Goal: Task Accomplishment & Management: Manage account settings

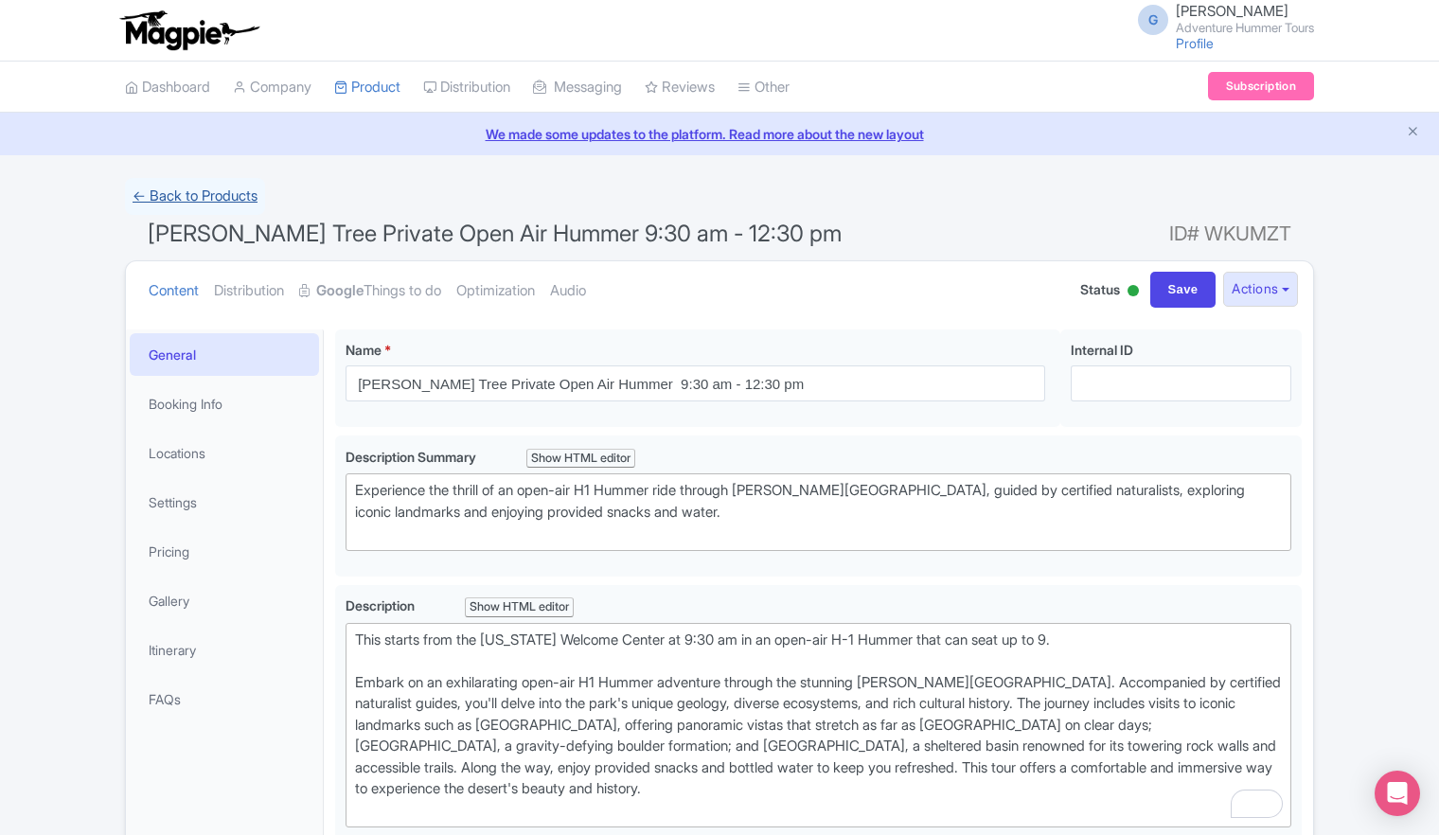
click at [209, 190] on link "← Back to Products" at bounding box center [195, 196] width 140 height 37
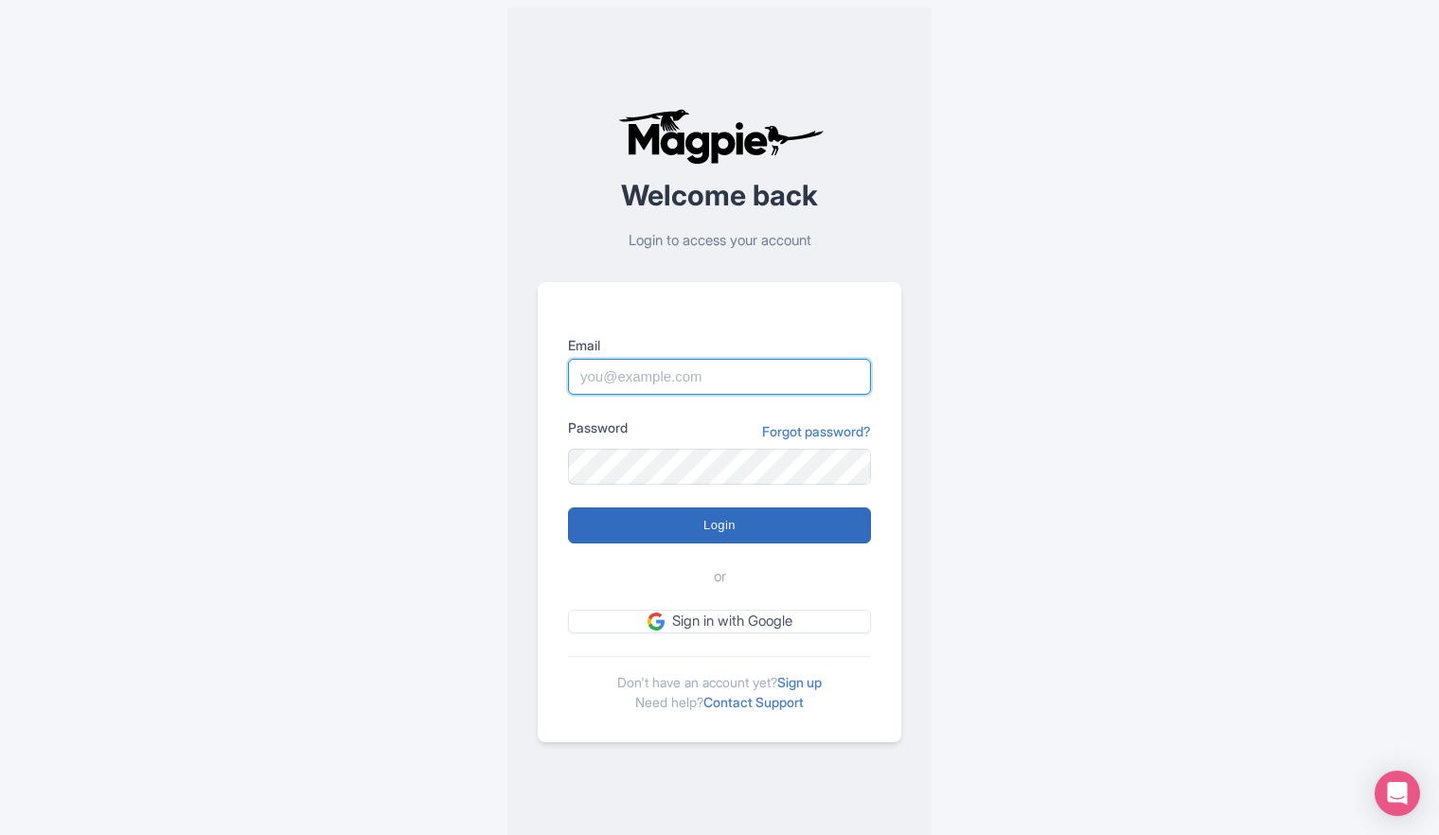
type input "outdooradventures@usa.com"
click at [712, 526] on input "Login" at bounding box center [719, 525] width 303 height 36
type input "Logging in..."
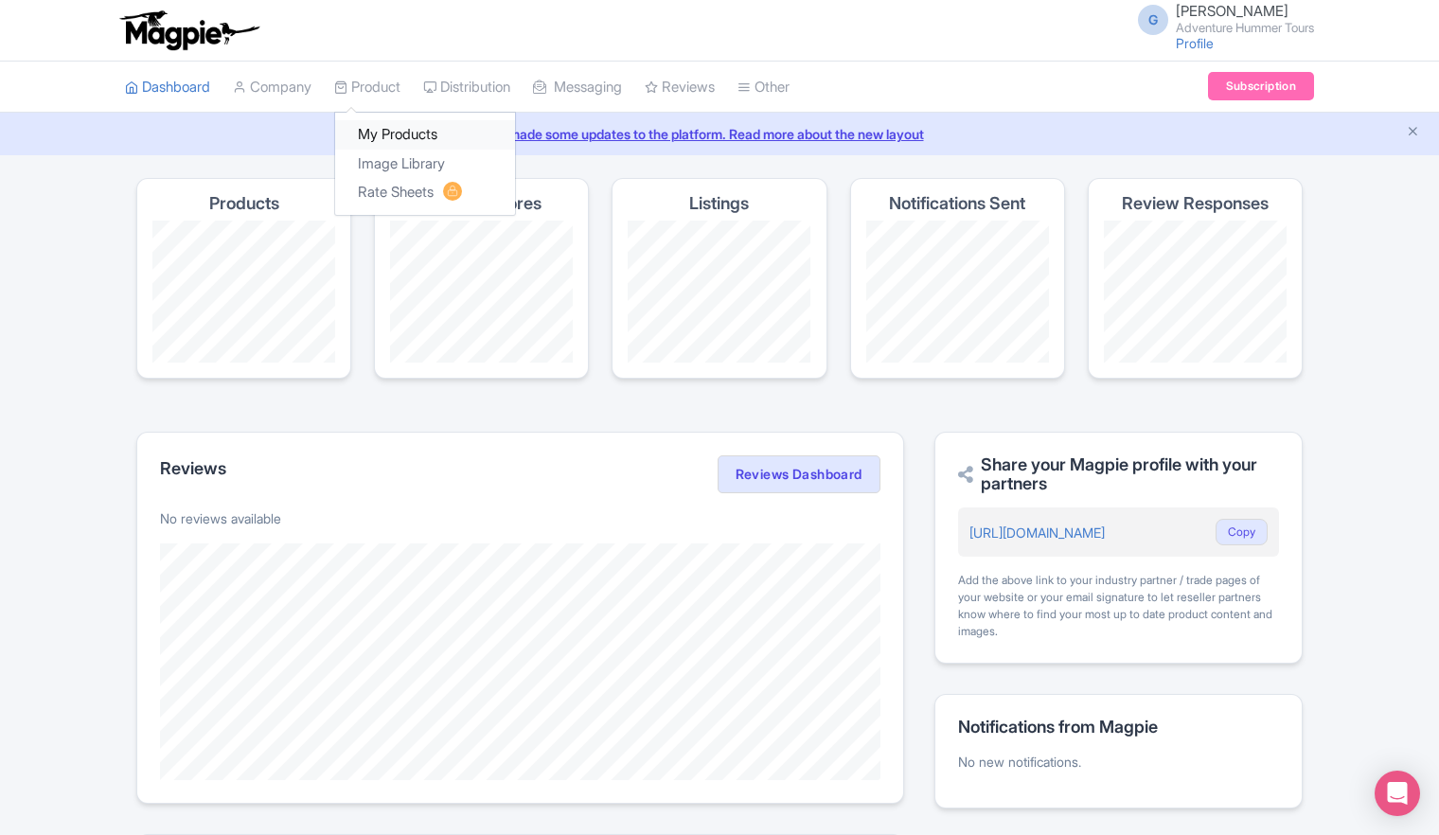
click at [390, 137] on link "My Products" at bounding box center [425, 134] width 180 height 29
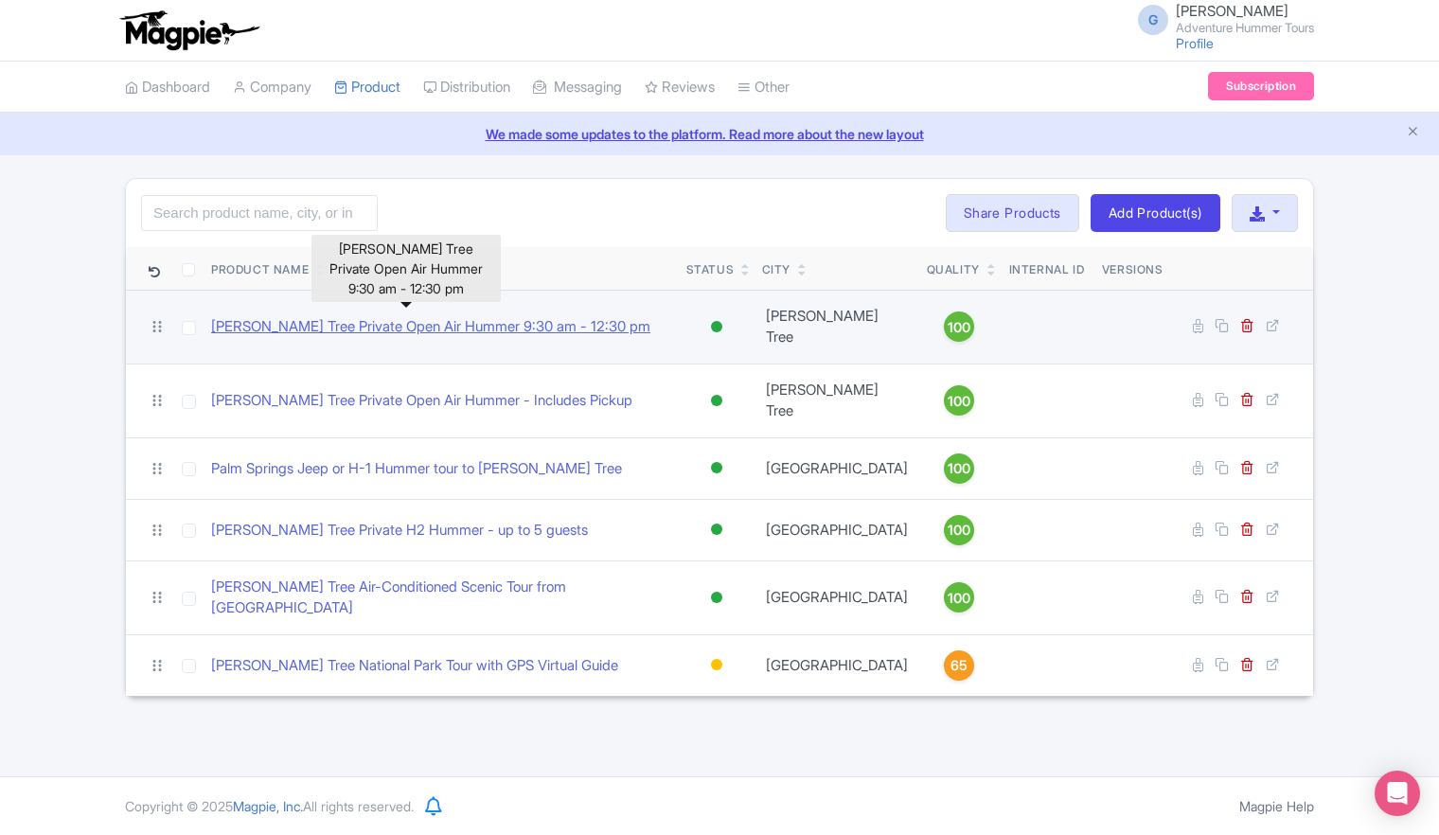
click at [329, 319] on link "[PERSON_NAME] Tree Private Open Air Hummer 9:30 am - 12:30 pm" at bounding box center [430, 327] width 439 height 22
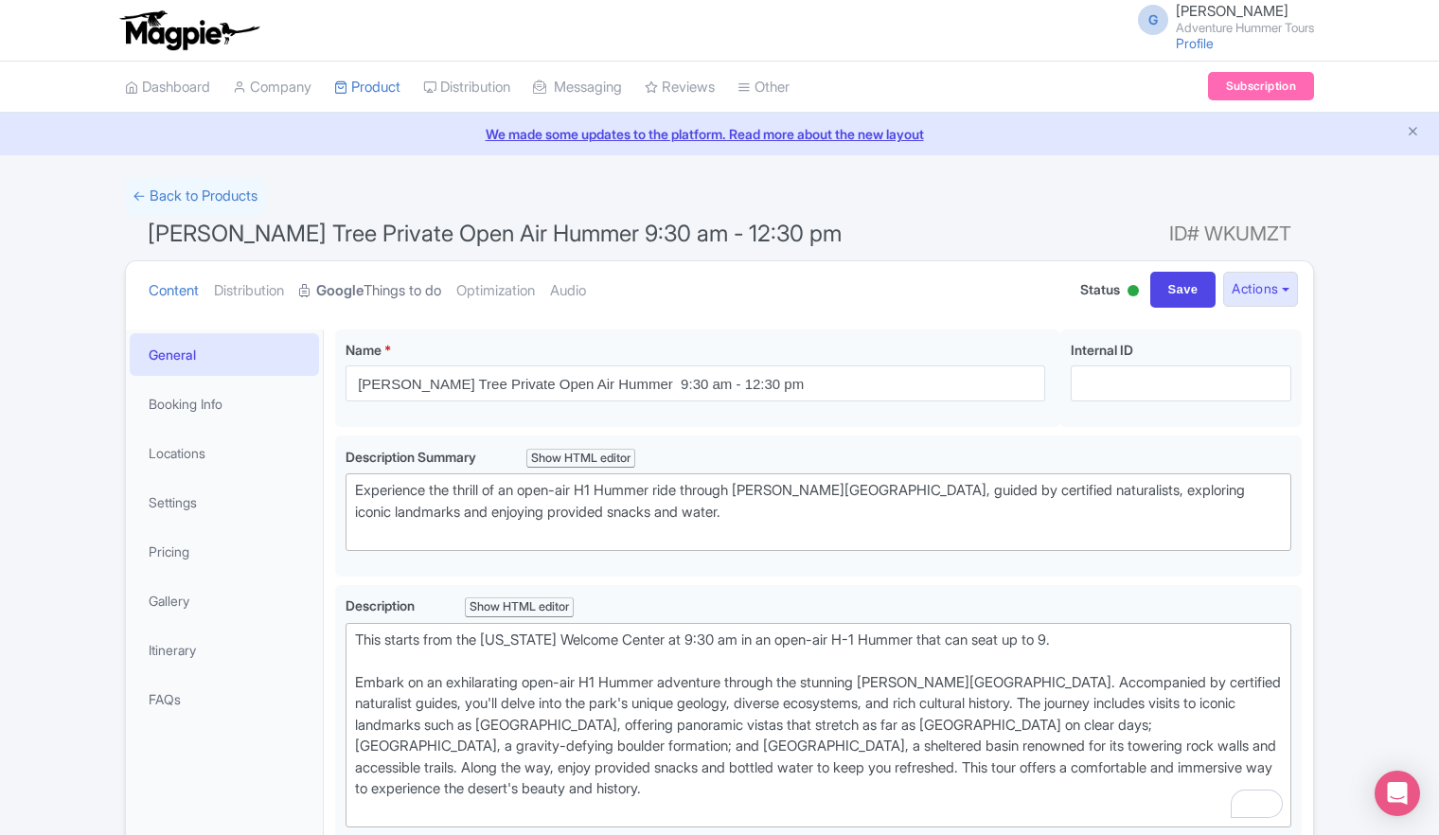
click at [353, 293] on strong "Google" at bounding box center [339, 291] width 47 height 22
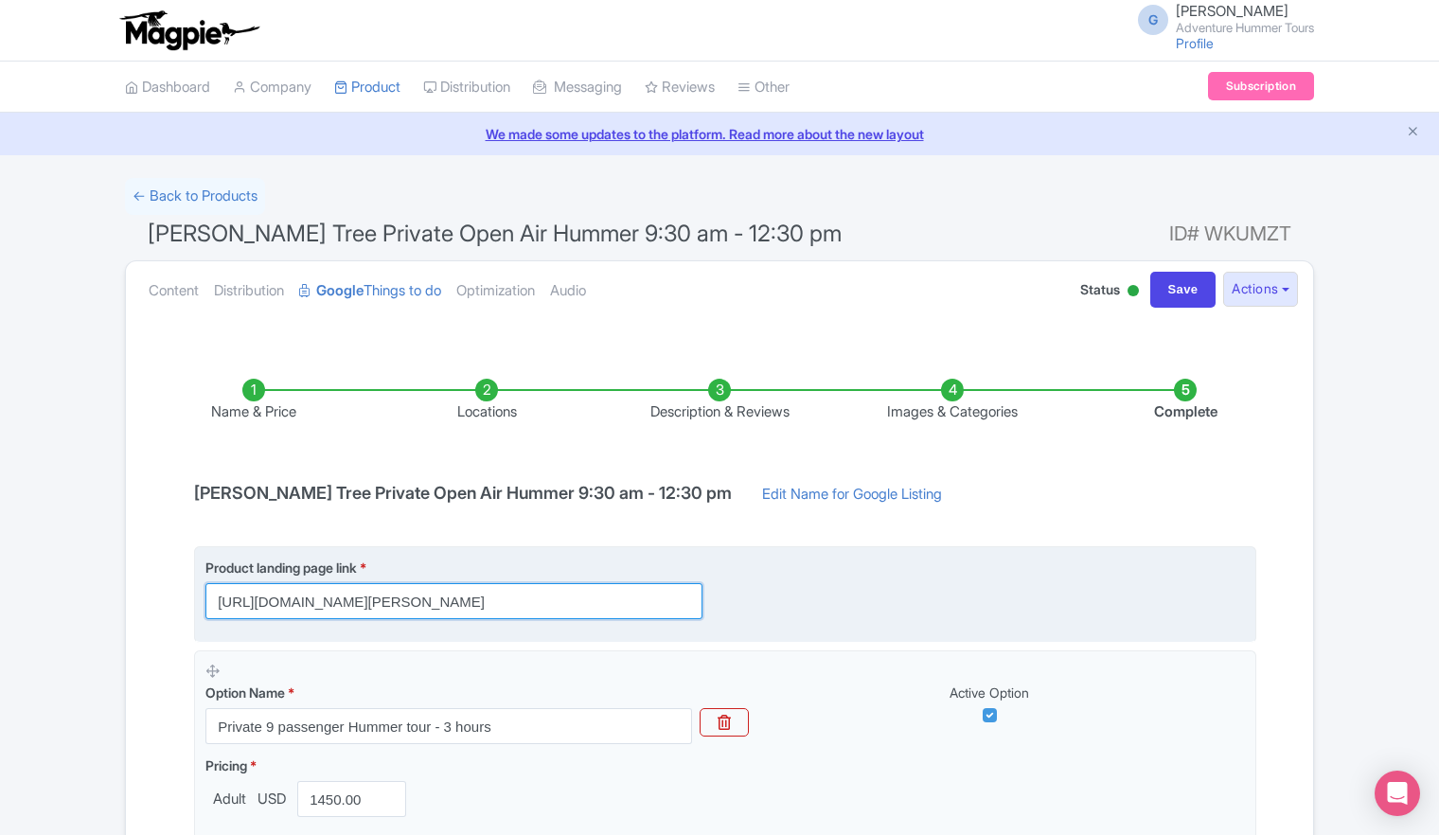
click at [505, 596] on input "[URL][DOMAIN_NAME][PERSON_NAME]" at bounding box center [453, 601] width 497 height 36
drag, startPoint x: 590, startPoint y: 604, endPoint x: 789, endPoint y: 577, distance: 200.7
click at [789, 577] on div "Product landing page link * https://adventurehummer.rezgo.com/details/402468/pr…" at bounding box center [725, 589] width 1040 height 62
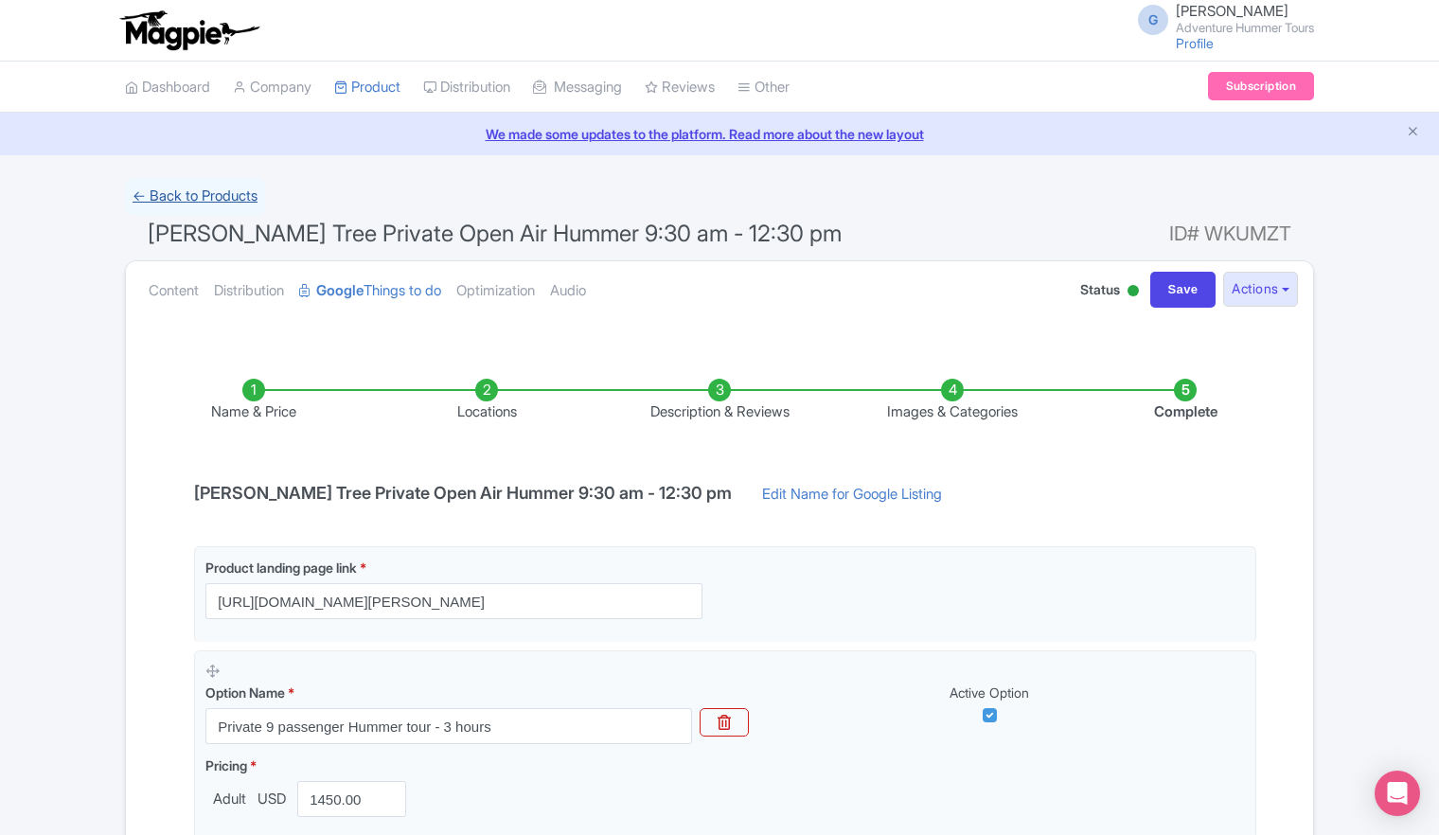
scroll to position [0, 0]
click at [189, 195] on link "← Back to Products" at bounding box center [195, 196] width 140 height 37
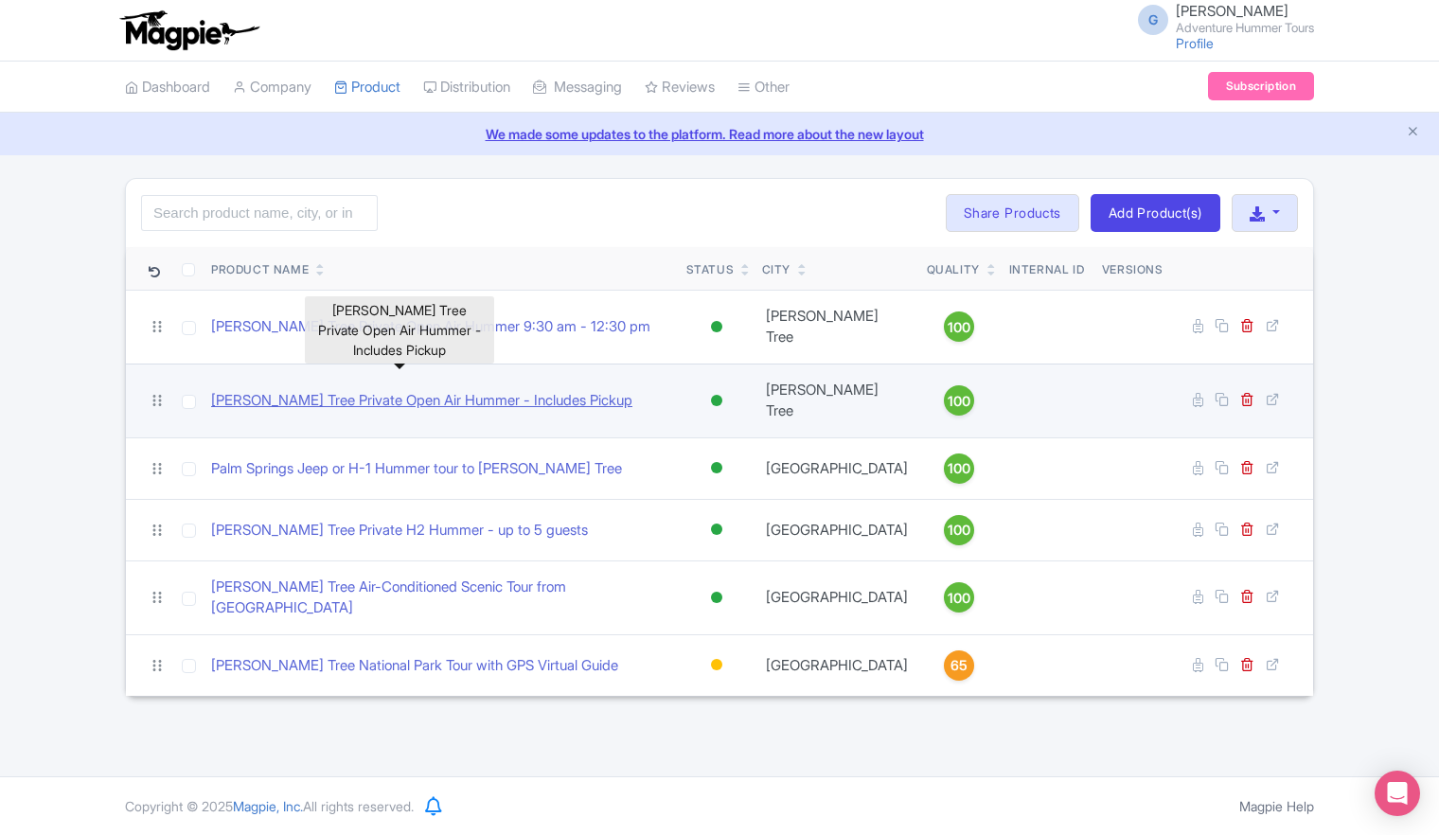
click at [315, 390] on link "[PERSON_NAME] Tree Private Open Air Hummer - Includes Pickup" at bounding box center [421, 401] width 421 height 22
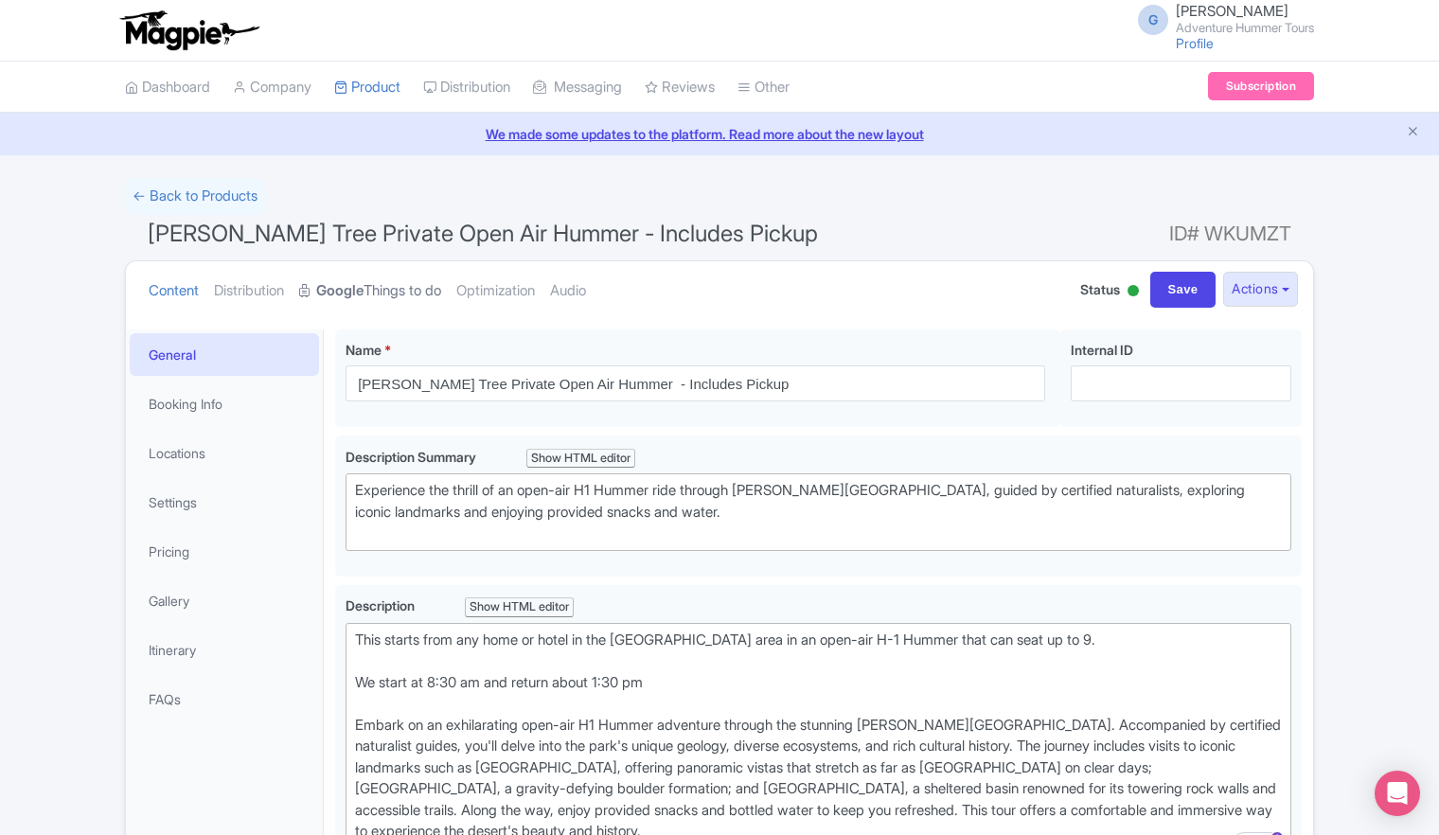
click at [363, 288] on strong "Google" at bounding box center [339, 291] width 47 height 22
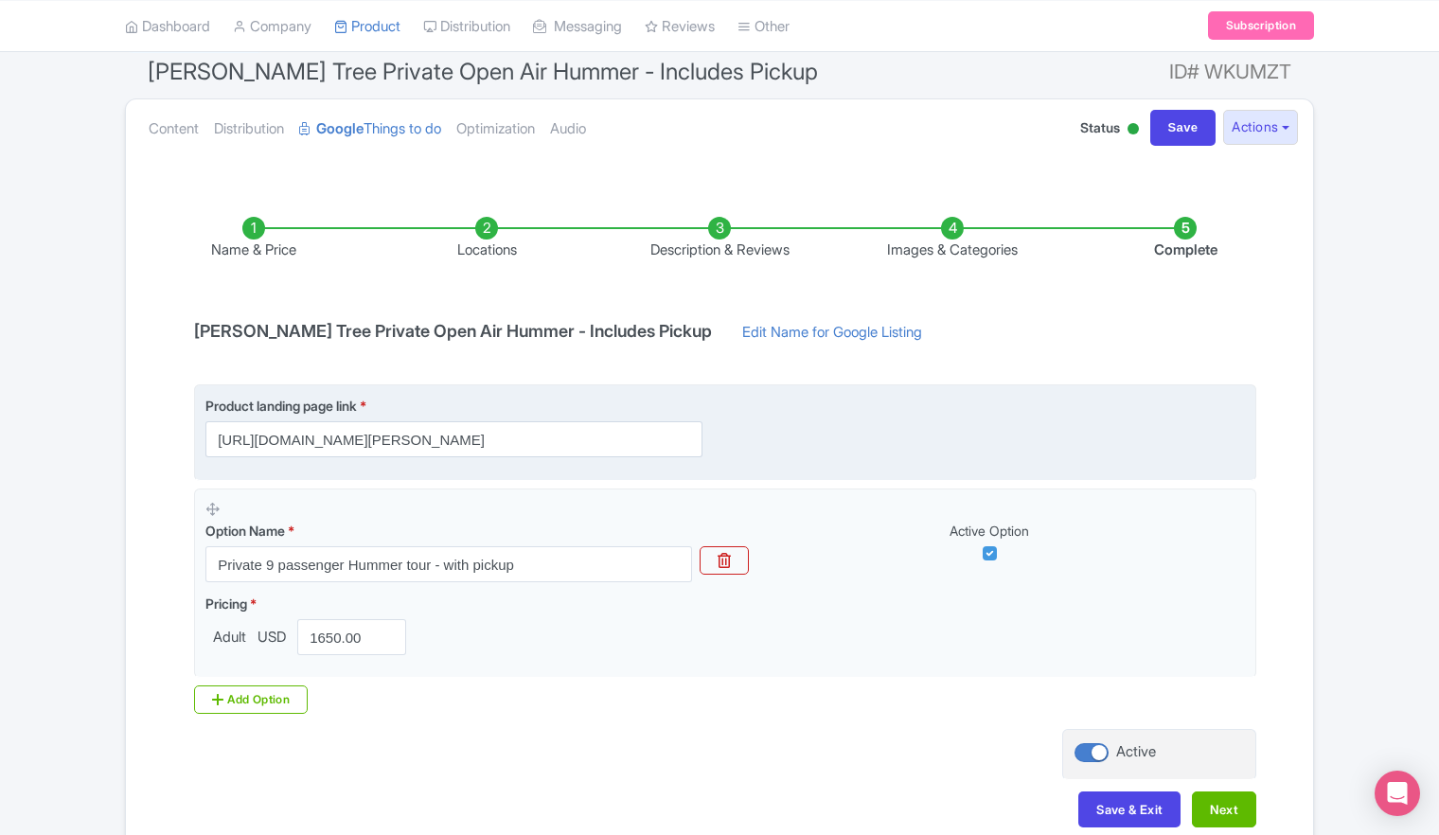
scroll to position [189, 0]
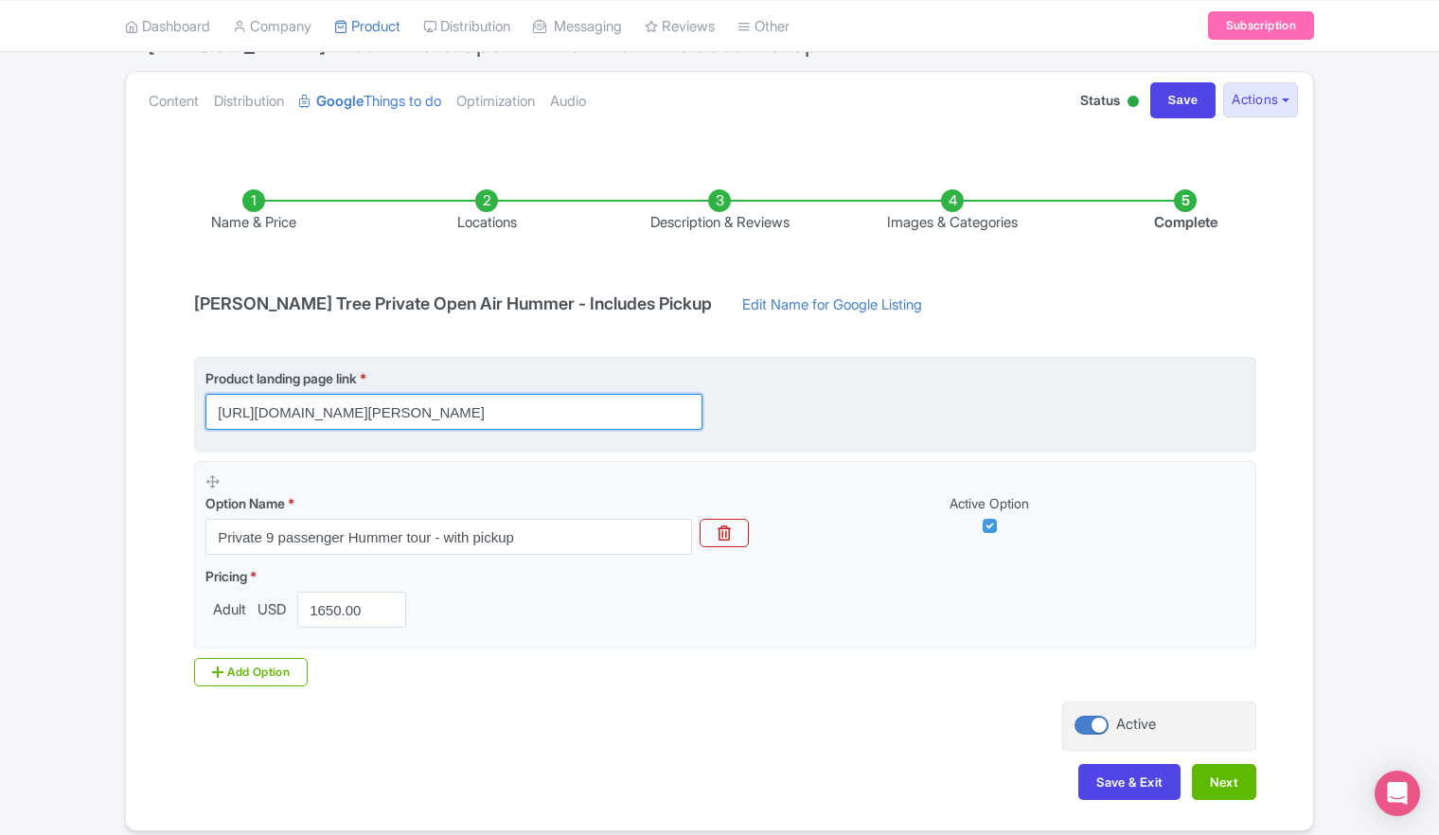
click at [499, 407] on input "https://adventurehummer.rezgo.com/details/402702/private-morning-joshua-tree-ad…" at bounding box center [453, 412] width 497 height 36
drag, startPoint x: 605, startPoint y: 409, endPoint x: 801, endPoint y: 411, distance: 196.0
click at [801, 411] on div "Product landing page link * https://adventurehummer.rezgo.com/details/402702/pr…" at bounding box center [725, 399] width 1040 height 62
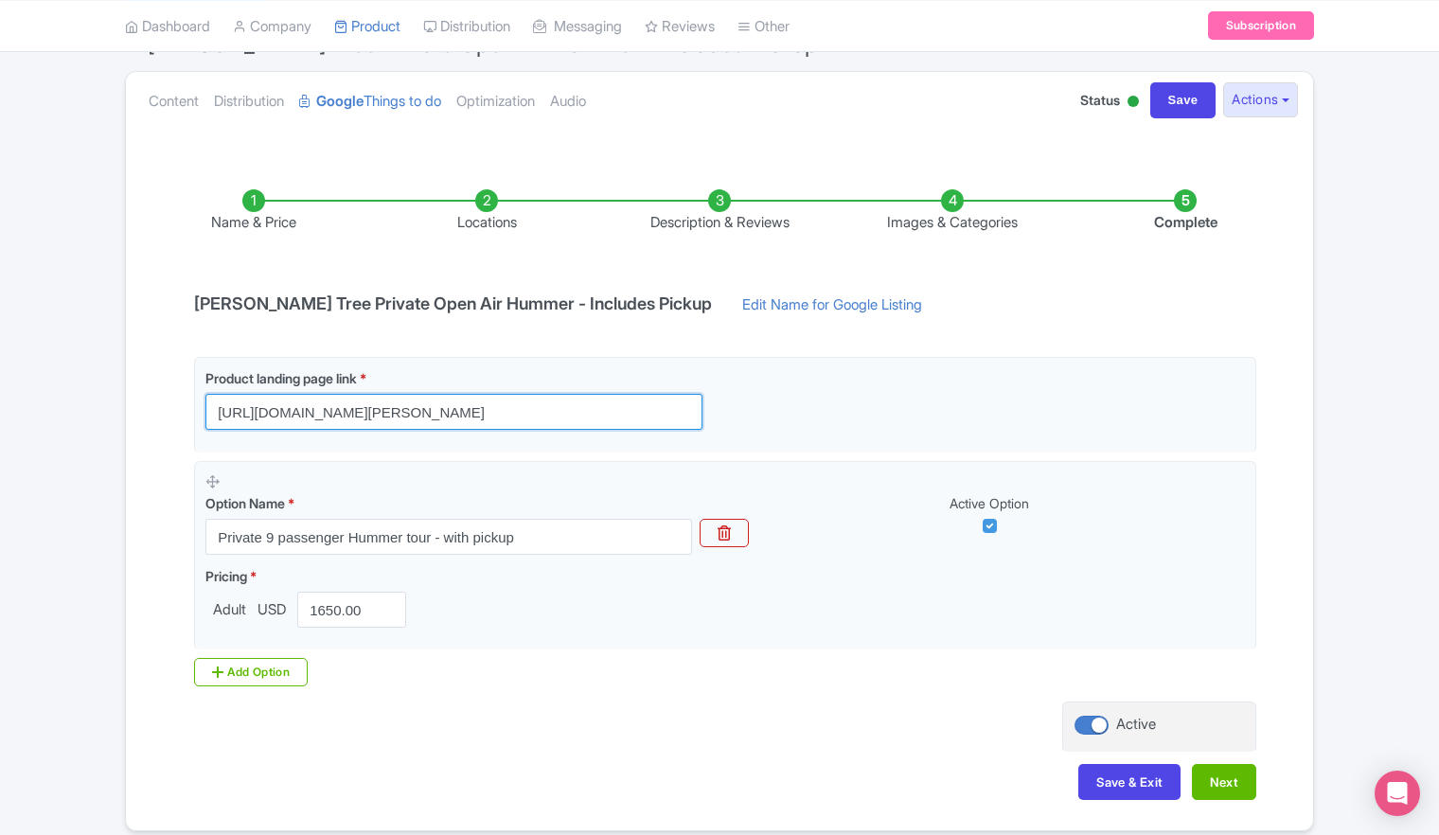
scroll to position [0, 0]
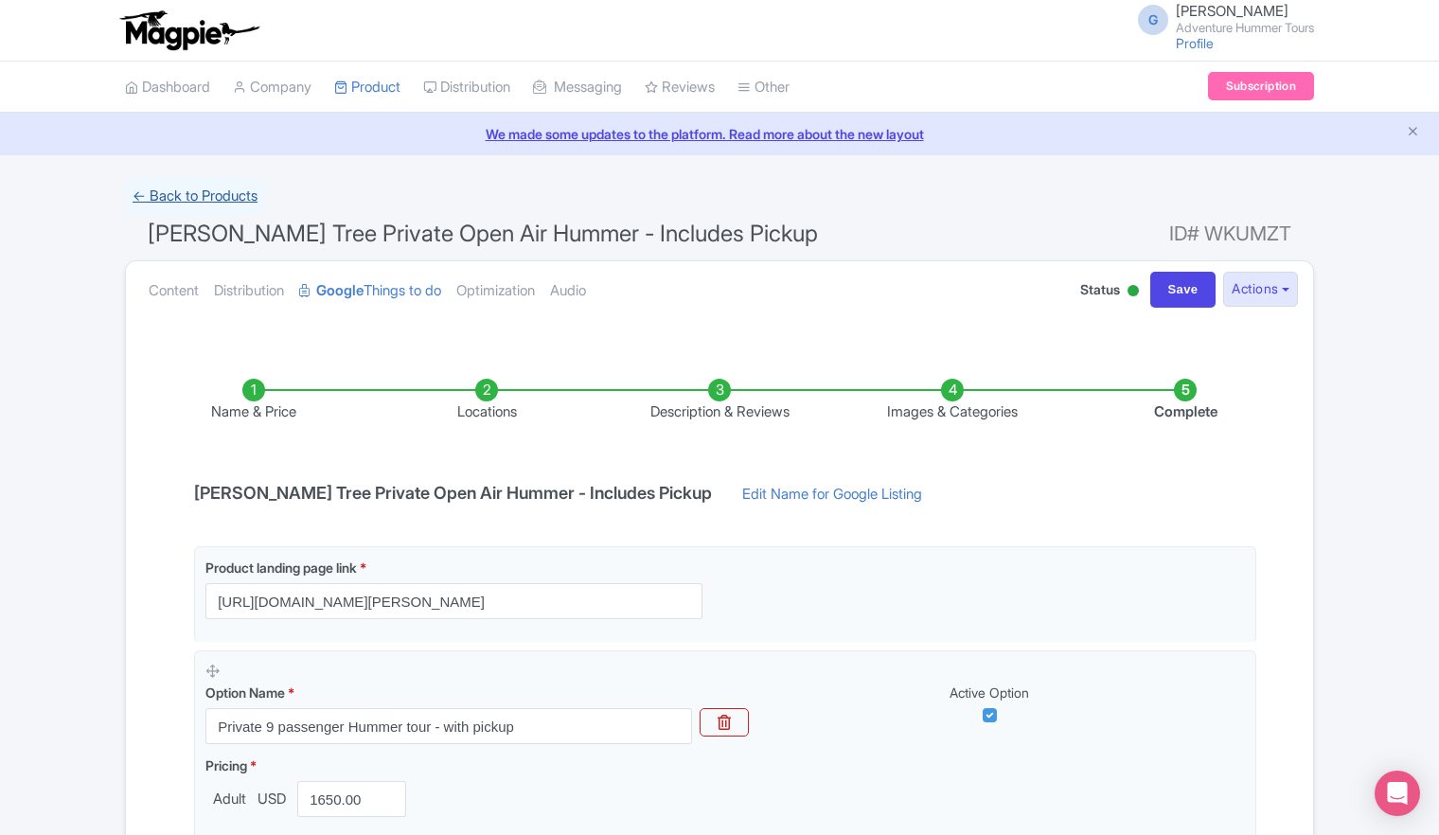
click at [177, 205] on link "← Back to Products" at bounding box center [195, 196] width 140 height 37
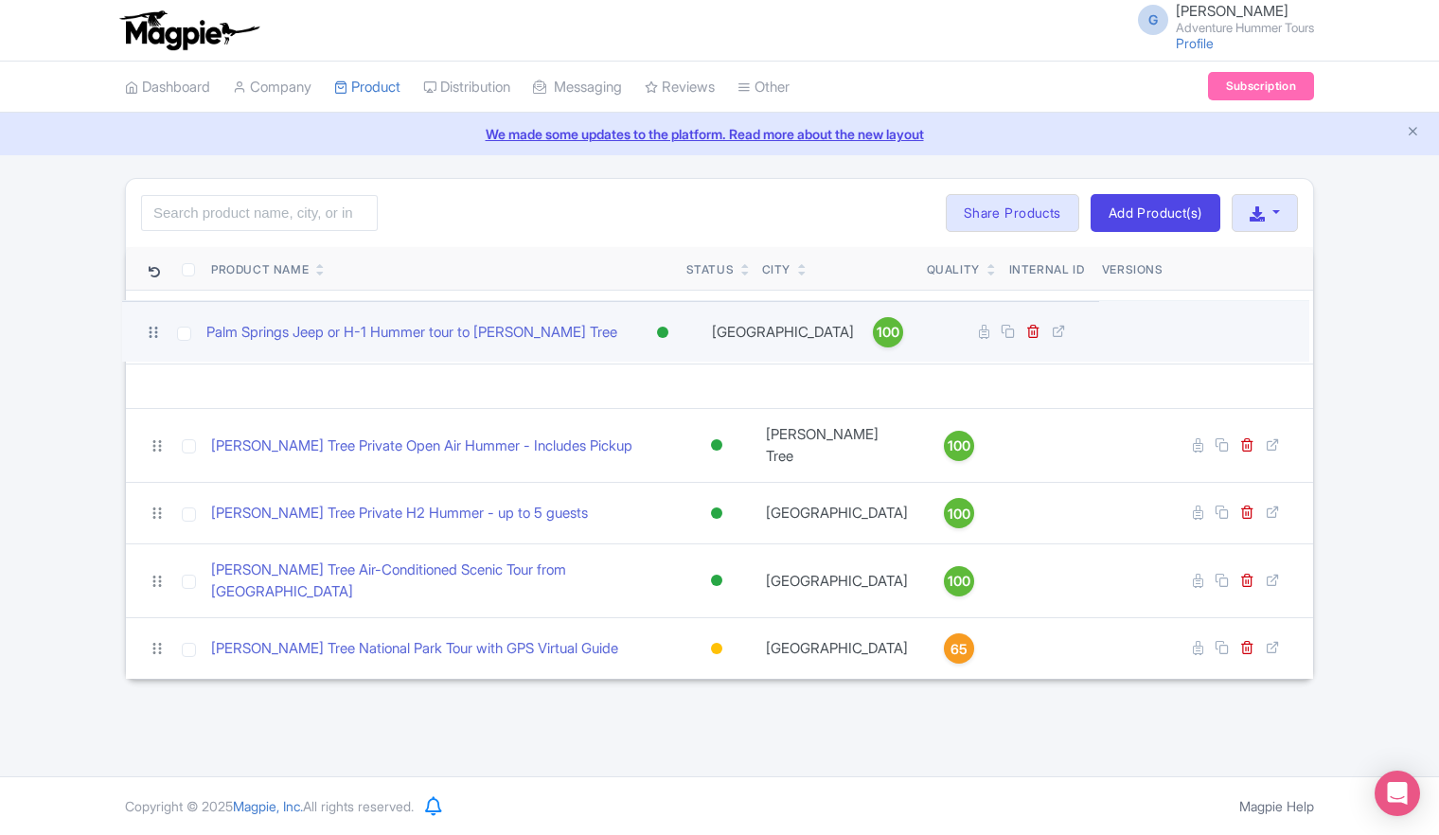
drag, startPoint x: 154, startPoint y: 444, endPoint x: 150, endPoint y: 331, distance: 112.8
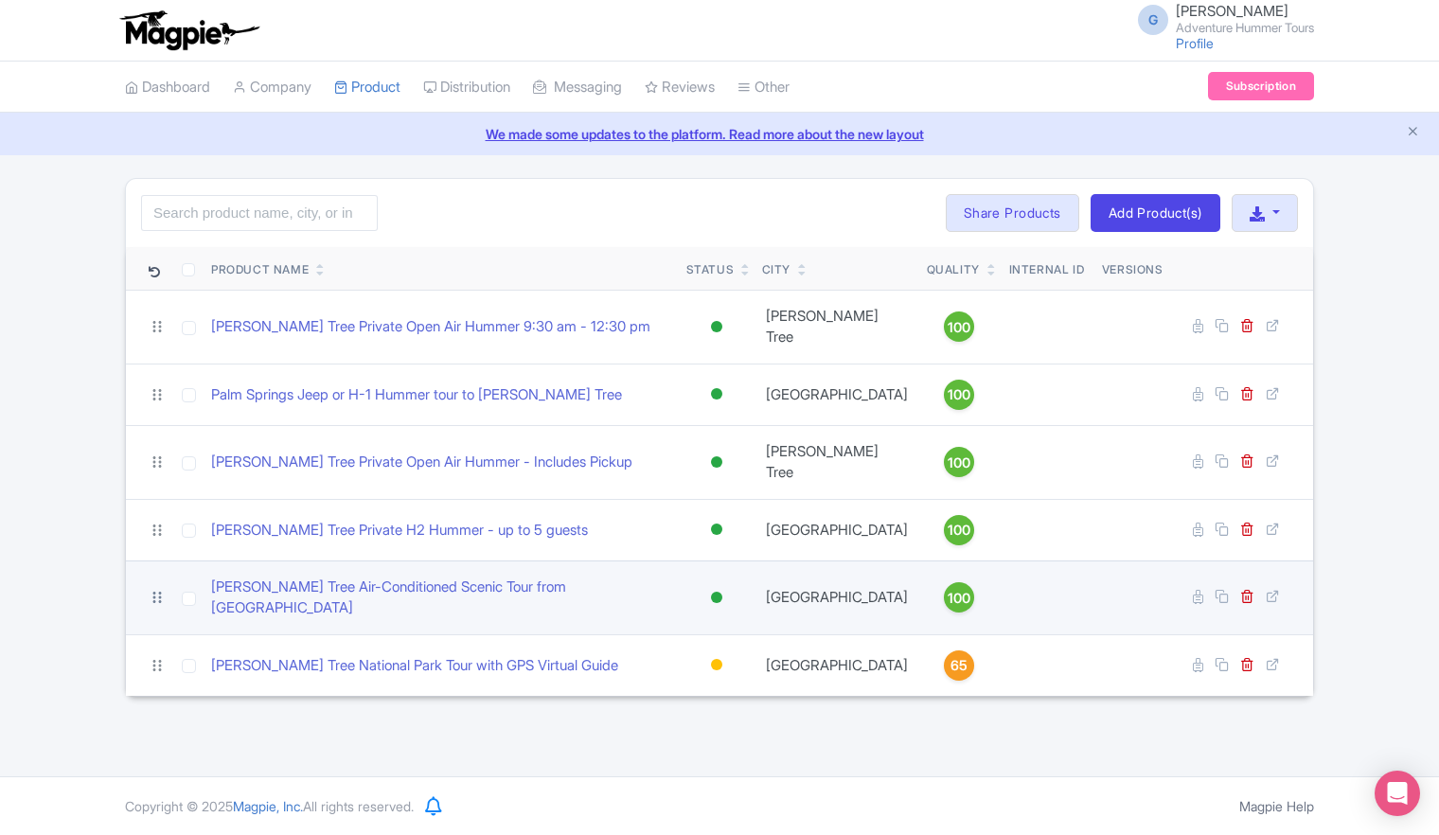
click at [151, 589] on icon at bounding box center [157, 597] width 17 height 17
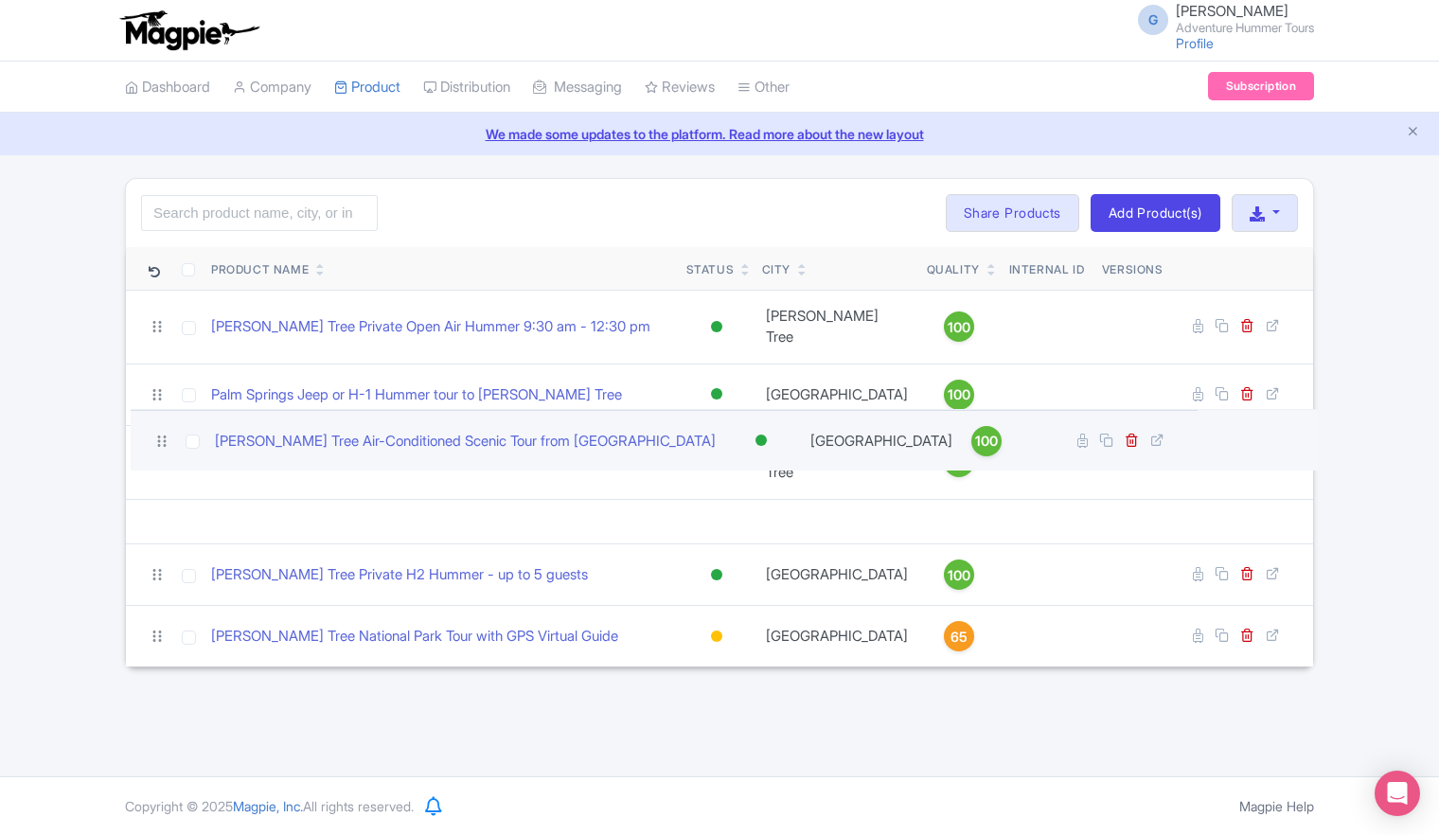
drag, startPoint x: 151, startPoint y: 570, endPoint x: 156, endPoint y: 411, distance: 159.1
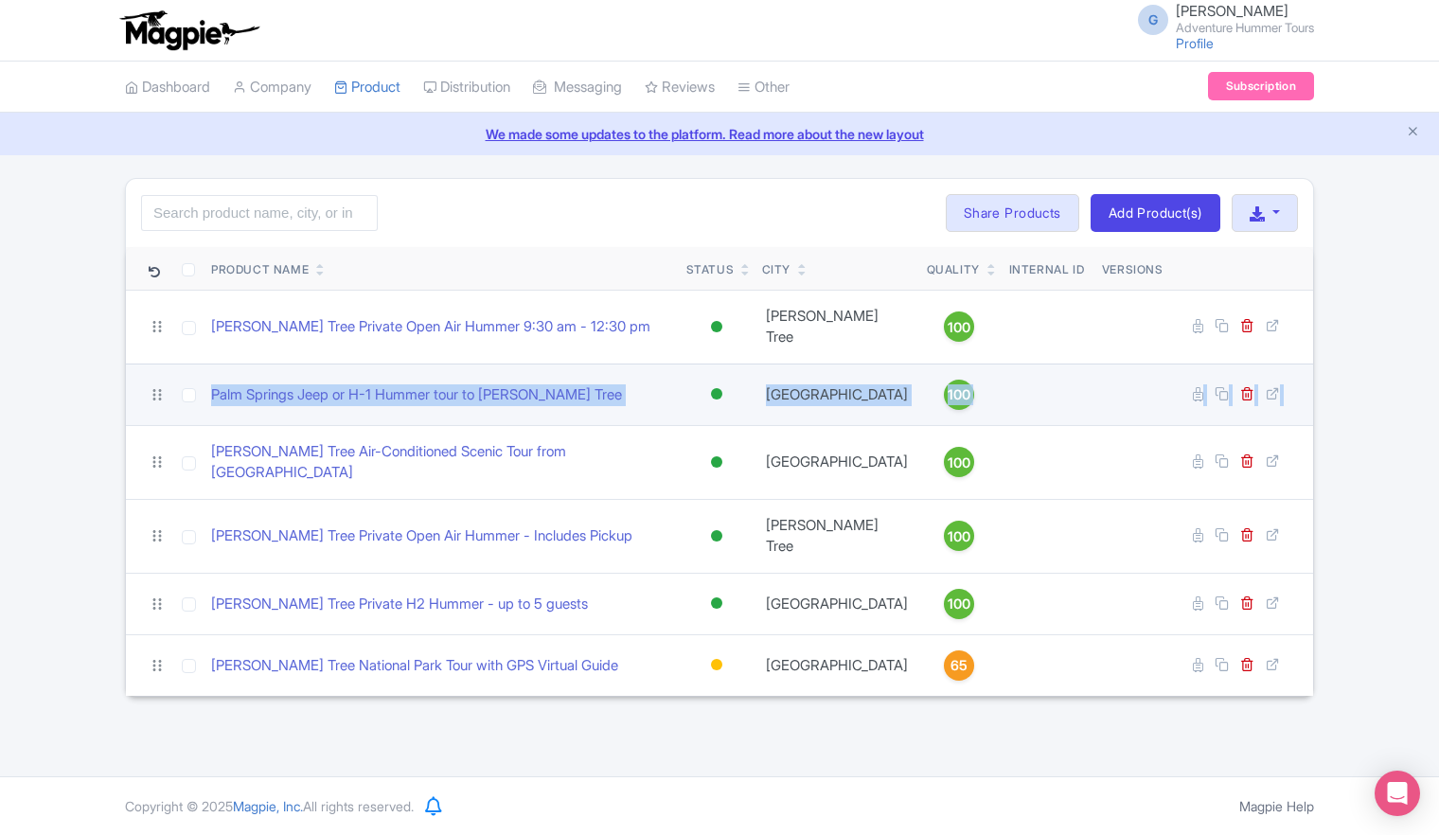
drag, startPoint x: 156, startPoint y: 411, endPoint x: 160, endPoint y: 389, distance: 22.1
click at [160, 389] on tbody "[PERSON_NAME] Tree Private Open Air Hummer 9:30 am - 12:30 pm Active Inactive B…" at bounding box center [719, 493] width 1187 height 406
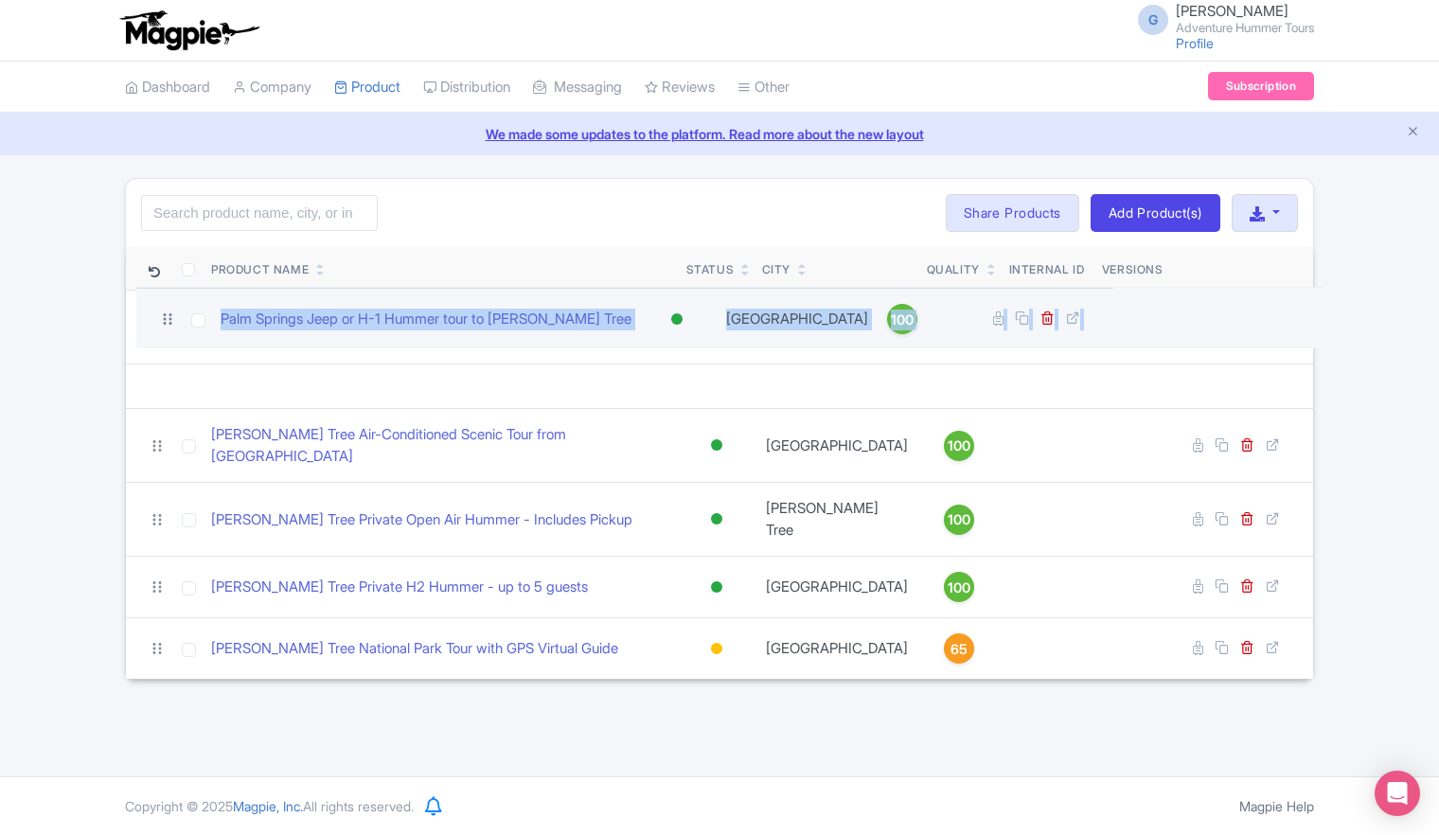
drag, startPoint x: 159, startPoint y: 388, endPoint x: 169, endPoint y: 324, distance: 65.1
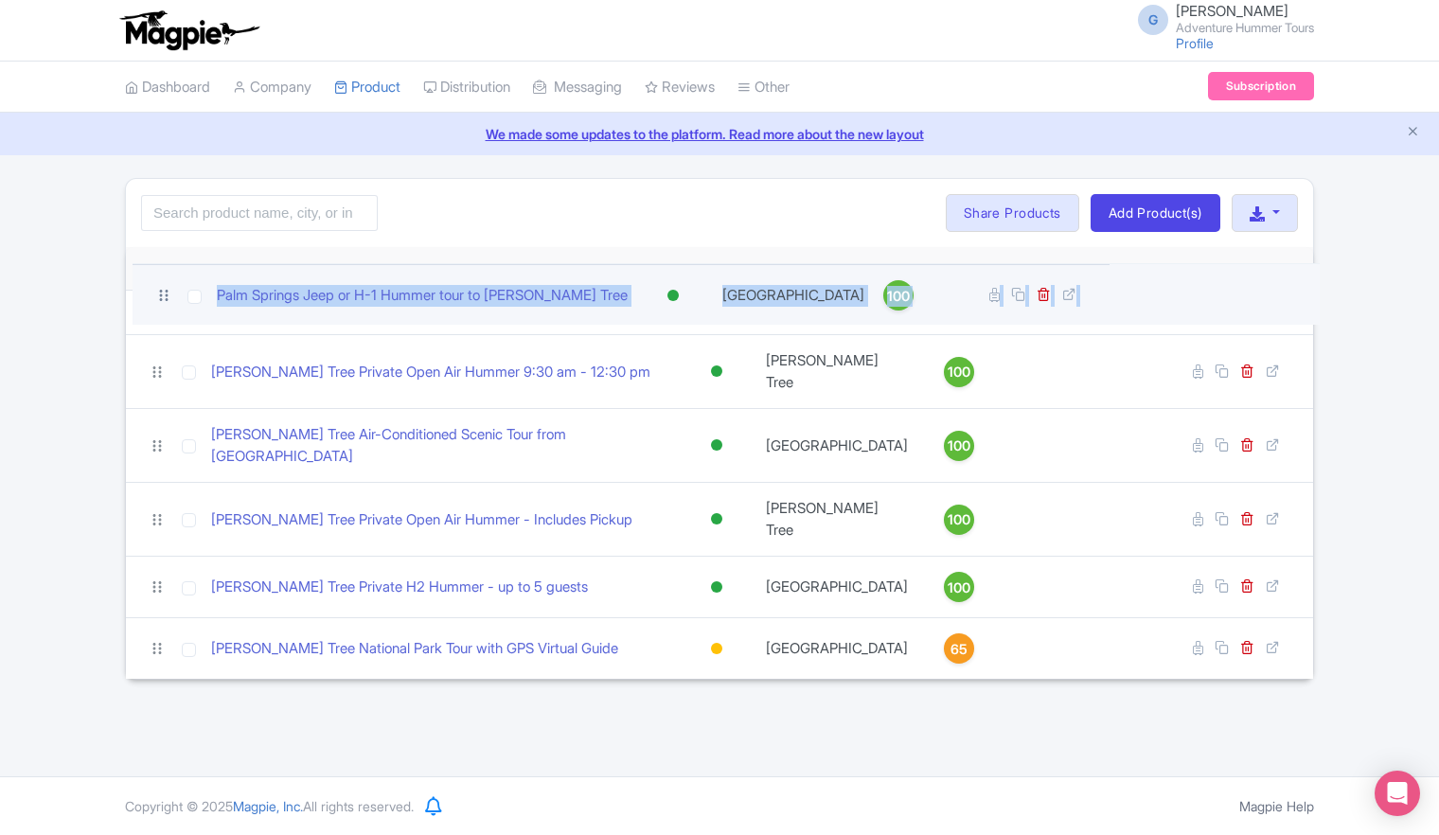
drag, startPoint x: 157, startPoint y: 388, endPoint x: 163, endPoint y: 300, distance: 88.2
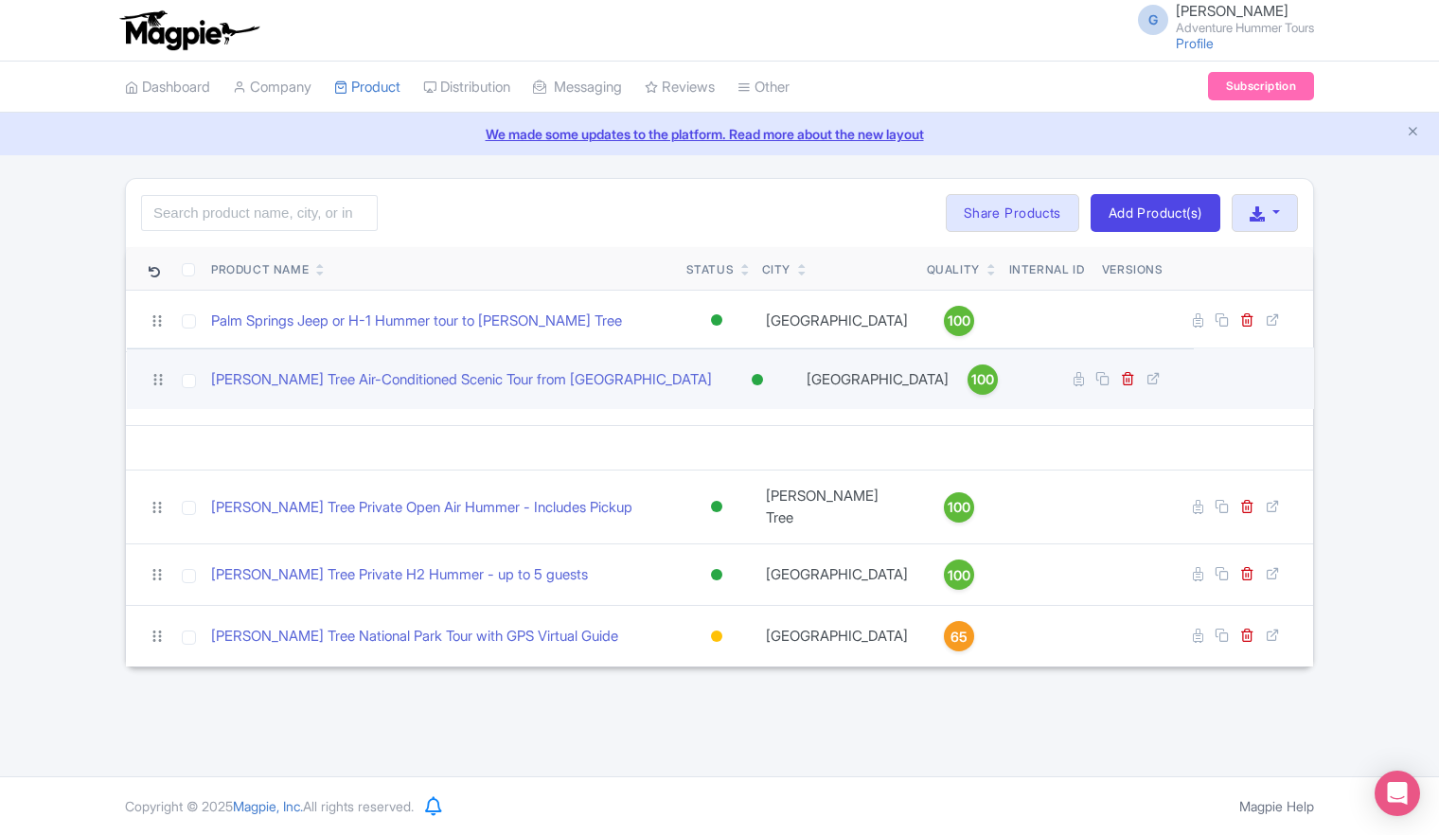
drag, startPoint x: 159, startPoint y: 447, endPoint x: 166, endPoint y: 358, distance: 89.2
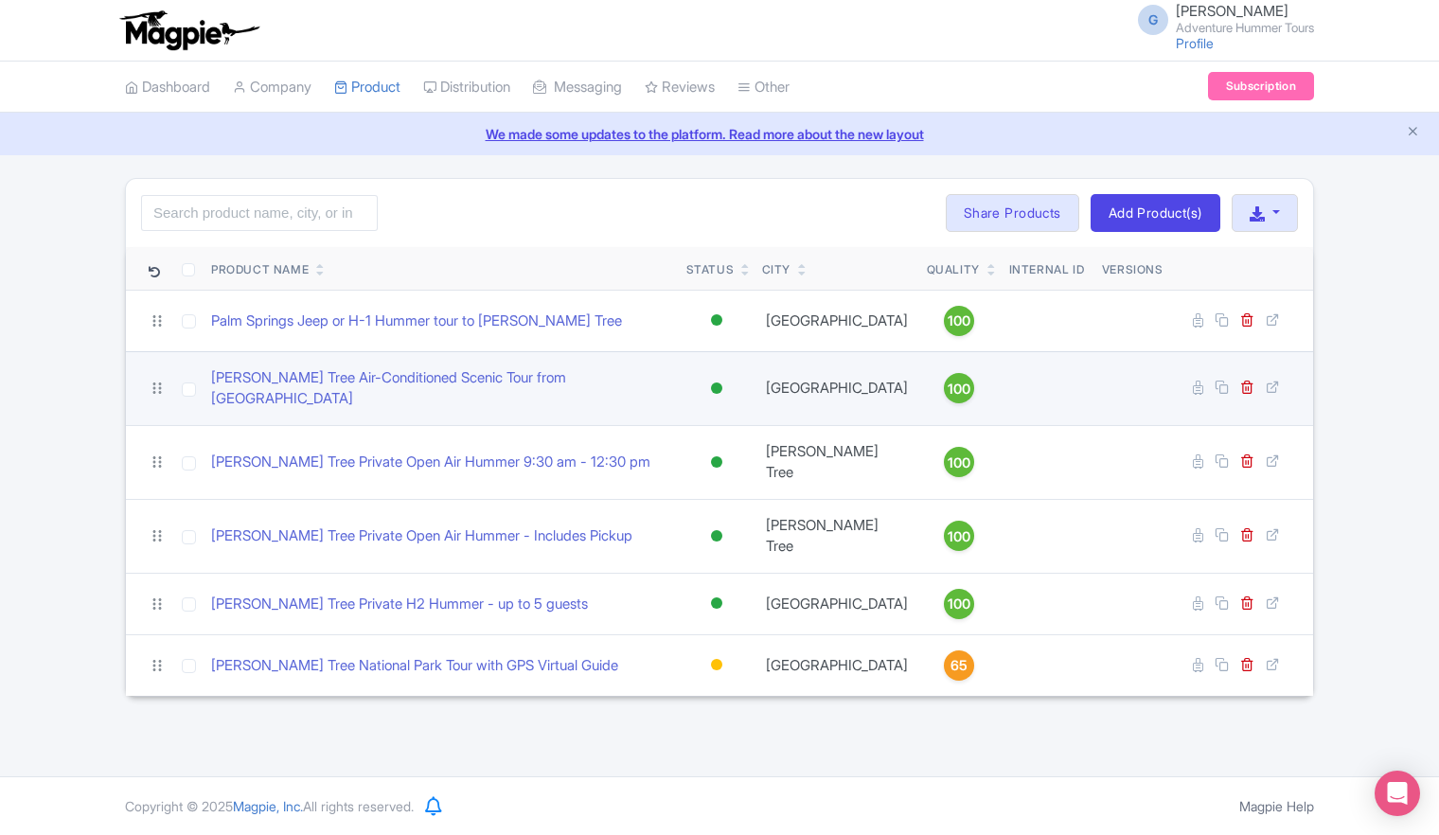
drag, startPoint x: 166, startPoint y: 358, endPoint x: 166, endPoint y: 368, distance: 10.4
click at [166, 368] on td at bounding box center [149, 388] width 47 height 74
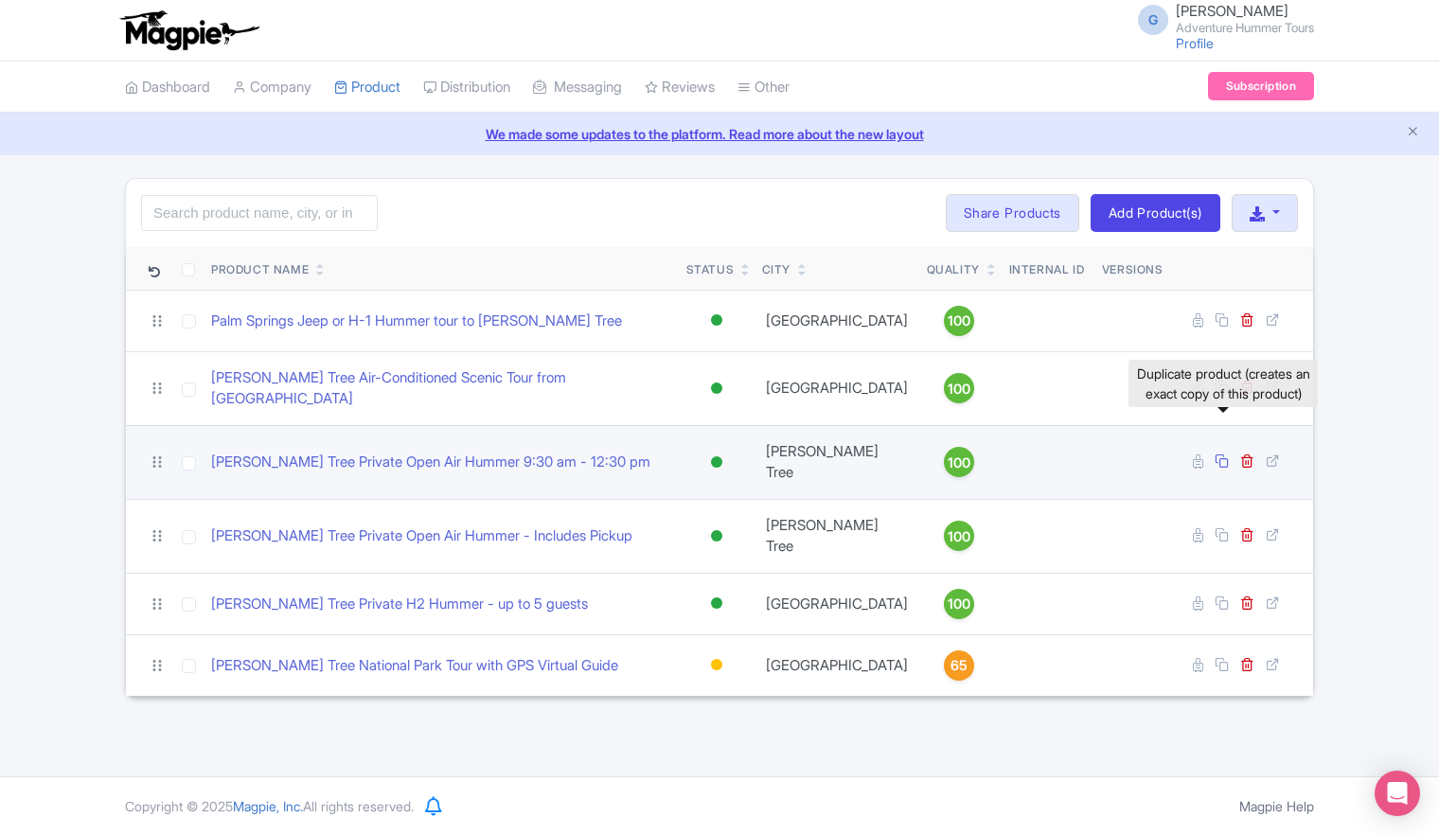
click at [1219, 454] on icon at bounding box center [1222, 461] width 14 height 14
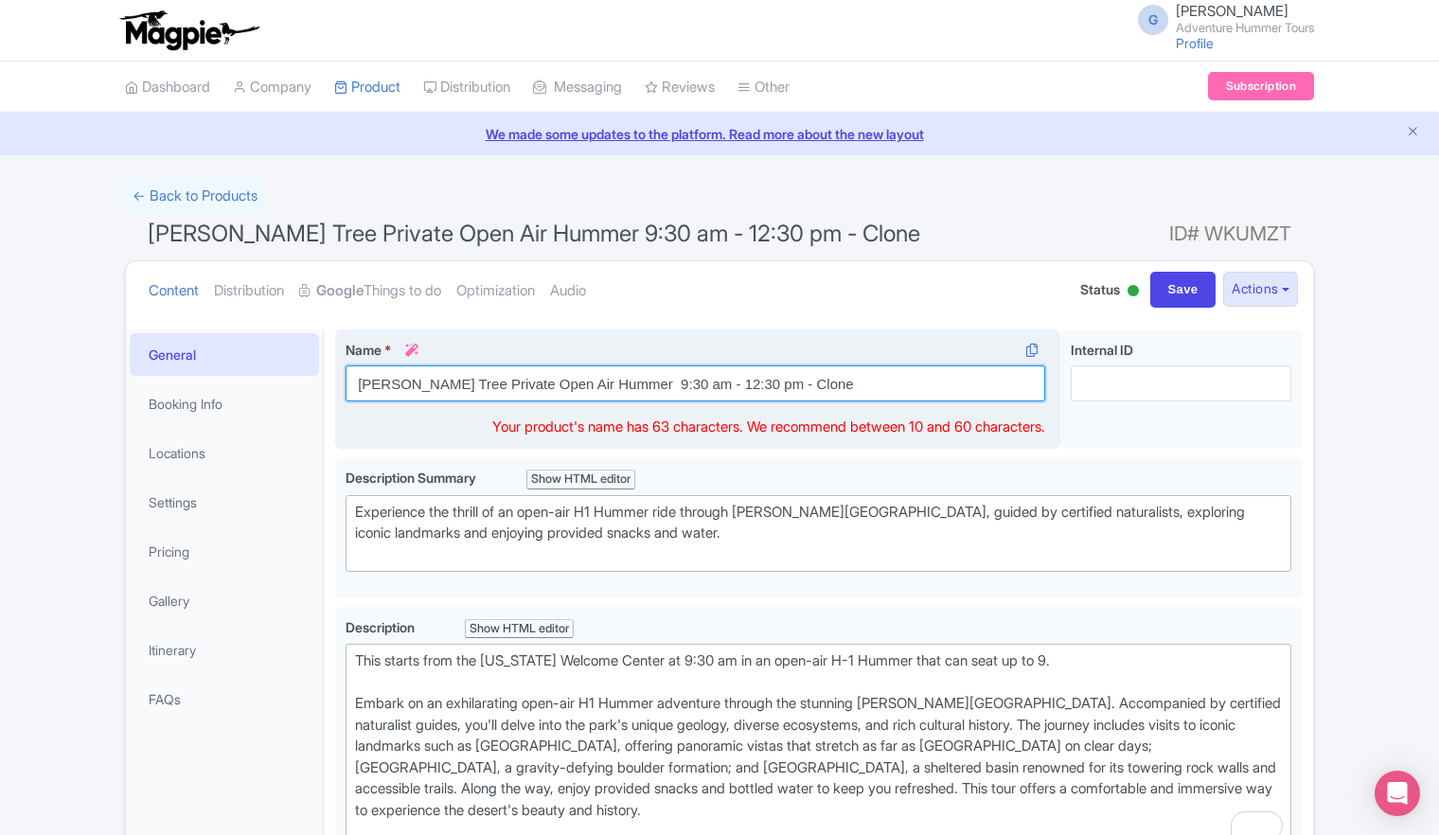
drag, startPoint x: 610, startPoint y: 382, endPoint x: 710, endPoint y: 379, distance: 100.4
click at [710, 379] on input "Joshua Tree Private Open Air Hummer 9:30 am - 12:30 pm - Clone" at bounding box center [696, 383] width 700 height 36
click at [776, 381] on input "Joshua Tree Private Open Air Hummer 2:30 pm to 6:00 pm - Clone" at bounding box center [696, 383] width 700 height 36
click at [784, 382] on input "Joshua Tree Private Open Air Hummer 2:30 pm to 6:00 pm - Clone" at bounding box center [696, 383] width 700 height 36
click at [482, 384] on input "Joshua Tree Private Open Air Hummer 2:30 pm to 6:00 pm" at bounding box center [696, 383] width 700 height 36
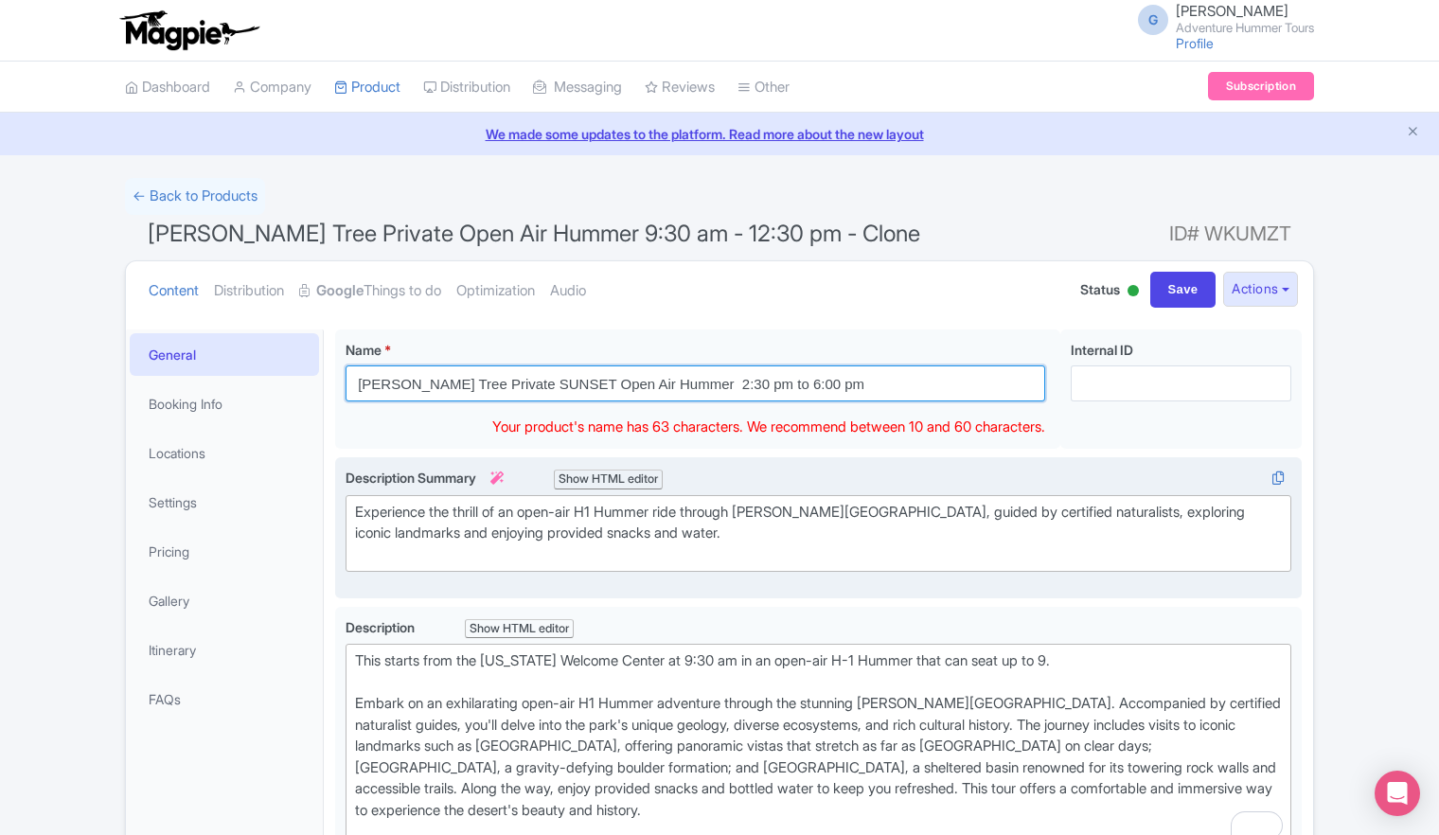
type input "Joshua Tree Private SUNSET Open Air Hummer 2:30 pm to 6:00 pm"
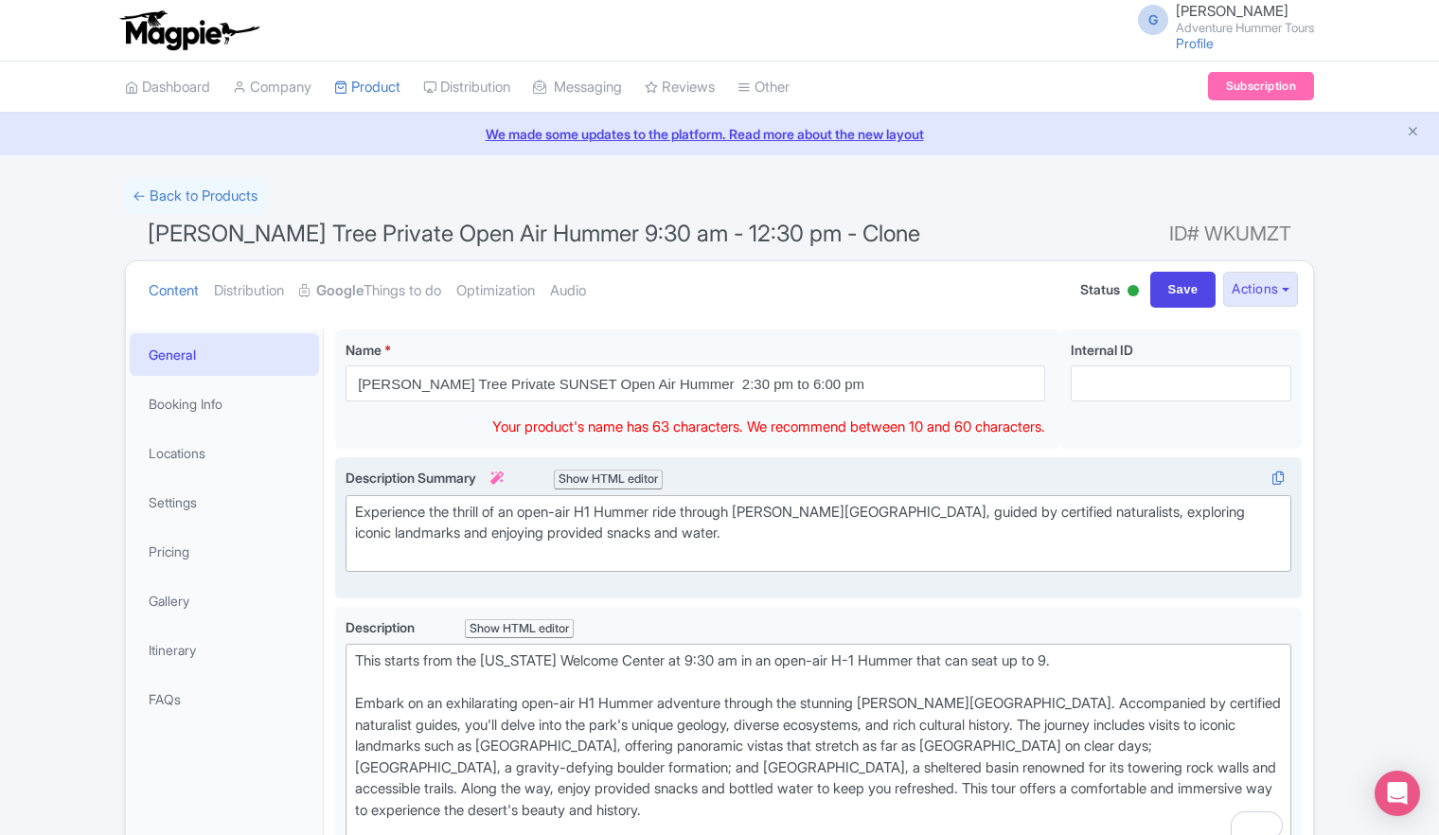
click at [662, 516] on div "Experience the thrill of an open-air H1 Hummer ride through Joshua Tree Nationa…" at bounding box center [818, 534] width 927 height 64
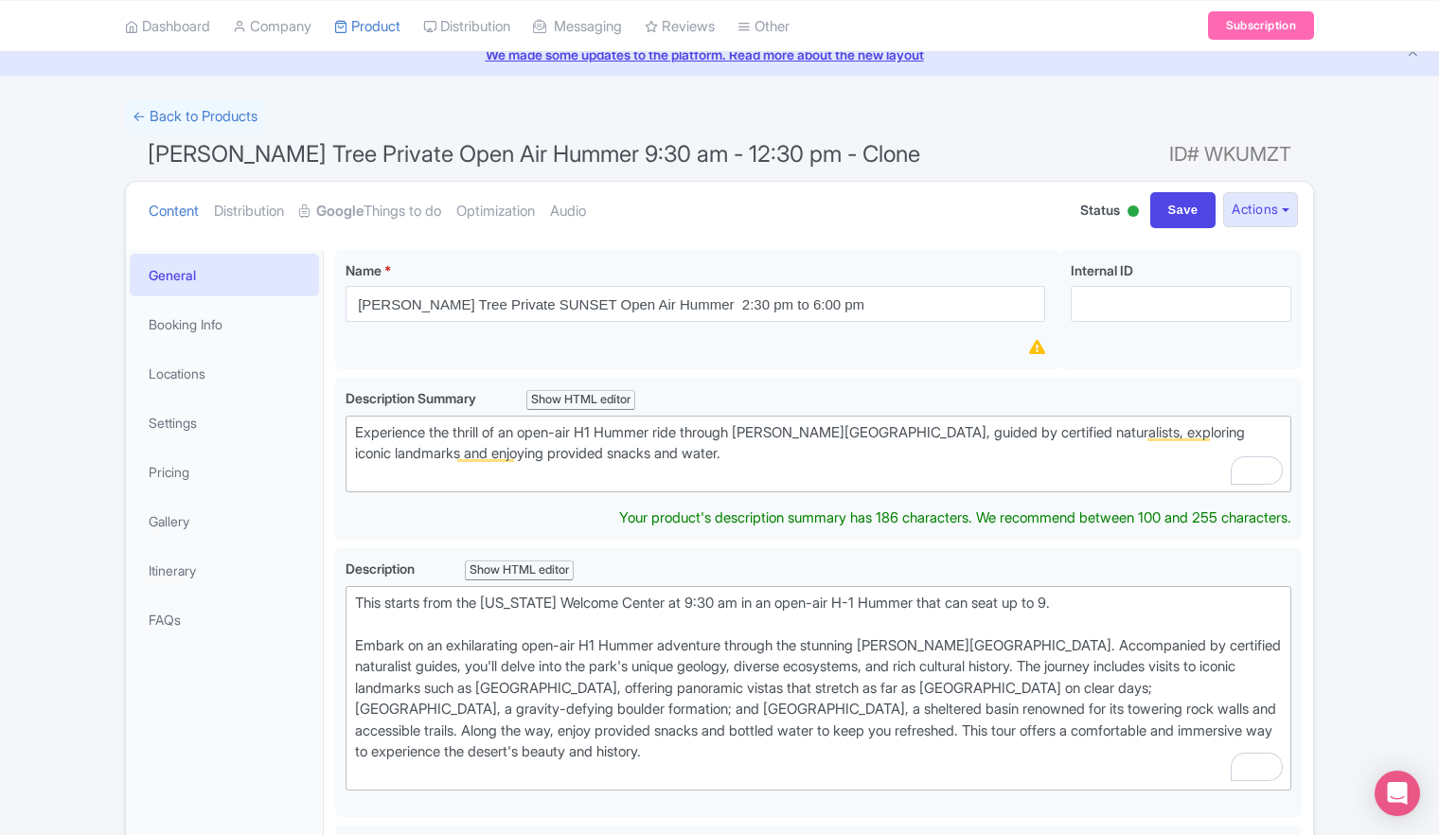
scroll to position [189, 0]
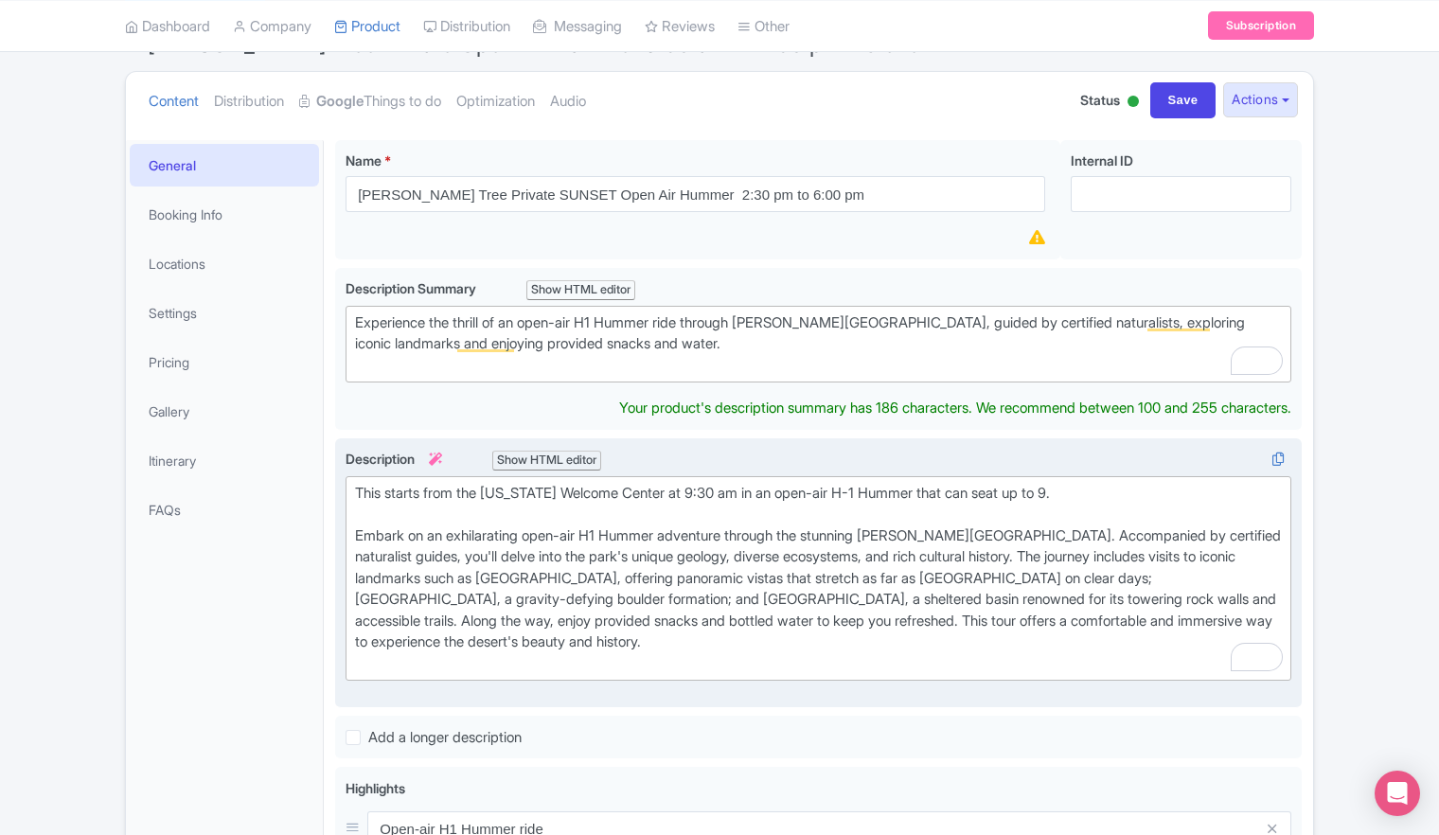
click at [703, 559] on div "This starts from the California Welcome Center at 9:30 am in an open-air H-1 Hu…" at bounding box center [818, 579] width 927 height 192
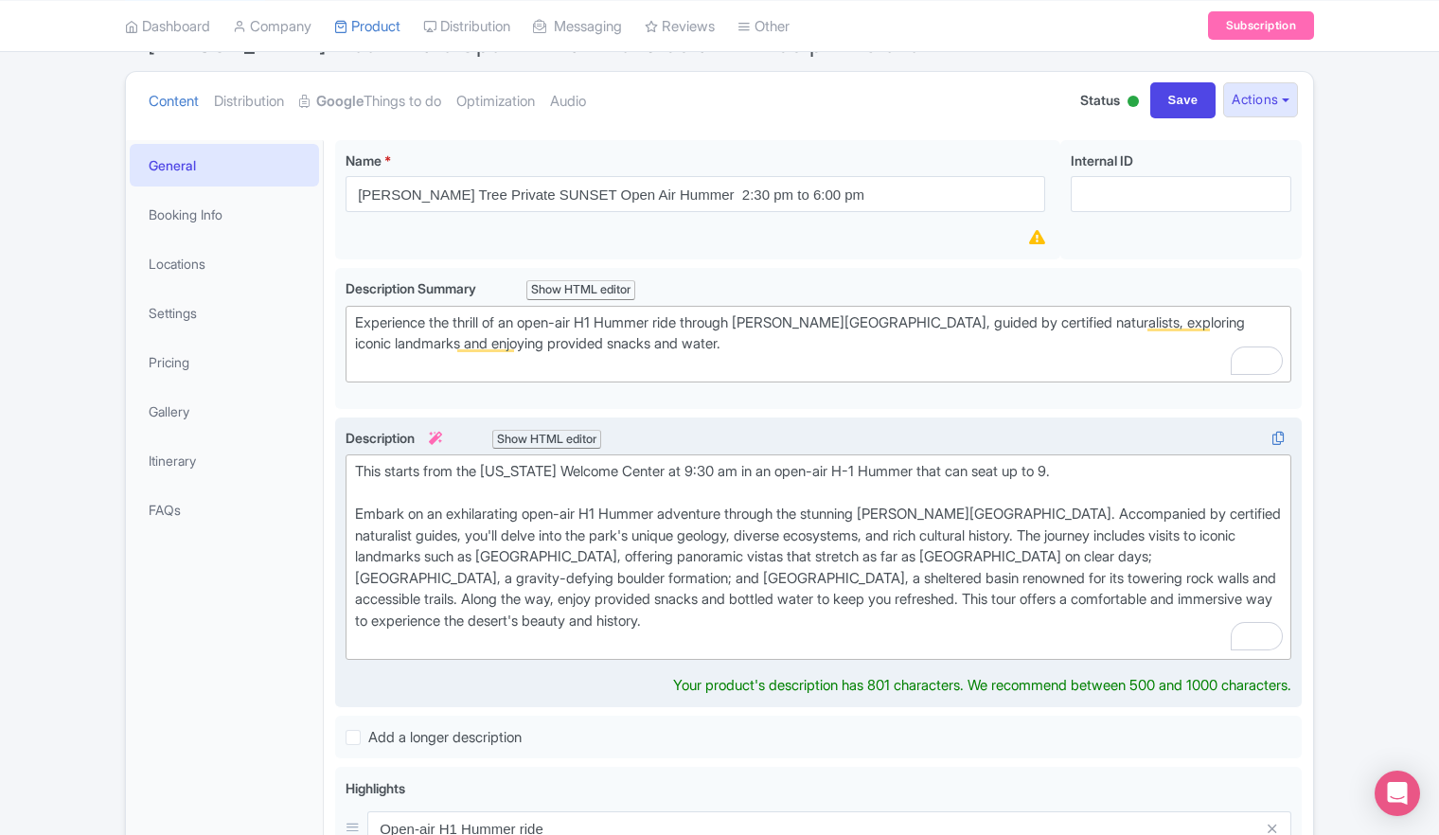
type trix-editor "<div>This starts from the California Welcome Center at 9:30 am in an open-air H…"
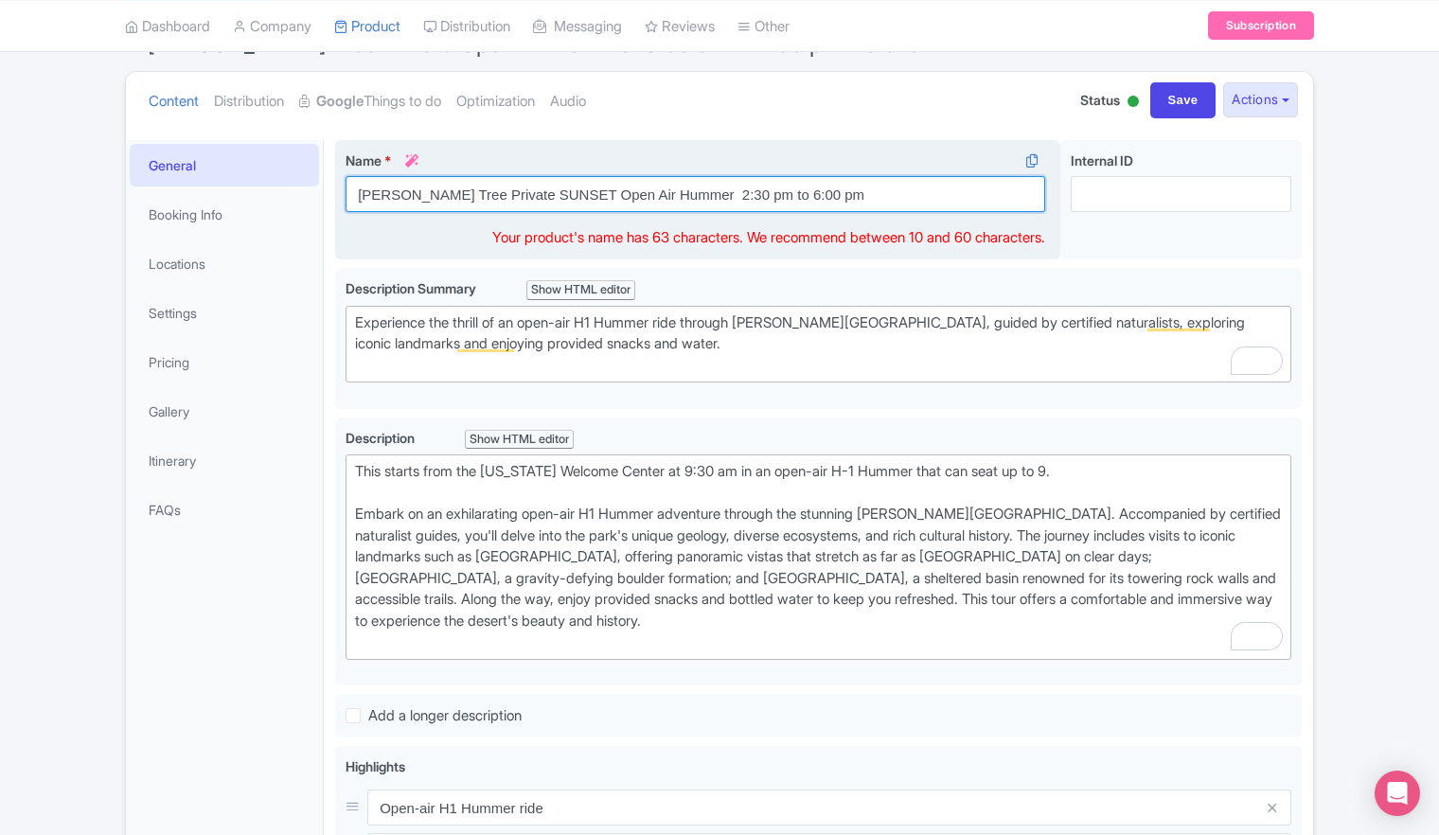
click at [810, 191] on input "Joshua Tree Private SUNSET Open Air Hummer 2:30 pm to 6:00 pm" at bounding box center [696, 194] width 700 height 36
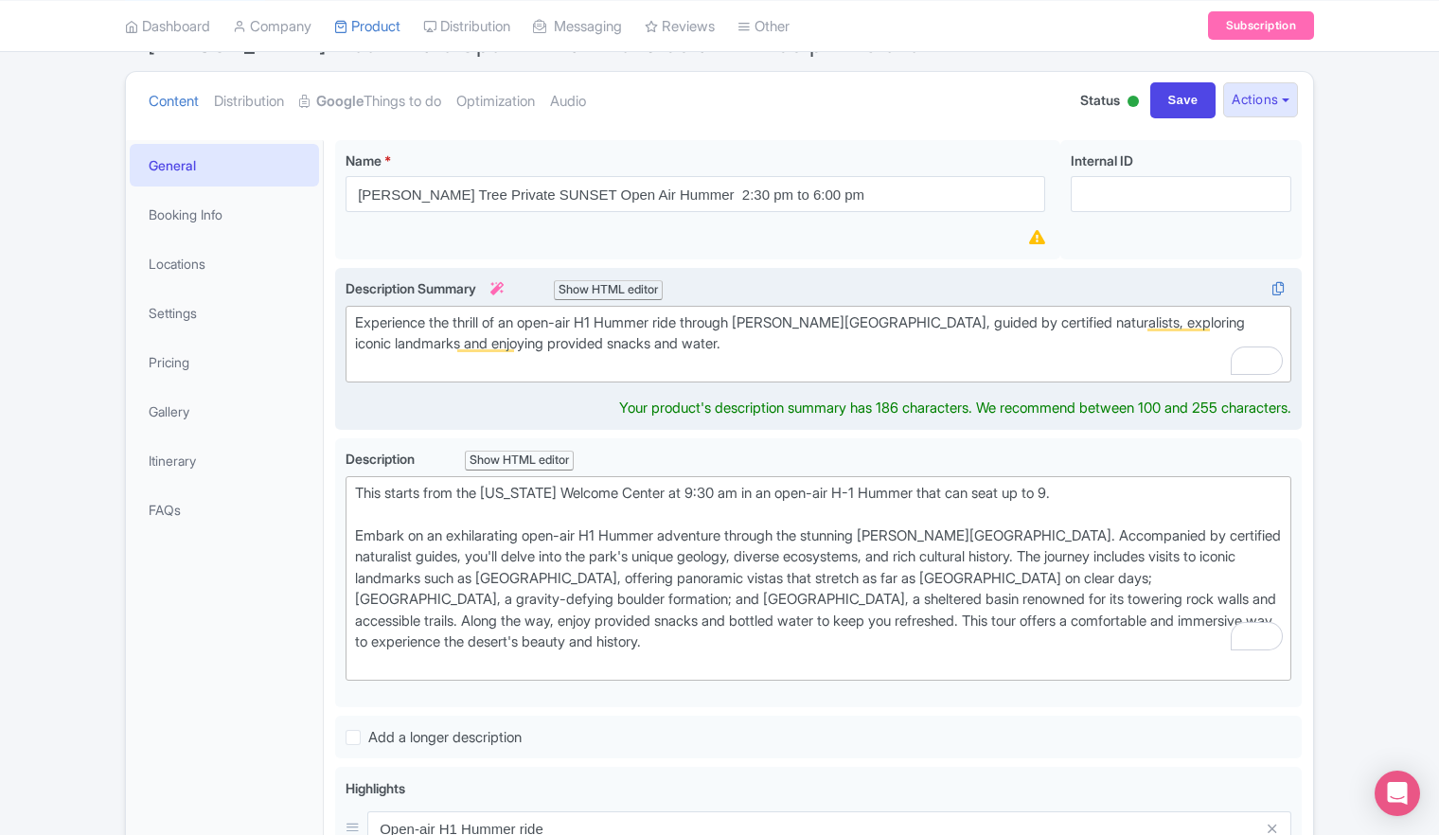
click at [703, 345] on div "Experience the thrill of an open-air H1 Hummer ride through Joshua Tree Nationa…" at bounding box center [818, 344] width 927 height 64
click at [717, 342] on div "Experience the thrill of an open-air H1 Hummer ride through Joshua Tree Nationa…" at bounding box center [818, 344] width 927 height 64
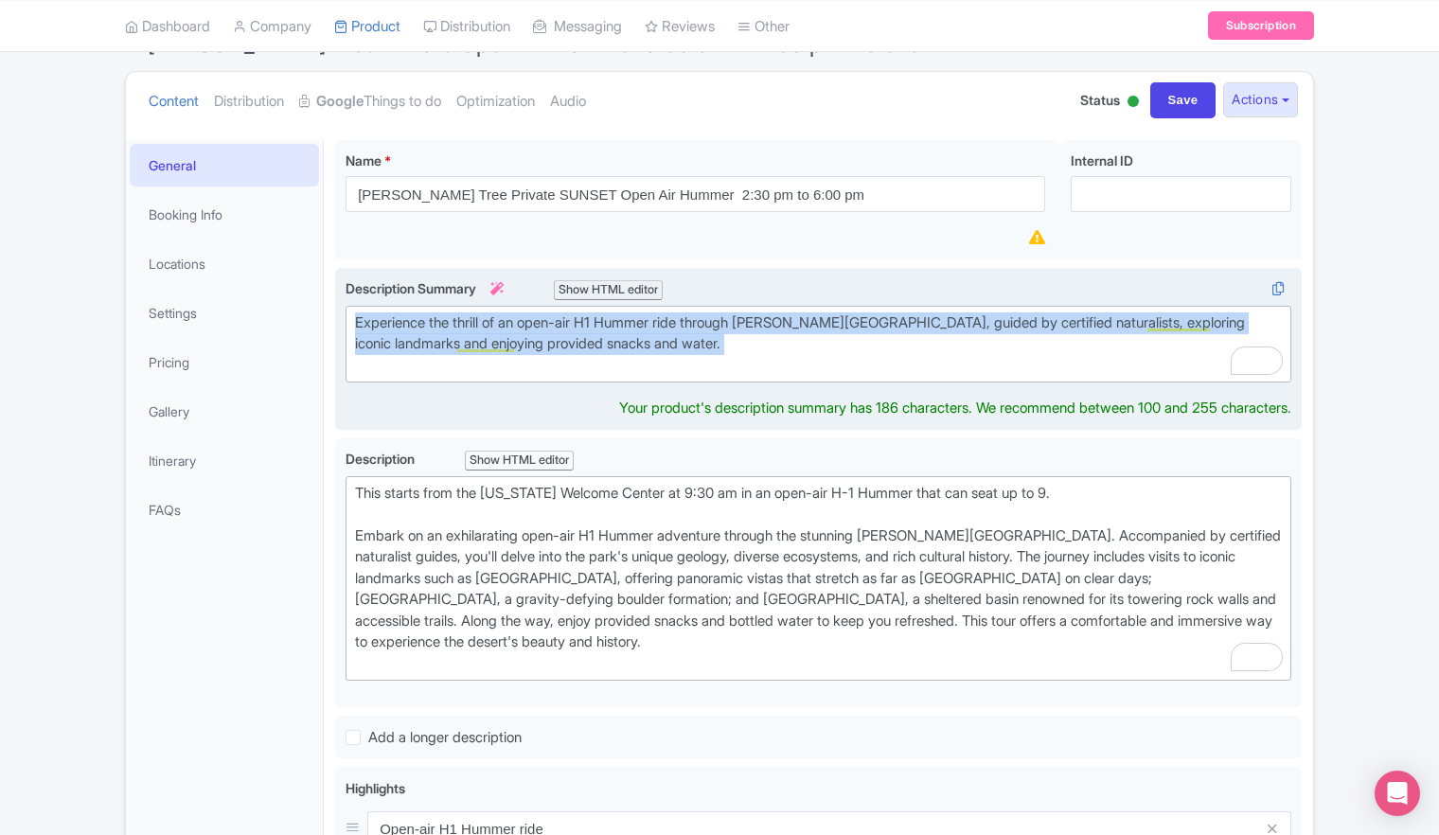
click at [717, 342] on div "Experience the thrill of an open-air H1 Hummer ride through Joshua Tree Nationa…" at bounding box center [818, 344] width 927 height 64
paste trix-editor "&nbsp;Experience a private open-air H1 Hummer adventure through Joshua Tree Nat…"
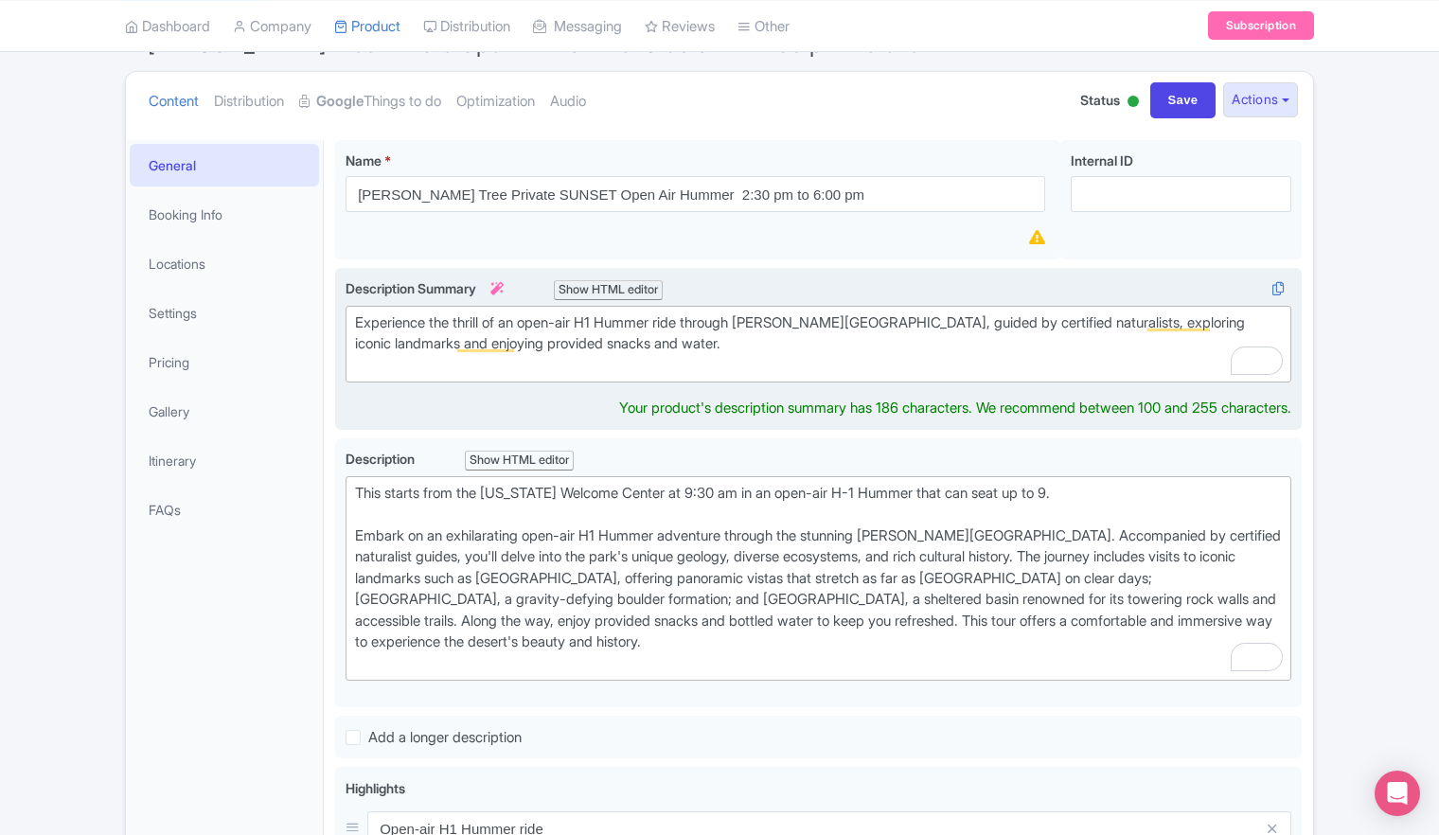
type trix-editor "<div>&nbsp;Experience a private open-air H1 Hummer adventure through Joshua Tre…"
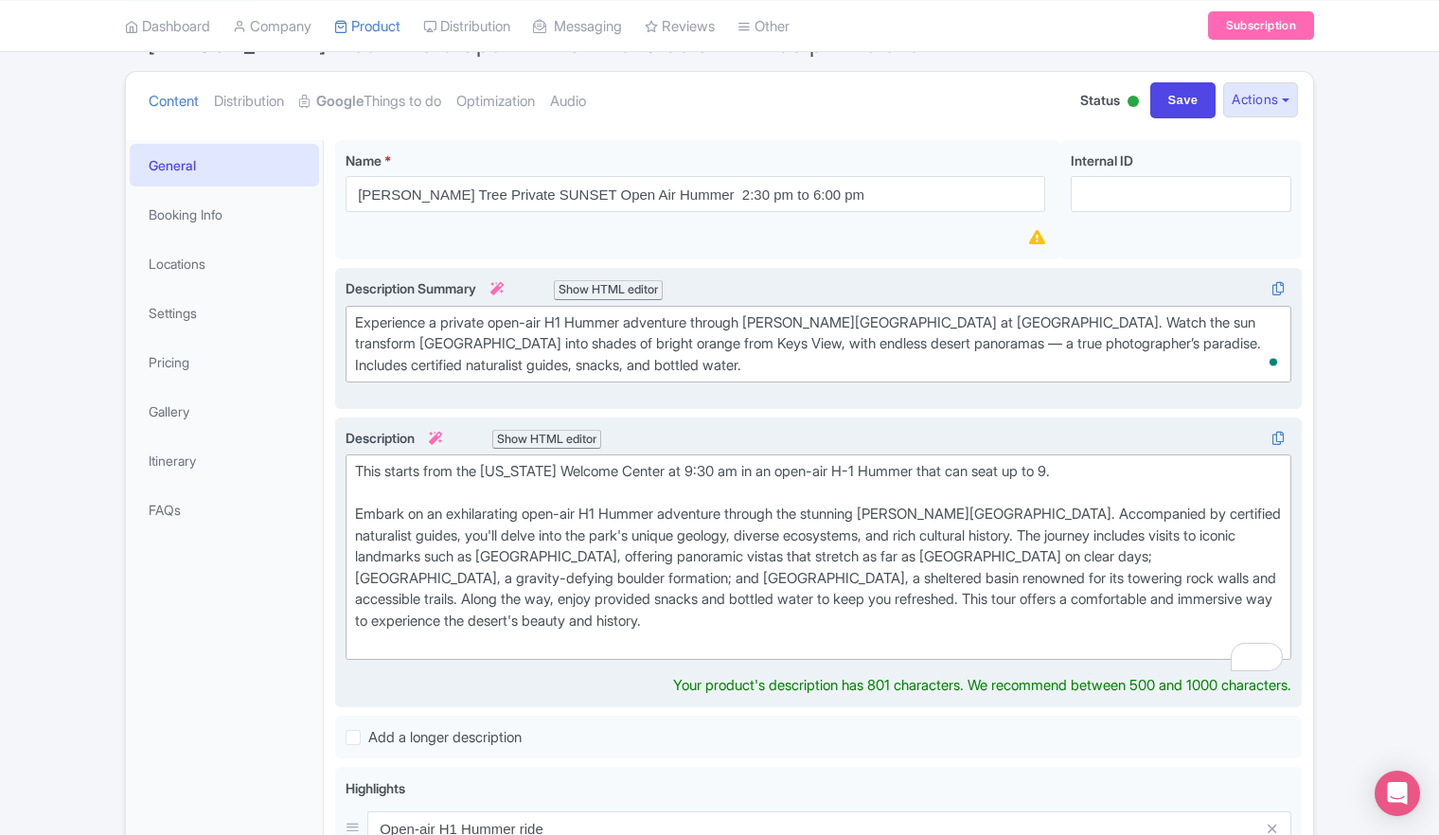
click at [731, 584] on div "This starts from the California Welcome Center at 9:30 am in an open-air H-1 Hu…" at bounding box center [818, 557] width 927 height 192
click at [542, 547] on div "This starts from the California Welcome Center at 9:30 am in an open-air H-1 Hu…" at bounding box center [818, 557] width 927 height 192
click at [540, 525] on div "This starts from the California Welcome Center at 9:30 am in an open-air H-1 Hu…" at bounding box center [818, 557] width 927 height 192
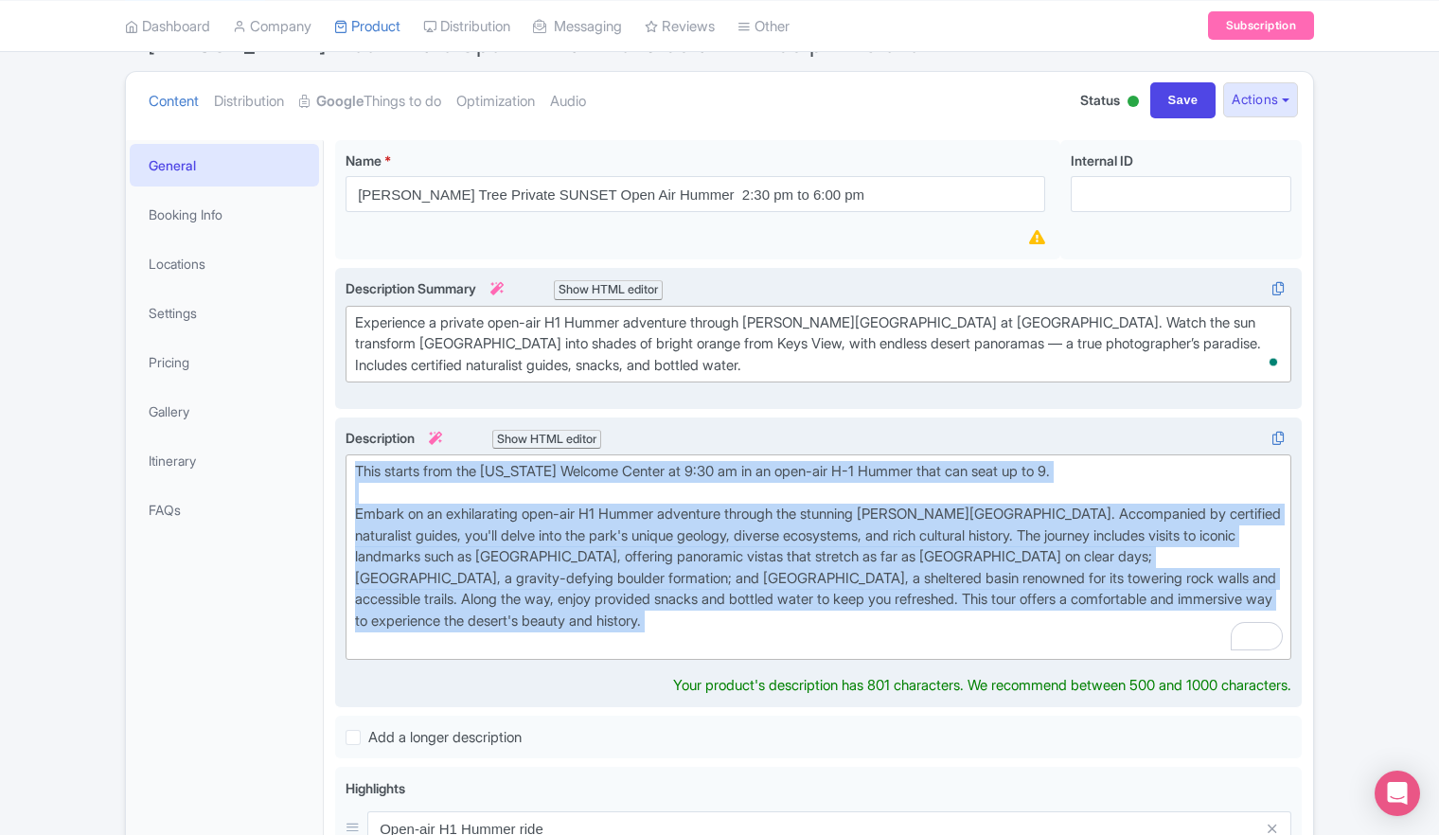
paste trix-editor "<div><strong>This private tour begins in an open-air H1 Hummer, seating up to 9…"
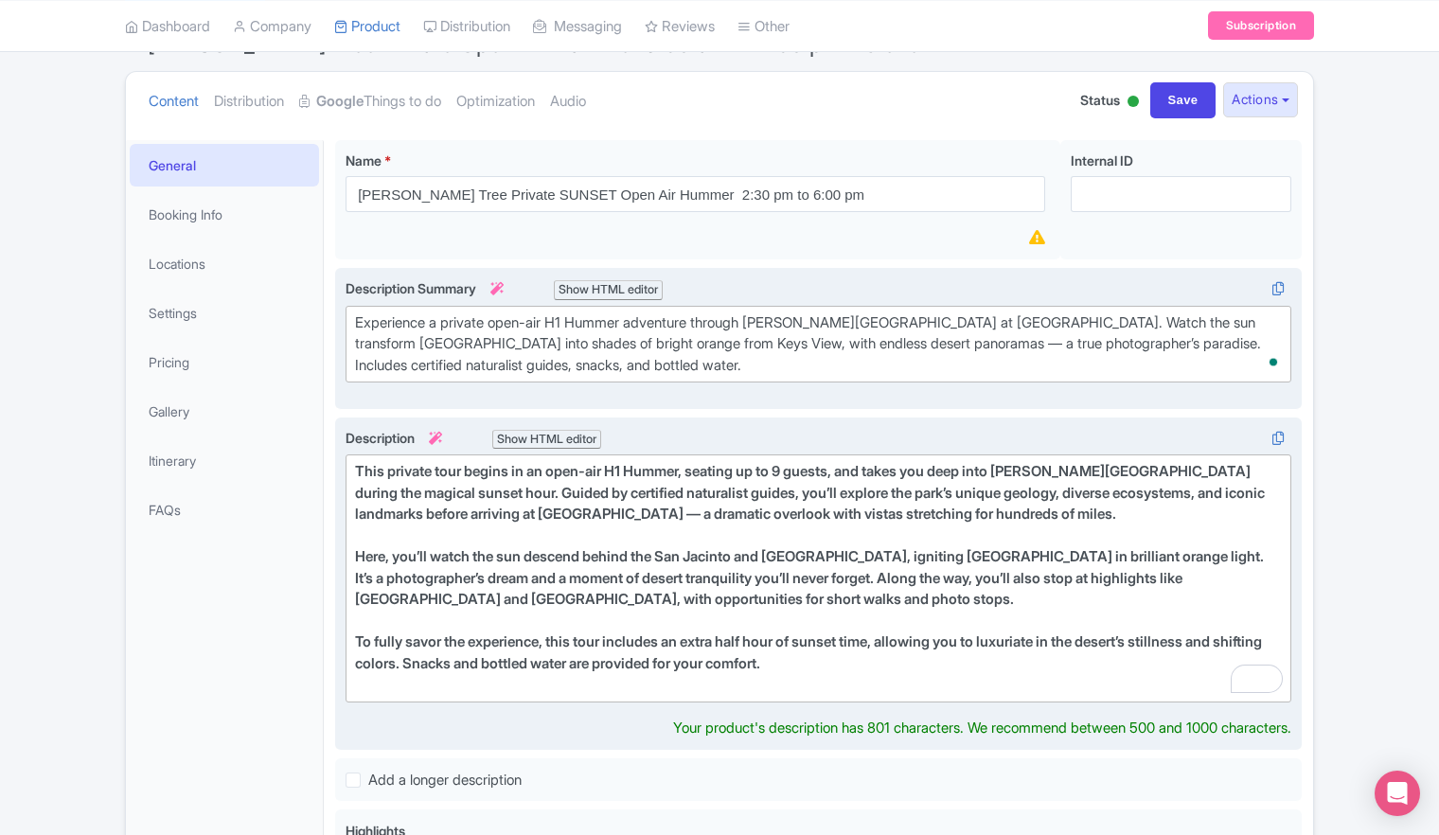
type trix-editor "<div><strong>This private tour begins in an open-air H1 Hummer, seating up to 9…"
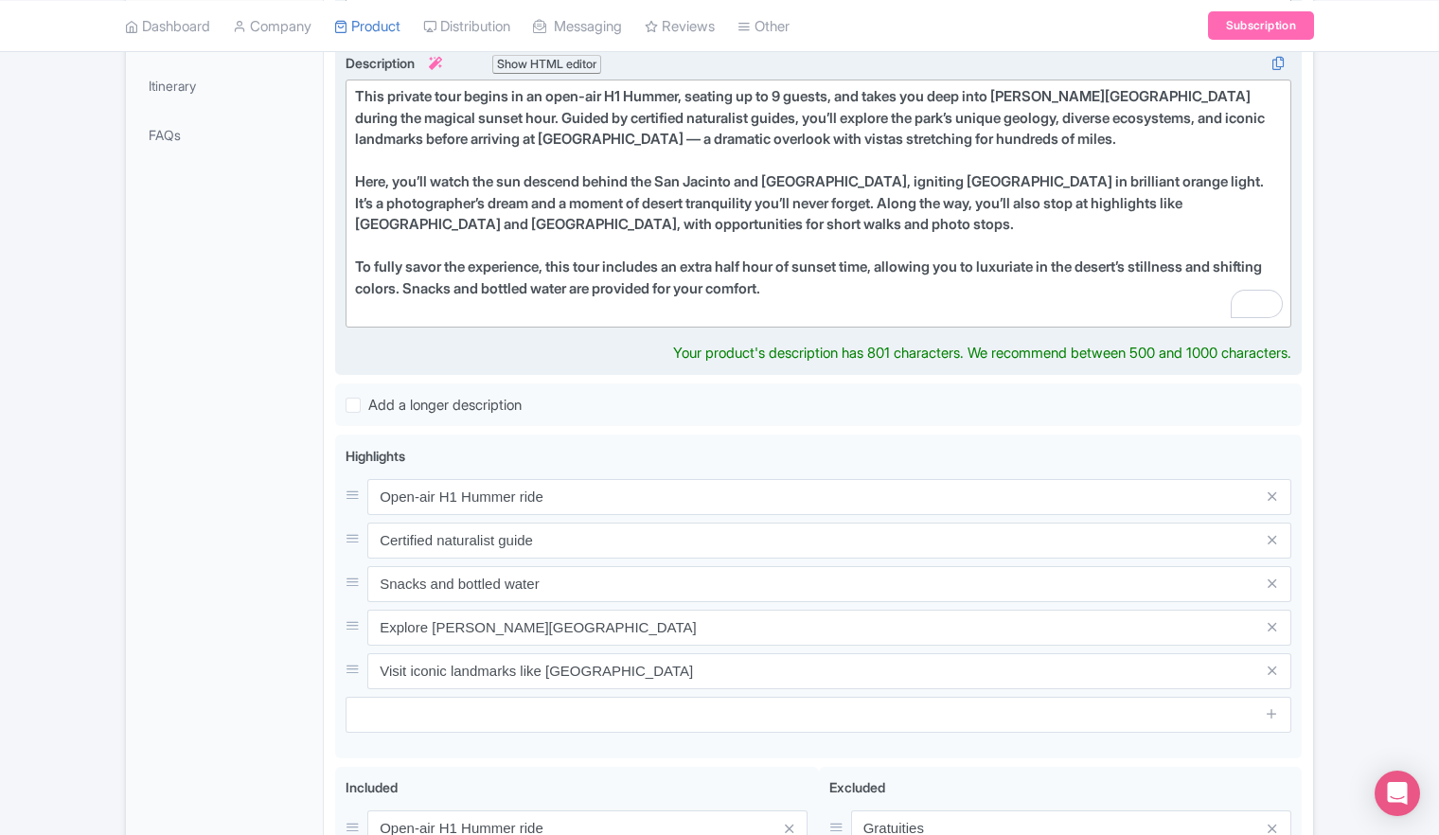
scroll to position [568, 0]
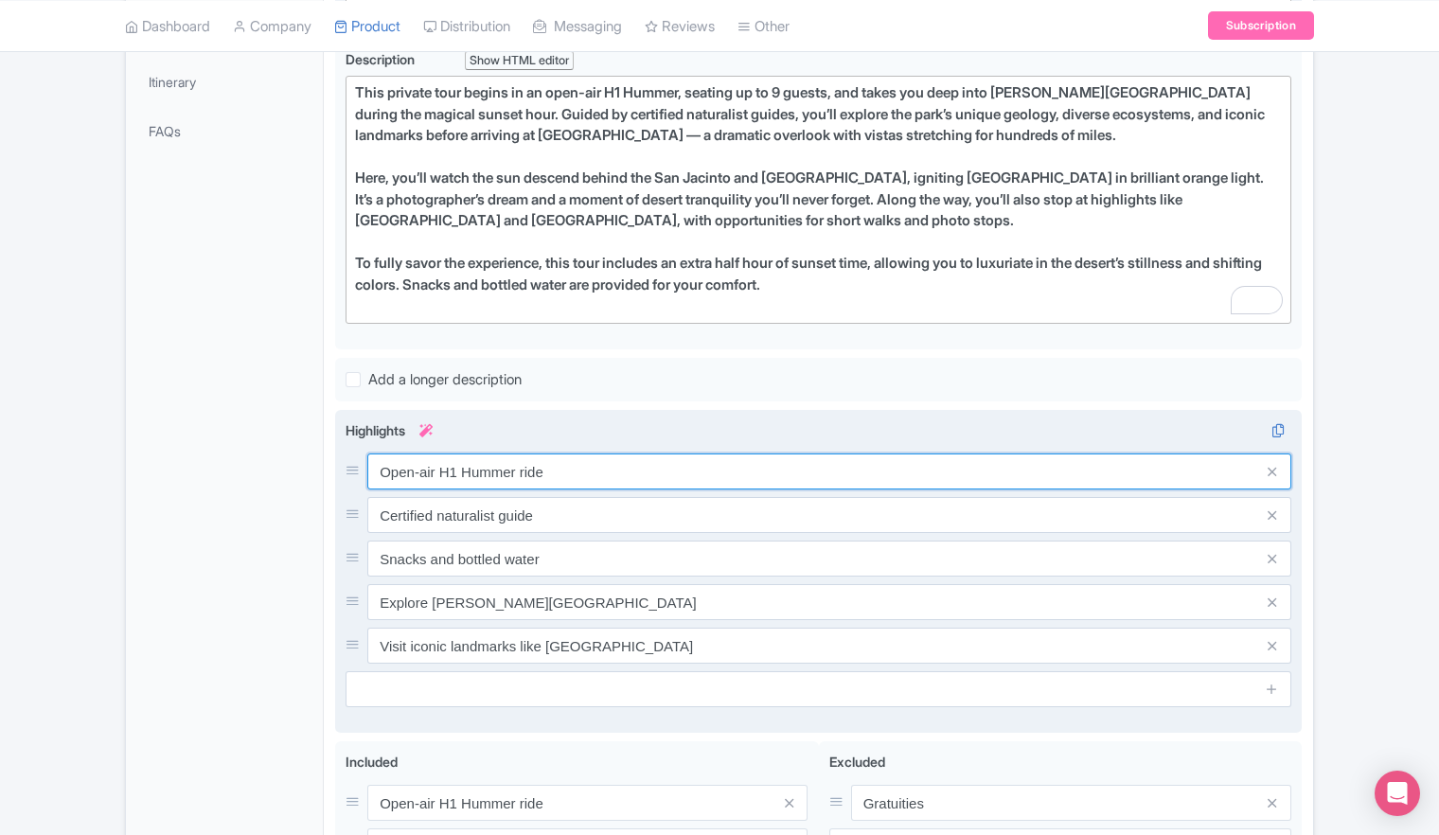
click at [489, 486] on div "Open-air H1 Hummer ride Certified naturalist guide Snacks and bottled water Exp…" at bounding box center [819, 559] width 946 height 210
click at [565, 471] on input "Open-air H1 Hummer ride" at bounding box center [829, 472] width 924 height 36
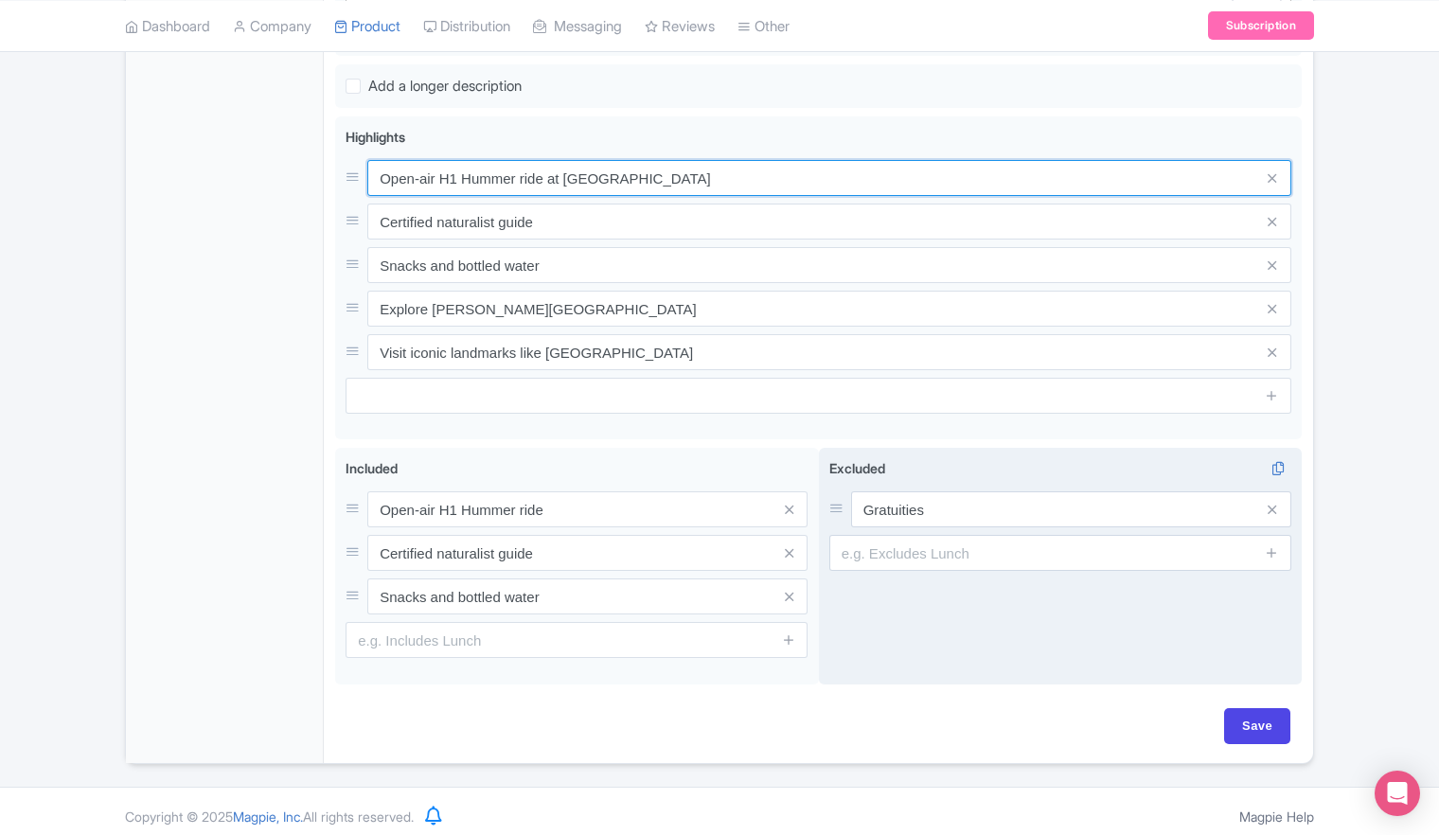
scroll to position [867, 0]
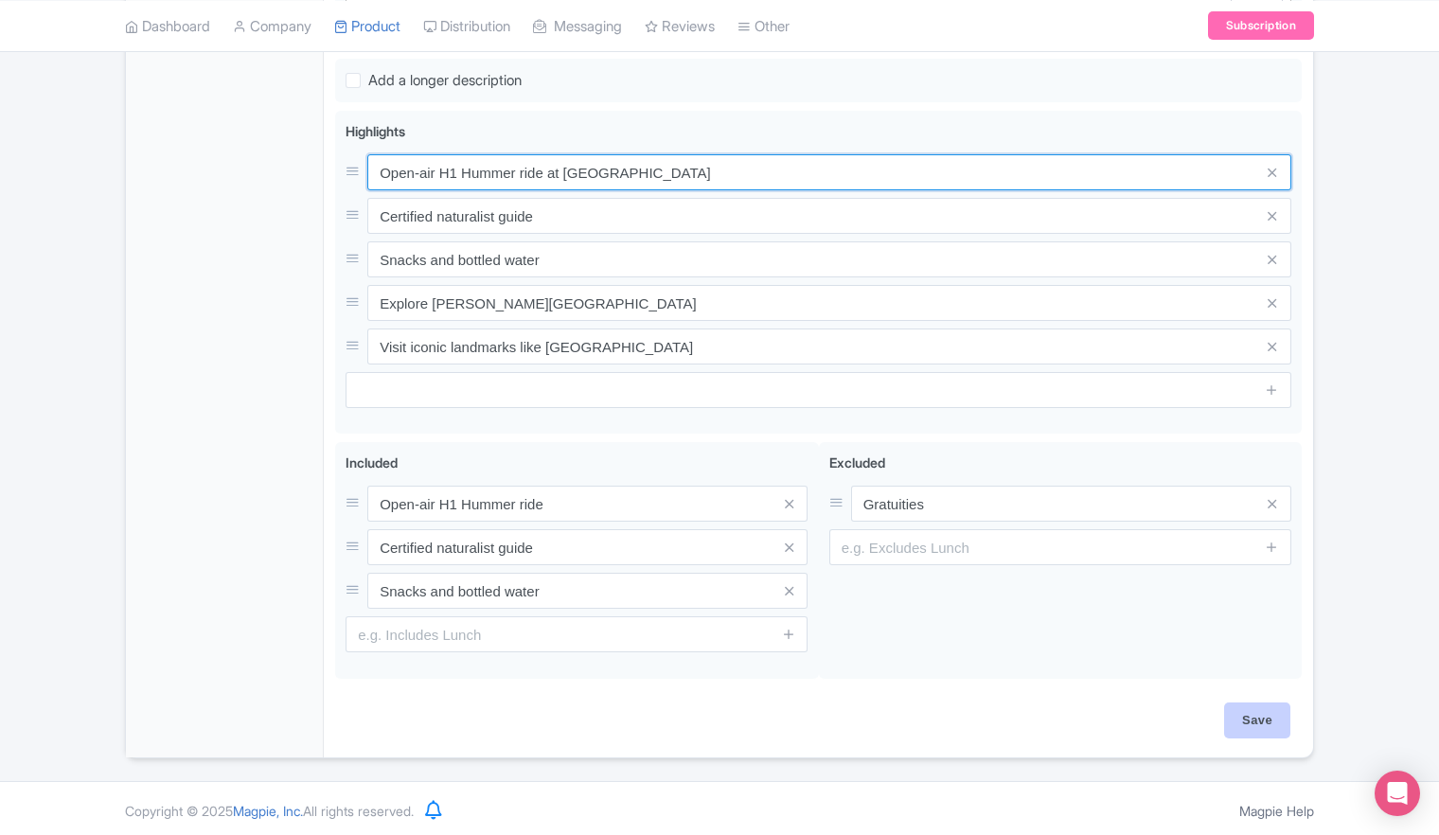
type input "Open-air H1 Hummer ride at Sunset"
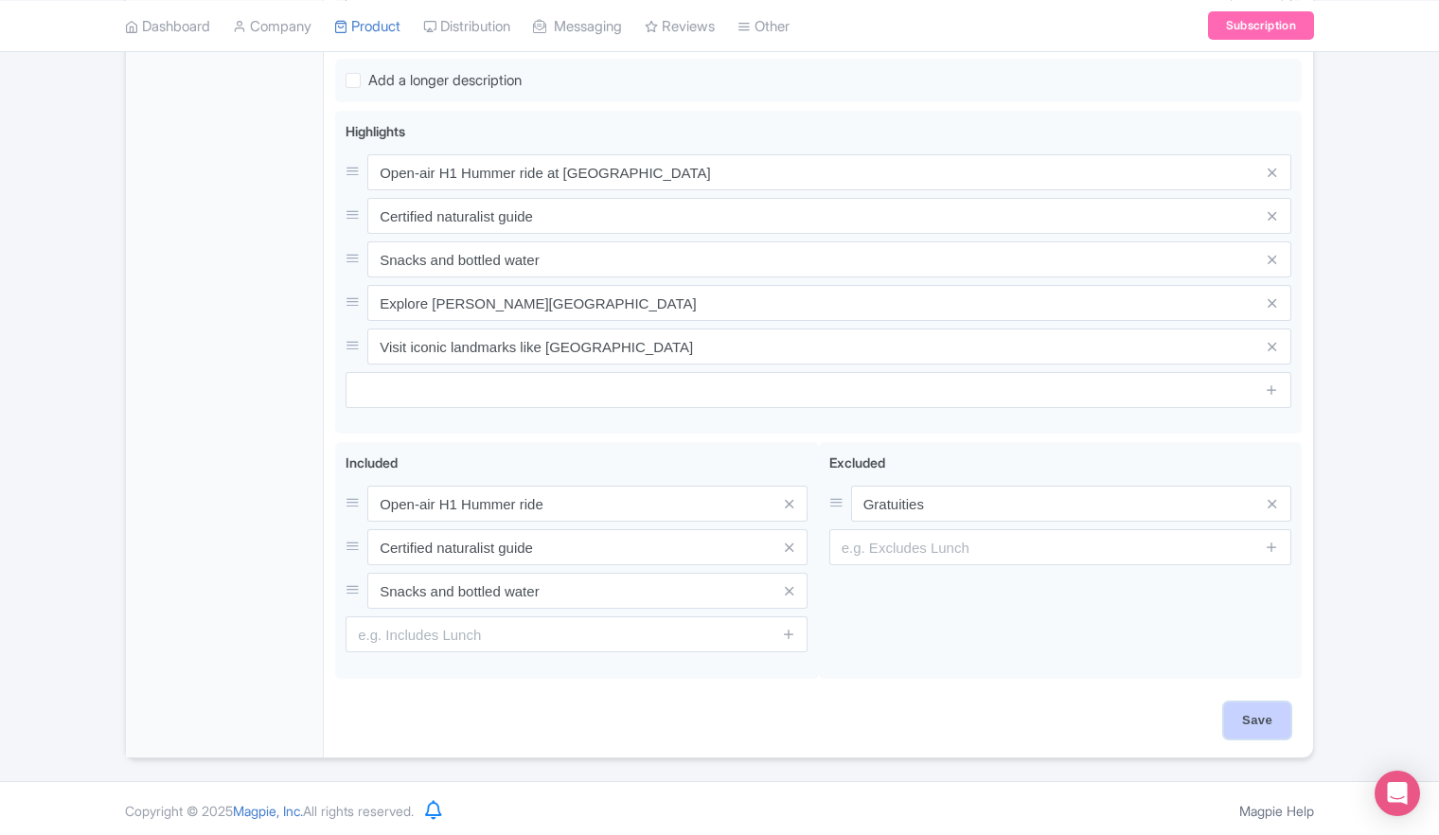
click at [1254, 722] on input "Save" at bounding box center [1257, 721] width 66 height 36
type input "Saving..."
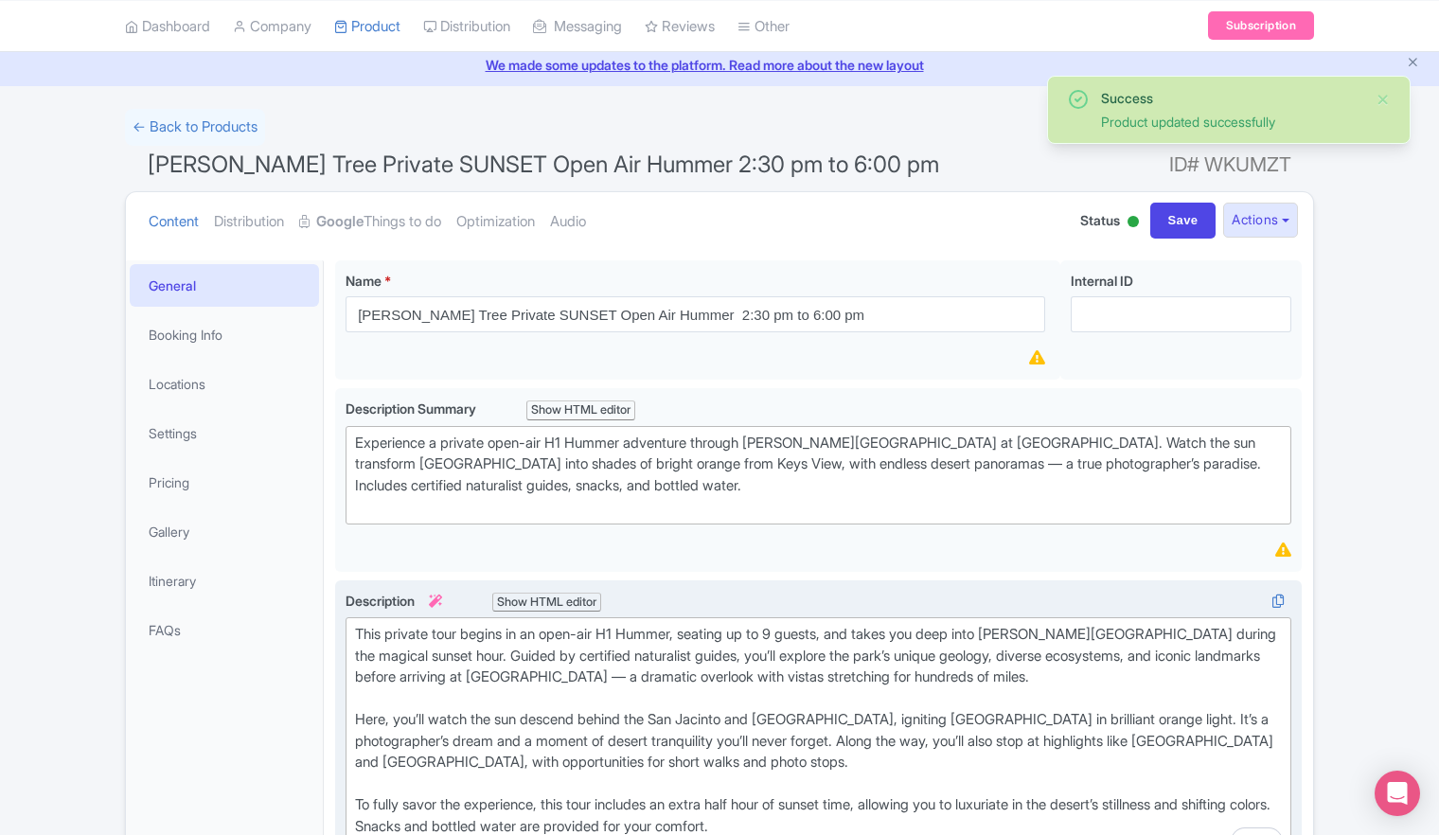
scroll to position [44, 0]
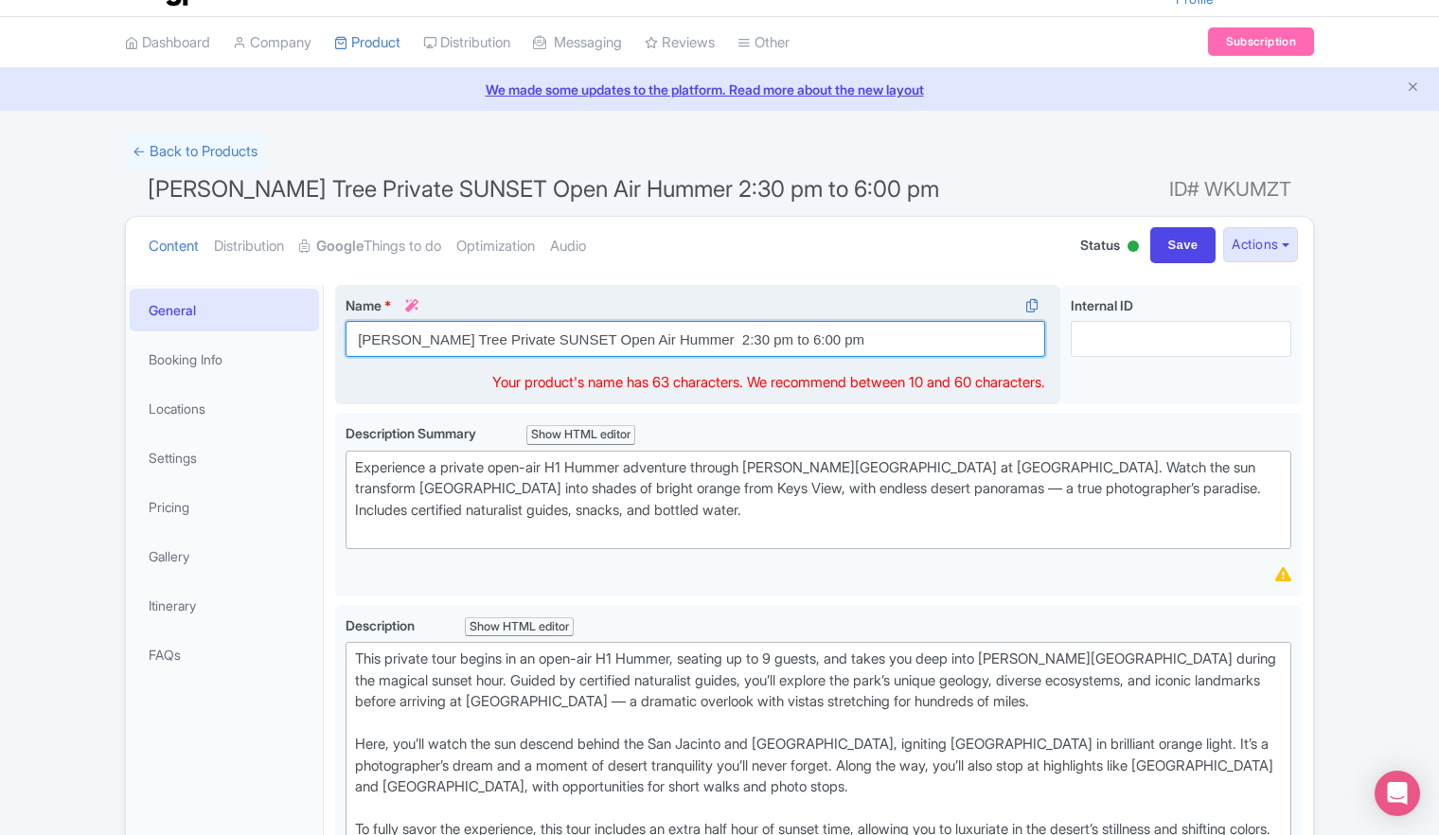
drag, startPoint x: 667, startPoint y: 339, endPoint x: 859, endPoint y: 339, distance: 192.2
click at [859, 339] on input "Joshua Tree Private SUNSET Open Air Hummer 2:30 pm to 6:00 pm" at bounding box center [696, 339] width 700 height 36
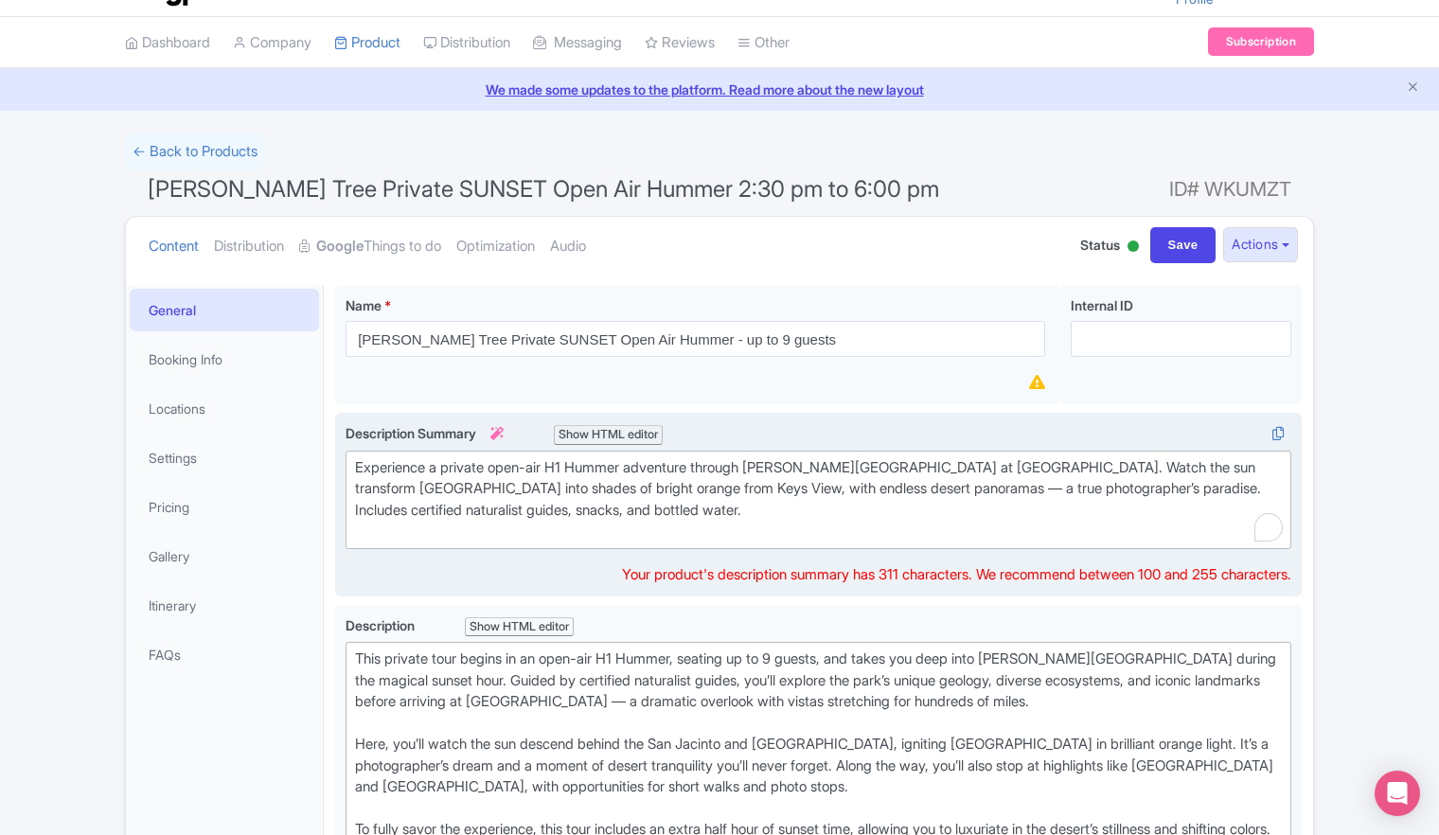
click at [589, 511] on div "Experience a private open-air H1 Hummer adventure through Joshua Tree National …" at bounding box center [818, 499] width 927 height 85
click at [767, 492] on div "Experience a private open-air H1 Hummer adventure through Joshua Tree National …" at bounding box center [818, 499] width 927 height 85
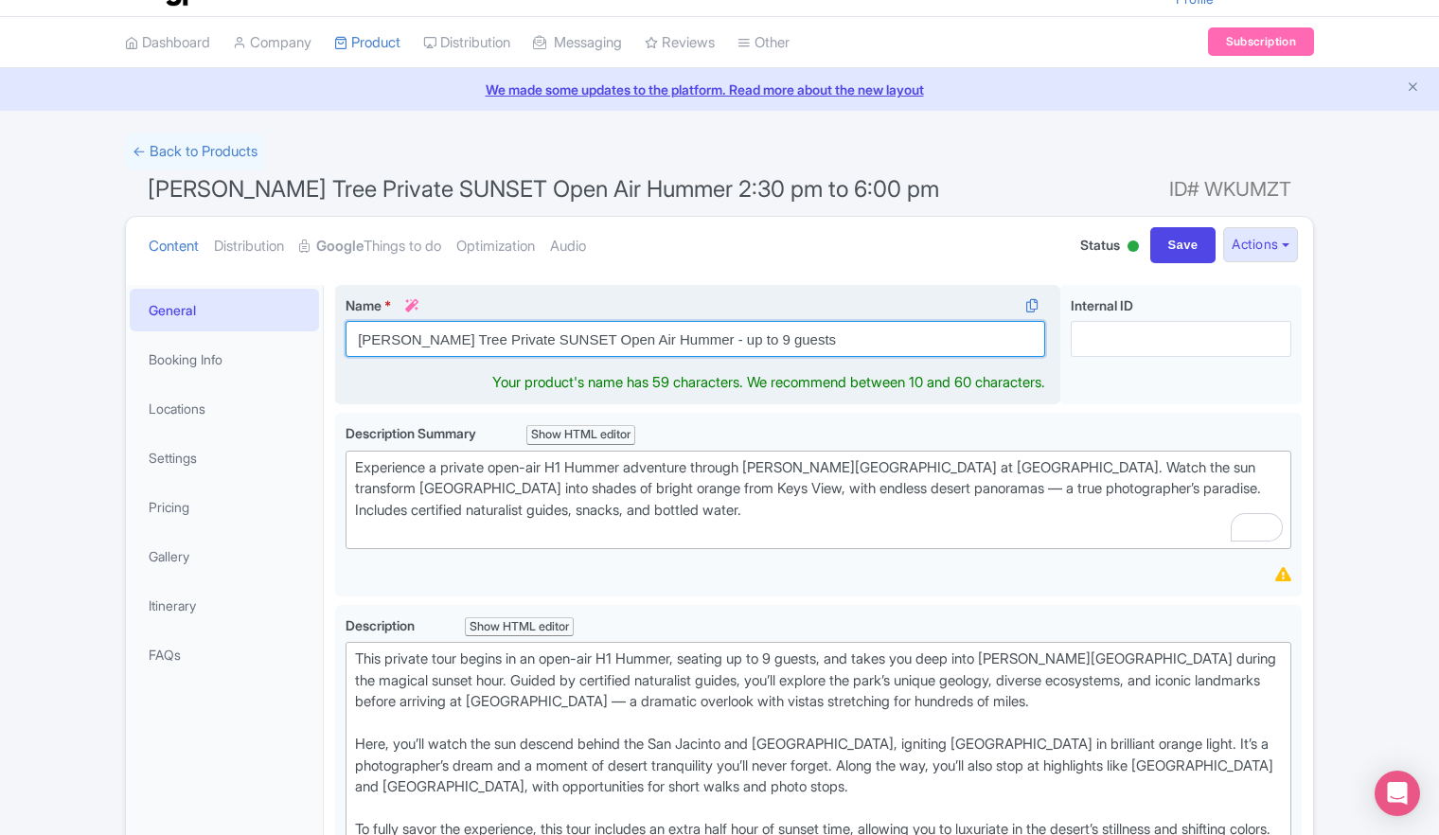
click at [807, 334] on input "Joshua Tree Private SUNSET Open Air Hummer - up to 9 guests" at bounding box center [696, 339] width 700 height 36
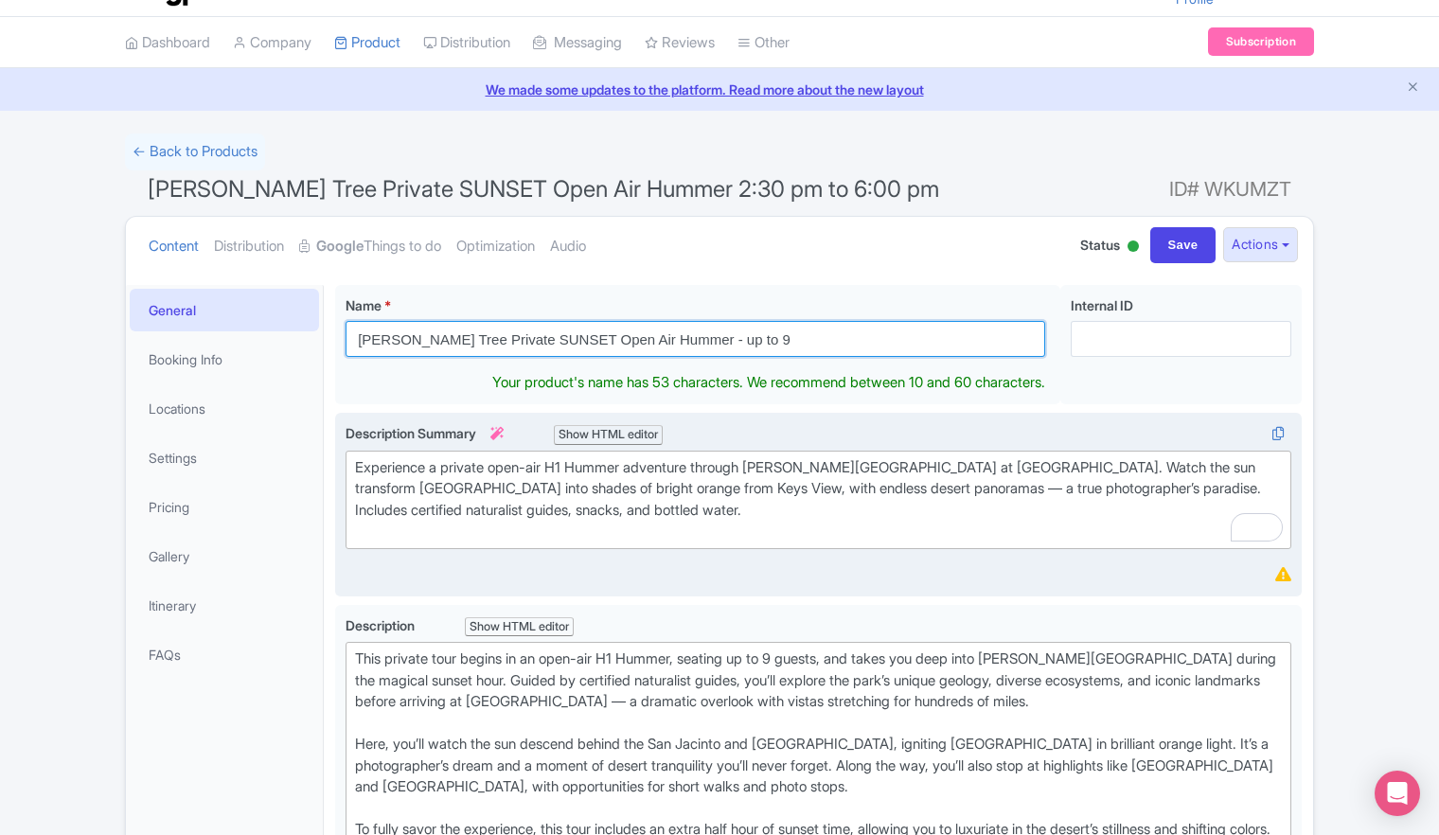
type input "Joshua Tree Private SUNSET Open Air Hummer - up to 9"
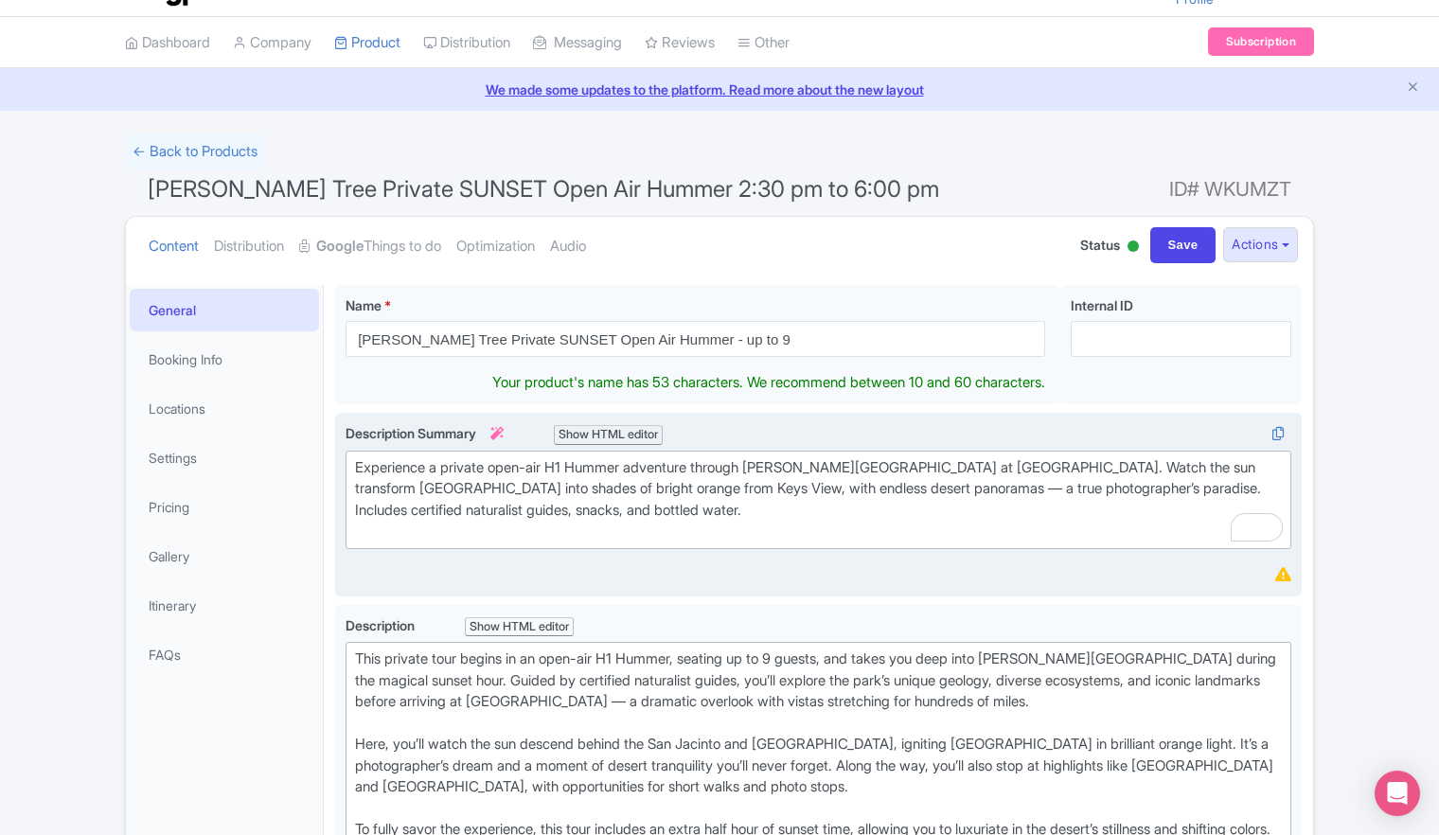
click at [695, 483] on div "Experience a private open-air H1 Hummer adventure through Joshua Tree National …" at bounding box center [818, 499] width 927 height 85
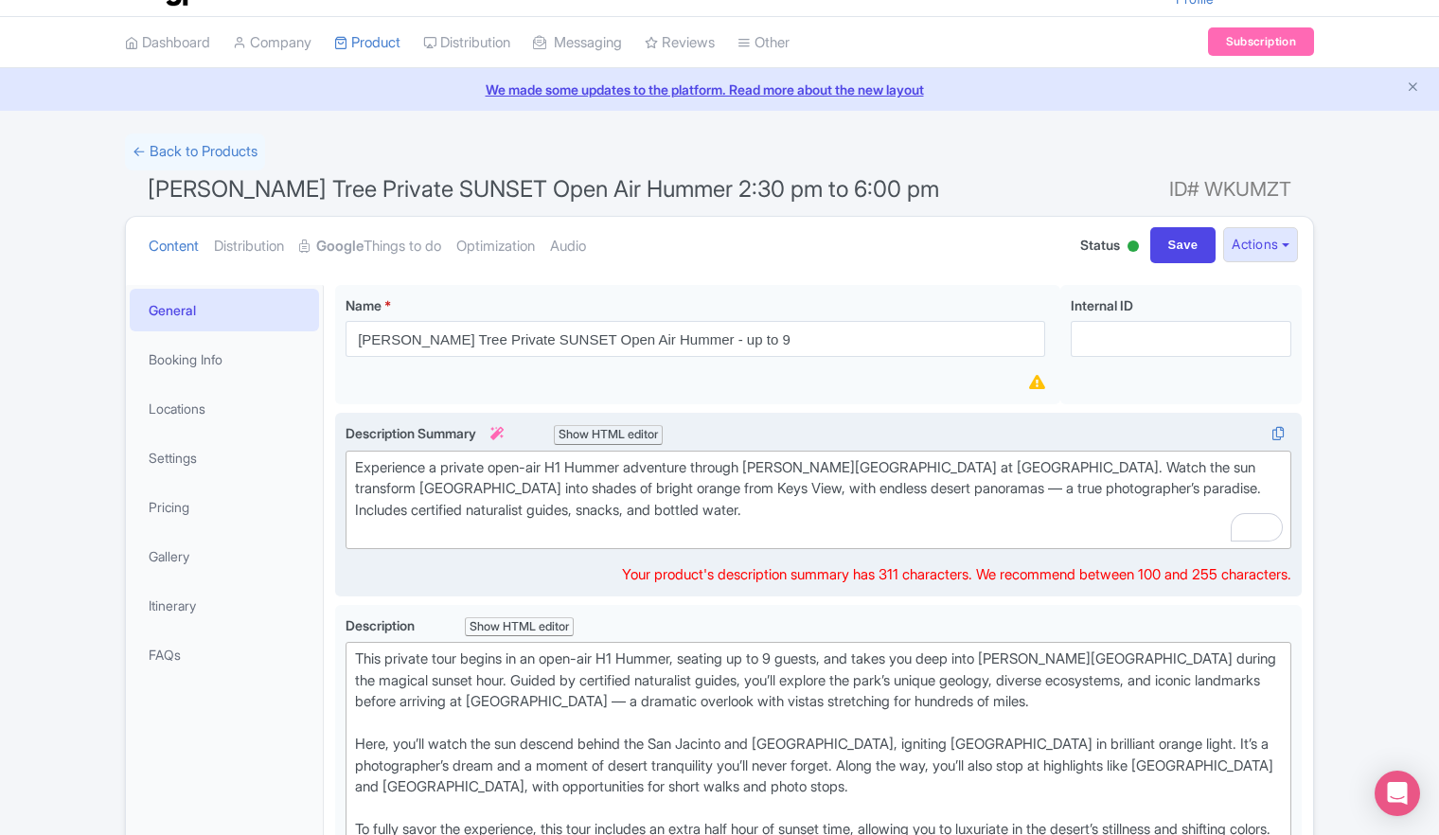
click at [683, 504] on div "Experience a private open-air H1 Hummer adventure through Joshua Tree National …" at bounding box center [818, 499] width 927 height 85
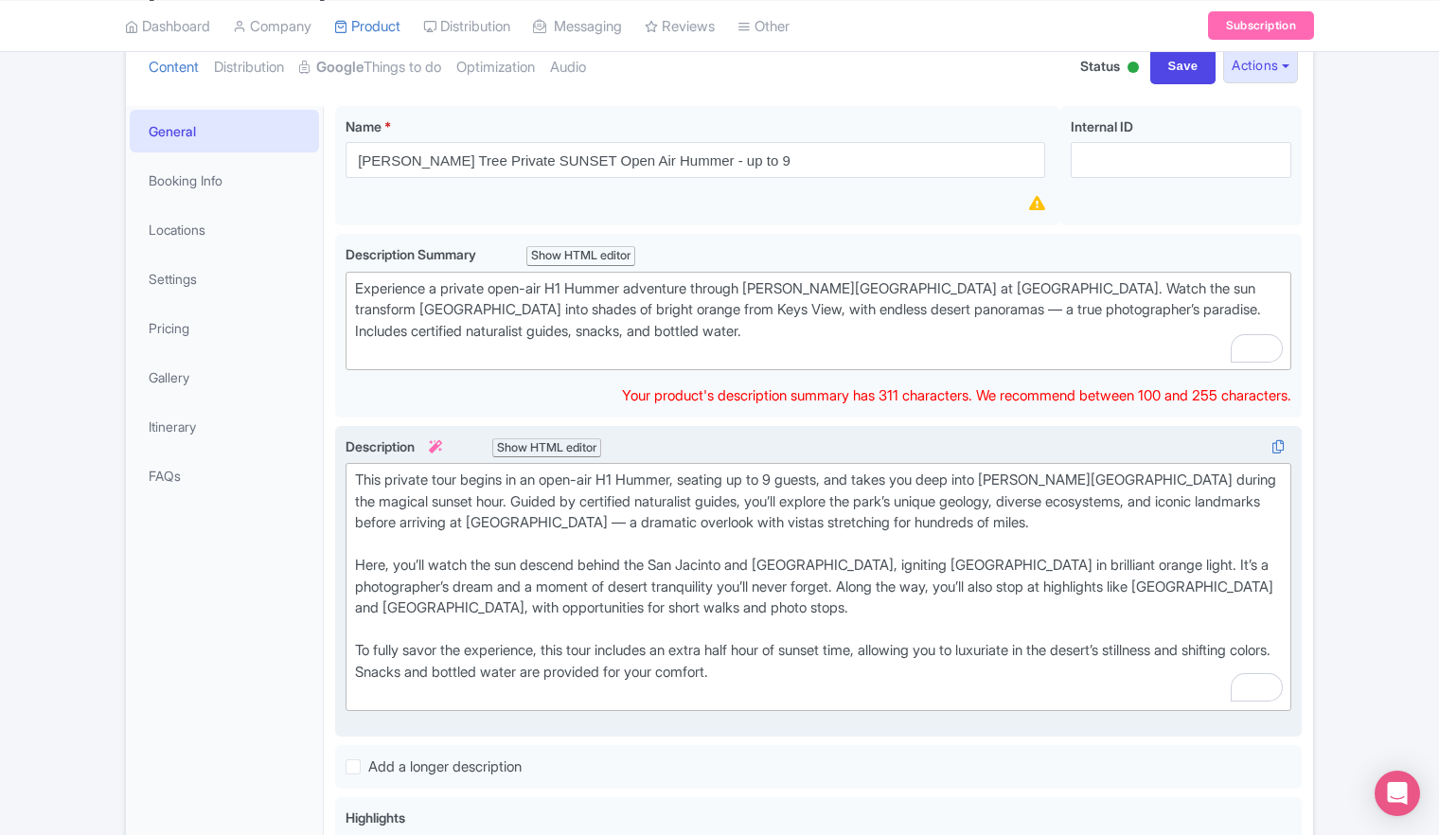
scroll to position [234, 0]
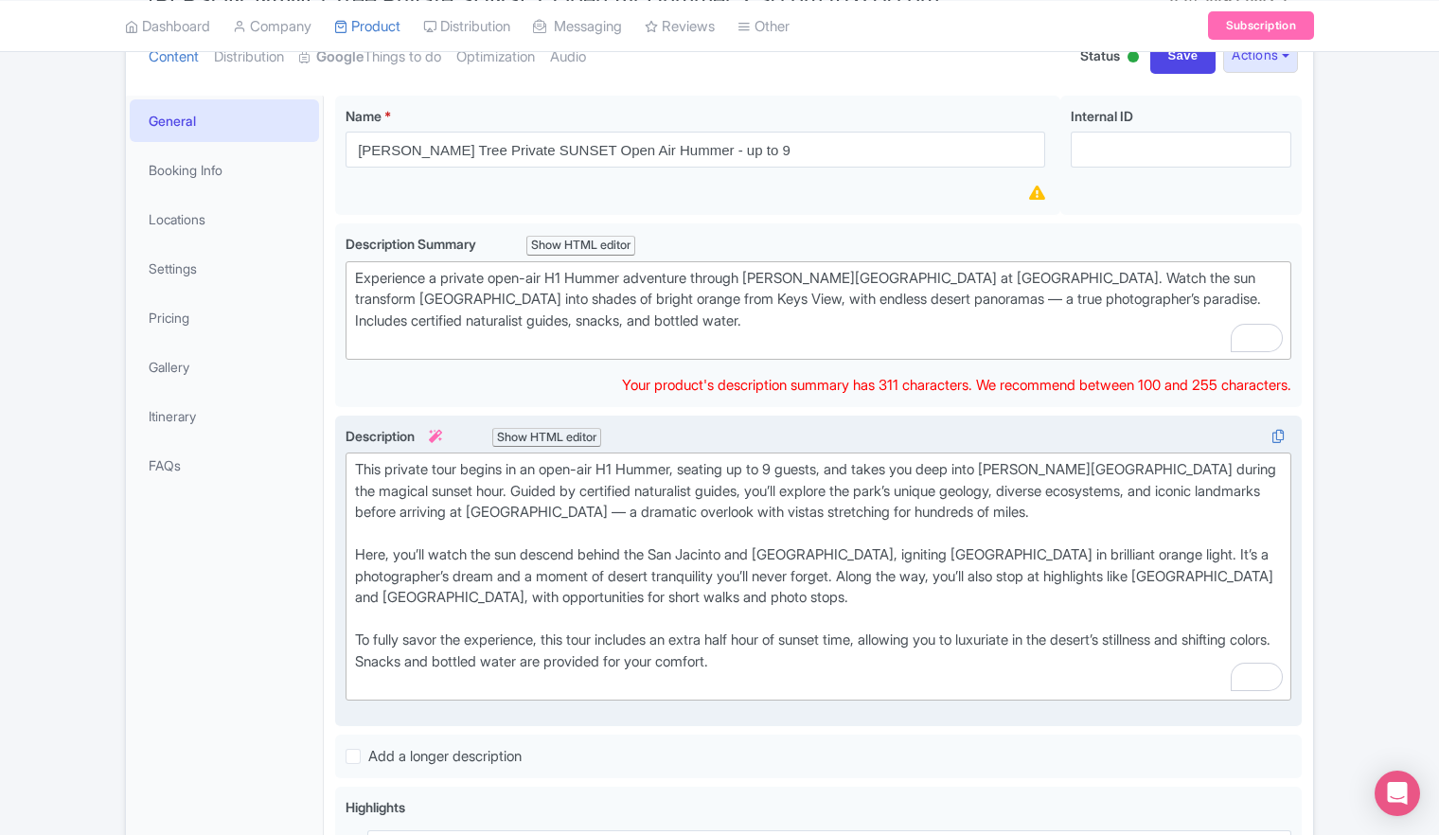
click at [360, 467] on div "This private tour begins in an open-air H1 Hummer, seating up to 9 guests, and …" at bounding box center [818, 576] width 927 height 235
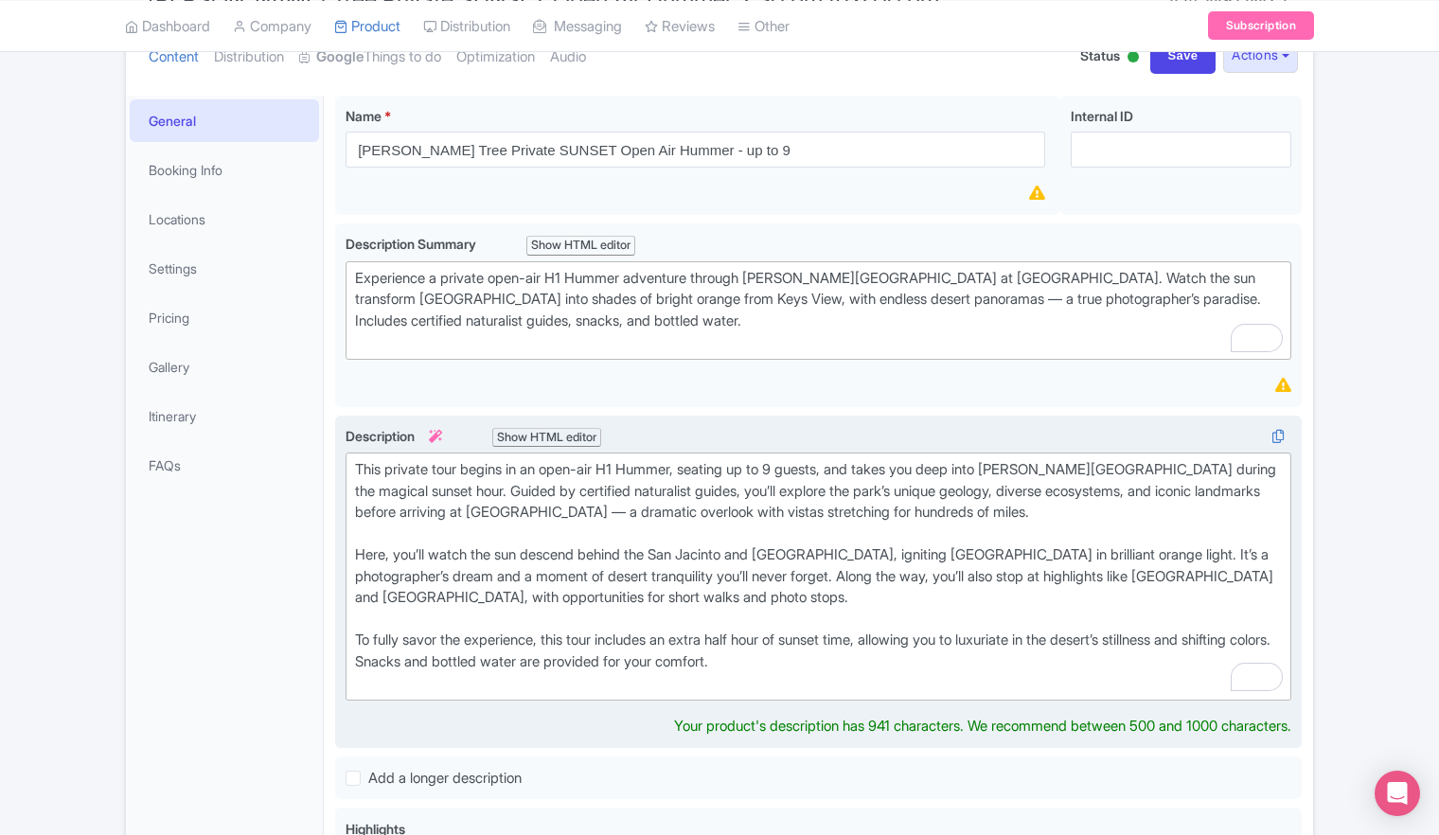
click at [355, 469] on div "This private tour begins in an open-air H1 Hummer, seating up to 9 guests, and …" at bounding box center [818, 576] width 927 height 235
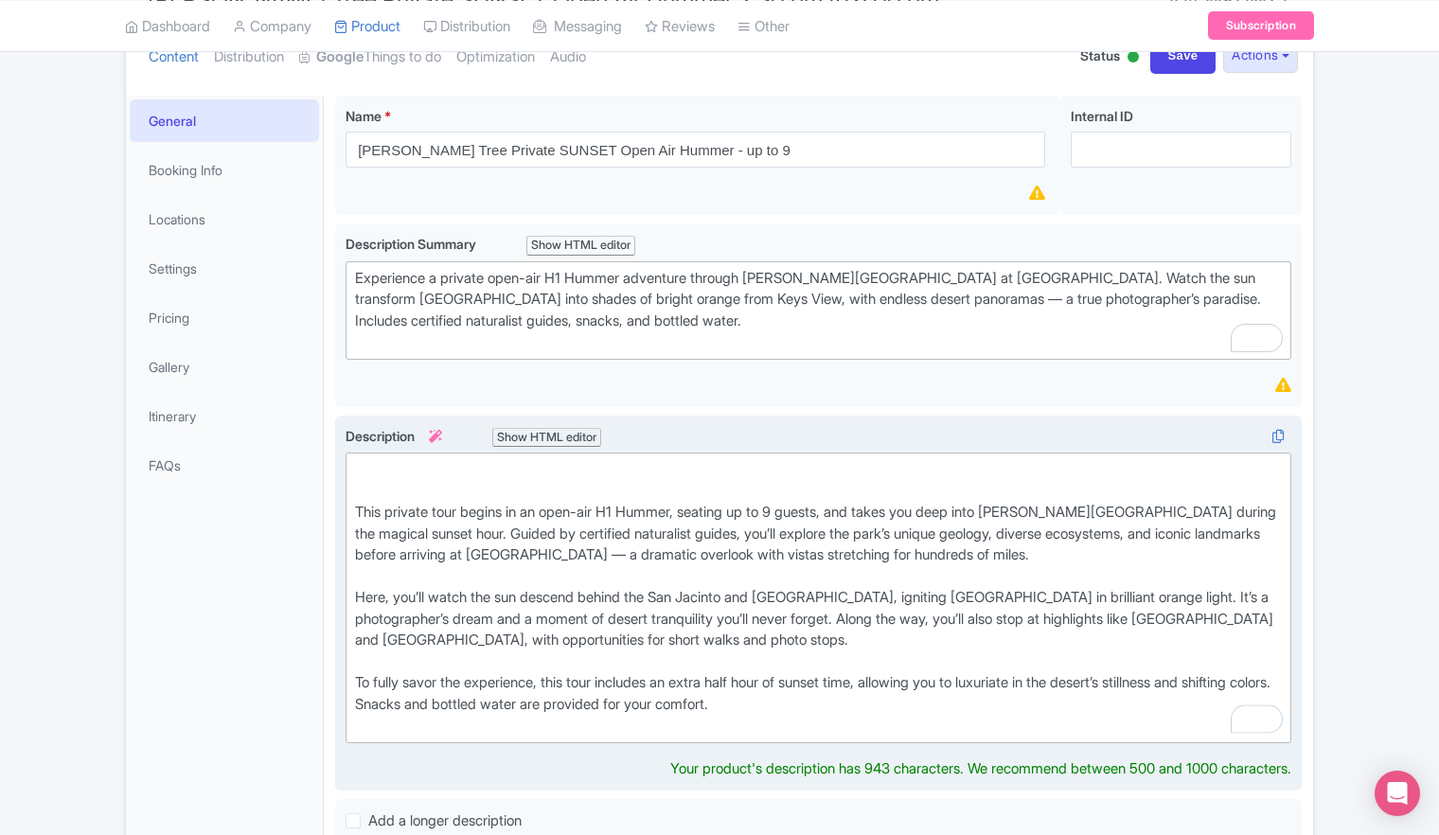
click at [391, 460] on div "This private tour begins in an open-air H1 Hummer, seating up to 9 guests, and …" at bounding box center [818, 597] width 927 height 277
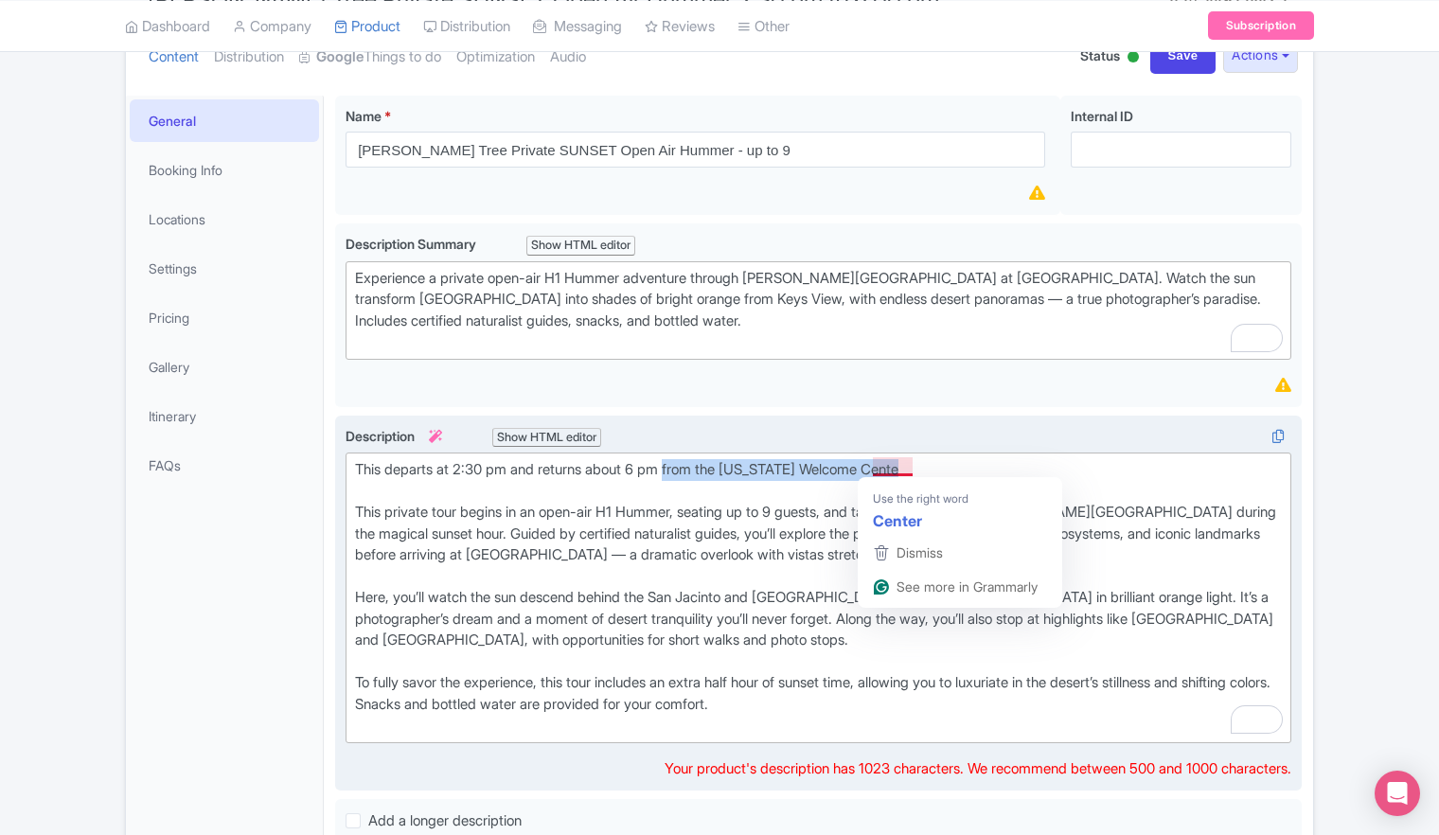
drag, startPoint x: 678, startPoint y: 464, endPoint x: 961, endPoint y: 467, distance: 283.1
click at [961, 467] on div "This departs at 2:30 pm and returns about 6 pm from the California Welcome Cent…" at bounding box center [818, 597] width 927 height 277
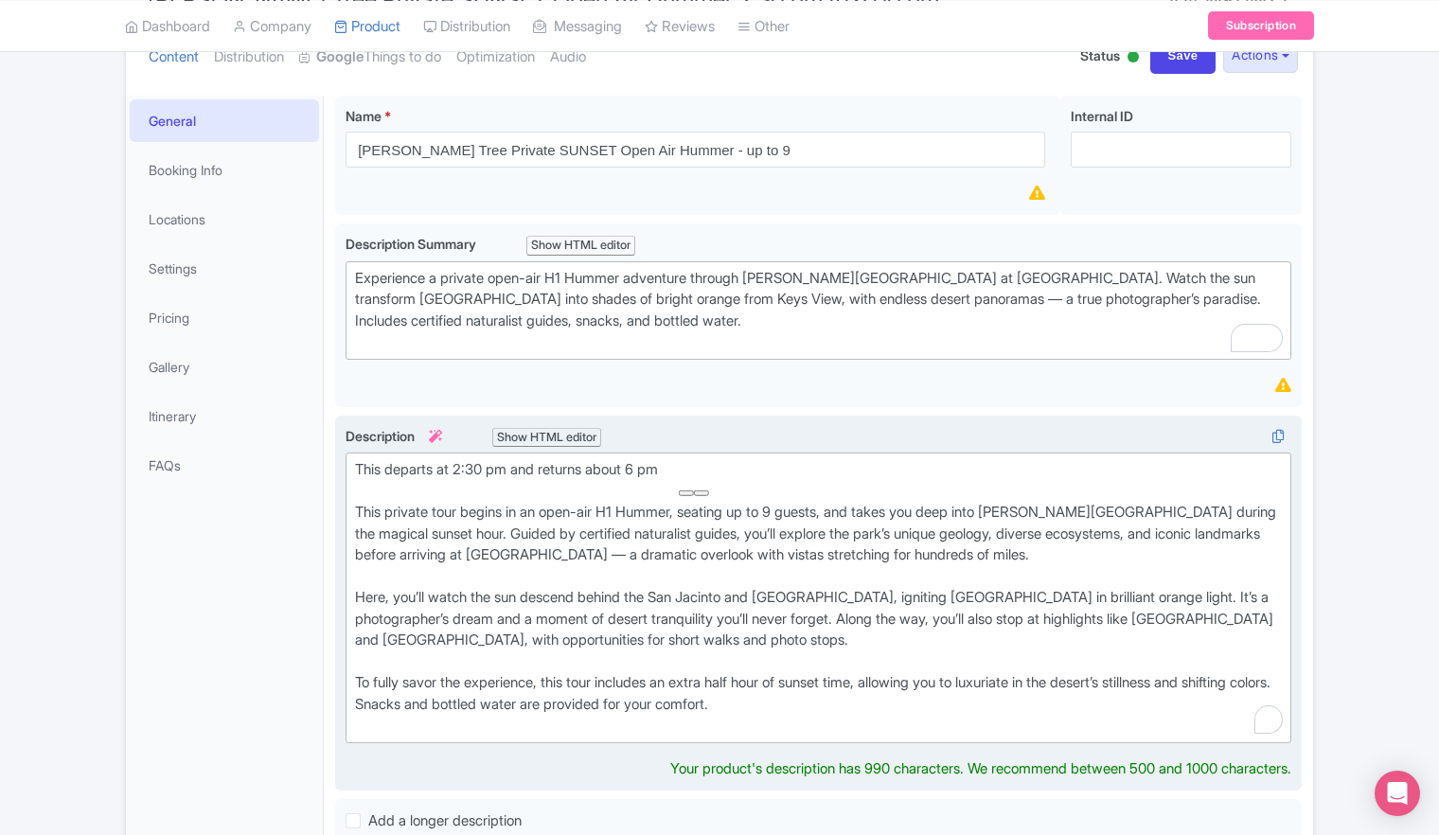
type trix-editor "<div>This departs at 2:30 pm and returns about 6 pm&nbsp;<br><br>This private t…"
click at [532, 532] on div "This departs at 2:30 pm and returns about 6 pm This private tour begins in an o…" at bounding box center [818, 597] width 927 height 277
click at [502, 553] on div "This departs at 2:30 pm and returns about 6 pm This private tour begins in an o…" at bounding box center [818, 597] width 927 height 277
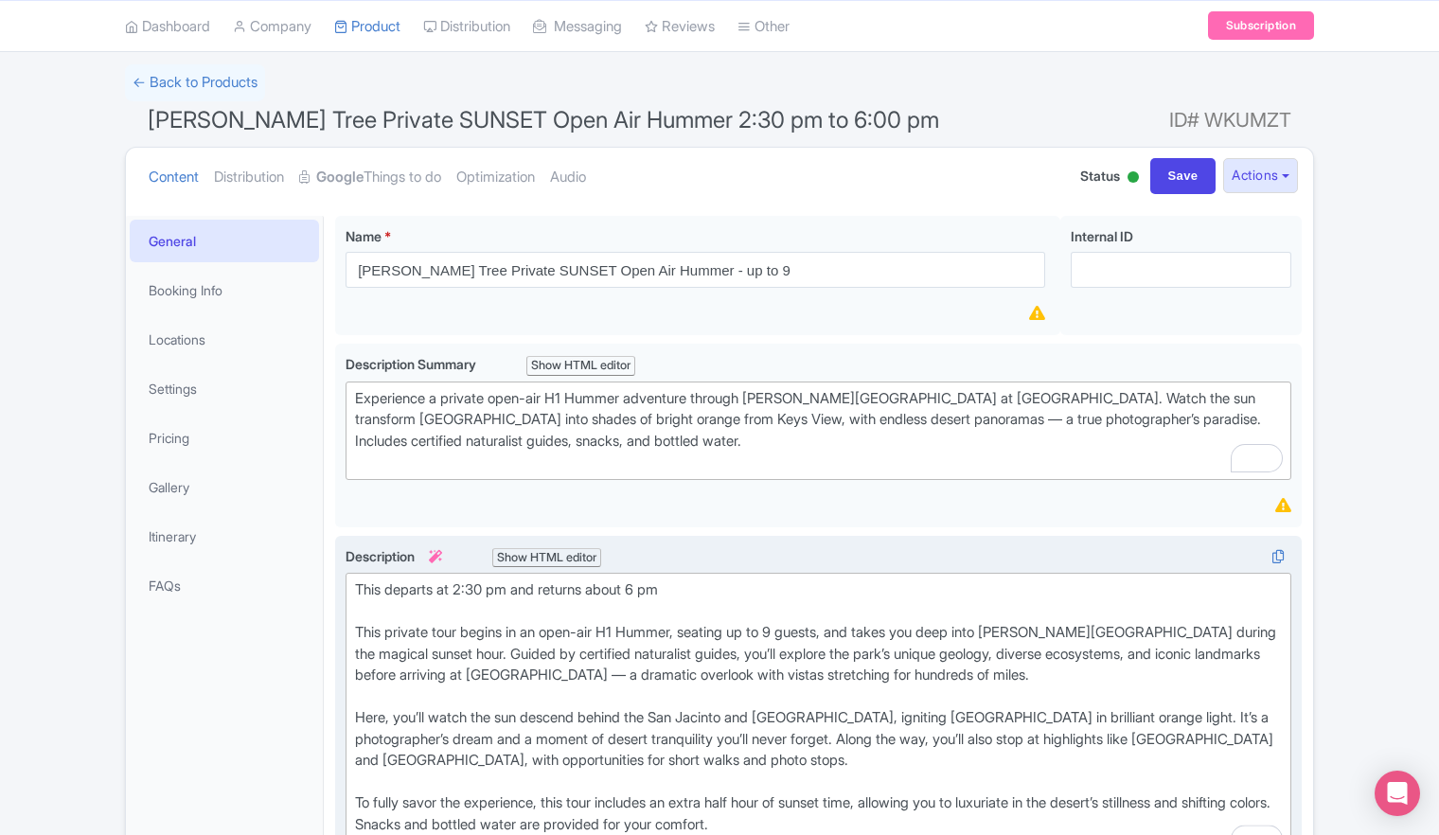
scroll to position [0, 0]
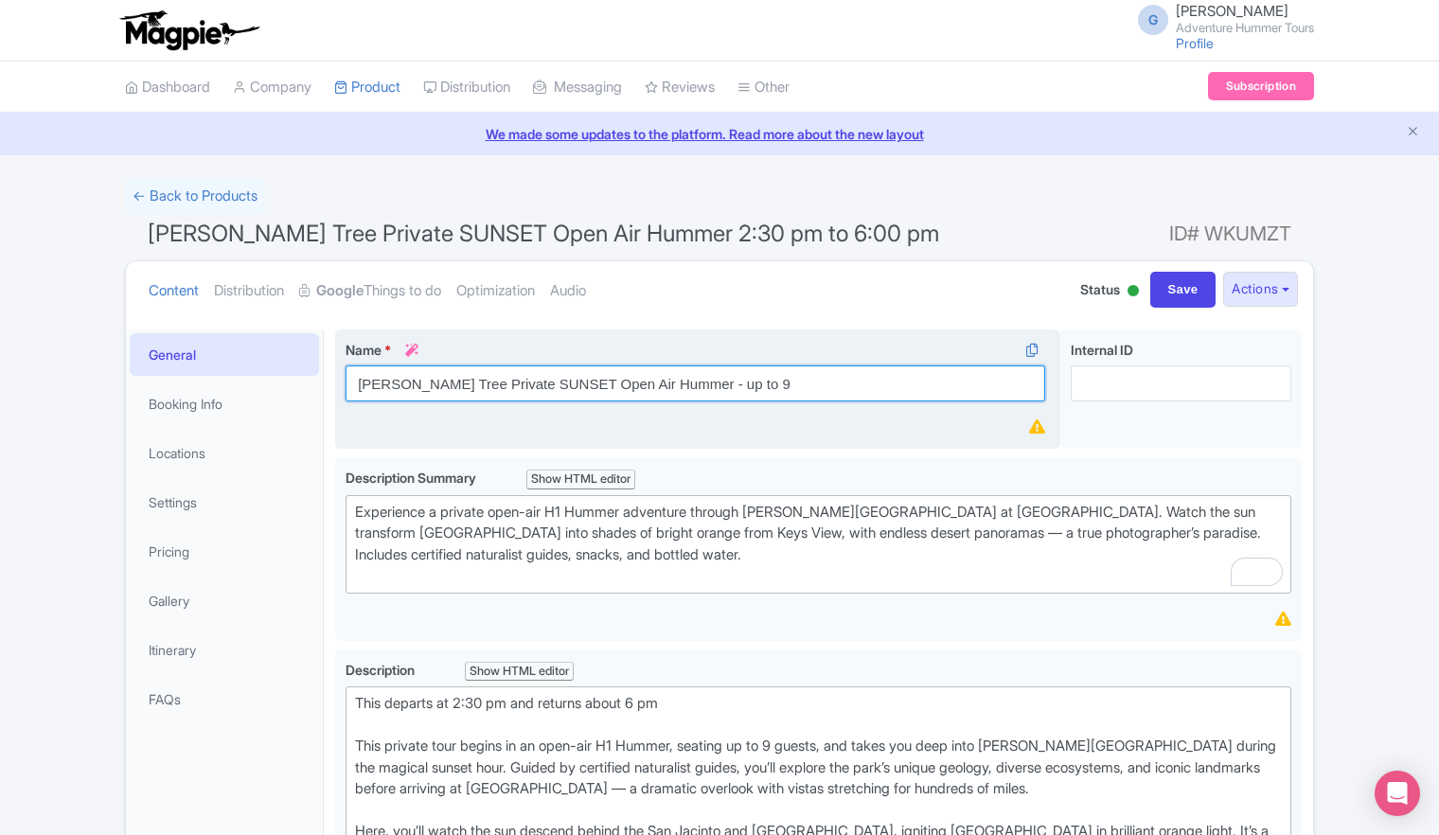
click at [730, 382] on input "Joshua Tree Private SUNSET Open Air Hummer - up to 9" at bounding box center [696, 383] width 700 height 36
click at [731, 382] on input "Joshua Tree Private SUNSET Open Air Hummer -" at bounding box center [696, 383] width 700 height 36
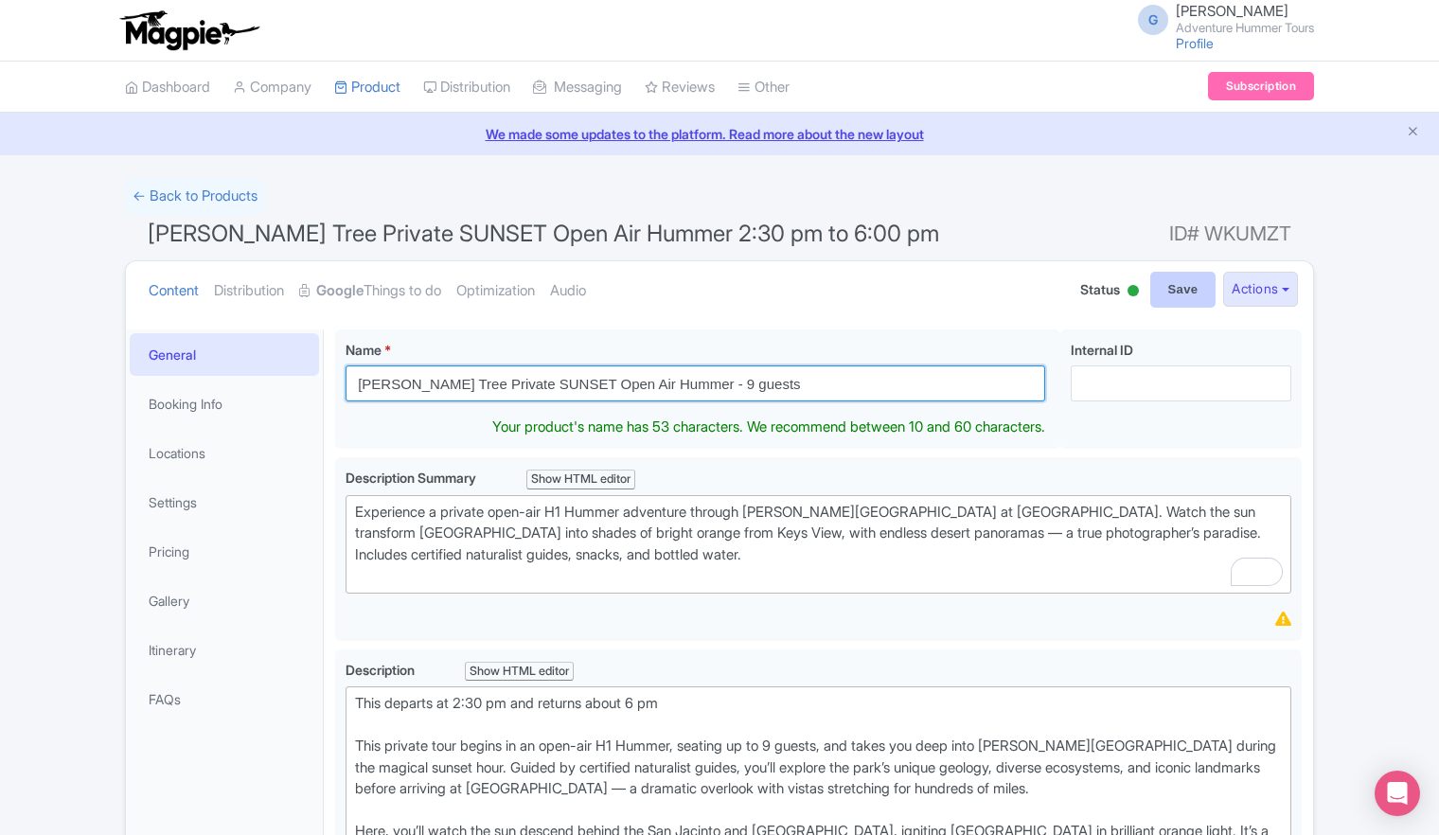
type input "[PERSON_NAME] Tree Private SUNSET Open Air Hummer - 9 guests"
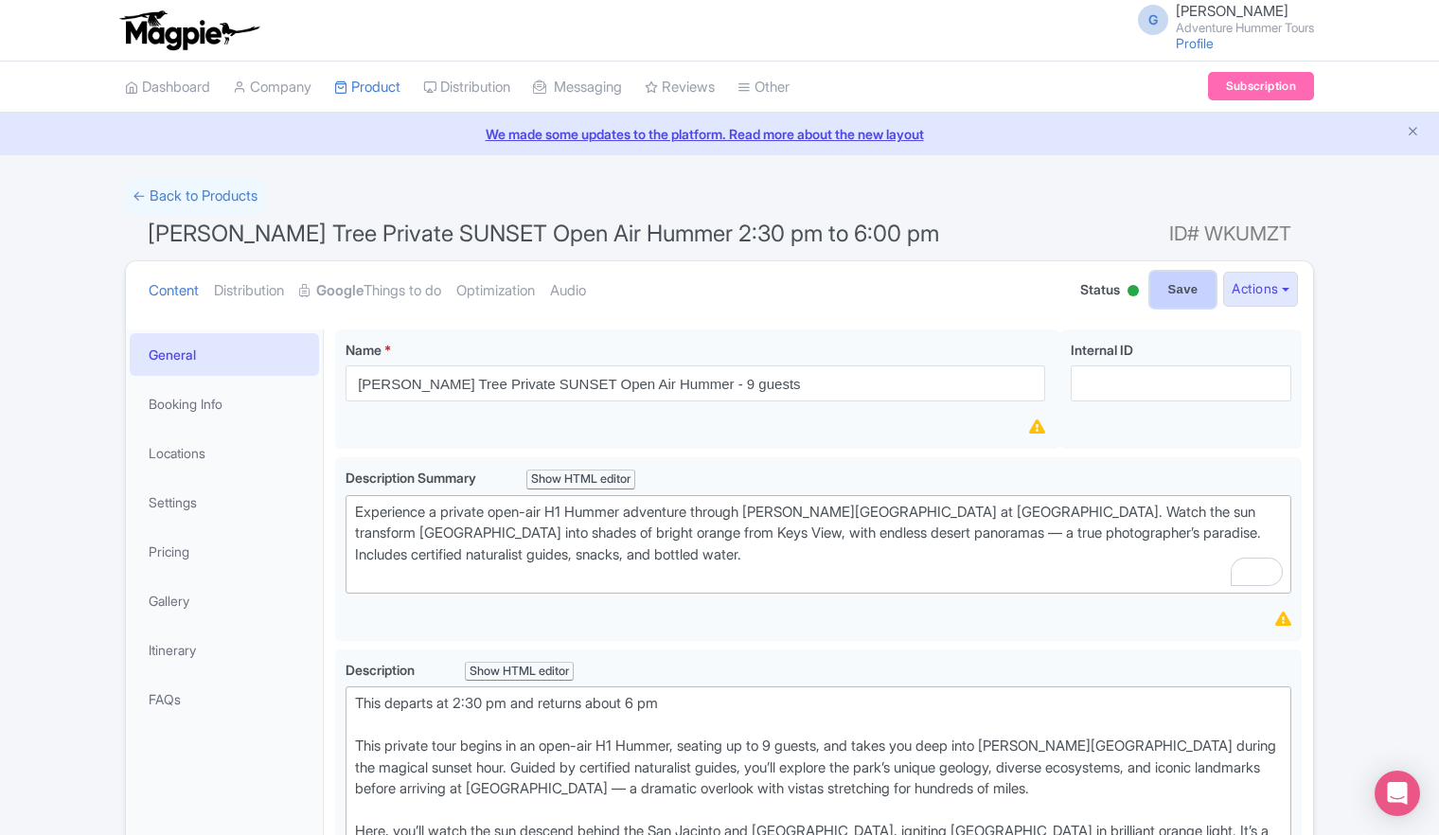
click at [1179, 297] on input "Save" at bounding box center [1183, 290] width 66 height 36
type input "Saving..."
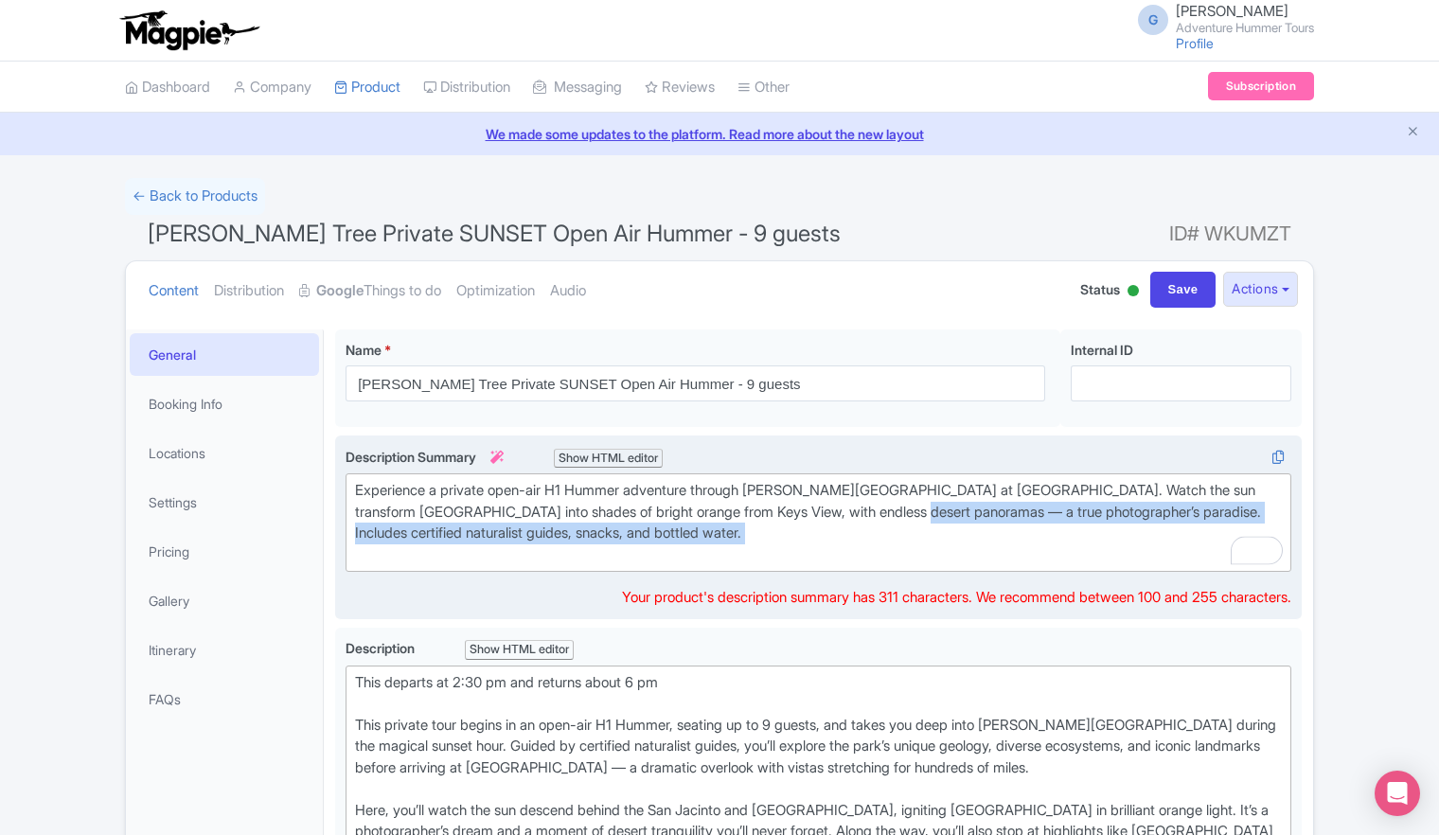
drag, startPoint x: 912, startPoint y: 506, endPoint x: 1117, endPoint y: 547, distance: 209.6
click at [1117, 547] on div "Experience a private open-air H1 Hummer adventure through Joshua Tree National …" at bounding box center [818, 522] width 927 height 85
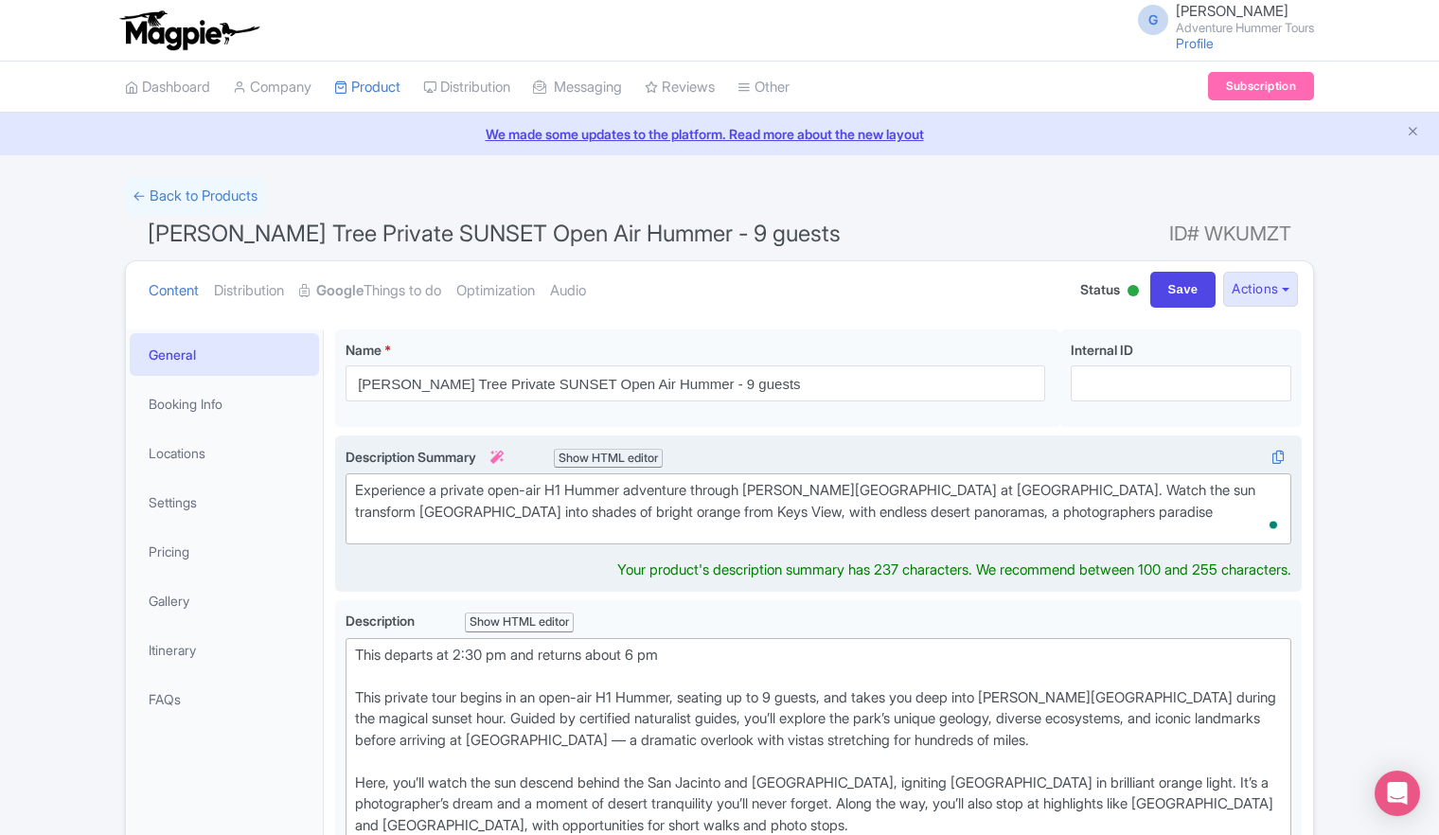
type trix-editor "<div>&nbsp;Experience a private open-air H1 Hummer adventure through Joshua Tre…"
click at [1119, 507] on div "Experience a private open-air H1 Hummer adventure through [PERSON_NAME][GEOGRAP…" at bounding box center [818, 501] width 927 height 43
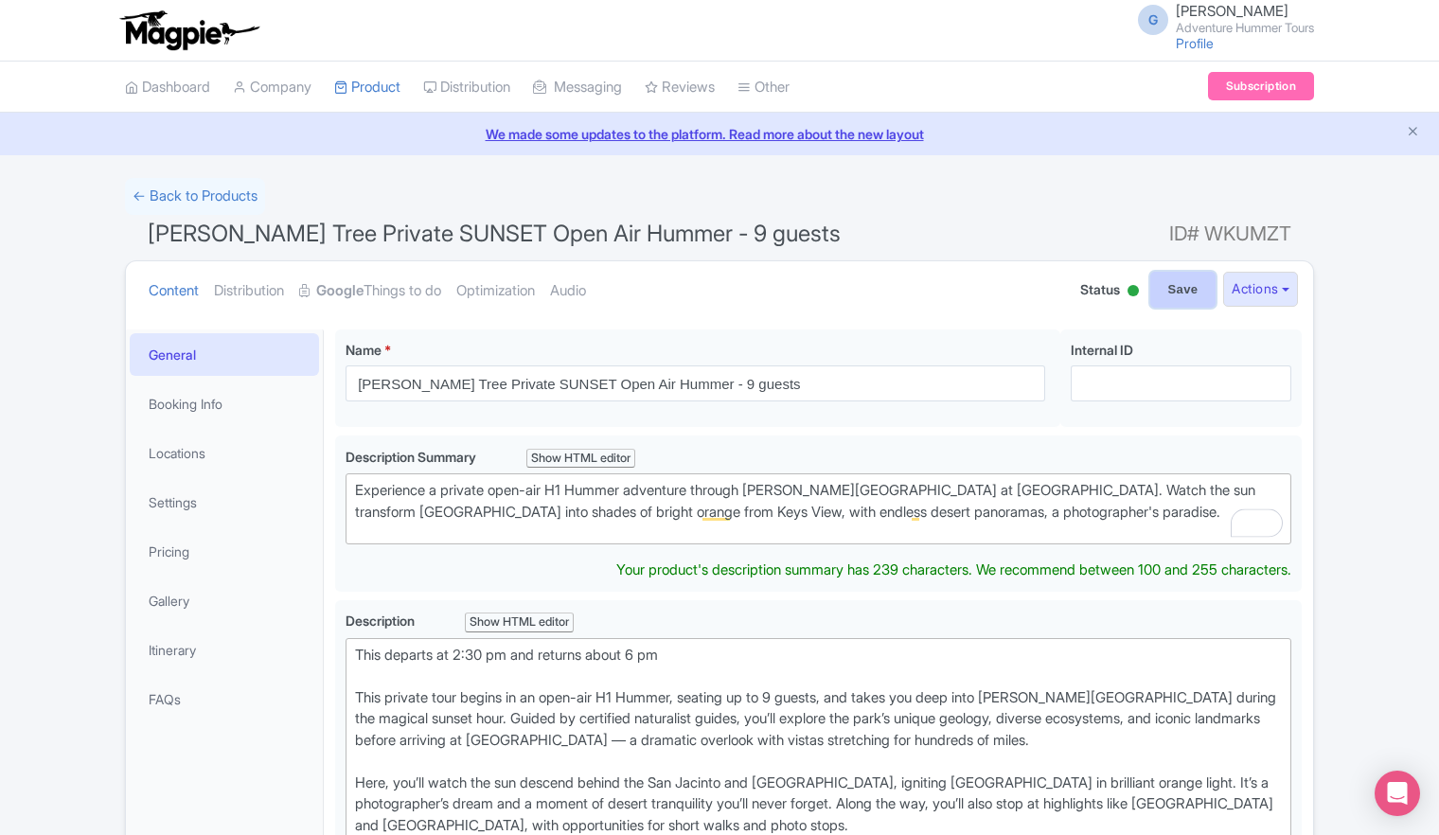
click at [1162, 286] on input "Save" at bounding box center [1183, 290] width 66 height 36
type input "Saving..."
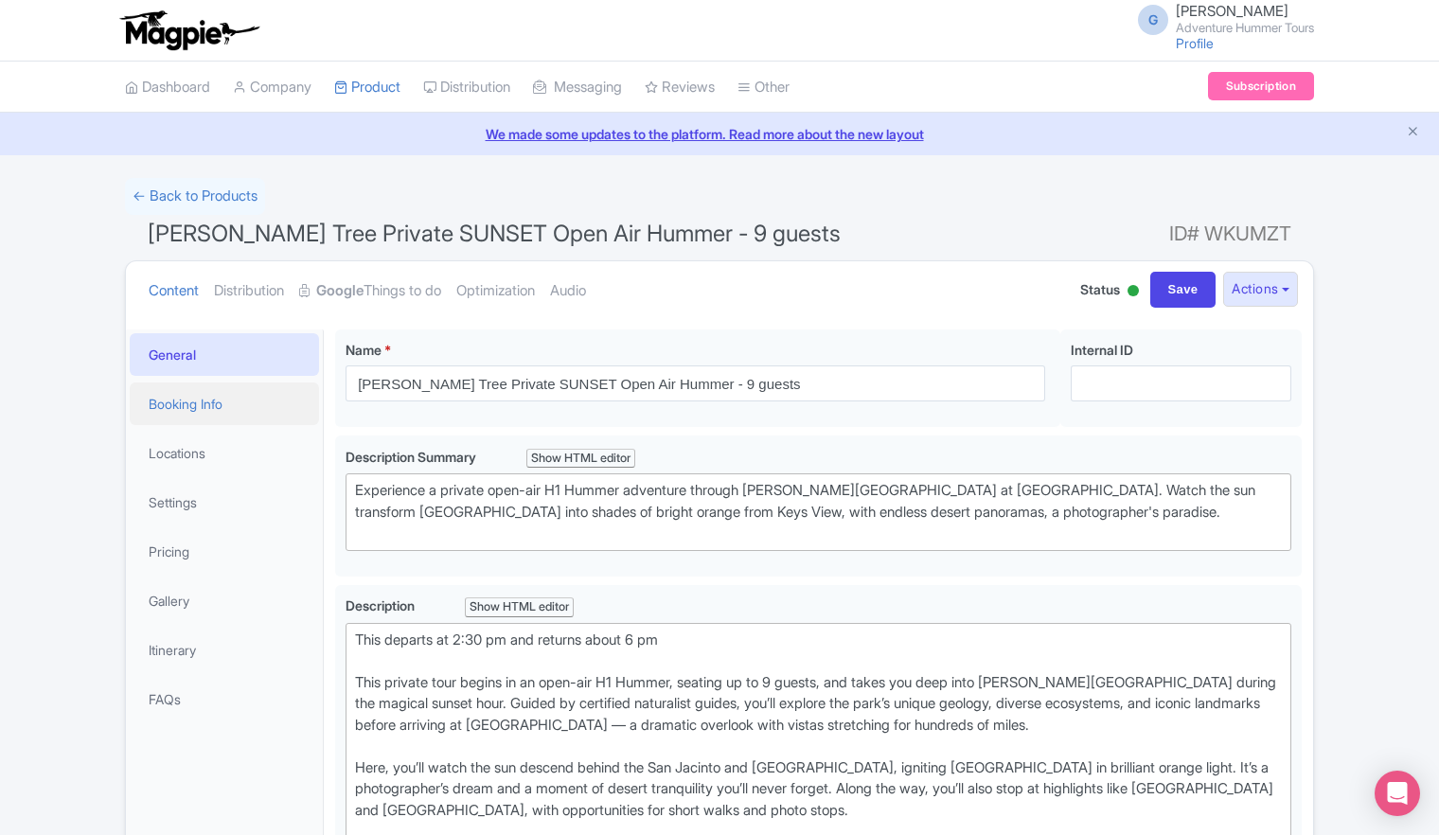
click at [186, 401] on link "Booking Info" at bounding box center [224, 403] width 189 height 43
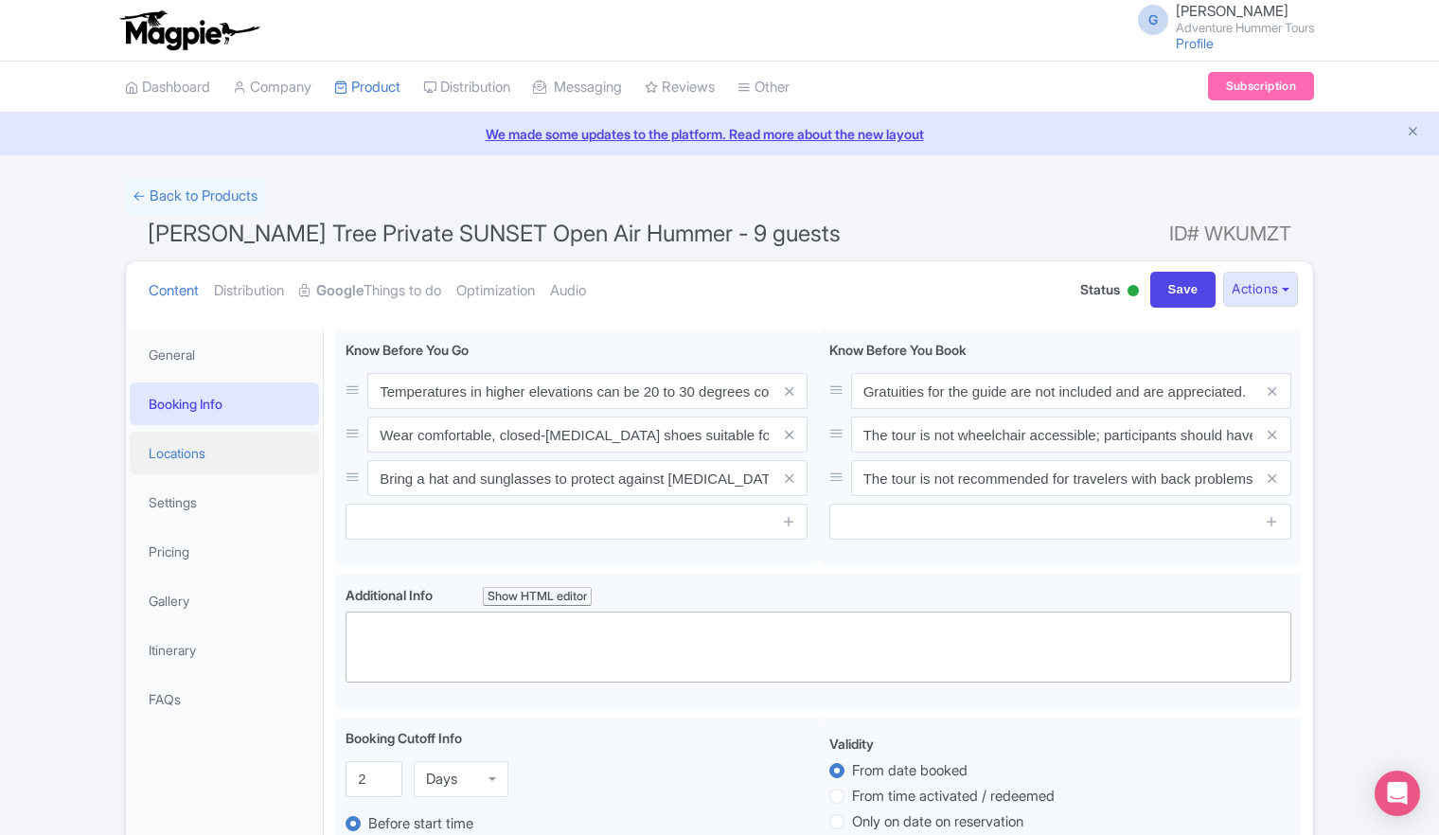
click at [175, 453] on link "Locations" at bounding box center [224, 453] width 189 height 43
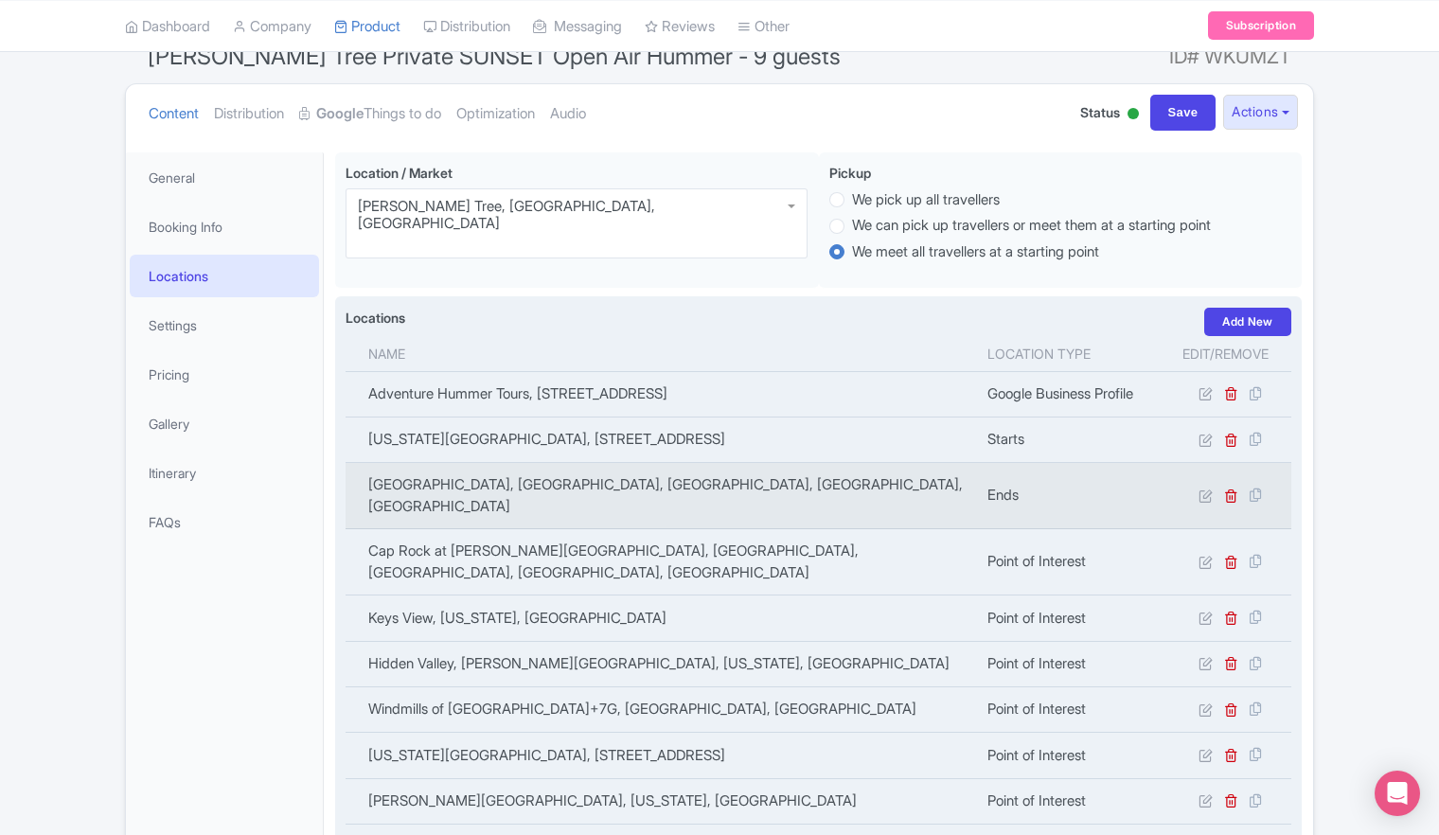
scroll to position [189, 0]
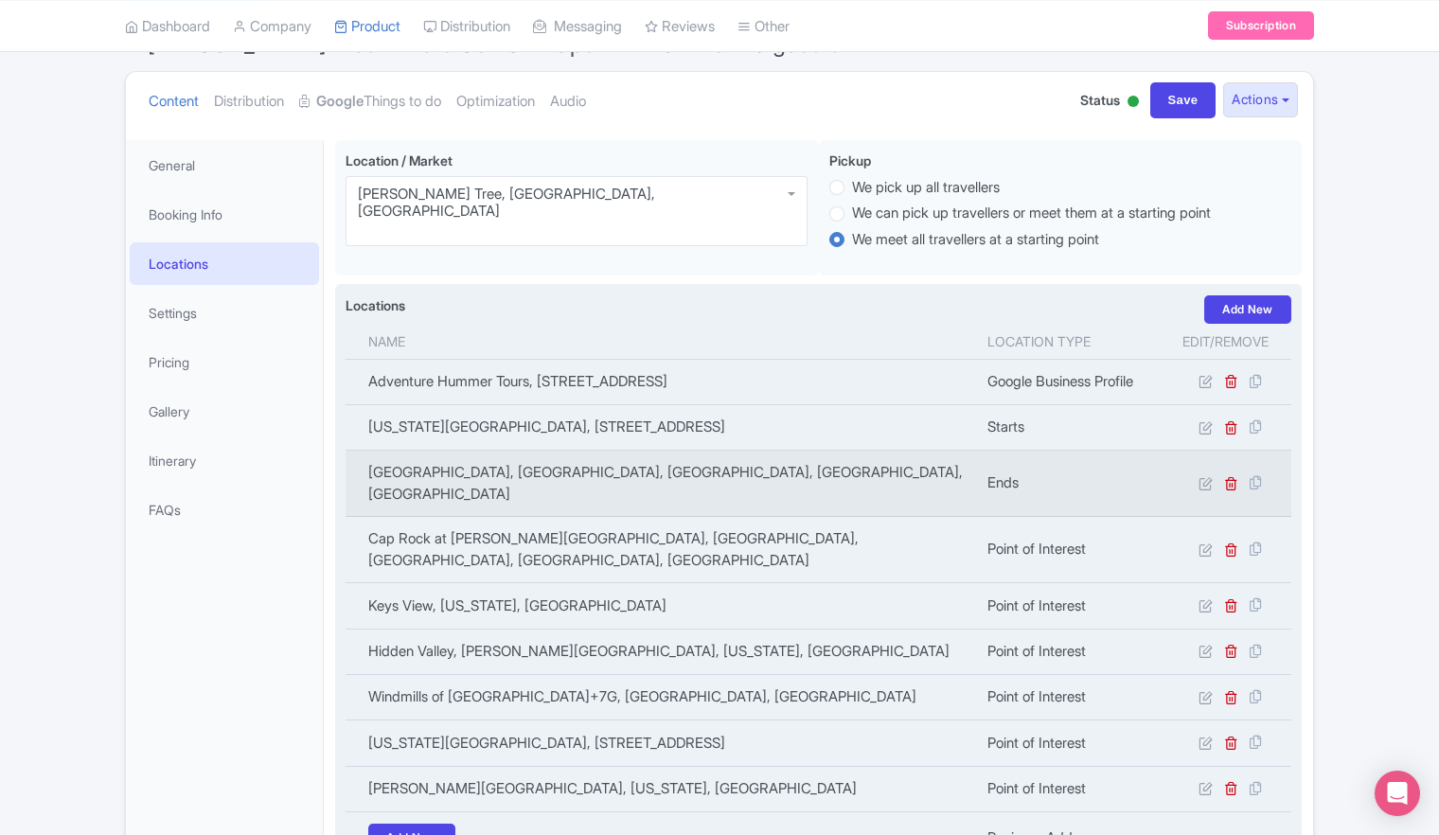
click at [585, 469] on td "[GEOGRAPHIC_DATA], [GEOGRAPHIC_DATA], [GEOGRAPHIC_DATA], [GEOGRAPHIC_DATA], [GE…" at bounding box center [661, 484] width 631 height 66
click at [1203, 476] on icon at bounding box center [1206, 483] width 14 height 14
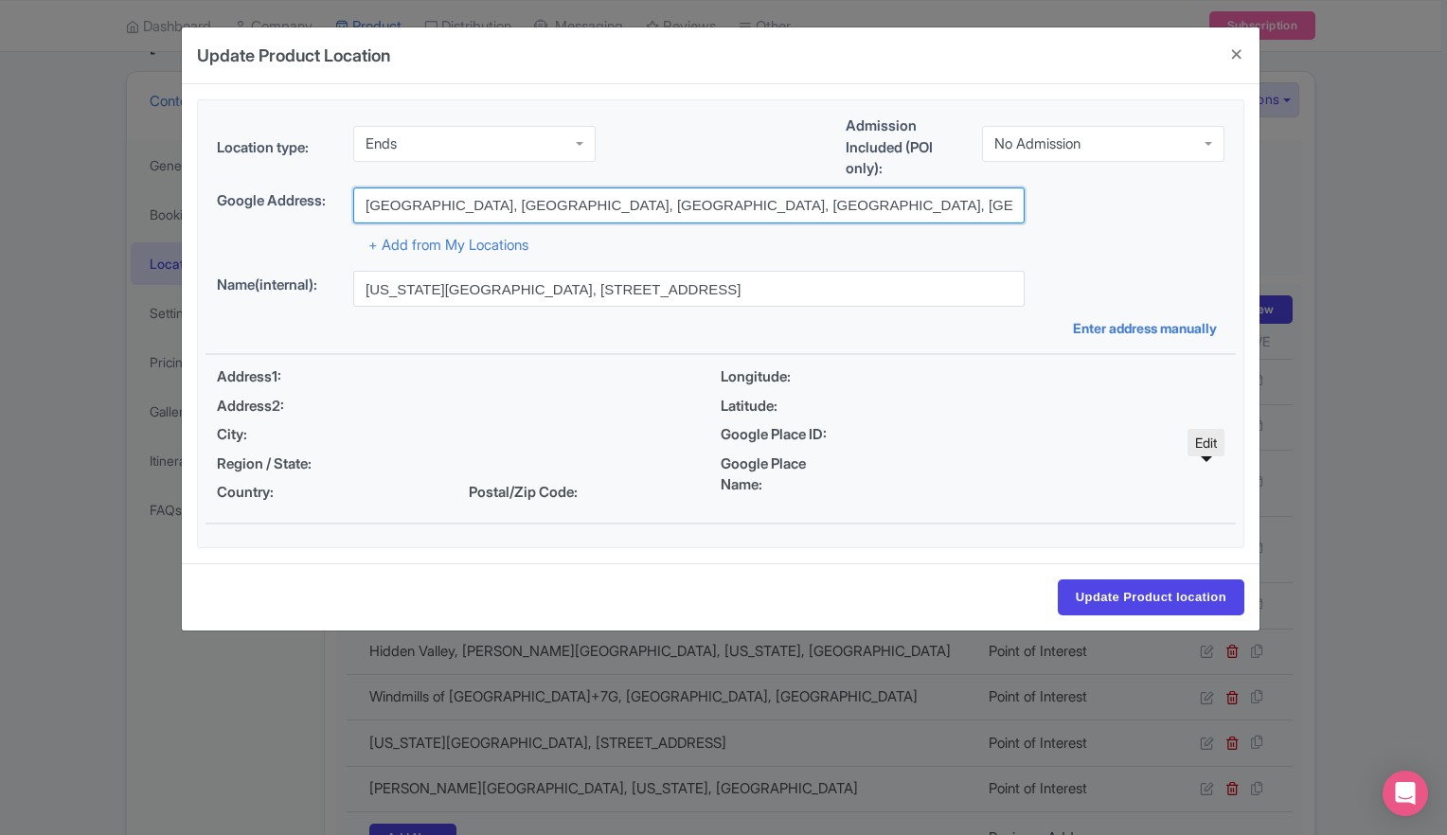
click at [835, 205] on input "Palm Springs Art Museum, North Museum Drive, Palm Springs, CA, USA" at bounding box center [688, 205] width 671 height 36
drag, startPoint x: 835, startPoint y: 205, endPoint x: 222, endPoint y: 207, distance: 613.5
click at [222, 207] on div "Google Address: Palm Springs Art Museum, North Museum Drive, Palm Springs, CA, …" at bounding box center [720, 205] width 1007 height 36
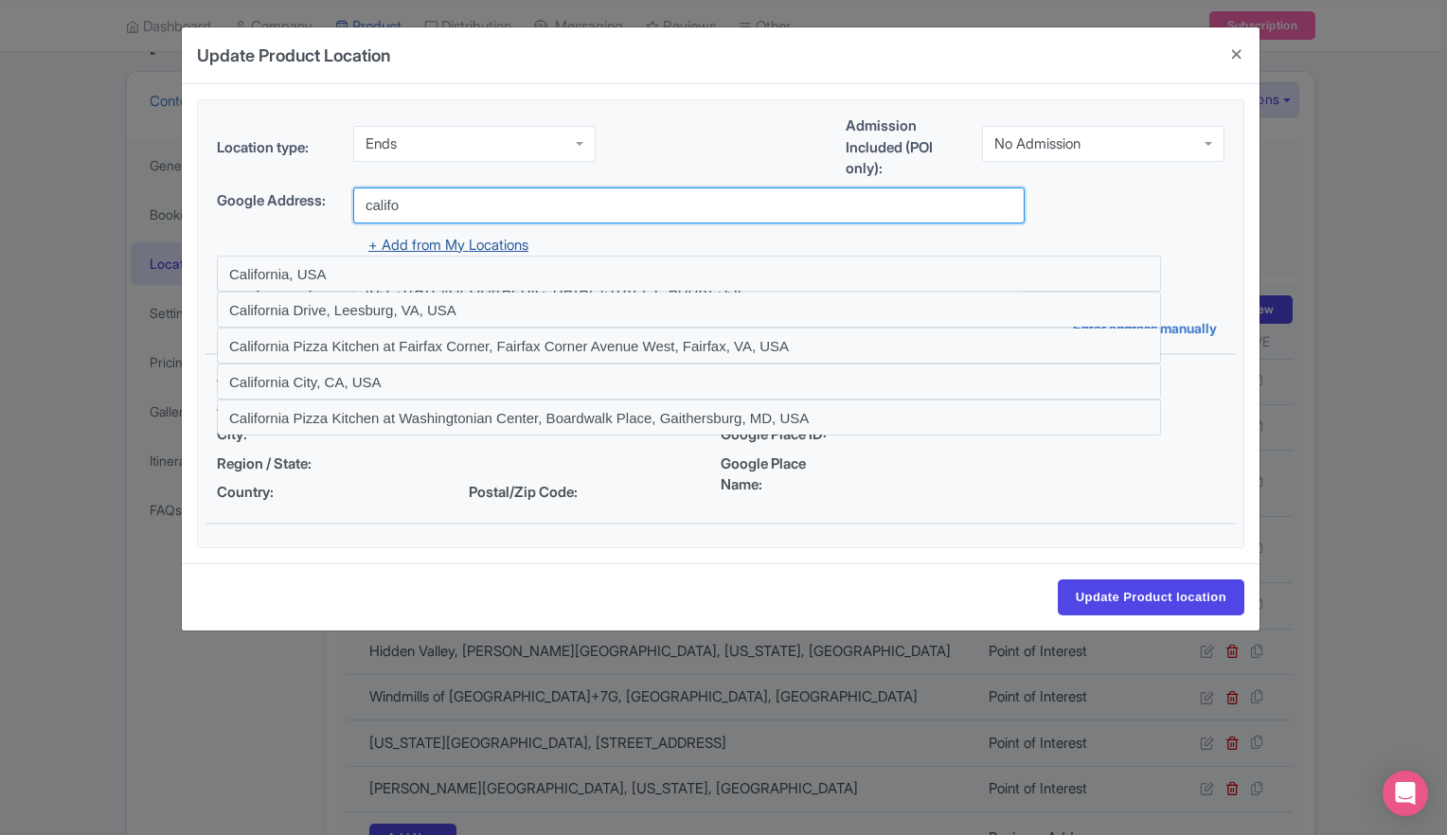
type input "[US_STATE][GEOGRAPHIC_DATA], [STREET_ADDRESS]"
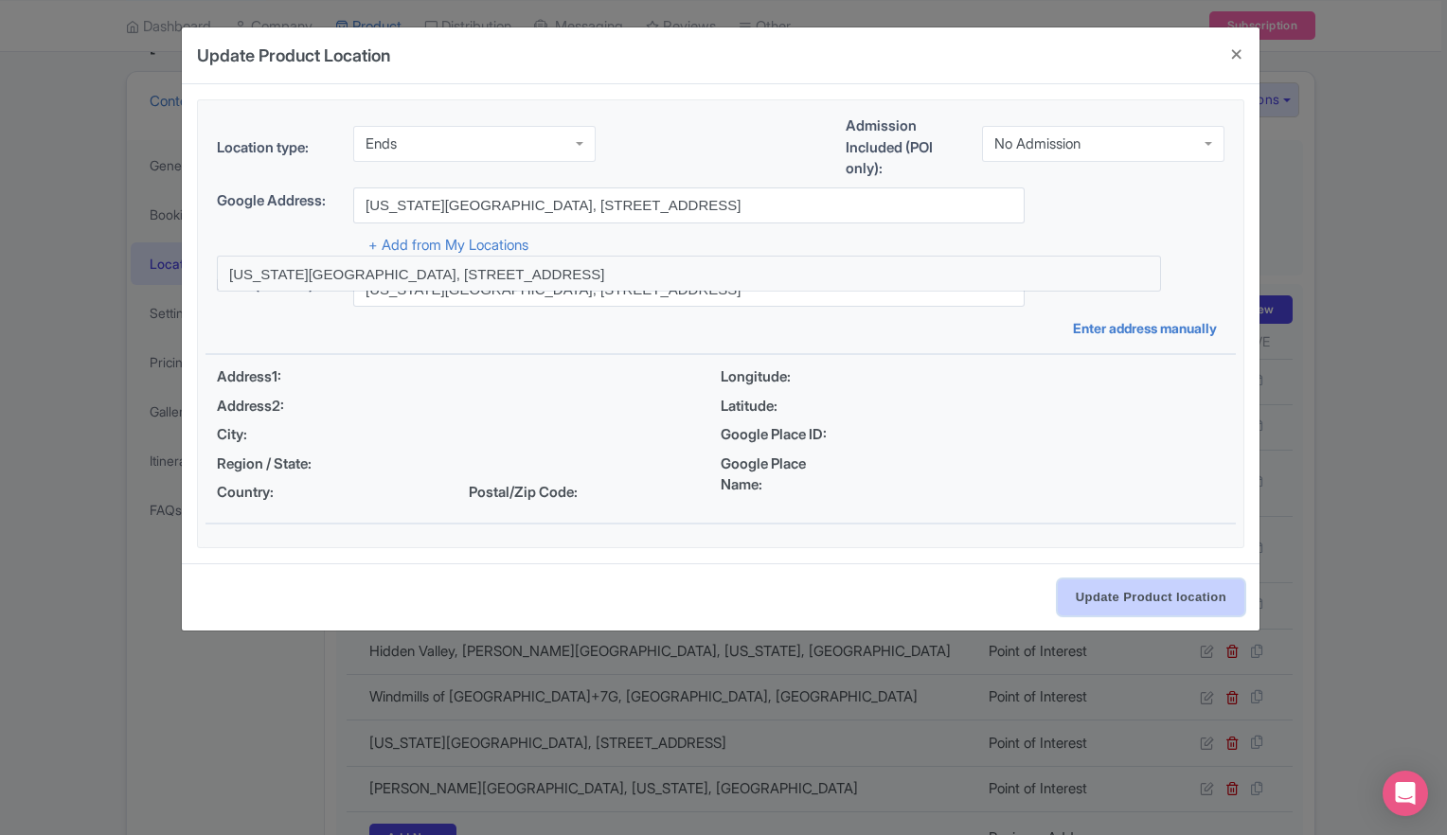
click at [1131, 595] on input "Update Product location" at bounding box center [1151, 597] width 187 height 36
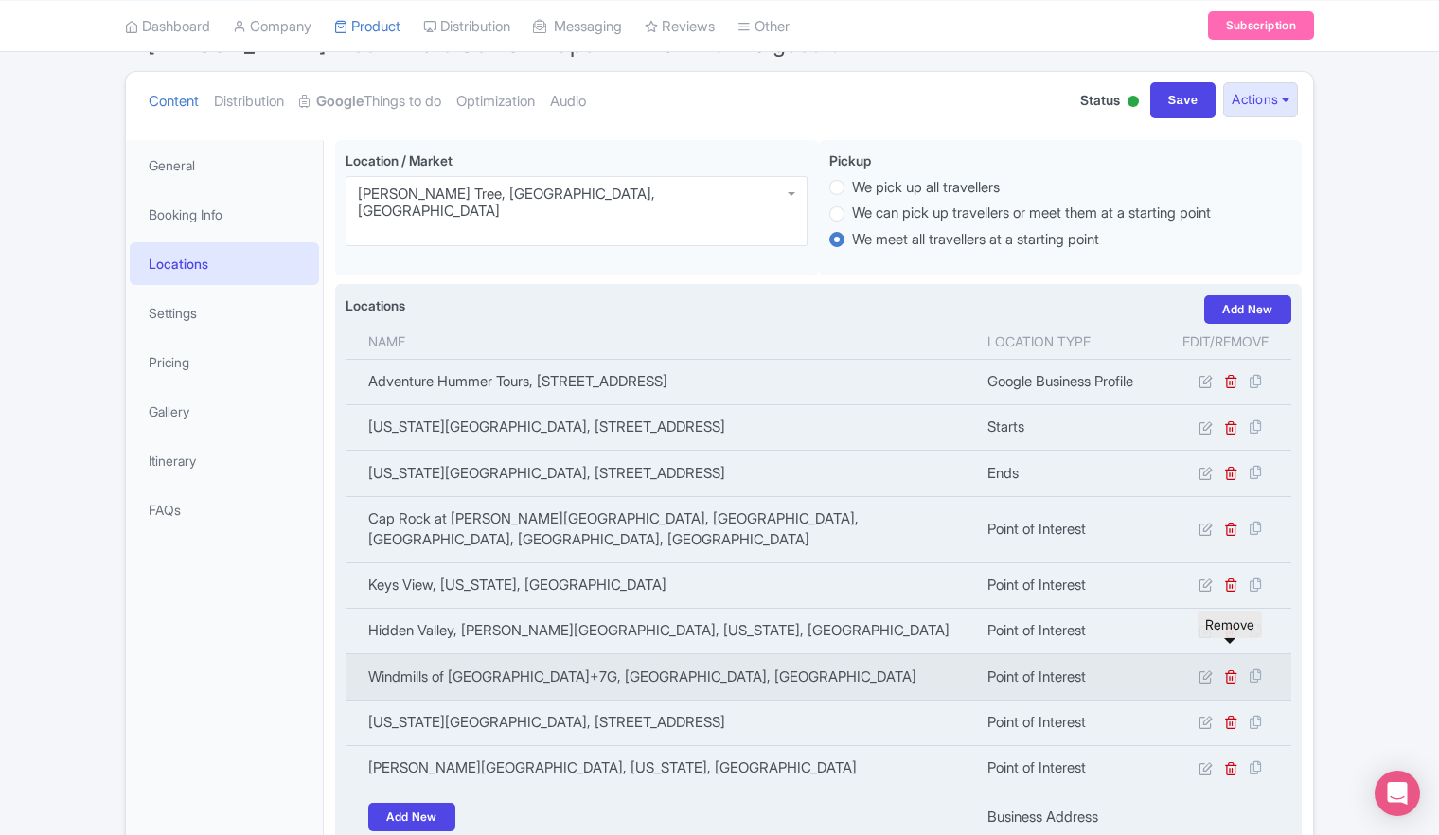
click at [1227, 667] on link at bounding box center [1231, 676] width 14 height 18
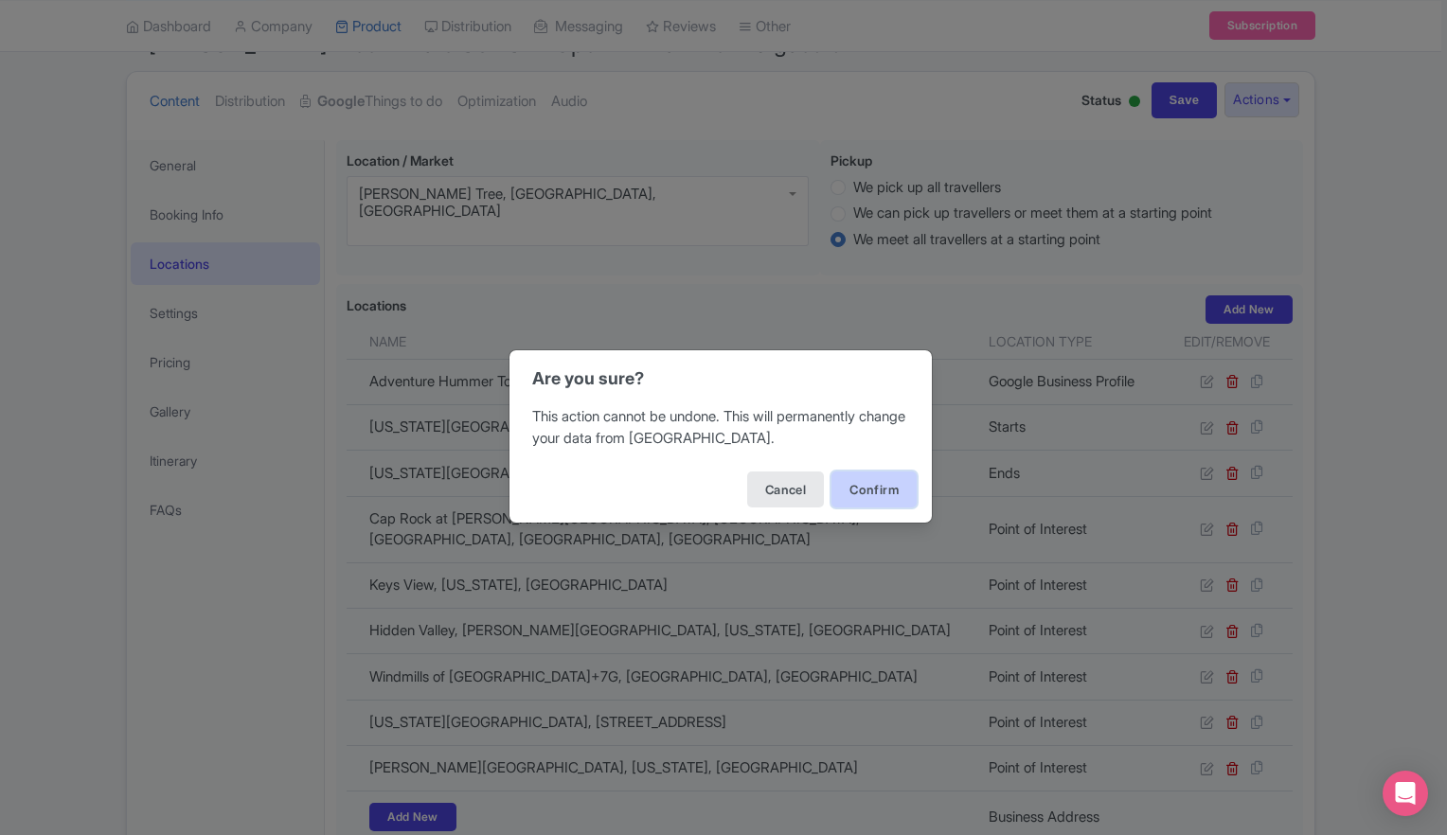
click at [894, 502] on button "Confirm" at bounding box center [873, 489] width 85 height 36
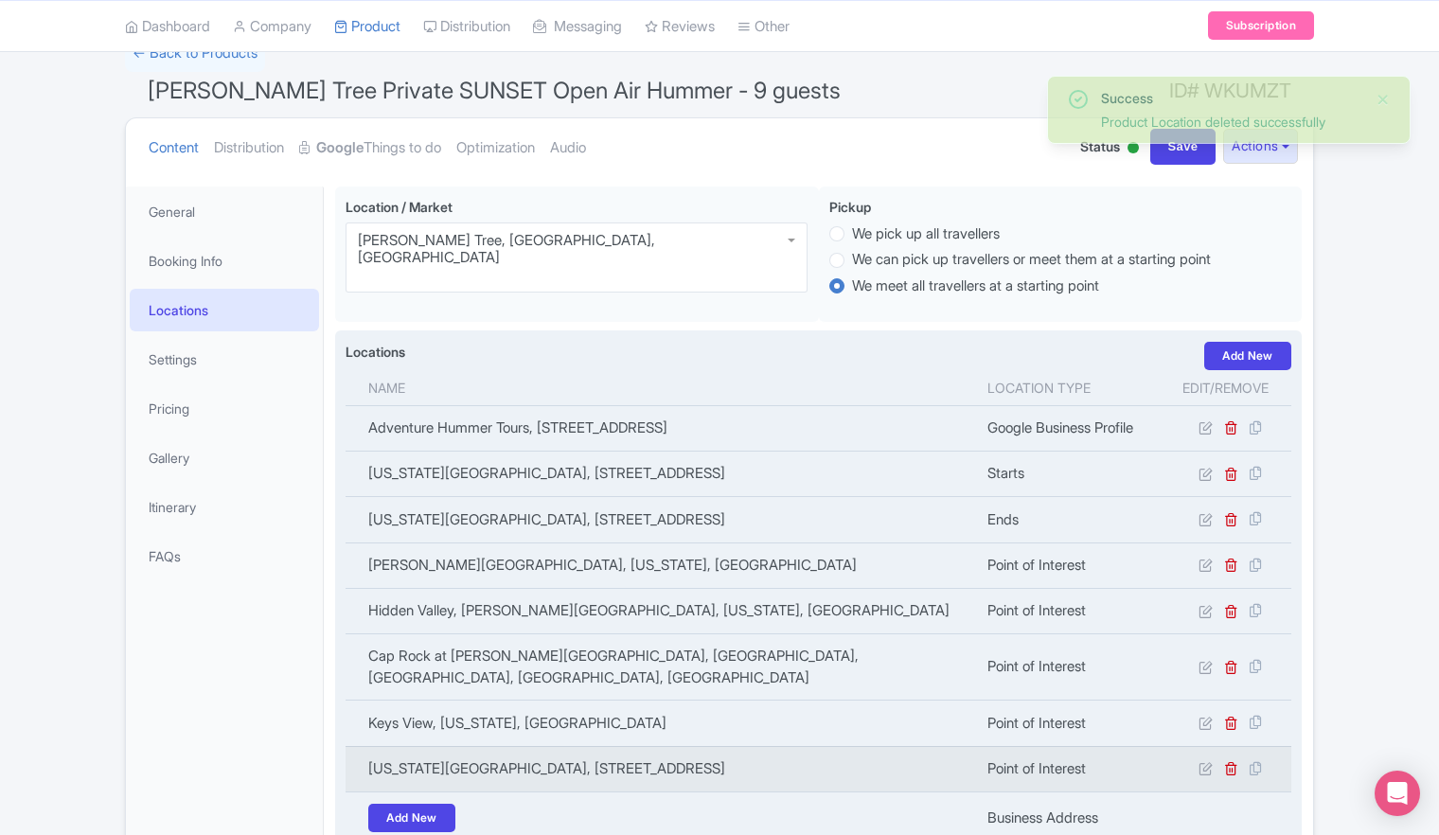
scroll to position [139, 0]
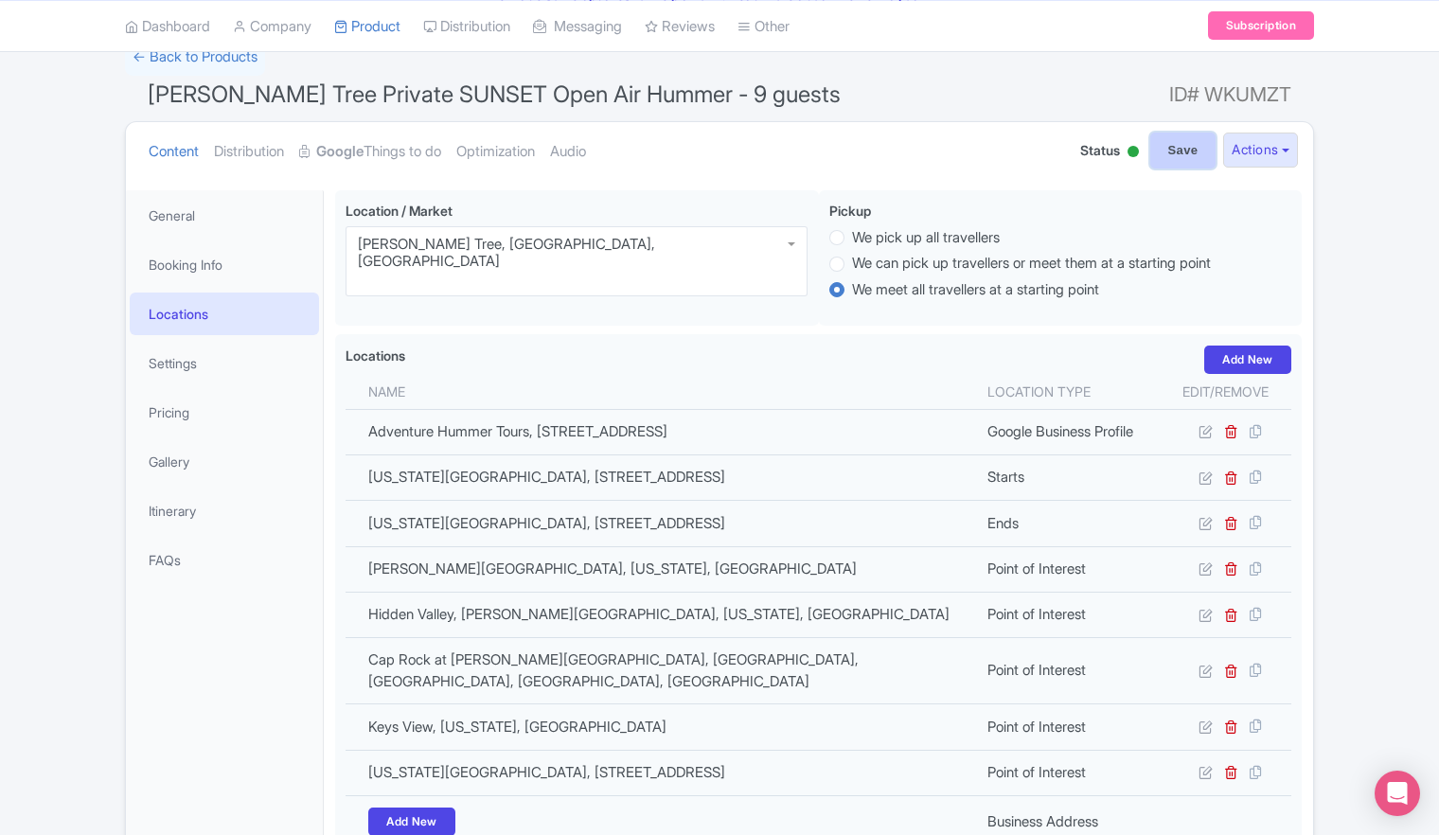
click at [1178, 157] on input "Save" at bounding box center [1183, 151] width 66 height 36
type input "Saving..."
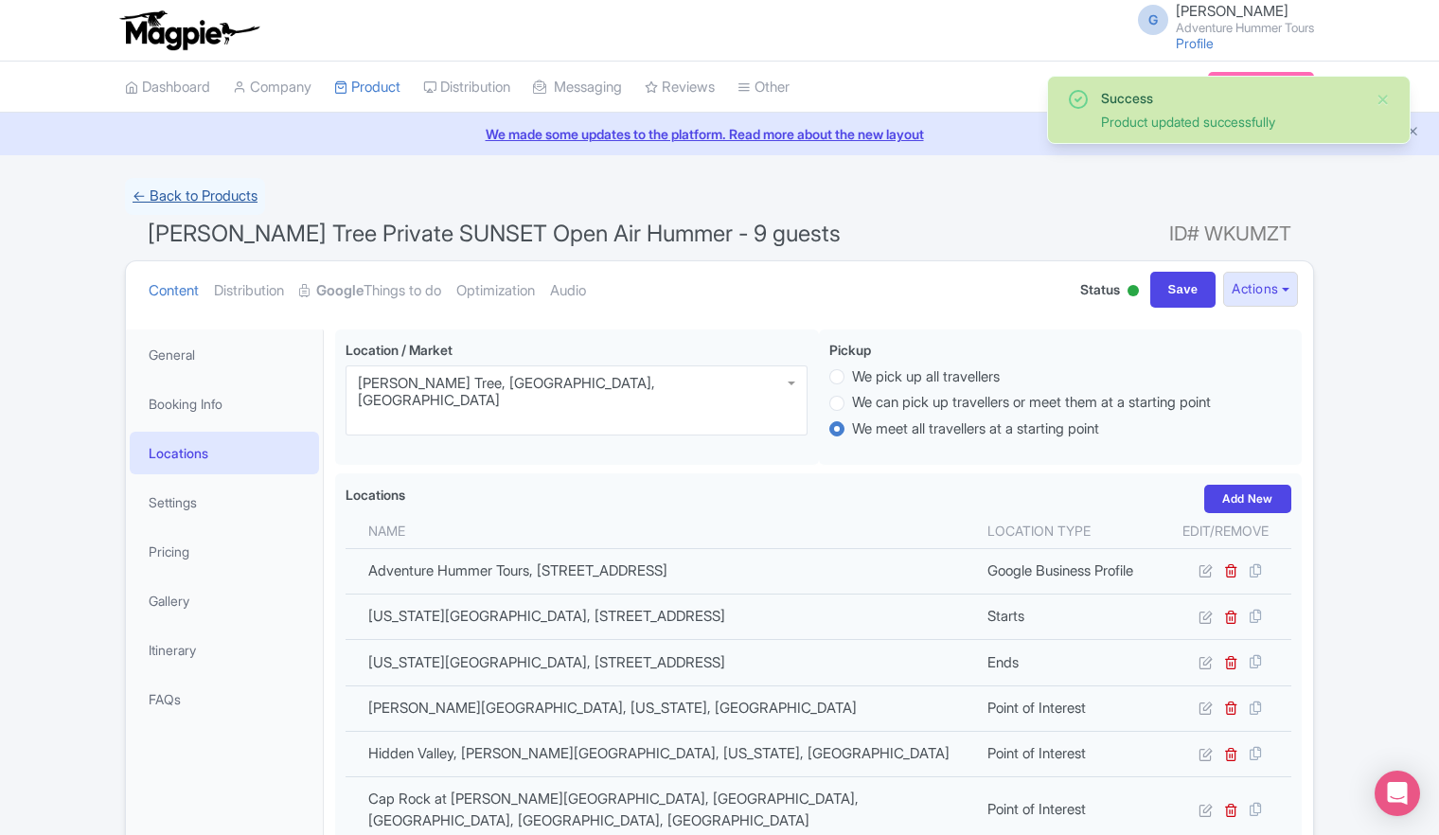
click at [183, 191] on link "← Back to Products" at bounding box center [195, 196] width 140 height 37
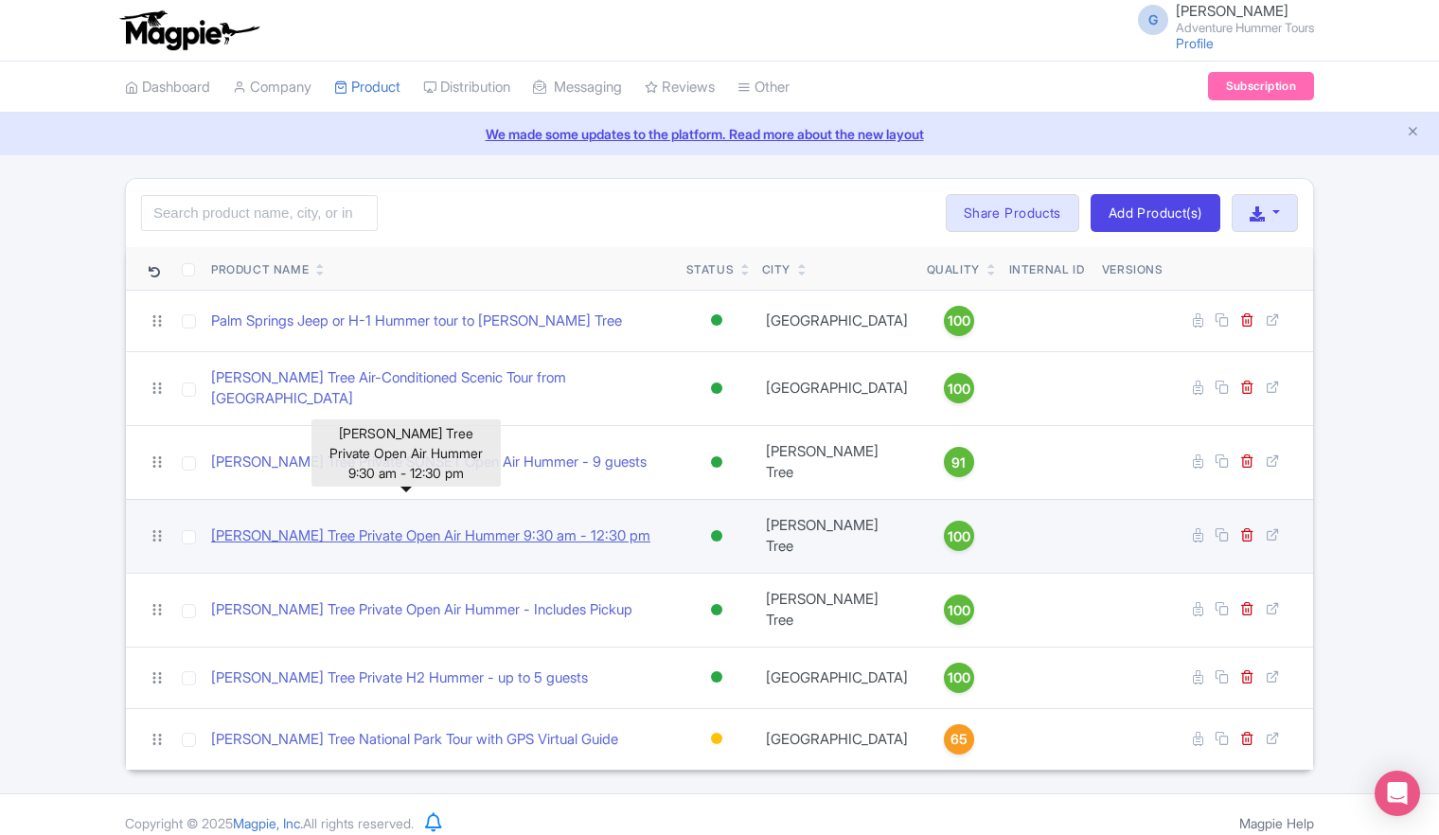
click at [503, 525] on link "[PERSON_NAME] Tree Private Open Air Hummer 9:30 am - 12:30 pm" at bounding box center [430, 536] width 439 height 22
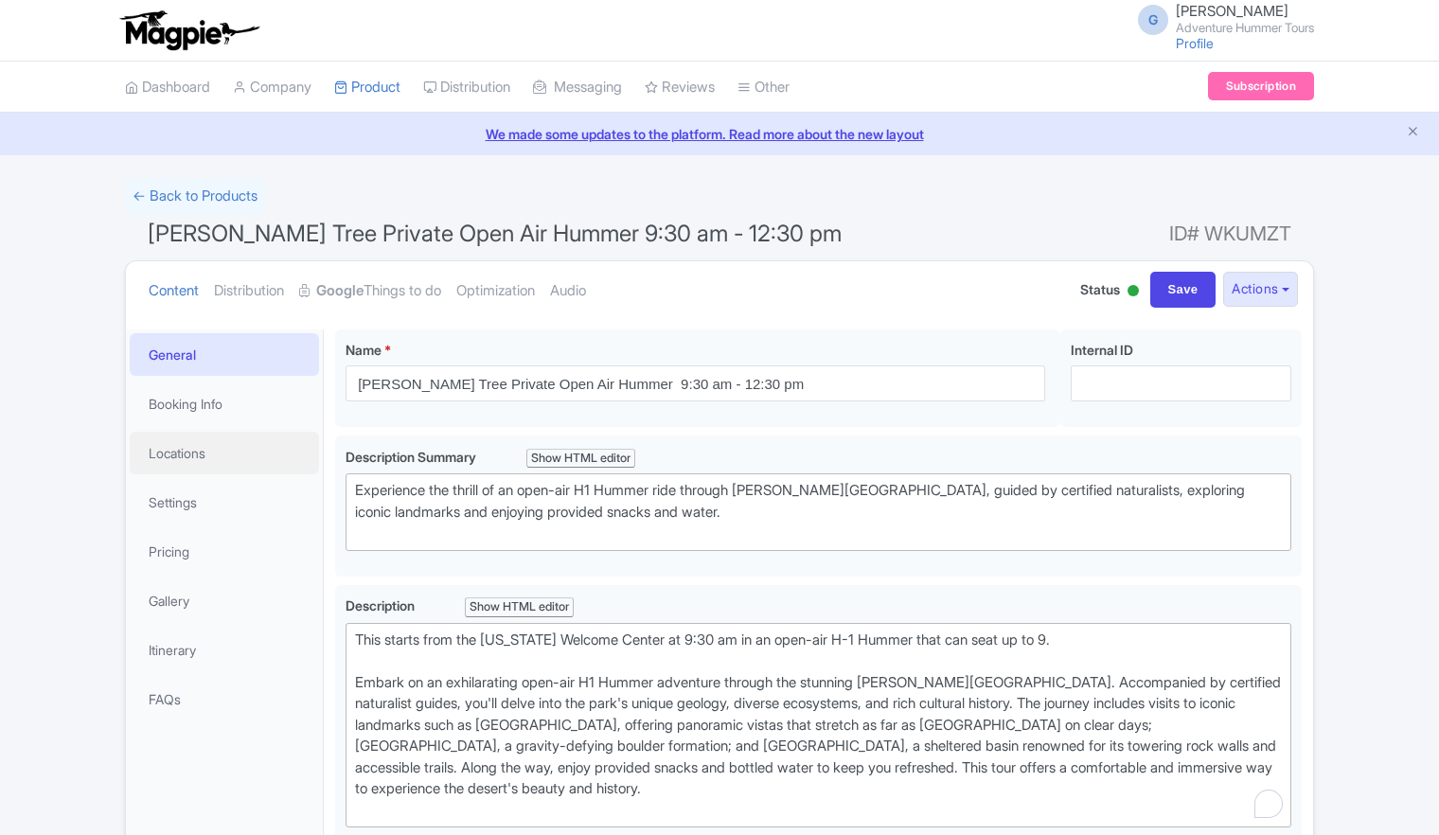
click at [172, 466] on link "Locations" at bounding box center [224, 453] width 189 height 43
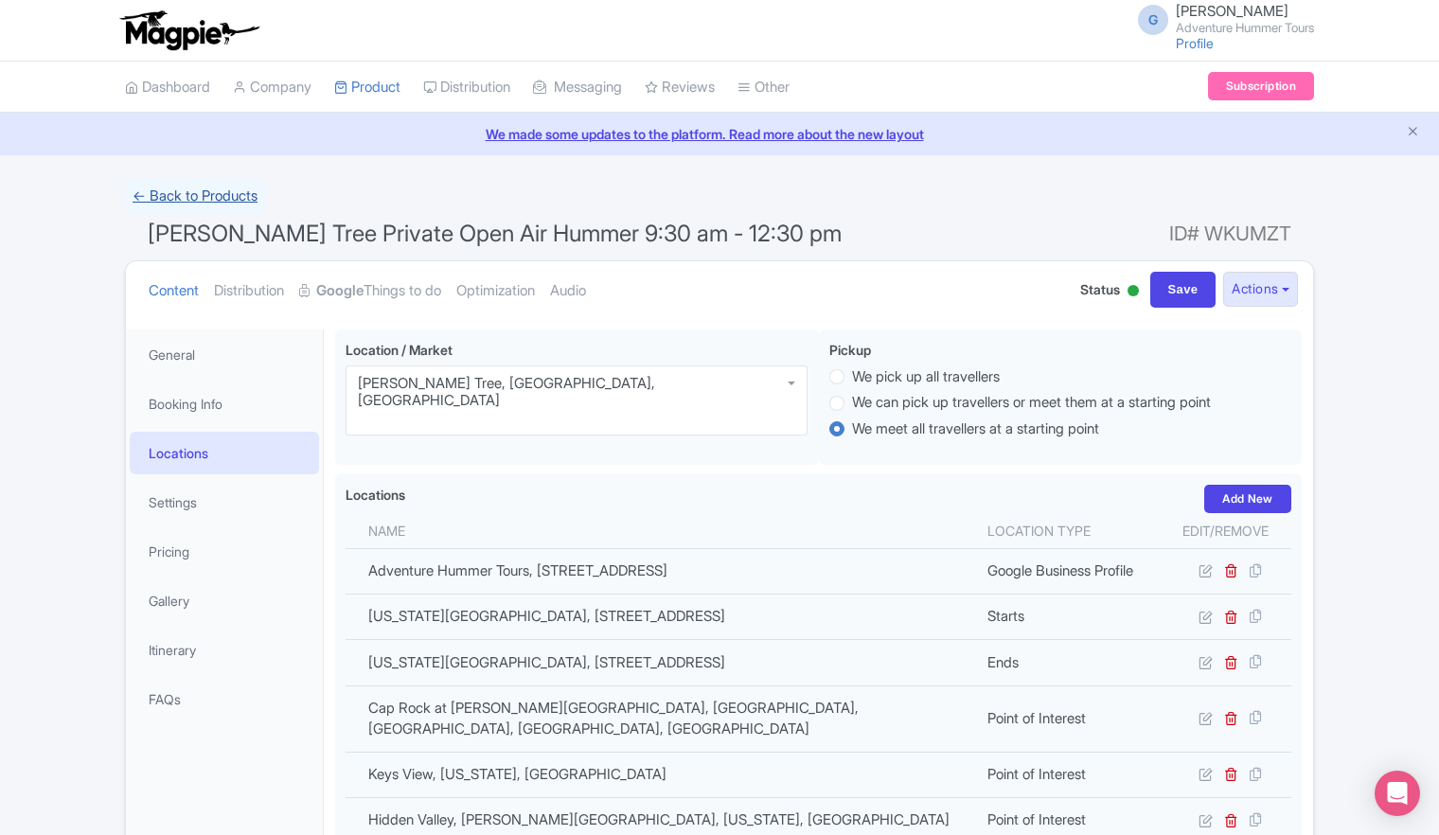
click at [174, 186] on link "← Back to Products" at bounding box center [195, 196] width 140 height 37
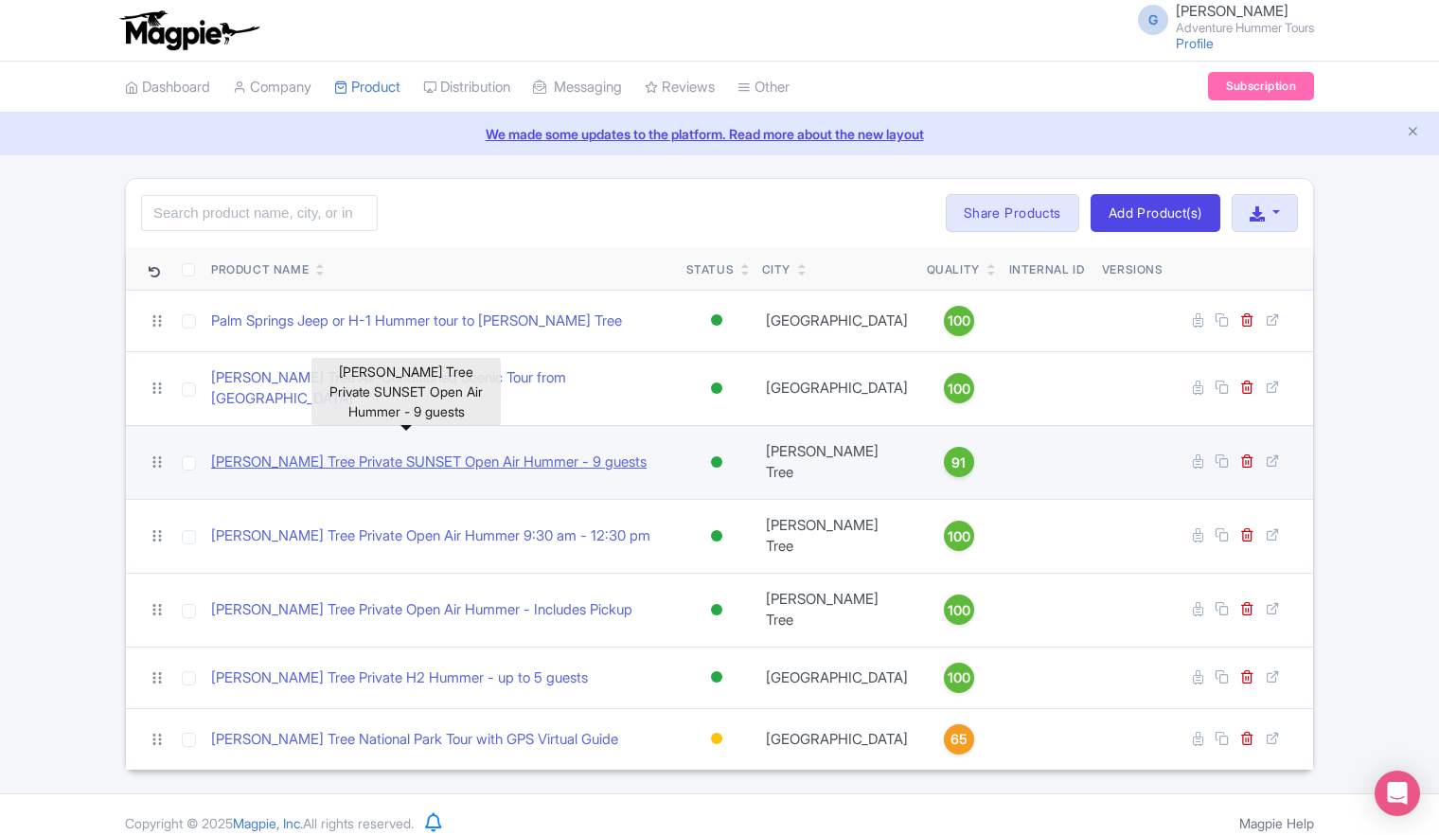
click at [498, 452] on link "[PERSON_NAME] Tree Private SUNSET Open Air Hummer - 9 guests" at bounding box center [429, 463] width 436 height 22
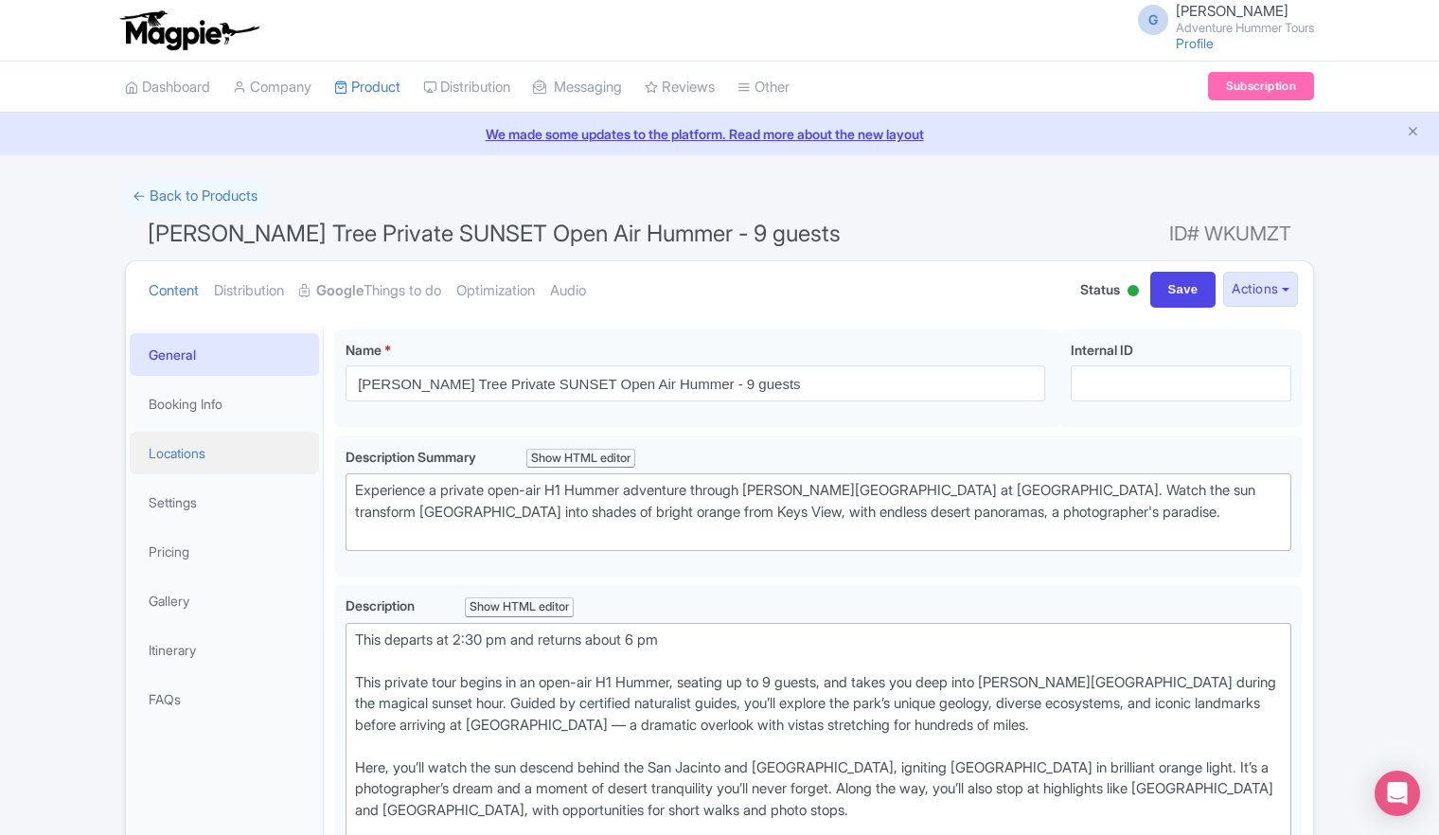
click at [183, 454] on link "Locations" at bounding box center [224, 453] width 189 height 43
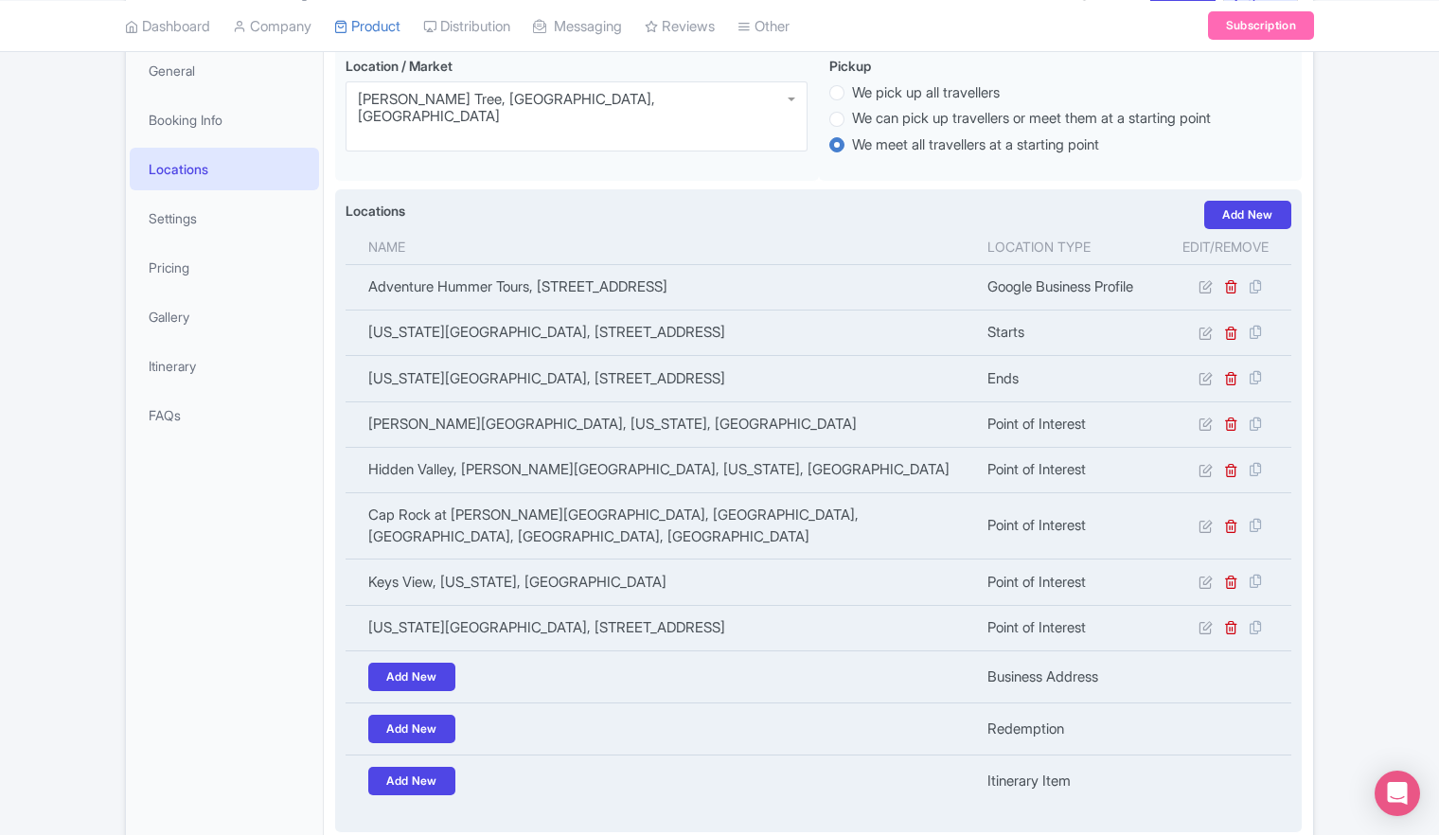
scroll to position [95, 0]
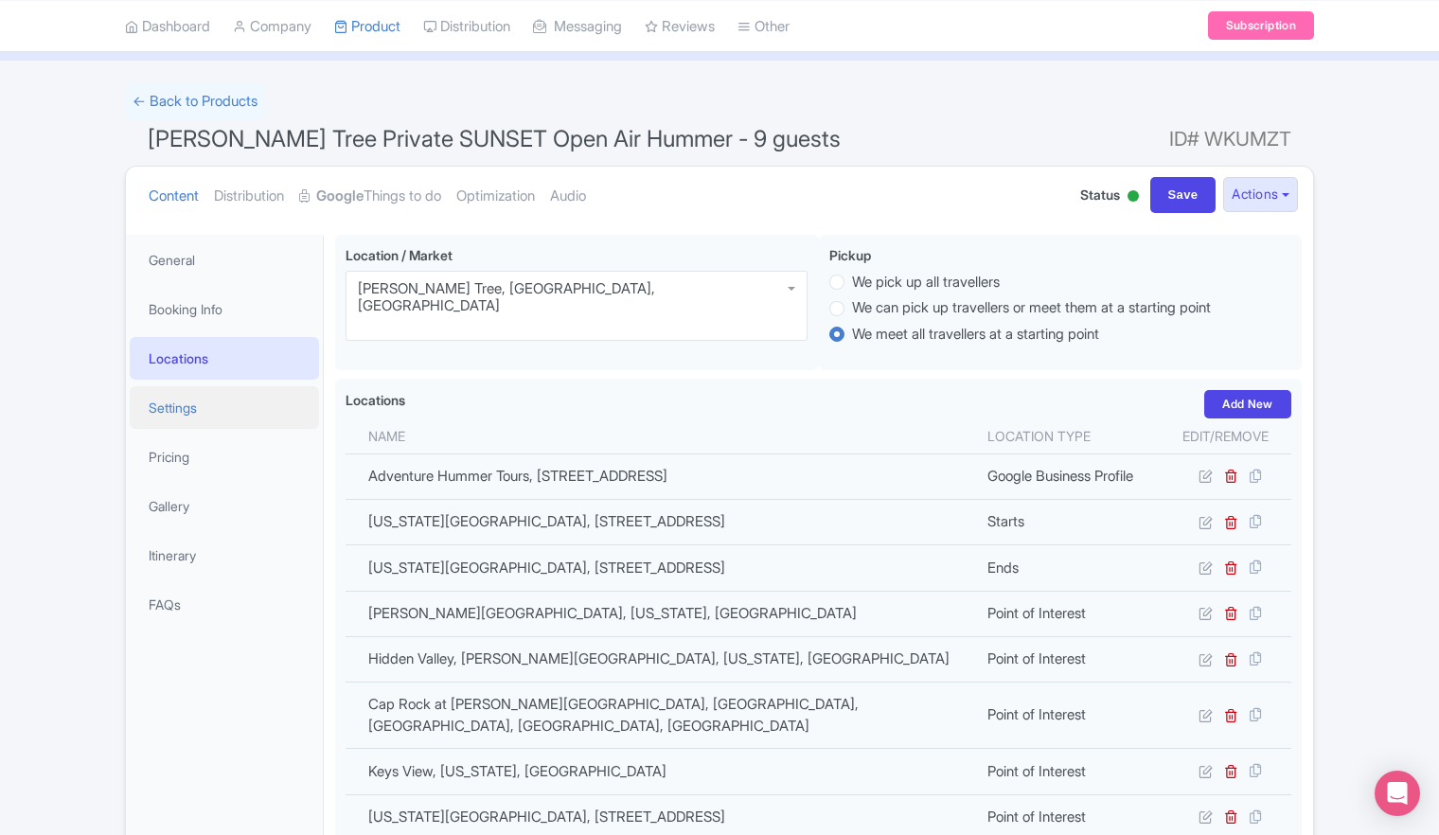
click at [189, 411] on link "Settings" at bounding box center [224, 407] width 189 height 43
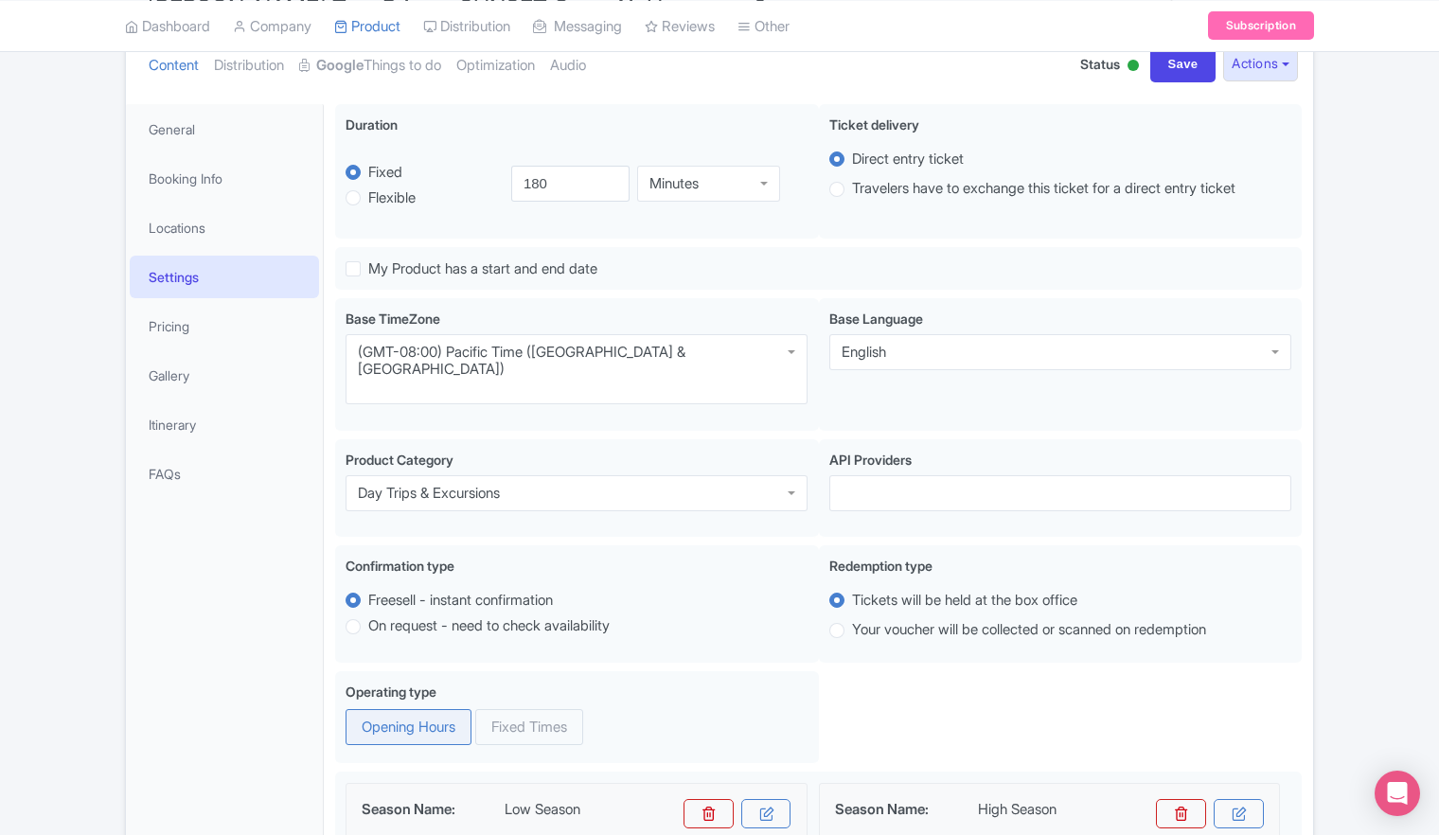
scroll to position [0, 0]
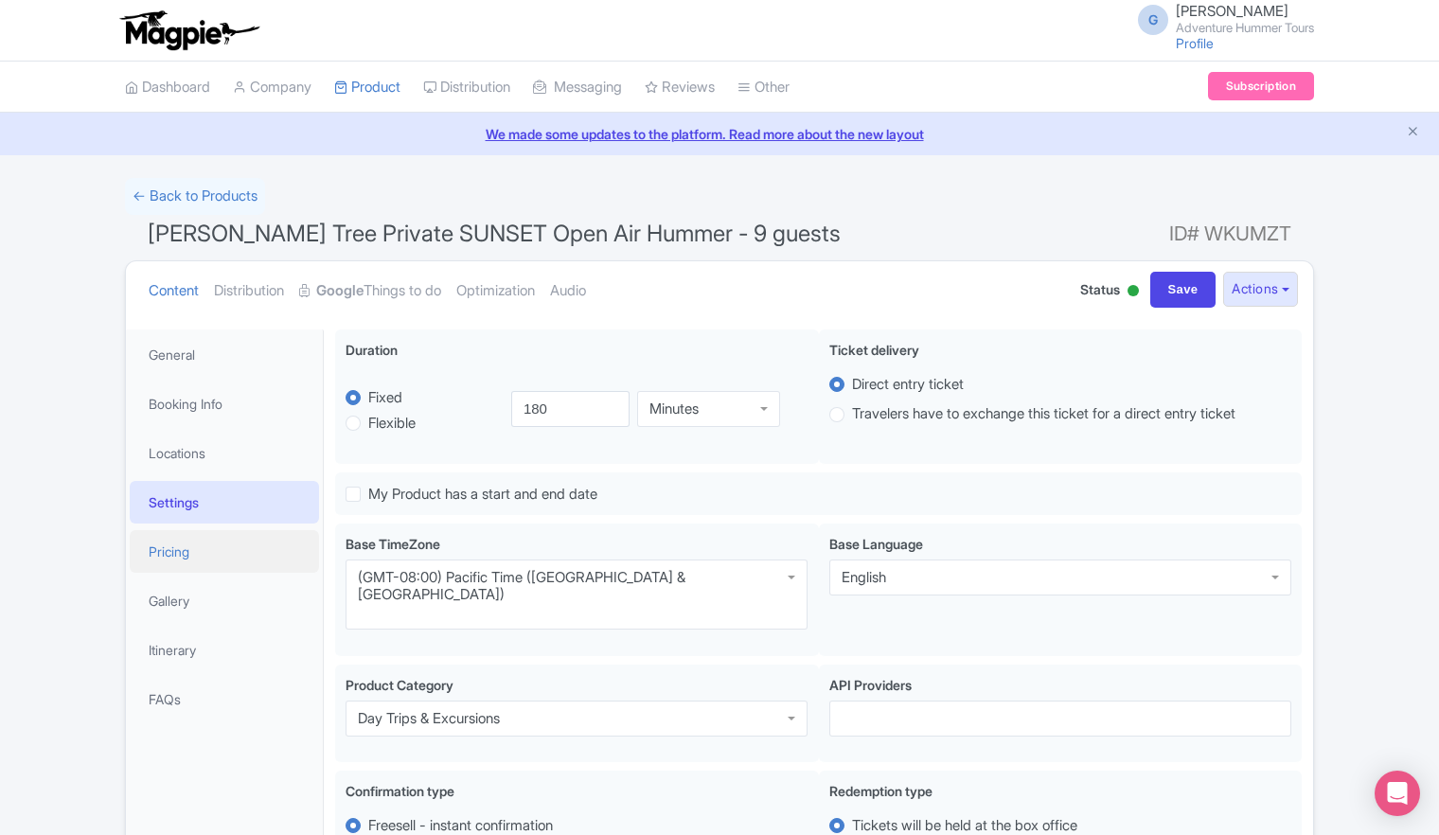
click at [176, 559] on link "Pricing" at bounding box center [224, 551] width 189 height 43
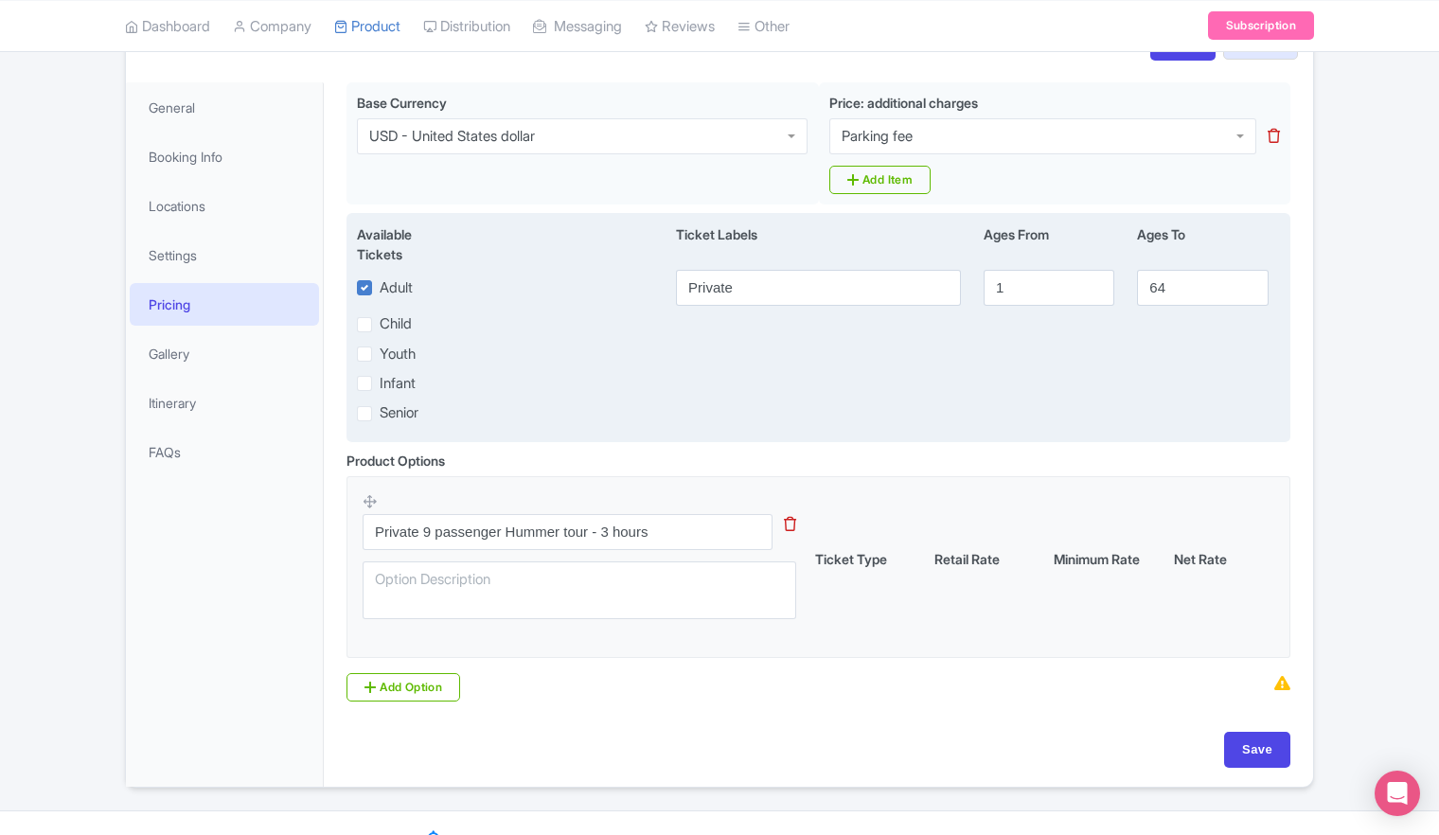
scroll to position [280, 0]
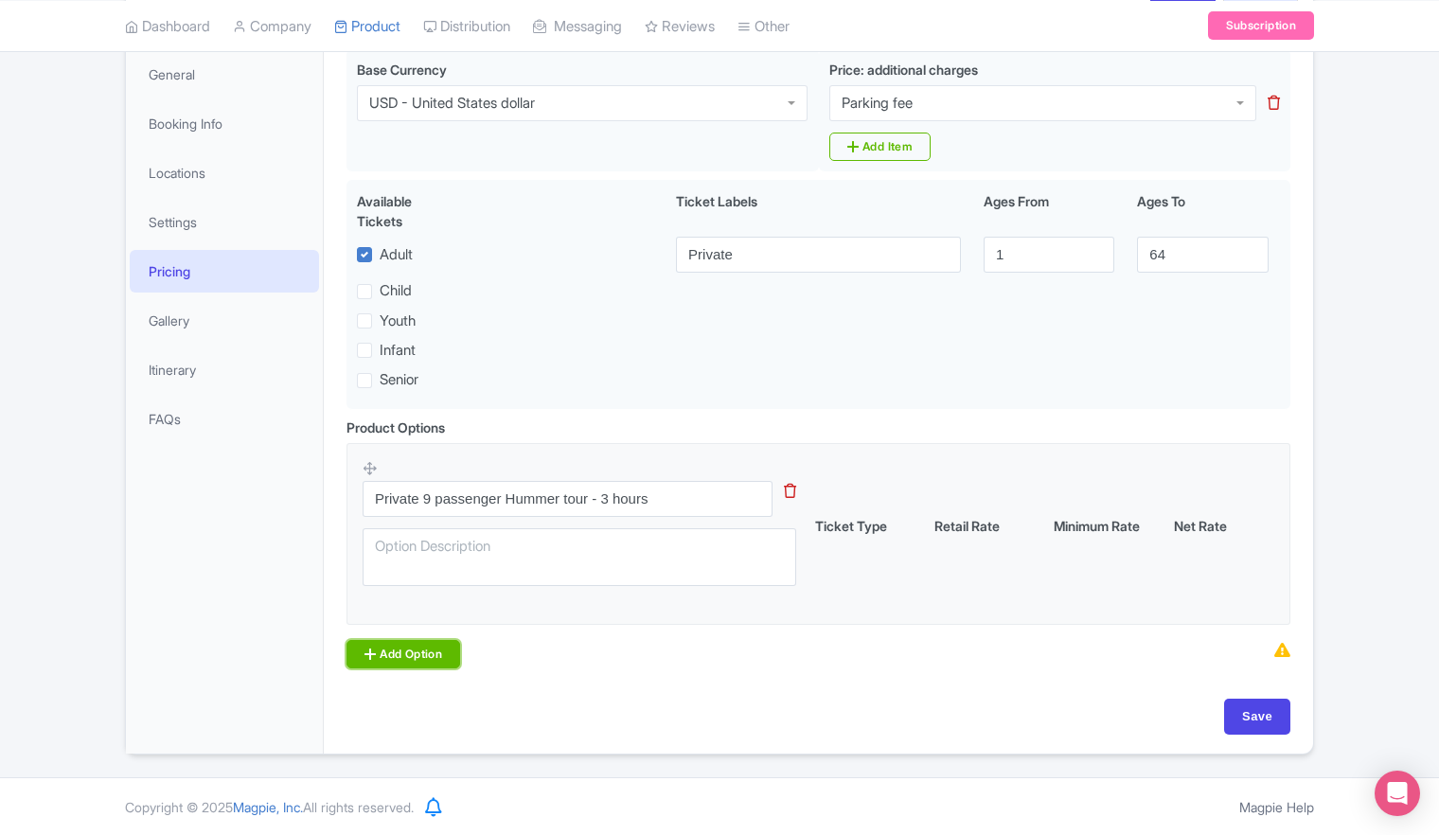
click at [404, 650] on link "Add Option" at bounding box center [404, 654] width 114 height 28
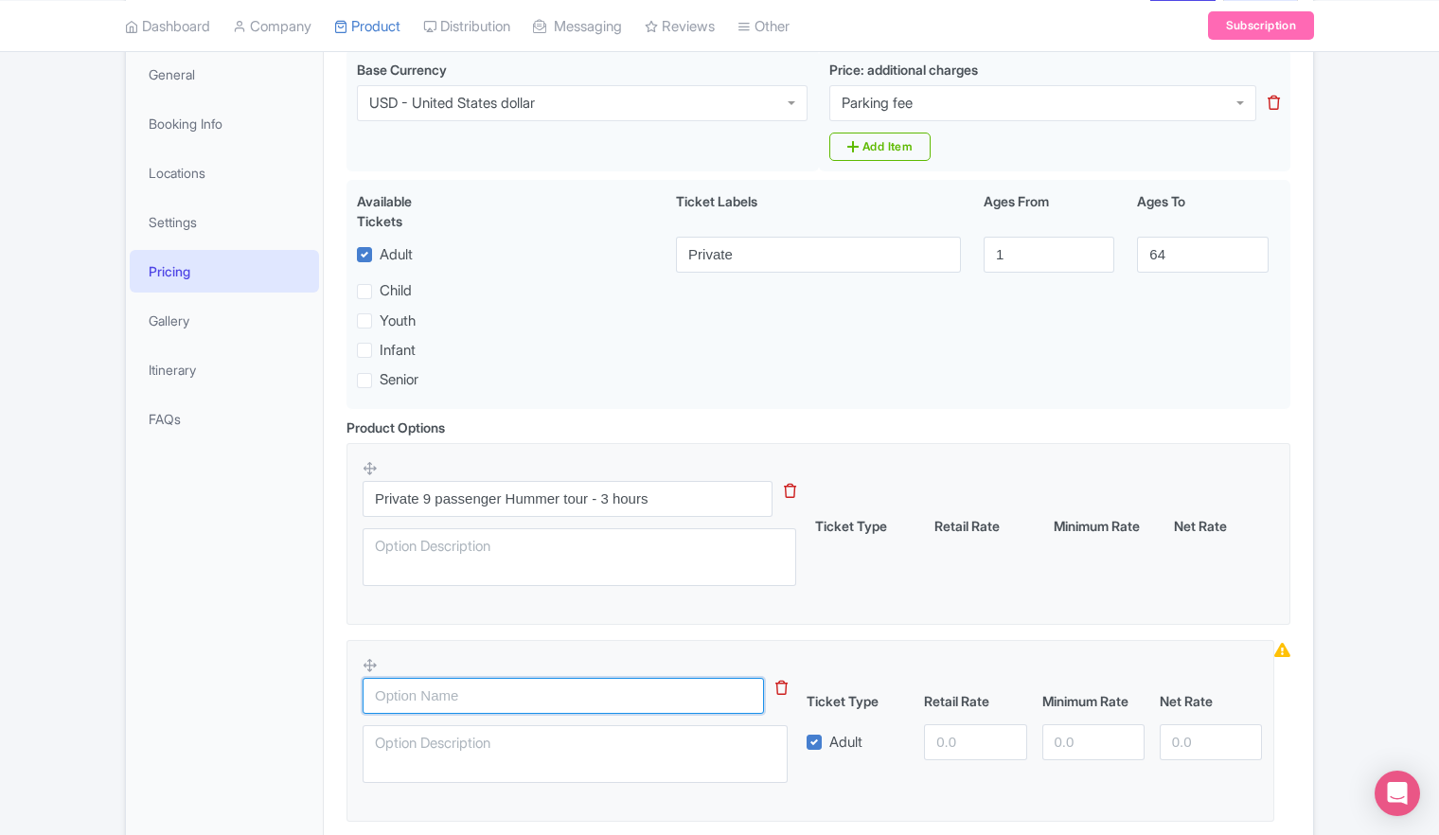
click at [447, 693] on input "text" at bounding box center [563, 696] width 401 height 36
type input "Private 9 passenger H1 Hummer"
click at [951, 744] on input "number" at bounding box center [975, 742] width 102 height 36
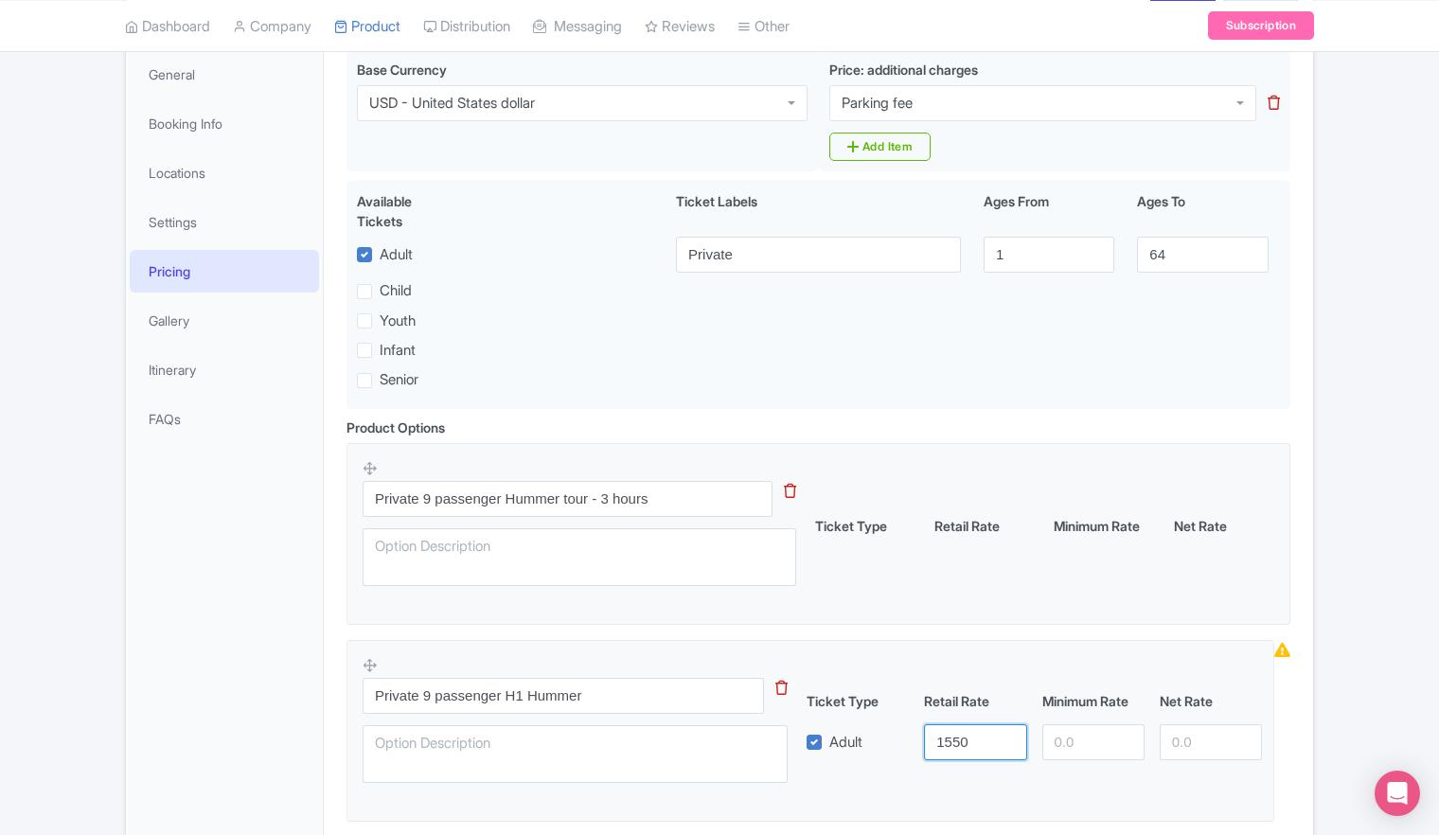
type input "1550"
click at [994, 661] on div "Private 9 passenger H1 Hummer Ticket Type Retail Rate Minimum Rate Net Rate Adu…" at bounding box center [811, 725] width 896 height 138
click at [563, 494] on input "Private 9 passenger Hummer tour - 3 hours" at bounding box center [568, 499] width 410 height 36
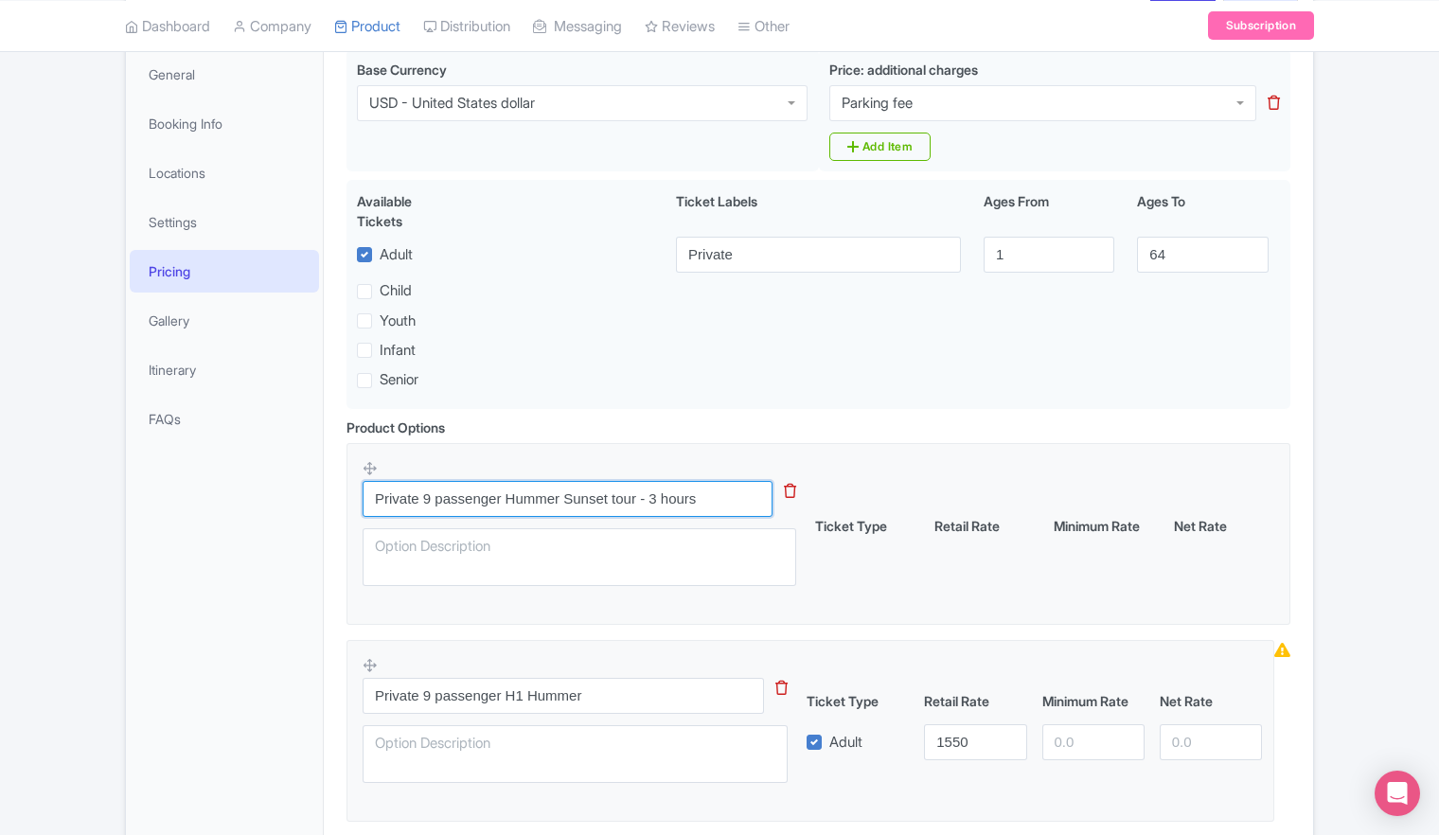
click at [696, 489] on input "Private 9 passenger Hummer Sunset tour - 3 hours" at bounding box center [568, 499] width 410 height 36
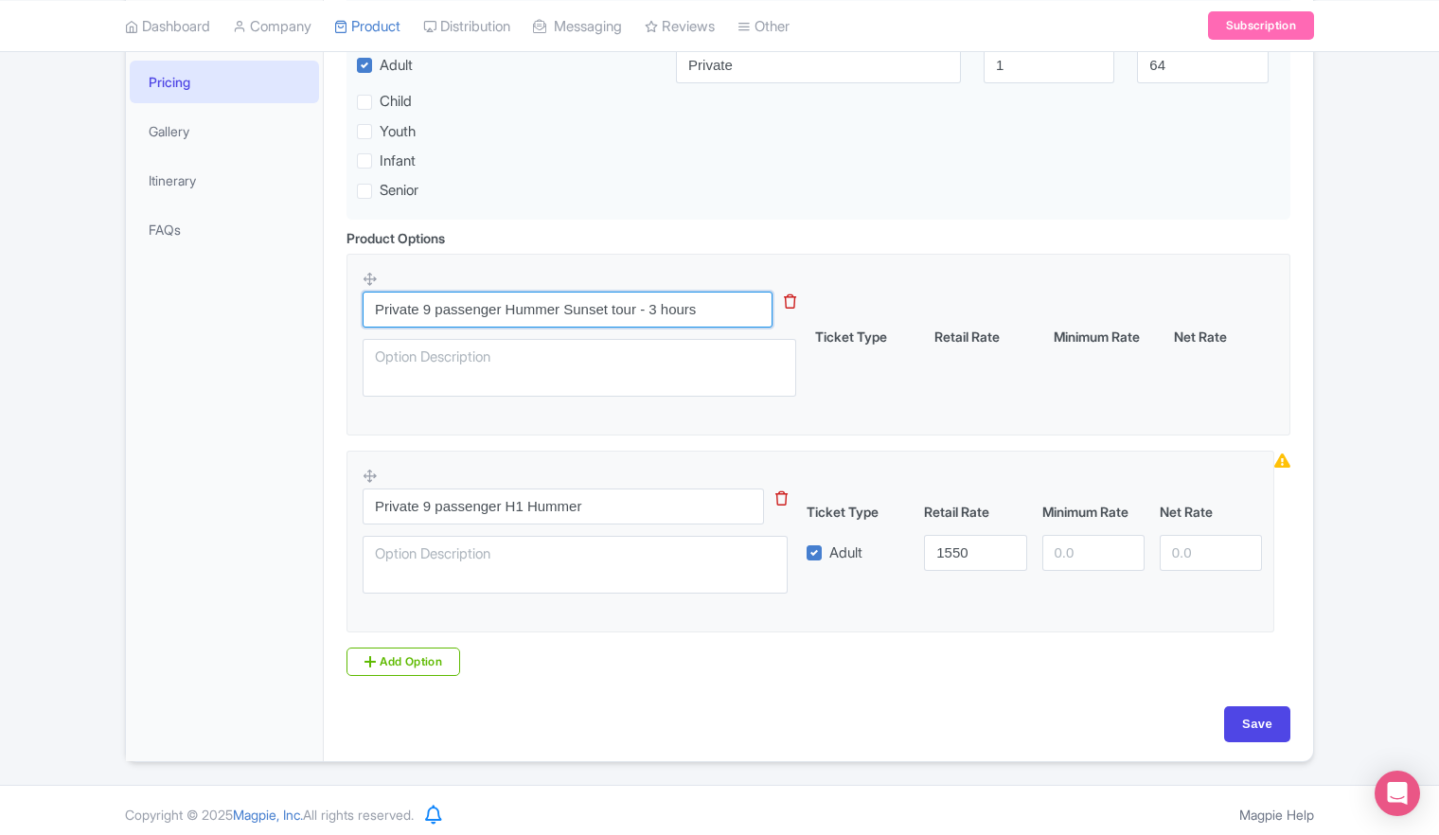
scroll to position [477, 0]
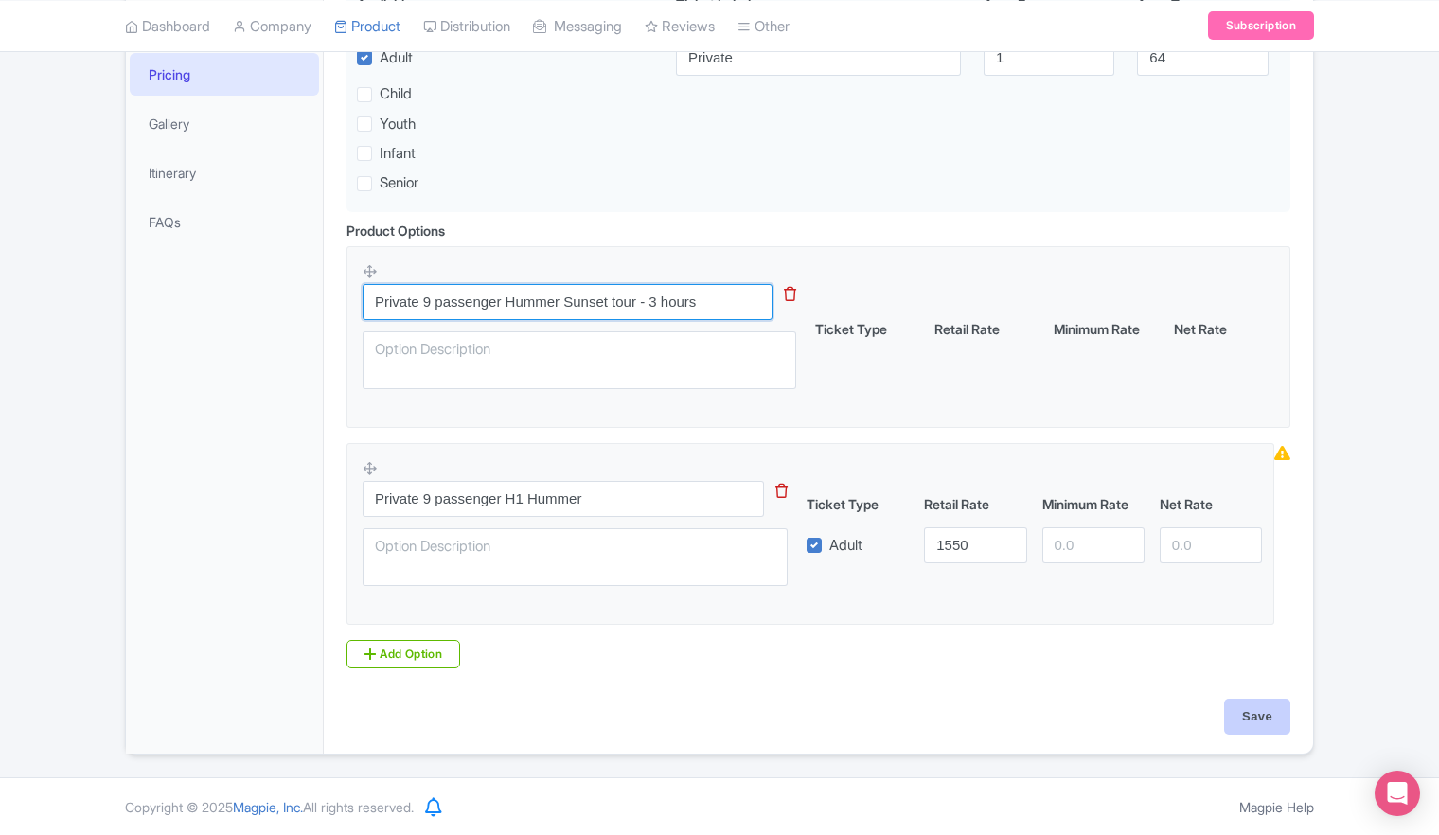
type input "Private 9 passenger Hummer Sunset tour - 3 hours"
click at [1250, 718] on input "Save" at bounding box center [1257, 717] width 66 height 36
type input "Saving..."
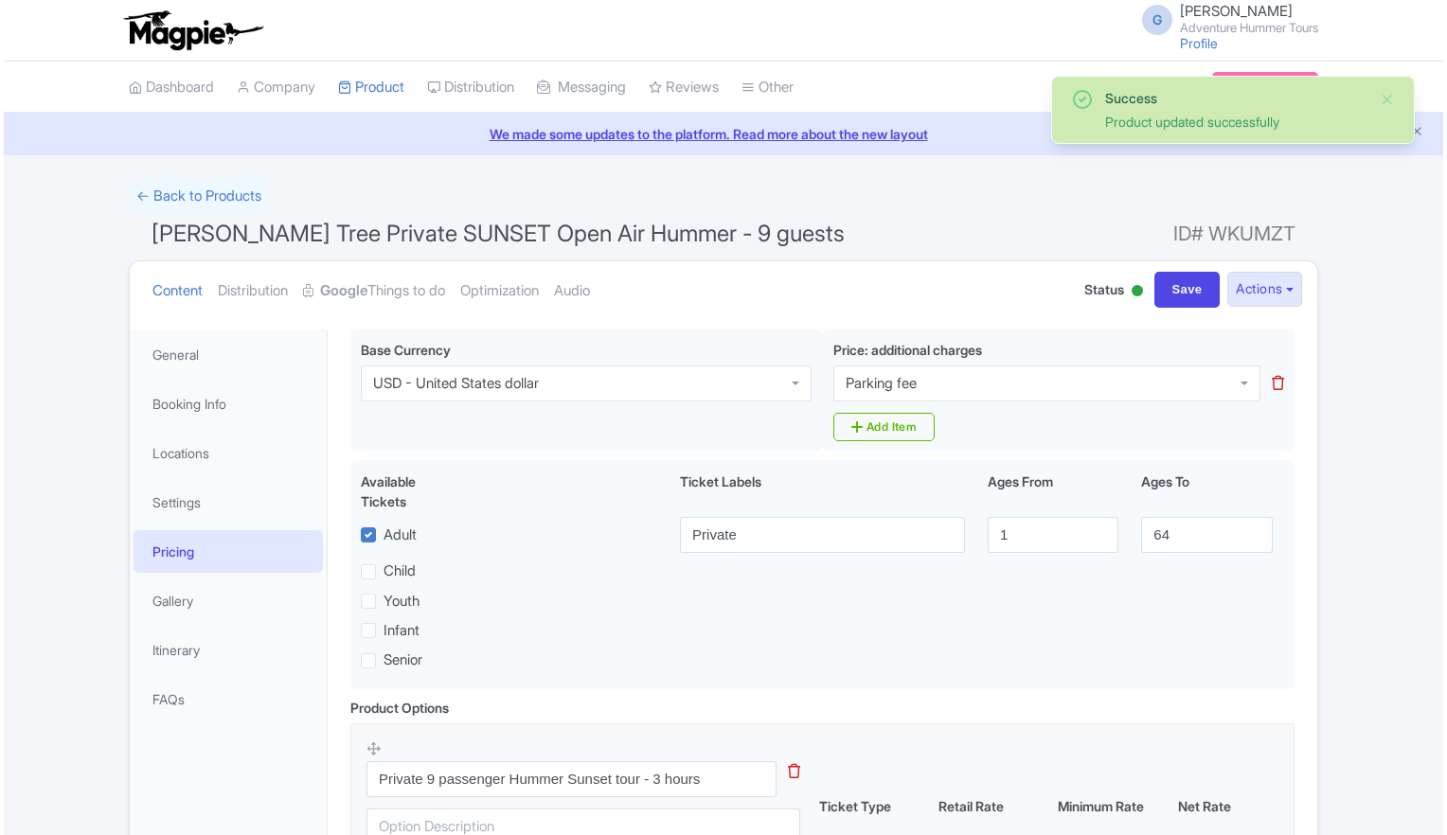
scroll to position [329, 0]
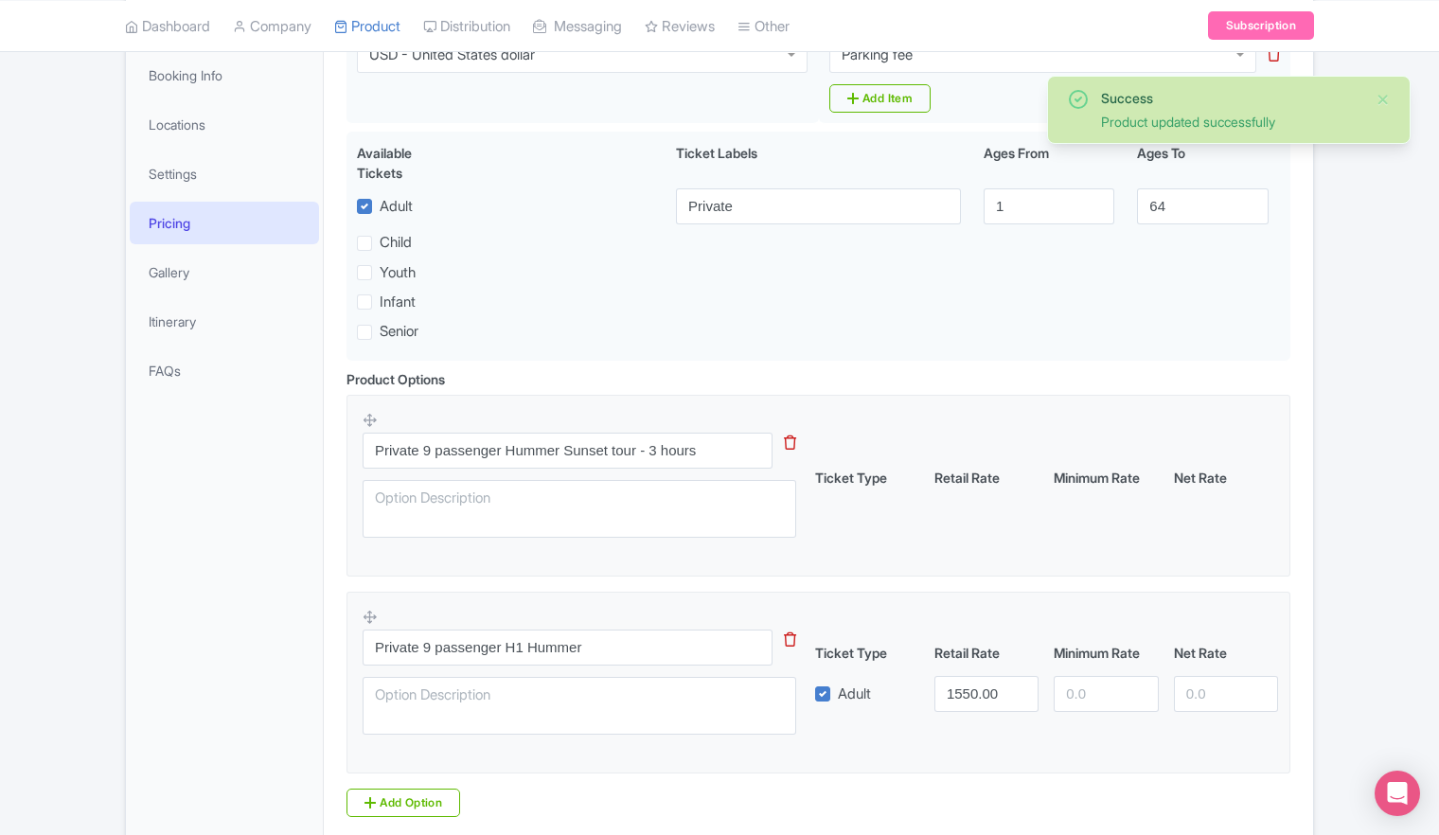
click at [793, 447] on icon at bounding box center [790, 443] width 12 height 14
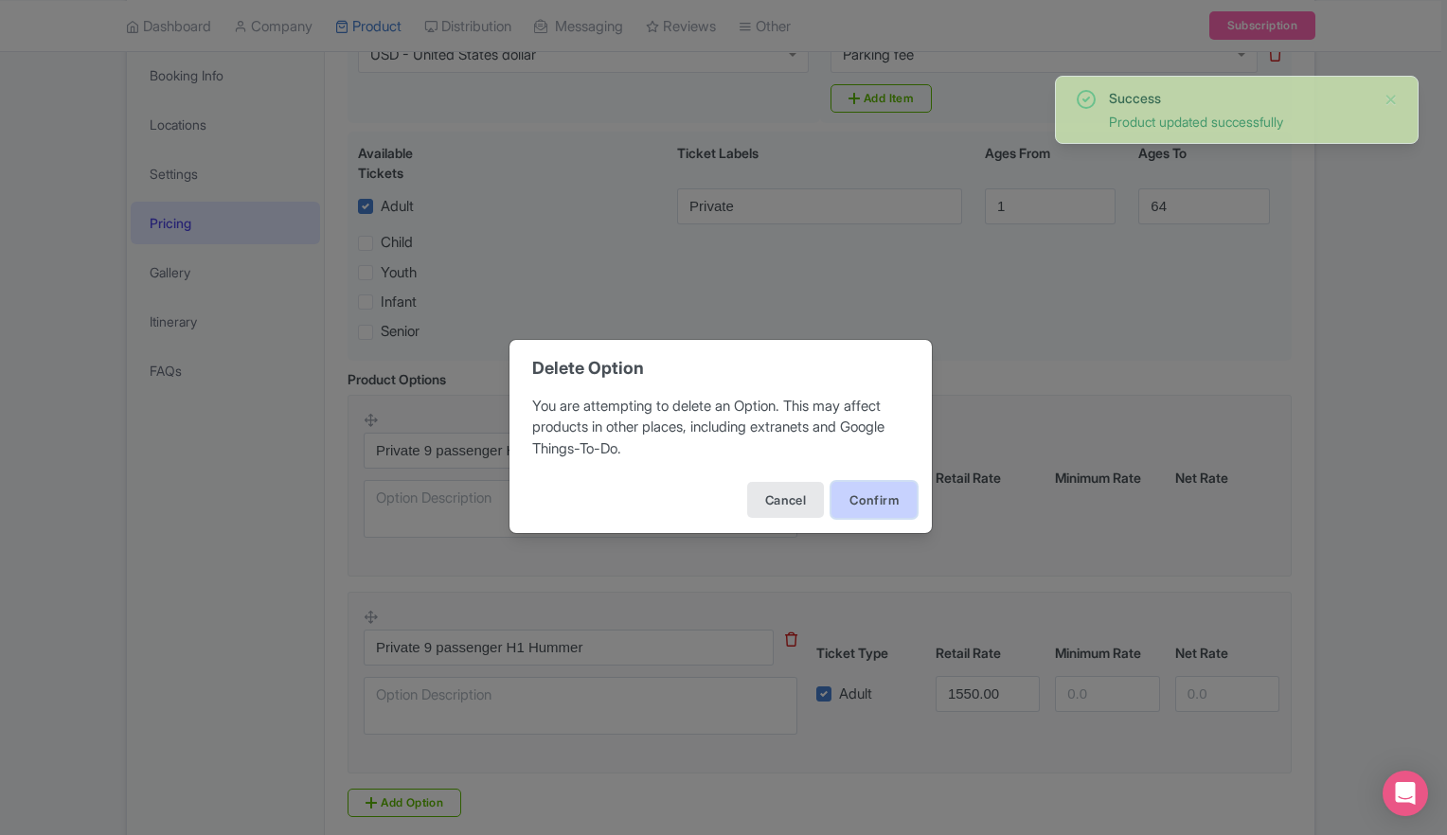
click at [851, 499] on button "Confirm" at bounding box center [873, 500] width 85 height 36
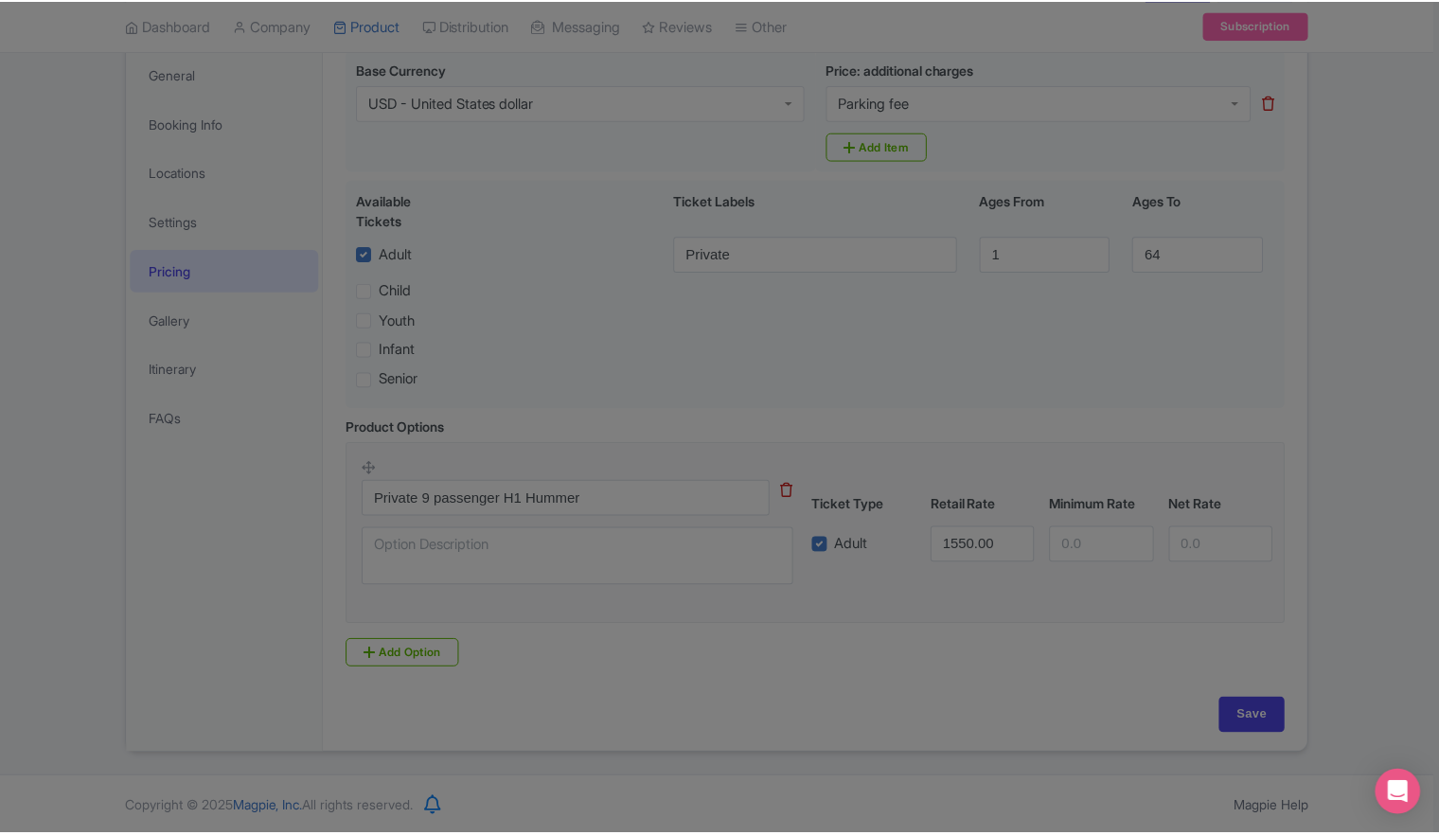
scroll to position [280, 0]
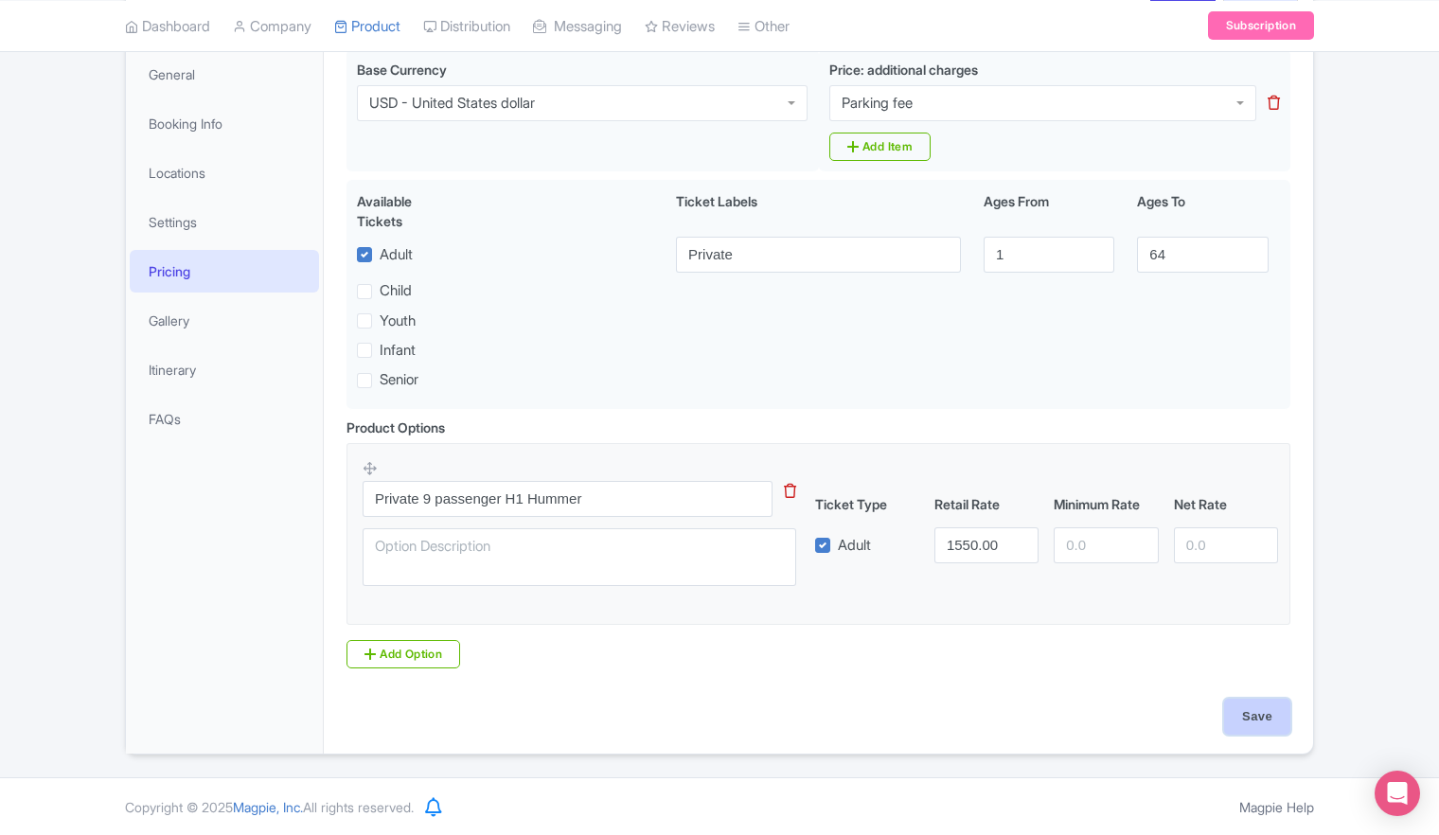
click at [1268, 719] on input "Save" at bounding box center [1257, 717] width 66 height 36
type input "Saving..."
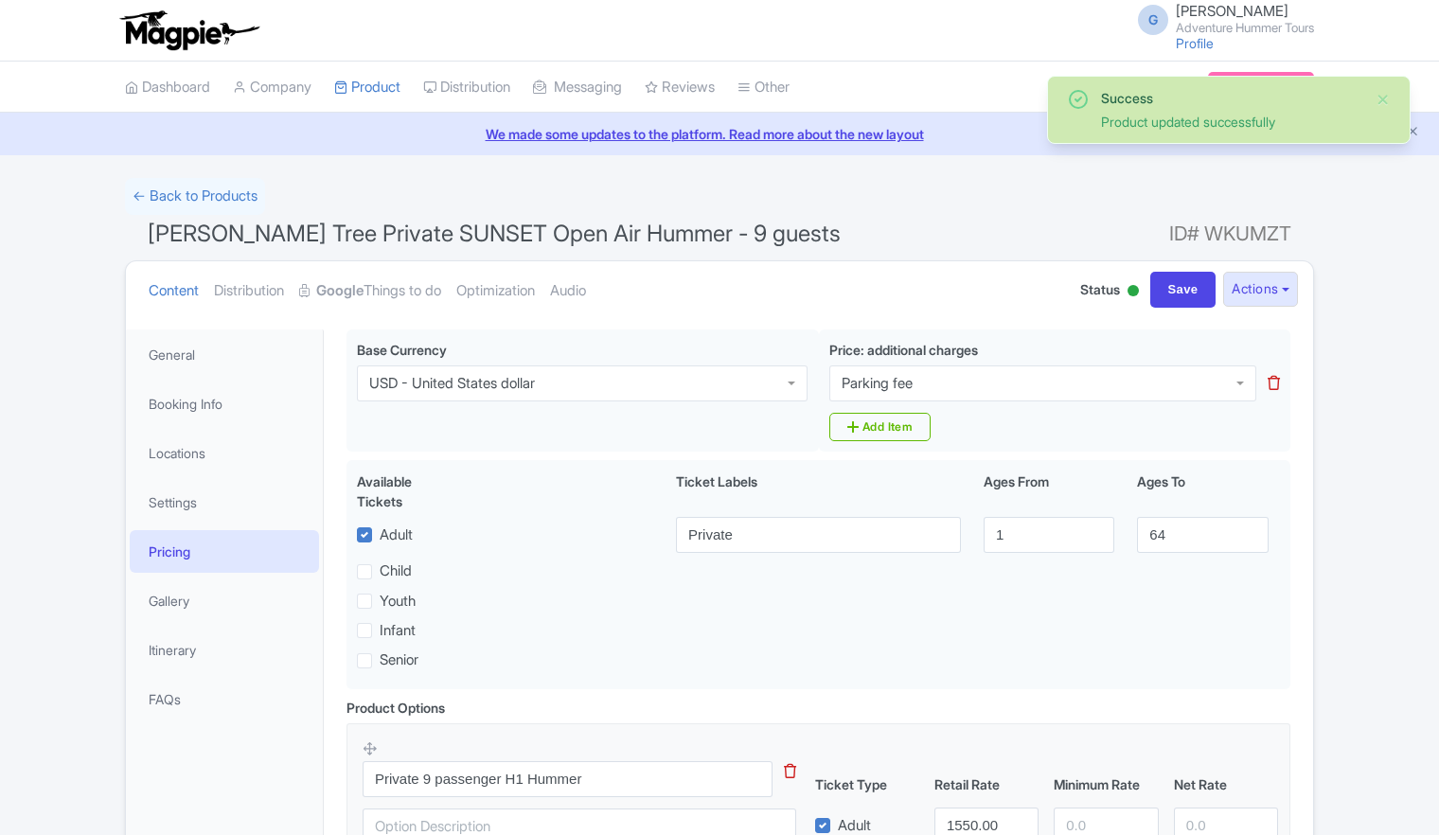
scroll to position [280, 0]
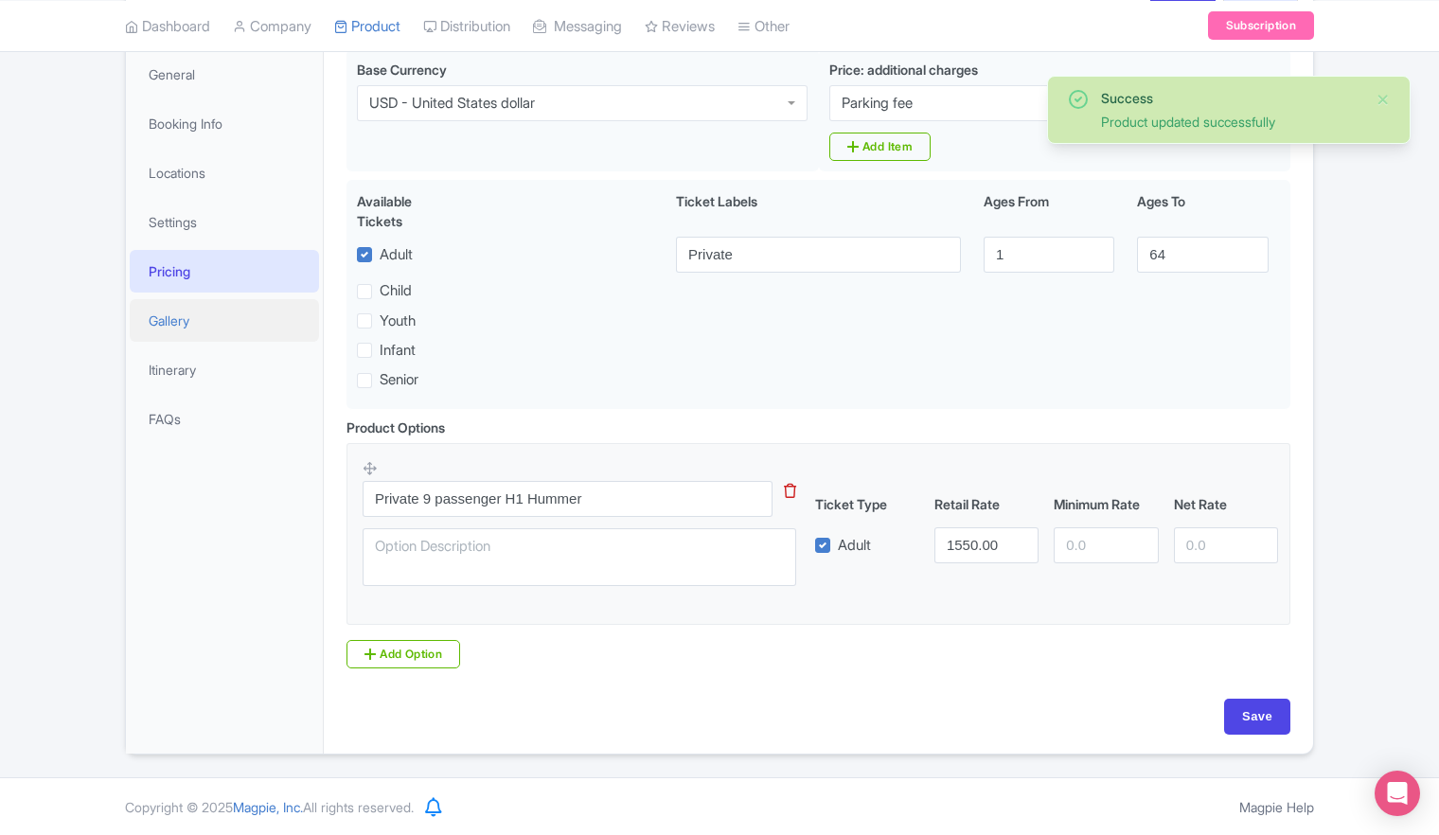
drag, startPoint x: 0, startPoint y: 0, endPoint x: 177, endPoint y: 329, distance: 373.2
click at [177, 329] on link "Gallery" at bounding box center [224, 320] width 189 height 43
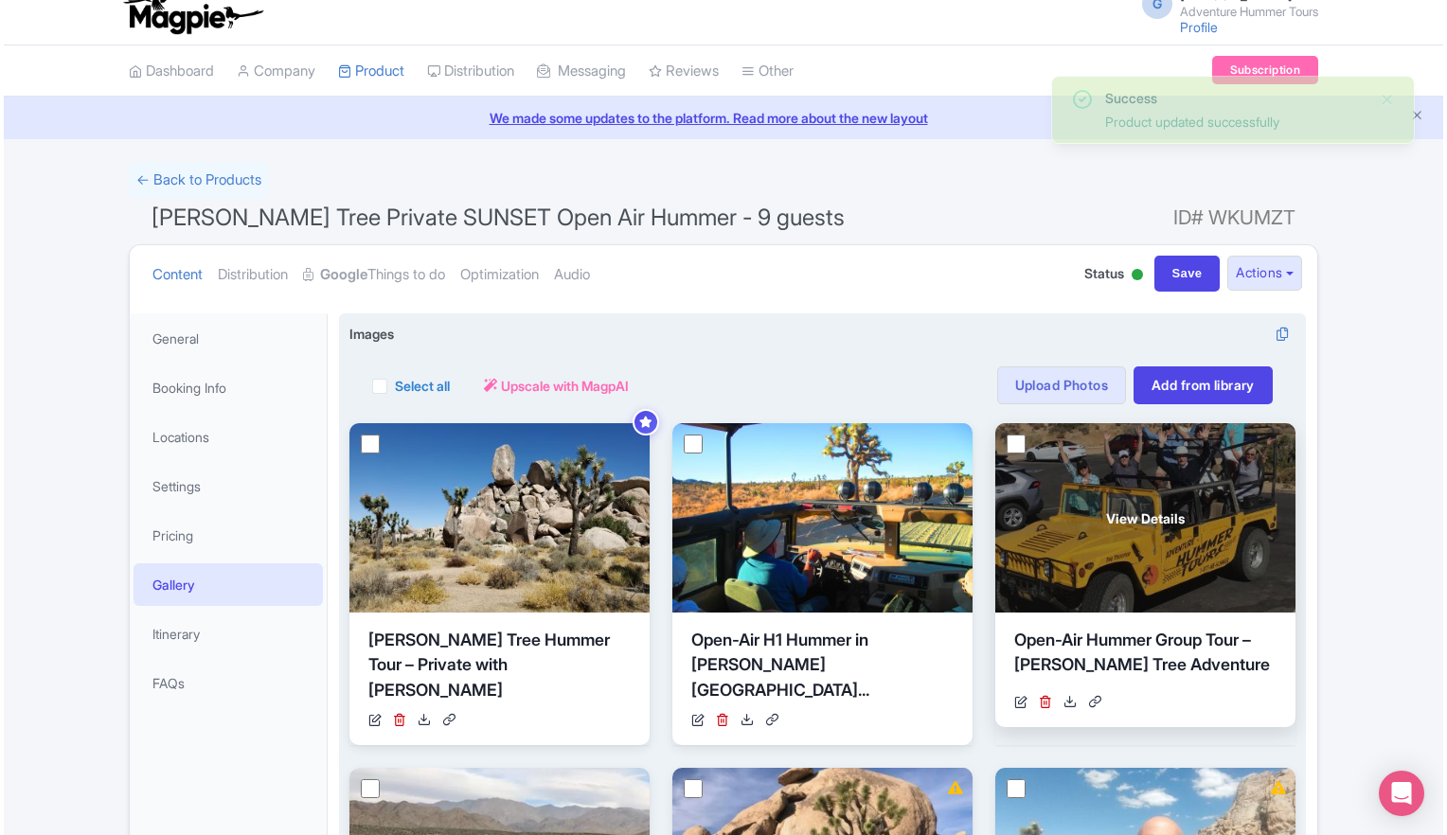
scroll to position [284, 0]
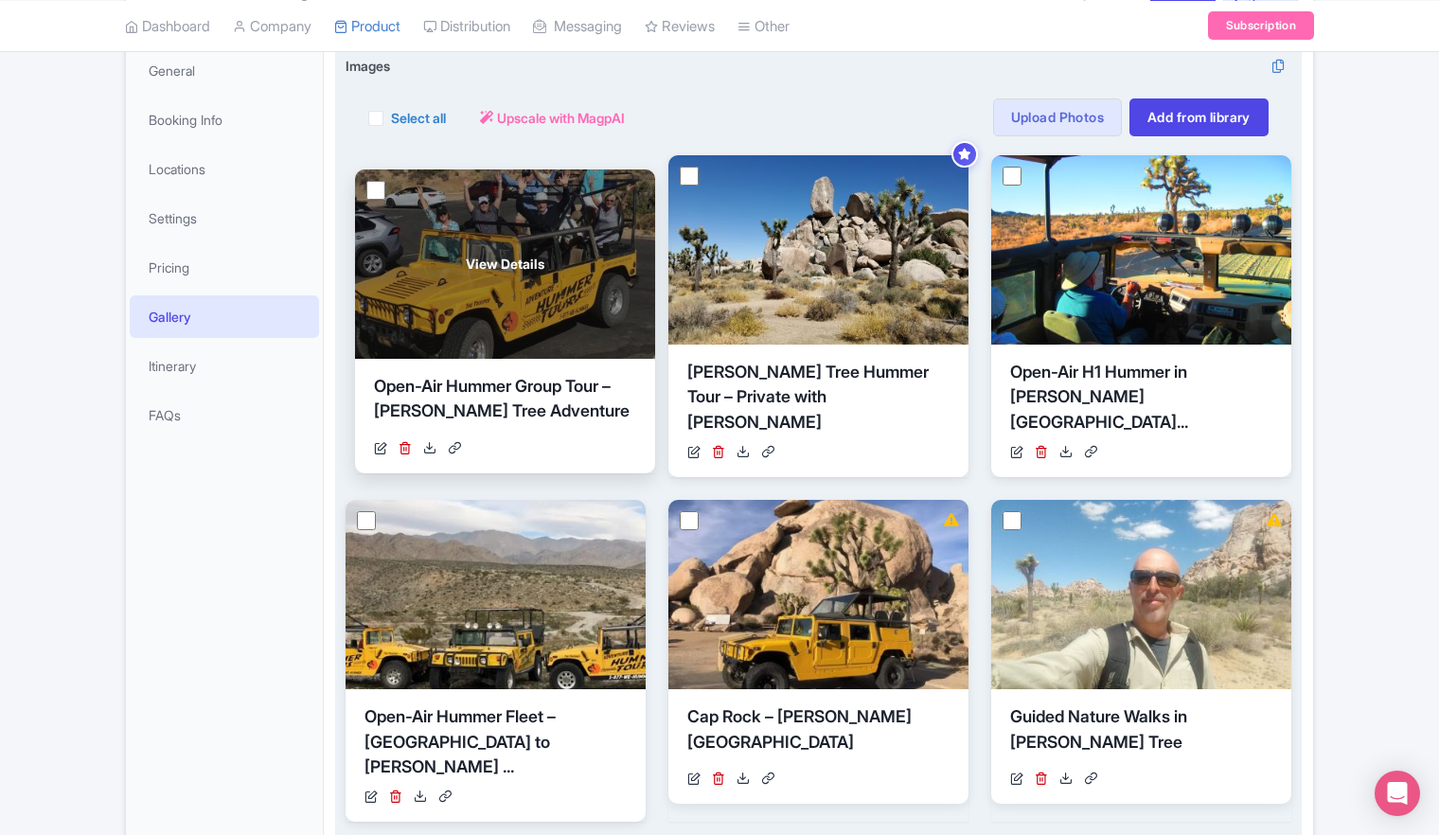
drag, startPoint x: 1125, startPoint y: 254, endPoint x: 489, endPoint y: 268, distance: 636.4
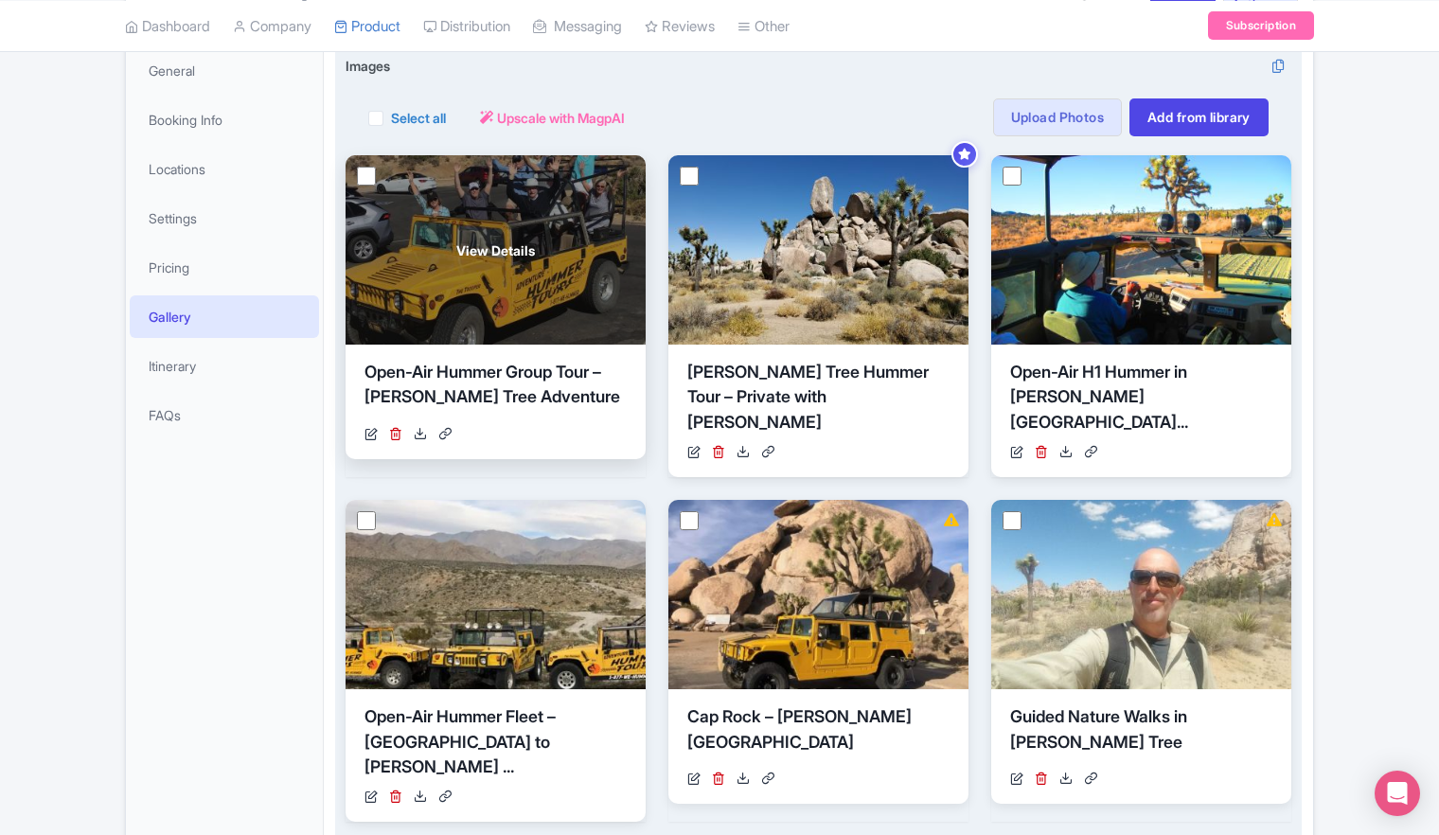
click at [506, 260] on div "View Details" at bounding box center [496, 249] width 300 height 189
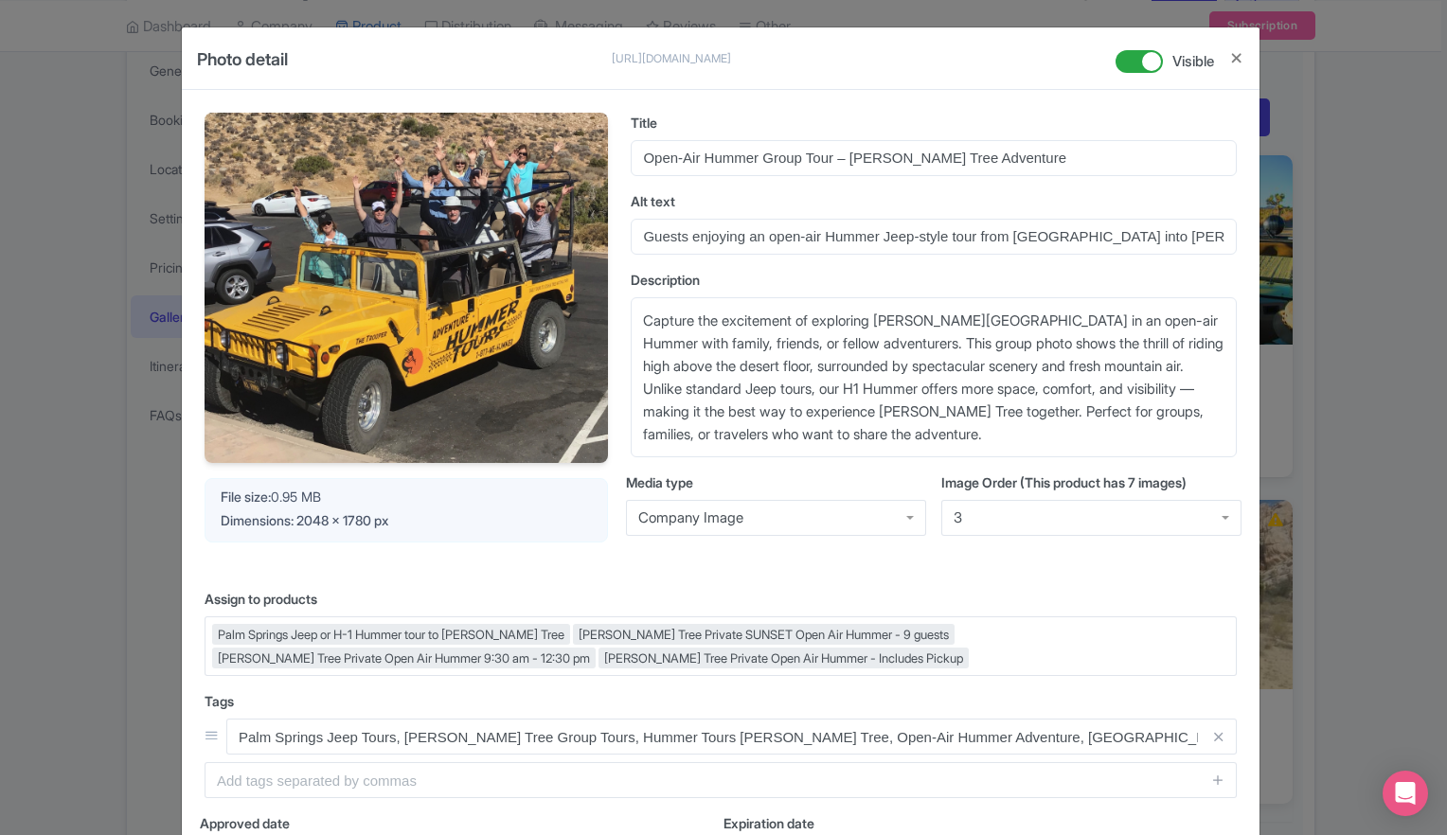
click at [1210, 521] on div "3" at bounding box center [1091, 518] width 300 height 36
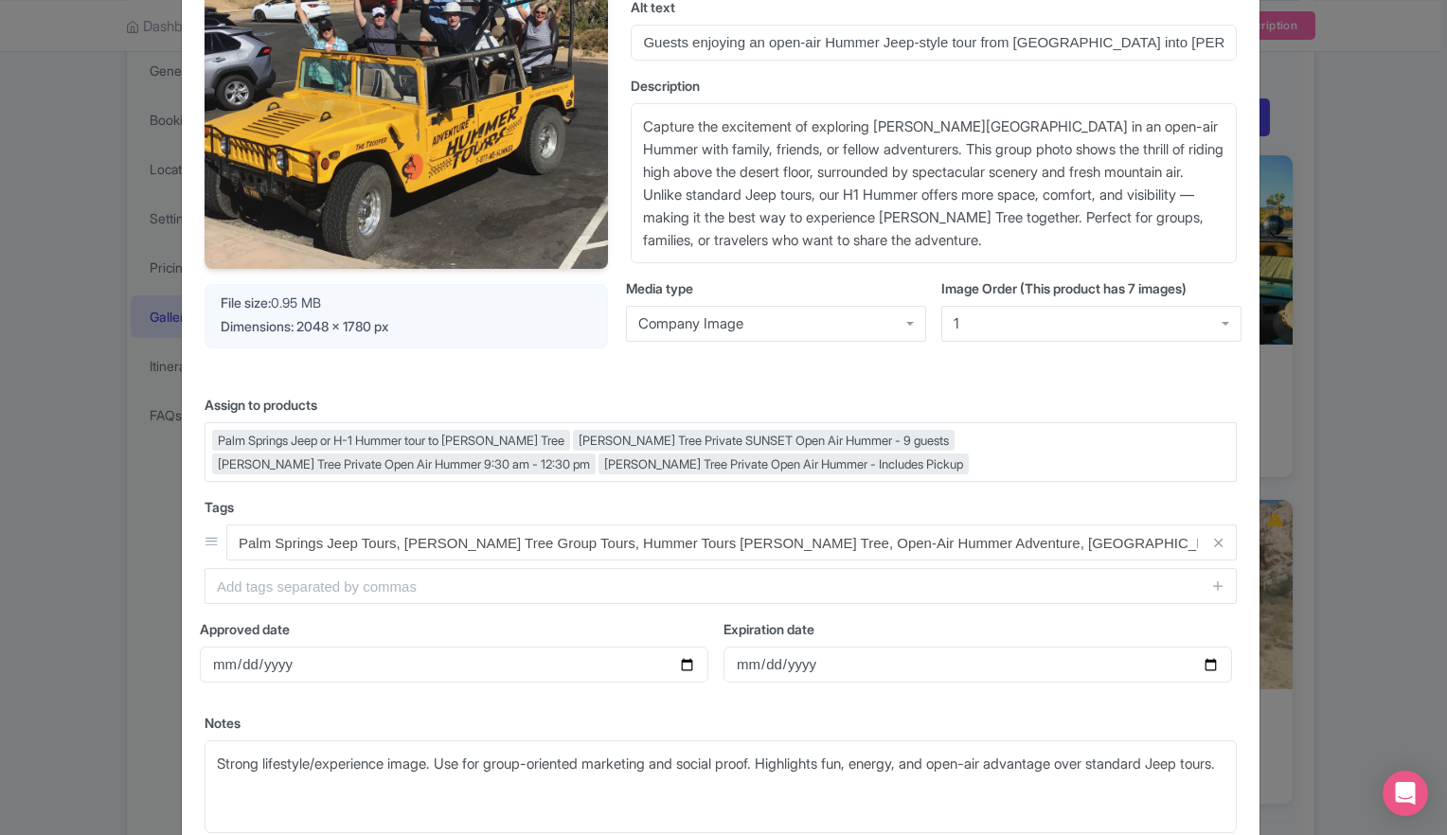
scroll to position [360, 0]
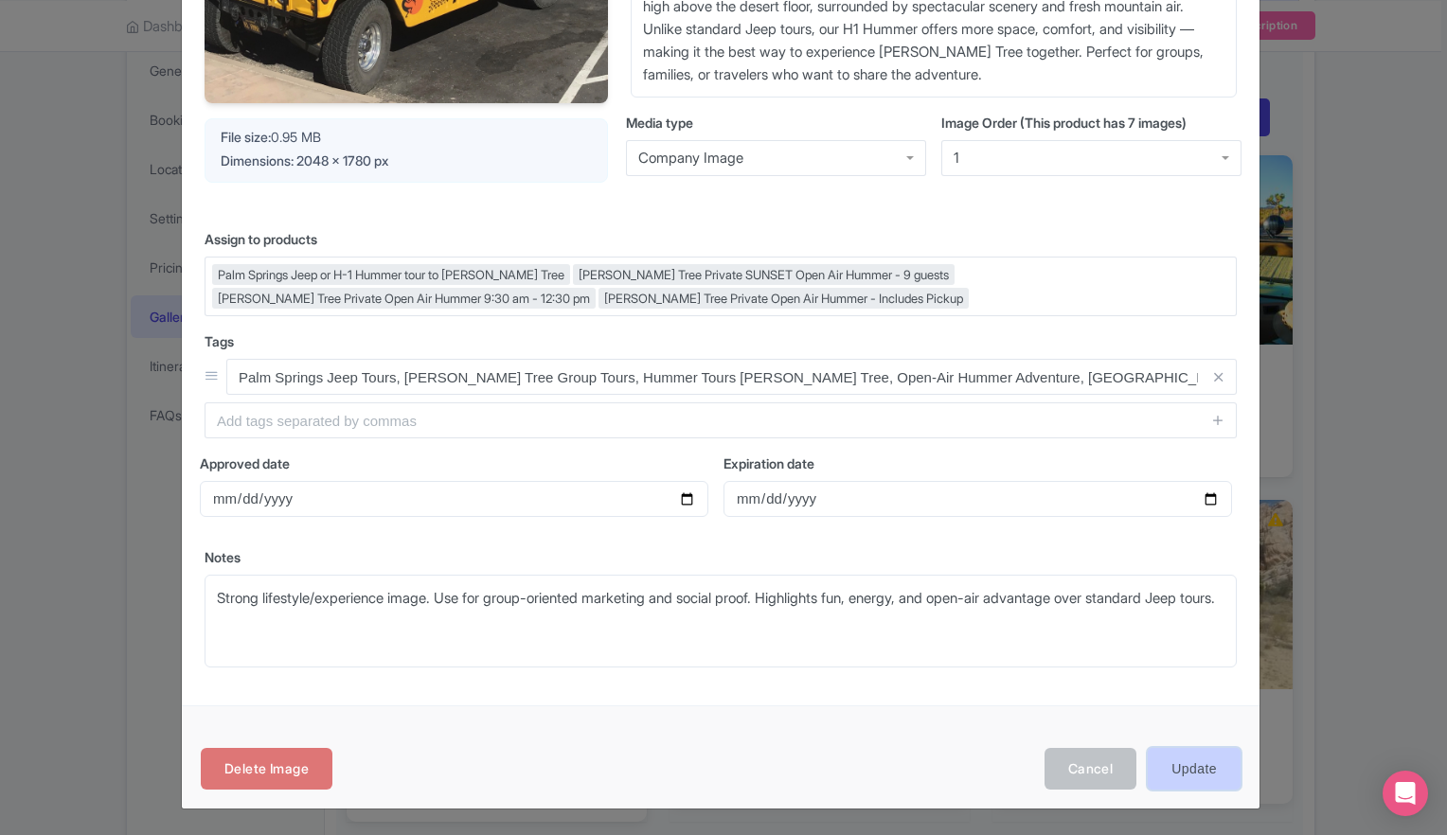
click at [1191, 762] on input "Update" at bounding box center [1193, 769] width 93 height 43
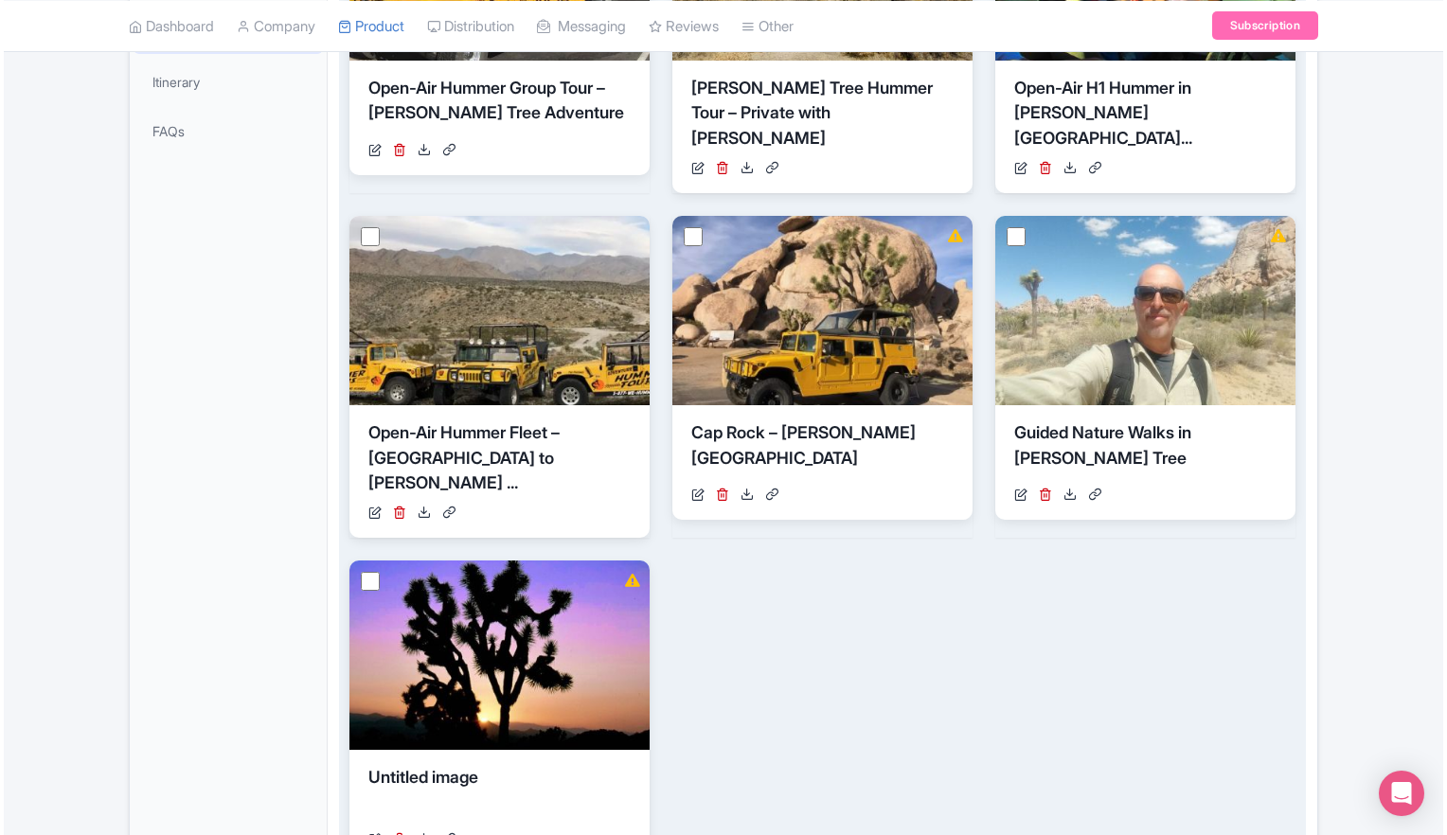
scroll to position [284, 0]
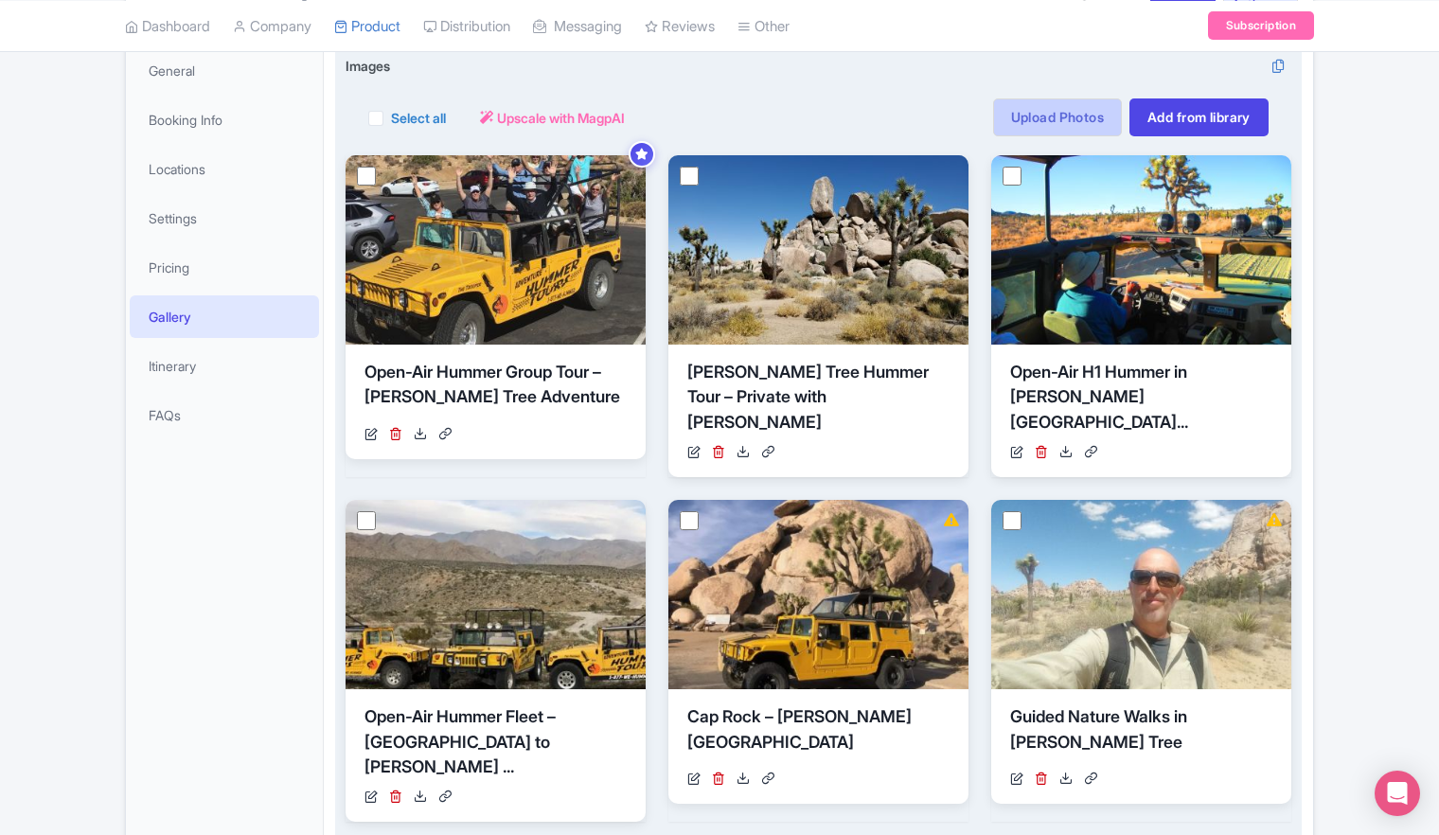
click at [1050, 117] on link "Upload Photos" at bounding box center [1057, 117] width 129 height 38
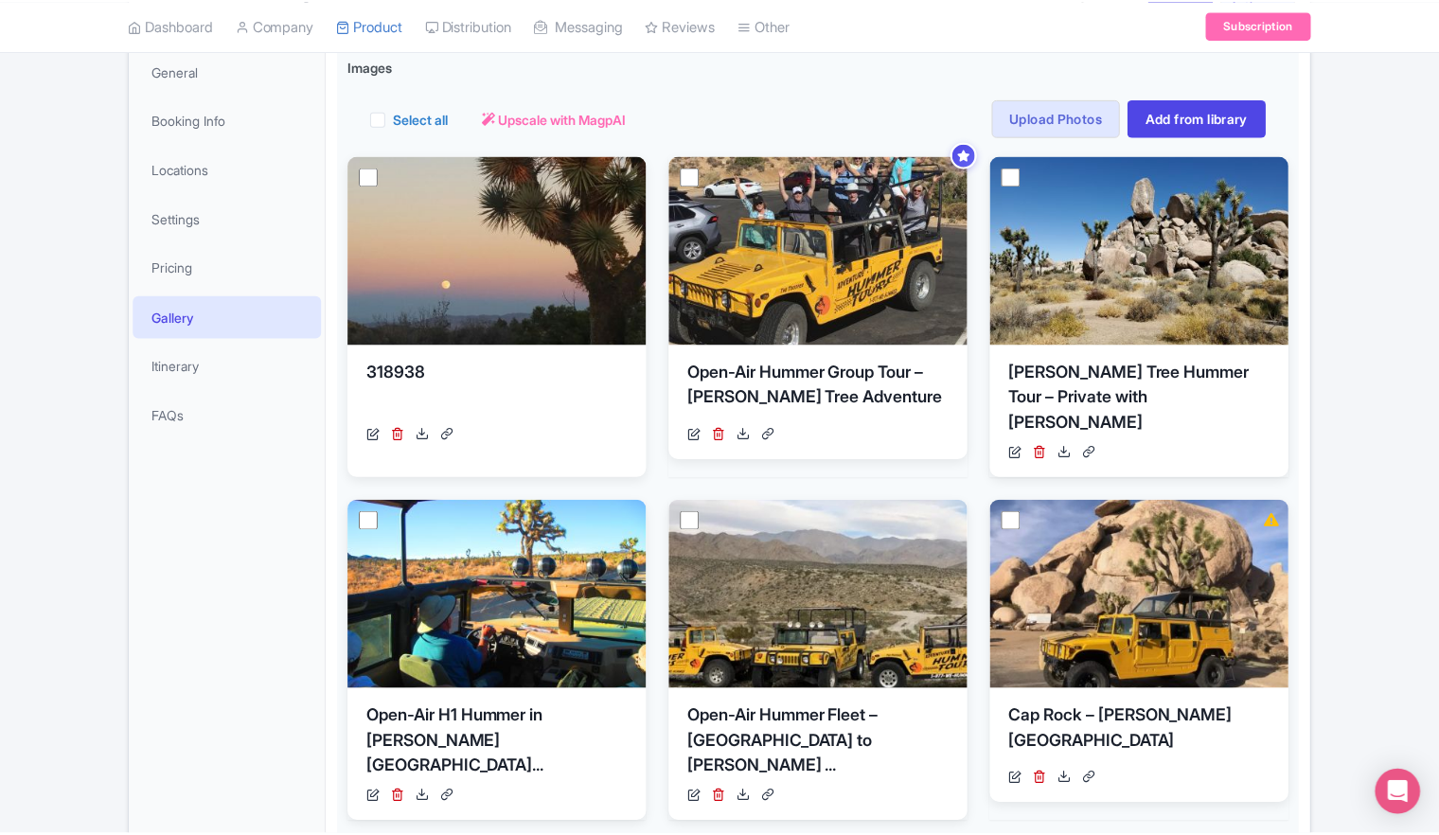
scroll to position [329, 0]
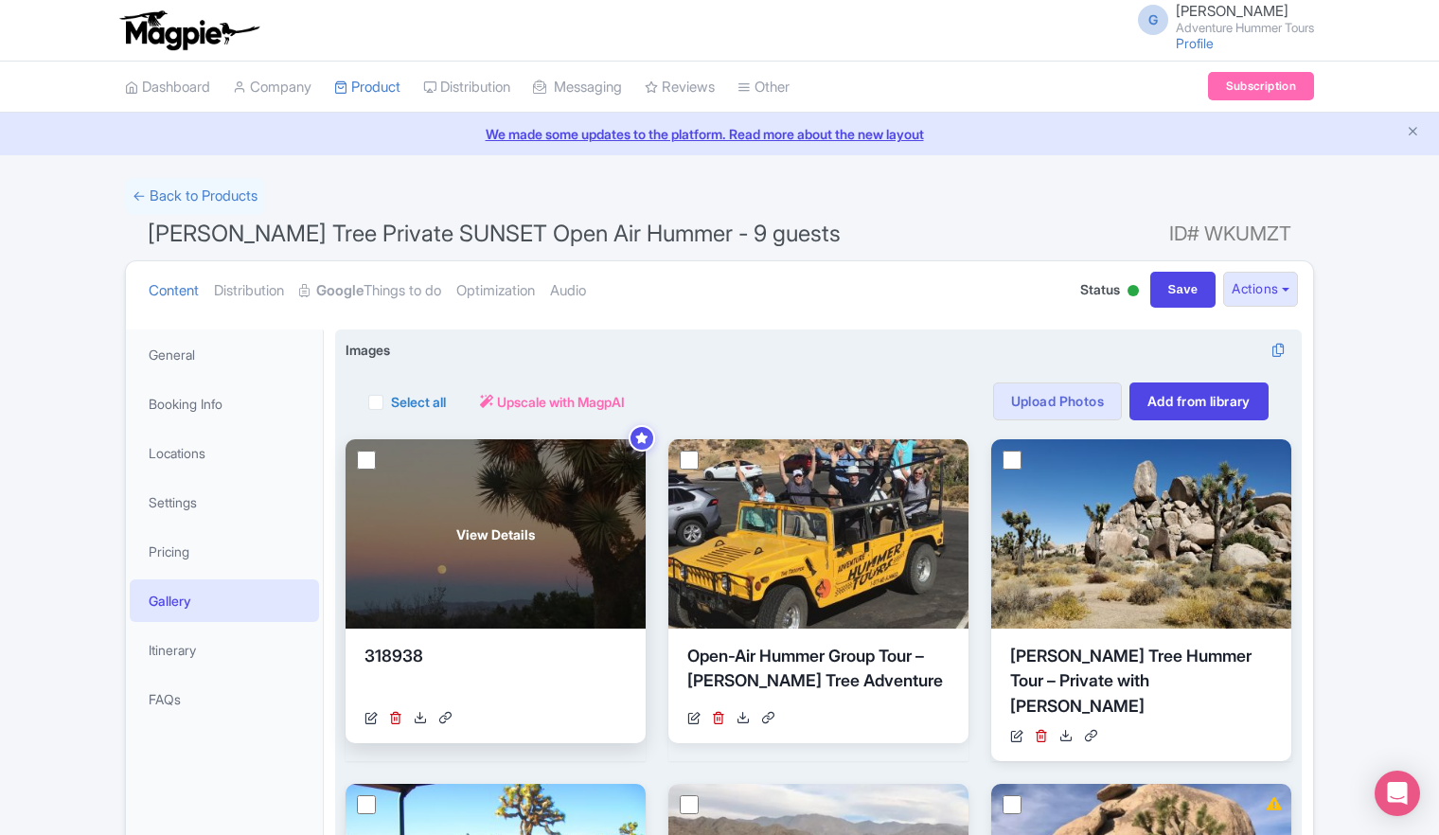
click at [490, 541] on span "View Details" at bounding box center [495, 535] width 79 height 20
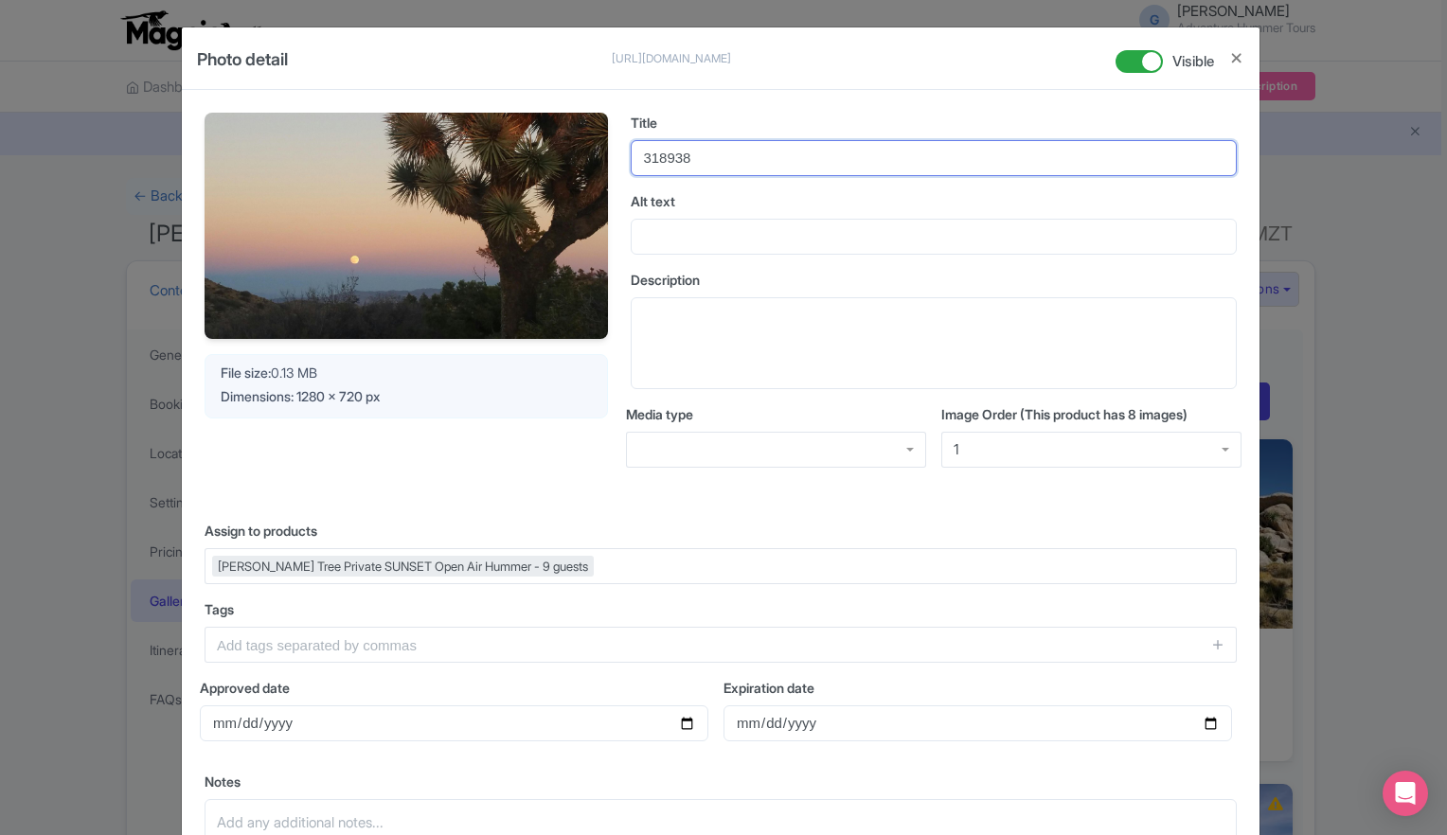
drag, startPoint x: 712, startPoint y: 160, endPoint x: 635, endPoint y: 161, distance: 76.7
click at [635, 161] on input "318938" at bounding box center [934, 158] width 606 height 36
paste input "Sunset in [PERSON_NAME] Tree – Private H1 Hummer Tour"
type input "Sunset in [PERSON_NAME] Tree – Private H1 Hummer Tour"
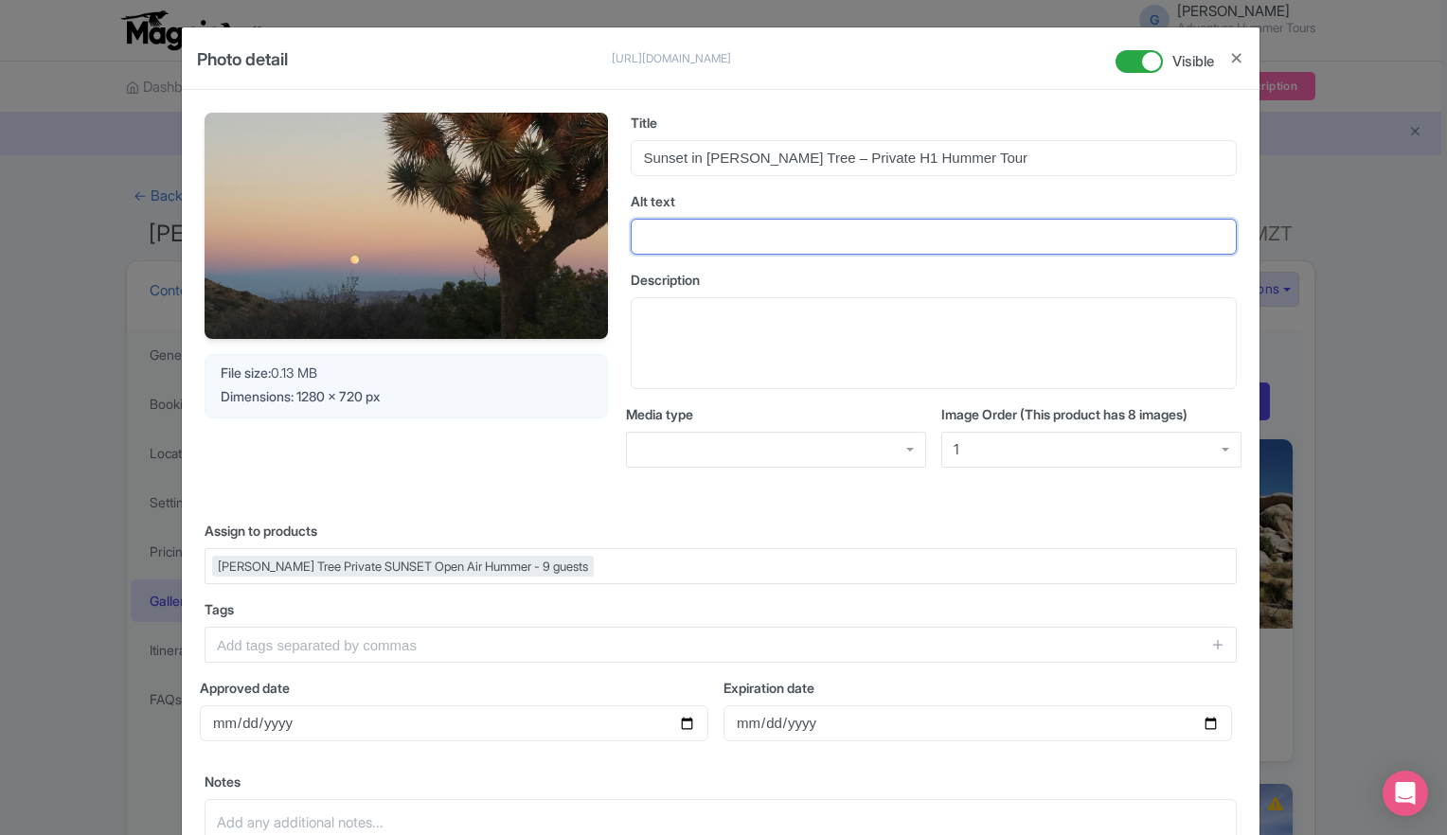
click at [704, 240] on input "Alt text" at bounding box center [934, 237] width 606 height 36
click at [722, 246] on input "Alt text" at bounding box center [934, 237] width 606 height 36
paste input "Sunset view with Joshua tree and rising moon in Joshua Tree National Park durin…"
type input "Sunset view with Joshua tree and rising moon in Joshua Tree National Park durin…"
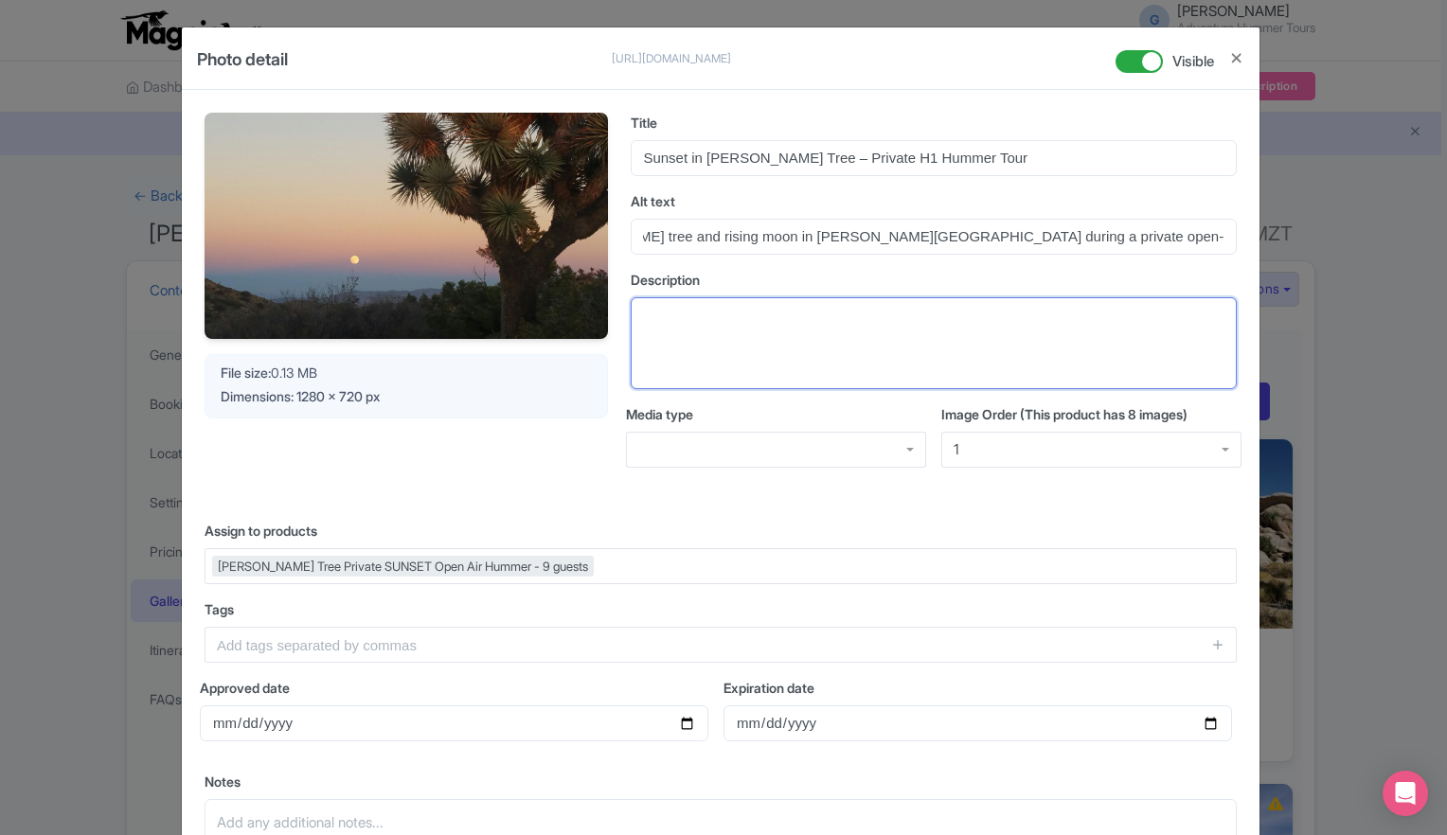
click at [708, 316] on textarea "Description" at bounding box center [934, 343] width 606 height 93
click at [718, 324] on textarea "Description" at bounding box center [934, 343] width 606 height 93
paste textarea "Capture the magic of Joshua Tree at sunset with a private open-air H1 Hummer to…"
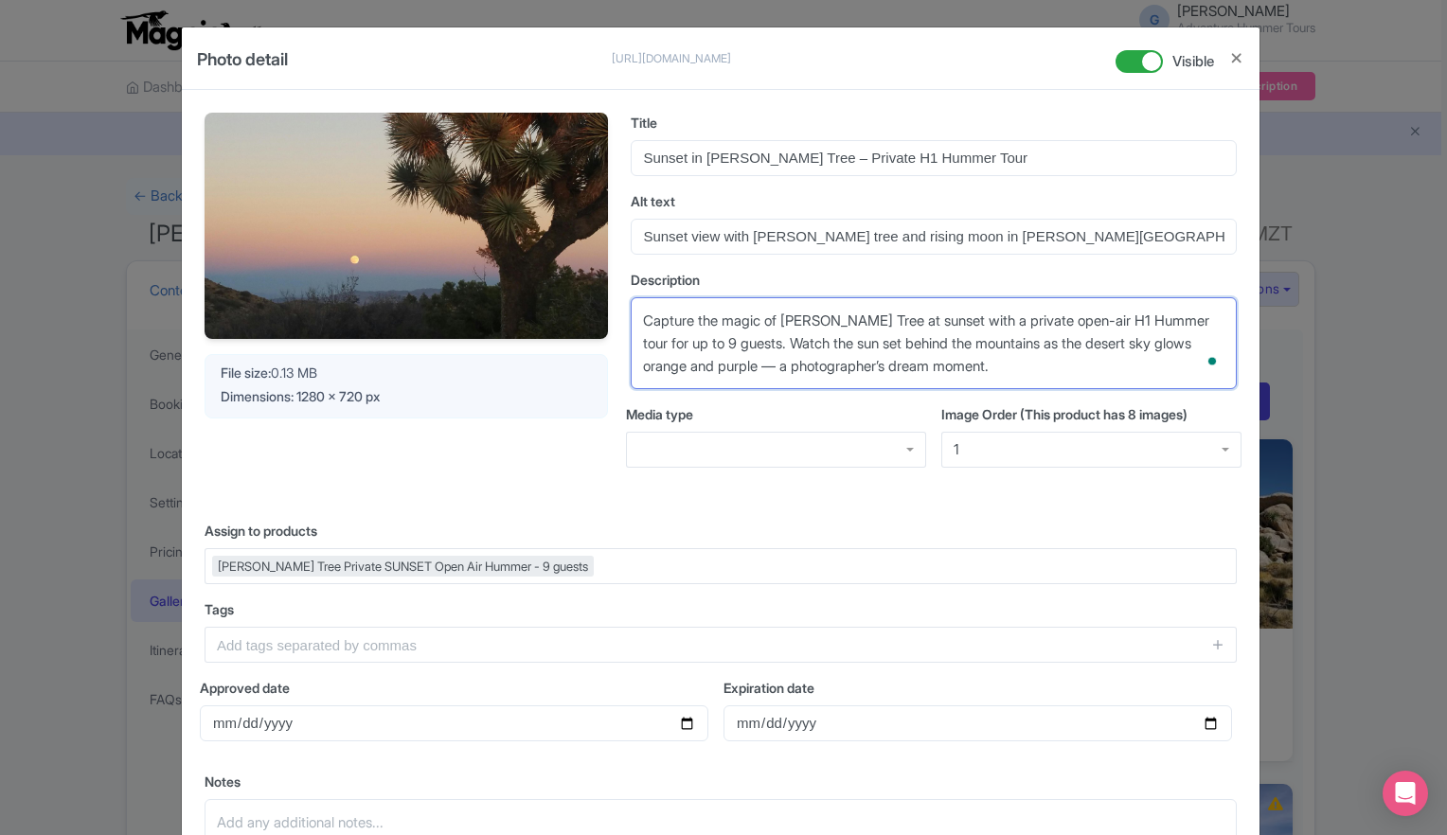
type textarea "Capture the magic of Joshua Tree at sunset with a private open-air H1 Hummer to…"
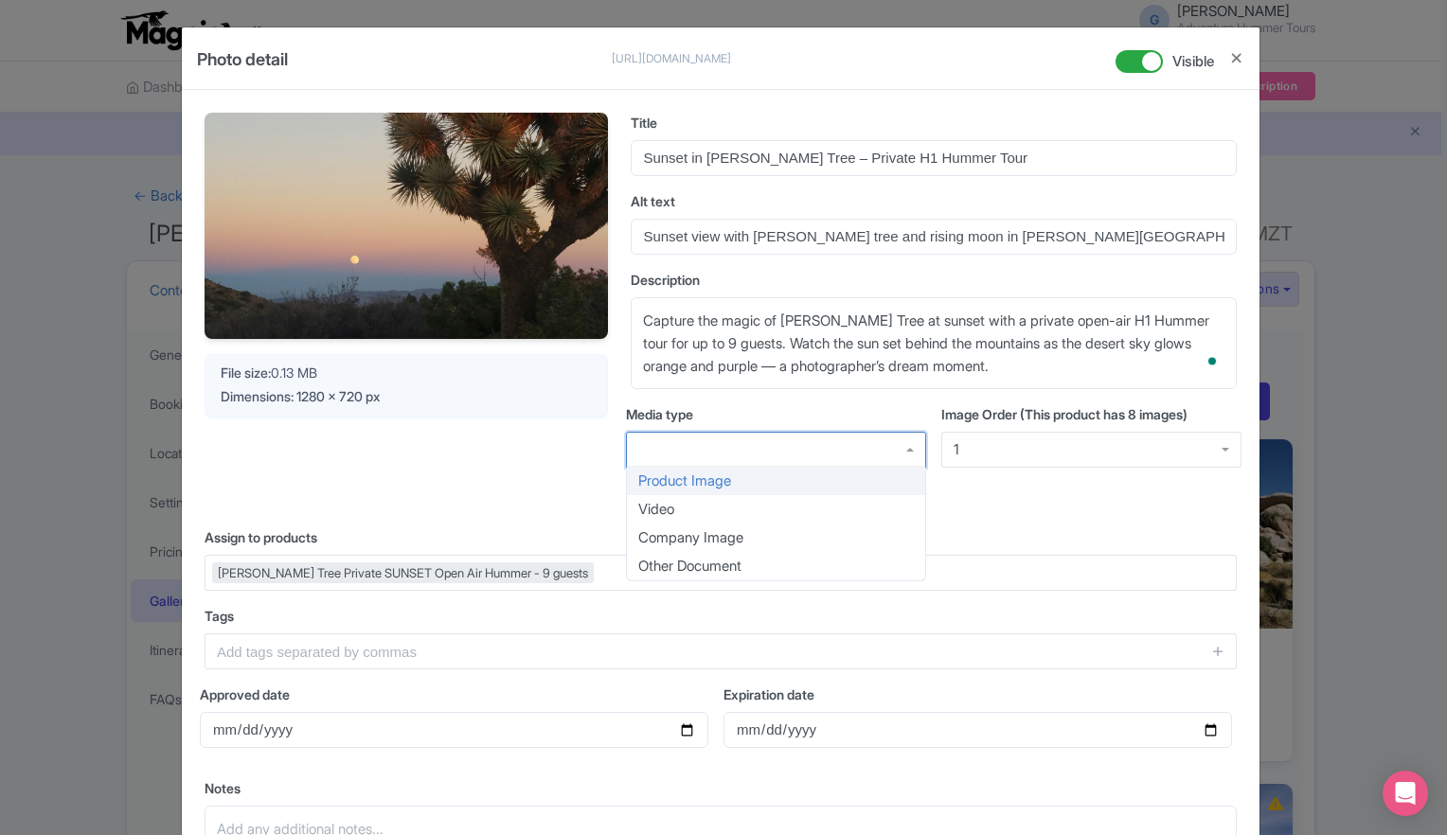
click at [888, 449] on div at bounding box center [776, 450] width 300 height 36
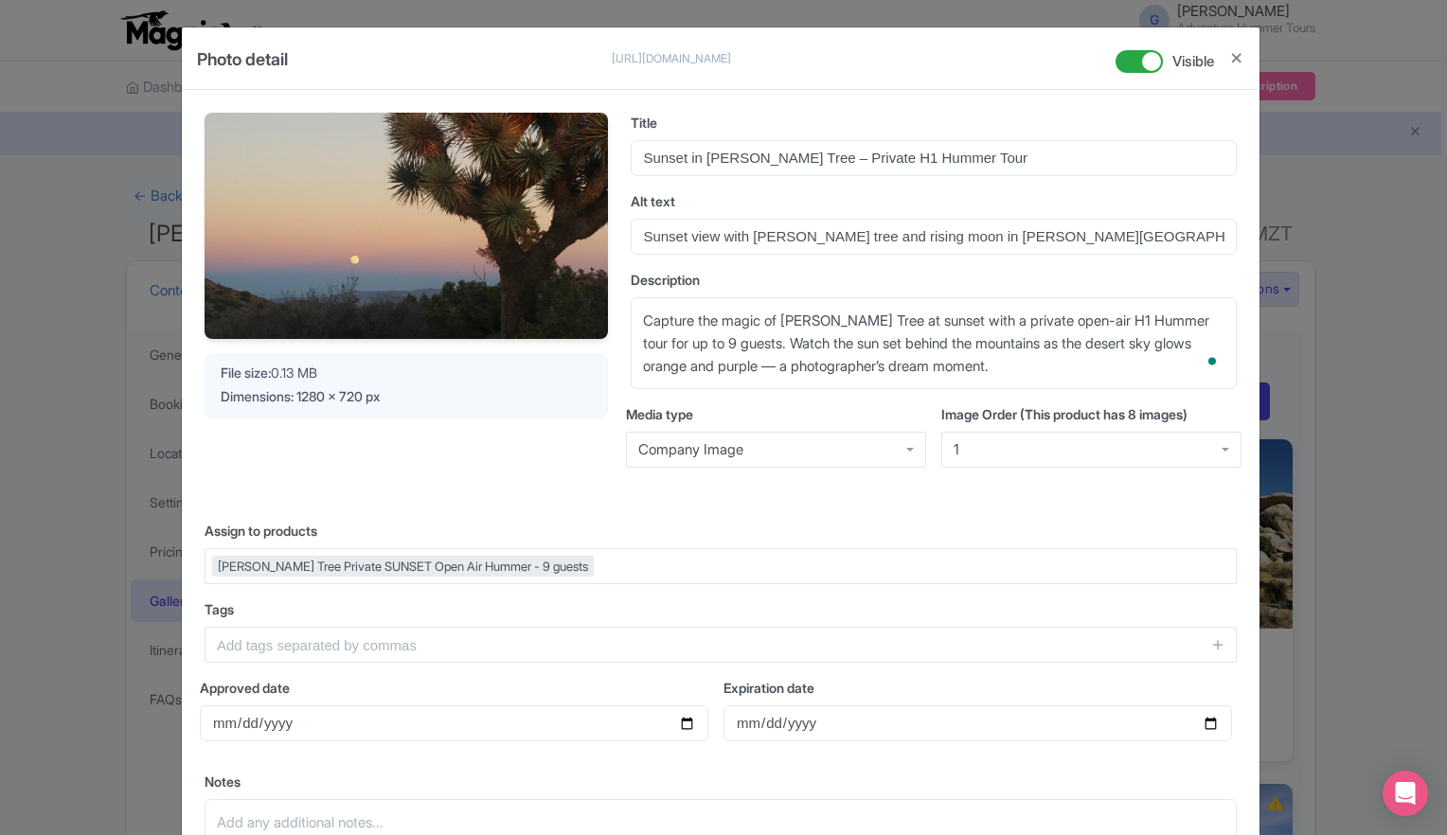
scroll to position [189, 0]
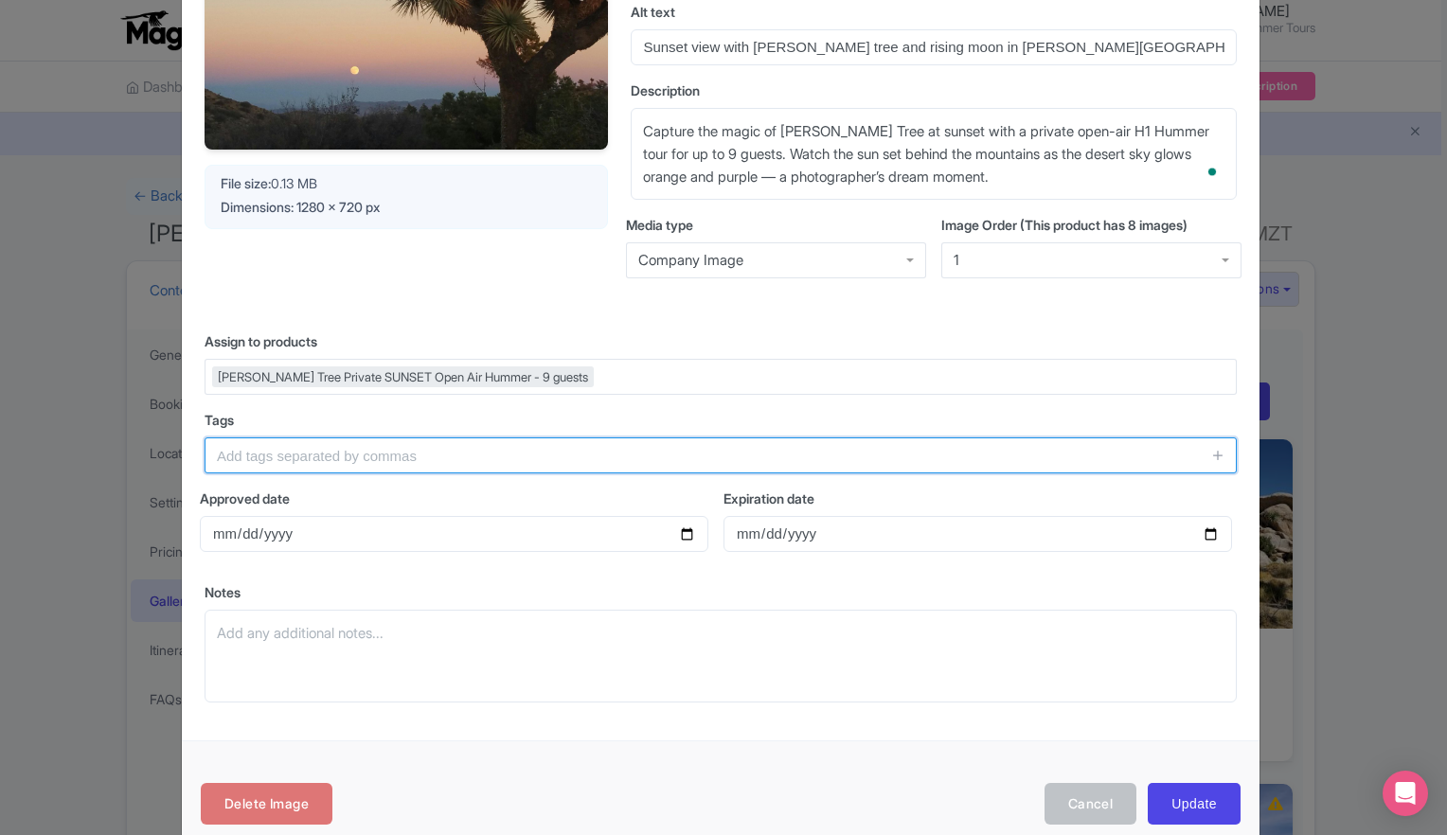
click at [401, 456] on input "text" at bounding box center [721, 455] width 1032 height 36
click at [449, 453] on input "text" at bounding box center [721, 455] width 1032 height 36
paste input "Joshua Tree Sunset Tour, Joshua Tree Private Hummer Tour, H1 Hummer Sunset Tour…"
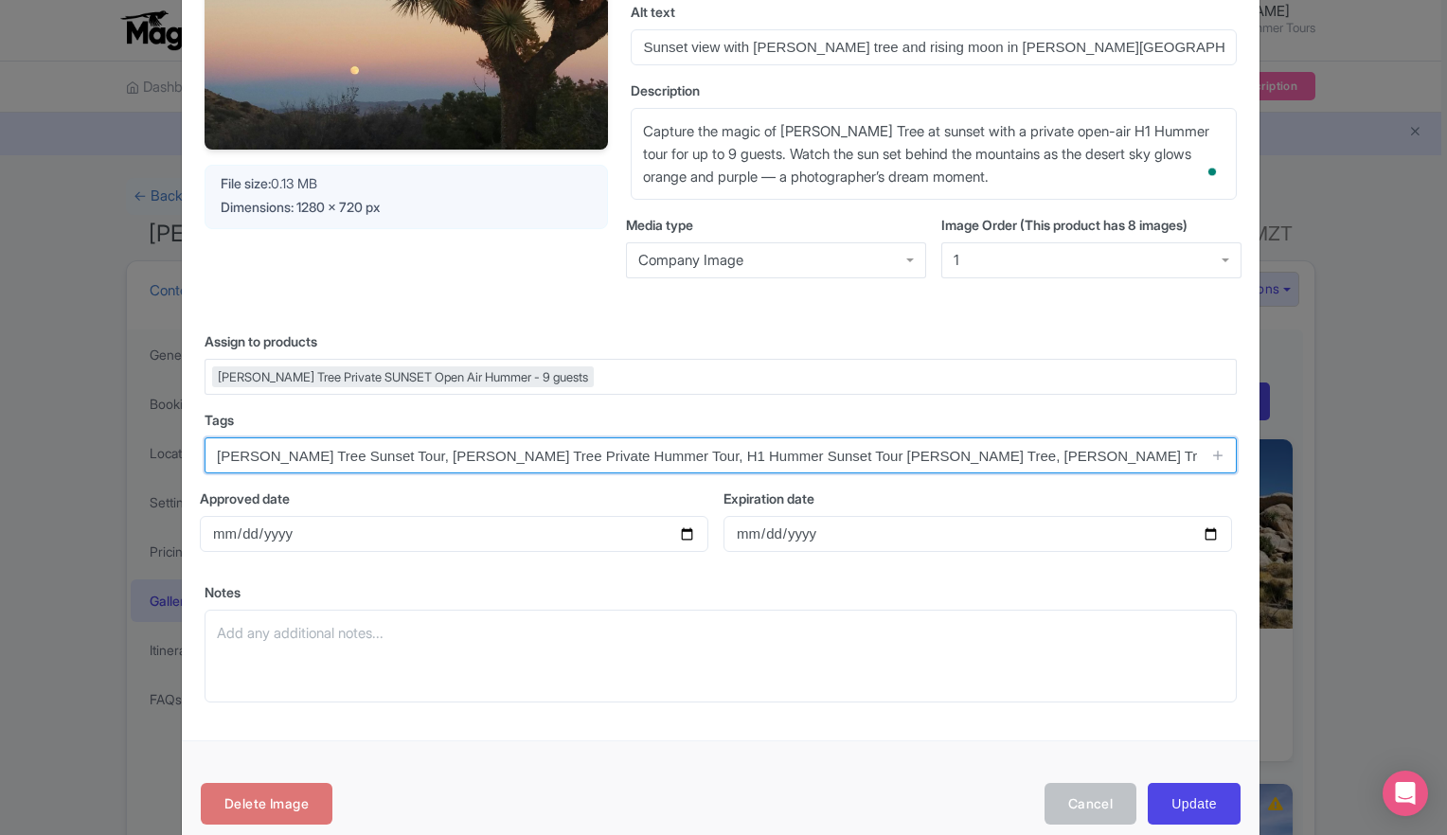
scroll to position [0, 1058]
type input "Joshua Tree Sunset Tour, Joshua Tree Private Hummer Tour, H1 Hummer Sunset Tour…"
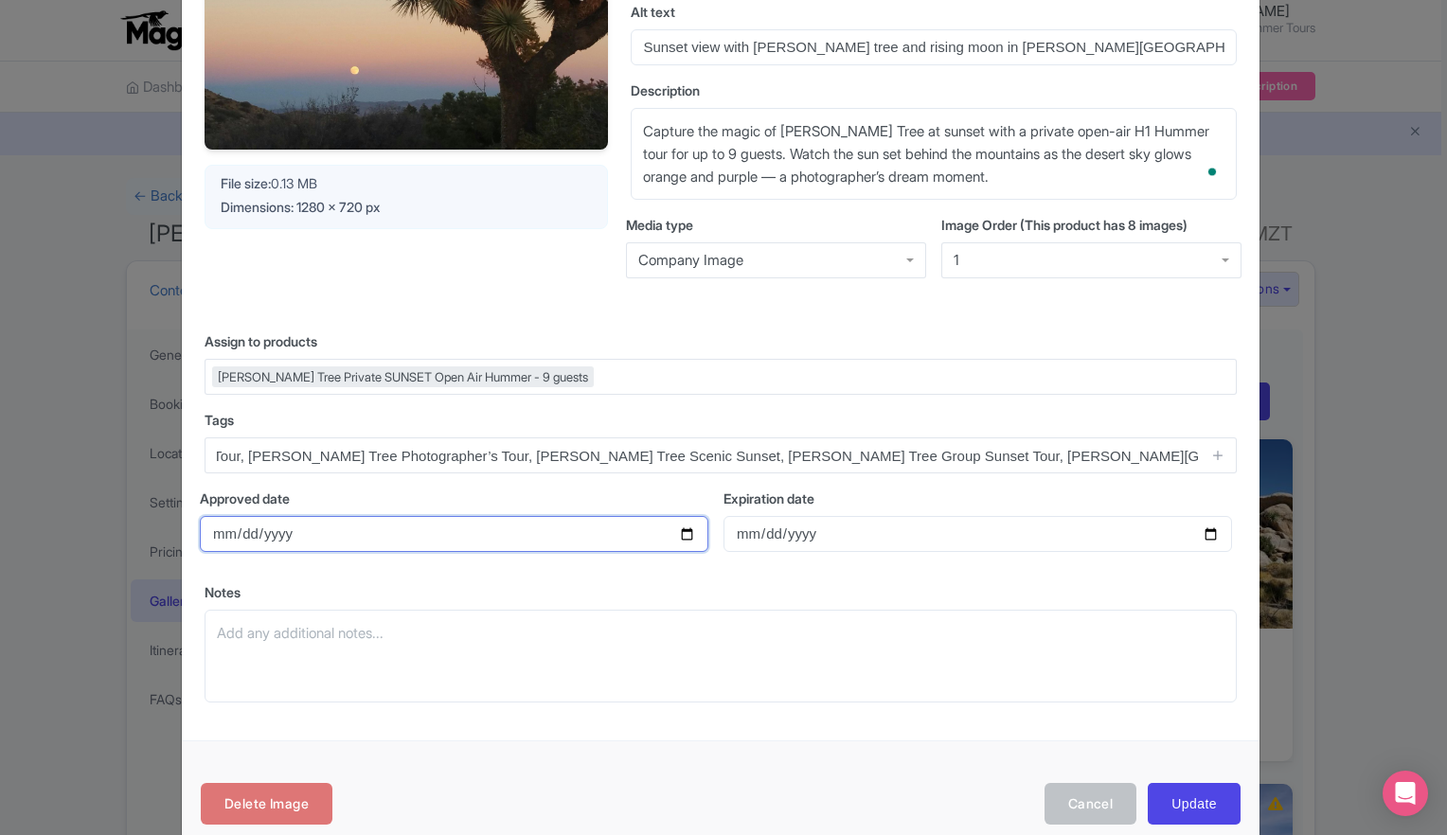
click at [684, 529] on input "Approved date" at bounding box center [454, 534] width 508 height 36
type input "[DATE]"
click at [443, 586] on label "Notes" at bounding box center [721, 592] width 1032 height 20
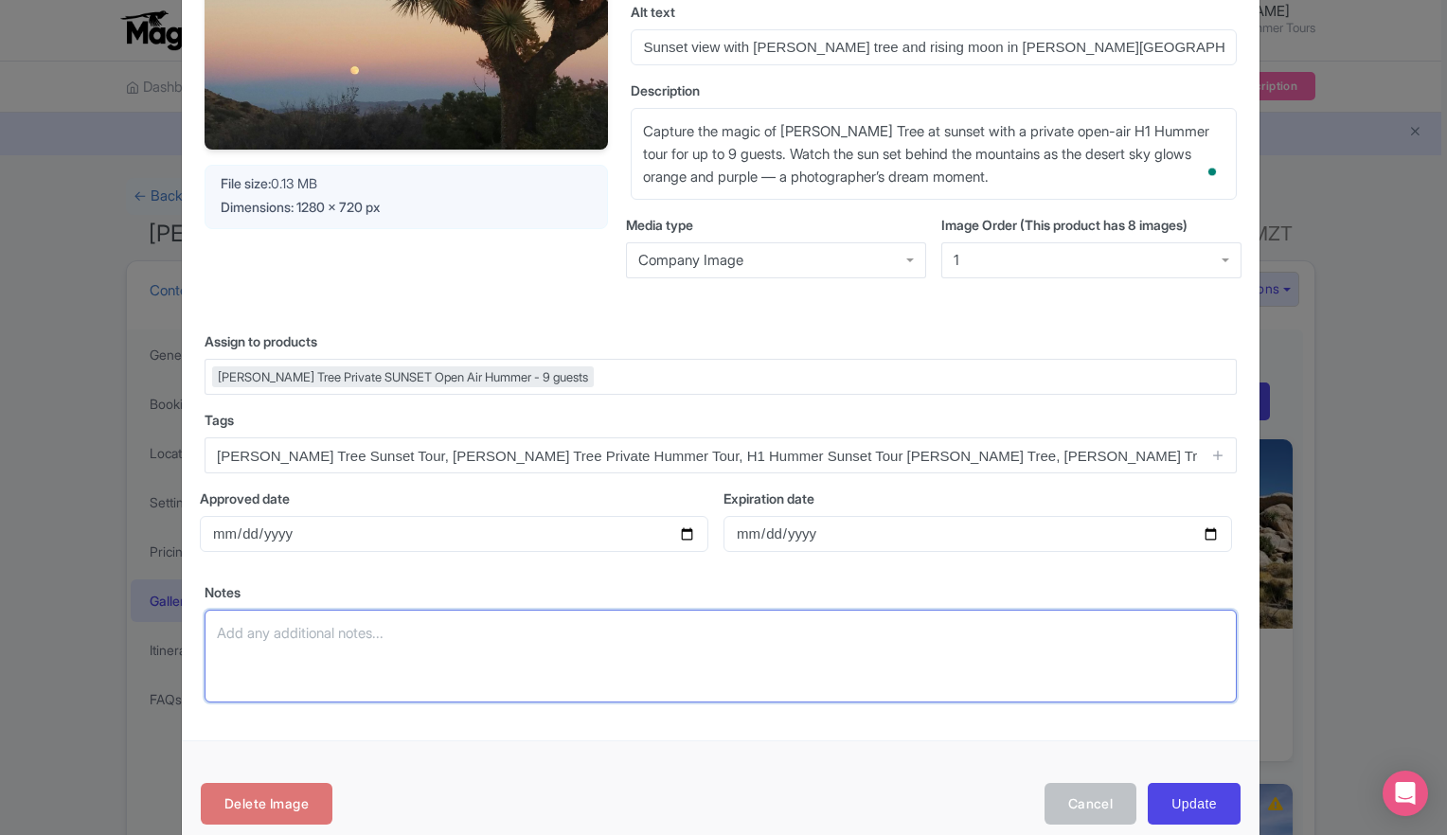
click at [443, 610] on textarea "Notes" at bounding box center [721, 656] width 1032 height 93
click at [367, 637] on textarea "Notes" at bounding box center [721, 656] width 1032 height 93
paste textarea "Always emphasize “Sunset” in both title + alt text → this distinguishes from da…"
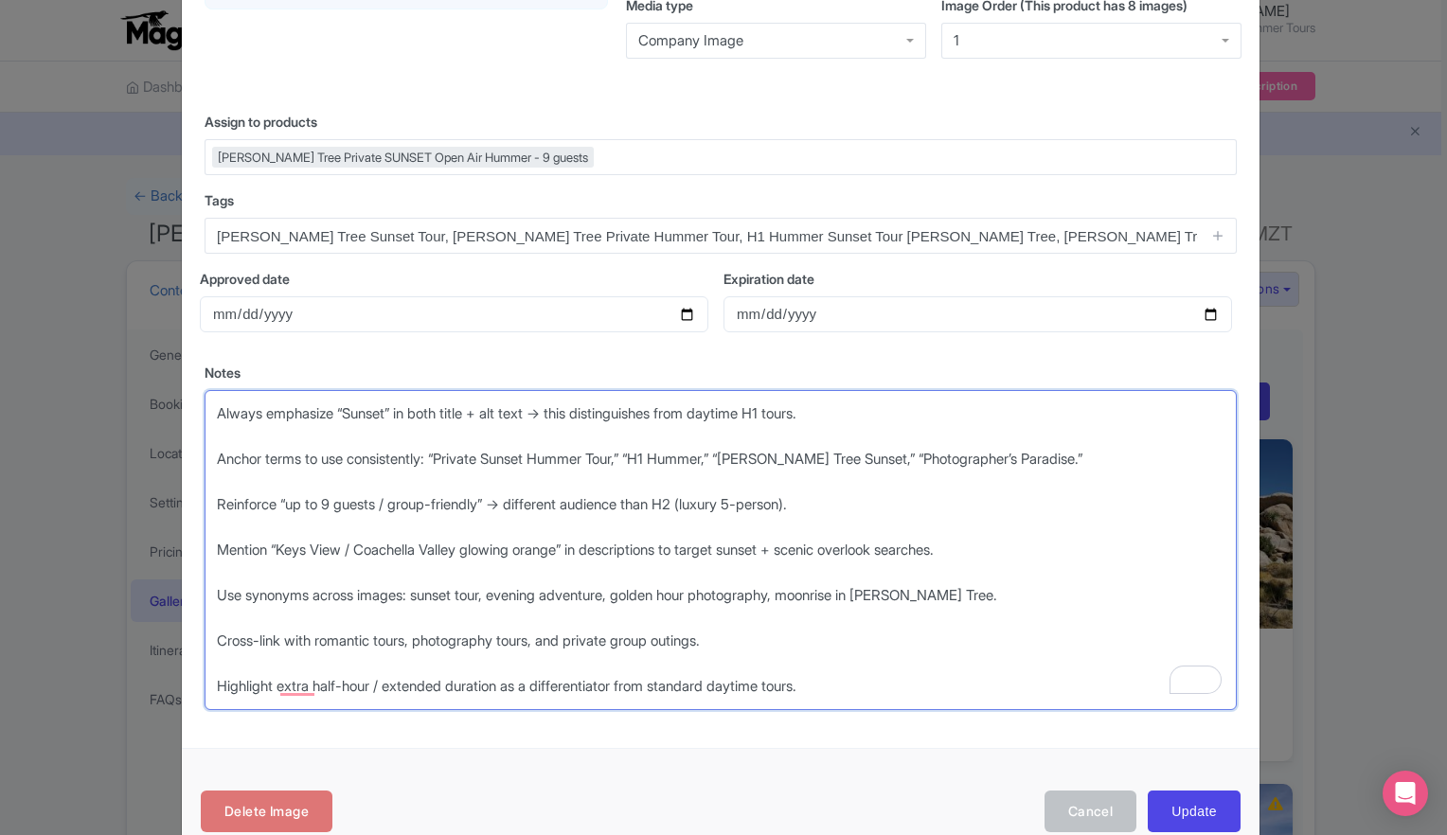
scroll to position [451, 0]
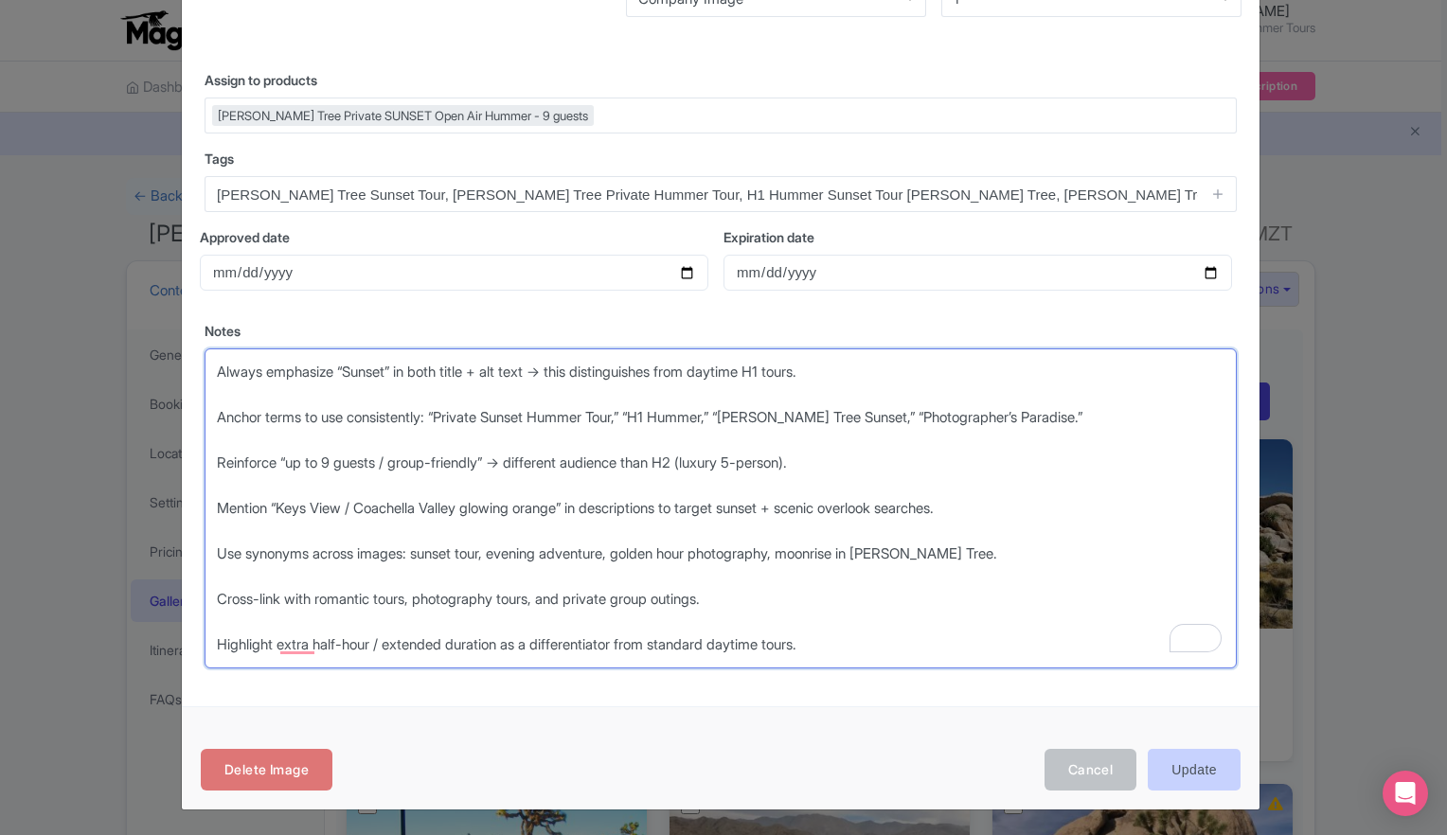
type textarea "Always emphasize “Sunset” in both title + alt text → this distinguishes from da…"
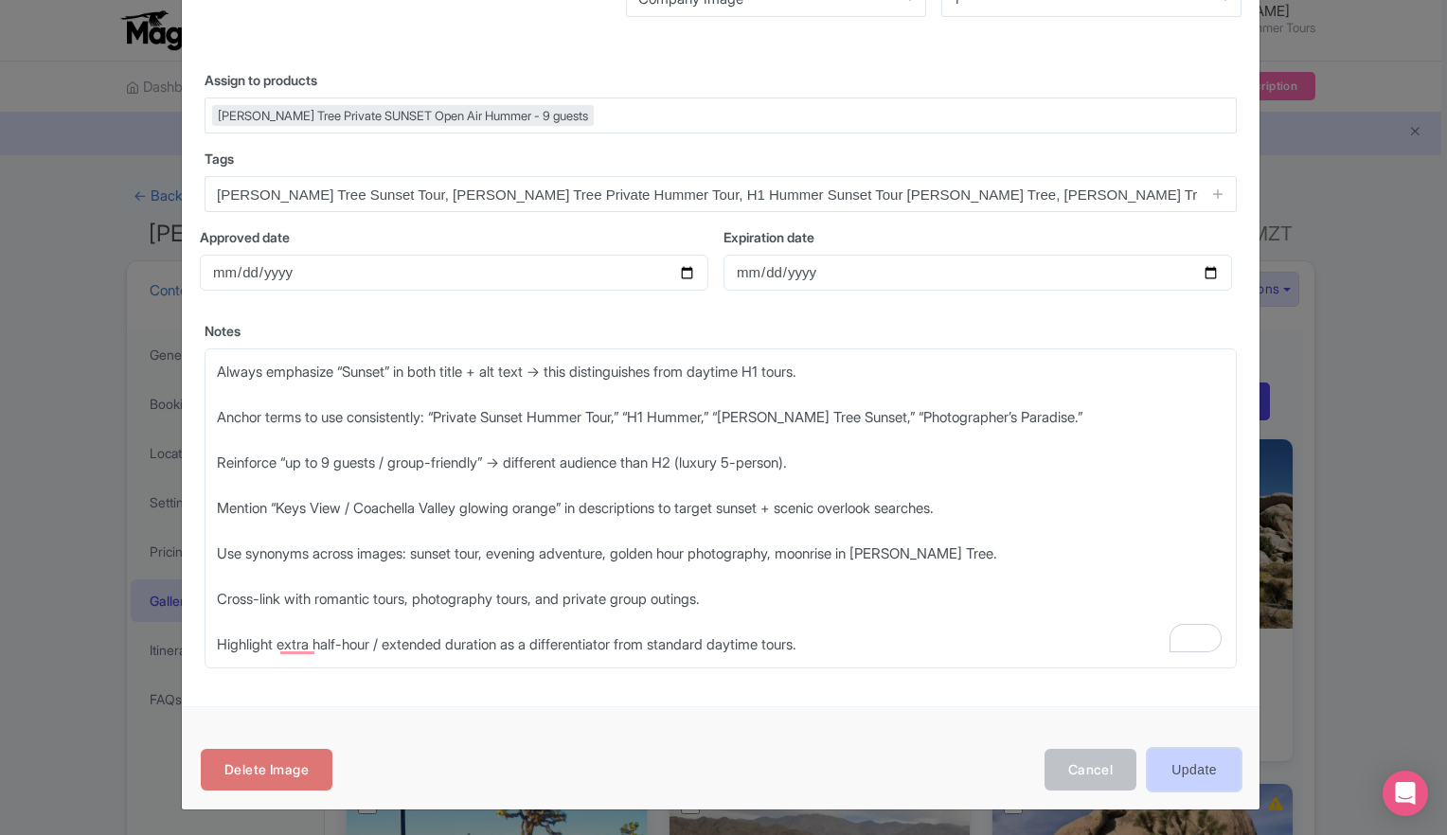
click at [1178, 774] on input "Update" at bounding box center [1193, 770] width 93 height 43
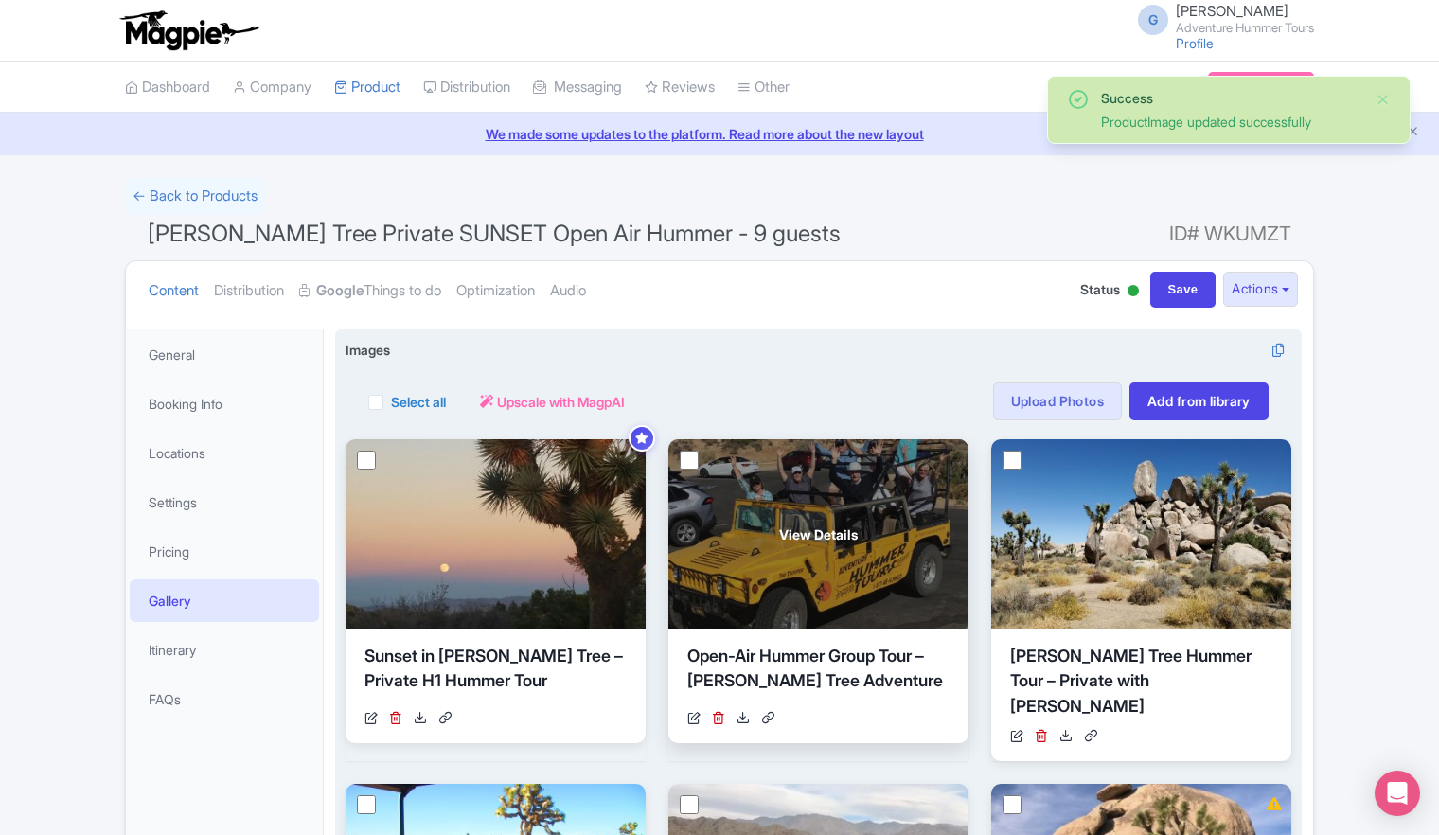
click at [801, 550] on div "View Details" at bounding box center [818, 533] width 300 height 189
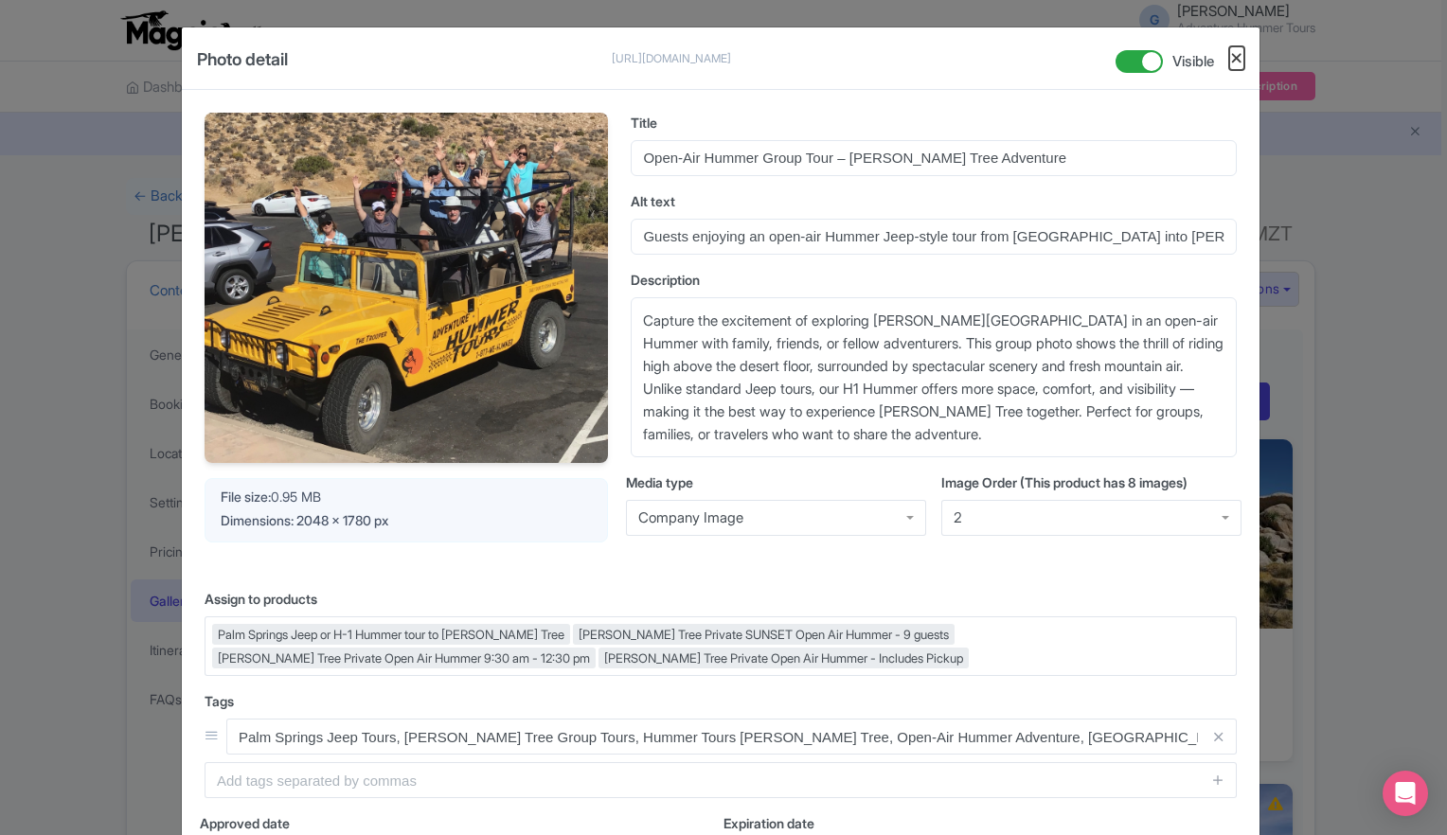
click at [1233, 62] on button "Close" at bounding box center [1236, 58] width 15 height 24
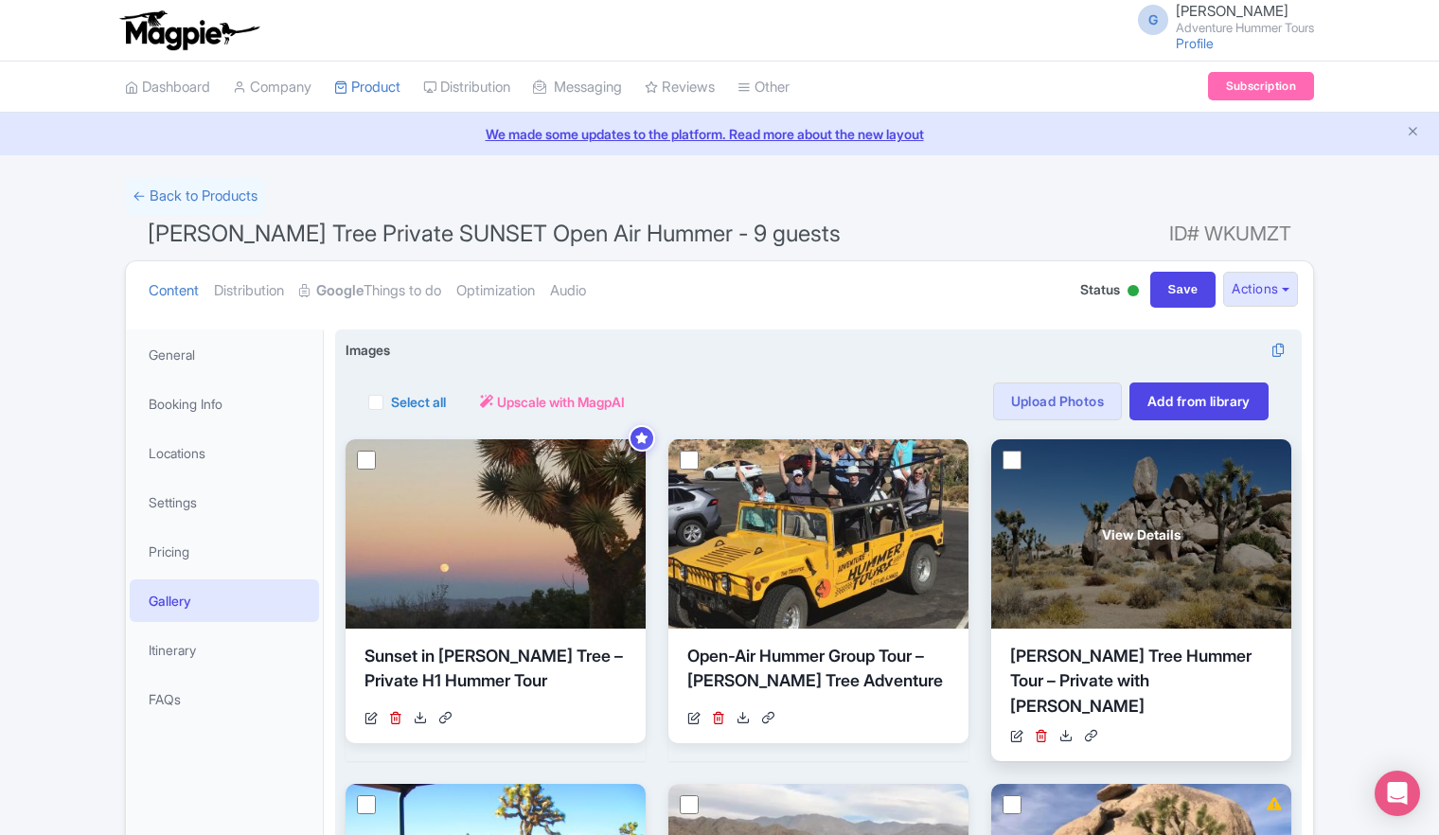
click at [1107, 560] on div "View Details" at bounding box center [1141, 533] width 300 height 189
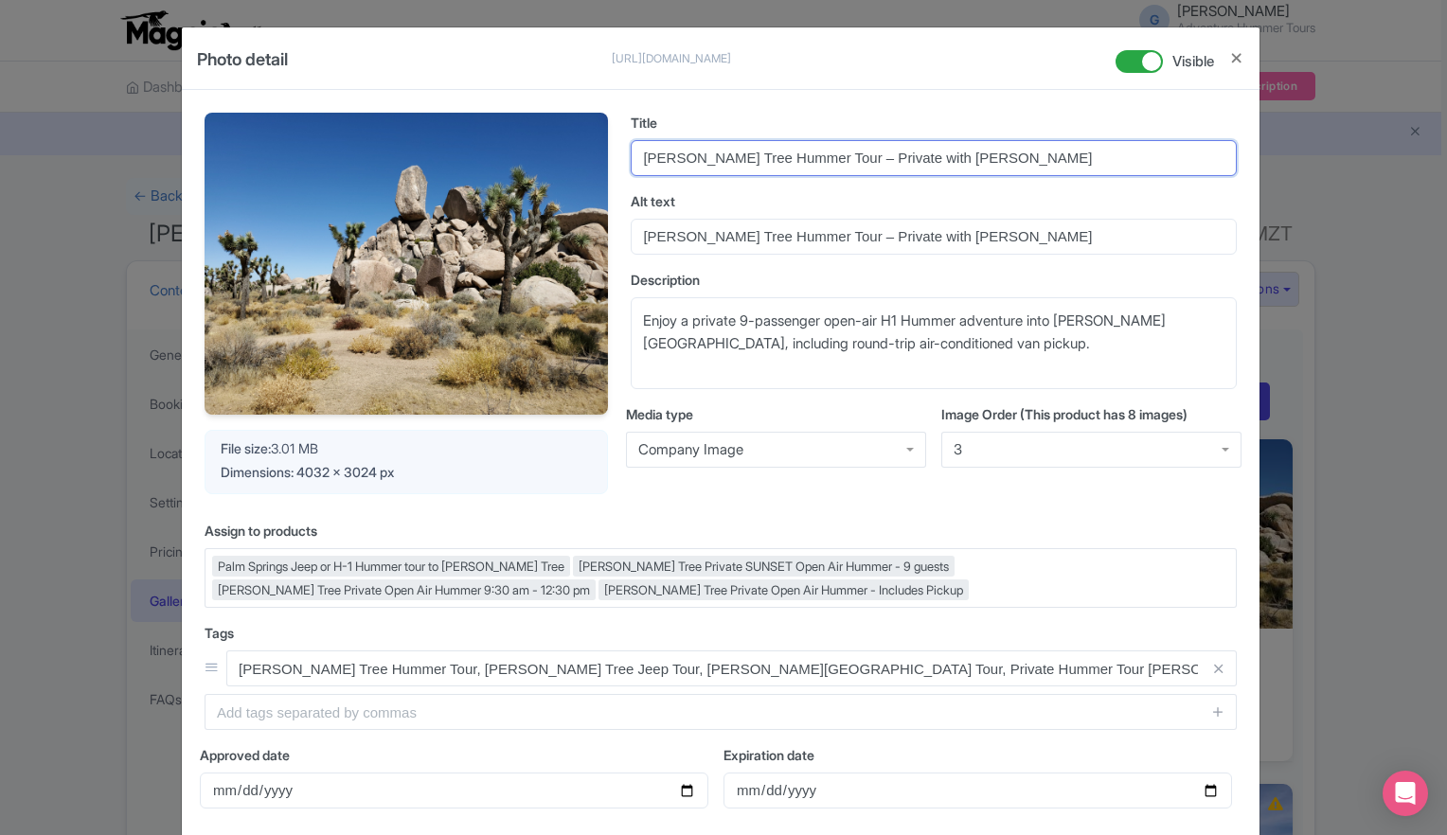
drag, startPoint x: 810, startPoint y: 156, endPoint x: 1015, endPoint y: 154, distance: 204.5
click at [1015, 154] on input "[PERSON_NAME] Tree Hummer Tour – Private with [PERSON_NAME]" at bounding box center [934, 158] width 606 height 36
type input "[PERSON_NAME] Tree Hummer Tour"
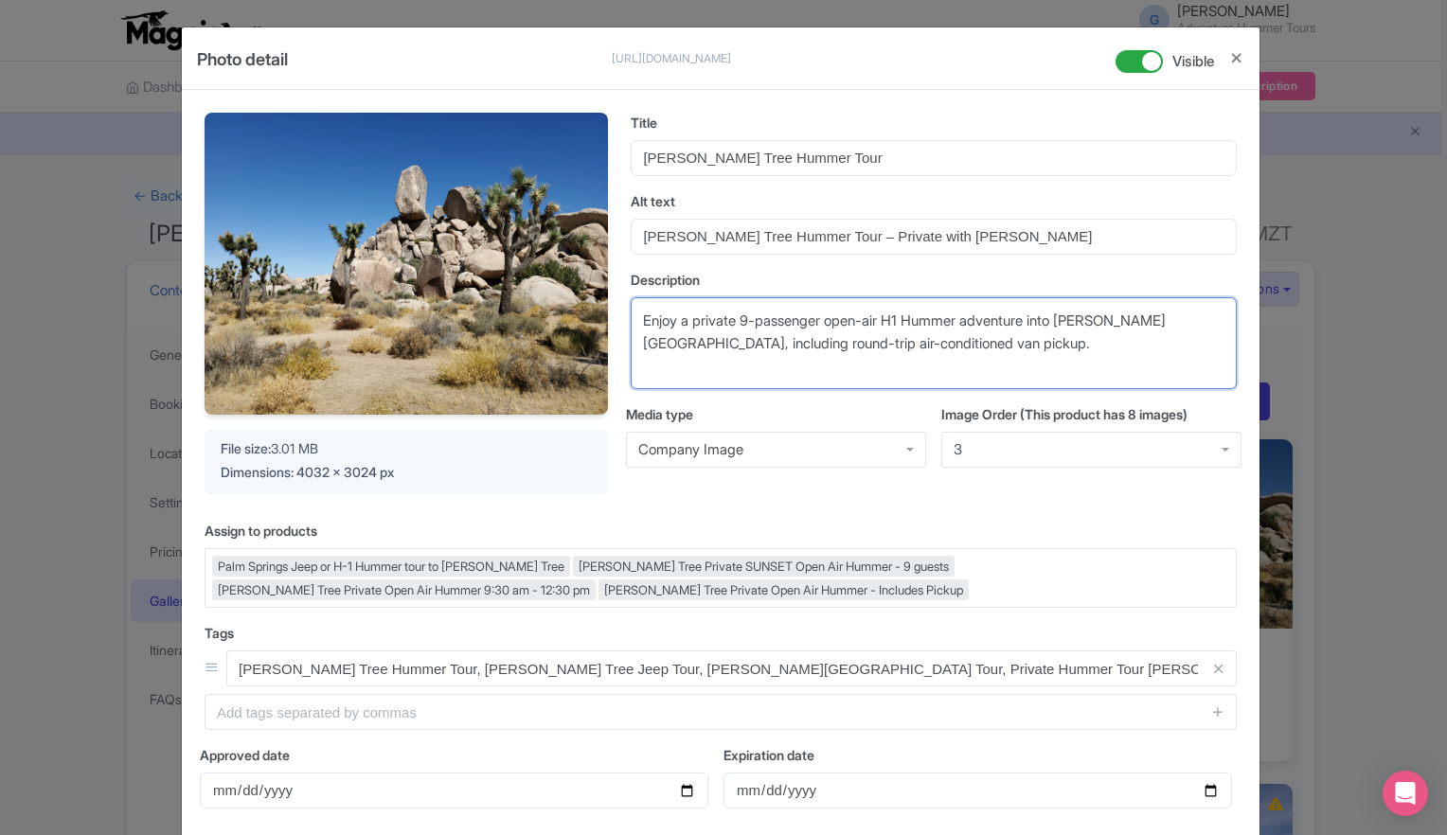
click at [828, 324] on textarea "Enjoy a private 9-passenger open-air H1 Hummer adventure into [PERSON_NAME][GEO…" at bounding box center [934, 343] width 606 height 93
click at [824, 339] on textarea "Enjoy a private 9-passenger open-air H1 Hummer adventure into [PERSON_NAME][GEO…" at bounding box center [934, 343] width 606 height 93
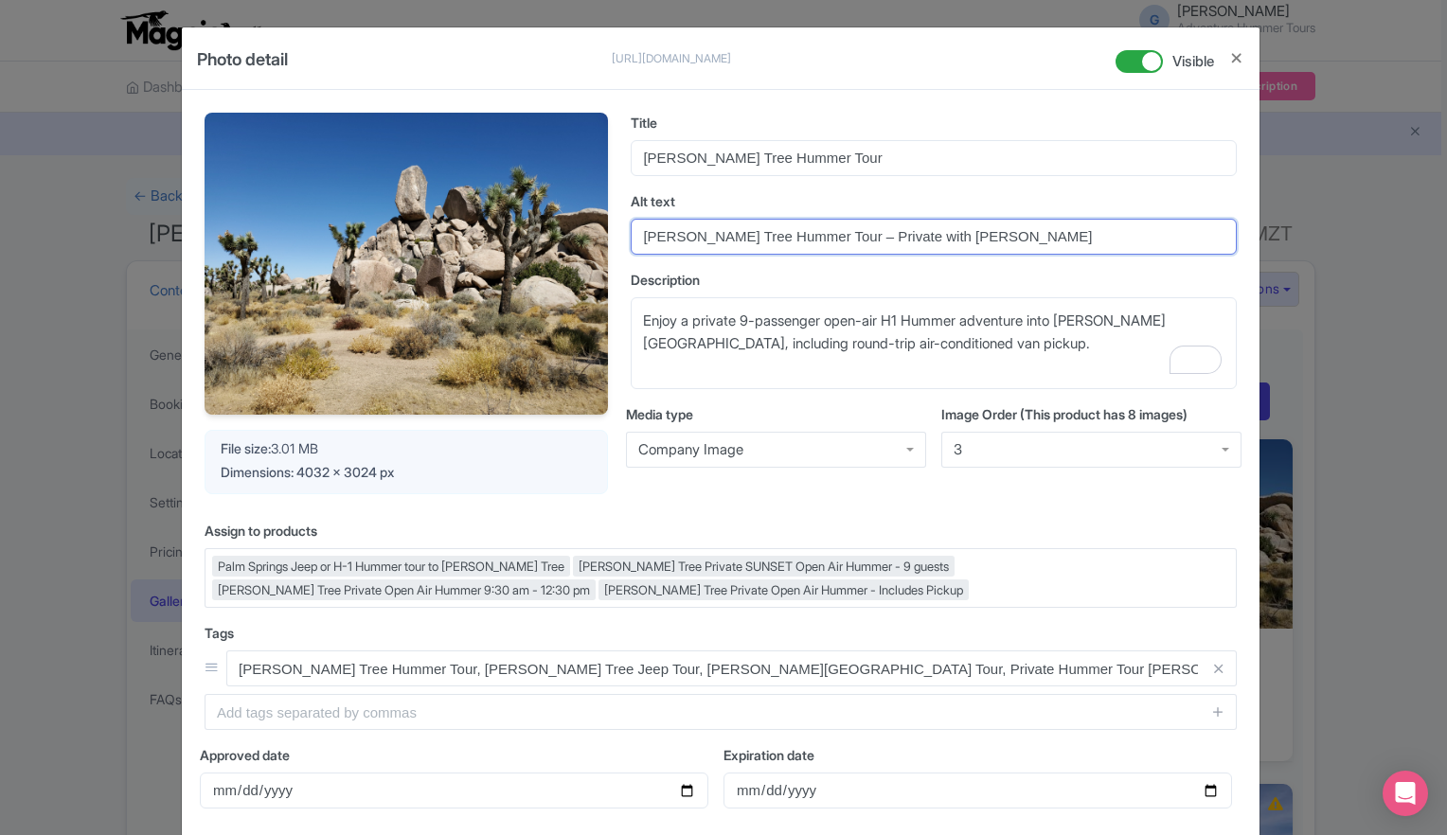
drag, startPoint x: 875, startPoint y: 234, endPoint x: 1000, endPoint y: 233, distance: 125.0
click at [1000, 233] on input "[PERSON_NAME] Tree Hummer Tour – Private with [PERSON_NAME]" at bounding box center [934, 237] width 606 height 36
drag, startPoint x: 1000, startPoint y: 233, endPoint x: 929, endPoint y: 373, distance: 157.1
click at [947, 353] on div "Title [PERSON_NAME] Tree Hummer Tour Alt text [PERSON_NAME] Tree Hummer Tour – …" at bounding box center [934, 306] width 606 height 386
type input "[PERSON_NAME] Tree Hummer Tour – Private"
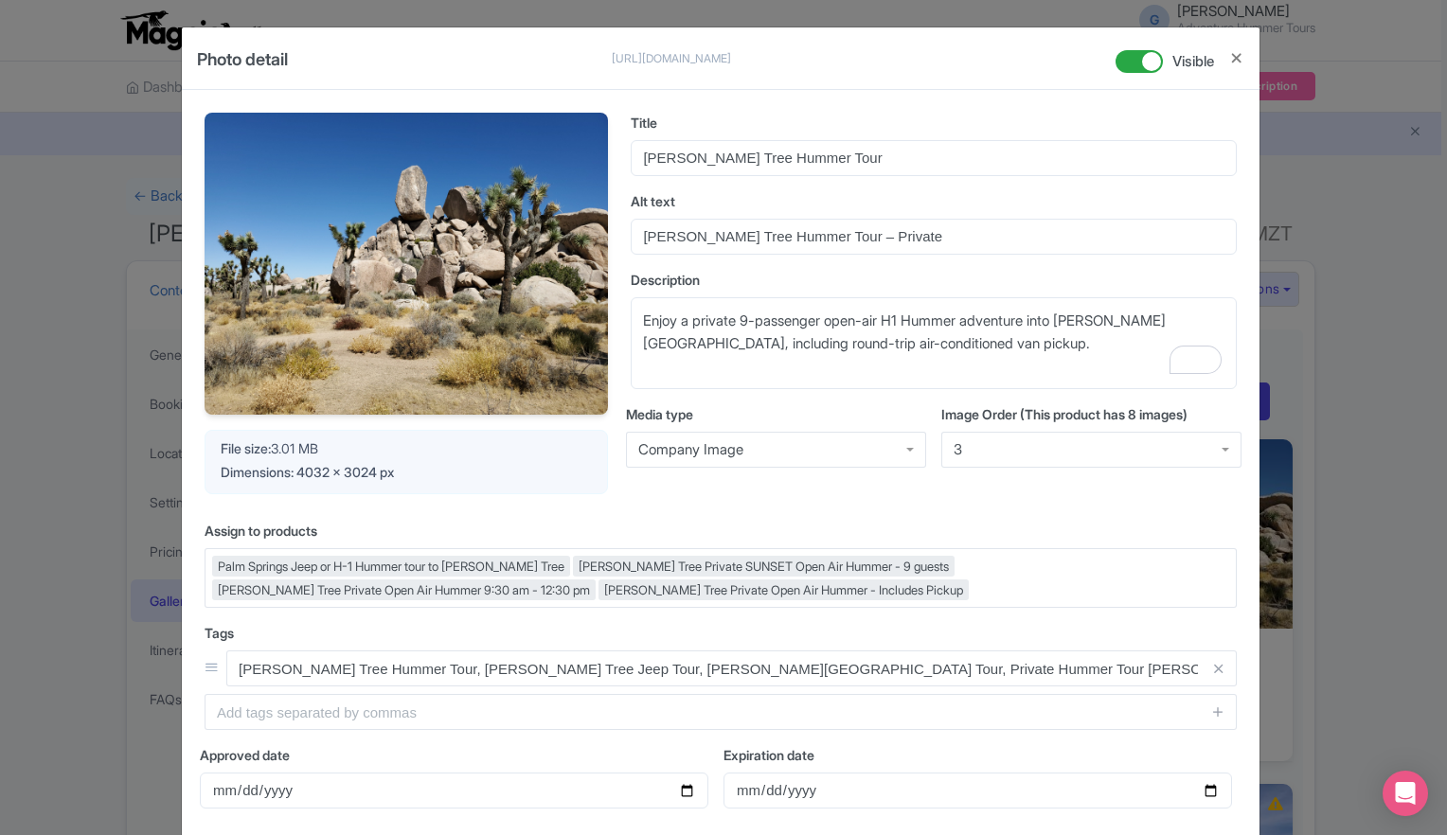
click at [814, 514] on div "Your Image is being upscaled File size: 3.01 MB Dimensions: 4032 x 3024 px Titl…" at bounding box center [720, 543] width 1077 height 907
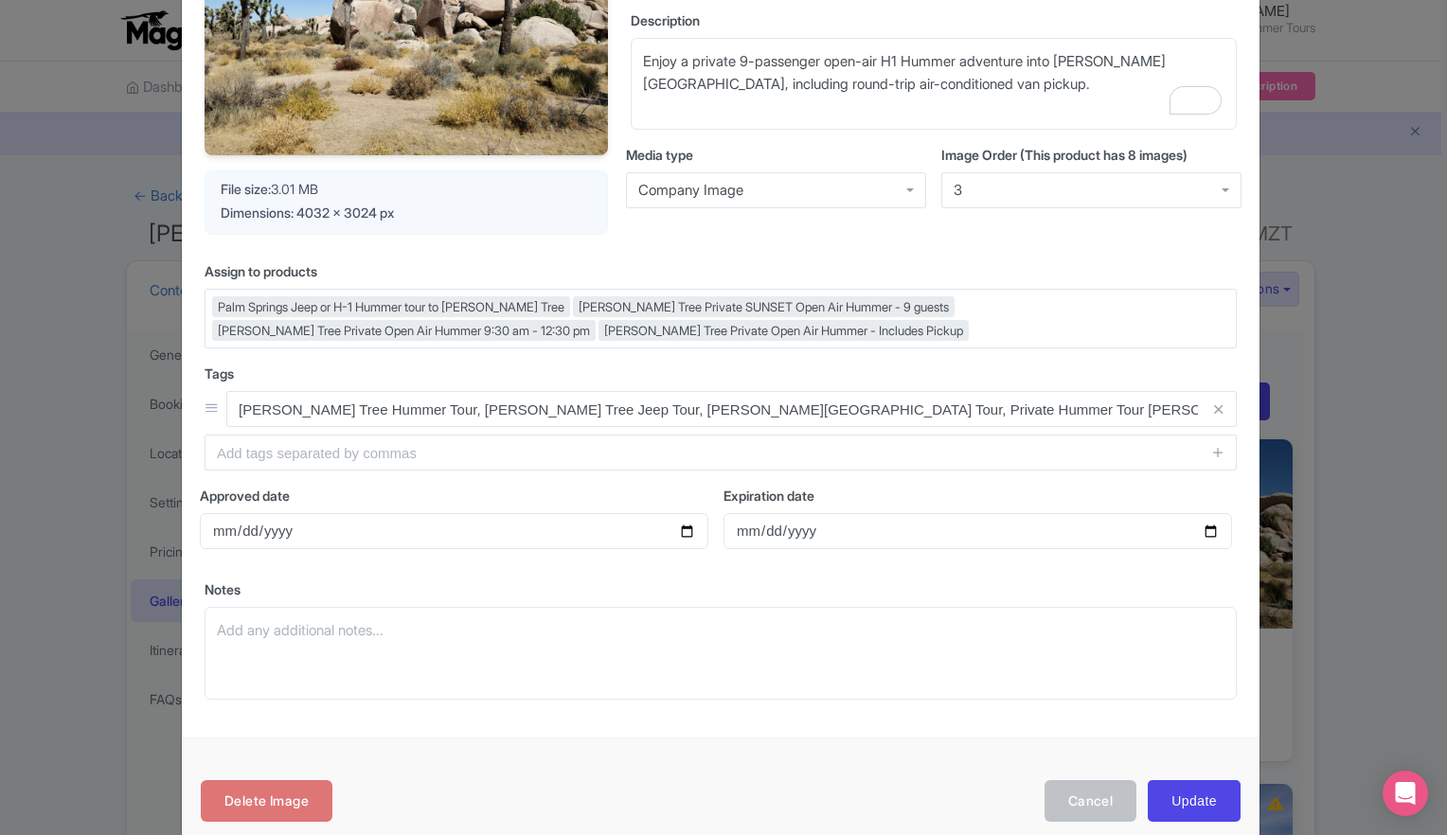
scroll to position [284, 0]
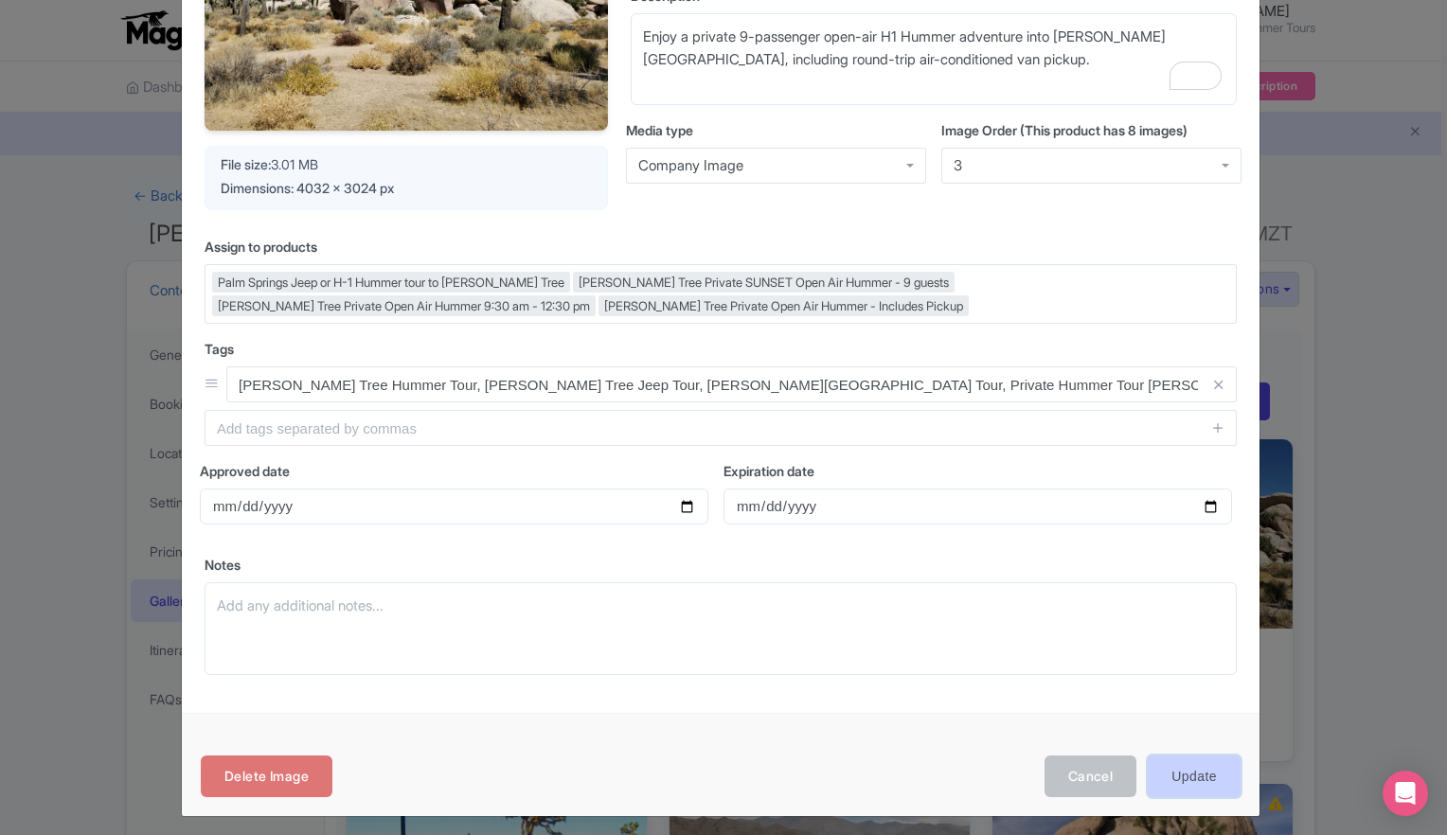
click at [1189, 774] on input "Update" at bounding box center [1193, 777] width 93 height 43
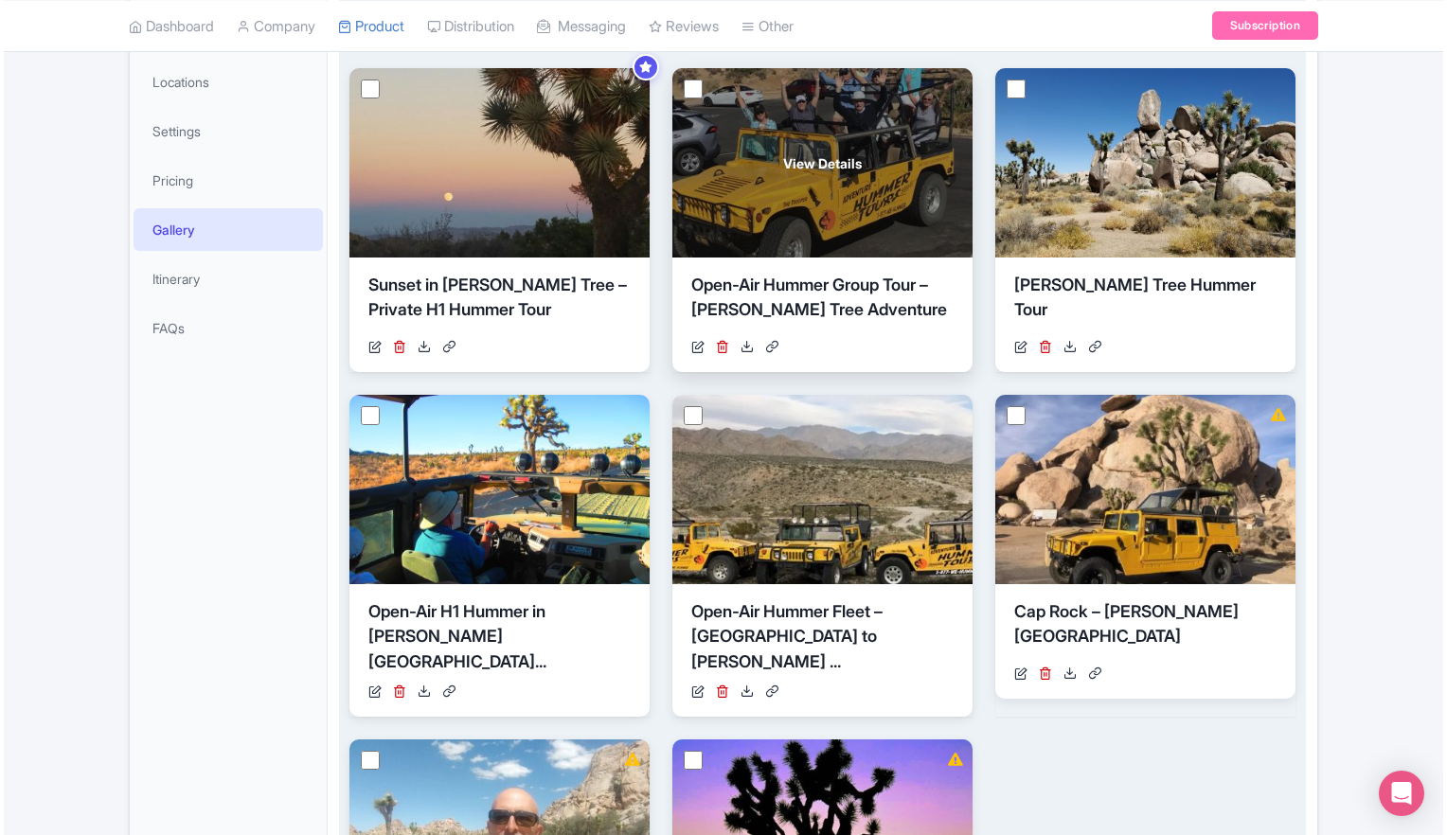
scroll to position [379, 0]
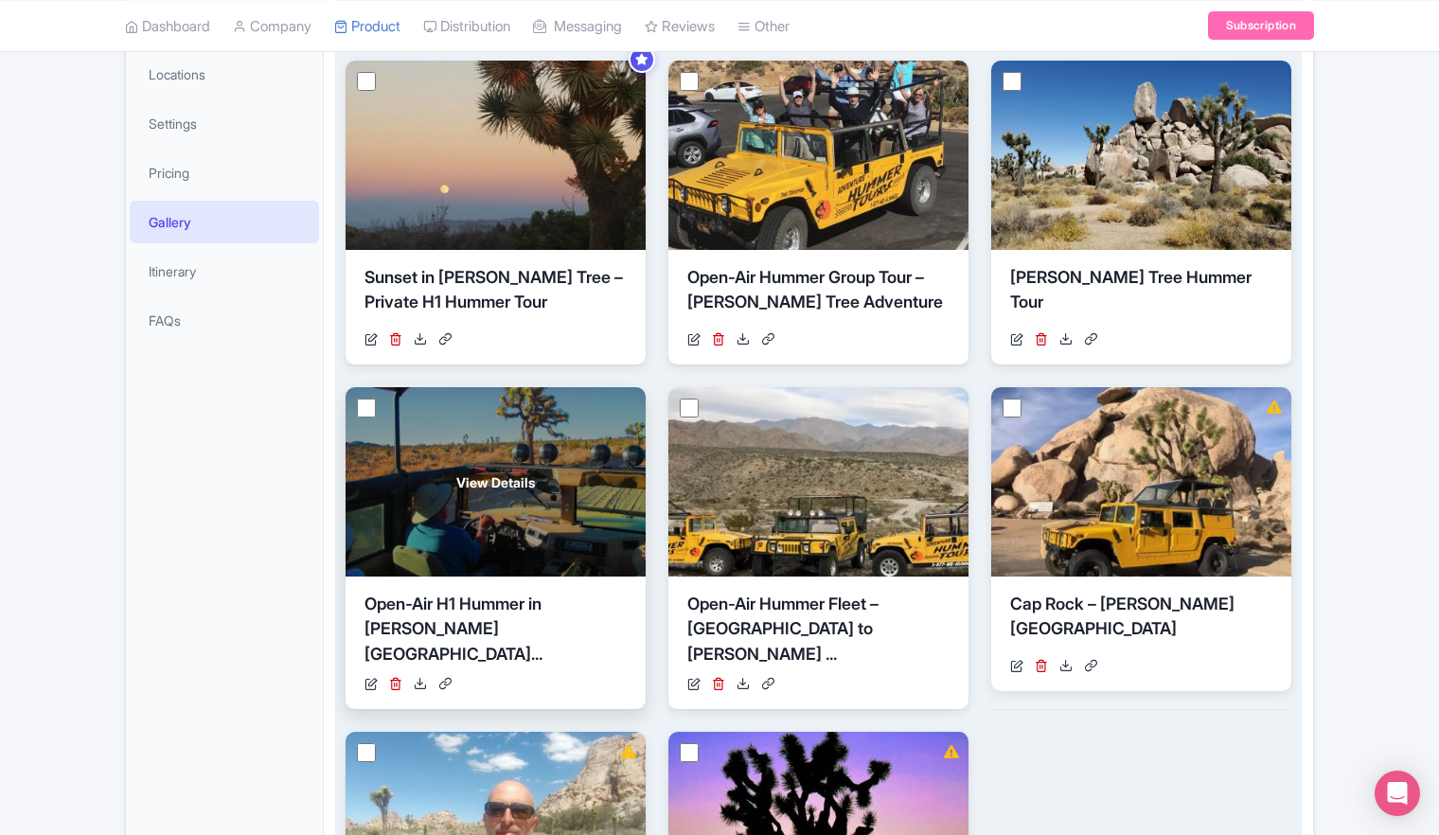
click at [489, 520] on div "View Details" at bounding box center [496, 481] width 300 height 189
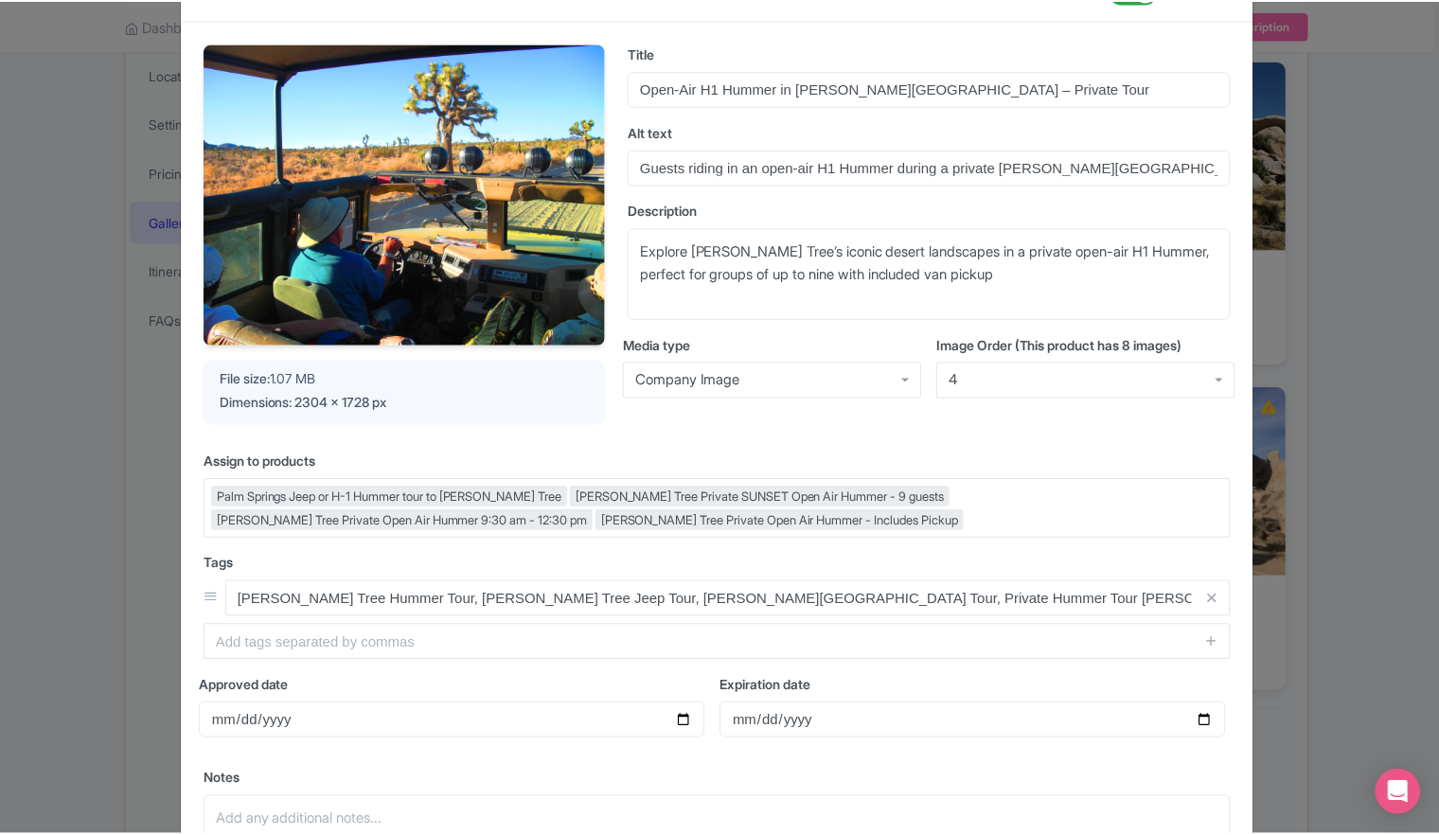
scroll to position [0, 0]
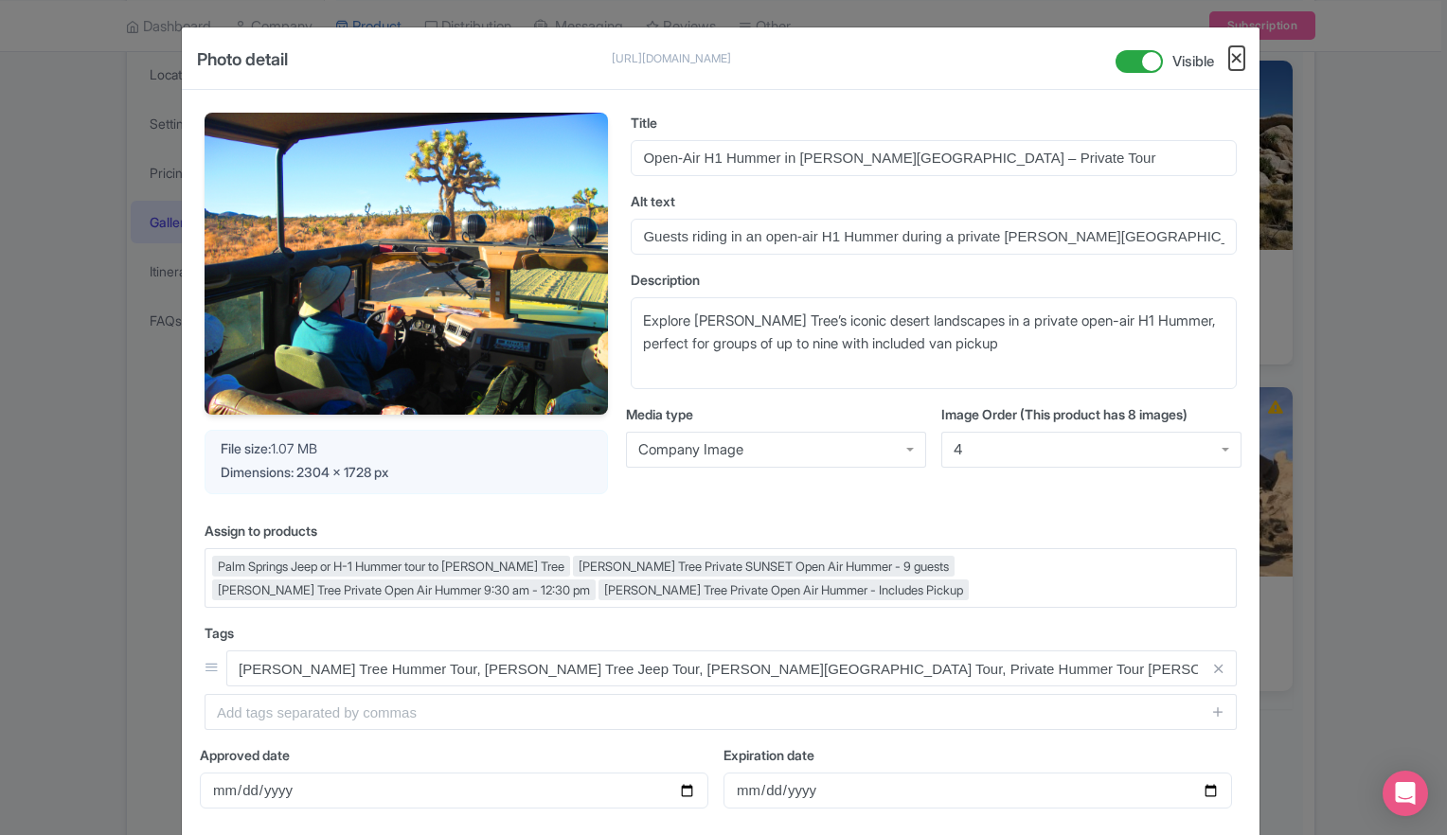
click at [1237, 65] on button "Close" at bounding box center [1236, 58] width 15 height 24
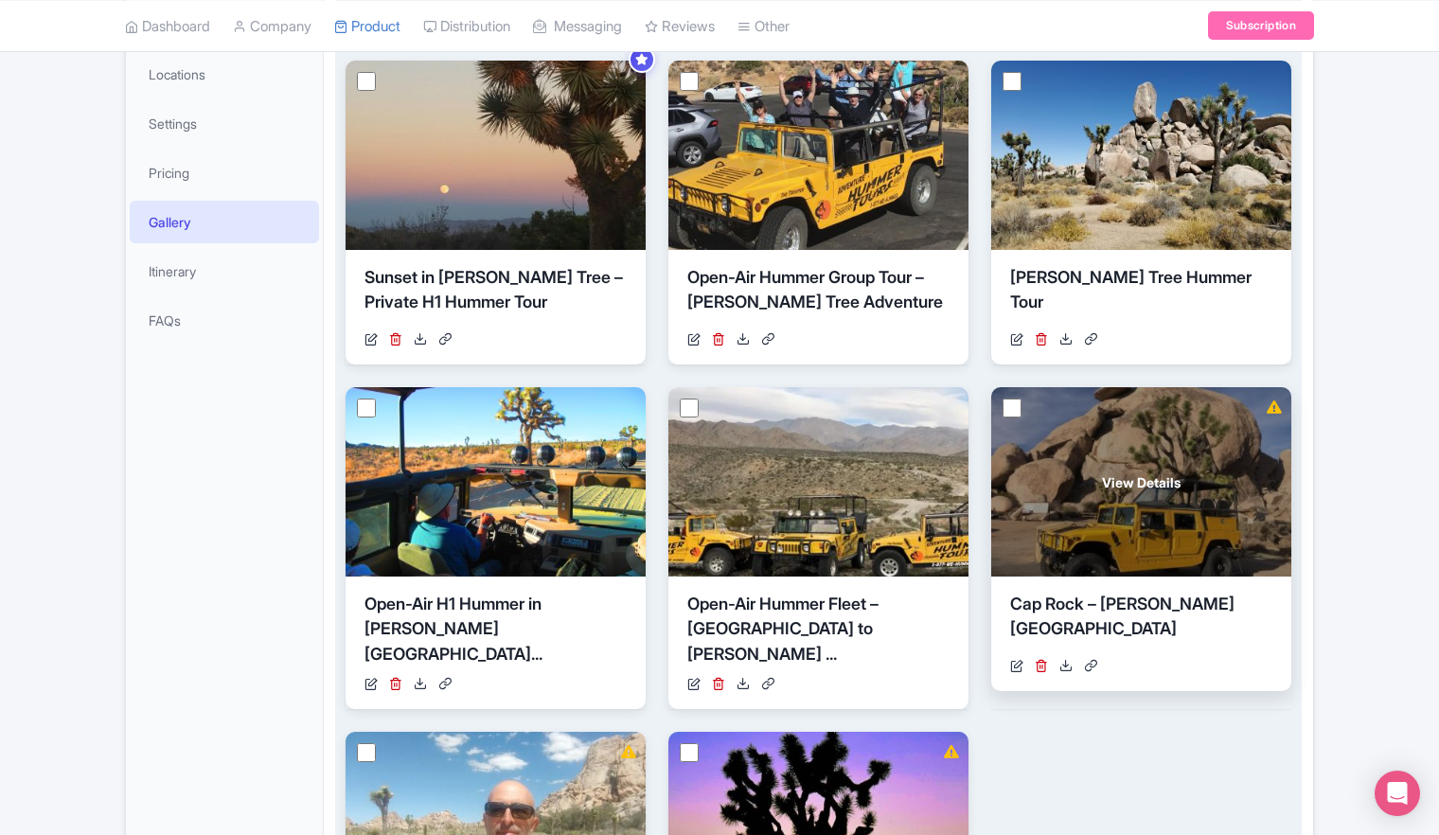
click at [1123, 504] on div "View Details" at bounding box center [1141, 481] width 300 height 189
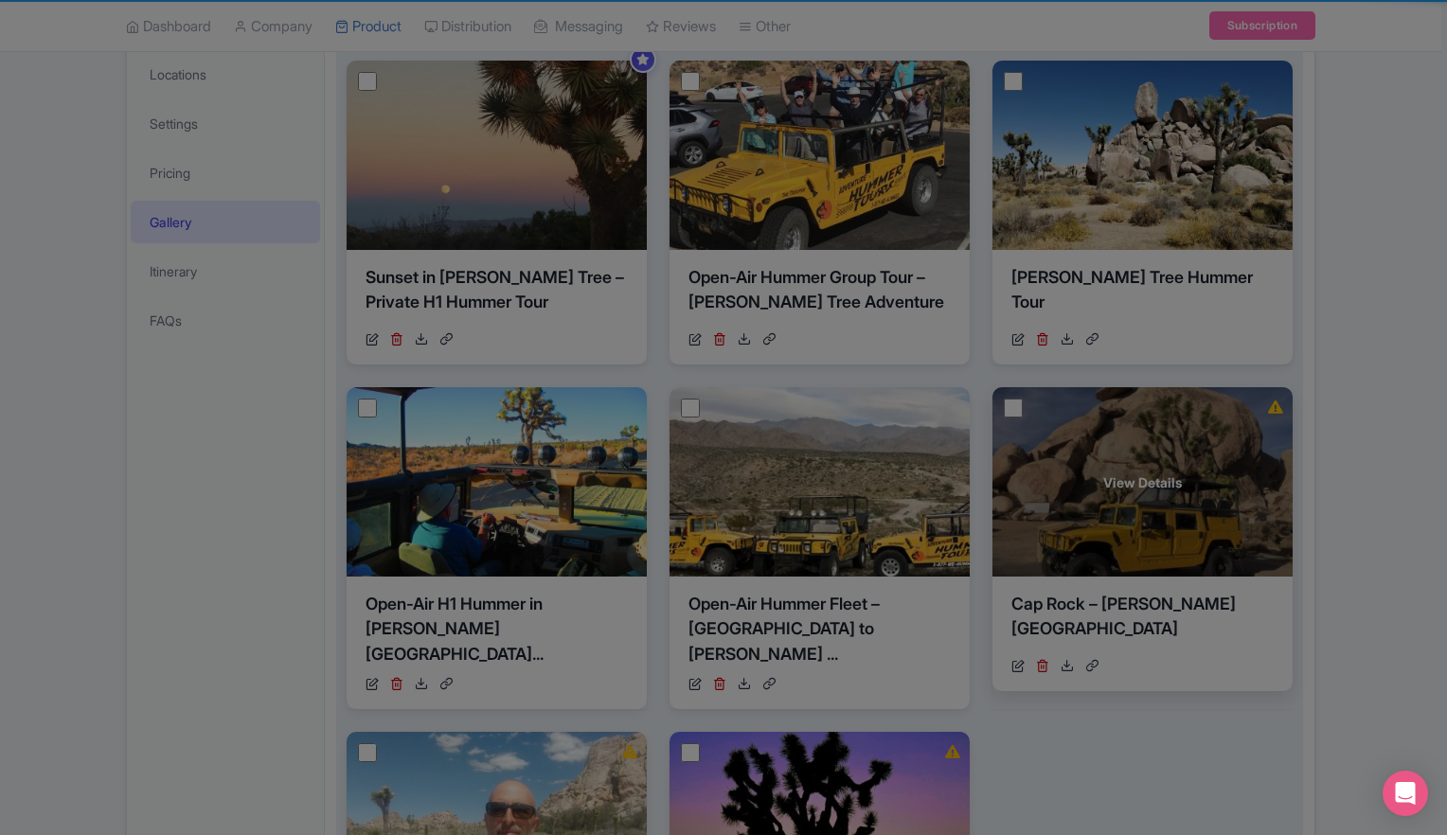
click at [1140, 456] on body "G Gerard Sybers Adventure Hummer Tours Profile Users Settings Sign out Dashboar…" at bounding box center [723, 38] width 1447 height 835
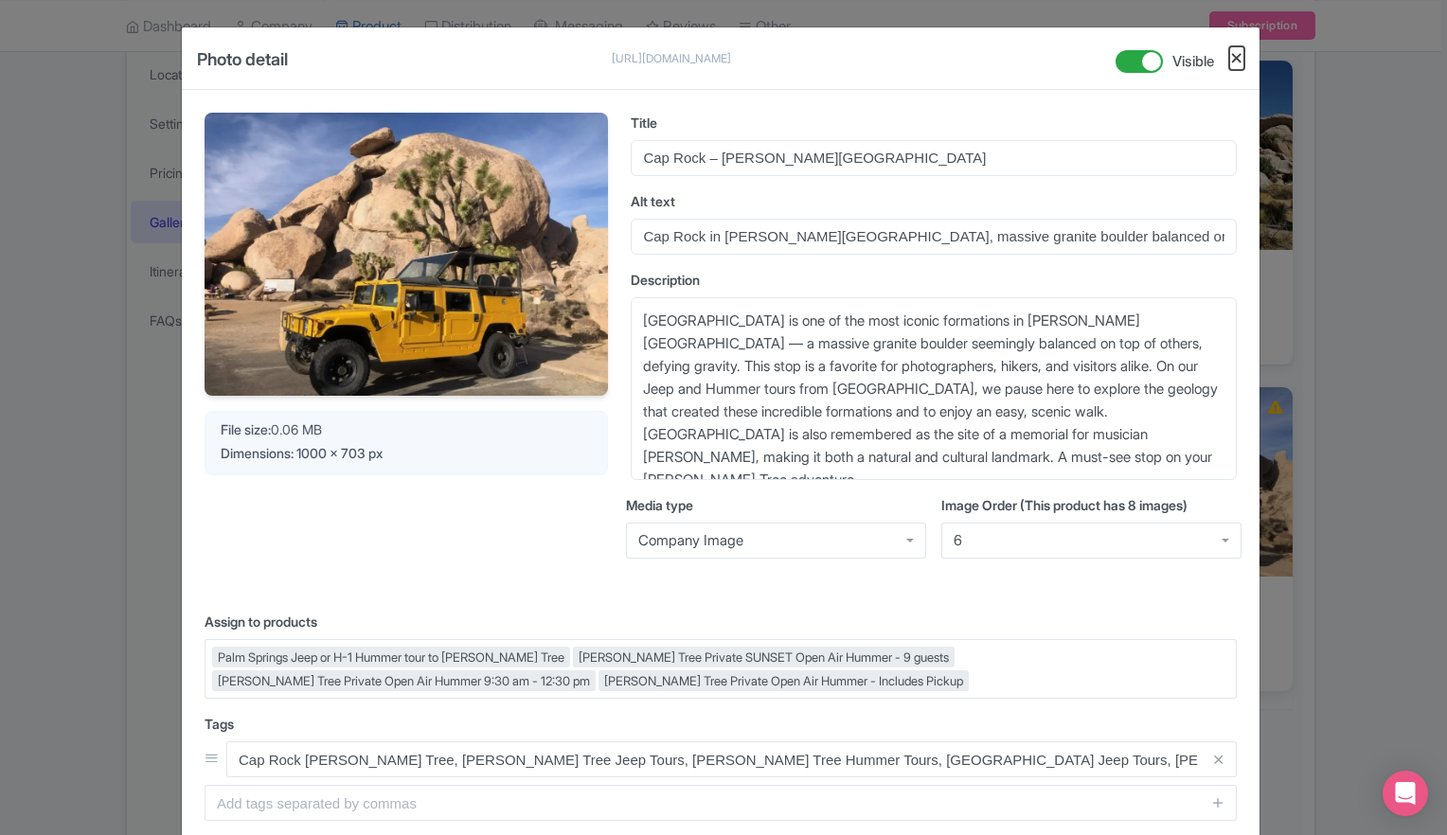
click at [1234, 59] on button "Close" at bounding box center [1236, 58] width 15 height 24
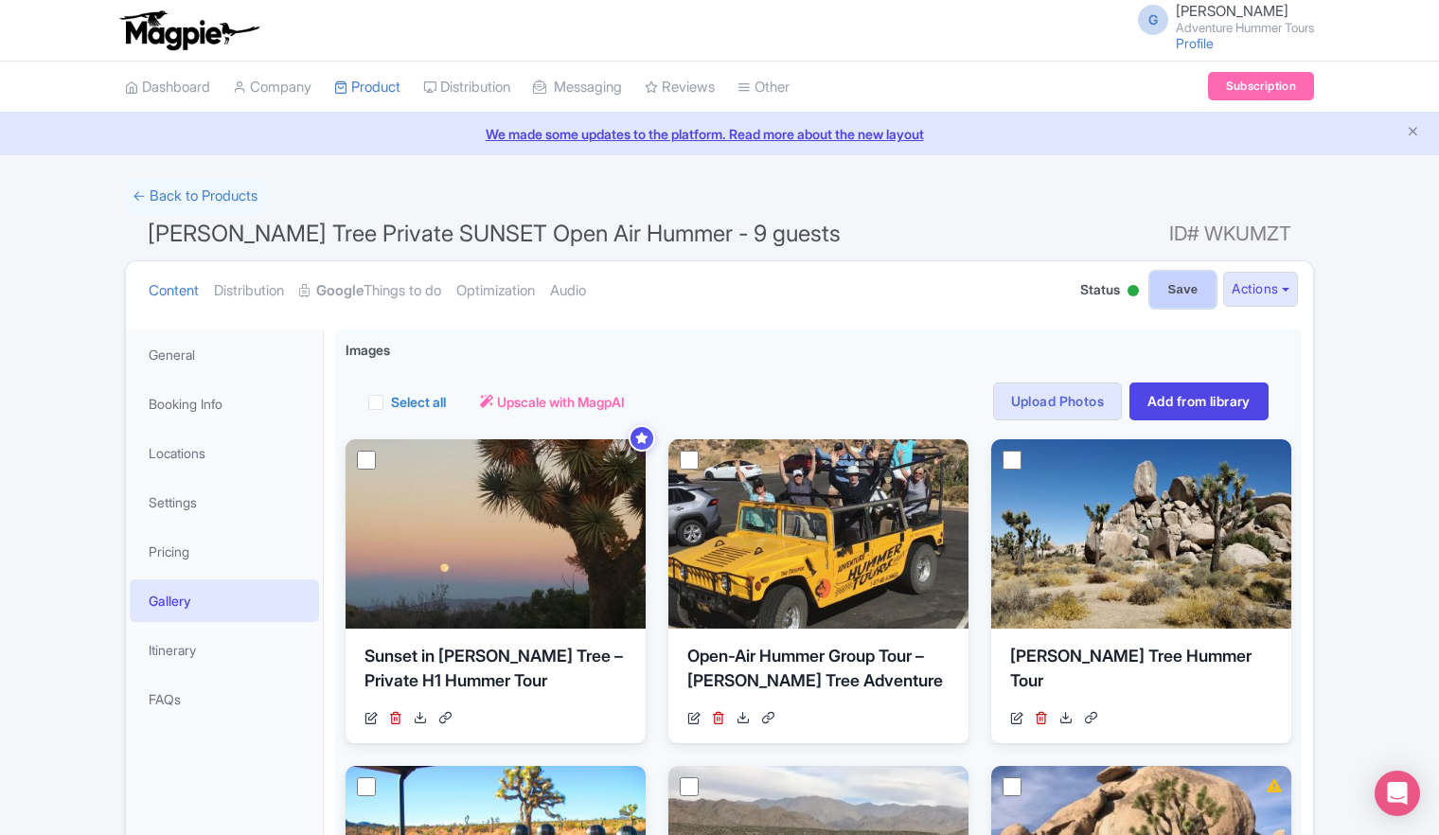
click at [1168, 279] on input "Save" at bounding box center [1183, 290] width 66 height 36
type input "Saving..."
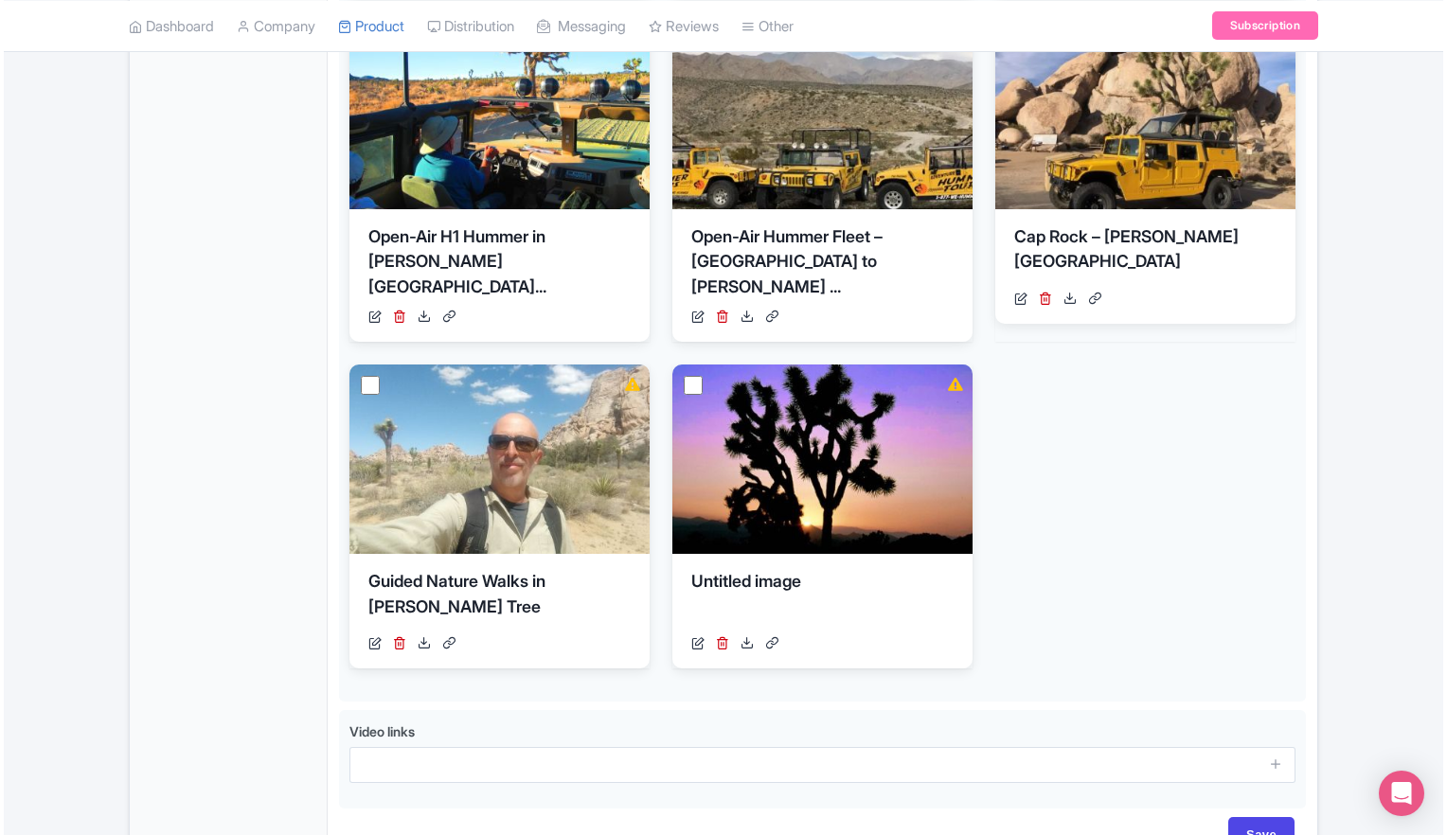
scroll to position [757, 0]
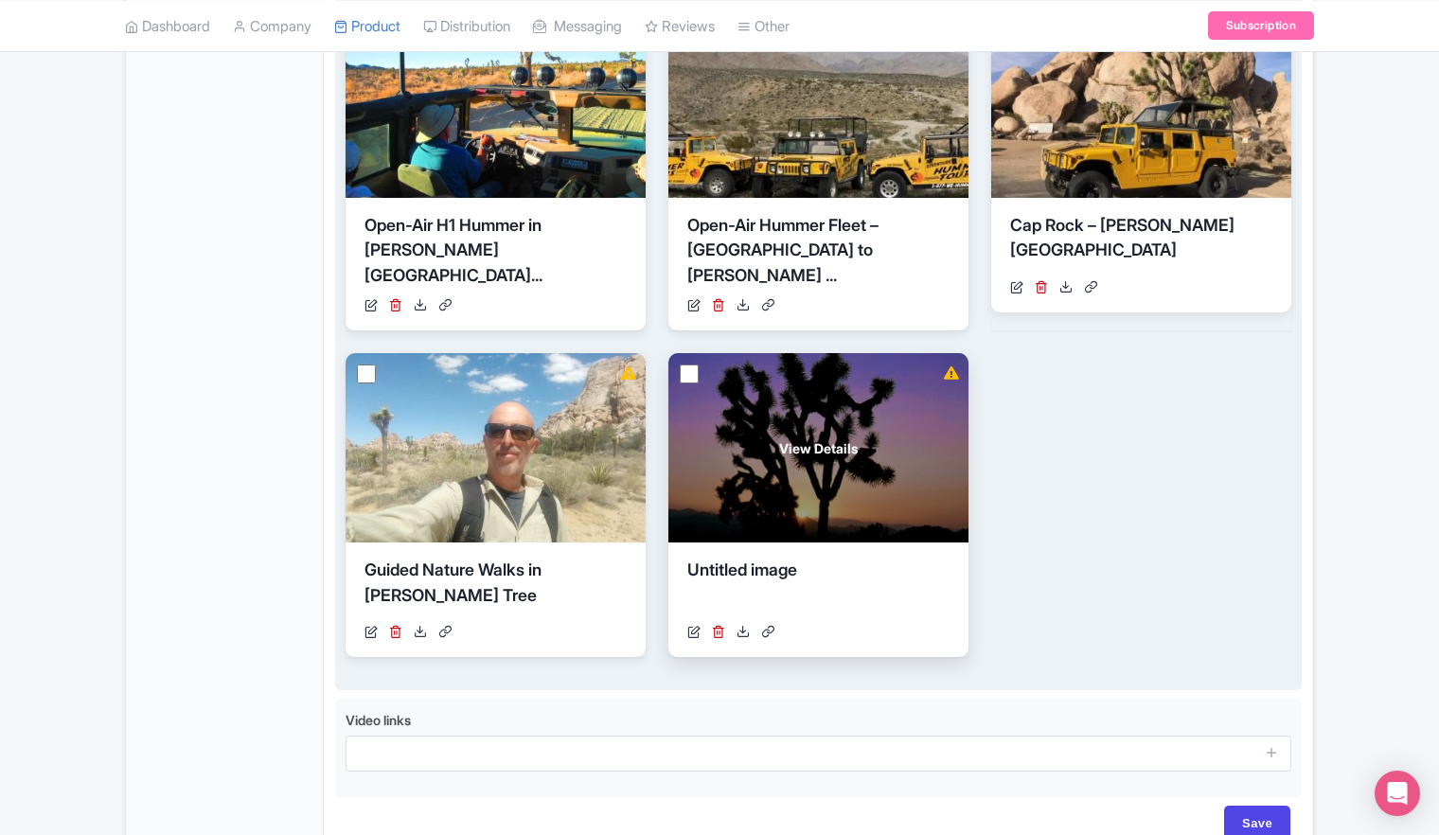
click at [818, 438] on span "View Details" at bounding box center [818, 448] width 79 height 20
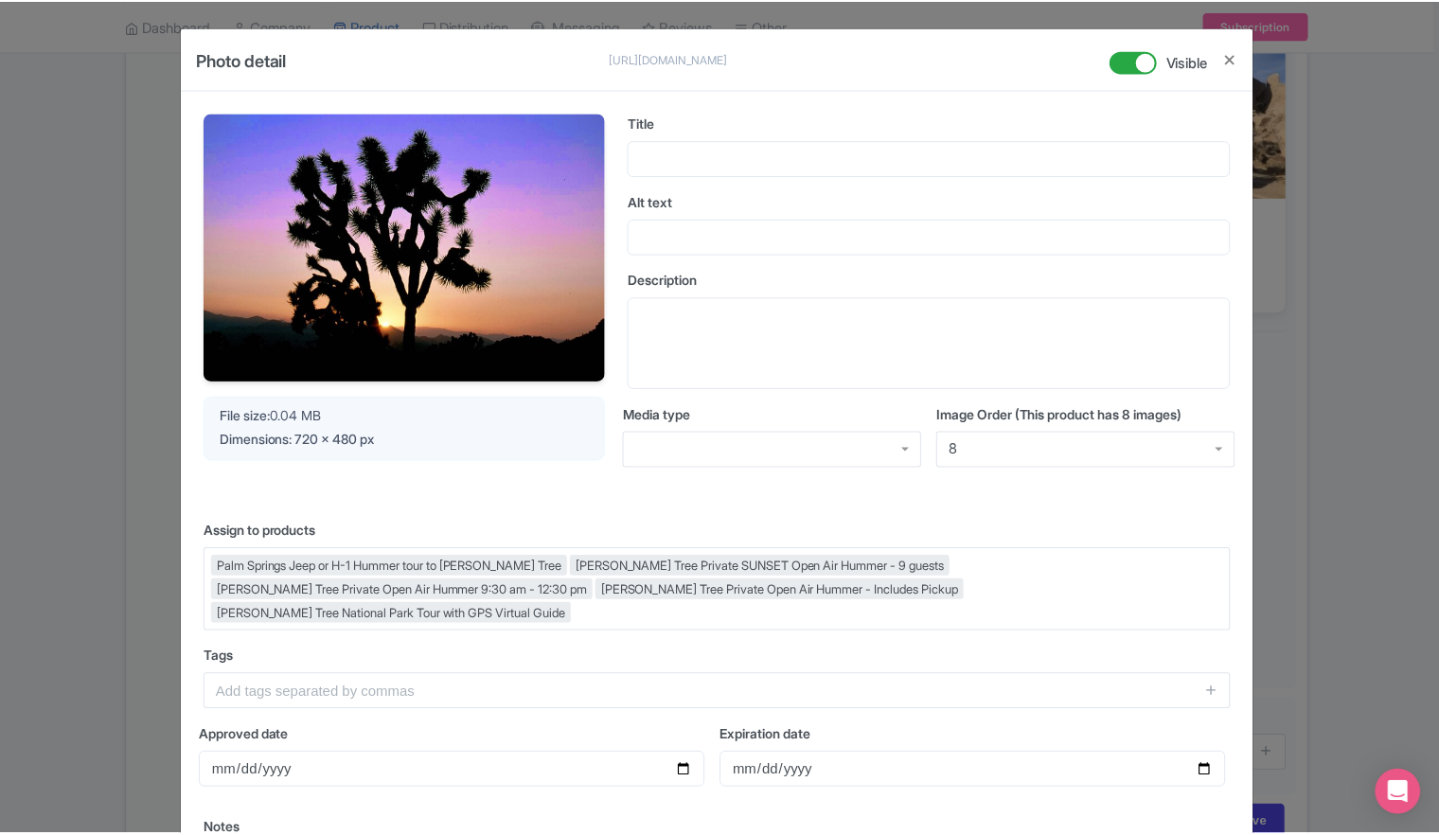
scroll to position [271, 0]
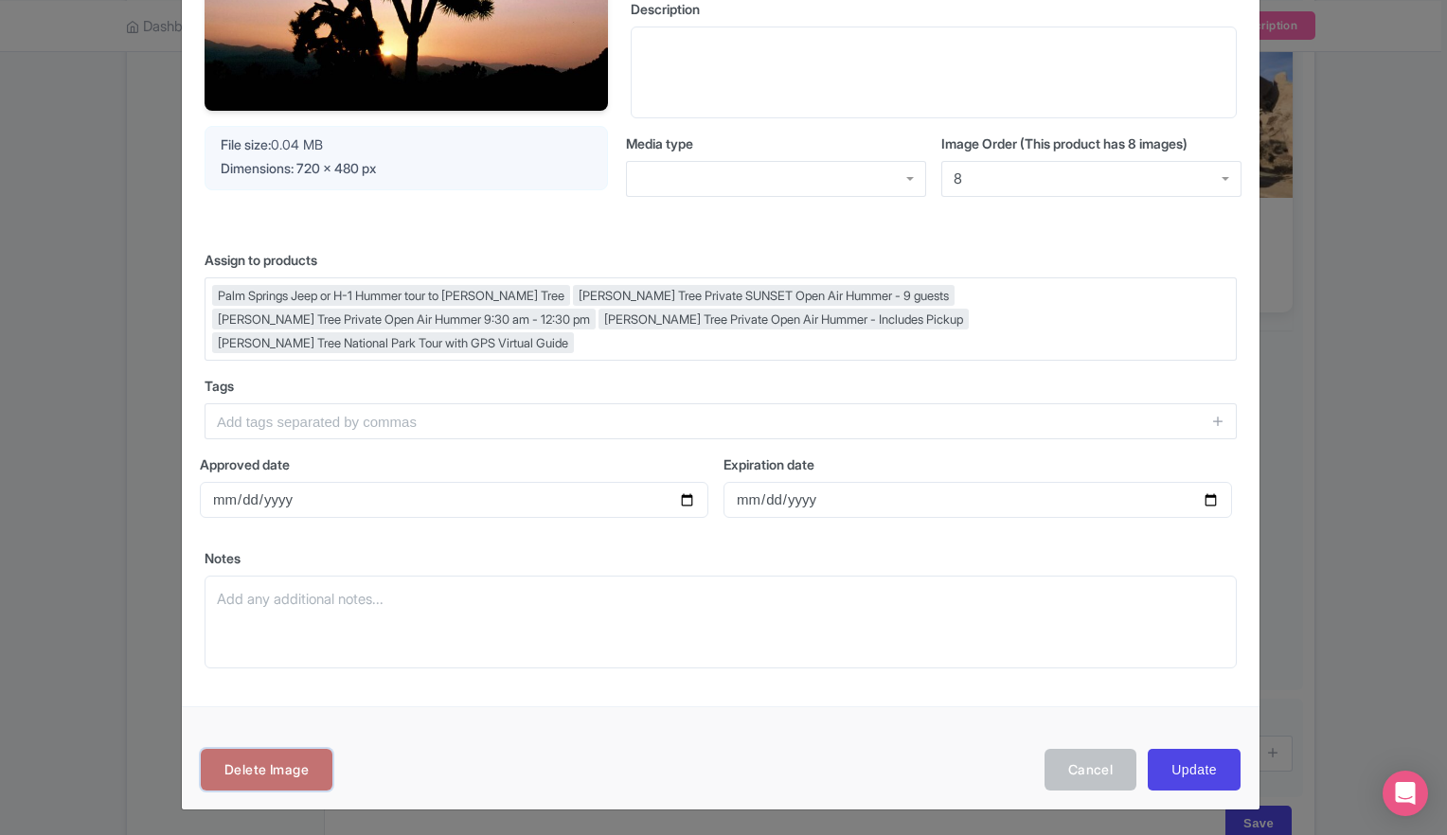
click at [276, 773] on link "Delete Image" at bounding box center [267, 770] width 132 height 43
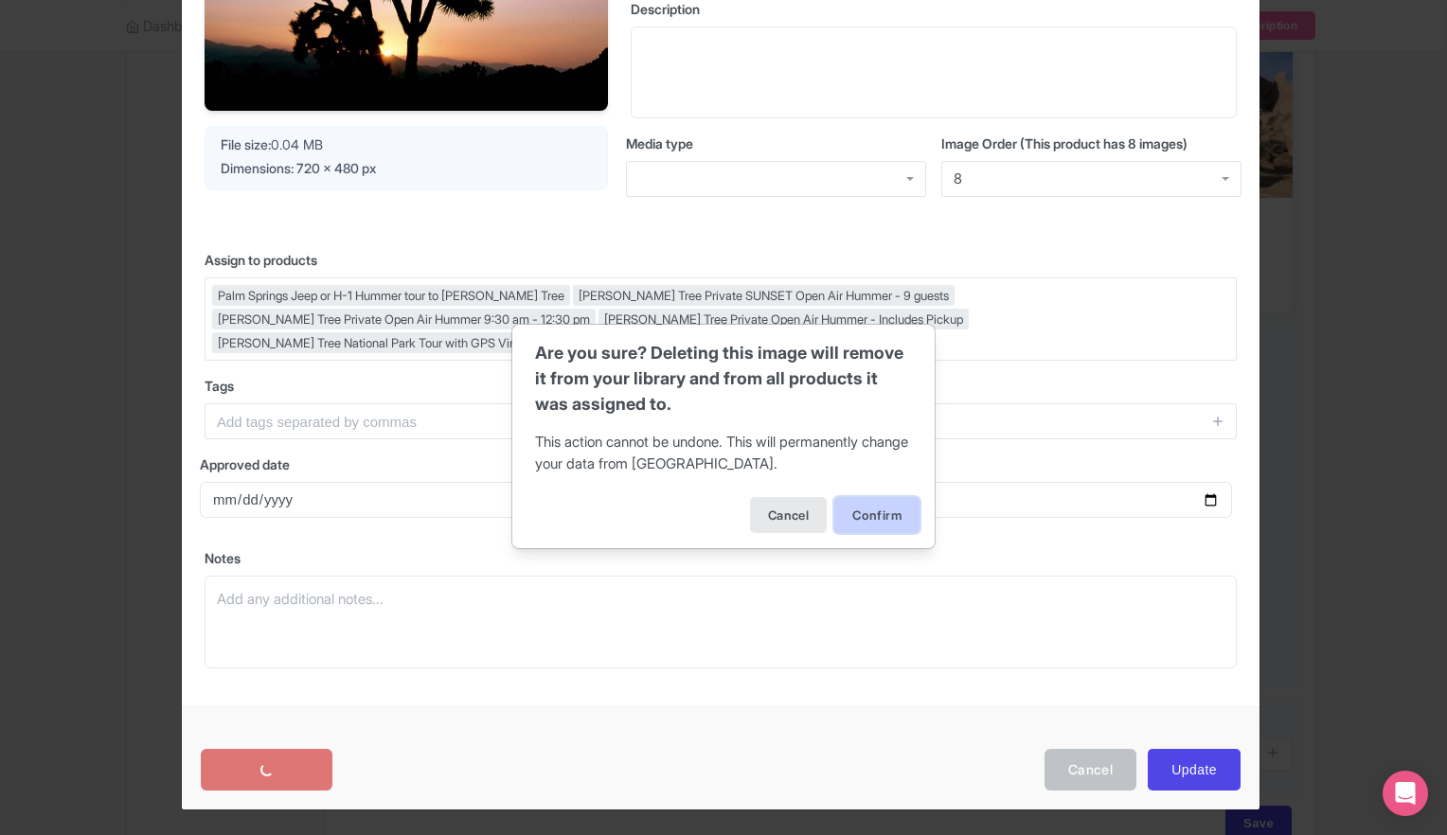
click at [884, 520] on button "Confirm" at bounding box center [876, 515] width 85 height 36
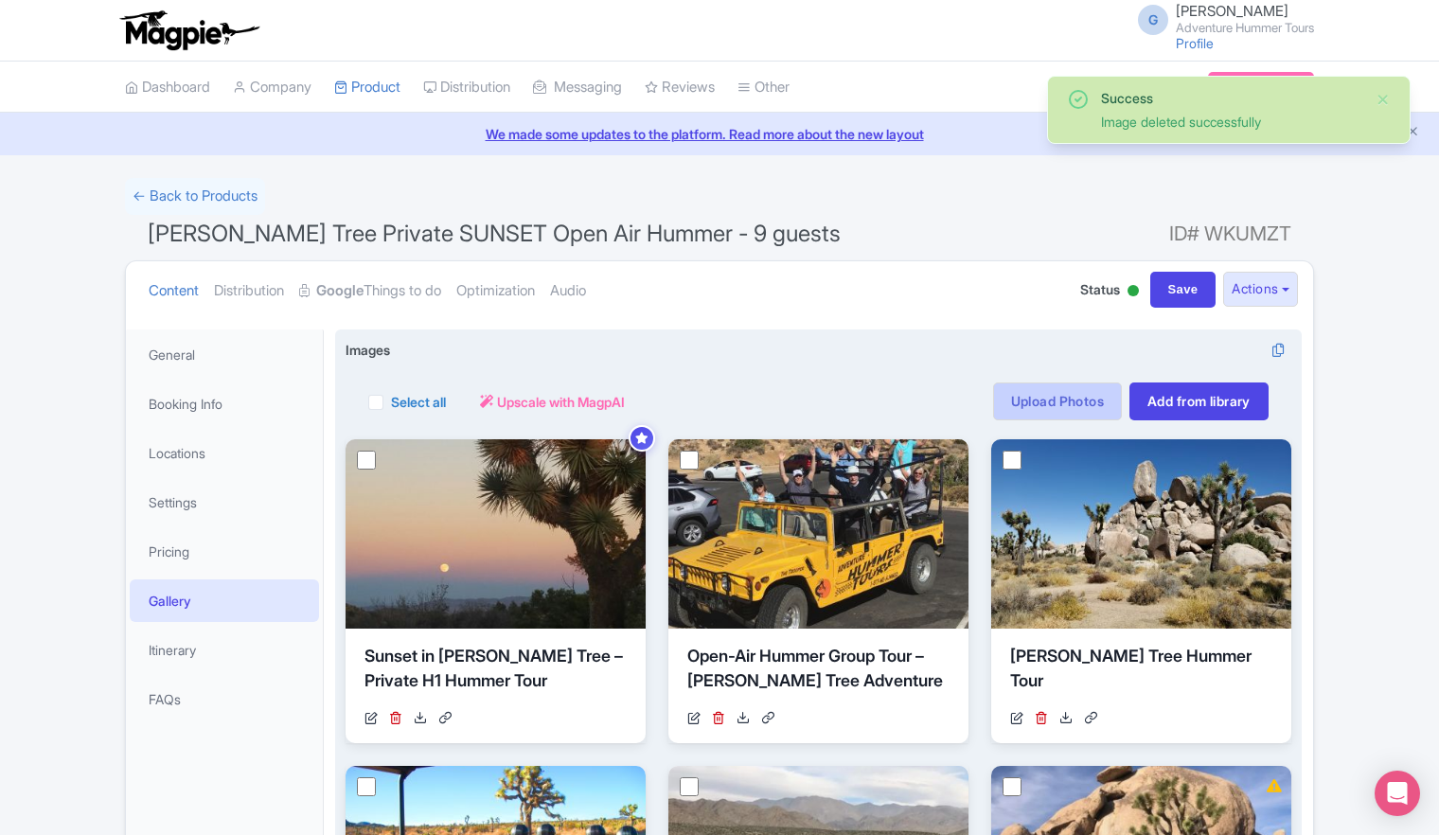
click at [1049, 401] on link "Upload Photos" at bounding box center [1057, 401] width 129 height 38
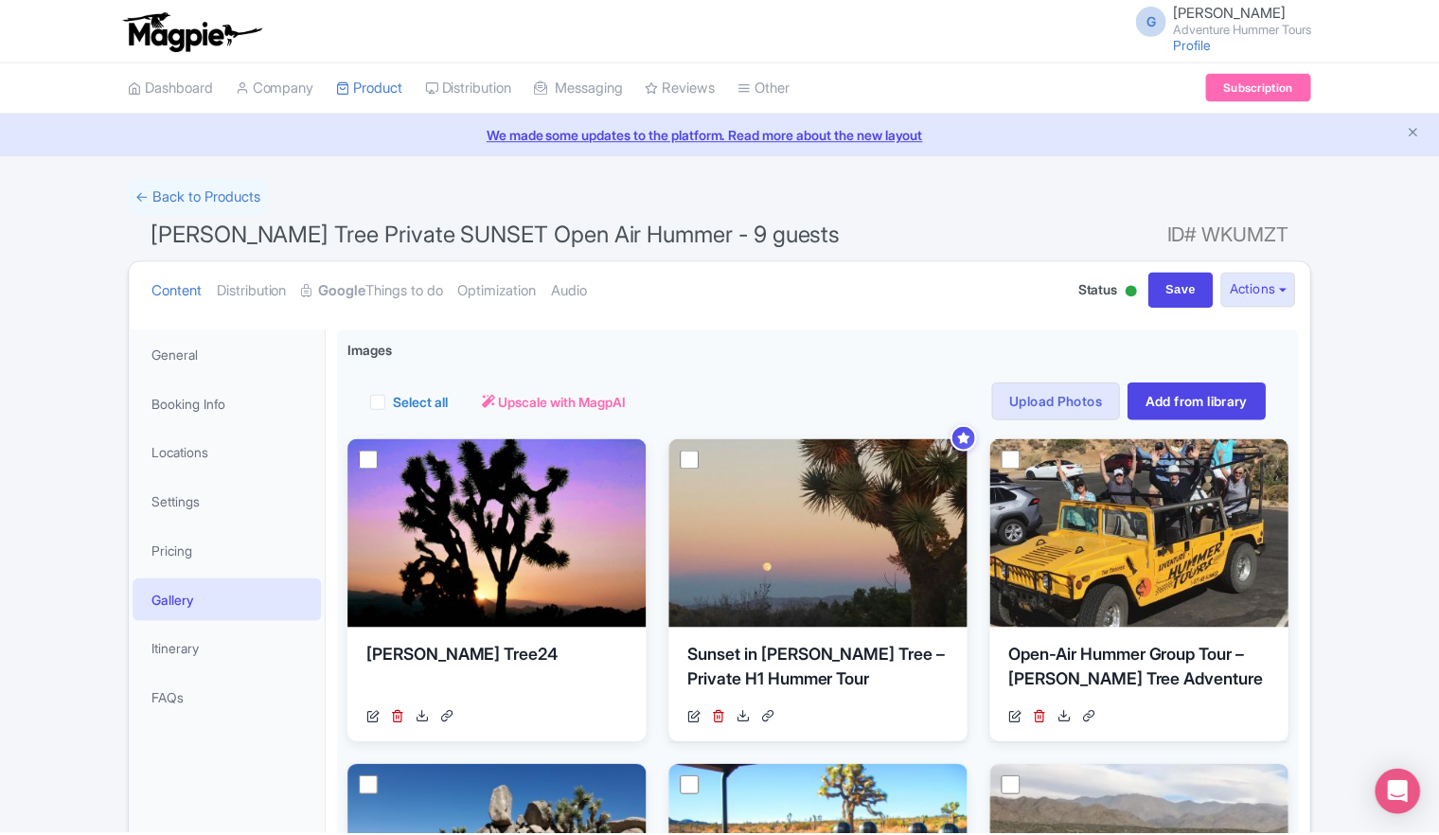
scroll to position [329, 0]
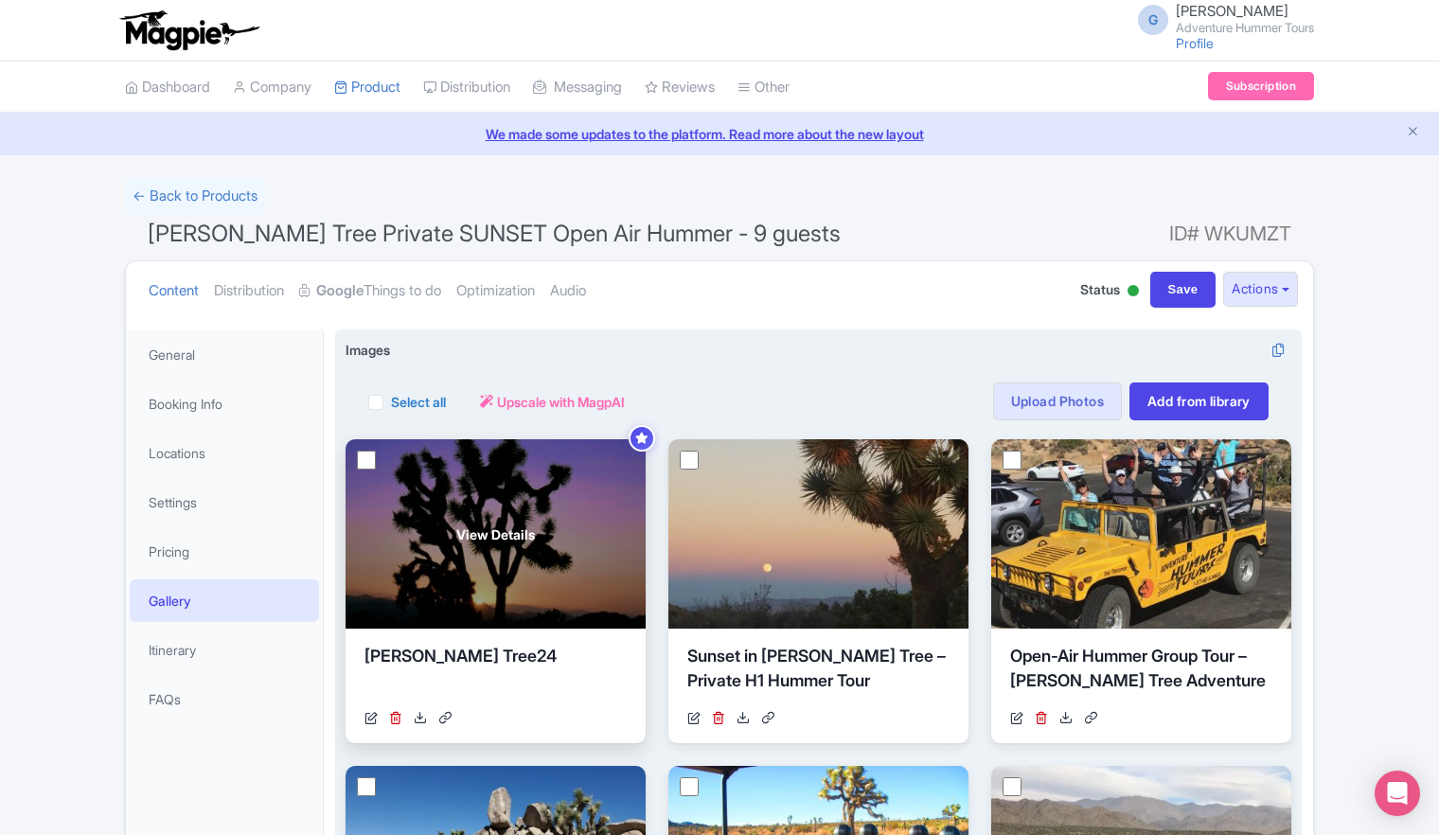
click at [482, 545] on div "View Details" at bounding box center [496, 533] width 300 height 189
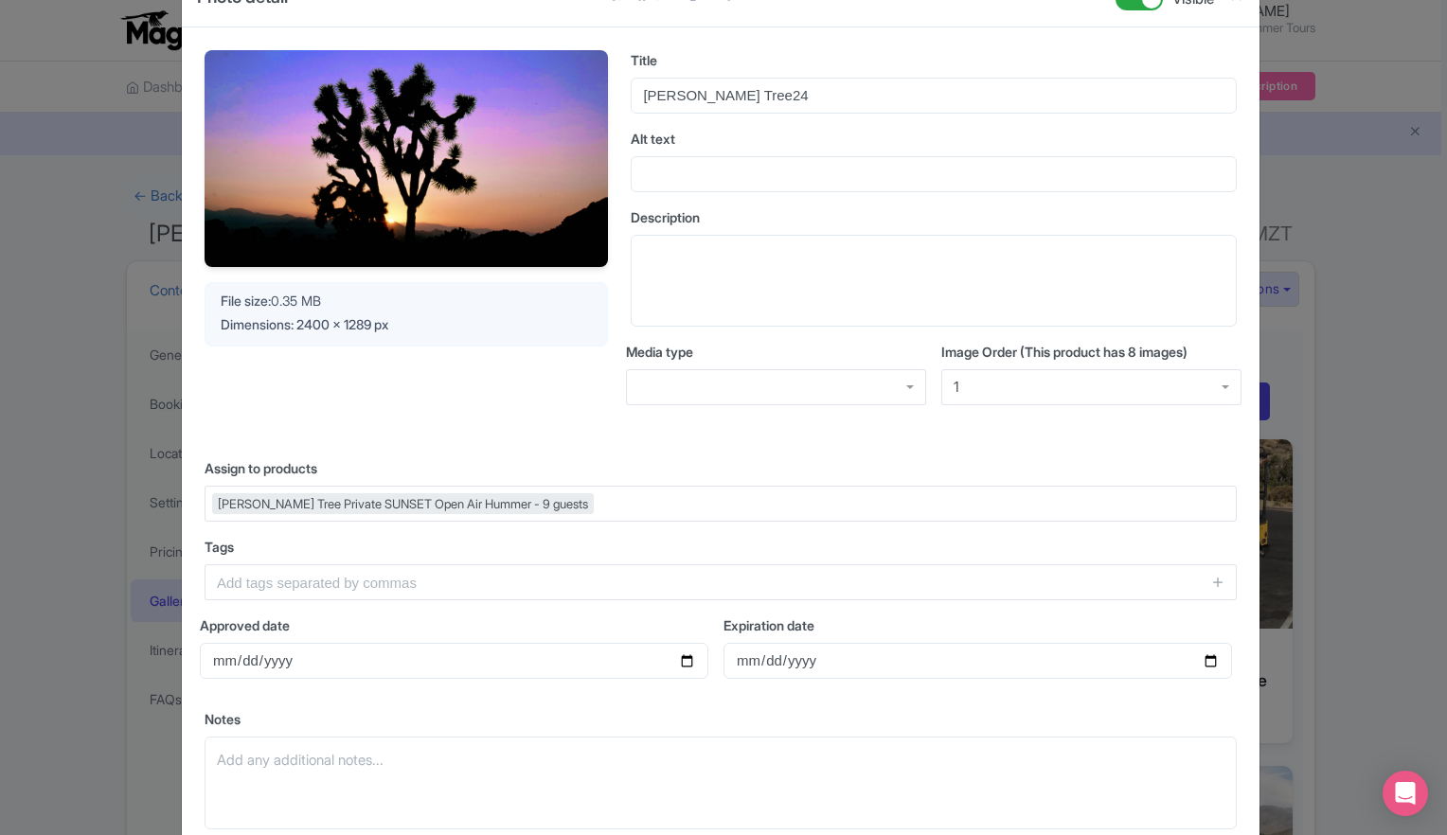
scroll to position [95, 0]
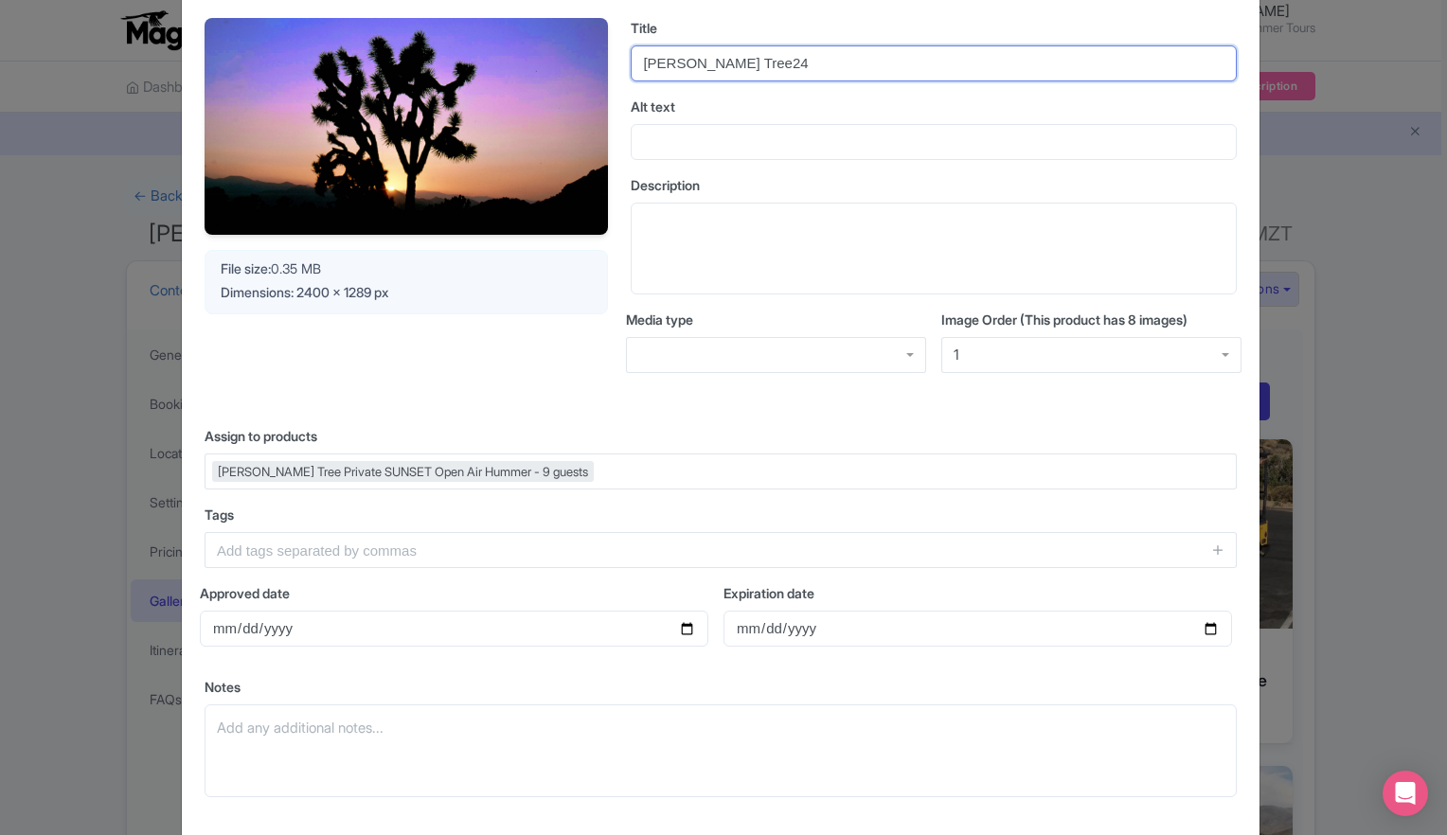
drag, startPoint x: 769, startPoint y: 62, endPoint x: 641, endPoint y: 74, distance: 128.3
click at [641, 74] on input "Joshua Tree24" at bounding box center [934, 63] width 606 height 36
paste input "Sunset Silhouette – Private H1 Hummer Tour"
type input "Joshua Tree Sunset Silhouette – Private H1 Hummer Tour"
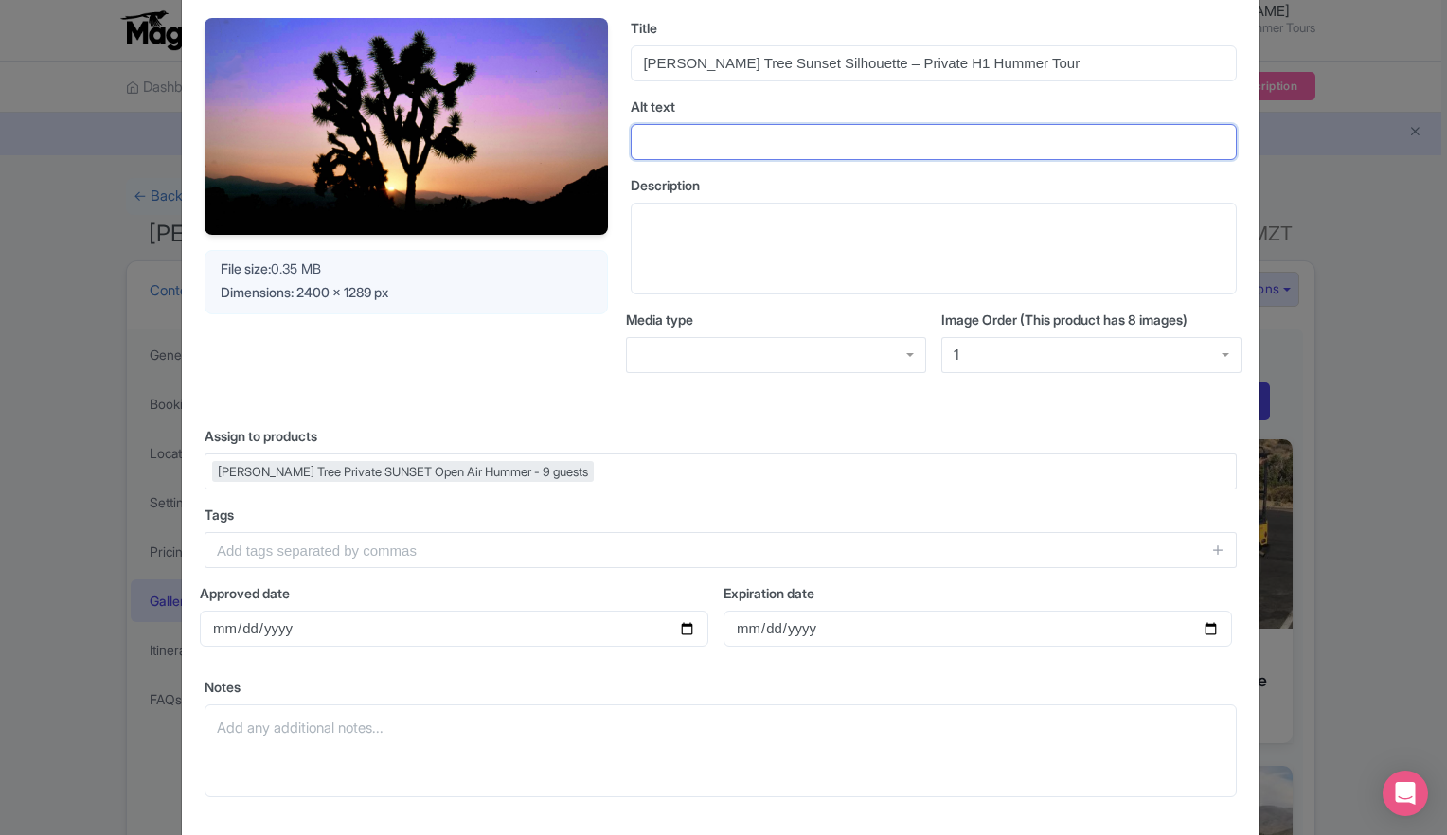
click at [692, 147] on input "Alt text" at bounding box center [934, 142] width 606 height 36
click at [696, 139] on input "Alt text" at bounding box center [934, 142] width 606 height 36
paste input "Colorful sunset sky with silhouetted Joshua trees in Joshua Tree National Park …"
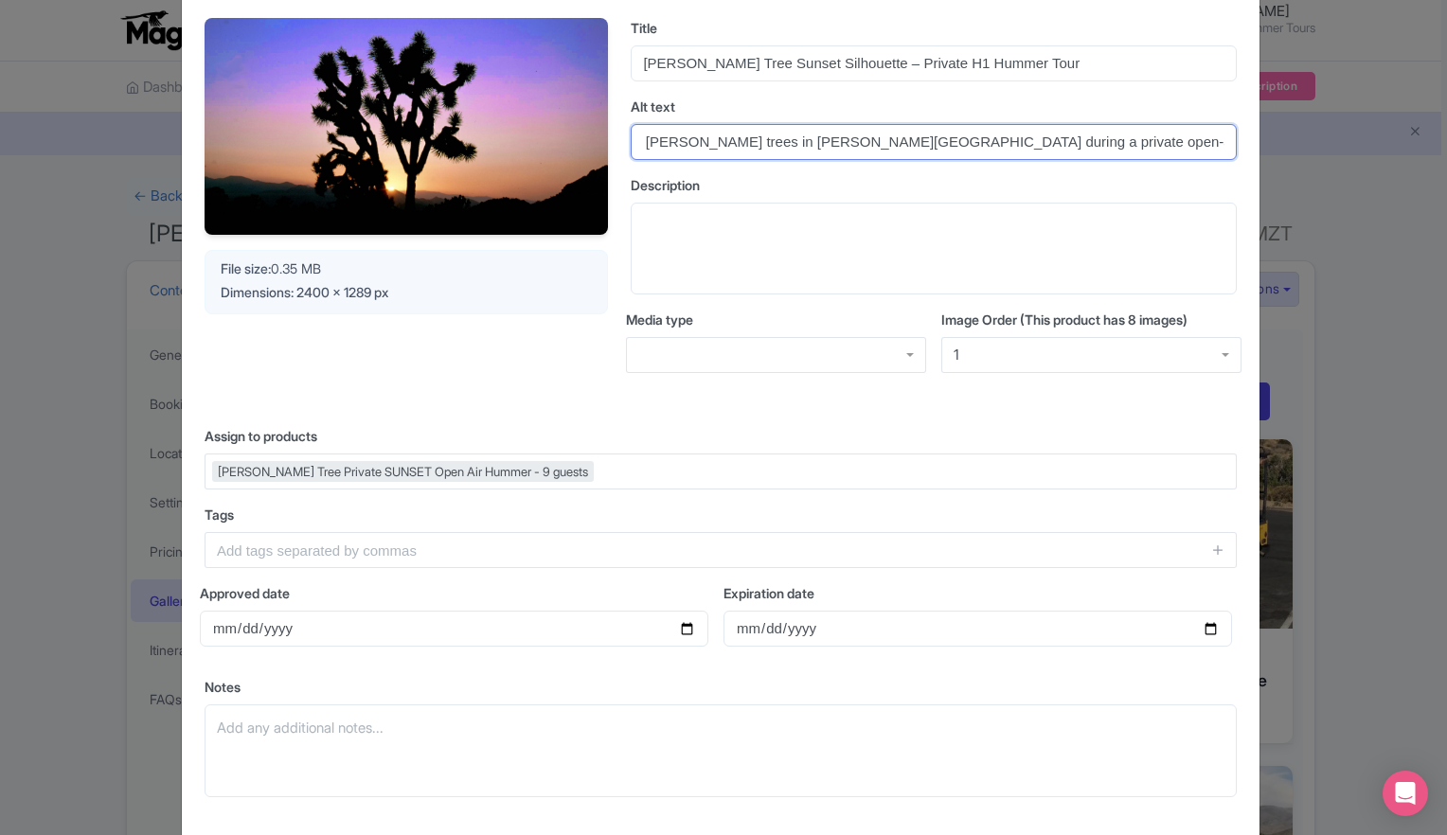
type input "Colorful sunset sky with silhouetted Joshua trees in Joshua Tree National Park …"
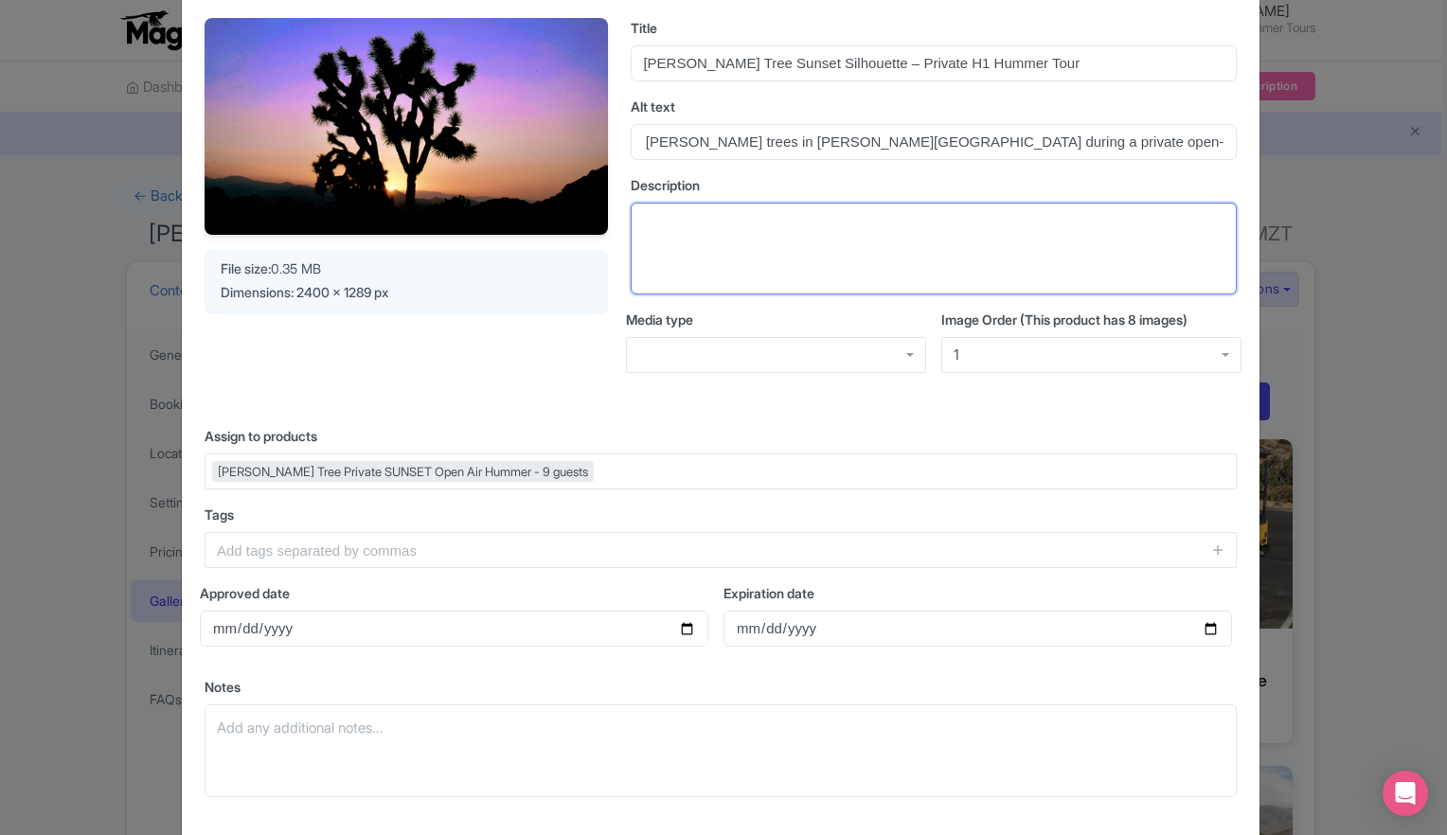
click at [712, 220] on textarea "Description" at bounding box center [934, 249] width 606 height 93
click at [657, 206] on textarea "Description" at bounding box center [934, 249] width 606 height 93
click at [658, 215] on textarea "Description" at bounding box center [934, 249] width 606 height 93
paste textarea "Experience the desert’s magic at sunset. Silhouetted Joshua trees against vibra…"
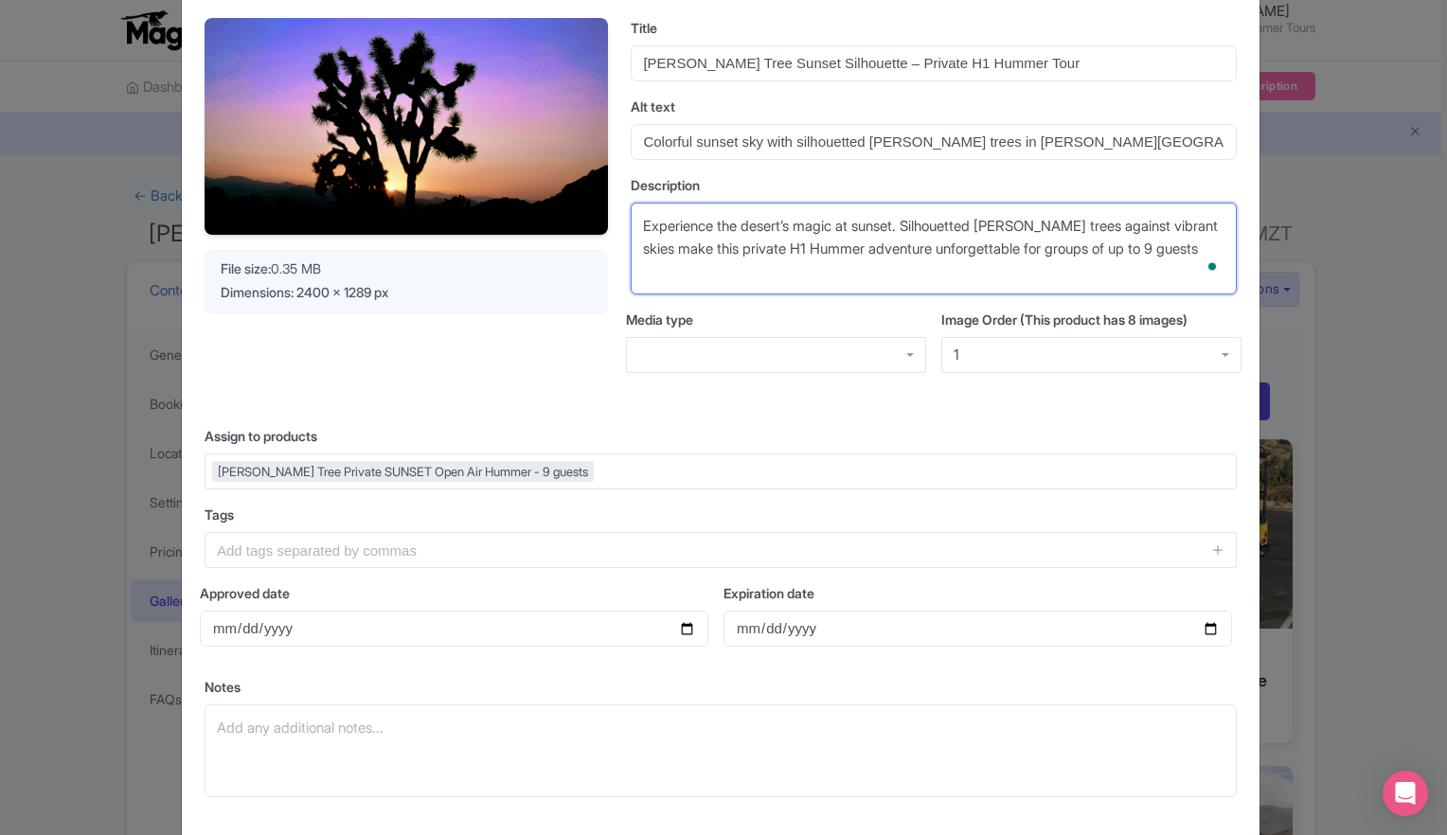
type textarea "Experience the desert’s magic at sunset. Silhouetted [PERSON_NAME] trees agains…"
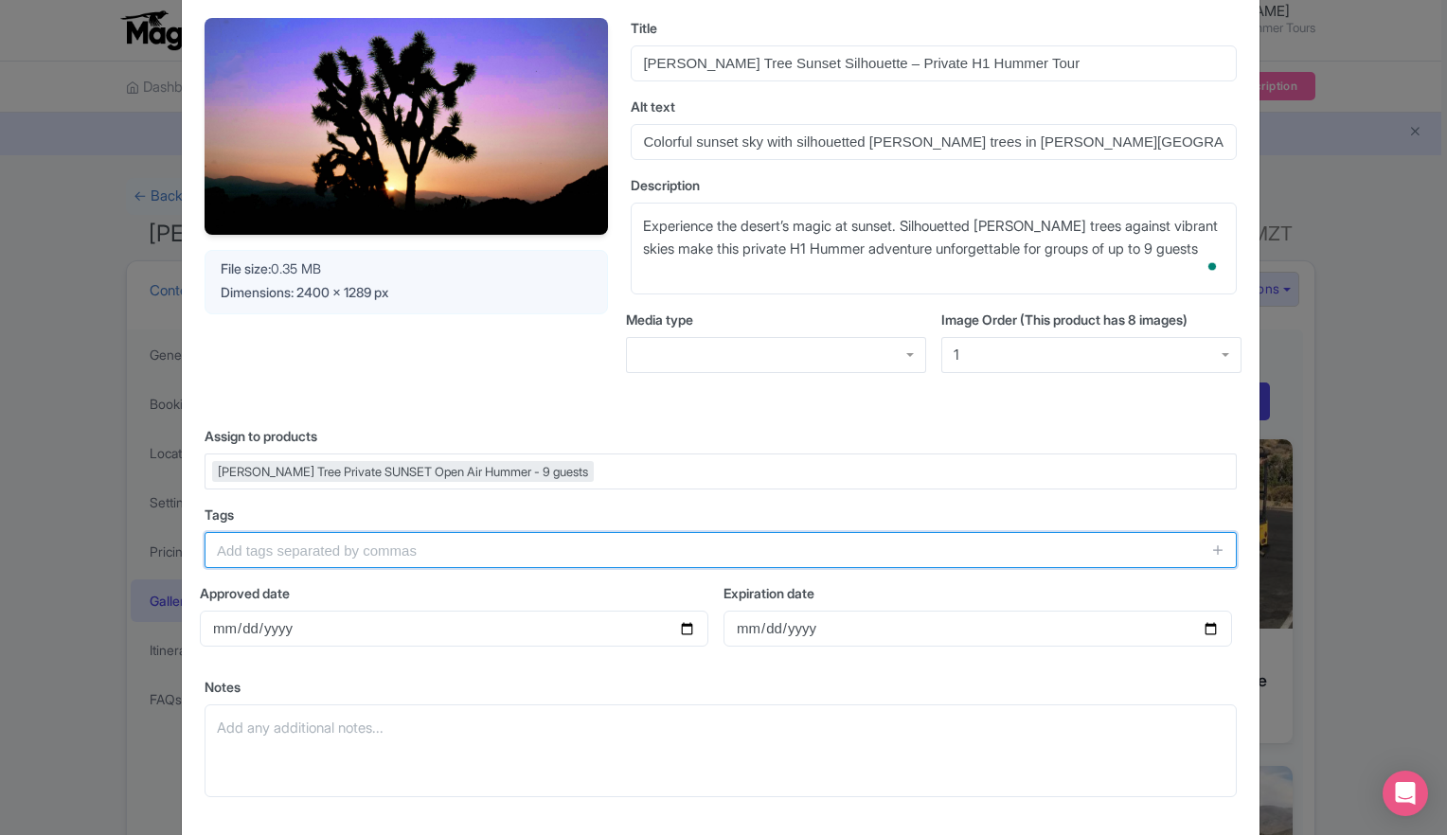
click at [462, 552] on input "text" at bounding box center [721, 550] width 1032 height 36
click at [379, 551] on input "text" at bounding box center [721, 550] width 1032 height 36
paste input "[PERSON_NAME] Tree Sunset Tour, [PERSON_NAME] Tree Private Hummer Tour, H1 Humm…"
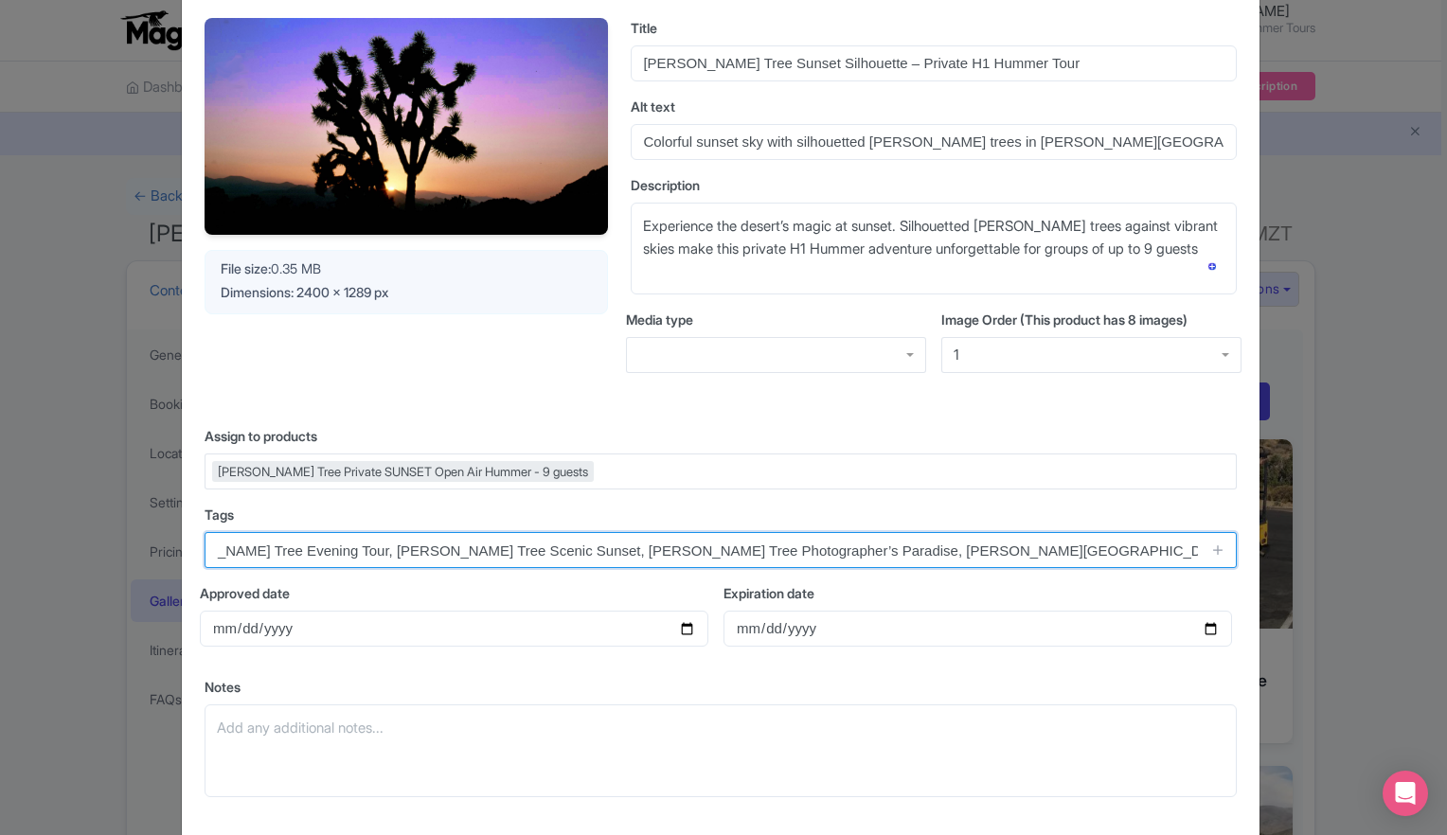
type input "[PERSON_NAME] Tree Sunset Tour, [PERSON_NAME] Tree Private Hummer Tour, H1 Humm…"
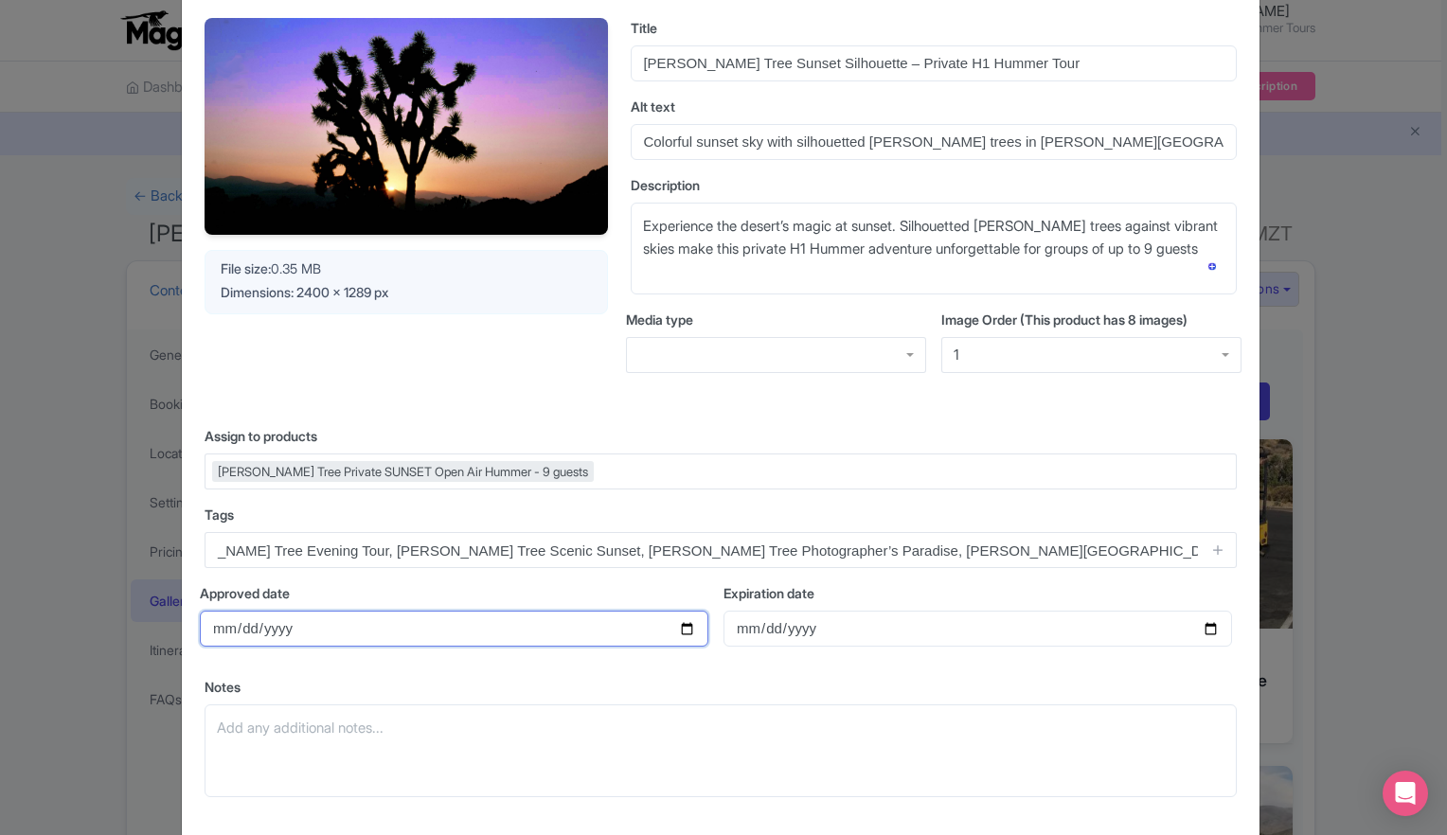
click at [681, 631] on input "Approved date" at bounding box center [454, 629] width 508 height 36
type input "[DATE]"
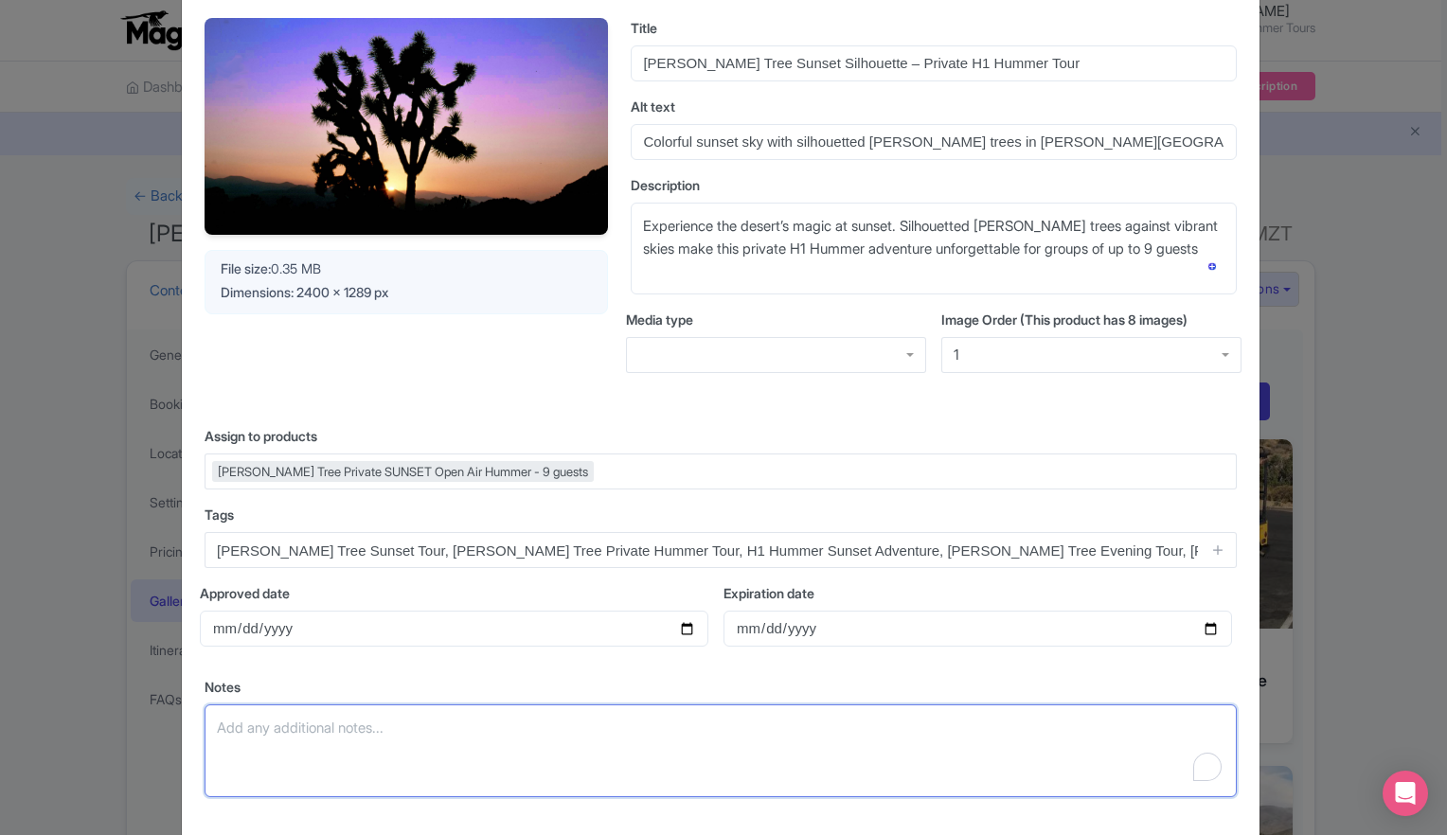
click at [364, 738] on textarea "Notes" at bounding box center [721, 750] width 1032 height 93
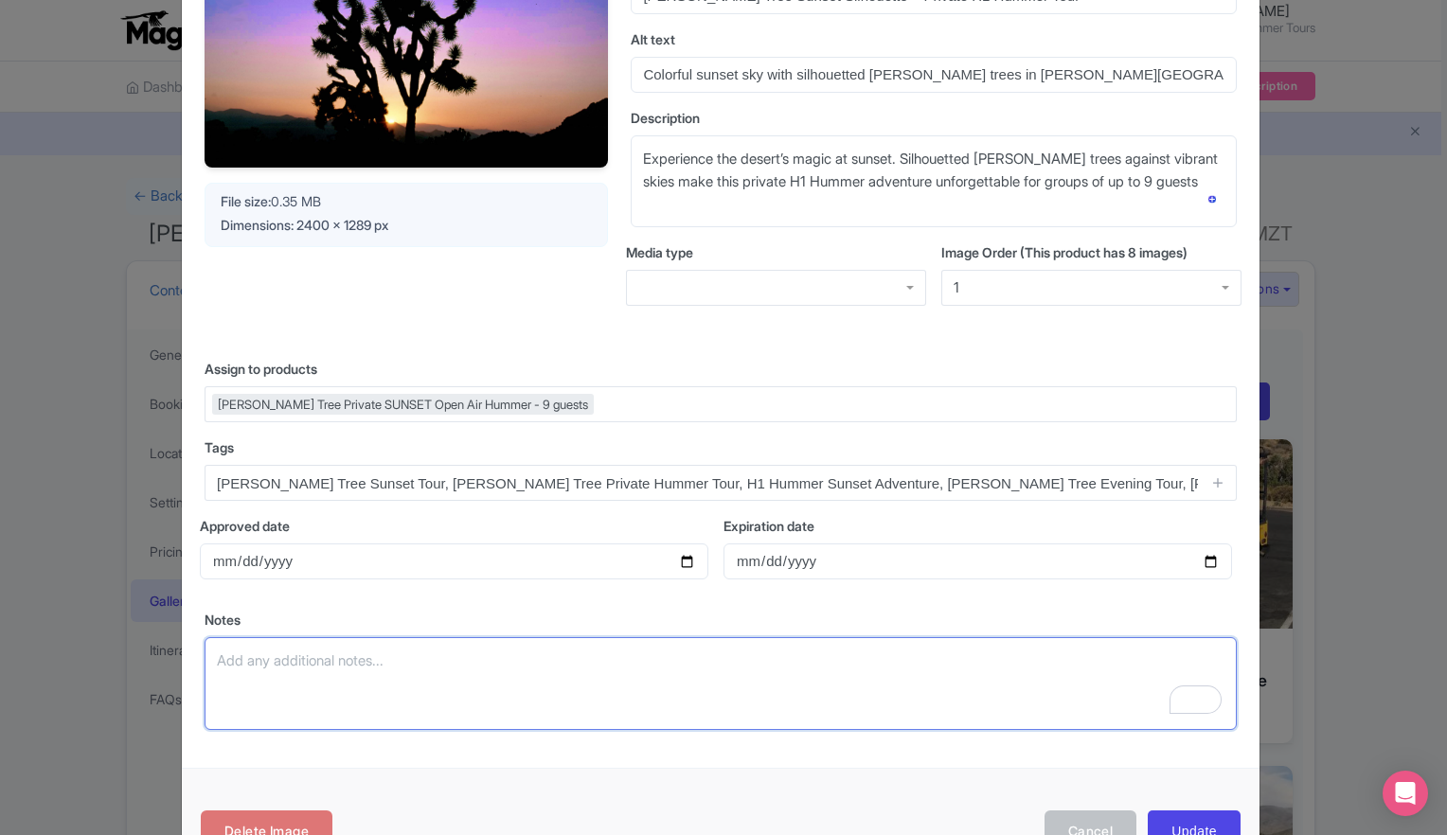
scroll to position [223, 0]
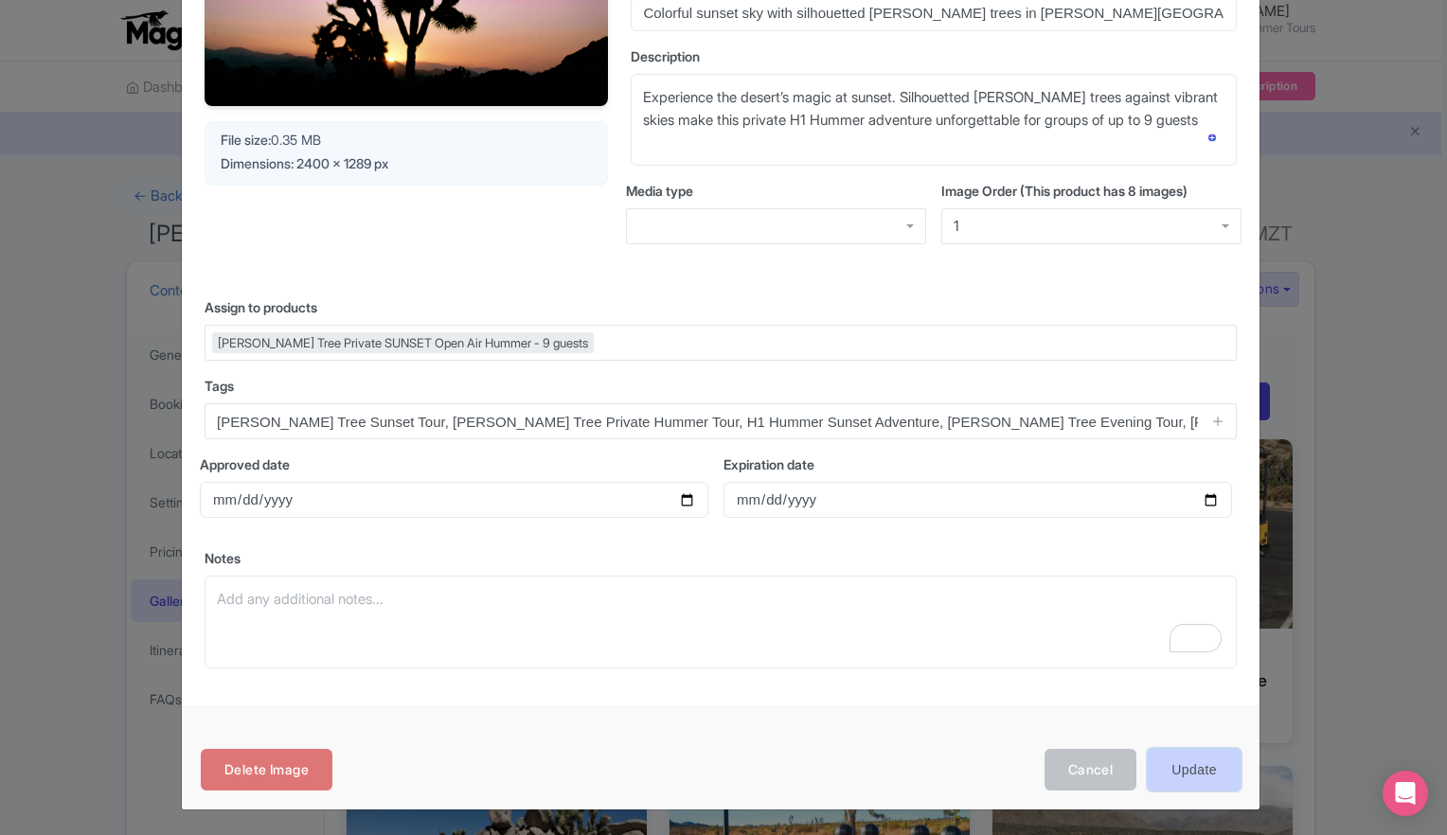
click at [1185, 771] on input "Update" at bounding box center [1193, 770] width 93 height 43
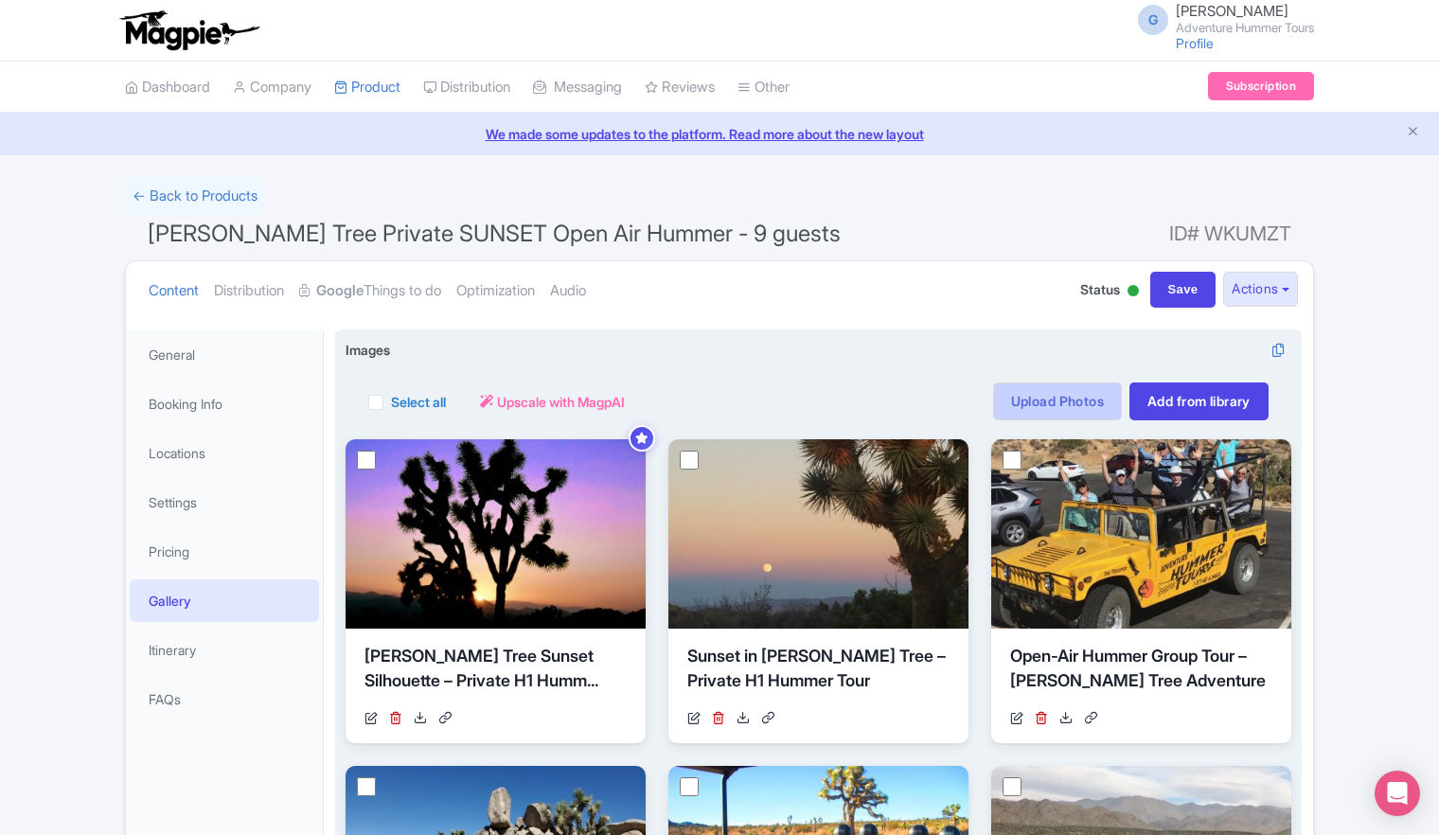
click at [1044, 400] on link "Upload Photos" at bounding box center [1057, 401] width 129 height 38
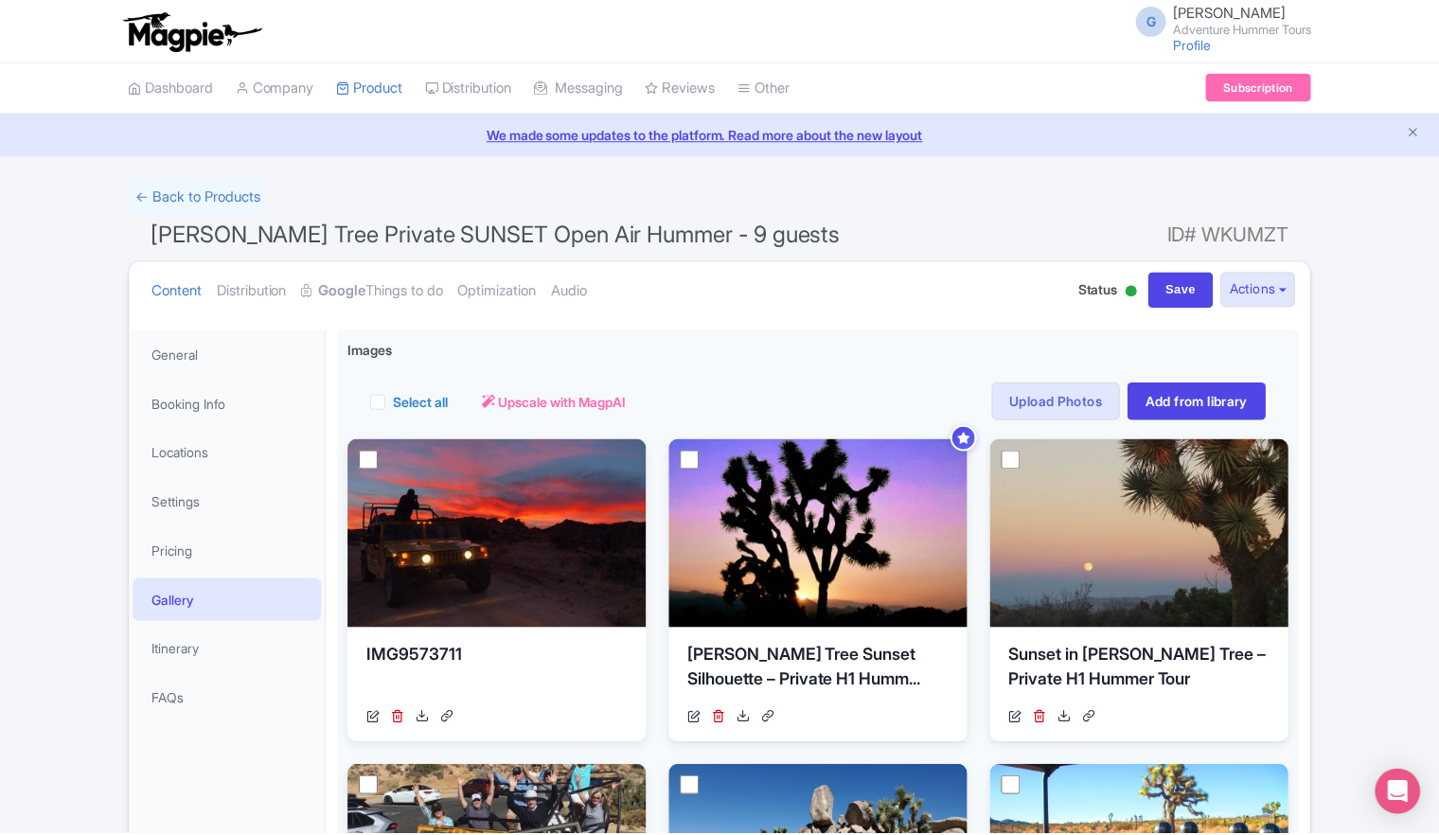
scroll to position [329, 0]
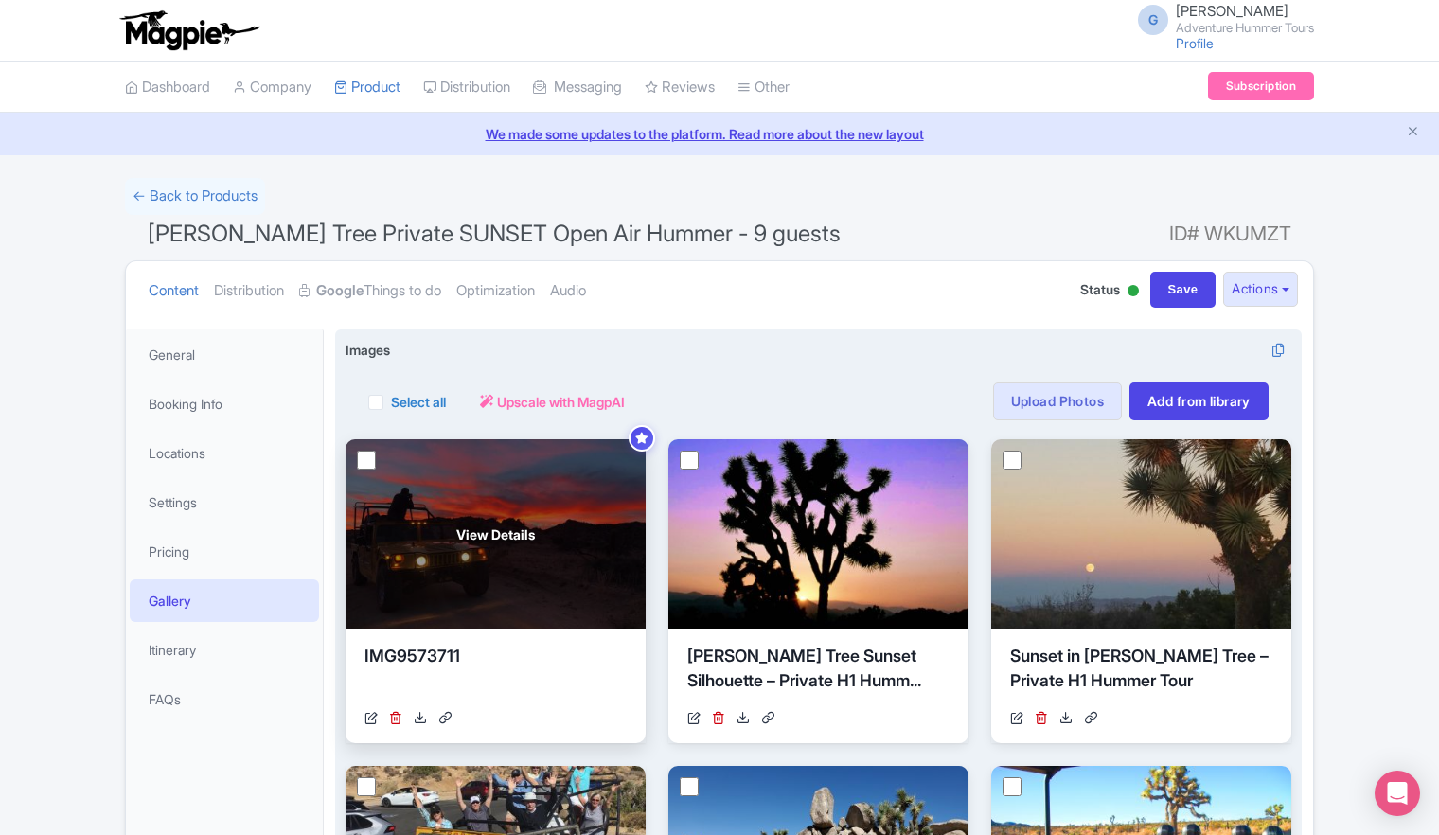
click at [481, 547] on div "View Details" at bounding box center [496, 533] width 300 height 189
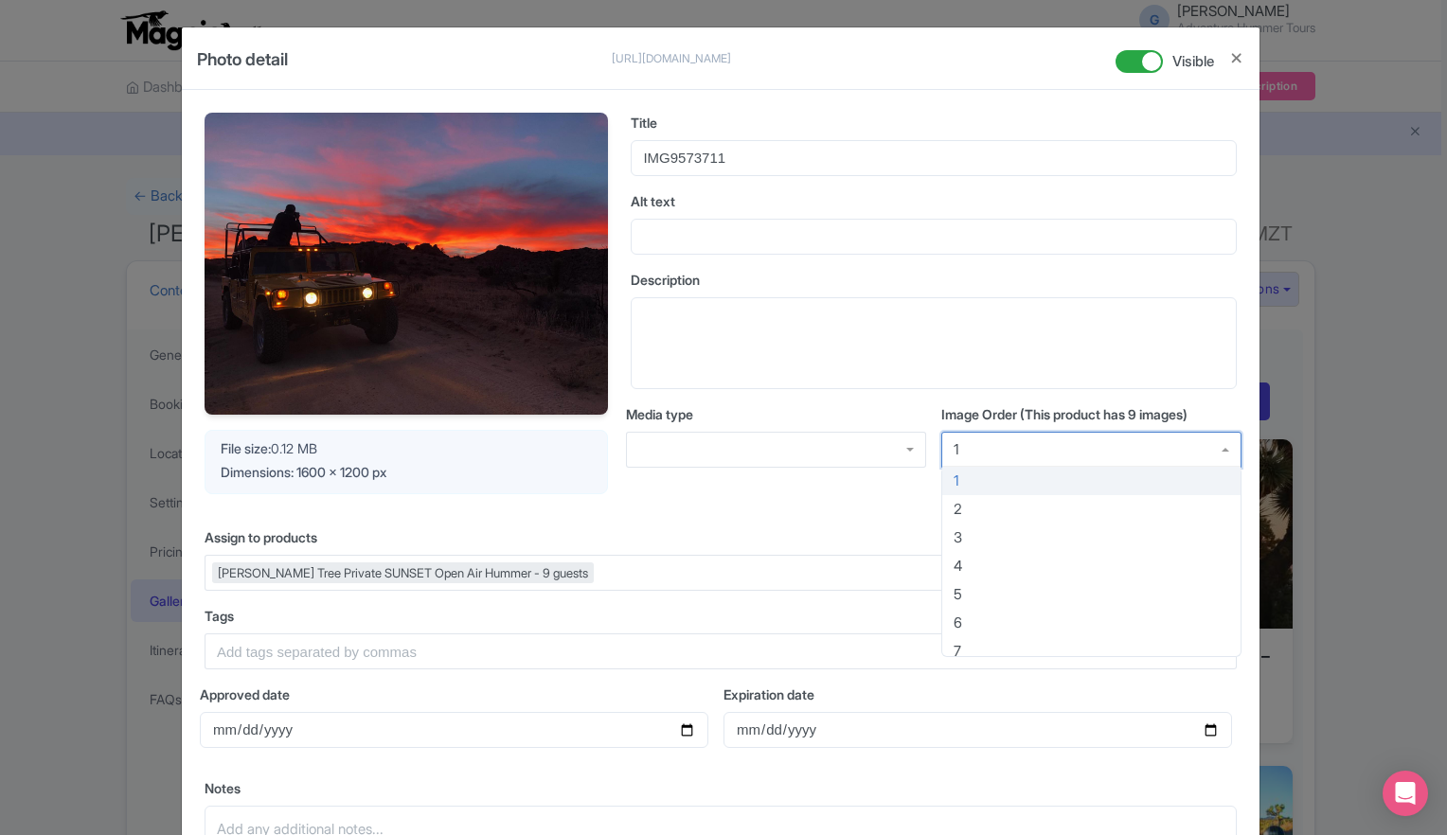
click at [1222, 449] on div "1" at bounding box center [1091, 450] width 300 height 36
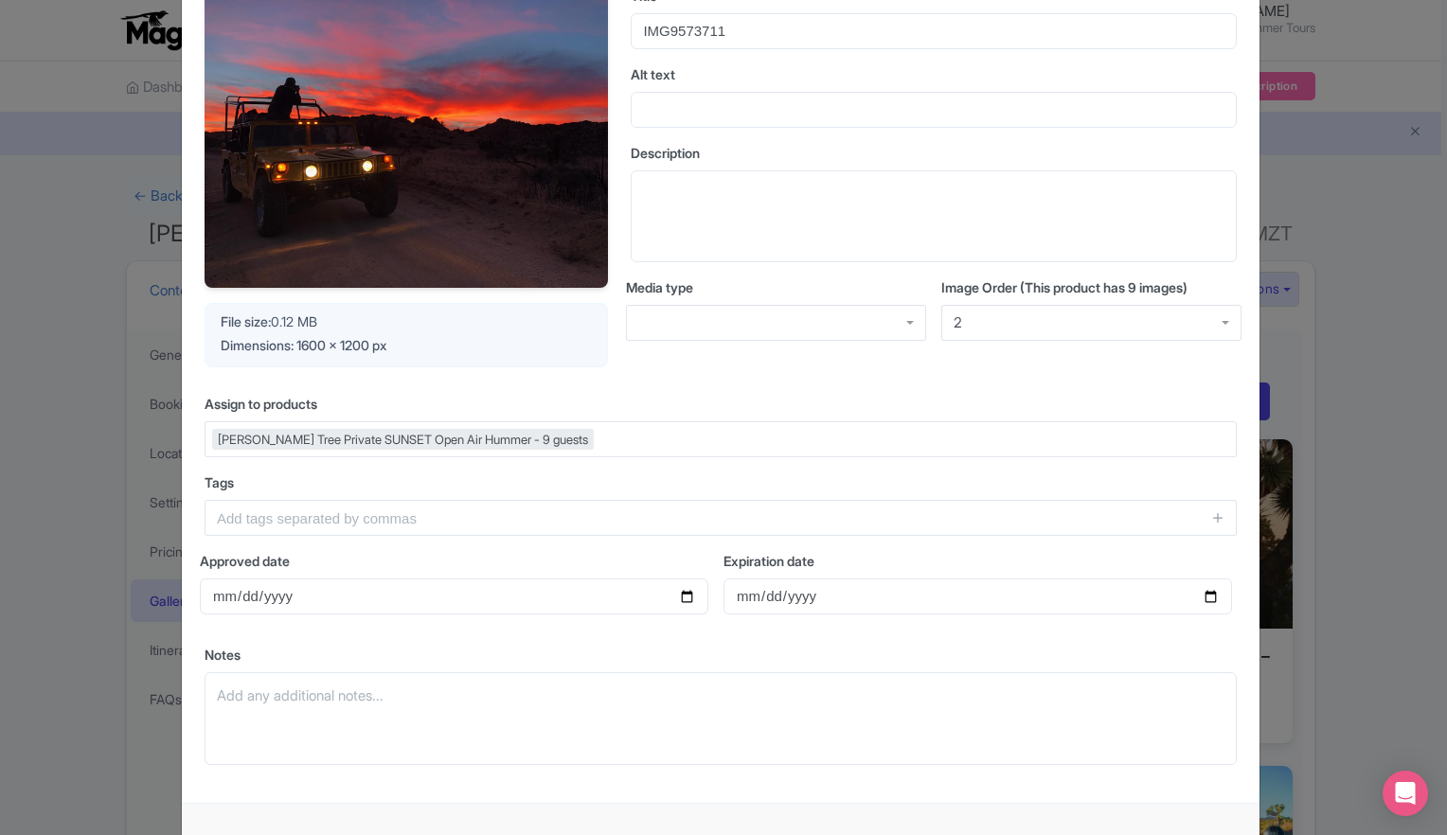
scroll to position [95, 0]
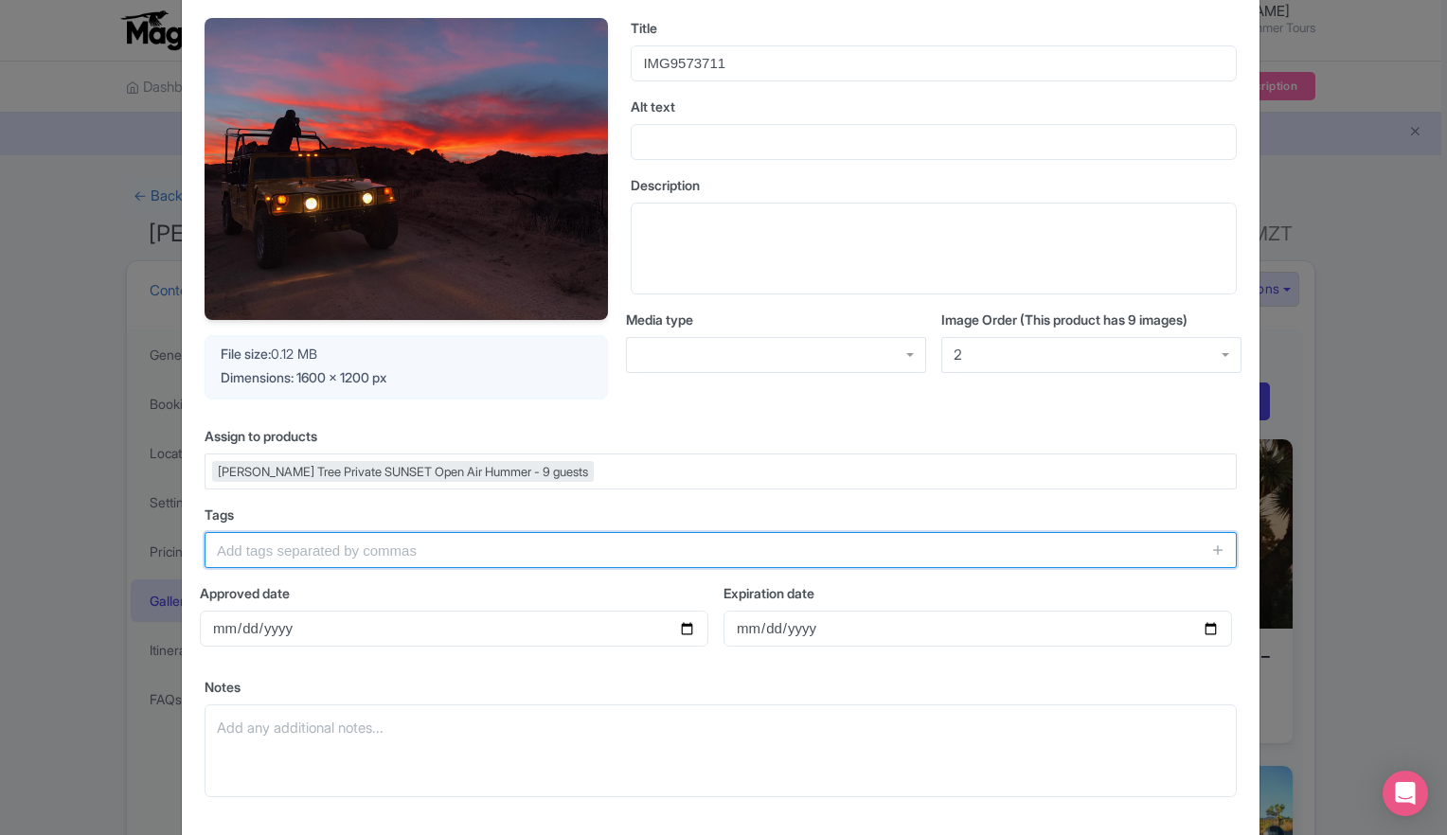
click at [354, 551] on input "text" at bounding box center [721, 550] width 1032 height 36
paste input "Open-Air H1 Hummer at [GEOGRAPHIC_DATA] – [PERSON_NAME] Tree Private Tour"
type input "Open-Air H1 Hummer at [GEOGRAPHIC_DATA] – [PERSON_NAME] Tree Private Tour"
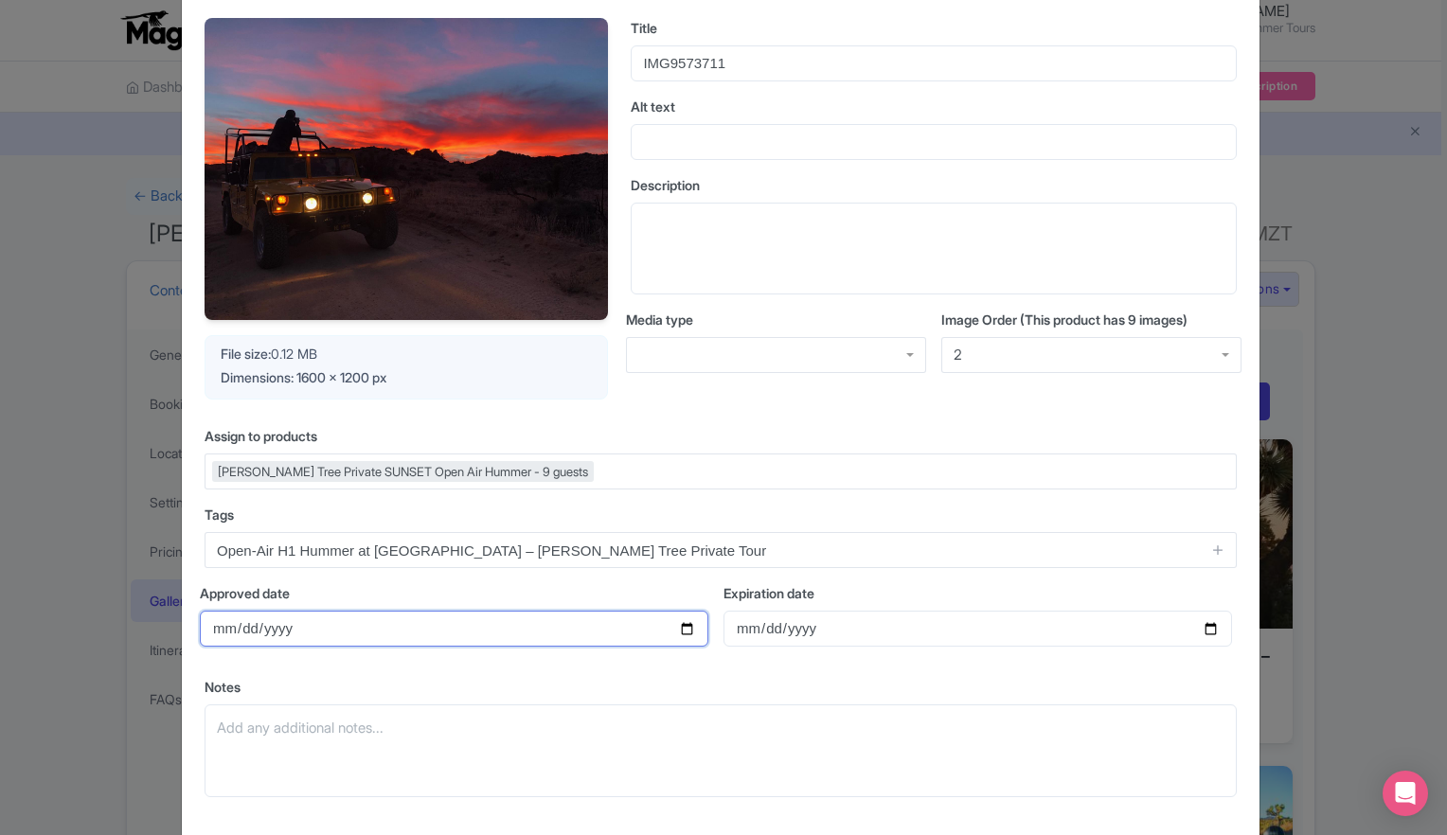
click at [356, 630] on input "Approved date" at bounding box center [454, 629] width 508 height 36
click at [682, 627] on input "Approved date" at bounding box center [454, 629] width 508 height 36
type input "[DATE]"
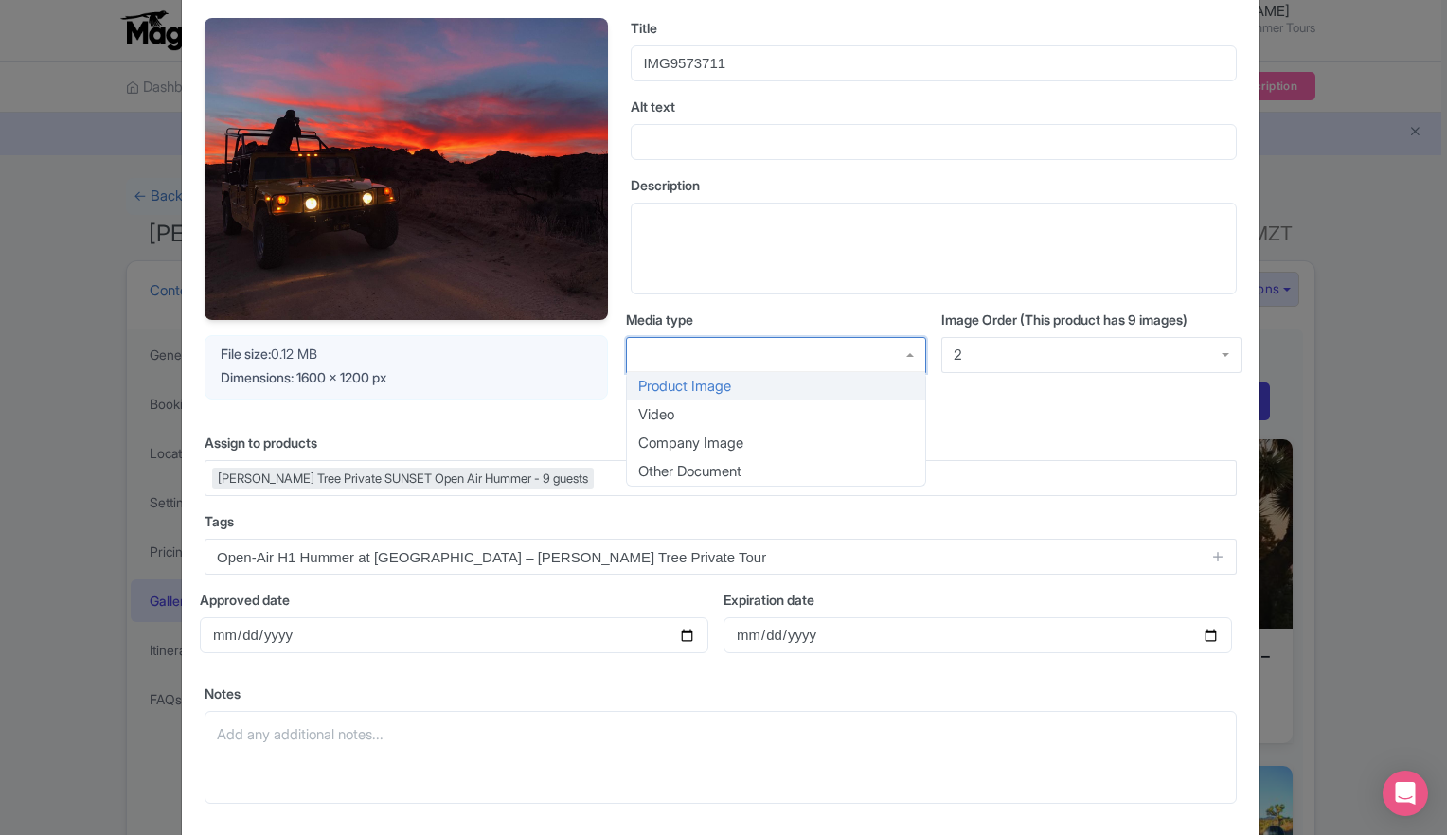
click at [870, 356] on div at bounding box center [776, 355] width 300 height 36
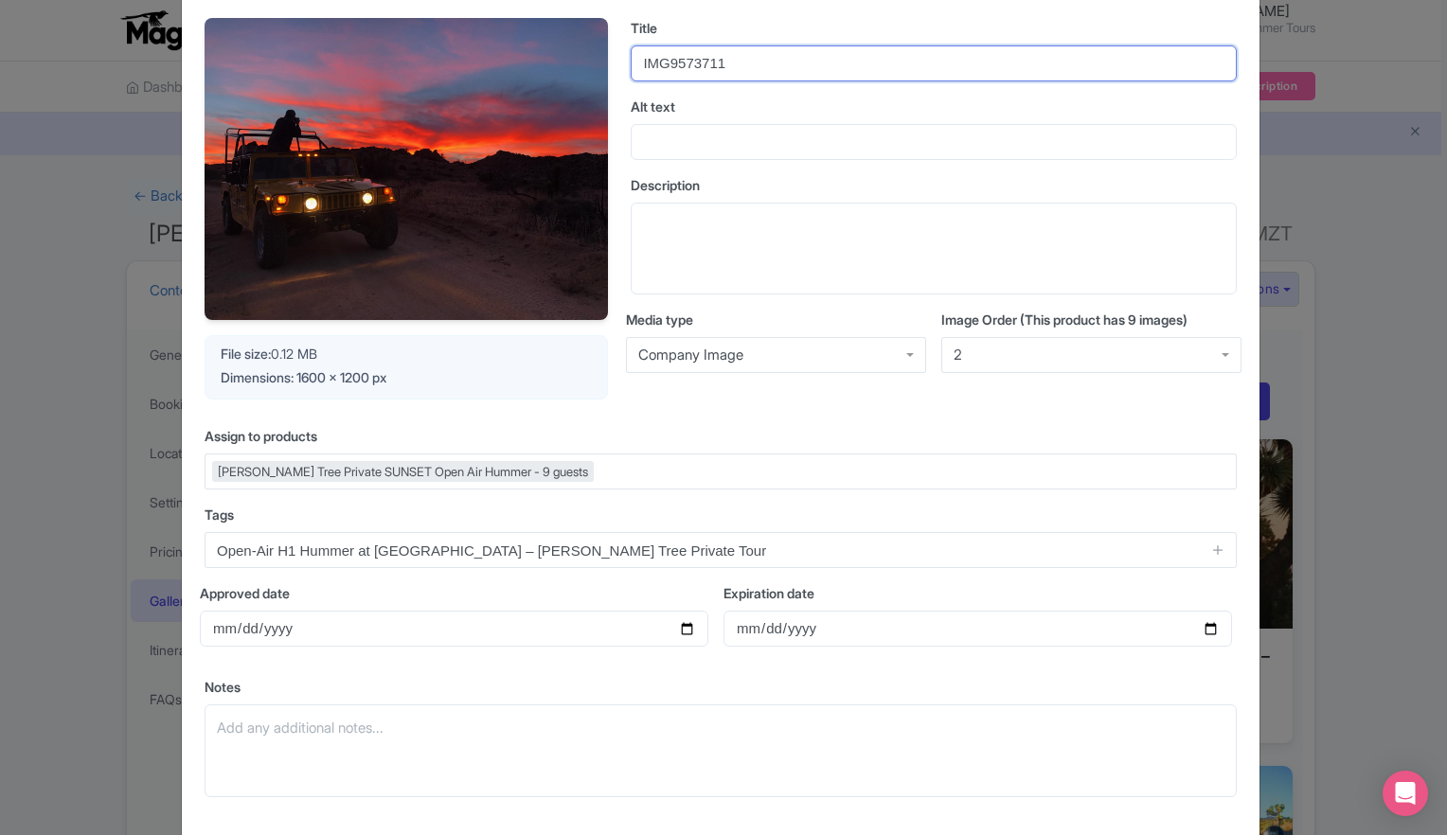
click at [754, 59] on input "IMG9573711" at bounding box center [934, 63] width 606 height 36
drag, startPoint x: 753, startPoint y: 62, endPoint x: 636, endPoint y: 46, distance: 117.4
click at [636, 46] on input "IMG9573711" at bounding box center [934, 63] width 606 height 36
paste input "Open-Air H1 Hummer at Sunset – Joshua Tree Private Tour"
type input "Open-Air H1 Hummer at Sunset – Joshua Tree Private Tour"
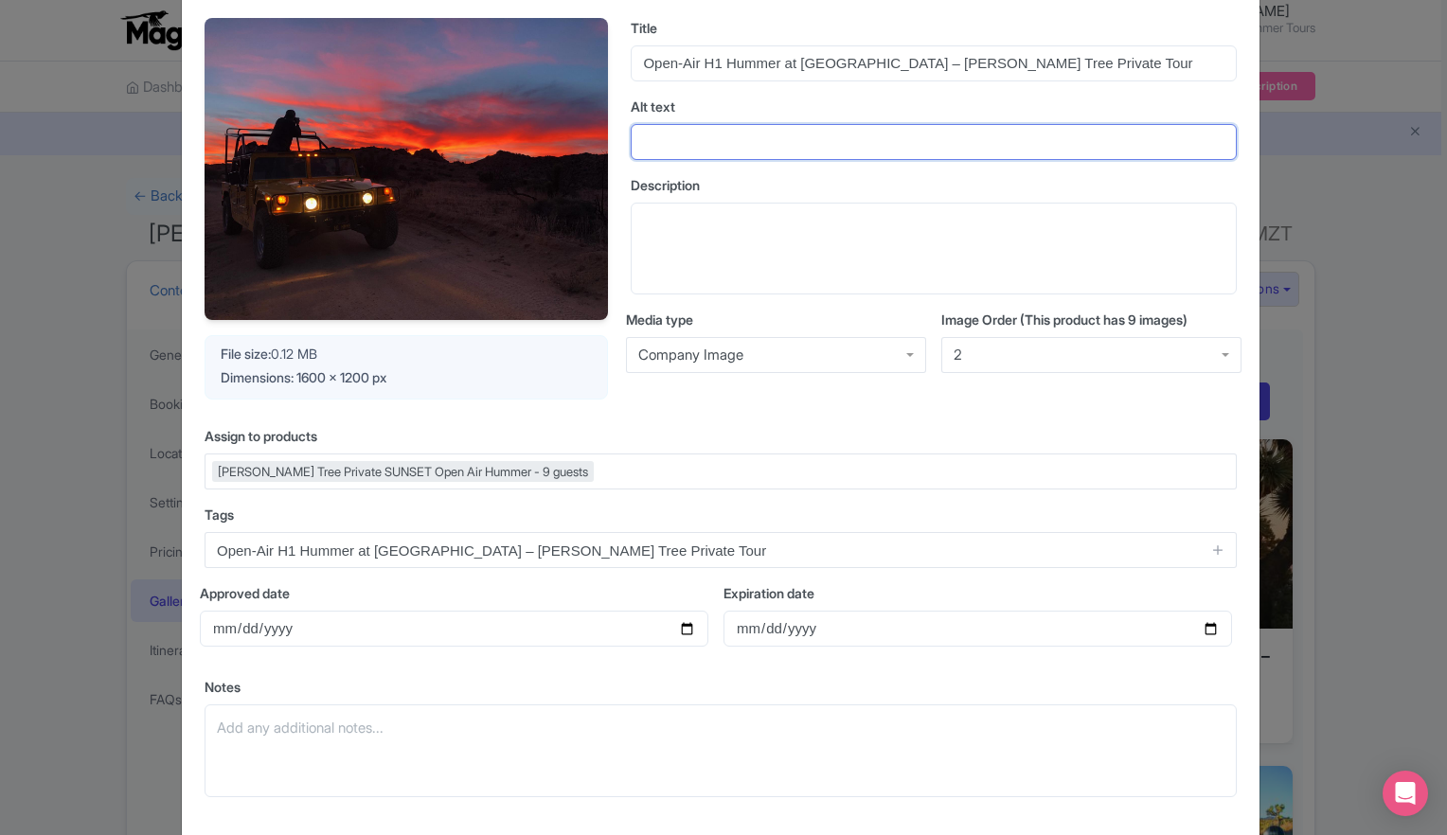
click at [738, 138] on input "Alt text" at bounding box center [934, 142] width 606 height 36
click at [729, 138] on input "Alt text" at bounding box center [934, 142] width 606 height 36
paste input "Guests riding in an open-air H1 Hummer during a vibrant desert sunset in Joshua…"
type input "Guests riding in an open-air H1 Hummer during a vibrant desert sunset in Joshua…"
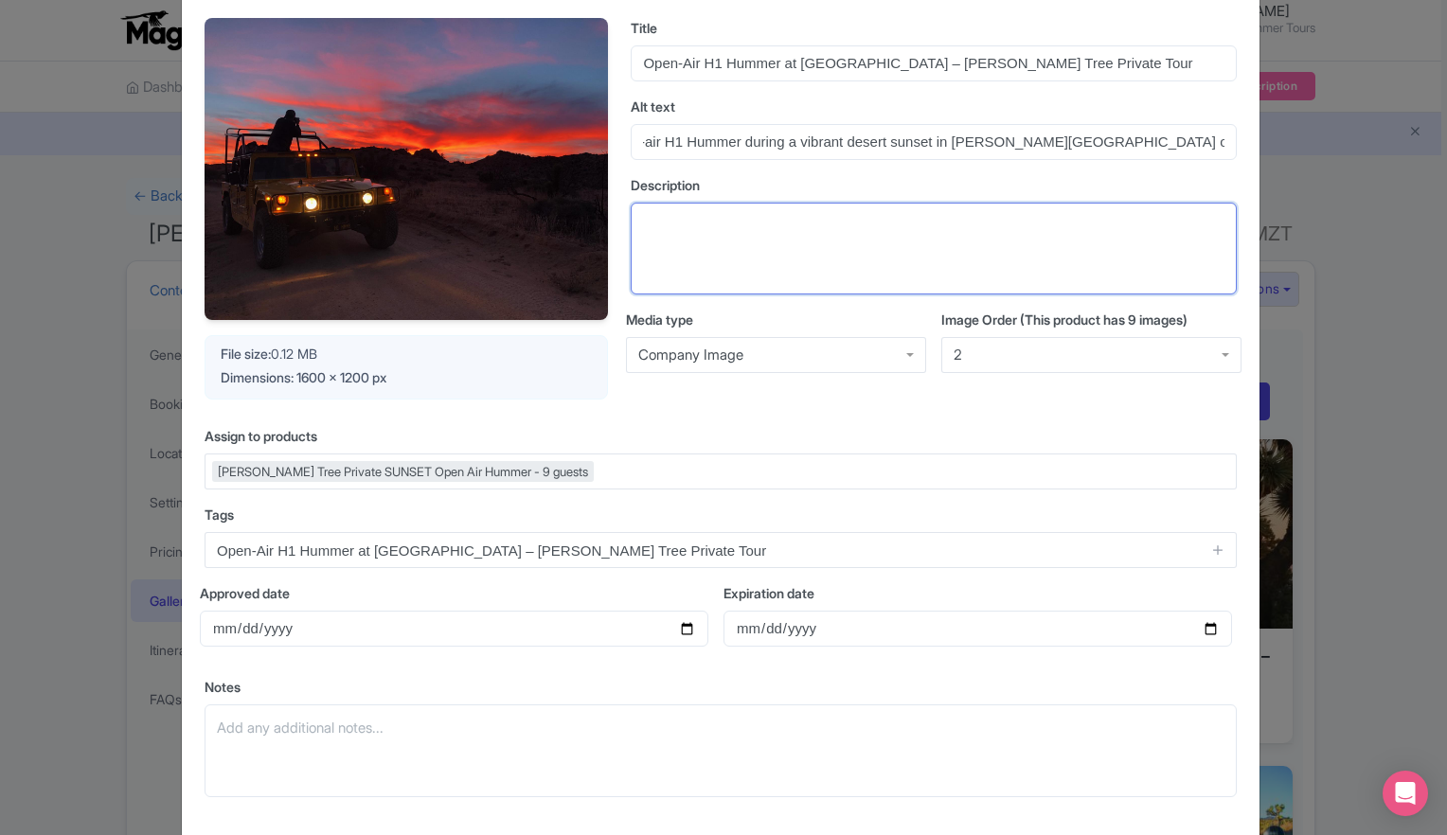
click at [713, 226] on textarea "Description" at bounding box center [934, 249] width 606 height 93
click at [709, 225] on textarea "Description" at bounding box center [934, 249] width 606 height 93
paste textarea "Ride into the Joshua Tree sunset in an open-air H1 Hummer. This dramatic image …"
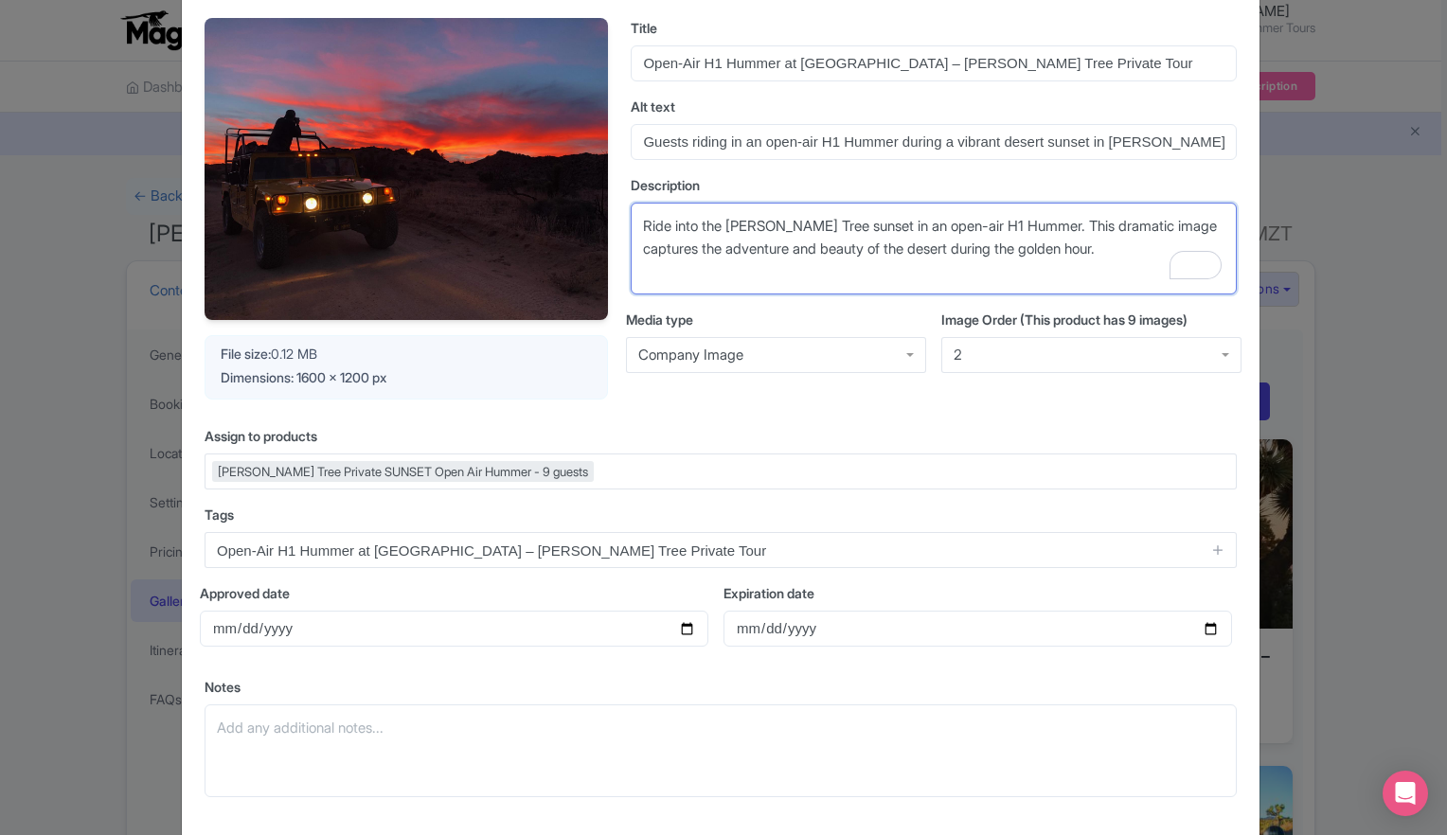
type textarea "Ride into the Joshua Tree sunset in an open-air H1 Hummer. This dramatic image …"
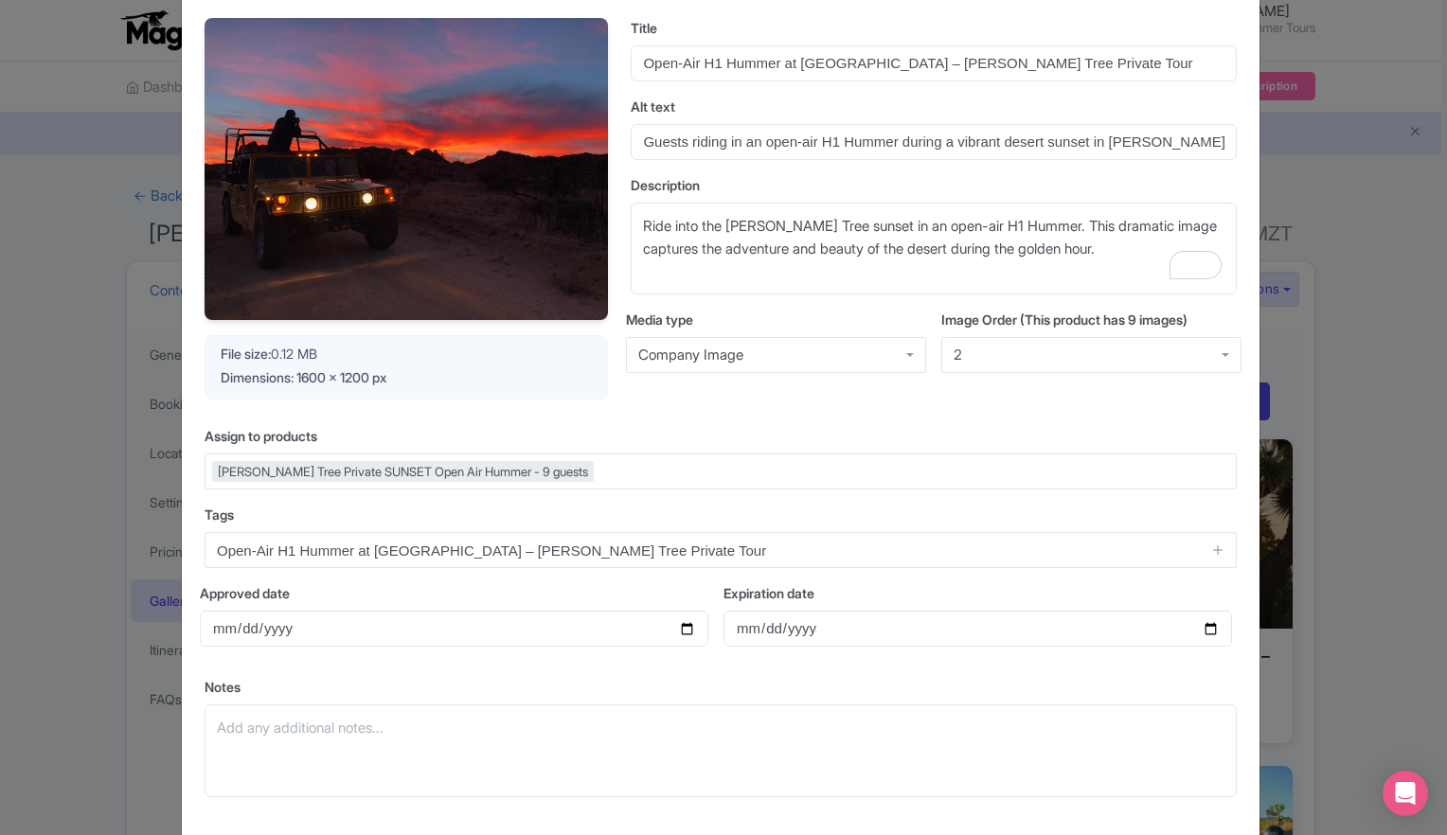
click at [735, 420] on div "Your Image is being upscaled File size: 0.12 MB Dimensions: 1600 x 1200 px Titl…" at bounding box center [720, 415] width 1077 height 840
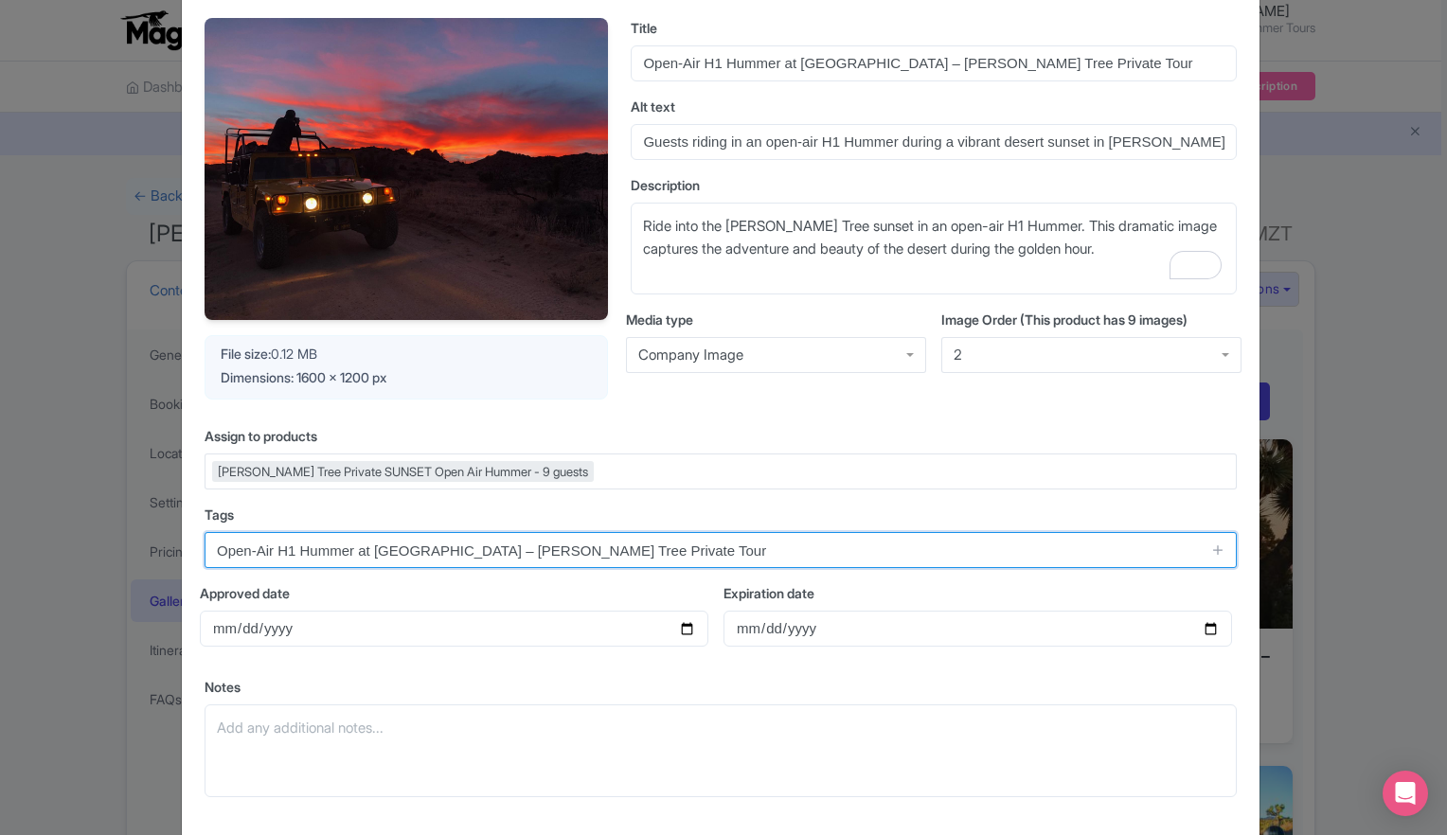
click at [643, 540] on input "Open-Air H1 Hummer at [GEOGRAPHIC_DATA] – [PERSON_NAME] Tree Private Tour" at bounding box center [721, 550] width 1032 height 36
drag, startPoint x: 650, startPoint y: 547, endPoint x: 188, endPoint y: 529, distance: 462.4
click at [188, 529] on div "Your Image is being upscaled File size: 0.12 MB Dimensions: 1600 x 1200 px Titl…" at bounding box center [720, 415] width 1077 height 840
paste input "Joshua Tree Sunset Tour, Open-Air Hummer Joshua Tree, Joshua Tree Private Humme…"
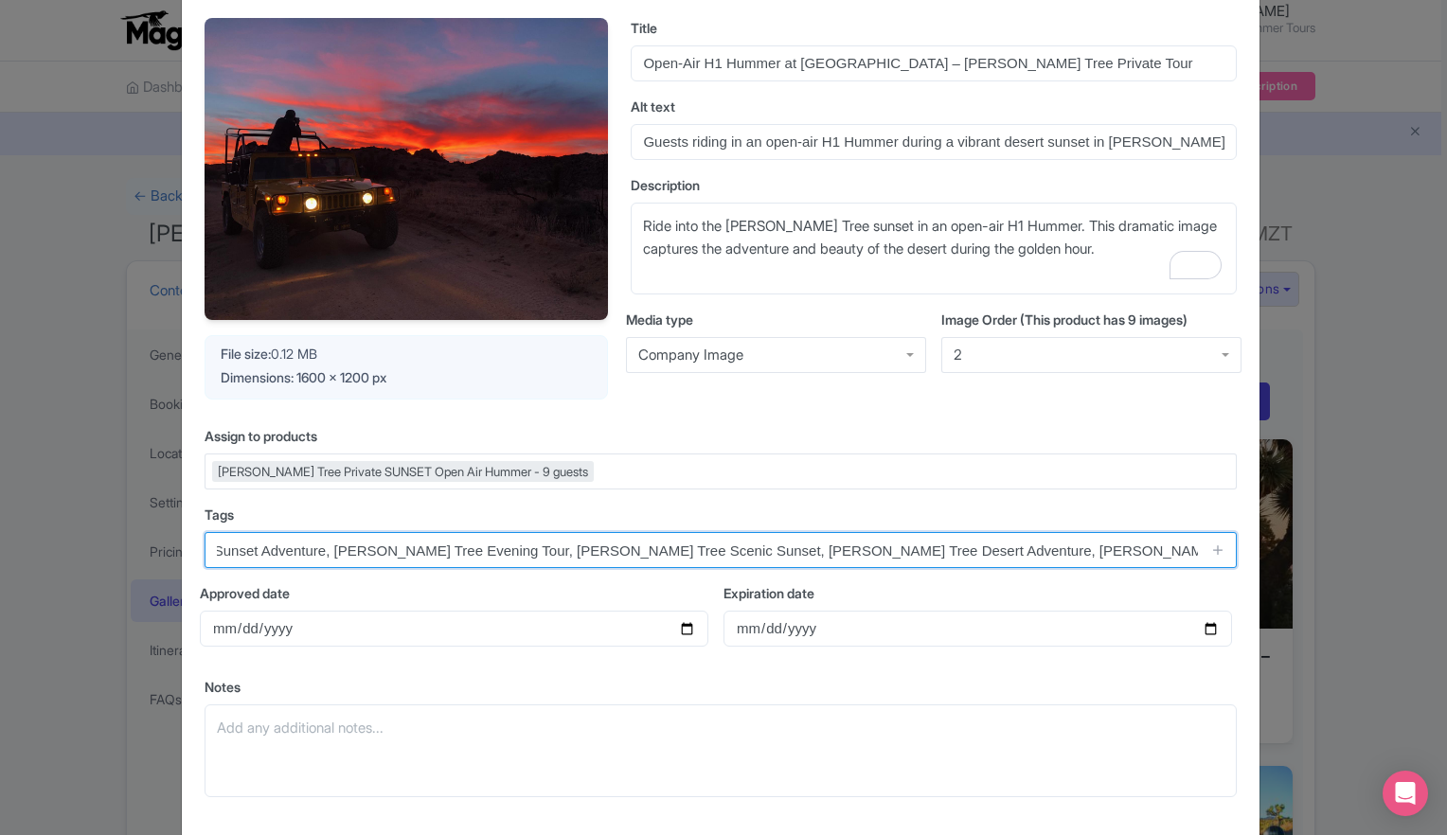
type input "Joshua Tree Sunset Tour, Open-Air Hummer Joshua Tree, Joshua Tree Private Humme…"
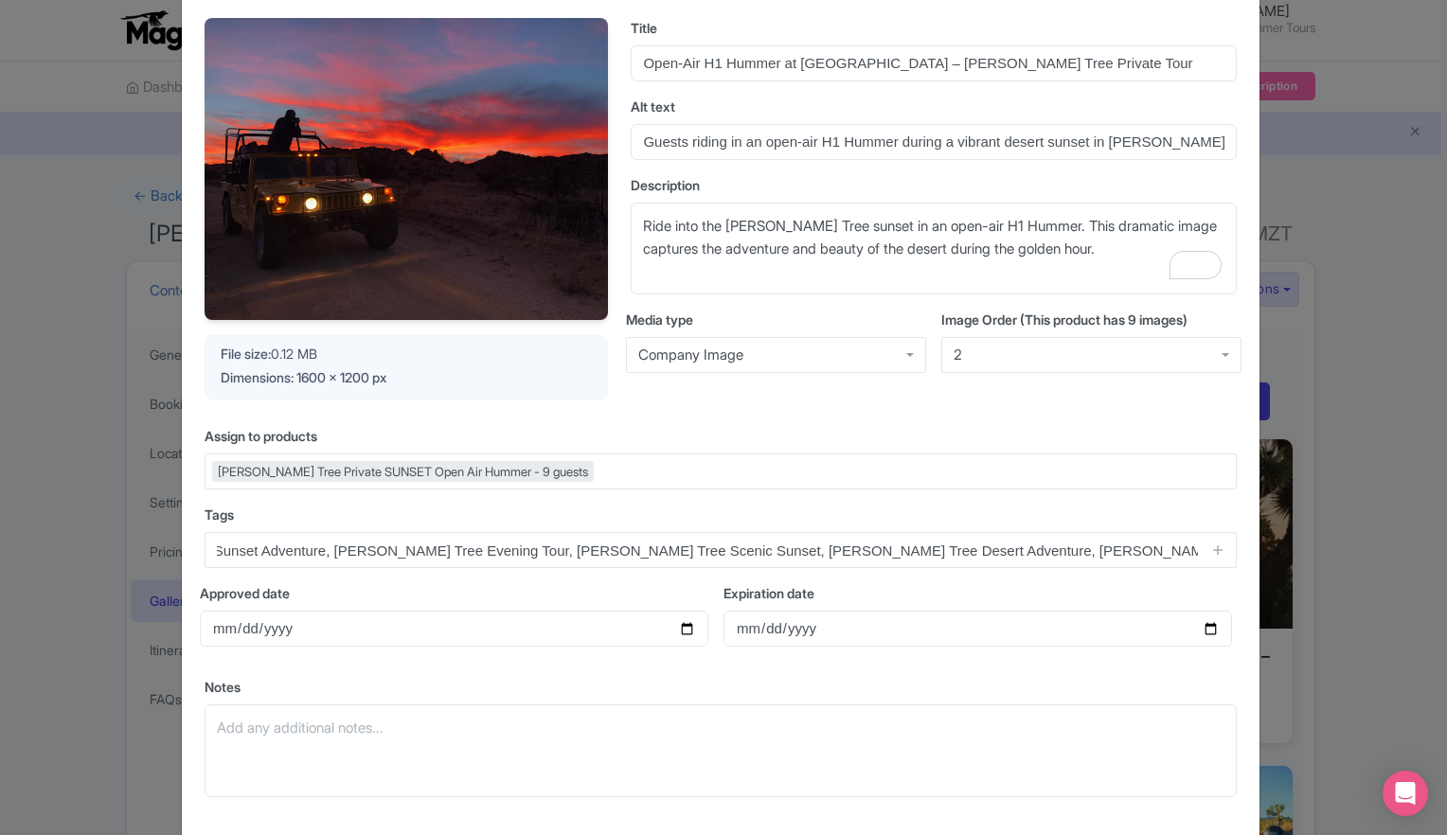
scroll to position [0, 0]
click at [465, 589] on label "Approved date" at bounding box center [454, 593] width 508 height 20
click at [465, 611] on input "[DATE]" at bounding box center [454, 629] width 508 height 36
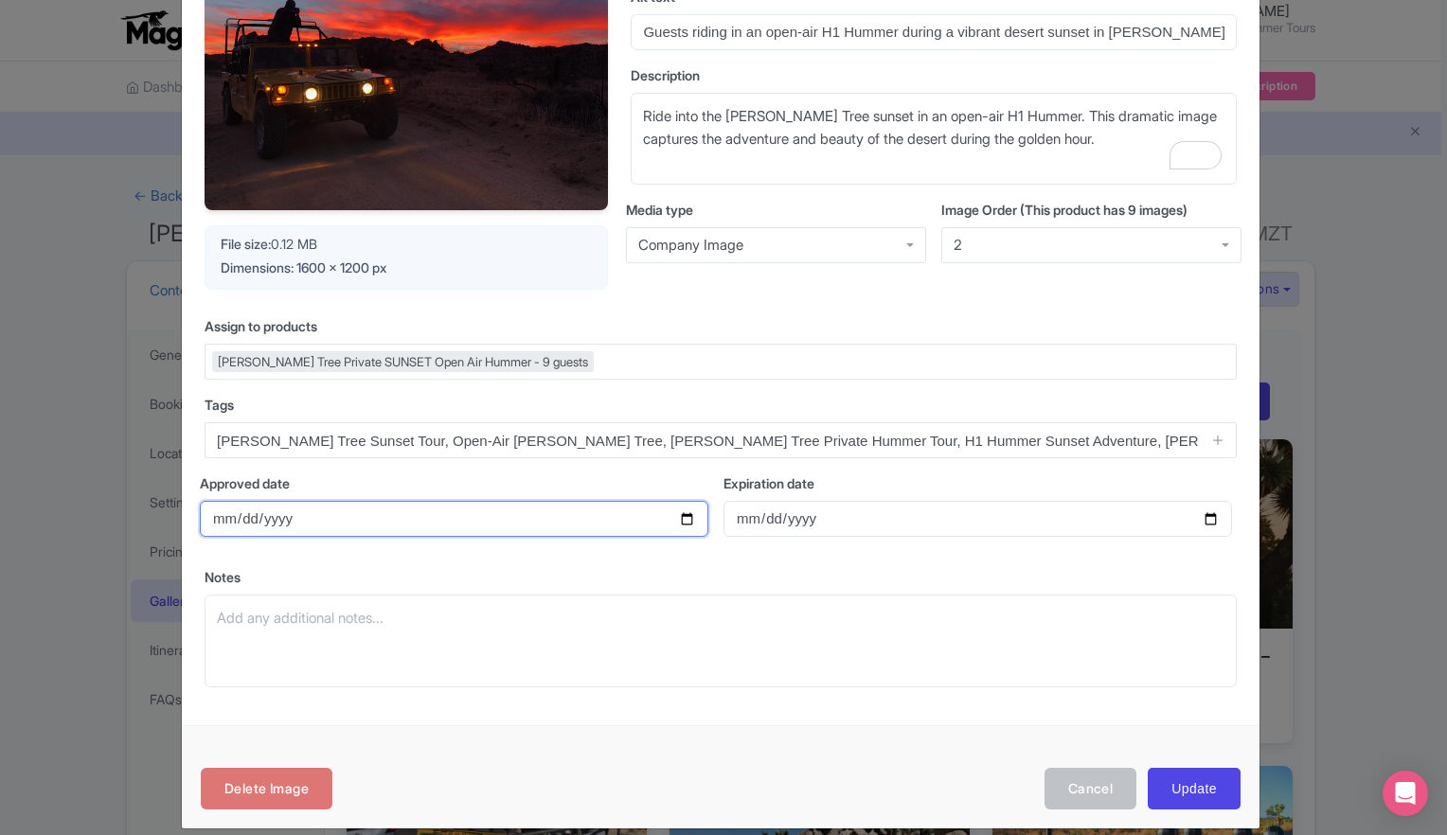
scroll to position [223, 0]
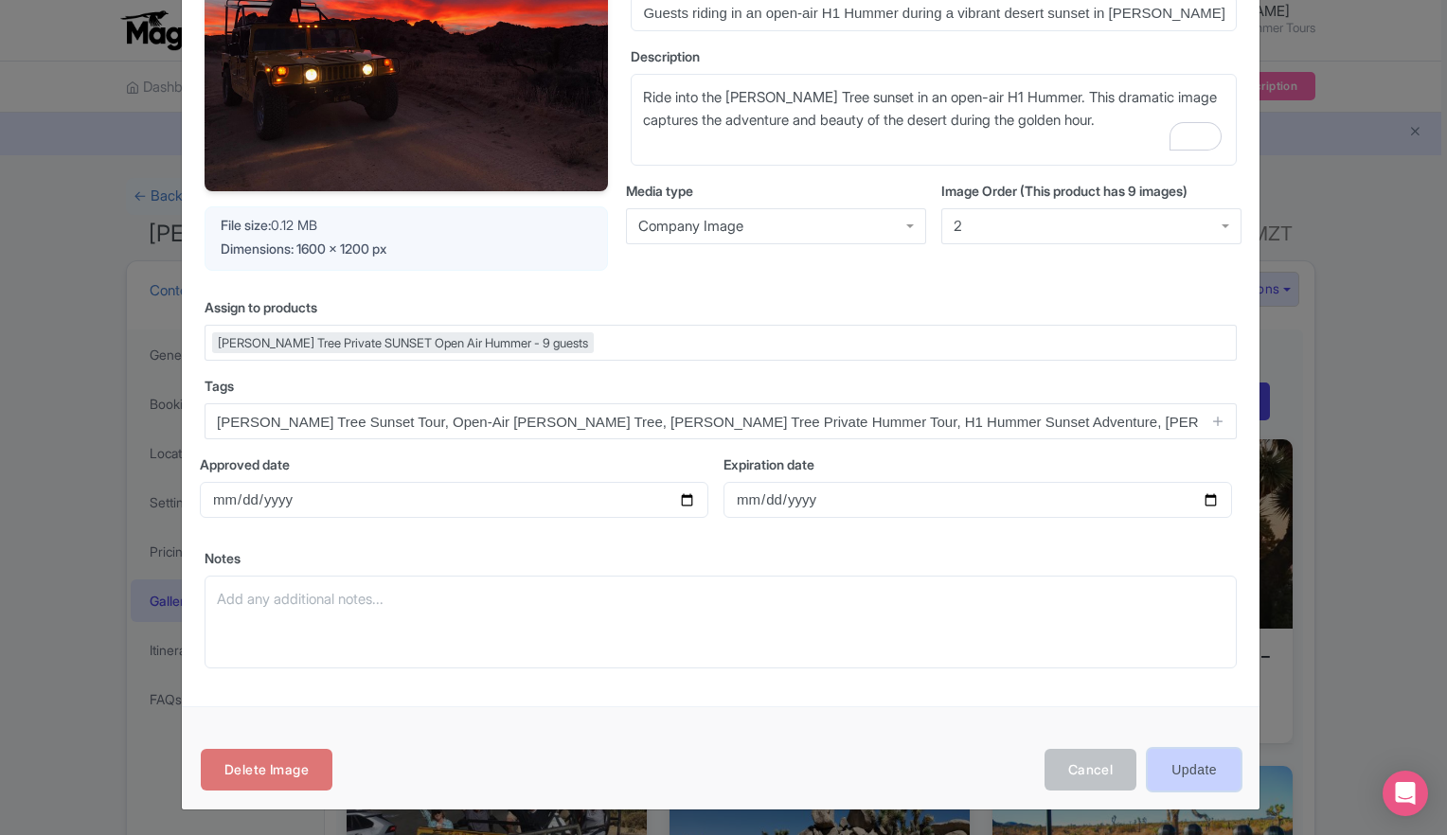
click at [1206, 765] on input "Update" at bounding box center [1193, 770] width 93 height 43
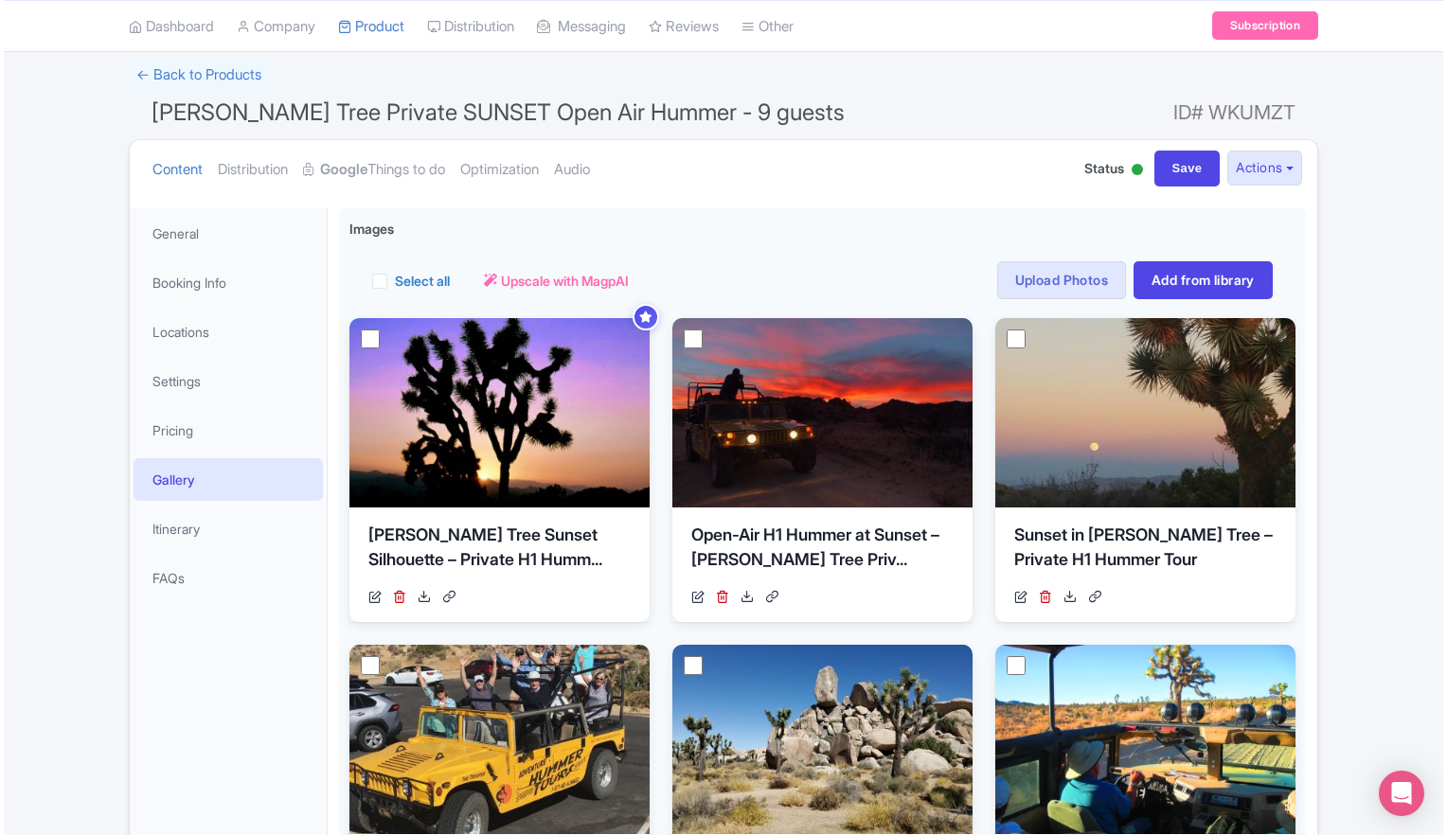
scroll to position [95, 0]
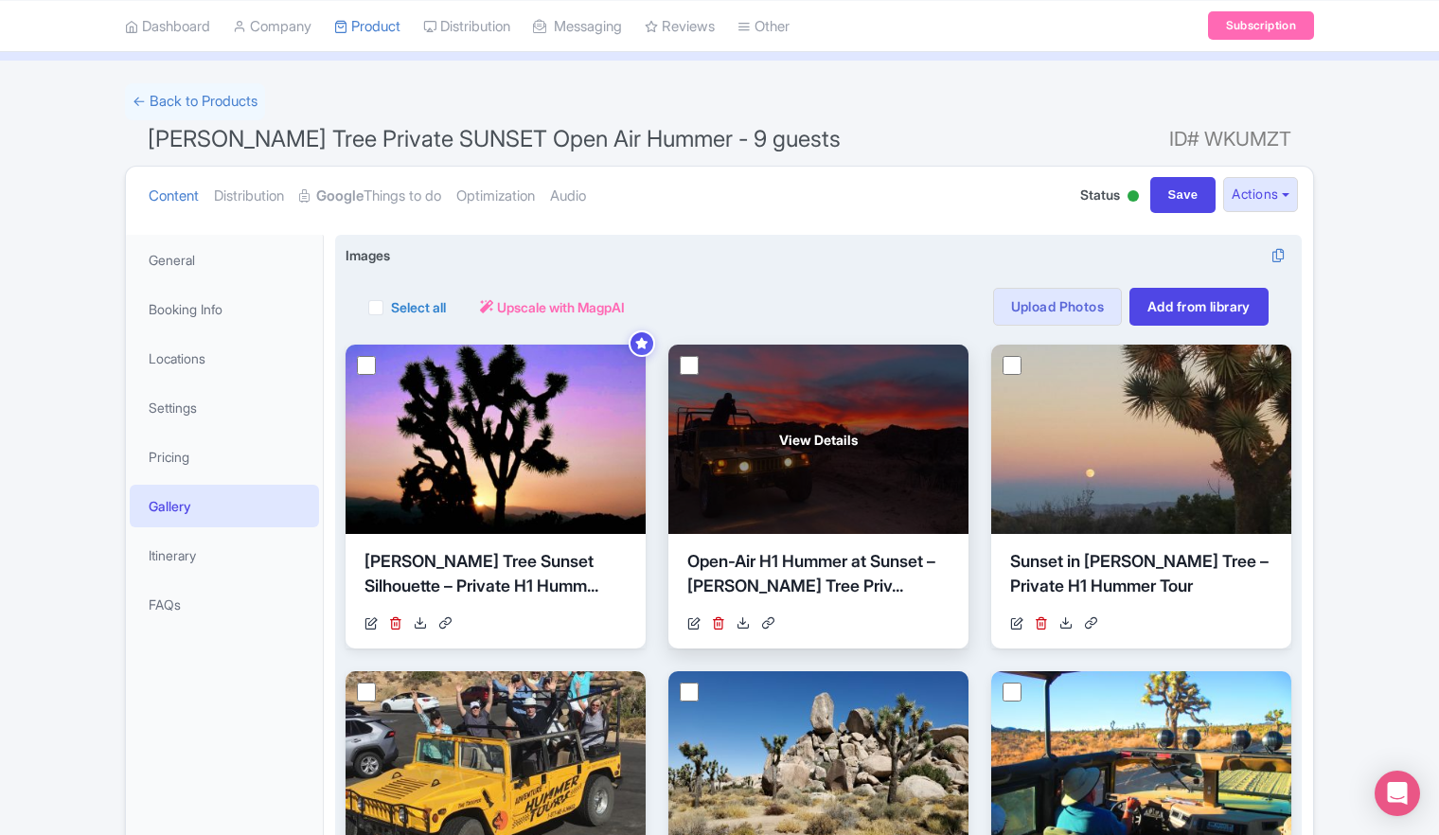
click at [805, 441] on span "View Details" at bounding box center [818, 440] width 79 height 20
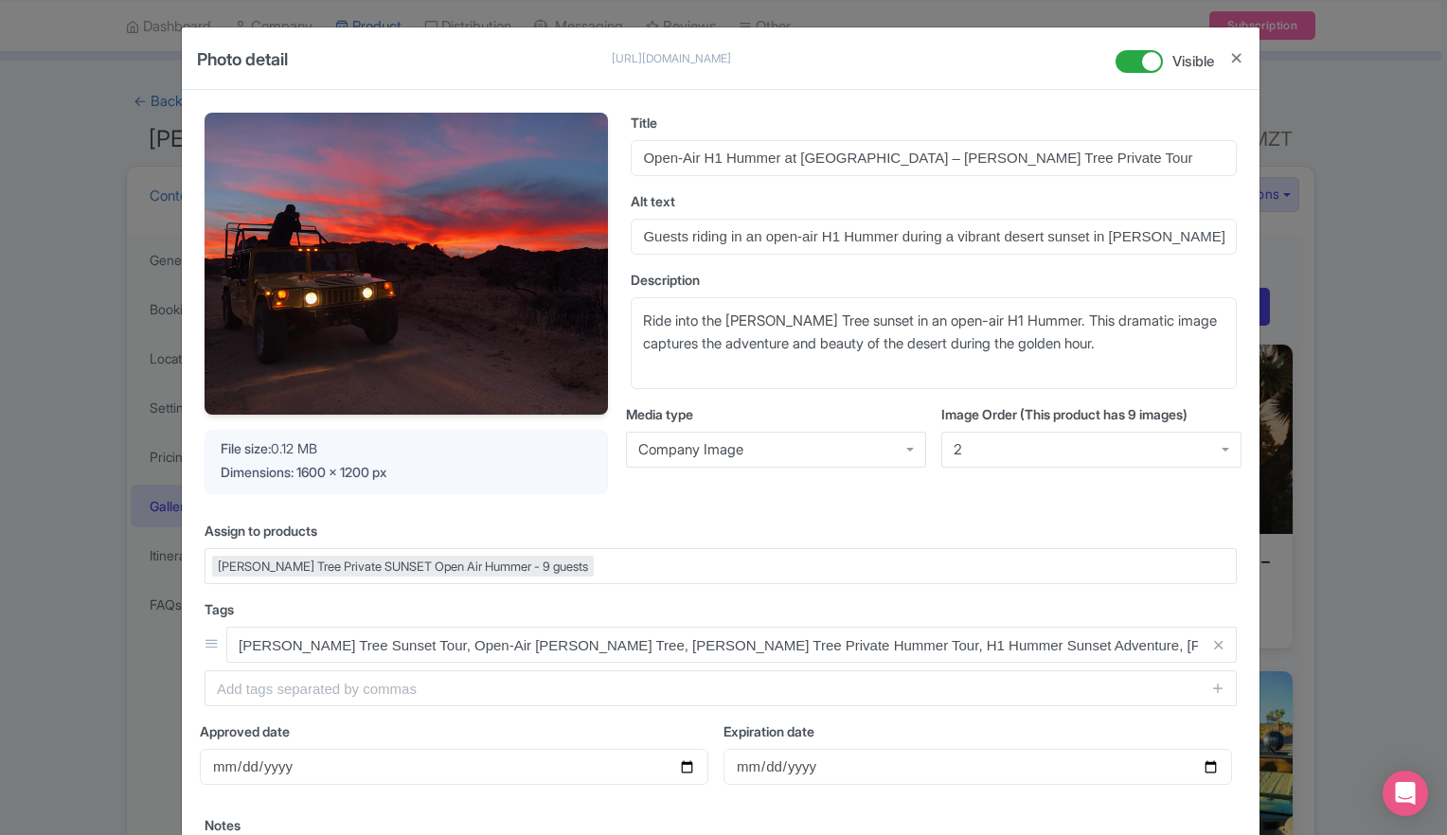
click at [1221, 446] on div "2" at bounding box center [1091, 450] width 300 height 36
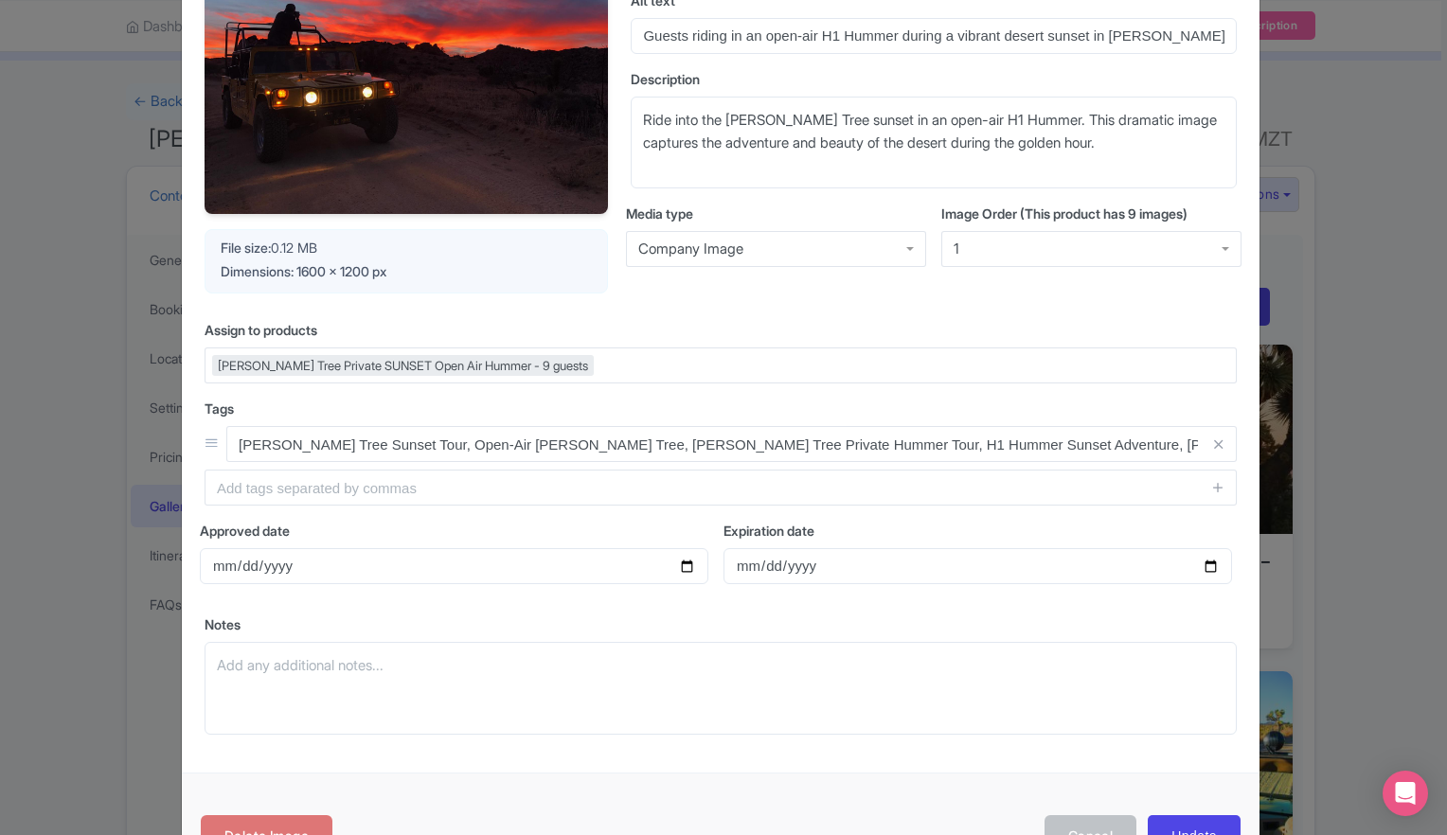
scroll to position [267, 0]
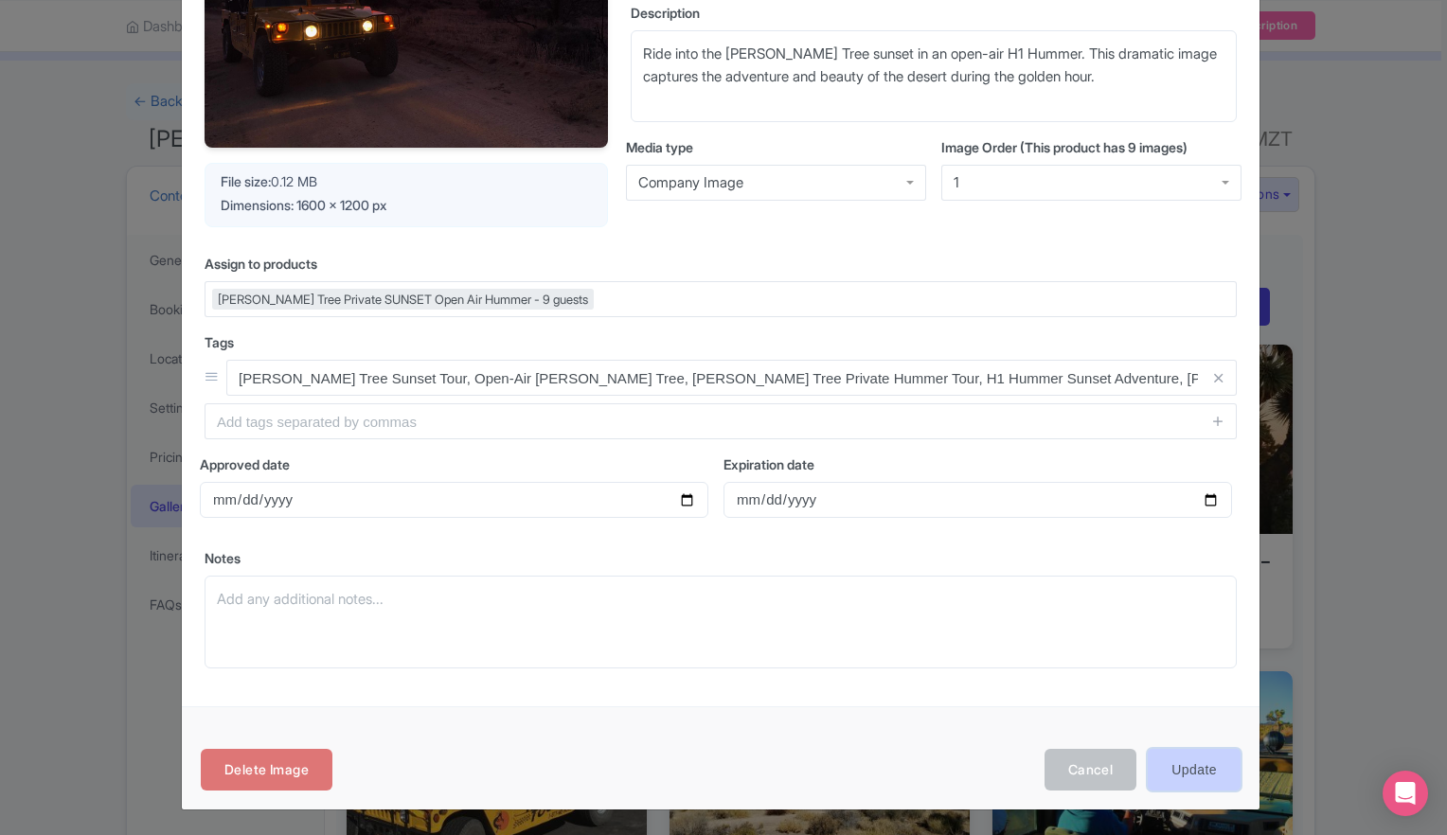
click at [1182, 769] on input "Update" at bounding box center [1193, 770] width 93 height 43
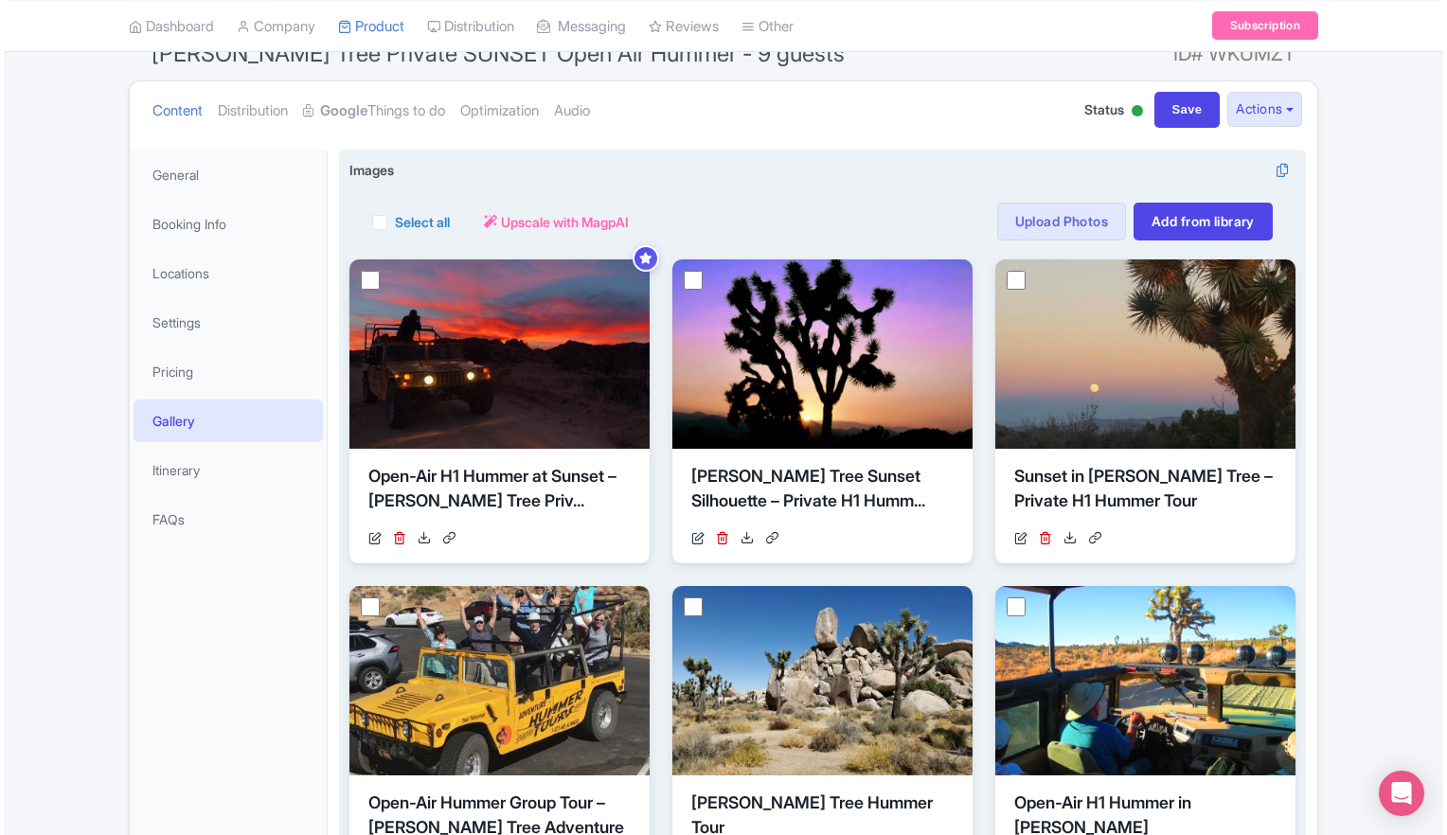
scroll to position [189, 0]
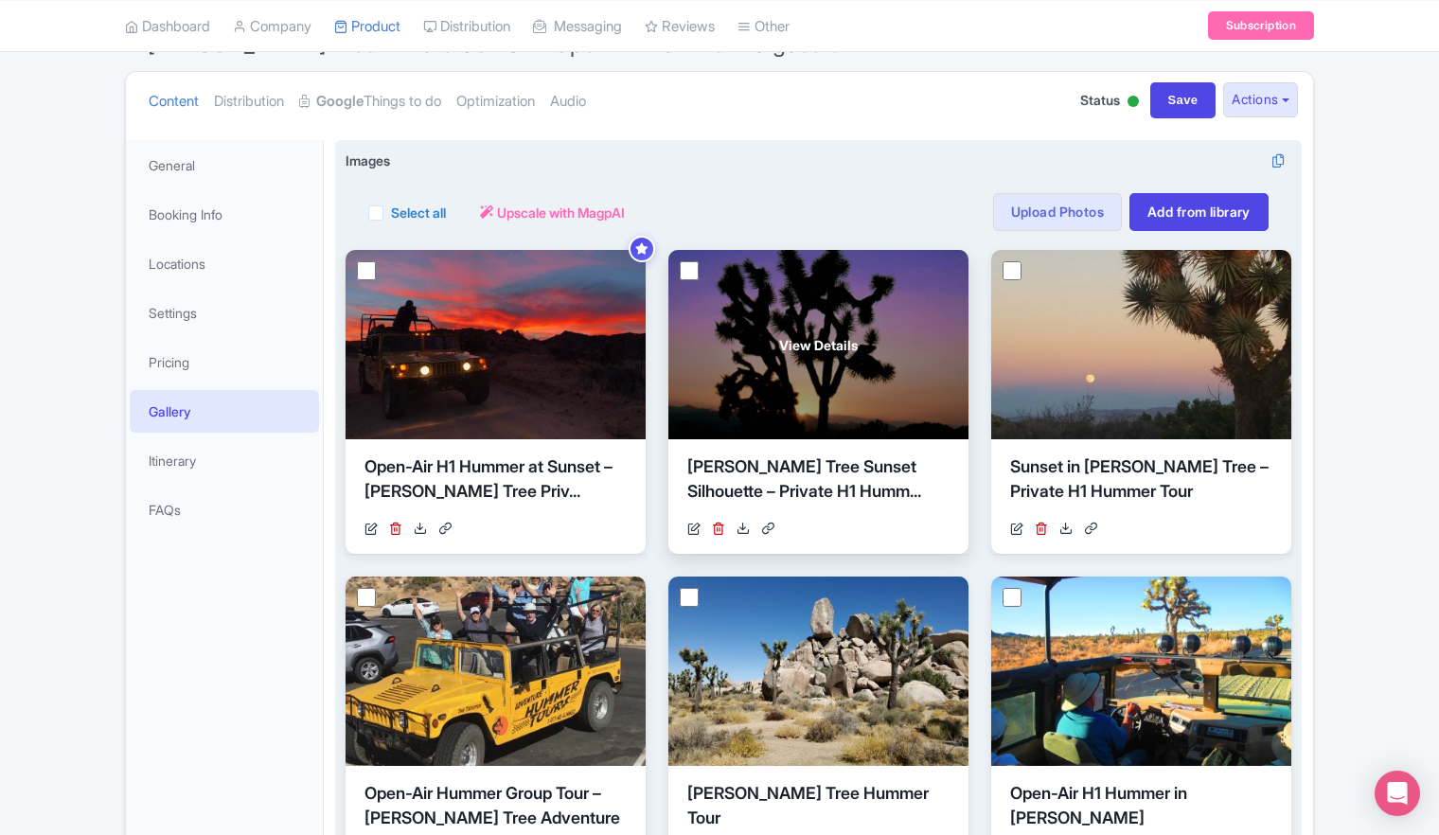
click at [808, 350] on span "View Details" at bounding box center [818, 345] width 79 height 20
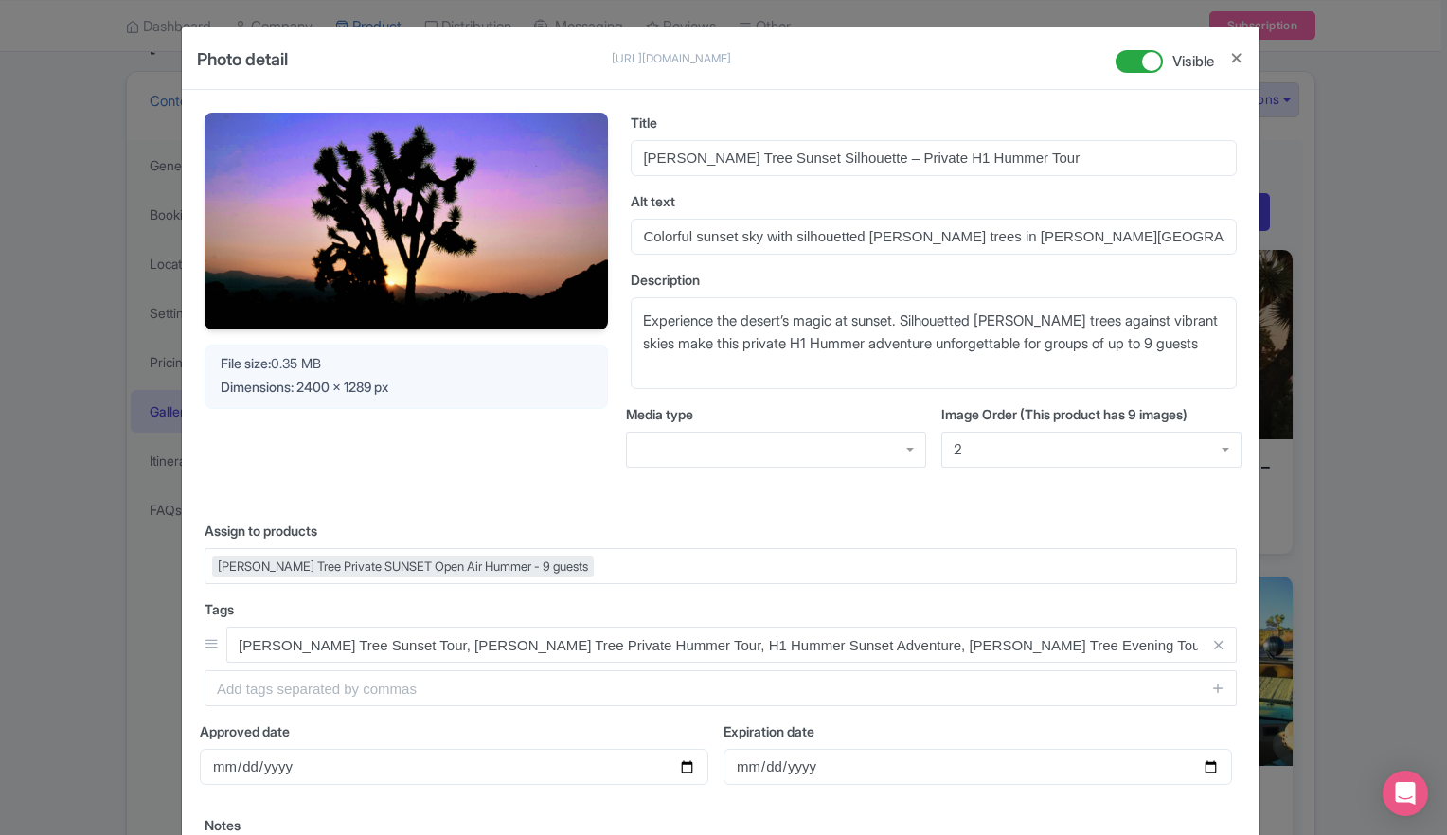
click at [904, 456] on div at bounding box center [776, 450] width 300 height 36
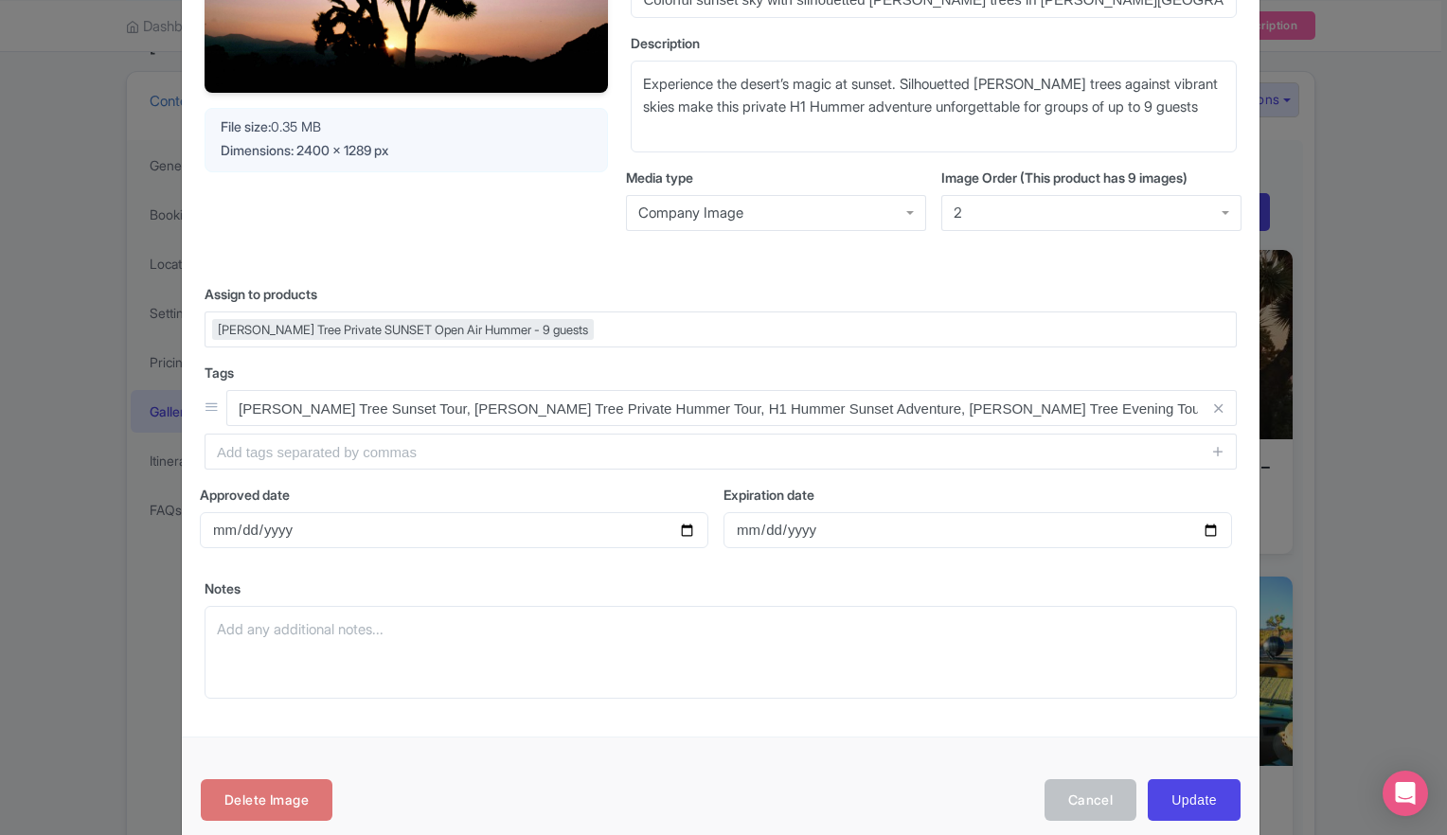
scroll to position [267, 0]
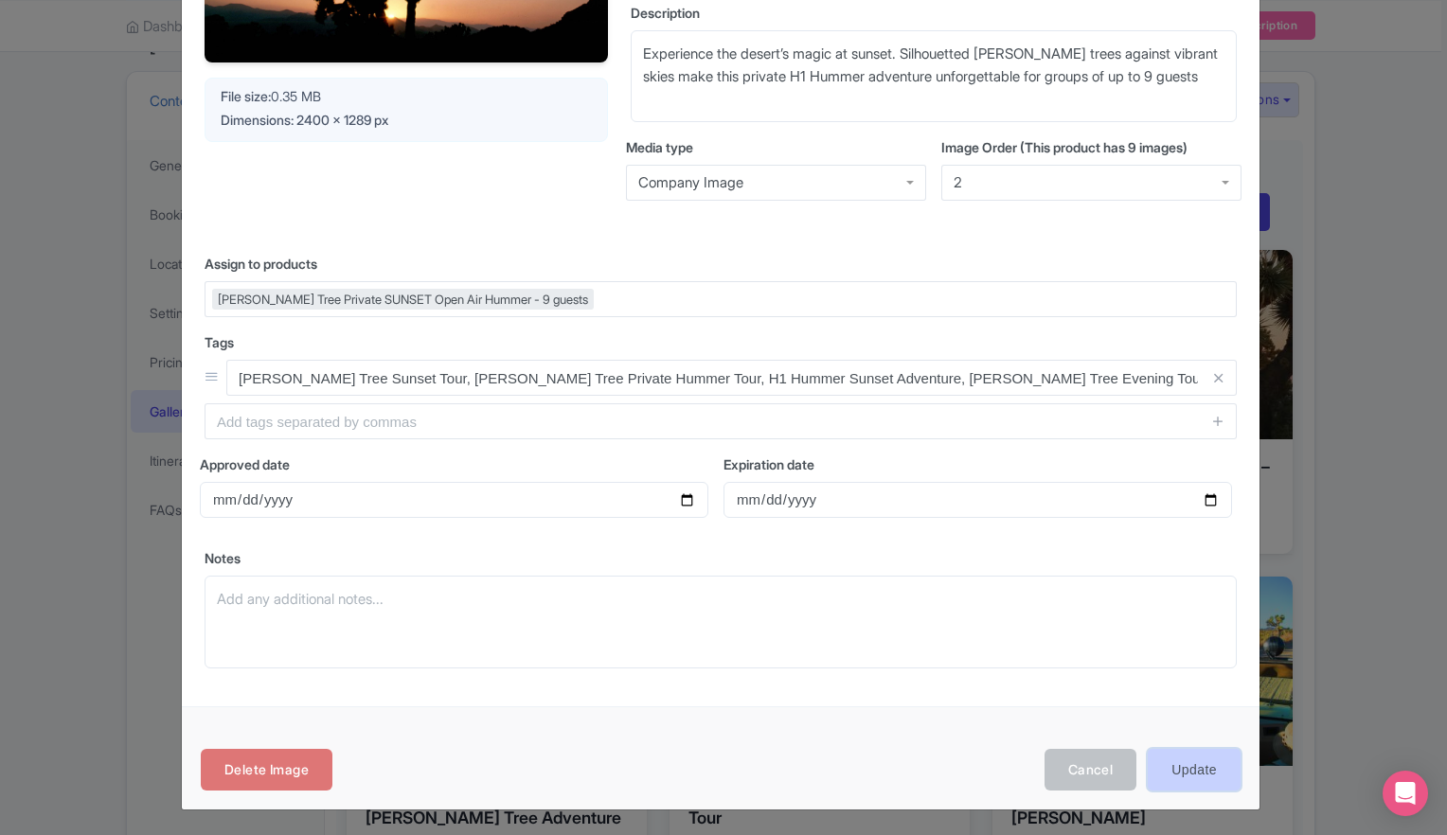
click at [1204, 780] on input "Update" at bounding box center [1193, 770] width 93 height 43
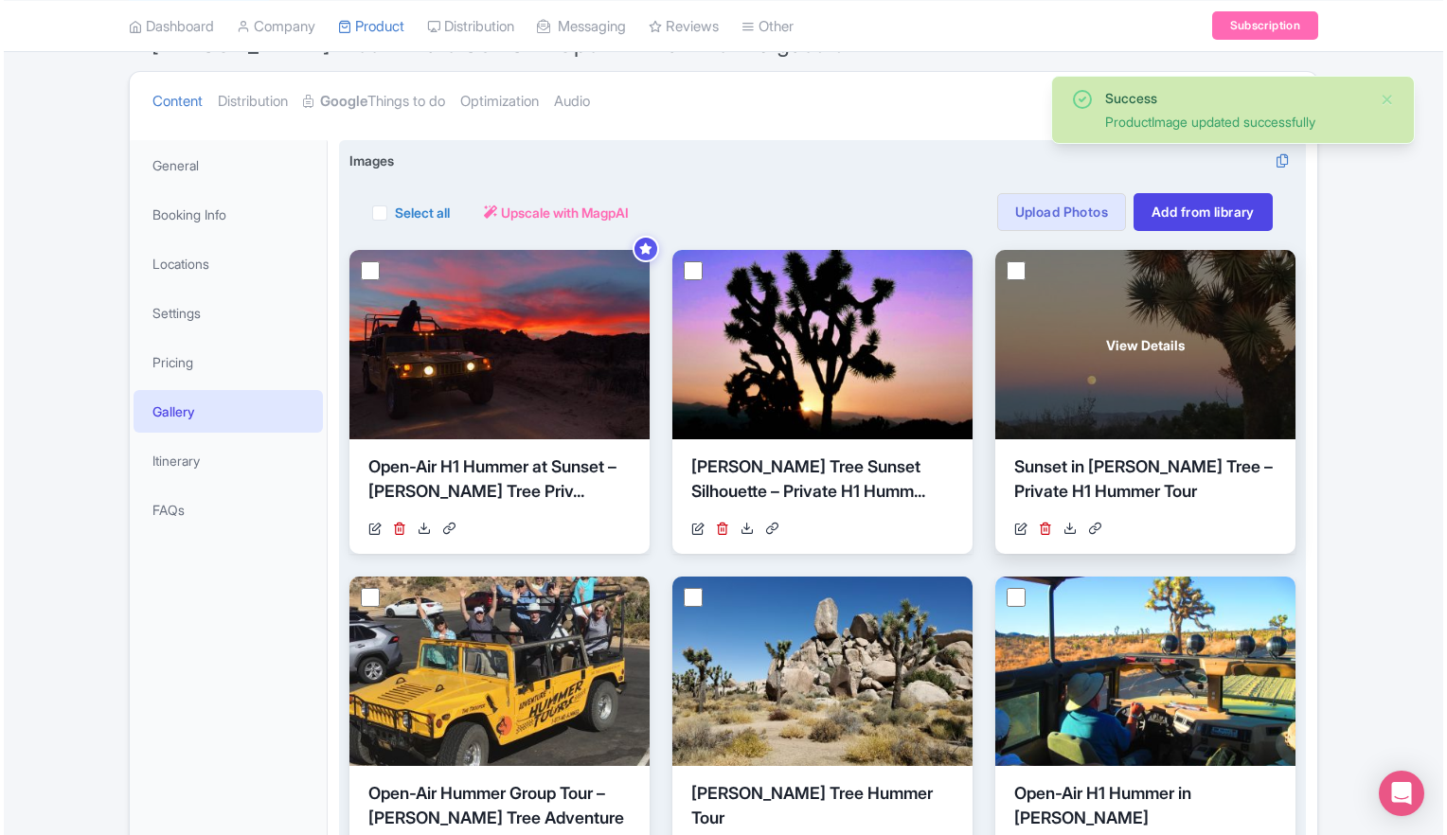
scroll to position [284, 0]
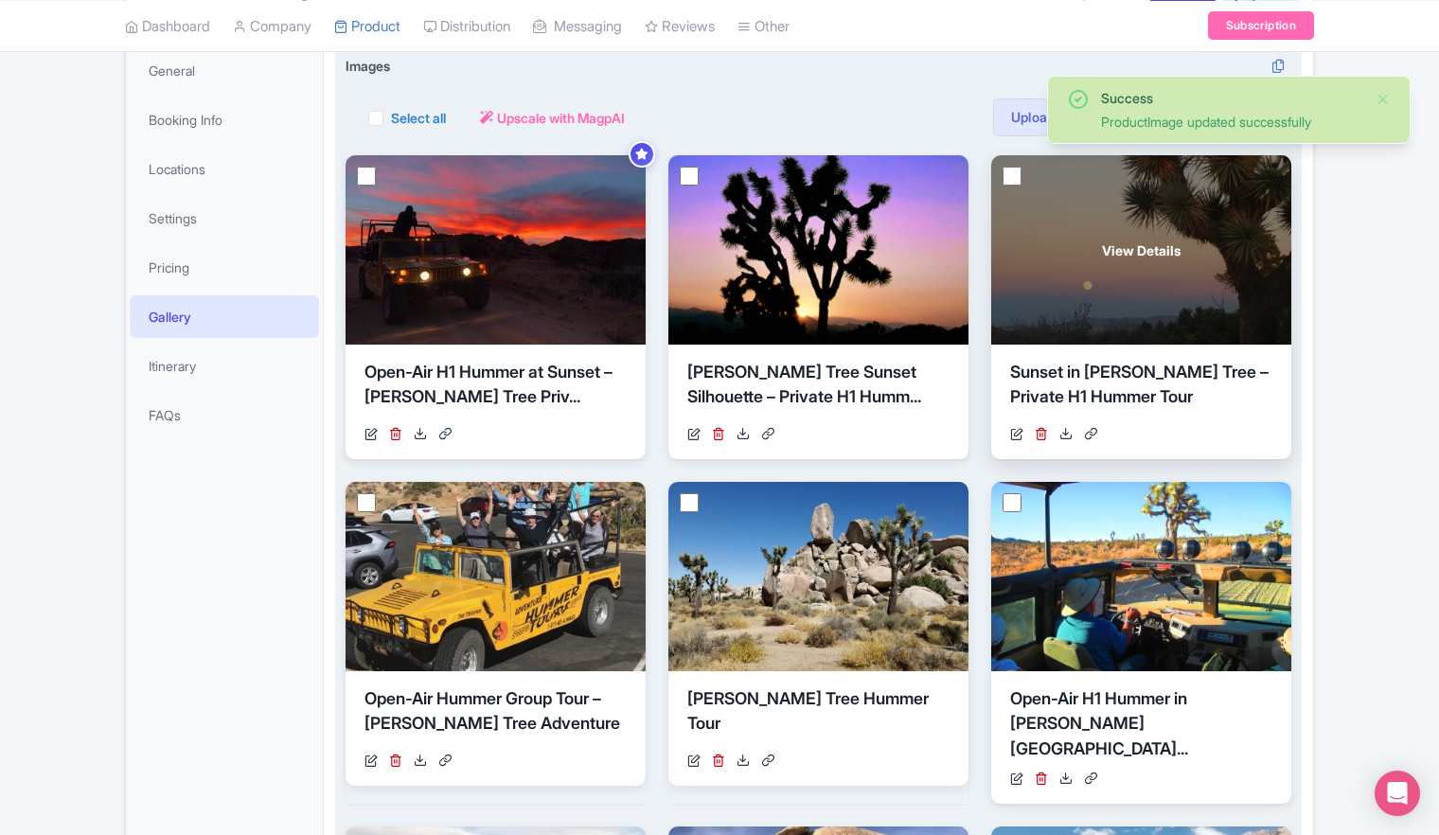
click at [1110, 276] on div "View Details" at bounding box center [1141, 249] width 300 height 189
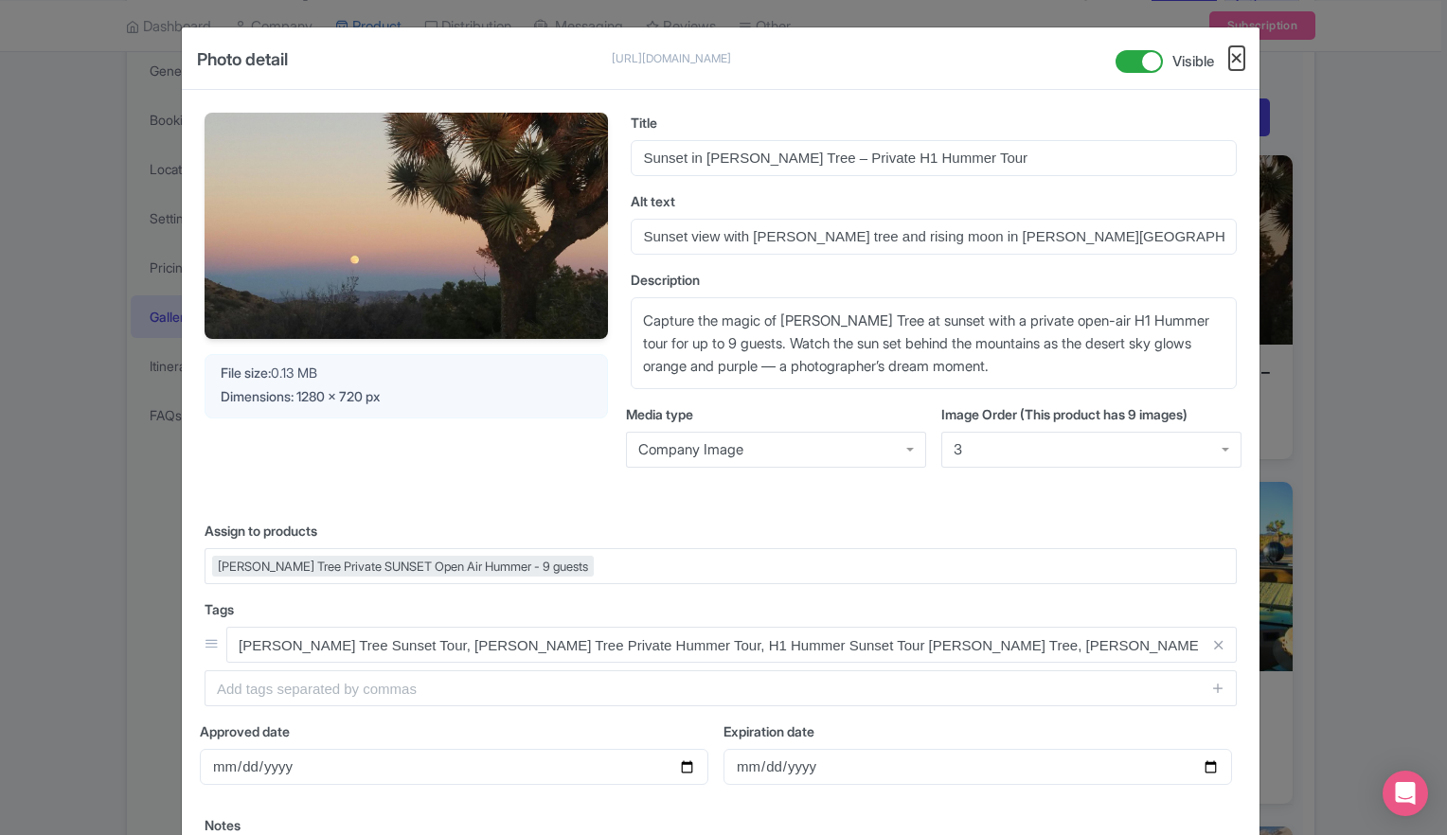
click at [1229, 59] on button "Close" at bounding box center [1236, 58] width 15 height 24
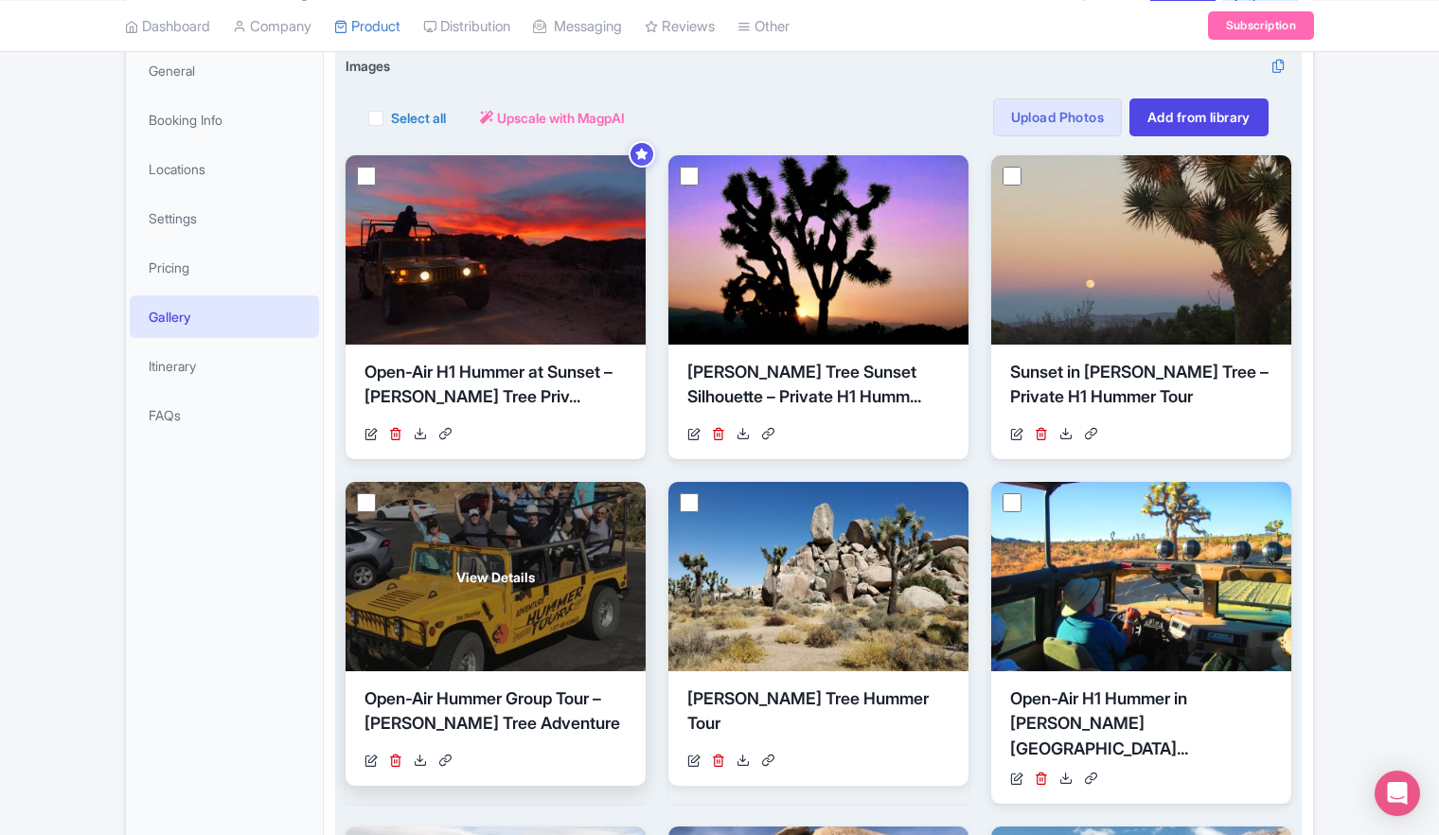
click at [493, 587] on div "View Details" at bounding box center [496, 576] width 300 height 189
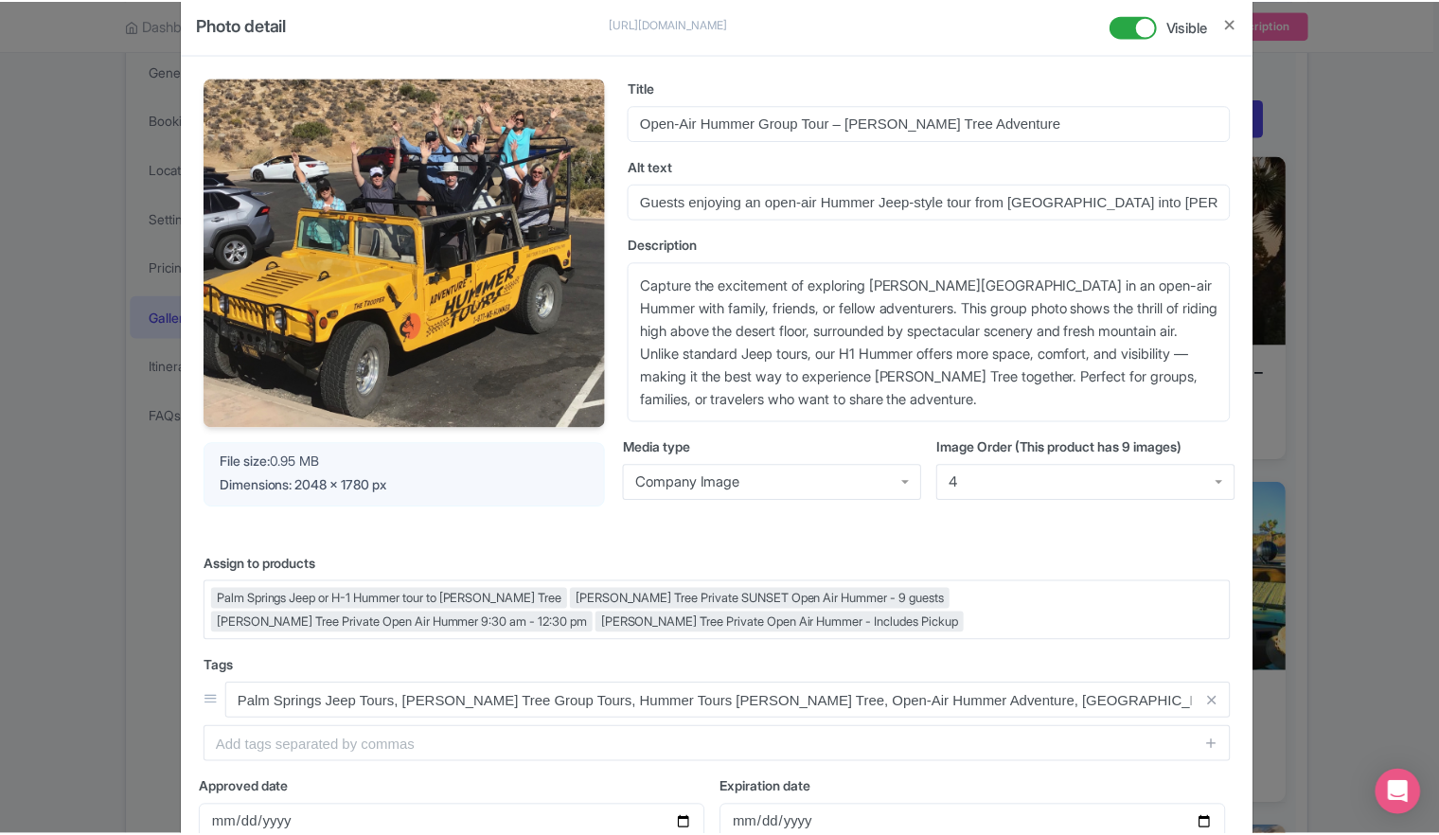
scroll to position [0, 0]
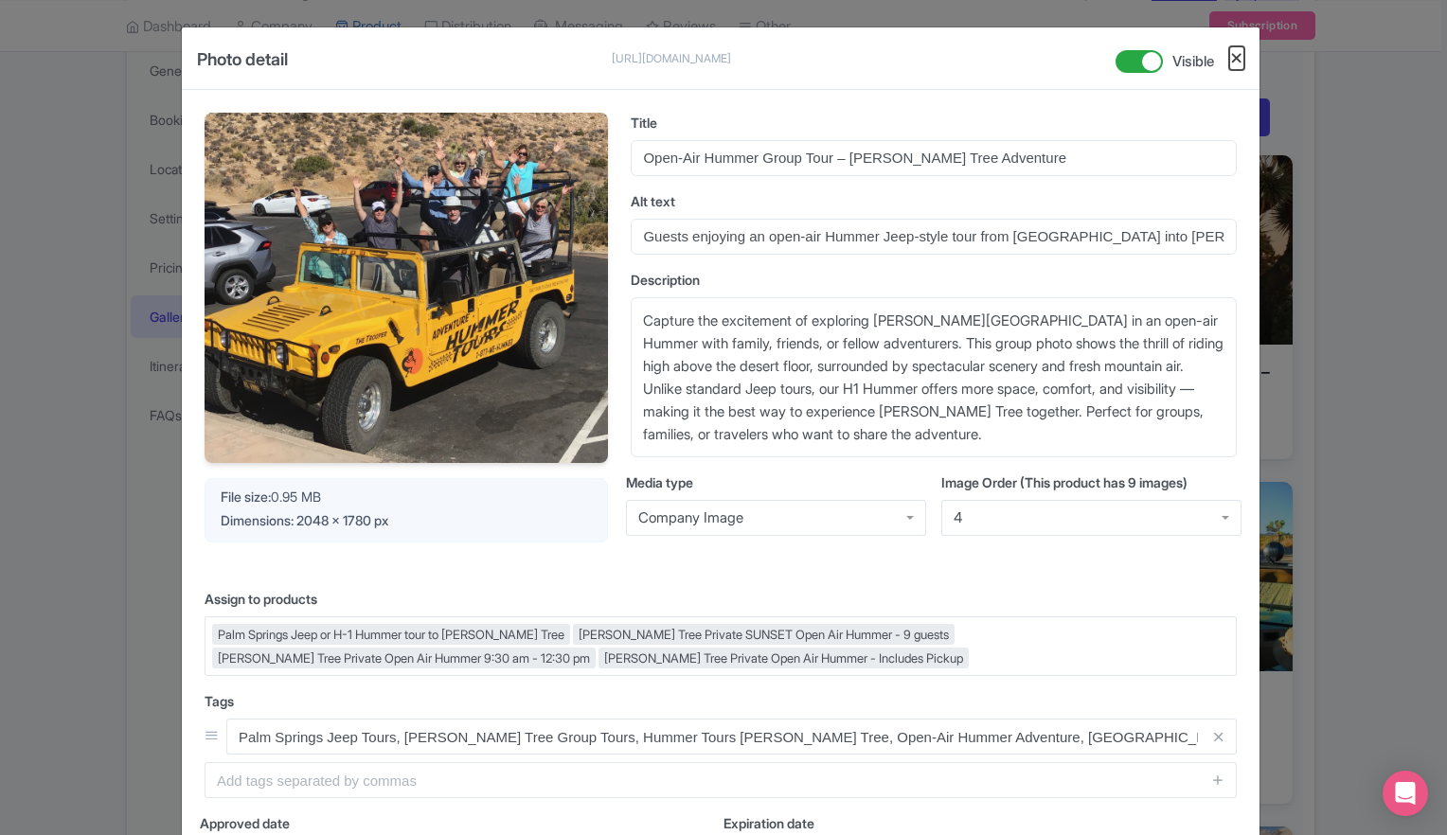
click at [1229, 60] on button "Close" at bounding box center [1236, 58] width 15 height 24
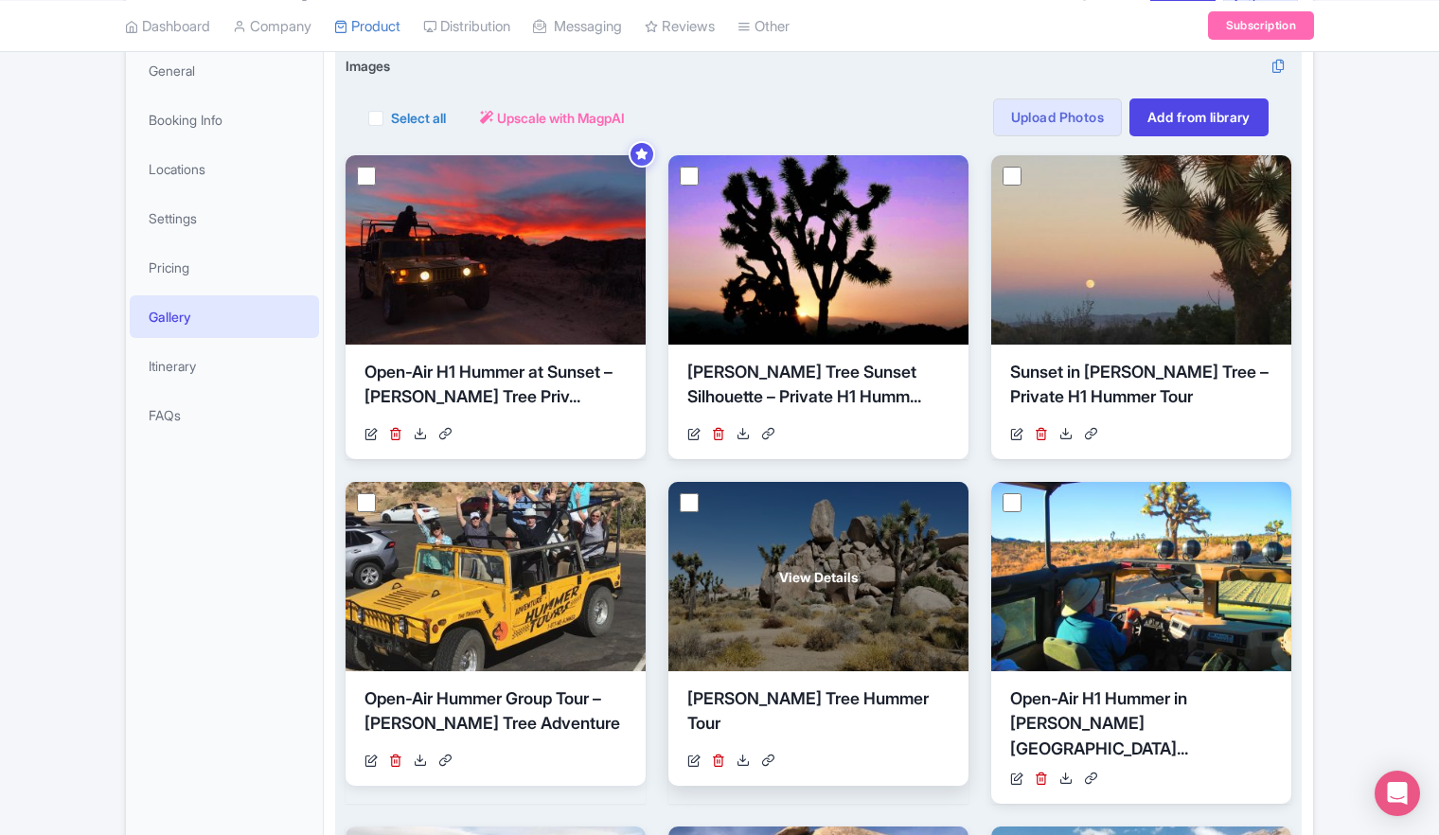
click at [805, 593] on div "View Details" at bounding box center [818, 576] width 300 height 189
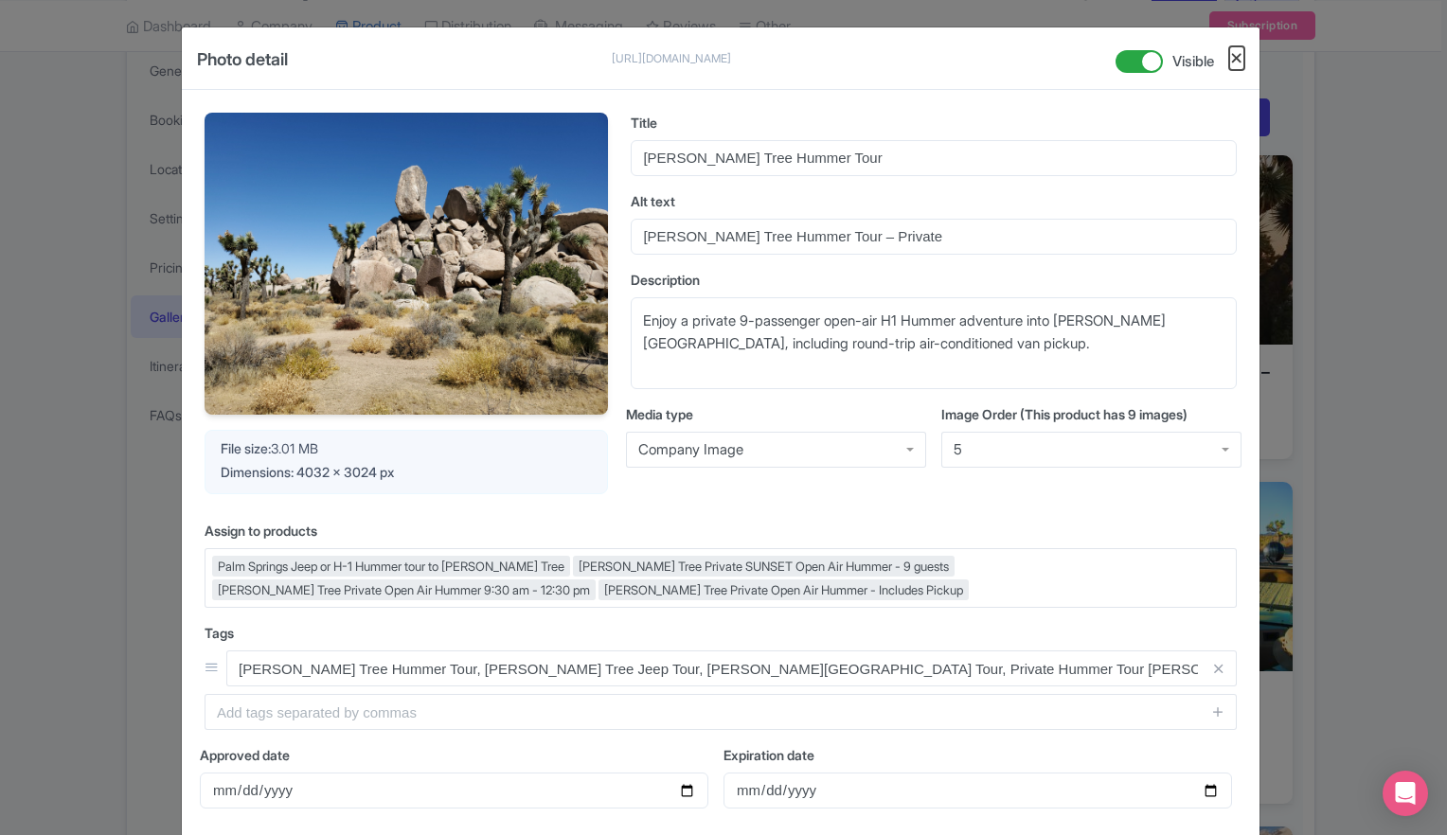
click at [1231, 63] on button "Close" at bounding box center [1236, 58] width 15 height 24
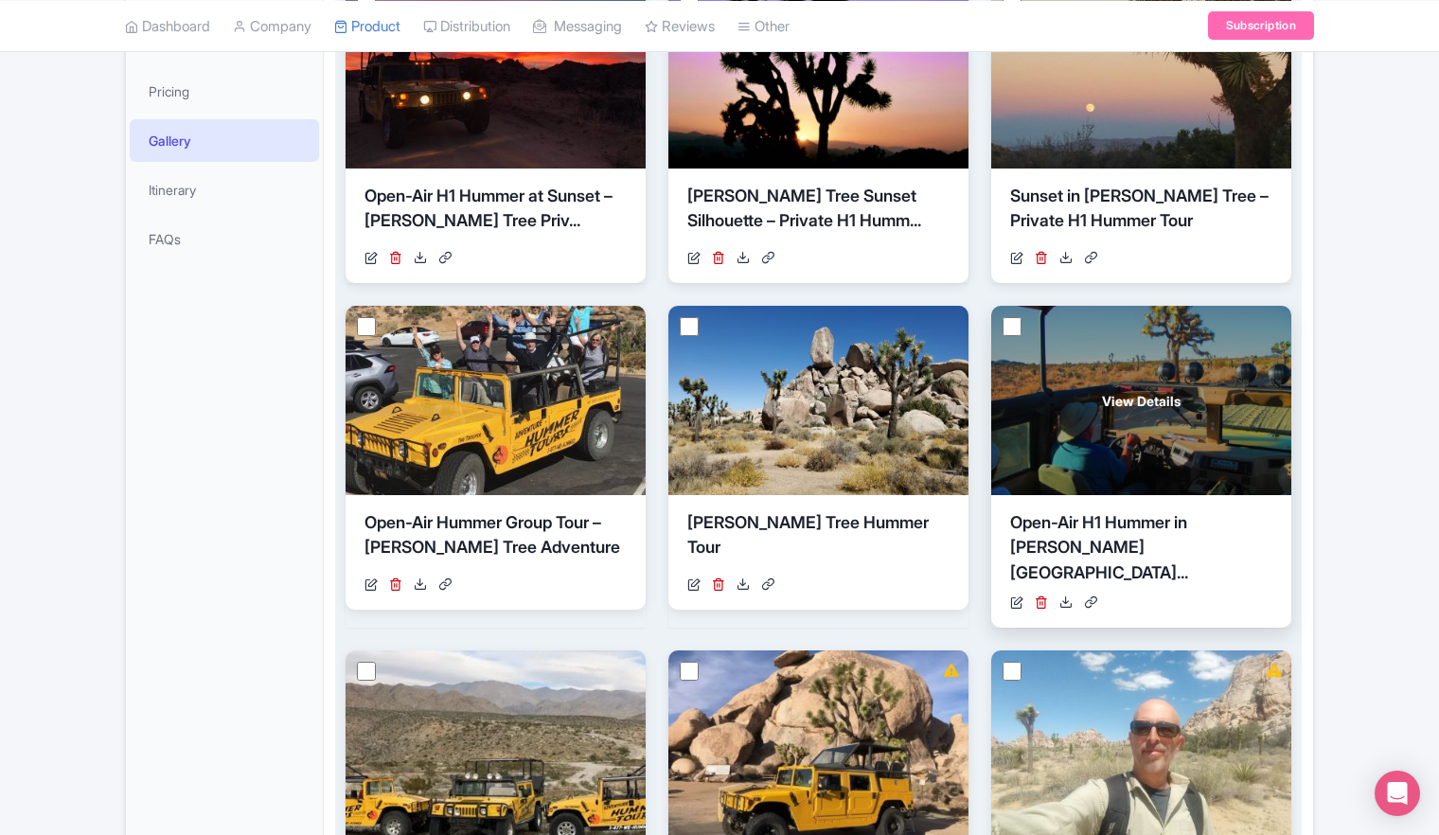
scroll to position [568, 0]
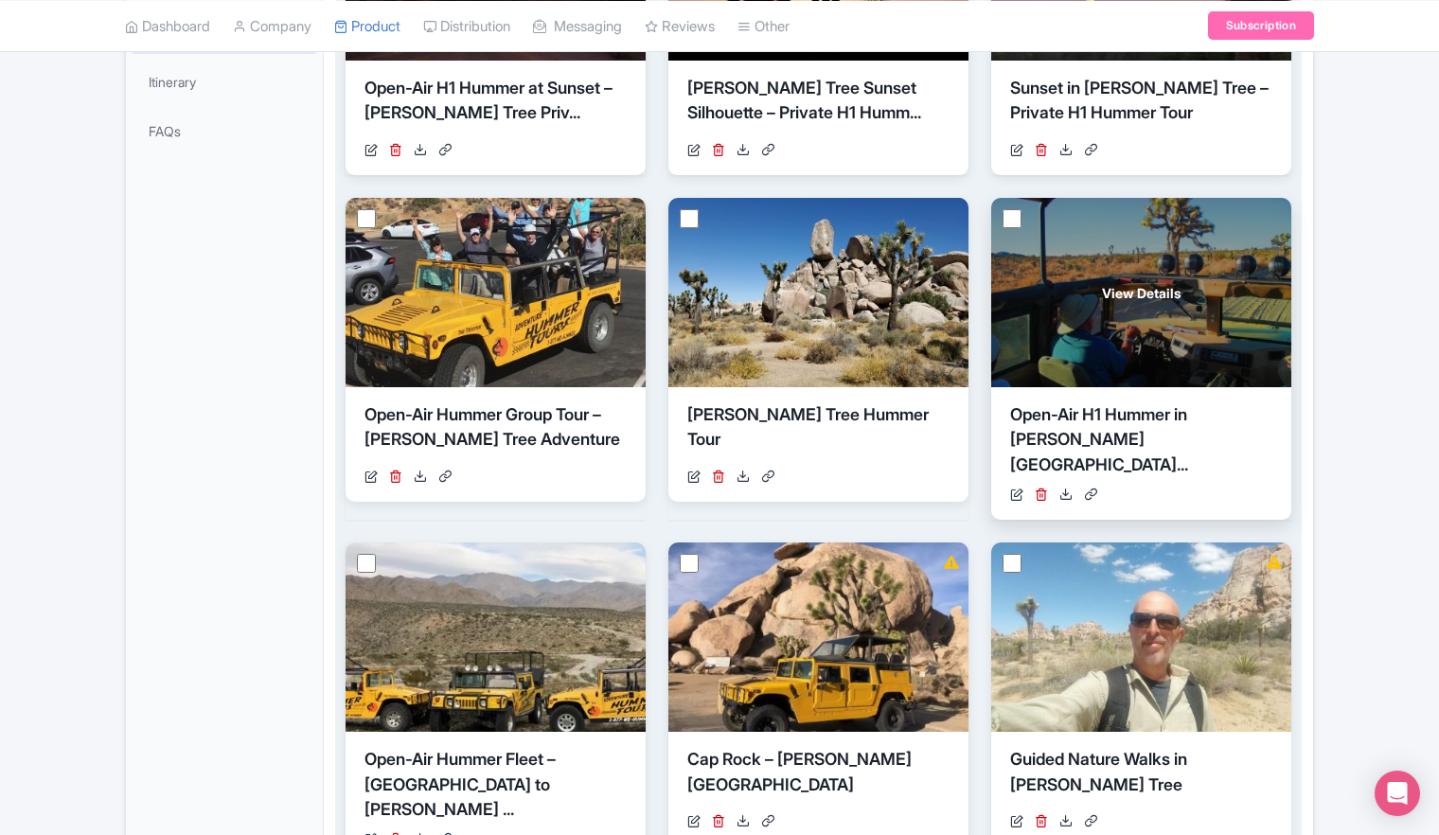
click at [1134, 301] on div "View Details" at bounding box center [1141, 292] width 300 height 189
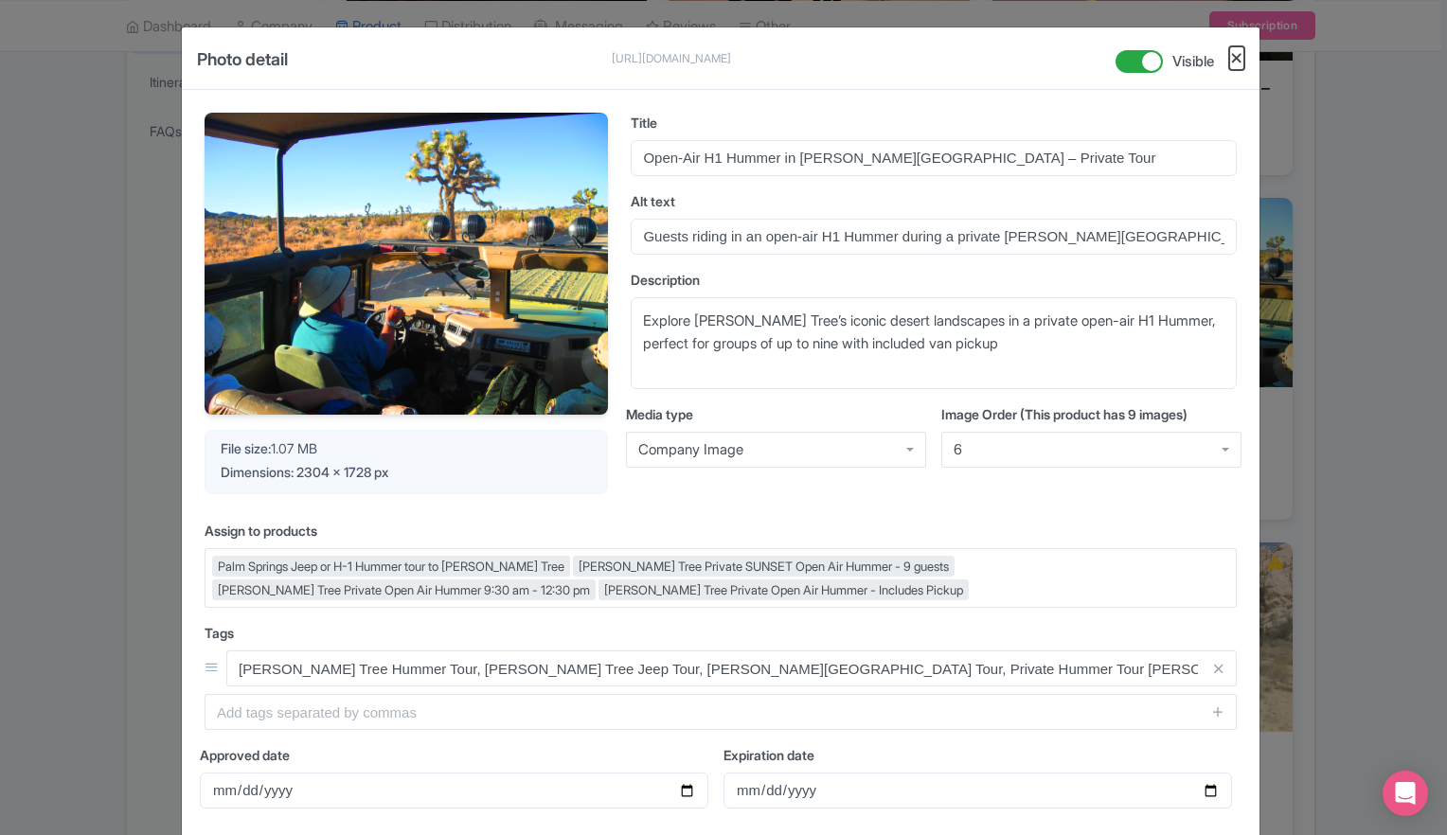
click at [1232, 62] on button "Close" at bounding box center [1236, 58] width 15 height 24
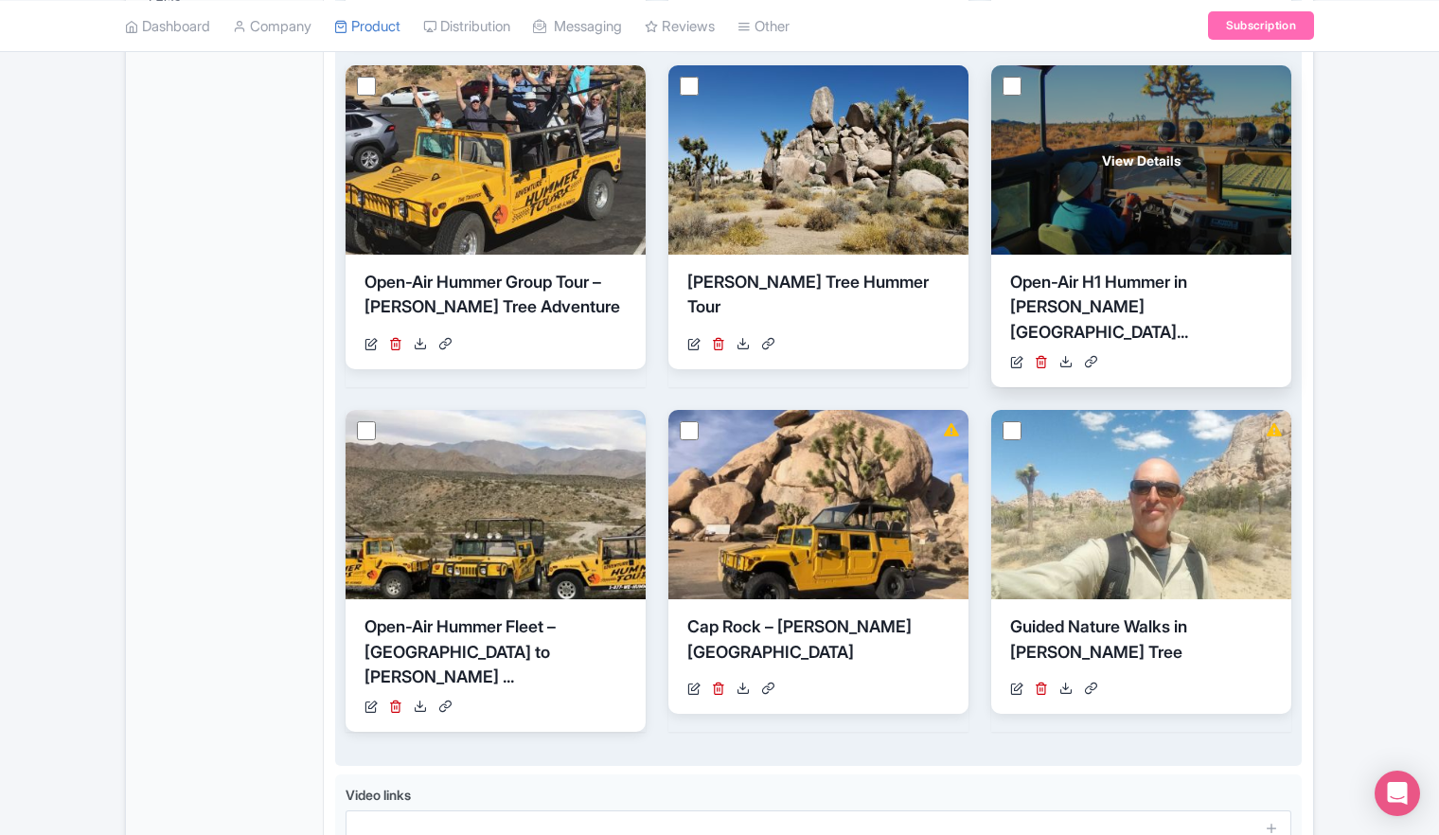
scroll to position [845, 0]
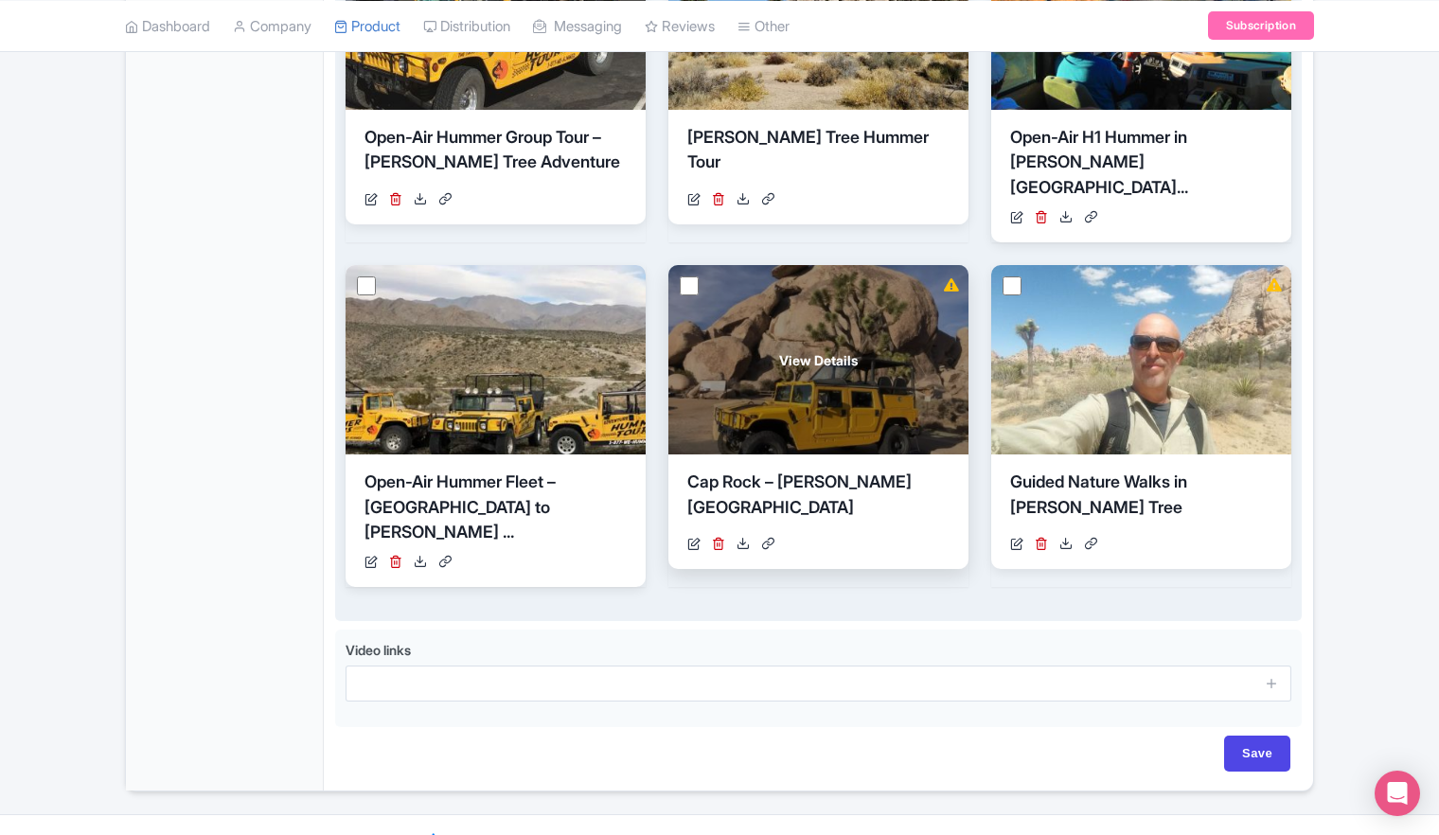
click at [852, 350] on span "View Details" at bounding box center [818, 360] width 79 height 20
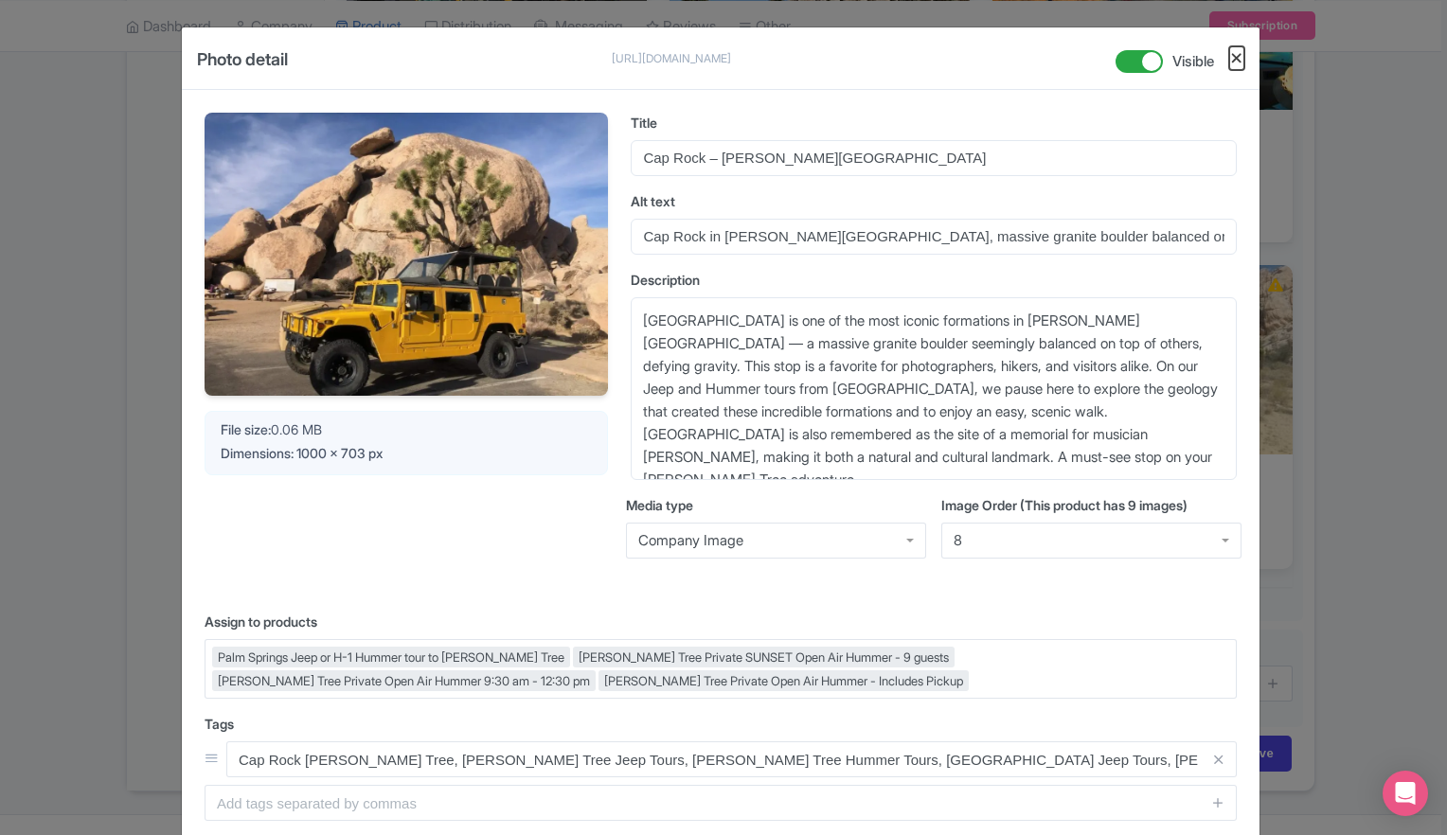
click at [1235, 56] on button "Close" at bounding box center [1236, 58] width 15 height 24
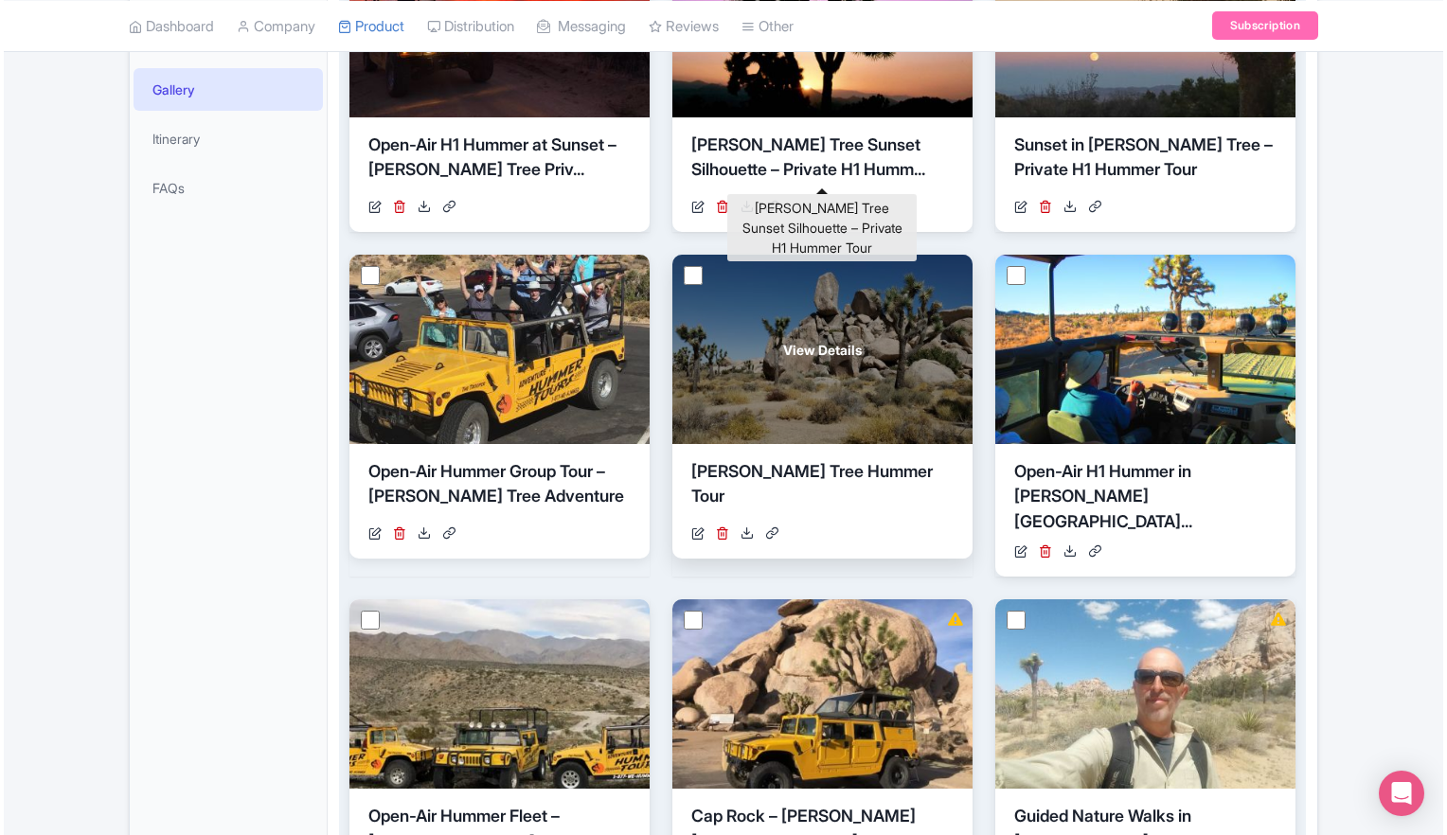
scroll to position [277, 0]
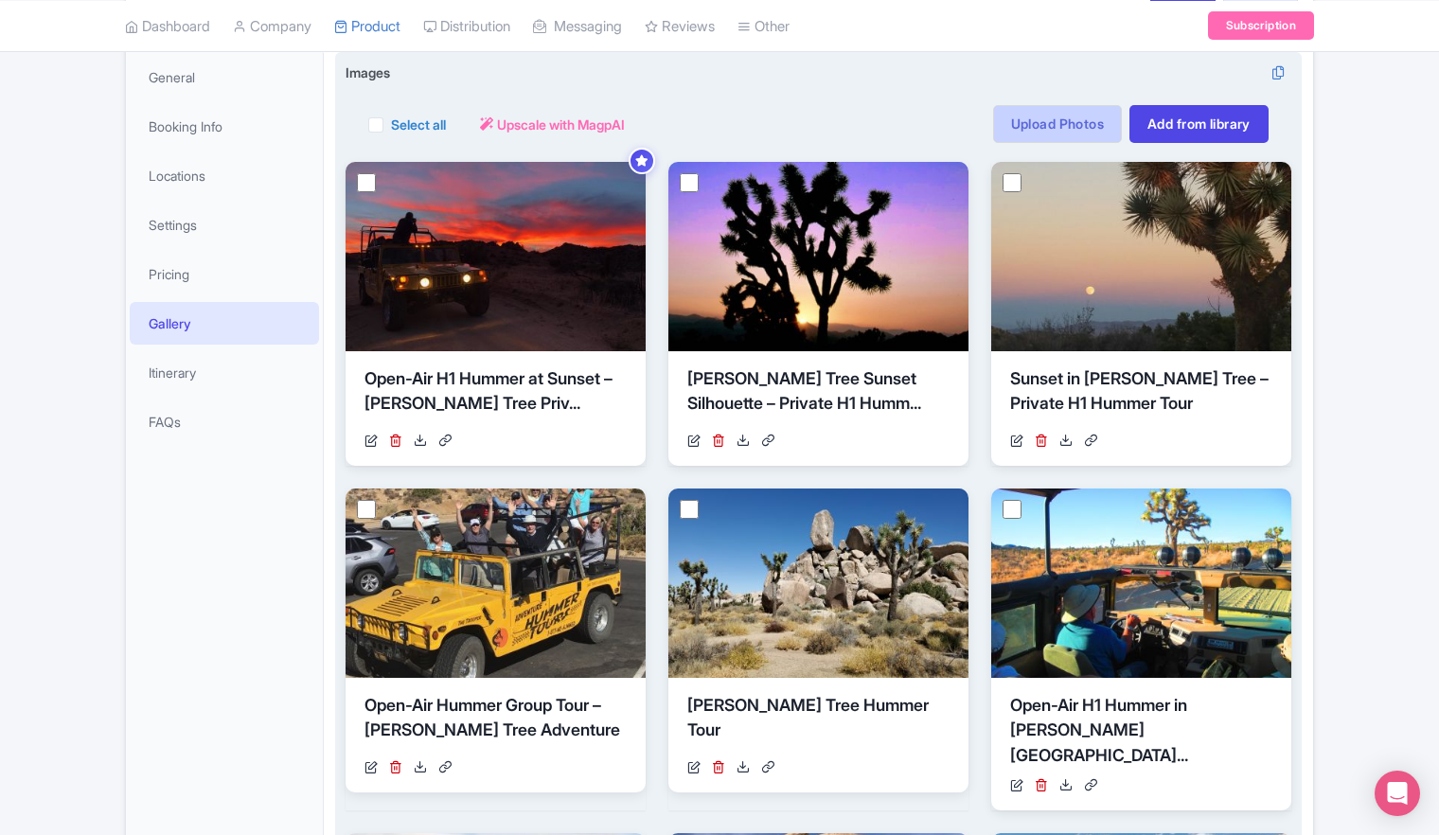
click at [1048, 119] on link "Upload Photos" at bounding box center [1057, 124] width 129 height 38
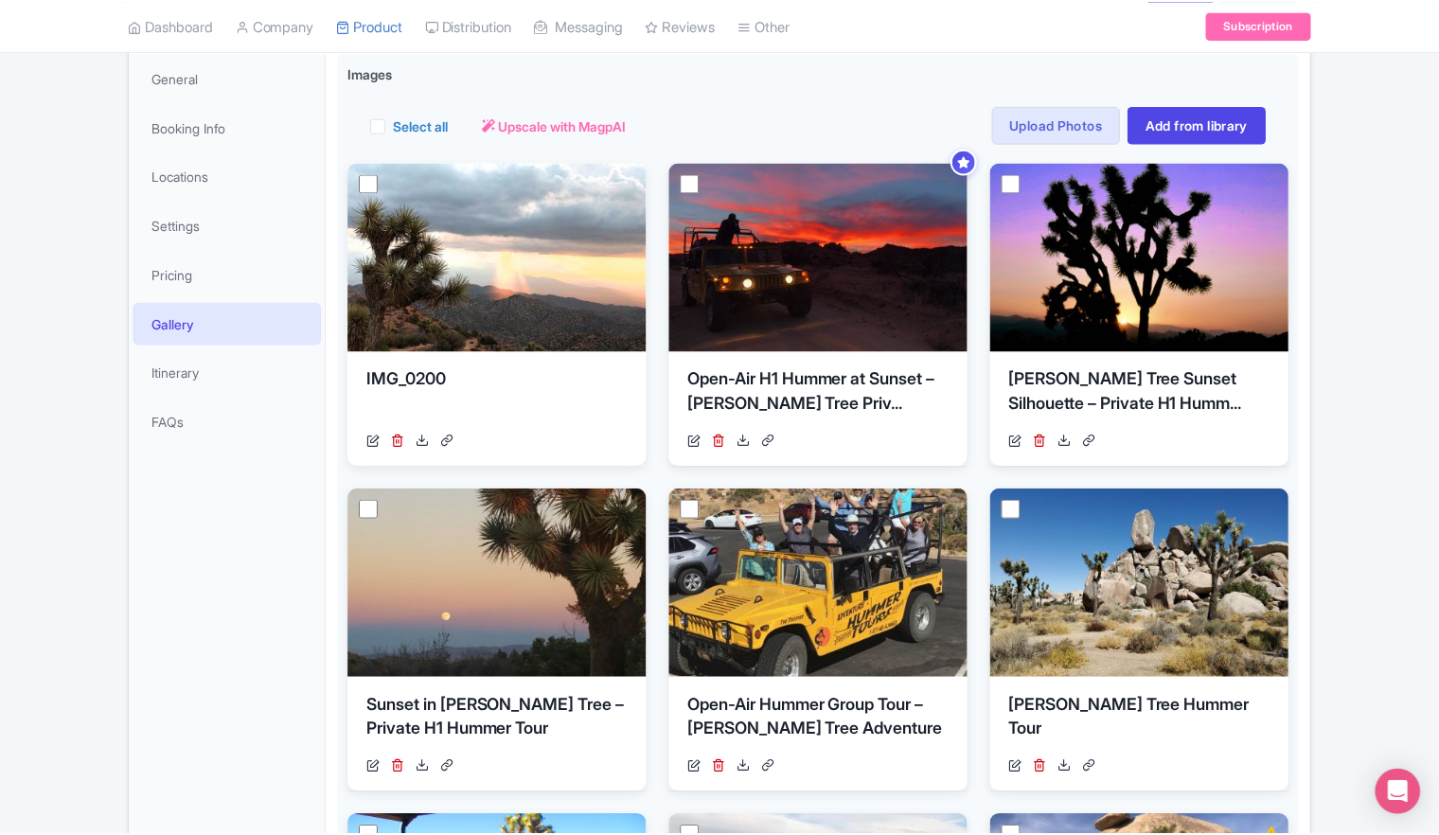
scroll to position [329, 0]
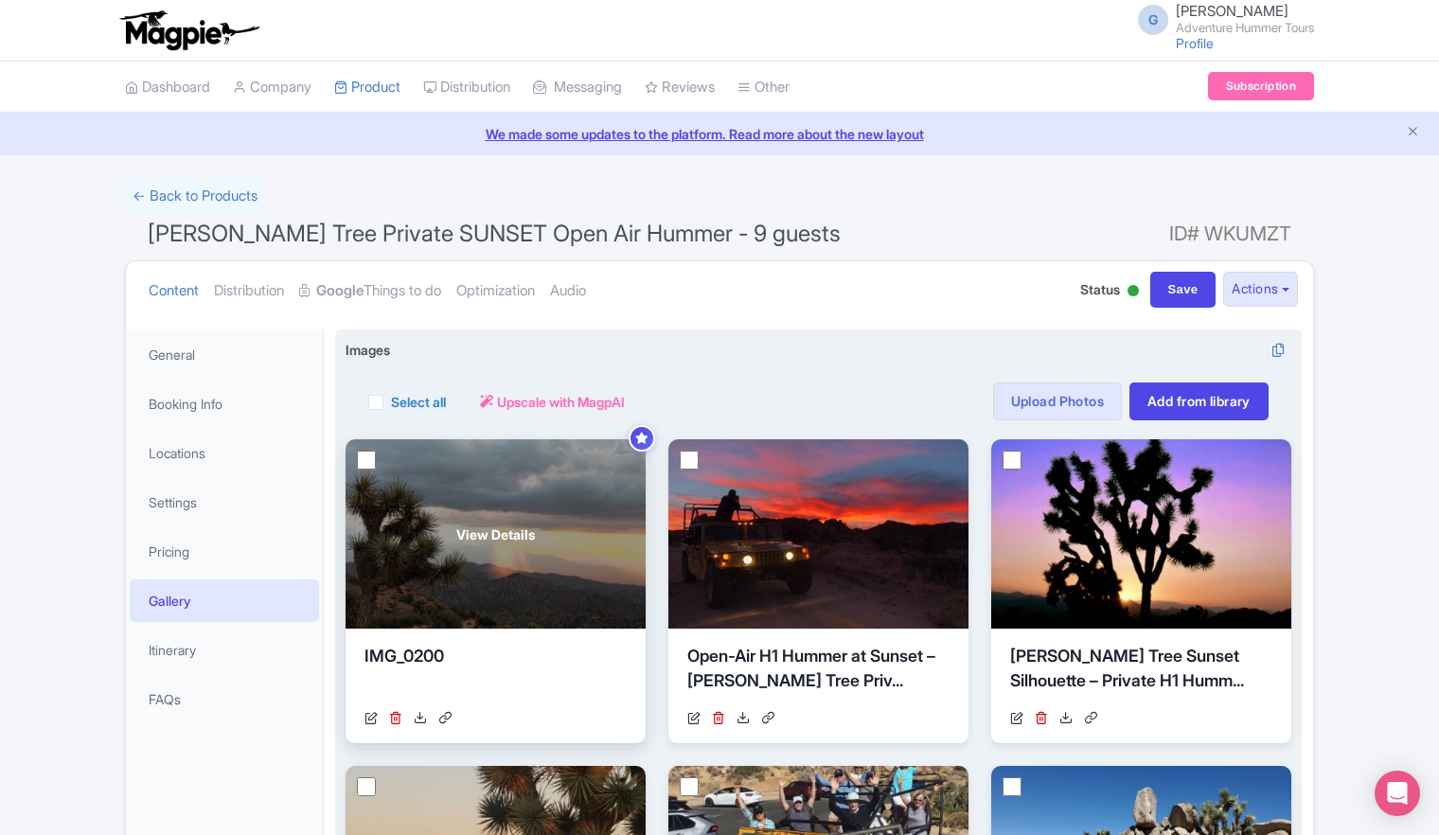
click at [491, 537] on span "View Details" at bounding box center [495, 535] width 79 height 20
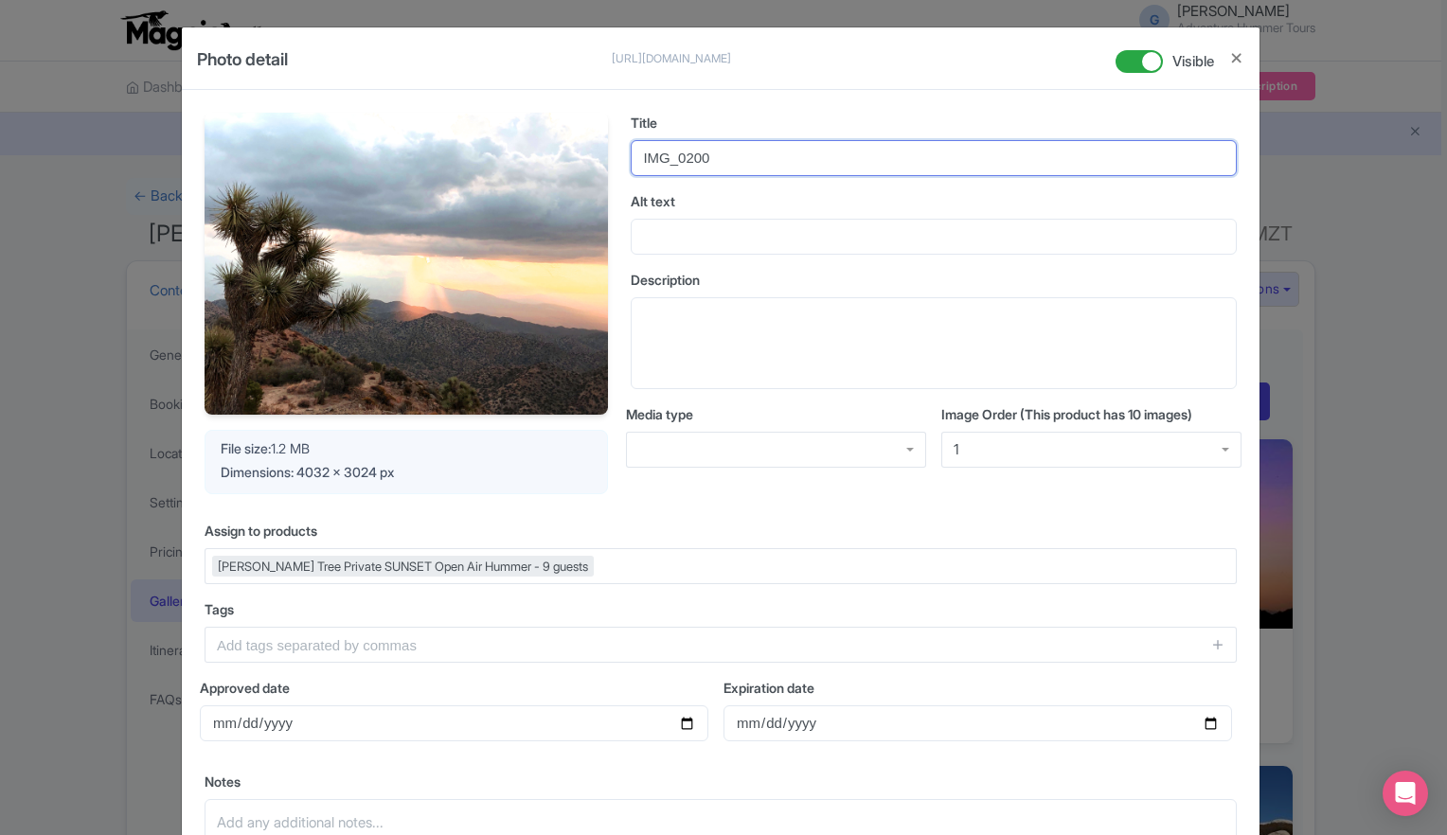
drag, startPoint x: 727, startPoint y: 152, endPoint x: 635, endPoint y: 150, distance: 91.9
click at [635, 150] on input "IMG_0200" at bounding box center [934, 158] width 606 height 36
paste input "Keys View Sunset – Joshua Tree Private H1 Hummer Tour"
type input "Keys View Sunset – Joshua Tree Private H1 Hummer Tour"
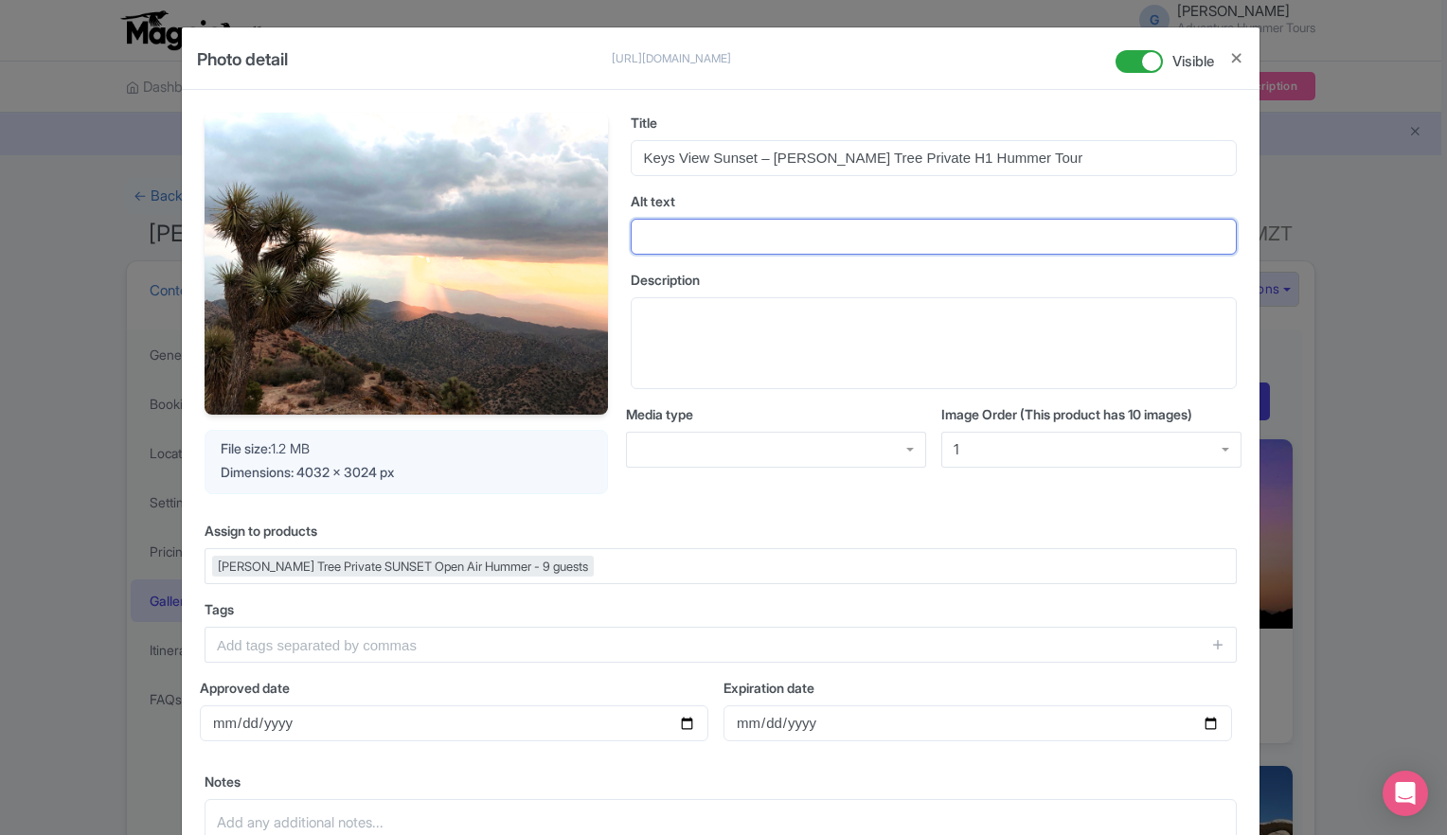
click at [701, 242] on input "Alt text" at bounding box center [934, 237] width 606 height 36
click at [668, 242] on input "Alt text" at bounding box center [934, 237] width 606 height 36
paste input "View from Keys View in Joshua Tree National Park with sunset light rays over Co…"
type input "View from Keys View in Joshua Tree National Park with sunset light rays over Co…"
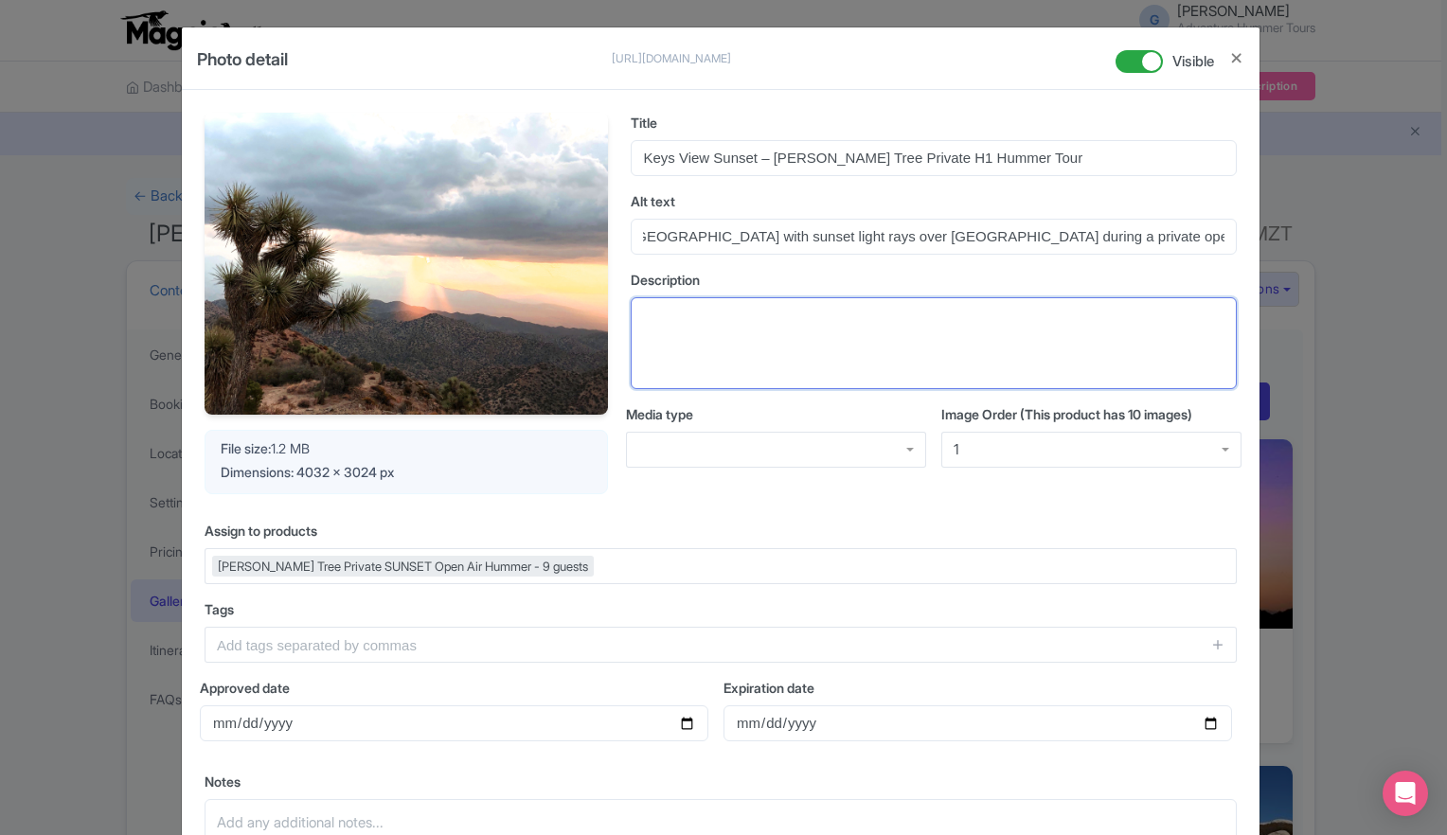
click at [641, 313] on textarea "Description" at bounding box center [934, 343] width 606 height 93
click at [720, 330] on textarea "Description" at bounding box center [934, 343] width 606 height 93
paste textarea "Sunset at Keys View, where panoramic vistas stretch for hundreds of miles acros…"
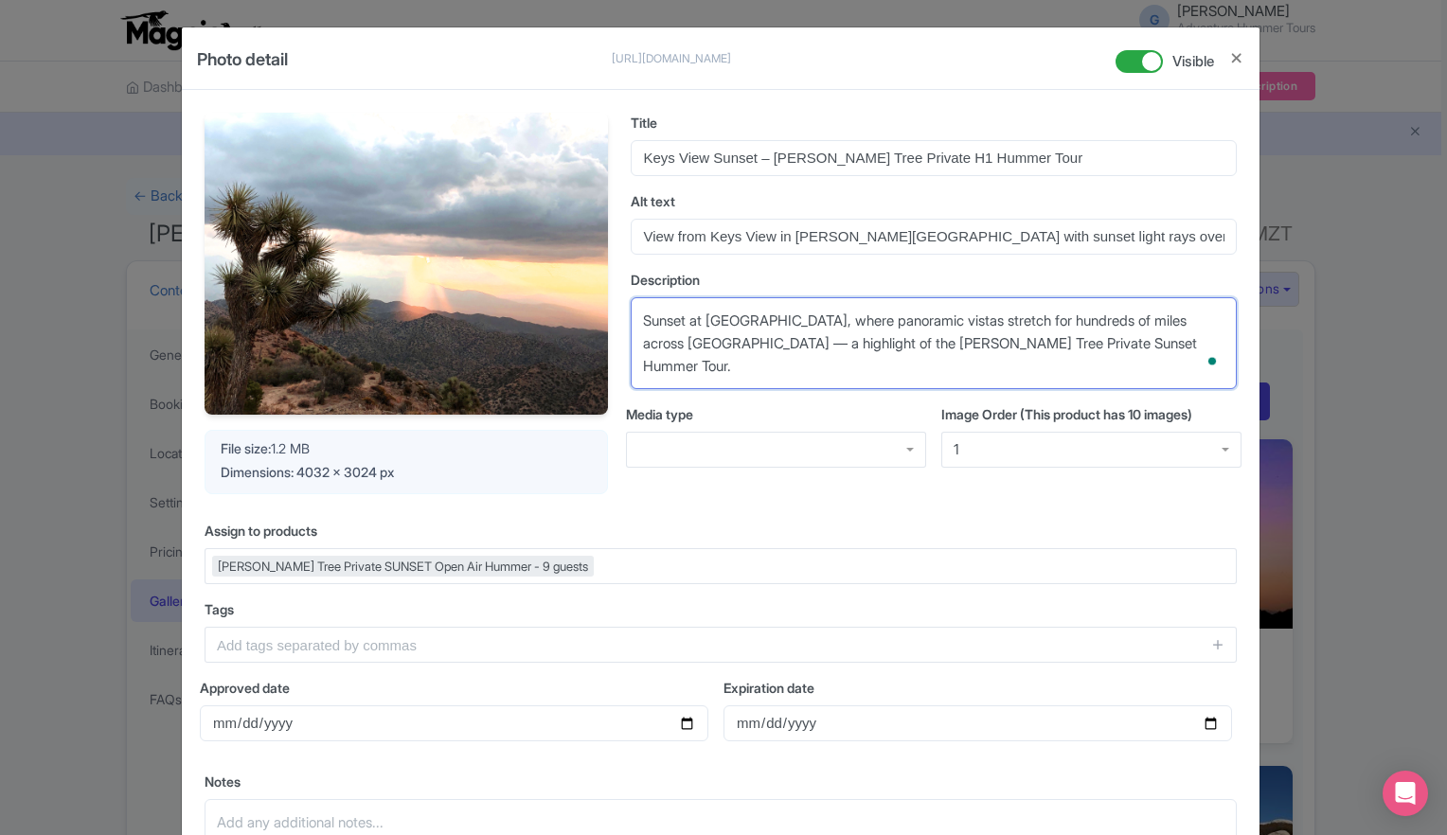
type textarea "Sunset at Keys View, where panoramic vistas stretch for hundreds of miles acros…"
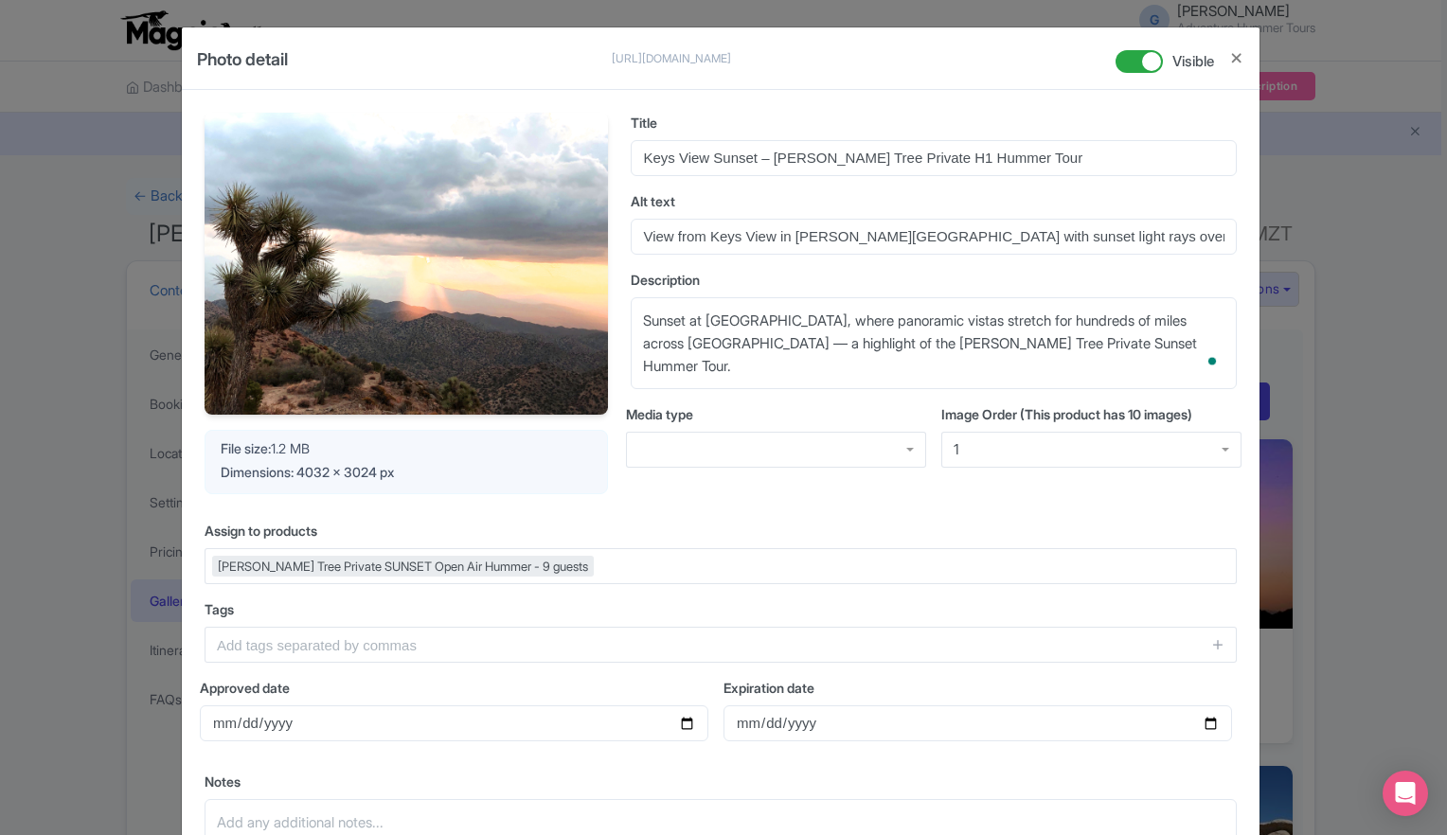
click at [677, 447] on div at bounding box center [776, 450] width 300 height 36
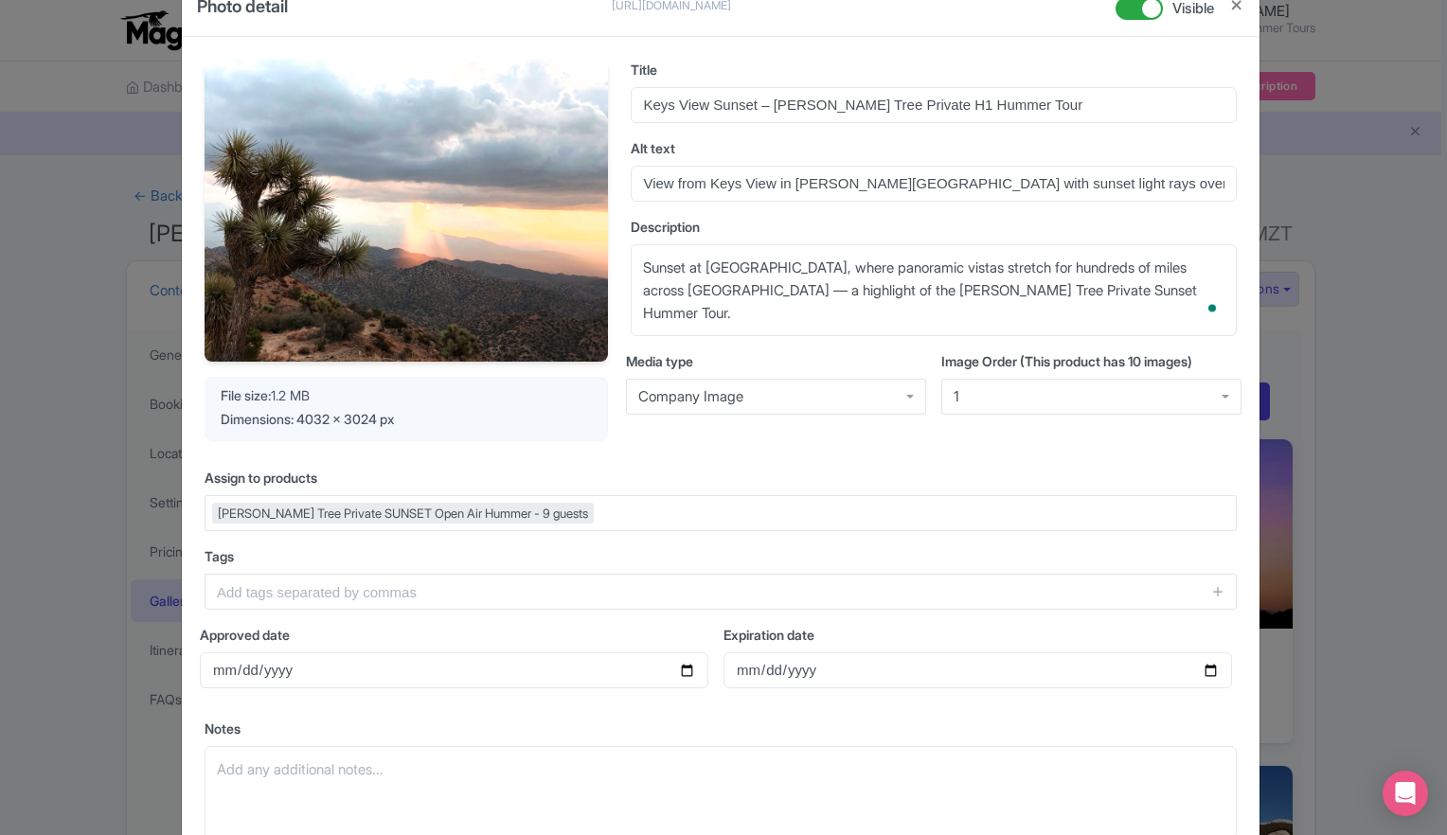
scroll to position [95, 0]
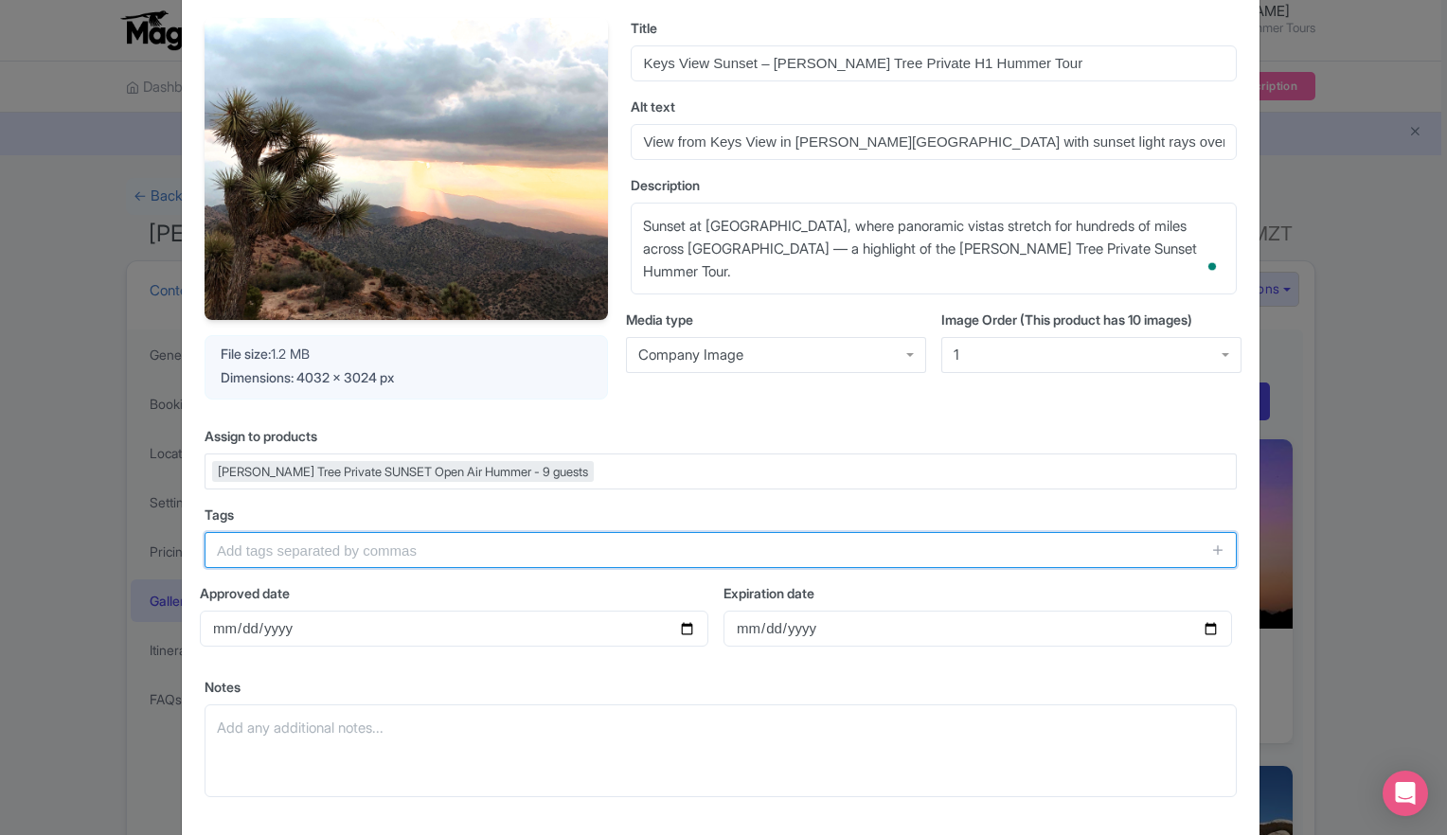
click at [474, 559] on input "text" at bounding box center [721, 550] width 1032 height 36
click at [333, 546] on input "text" at bounding box center [721, 550] width 1032 height 36
click at [333, 547] on input "text" at bounding box center [721, 550] width 1032 height 36
paste input "Joshua Tree Sunset Tour, Keys View Sunset, Joshua Tree Private Hummer Tour, Jos…"
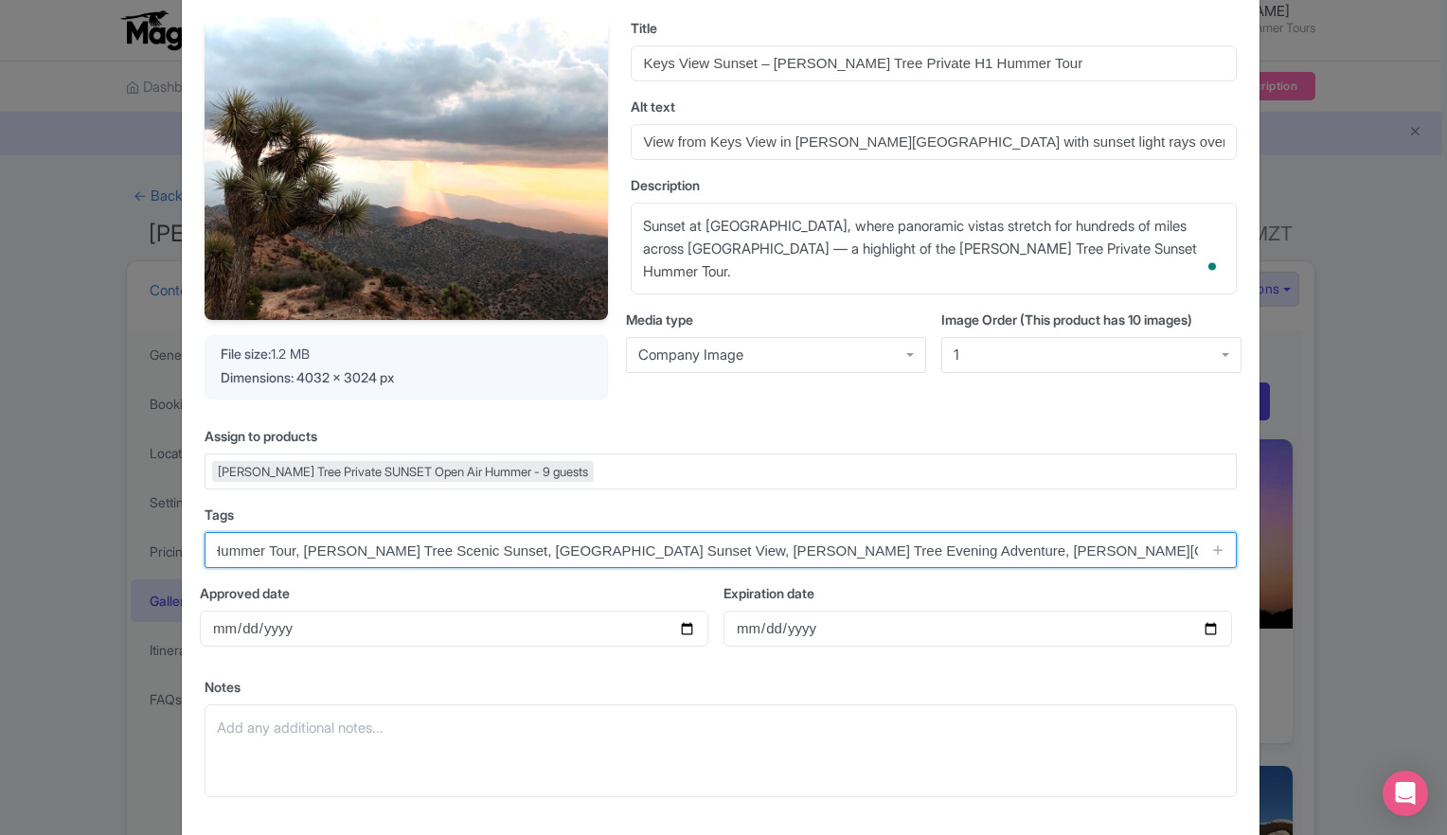
type input "Joshua Tree Sunset Tour, Keys View Sunset, Joshua Tree Private Hummer Tour, Jos…"
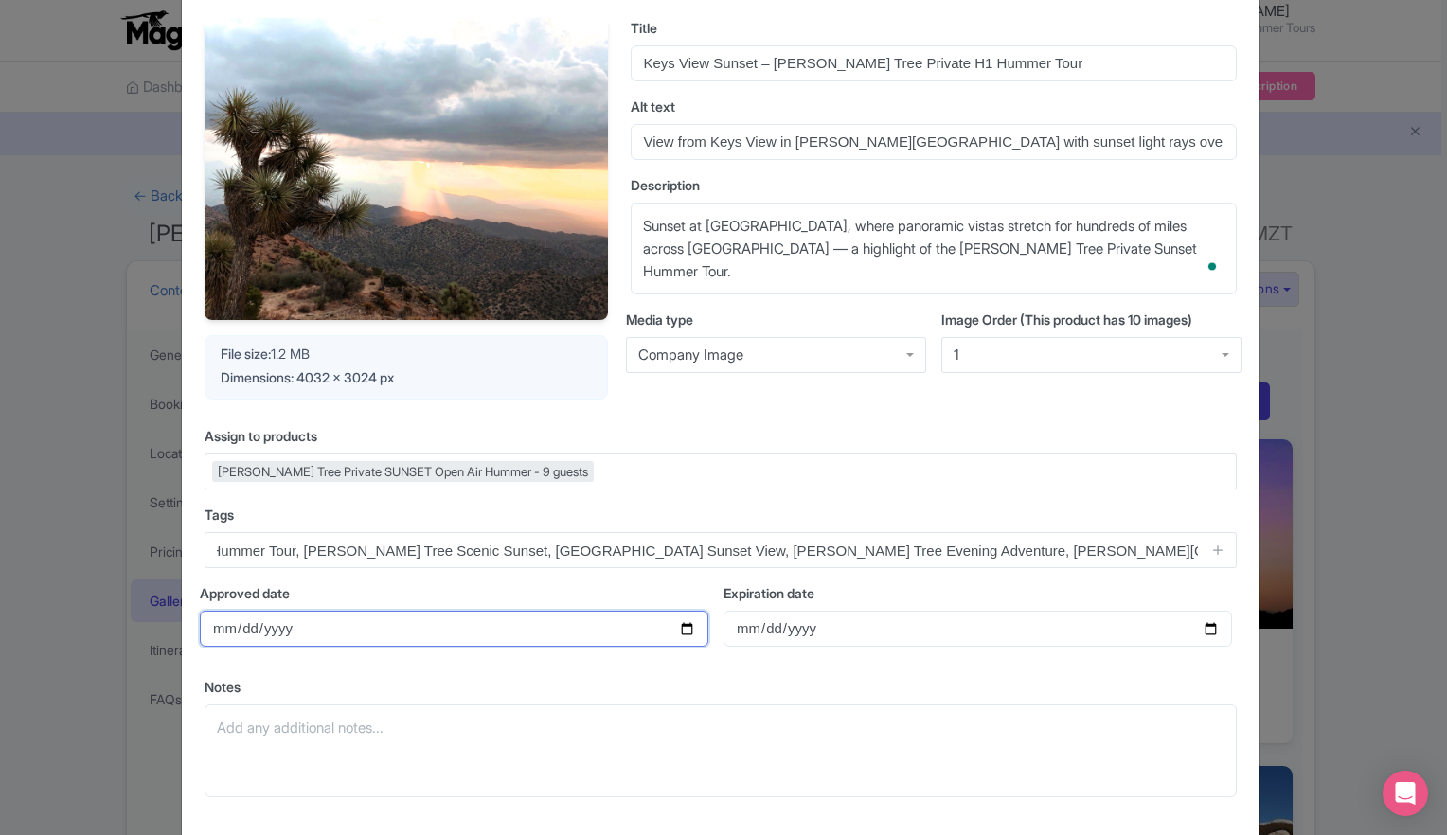
scroll to position [0, 0]
click at [329, 637] on input "Approved date" at bounding box center [454, 629] width 508 height 36
click at [686, 625] on input "Approved date" at bounding box center [454, 629] width 508 height 36
type input "2025-08-21"
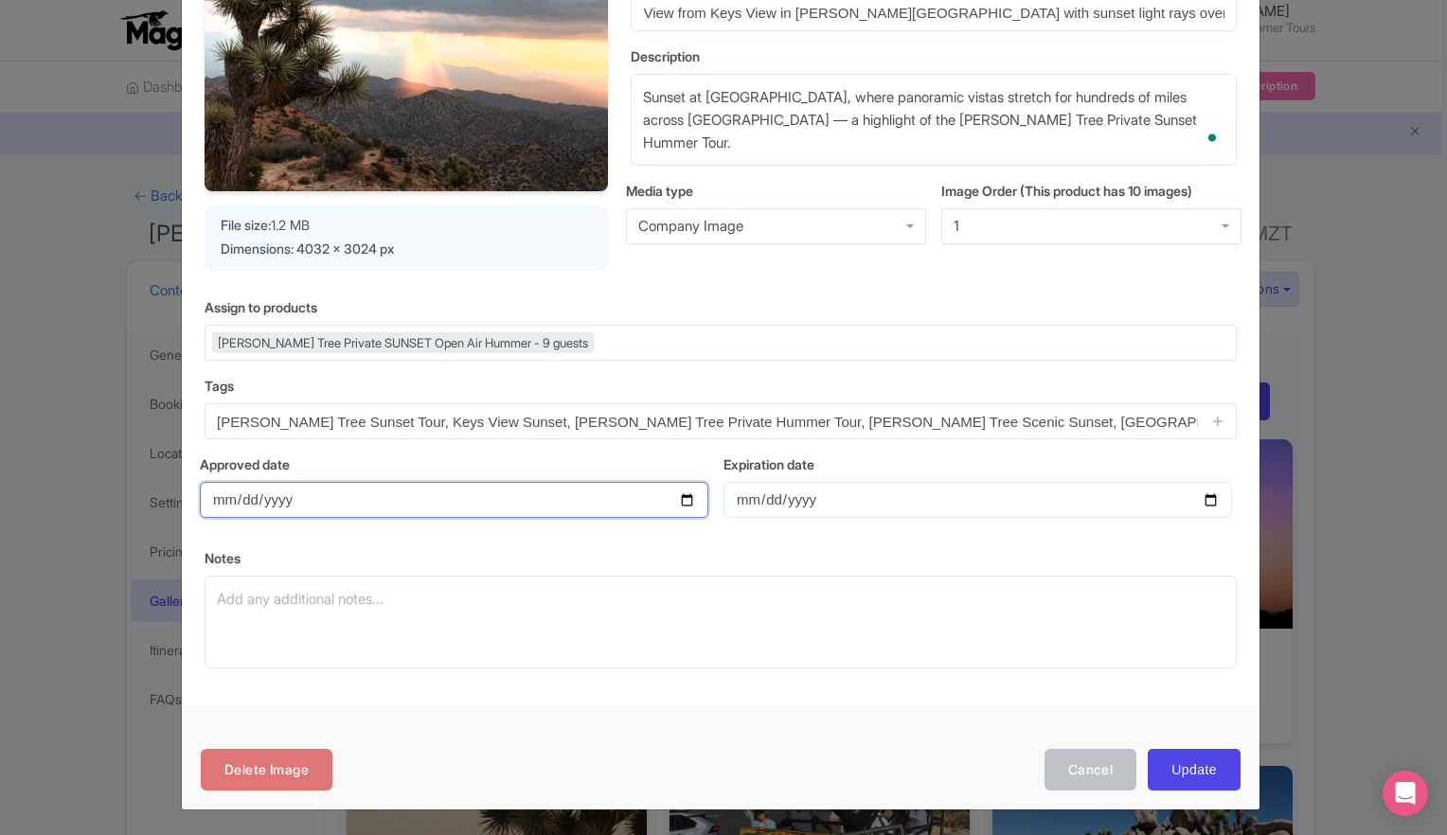
scroll to position [223, 0]
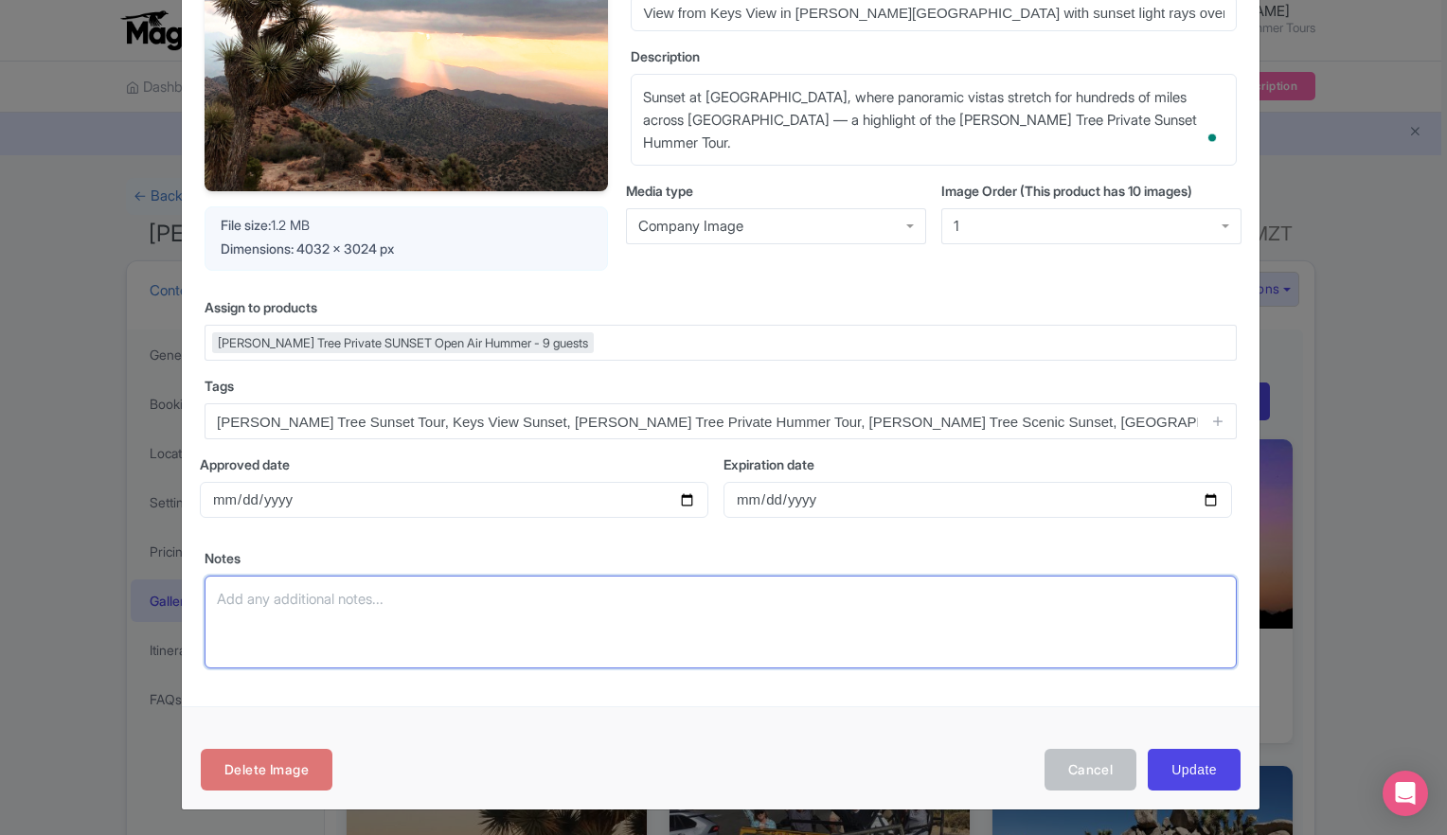
click at [373, 592] on textarea "Notes" at bounding box center [721, 622] width 1032 height 93
paste textarea "🔹 SEO Notes for Hero Image (Keys View Sunset) This is the lead hero candidate →…"
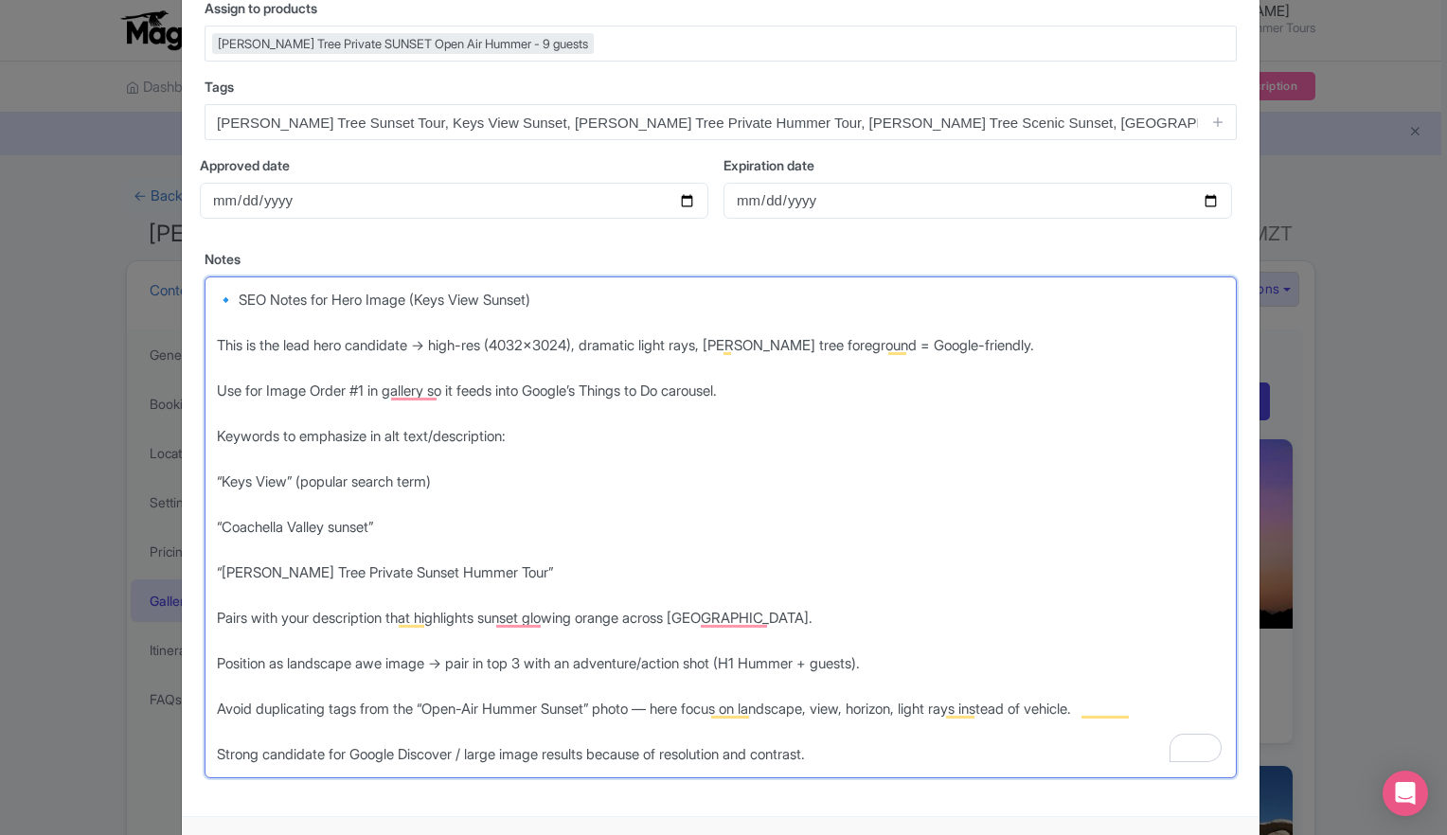
scroll to position [632, 0]
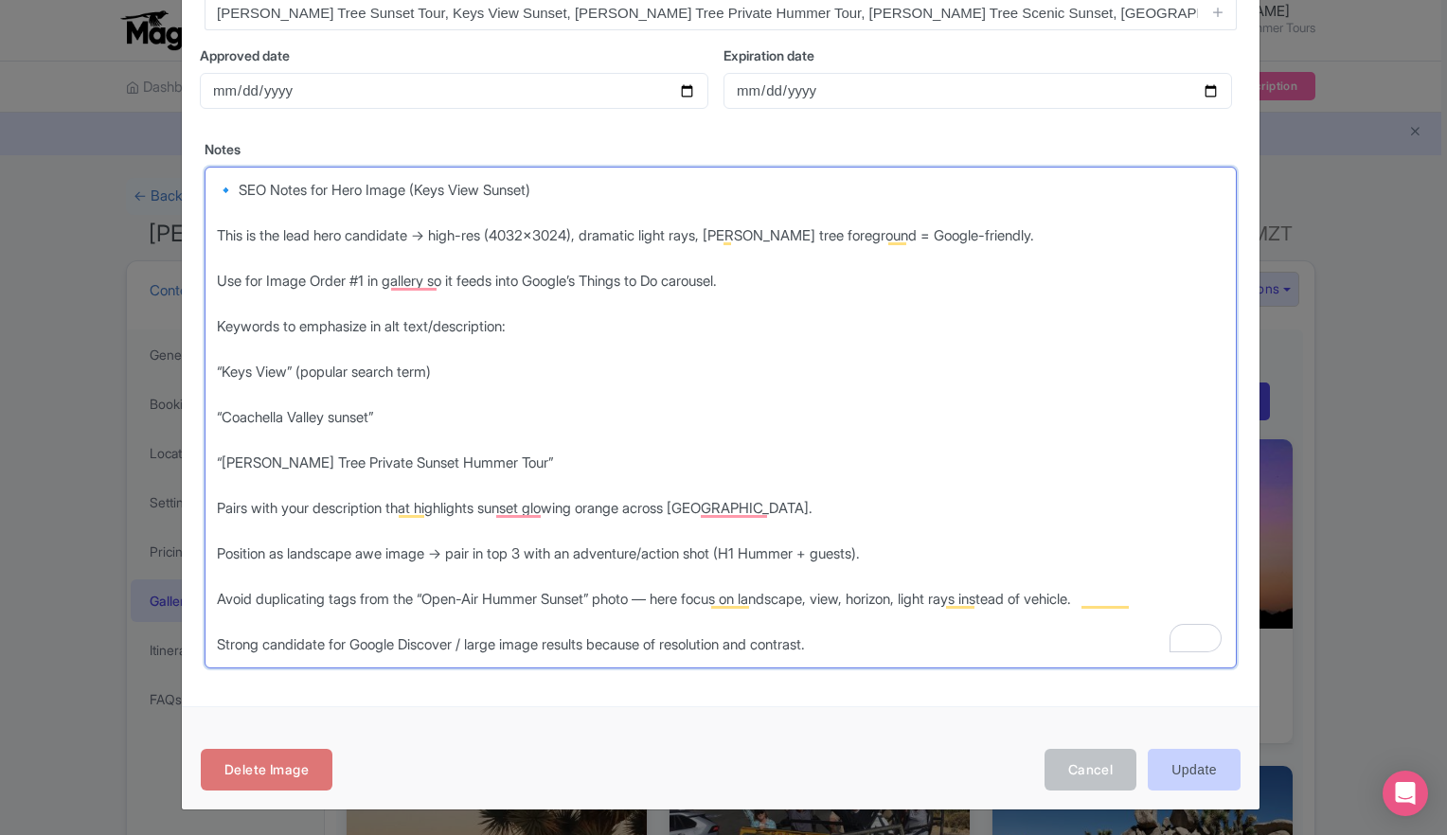
type textarea "🔹 SEO Notes for Hero Image (Keys View Sunset) This is the lead hero candidate →…"
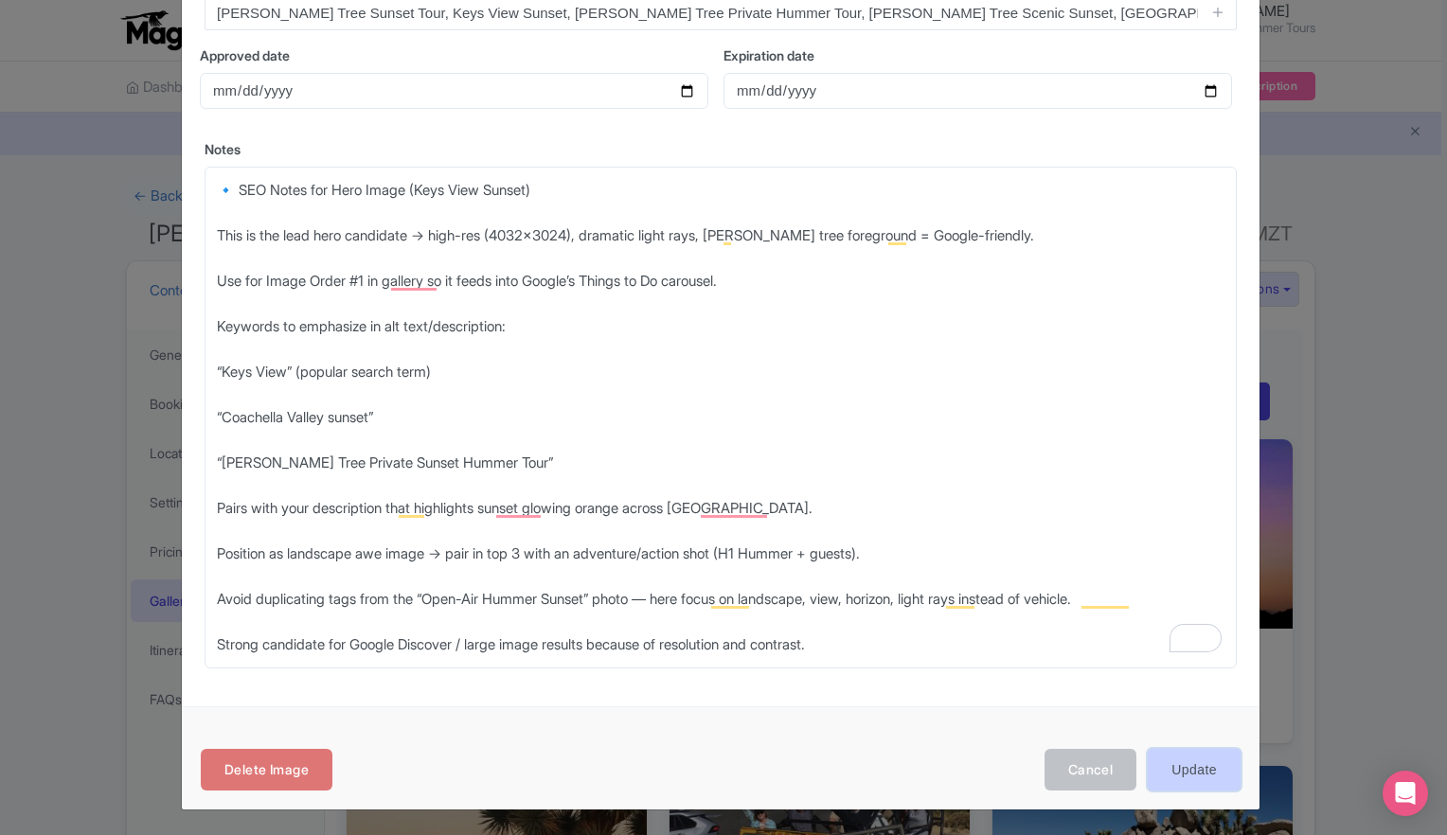
click at [1187, 759] on input "Update" at bounding box center [1193, 770] width 93 height 43
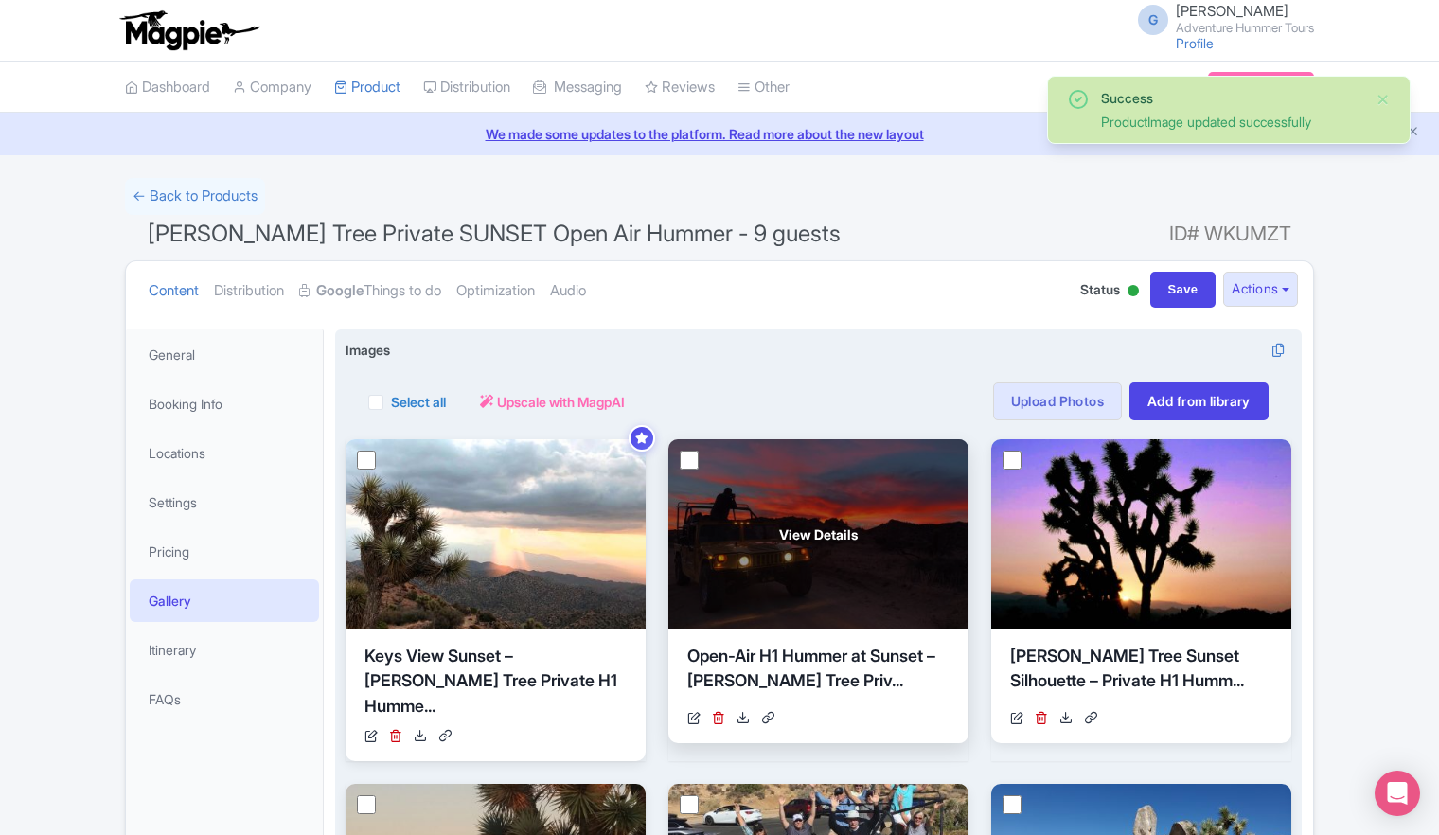
click at [833, 539] on span "View Details" at bounding box center [818, 535] width 79 height 20
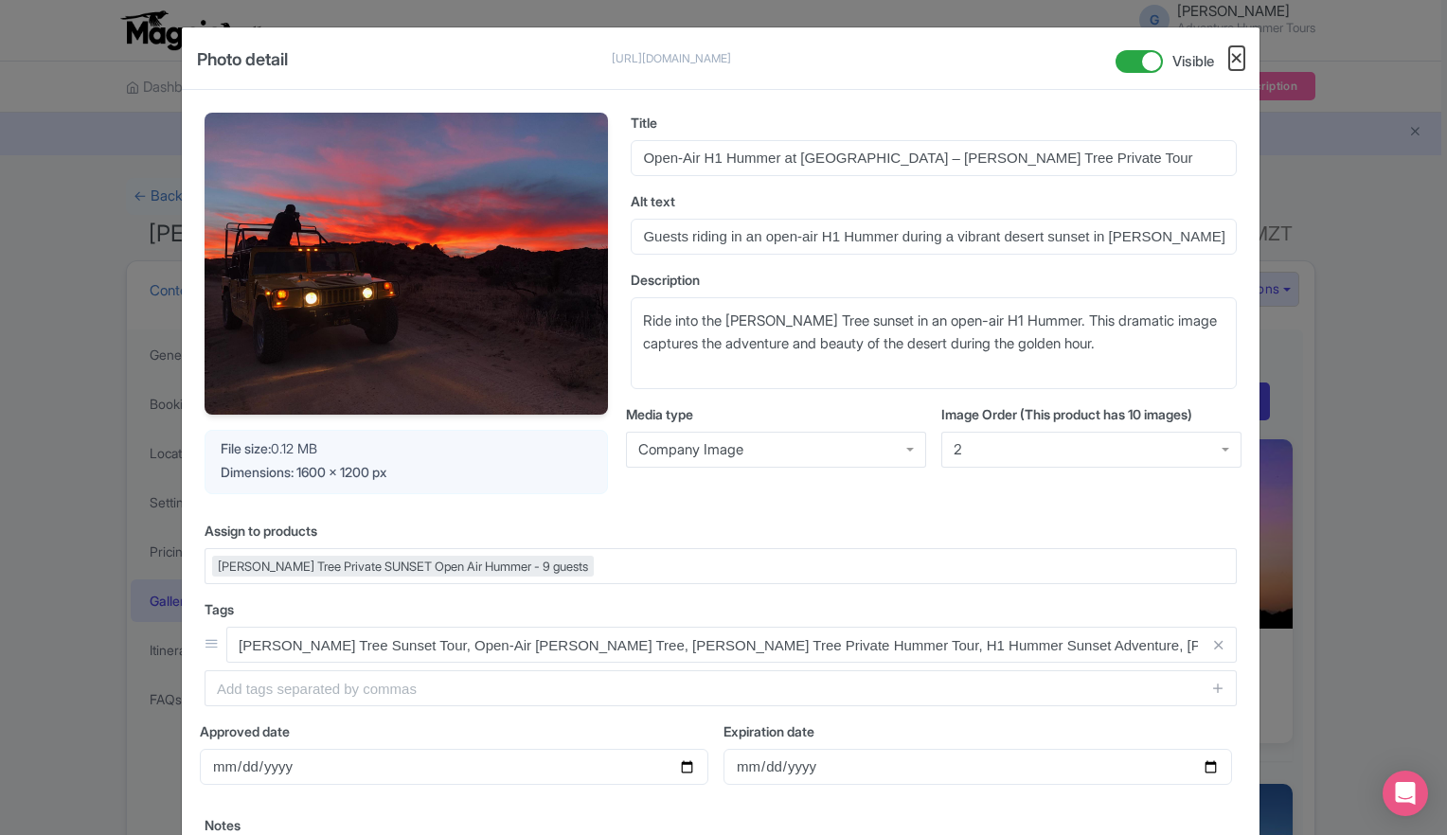
click at [1236, 54] on button "Close" at bounding box center [1236, 58] width 15 height 24
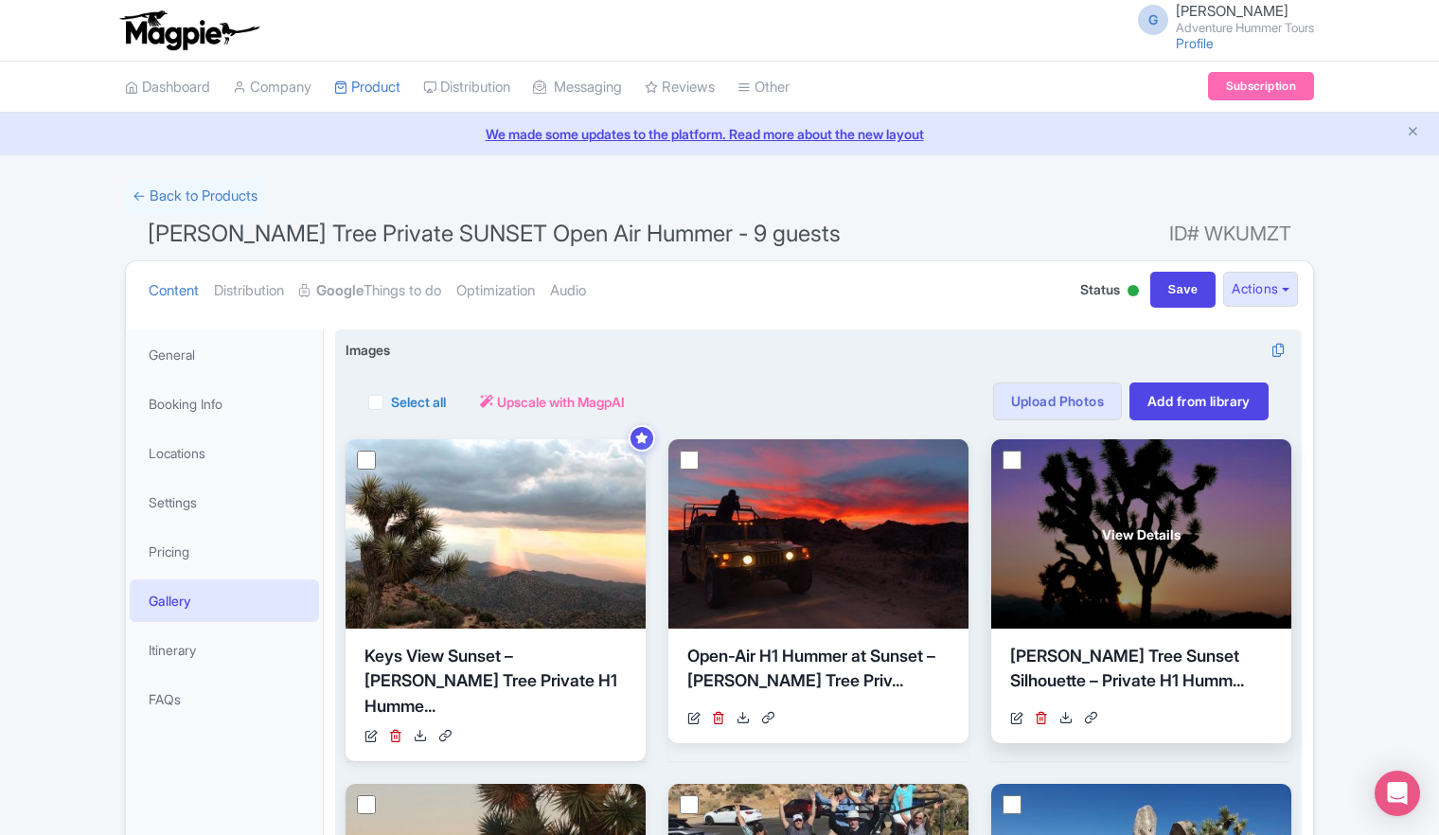
click at [1125, 502] on div "View Details" at bounding box center [1141, 533] width 300 height 189
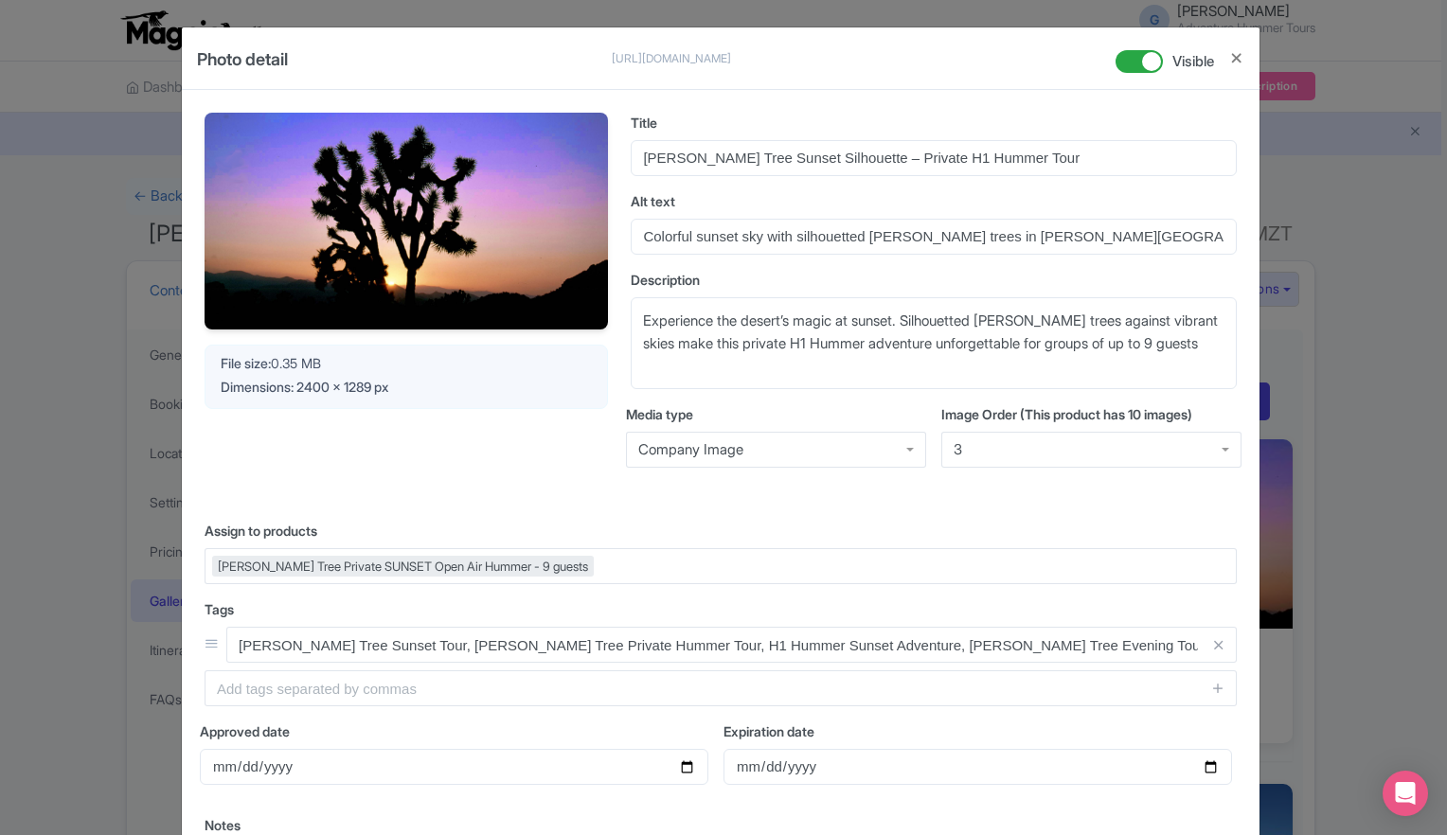
click at [1225, 60] on div at bounding box center [1229, 66] width 30 height 46
click at [1231, 61] on button "Close" at bounding box center [1236, 58] width 15 height 24
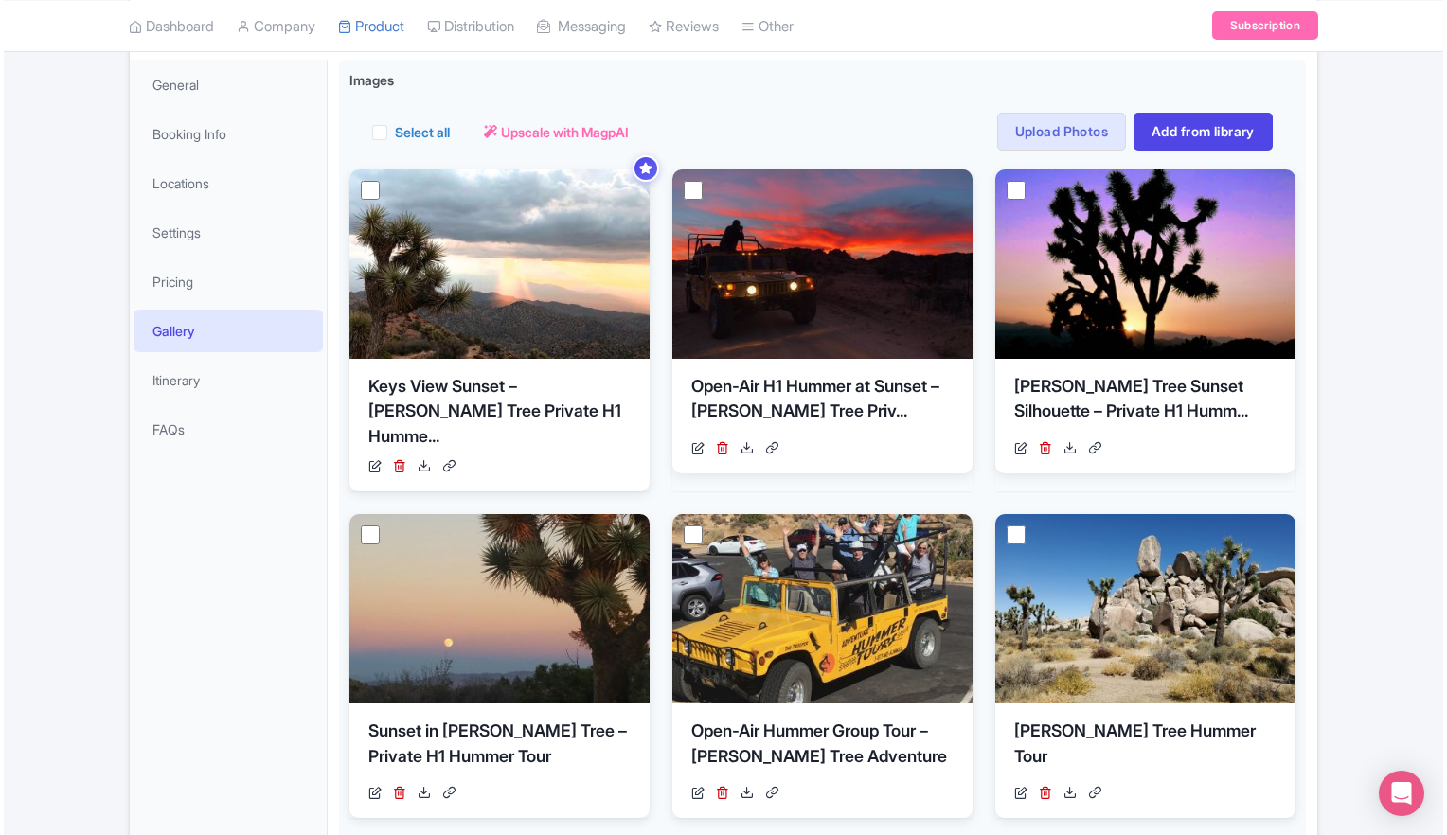
scroll to position [284, 0]
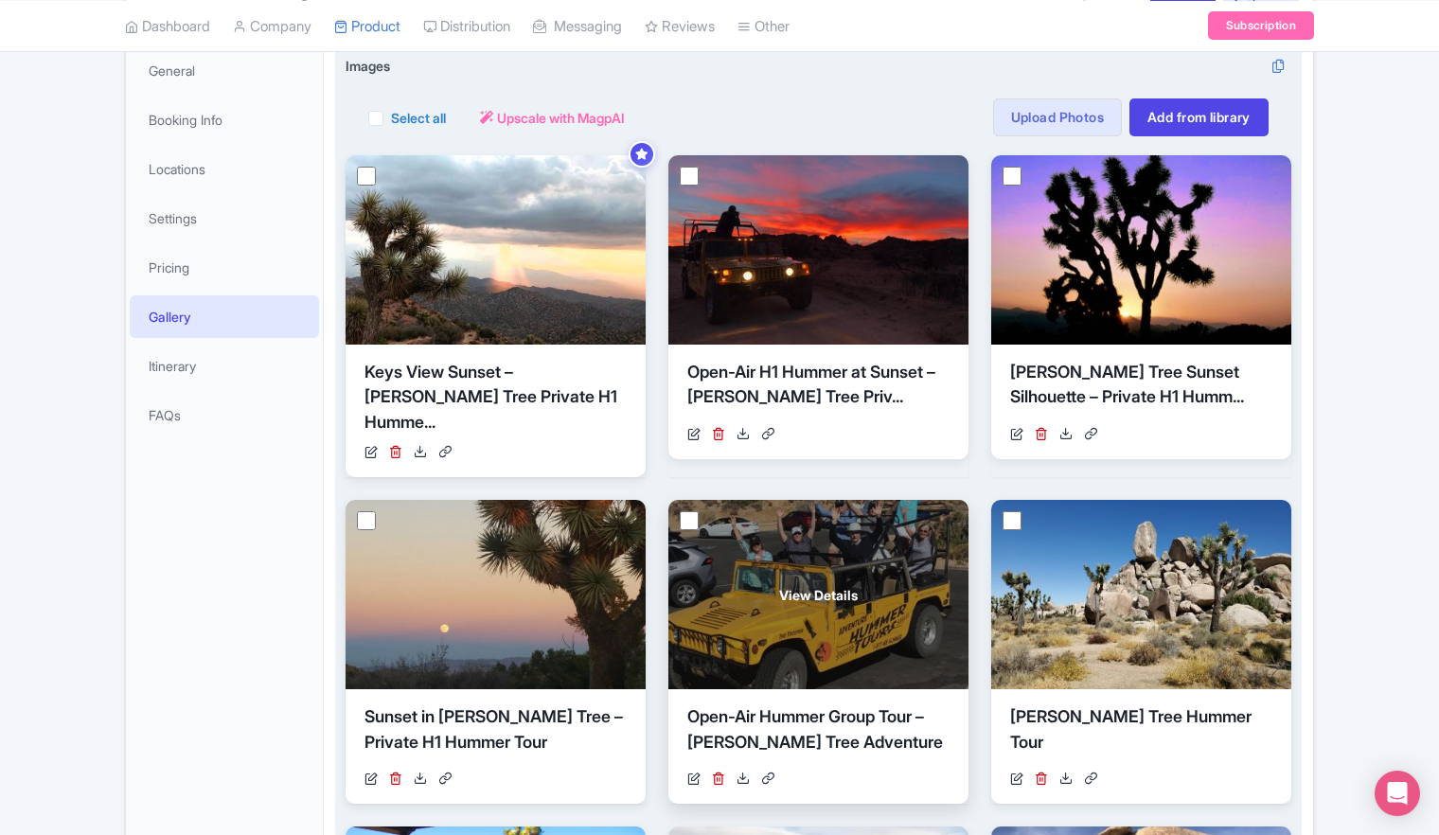
click at [790, 532] on div "View Details" at bounding box center [818, 594] width 300 height 189
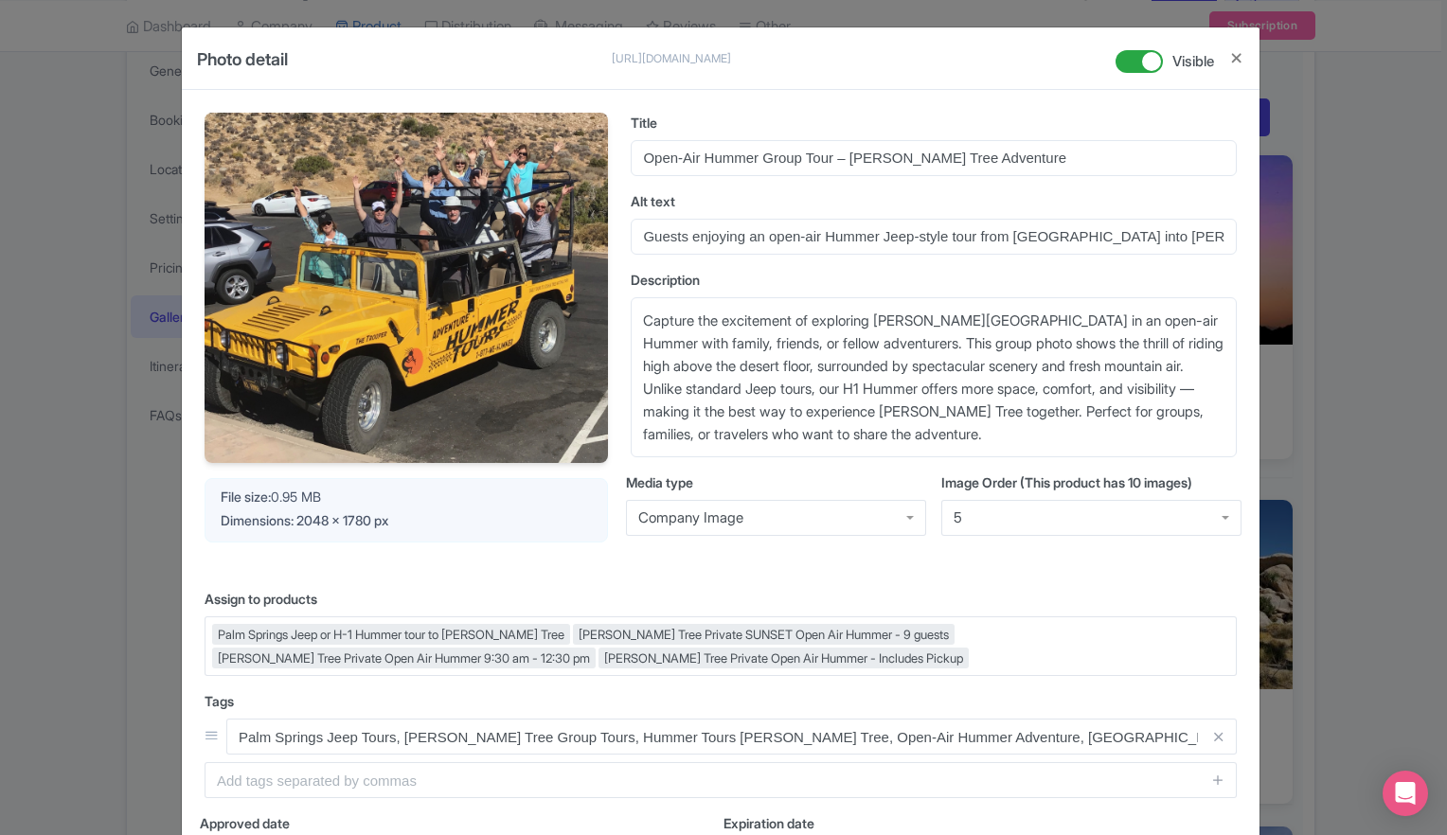
click at [1222, 517] on div "5" at bounding box center [1091, 518] width 300 height 36
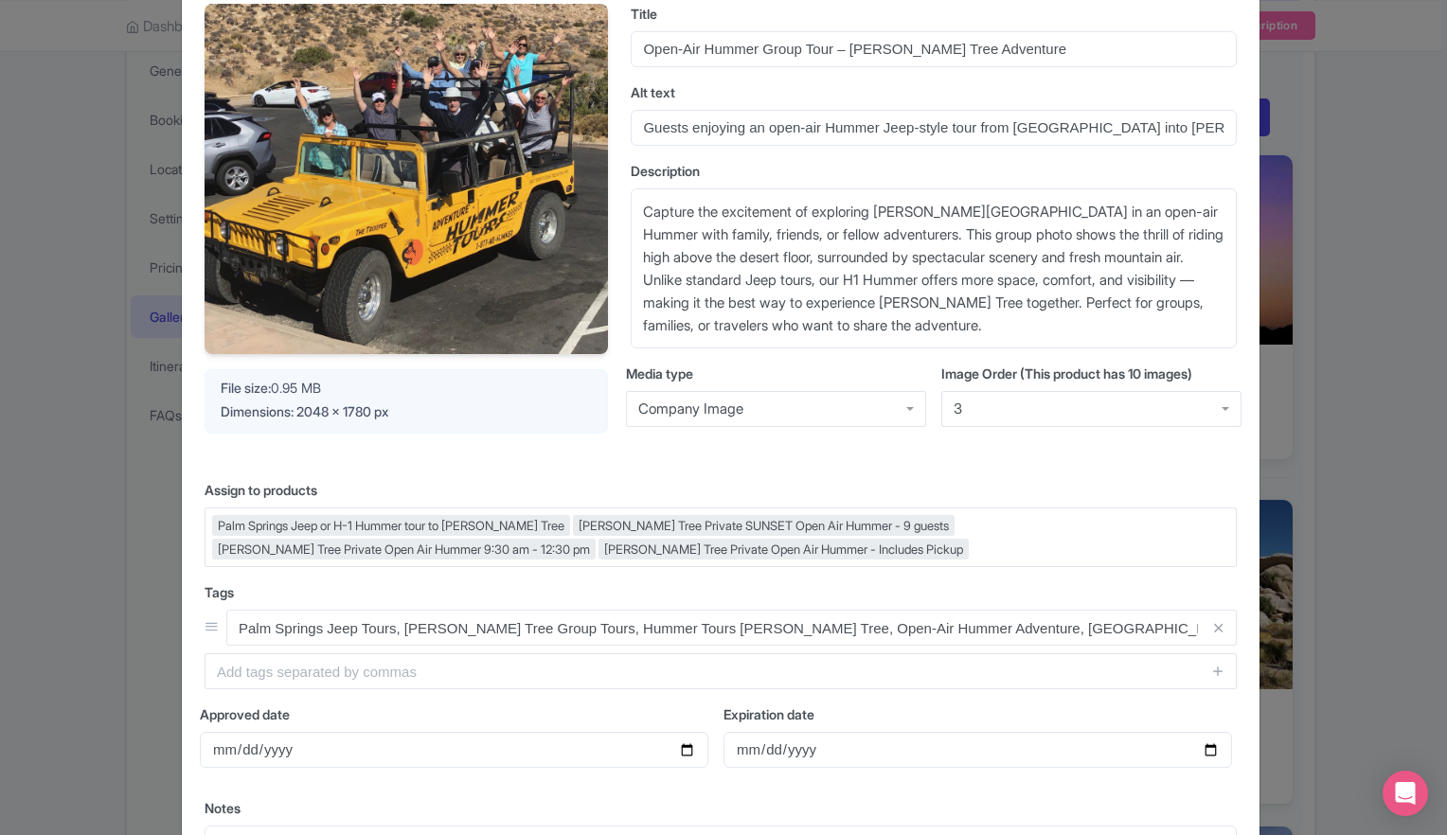
scroll to position [360, 0]
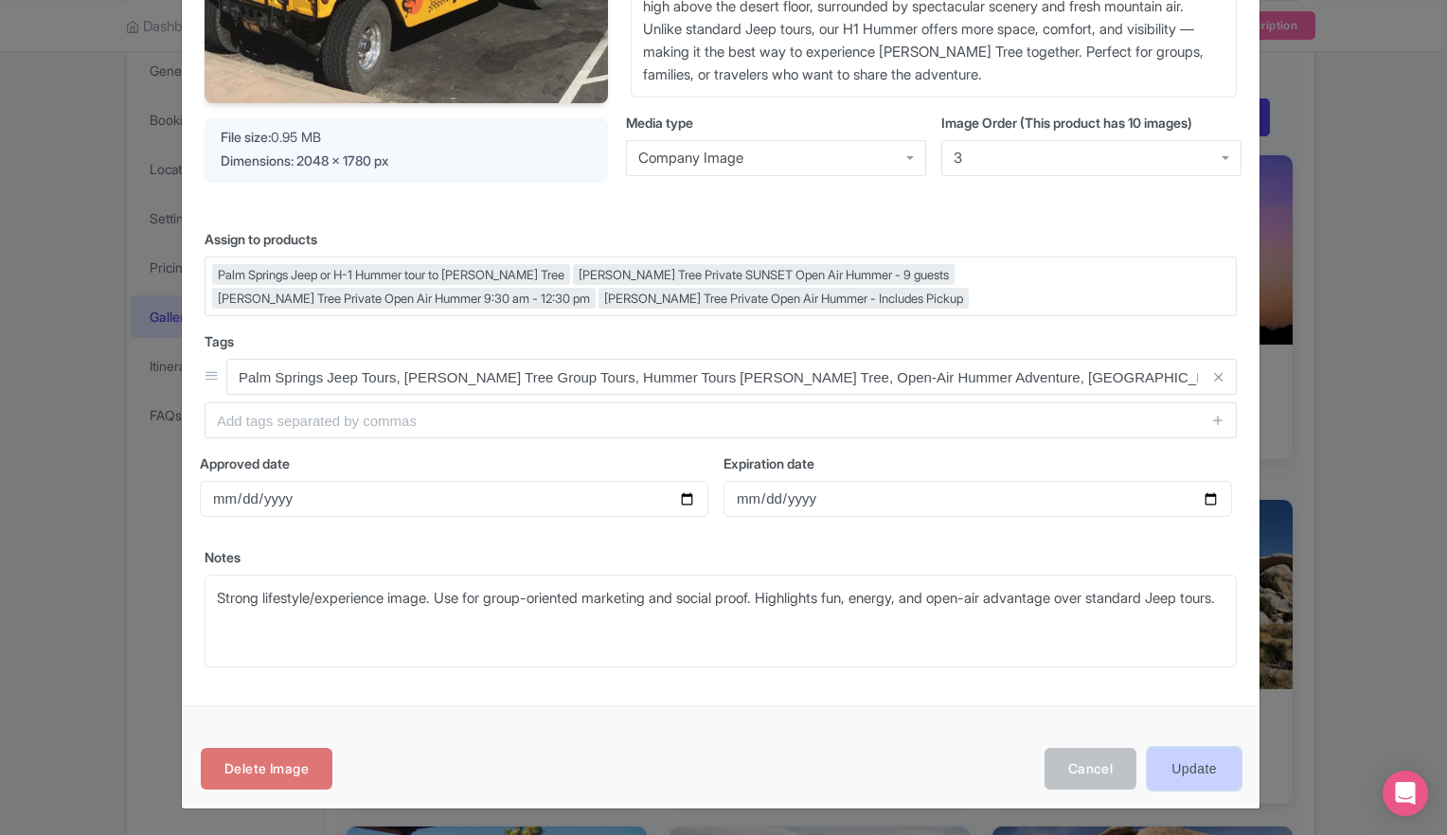
click at [1182, 772] on input "Update" at bounding box center [1193, 769] width 93 height 43
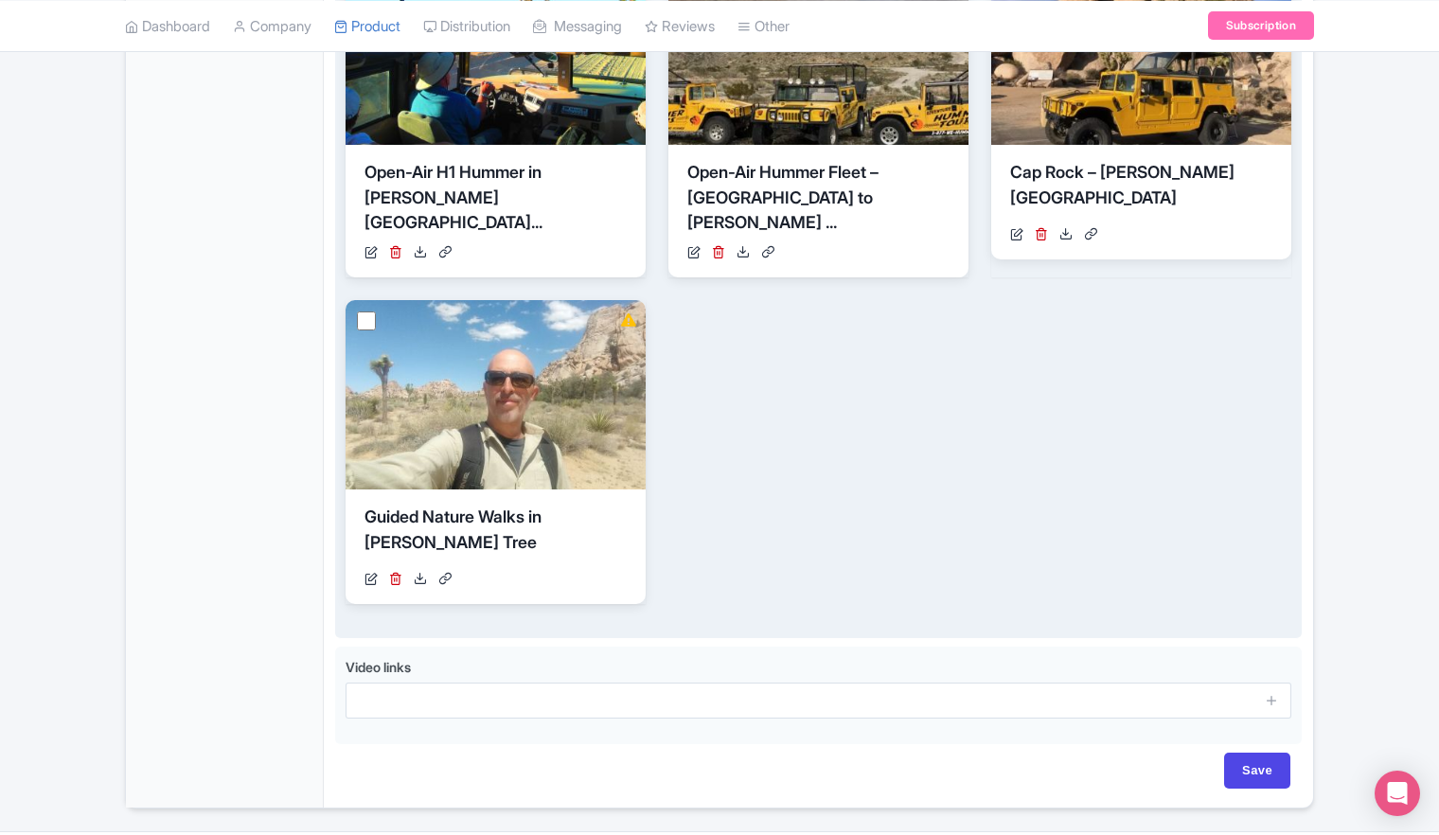
scroll to position [1172, 0]
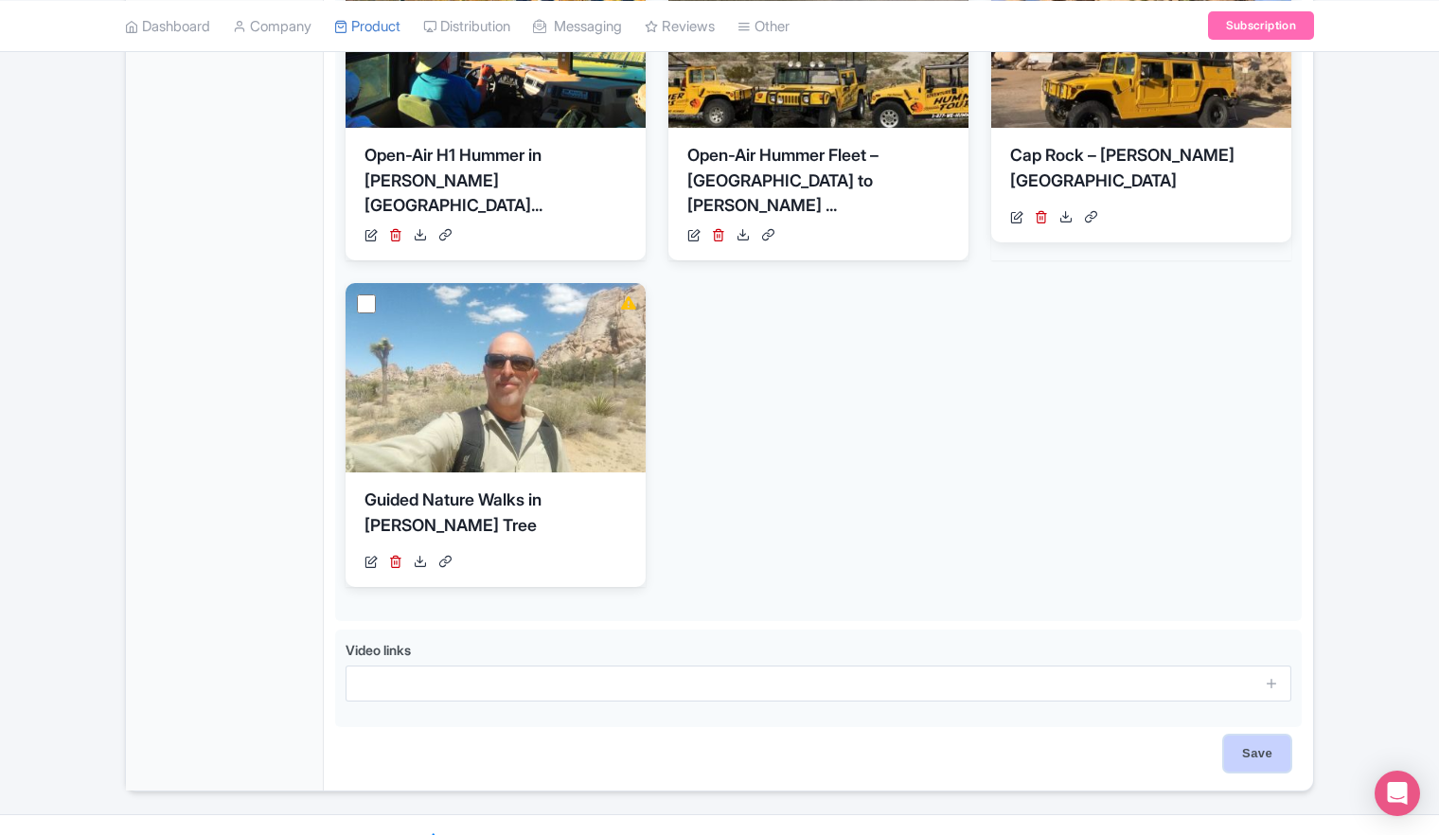
click at [1253, 736] on input "Save" at bounding box center [1257, 754] width 66 height 36
type input "Saving..."
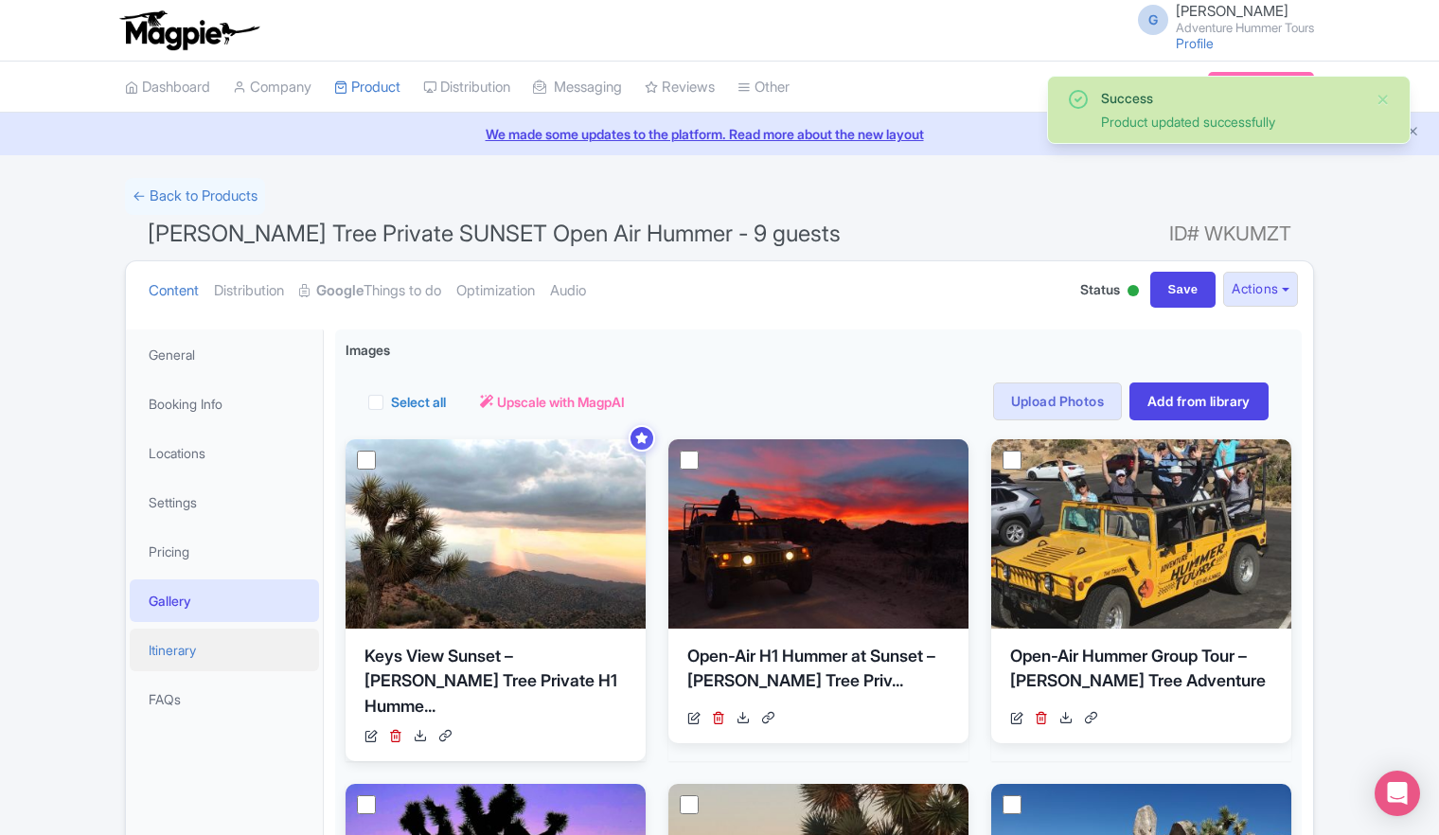
click at [182, 642] on link "Itinerary" at bounding box center [224, 650] width 189 height 43
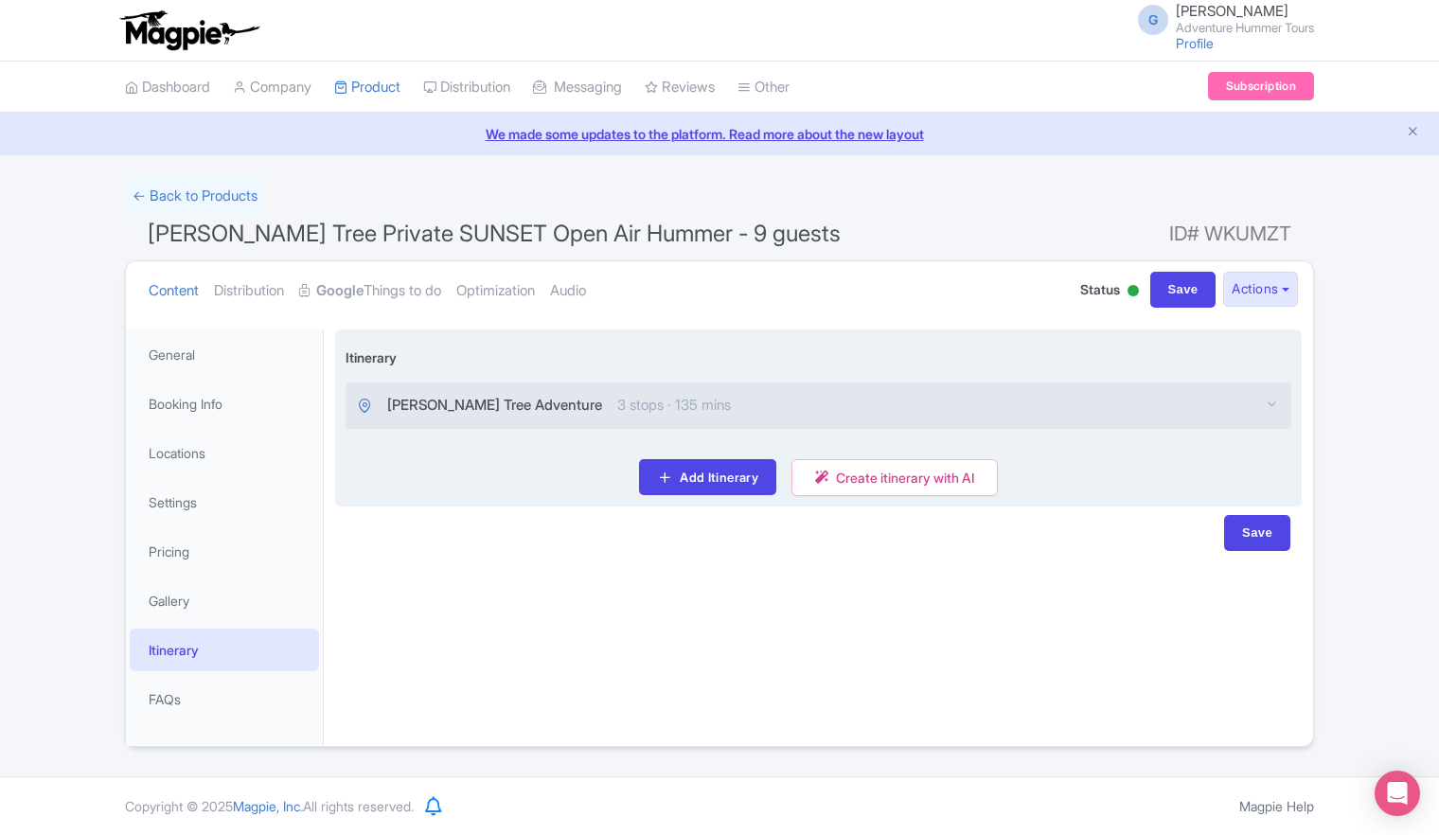
click at [481, 409] on span "Joshua Tree Adventure" at bounding box center [494, 406] width 215 height 22
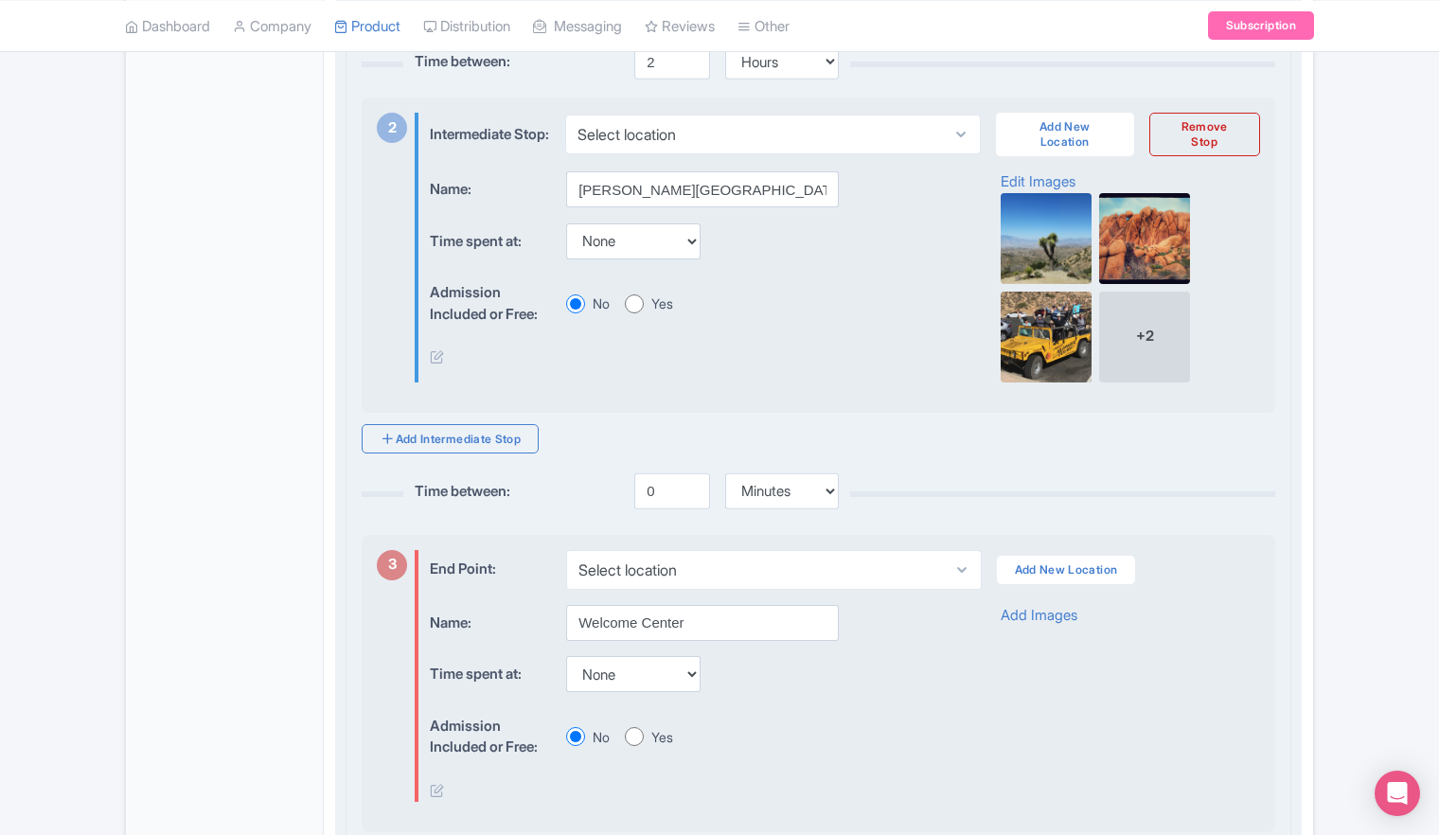
scroll to position [379, 0]
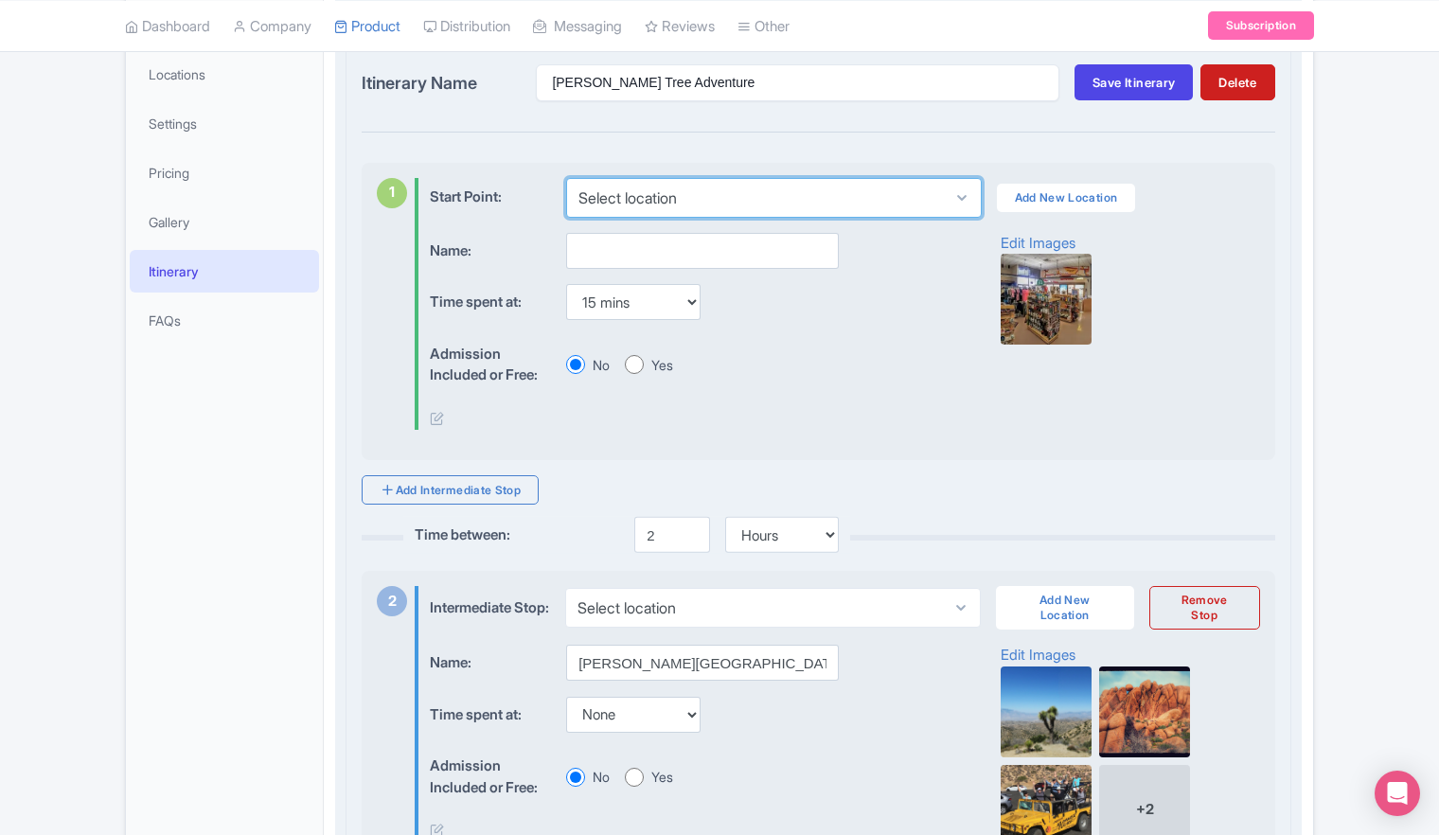
click at [957, 196] on select "Select location California Welcome Center, 29 Palms Hwy, Yucca Valley, CA, USA" at bounding box center [773, 198] width 415 height 40
select select "27fe0b7f-cc66-4afb-b7c0-23048737cb0d"
click at [566, 178] on select "Select location California Welcome Center, 29 Palms Hwy, Yucca Valley, CA, USA" at bounding box center [773, 198] width 415 height 40
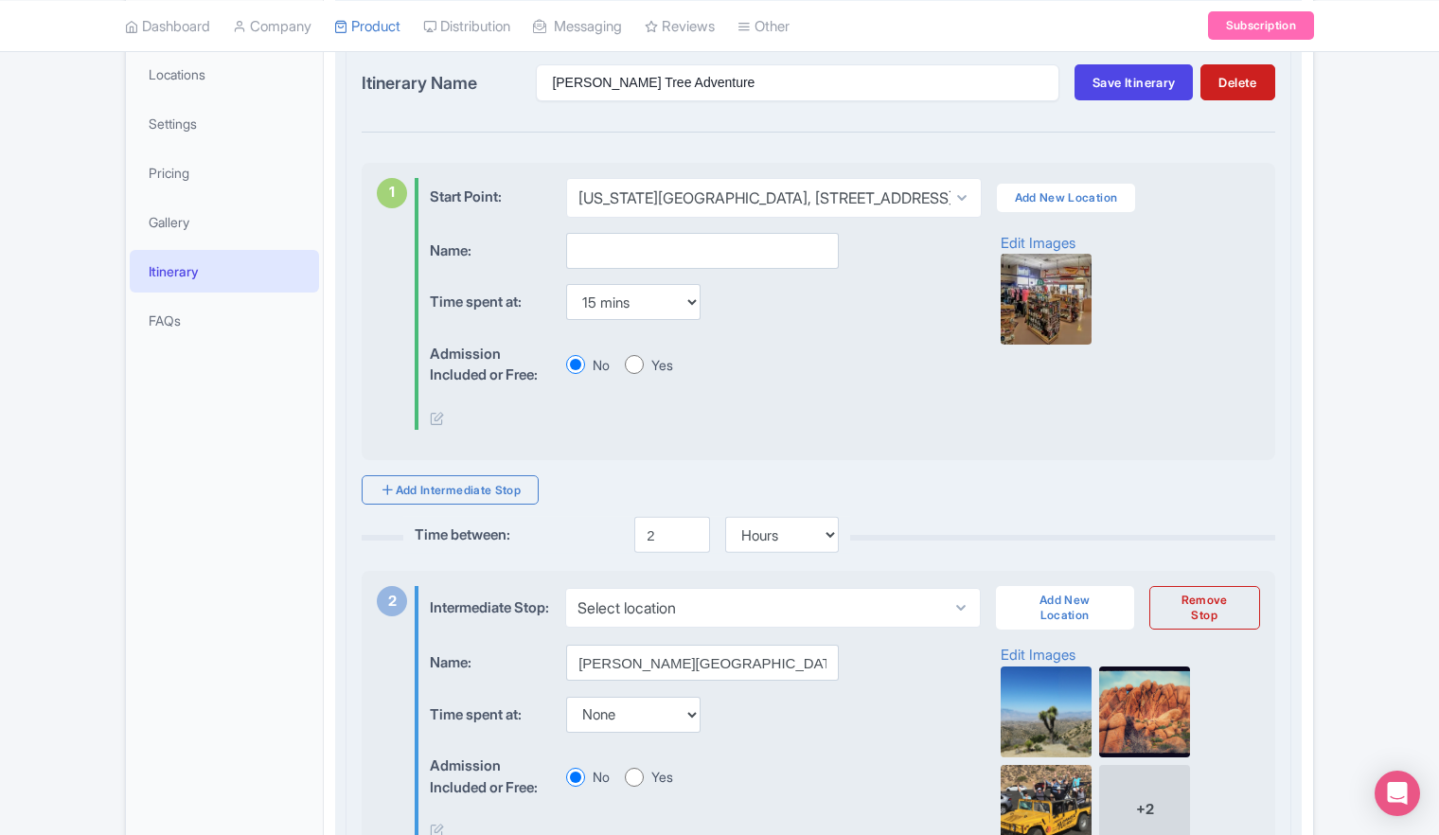
click at [863, 301] on div "Time spent at: None 15 mins 30 mins 45 mins 1 hour 1 hour 15 mins 1 hour 30 min…" at bounding box center [689, 302] width 518 height 37
click at [712, 248] on input "text" at bounding box center [702, 251] width 273 height 36
type input "Welcome Center - 2:30 pm departure"
click at [786, 347] on div "Admission Included or Free: No Yes" at bounding box center [689, 365] width 518 height 58
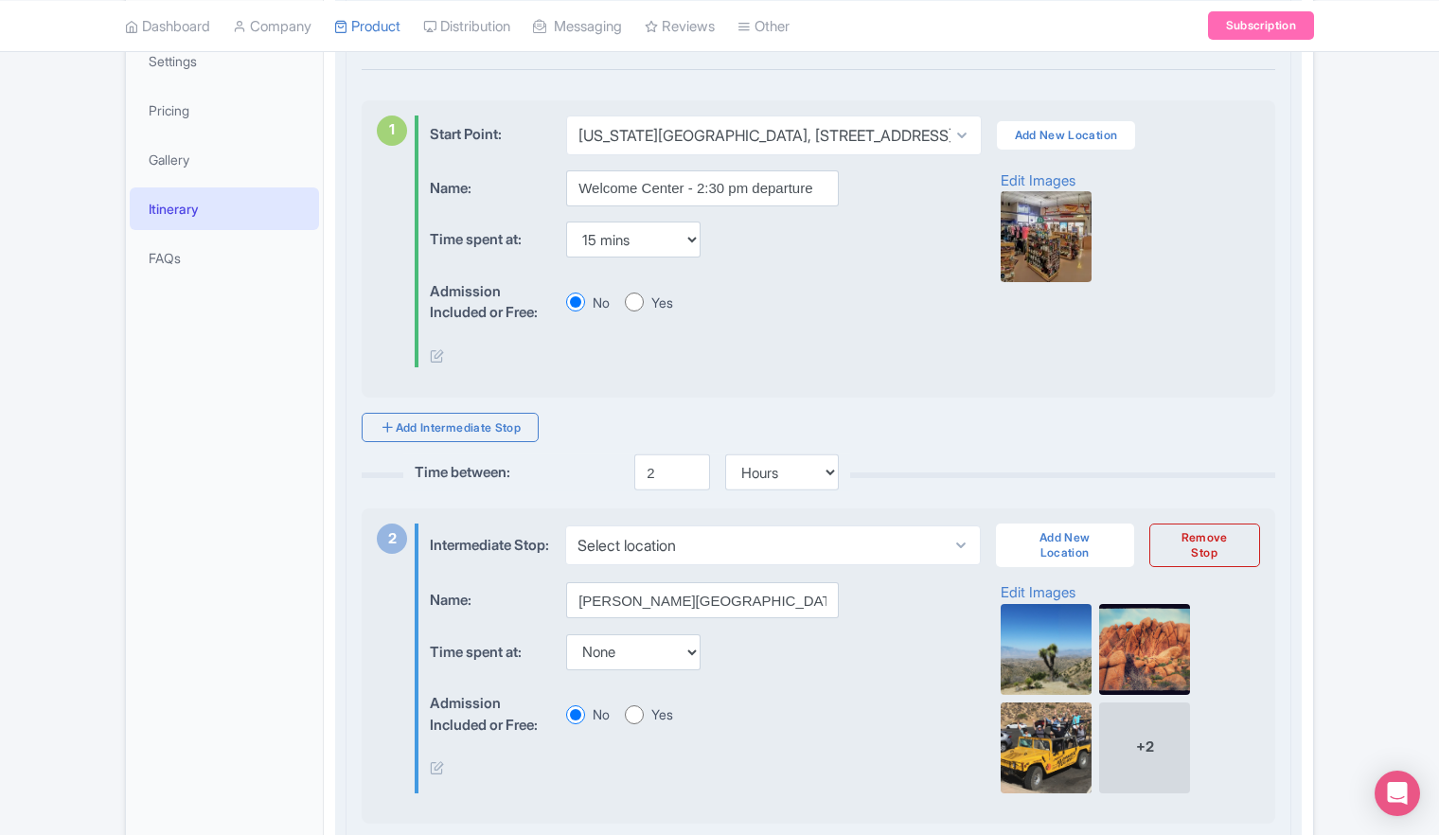
scroll to position [473, 0]
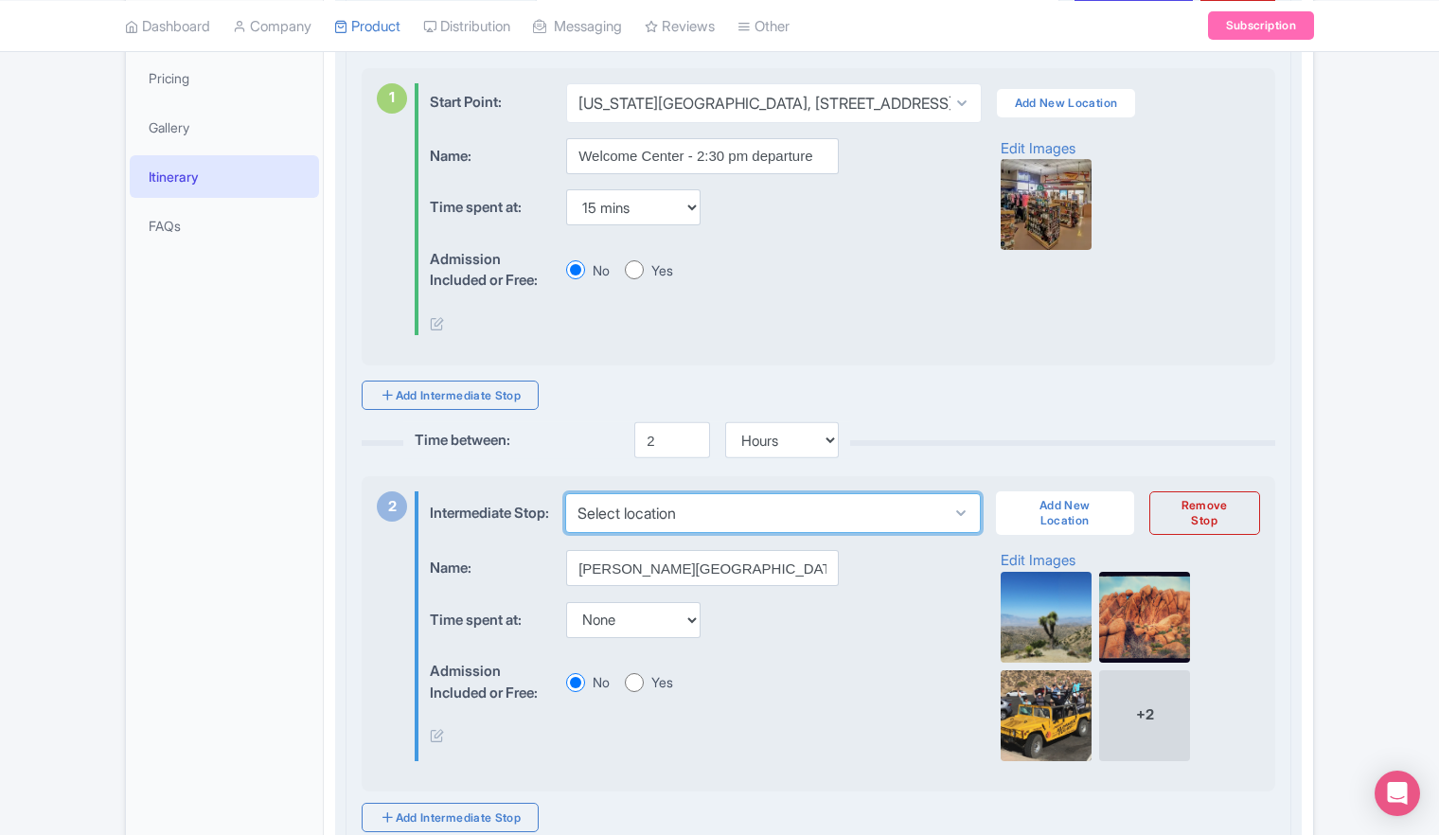
click at [959, 518] on select "Select location" at bounding box center [772, 513] width 415 height 40
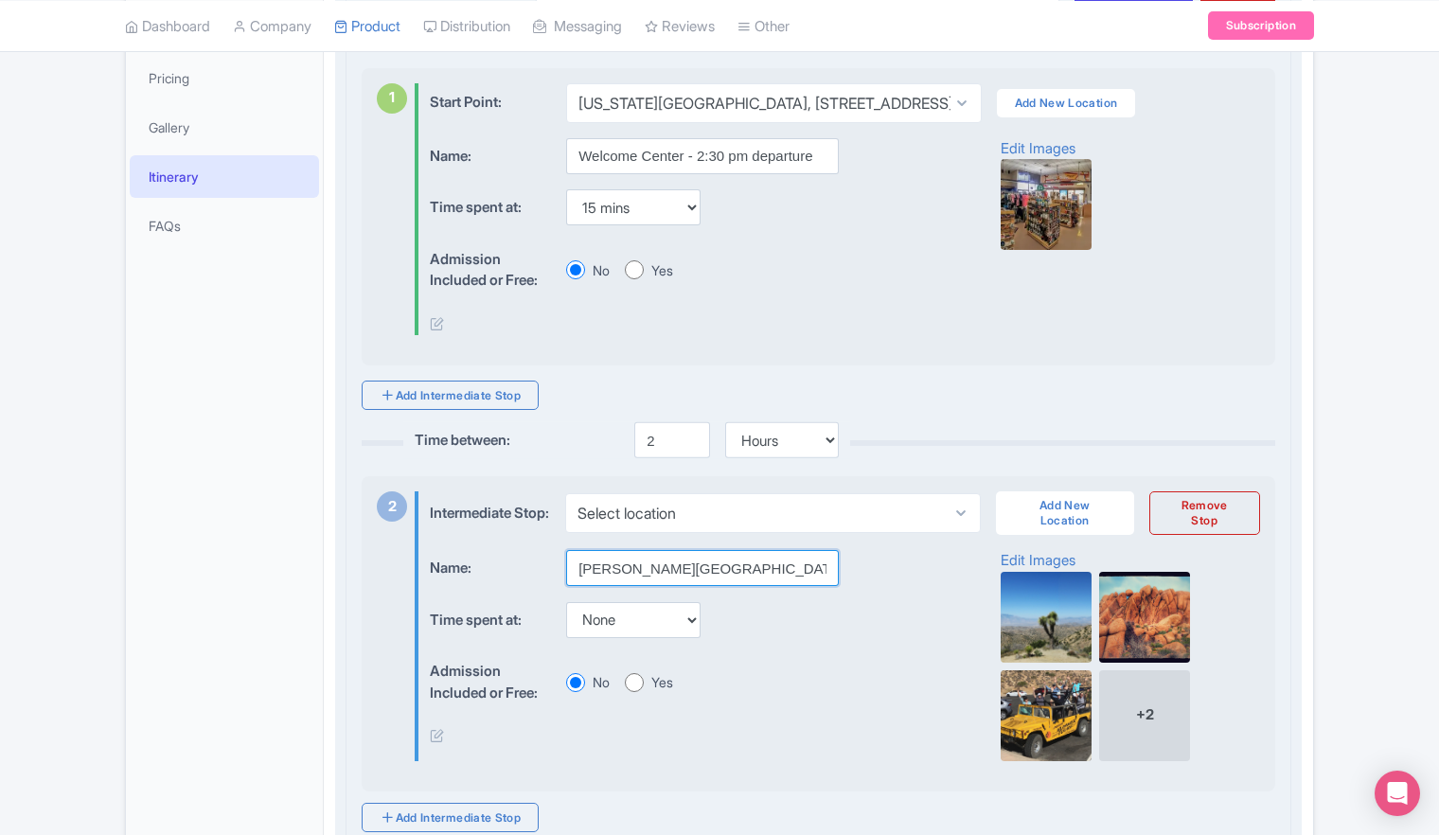
click at [727, 581] on input "Joshua Tree National Park" at bounding box center [702, 568] width 273 height 36
click at [608, 580] on input "Joshua Tree National Park" at bounding box center [702, 568] width 273 height 36
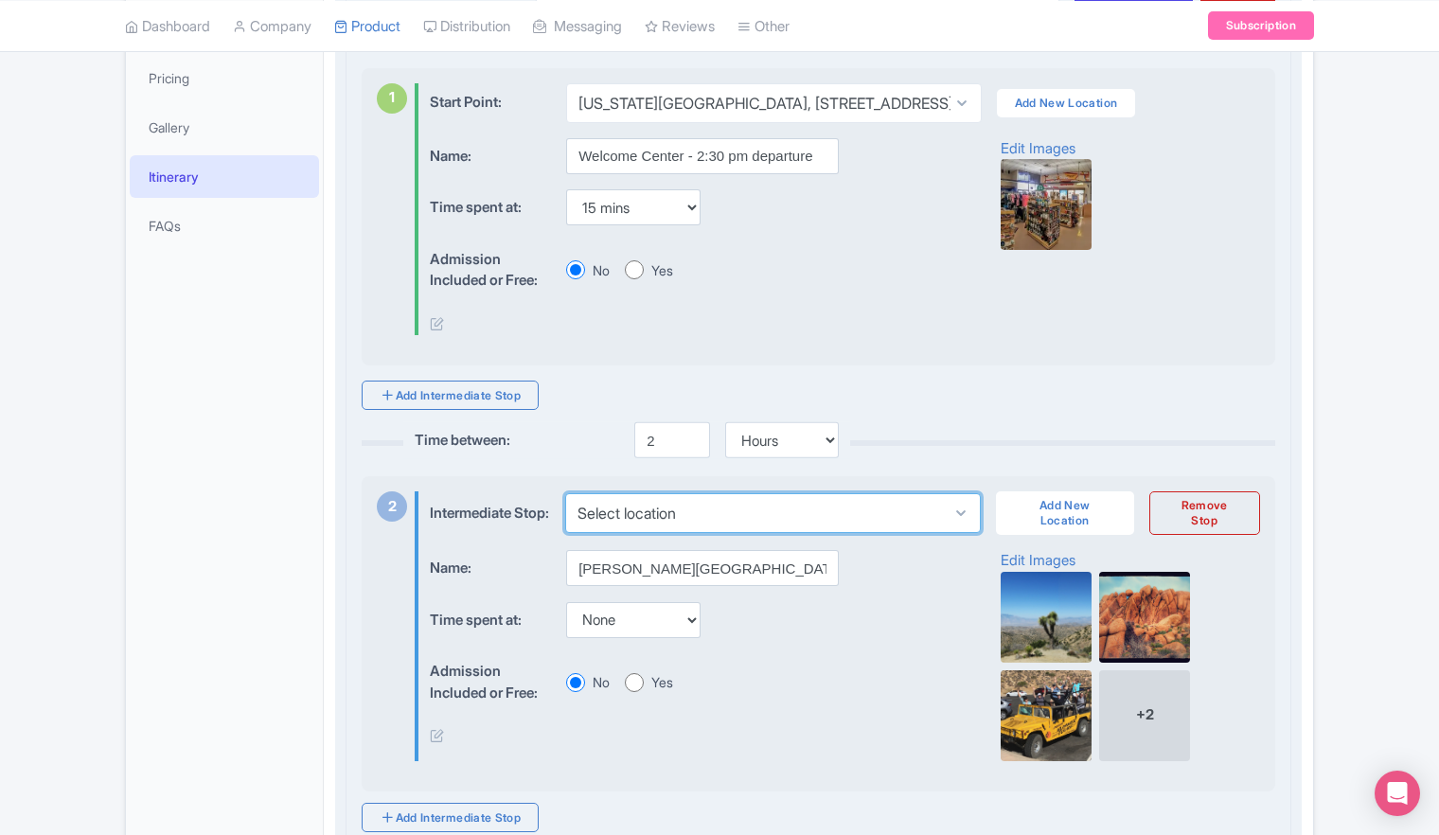
click at [955, 519] on select "Select location" at bounding box center [772, 513] width 415 height 40
click at [938, 520] on select "Select location" at bounding box center [772, 513] width 415 height 40
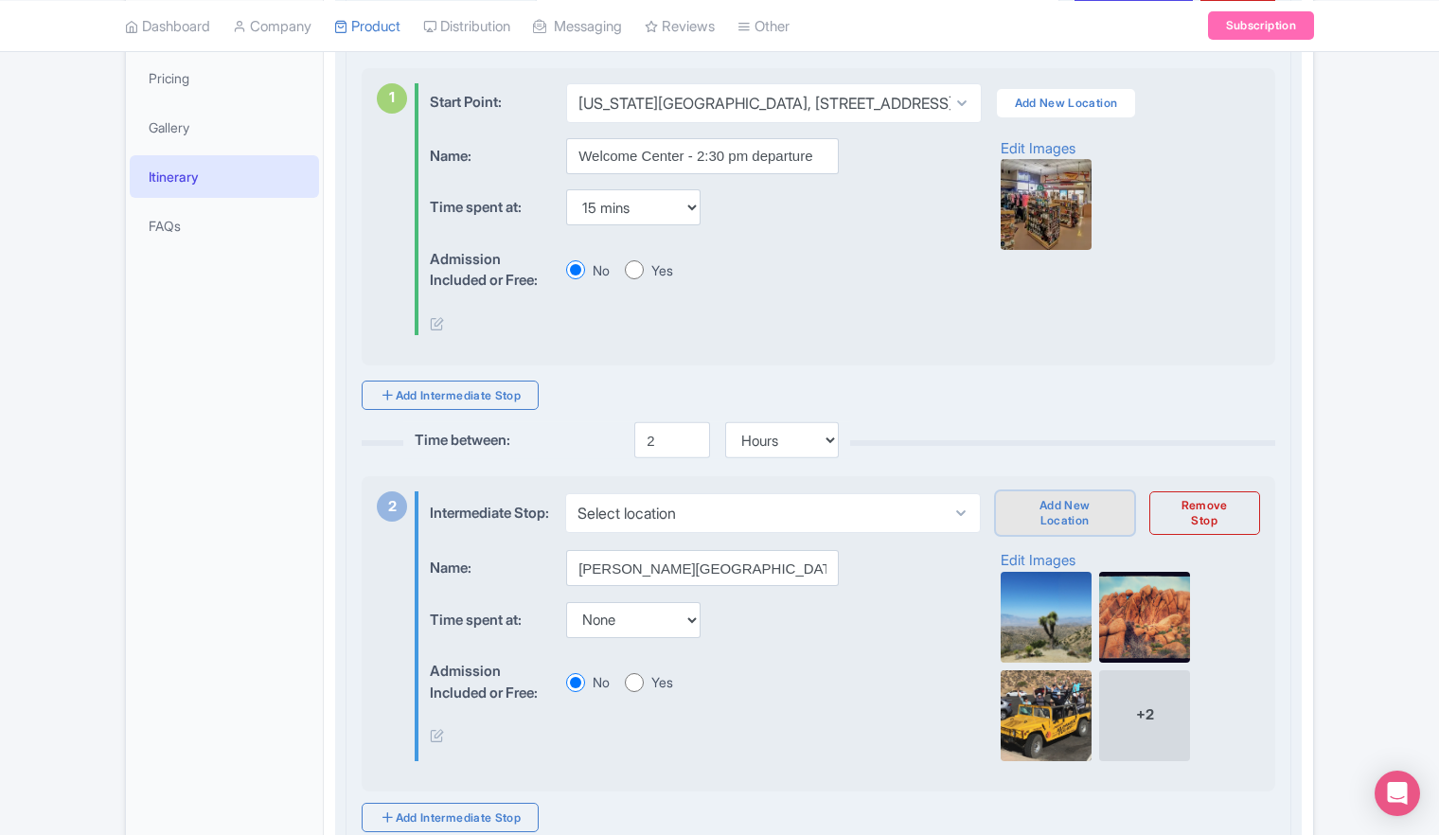
click at [1063, 516] on link "Add New Location" at bounding box center [1065, 513] width 138 height 44
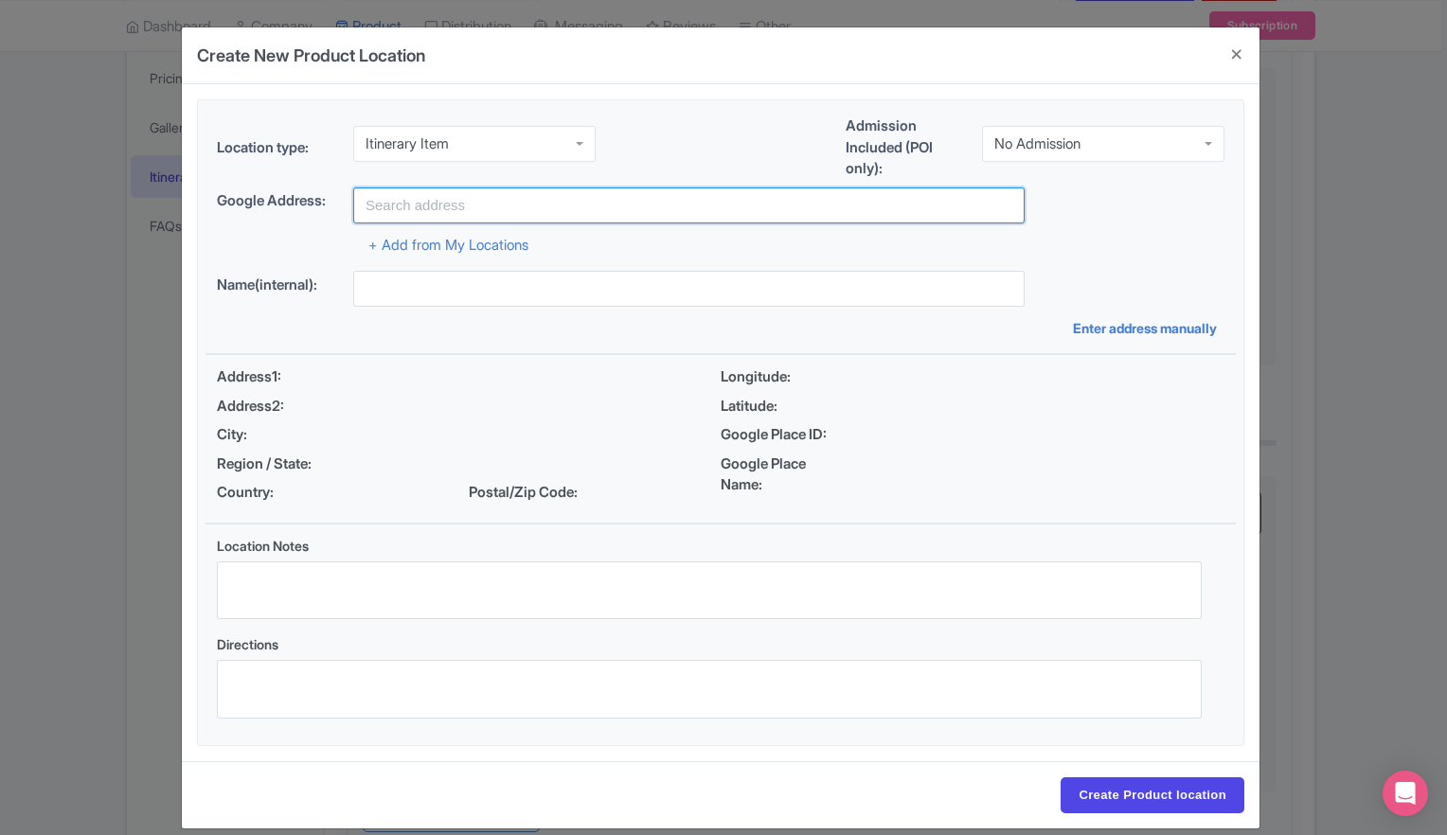
click at [435, 201] on input "text" at bounding box center [688, 205] width 671 height 36
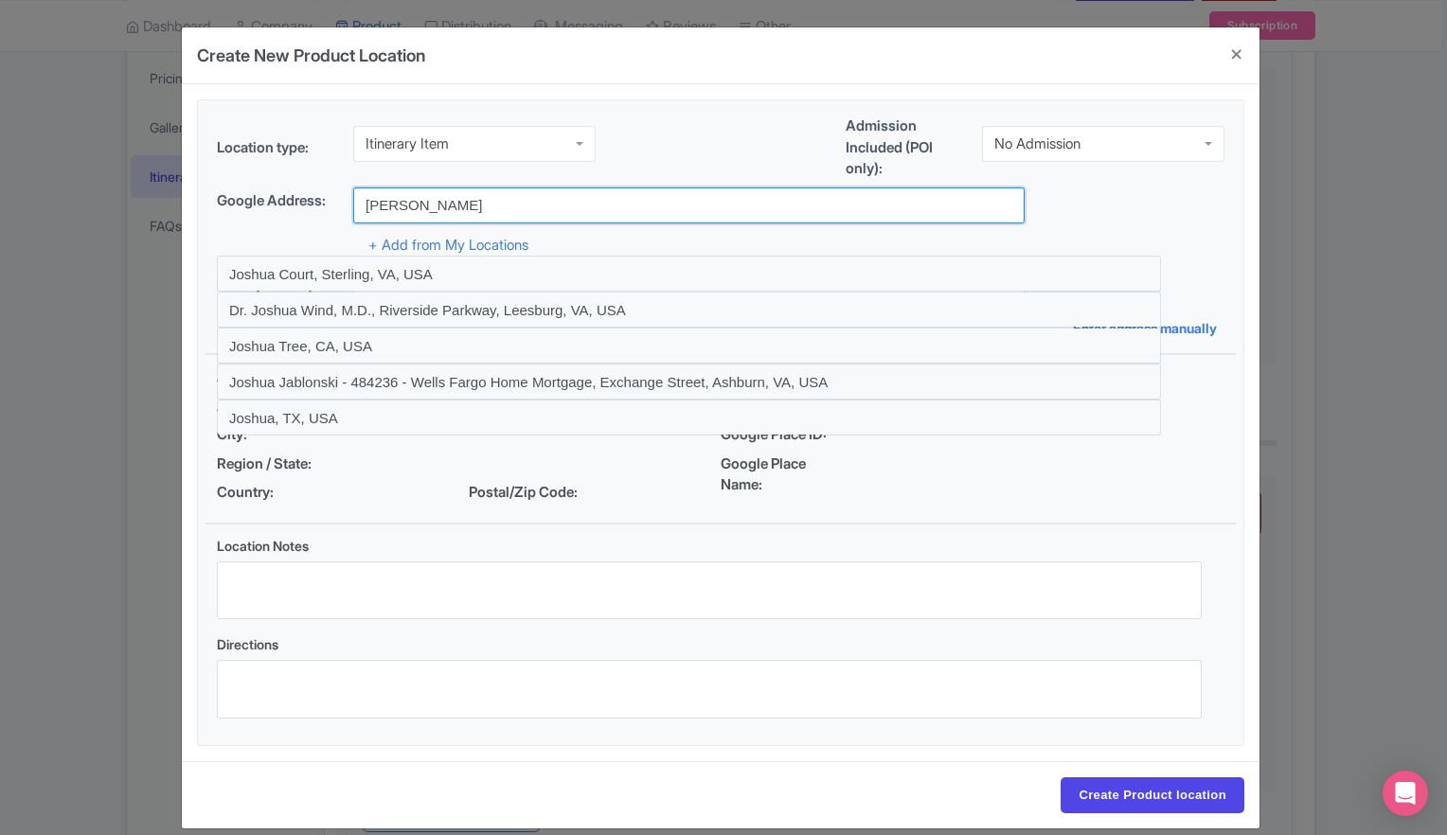
type input "[PERSON_NAME][GEOGRAPHIC_DATA], [US_STATE], [GEOGRAPHIC_DATA]"
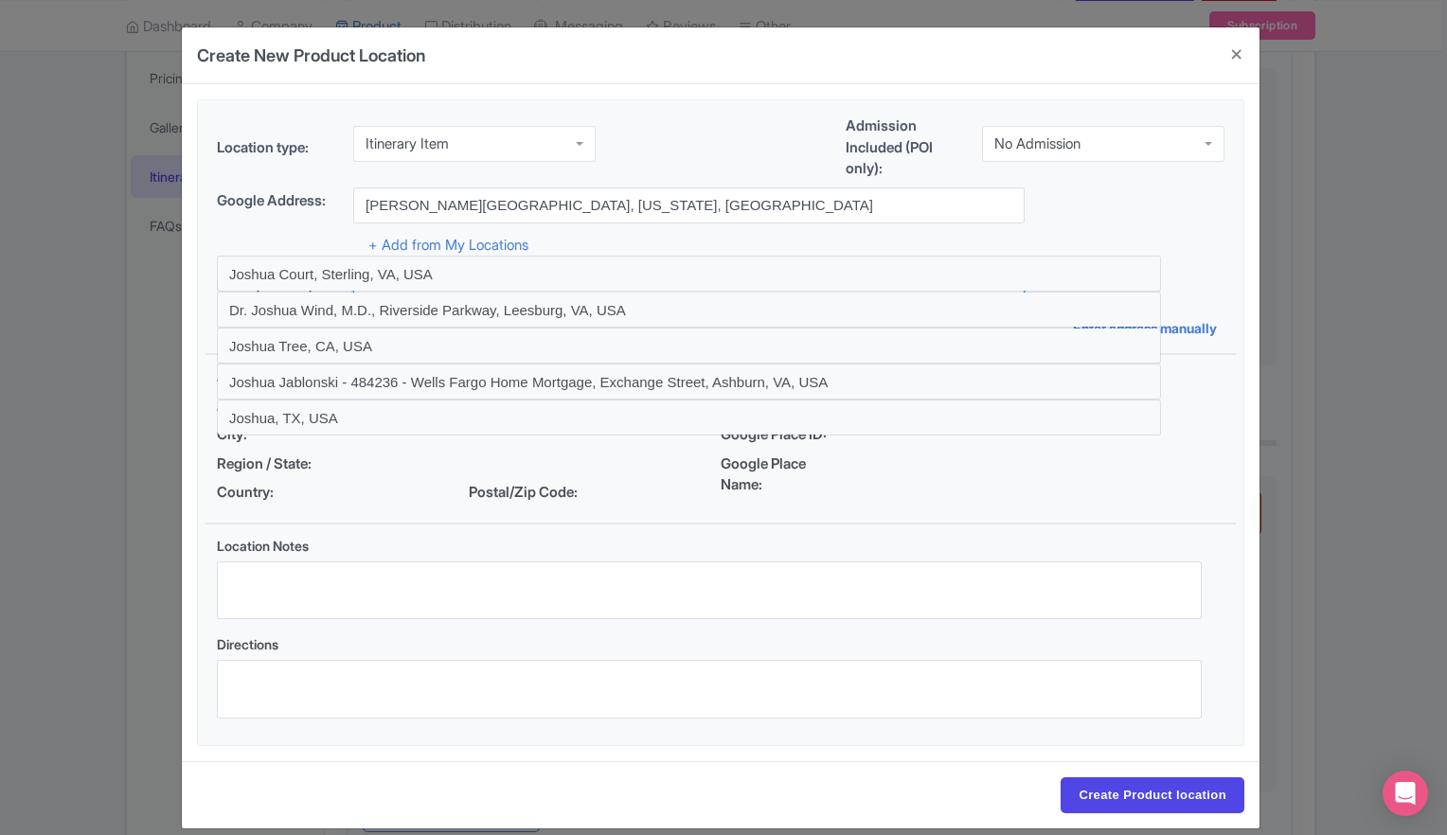
type input "[PERSON_NAME][GEOGRAPHIC_DATA], [US_STATE], [GEOGRAPHIC_DATA]"
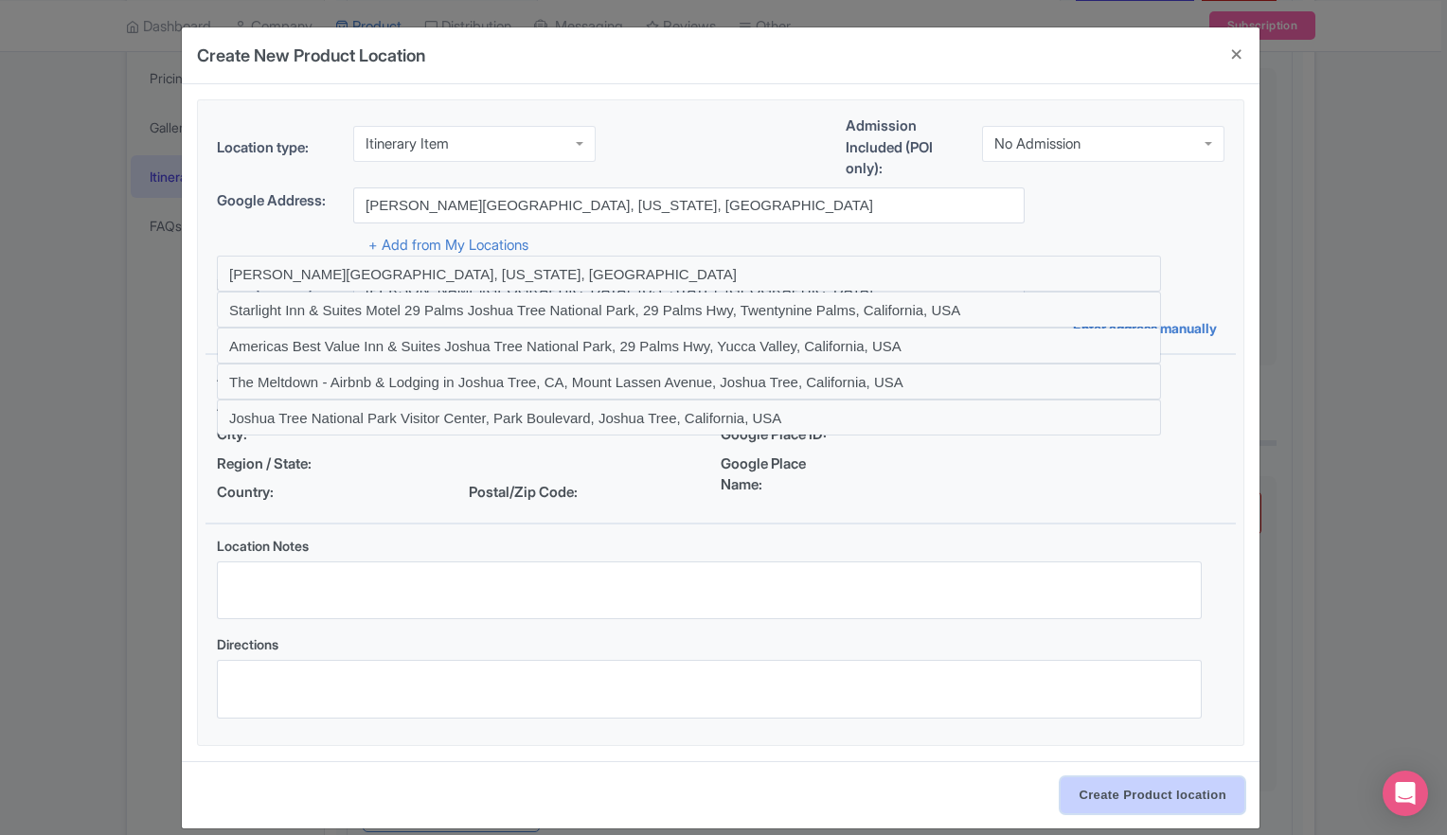
click at [1158, 798] on input "Create Product location" at bounding box center [1152, 795] width 184 height 36
select select "83d5301c-fa68-4d55-89af-16f41758edc8"
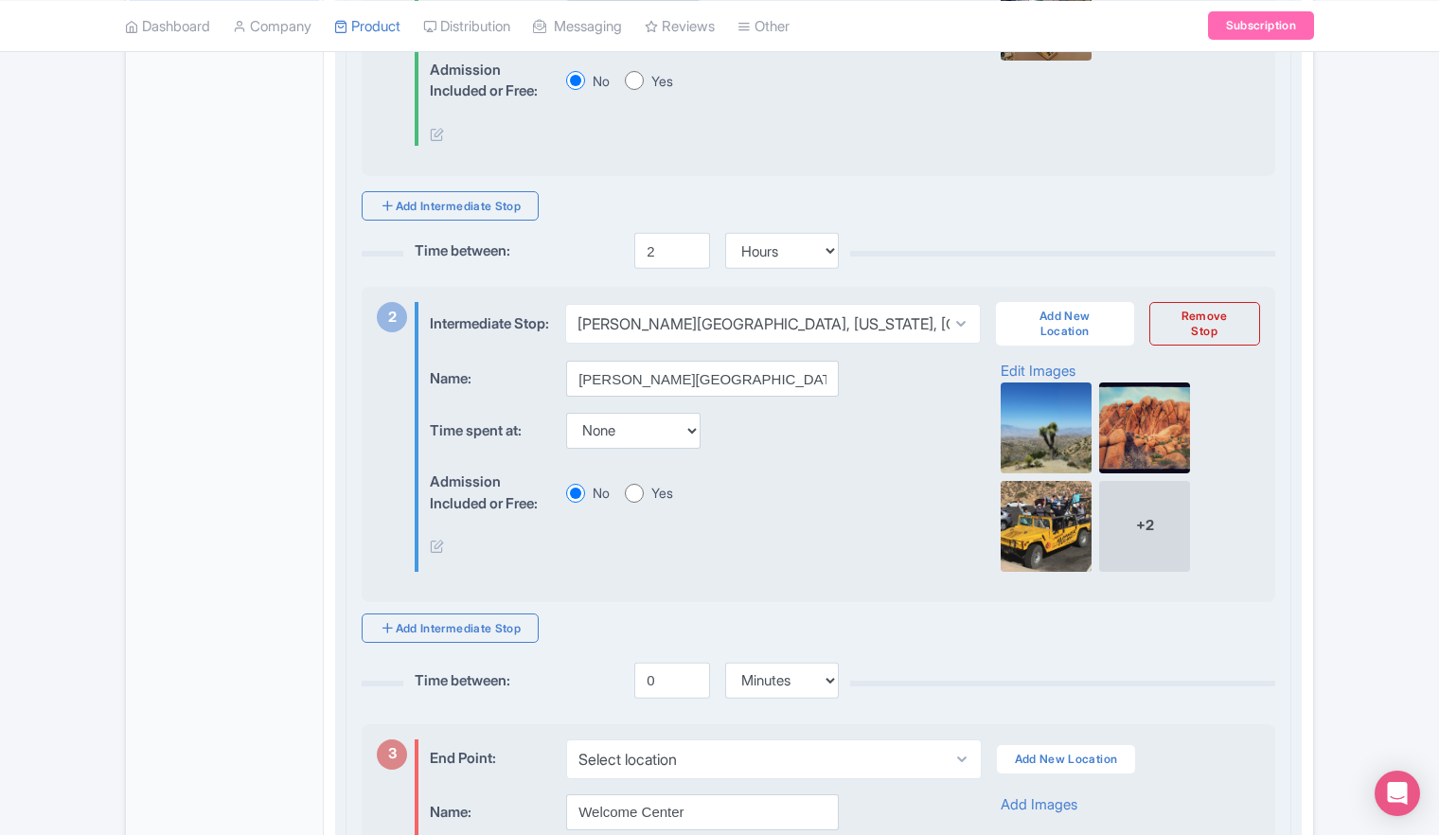
scroll to position [757, 0]
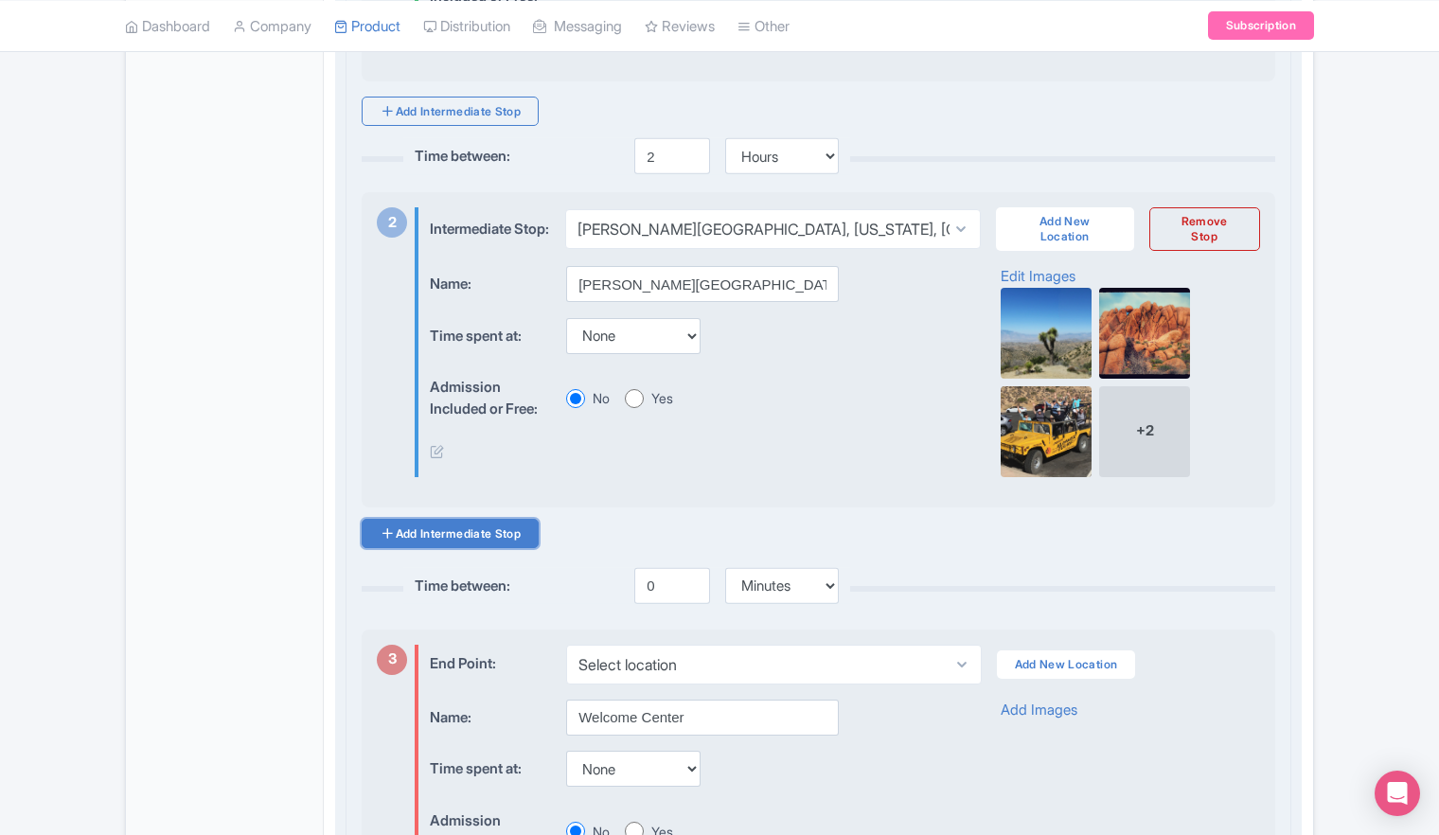
click at [412, 548] on link "Add Intermediate Stop" at bounding box center [450, 533] width 177 height 29
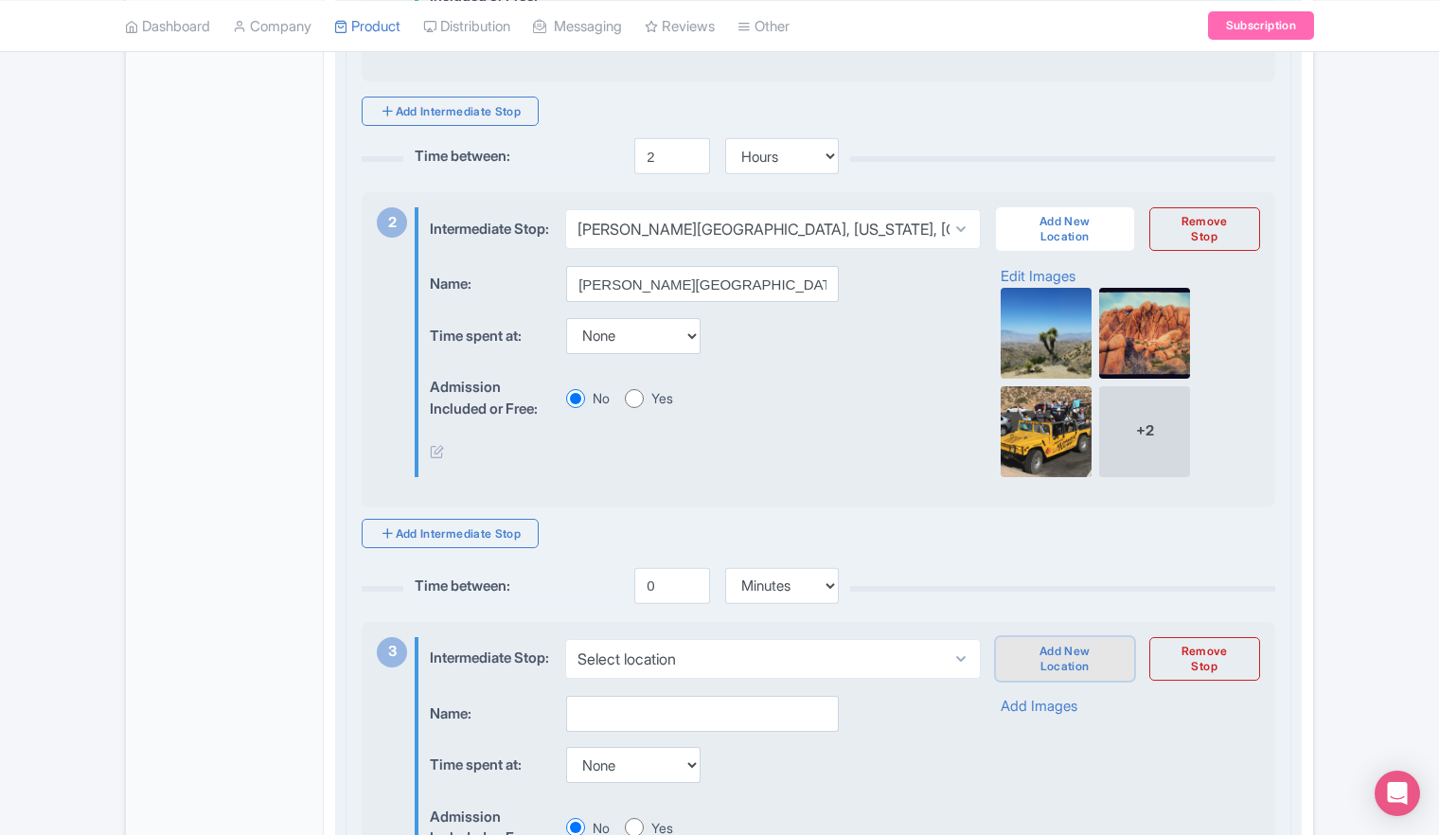
click at [1049, 676] on link "Add New Location" at bounding box center [1065, 659] width 138 height 44
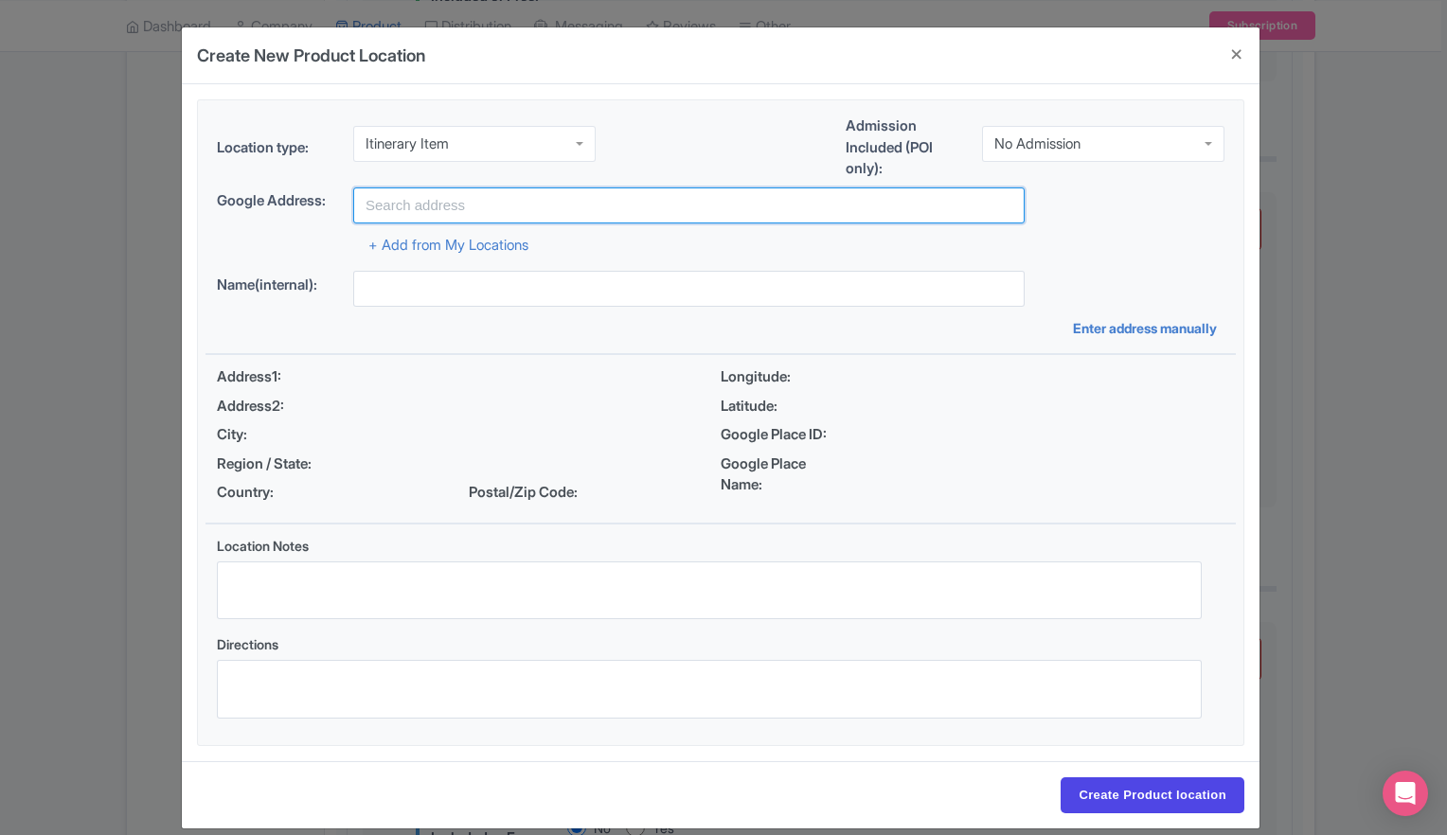
click at [434, 193] on input "text" at bounding box center [688, 205] width 671 height 36
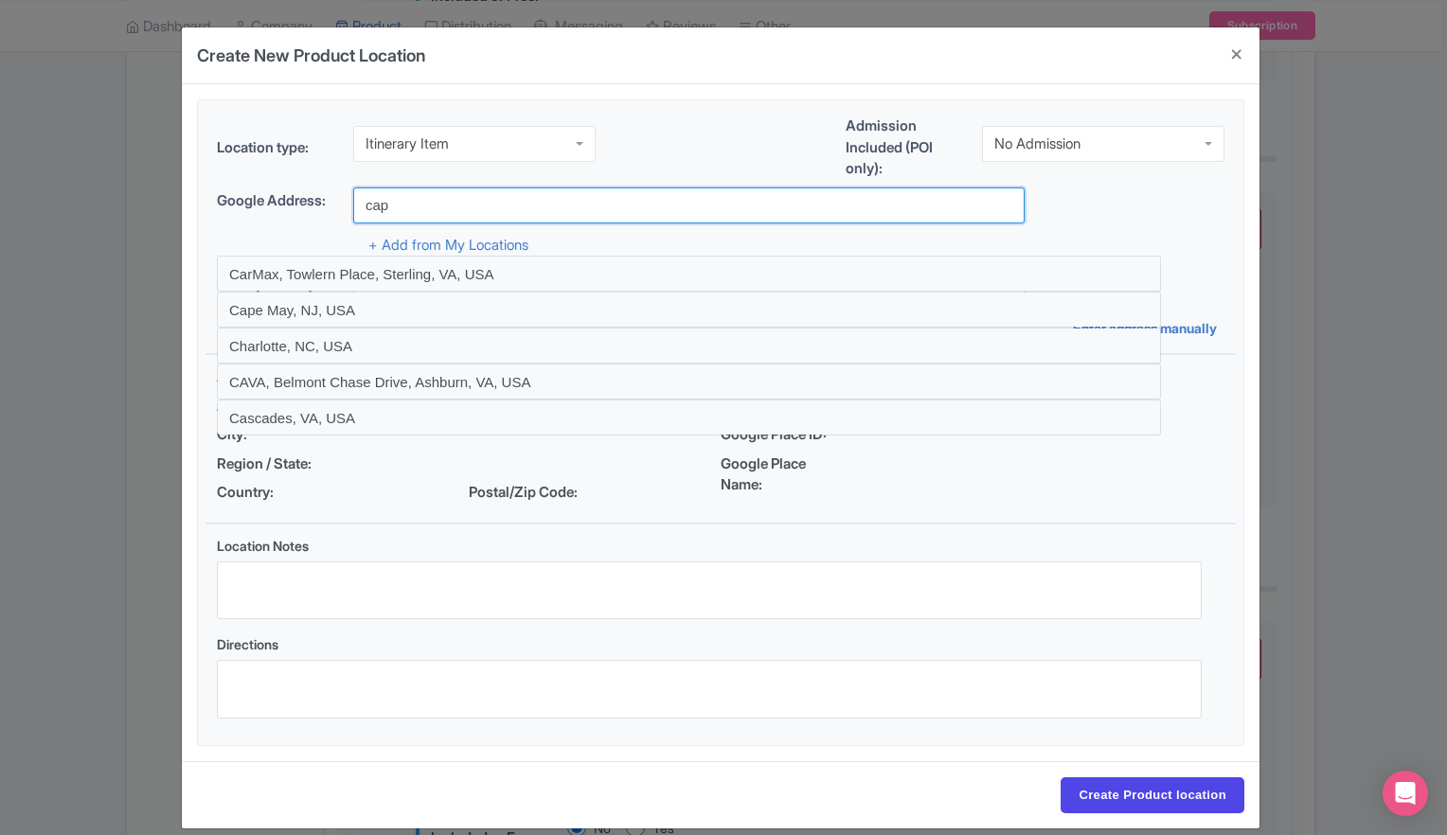
type input "Cap Rock at [PERSON_NAME][GEOGRAPHIC_DATA], [GEOGRAPHIC_DATA], [GEOGRAPHIC_DATA…"
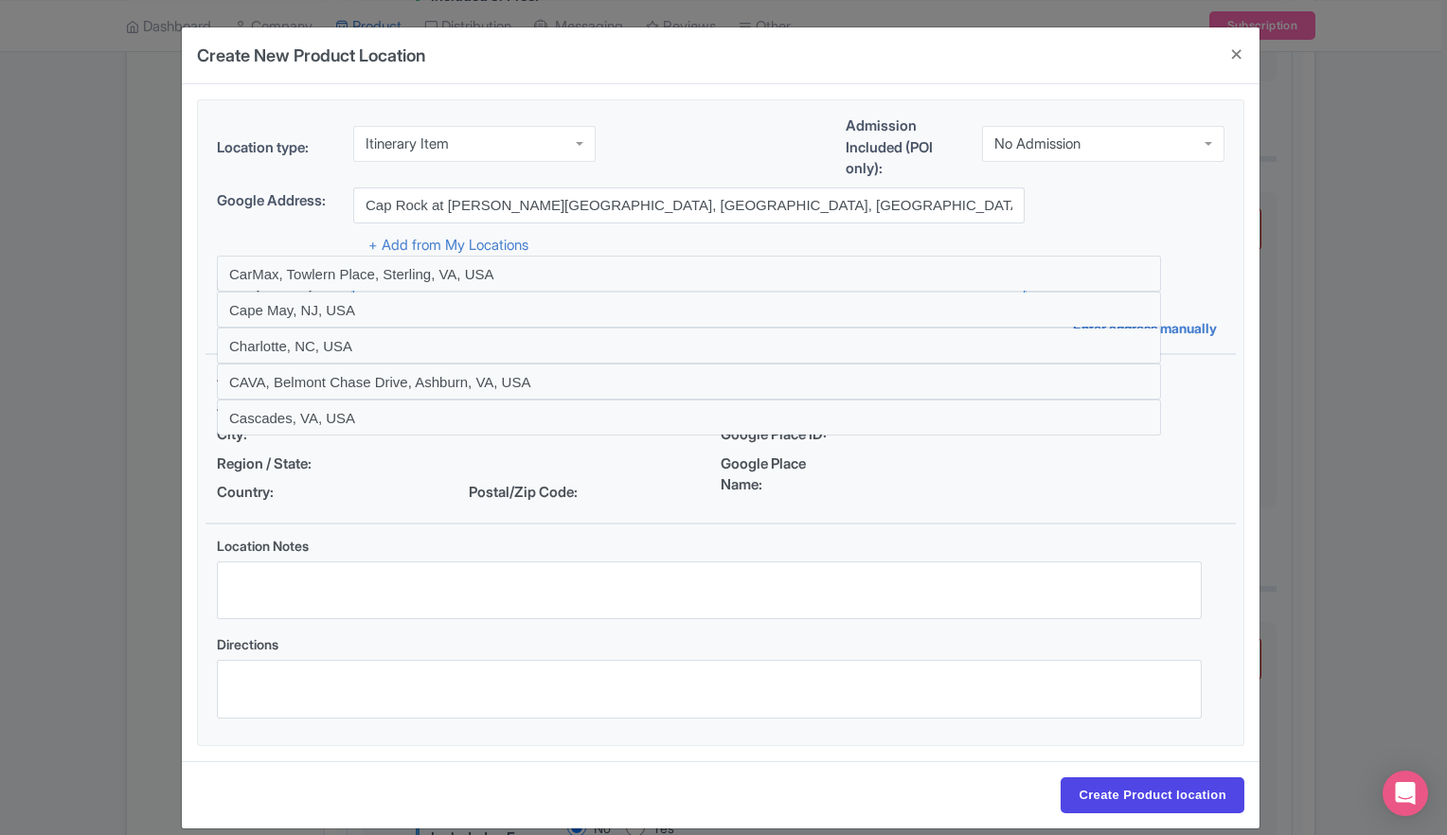
type input "Cap Rock, Cap Rock Nature Trail, Twentynine Palms, CA 92277, USA"
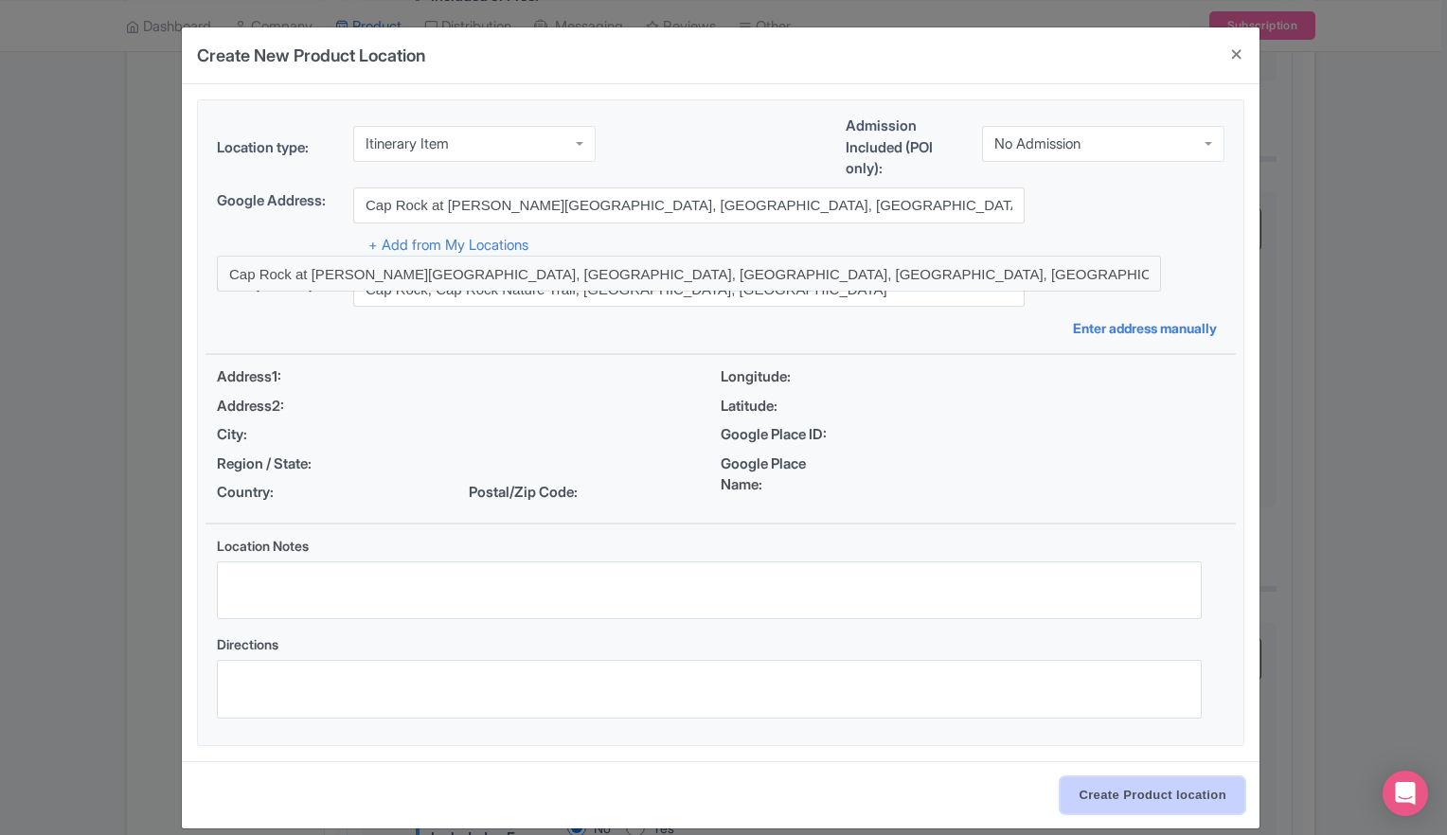
click at [1171, 800] on input "Create Product location" at bounding box center [1152, 795] width 184 height 36
select select "a7a44508-c9b1-4409-9dcd-d63b4e0c67fb"
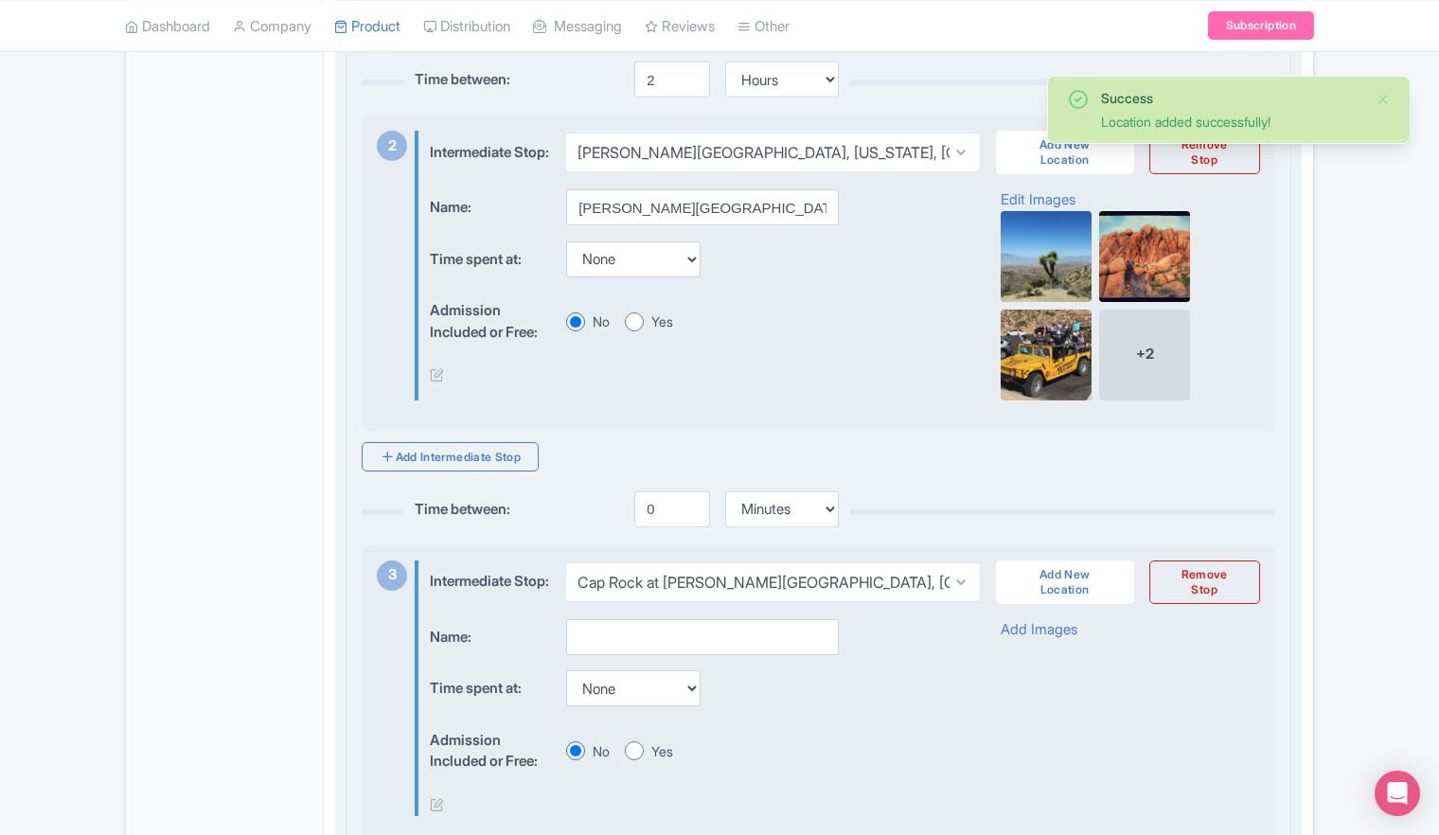
scroll to position [947, 0]
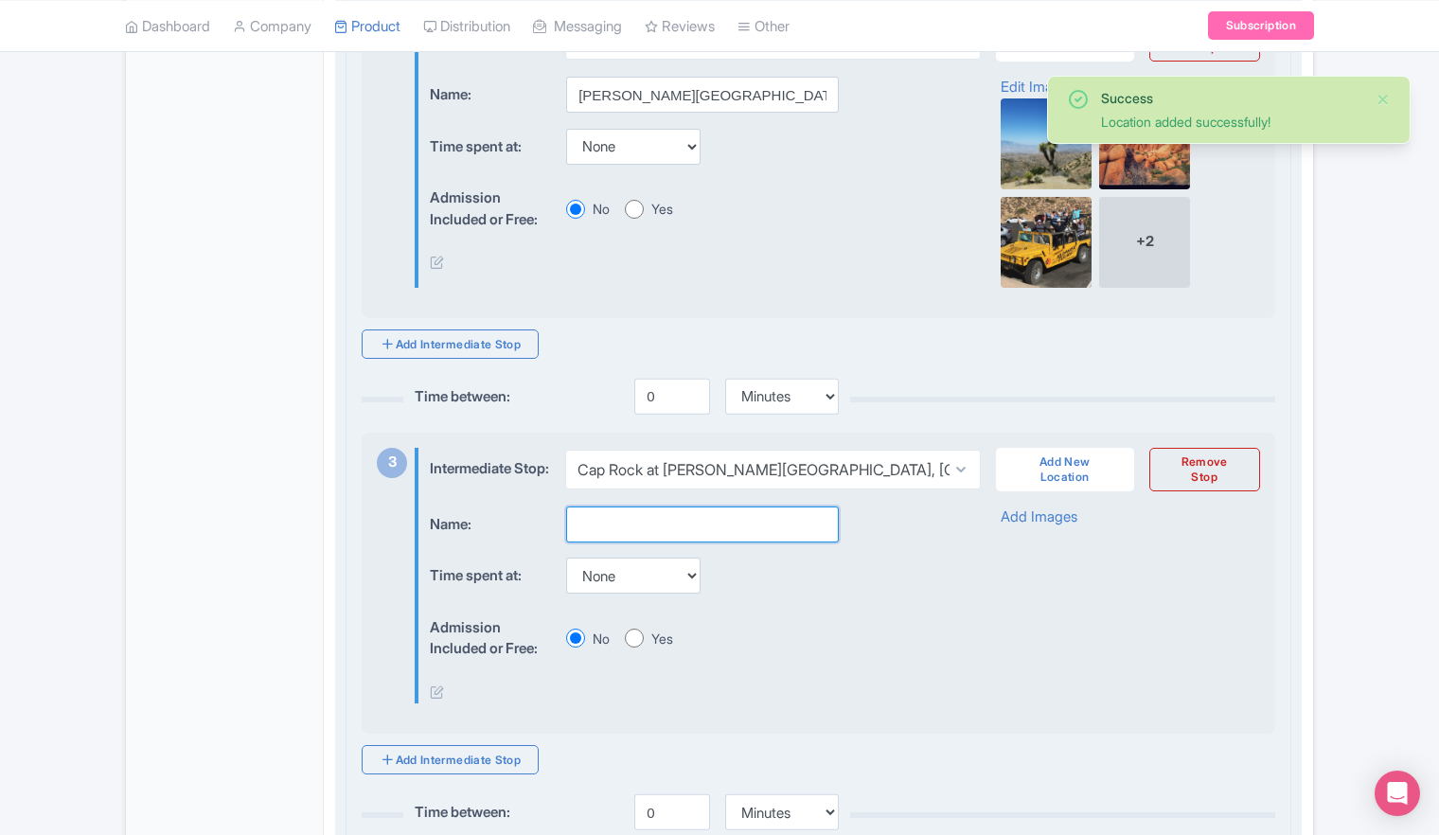
click at [661, 543] on input "text" at bounding box center [702, 525] width 273 height 36
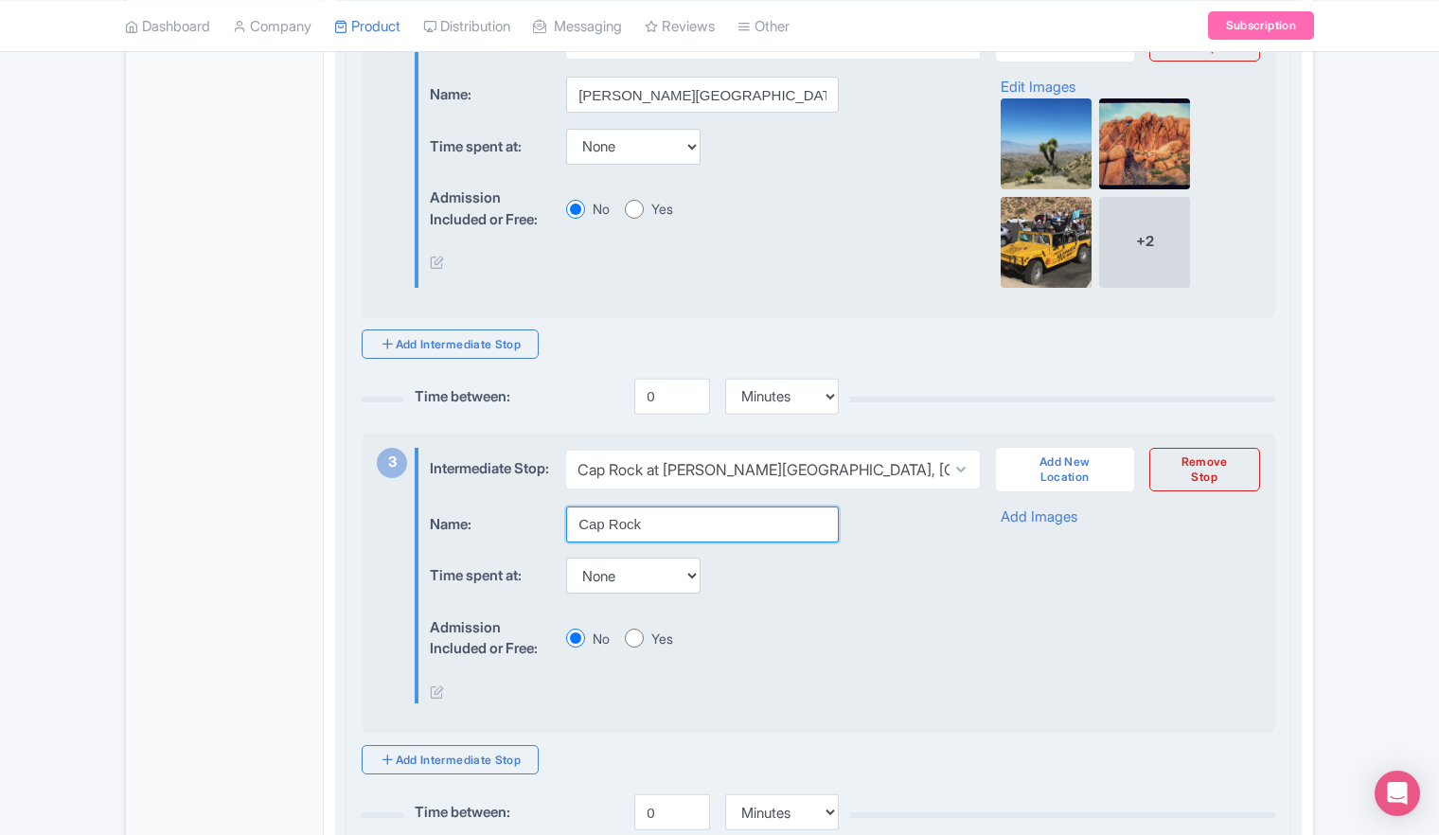
type input "Cap Rock"
click at [848, 595] on div "Time spent at: None 15 mins 30 mins 45 mins 1 hour 1 hour 15 mins 1 hour 30 min…" at bounding box center [689, 576] width 518 height 37
click at [692, 401] on input "10" at bounding box center [672, 397] width 76 height 36
click at [692, 402] on input "16" at bounding box center [672, 397] width 76 height 36
click at [692, 402] on input "17" at bounding box center [672, 397] width 76 height 36
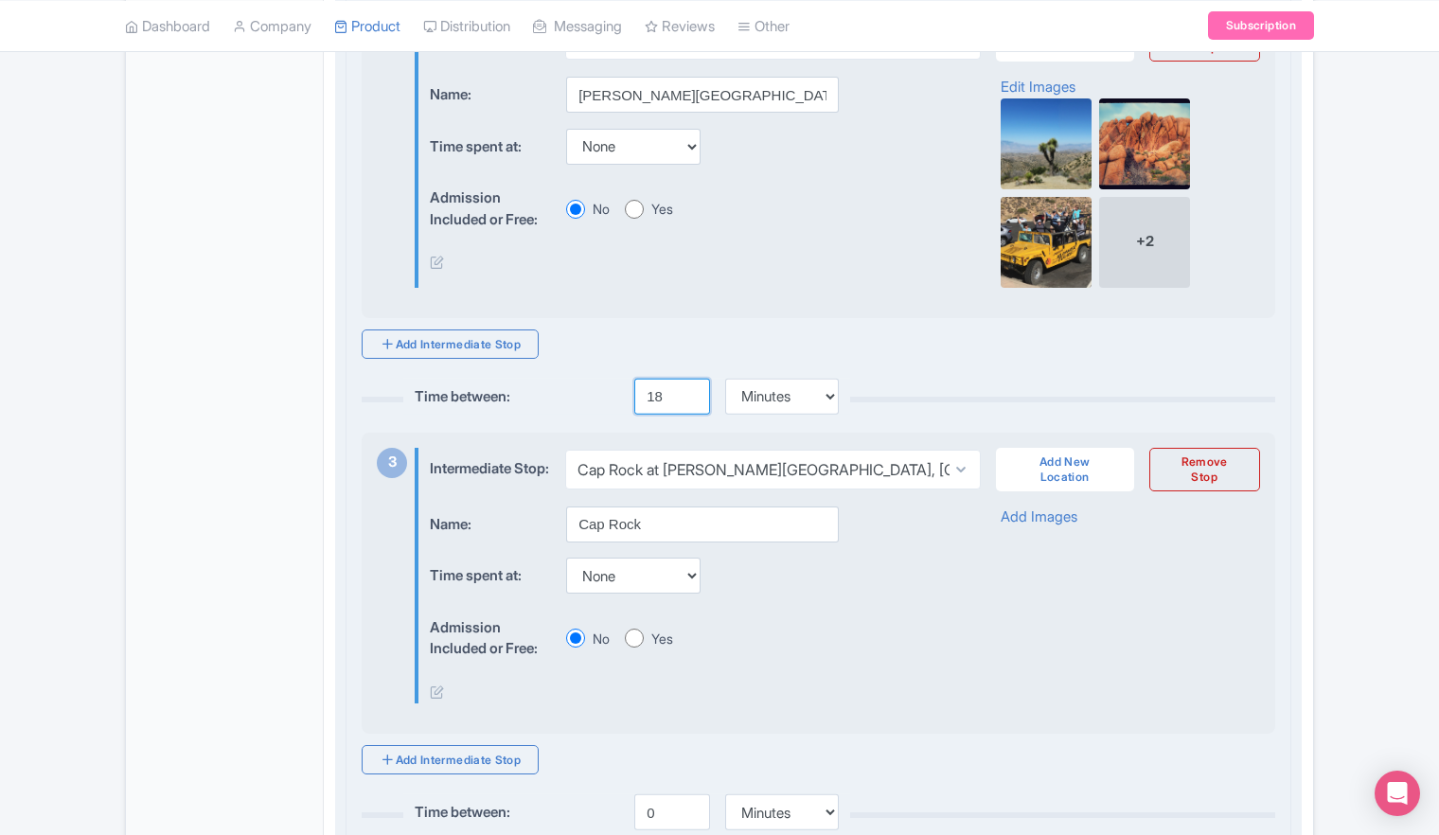
click at [692, 402] on input "18" at bounding box center [672, 397] width 76 height 36
click at [692, 402] on input "19" at bounding box center [672, 397] width 76 height 36
type input "20"
click at [692, 402] on input "20" at bounding box center [672, 397] width 76 height 36
click at [821, 658] on div "Admission Included or Free: No Yes" at bounding box center [689, 639] width 518 height 58
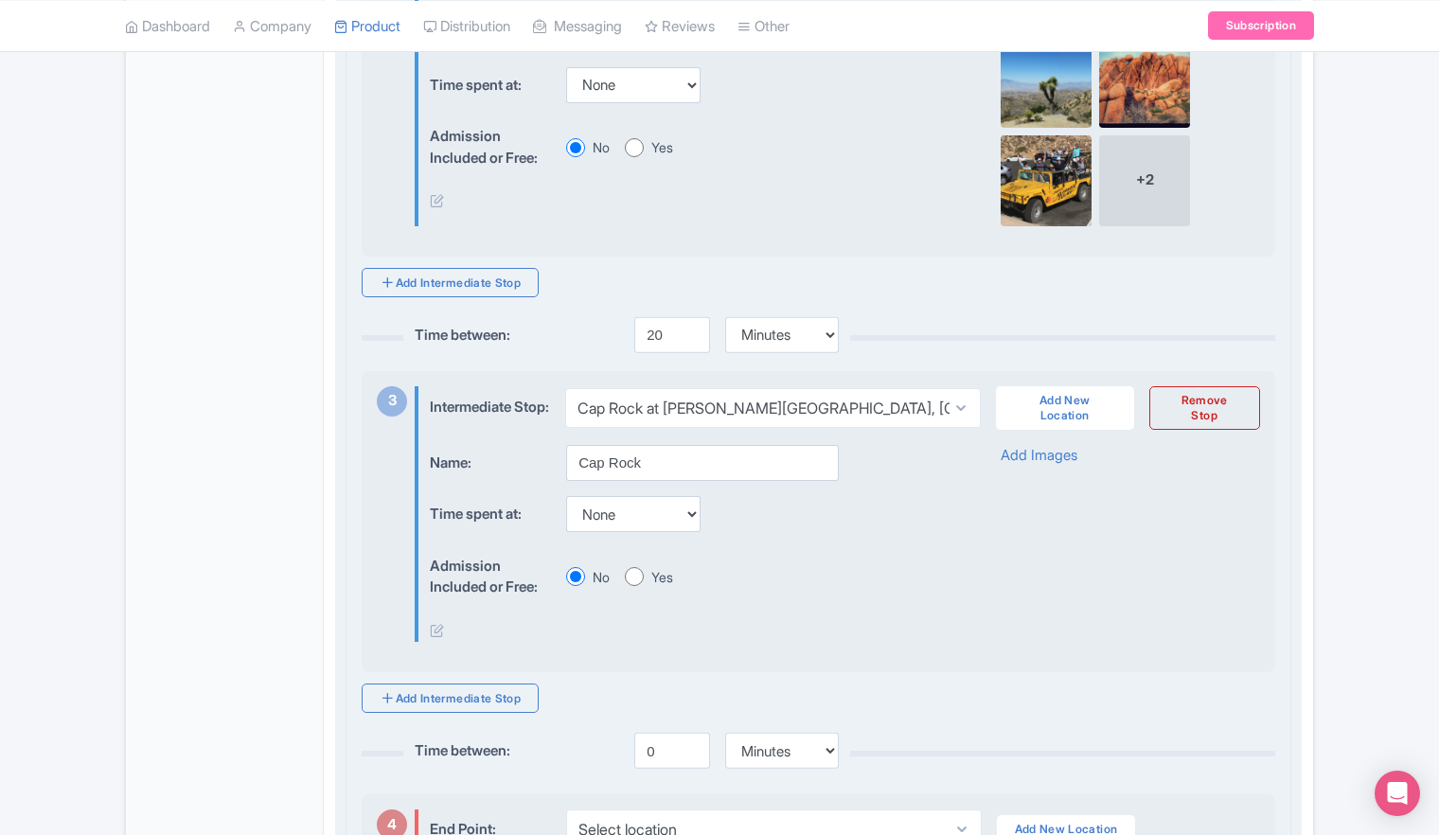
scroll to position [1041, 0]
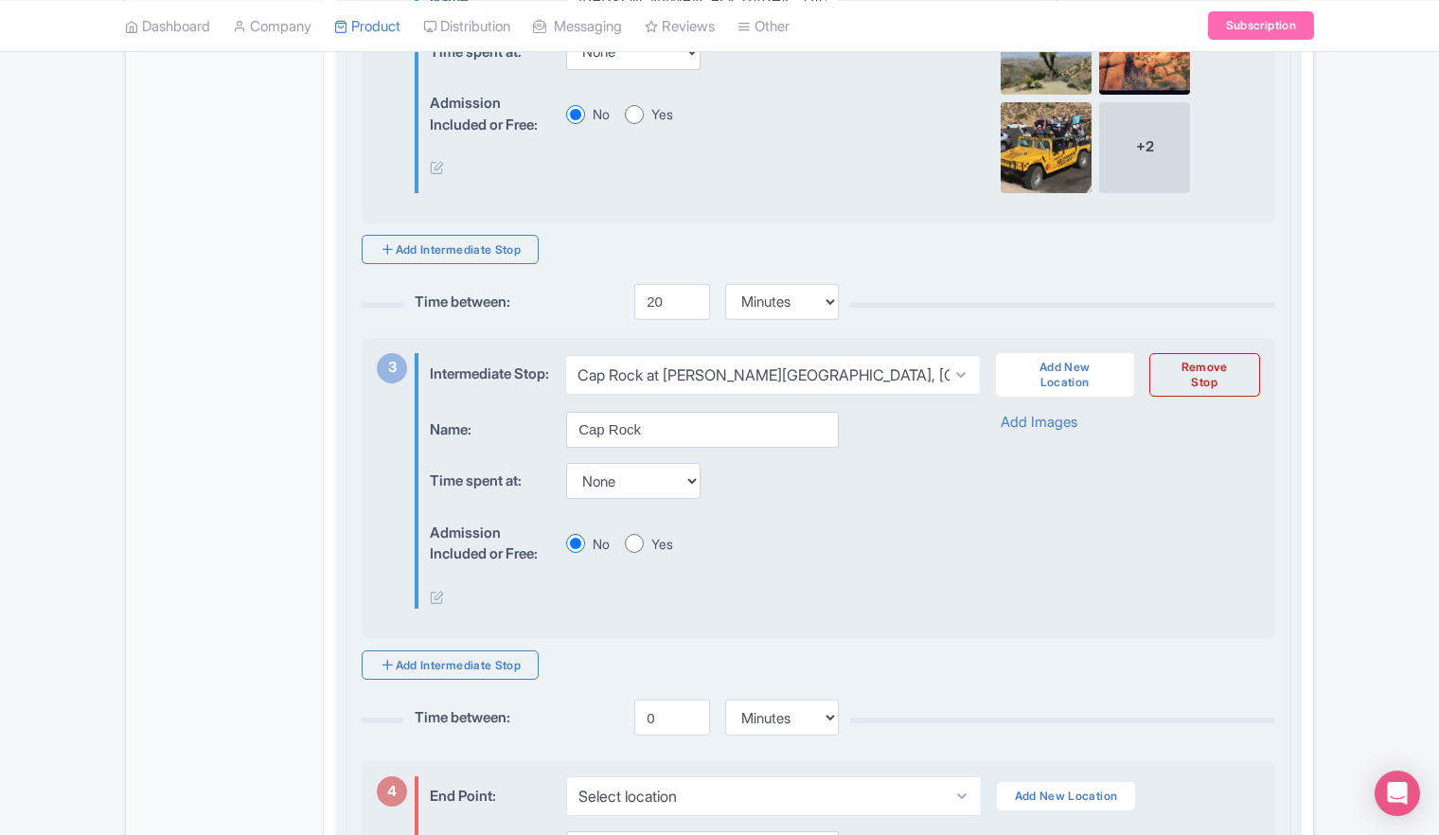
click at [633, 553] on input "Yes" at bounding box center [634, 543] width 19 height 19
radio input "true"
click at [636, 136] on div "Admission Included or Free: No Yes" at bounding box center [689, 114] width 518 height 58
click at [638, 124] on input "Yes" at bounding box center [634, 114] width 19 height 19
radio input "true"
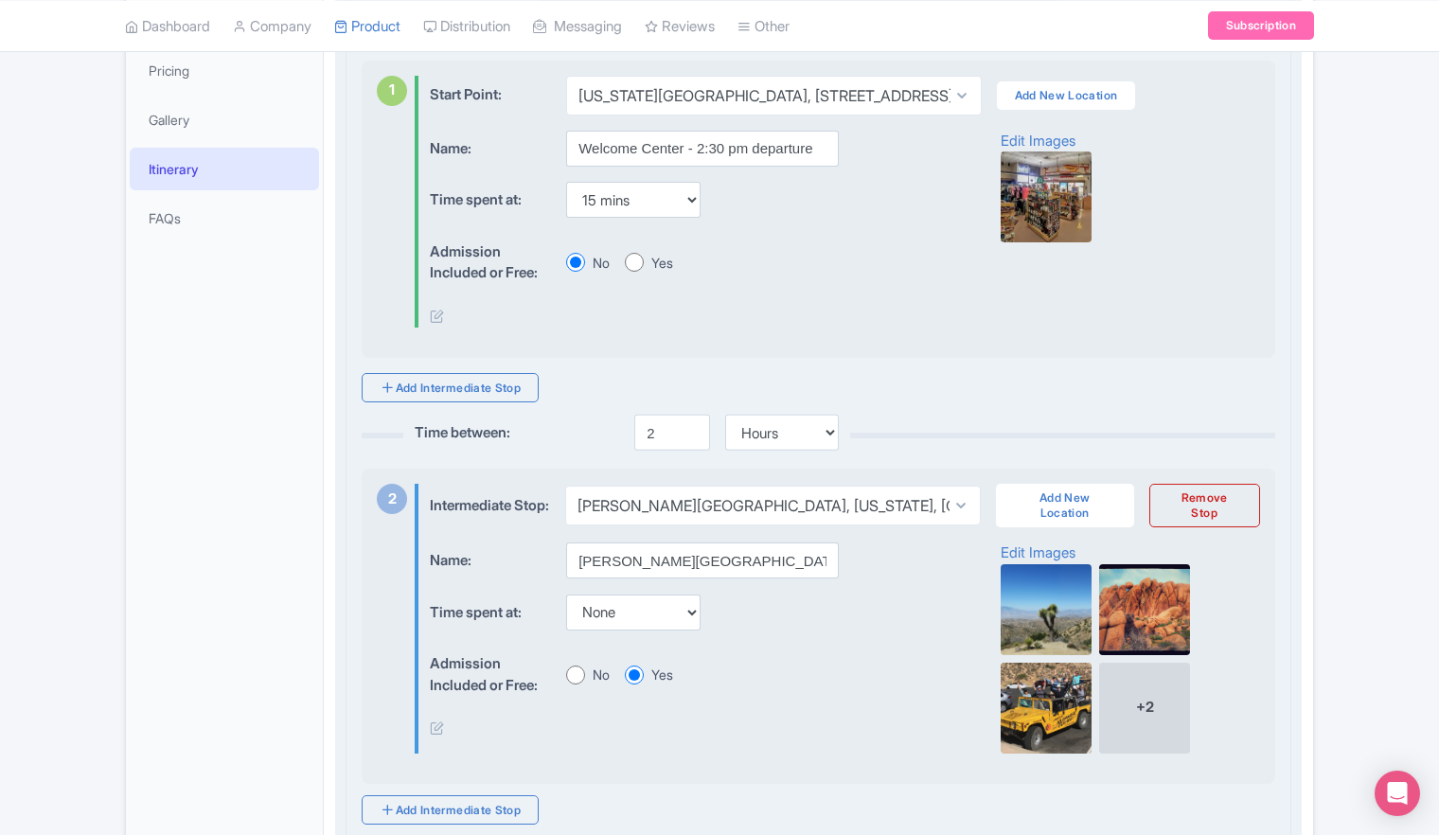
scroll to position [473, 0]
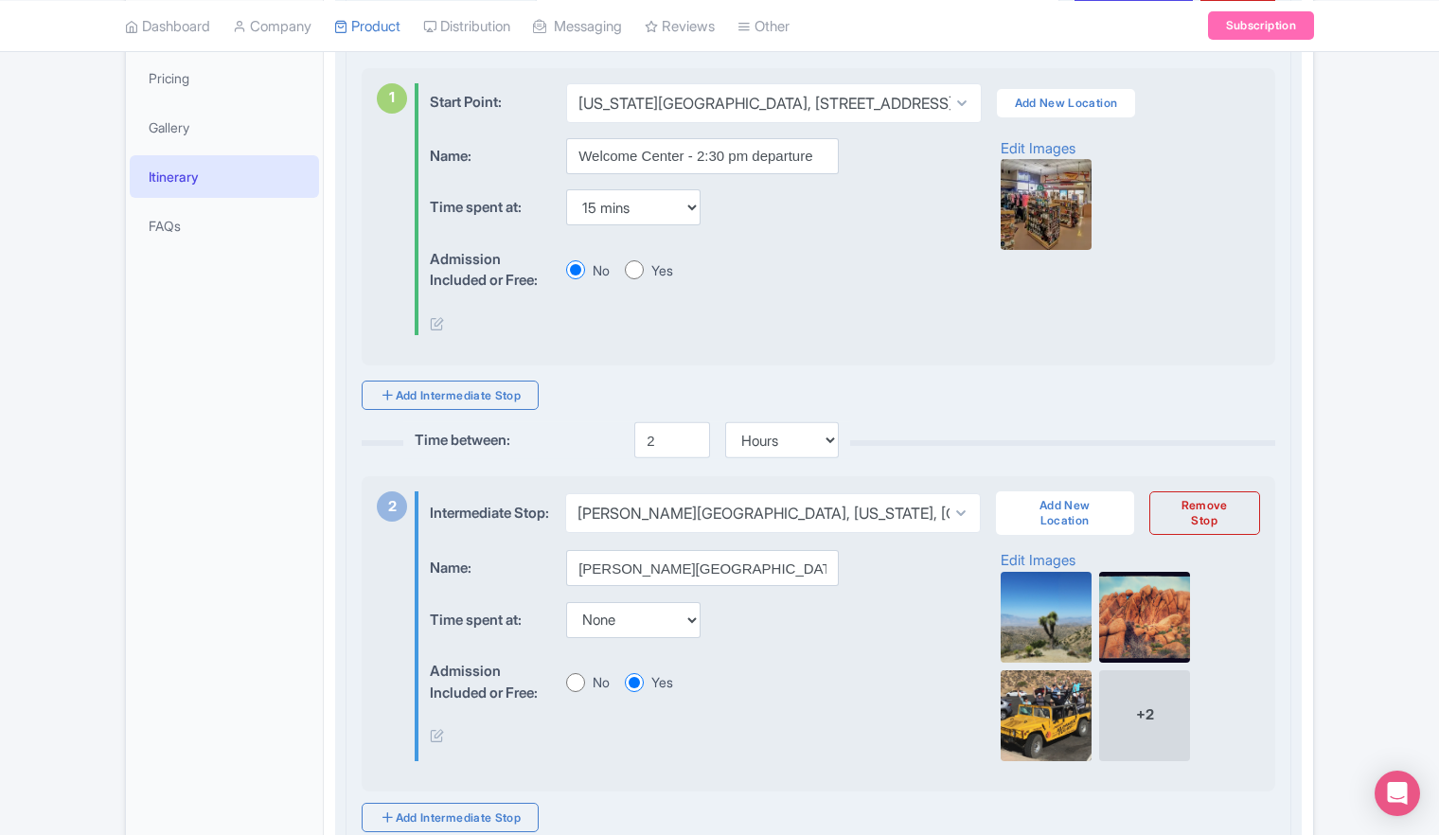
click at [636, 268] on input "Yes" at bounding box center [634, 269] width 19 height 19
radio input "true"
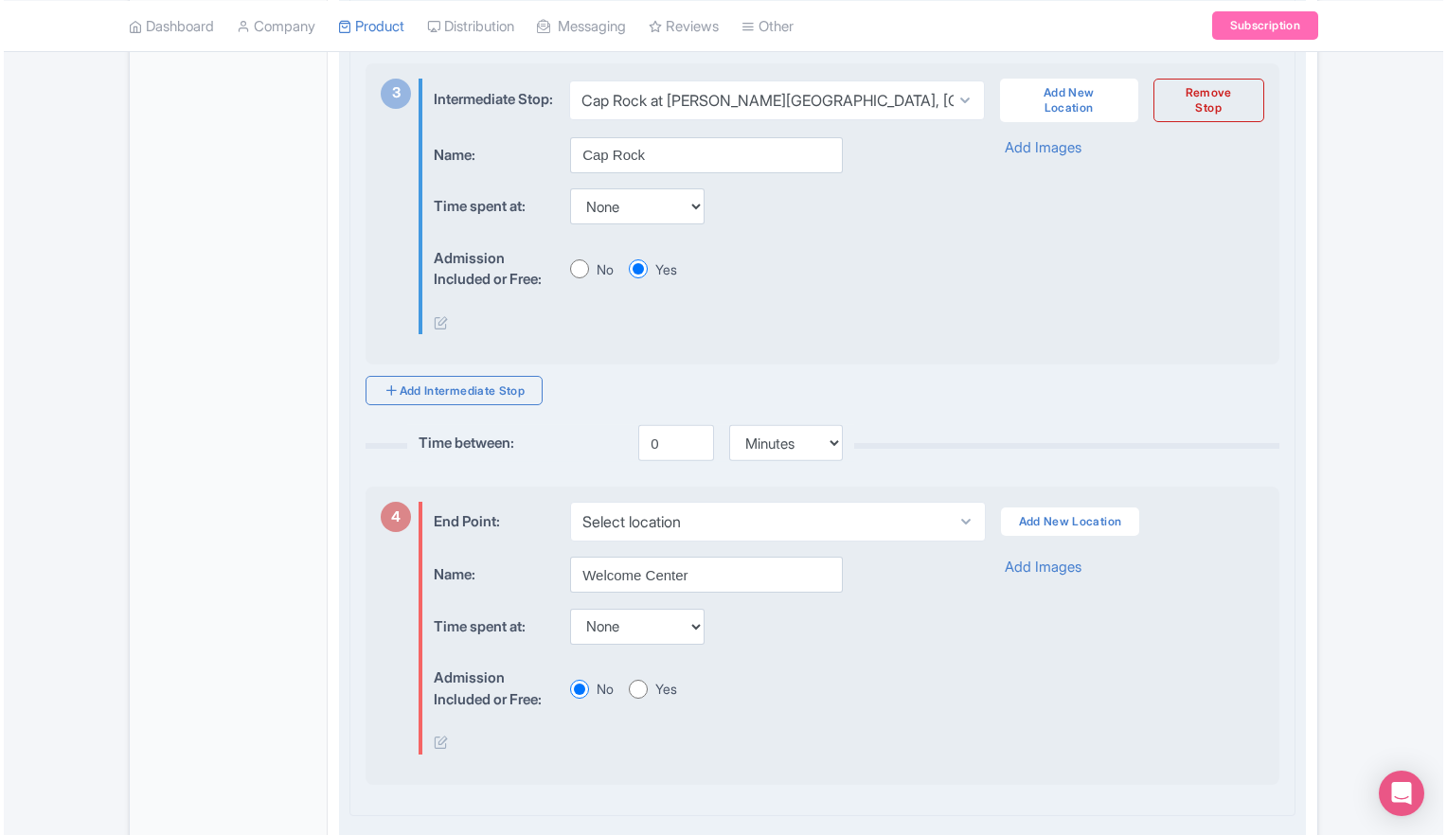
scroll to position [1420, 0]
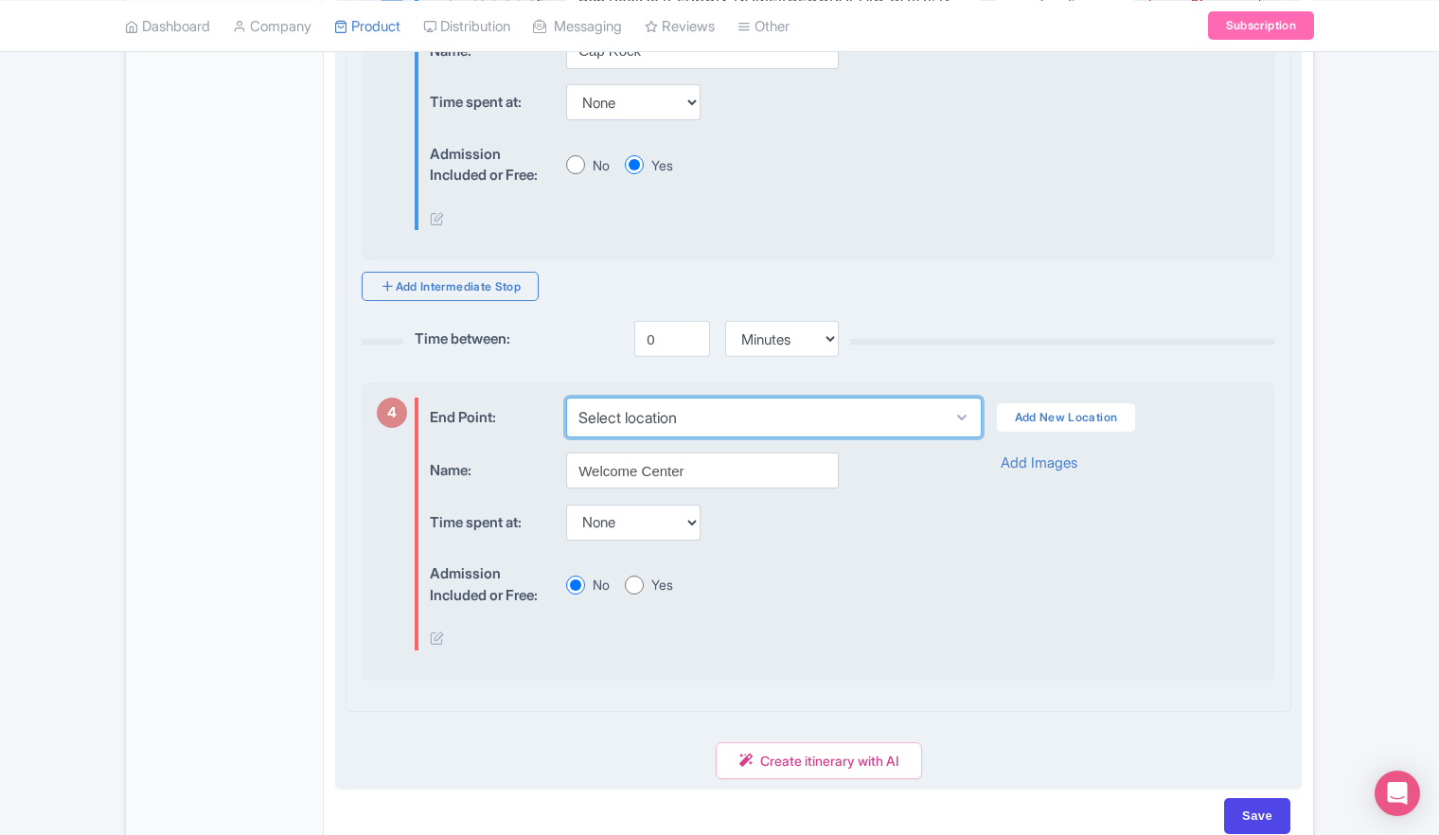
click at [742, 437] on select "Select location California Welcome Center, 29 Palms Hwy, Yucca Valley, CA, USA" at bounding box center [773, 418] width 415 height 40
click at [1030, 564] on div "Name: Welcome Center Time spent at: None 15 mins 30 mins 45 mins 1 hour 1 hour …" at bounding box center [845, 552] width 830 height 198
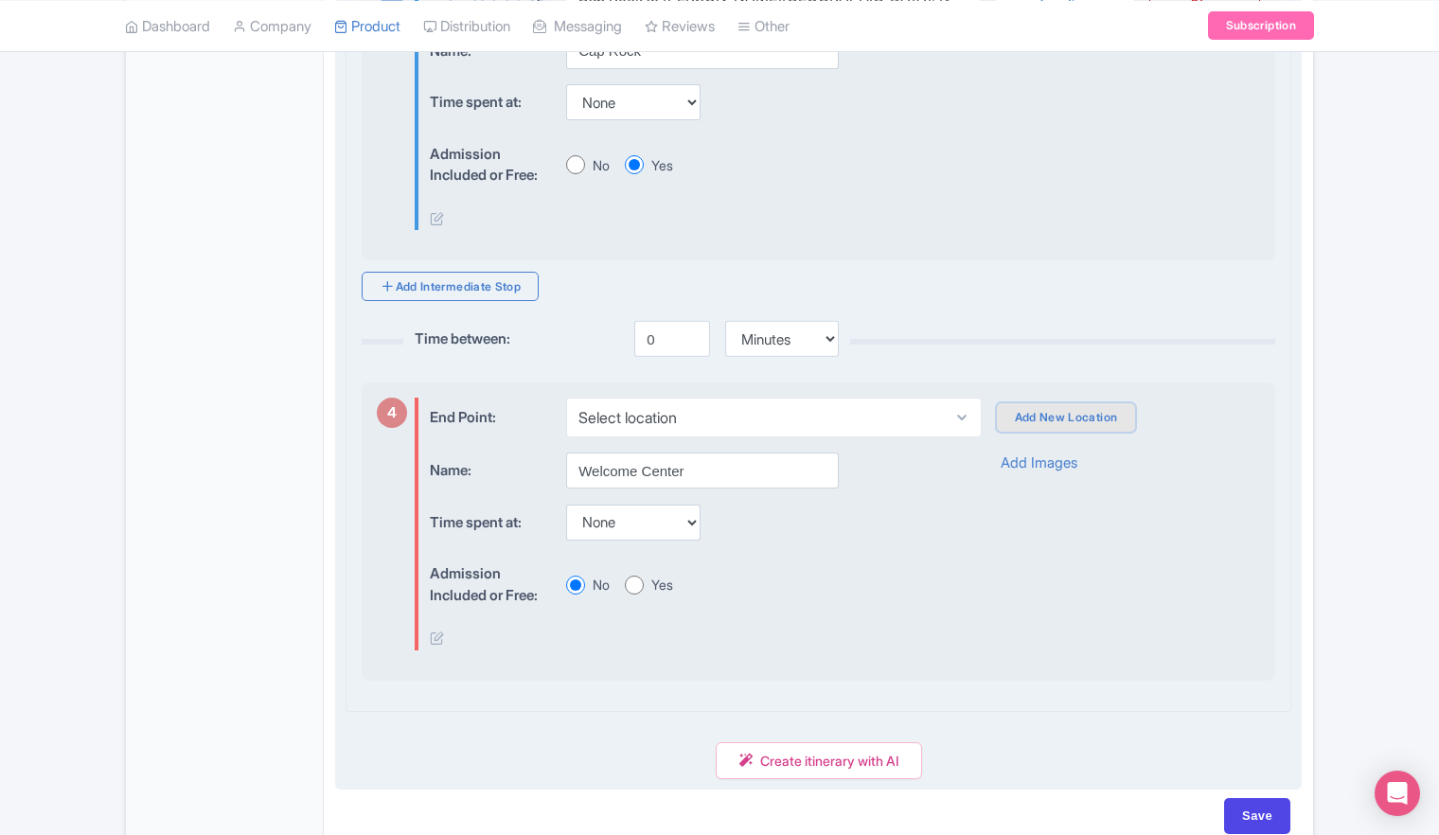
click at [1020, 432] on link "Add New Location" at bounding box center [1066, 417] width 139 height 28
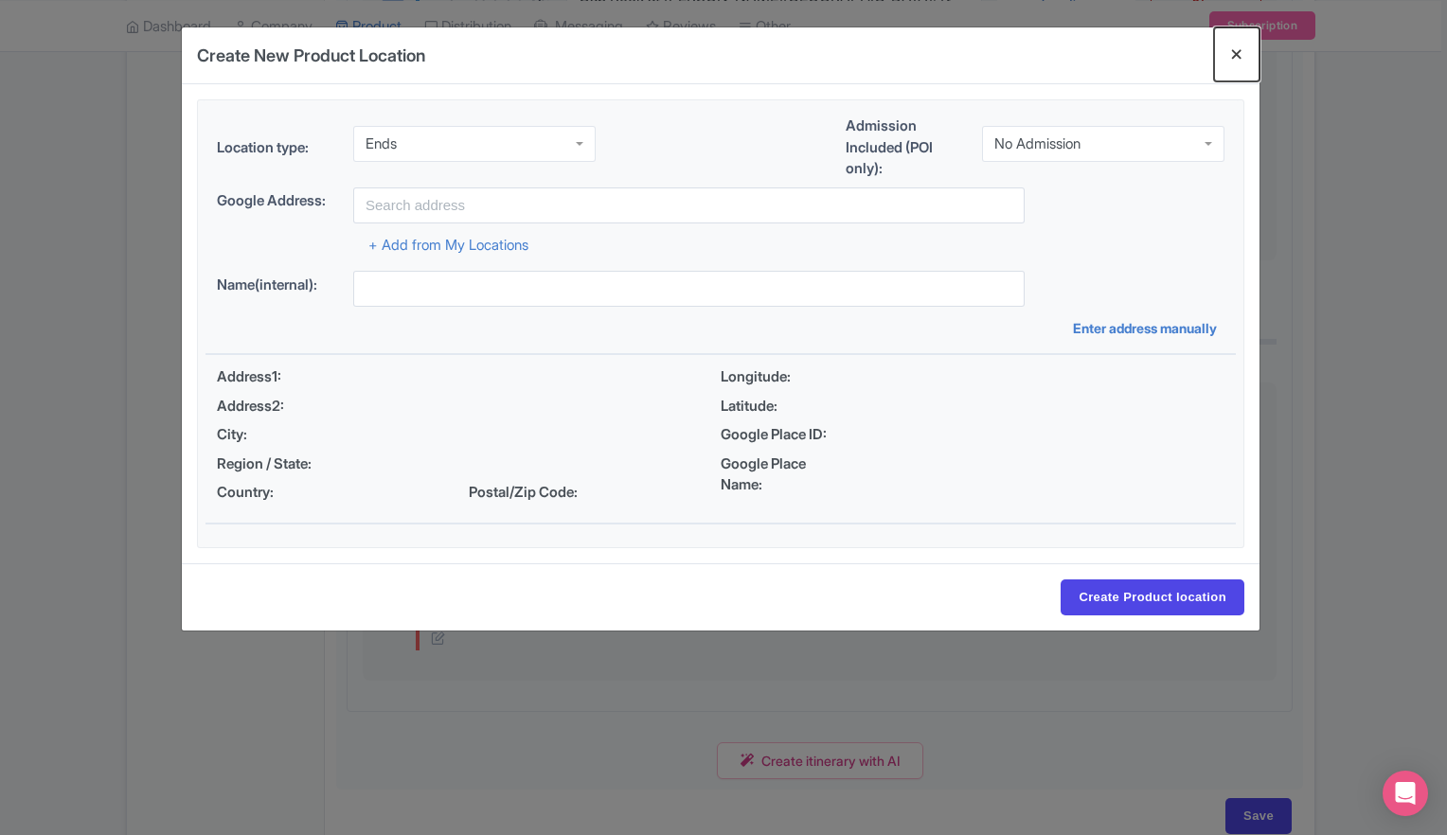
click at [1235, 55] on button "Close" at bounding box center [1236, 54] width 45 height 54
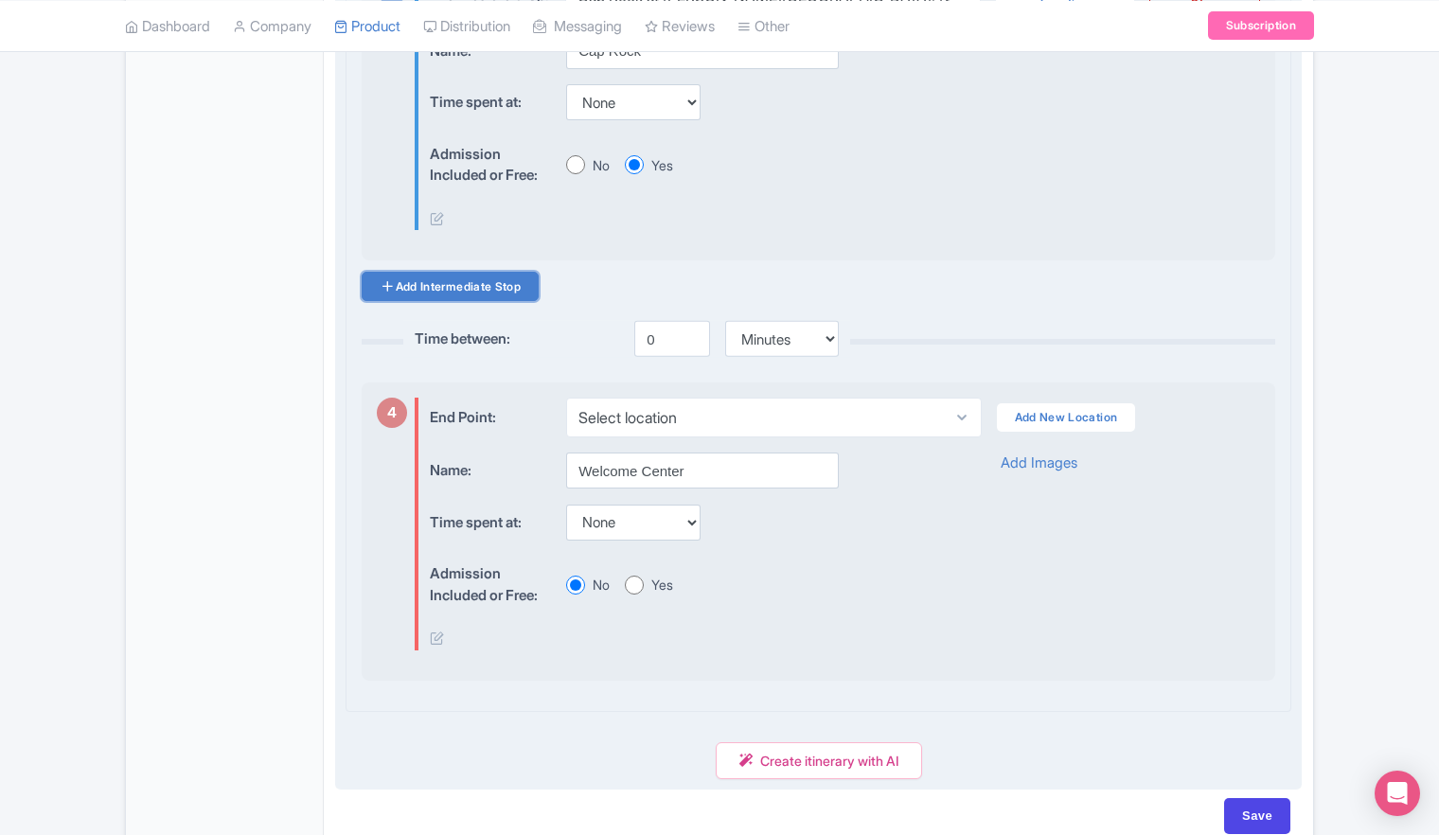
click at [409, 301] on link "Add Intermediate Stop" at bounding box center [450, 286] width 177 height 29
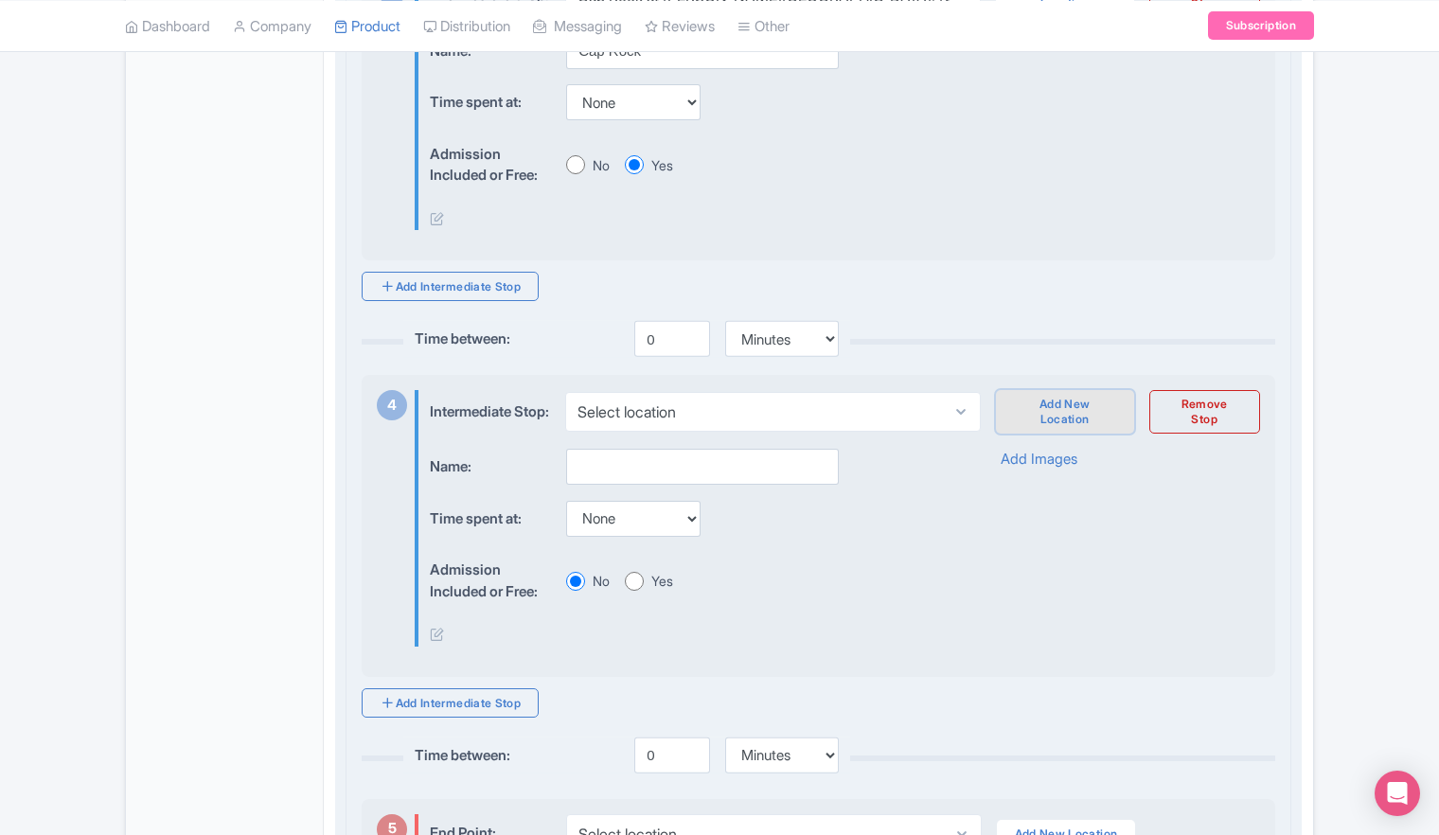
click at [1057, 434] on link "Add New Location" at bounding box center [1065, 412] width 138 height 44
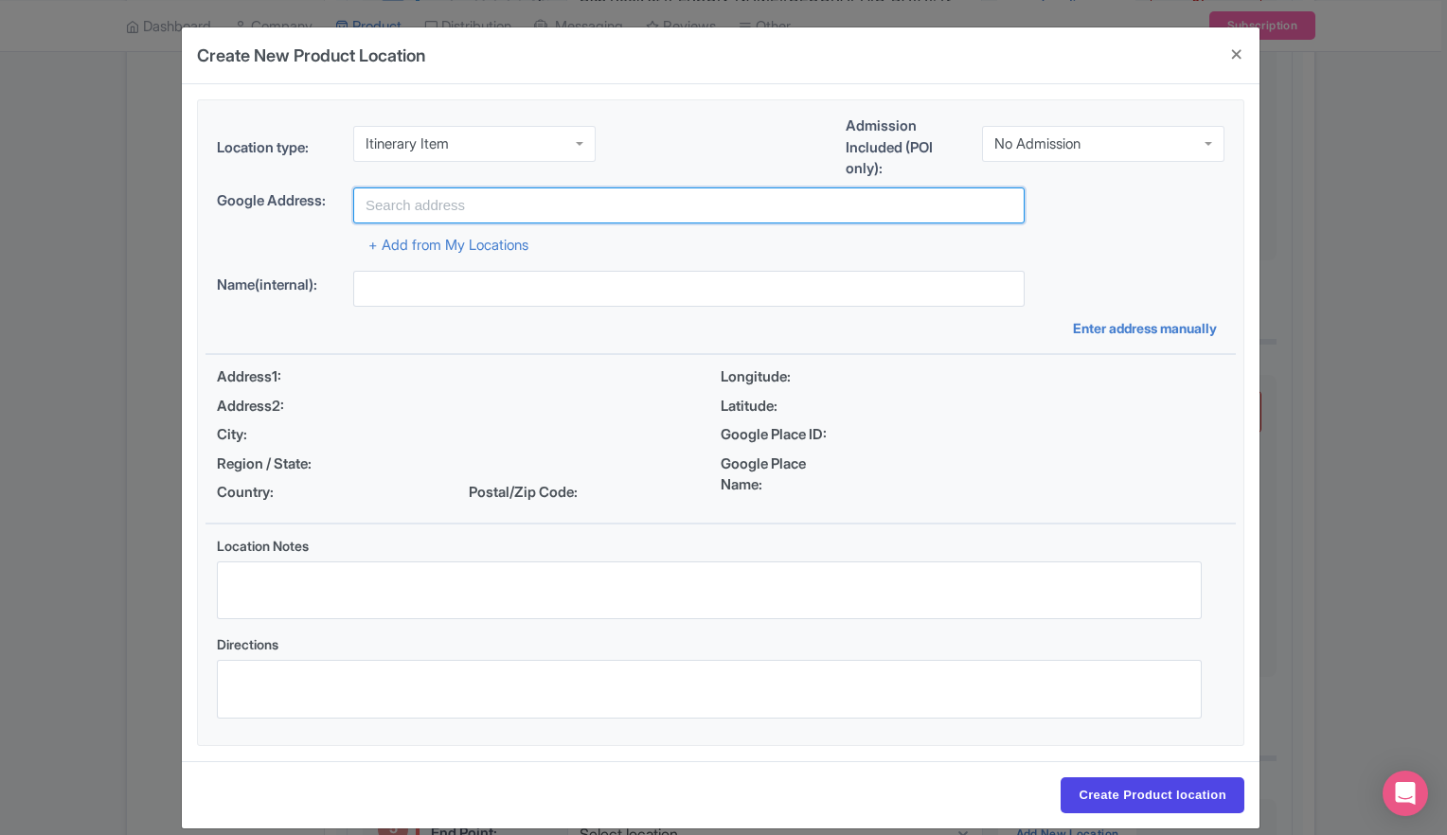
click at [430, 206] on input "text" at bounding box center [688, 205] width 671 height 36
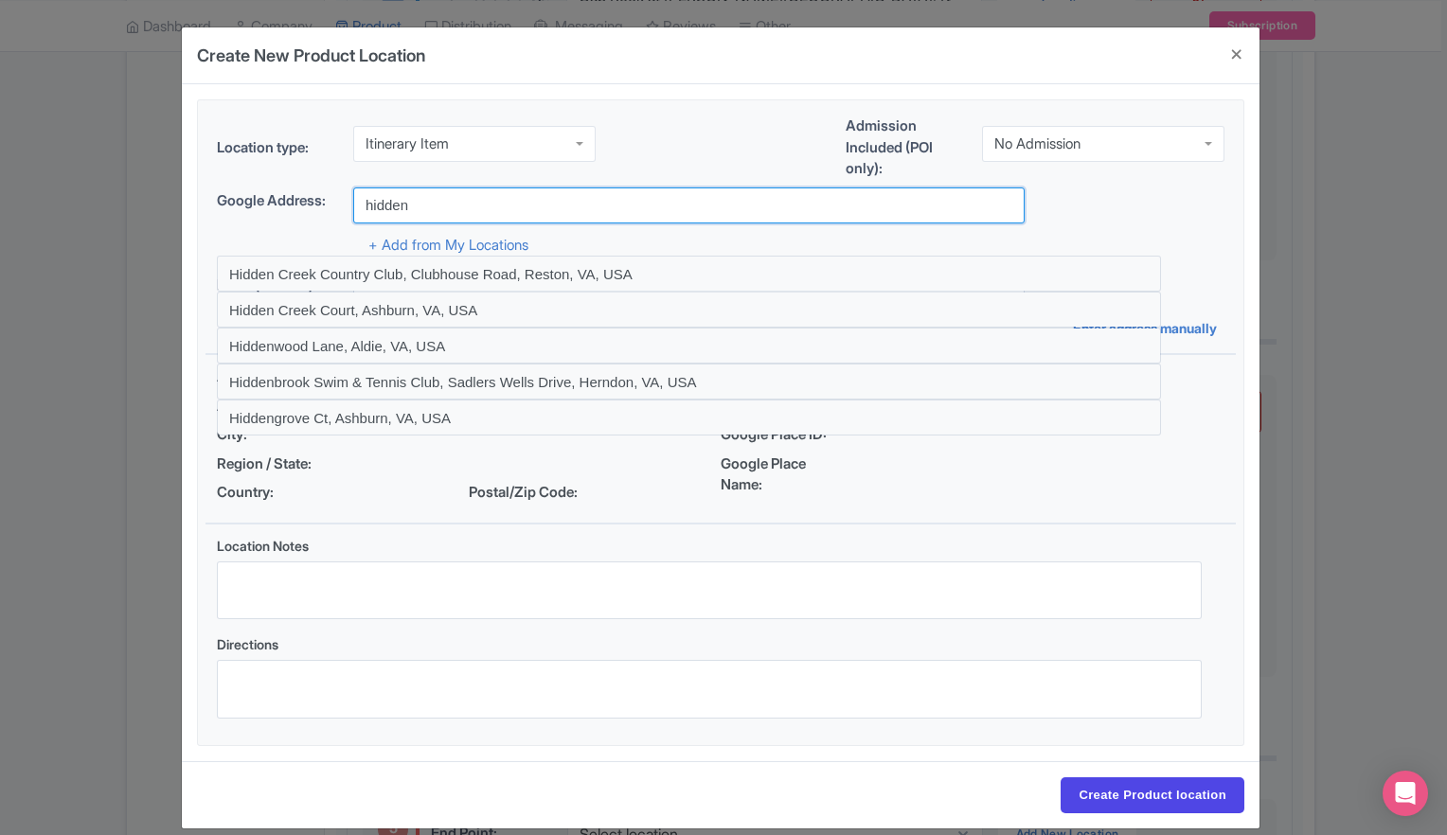
type input "Hidden Valley, [PERSON_NAME][GEOGRAPHIC_DATA], [US_STATE], [GEOGRAPHIC_DATA]"
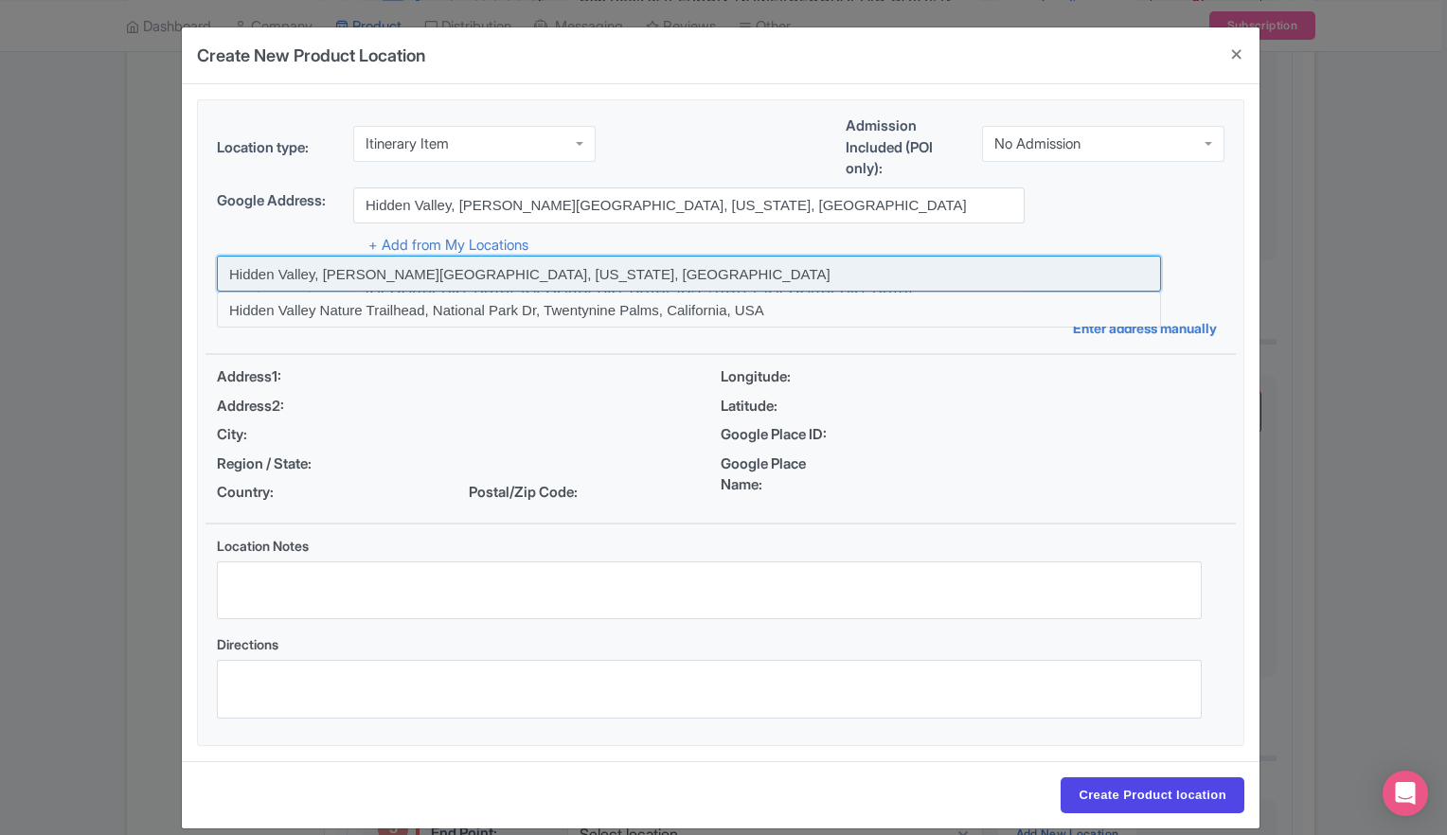
click at [848, 258] on input at bounding box center [689, 274] width 944 height 36
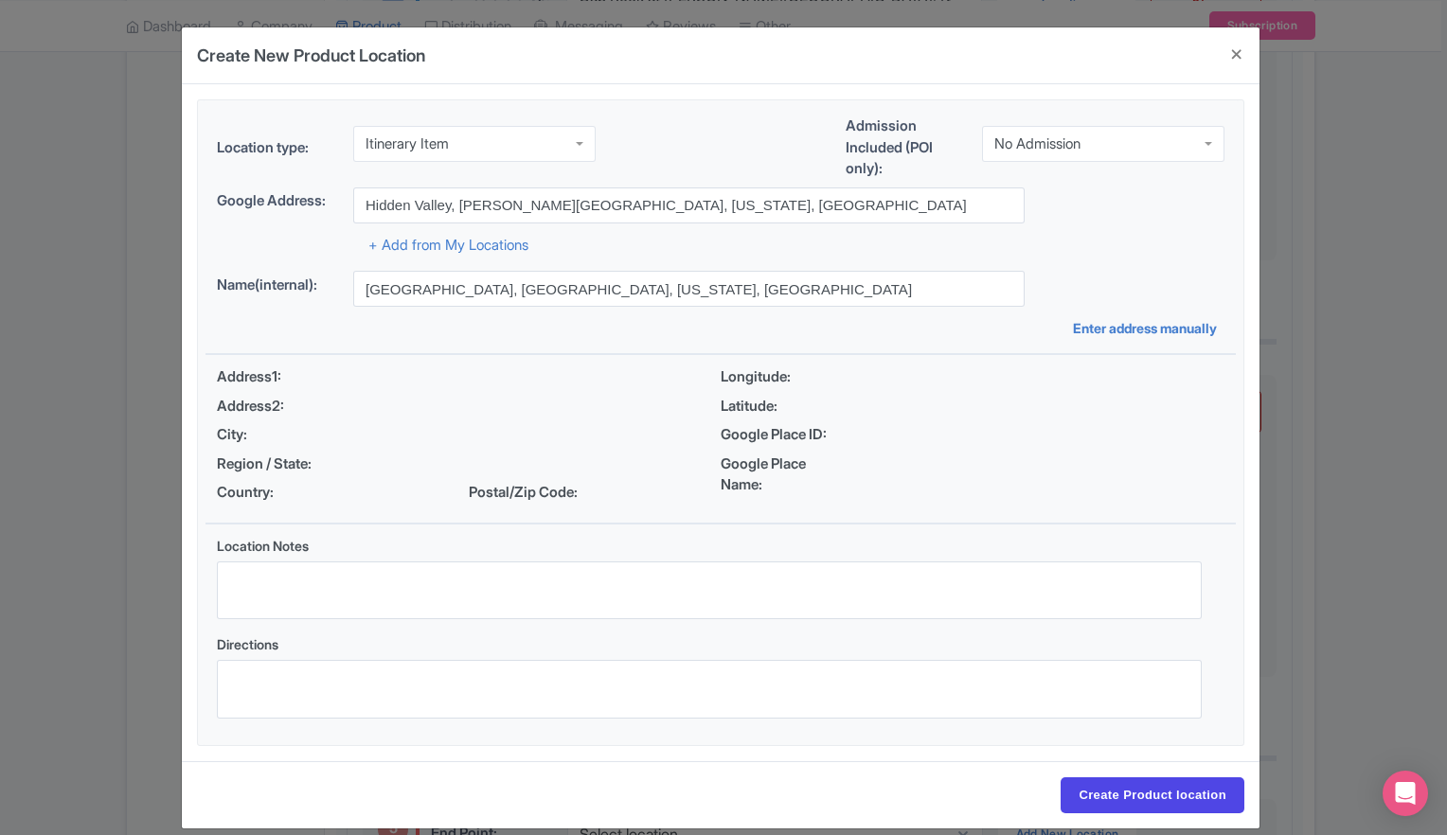
type input "Hidden Valley, Joshua Tree National Park, California, USA"
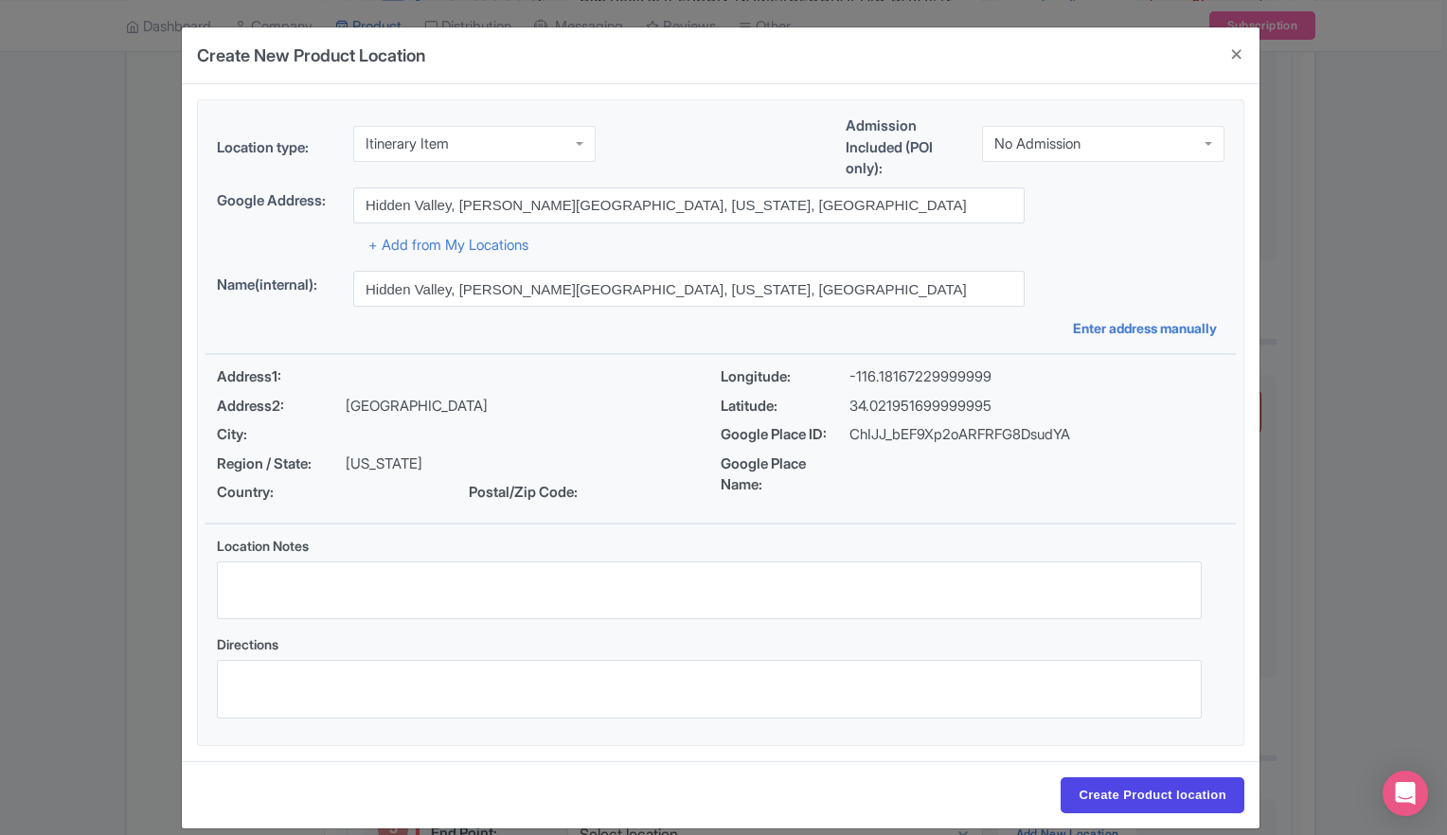
click at [1183, 139] on div "No Admission" at bounding box center [1103, 144] width 242 height 36
click at [1136, 261] on div "Location type: Itinerary Item Itinerary Item Admission Included (POI only): No …" at bounding box center [720, 422] width 1030 height 645
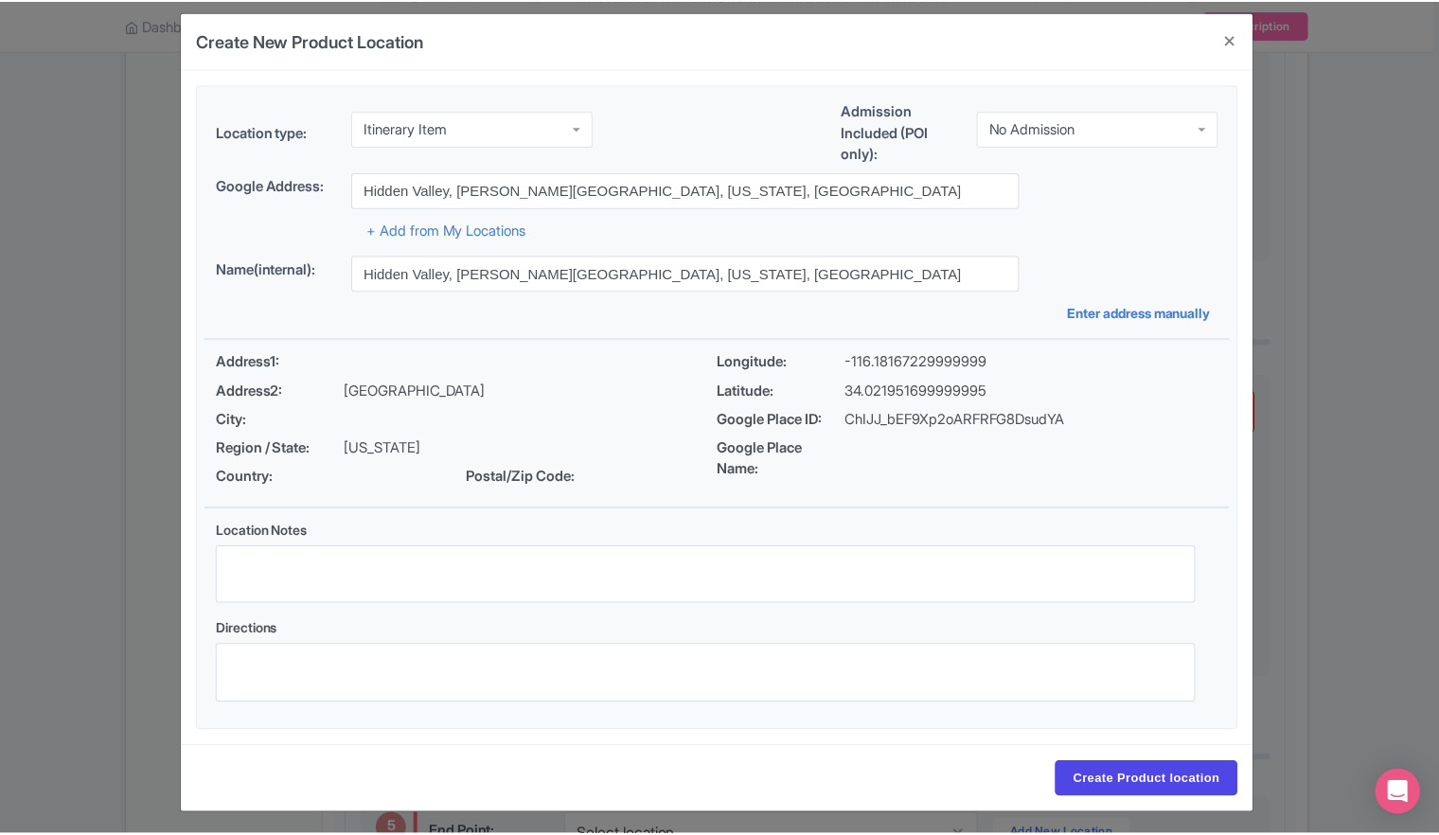
scroll to position [20, 0]
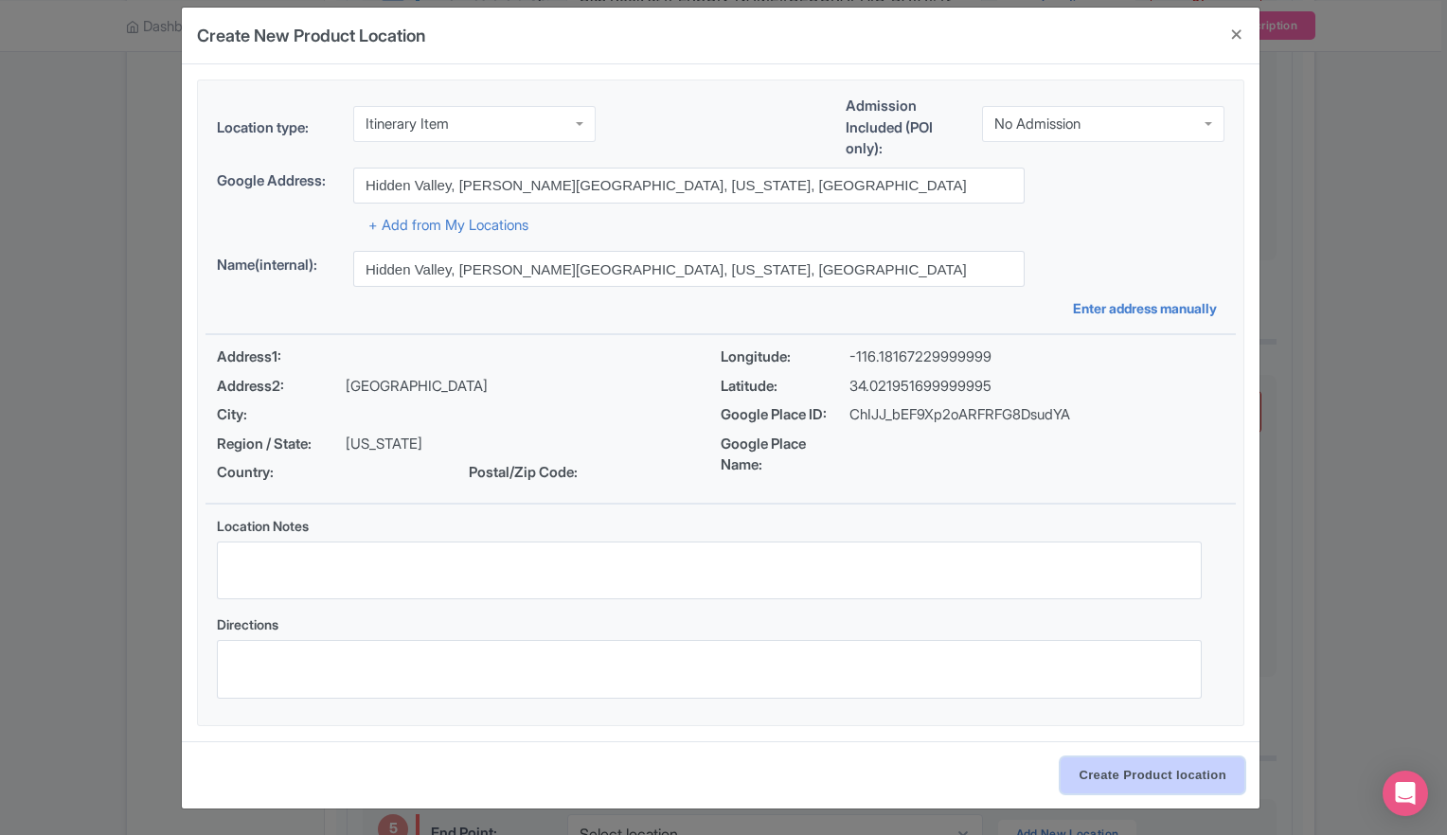
click at [1144, 777] on input "Create Product location" at bounding box center [1152, 775] width 184 height 36
select select "0ade7505-d6c2-4b3c-a581-2c333e4f3481"
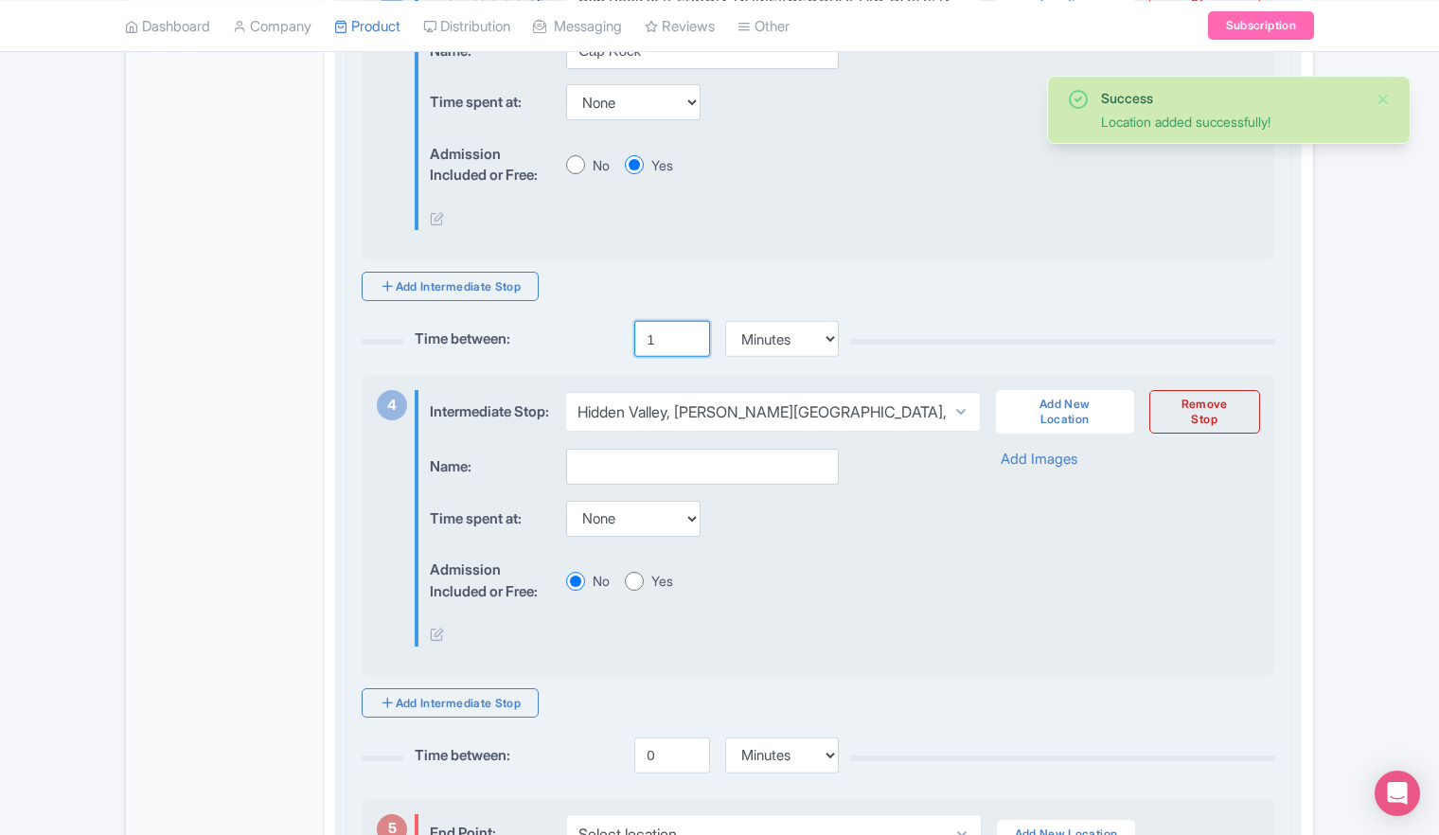
click at [691, 357] on input "1" at bounding box center [672, 339] width 76 height 36
click at [691, 357] on input "18" at bounding box center [672, 339] width 76 height 36
click at [691, 357] on input "19" at bounding box center [672, 339] width 76 height 36
click at [691, 357] on input "20" at bounding box center [672, 339] width 76 height 36
click at [691, 357] on input "21" at bounding box center [672, 339] width 76 height 36
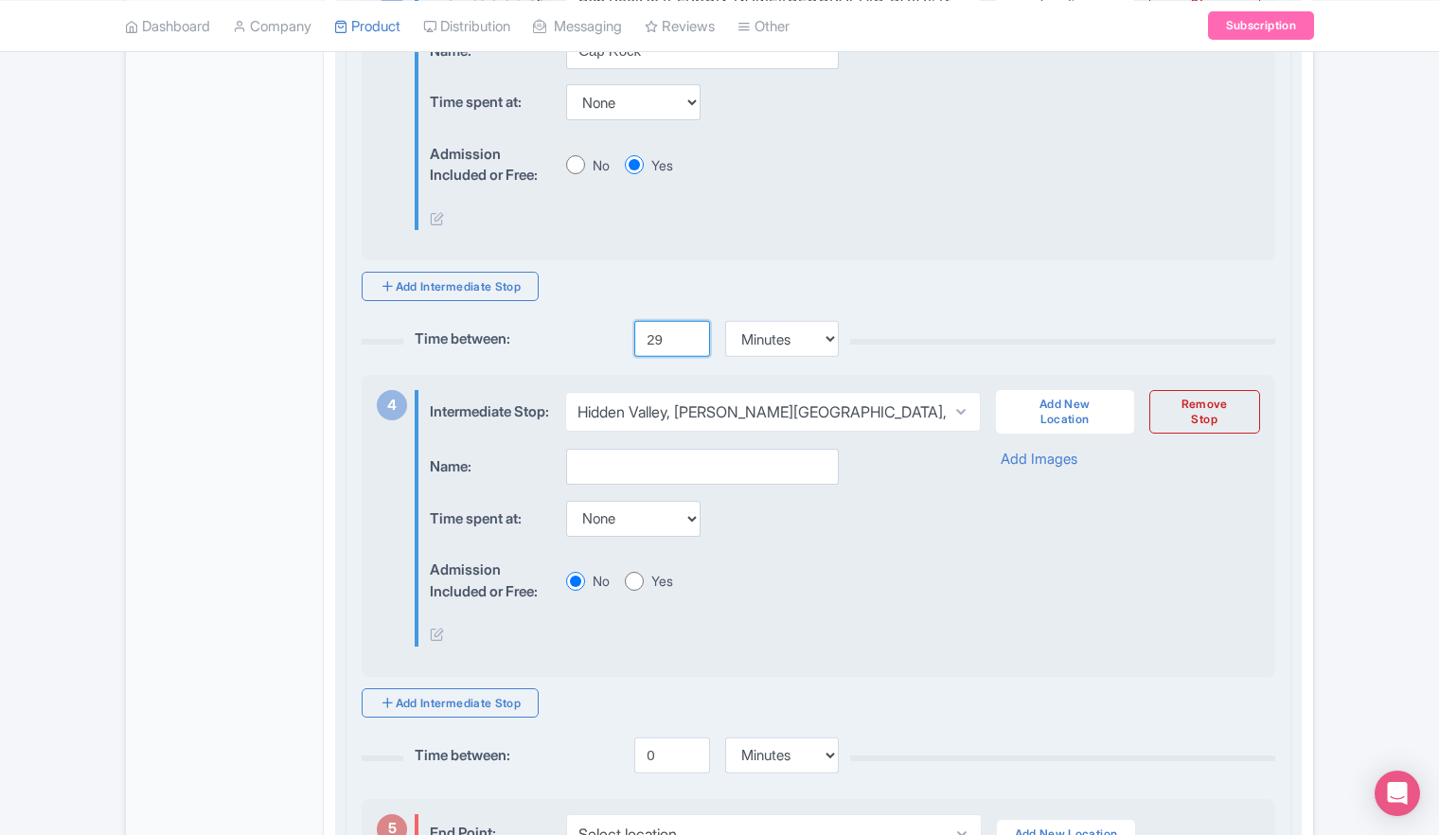
click at [691, 357] on input "29" at bounding box center [672, 339] width 76 height 36
click at [691, 357] on input "30" at bounding box center [672, 339] width 76 height 36
click at [691, 357] on input "31" at bounding box center [672, 339] width 76 height 36
click at [691, 357] on input "32" at bounding box center [672, 339] width 76 height 36
click at [691, 357] on input "33" at bounding box center [672, 339] width 76 height 36
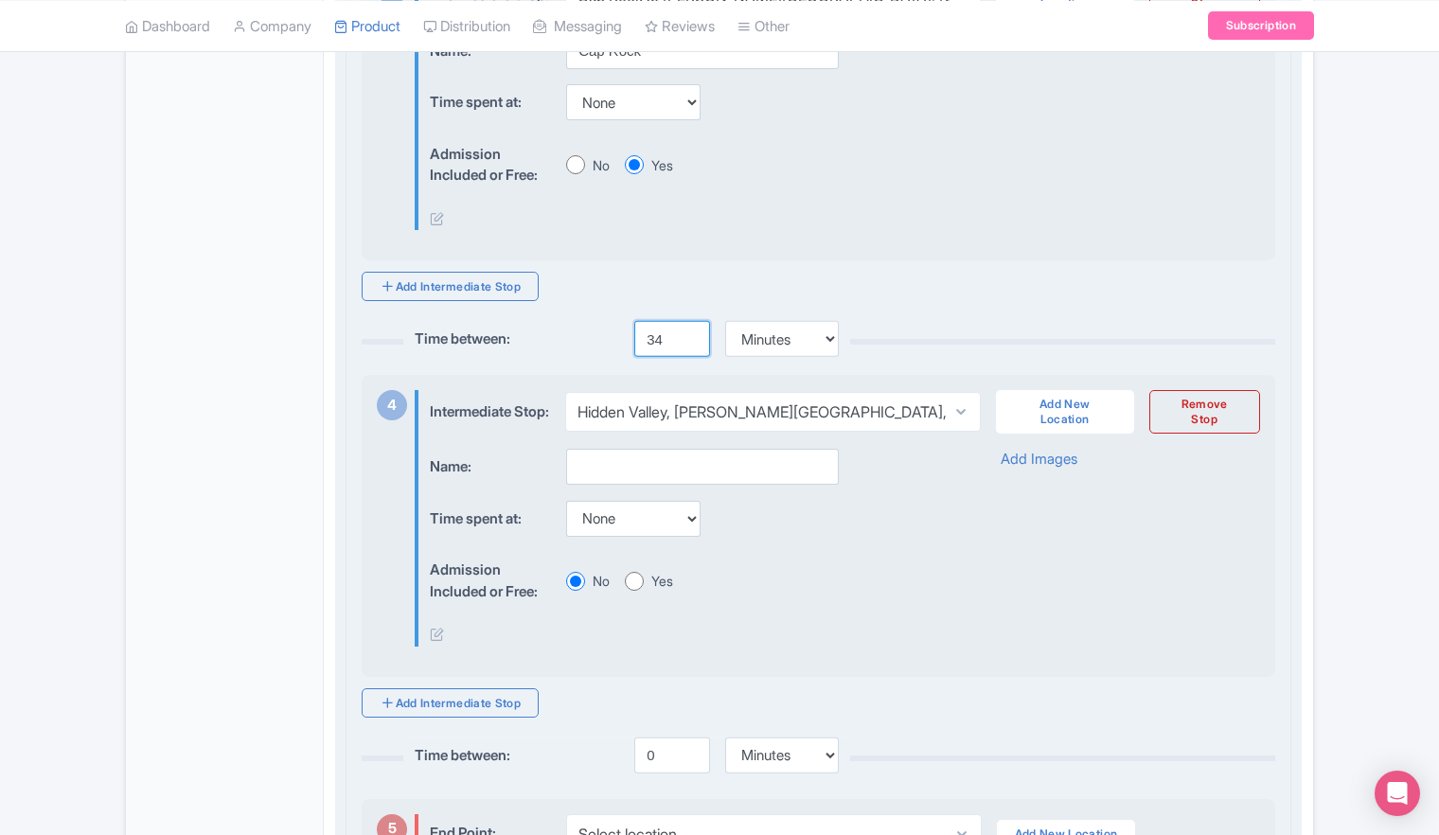
click at [691, 357] on input "34" at bounding box center [672, 339] width 76 height 36
click at [691, 357] on input "35" at bounding box center [672, 339] width 76 height 36
click at [691, 357] on input "36" at bounding box center [672, 339] width 76 height 36
click at [691, 357] on input "37" at bounding box center [672, 339] width 76 height 36
click at [691, 357] on input "38" at bounding box center [672, 339] width 76 height 36
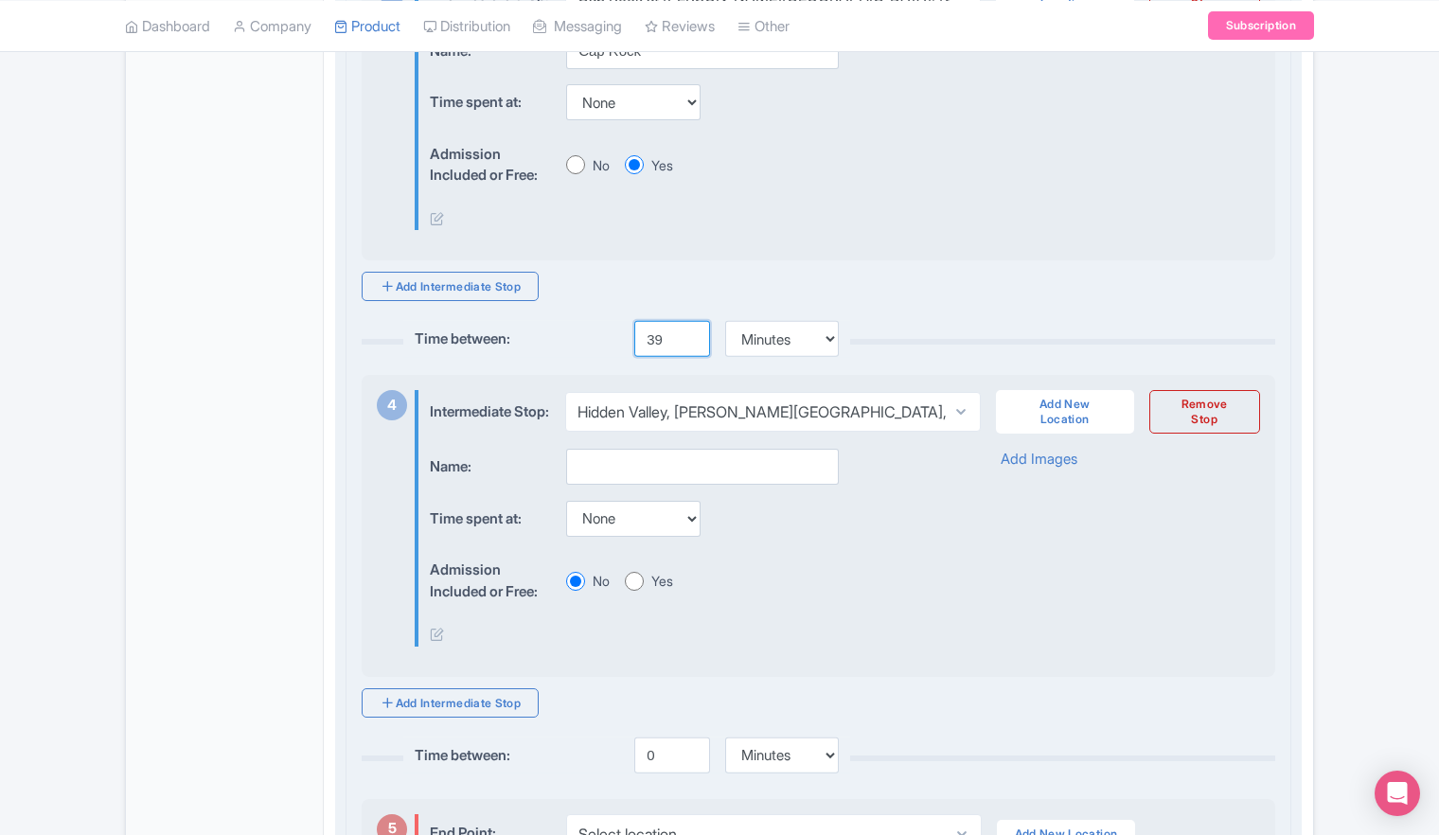
click at [691, 357] on input "39" at bounding box center [672, 339] width 76 height 36
click at [691, 357] on input "40" at bounding box center [672, 339] width 76 height 36
click at [691, 357] on input "41" at bounding box center [672, 339] width 76 height 36
click at [691, 357] on input "42" at bounding box center [672, 339] width 76 height 36
click at [691, 357] on input "43" at bounding box center [672, 339] width 76 height 36
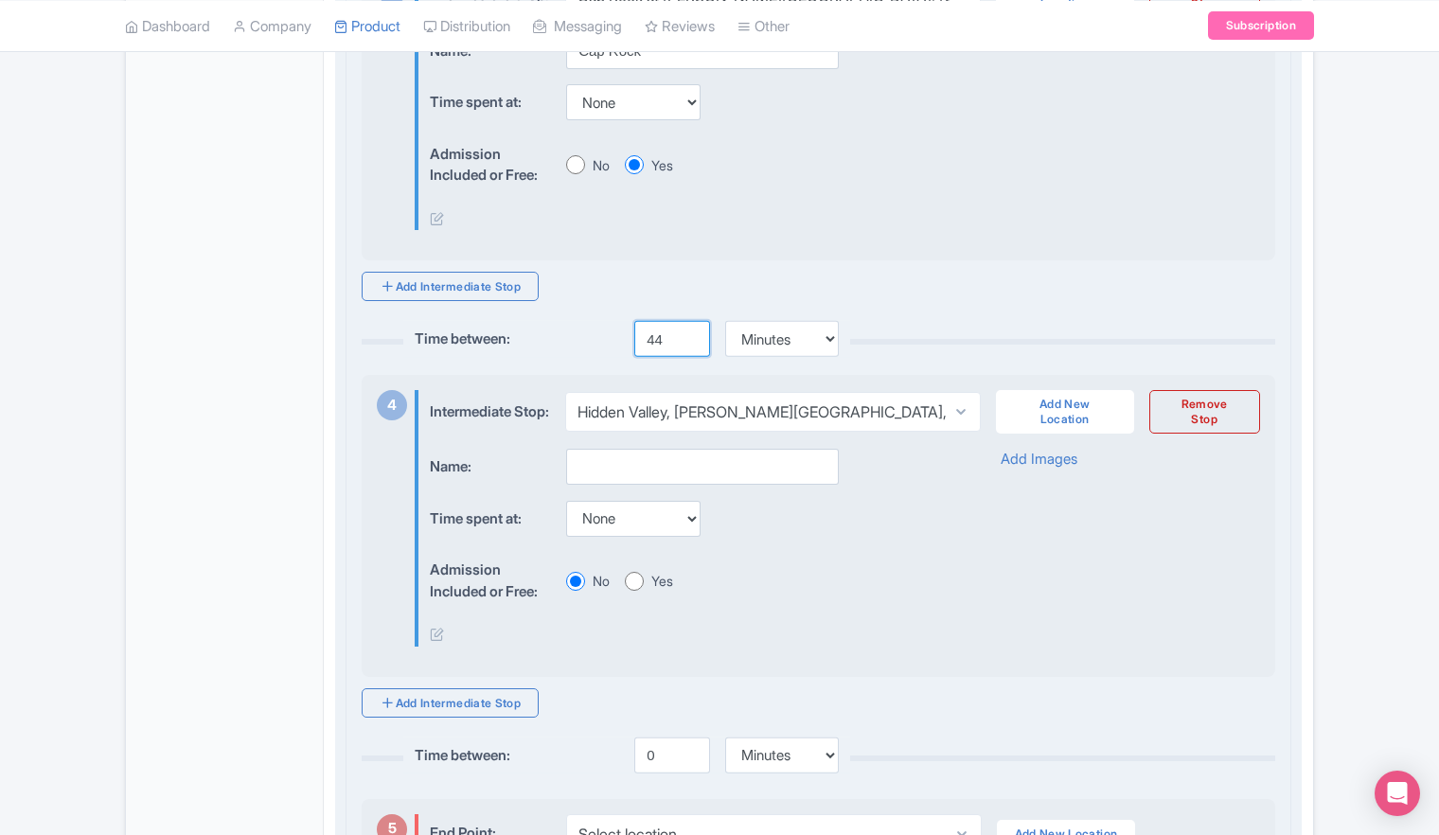
click at [691, 357] on input "44" at bounding box center [672, 339] width 76 height 36
type input "45"
click at [691, 357] on input "45" at bounding box center [672, 339] width 76 height 36
click at [641, 485] on input "text" at bounding box center [702, 467] width 273 height 36
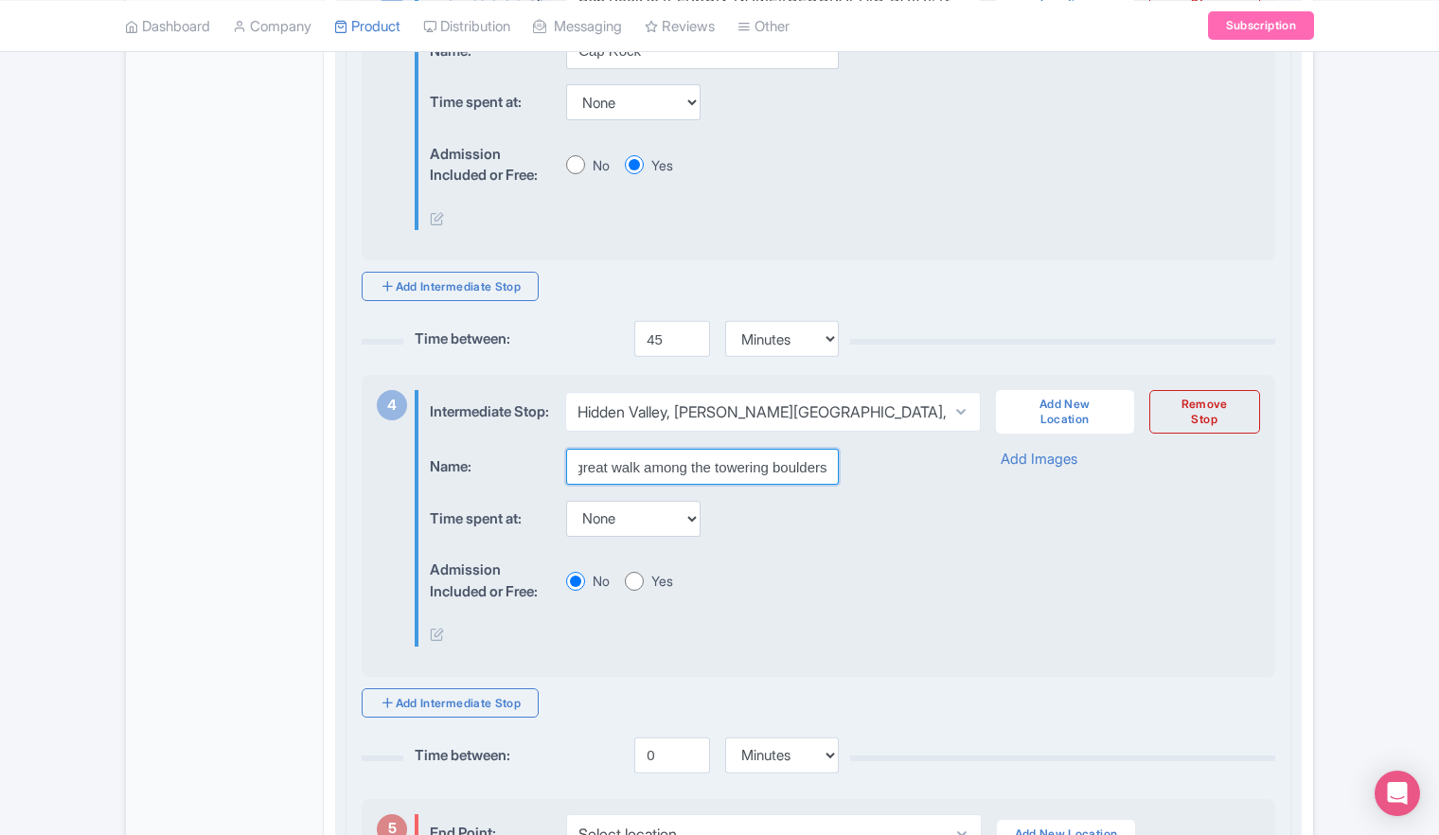
type input "A great walk among the towering boulders"
click at [973, 540] on div "Name: A great walk among the towering boulders Time spent at: None 15 mins 30 m…" at bounding box center [845, 548] width 830 height 198
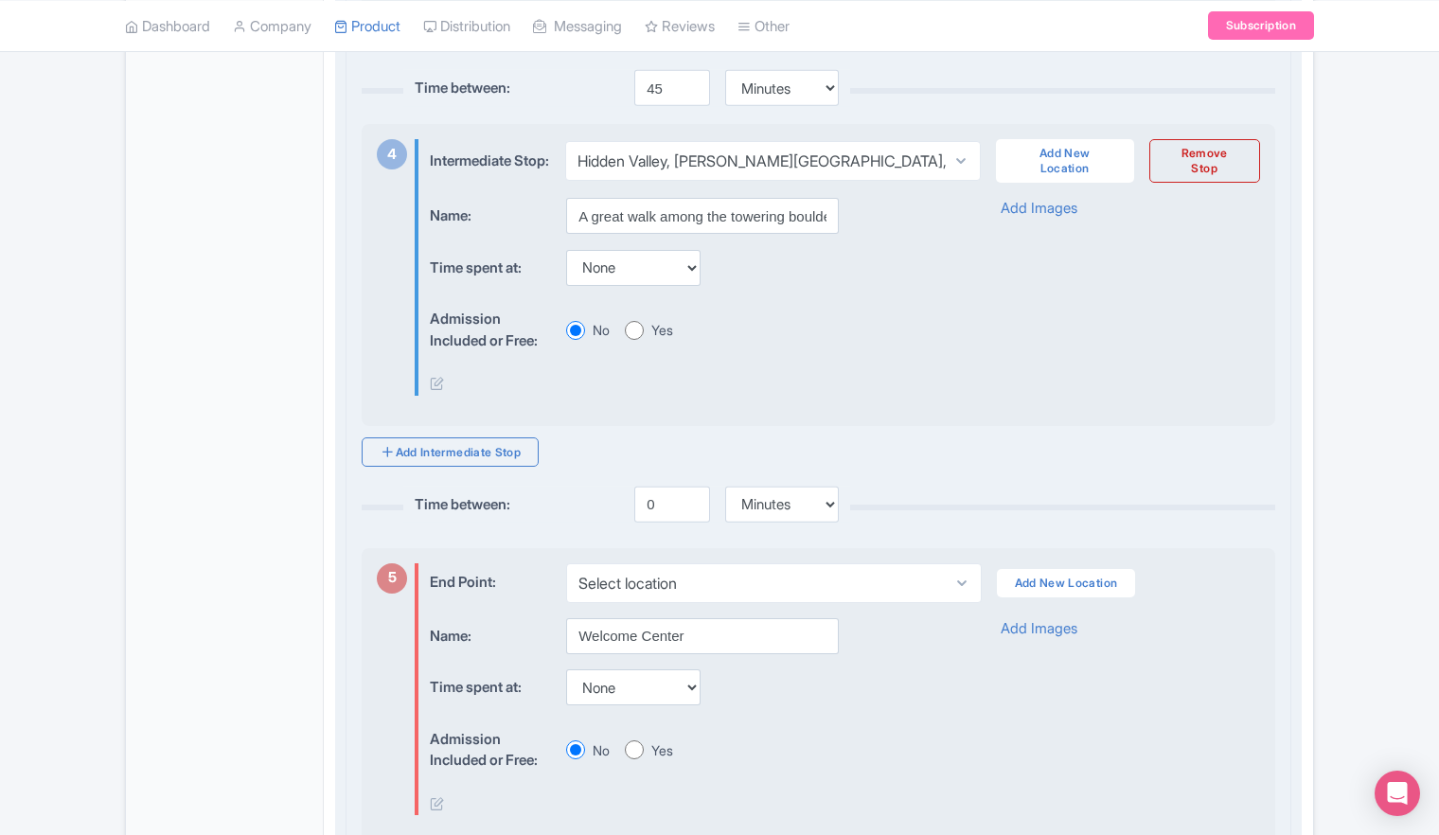
scroll to position [1704, 0]
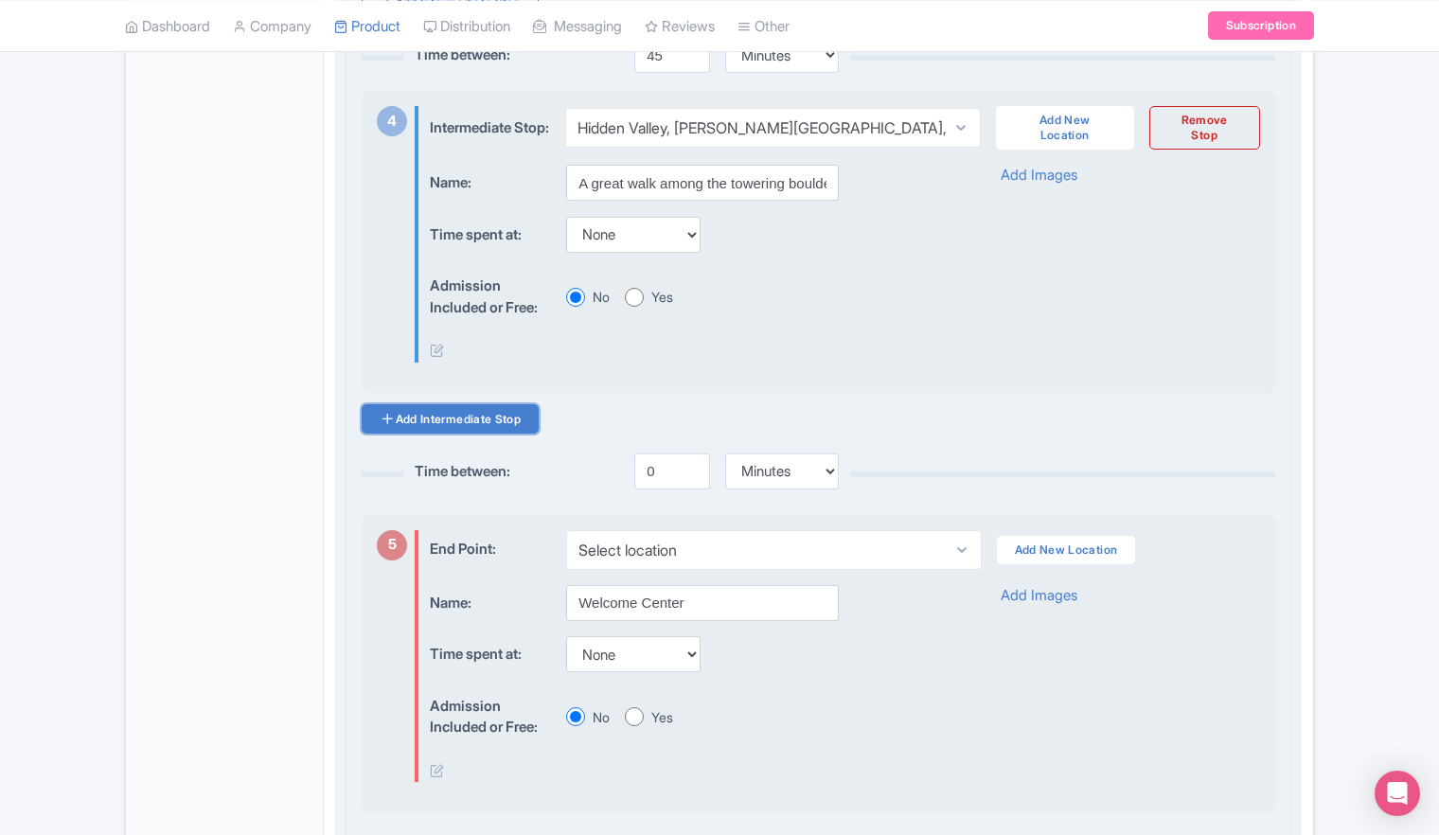
click at [394, 434] on link "Add Intermediate Stop" at bounding box center [450, 418] width 177 height 29
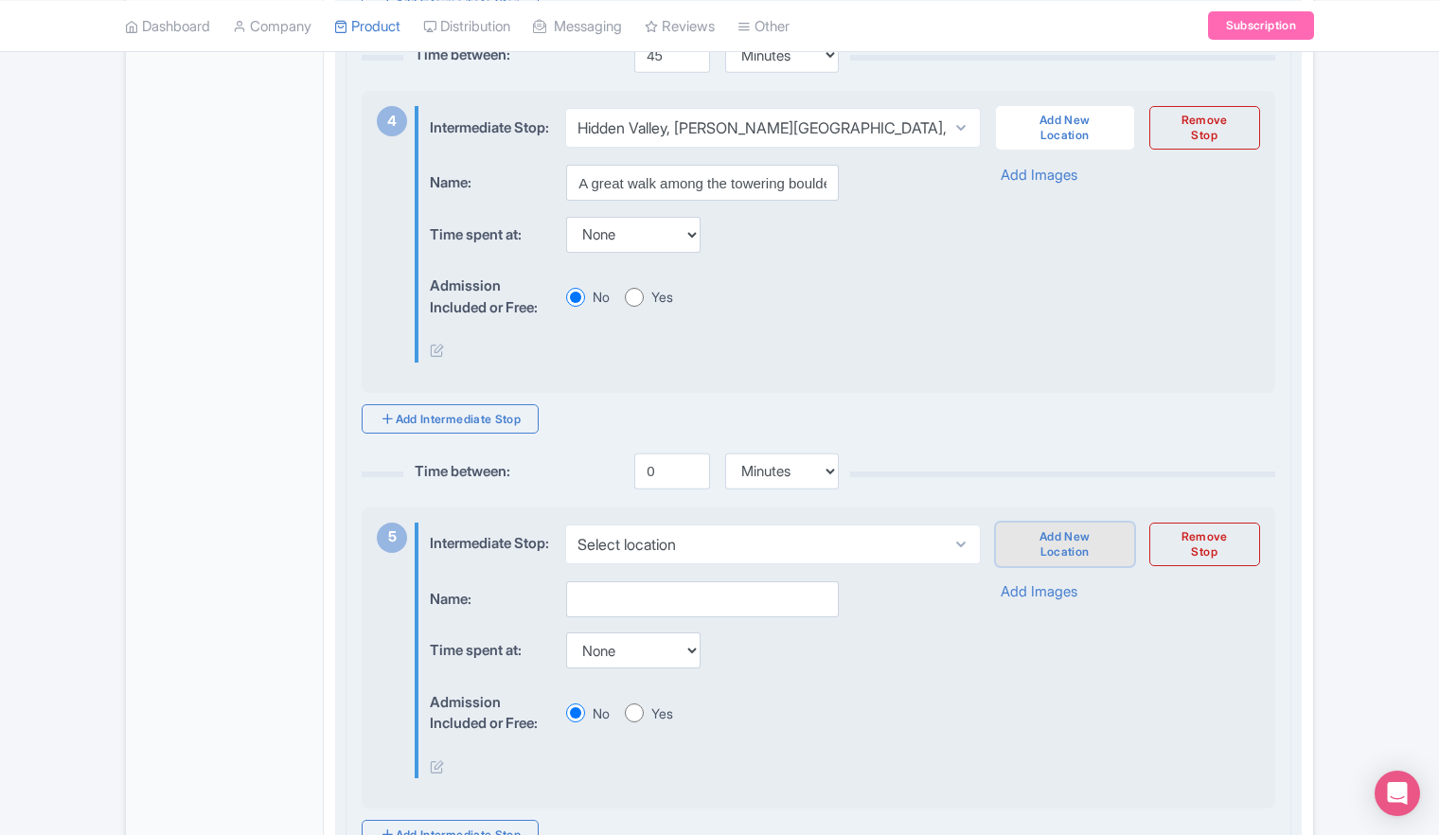
click at [1055, 566] on link "Add New Location" at bounding box center [1065, 545] width 138 height 44
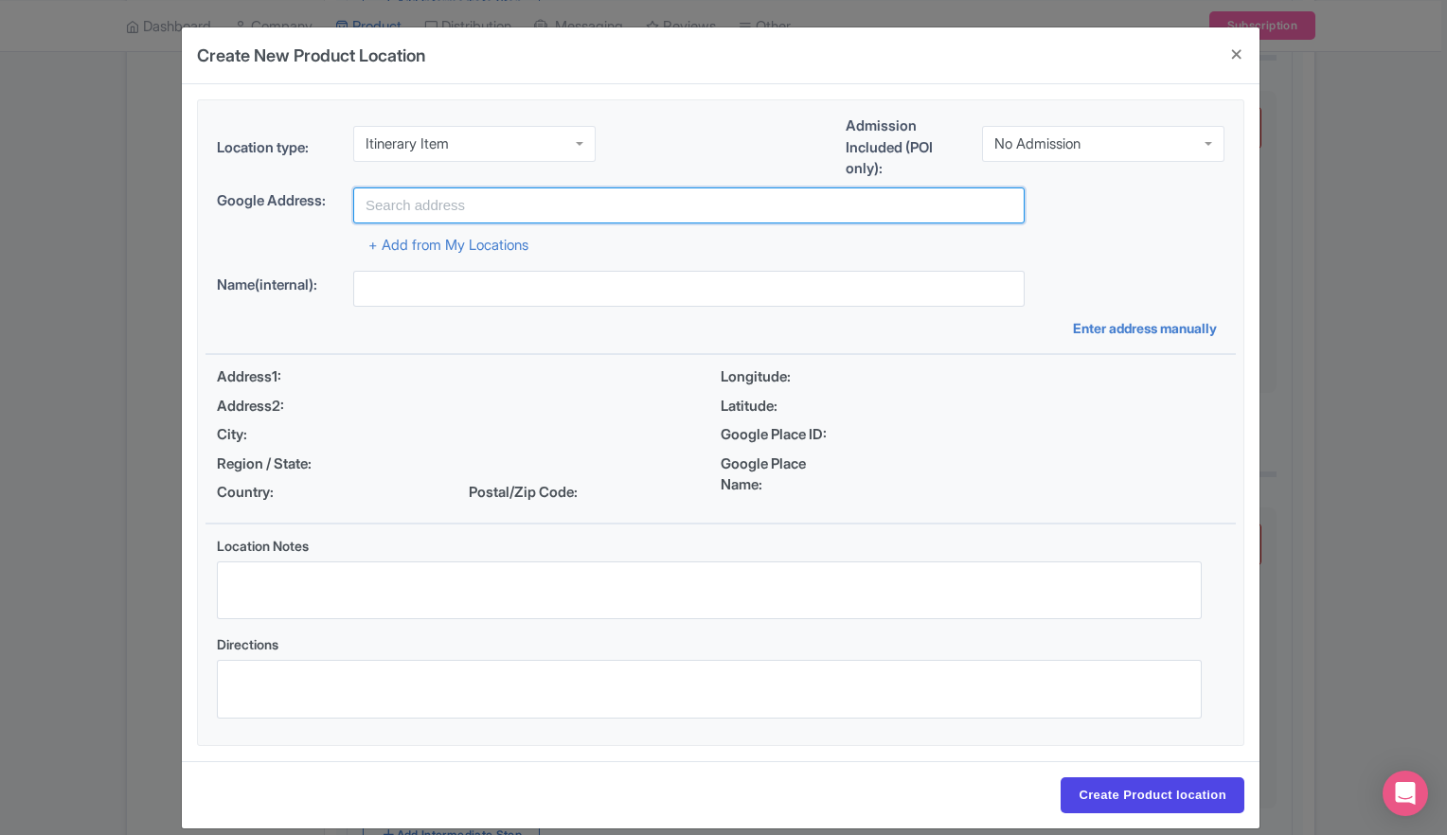
click at [510, 220] on input "text" at bounding box center [688, 205] width 671 height 36
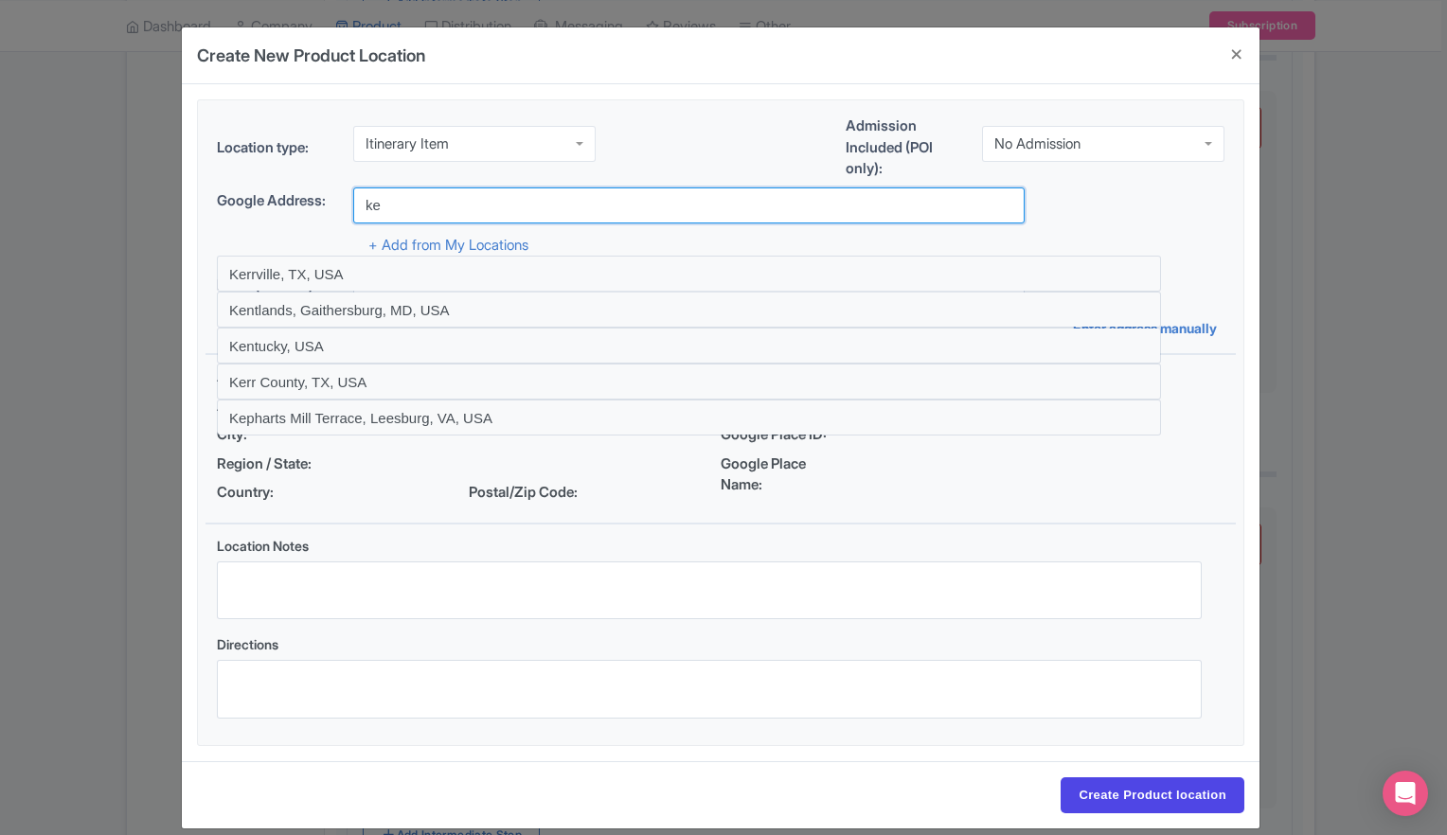
type input "Keys View, California, USA"
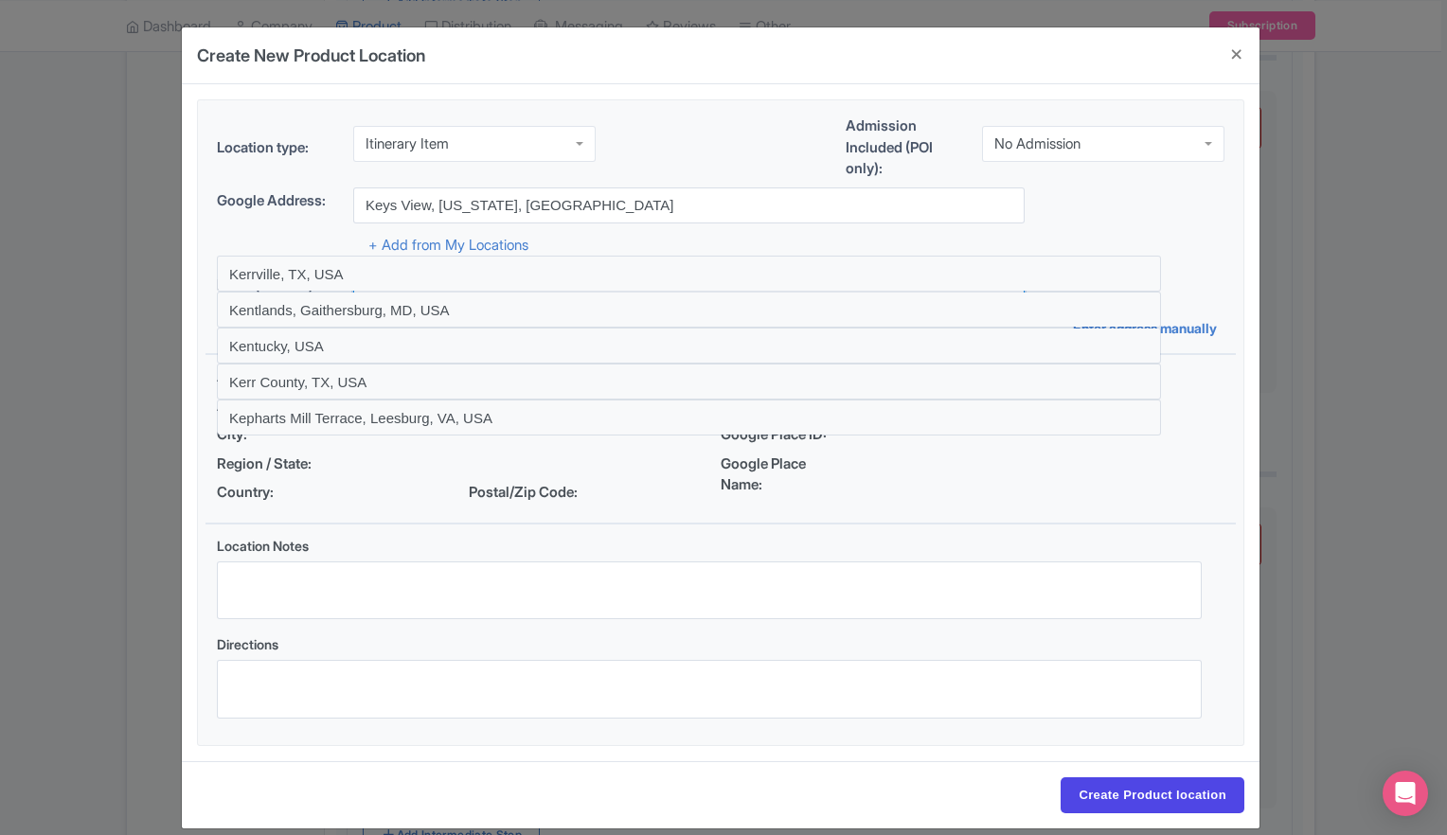
type input "Keys View, California, USA"
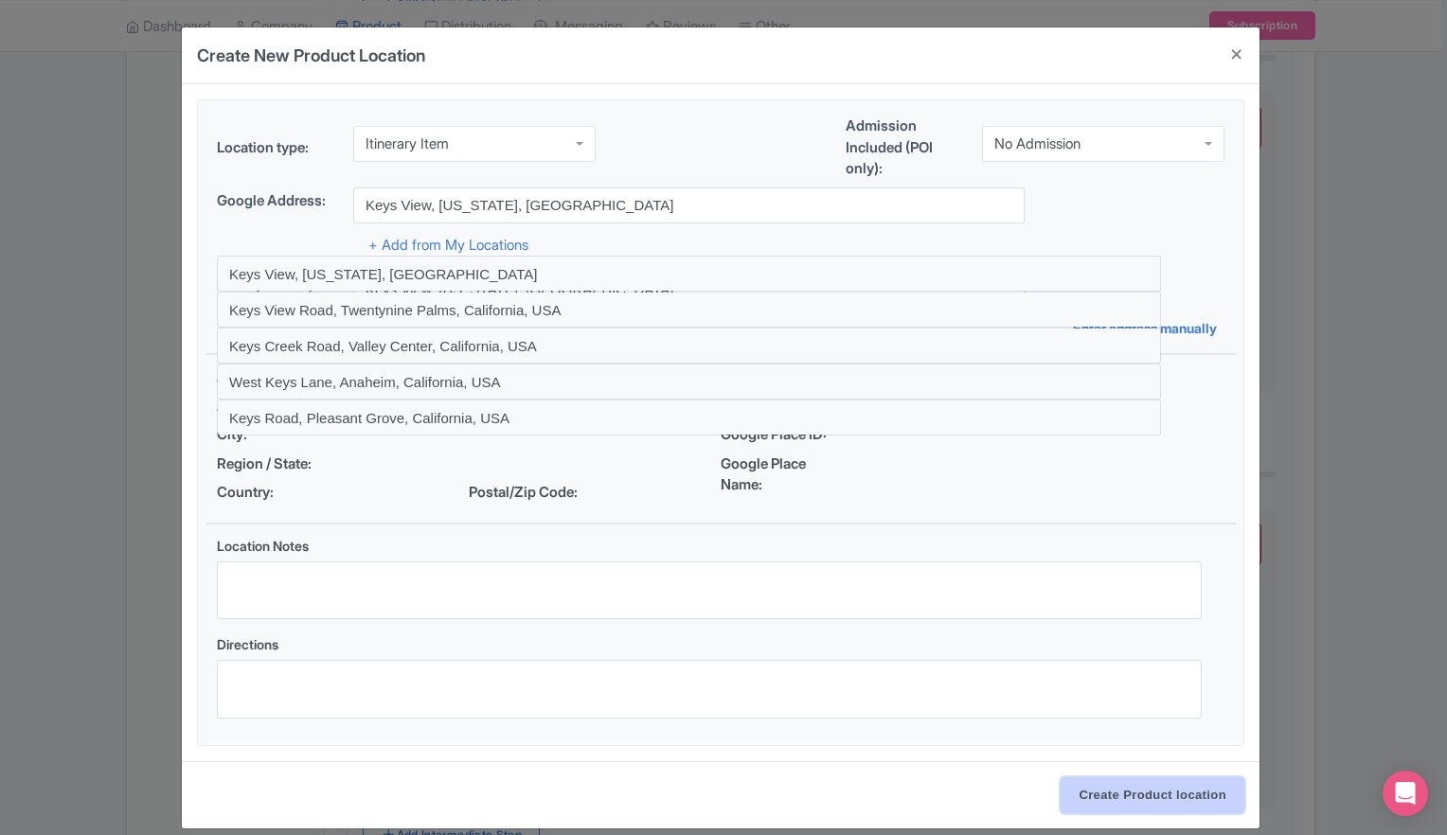
click at [1129, 803] on input "Create Product location" at bounding box center [1152, 795] width 184 height 36
select select "9aef7a2b-77b9-476a-a942-3a681ed62654"
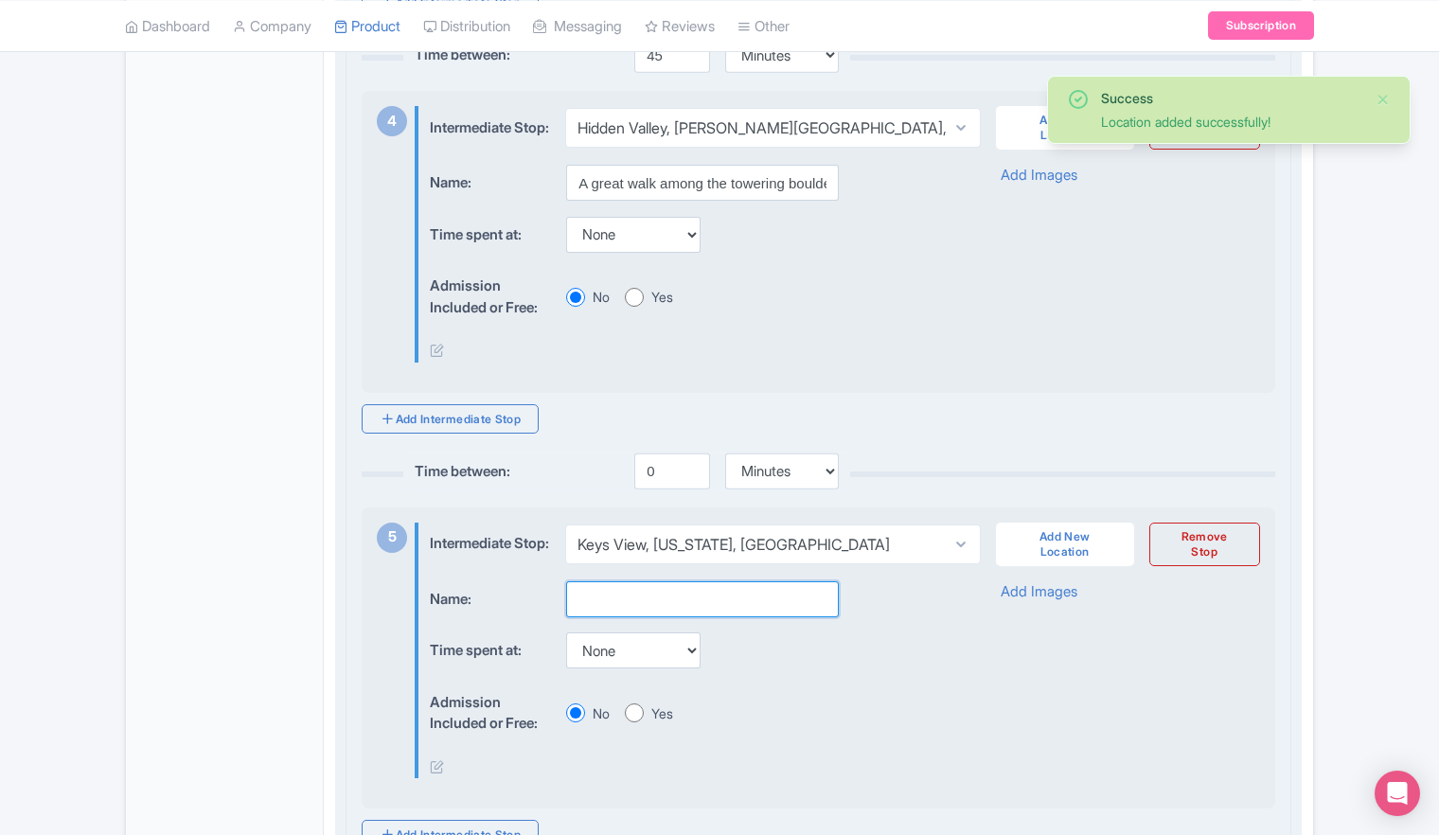
click at [757, 617] on input "text" at bounding box center [702, 599] width 273 height 36
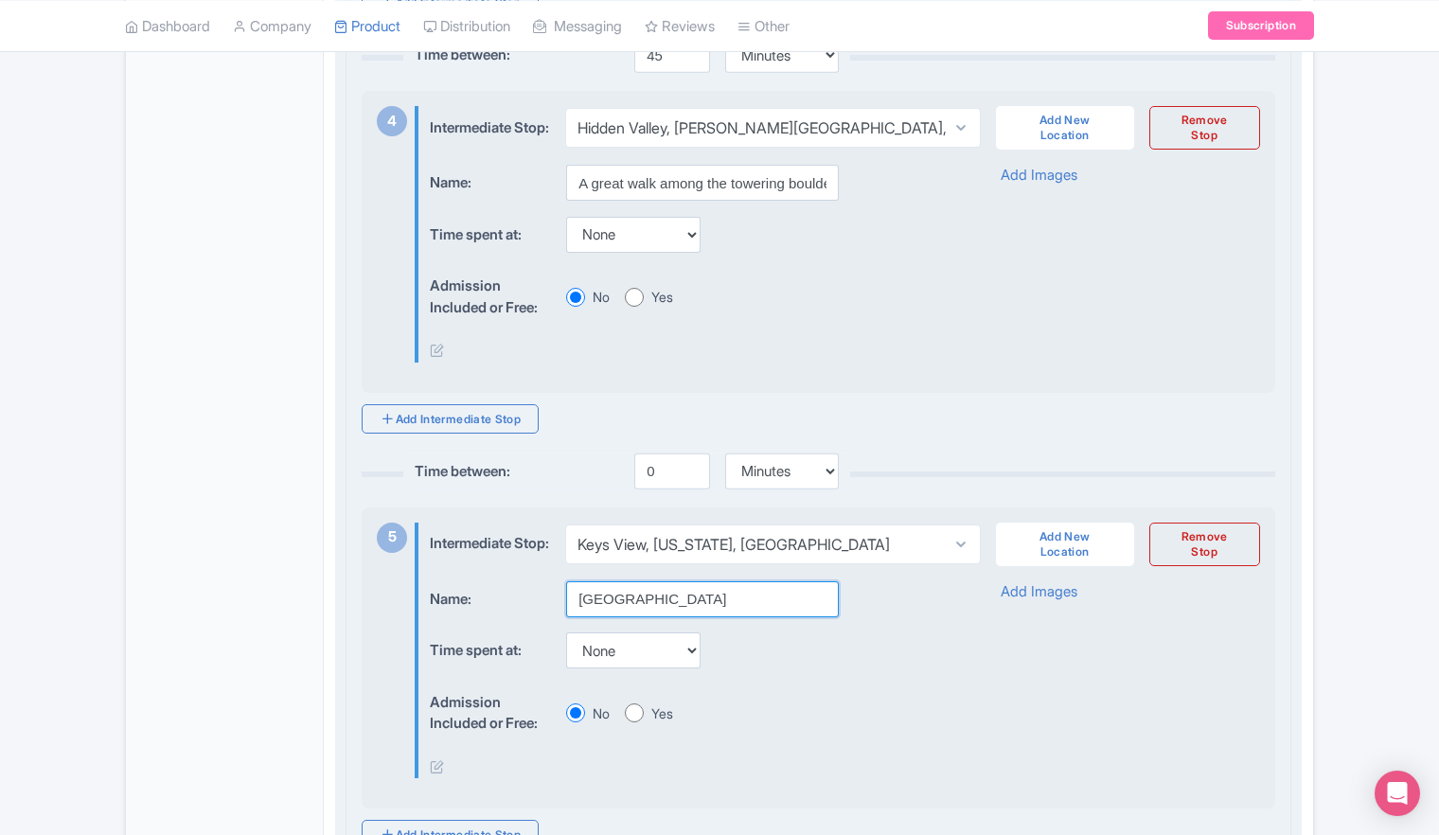
type input "Sunset Point"
click at [906, 730] on div "Name: Sunset Point Time spent at: None 15 mins 30 mins 45 mins 1 hour 1 hour 15…" at bounding box center [689, 680] width 518 height 198
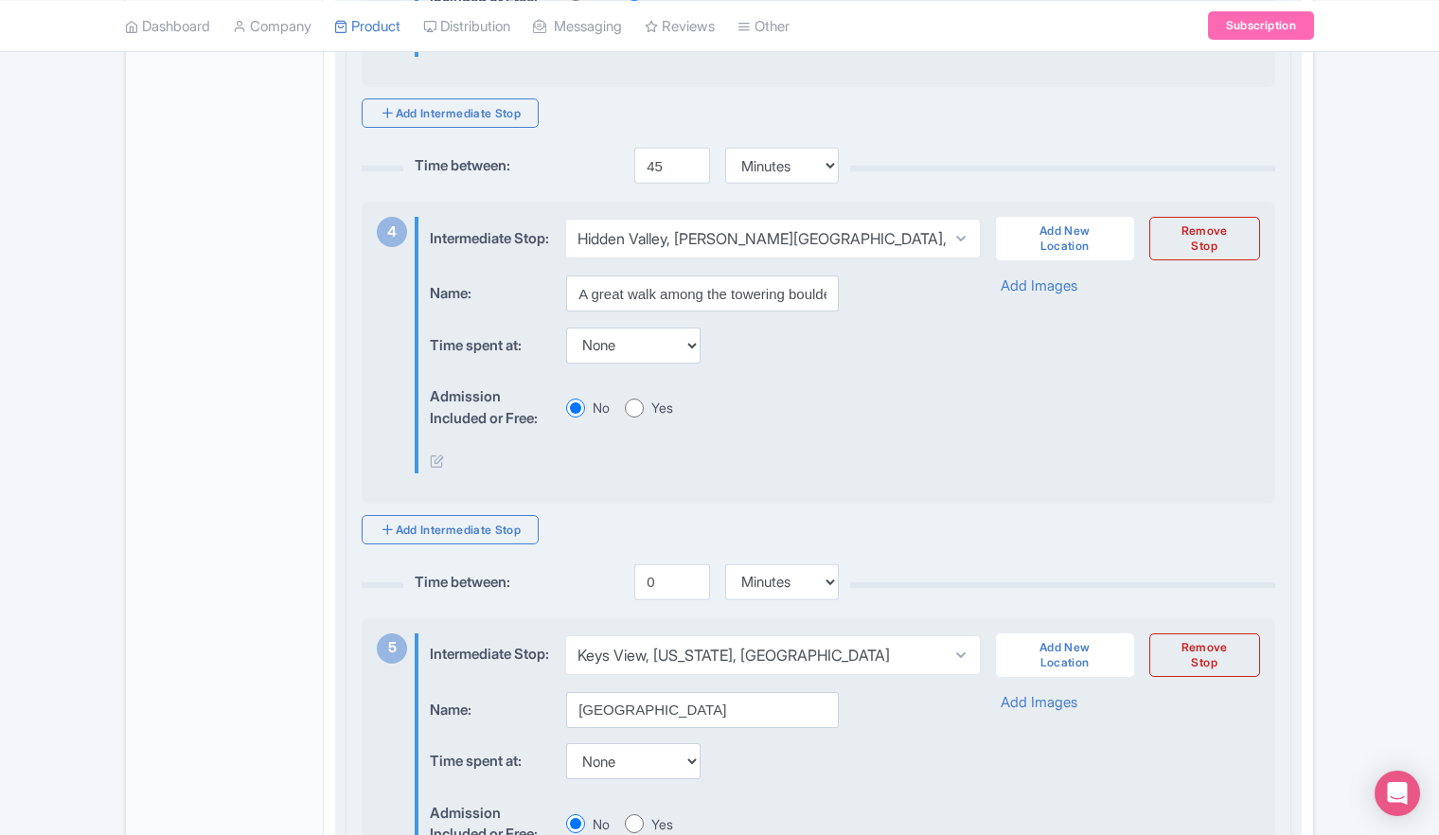
scroll to position [1799, 0]
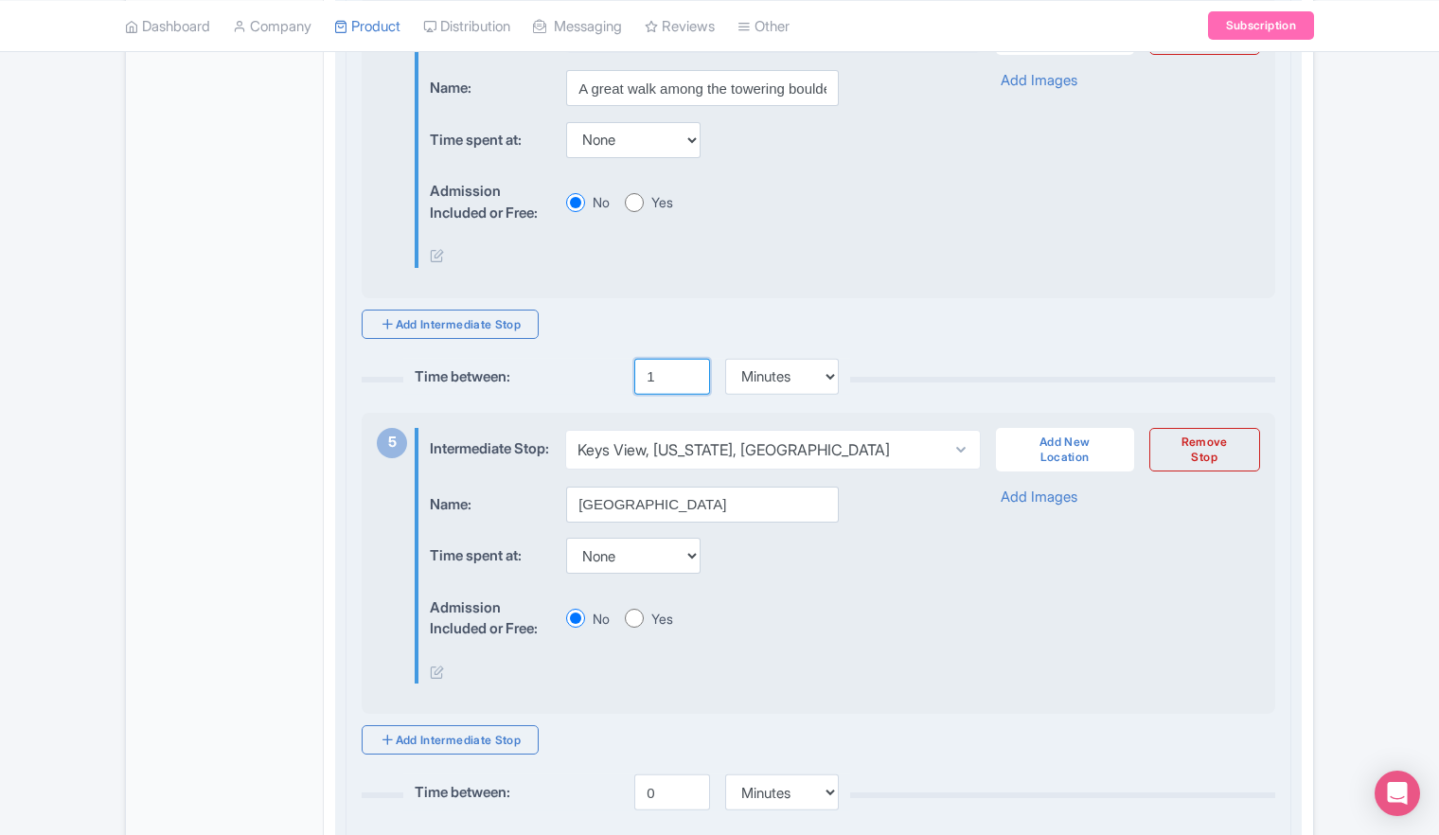
click at [689, 395] on input "1" at bounding box center [672, 377] width 76 height 36
click at [689, 395] on input "2" at bounding box center [672, 377] width 76 height 36
click at [689, 395] on input "3" at bounding box center [672, 377] width 76 height 36
click at [689, 395] on input "4" at bounding box center [672, 377] width 76 height 36
click at [689, 395] on input "5" at bounding box center [672, 377] width 76 height 36
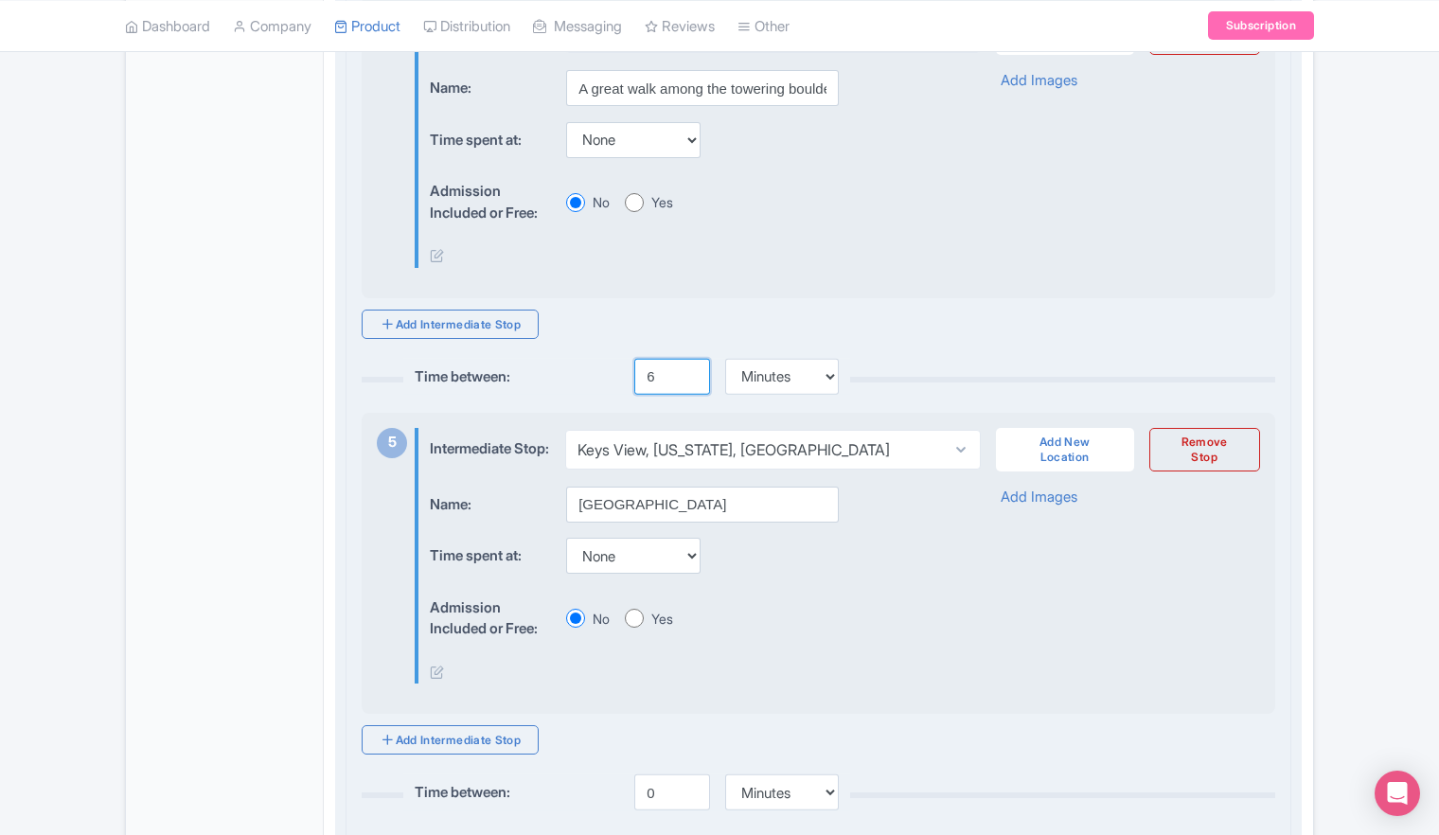
click at [689, 395] on input "6" at bounding box center [672, 377] width 76 height 36
click at [689, 395] on input "7" at bounding box center [672, 377] width 76 height 36
click at [689, 395] on input "8" at bounding box center [672, 377] width 76 height 36
click at [689, 395] on input "9" at bounding box center [672, 377] width 76 height 36
click at [689, 395] on input "10" at bounding box center [672, 377] width 76 height 36
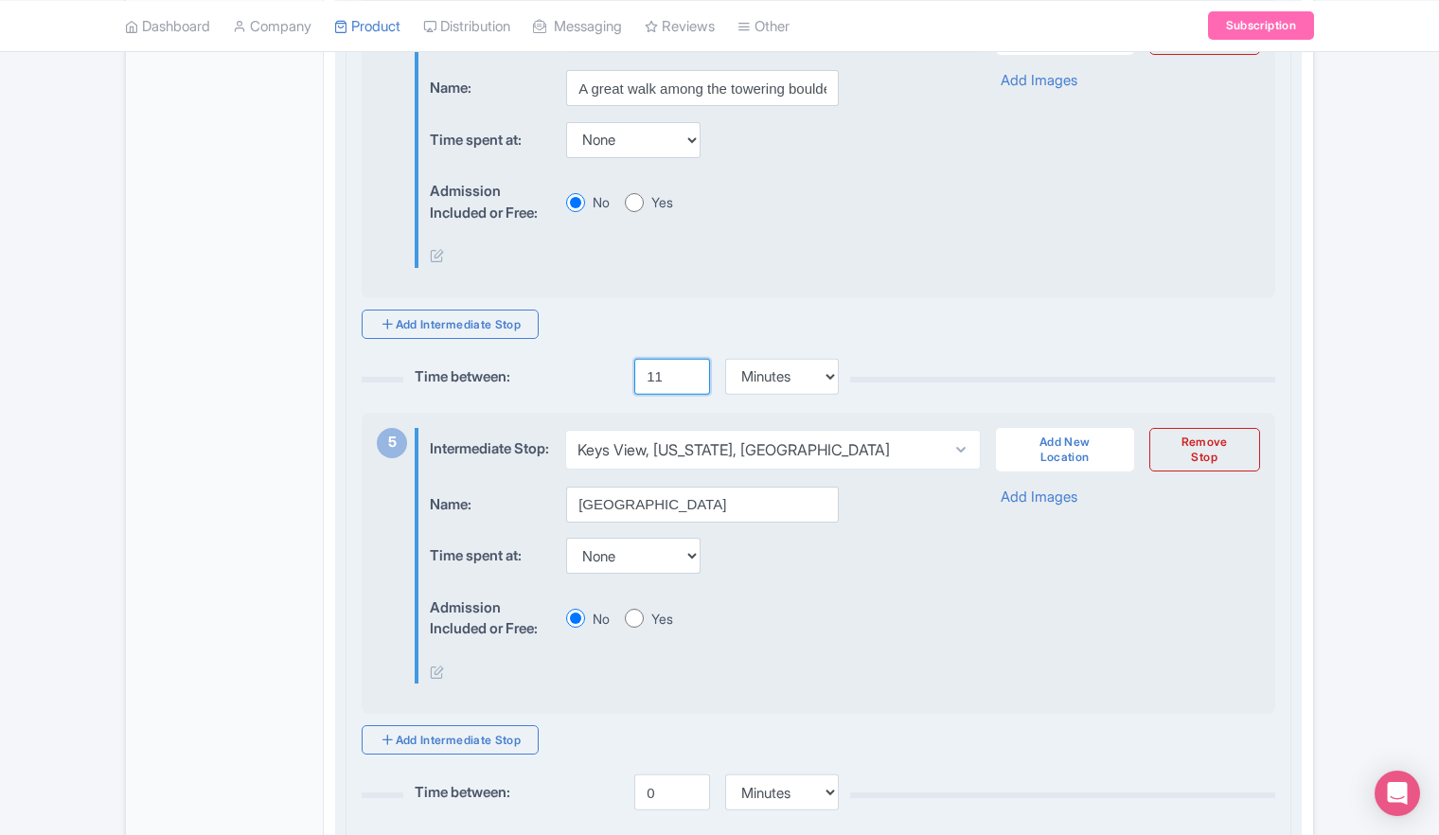
click at [689, 395] on input "11" at bounding box center [672, 377] width 76 height 36
click at [689, 395] on input "12" at bounding box center [672, 377] width 76 height 36
click at [689, 395] on input "13" at bounding box center [672, 377] width 76 height 36
click at [689, 395] on input "14" at bounding box center [672, 377] width 76 height 36
type input "15"
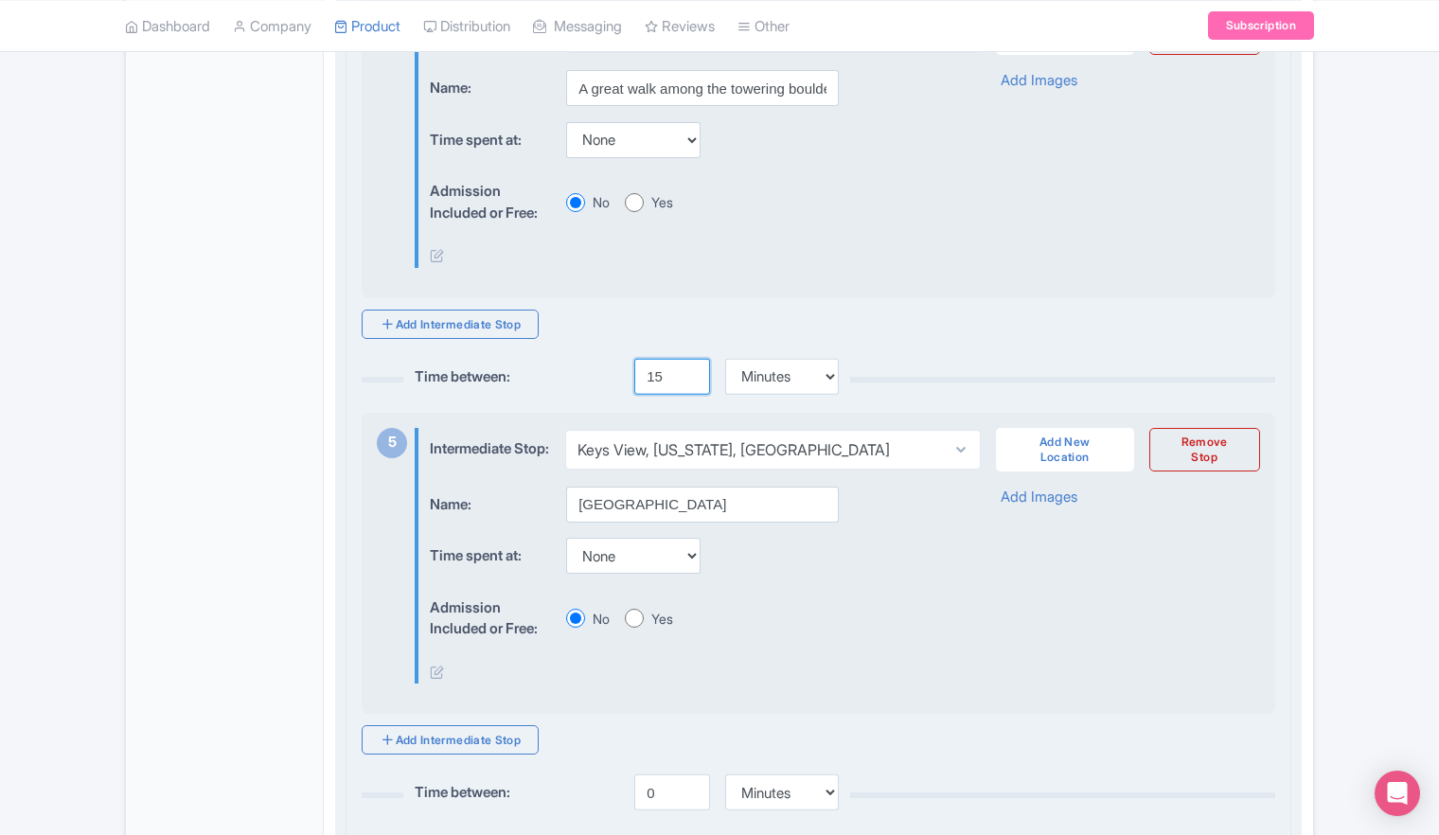
click at [689, 395] on input "15" at bounding box center [672, 377] width 76 height 36
click at [894, 575] on div "Time spent at: None 15 mins 30 mins 45 mins 1 hour 1 hour 15 mins 1 hour 30 min…" at bounding box center [689, 556] width 518 height 37
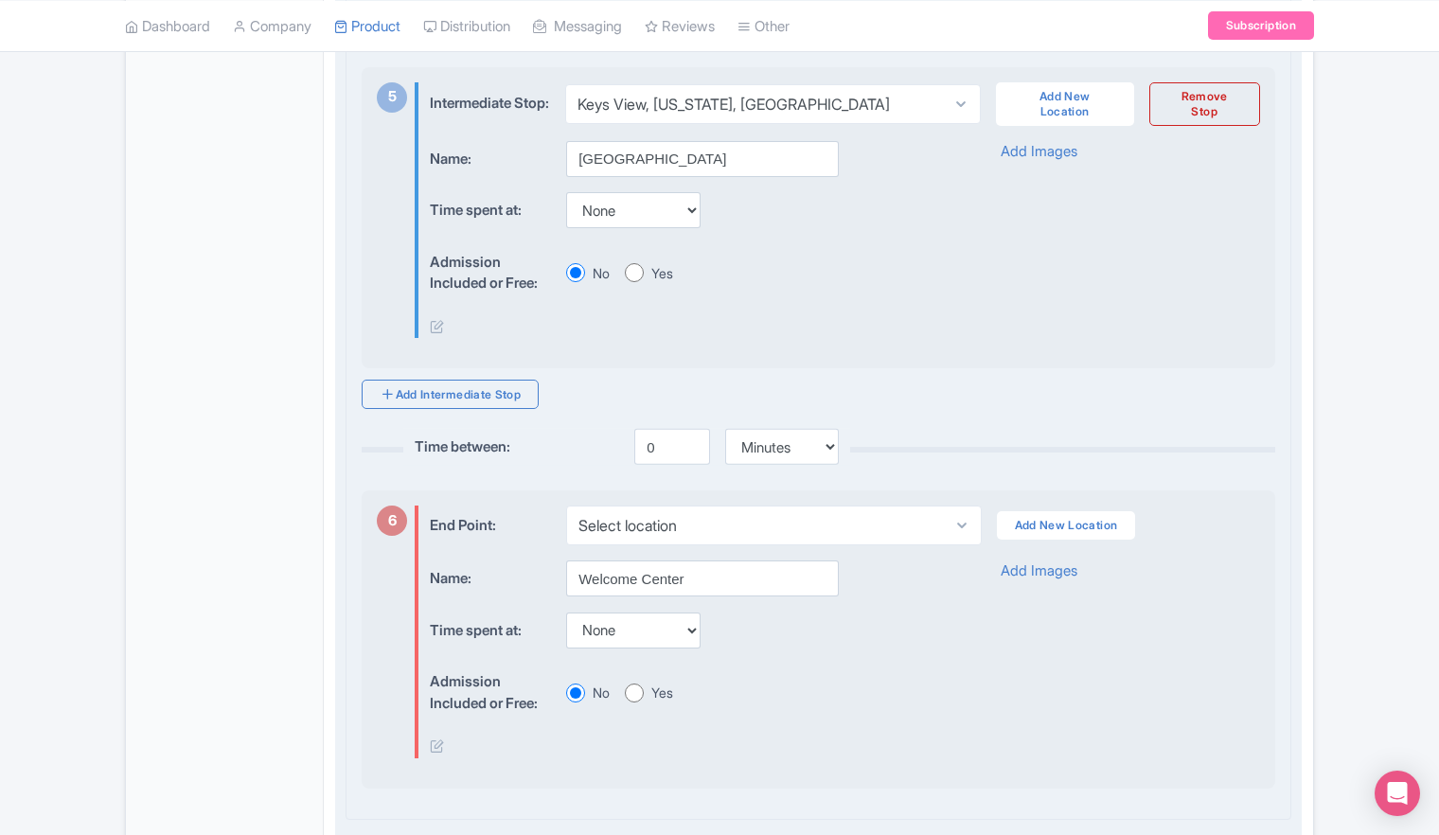
scroll to position [2178, 0]
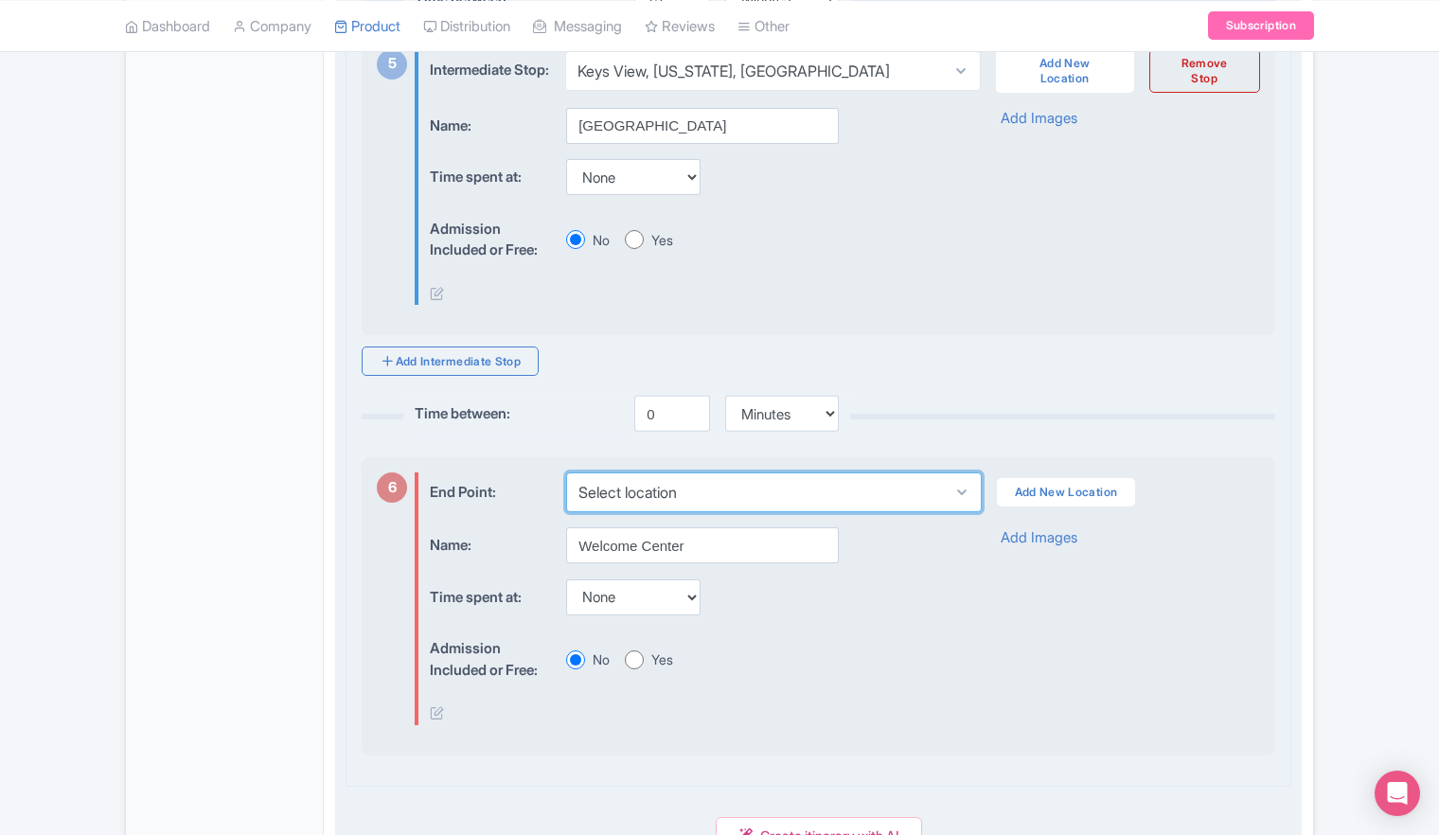
click at [956, 512] on select "Select location California Welcome Center, 29 Palms Hwy, Yucca Valley, CA, USA" at bounding box center [773, 492] width 415 height 40
select select "4fc70425-3d7d-422a-8e37-72bce70058d7"
click at [566, 512] on select "Select location California Welcome Center, 29 Palms Hwy, Yucca Valley, CA, USA" at bounding box center [773, 492] width 415 height 40
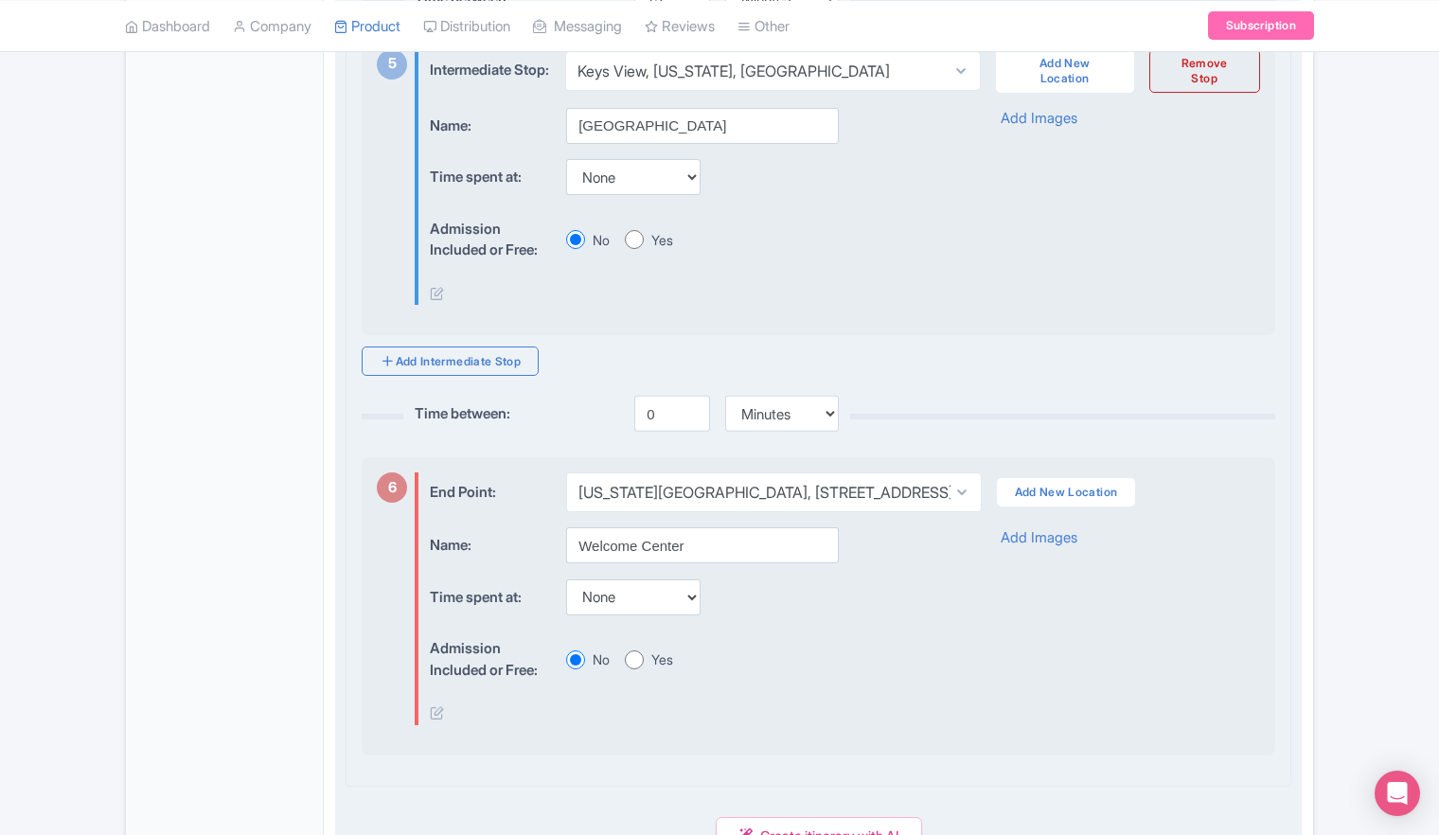
click at [928, 564] on div "Name: Welcome Center" at bounding box center [689, 545] width 518 height 37
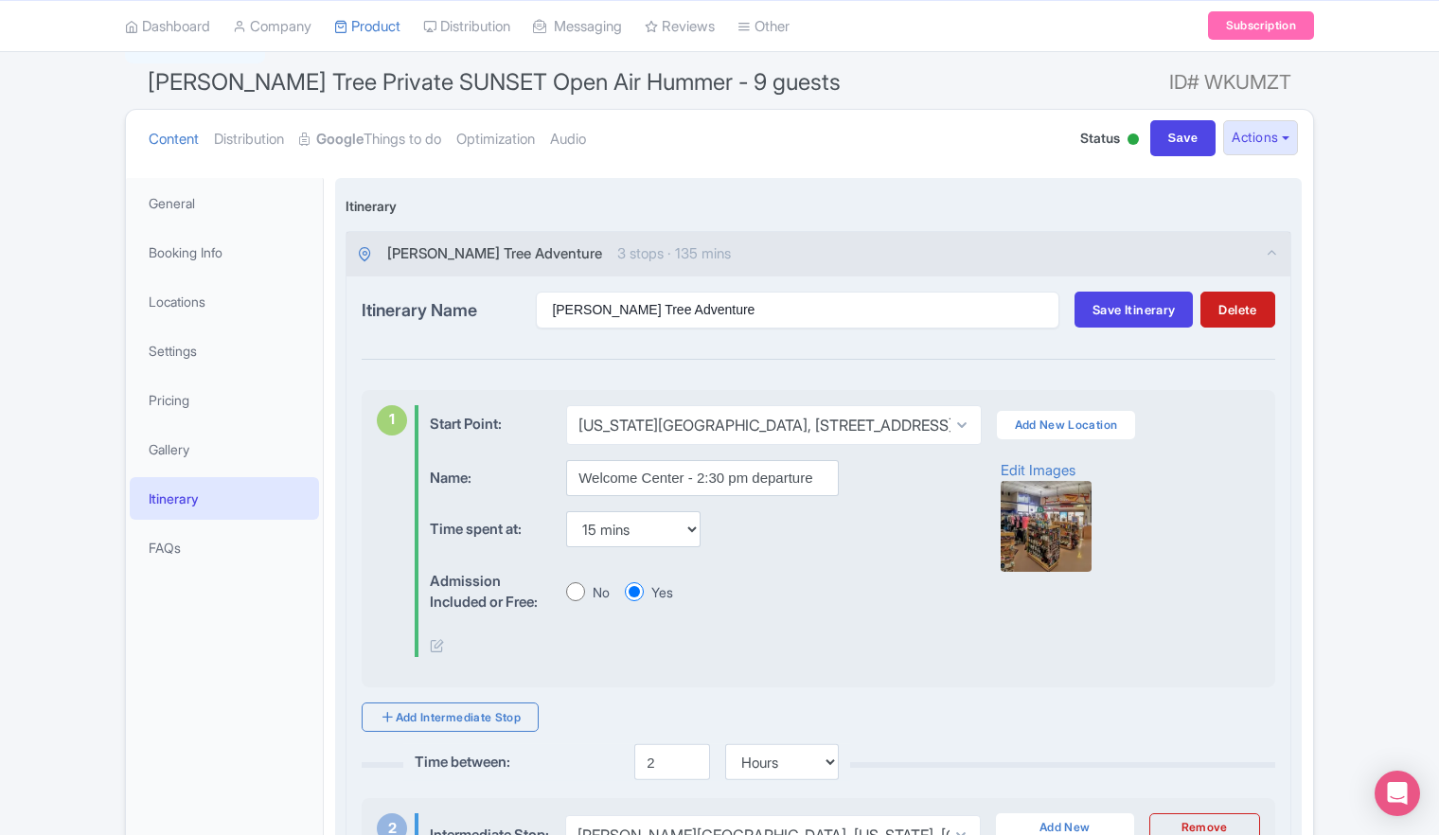
scroll to position [0, 0]
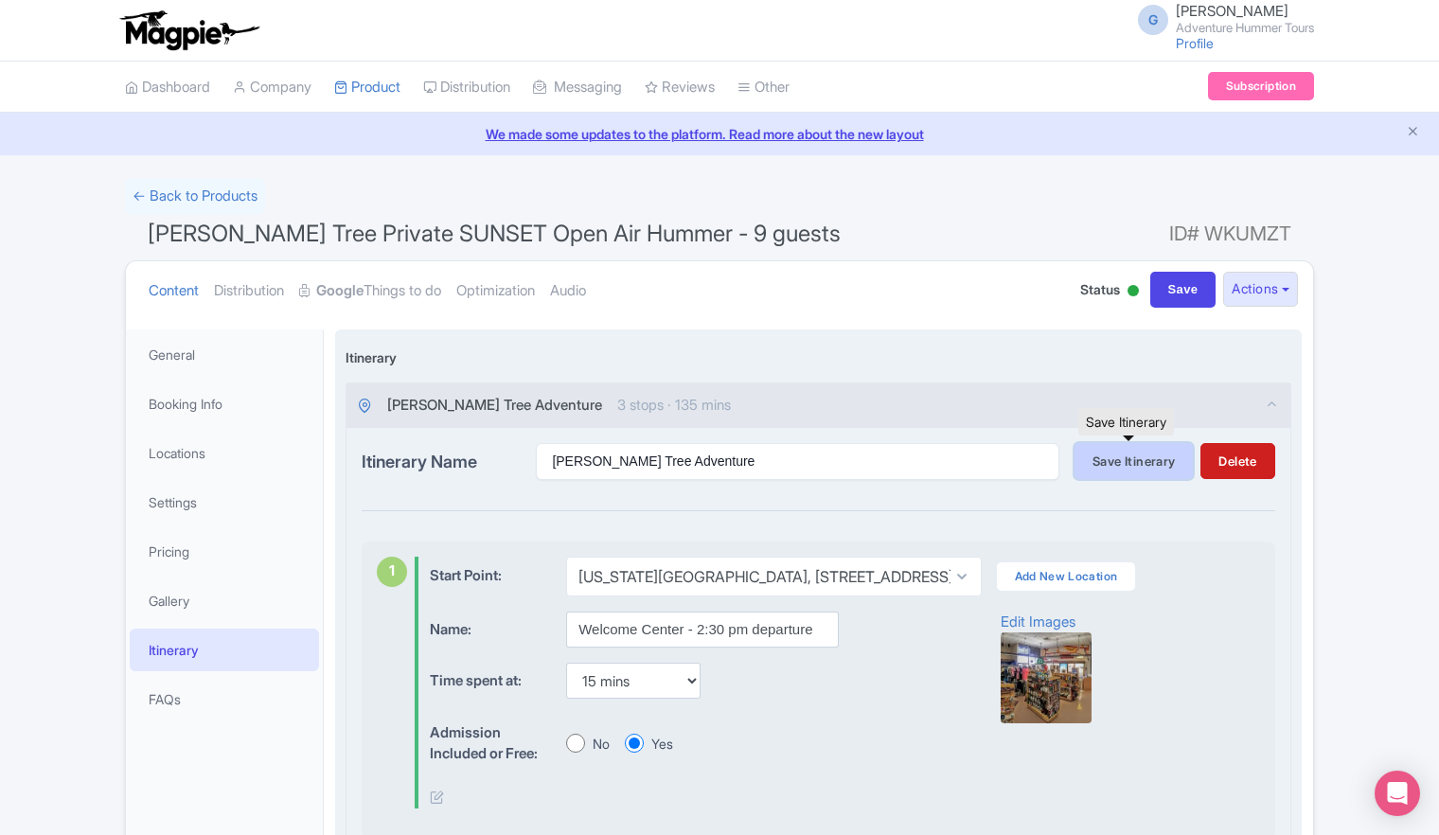
click at [1117, 467] on span "Save Itinerary" at bounding box center [1134, 461] width 82 height 15
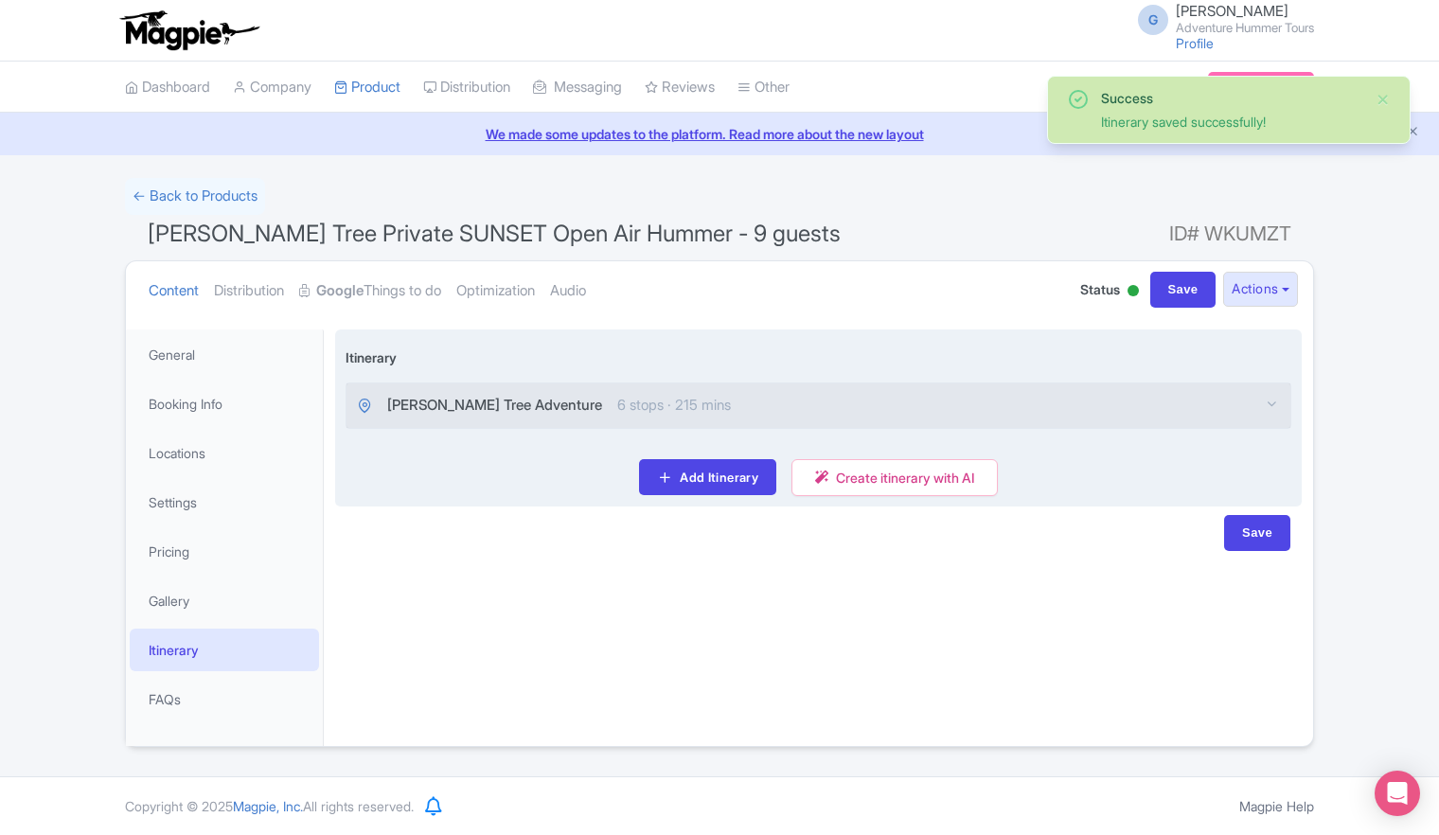
click at [465, 407] on span "Joshua Tree Adventure" at bounding box center [494, 406] width 215 height 22
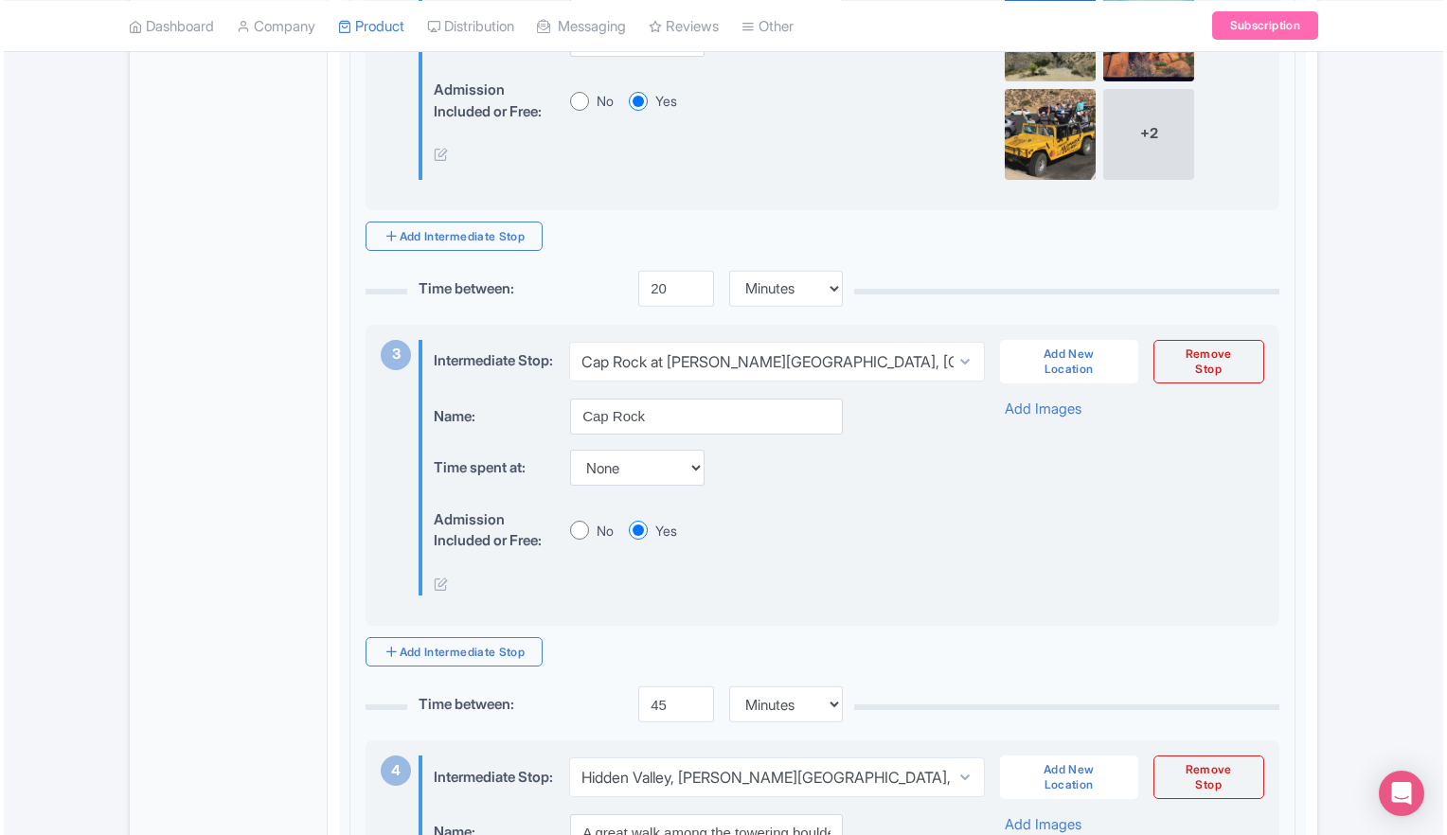
scroll to position [947, 0]
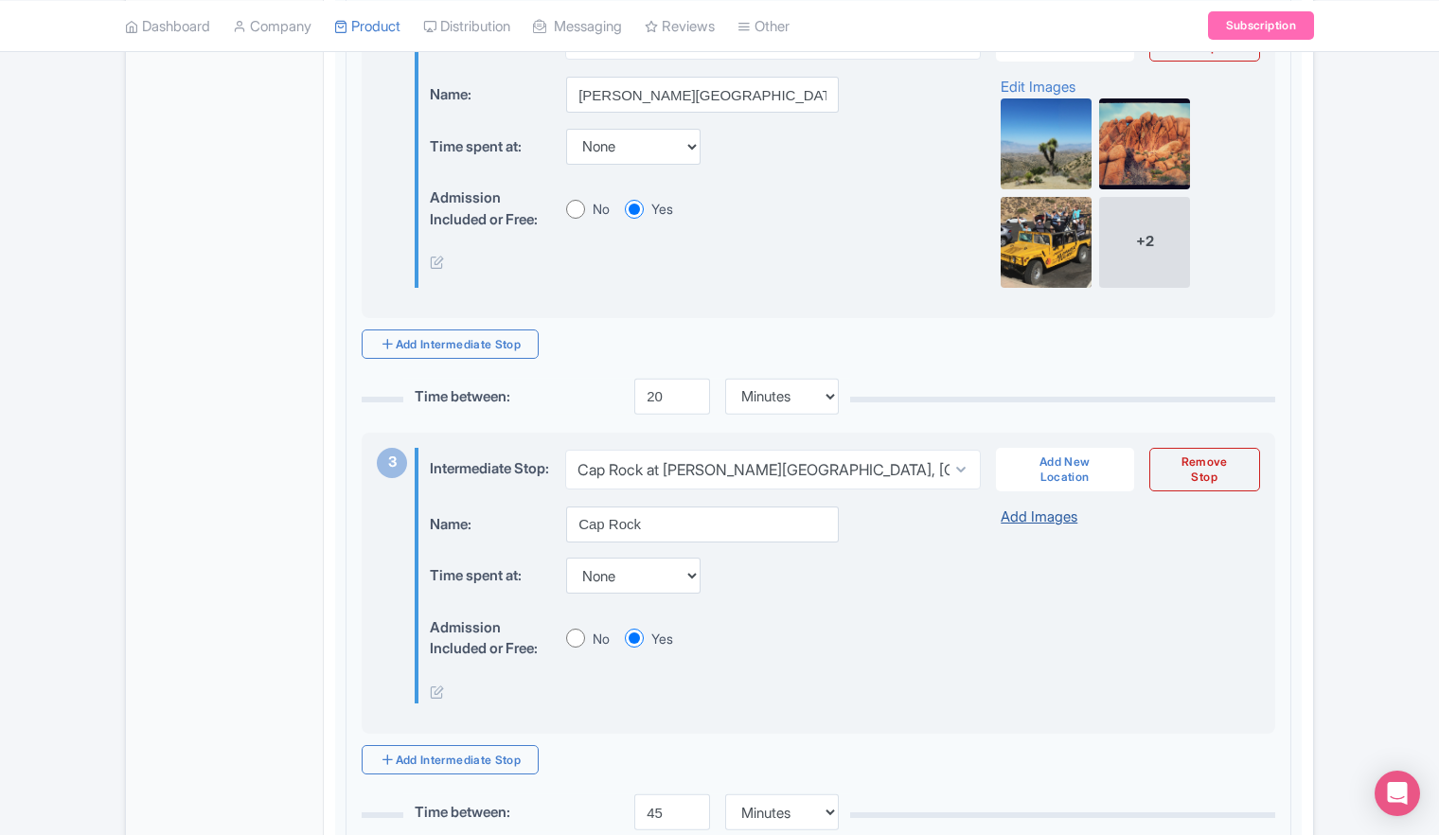
click at [1060, 528] on link "Add Images" at bounding box center [1039, 518] width 77 height 22
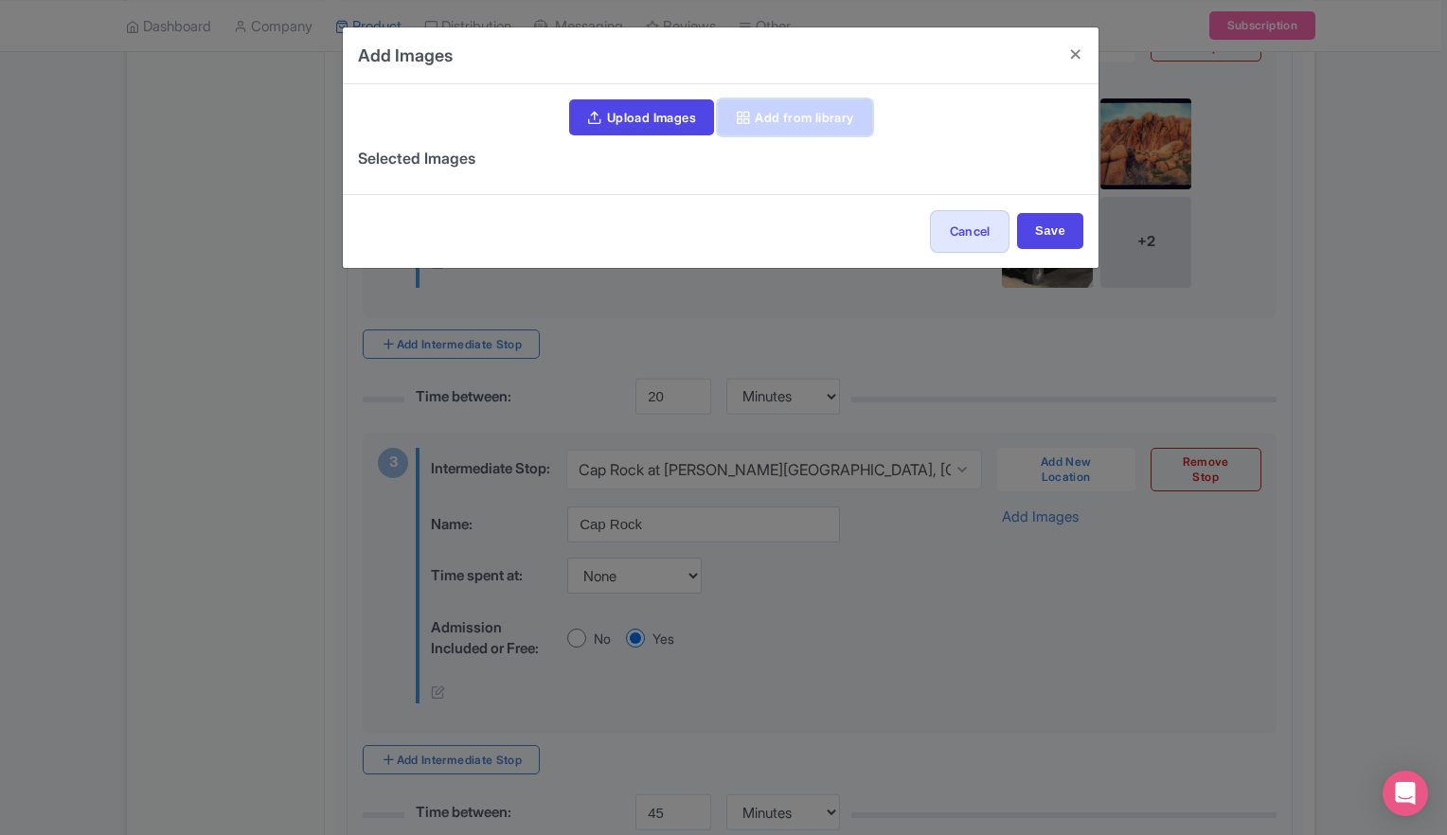
click at [803, 129] on link "Add from library" at bounding box center [795, 117] width 154 height 36
click at [803, 129] on div "Upload Images Add from library" at bounding box center [720, 117] width 725 height 36
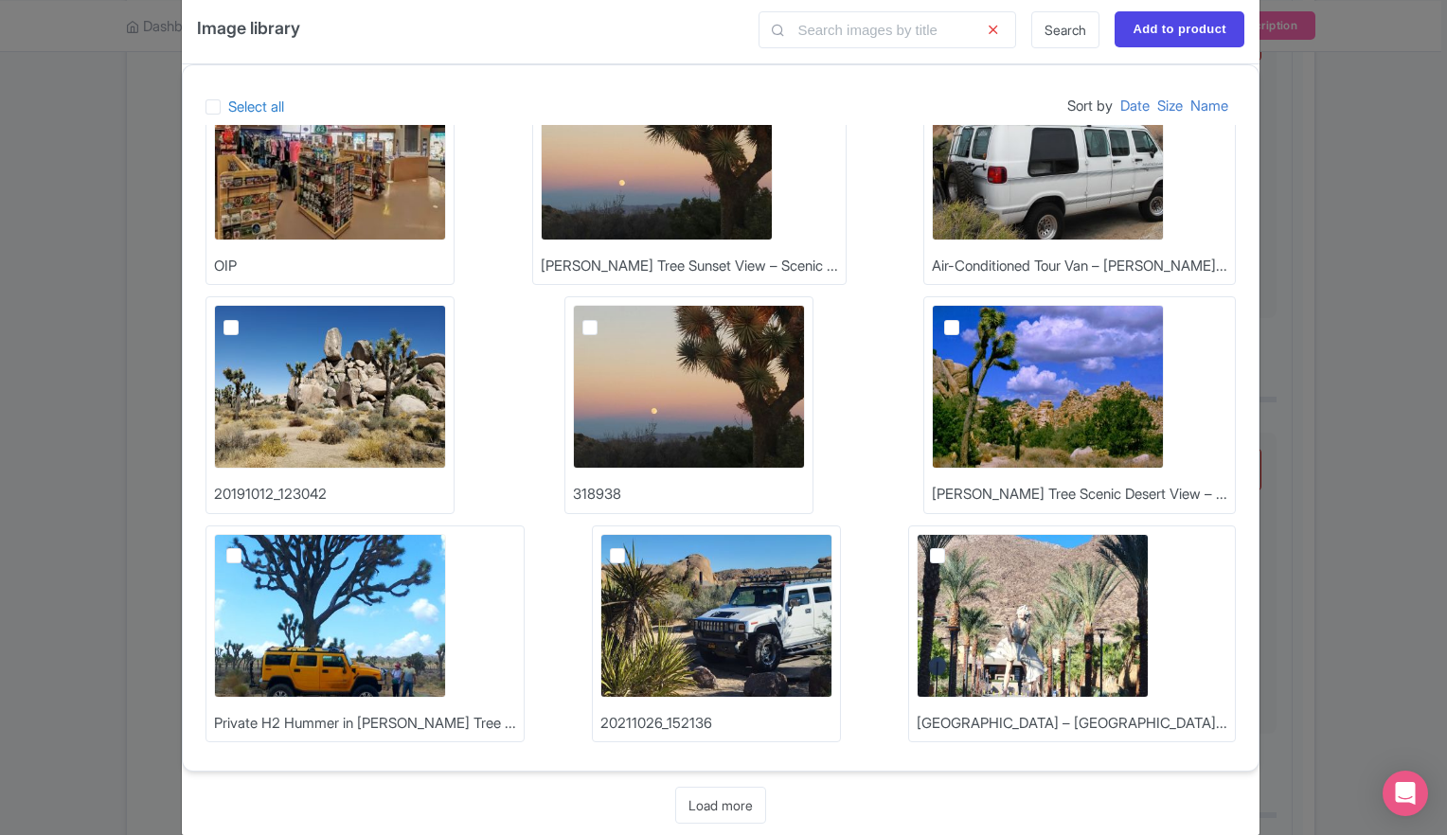
scroll to position [57, 0]
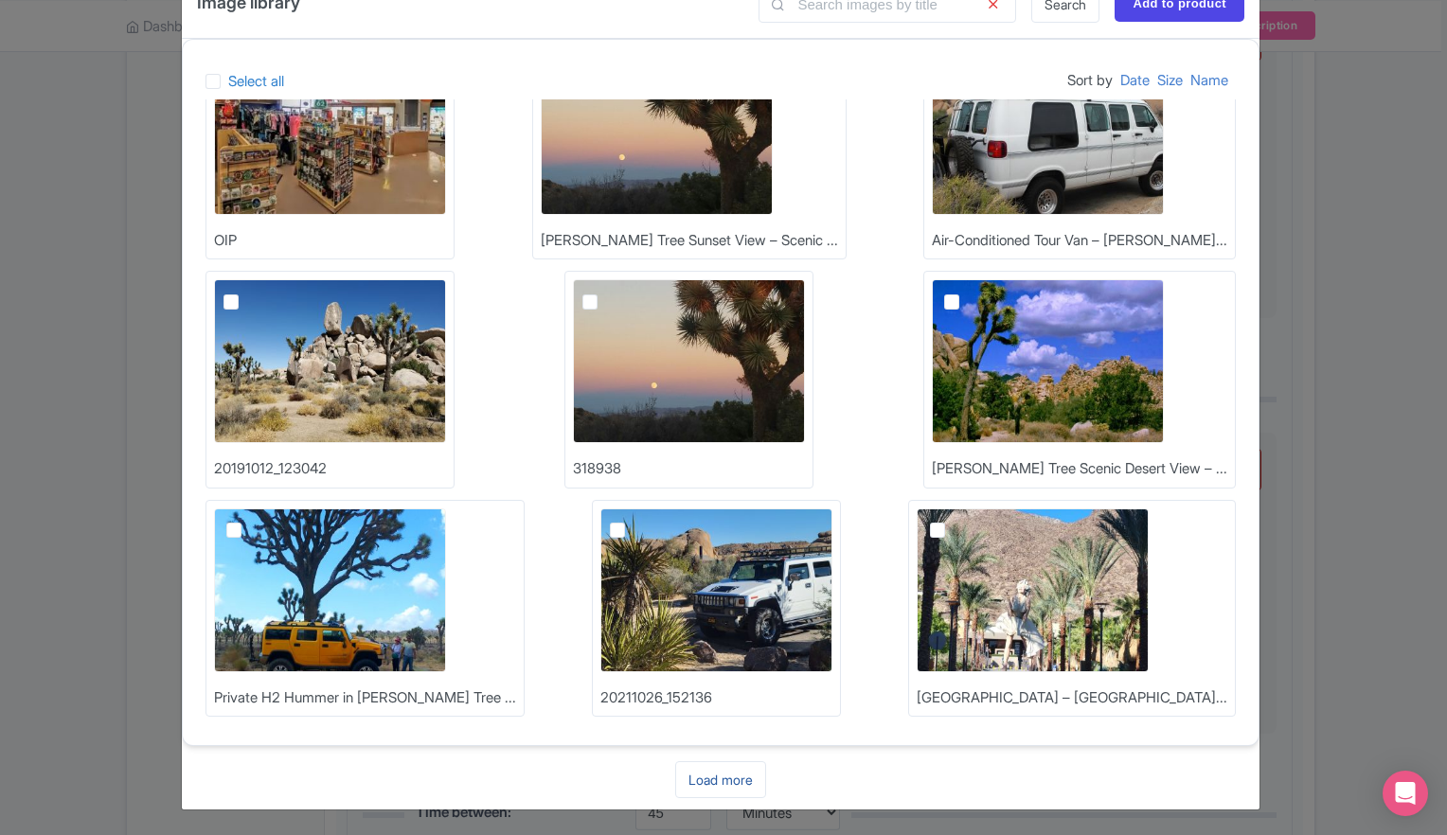
click at [728, 775] on link "Load more" at bounding box center [720, 779] width 91 height 37
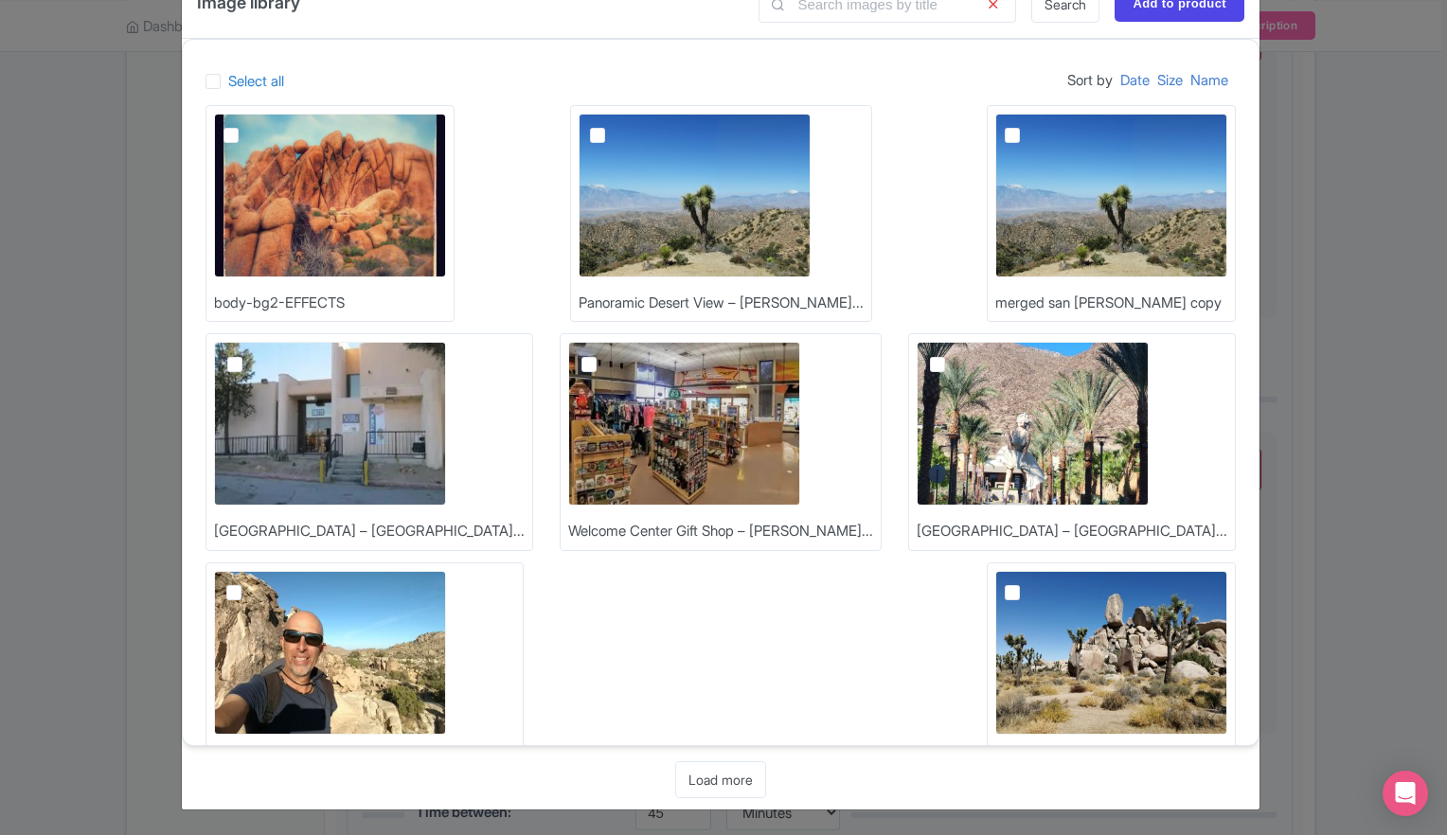
scroll to position [1222, 0]
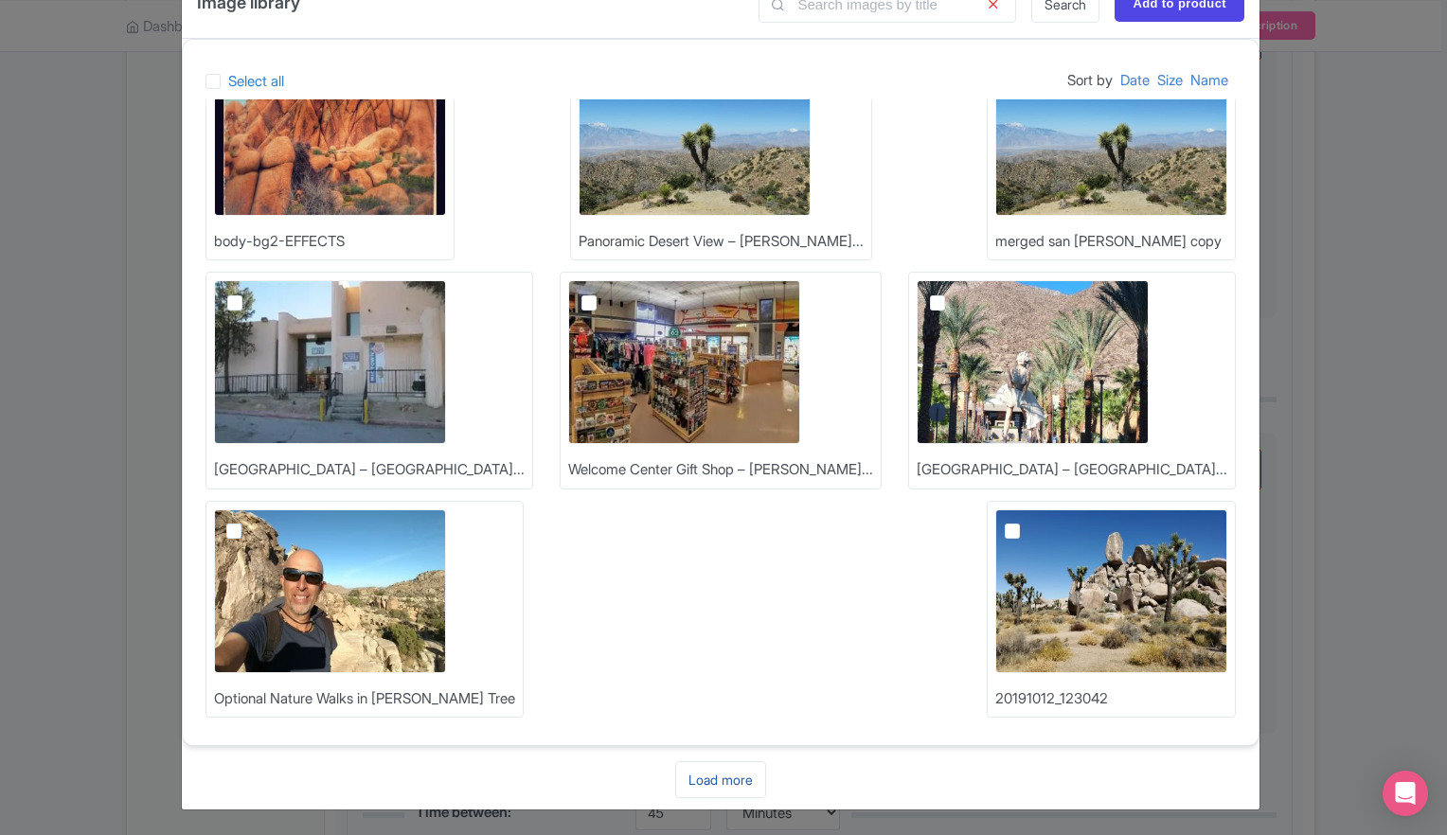
click at [722, 782] on link "Load more" at bounding box center [720, 779] width 91 height 37
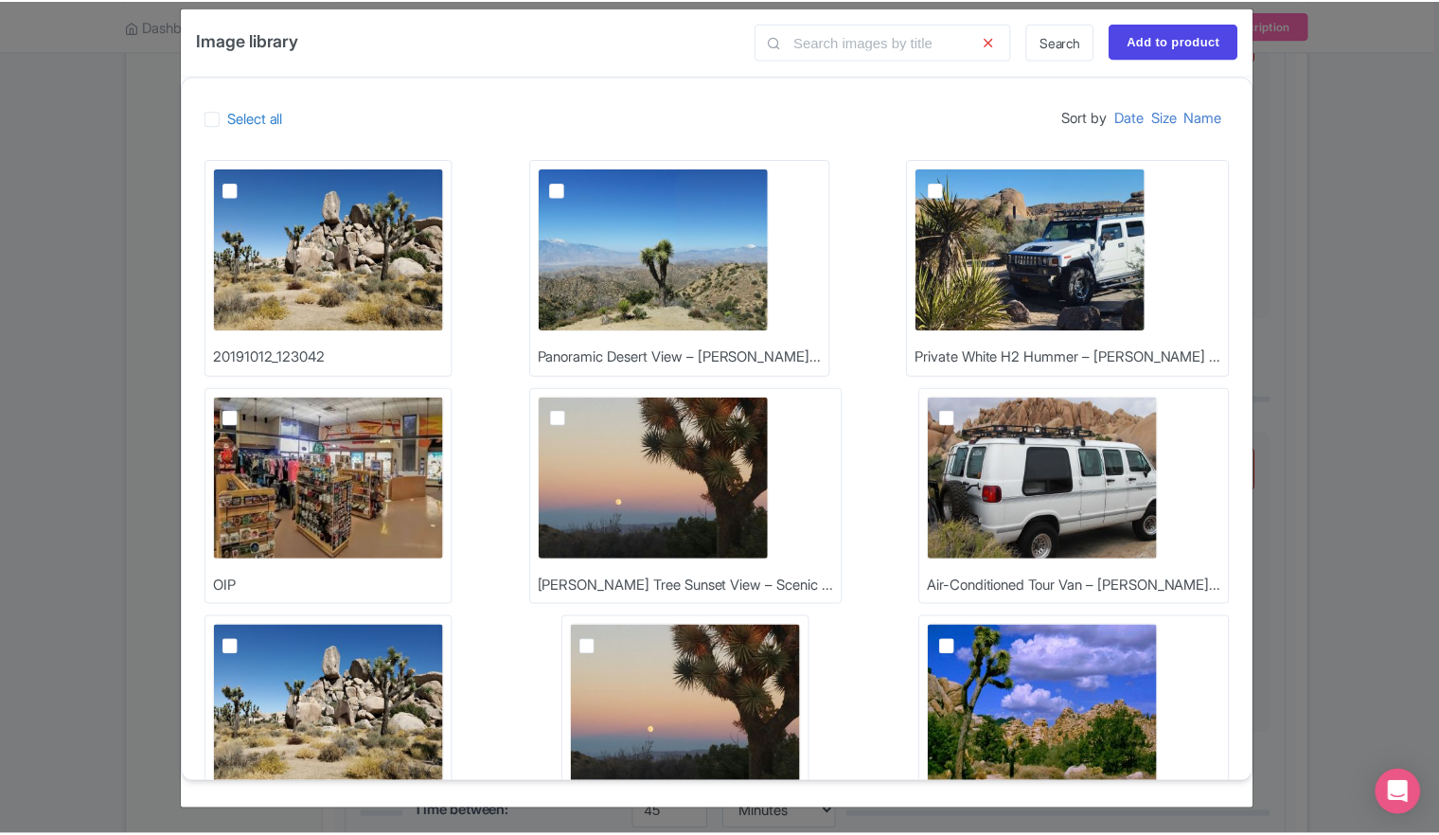
scroll to position [0, 0]
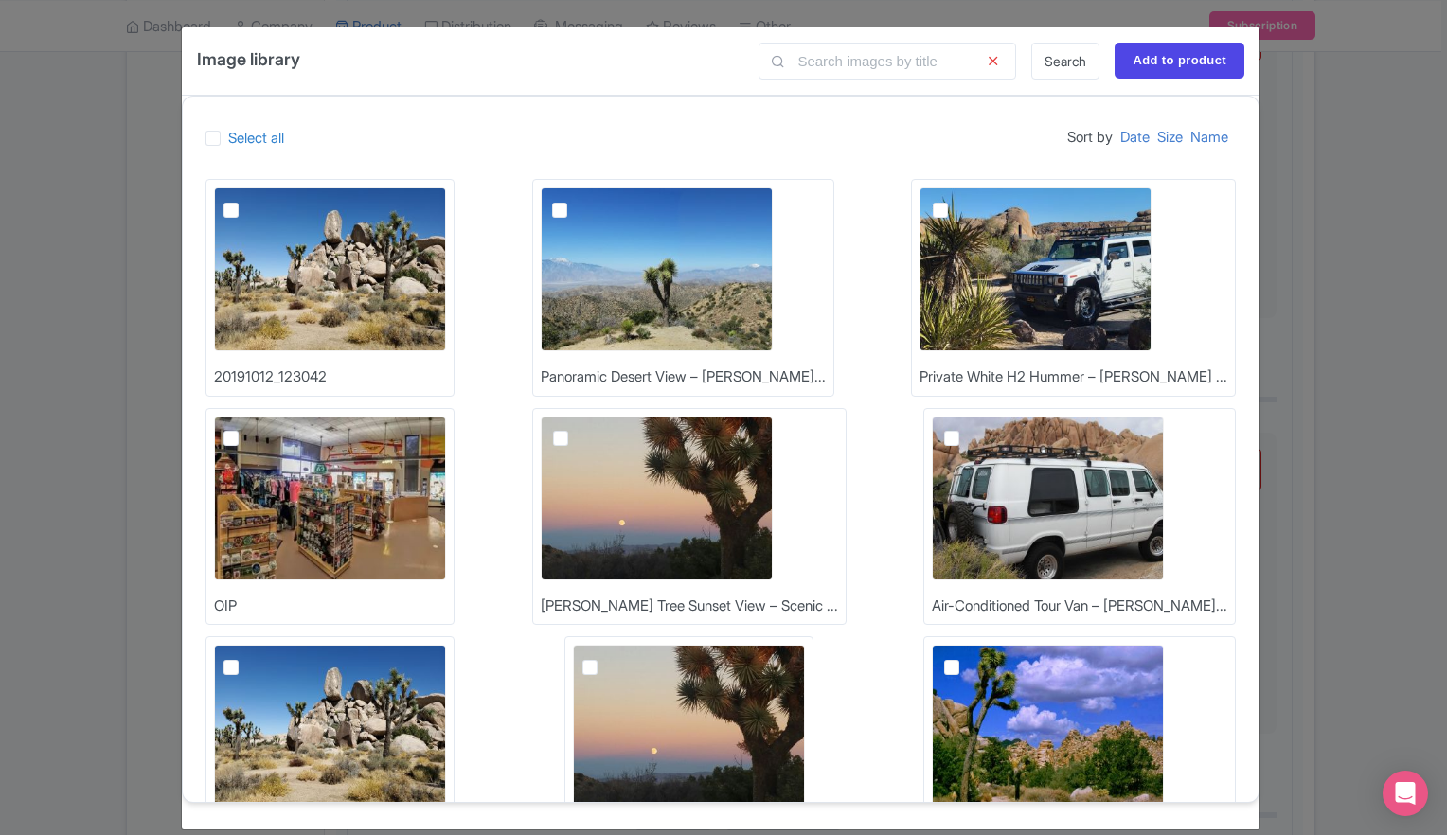
click at [246, 199] on label at bounding box center [246, 199] width 0 height 0
click at [246, 200] on input "checkbox" at bounding box center [252, 193] width 12 height 12
checkbox input "true"
click at [1188, 66] on input "Add to product" at bounding box center [1179, 61] width 130 height 36
type input "Add to product"
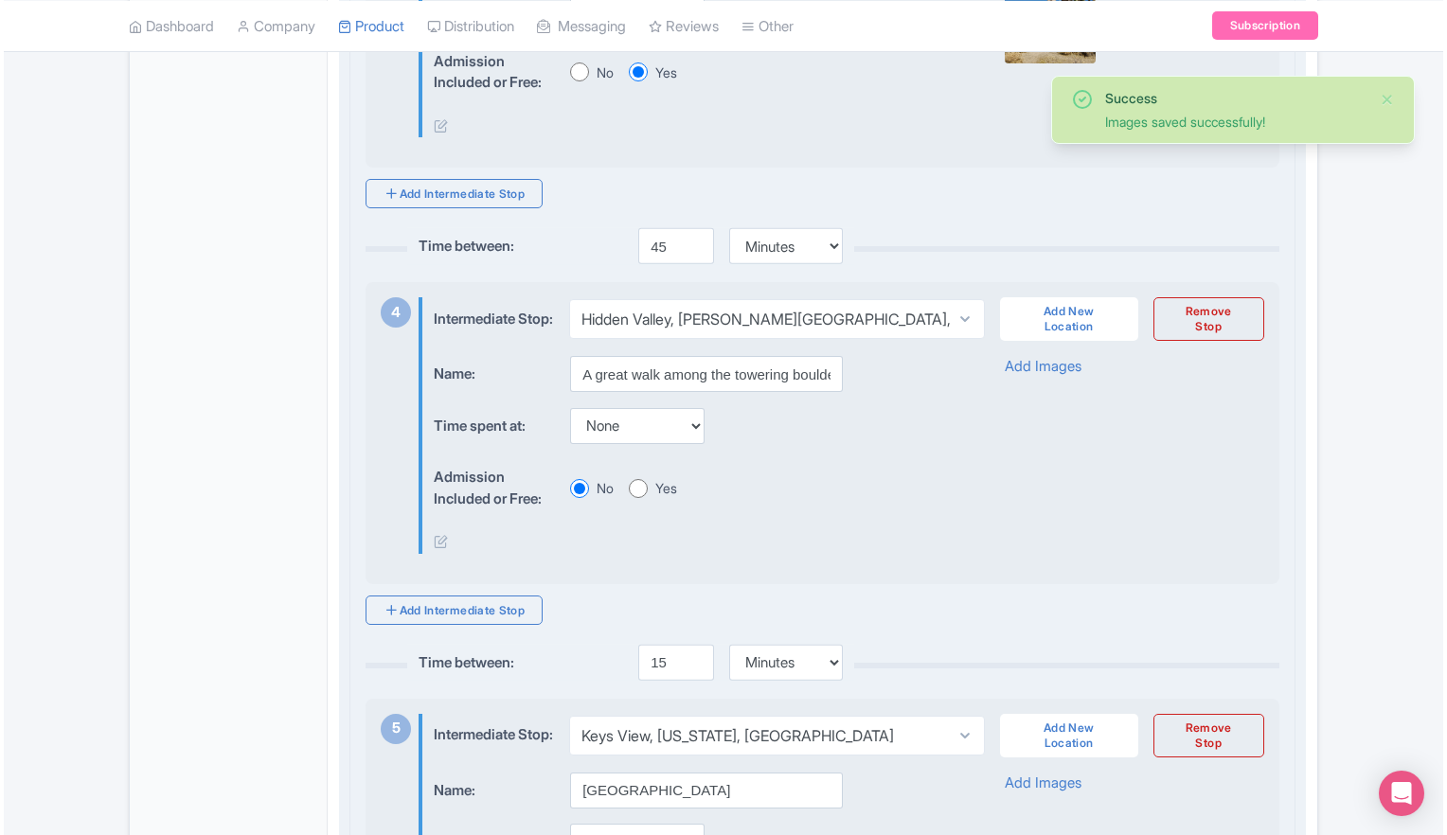
scroll to position [1515, 0]
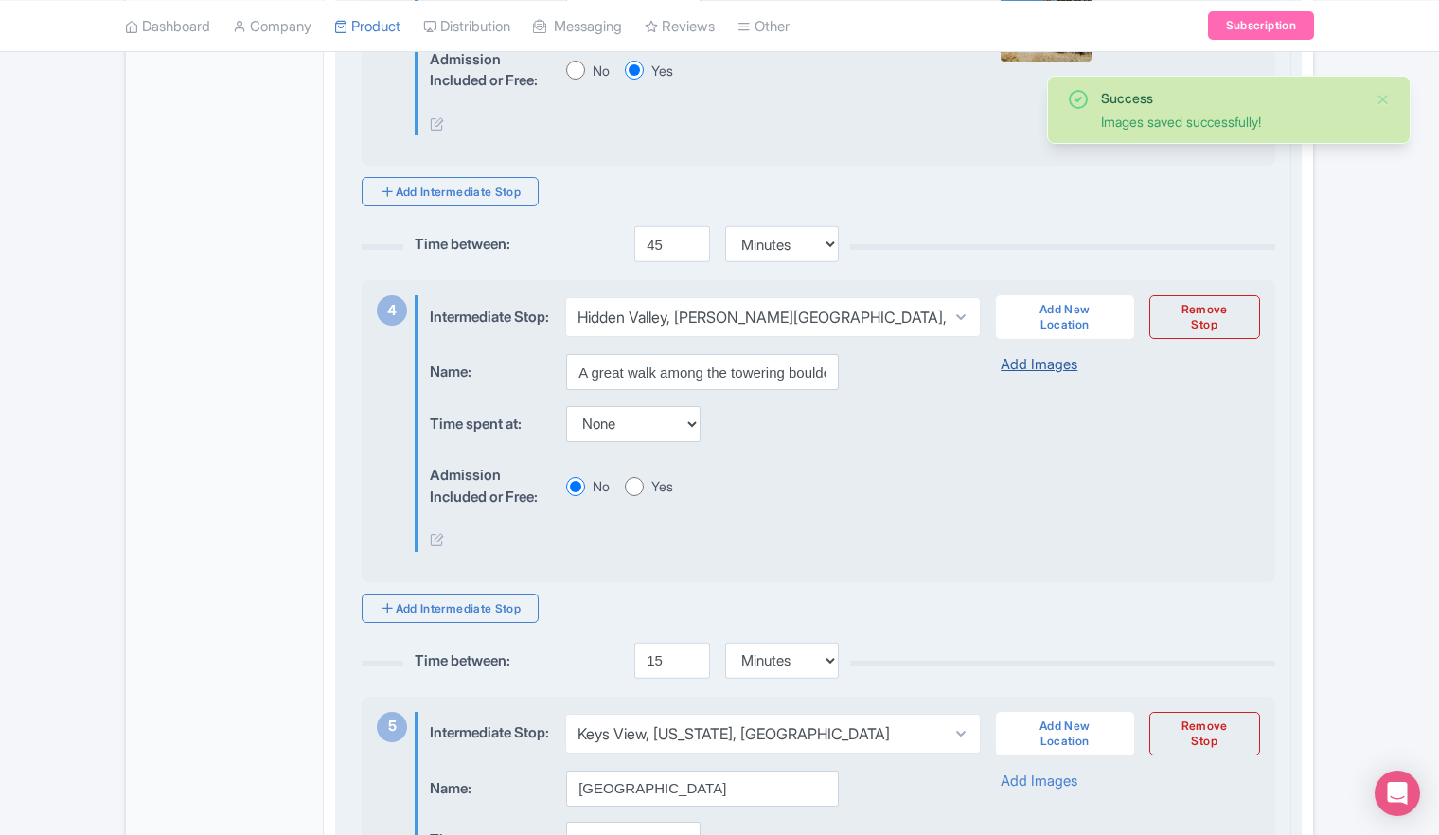
click at [1041, 376] on link "Add Images" at bounding box center [1039, 365] width 77 height 22
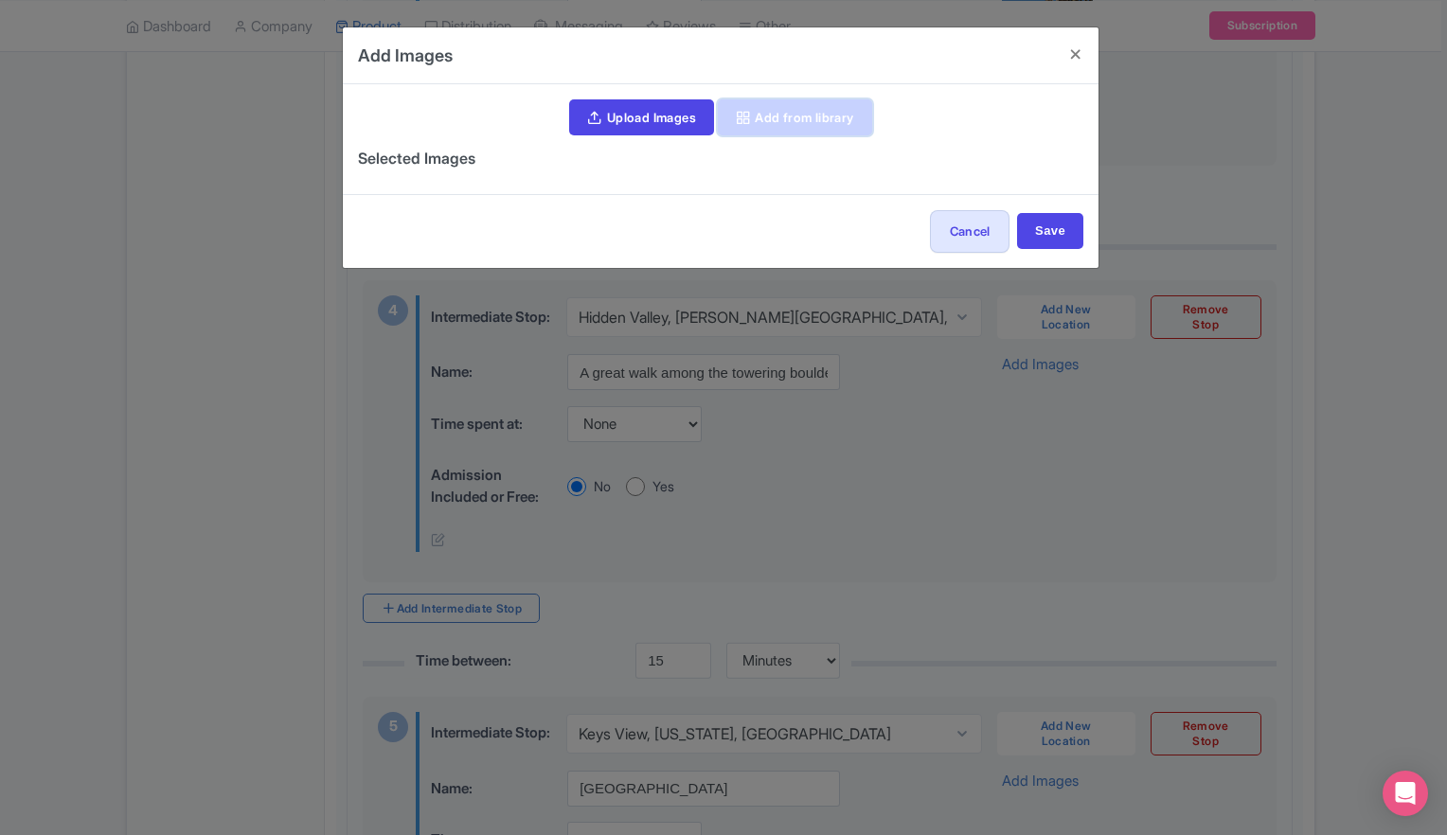
click at [776, 110] on link "Add from library" at bounding box center [795, 117] width 154 height 36
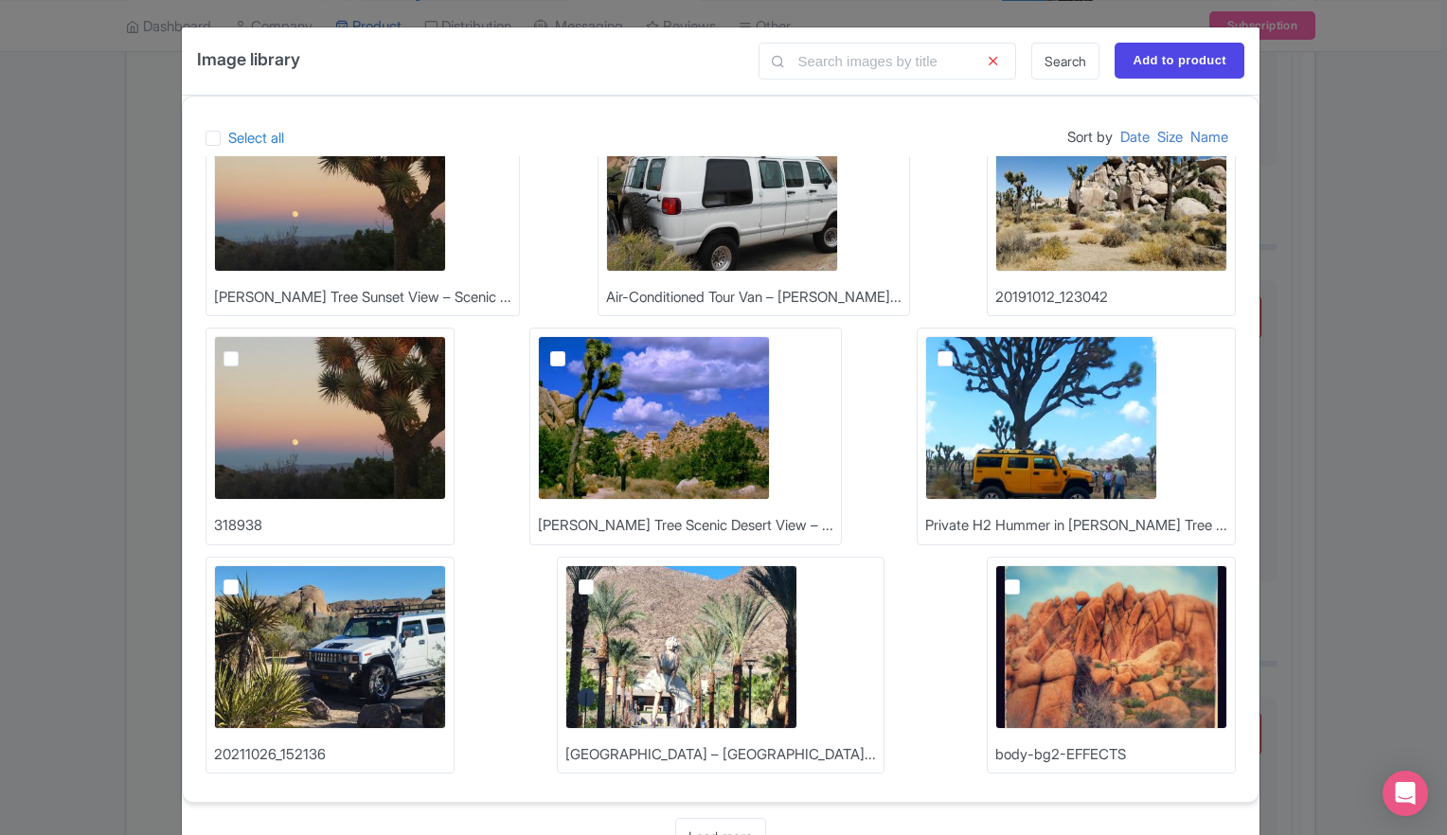
scroll to position [57, 0]
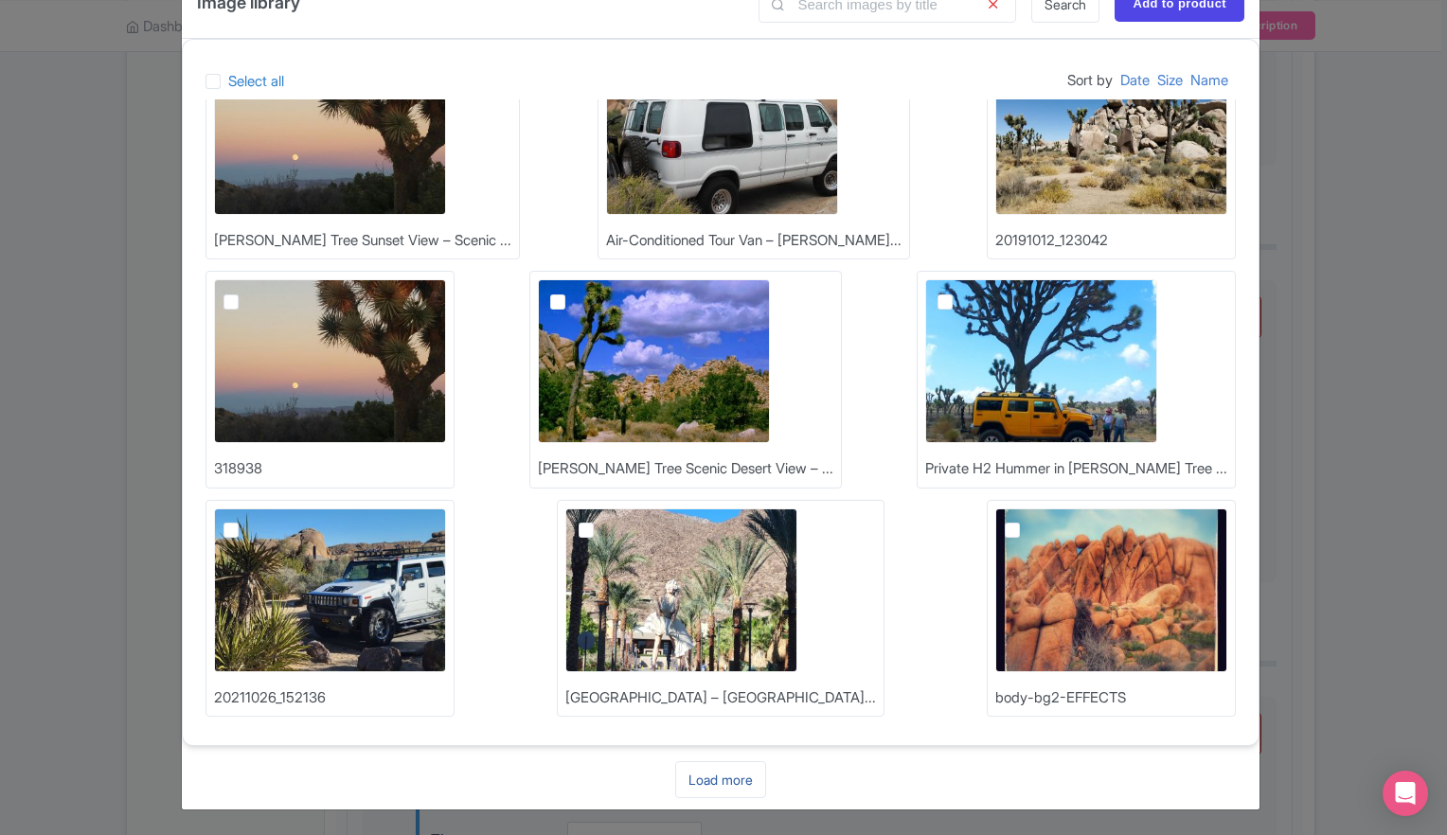
click at [721, 785] on link "Load more" at bounding box center [720, 779] width 91 height 37
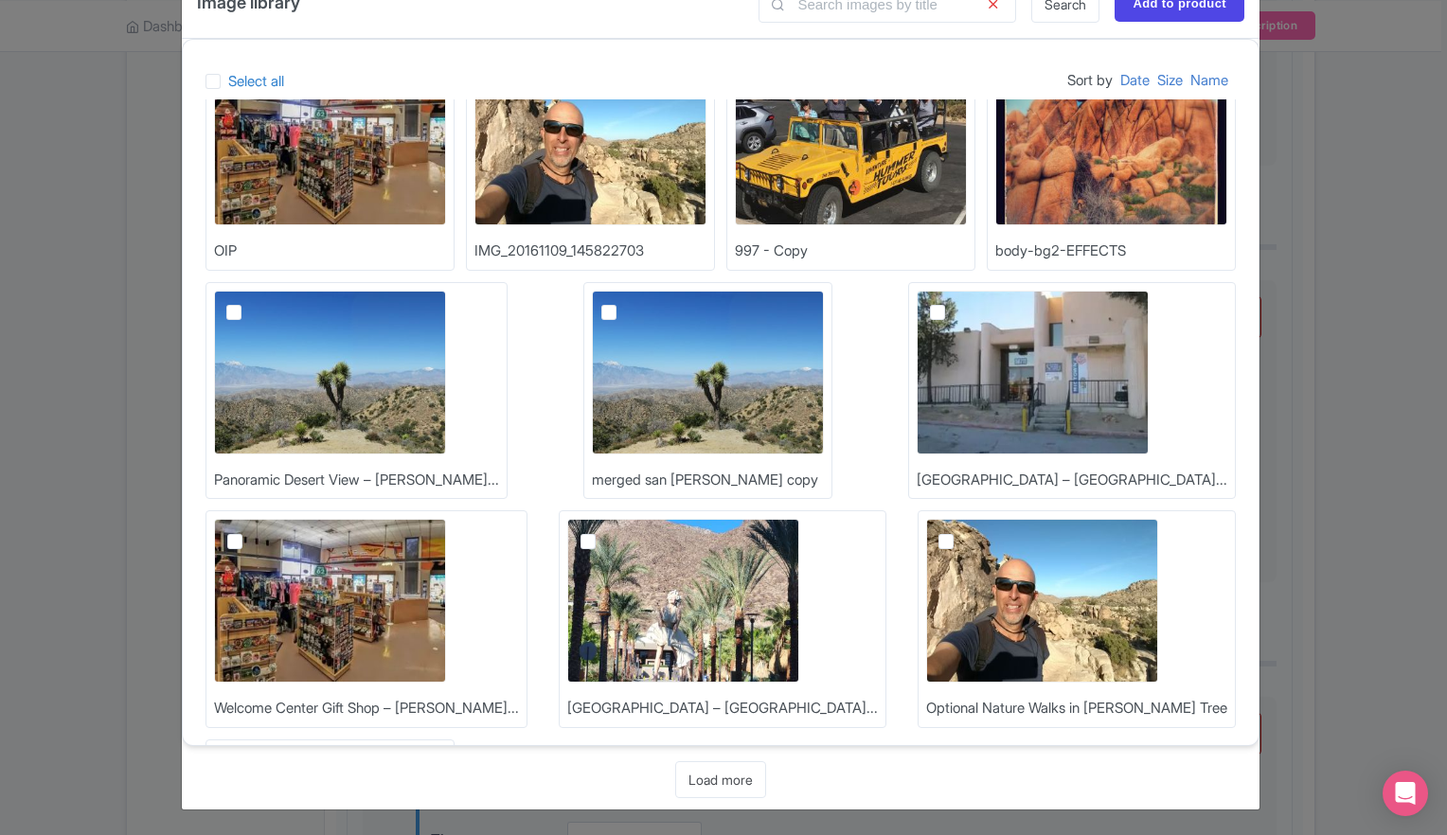
scroll to position [994, 0]
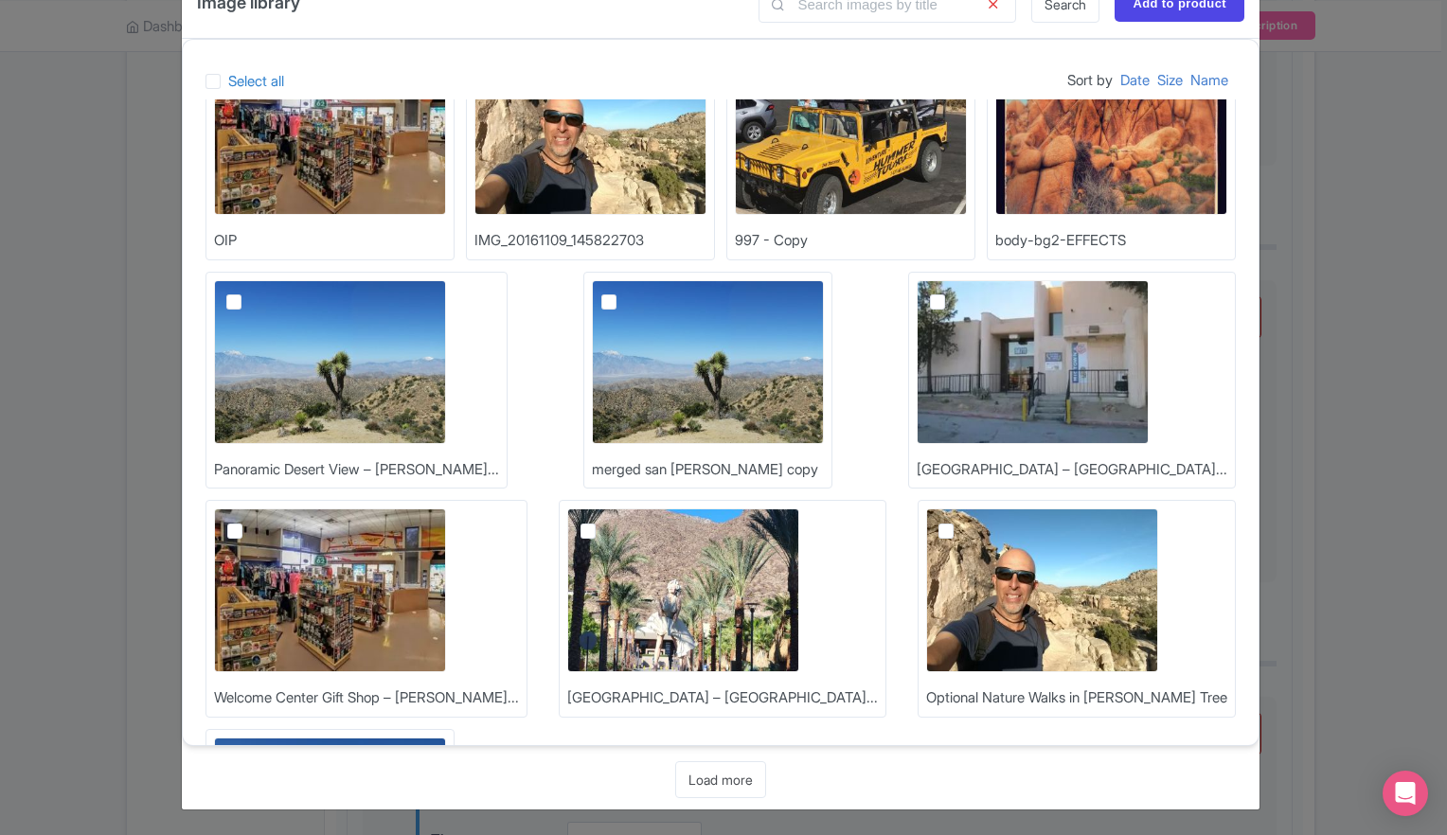
click at [961, 520] on label at bounding box center [961, 520] width 0 height 0
click at [961, 521] on input "checkbox" at bounding box center [967, 514] width 12 height 12
checkbox input "true"
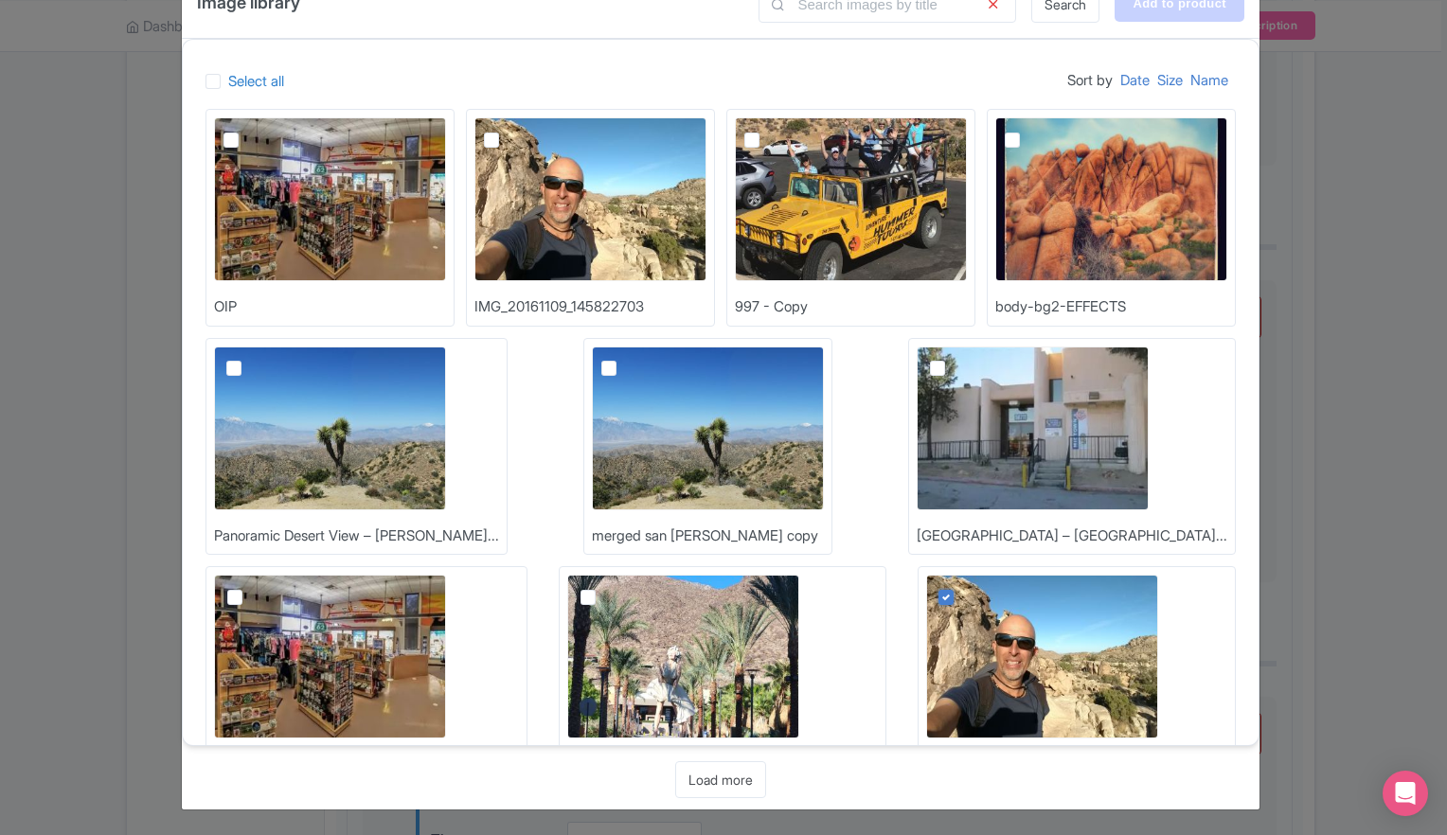
scroll to position [899, 0]
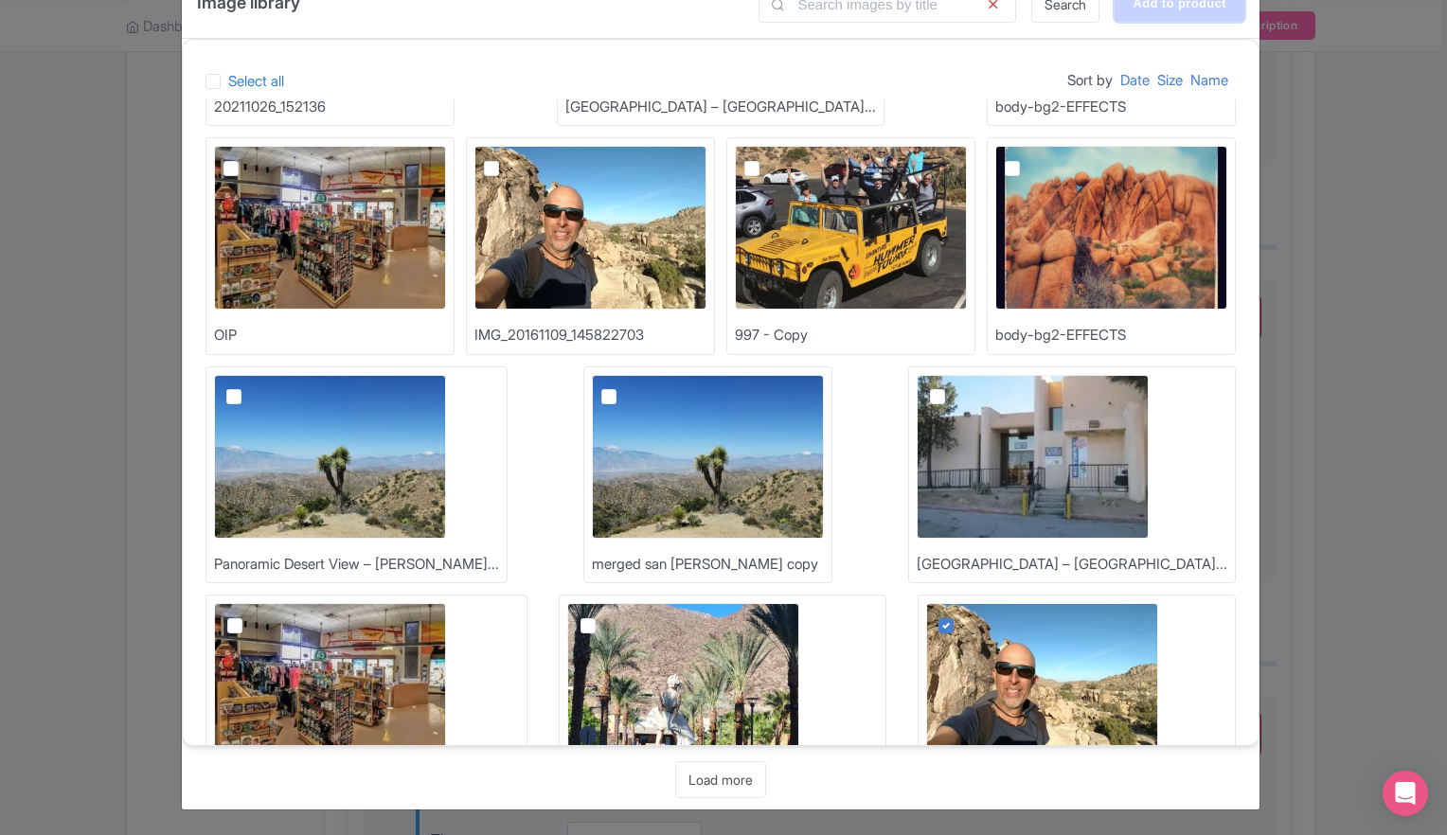
click at [1165, 7] on input "Add to product" at bounding box center [1179, 4] width 130 height 36
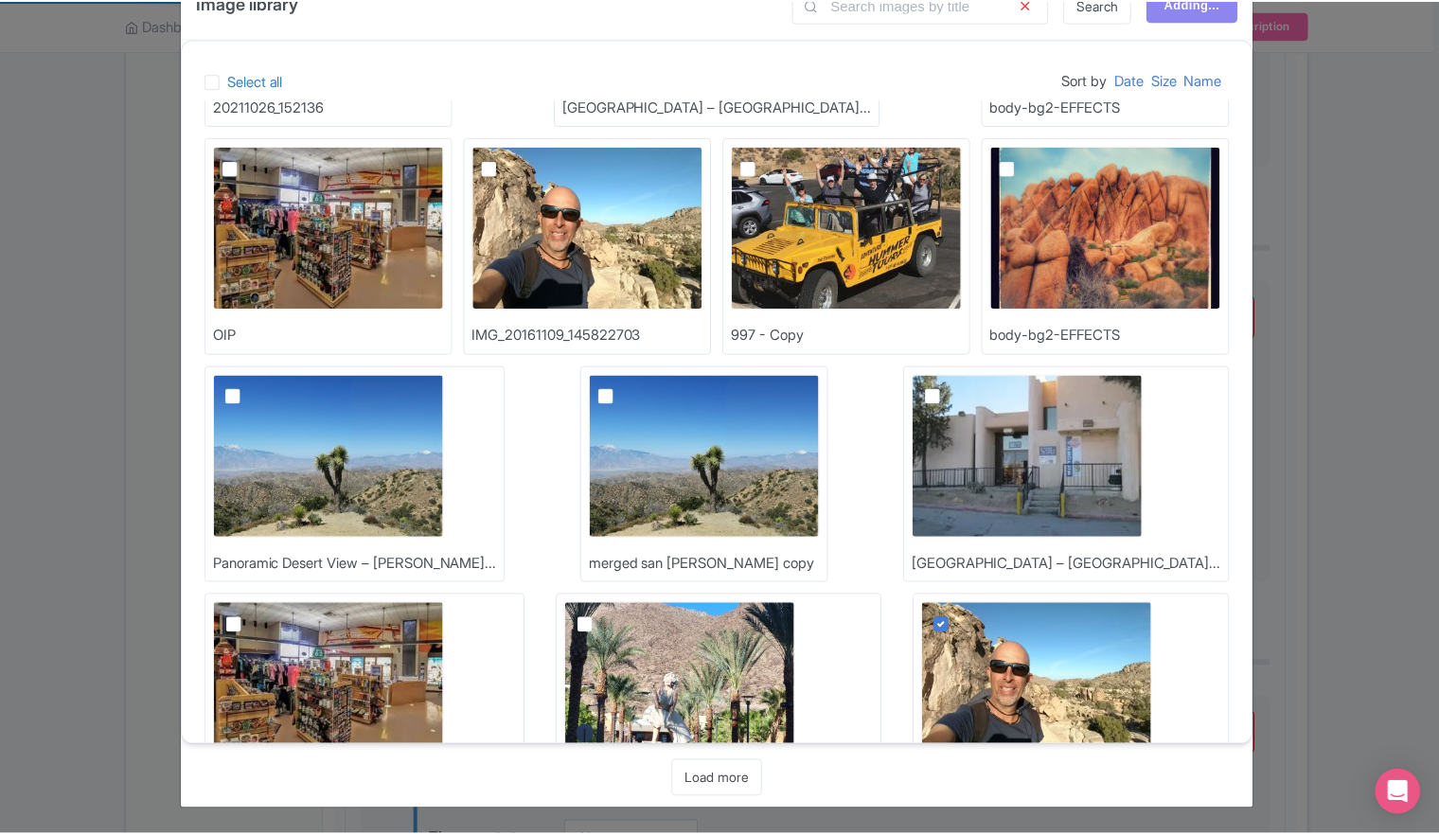
scroll to position [0, 0]
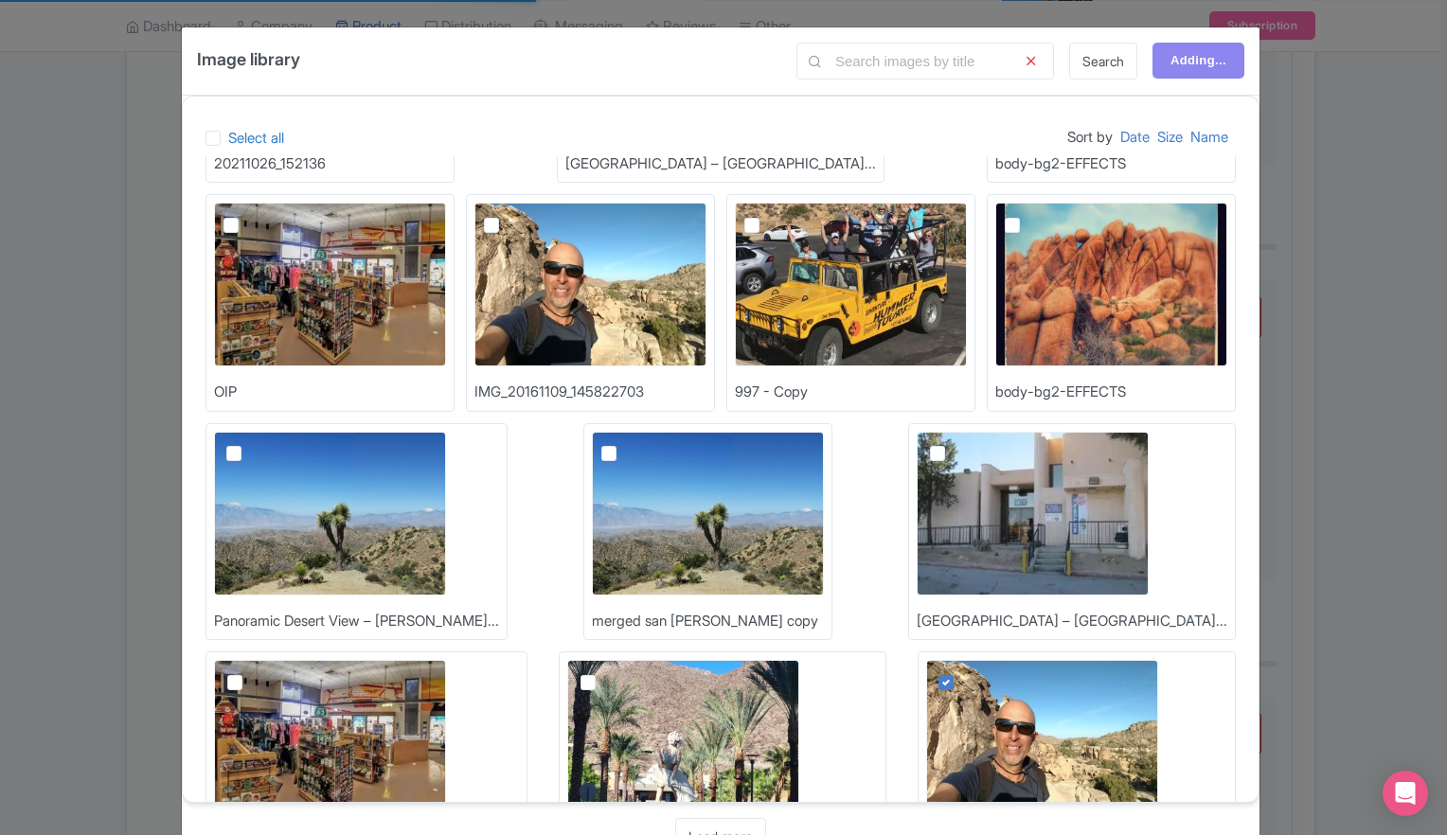
type input "Add to product"
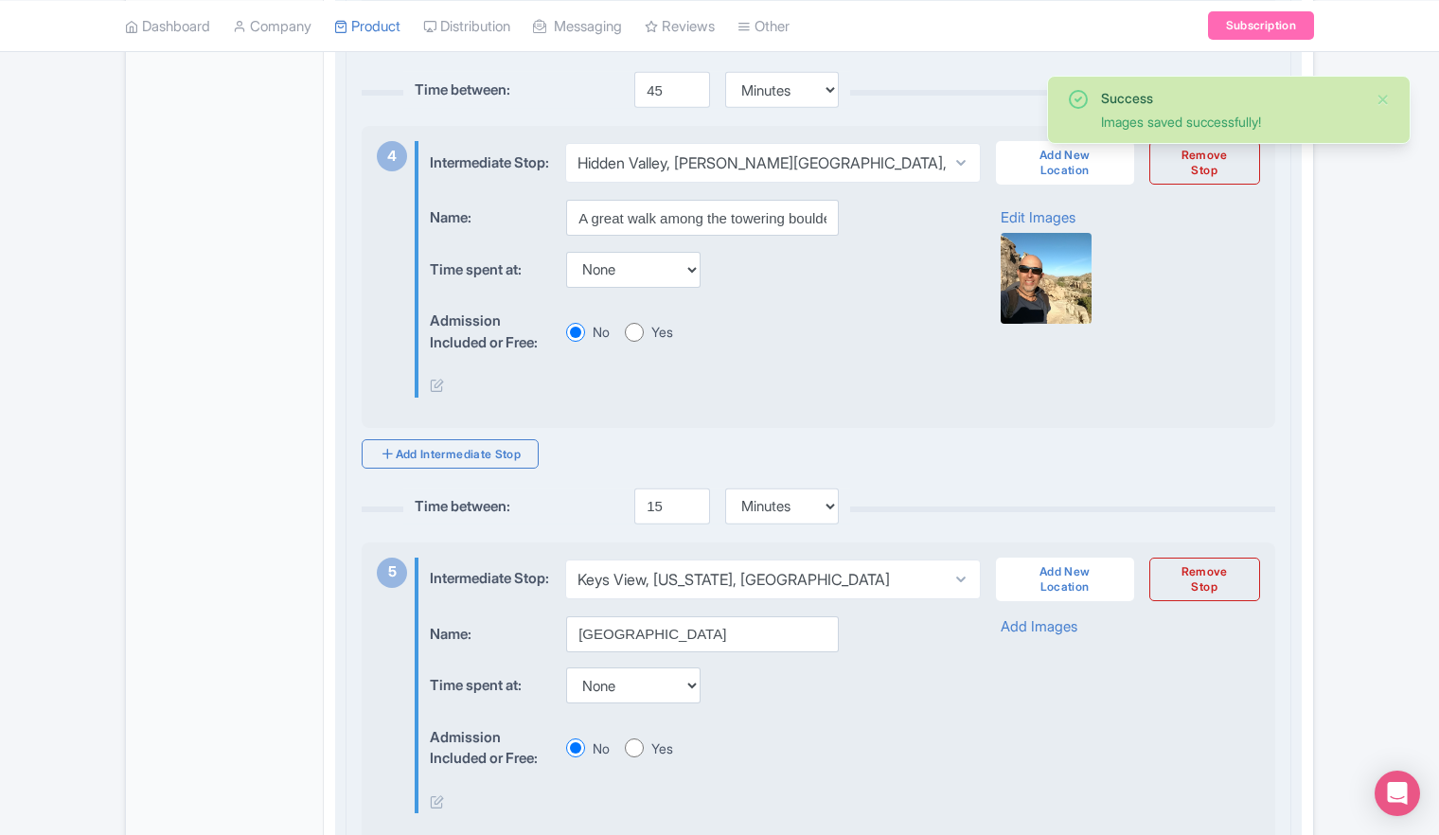
scroll to position [1799, 0]
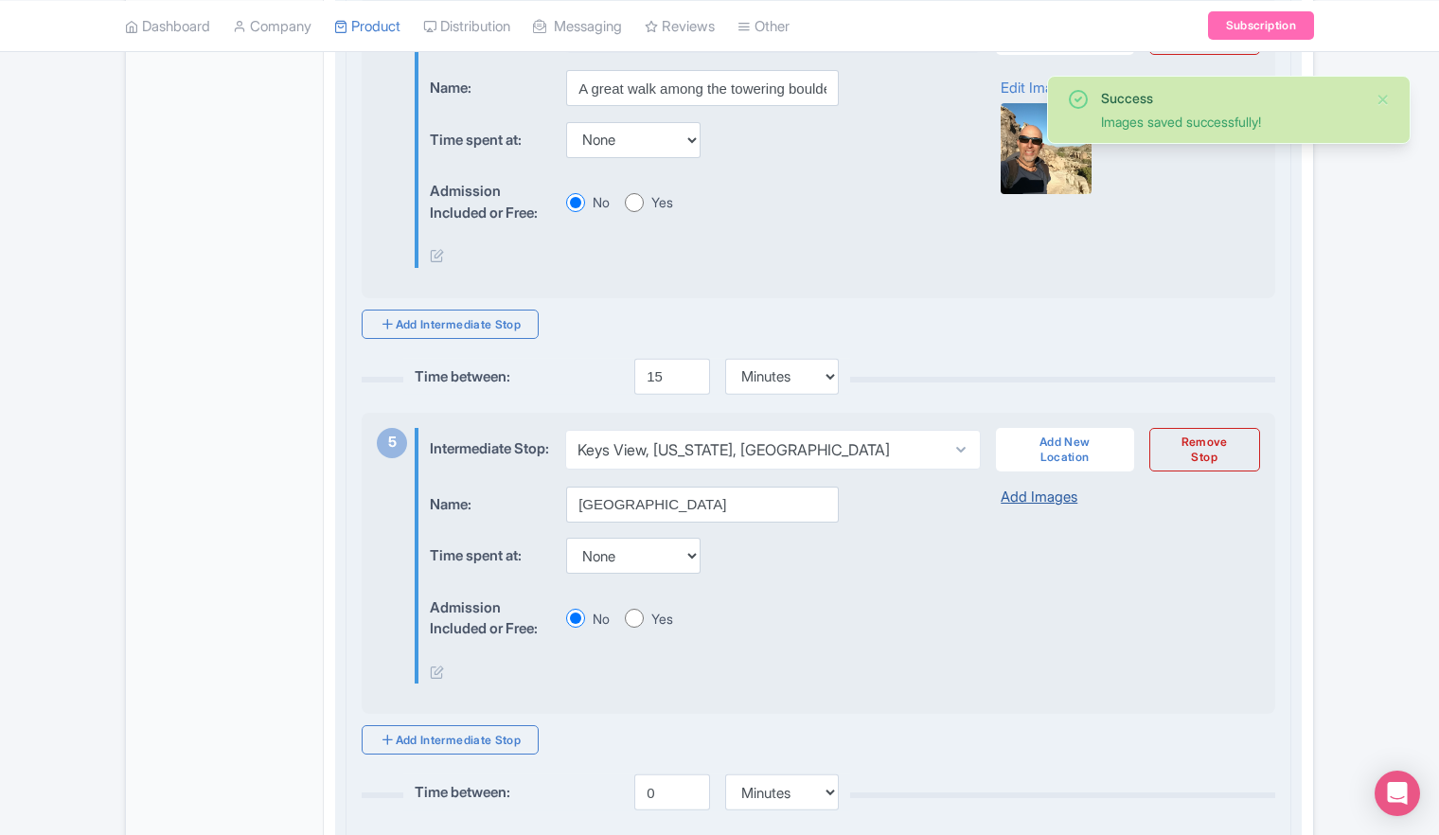
click at [1040, 508] on link "Add Images" at bounding box center [1039, 498] width 77 height 22
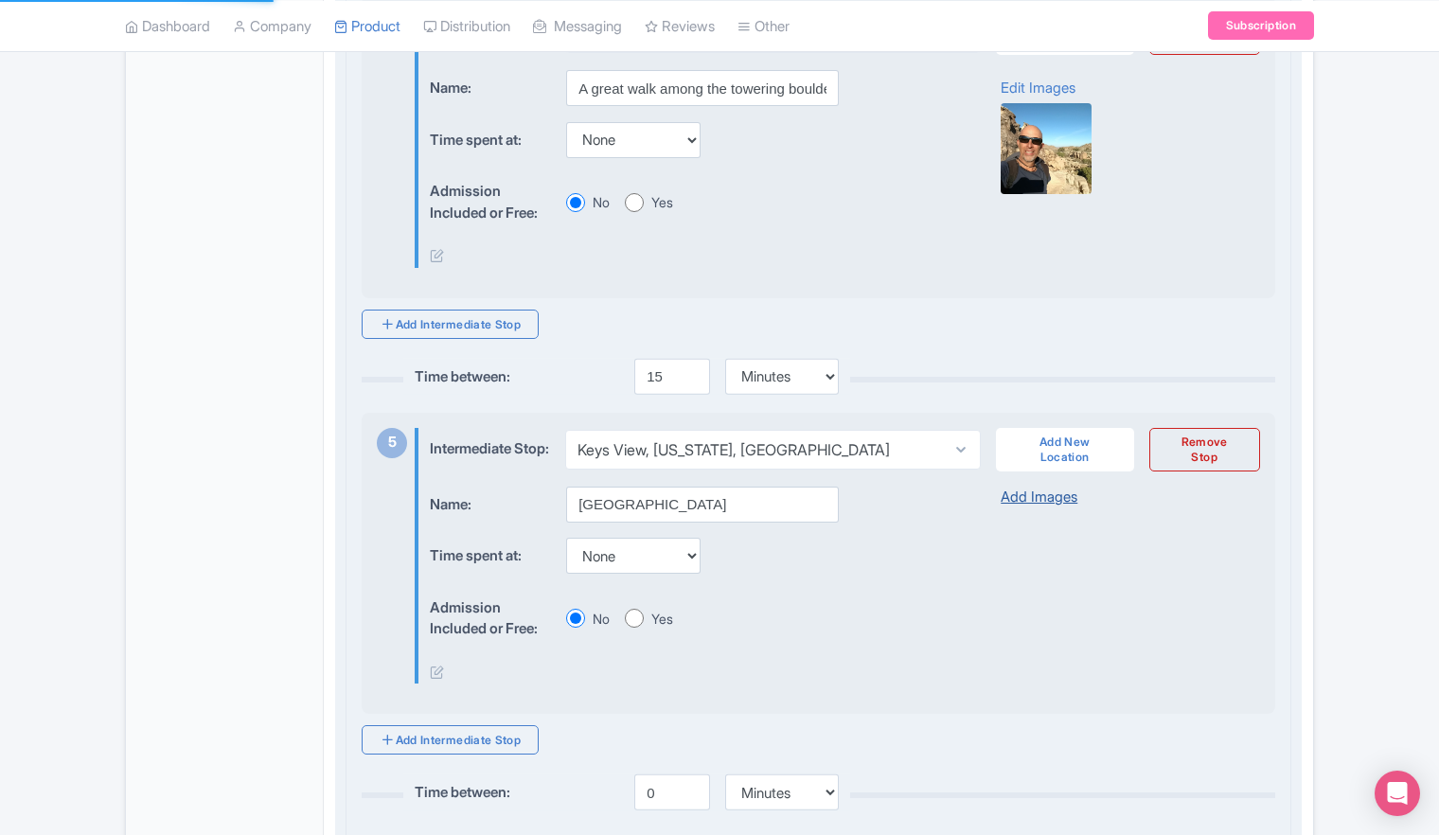
click at [1045, 508] on link "Add Images" at bounding box center [1039, 498] width 77 height 22
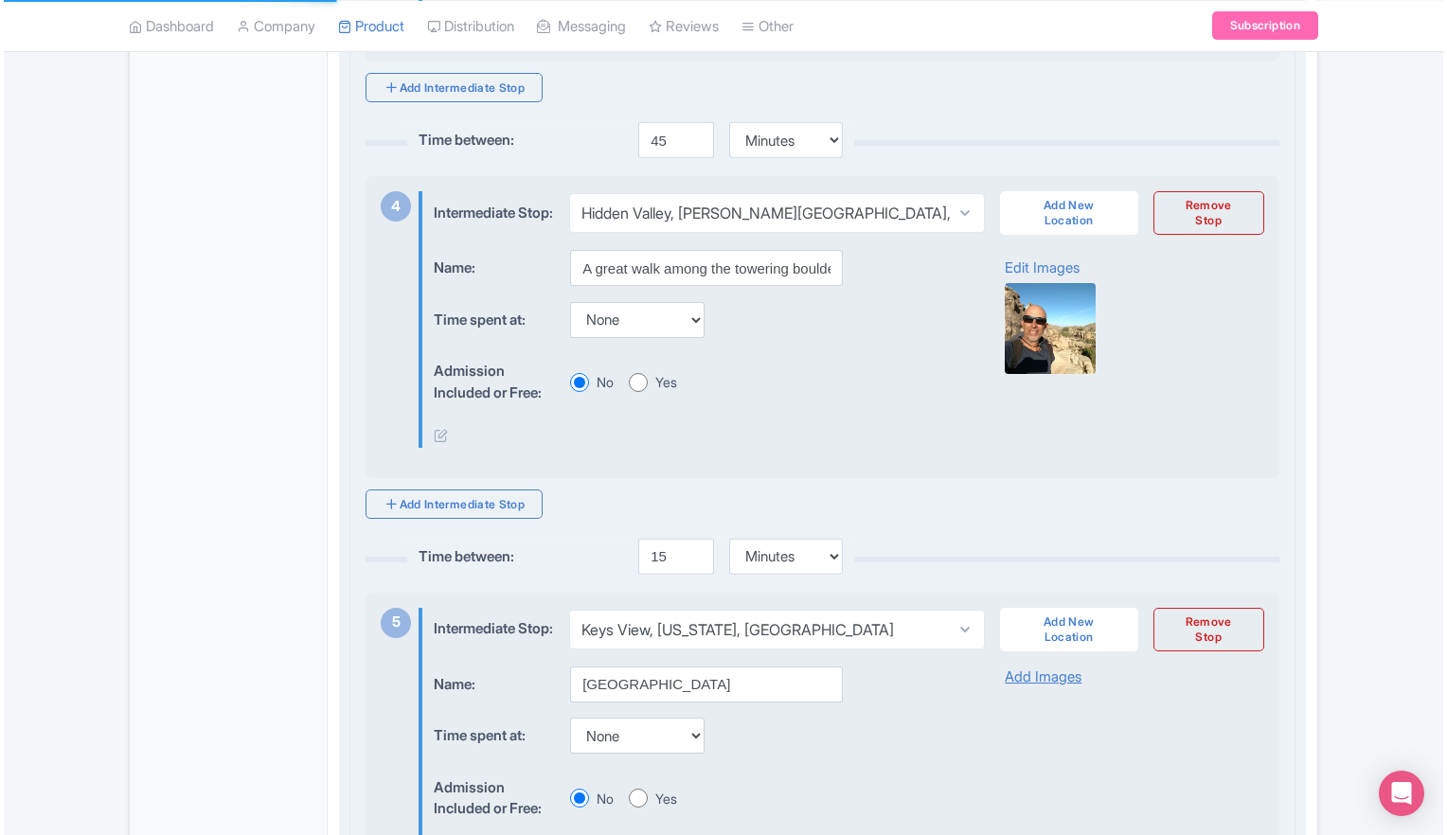
scroll to position [1610, 0]
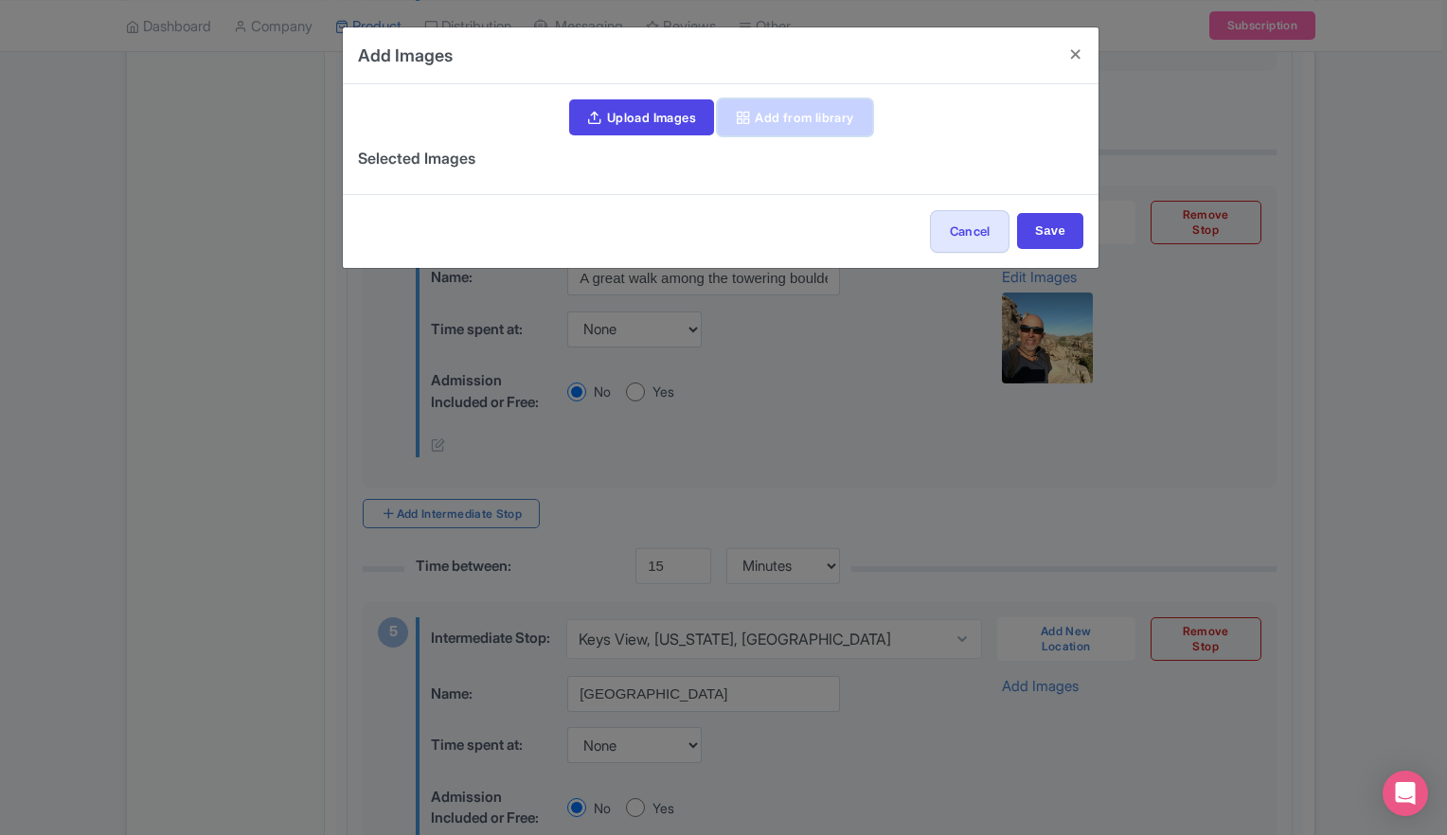
click at [781, 119] on link "Add from library" at bounding box center [795, 117] width 154 height 36
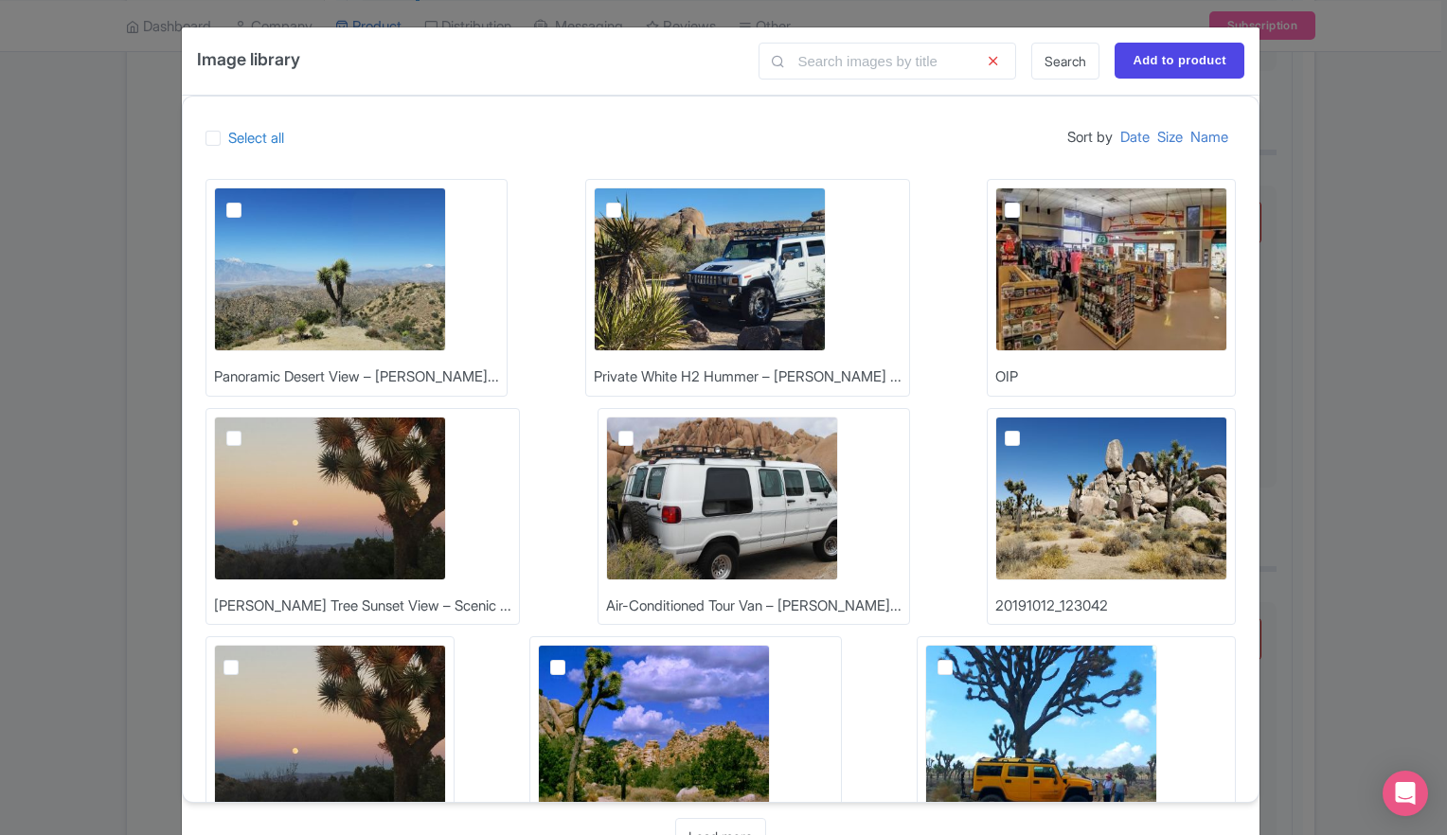
click at [249, 428] on label at bounding box center [249, 428] width 0 height 0
click at [249, 429] on input "checkbox" at bounding box center [255, 423] width 12 height 12
click at [249, 428] on label at bounding box center [249, 428] width 0 height 0
click at [249, 429] on input "checkbox" at bounding box center [255, 423] width 12 height 12
click at [249, 428] on label at bounding box center [249, 428] width 0 height 0
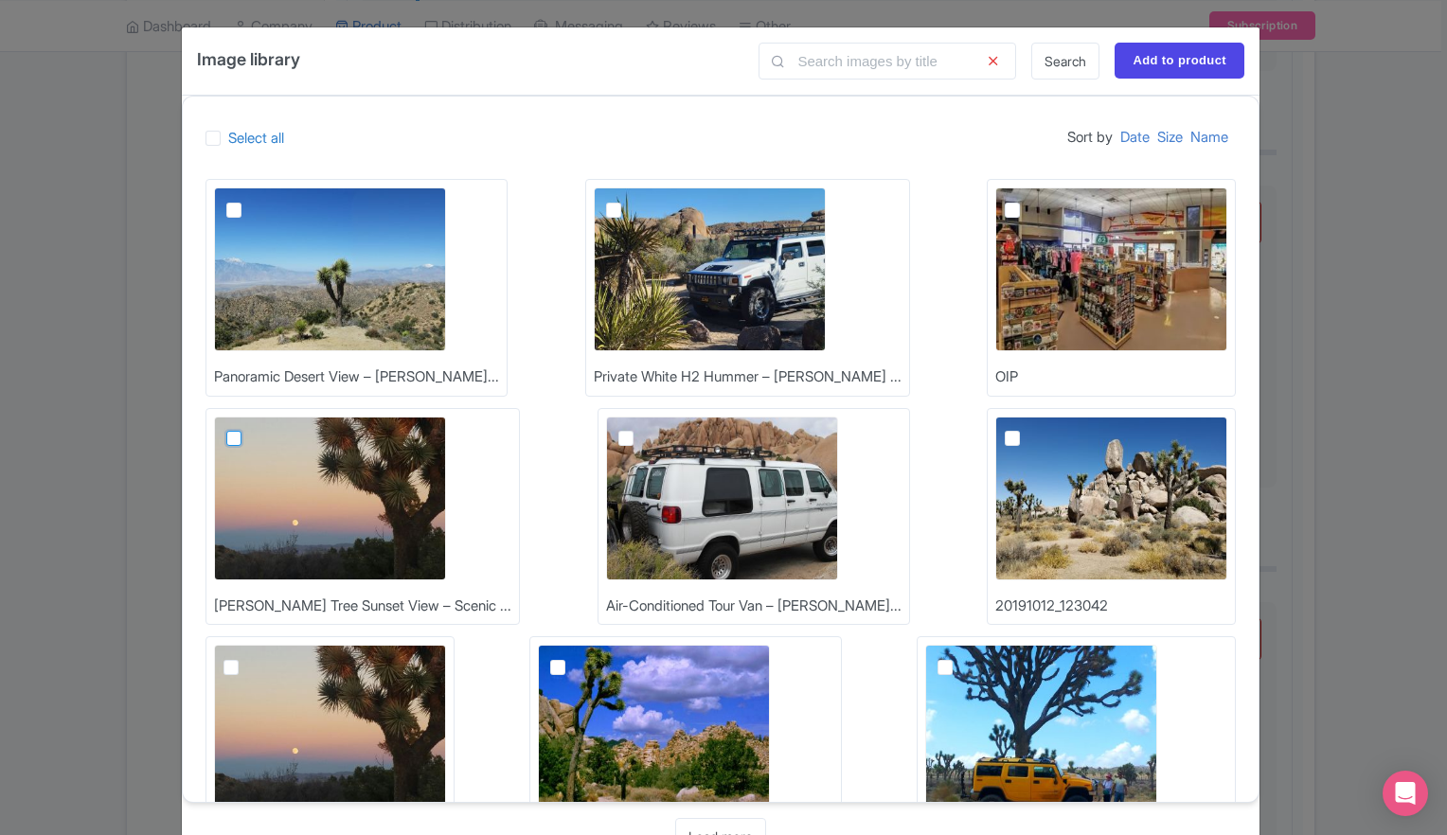
click at [249, 429] on input "checkbox" at bounding box center [255, 423] width 12 height 12
checkbox input "true"
click at [1165, 60] on input "Add to product" at bounding box center [1179, 61] width 130 height 36
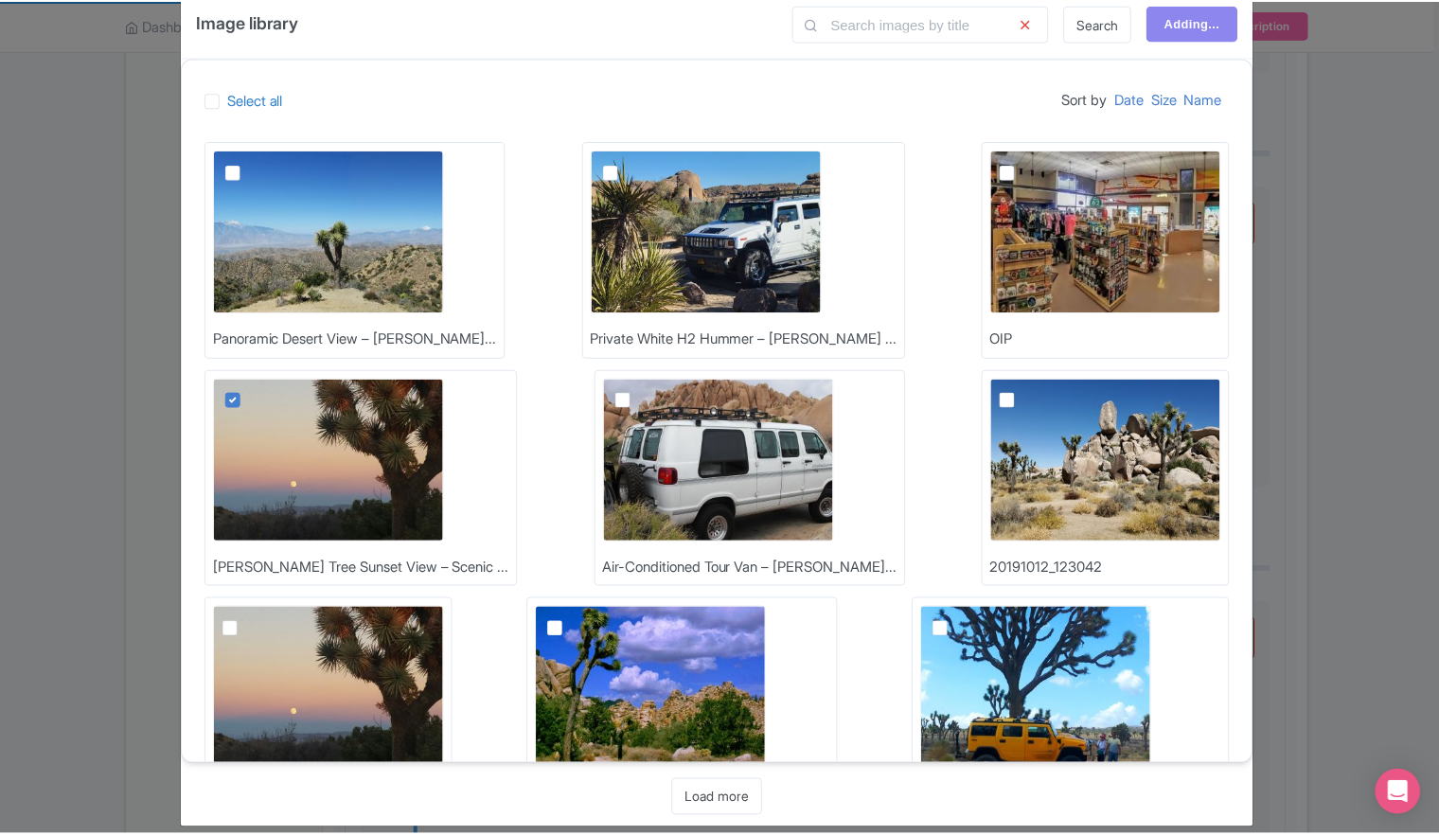
scroll to position [57, 0]
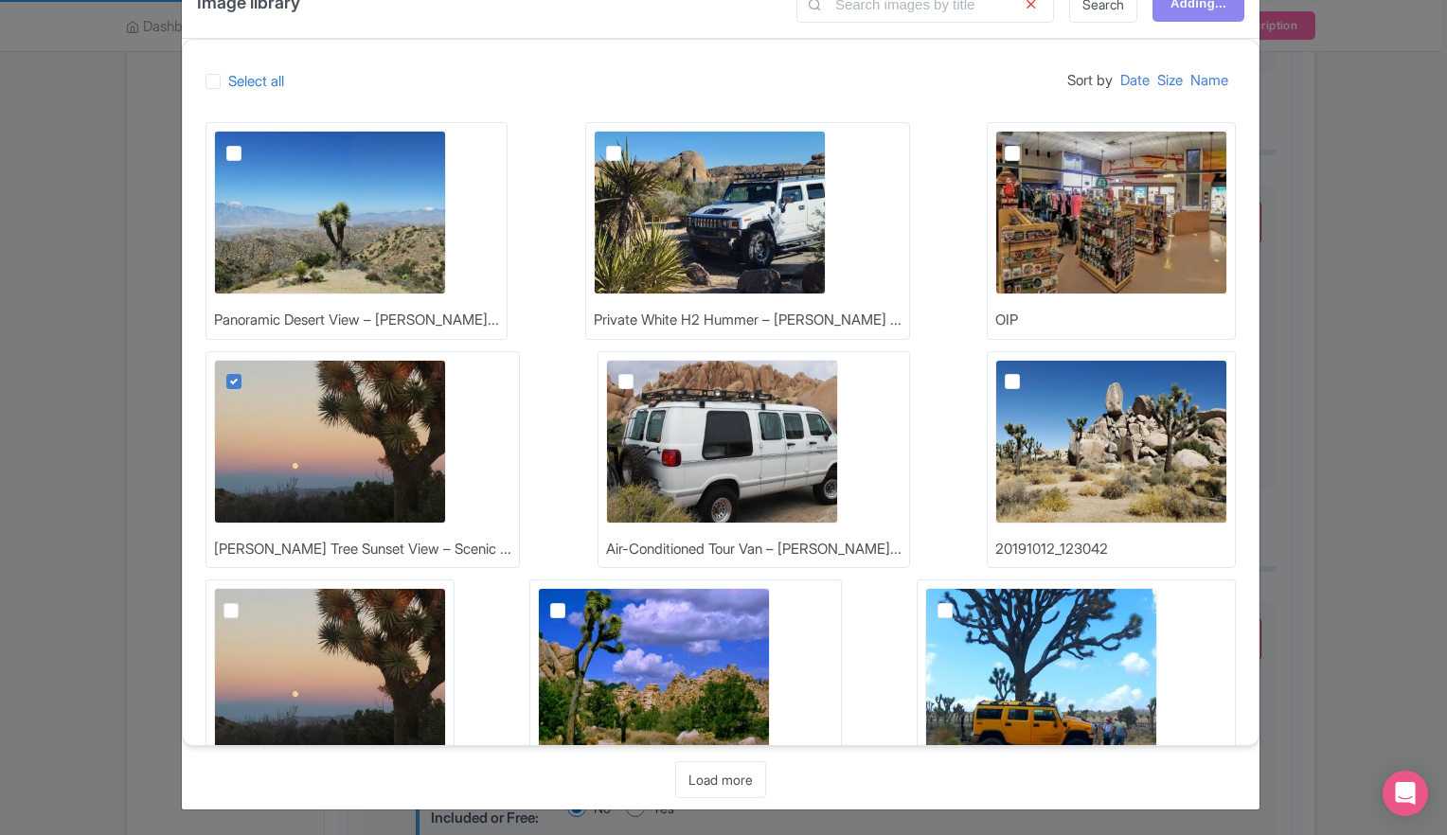
type input "Add to product"
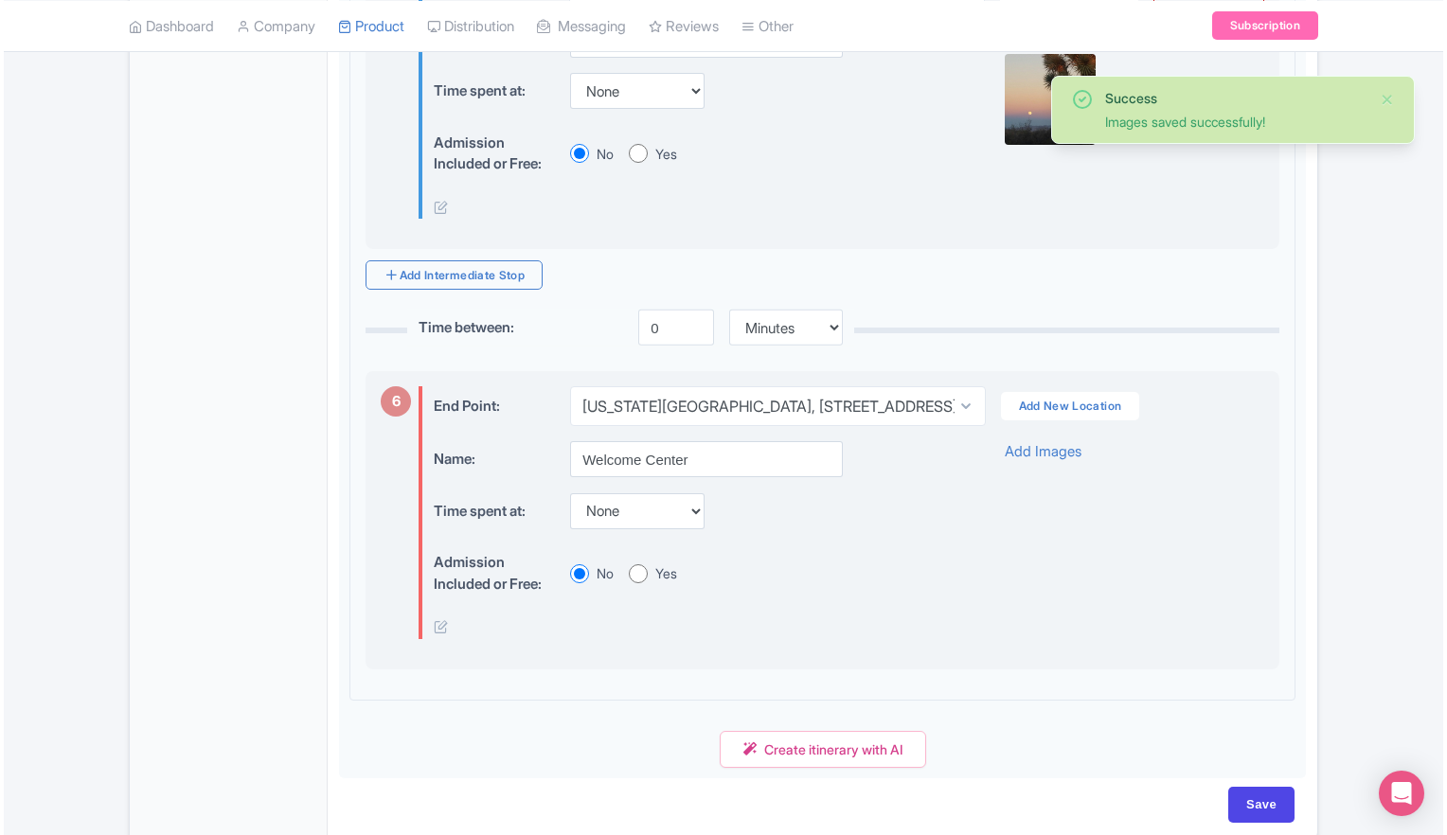
scroll to position [2272, 0]
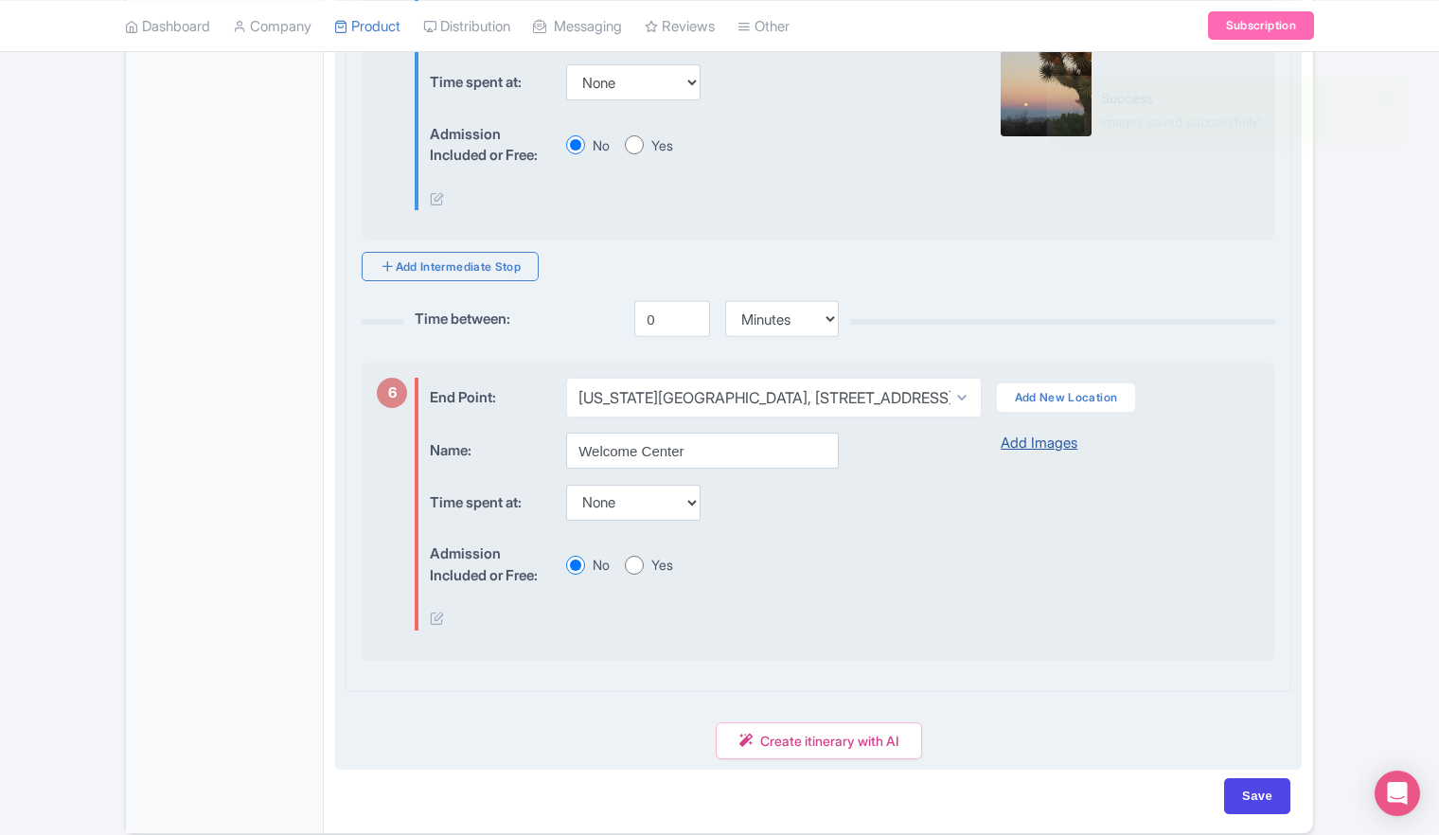
click at [1036, 454] on link "Add Images" at bounding box center [1039, 444] width 77 height 22
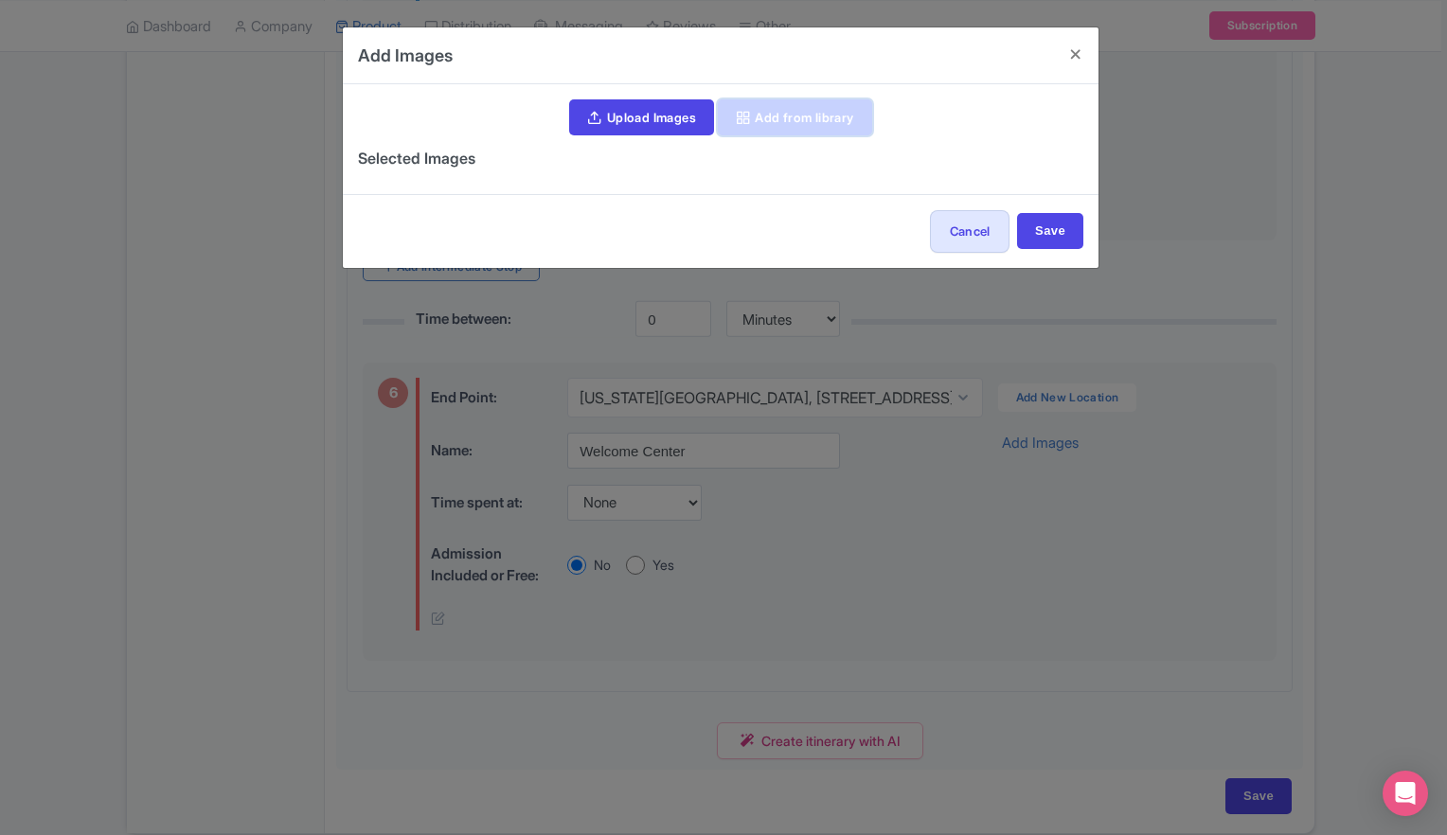
click at [811, 125] on link "Add from library" at bounding box center [795, 117] width 154 height 36
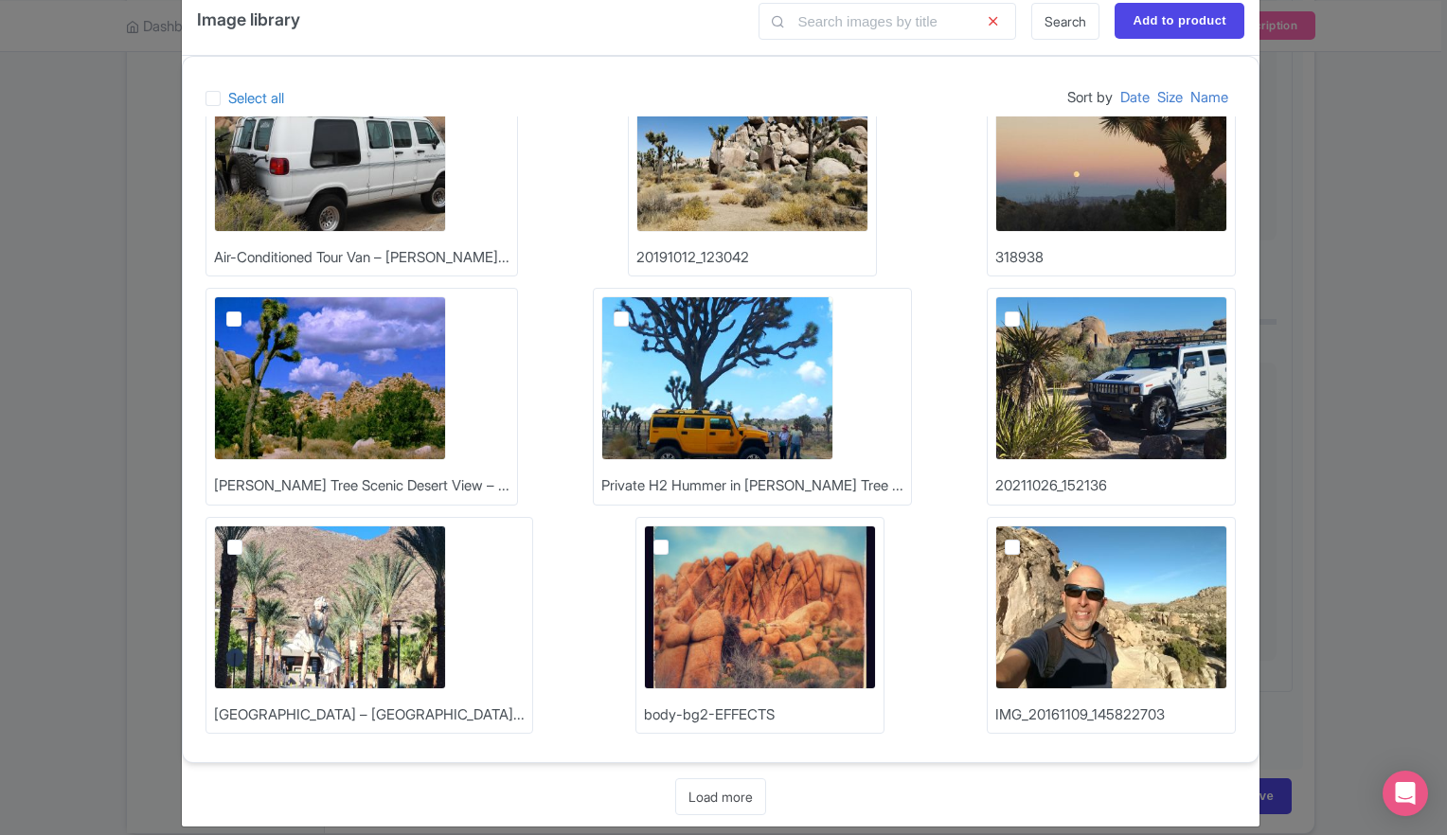
scroll to position [57, 0]
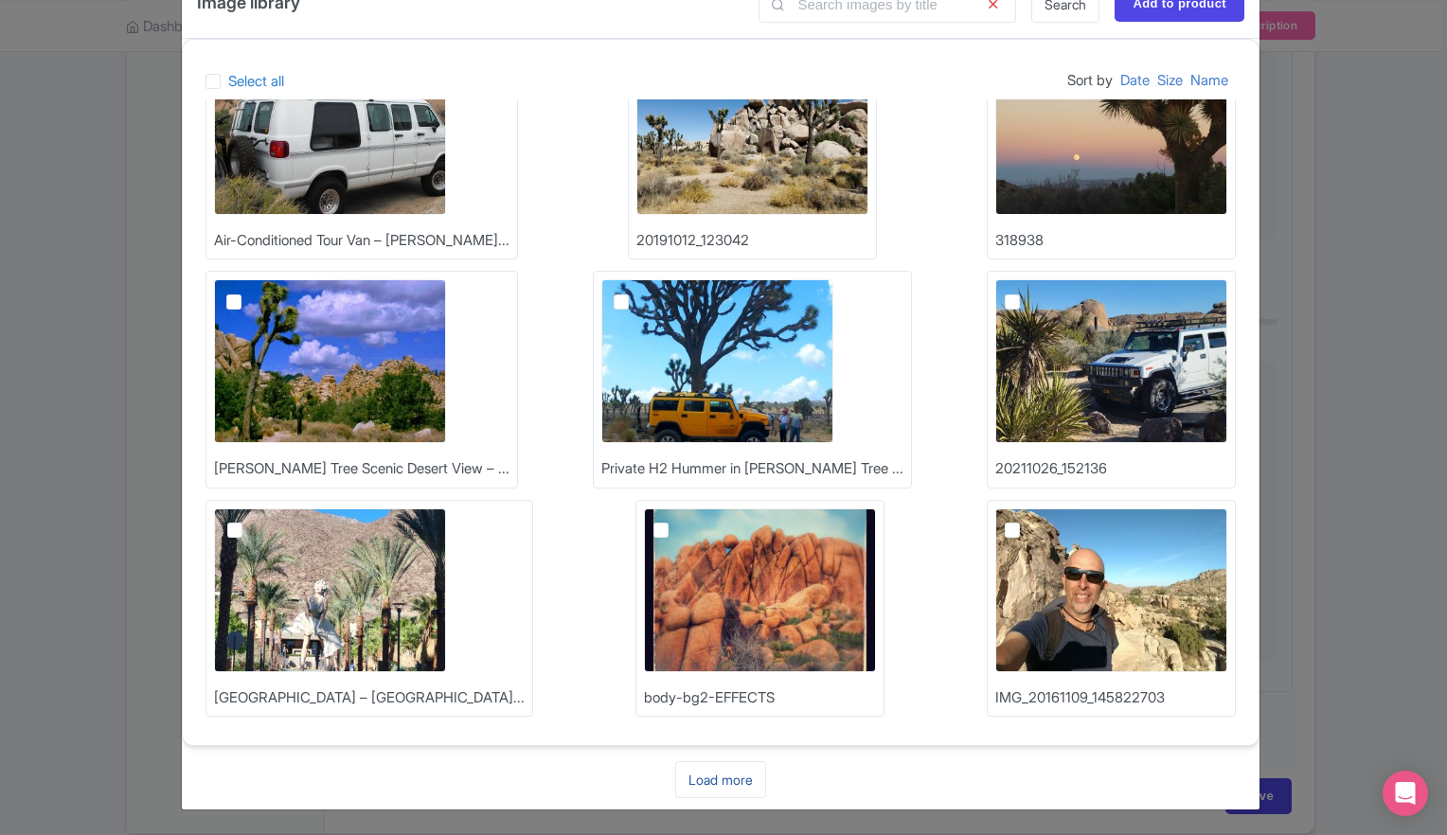
click at [729, 780] on link "Load more" at bounding box center [720, 779] width 91 height 37
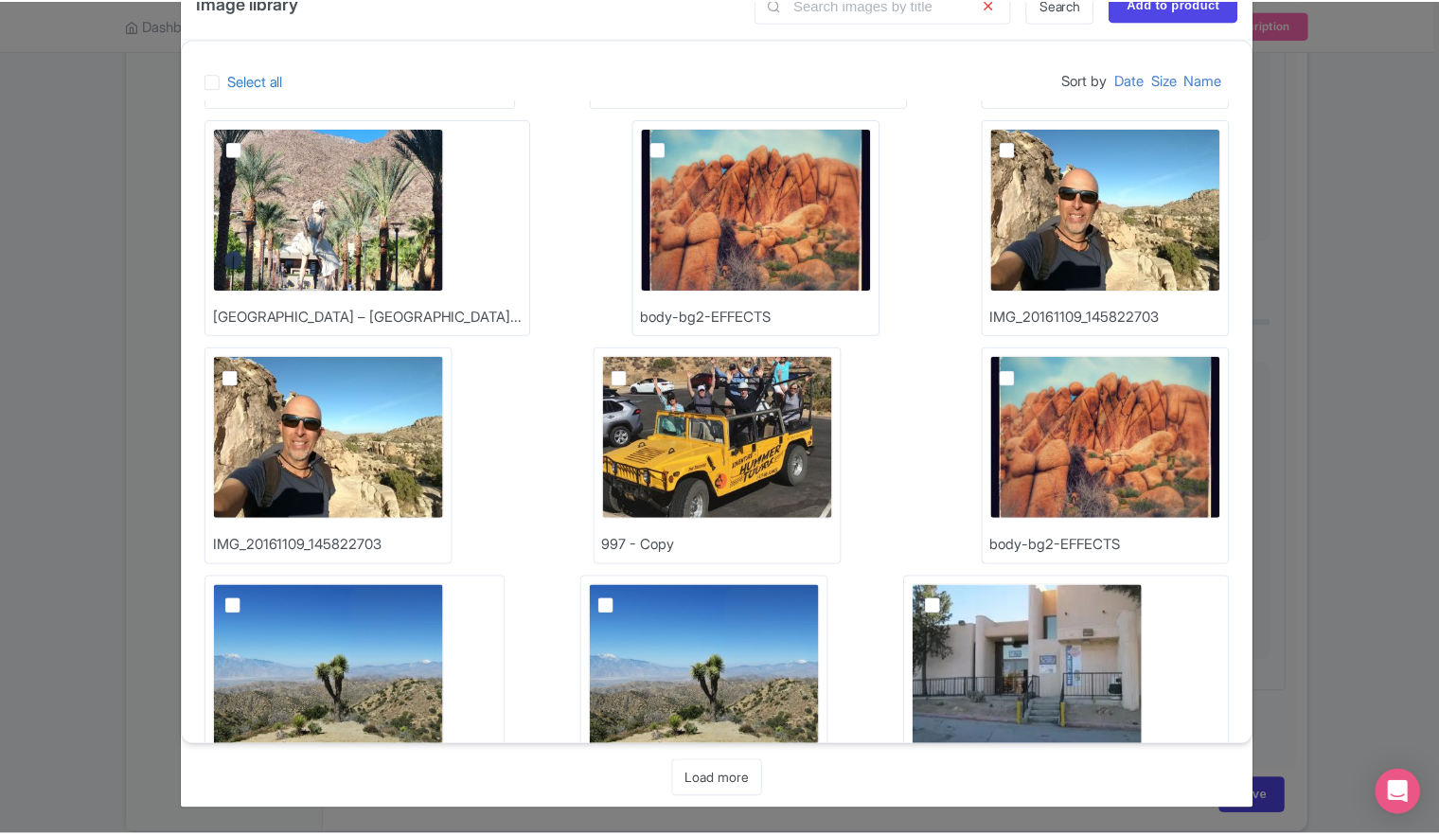
scroll to position [782, 0]
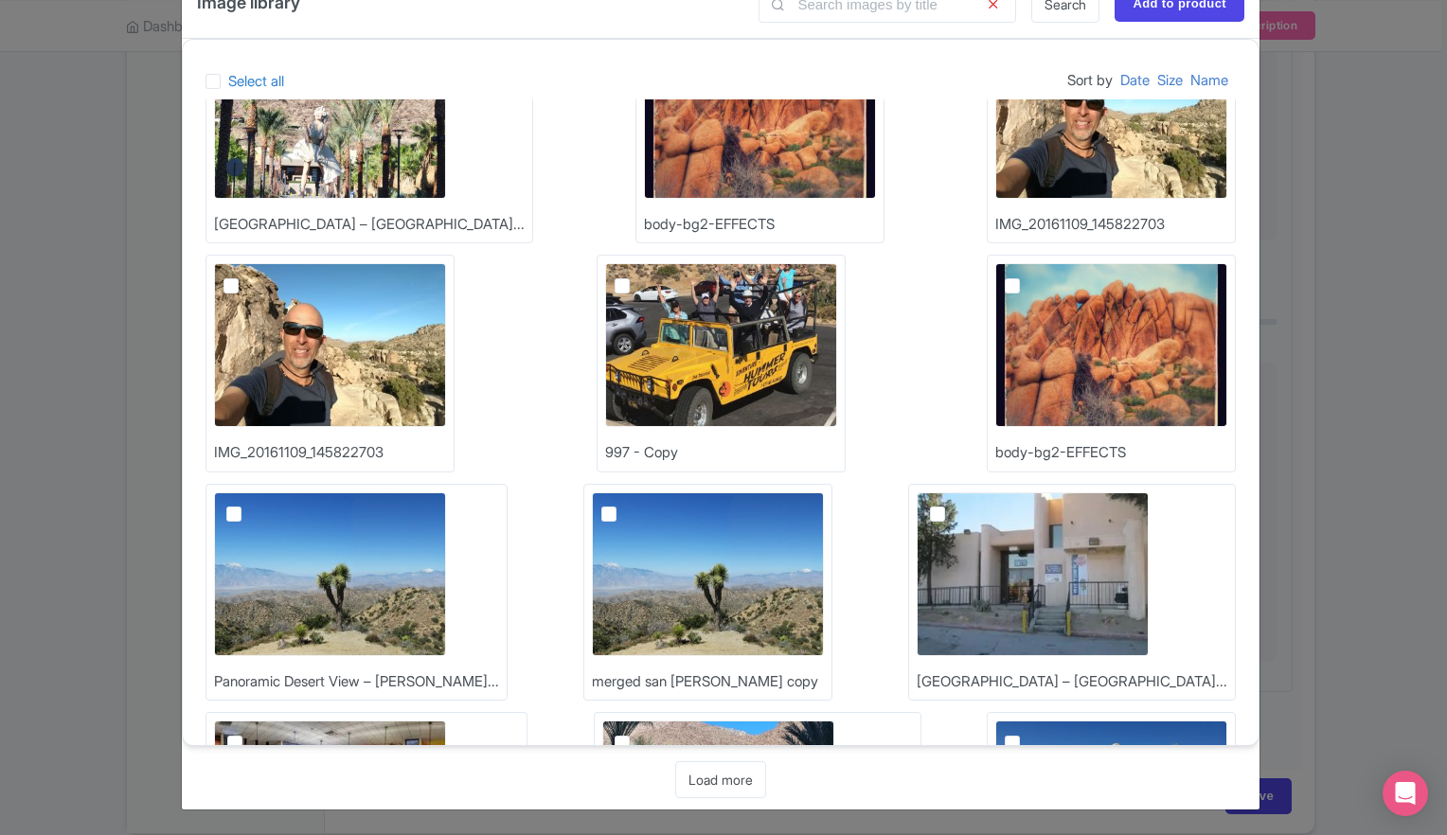
click at [952, 504] on label at bounding box center [952, 504] width 0 height 0
click at [952, 505] on input "checkbox" at bounding box center [958, 498] width 12 height 12
checkbox input "true"
click at [1163, 7] on input "Add to product" at bounding box center [1179, 4] width 130 height 36
type input "Add to product"
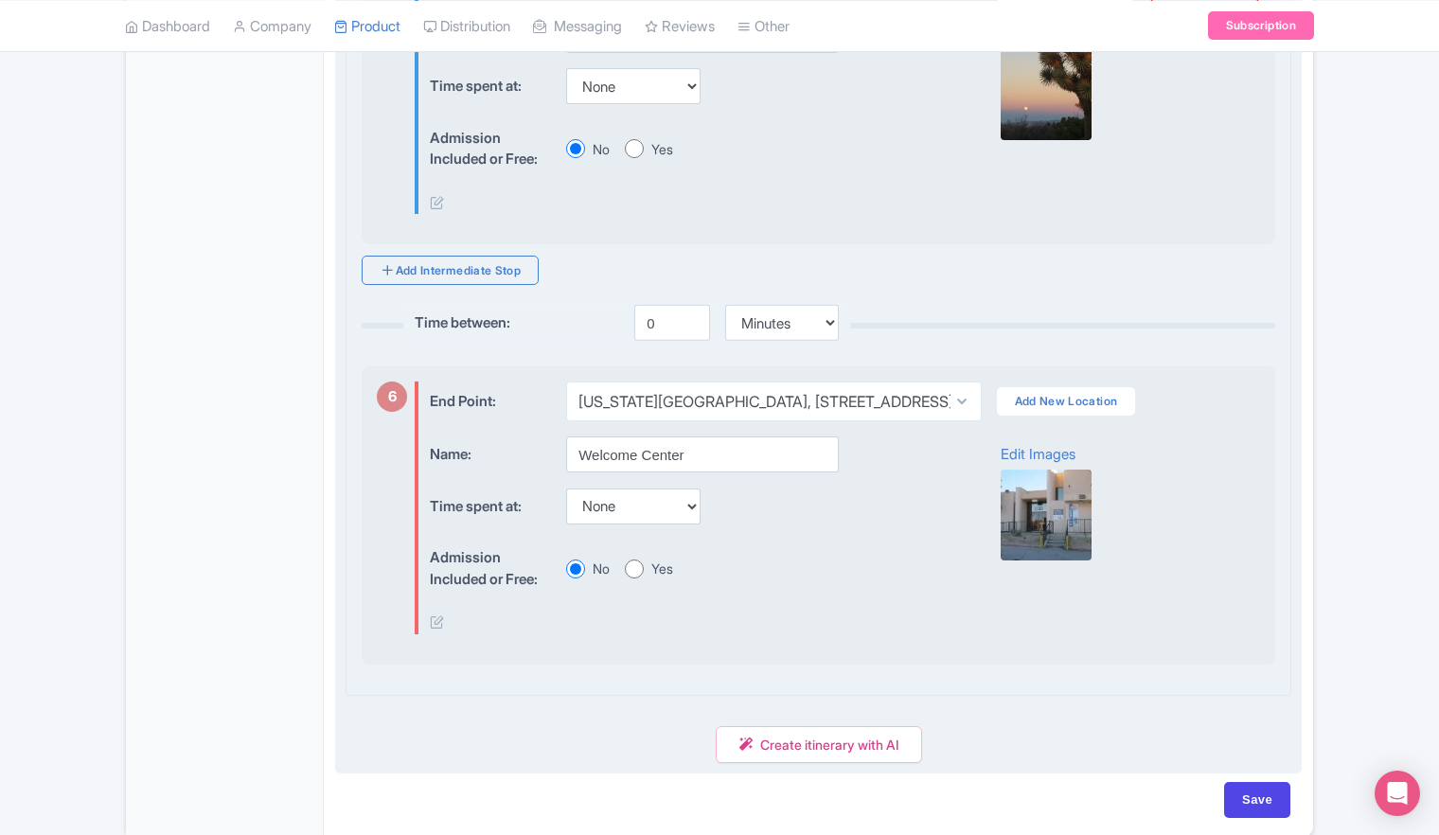
scroll to position [2272, 0]
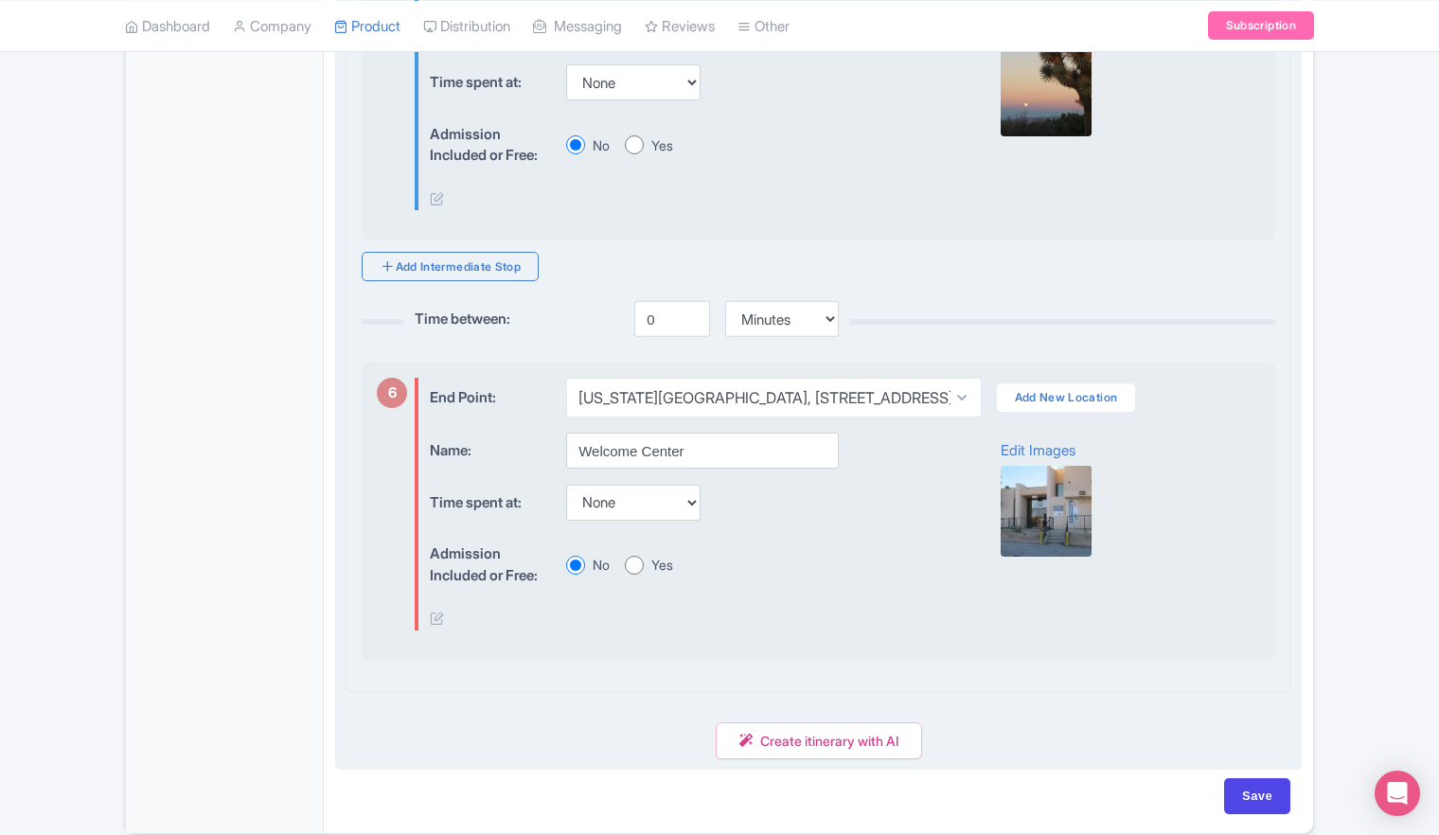
click at [636, 575] on input "Yes" at bounding box center [634, 565] width 19 height 19
radio input "true"
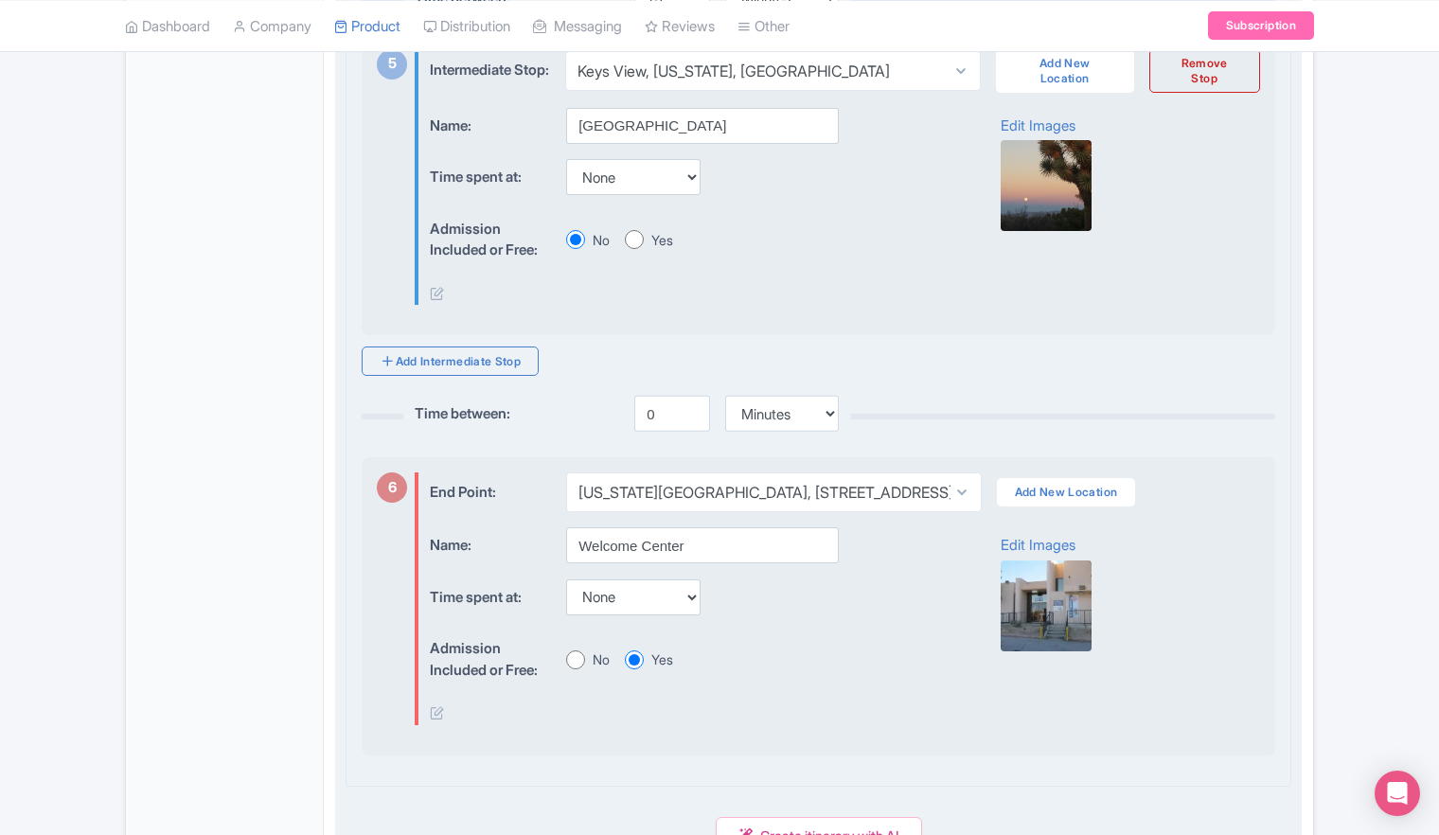
scroll to position [2083, 0]
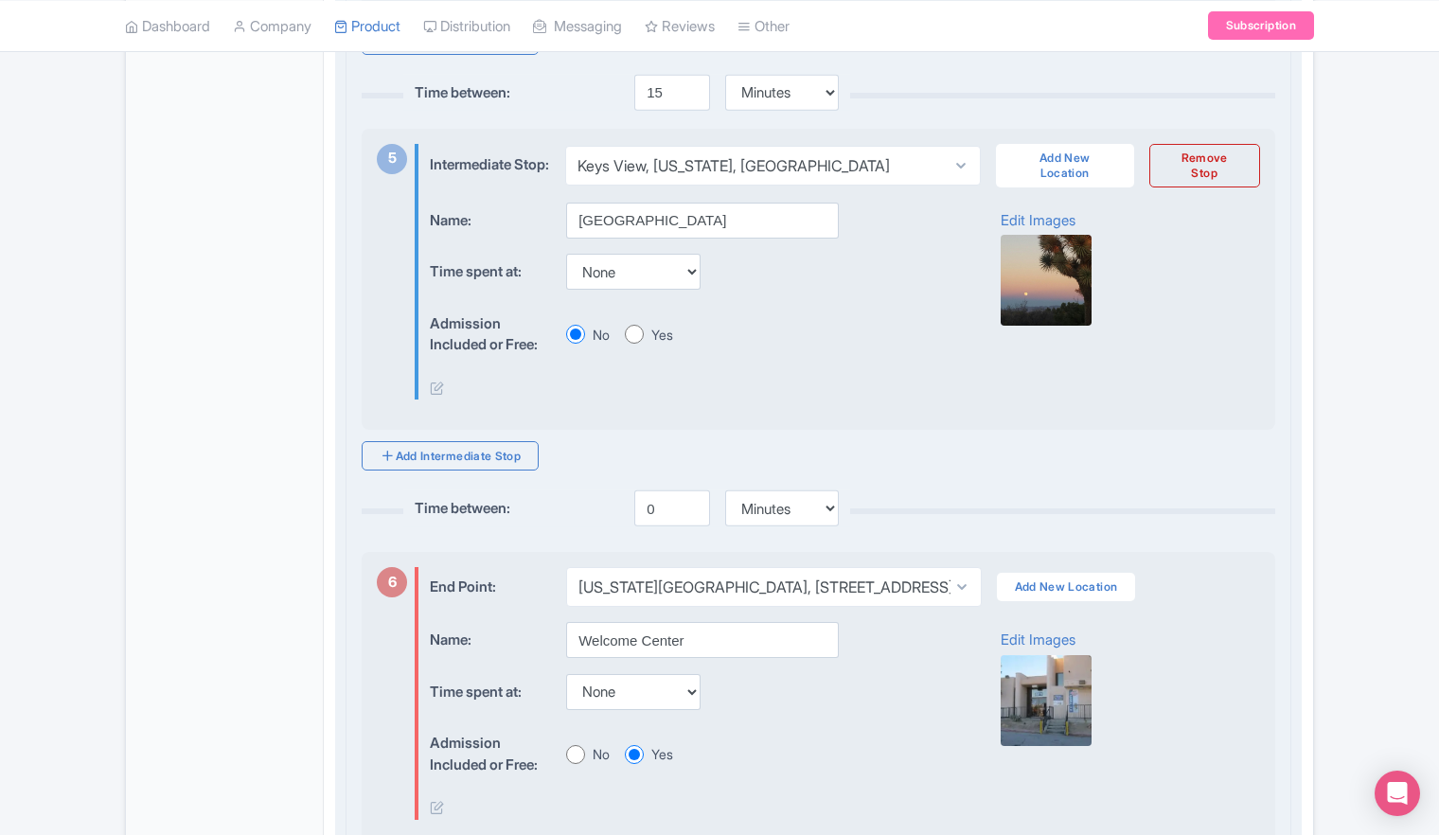
click at [637, 344] on input "Yes" at bounding box center [634, 334] width 19 height 19
radio input "true"
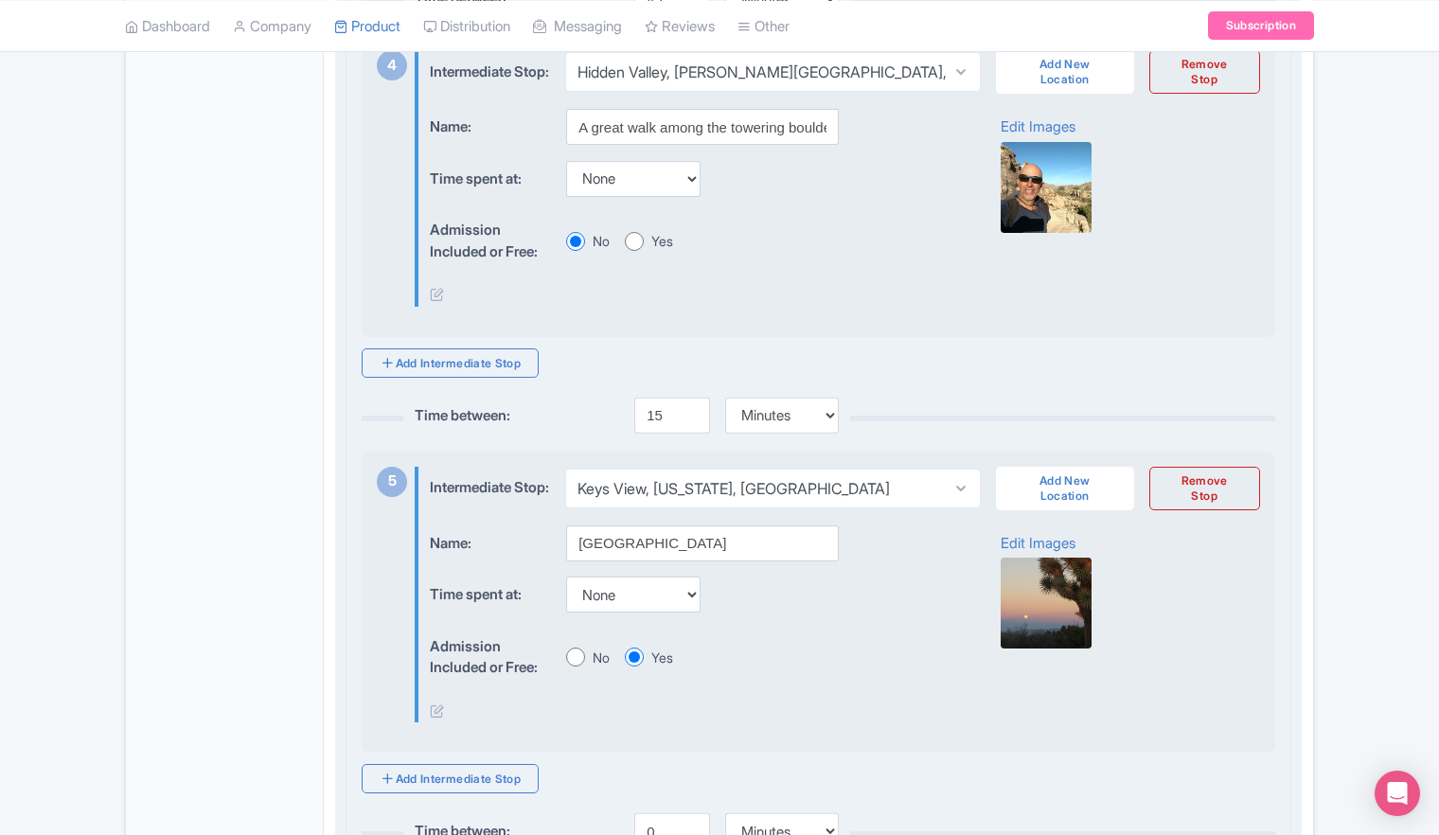
scroll to position [1704, 0]
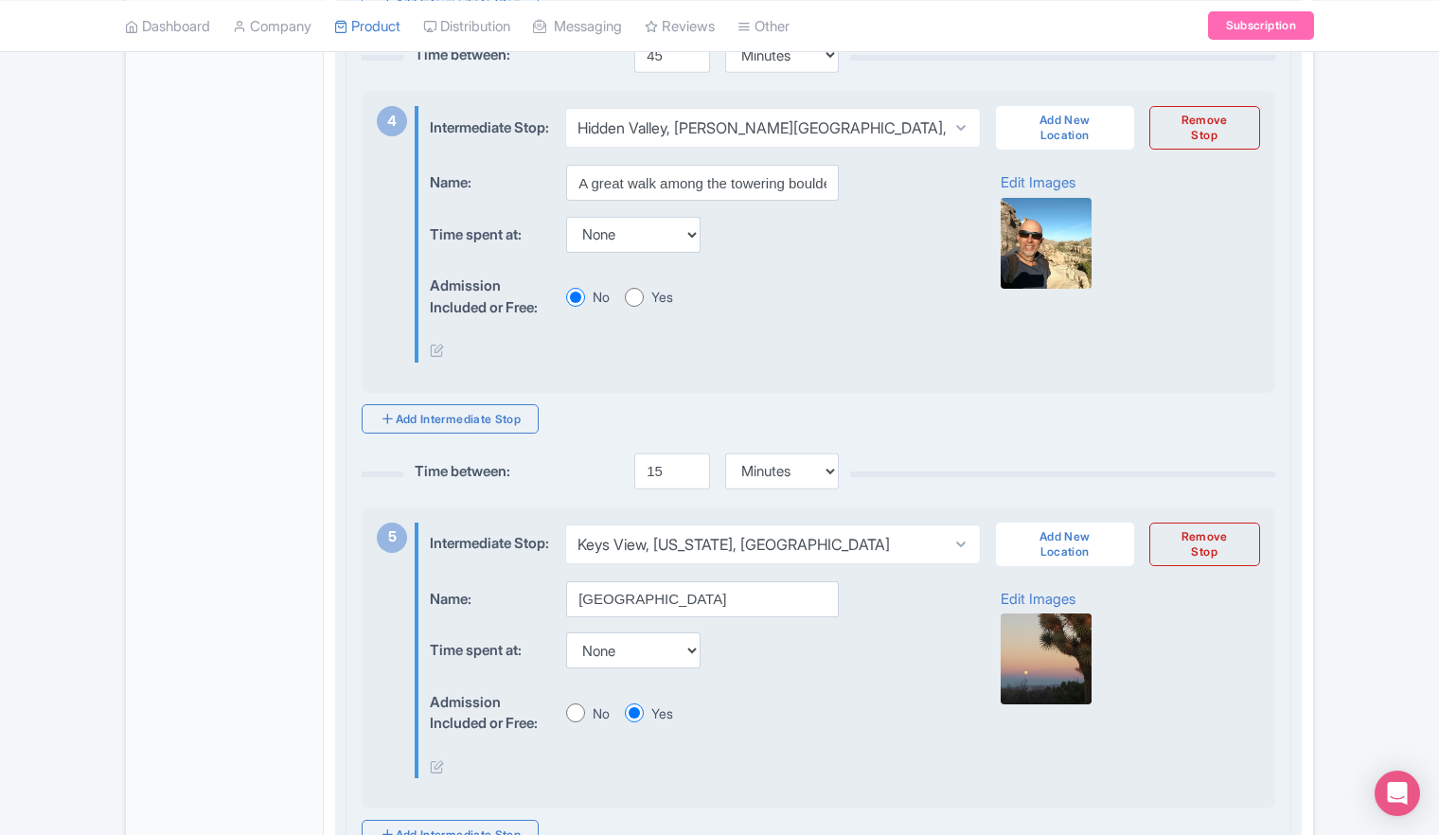
click at [630, 307] on input "Yes" at bounding box center [634, 297] width 19 height 19
radio input "true"
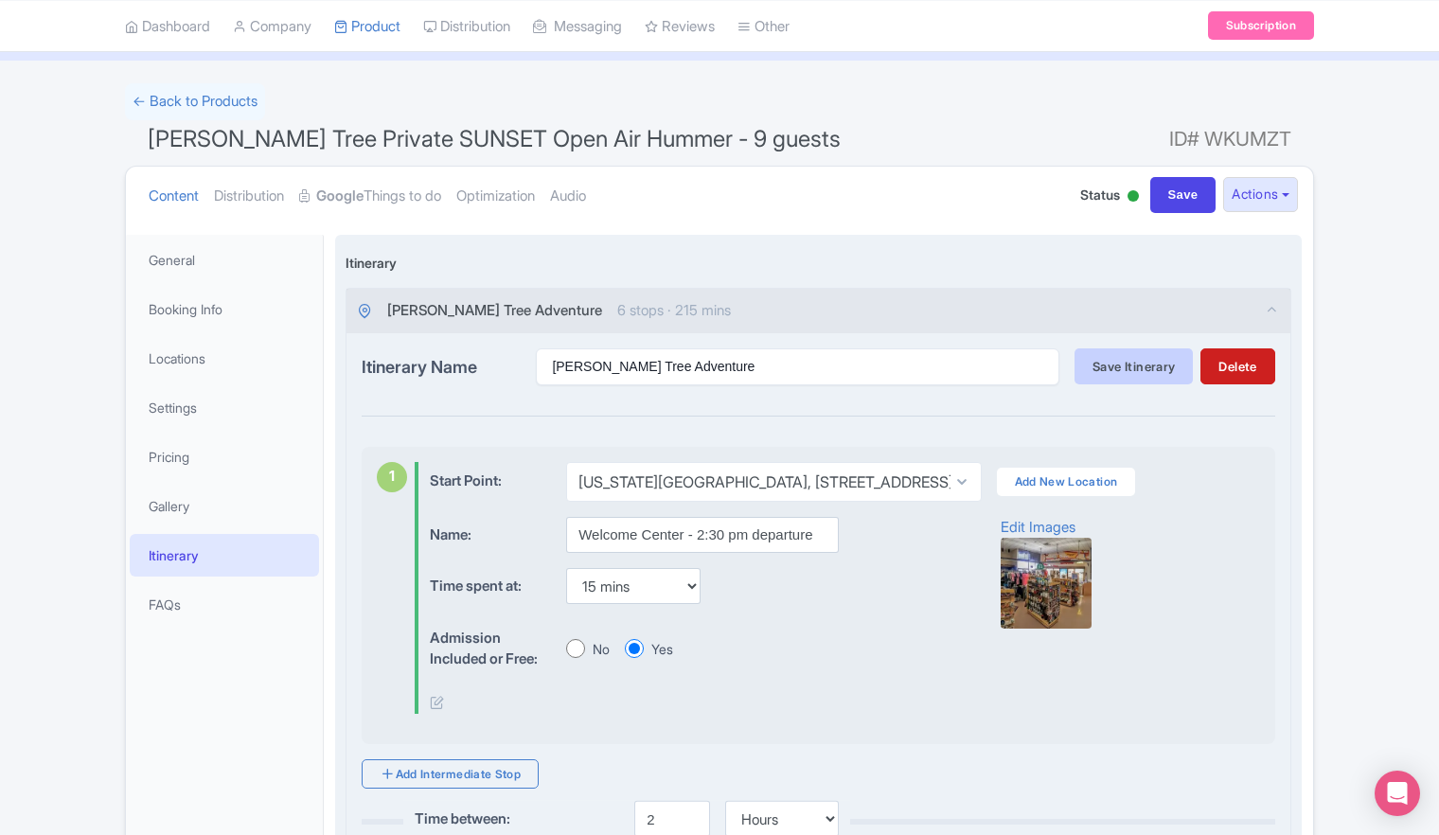
scroll to position [0, 0]
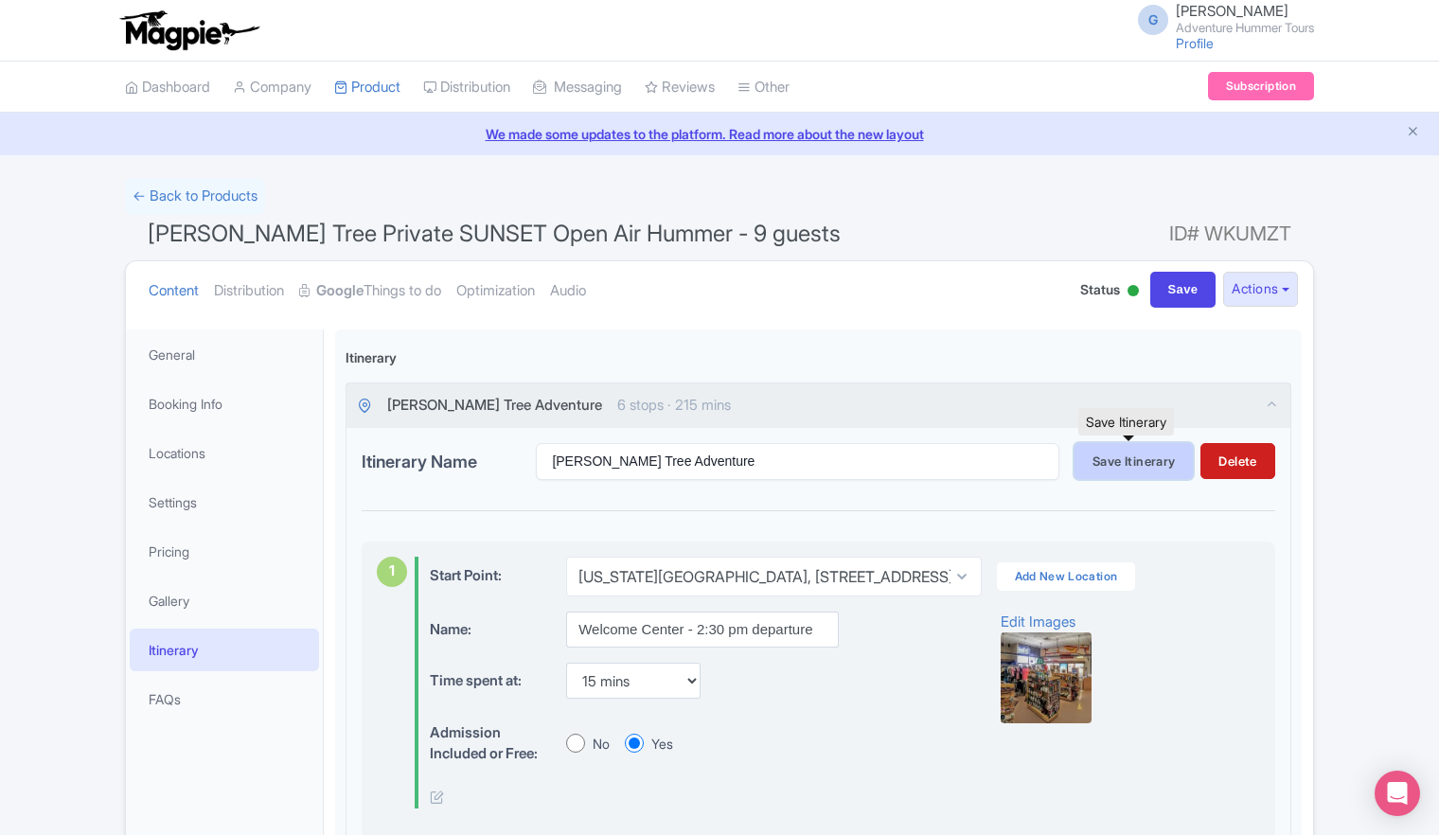
click at [1109, 460] on span "Save Itinerary" at bounding box center [1134, 461] width 82 height 15
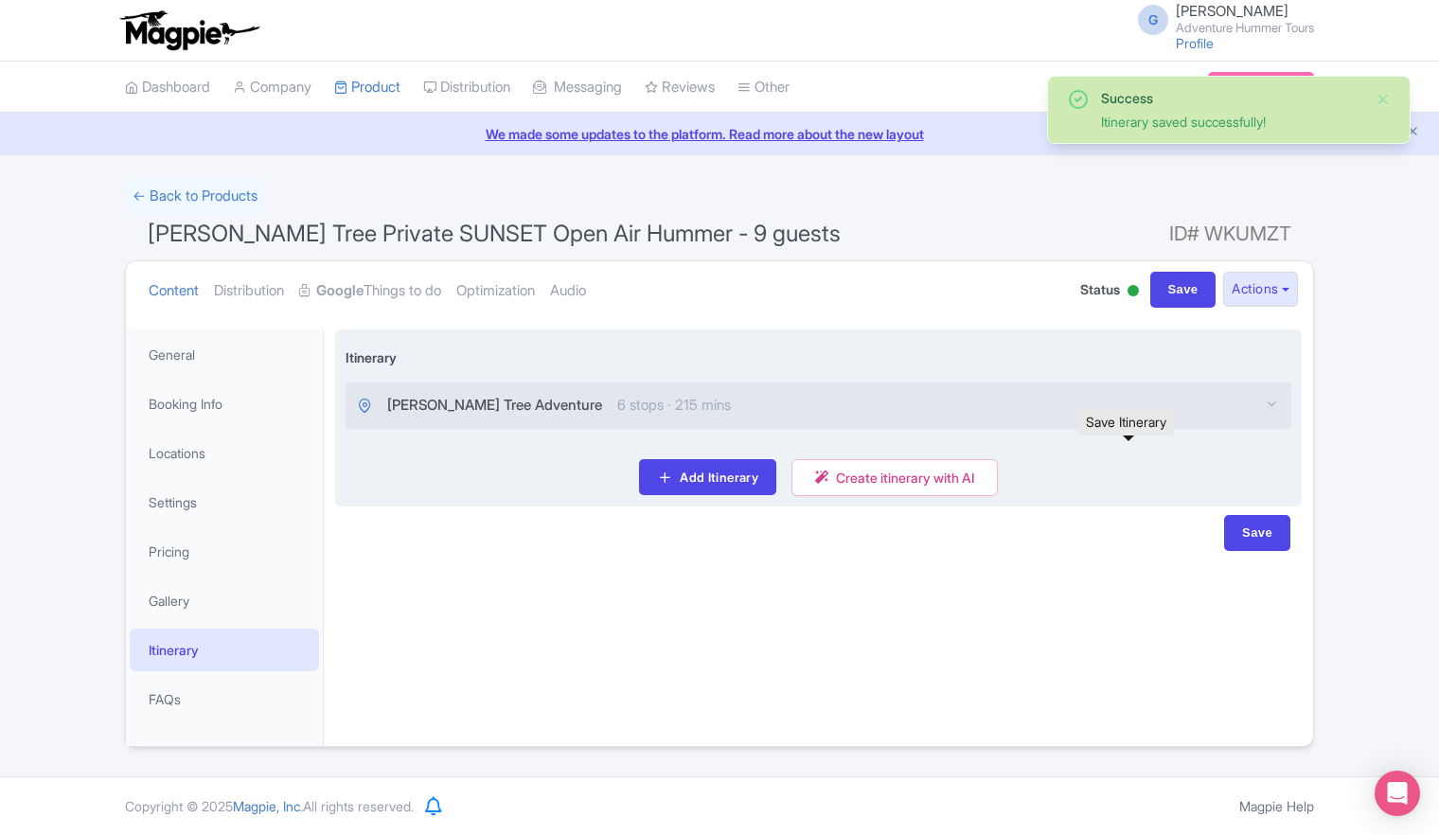
click at [508, 412] on span "Joshua Tree Adventure" at bounding box center [494, 406] width 215 height 22
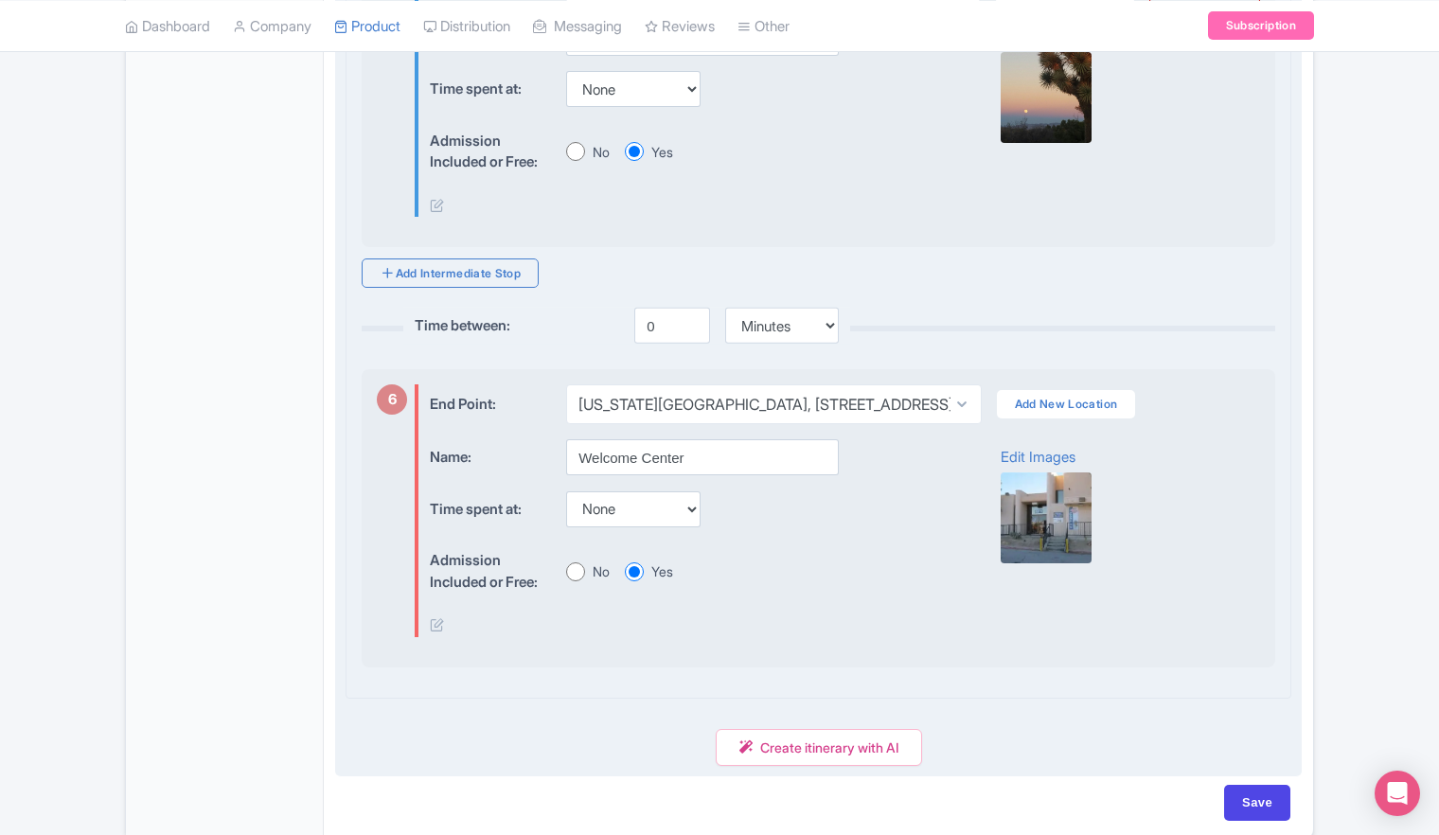
scroll to position [2403, 0]
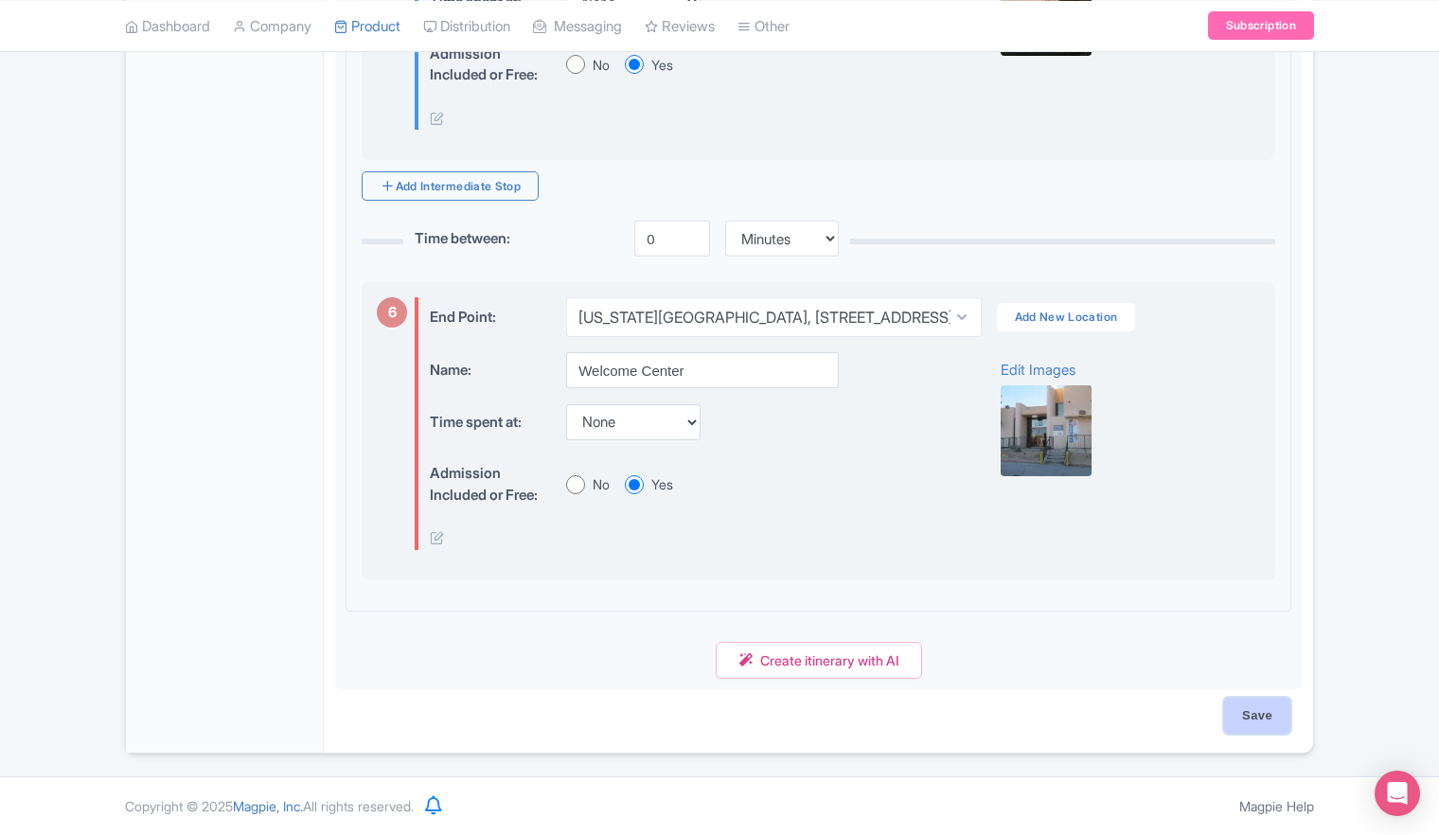
click at [1257, 724] on input "Save" at bounding box center [1257, 716] width 66 height 36
type input "Saving..."
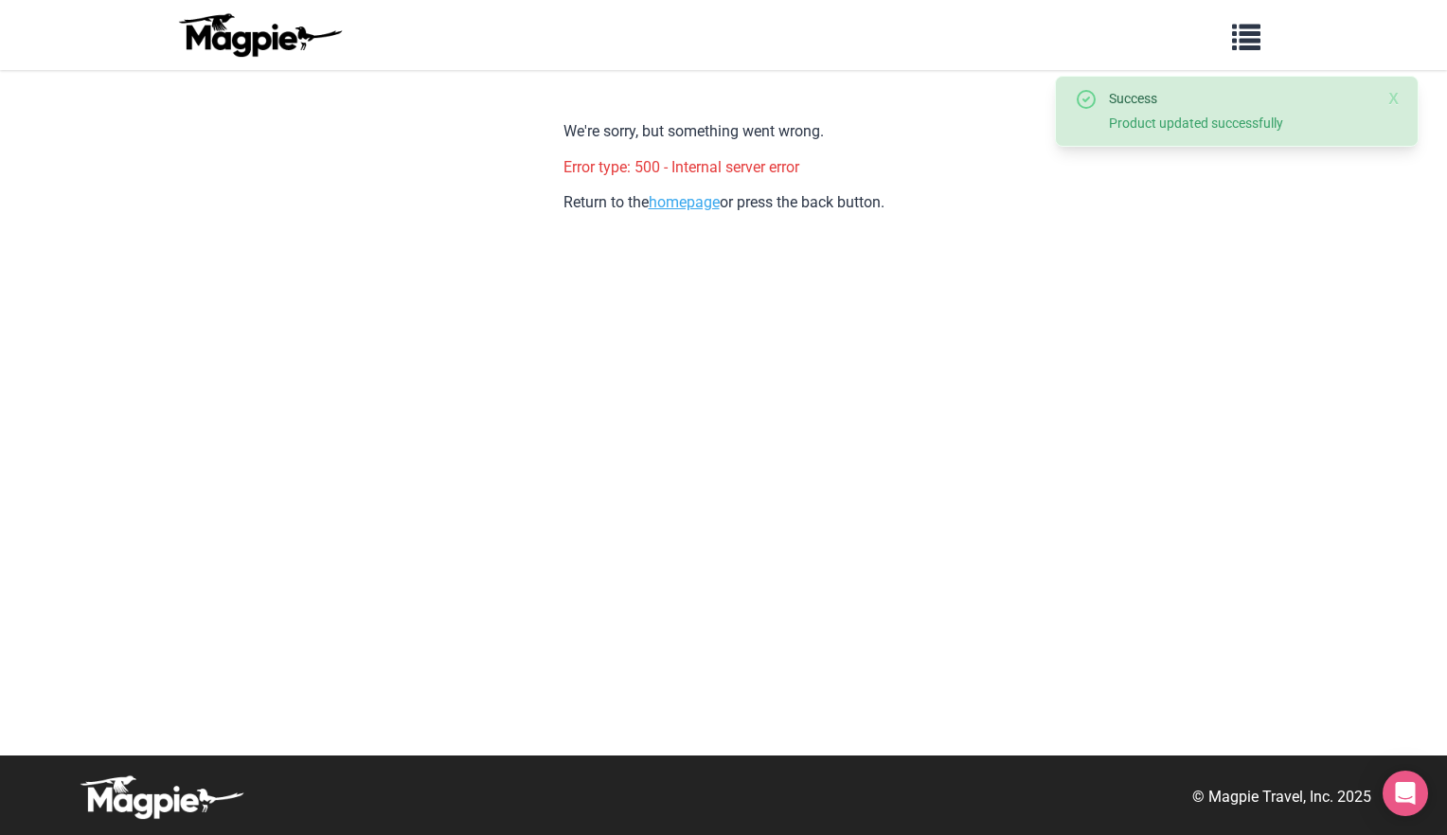
click at [670, 198] on link "homepage" at bounding box center [684, 202] width 71 height 18
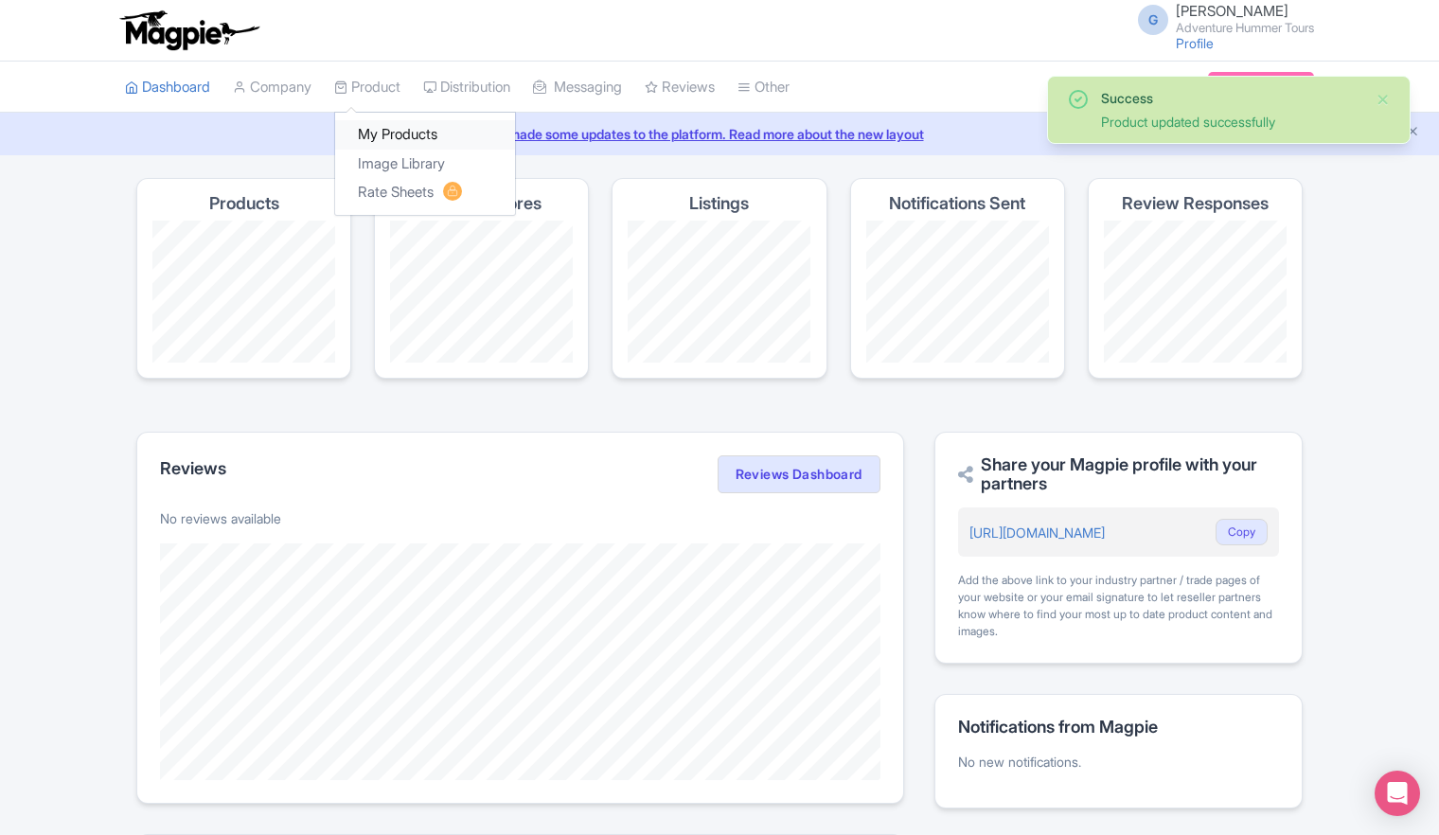
click at [379, 138] on link "My Products" at bounding box center [425, 134] width 180 height 29
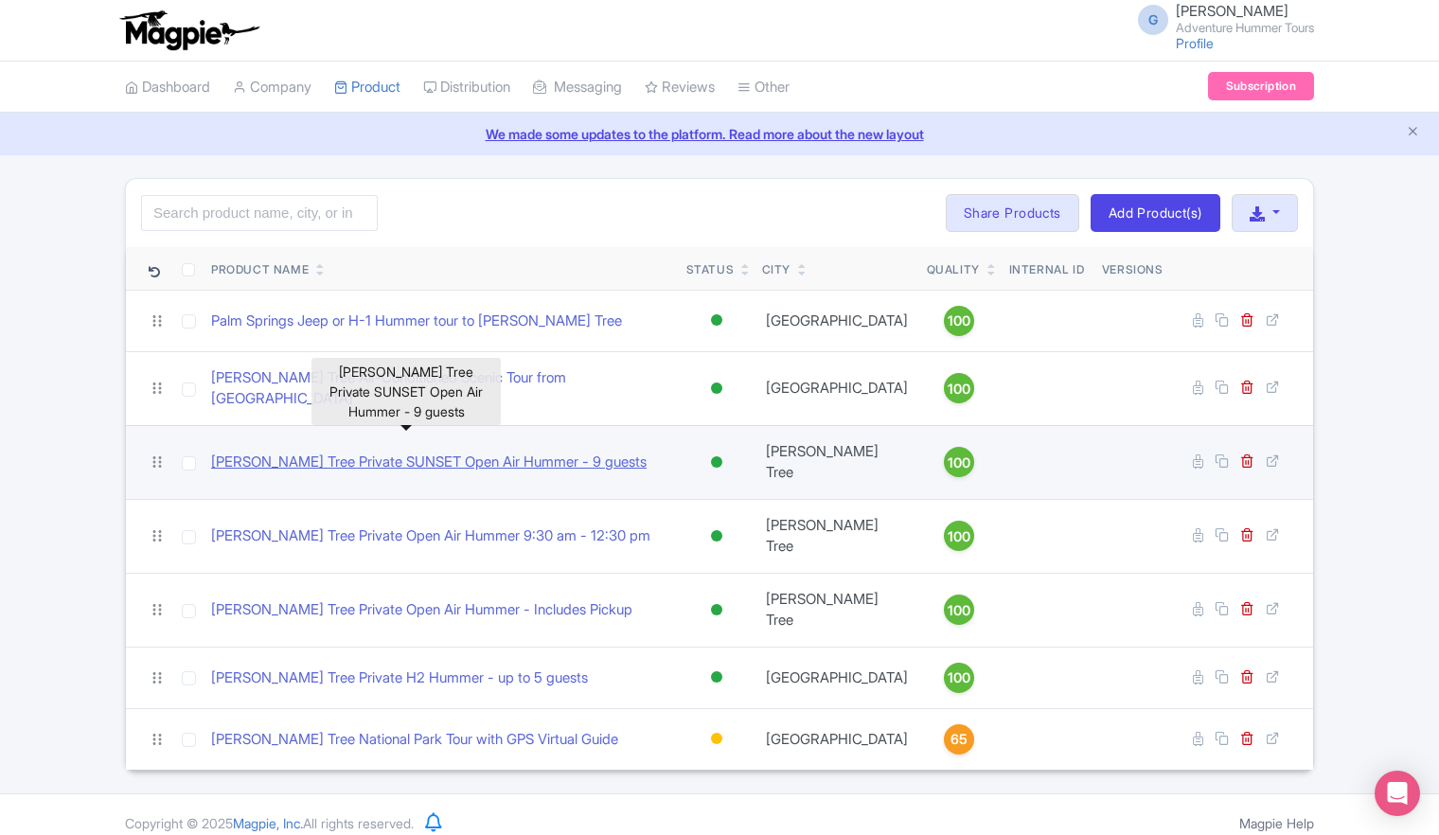
click at [342, 452] on link "[PERSON_NAME] Tree Private SUNSET Open Air Hummer - 9 guests" at bounding box center [429, 463] width 436 height 22
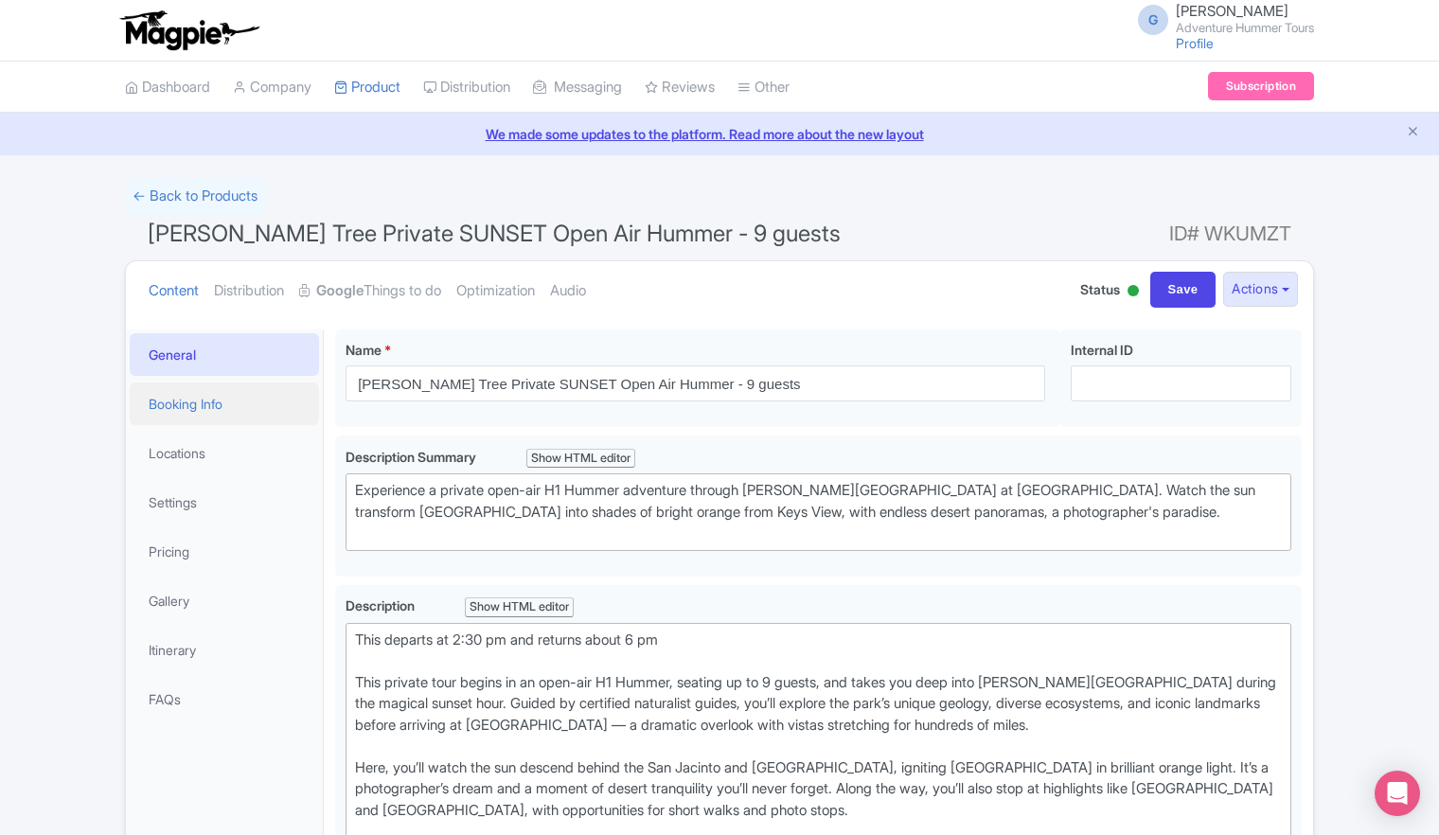
click at [213, 404] on link "Booking Info" at bounding box center [224, 403] width 189 height 43
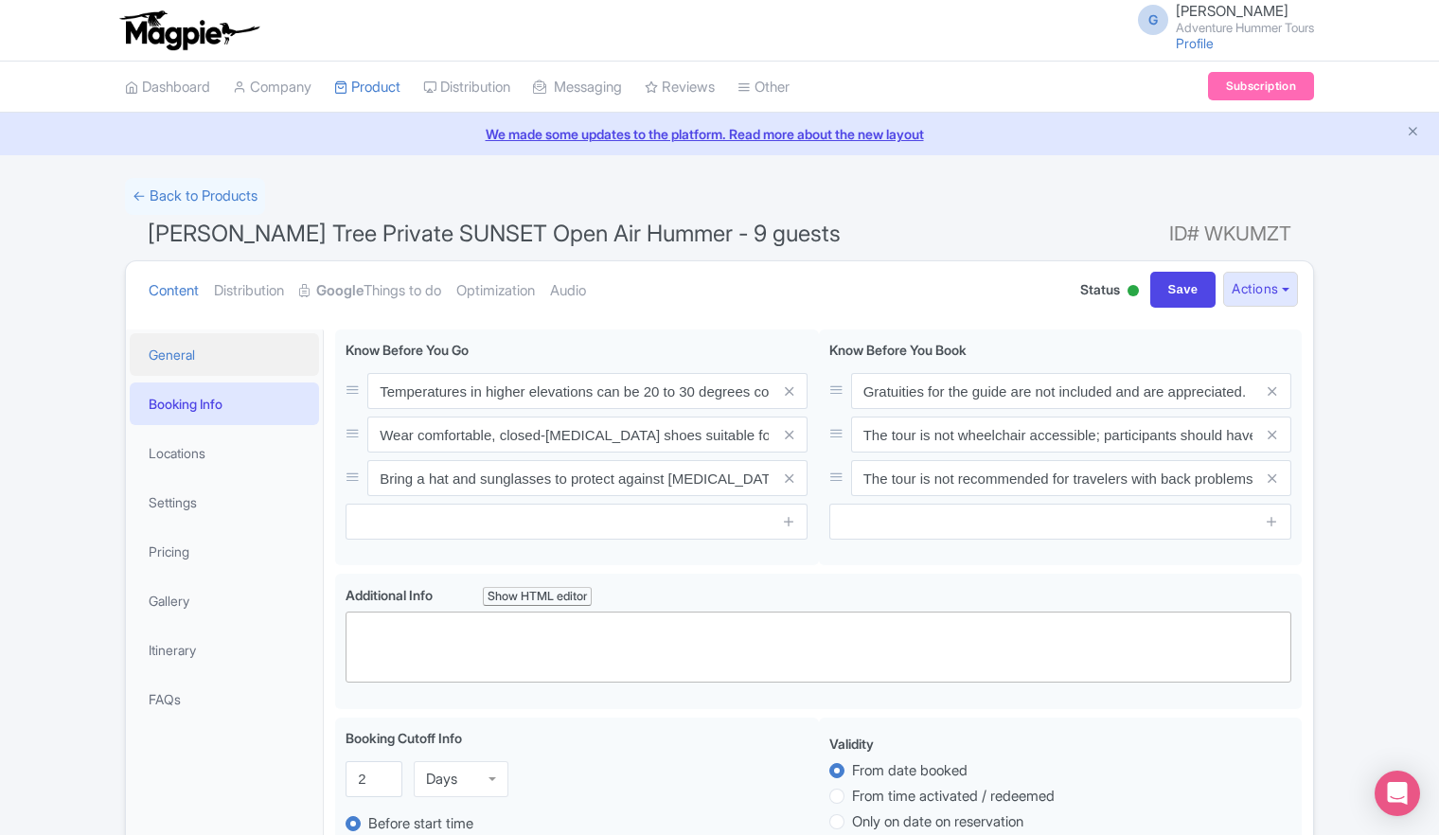
click at [168, 349] on link "General" at bounding box center [224, 354] width 189 height 43
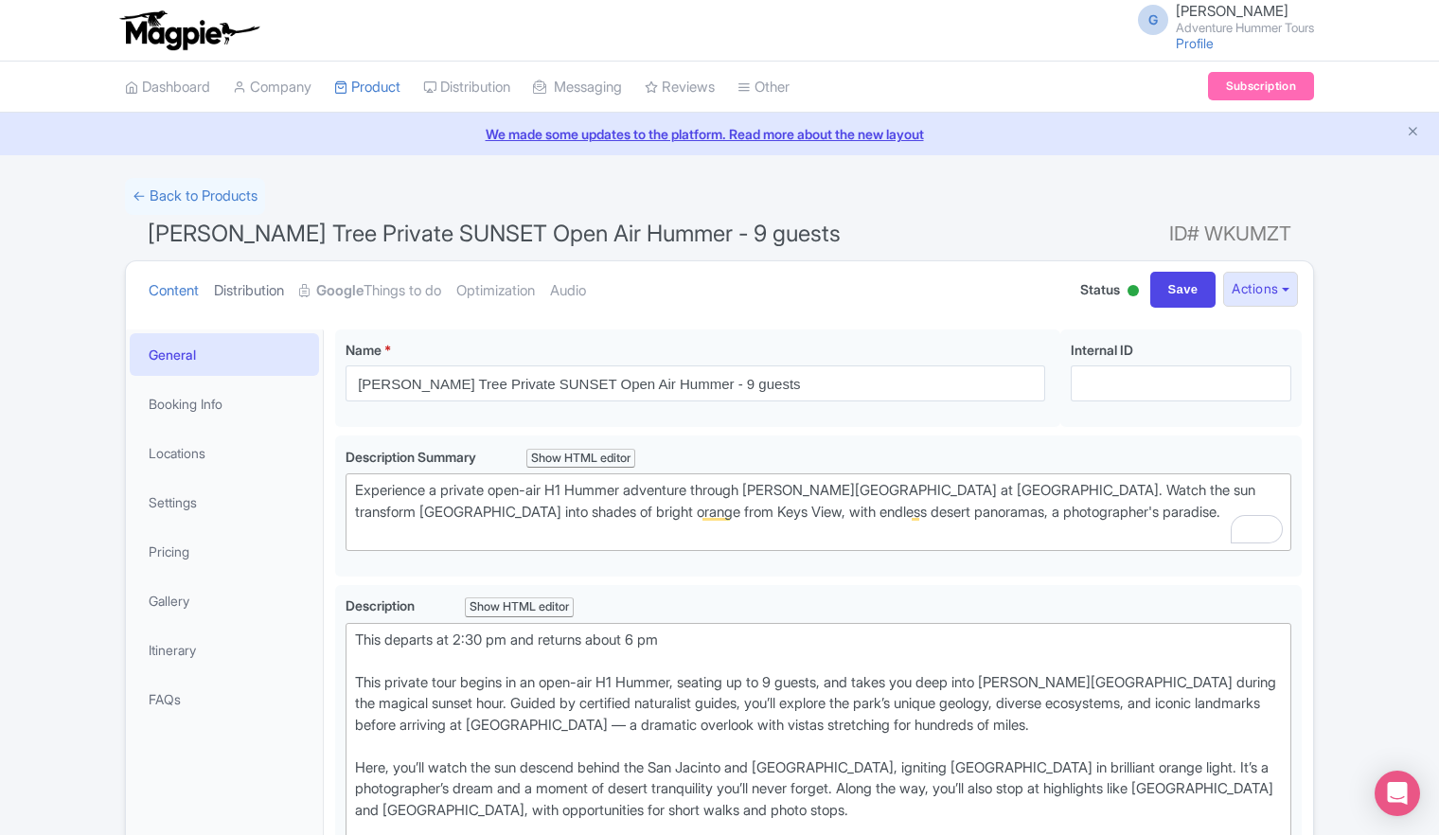
click at [249, 291] on link "Distribution" at bounding box center [249, 291] width 70 height 60
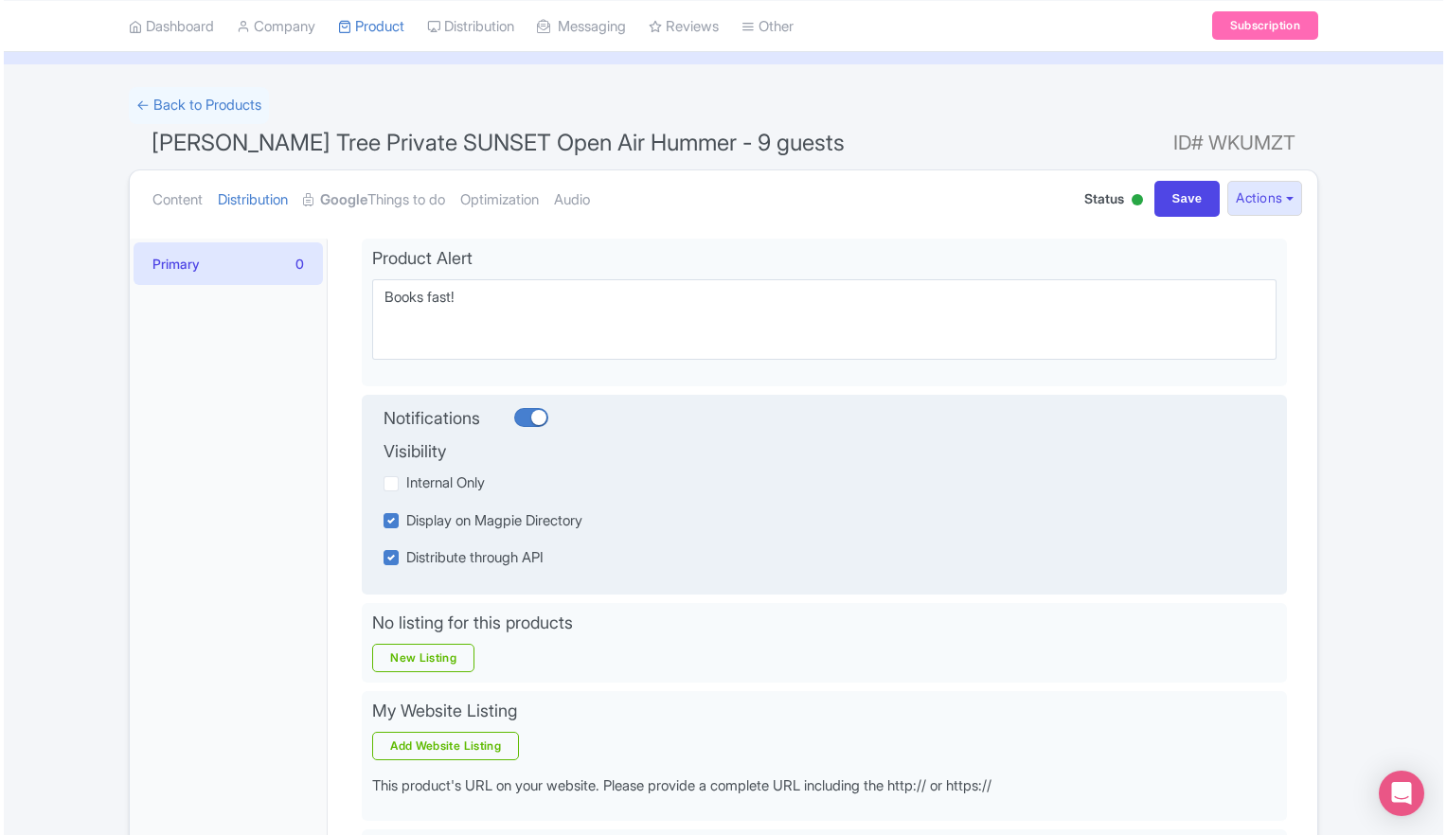
scroll to position [189, 0]
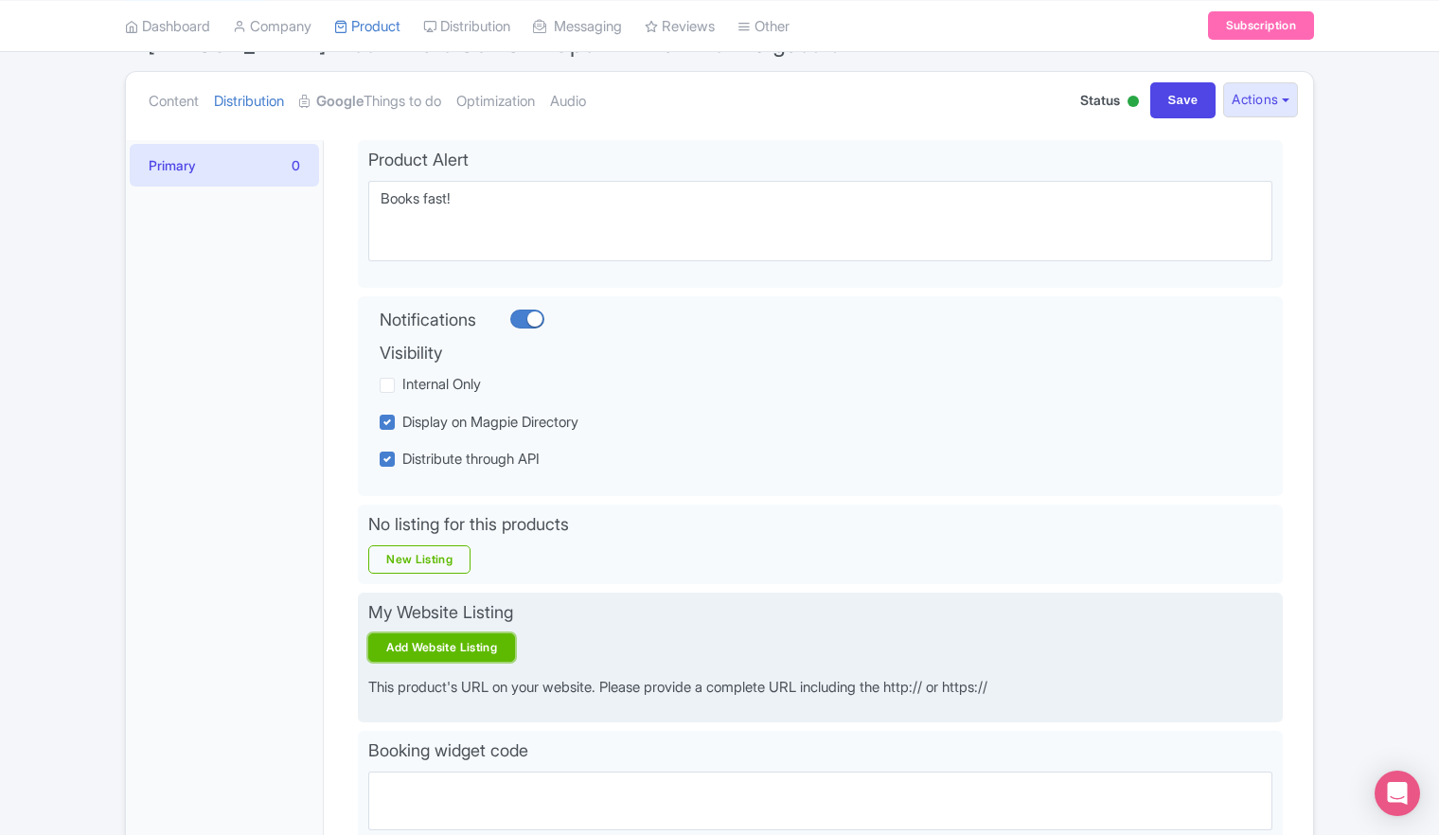
click at [457, 642] on link "Add Website Listing" at bounding box center [441, 647] width 147 height 28
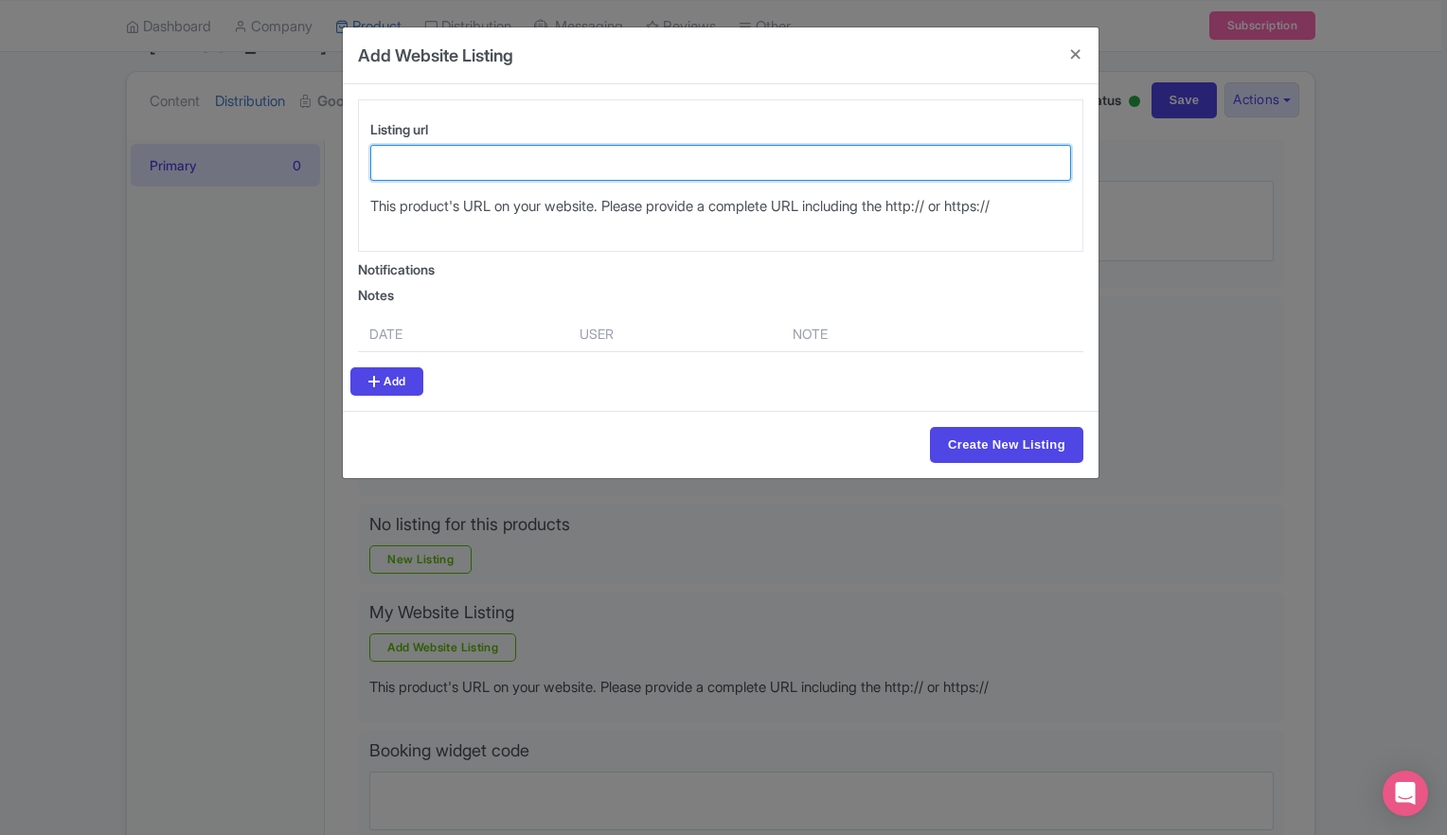
click at [490, 168] on input "Listing url" at bounding box center [720, 163] width 701 height 36
click at [518, 158] on input "Listing url" at bounding box center [720, 163] width 701 height 36
paste input "[URL][DOMAIN_NAME][PERSON_NAME]"
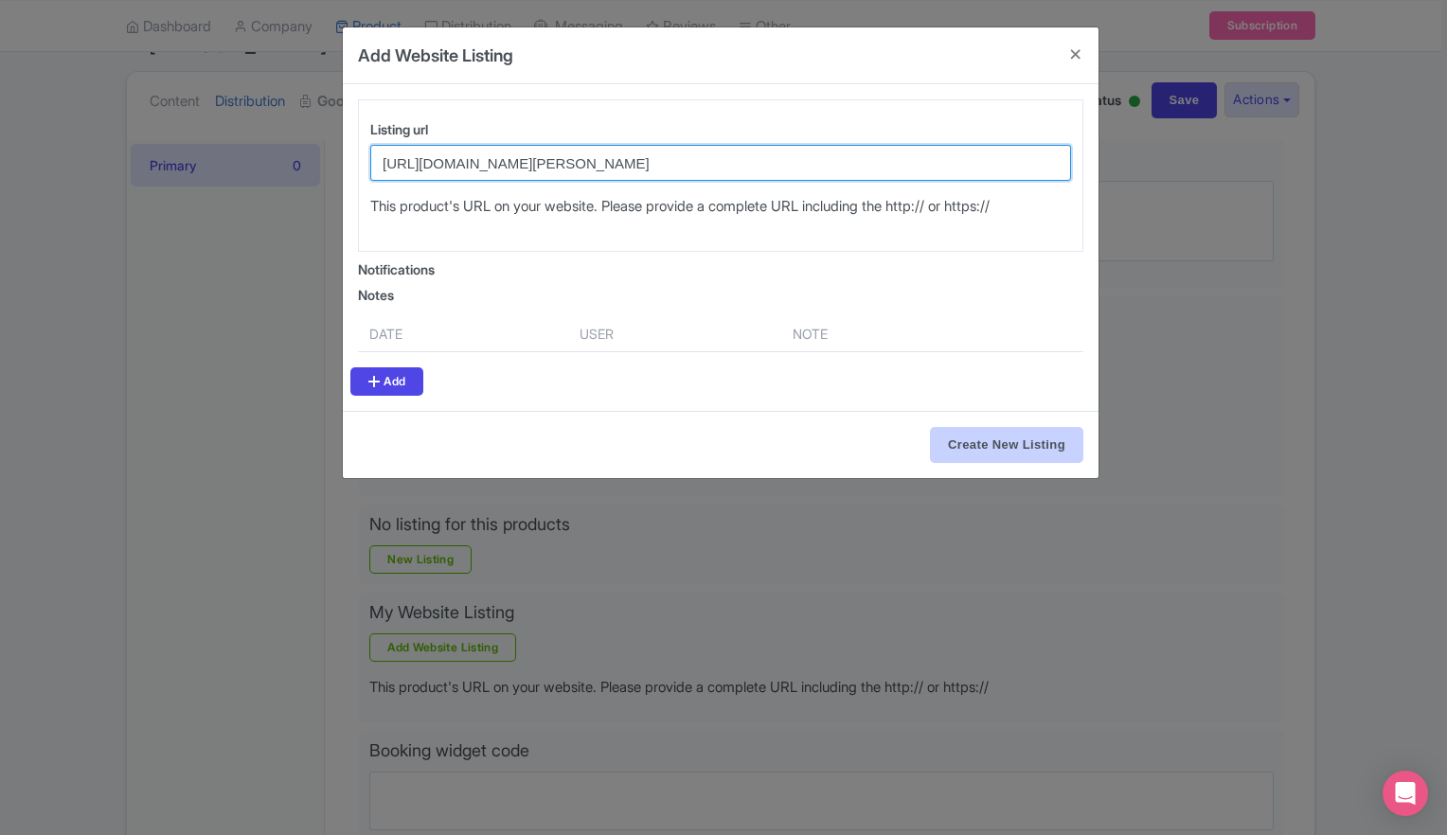
type input "[URL][DOMAIN_NAME][PERSON_NAME]"
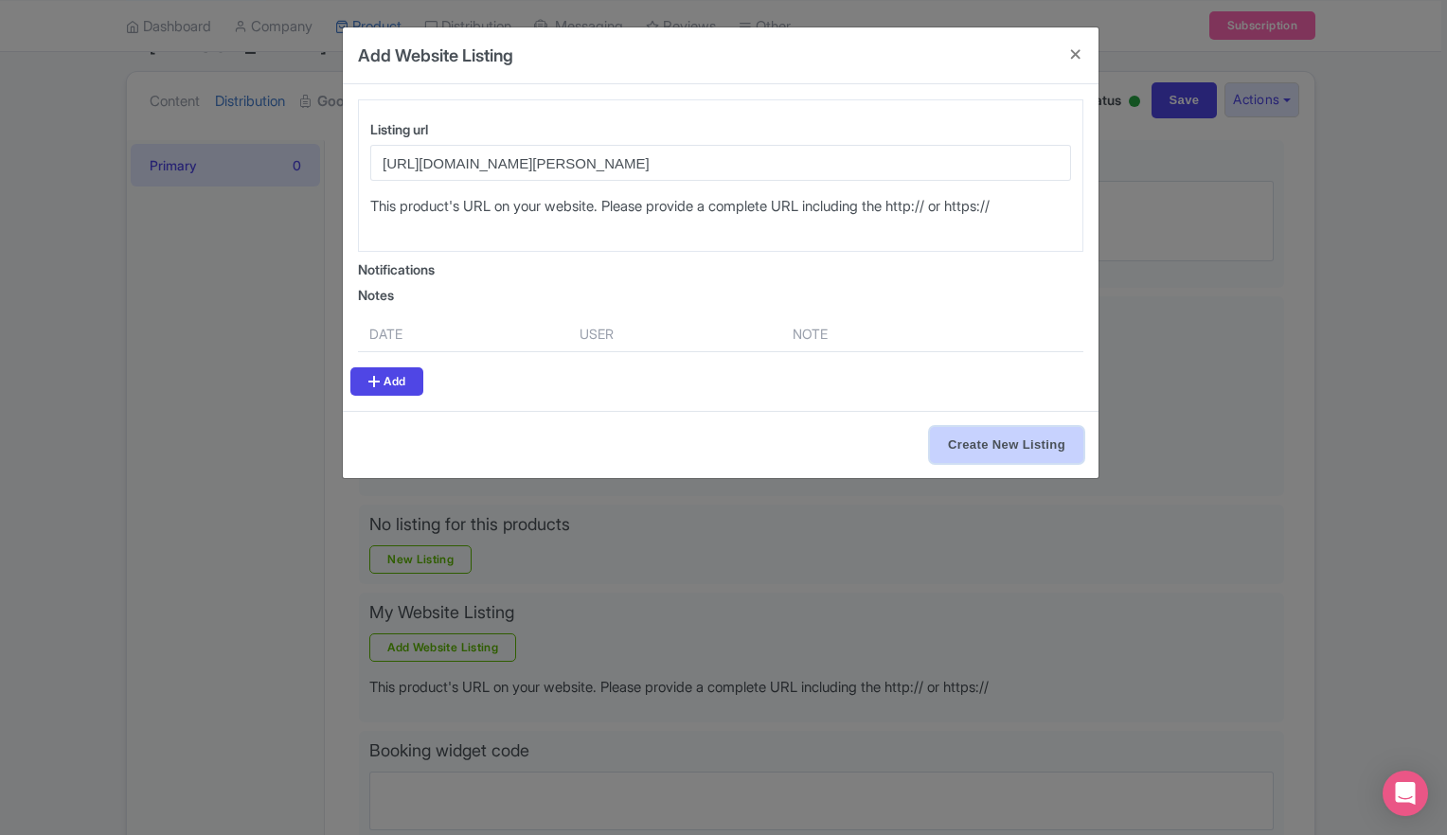
click at [1002, 445] on input "Create New Listing" at bounding box center [1006, 445] width 153 height 36
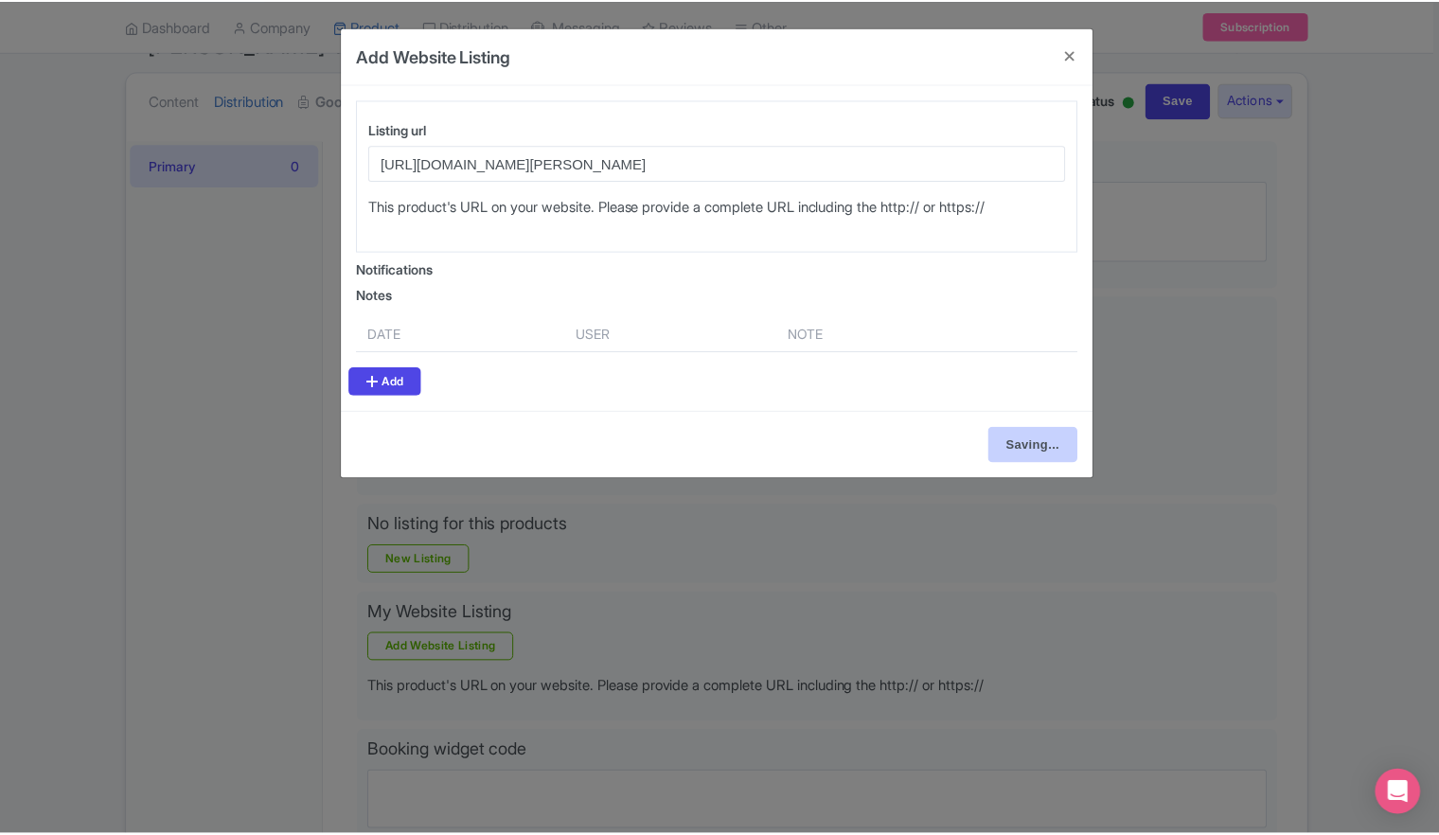
scroll to position [0, 0]
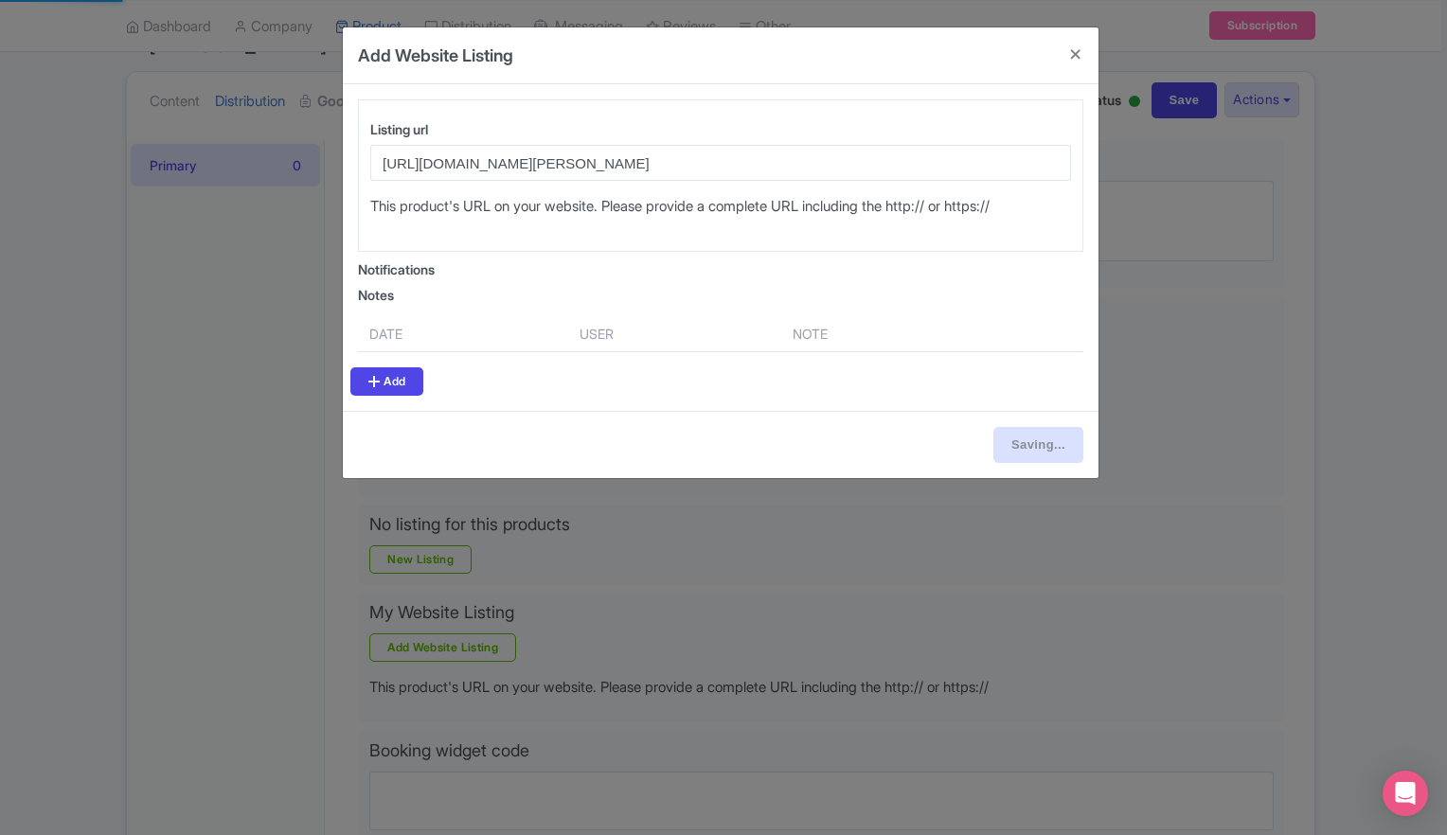
type input "Create New Listing"
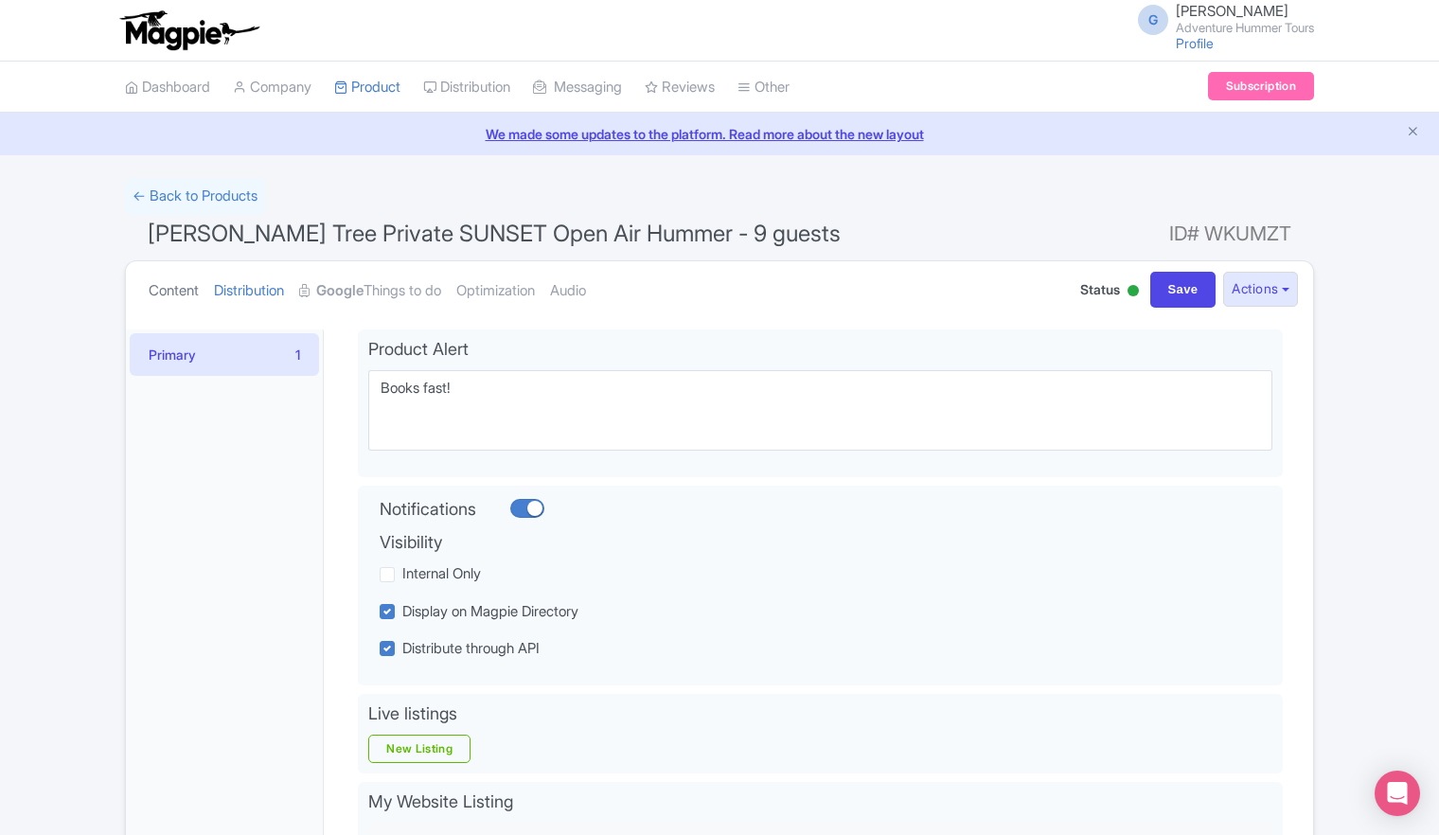
click at [169, 290] on link "Content" at bounding box center [174, 291] width 50 height 60
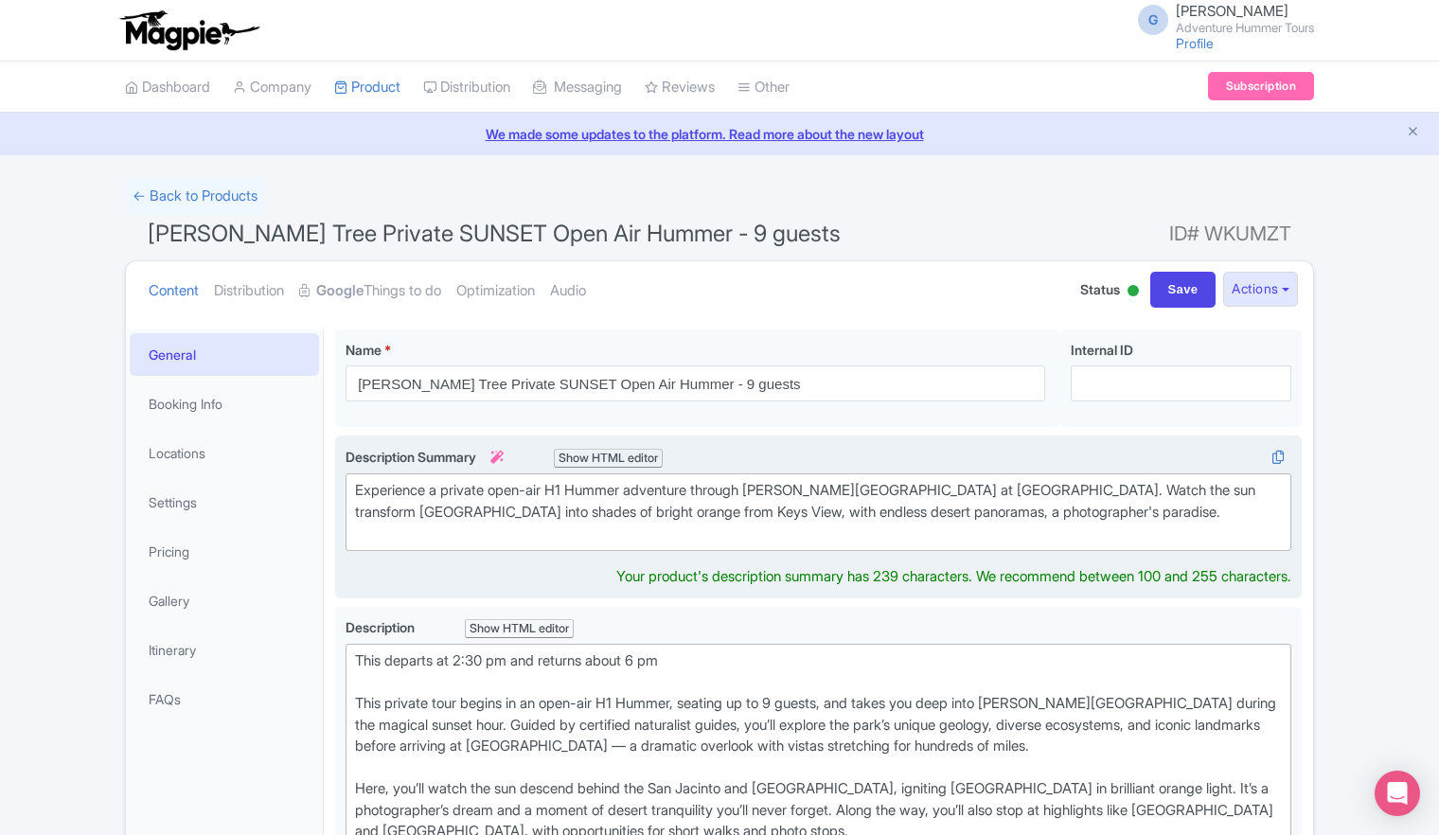
click at [588, 502] on div "Experience a private open-air H1 Hummer adventure through [PERSON_NAME][GEOGRAP…" at bounding box center [818, 512] width 927 height 64
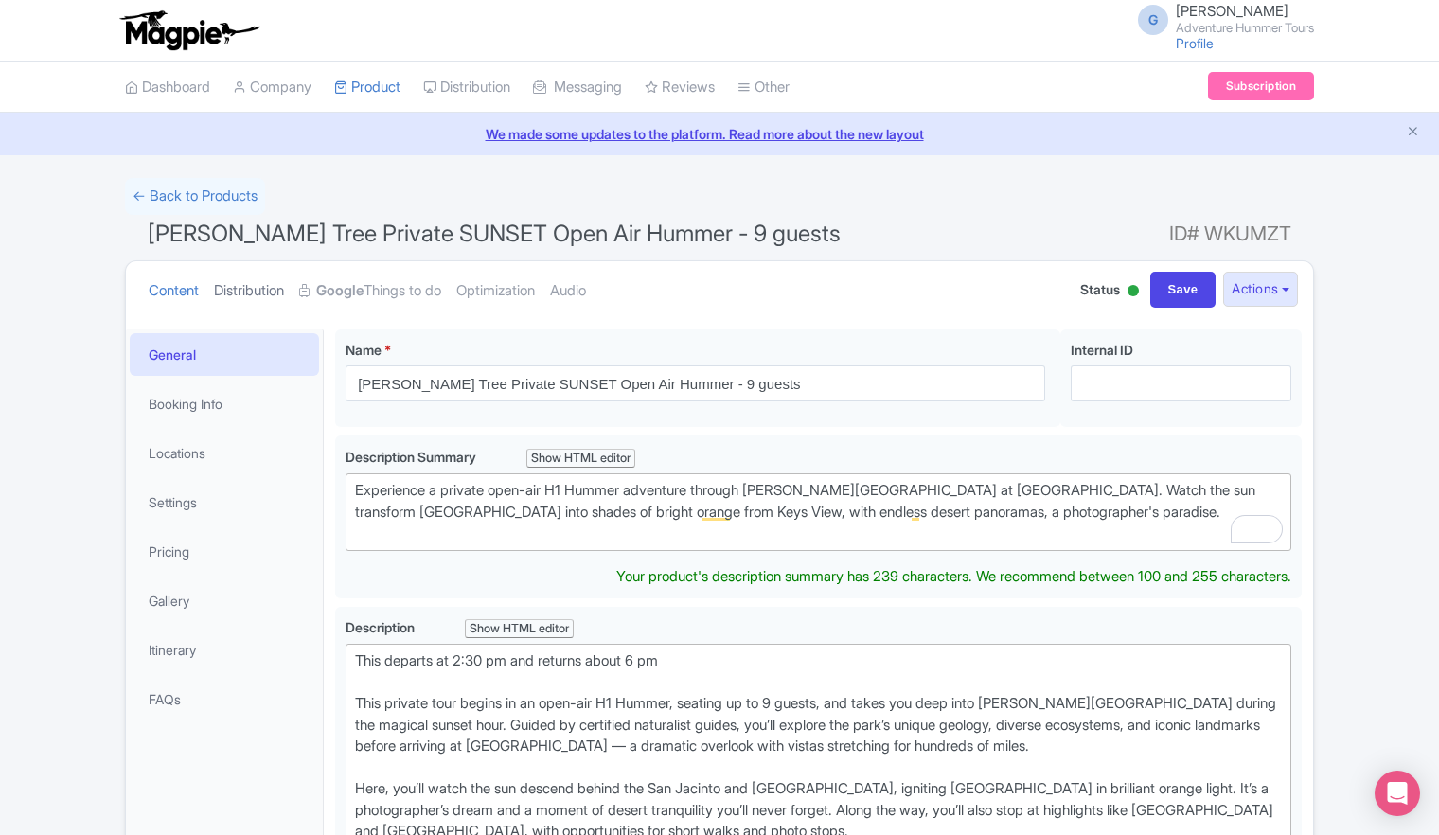
click at [263, 297] on link "Distribution" at bounding box center [249, 291] width 70 height 60
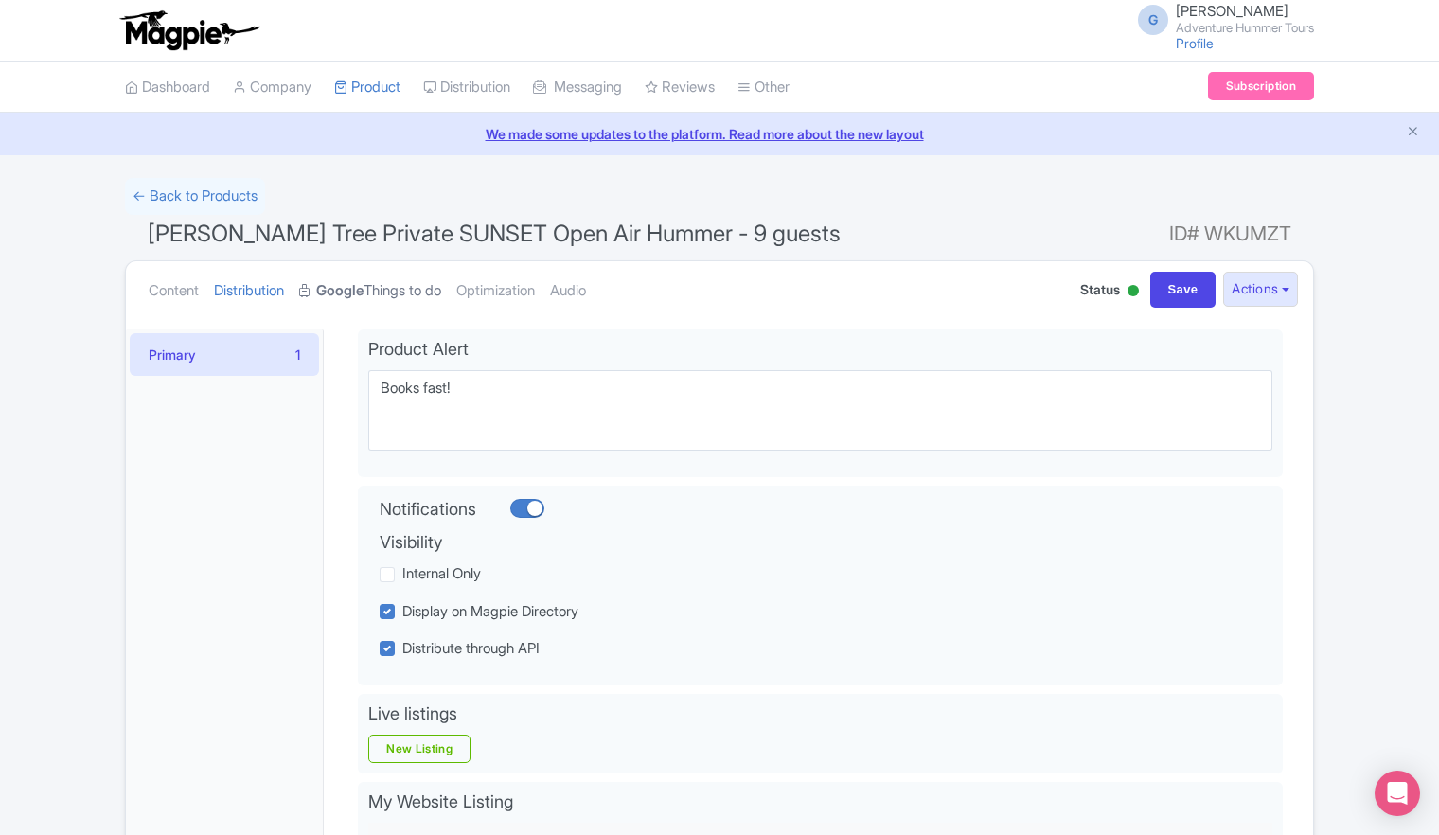
click at [400, 290] on link "Google Things to do" at bounding box center [370, 291] width 142 height 60
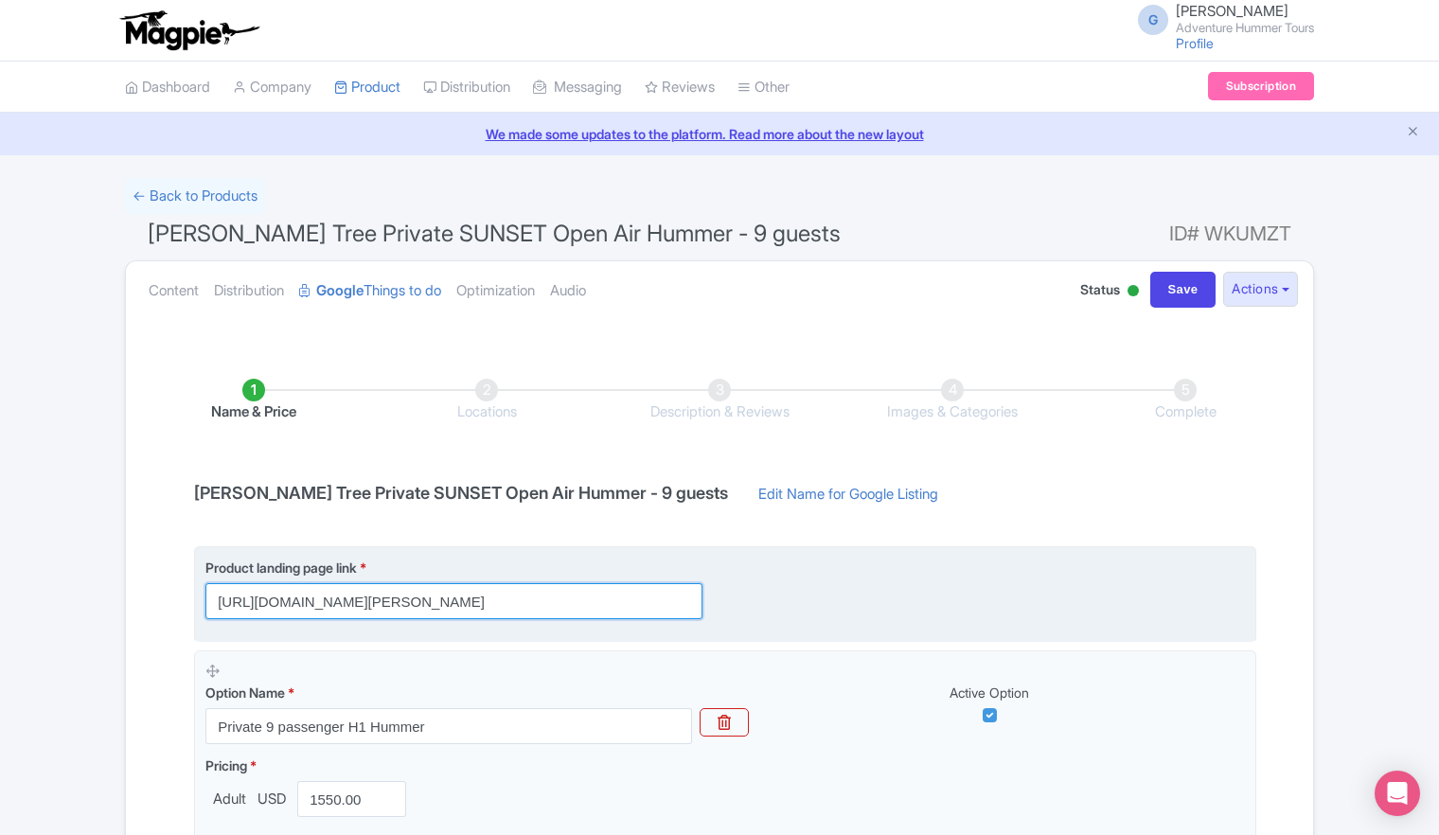
click at [543, 595] on input "https://adventurehummer.rezgo.com/details/402468/private-joshua-tree-open-air-h…" at bounding box center [453, 601] width 497 height 36
click at [543, 595] on input "[URL][DOMAIN_NAME][PERSON_NAME]" at bounding box center [453, 601] width 497 height 36
click at [541, 596] on input "[URL][DOMAIN_NAME][PERSON_NAME]" at bounding box center [453, 601] width 497 height 36
click at [541, 596] on input "https://adventurehummer.rezgo.com/details/402468/private-joshua-tree-open-air-h…" at bounding box center [453, 601] width 497 height 36
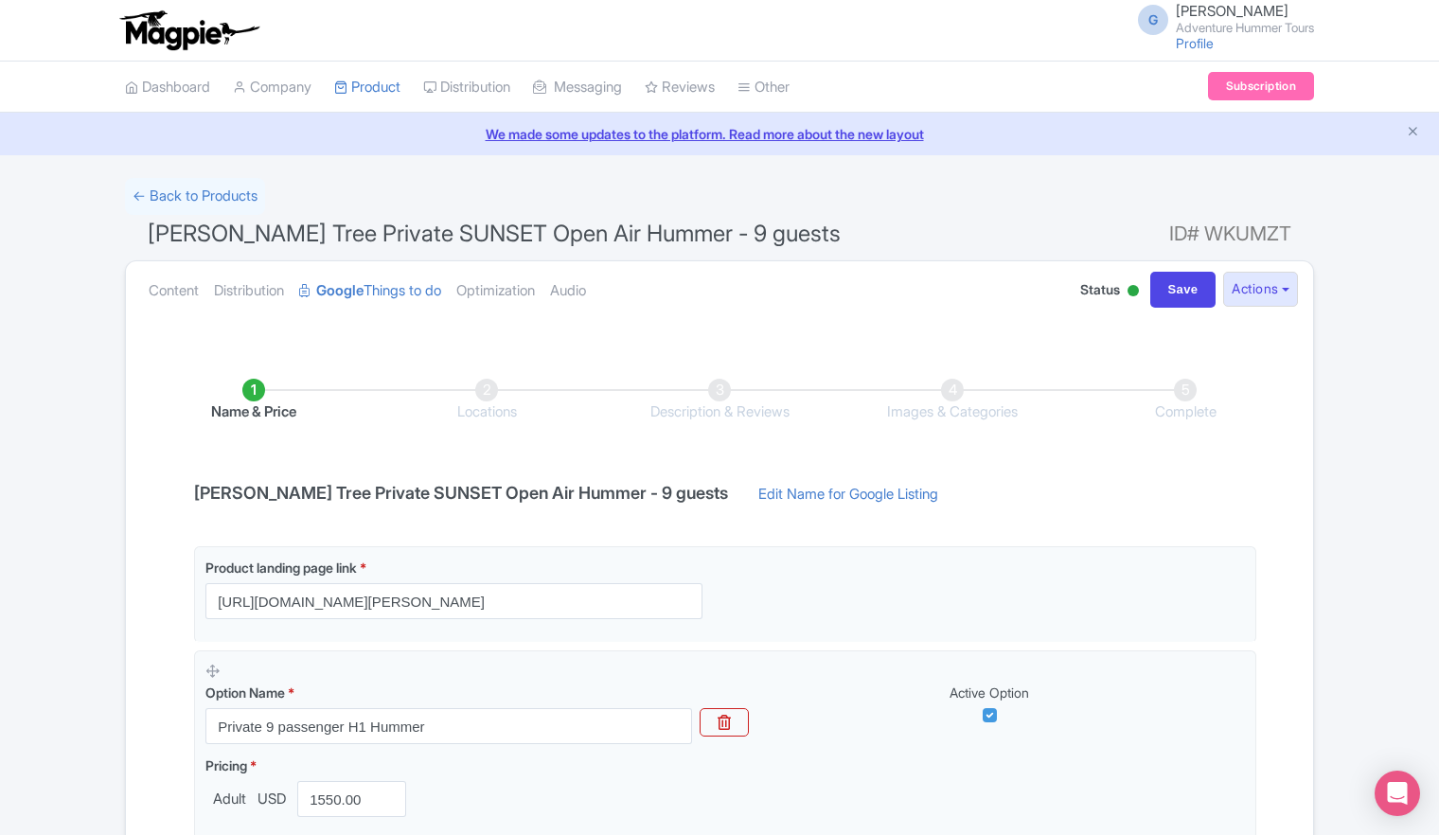
click at [501, 470] on div "Name & Price Locations Description & Reviews Images & Categories Complete Joshu…" at bounding box center [719, 674] width 1165 height 667
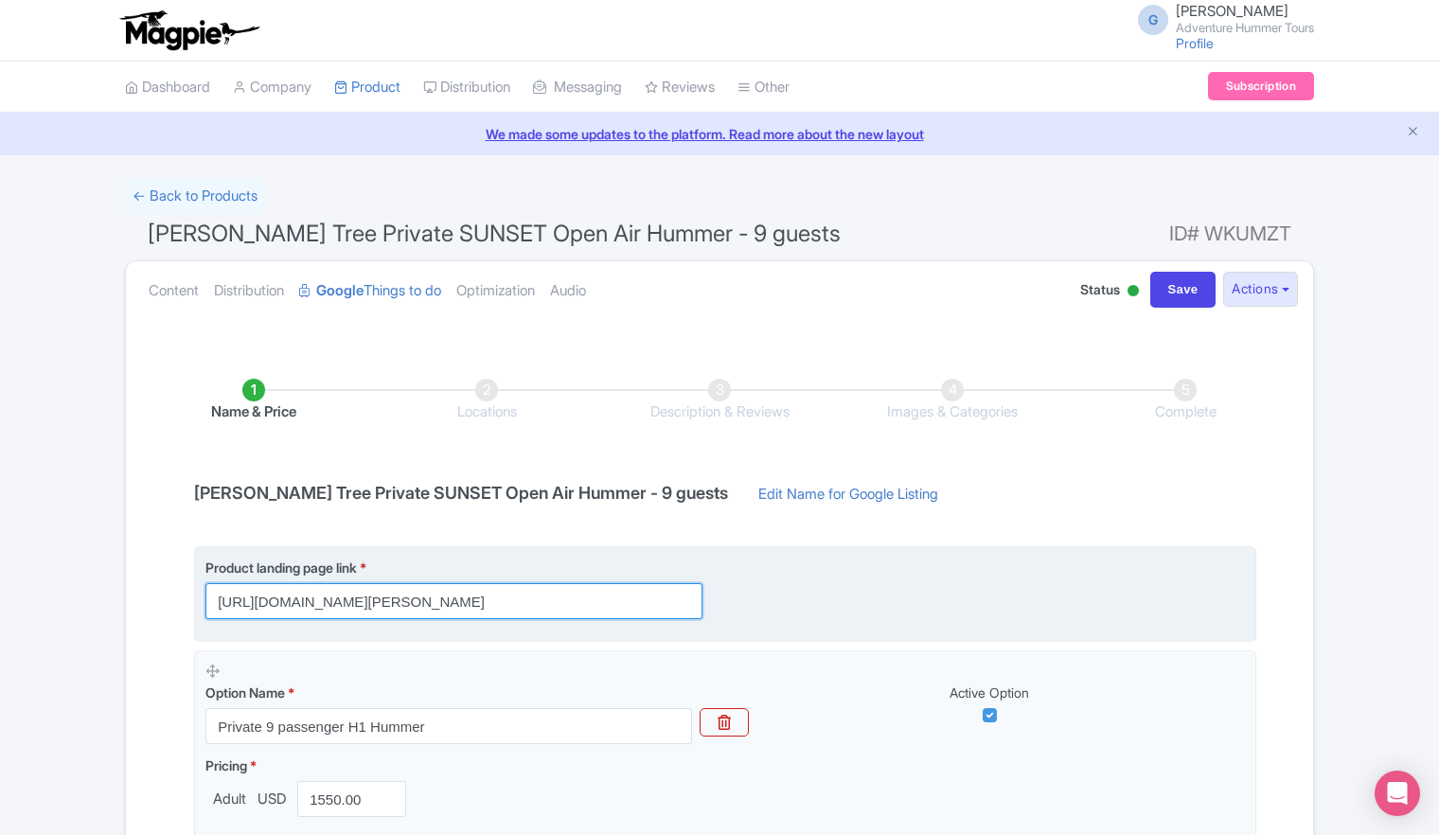
click at [626, 604] on input "https://adventurehummer.rezgo.com/details/402468/private-joshua-tree-open-air-h…" at bounding box center [453, 601] width 497 height 36
drag, startPoint x: 667, startPoint y: 599, endPoint x: 783, endPoint y: 601, distance: 115.5
click at [783, 601] on div "Product landing page link * https://adventurehummer.rezgo.com/details/402468/pr…" at bounding box center [725, 589] width 1040 height 62
click at [608, 596] on input "https://adventurehummer.rezgo.com/details/402468/private-joshua-tree-open-air-h…" at bounding box center [453, 601] width 497 height 36
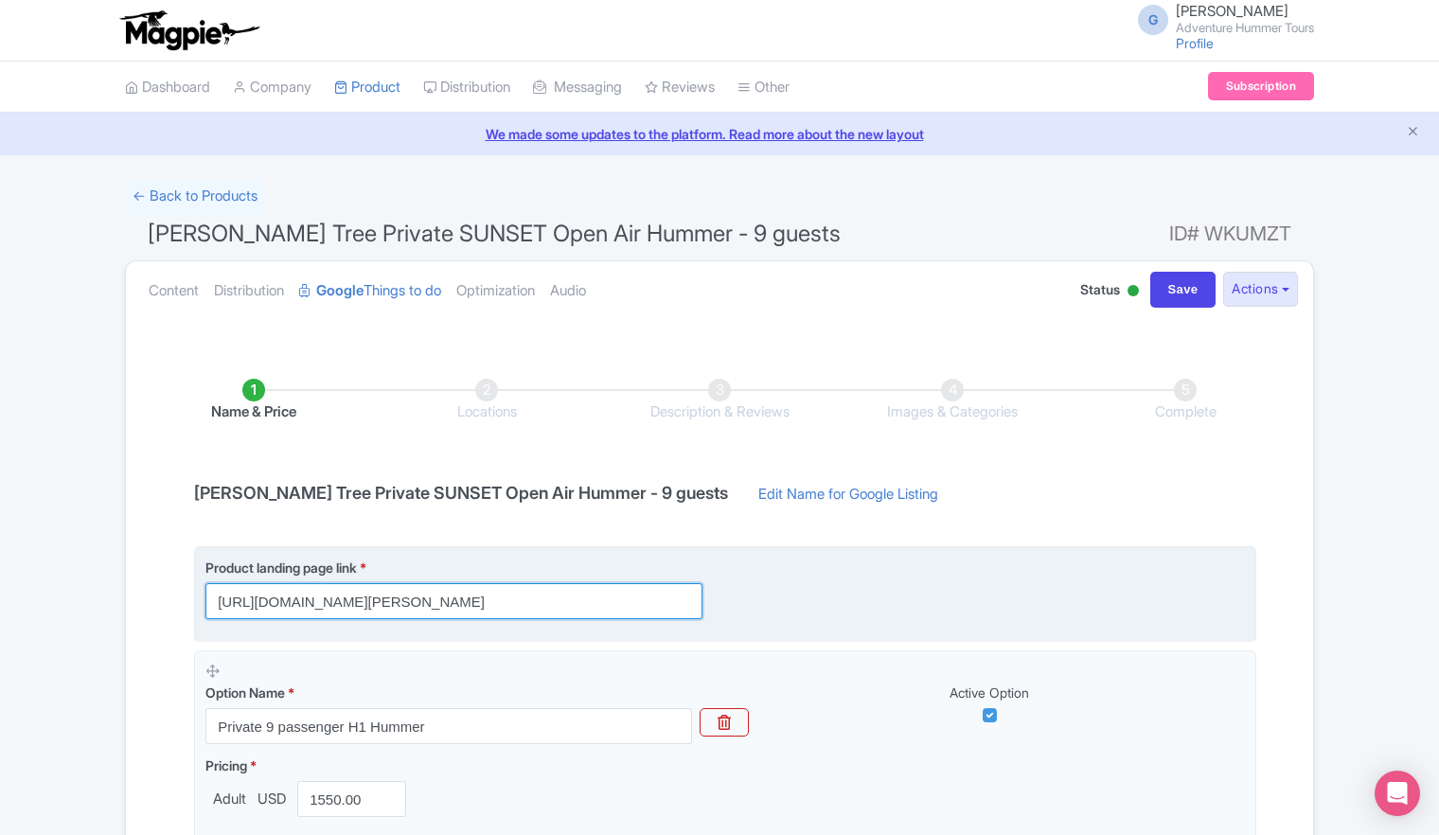
click at [608, 596] on input "https://adventurehummer.rezgo.com/details/402468/private-joshua-tree-open-air-h…" at bounding box center [453, 601] width 497 height 36
paste input "84/private-sunset-joshua-tree-h-1-hummer-up-to-9-from-yucca-valley-welcome-cent…"
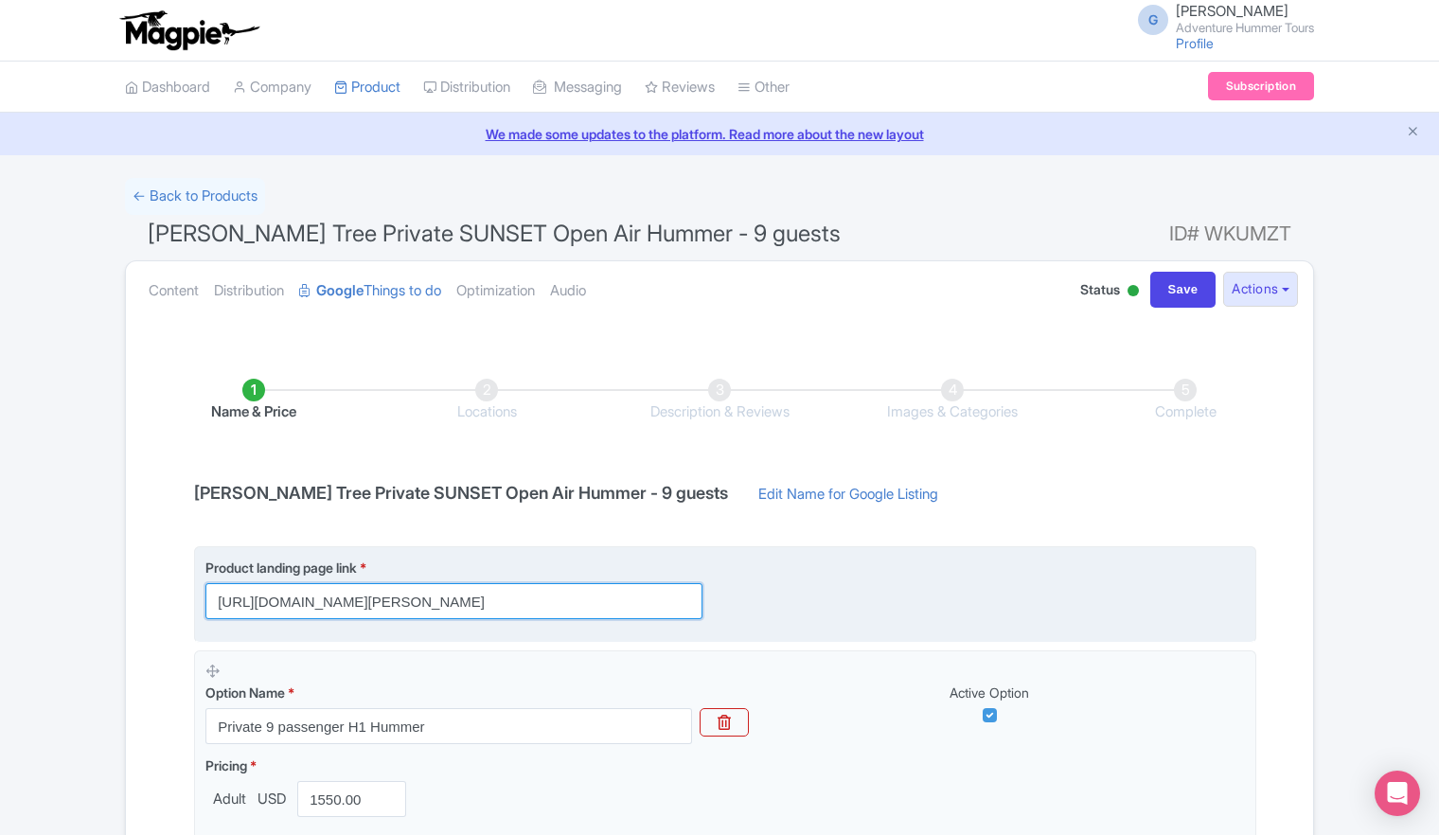
drag, startPoint x: 347, startPoint y: 601, endPoint x: 194, endPoint y: 610, distance: 152.7
click at [194, 610] on fieldset "Product landing page link * https://adventurehummer.rezgo.com/details/402484/pr…" at bounding box center [725, 594] width 1062 height 96
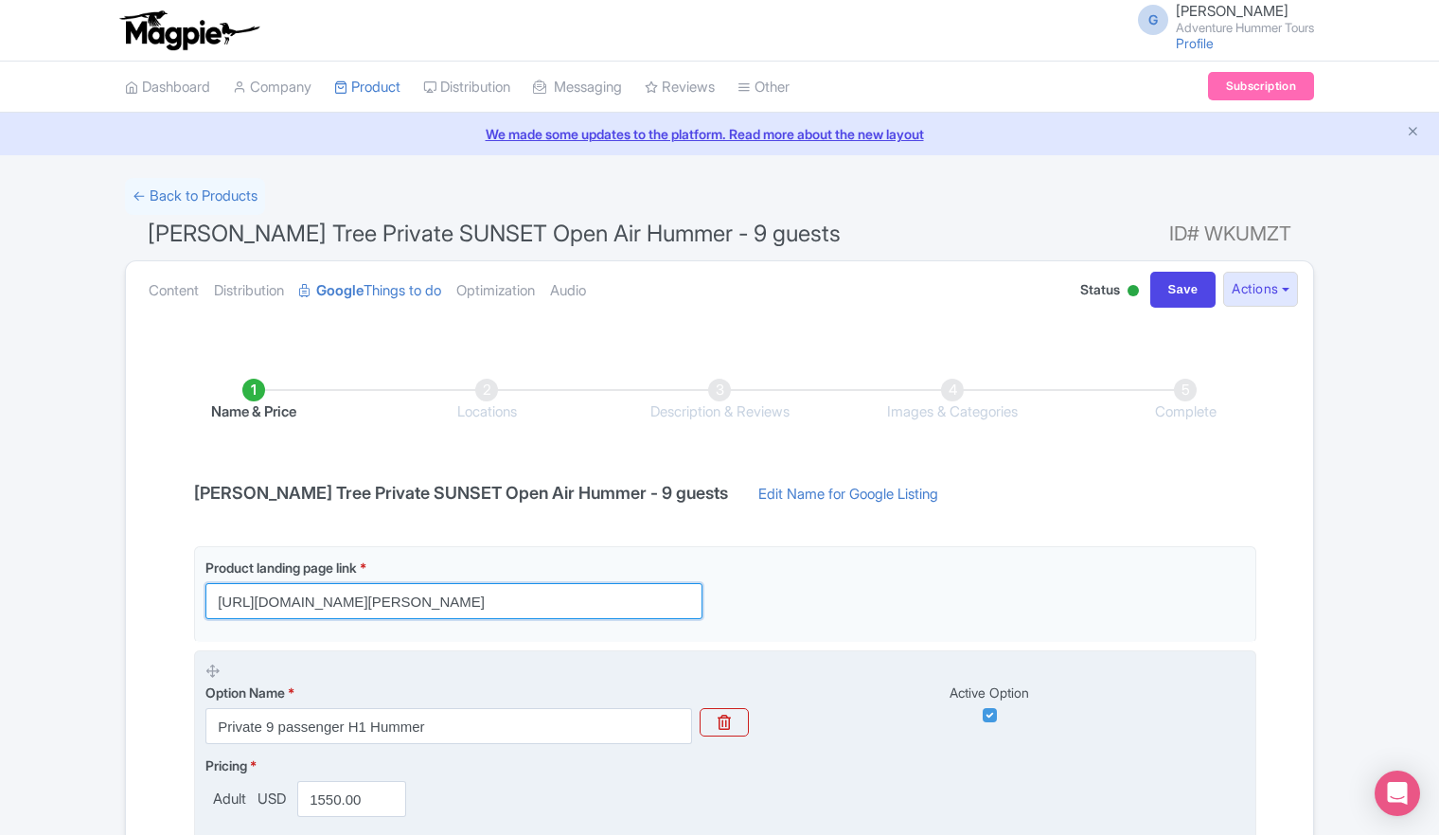
type input "[URL][DOMAIN_NAME][PERSON_NAME]"
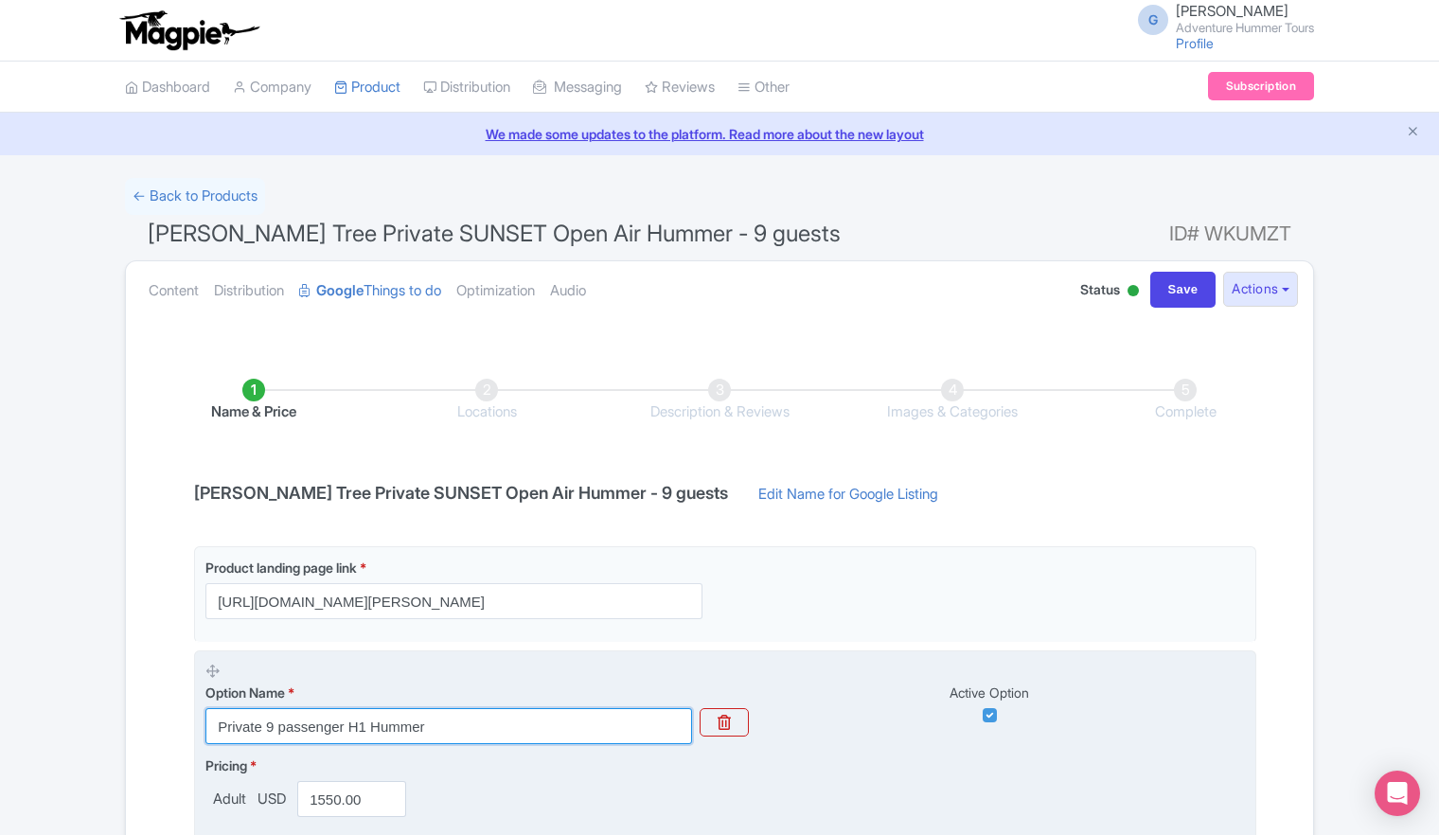
click at [346, 722] on input "Private 9 passenger H1 Hummer" at bounding box center [448, 726] width 487 height 36
click at [337, 723] on input "Private 9 passenger H1 Hummer" at bounding box center [448, 726] width 487 height 36
click at [345, 726] on input "Private 9 passenger H1 Hummer" at bounding box center [448, 726] width 487 height 36
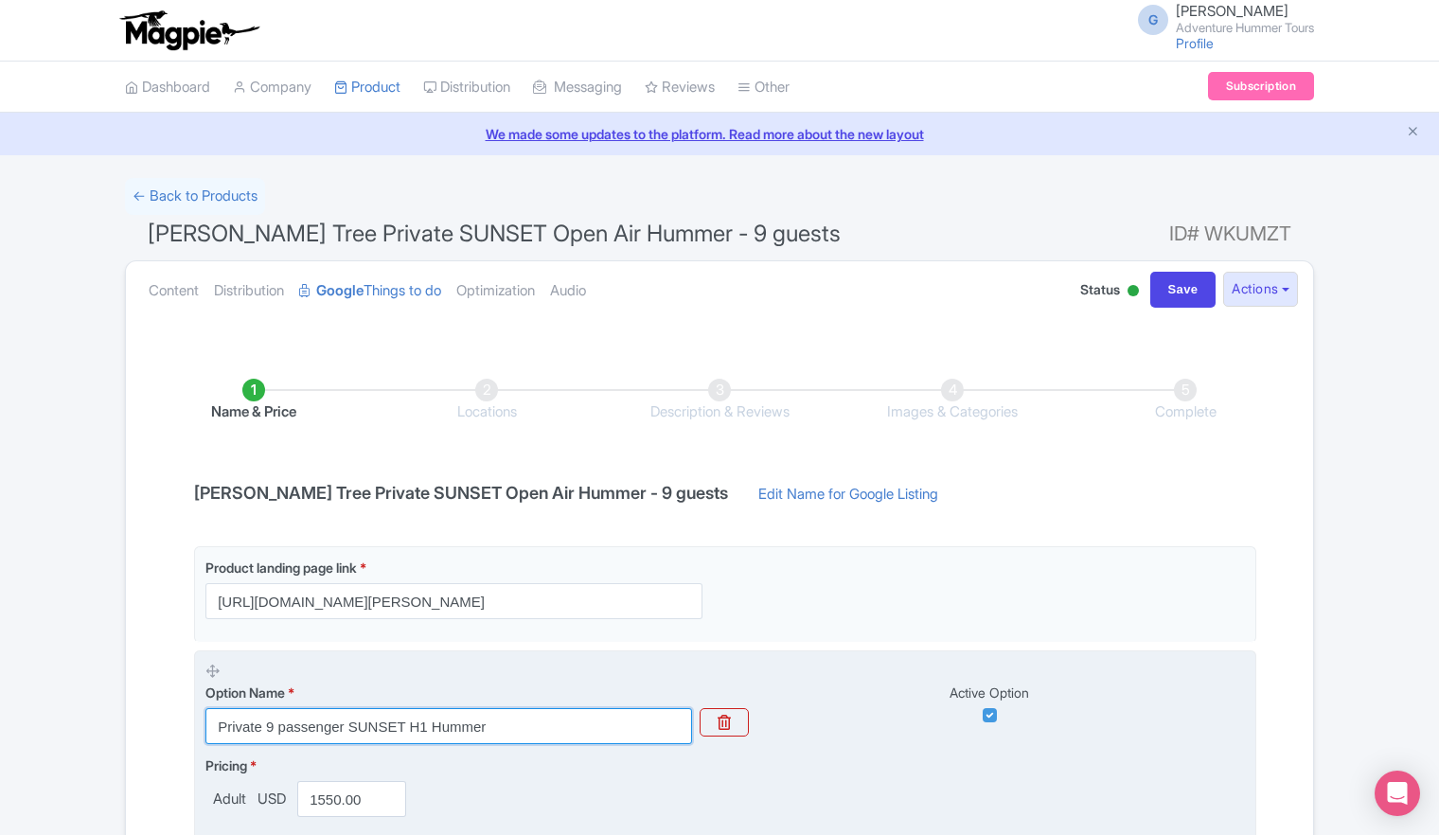
click at [522, 725] on input "Private 9 passenger SUNSET H1 Hummer" at bounding box center [448, 726] width 487 height 36
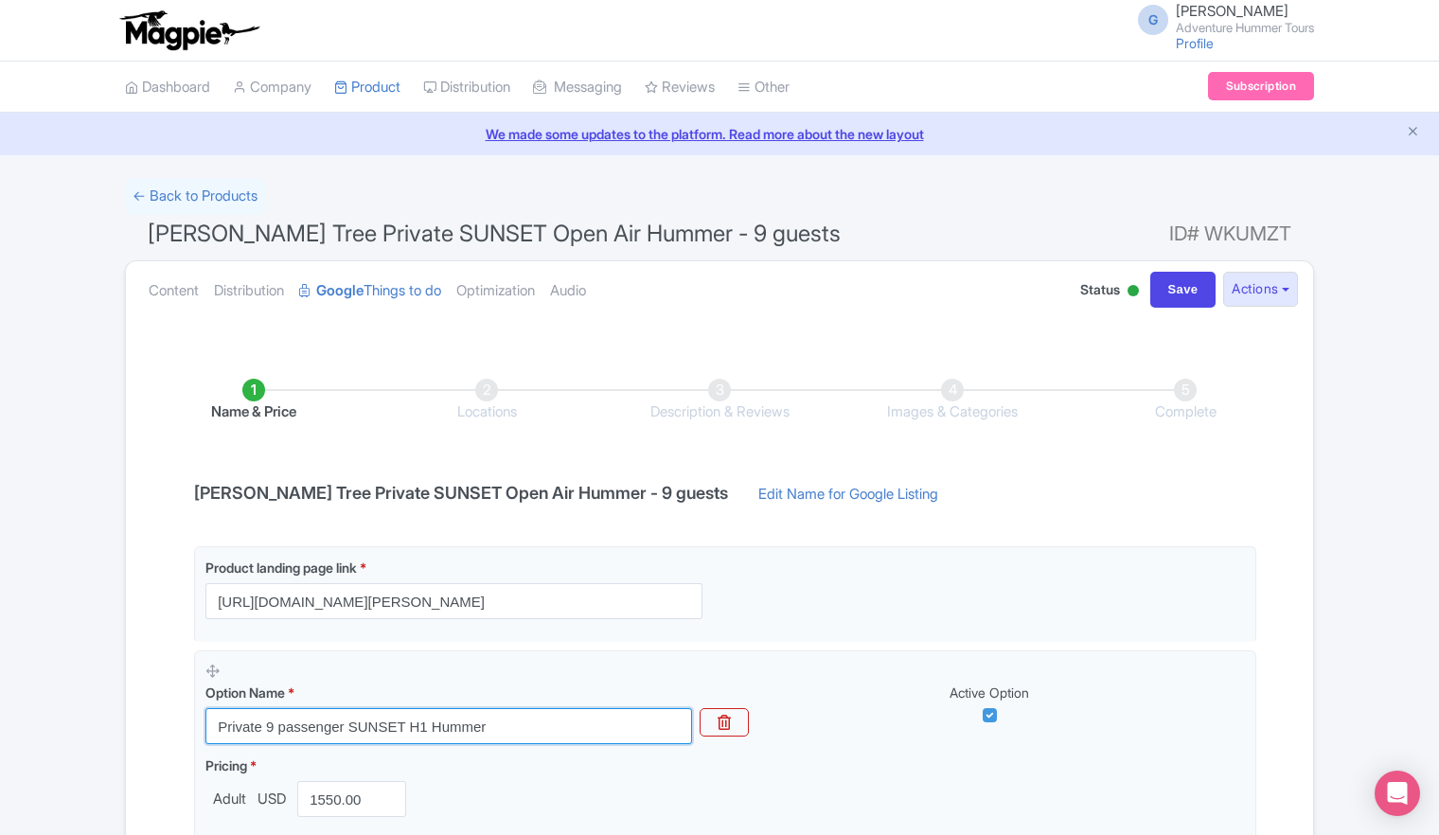
type input "Private 9 passenger SUNSET H1 Hummer"
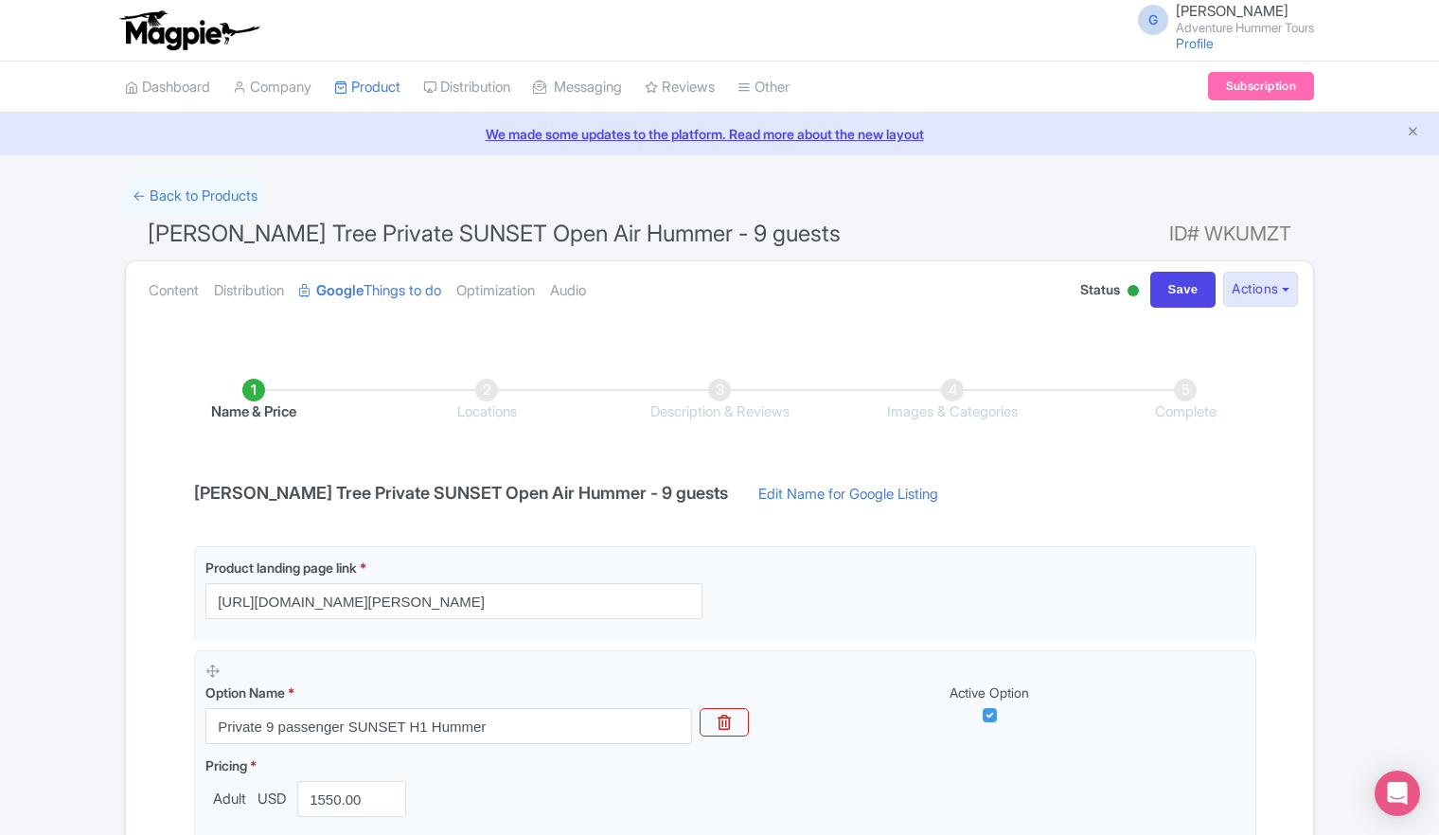
click at [966, 456] on ul "Name & Price Locations Description & Reviews Images & Categories Complete" at bounding box center [719, 401] width 1165 height 120
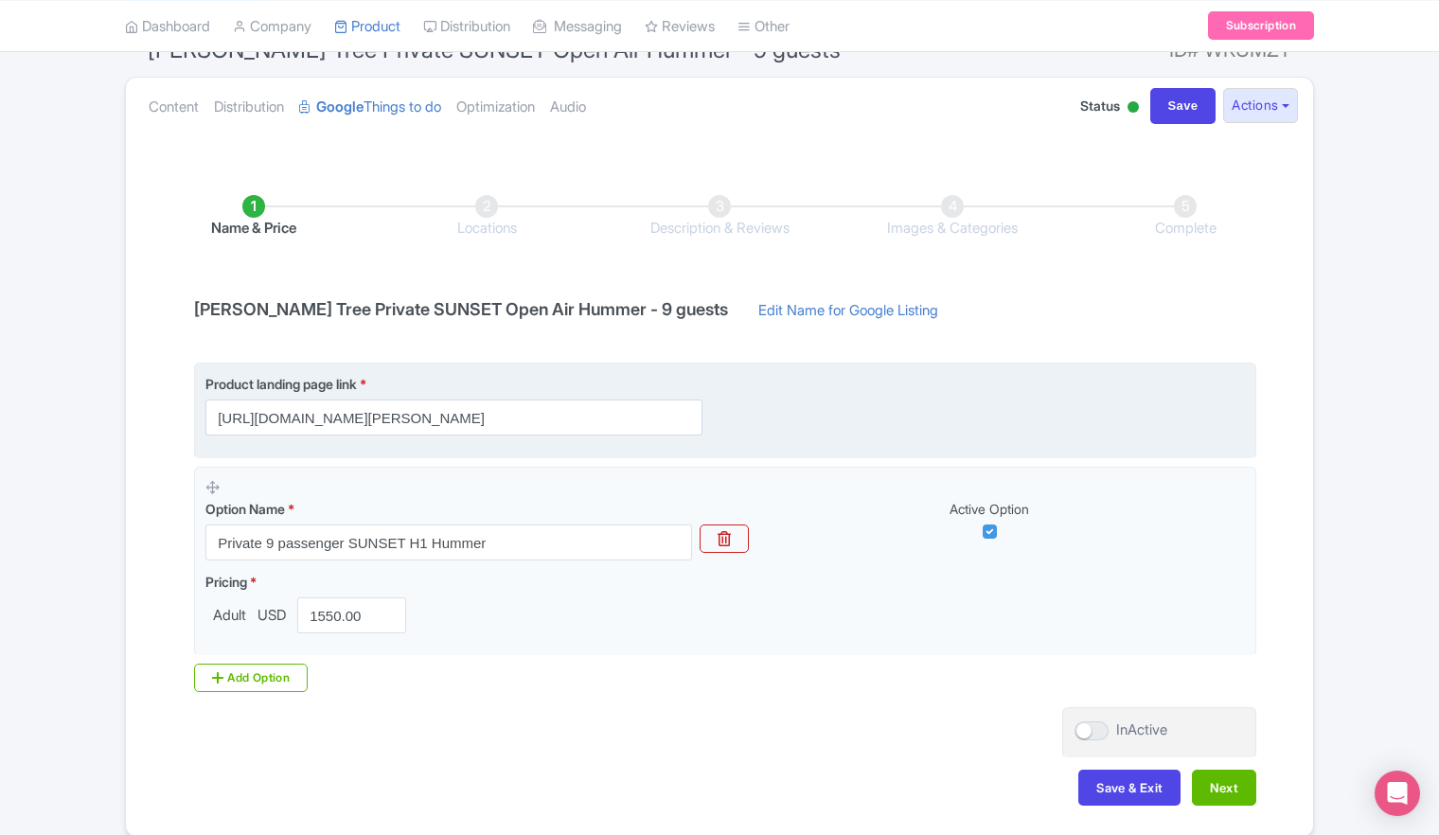
scroll to position [189, 0]
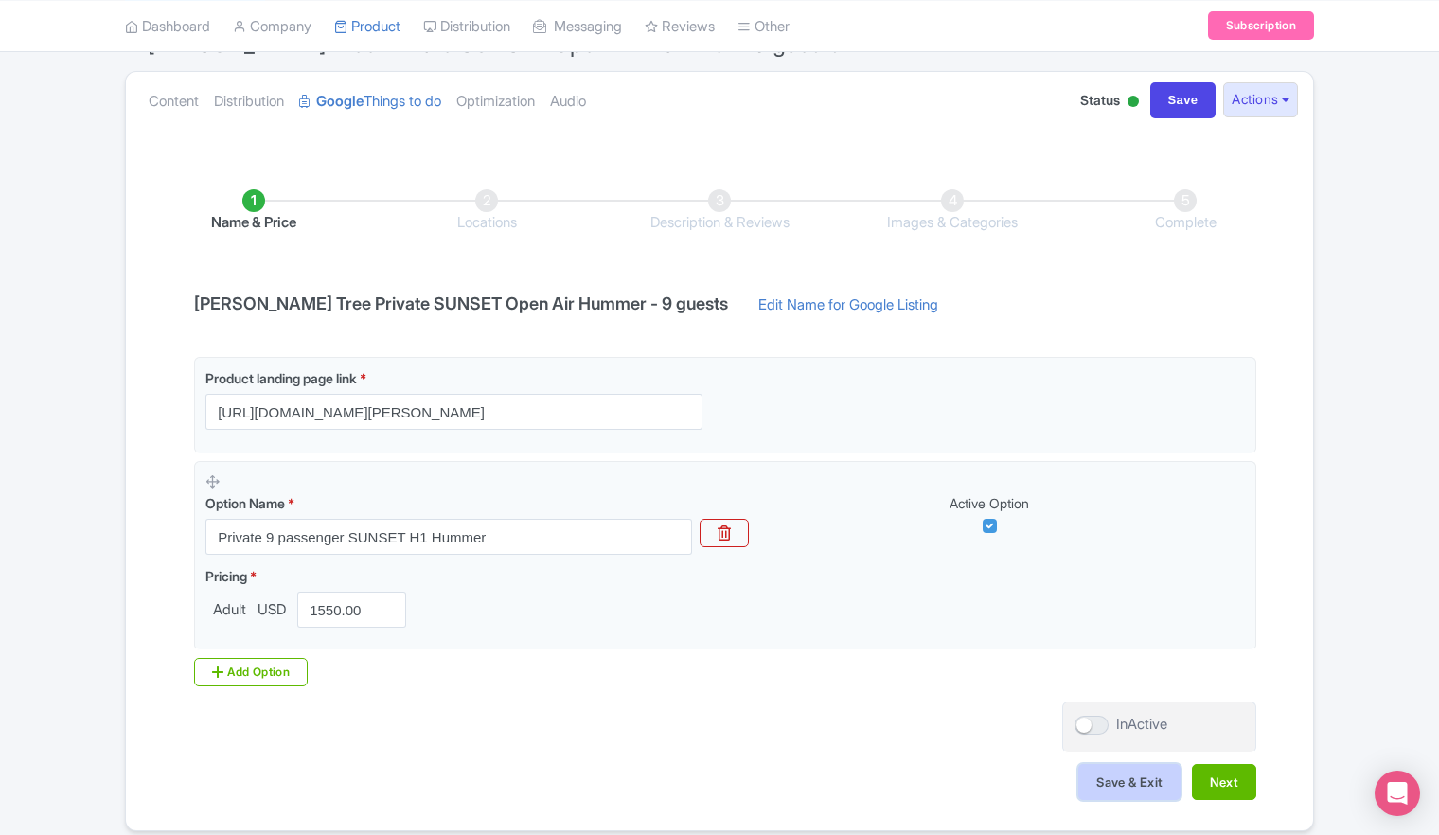
click at [1121, 782] on button "Save & Exit" at bounding box center [1129, 782] width 102 height 36
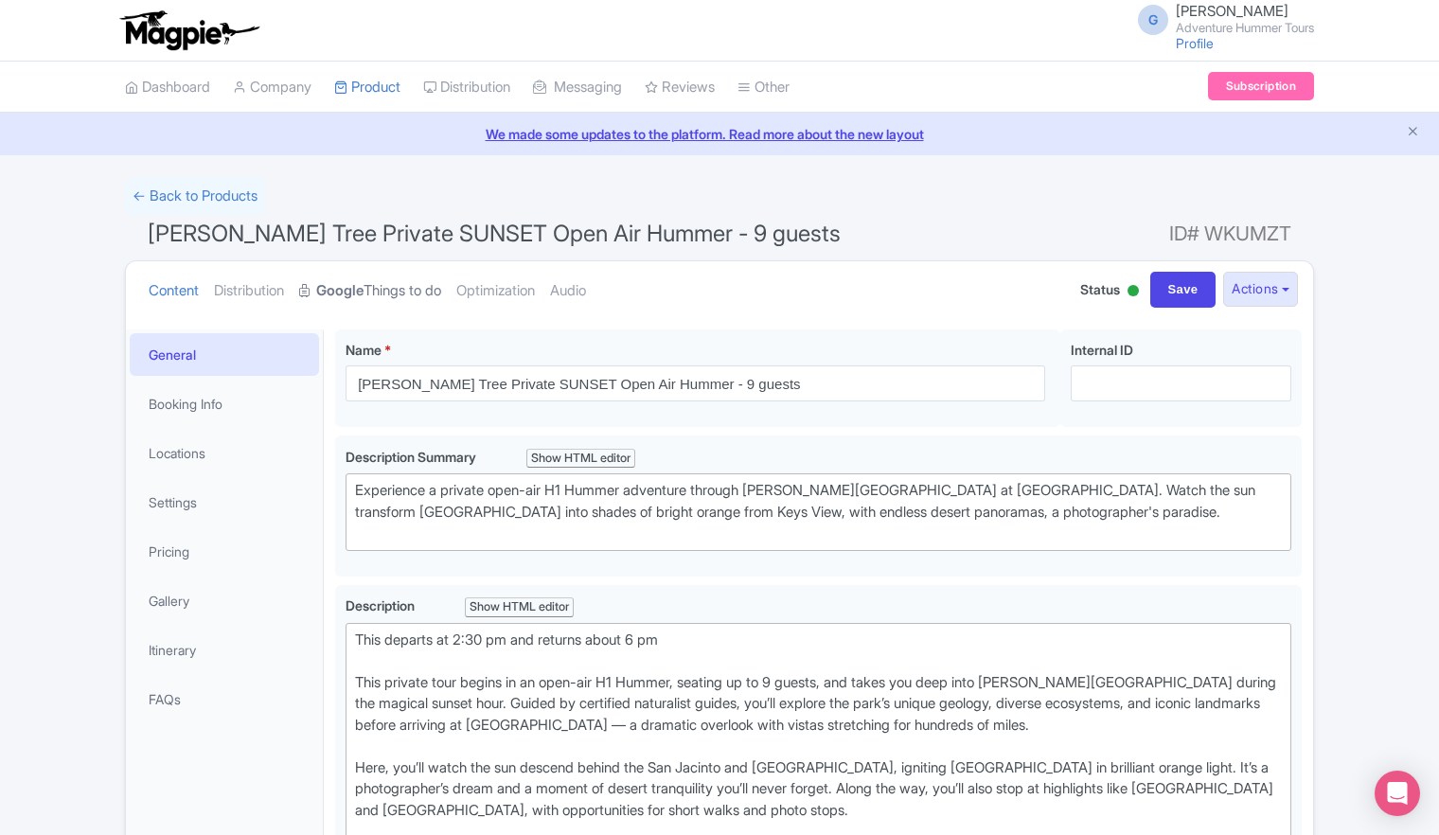
click at [374, 284] on link "Google Things to do" at bounding box center [370, 291] width 142 height 60
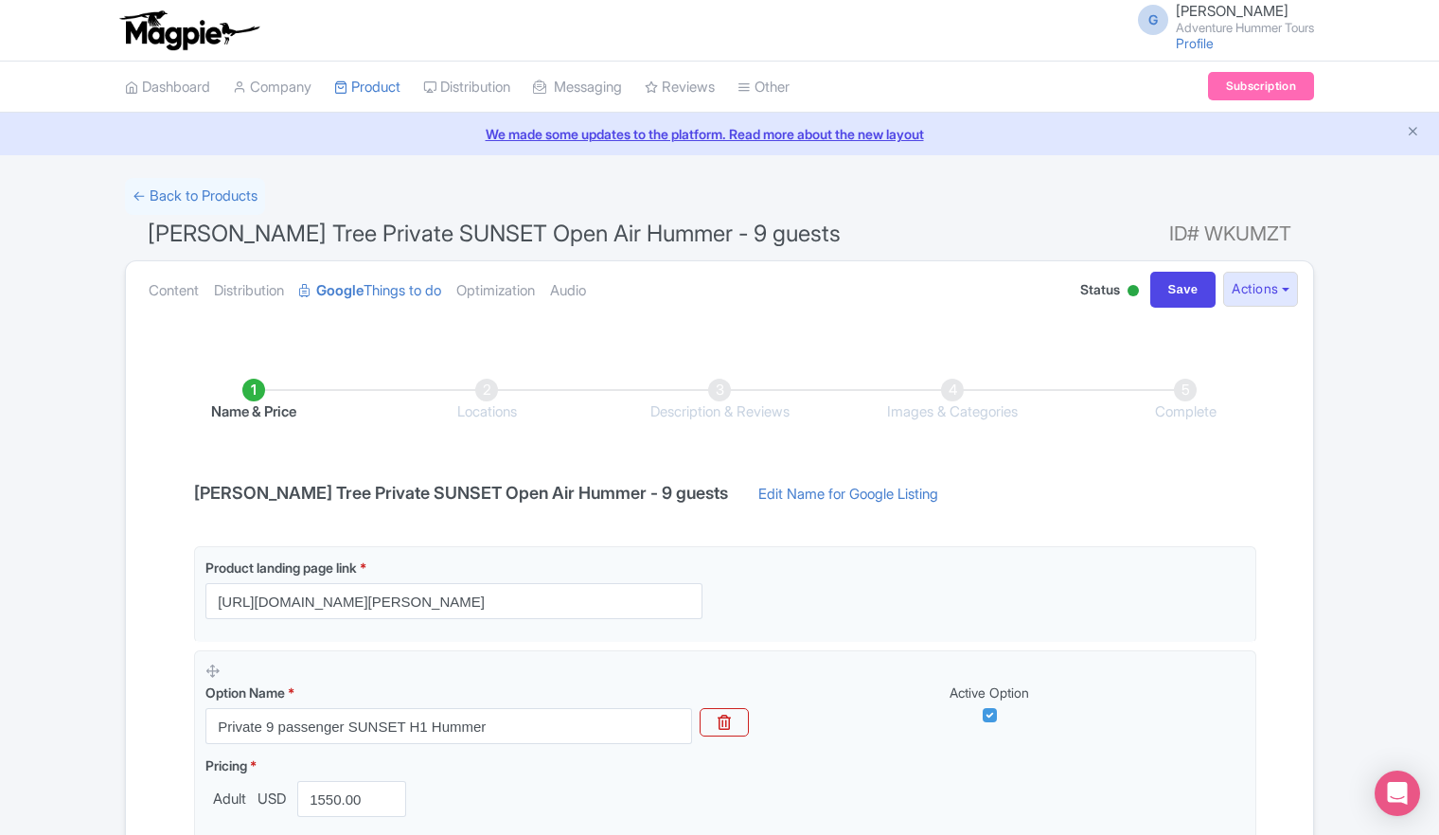
scroll to position [265, 0]
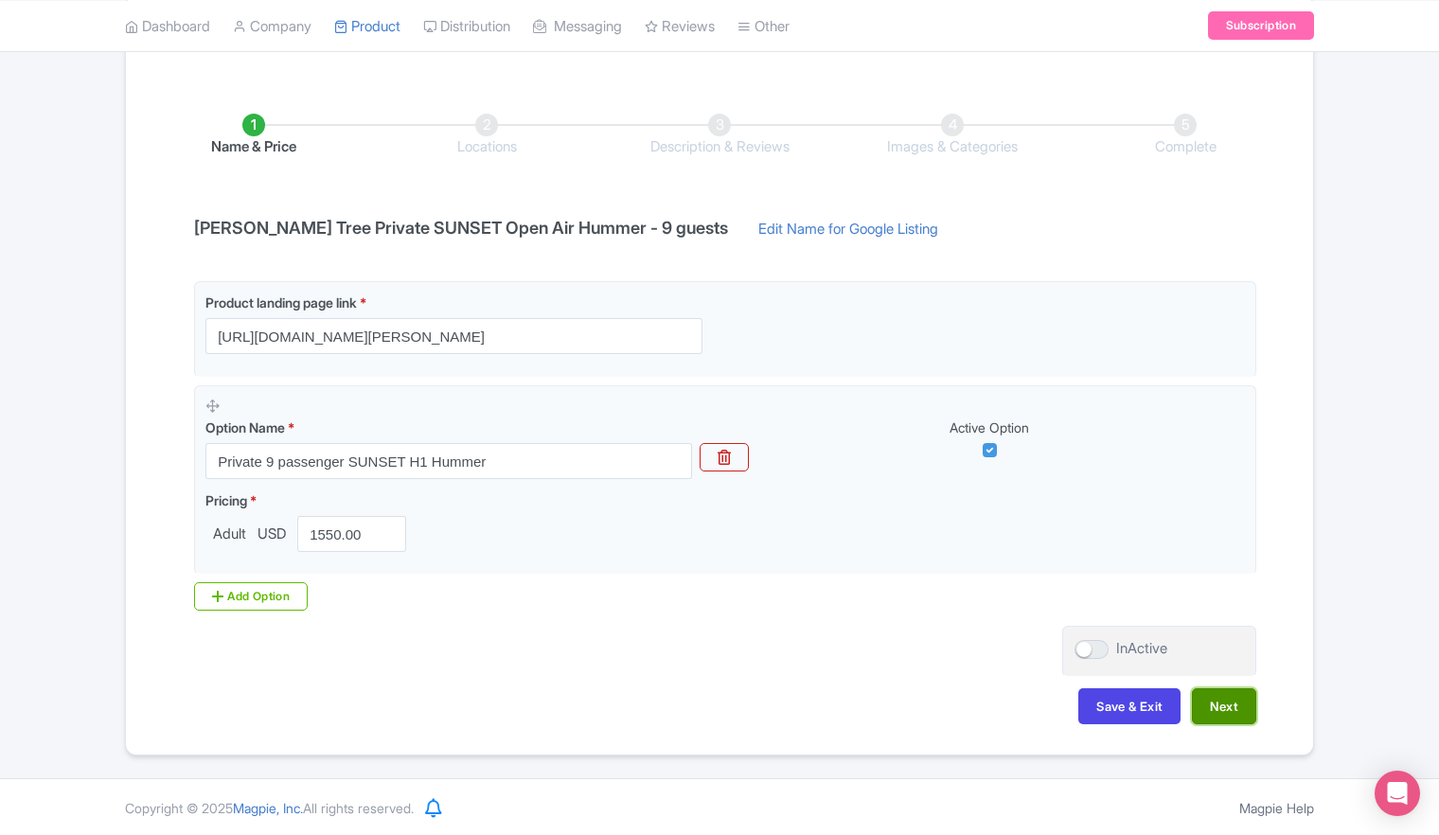
click at [1218, 703] on button "Next" at bounding box center [1224, 706] width 64 height 36
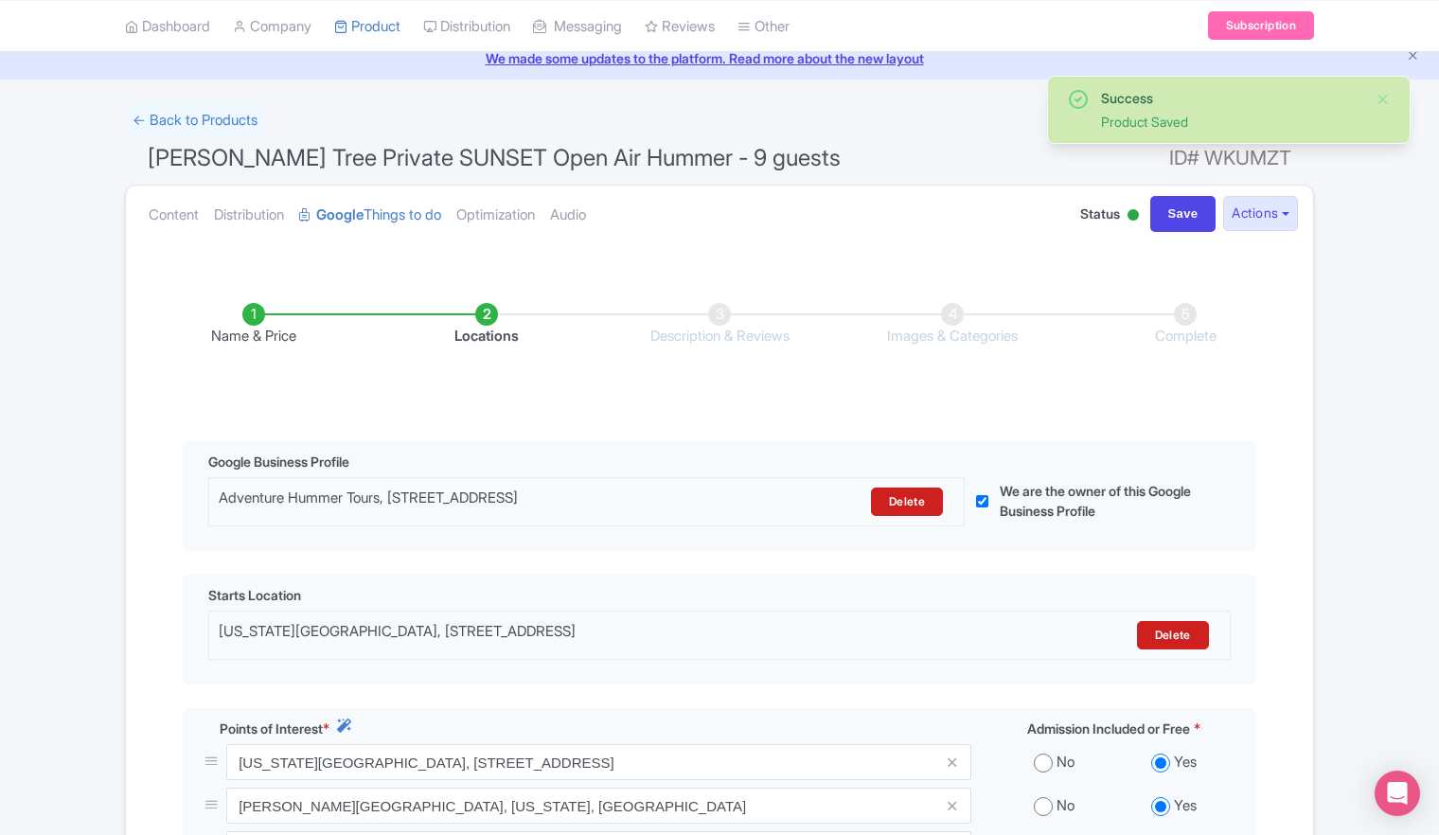
scroll to position [560, 0]
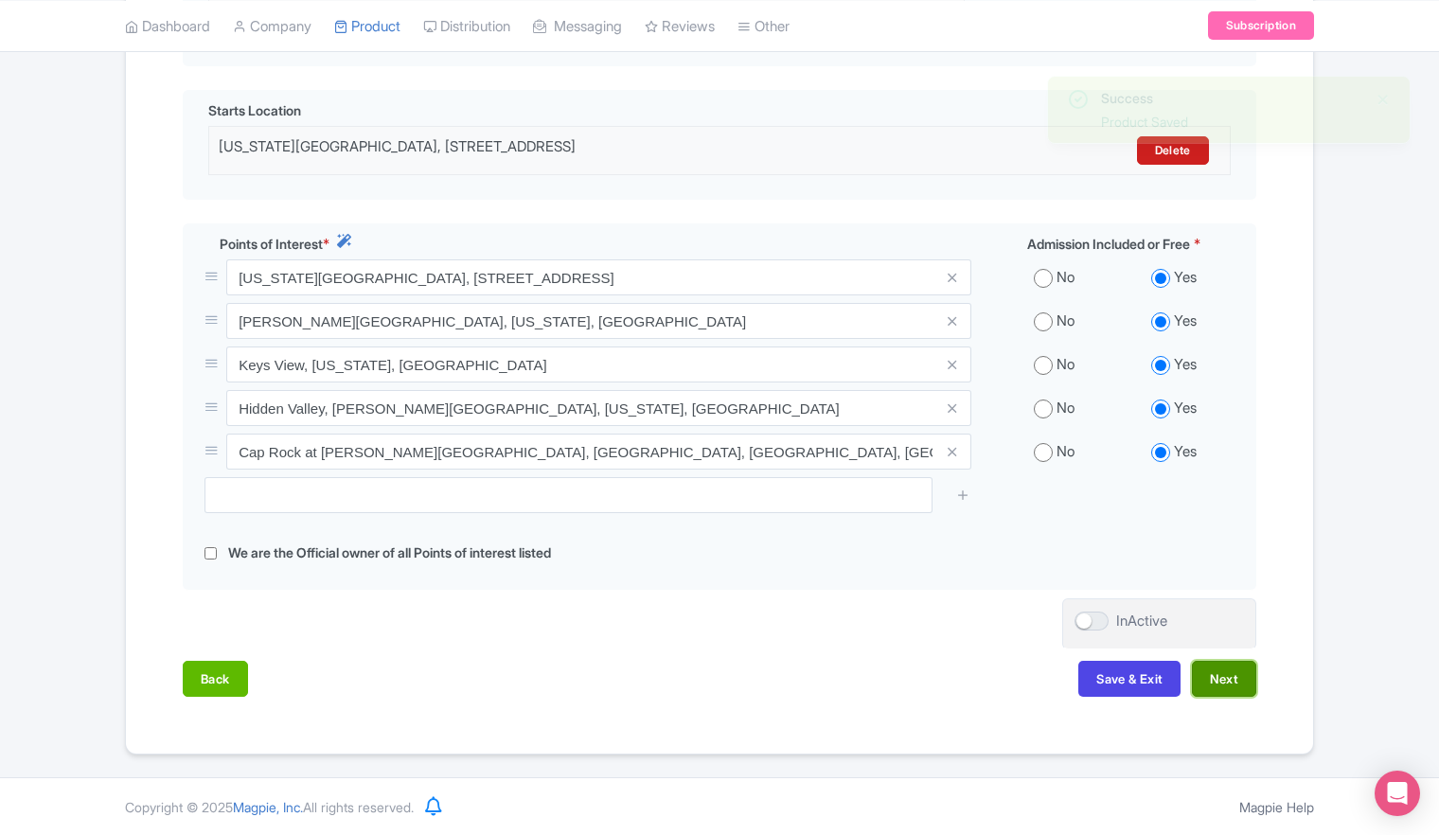
click at [1229, 690] on button "Next" at bounding box center [1224, 679] width 64 height 36
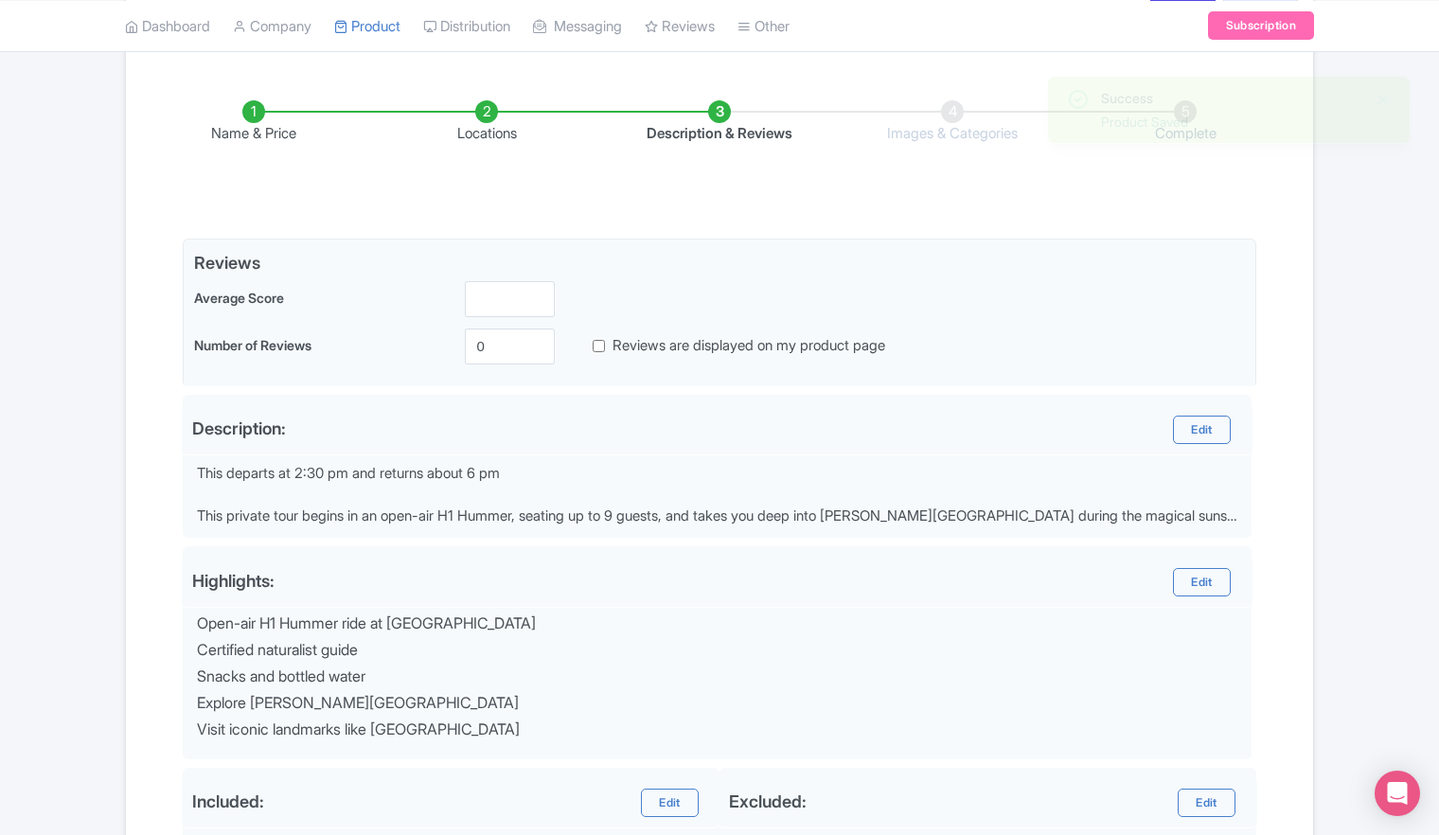
scroll to position [276, 0]
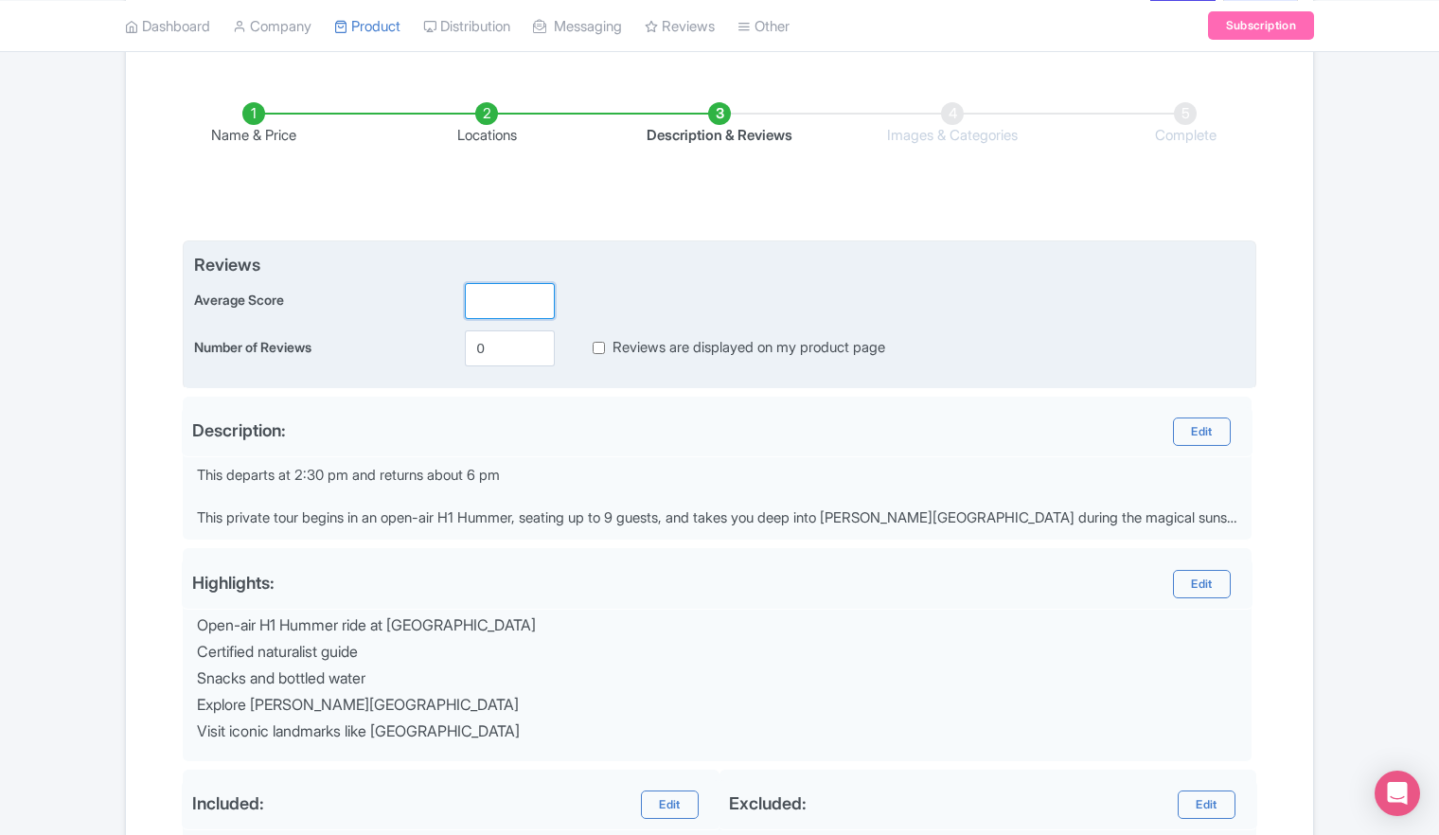
click at [525, 307] on input "number" at bounding box center [510, 301] width 90 height 36
click at [537, 291] on input "1" at bounding box center [510, 301] width 90 height 36
click at [537, 291] on input "1.1" at bounding box center [510, 301] width 90 height 36
click at [537, 291] on input "2.5" at bounding box center [510, 301] width 90 height 36
click at [537, 291] on input "3.5" at bounding box center [510, 301] width 90 height 36
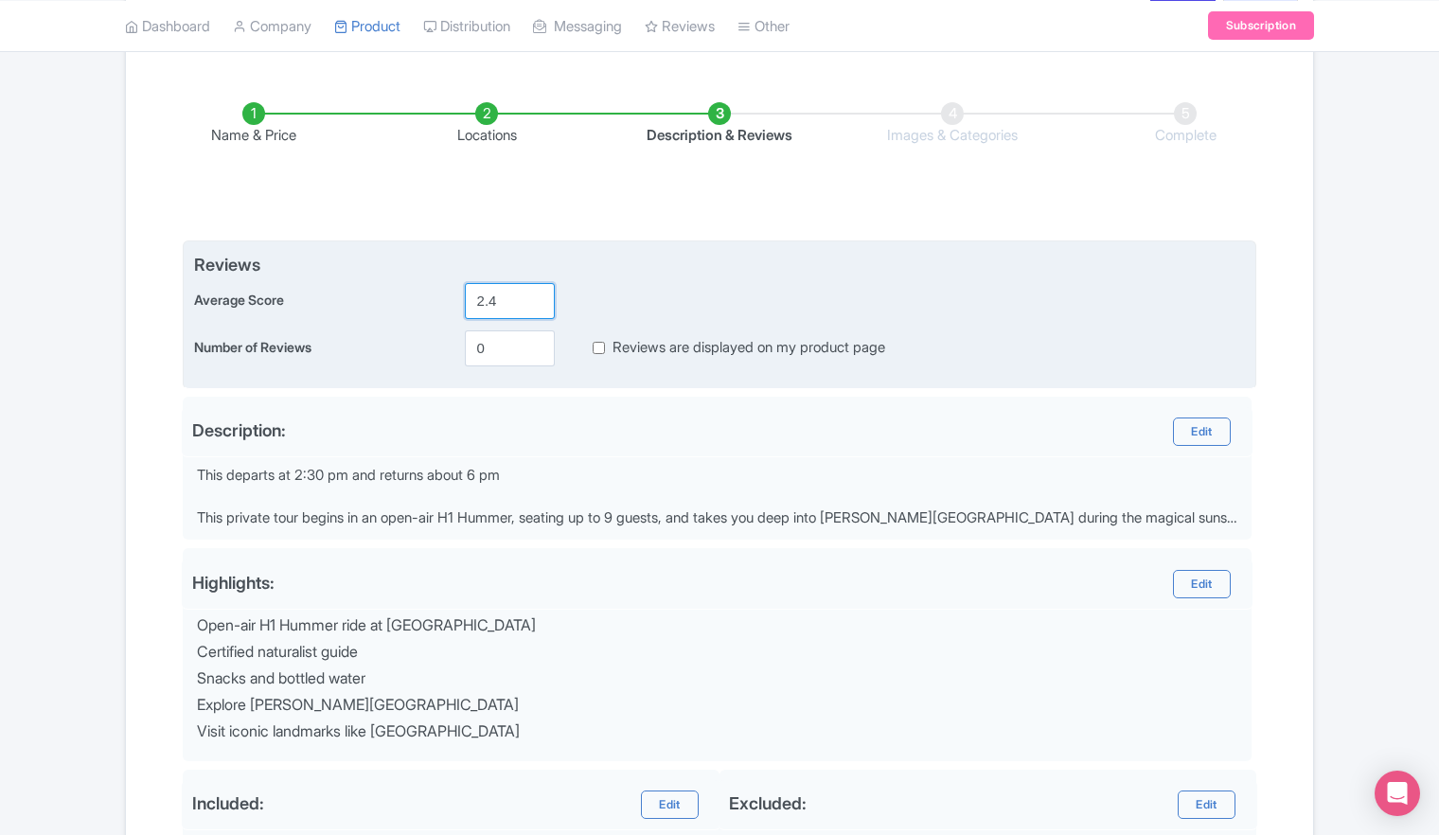
click at [537, 301] on input "2.4" at bounding box center [510, 301] width 90 height 36
click at [537, 301] on input "1.1" at bounding box center [510, 301] width 90 height 36
click at [535, 294] on input "4.5" at bounding box center [510, 301] width 90 height 36
click at [535, 294] on input "4.6" at bounding box center [510, 301] width 90 height 36
type input "4.7"
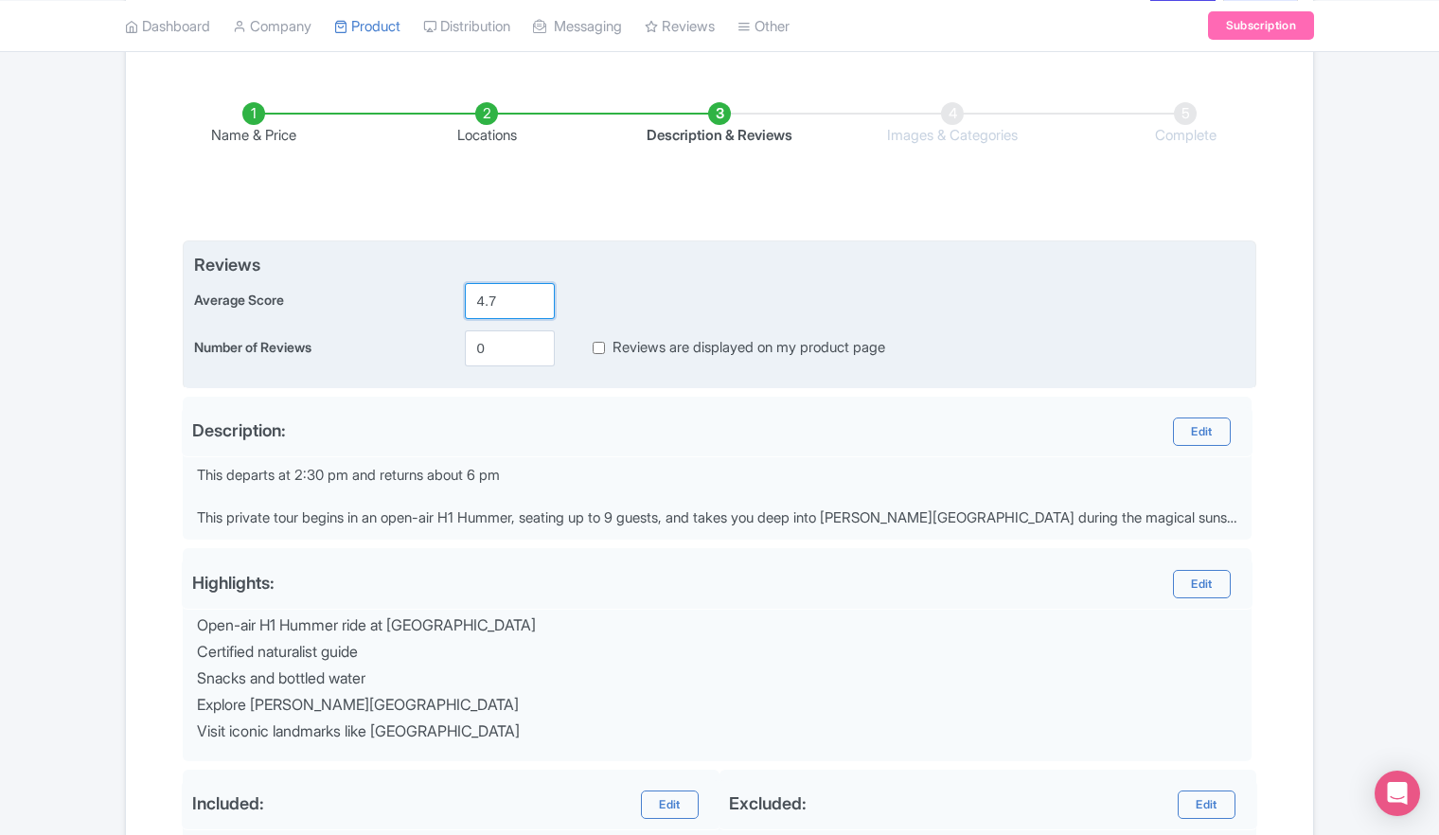
click at [535, 294] on input "4.7" at bounding box center [510, 301] width 90 height 36
click at [509, 351] on input "0" at bounding box center [510, 348] width 90 height 36
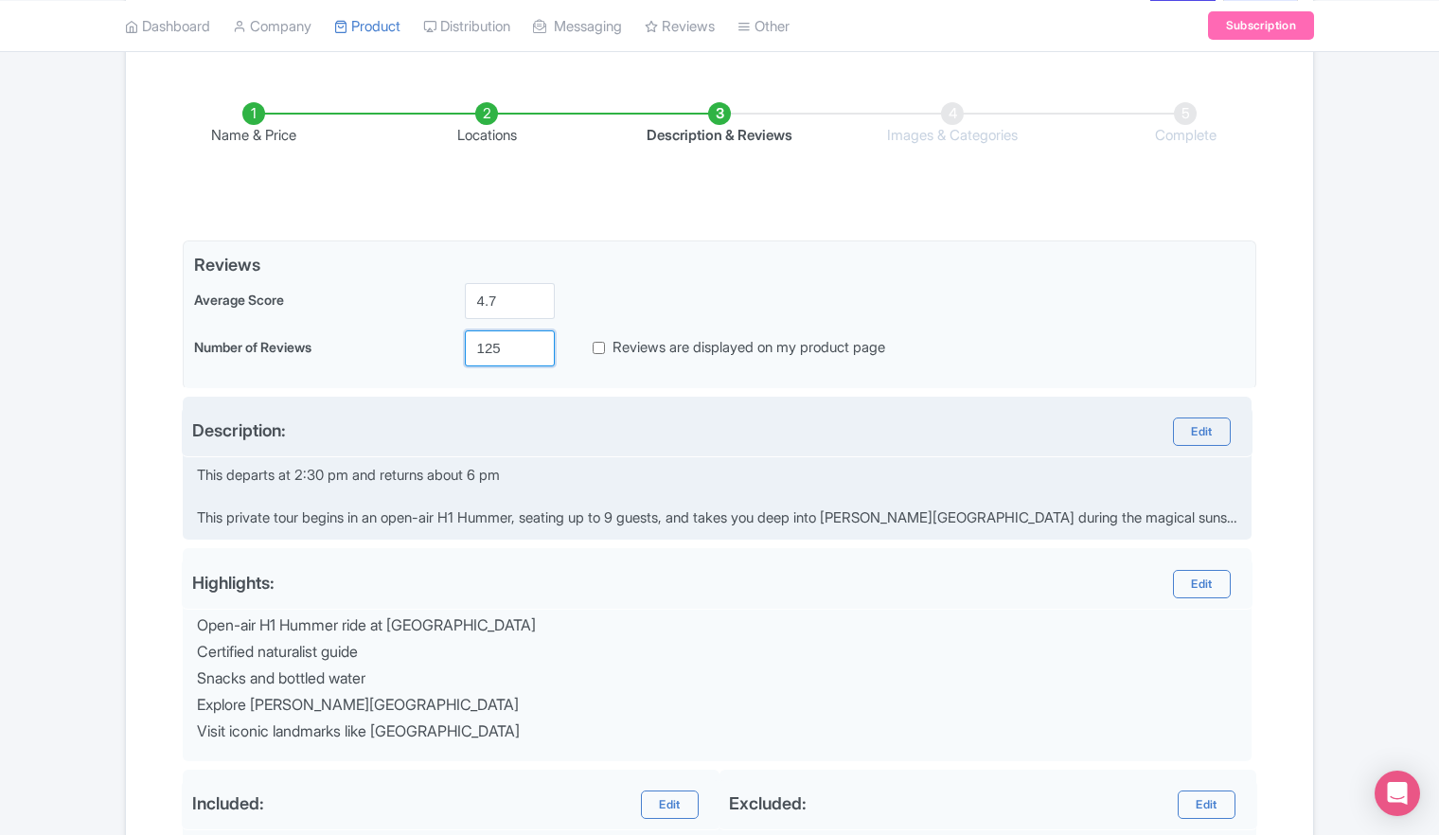
type input "125"
click at [542, 441] on div "Description:" at bounding box center [454, 432] width 525 height 28
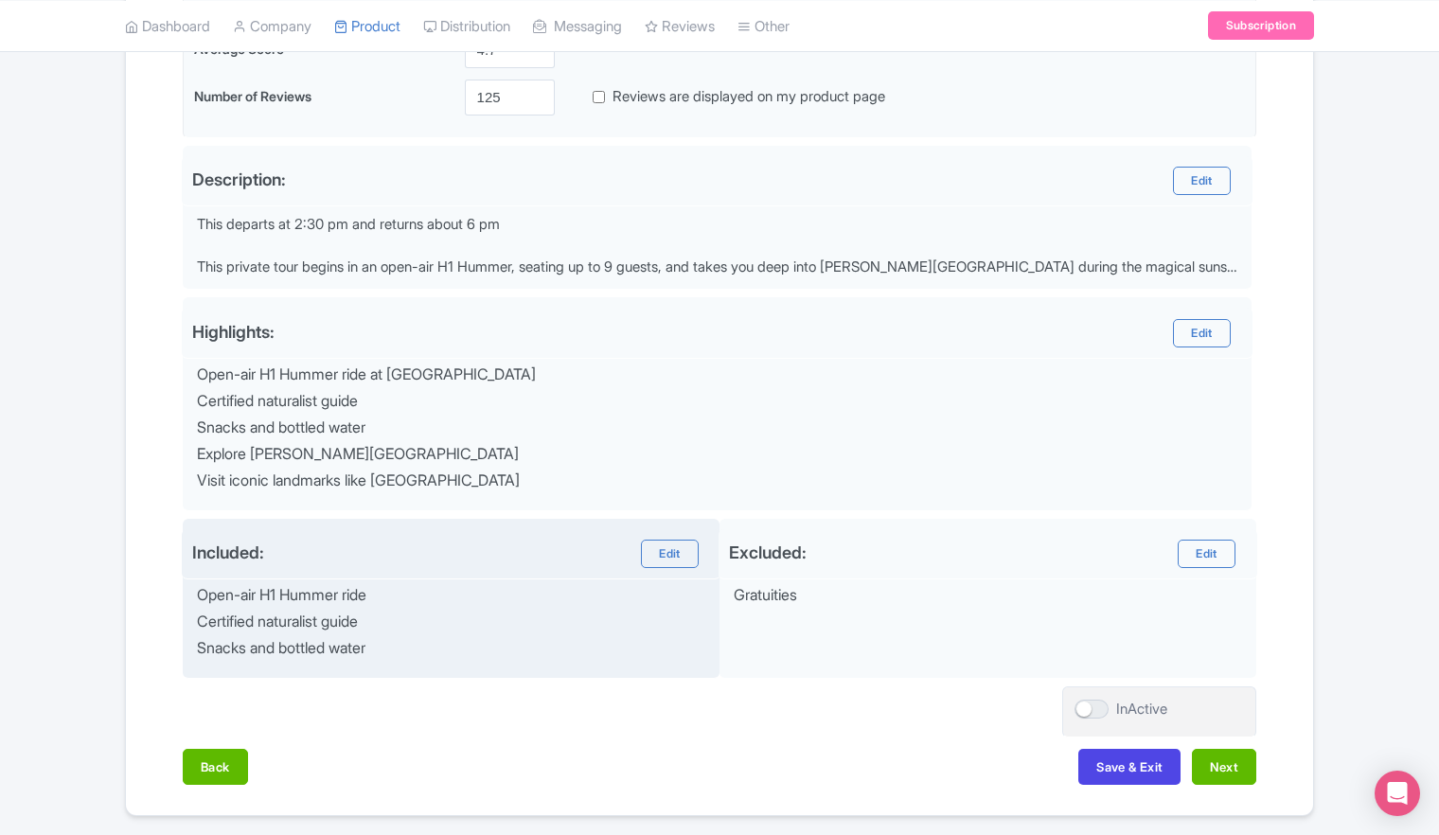
scroll to position [560, 0]
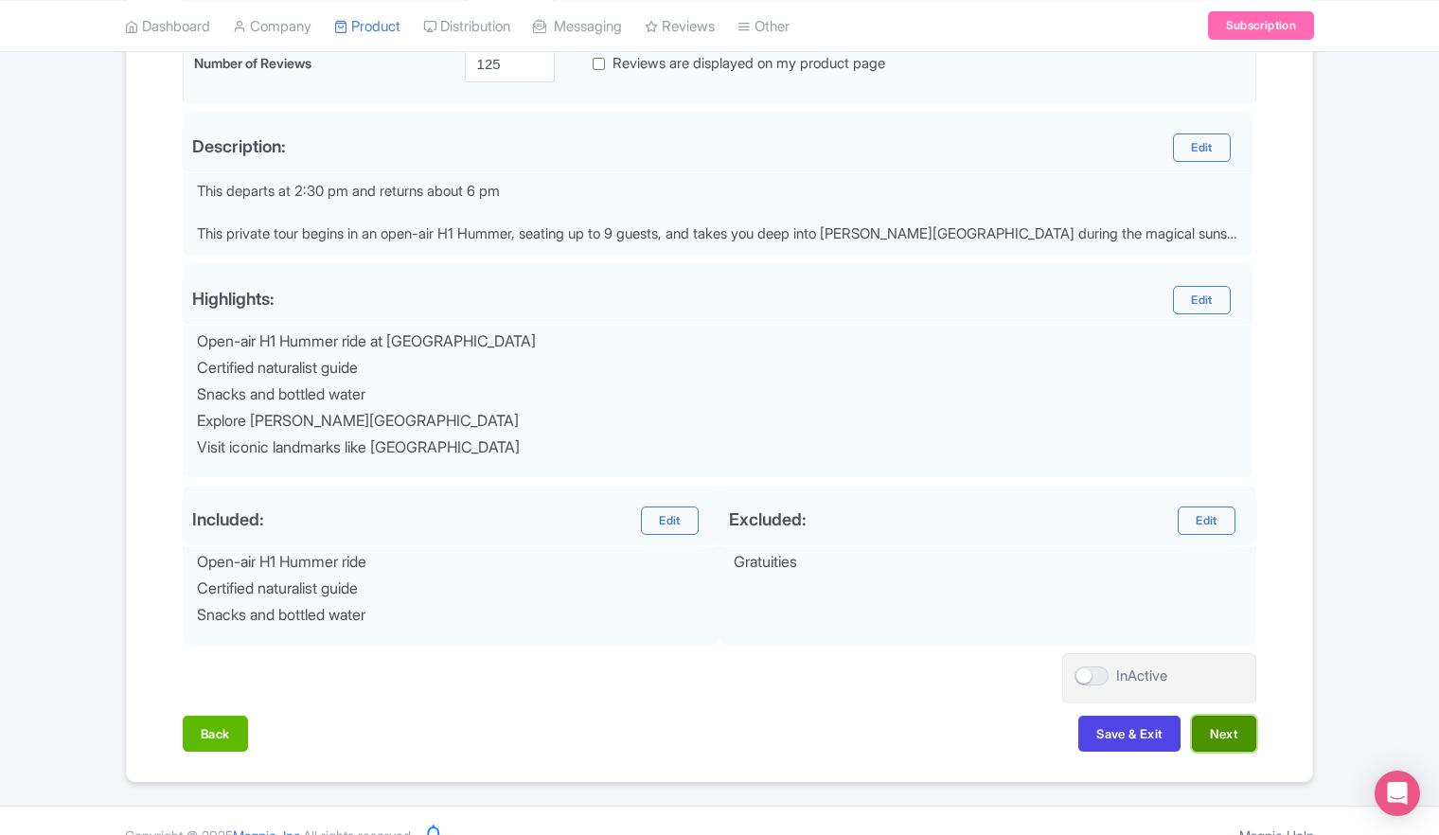
click at [1218, 733] on button "Next" at bounding box center [1224, 734] width 64 height 36
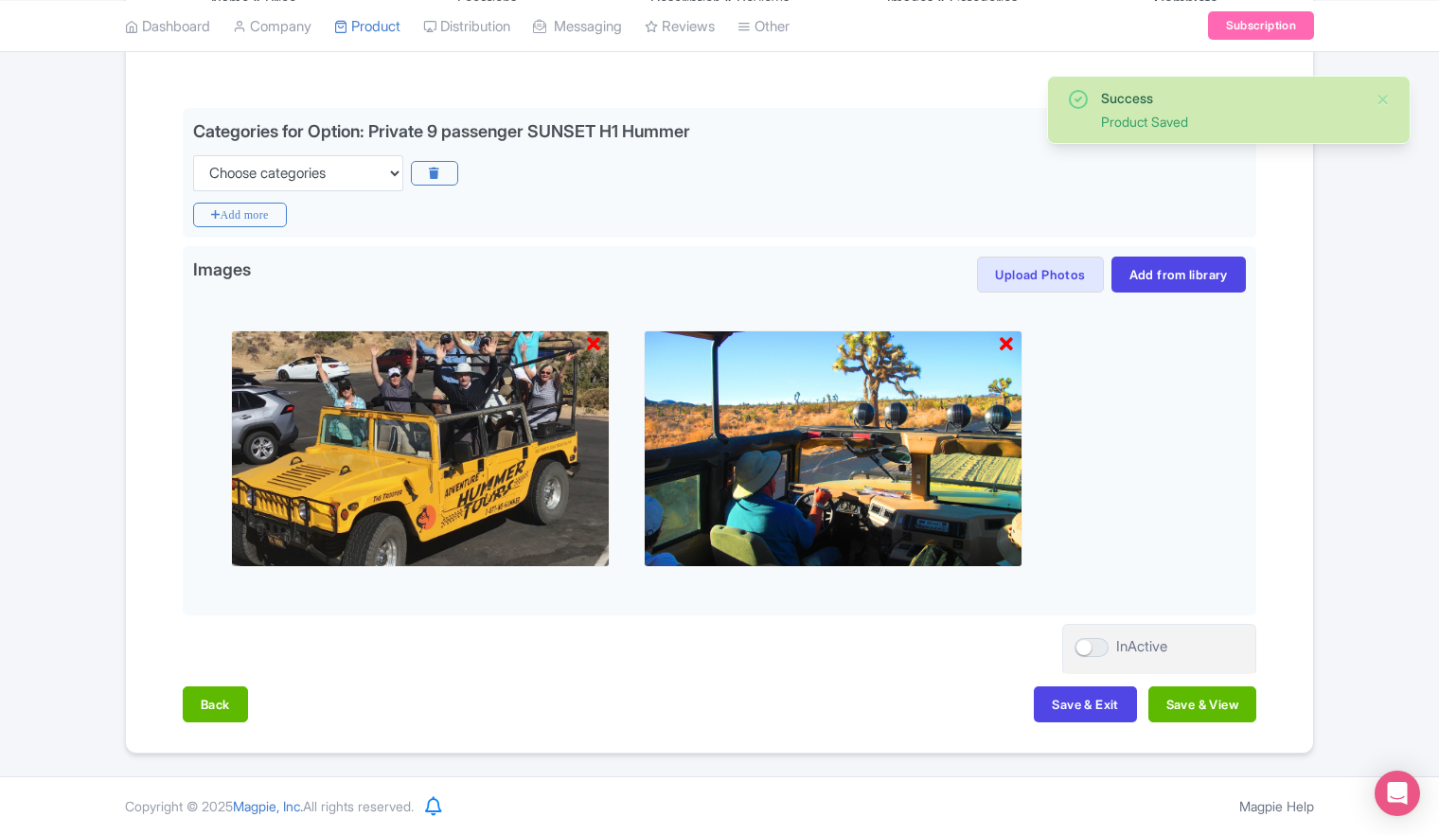
scroll to position [406, 0]
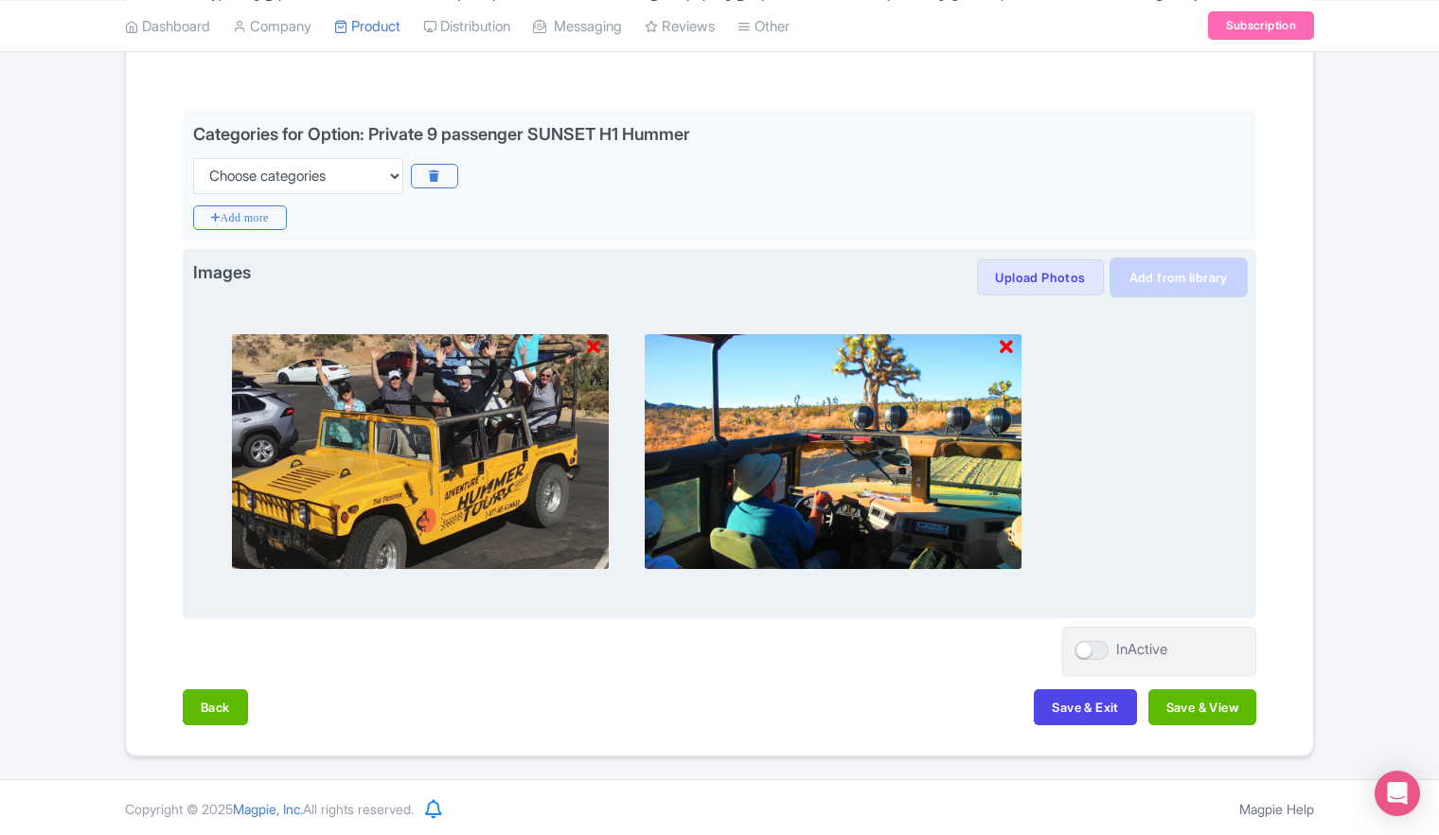
click at [1191, 278] on link "Add from library" at bounding box center [1179, 277] width 134 height 36
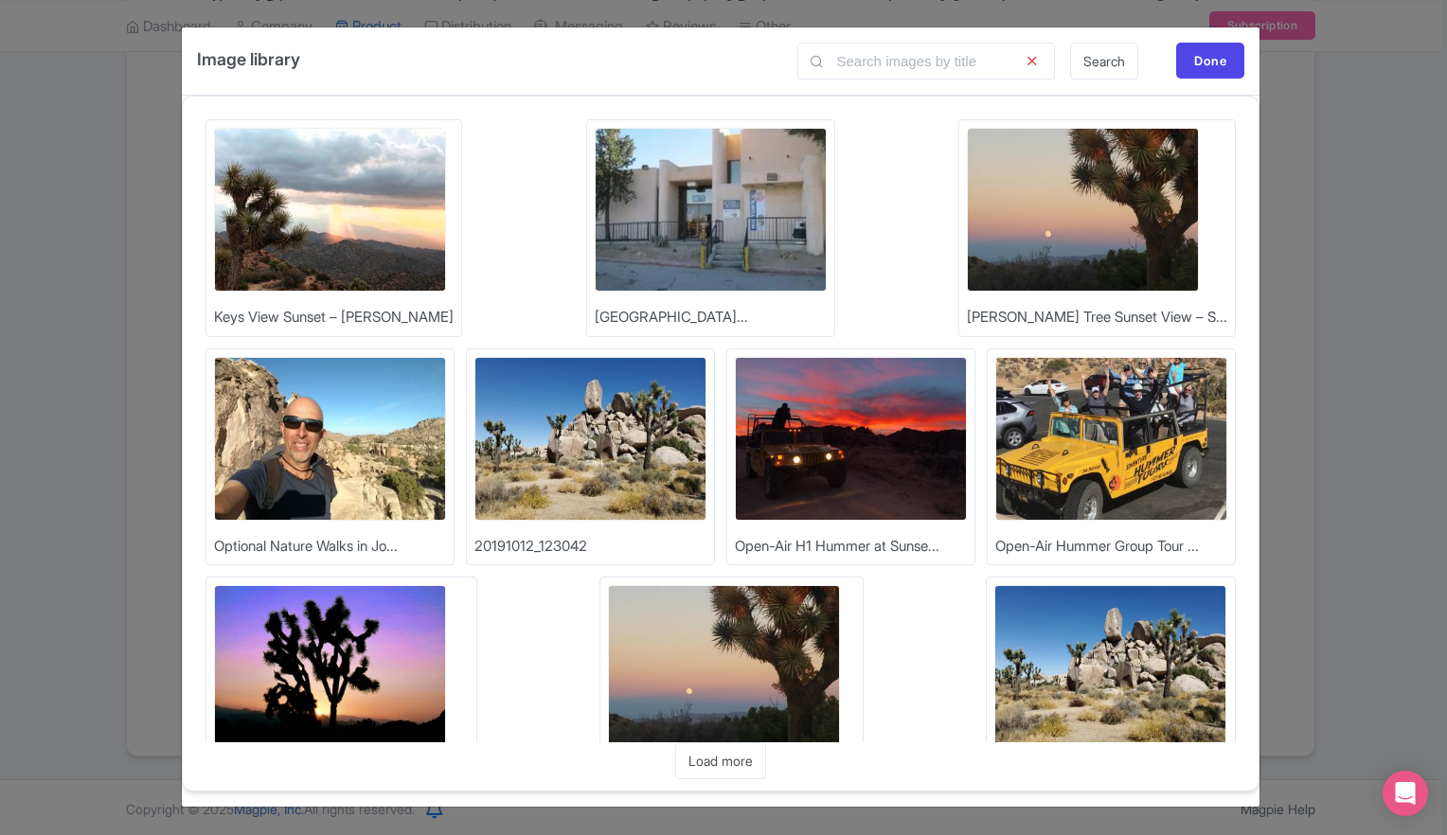
click at [325, 225] on img at bounding box center [330, 210] width 232 height 164
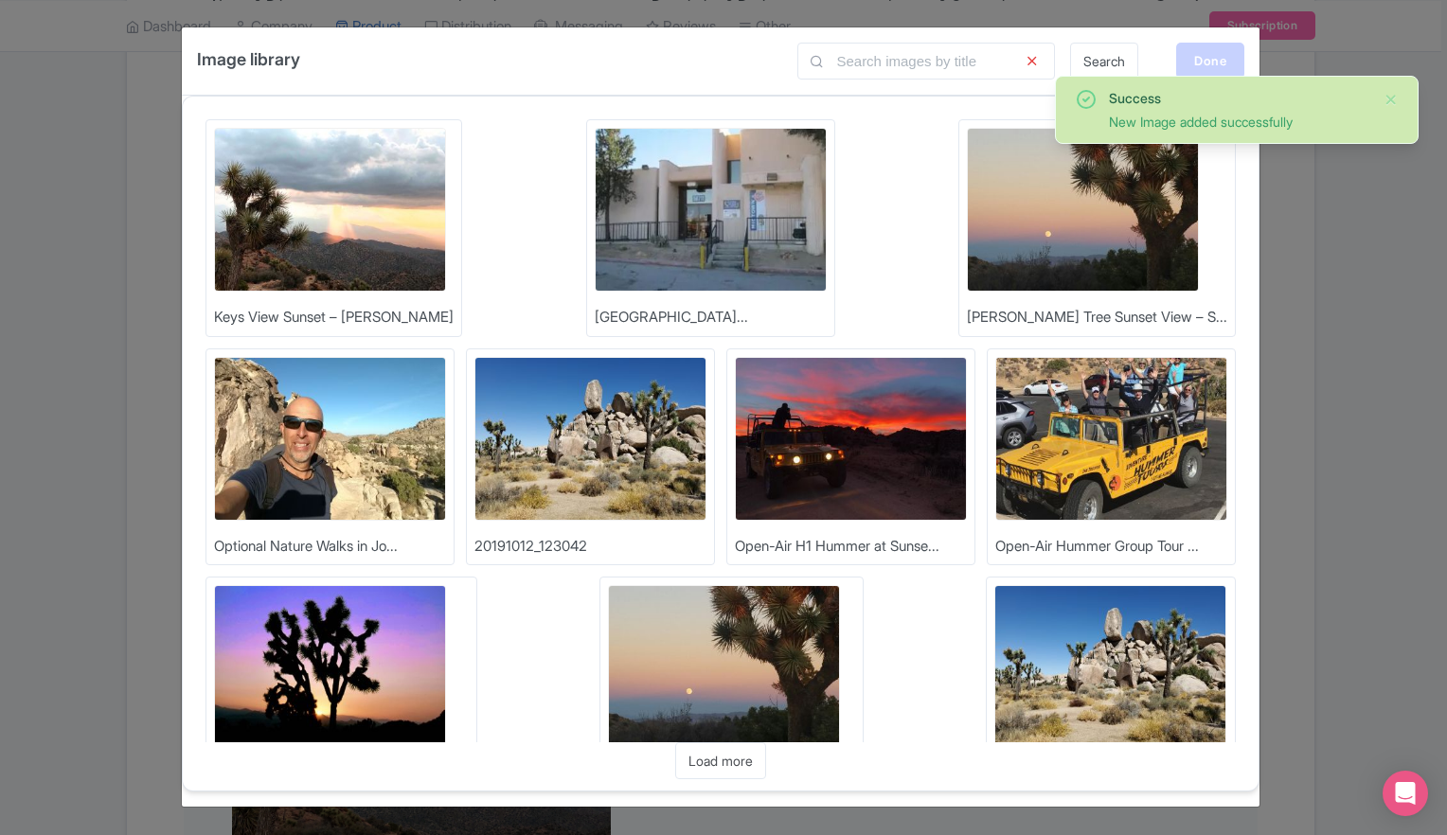
click at [1201, 66] on div "Done" at bounding box center [1210, 61] width 68 height 36
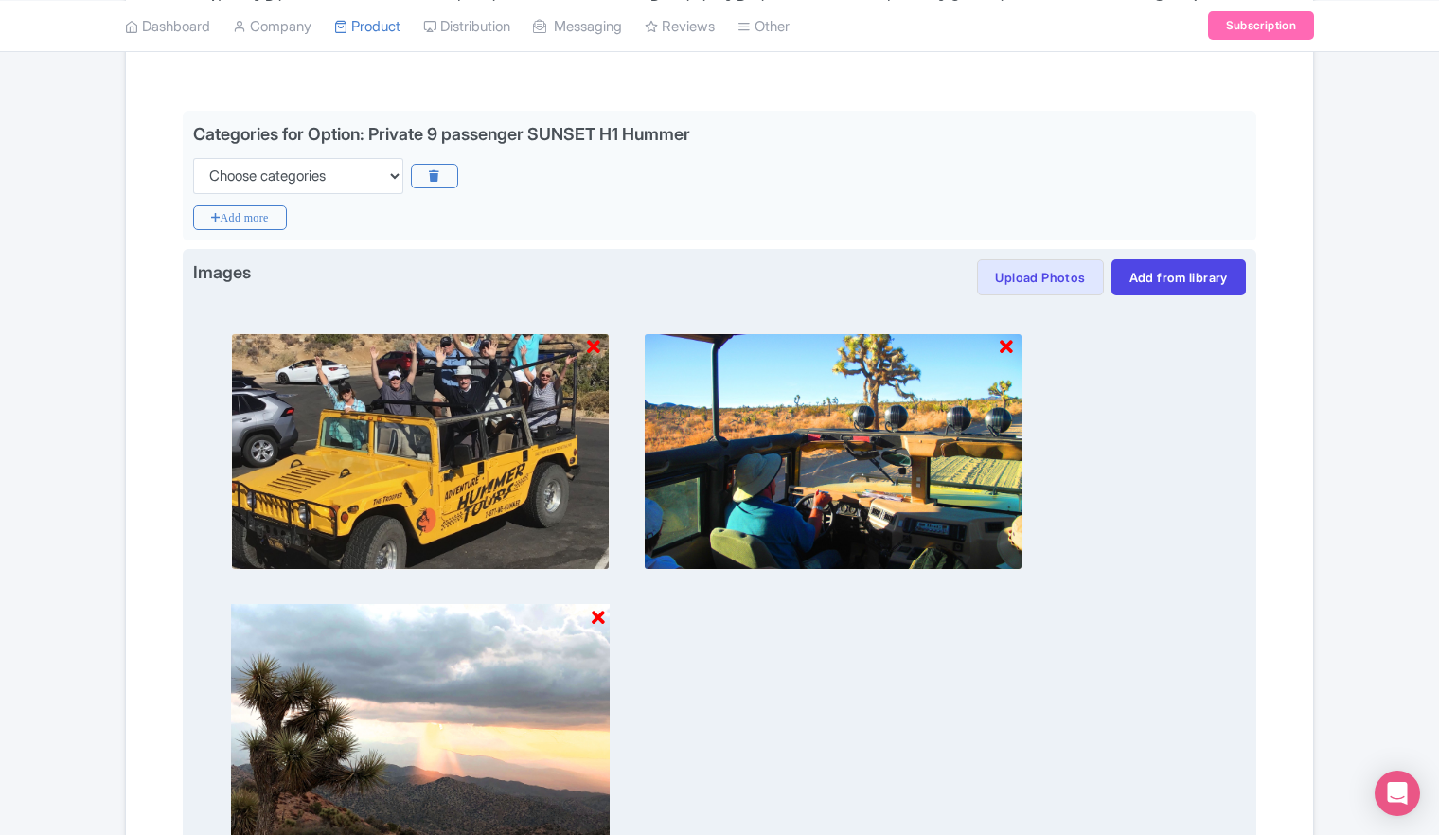
scroll to position [217, 0]
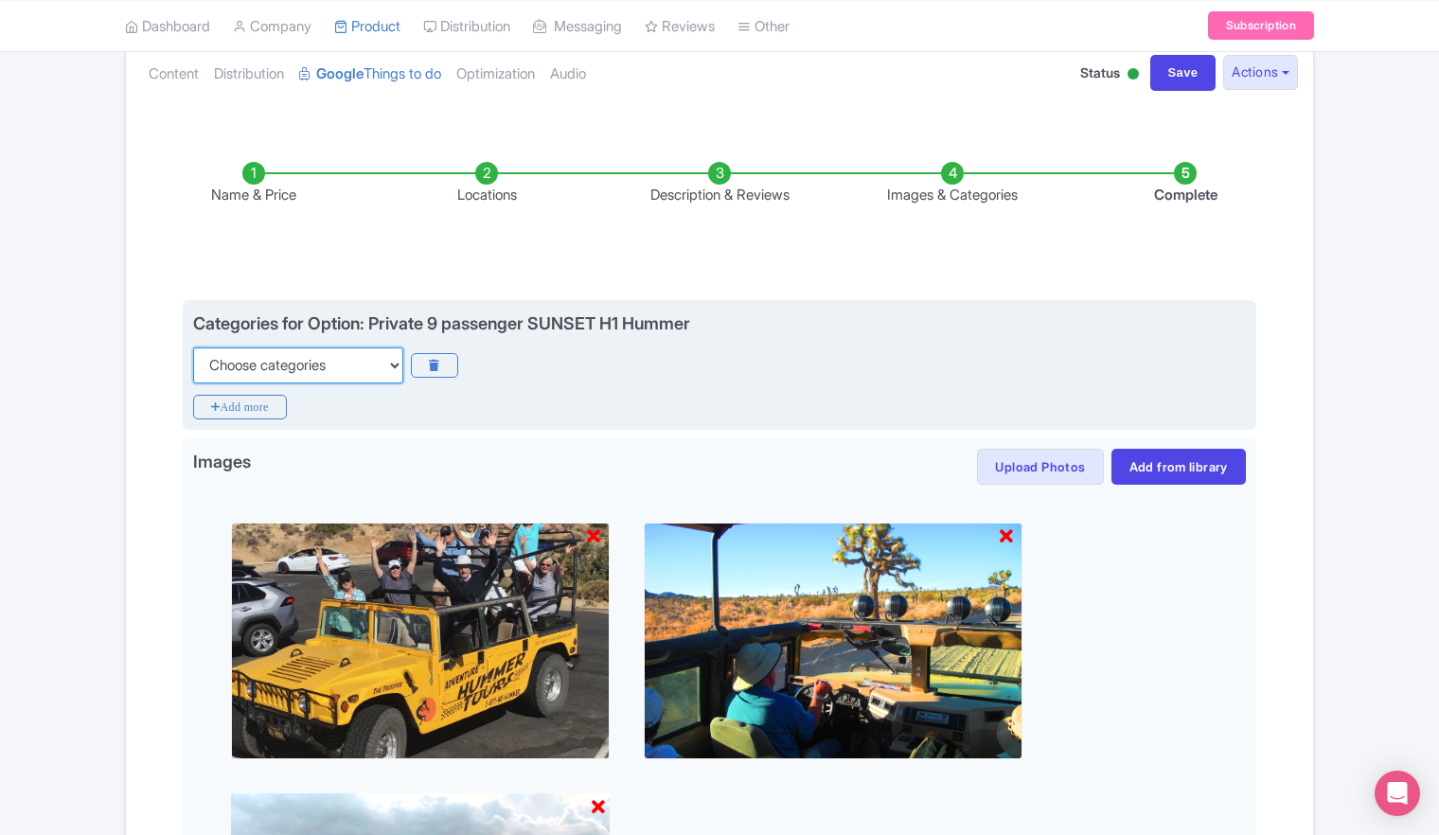
click at [384, 366] on select "Choose categories Adults Only Animals Audio Guide Beaches Bike Tours Boat Tours…" at bounding box center [298, 365] width 210 height 36
select select "guided-tours"
click at [193, 347] on select "Choose categories Adults Only Animals Audio Guide Beaches Bike Tours Boat Tours…" at bounding box center [298, 365] width 210 height 36
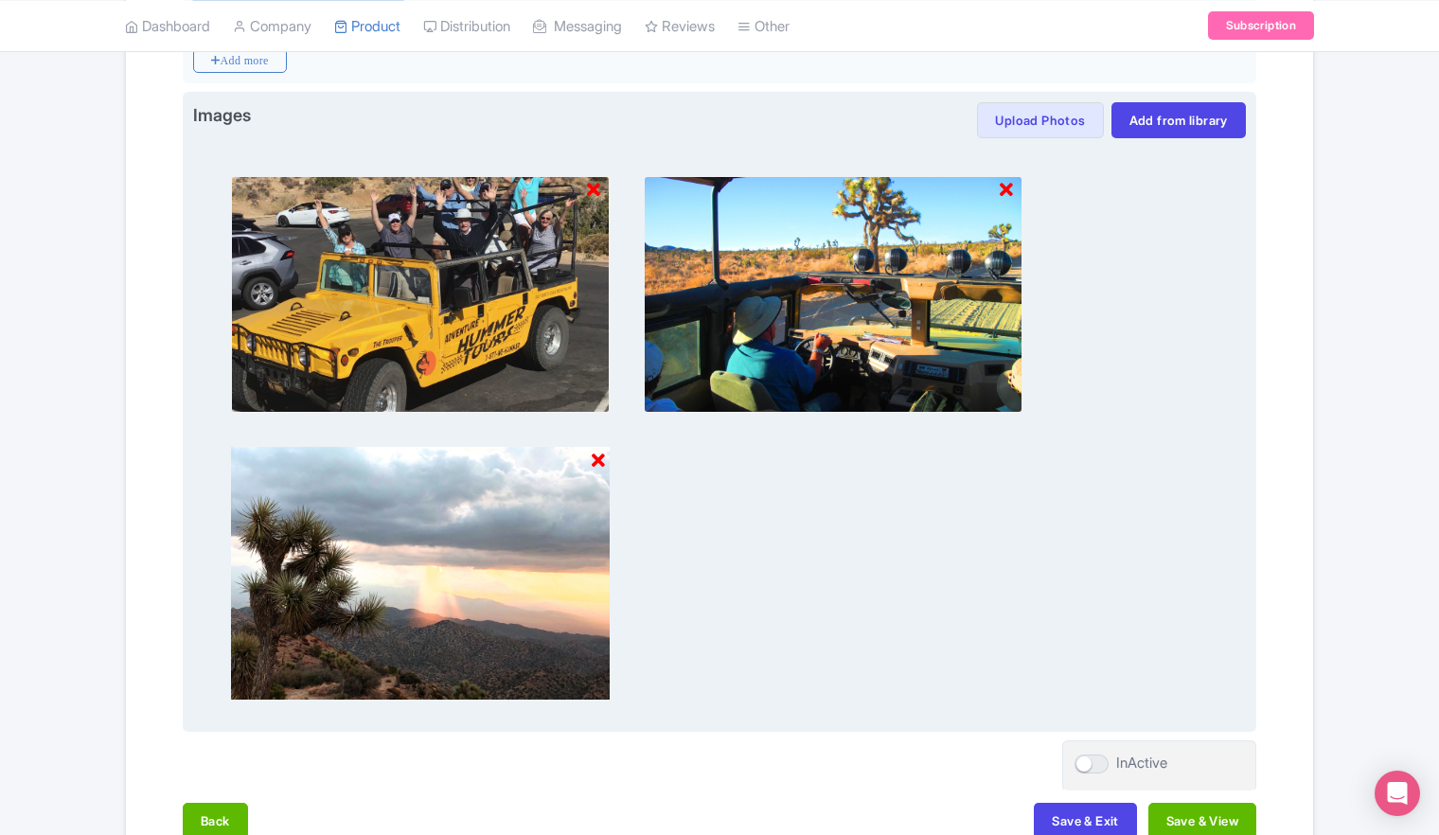
scroll to position [677, 0]
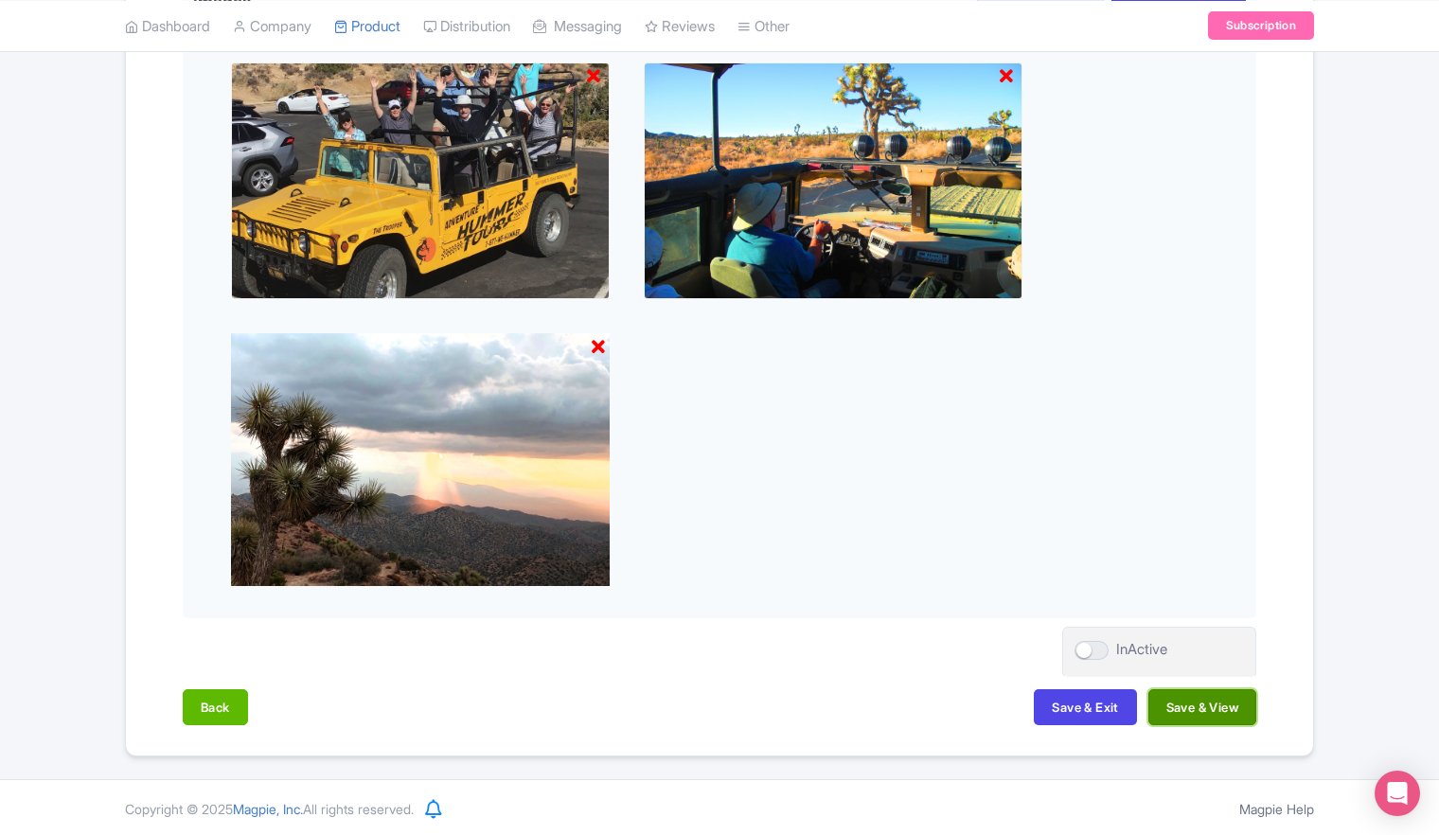
click at [1201, 710] on button "Save & View" at bounding box center [1202, 707] width 108 height 36
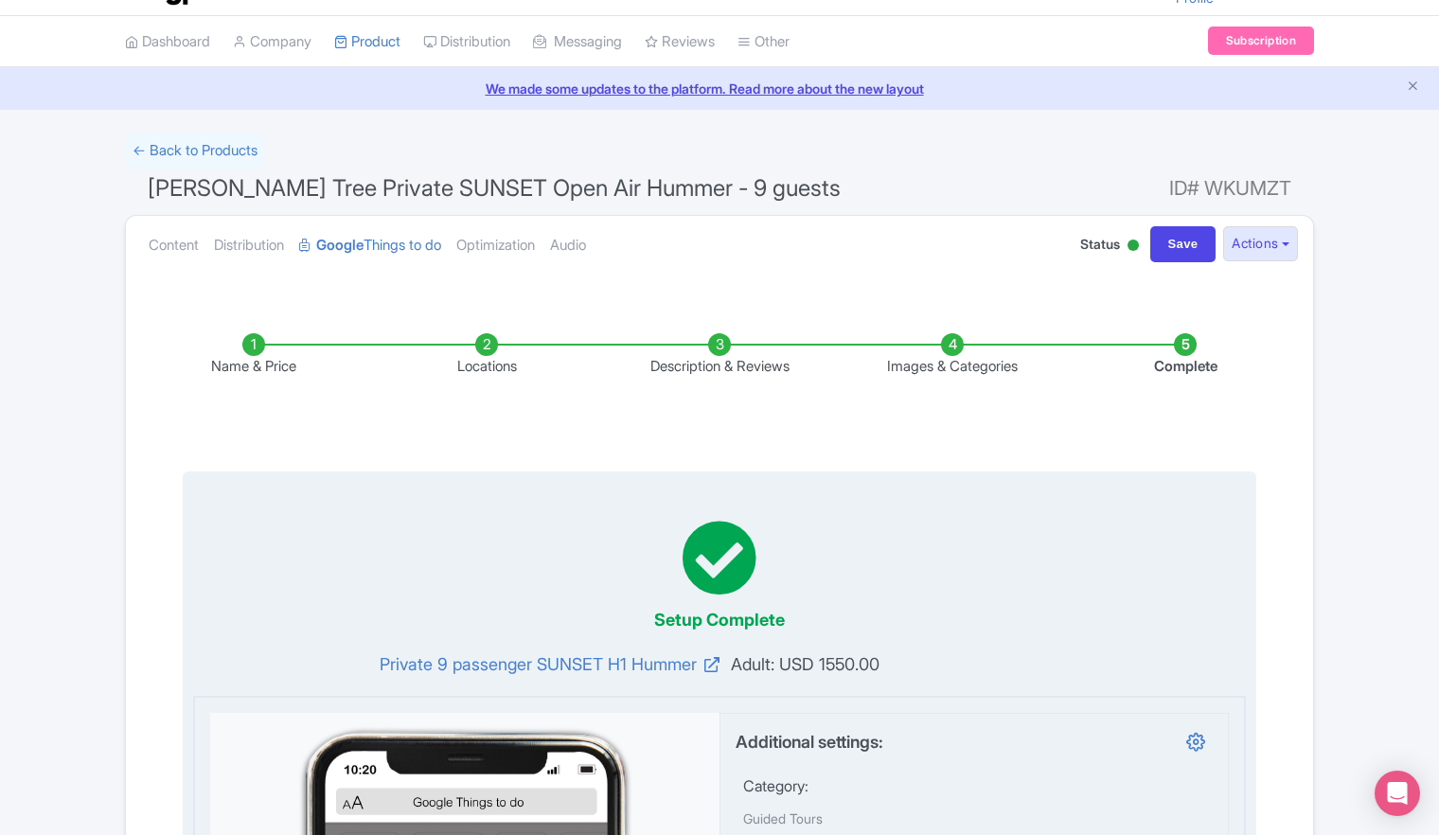
scroll to position [0, 0]
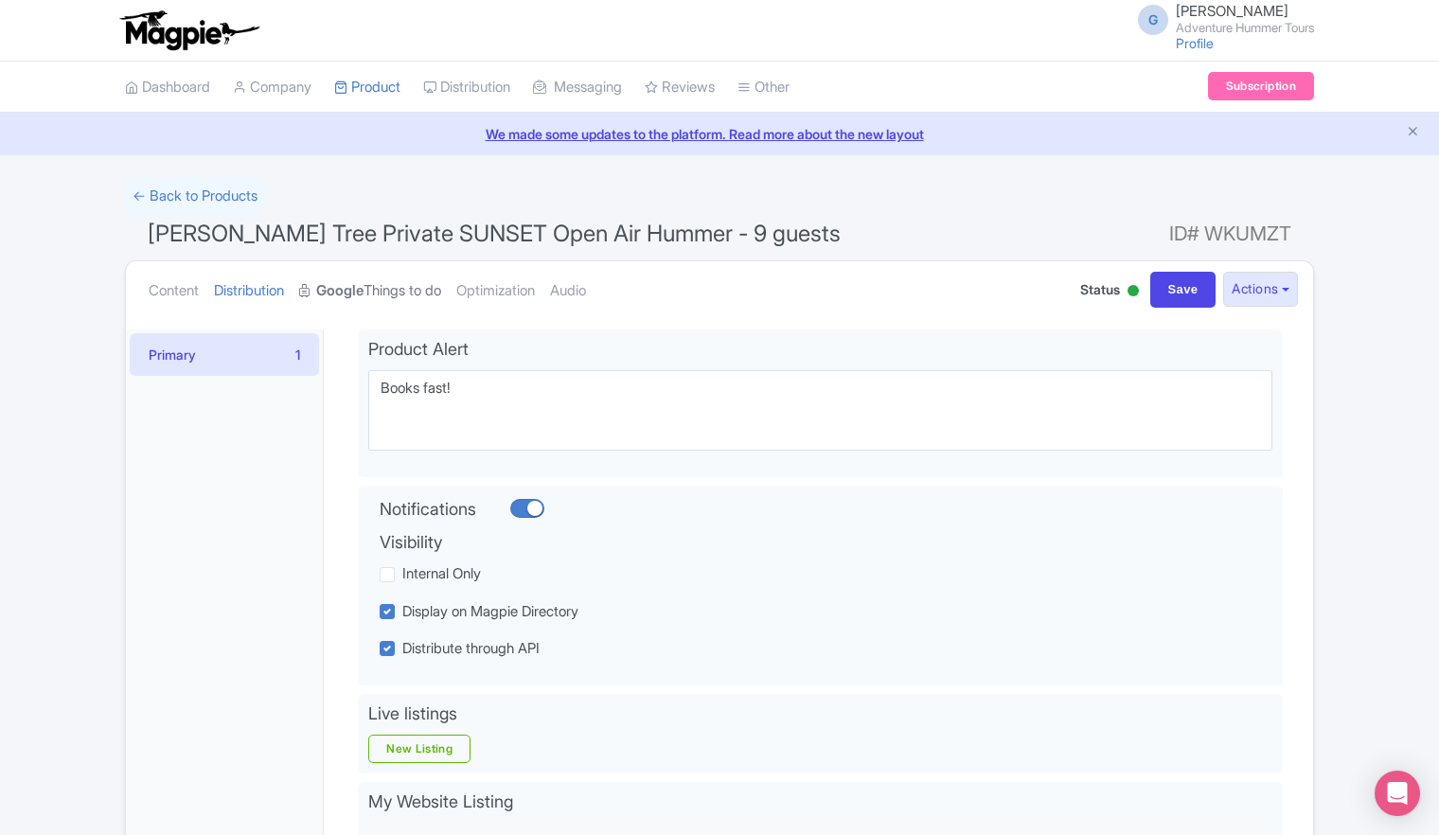
click at [383, 291] on link "Google Things to do" at bounding box center [370, 291] width 142 height 60
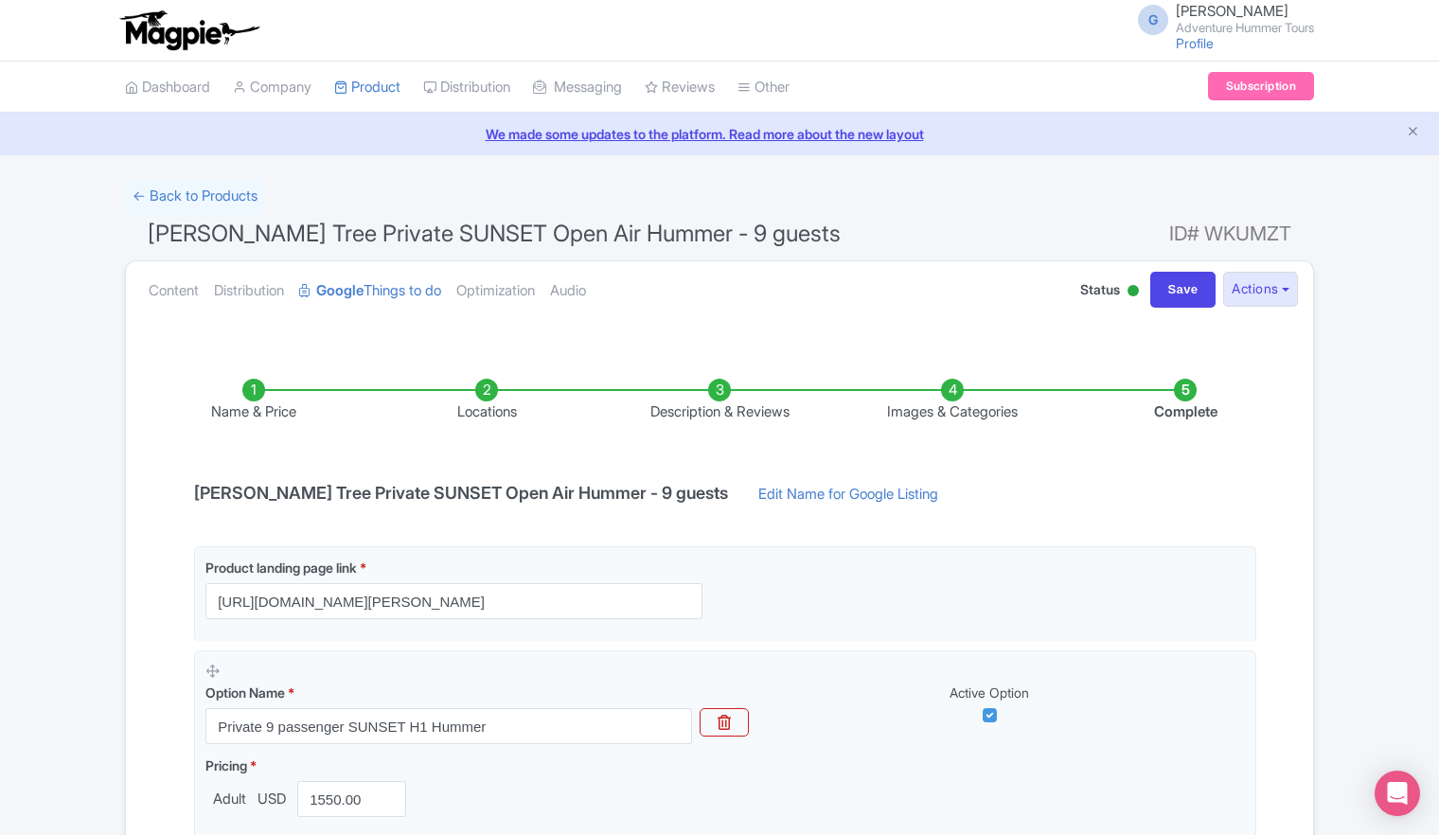
click at [946, 396] on li "Images & Categories" at bounding box center [952, 401] width 233 height 44
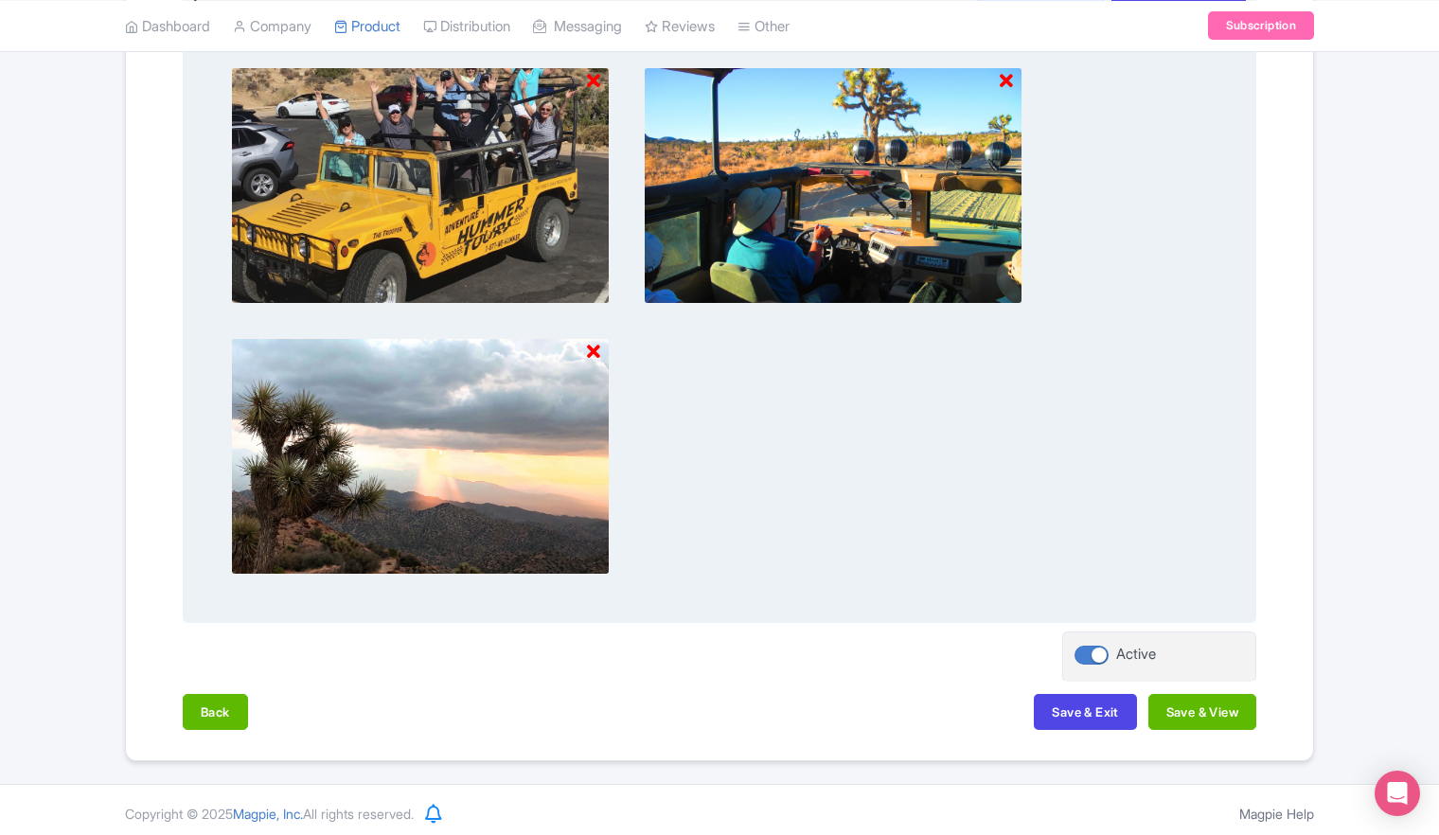
scroll to position [677, 0]
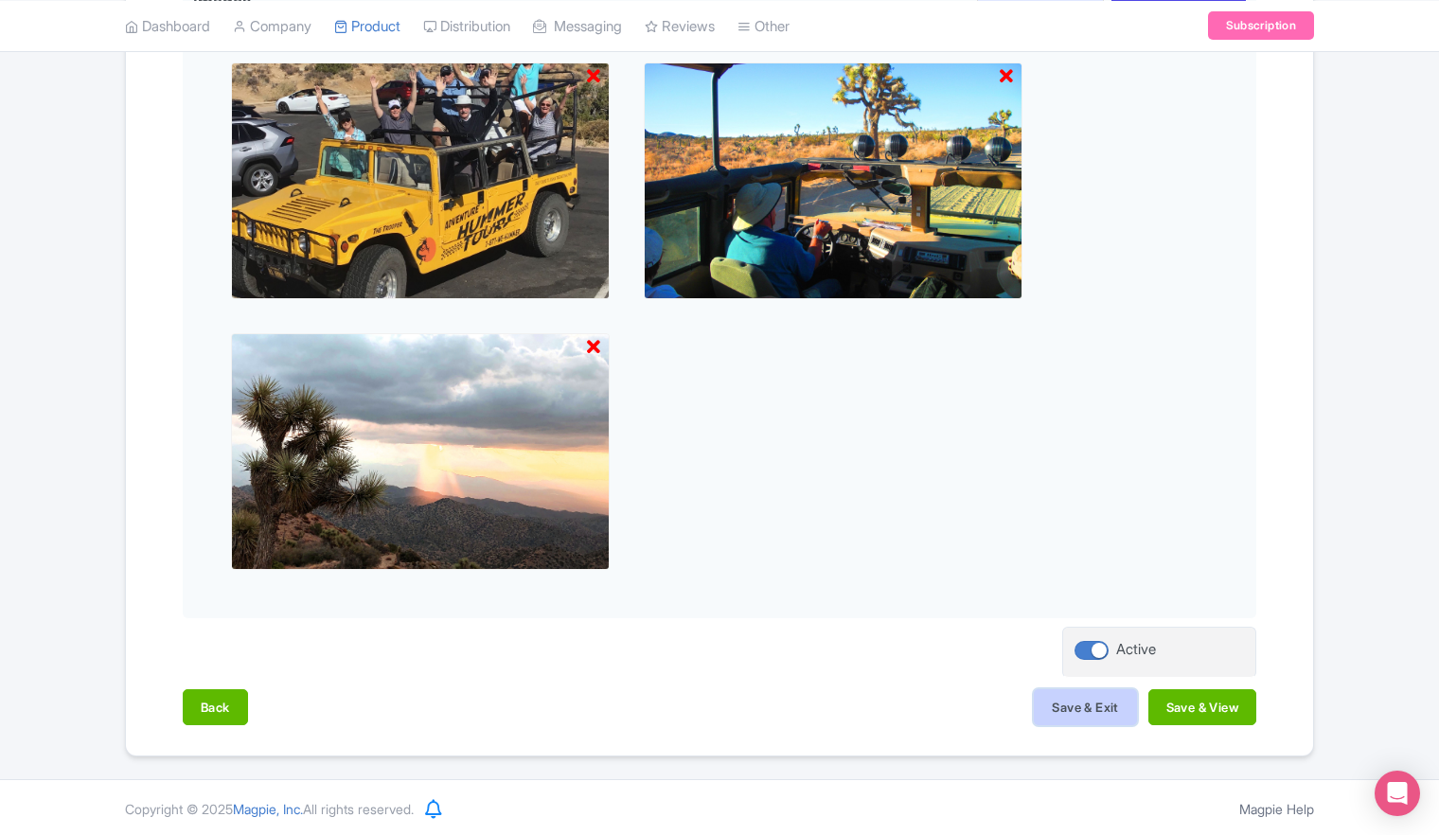
click at [1072, 712] on button "Save & Exit" at bounding box center [1085, 707] width 102 height 36
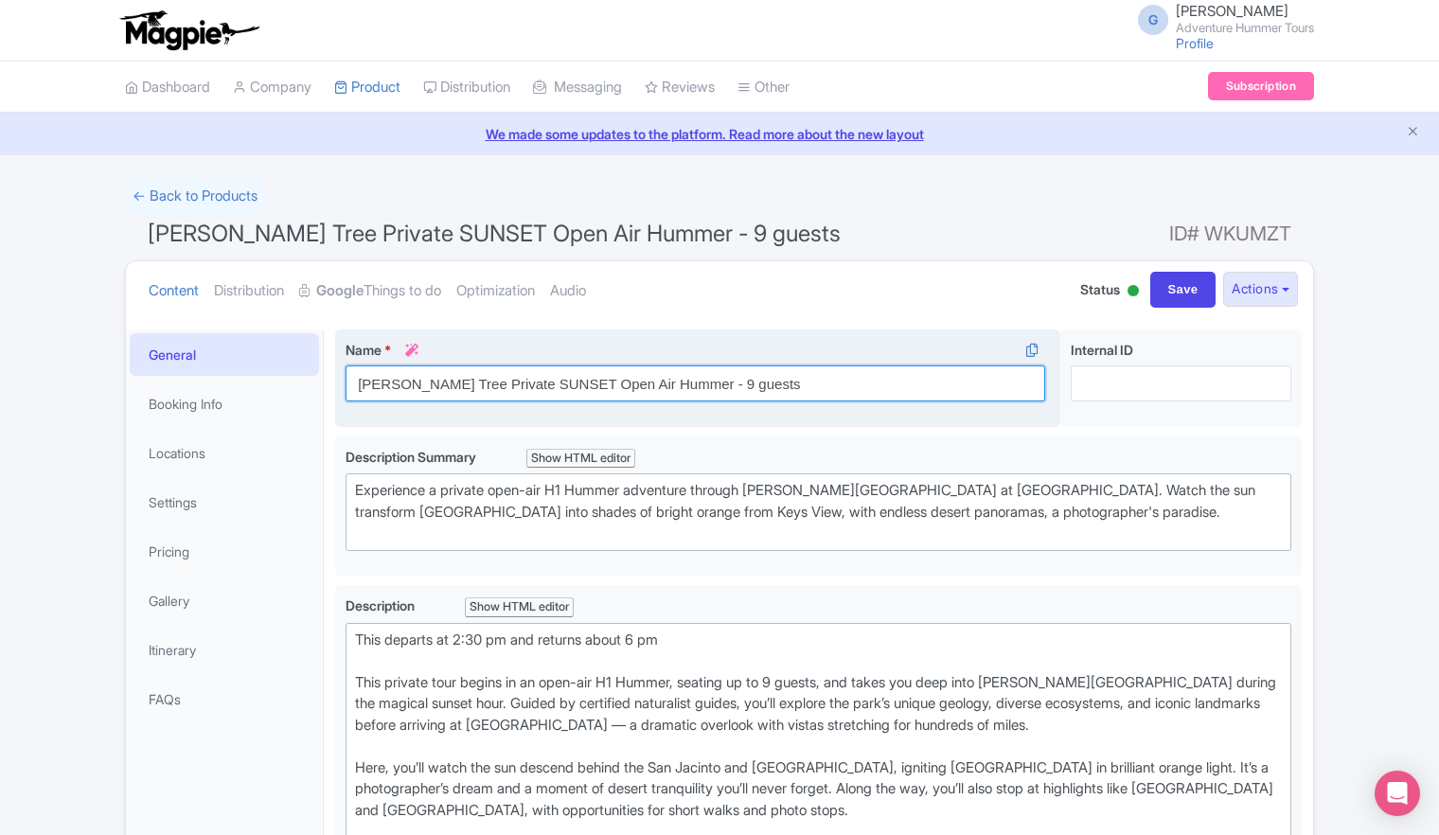
click at [842, 387] on input "[PERSON_NAME] Tree Private SUNSET Open Air Hummer - 9 guests" at bounding box center [696, 383] width 700 height 36
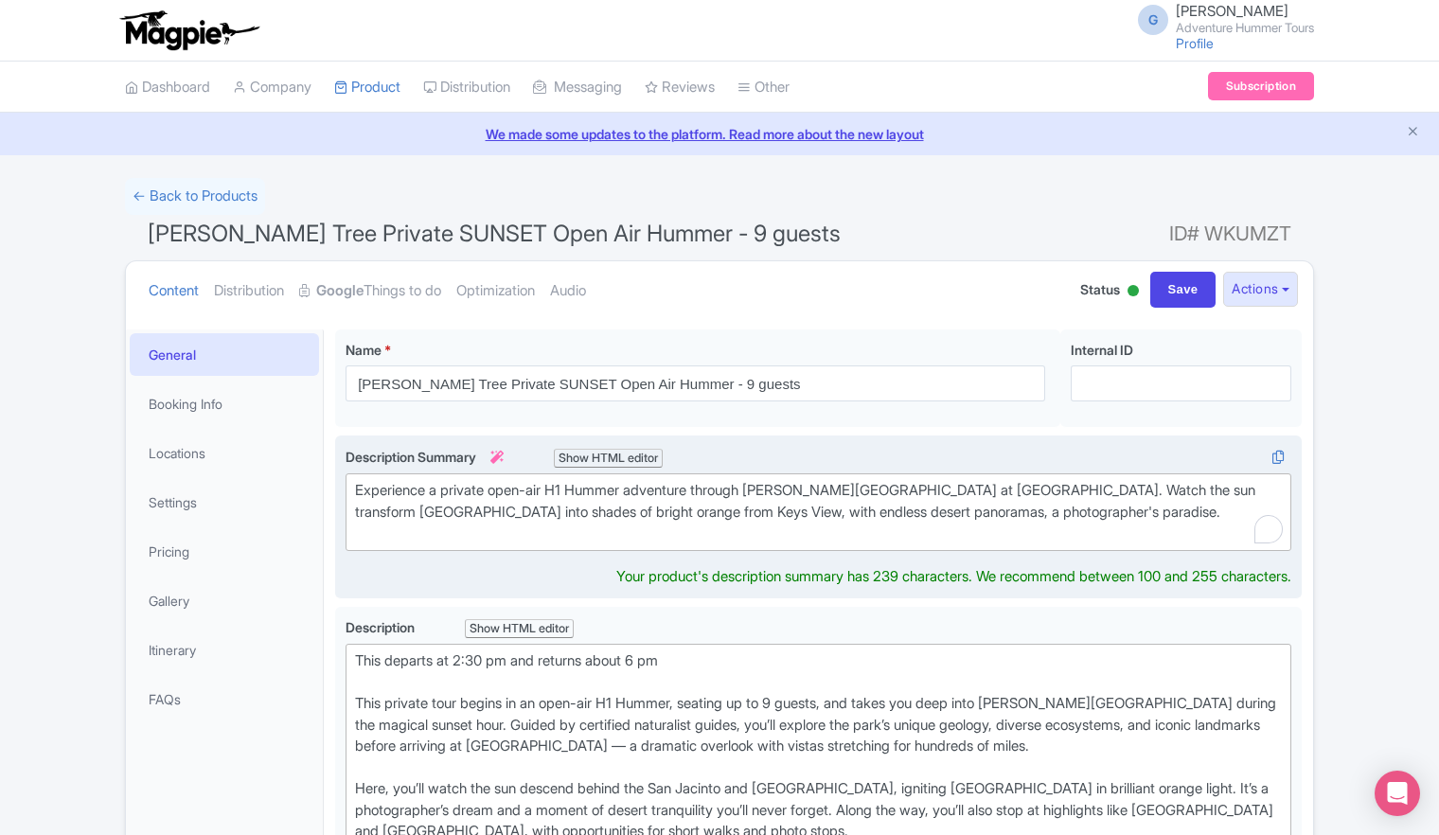
click at [779, 523] on div "Experience a private open-air H1 Hummer adventure through [PERSON_NAME][GEOGRAP…" at bounding box center [818, 512] width 927 height 64
click at [778, 526] on div "Experience a private open-air H1 Hummer adventure through [PERSON_NAME][GEOGRAP…" at bounding box center [818, 512] width 927 height 64
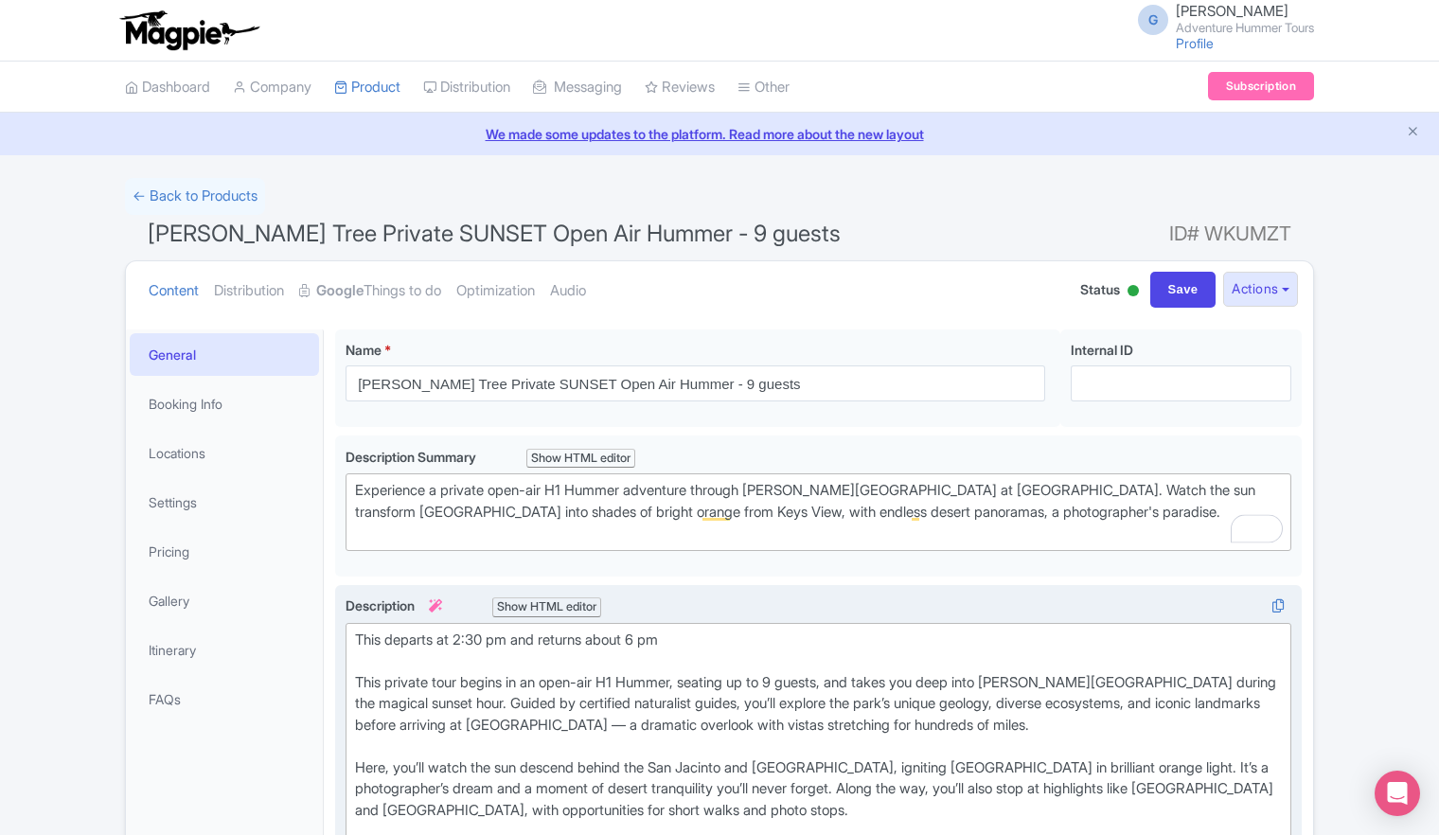
click at [698, 718] on div "This departs at 2:30 pm and returns about 6 pm This private tour begins in an o…" at bounding box center [818, 768] width 927 height 277
click at [679, 736] on div "This departs at 2:30 pm and returns about 6 pm This private tour begins in an o…" at bounding box center [818, 768] width 927 height 277
click at [664, 747] on div "This departs at 2:30 pm and returns about 6 pm This private tour begins in an o…" at bounding box center [818, 768] width 927 height 277
click at [647, 756] on div "This departs at 2:30 pm and returns about 6 pm This private tour begins in an o…" at bounding box center [818, 768] width 927 height 277
click at [898, 210] on div "← Back to Products" at bounding box center [719, 196] width 1189 height 37
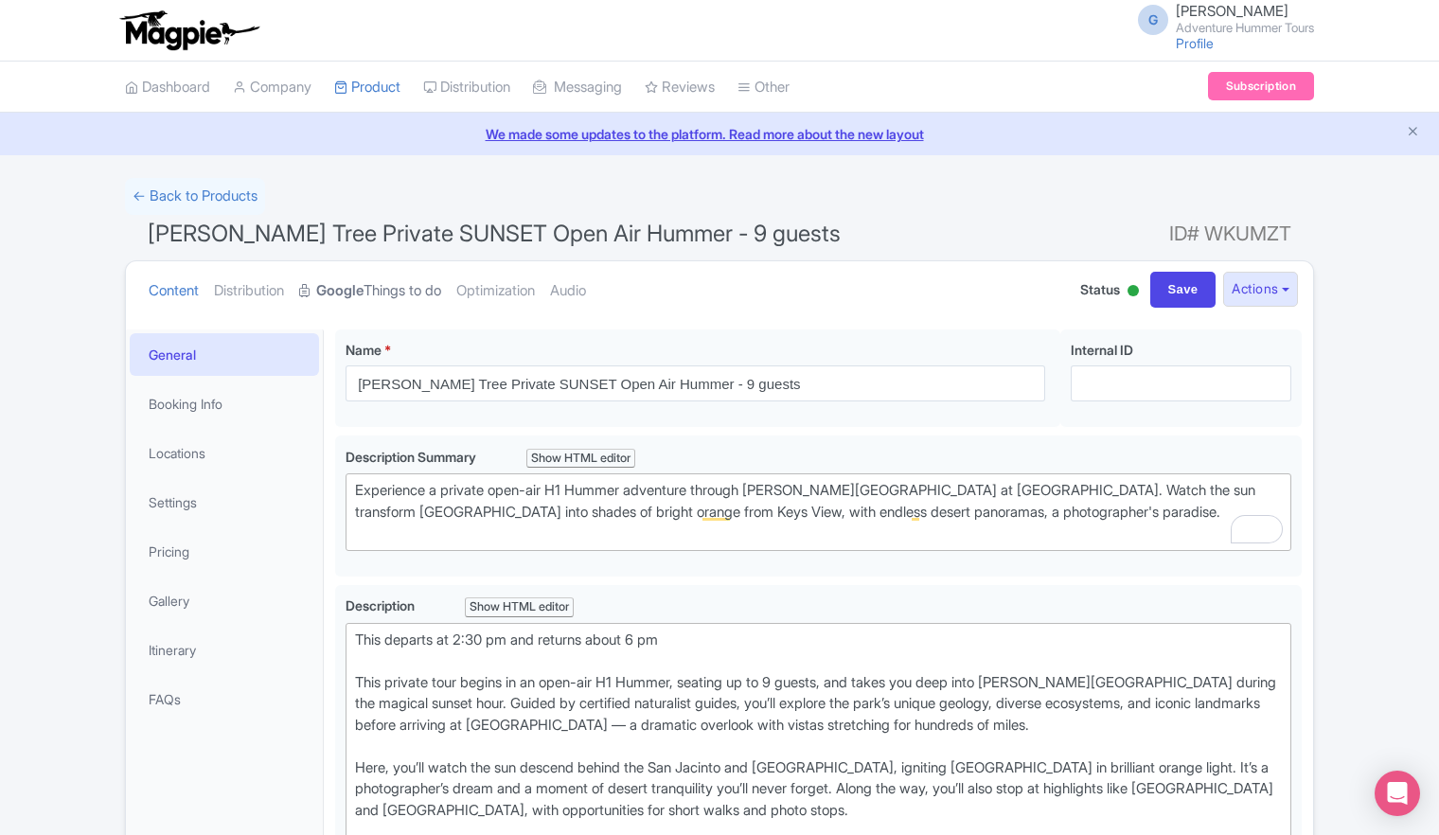
click at [390, 295] on link "Google Things to do" at bounding box center [370, 291] width 142 height 60
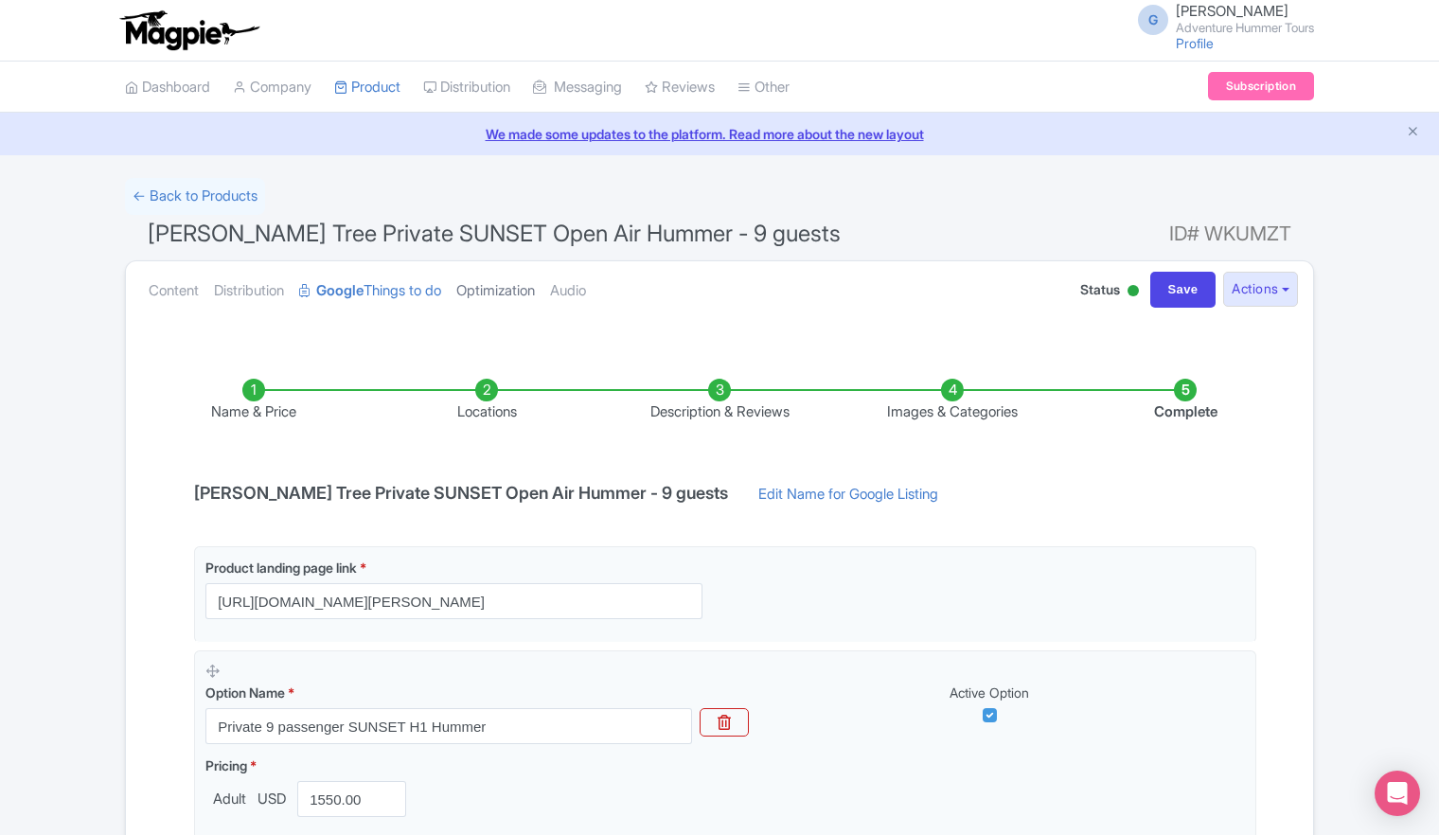
click at [518, 292] on link "Optimization" at bounding box center [495, 291] width 79 height 60
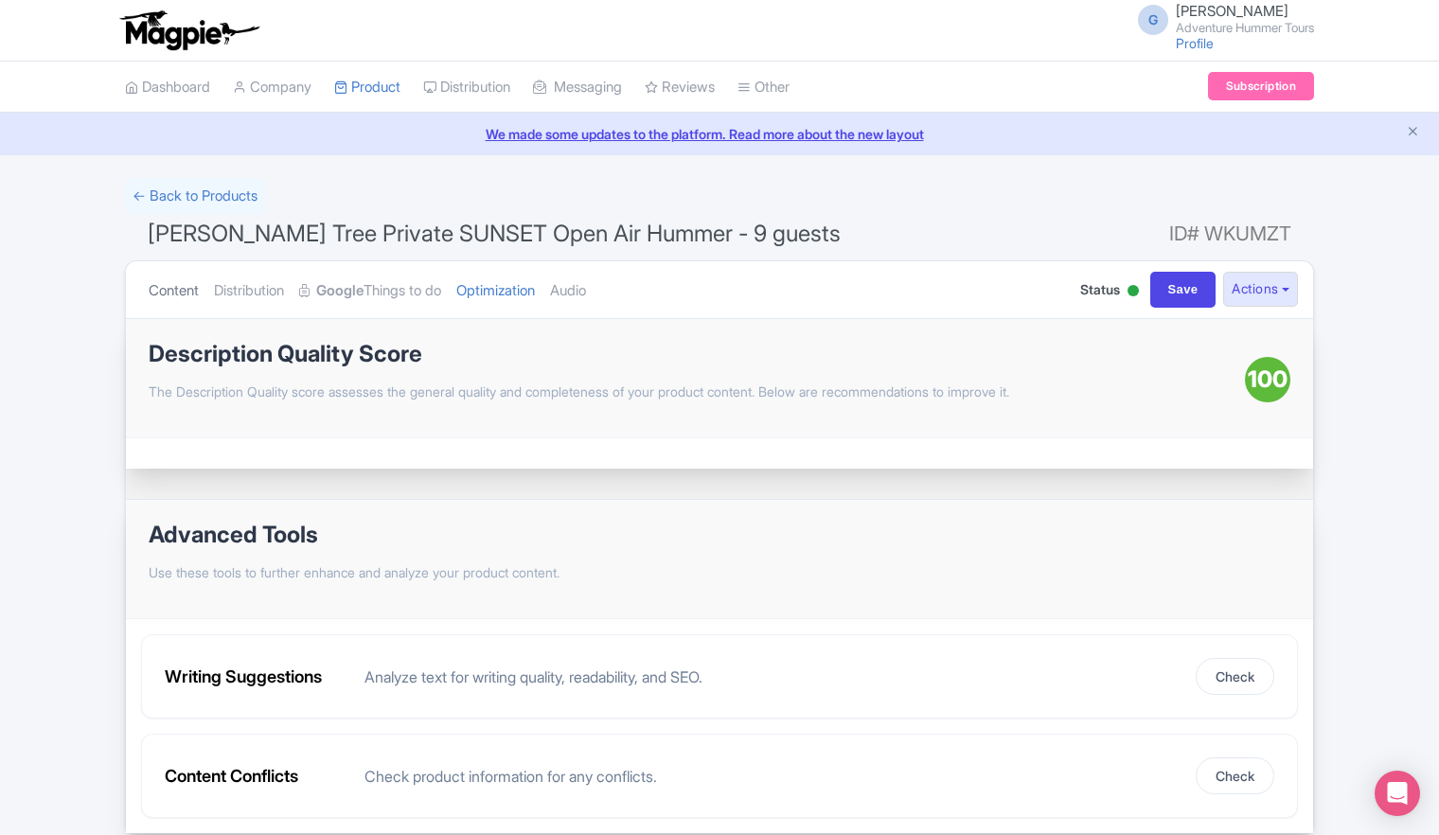
click at [174, 294] on link "Content" at bounding box center [174, 291] width 50 height 60
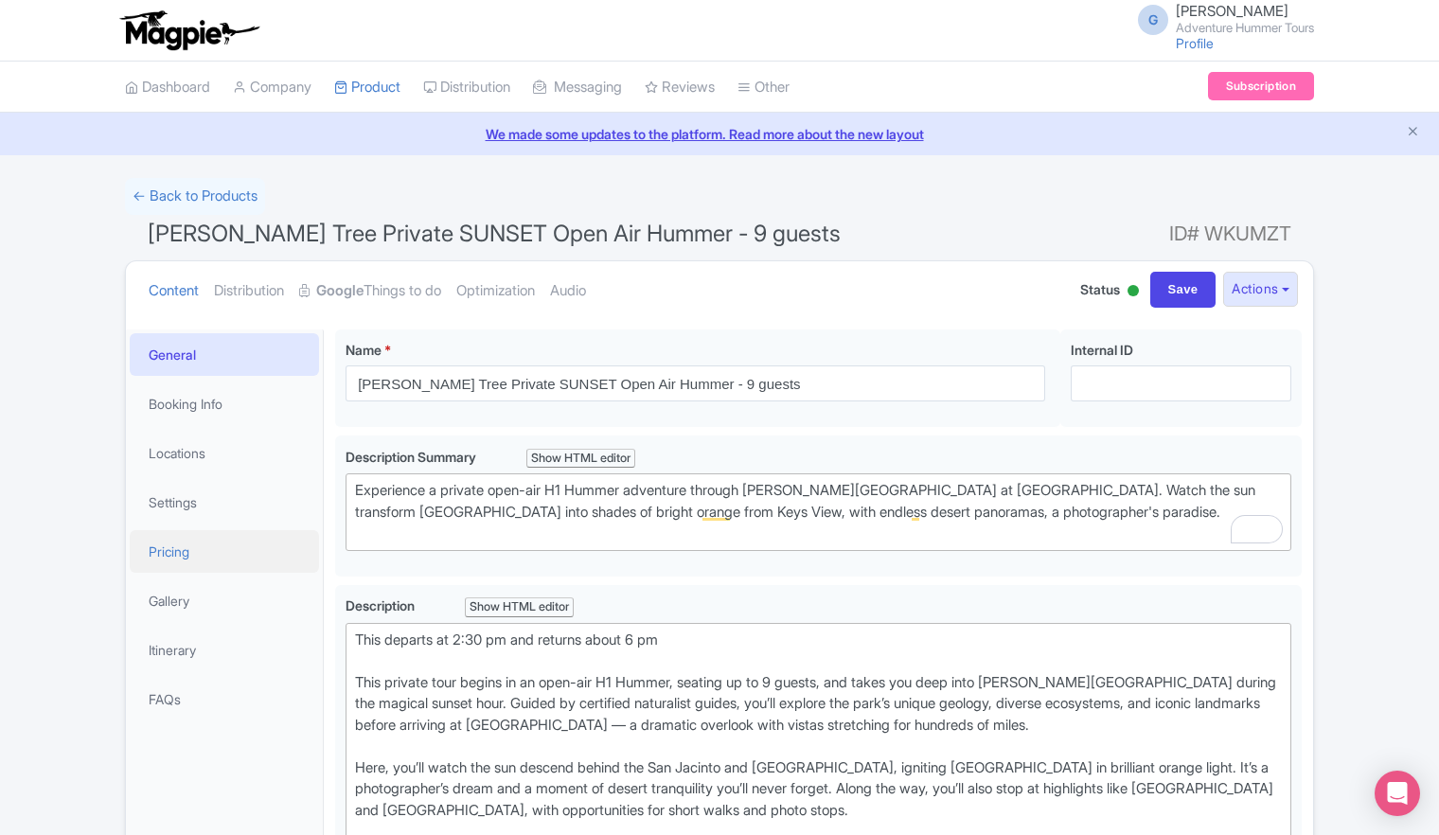
click at [170, 554] on link "Pricing" at bounding box center [224, 551] width 189 height 43
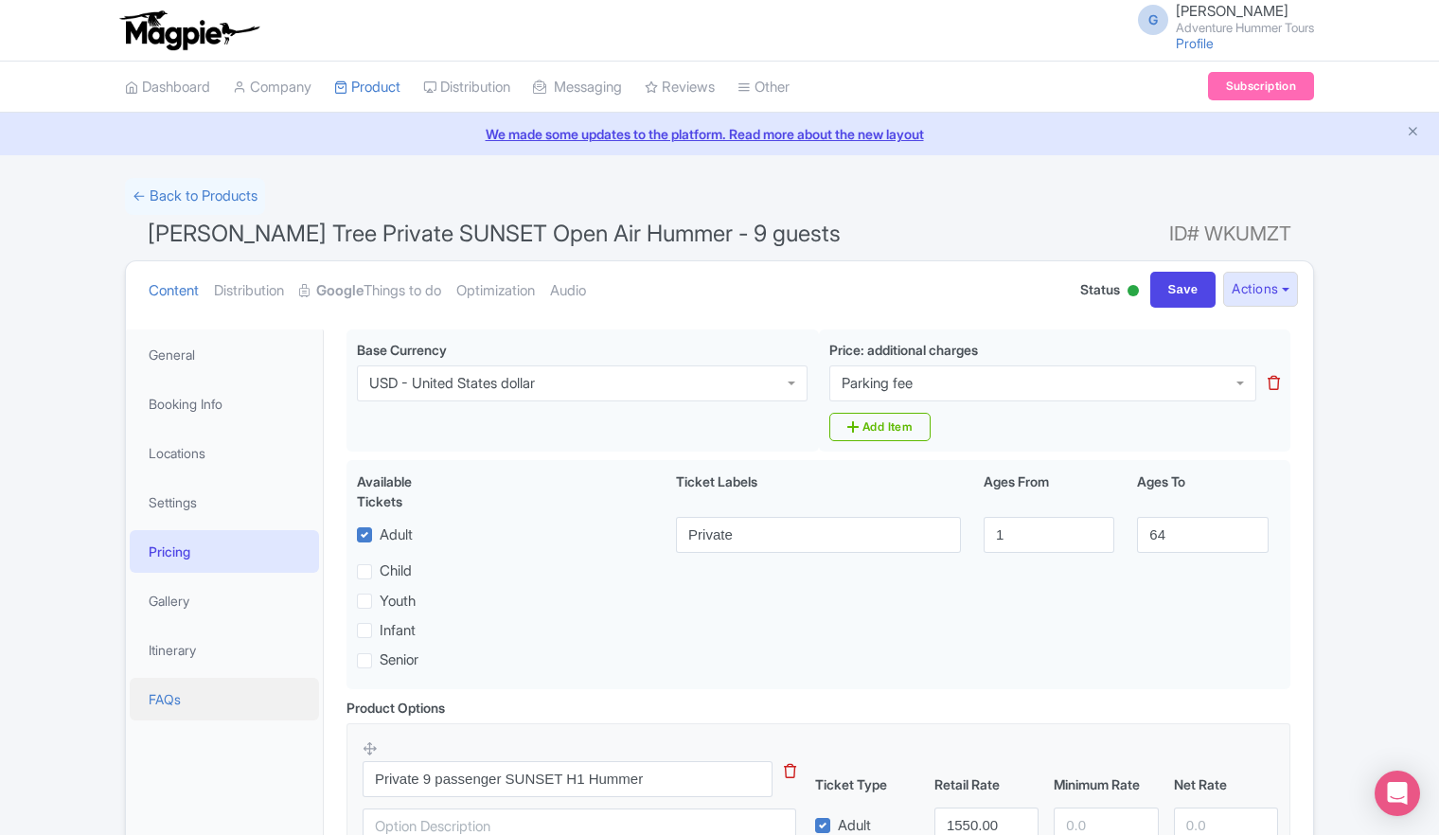
click at [176, 699] on link "FAQs" at bounding box center [224, 699] width 189 height 43
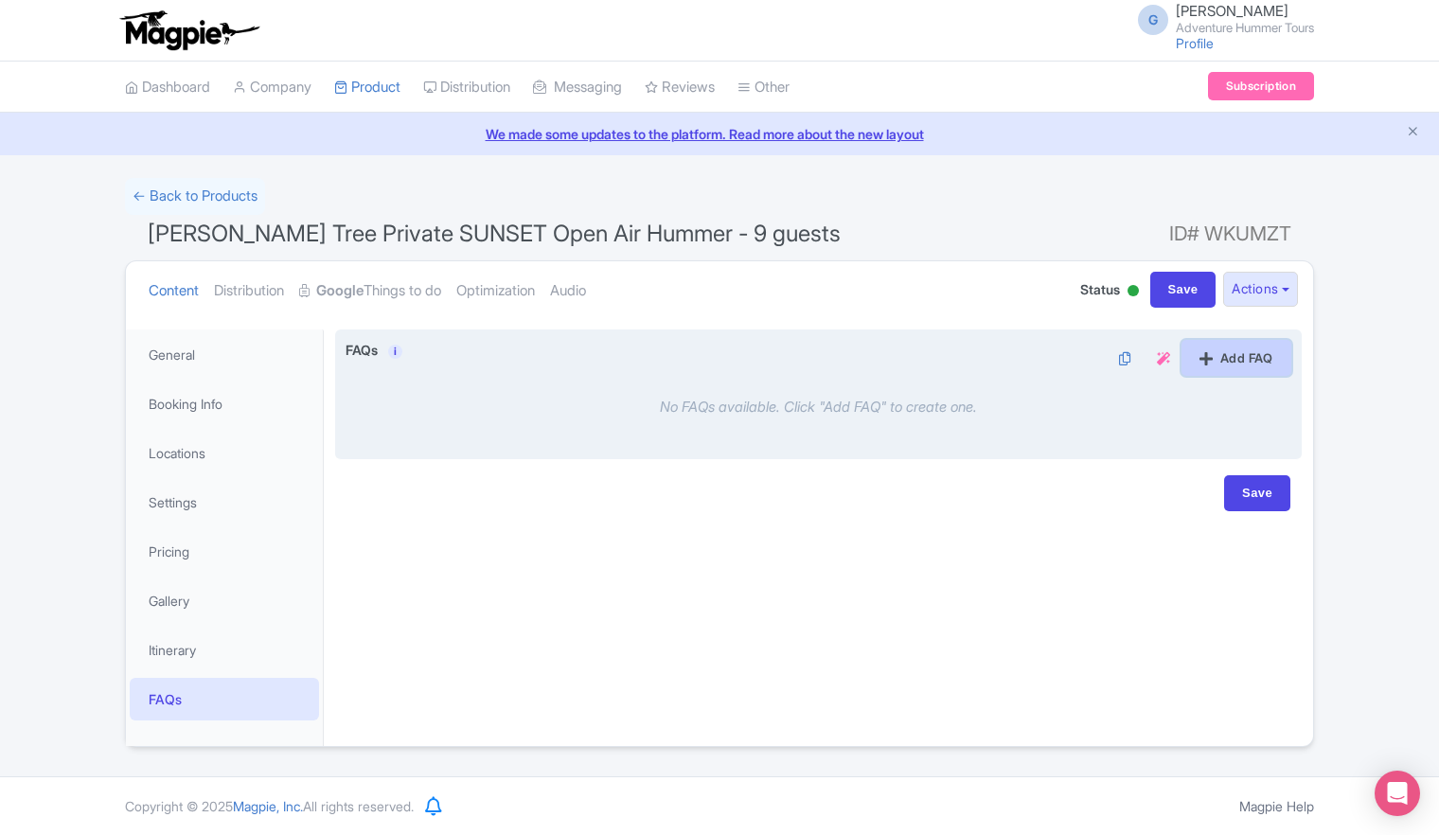
click at [1209, 363] on link "Add FAQ" at bounding box center [1237, 358] width 110 height 36
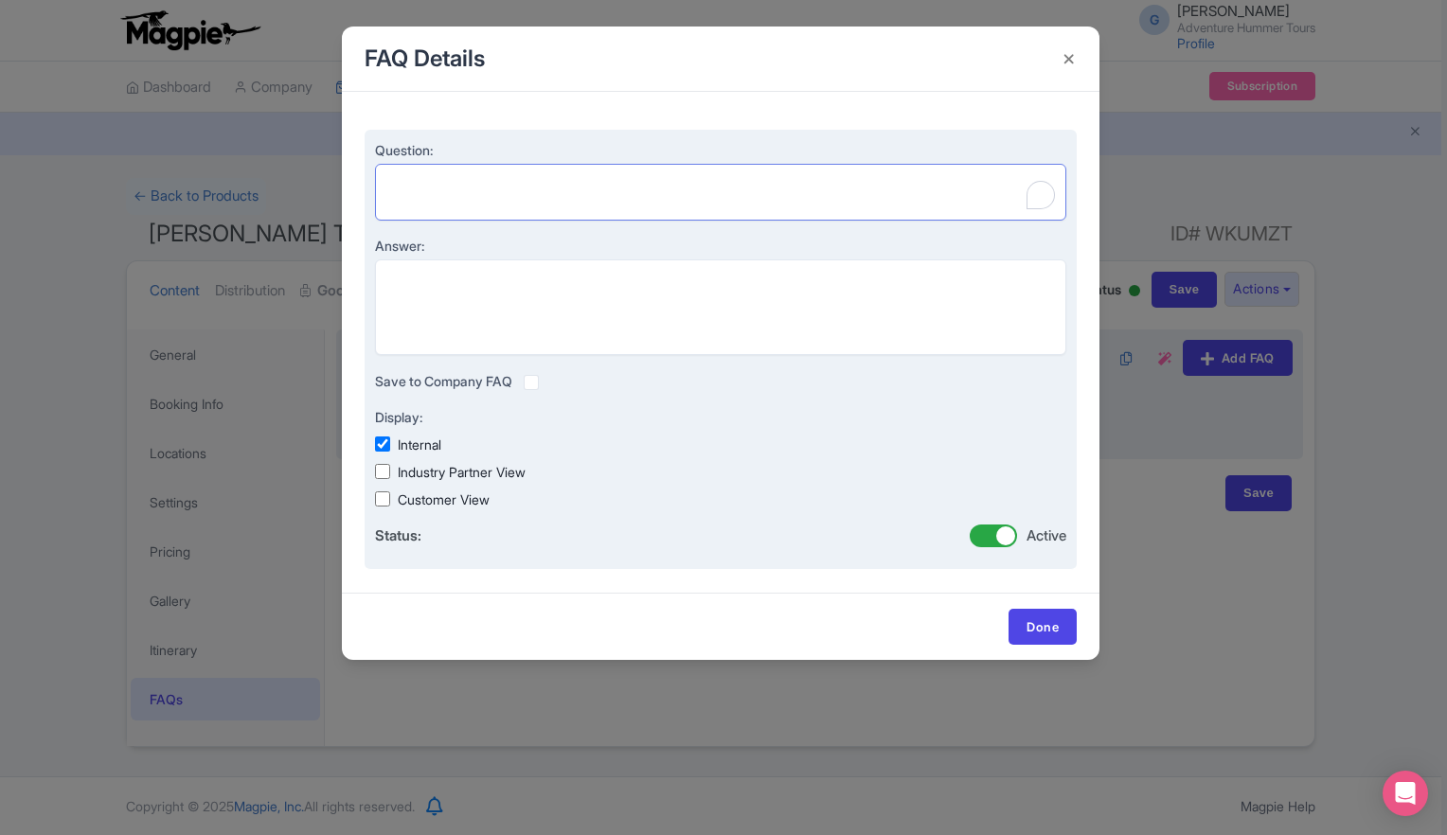
click at [513, 170] on textarea "Question:" at bounding box center [720, 192] width 691 height 57
paste textarea "What makes the Sunset Hummer Tour different from the daytime tour?"
type textarea "What makes the Sunset Hummer Tour different from the daytime tour?"
click at [504, 291] on textarea "Answer:" at bounding box center [720, 307] width 691 height 97
click at [565, 281] on textarea "Answer:" at bounding box center [720, 307] width 691 height 97
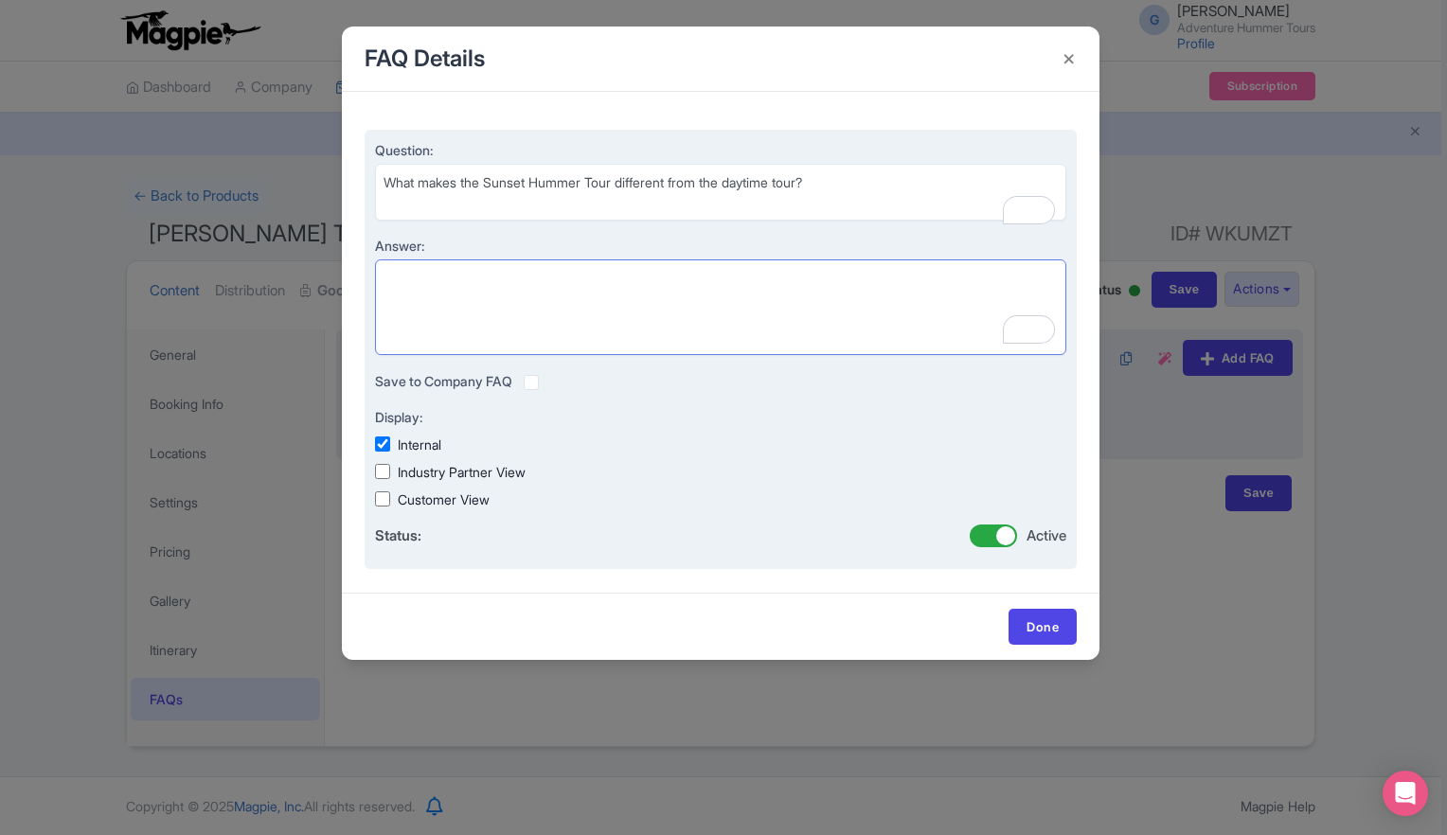
paste textarea "The Sunset Hummer Tour includes a special stop at Keys View, where you’ll watch…"
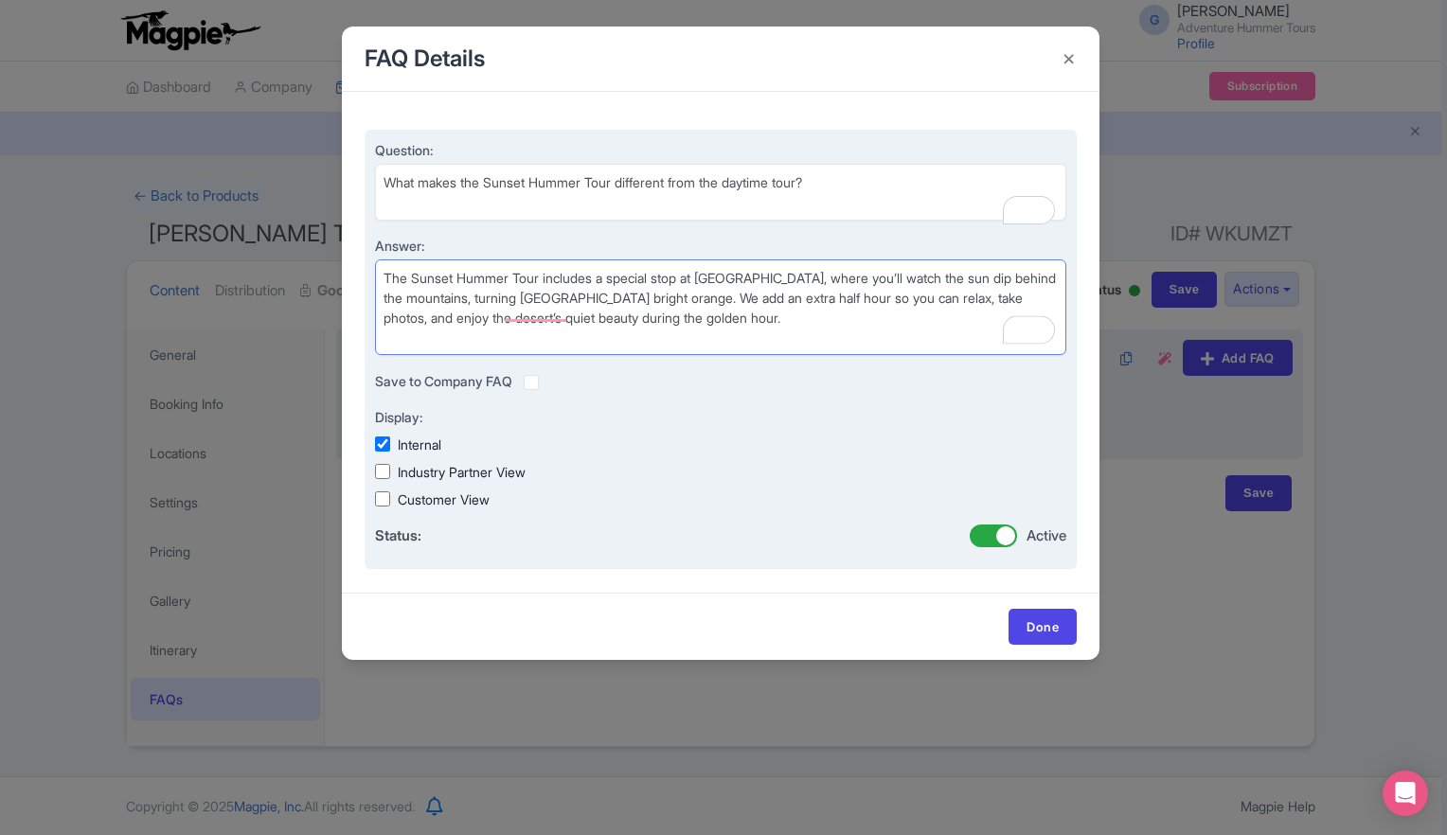
type textarea "The Sunset Hummer Tour includes a special stop at Keys View, where you’ll watch…"
click at [386, 506] on input "Customer View" at bounding box center [382, 498] width 15 height 15
checkbox input "true"
click at [383, 472] on input "Industry Partner View" at bounding box center [382, 471] width 15 height 15
checkbox input "true"
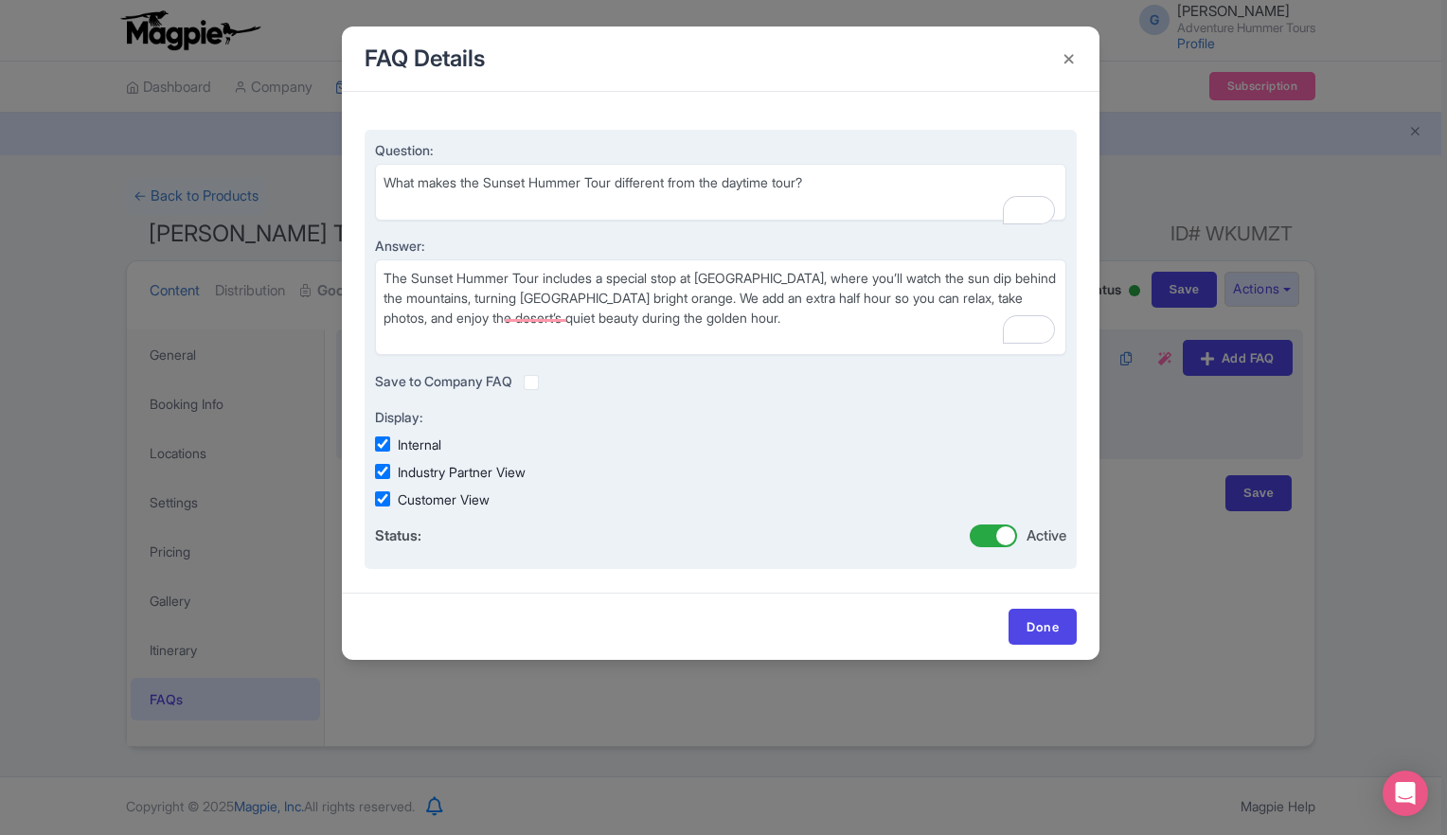
click at [384, 445] on input "Internal" at bounding box center [382, 443] width 15 height 15
checkbox input "false"
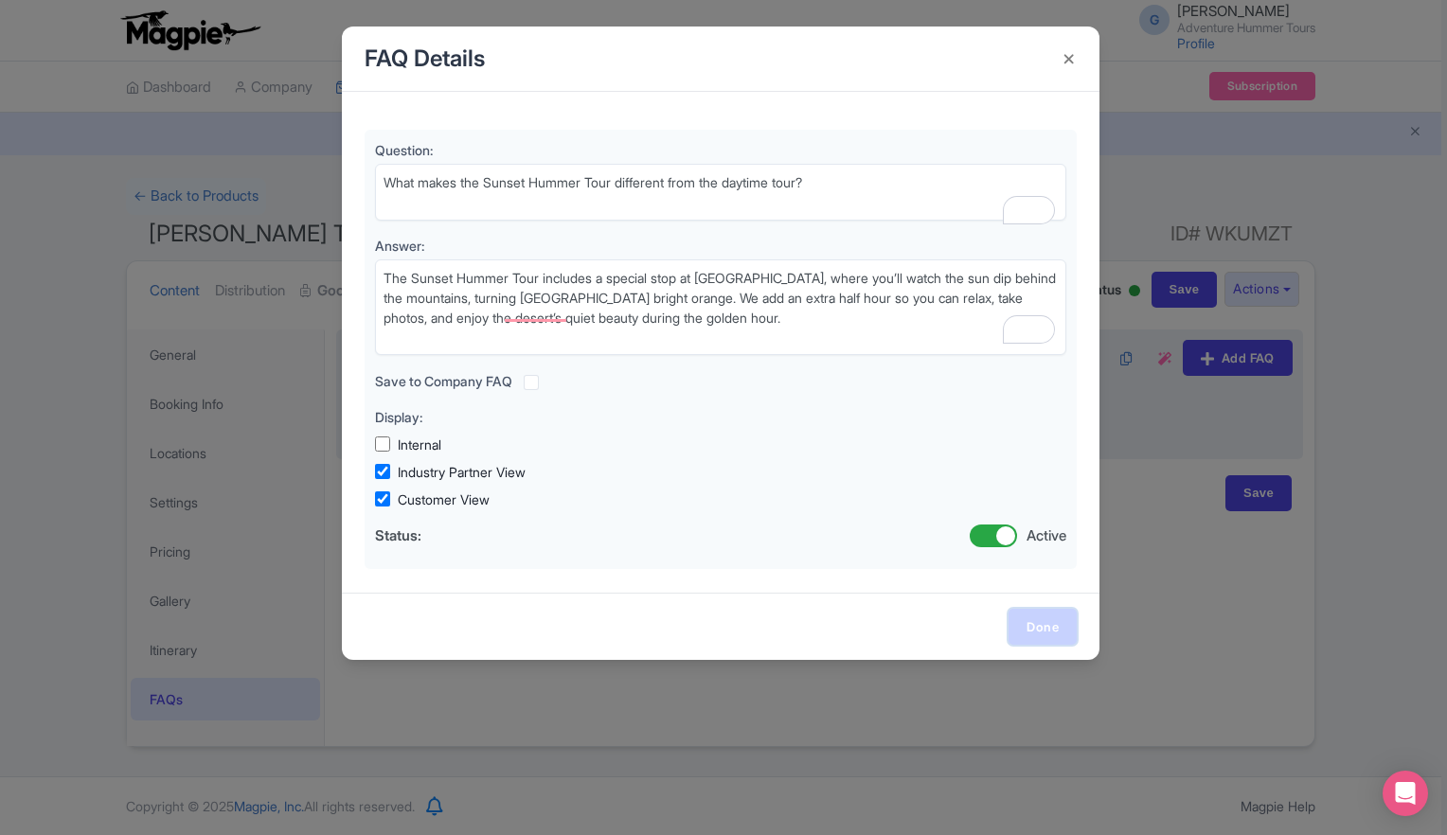
click at [1049, 633] on link "Done" at bounding box center [1042, 627] width 68 height 36
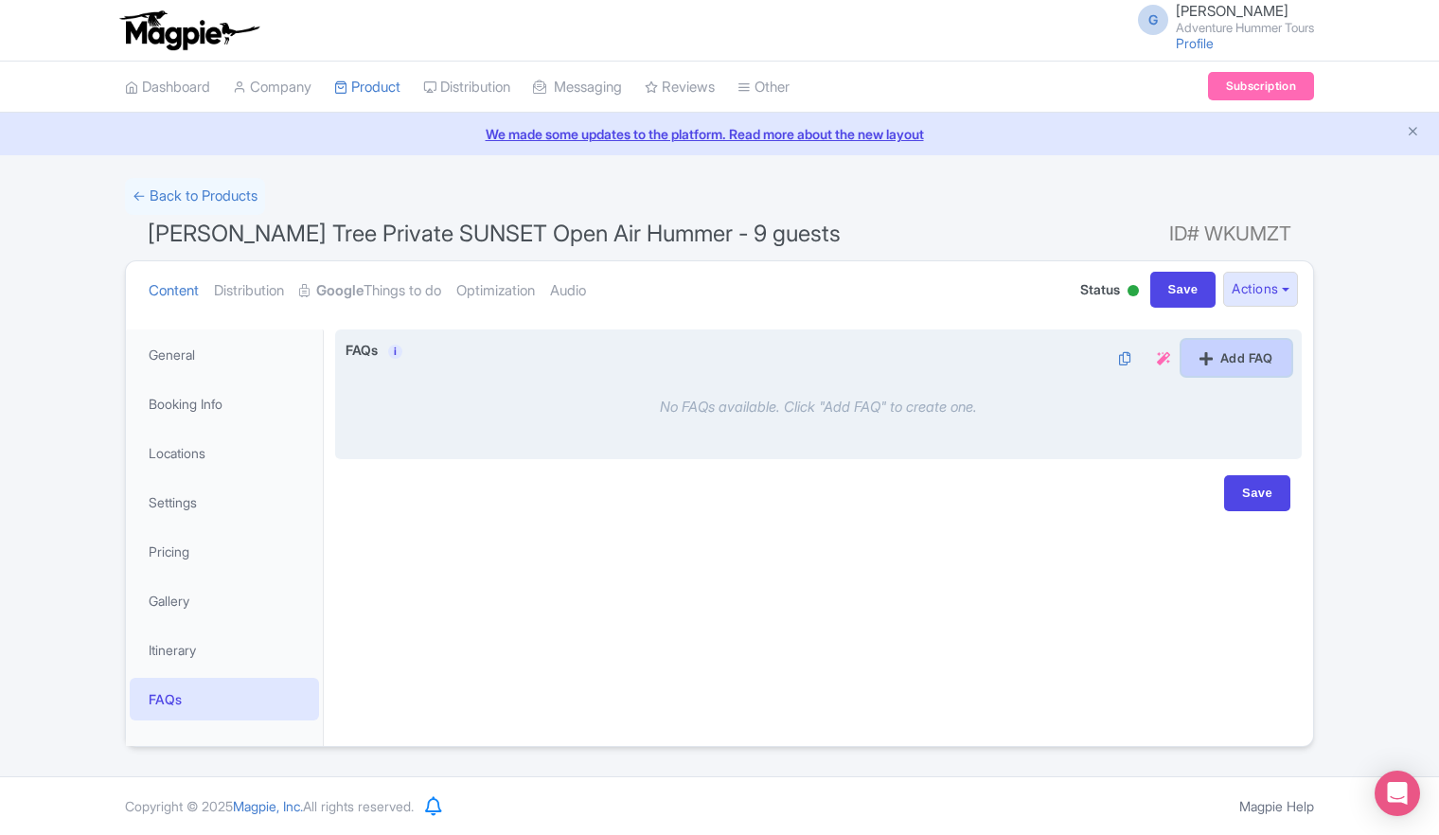
click at [1193, 359] on link "Add FAQ" at bounding box center [1237, 358] width 110 height 36
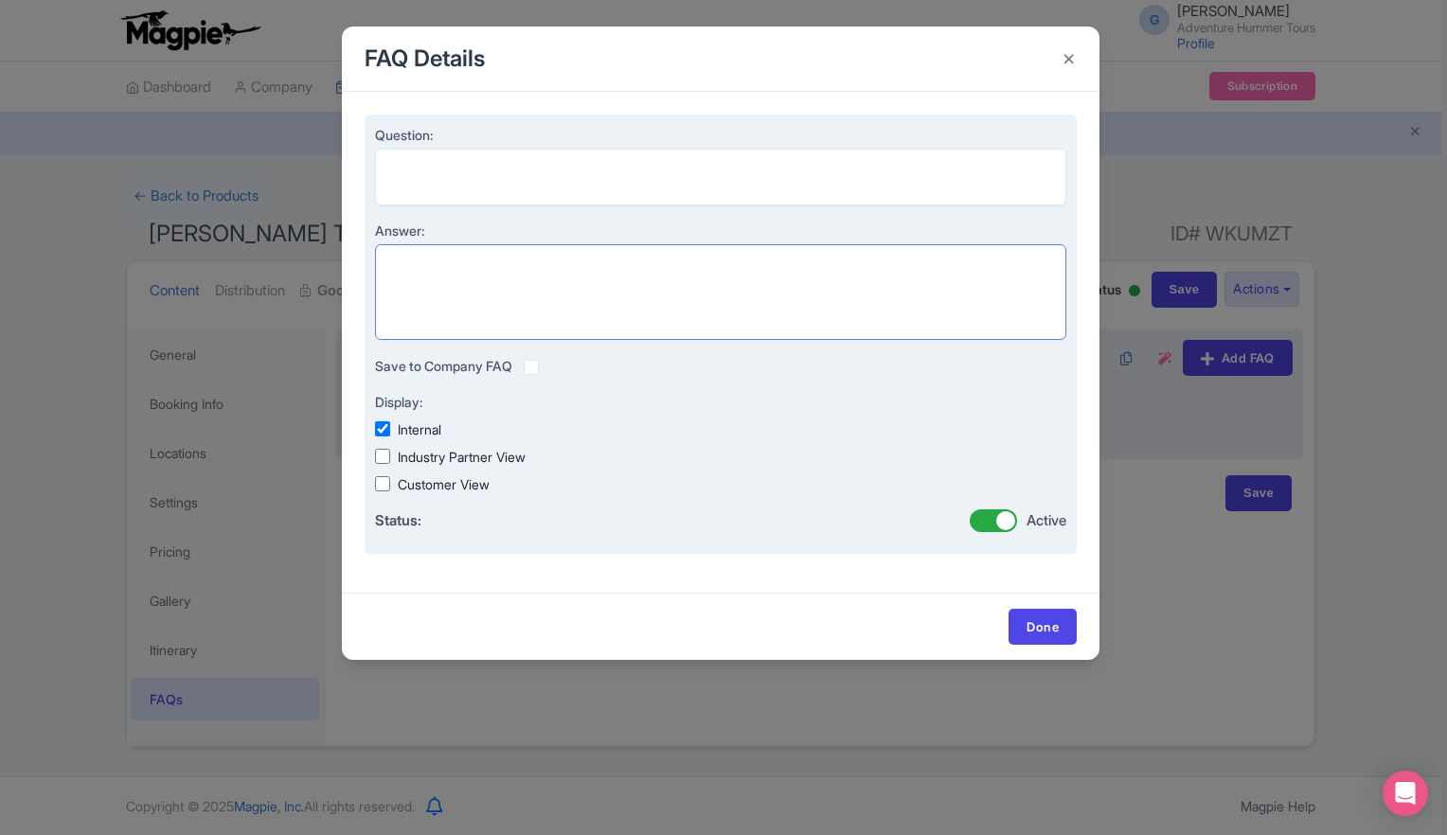
click at [435, 282] on textarea "Answer:" at bounding box center [720, 292] width 691 height 97
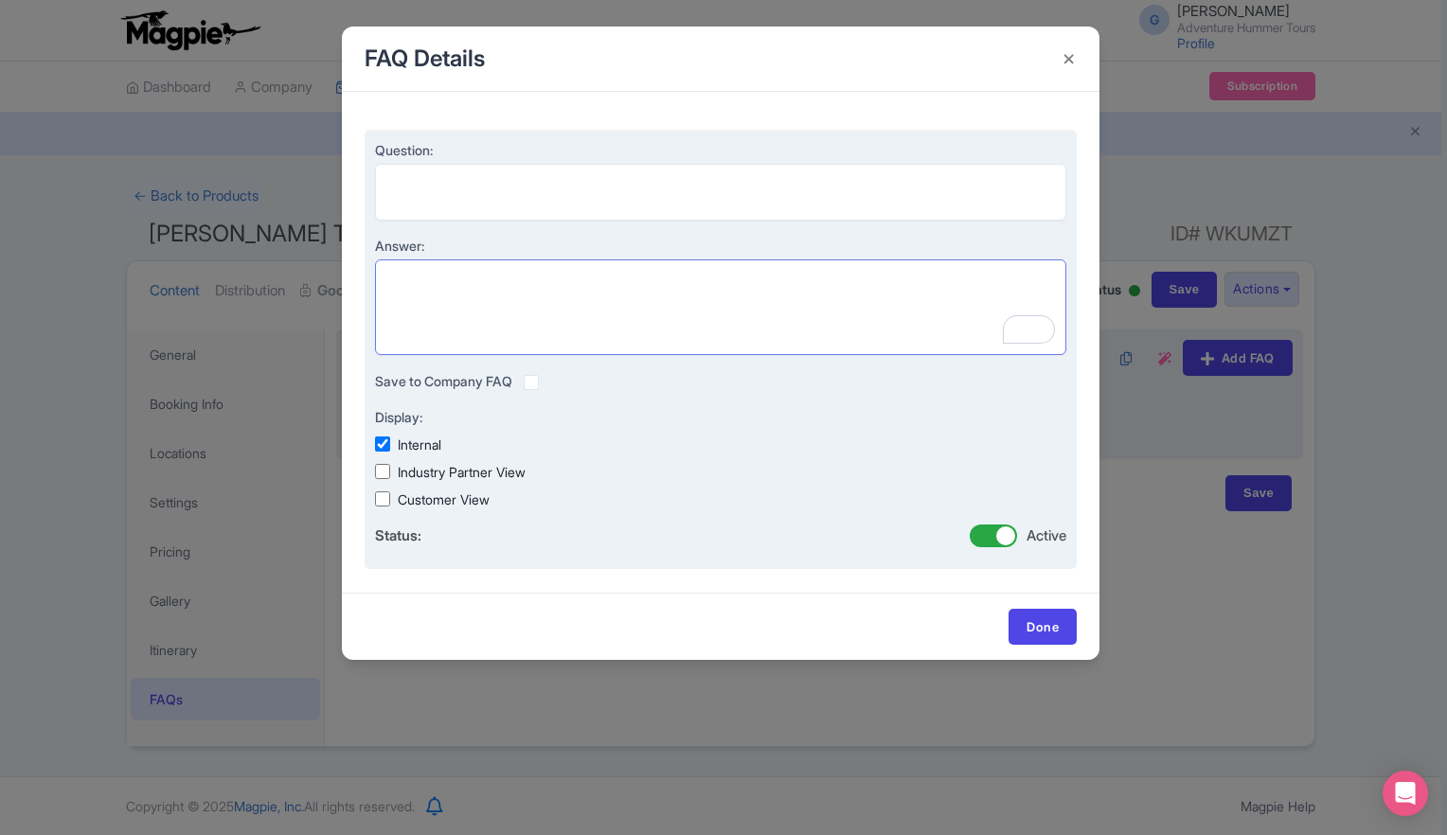
paste textarea "The Sunset Hummer Tour includes a special stop at Keys View, where you’ll watch…"
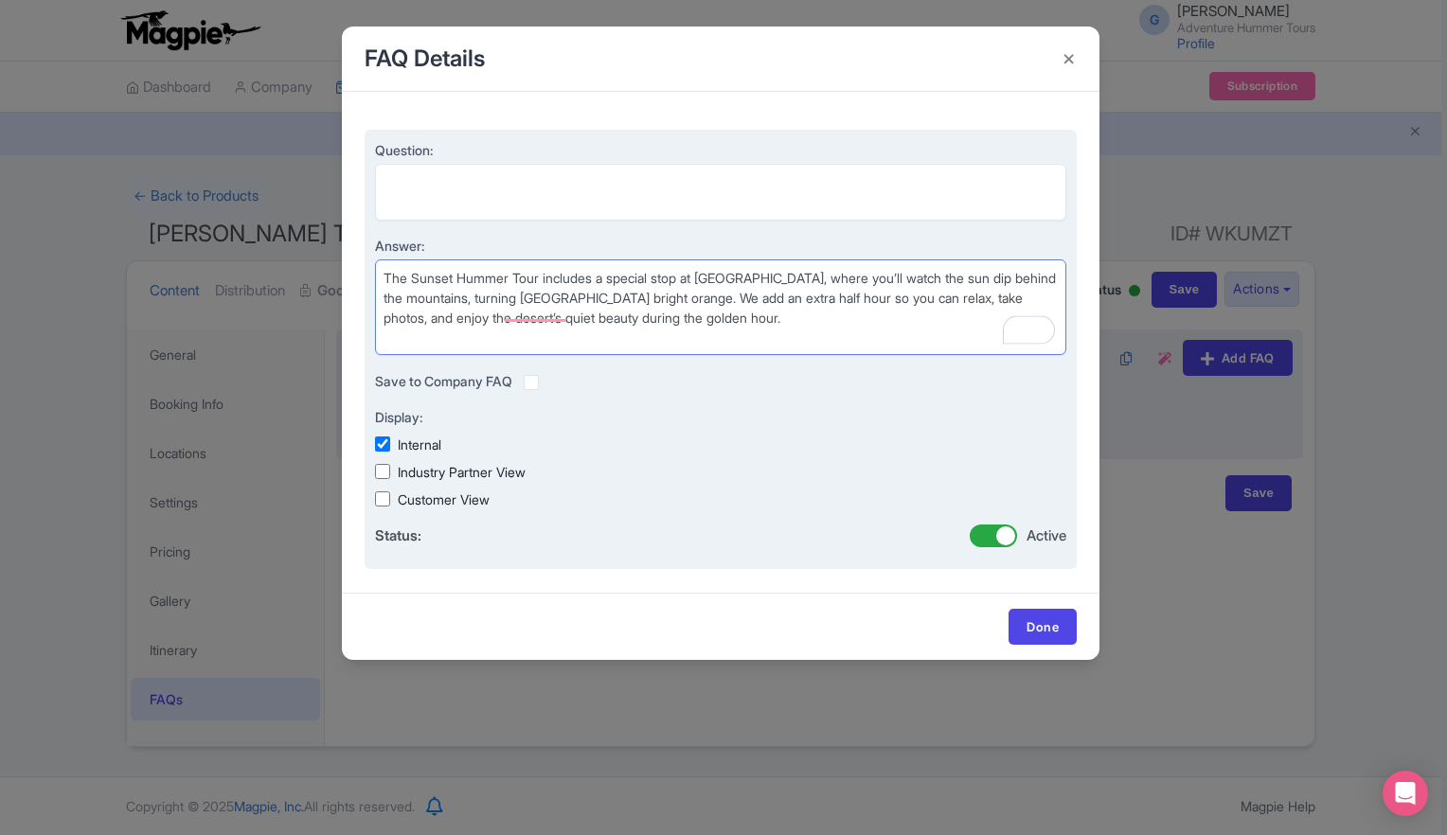
type textarea "The Sunset Hummer Tour includes a special stop at Keys View, where you’ll watch…"
click at [377, 473] on input "Industry Partner View" at bounding box center [382, 471] width 15 height 15
checkbox input "true"
click at [382, 498] on input "Customer View" at bounding box center [382, 498] width 15 height 15
checkbox input "true"
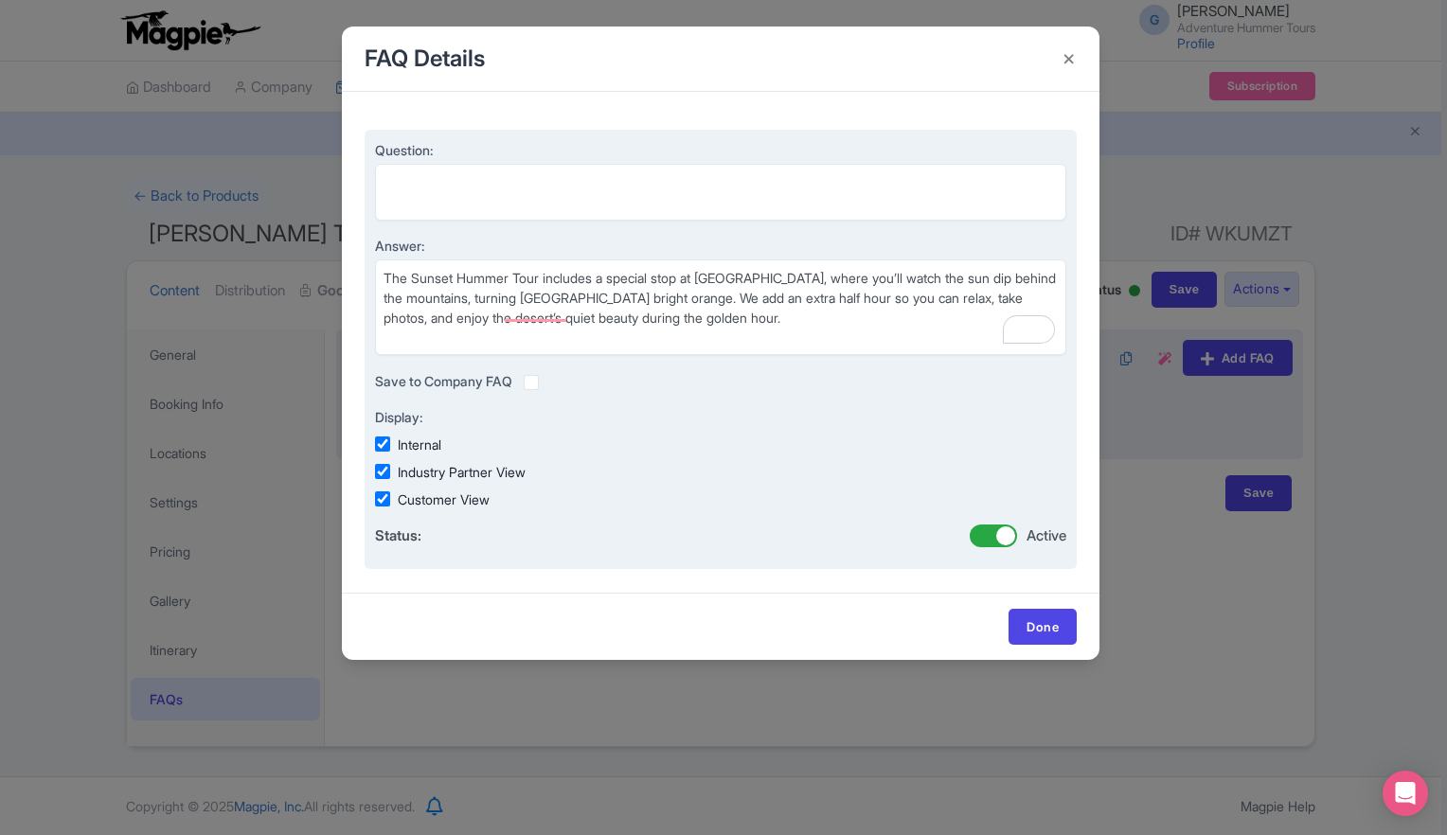
click at [389, 445] on input "Internal" at bounding box center [382, 443] width 15 height 15
checkbox input "false"
click at [507, 192] on textarea "Question:" at bounding box center [720, 192] width 691 height 57
click at [742, 180] on textarea "Question:" at bounding box center [720, 192] width 691 height 57
paste textarea "What makes the Sunset Hummer Tour different from the daytime tour?"
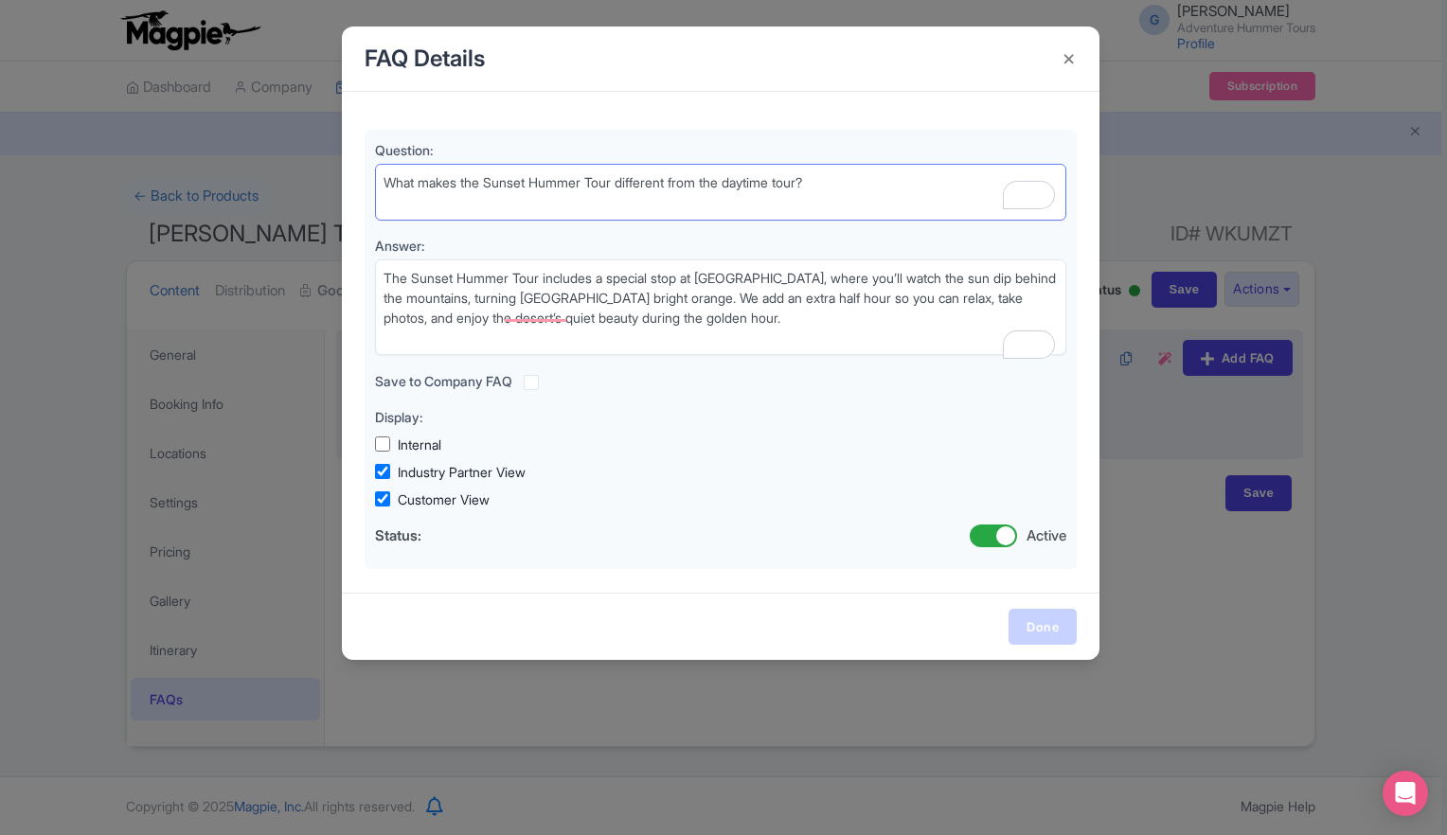
type textarea "What makes the Sunset Hummer Tour different from the daytime tour?"
click at [1037, 626] on link "Done" at bounding box center [1042, 627] width 68 height 36
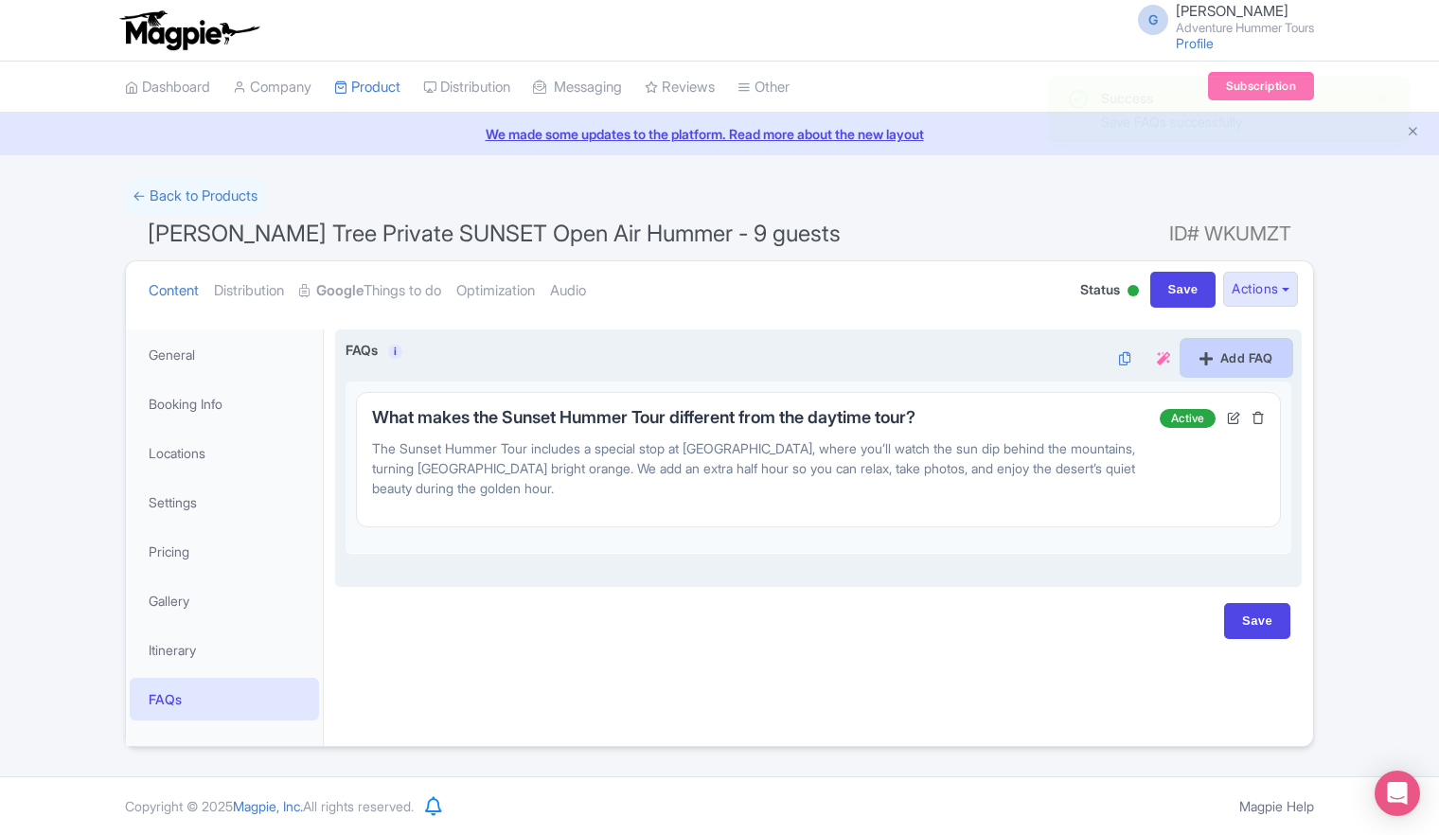
click at [1202, 359] on icon at bounding box center [1206, 358] width 13 height 15
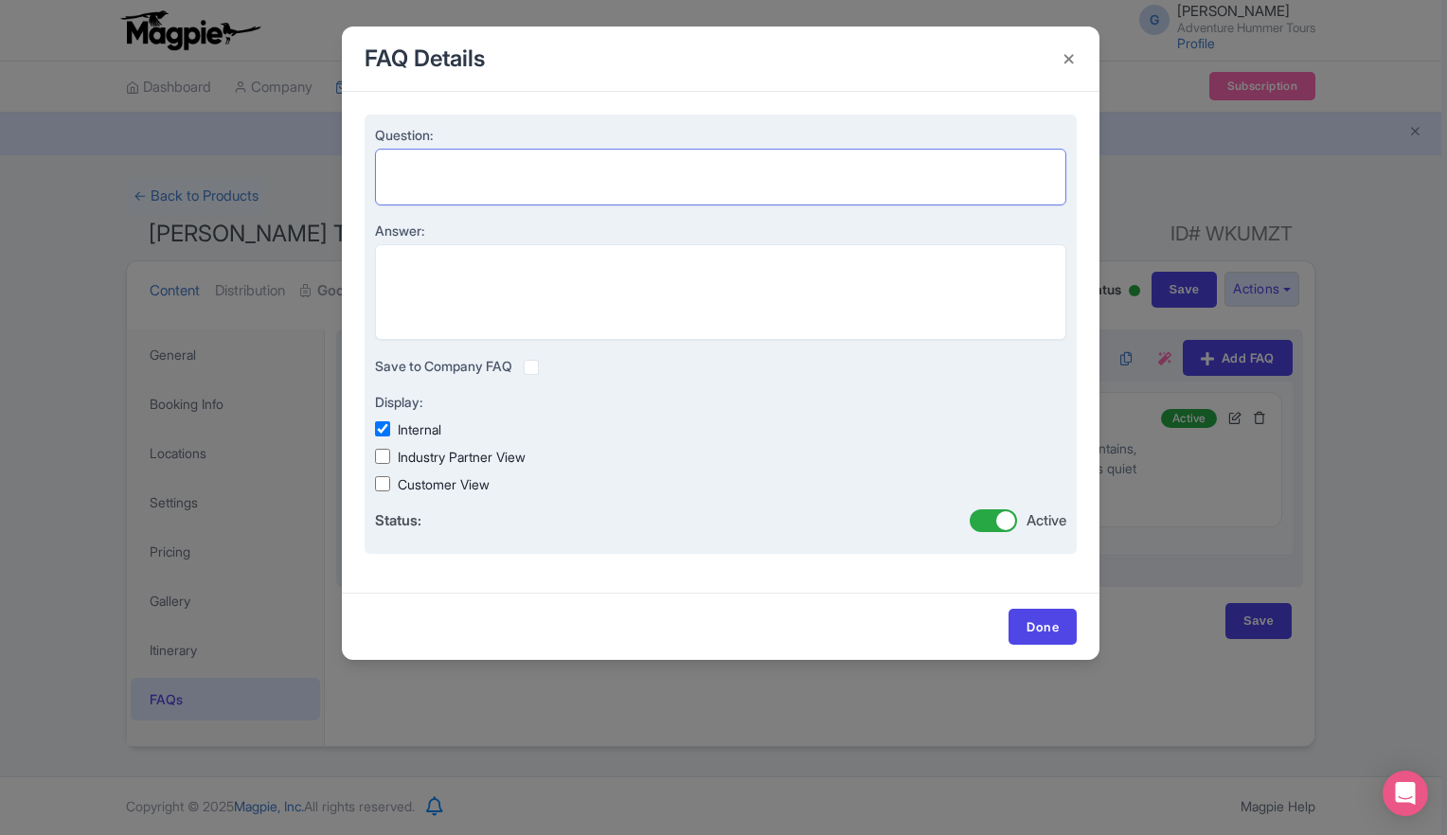
click at [565, 162] on div "Question:" at bounding box center [720, 165] width 691 height 80
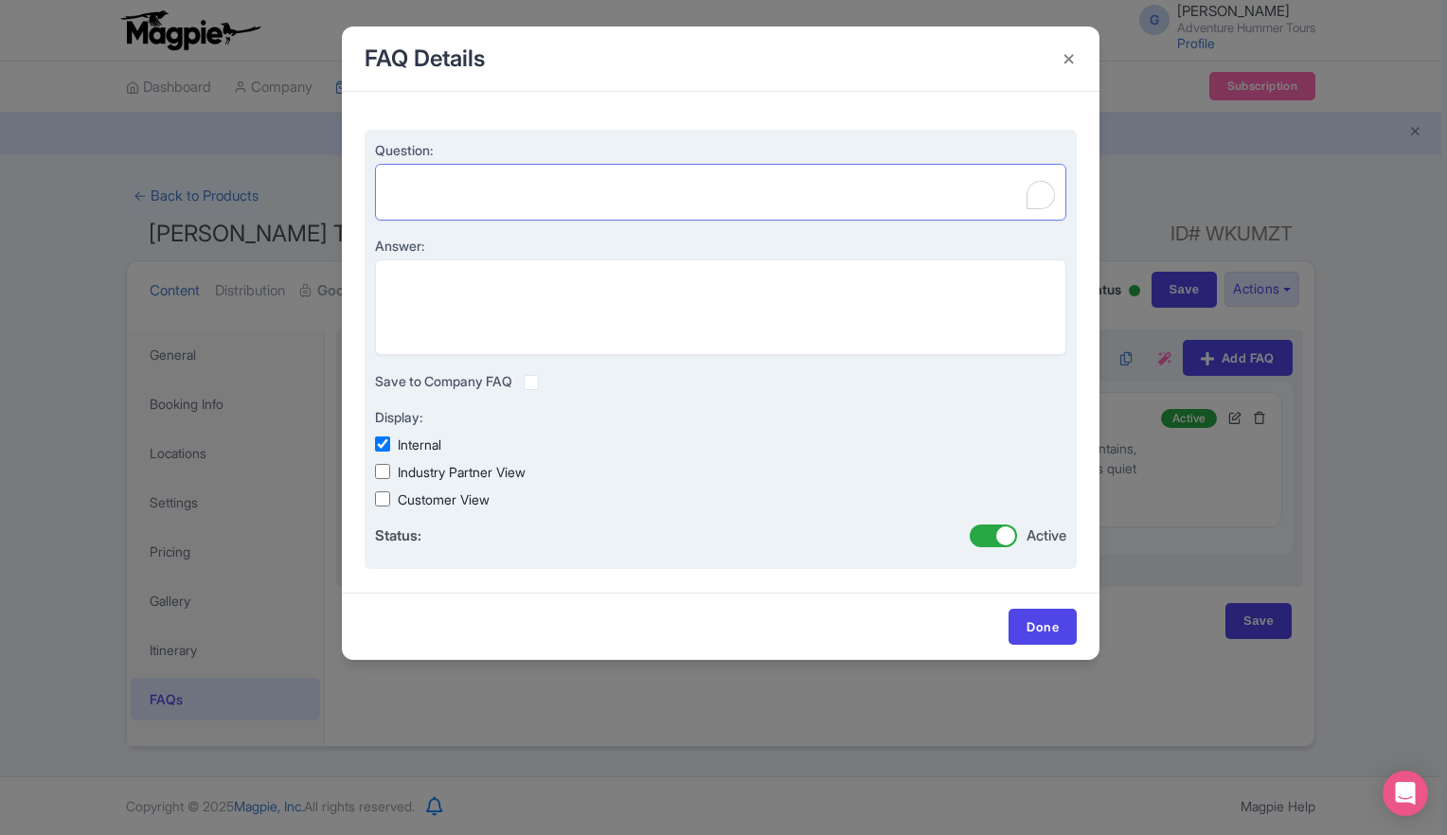
paste textarea "How long is the tour?"
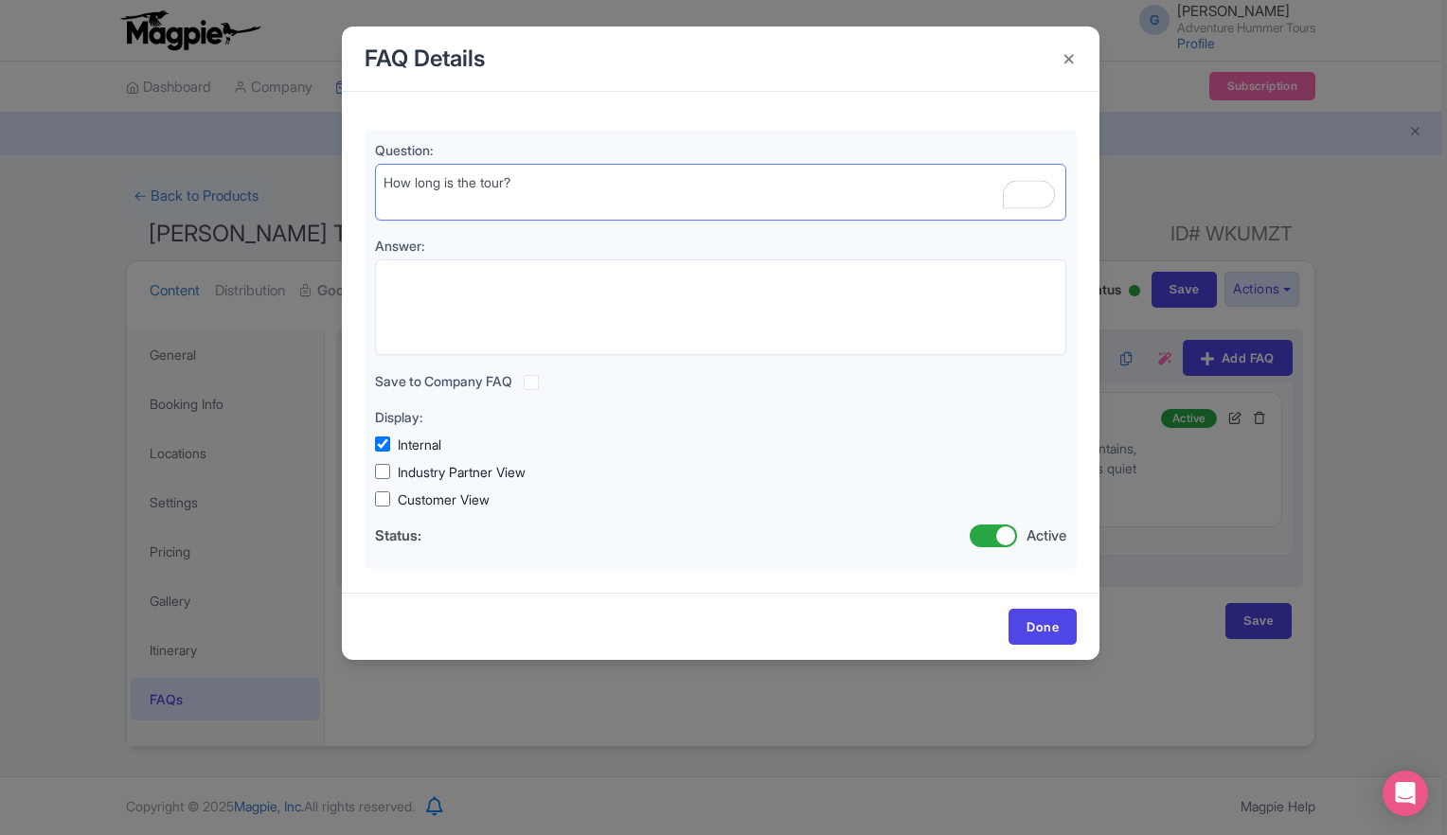
type textarea "How long is the tour?"
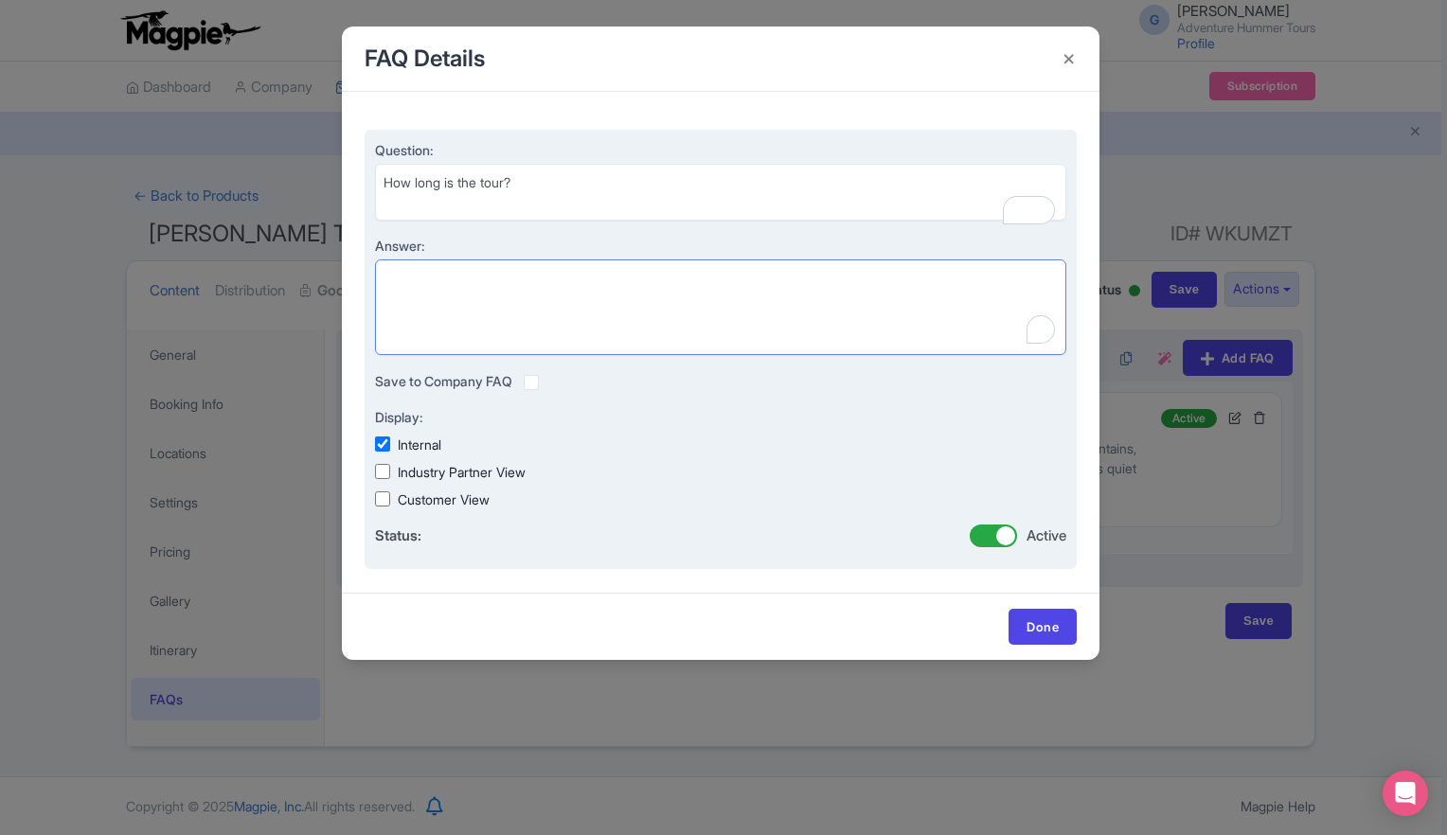
click at [674, 284] on textarea "Answer:" at bounding box center [720, 307] width 691 height 97
paste textarea "The Sunset Hummer Tour lasts about 3.5 hours — slightly longer than our daytime…"
type textarea "The Sunset Hummer Tour lasts about 3.5 hours — slightly longer than our daytime…"
click at [383, 504] on input "Customer View" at bounding box center [382, 498] width 15 height 15
checkbox input "true"
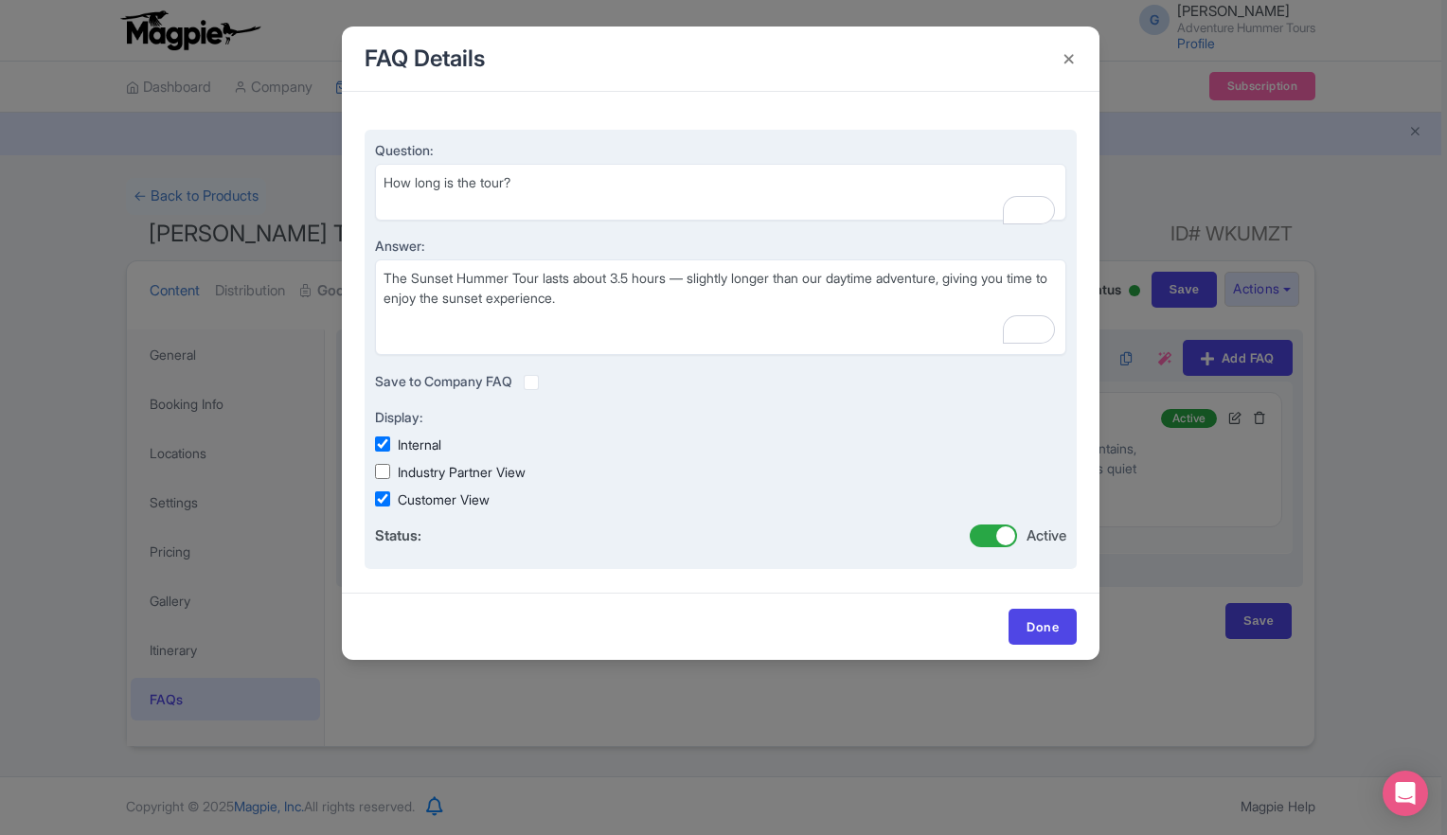
click at [391, 477] on div "Industry Partner View" at bounding box center [720, 472] width 691 height 20
click at [382, 471] on input "Industry Partner View" at bounding box center [382, 471] width 15 height 15
checkbox input "true"
click at [384, 443] on input "Internal" at bounding box center [382, 443] width 15 height 15
checkbox input "false"
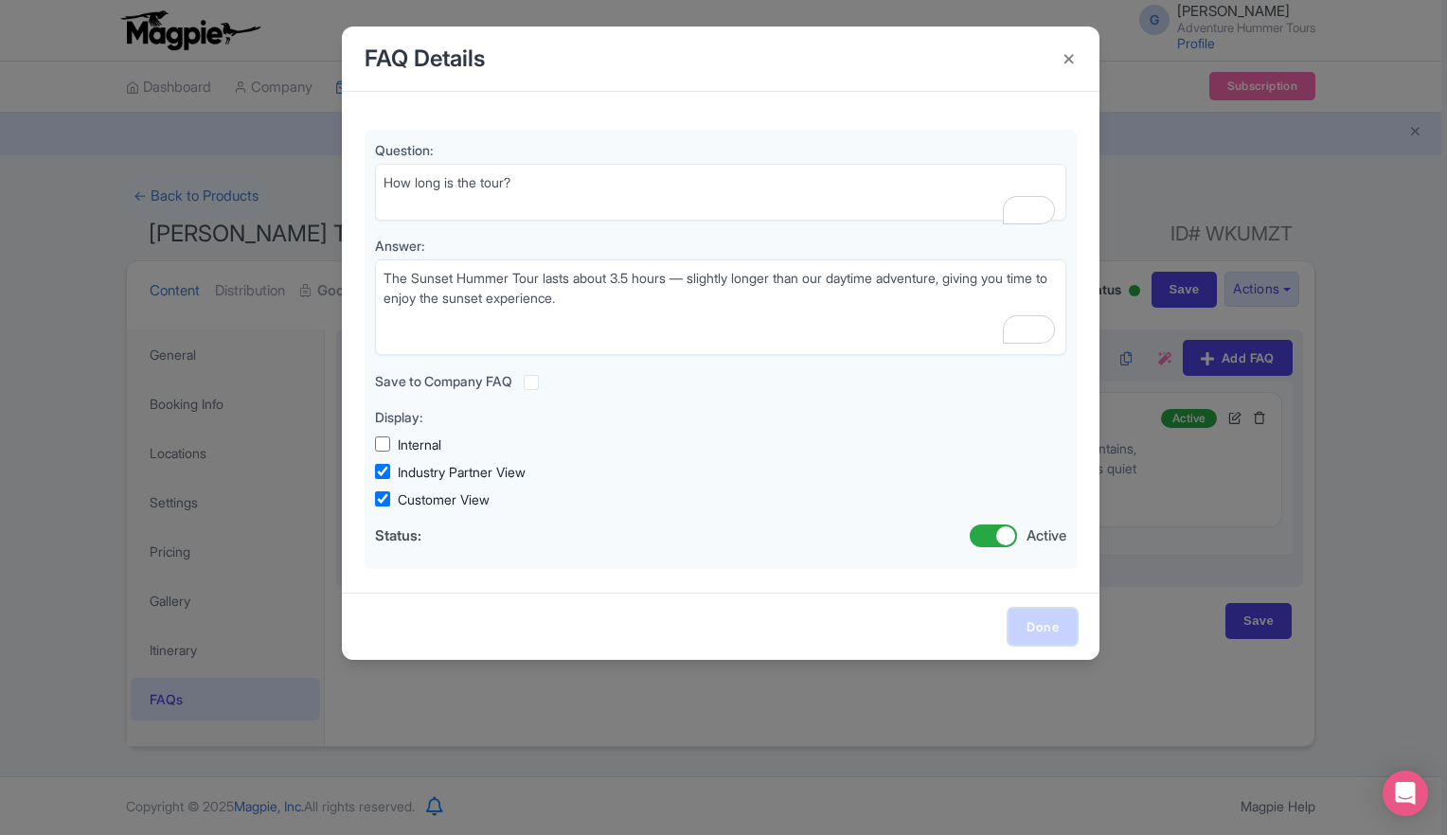
click at [1032, 631] on link "Done" at bounding box center [1042, 627] width 68 height 36
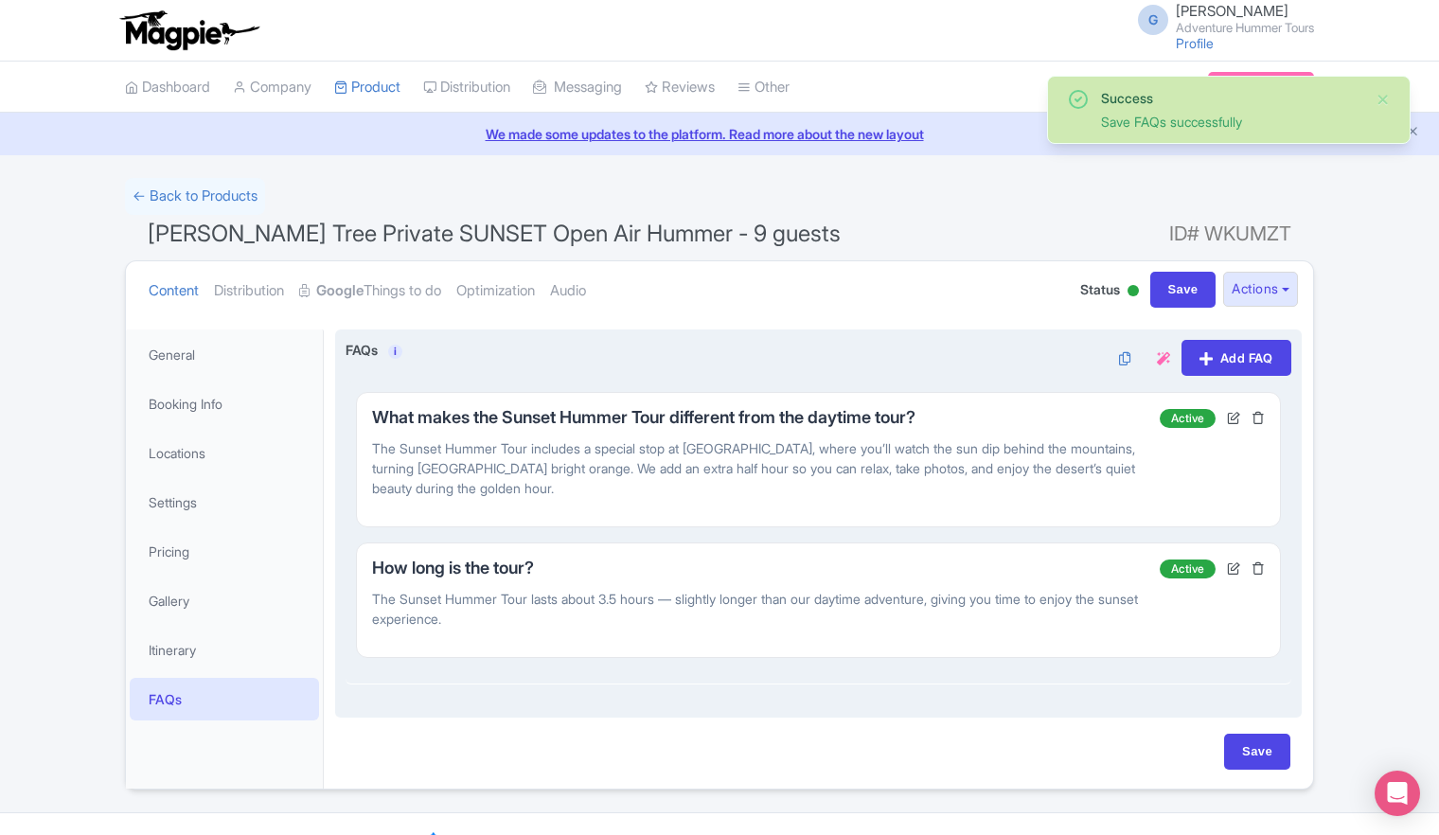
scroll to position [33, 0]
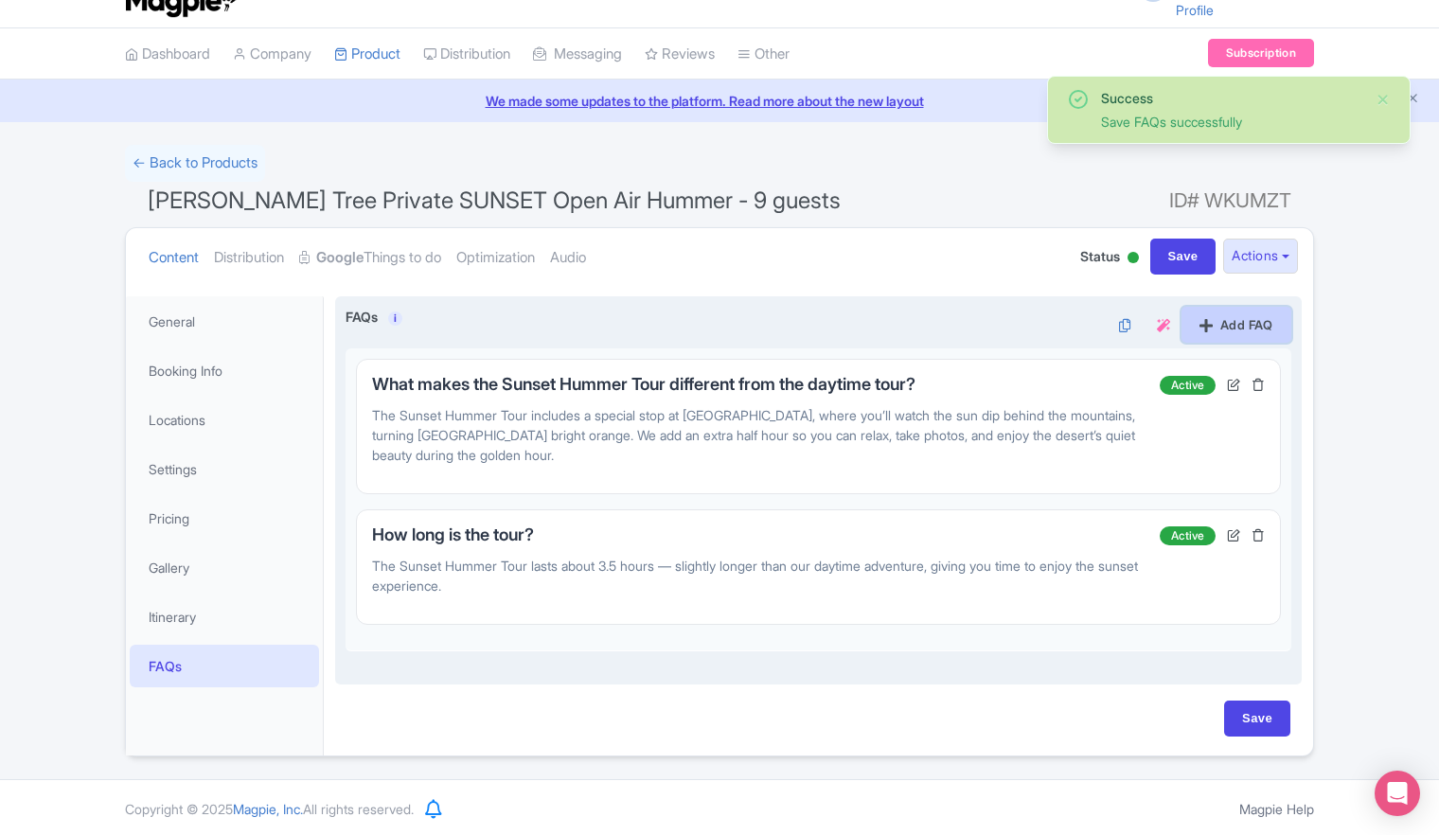
click at [1204, 322] on icon at bounding box center [1206, 325] width 13 height 15
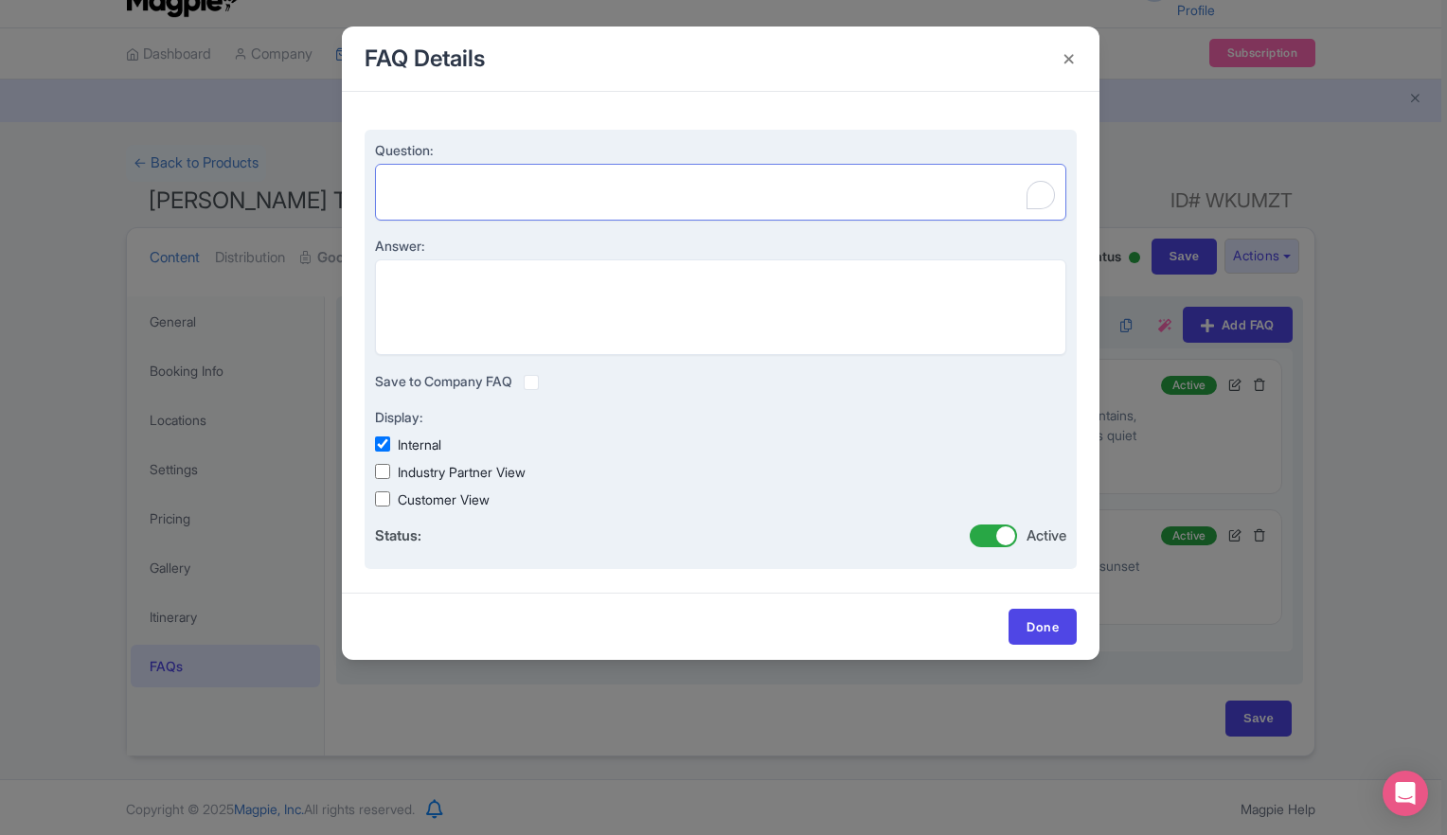
click at [685, 170] on textarea "Question:" at bounding box center [720, 192] width 691 height 57
paste textarea "Will there be opportunities for photos?"
type textarea "Will there be opportunities for photos?"
click at [669, 276] on textarea "Answer:" at bounding box center [720, 307] width 691 height 97
click at [631, 286] on textarea "Answer:" at bounding box center [720, 307] width 691 height 97
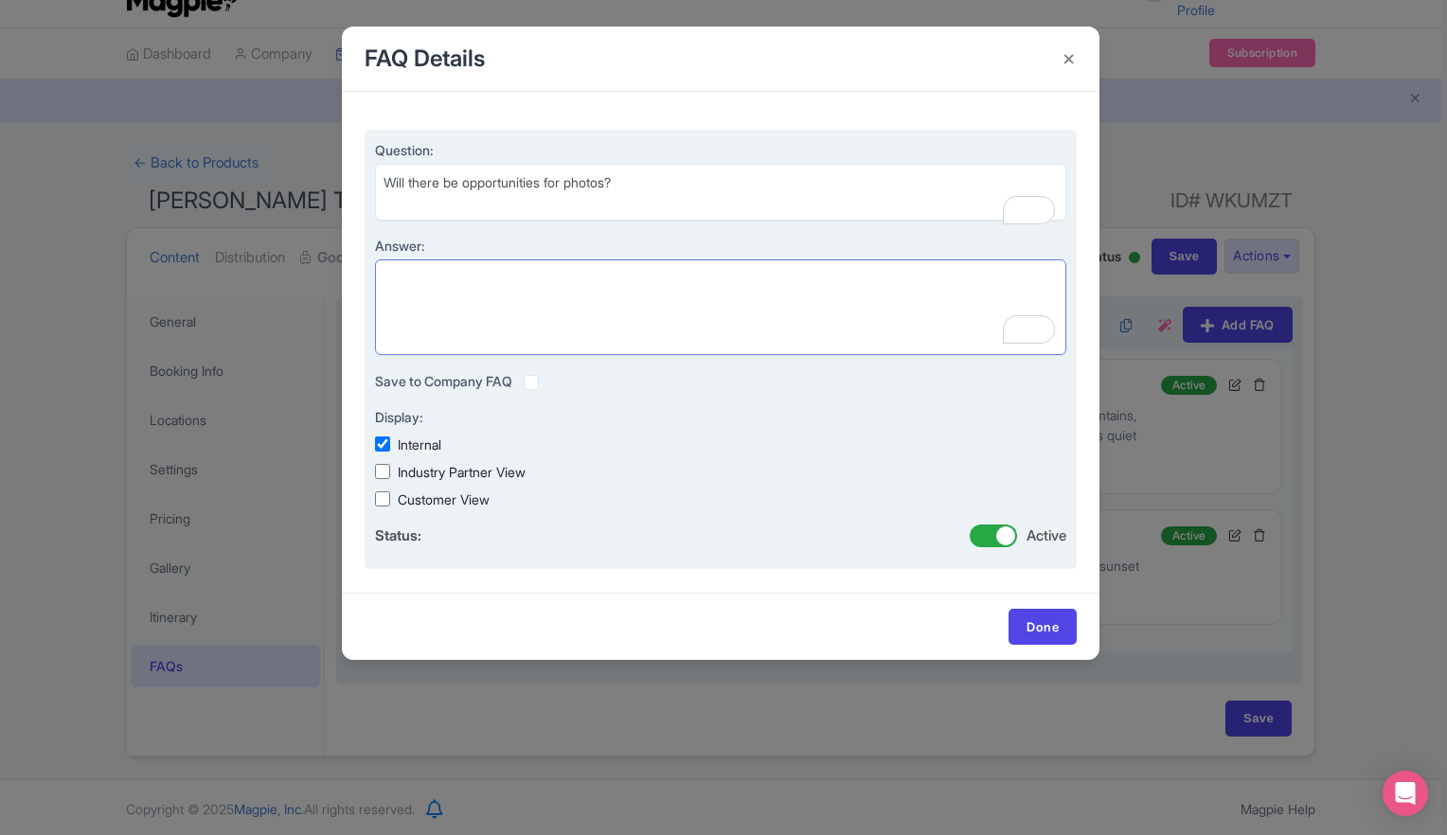
paste textarea "Absolutely! This tour is a photographer’s paradise. We stop at several scenic p…"
type textarea "Absolutely! This tour is a photographer’s paradise. We stop at several scenic p…"
click at [378, 503] on input "Customer View" at bounding box center [382, 498] width 15 height 15
checkbox input "true"
click at [386, 477] on input "Industry Partner View" at bounding box center [382, 471] width 15 height 15
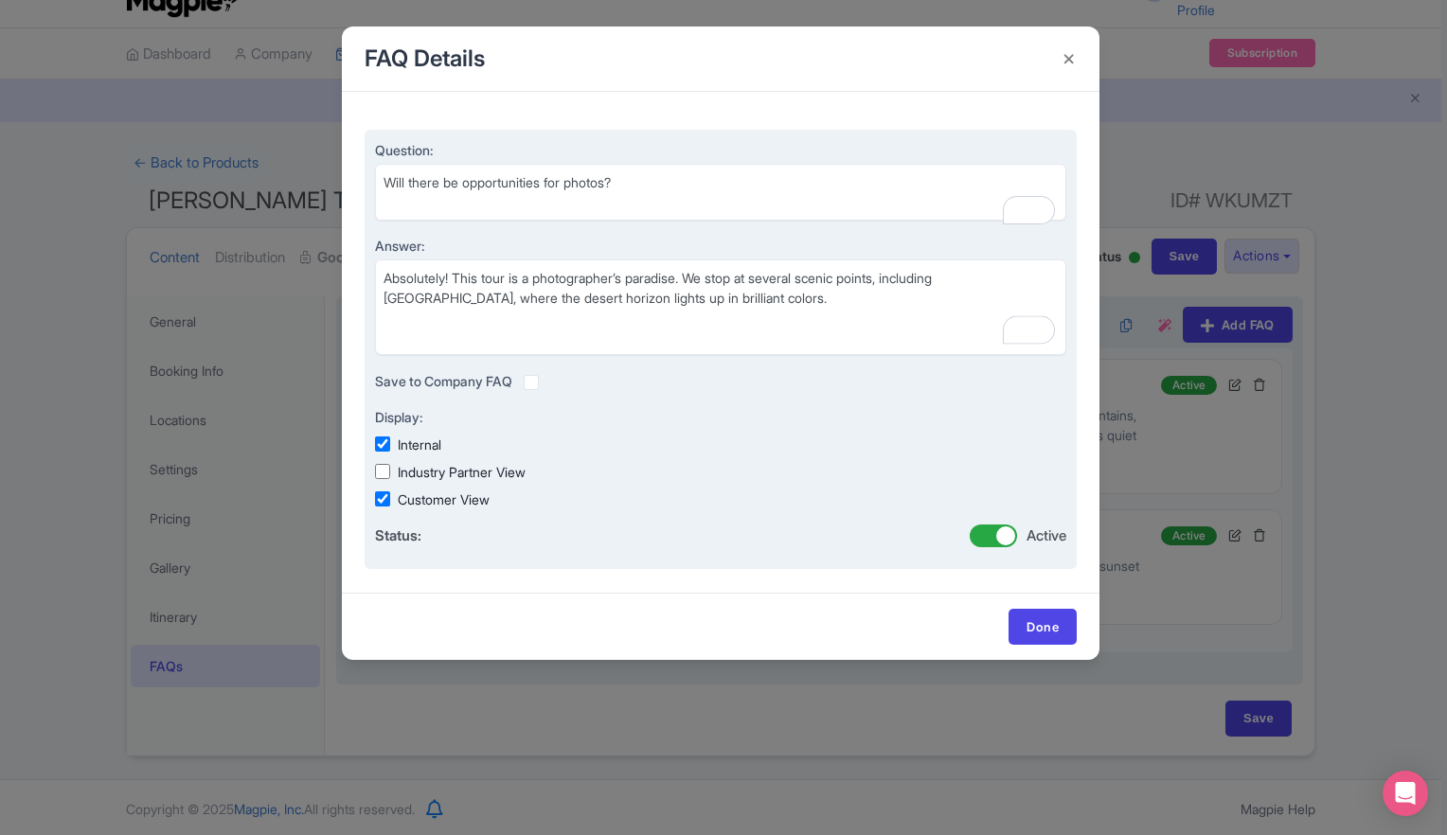
checkbox input "true"
click at [385, 446] on input "Internal" at bounding box center [382, 443] width 15 height 15
checkbox input "false"
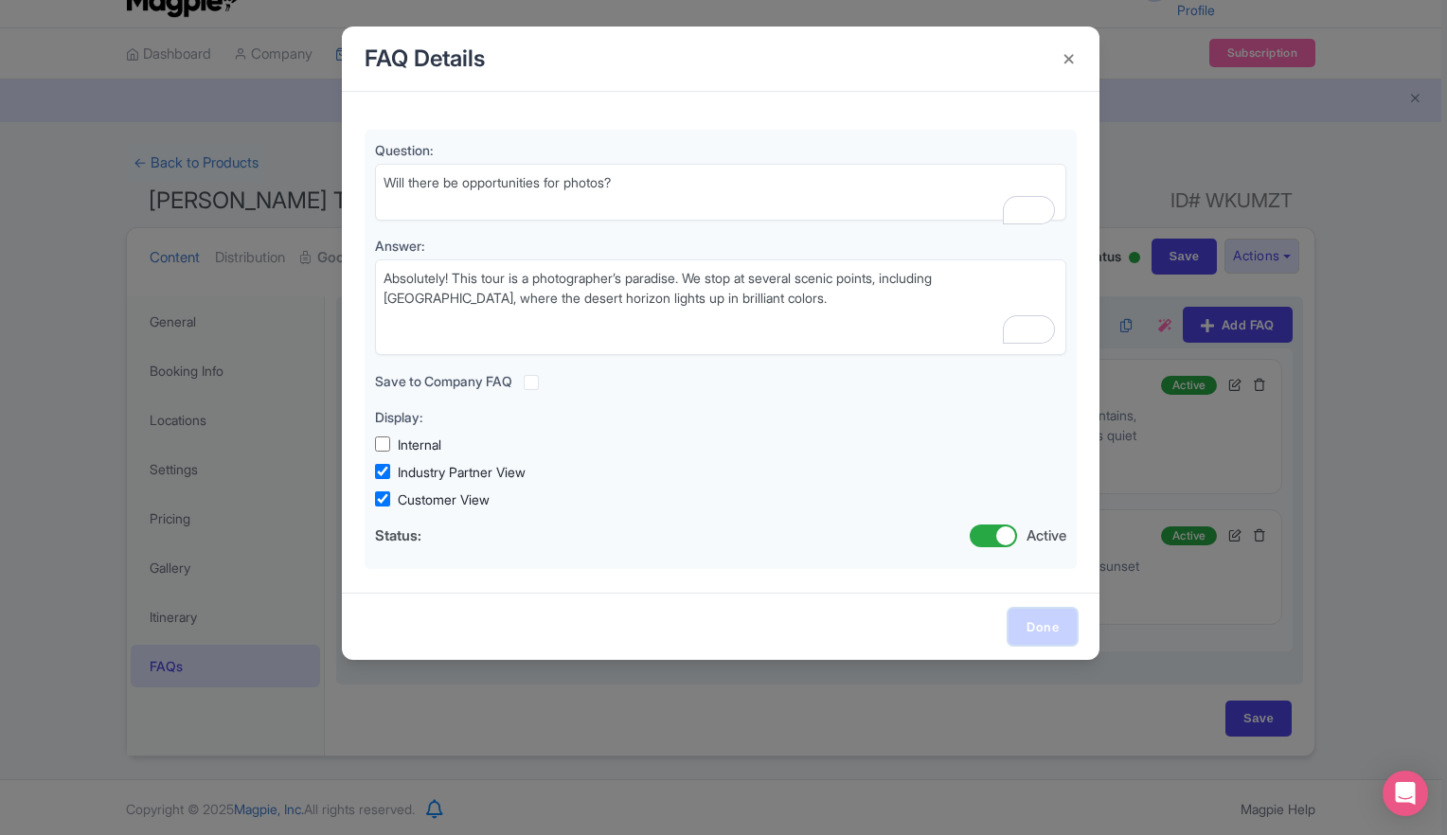
click at [1056, 621] on link "Done" at bounding box center [1042, 627] width 68 height 36
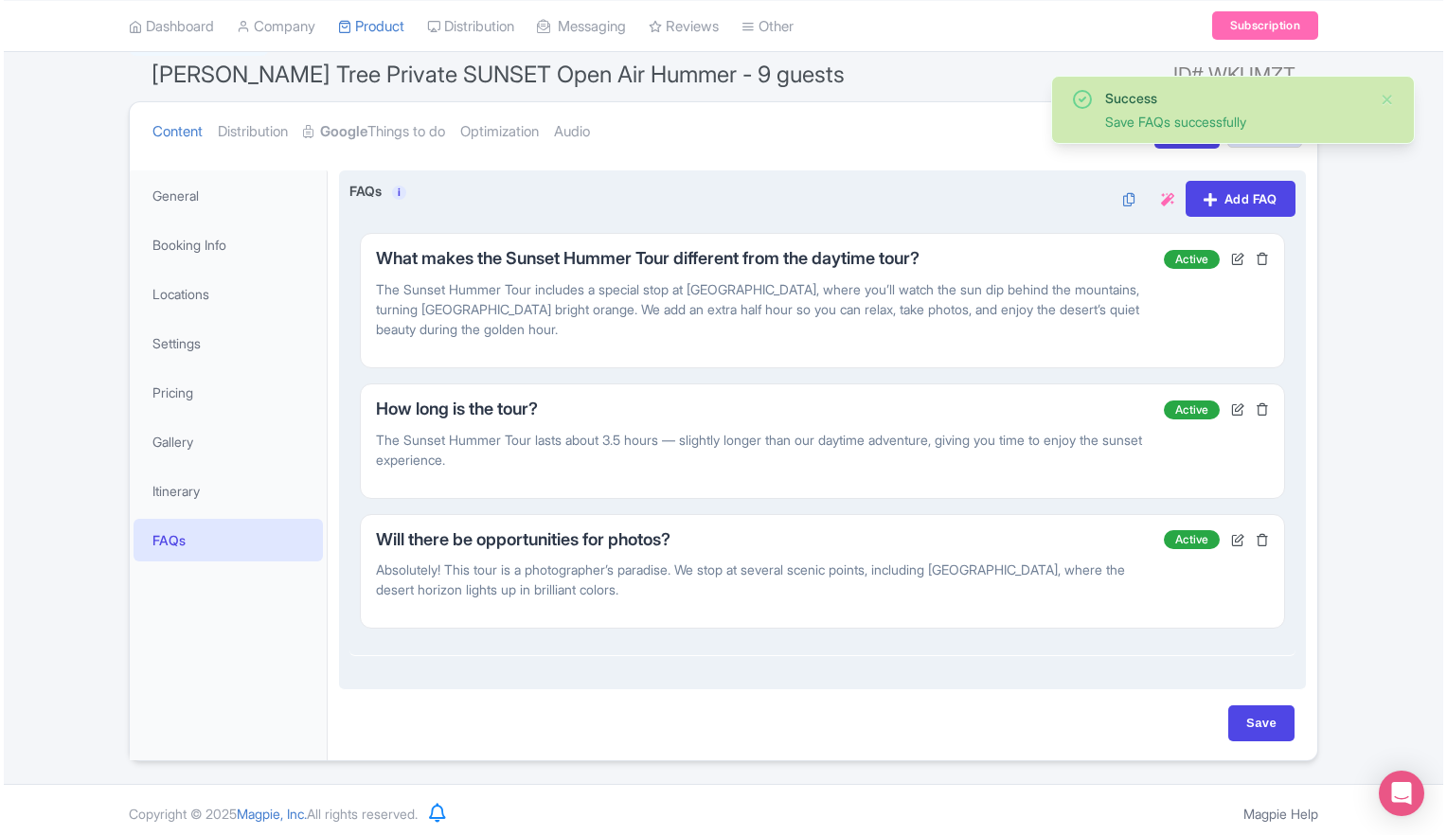
scroll to position [163, 0]
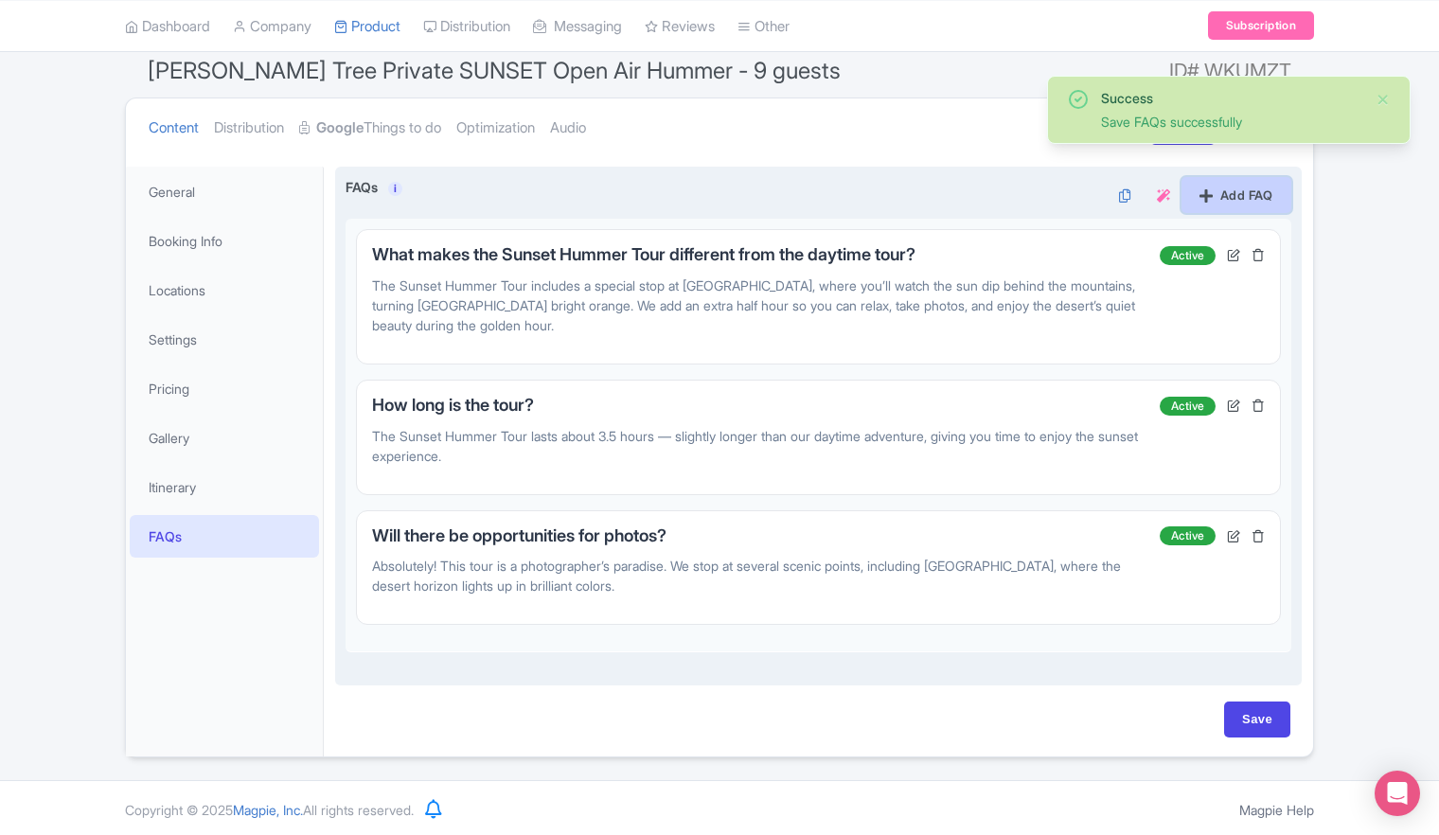
click at [1200, 196] on icon at bounding box center [1206, 195] width 13 height 15
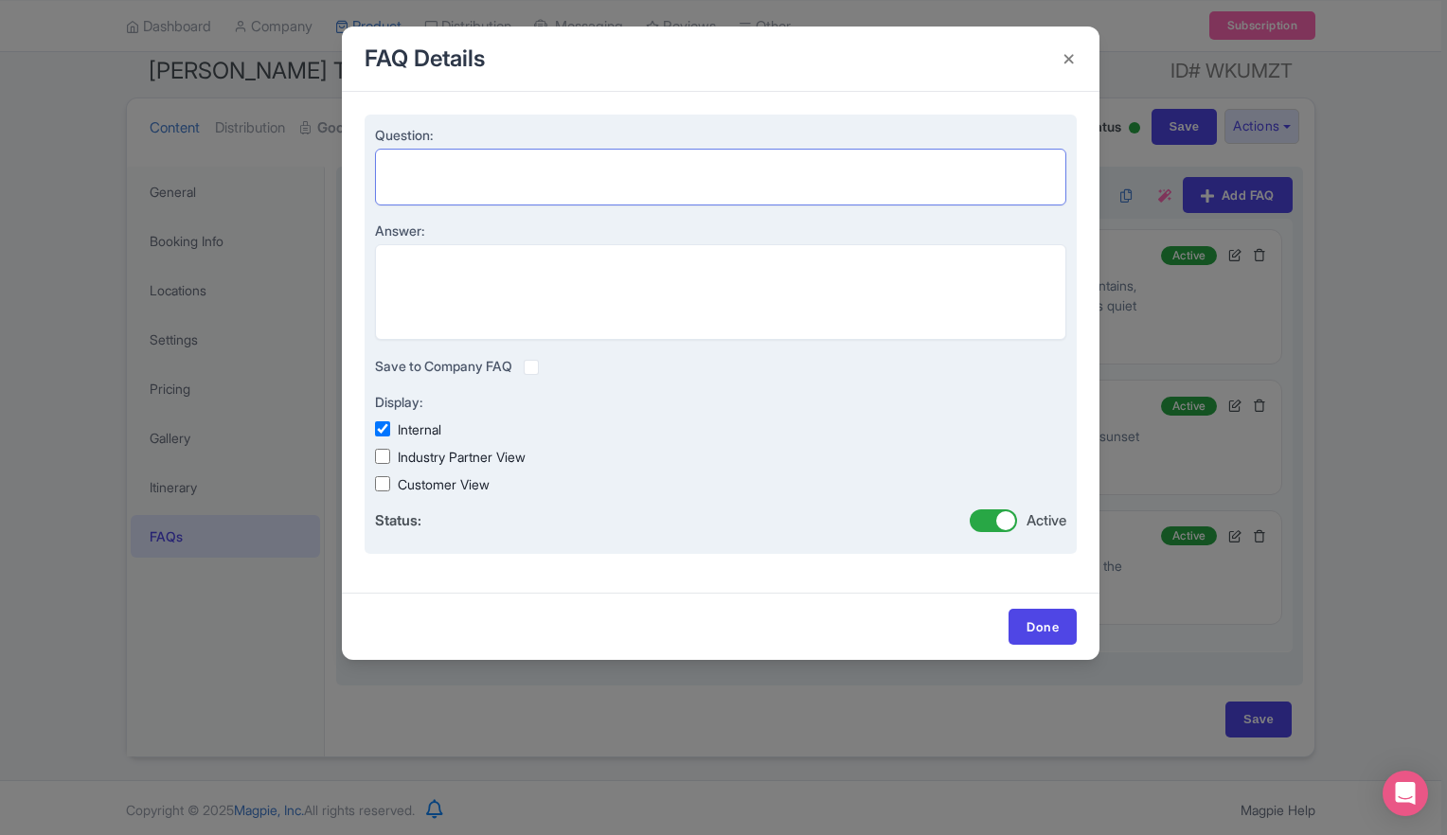
click at [793, 168] on textarea "Question:" at bounding box center [720, 177] width 691 height 57
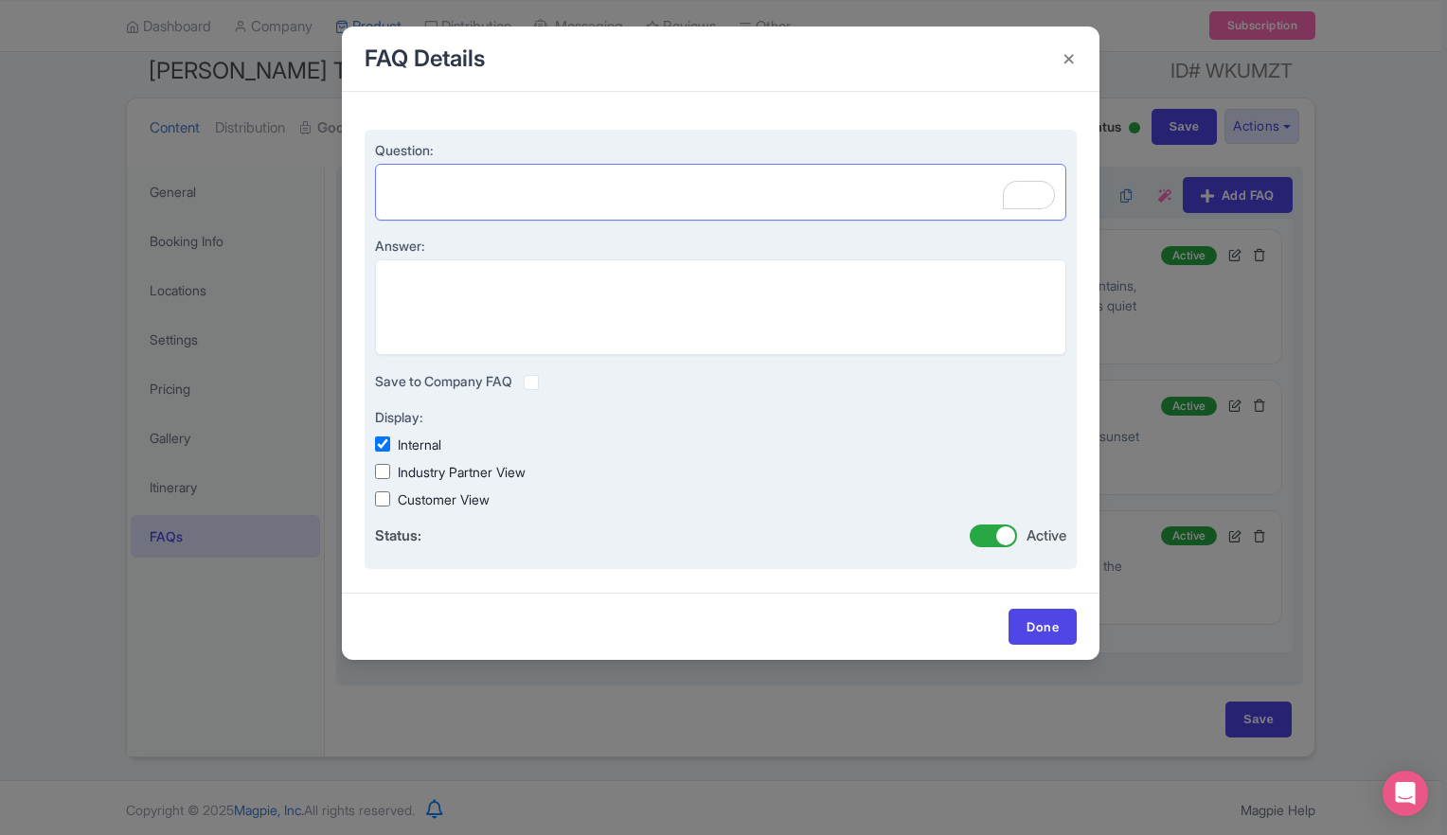
paste textarea "Is this tour suitable for families or groups?"
type textarea "Is this tour suitable for families or groups?"
click at [783, 290] on textarea "Answer:" at bounding box center [720, 307] width 691 height 97
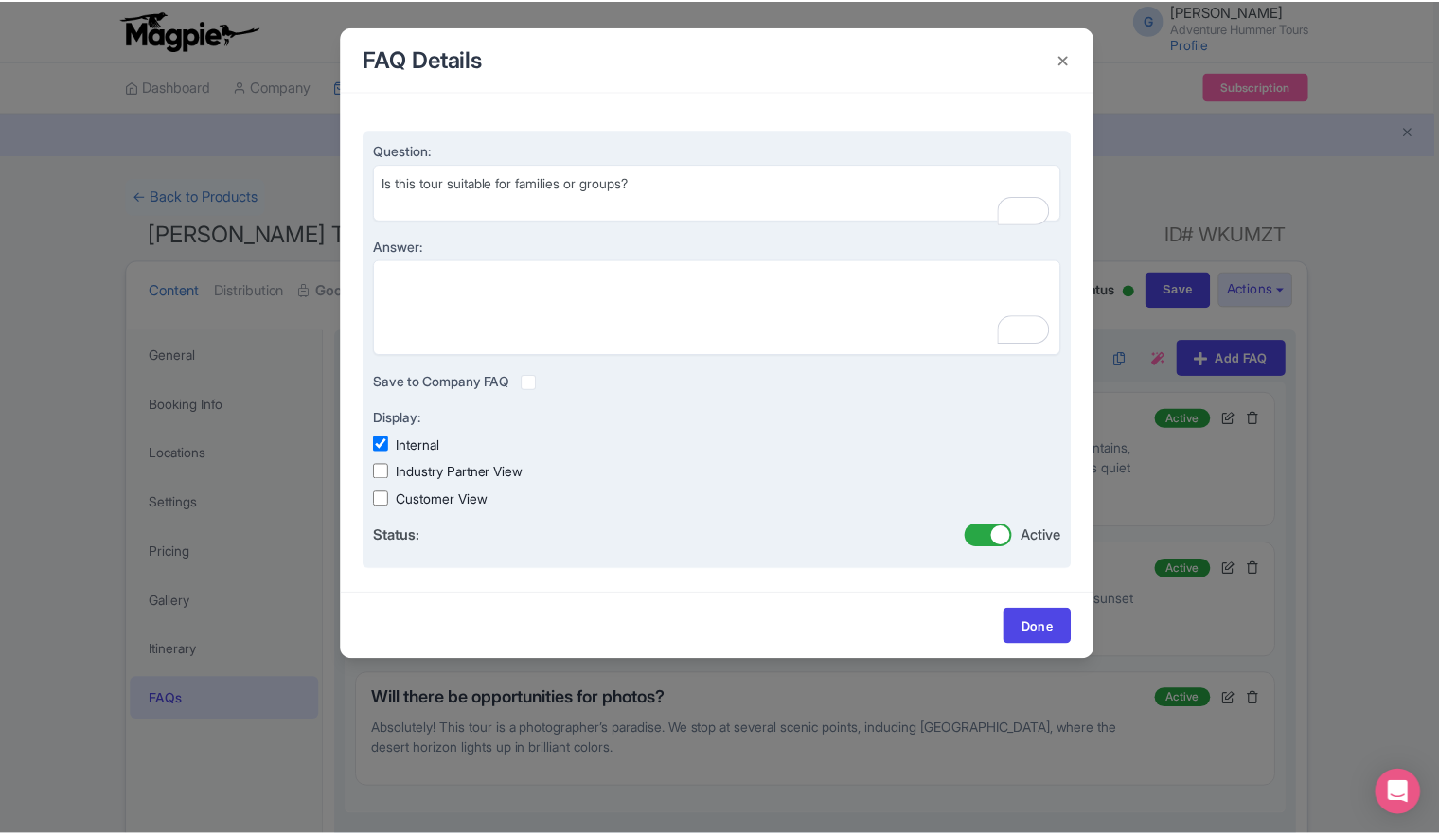
scroll to position [163, 0]
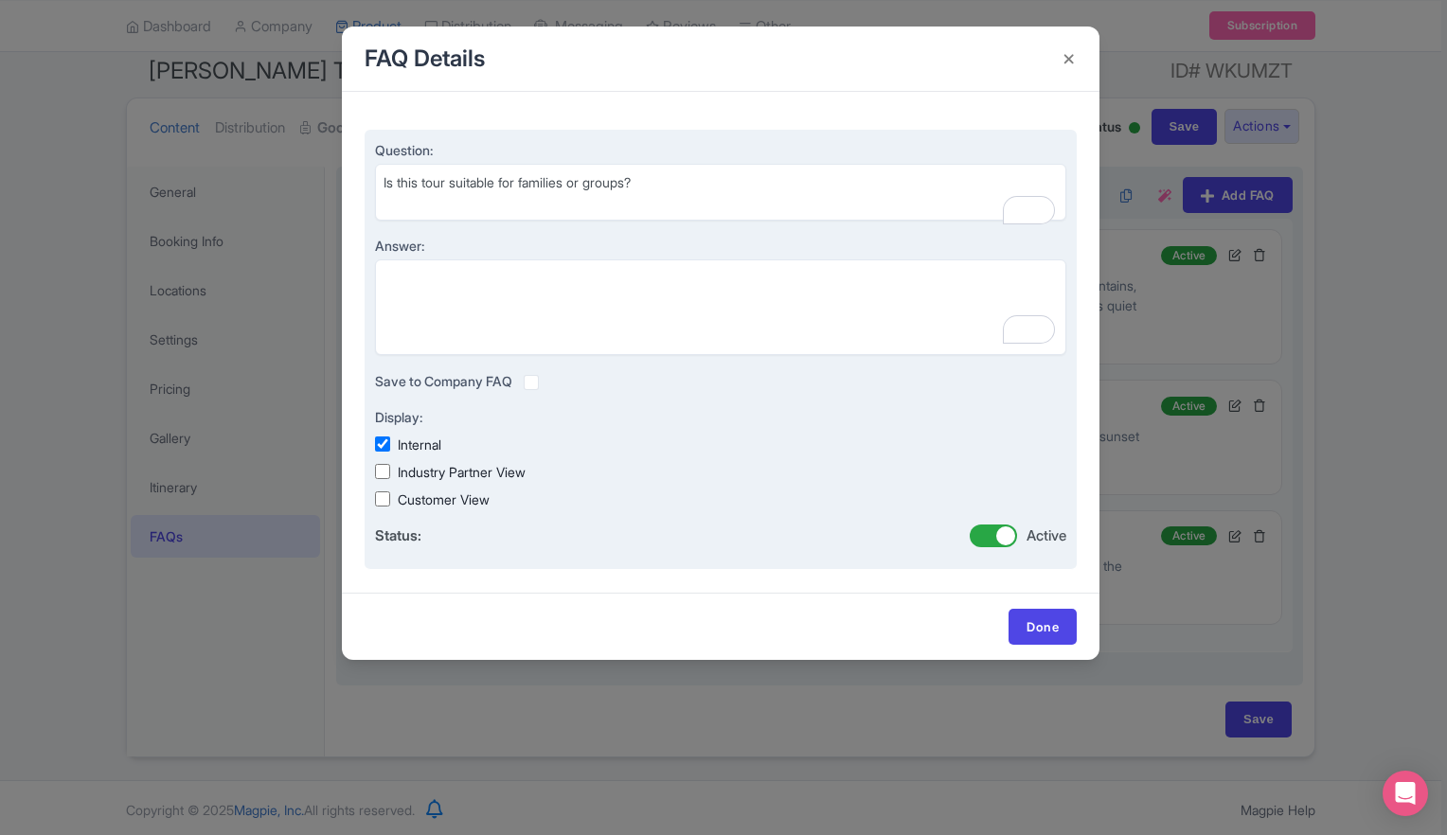
click at [746, 291] on textarea "Answer:" at bounding box center [720, 307] width 691 height 97
type textarea "Yes, the open-air H1 Hummer seats up to 9 guests comfortably, making it perfect…"
click at [382, 498] on input "Customer View" at bounding box center [382, 498] width 15 height 15
checkbox input "true"
click at [381, 473] on input "Industry Partner View" at bounding box center [382, 471] width 15 height 15
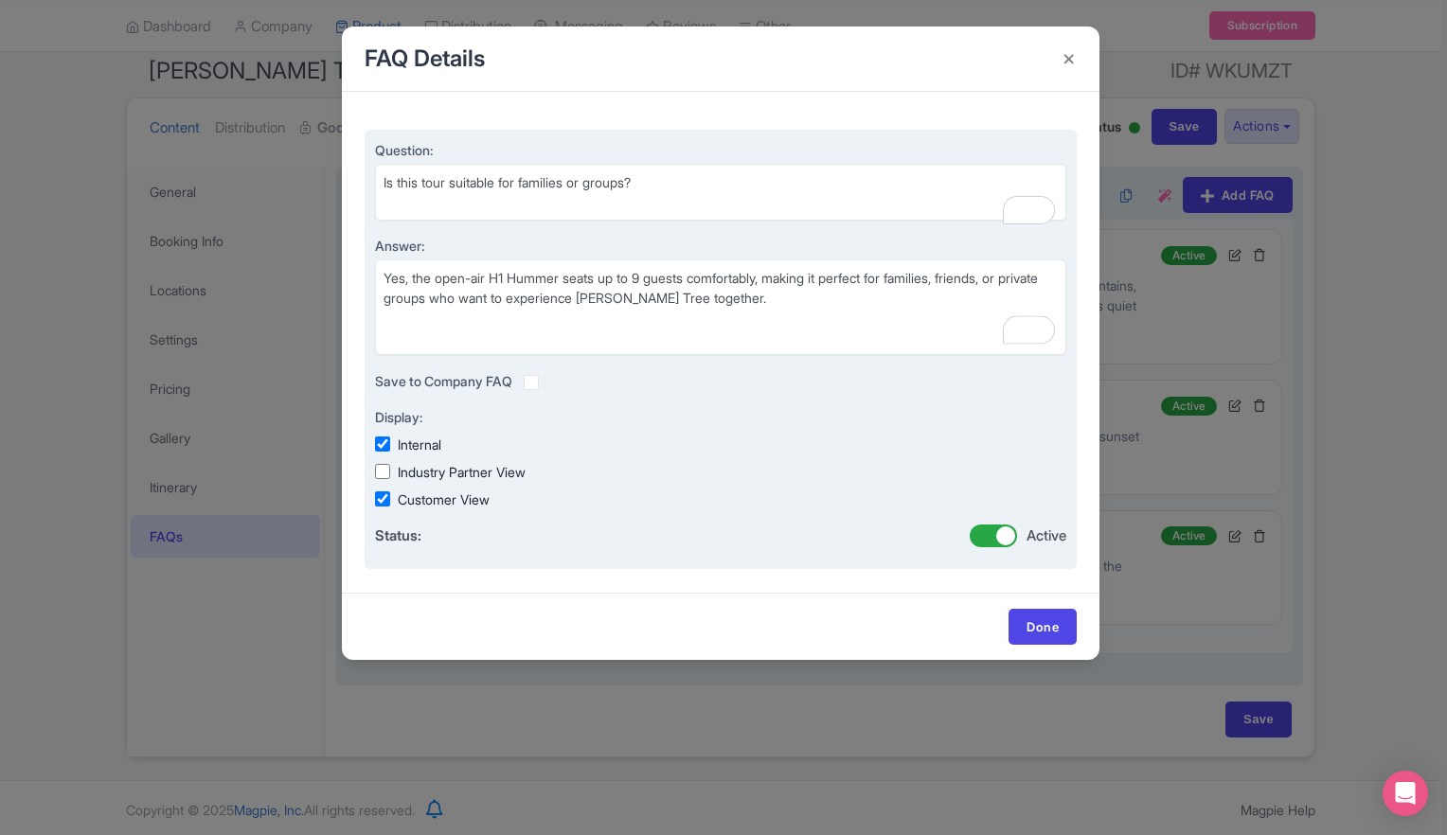
checkbox input "true"
click at [385, 448] on input "Internal" at bounding box center [382, 443] width 15 height 15
checkbox input "false"
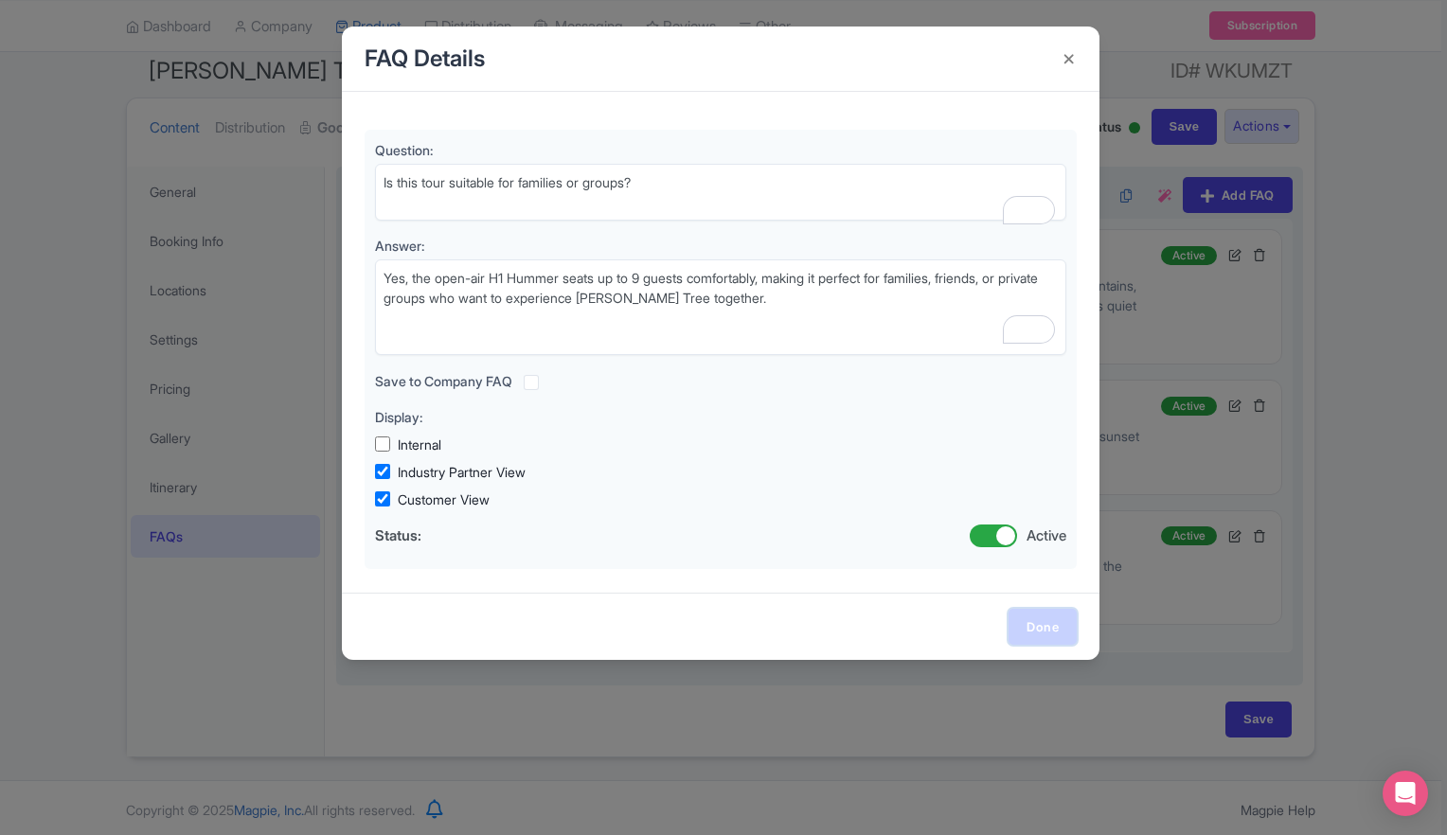
click at [1043, 624] on link "Done" at bounding box center [1042, 627] width 68 height 36
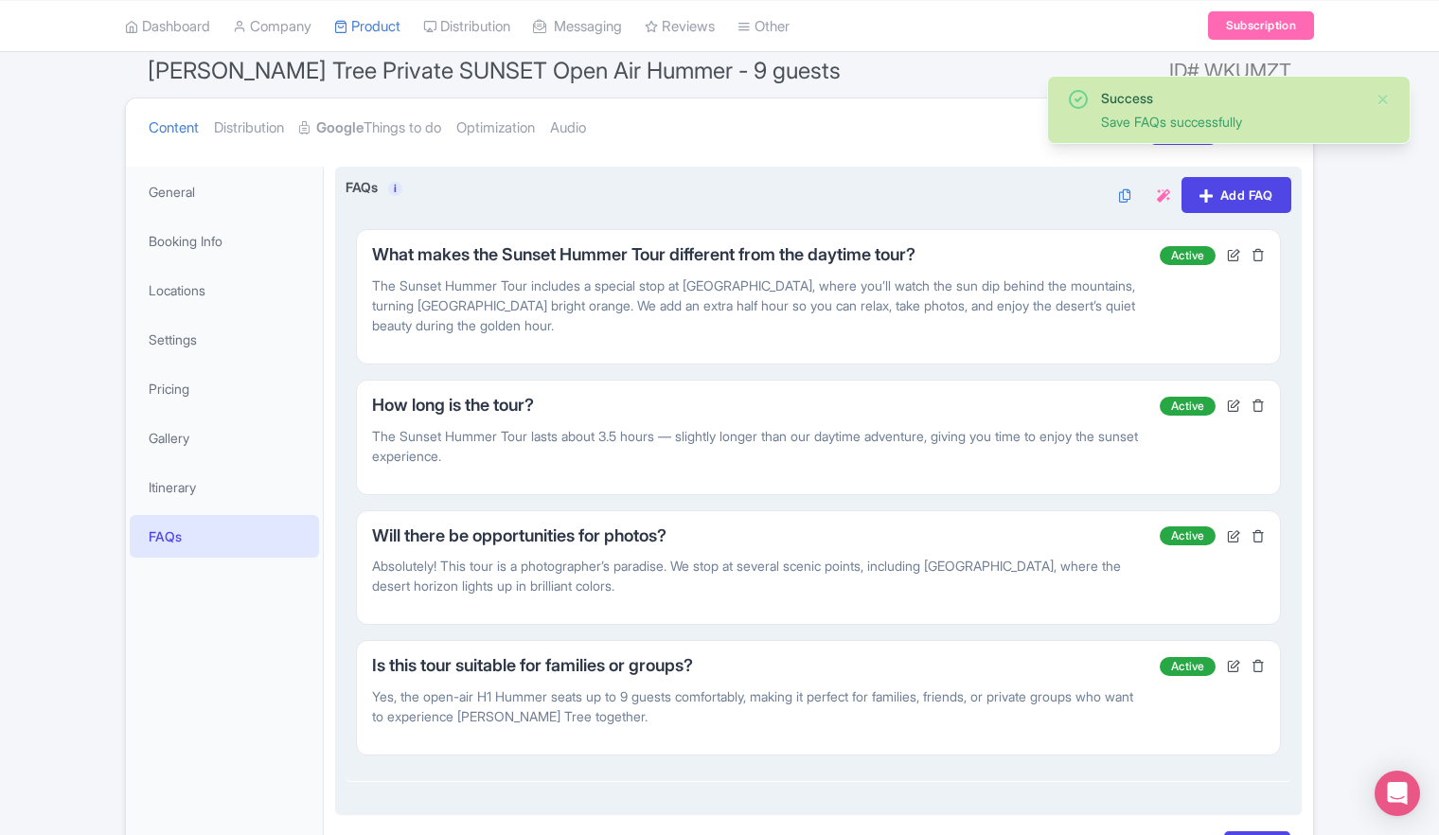
scroll to position [294, 0]
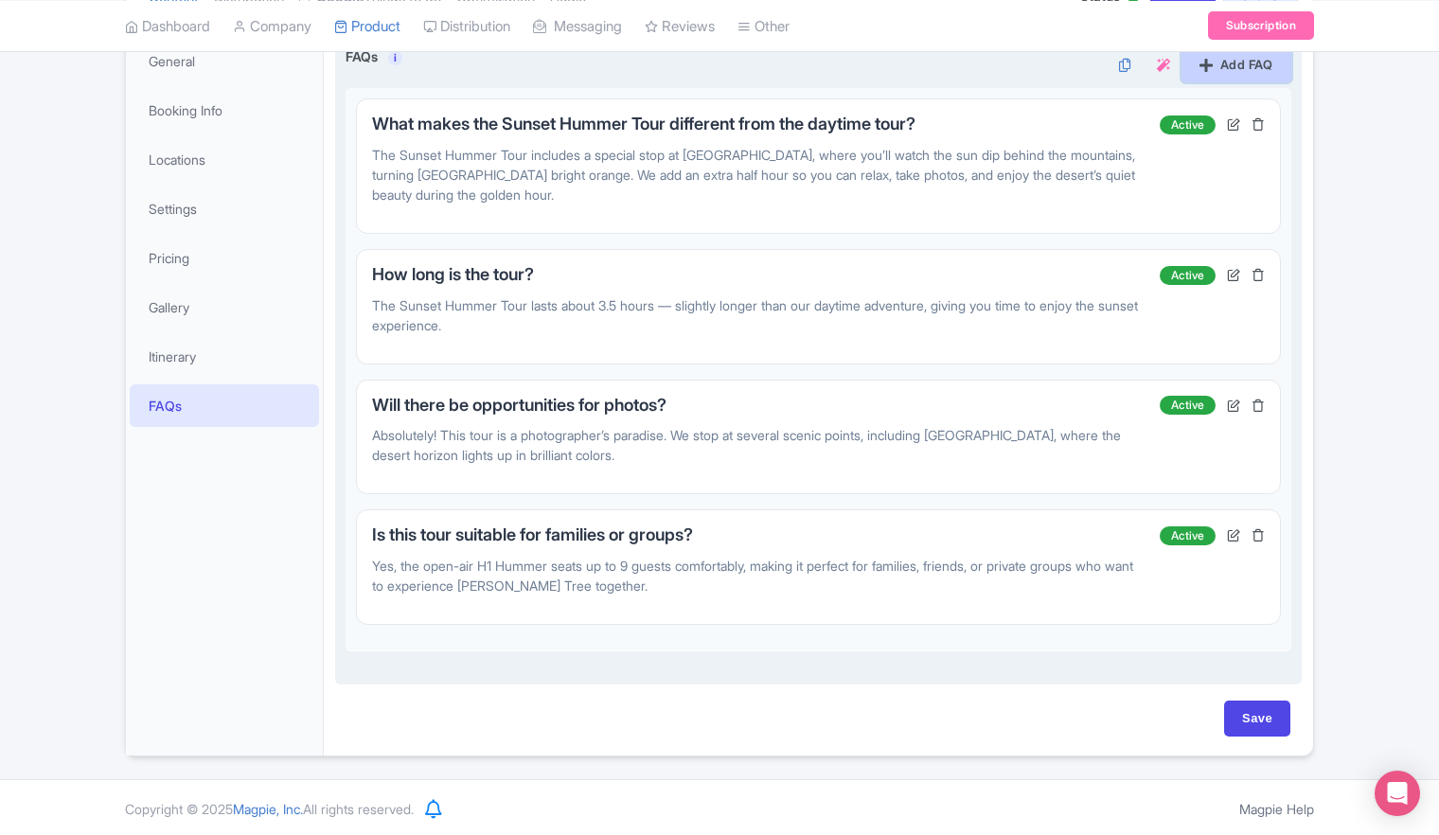
click at [1213, 70] on link "Add FAQ" at bounding box center [1237, 64] width 110 height 36
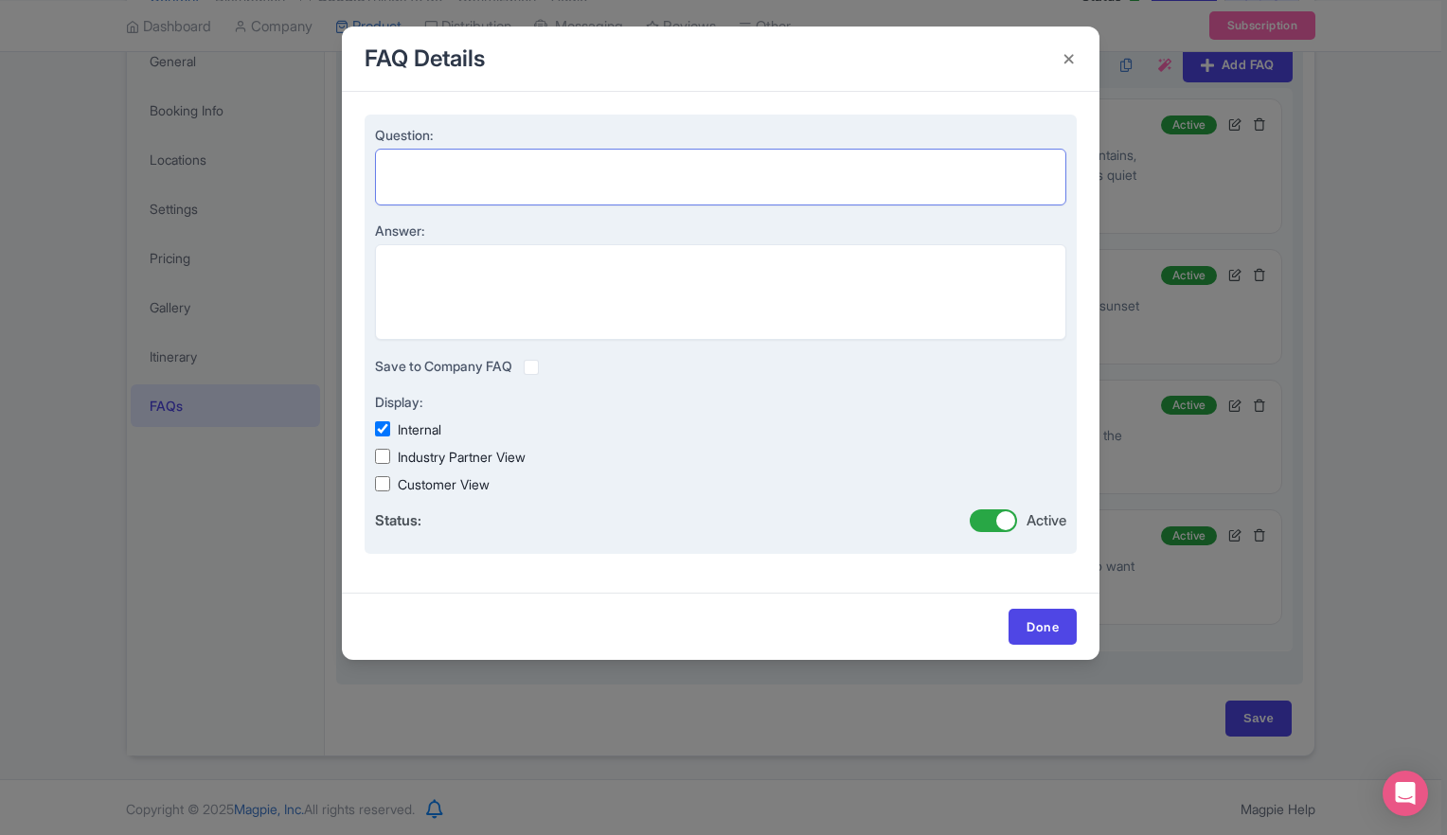
click at [771, 165] on textarea "Question:" at bounding box center [720, 177] width 691 height 57
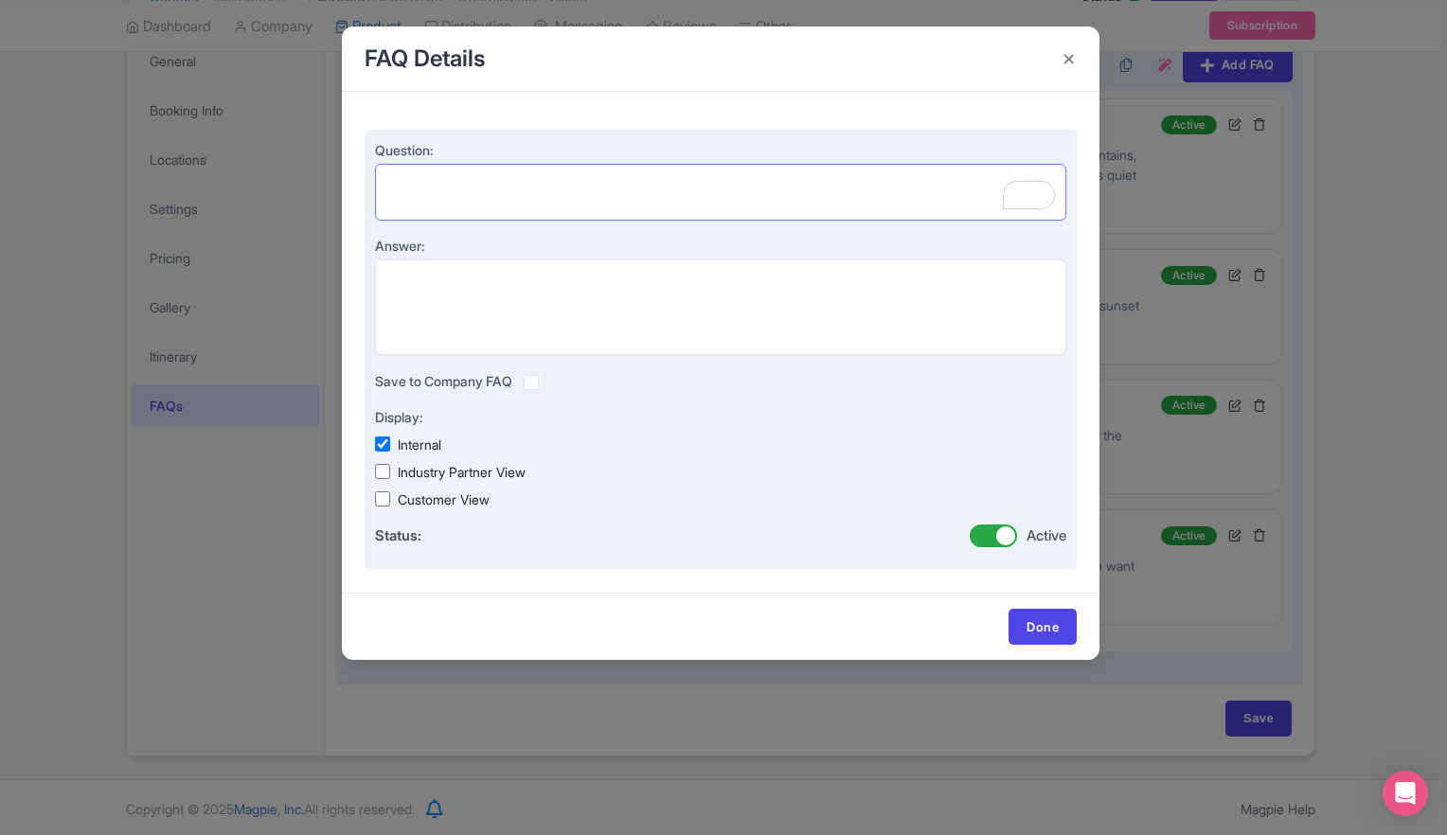
paste textarea "What should I bring?"
type textarea "What should I bring?"
click at [678, 273] on textarea "Answer:" at bounding box center [720, 307] width 691 height 97
click at [656, 294] on textarea "Answer:" at bounding box center [720, 307] width 691 height 97
paste textarea "Comfortable clothing, a light jacket (desert evenings can be cool), and your ca…"
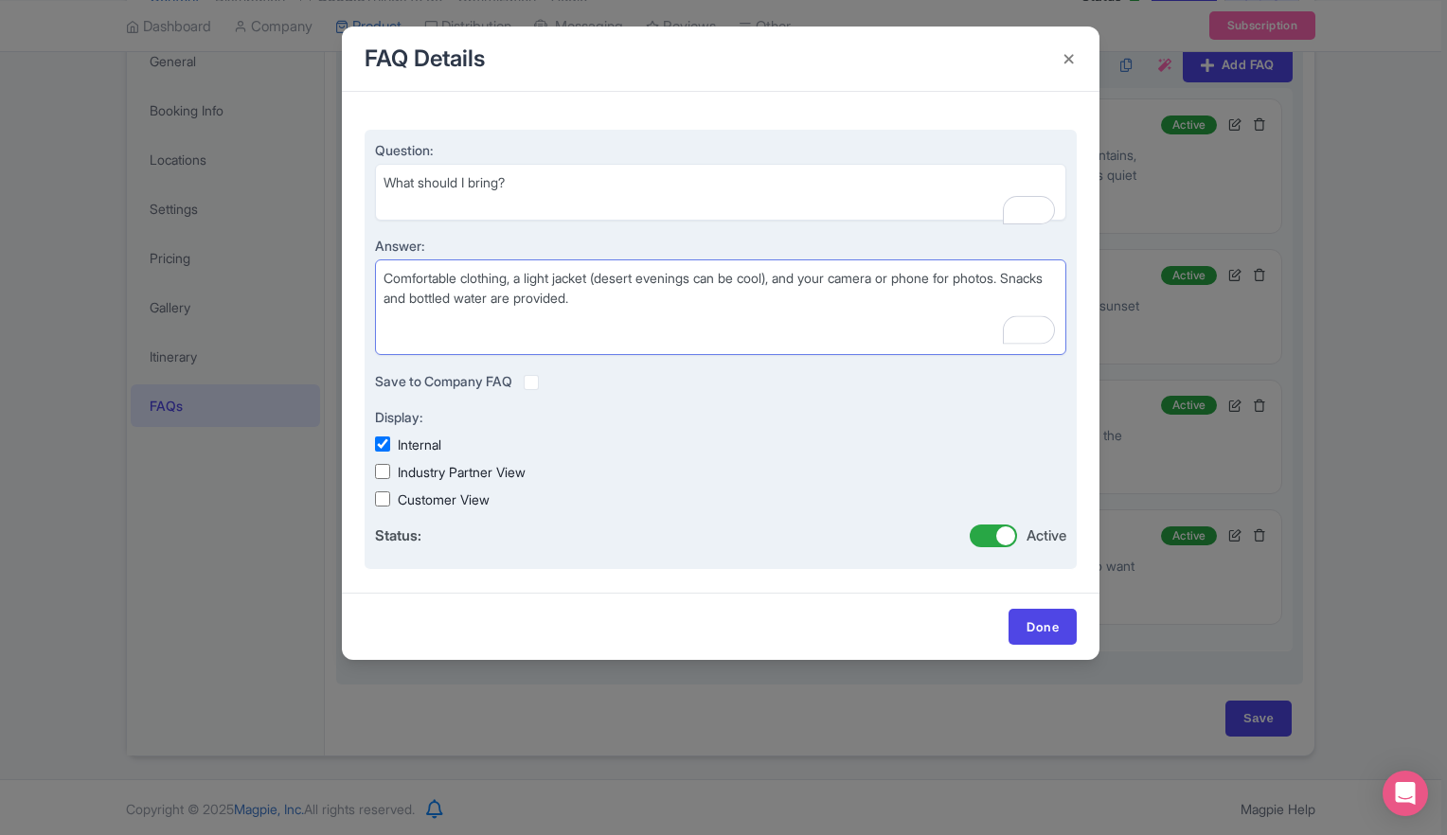
type textarea "Comfortable clothing, a light jacket (desert evenings can be cool), and your ca…"
click at [383, 504] on input "Customer View" at bounding box center [382, 498] width 15 height 15
checkbox input "true"
click at [386, 479] on input "Industry Partner View" at bounding box center [382, 471] width 15 height 15
checkbox input "true"
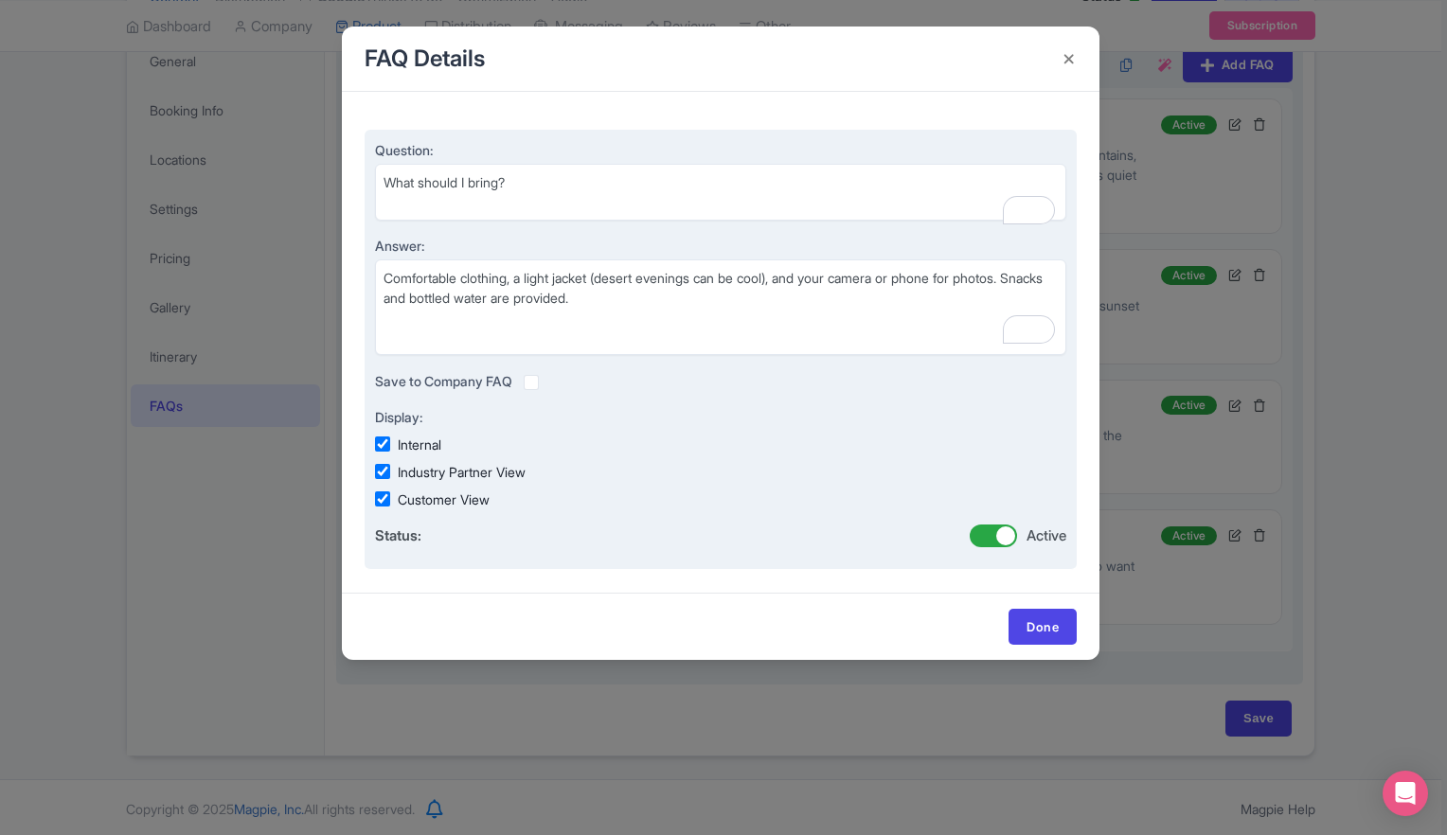
click at [387, 447] on input "Internal" at bounding box center [382, 443] width 15 height 15
checkbox input "false"
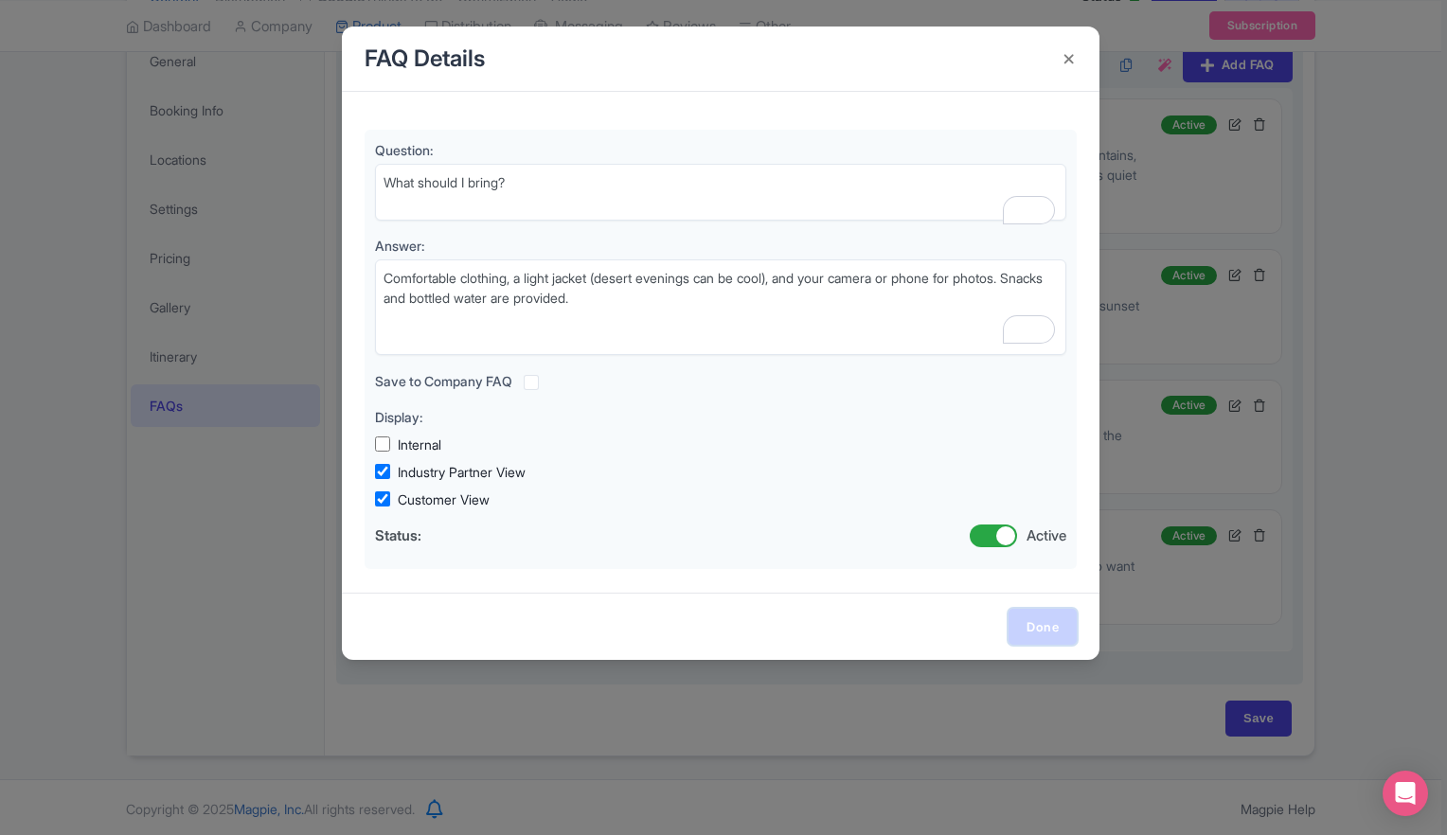
click at [1042, 626] on link "Done" at bounding box center [1042, 627] width 68 height 36
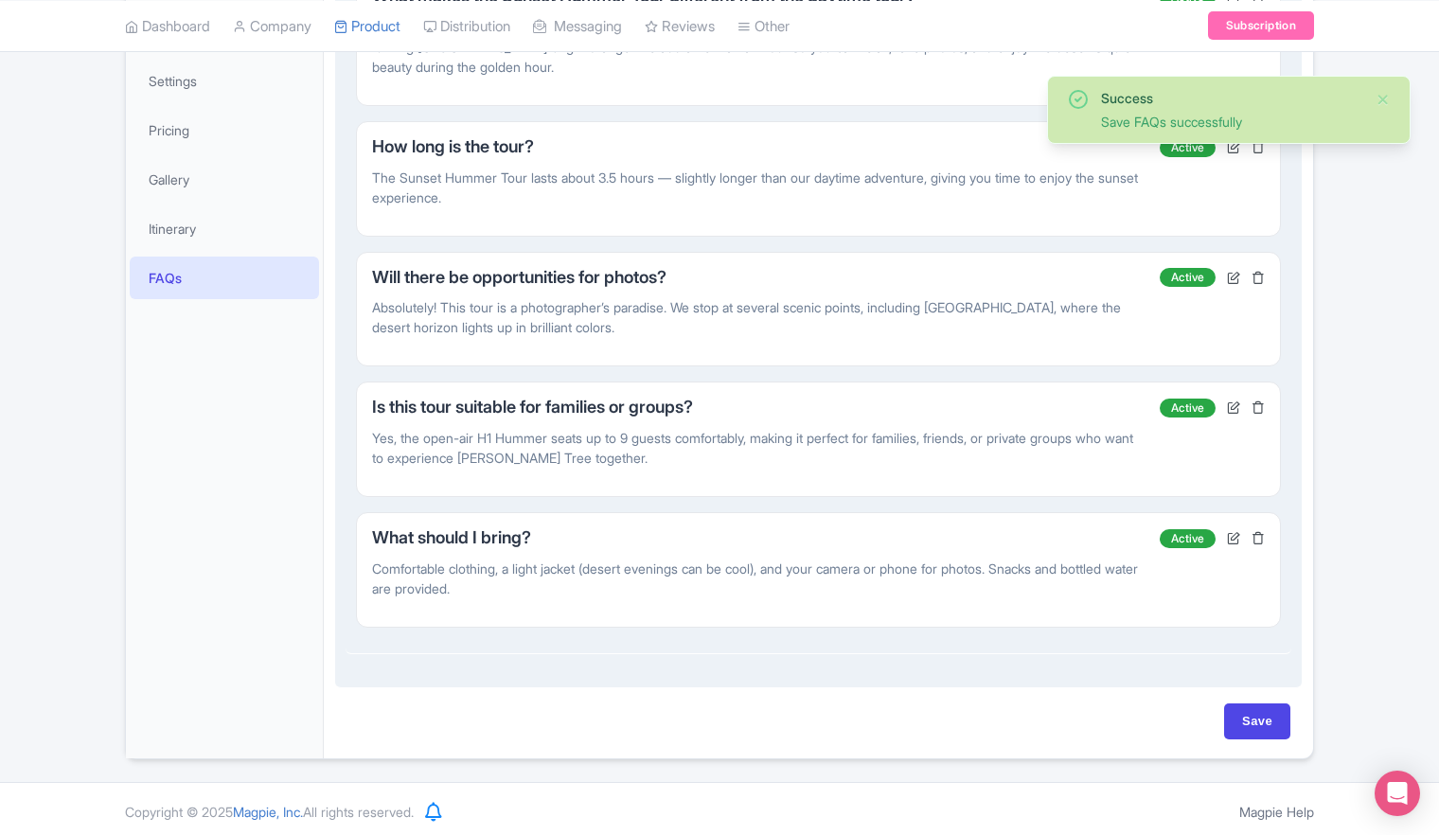
scroll to position [423, 0]
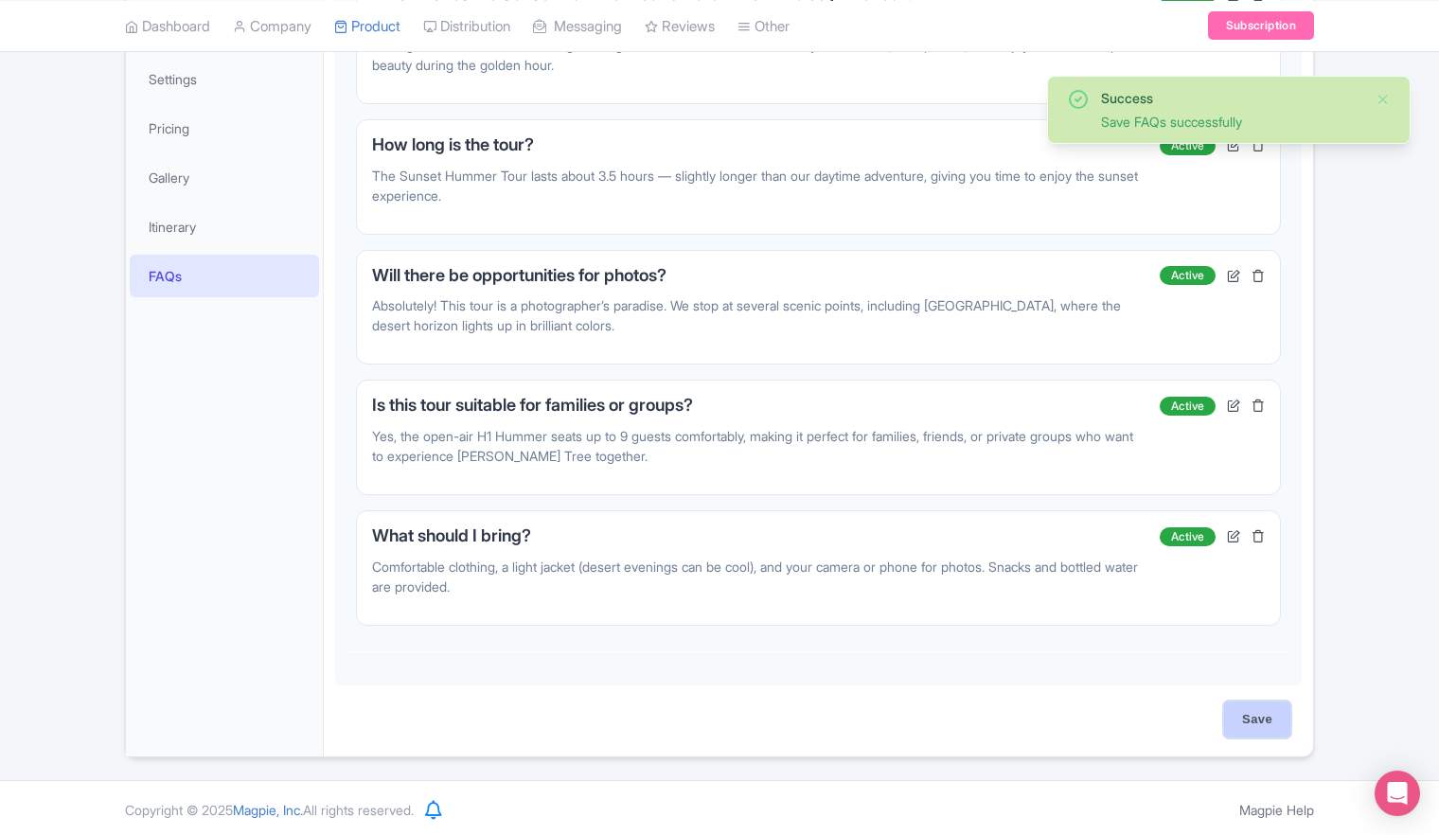
click at [1262, 716] on input "Save" at bounding box center [1257, 720] width 66 height 36
type input "Saving..."
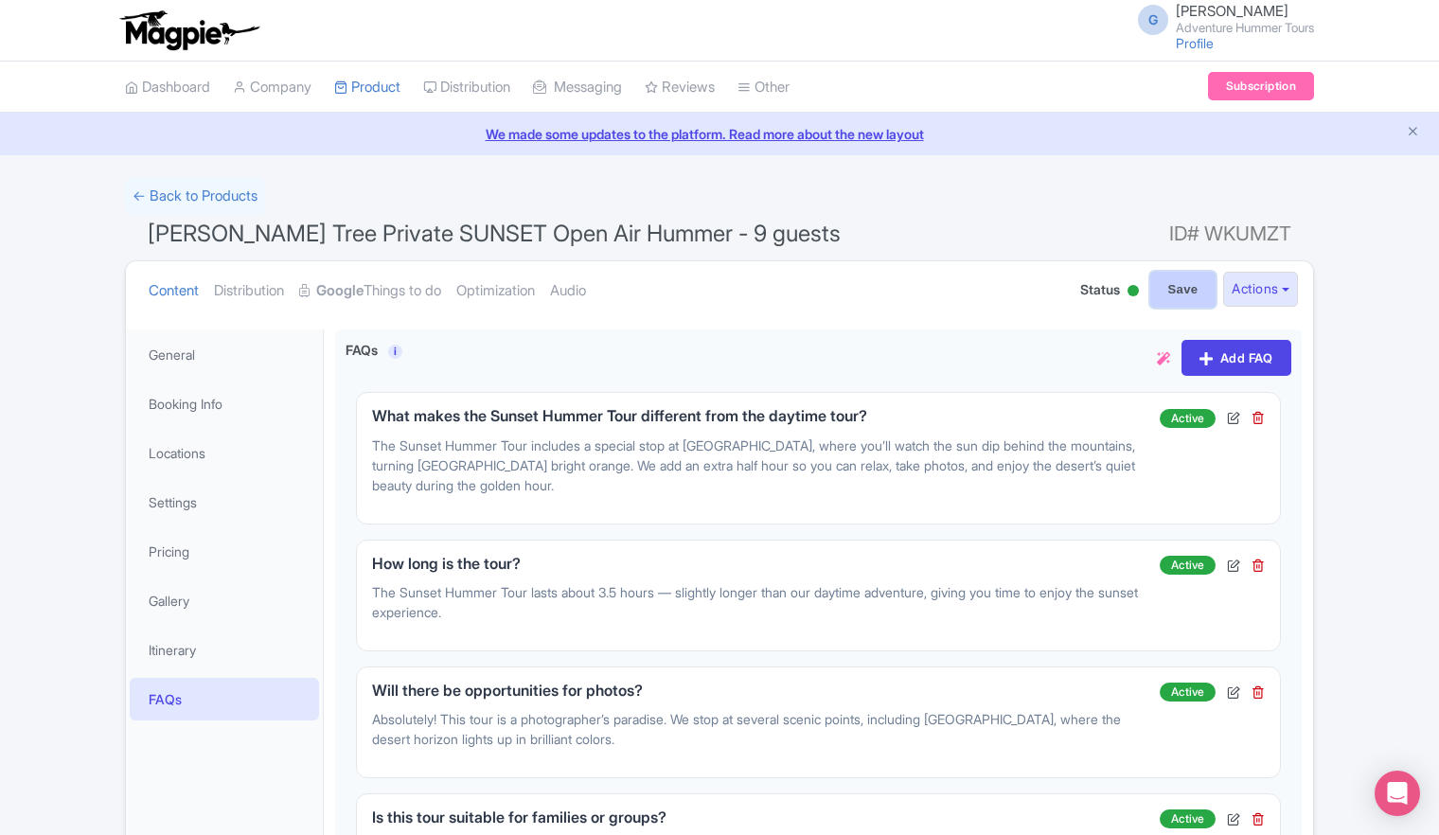
click at [1178, 294] on input "Save" at bounding box center [1183, 290] width 66 height 36
type input "Saving..."
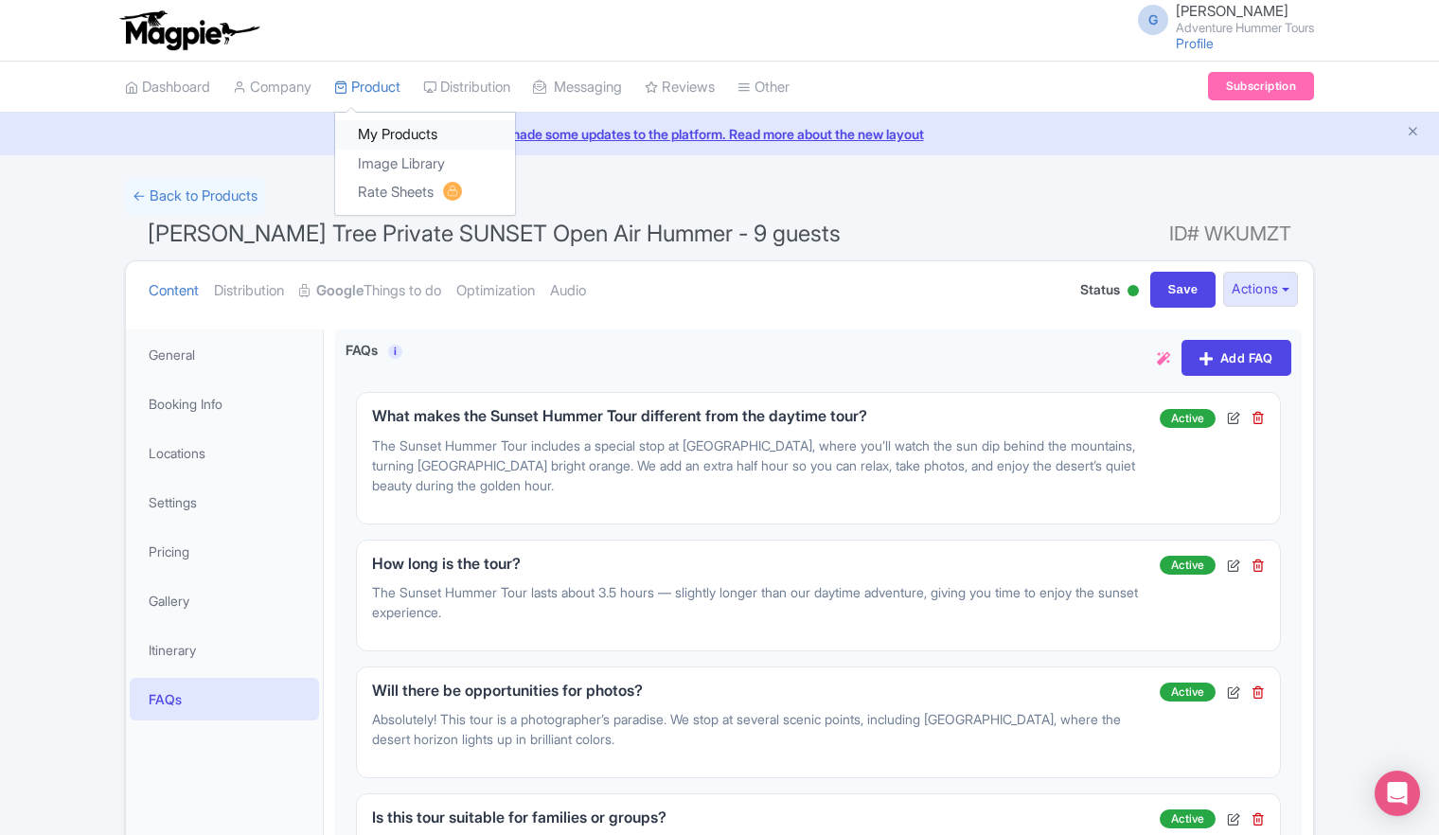
click at [383, 138] on link "My Products" at bounding box center [425, 134] width 180 height 29
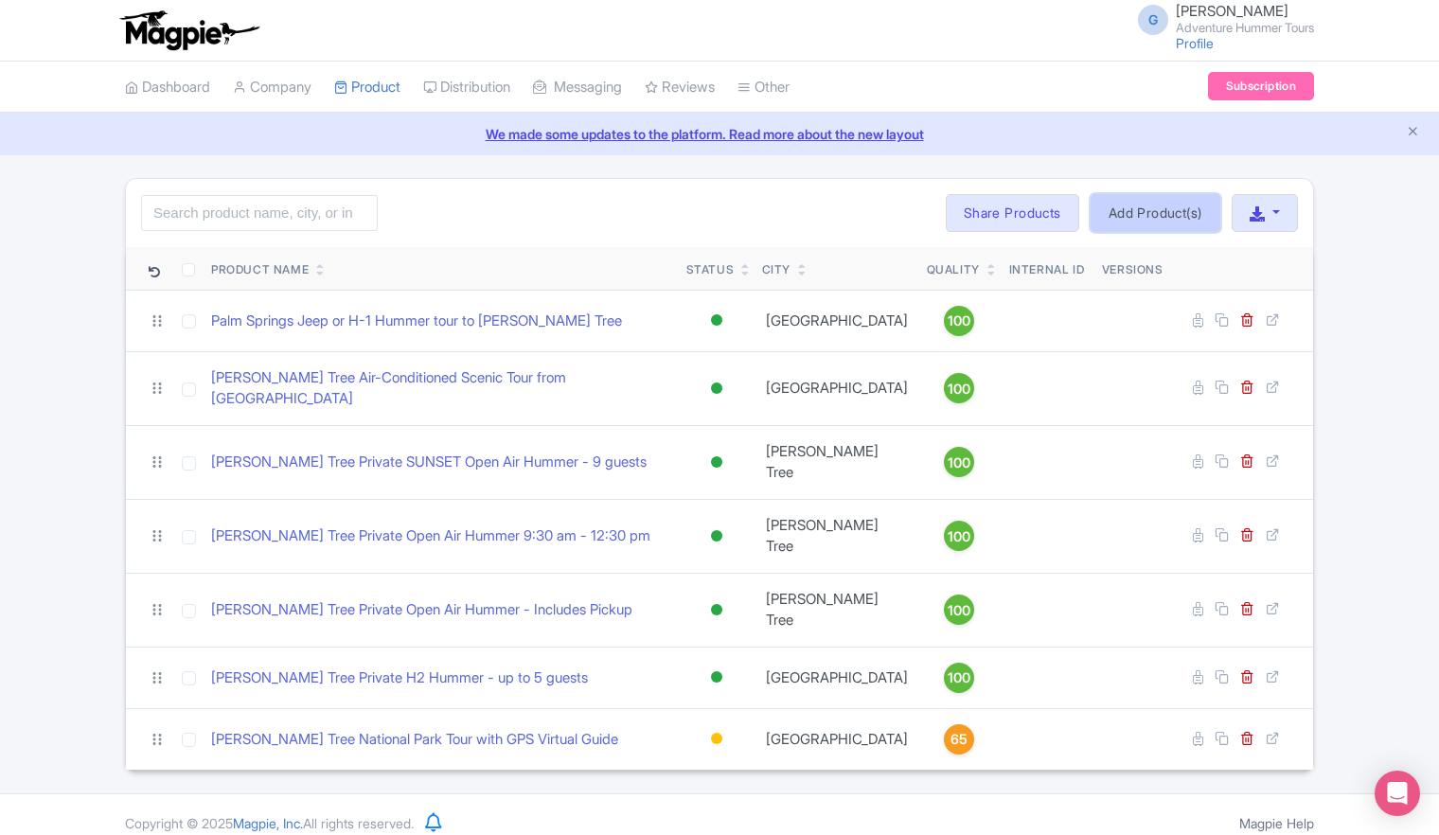
click at [1151, 209] on link "Add Product(s)" at bounding box center [1156, 213] width 130 height 38
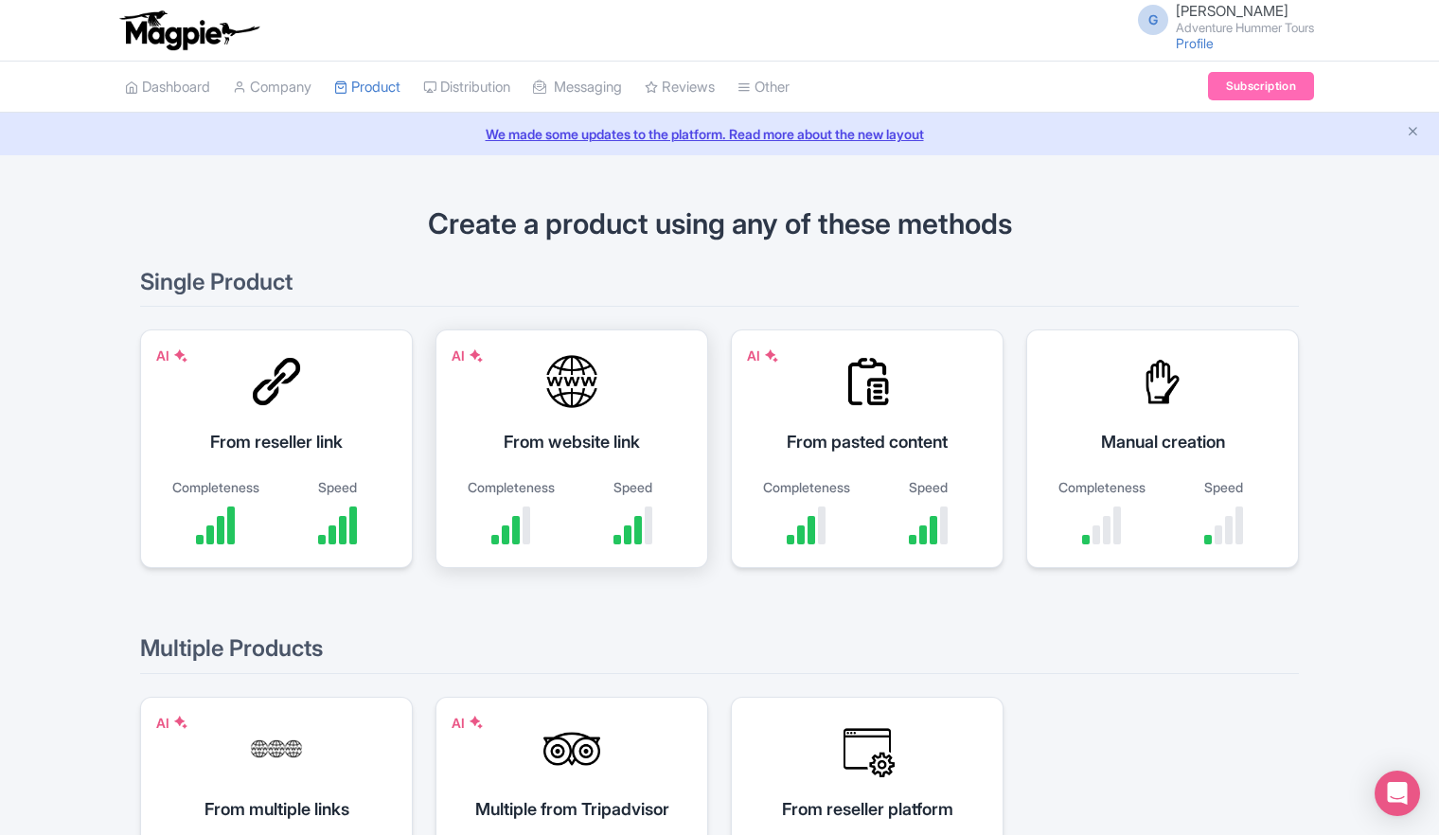
click at [561, 451] on div "From website link" at bounding box center [571, 442] width 225 height 26
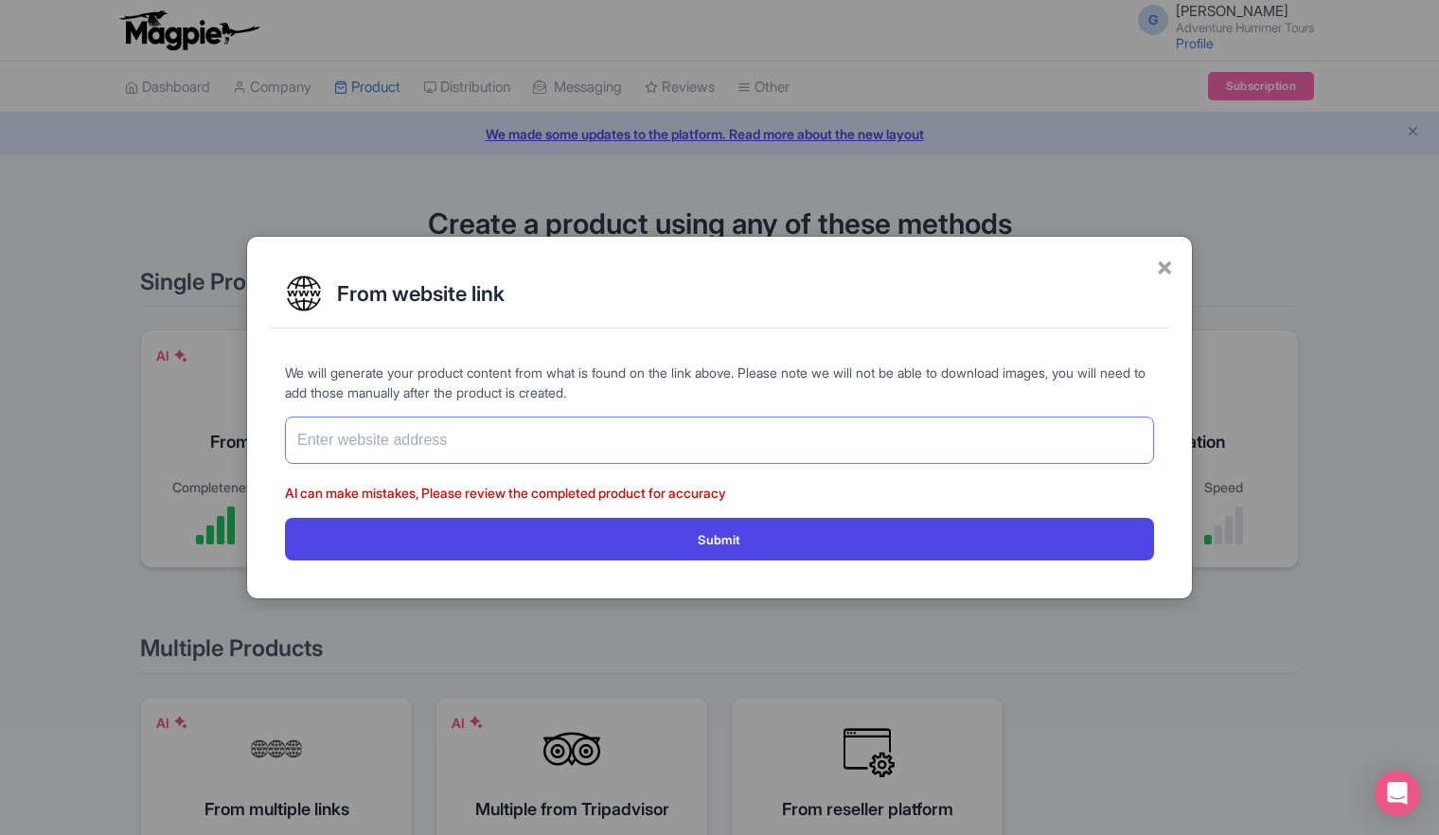
click at [573, 437] on input "text" at bounding box center [719, 440] width 869 height 47
click at [379, 446] on input "text" at bounding box center [719, 440] width 869 height 47
paste input "[URL][DOMAIN_NAME]"
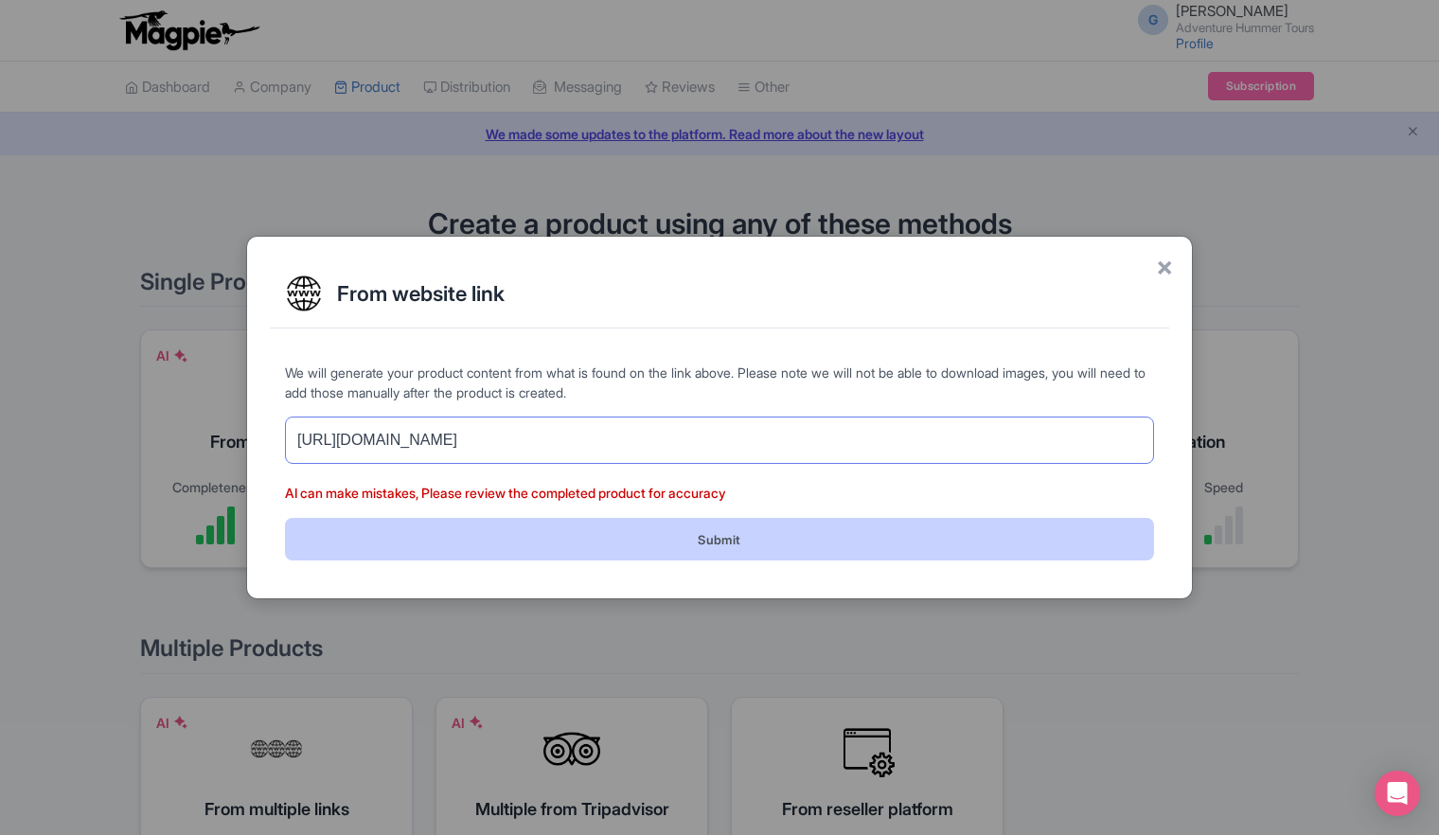
type input "[URL][DOMAIN_NAME]"
click at [720, 543] on button "Submit" at bounding box center [719, 539] width 869 height 43
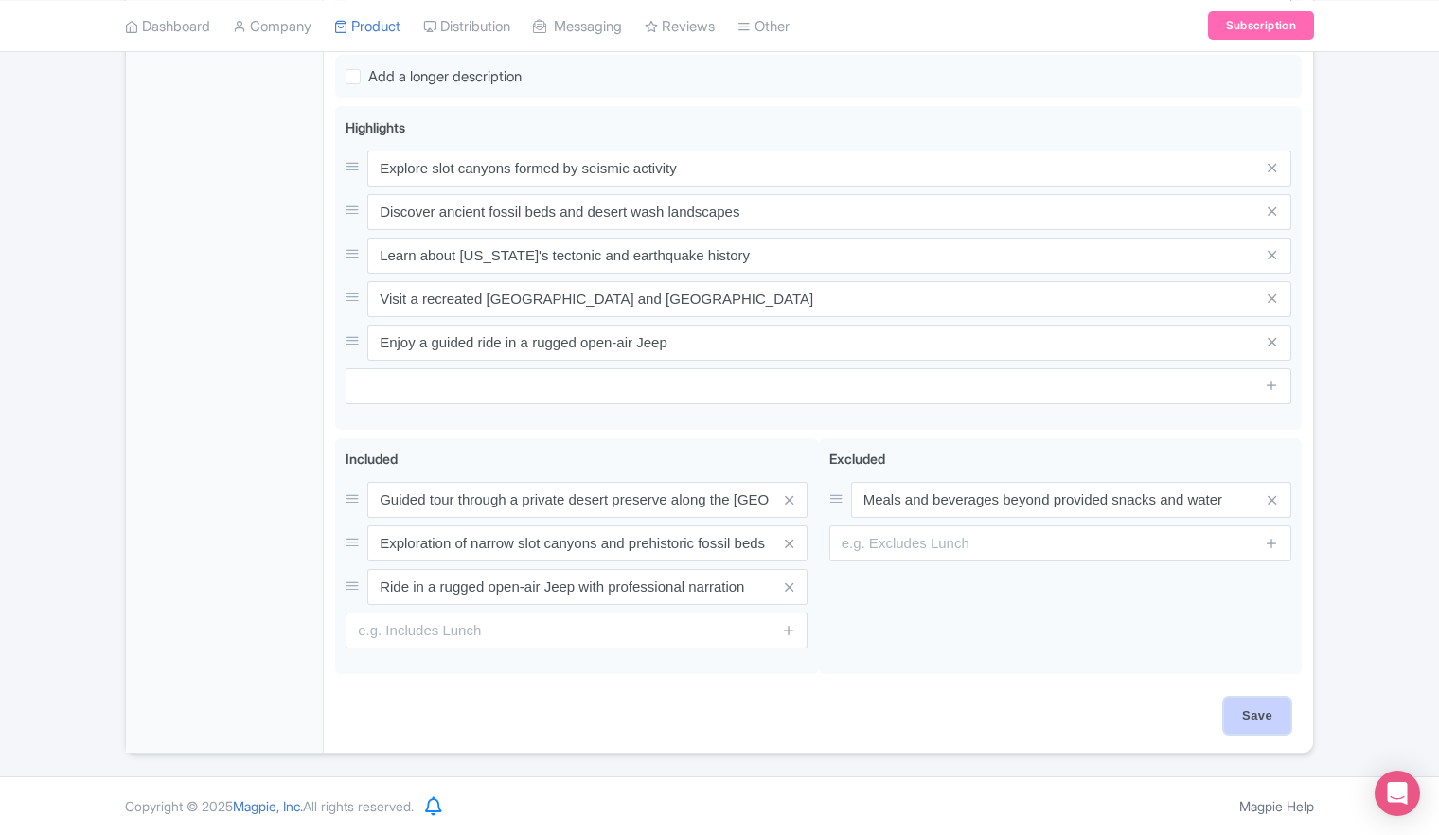
scroll to position [781, 0]
click at [1264, 720] on input "Save" at bounding box center [1257, 716] width 66 height 36
type input "Saving..."
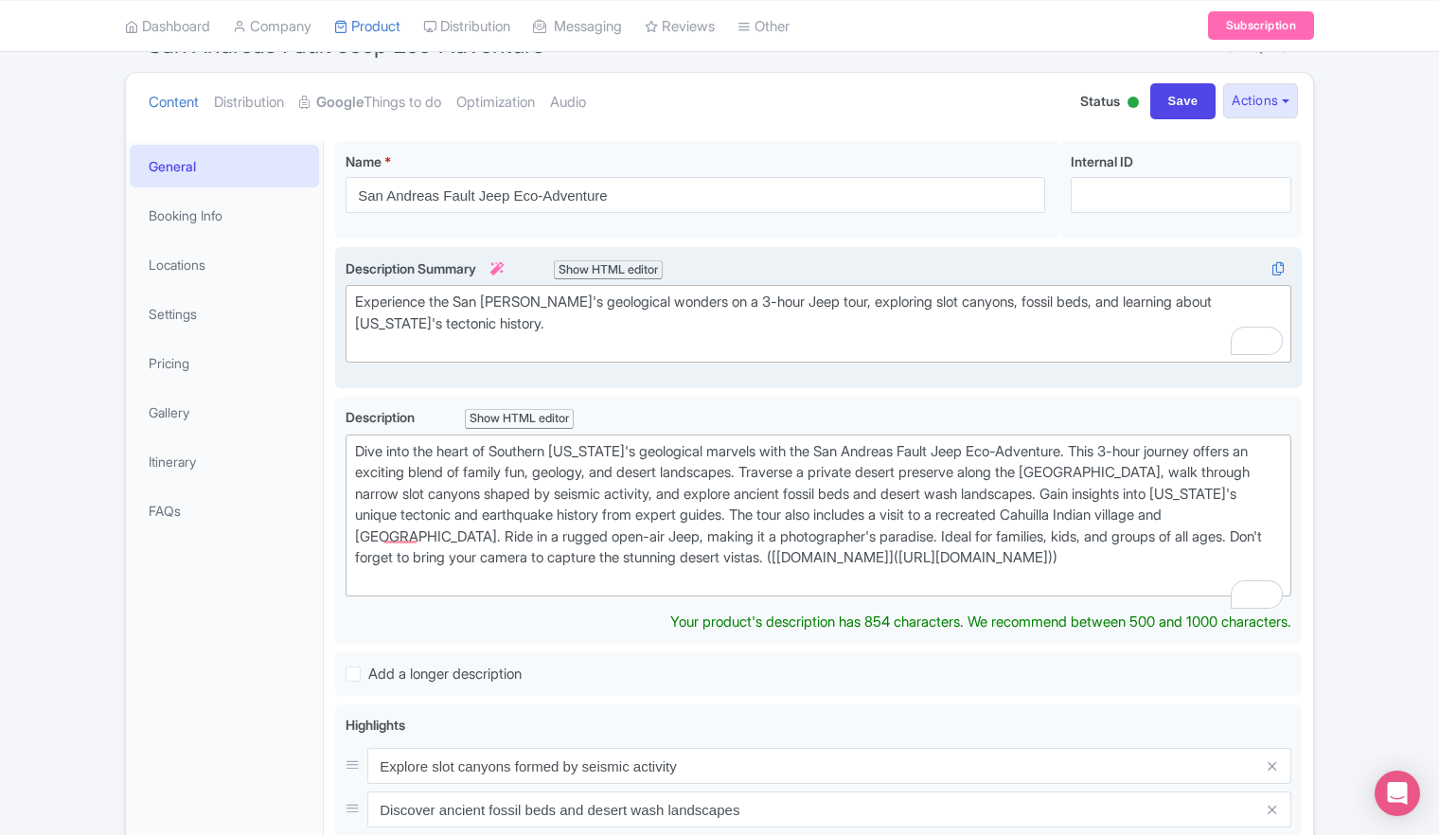
scroll to position [189, 0]
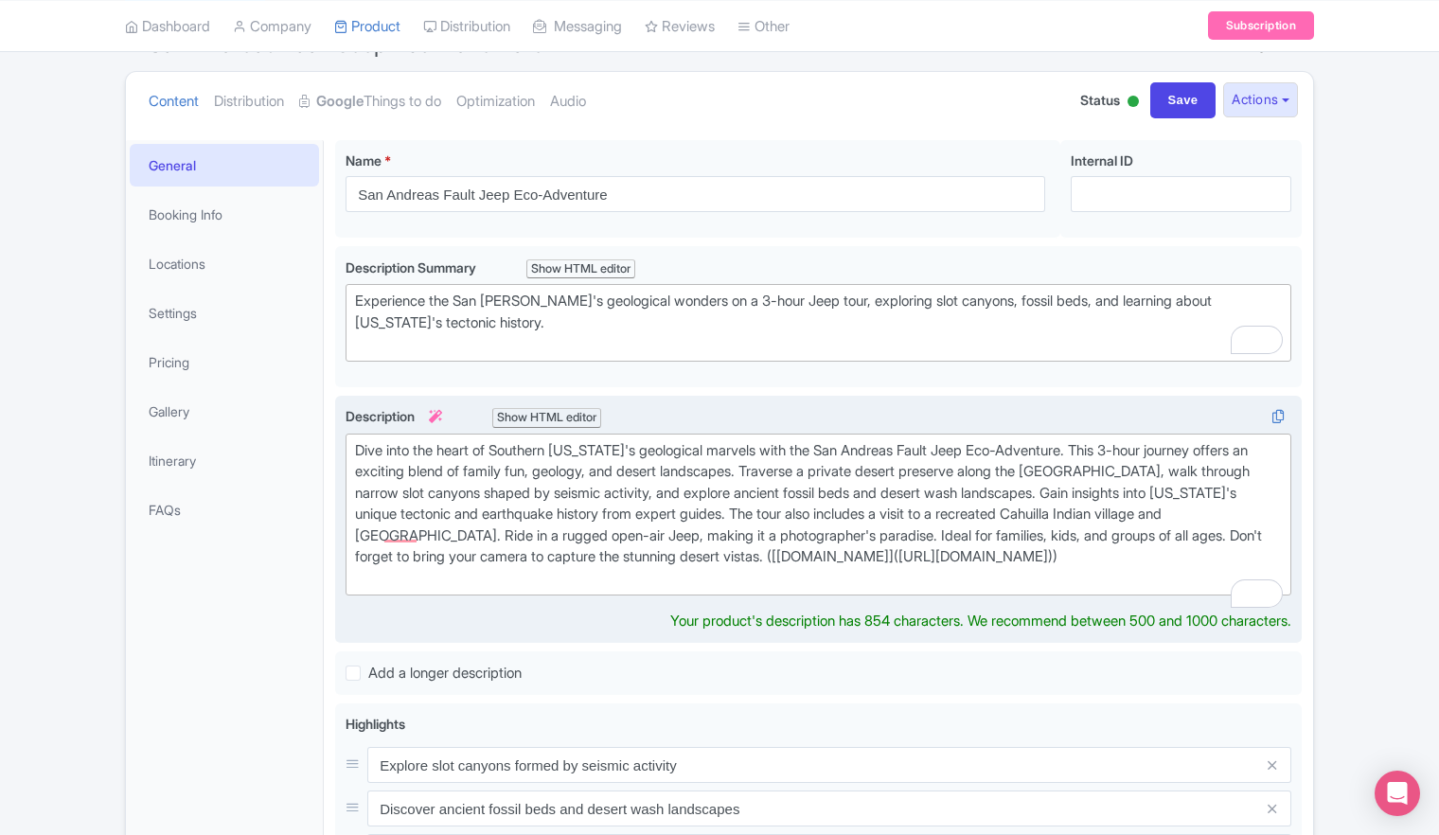
click at [612, 424] on div "Description i Show HTML editor Bold Italic Strikethrough Link Heading Quote Cod…" at bounding box center [819, 500] width 946 height 189
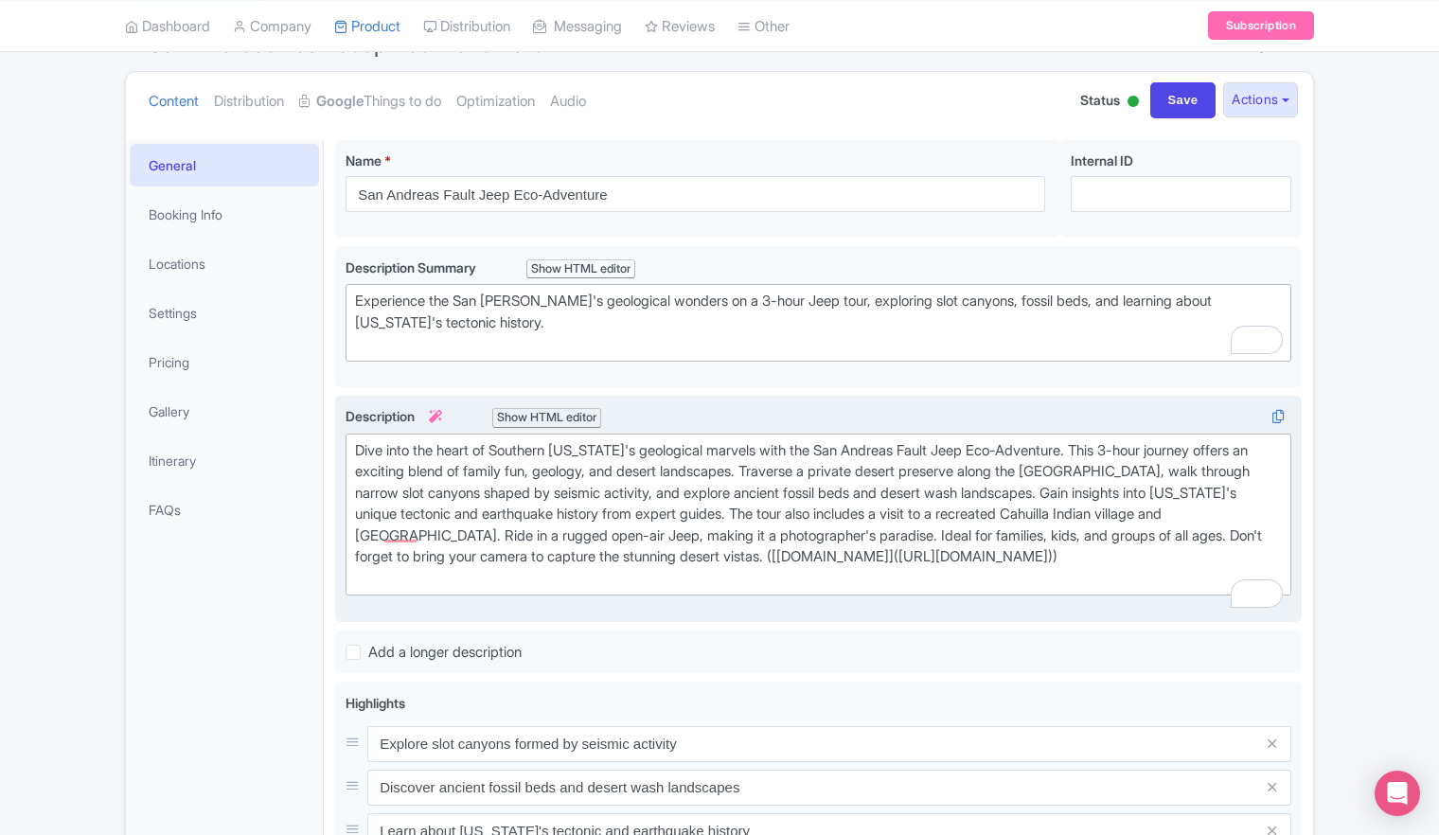
click at [600, 456] on div "Dive into the heart of Southern [US_STATE]'s geological marvels with the San An…" at bounding box center [818, 515] width 927 height 150
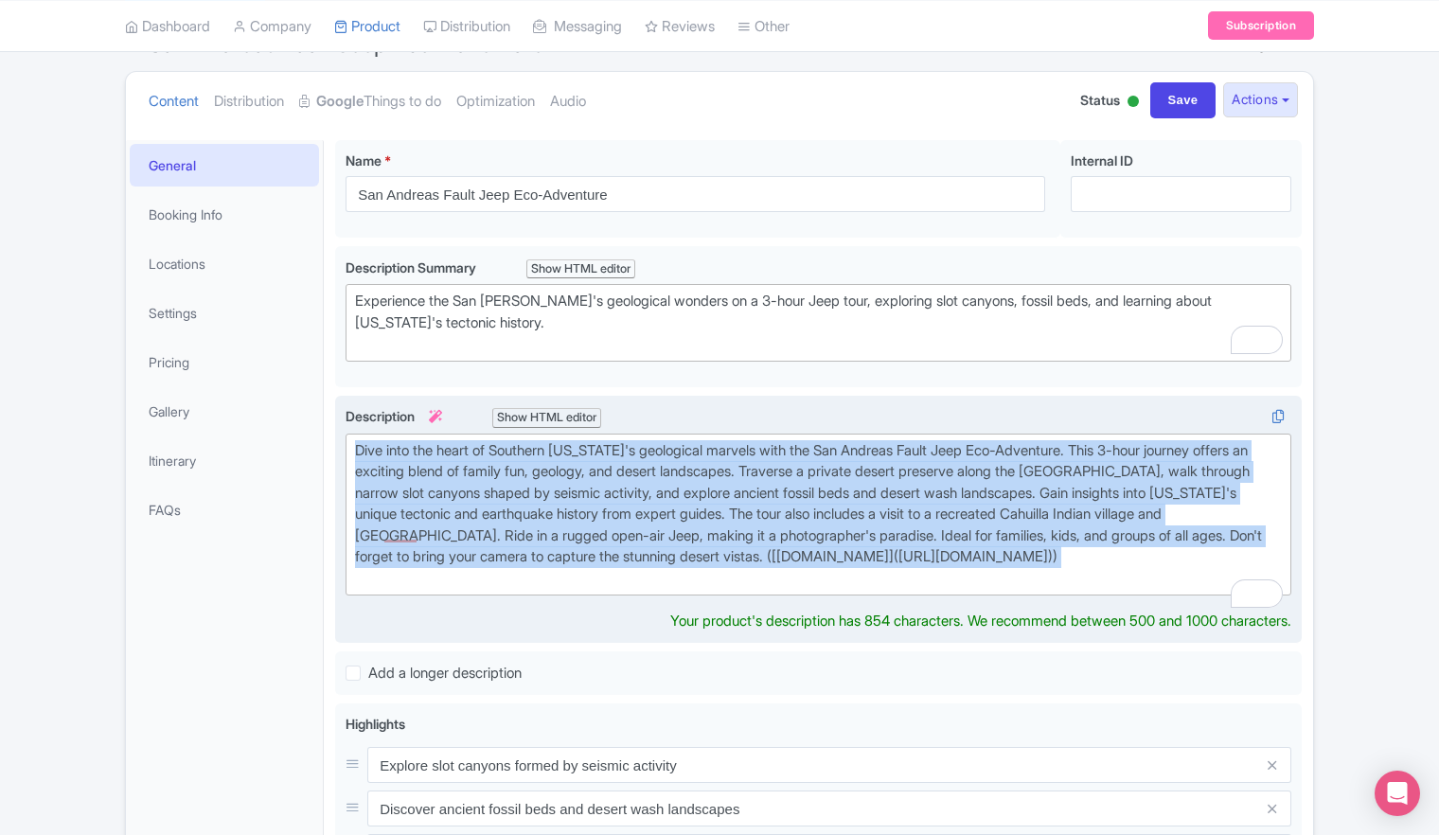
paste trix-editor "<div>&nbsp;Dive into the heart of Southern California’s geological wonders on o…"
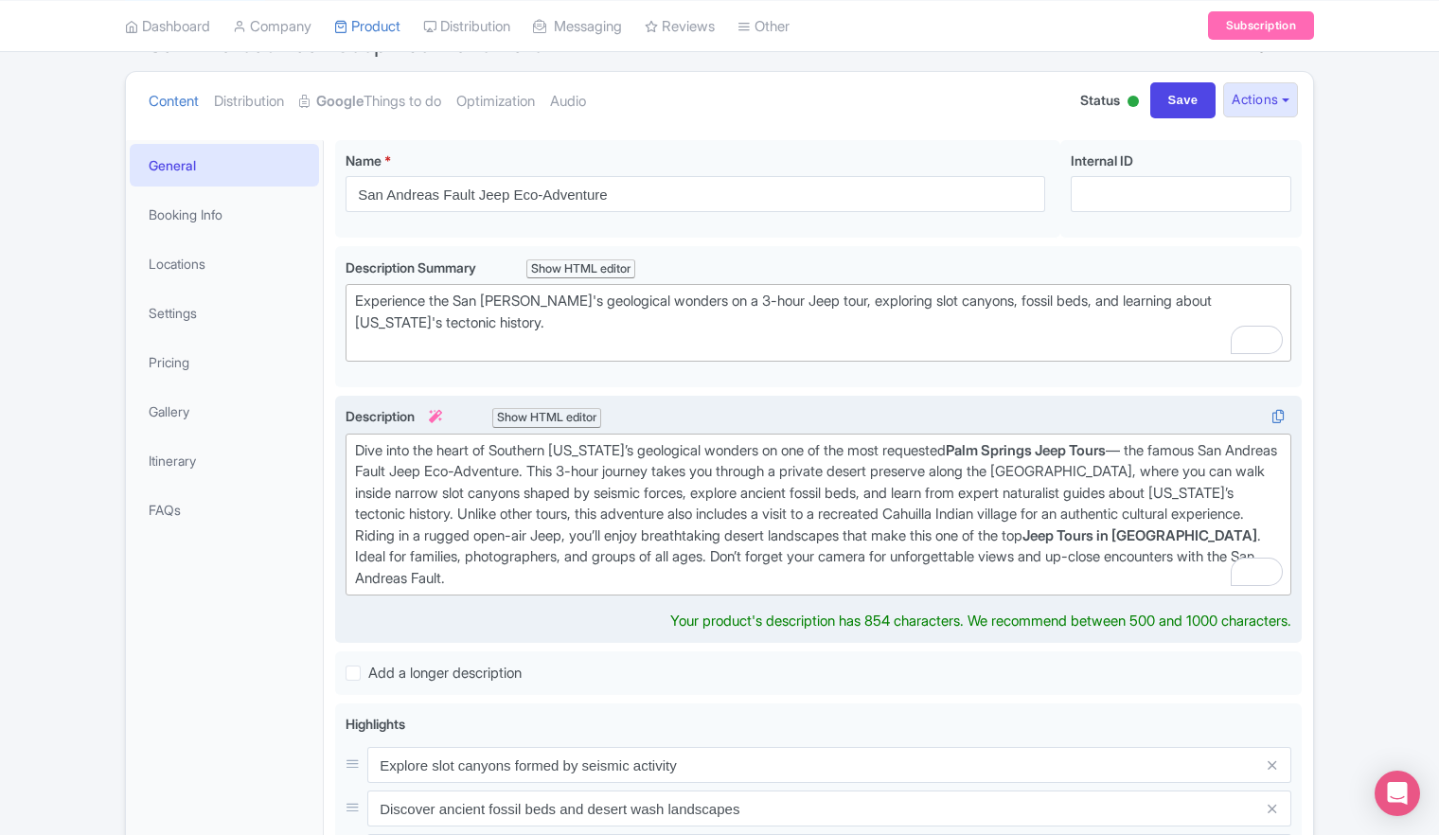
type trix-editor "<div>&nbsp;Dive into the heart of Southern California’s geological wonders on o…"
click at [588, 611] on div "Dive into the heart of Southern California's geological marvels with the San An…" at bounding box center [818, 520] width 967 height 248
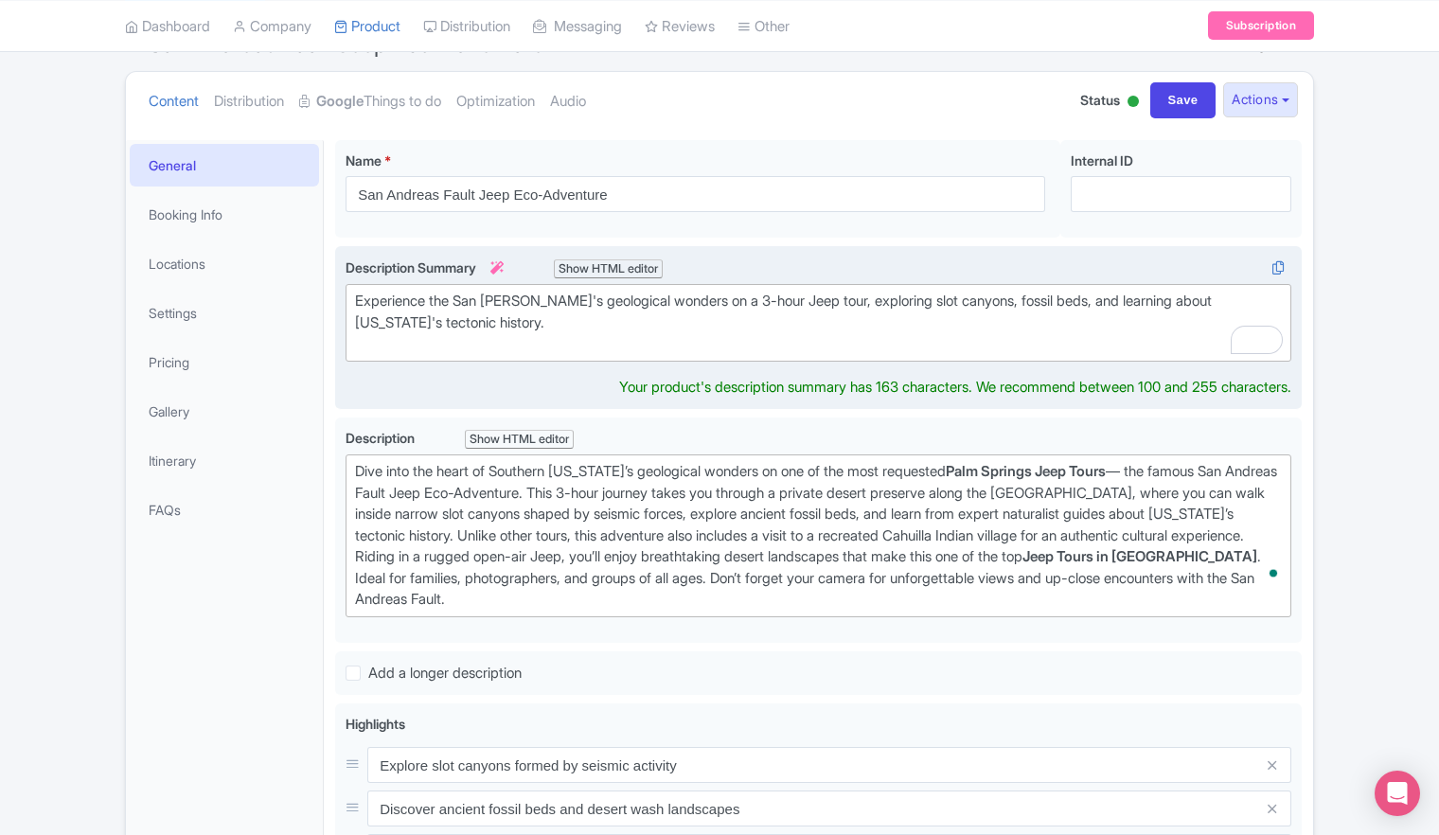
click at [608, 308] on div "Experience the San Andreas Fault's geological wonders on a 3-hour Jeep tour, ex…" at bounding box center [818, 323] width 927 height 64
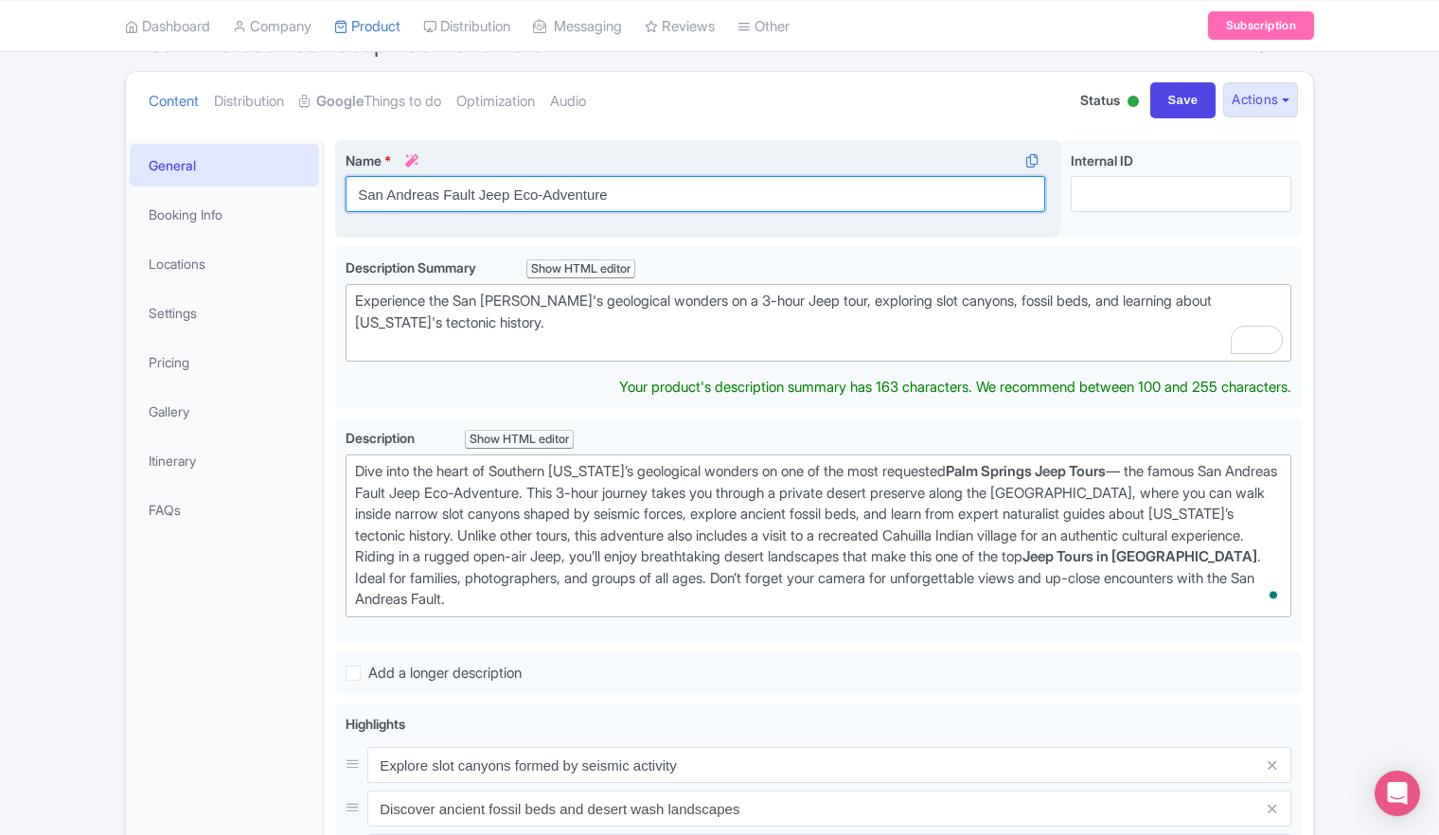
scroll to position [211, 0]
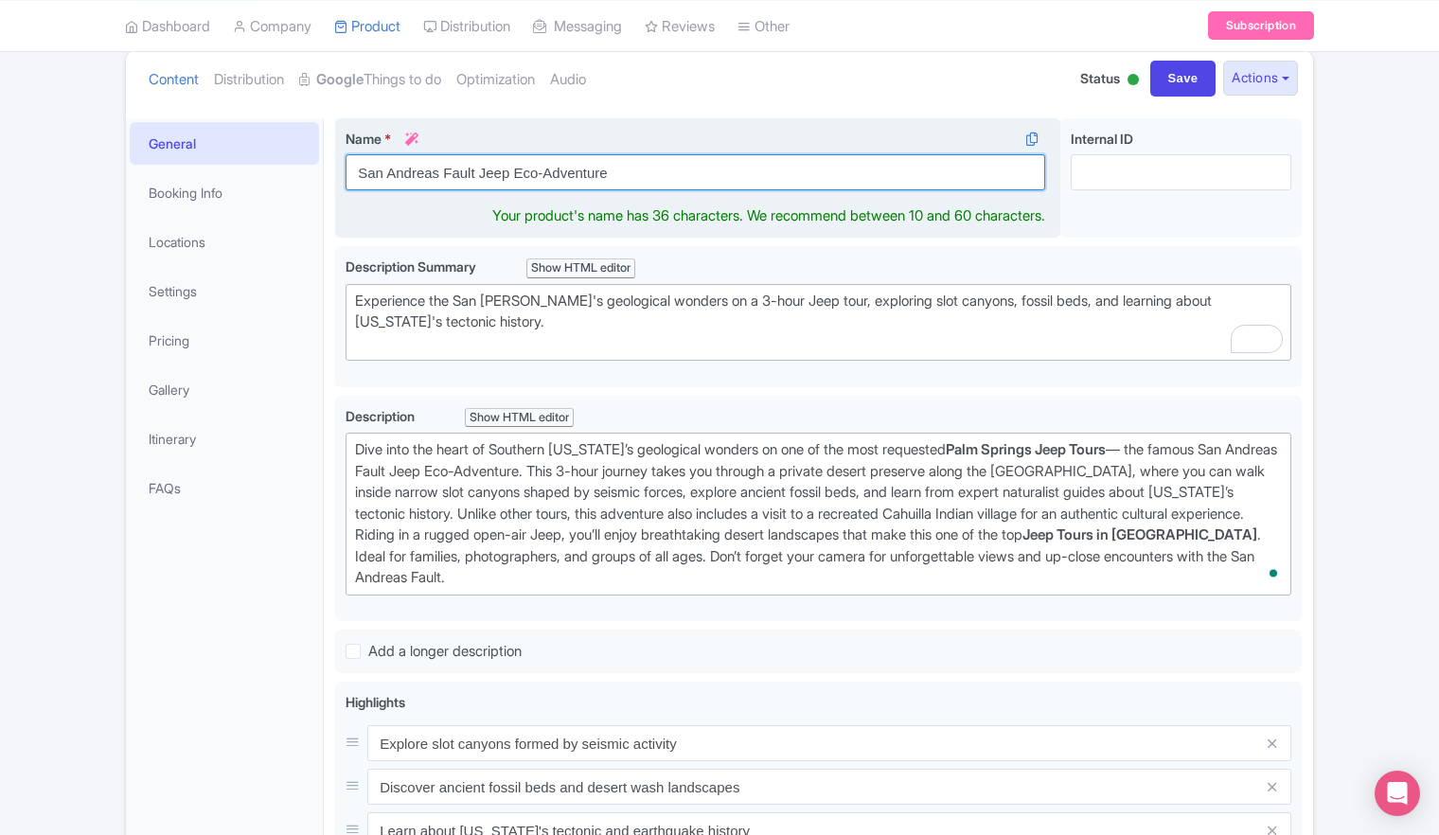
drag, startPoint x: 625, startPoint y: 194, endPoint x: 352, endPoint y: 195, distance: 272.7
click at [352, 195] on div "Name * i San Andreas Fault Jeep Eco-Adventure Your product's name has 36 charac…" at bounding box center [697, 178] width 725 height 120
click at [534, 171] on input "San Andreas Fault Jeep Eco-Adventure" at bounding box center [696, 172] width 700 height 36
drag, startPoint x: 626, startPoint y: 174, endPoint x: 354, endPoint y: 173, distance: 271.7
click at [354, 173] on input "San Andreas Fault Jeep Eco-Adventure" at bounding box center [696, 172] width 700 height 36
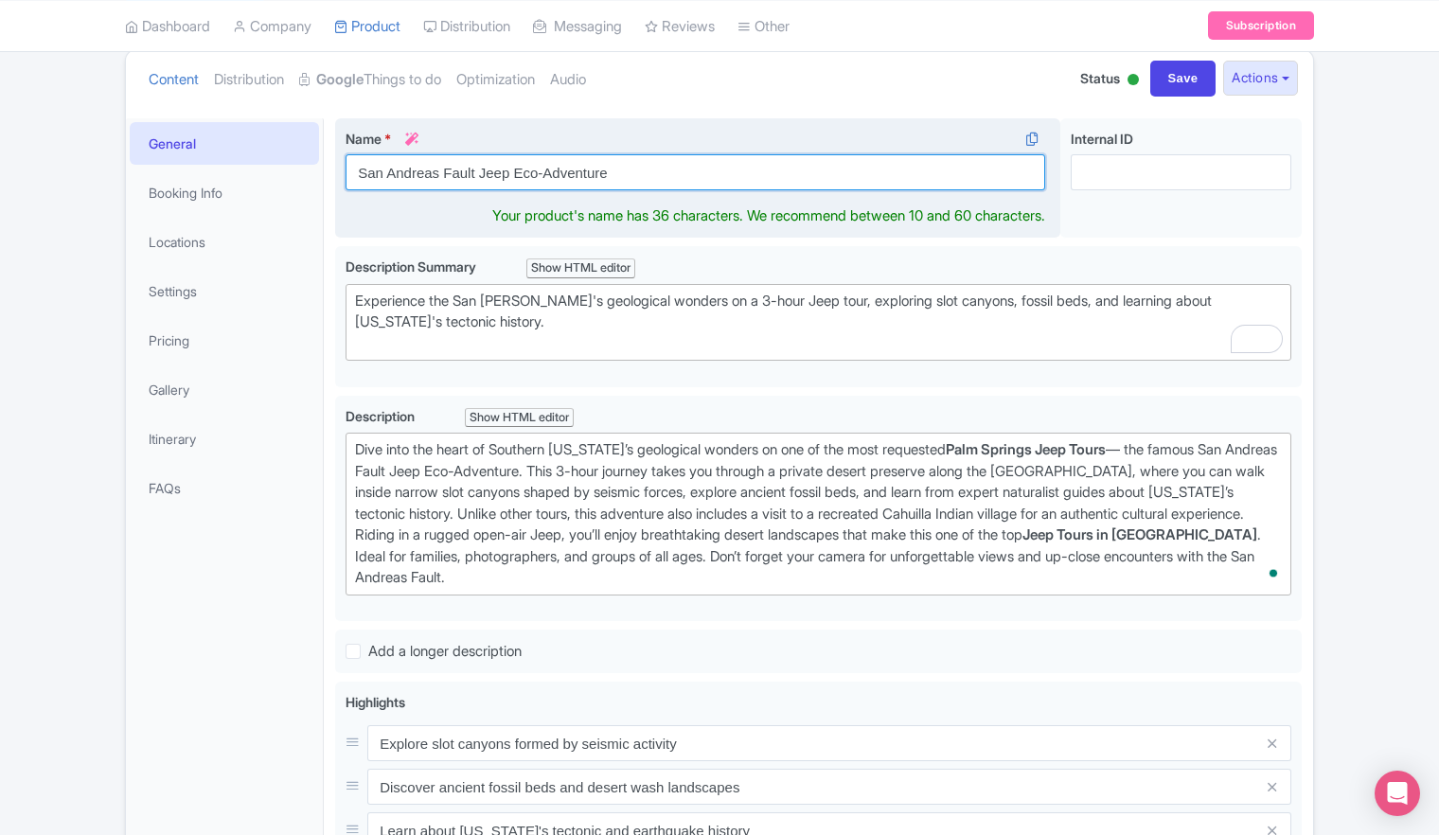
paste input "Jeep Tours in [GEOGRAPHIC_DATA] – Explore the [GEOGRAPHIC_DATA] Fault"
click at [403, 168] on input "Jeep Tours in [GEOGRAPHIC_DATA] – Explore the [GEOGRAPHIC_DATA] Fault" at bounding box center [696, 172] width 700 height 36
click at [608, 174] on input "Jeep Tours in [GEOGRAPHIC_DATA] – Explore the [GEOGRAPHIC_DATA] Fault" at bounding box center [696, 172] width 700 height 36
click at [771, 174] on input "Jeep Tours in [GEOGRAPHIC_DATA] – Explore the [GEOGRAPHIC_DATA] Fault" at bounding box center [696, 172] width 700 height 36
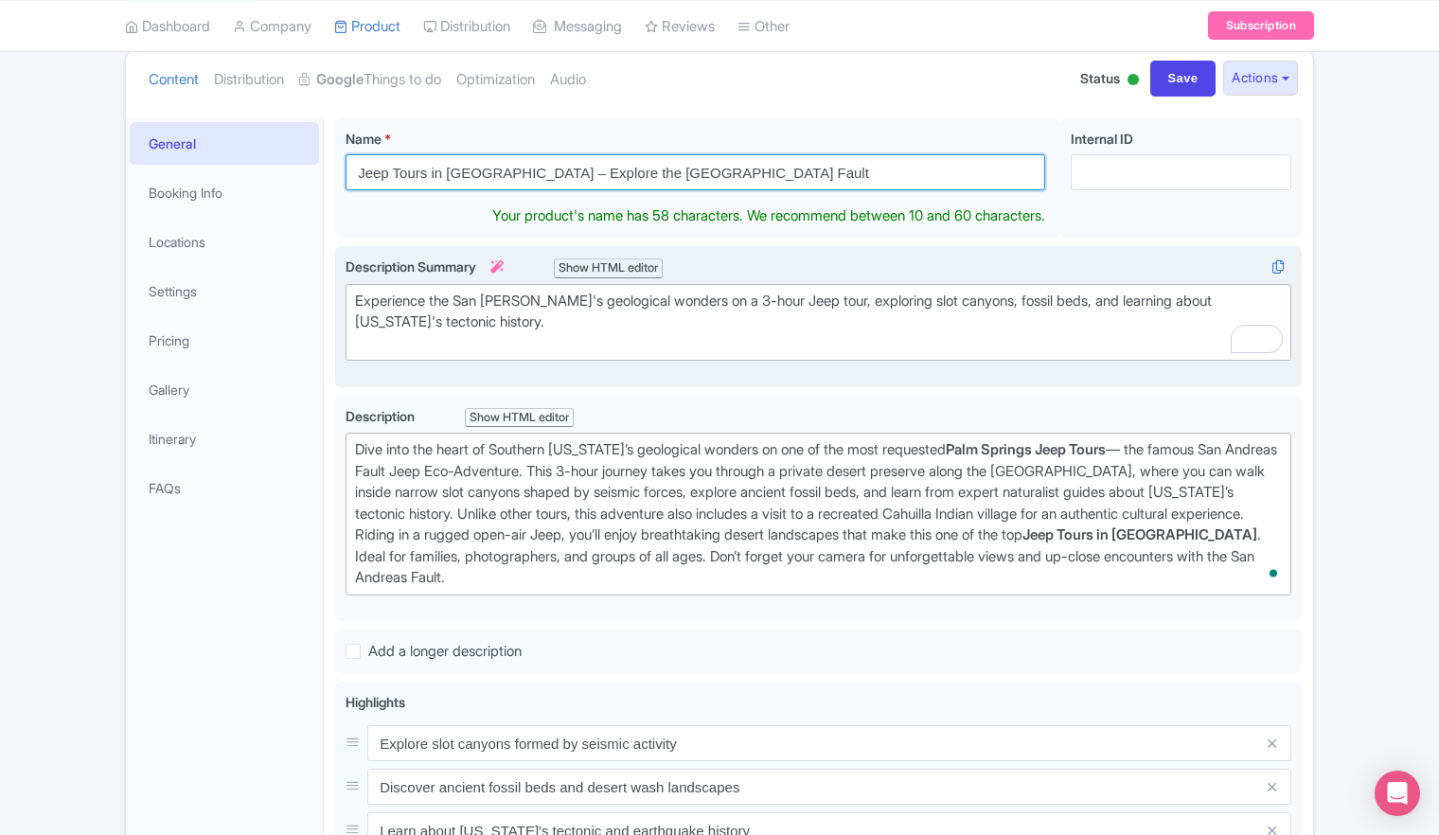
type input "Jeep Tours in [GEOGRAPHIC_DATA] – Explore the [GEOGRAPHIC_DATA] Fault"
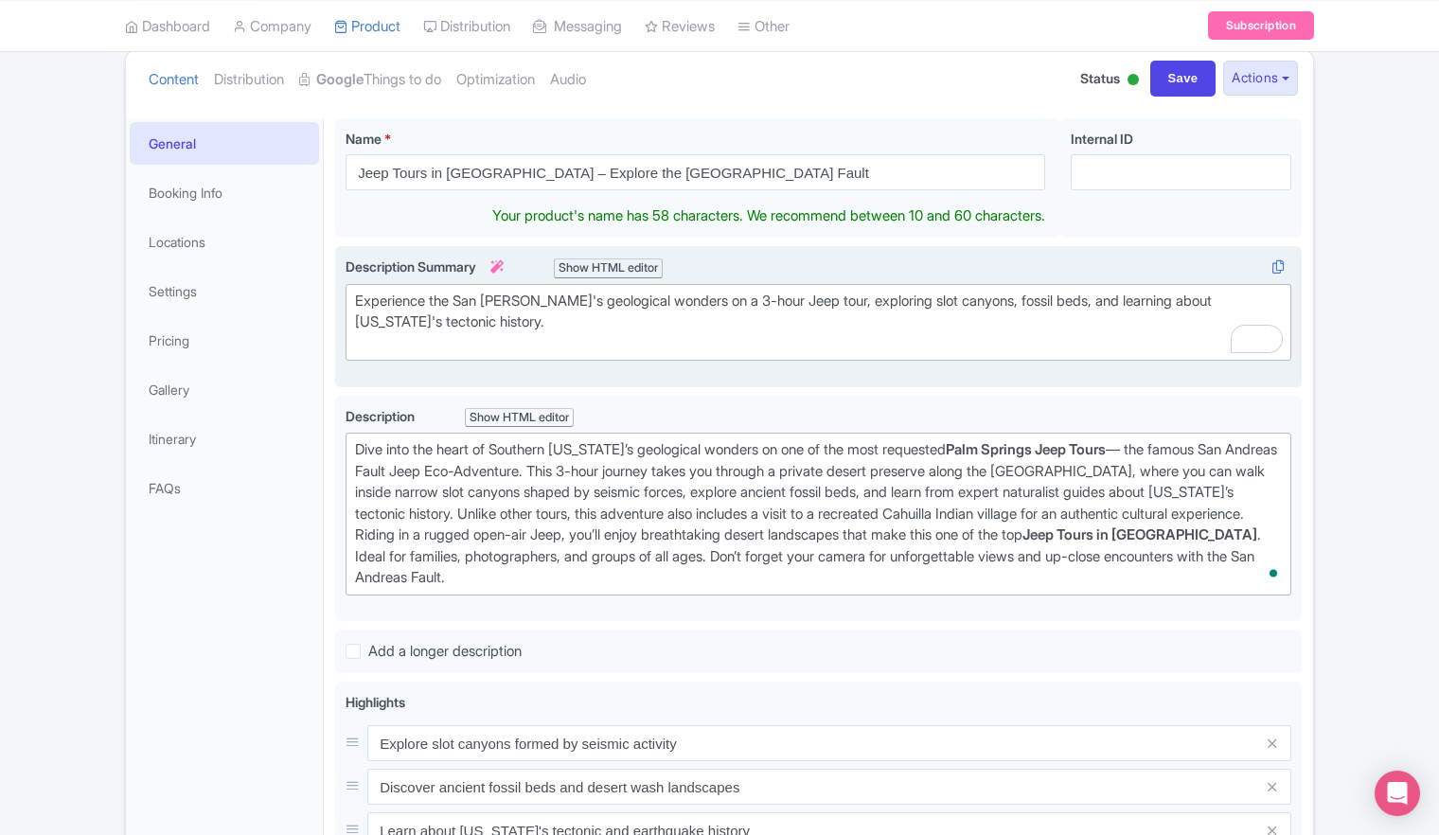
click at [697, 336] on trix-editor "Experience the San Andreas Fault's geological wonders on a 3-hour Jeep tour, ex…" at bounding box center [819, 323] width 946 height 78
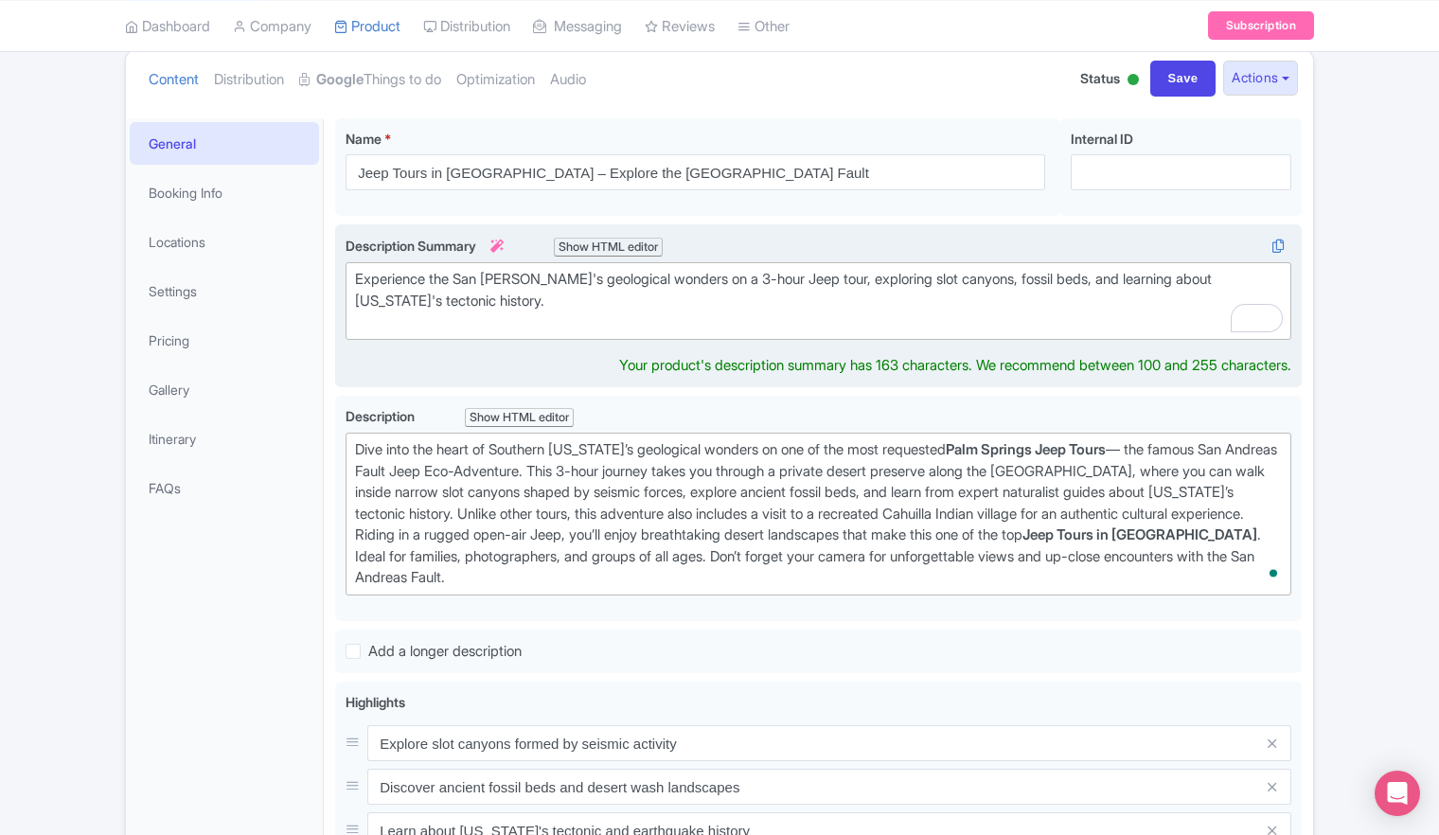
click at [678, 297] on div "Experience the San Andreas Fault's geological wonders on a 3-hour Jeep tour, ex…" at bounding box center [818, 301] width 927 height 64
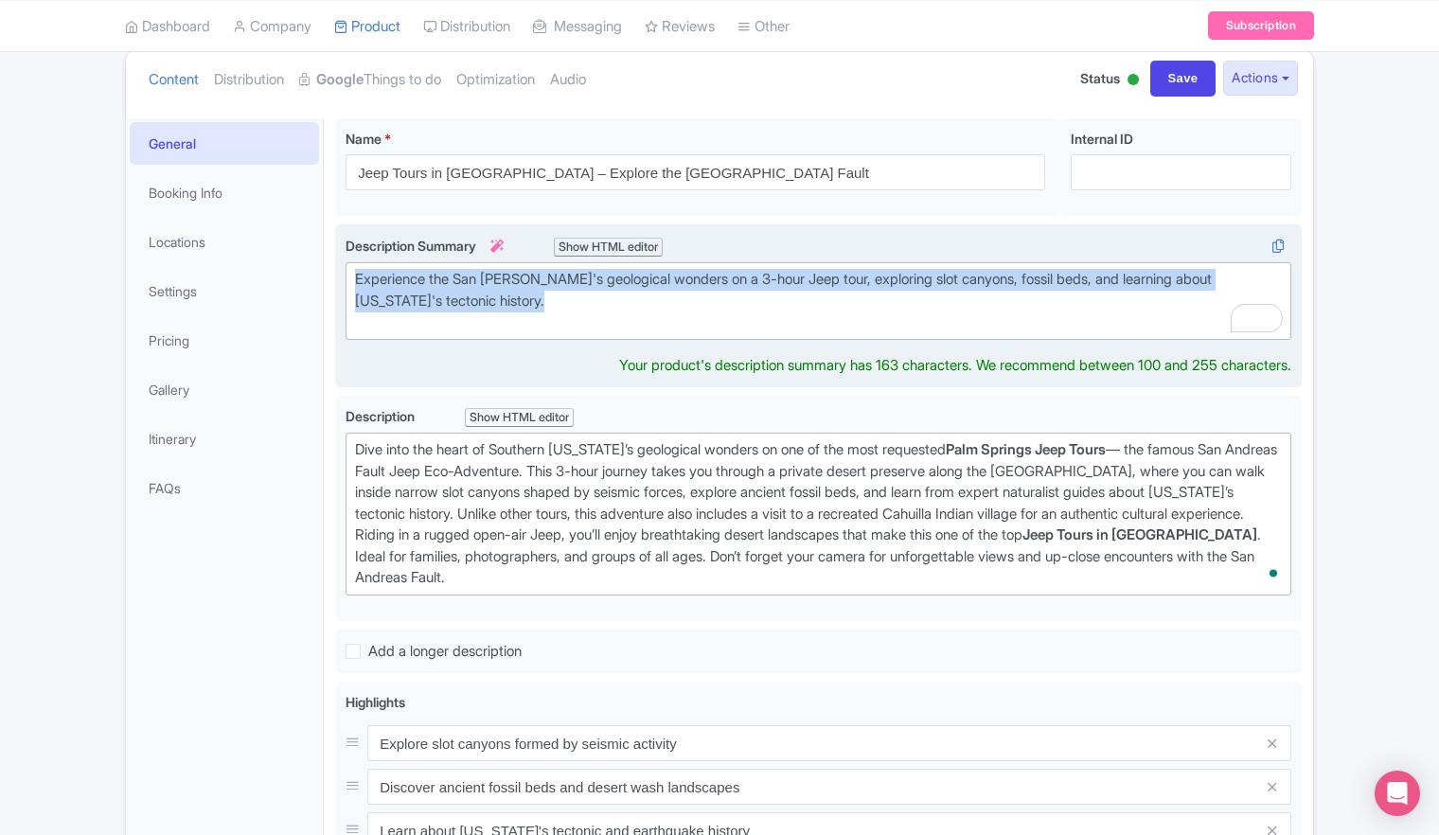
drag, startPoint x: 544, startPoint y: 304, endPoint x: 344, endPoint y: 267, distance: 204.1
click at [344, 267] on div "Experience the San Andreas Fault's geological wonders on a 3-hour Jeep tour, ex…" at bounding box center [818, 305] width 967 height 163
paste trix-editor "&nbsp;Experience the most famous <strong>Palm Springs Jeep Tour</strong> with a…"
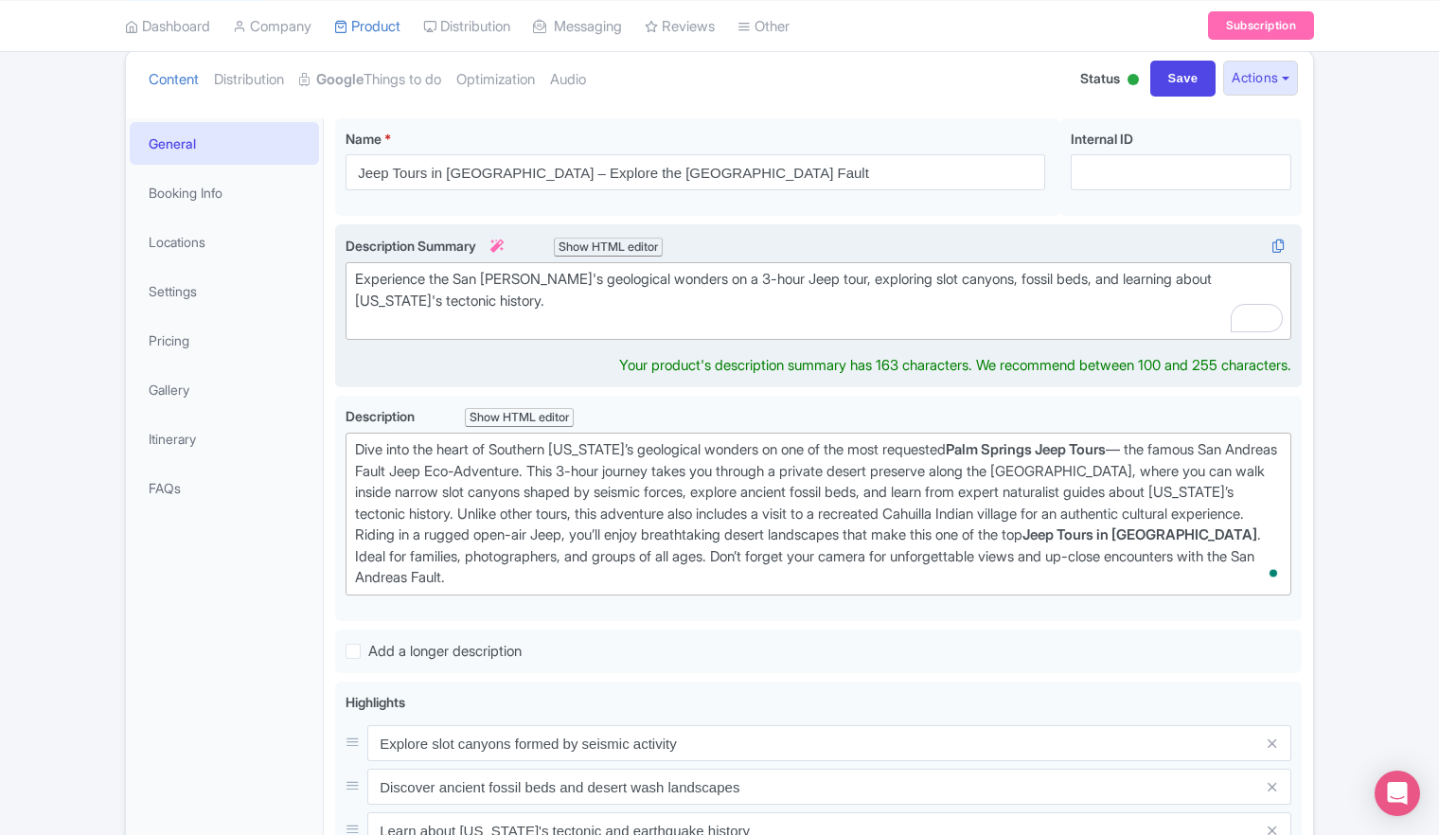
type trix-editor "<div>&nbsp;Experience the most famous <strong>Palm Springs Jeep Tour</strong> w…"
click at [930, 311] on div "Experience the most famous Palm Springs Jeep Tour with an expert-led adventure …" at bounding box center [818, 301] width 927 height 64
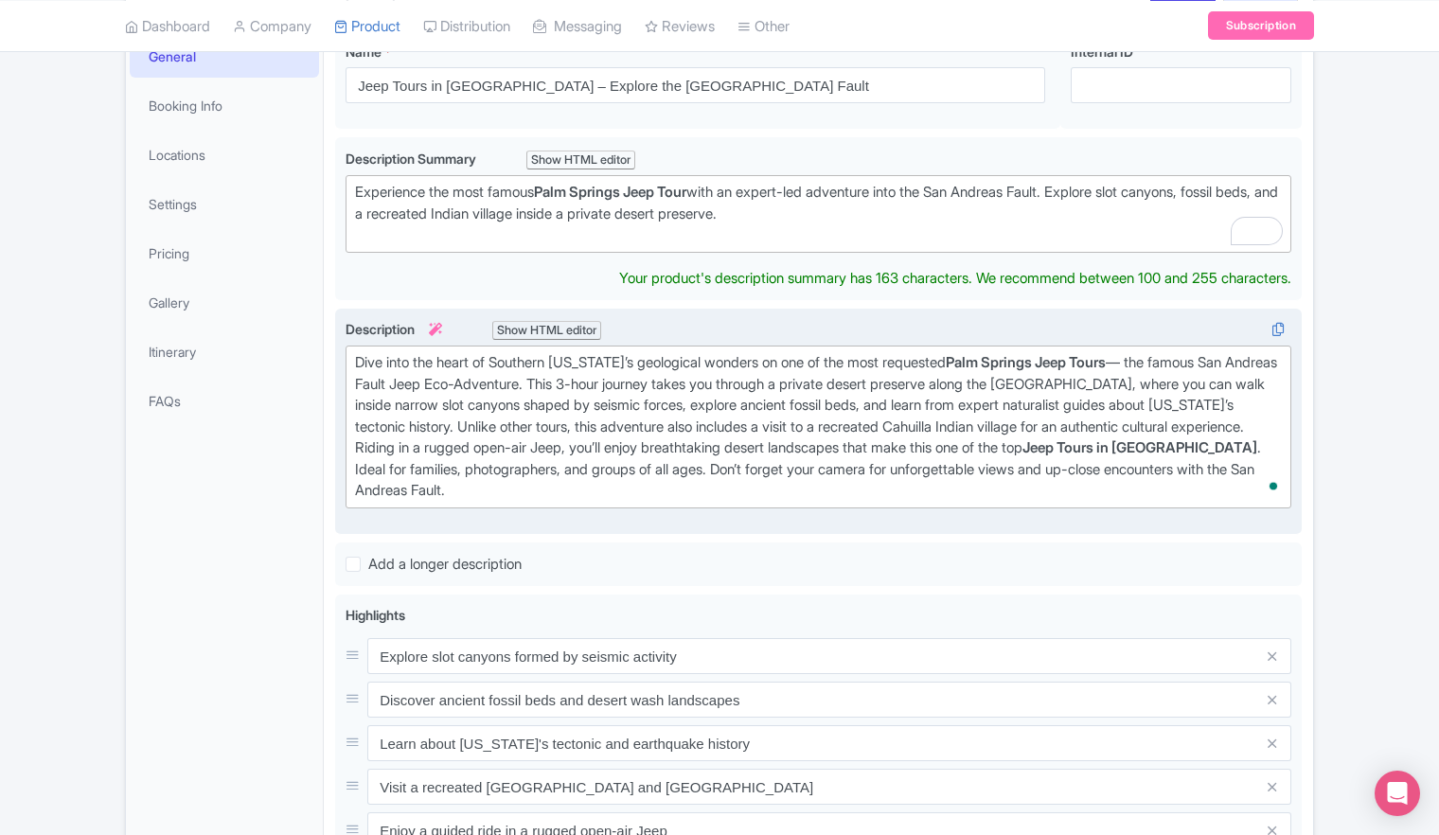
scroll to position [495, 0]
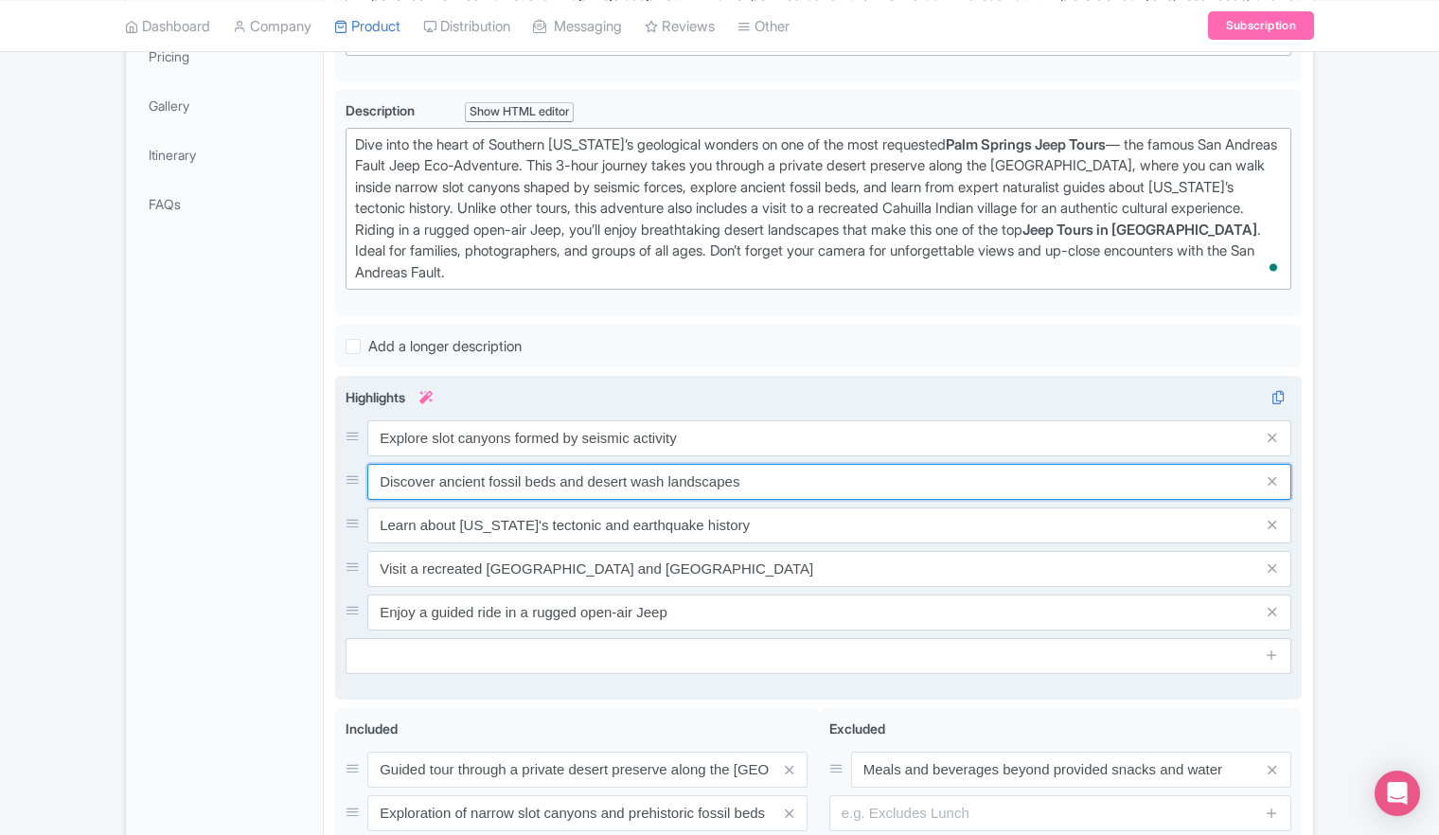
drag, startPoint x: 380, startPoint y: 494, endPoint x: 816, endPoint y: 528, distance: 437.8
click at [816, 528] on div "Explore slot canyons formed by seismic activity Discover ancient fossil beds an…" at bounding box center [819, 525] width 946 height 210
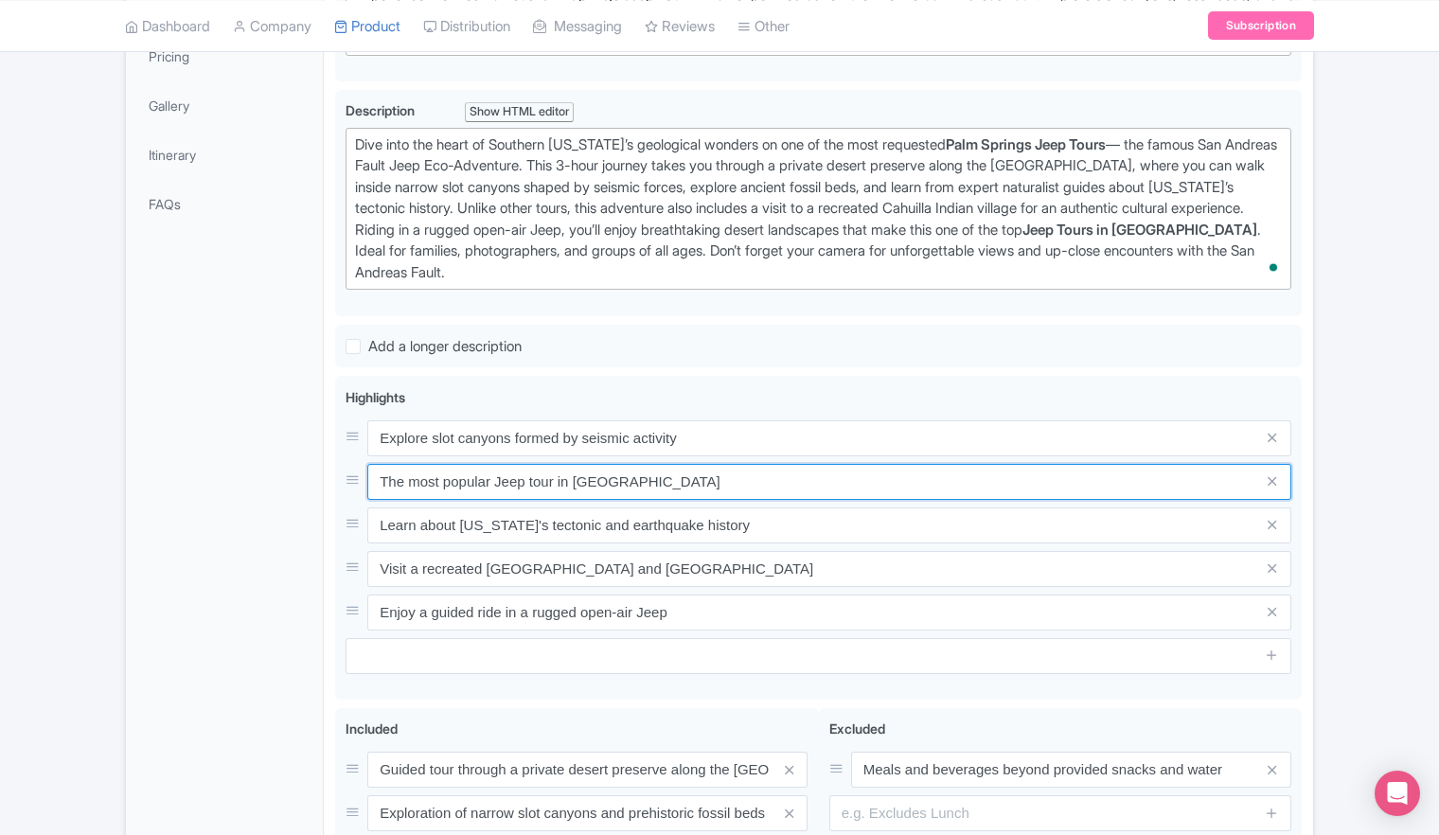
type input "The most popular Jeep tour in [GEOGRAPHIC_DATA]"
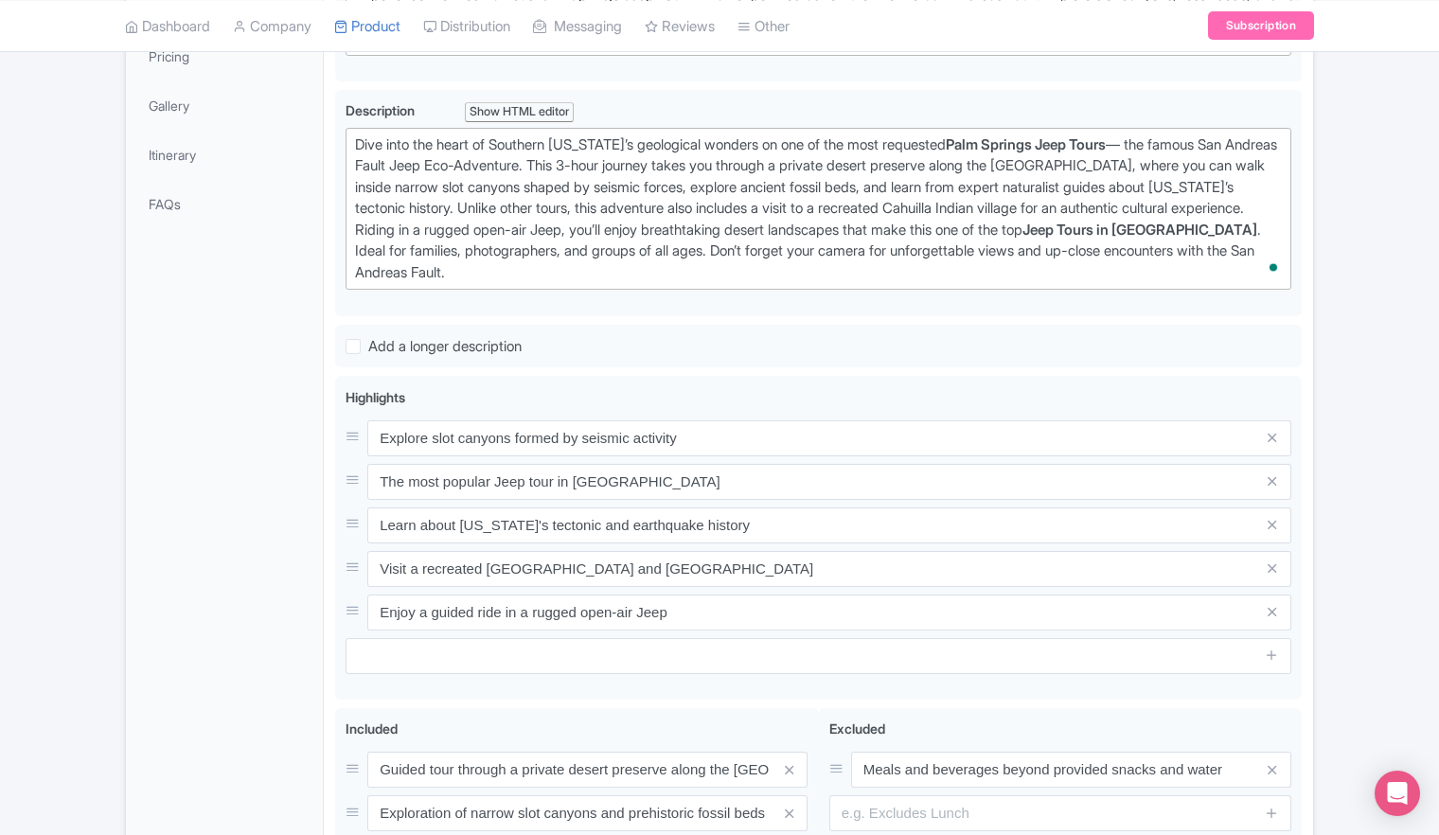
click at [1338, 543] on div "Success Product updated successfully ← Back to Products San Andreas Fault Jeep …" at bounding box center [719, 345] width 1439 height 1325
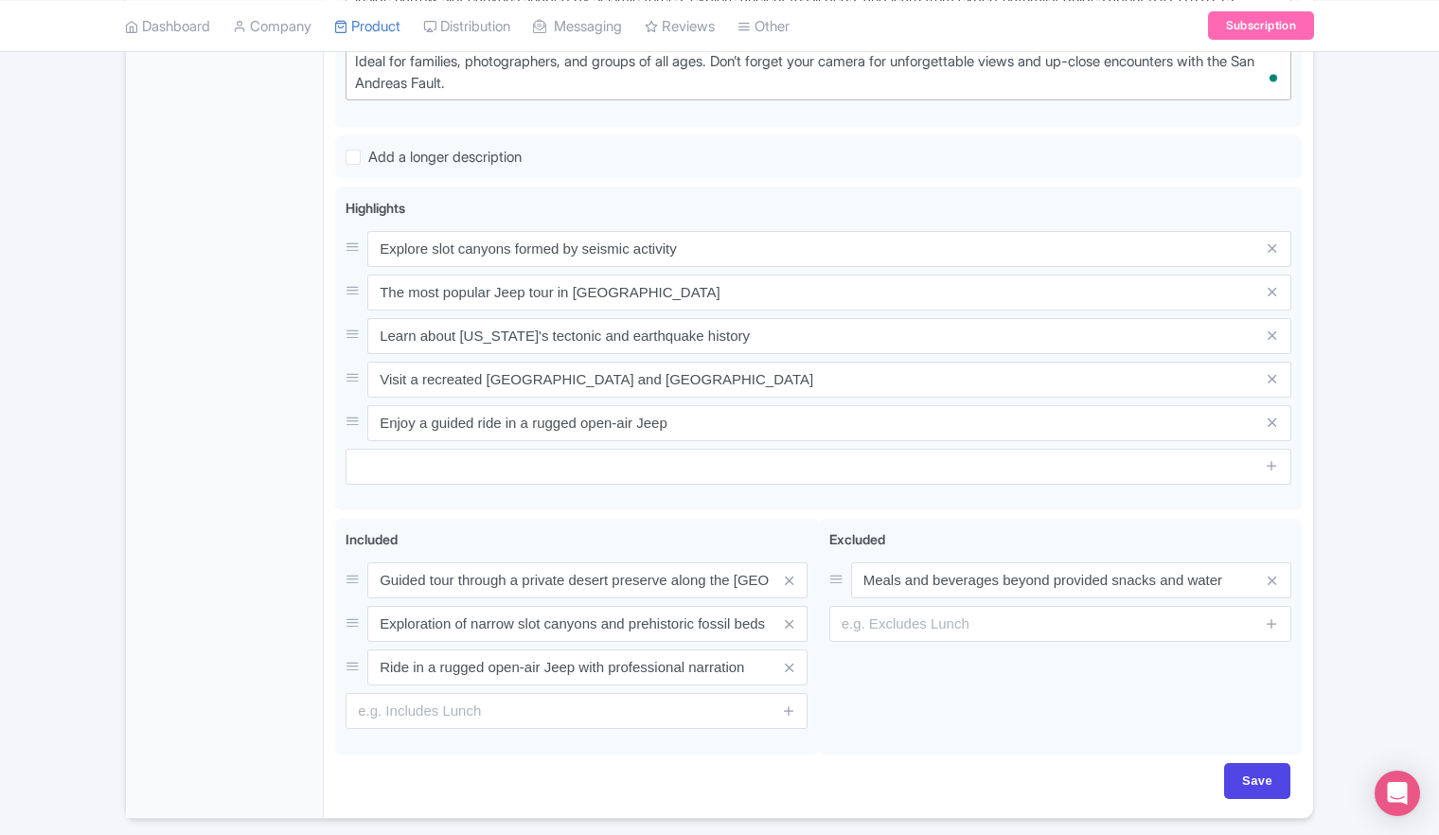
scroll to position [745, 0]
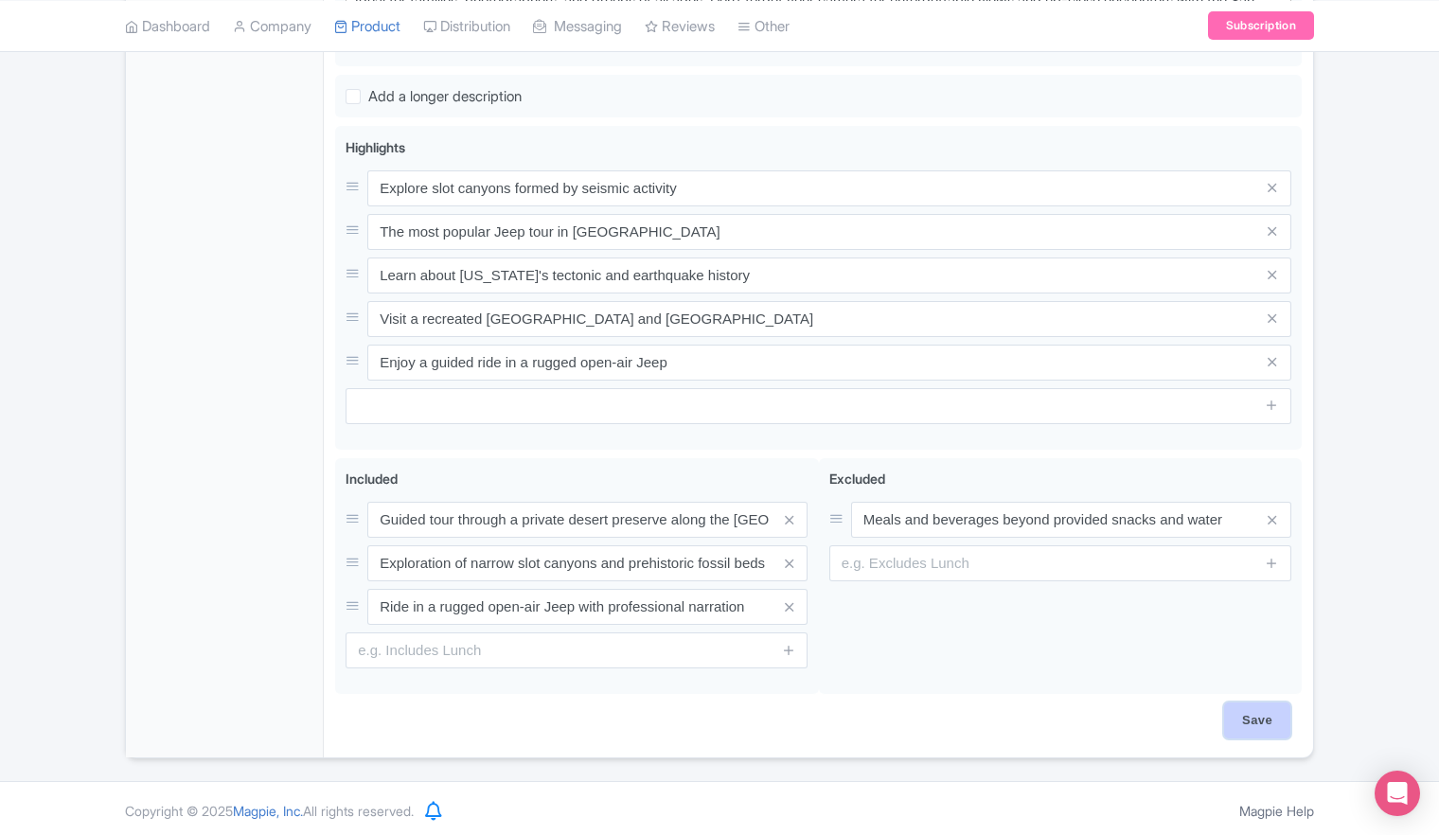
click at [1247, 718] on input "Save" at bounding box center [1257, 721] width 66 height 36
type input "Saving..."
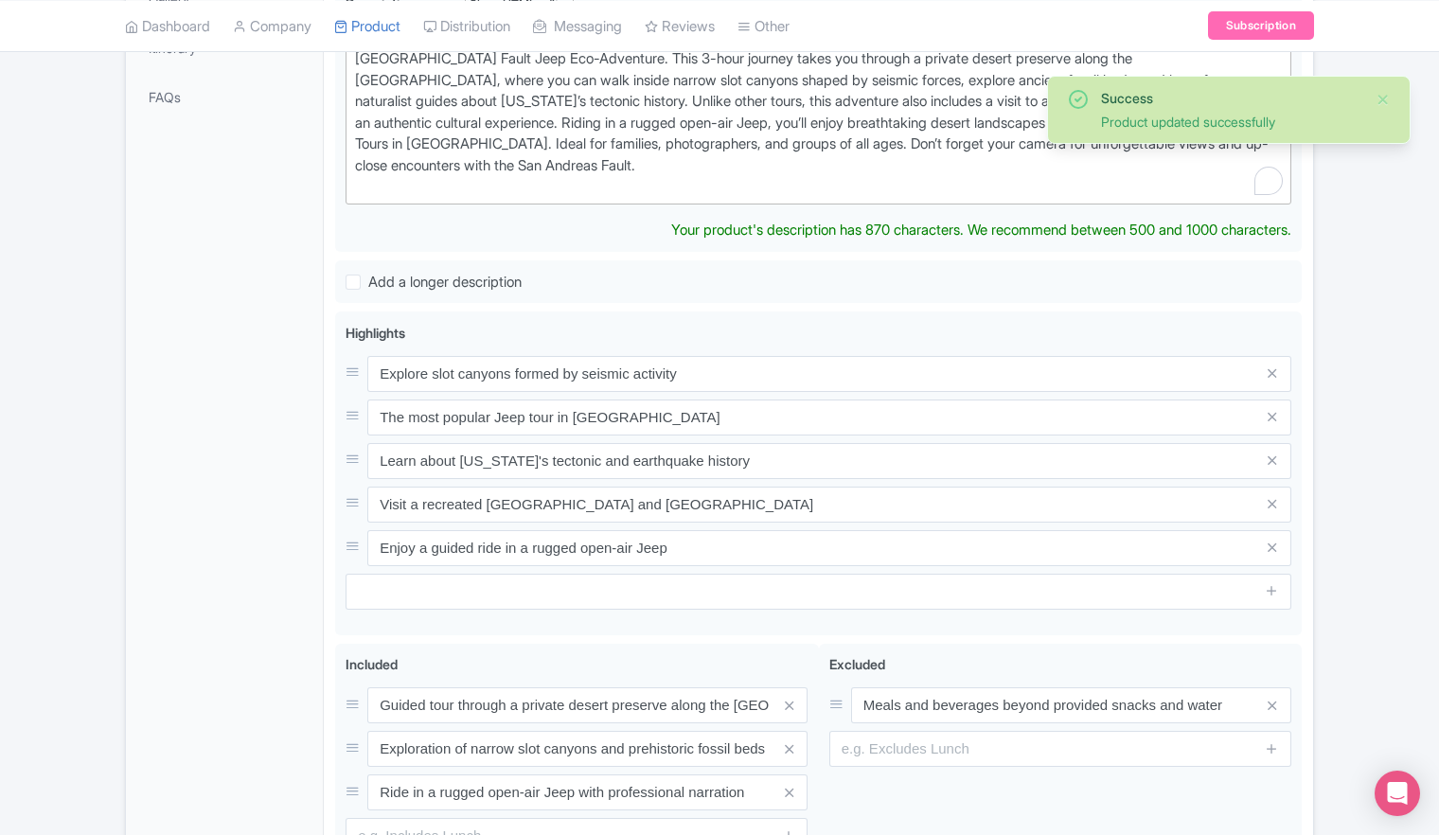
scroll to position [125, 0]
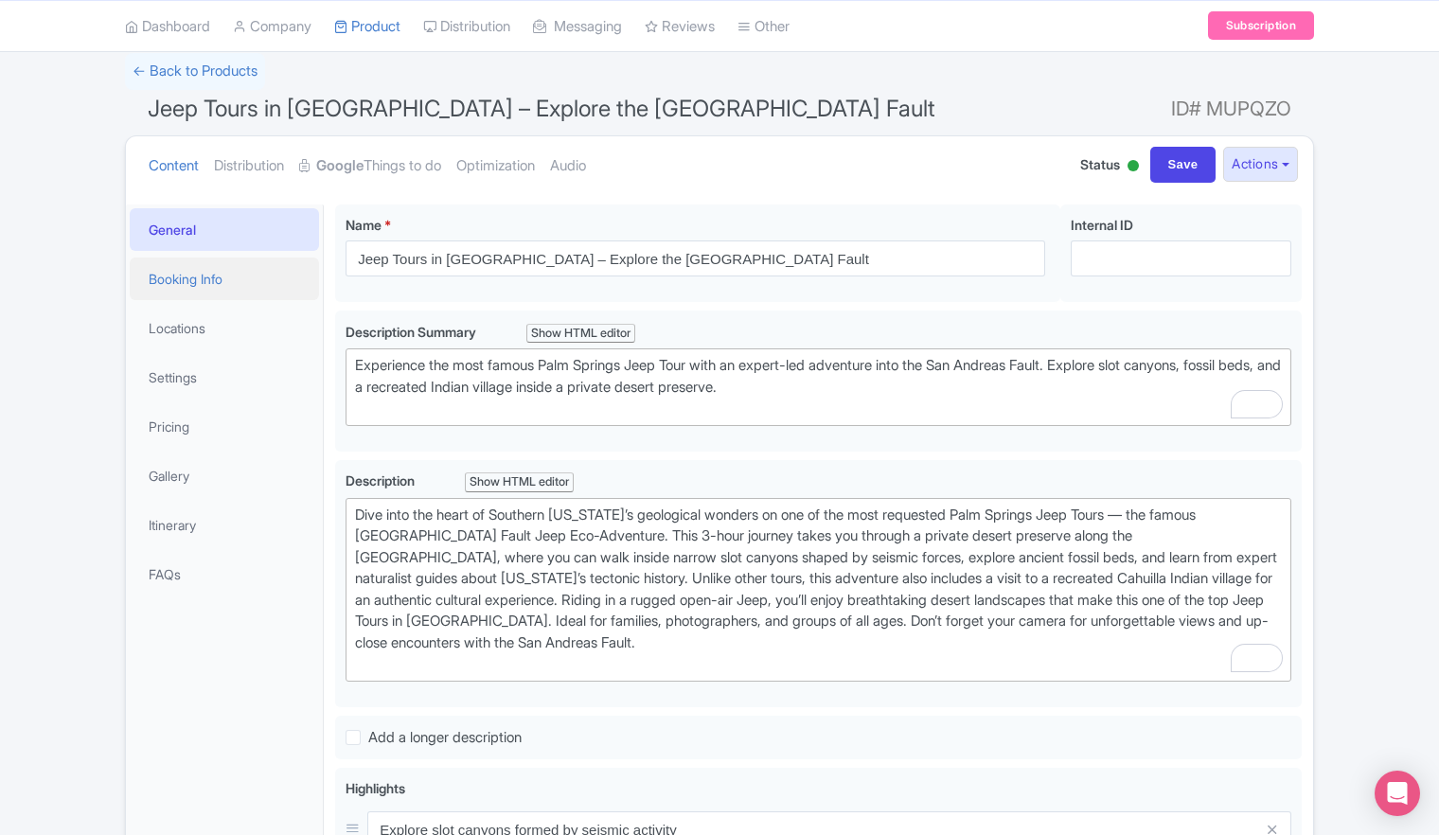
click at [205, 286] on link "Booking Info" at bounding box center [224, 279] width 189 height 43
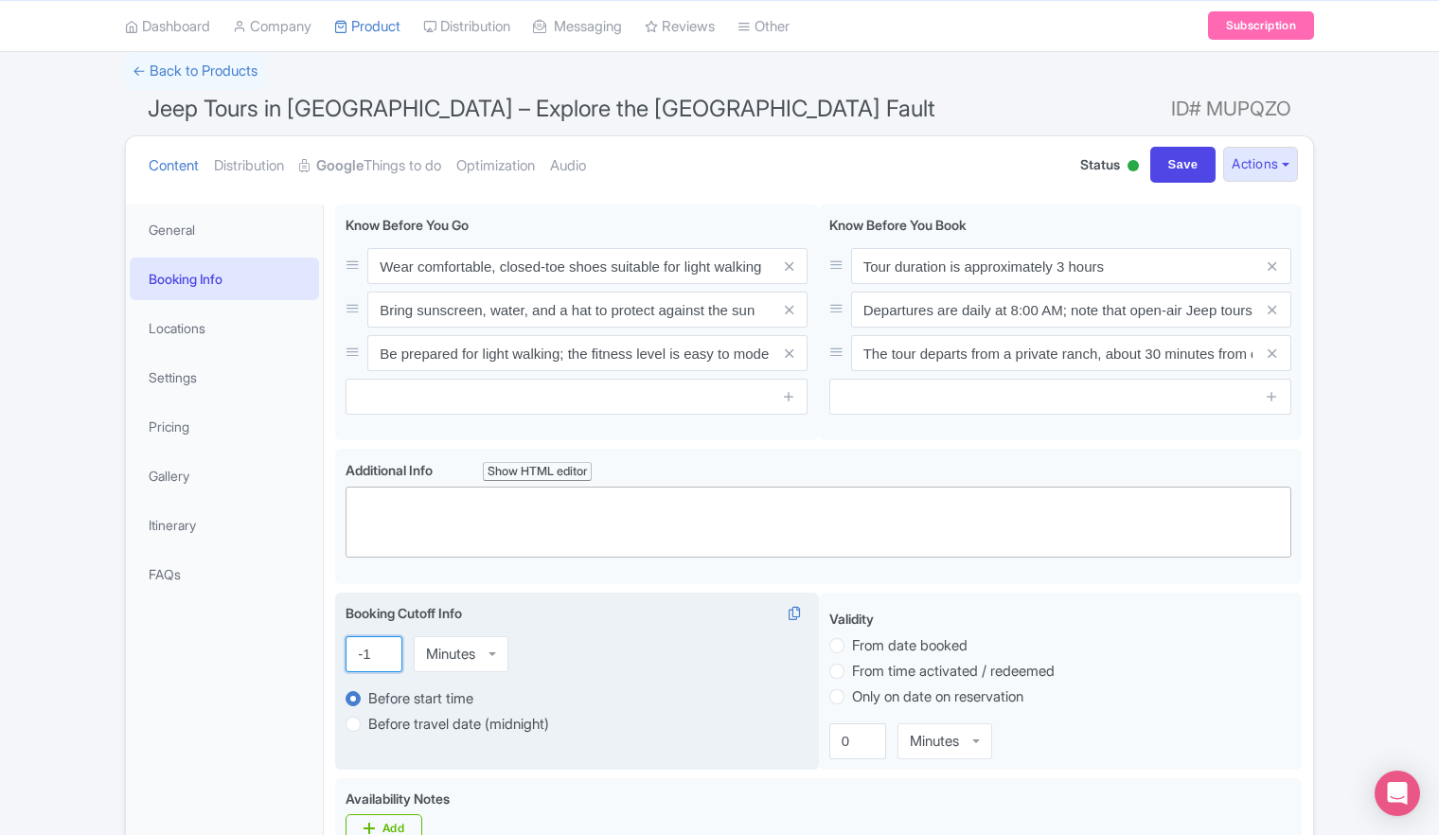
click at [382, 658] on input "-1" at bounding box center [374, 654] width 57 height 36
click at [381, 652] on input "-2" at bounding box center [374, 654] width 57 height 36
click at [382, 654] on input "-3" at bounding box center [374, 654] width 57 height 36
click at [382, 654] on input "-4" at bounding box center [374, 654] width 57 height 36
click at [382, 654] on input "-5" at bounding box center [374, 654] width 57 height 36
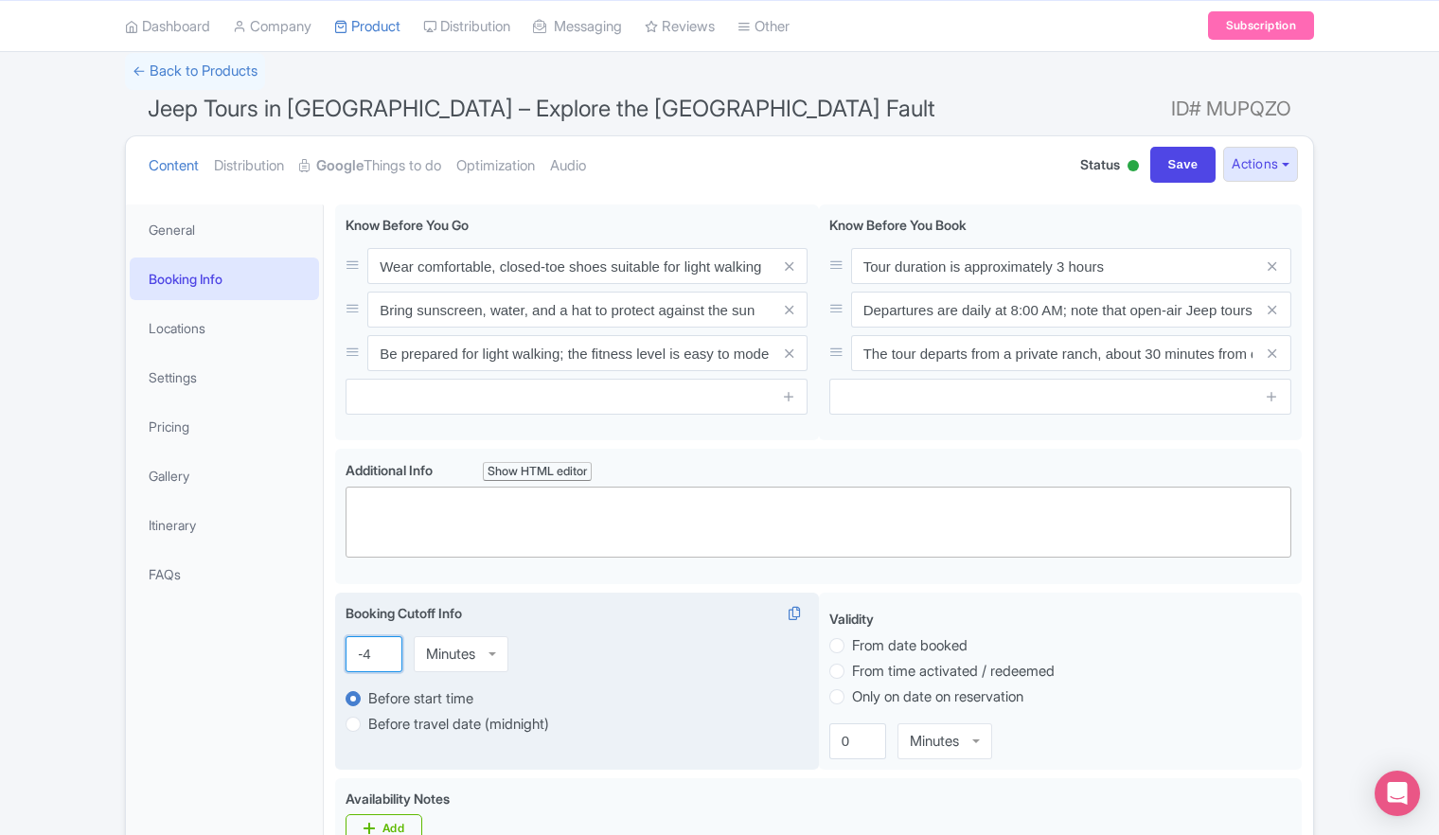
click at [382, 649] on input "-4" at bounding box center [374, 654] width 57 height 36
click at [382, 649] on input "-3" at bounding box center [374, 654] width 57 height 36
click at [382, 649] on input "-2" at bounding box center [374, 654] width 57 height 36
click at [382, 649] on input "-1" at bounding box center [374, 654] width 57 height 36
click at [382, 649] on input "0" at bounding box center [374, 654] width 57 height 36
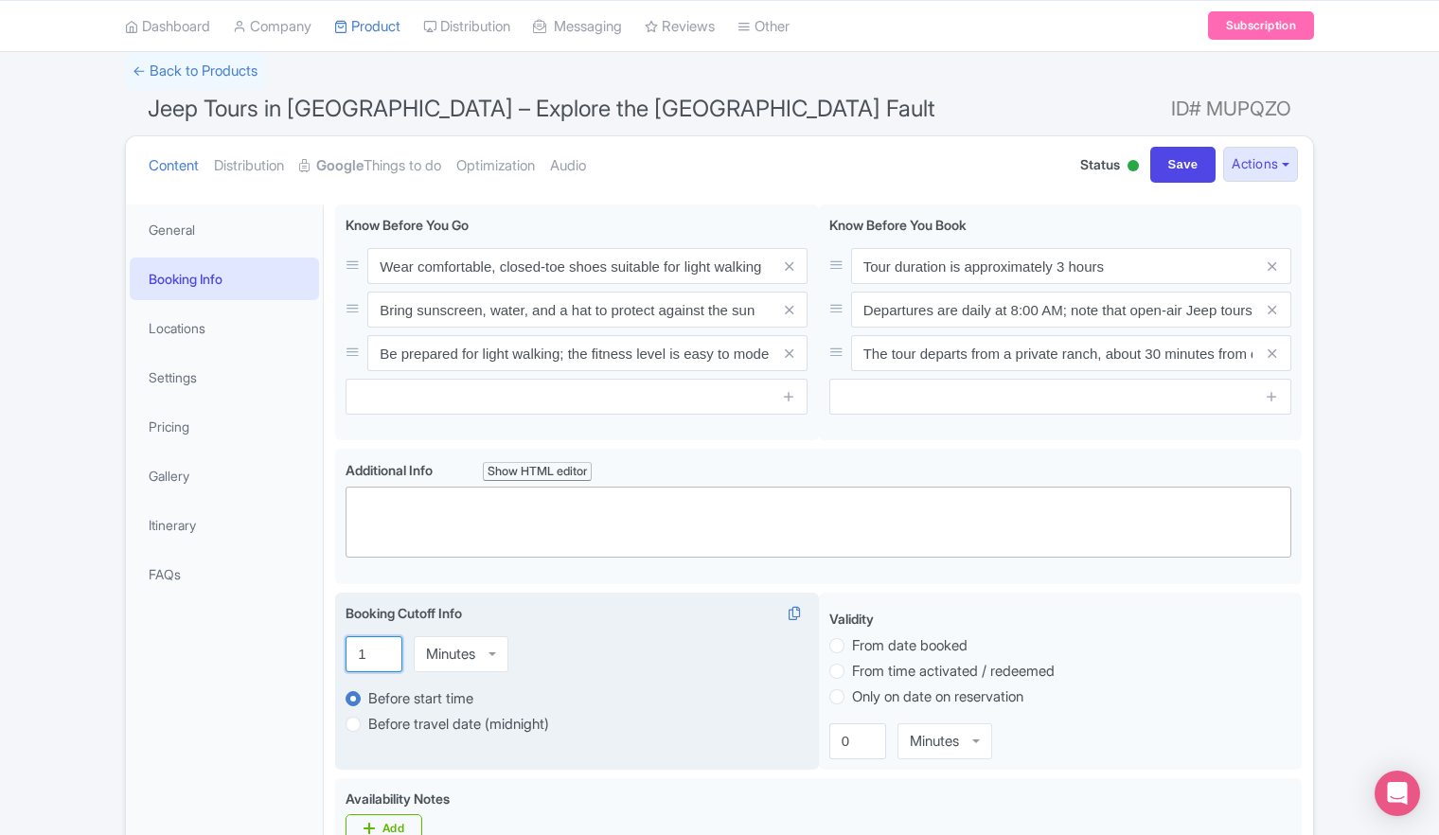
type input "1"
click at [382, 649] on input "1" at bounding box center [374, 654] width 57 height 36
click at [492, 650] on div "Minutes" at bounding box center [461, 654] width 95 height 36
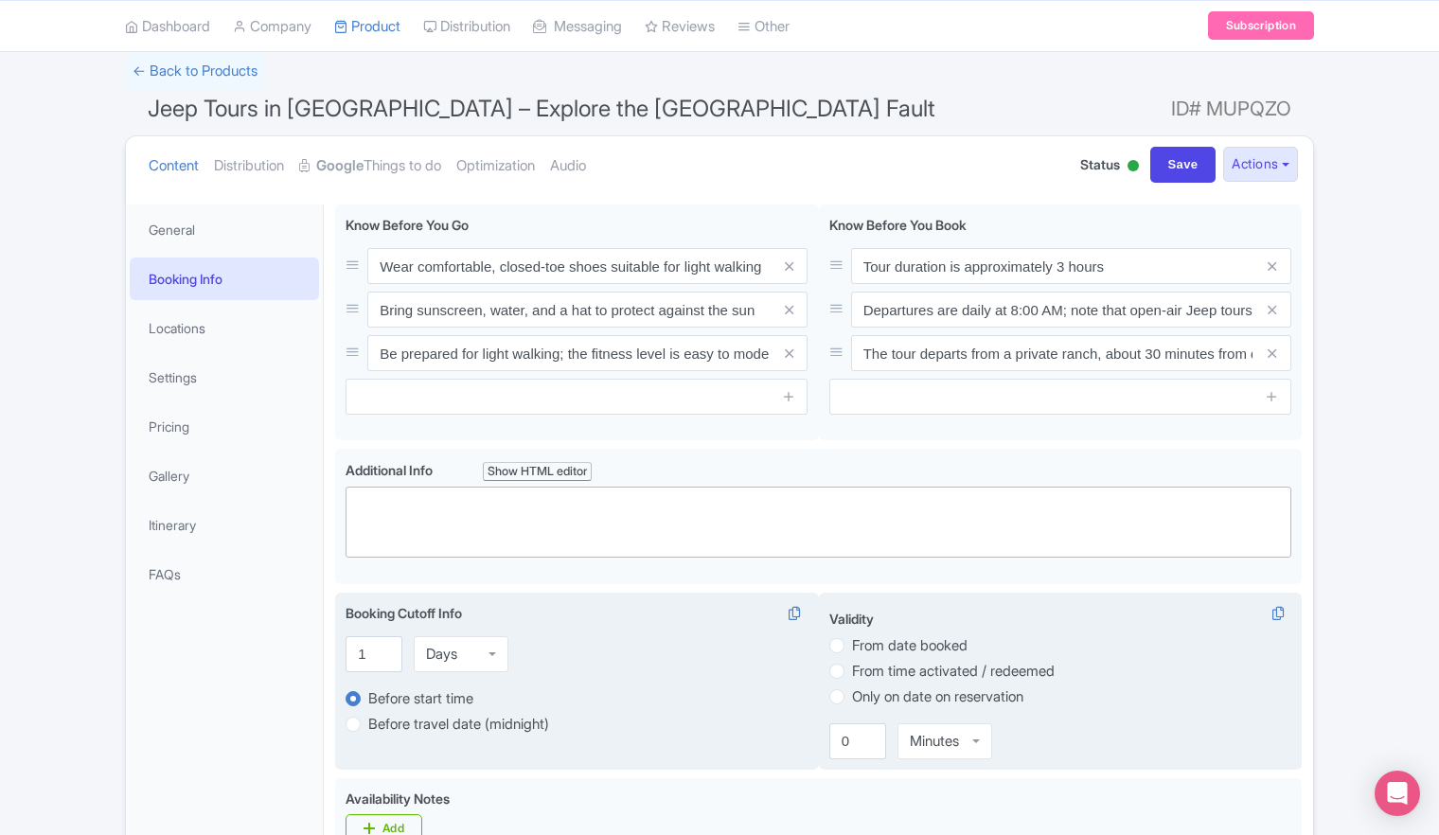
click at [852, 694] on label "Only on date on reservation" at bounding box center [937, 697] width 171 height 22
click at [852, 694] on input "Only on date on reservation" at bounding box center [861, 694] width 19 height 19
radio input "true"
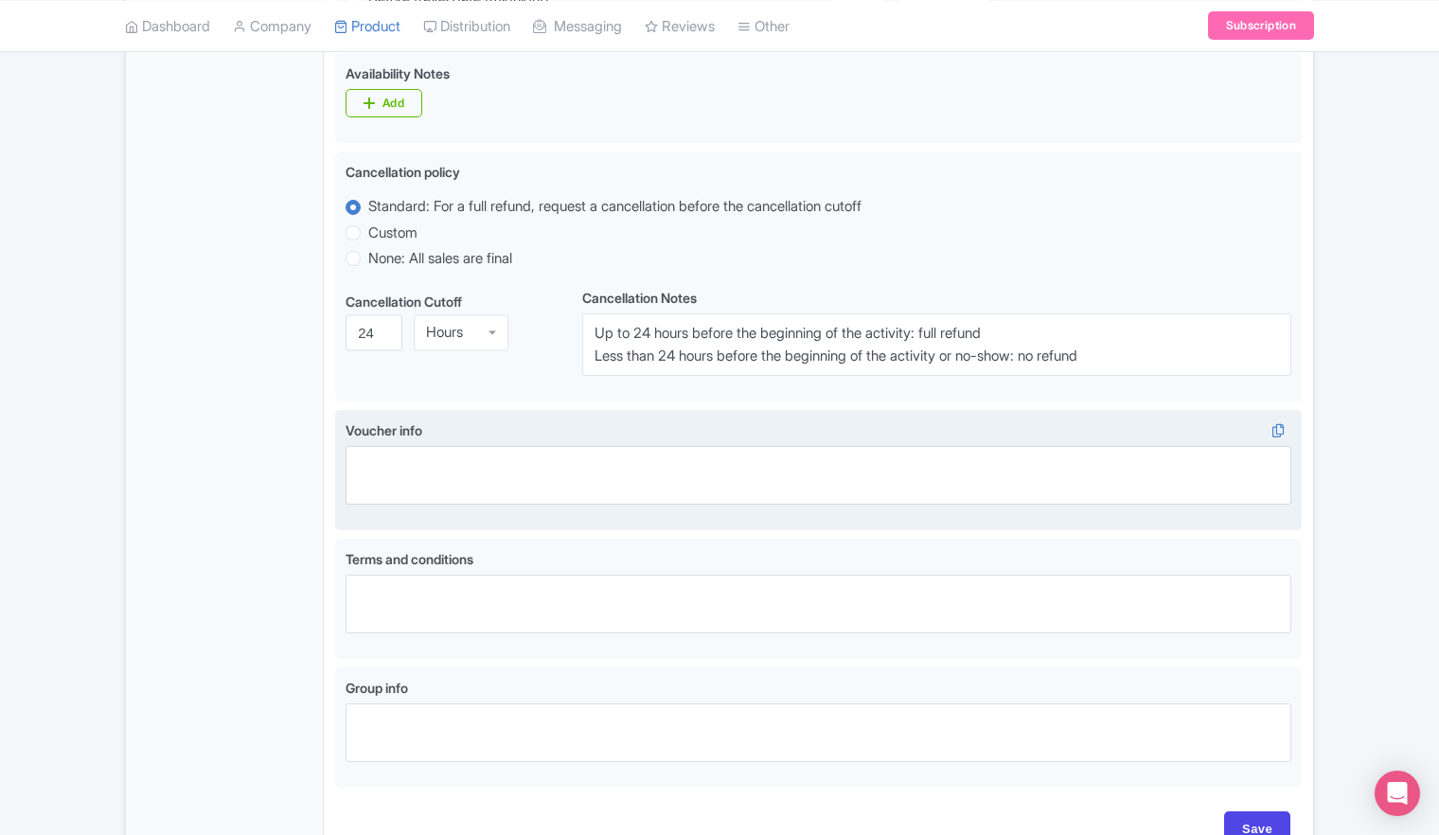
scroll to position [960, 0]
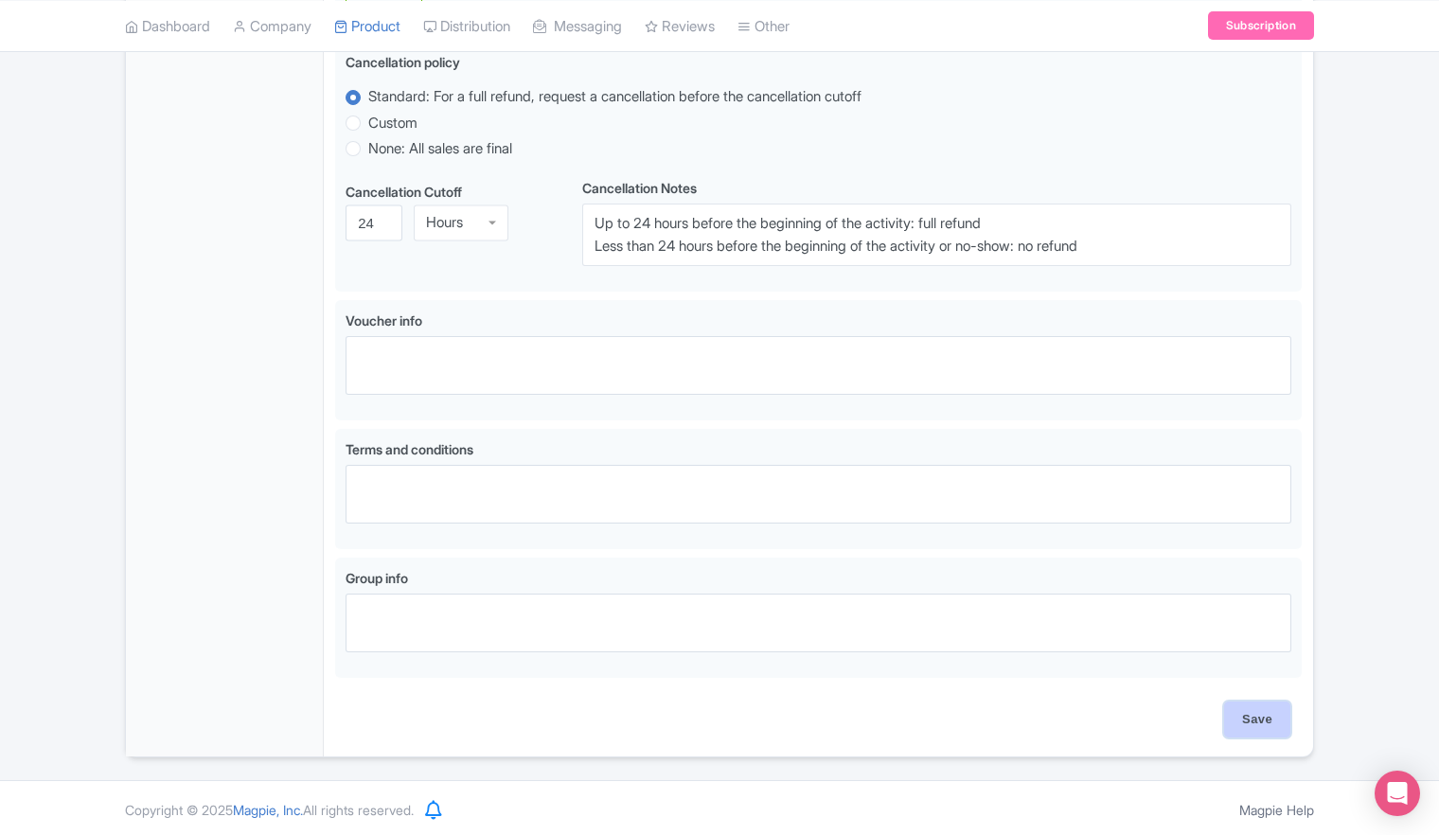
click at [1250, 721] on input "Save" at bounding box center [1257, 720] width 66 height 36
type input "Update Product"
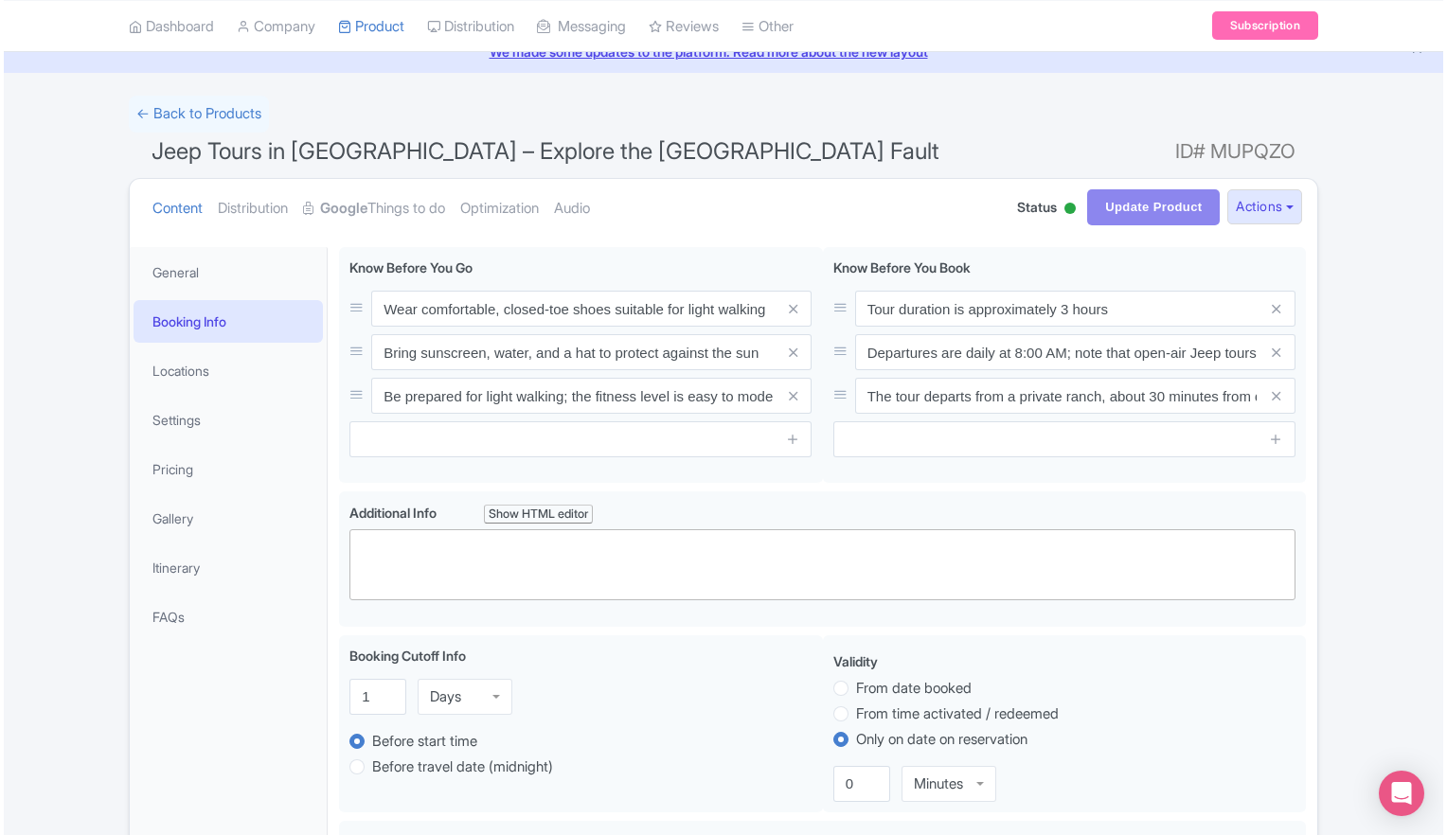
scroll to position [0, 0]
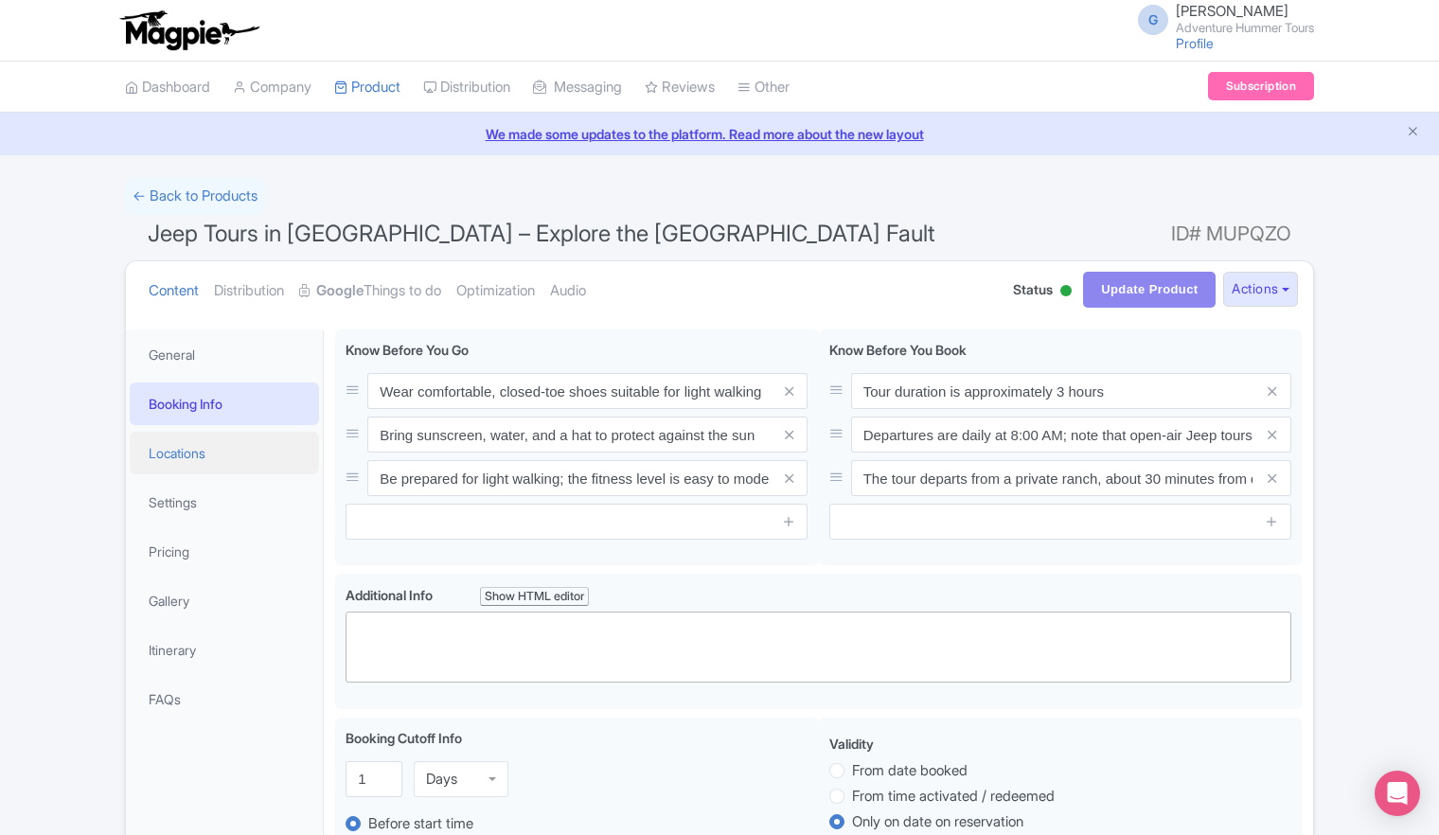
click at [176, 456] on link "Locations" at bounding box center [224, 453] width 189 height 43
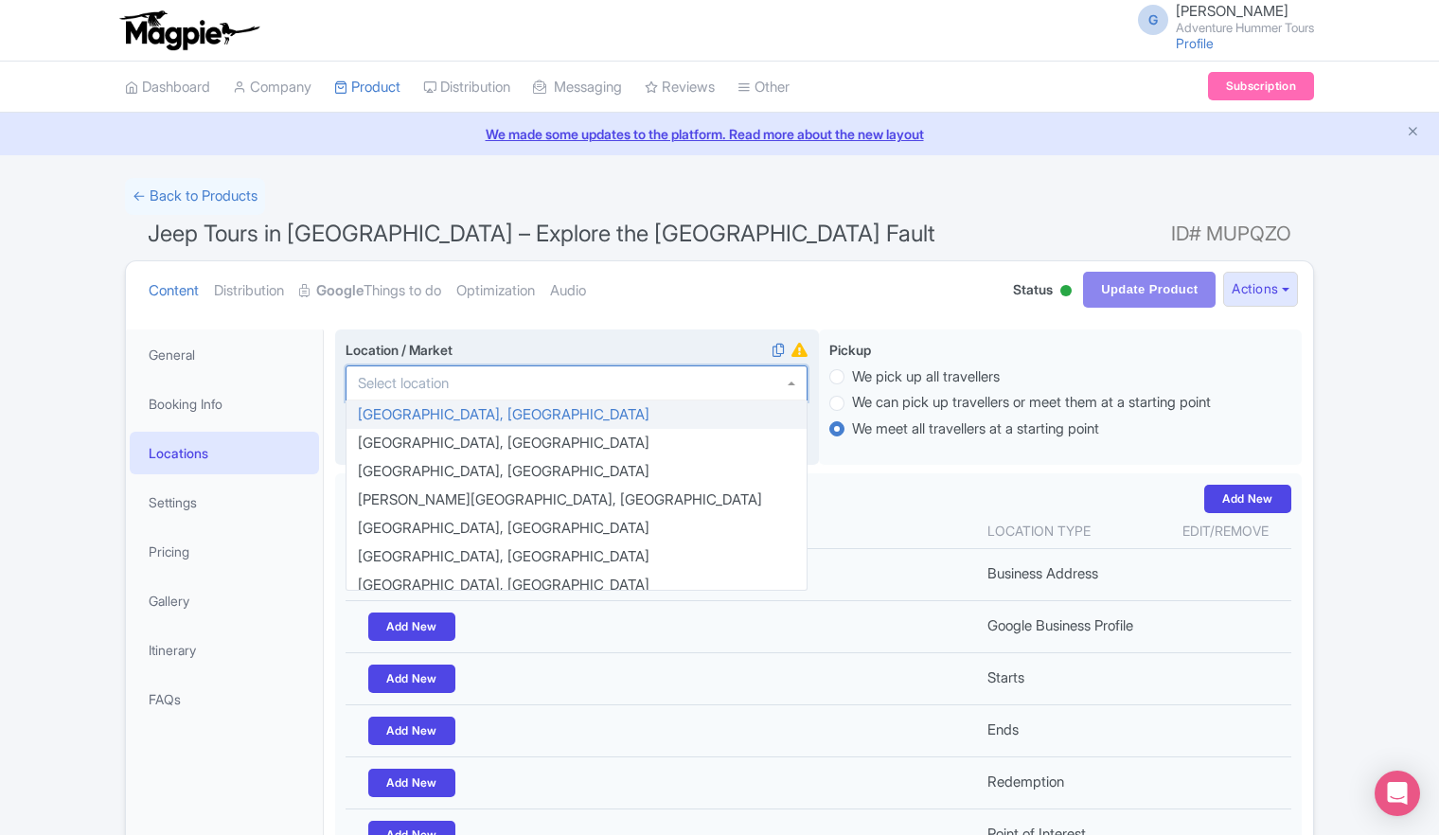
click at [430, 379] on input "Location / Market i" at bounding box center [409, 383] width 102 height 17
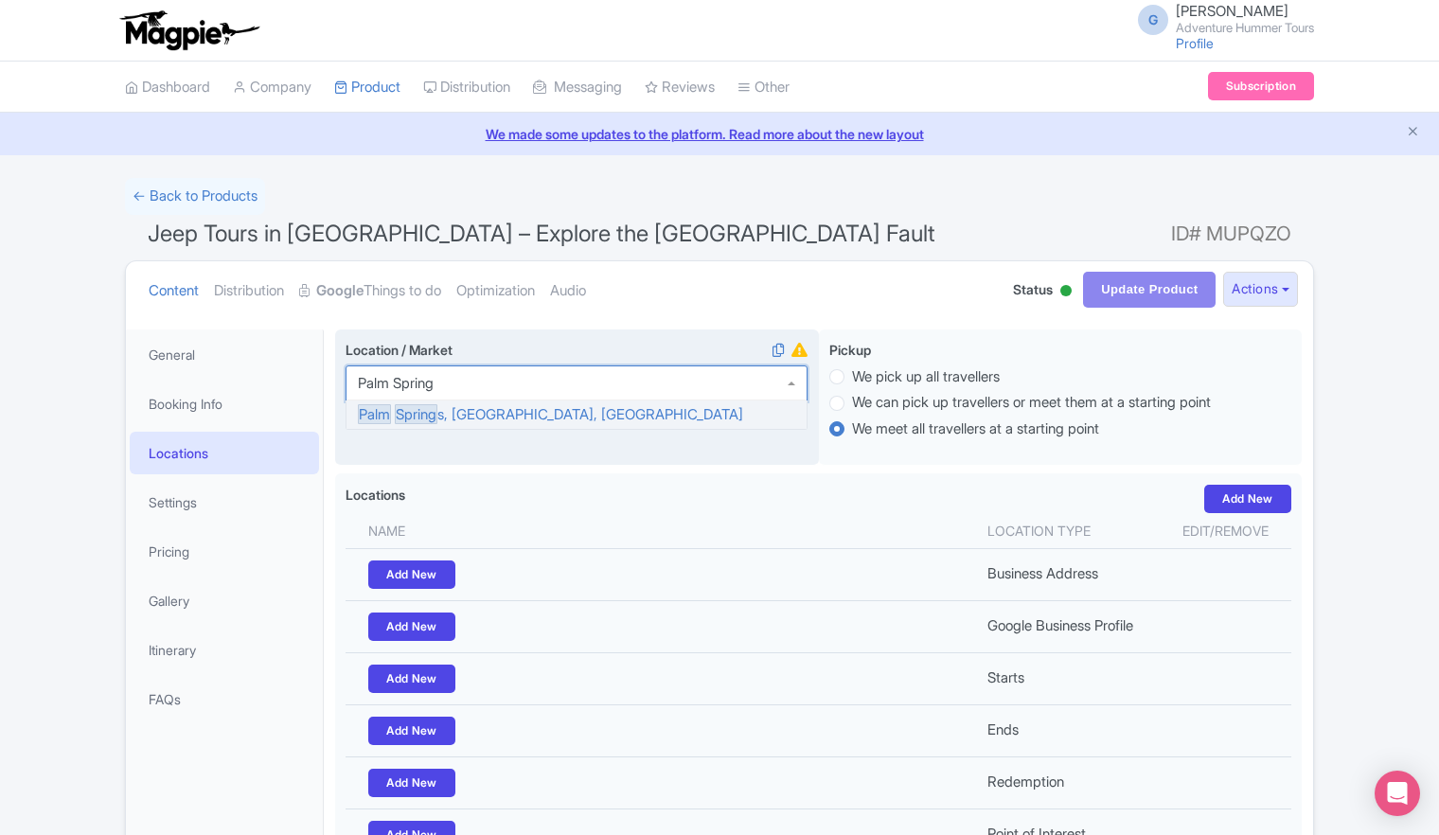
type input "[GEOGRAPHIC_DATA]"
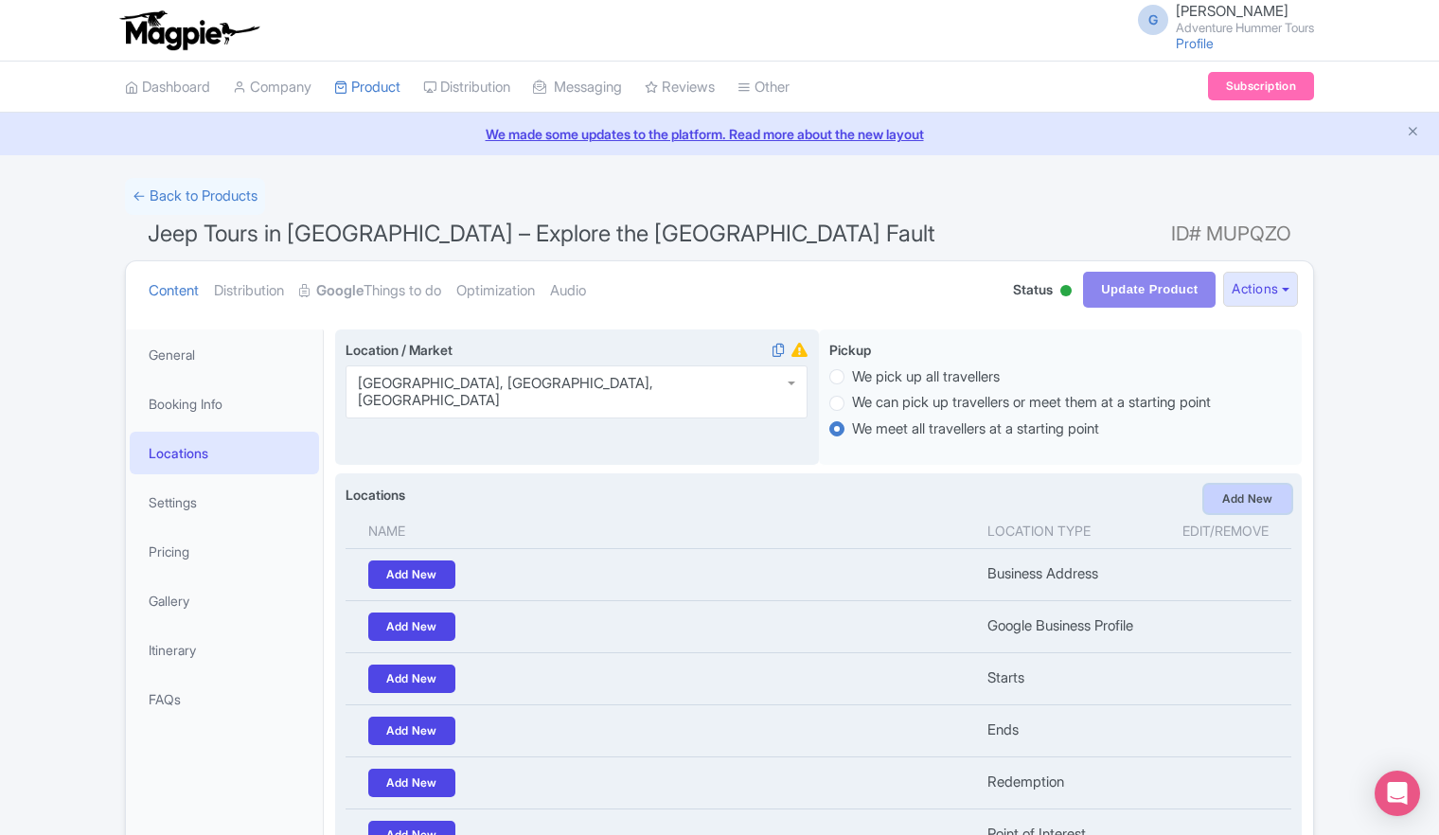
click at [1233, 500] on link "Add New" at bounding box center [1247, 499] width 87 height 28
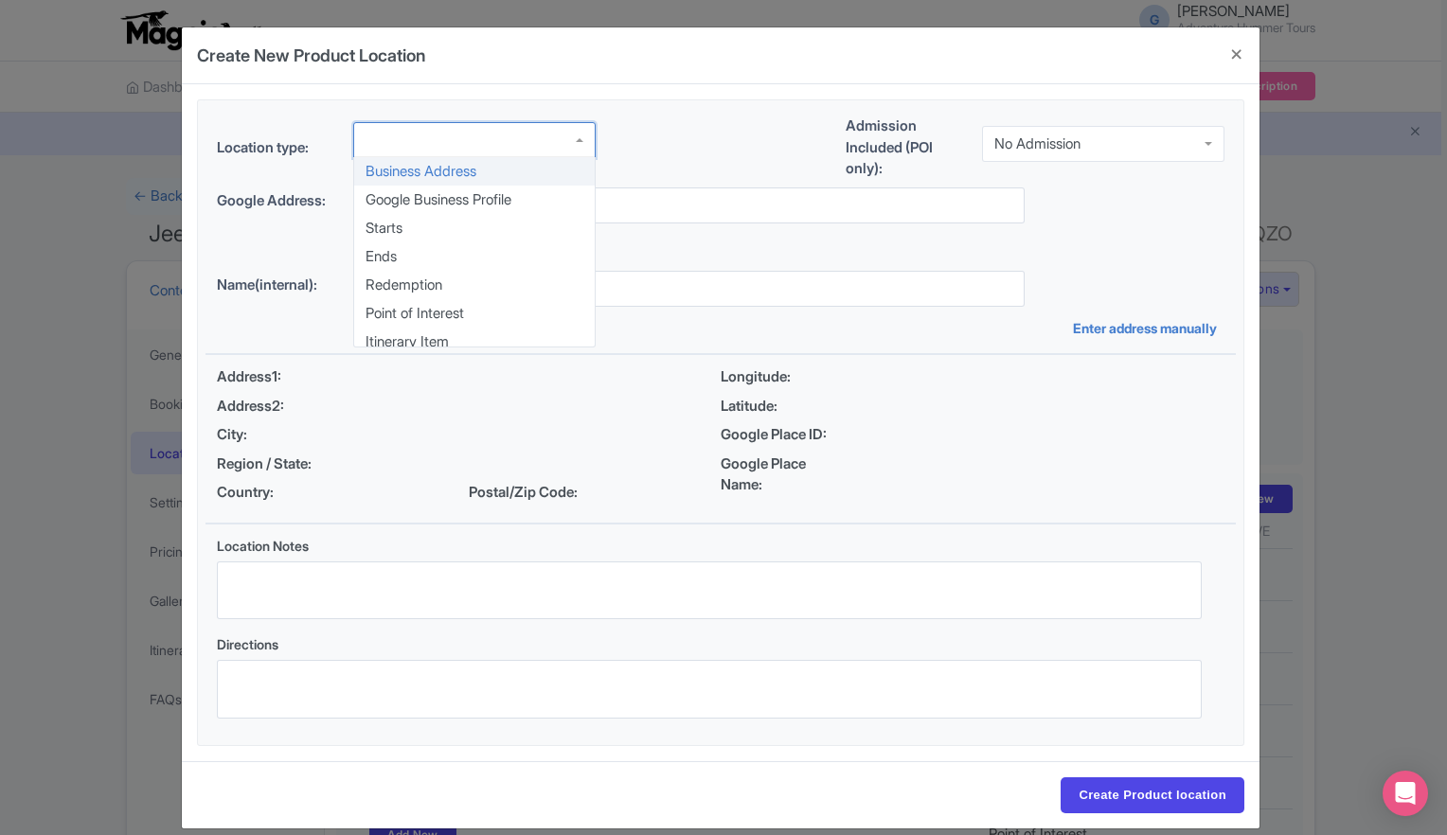
click at [570, 149] on div at bounding box center [474, 140] width 242 height 36
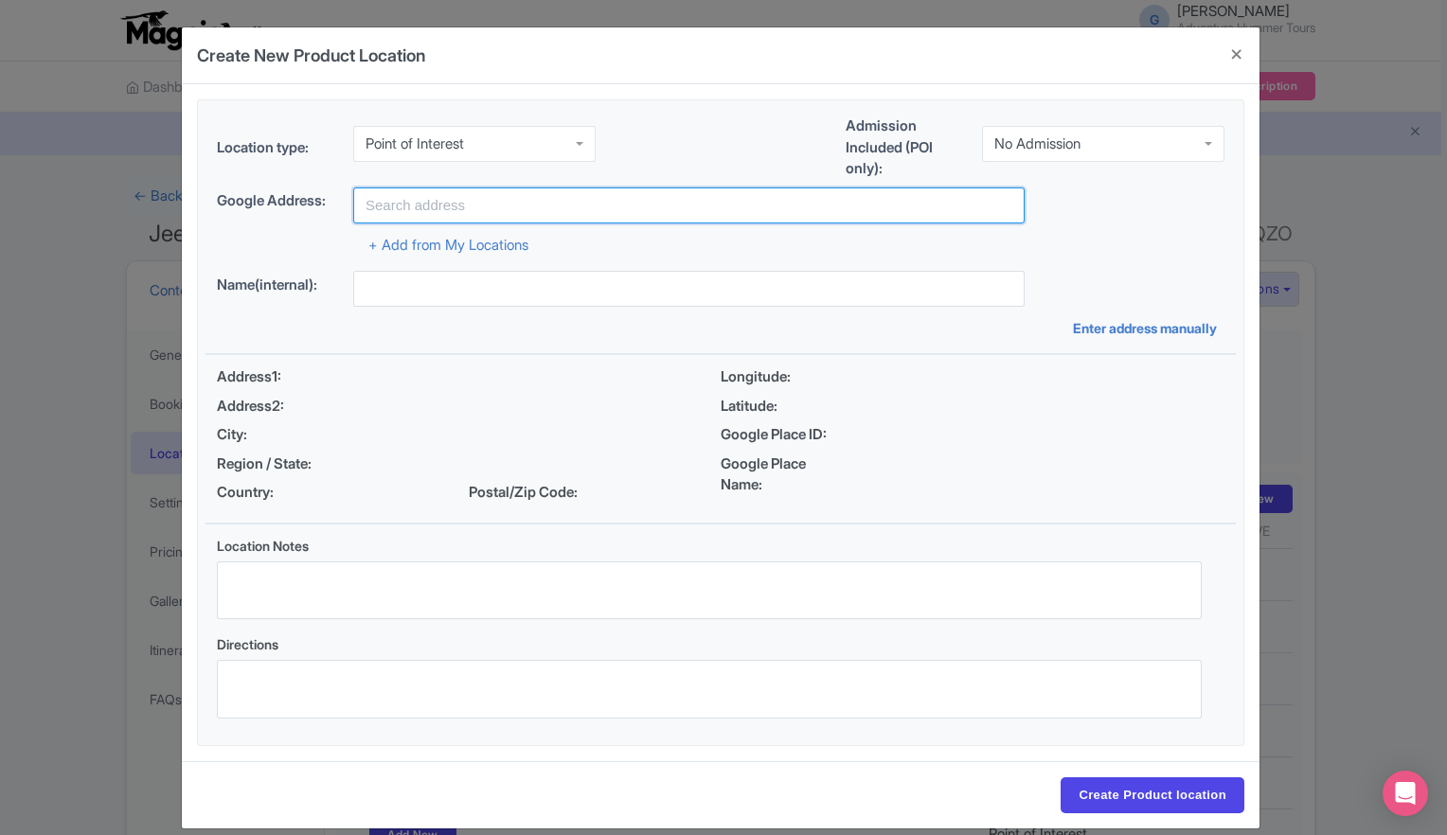
click at [421, 199] on input "text" at bounding box center [688, 205] width 671 height 36
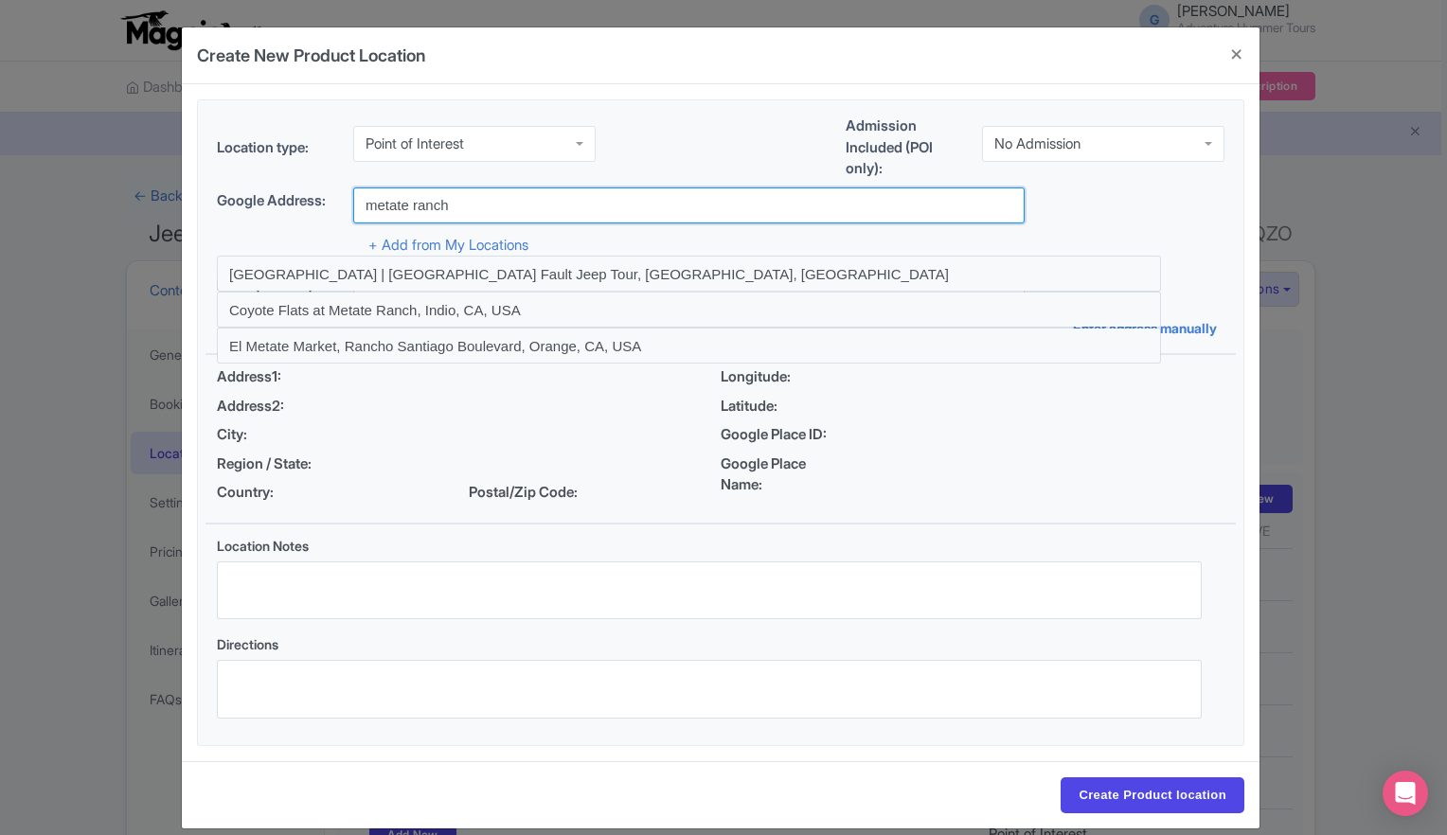
click at [471, 203] on input "metate ranch" at bounding box center [688, 205] width 671 height 36
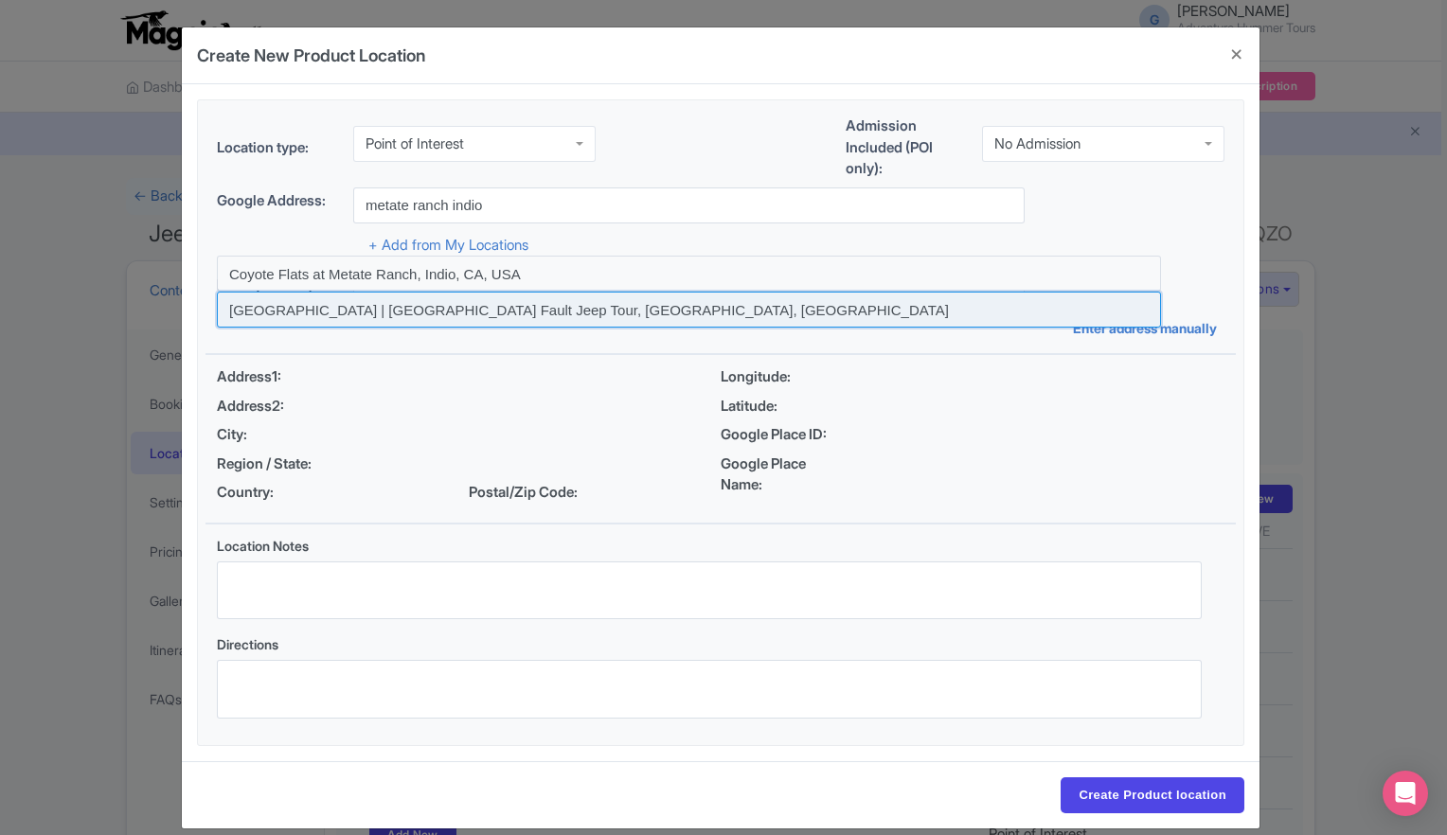
click at [403, 310] on input at bounding box center [689, 310] width 944 height 36
type input "[GEOGRAPHIC_DATA] | [GEOGRAPHIC_DATA] Fault Jeep Tour, [GEOGRAPHIC_DATA], [GEOG…"
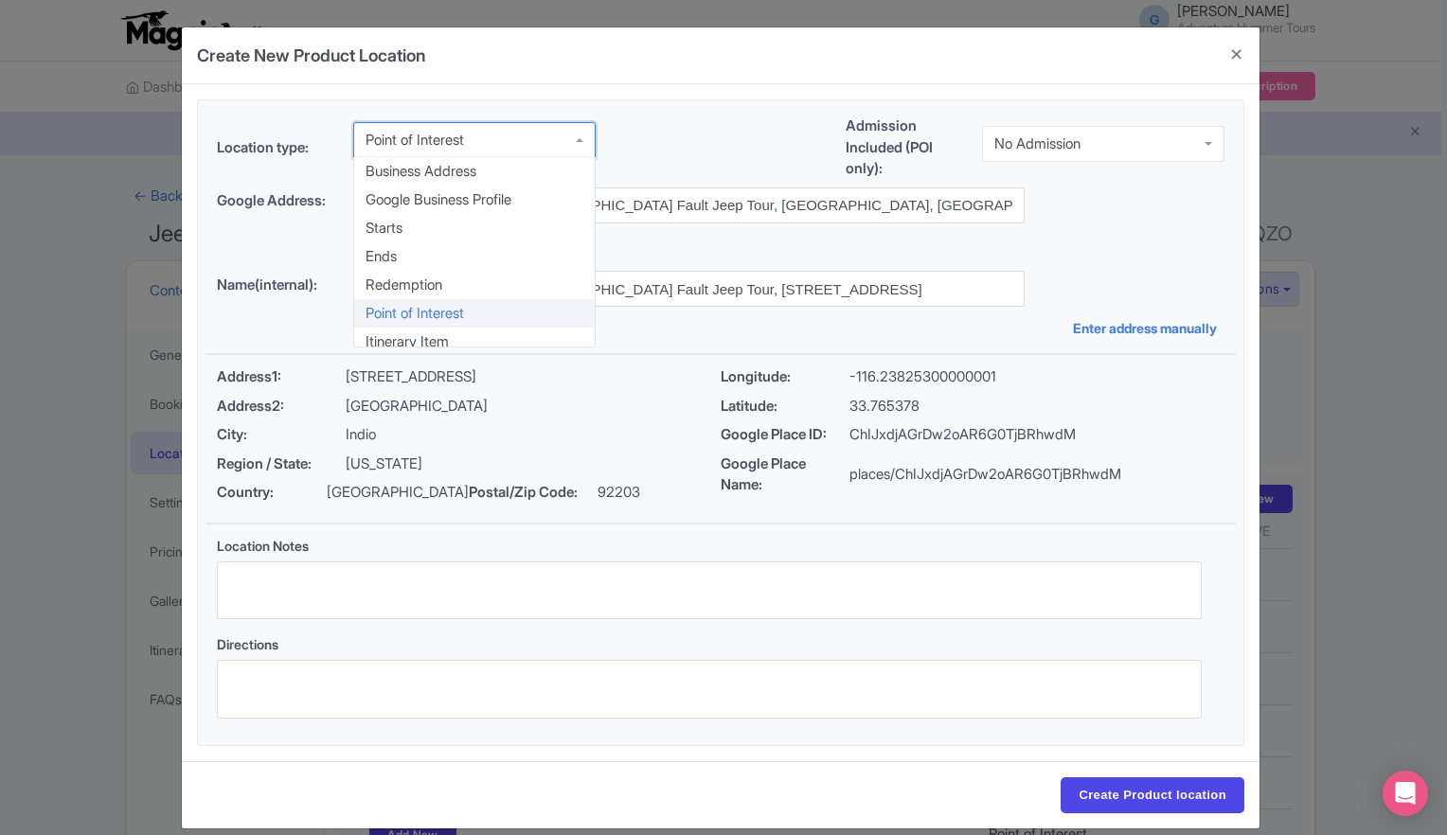
click at [572, 147] on div "Point of Interest" at bounding box center [474, 140] width 242 height 36
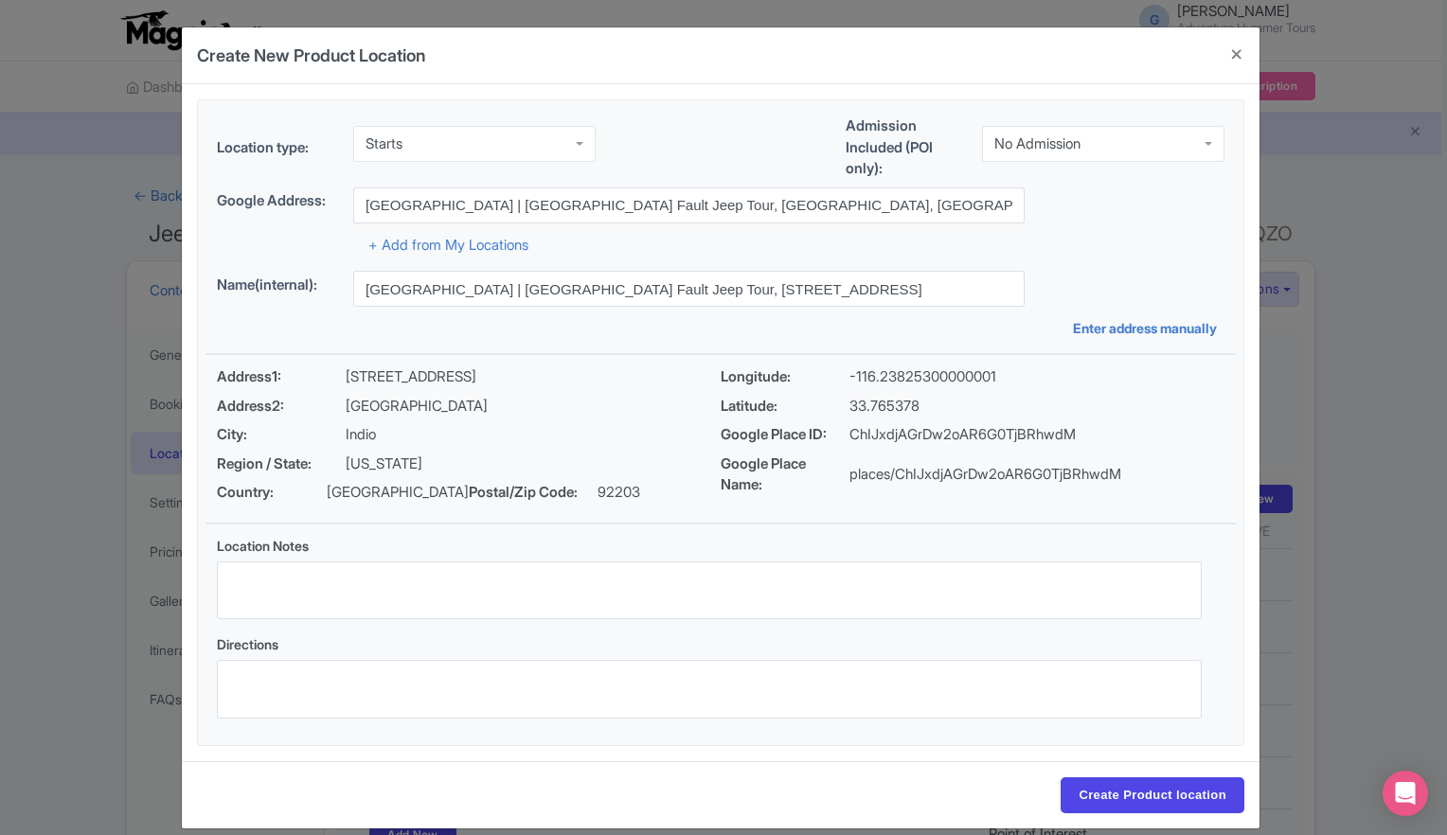
click at [1079, 223] on div "+ Add from My Locations" at bounding box center [720, 239] width 1007 height 33
click at [1053, 218] on div "Google Address: Metate Ranch | San Andreas Fault Jeep Tour, Monroe Street, Indi…" at bounding box center [720, 205] width 1007 height 36
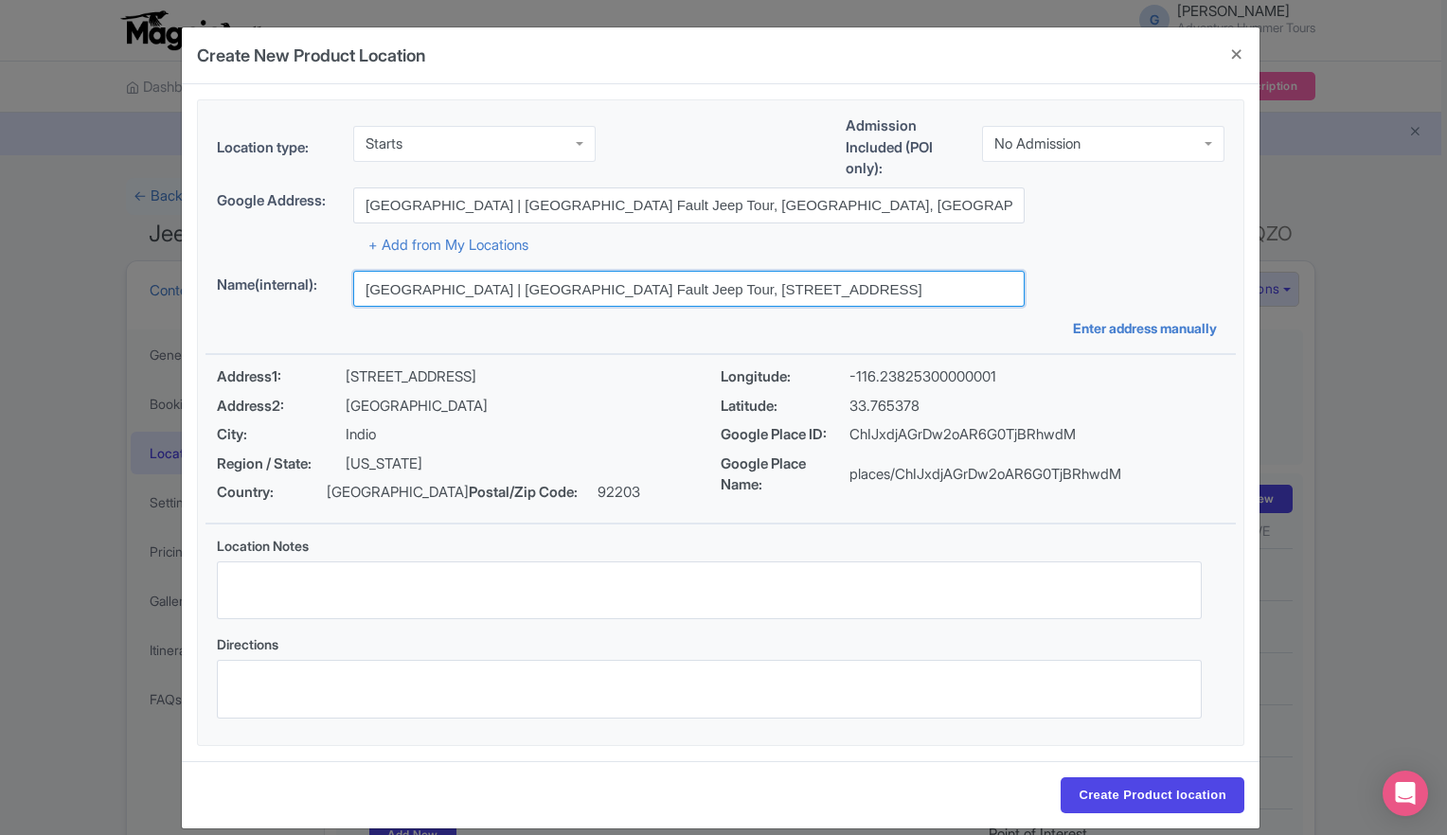
drag, startPoint x: 464, startPoint y: 287, endPoint x: 357, endPoint y: 295, distance: 107.3
click at [357, 295] on input "Metate Ranch | San Andreas Fault Jeep Tour, 38635 Monroe St, Indio, CA 92203, U…" at bounding box center [688, 289] width 671 height 36
drag, startPoint x: 474, startPoint y: 287, endPoint x: 489, endPoint y: 290, distance: 14.5
click at [489, 290] on input "San Andreas Fault Jeep Tour, 38635 Monroe St, Indio, CA 92203, USA" at bounding box center [688, 289] width 671 height 36
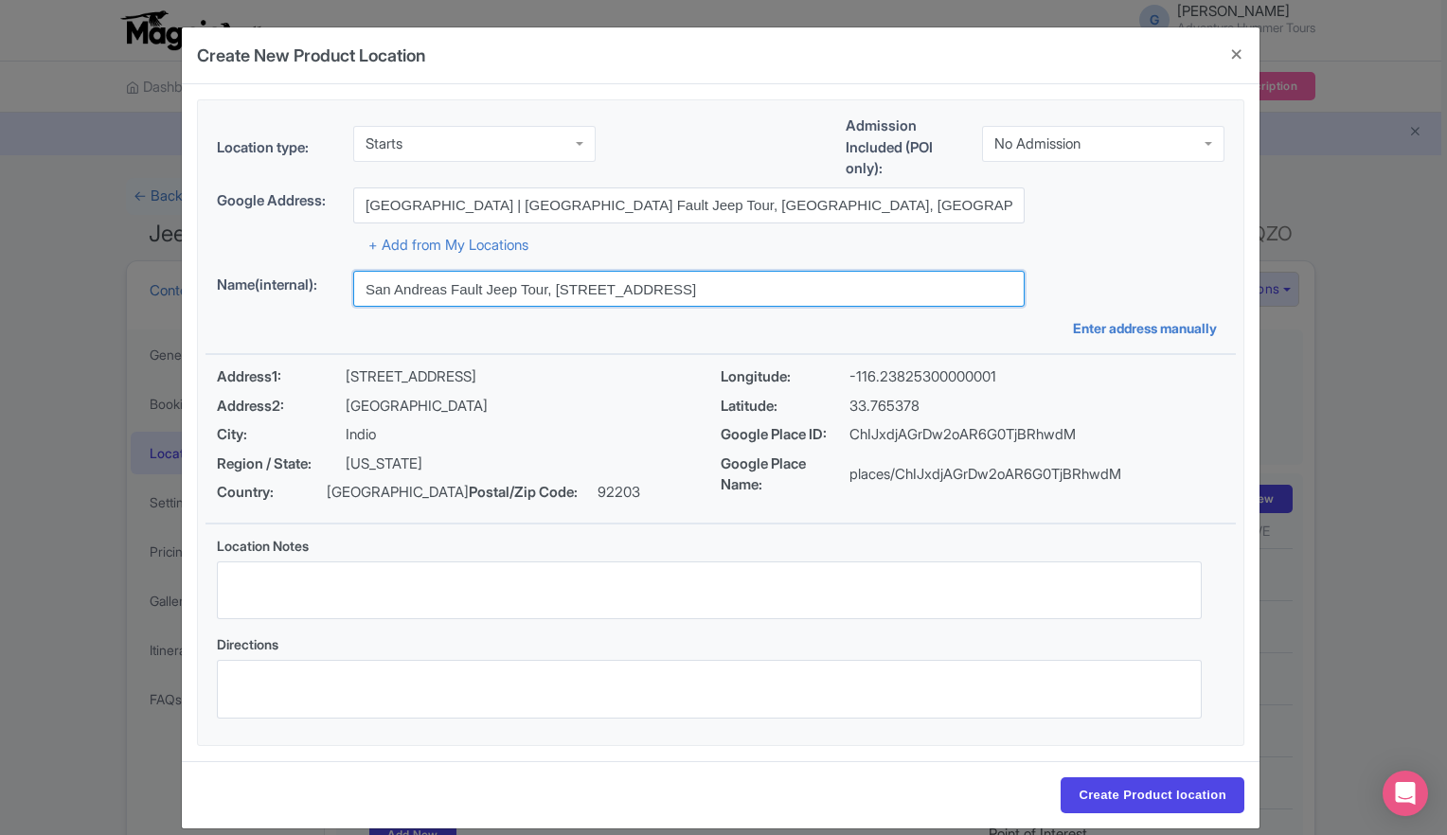
click at [480, 290] on input "San Andreas Fault Jeep Tour, 38635 Monroe St, Indio, CA 92203, USA" at bounding box center [688, 289] width 671 height 36
drag, startPoint x: 543, startPoint y: 290, endPoint x: 967, endPoint y: 305, distance: 424.4
click at [967, 305] on input "San Andreas Fault Jeep Tour, 38635 Monroe St, Indio, CA 92203, USA" at bounding box center [688, 289] width 671 height 36
click at [929, 302] on input "San Andreas Fault Jeep Tour, 38635 Monroe St, Indio, CA 92203, USA" at bounding box center [688, 289] width 671 height 36
click at [893, 291] on input "San Andreas Fault Jeep Tour, 38635 Monroe St, Indio, CA 92203, USA" at bounding box center [688, 289] width 671 height 36
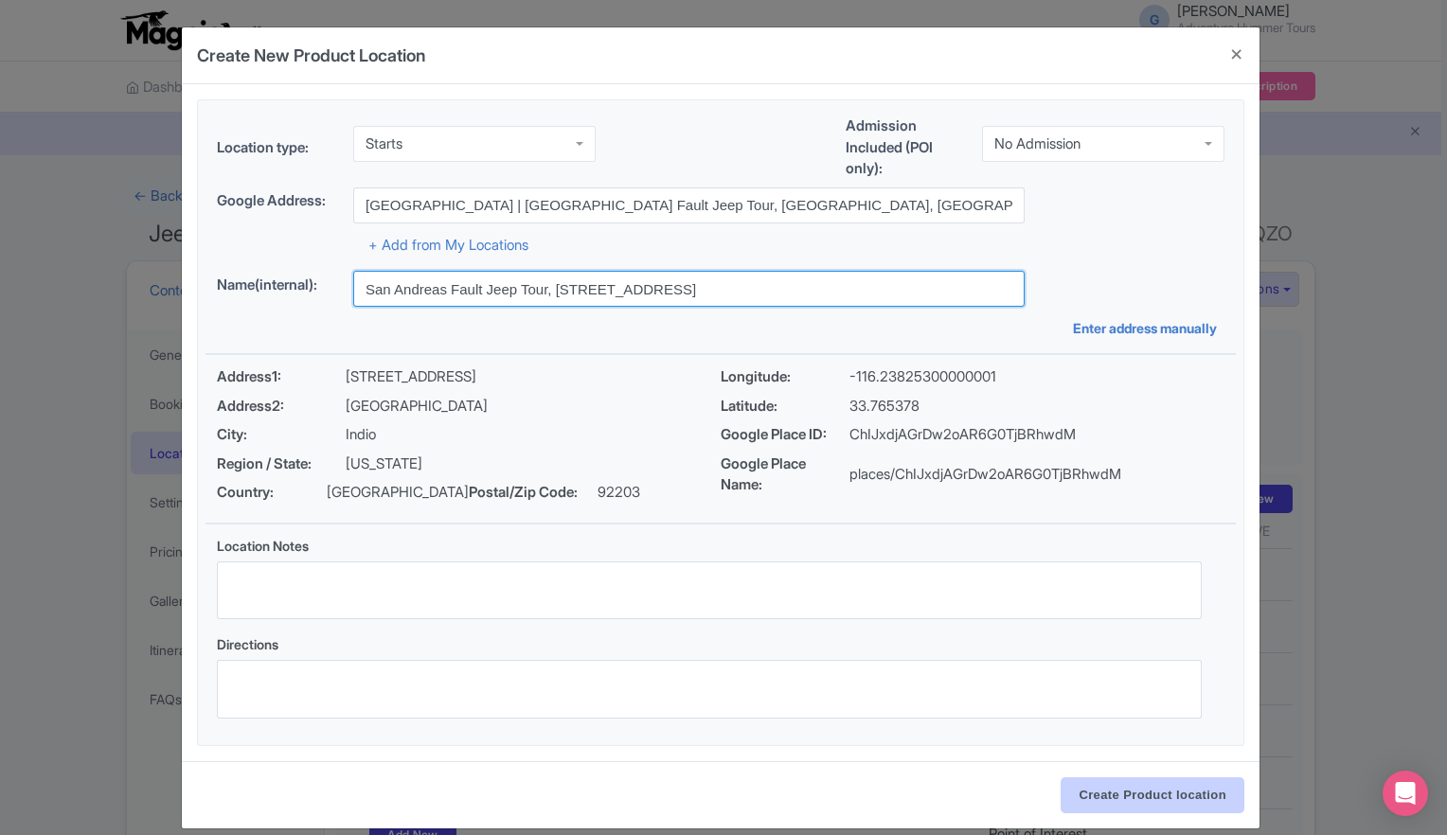
type input "San Andreas Fault Jeep Tour, 38635 Monroe St, Indio, CA 92203, USA"
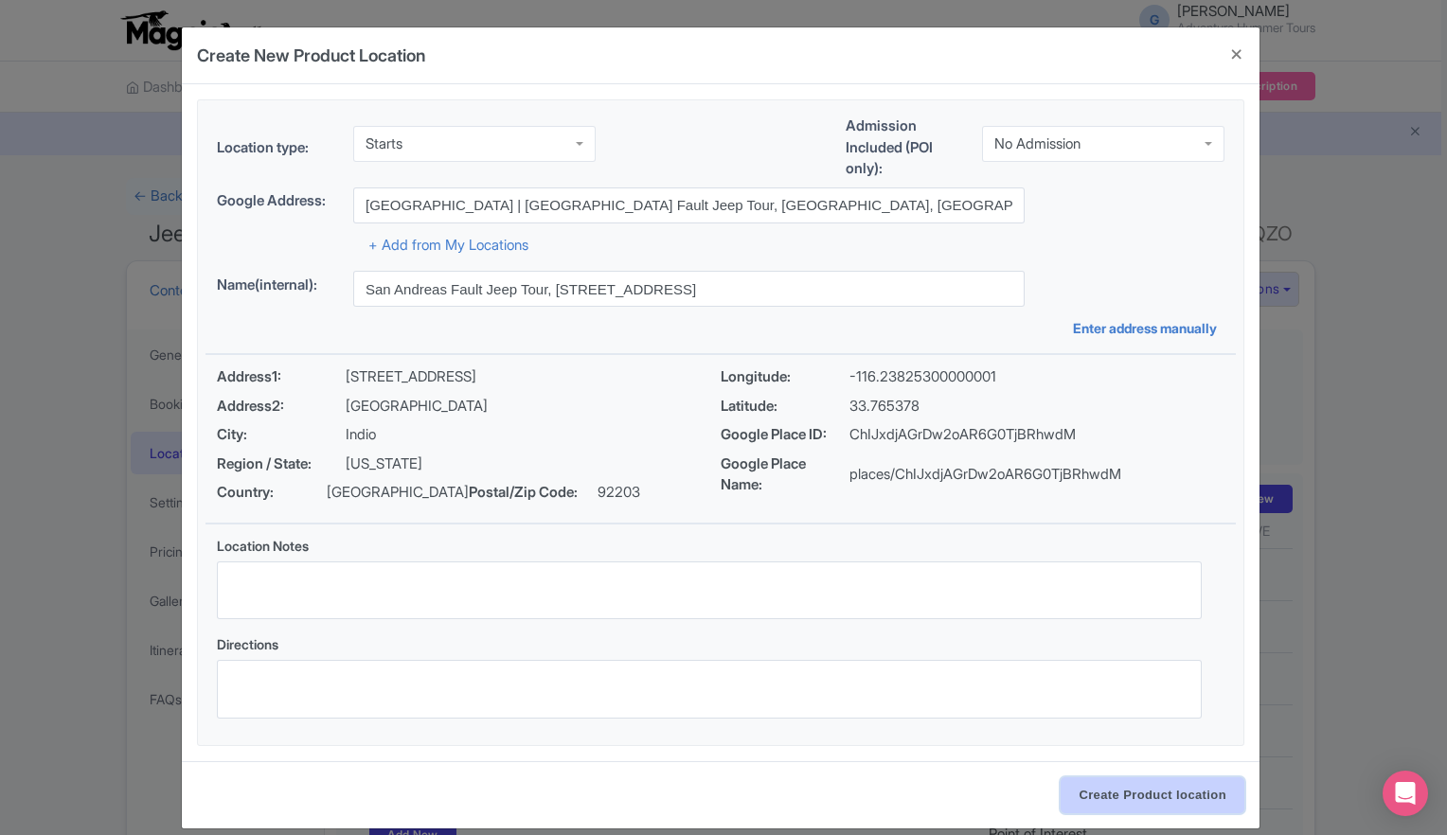
click at [1132, 792] on input "Create Product location" at bounding box center [1152, 795] width 184 height 36
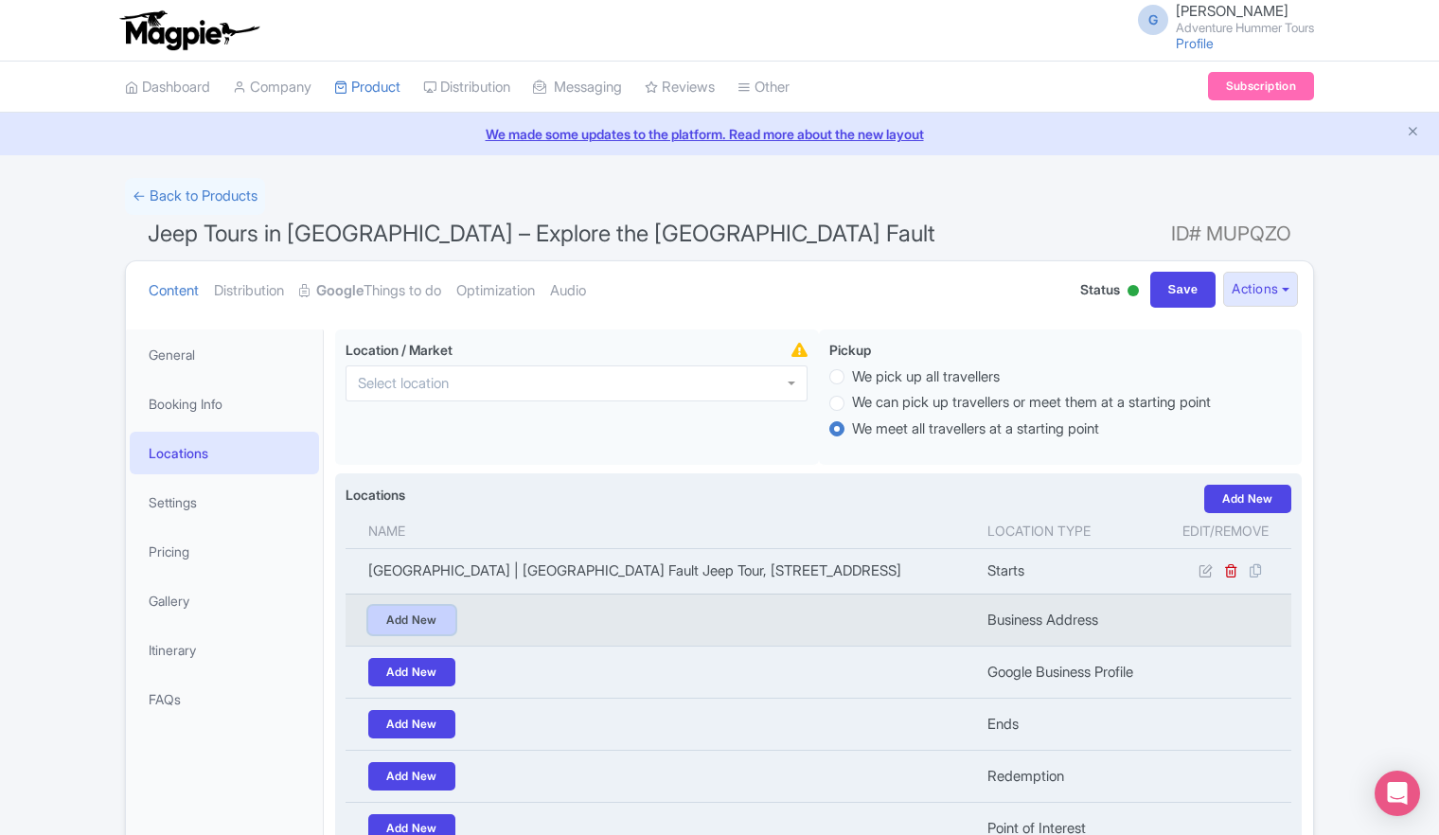
click at [401, 612] on link "Add New" at bounding box center [411, 620] width 87 height 28
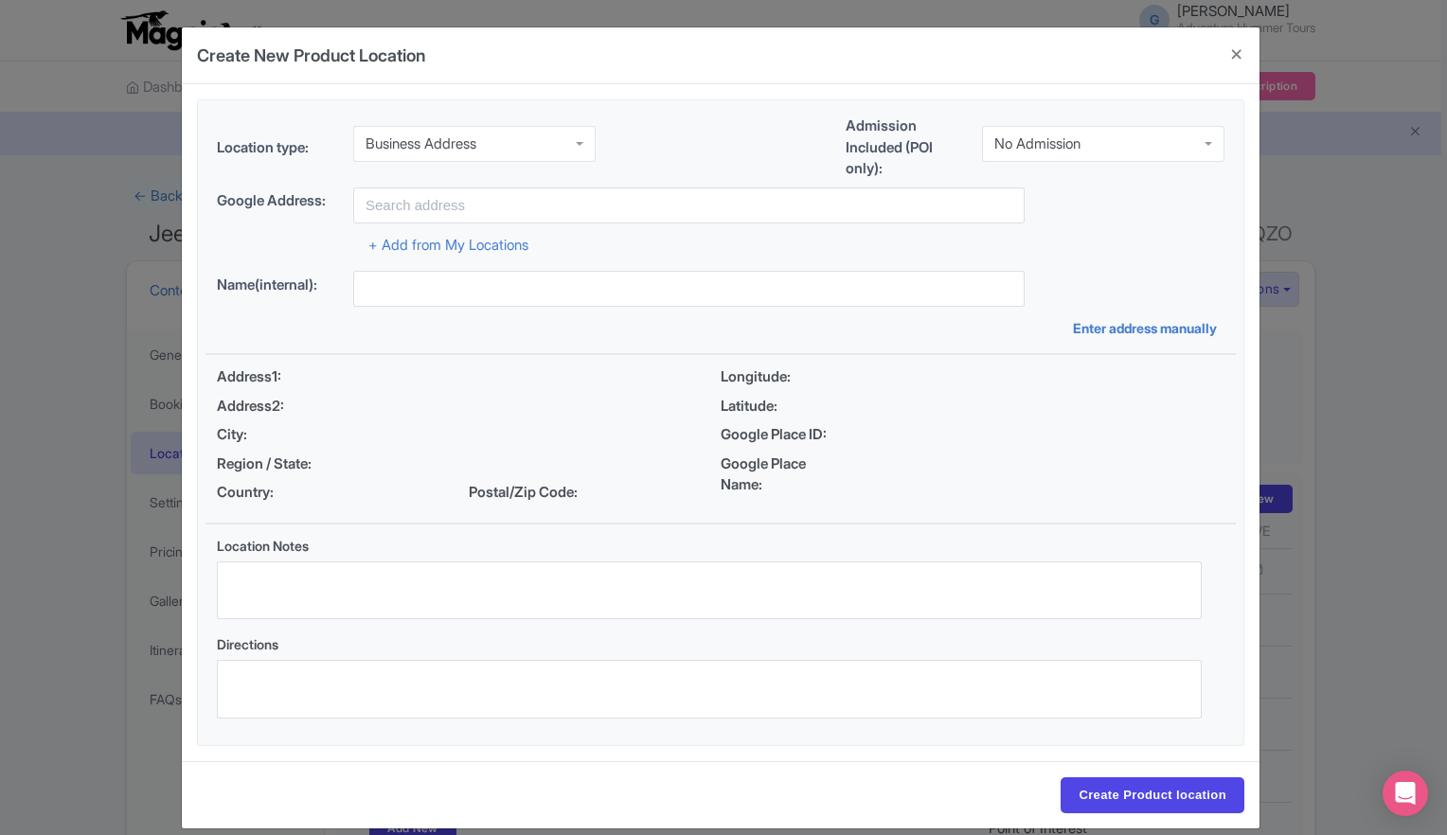
click at [574, 145] on div "Business Address" at bounding box center [474, 144] width 242 height 36
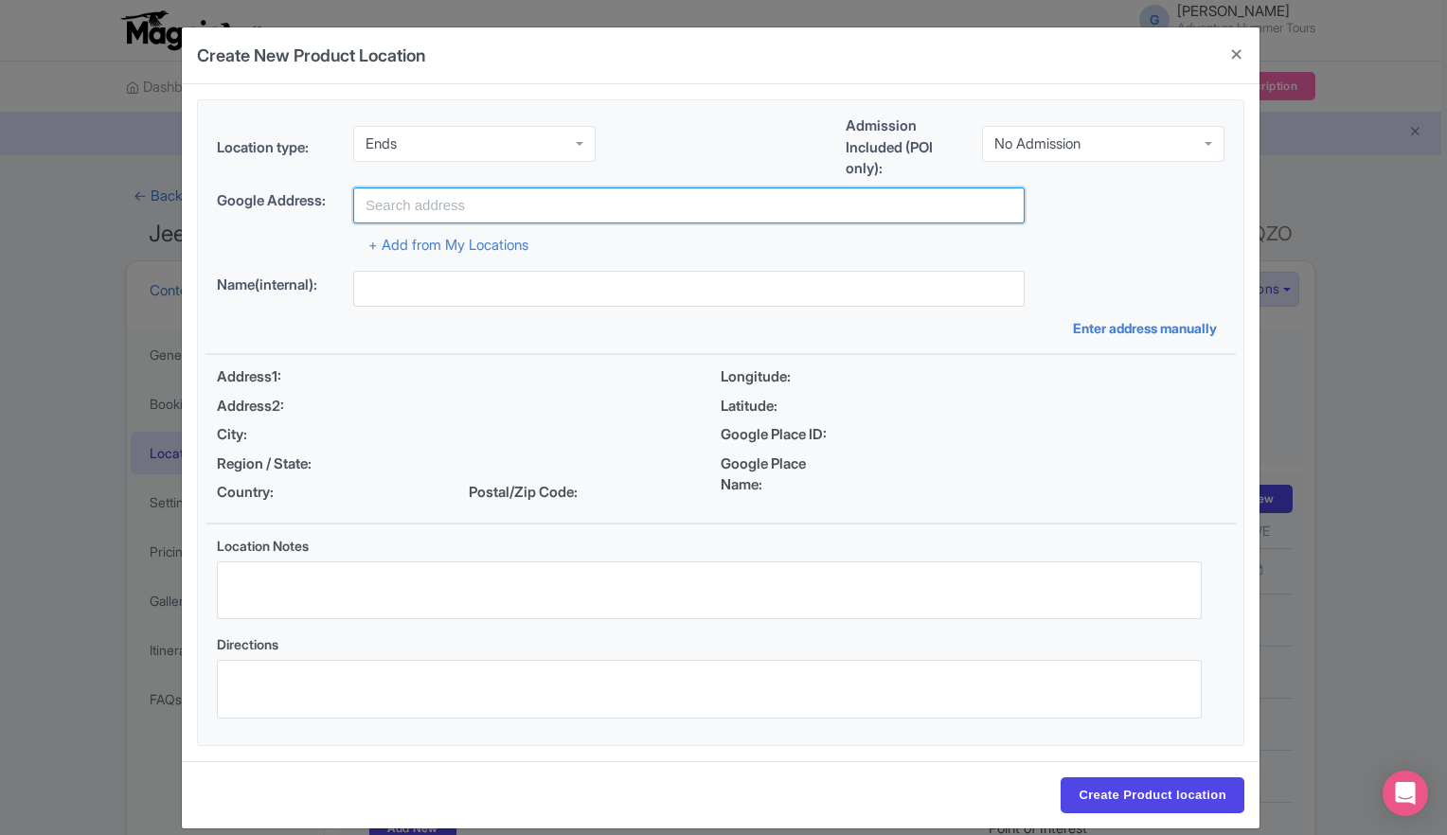
click at [436, 189] on input "text" at bounding box center [688, 205] width 671 height 36
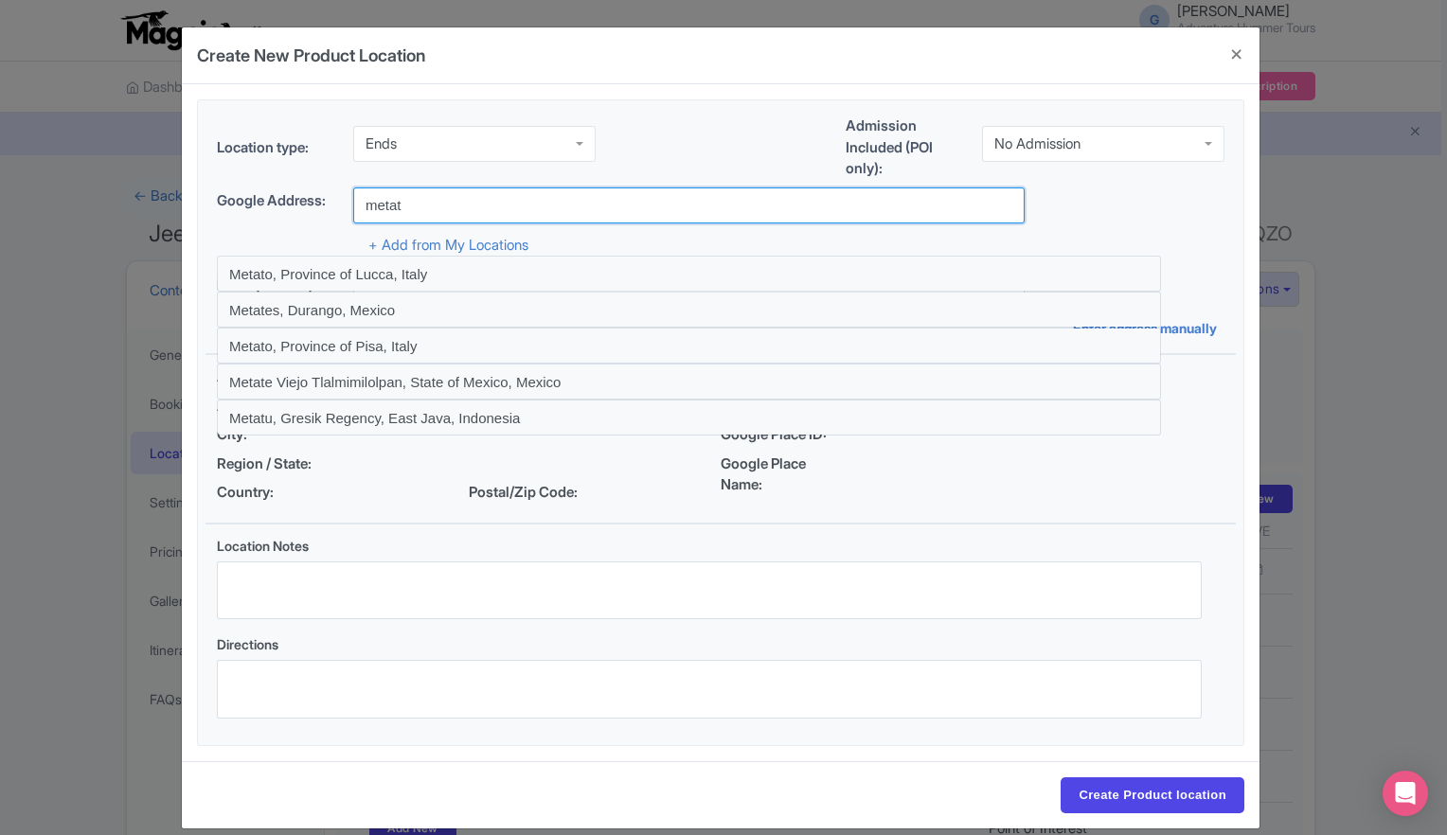
type input "Metate Ranch | San Andreas Fault Jeep Tour, Monroe Street, Indio, CA, USA"
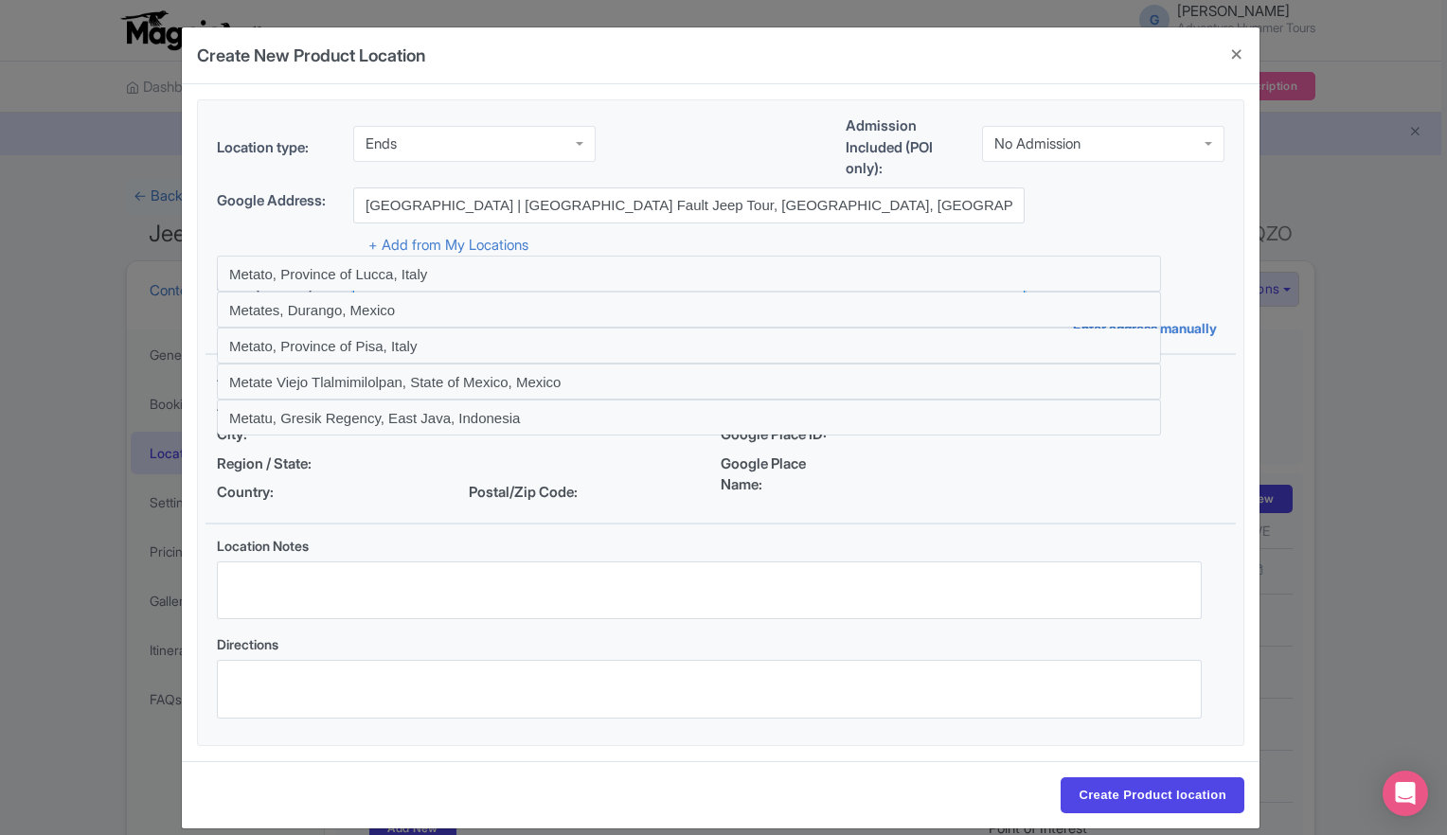
type input "San Andreas Fault Jeep Tour, 38635 Monroe St, Indio, CA 92203, USA"
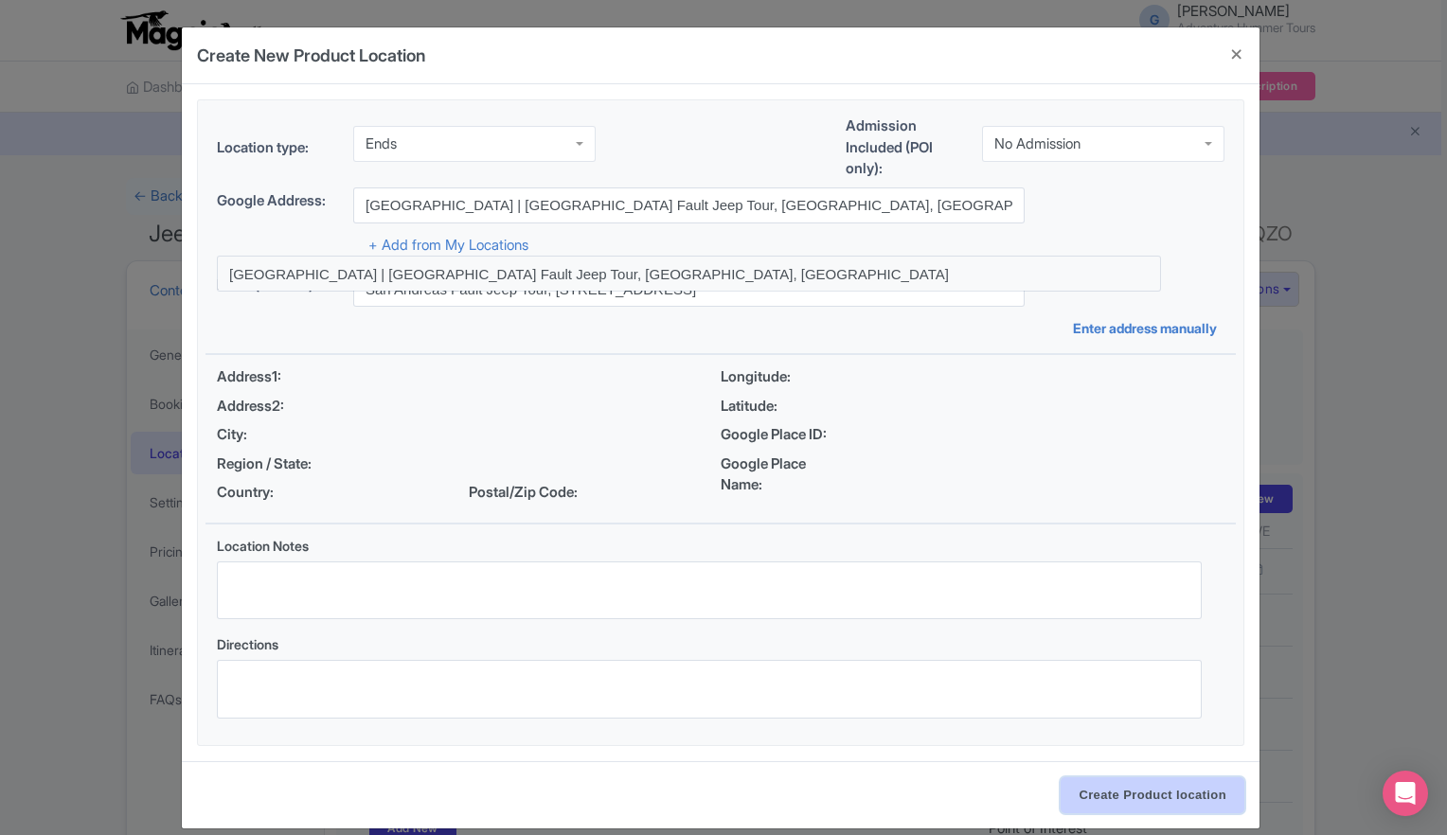
click at [1132, 801] on input "Create Product location" at bounding box center [1152, 795] width 184 height 36
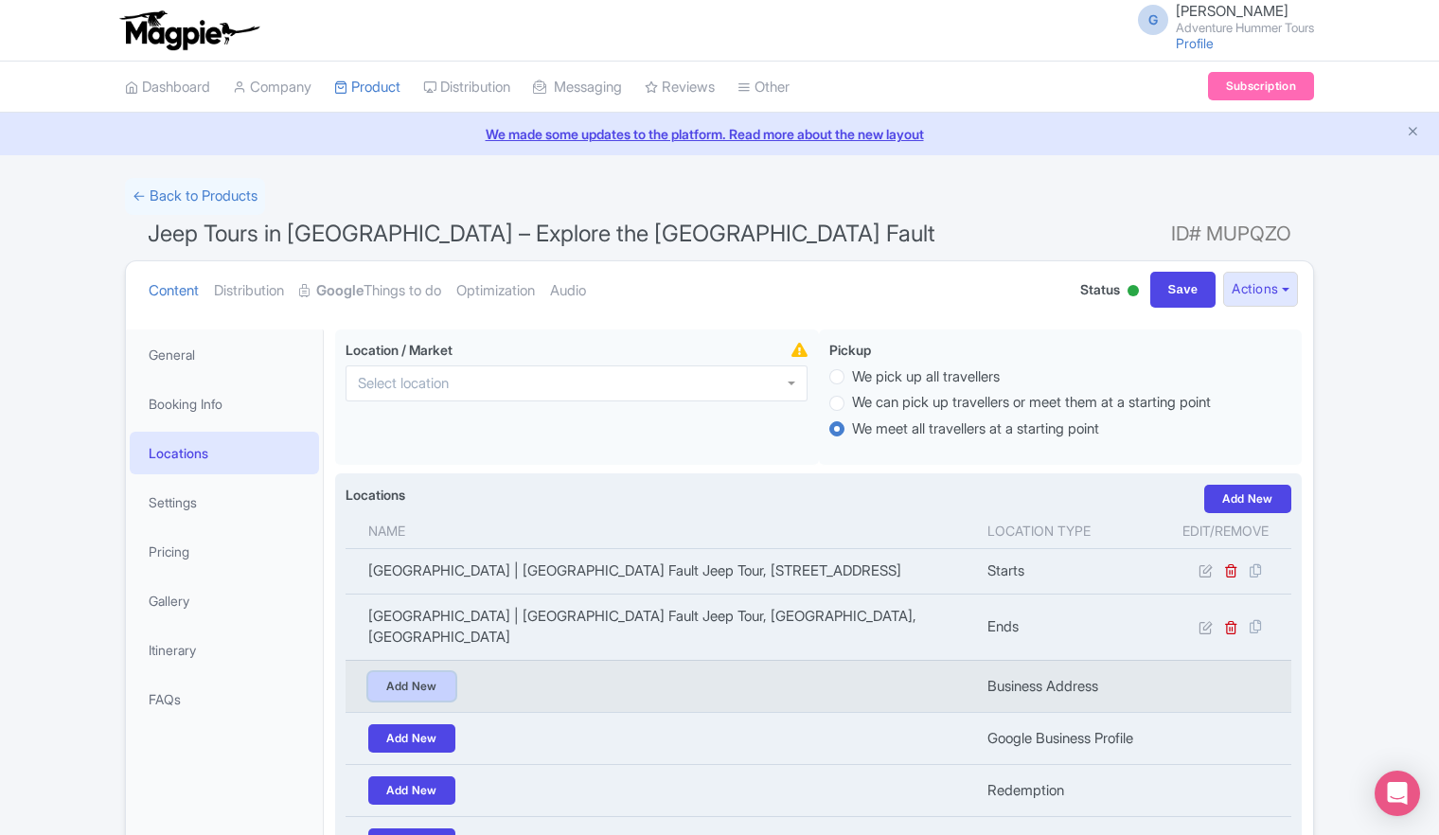
click at [414, 672] on link "Add New" at bounding box center [411, 686] width 87 height 28
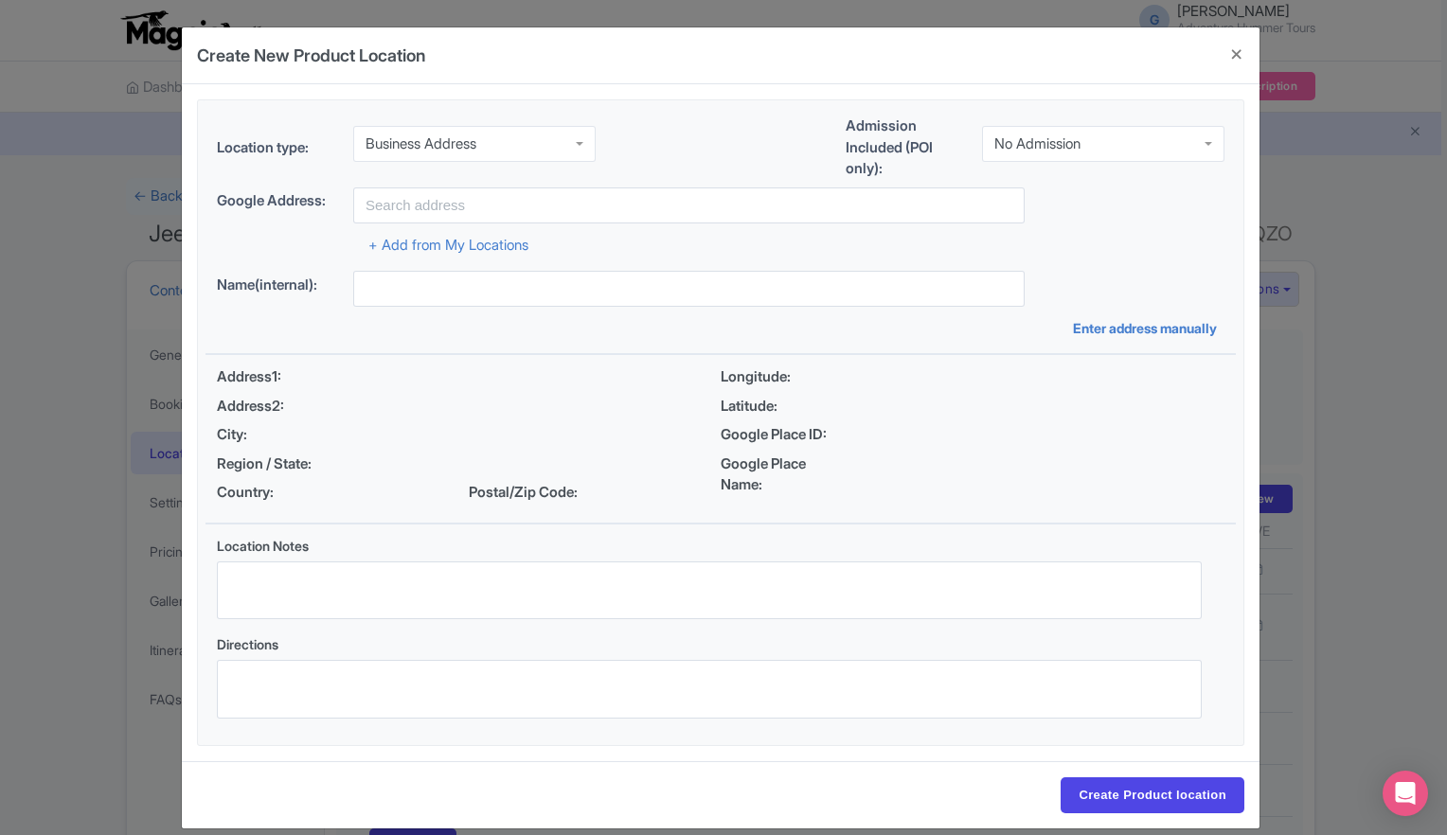
click at [573, 146] on div "Business Address" at bounding box center [474, 144] width 242 height 36
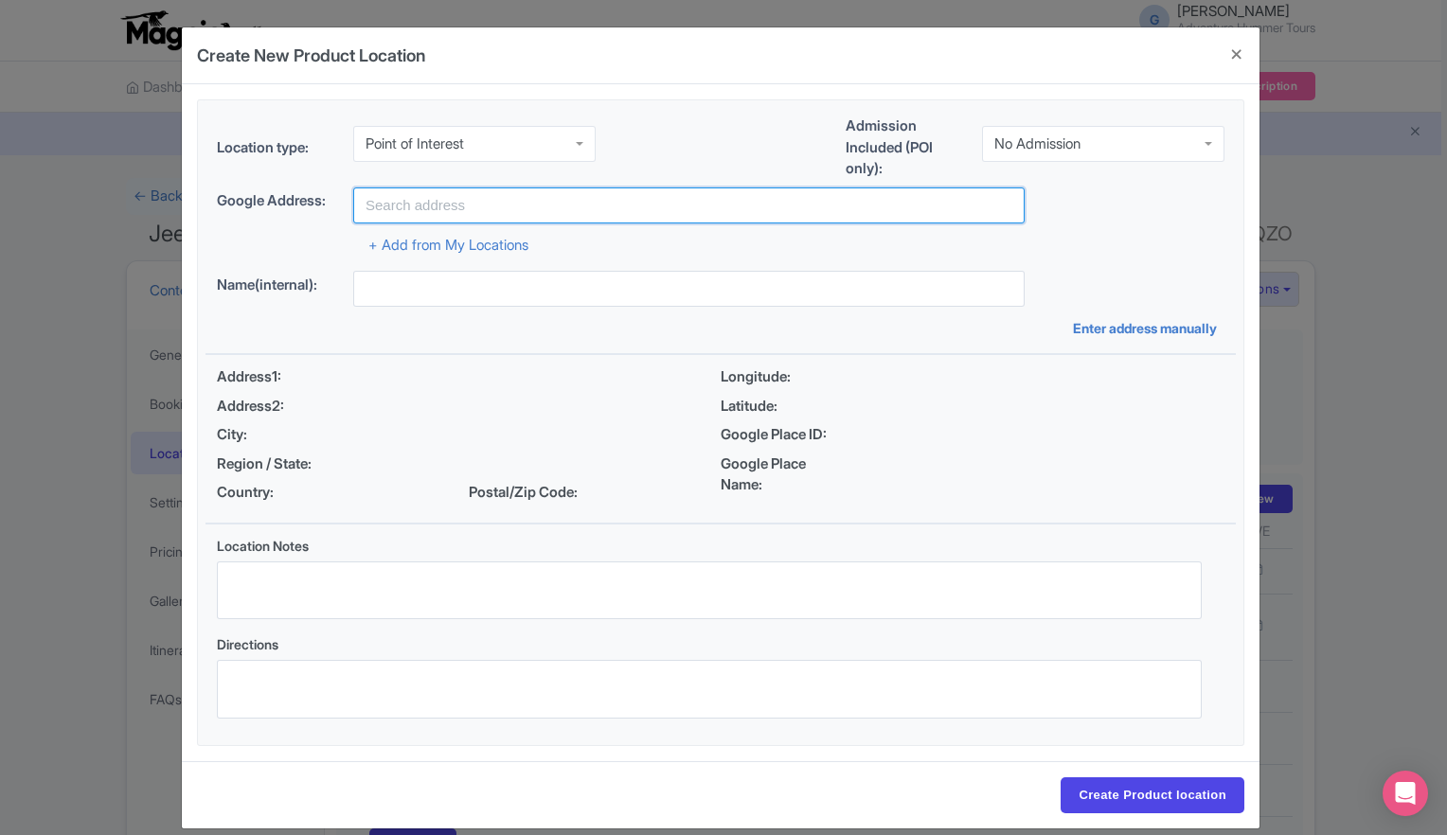
click at [452, 206] on input "text" at bounding box center [688, 205] width 671 height 36
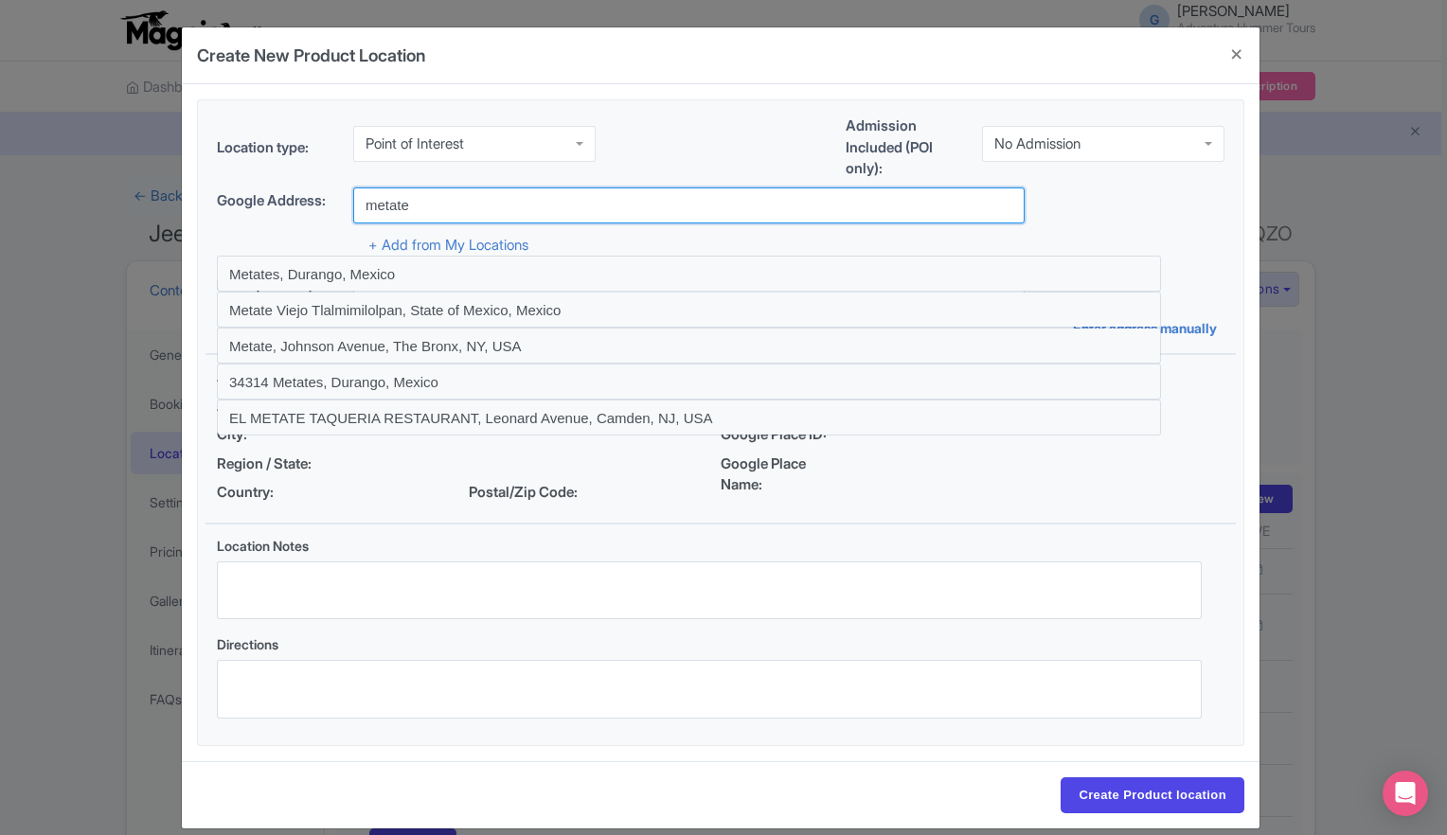
type input "[GEOGRAPHIC_DATA] | [GEOGRAPHIC_DATA] Fault Jeep Tour, [GEOGRAPHIC_DATA], [GEOG…"
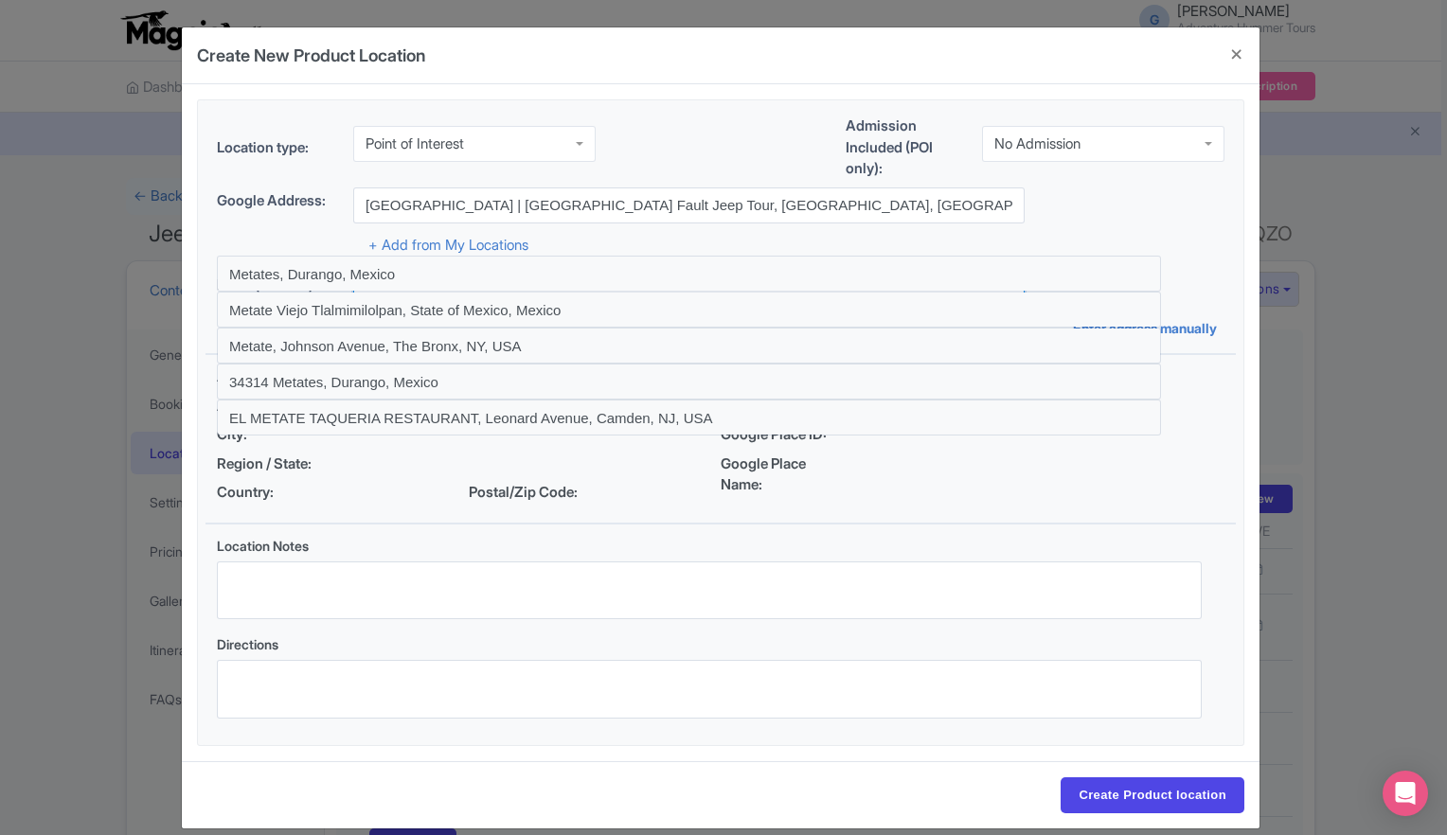
type input "San Andreas Fault Jeep Tour, [STREET_ADDRESS]"
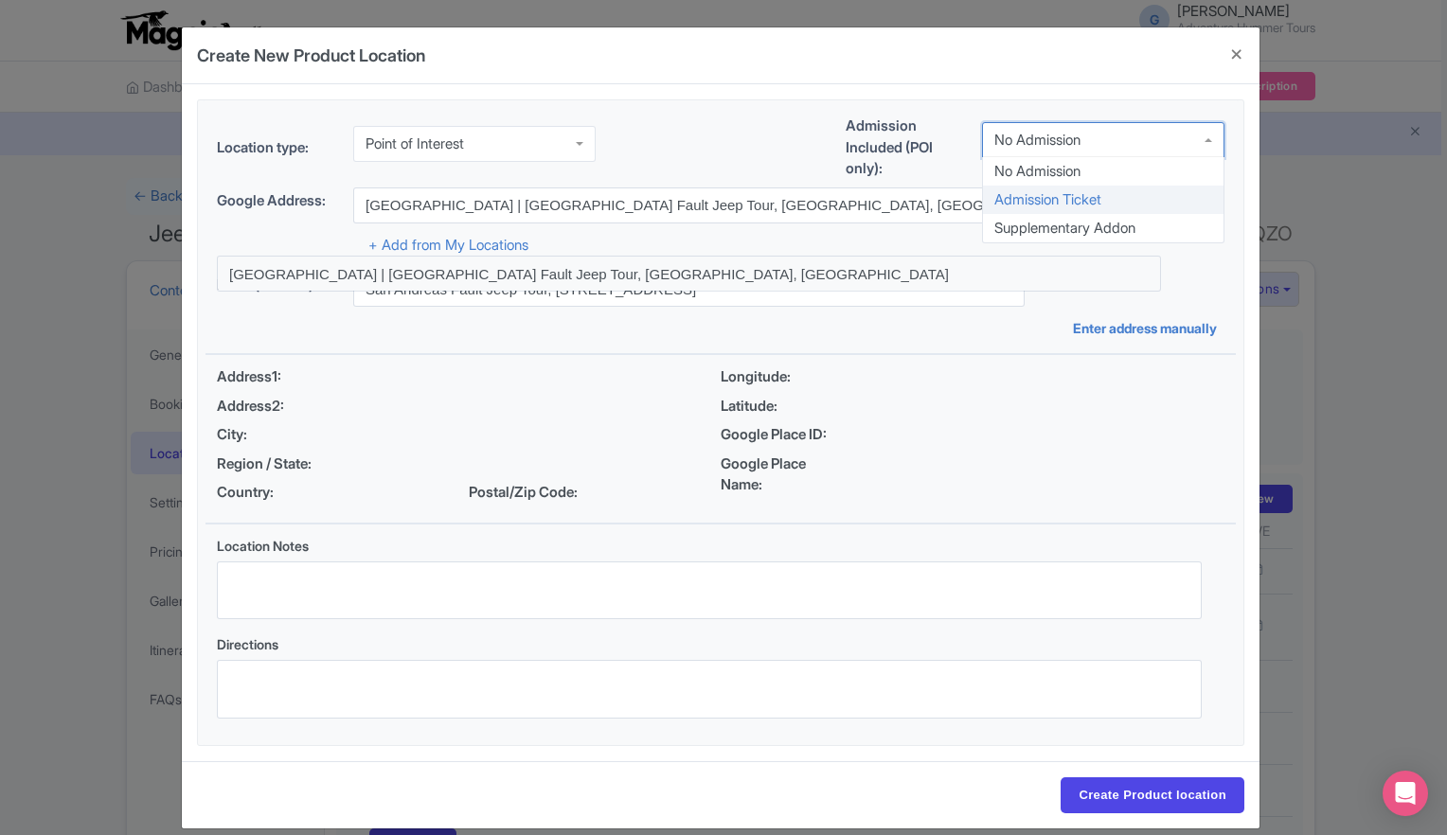
click at [892, 241] on div "+ Add from My Locations" at bounding box center [720, 239] width 1007 height 33
click at [1044, 142] on div "No Admission" at bounding box center [1037, 140] width 86 height 17
click at [1068, 217] on div "Google Address: Metate Ranch | San Andreas Fault Jeep Tour, Monroe Street, Indi…" at bounding box center [720, 205] width 1007 height 36
click at [913, 437] on div "Google Place ID:" at bounding box center [972, 435] width 504 height 22
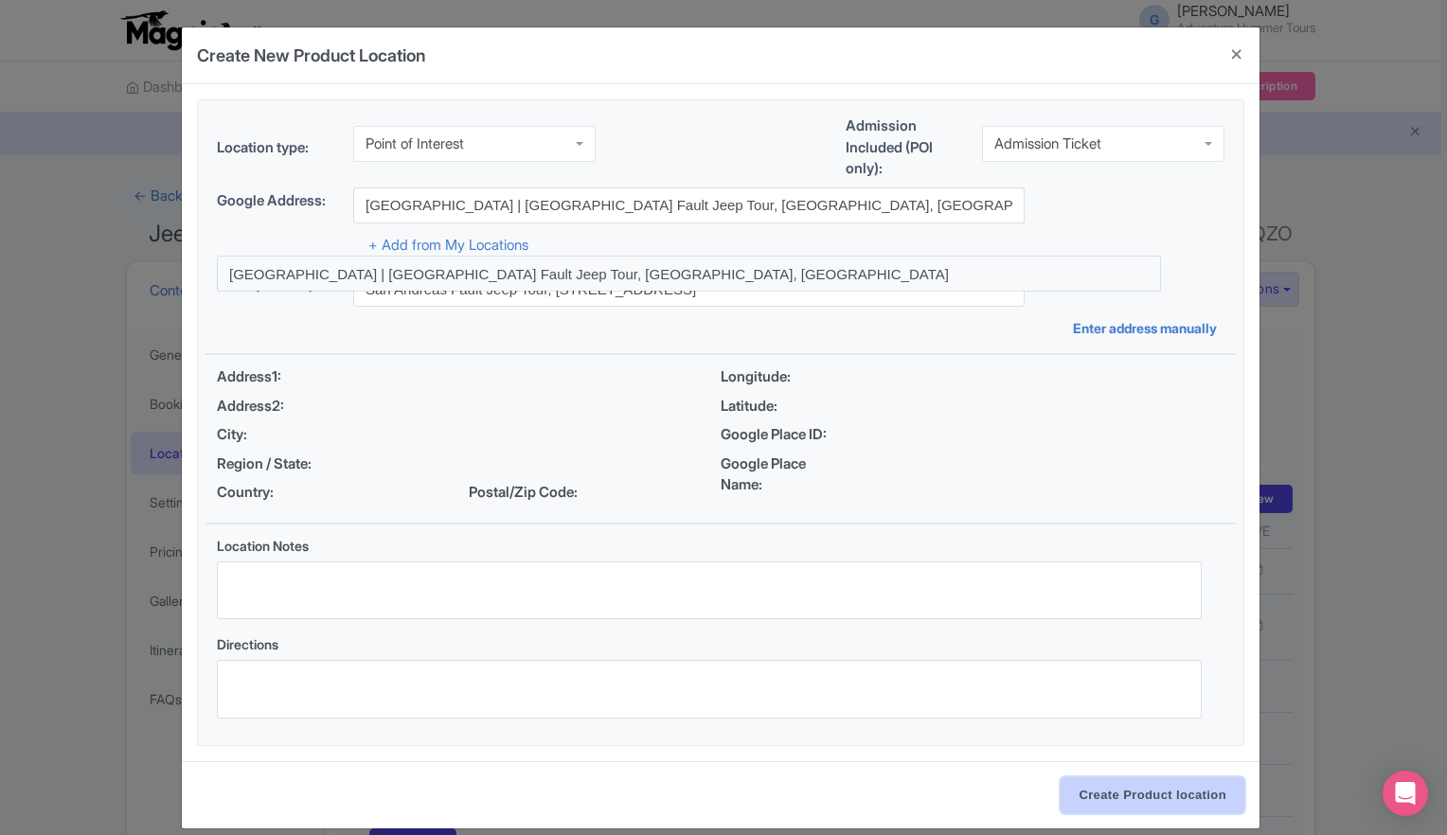
click at [1129, 793] on input "Create Product location" at bounding box center [1152, 795] width 184 height 36
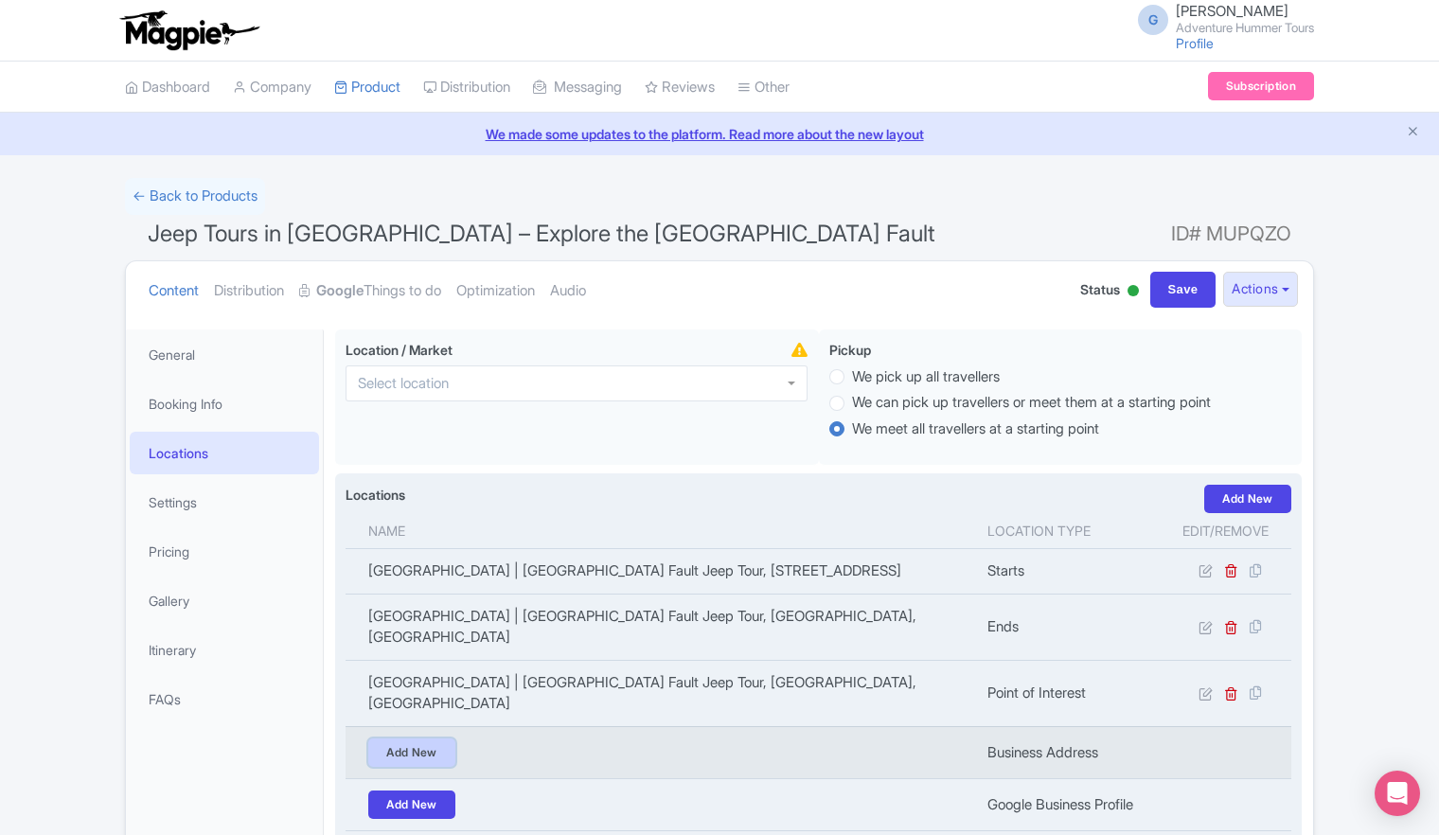
click at [427, 738] on link "Add New" at bounding box center [411, 752] width 87 height 28
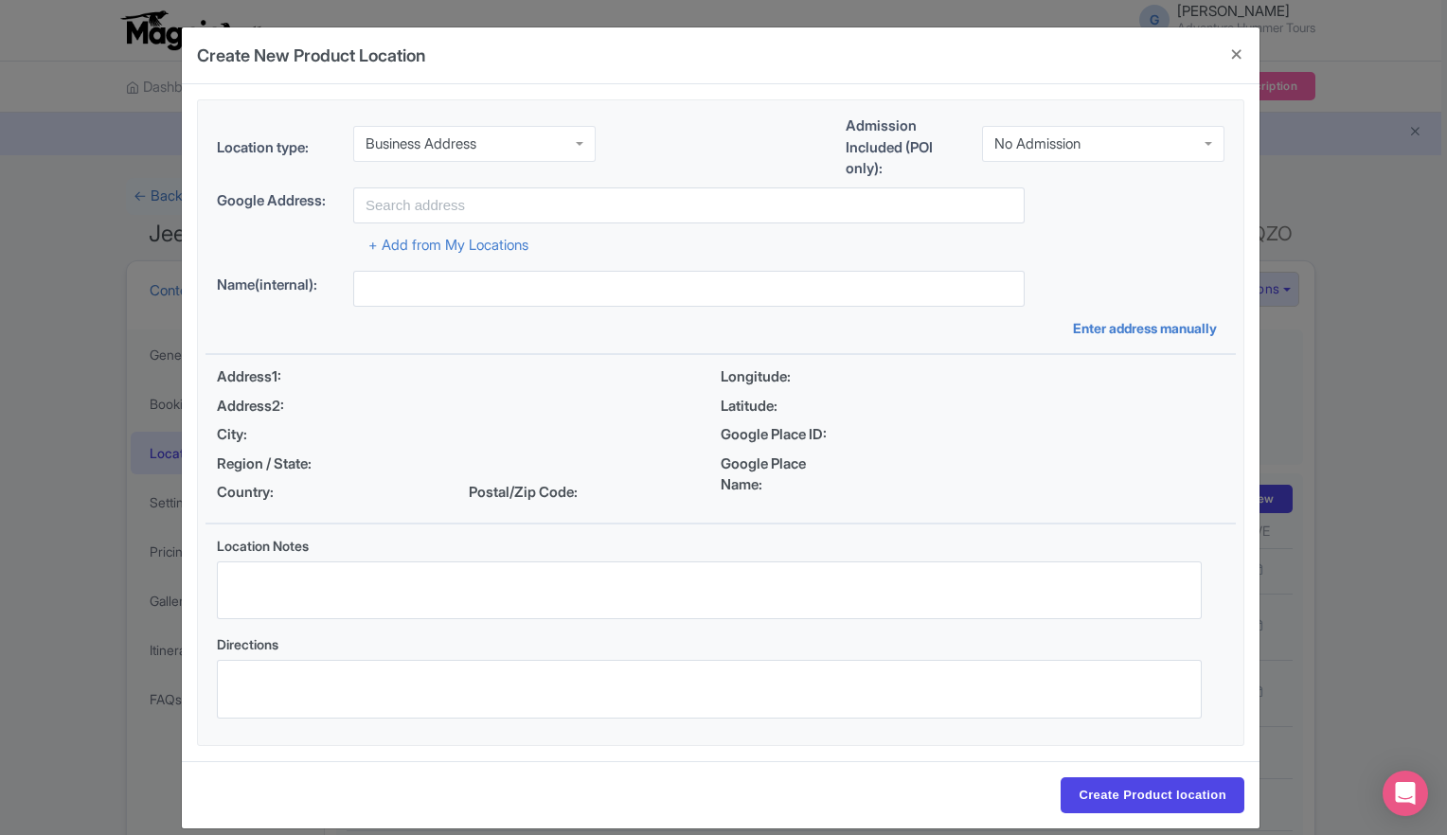
click at [572, 142] on div "Business Address" at bounding box center [474, 144] width 242 height 36
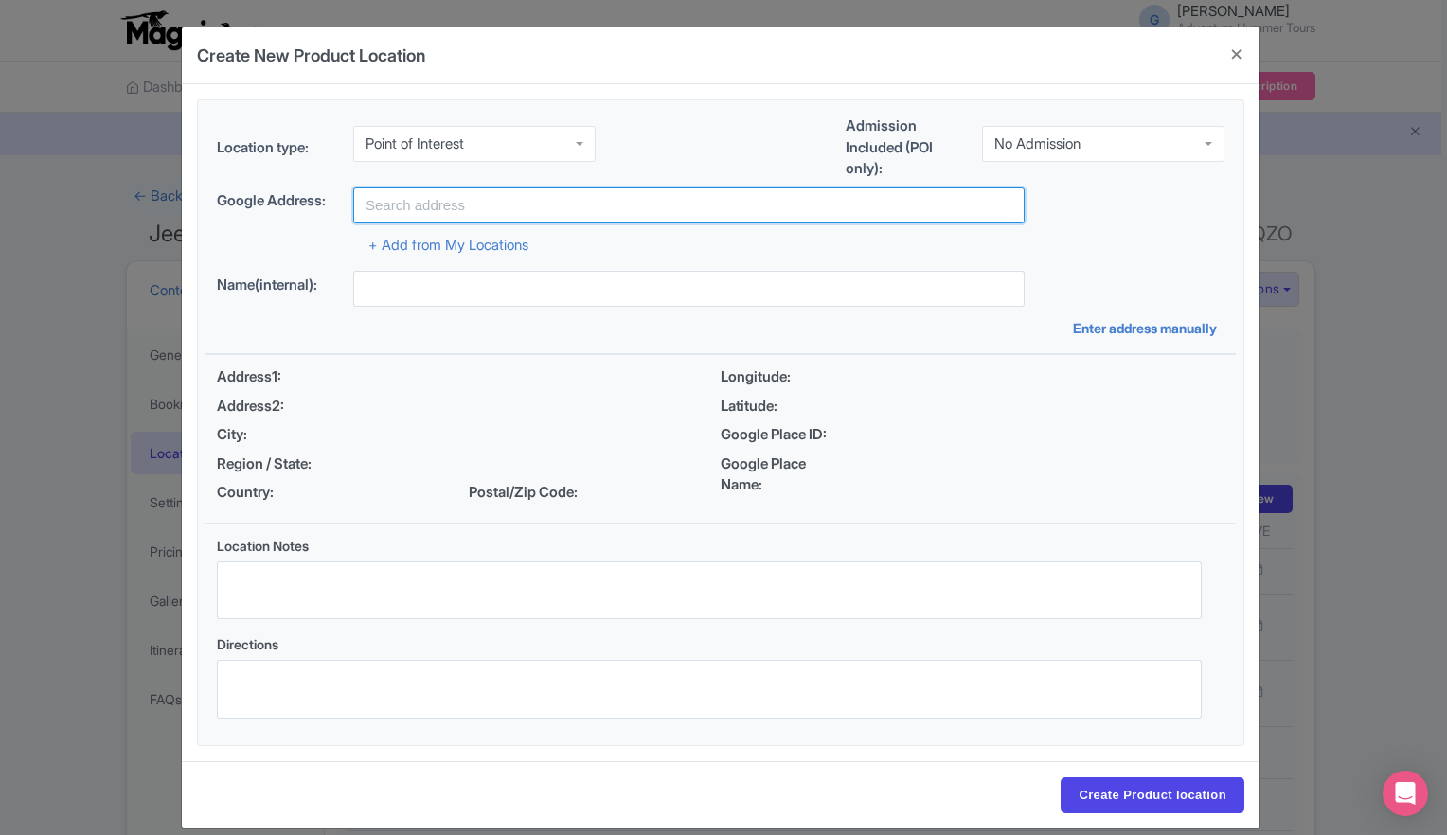
click at [471, 203] on input "text" at bounding box center [688, 205] width 671 height 36
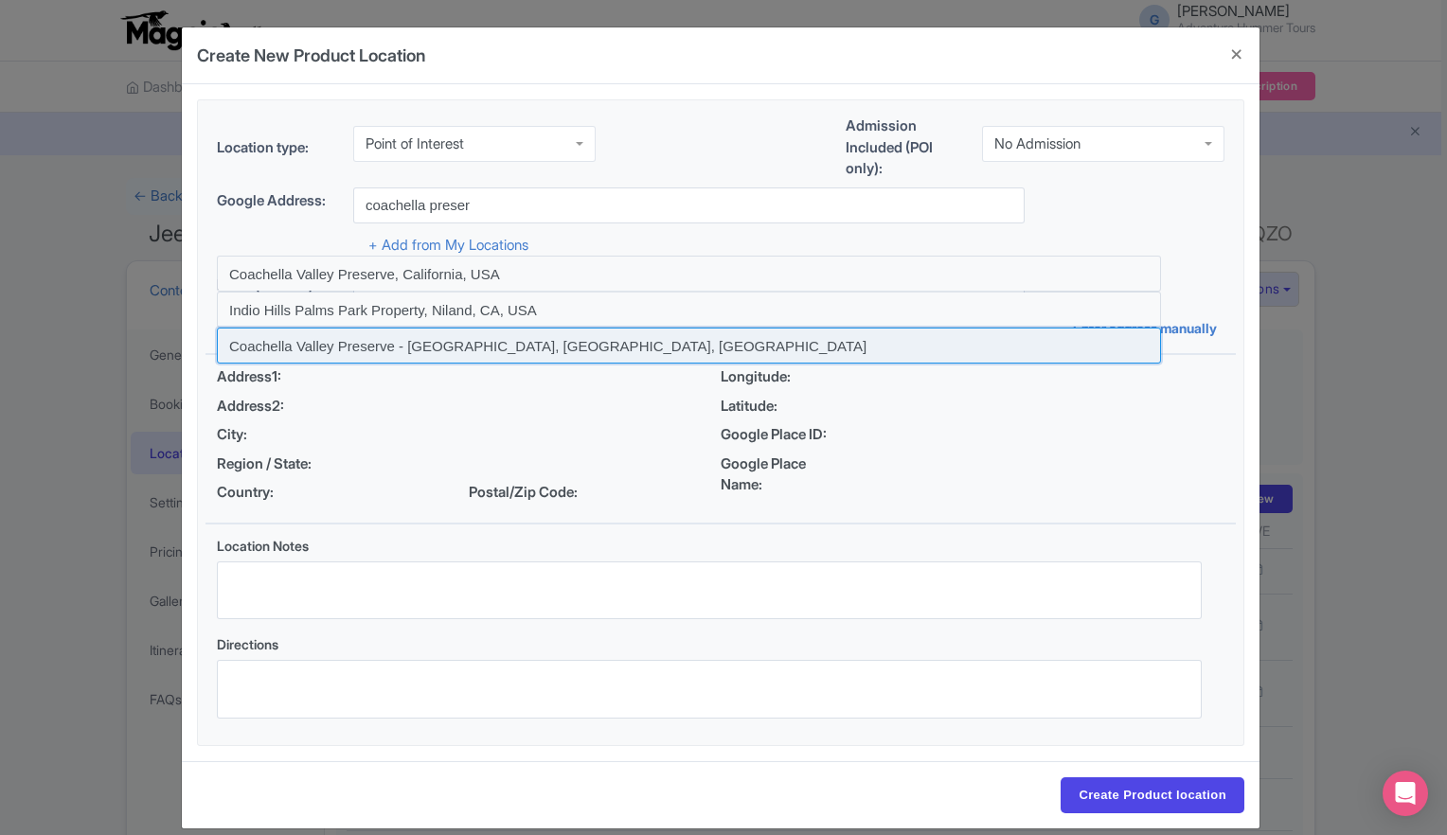
click at [384, 347] on input at bounding box center [689, 346] width 944 height 36
type input "Coachella Valley Preserve - Thousand Palms Oasis Preserve, Thousand Palms Canyo…"
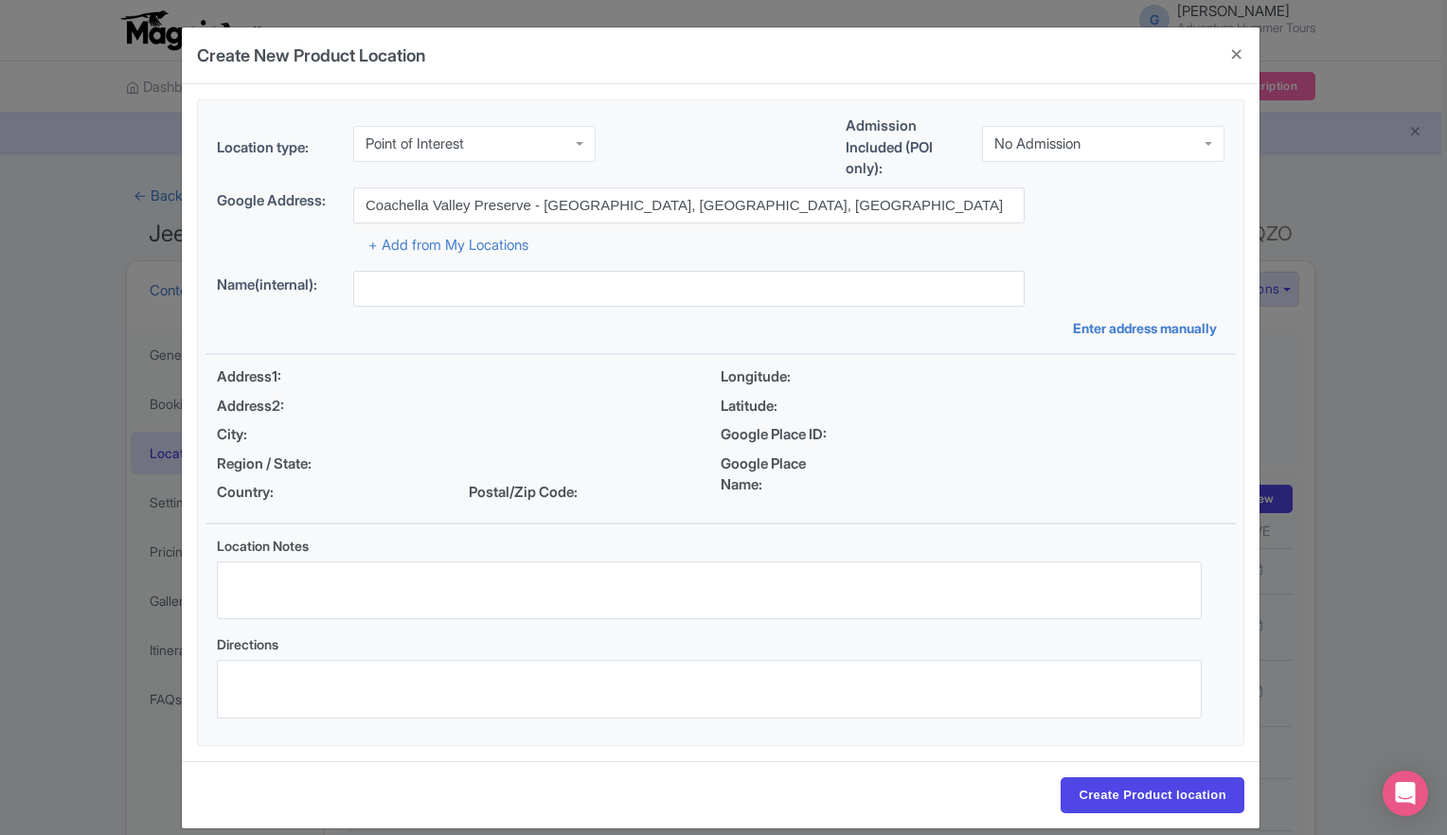
type input "Coachella Valley Preserve - Thousand Palms Oasis Preserve, 29200 Thousand Palms…"
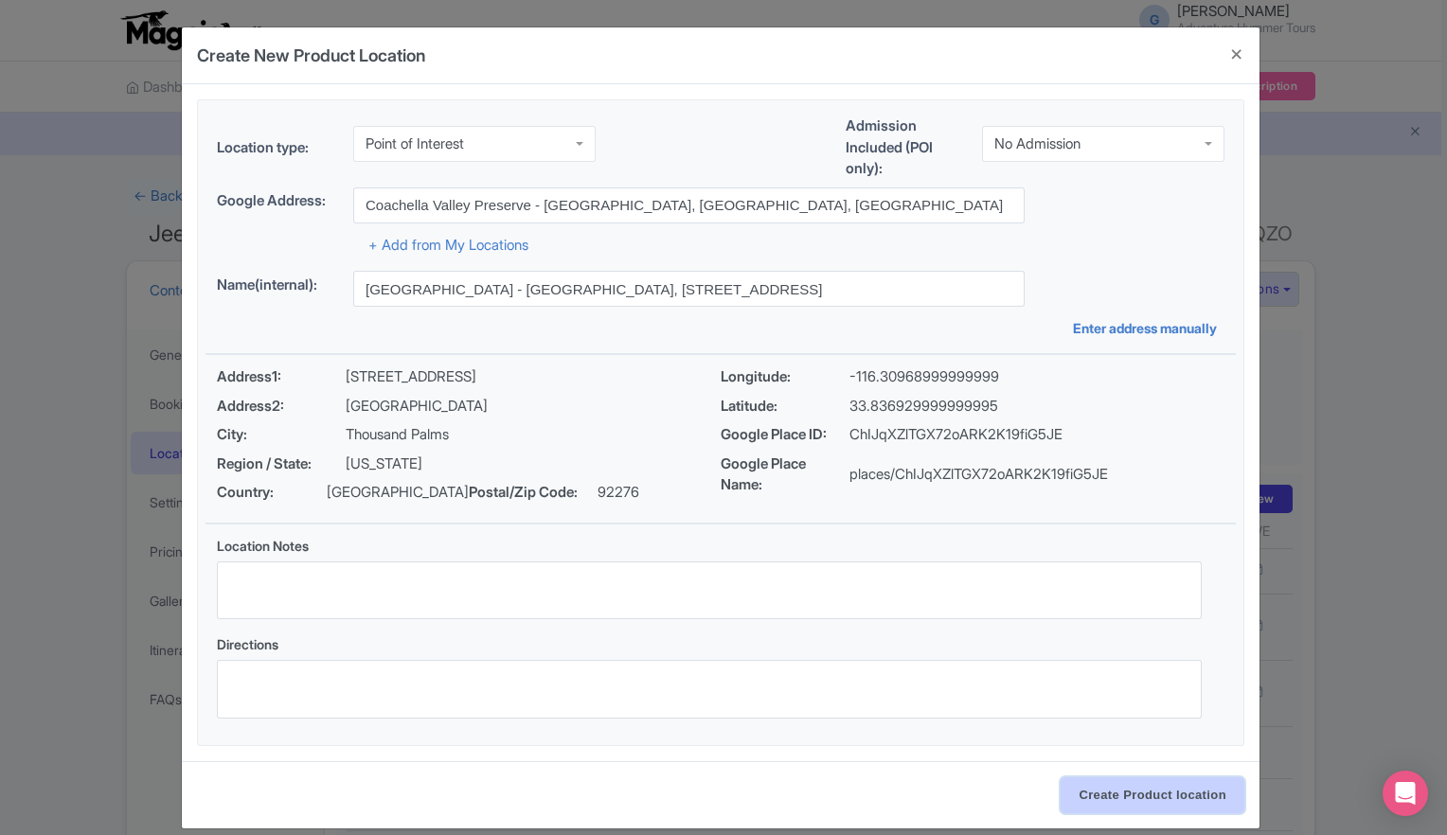
click at [1122, 791] on input "Create Product location" at bounding box center [1152, 795] width 184 height 36
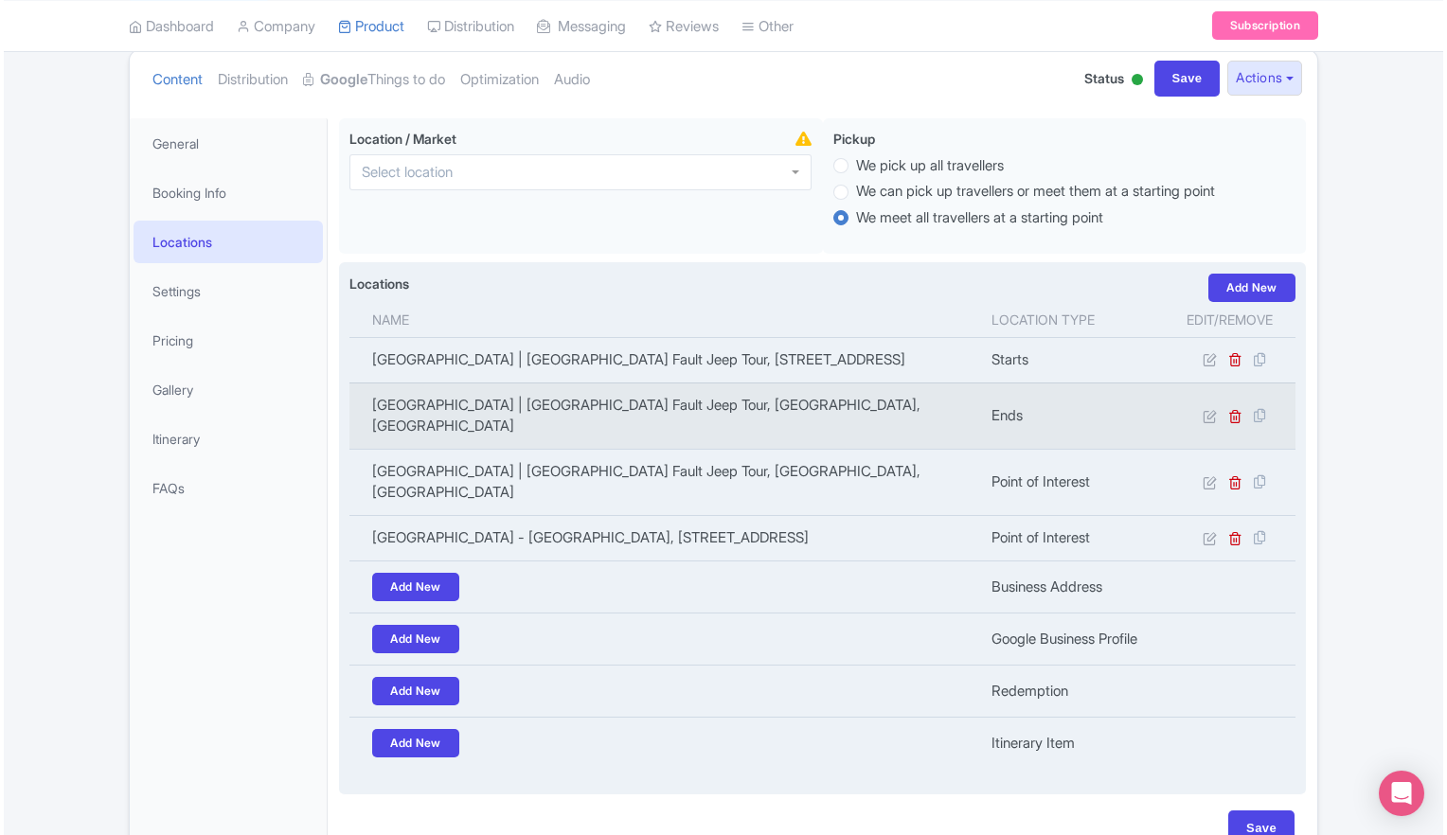
scroll to position [95, 0]
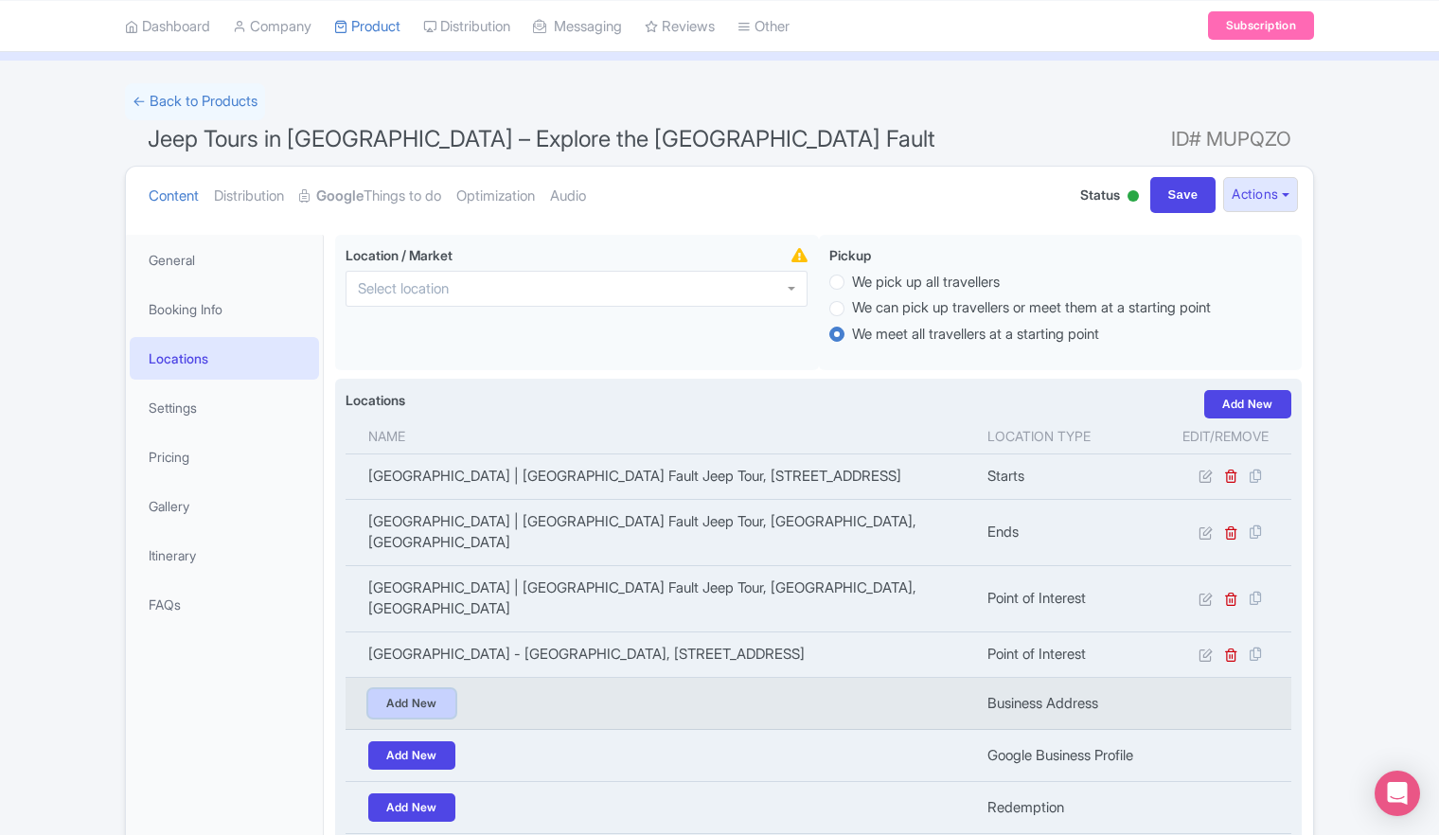
click at [415, 689] on link "Add New" at bounding box center [411, 703] width 87 height 28
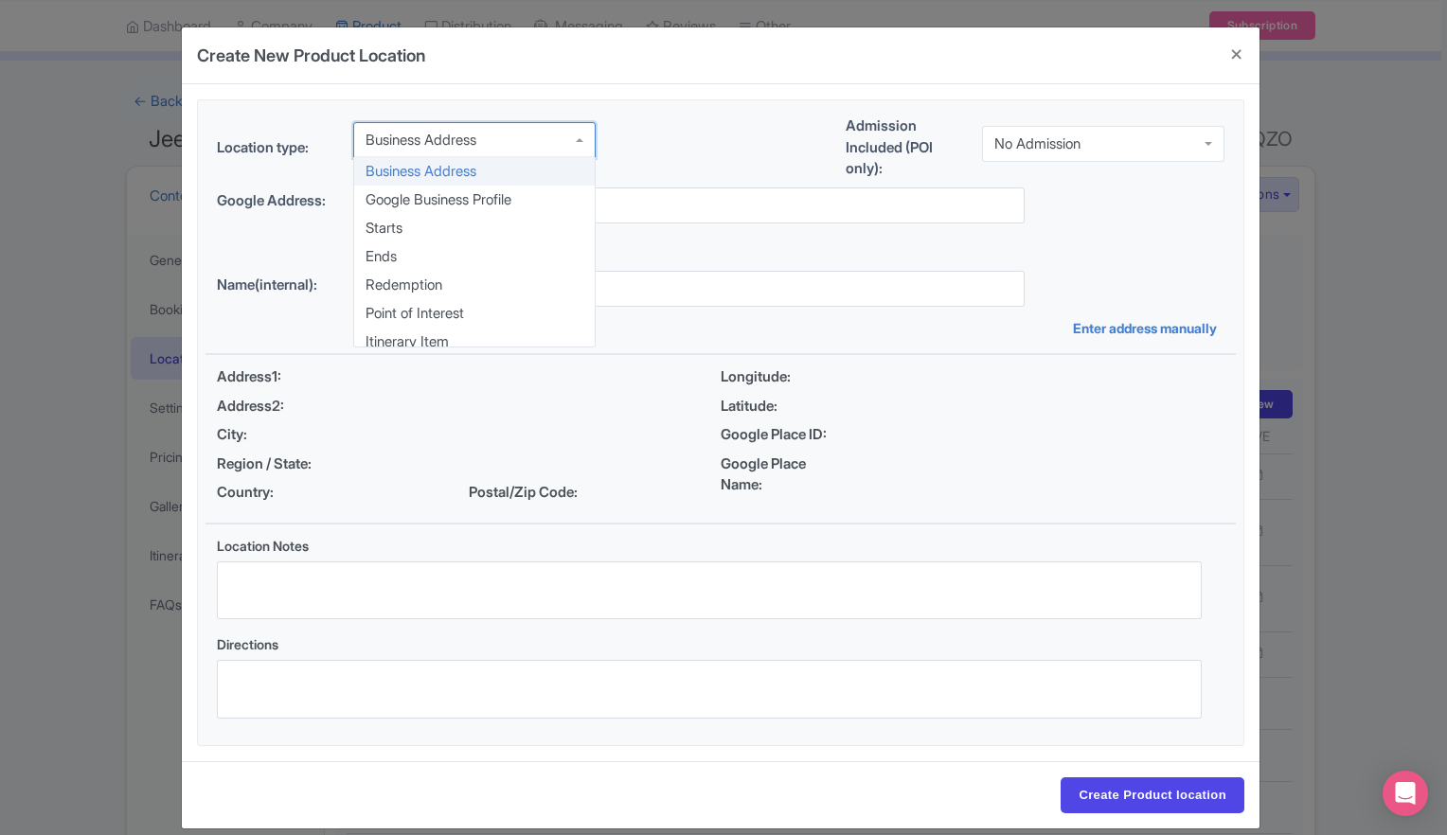
click at [576, 148] on div "Business Address" at bounding box center [474, 140] width 242 height 36
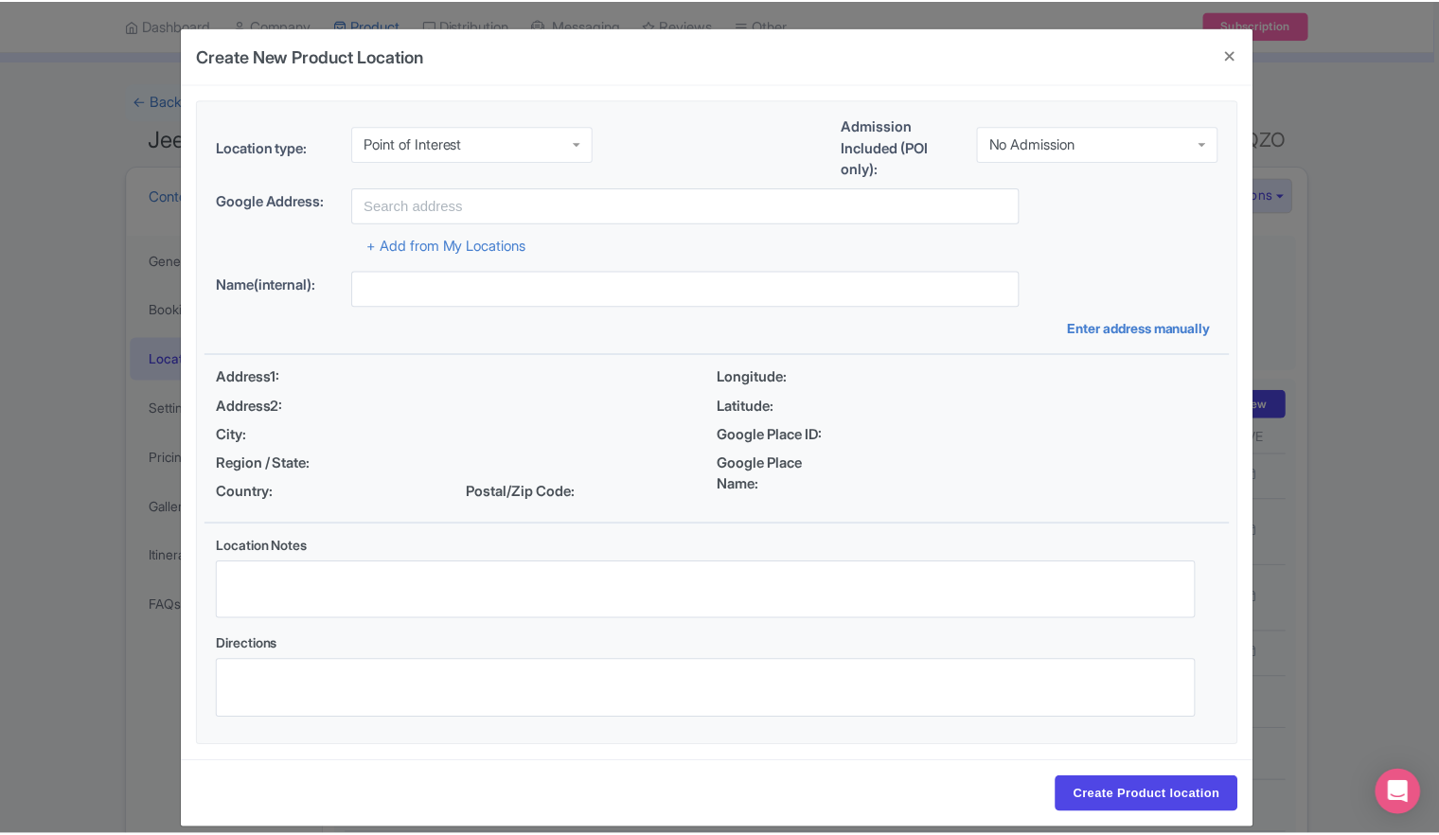
scroll to position [0, 0]
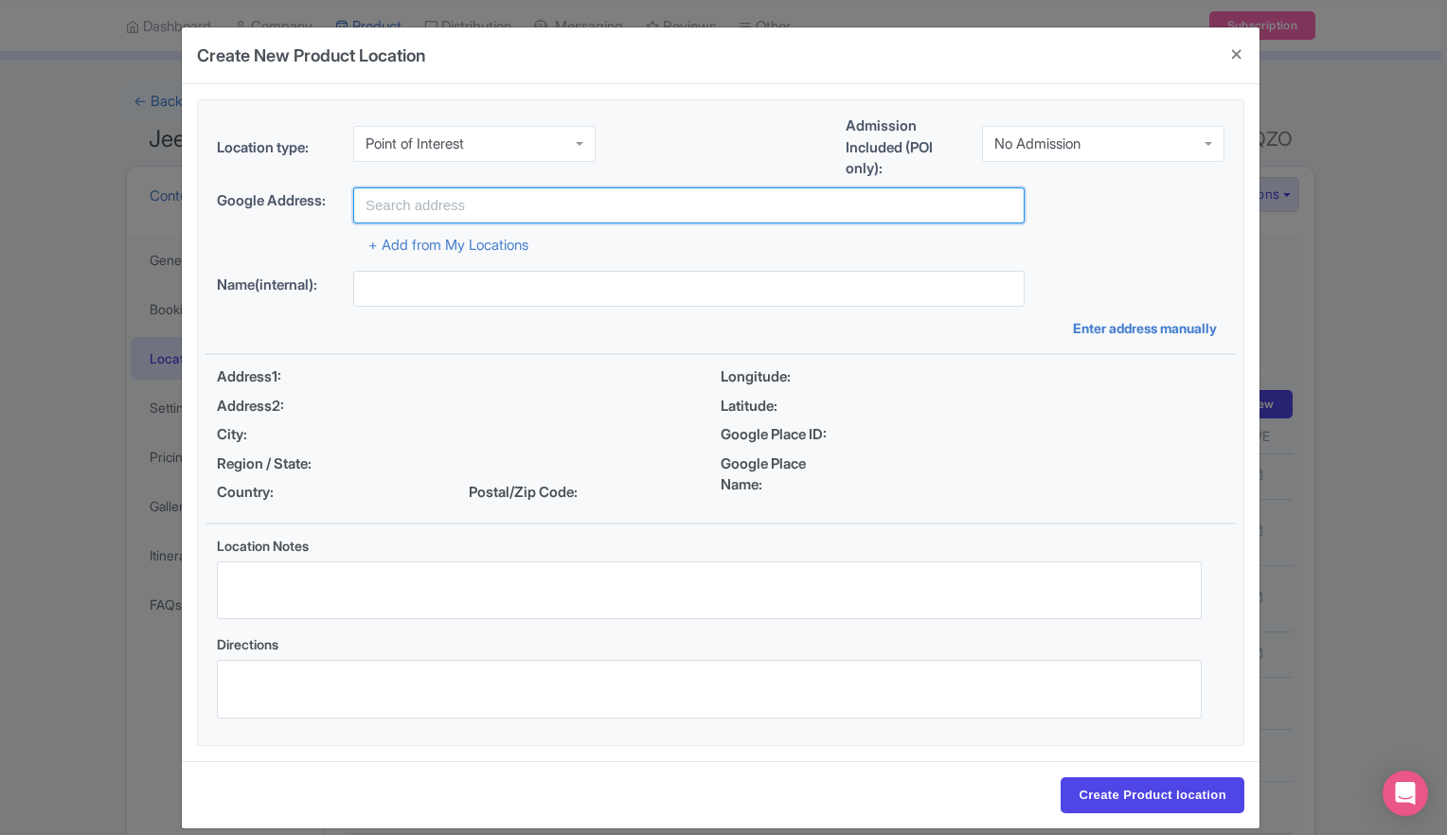
click at [451, 204] on input "text" at bounding box center [688, 205] width 671 height 36
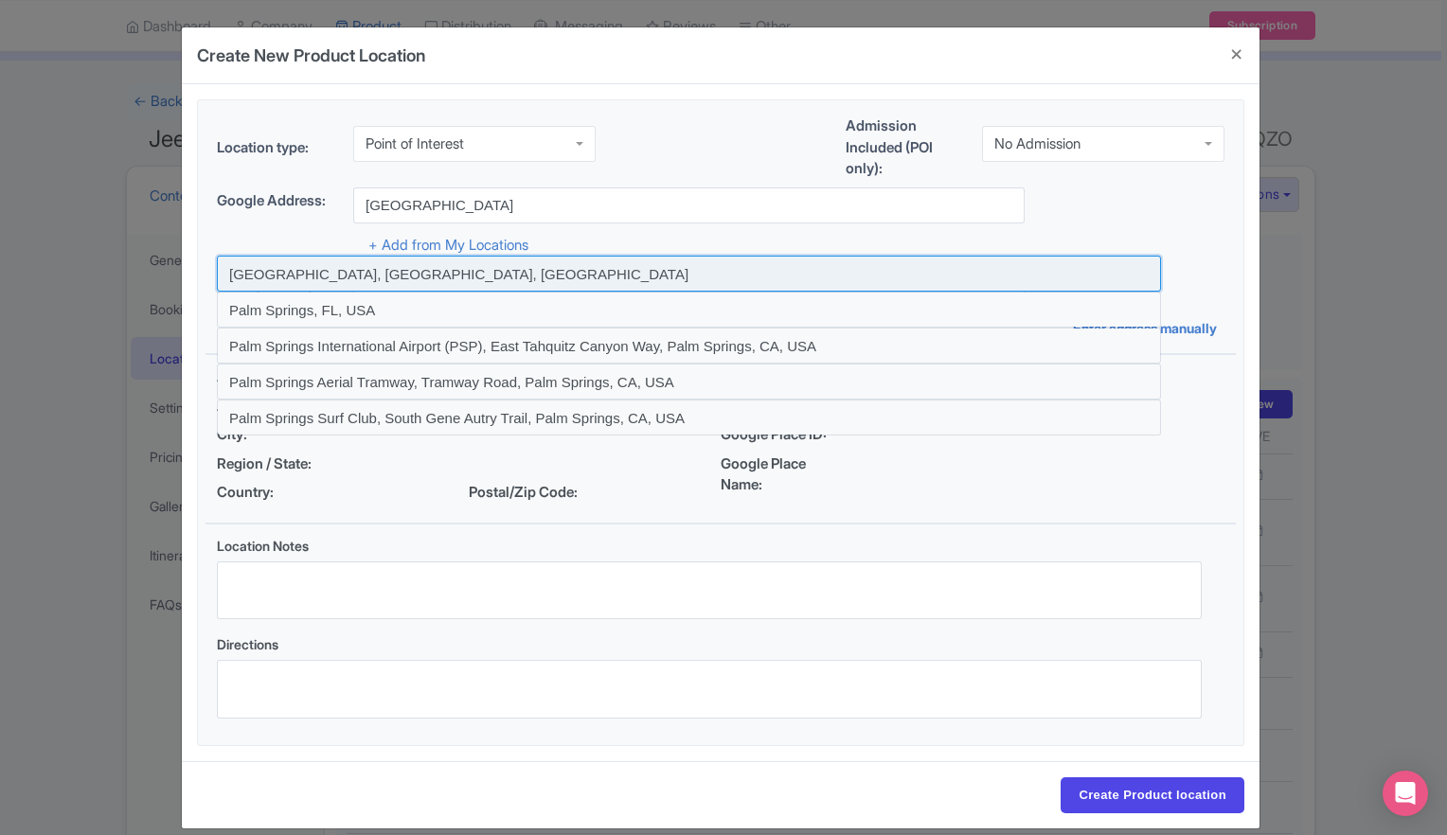
click at [280, 274] on input at bounding box center [689, 274] width 944 height 36
type input "Palm Springs, CA, USA"
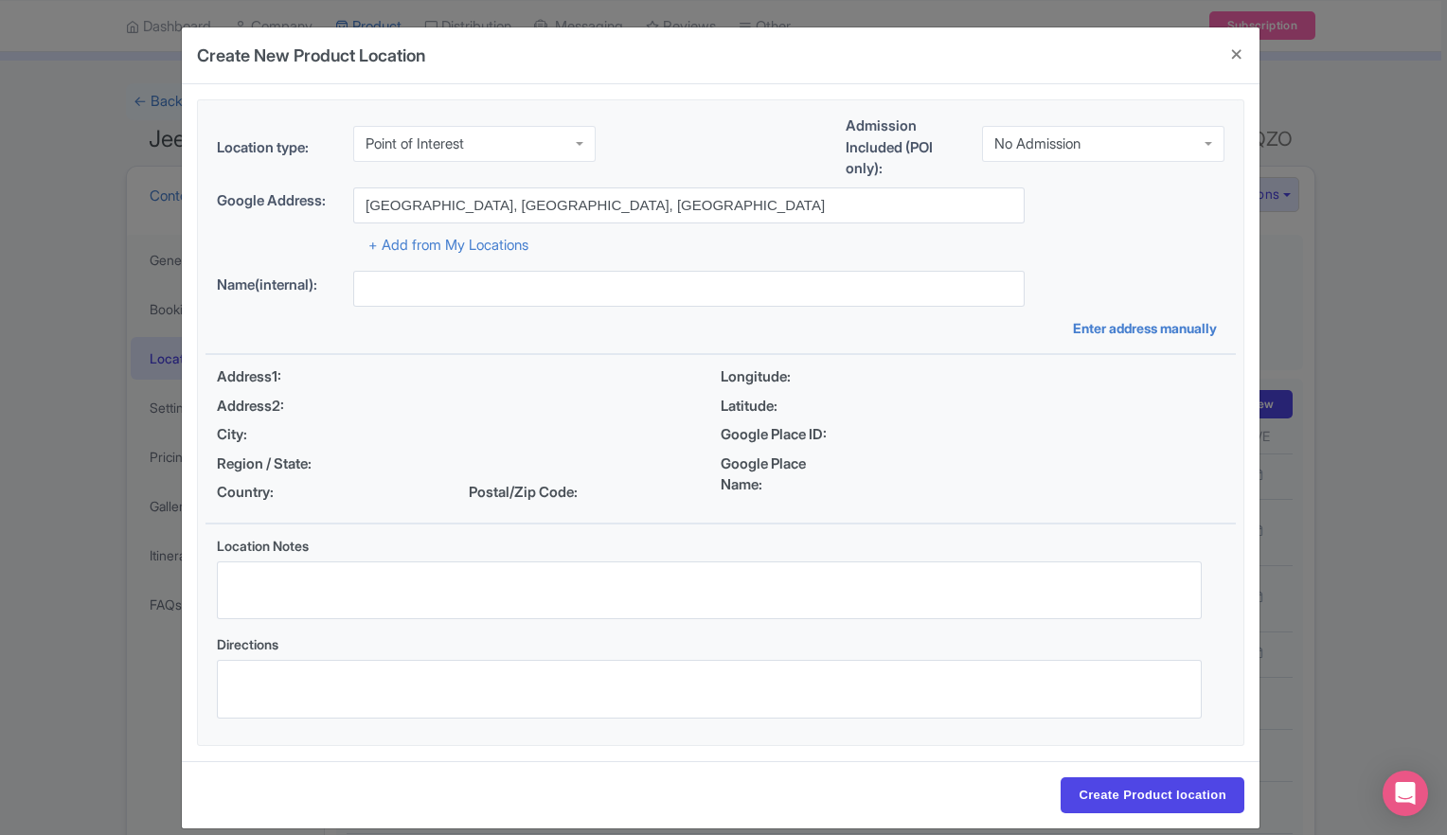
type input "Palm Springs, Palm Springs, CA, USA"
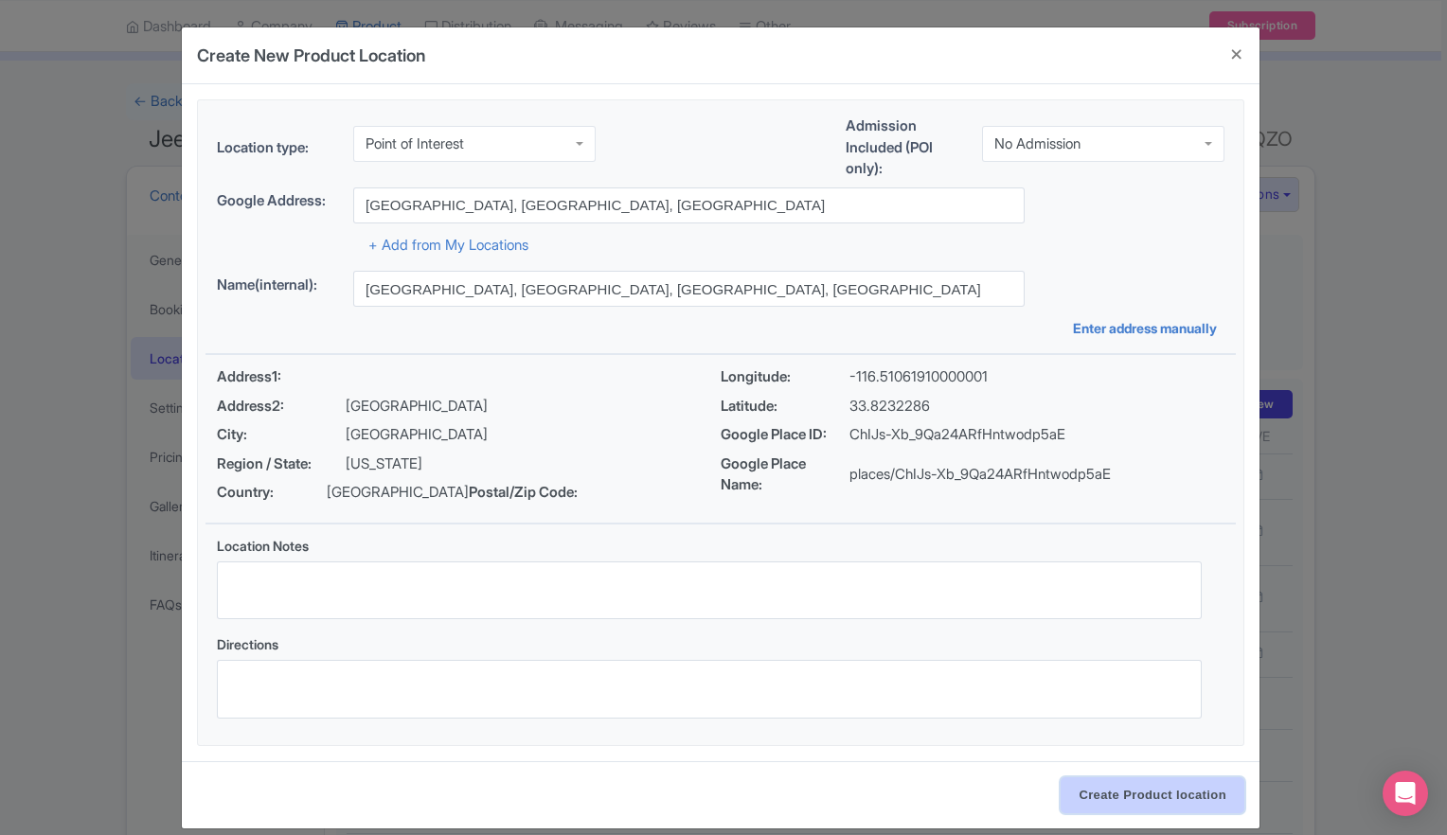
click at [1121, 790] on input "Create Product location" at bounding box center [1152, 795] width 184 height 36
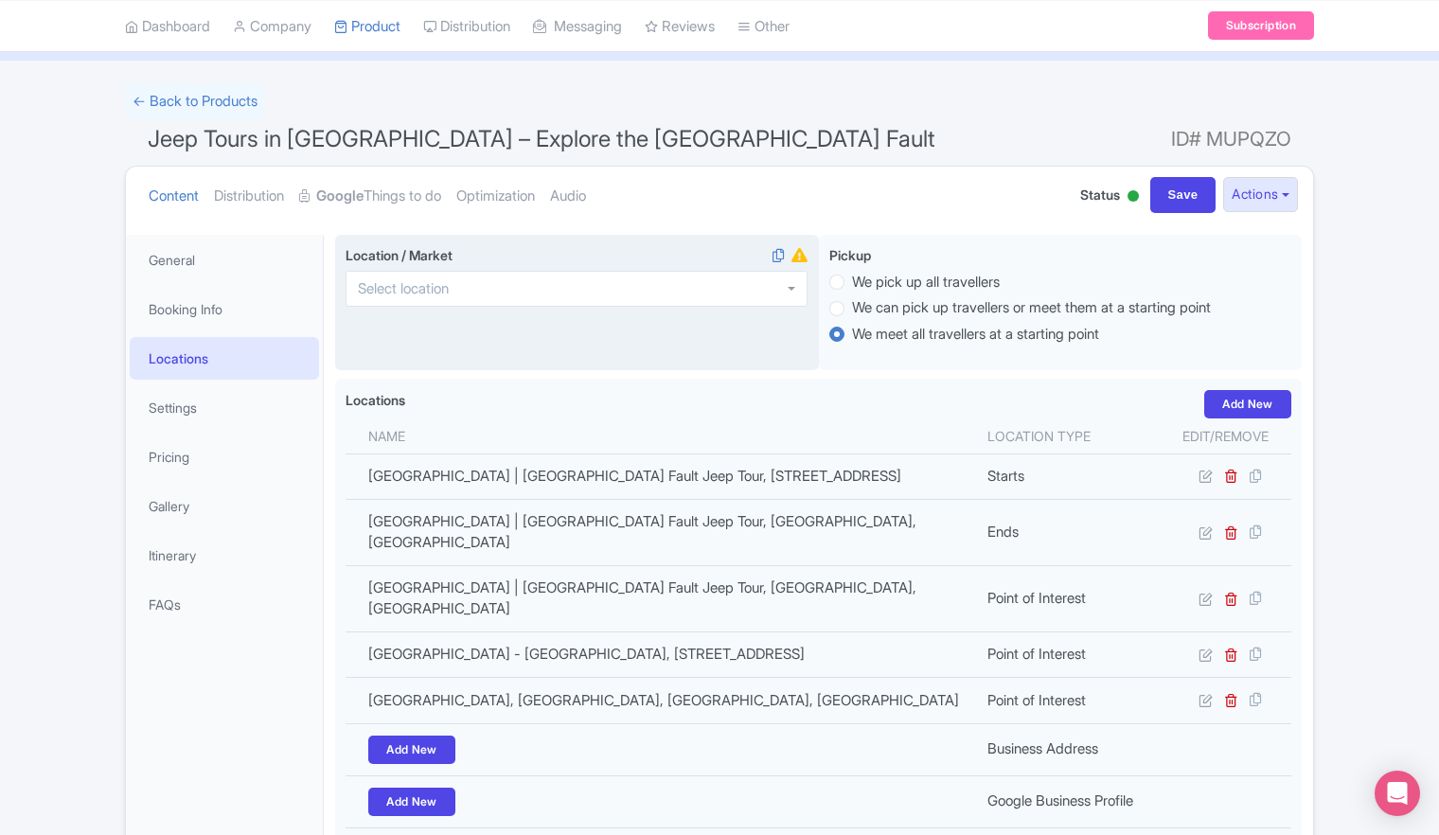
click at [614, 291] on div at bounding box center [577, 289] width 462 height 36
type input "palm sp"
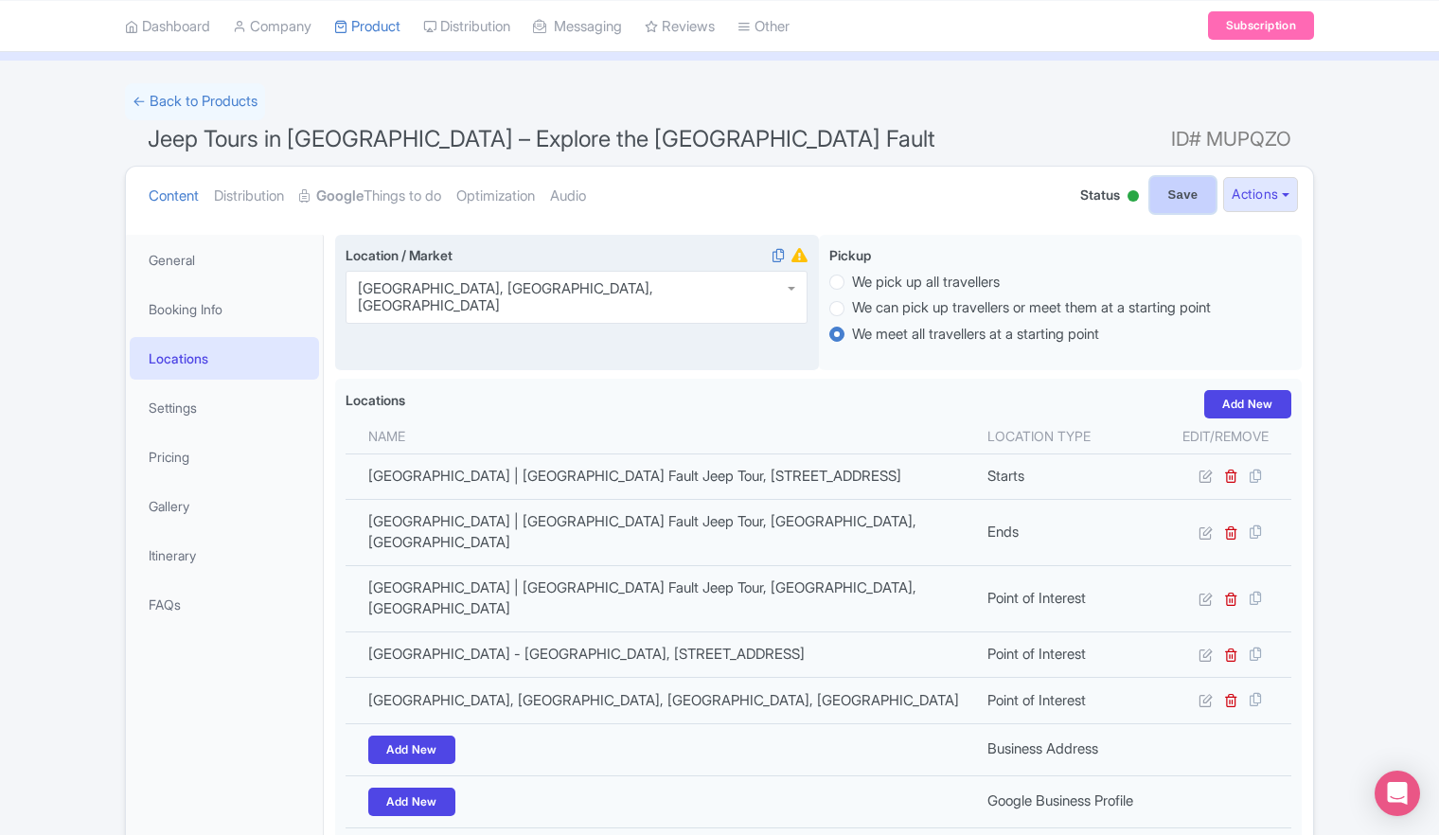
click at [1166, 204] on input "Save" at bounding box center [1183, 195] width 66 height 36
type input "Update Product"
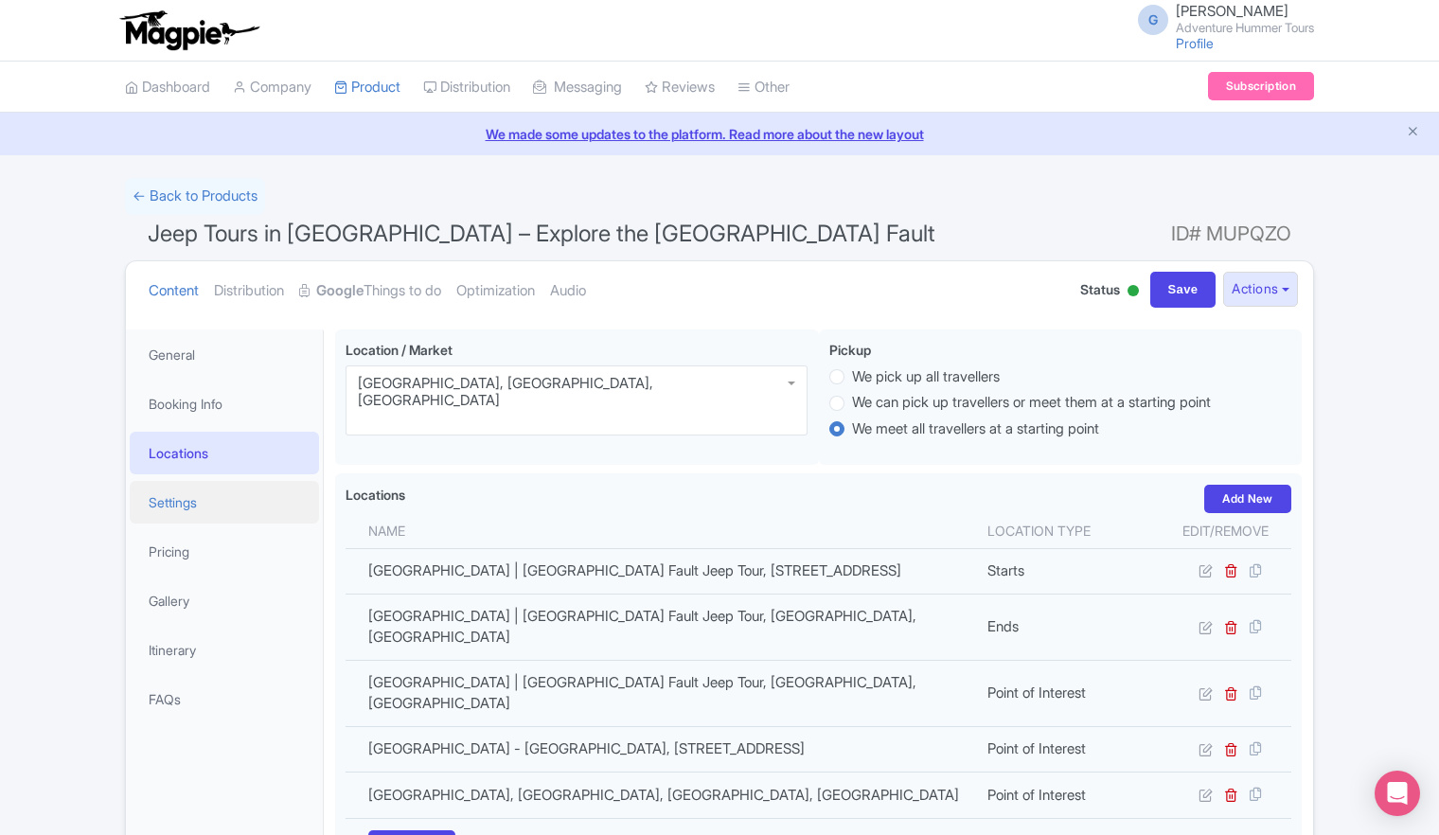
click at [181, 505] on link "Settings" at bounding box center [224, 502] width 189 height 43
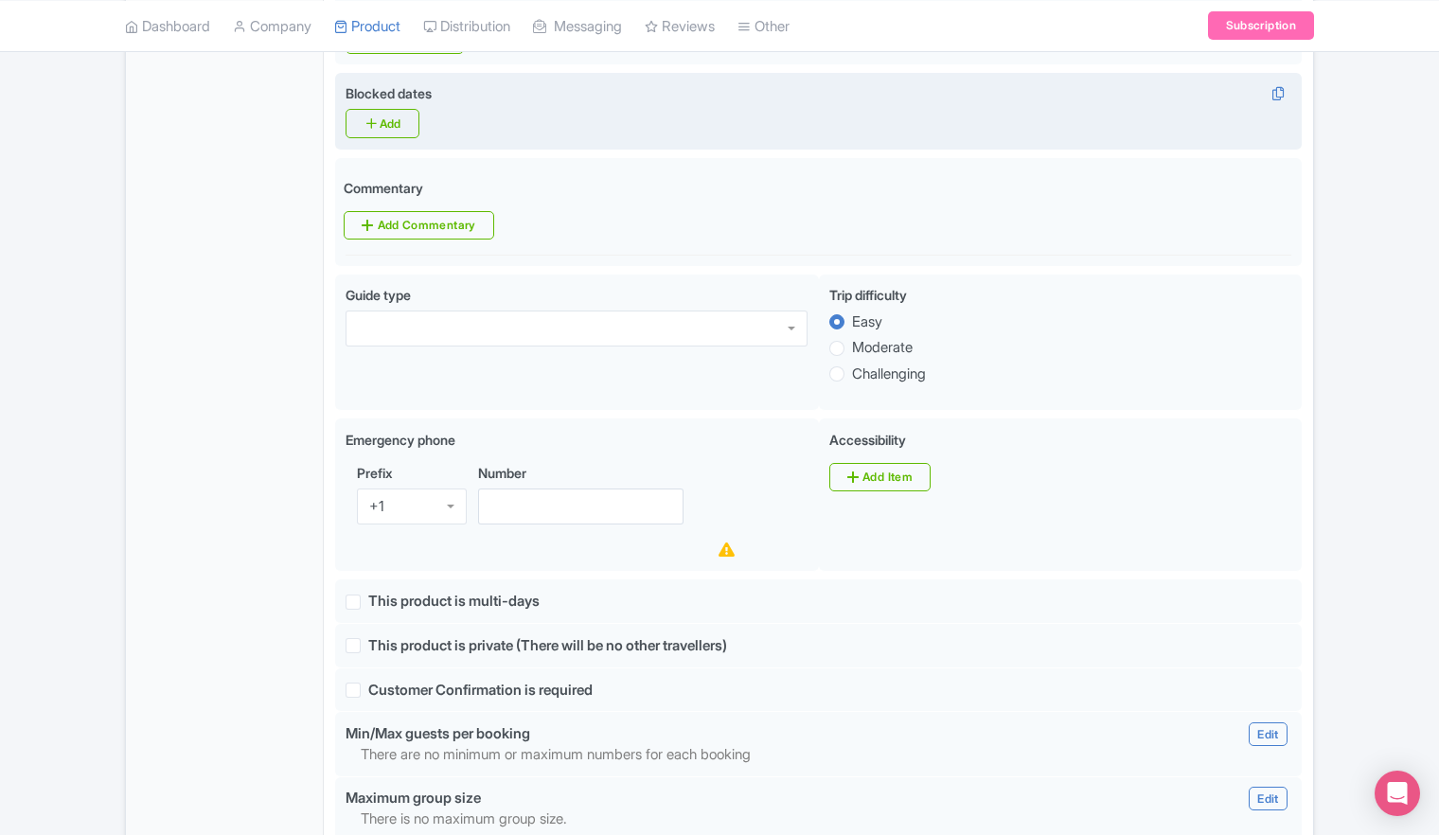
scroll to position [947, 0]
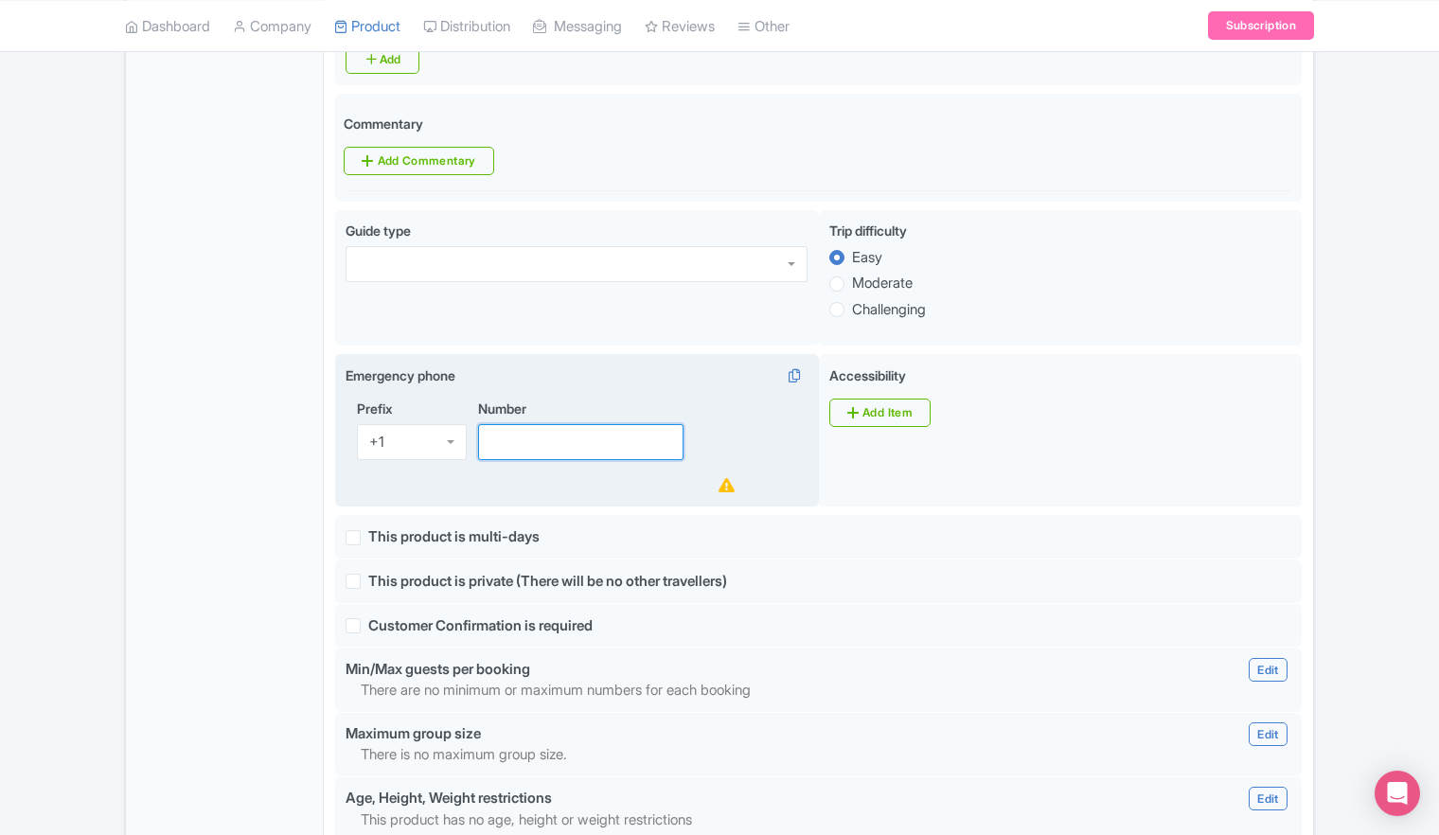
click at [594, 424] on input "Number" at bounding box center [580, 442] width 205 height 36
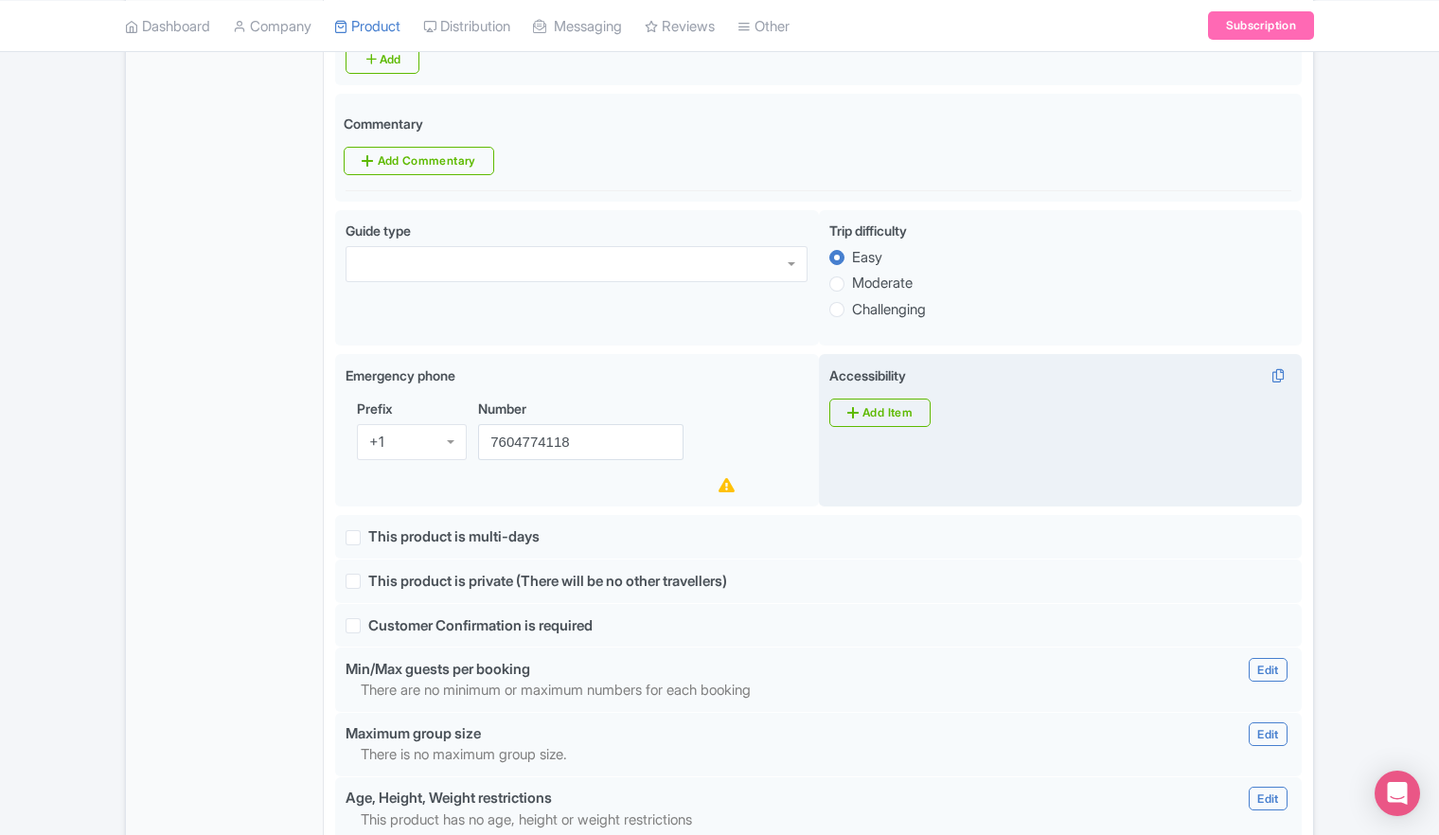
click at [861, 460] on div "Accessibility i Add Item" at bounding box center [1061, 430] width 484 height 153
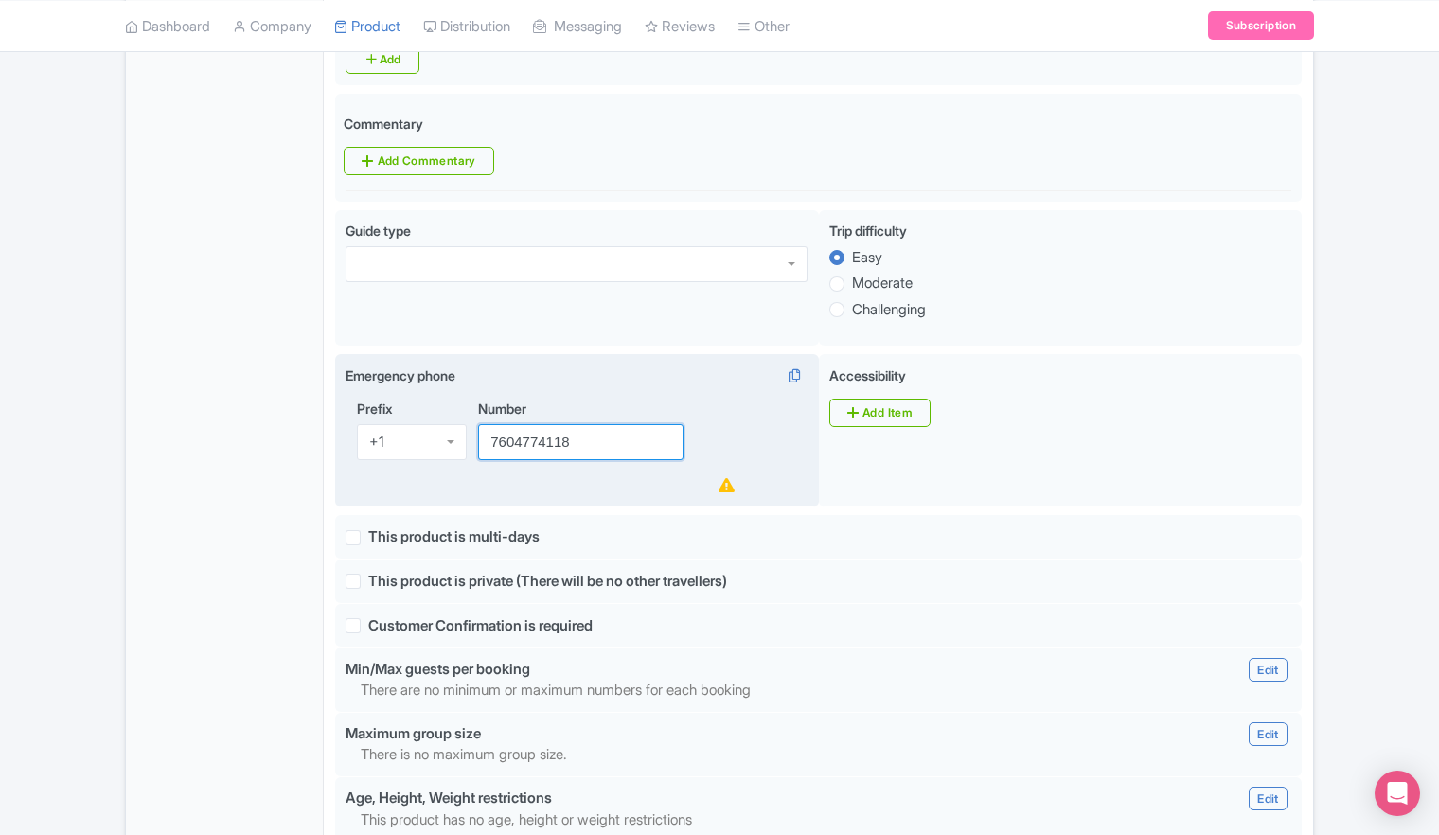
click at [513, 424] on input "7604774118" at bounding box center [580, 442] width 205 height 36
click at [542, 424] on input "760-4774118" at bounding box center [580, 442] width 205 height 36
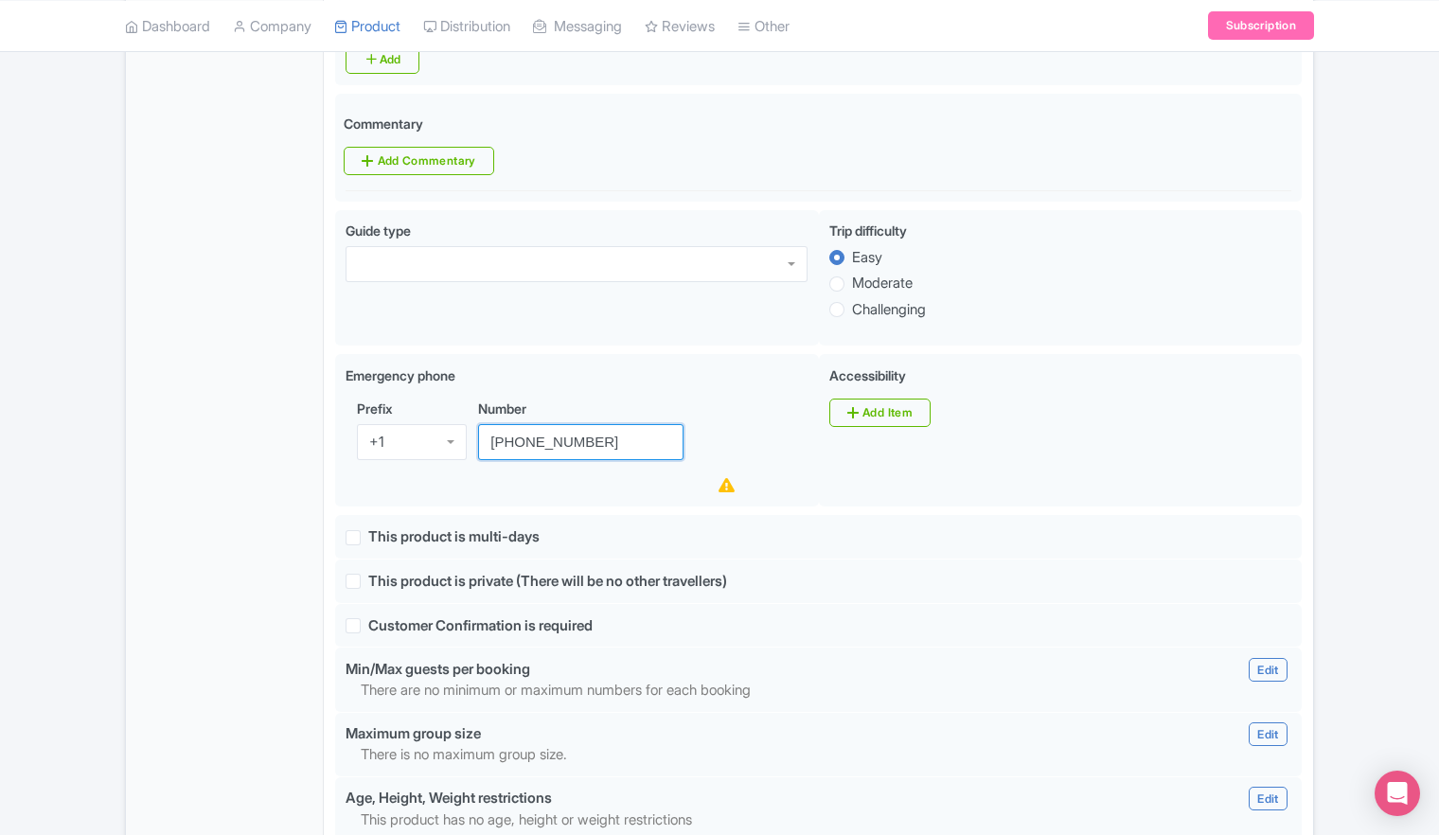
type input "[PHONE_NUMBER]"
click at [639, 473] on div "Emergency phone i Prefix +1 +1 Number [PHONE_NUMBER] Accessibility i Add Item" at bounding box center [818, 434] width 967 height 161
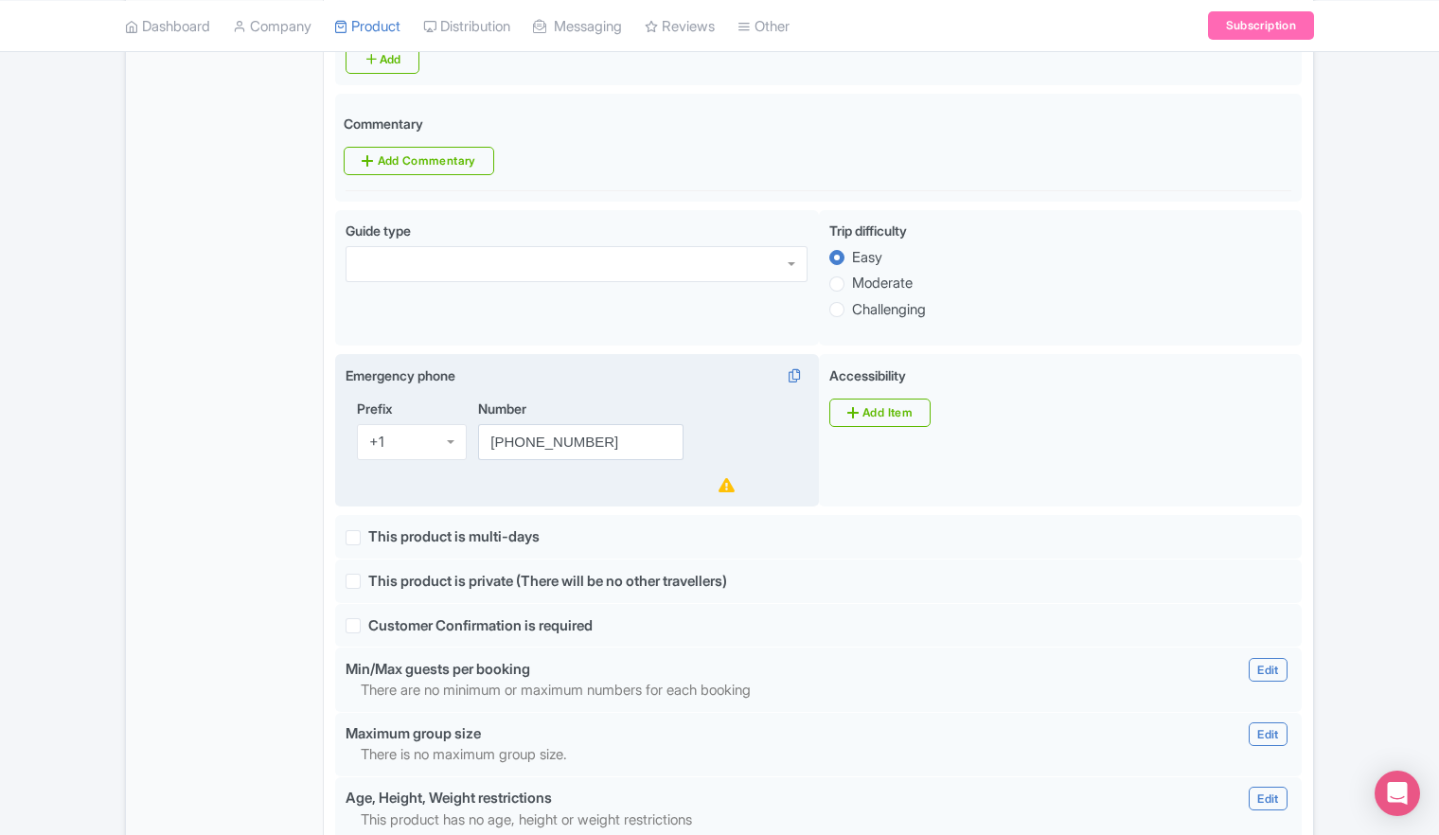
click at [640, 459] on div "Number [PHONE_NUMBER]" at bounding box center [606, 448] width 257 height 98
click at [646, 422] on div "Number [PHONE_NUMBER]" at bounding box center [606, 448] width 257 height 98
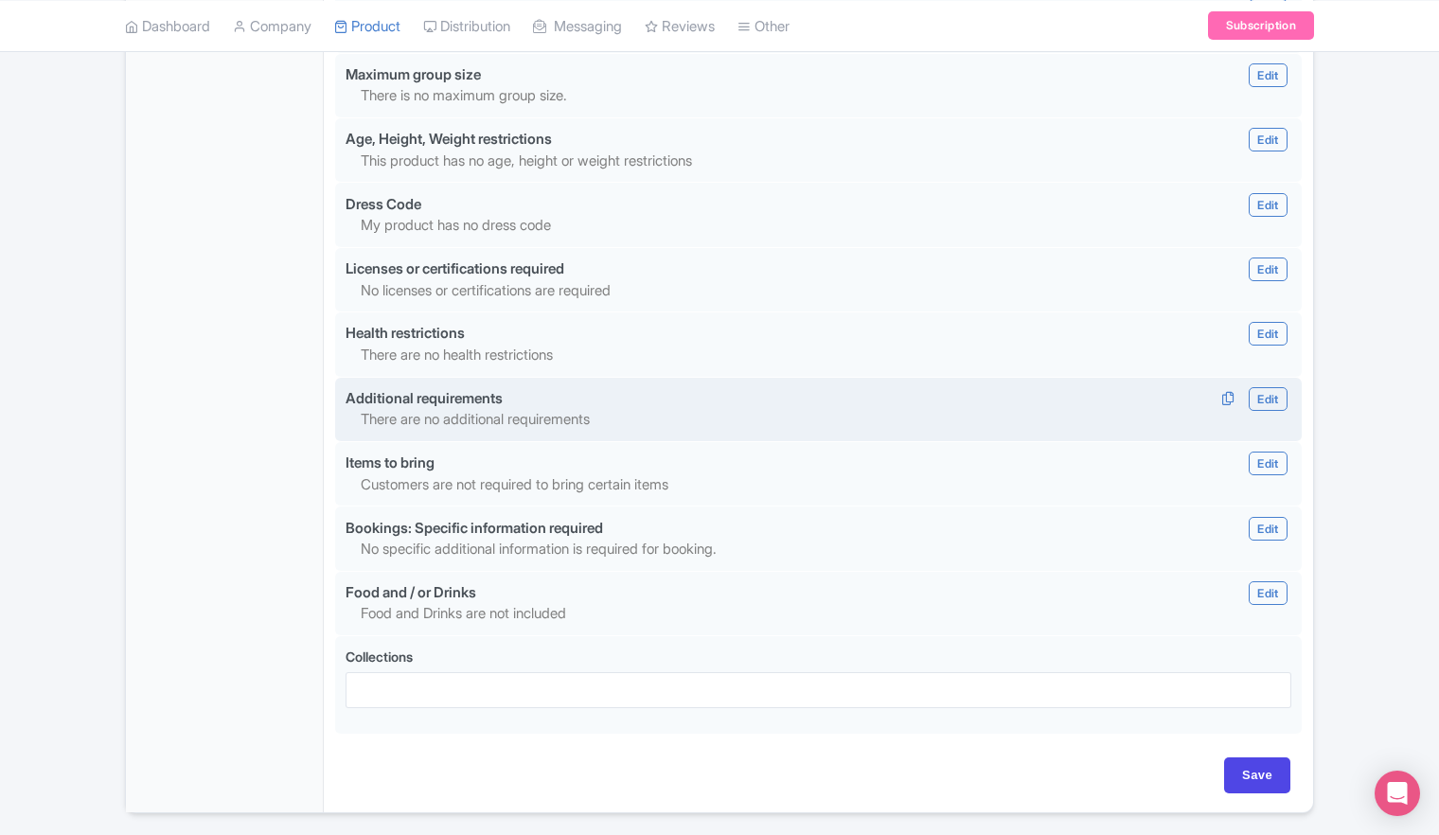
scroll to position [1625, 0]
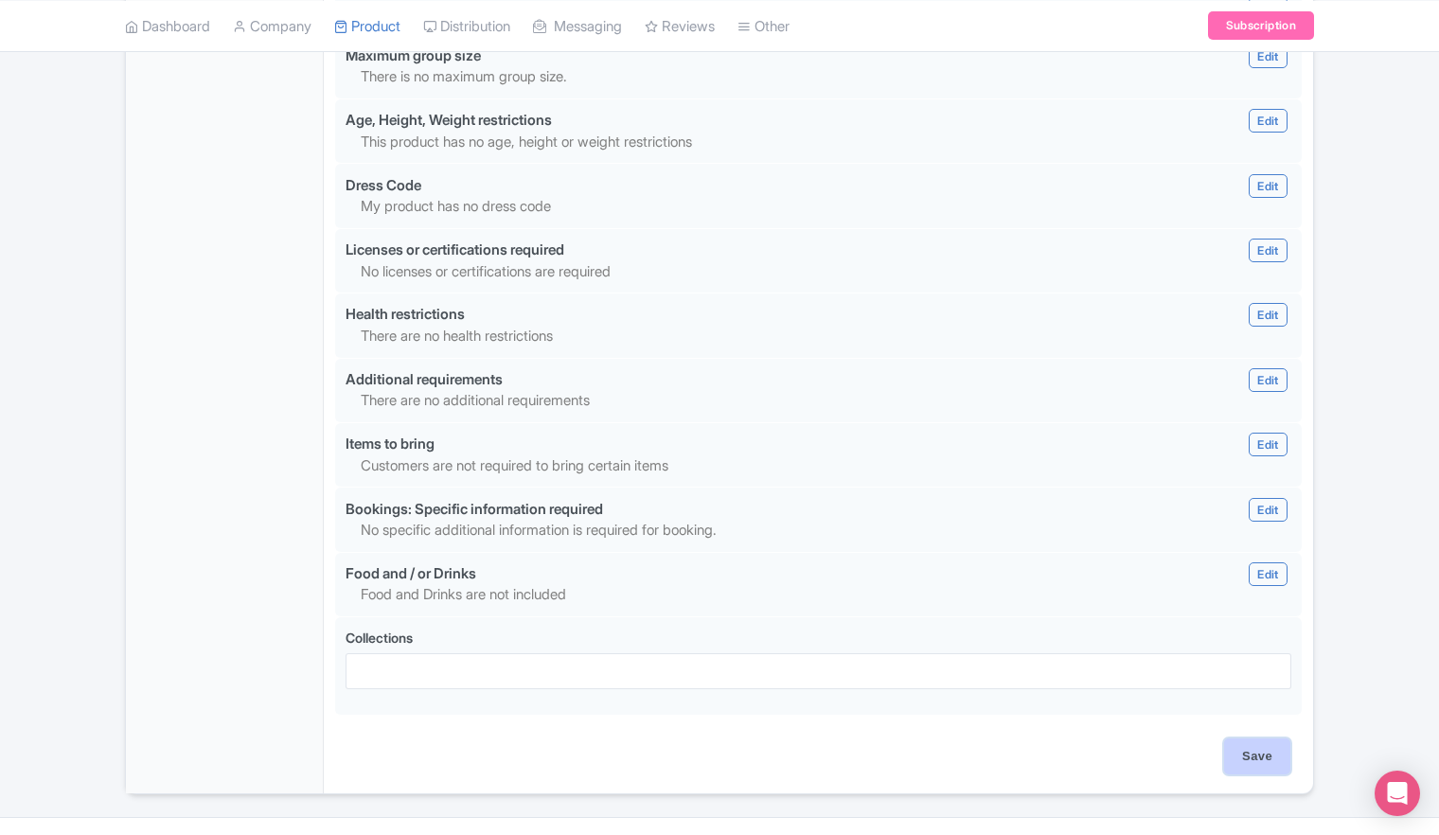
click at [1254, 738] on input "Save" at bounding box center [1257, 756] width 66 height 36
type input "Saving..."
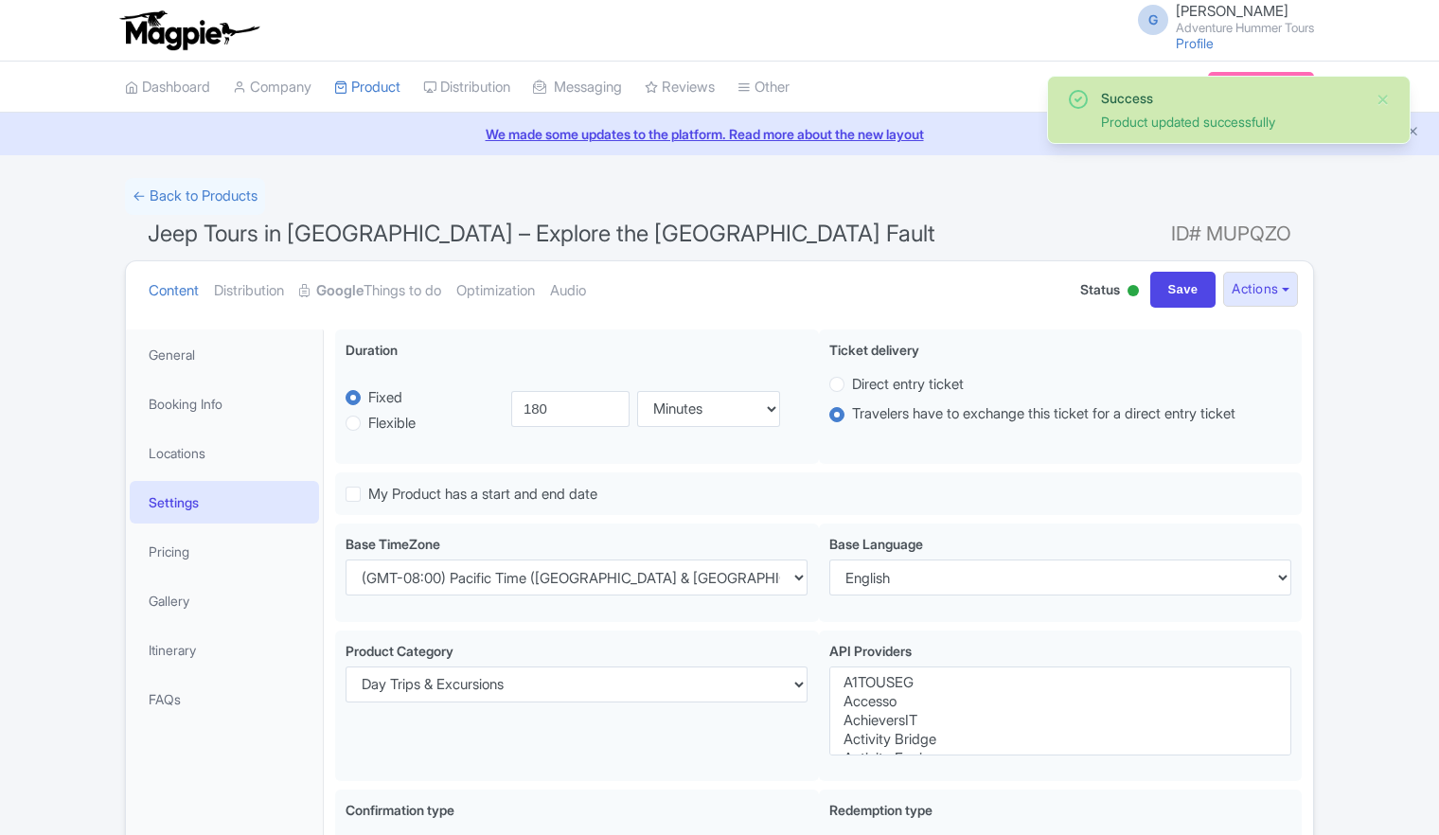
select select
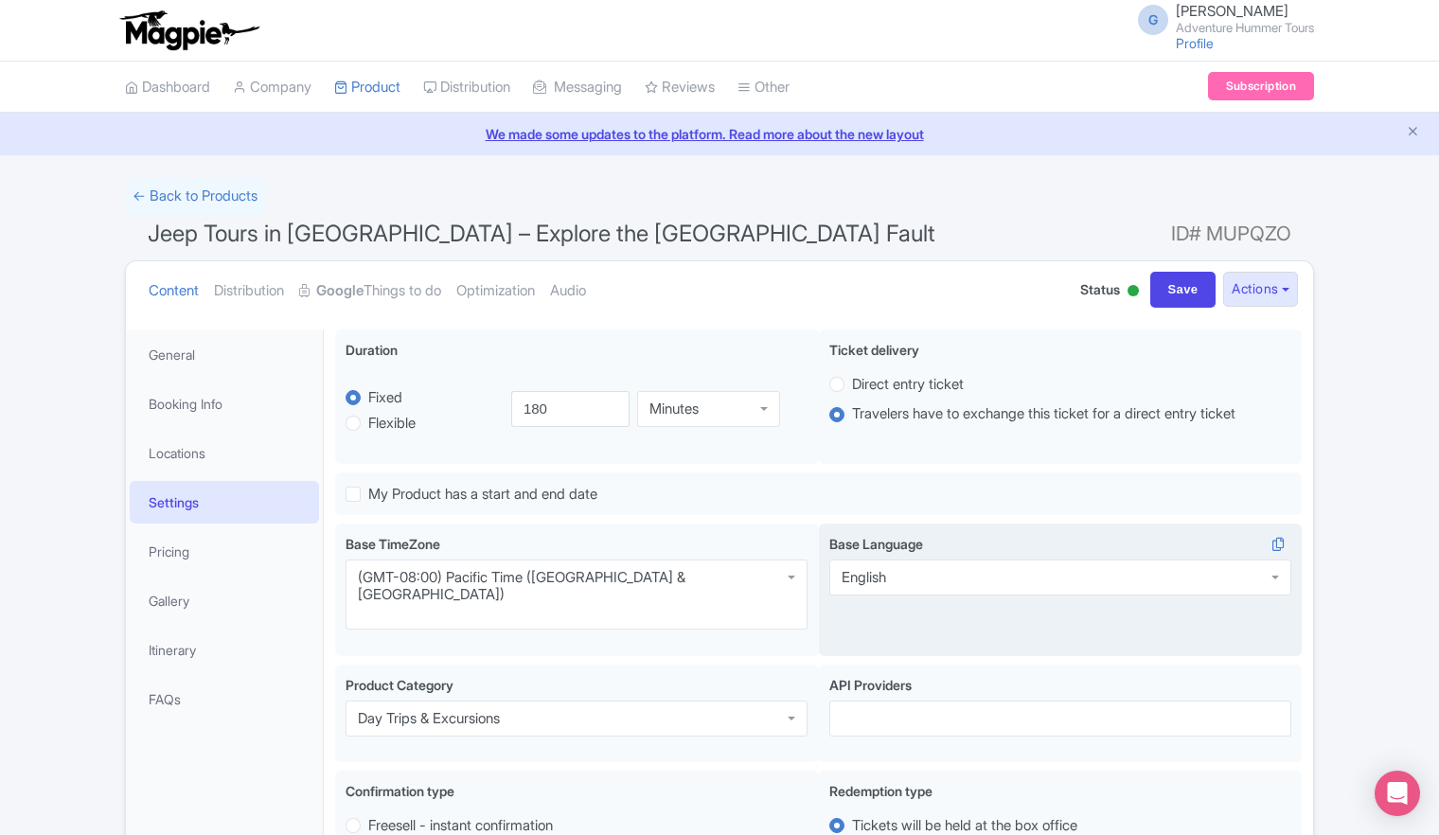
scroll to position [284, 0]
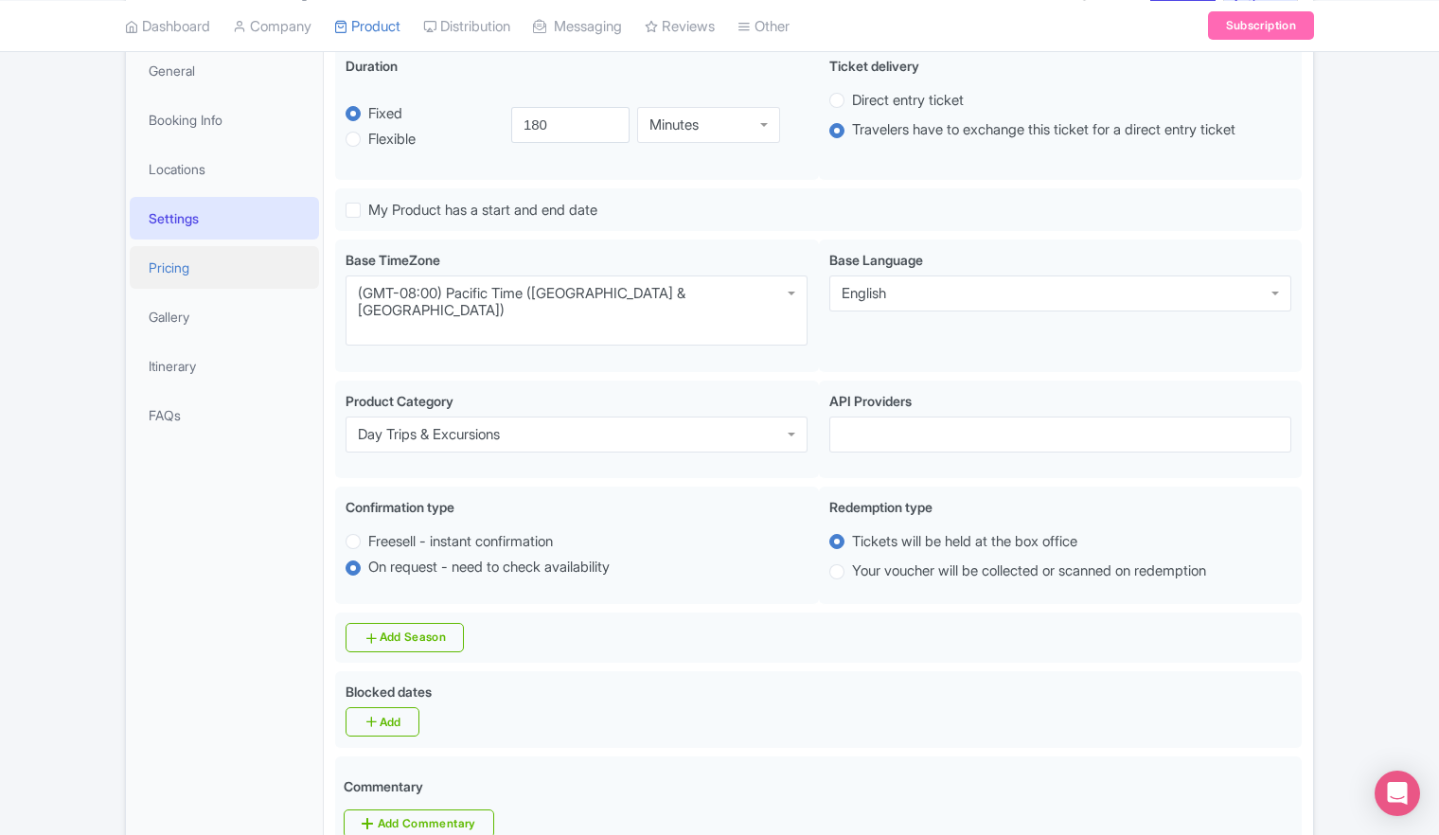
click at [189, 276] on link "Pricing" at bounding box center [224, 267] width 189 height 43
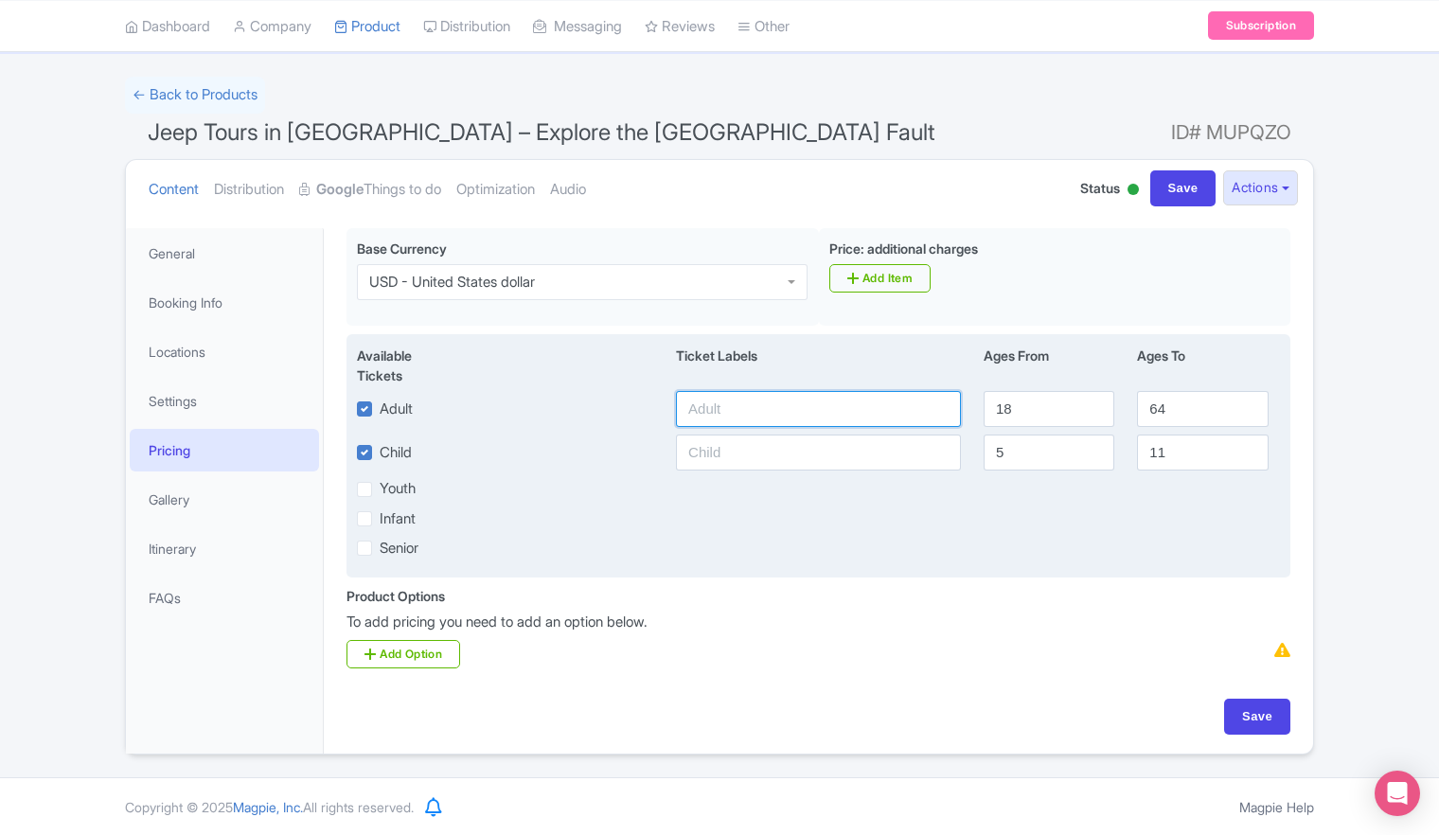
click at [803, 411] on input "text" at bounding box center [818, 409] width 285 height 36
type input "175"
click at [1095, 417] on input "18" at bounding box center [1049, 409] width 131 height 36
type input "17"
click at [1095, 413] on input "17" at bounding box center [1049, 409] width 131 height 36
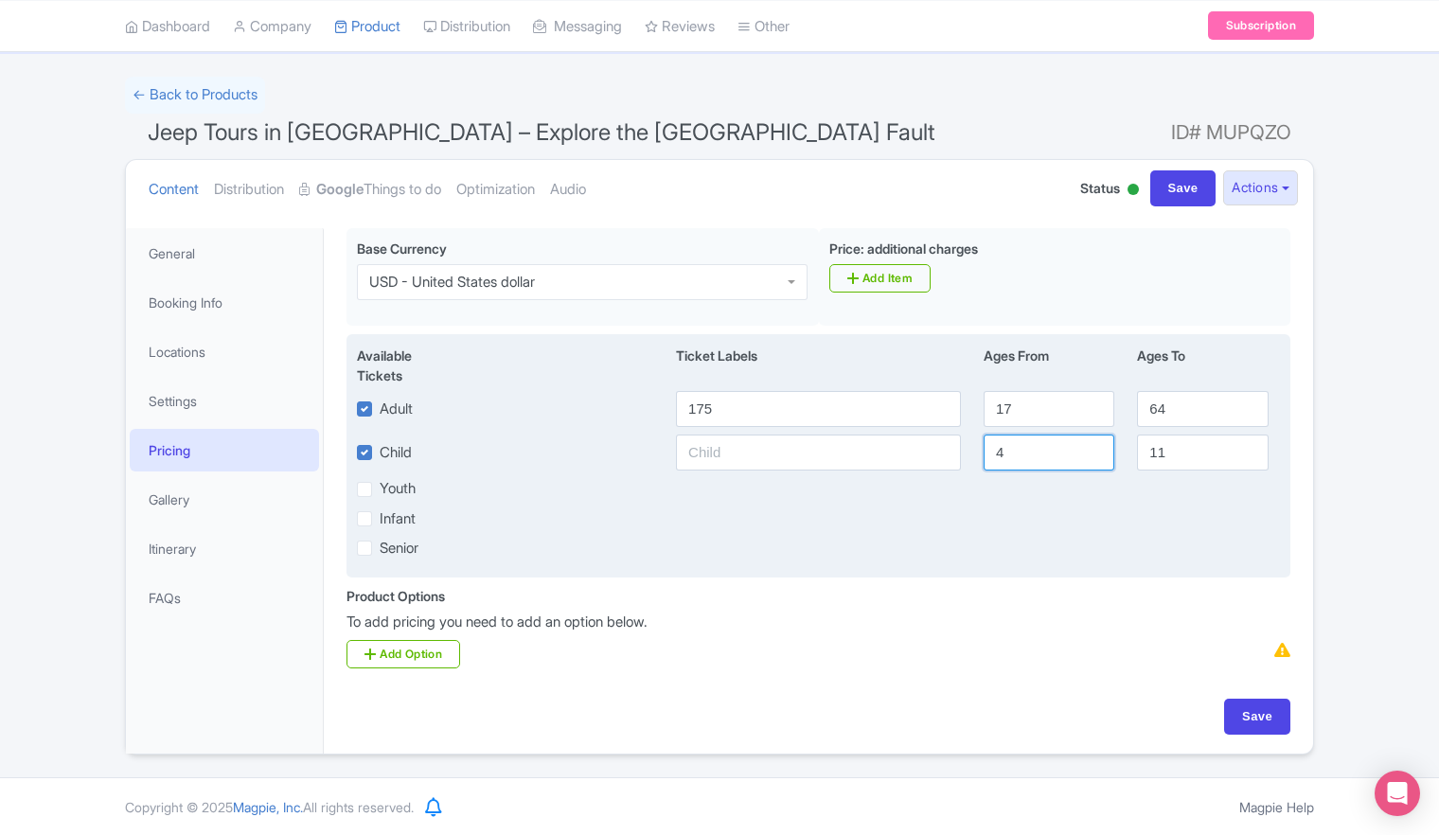
click at [1098, 458] on input "4" at bounding box center [1049, 453] width 131 height 36
click at [1098, 458] on input "3" at bounding box center [1049, 453] width 131 height 36
click at [1098, 458] on input "2" at bounding box center [1049, 453] width 131 height 36
type input "1"
click at [1098, 458] on input "1" at bounding box center [1049, 453] width 131 height 36
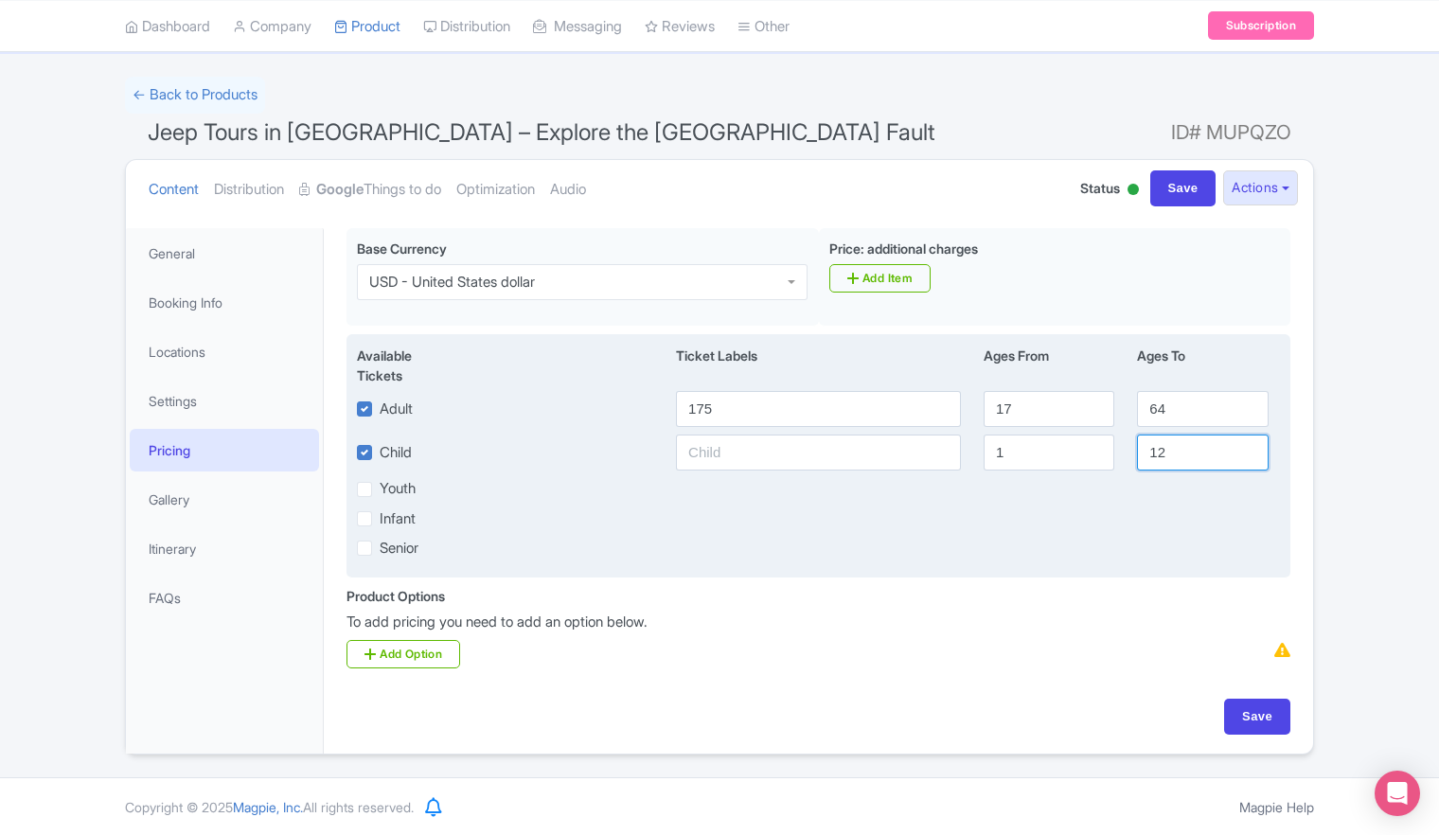
click at [1246, 447] on input "12" at bounding box center [1202, 453] width 131 height 36
click at [1246, 447] on input "13" at bounding box center [1202, 453] width 131 height 36
click at [1246, 447] on input "14" at bounding box center [1202, 453] width 131 height 36
click at [1246, 446] on input "15" at bounding box center [1202, 453] width 131 height 36
type input "16"
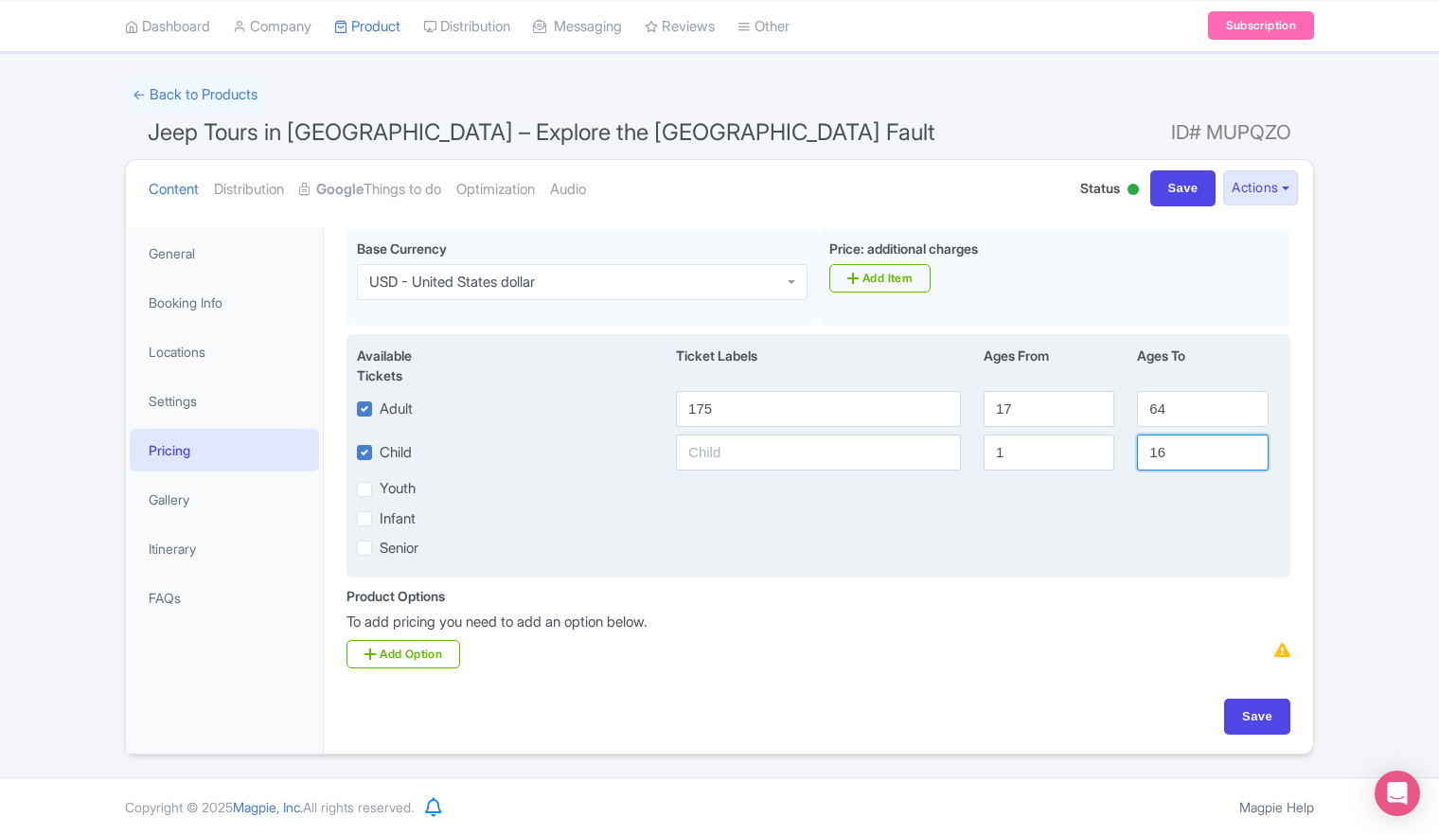
click at [1246, 446] on input "16" at bounding box center [1202, 453] width 131 height 36
click at [1039, 524] on div "Infant" at bounding box center [819, 518] width 946 height 22
click at [757, 453] on input "text" at bounding box center [818, 453] width 285 height 36
type input "150"
click at [1048, 529] on div "Available Tickets i Ticket Labels Ages From Ages To Adult 175 17 64 Child 150 1…" at bounding box center [819, 455] width 944 height 243
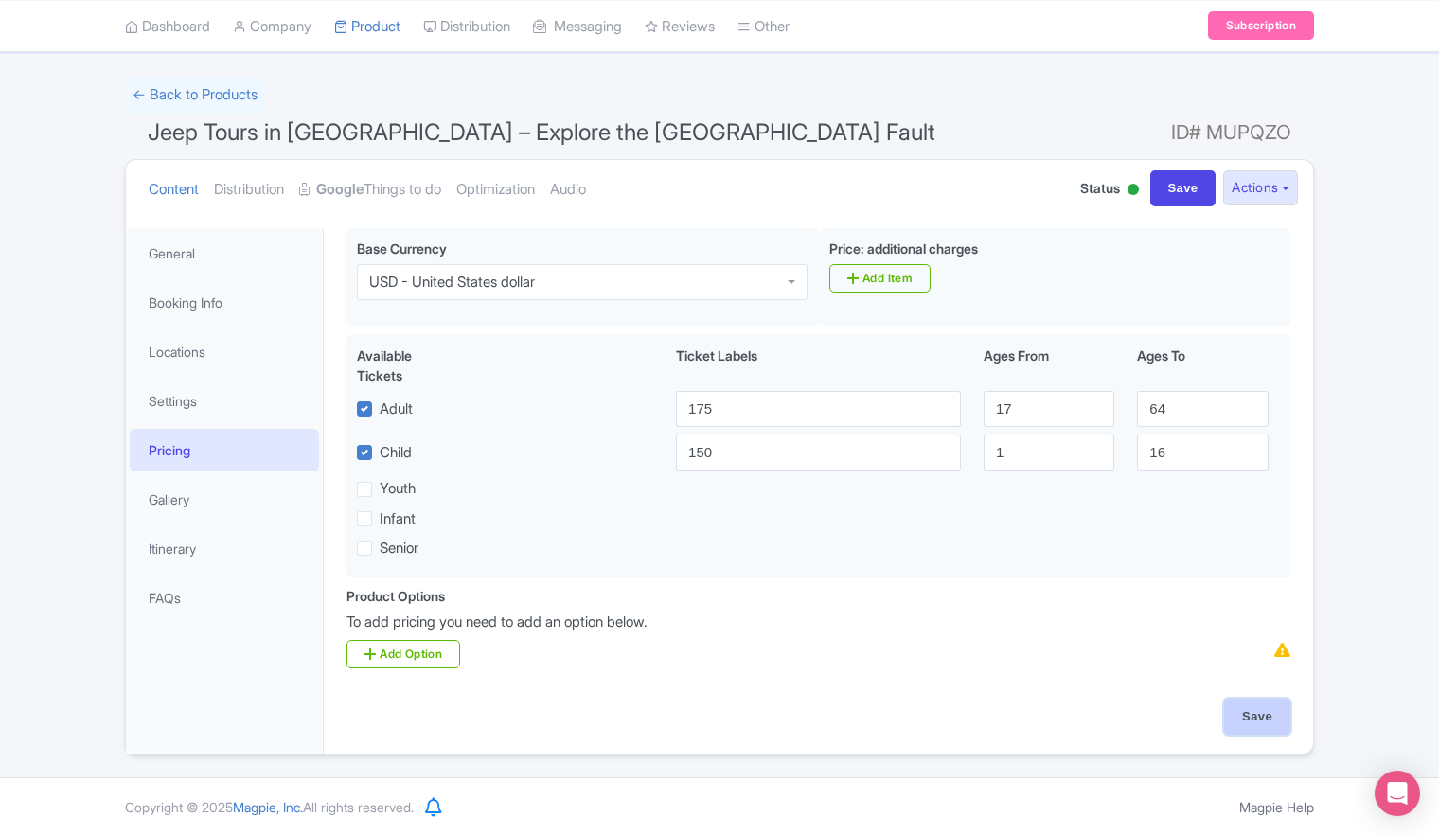
click at [1253, 710] on input "Save" at bounding box center [1257, 717] width 66 height 36
type input "Saving..."
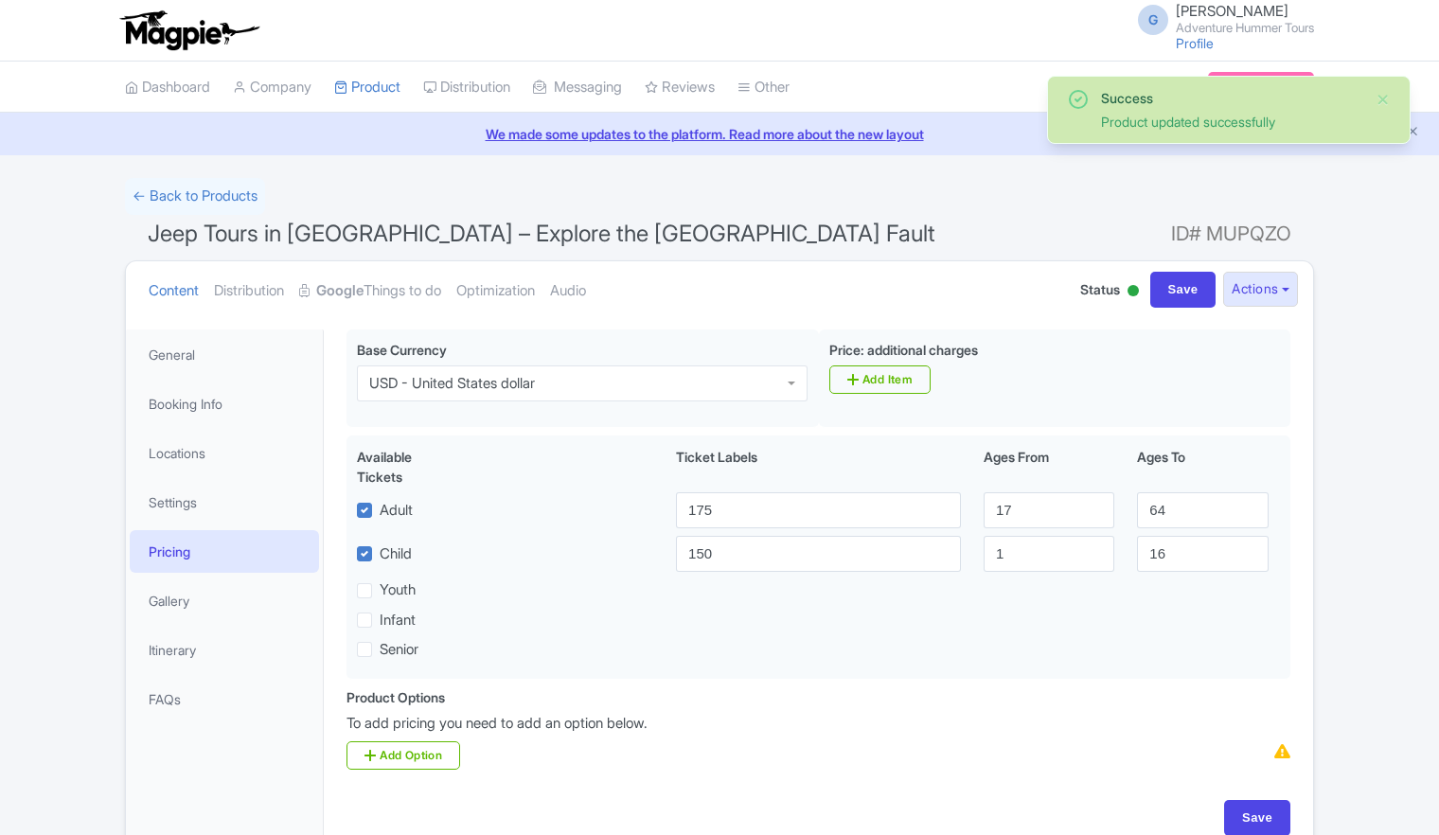
scroll to position [101, 0]
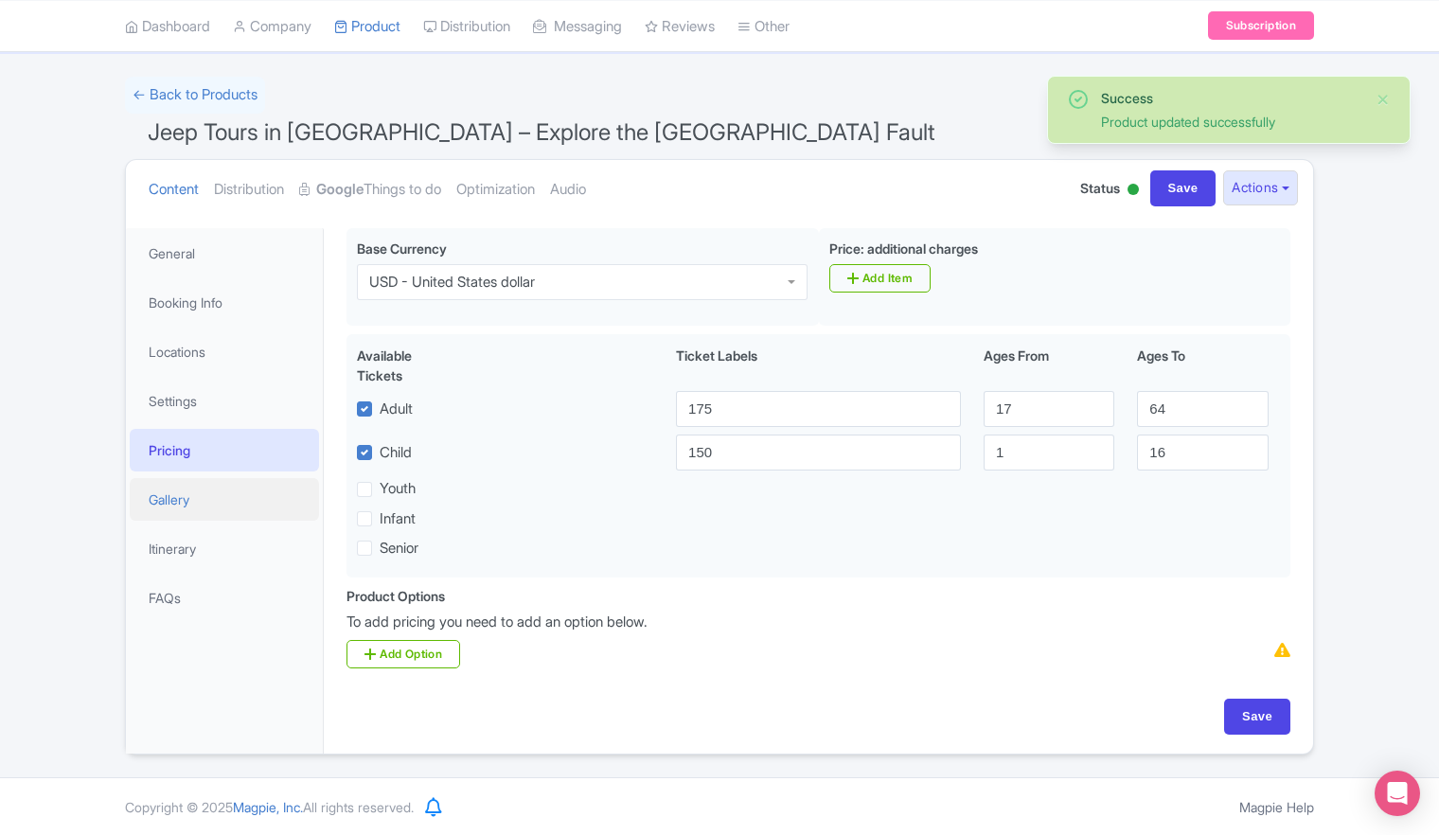
click at [164, 495] on link "Gallery" at bounding box center [224, 499] width 189 height 43
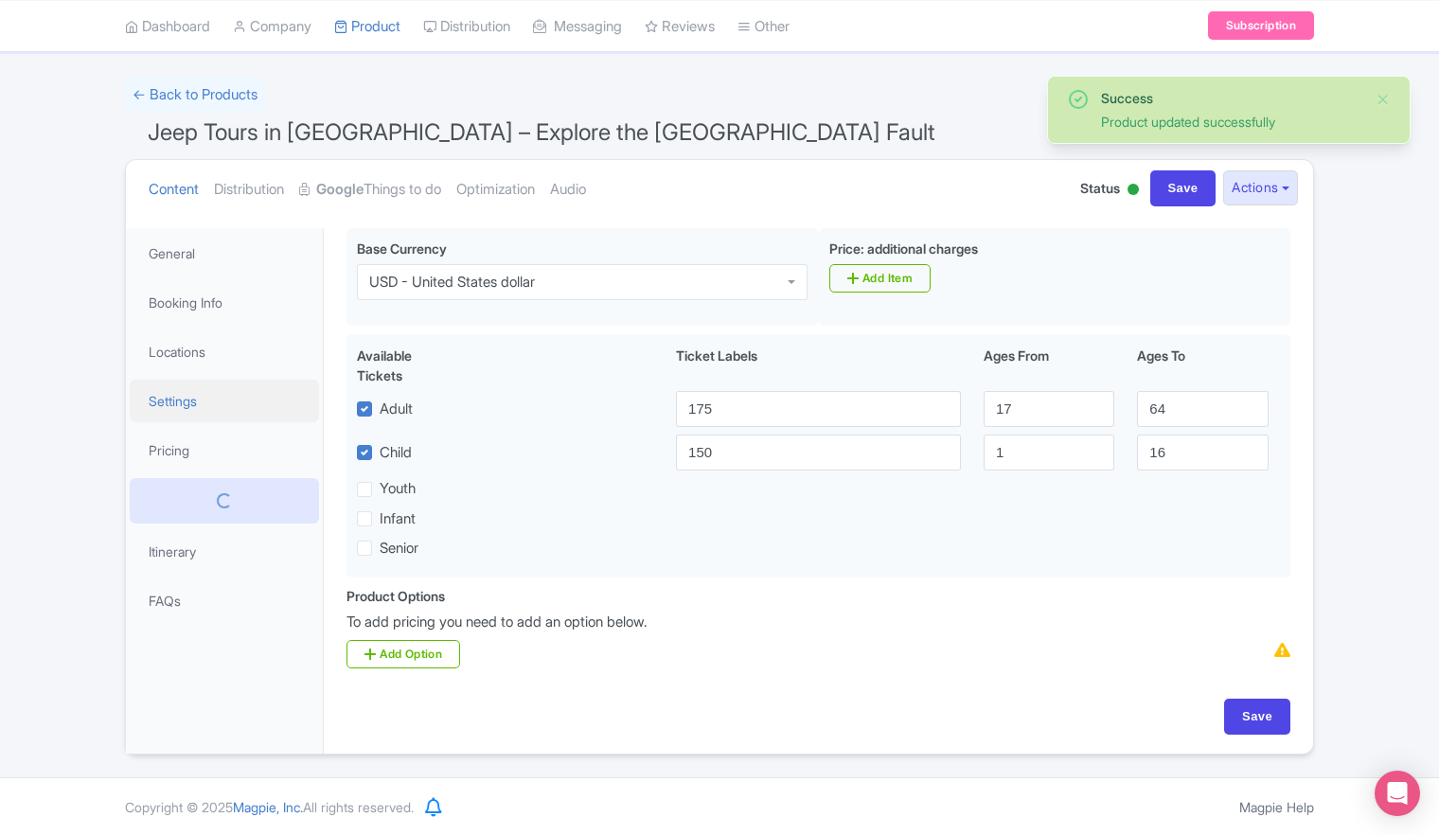
scroll to position [0, 0]
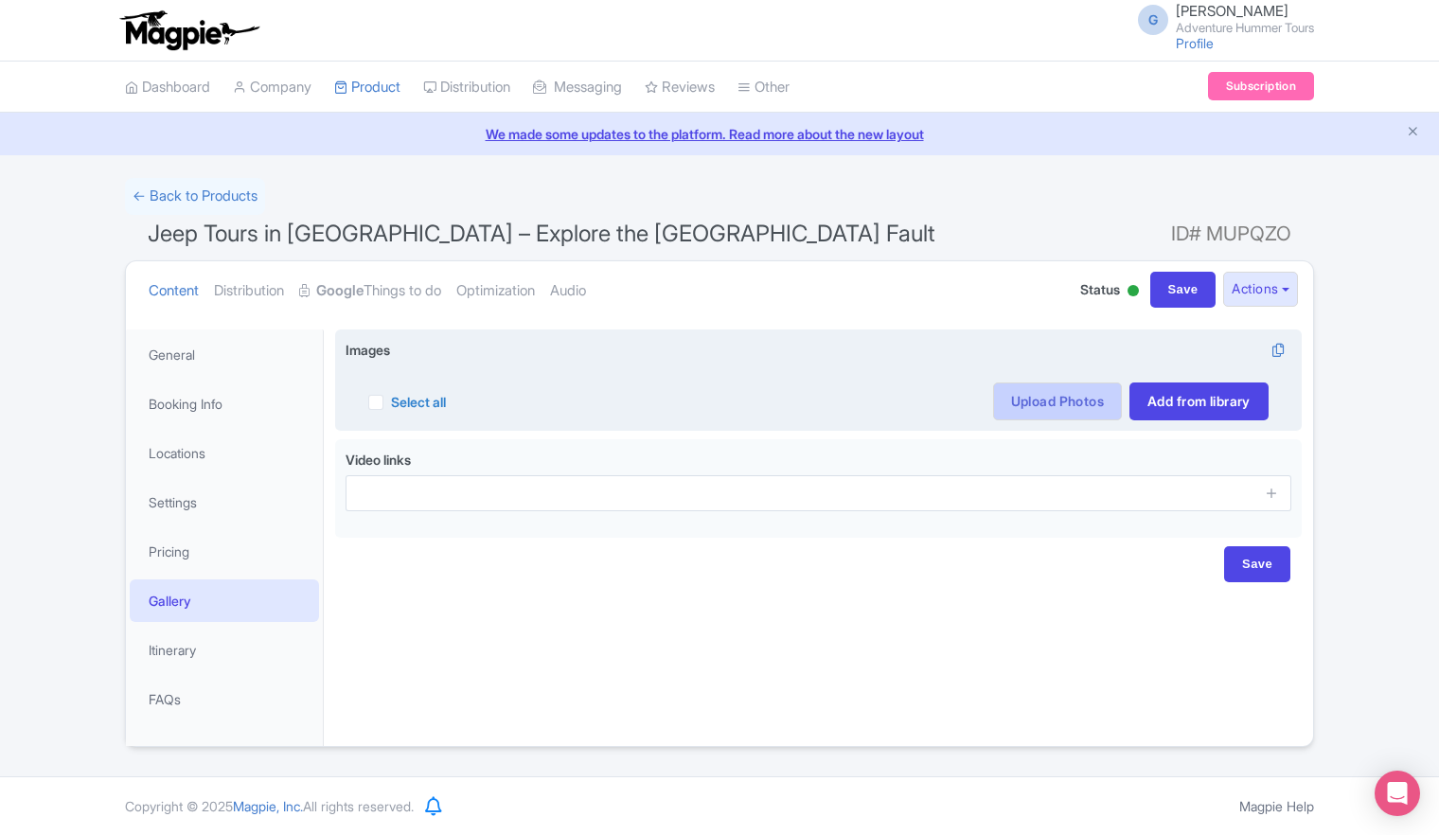
click at [1043, 406] on link "Upload Photos" at bounding box center [1057, 401] width 129 height 38
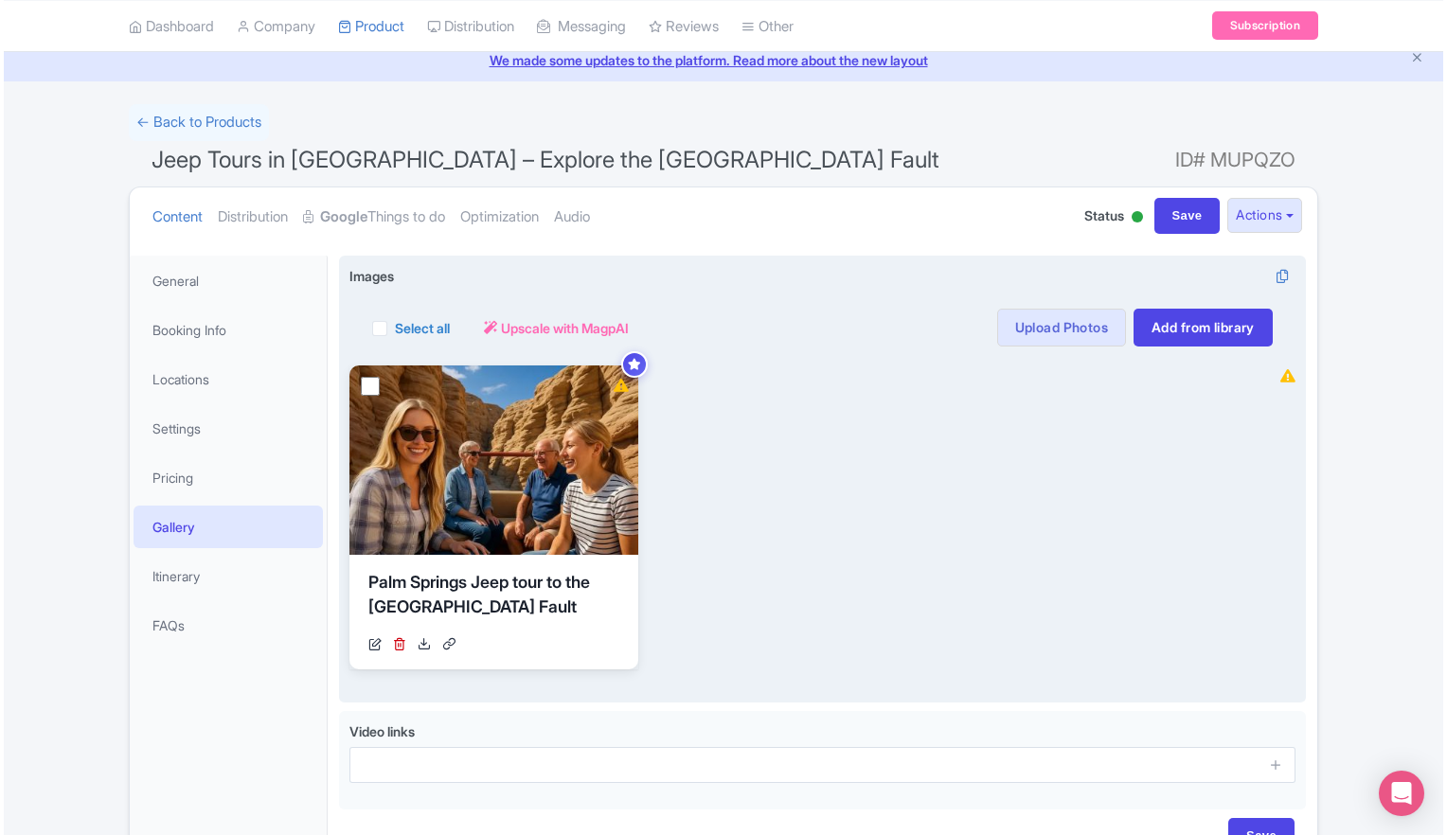
scroll to position [189, 0]
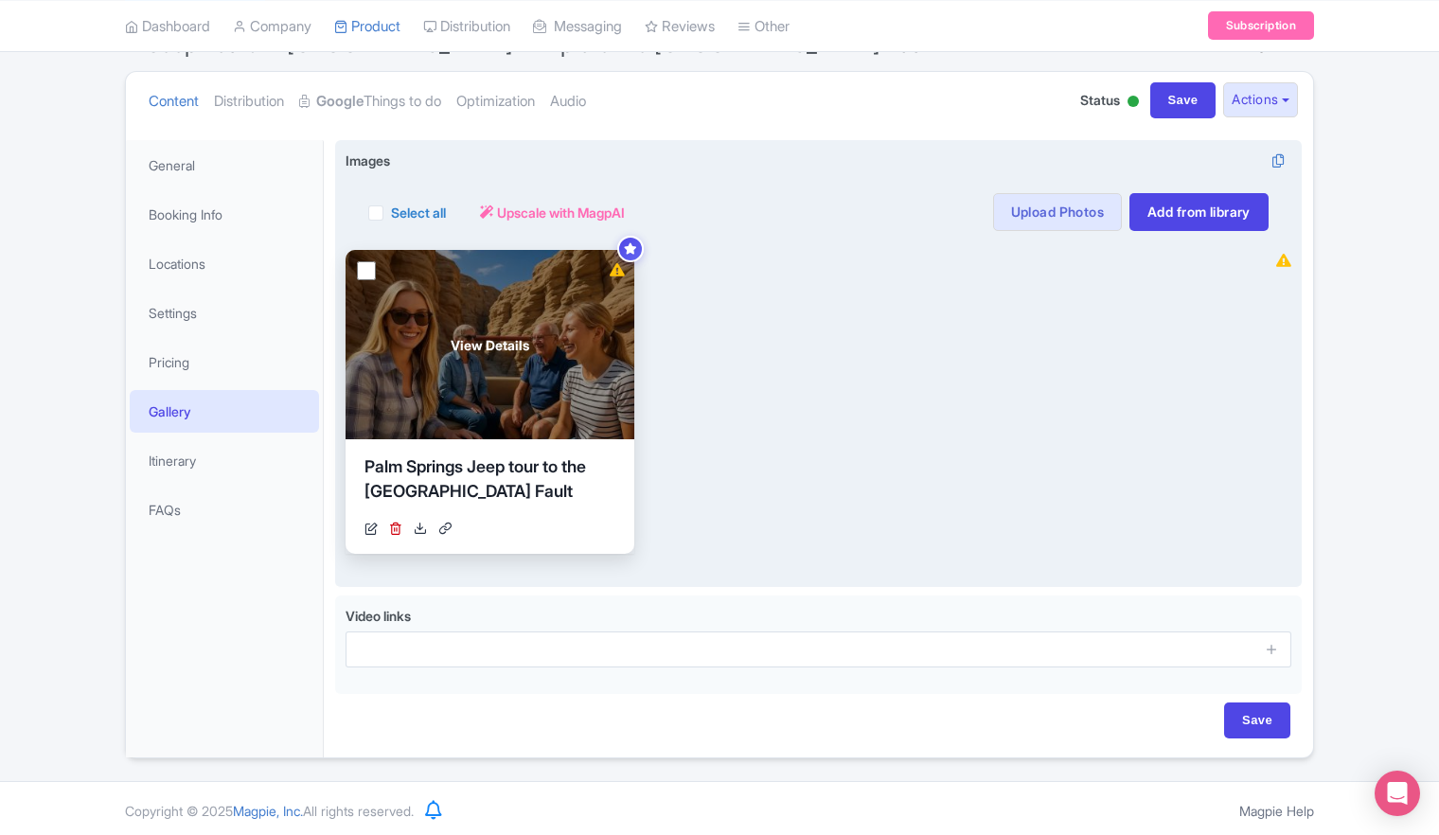
click at [483, 381] on div "View Details" at bounding box center [490, 344] width 289 height 189
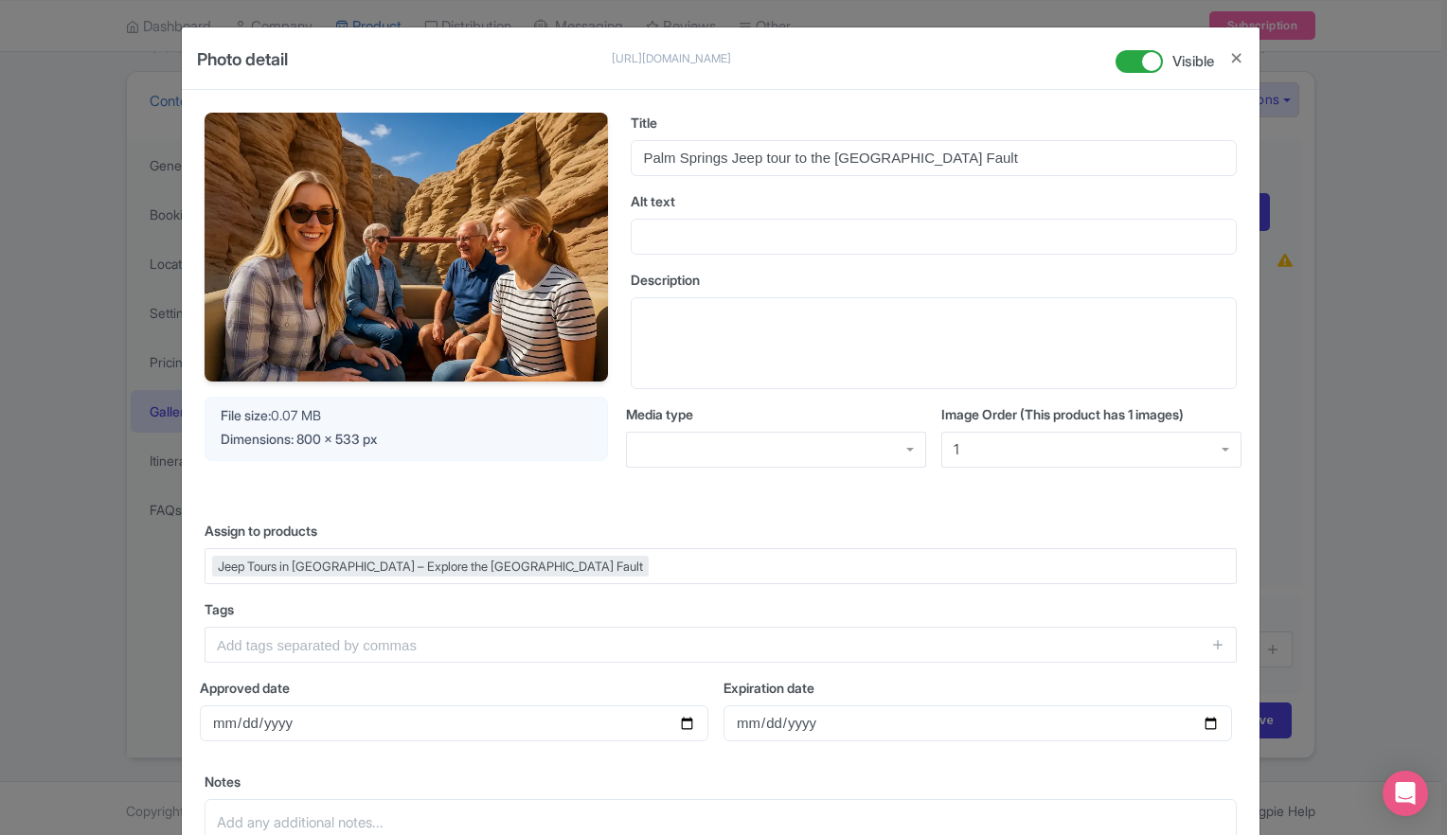
scroll to position [95, 0]
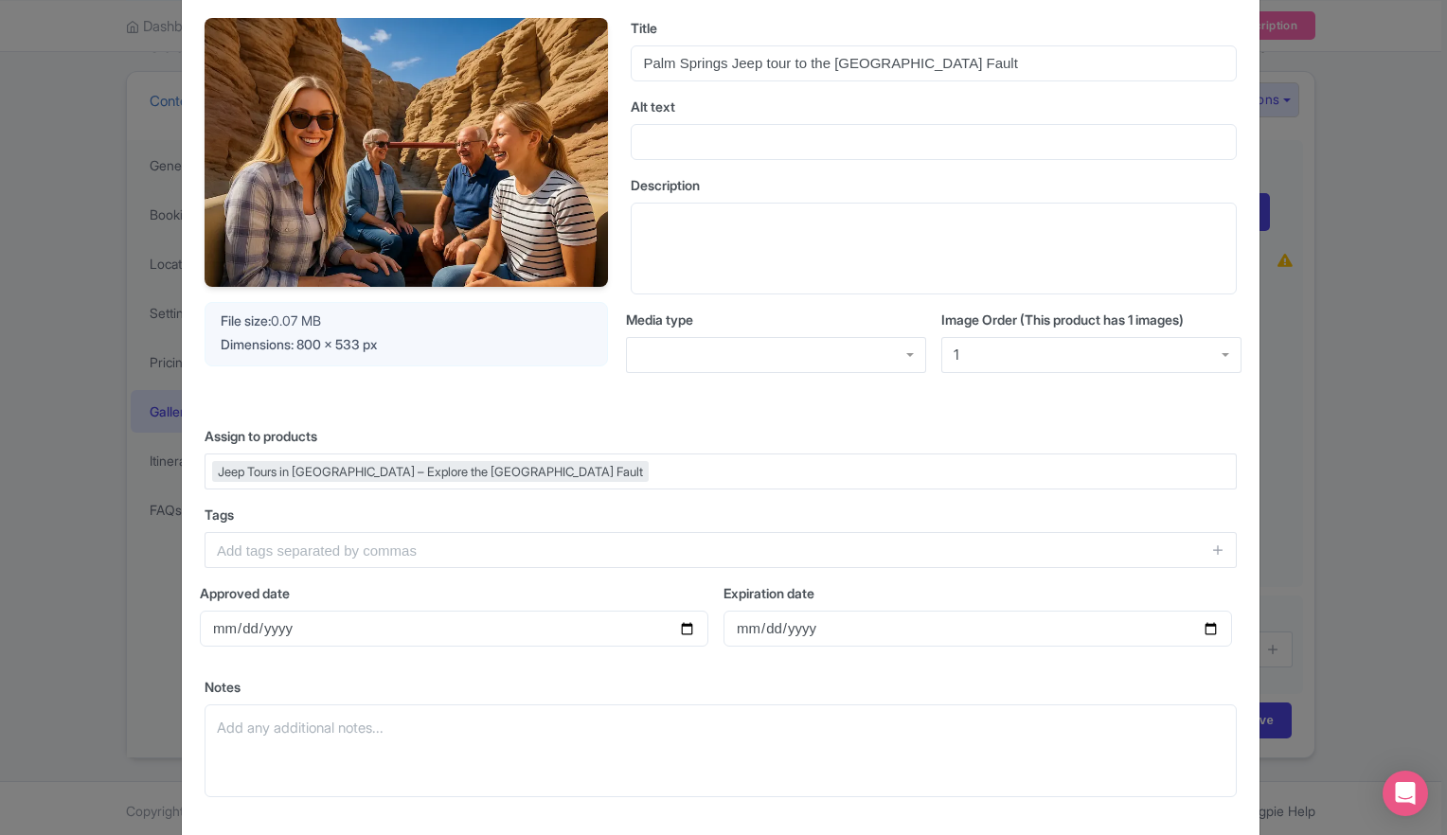
click at [924, 414] on div "Your Image is being upscaled File size: 0.07 MB Dimensions: 800 x 533 px Title …" at bounding box center [720, 415] width 1077 height 840
drag, startPoint x: 966, startPoint y: 62, endPoint x: 617, endPoint y: 79, distance: 348.8
click at [617, 79] on div "Your Image is being upscaled File size: 0.07 MB Dimensions: 800 x 533 px Title …" at bounding box center [721, 211] width 1032 height 386
paste input "Tour – Explore the [GEOGRAPHIC_DATA]"
type input "Palm Springs Jeep Tour – Explore the San Andreas Fault"
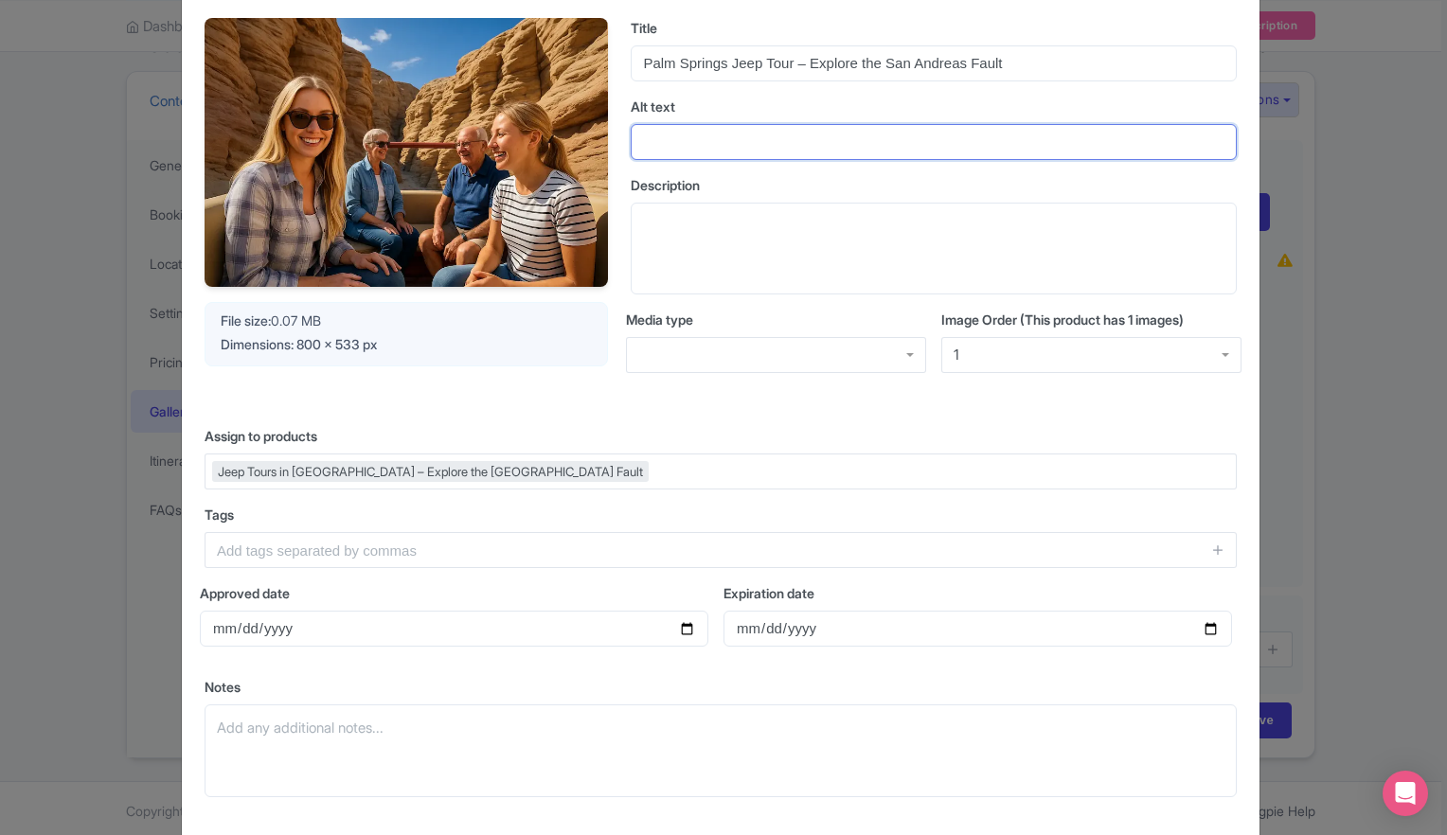
click at [676, 150] on input "Alt text" at bounding box center [934, 142] width 606 height 36
click at [811, 143] on input "Alt text" at bounding box center [934, 142] width 606 height 36
paste input "Guests enjoying an open-air Jeep tour in [GEOGRAPHIC_DATA] inside the [GEOGRAPH…"
type input "Guests enjoying an open-air Jeep tour in [GEOGRAPHIC_DATA] inside the [GEOGRAPH…"
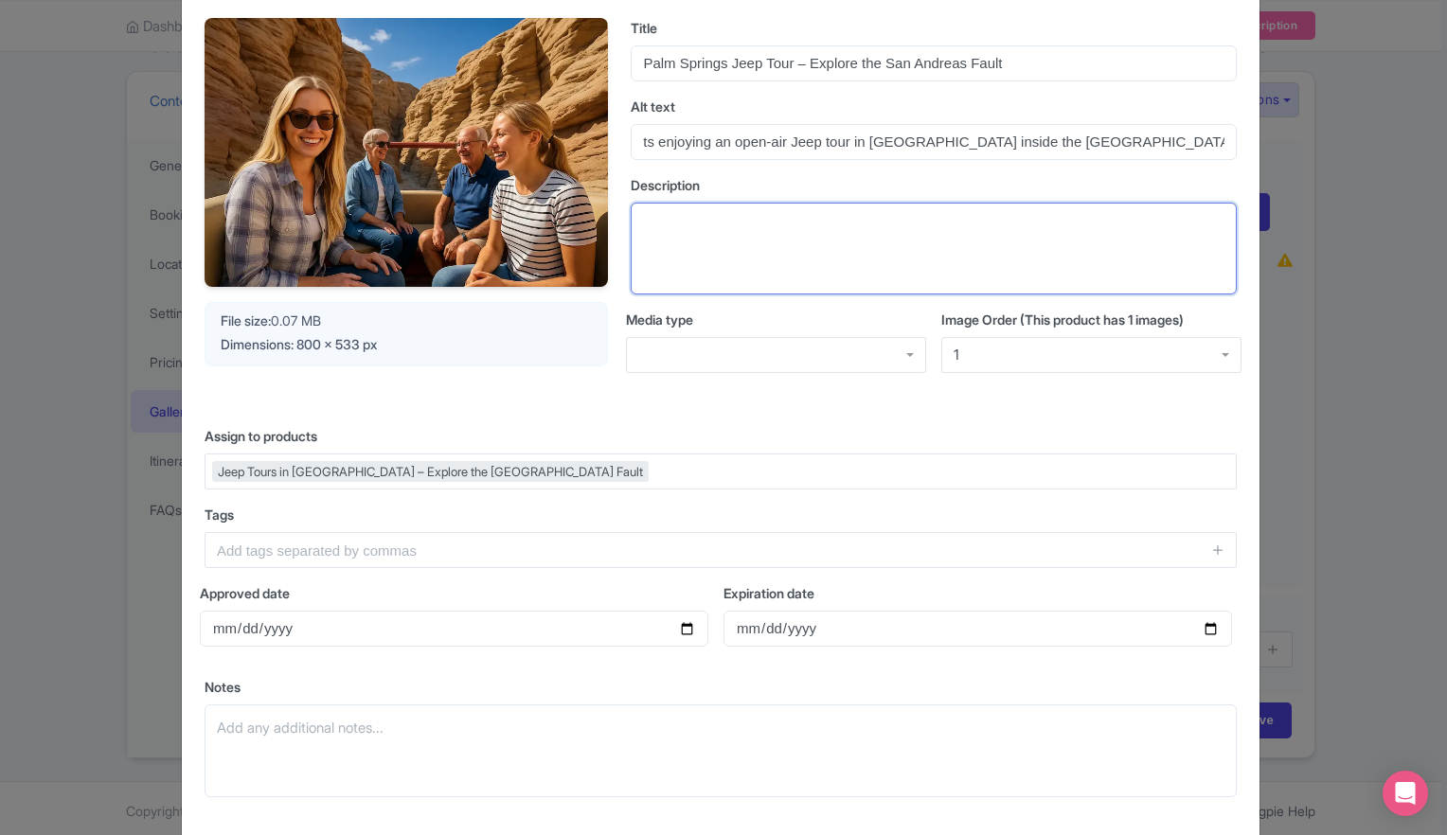
click at [751, 246] on textarea "Description" at bounding box center [934, 249] width 606 height 93
click at [676, 230] on textarea "Description" at bounding box center [934, 249] width 606 height 93
paste textarea "Hero image for the famous San Andreas Fault Jeep Eco-Adventure, one of the most…"
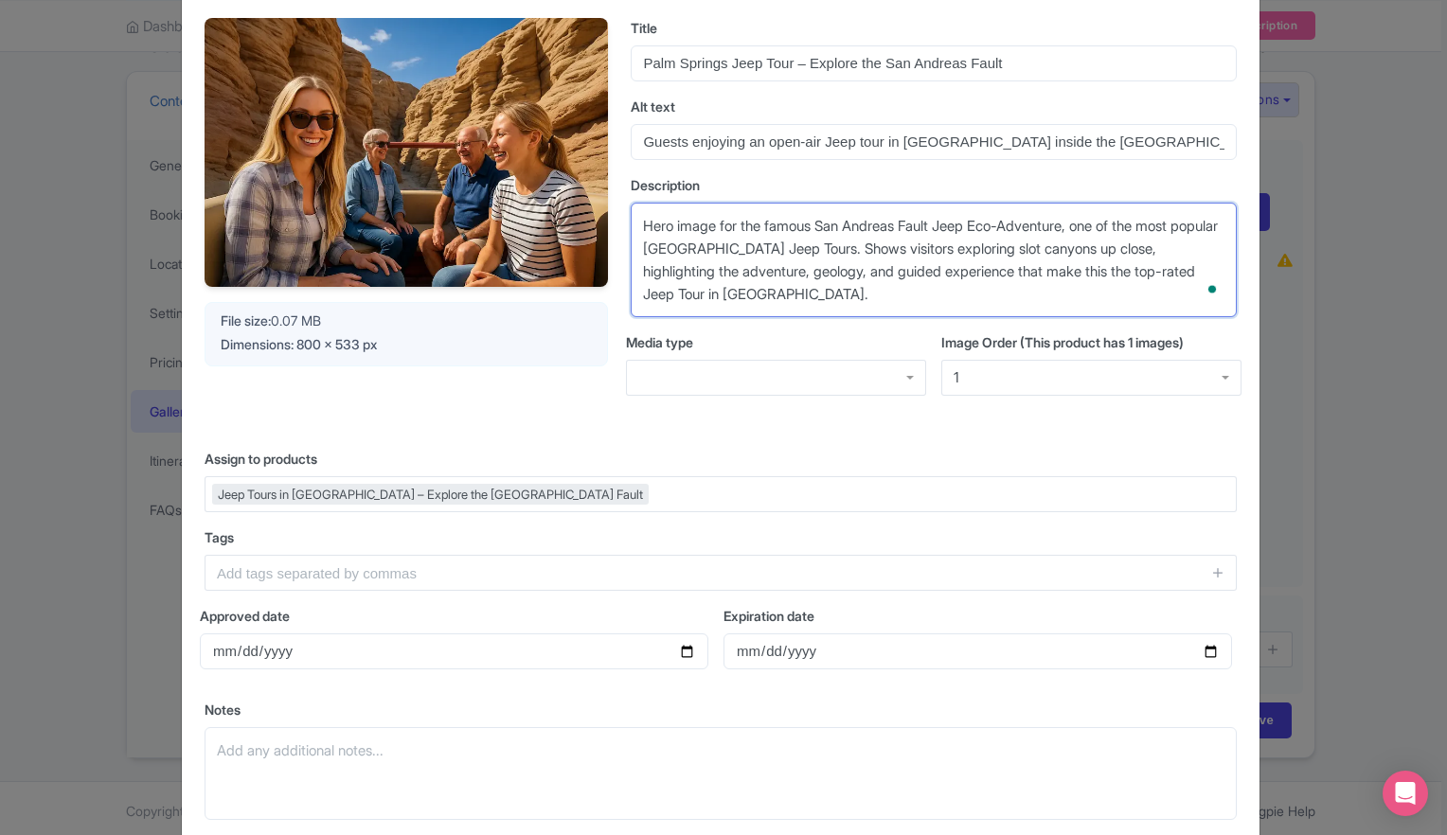
type textarea "Hero image for the famous San Andreas Fault Jeep Eco-Adventure, one of the most…"
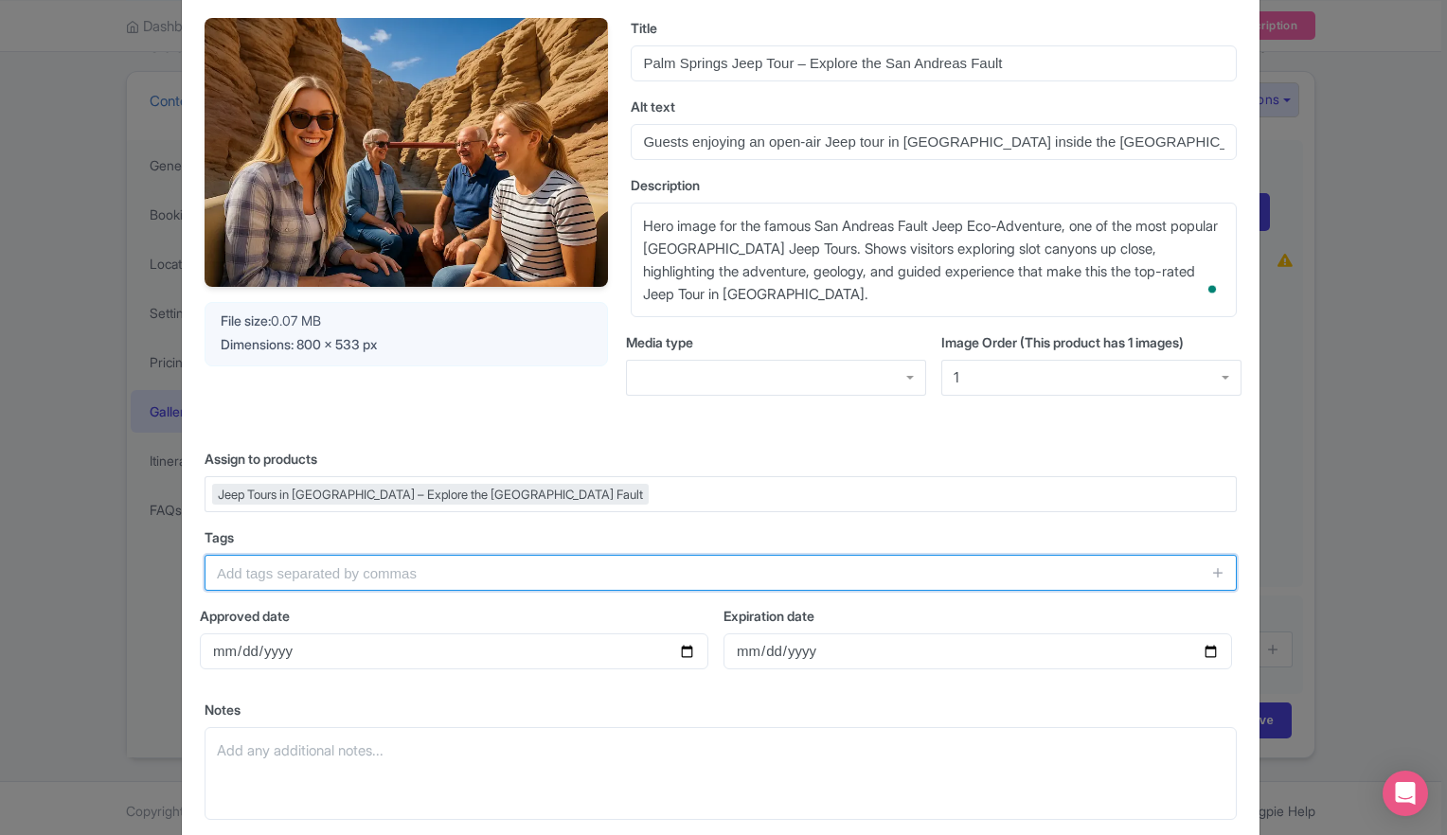
click at [356, 568] on input "text" at bounding box center [721, 573] width 1032 height 36
click at [485, 570] on input "text" at bounding box center [721, 573] width 1032 height 36
paste input "[GEOGRAPHIC_DATA] Jeep Tours, Jeep Tours in [GEOGRAPHIC_DATA], [GEOGRAPHIC_DATA…"
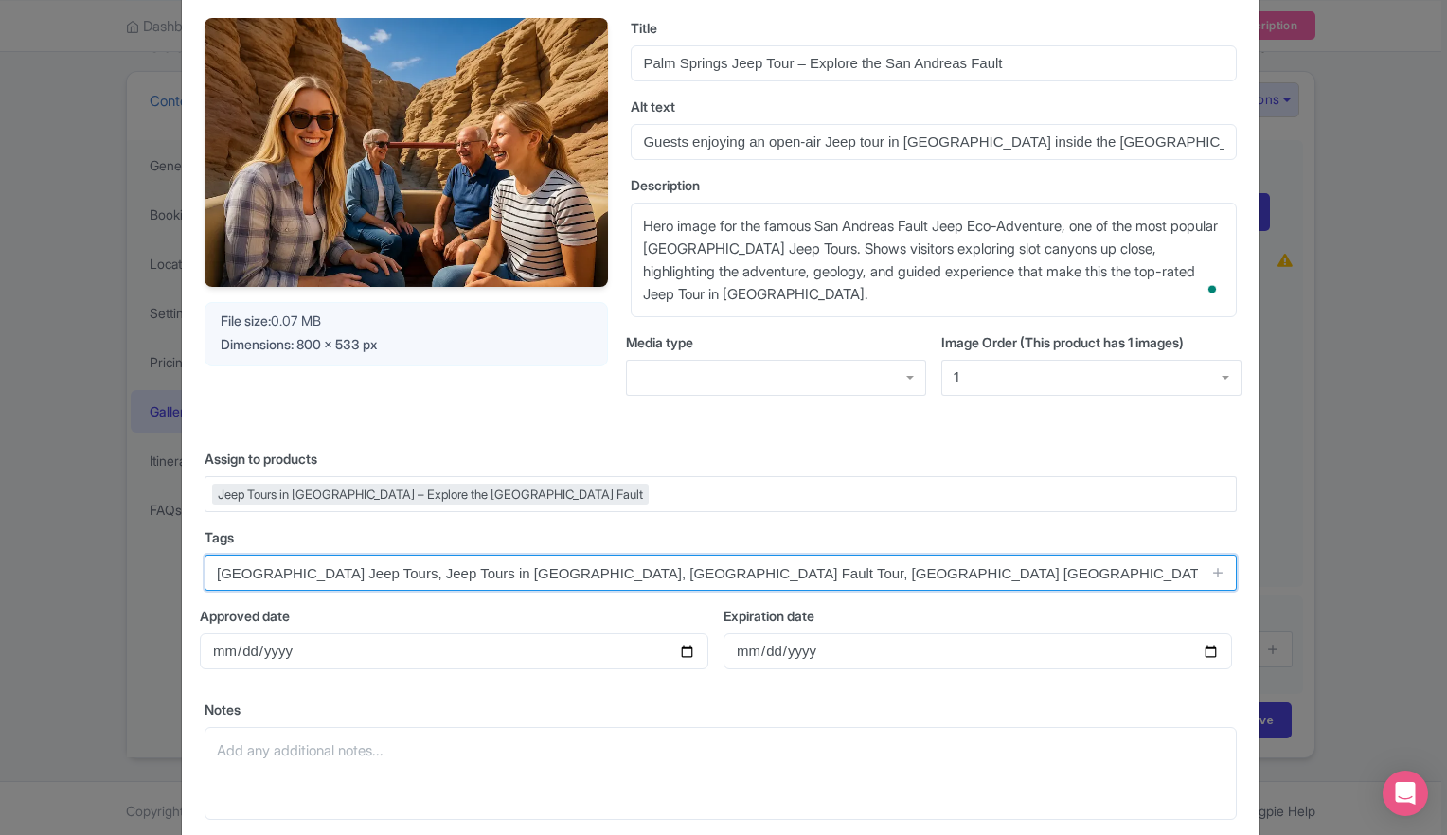
type input "[GEOGRAPHIC_DATA] Jeep Tours, Jeep Tours in [GEOGRAPHIC_DATA], [GEOGRAPHIC_DATA…"
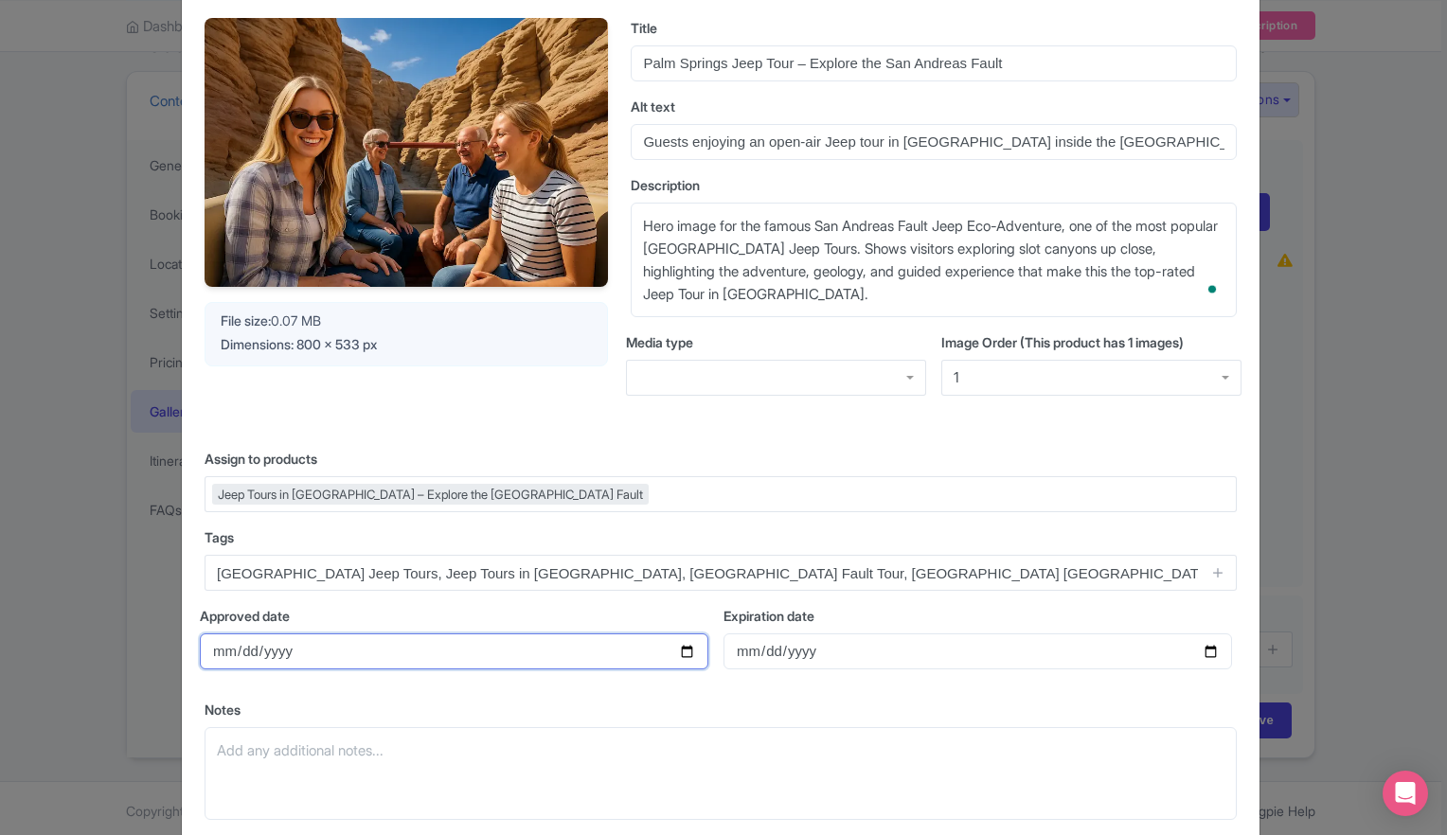
click at [682, 653] on input "Approved date" at bounding box center [454, 651] width 508 height 36
type input "[DATE]"
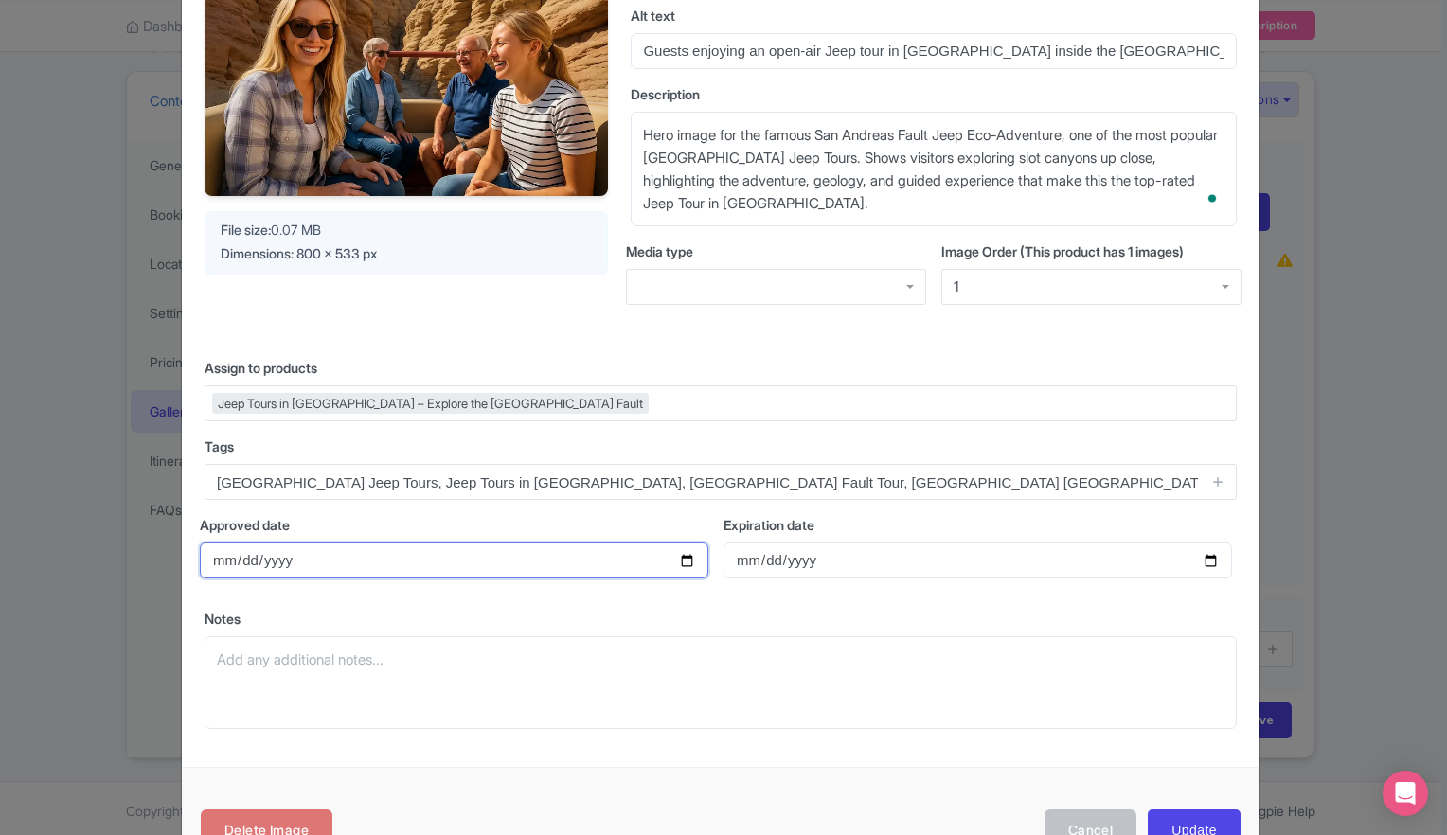
scroll to position [246, 0]
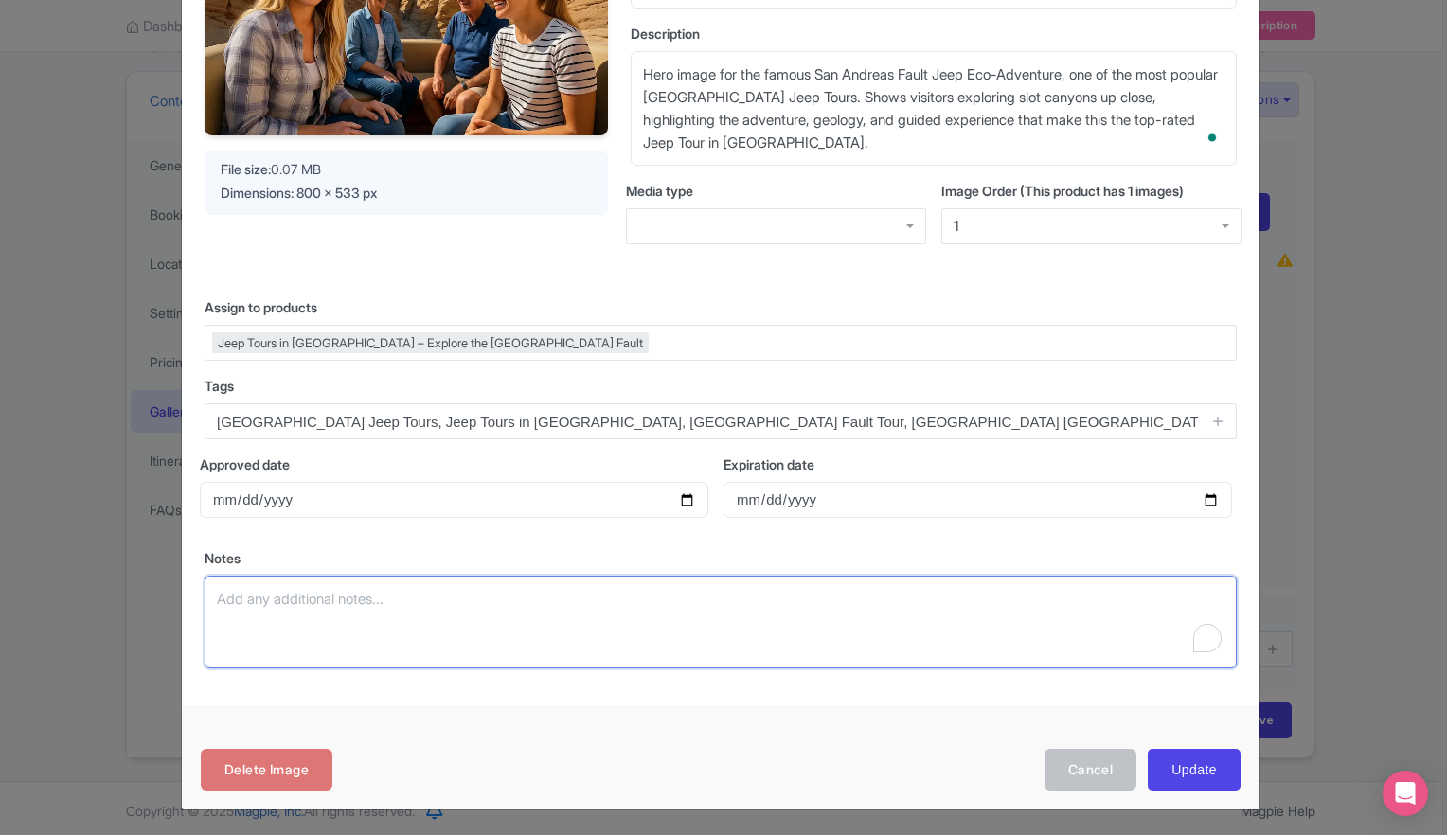
click at [360, 631] on textarea "Notes" at bounding box center [721, 622] width 1032 height 93
click at [363, 600] on textarea "Notes" at bounding box center [721, 622] width 1032 height 93
paste textarea "This image is critical for both Google Things to Do and your Magpie product car…"
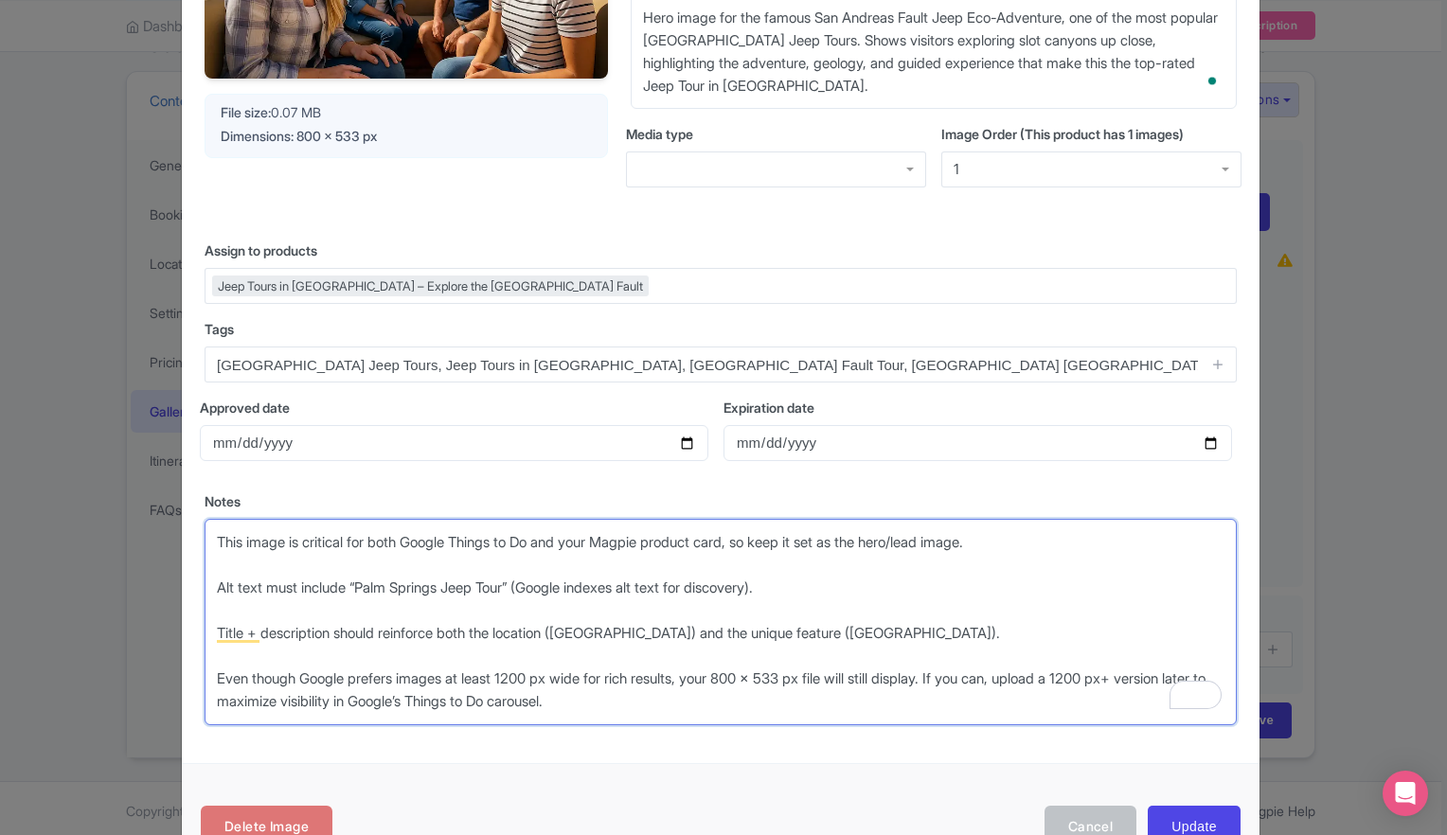
scroll to position [360, 0]
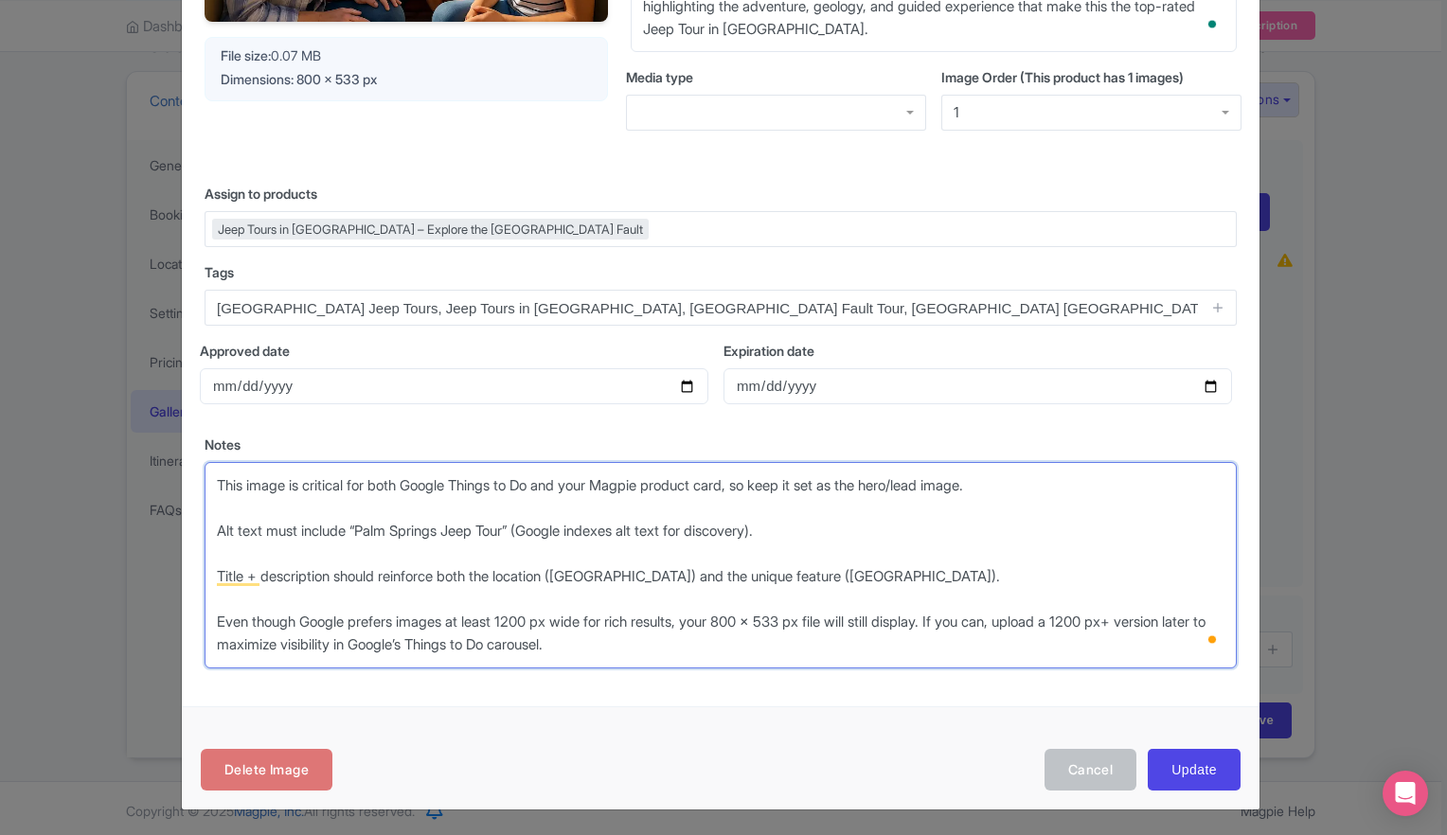
click at [857, 618] on textarea "This image is critical for both Google Things to Do and your Magpie product car…" at bounding box center [721, 565] width 1032 height 206
type textarea "This image is critical for both Google Things to Do and your Magpie product car…"
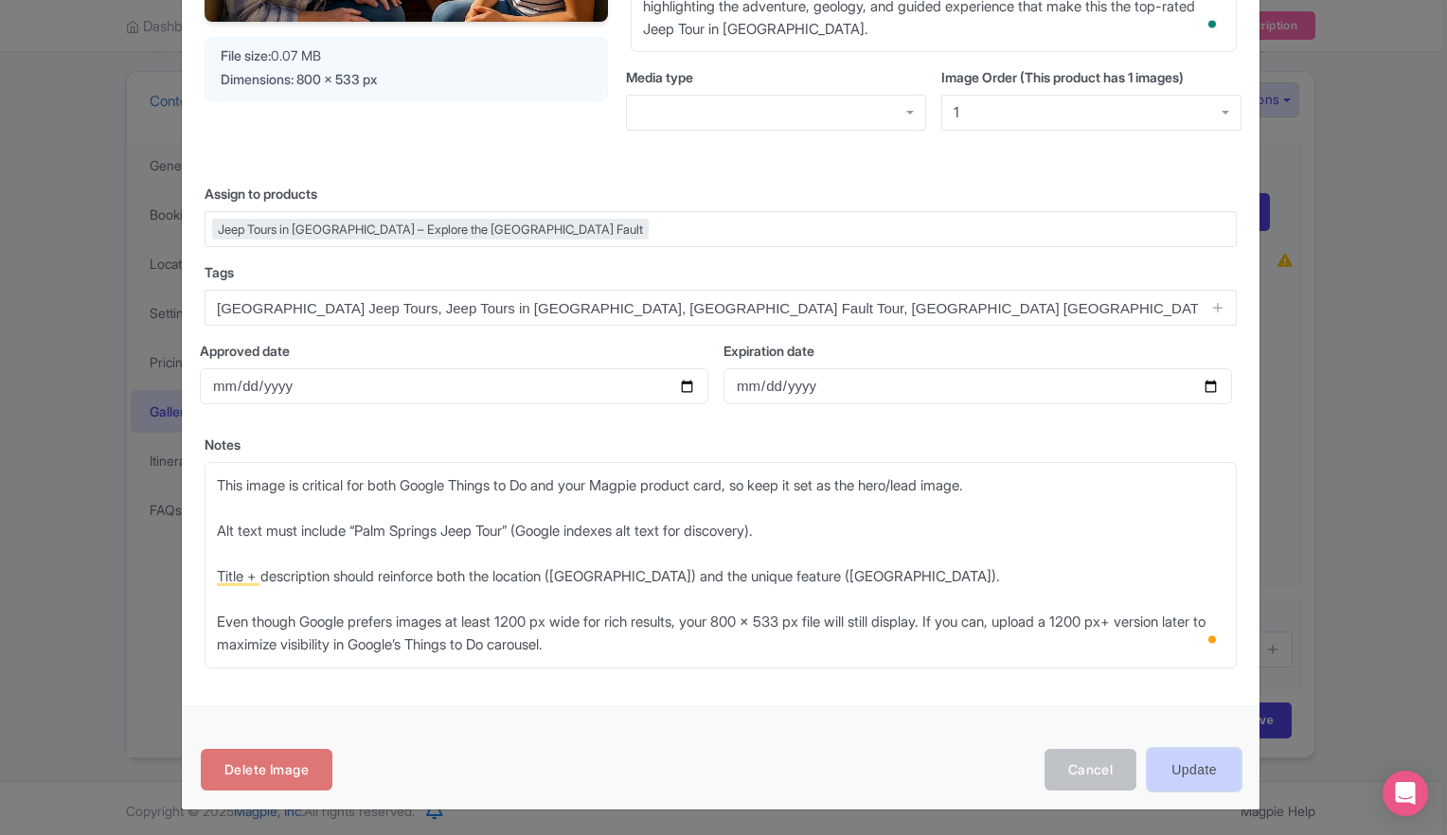
click at [1186, 763] on input "Update" at bounding box center [1193, 770] width 93 height 43
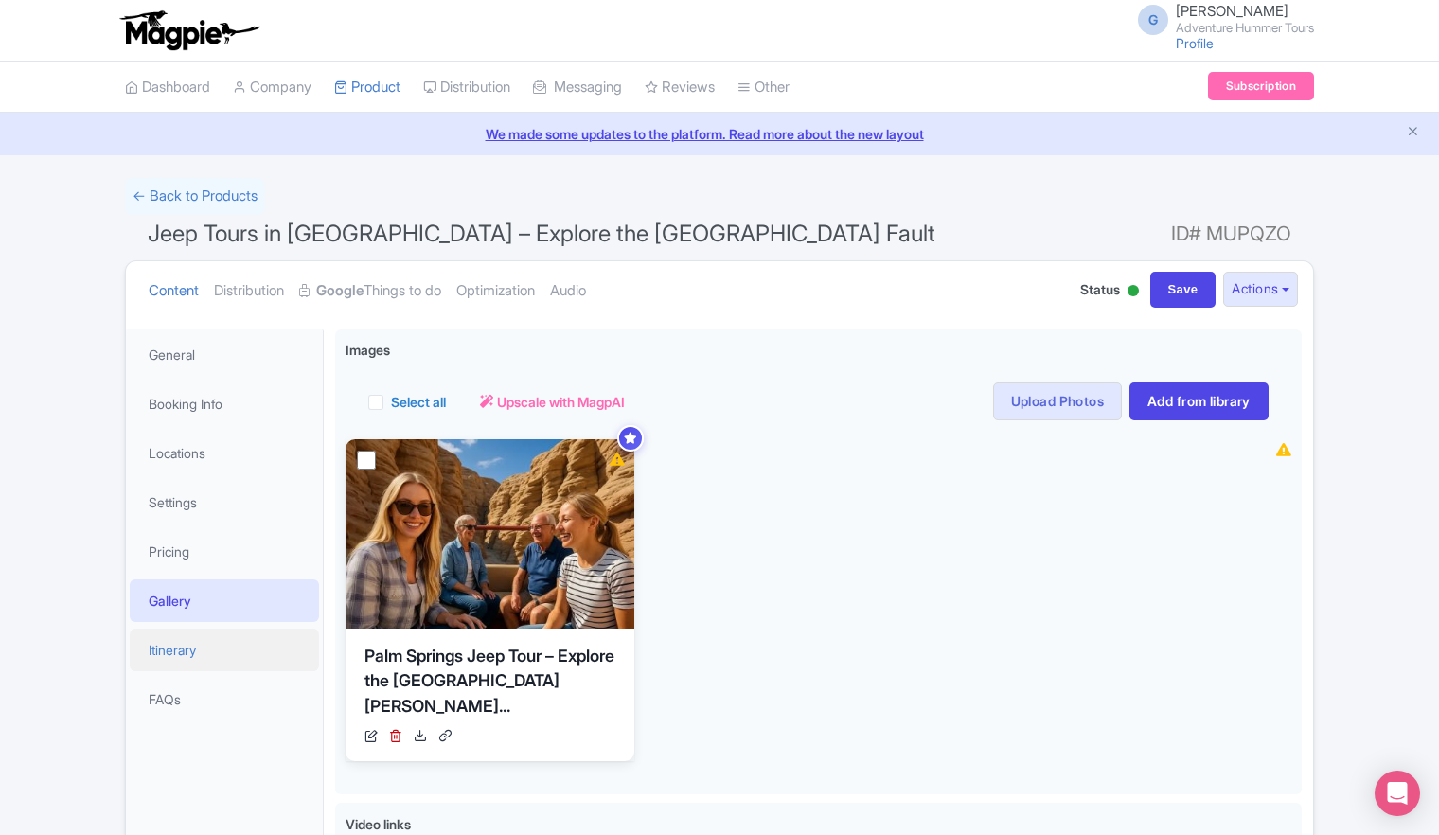
click at [187, 650] on link "Itinerary" at bounding box center [224, 650] width 189 height 43
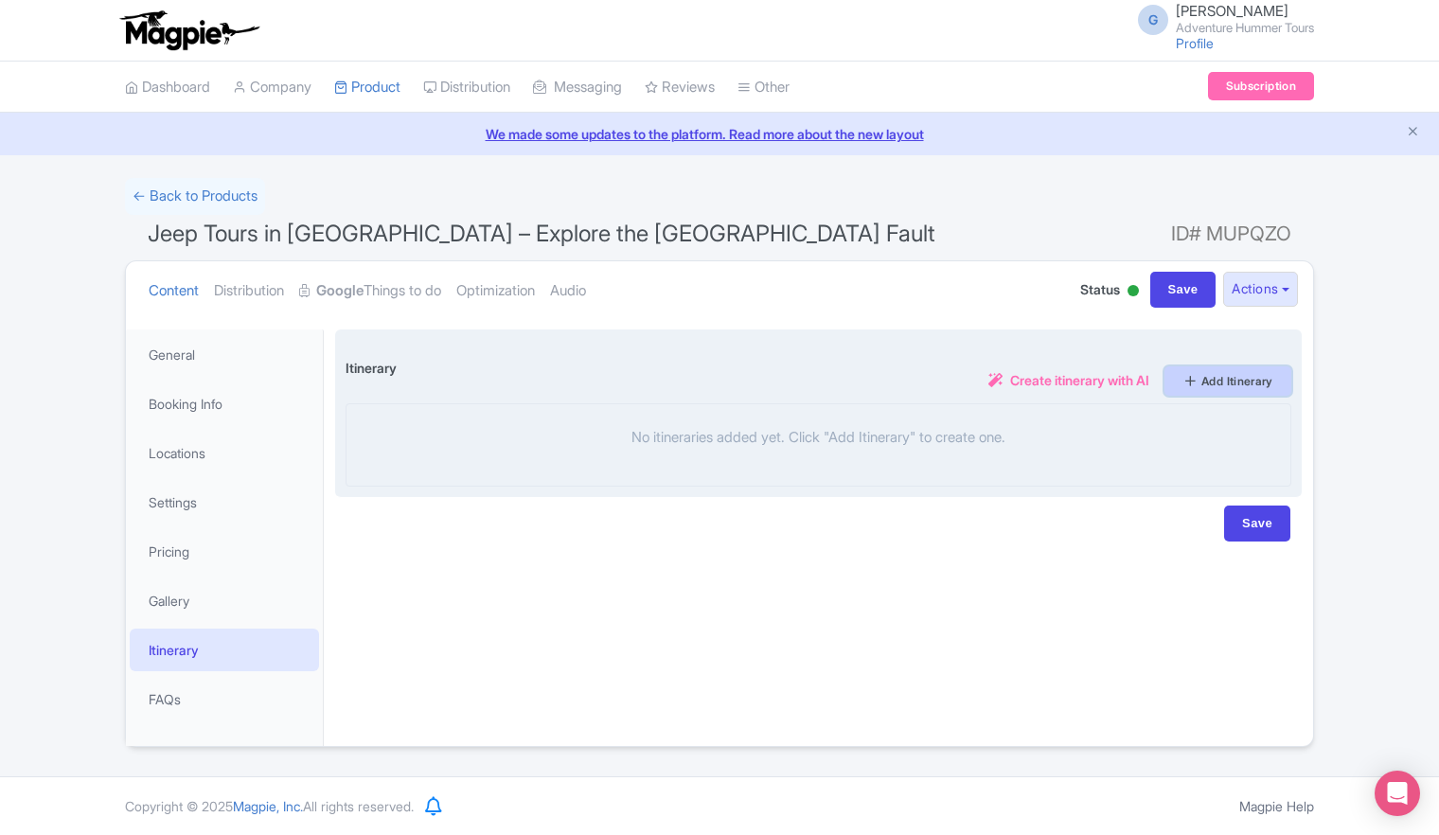
click at [1184, 384] on icon at bounding box center [1190, 380] width 15 height 15
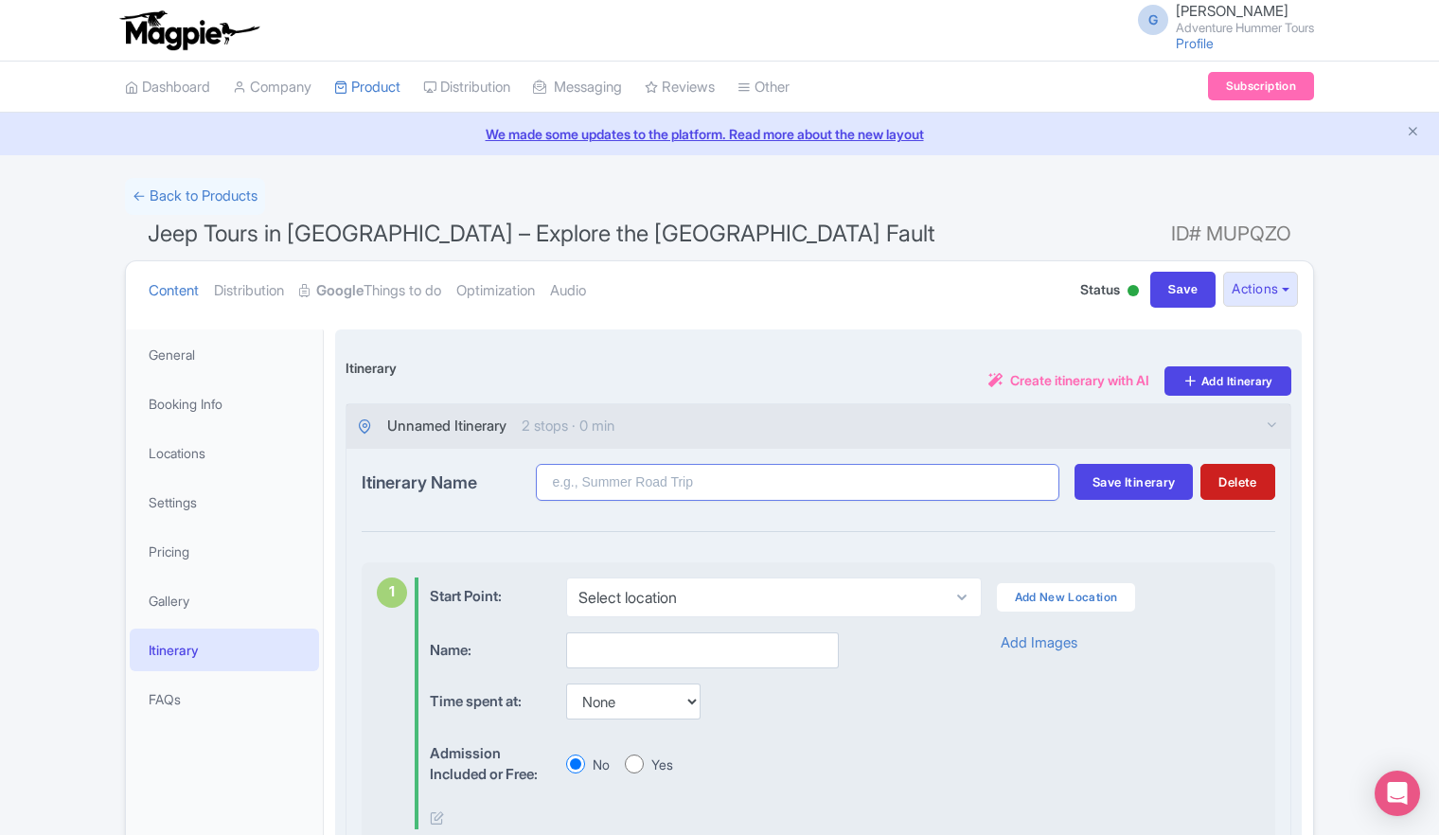
click at [774, 489] on input "Itinerary Name" at bounding box center [798, 482] width 524 height 37
type input "Departs from [GEOGRAPHIC_DATA]"
drag, startPoint x: 742, startPoint y: 487, endPoint x: 498, endPoint y: 471, distance: 244.7
click at [498, 471] on div "Itinerary Name Departs from [GEOGRAPHIC_DATA]" at bounding box center [711, 482] width 698 height 37
click at [725, 652] on input "text" at bounding box center [702, 650] width 273 height 36
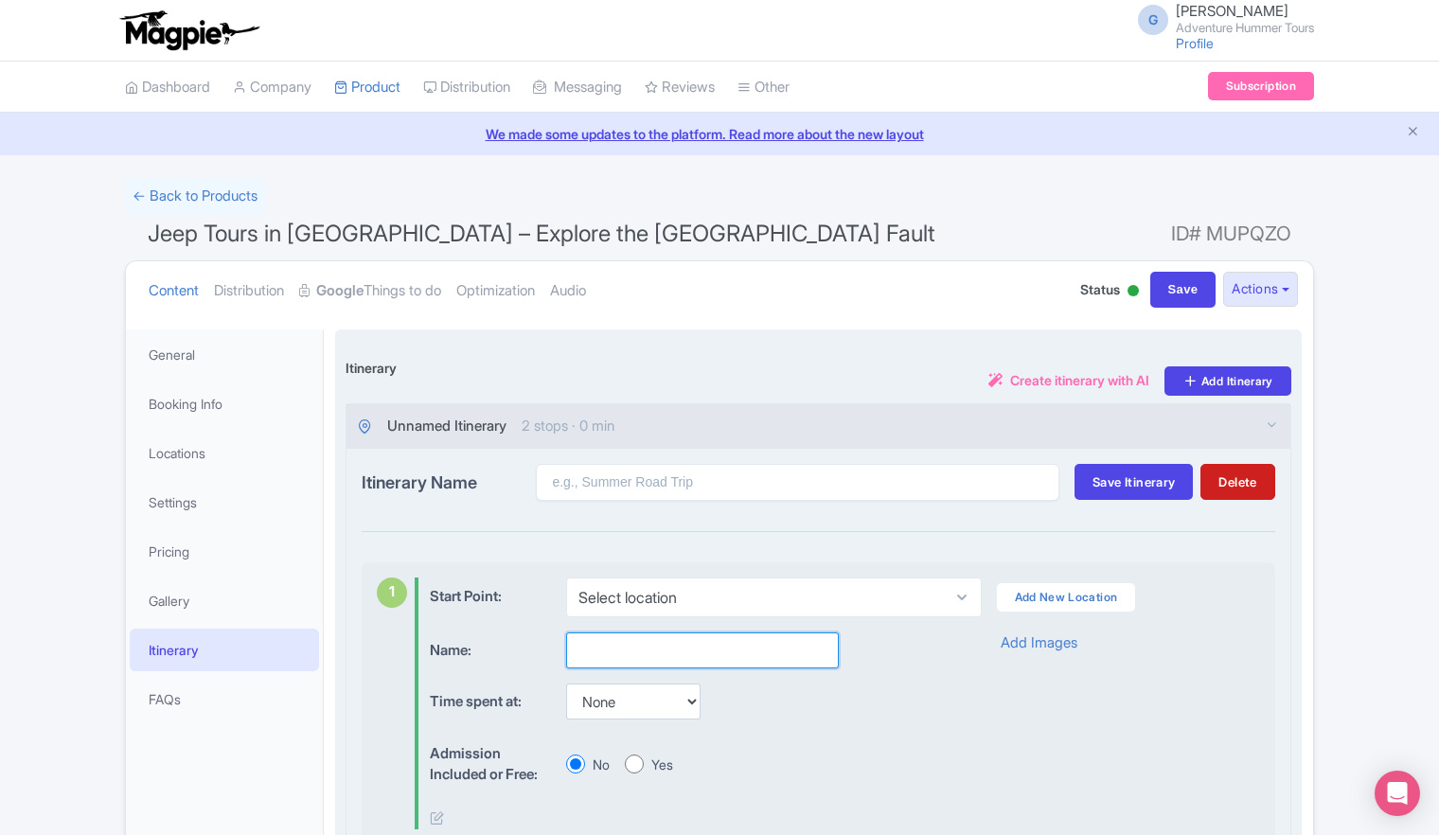
paste input "Departs from [GEOGRAPHIC_DATA]"
type input "Departs from [GEOGRAPHIC_DATA]"
click at [1026, 592] on link "Add New Location" at bounding box center [1066, 597] width 139 height 28
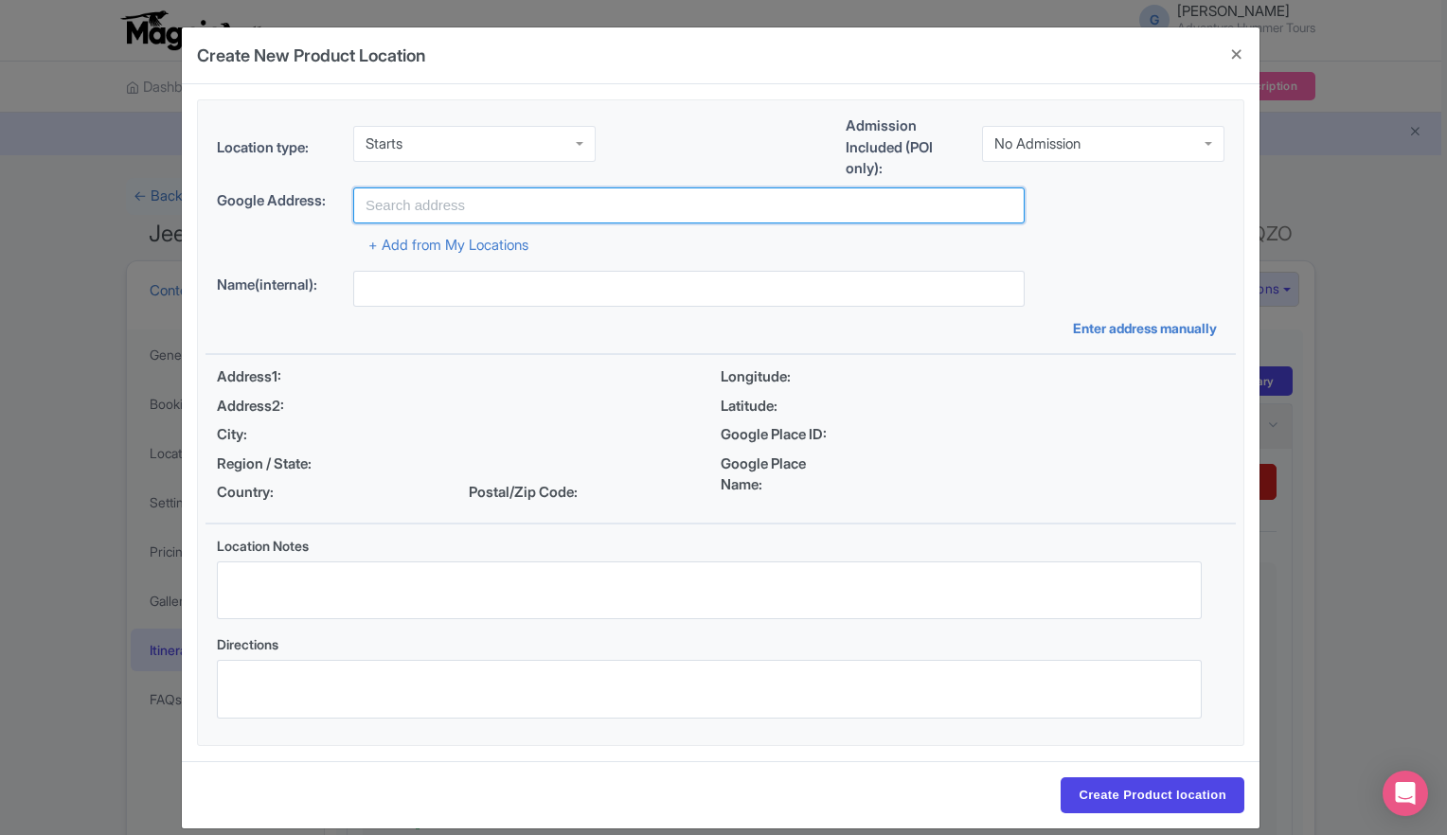
click at [549, 199] on input "text" at bounding box center [688, 205] width 671 height 36
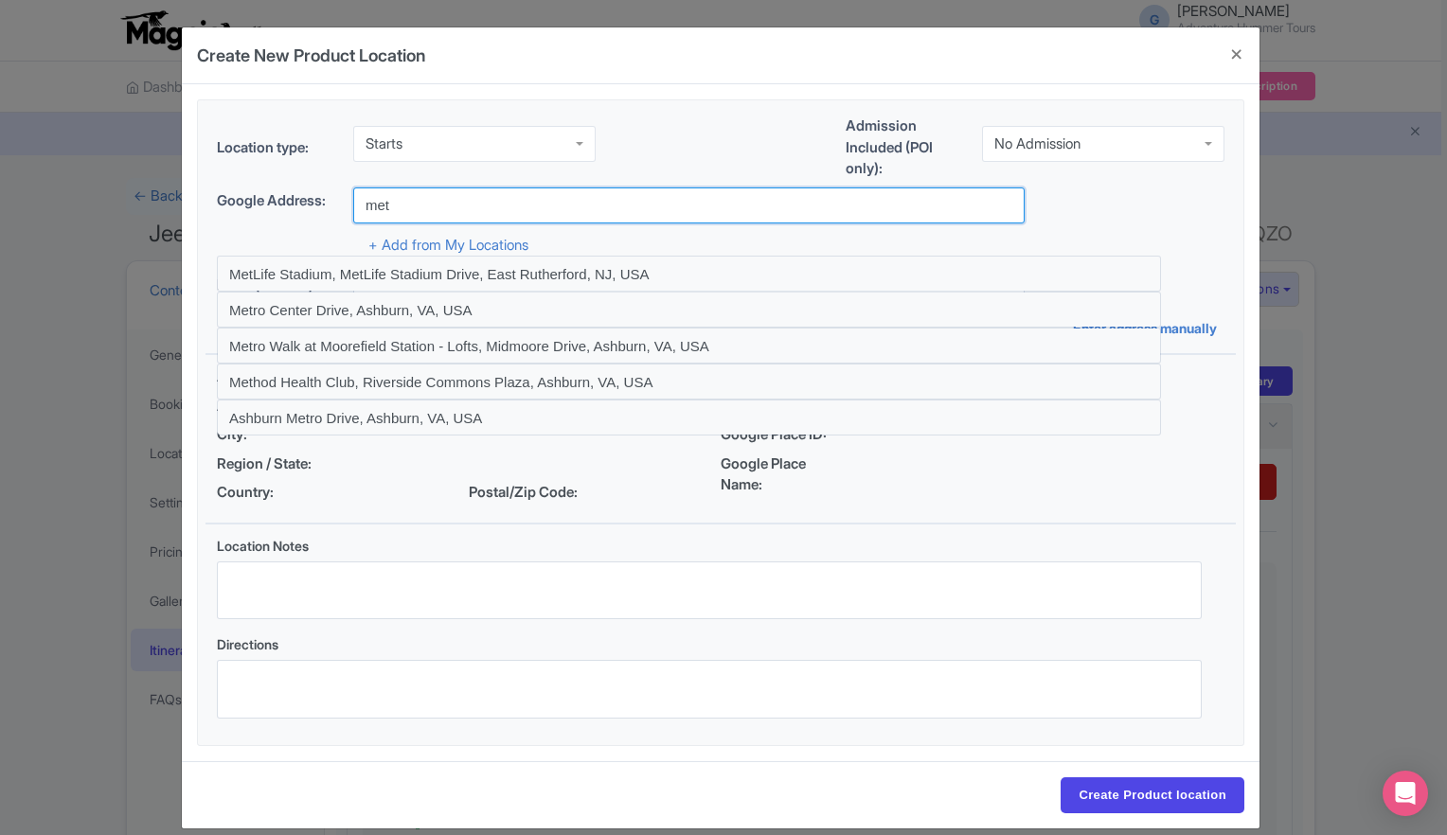
type input "[GEOGRAPHIC_DATA] | [GEOGRAPHIC_DATA] Fault Jeep Tour, [GEOGRAPHIC_DATA], [GEOG…"
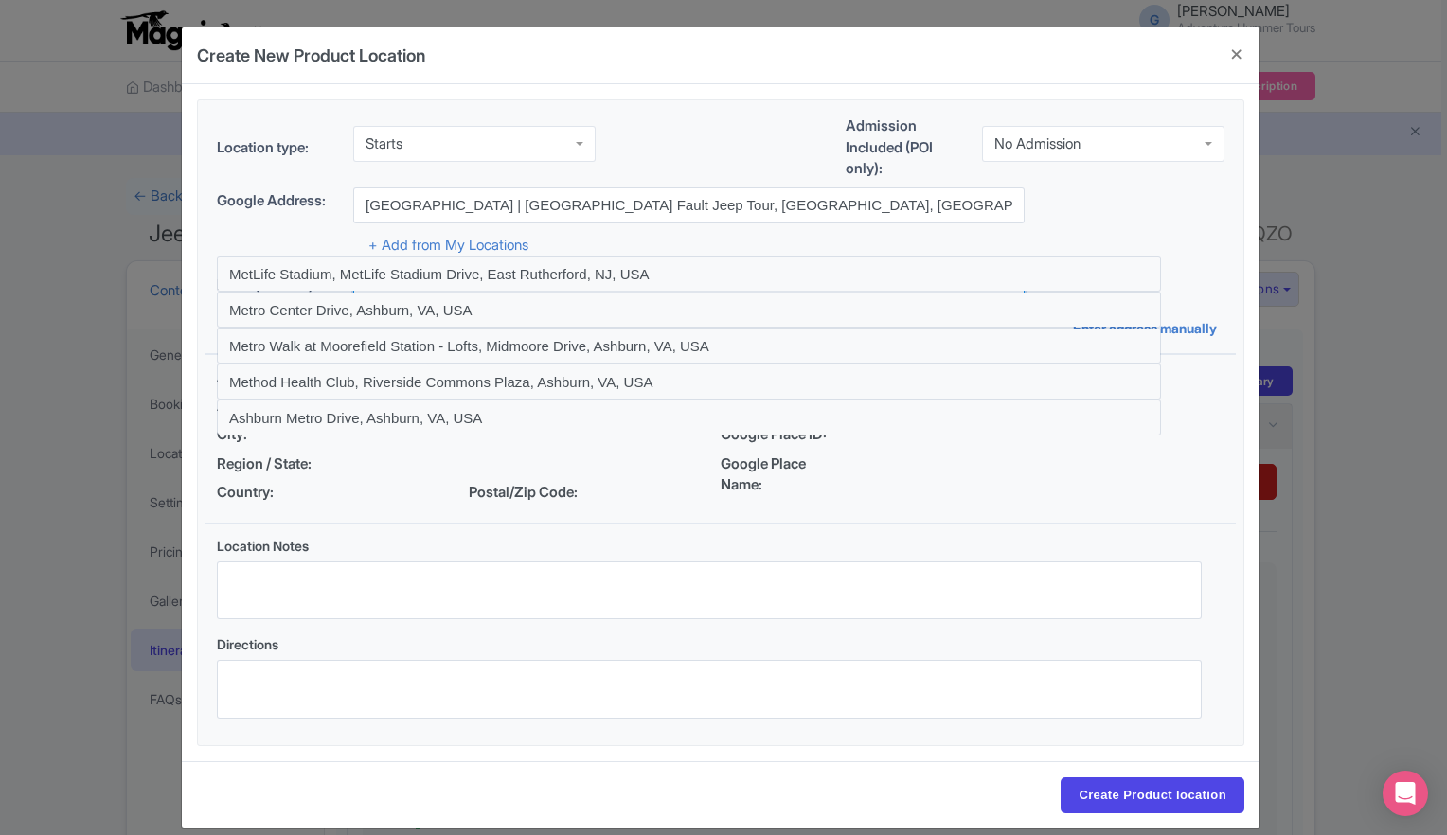
type input "San Andreas Fault Jeep Tour, [STREET_ADDRESS]"
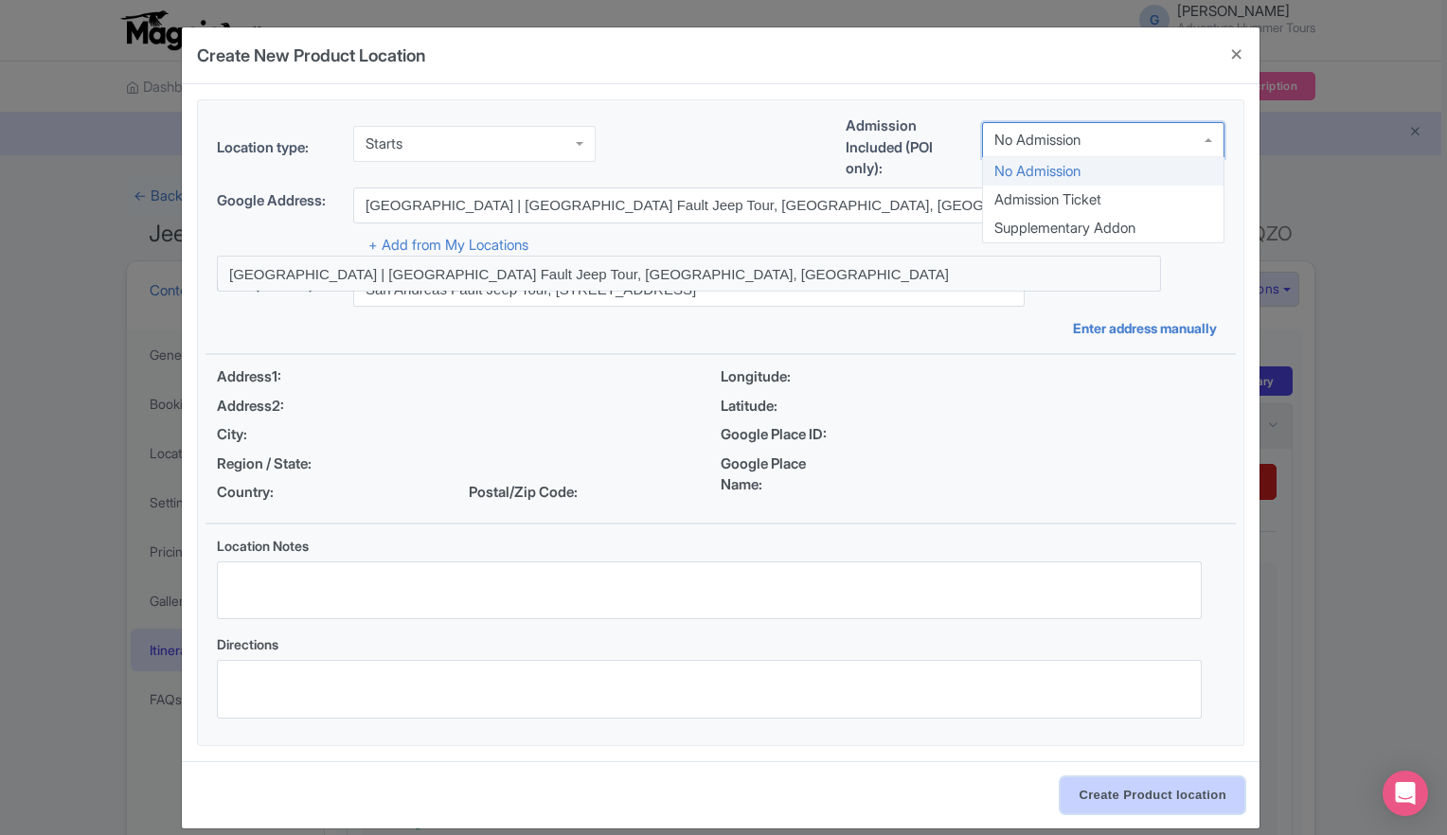
click at [1156, 792] on input "Create Product location" at bounding box center [1152, 795] width 184 height 36
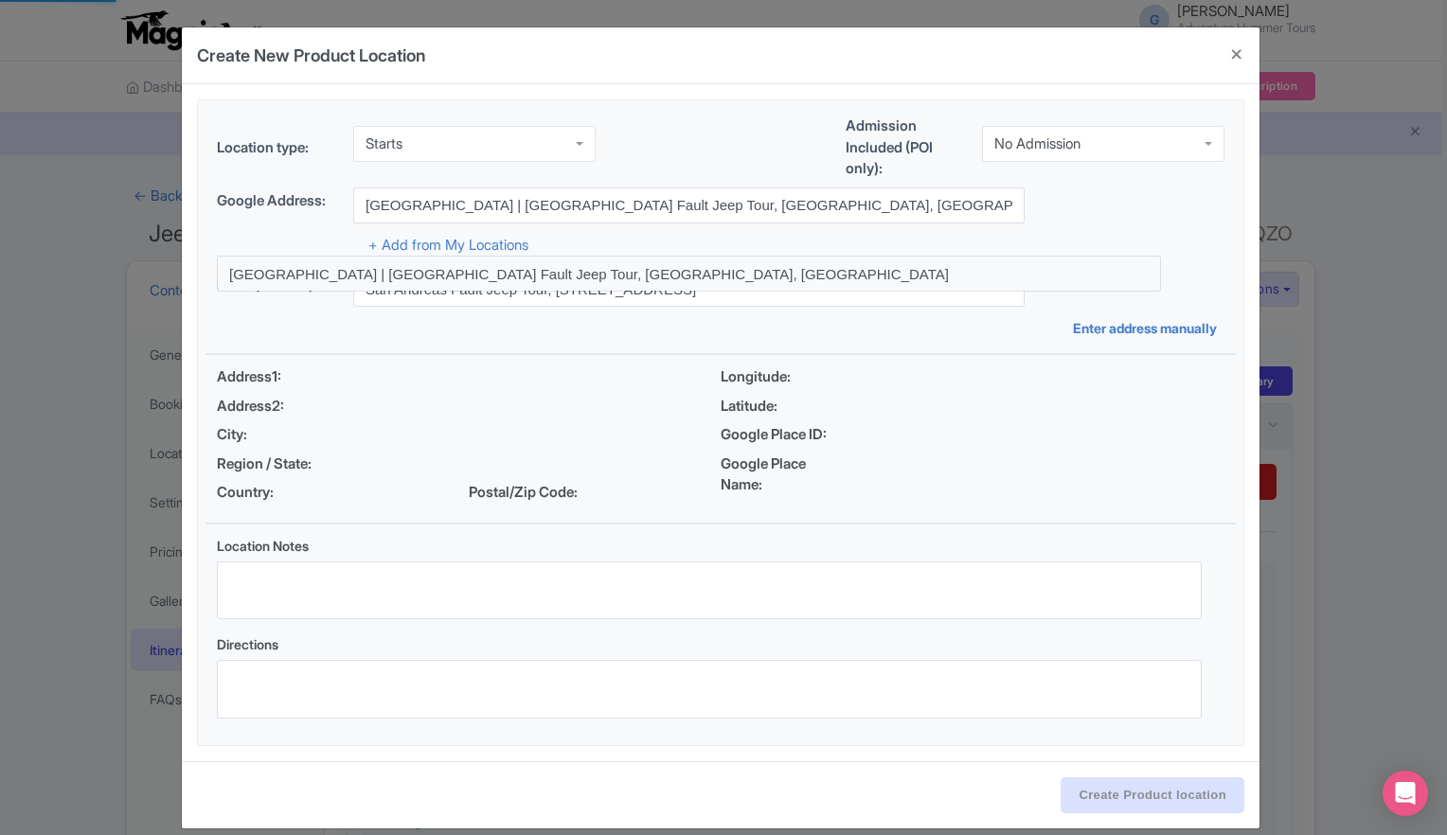
select select "b4447892-c17d-4a43-a38e-244af143b335"
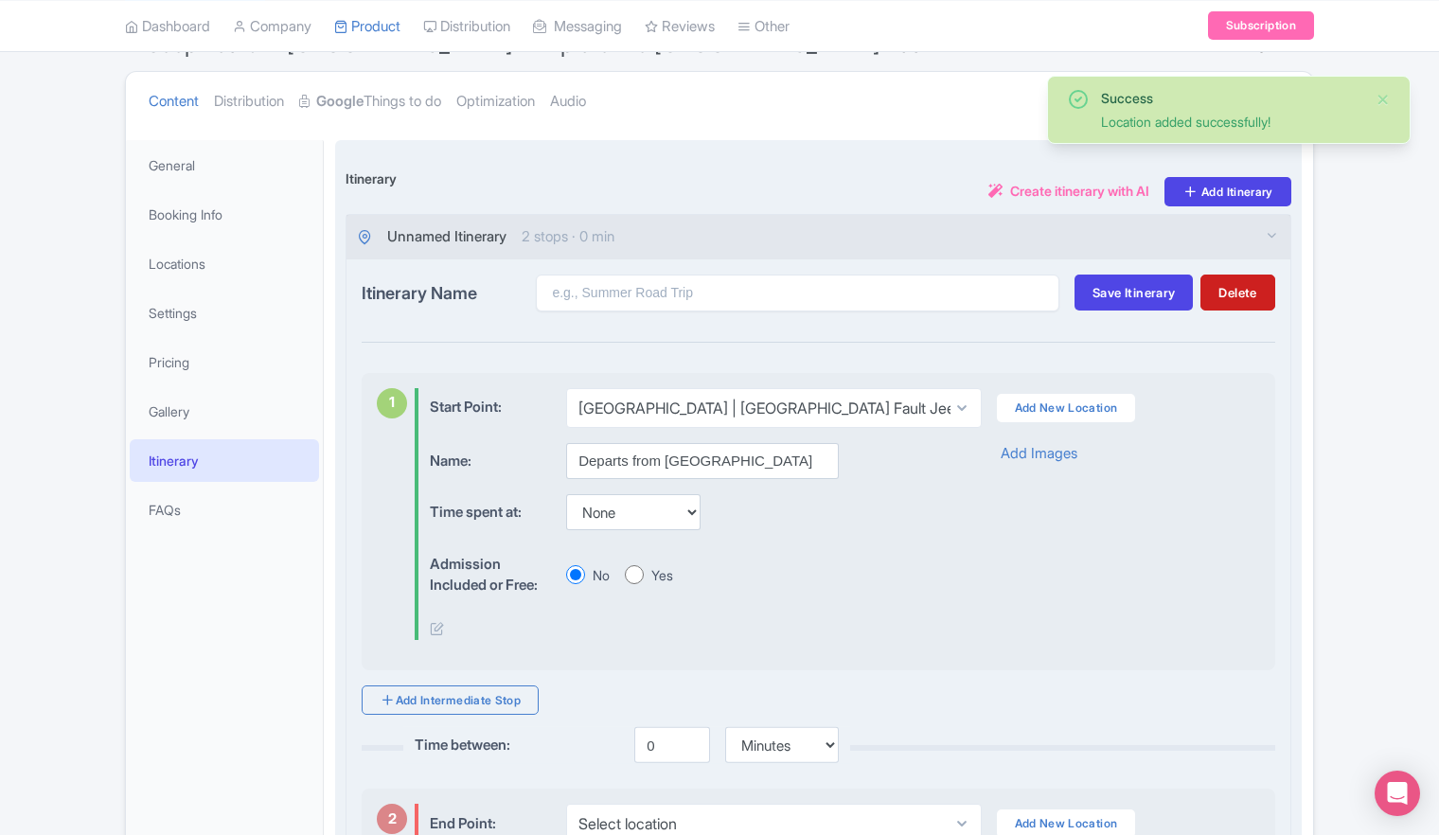
scroll to position [284, 0]
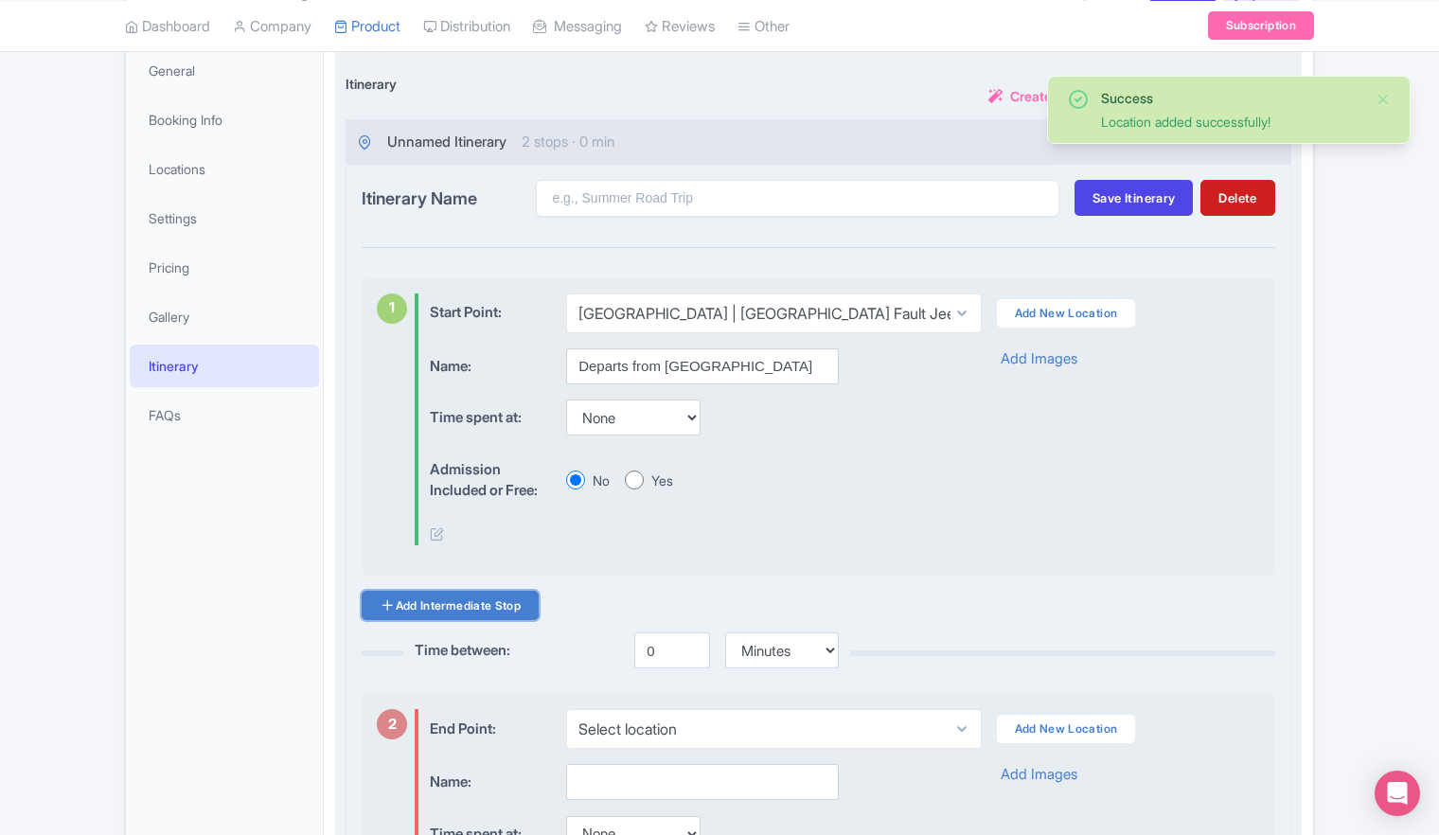
click at [405, 609] on link "Add Intermediate Stop" at bounding box center [450, 605] width 177 height 29
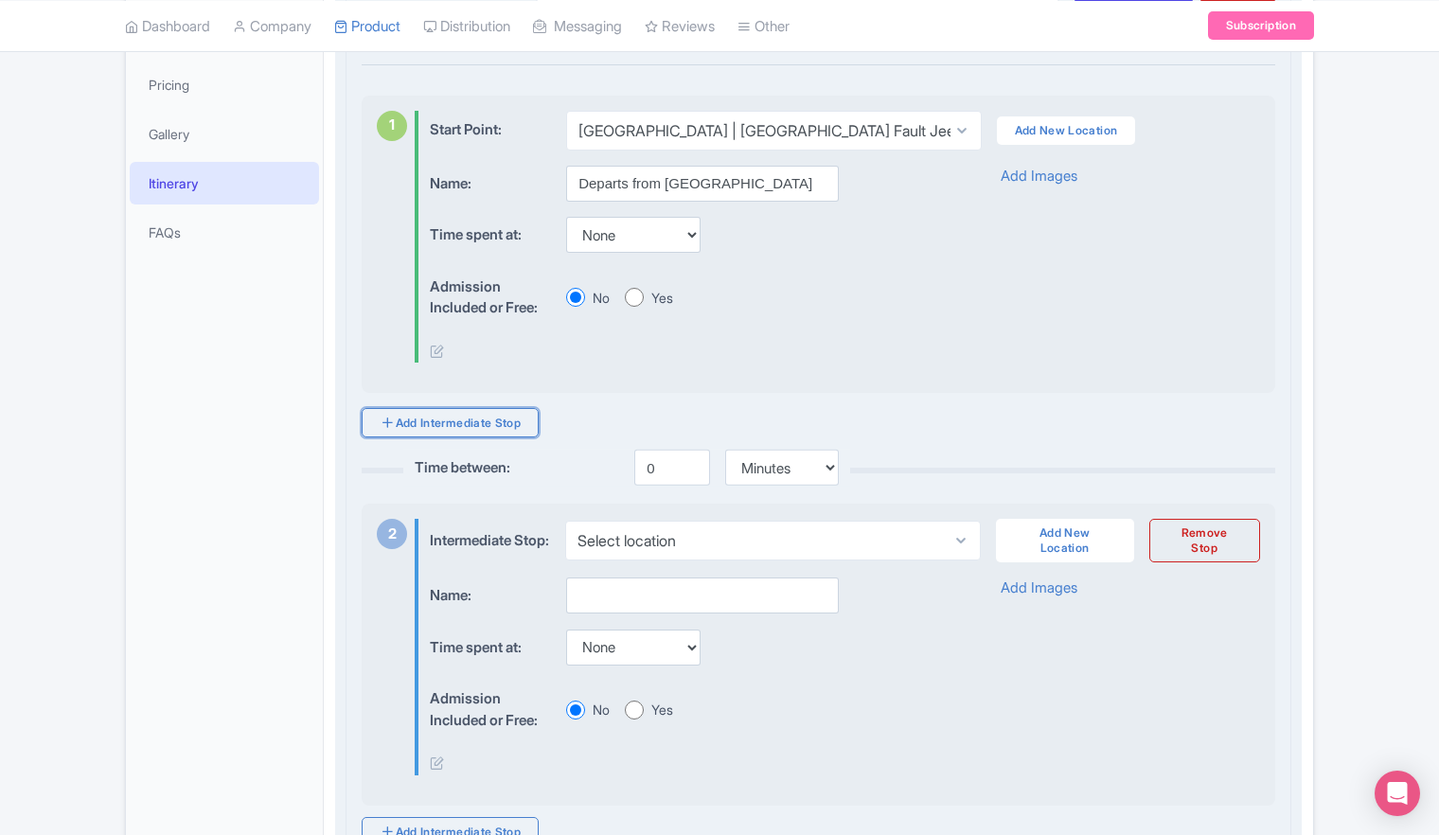
scroll to position [568, 0]
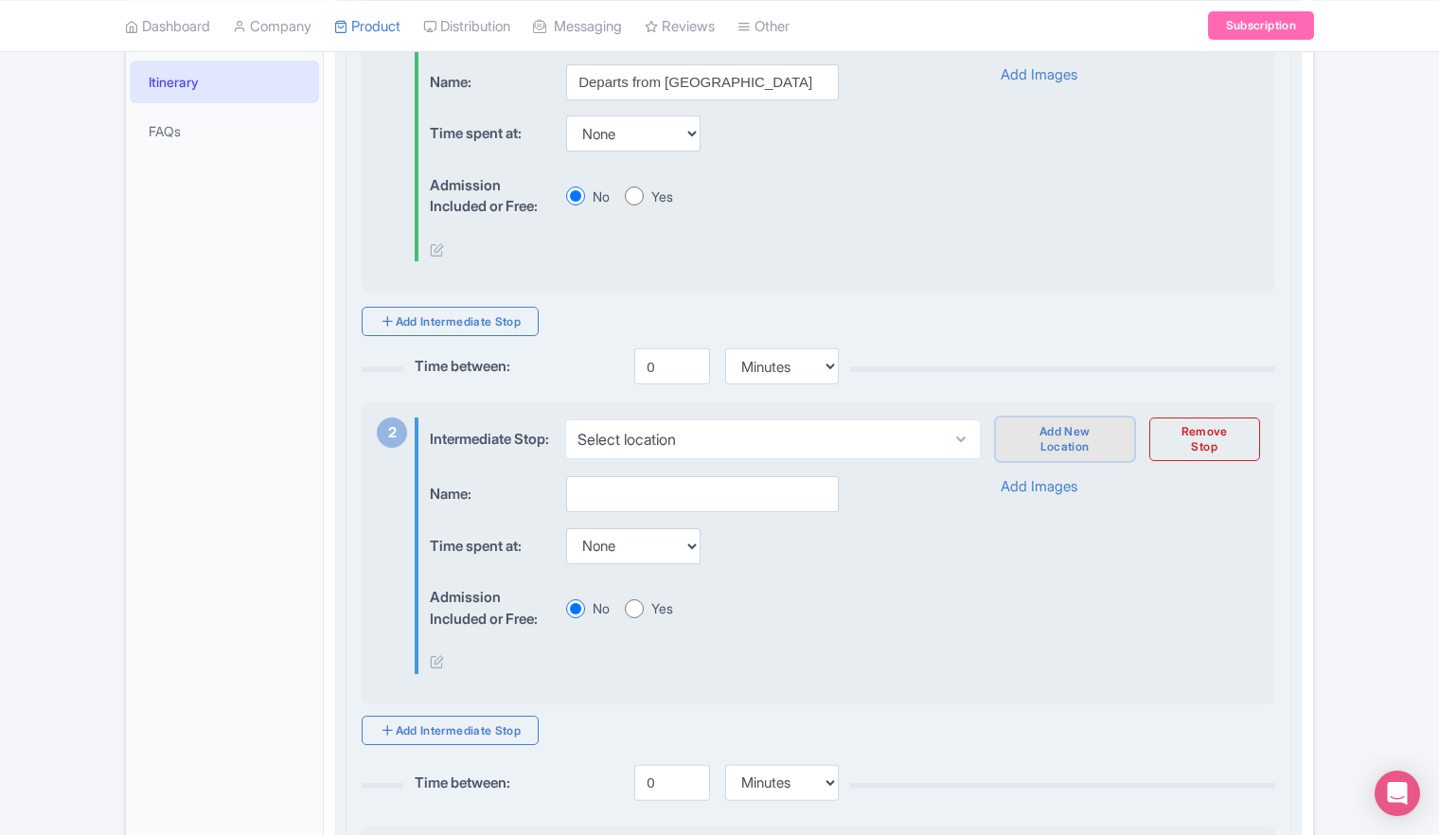
click at [1076, 445] on link "Add New Location" at bounding box center [1065, 440] width 138 height 44
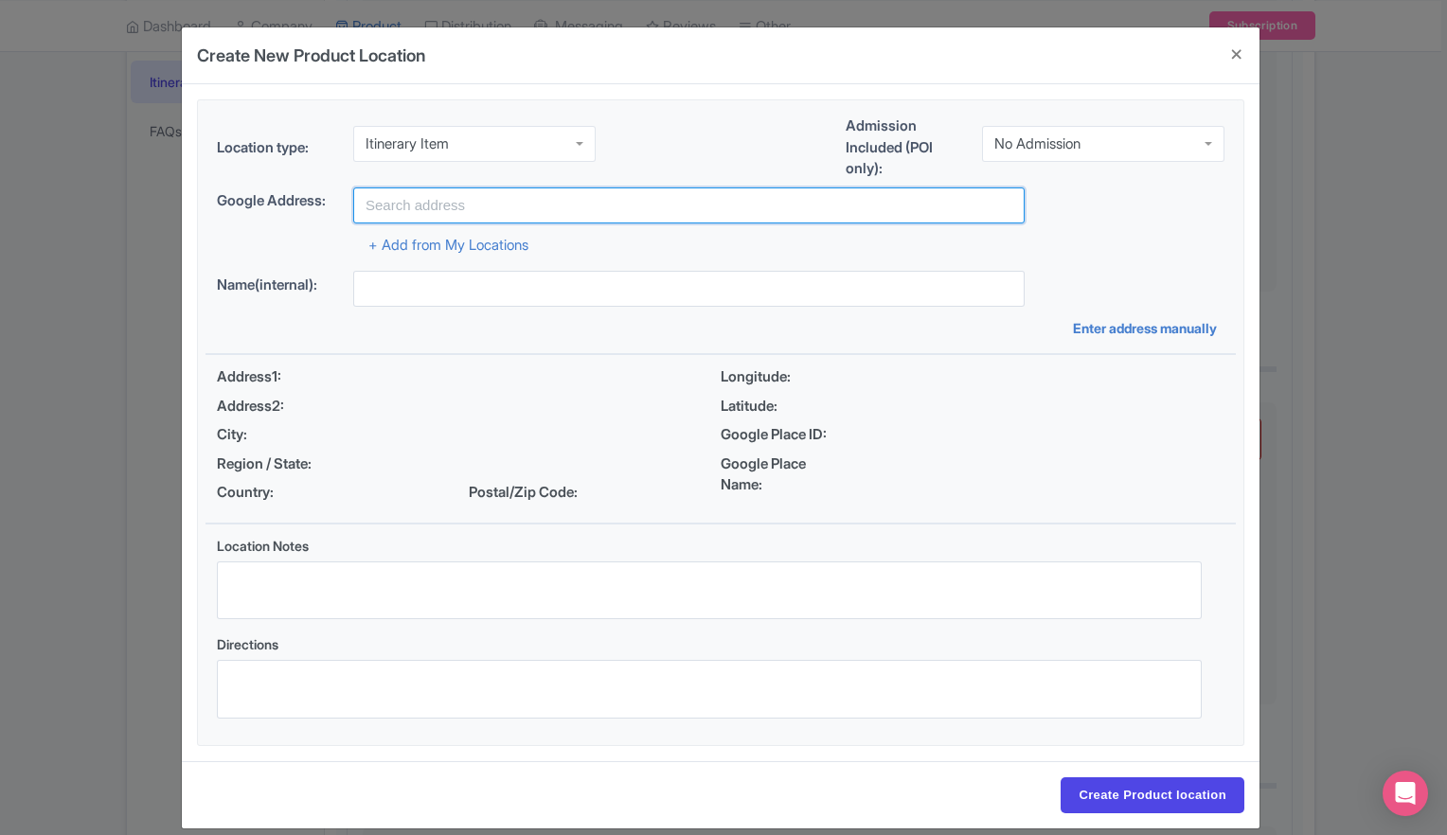
click at [519, 205] on input "text" at bounding box center [688, 205] width 671 height 36
type input "c"
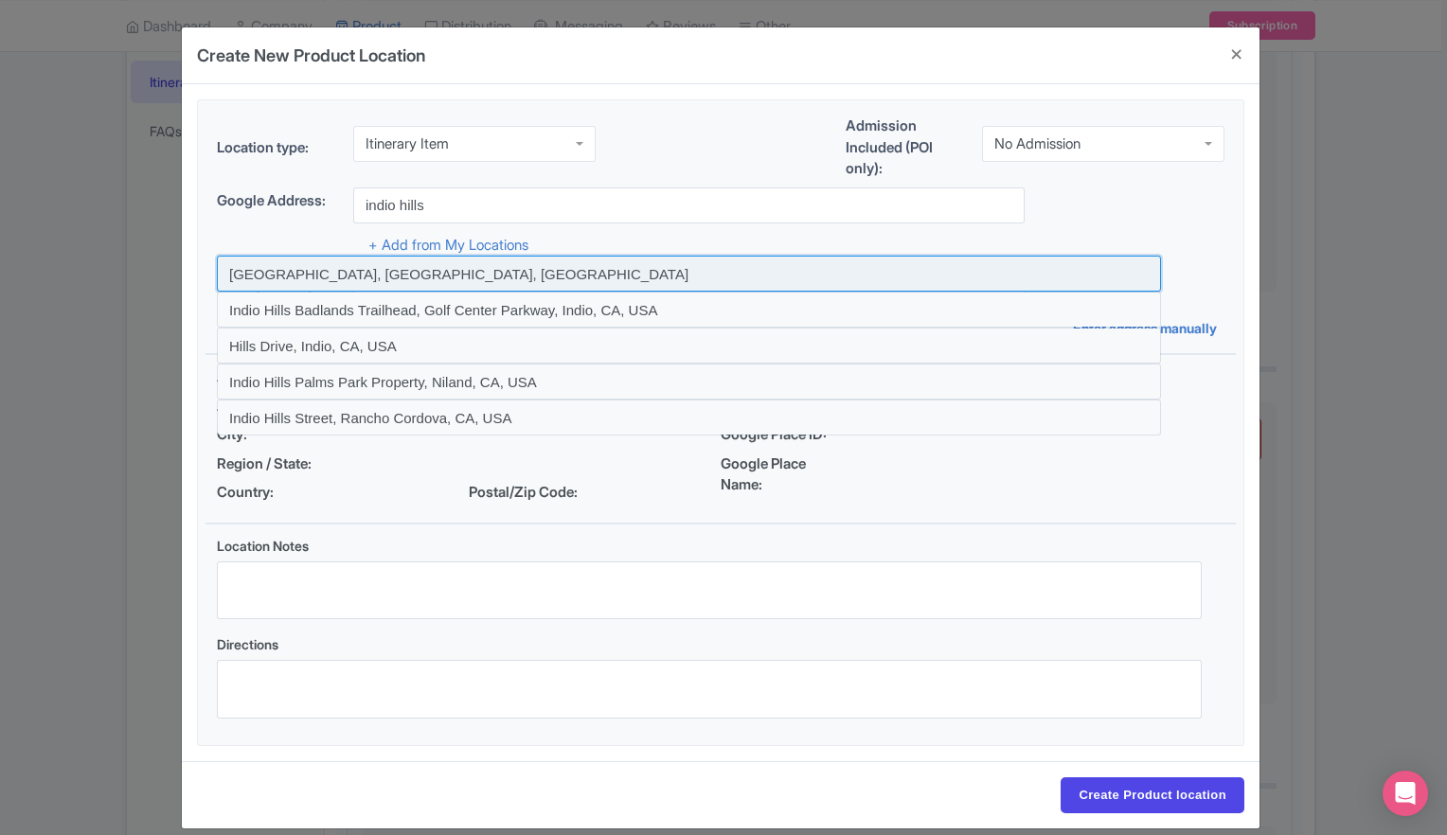
click at [287, 278] on input at bounding box center [689, 274] width 944 height 36
type input "Indio Hills, CA, USA"
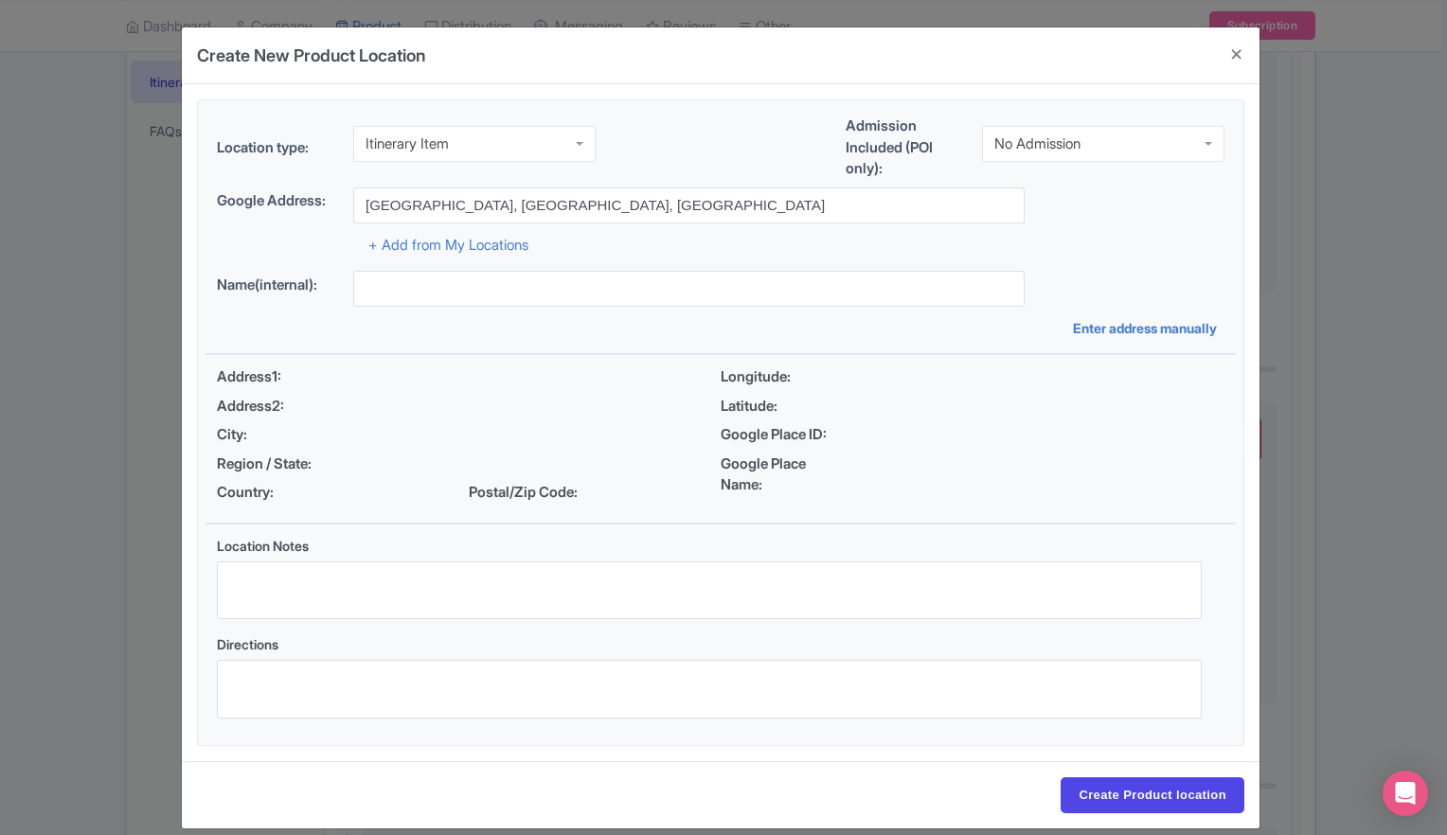
type input "Indio Hills, Indio Hills, CA 92241, USA"
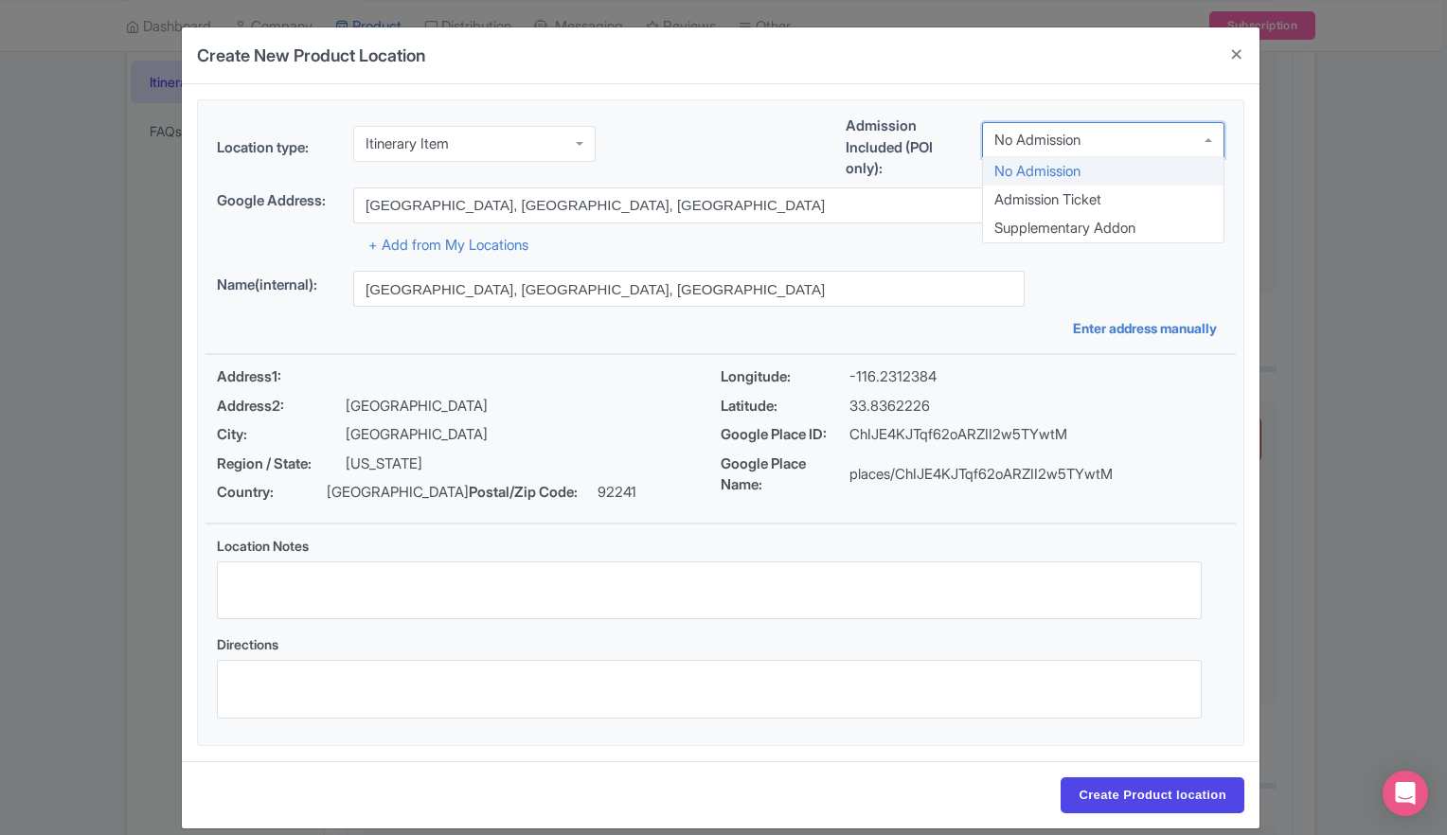
click at [1200, 145] on div "No Admission" at bounding box center [1103, 140] width 242 height 36
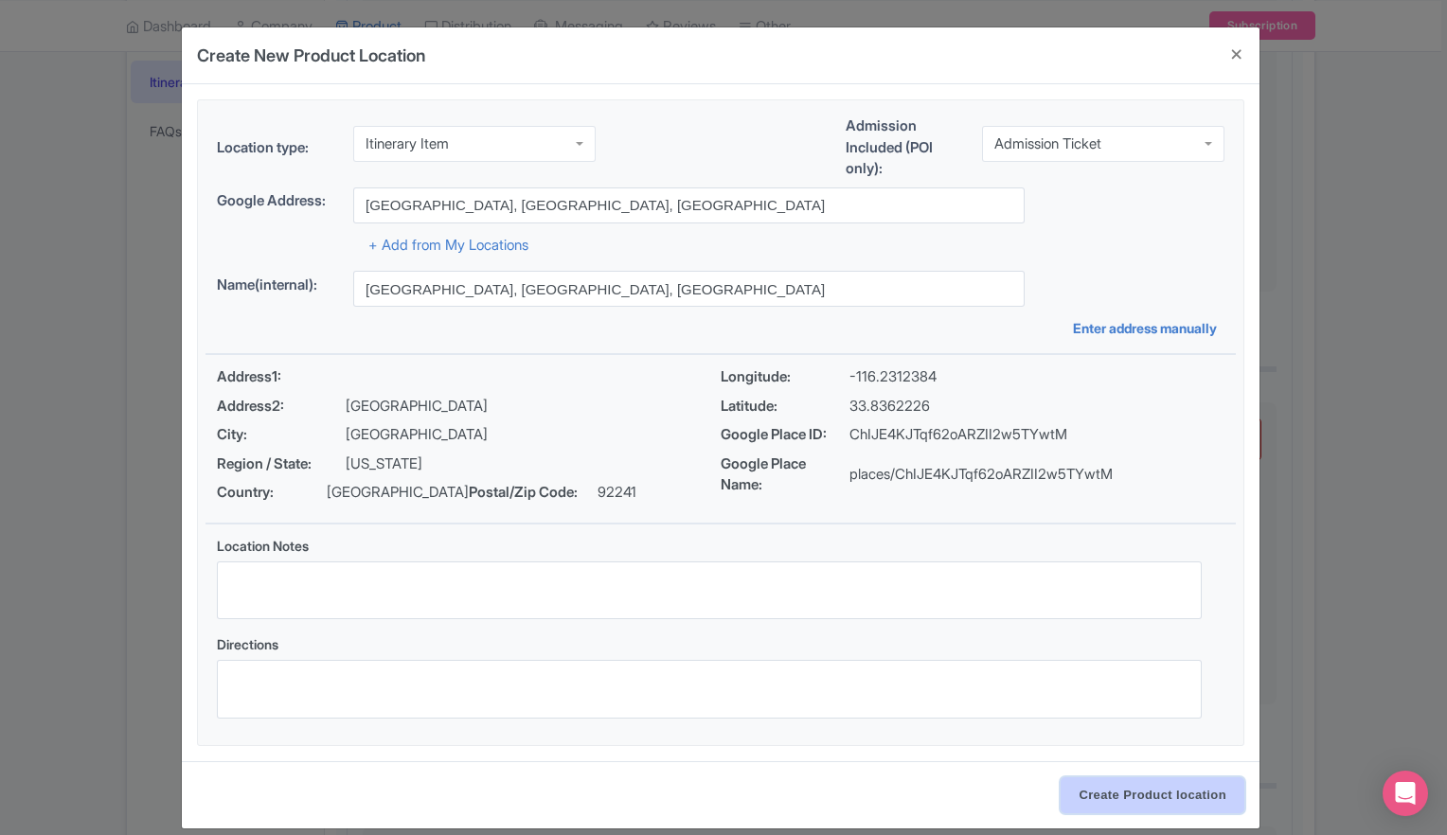
click at [1146, 798] on input "Create Product location" at bounding box center [1152, 795] width 184 height 36
select select "fb71ed44-c475-4810-adc0-c1b7ef604c23"
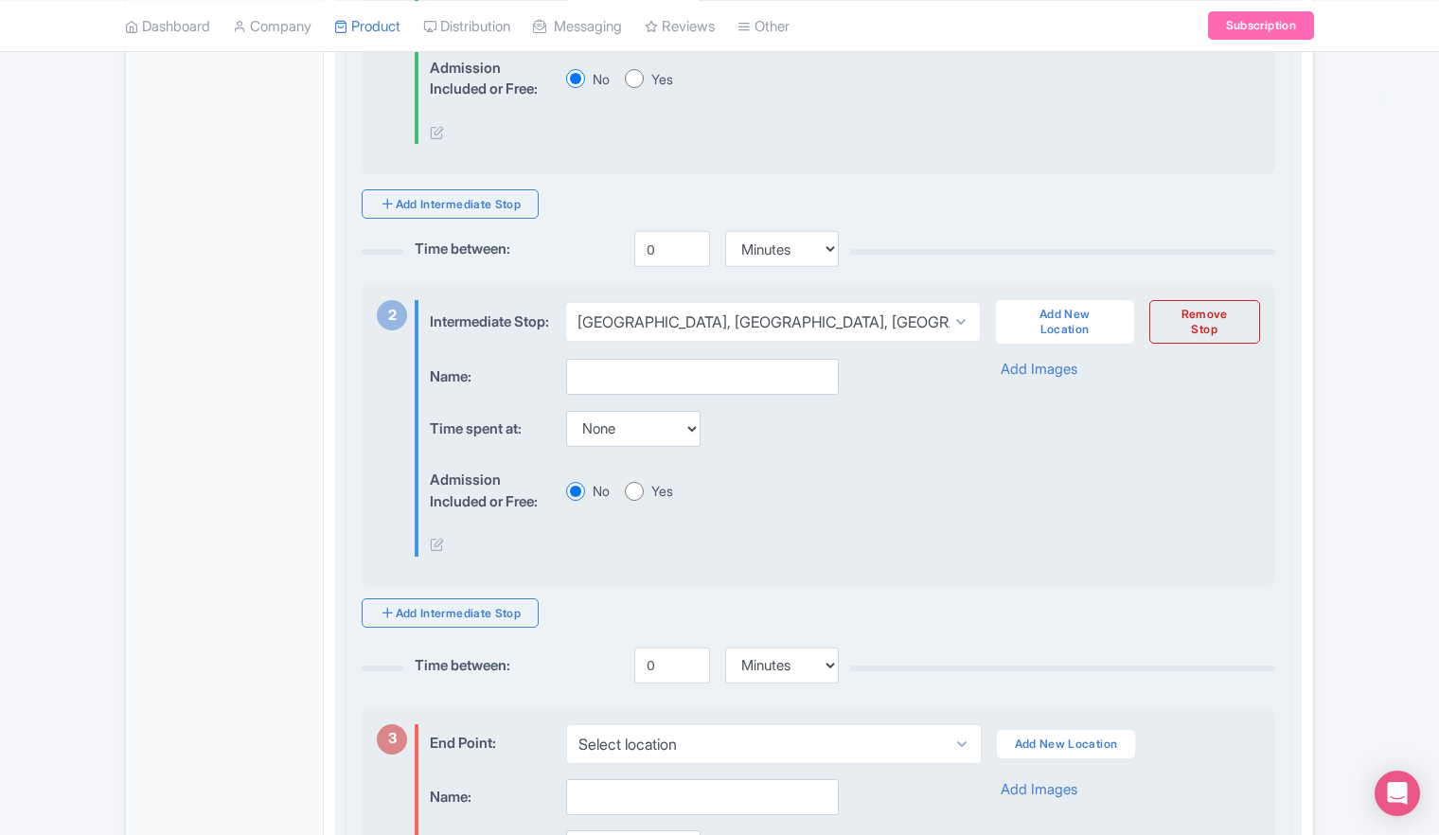
scroll to position [852, 0]
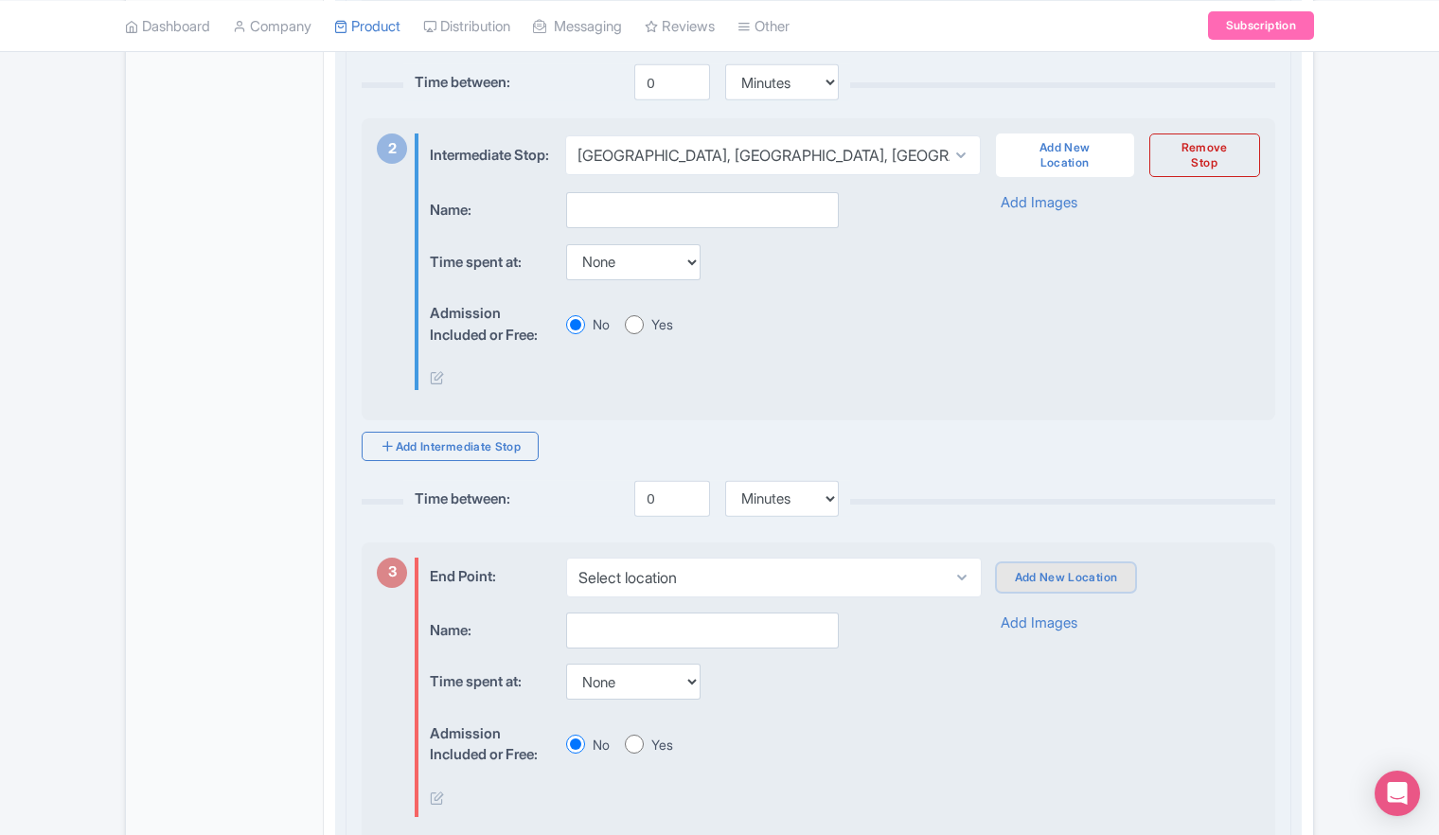
click at [1026, 592] on link "Add New Location" at bounding box center [1066, 577] width 139 height 28
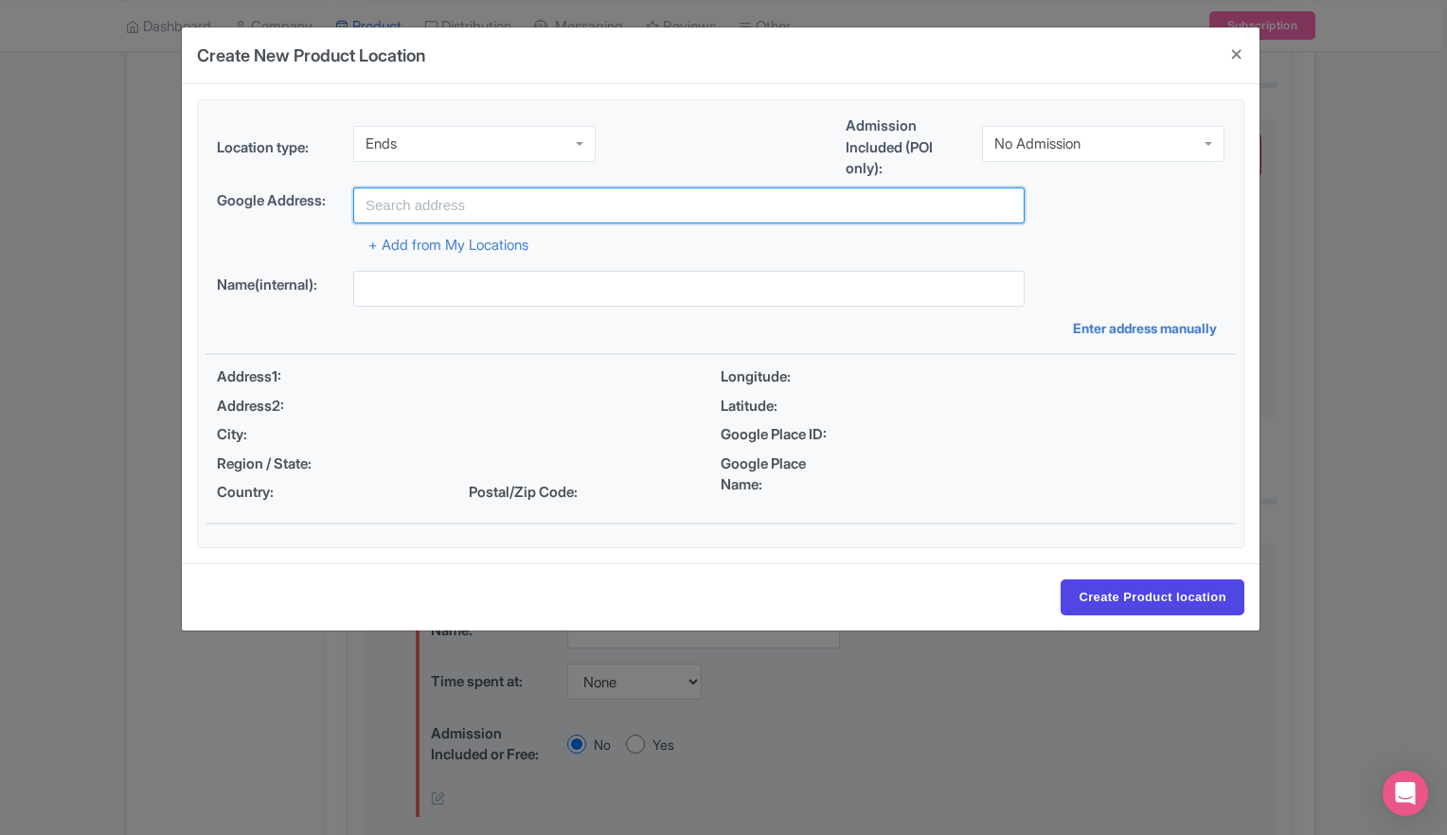
click at [541, 189] on input "text" at bounding box center [688, 205] width 671 height 36
type input "[GEOGRAPHIC_DATA] | [GEOGRAPHIC_DATA] Fault Jeep Tour, [GEOGRAPHIC_DATA], [GEOG…"
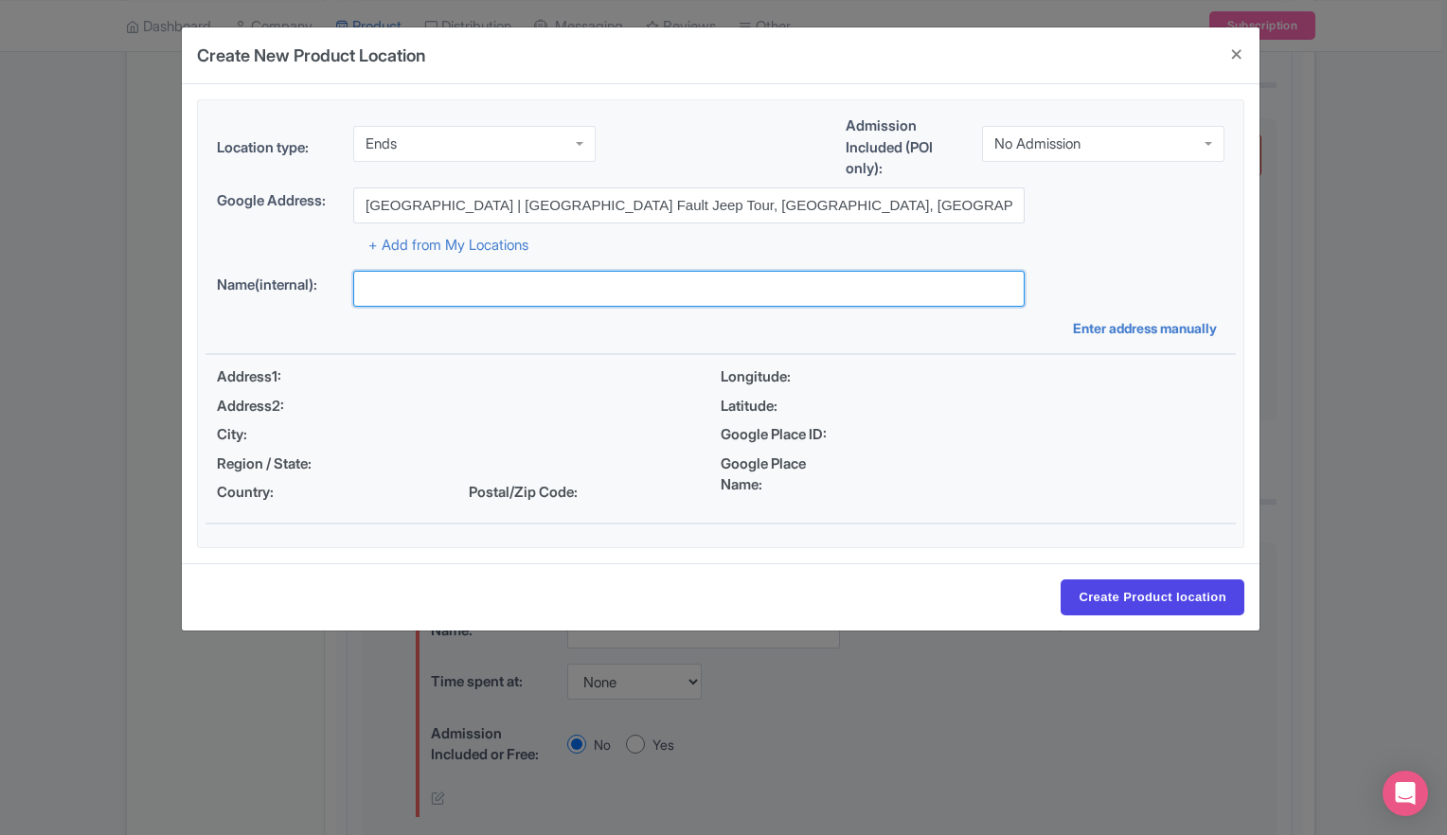
type input "San Andreas Fault Jeep Tour, 38635 Monroe St, Indio, CA 92203, USA"
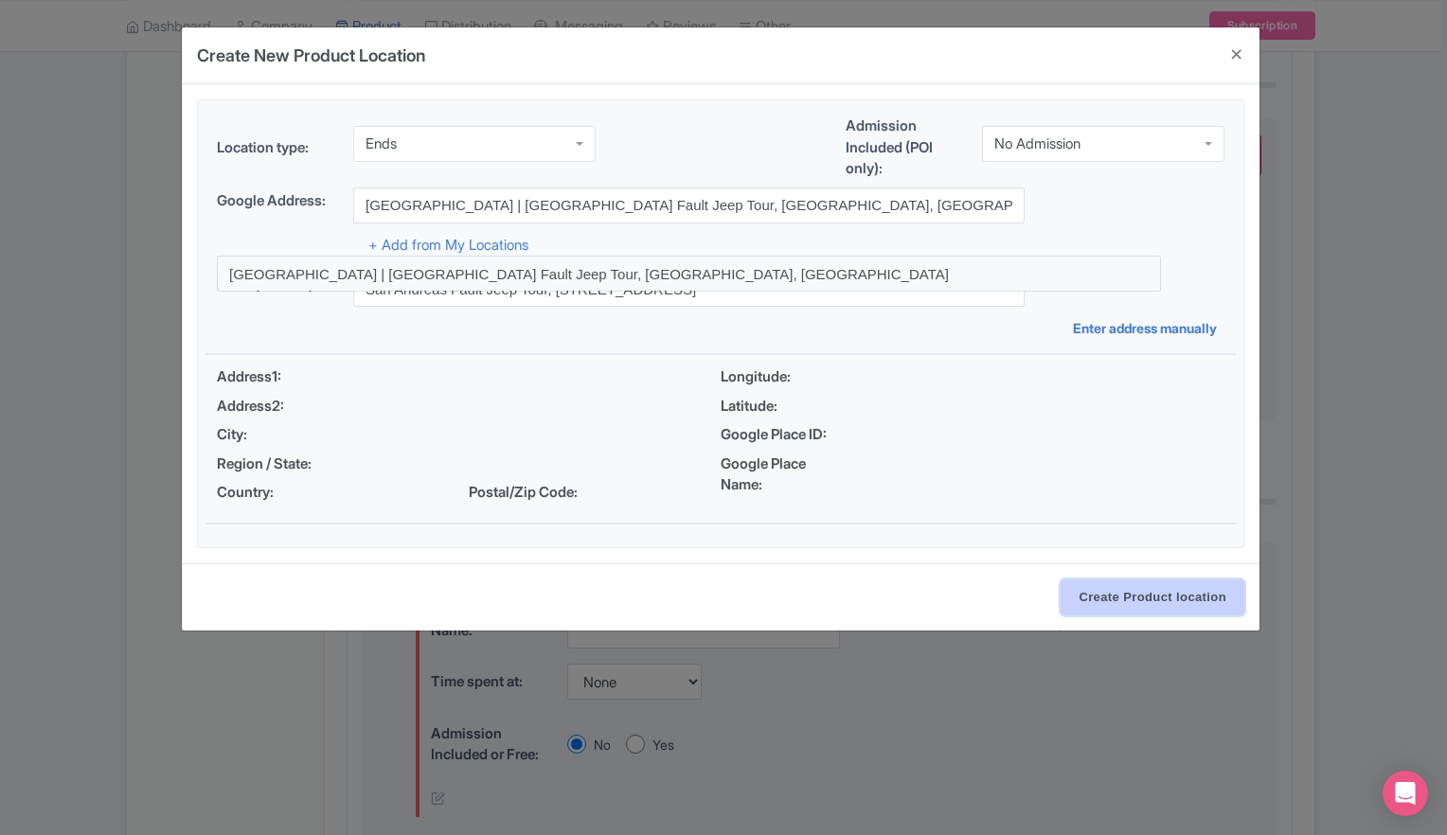
click at [1162, 594] on input "Create Product location" at bounding box center [1152, 597] width 184 height 36
select select "9dd09832-aad1-49ad-929e-a2094c8a9e4b"
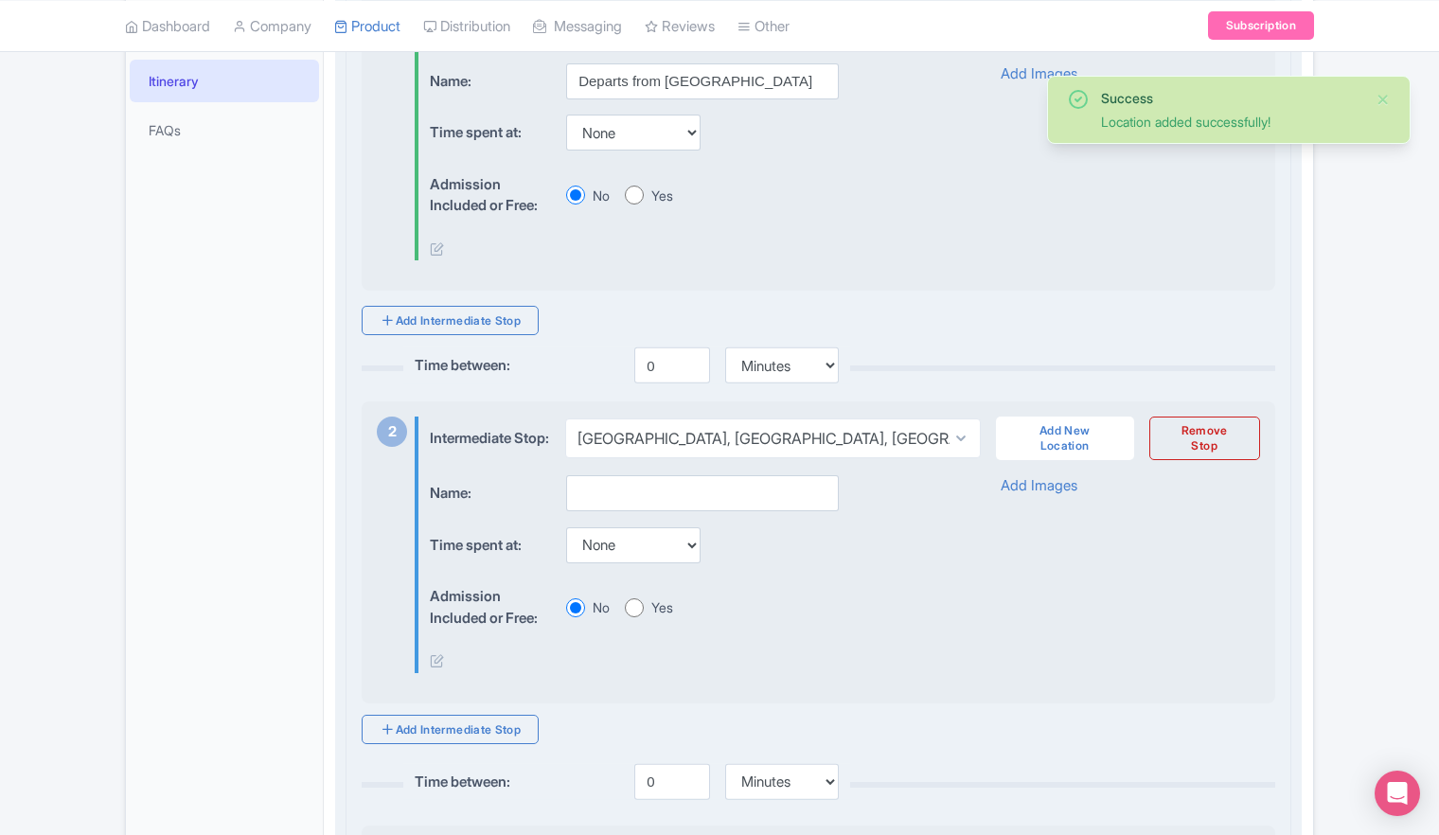
scroll to position [568, 0]
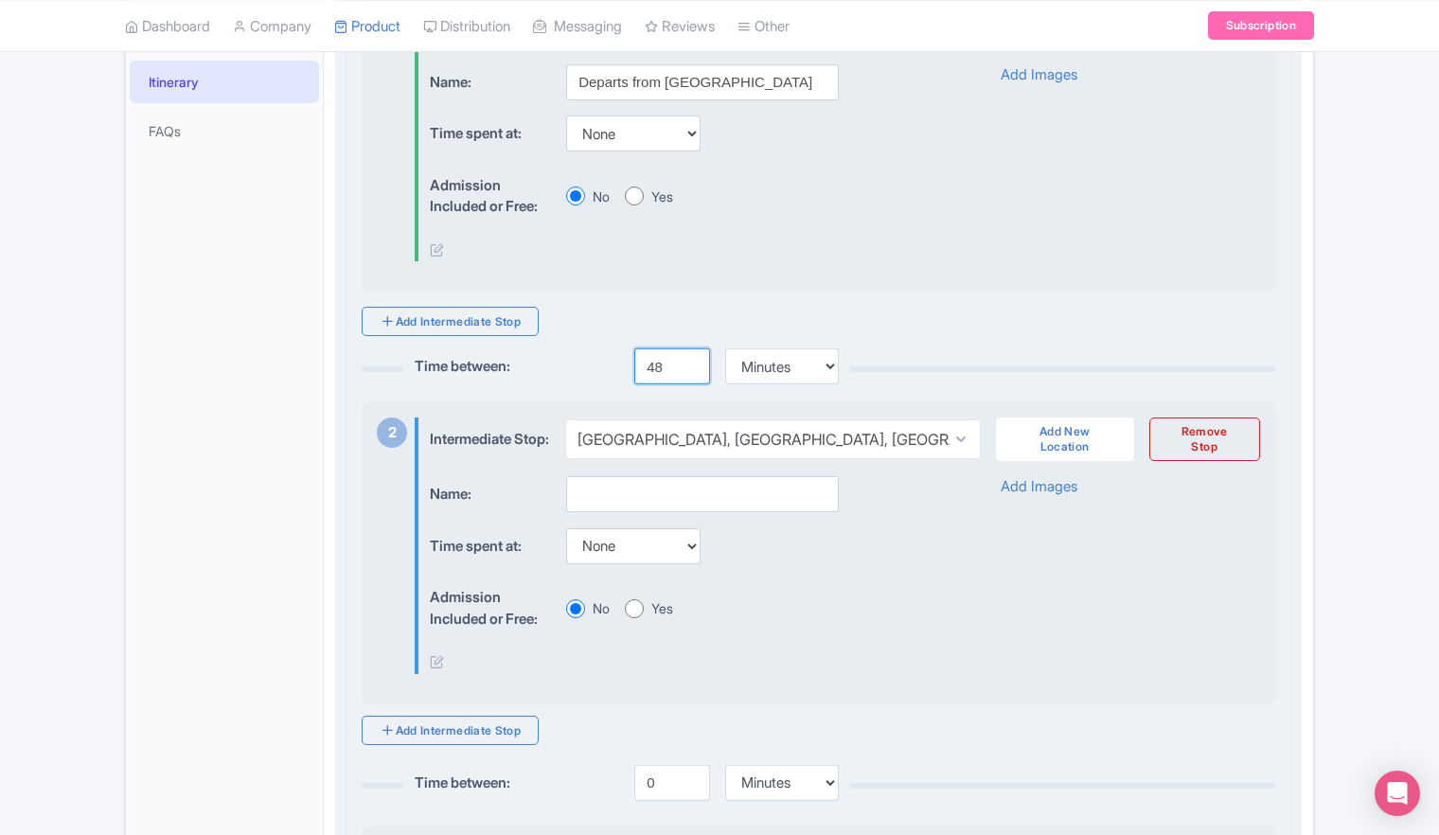
type input "48"
click at [691, 358] on input "48" at bounding box center [672, 366] width 76 height 36
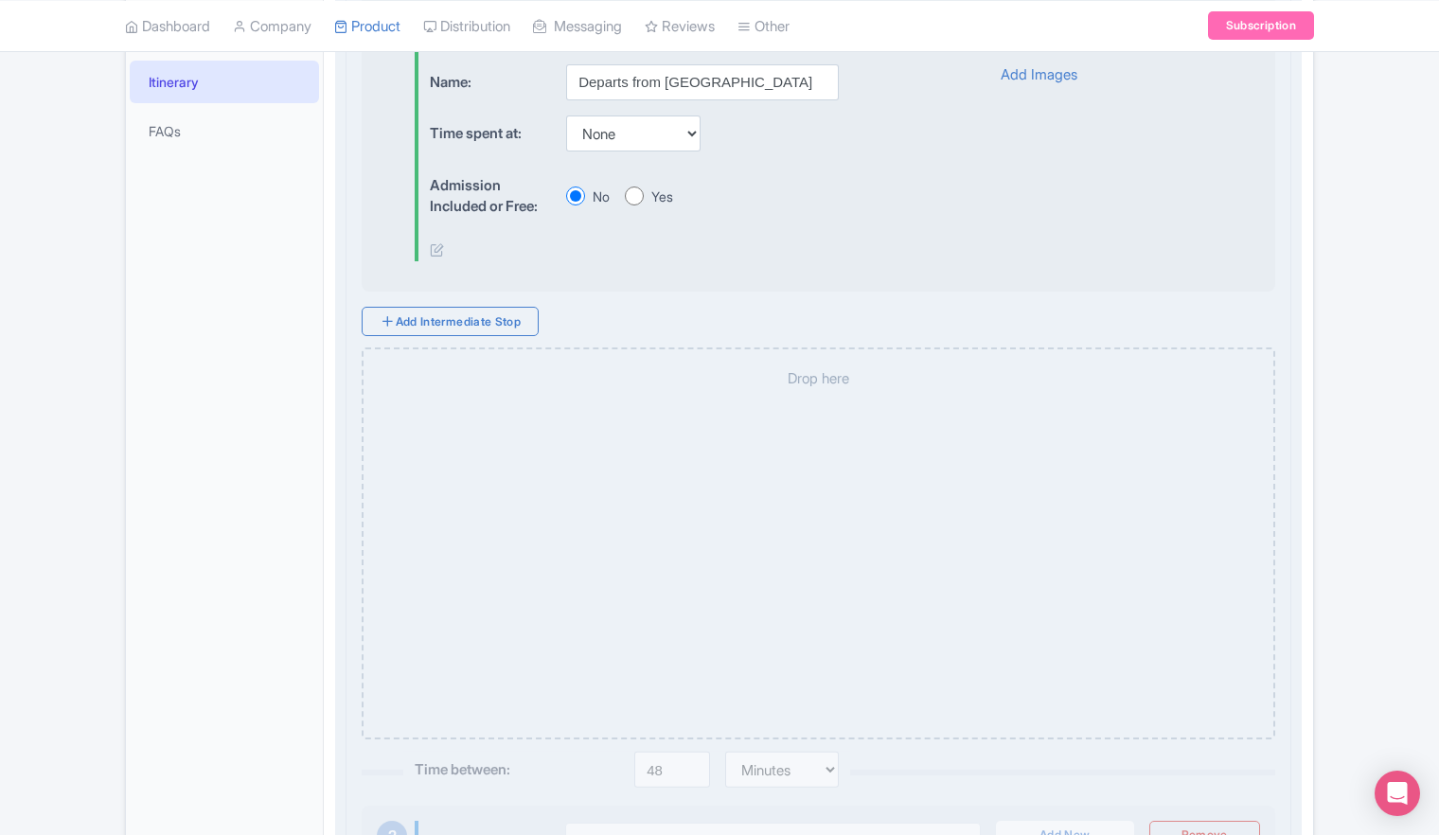
select select "fb71ed44-c475-4810-adc0-c1b7ef604c23"
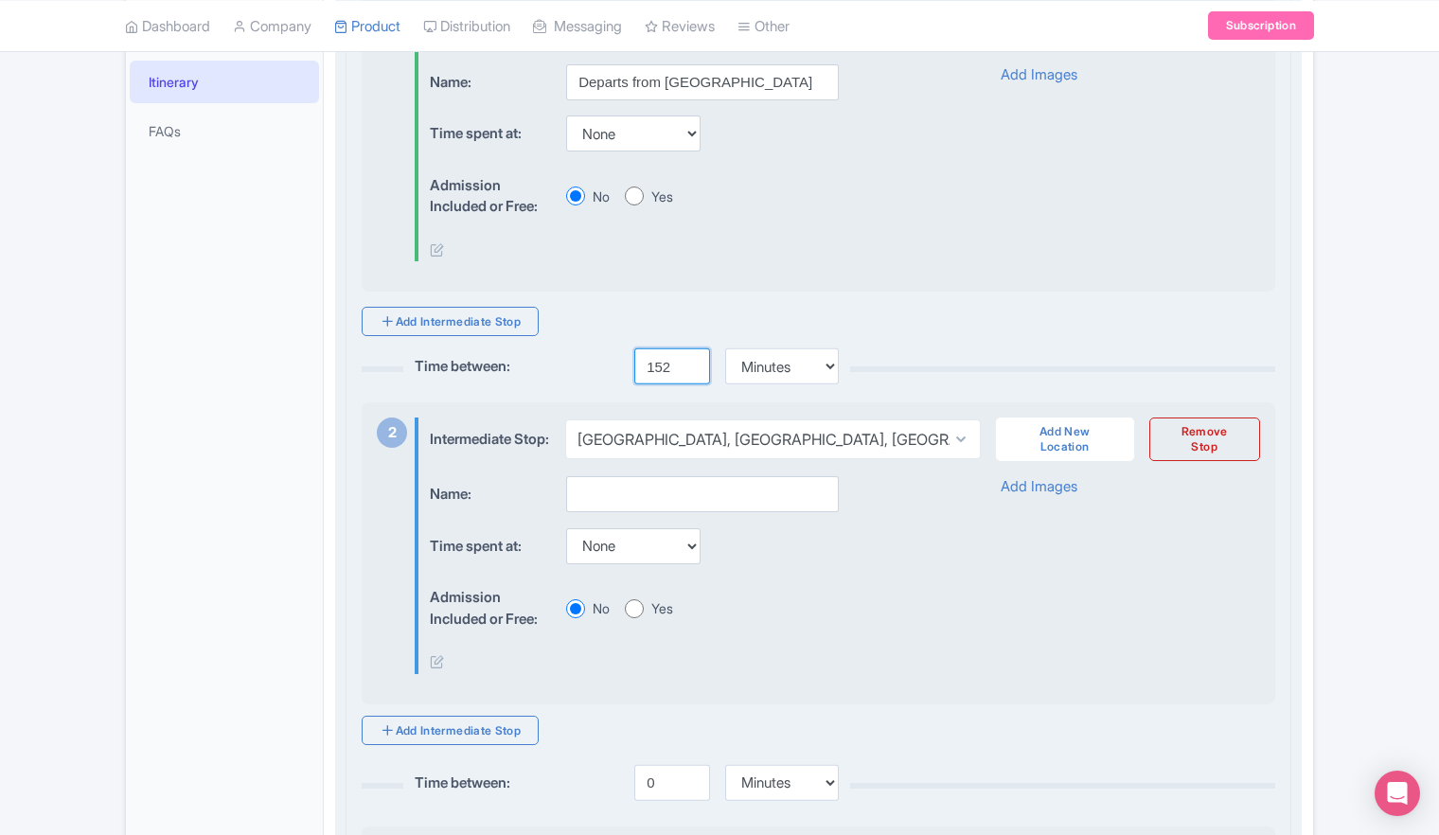
click at [693, 359] on input "152" at bounding box center [672, 366] width 76 height 36
click at [693, 359] on input "153" at bounding box center [672, 366] width 76 height 36
click at [693, 359] on input "154" at bounding box center [672, 366] width 76 height 36
click at [693, 359] on input "155" at bounding box center [672, 366] width 76 height 36
click at [693, 359] on input "156" at bounding box center [672, 366] width 76 height 36
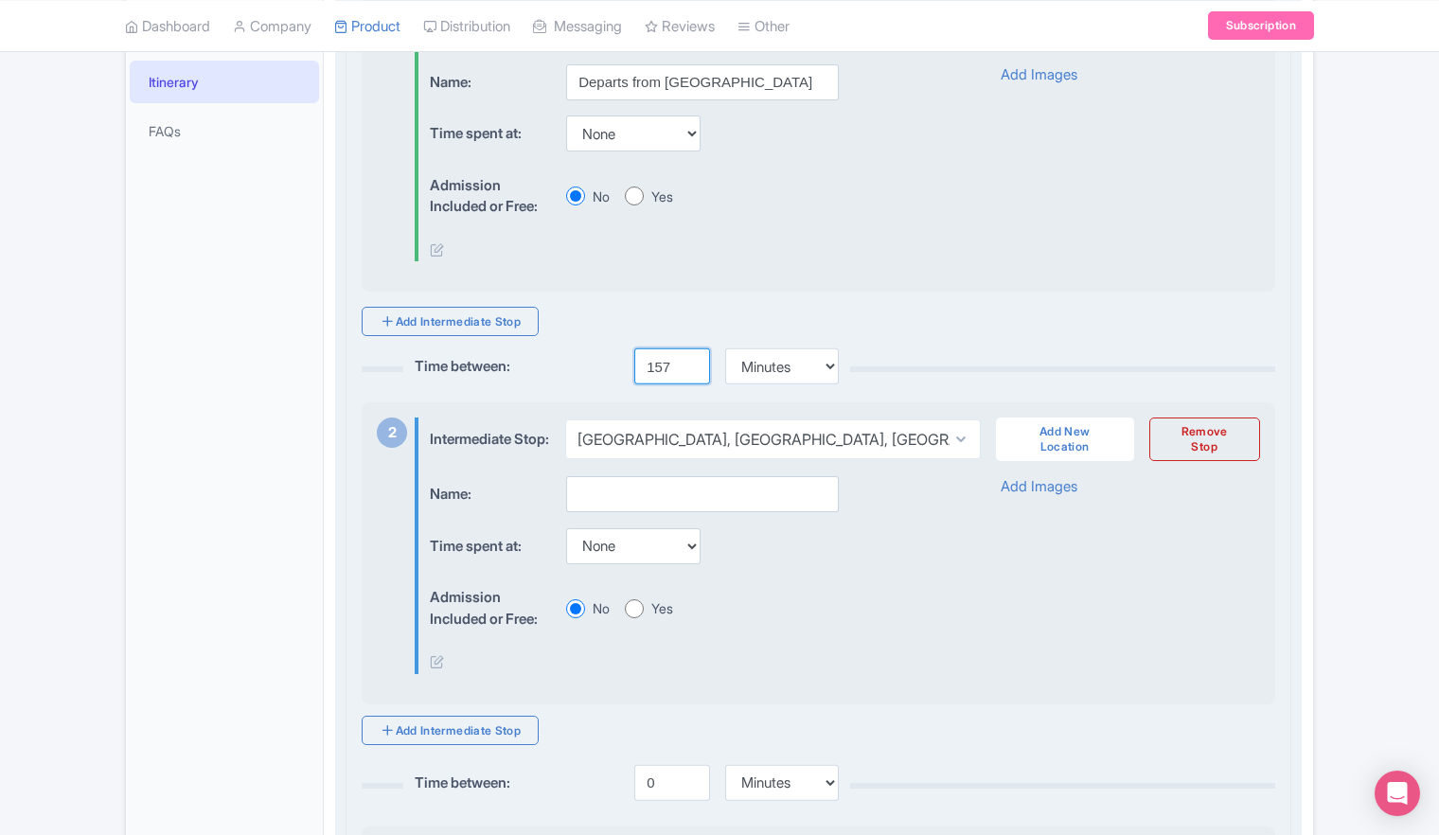
click at [692, 358] on input "157" at bounding box center [672, 366] width 76 height 36
click at [692, 358] on input "158" at bounding box center [672, 366] width 76 height 36
click at [692, 358] on input "159" at bounding box center [672, 366] width 76 height 36
click at [692, 358] on input "160" at bounding box center [672, 366] width 76 height 36
click at [692, 358] on input "161" at bounding box center [672, 366] width 76 height 36
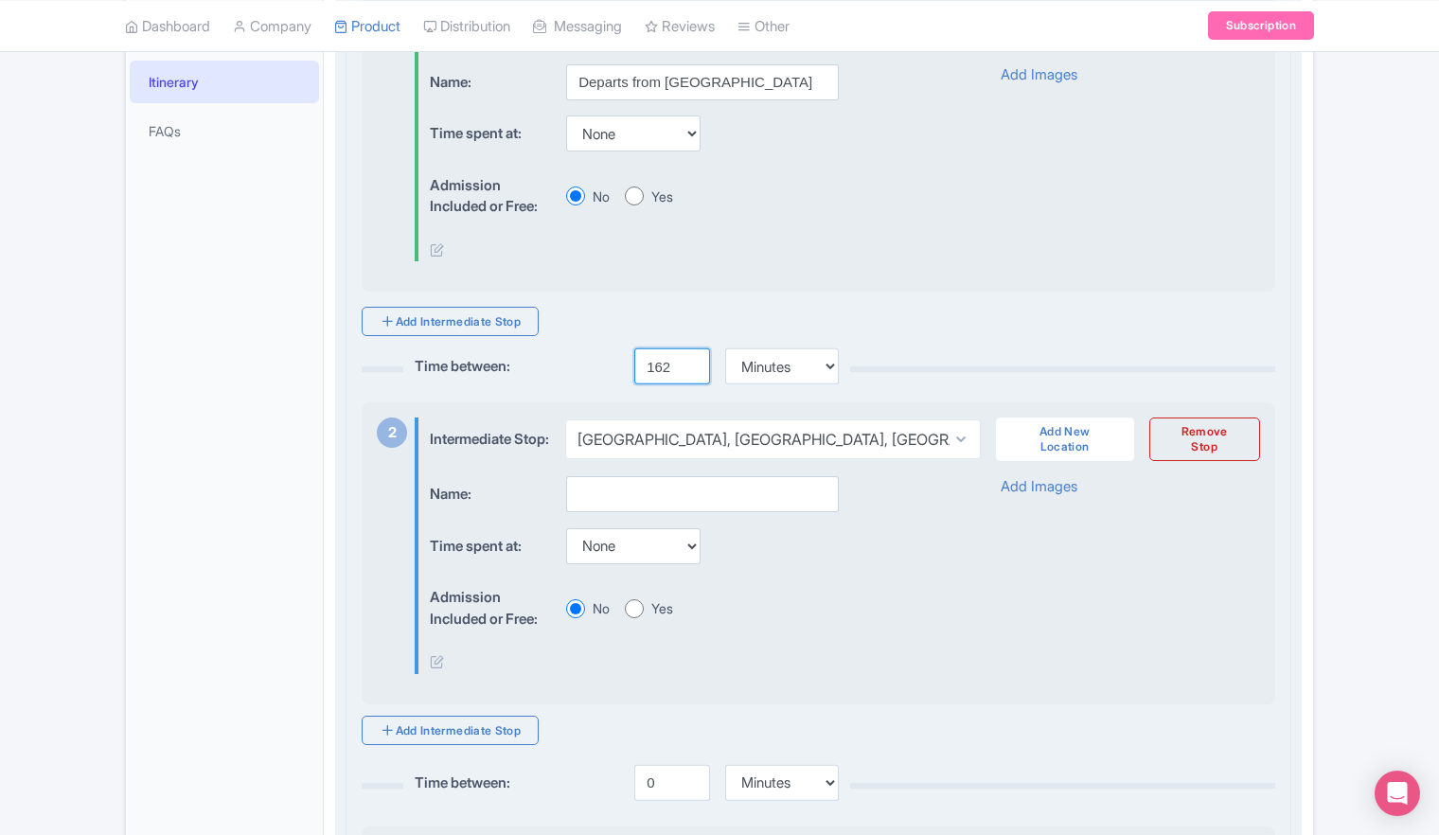
click at [692, 358] on input "162" at bounding box center [672, 366] width 76 height 36
click at [692, 358] on input "163" at bounding box center [672, 366] width 76 height 36
click at [692, 358] on input "164" at bounding box center [672, 366] width 76 height 36
click at [692, 358] on input "165" at bounding box center [672, 366] width 76 height 36
click at [692, 358] on input "166" at bounding box center [672, 366] width 76 height 36
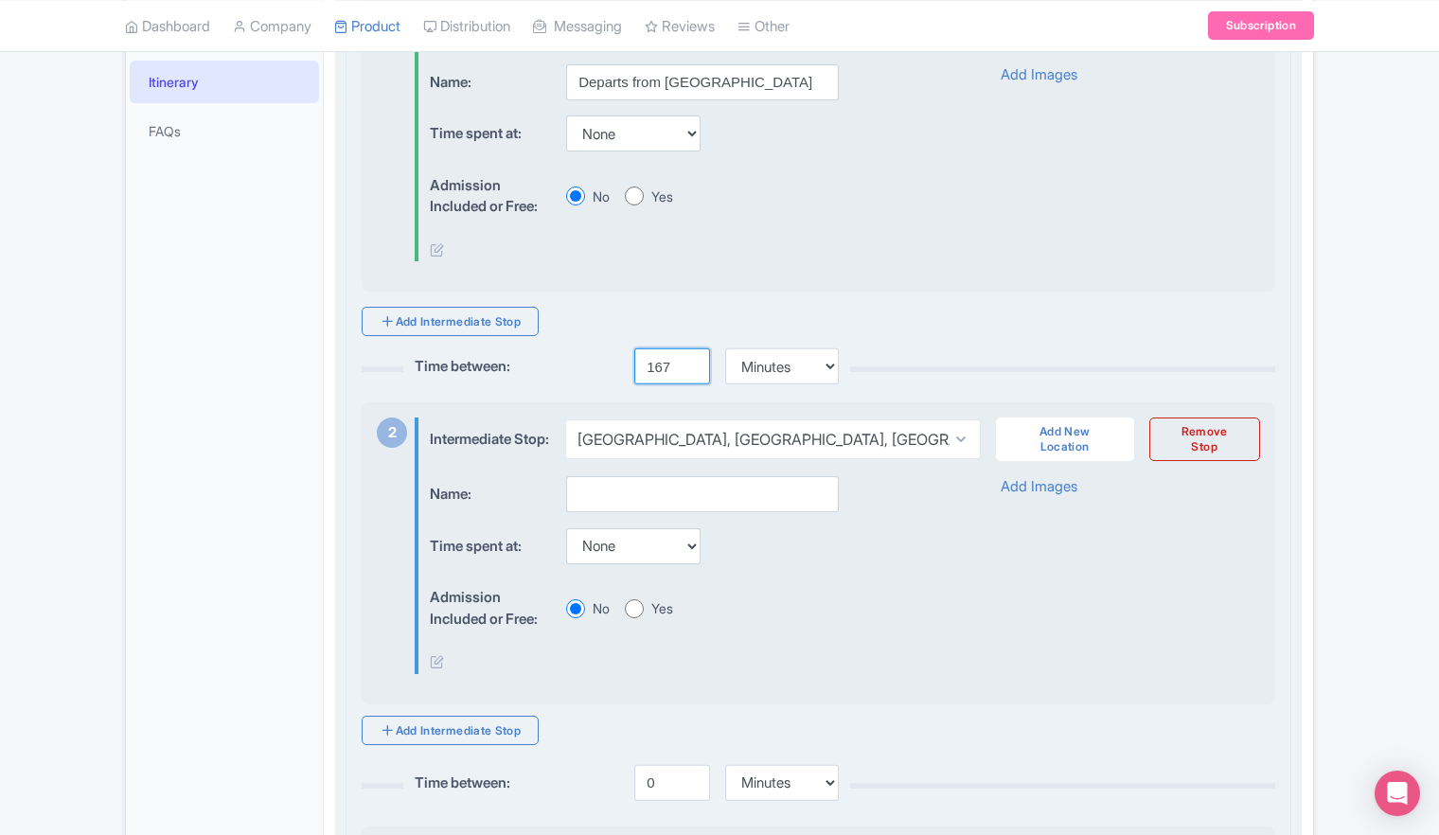
click at [692, 358] on input "167" at bounding box center [672, 366] width 76 height 36
click at [692, 358] on input "168" at bounding box center [672, 366] width 76 height 36
click at [692, 358] on input "169" at bounding box center [672, 366] width 76 height 36
click at [691, 356] on input "170" at bounding box center [672, 366] width 76 height 36
click at [691, 356] on input "171" at bounding box center [672, 366] width 76 height 36
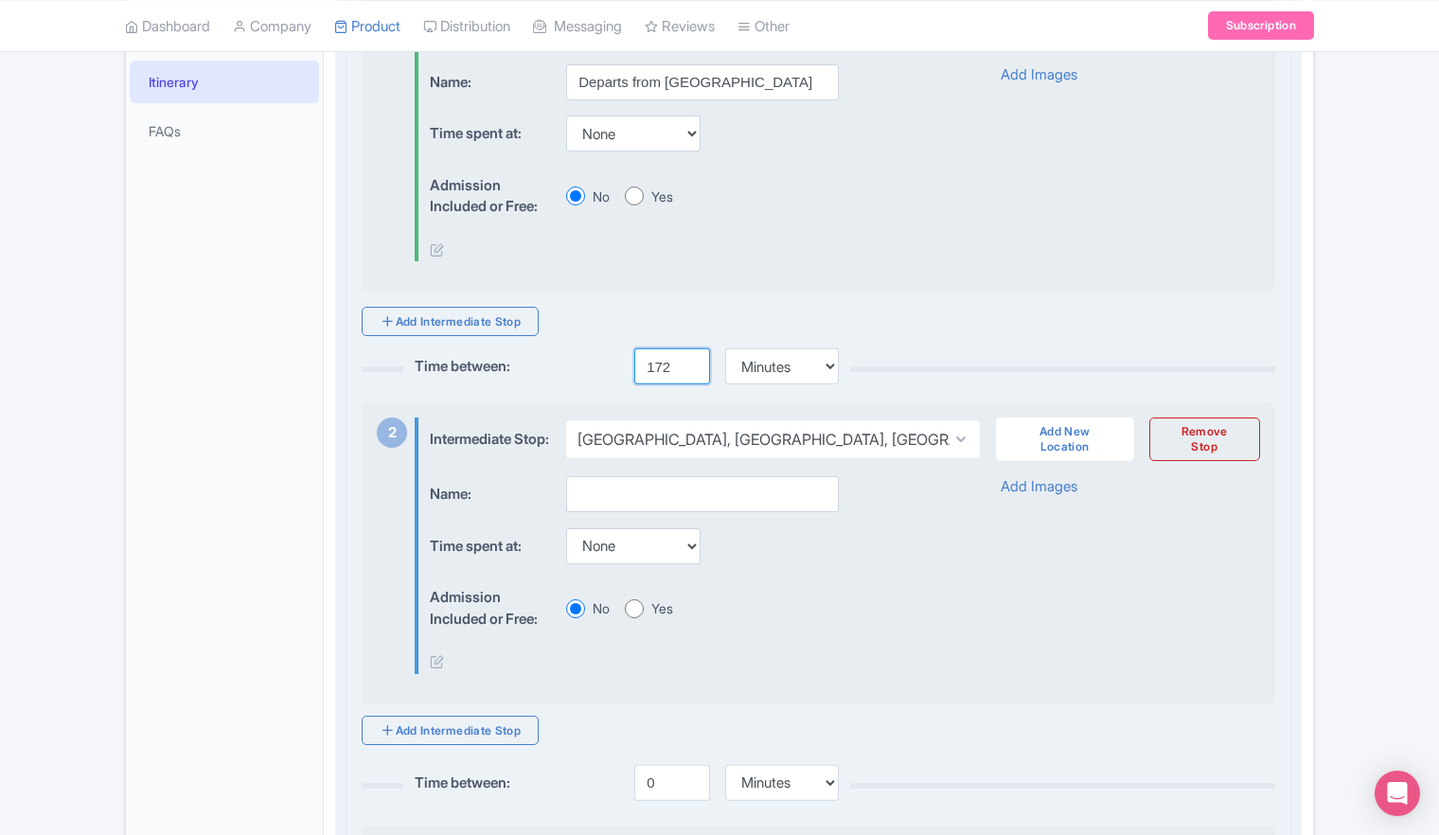
click at [691, 356] on input "172" at bounding box center [672, 366] width 76 height 36
click at [691, 356] on input "173" at bounding box center [672, 366] width 76 height 36
click at [690, 356] on input "174" at bounding box center [672, 366] width 76 height 36
click at [690, 356] on input "175" at bounding box center [672, 366] width 76 height 36
click at [690, 356] on input "176" at bounding box center [672, 366] width 76 height 36
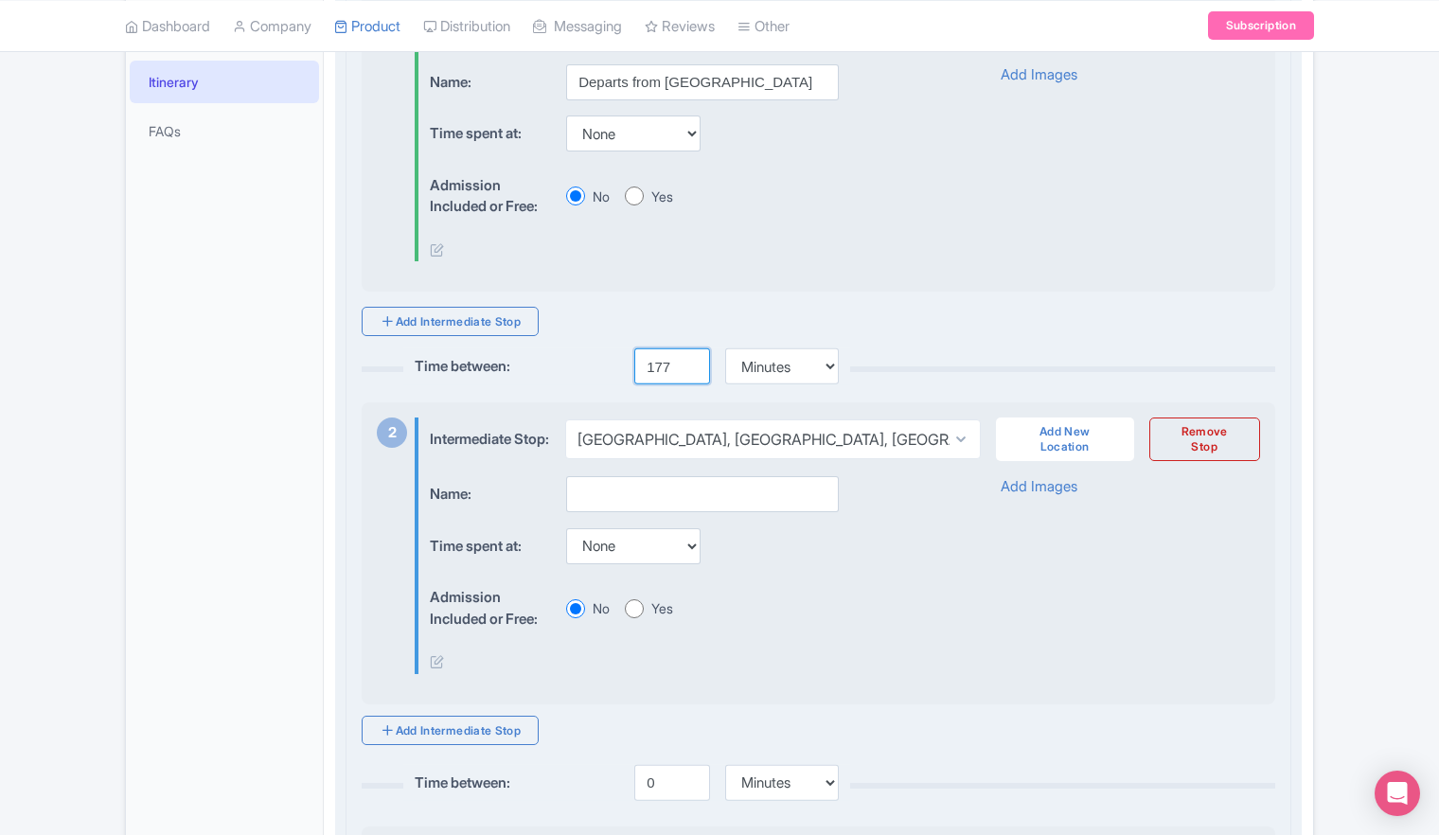
click at [690, 355] on input "177" at bounding box center [672, 366] width 76 height 36
click at [690, 355] on input "178" at bounding box center [672, 366] width 76 height 36
click at [690, 355] on input "179" at bounding box center [672, 366] width 76 height 36
type input "180"
click at [690, 355] on input "180" at bounding box center [672, 366] width 76 height 36
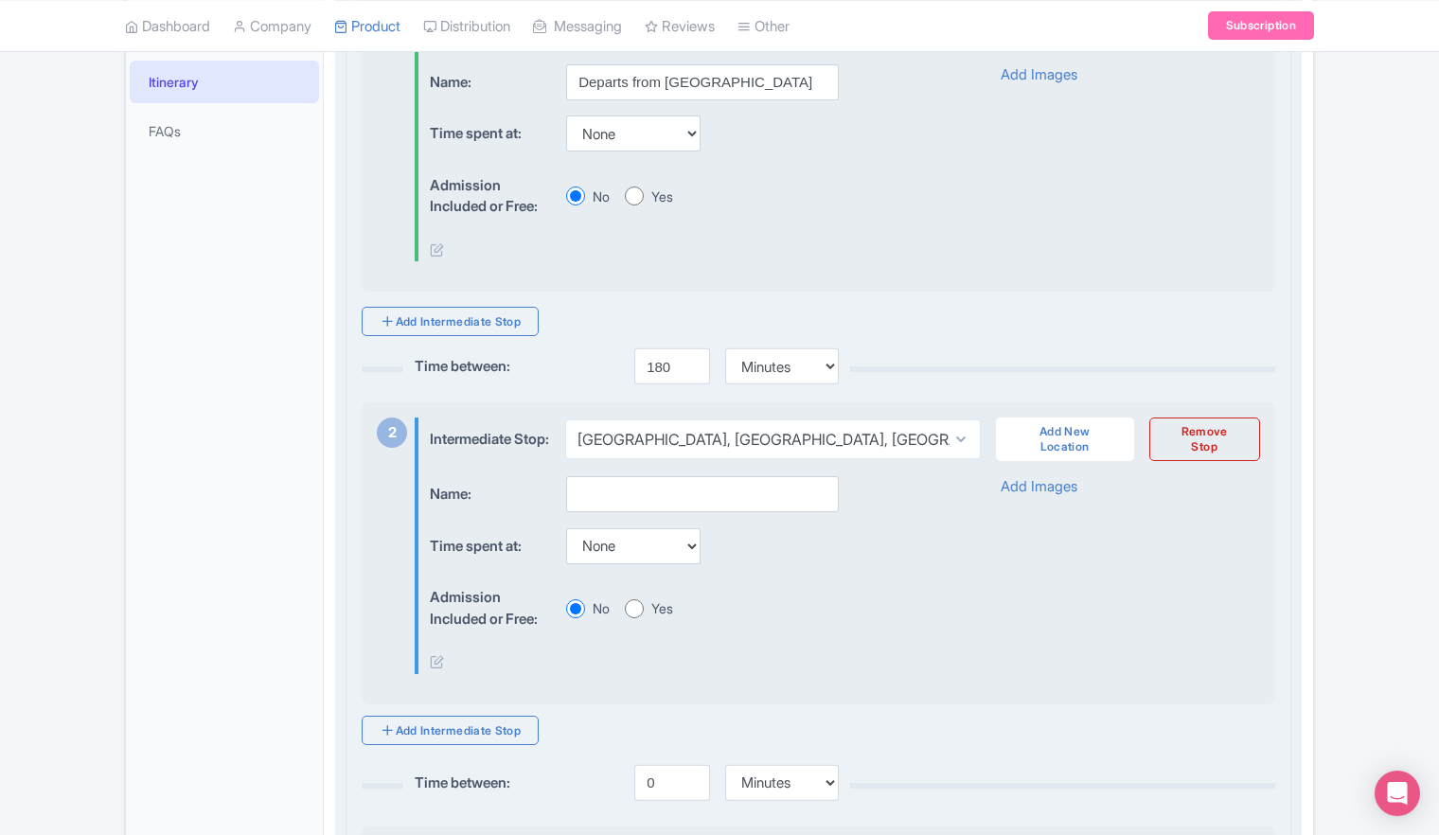
click at [938, 541] on div "Time spent at: None 15 mins 30 mins 45 mins 1 hour 1 hour 15 mins 1 hour 30 min…" at bounding box center [689, 546] width 518 height 37
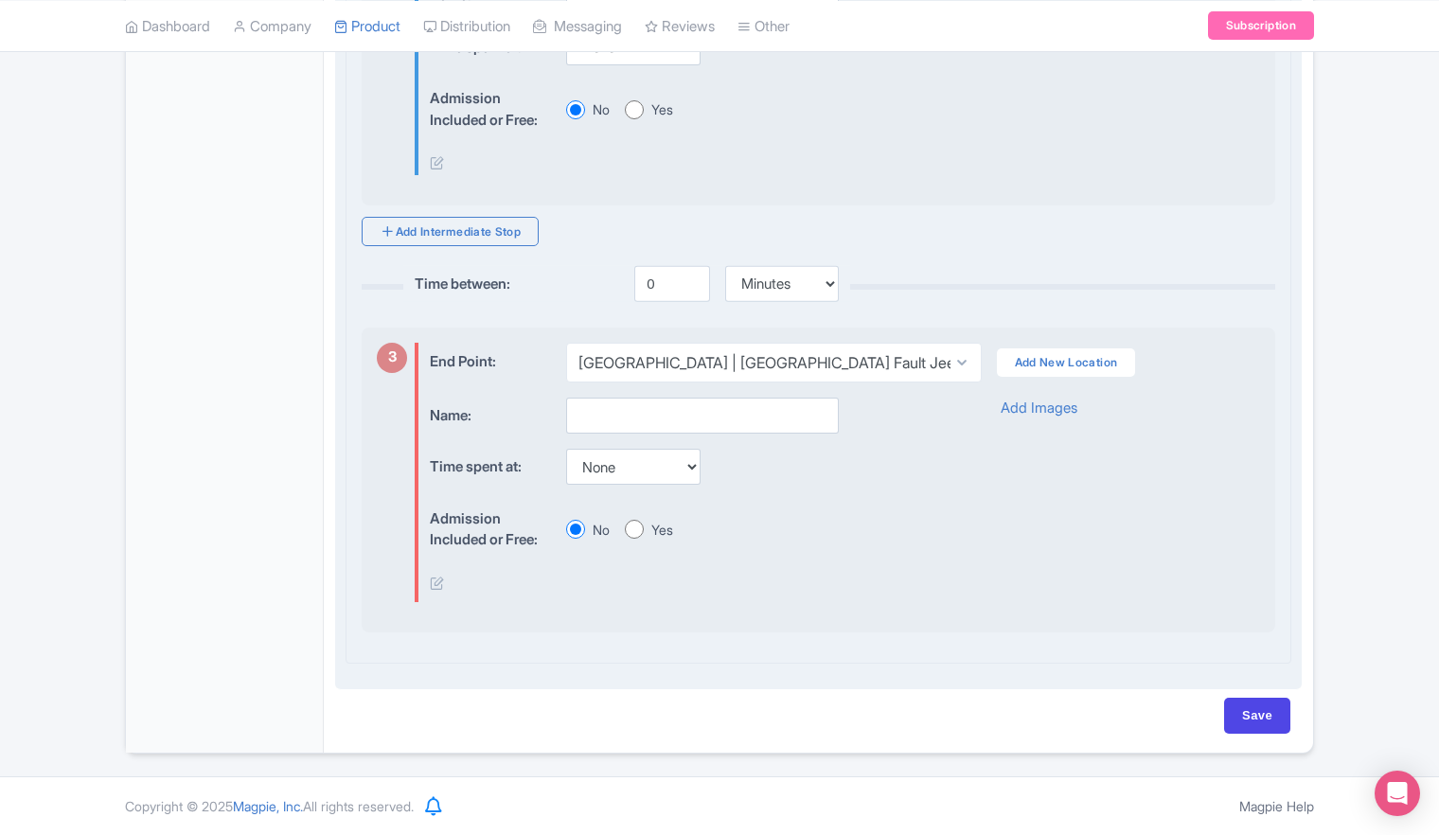
scroll to position [1076, 0]
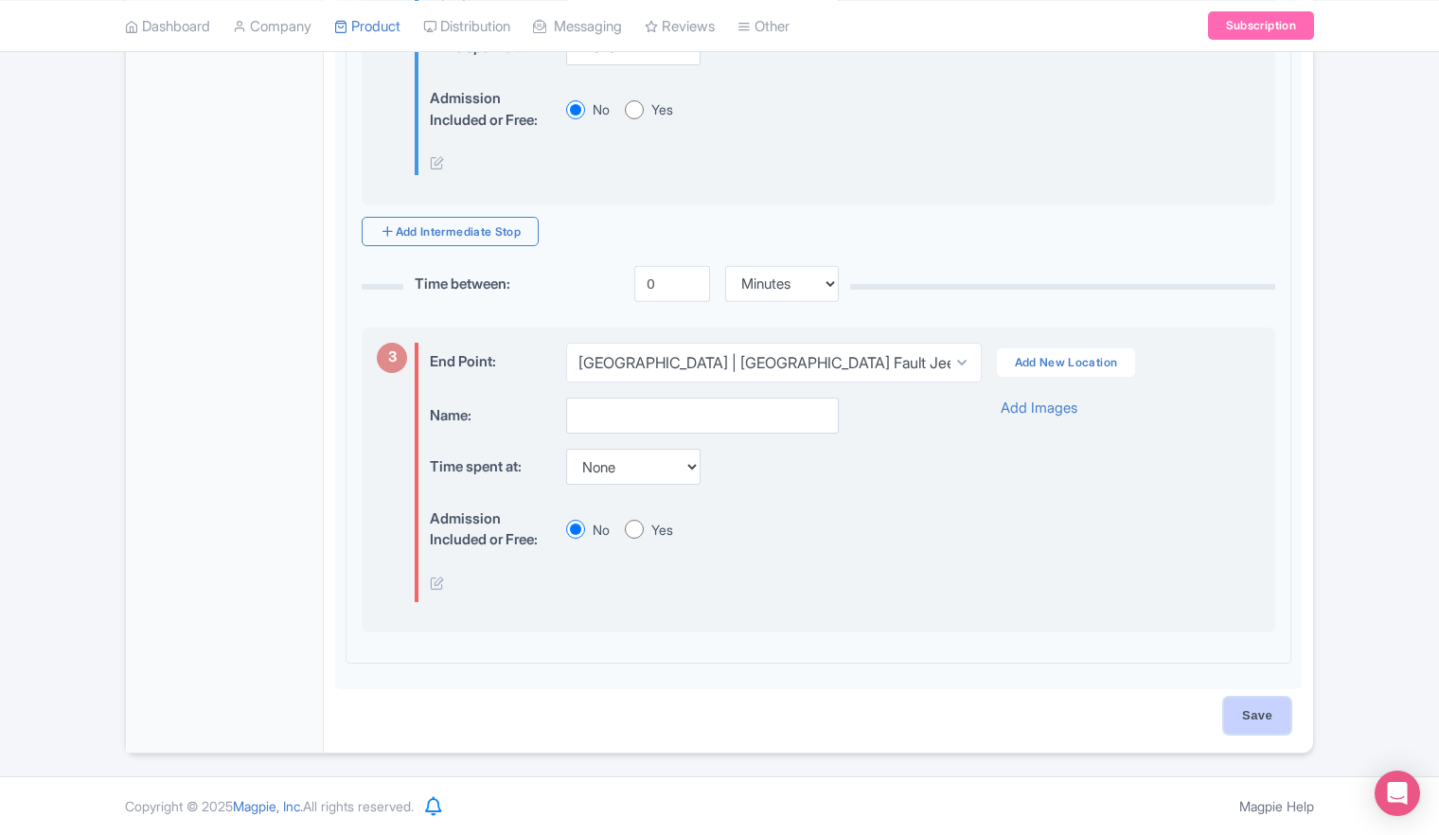
click at [1254, 715] on input "Save" at bounding box center [1257, 716] width 66 height 36
type input "Saving..."
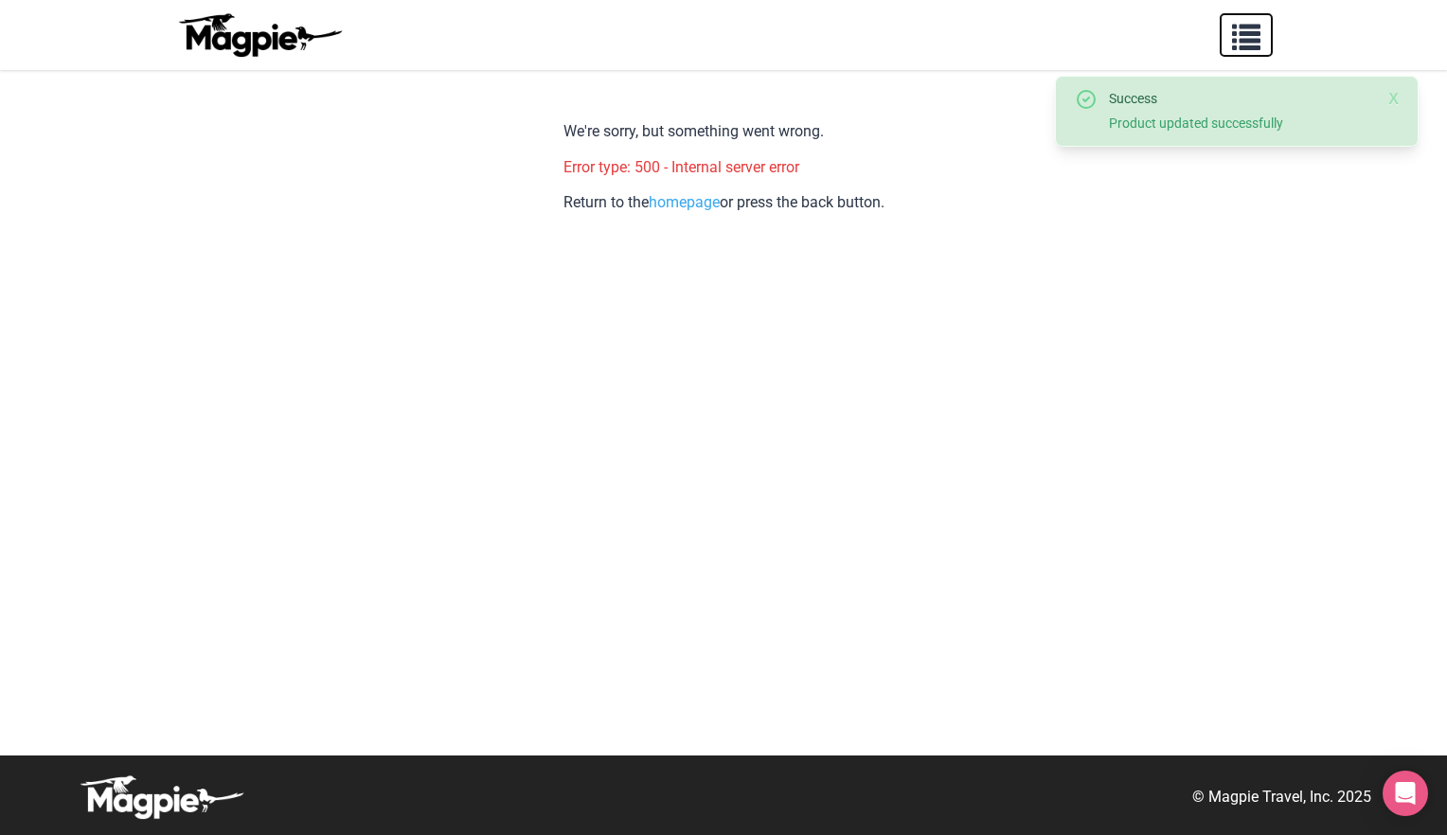
click at [1243, 40] on span "button" at bounding box center [1246, 33] width 28 height 28
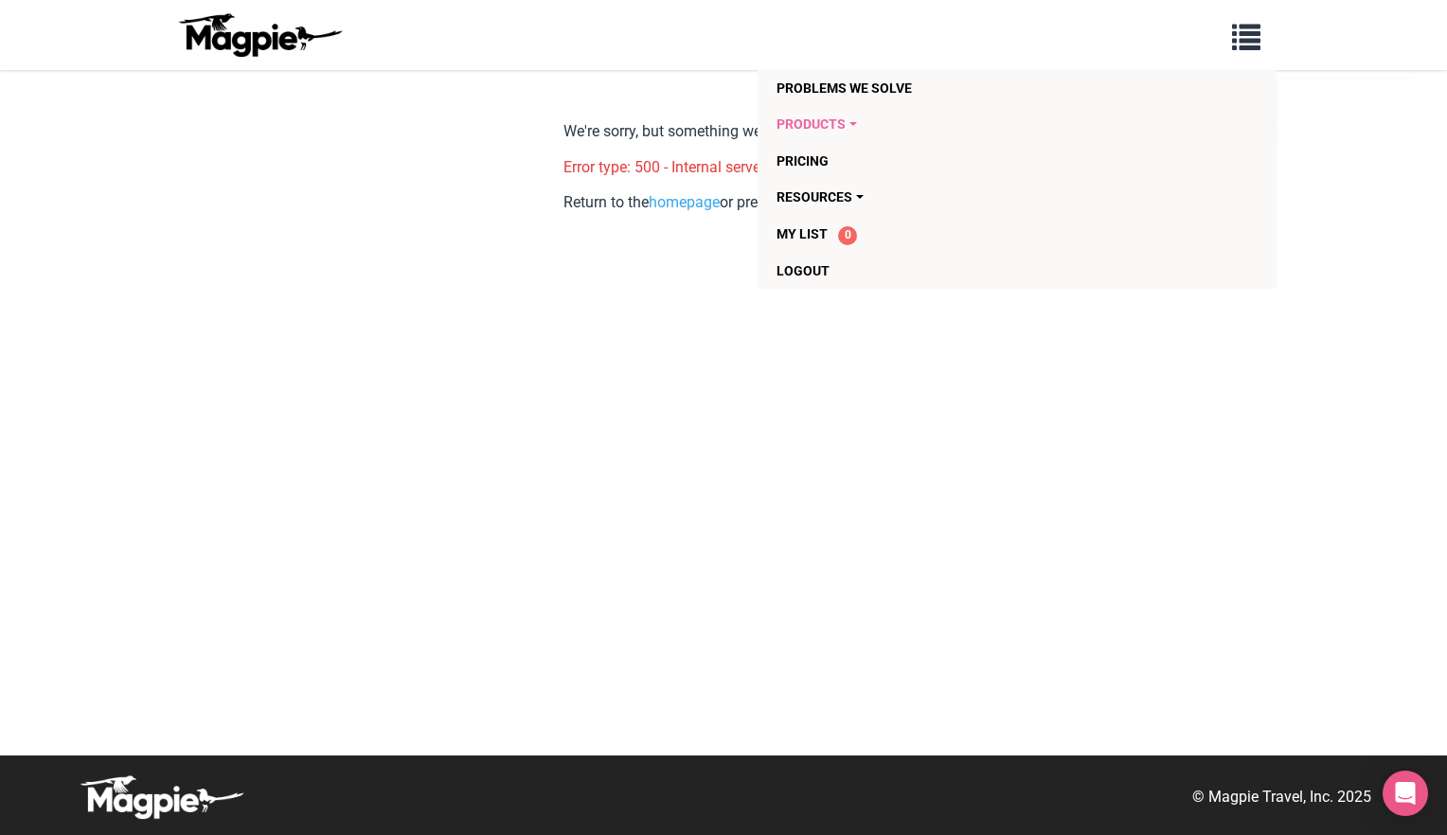
click at [838, 119] on link "Products" at bounding box center [907, 124] width 263 height 36
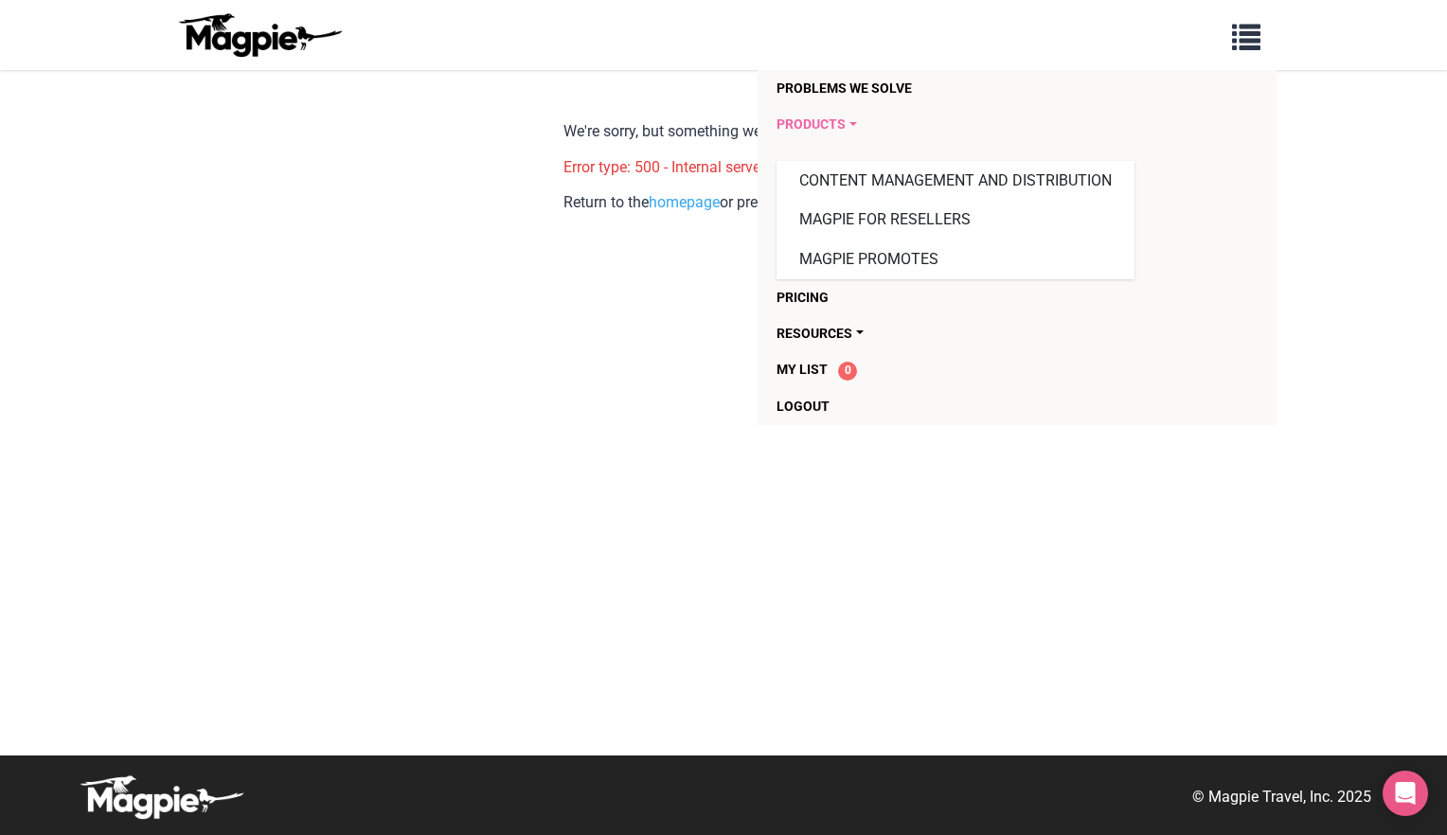
click at [834, 129] on link "Products" at bounding box center [907, 124] width 263 height 36
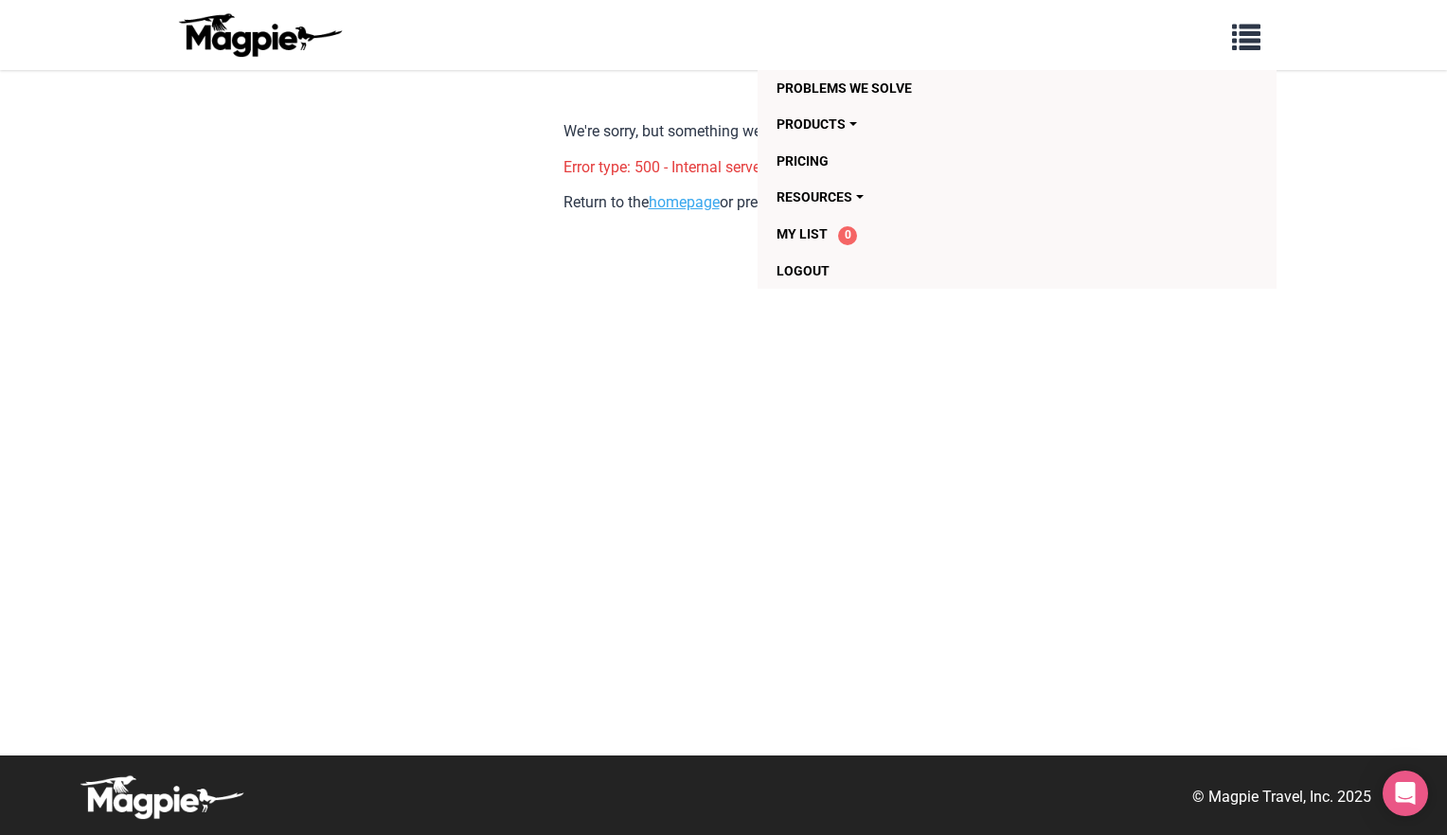
click at [687, 203] on link "homepage" at bounding box center [684, 202] width 71 height 18
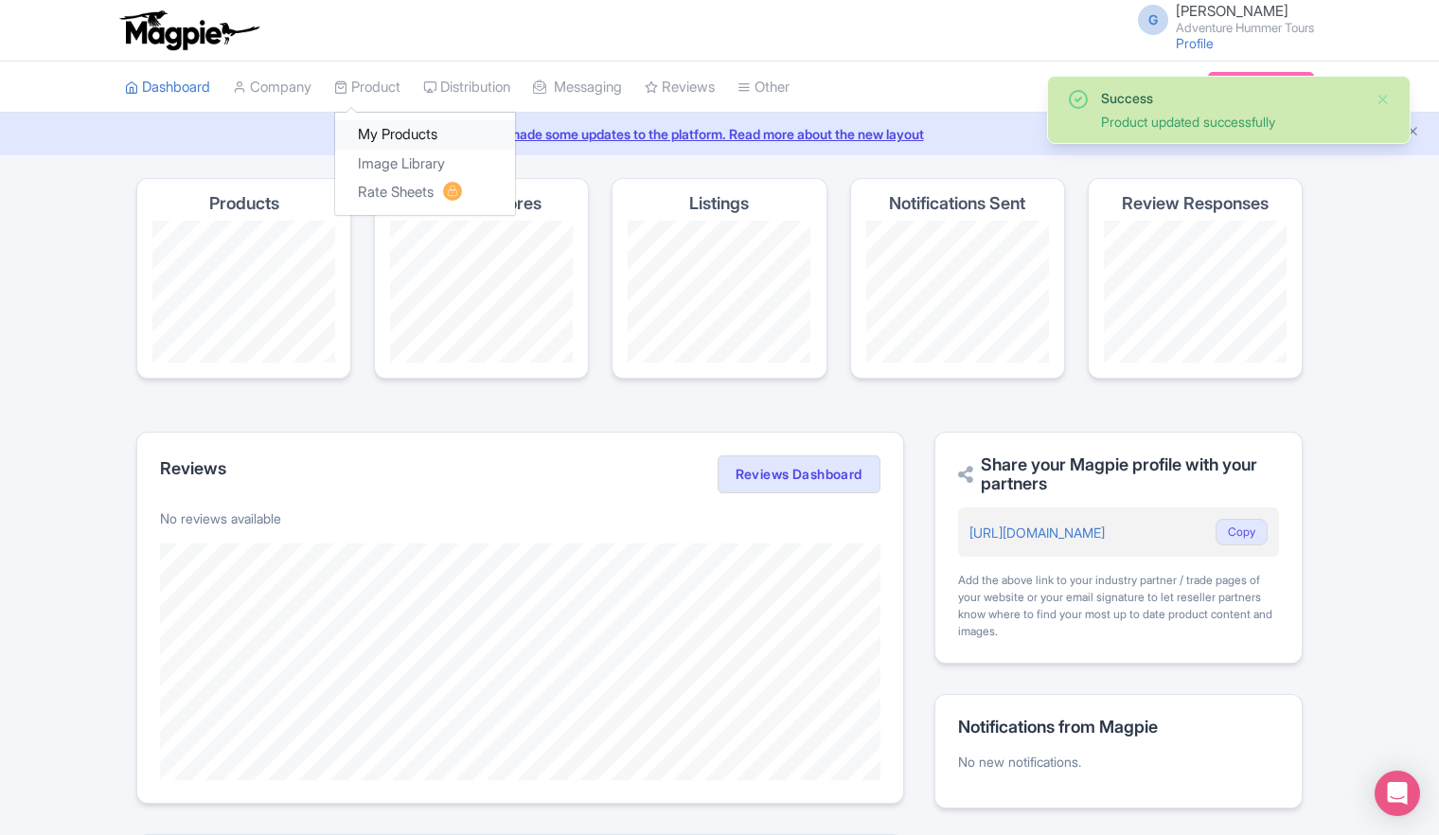
click at [382, 129] on link "My Products" at bounding box center [425, 134] width 180 height 29
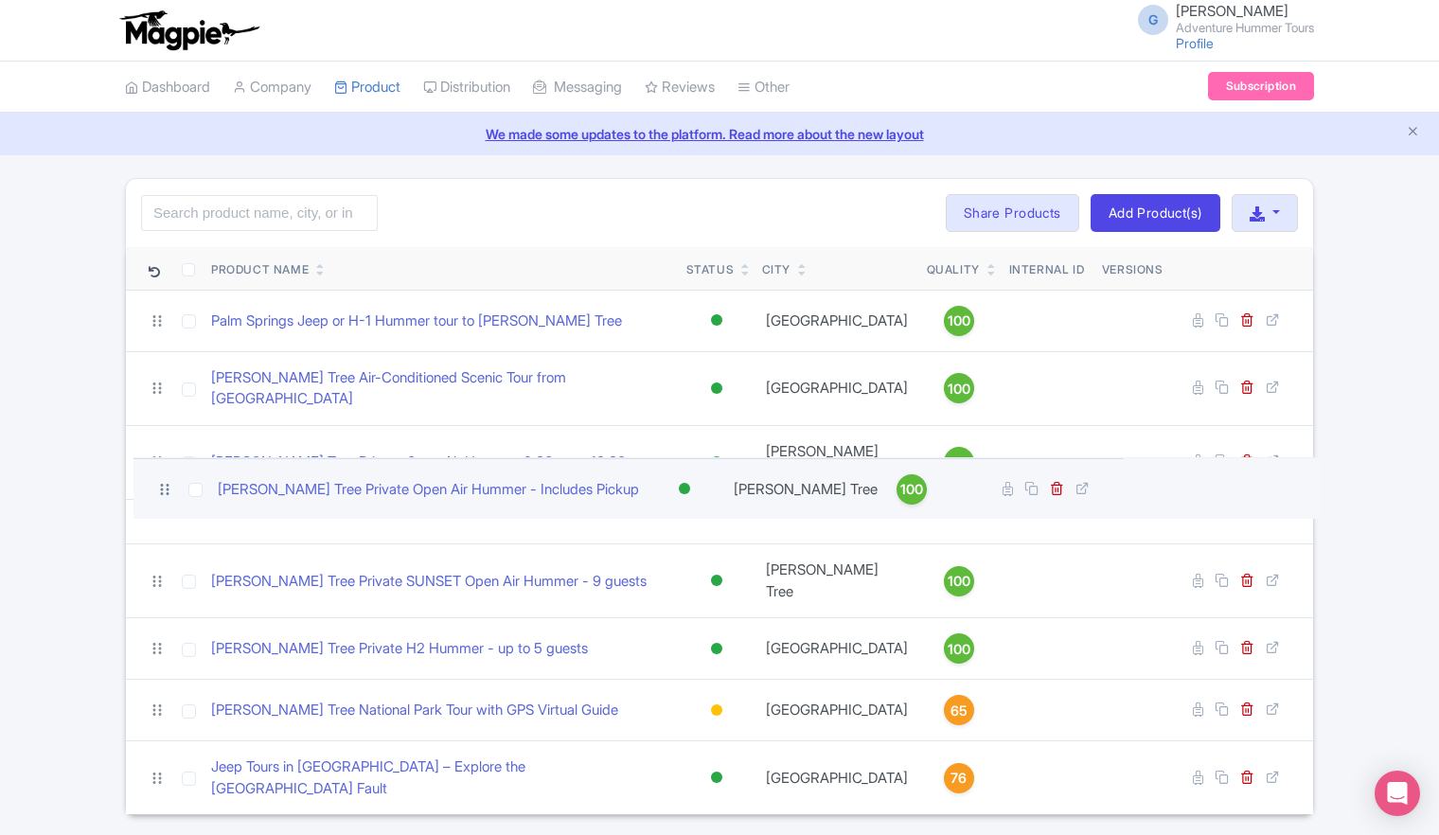
drag, startPoint x: 156, startPoint y: 565, endPoint x: 163, endPoint y: 487, distance: 78.9
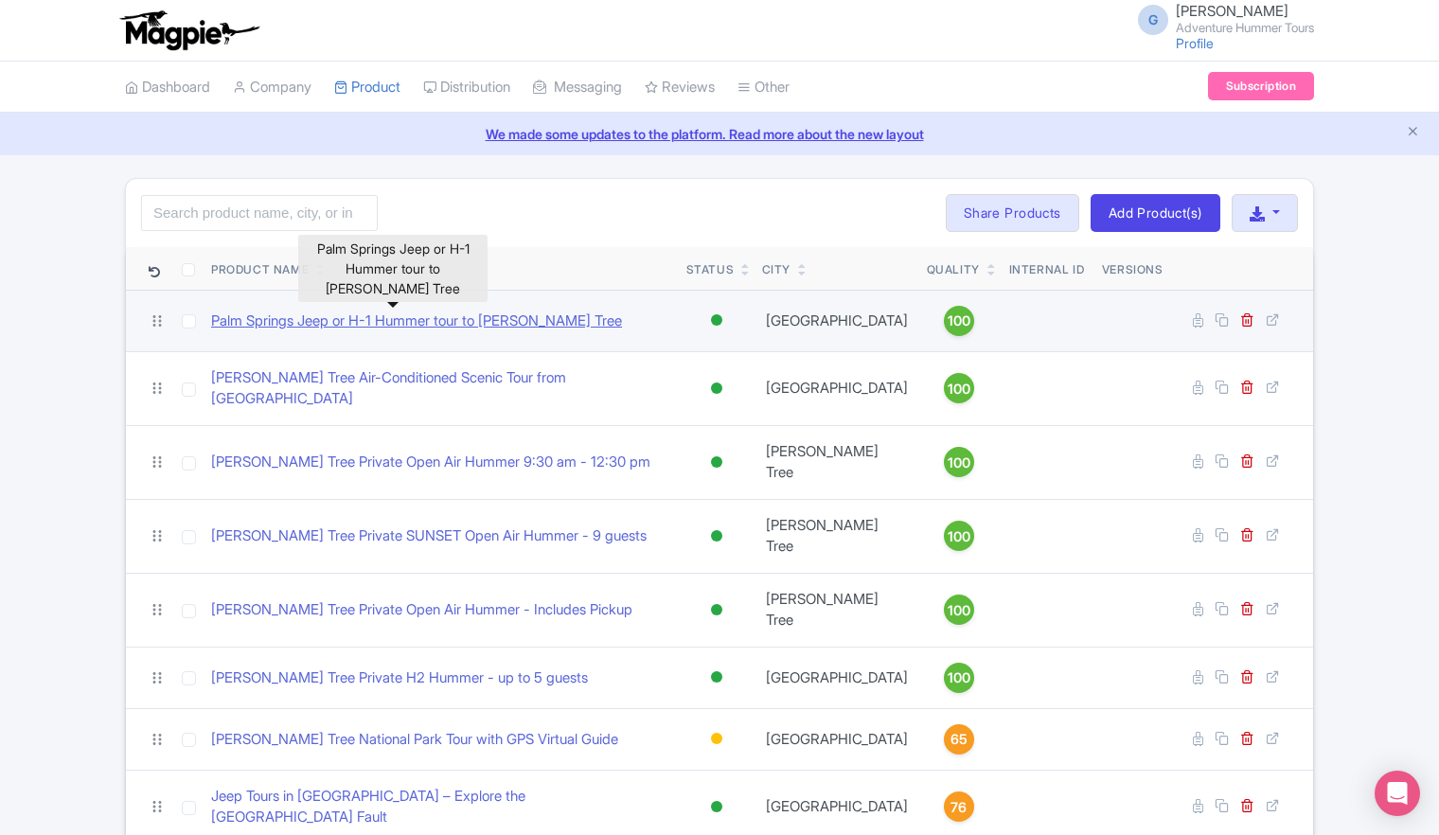
click at [346, 324] on link "Palm Springs Jeep or H-1 Hummer tour to [PERSON_NAME] Tree" at bounding box center [416, 322] width 411 height 22
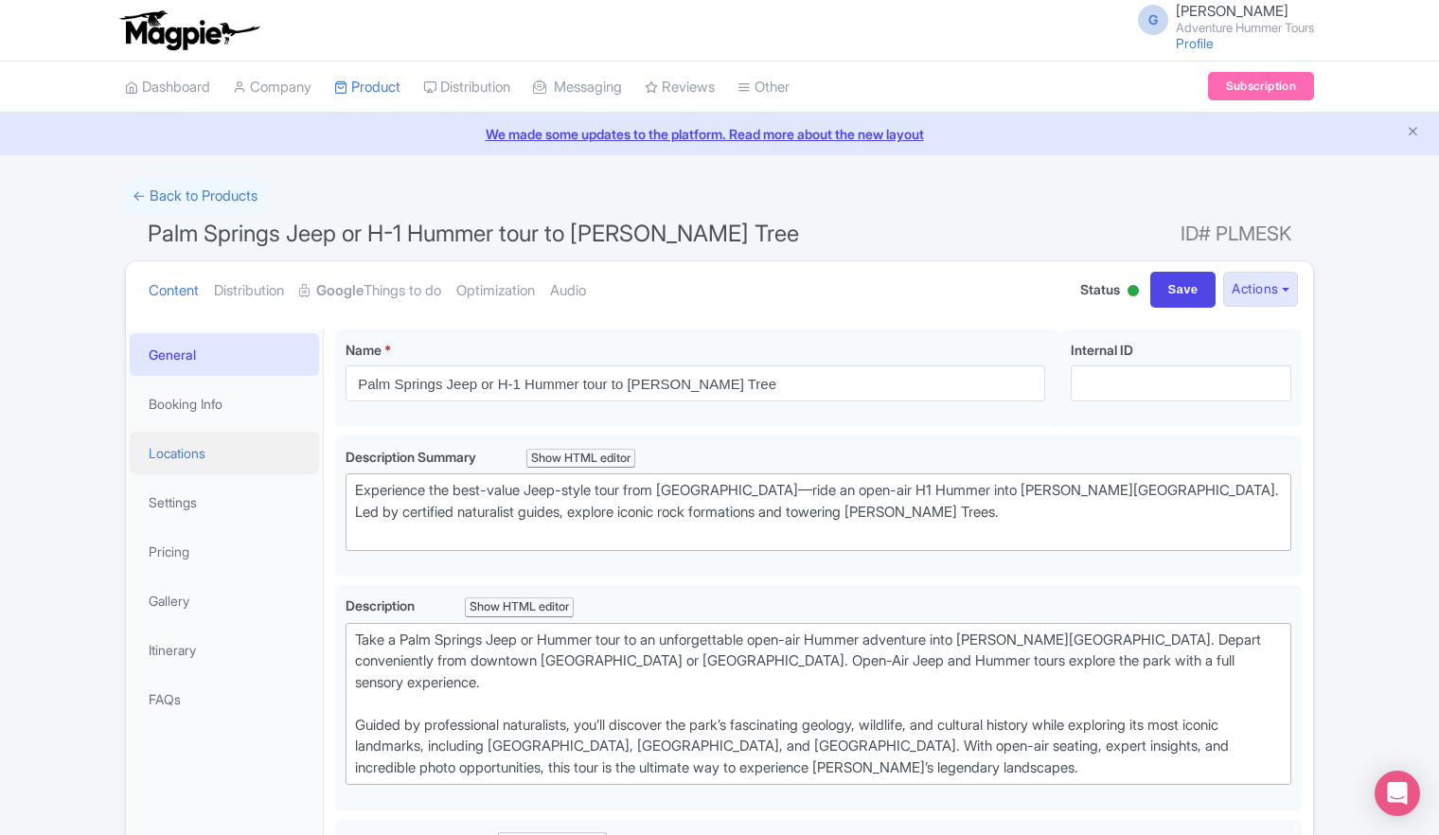
click at [163, 452] on link "Locations" at bounding box center [224, 453] width 189 height 43
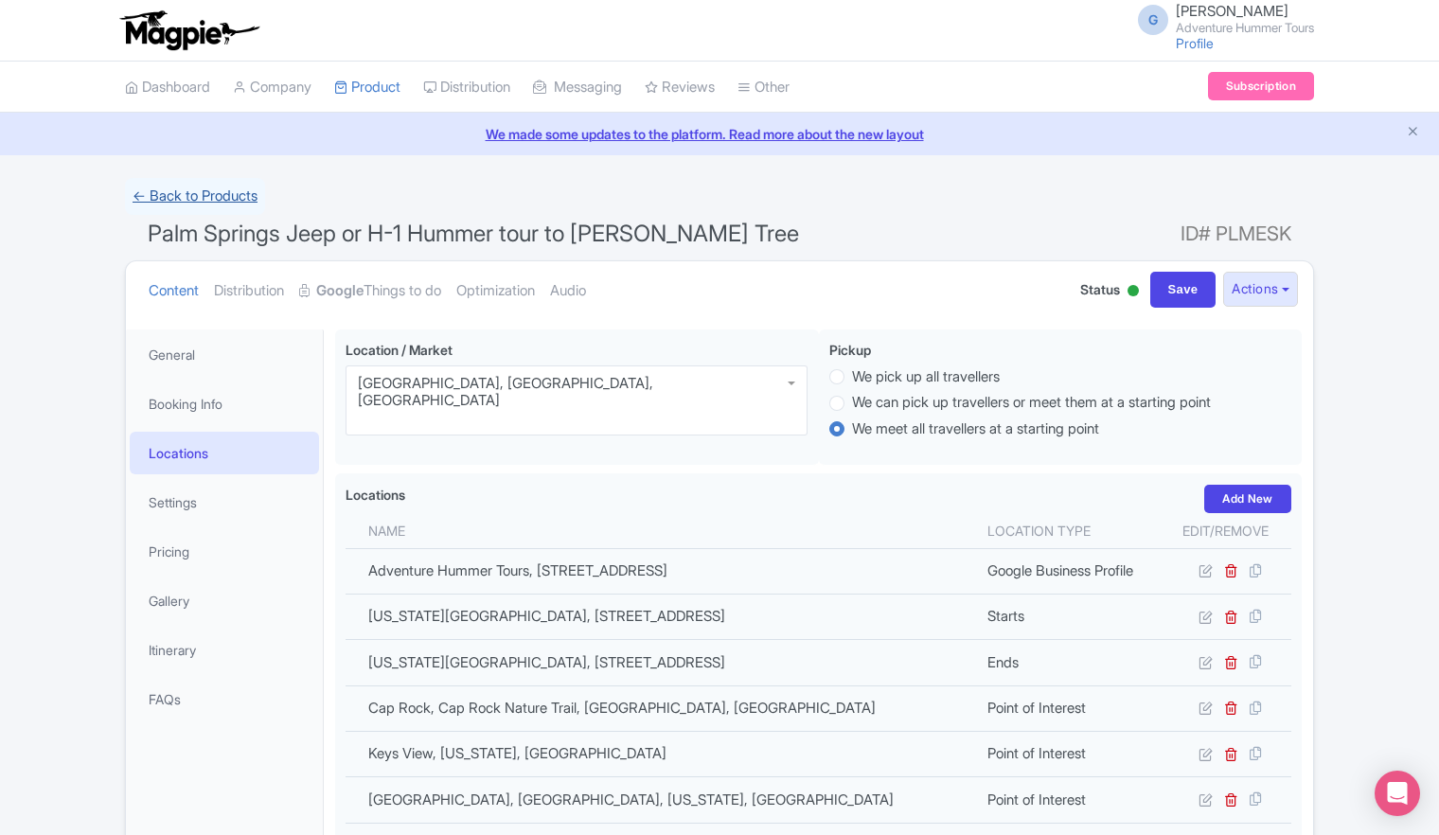
click at [168, 199] on link "← Back to Products" at bounding box center [195, 196] width 140 height 37
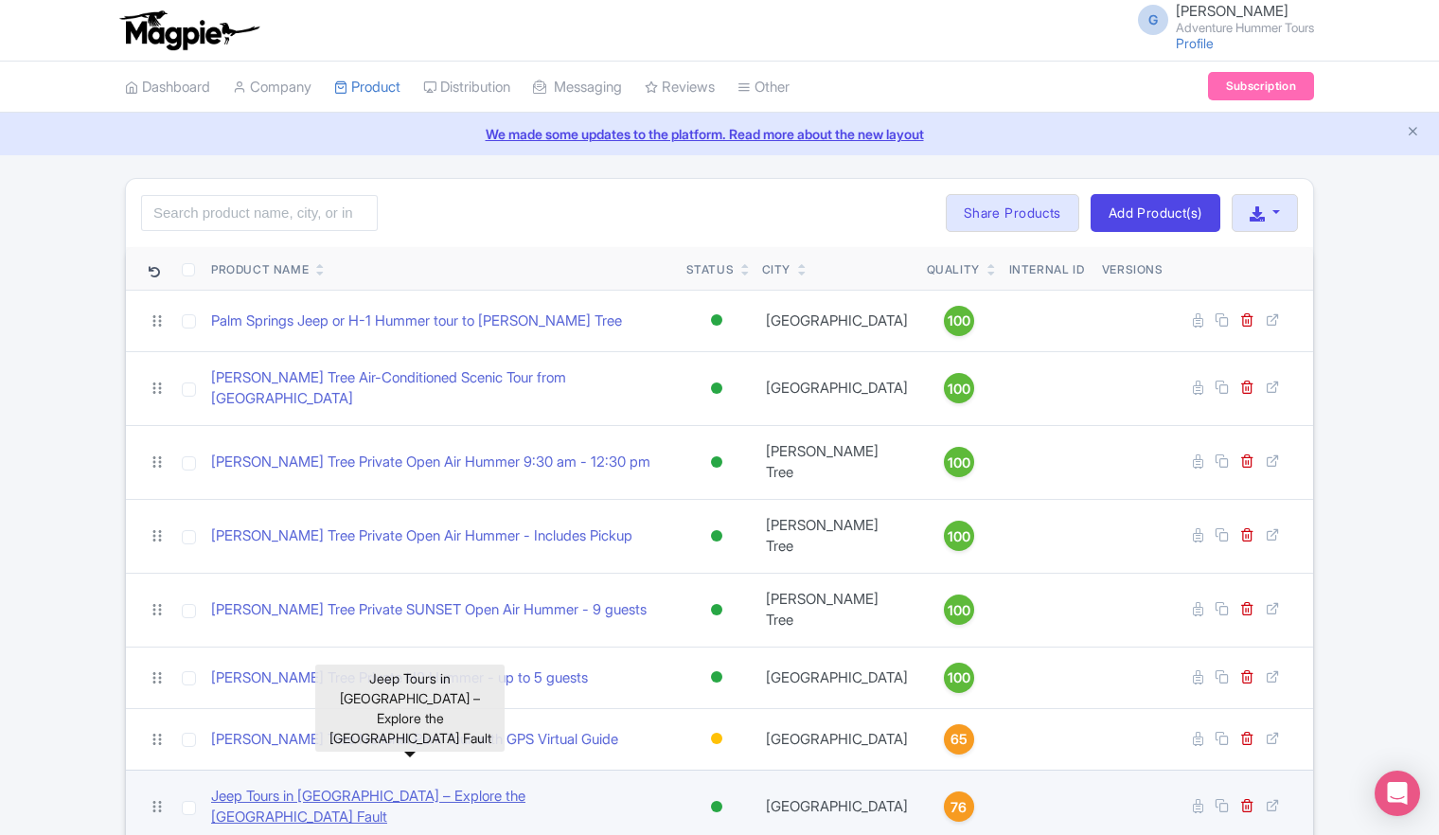
click at [376, 786] on link "Jeep Tours in [GEOGRAPHIC_DATA] – Explore the [GEOGRAPHIC_DATA] Fault" at bounding box center [441, 807] width 460 height 43
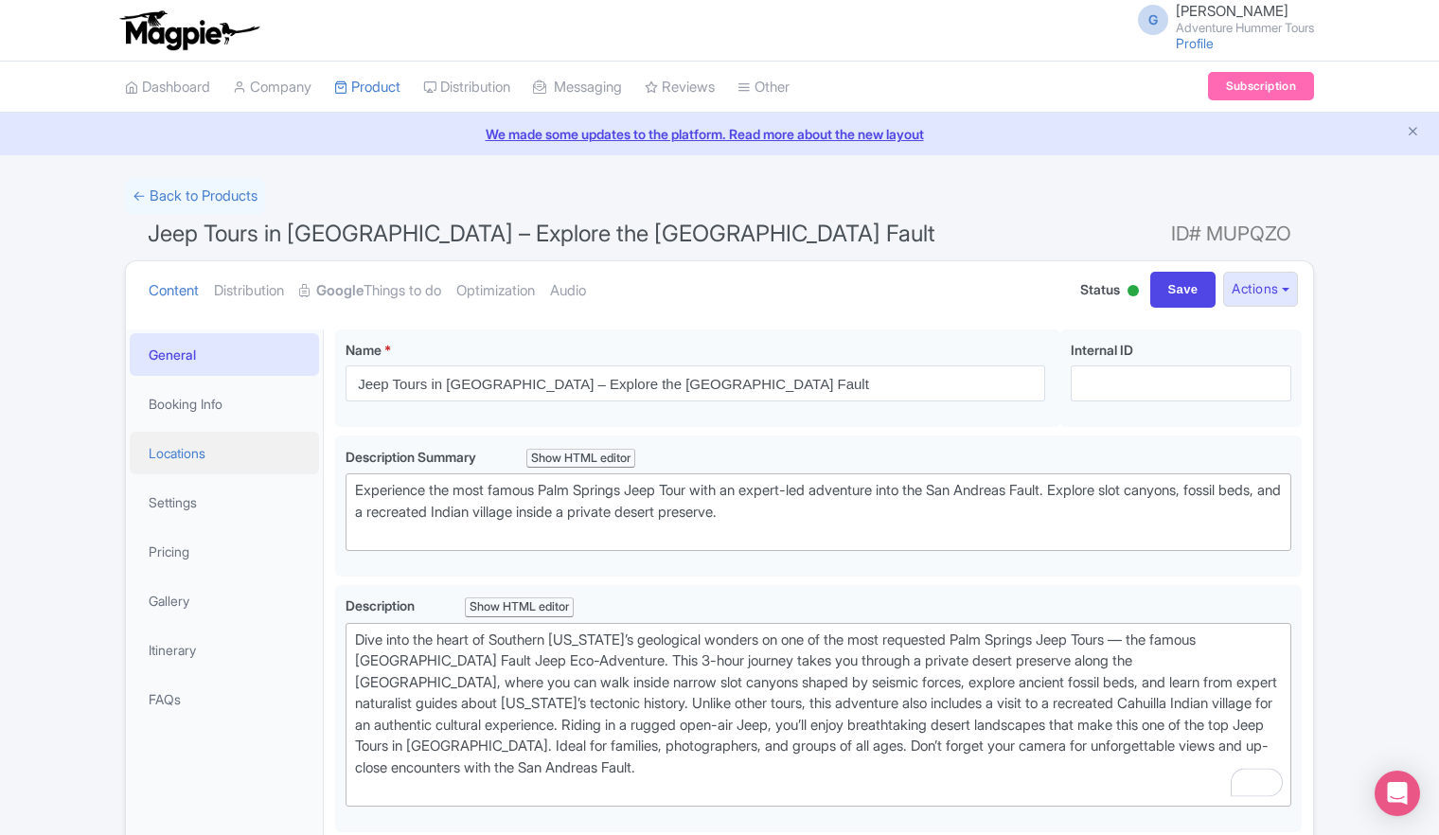
click at [178, 454] on link "Locations" at bounding box center [224, 453] width 189 height 43
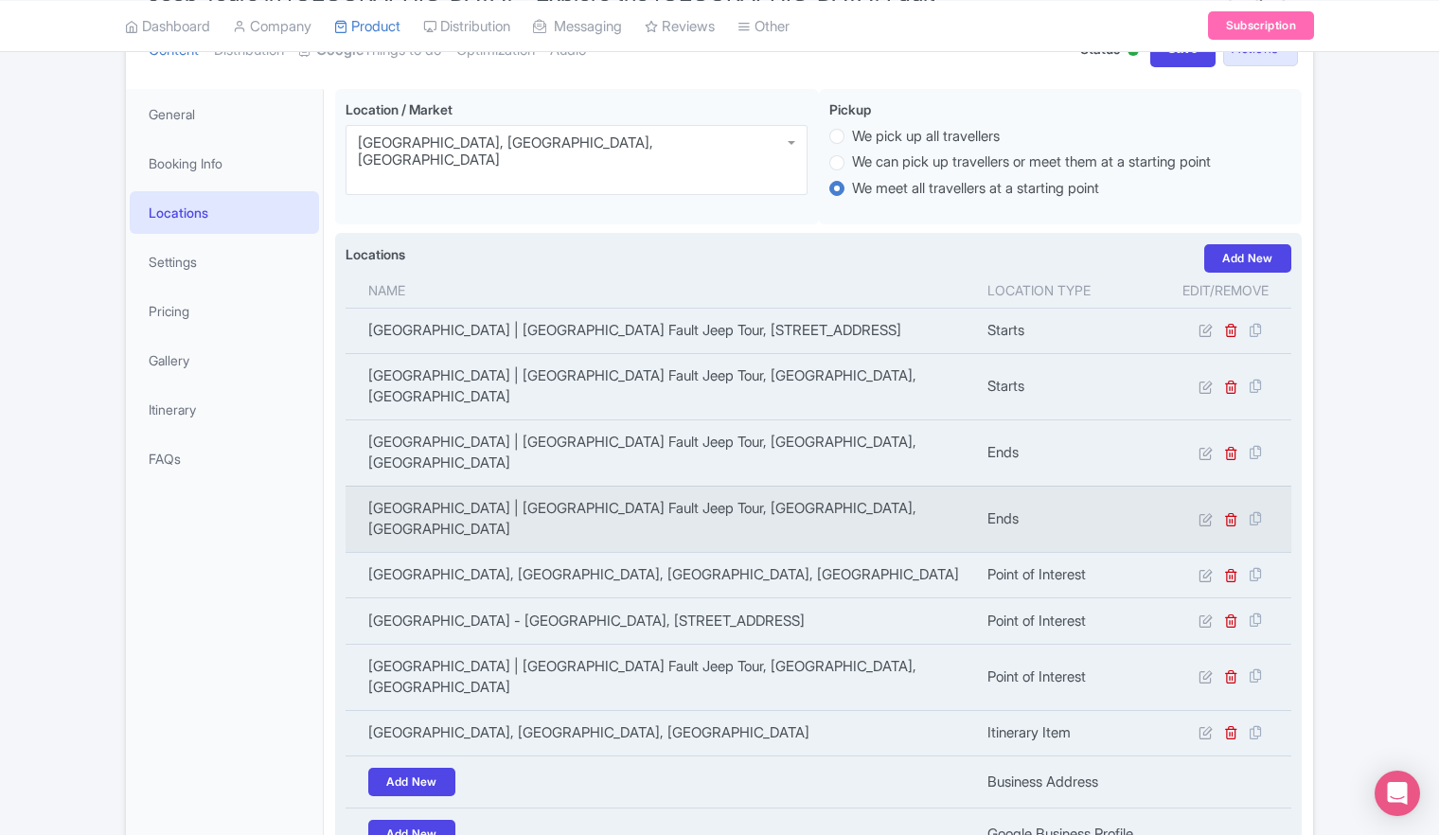
scroll to position [284, 0]
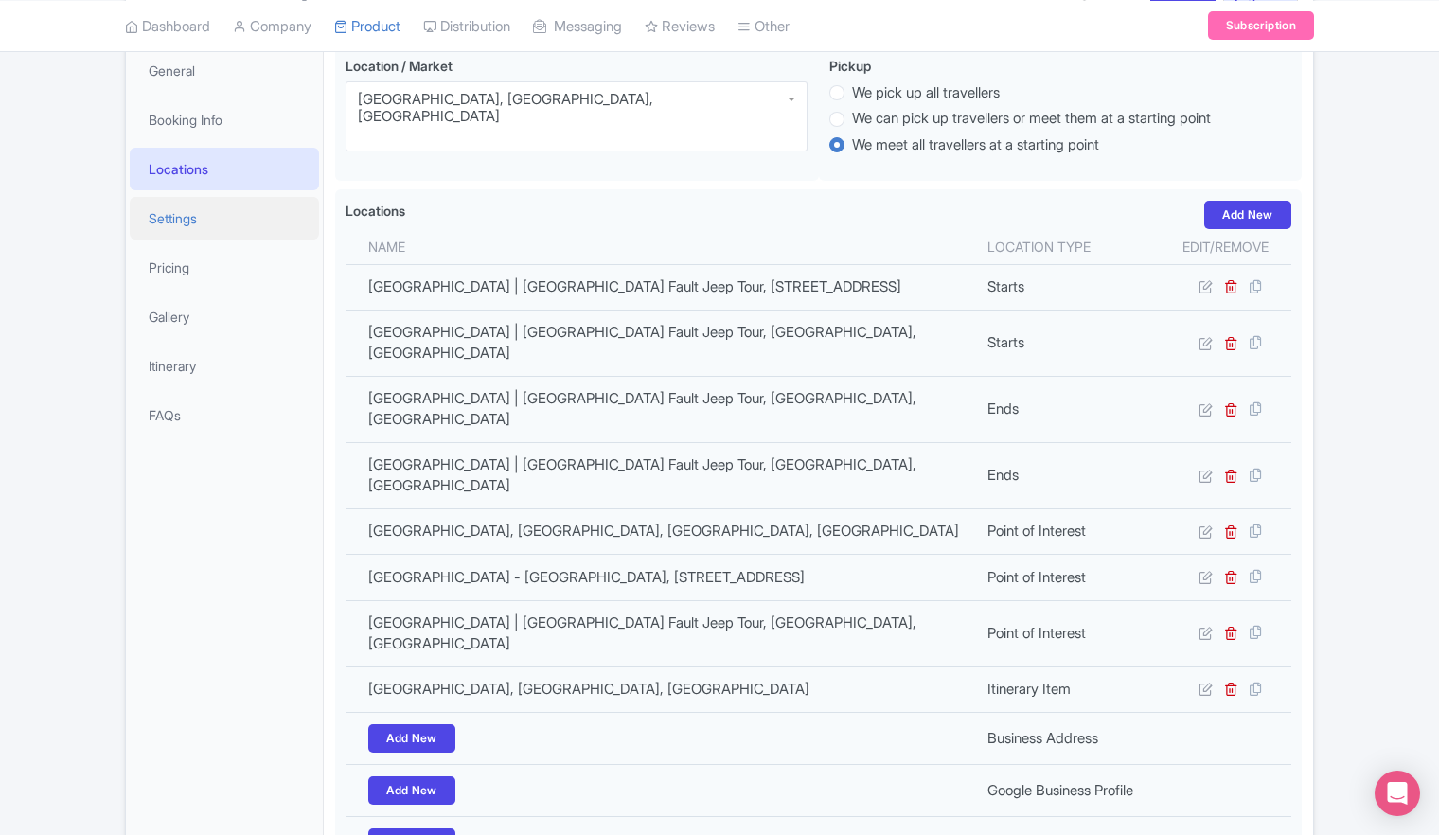
click at [187, 222] on link "Settings" at bounding box center [224, 218] width 189 height 43
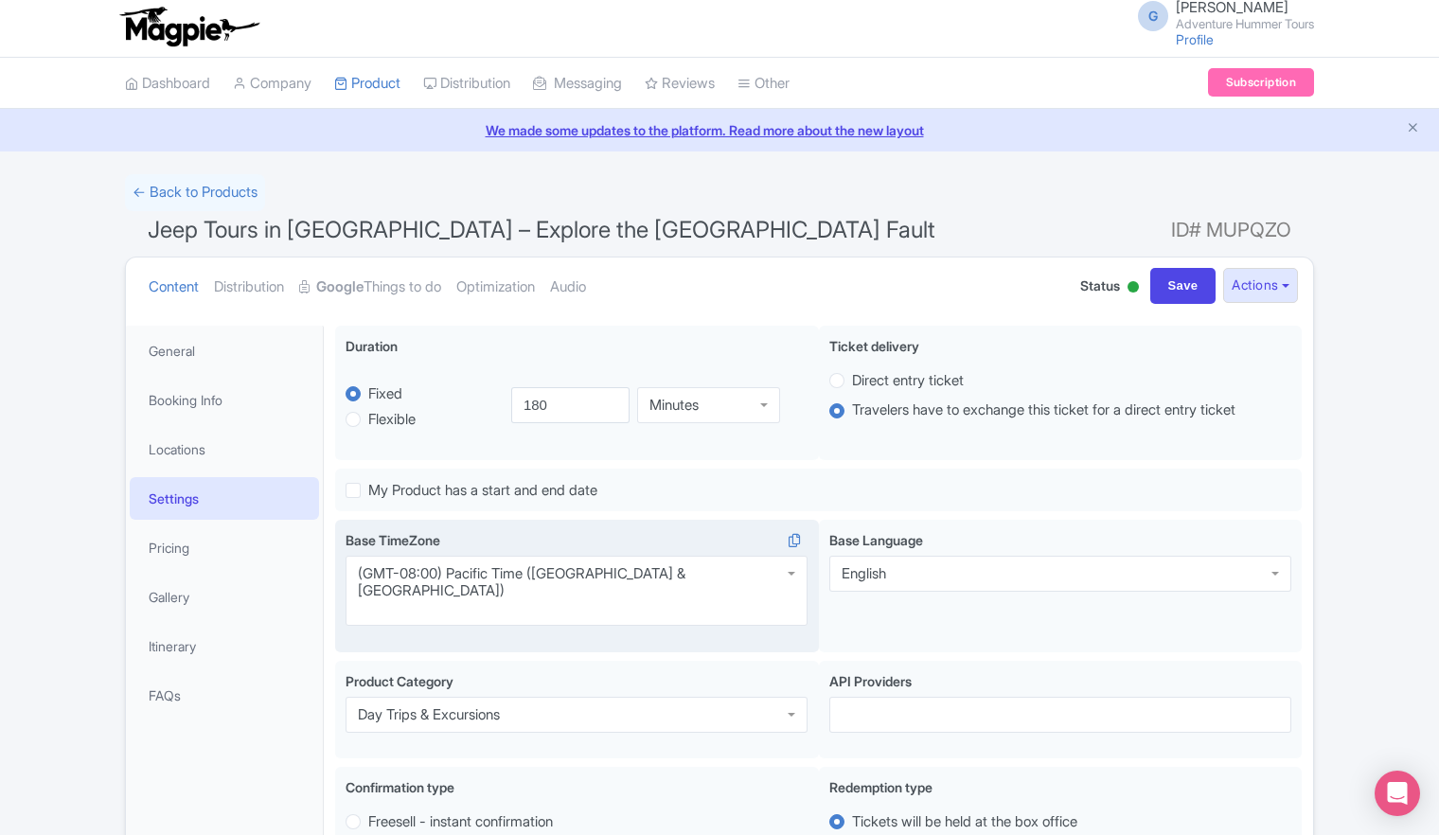
scroll to position [0, 0]
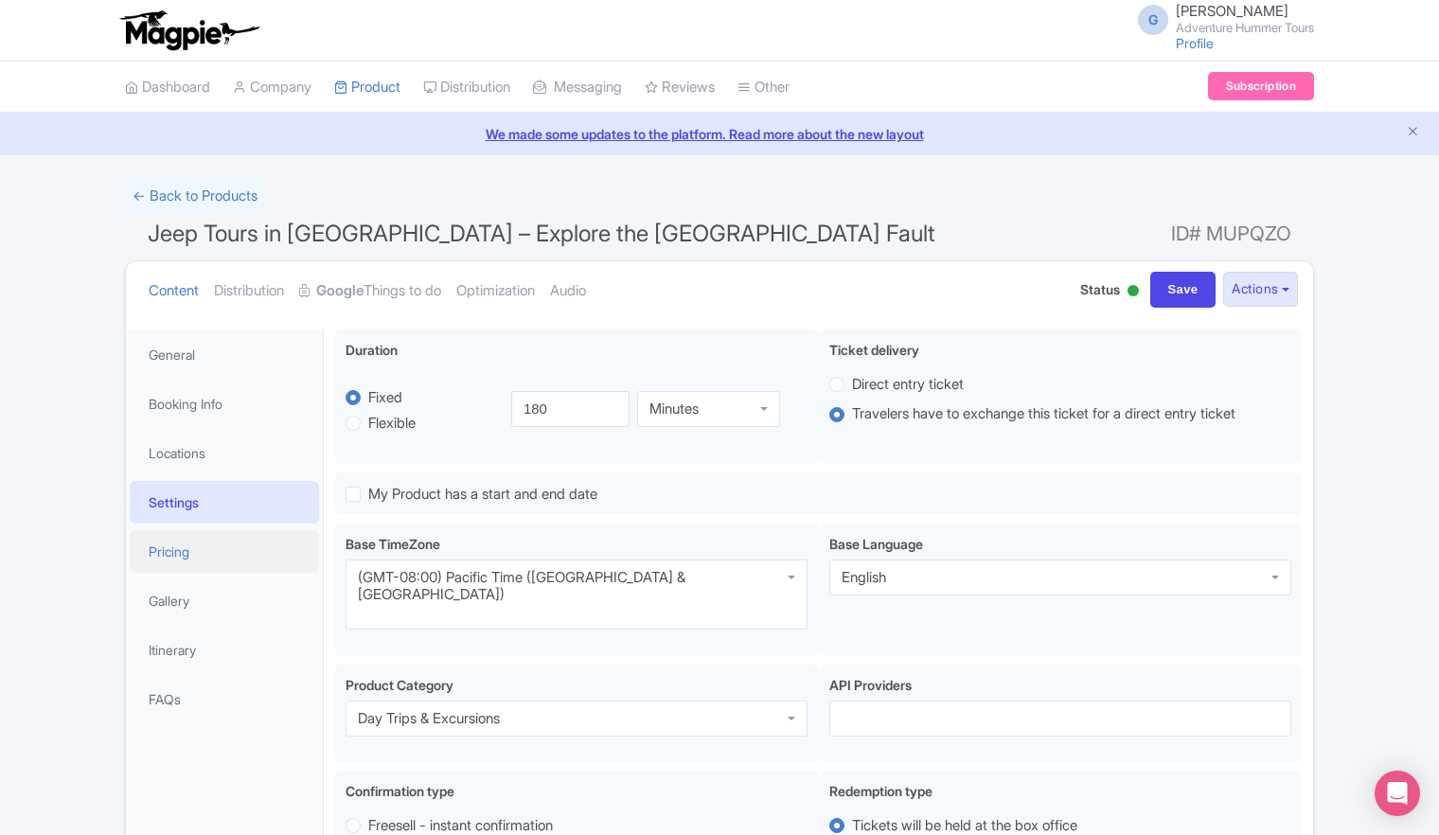
click at [170, 549] on link "Pricing" at bounding box center [224, 551] width 189 height 43
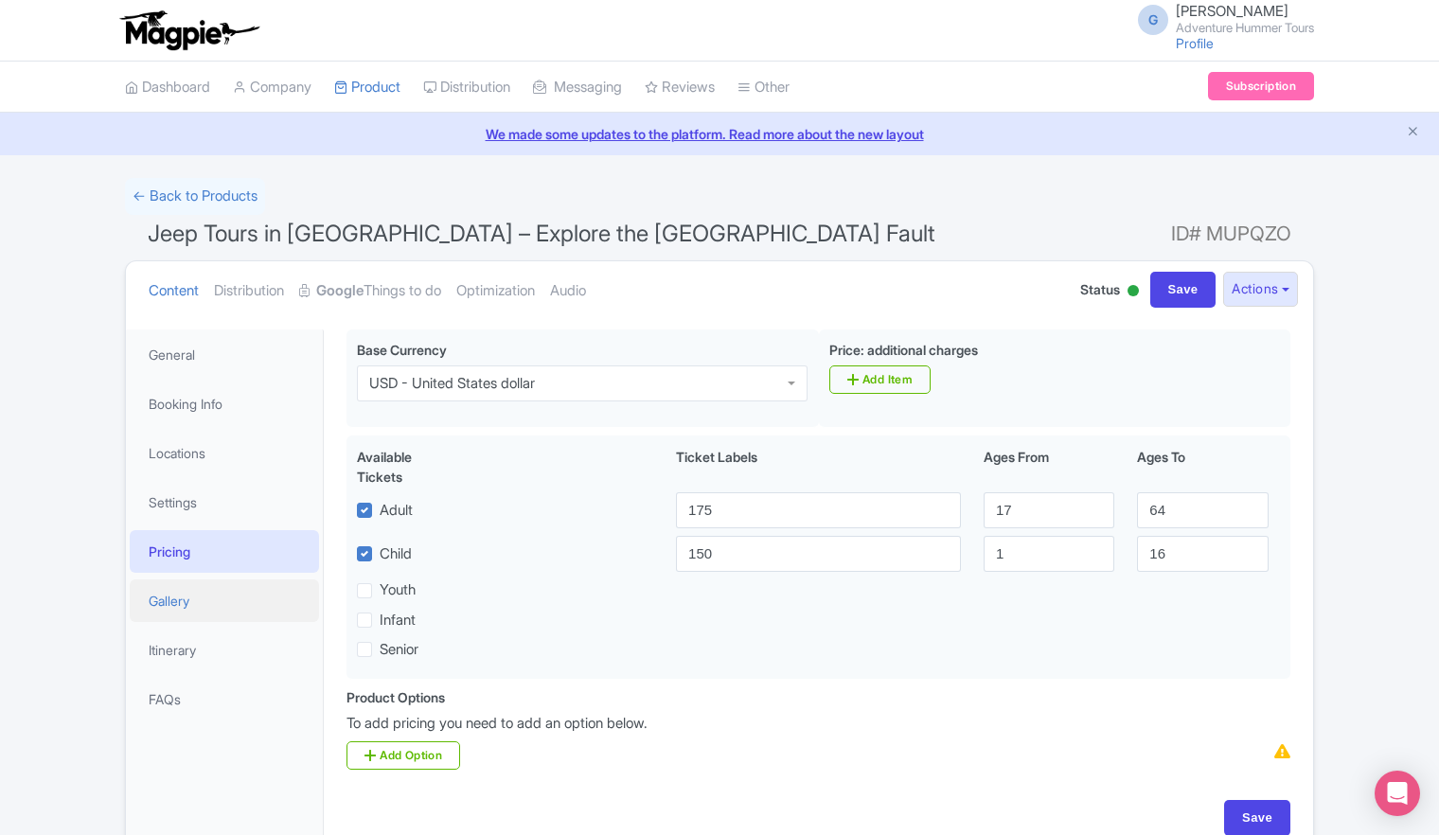
click at [170, 602] on link "Gallery" at bounding box center [224, 600] width 189 height 43
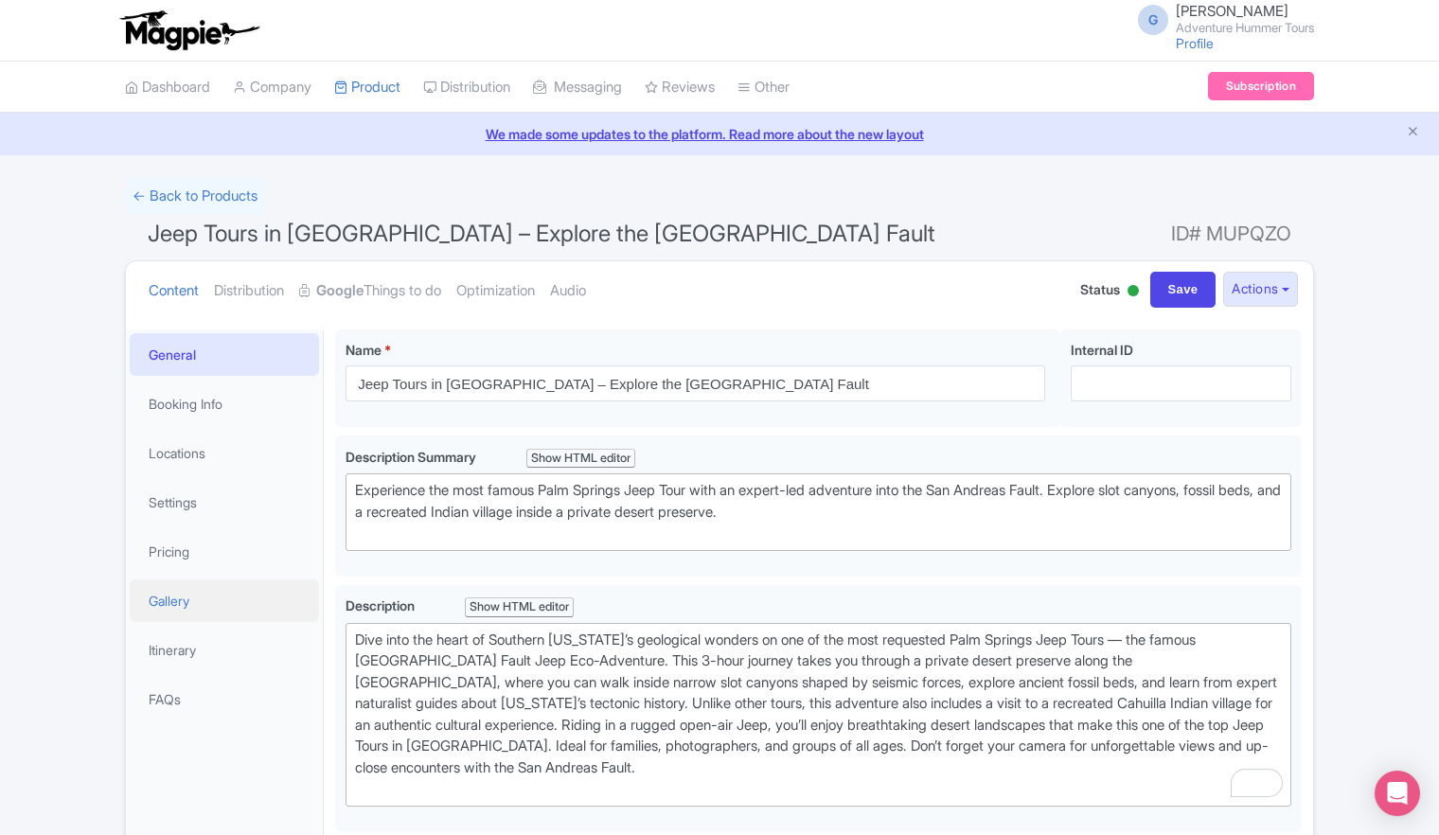
click at [181, 596] on link "Gallery" at bounding box center [224, 600] width 189 height 43
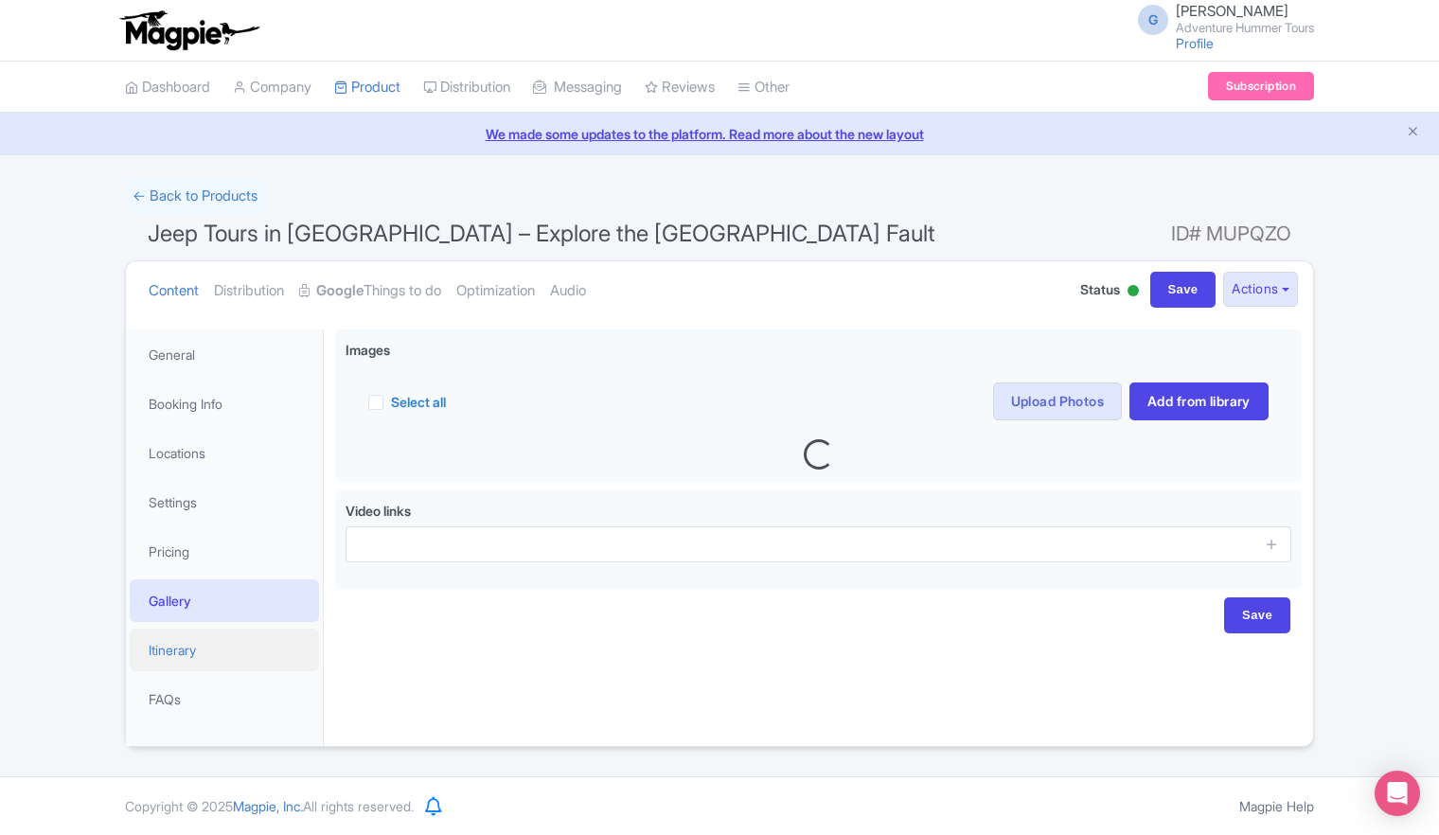
click at [174, 653] on link "Itinerary" at bounding box center [224, 650] width 189 height 43
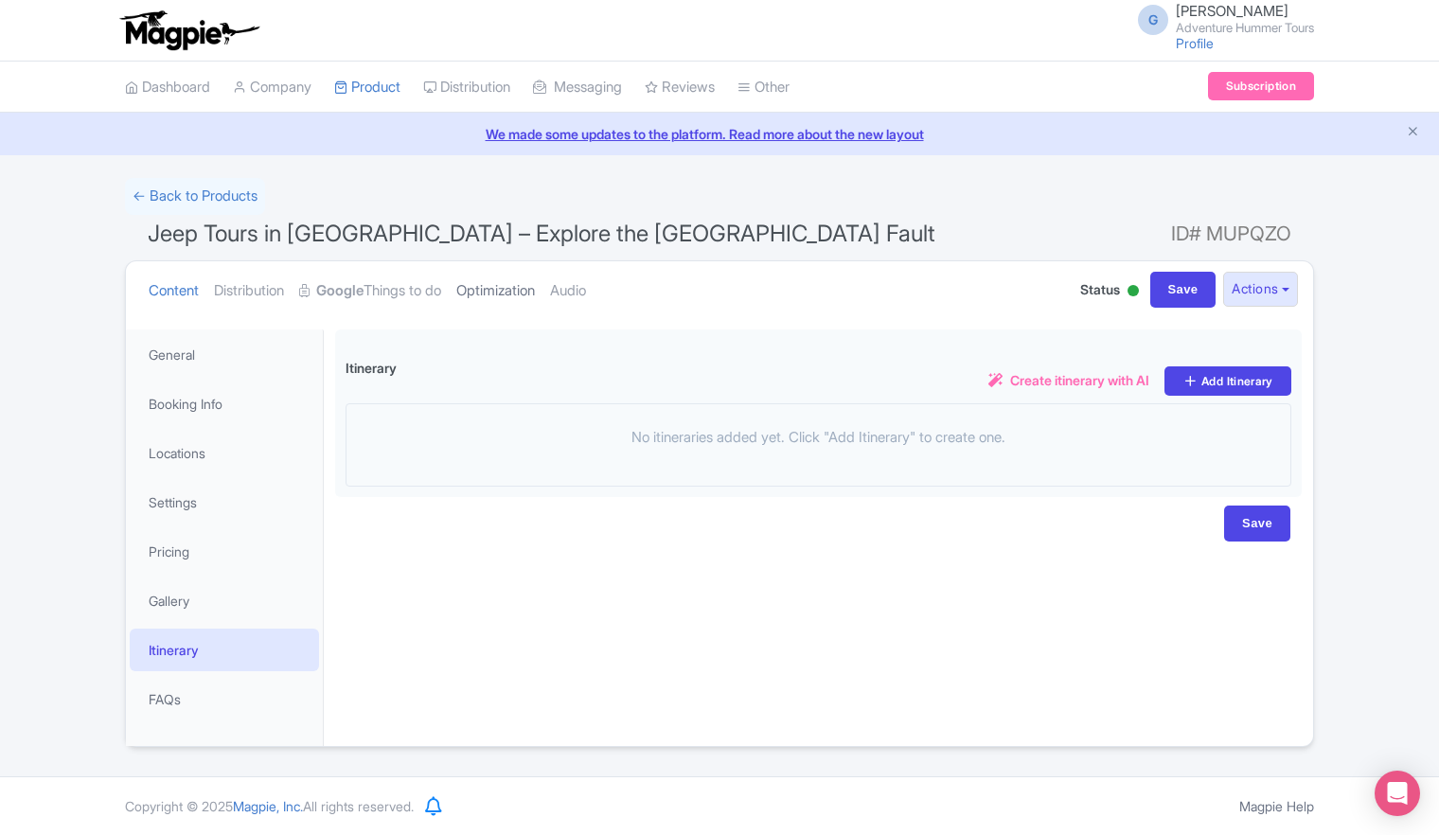
click at [525, 292] on link "Optimization" at bounding box center [495, 291] width 79 height 60
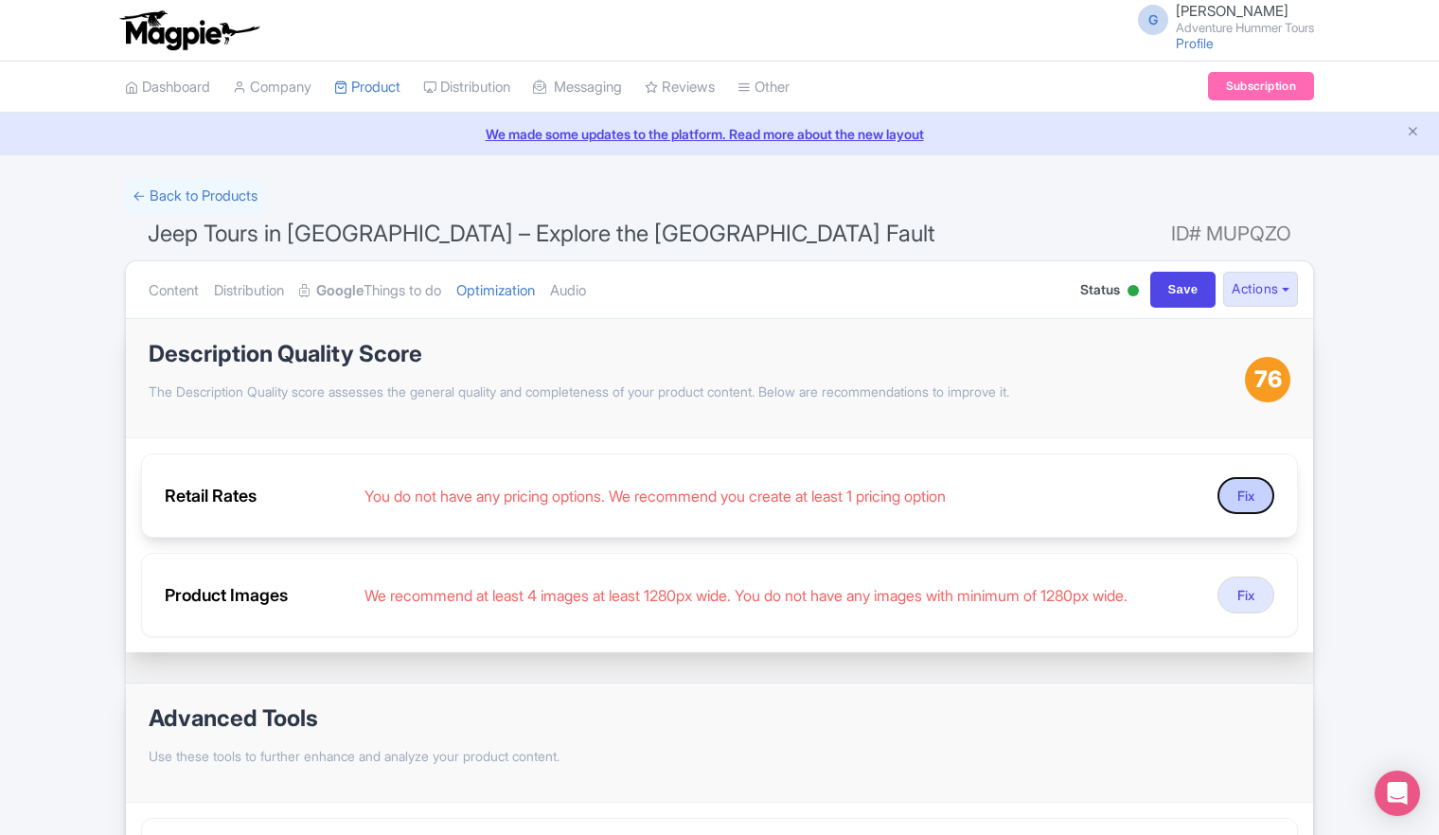
click at [1246, 496] on button "Fix" at bounding box center [1246, 495] width 57 height 37
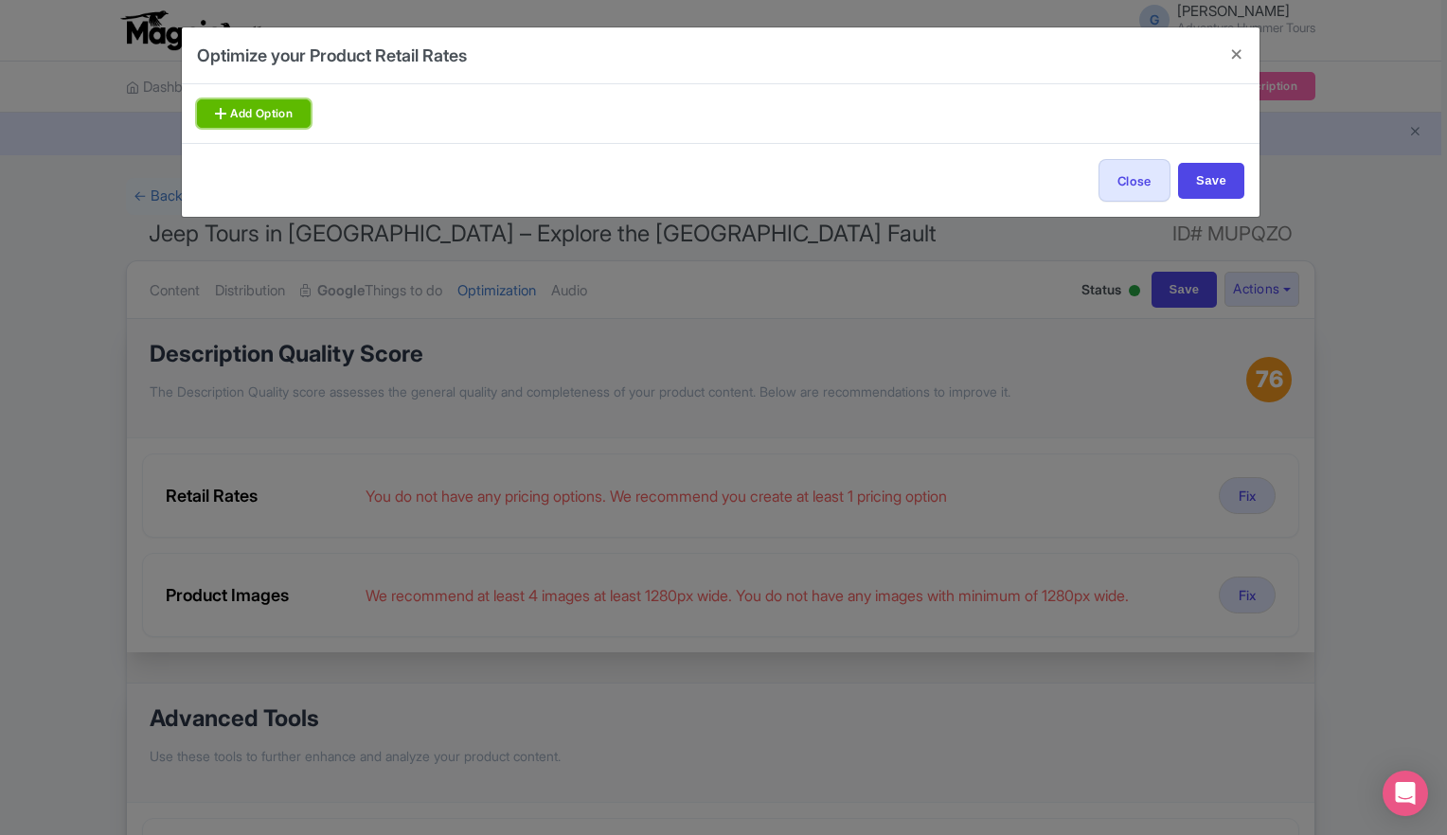
click at [268, 115] on link "Add Option" at bounding box center [254, 113] width 114 height 28
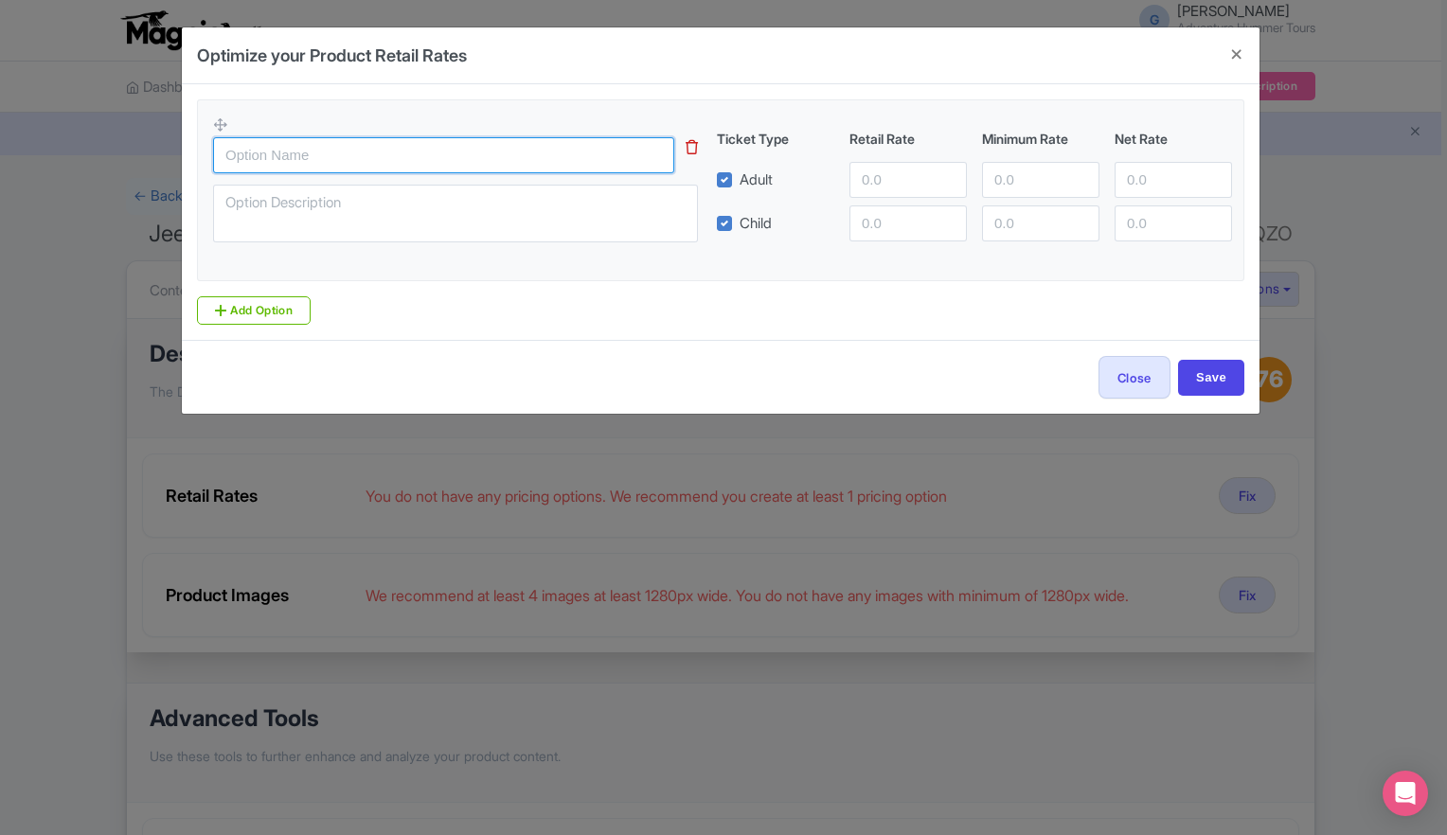
click at [379, 153] on input "text" at bounding box center [443, 155] width 461 height 36
type input "8 am departure"
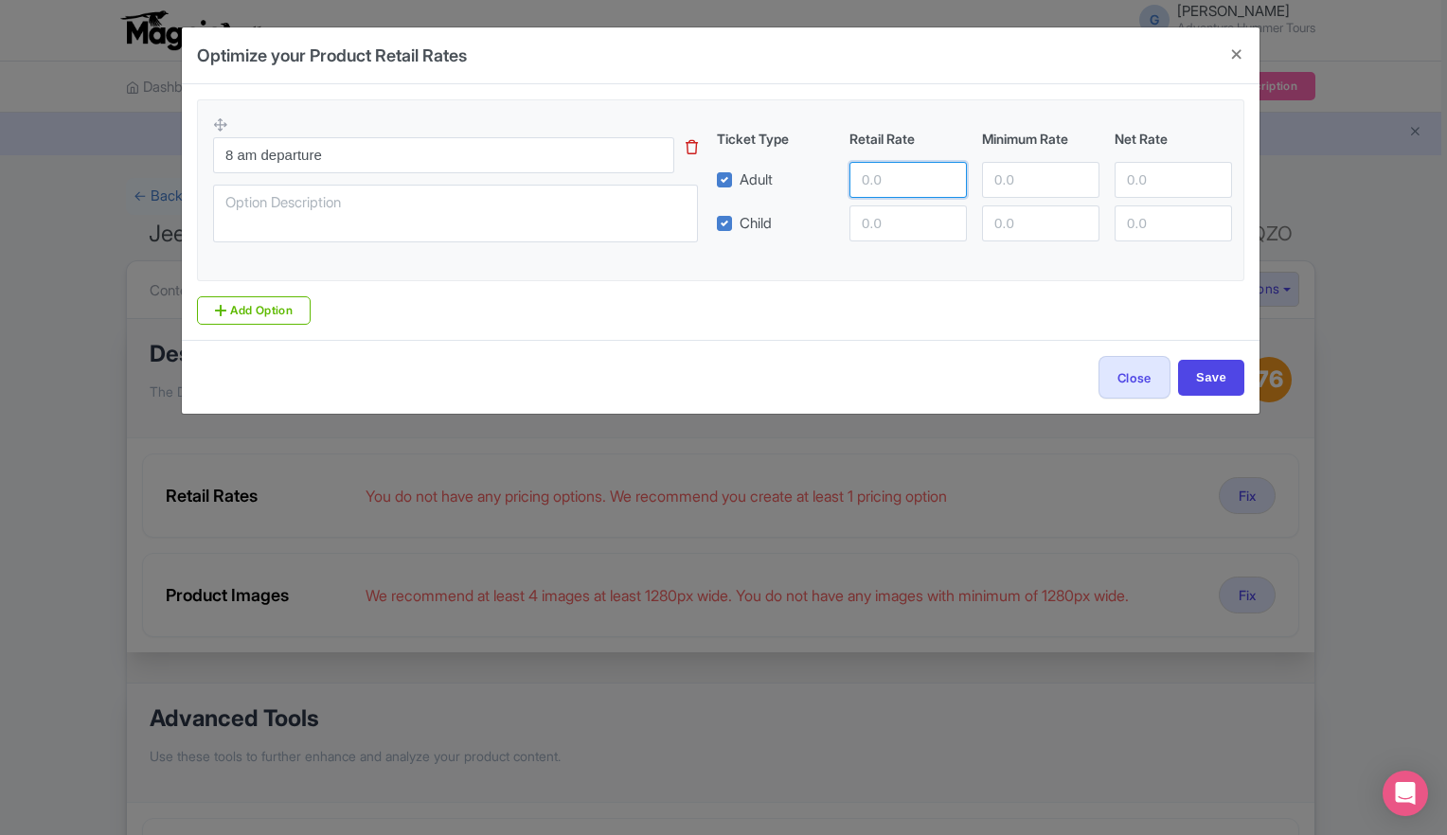
click at [882, 170] on input "number" at bounding box center [907, 180] width 117 height 36
type input "175"
click at [890, 218] on input "number" at bounding box center [907, 223] width 117 height 36
type input "150"
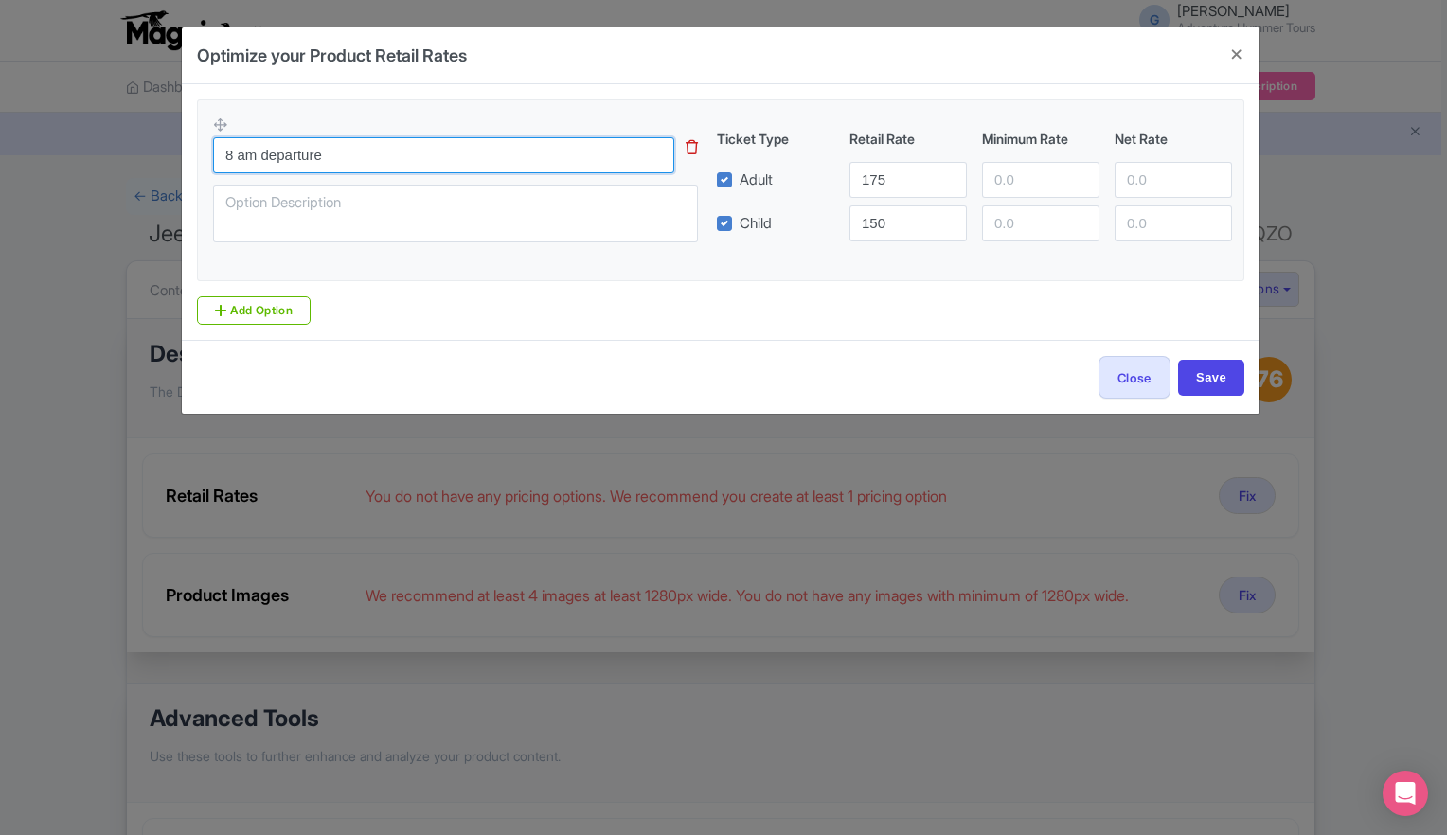
drag, startPoint x: 325, startPoint y: 153, endPoint x: 227, endPoint y: 164, distance: 98.1
click at [227, 164] on input "8 am departure" at bounding box center [443, 155] width 461 height 36
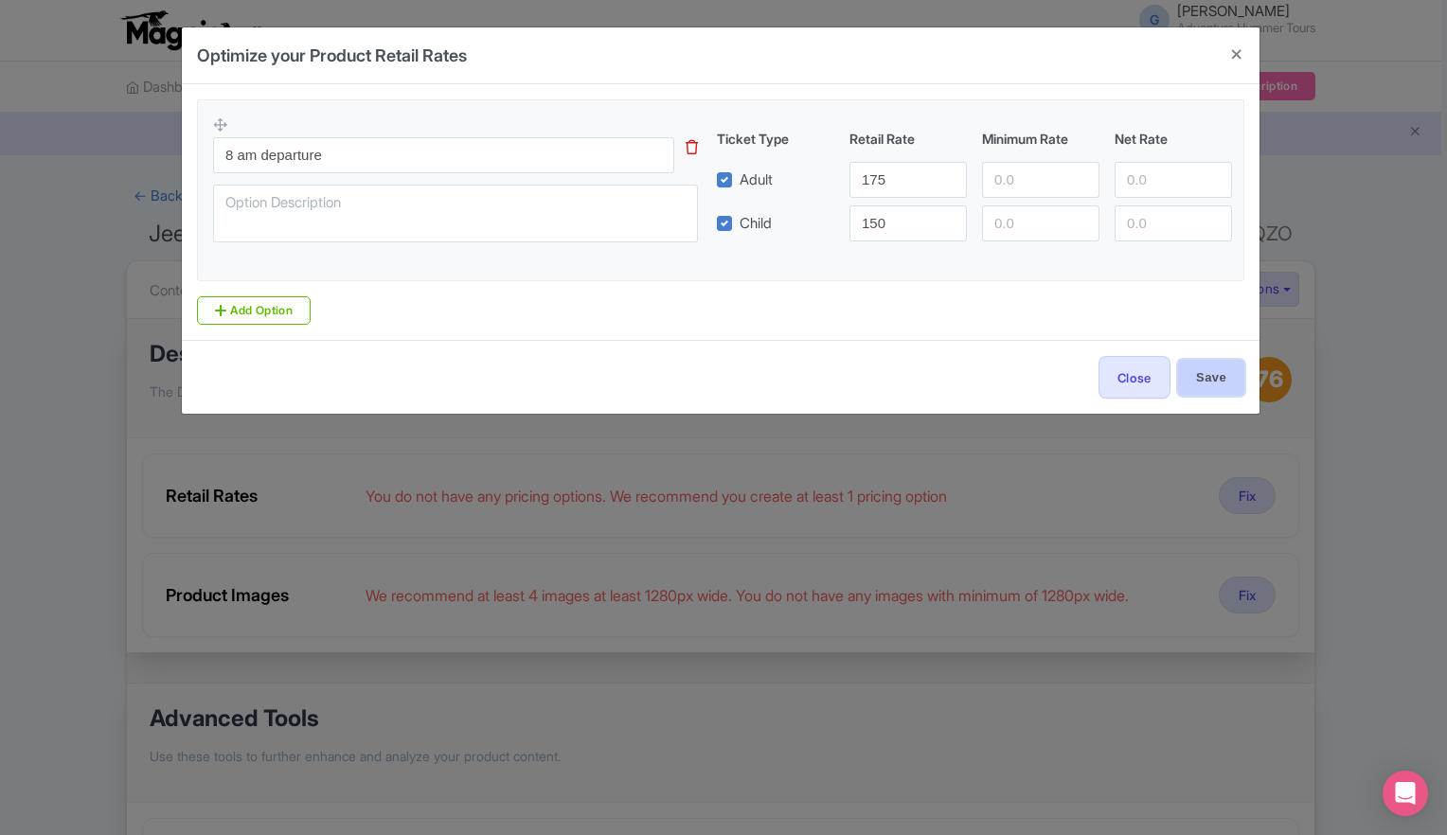
click at [1187, 371] on input "Save" at bounding box center [1211, 378] width 66 height 36
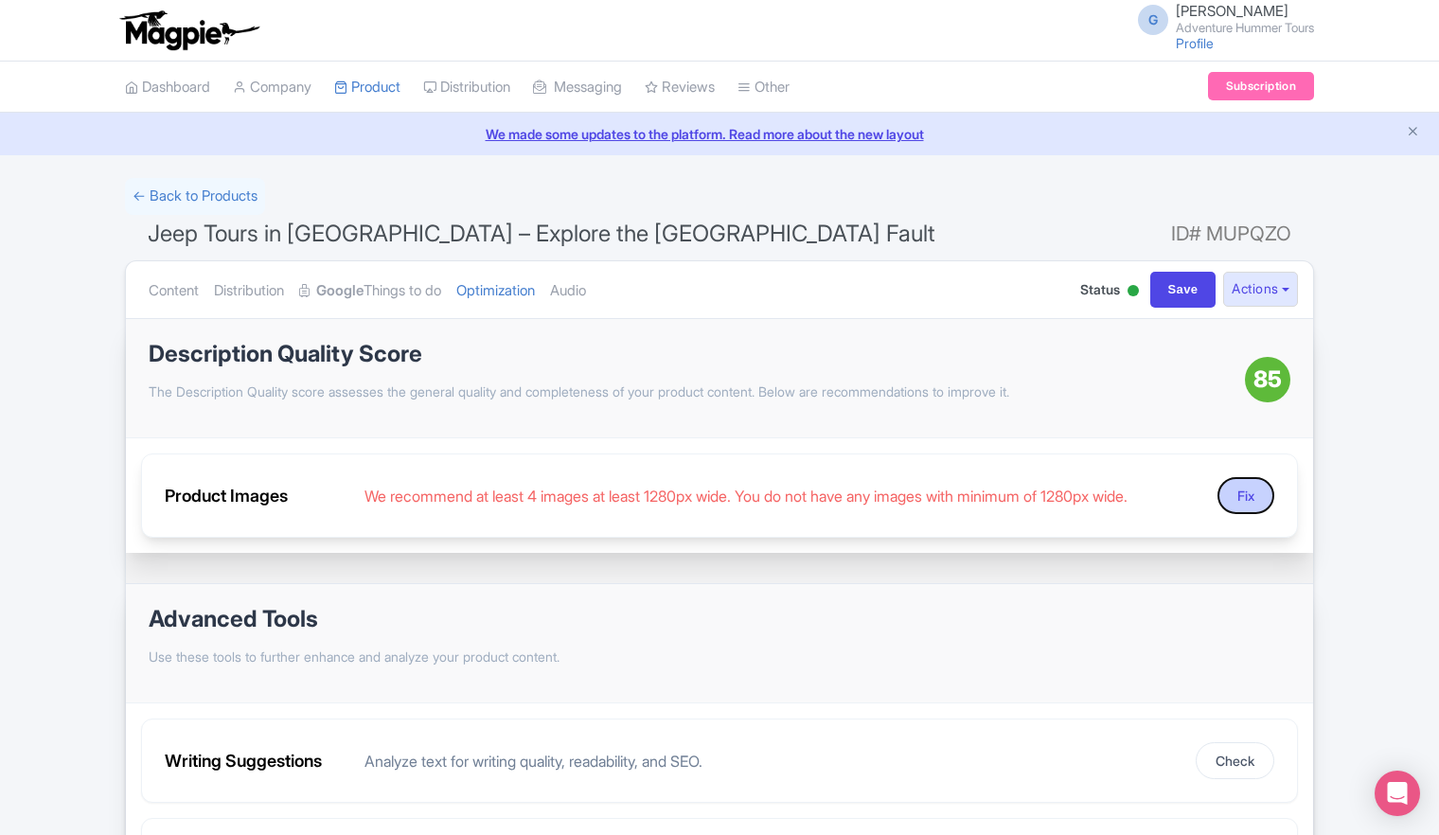
click at [1247, 496] on button "Fix" at bounding box center [1246, 495] width 57 height 37
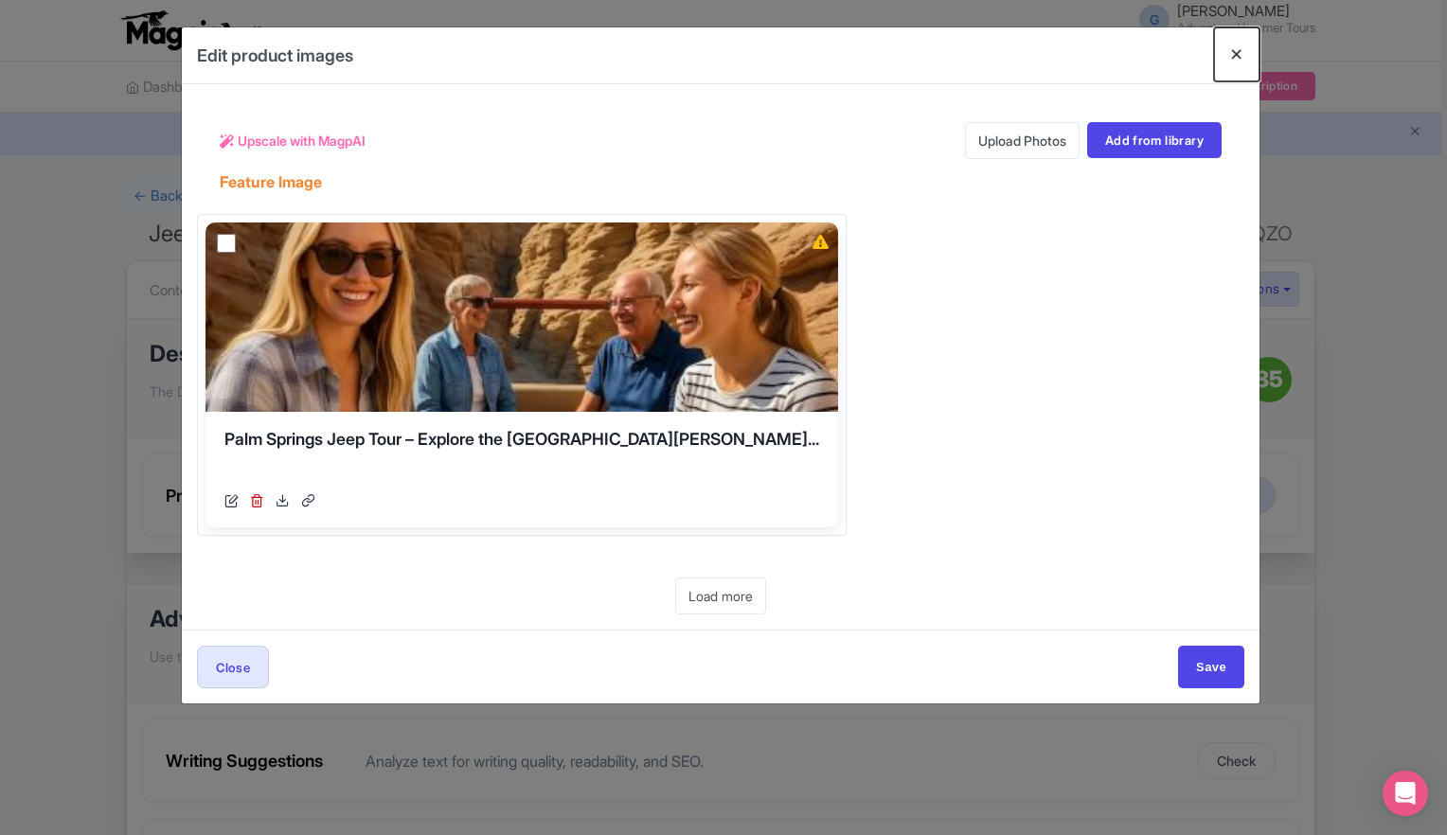
click at [1235, 59] on button "Close" at bounding box center [1236, 54] width 45 height 54
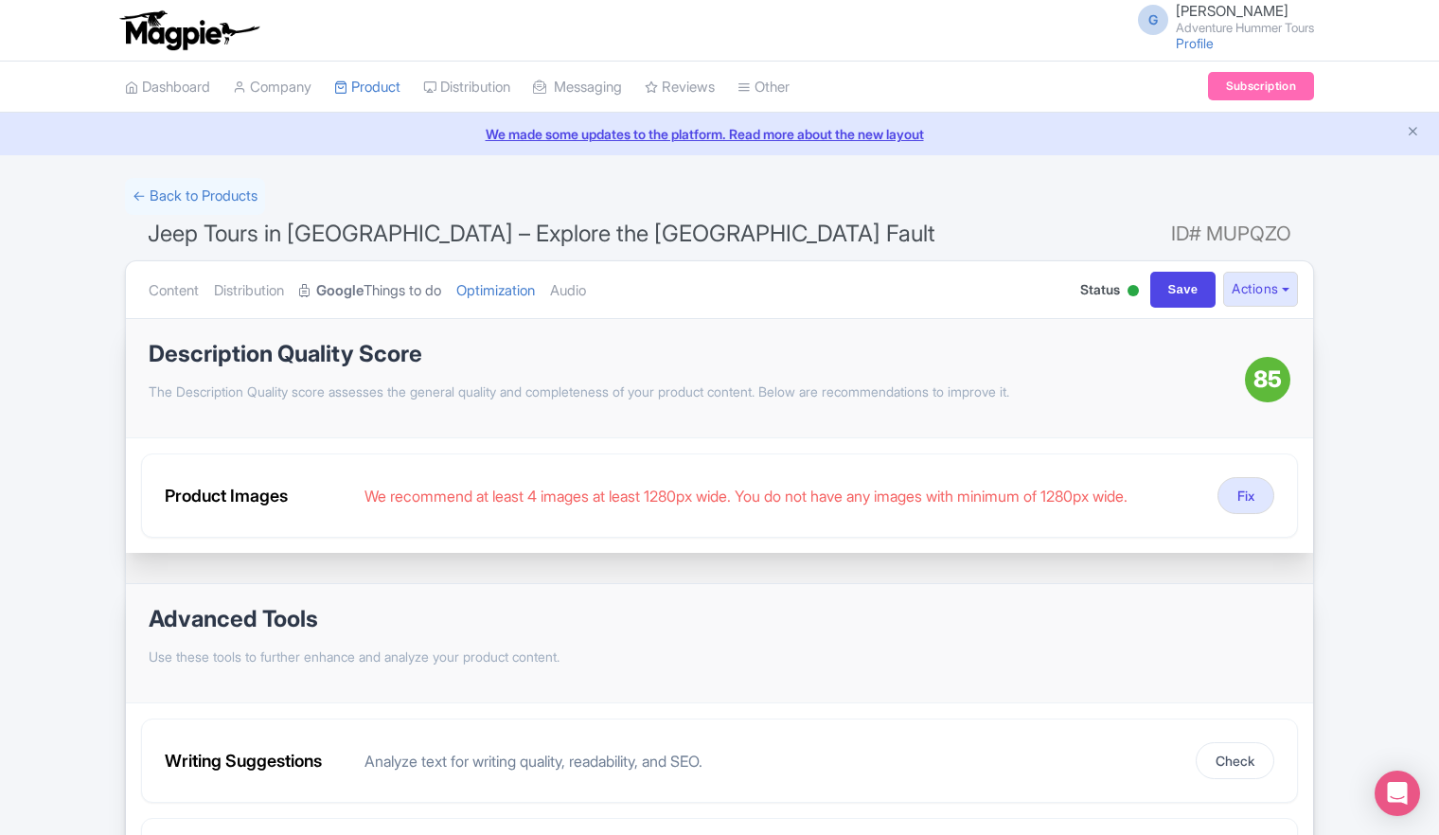
click at [363, 290] on strong "Google" at bounding box center [339, 291] width 47 height 22
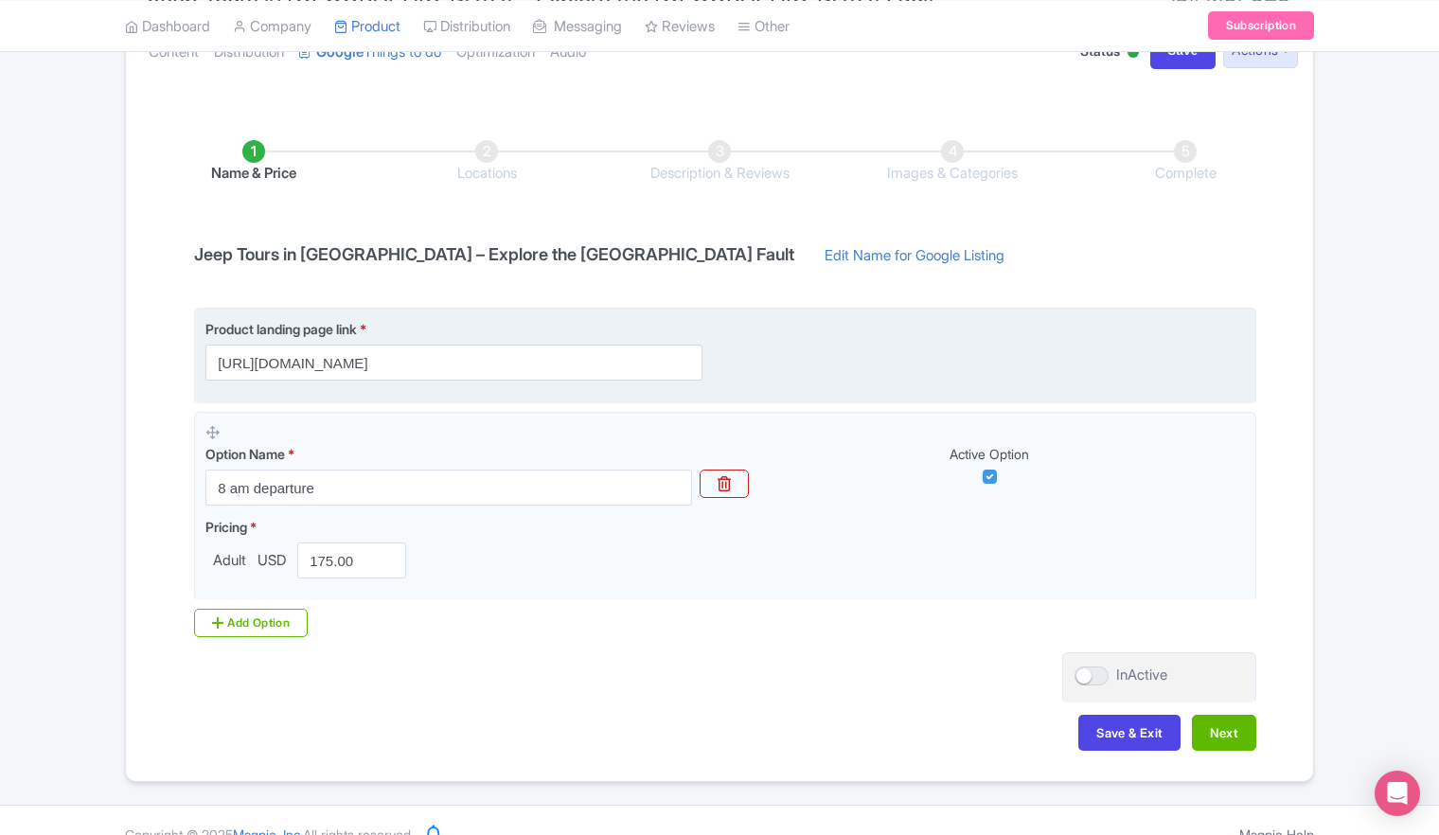
scroll to position [265, 0]
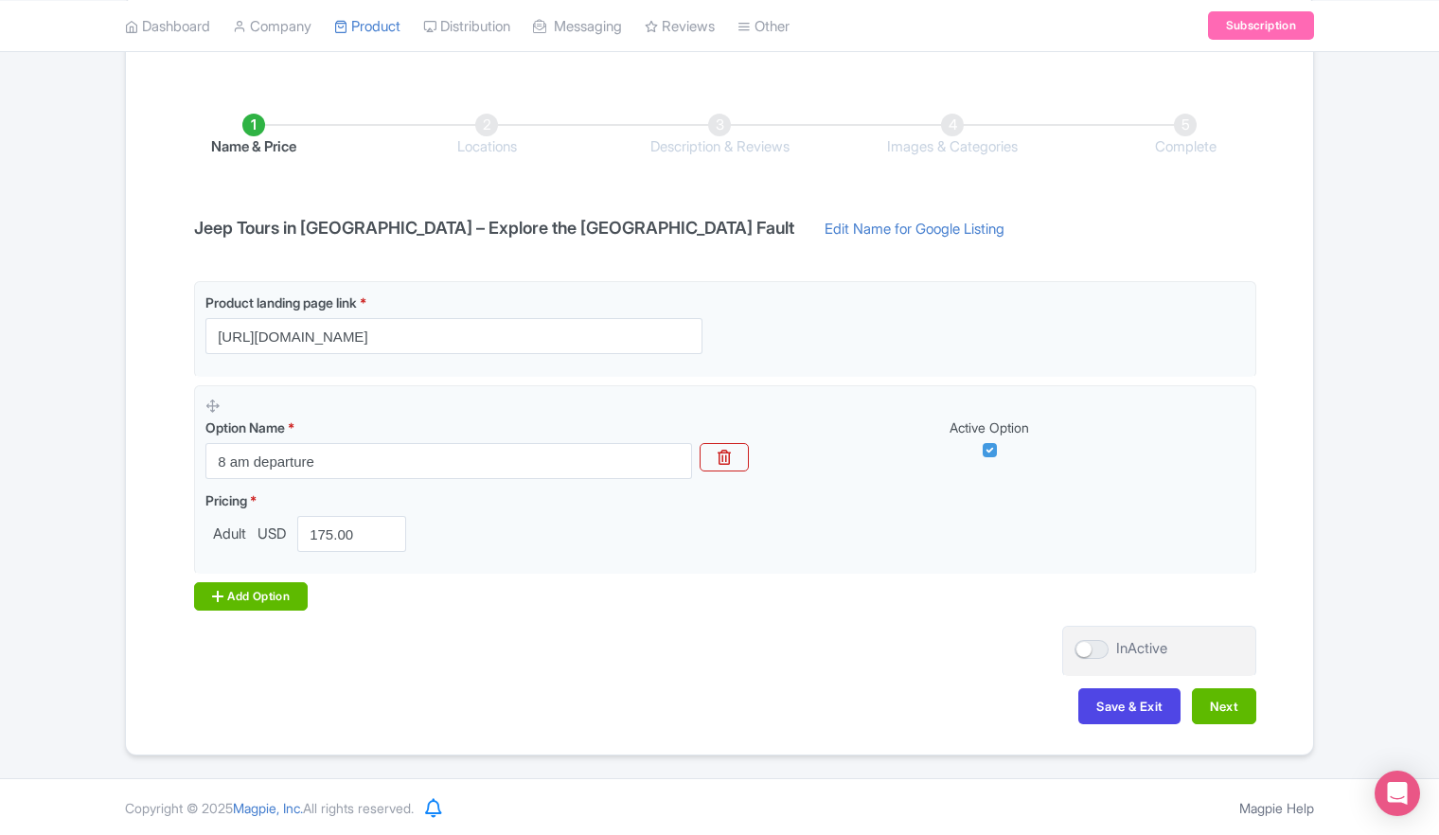
click at [238, 604] on div "Add Option" at bounding box center [251, 596] width 114 height 28
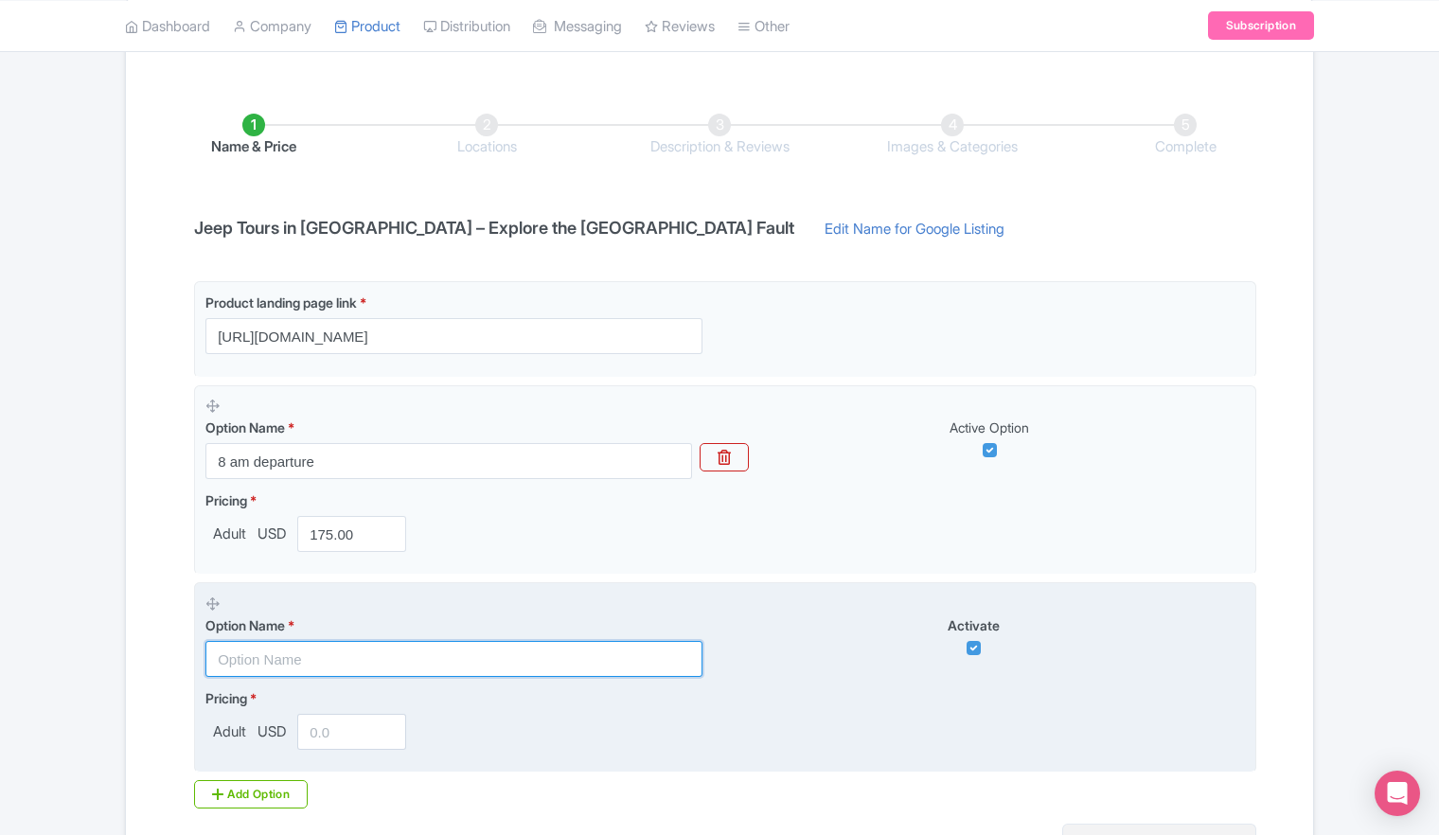
click at [247, 653] on input "text" at bounding box center [453, 659] width 497 height 36
click at [970, 647] on input "checkbox" at bounding box center [974, 648] width 14 height 14
checkbox input "false"
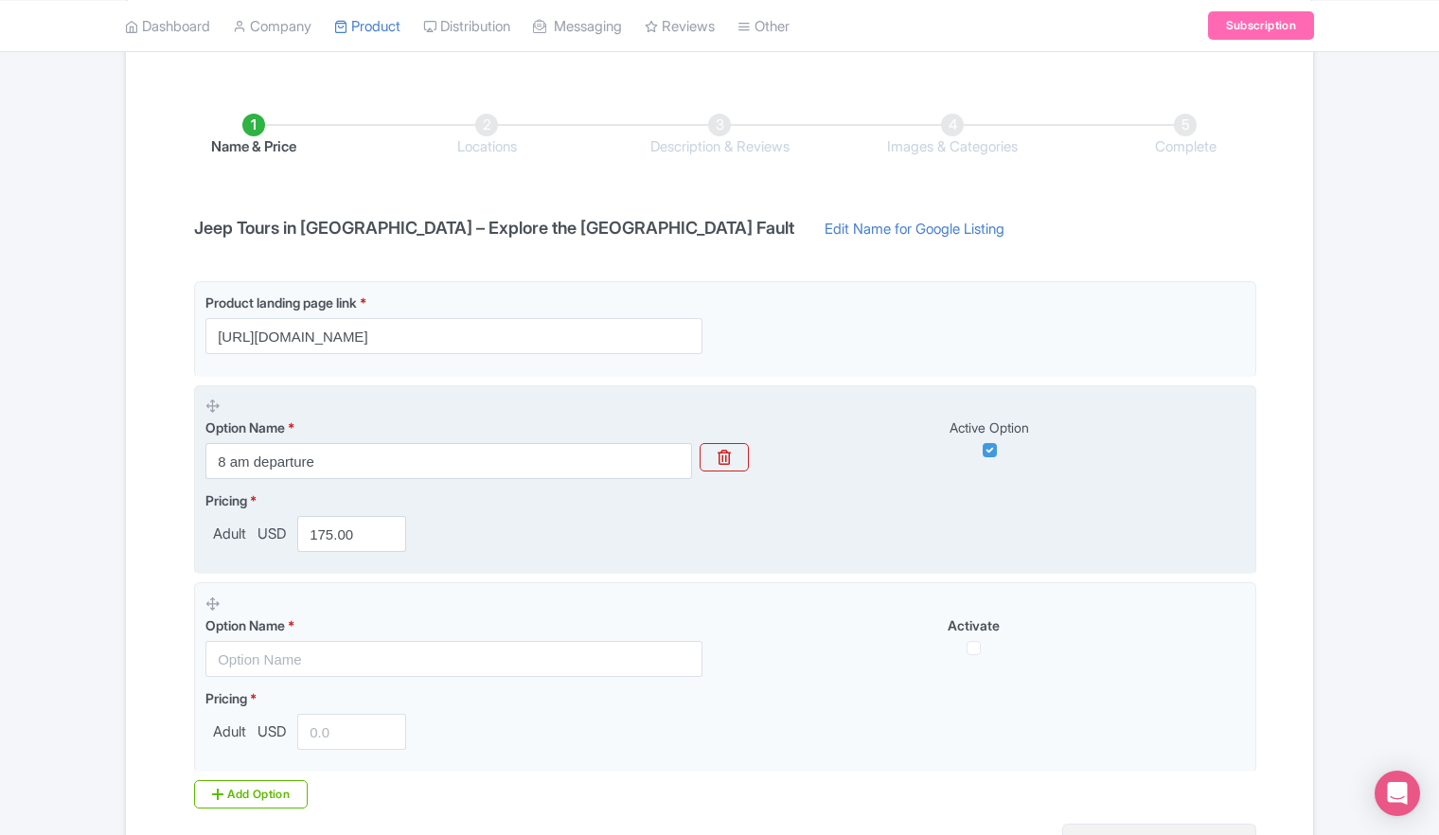
click at [585, 562] on fieldset "Option Name * 8 am departure Active Option Pricing * Adult USD 175.00" at bounding box center [725, 480] width 1062 height 190
click at [264, 529] on span "USD" at bounding box center [272, 535] width 36 height 22
click at [550, 470] on input "8 am departure" at bounding box center [448, 461] width 487 height 36
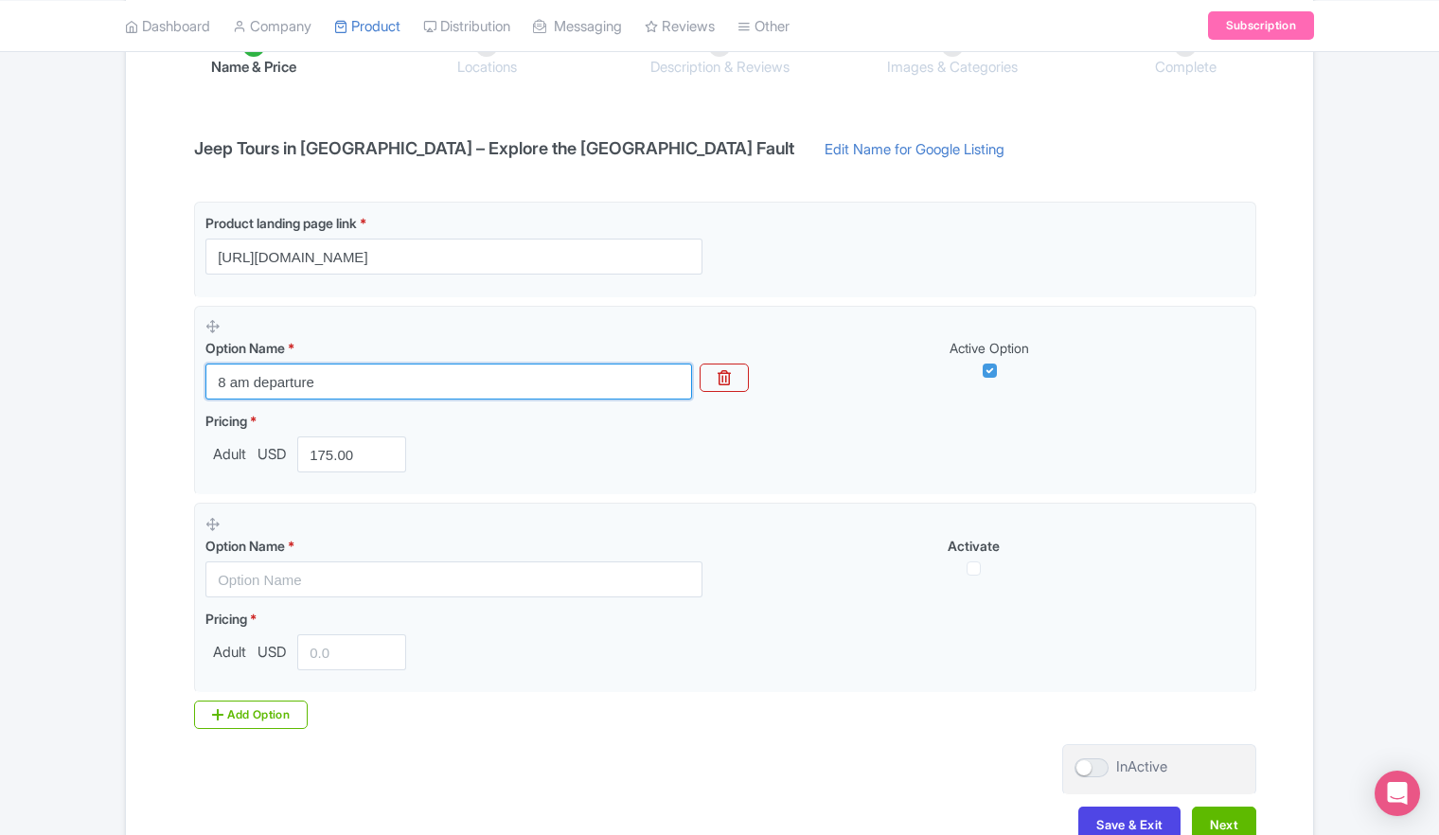
scroll to position [462, 0]
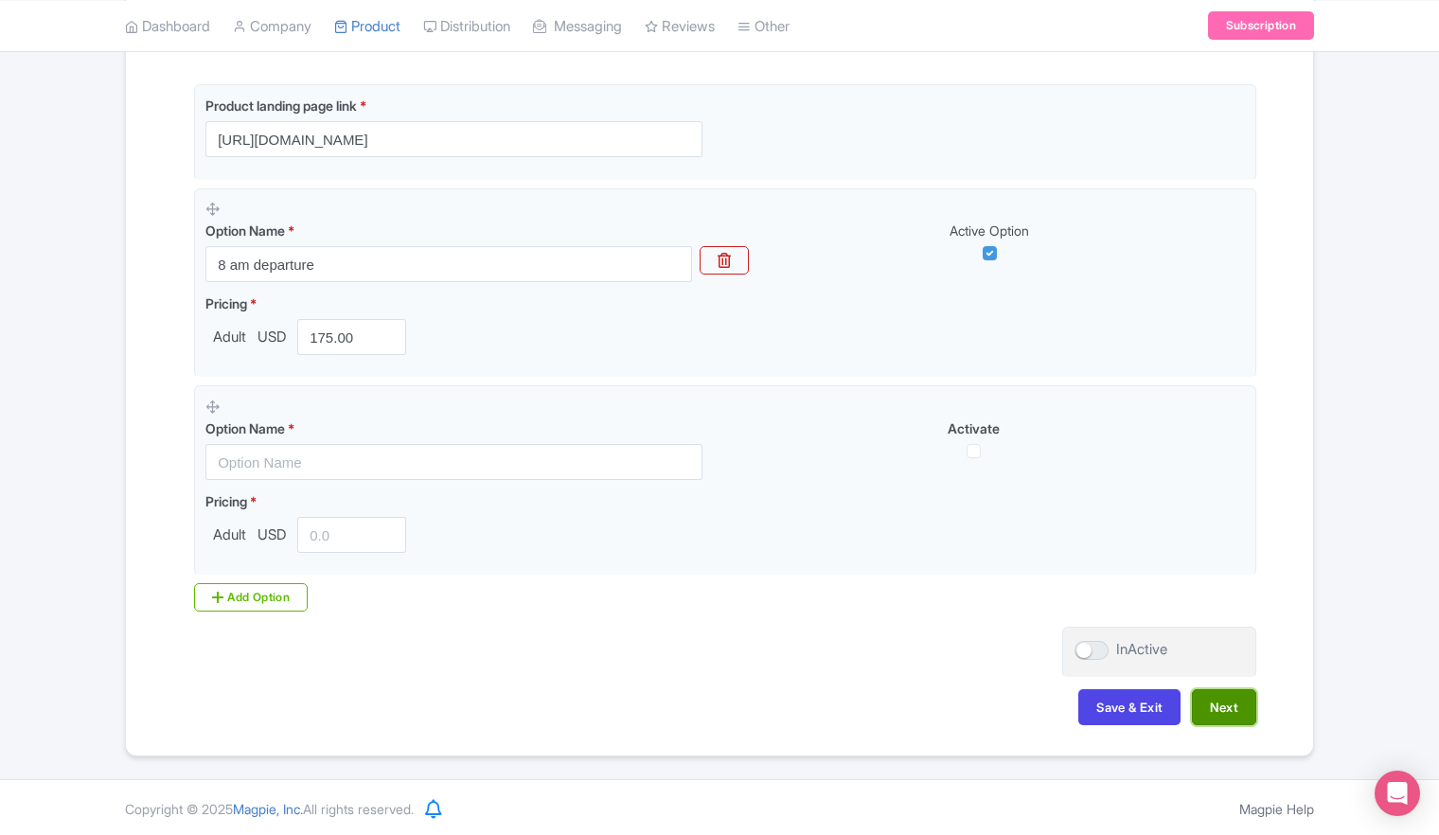
click at [1231, 713] on button "Next" at bounding box center [1224, 707] width 64 height 36
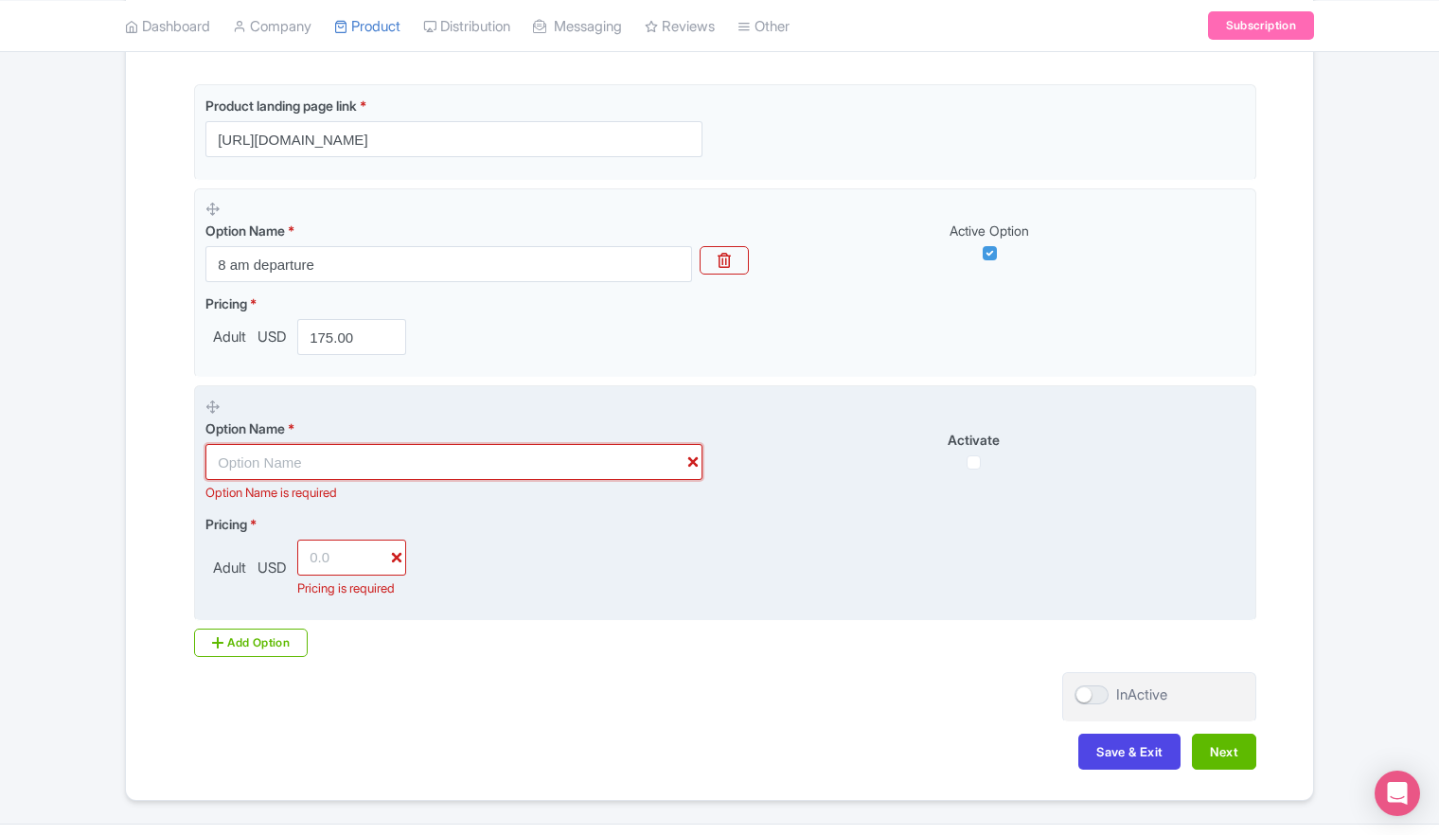
click at [692, 459] on input "text" at bounding box center [453, 462] width 497 height 36
click at [687, 462] on input "text" at bounding box center [453, 462] width 497 height 36
click at [214, 402] on icon at bounding box center [212, 407] width 14 height 14
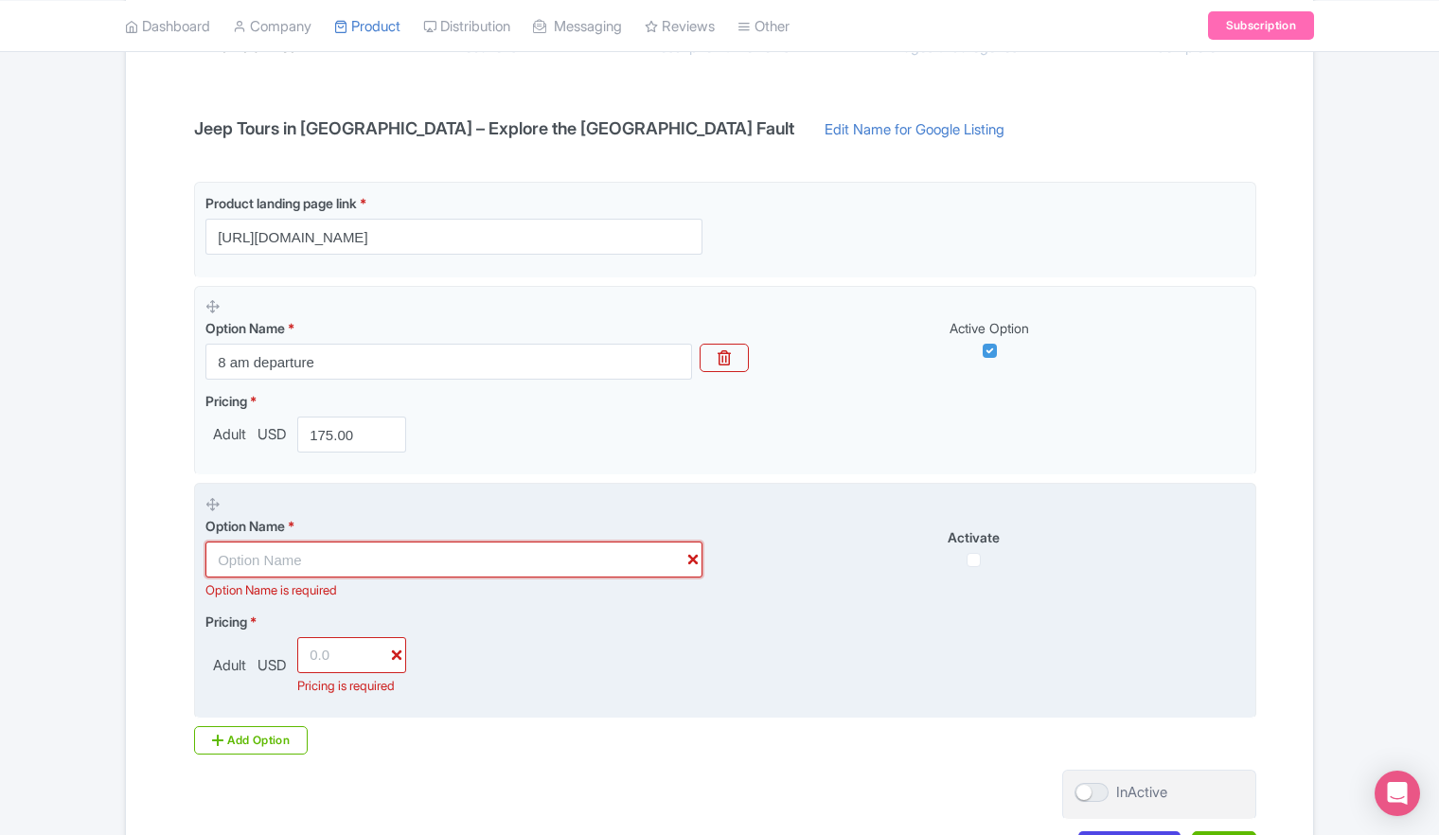
scroll to position [367, 0]
click at [326, 552] on input "text" at bounding box center [453, 557] width 497 height 36
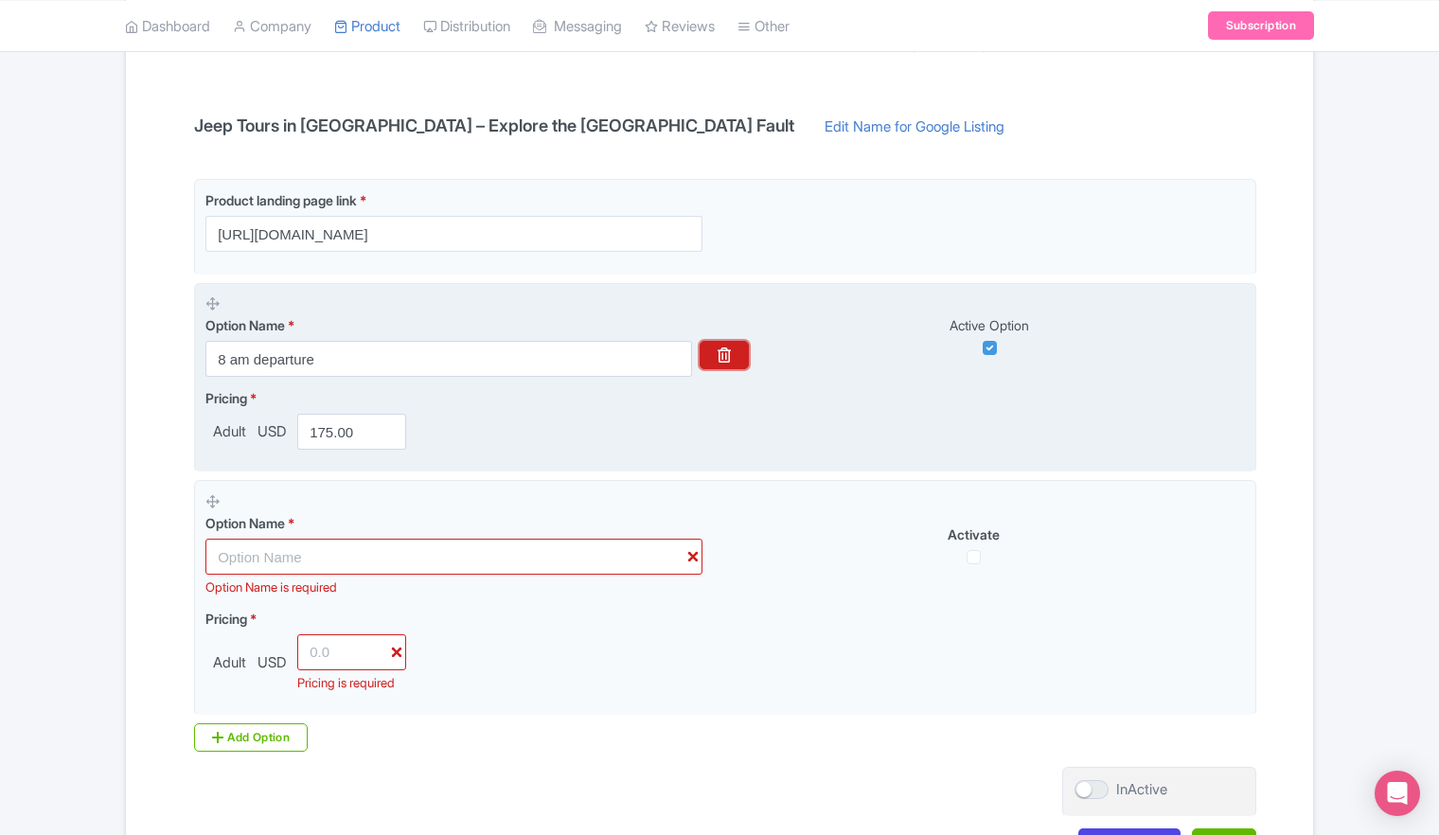
click at [731, 357] on icon "button" at bounding box center [724, 354] width 13 height 15
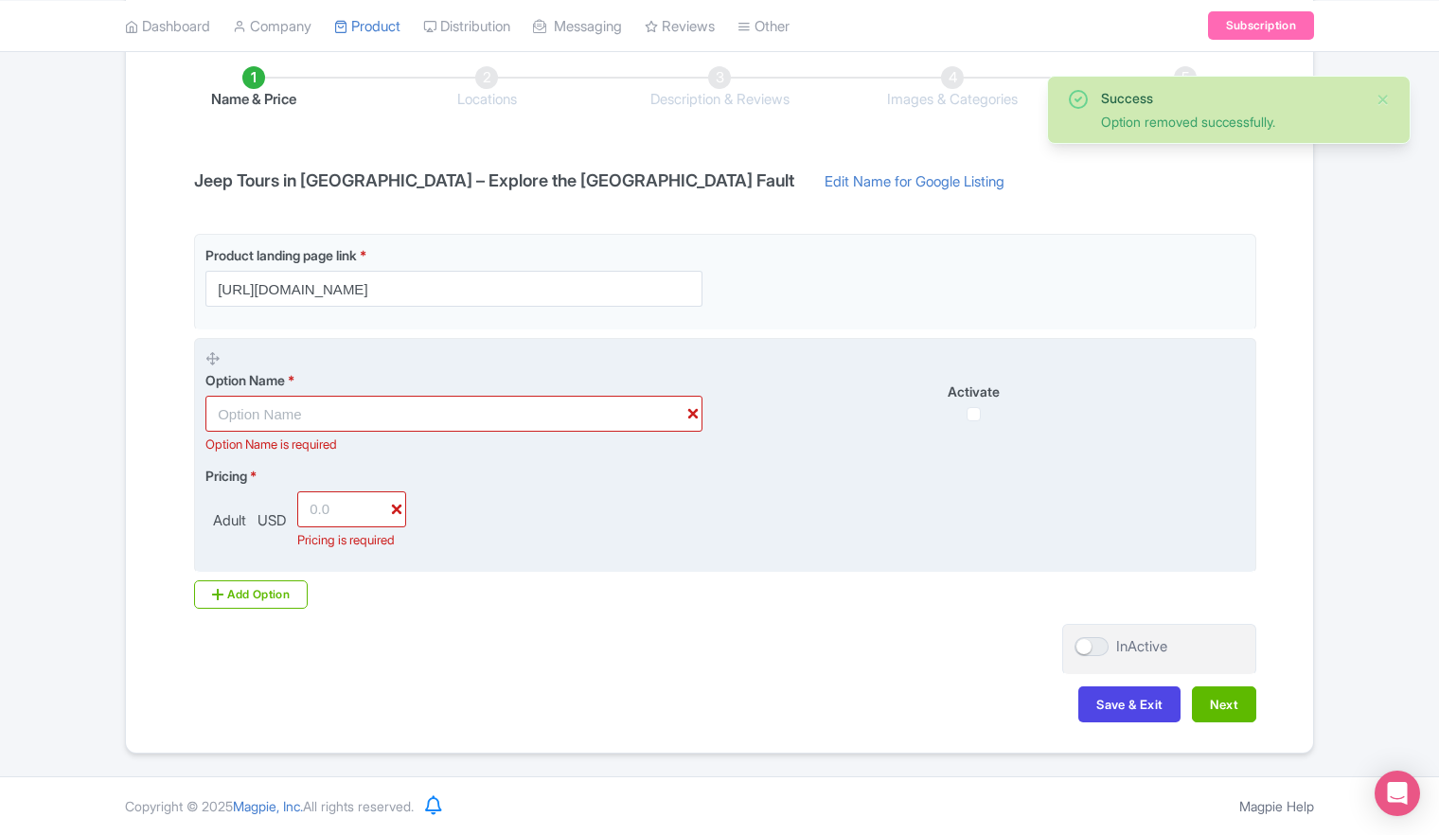
click at [722, 355] on div "Option Name * Option Name is required" at bounding box center [465, 401] width 520 height 105
click at [541, 397] on input "text" at bounding box center [453, 414] width 497 height 36
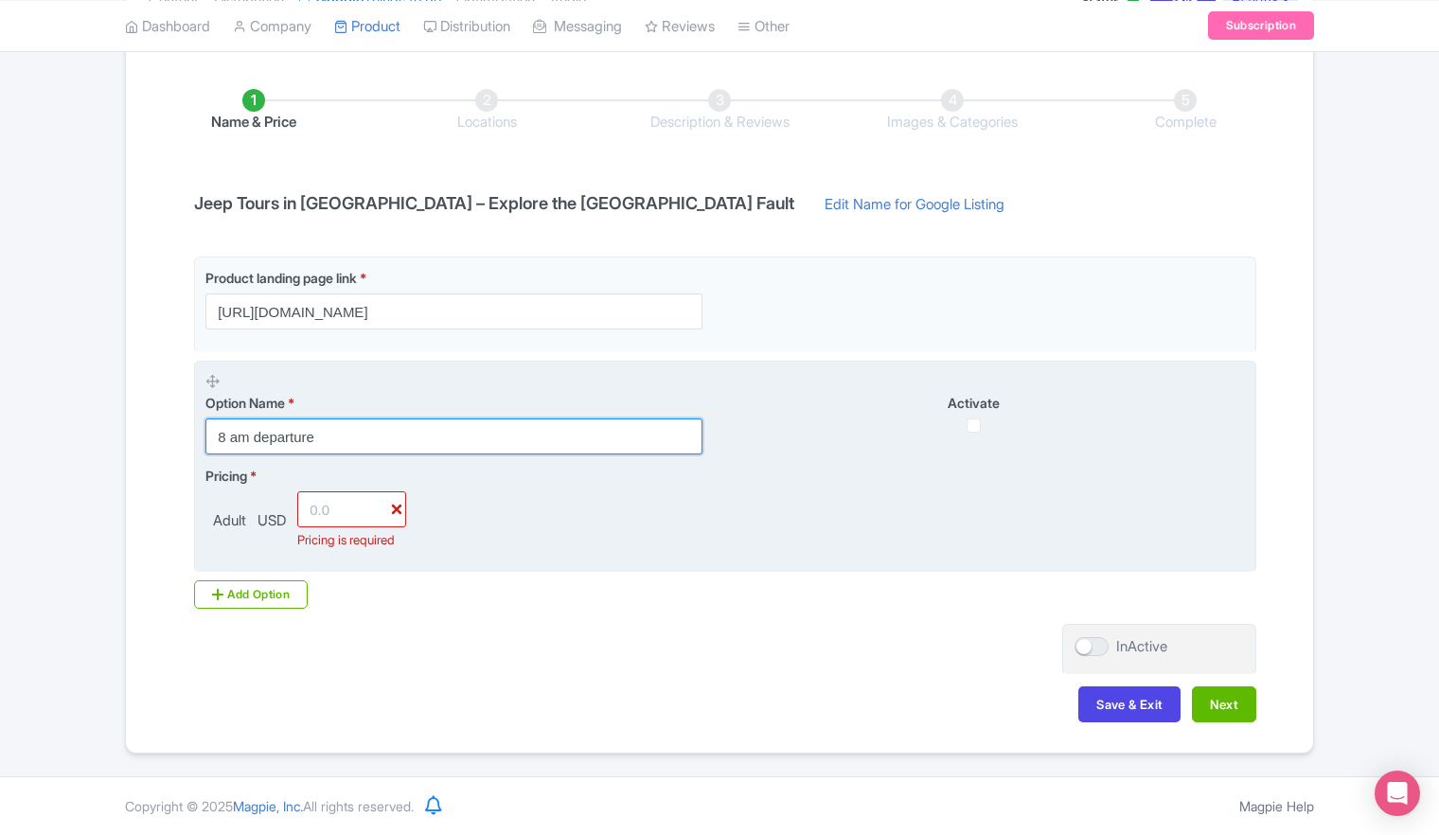
type input "8 am departure"
click at [356, 495] on input "-1" at bounding box center [351, 509] width 109 height 36
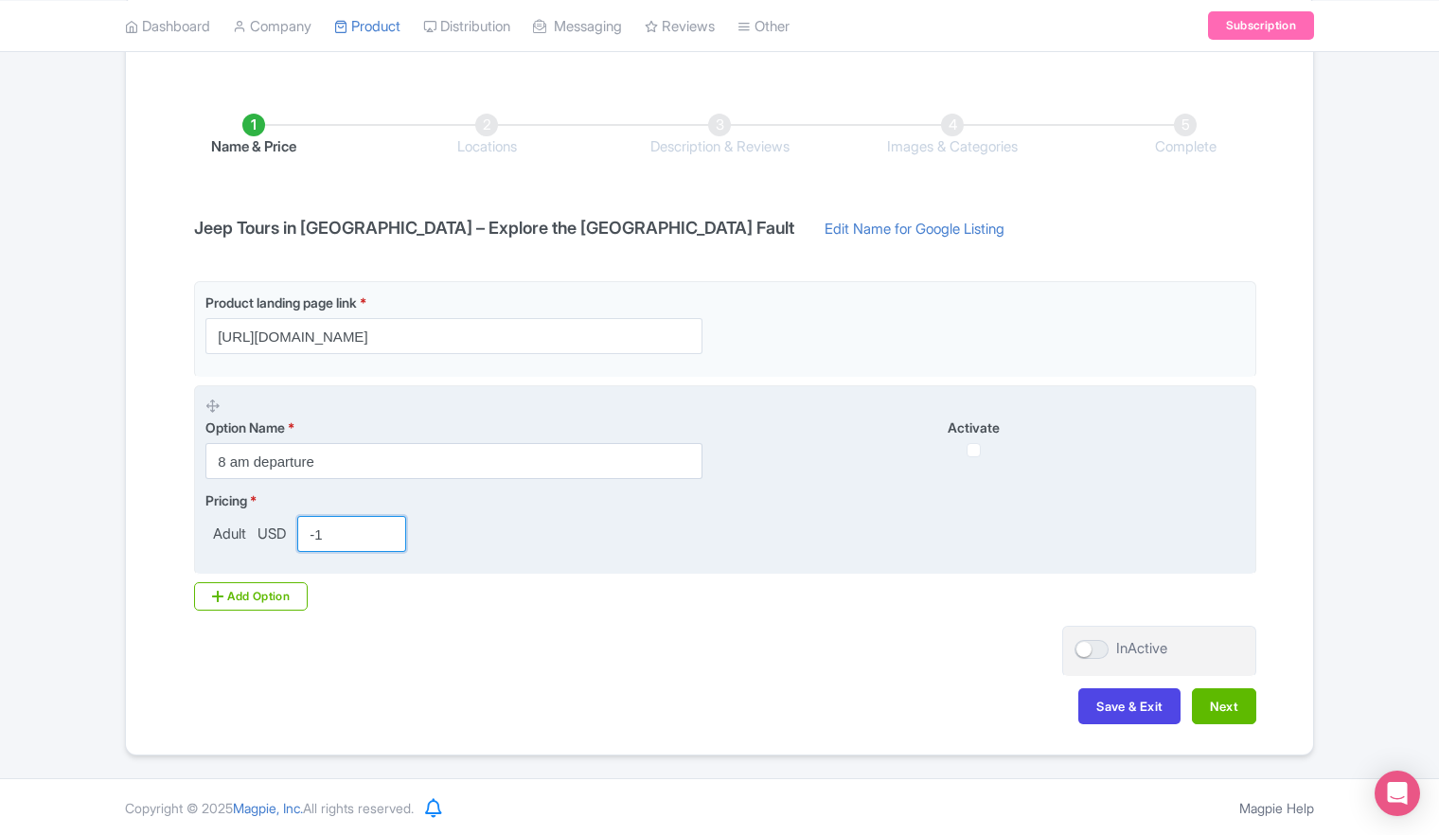
drag, startPoint x: 334, startPoint y: 532, endPoint x: 292, endPoint y: 533, distance: 42.6
click at [292, 533] on div "Adult USD -1" at bounding box center [309, 534] width 208 height 36
type input "175"
click at [557, 520] on div "Pricing * Adult USD 175" at bounding box center [725, 521] width 1040 height 62
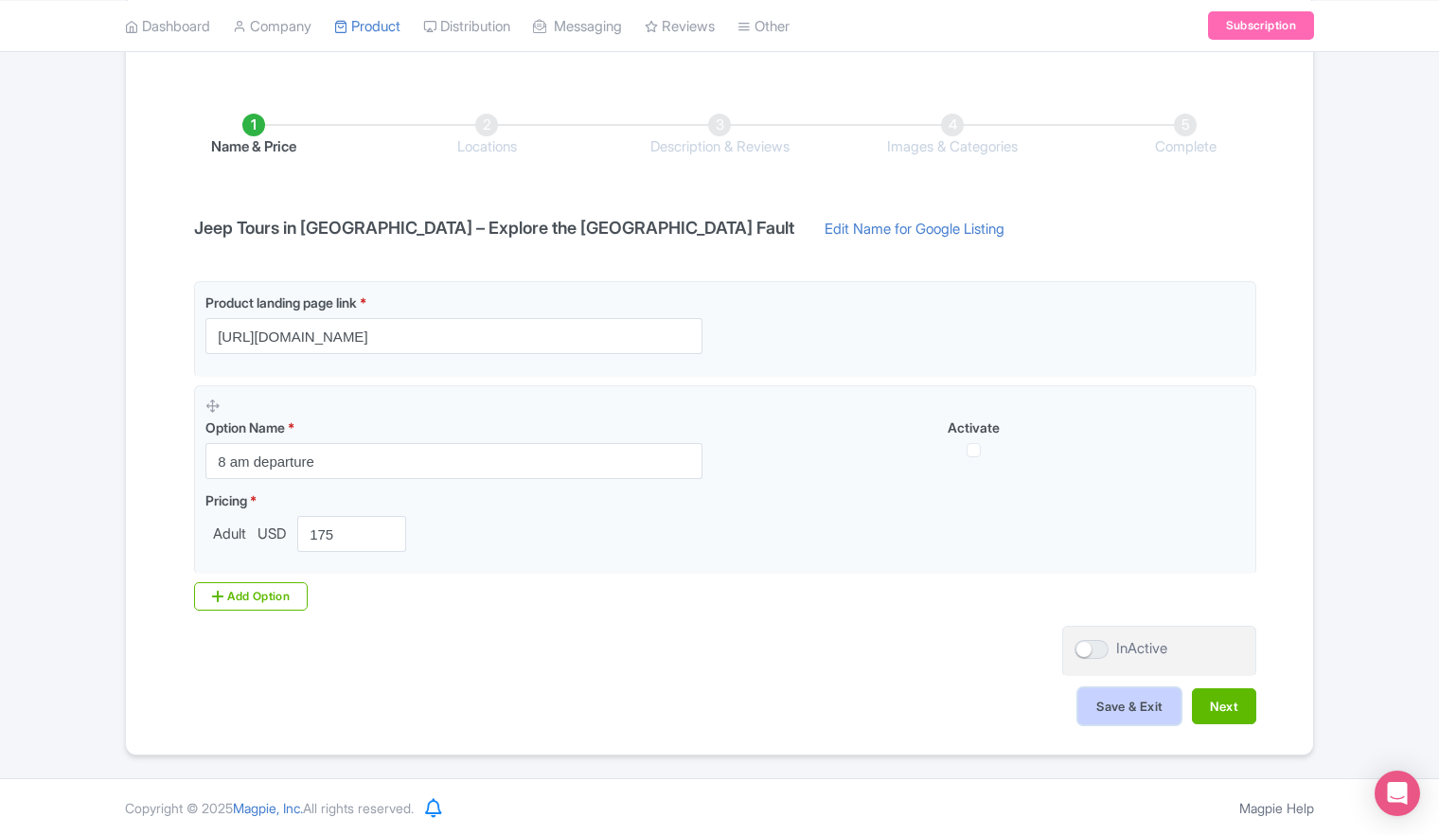
click at [1127, 707] on button "Save & Exit" at bounding box center [1129, 706] width 102 height 36
click at [1212, 704] on button "Next" at bounding box center [1224, 706] width 64 height 36
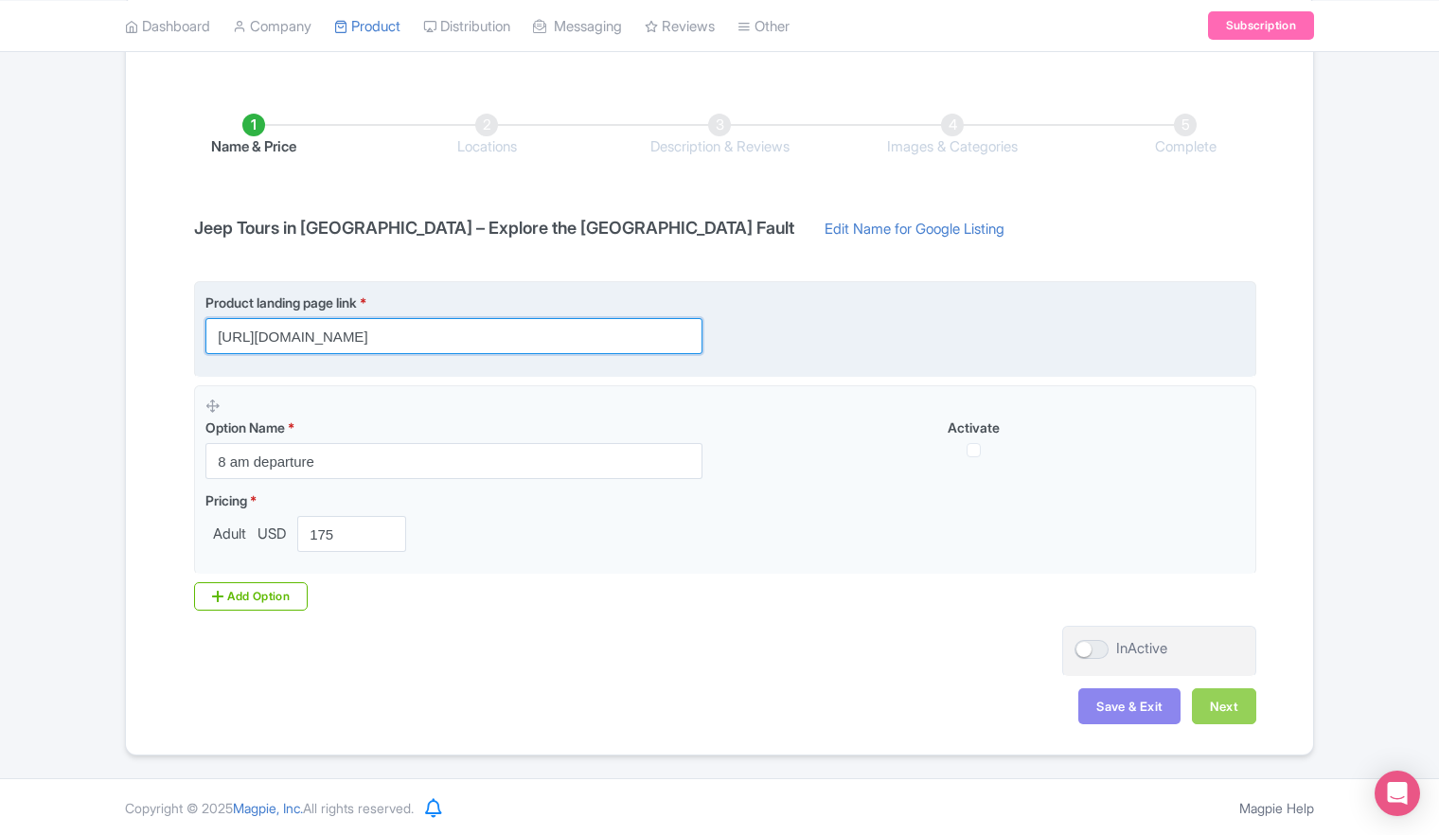
click at [454, 337] on input "[URL][DOMAIN_NAME]" at bounding box center [453, 336] width 497 height 36
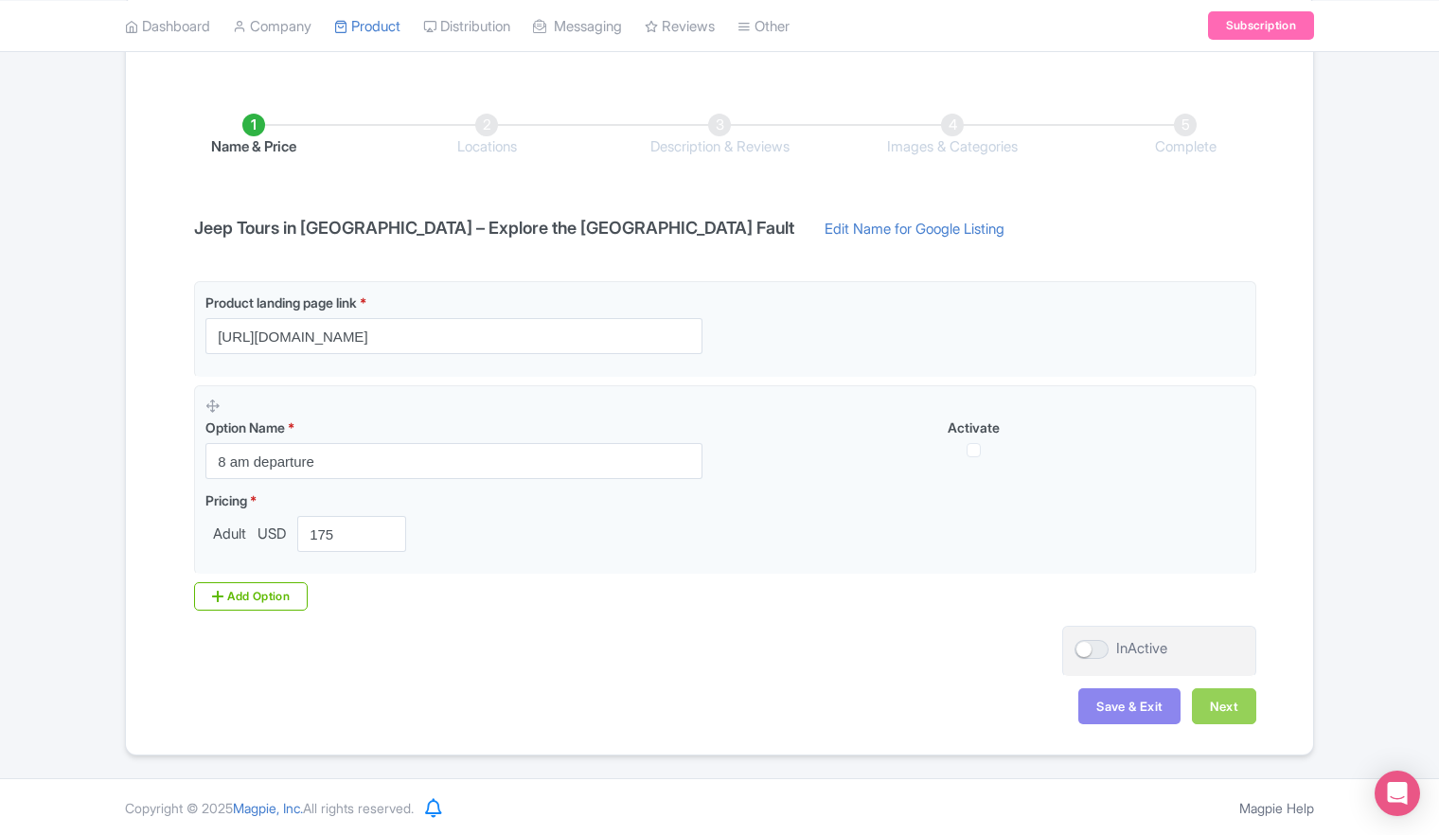
click at [543, 610] on div "Product landing page link * https://adventurehummer.com/palm-springs-jeep-tours…" at bounding box center [720, 453] width 1074 height 345
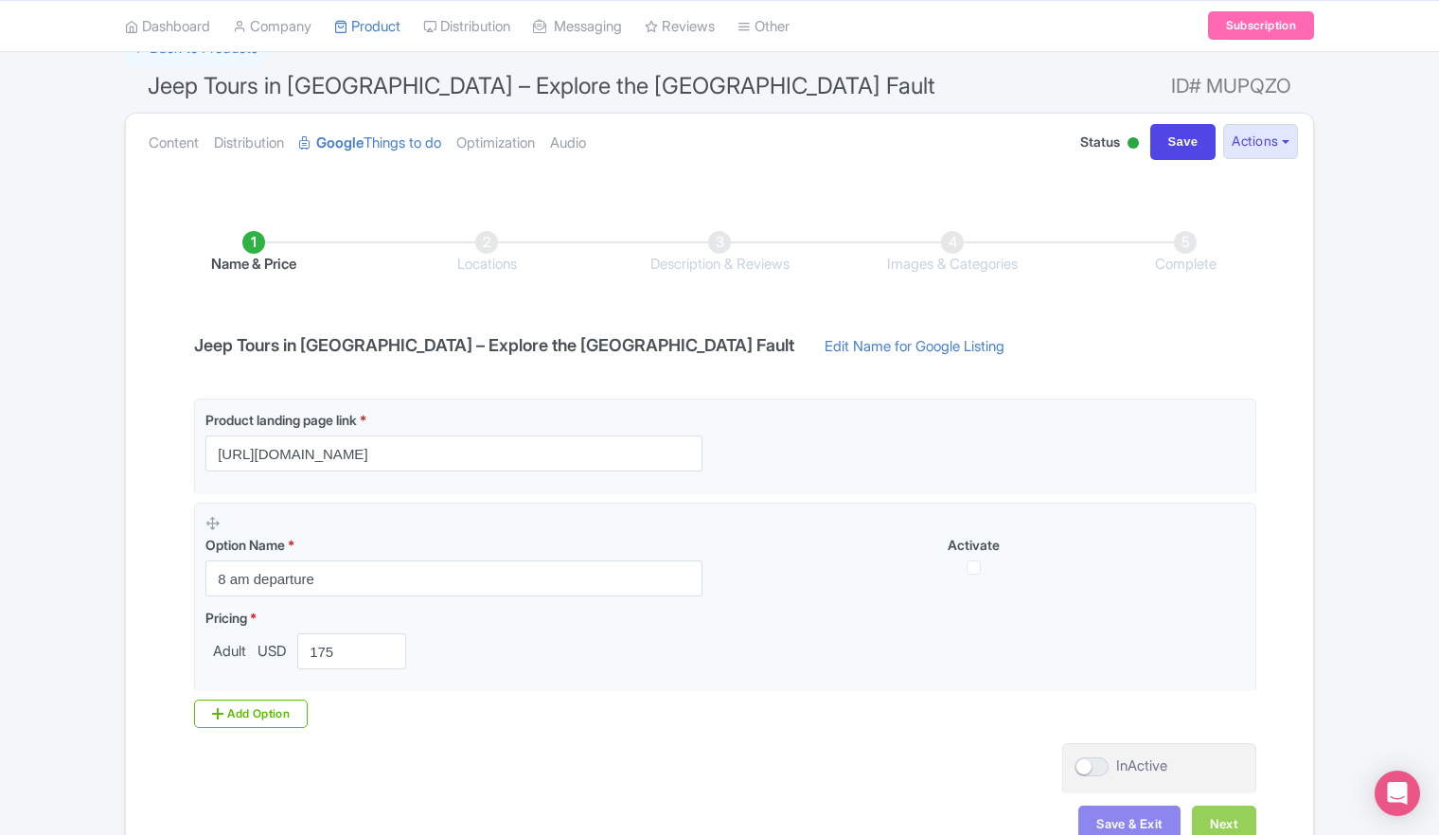
scroll to position [0, 0]
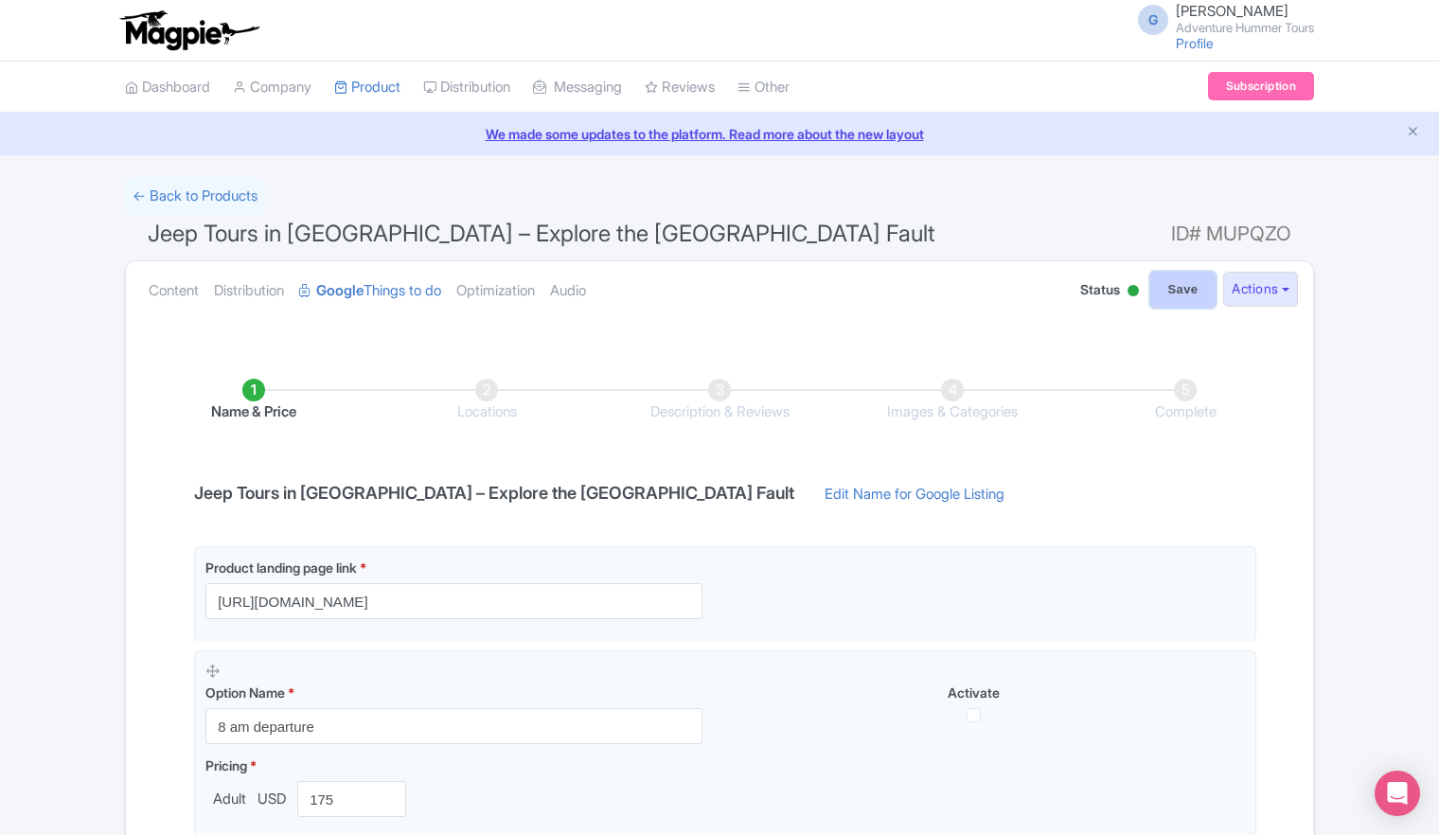
click at [1169, 294] on input "Save" at bounding box center [1183, 290] width 66 height 36
type input "Saving..."
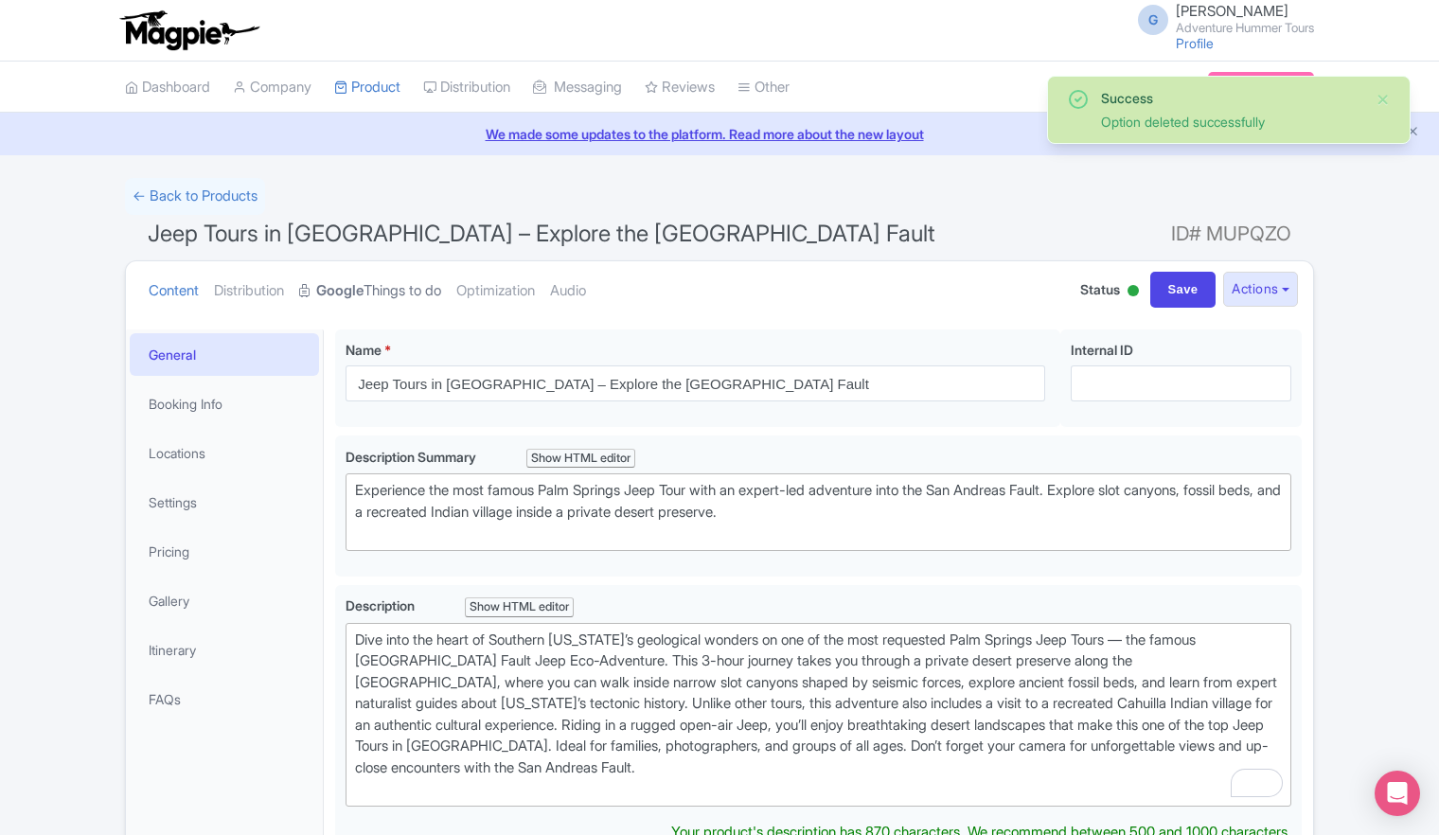
click at [357, 298] on strong "Google" at bounding box center [339, 291] width 47 height 22
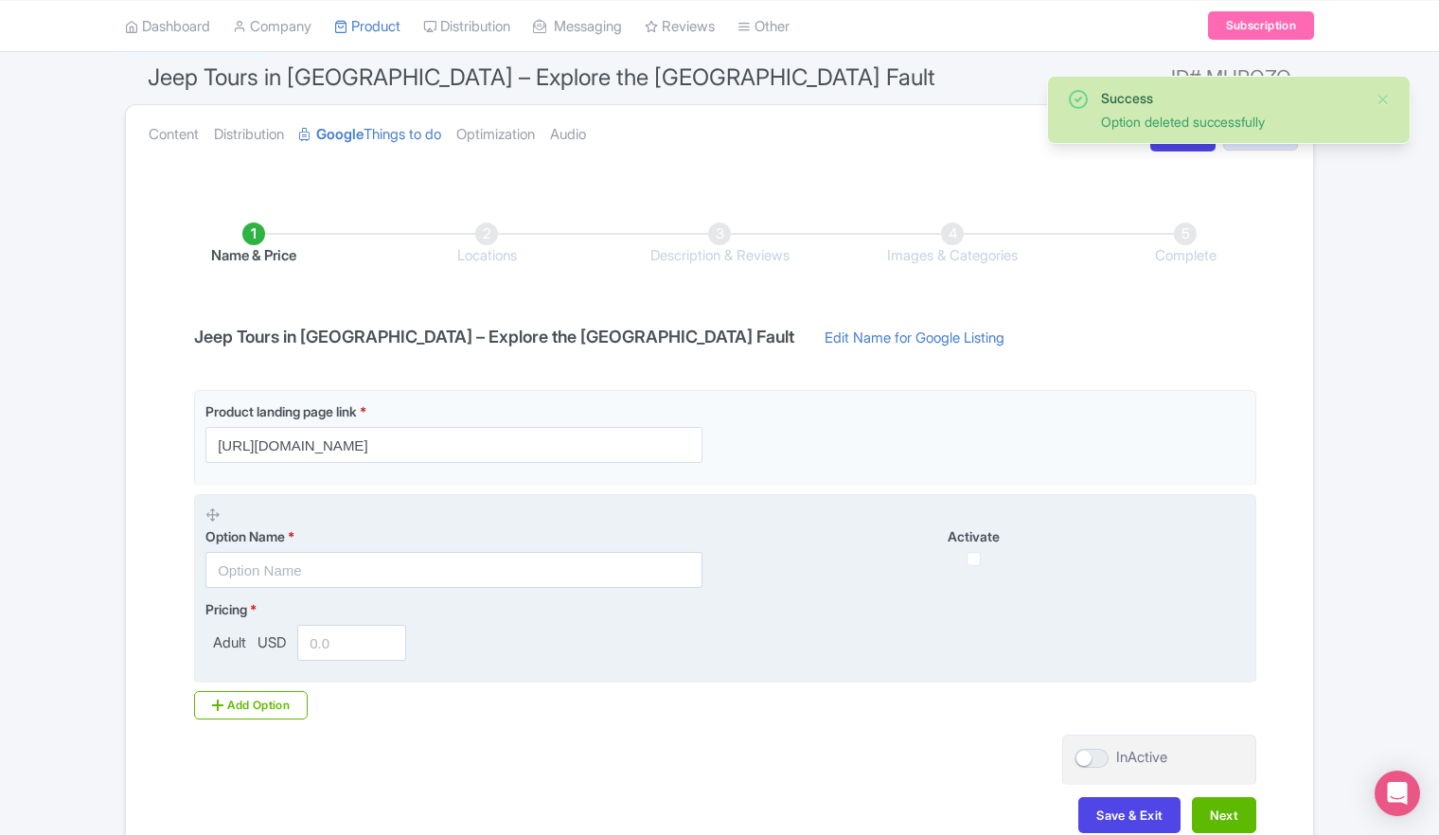
scroll to position [265, 0]
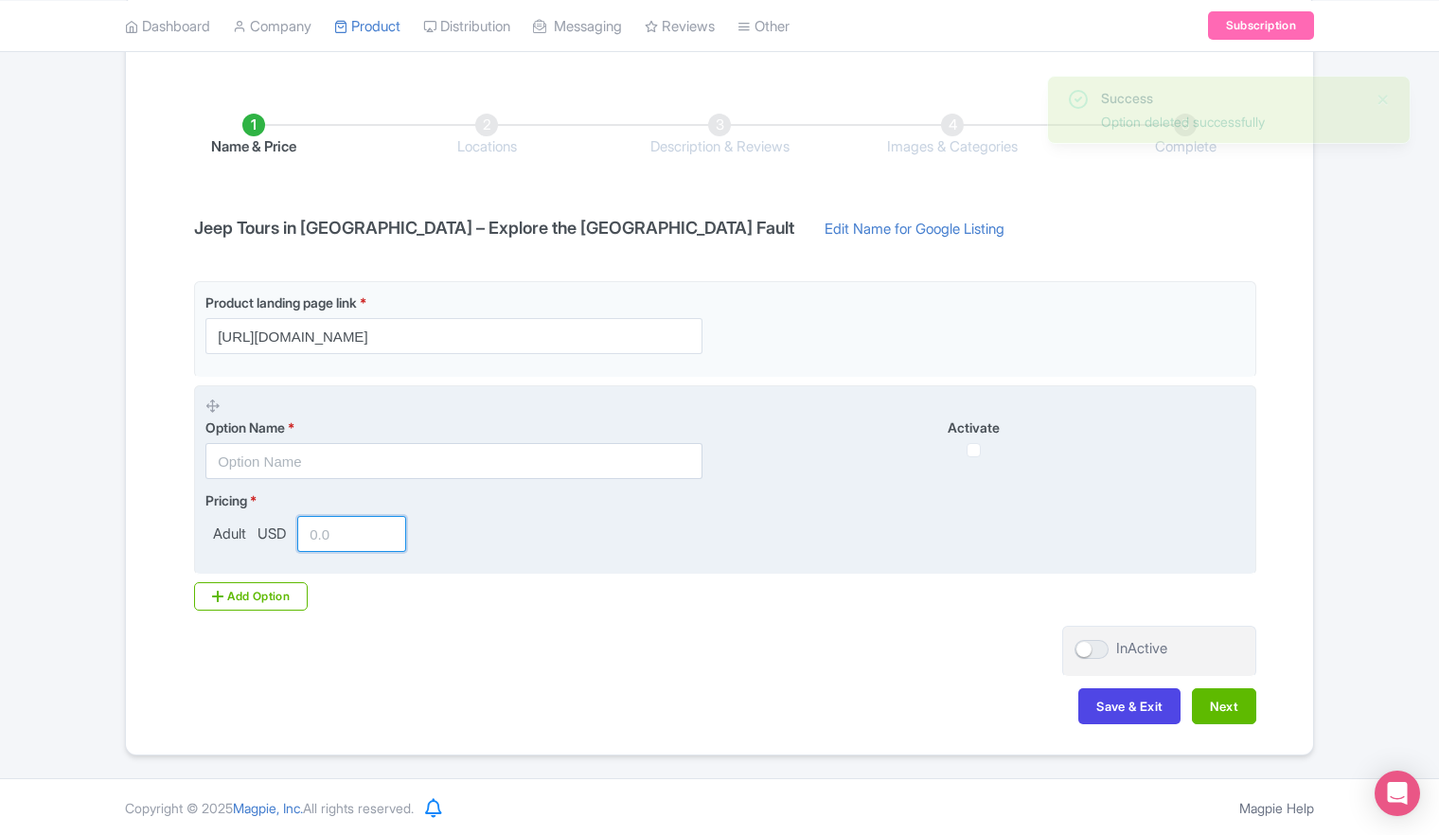
click at [354, 543] on input "number" at bounding box center [351, 534] width 109 height 36
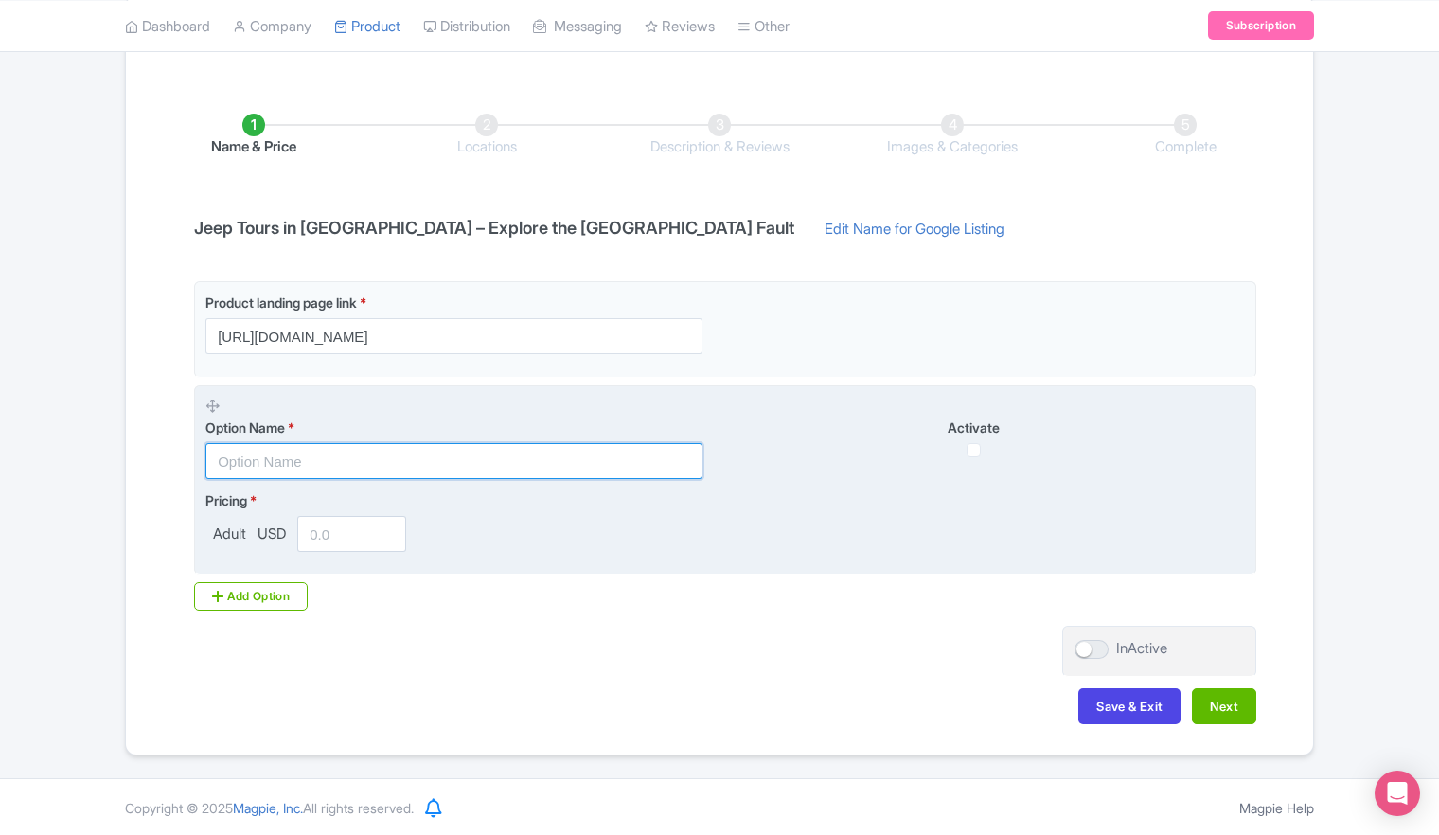
click at [320, 458] on input "text" at bounding box center [453, 461] width 497 height 36
type input "8 am departre"
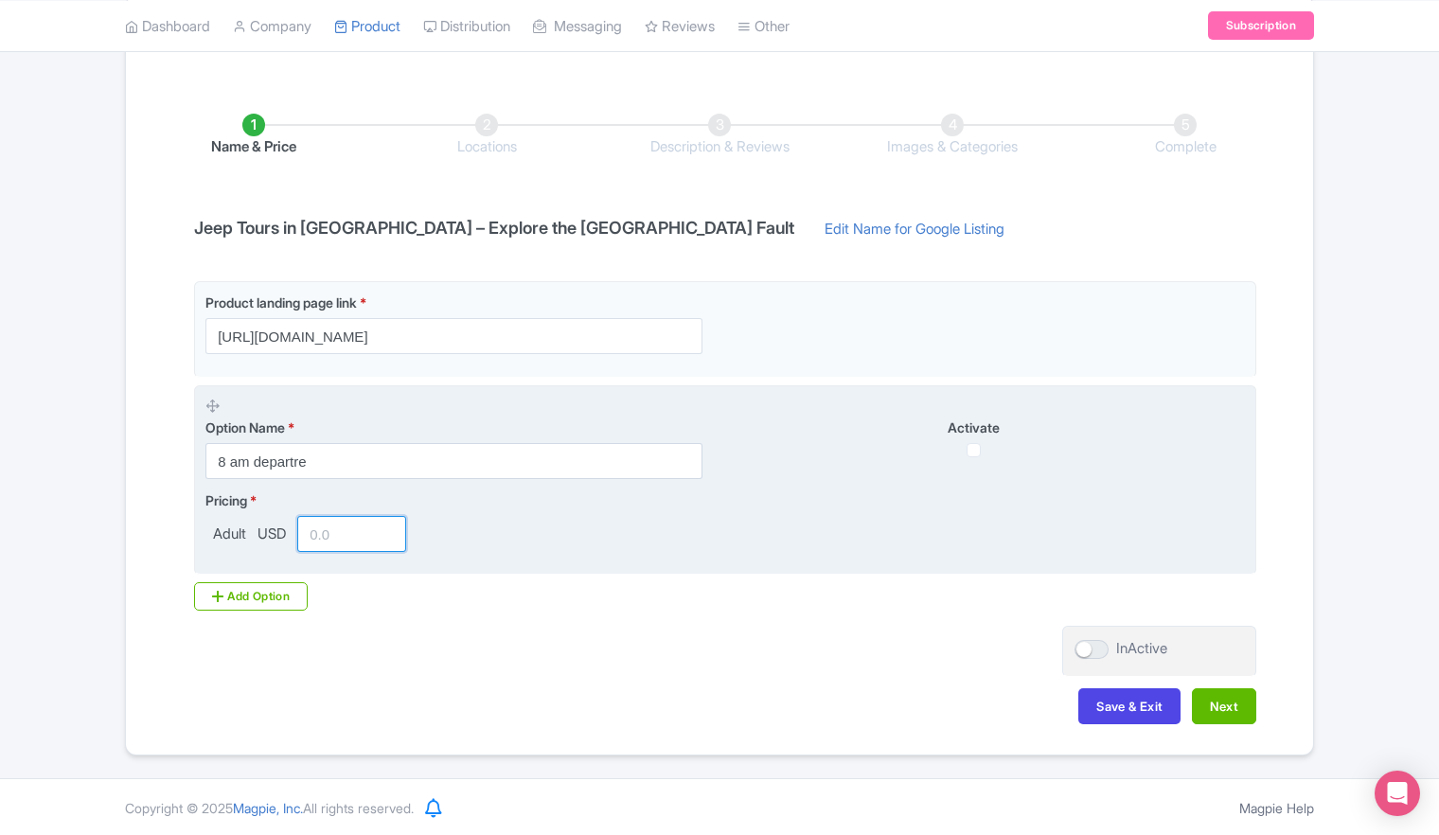
click at [329, 527] on input "number" at bounding box center [351, 534] width 109 height 36
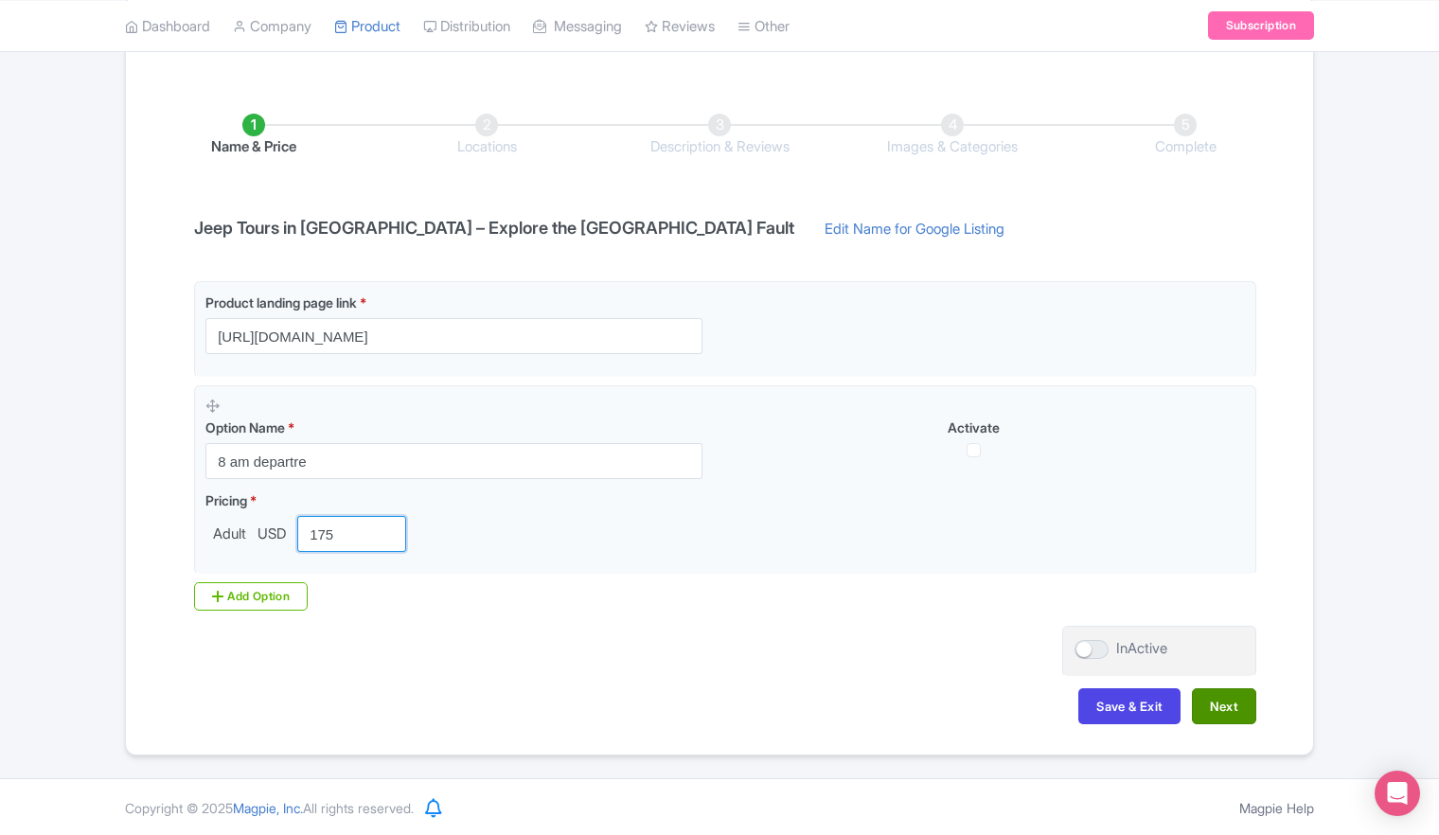
type input "175"
click at [1228, 703] on button "Next" at bounding box center [1224, 706] width 64 height 36
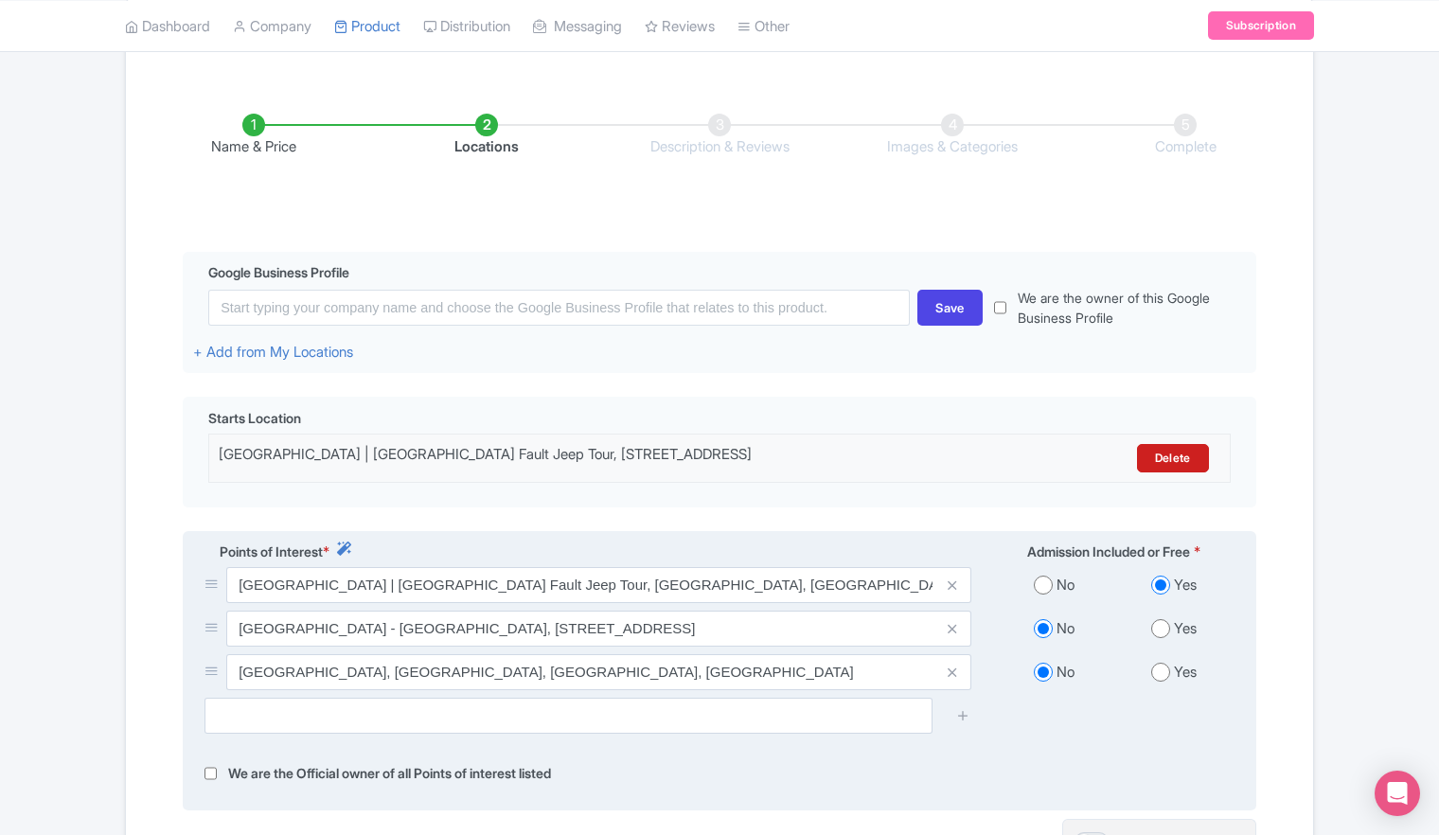
click at [1165, 632] on input "radio" at bounding box center [1160, 628] width 19 height 19
radio input "true"
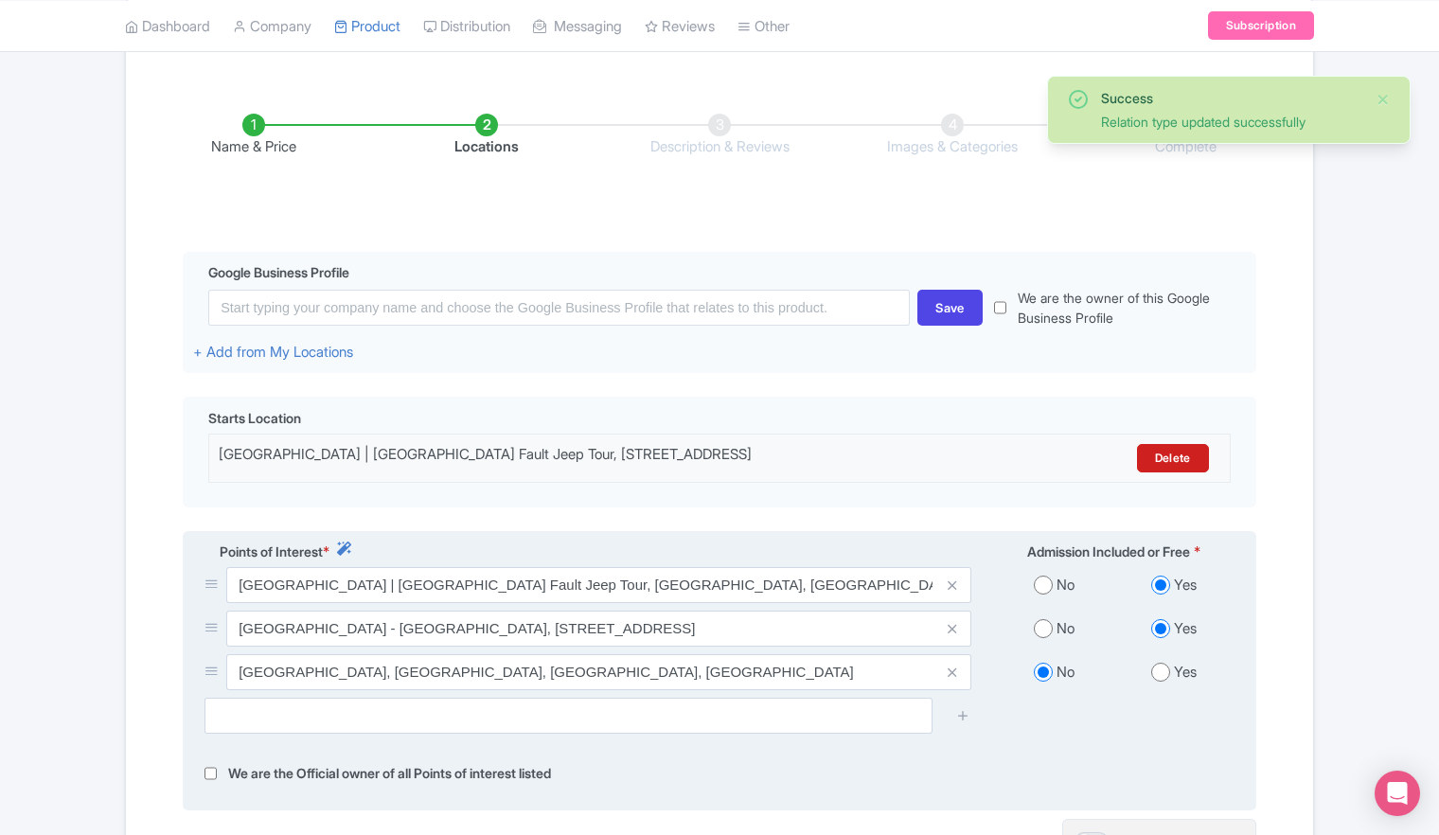
click at [1166, 676] on input "radio" at bounding box center [1160, 672] width 19 height 19
radio input "true"
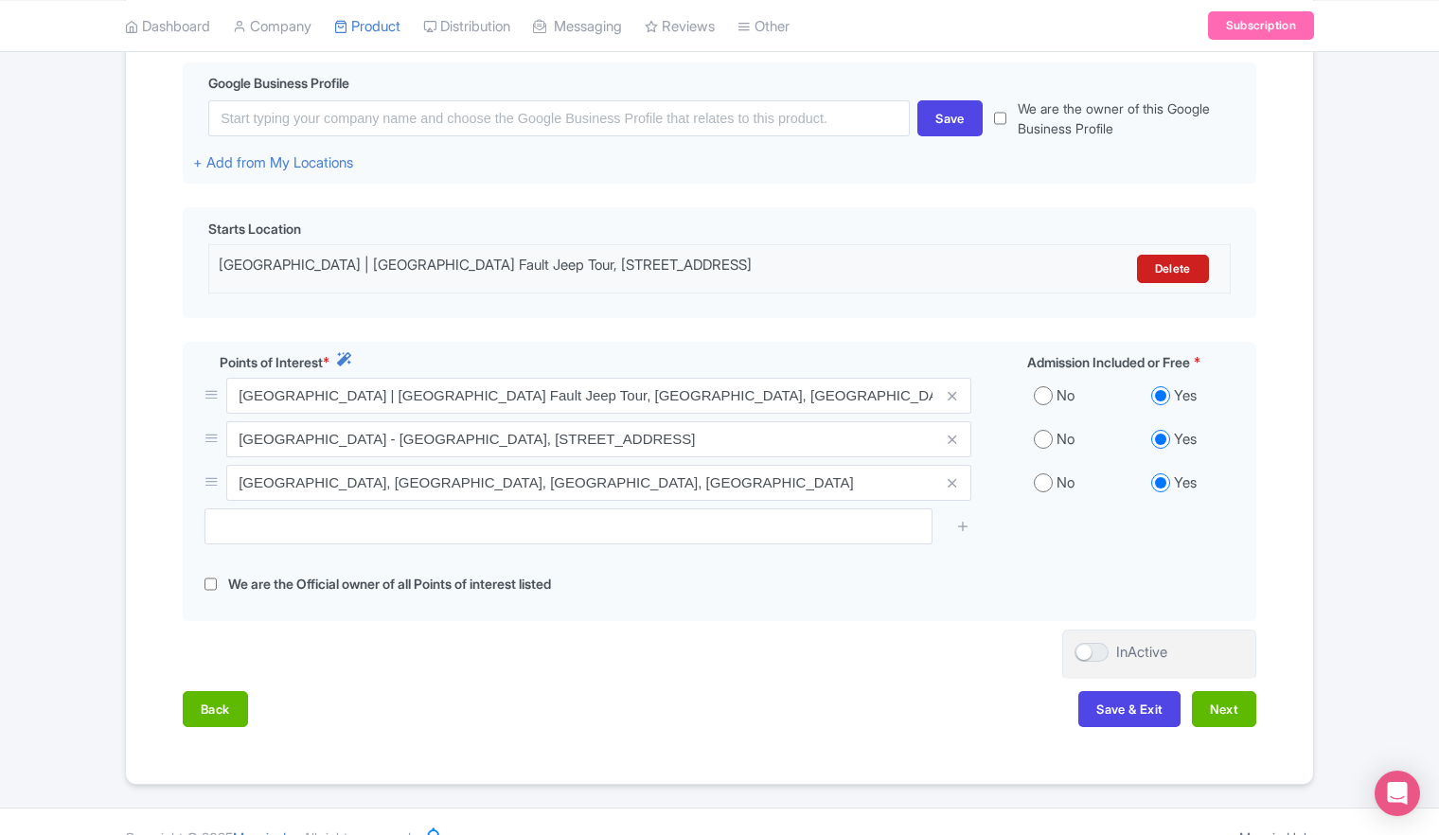
scroll to position [485, 0]
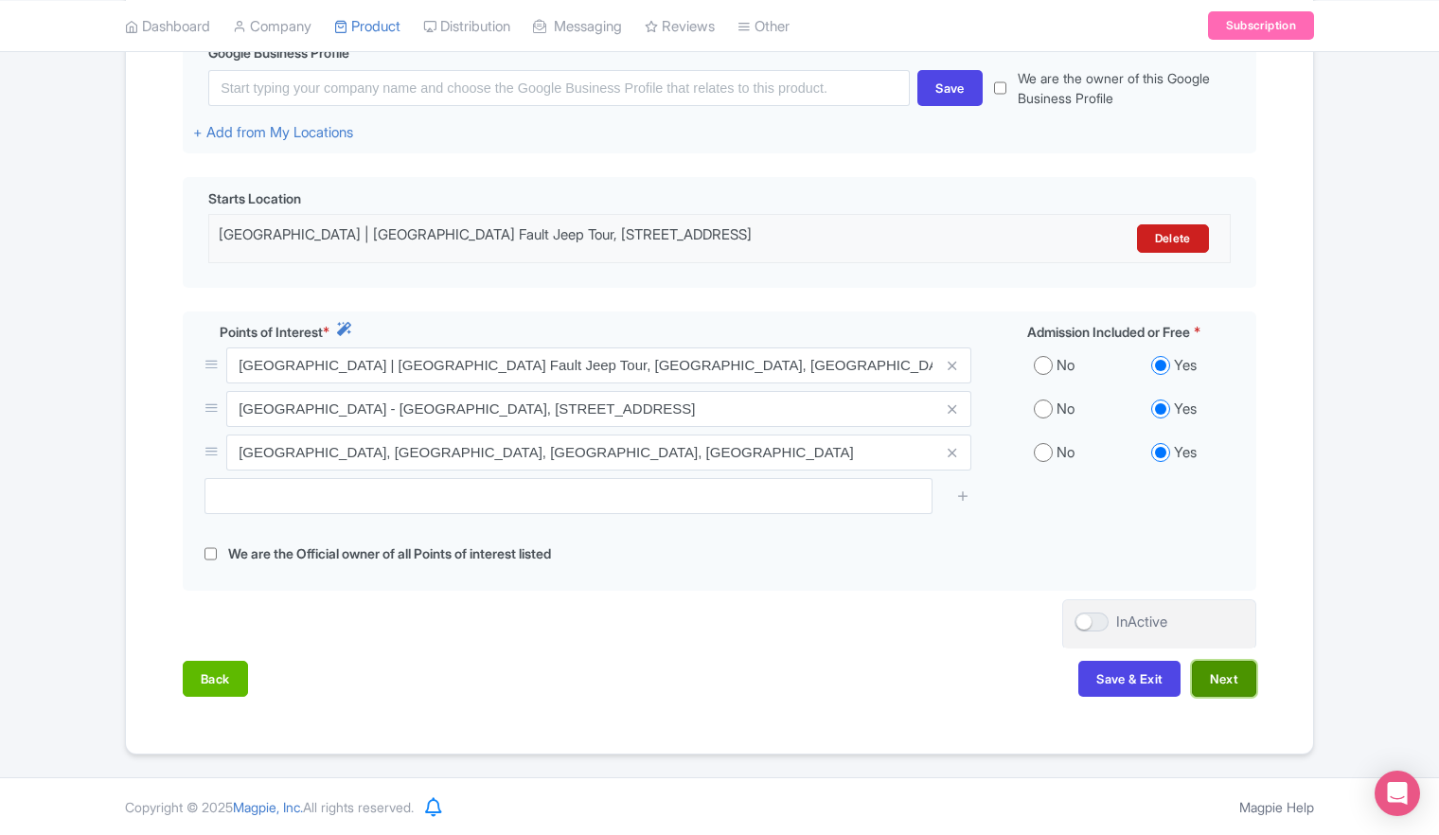
click at [1231, 680] on button "Next" at bounding box center [1224, 679] width 64 height 36
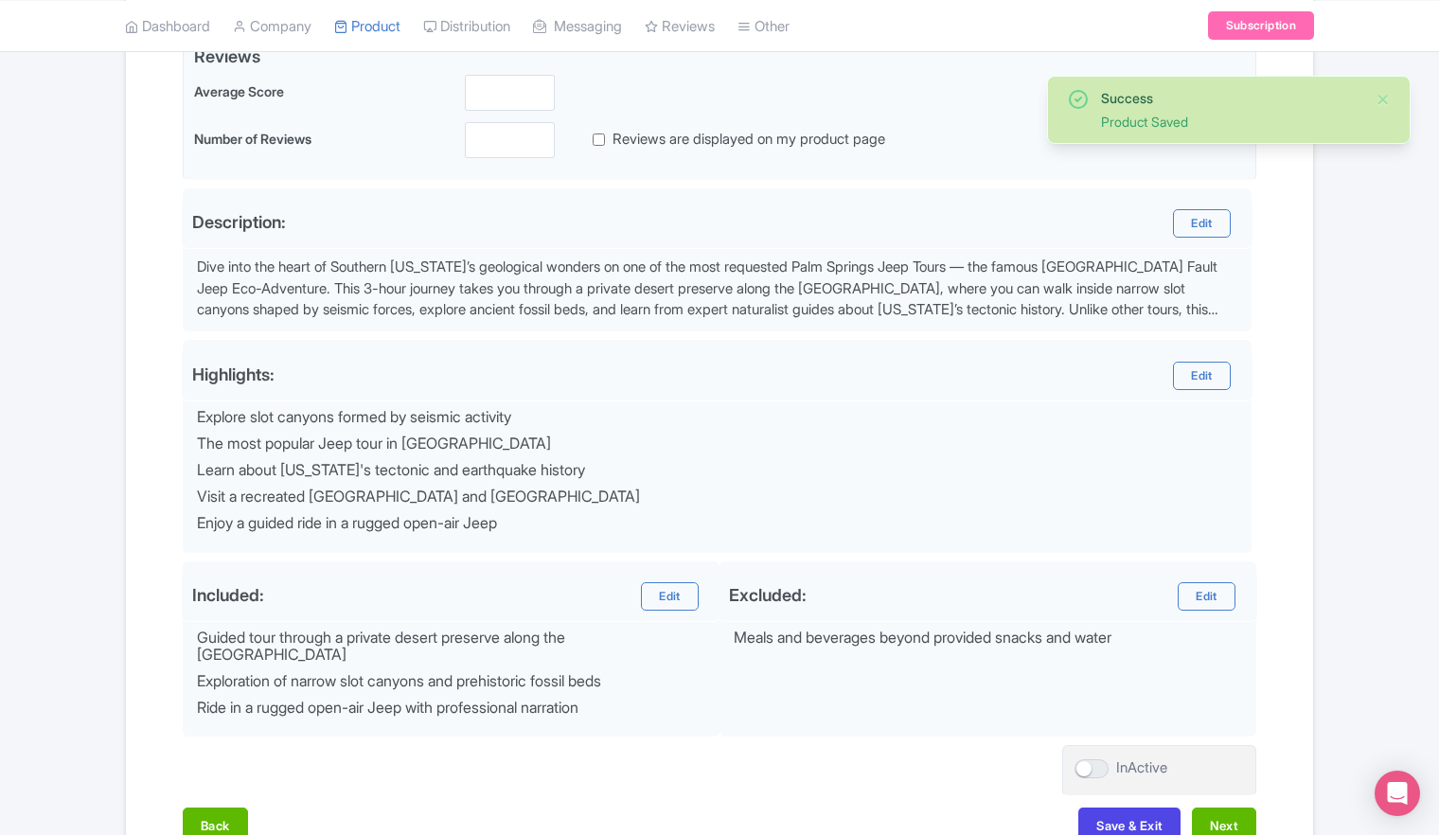
scroll to position [602, 0]
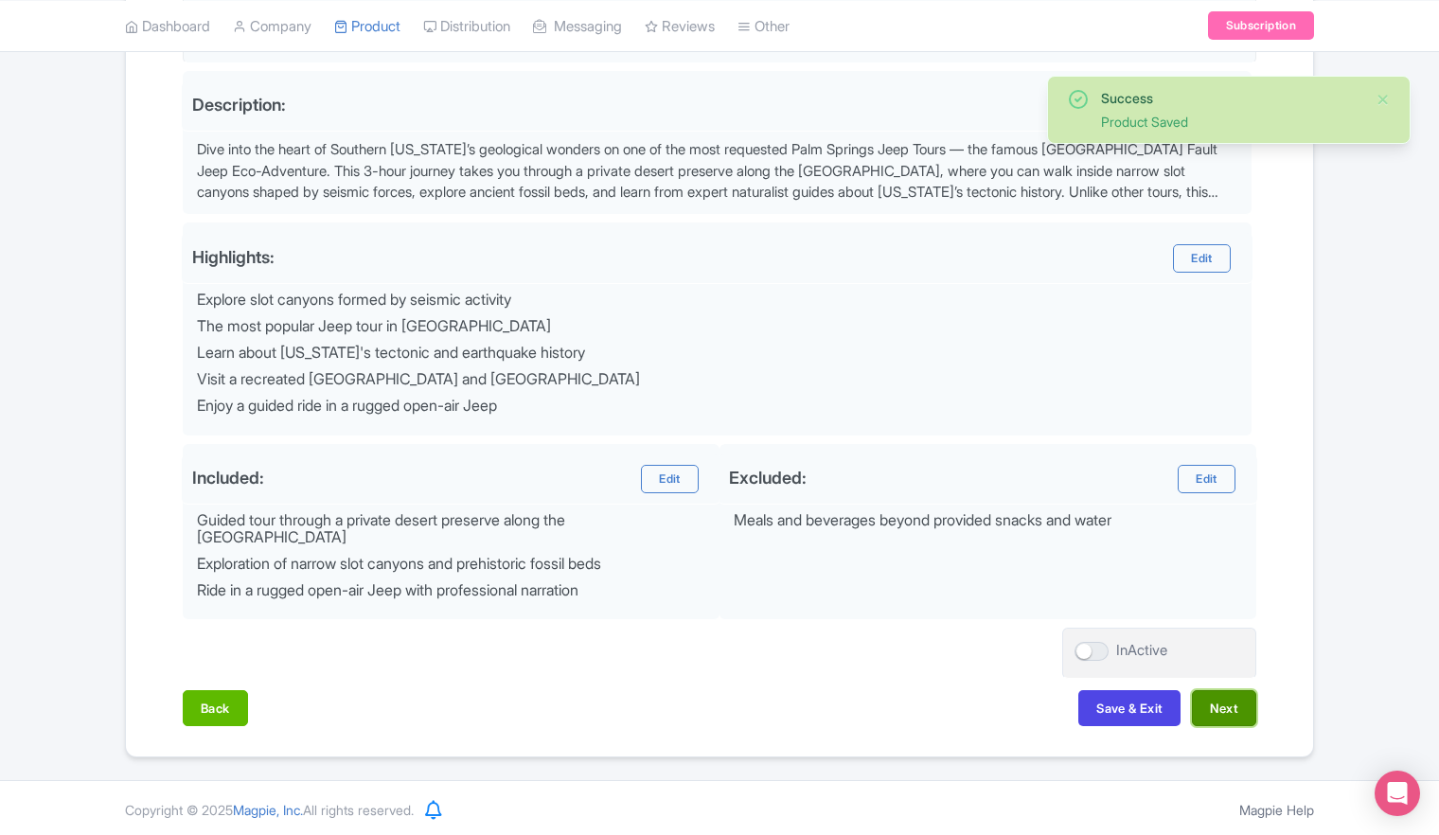
click at [1215, 704] on button "Next" at bounding box center [1224, 708] width 64 height 36
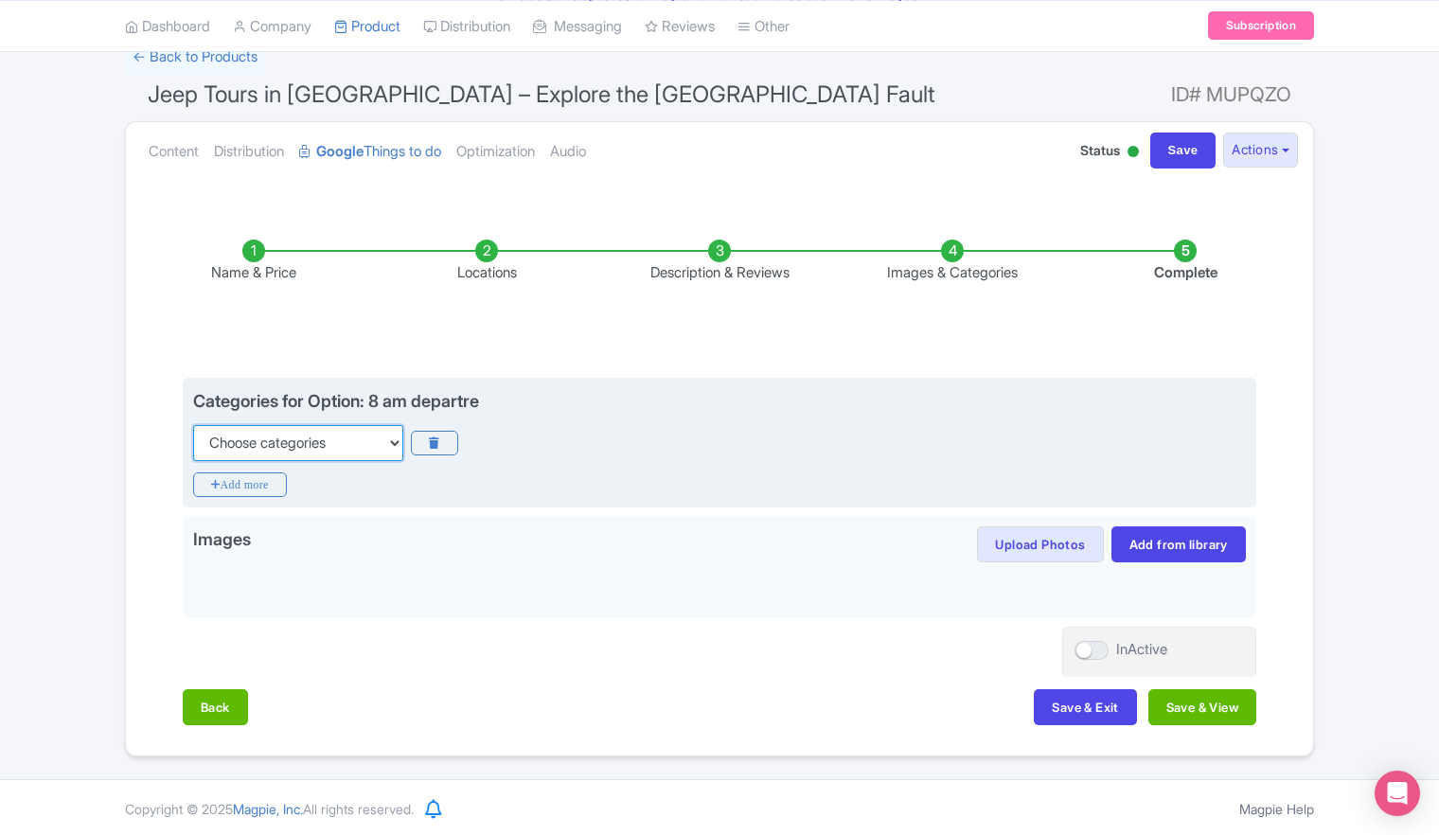
click at [391, 444] on select "Choose categories Adults Only Animals Audio Guide Beaches Bike Tours Boat Tours…" at bounding box center [298, 443] width 210 height 36
select select "guided-tours"
click at [193, 425] on select "Choose categories Adults Only Animals Audio Guide Beaches Bike Tours Boat Tours…" at bounding box center [298, 443] width 210 height 36
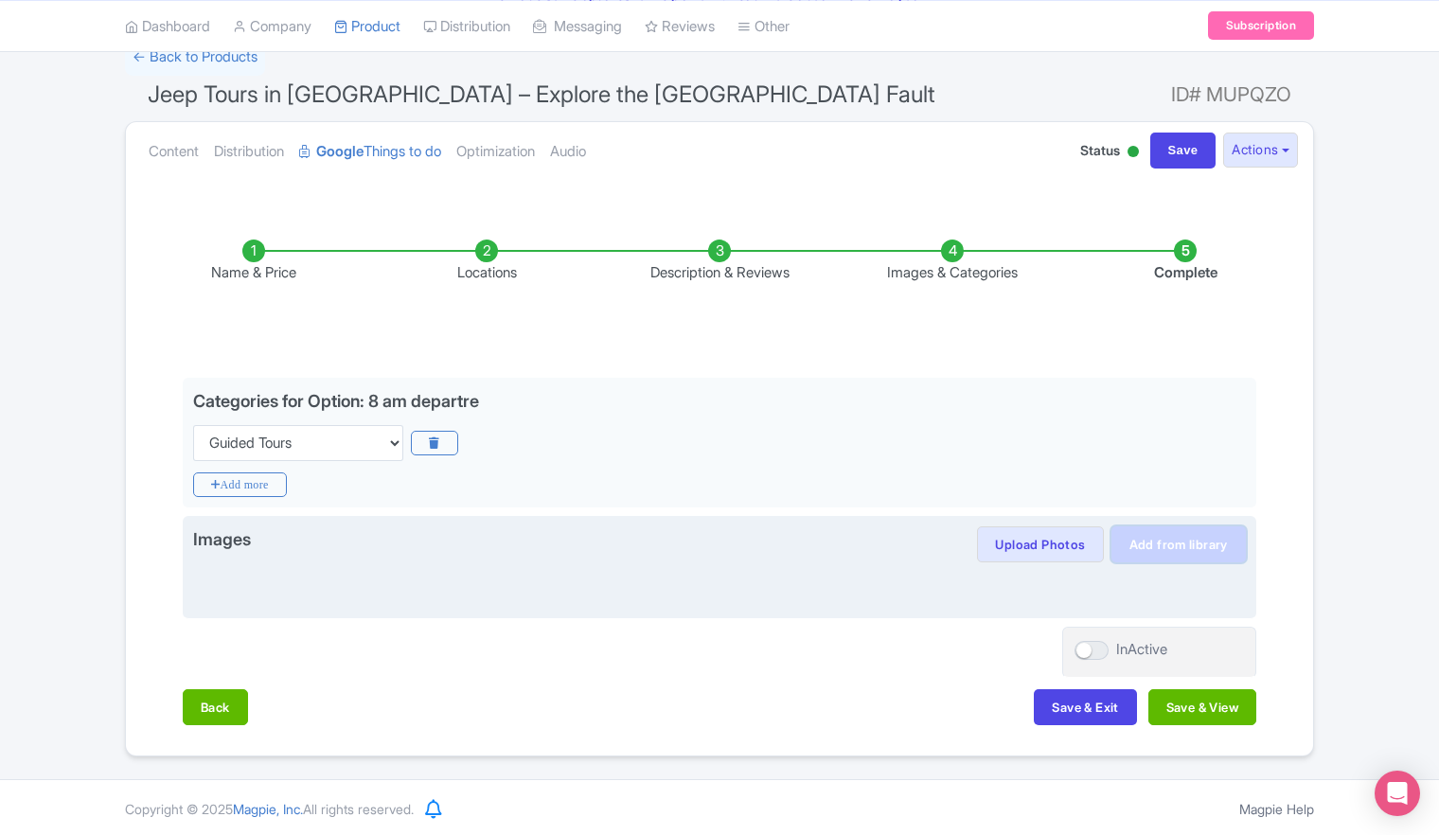
click at [1155, 543] on link "Add from library" at bounding box center [1179, 544] width 134 height 36
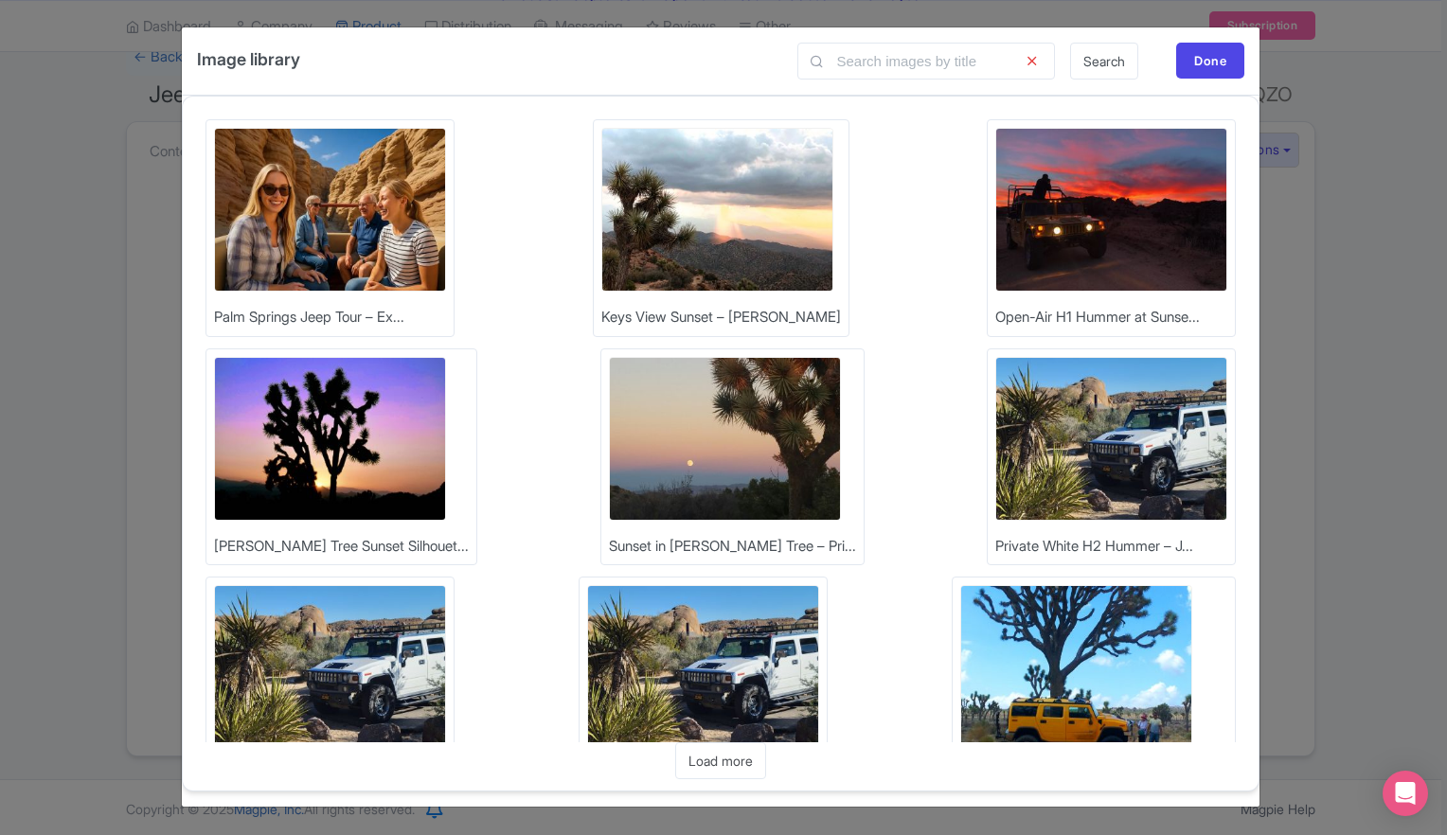
click at [339, 233] on img at bounding box center [330, 210] width 232 height 164
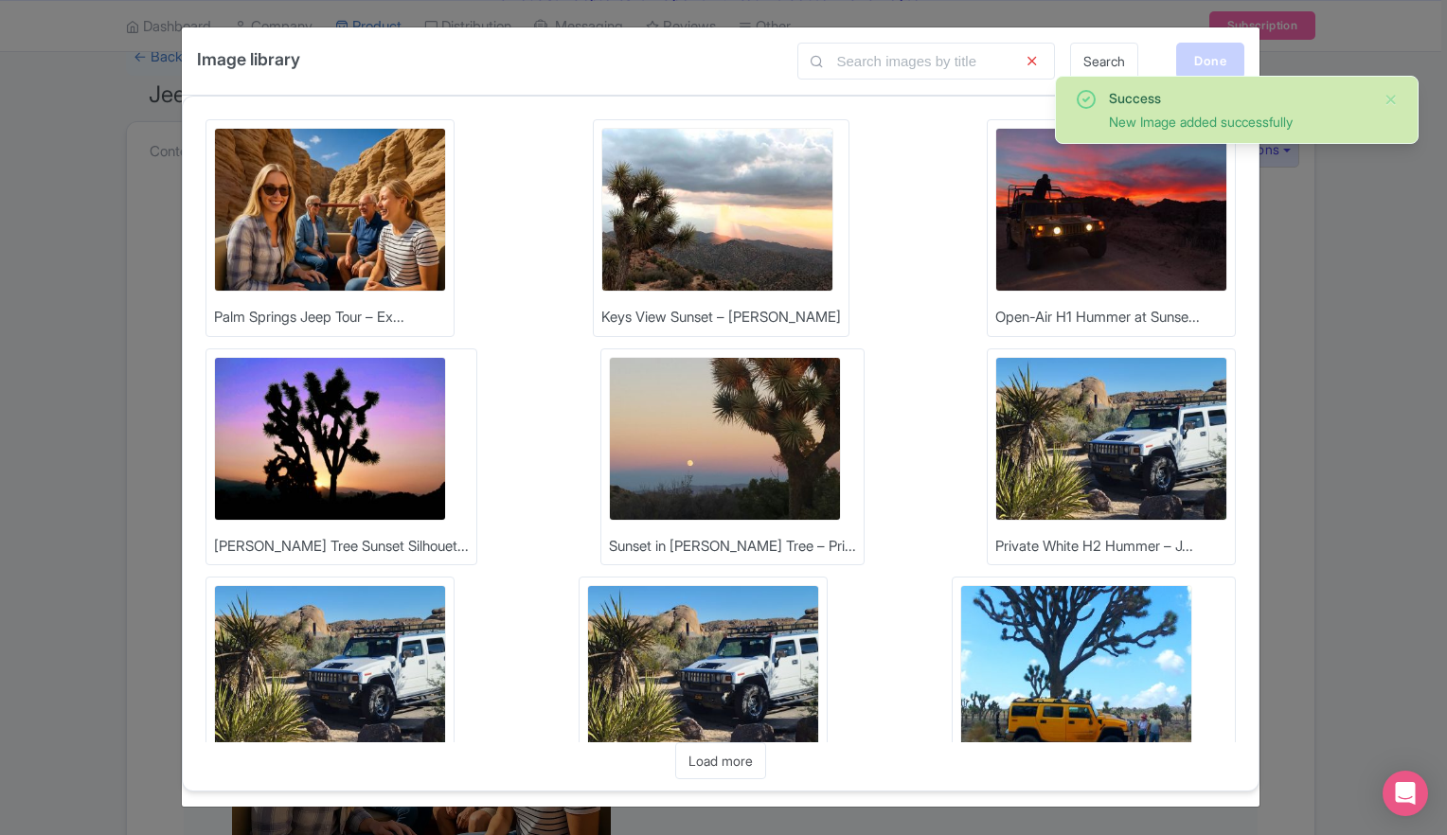
click at [1203, 58] on div "Done" at bounding box center [1210, 61] width 68 height 36
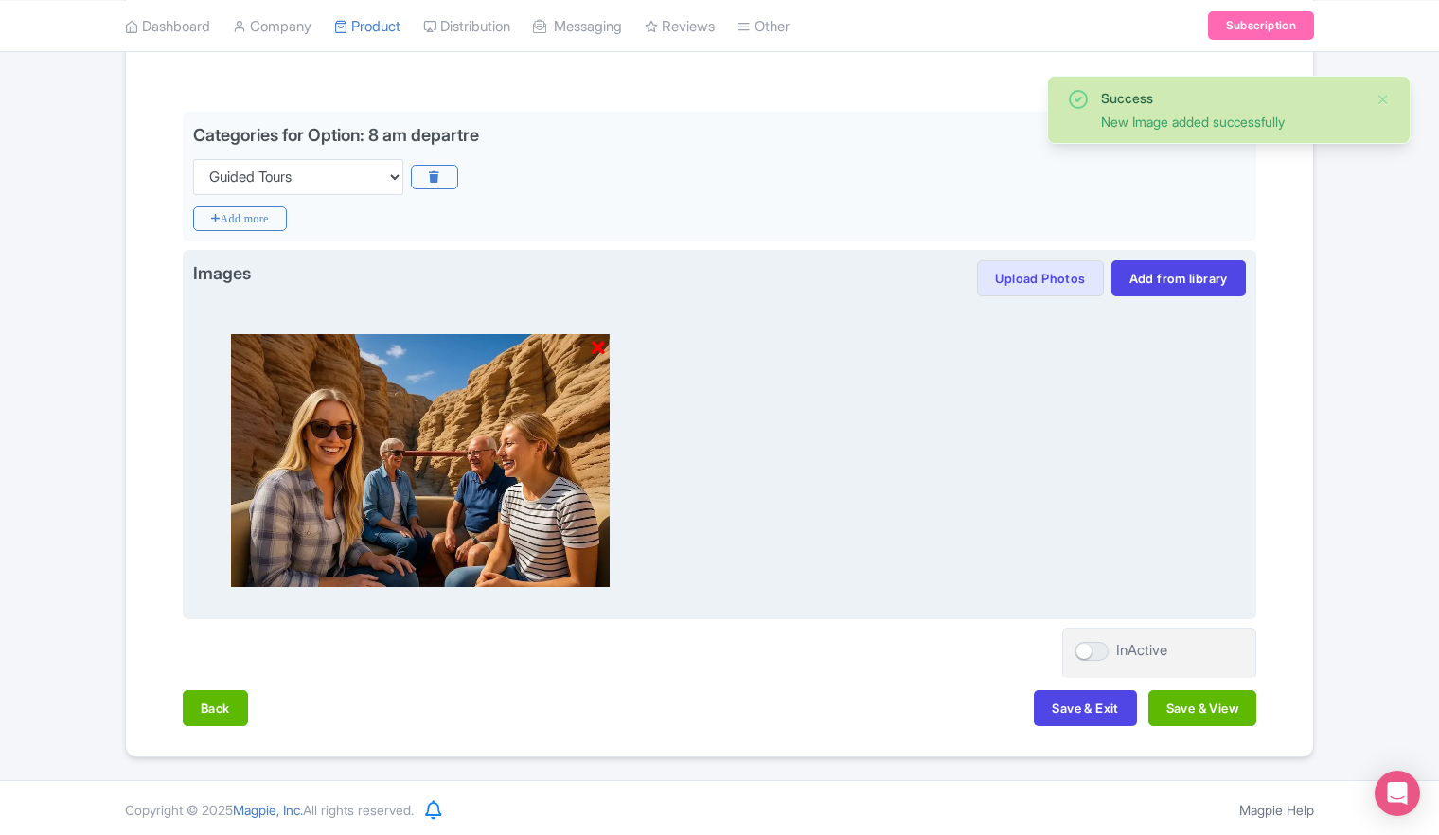
scroll to position [406, 0]
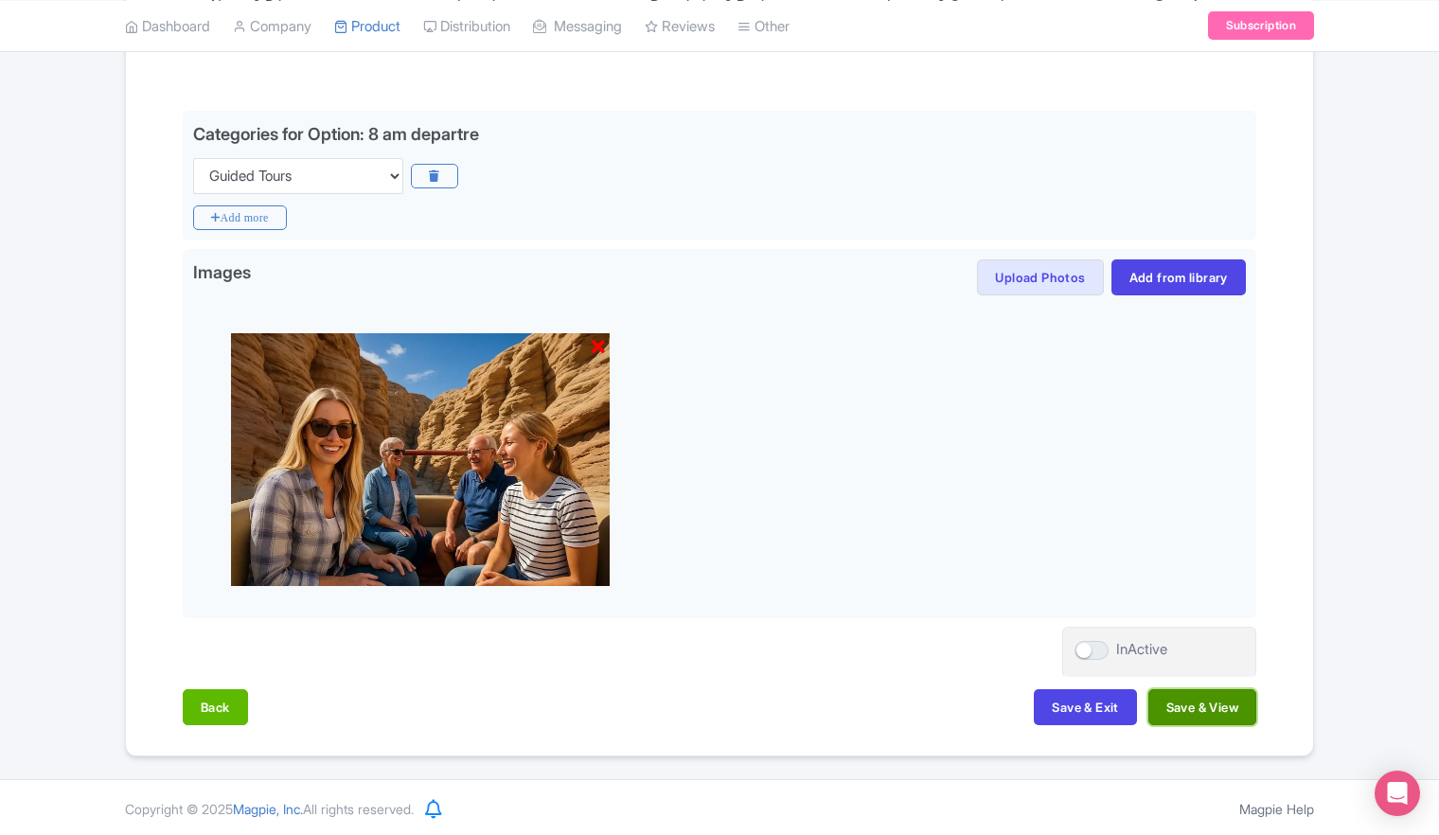
click at [1194, 707] on button "Save & View" at bounding box center [1202, 707] width 108 height 36
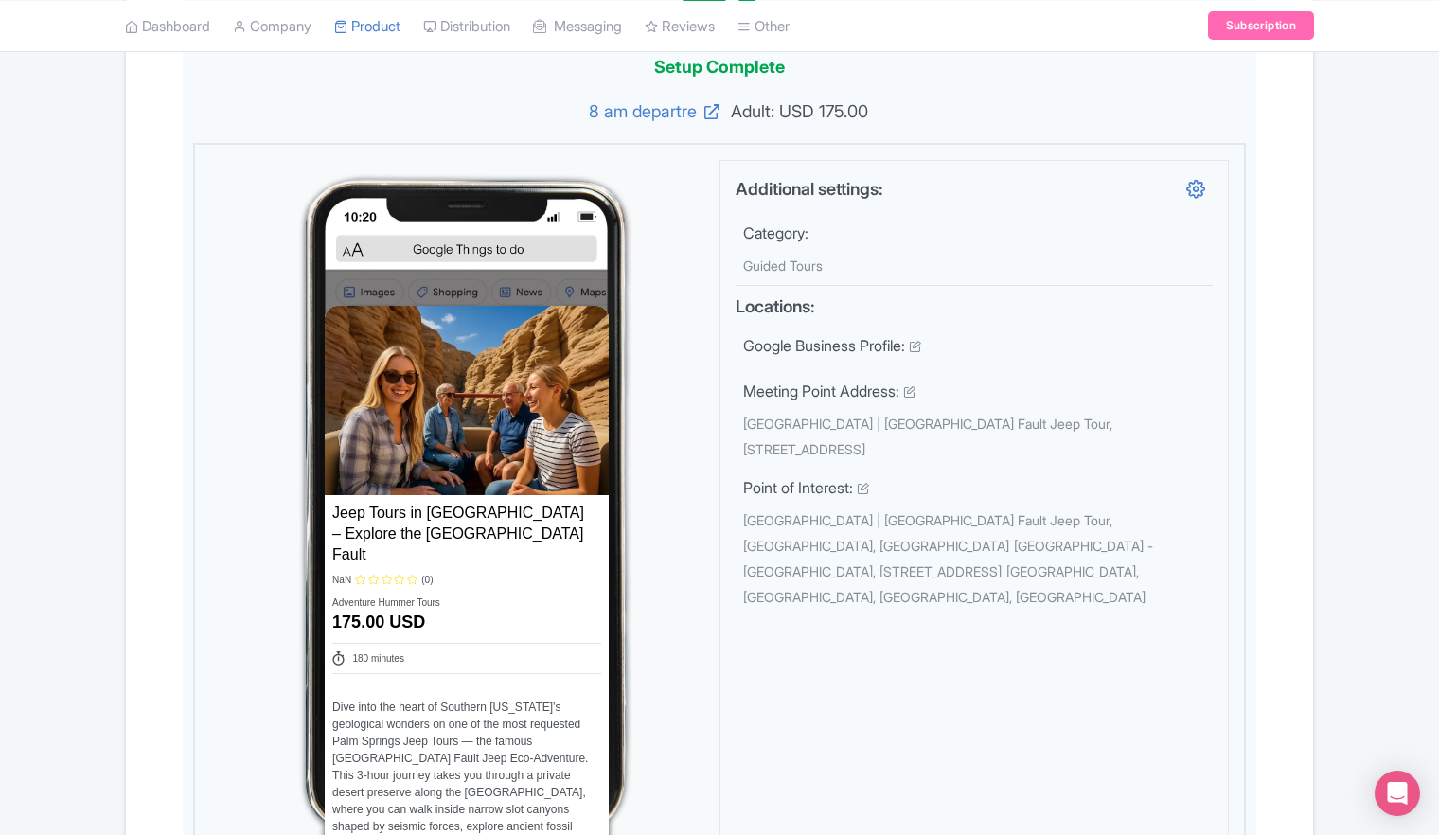
scroll to position [596, 0]
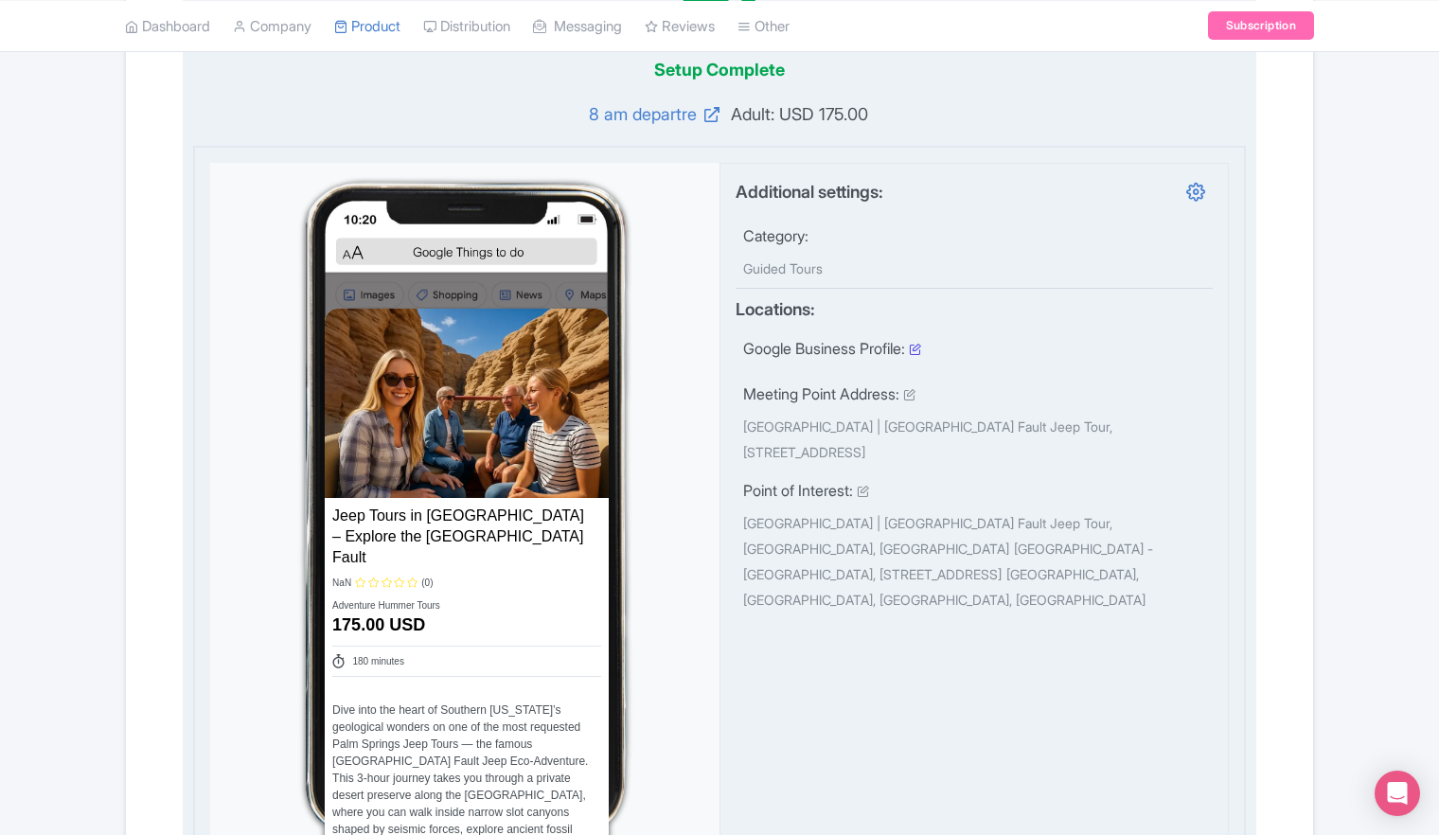
click at [921, 348] on icon at bounding box center [915, 349] width 12 height 12
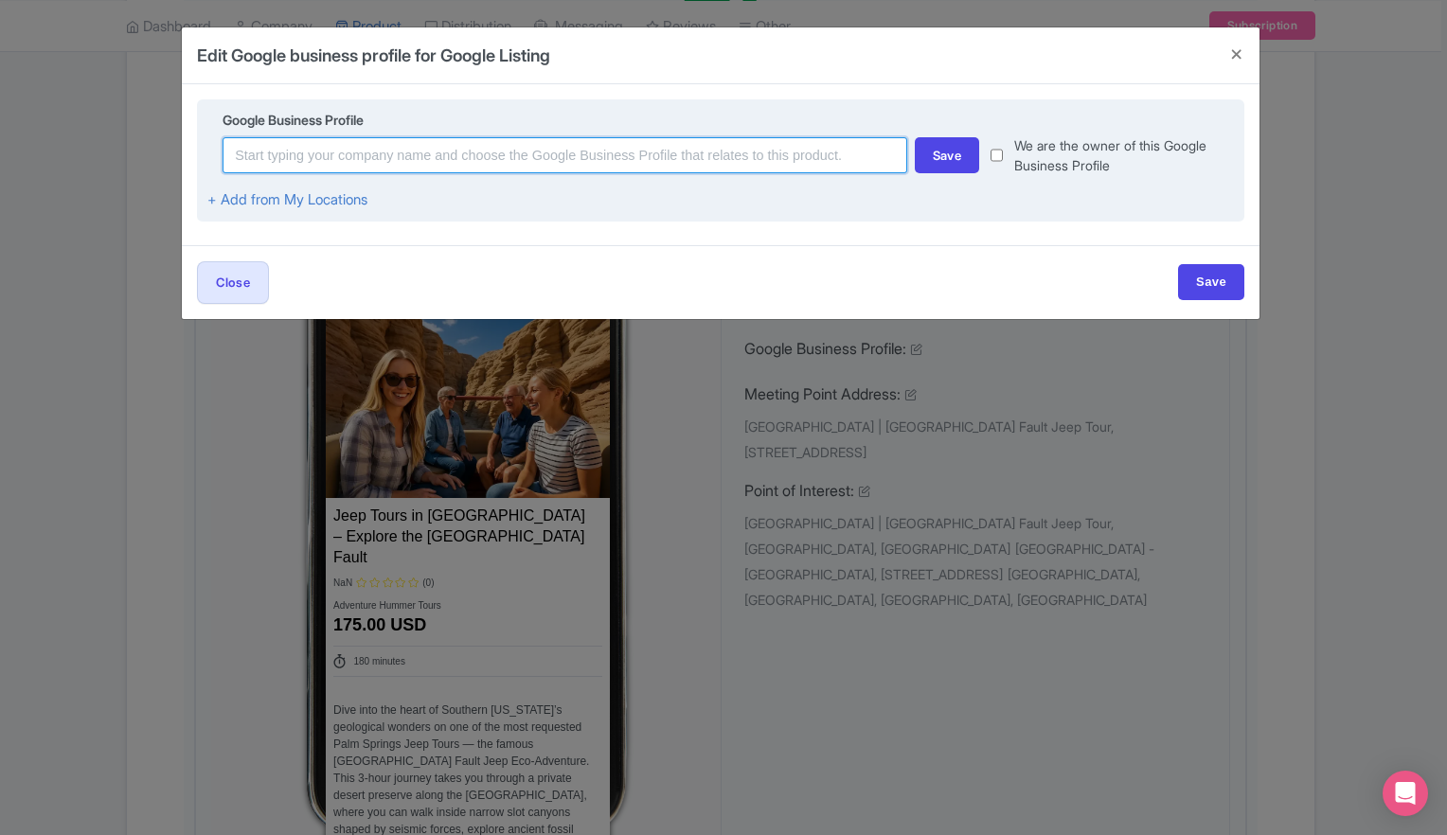
click at [360, 157] on input at bounding box center [564, 155] width 684 height 36
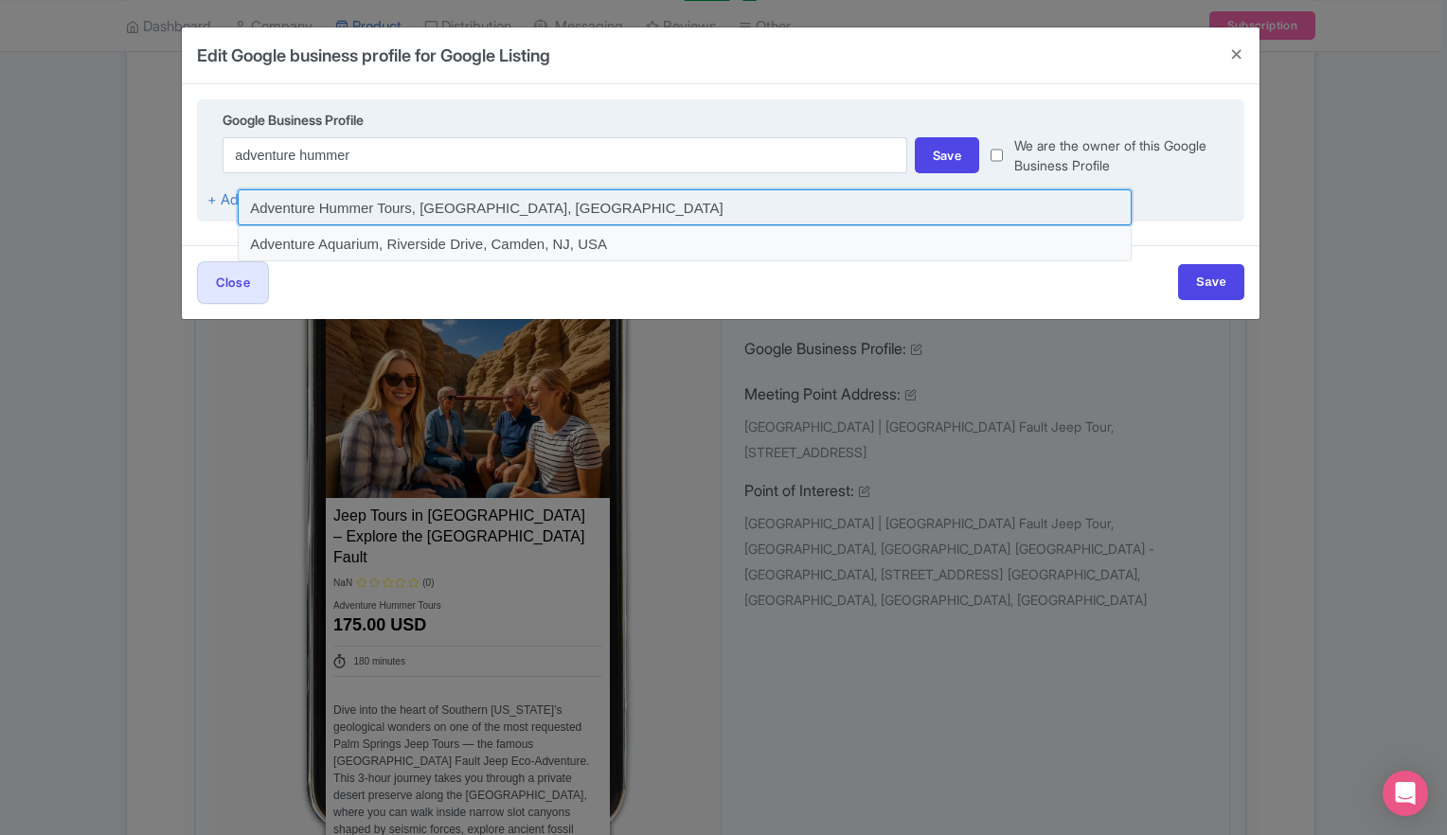
click at [329, 206] on input at bounding box center [685, 207] width 894 height 36
type input "Adventure Hummer Tours, Country Club Drive, Palm Desert, CA, USA"
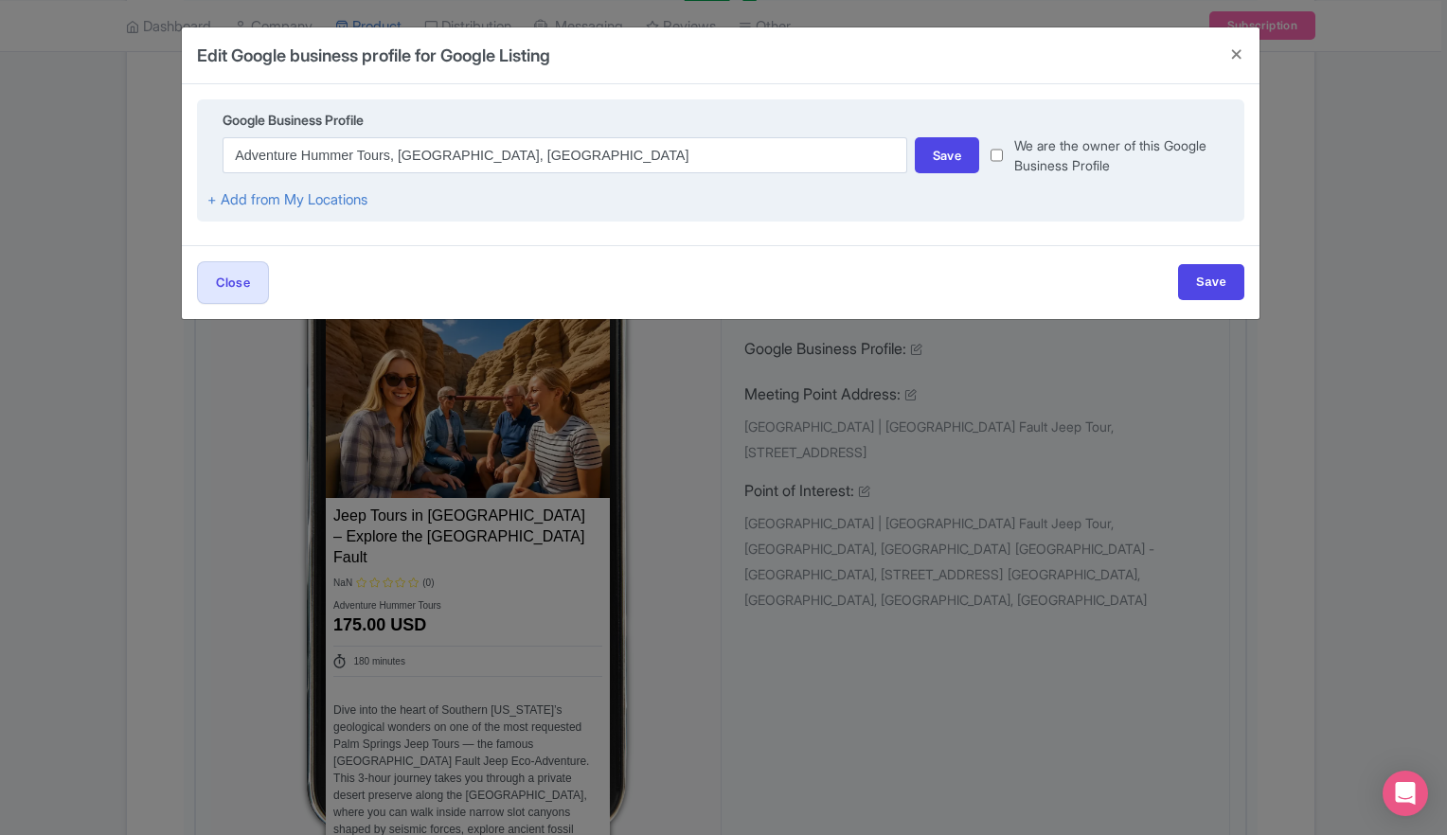
click at [1000, 159] on input "checkbox" at bounding box center [996, 155] width 12 height 40
checkbox input "true"
click at [954, 161] on div "Save" at bounding box center [947, 155] width 65 height 36
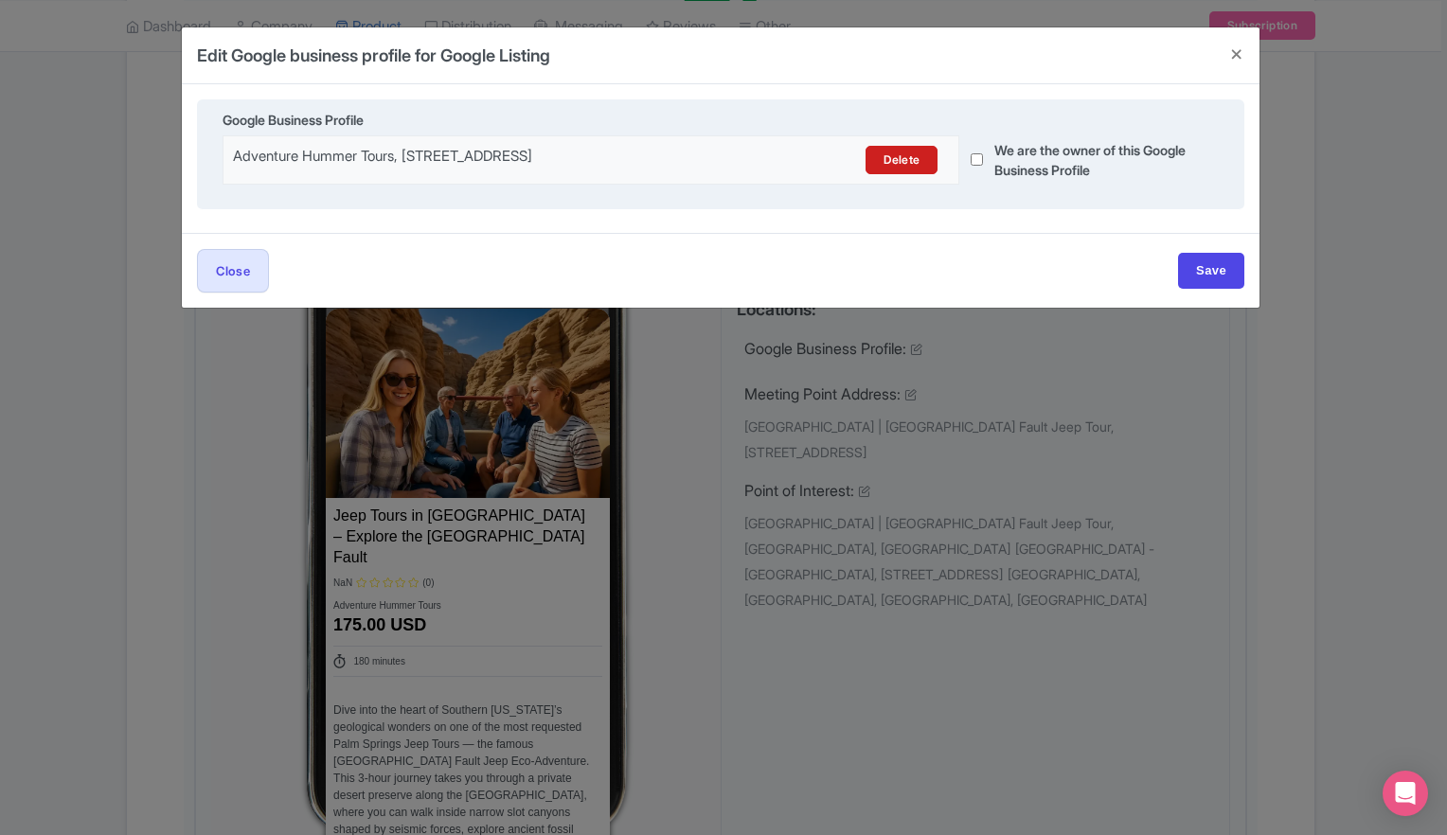
click at [981, 163] on input "checkbox" at bounding box center [976, 159] width 12 height 48
checkbox input "true"
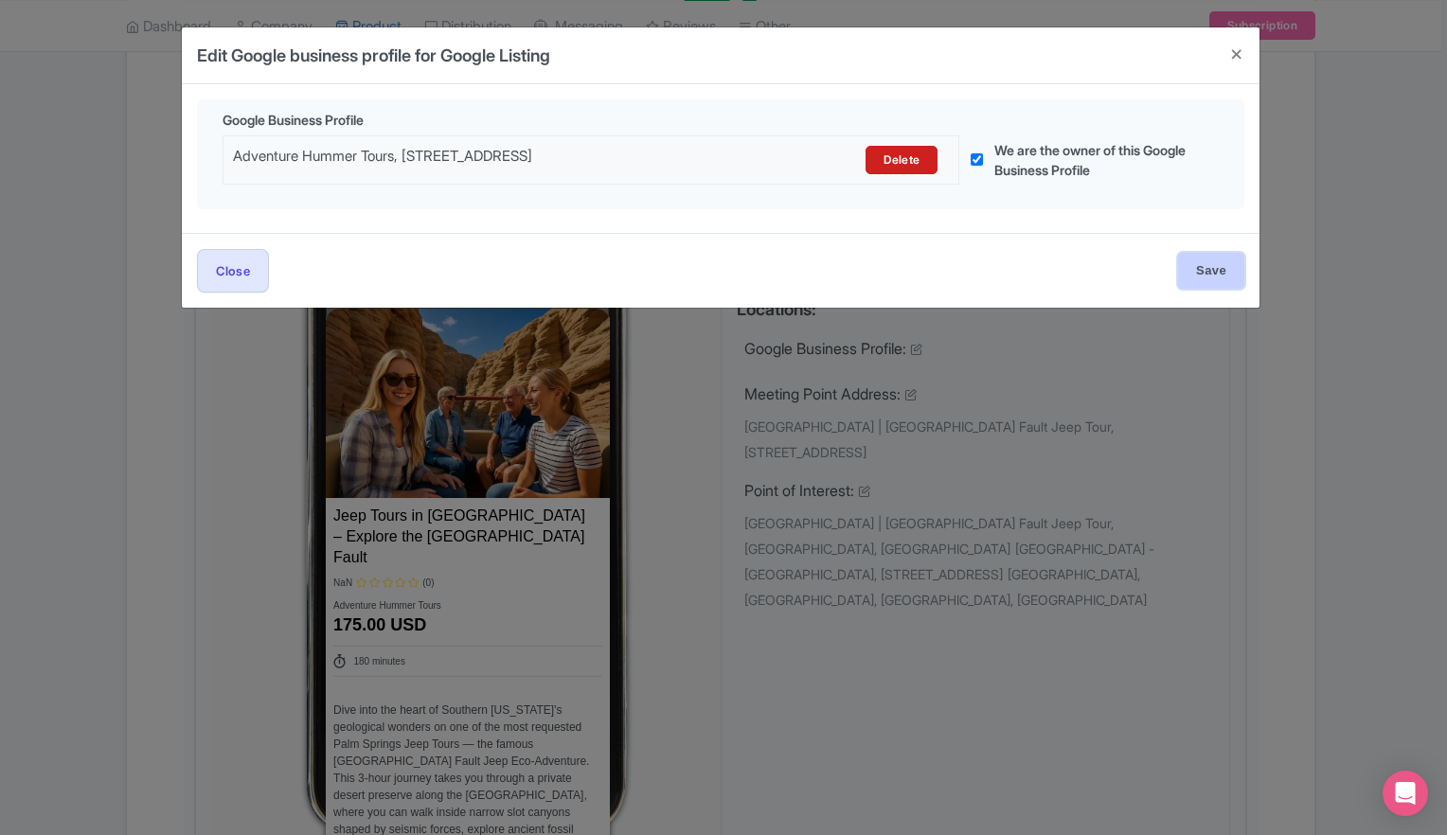
click at [1209, 264] on input "Save" at bounding box center [1211, 271] width 66 height 36
type input "Saving..."
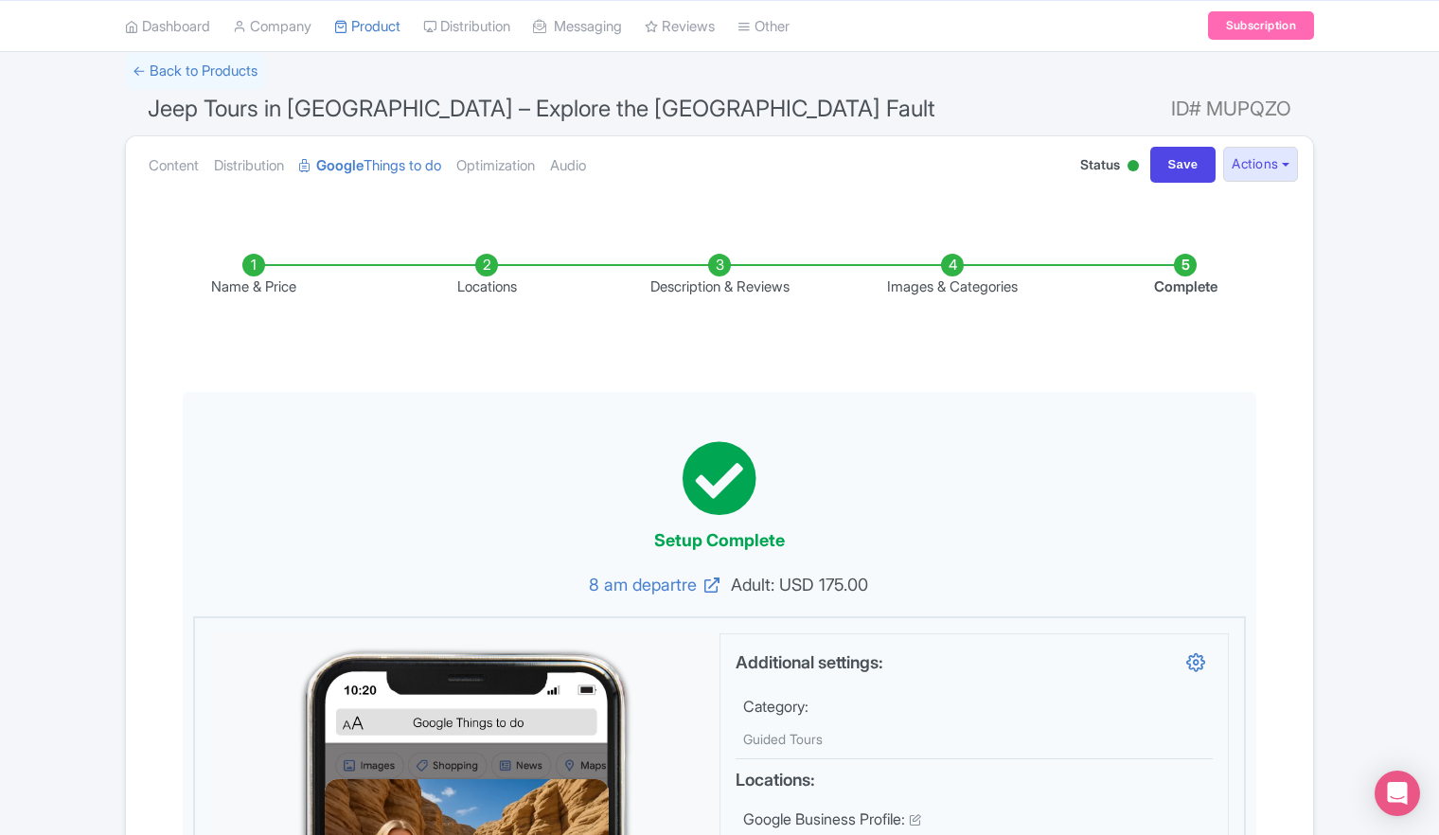
scroll to position [122, 0]
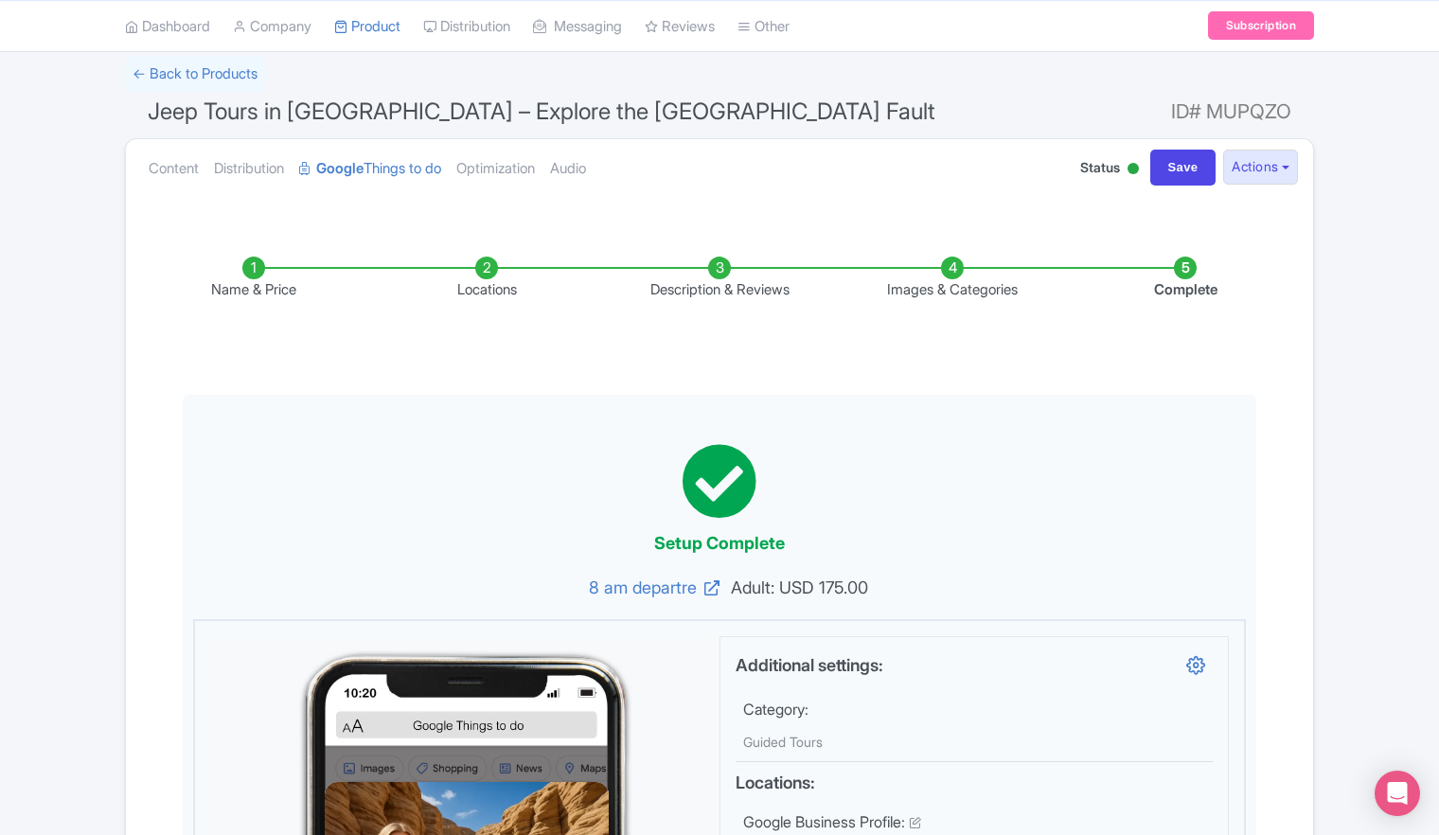
click at [954, 276] on li "Images & Categories" at bounding box center [952, 279] width 233 height 44
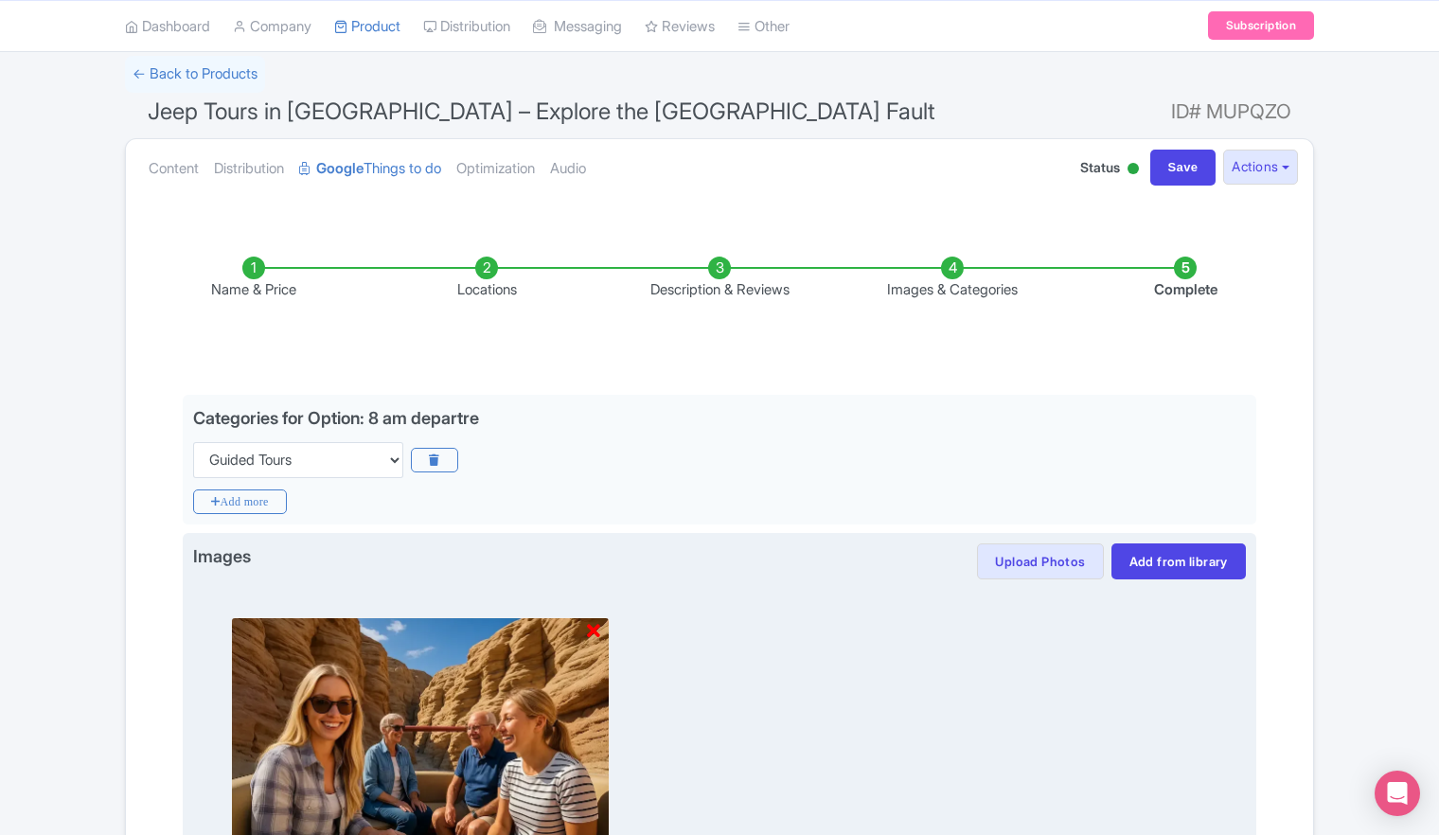
scroll to position [406, 0]
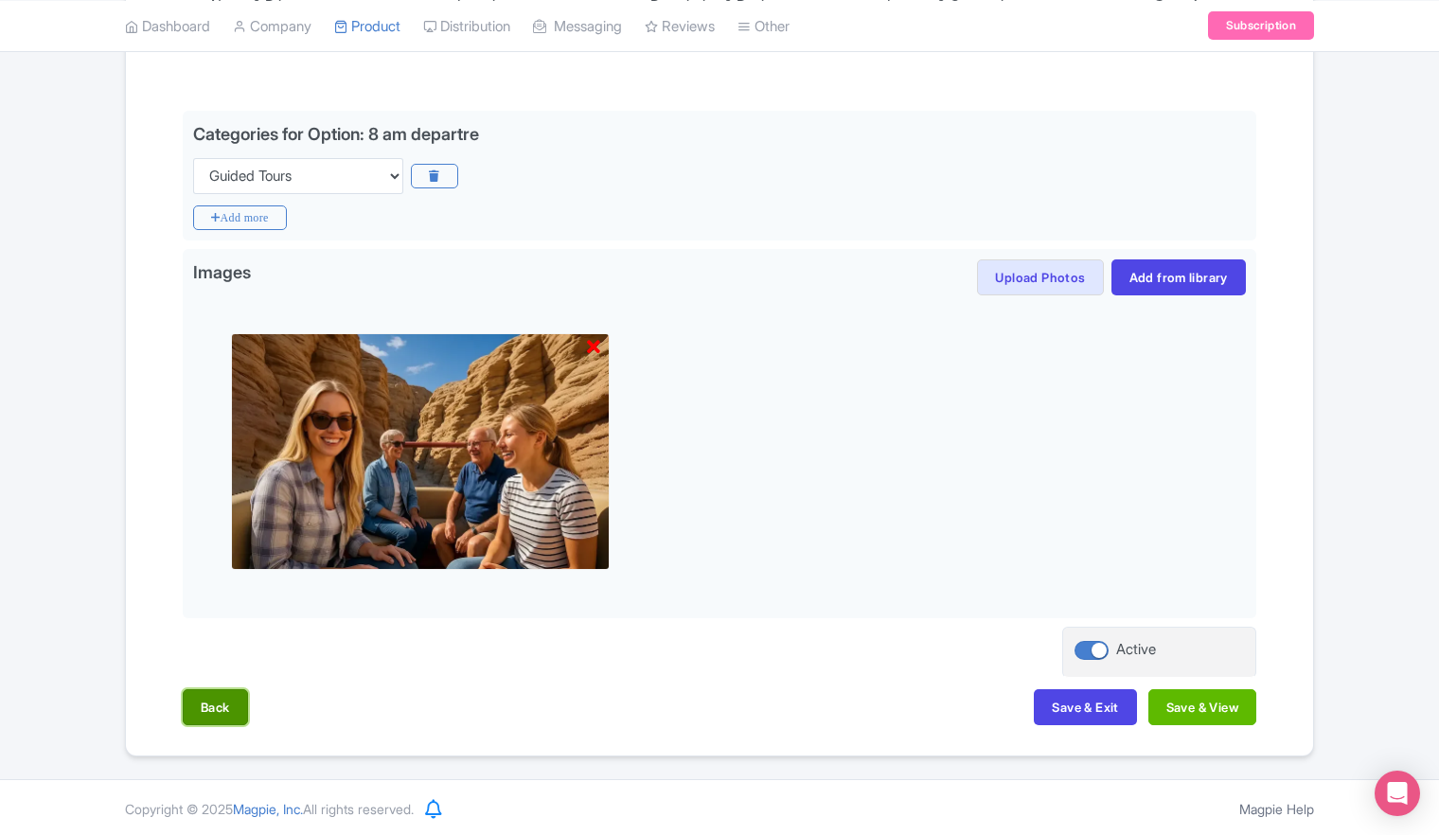
click at [215, 718] on button "Back" at bounding box center [215, 707] width 65 height 36
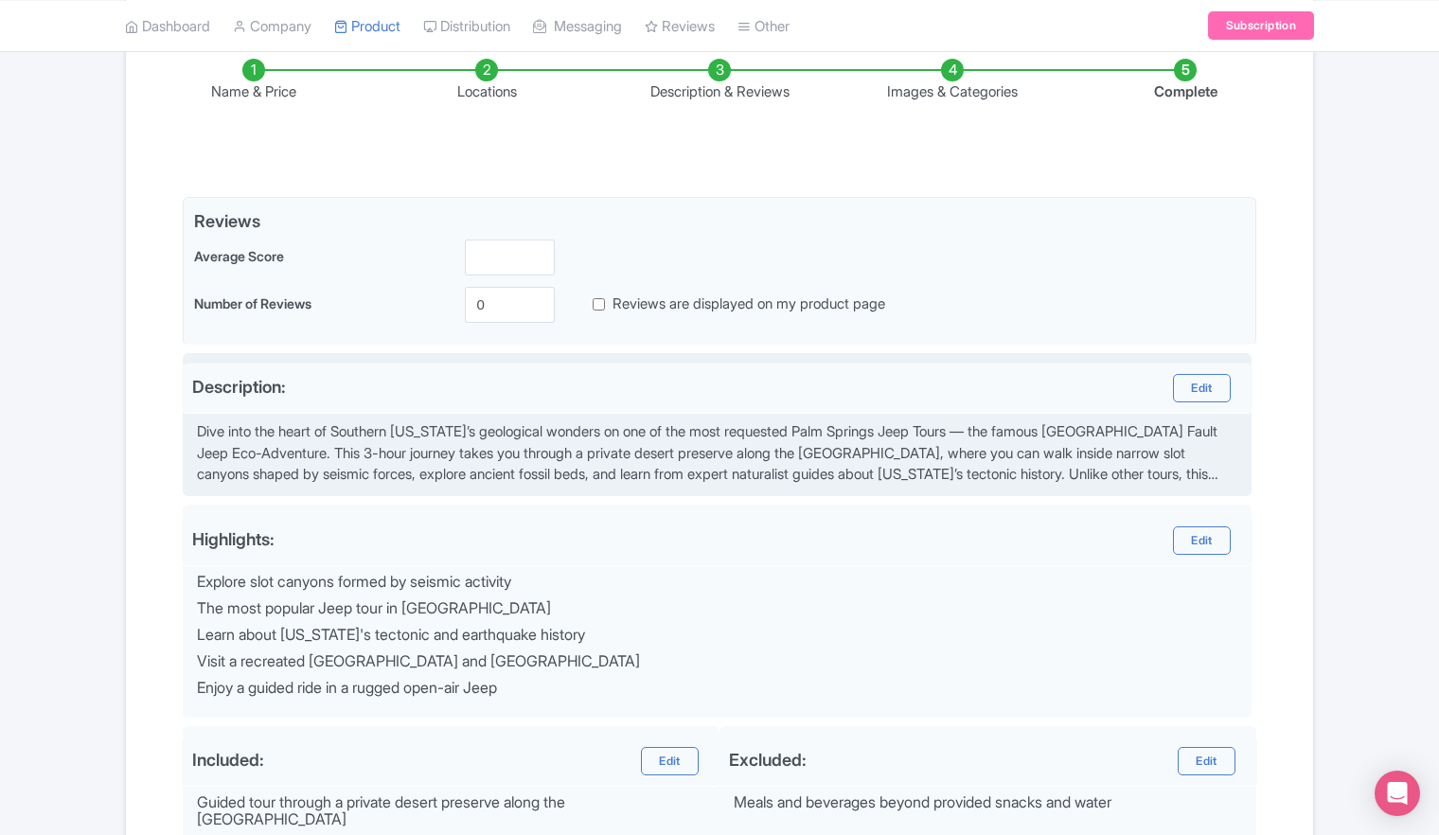
scroll to position [507, 0]
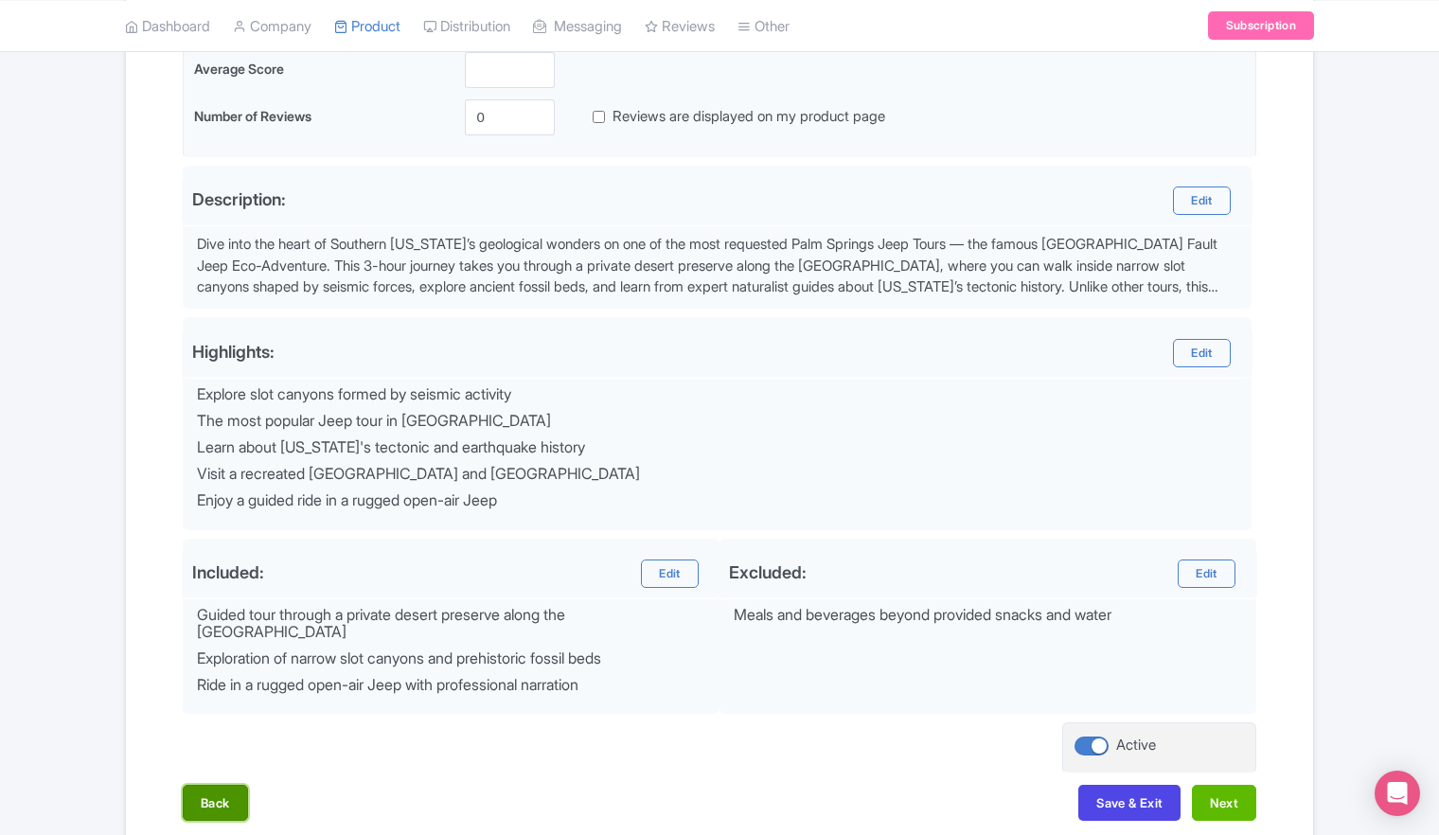
click at [220, 800] on button "Back" at bounding box center [215, 803] width 65 height 36
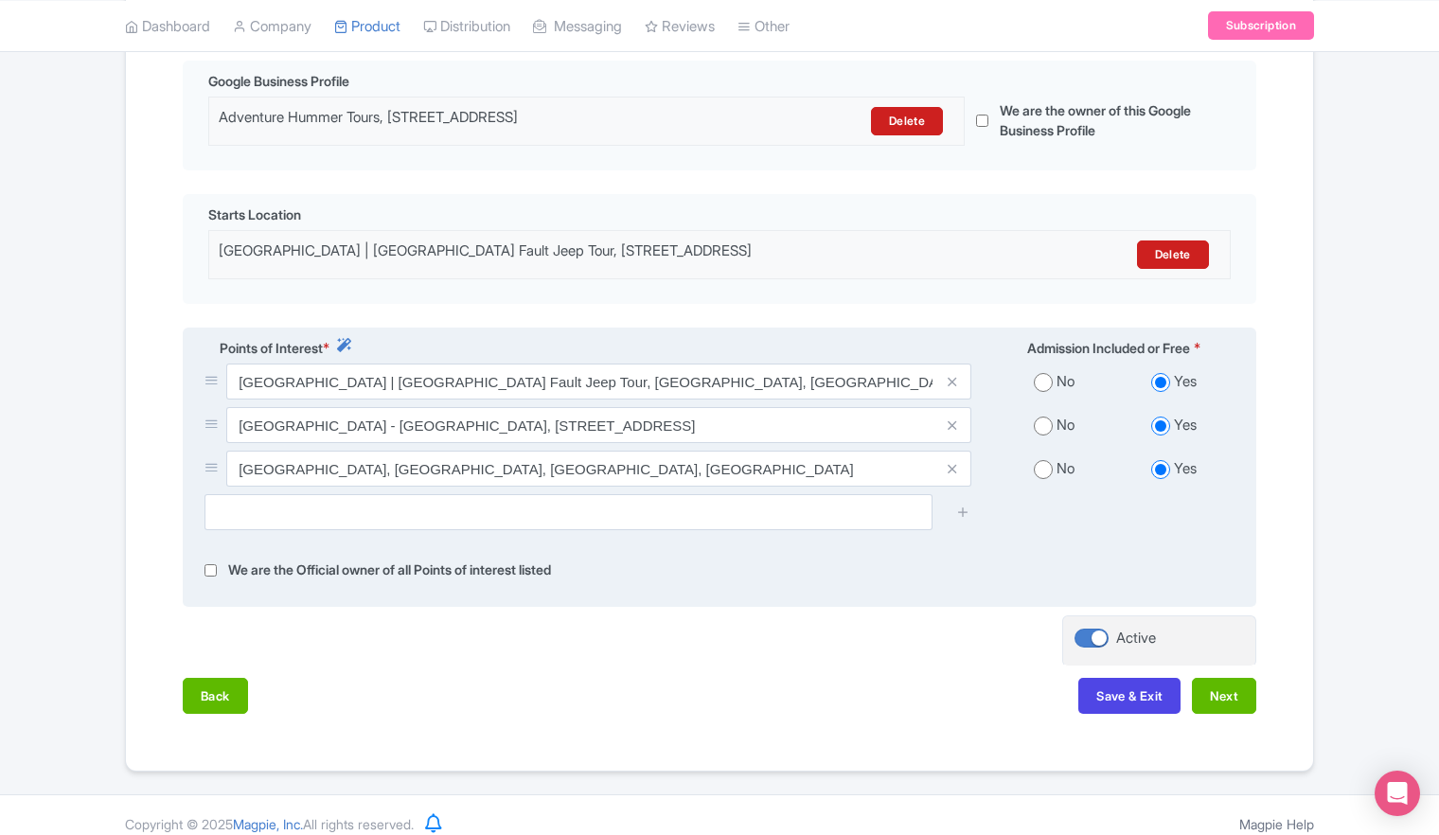
scroll to position [473, 0]
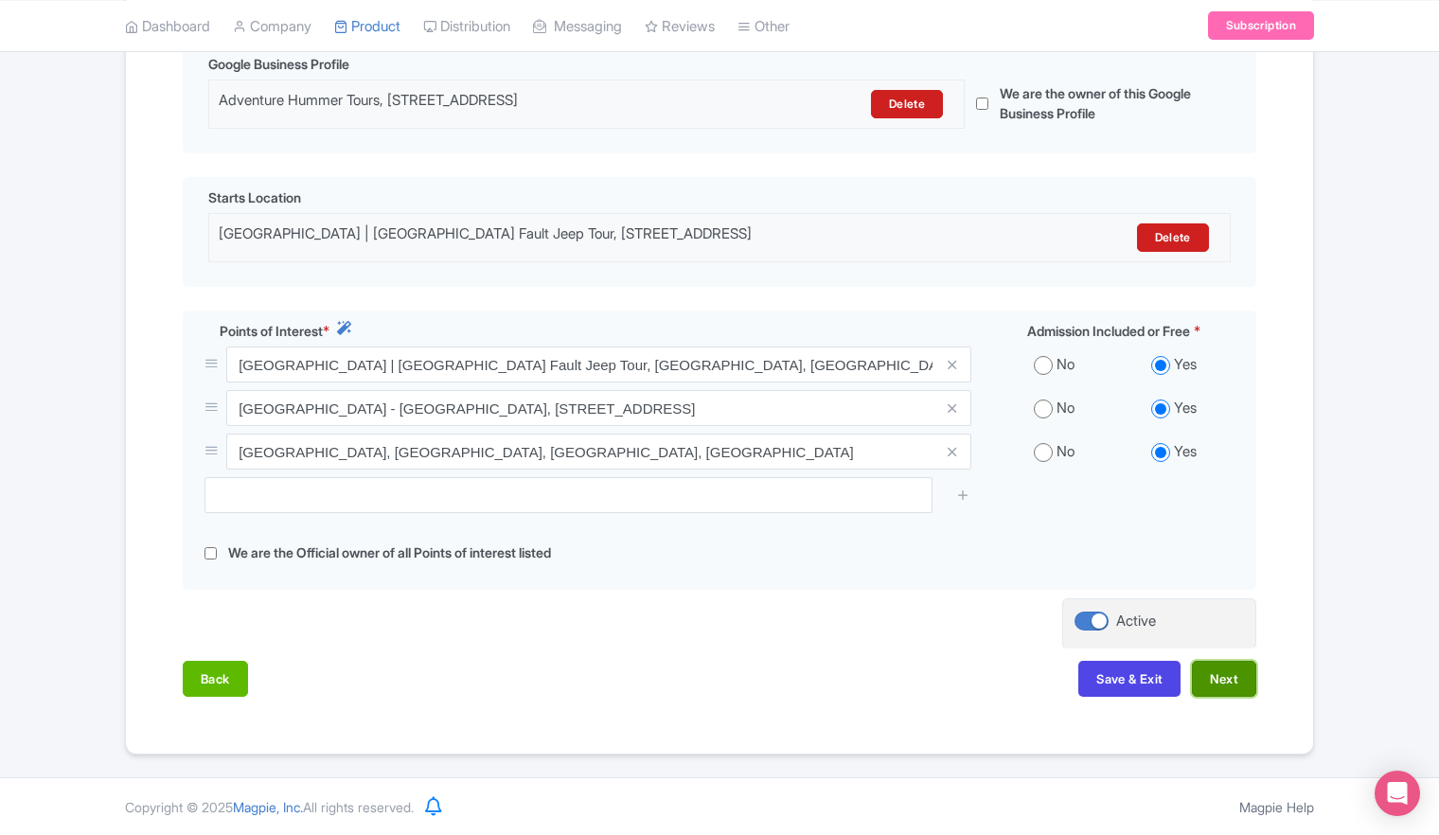
click at [1234, 678] on button "Next" at bounding box center [1224, 679] width 64 height 36
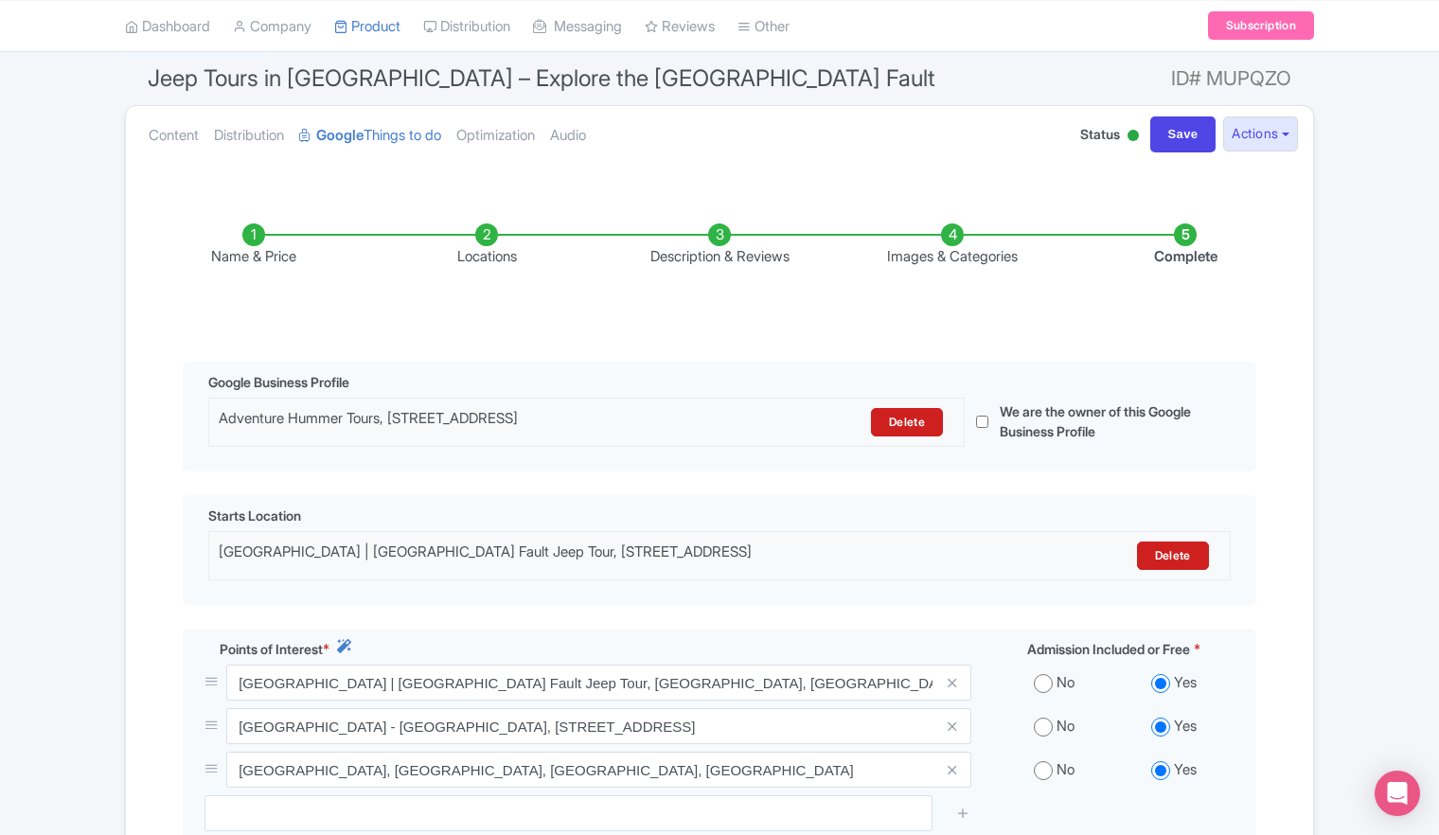
scroll to position [0, 0]
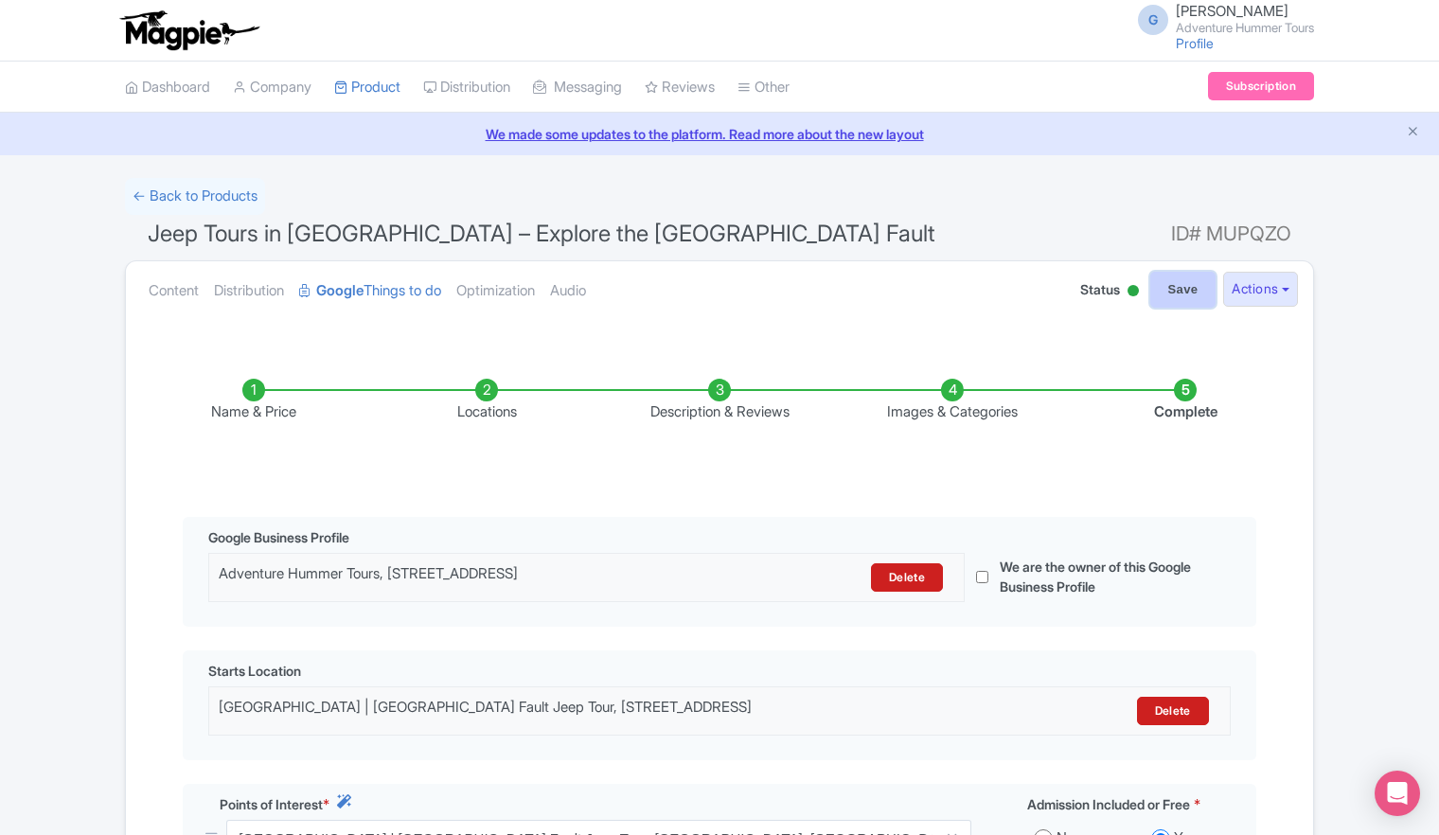
click at [1167, 294] on input "Save" at bounding box center [1183, 290] width 66 height 36
type input "Update Product"
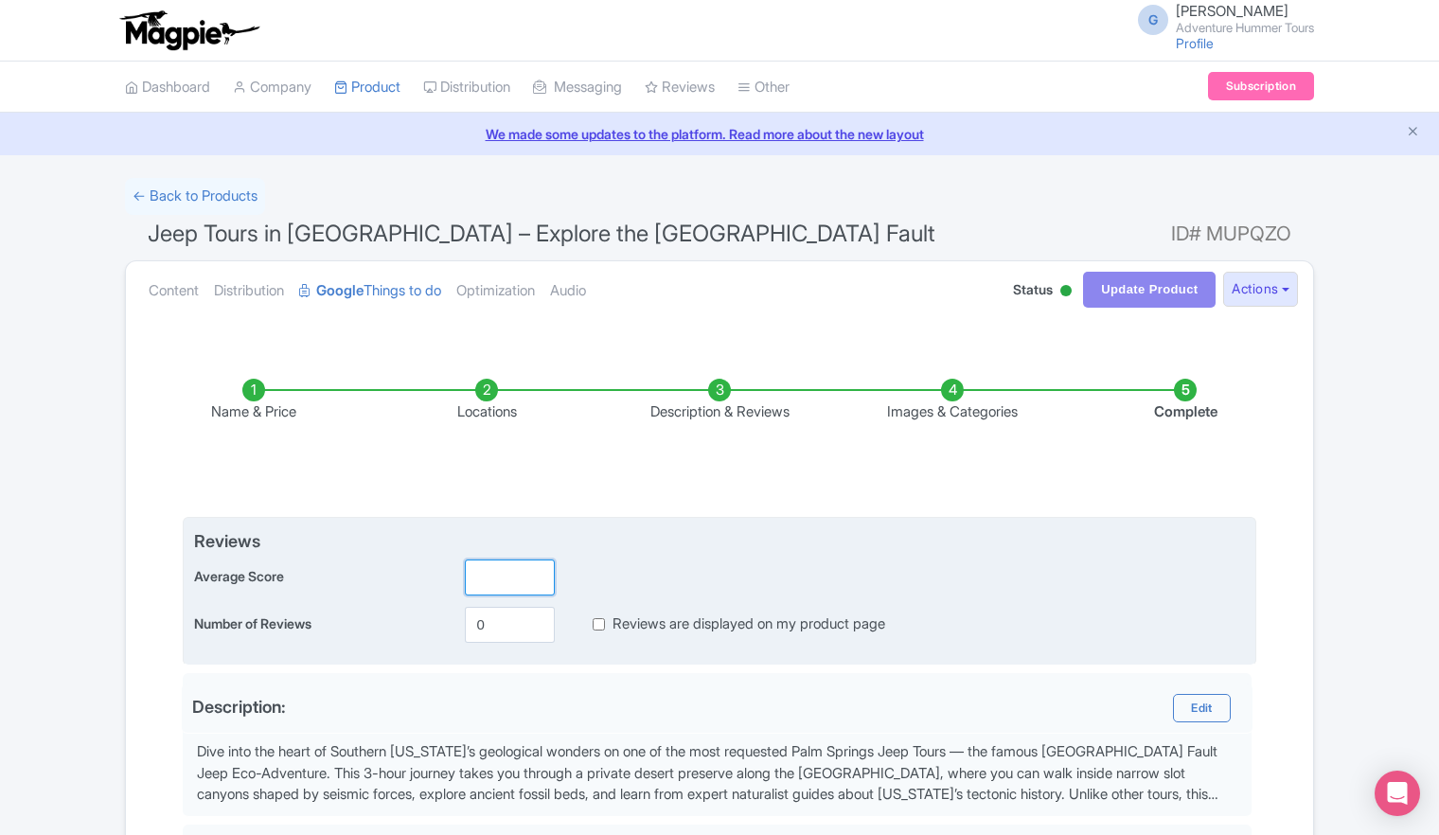
click at [492, 573] on input "number" at bounding box center [510, 578] width 90 height 36
drag, startPoint x: 508, startPoint y: 623, endPoint x: 471, endPoint y: 631, distance: 37.7
click at [471, 631] on input "0" at bounding box center [510, 625] width 90 height 36
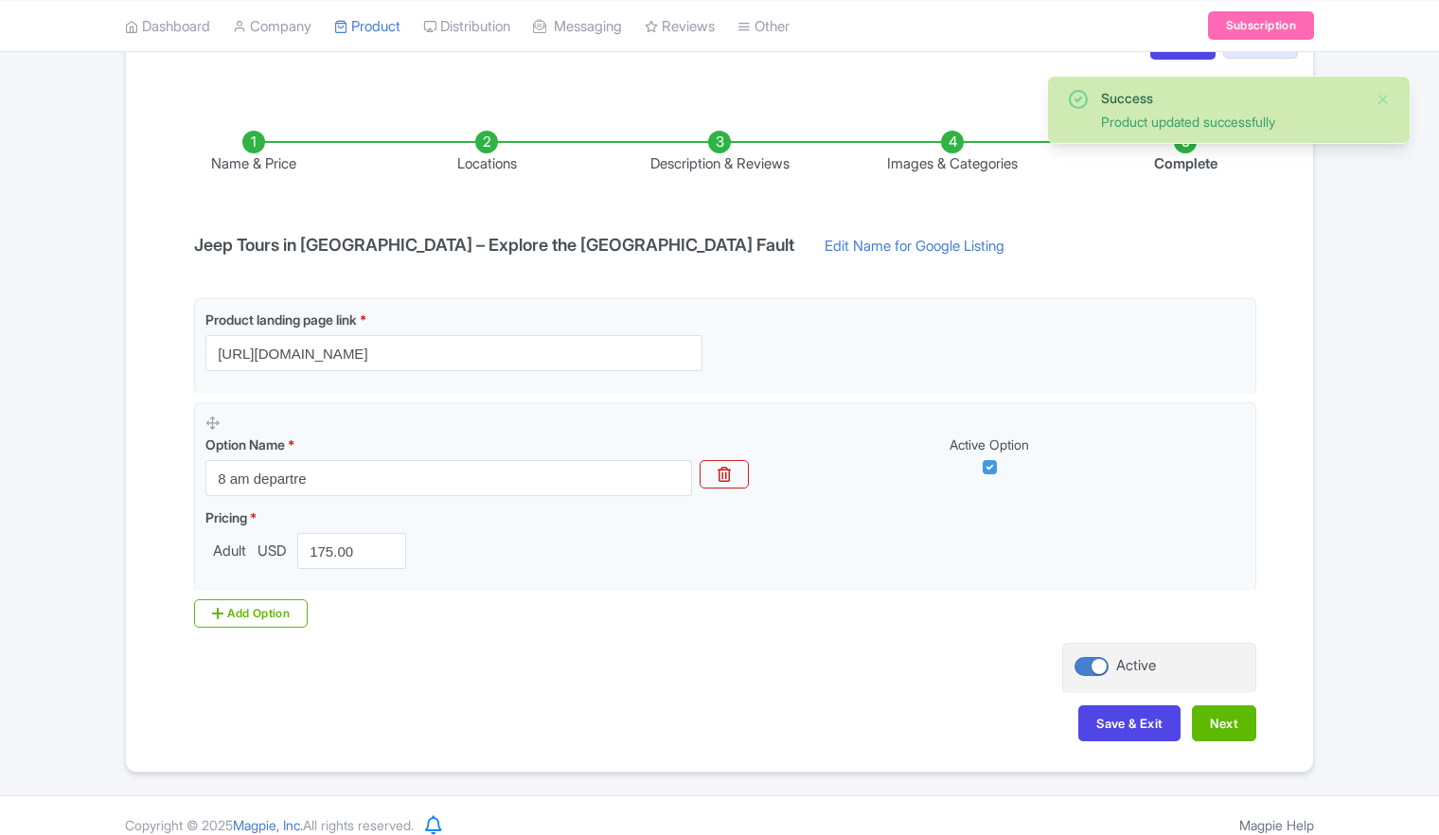
scroll to position [265, 0]
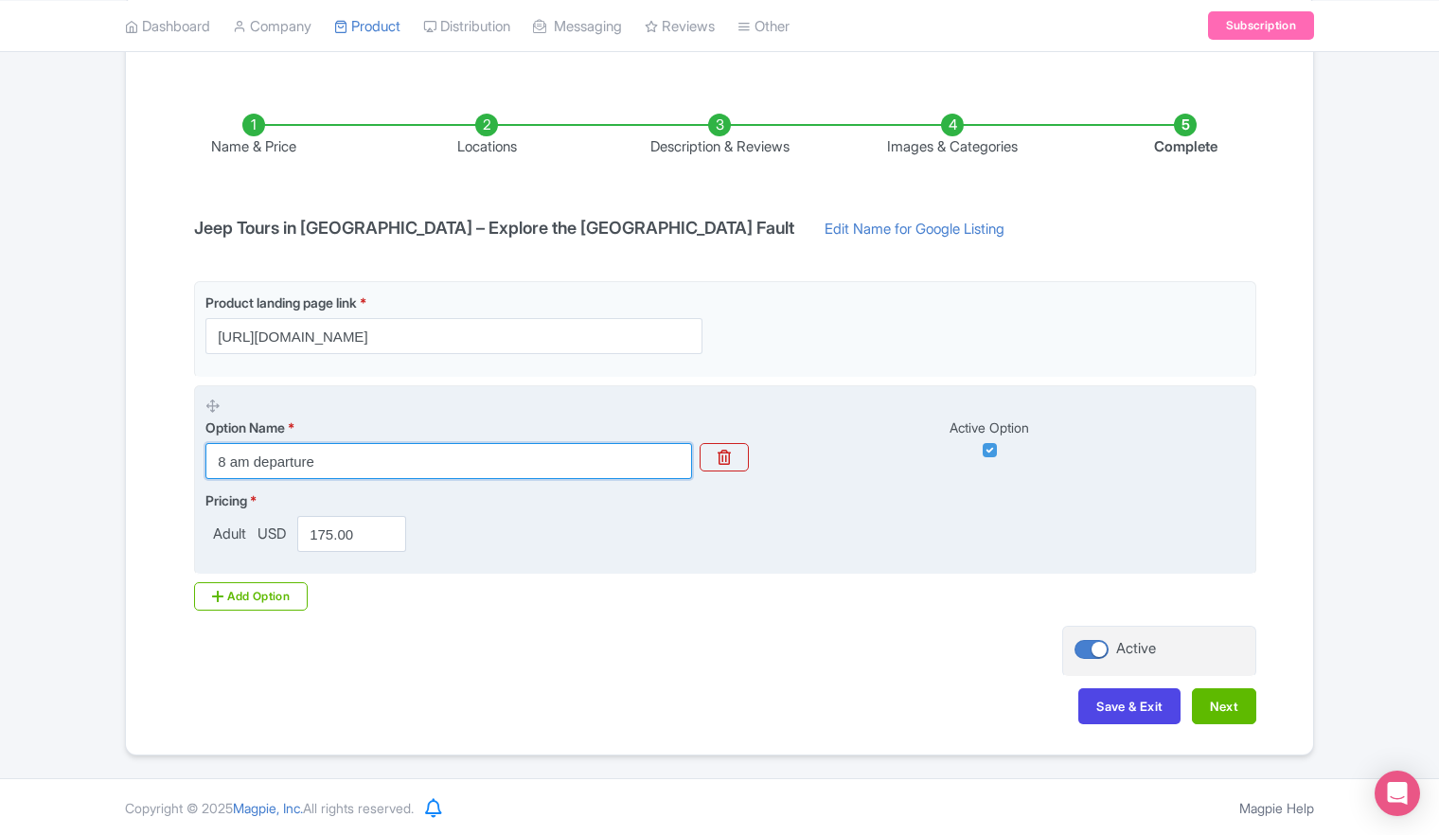
type input "8 am departure"
click at [572, 528] on div "Pricing * Adult USD 175.00" at bounding box center [725, 521] width 1040 height 62
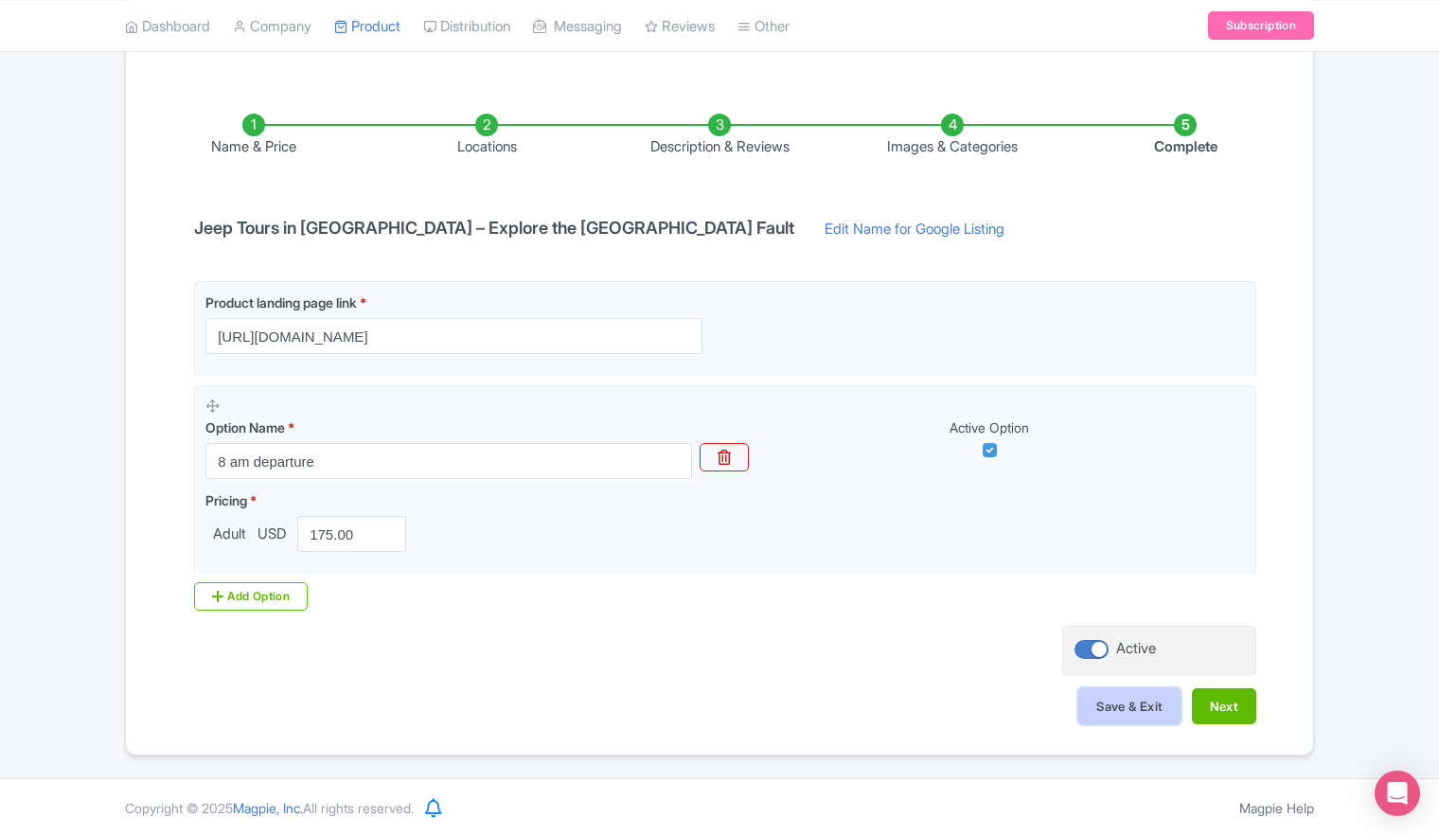
click at [1125, 710] on button "Save & Exit" at bounding box center [1129, 706] width 102 height 36
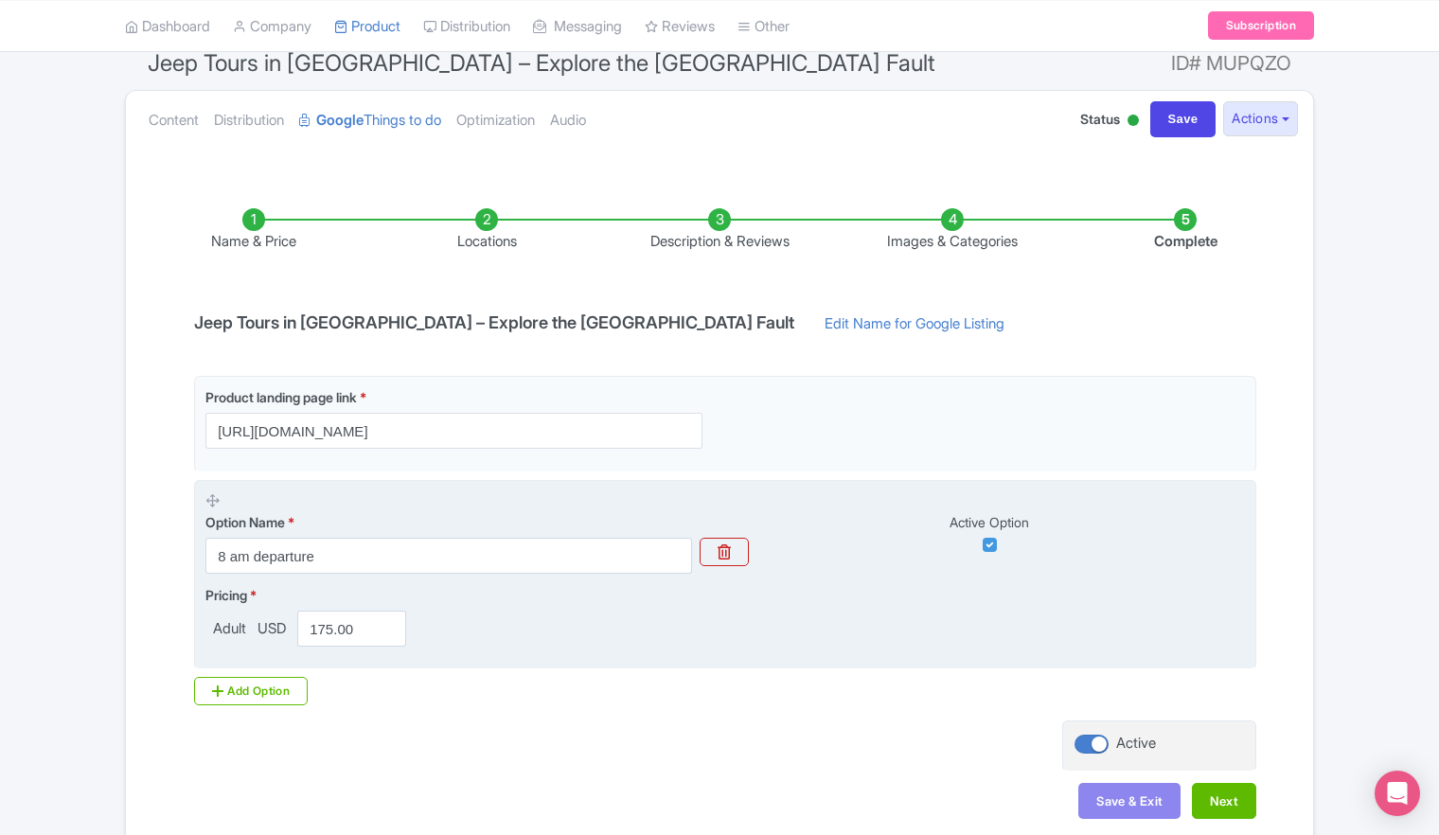
scroll to position [0, 0]
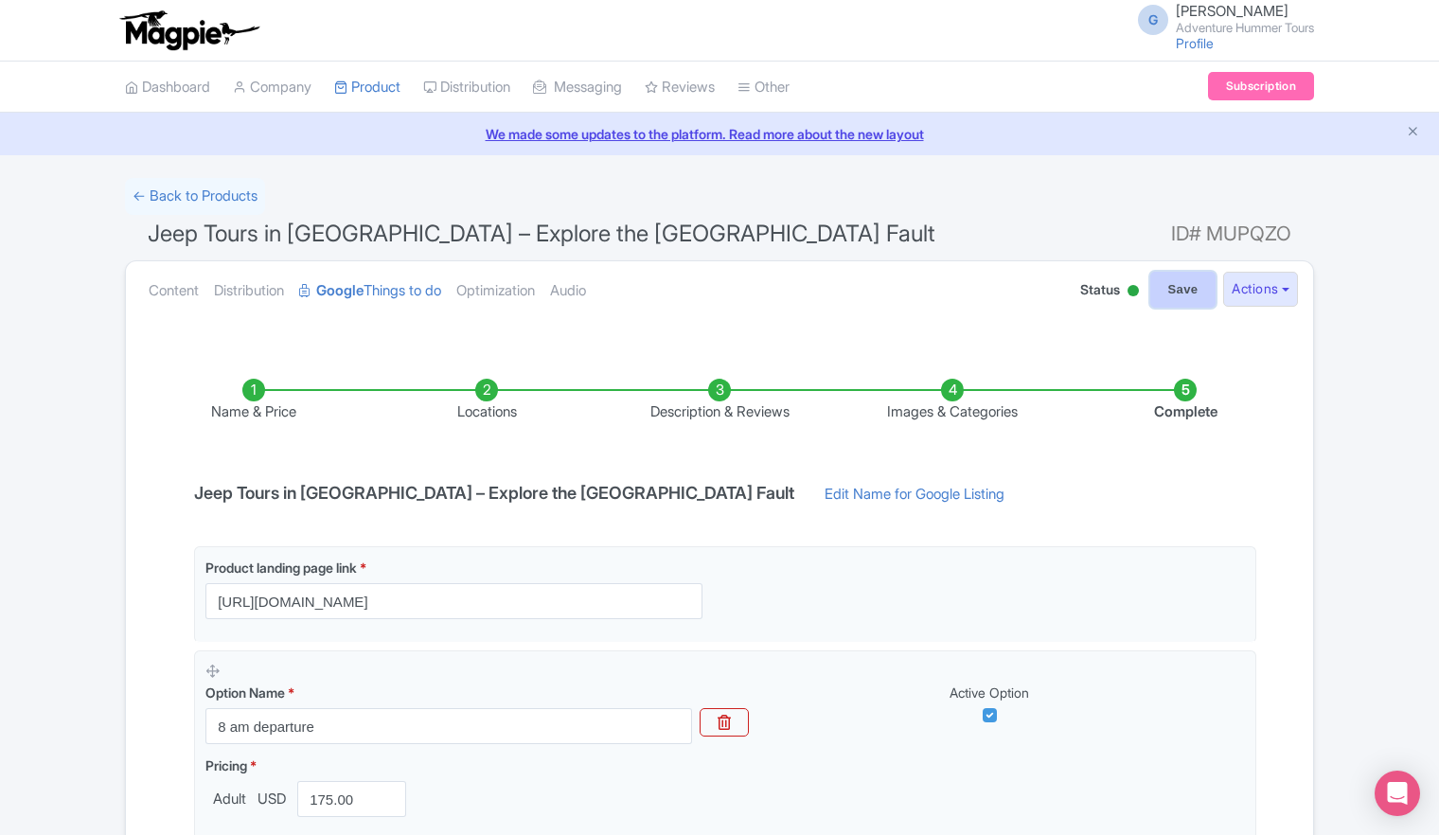
click at [1169, 291] on input "Save" at bounding box center [1183, 290] width 66 height 36
type input "Saving..."
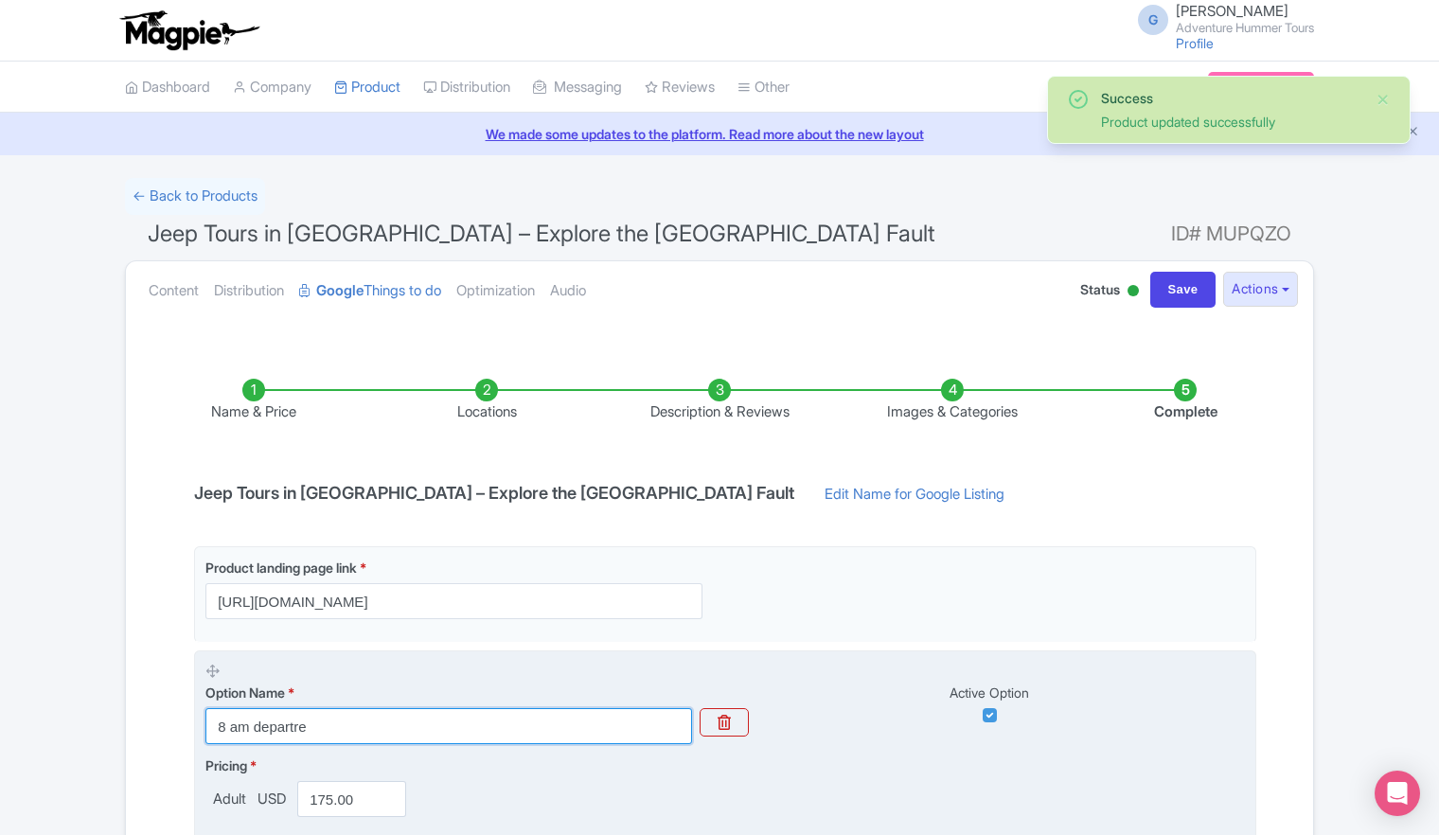
click at [292, 725] on input "8 am departre" at bounding box center [448, 726] width 487 height 36
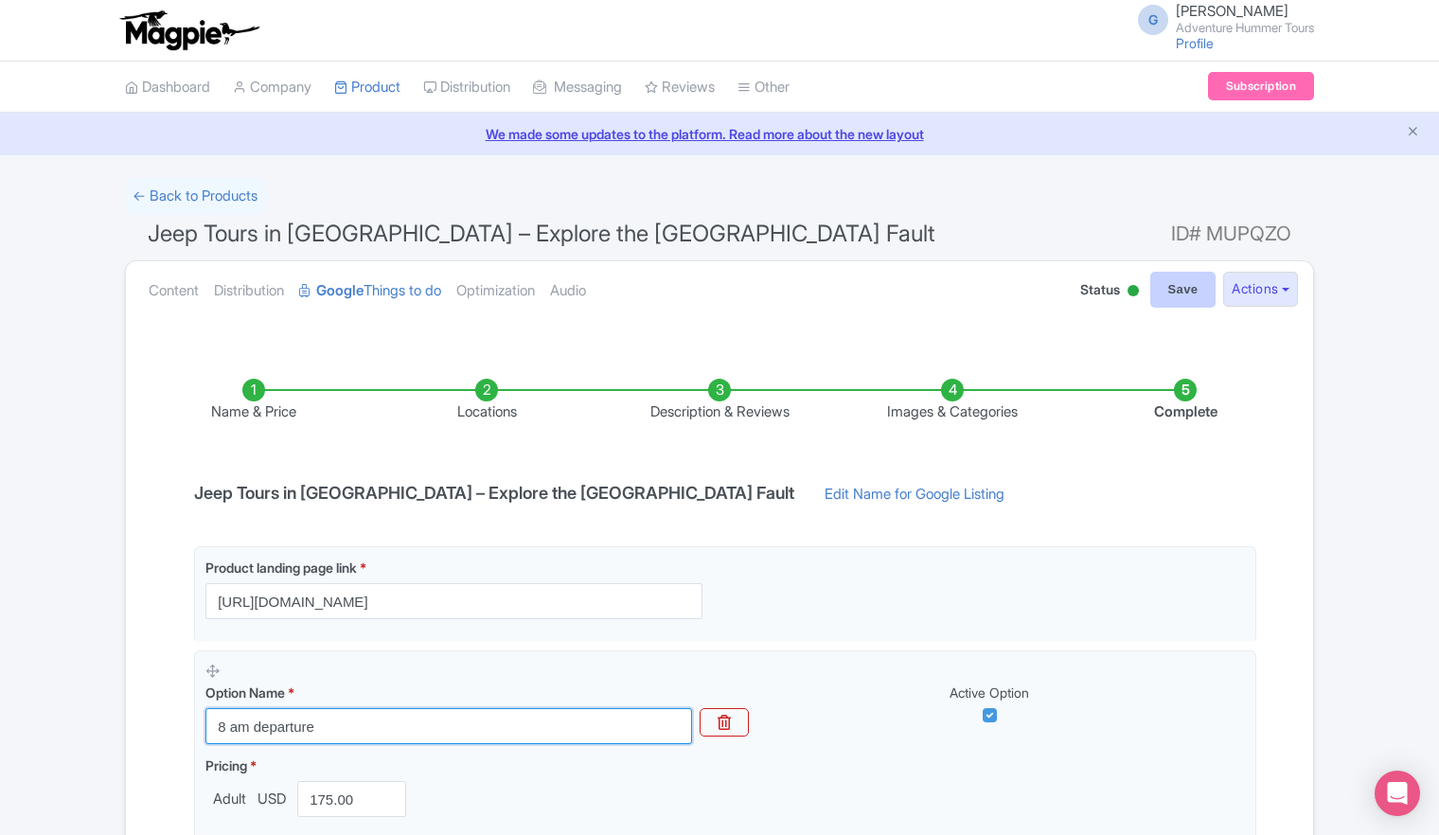
type input "8 am departure"
click at [1175, 290] on input "Save" at bounding box center [1183, 290] width 66 height 36
type input "Saving..."
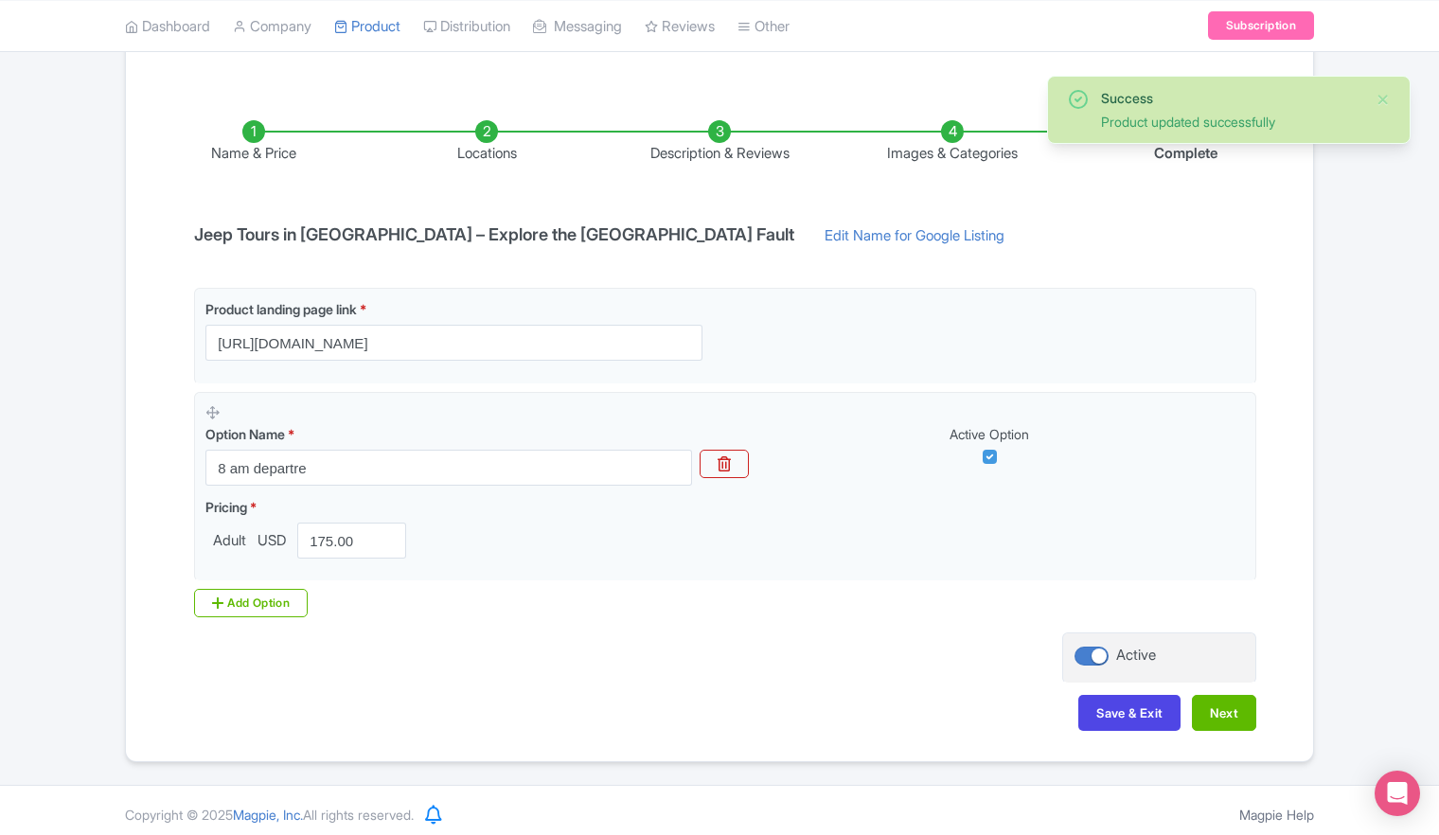
scroll to position [265, 0]
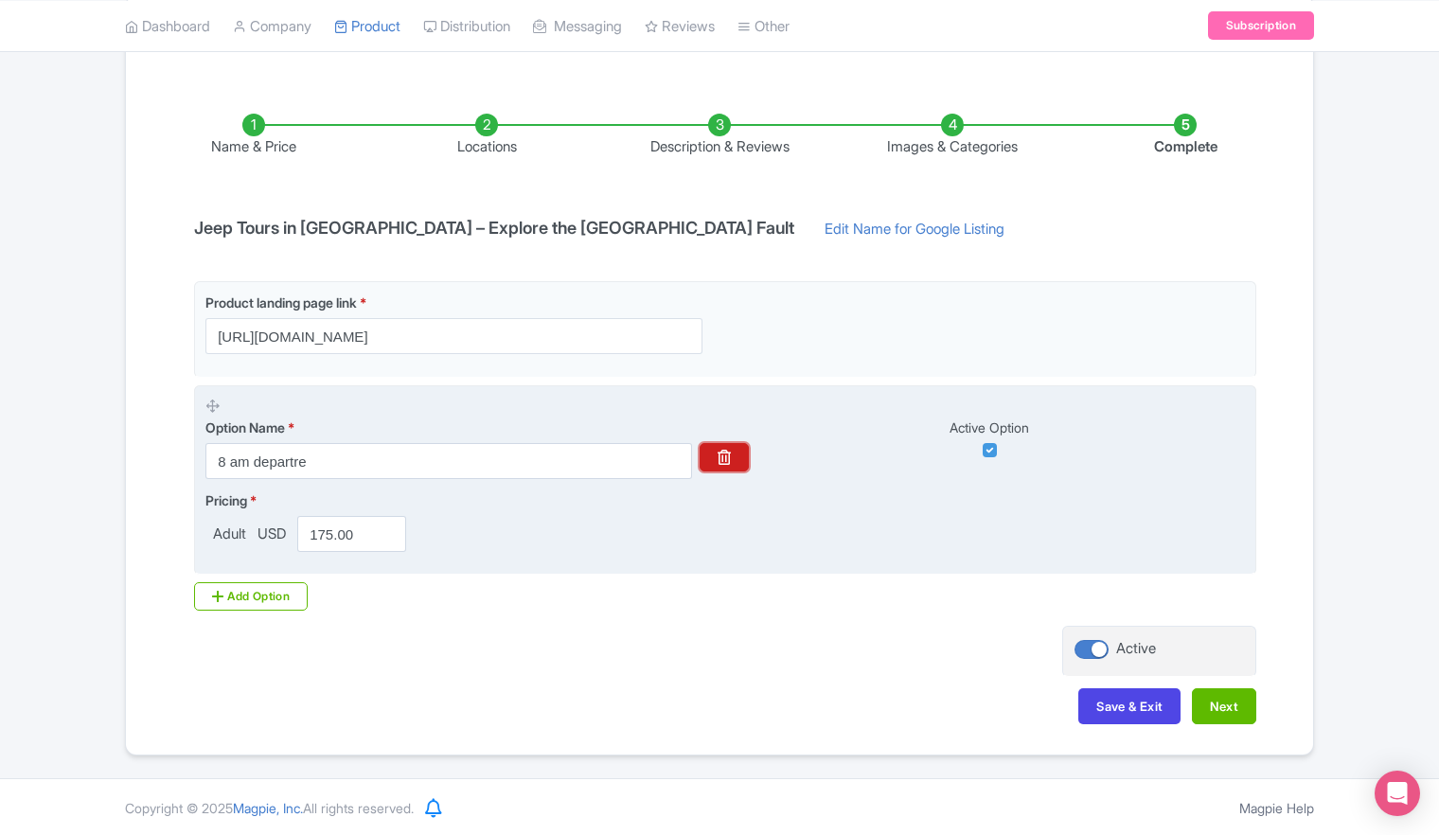
click at [727, 454] on icon "button" at bounding box center [724, 457] width 13 height 15
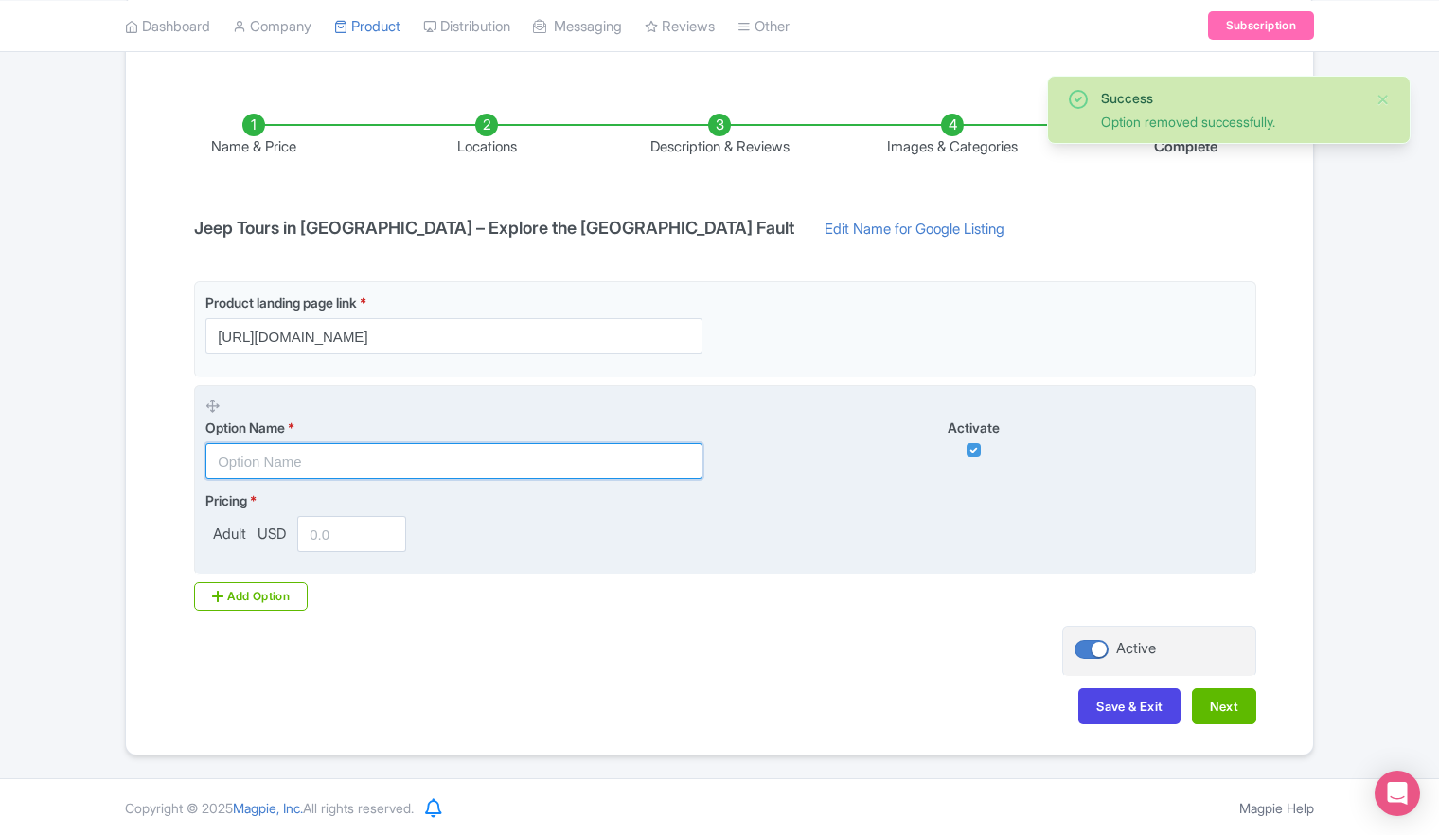
click at [617, 471] on input "text" at bounding box center [453, 461] width 497 height 36
type input "8 am departure"
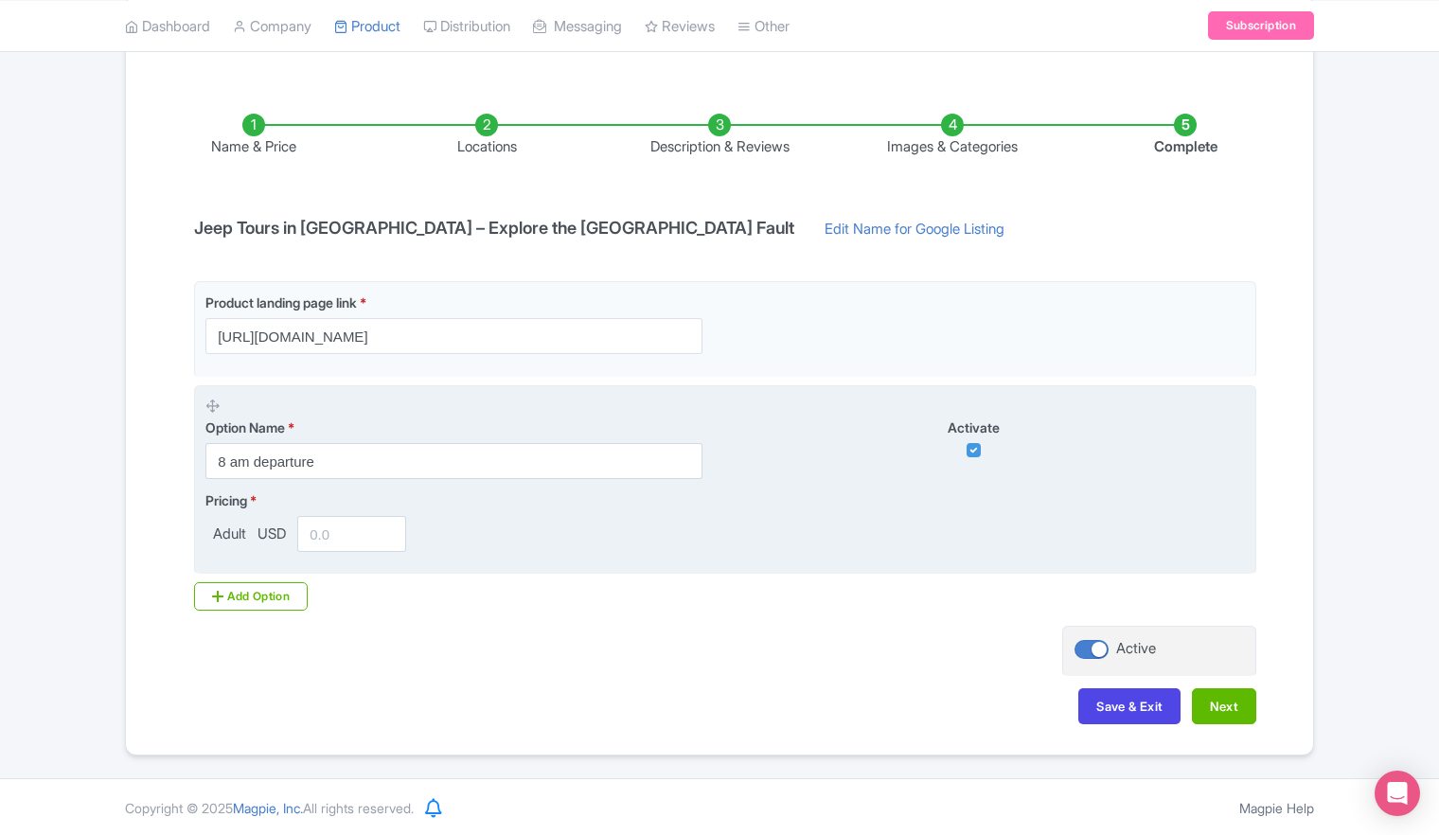
click at [560, 532] on div "Pricing * Adult USD" at bounding box center [725, 521] width 1040 height 62
click at [333, 533] on input "number" at bounding box center [351, 534] width 109 height 36
type input "175"
click at [617, 529] on div "Pricing * Adult USD 175" at bounding box center [725, 521] width 1040 height 62
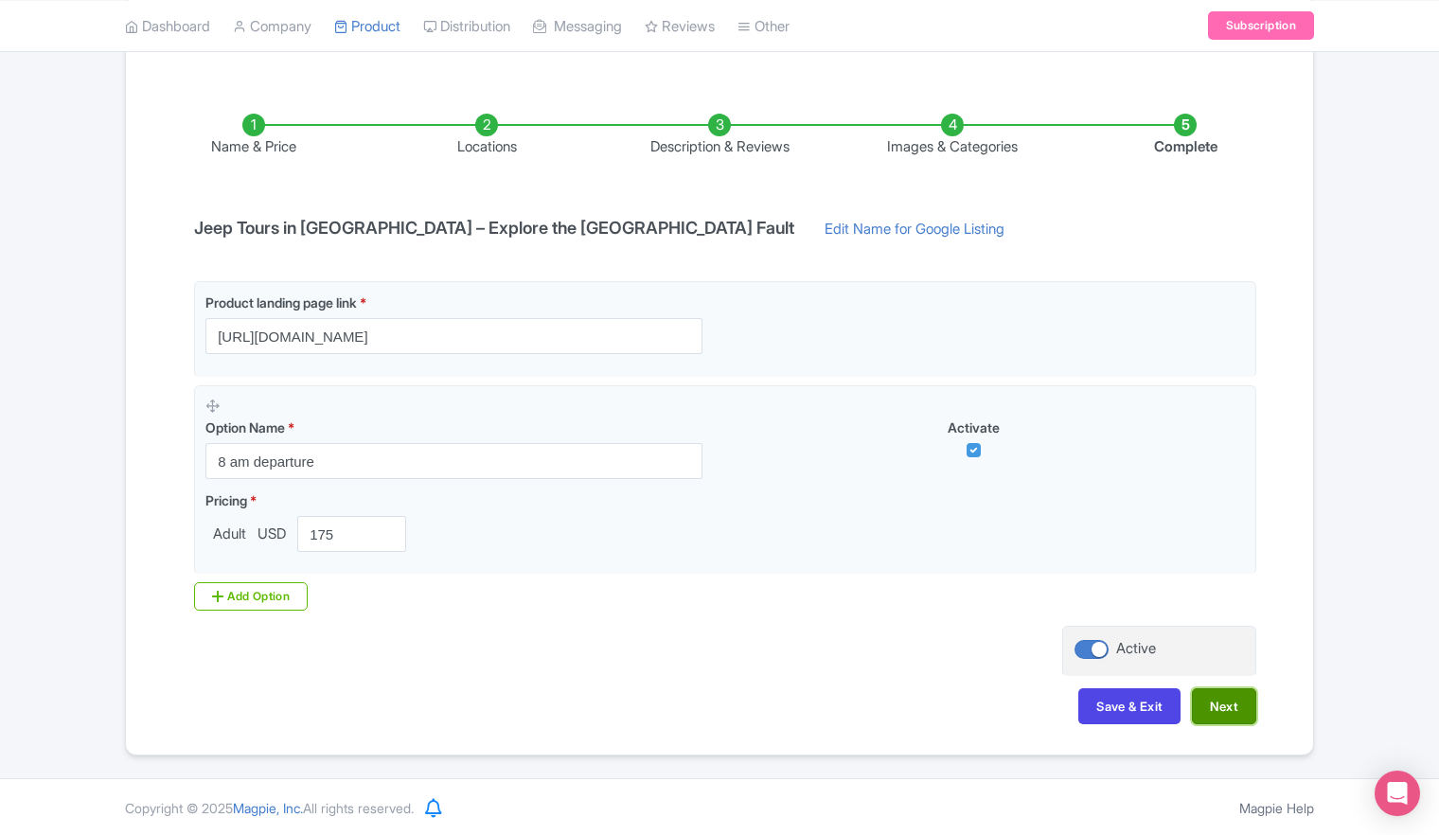
click at [1221, 704] on button "Next" at bounding box center [1224, 706] width 64 height 36
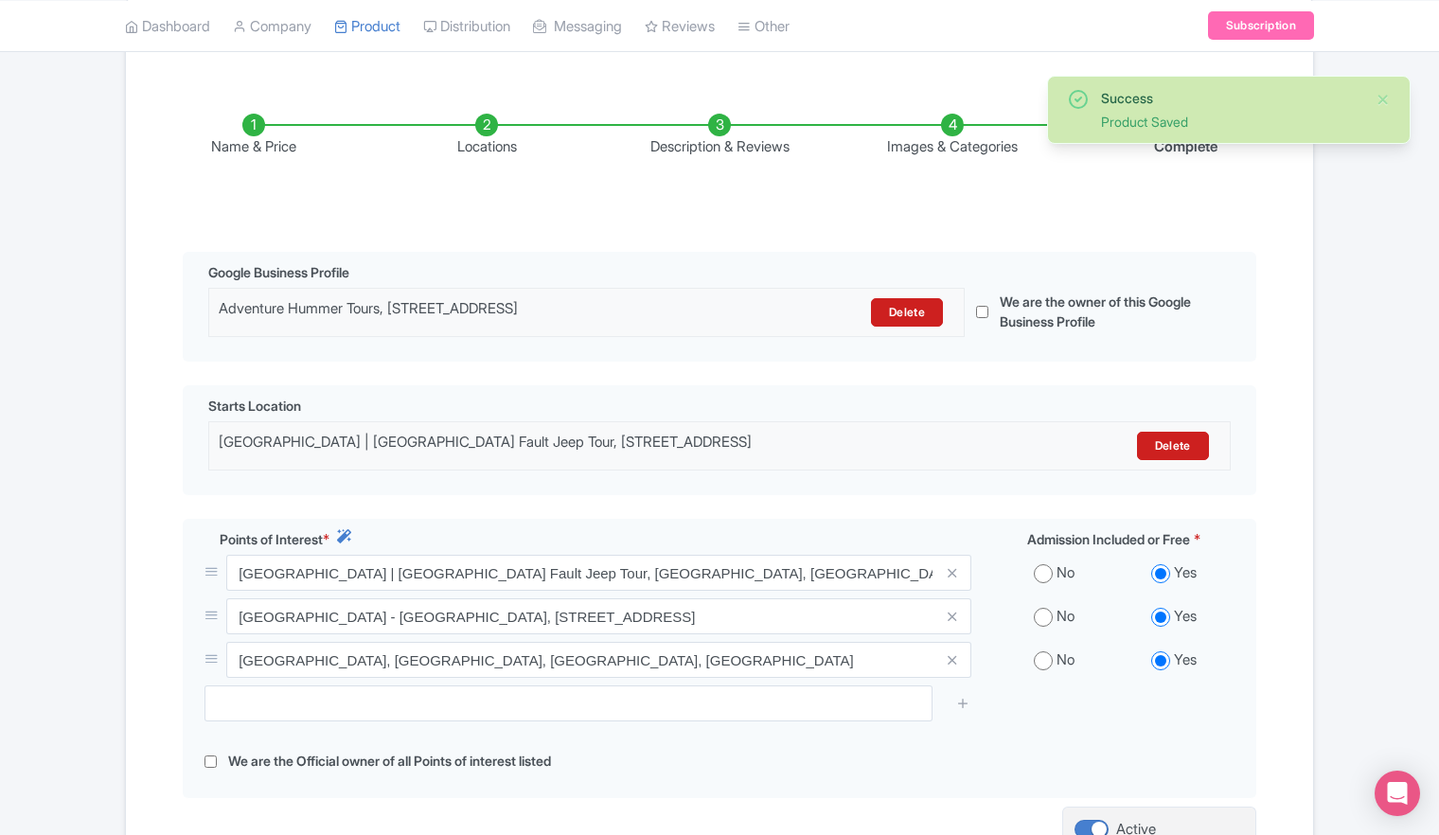
click at [1221, 704] on div at bounding box center [719, 710] width 1053 height 50
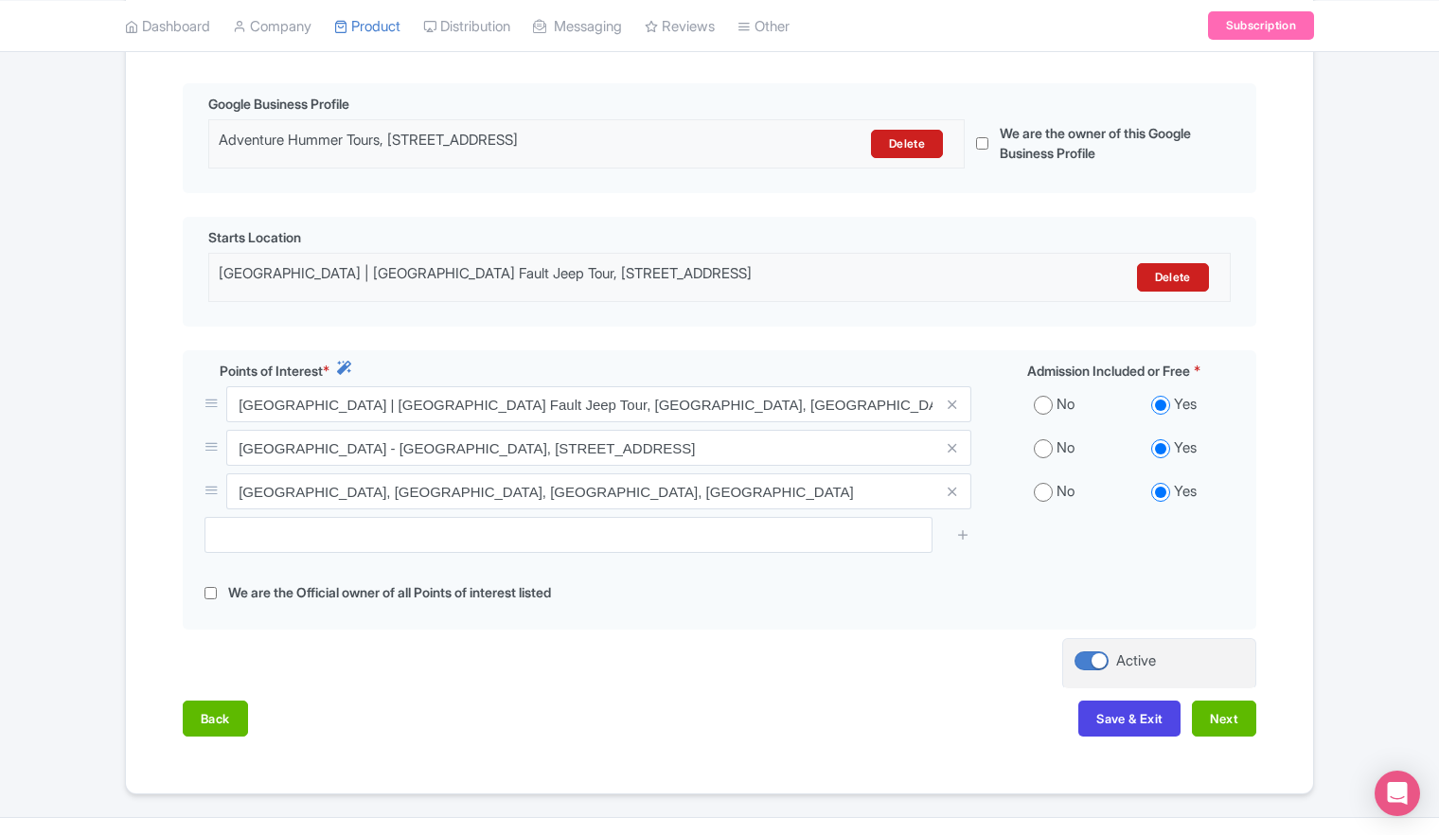
scroll to position [473, 0]
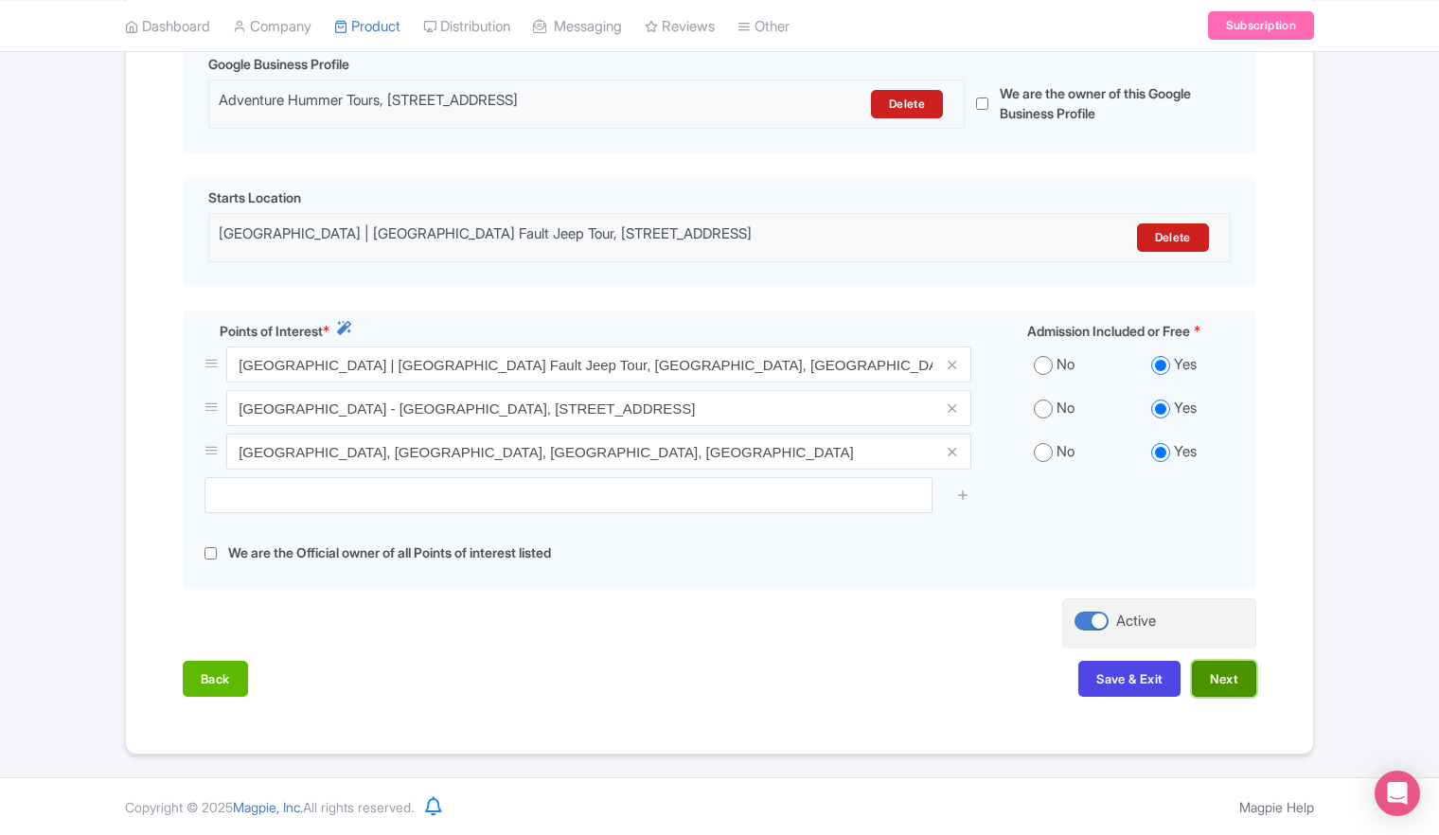
click at [1224, 683] on button "Next" at bounding box center [1224, 679] width 64 height 36
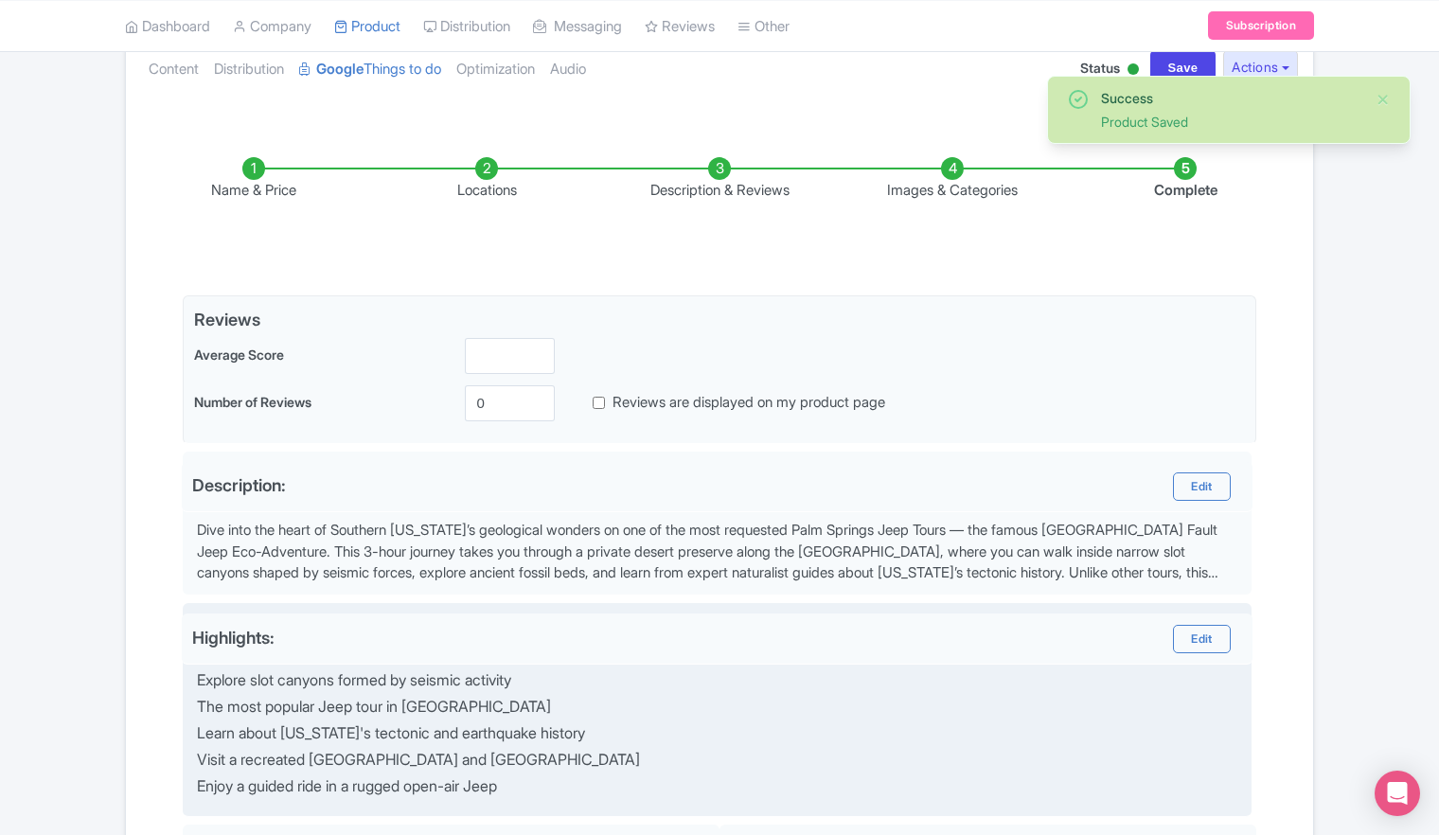
scroll to position [189, 0]
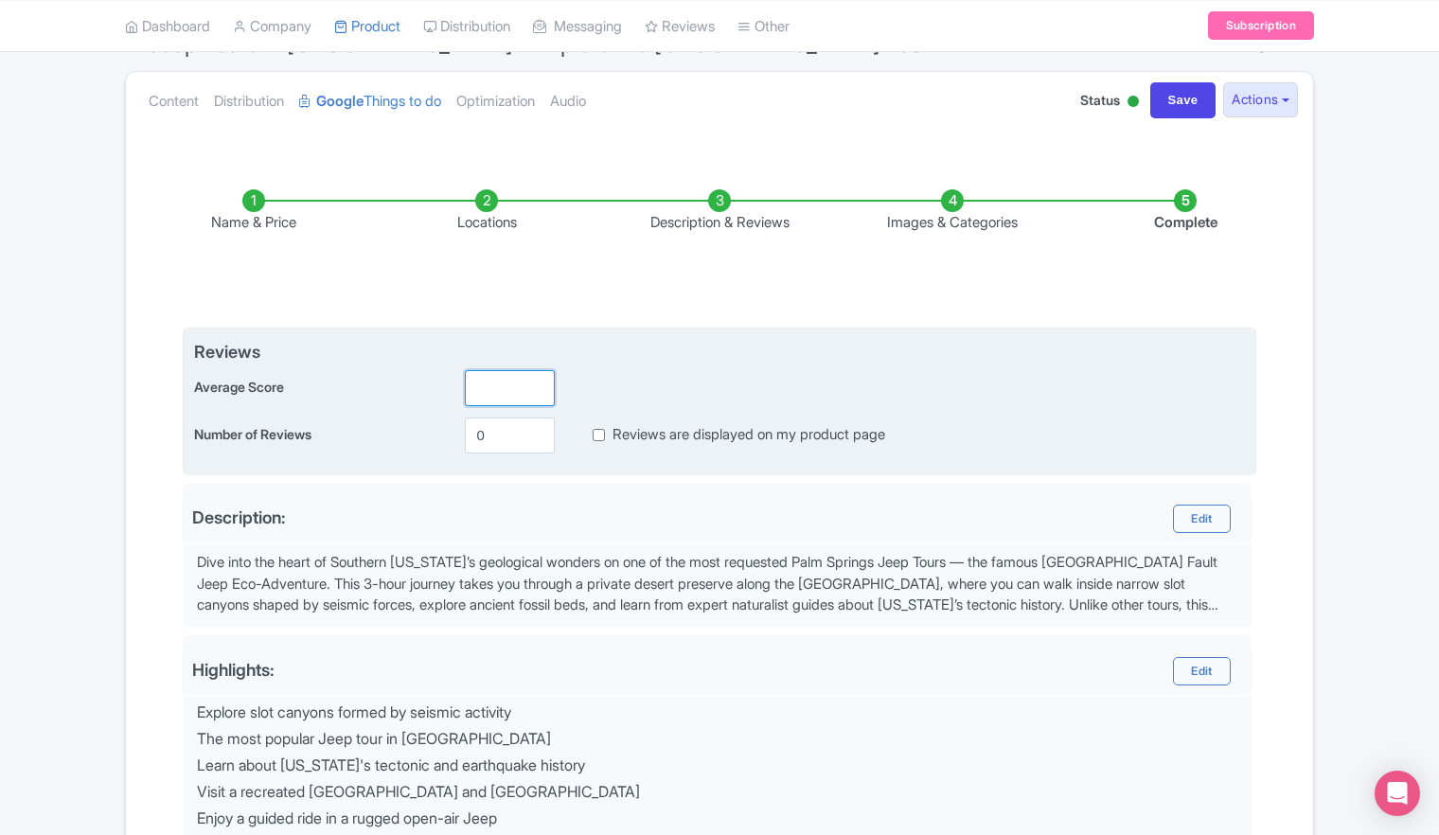
click at [516, 381] on input "number" at bounding box center [510, 388] width 90 height 36
type input "2"
type input "1764"
drag, startPoint x: 507, startPoint y: 389, endPoint x: 476, endPoint y: 389, distance: 31.2
click at [476, 389] on input "1764" at bounding box center [510, 388] width 90 height 36
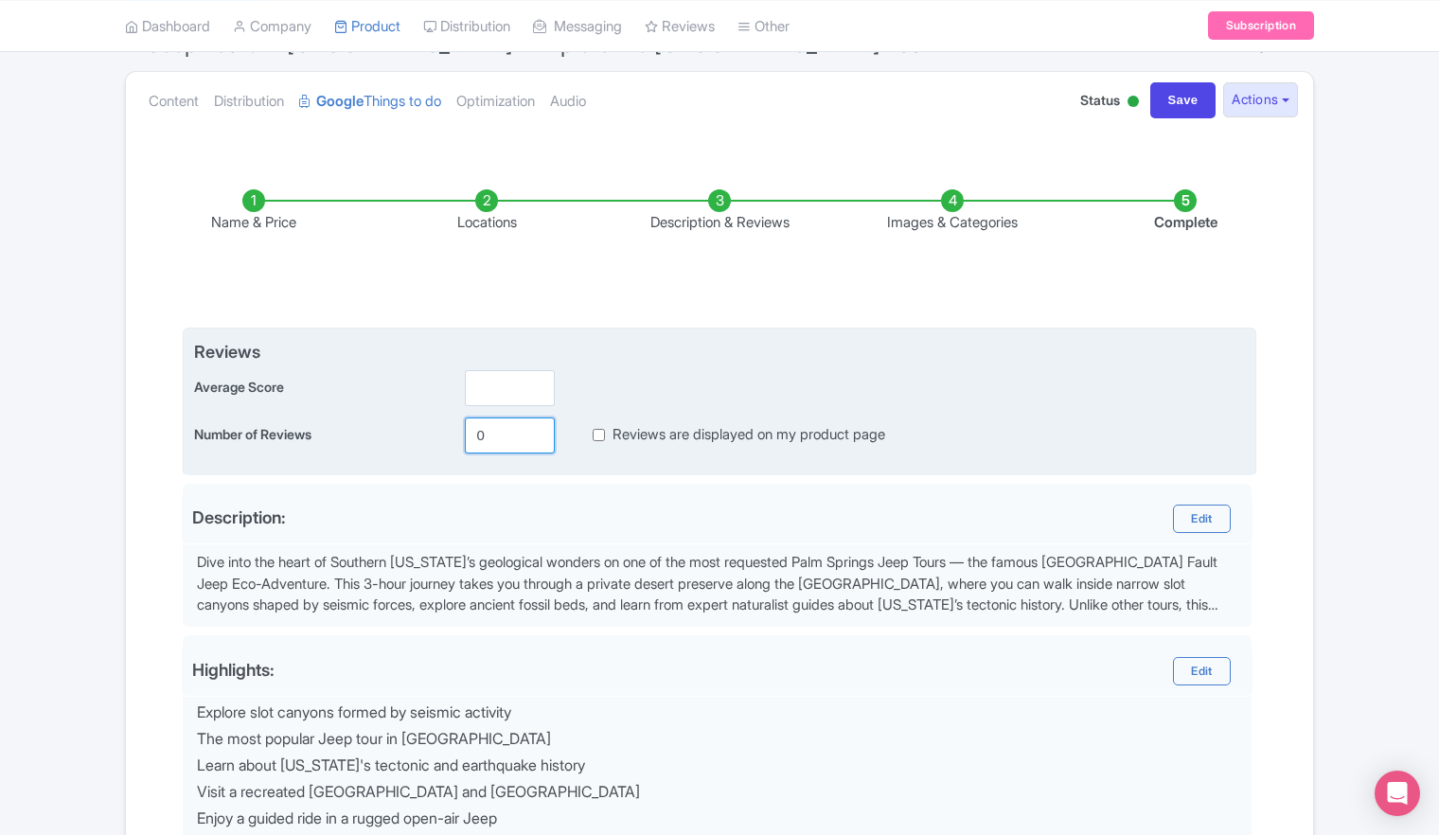
click at [490, 437] on input "0" at bounding box center [510, 436] width 90 height 36
drag, startPoint x: 490, startPoint y: 437, endPoint x: 462, endPoint y: 434, distance: 28.7
click at [462, 434] on div "0" at bounding box center [509, 436] width 105 height 36
paste input "1764"
type input "1764"
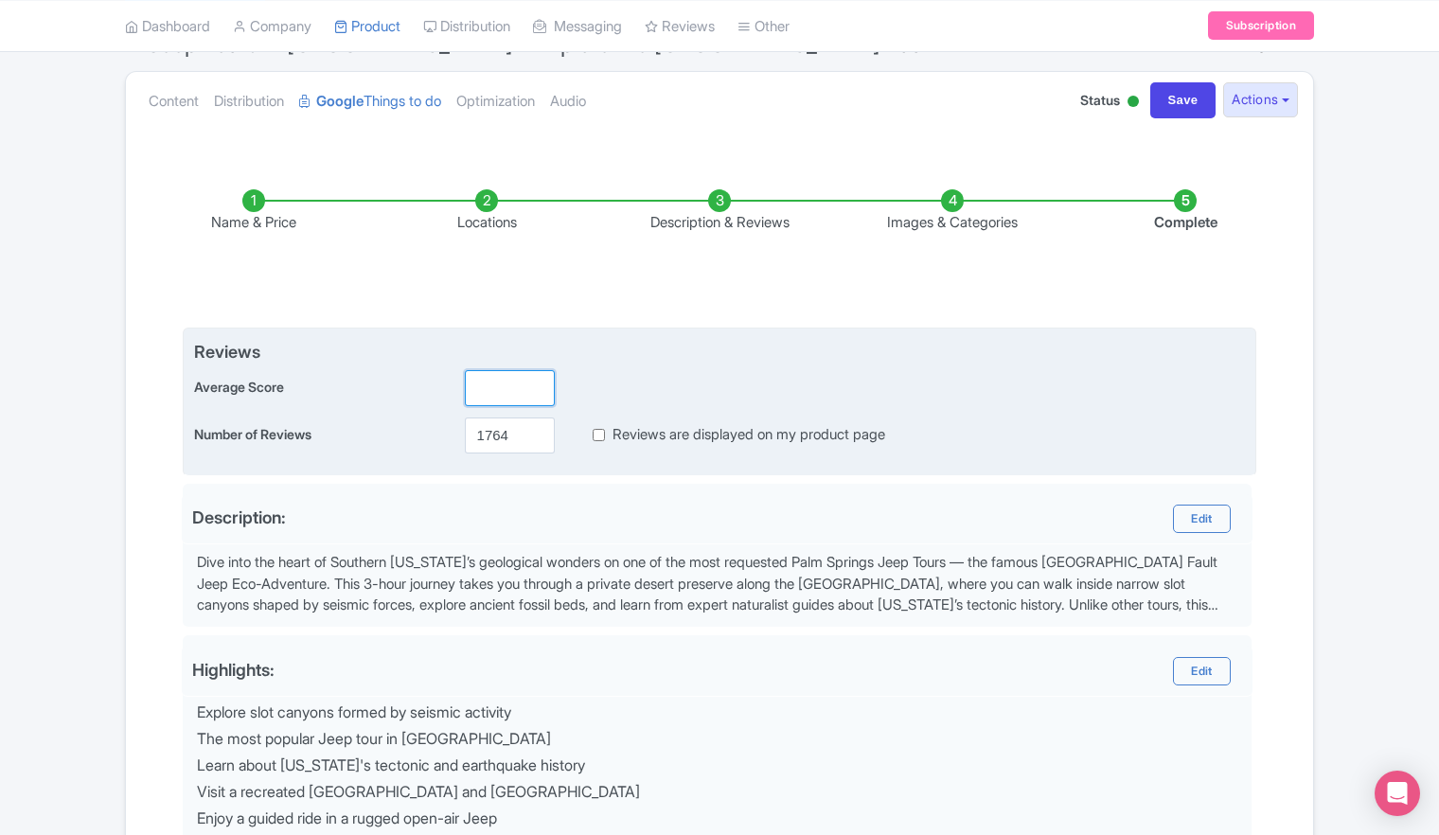
click at [498, 391] on input "number" at bounding box center [510, 388] width 90 height 36
type input "4.8"
click at [667, 389] on div "Average Score 4.8" at bounding box center [719, 388] width 1051 height 36
click at [594, 434] on input "Reviews are displayed on my product page" at bounding box center [599, 435] width 12 height 22
checkbox input "true"
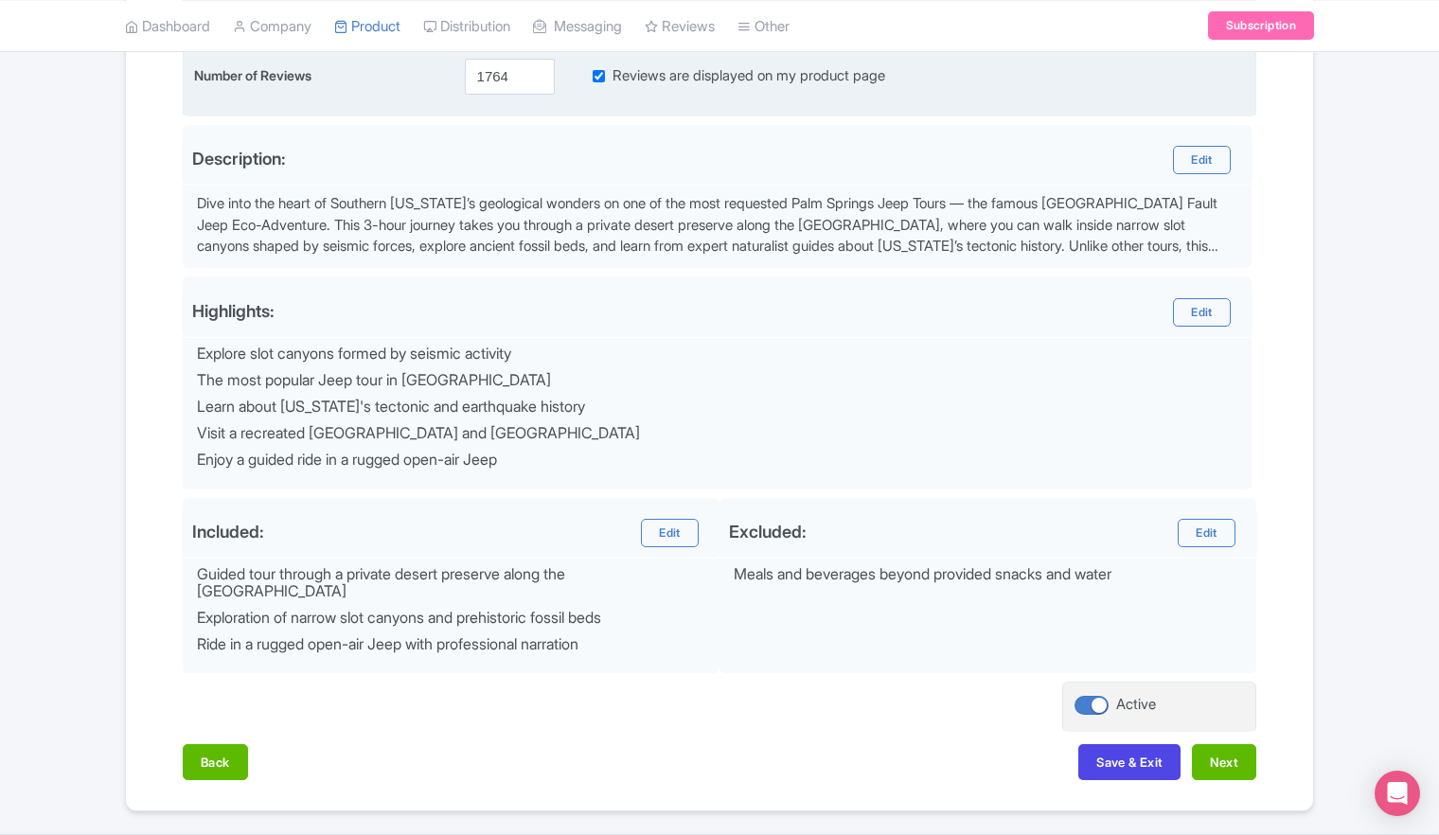
scroll to position [568, 0]
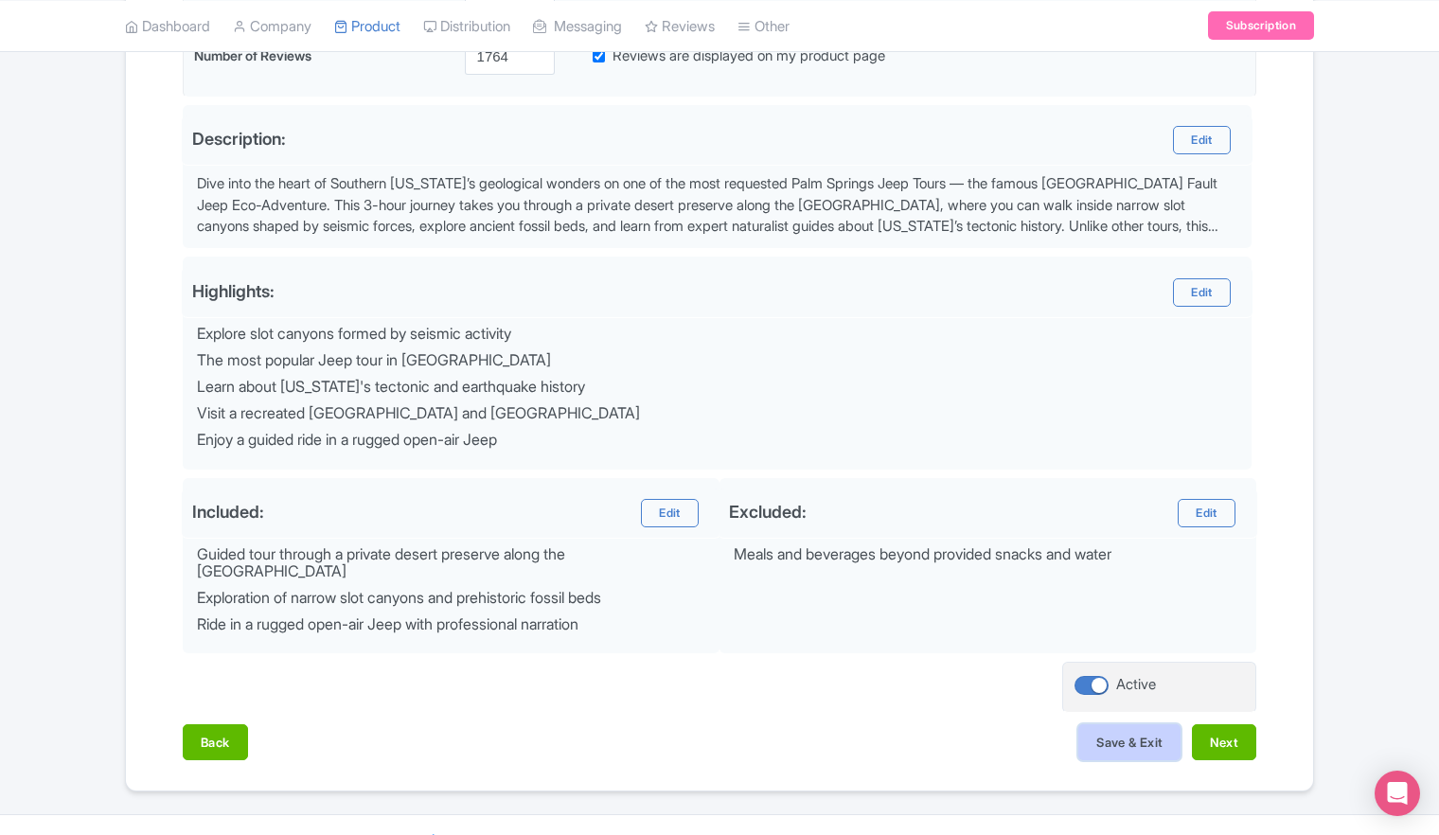
click at [1119, 748] on button "Save & Exit" at bounding box center [1129, 742] width 102 height 36
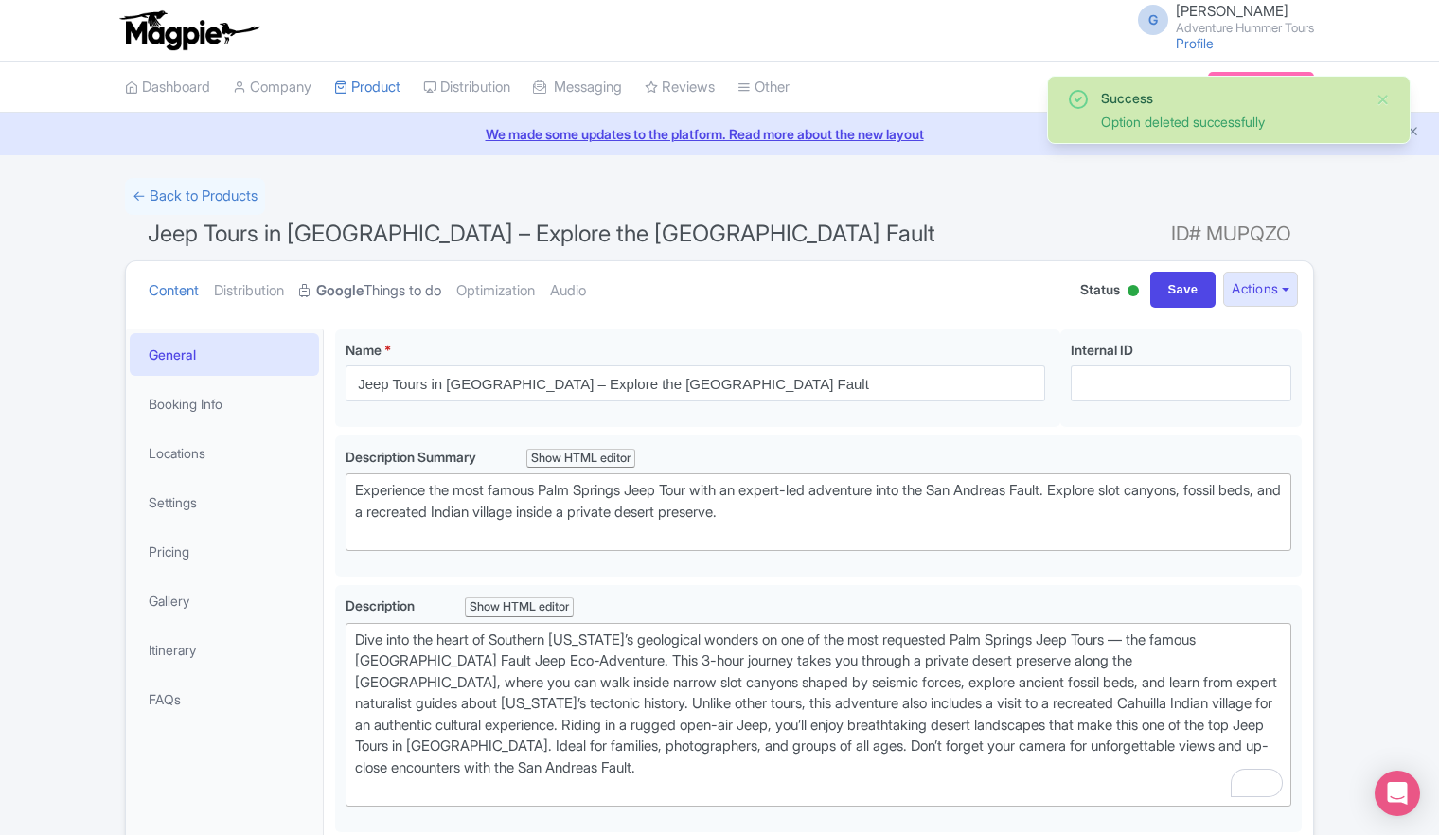
click at [427, 287] on link "Google Things to do" at bounding box center [370, 291] width 142 height 60
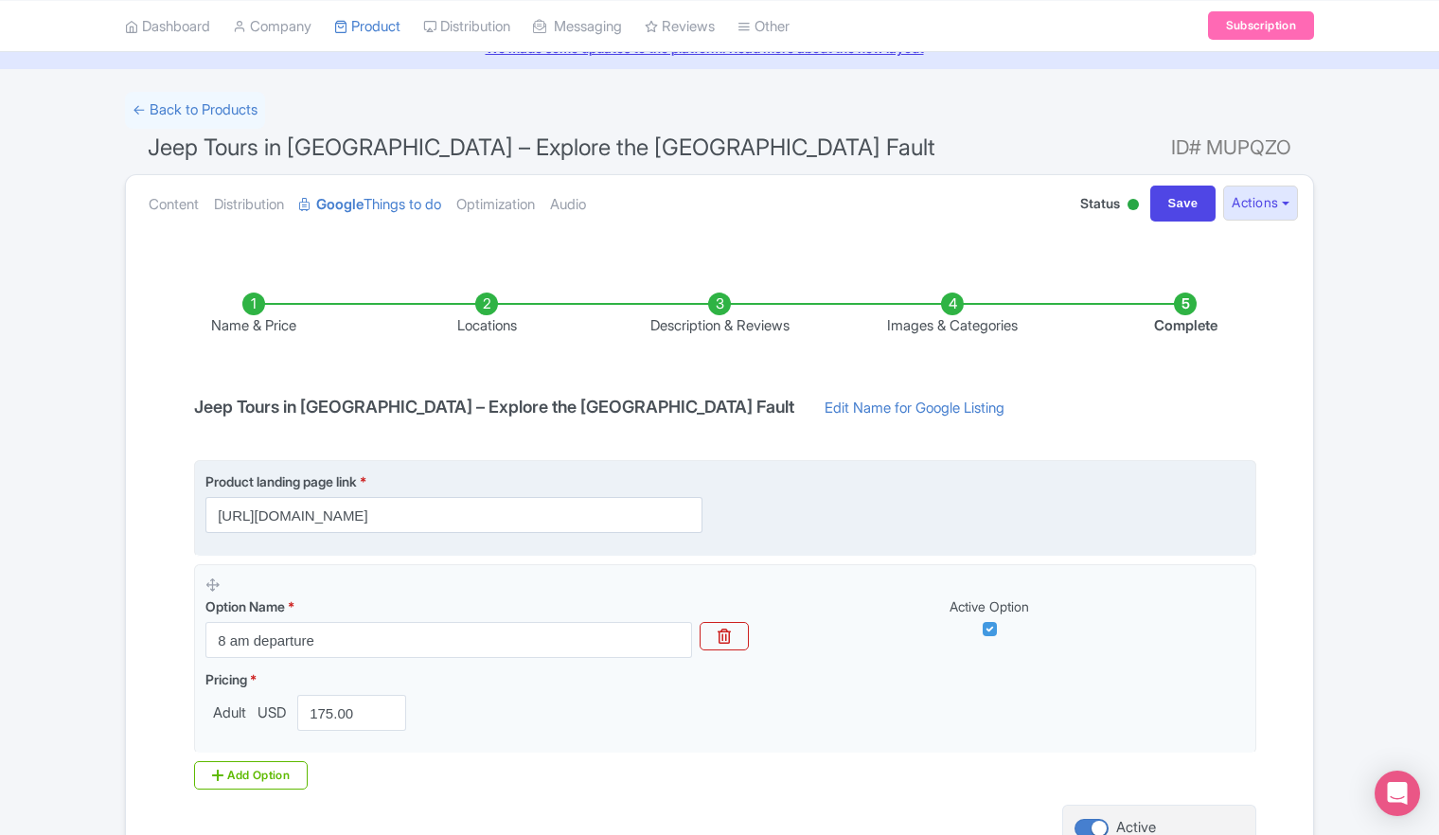
scroll to position [265, 0]
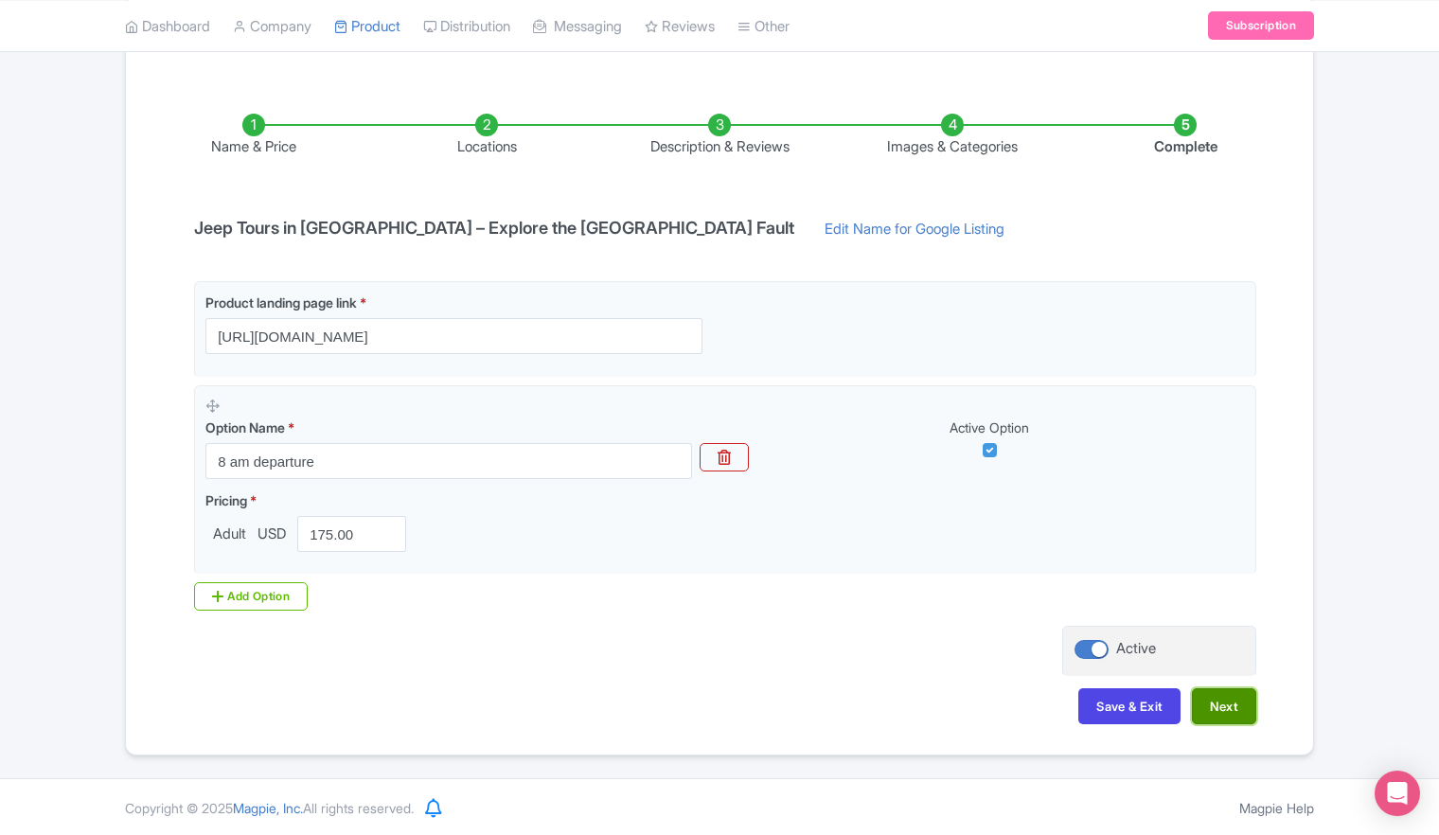
click at [1223, 704] on button "Next" at bounding box center [1224, 706] width 64 height 36
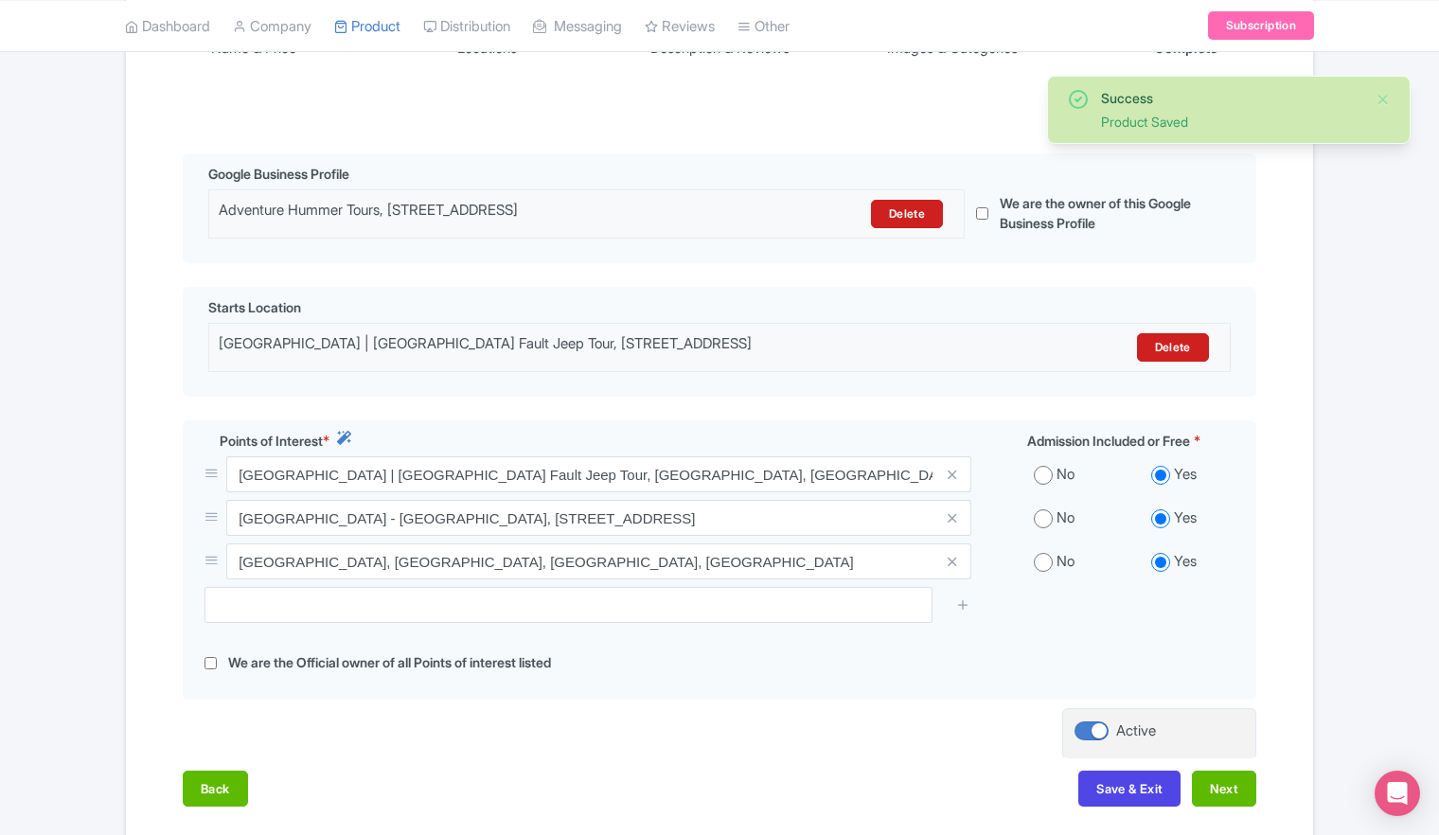
scroll to position [473, 0]
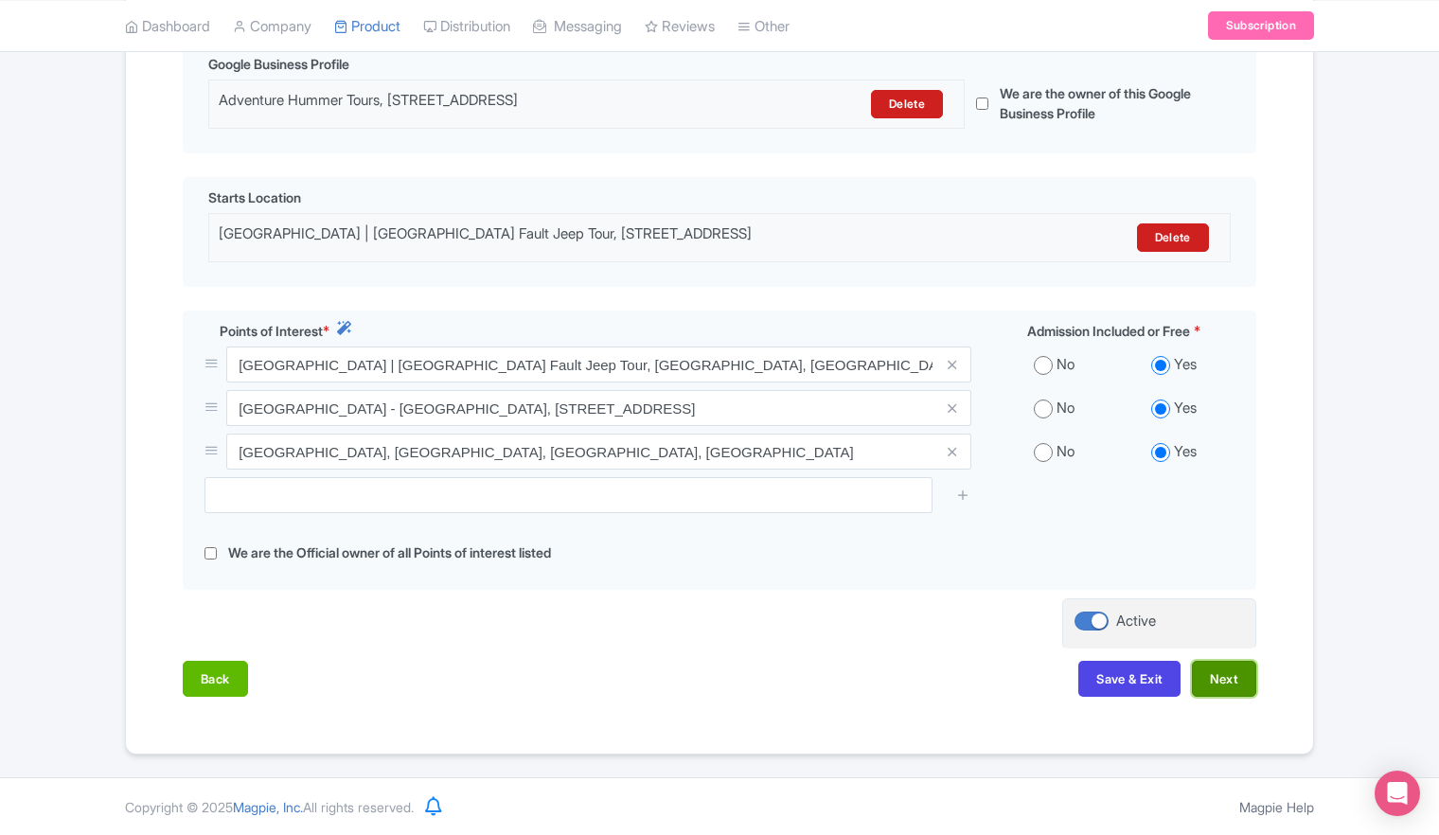
click at [1230, 683] on button "Next" at bounding box center [1224, 679] width 64 height 36
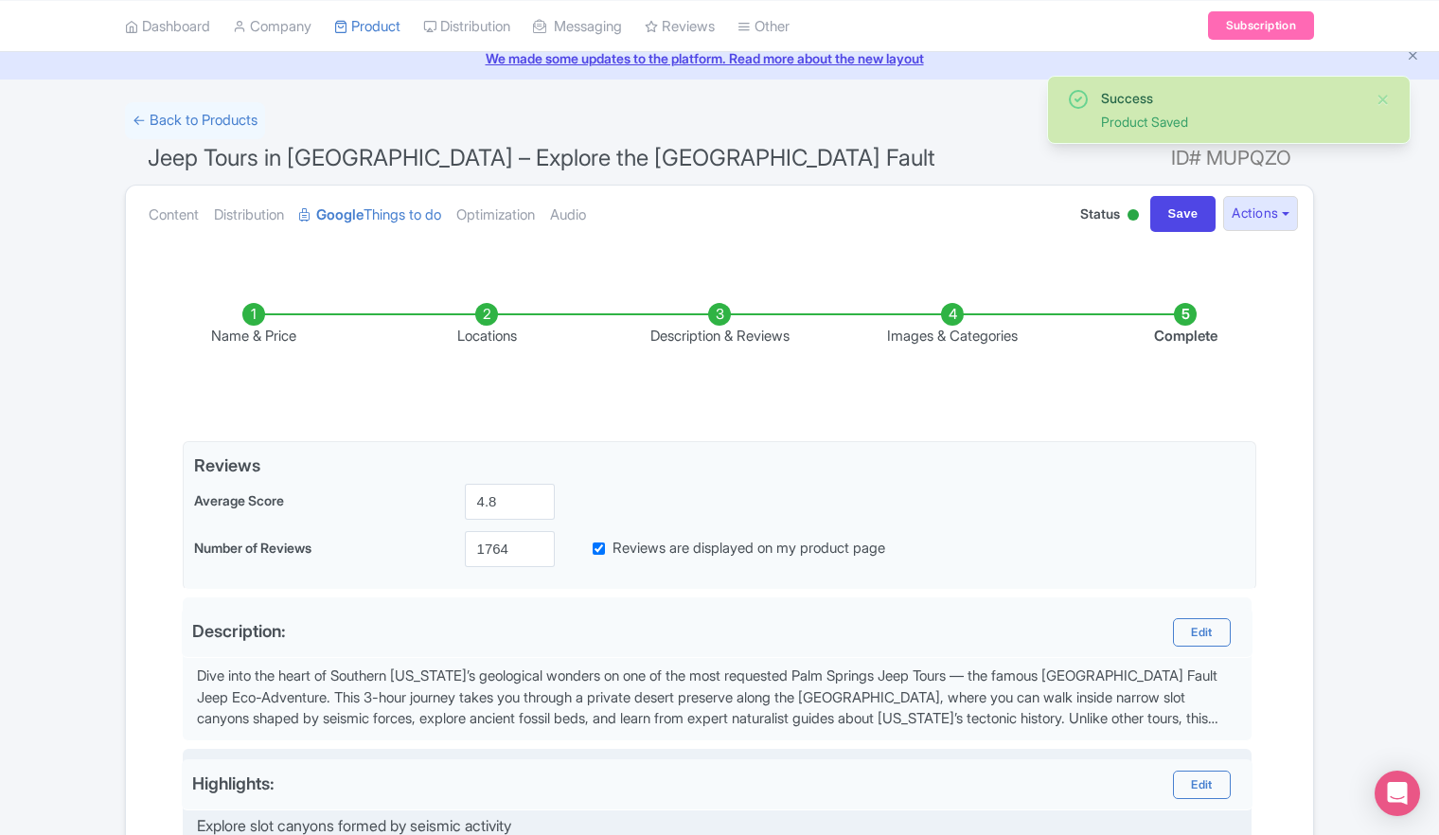
scroll to position [0, 0]
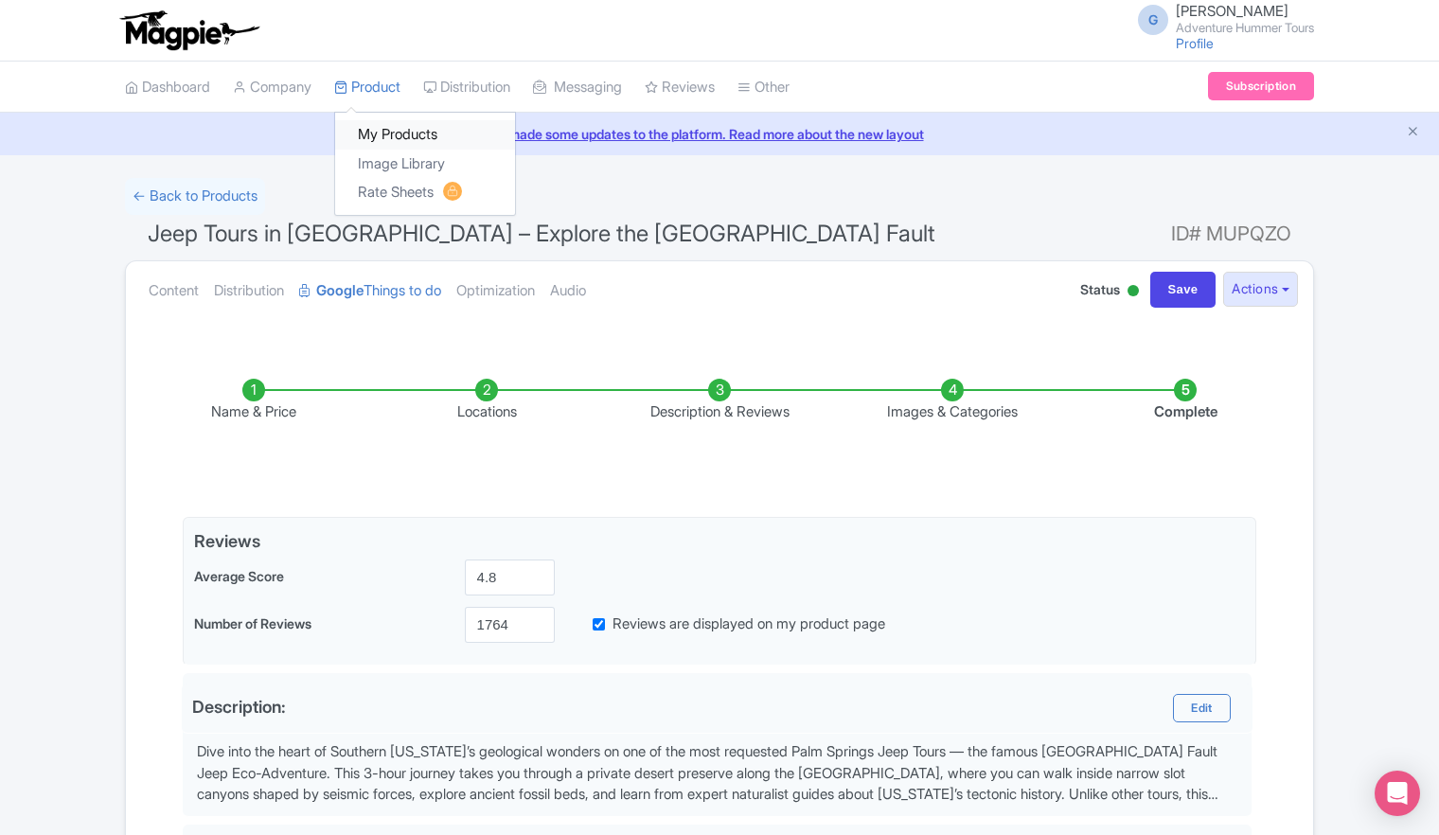
click at [402, 140] on link "My Products" at bounding box center [425, 134] width 180 height 29
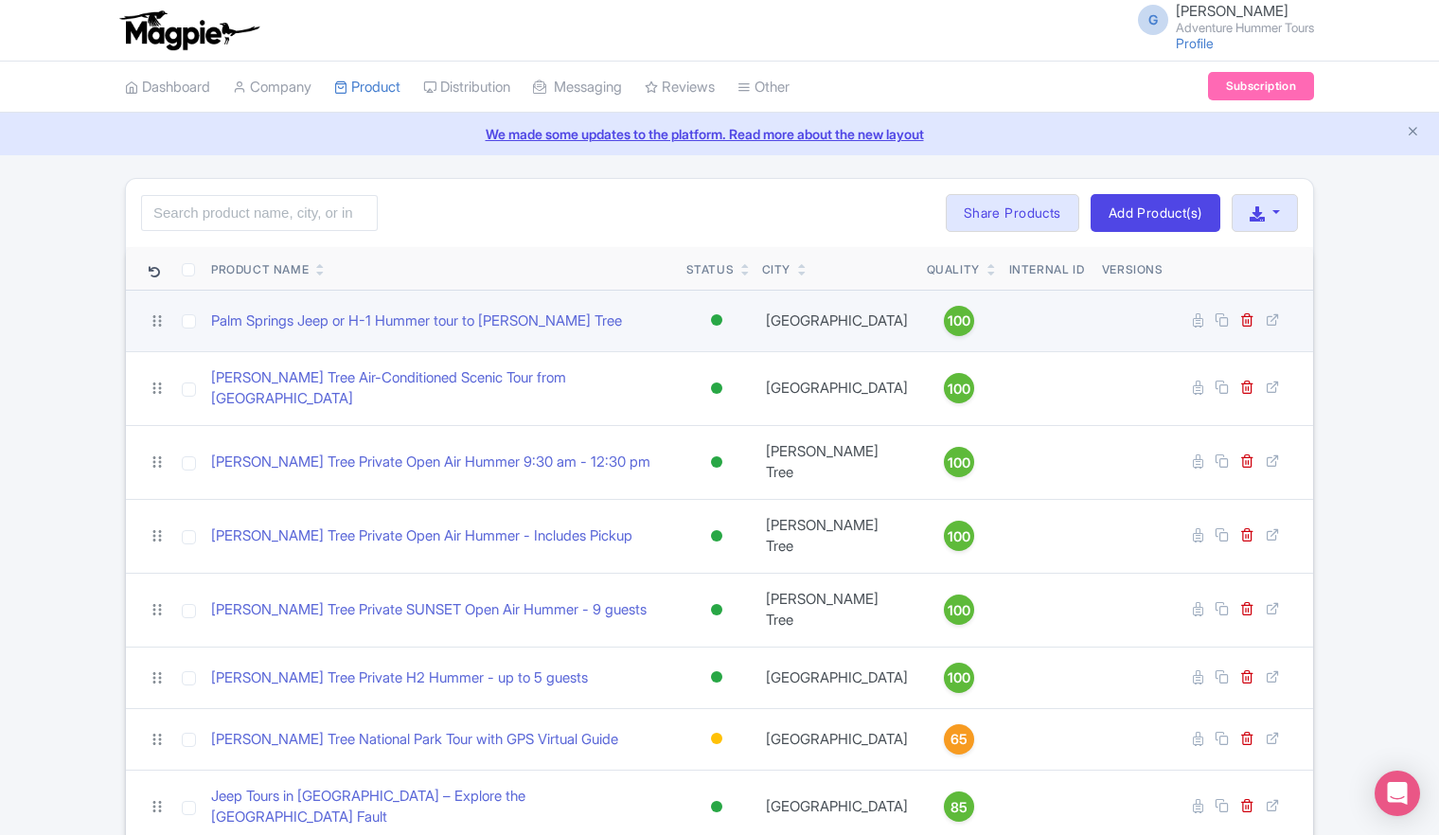
scroll to position [27, 0]
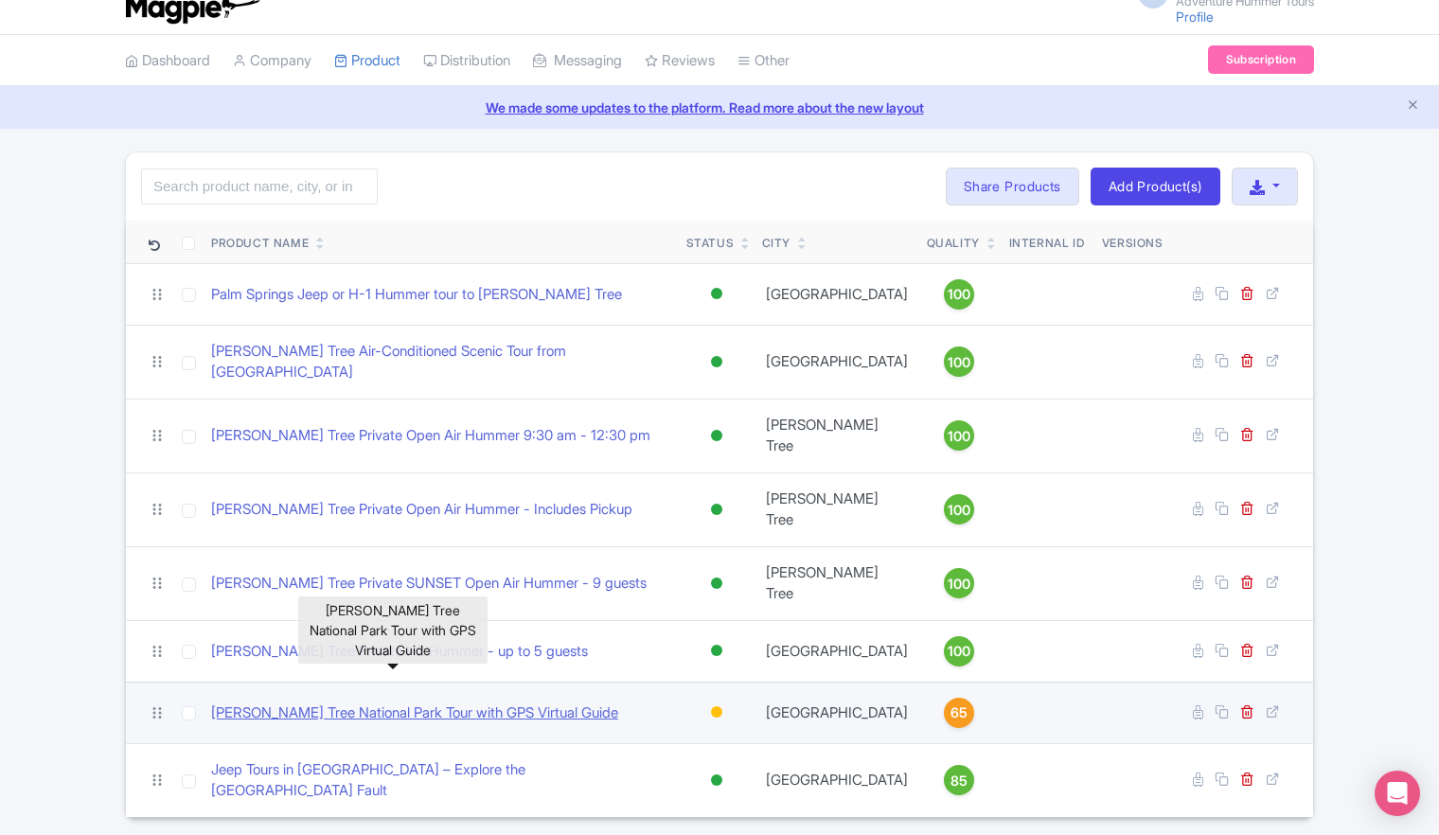
click at [462, 703] on link "[PERSON_NAME] Tree National Park Tour with GPS Virtual Guide" at bounding box center [414, 714] width 407 height 22
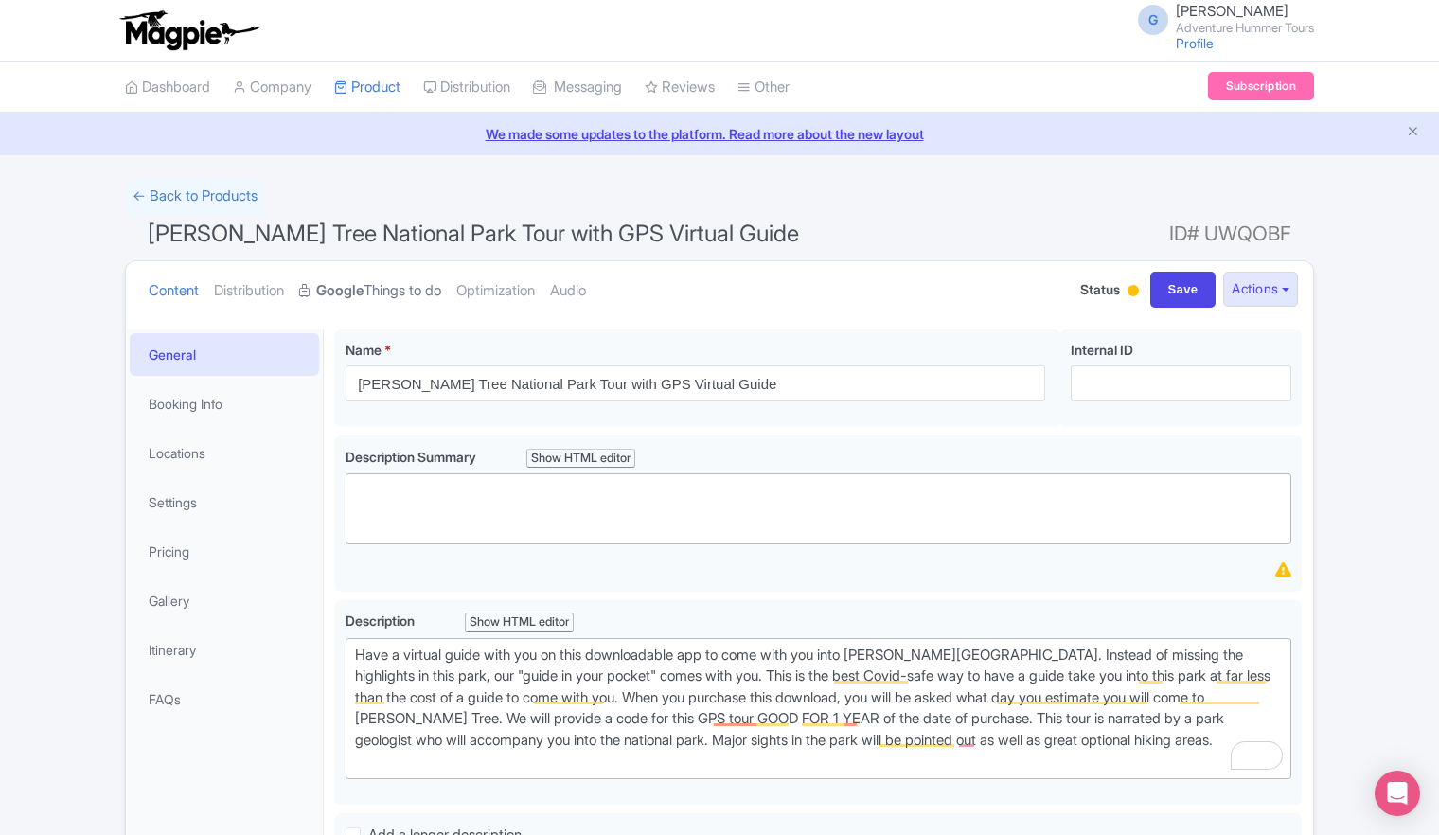
click at [401, 288] on link "Google Things to do" at bounding box center [370, 291] width 142 height 60
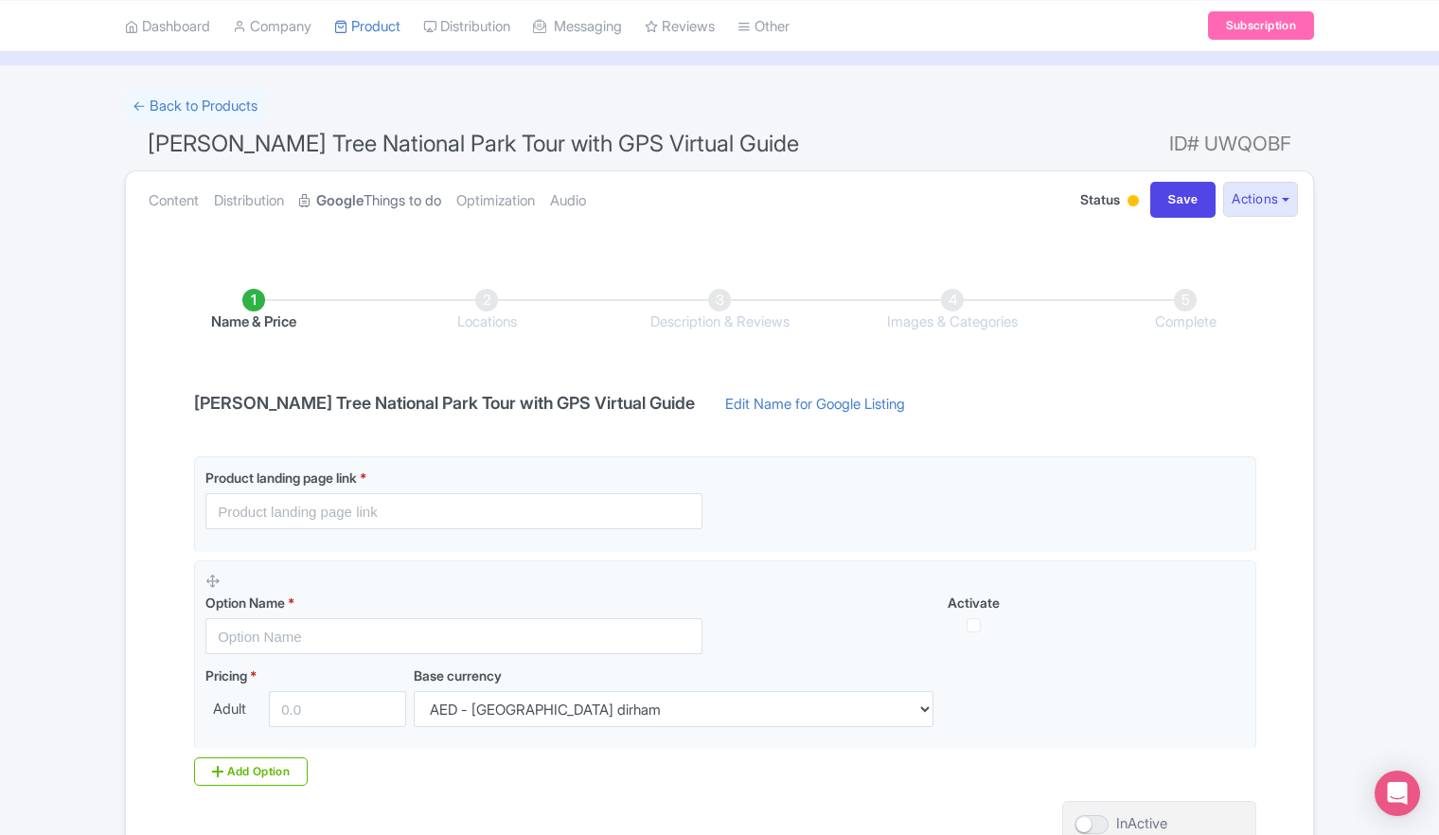
scroll to position [189, 0]
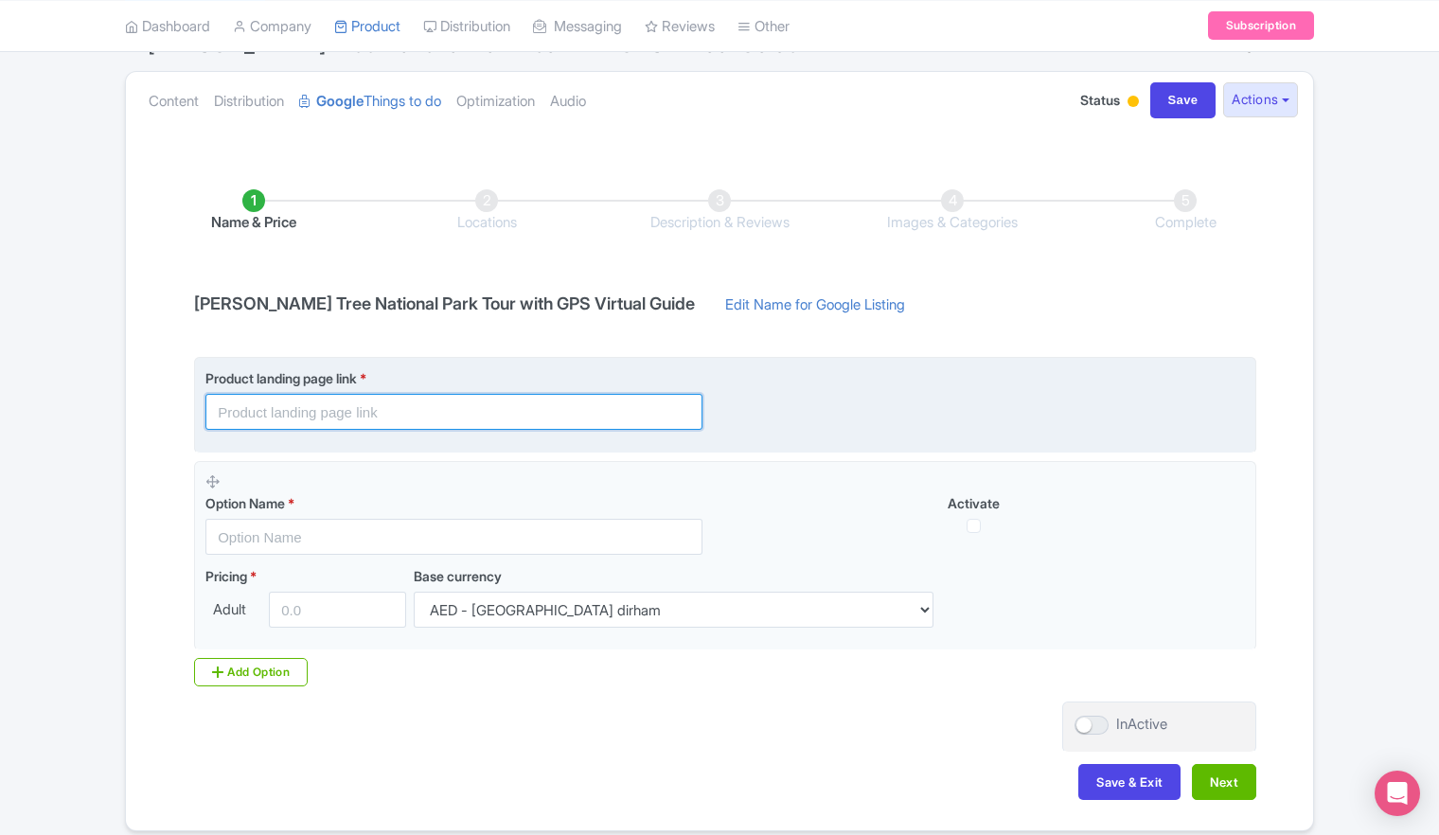
click at [477, 418] on input "text" at bounding box center [453, 412] width 497 height 36
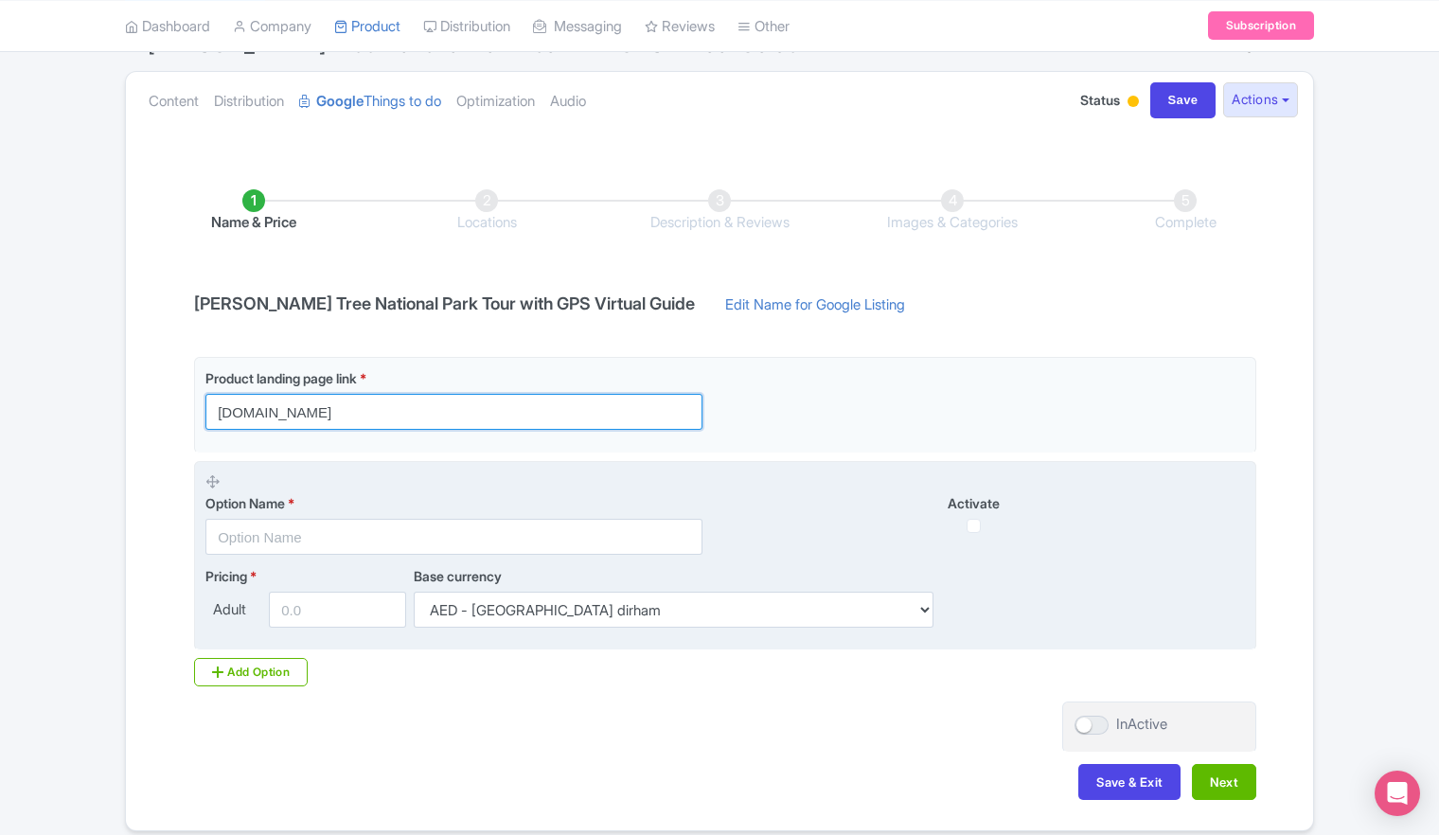
type input "[DOMAIN_NAME]"
click at [420, 485] on div "Option Name *" at bounding box center [465, 513] width 520 height 83
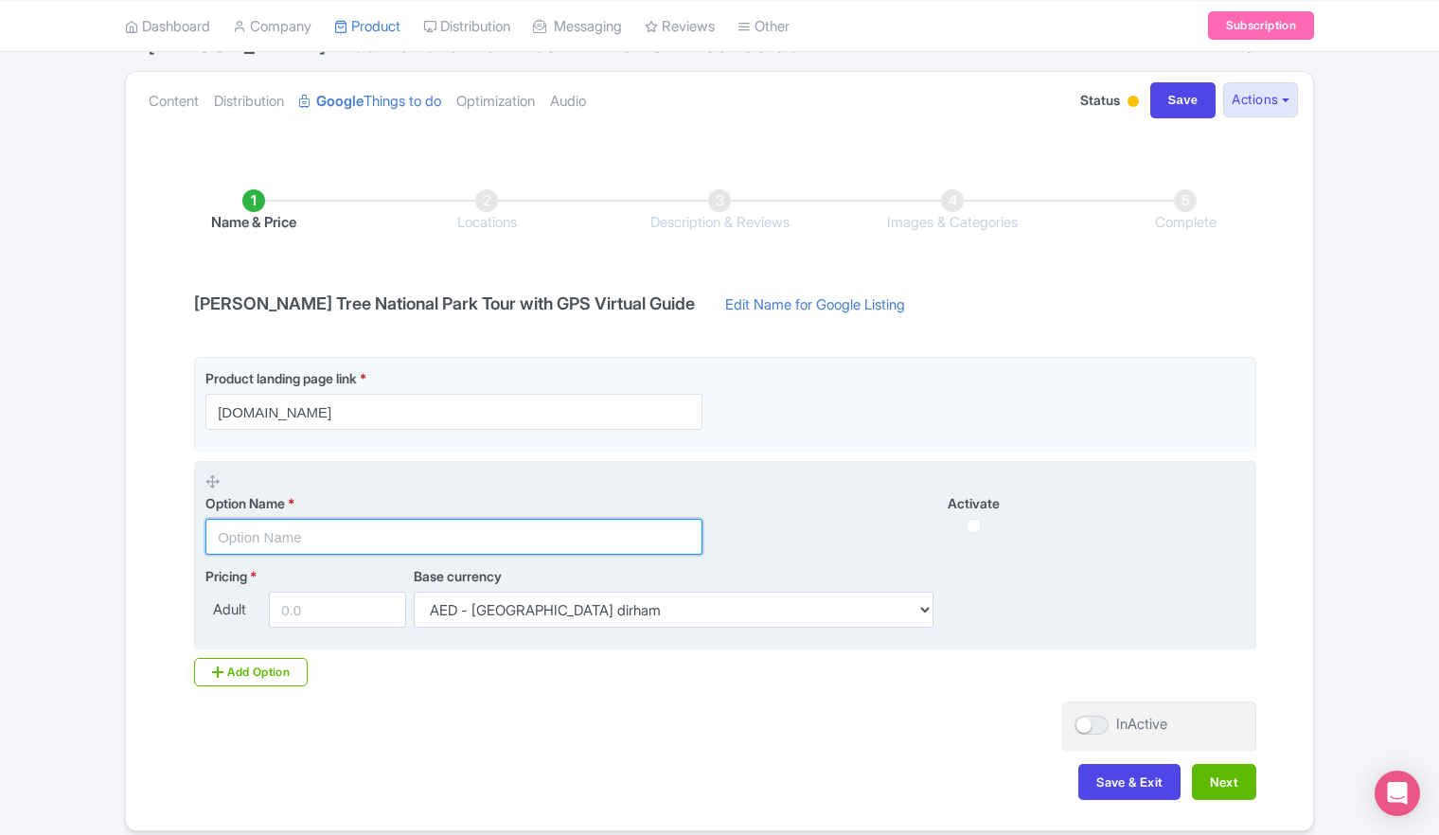
click at [354, 536] on input "text" at bounding box center [453, 537] width 497 height 36
type input "Virtual Guide - GPS tour of [PERSON_NAME] Tree"
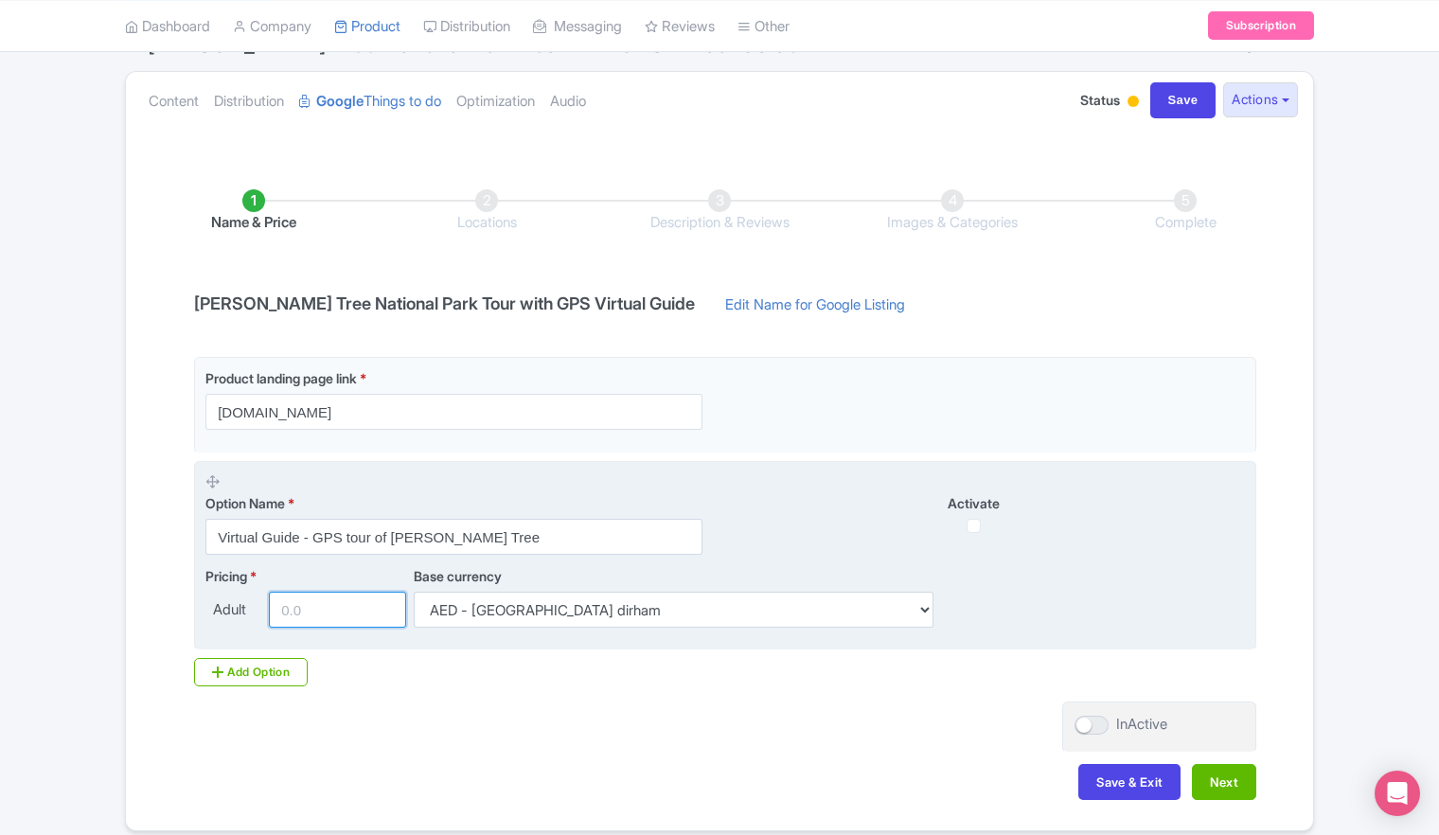
click at [318, 612] on input "number" at bounding box center [337, 610] width 137 height 36
click at [976, 527] on input "checkbox" at bounding box center [974, 526] width 14 height 14
checkbox input "true"
drag, startPoint x: 312, startPoint y: 605, endPoint x: 250, endPoint y: 614, distance: 63.1
click at [250, 614] on div "Adult" at bounding box center [309, 610] width 208 height 36
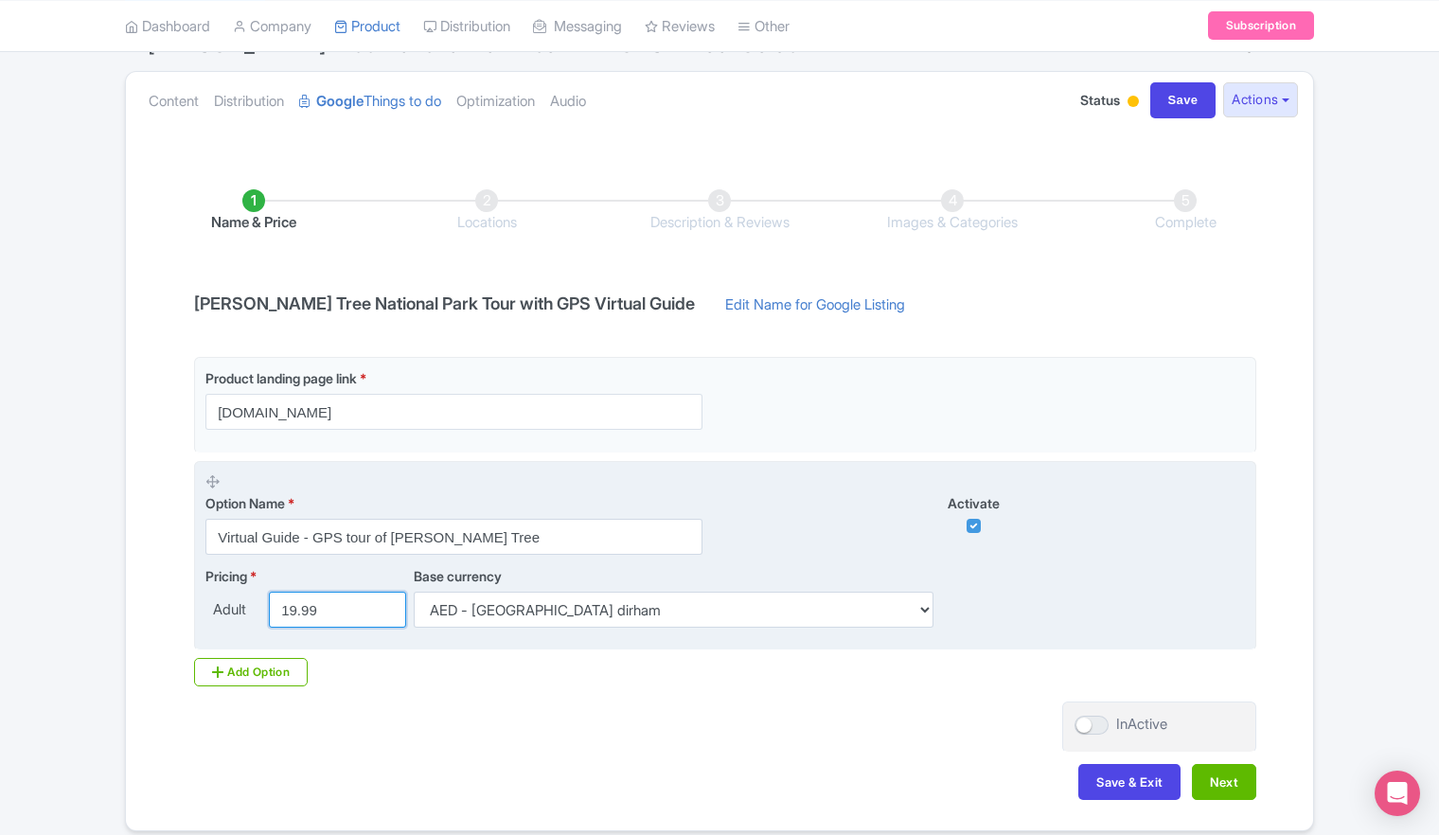
type input "19.99"
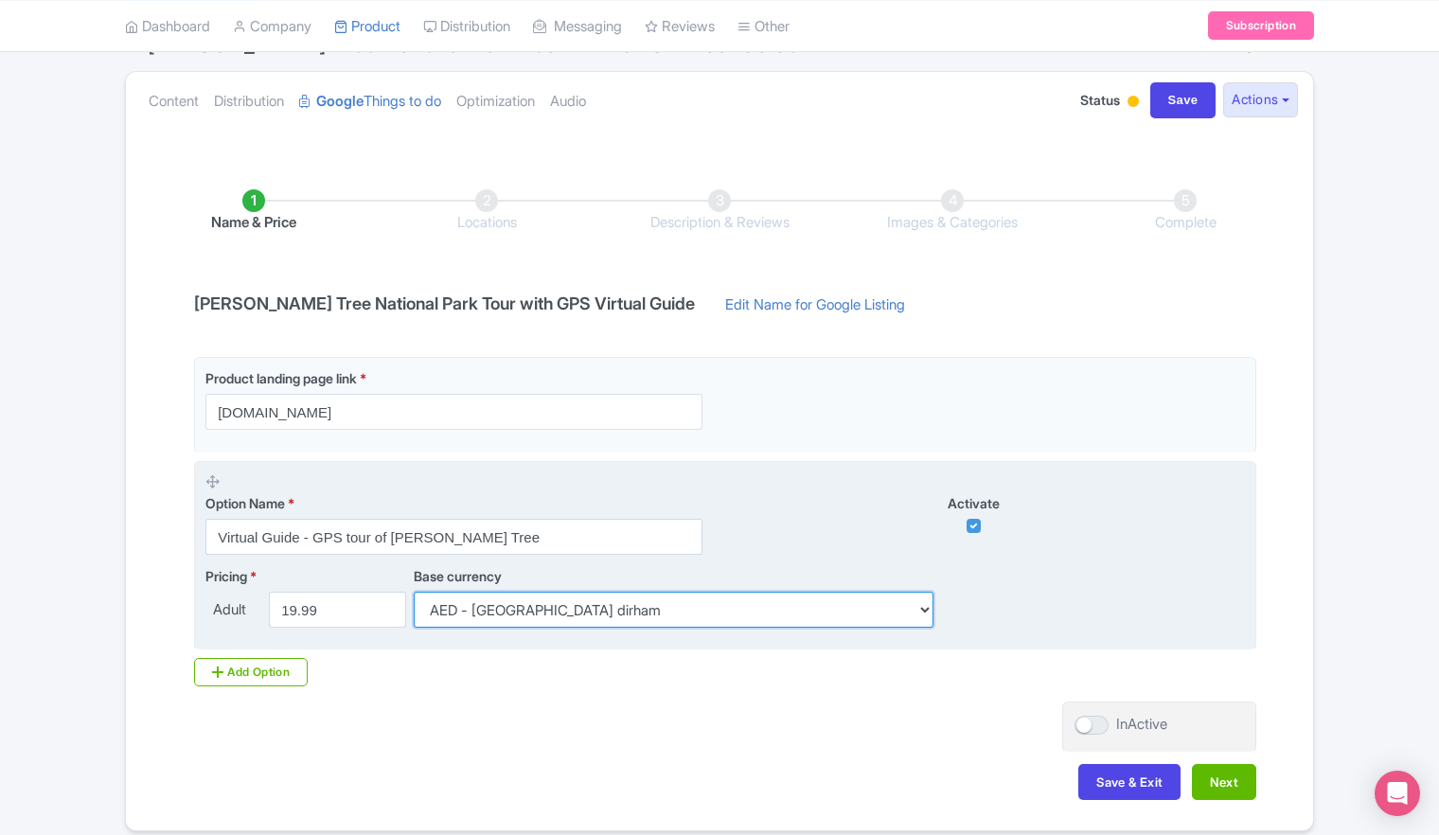
click at [501, 607] on select "AED - [GEOGRAPHIC_DATA] dirham AFN - Afghan afghani ALL - Albanian lek AMD - Ar…" at bounding box center [674, 610] width 520 height 36
select select "USD"
click at [414, 592] on select "AED - [GEOGRAPHIC_DATA] dirham AFN - Afghan afghani ALL - Albanian lek AMD - Ar…" at bounding box center [674, 610] width 520 height 36
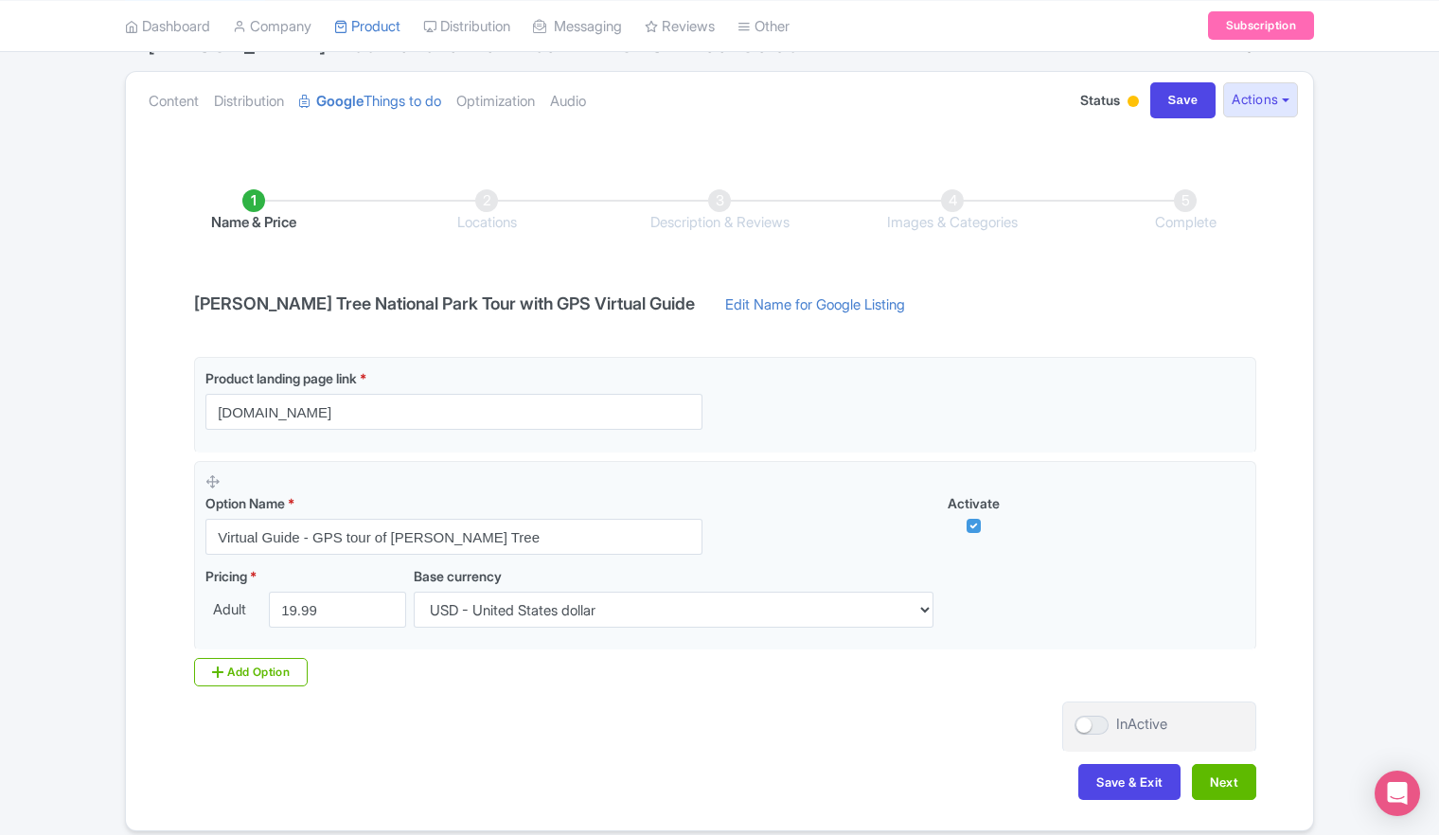
click at [525, 699] on div "Product landing page link * [DOMAIN_NAME] Option Name * Virtual Guide - GPS tou…" at bounding box center [720, 529] width 1074 height 345
click at [1225, 782] on button "Next" at bounding box center [1224, 782] width 64 height 36
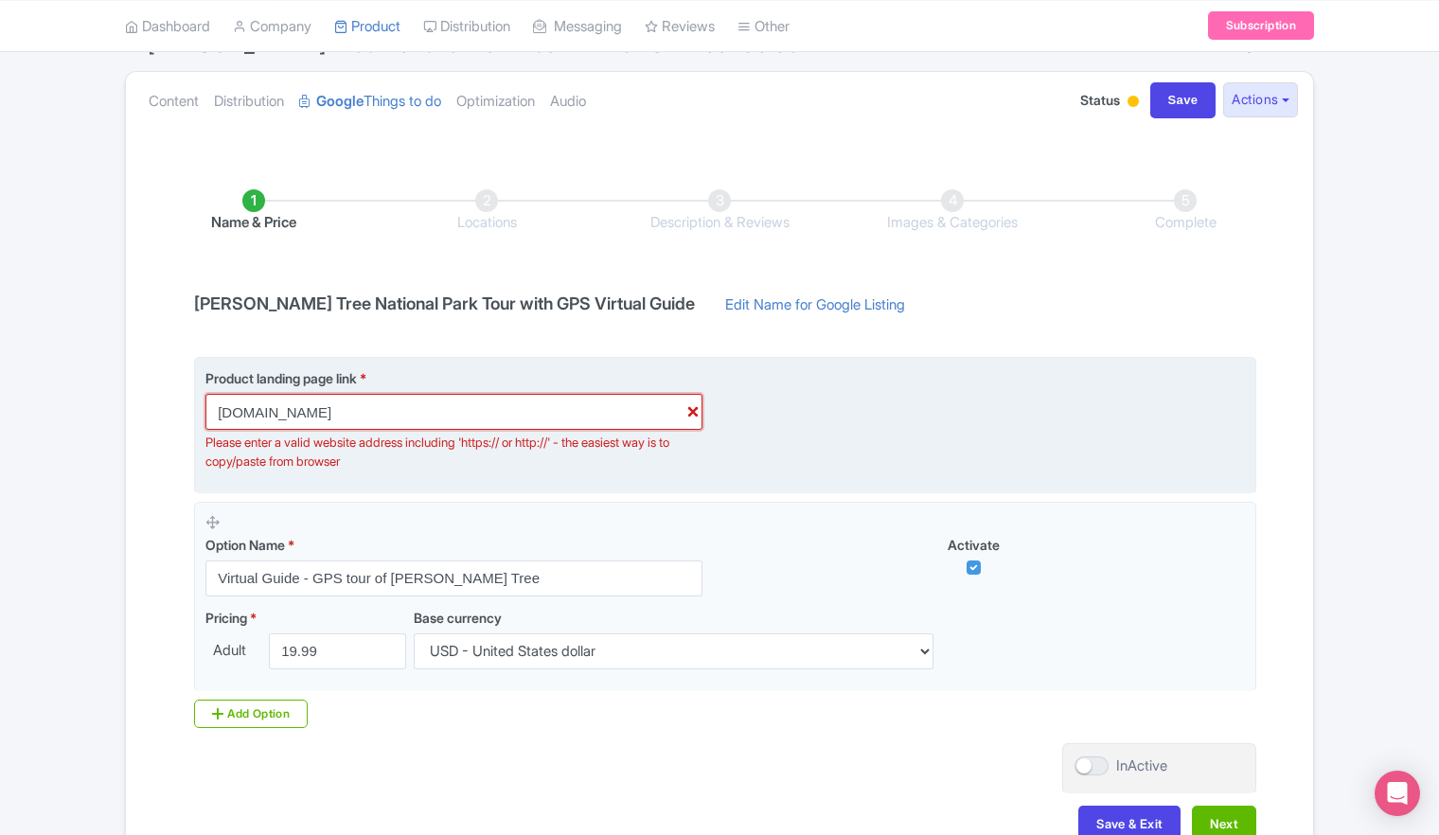
drag, startPoint x: 314, startPoint y: 415, endPoint x: 217, endPoint y: 415, distance: 97.5
click at [217, 415] on input "[DOMAIN_NAME]" at bounding box center [453, 412] width 497 height 36
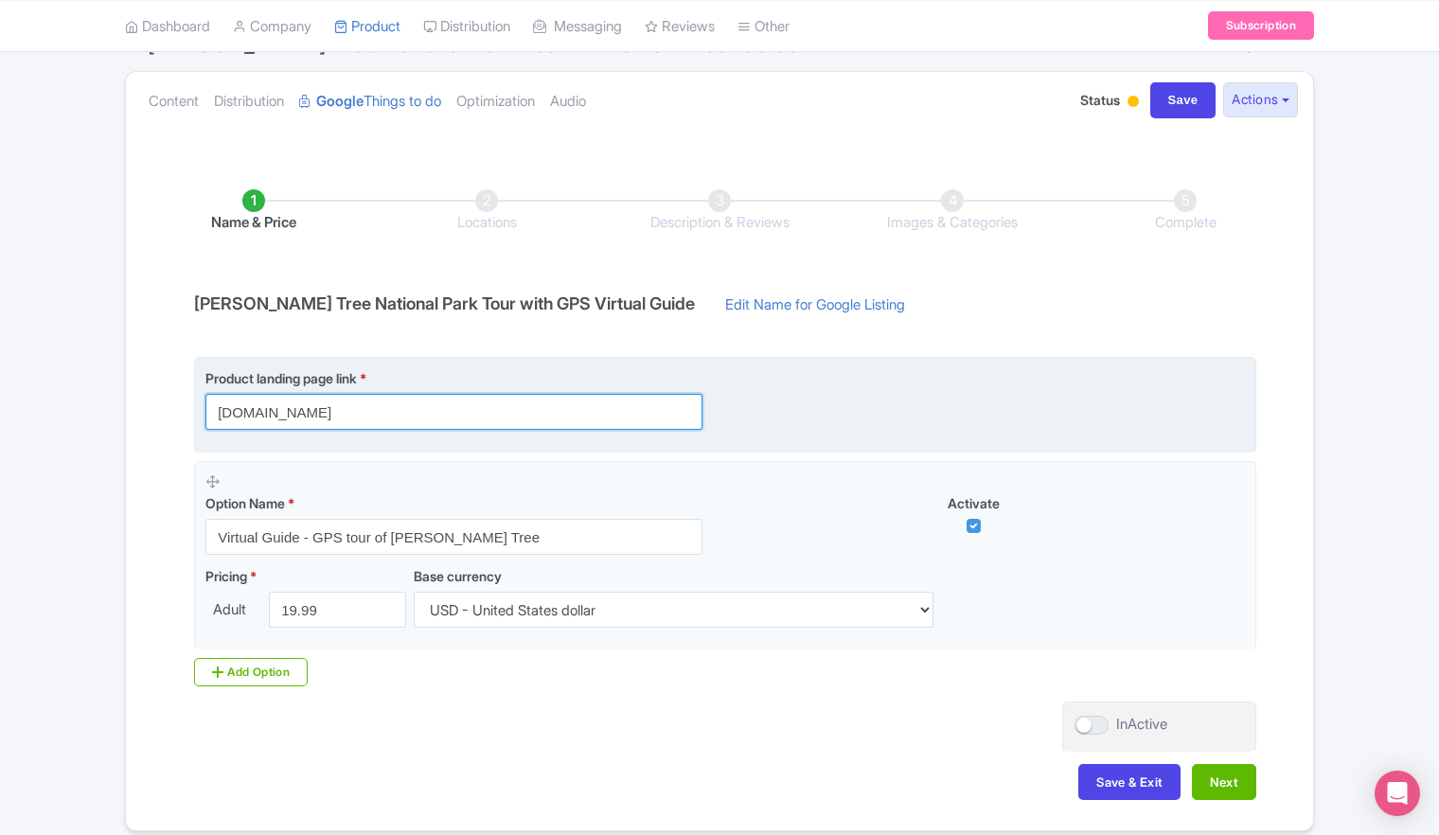
paste input "[URL][DOMAIN_NAME]"
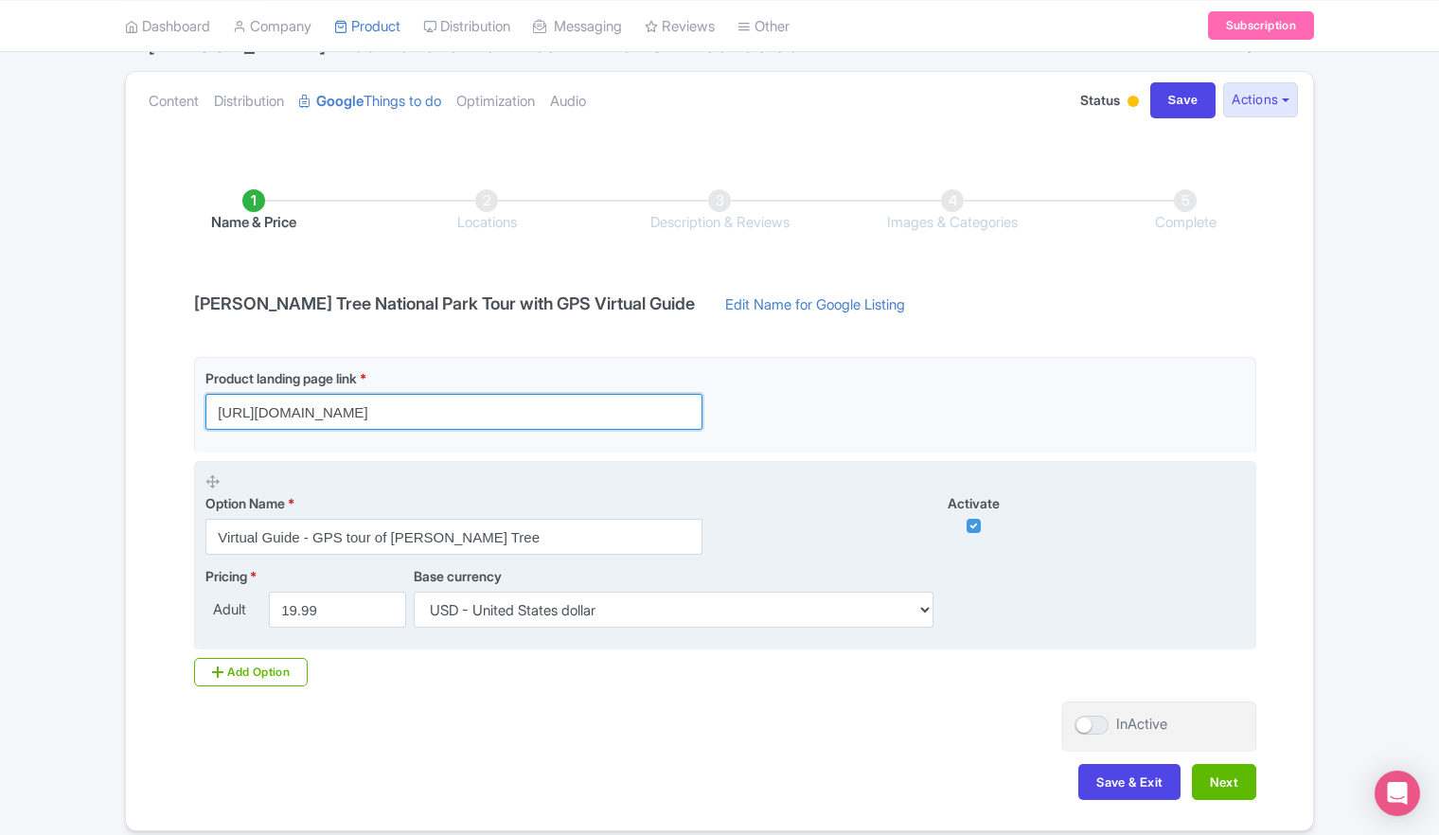
type input "[URL][DOMAIN_NAME]"
click at [475, 468] on fieldset "Option Name * Virtual Guide - GPS tour of [PERSON_NAME] Tree Activate Pricing *…" at bounding box center [725, 556] width 1062 height 190
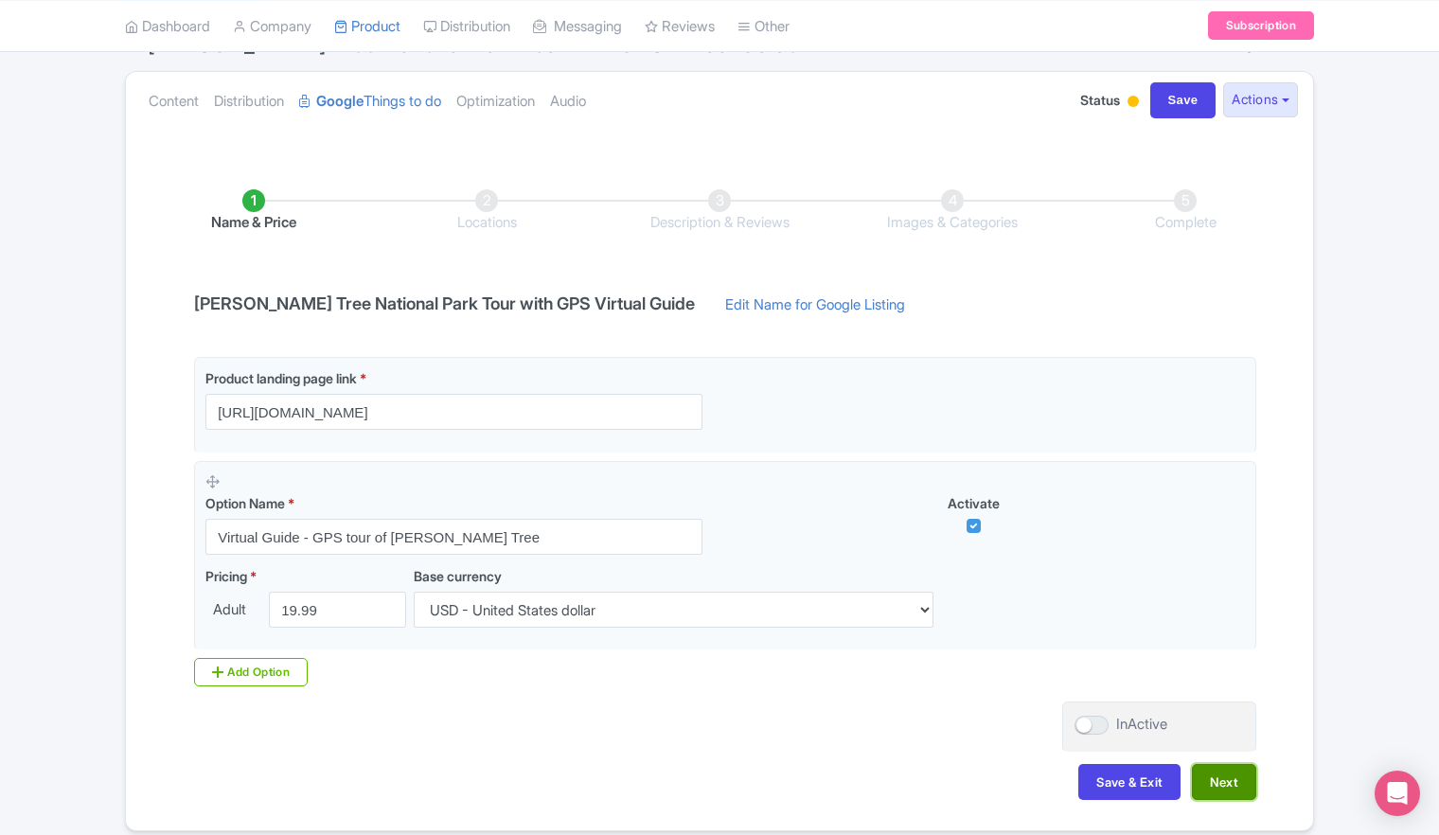
click at [1231, 788] on button "Next" at bounding box center [1224, 782] width 64 height 36
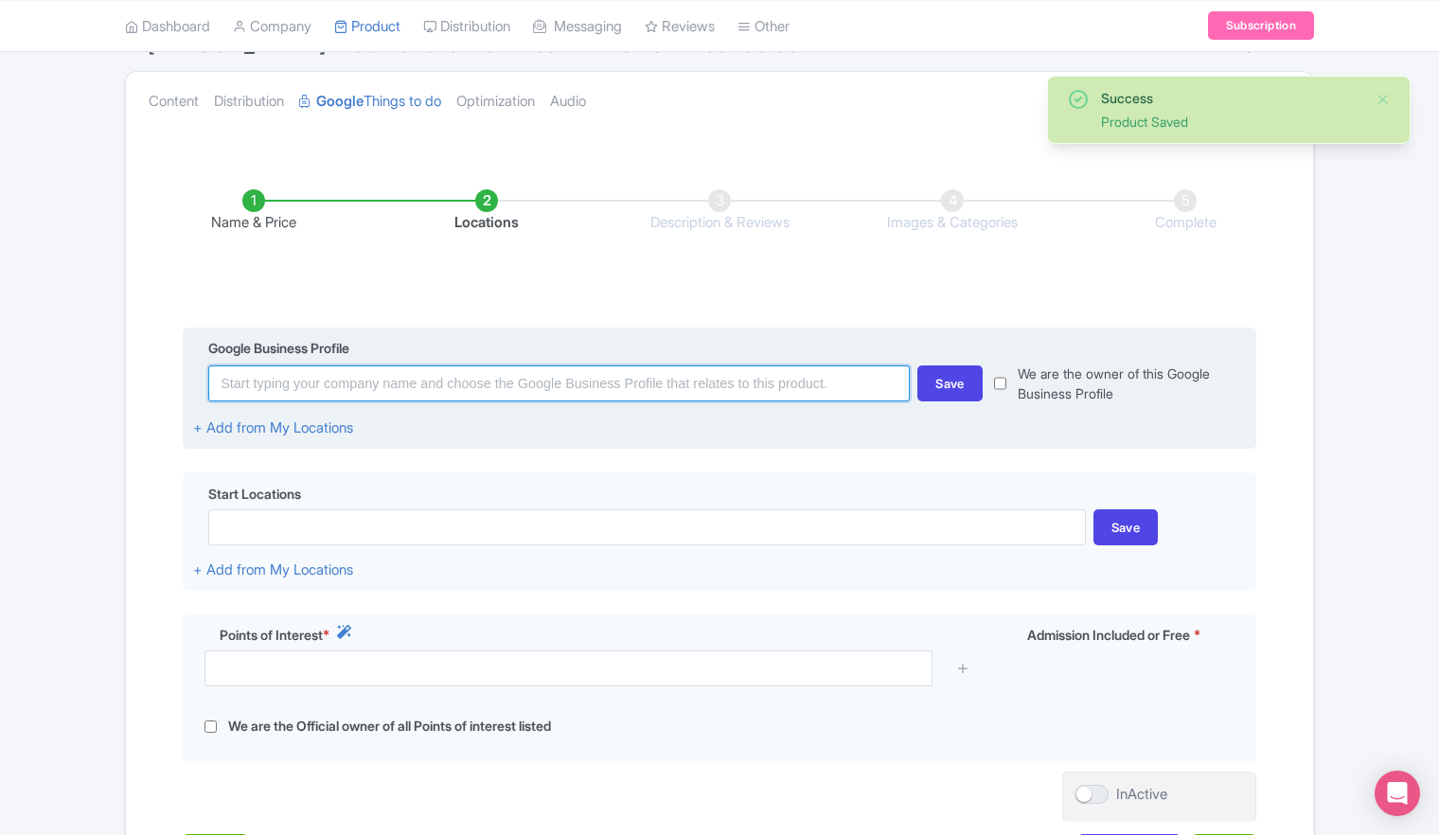
click at [545, 387] on input at bounding box center [559, 383] width 702 height 36
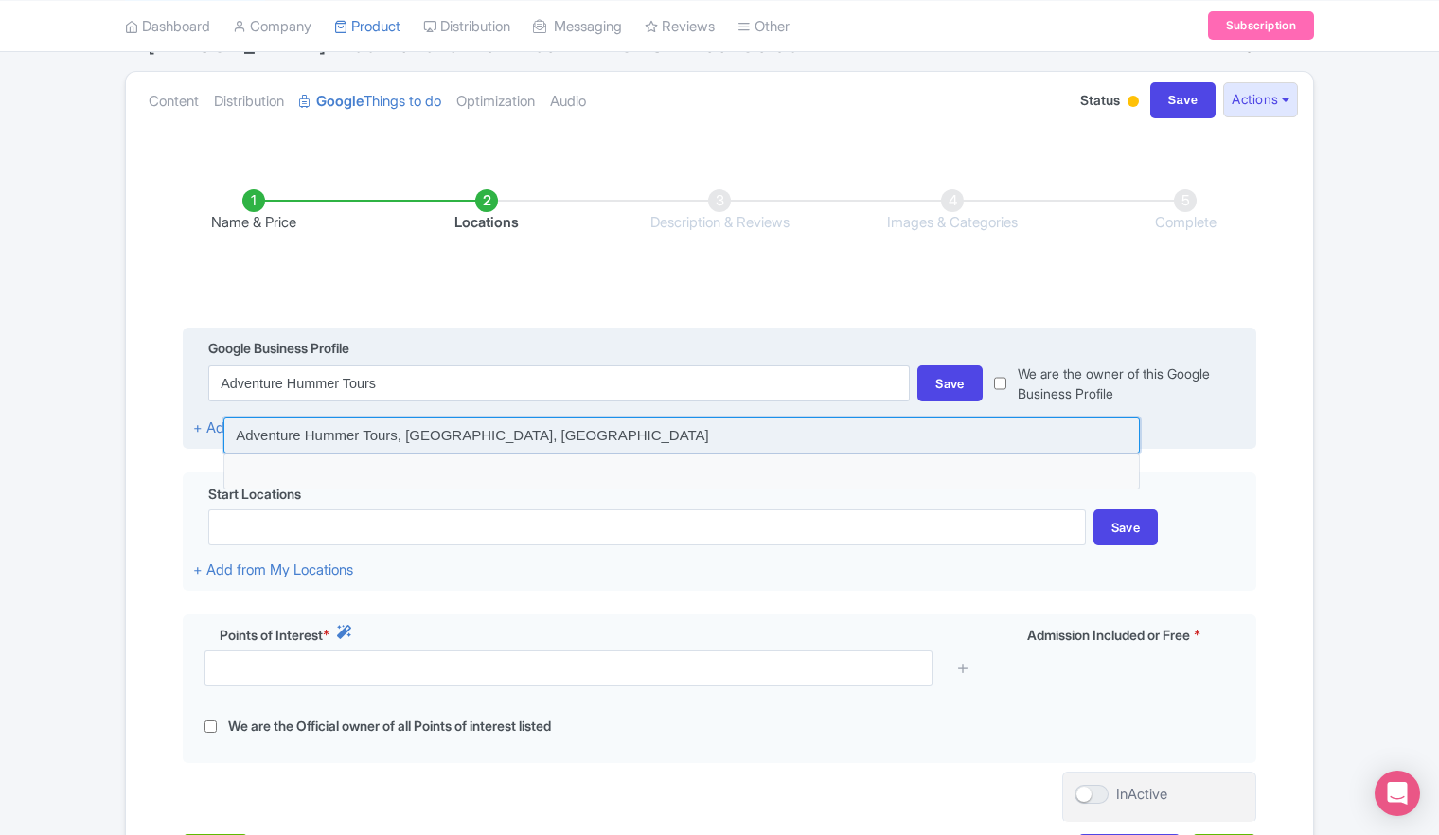
click at [434, 438] on input at bounding box center [681, 436] width 916 height 36
type input "Adventure Hummer Tours, [GEOGRAPHIC_DATA], [GEOGRAPHIC_DATA]"
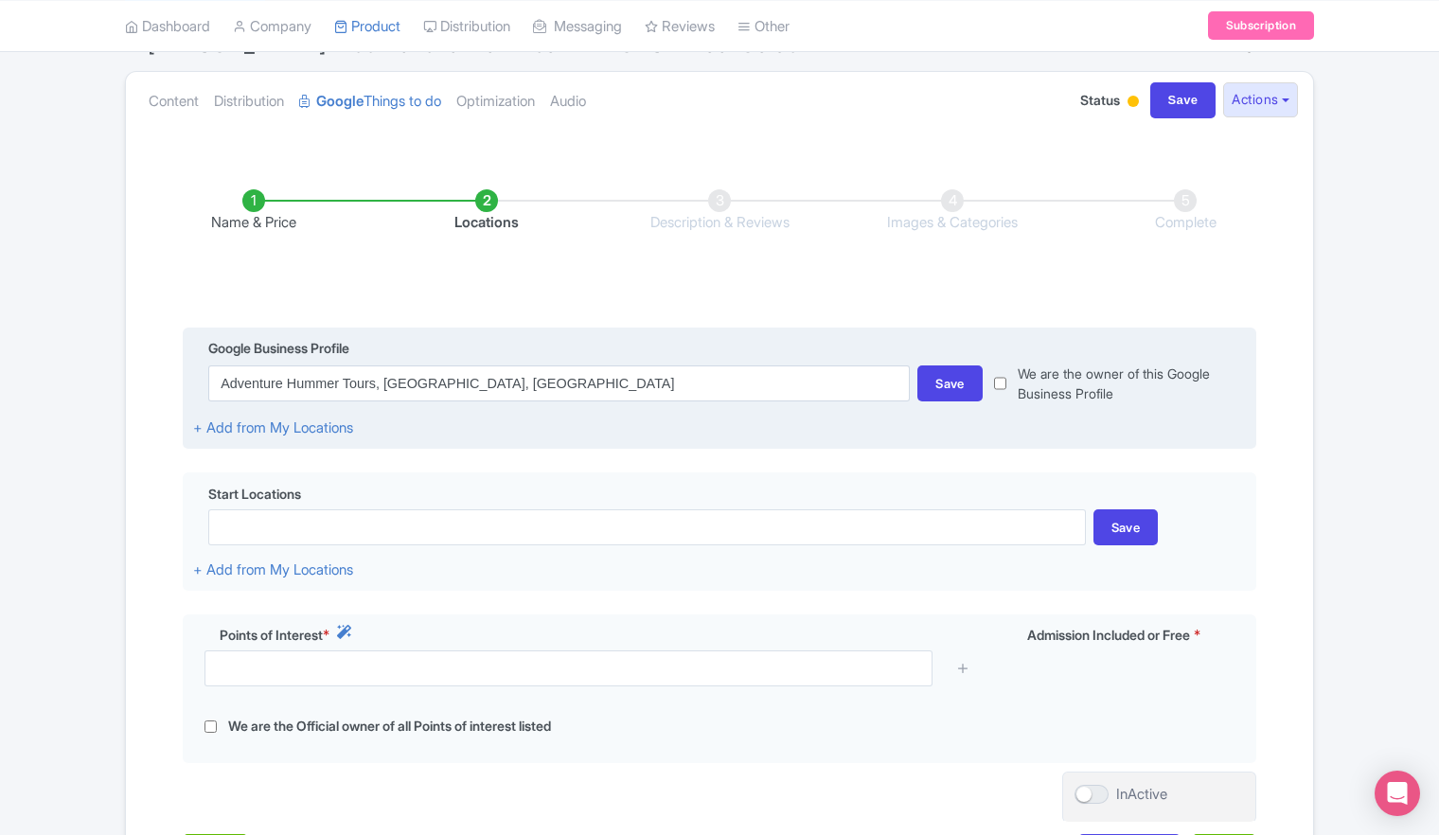
click at [1000, 384] on input "checkbox" at bounding box center [1000, 384] width 12 height 40
checkbox input "true"
click at [949, 384] on div "Save" at bounding box center [949, 383] width 65 height 36
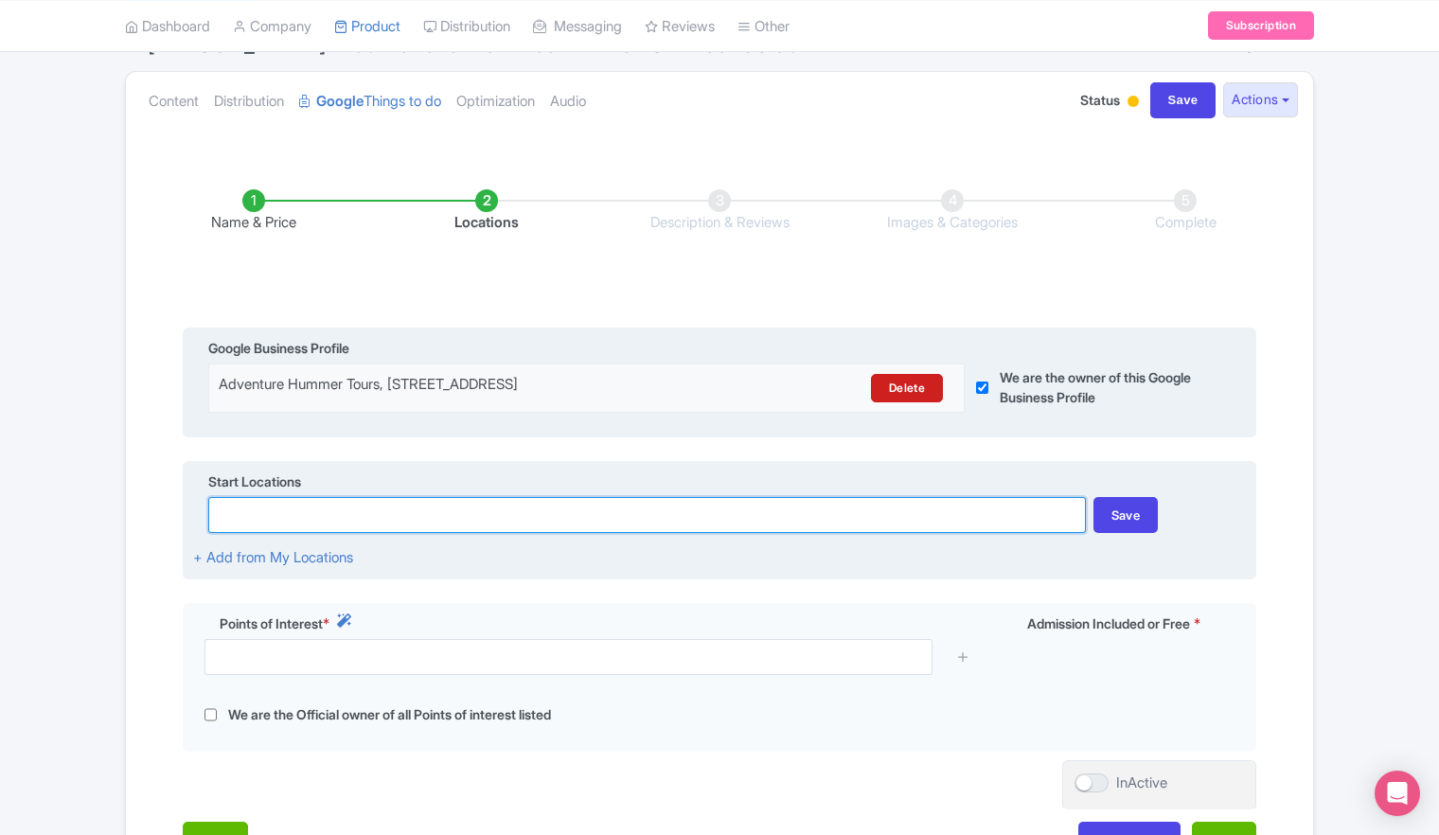
click at [833, 523] on input at bounding box center [646, 515] width 877 height 36
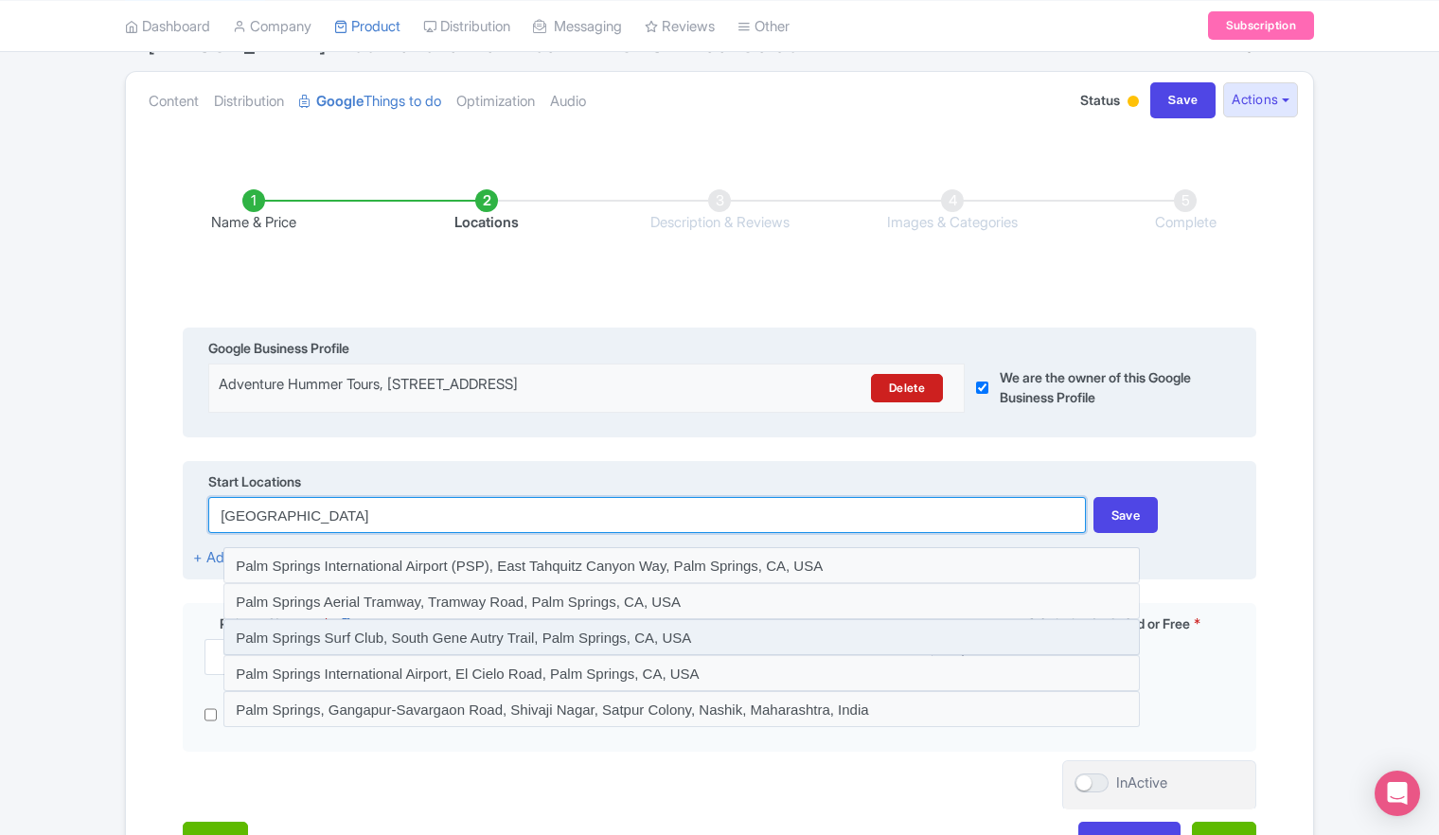
scroll to position [95, 0]
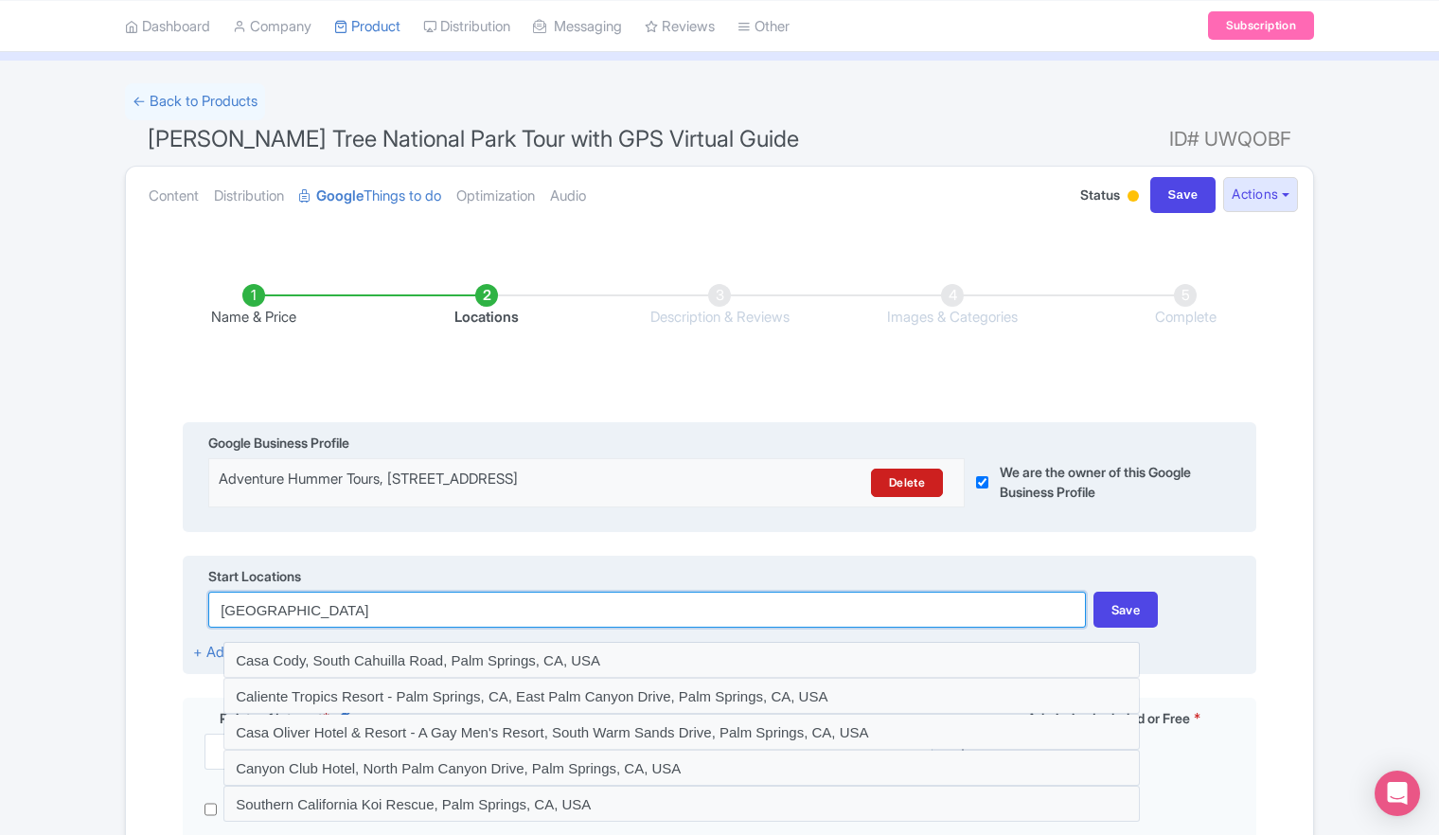
type input "[GEOGRAPHIC_DATA] [GEOGRAPHIC_DATA]"
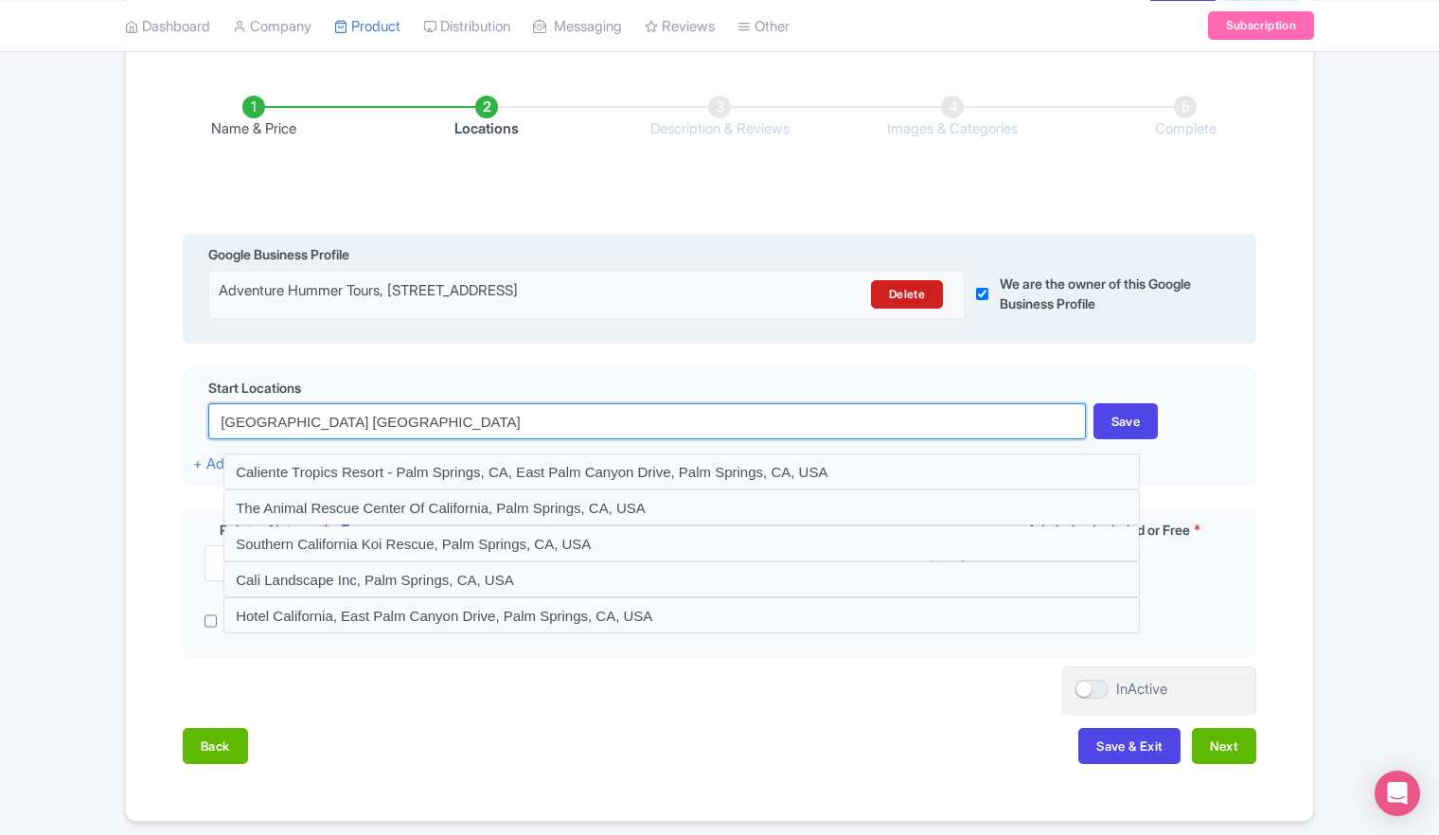
scroll to position [284, 0]
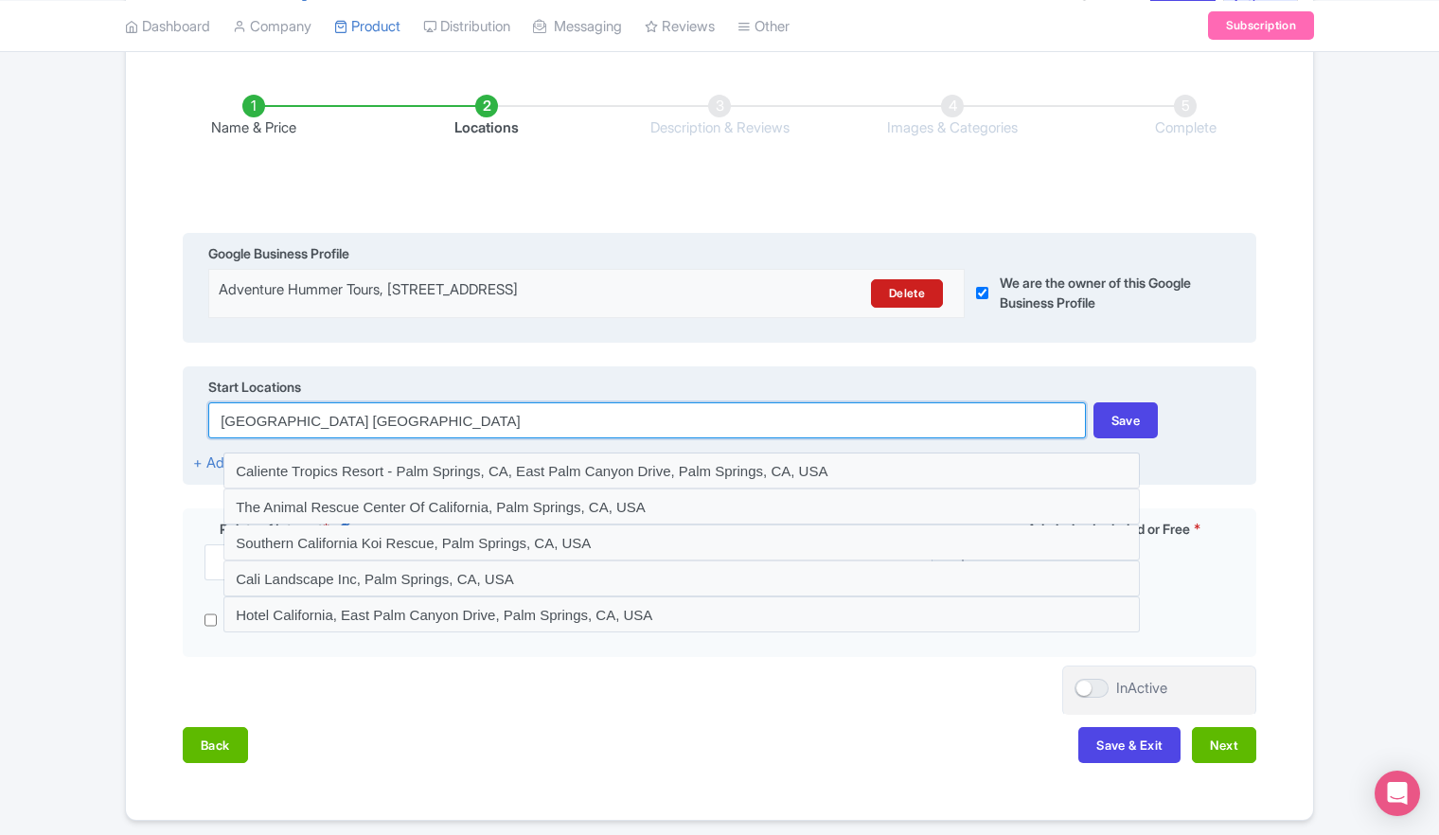
drag, startPoint x: 339, startPoint y: 418, endPoint x: 211, endPoint y: 421, distance: 127.9
click at [211, 421] on input "[GEOGRAPHIC_DATA] [GEOGRAPHIC_DATA]" at bounding box center [646, 420] width 877 height 36
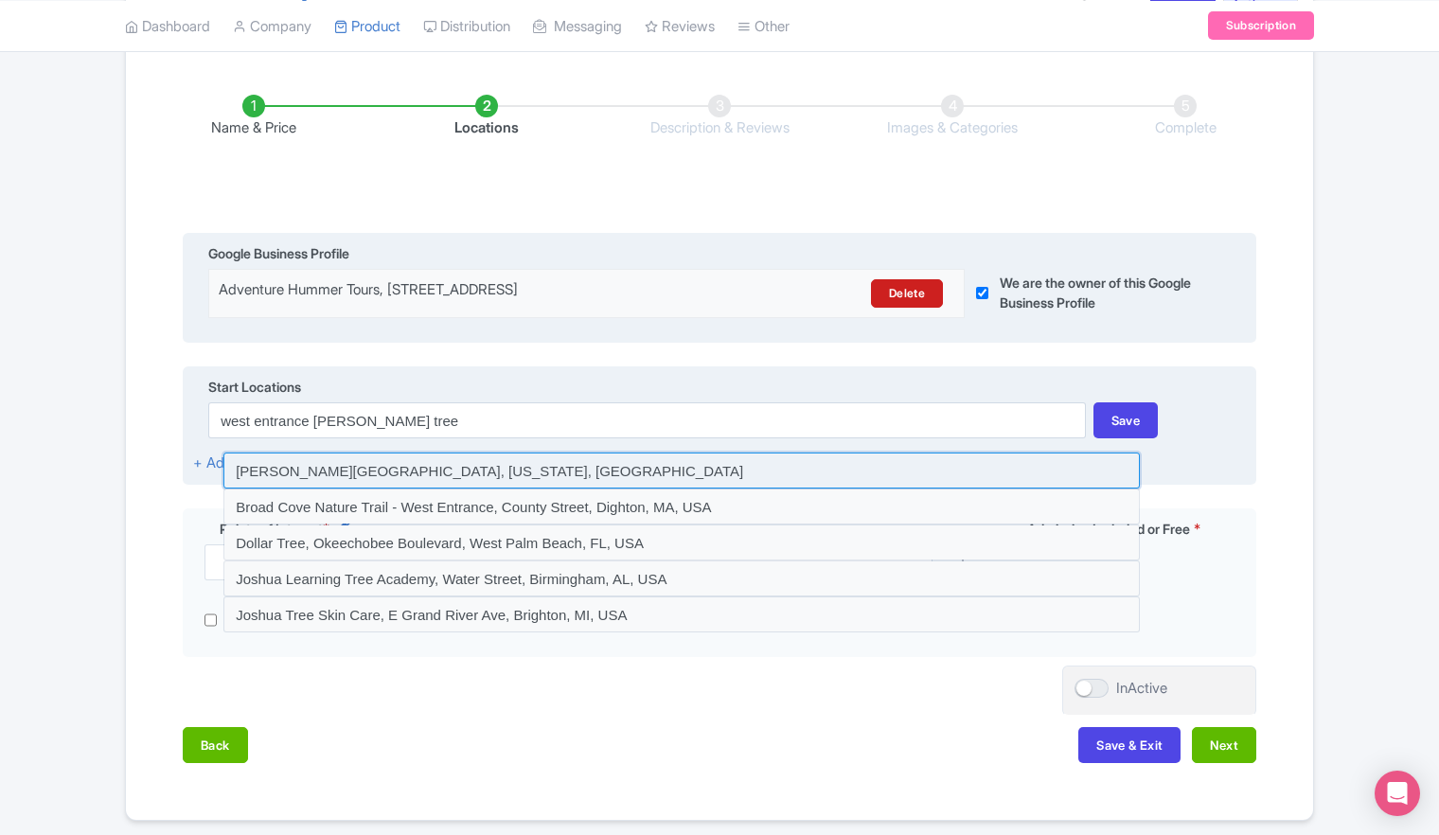
click at [401, 468] on input at bounding box center [681, 471] width 916 height 36
type input "[PERSON_NAME][GEOGRAPHIC_DATA], [US_STATE], [GEOGRAPHIC_DATA]"
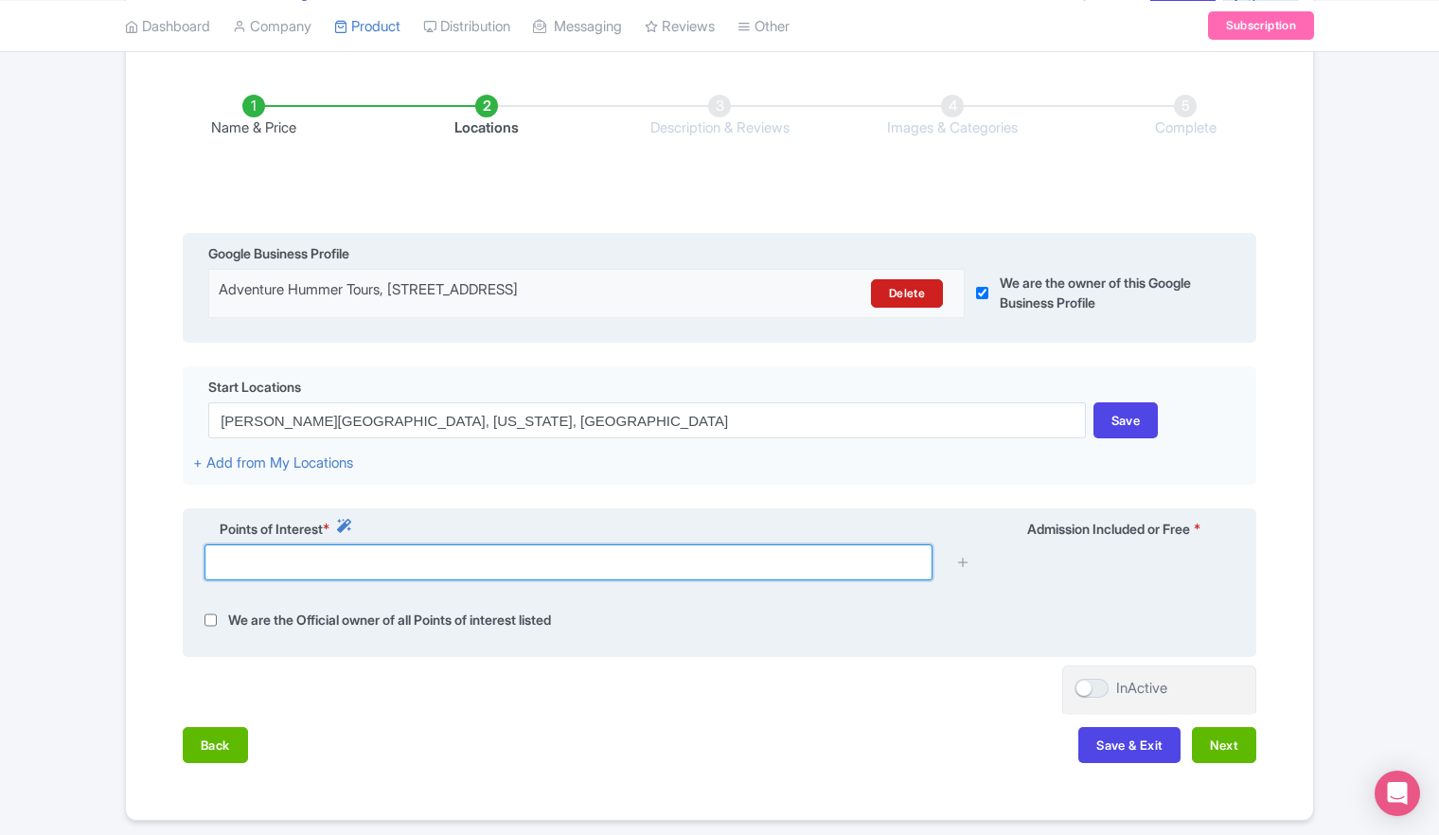
click at [745, 564] on input "text" at bounding box center [569, 562] width 728 height 36
click at [737, 565] on input "text" at bounding box center [569, 562] width 728 height 36
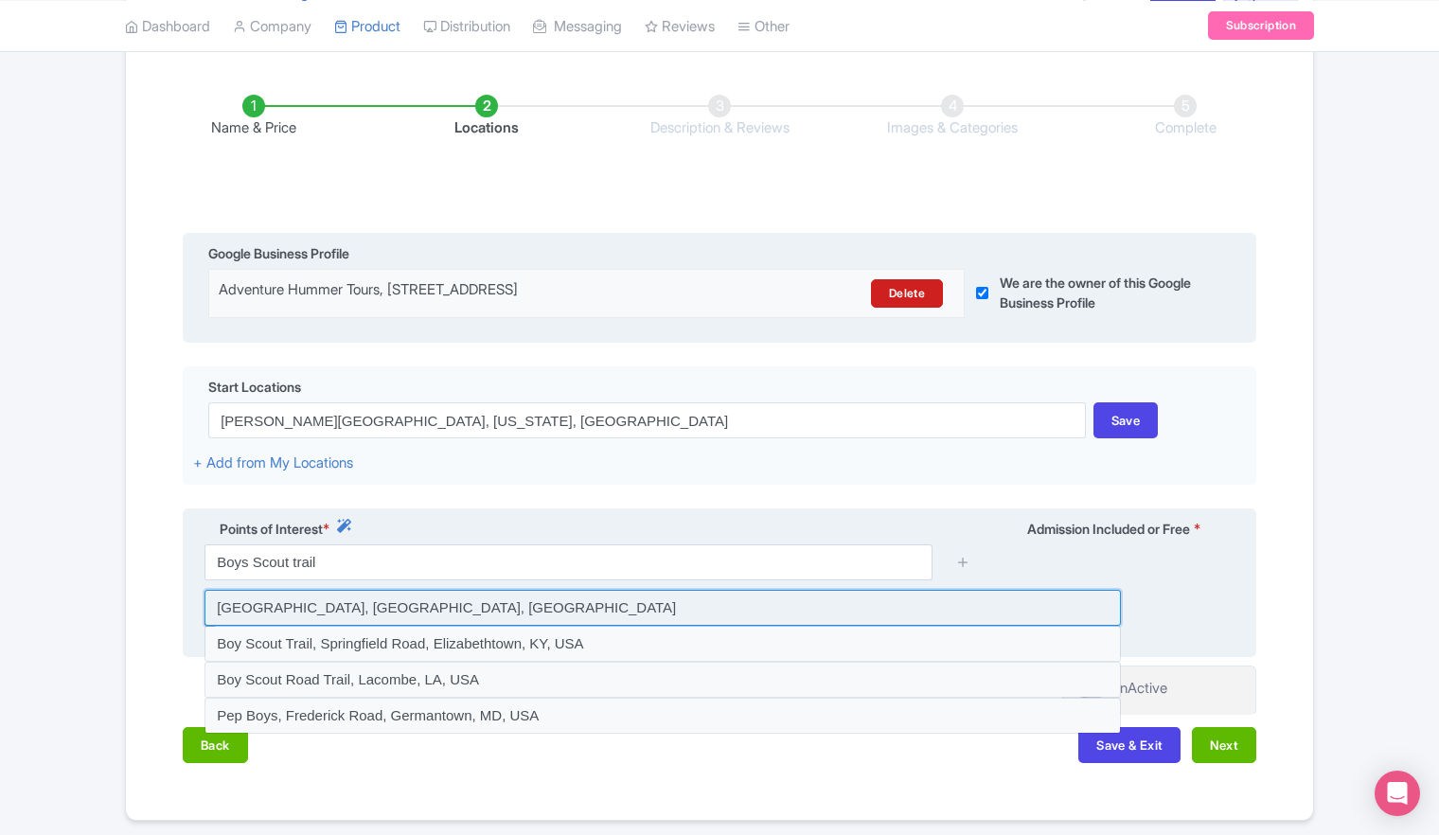
click at [430, 607] on input at bounding box center [663, 608] width 916 height 36
type input "[GEOGRAPHIC_DATA], [GEOGRAPHIC_DATA], [GEOGRAPHIC_DATA]"
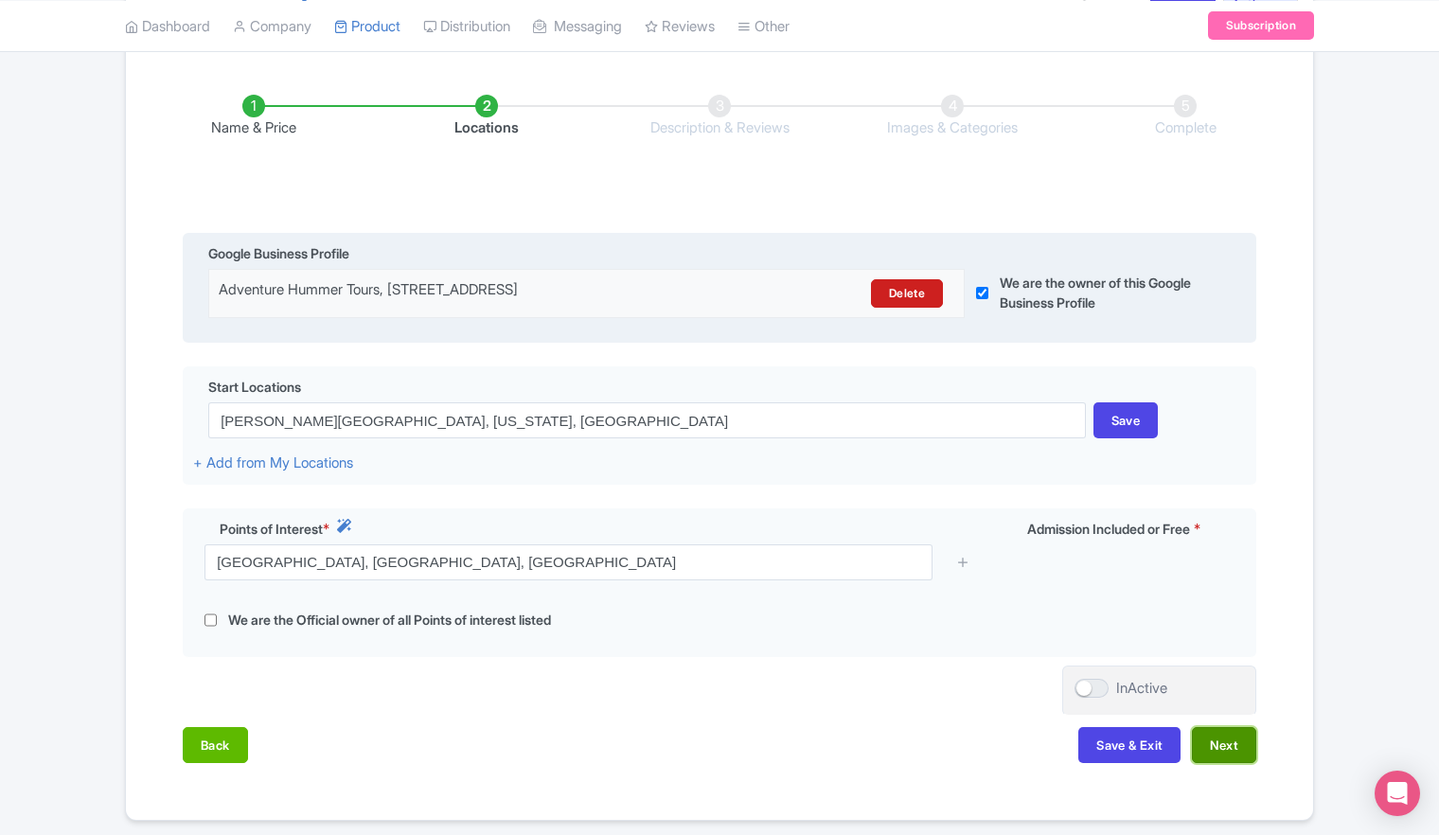
click at [1233, 743] on button "Next" at bounding box center [1224, 745] width 64 height 36
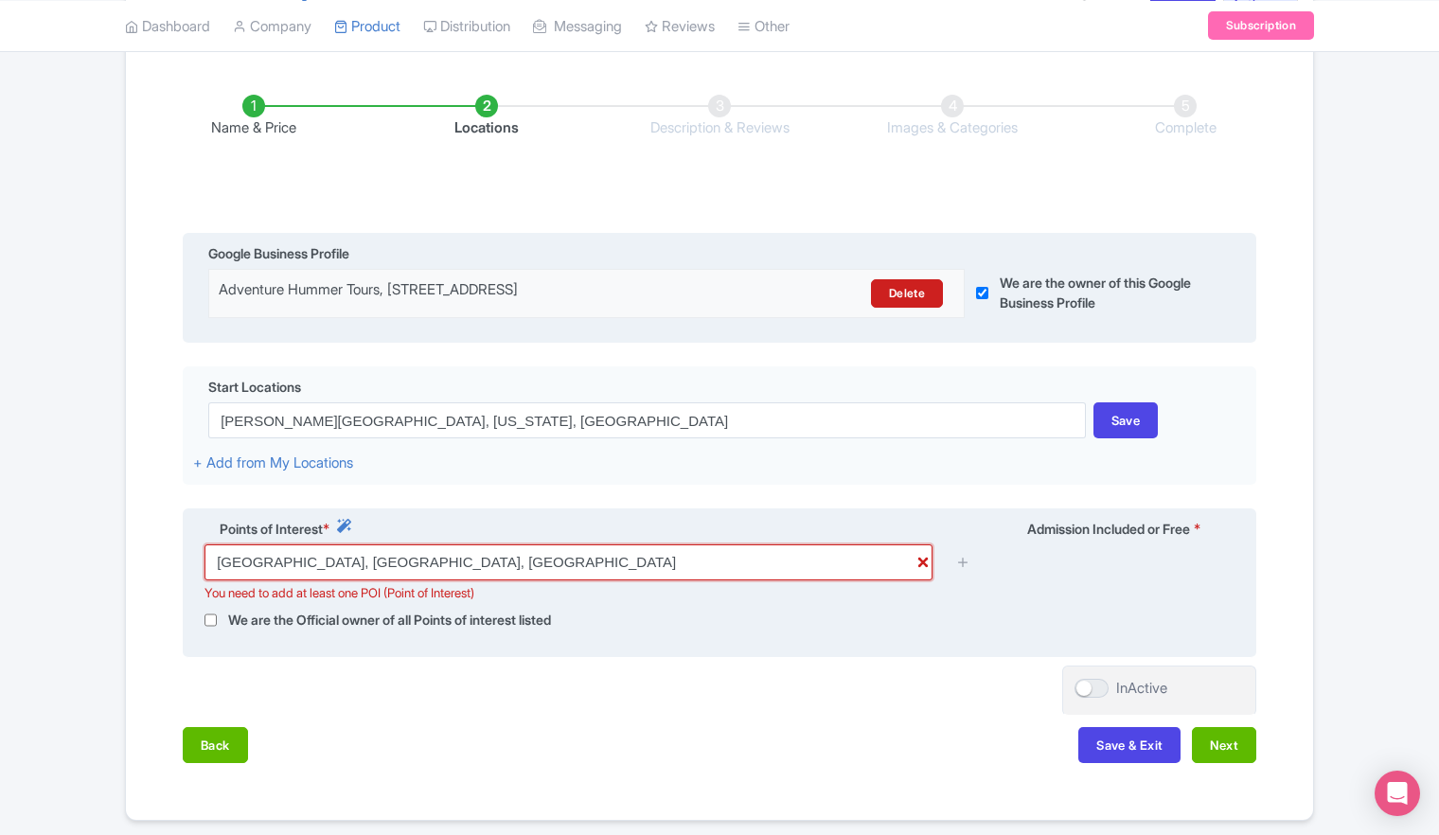
click at [925, 565] on input "Boy Scout Trail, Park Boulevard, Twentynine Palms, CA, USA" at bounding box center [569, 562] width 728 height 36
click at [913, 560] on input "Boy Scout Trail, Park Boulevard, Twentynine Palms, CA, USA" at bounding box center [569, 562] width 728 height 36
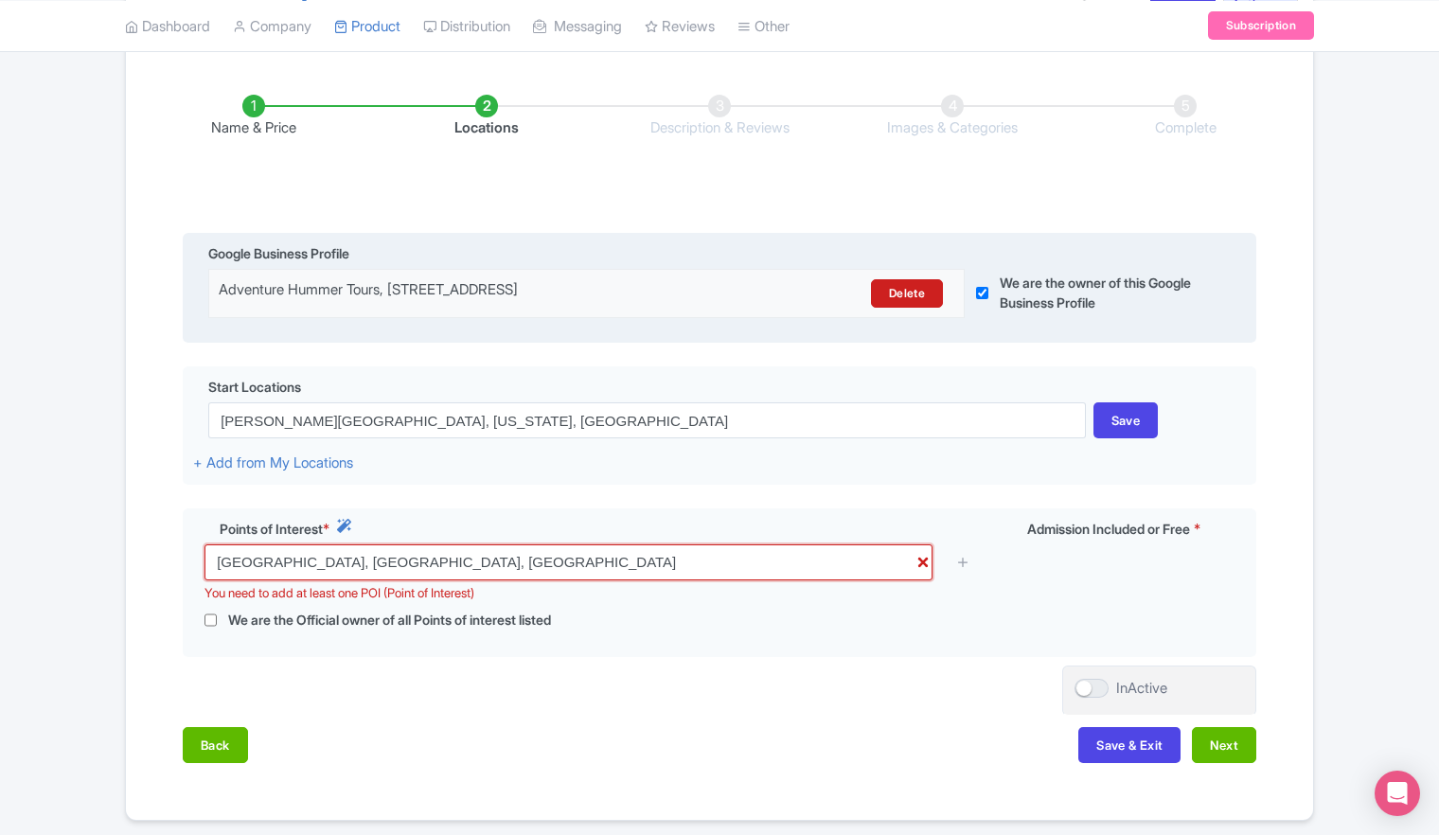
drag, startPoint x: 616, startPoint y: 561, endPoint x: 76, endPoint y: 530, distance: 541.5
click at [76, 530] on div "Success Product Saved ← Back to Products Joshua Tree National Park Tour with GP…" at bounding box center [719, 357] width 1439 height 927
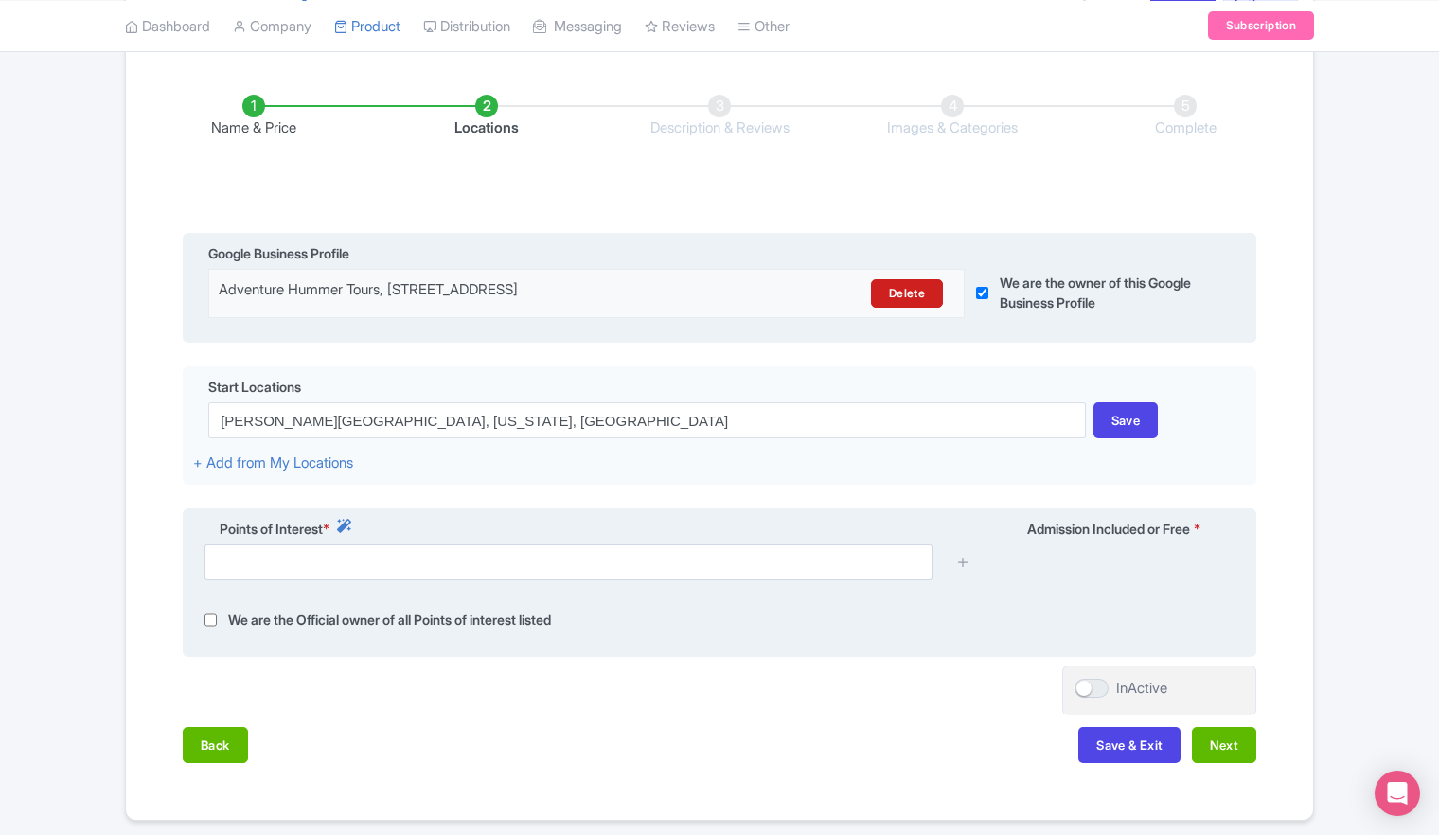
click at [726, 632] on div "Points of Interest * Admission Included or Free * We are the Official owner of …" at bounding box center [720, 583] width 1074 height 150
click at [966, 569] on link at bounding box center [963, 563] width 14 height 22
click at [963, 561] on icon at bounding box center [963, 562] width 14 height 14
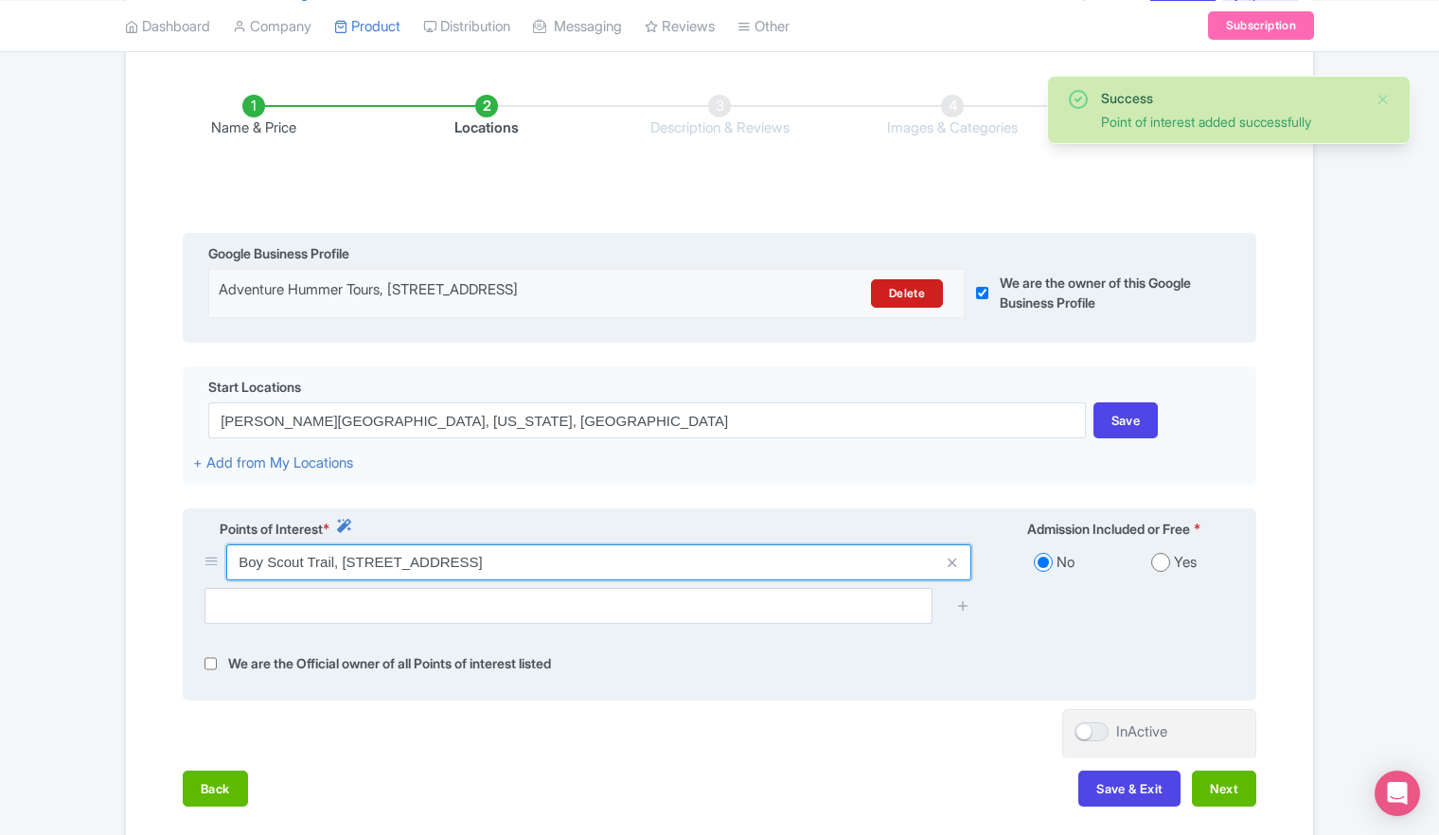
drag, startPoint x: 725, startPoint y: 567, endPoint x: 189, endPoint y: 555, distance: 536.0
click at [189, 555] on div "Points of Interest * Admission Included or Free * Boy Scout Trail, 64568 Park B…" at bounding box center [720, 604] width 1074 height 193
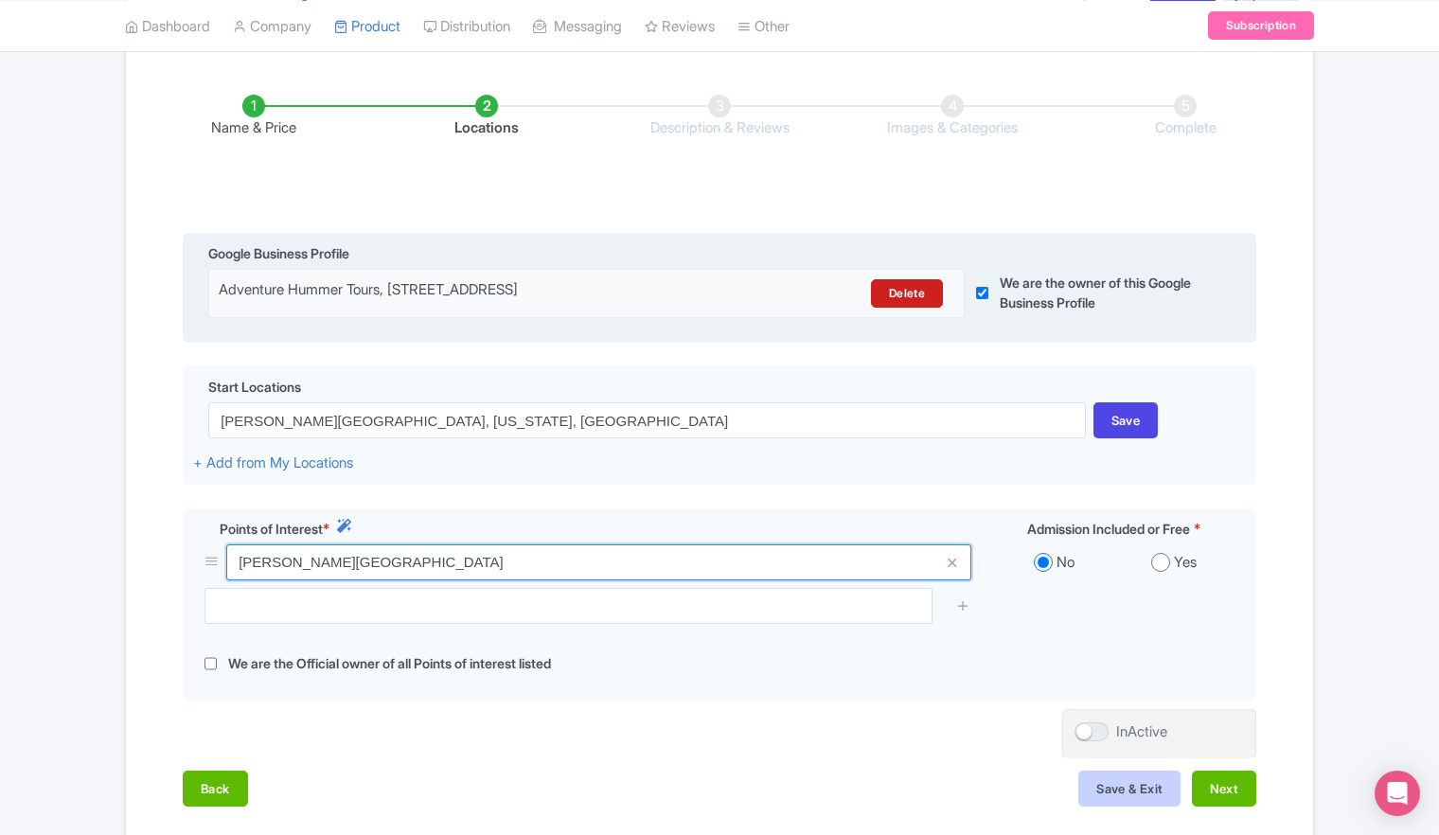
type input "joshua tree national park"
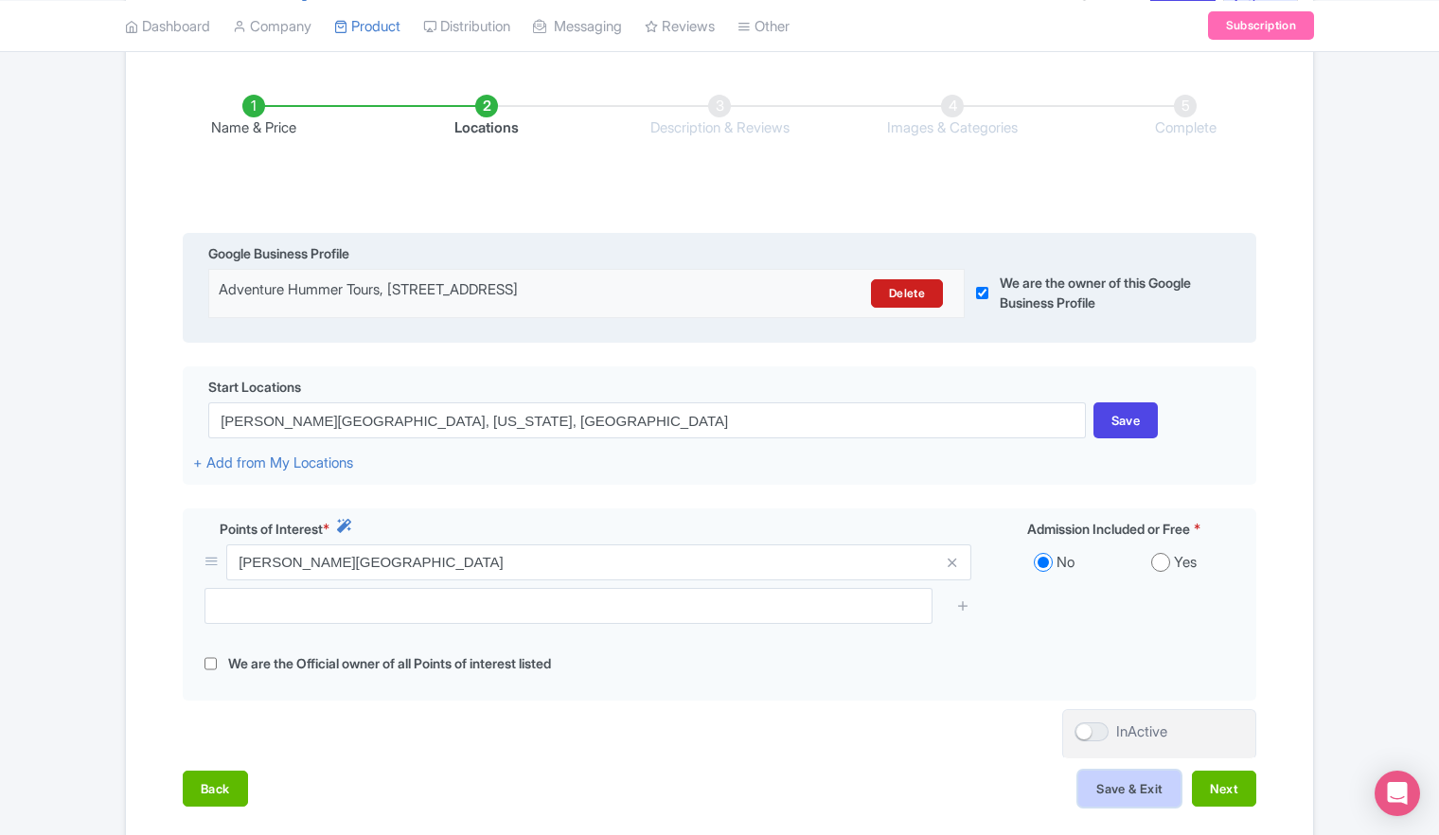
click at [1159, 790] on button "Save & Exit" at bounding box center [1129, 789] width 102 height 36
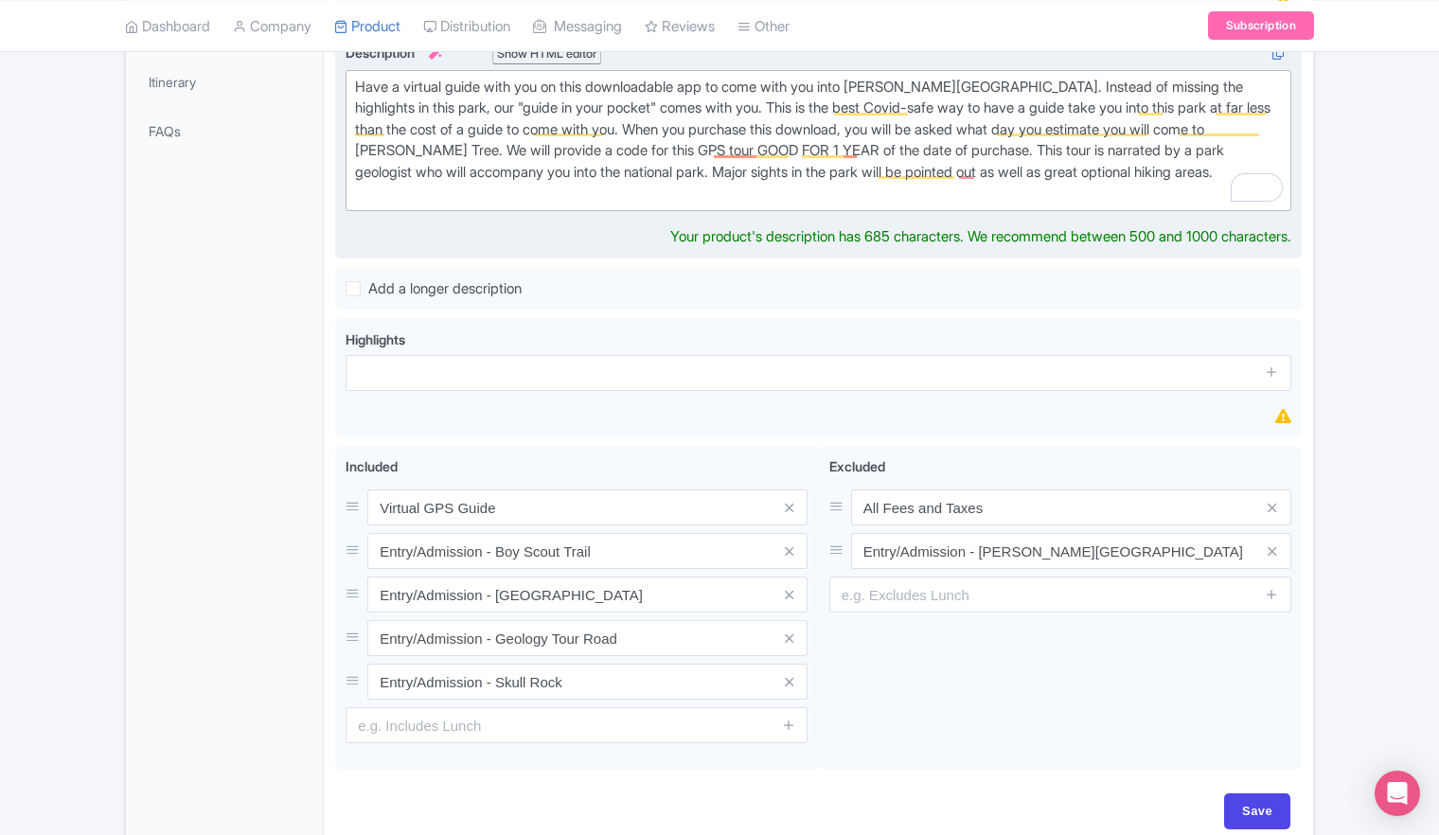
scroll to position [189, 0]
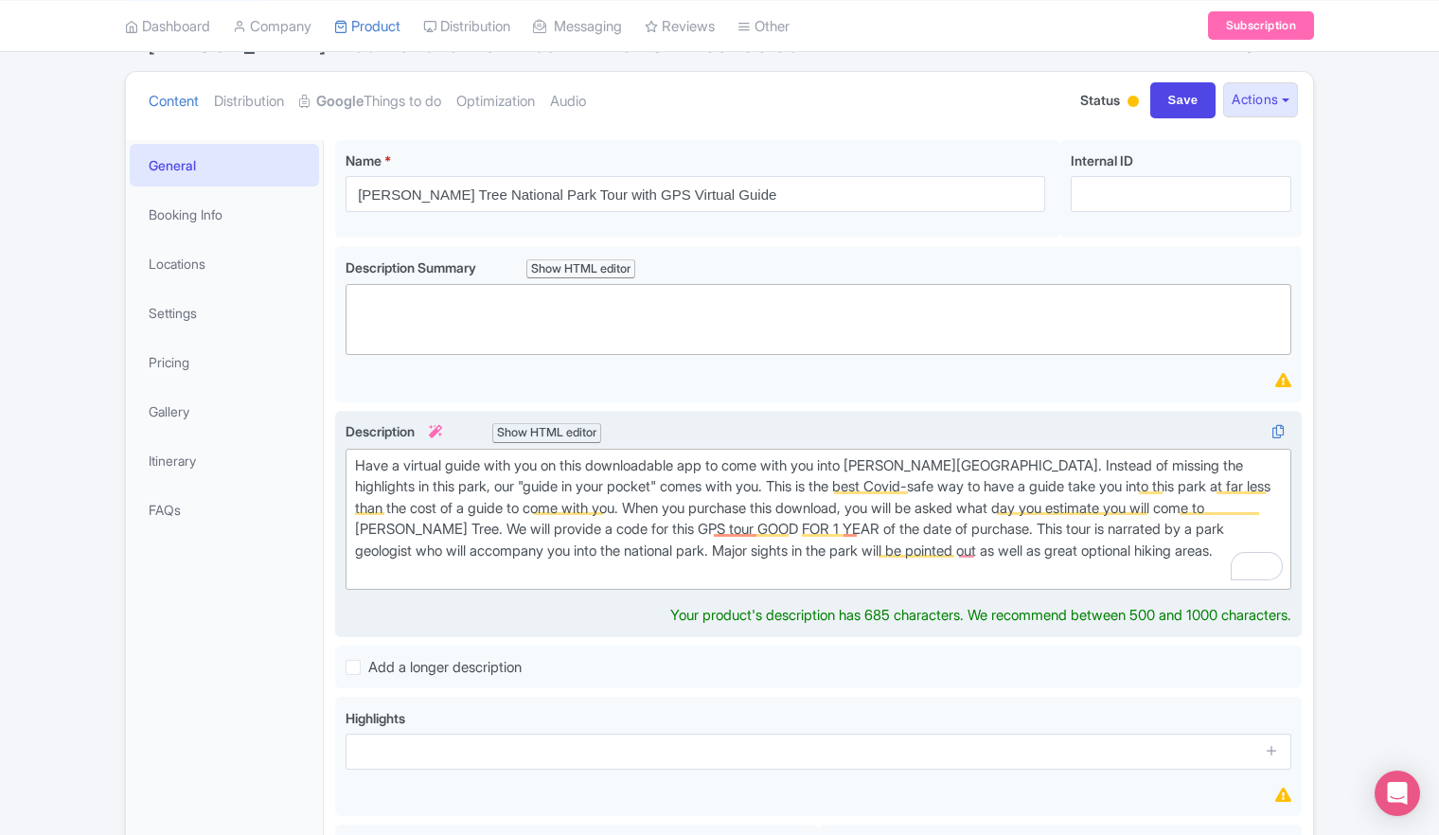
type trix-editor "<div>Have a virtual guide with you on this downloadable app to come with you in…"
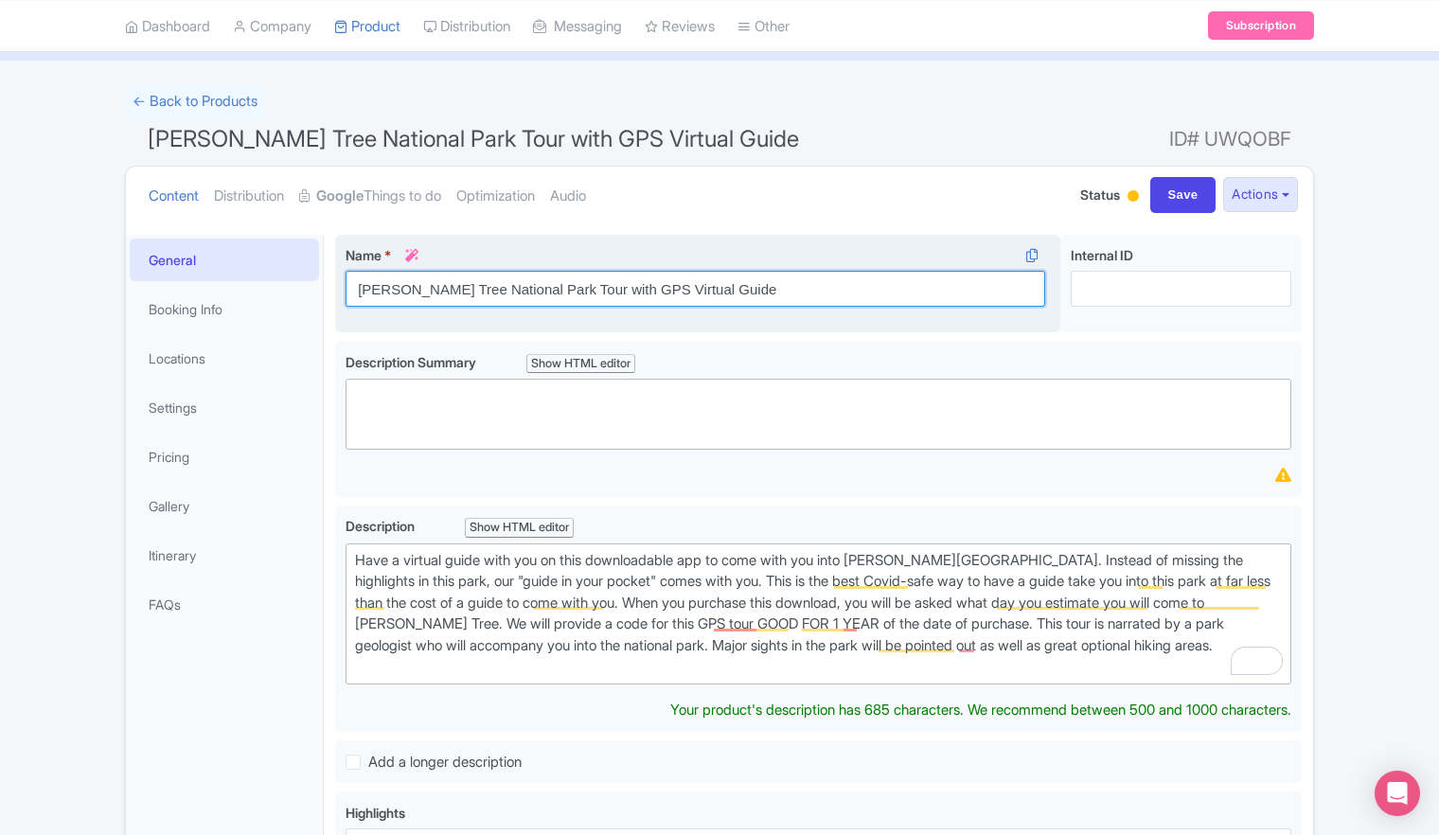
scroll to position [116, 0]
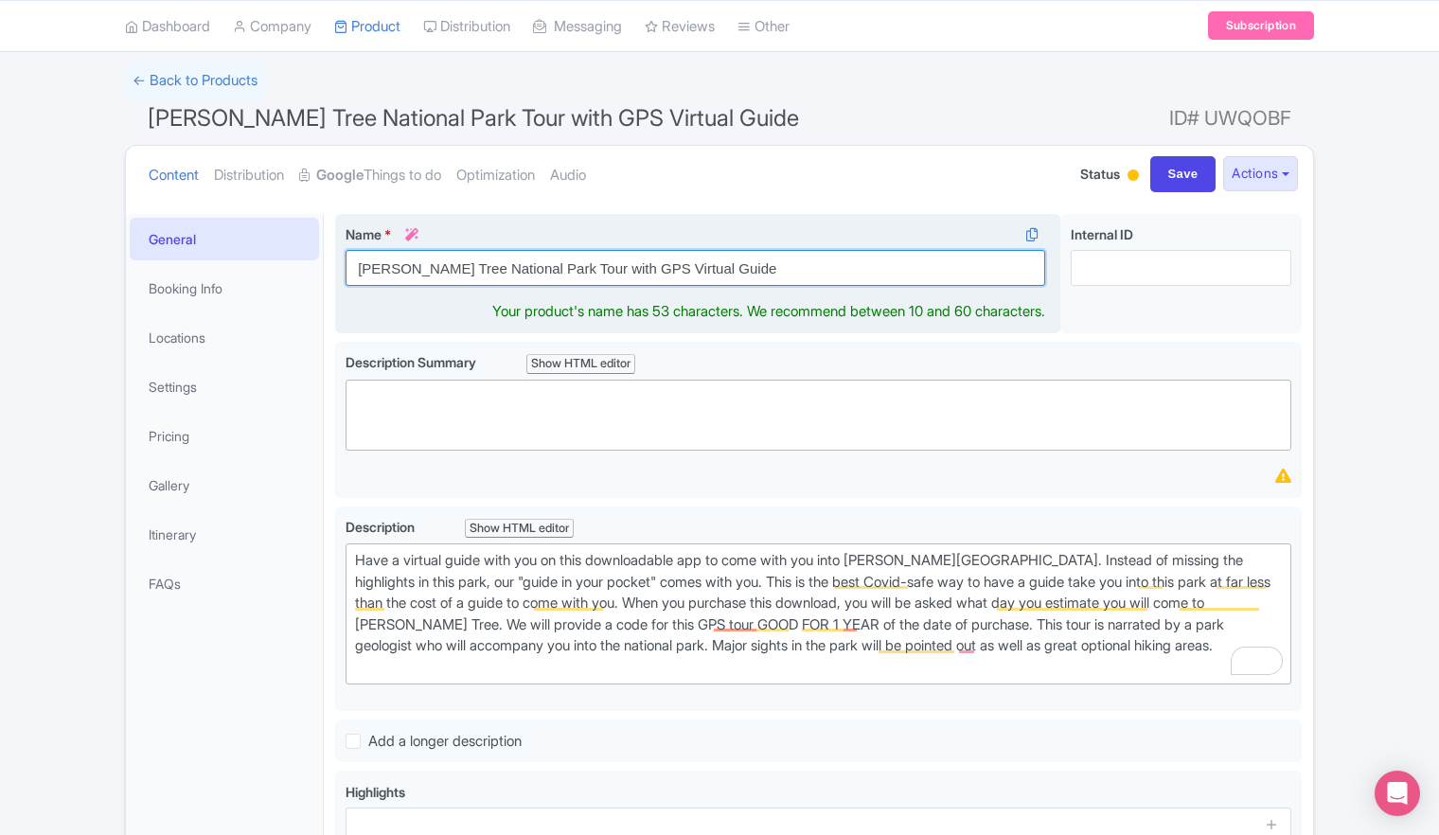
drag, startPoint x: 736, startPoint y: 286, endPoint x: 347, endPoint y: 294, distance: 388.3
click at [347, 294] on div "Name * i [PERSON_NAME][GEOGRAPHIC_DATA] Tour with GPS Virtual Guide Your produc…" at bounding box center [697, 274] width 725 height 120
paste input "GPS Audio Tour – Virtual Guide with Geologist Narration"
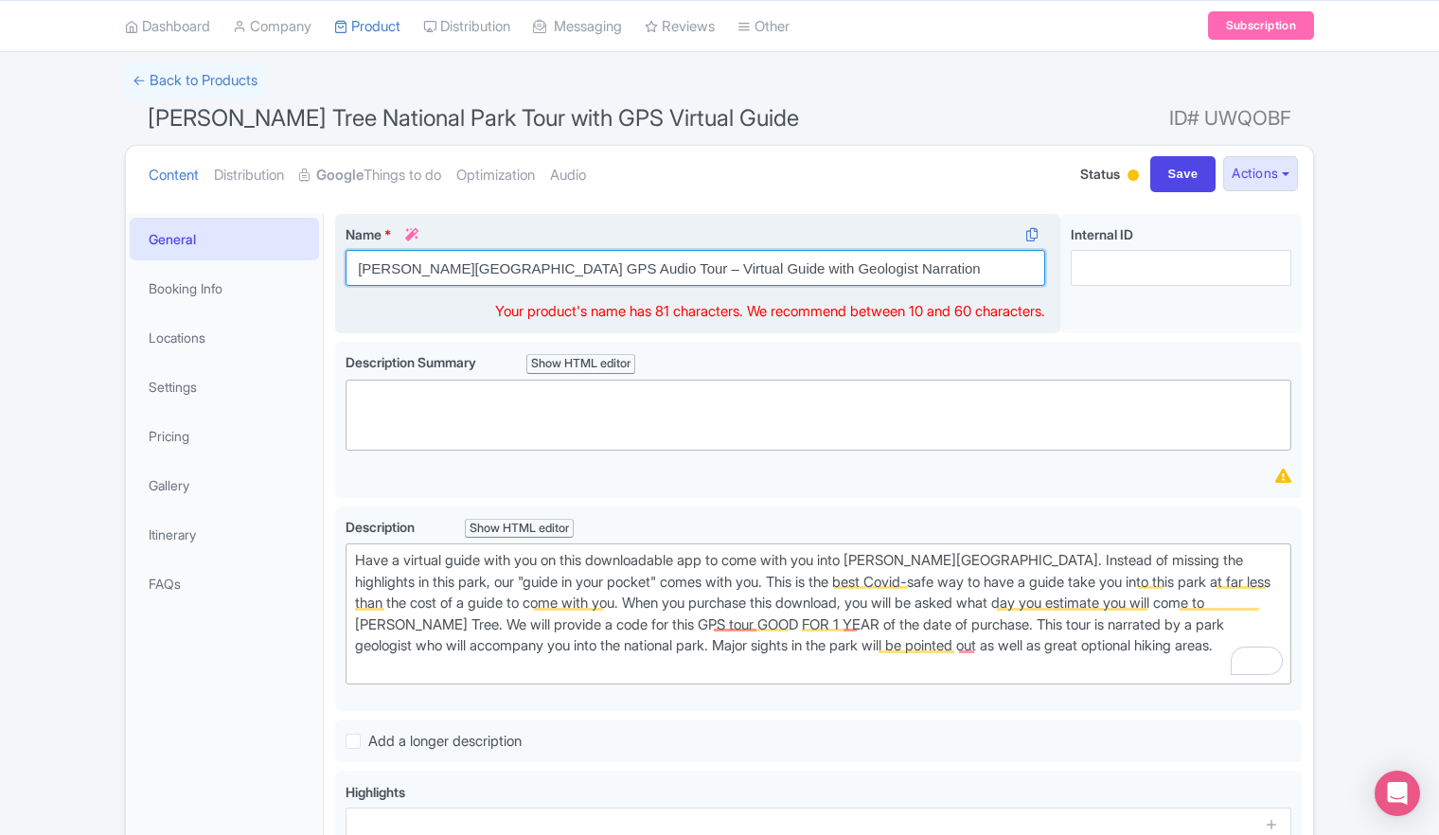
drag, startPoint x: 631, startPoint y: 267, endPoint x: 898, endPoint y: 263, distance: 266.1
click at [898, 263] on input "[PERSON_NAME][GEOGRAPHIC_DATA] GPS Audio Tour – Virtual Guide with Geologist Na…" at bounding box center [696, 268] width 700 height 36
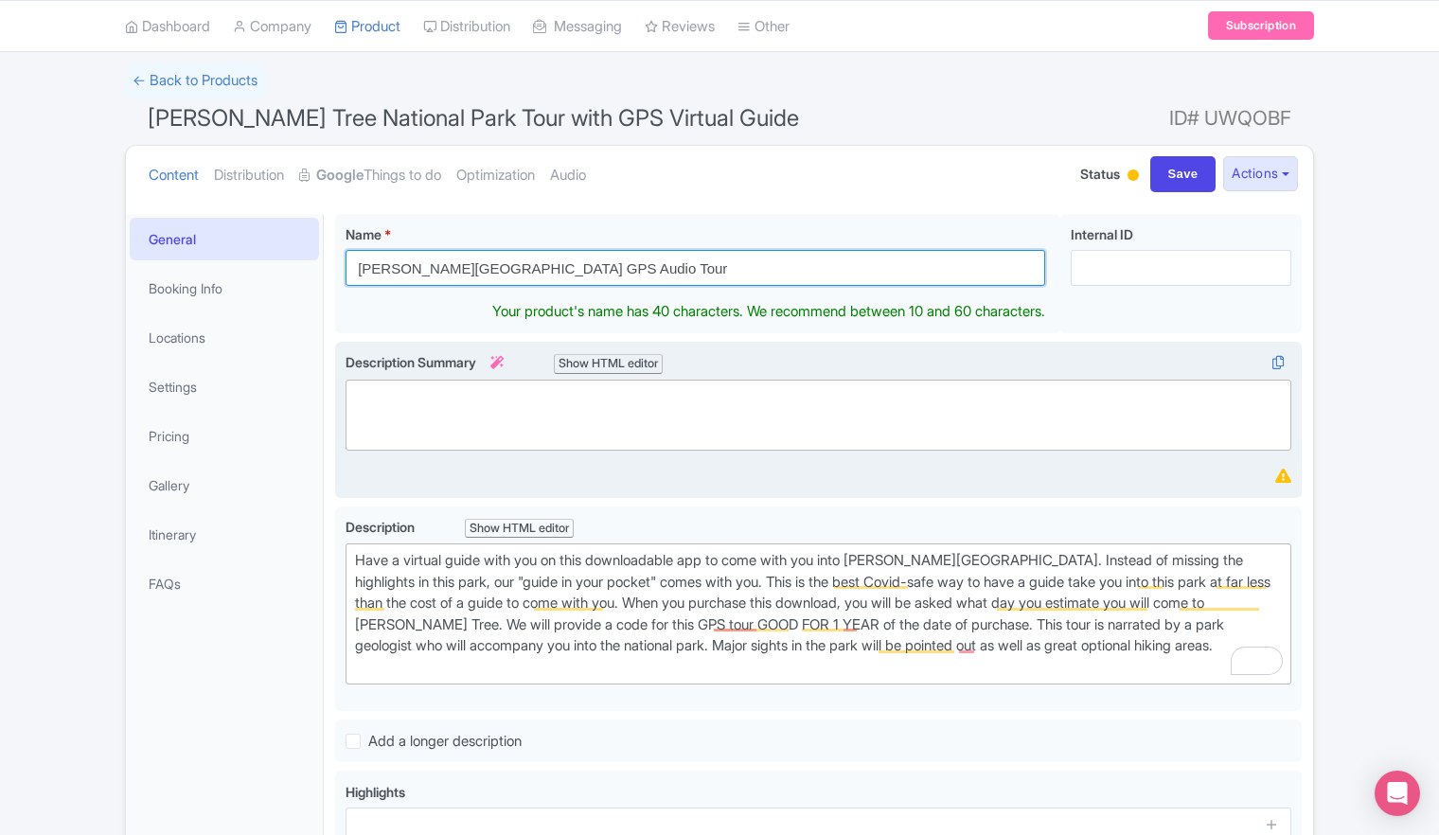
type input "[PERSON_NAME][GEOGRAPHIC_DATA] GPS Audio Tour"
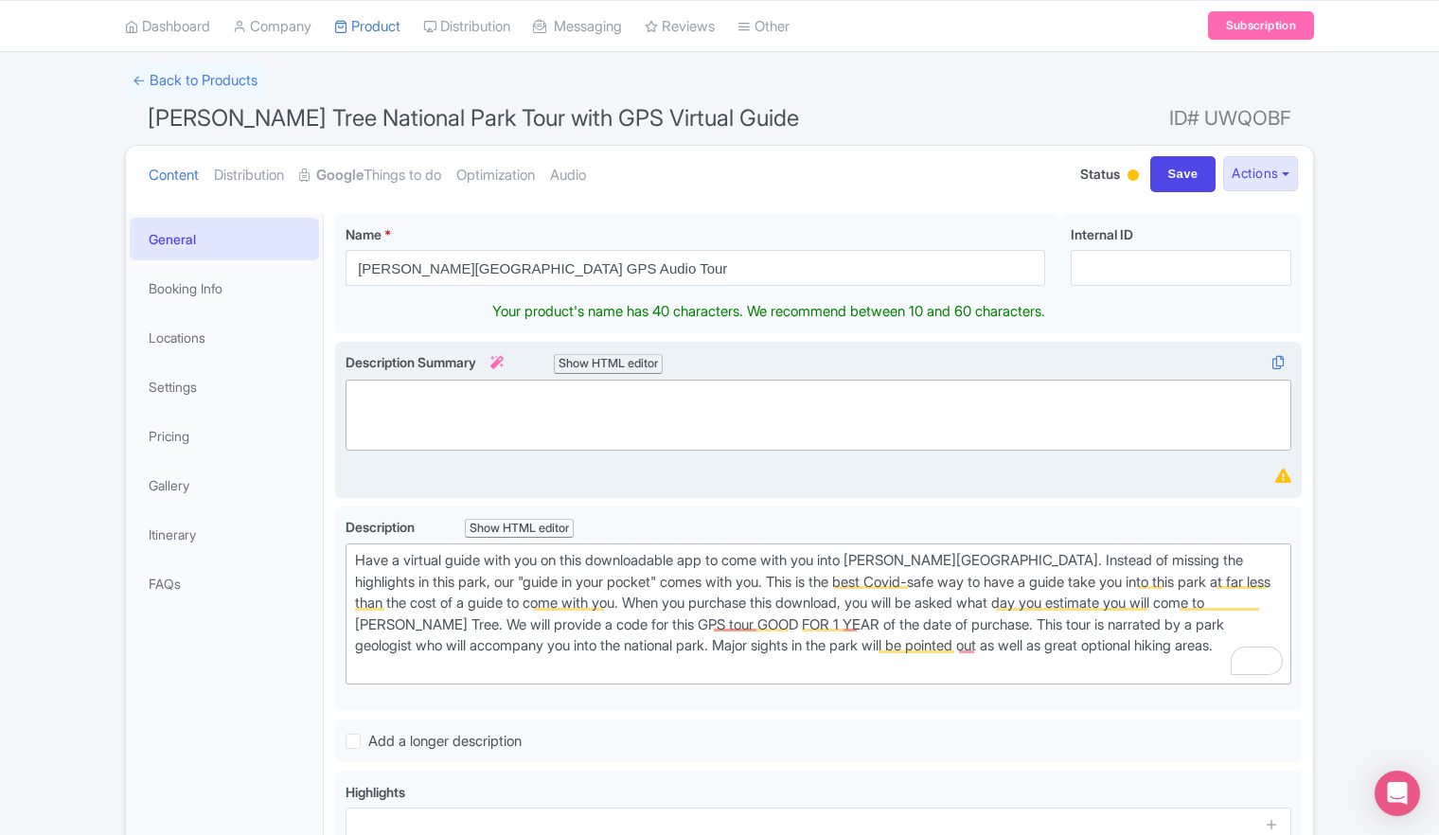
click at [575, 400] on trix-editor at bounding box center [819, 415] width 946 height 71
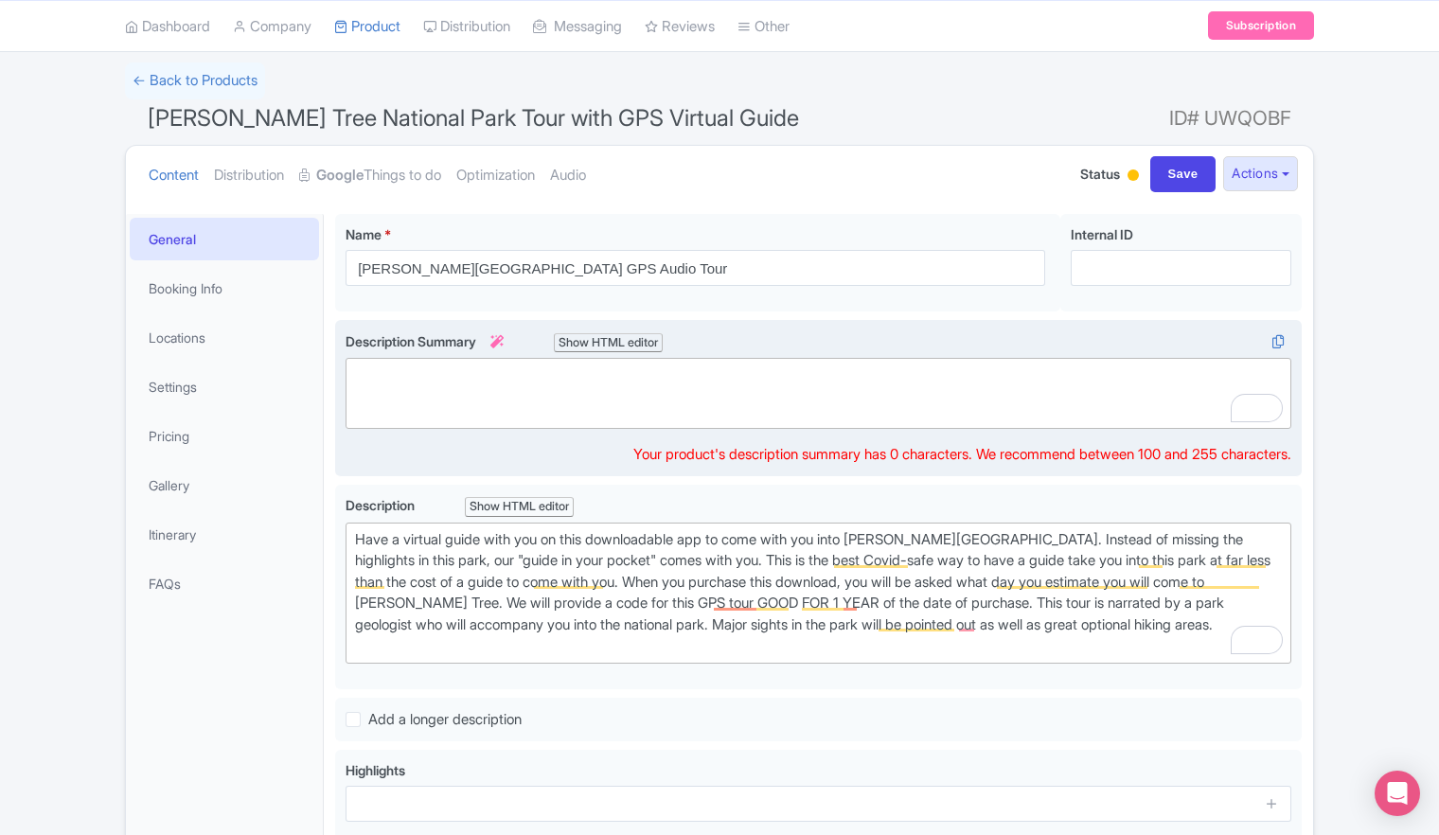
click at [431, 359] on trix-editor at bounding box center [819, 393] width 946 height 71
paste trix-editor "<div>&nbsp;Explore Joshua Tree National Park at your own pace with this GPS-ena…"
type trix-editor "<div>&nbsp;Explore Joshua Tree National Park at your own pace with this GPS-ena…"
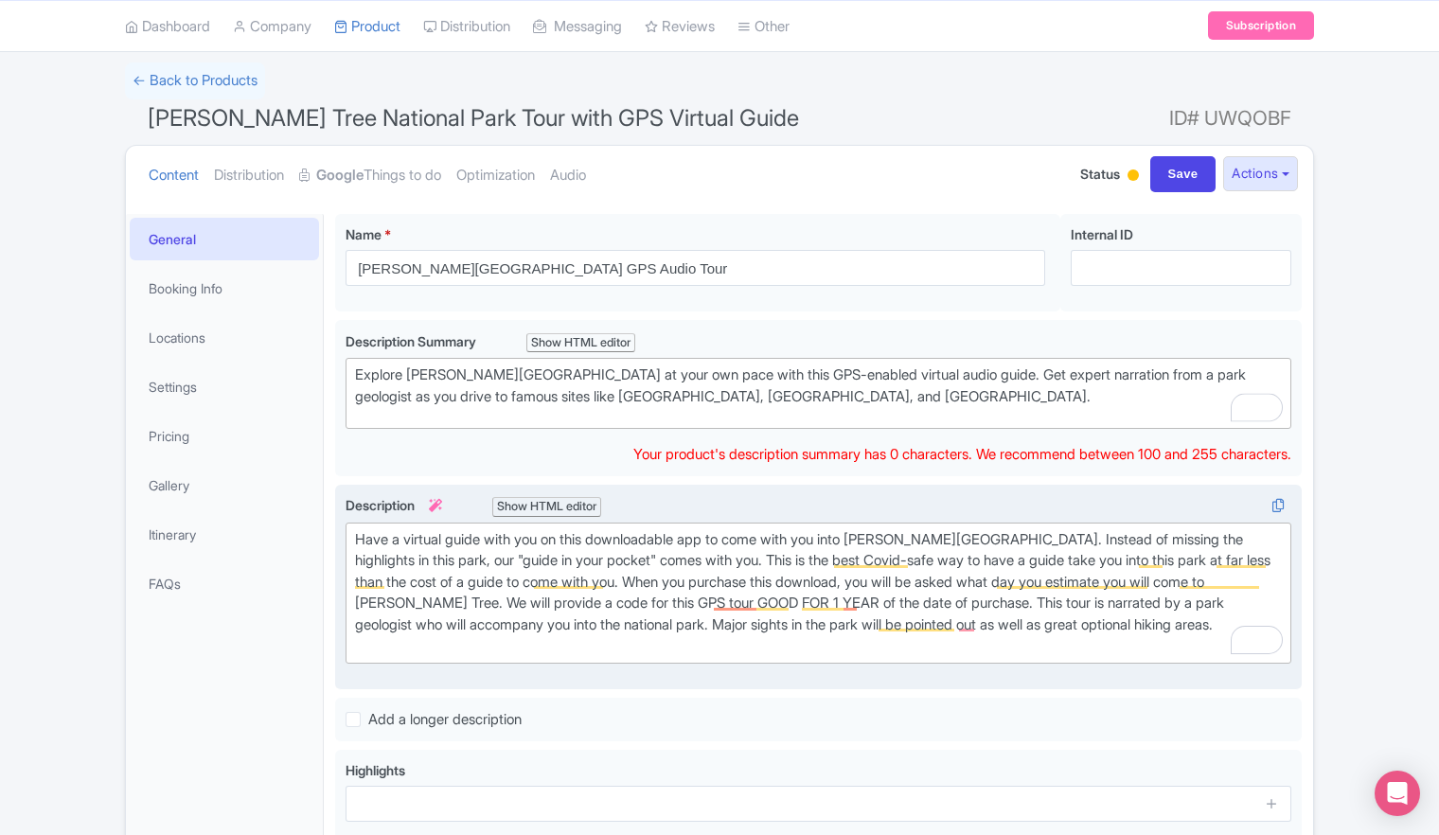
click at [432, 557] on div "Have a virtual guide with you on this downloadable app to come with you into Jo…" at bounding box center [818, 593] width 927 height 128
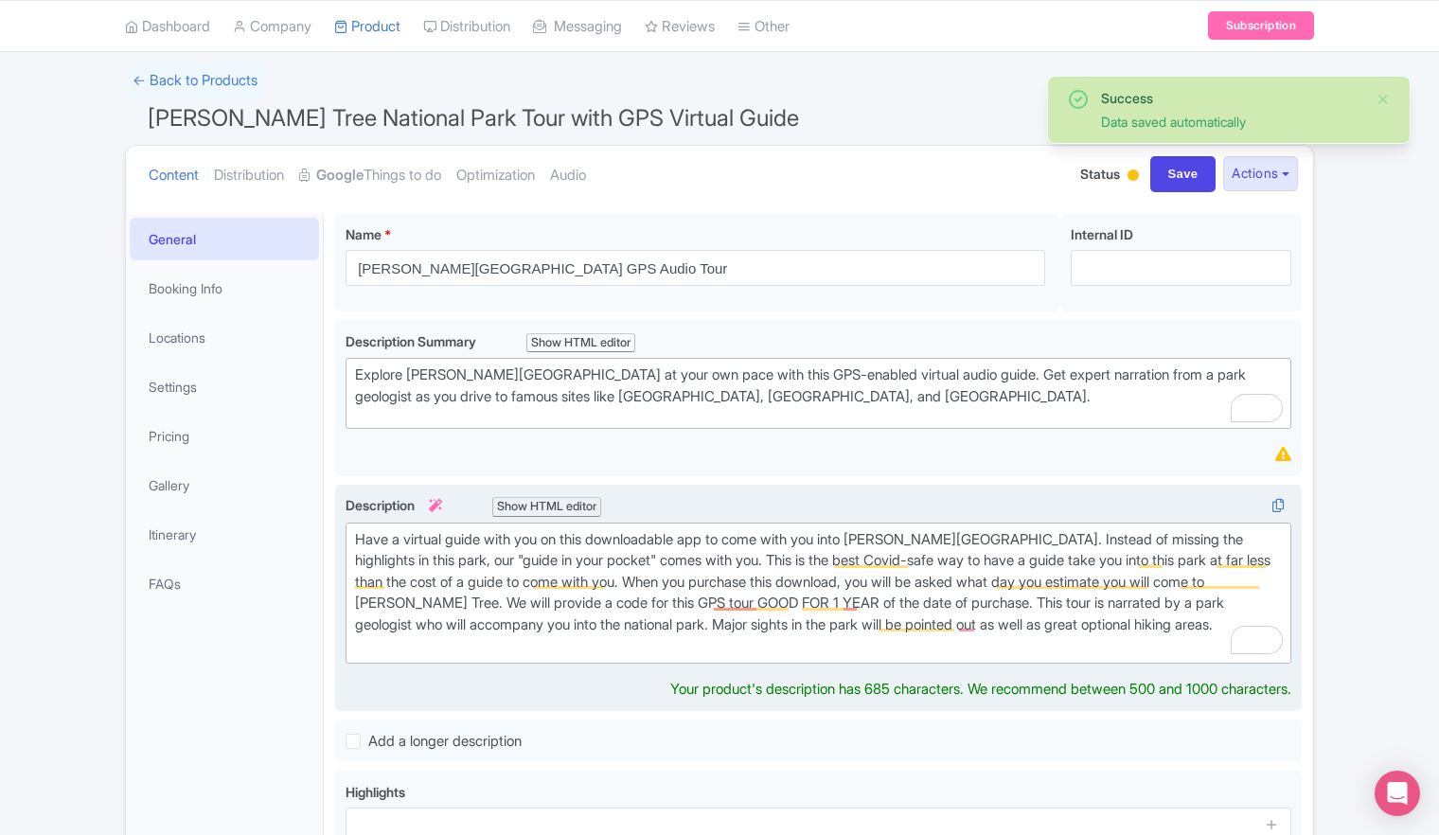
click at [457, 545] on div "Have a virtual guide with you on this downloadable app to come with you into Jo…" at bounding box center [818, 593] width 927 height 128
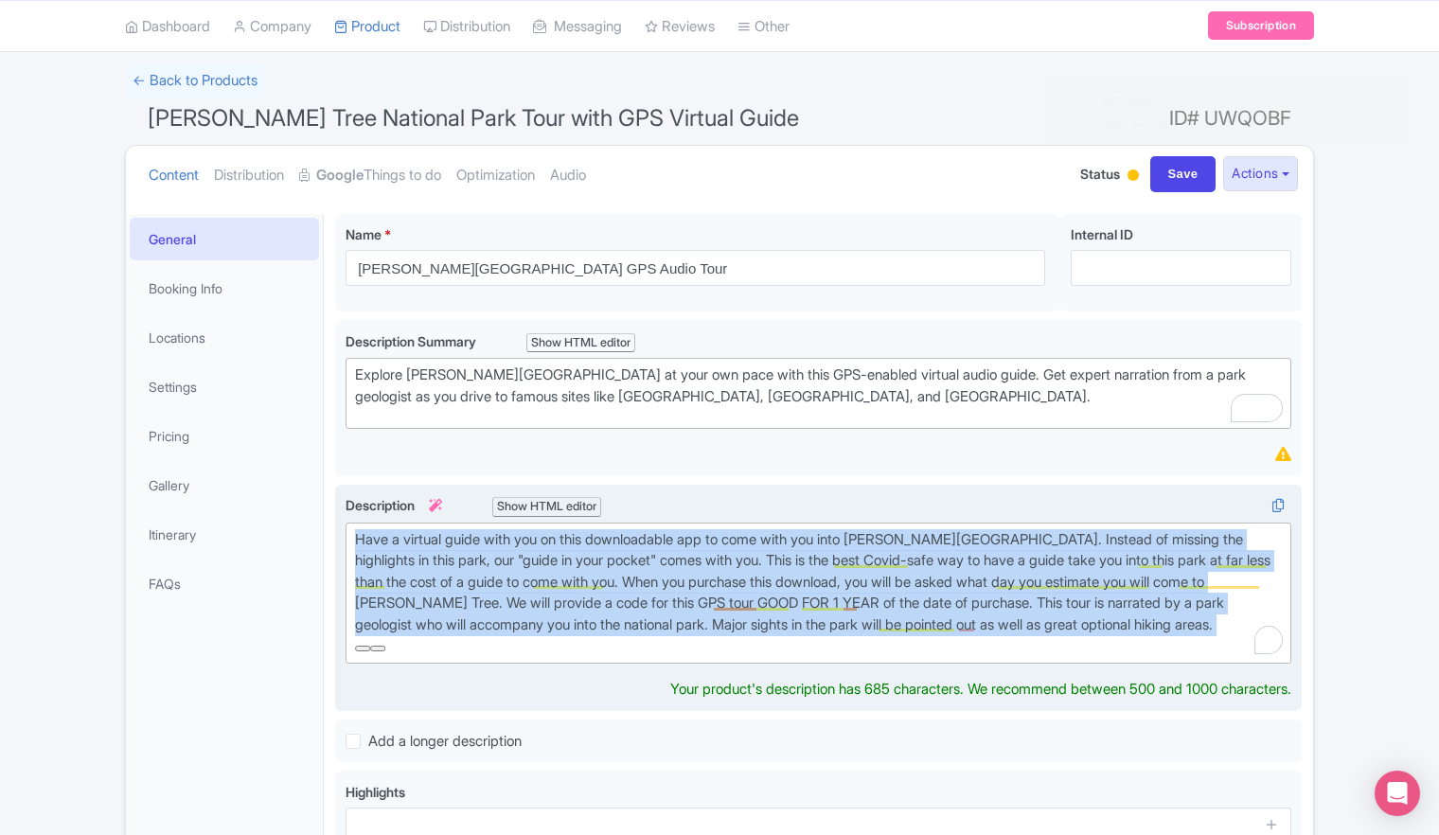
paste trix-editor "<div>&nbsp;Discover Joshua Tree National Park with a <strong>GPS audio tour</st…"
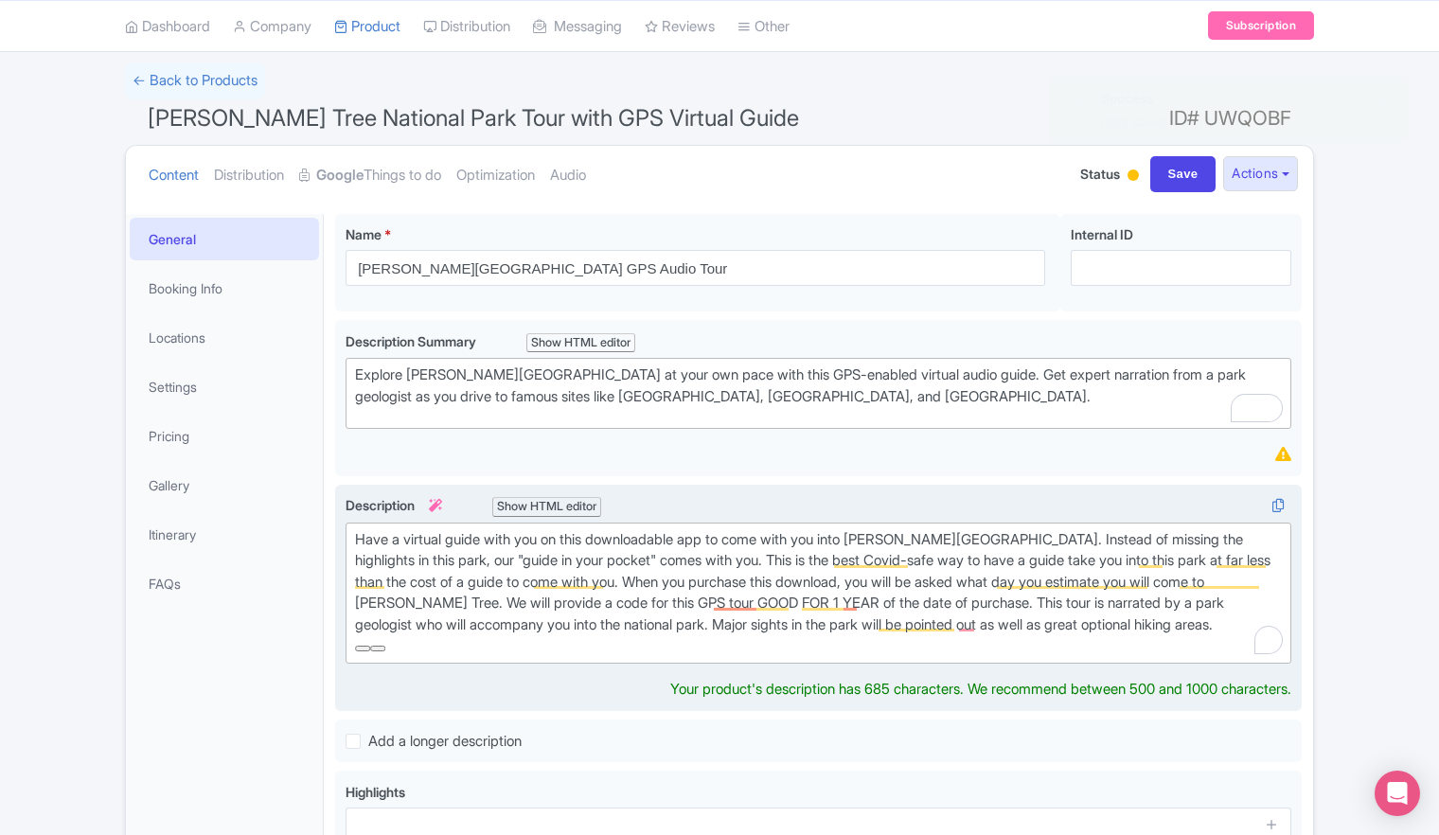
type trix-editor "<div>&nbsp;Discover Joshua Tree National Park with a <strong>GPS audio tour</st…"
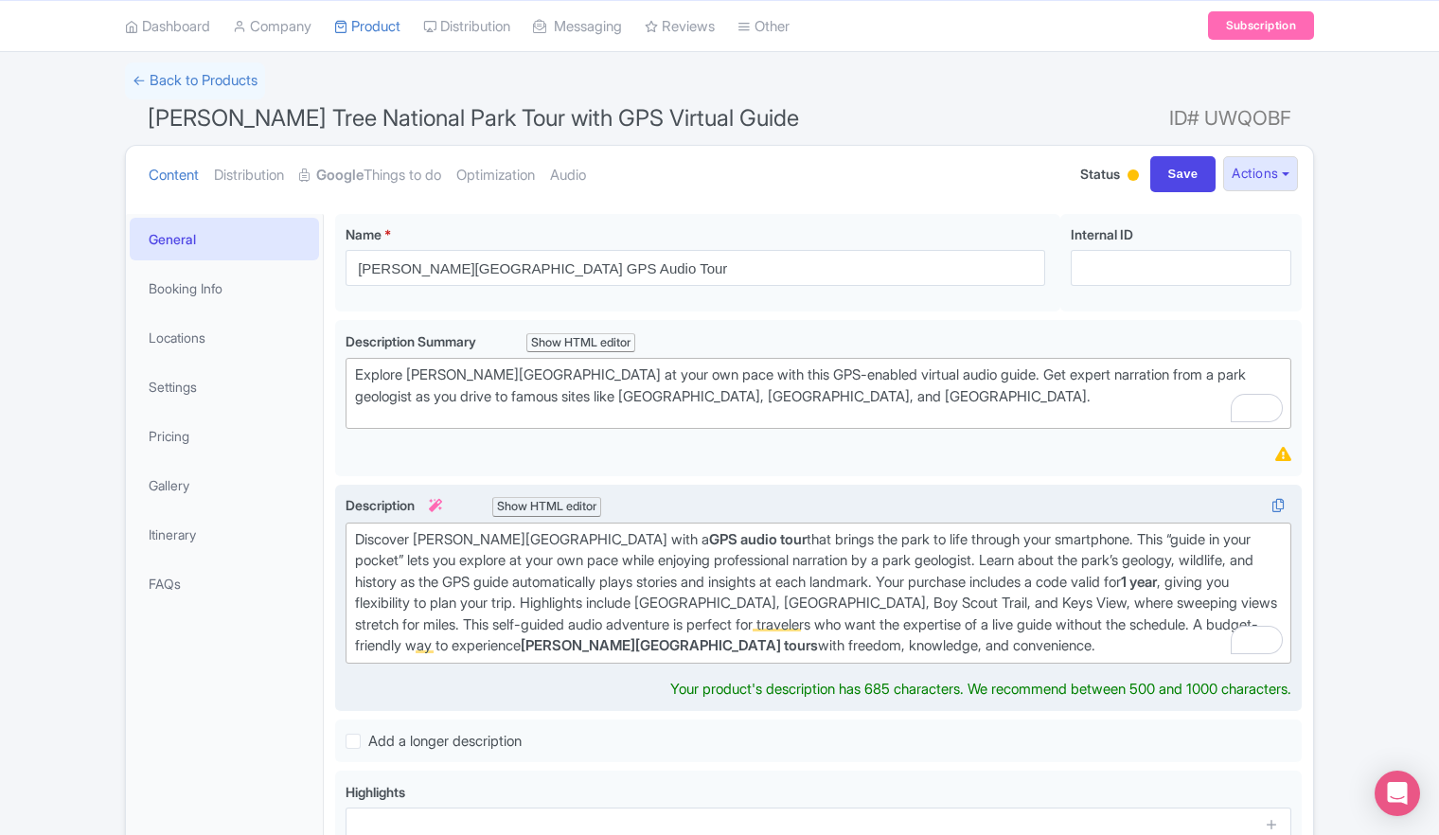
click at [498, 550] on div "Discover Joshua Tree National Park with a GPS audio tour that brings the park t…" at bounding box center [818, 593] width 927 height 128
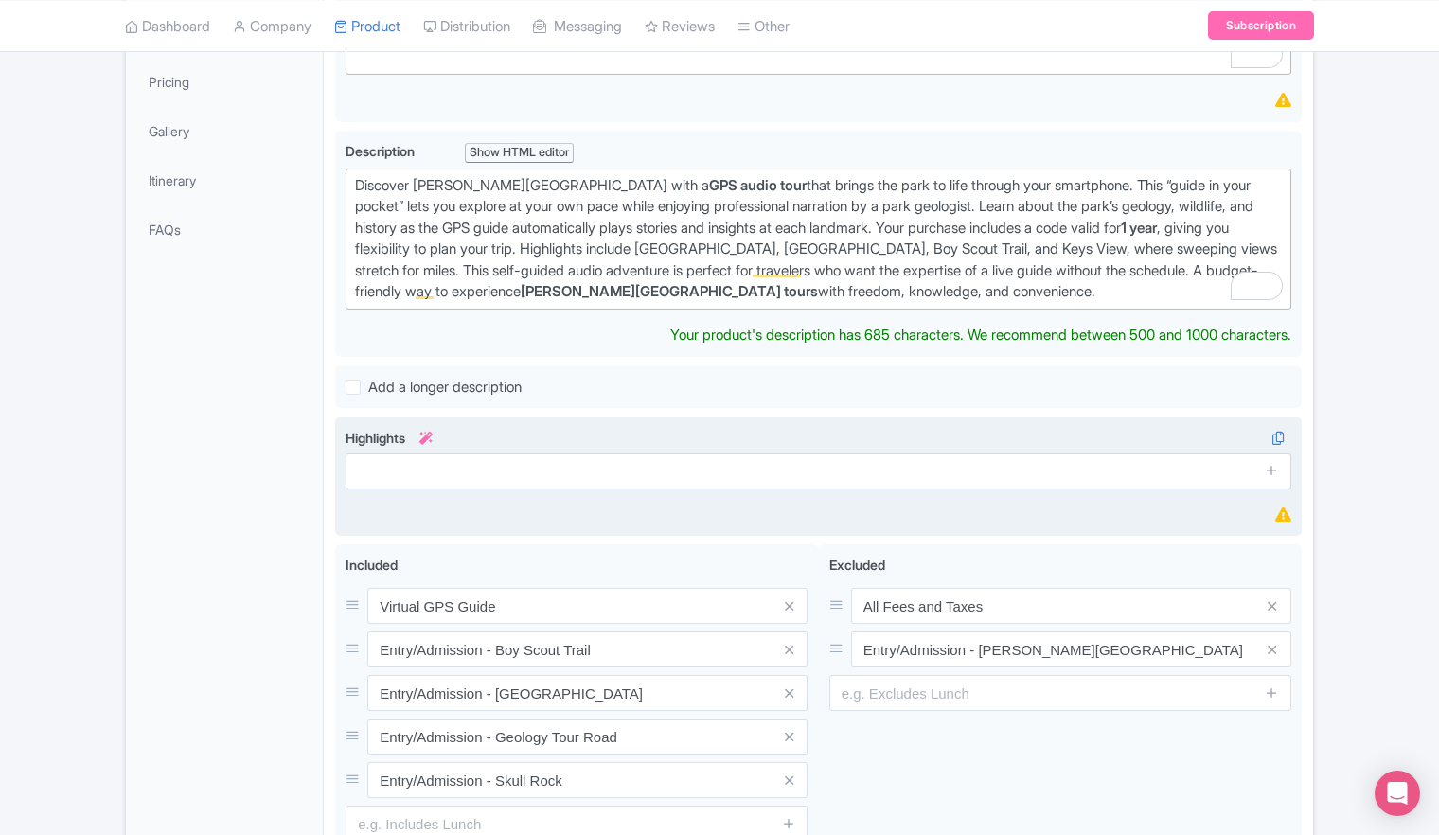
scroll to position [470, 0]
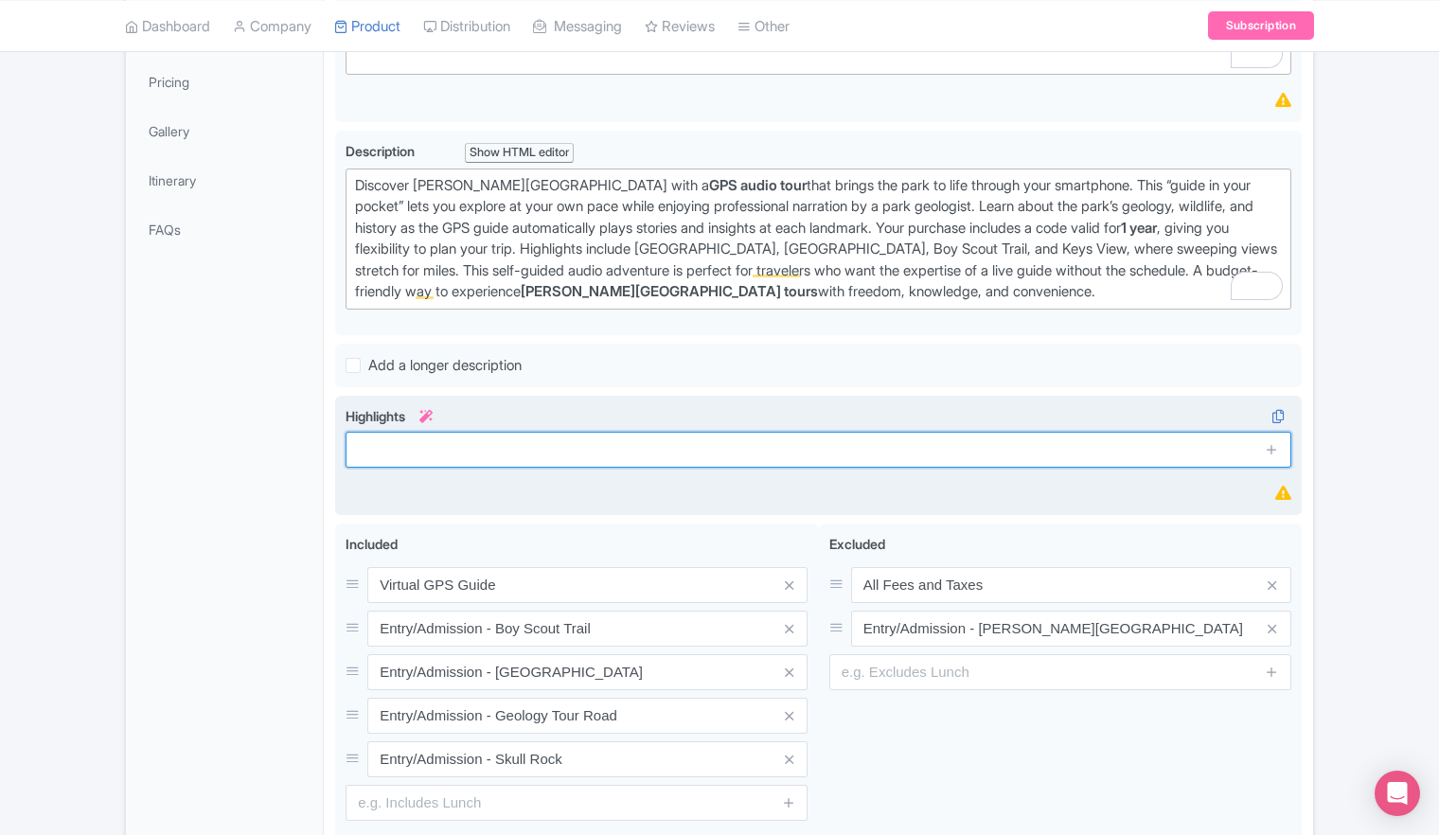
click at [536, 463] on input "text" at bounding box center [819, 450] width 946 height 36
paste input "GPS-activated audio guide narrated by a park geologist"
type input "GPS-activated audio guide narrated by a park geologist"
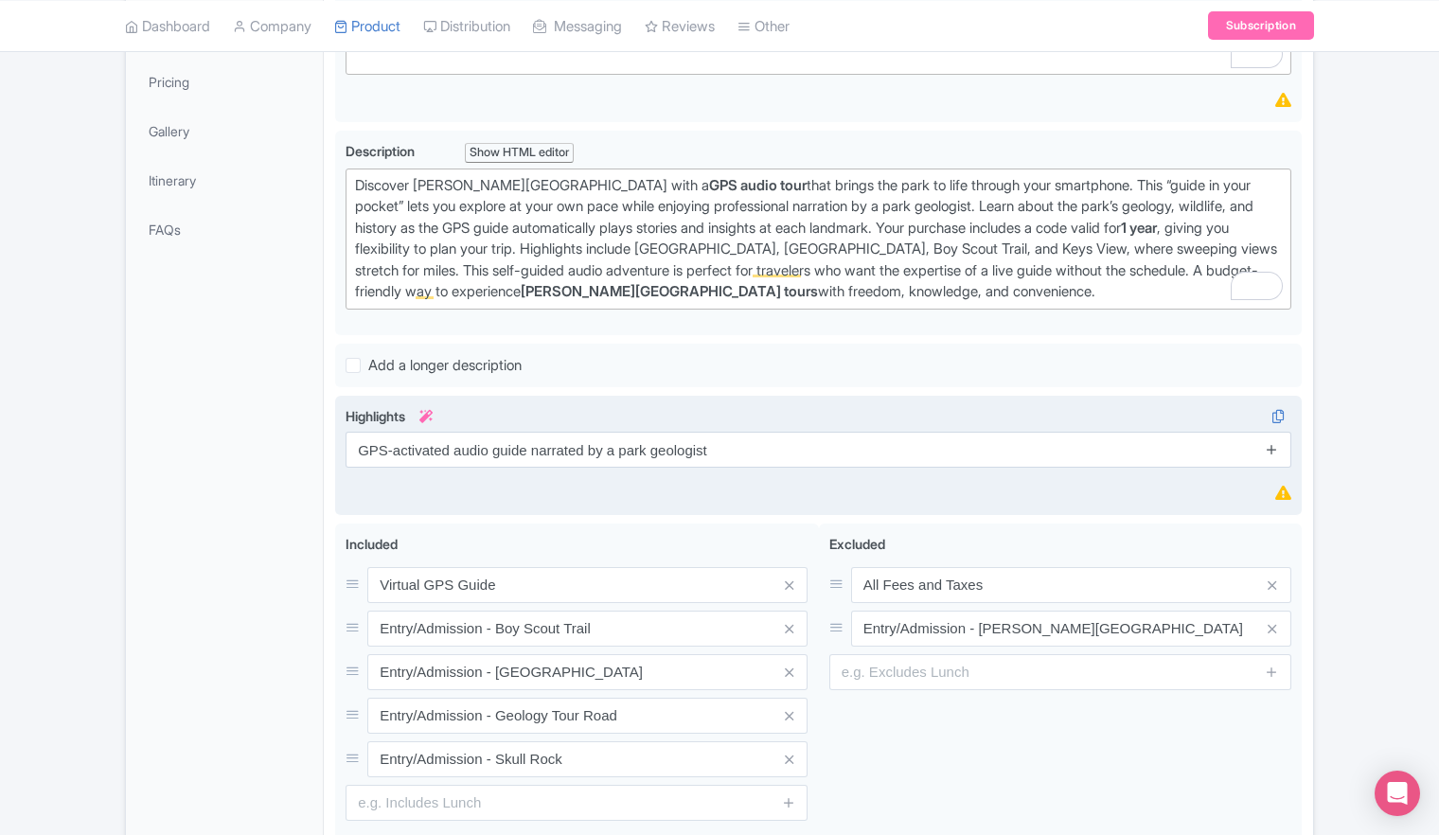
click at [1273, 453] on link at bounding box center [1272, 450] width 14 height 22
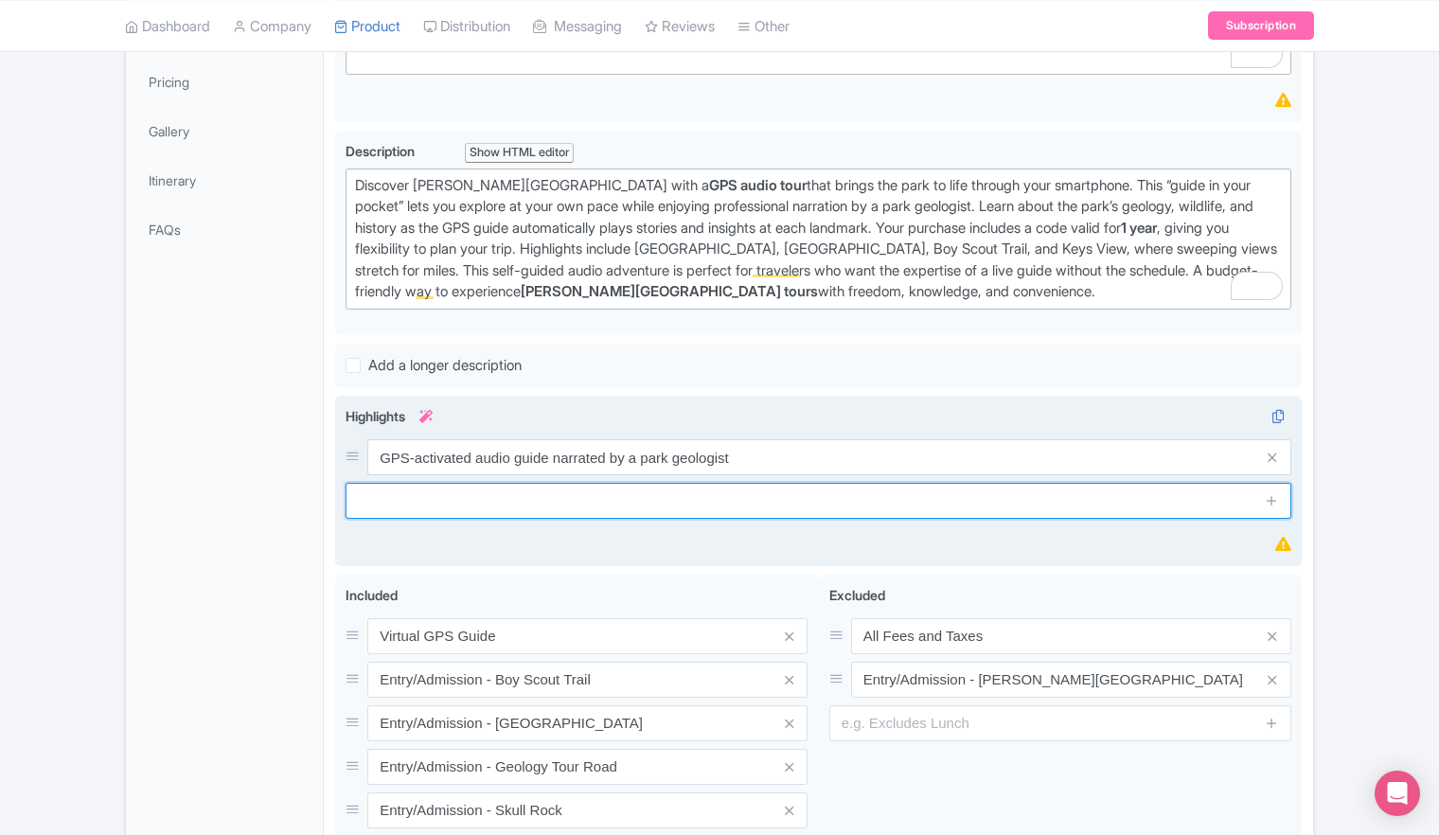
click at [528, 495] on input "text" at bounding box center [819, 501] width 946 height 36
paste input "Explore [GEOGRAPHIC_DATA], [GEOGRAPHIC_DATA], Keys View & more"
type input "Explore [GEOGRAPHIC_DATA], [GEOGRAPHIC_DATA], Keys View & more"
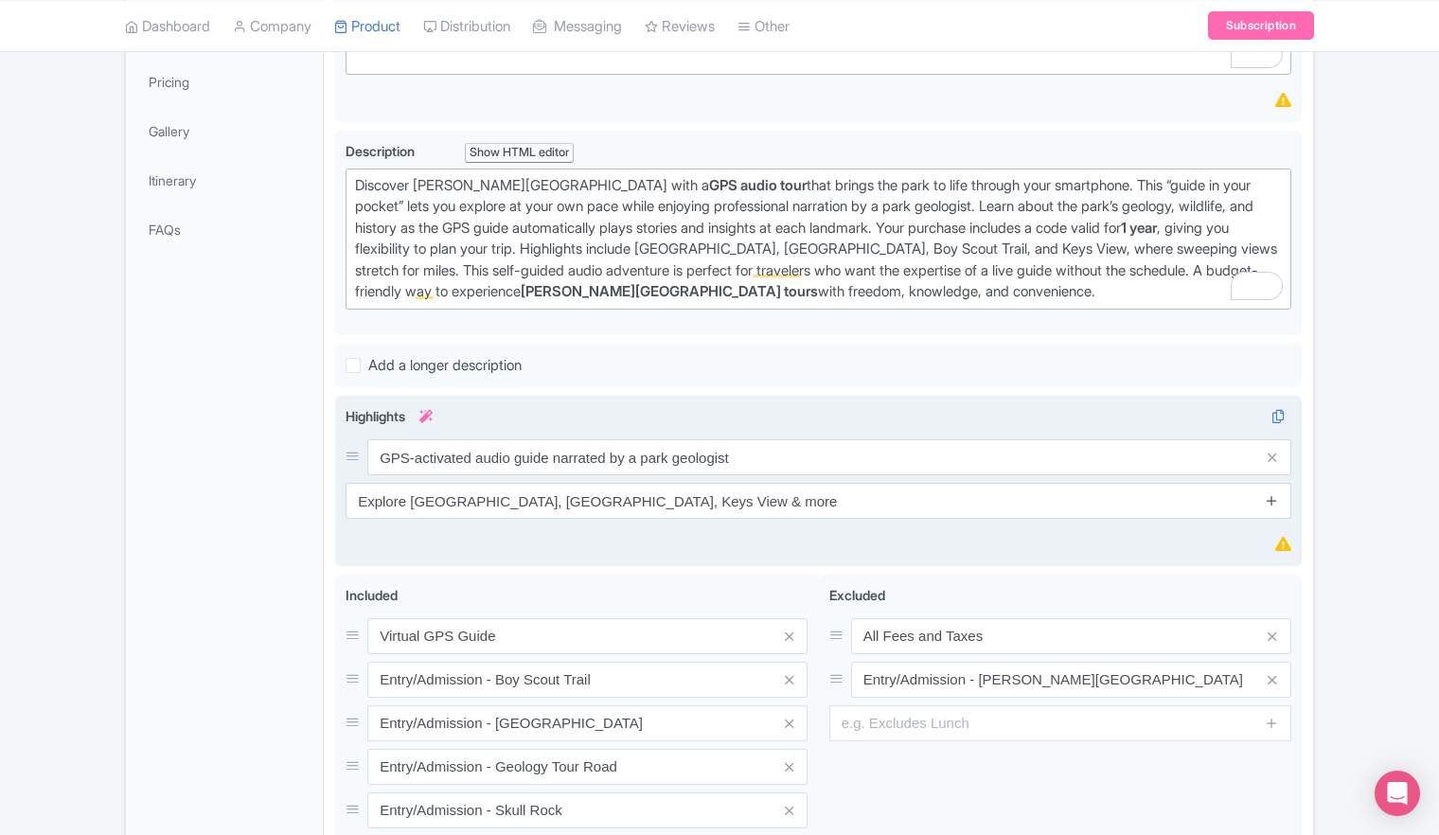
click at [1273, 507] on link at bounding box center [1272, 501] width 14 height 22
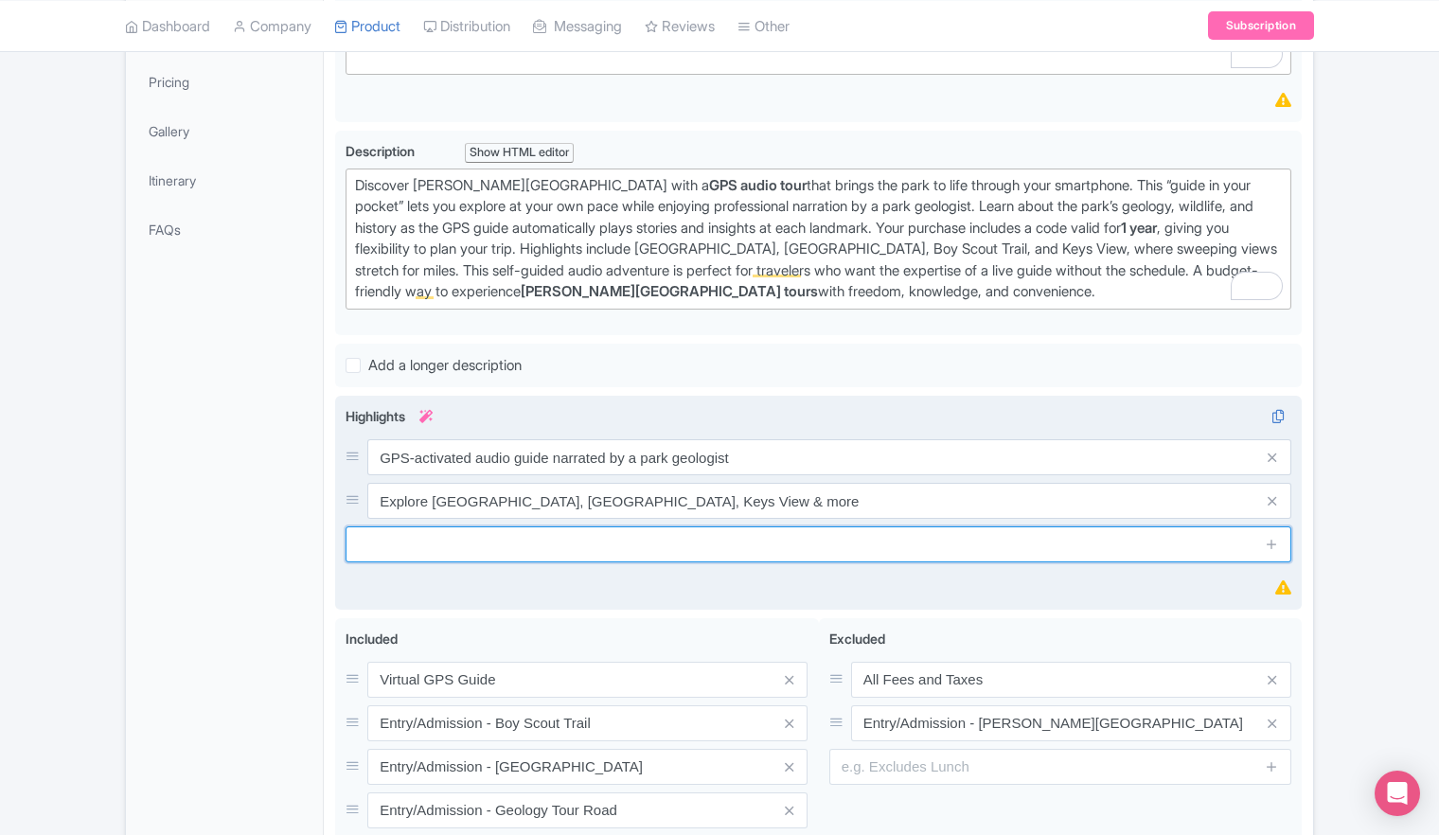
click at [515, 546] on input "text" at bounding box center [819, 544] width 946 height 36
paste input "Valid for 1 year from purchase date"
type input "Valid for 1 year from purchase date"
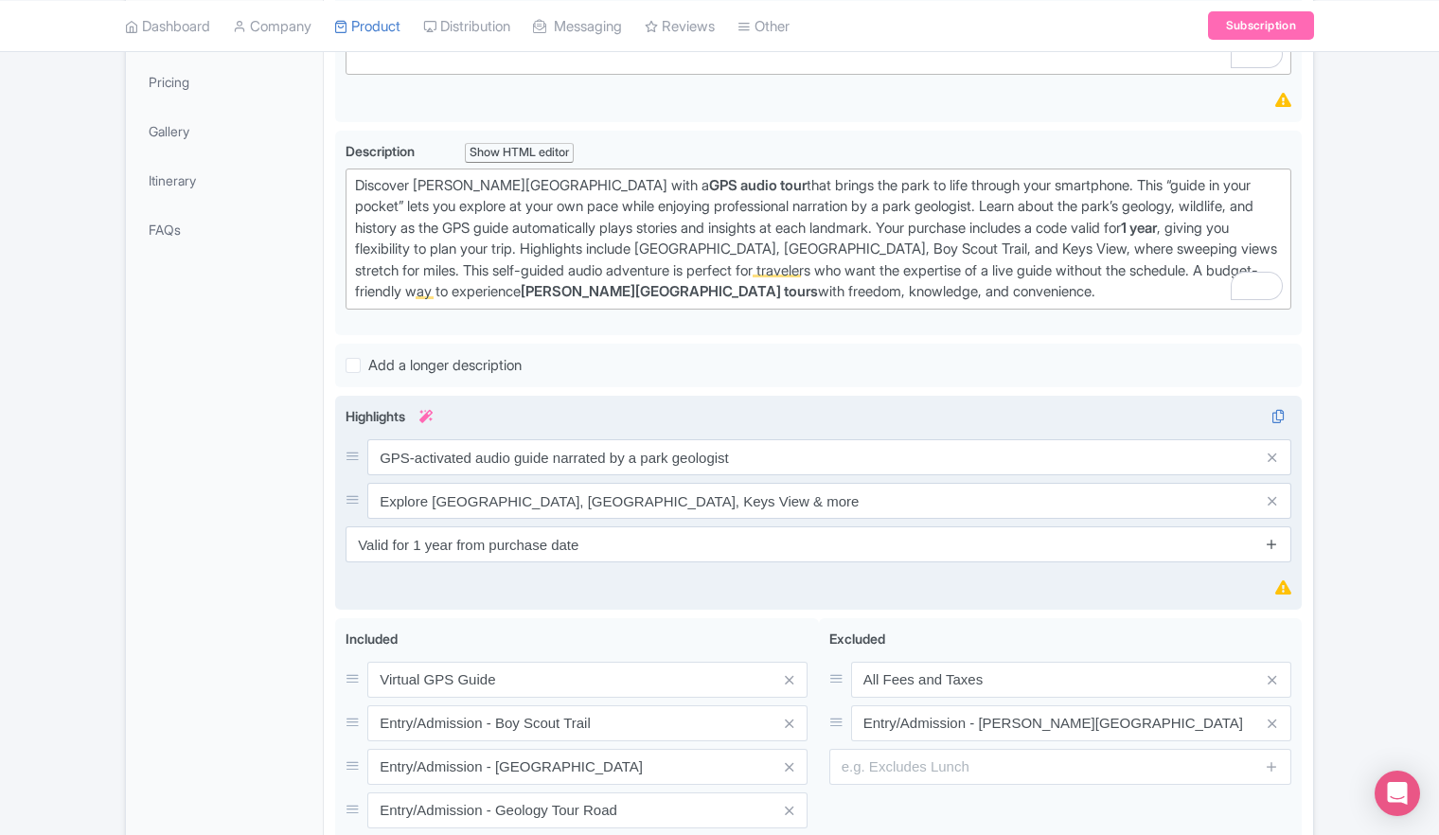
click at [1268, 543] on icon at bounding box center [1272, 544] width 14 height 14
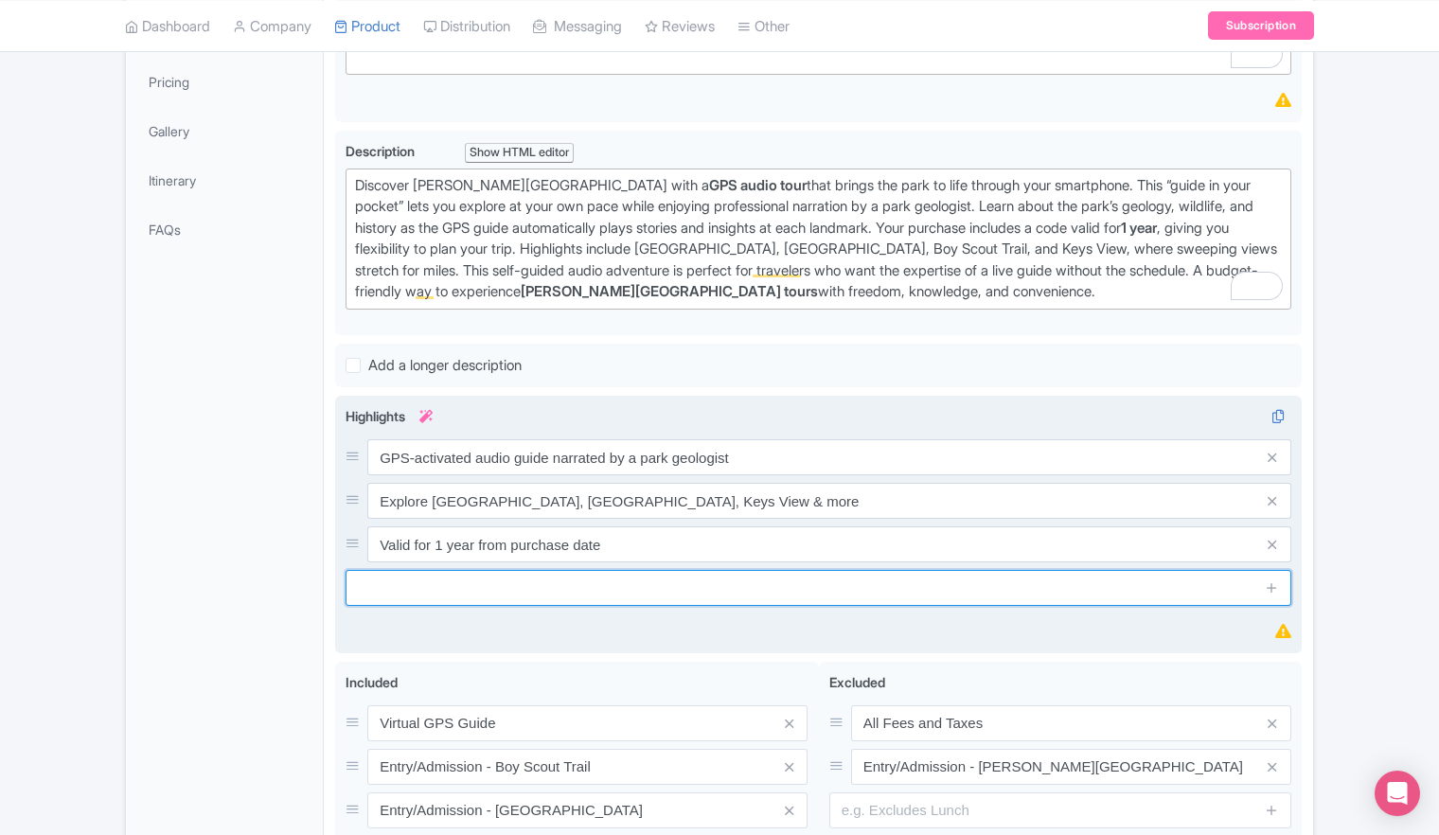
click at [999, 597] on input "text" at bounding box center [819, 588] width 946 height 36
click at [552, 578] on input "text" at bounding box center [819, 588] width 946 height 36
paste input "Flexible, self-paced alternative to guided tours"
type input "Flexible, self-paced alternative to guided tours"
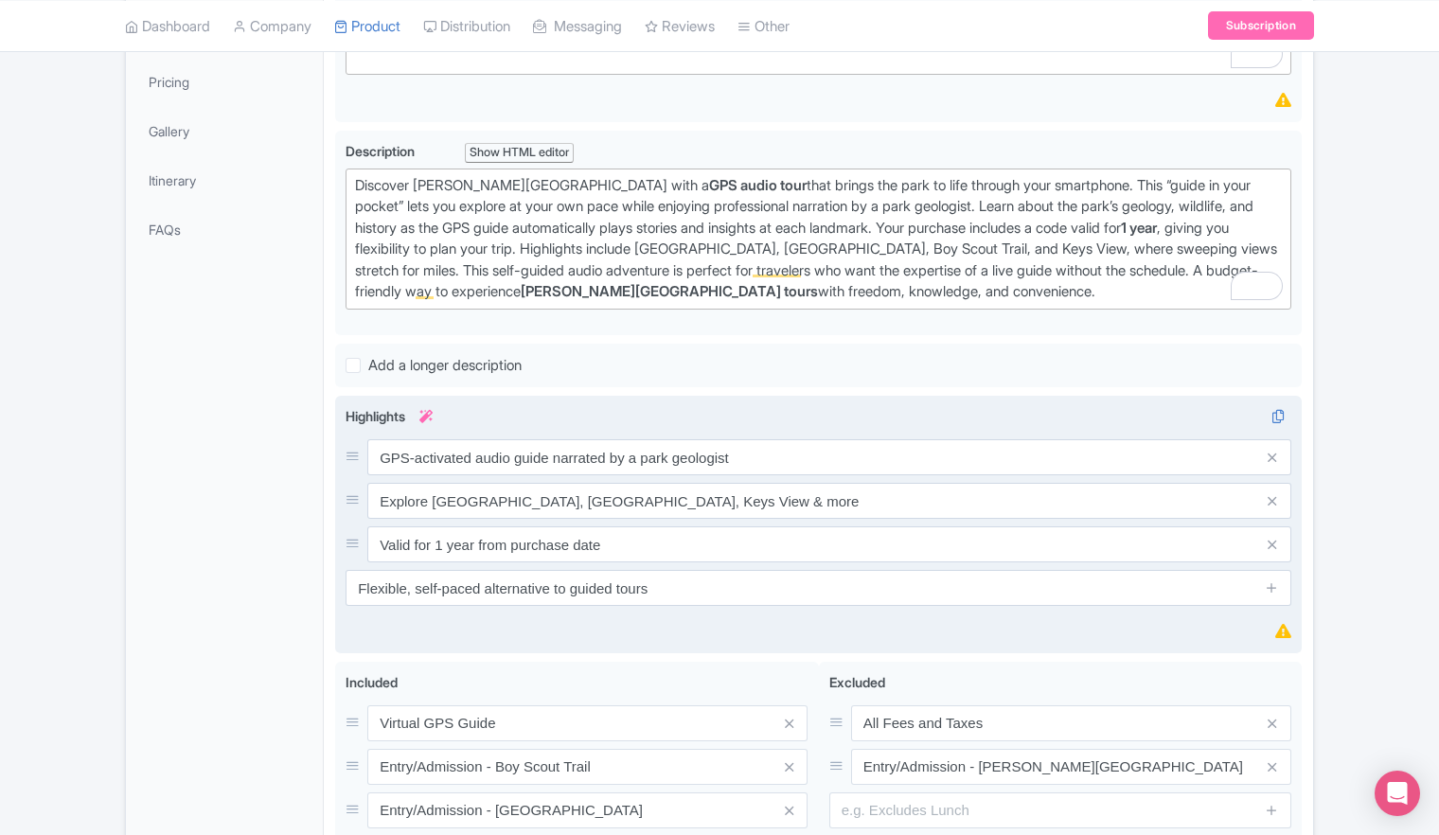
click at [746, 639] on div "Highlights i GPS-activated audio guide narrated by a park geologist Explore Hid…" at bounding box center [818, 525] width 967 height 258
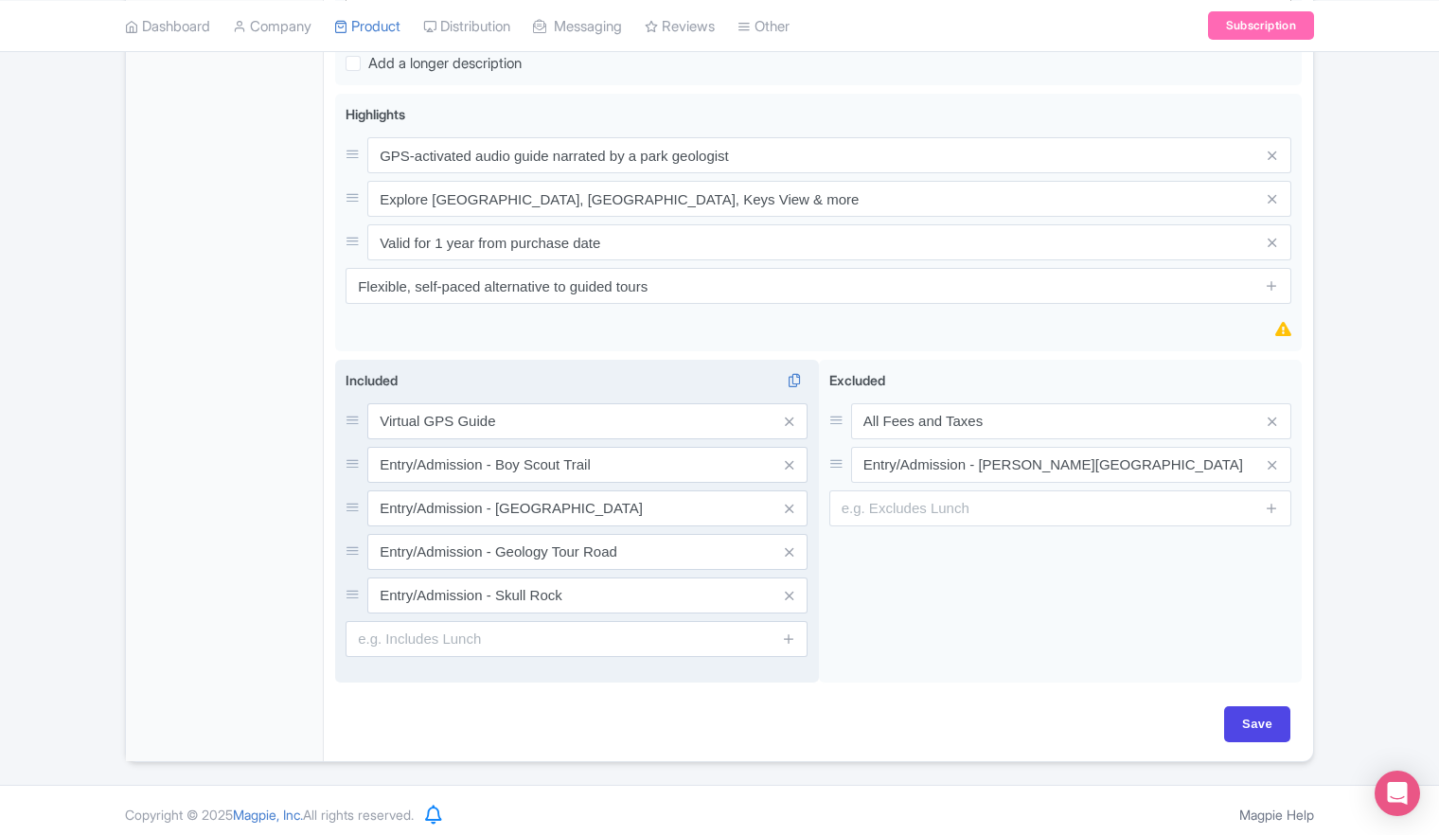
scroll to position [776, 0]
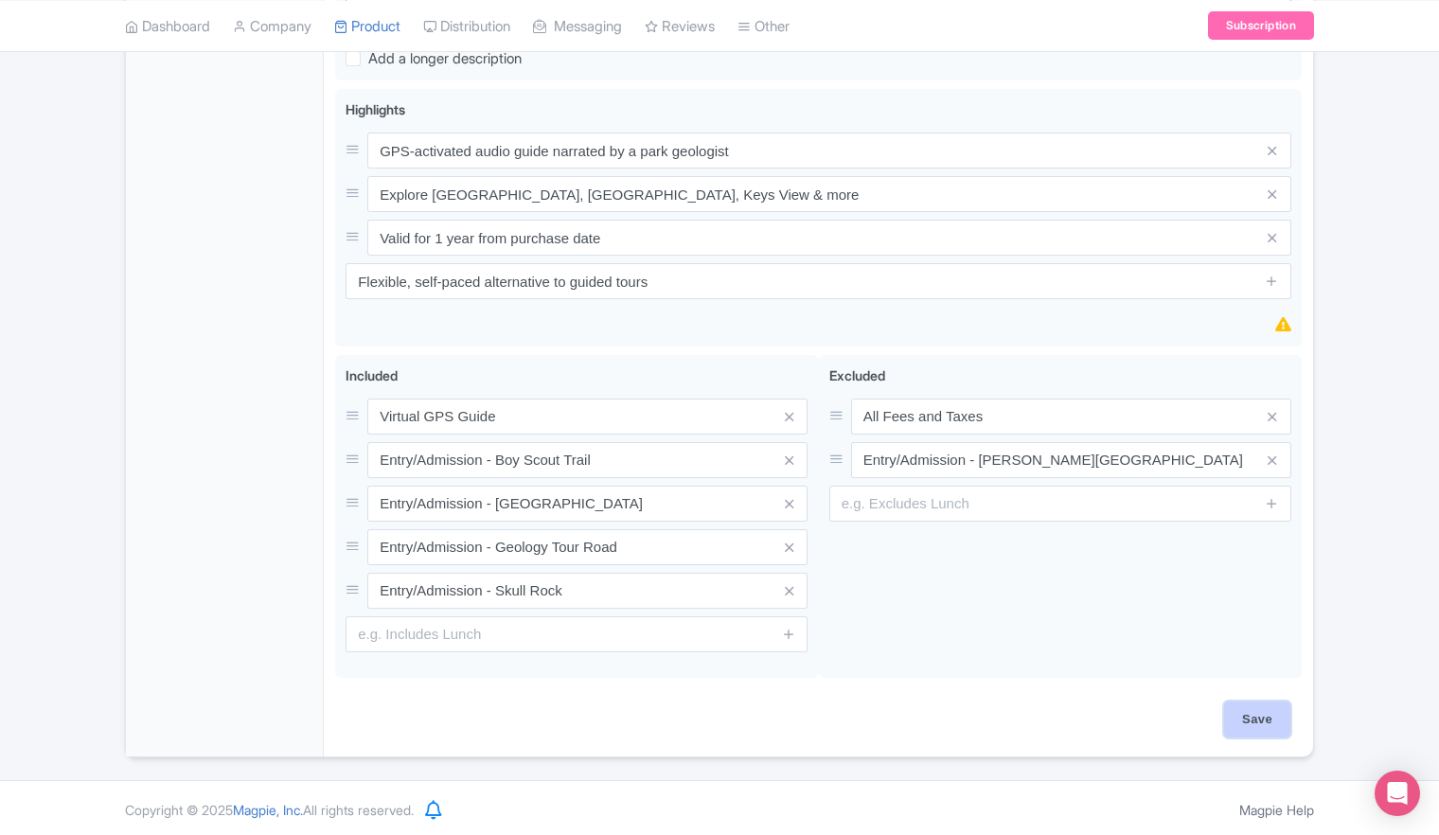
click at [1254, 715] on input "Save" at bounding box center [1257, 720] width 66 height 36
type input "Saving..."
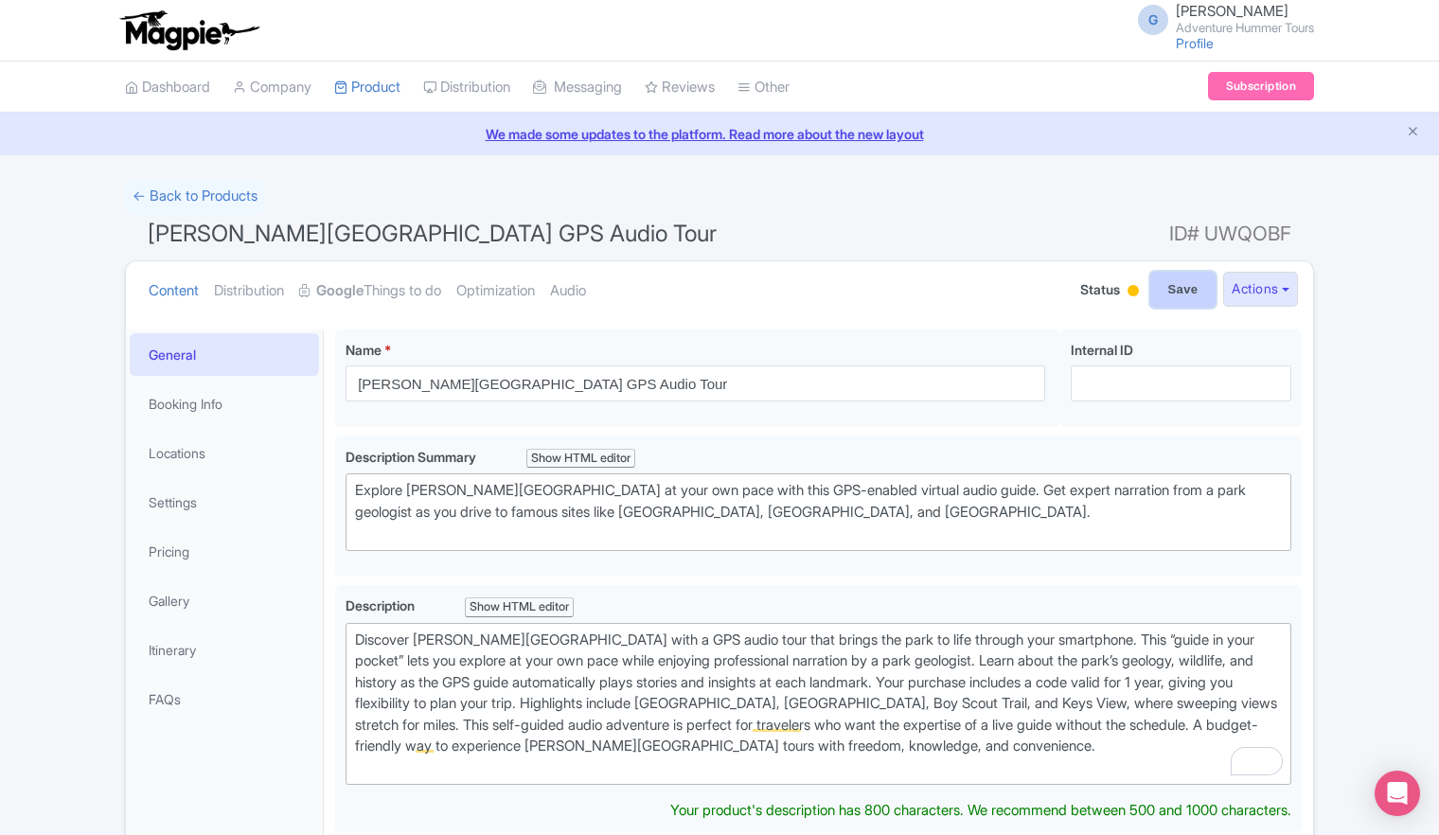
click at [1169, 294] on input "Save" at bounding box center [1183, 290] width 66 height 36
type input "Saving..."
click at [186, 400] on link "Booking Info" at bounding box center [224, 403] width 189 height 43
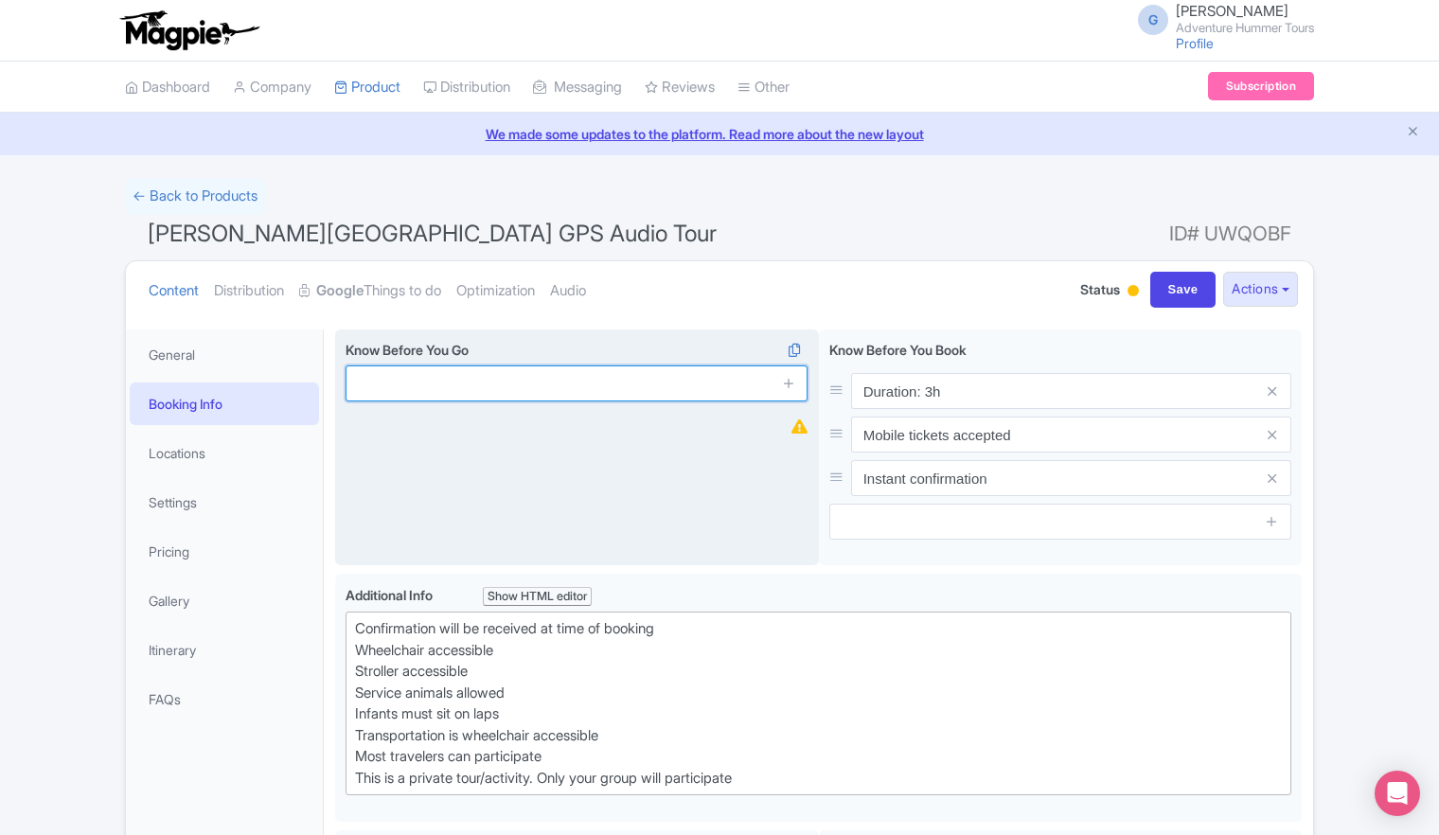
click at [706, 381] on input "text" at bounding box center [577, 383] width 462 height 36
type input "Download App"
click at [787, 387] on icon at bounding box center [789, 383] width 14 height 14
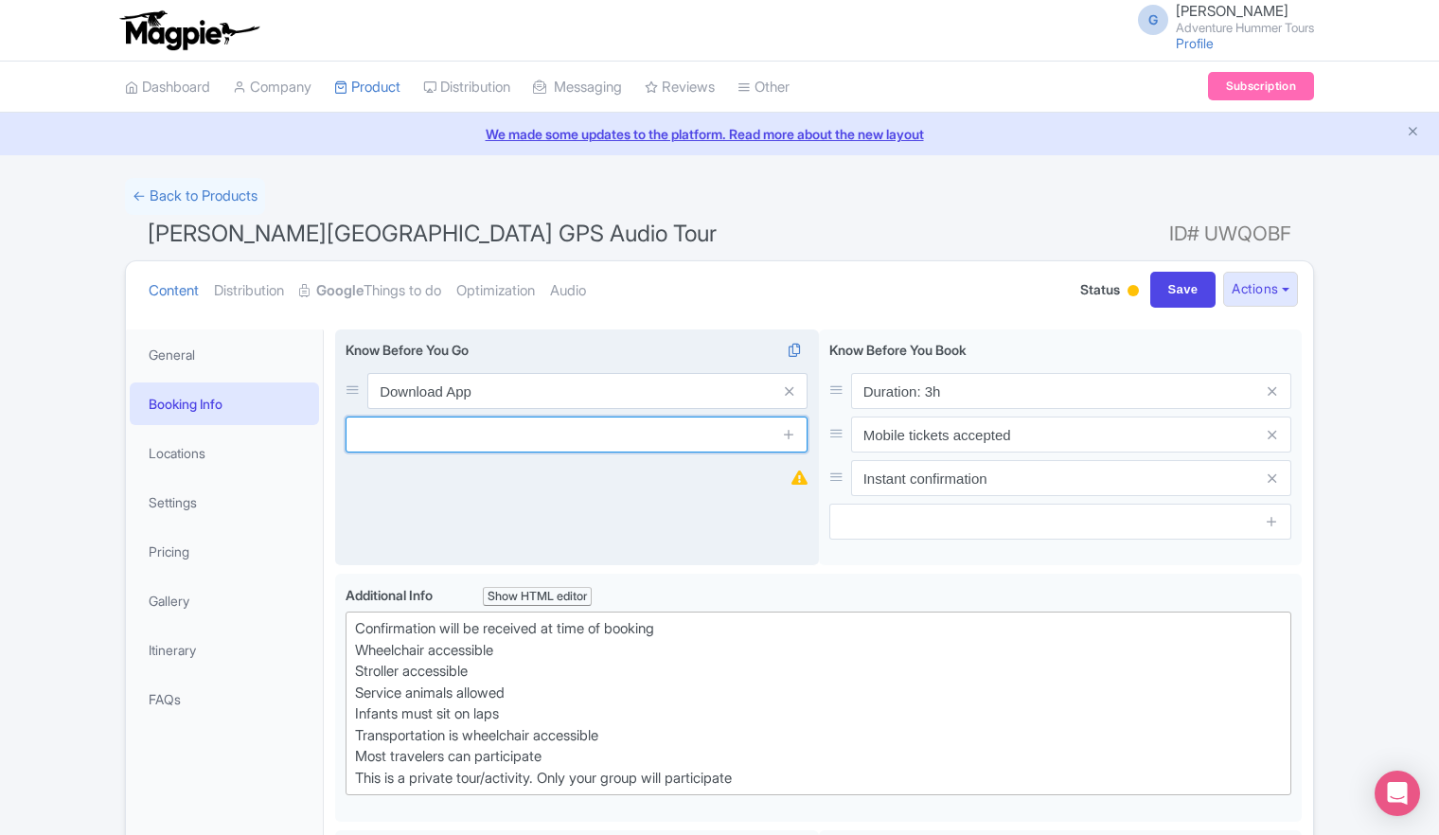
click at [693, 436] on input "text" at bounding box center [577, 435] width 462 height 36
drag, startPoint x: 383, startPoint y: 430, endPoint x: 357, endPoint y: 441, distance: 28.8
click at [357, 441] on input "Take plenty of gas and food." at bounding box center [577, 435] width 462 height 36
type input "Have plenty of gas and food."
click at [794, 437] on icon at bounding box center [789, 434] width 14 height 14
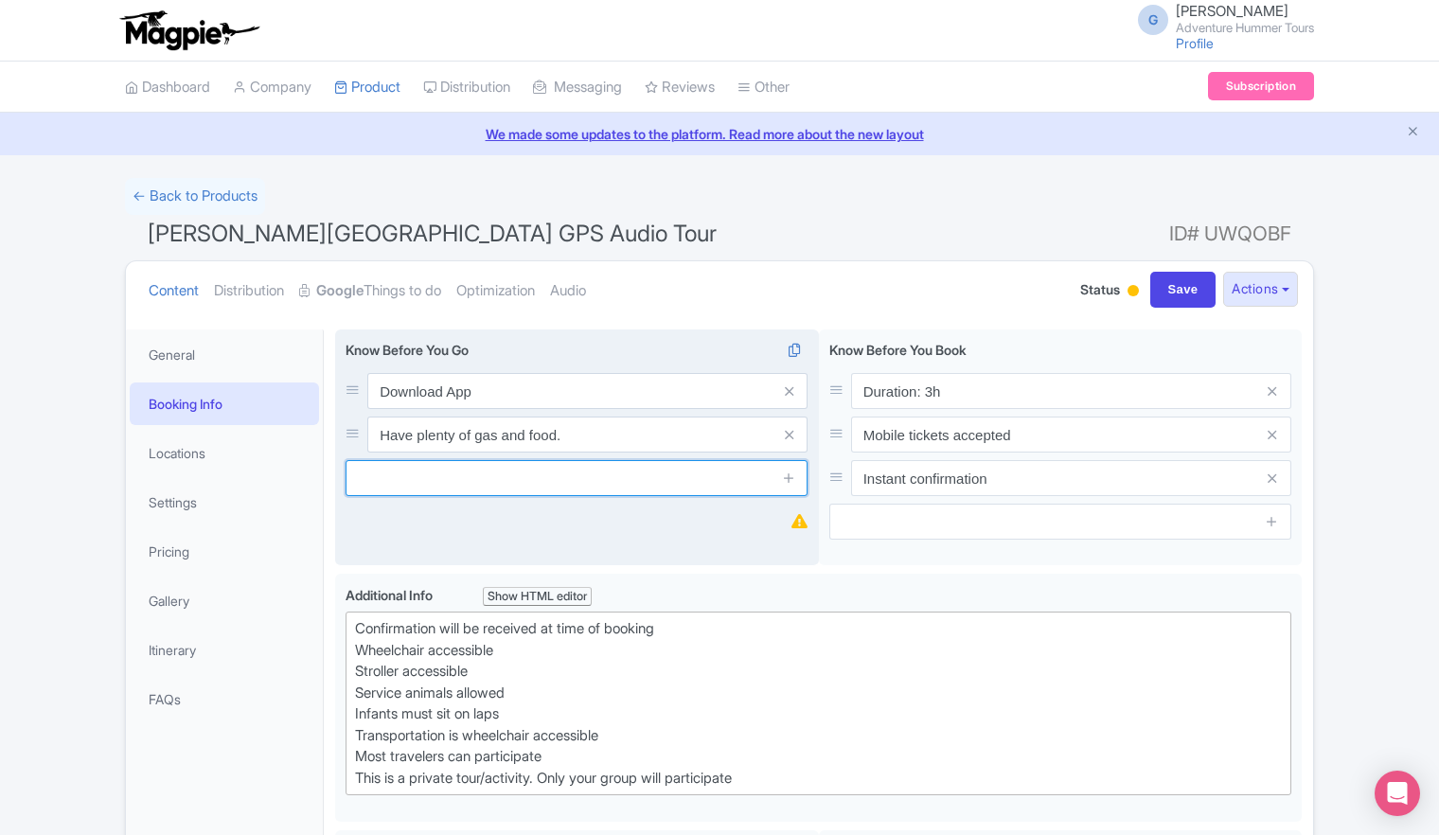
click at [746, 475] on input "text" at bounding box center [577, 478] width 462 height 36
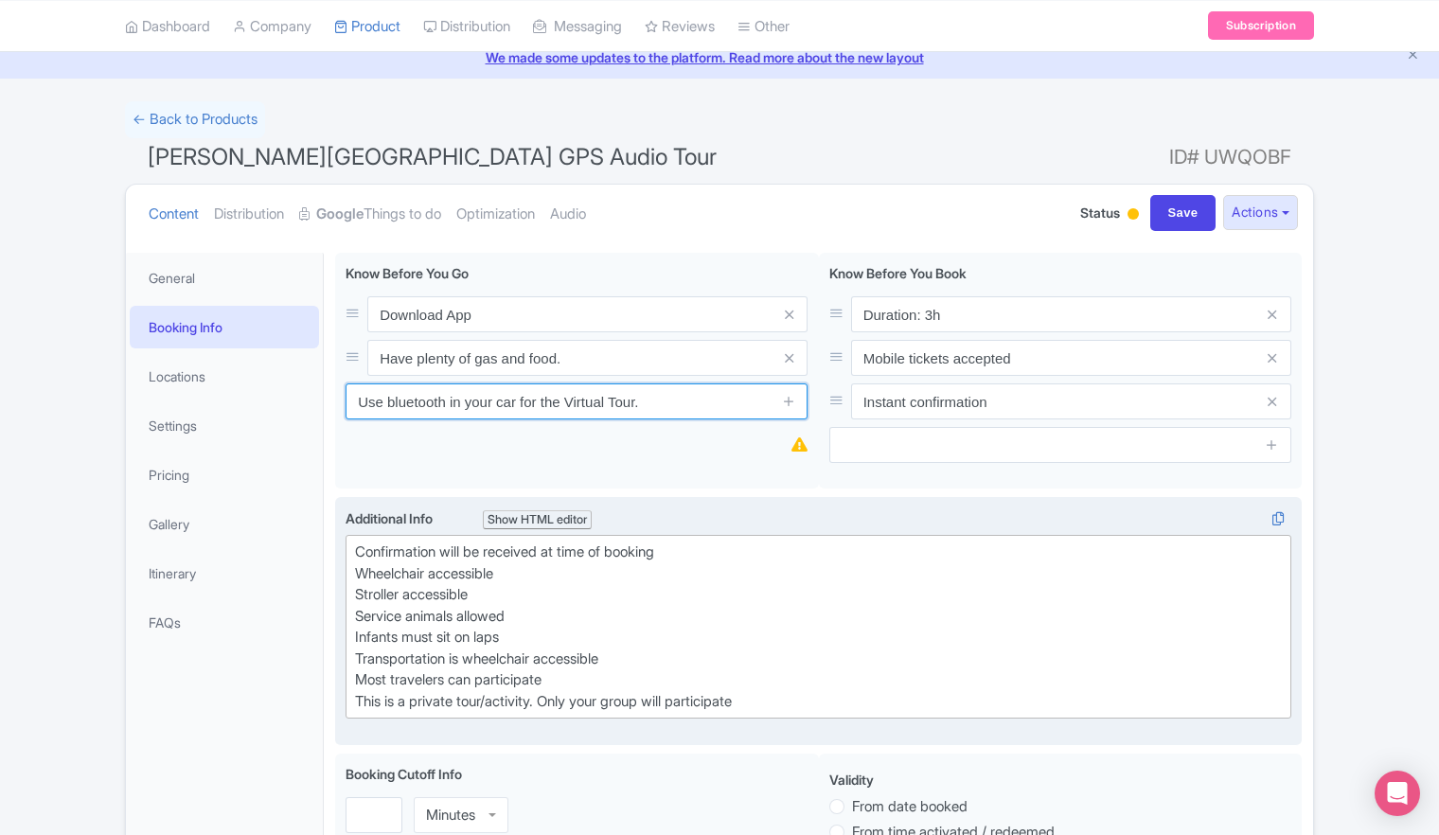
scroll to position [189, 0]
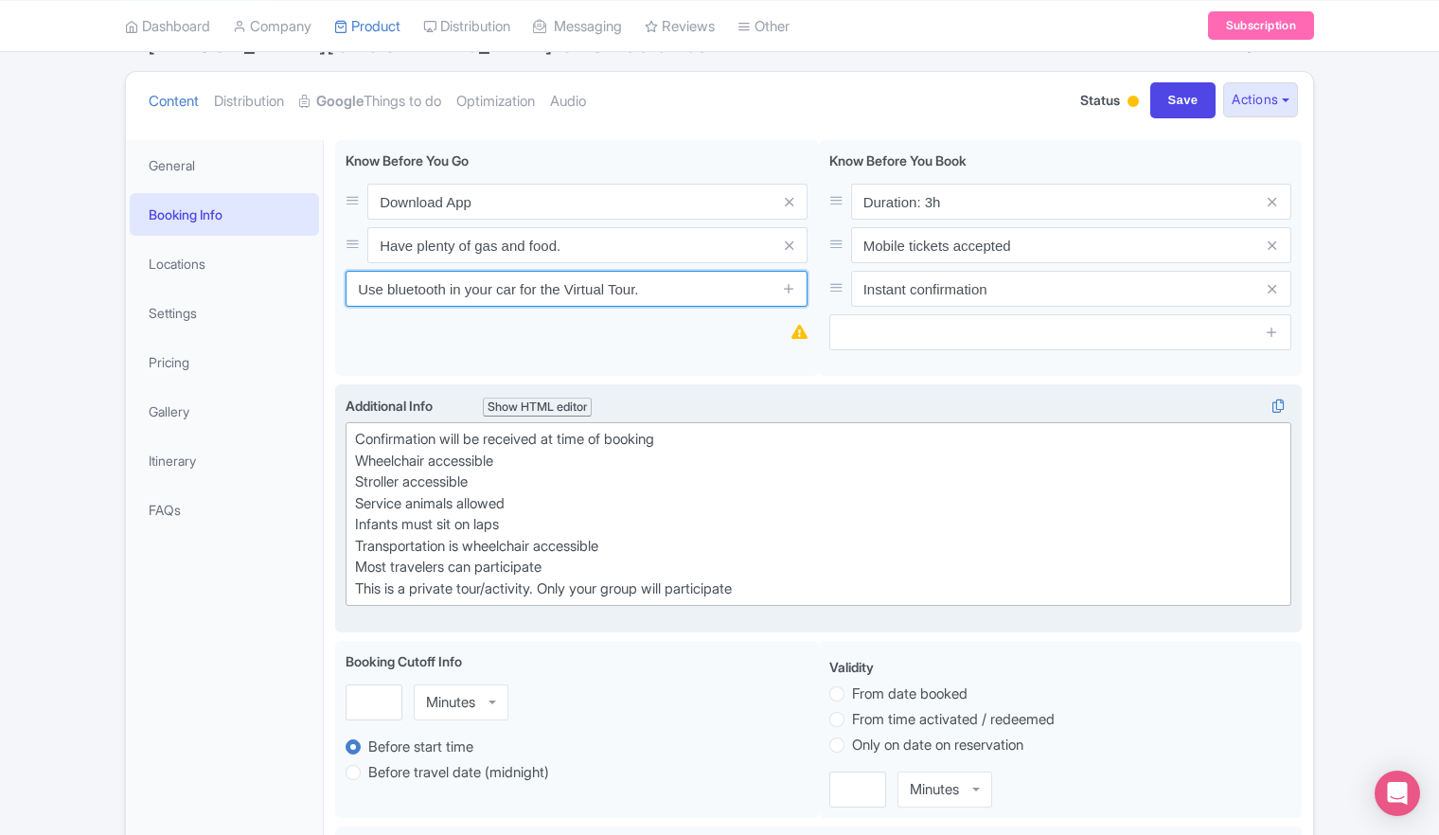
type input "Use bluetooth in your car for the Virtual Tour."
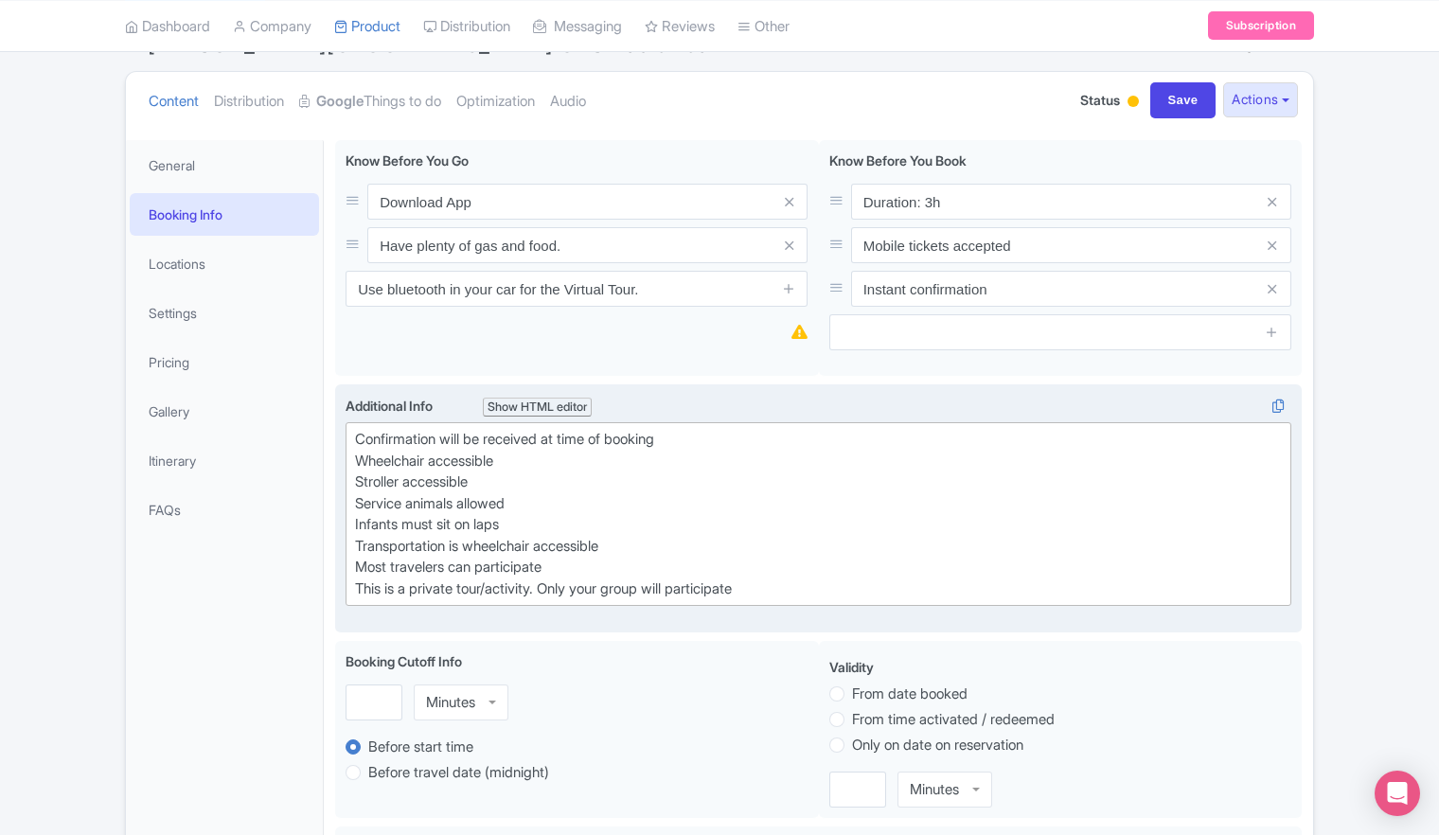
click at [504, 539] on div "Confirmation will be received at time of booking Wheelchair accessible Stroller…" at bounding box center [818, 514] width 927 height 170
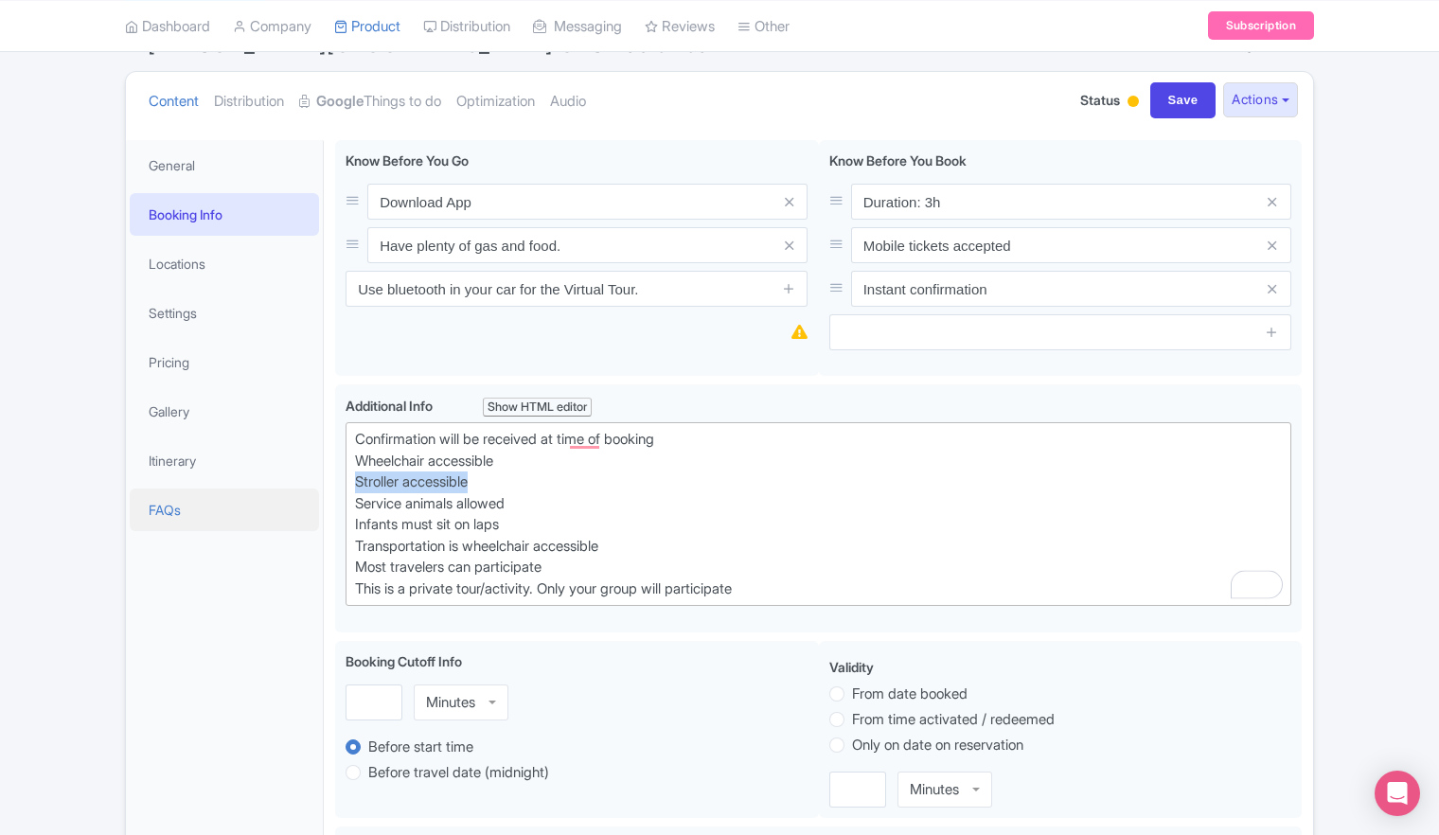
drag, startPoint x: 500, startPoint y: 481, endPoint x: 310, endPoint y: 489, distance: 190.5
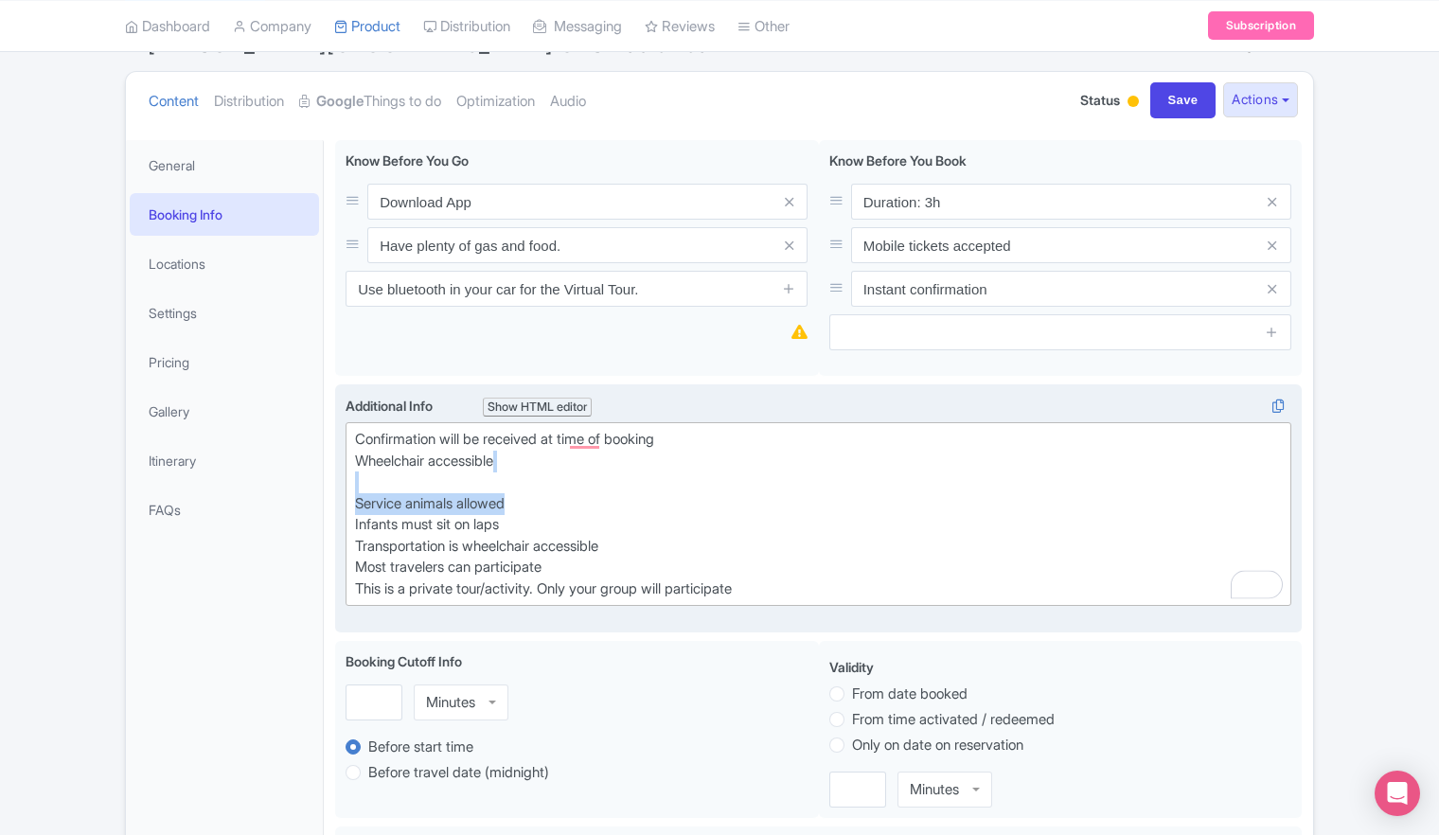
drag, startPoint x: 553, startPoint y: 506, endPoint x: 352, endPoint y: 478, distance: 202.6
click at [352, 478] on trix-editor "Confirmation will be received at time of booking Wheelchair accessible Service …" at bounding box center [819, 514] width 946 height 184
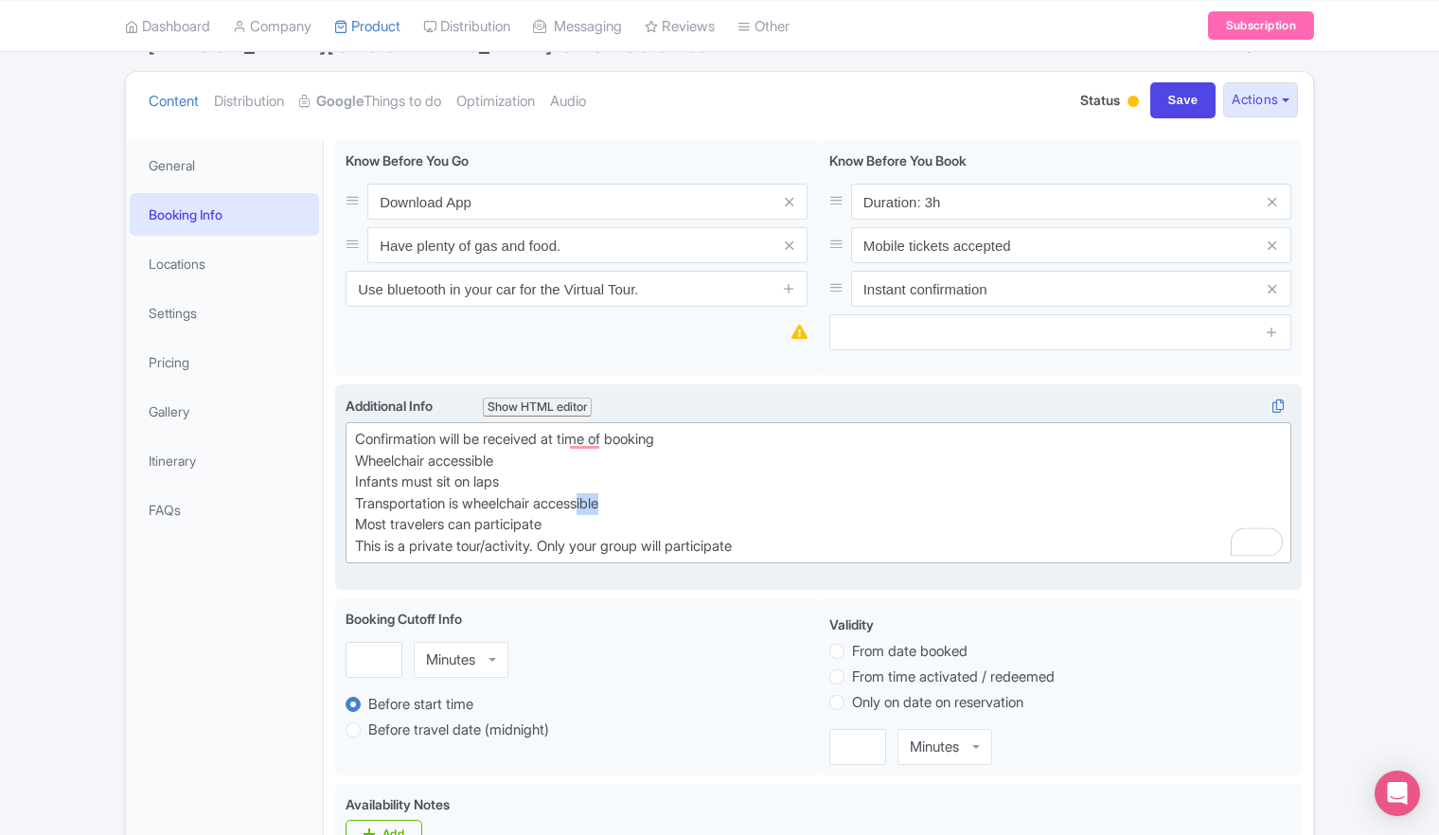
drag, startPoint x: 685, startPoint y: 507, endPoint x: 596, endPoint y: 507, distance: 89.9
click at [596, 507] on div "Confirmation will be received at time of booking Wheelchair accessible Infants …" at bounding box center [818, 493] width 927 height 128
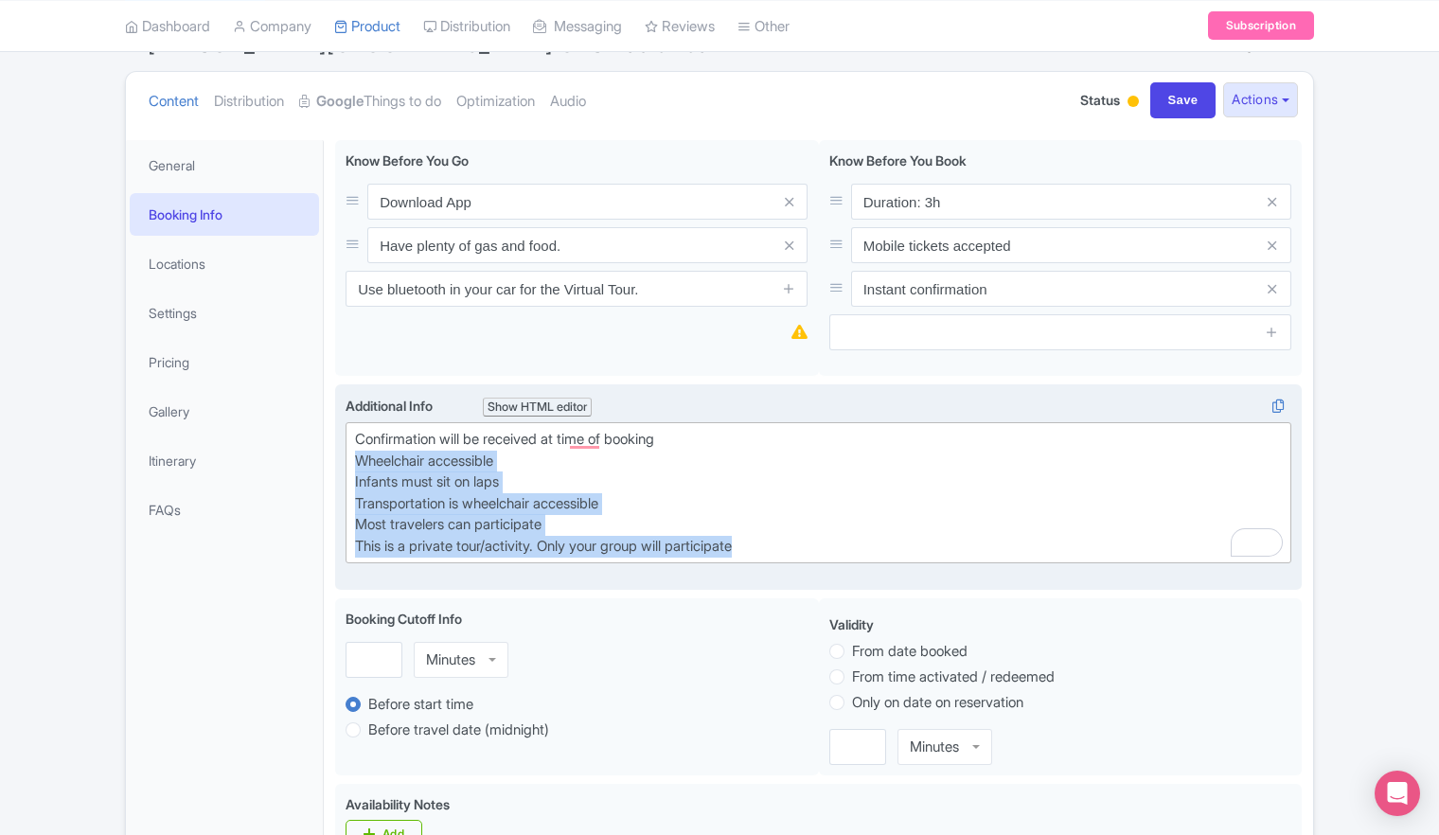
drag, startPoint x: 787, startPoint y: 542, endPoint x: 350, endPoint y: 452, distance: 445.6
click at [350, 452] on trix-editor "Confirmation will be received at time of booking Wheelchair accessible Infants …" at bounding box center [819, 492] width 946 height 141
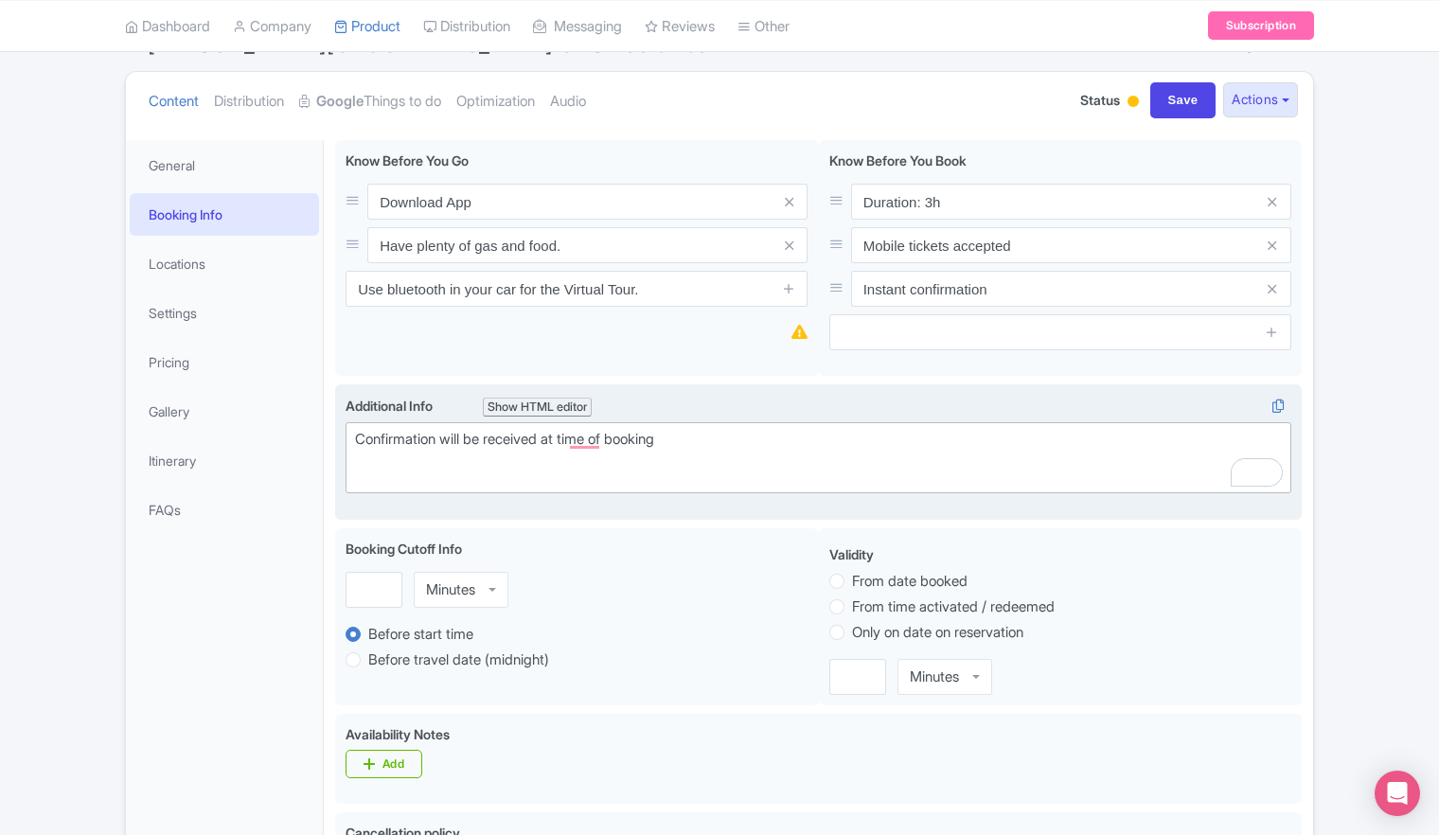
type trix-editor "<div>Confirmation will be received at time of booking<br><br></div>"
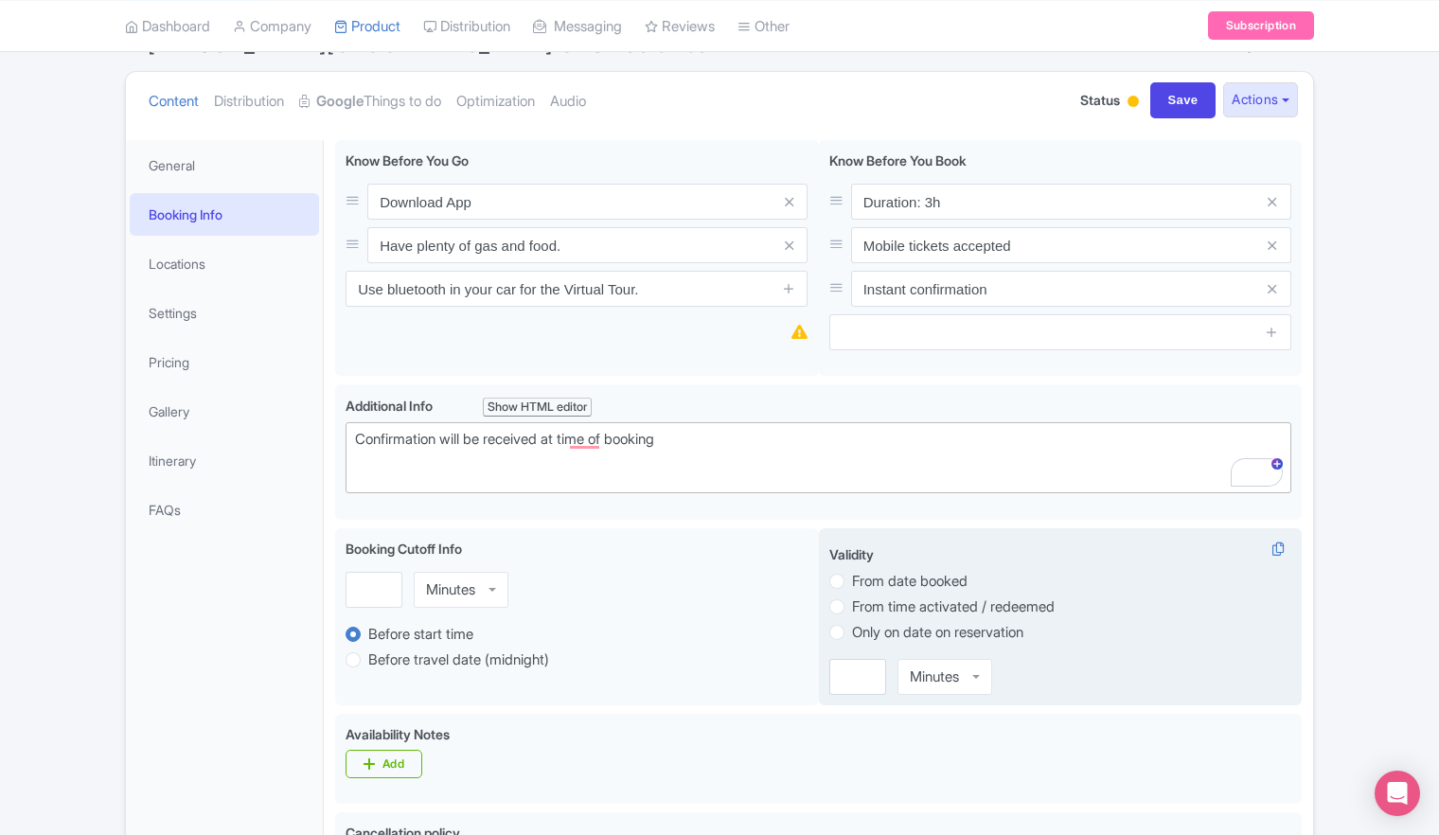
click at [852, 609] on label "From time activated / redeemed" at bounding box center [953, 607] width 203 height 22
click at [852, 609] on input "From time activated / redeemed" at bounding box center [861, 605] width 19 height 19
radio input "true"
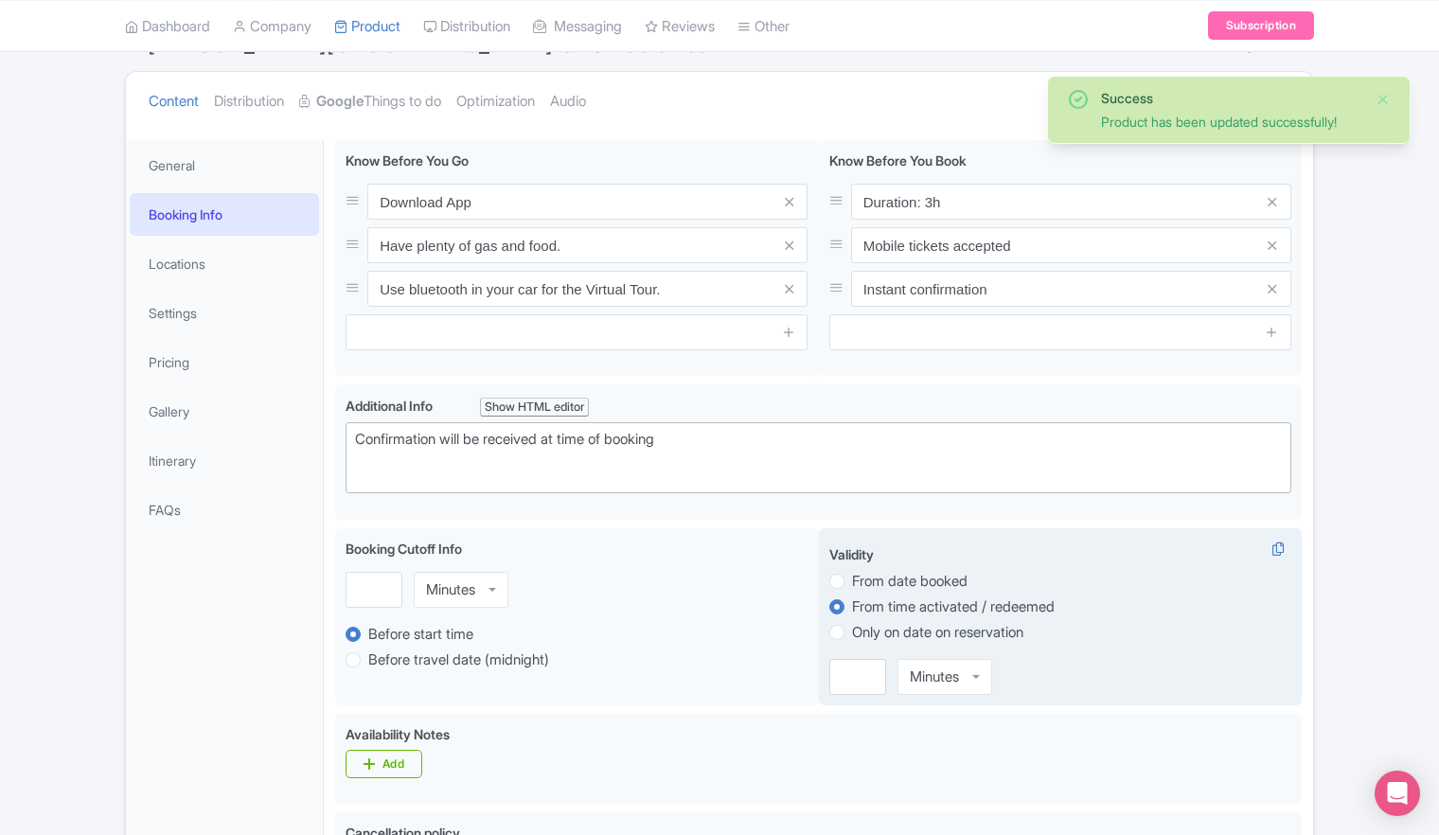
click at [969, 671] on div "Minutes" at bounding box center [945, 677] width 95 height 36
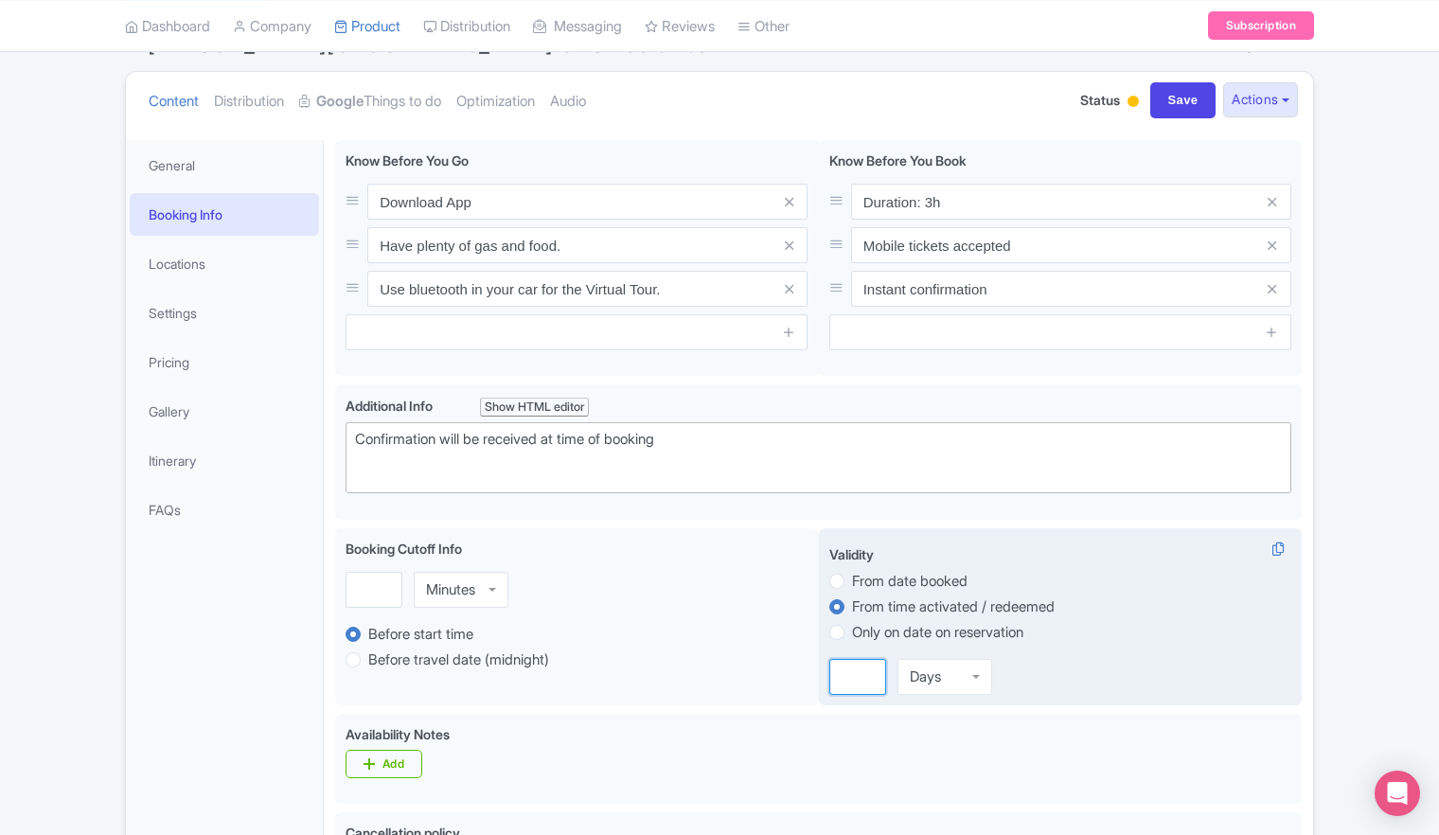
drag, startPoint x: 856, startPoint y: 679, endPoint x: 820, endPoint y: 679, distance: 36.0
click at [820, 679] on div "Validity From date booked From time activated / redeemed Only on date on reserv…" at bounding box center [1061, 617] width 484 height 178
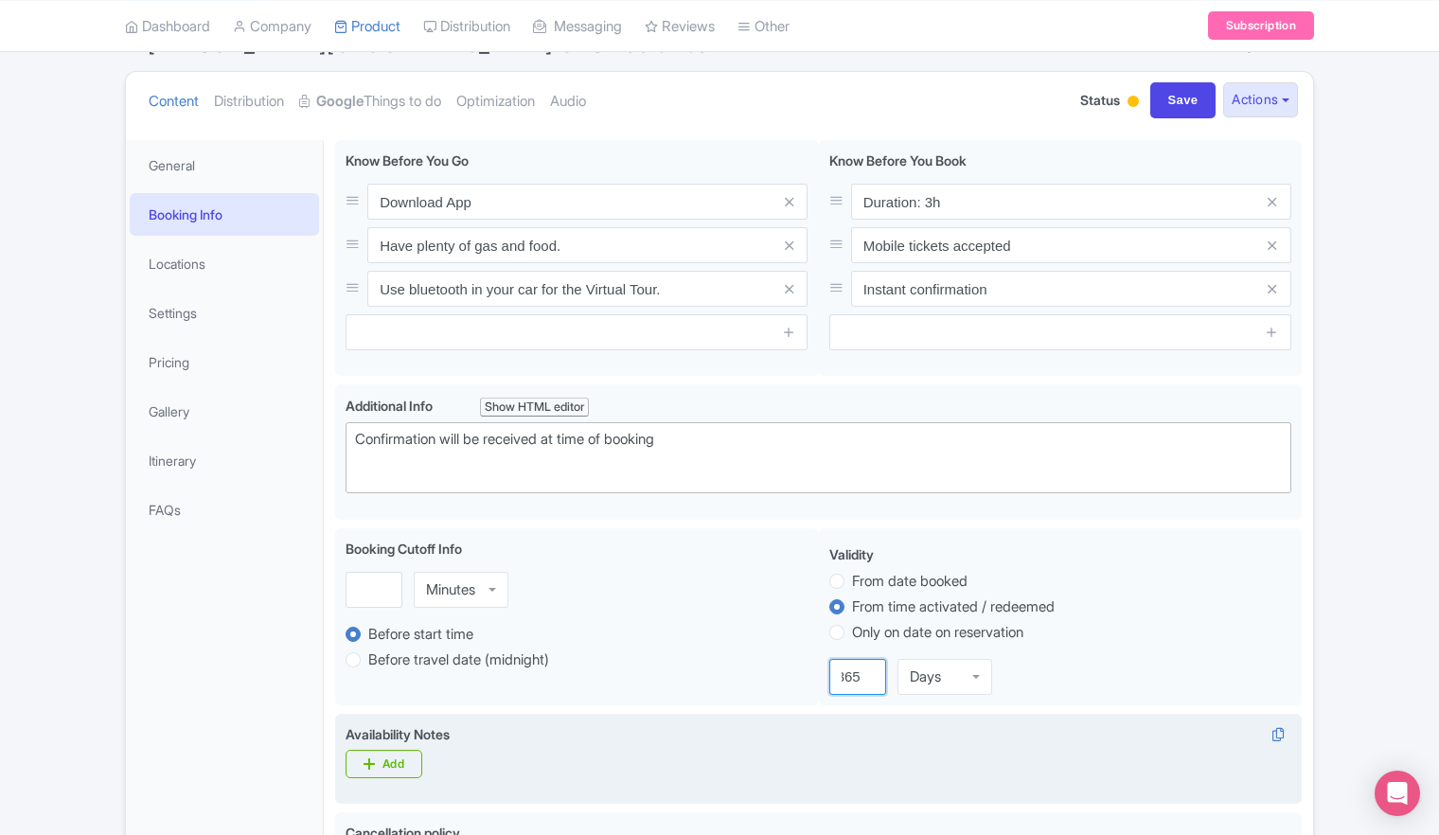
type input "365"
click at [863, 725] on div "Availability Notes i" at bounding box center [819, 737] width 946 height 26
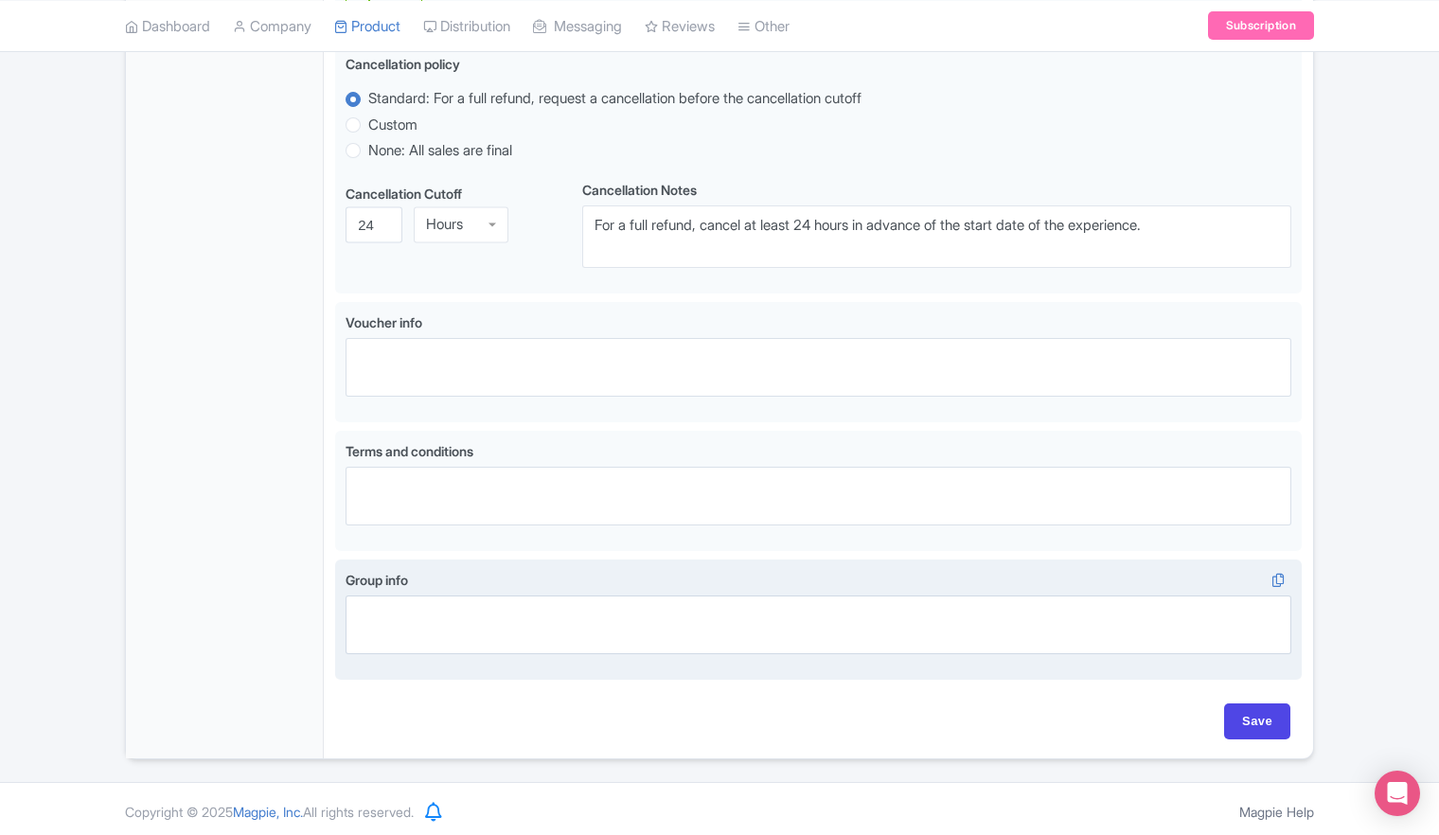
scroll to position [960, 0]
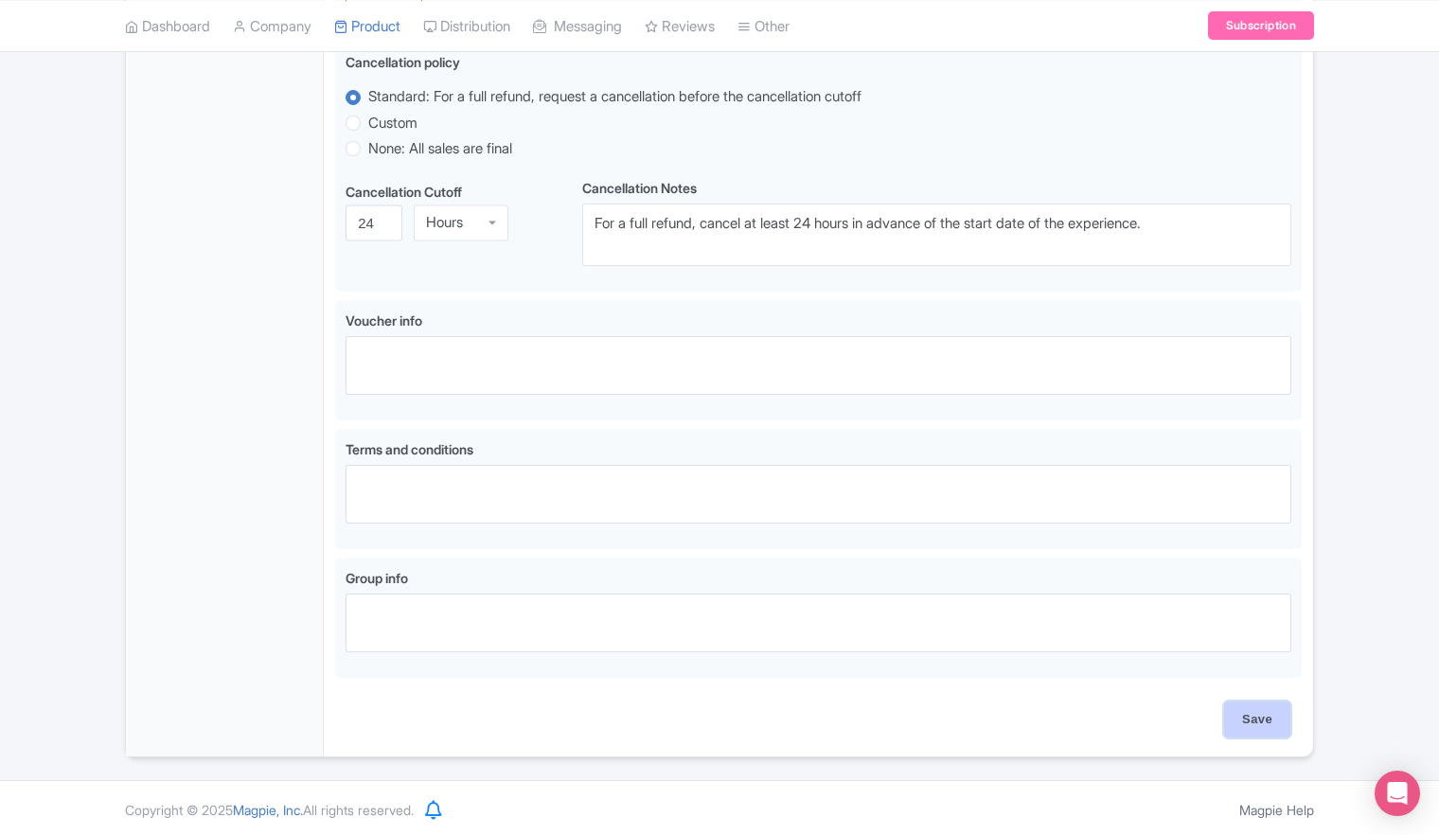
click at [1249, 716] on input "Save" at bounding box center [1257, 720] width 66 height 36
type input "Update Product"
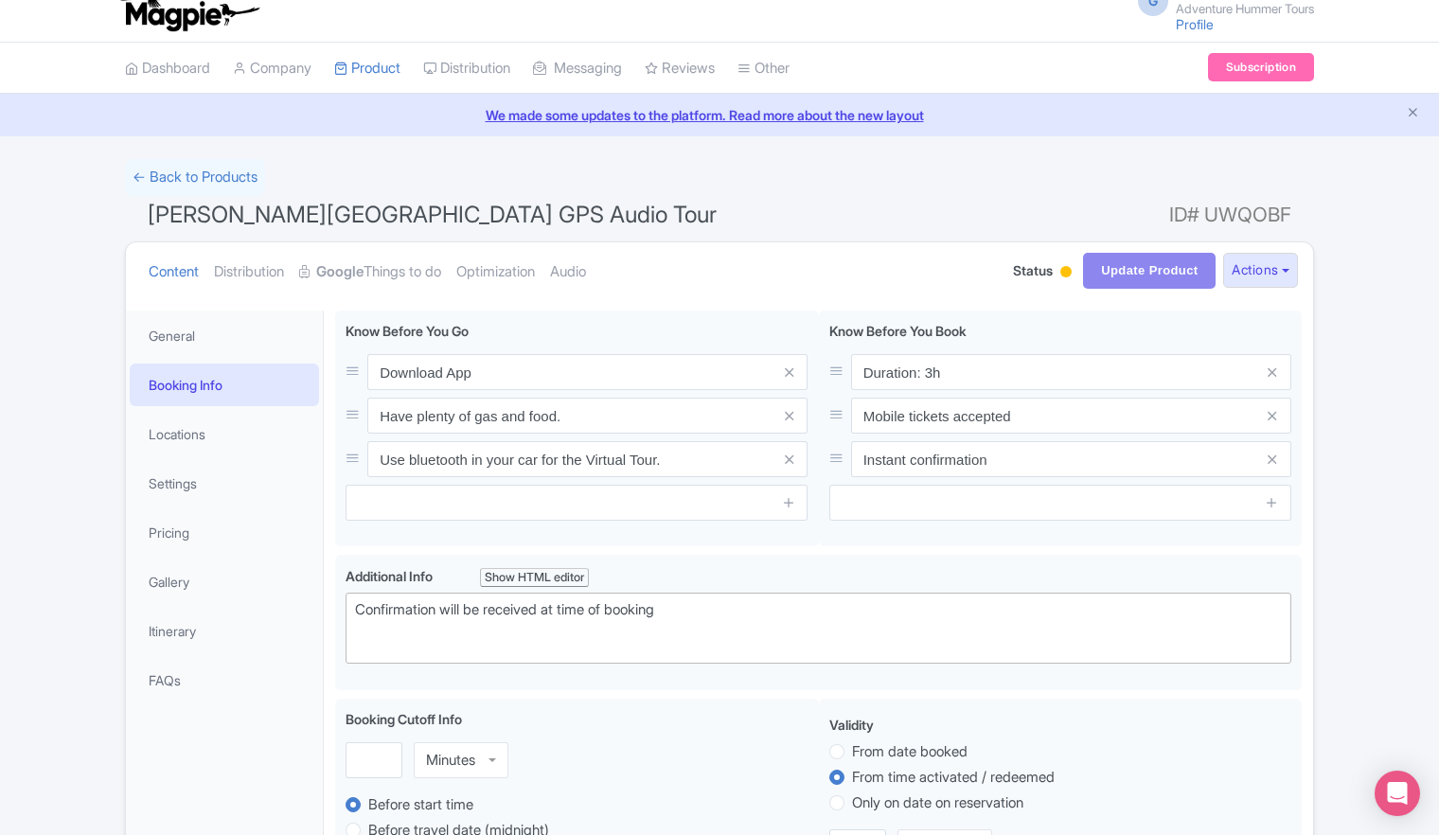
scroll to position [13, 0]
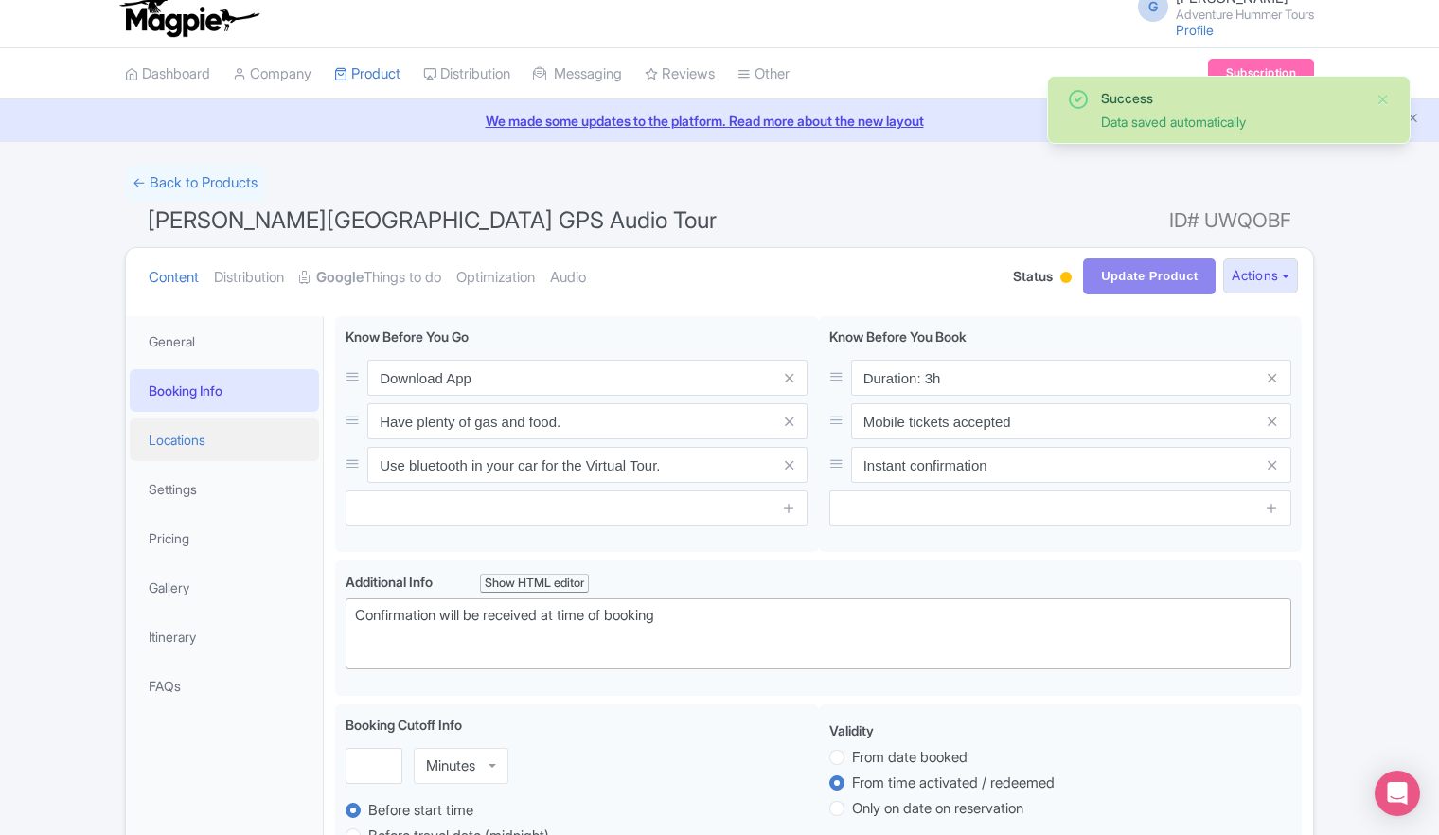
click at [173, 441] on link "Locations" at bounding box center [224, 439] width 189 height 43
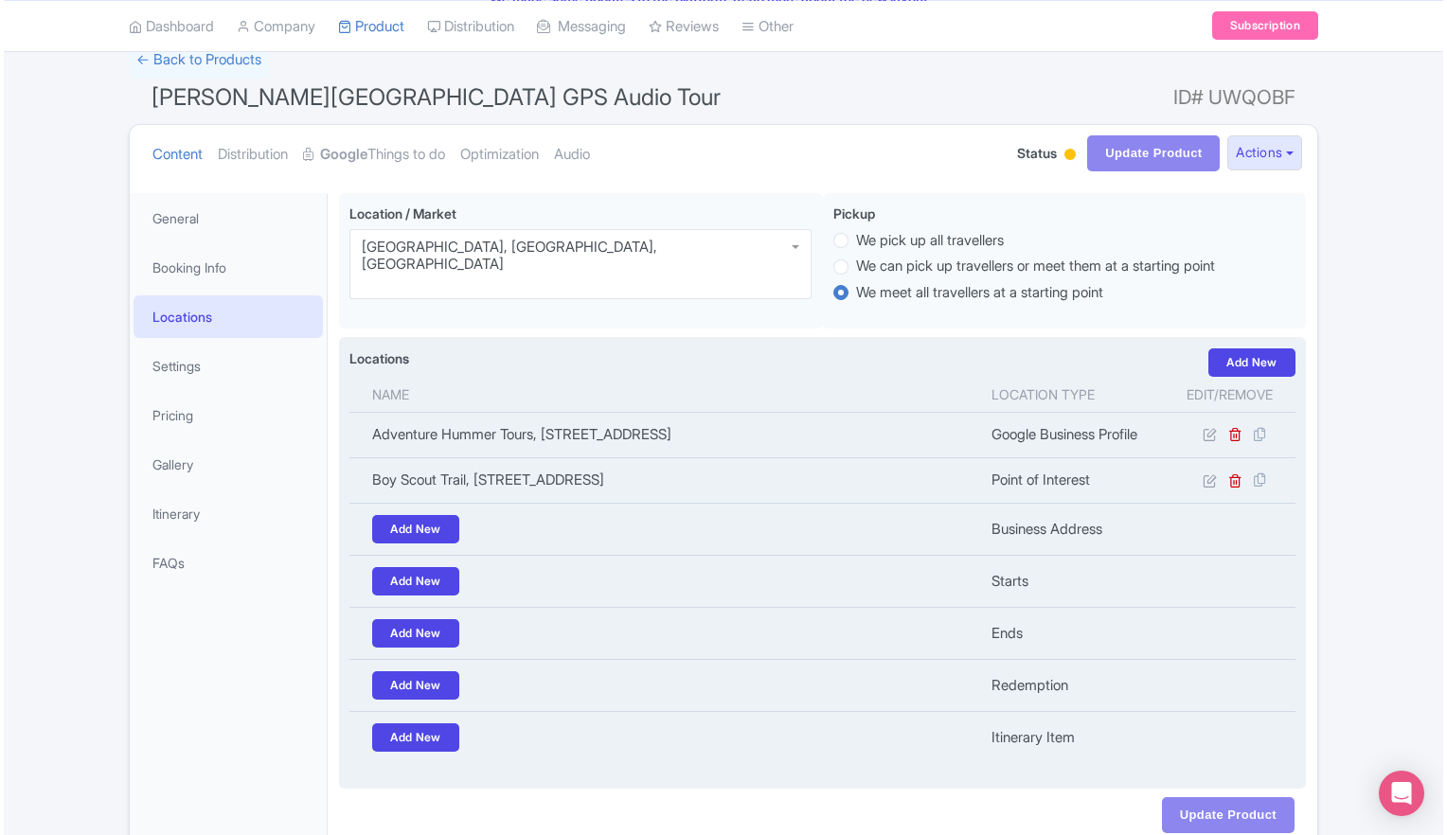
scroll to position [231, 0]
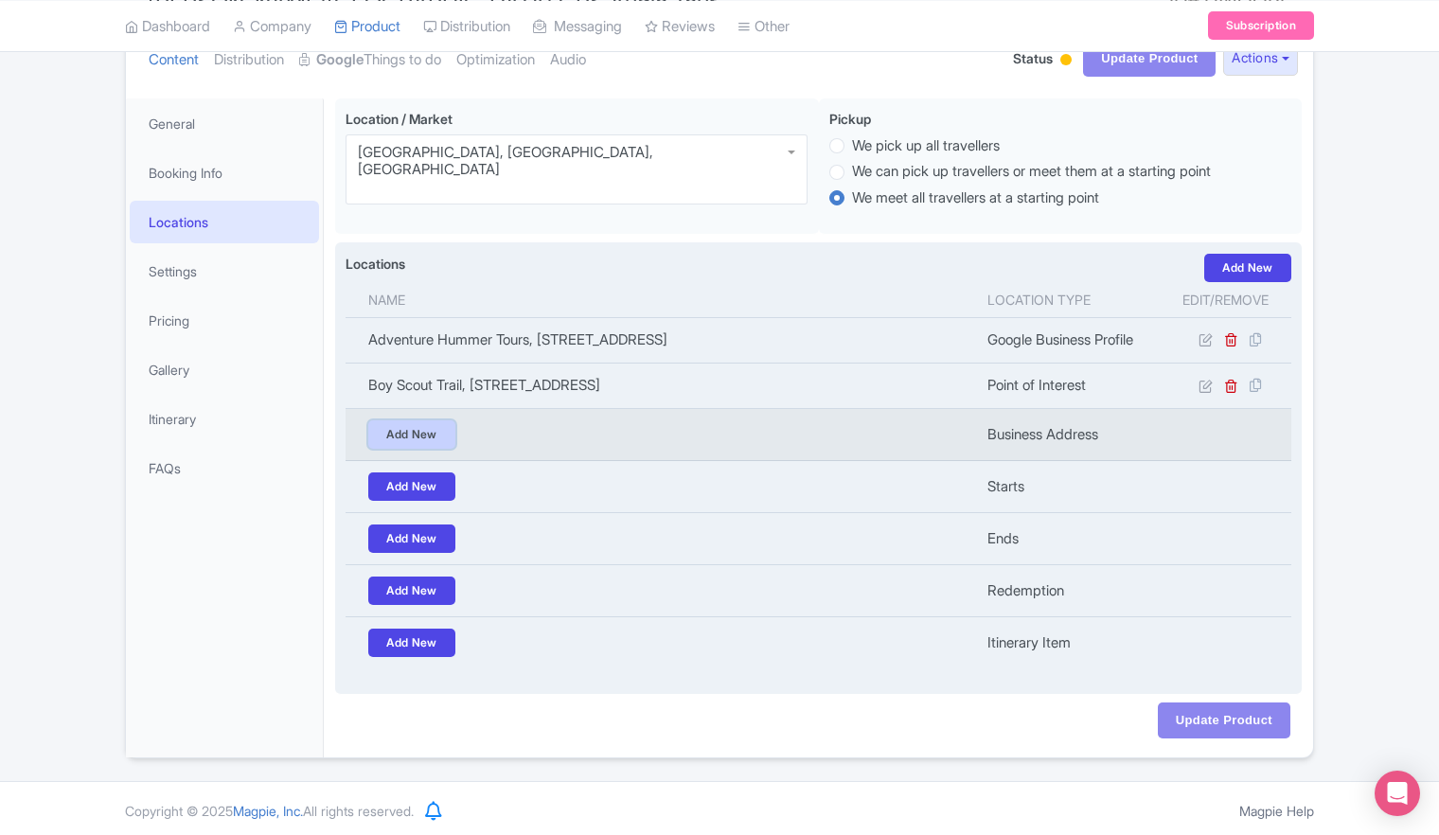
click at [417, 434] on link "Add New" at bounding box center [411, 434] width 87 height 28
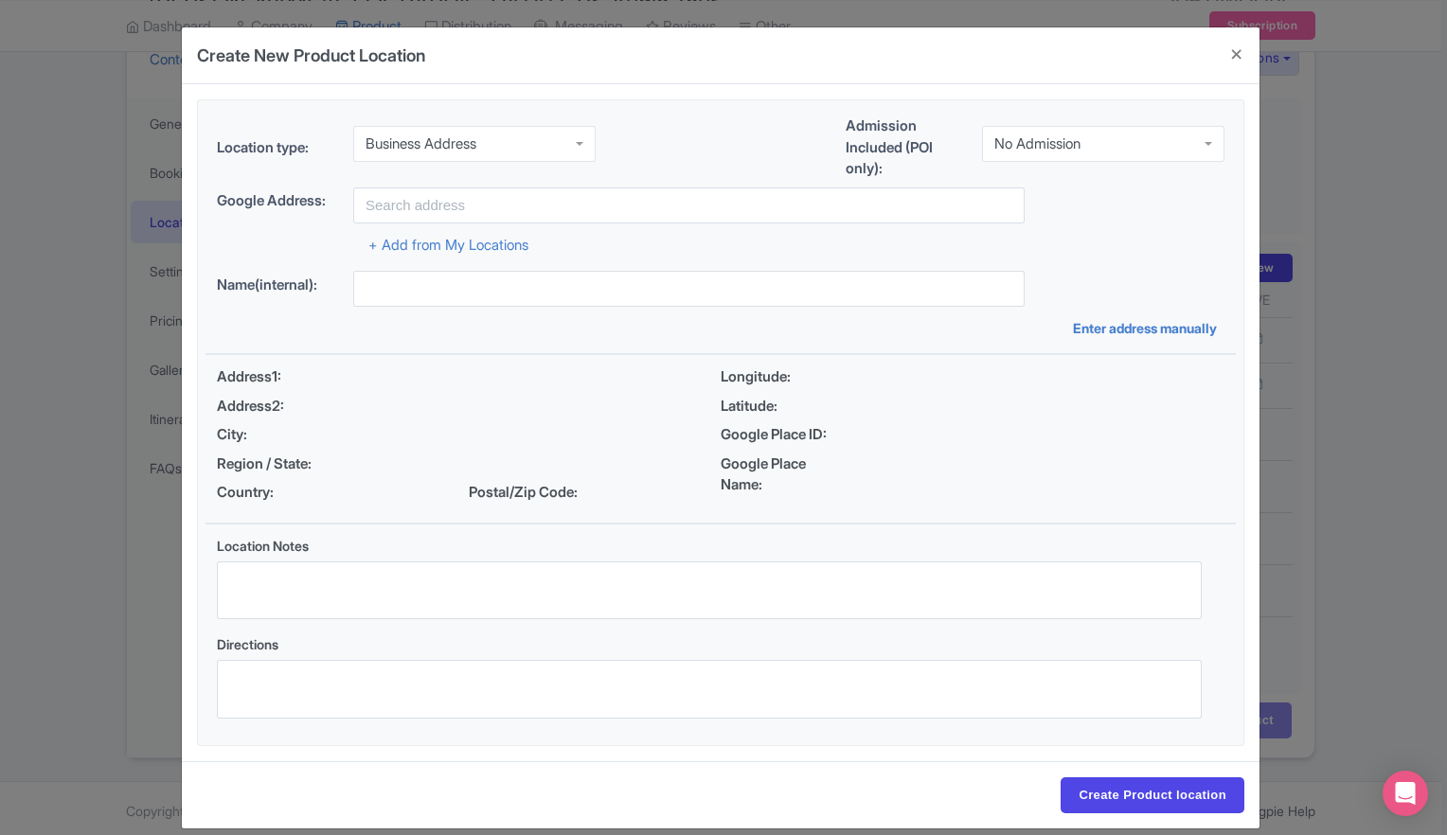
click at [569, 146] on div "Business Address" at bounding box center [474, 144] width 242 height 36
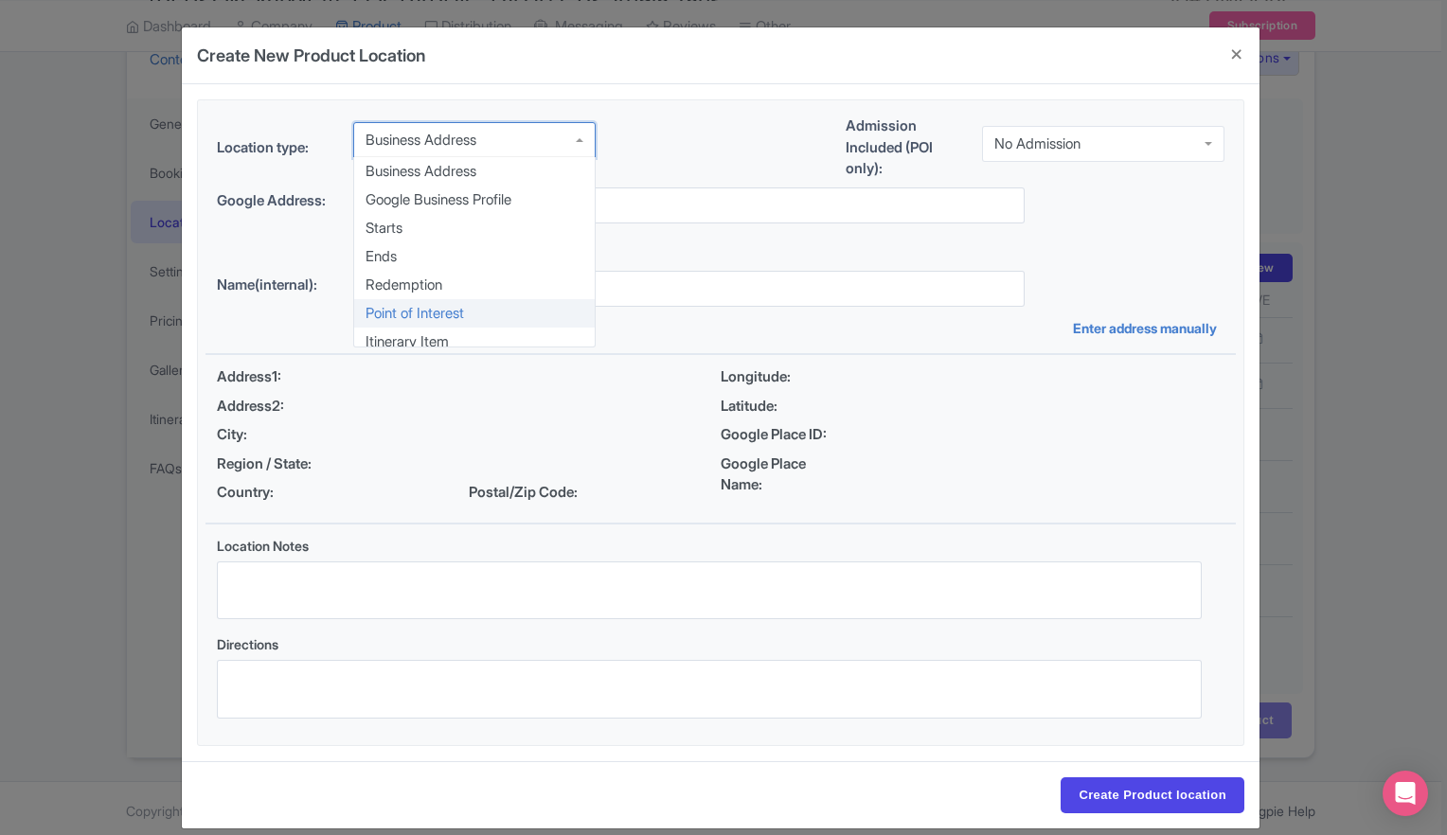
scroll to position [0, 0]
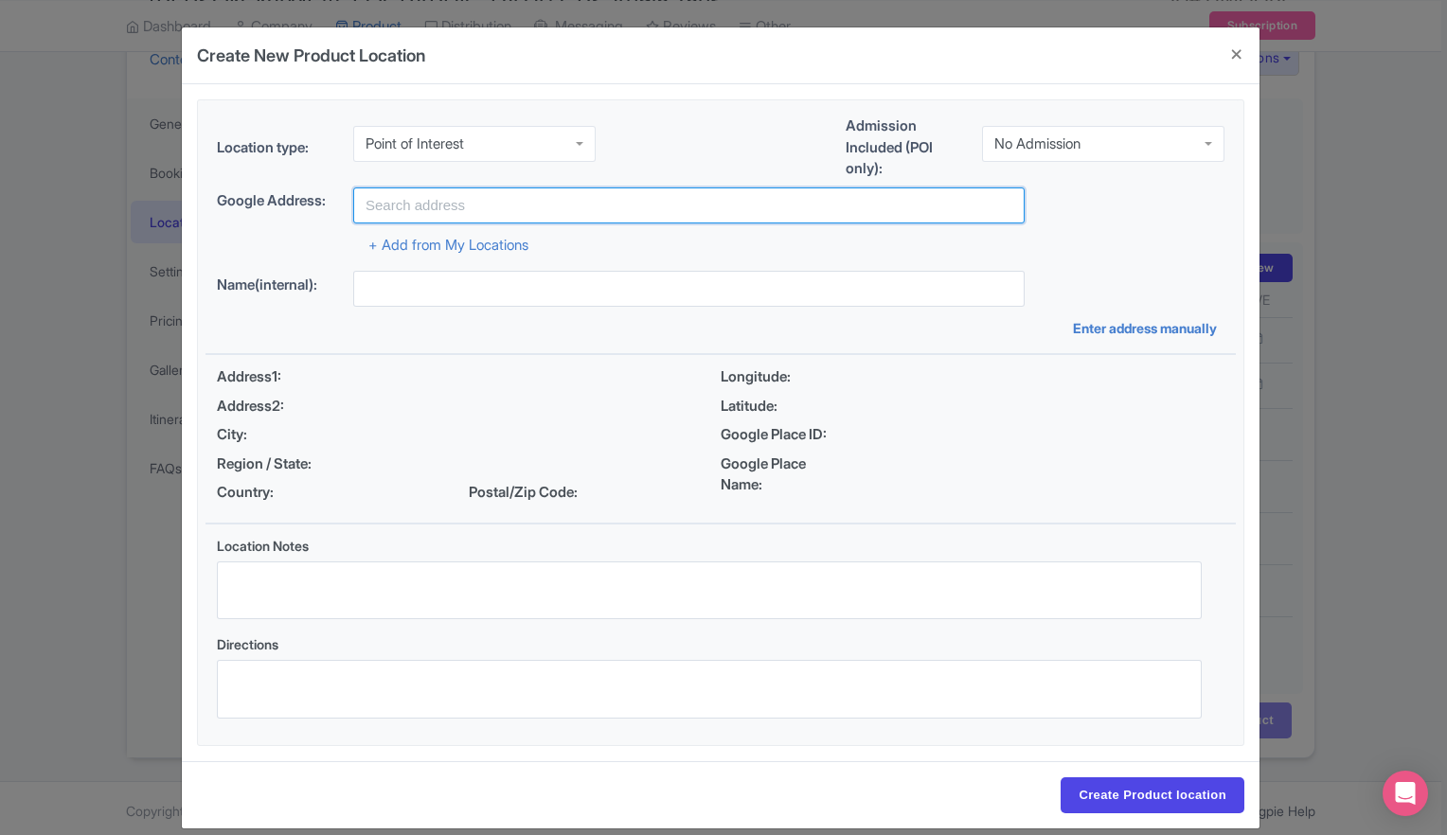
click at [456, 203] on input "text" at bounding box center [688, 205] width 671 height 36
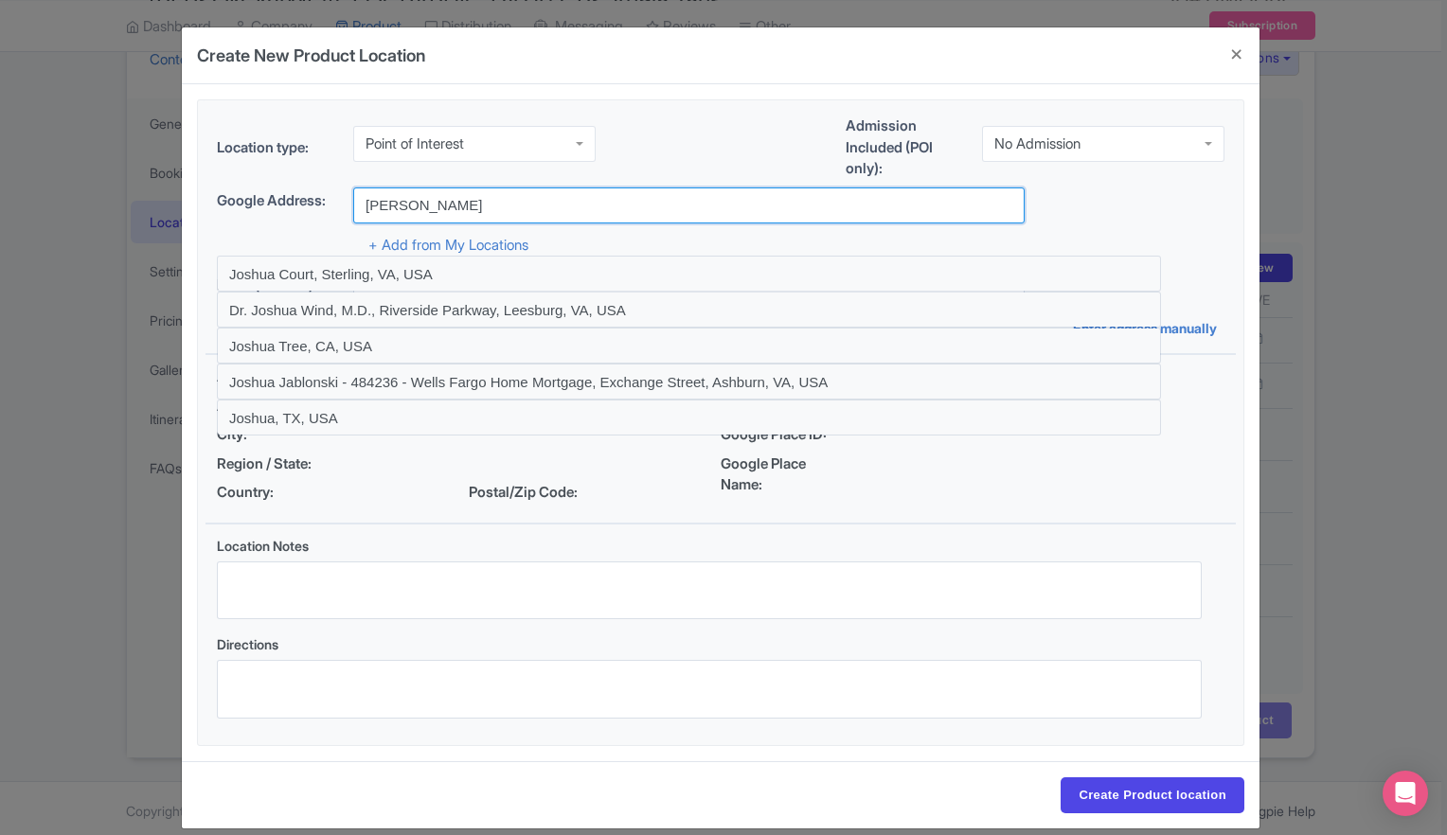
type input "[PERSON_NAME][GEOGRAPHIC_DATA], [US_STATE], [GEOGRAPHIC_DATA]"
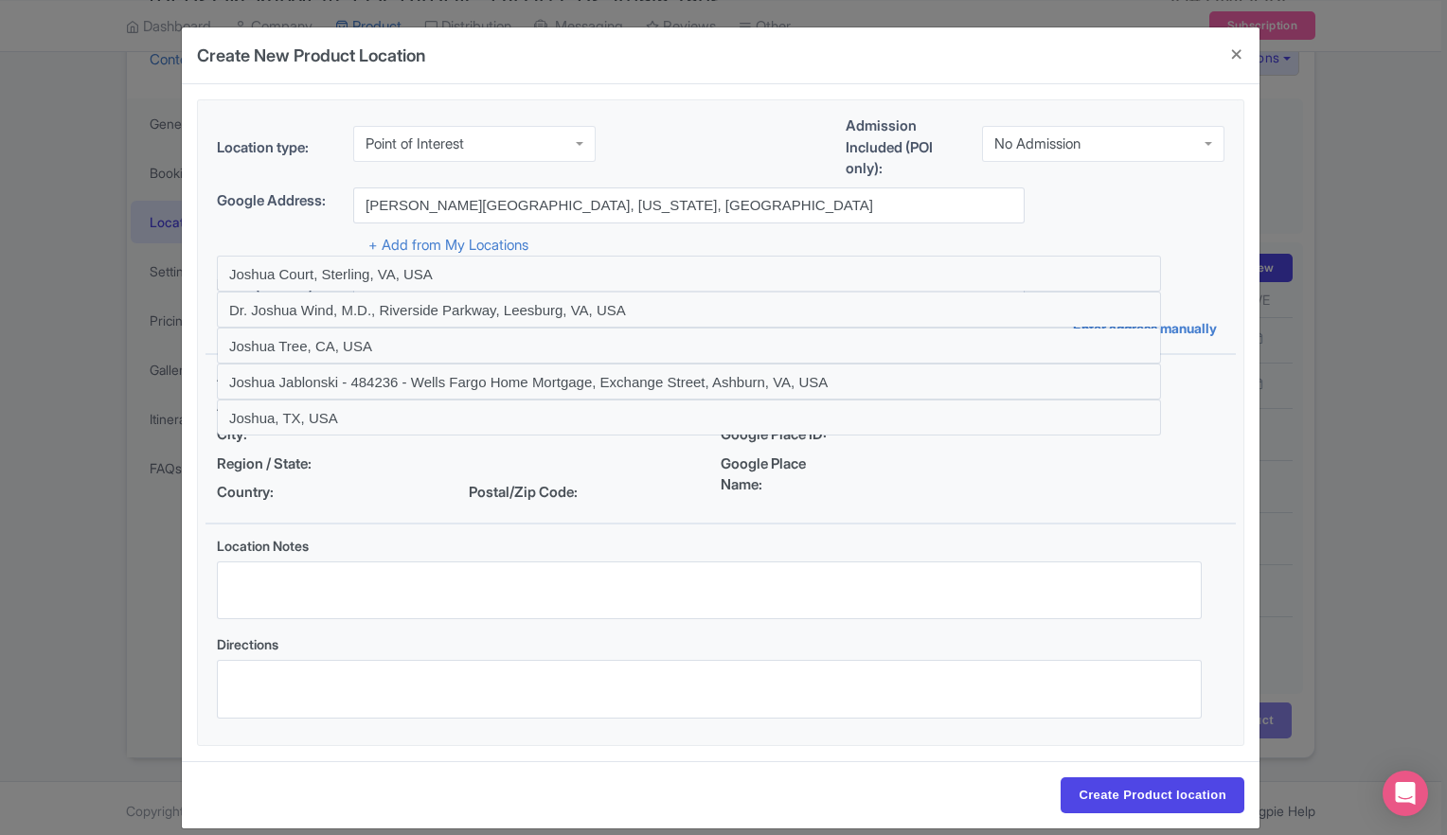
click at [1212, 400] on div "Latitude:" at bounding box center [972, 407] width 504 height 22
click at [1144, 798] on input "Create Product location" at bounding box center [1152, 795] width 184 height 36
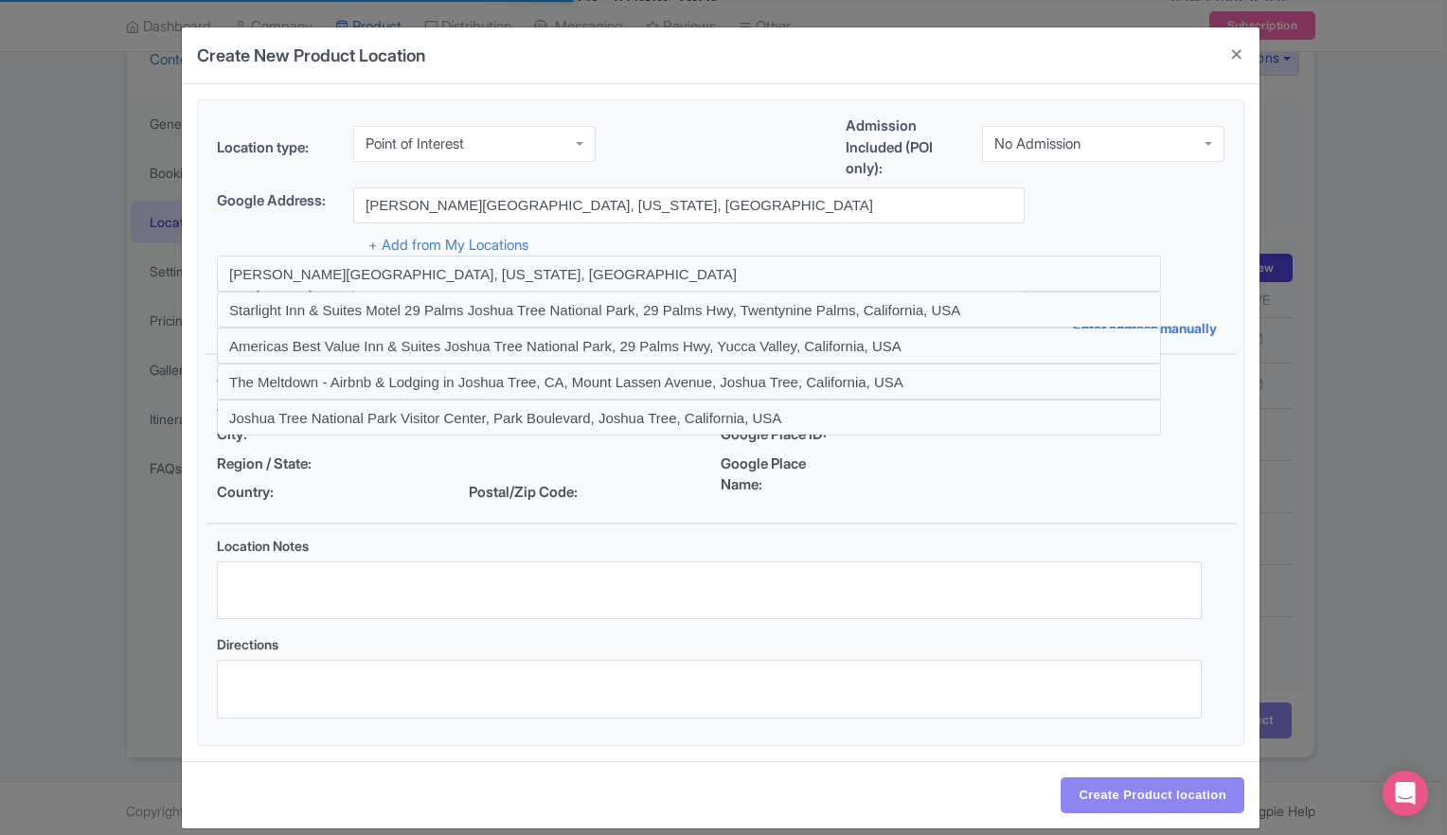
click at [529, 49] on div "Create New Product Location" at bounding box center [720, 55] width 1077 height 57
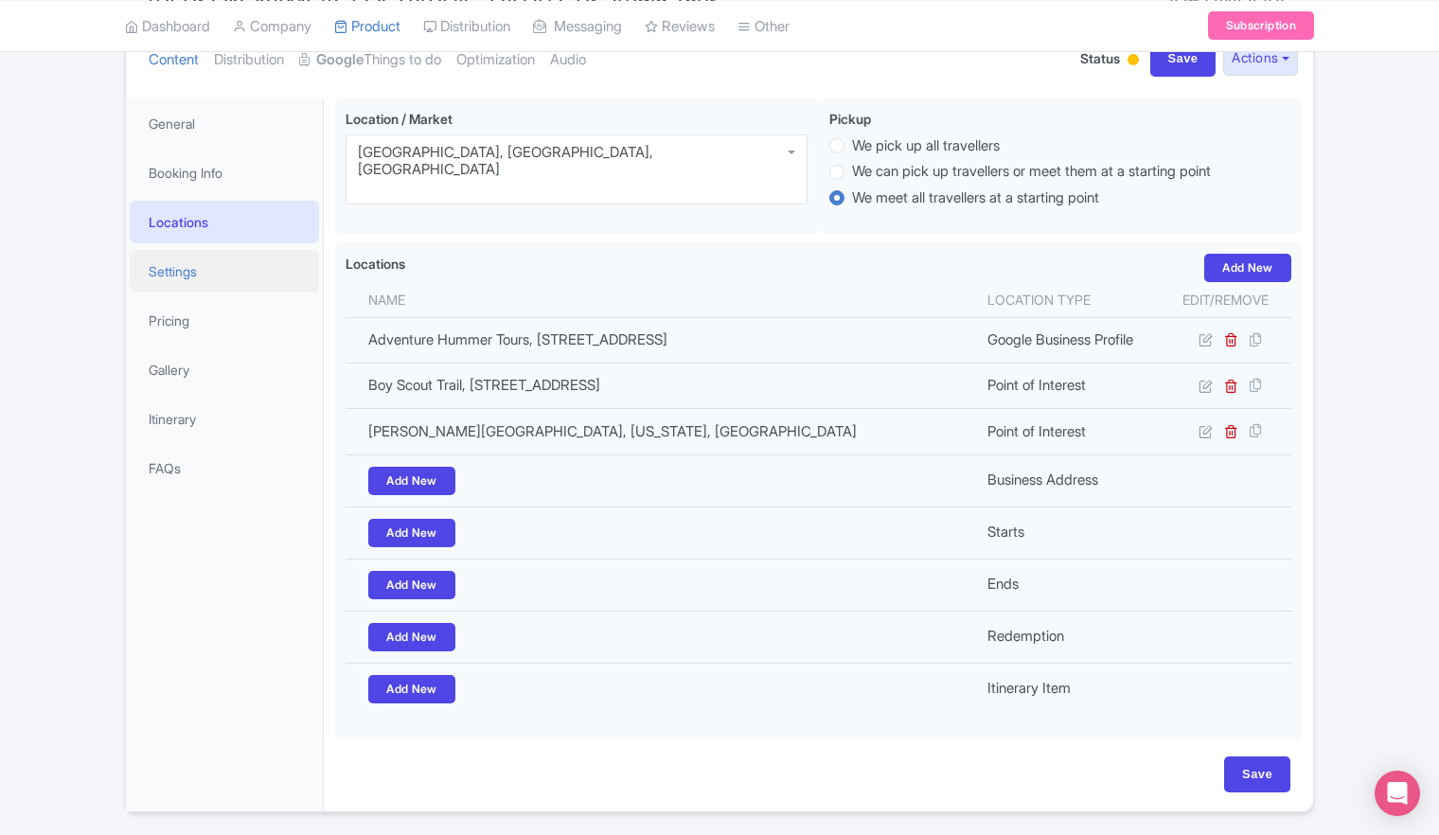
click at [178, 281] on link "Settings" at bounding box center [224, 271] width 189 height 43
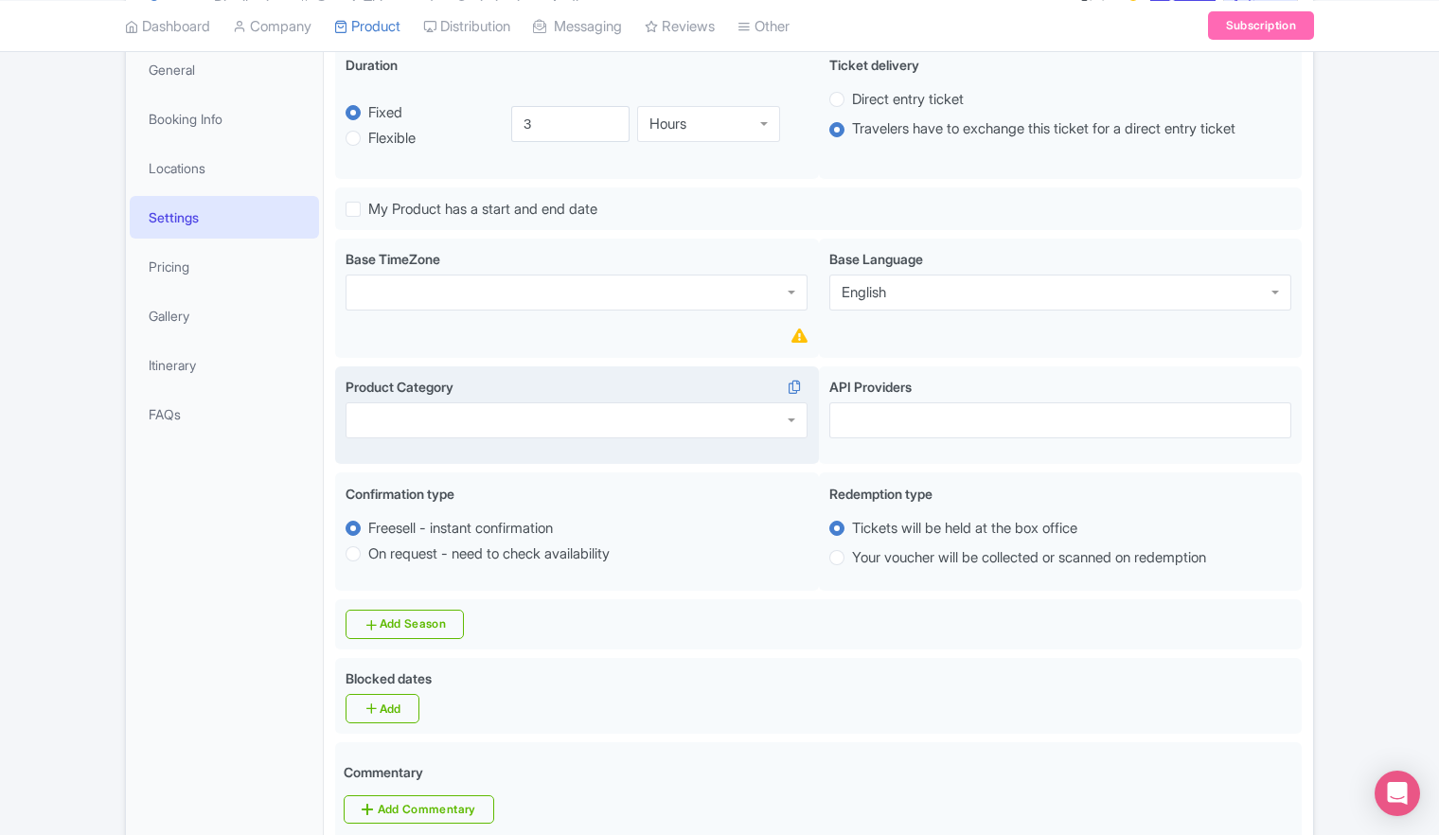
scroll to position [420, 0]
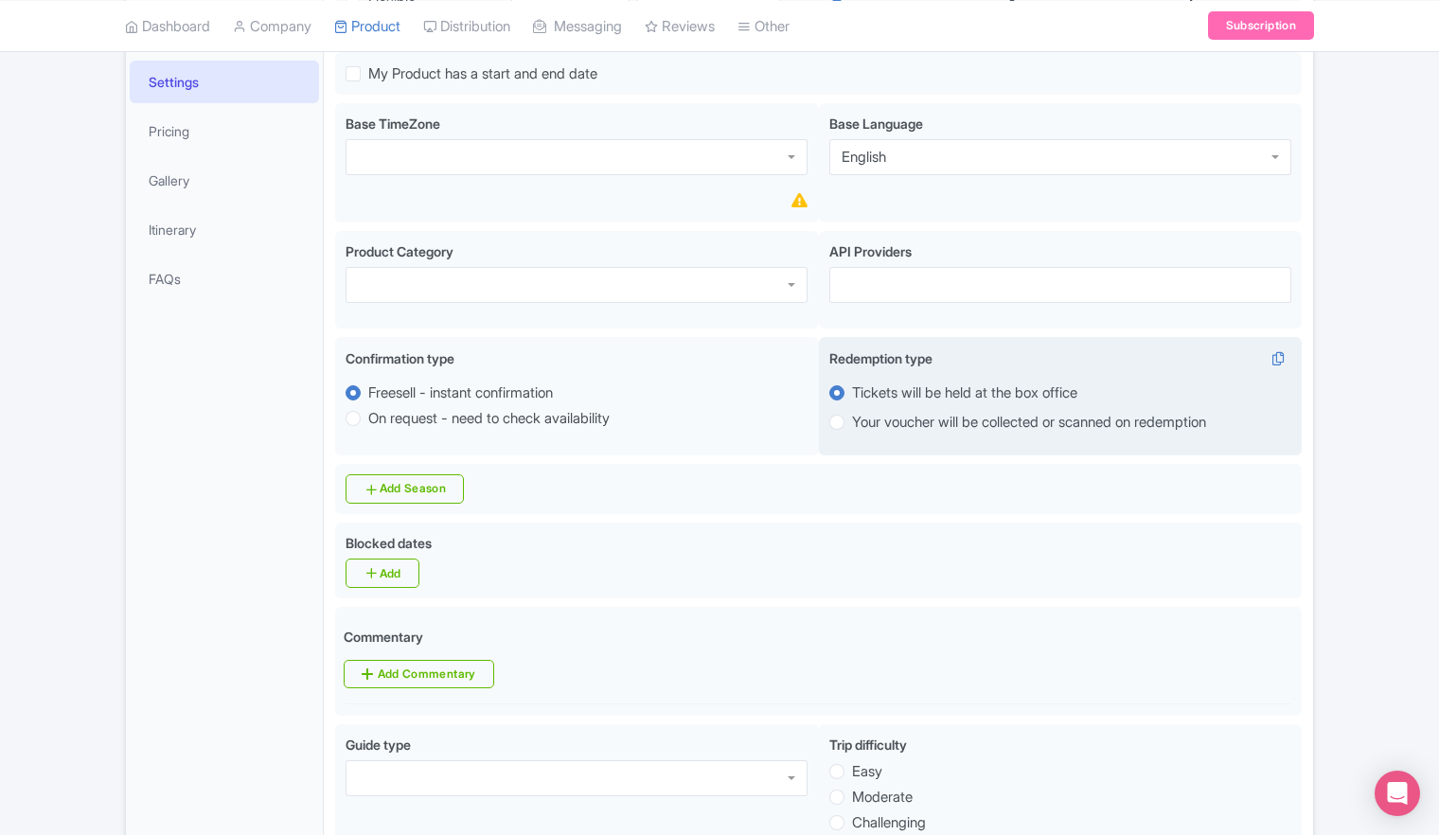
click at [852, 425] on label "Your voucher will be collected or scanned on redemption" at bounding box center [1029, 423] width 354 height 22
click at [852, 425] on input "Your voucher will be collected or scanned on redemption" at bounding box center [861, 420] width 19 height 19
radio input "true"
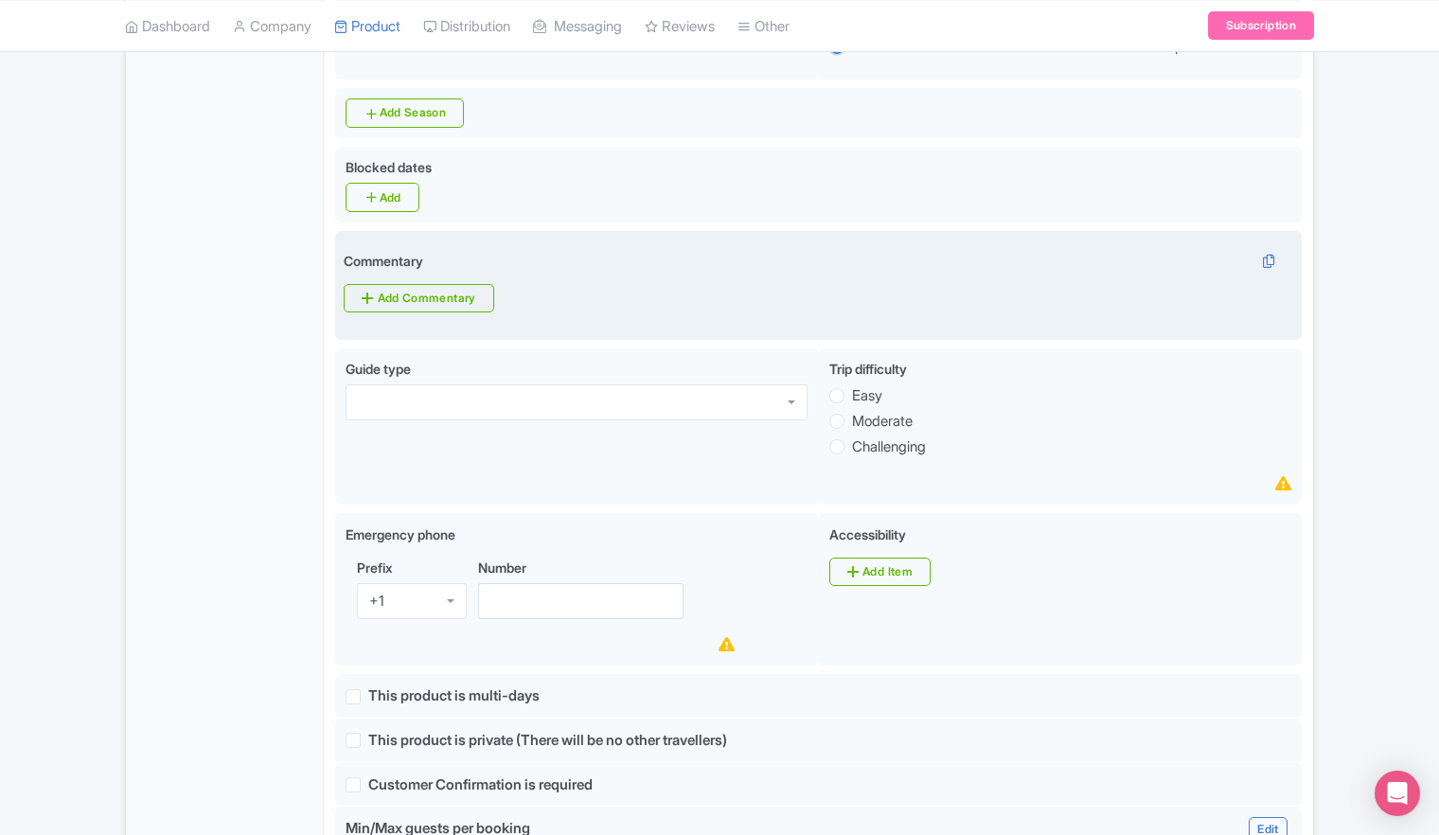
scroll to position [799, 0]
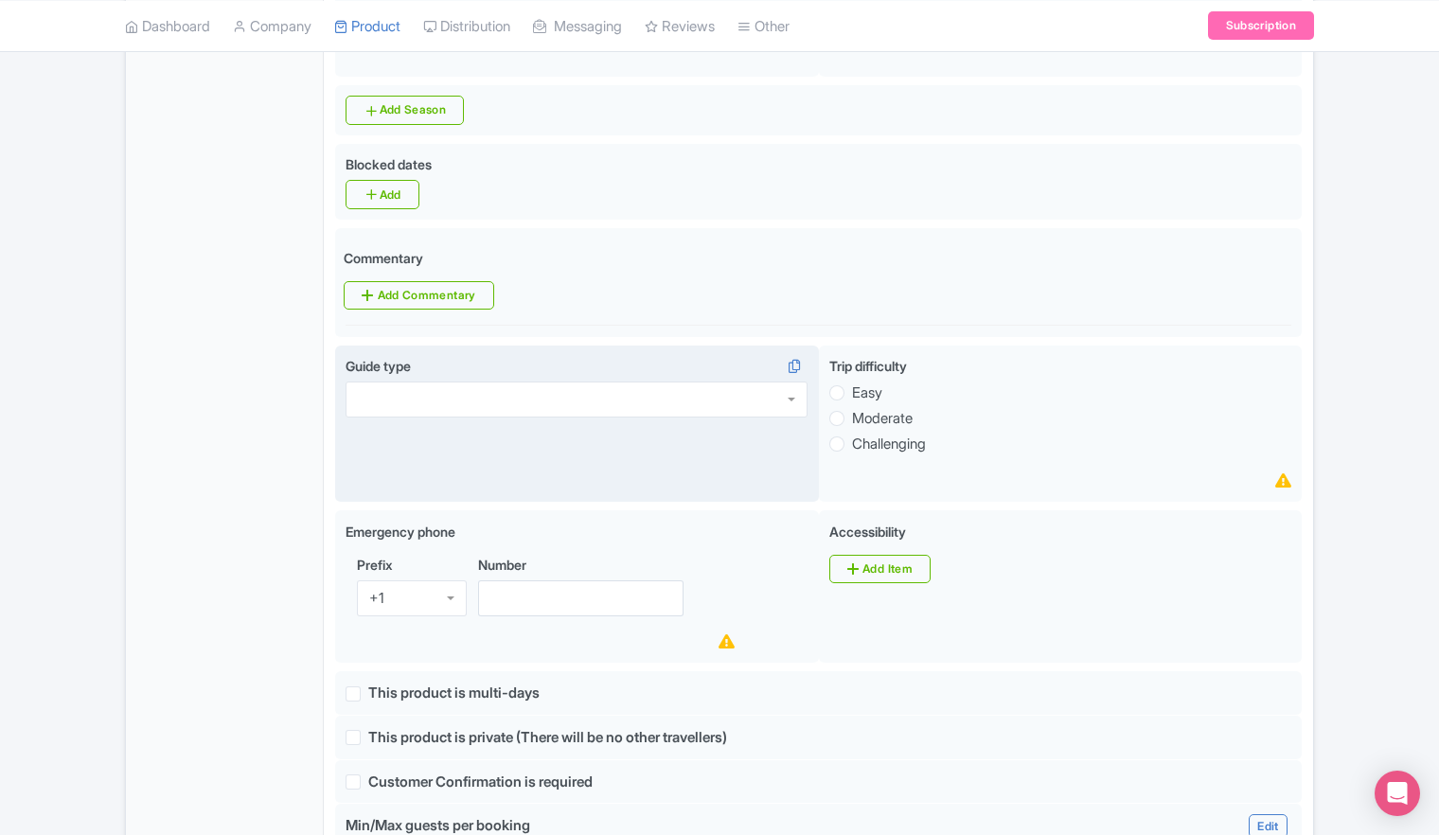
click at [792, 400] on div at bounding box center [577, 400] width 462 height 36
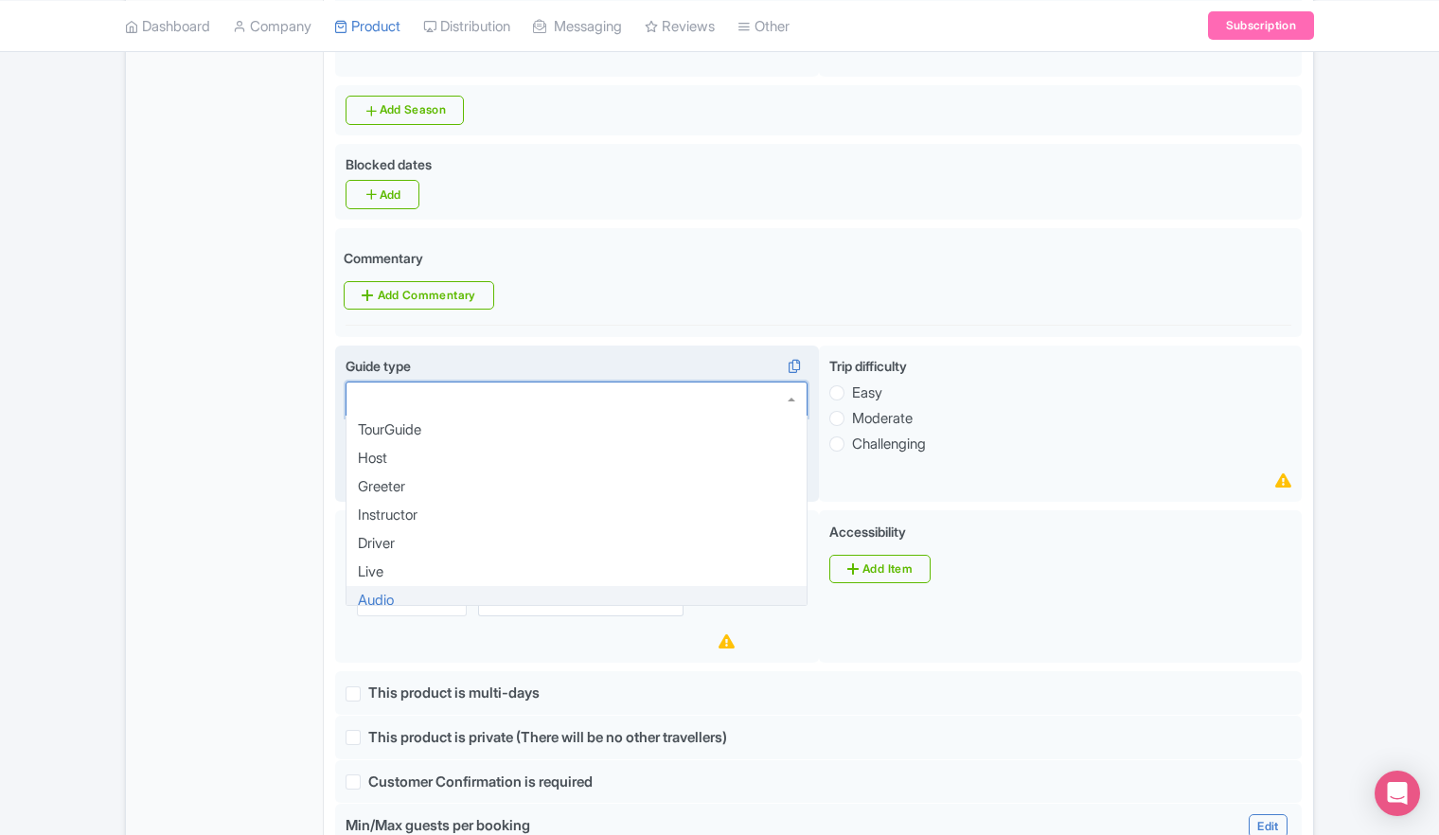
scroll to position [0, 0]
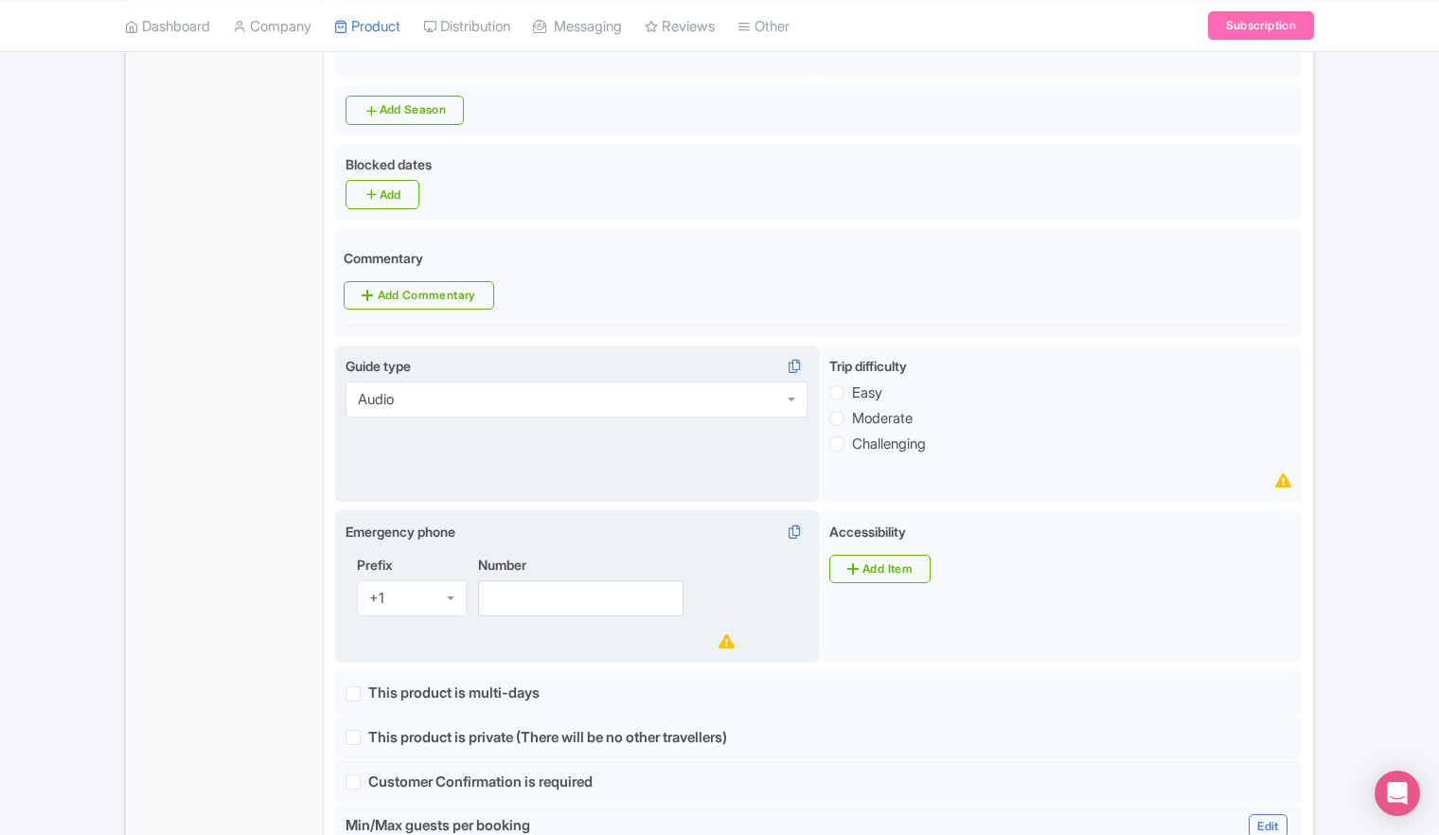
click at [698, 533] on div "Emergency phone i" at bounding box center [577, 535] width 462 height 27
click at [614, 604] on input "Number" at bounding box center [580, 598] width 205 height 36
type input "7607608687"
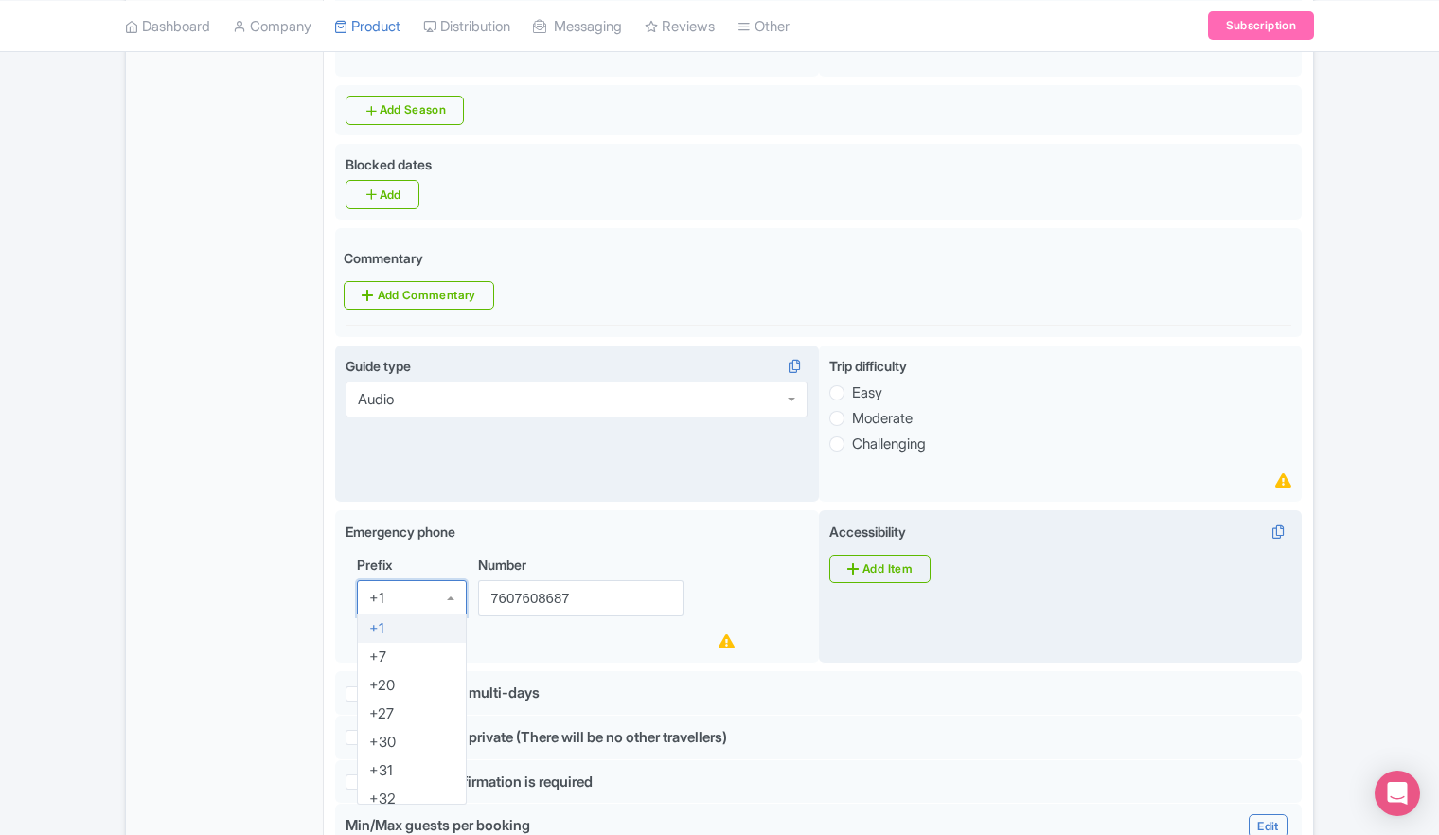
click at [1140, 609] on div "Accessibility i Add Item" at bounding box center [1061, 586] width 484 height 153
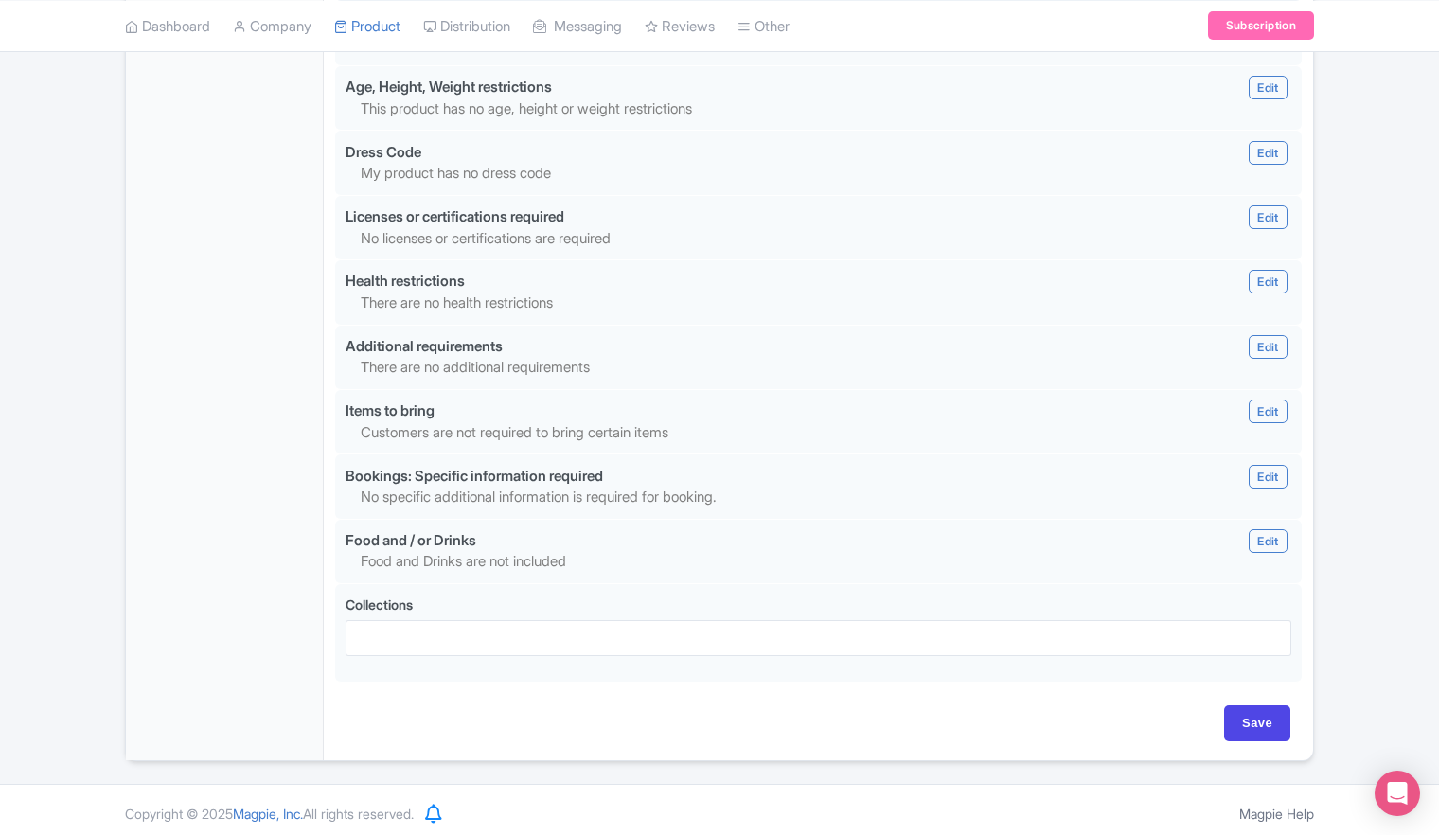
scroll to position [1667, 0]
click at [1246, 716] on input "Save" at bounding box center [1257, 722] width 66 height 36
type input "Update Product"
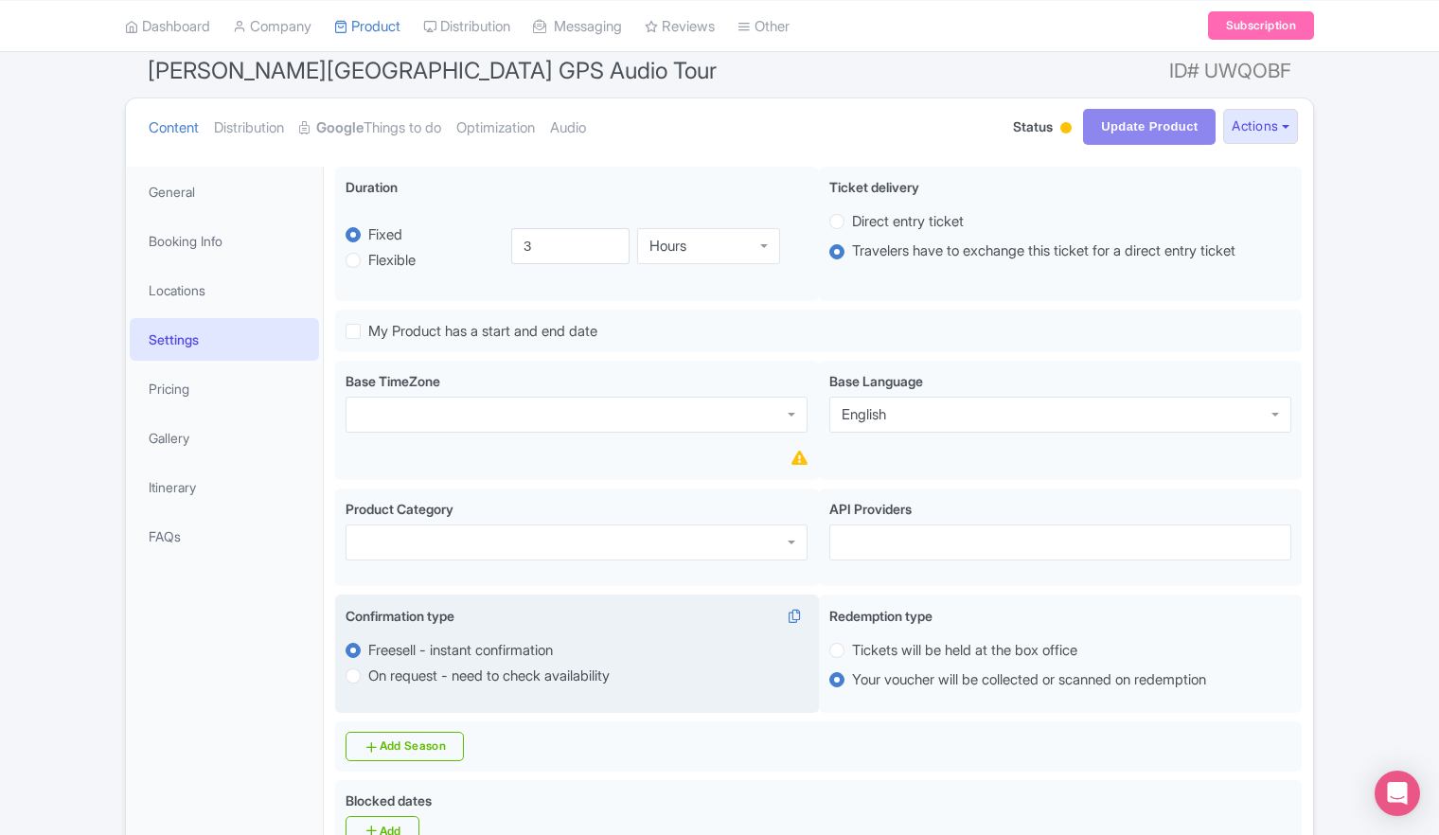
scroll to position [152, 0]
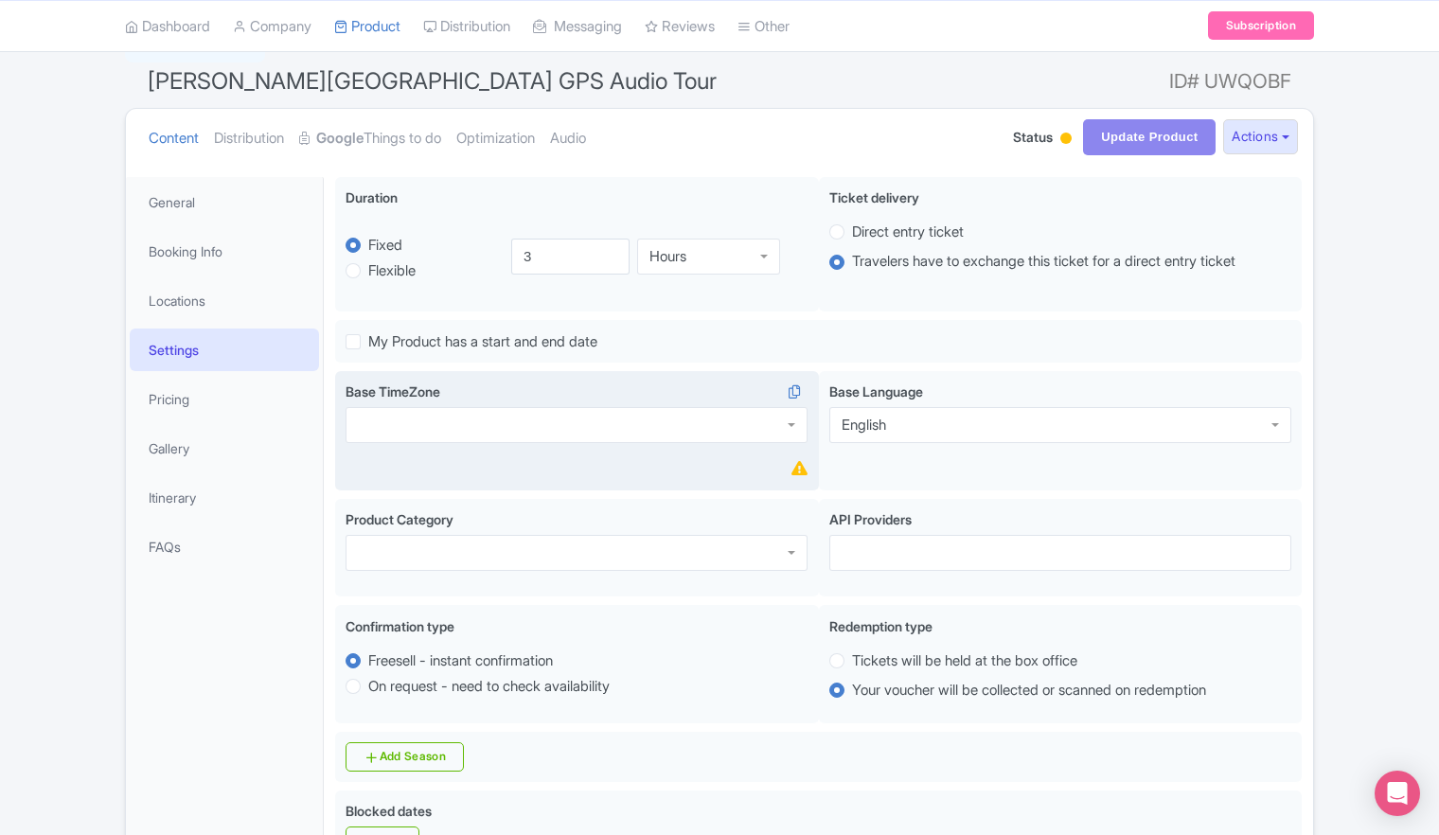
click at [774, 424] on div at bounding box center [577, 425] width 462 height 36
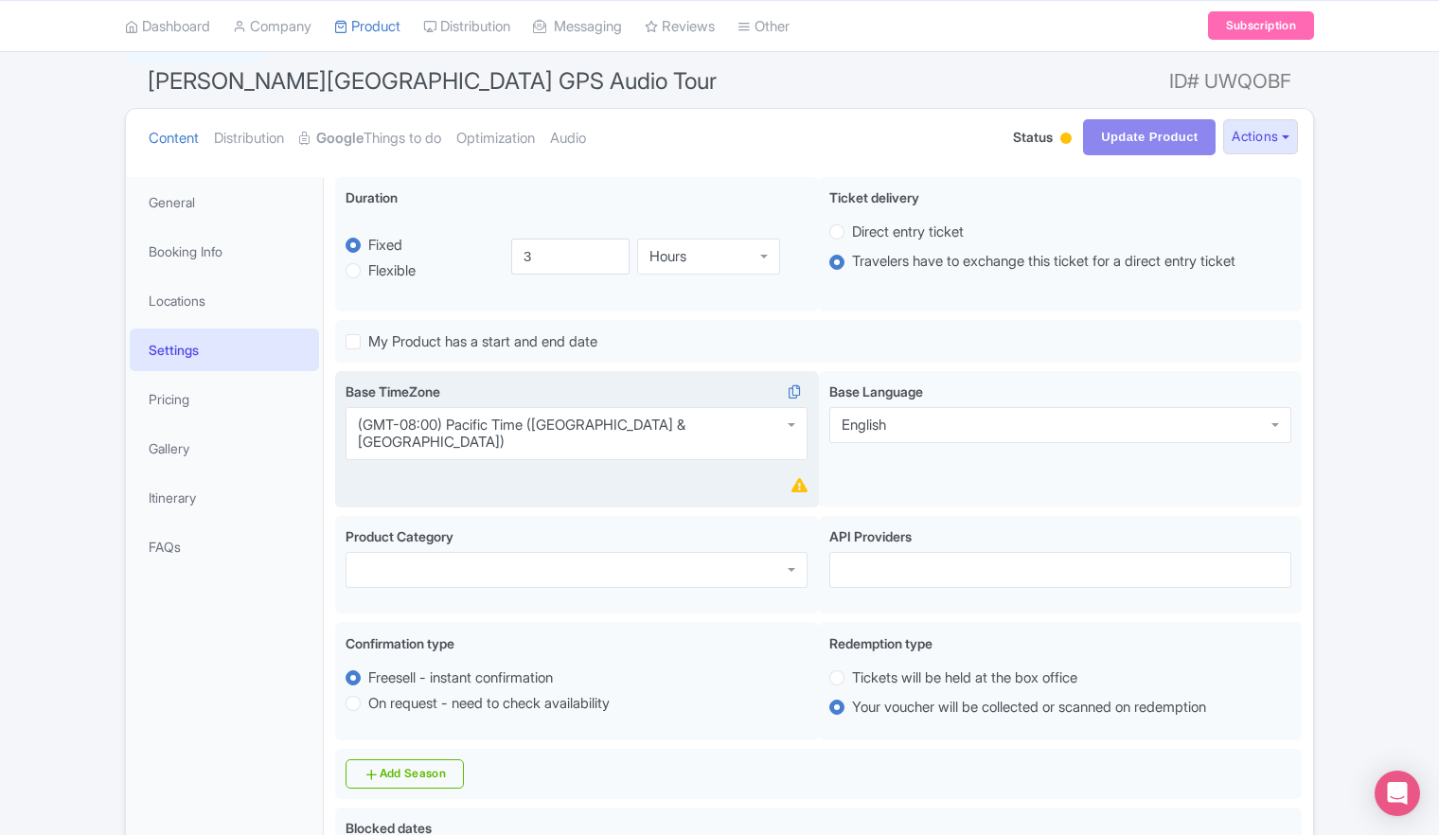
scroll to position [0, 0]
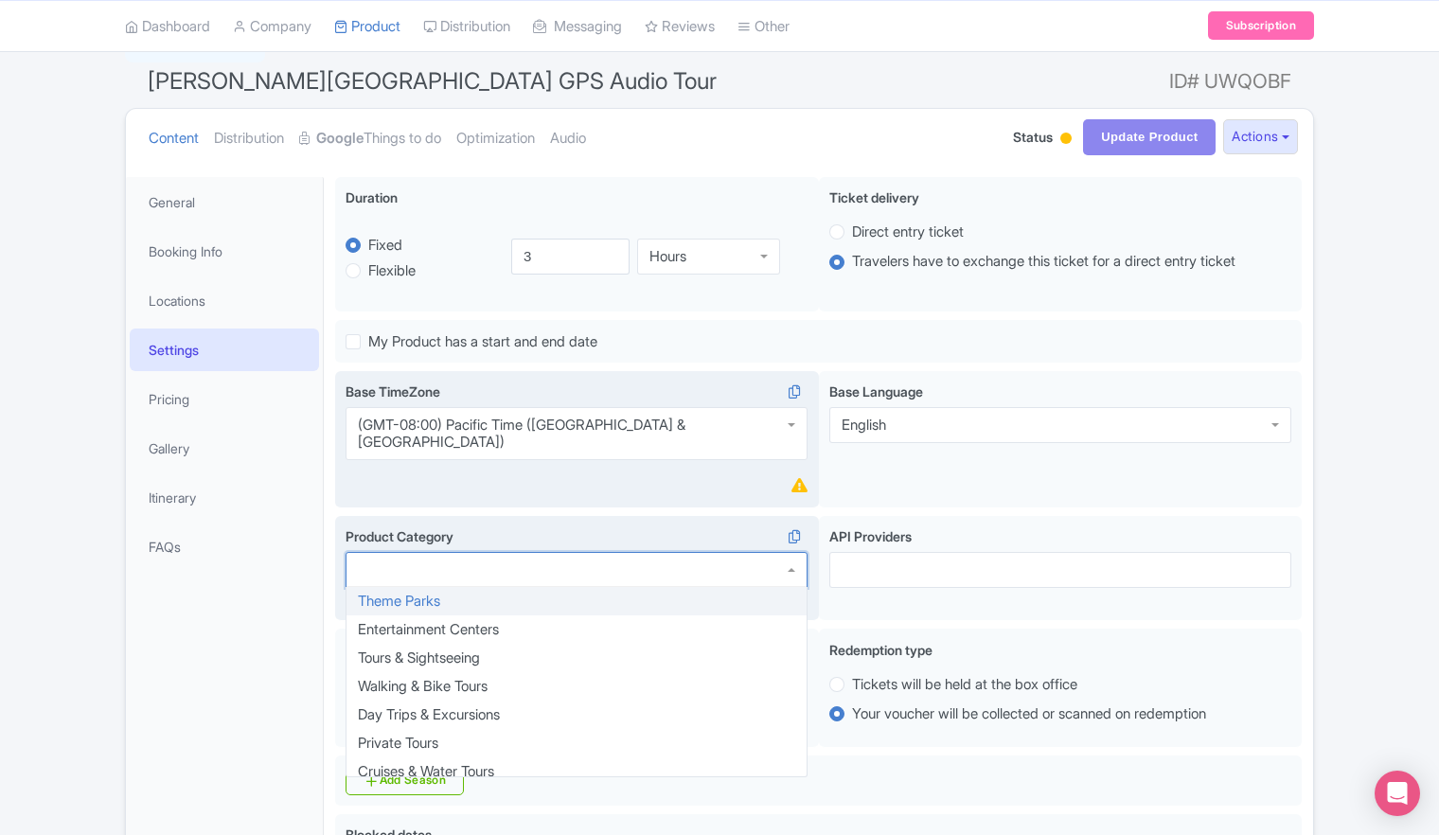
click at [789, 558] on div at bounding box center [577, 570] width 462 height 36
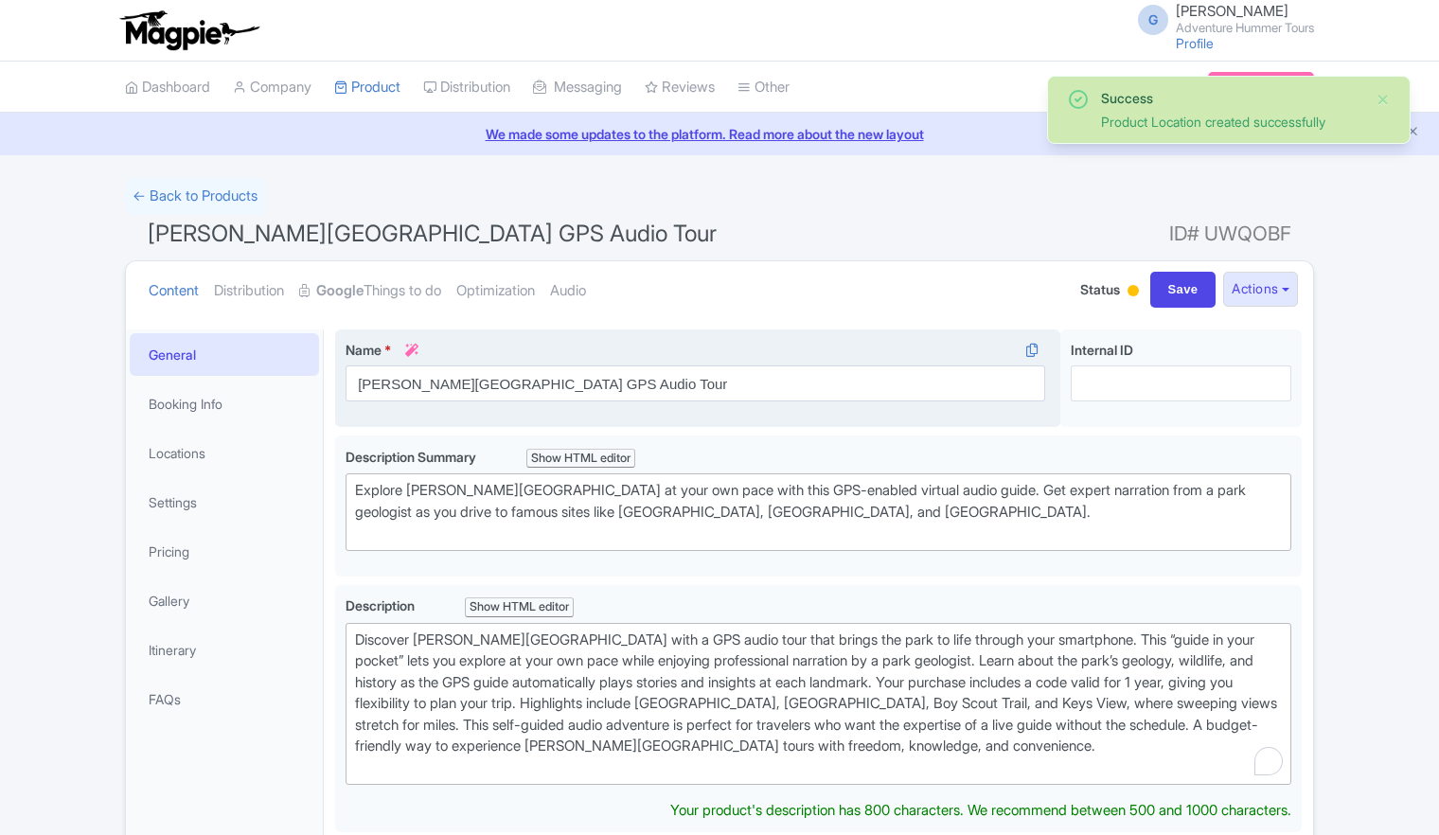
scroll to position [170, 0]
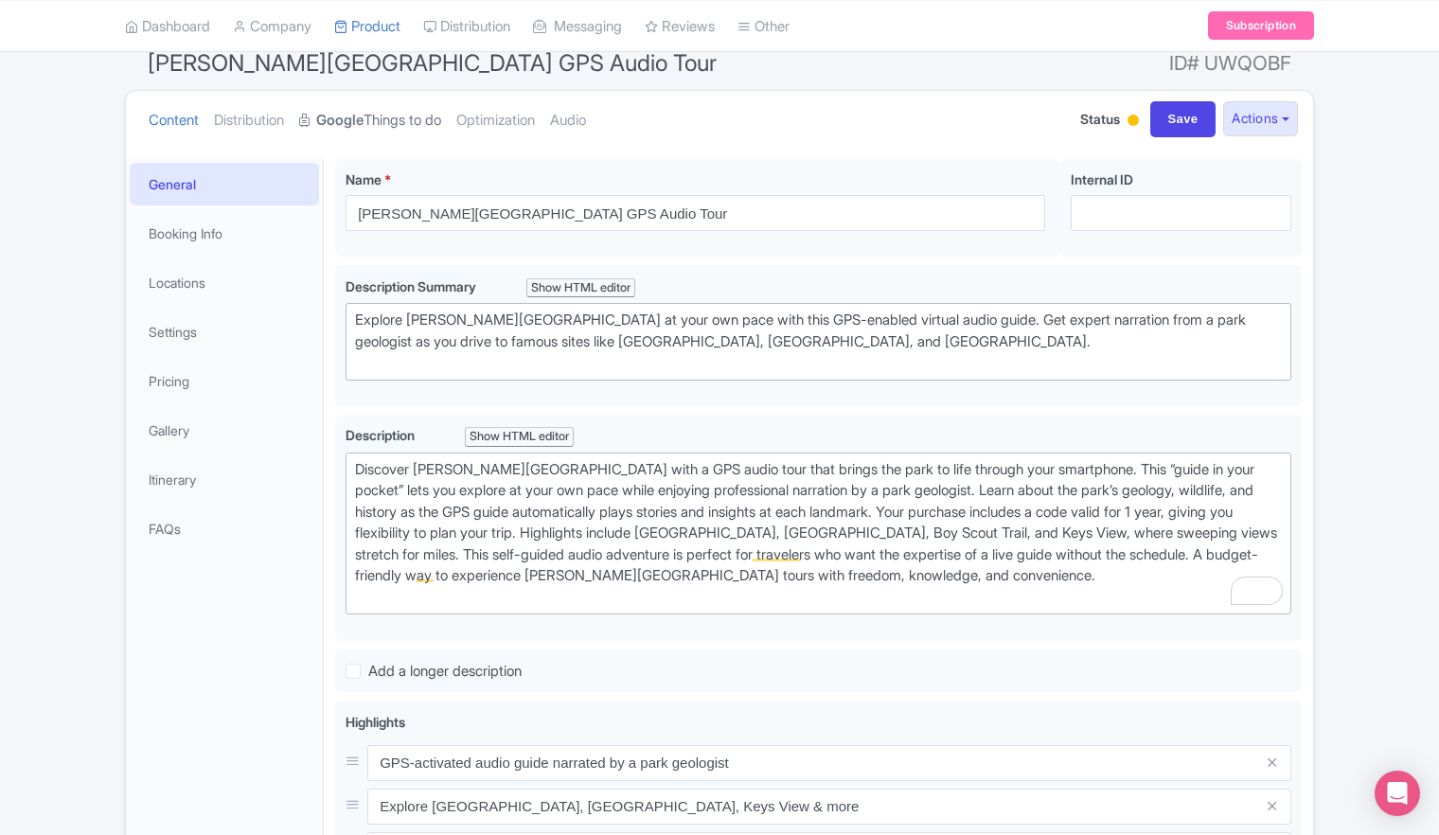
click at [350, 118] on strong "Google" at bounding box center [339, 121] width 47 height 22
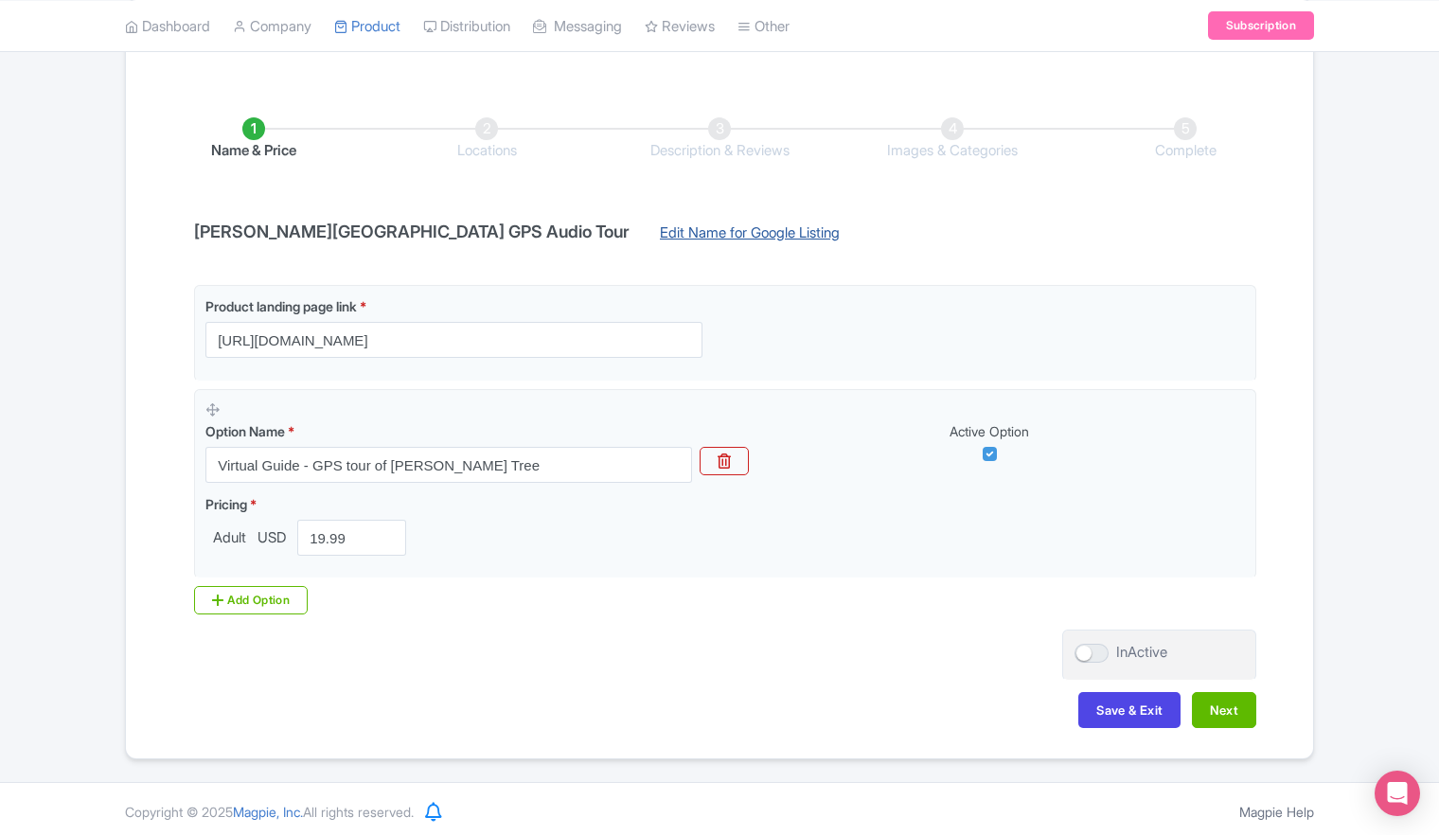
scroll to position [265, 0]
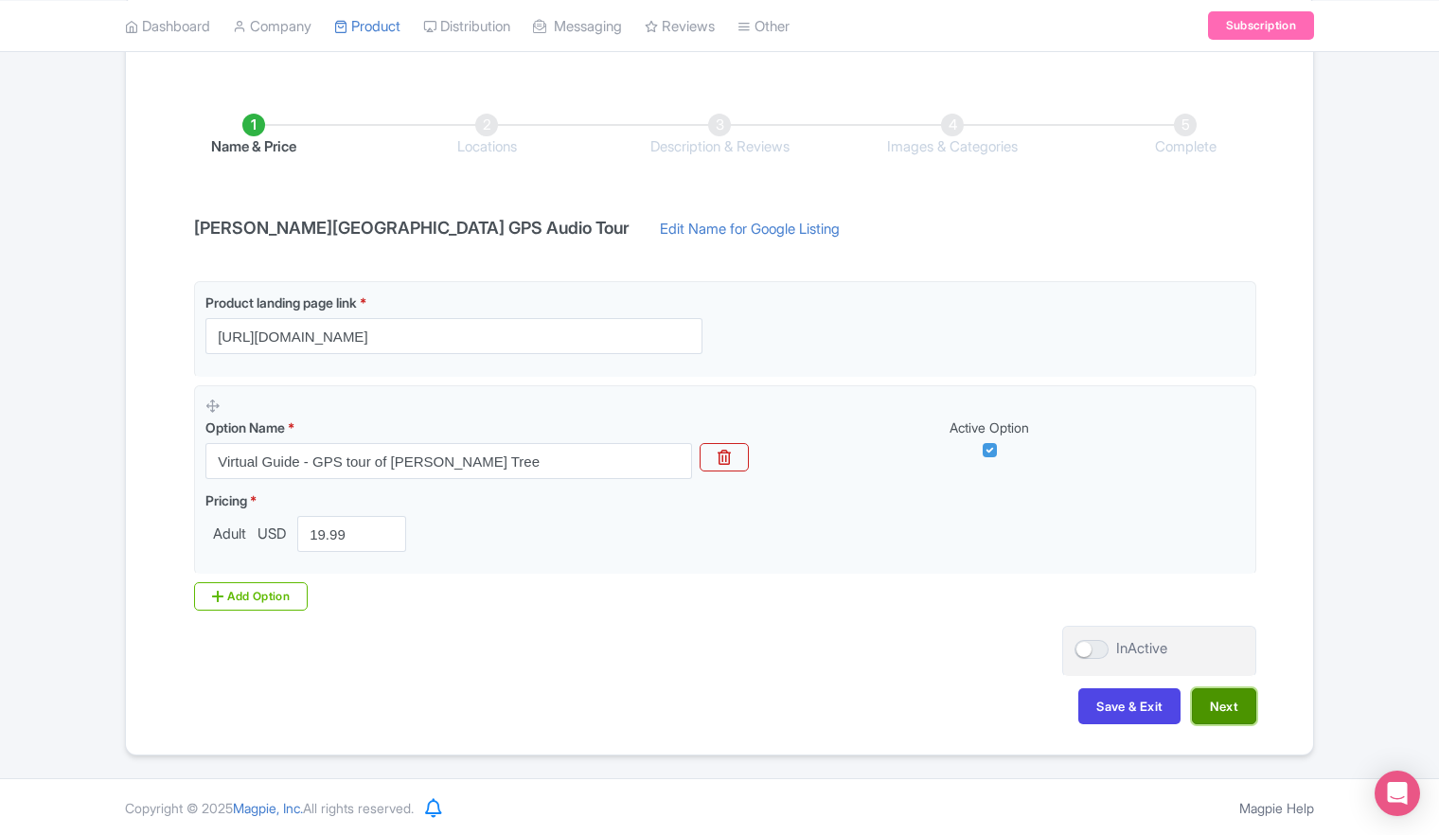
click at [1225, 709] on button "Next" at bounding box center [1224, 706] width 64 height 36
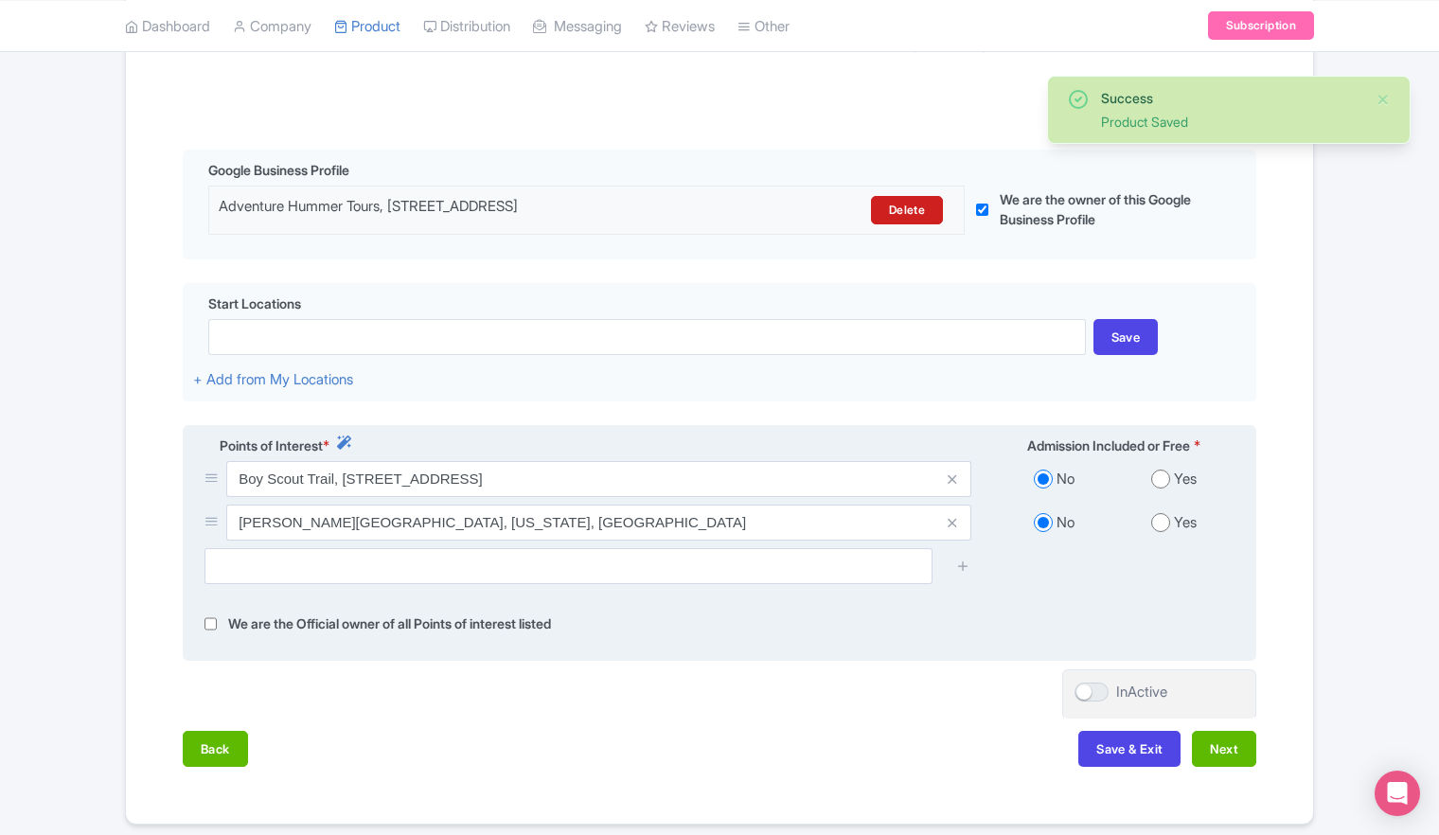
scroll to position [438, 0]
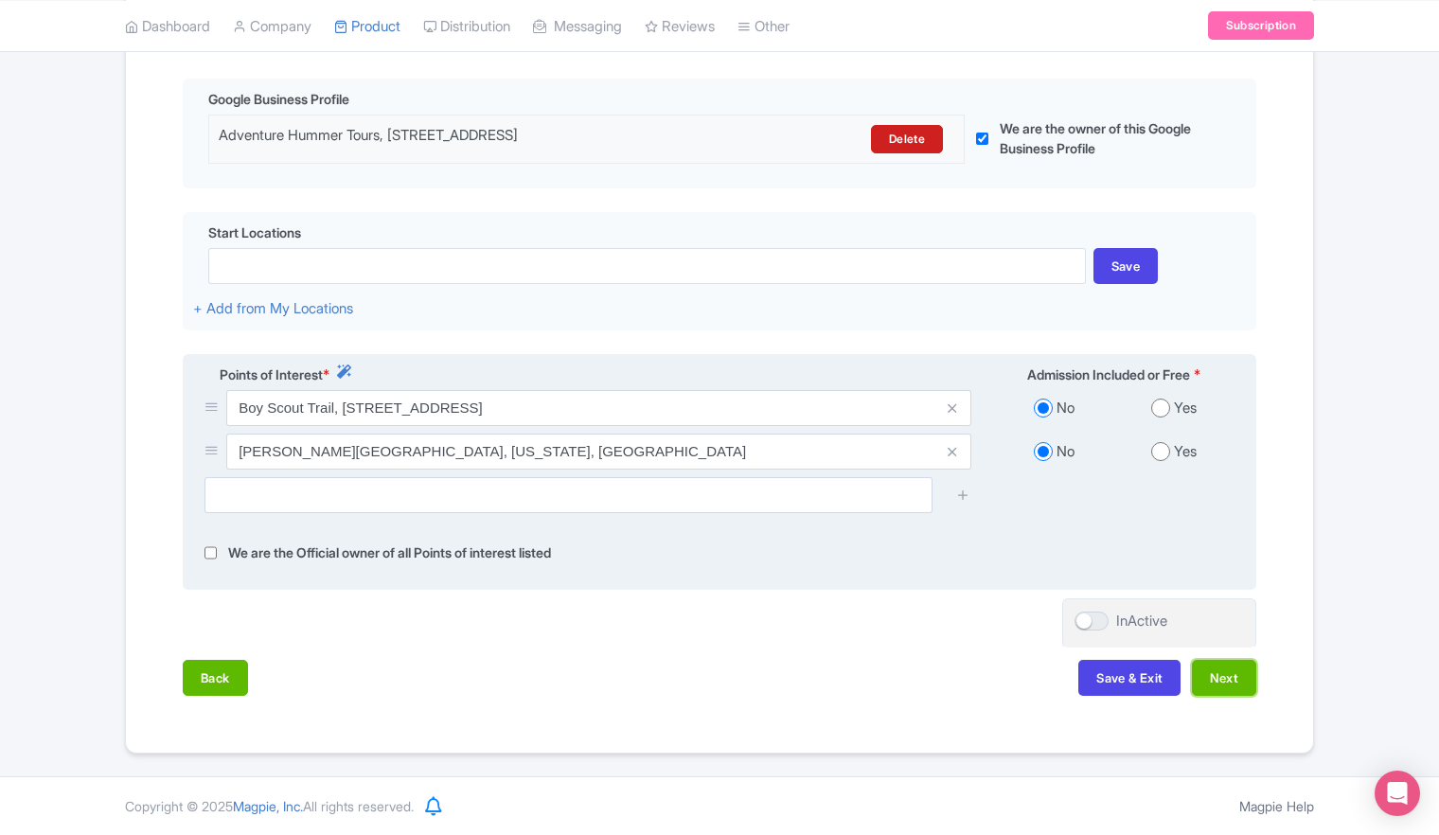
click at [1214, 683] on button "Next" at bounding box center [1224, 678] width 64 height 36
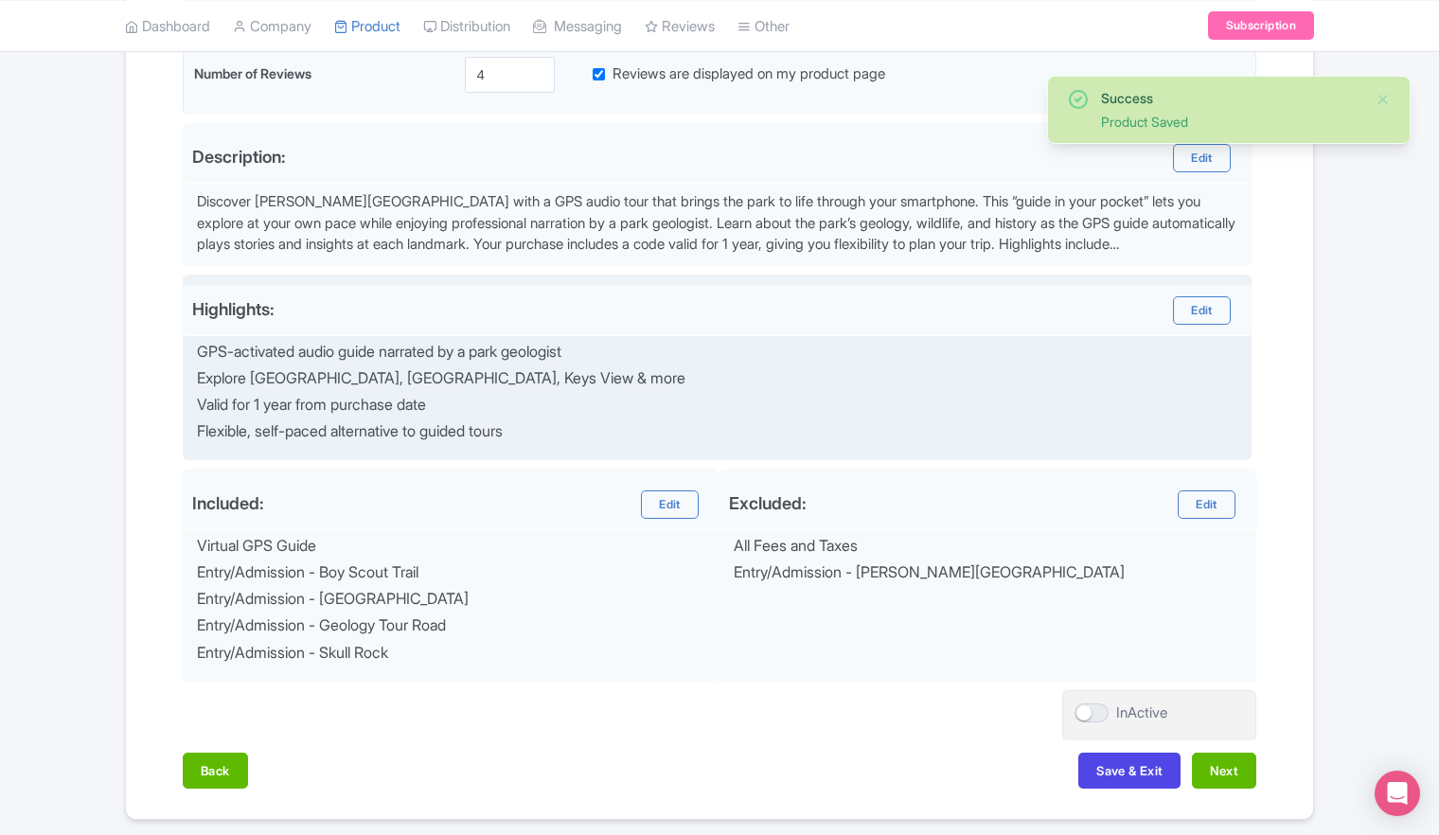
scroll to position [612, 0]
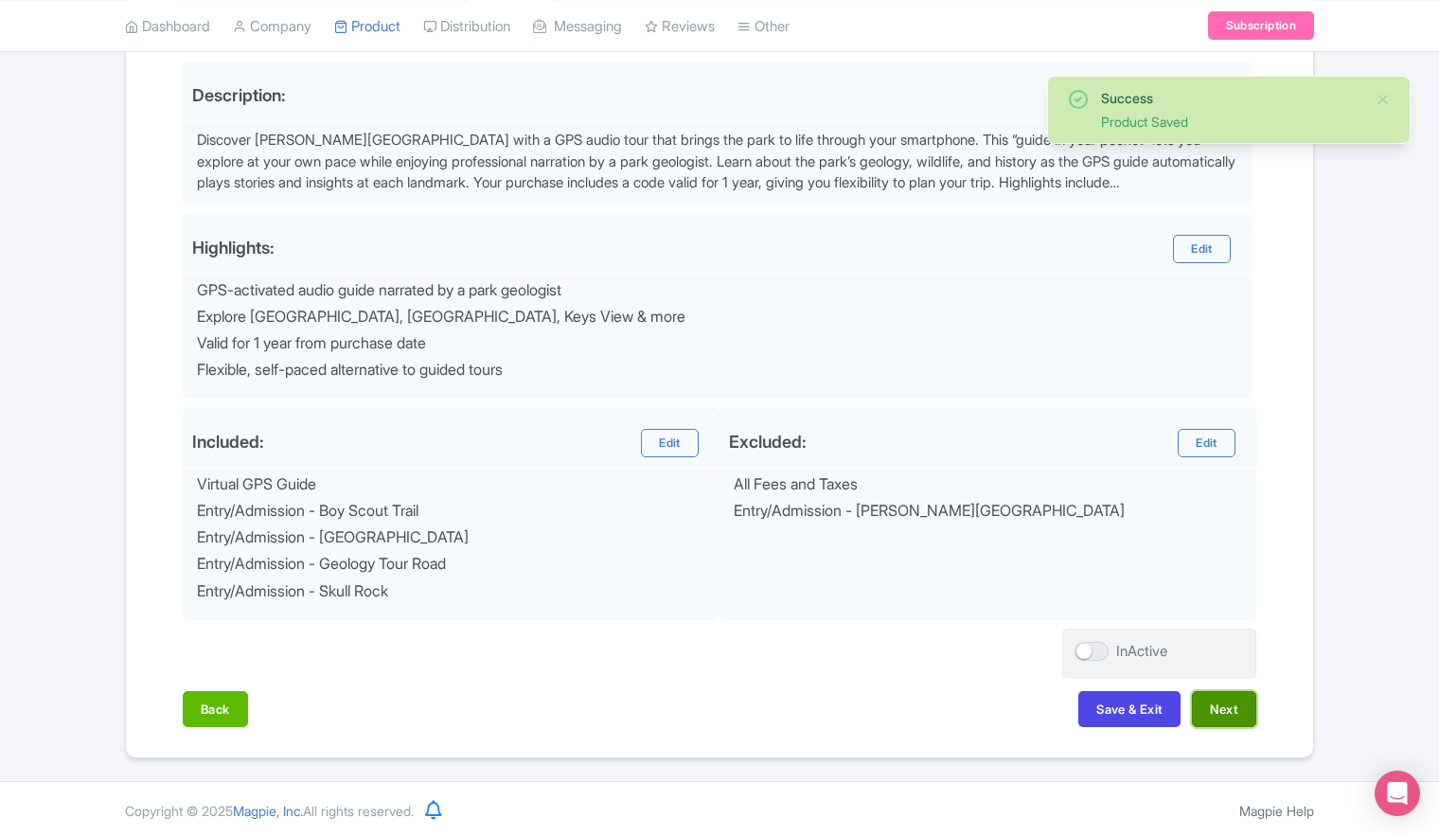
click at [1220, 709] on button "Next" at bounding box center [1224, 709] width 64 height 36
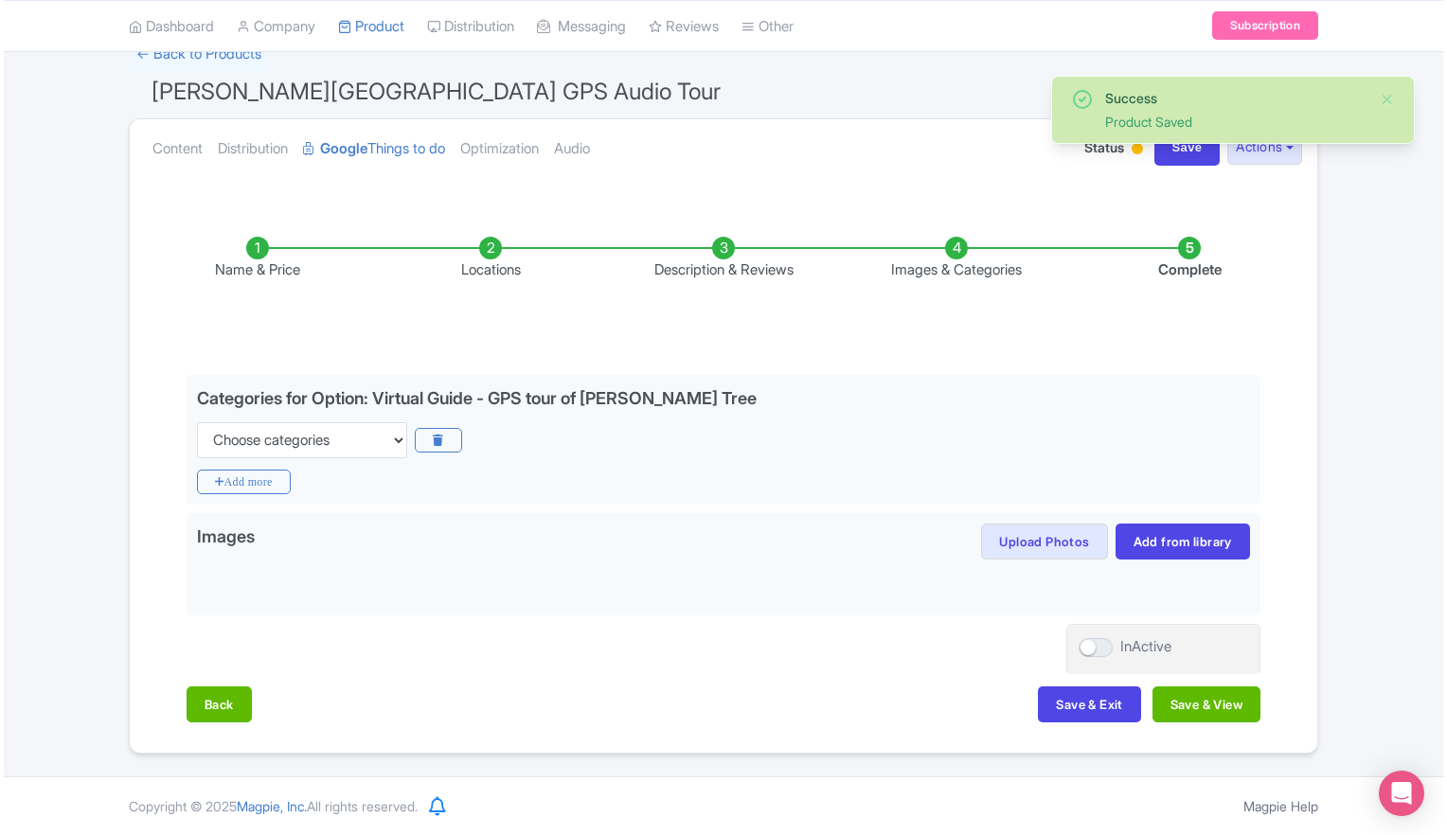
scroll to position [139, 0]
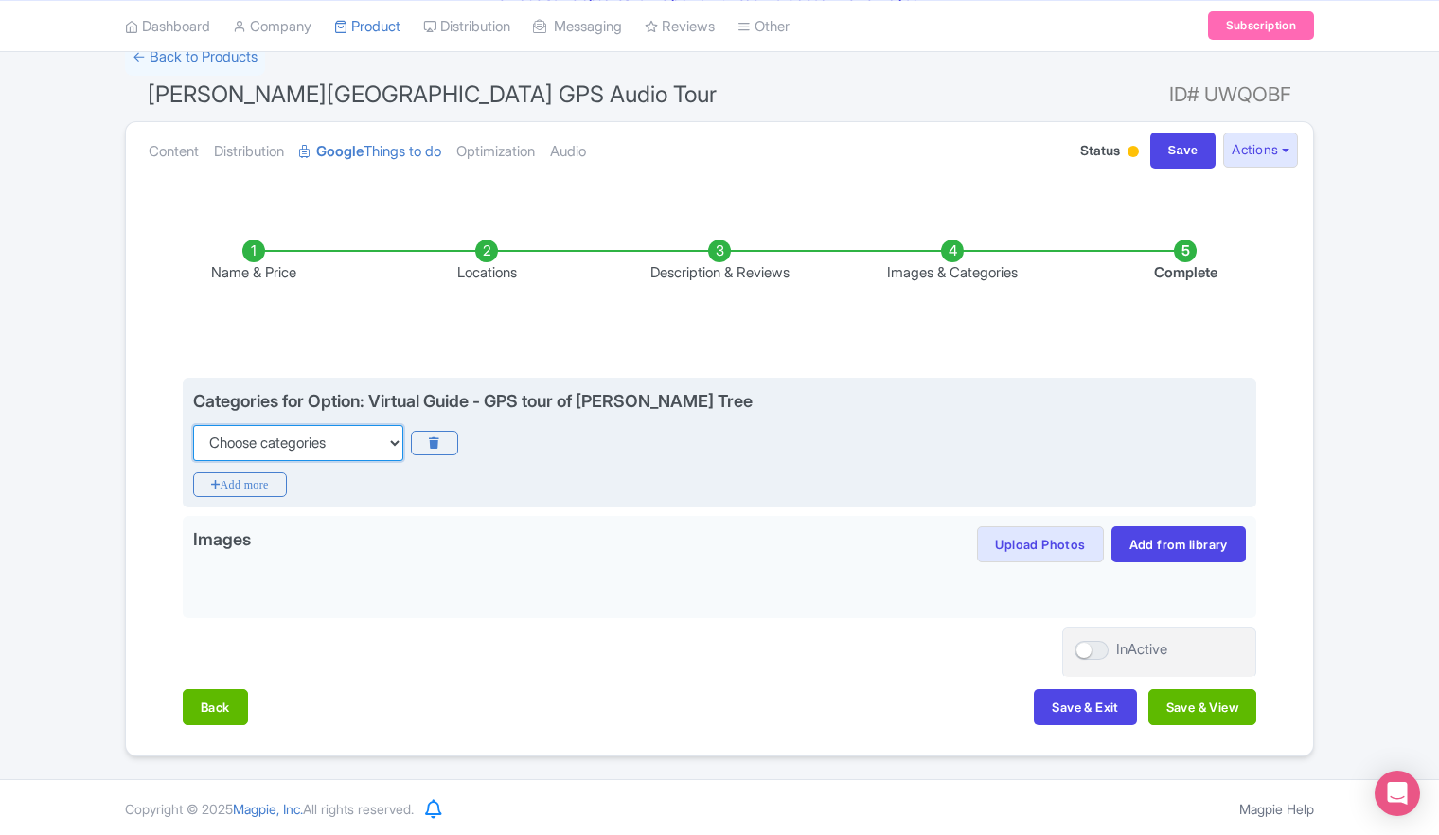
click at [383, 438] on select "Choose categories Adults Only Animals Audio Guide Beaches Bike Tours Boat Tours…" at bounding box center [298, 443] width 210 height 36
select select "audio-guide"
click at [193, 425] on select "Choose categories Adults Only Animals Audio Guide Beaches Bike Tours Boat Tours…" at bounding box center [298, 443] width 210 height 36
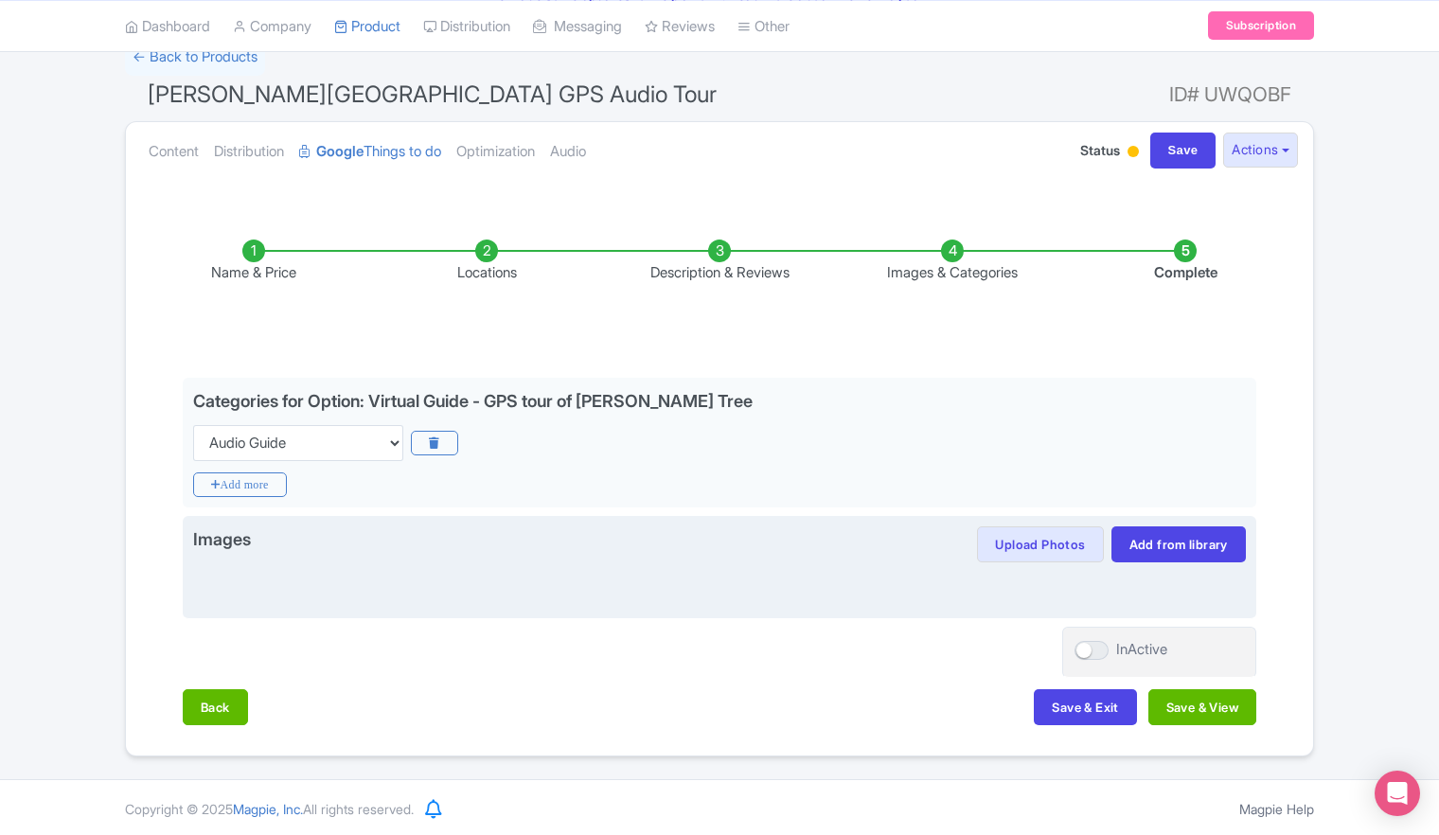
click at [456, 608] on div "Images Upload Photos Save image to library? Yes No Images in library can be reu…" at bounding box center [720, 567] width 1074 height 103
click at [1155, 551] on link "Add from library" at bounding box center [1179, 544] width 134 height 36
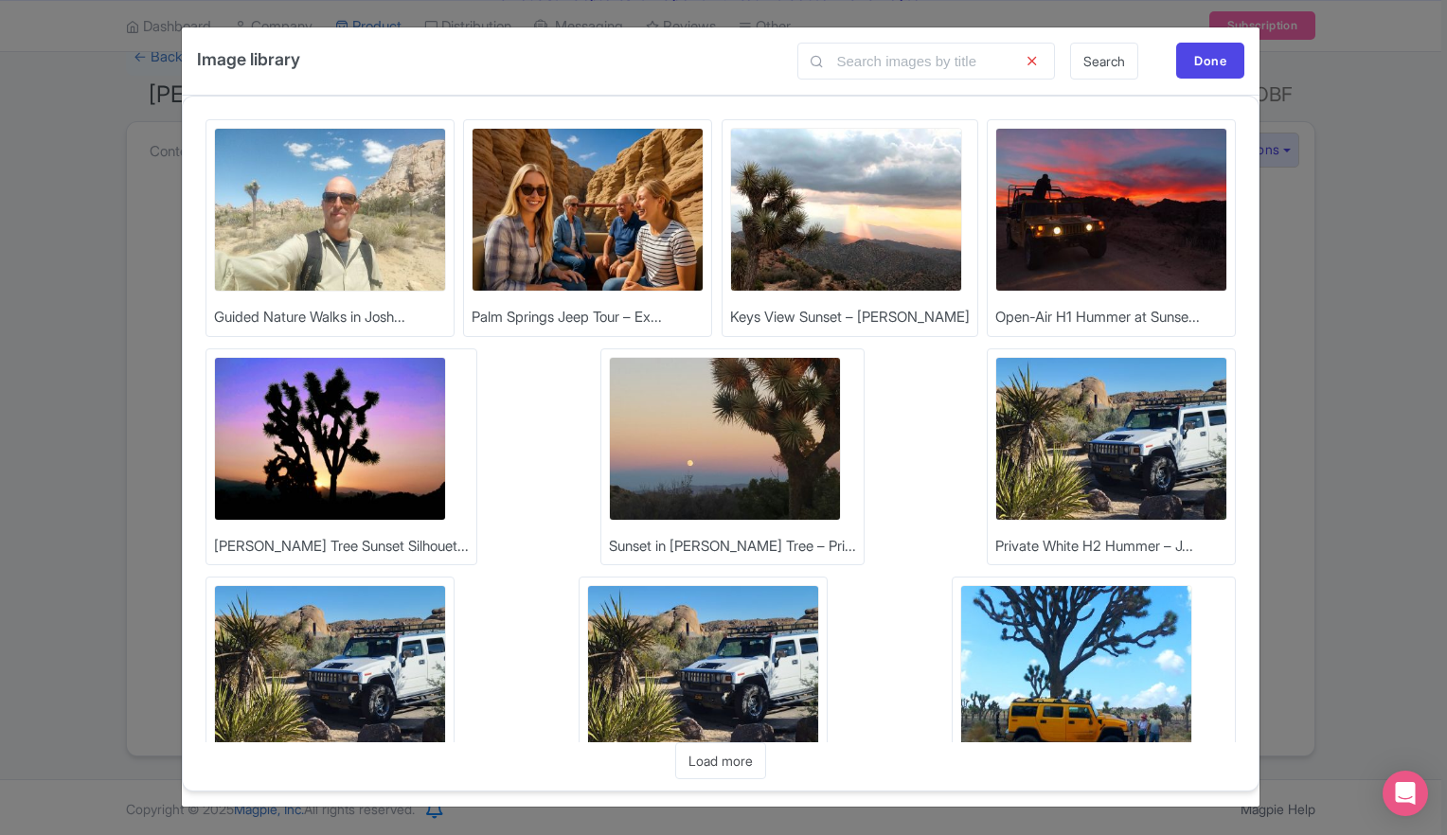
scroll to position [80, 0]
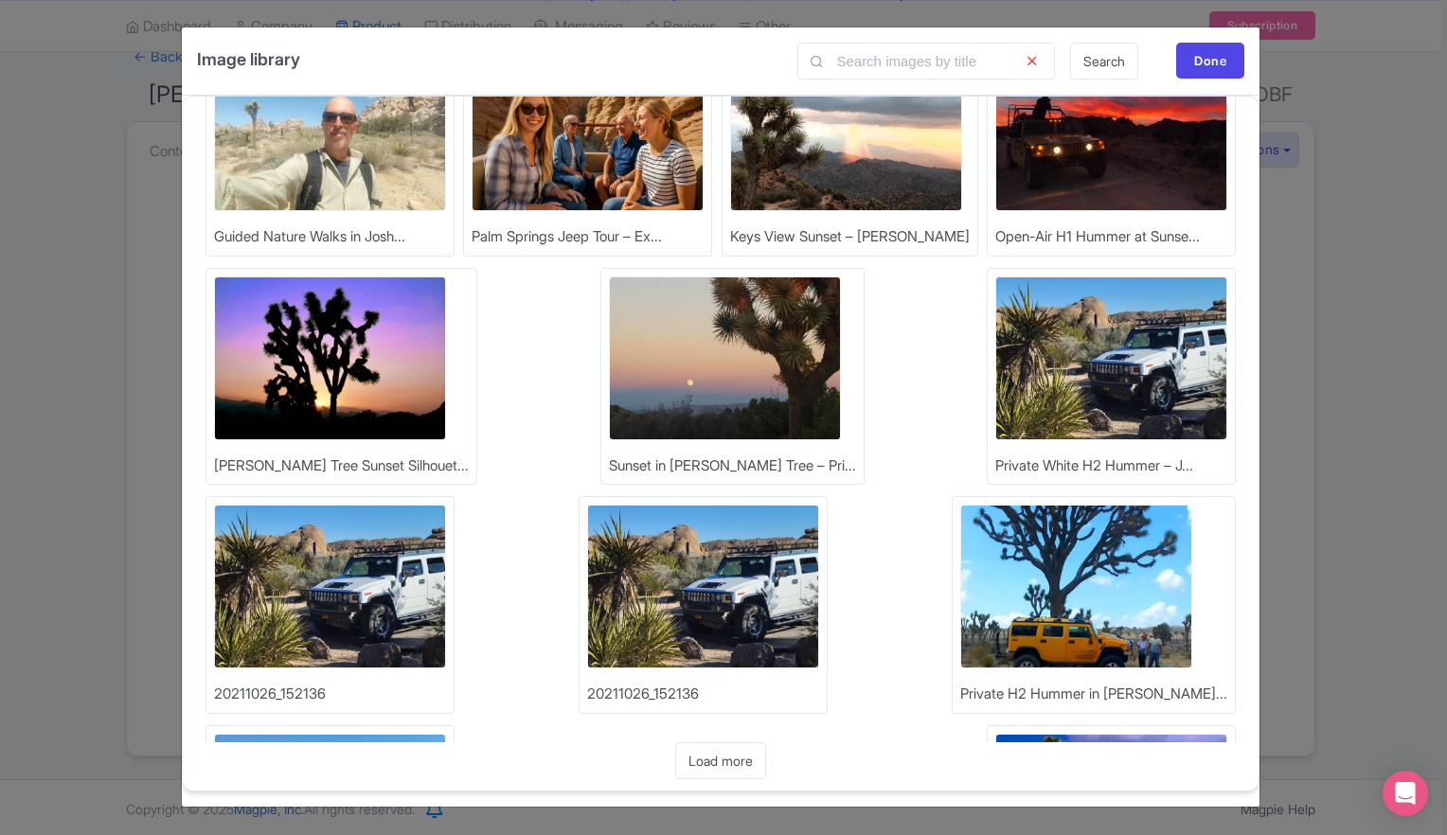
click at [1098, 734] on img at bounding box center [1111, 816] width 232 height 164
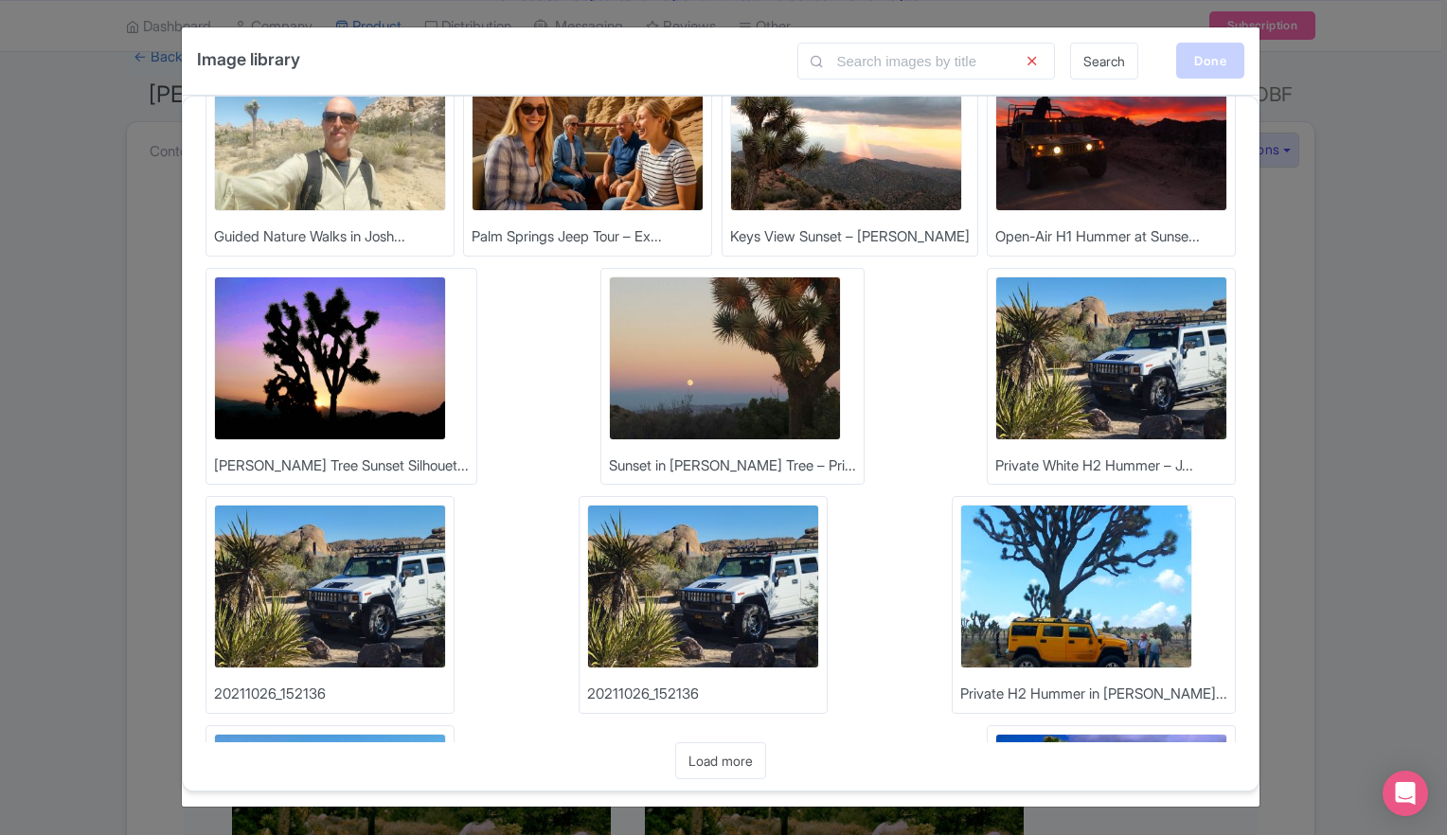
click at [1204, 61] on div "Done" at bounding box center [1210, 61] width 68 height 36
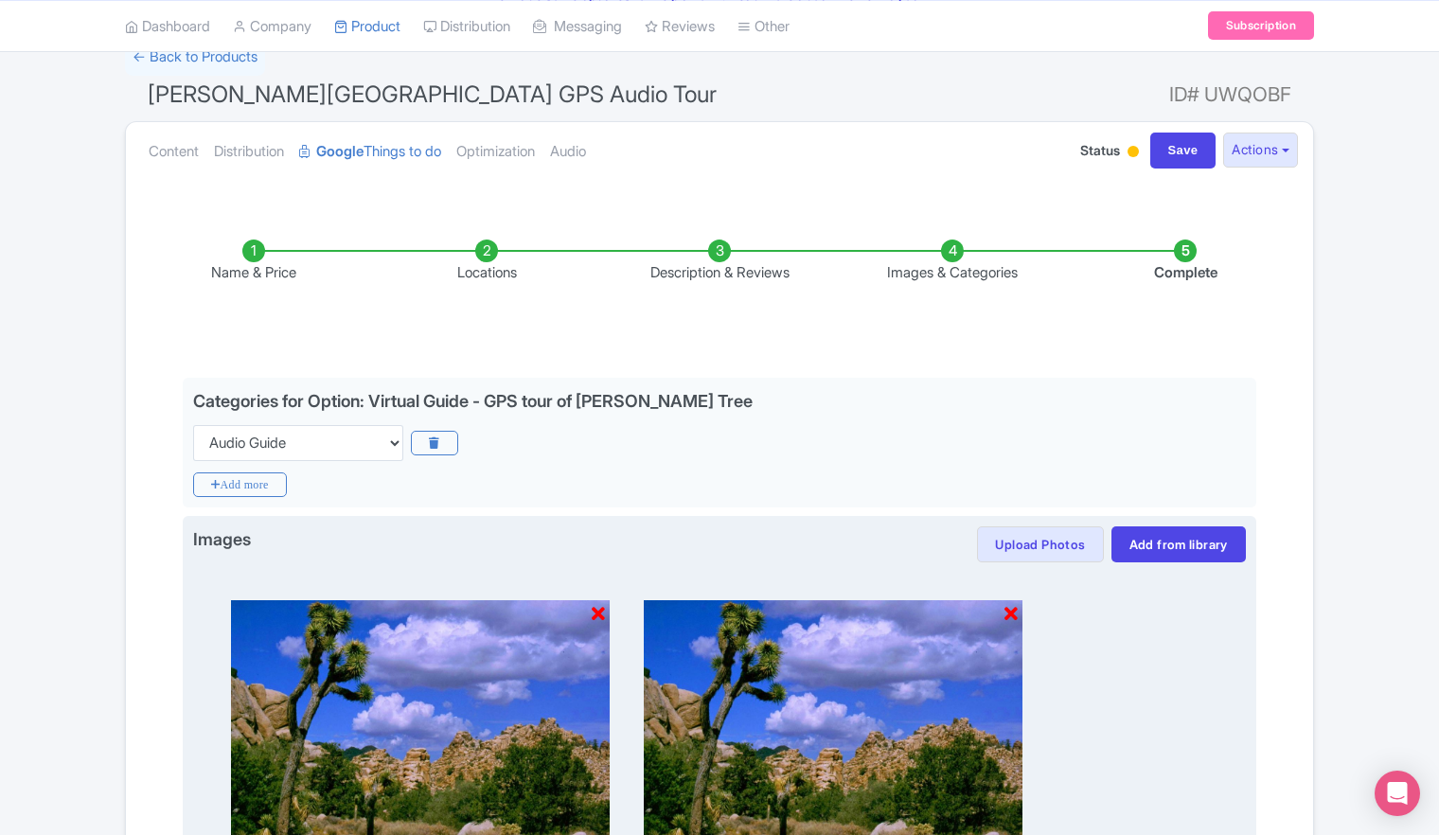
click at [1009, 615] on icon at bounding box center [1011, 614] width 13 height 19
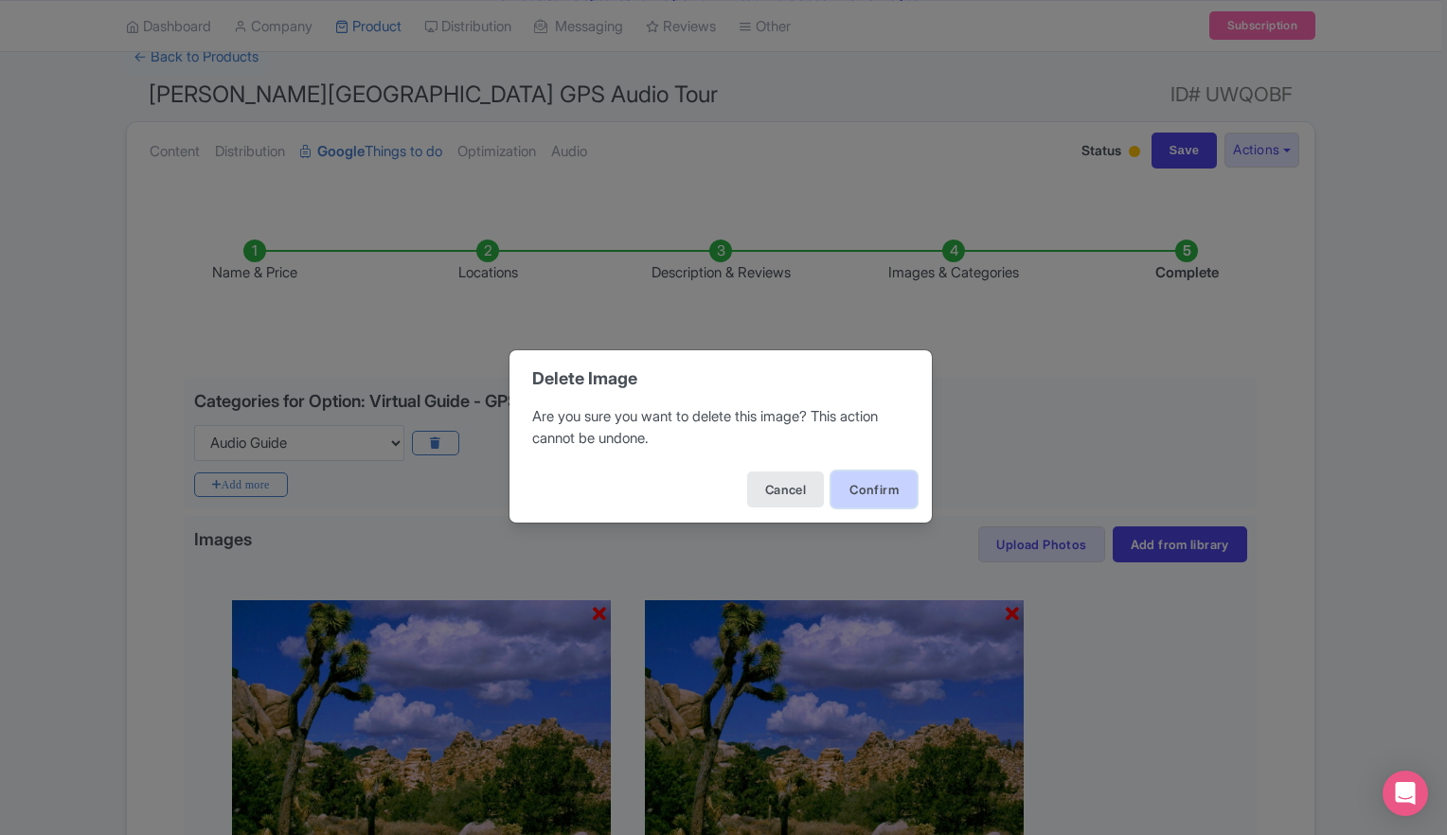
click at [875, 496] on button "Confirm" at bounding box center [873, 489] width 85 height 36
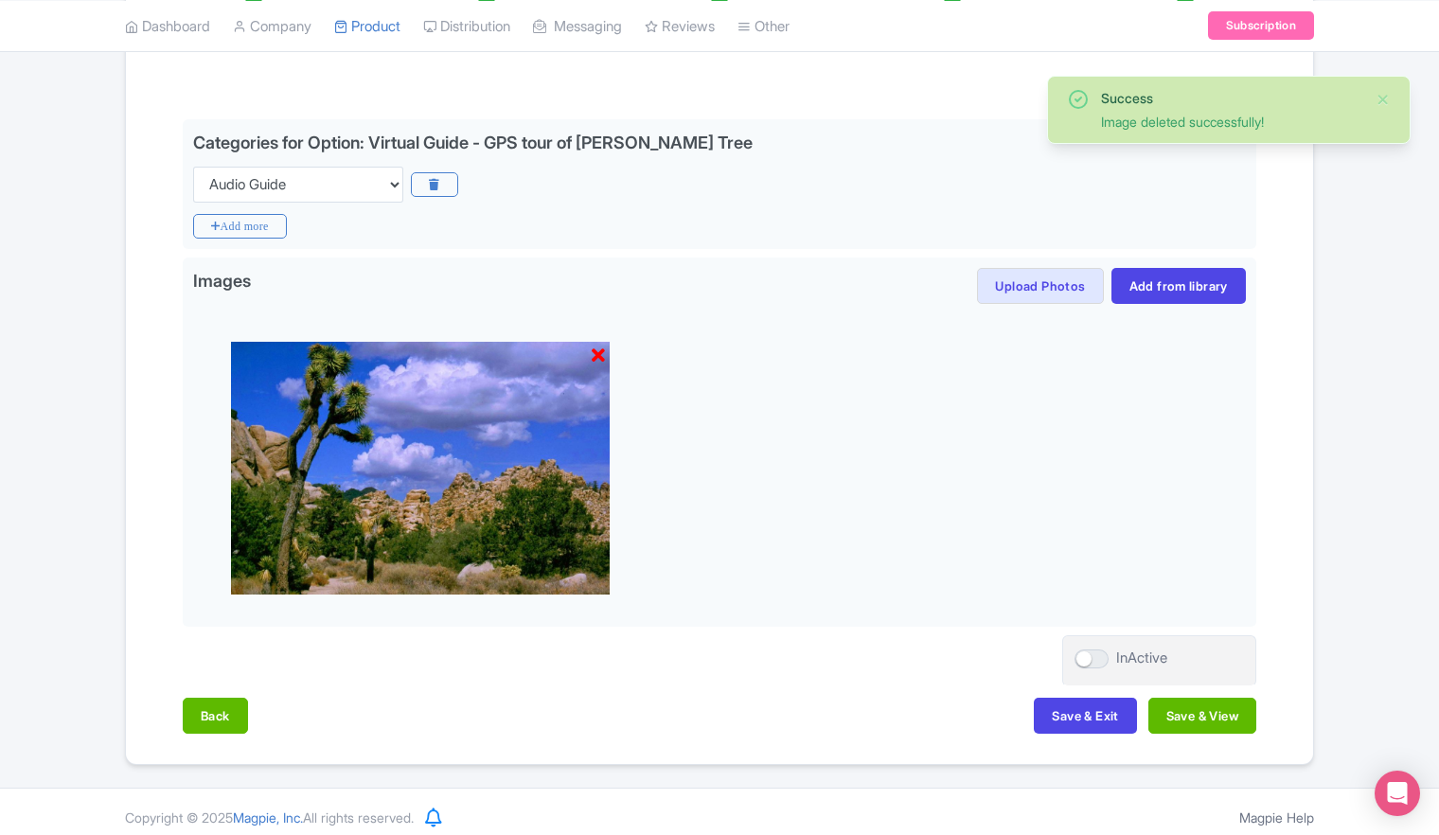
scroll to position [406, 0]
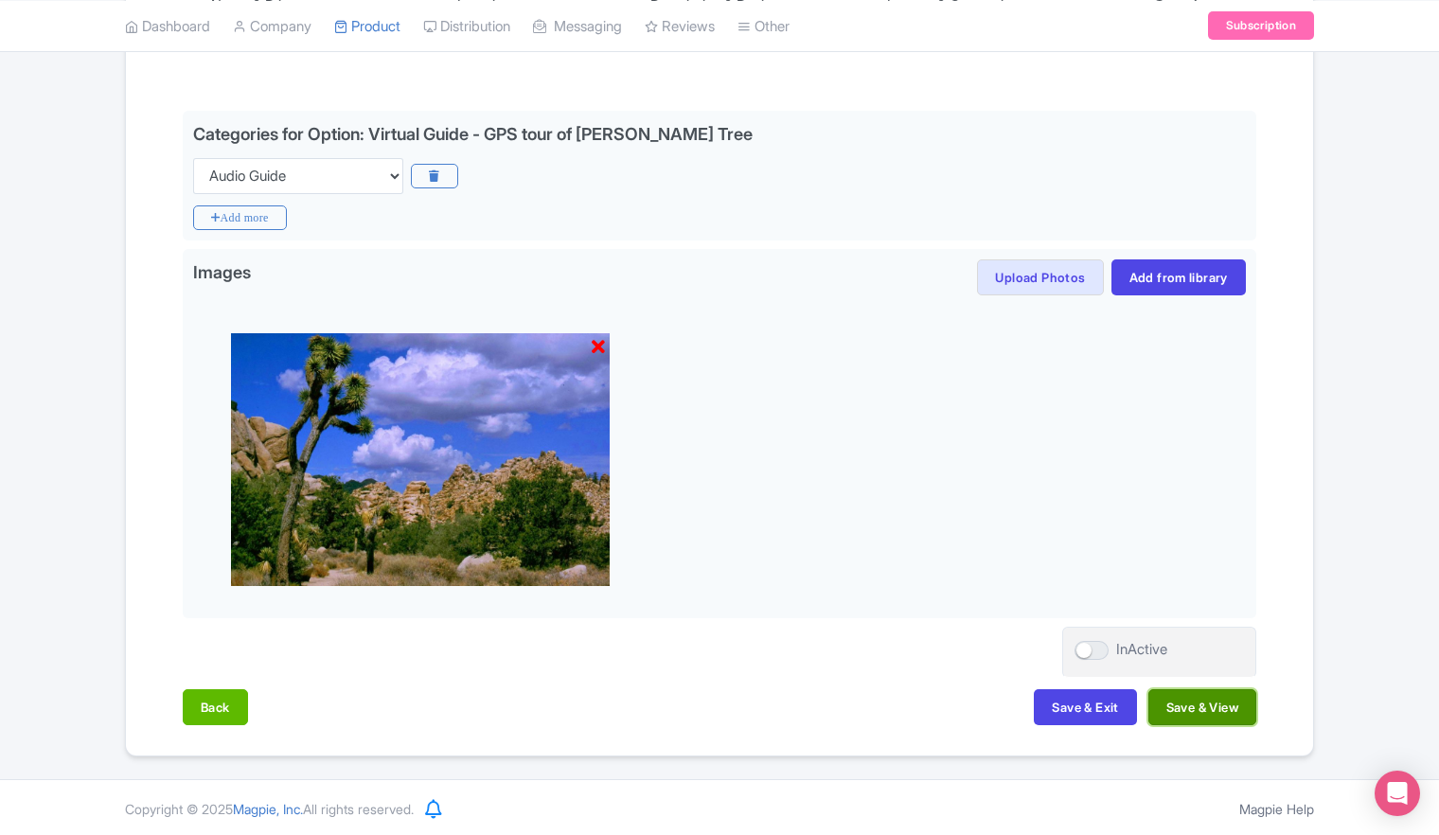
click at [1222, 713] on button "Save & View" at bounding box center [1202, 707] width 108 height 36
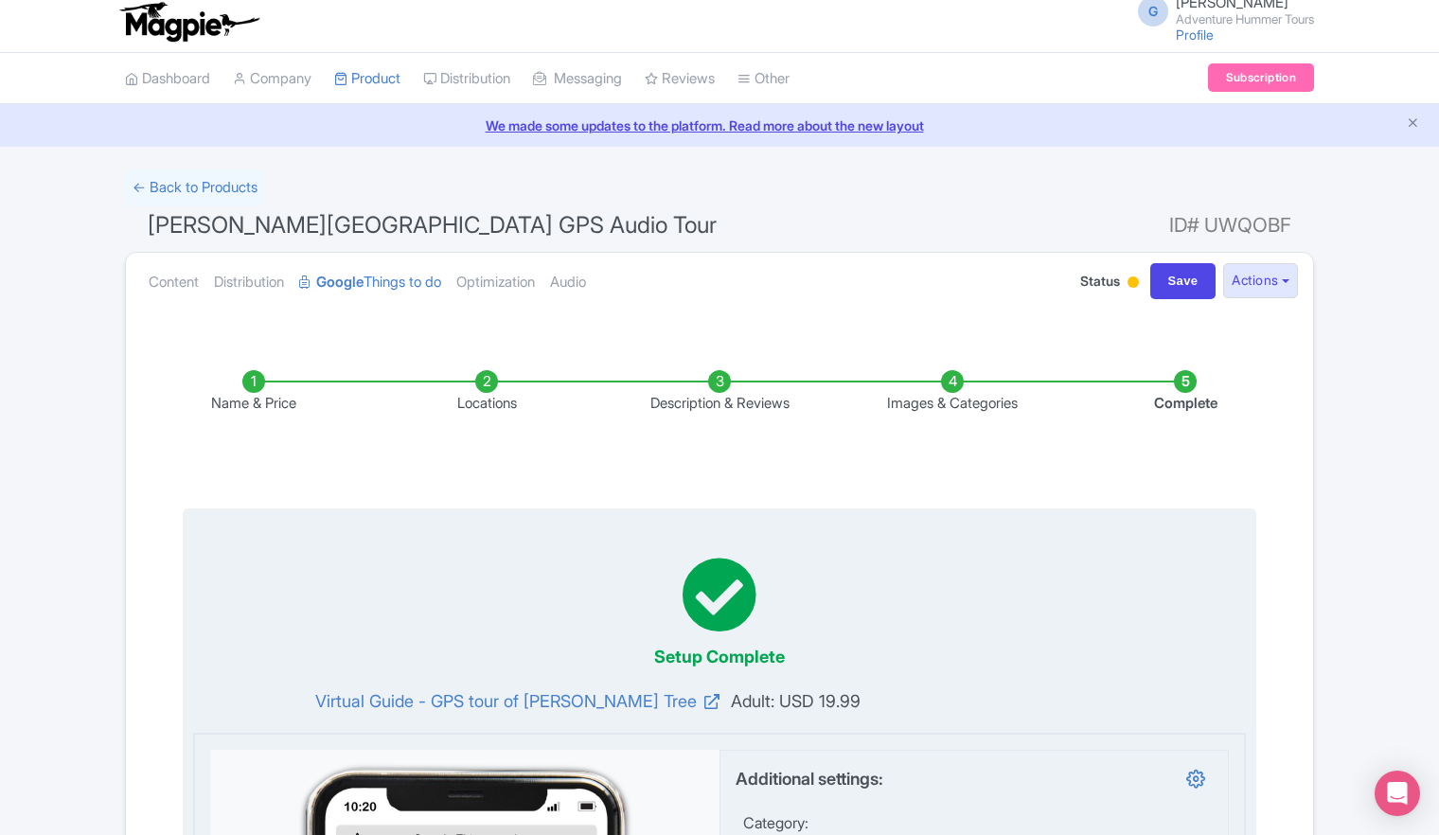
scroll to position [0, 0]
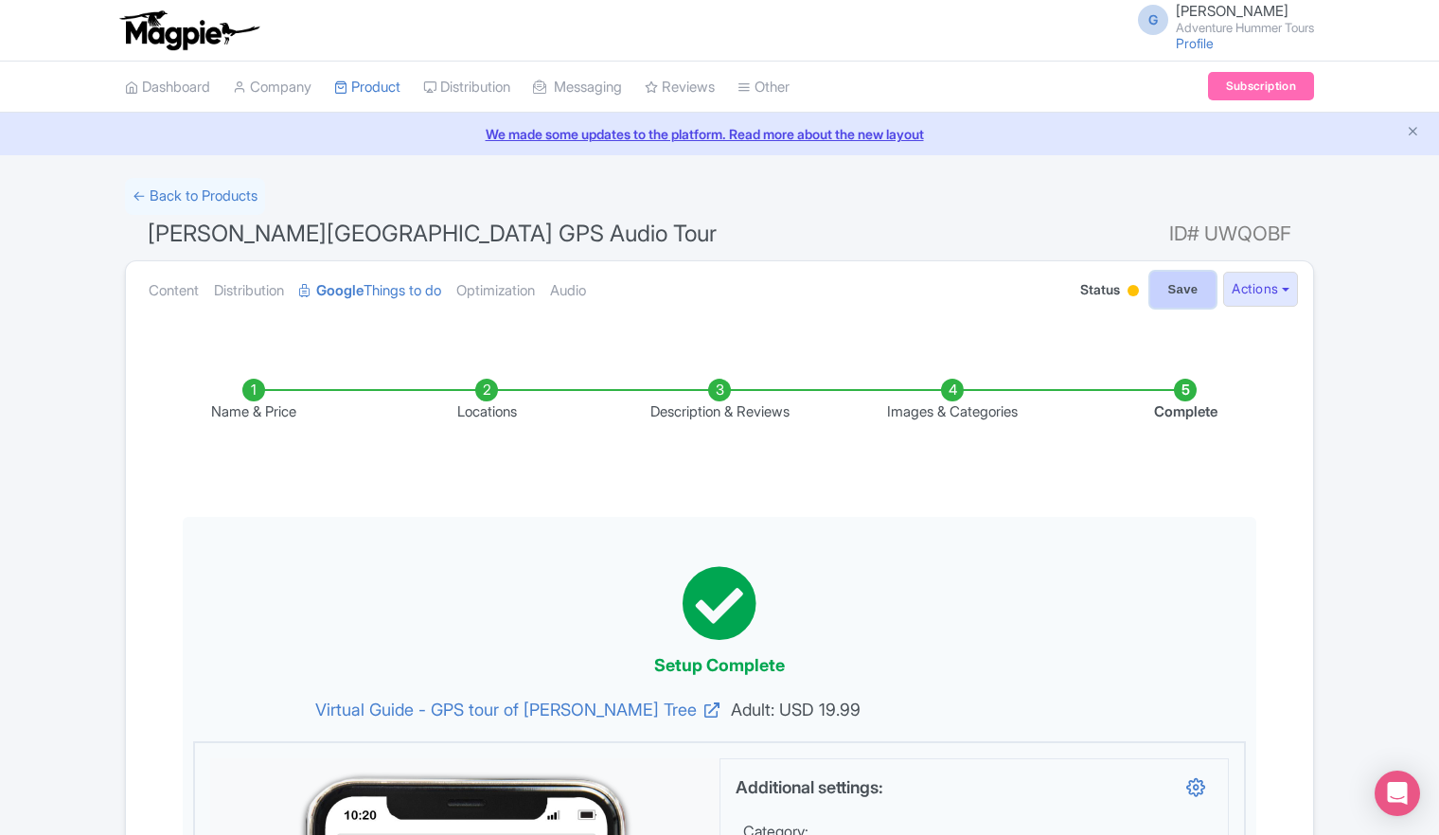
click at [1163, 287] on input "Save" at bounding box center [1183, 290] width 66 height 36
type input "Saving..."
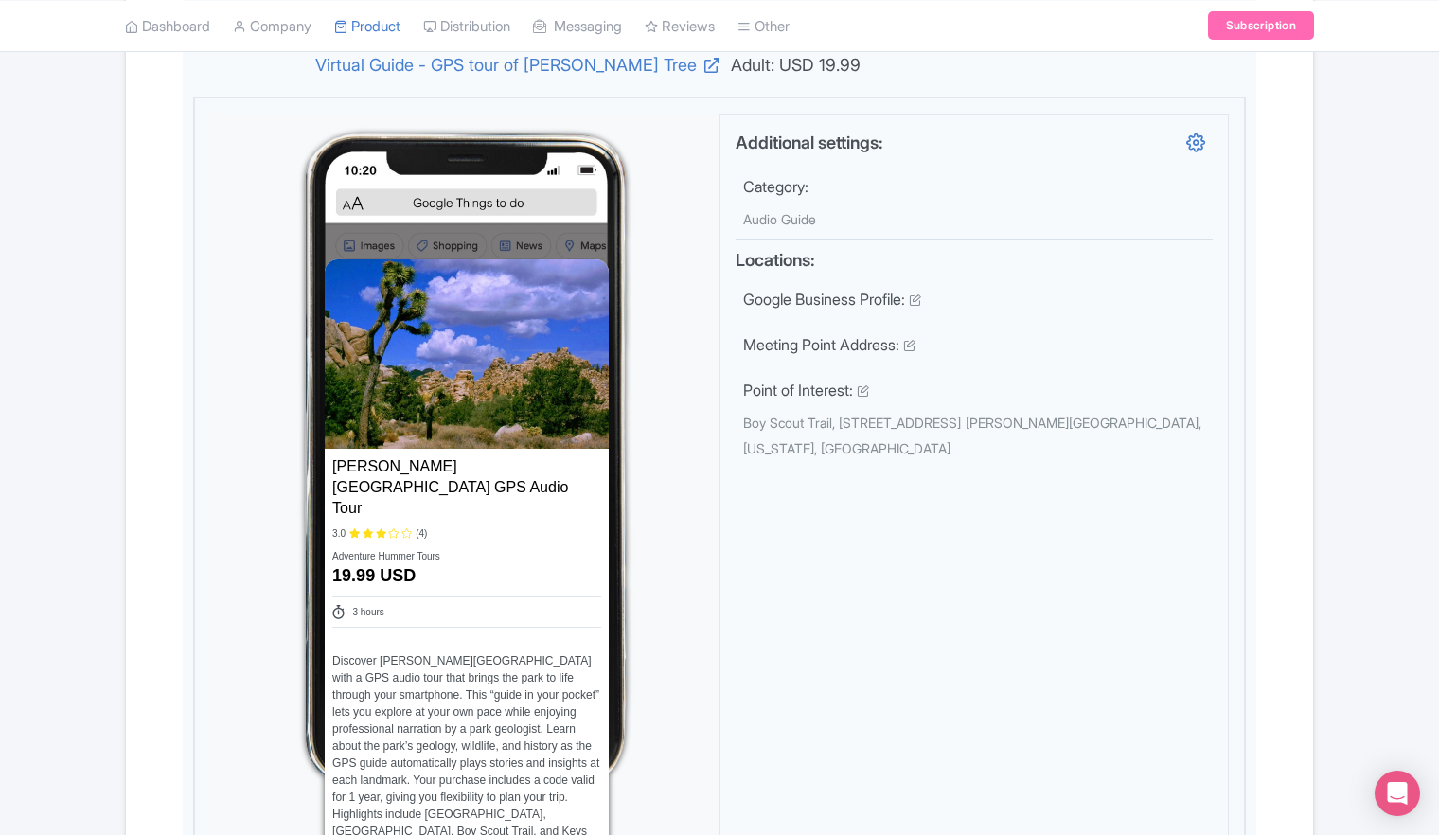
scroll to position [663, 0]
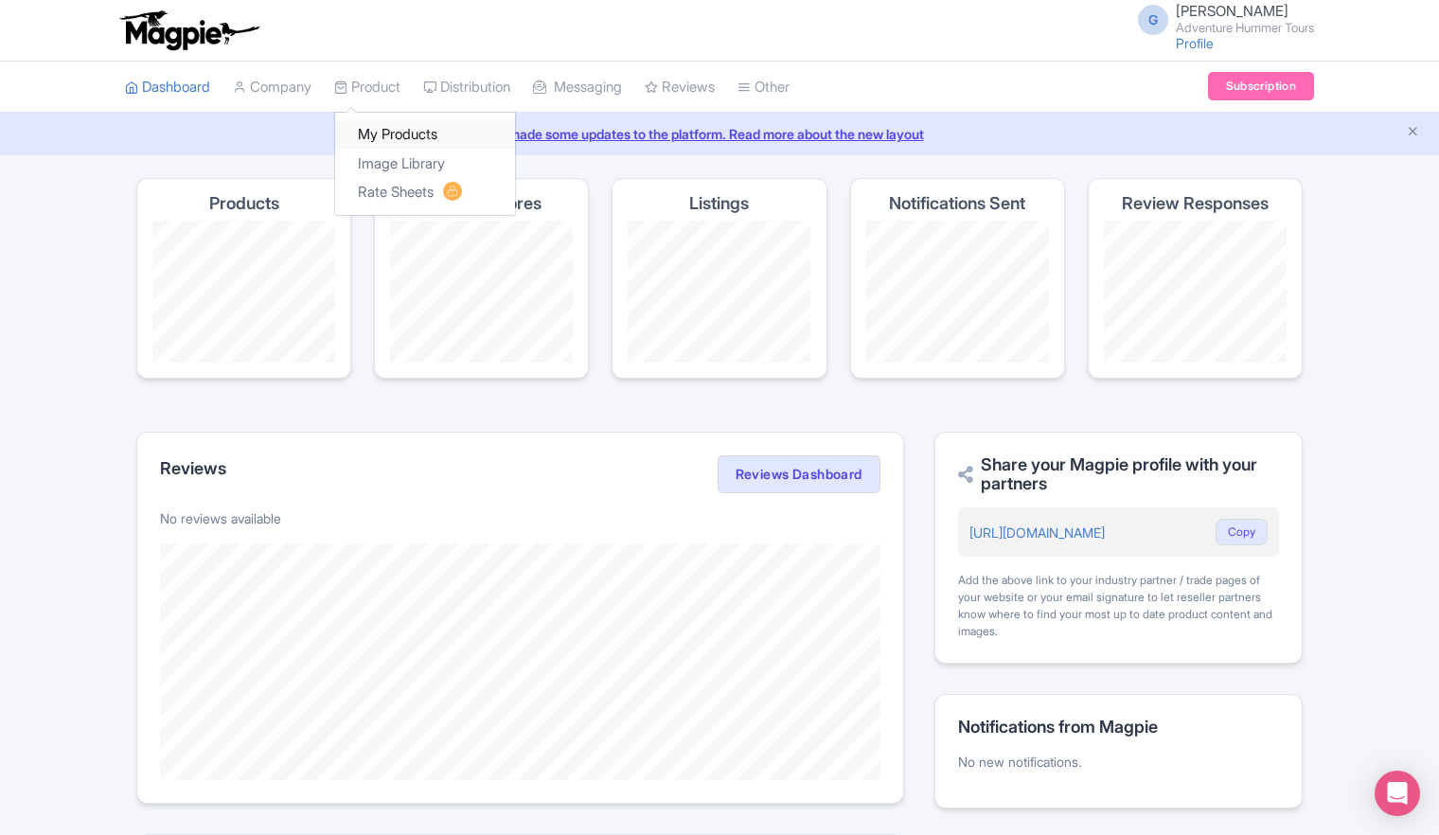
click at [386, 138] on link "My Products" at bounding box center [425, 134] width 180 height 29
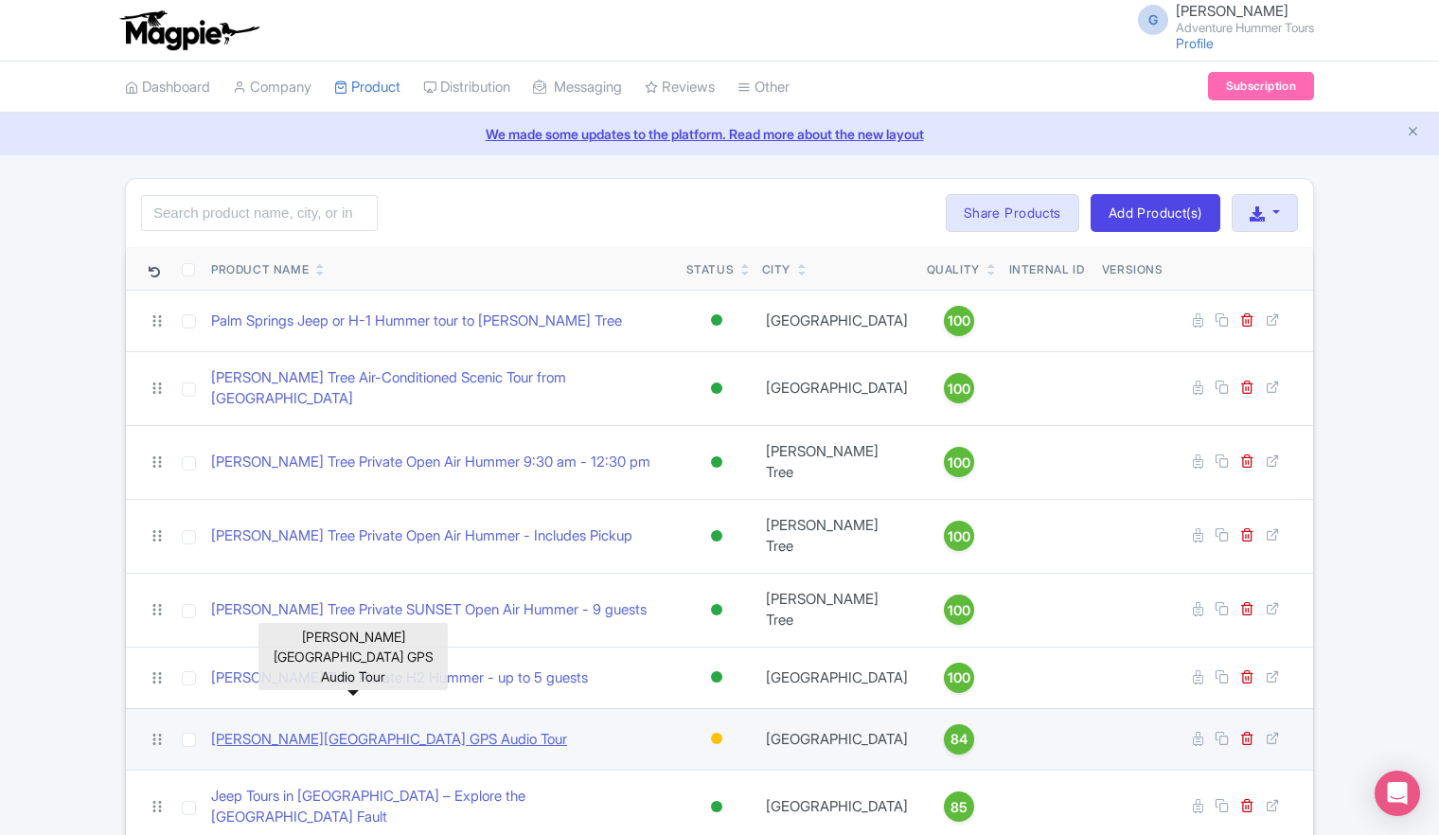
click at [450, 729] on link "[PERSON_NAME][GEOGRAPHIC_DATA] GPS Audio Tour" at bounding box center [389, 740] width 356 height 22
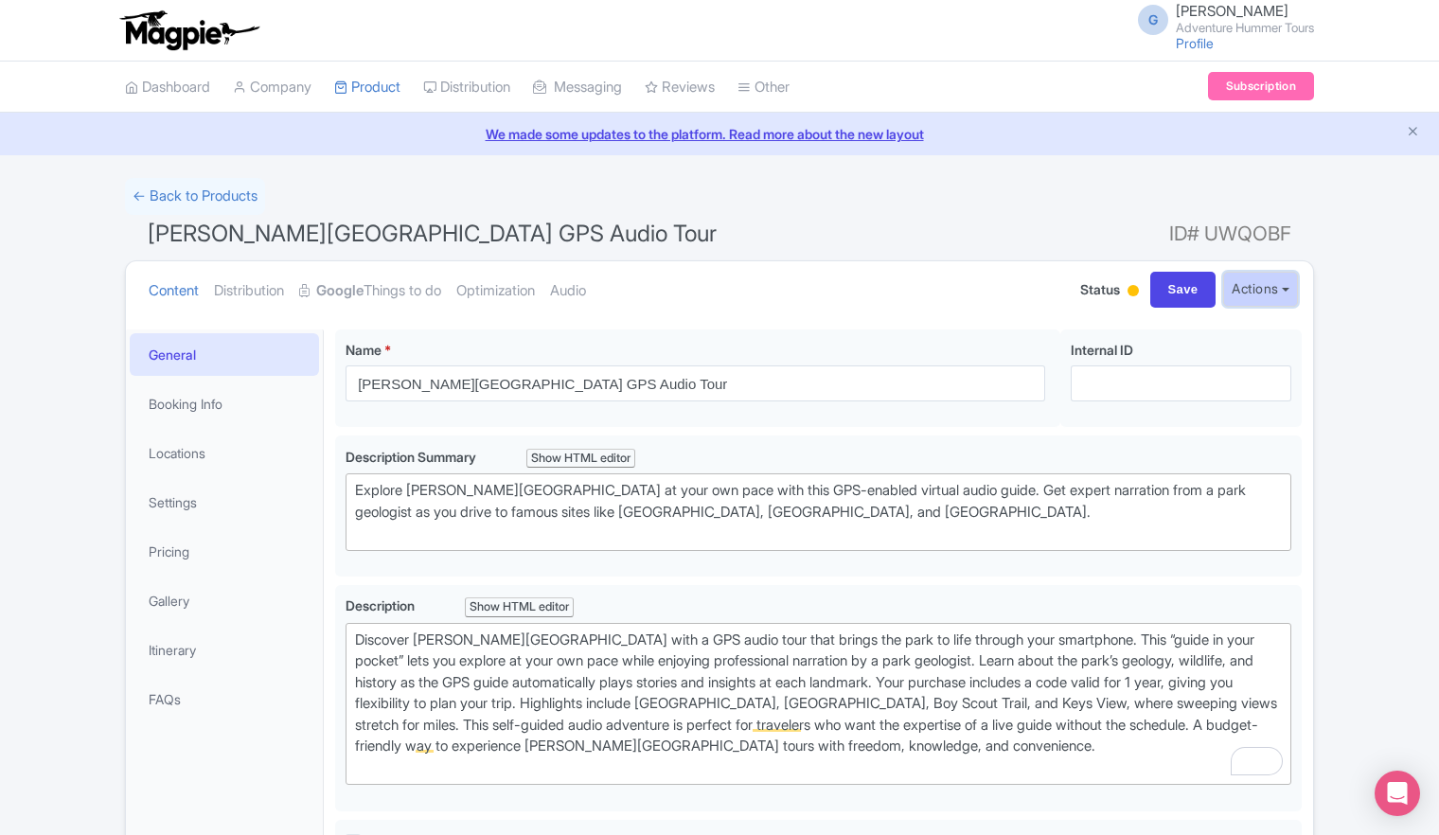
click at [1286, 294] on button "Actions" at bounding box center [1260, 289] width 75 height 35
click at [511, 296] on link "Optimization" at bounding box center [495, 291] width 79 height 60
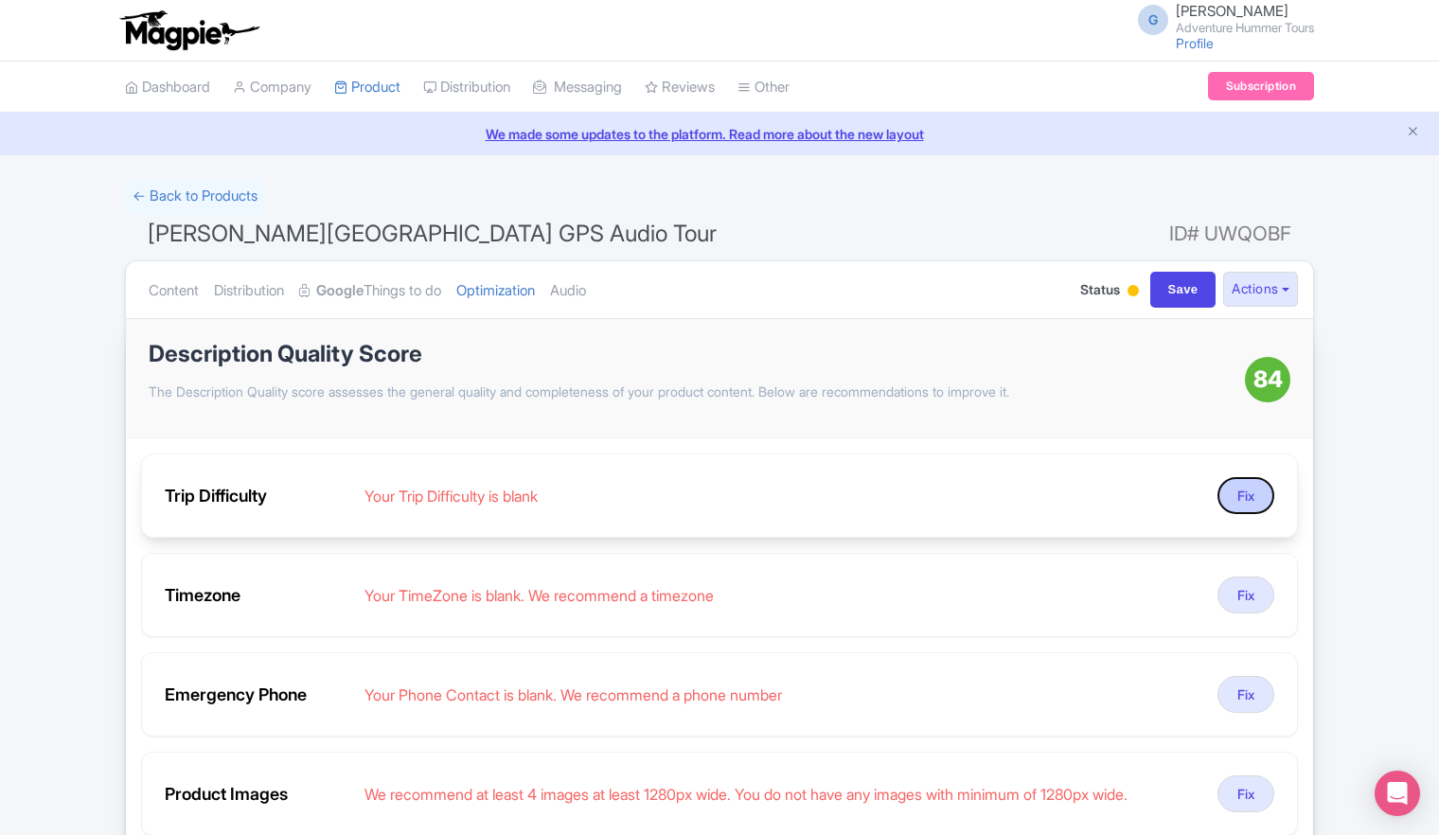
click at [1231, 498] on button "Fix" at bounding box center [1246, 495] width 57 height 37
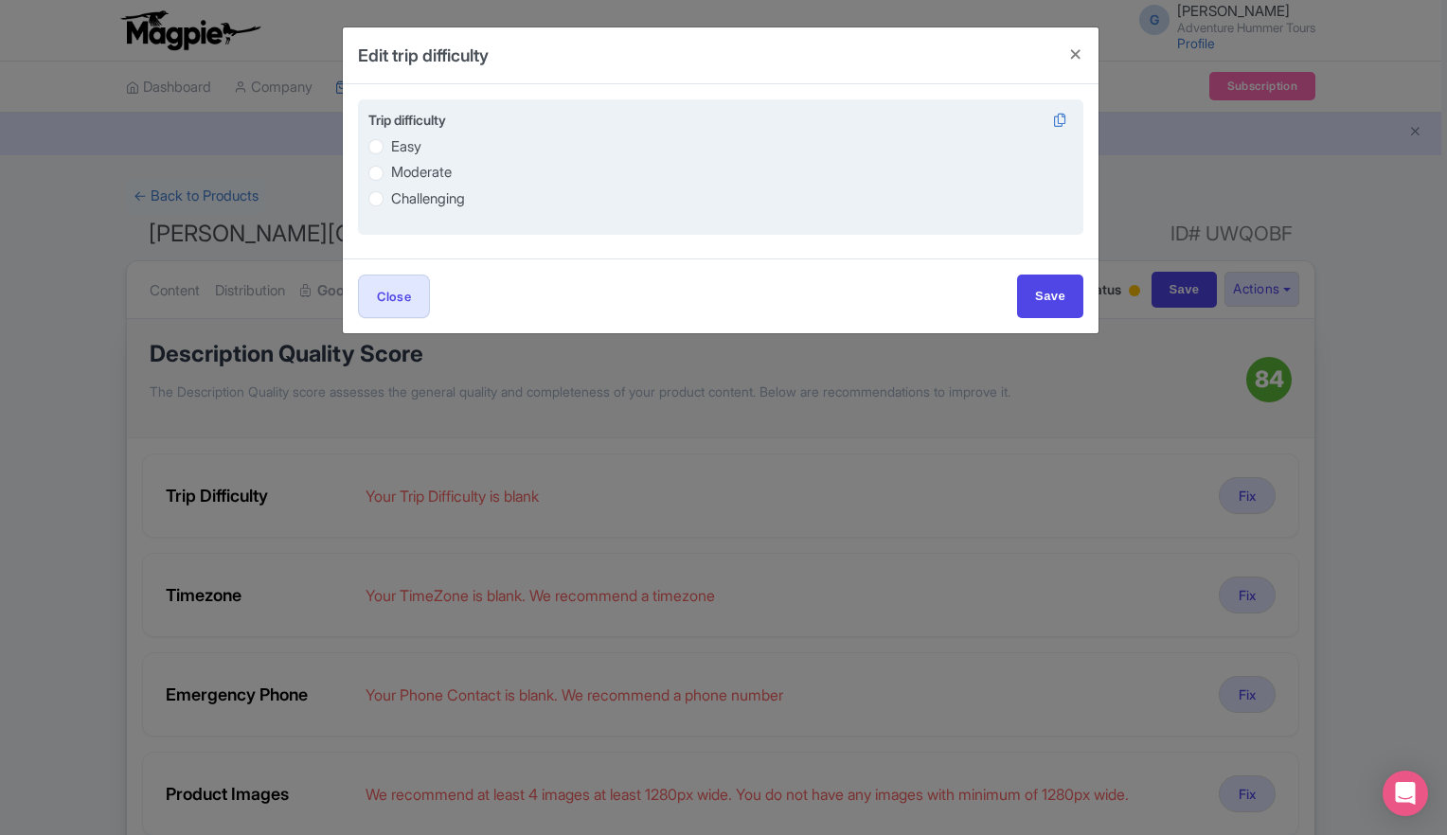
click at [391, 150] on label "Easy" at bounding box center [406, 147] width 30 height 22
radio input "true"
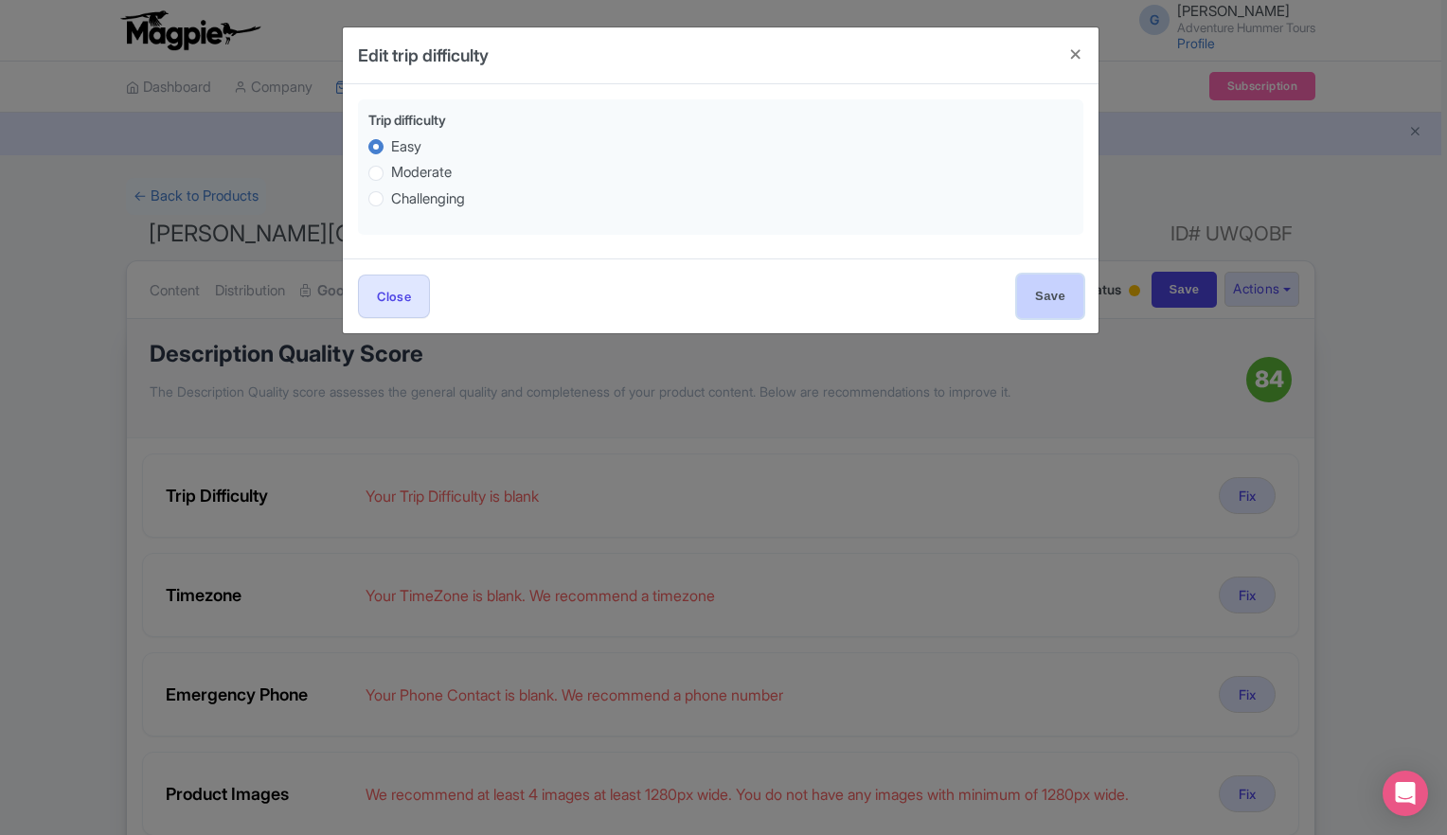
click at [1041, 298] on input "Save" at bounding box center [1050, 296] width 66 height 43
type input "Save"
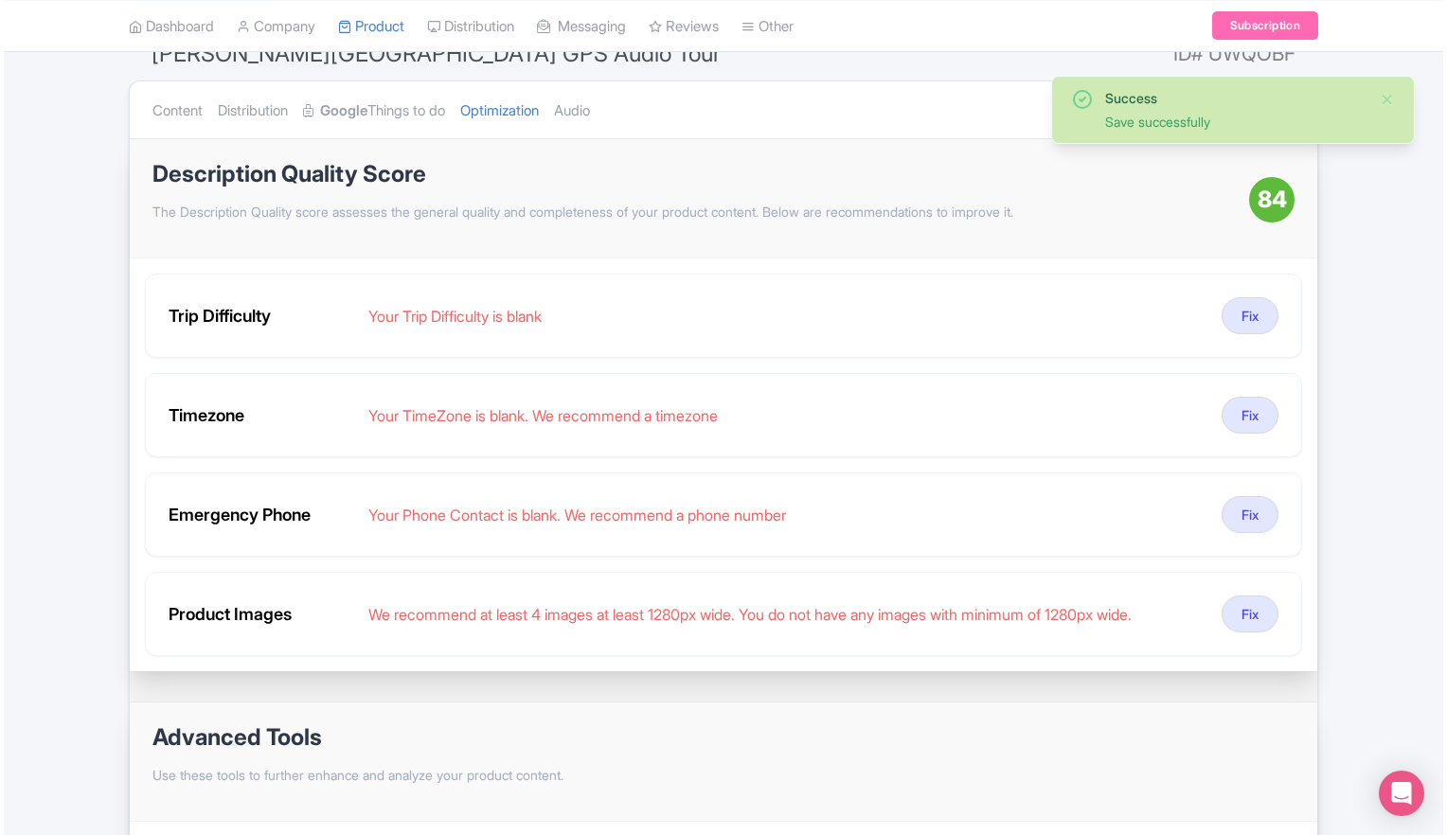
scroll to position [189, 0]
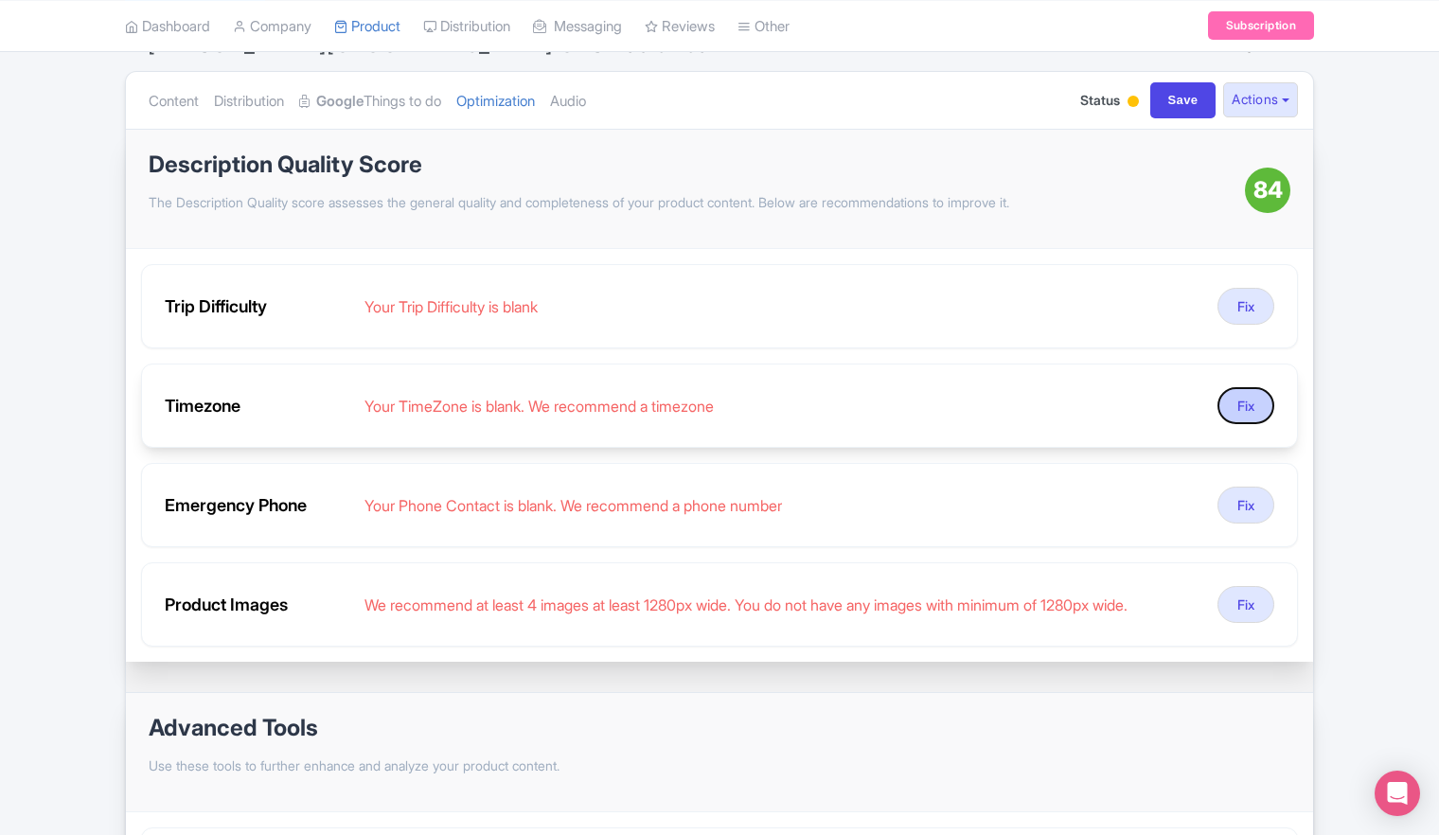
click at [1244, 406] on button "Fix" at bounding box center [1246, 405] width 57 height 37
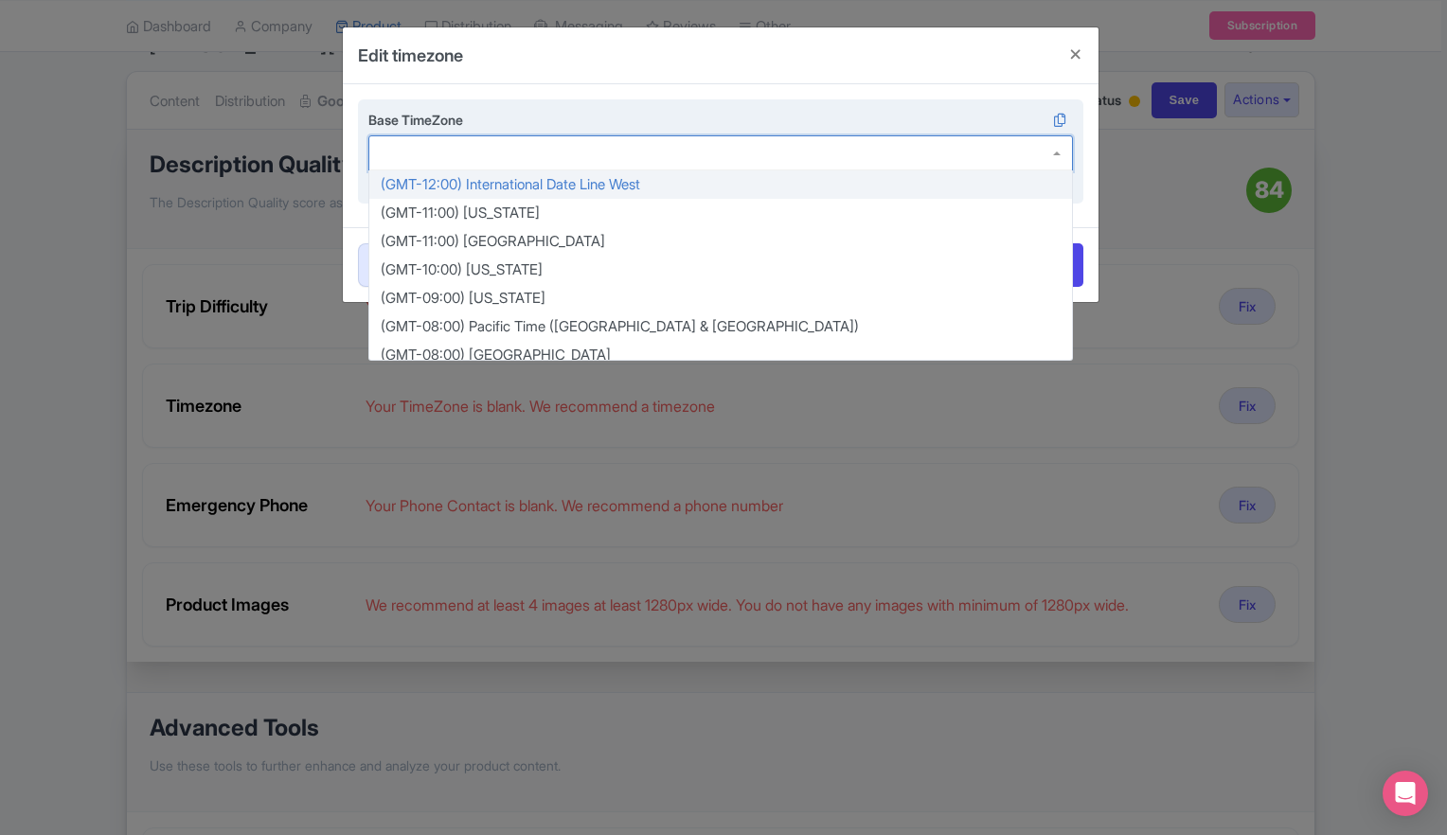
click at [1048, 156] on div at bounding box center [720, 153] width 704 height 36
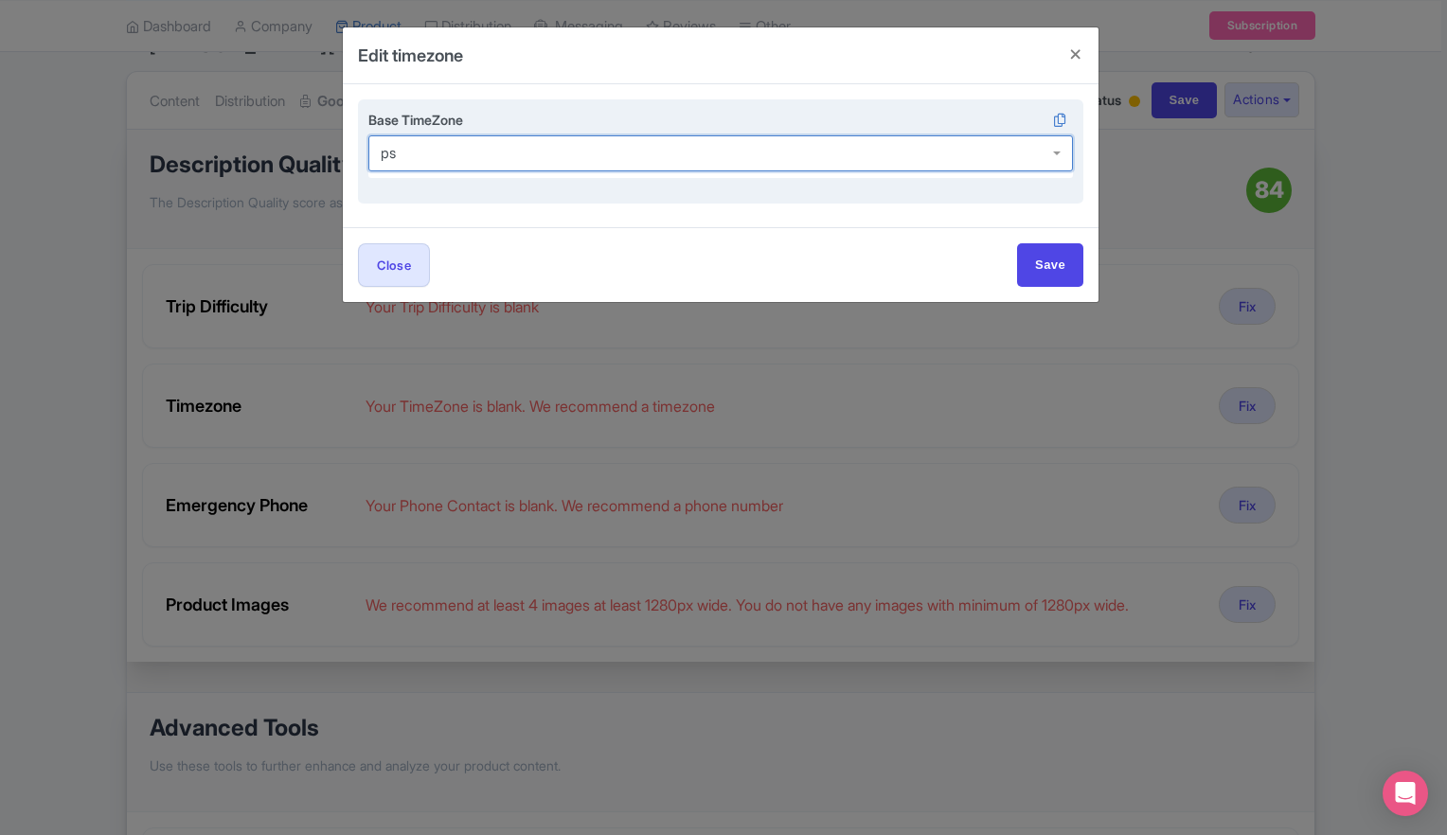
type input "p"
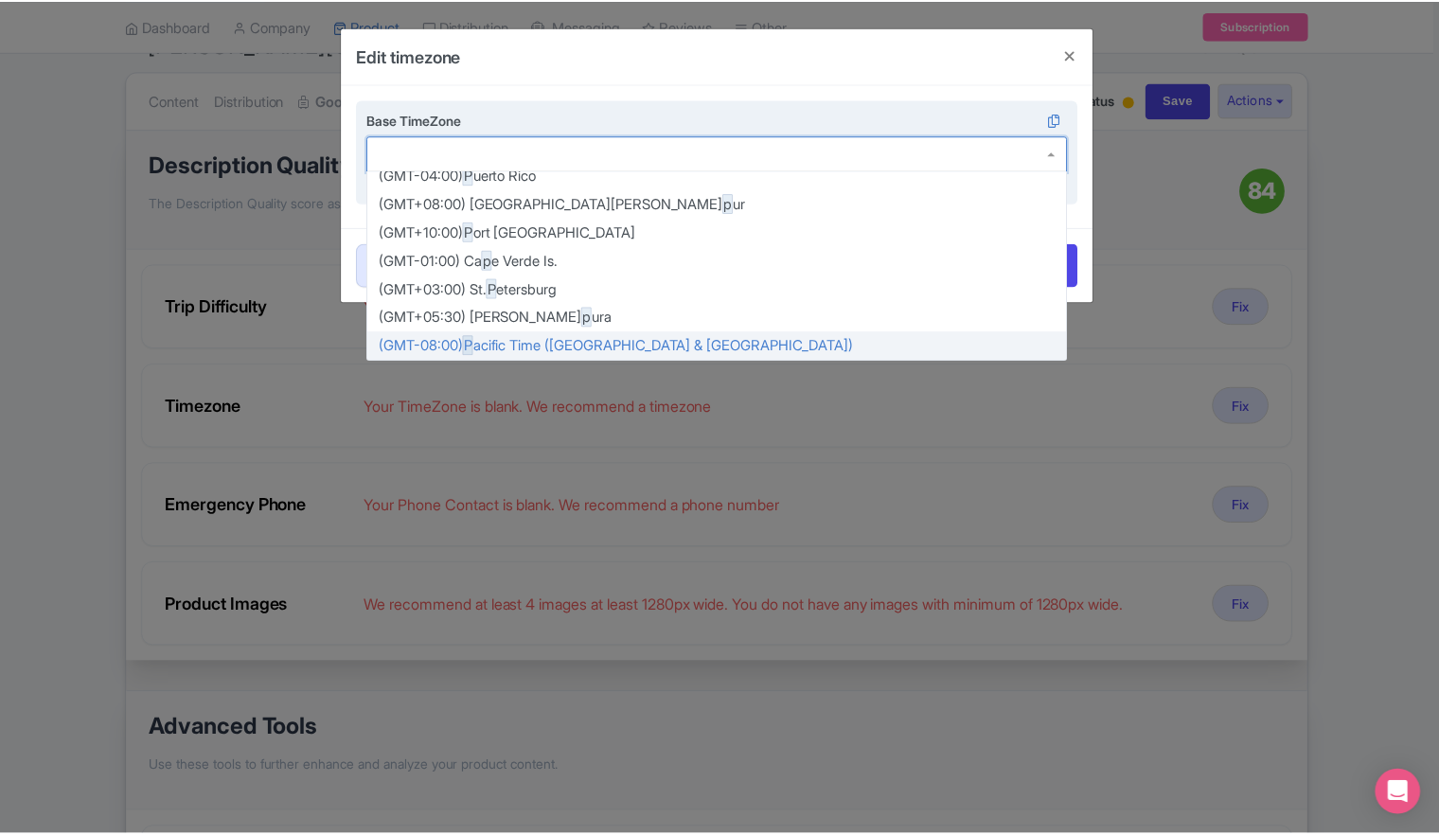
scroll to position [0, 0]
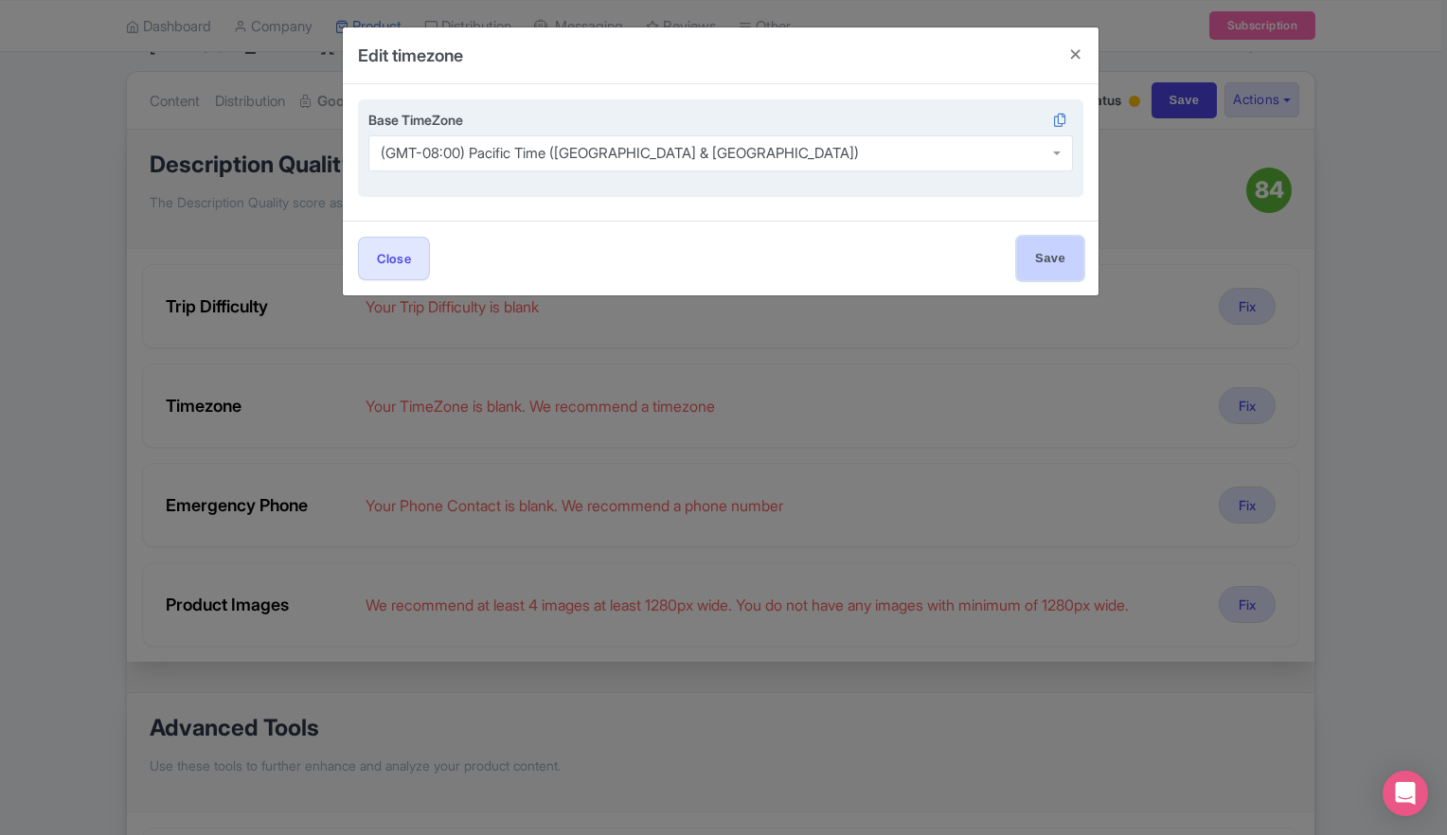
click at [1042, 263] on input "Save" at bounding box center [1050, 258] width 66 height 43
type input "Save"
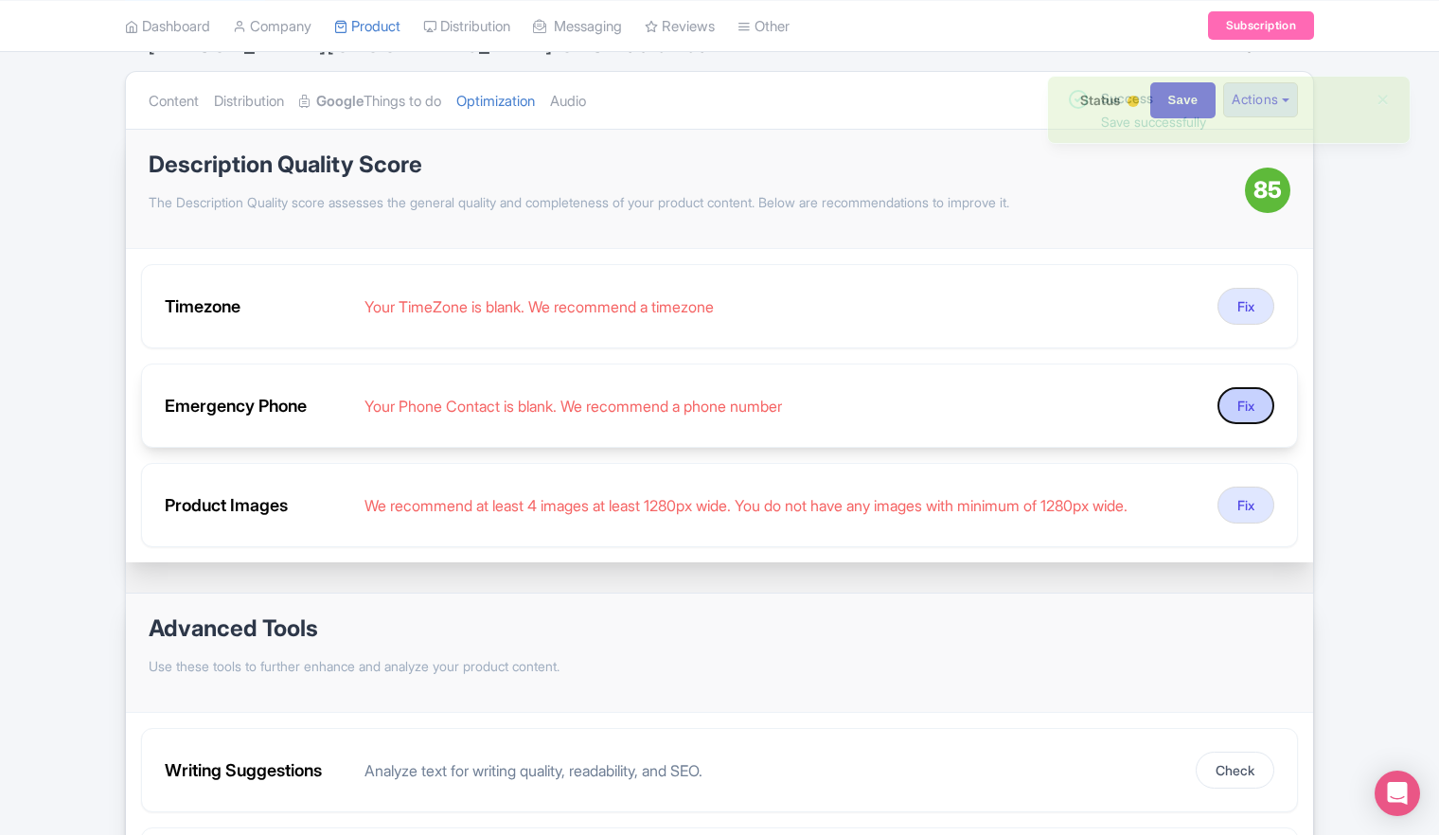
click at [1249, 409] on button "Fix" at bounding box center [1246, 405] width 57 height 37
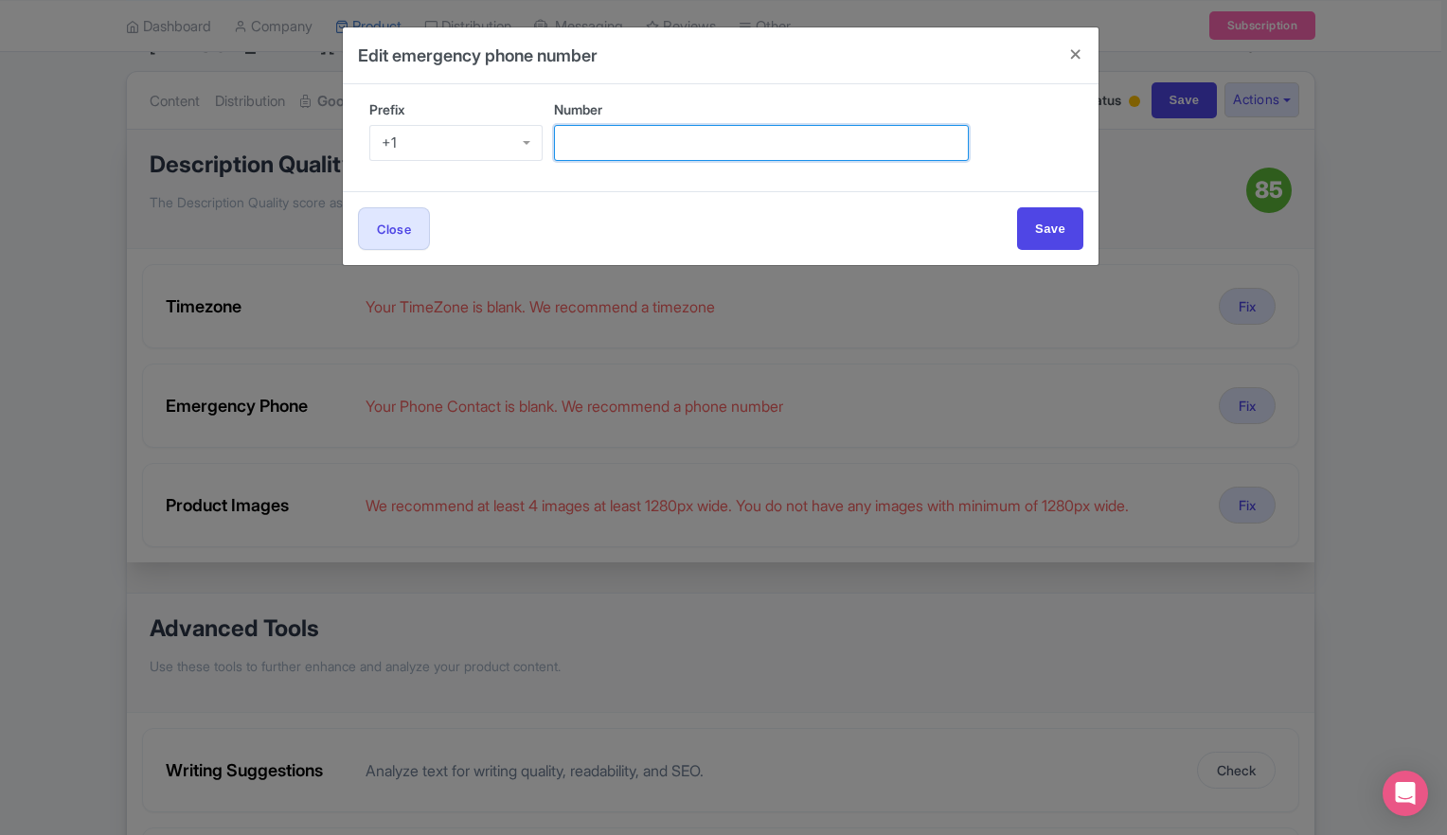
click at [611, 150] on input "Number" at bounding box center [761, 143] width 415 height 36
type input "7607608687"
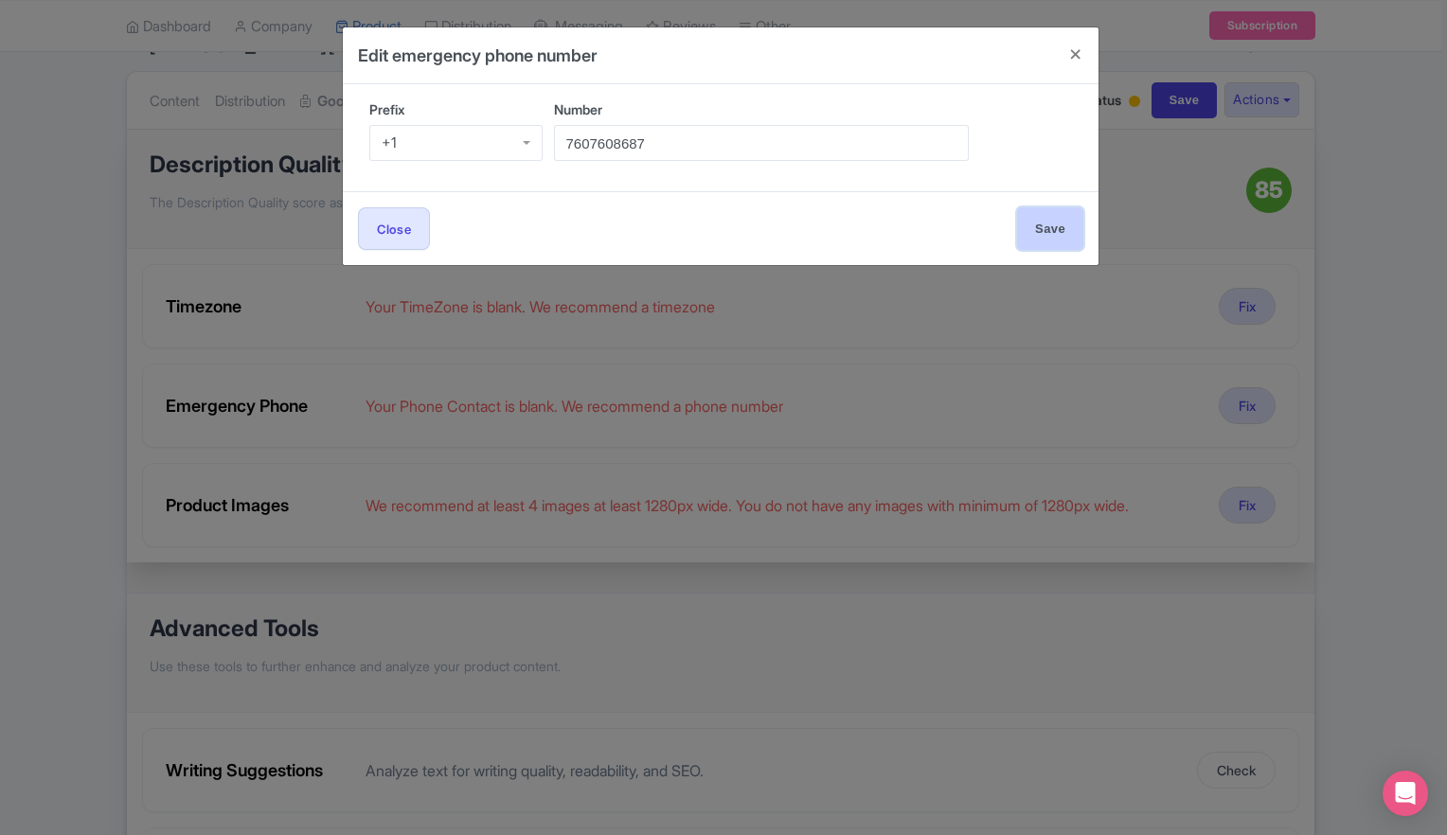
click at [1040, 232] on input "Save" at bounding box center [1050, 228] width 66 height 43
type input "Save"
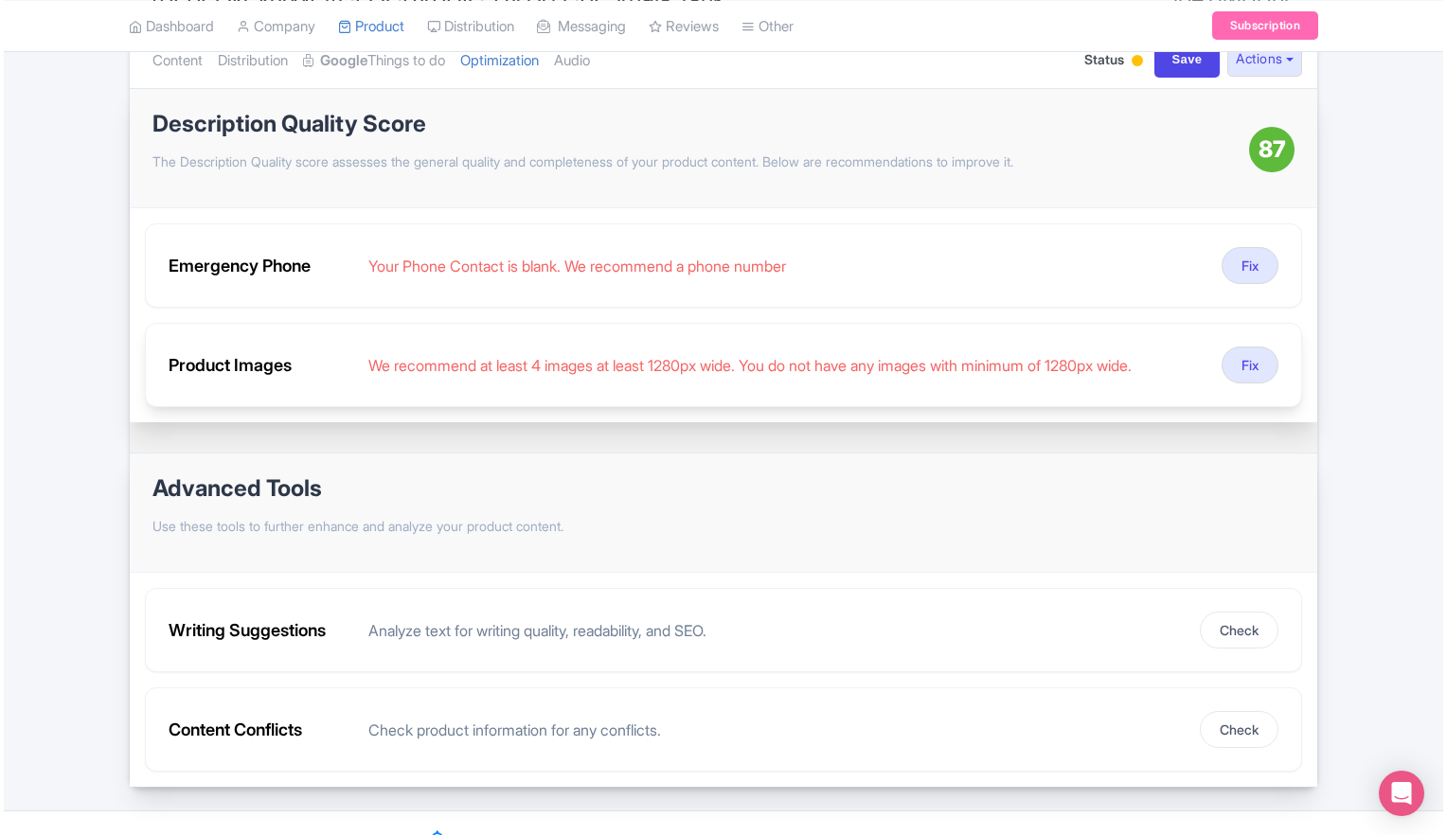
scroll to position [260, 0]
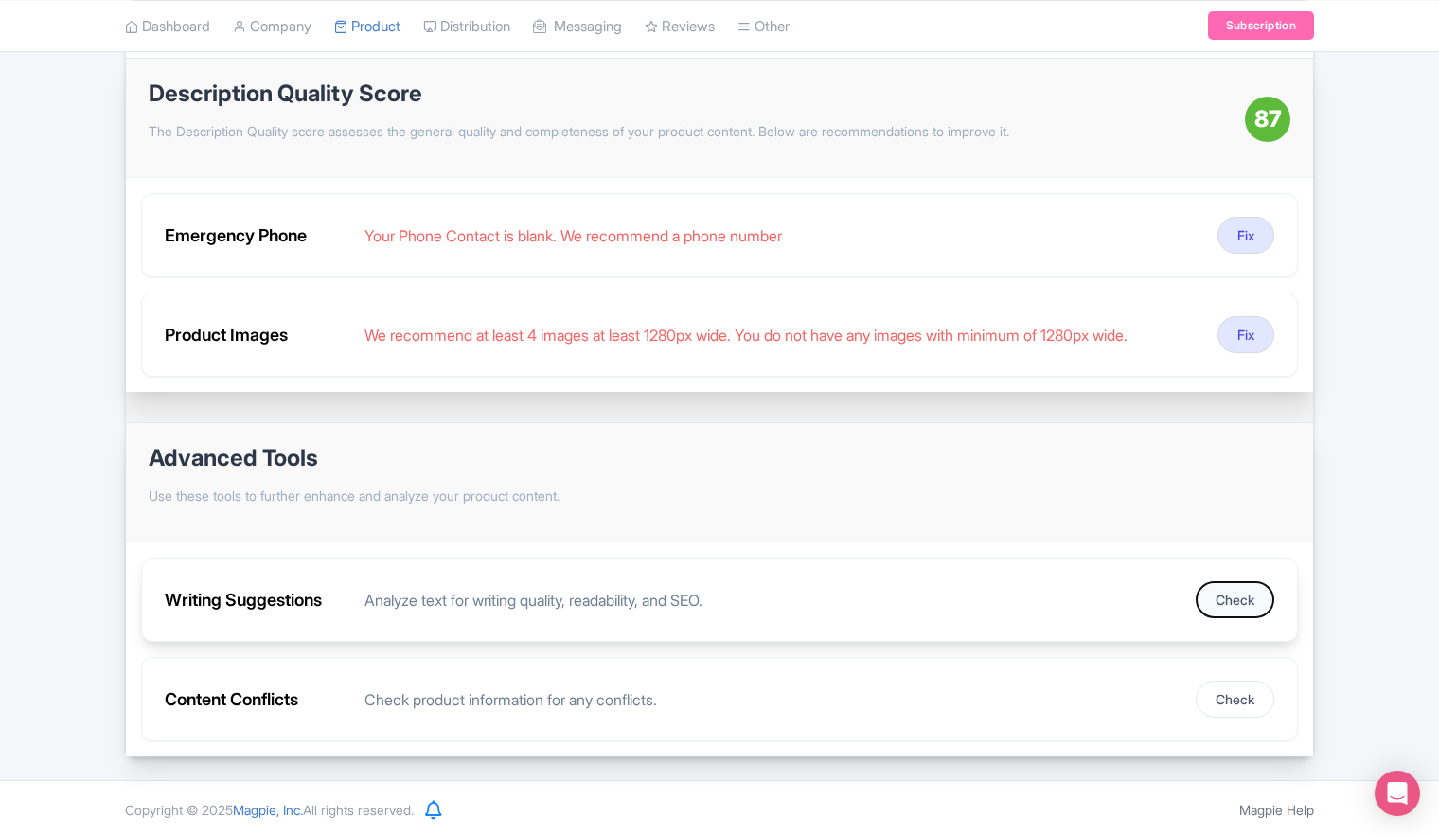
click at [1228, 593] on button "Check" at bounding box center [1235, 599] width 79 height 37
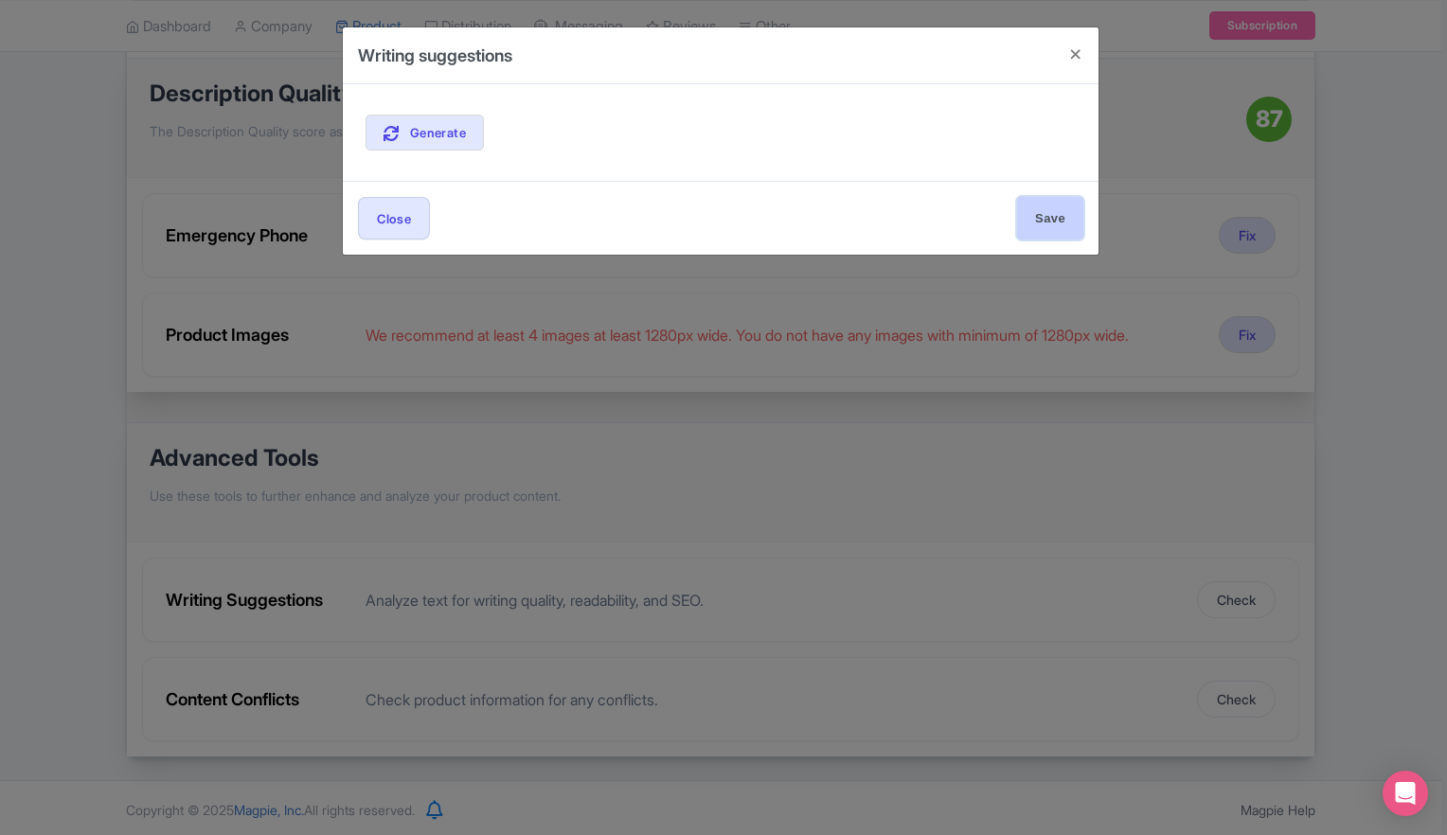
click at [1034, 224] on input "Save" at bounding box center [1050, 218] width 66 height 43
type input "Save"
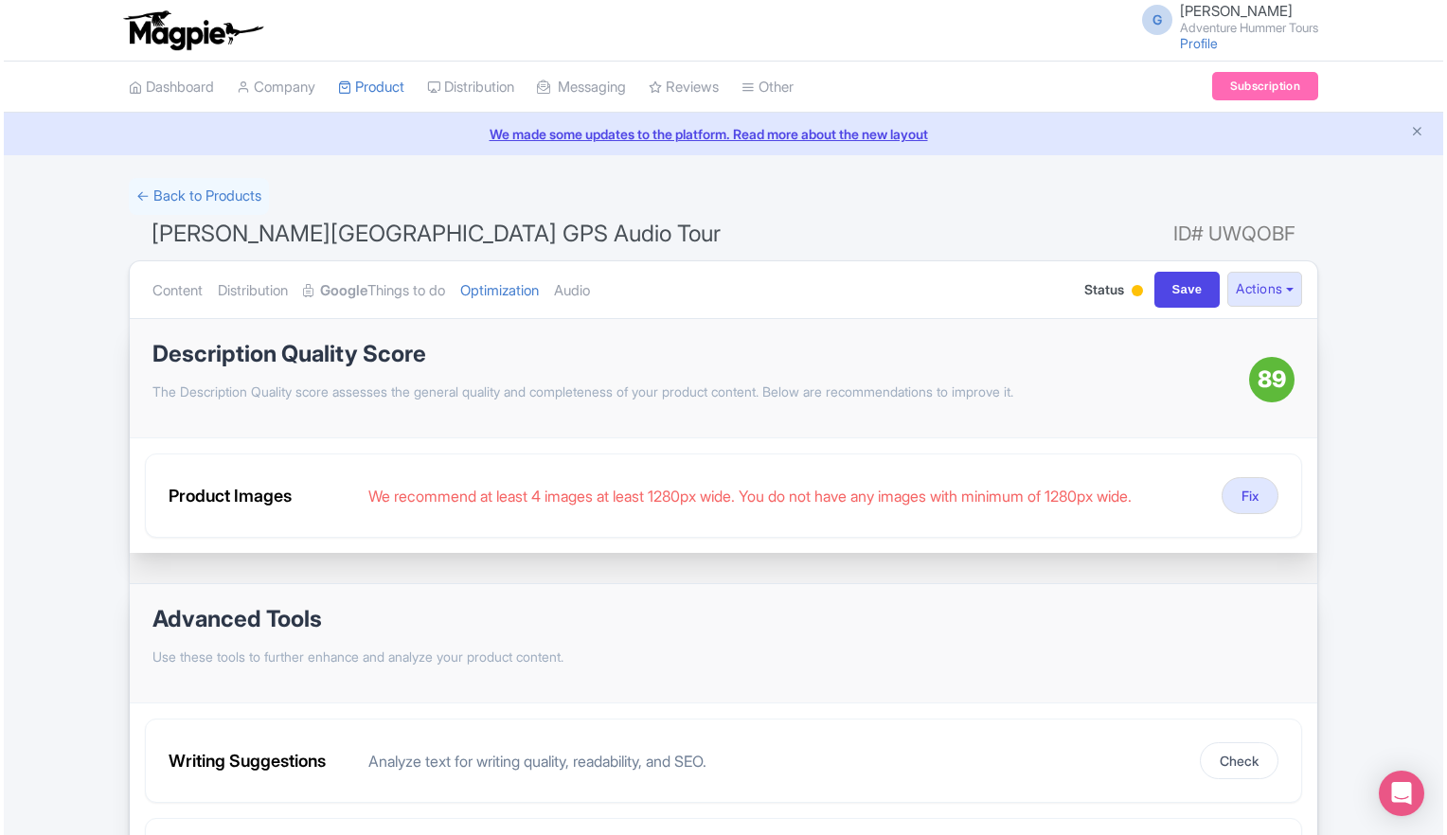
scroll to position [161, 0]
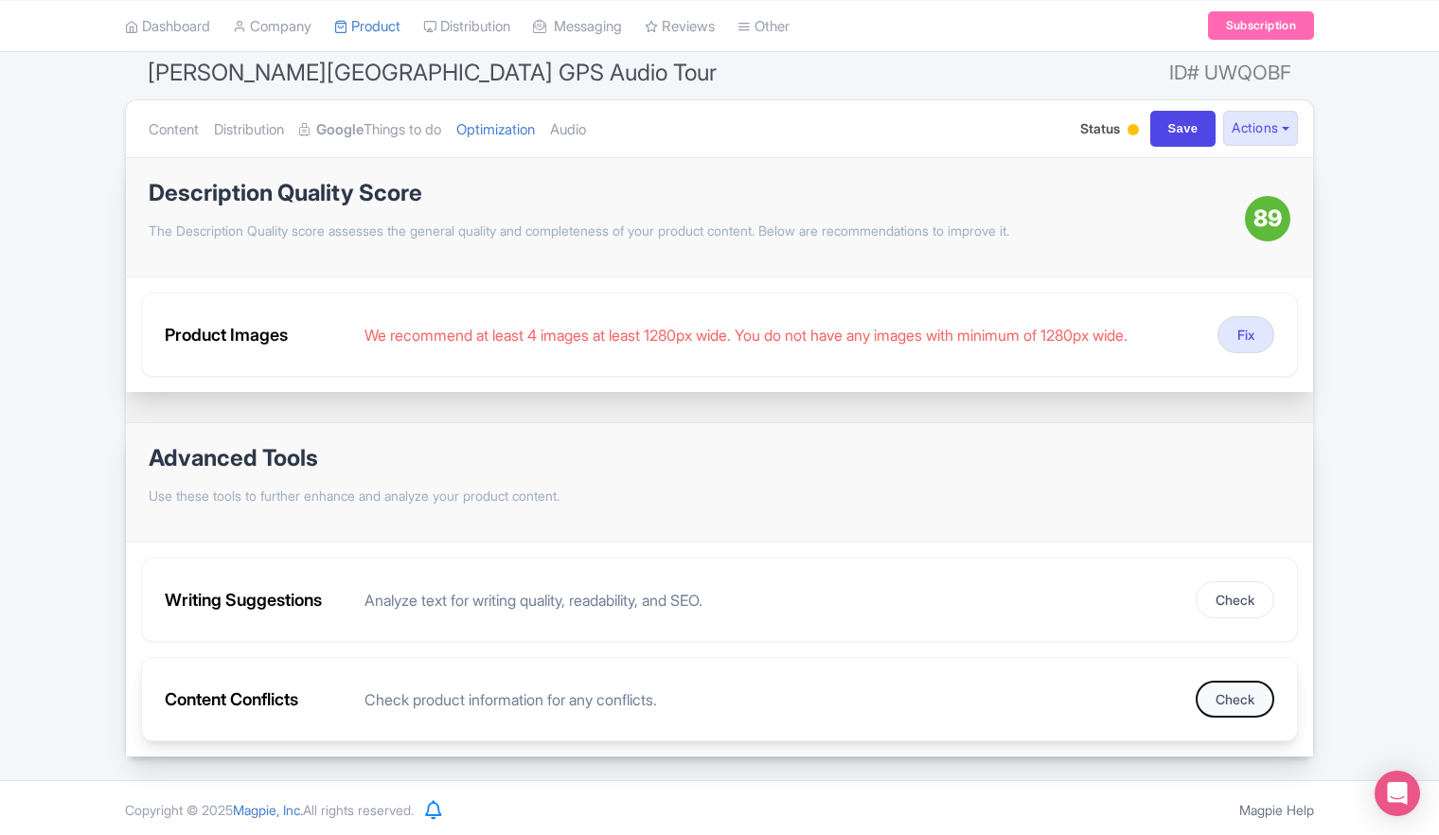
click at [1233, 707] on button "Check" at bounding box center [1235, 699] width 79 height 37
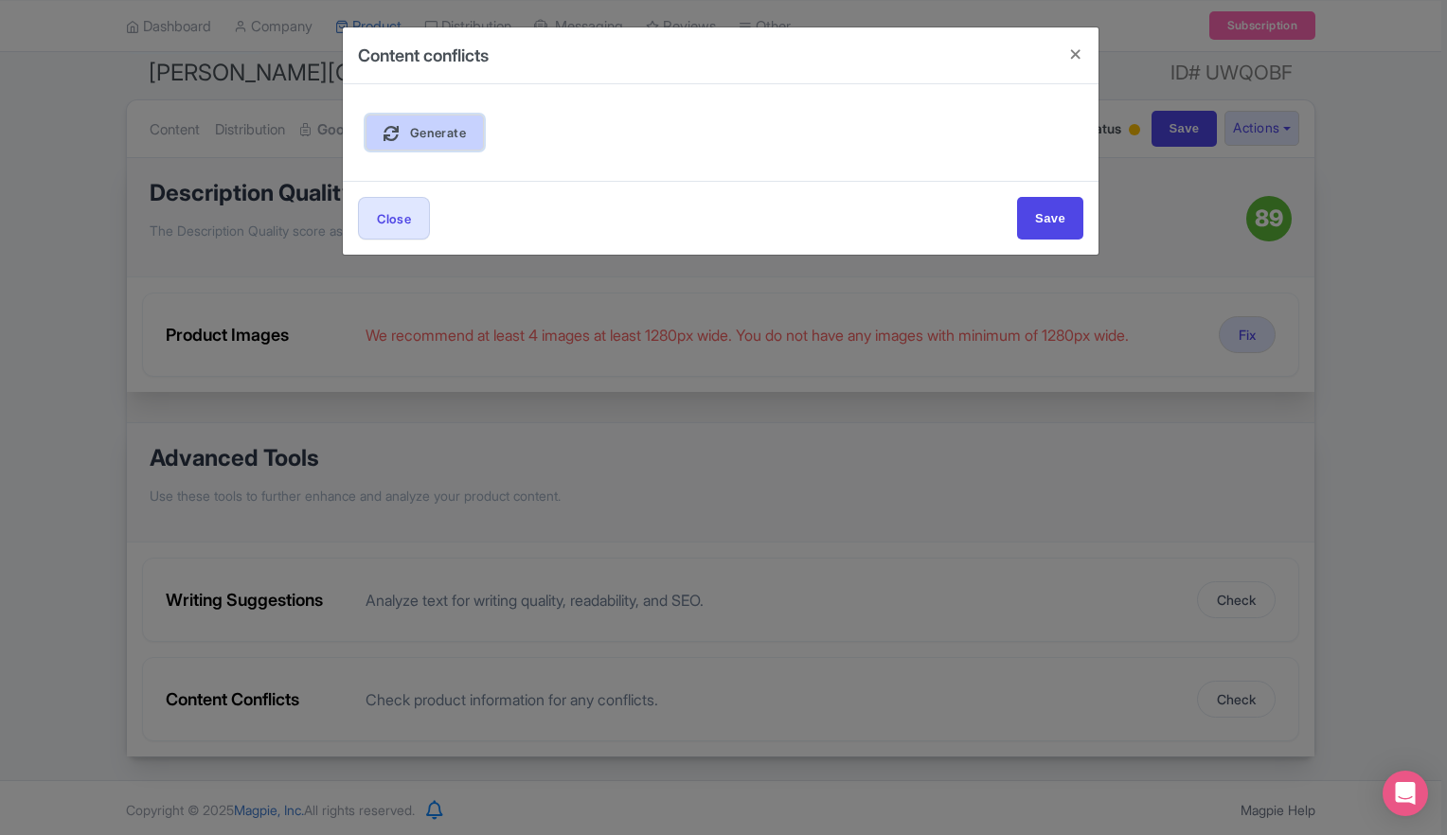
click at [447, 138] on span "Generate" at bounding box center [438, 132] width 56 height 15
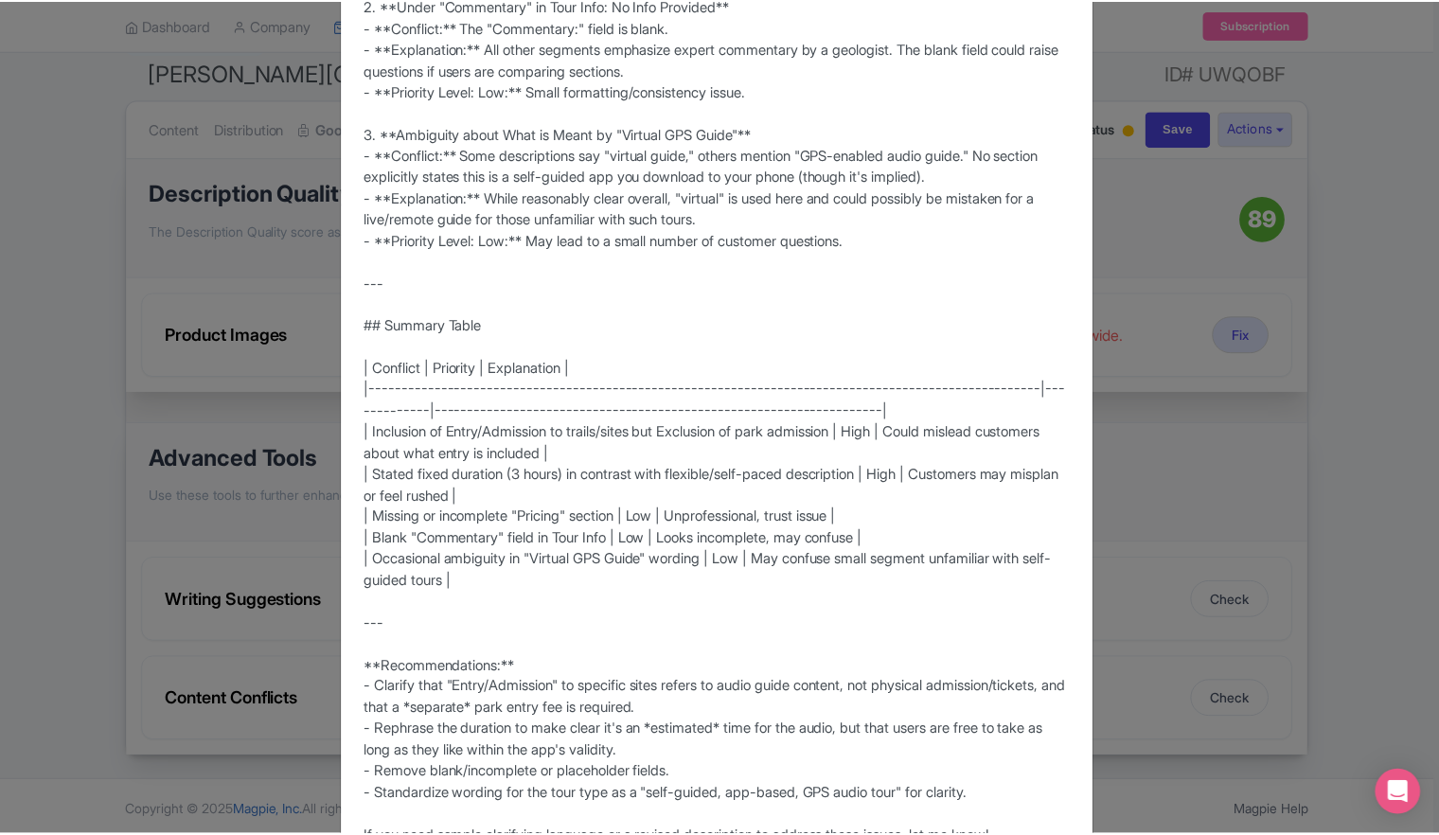
scroll to position [1008, 0]
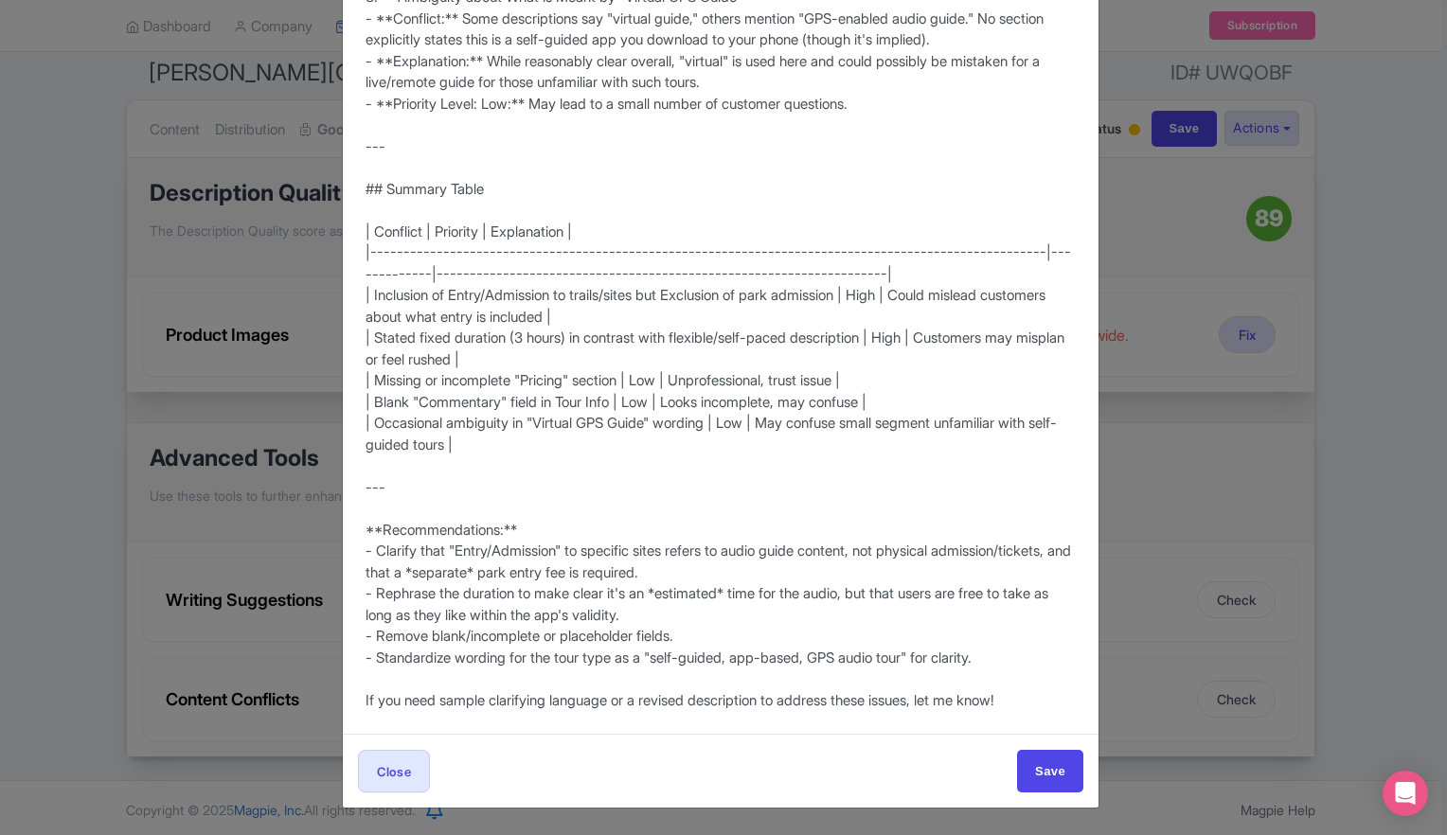
click at [396, 783] on button "Close" at bounding box center [394, 771] width 72 height 43
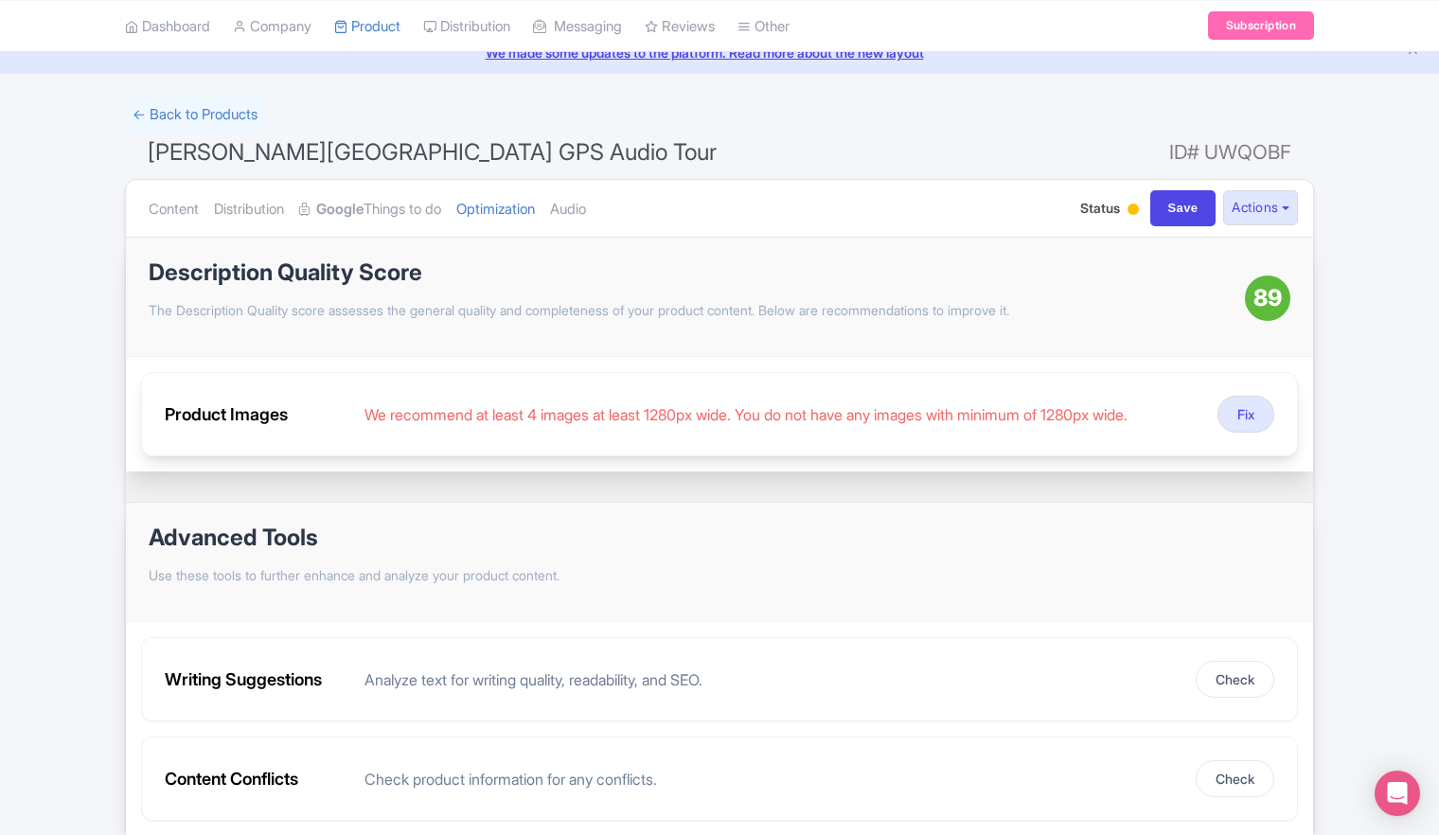
scroll to position [0, 0]
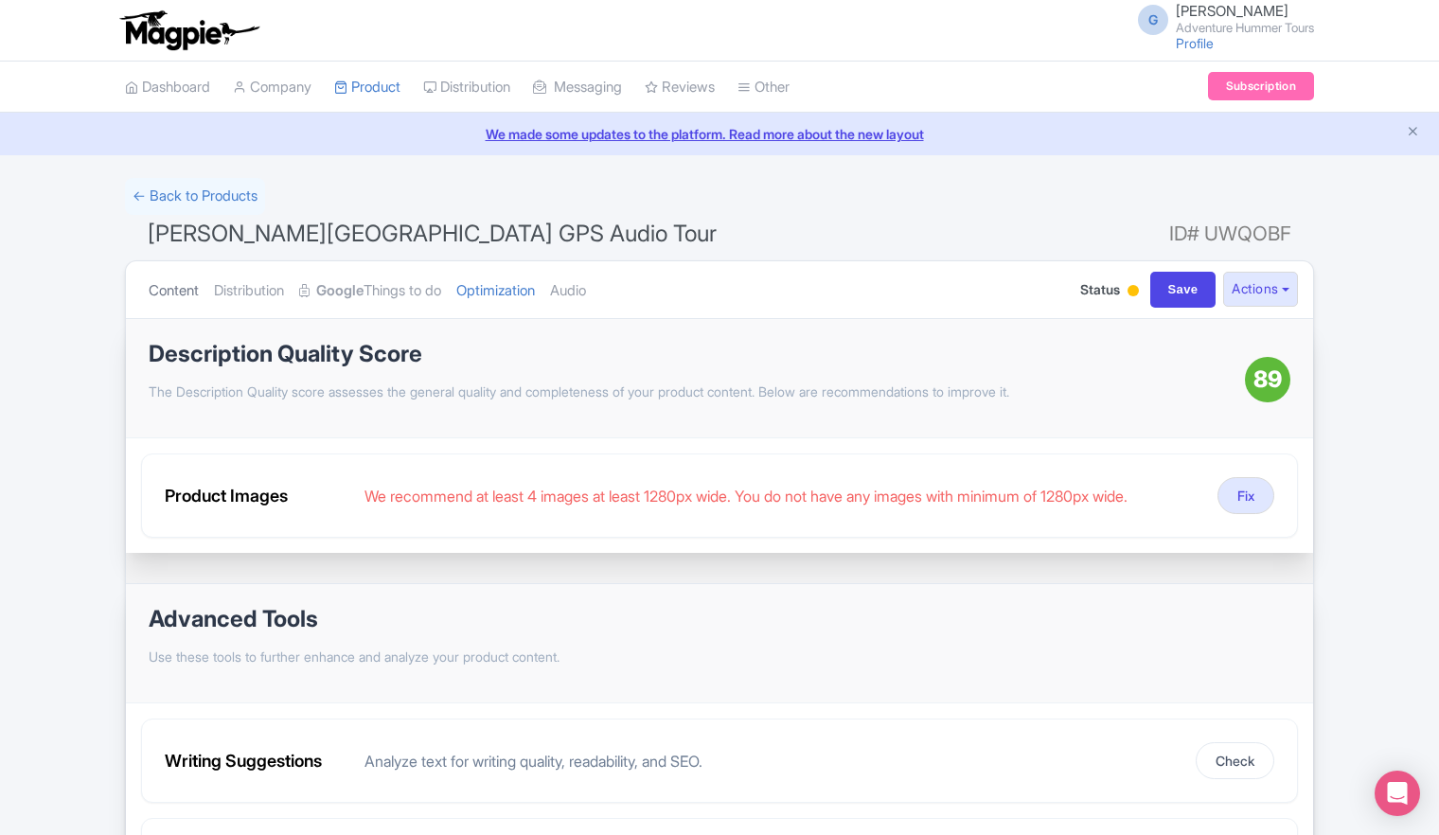
click at [169, 294] on link "Content" at bounding box center [174, 291] width 50 height 60
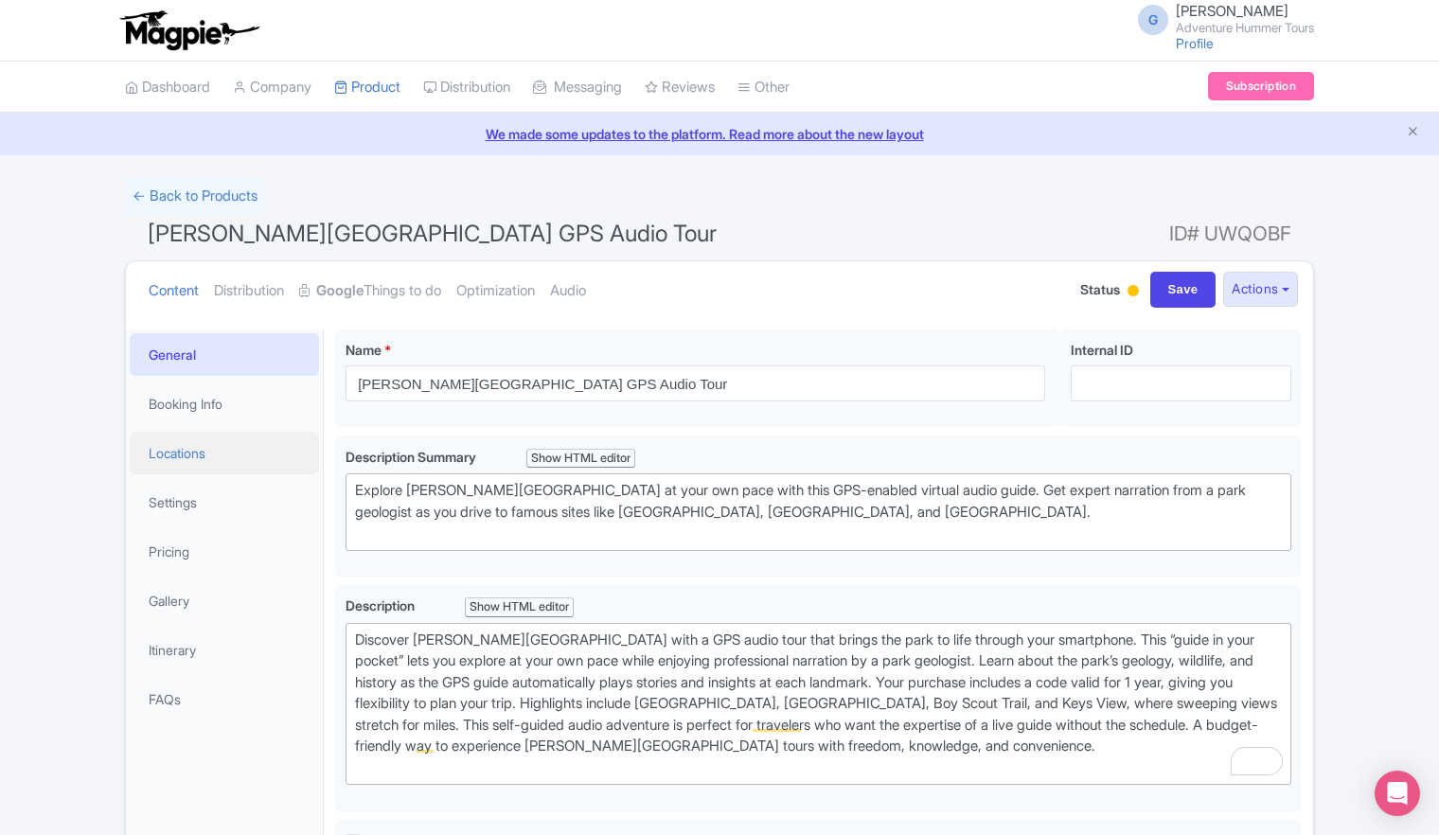
click at [168, 458] on link "Locations" at bounding box center [224, 453] width 189 height 43
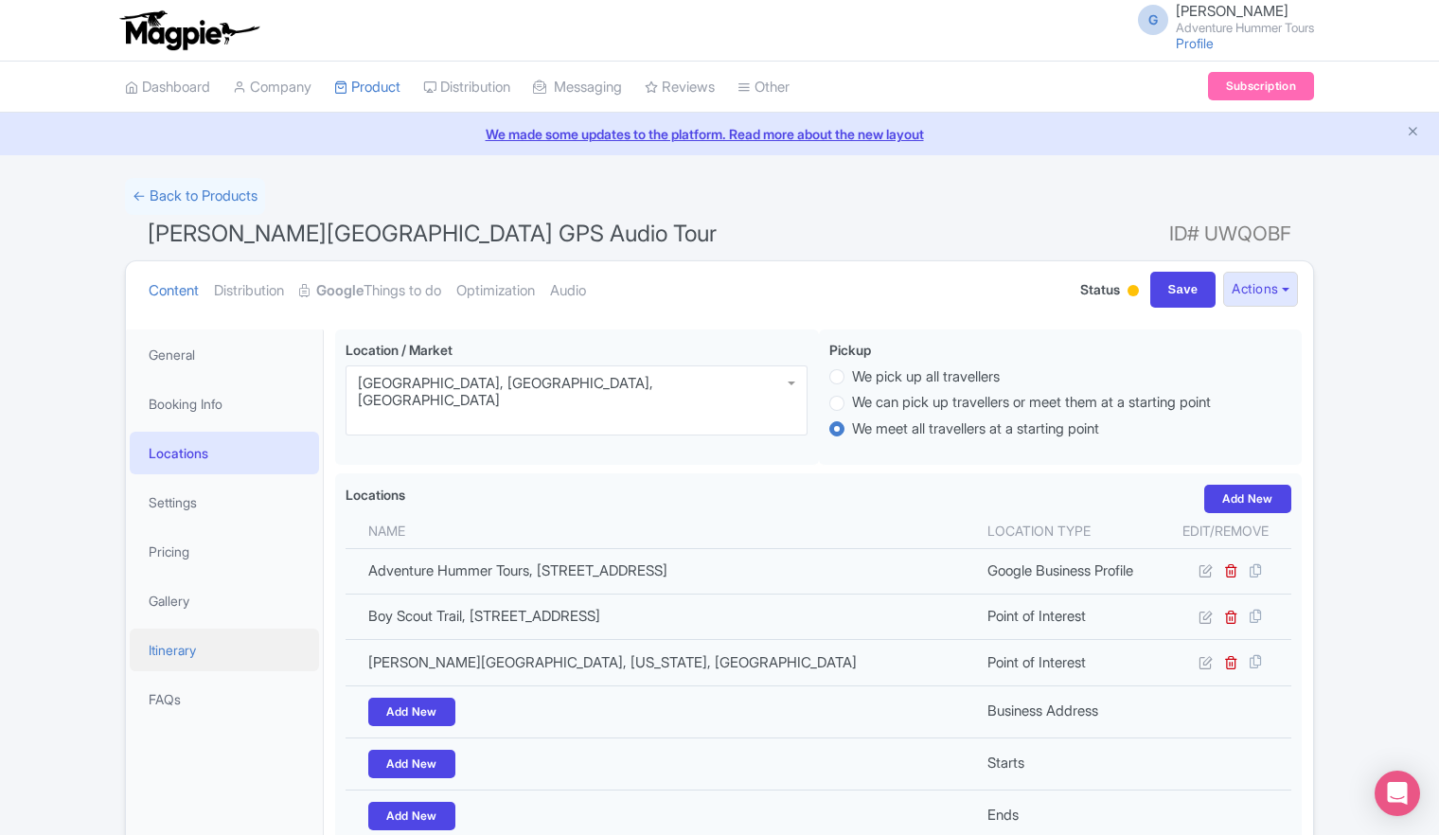
click at [159, 649] on link "Itinerary" at bounding box center [224, 650] width 189 height 43
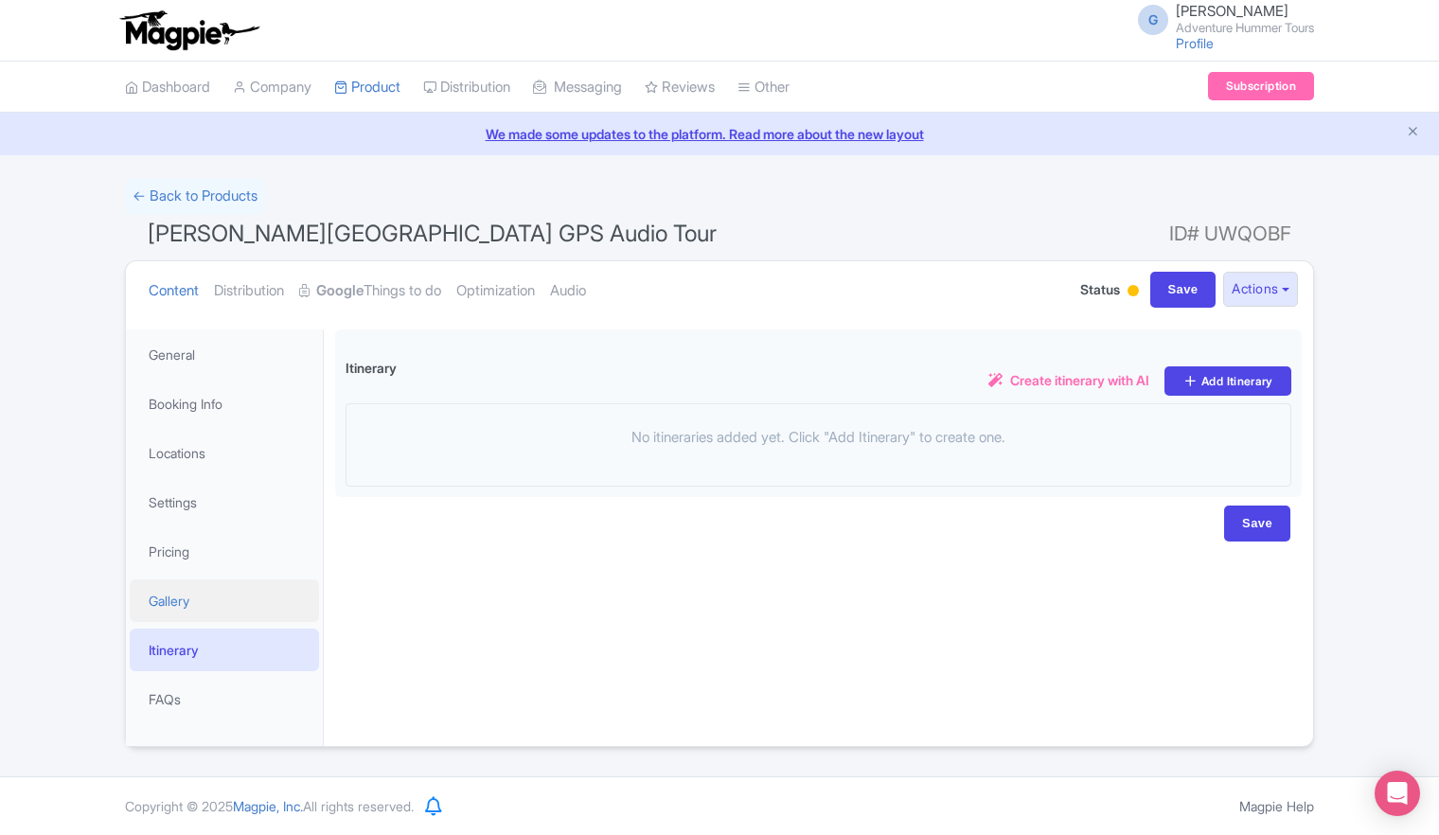
click at [167, 604] on link "Gallery" at bounding box center [224, 600] width 189 height 43
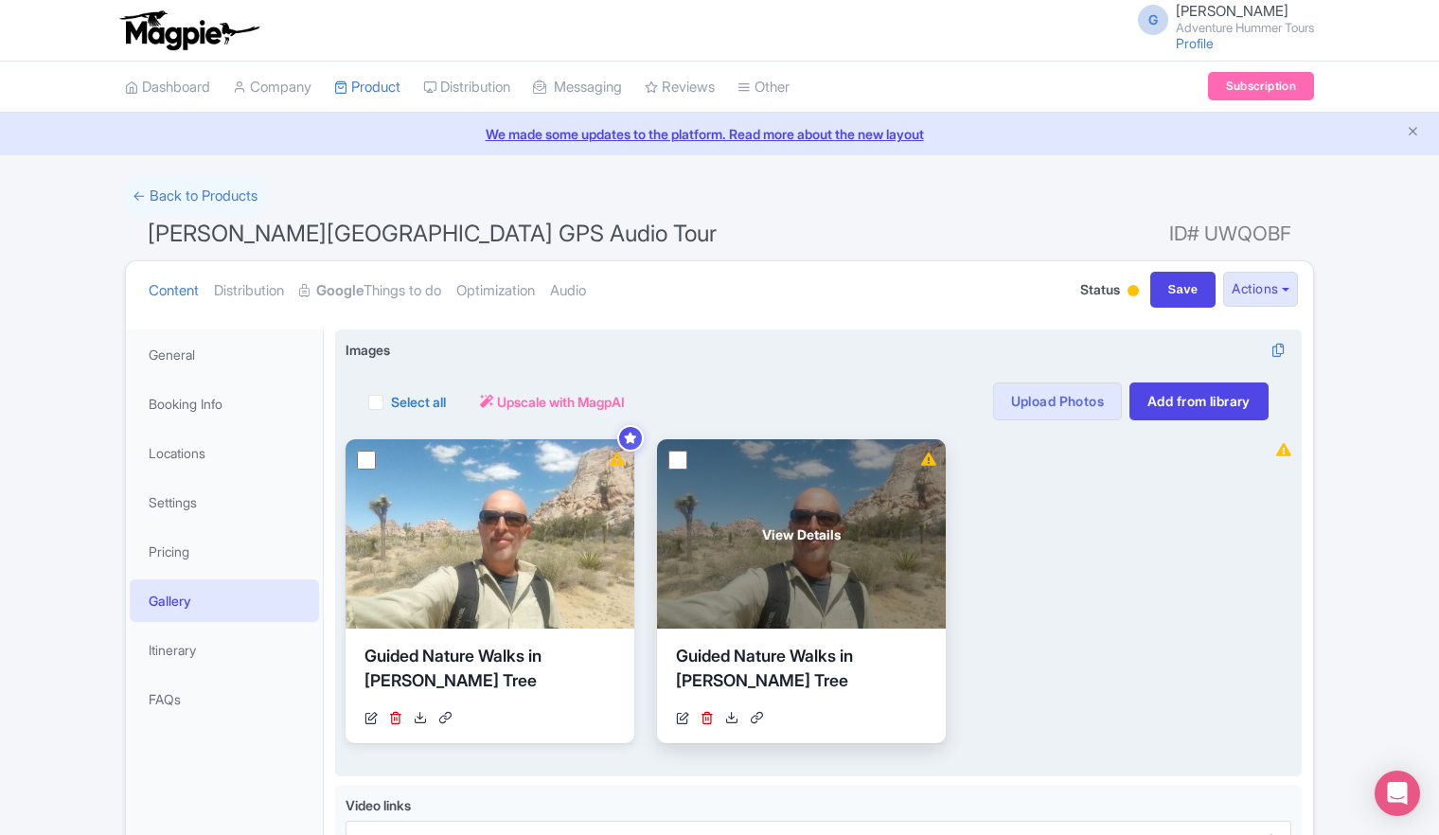
click at [703, 723] on link at bounding box center [707, 718] width 13 height 20
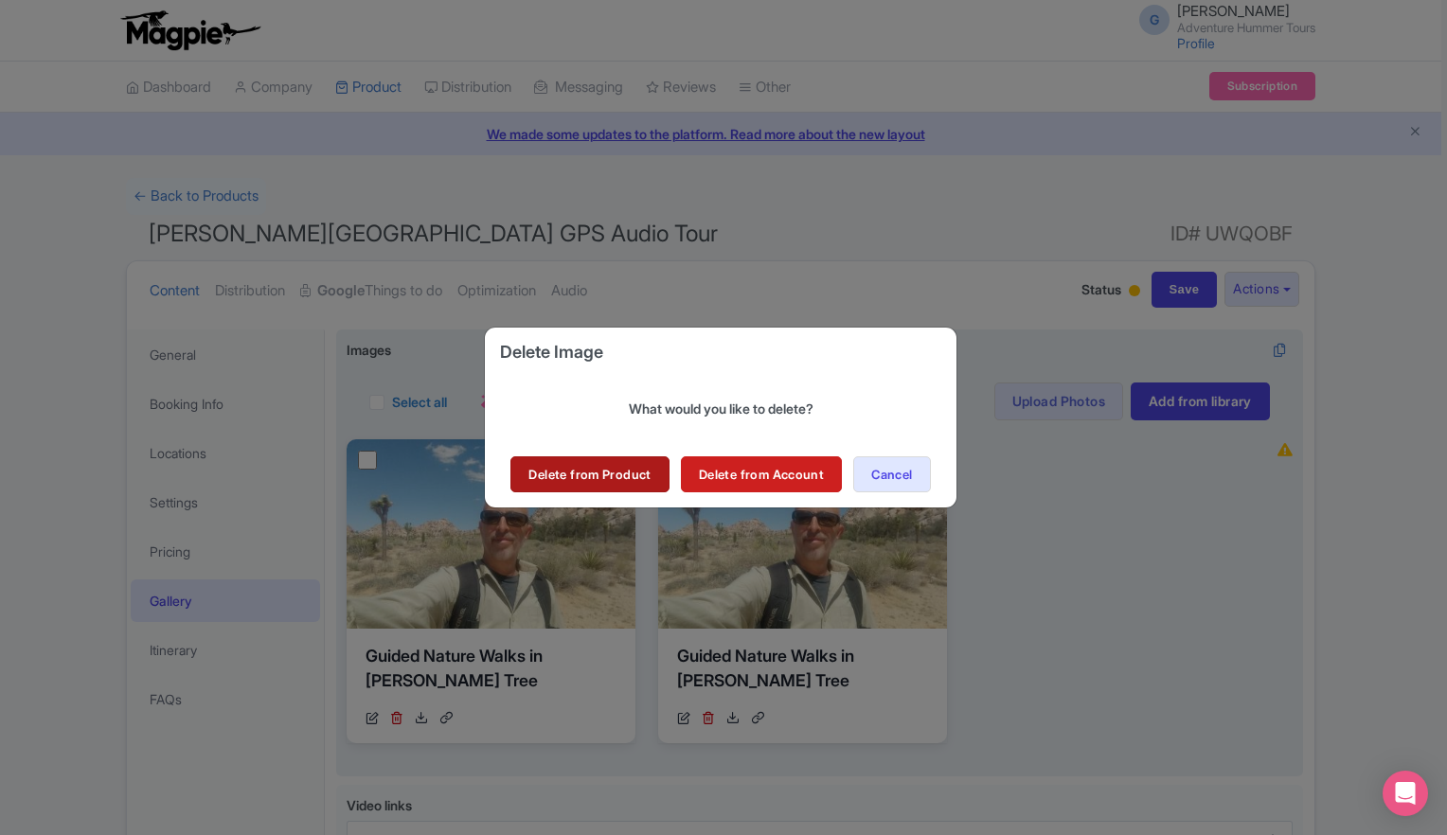
click at [577, 479] on link "Delete from Product" at bounding box center [589, 474] width 158 height 36
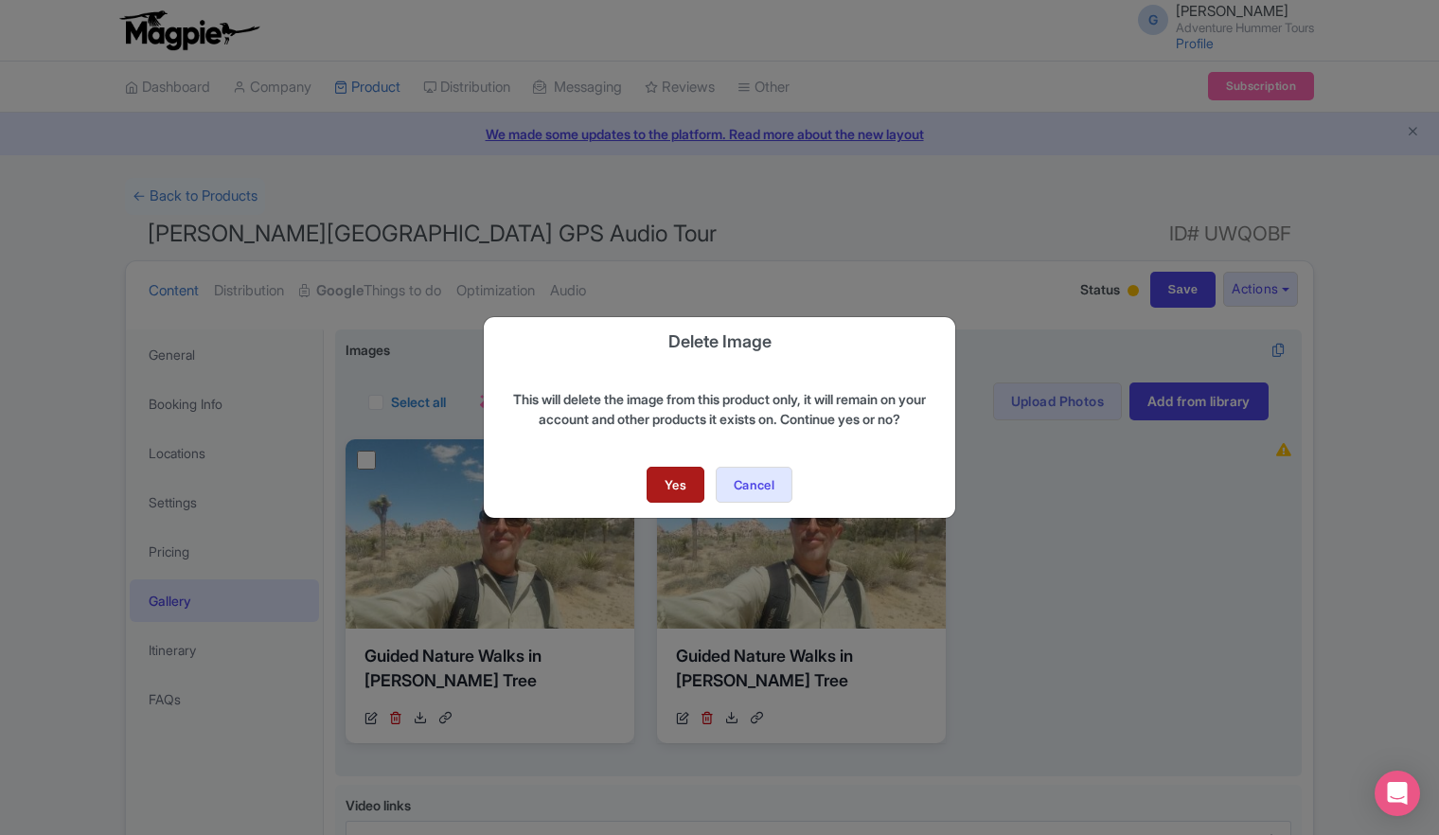
click at [666, 484] on link "Yes" at bounding box center [676, 485] width 58 height 36
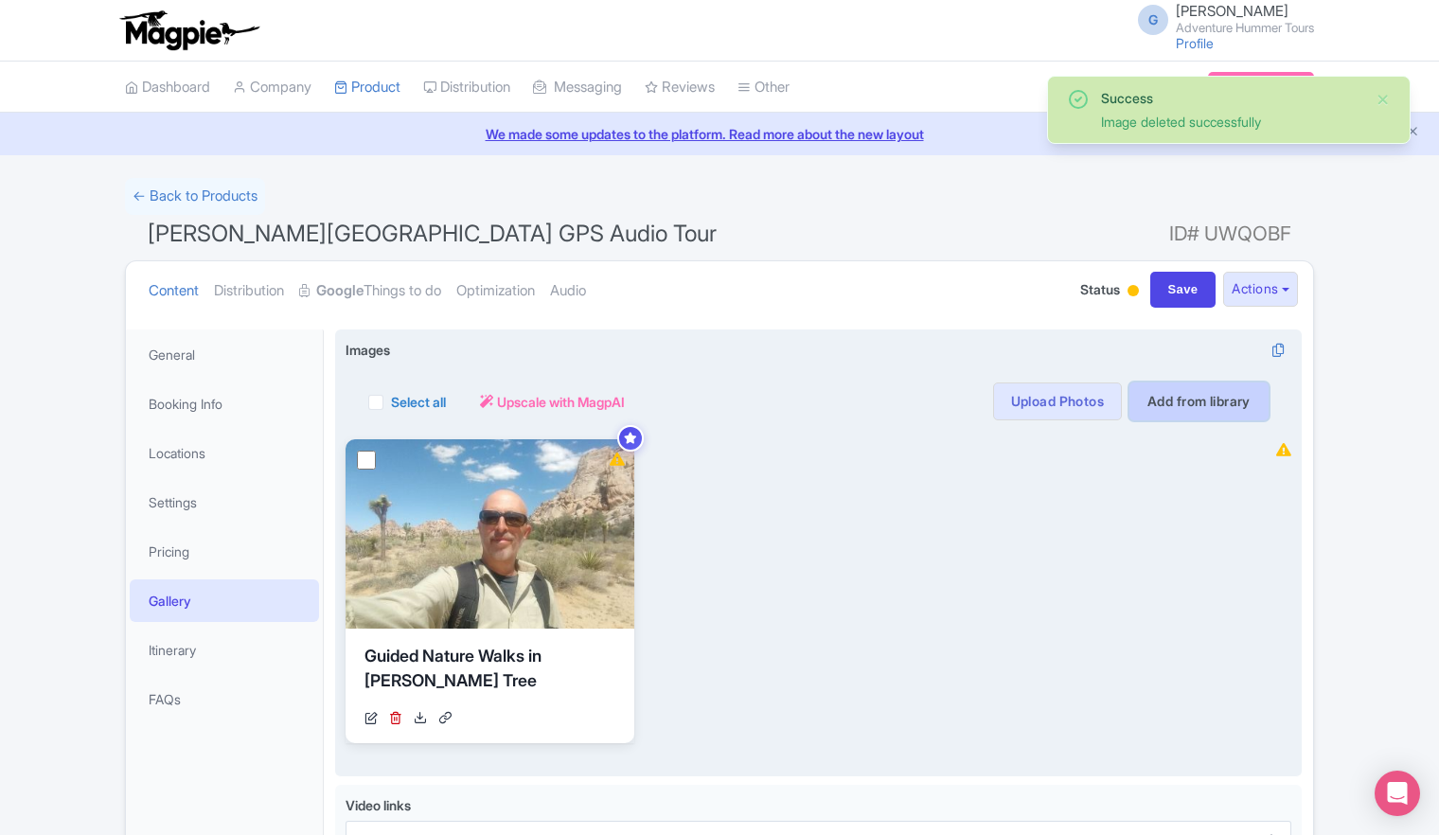
click at [1144, 400] on link "Add from library" at bounding box center [1199, 401] width 139 height 38
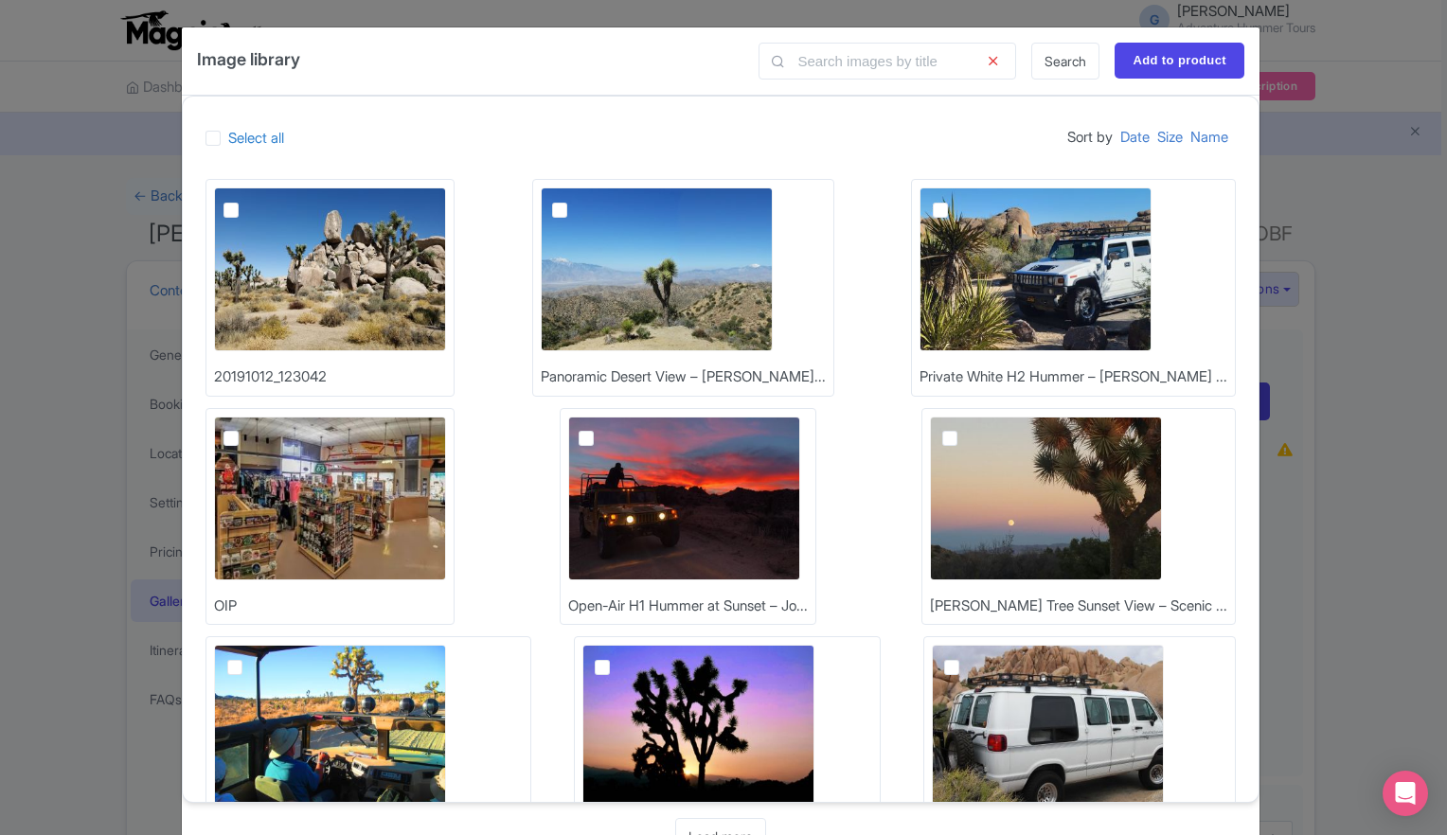
click at [965, 428] on label at bounding box center [965, 428] width 0 height 0
click at [977, 429] on input "checkbox" at bounding box center [971, 423] width 12 height 12
checkbox input "true"
click at [575, 199] on label at bounding box center [575, 199] width 0 height 0
click at [587, 200] on input "checkbox" at bounding box center [581, 193] width 12 height 12
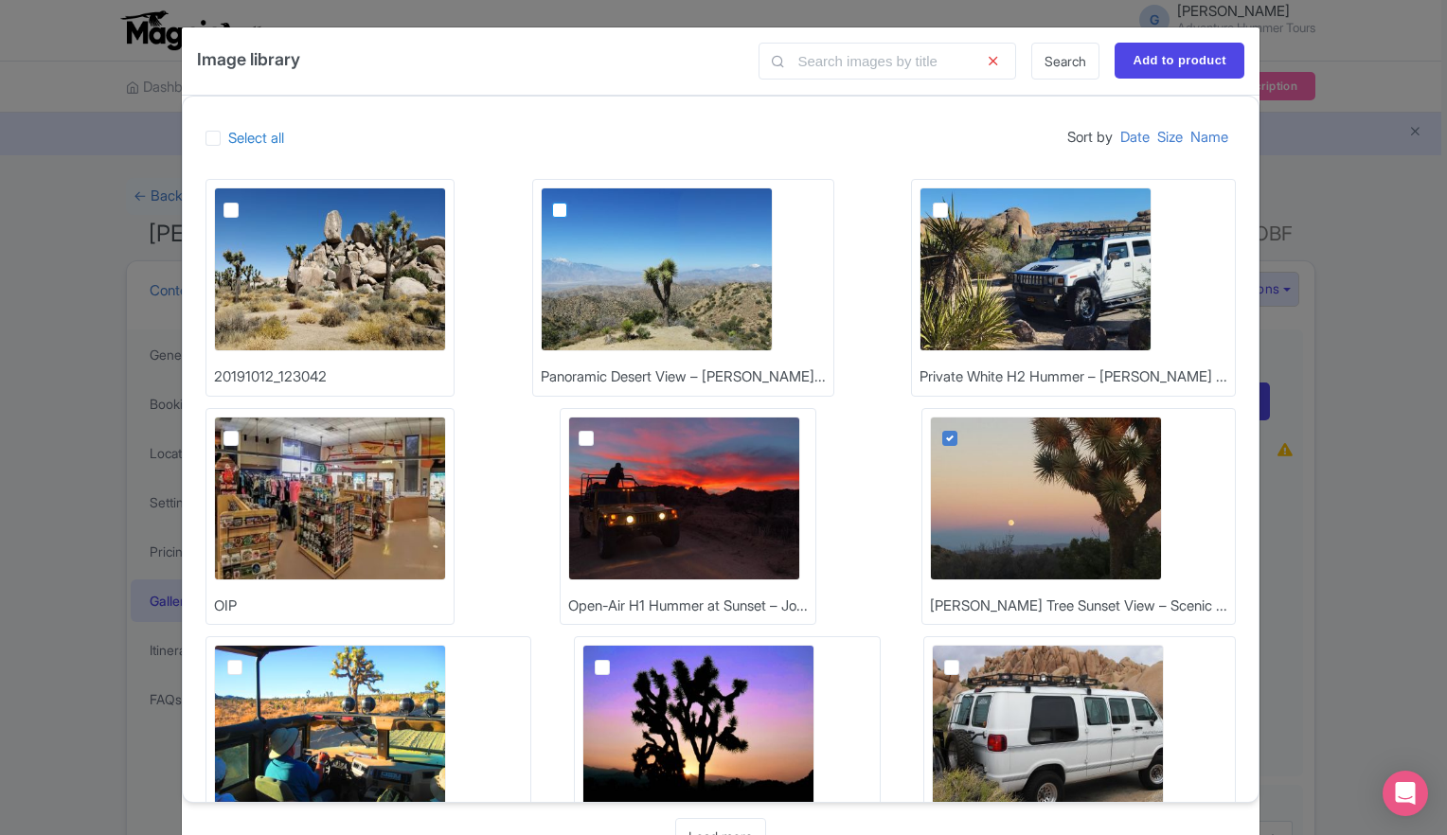
checkbox input "true"
click at [246, 199] on label at bounding box center [246, 199] width 0 height 0
click at [246, 200] on input "checkbox" at bounding box center [252, 193] width 12 height 12
checkbox input "true"
click at [1170, 58] on input "Add to product" at bounding box center [1179, 61] width 130 height 36
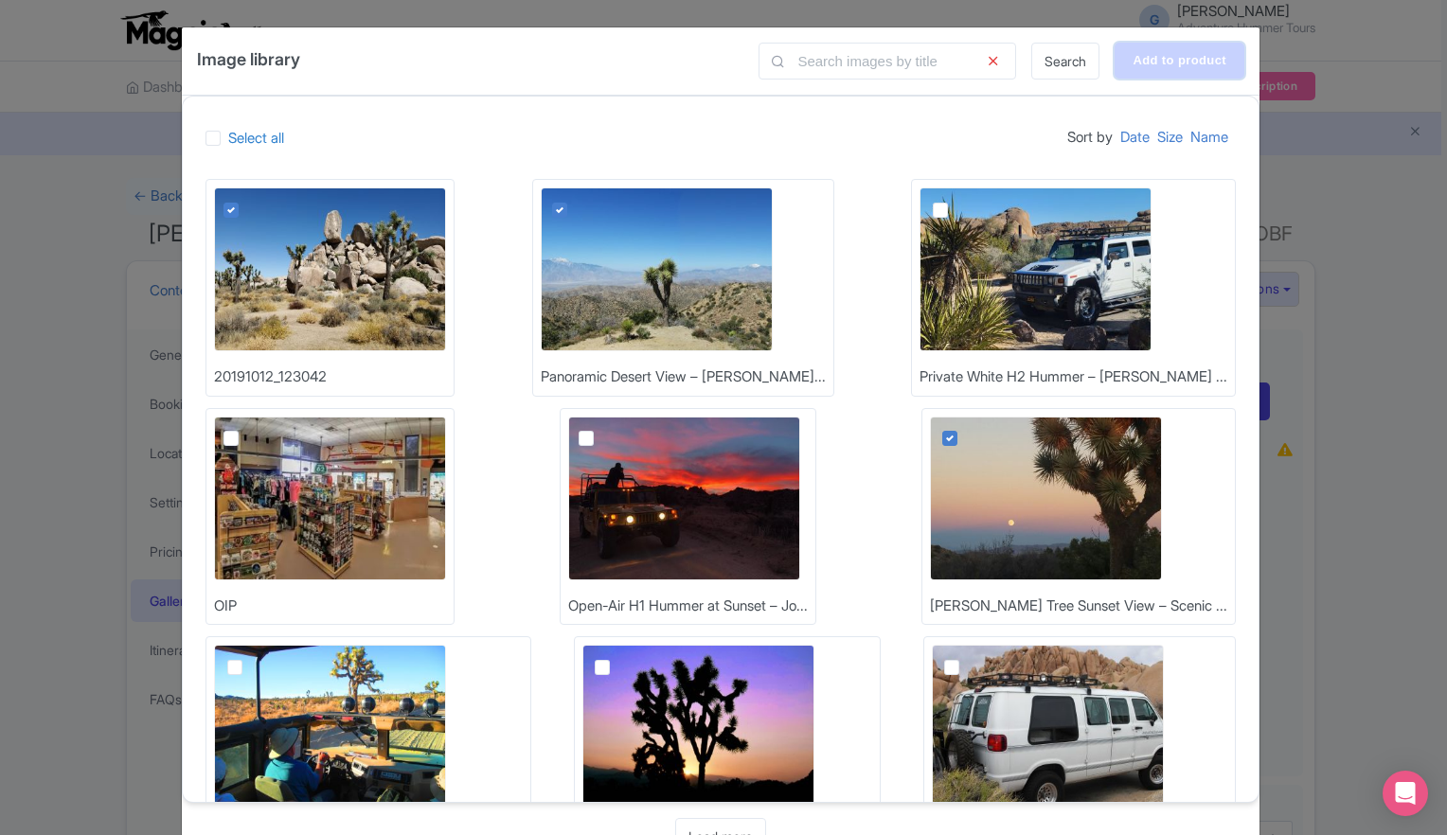
type input "Adding..."
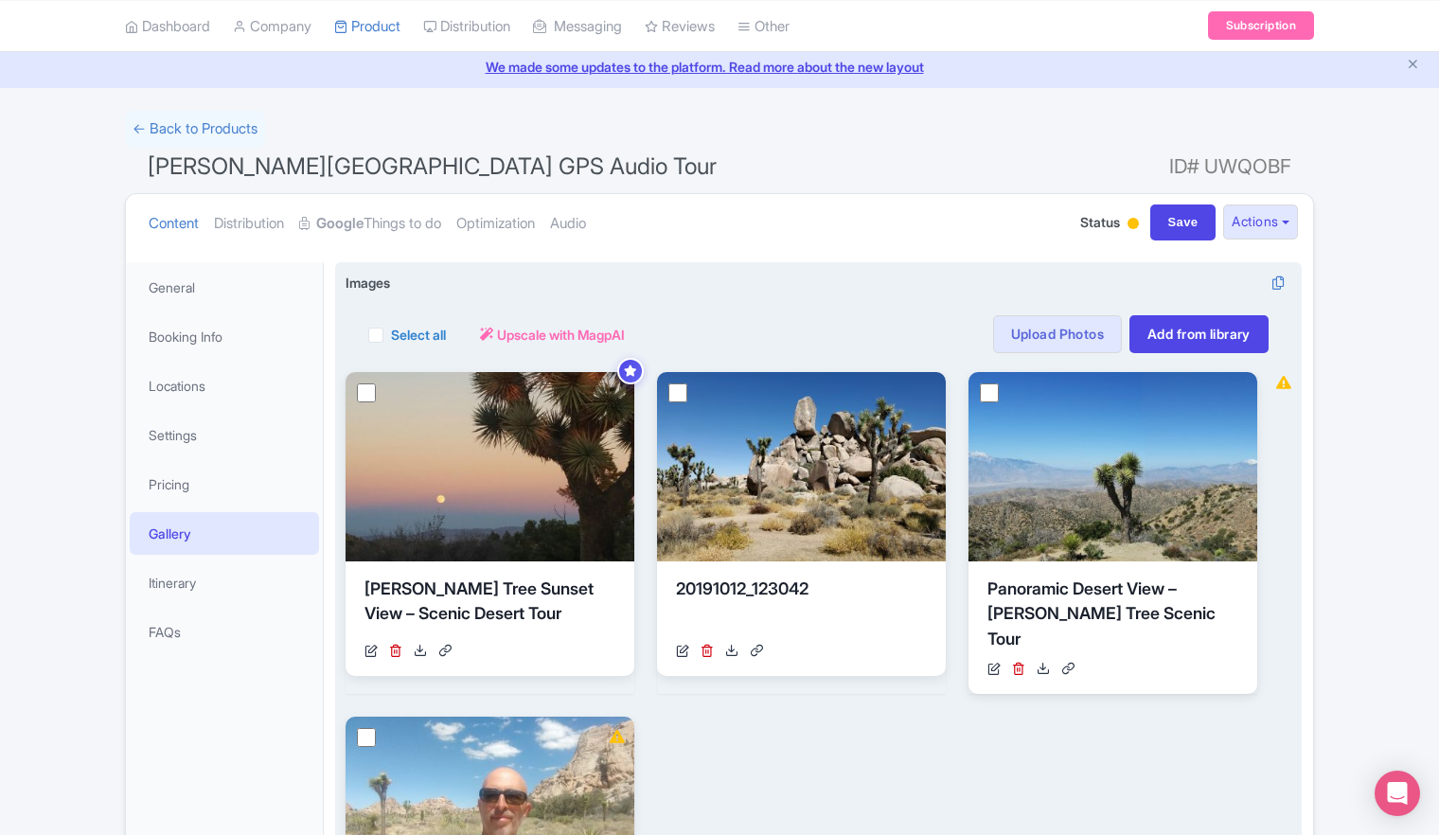
scroll to position [189, 0]
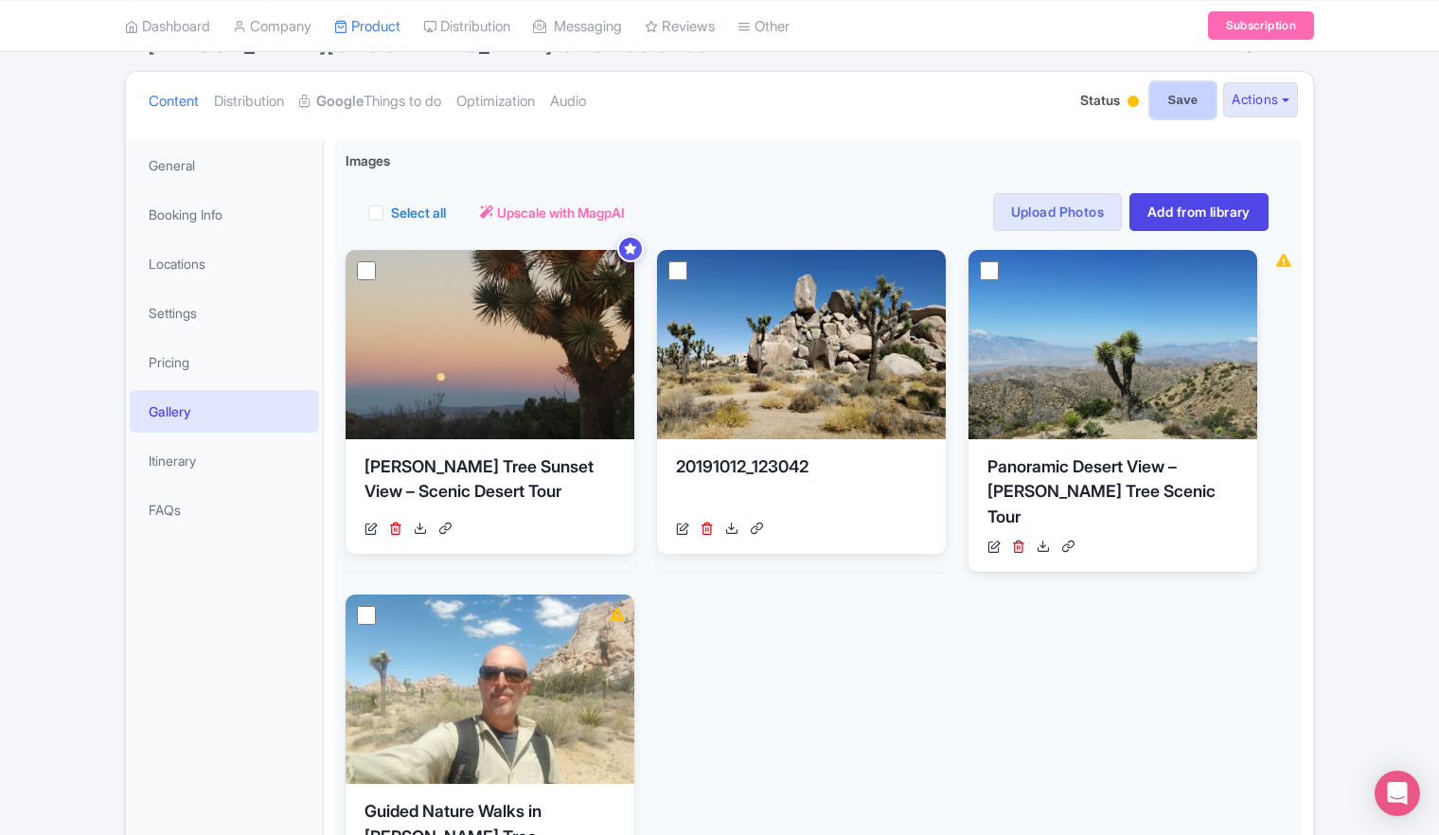
click at [1183, 98] on input "Save" at bounding box center [1183, 100] width 66 height 36
type input "Saving..."
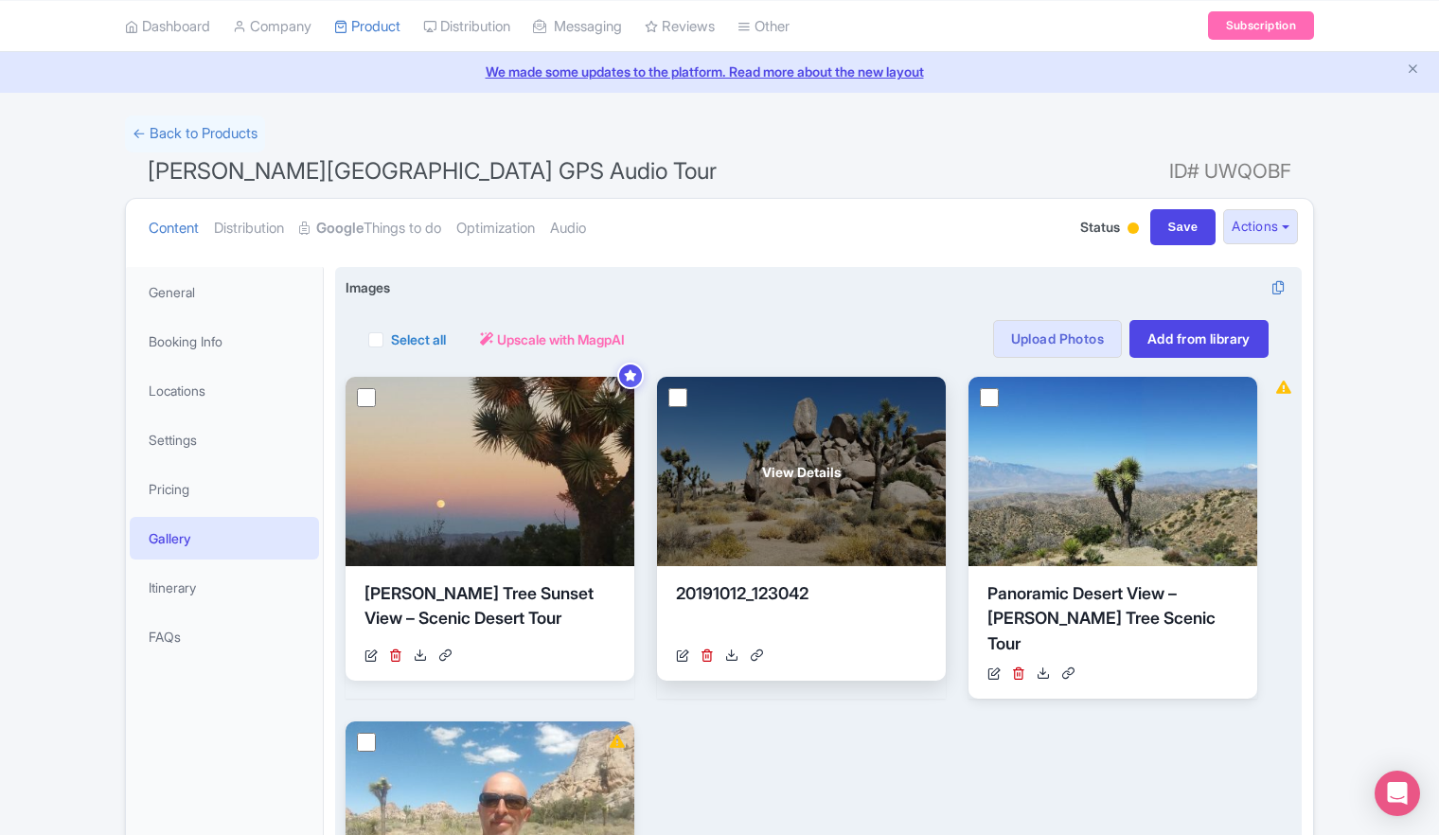
scroll to position [189, 0]
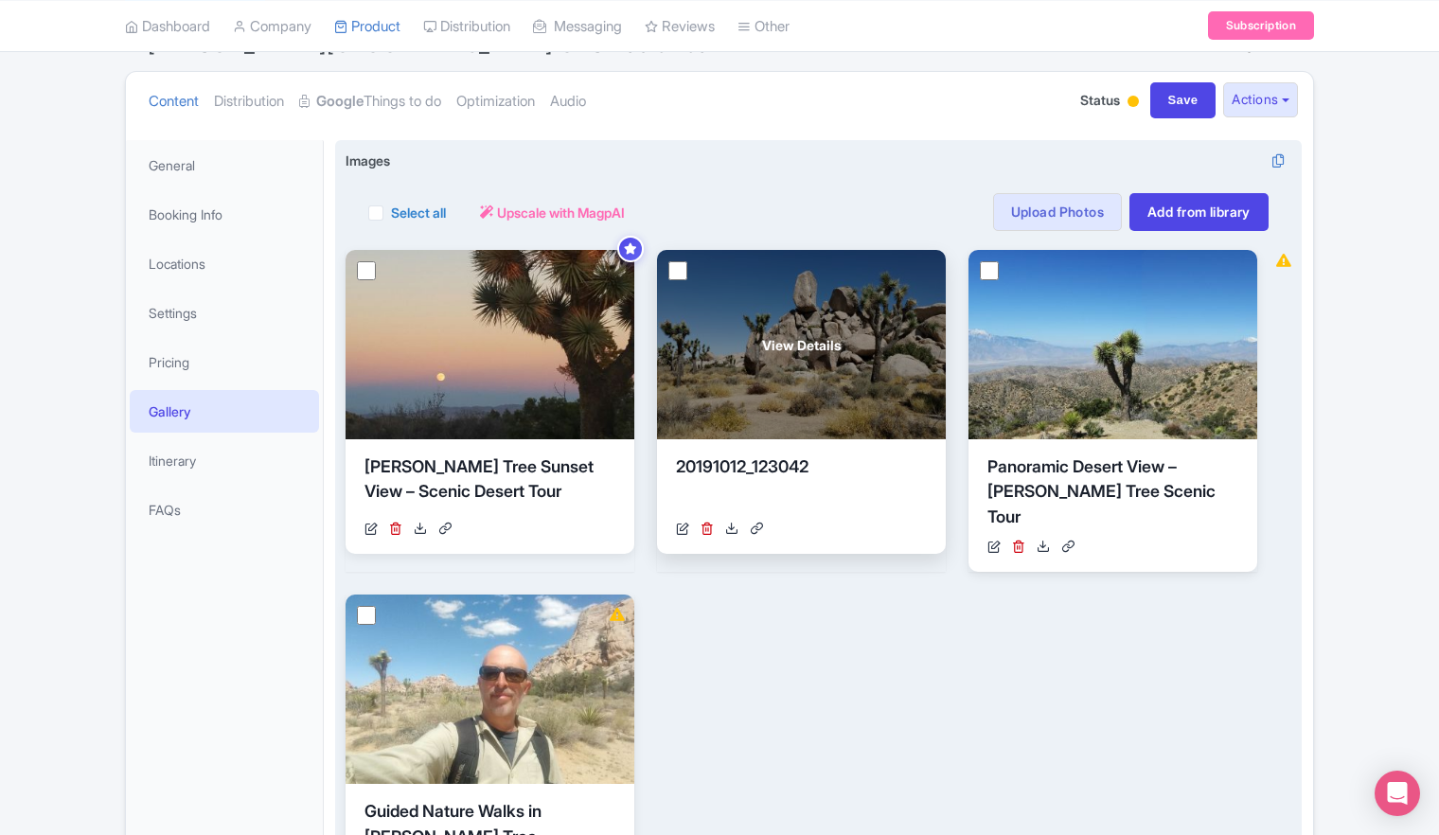
click at [679, 275] on input "checkbox" at bounding box center [677, 270] width 19 height 19
checkbox input "true"
click at [735, 336] on div "View Details" at bounding box center [801, 344] width 289 height 189
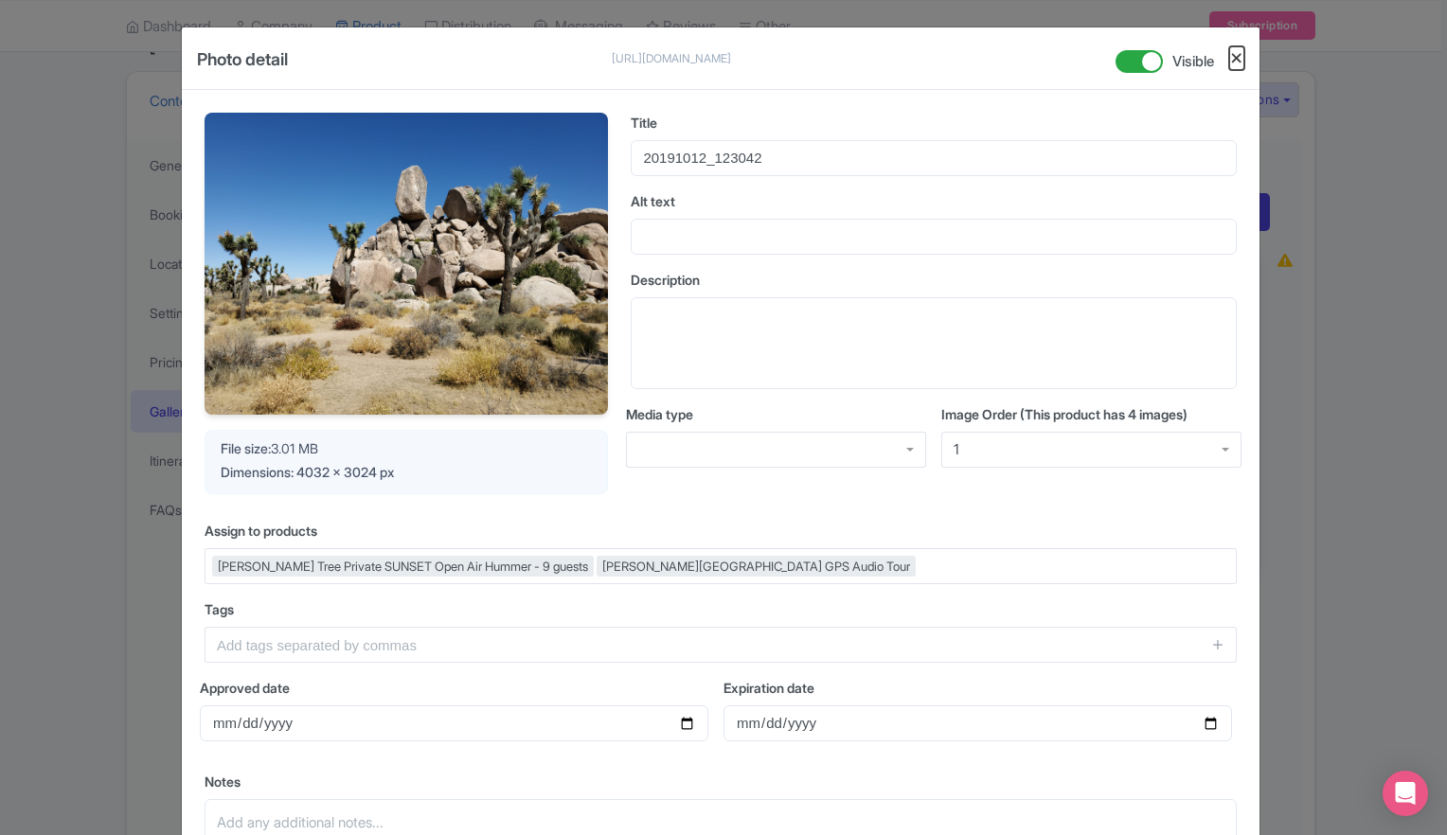
click at [1235, 62] on button "Close" at bounding box center [1236, 58] width 15 height 24
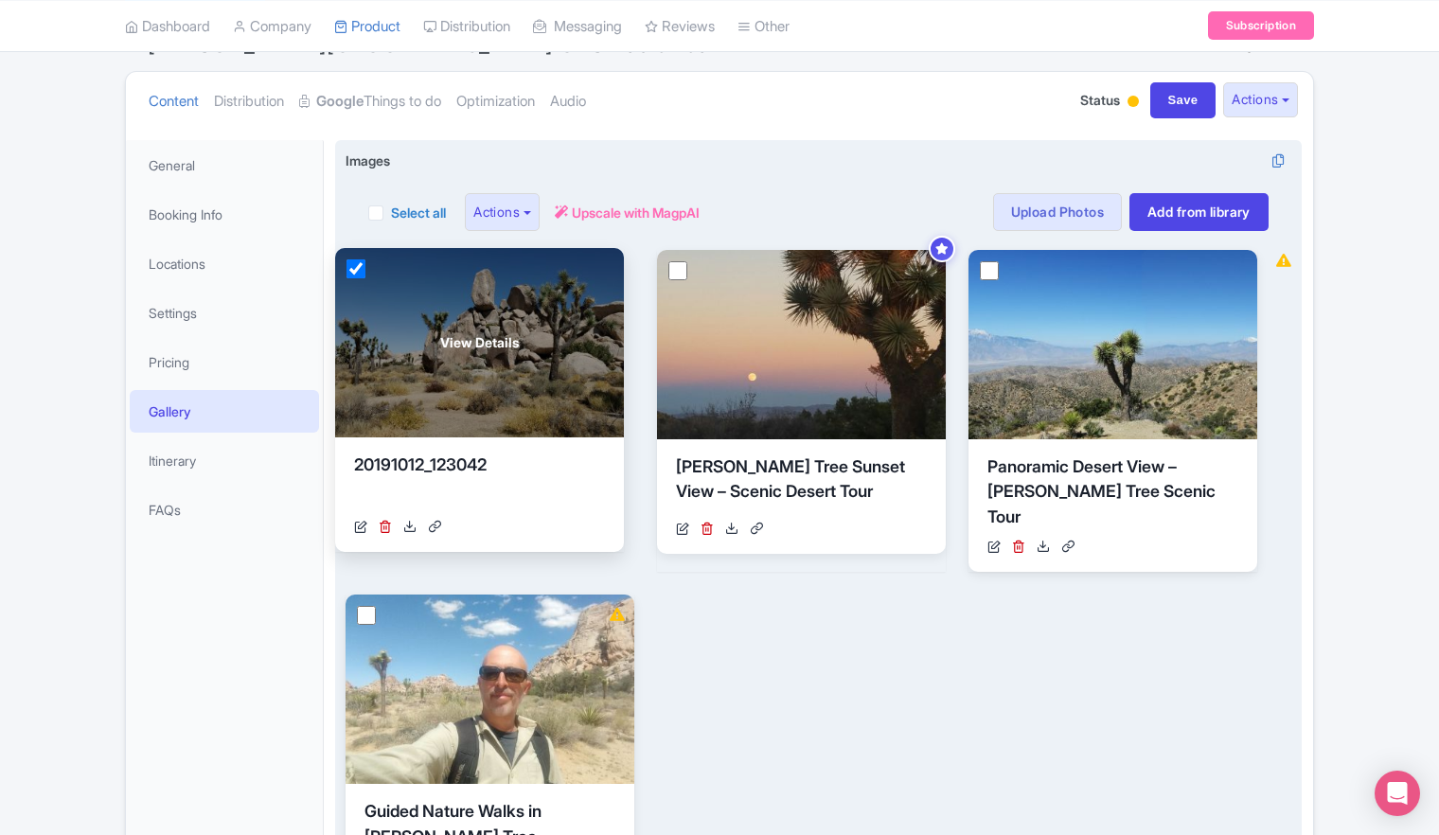
drag, startPoint x: 856, startPoint y: 332, endPoint x: 534, endPoint y: 329, distance: 321.9
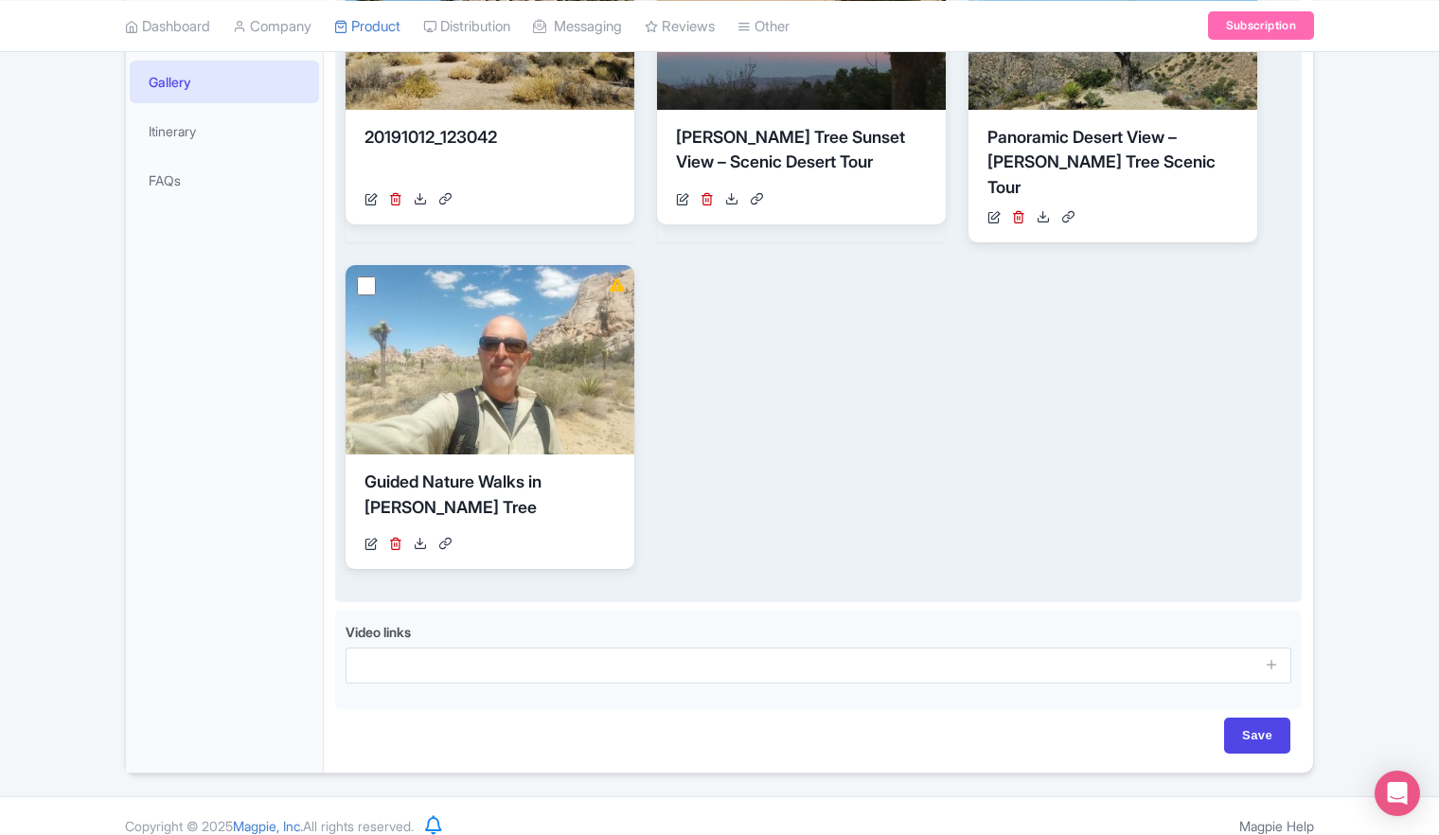
scroll to position [45, 0]
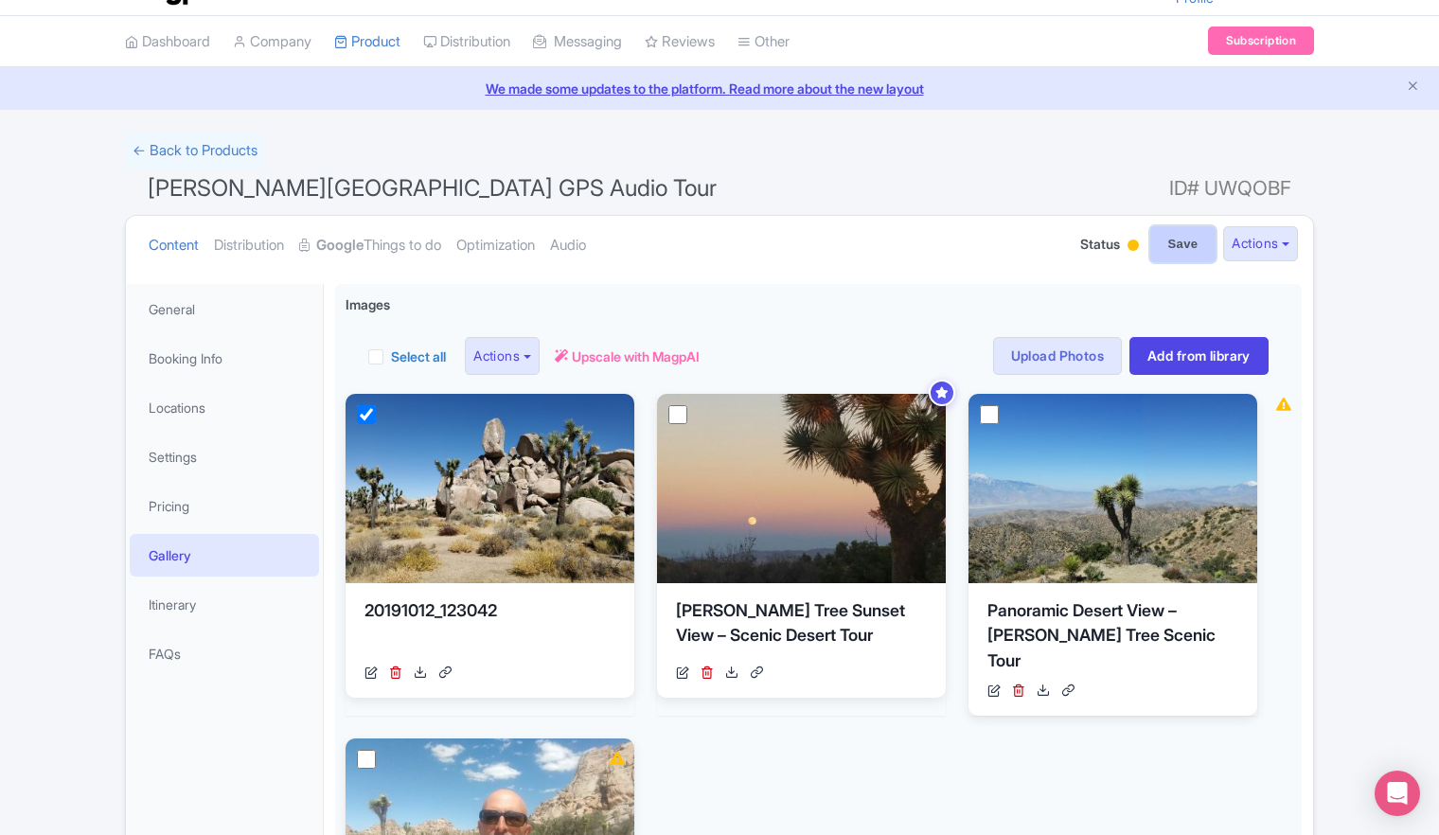
click at [1158, 248] on input "Save" at bounding box center [1183, 244] width 66 height 36
type input "Saving..."
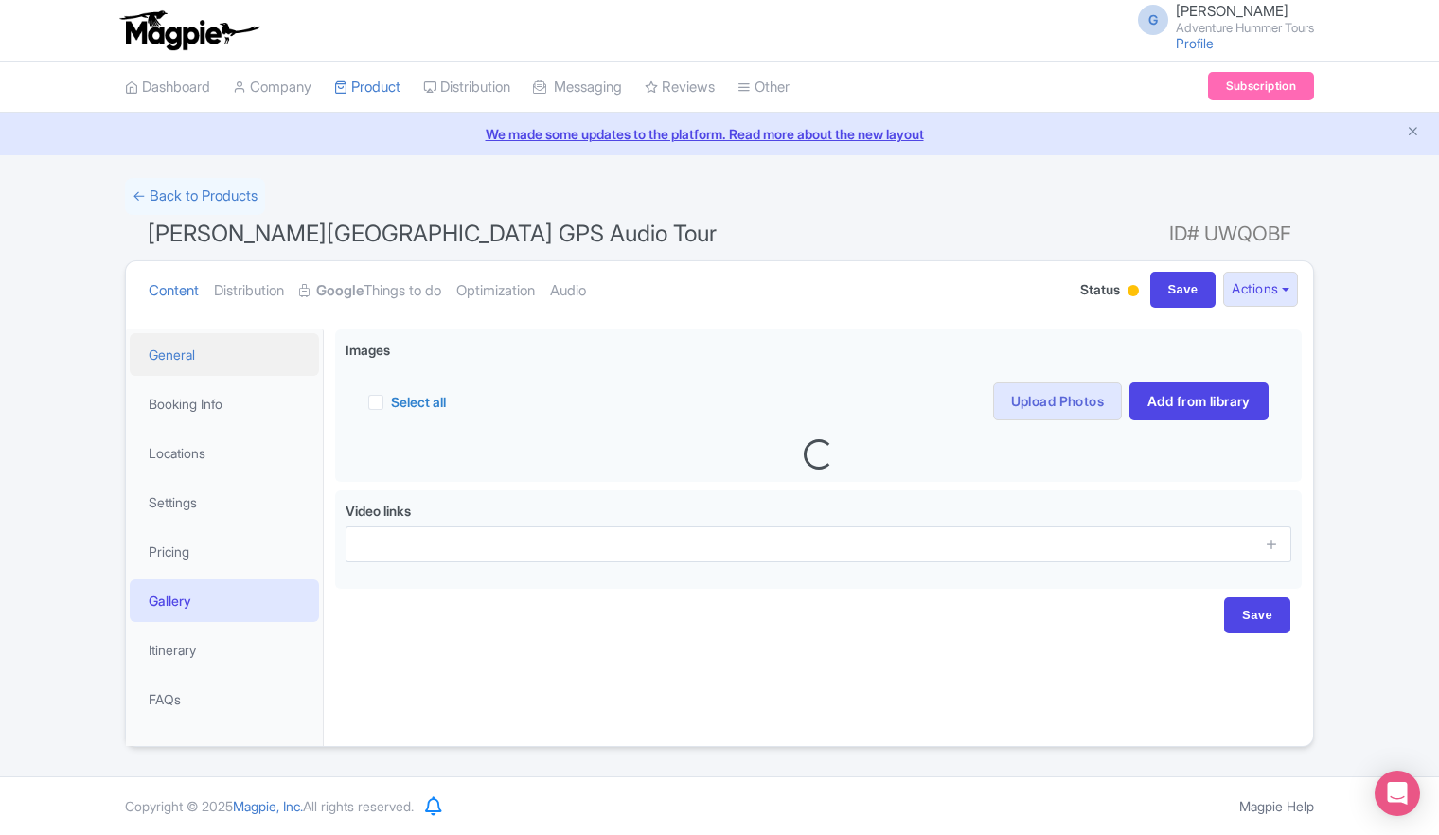
click at [191, 354] on link "General" at bounding box center [224, 354] width 189 height 43
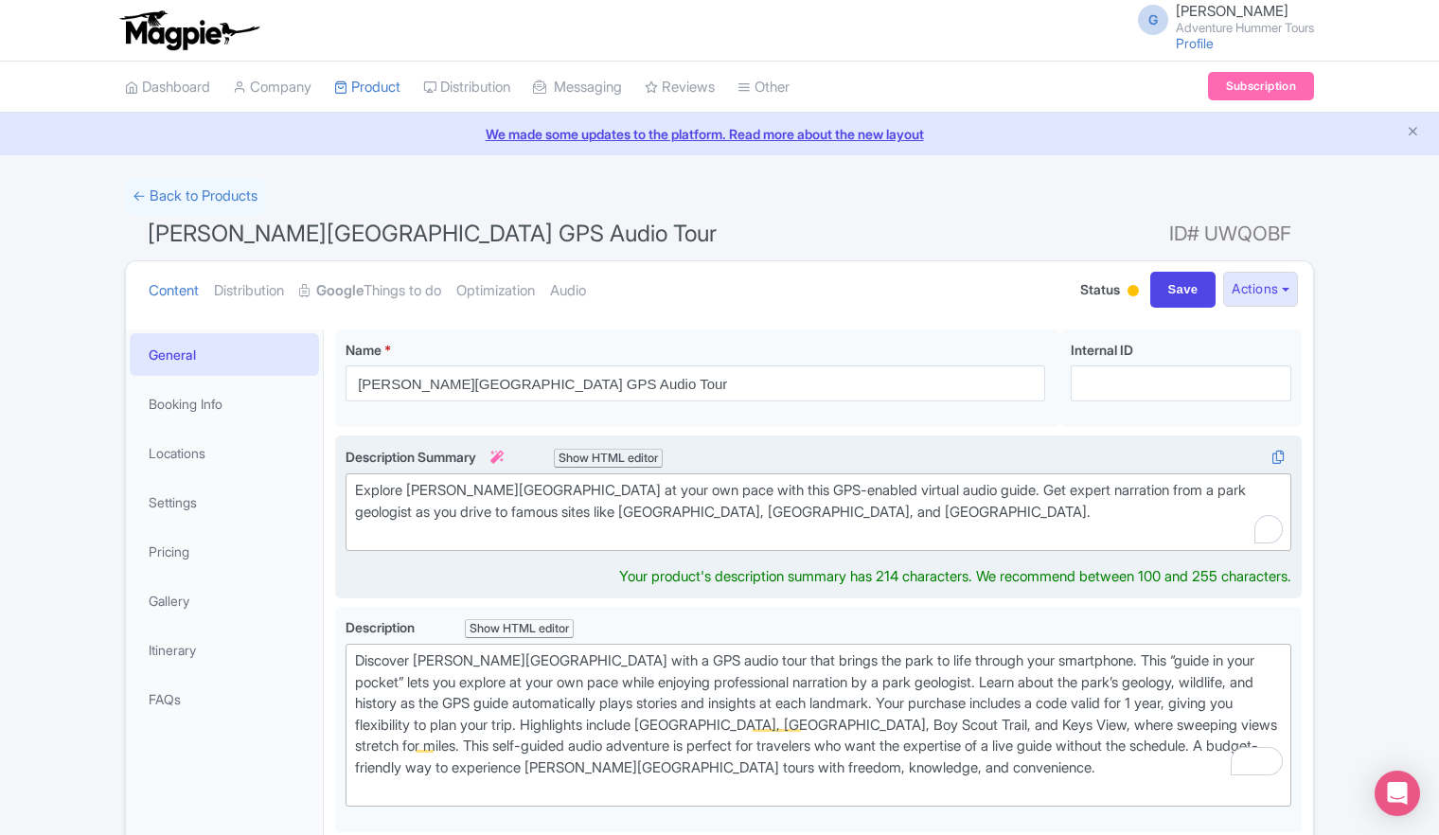
click at [830, 506] on div "Explore [PERSON_NAME][GEOGRAPHIC_DATA] at your own pace with this GPS-enabled v…" at bounding box center [818, 512] width 927 height 64
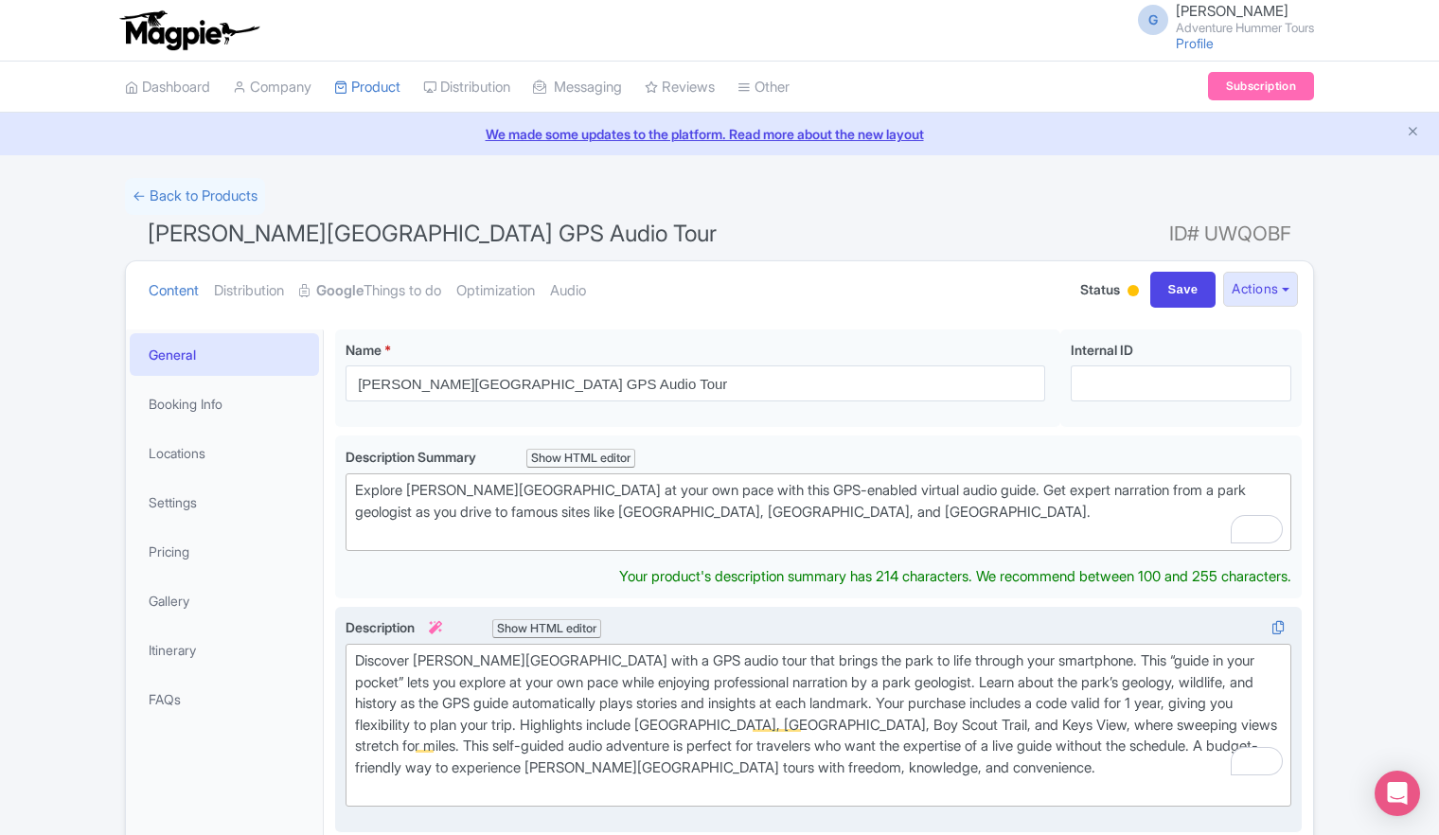
click at [731, 691] on div "Discover [PERSON_NAME][GEOGRAPHIC_DATA] with a GPS audio tour that brings the p…" at bounding box center [818, 725] width 927 height 150
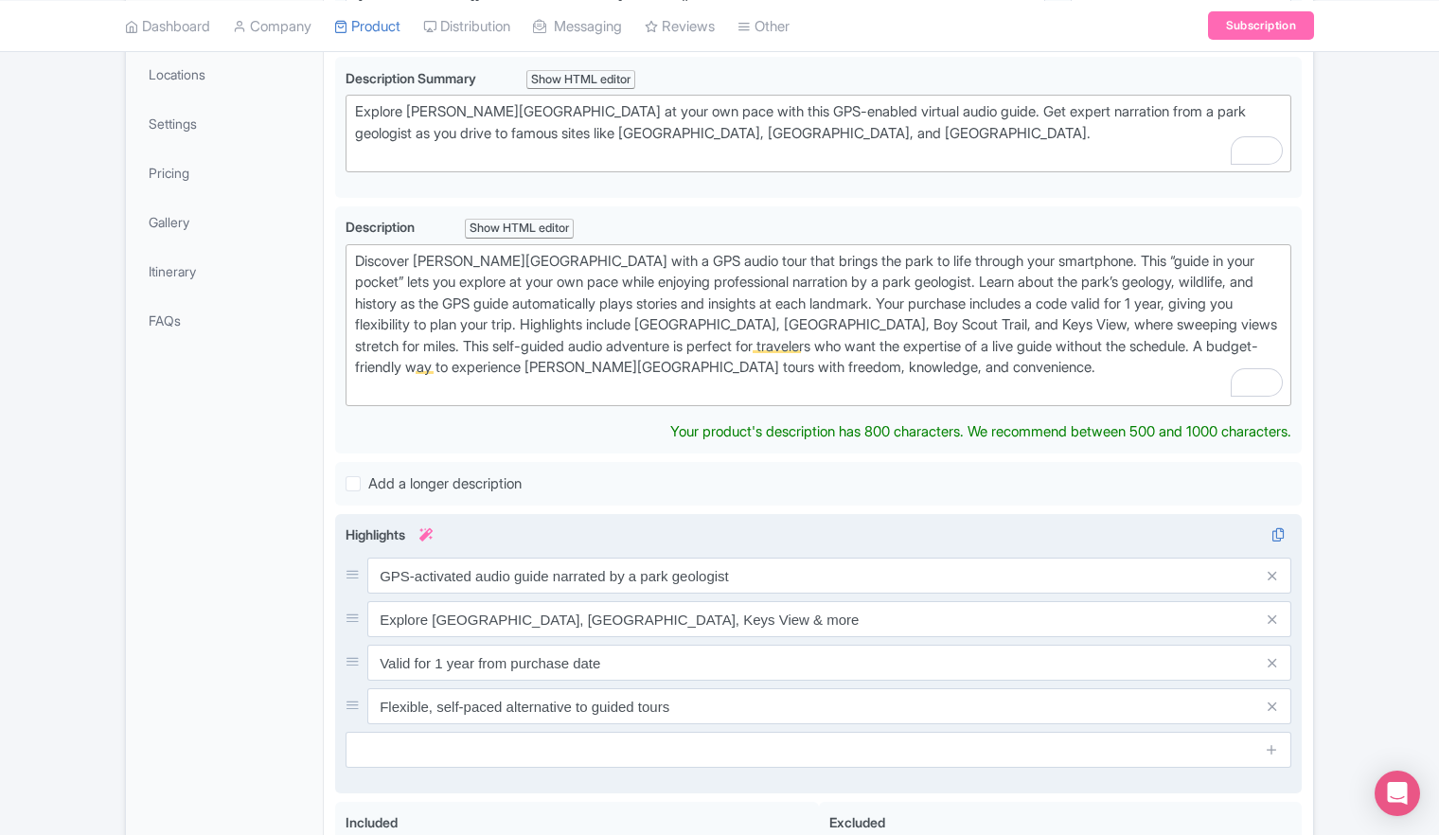
scroll to position [189, 0]
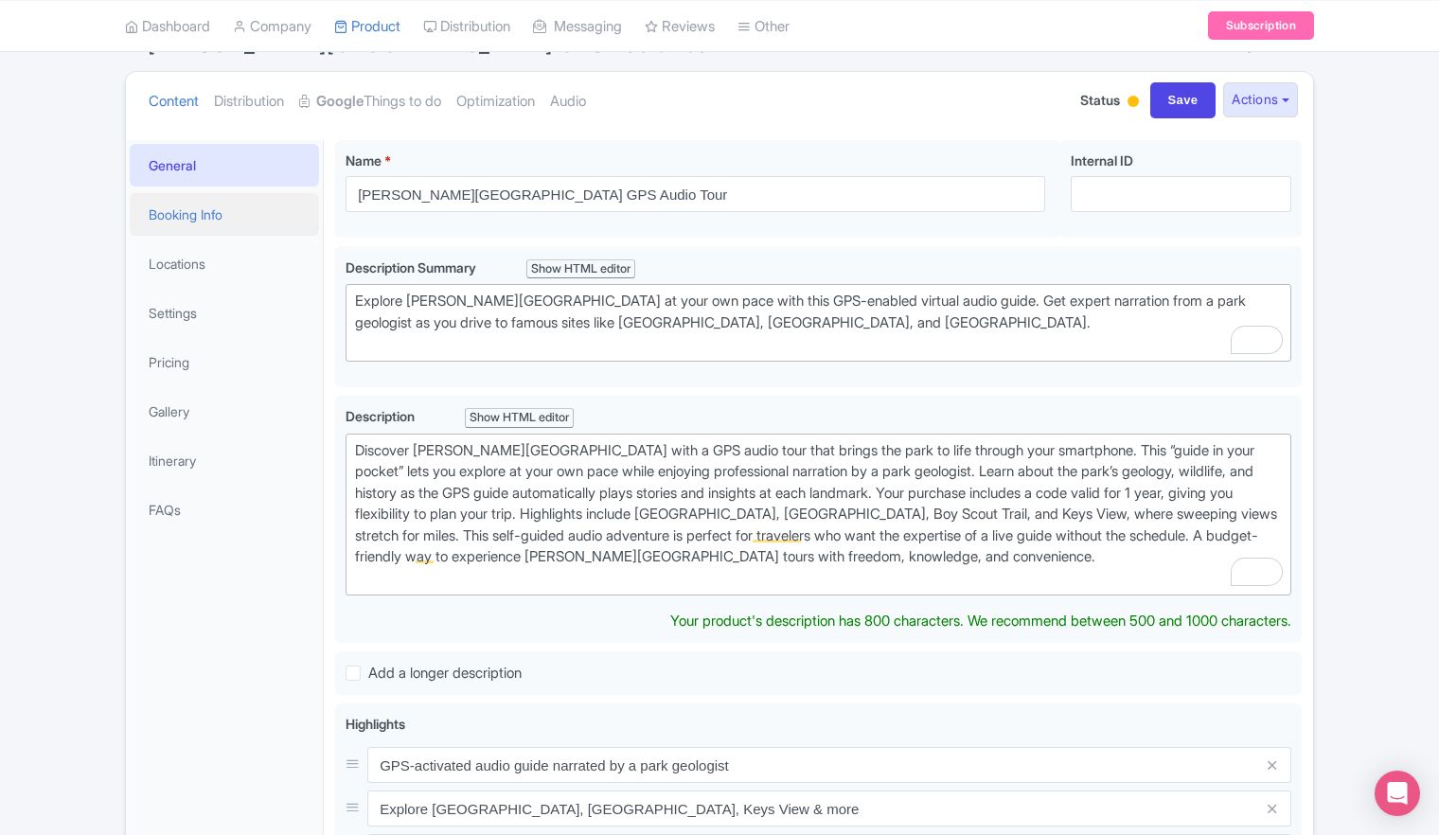
click at [197, 219] on link "Booking Info" at bounding box center [224, 214] width 189 height 43
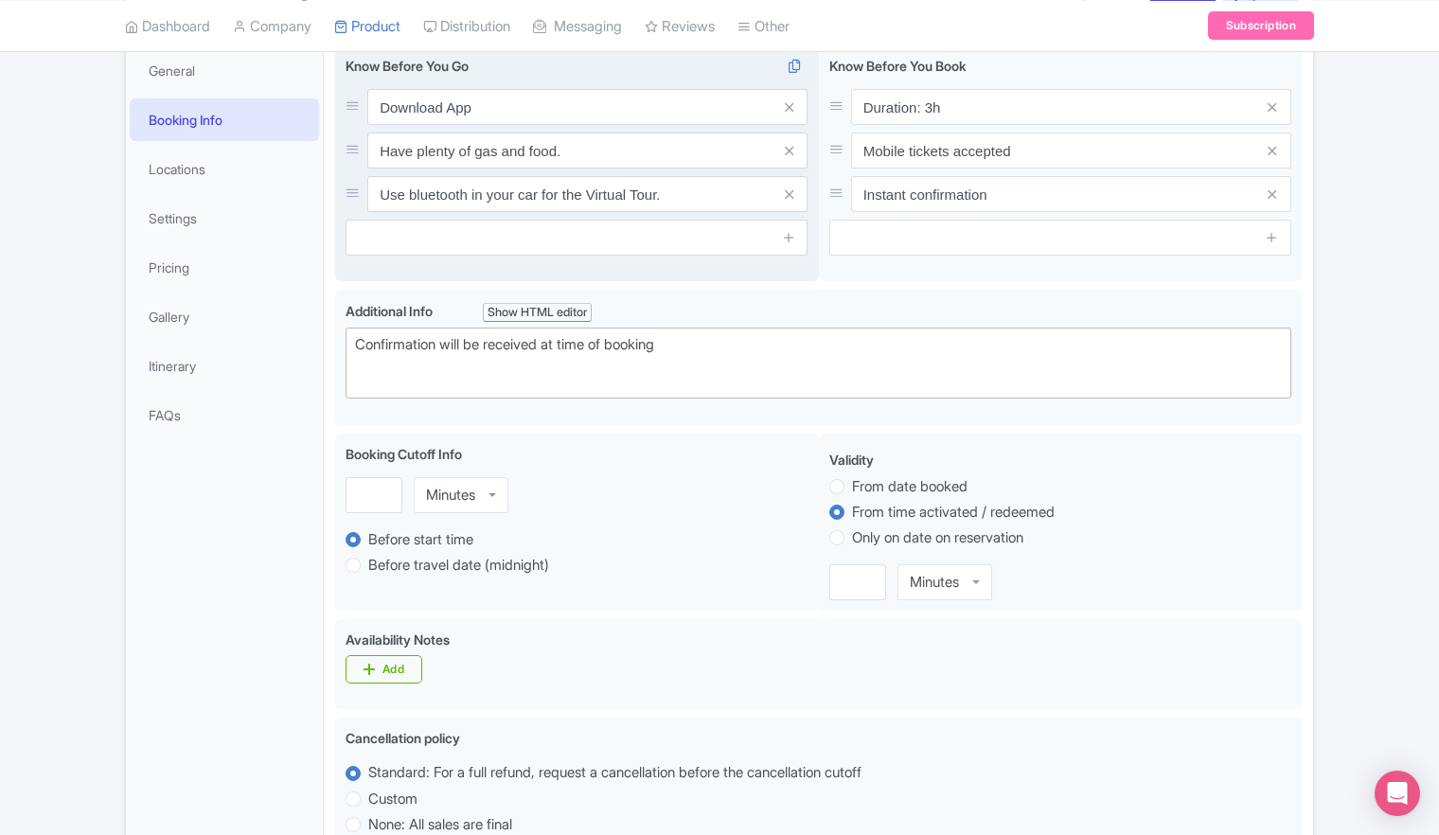
scroll to position [95, 0]
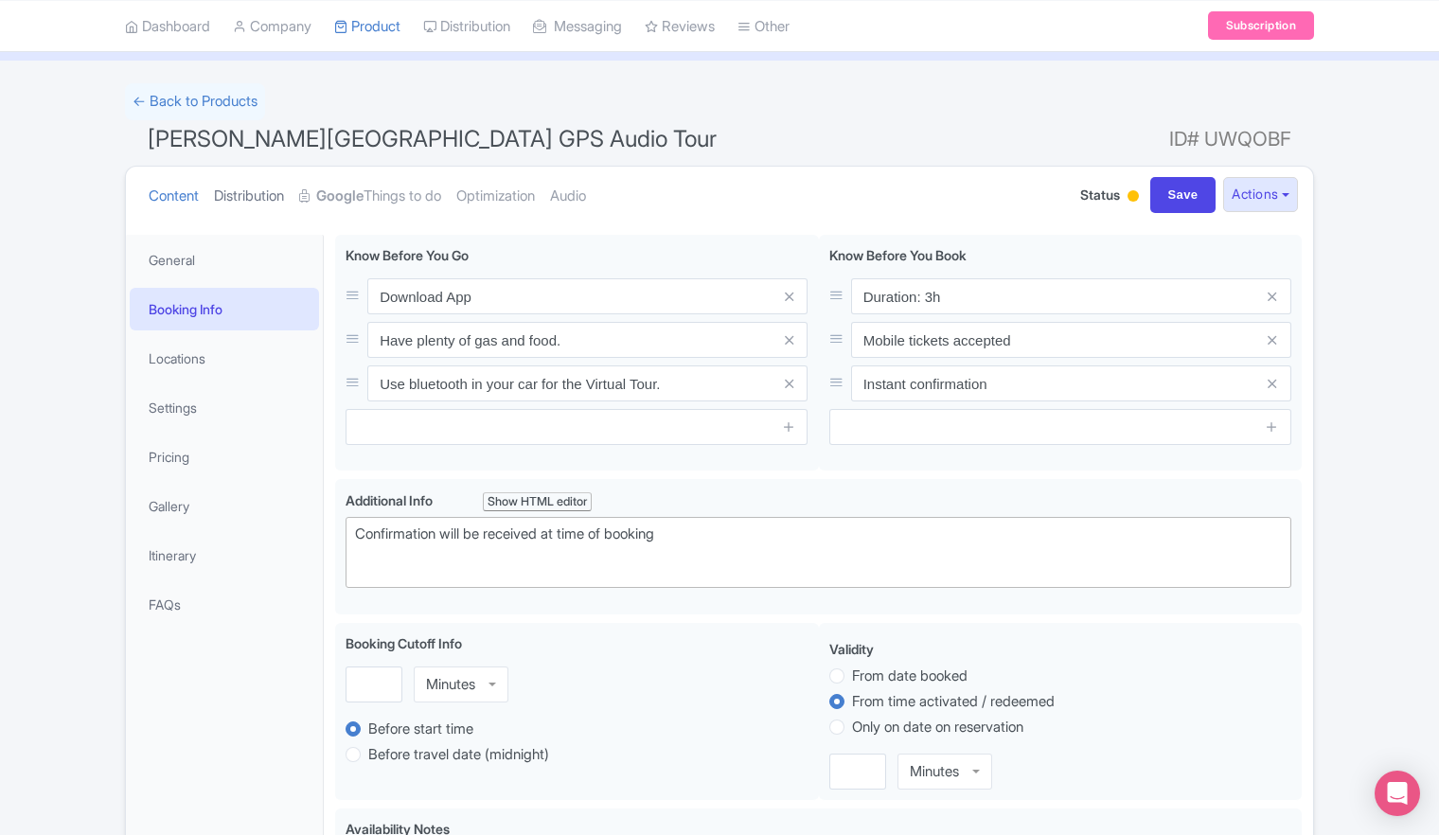
click at [241, 206] on link "Distribution" at bounding box center [249, 197] width 70 height 60
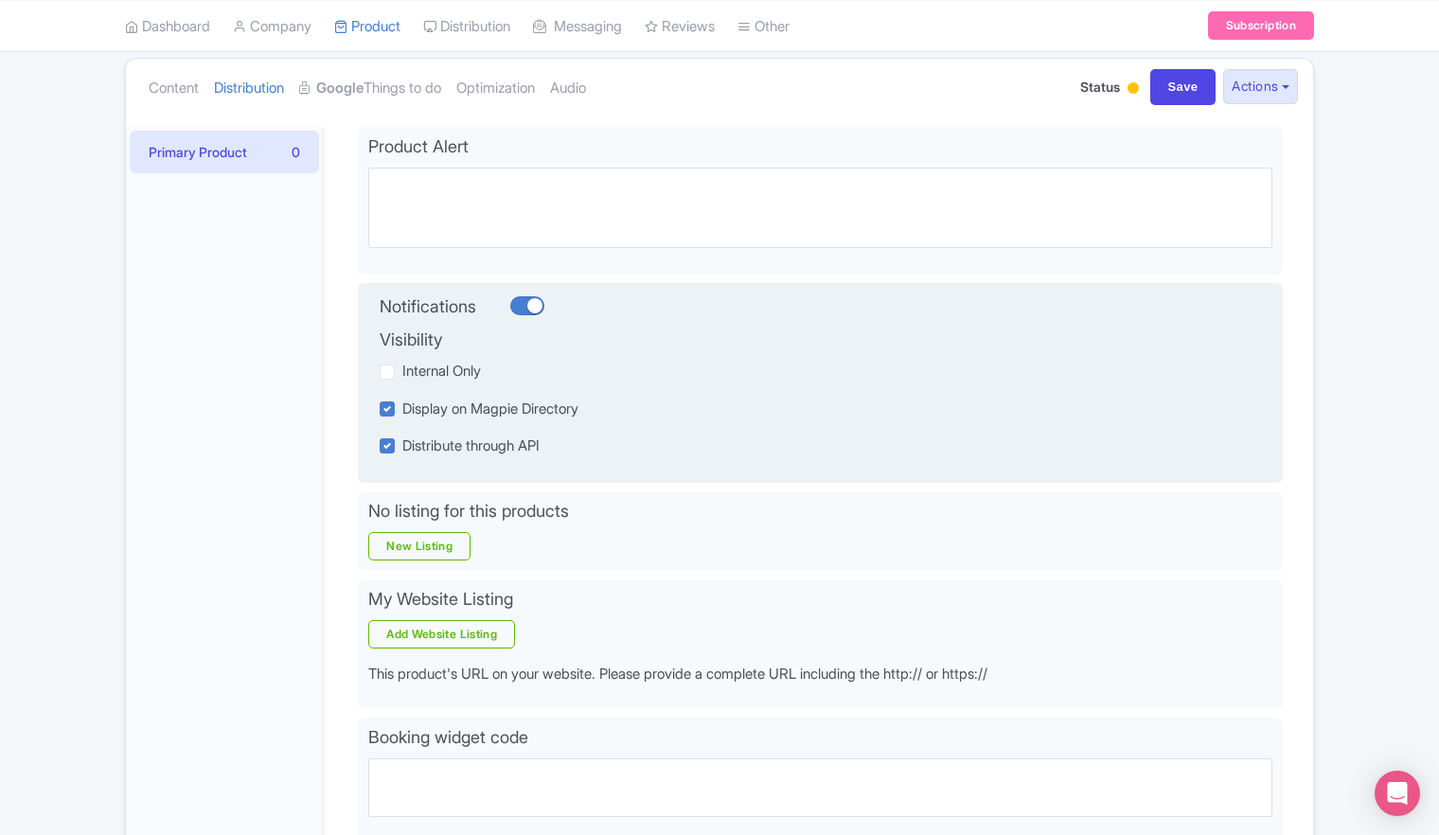
scroll to position [284, 0]
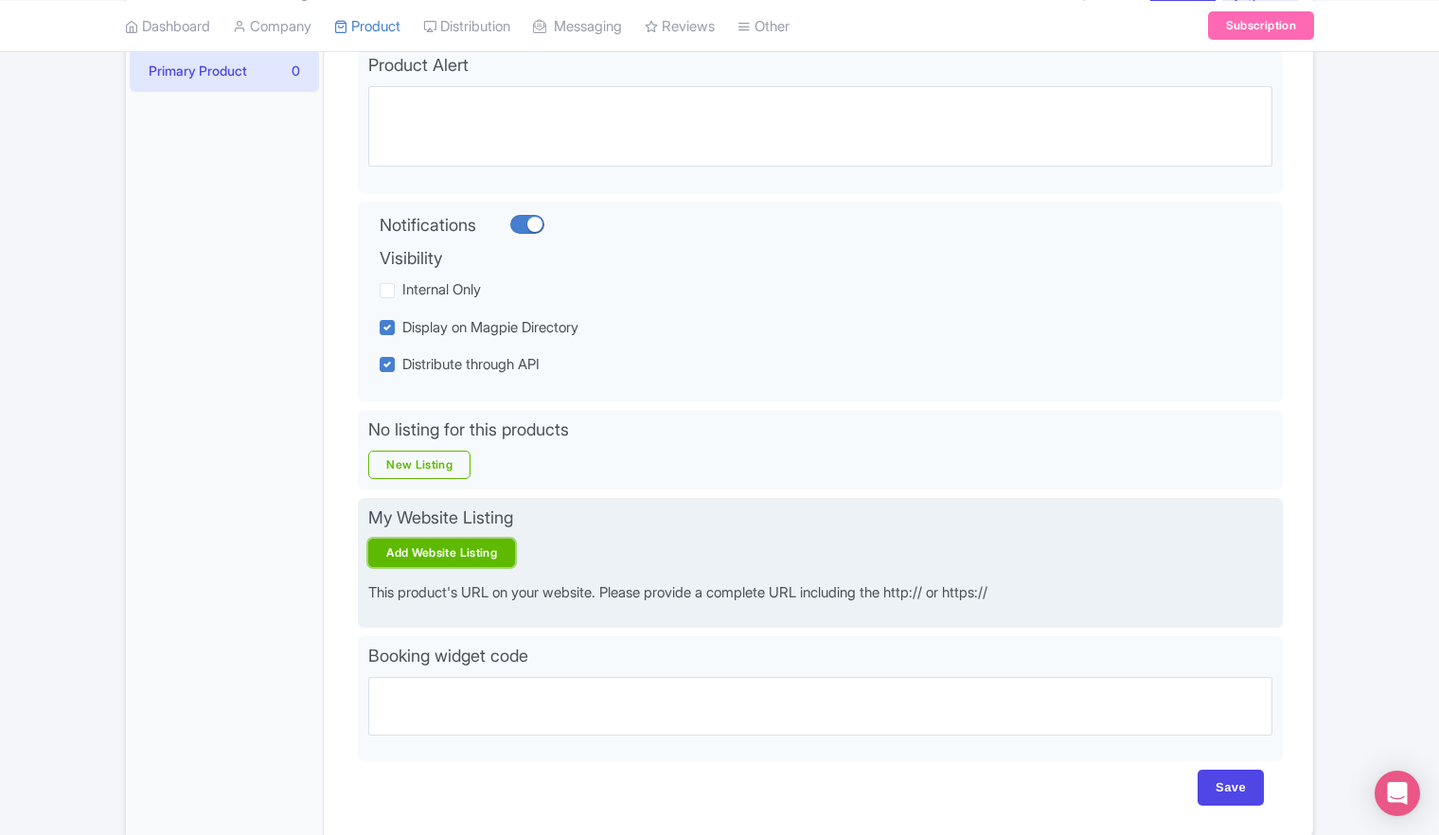
click at [429, 550] on link "Add Website Listing" at bounding box center [441, 553] width 147 height 28
click at [436, 553] on link "Add Website Listing" at bounding box center [441, 553] width 147 height 28
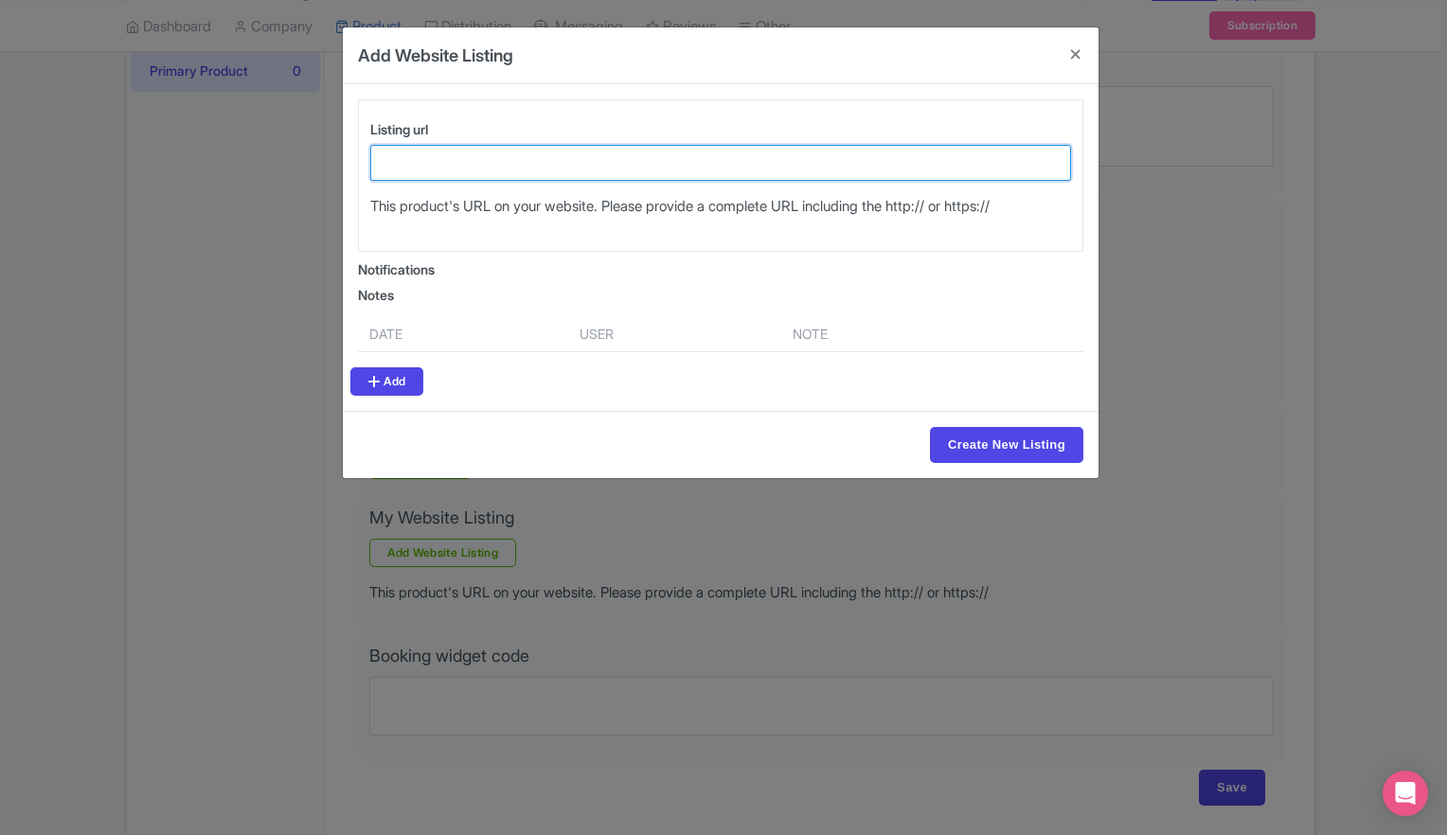
click at [439, 154] on input "Listing url" at bounding box center [720, 163] width 701 height 36
click at [464, 171] on input "Listing url" at bounding box center [720, 163] width 701 height 36
paste input "Flexible, self-paced alternative to guided tours"
drag, startPoint x: 655, startPoint y: 168, endPoint x: 367, endPoint y: 161, distance: 287.9
click at [367, 161] on div "Listing url Flexible, self-paced alternative to guided tours This product's URL…" at bounding box center [720, 175] width 723 height 113
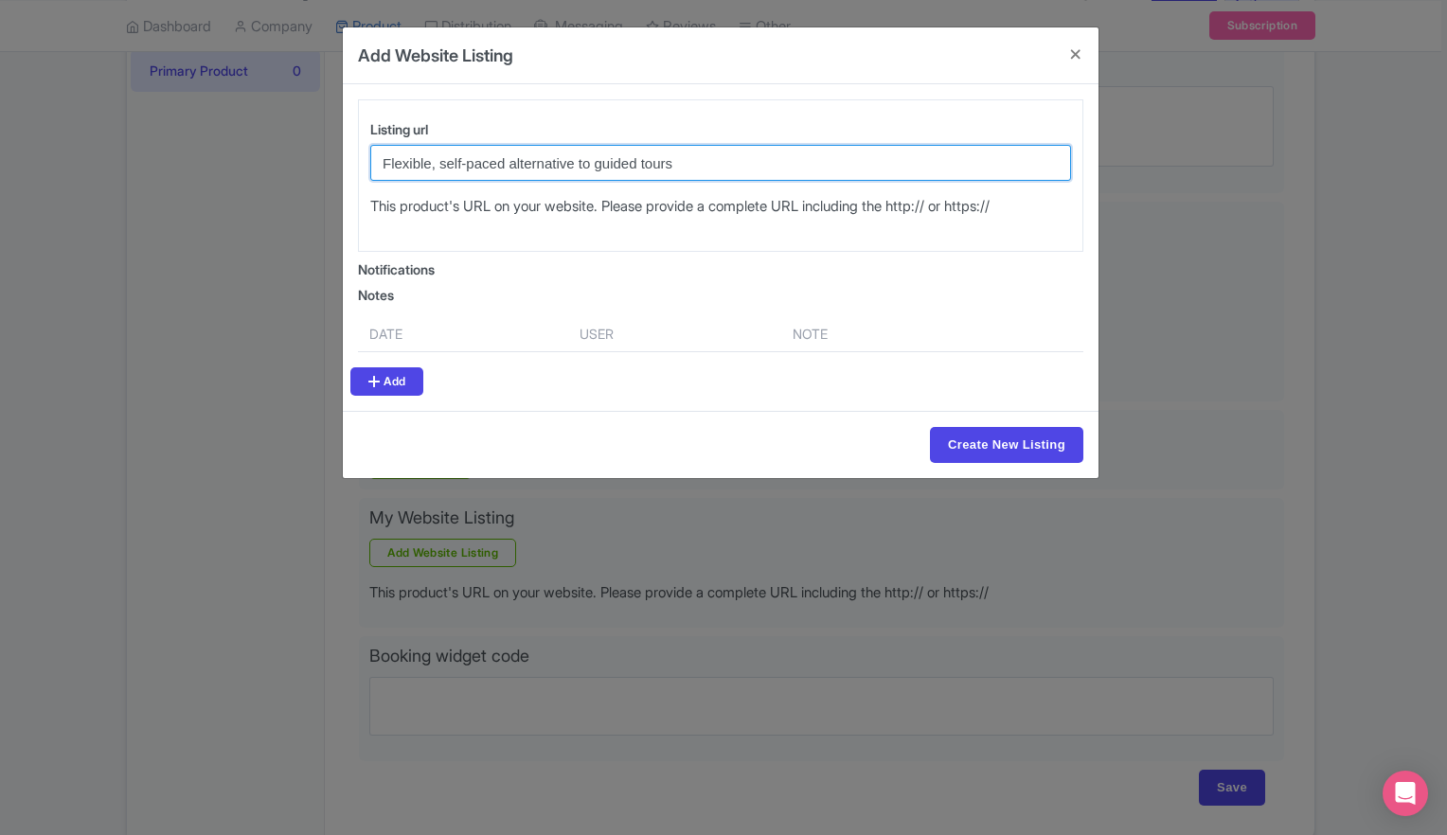
paste input "[URL][DOMAIN_NAME]"
type input "[URL][DOMAIN_NAME]"
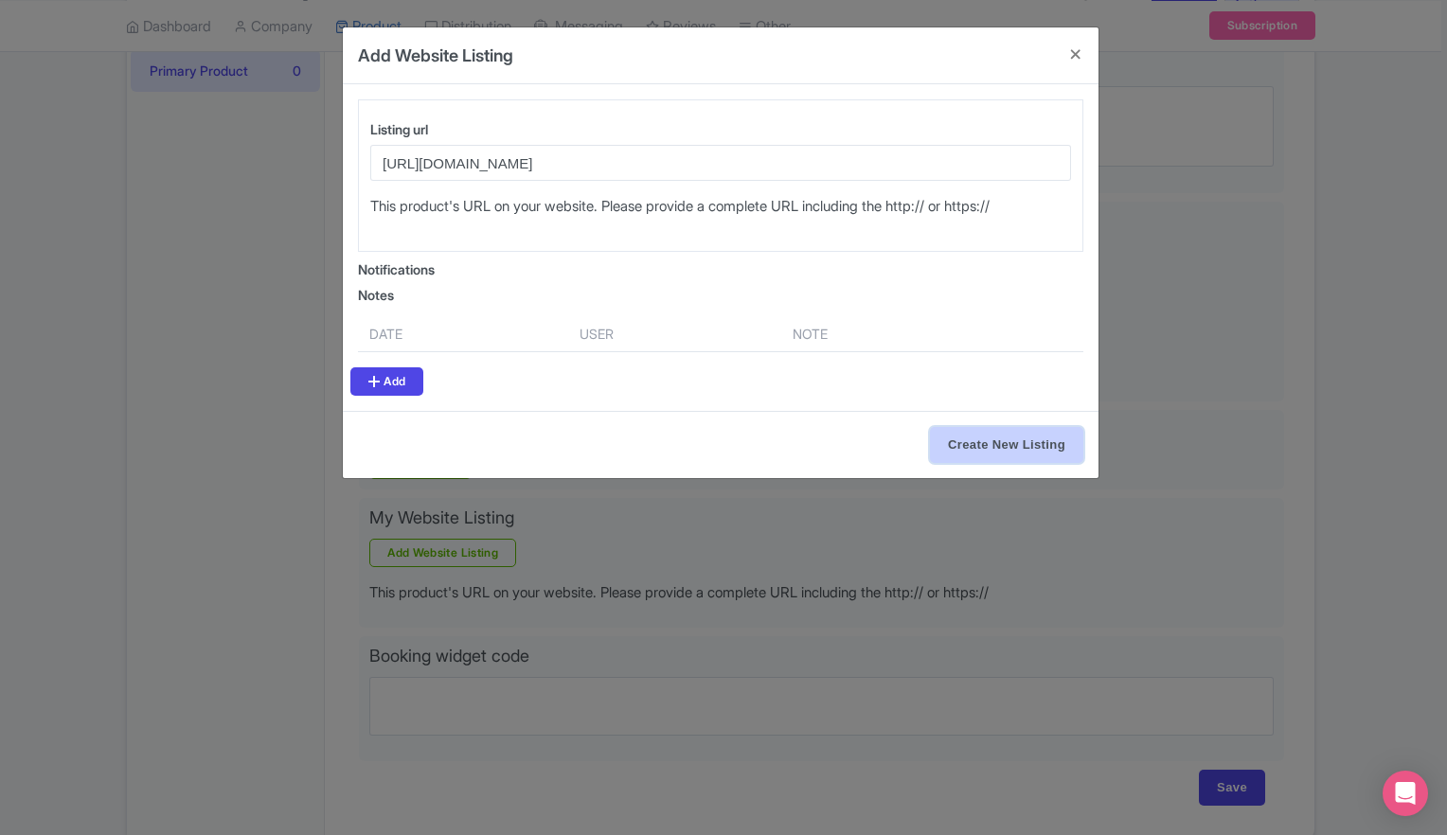
click at [985, 456] on input "Create New Listing" at bounding box center [1006, 445] width 153 height 36
type input "Create New Listing"
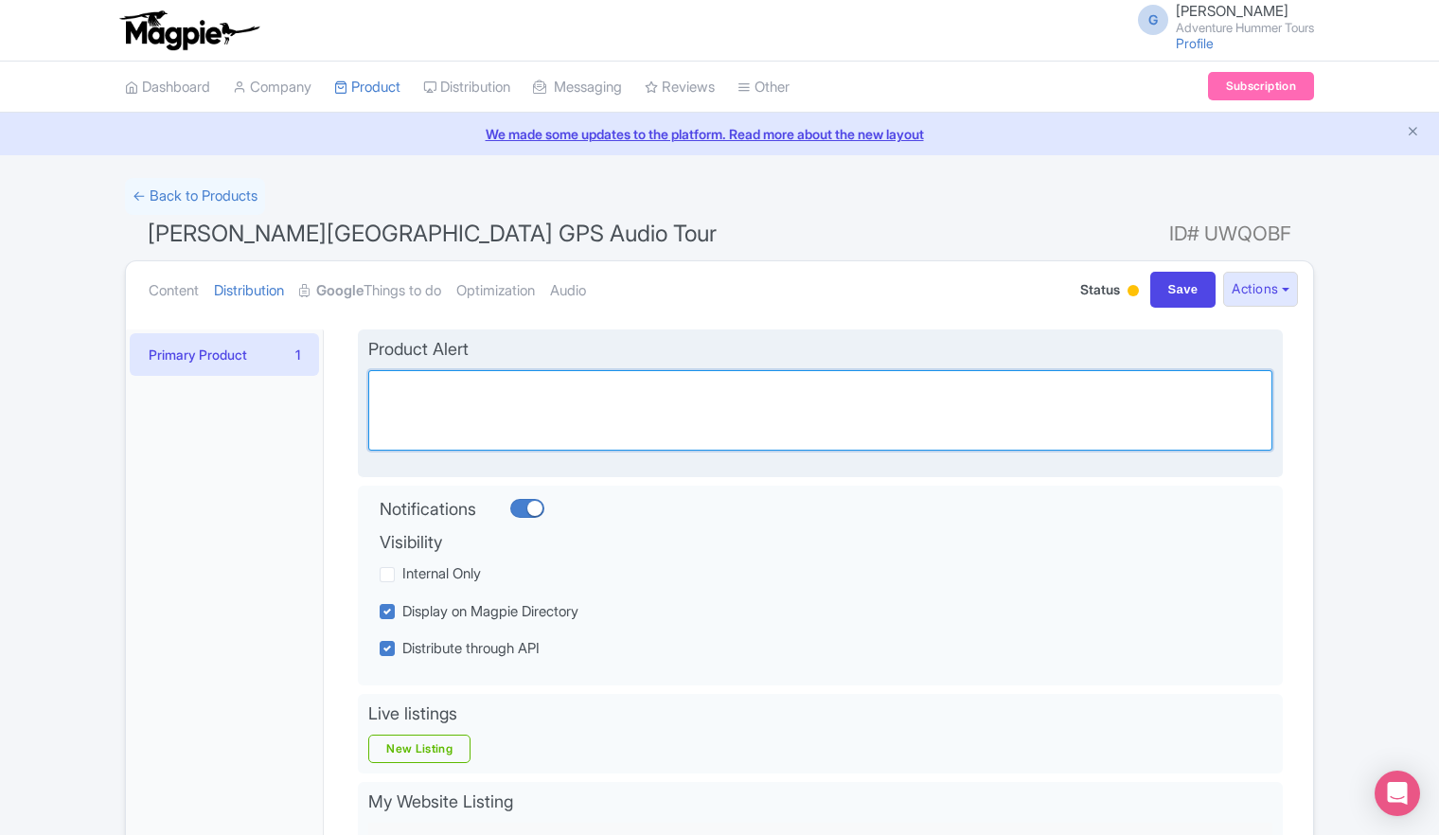
click at [934, 394] on textarea "Alert" at bounding box center [820, 410] width 904 height 81
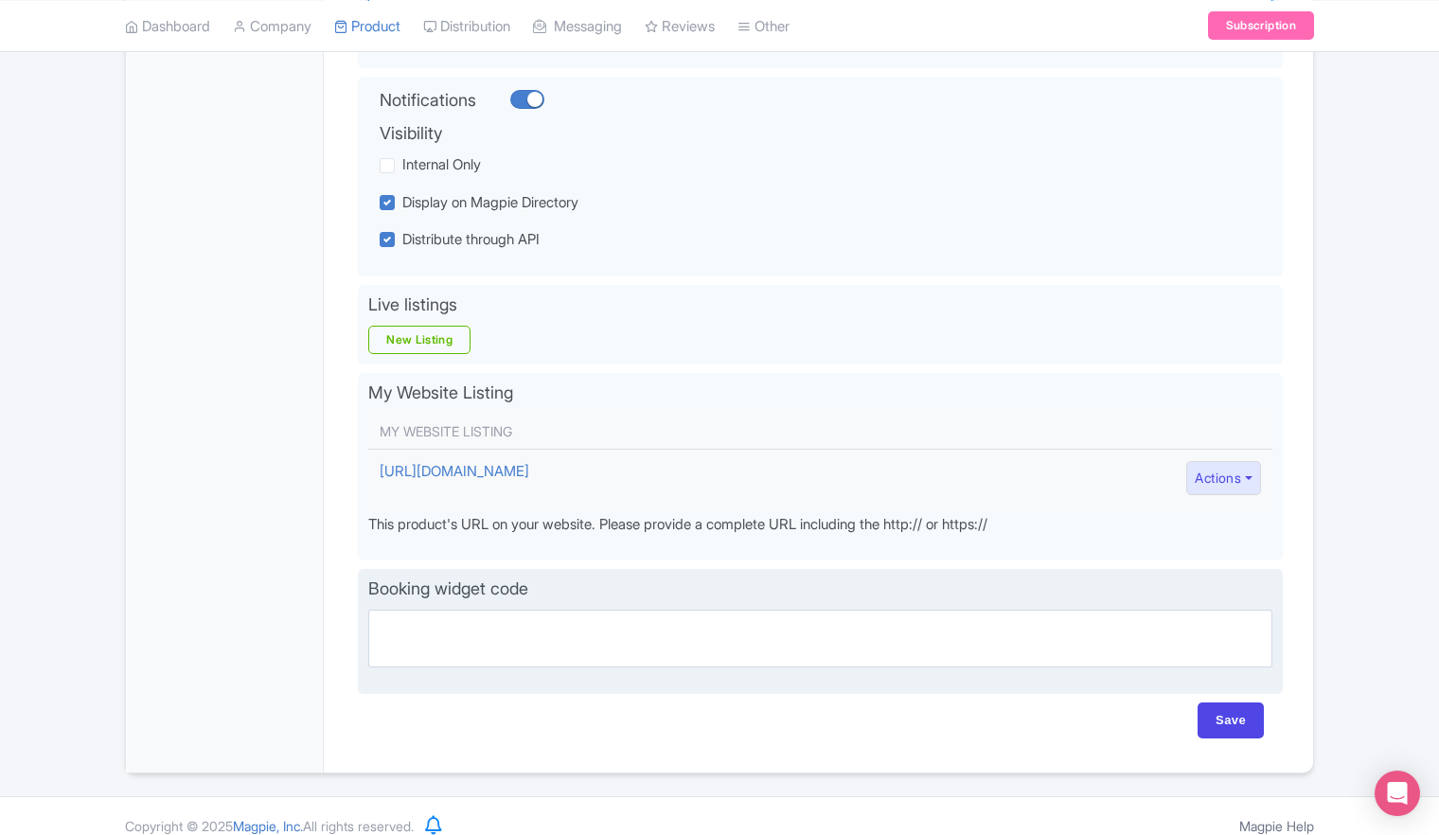
scroll to position [425, 0]
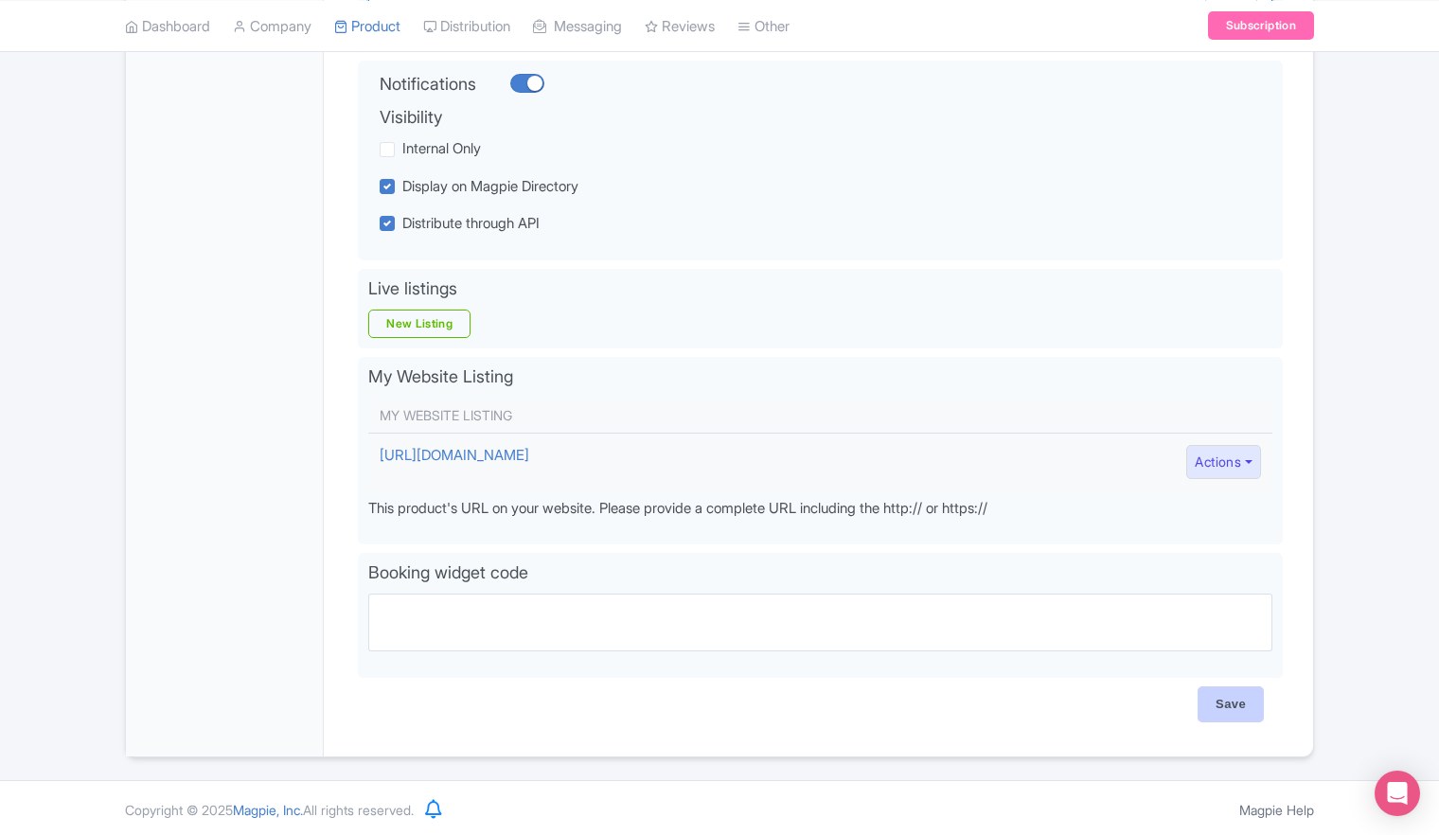
type textarea "Download is good for up to 1 year from purchase."
click at [1235, 709] on input "Save" at bounding box center [1231, 704] width 66 height 36
type input "Saving..."
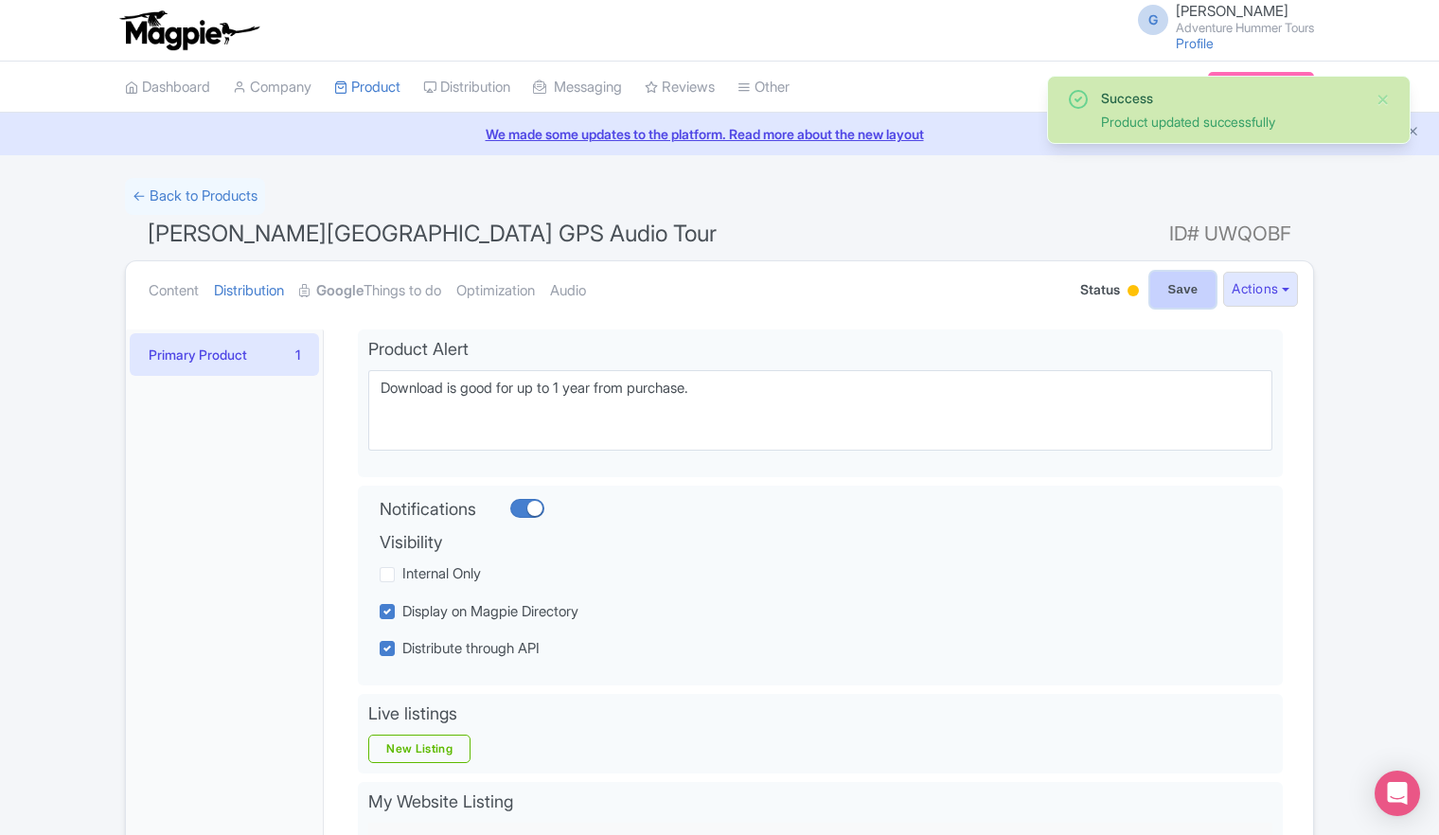
click at [1174, 293] on input "Save" at bounding box center [1183, 290] width 66 height 36
type input "Saving..."
click at [360, 293] on strong "Google" at bounding box center [339, 291] width 47 height 22
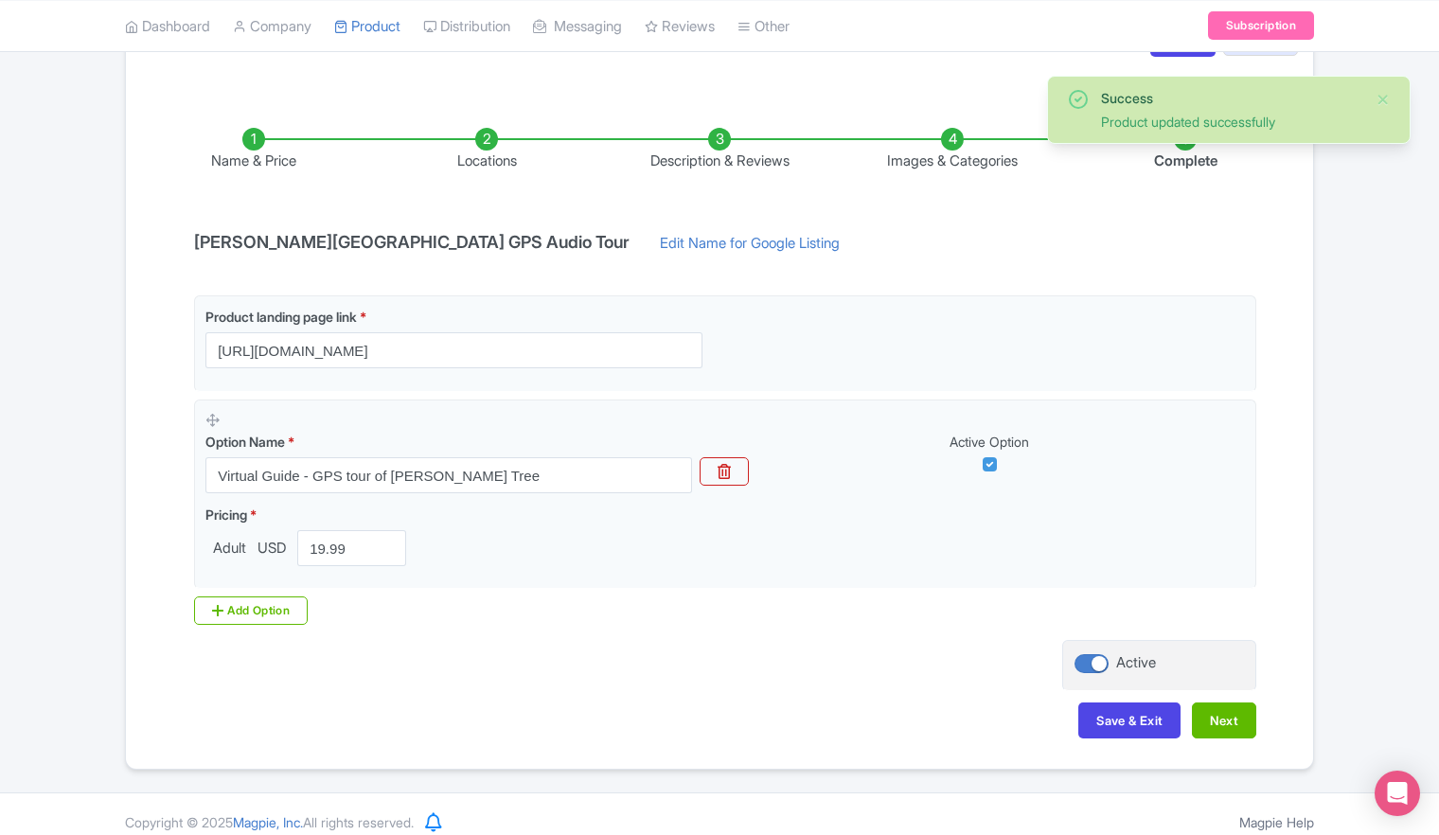
scroll to position [265, 0]
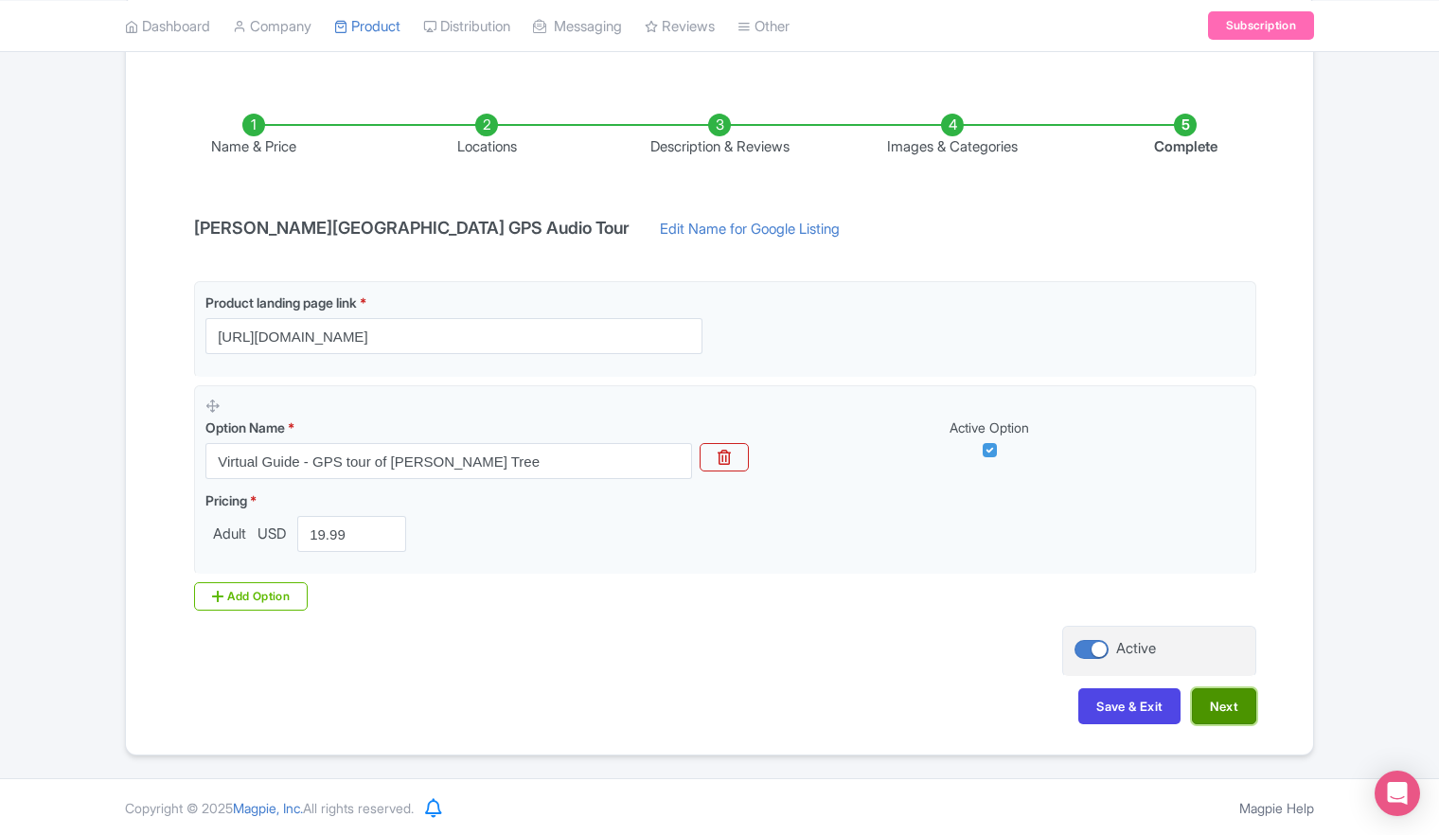
click at [1218, 710] on button "Next" at bounding box center [1224, 706] width 64 height 36
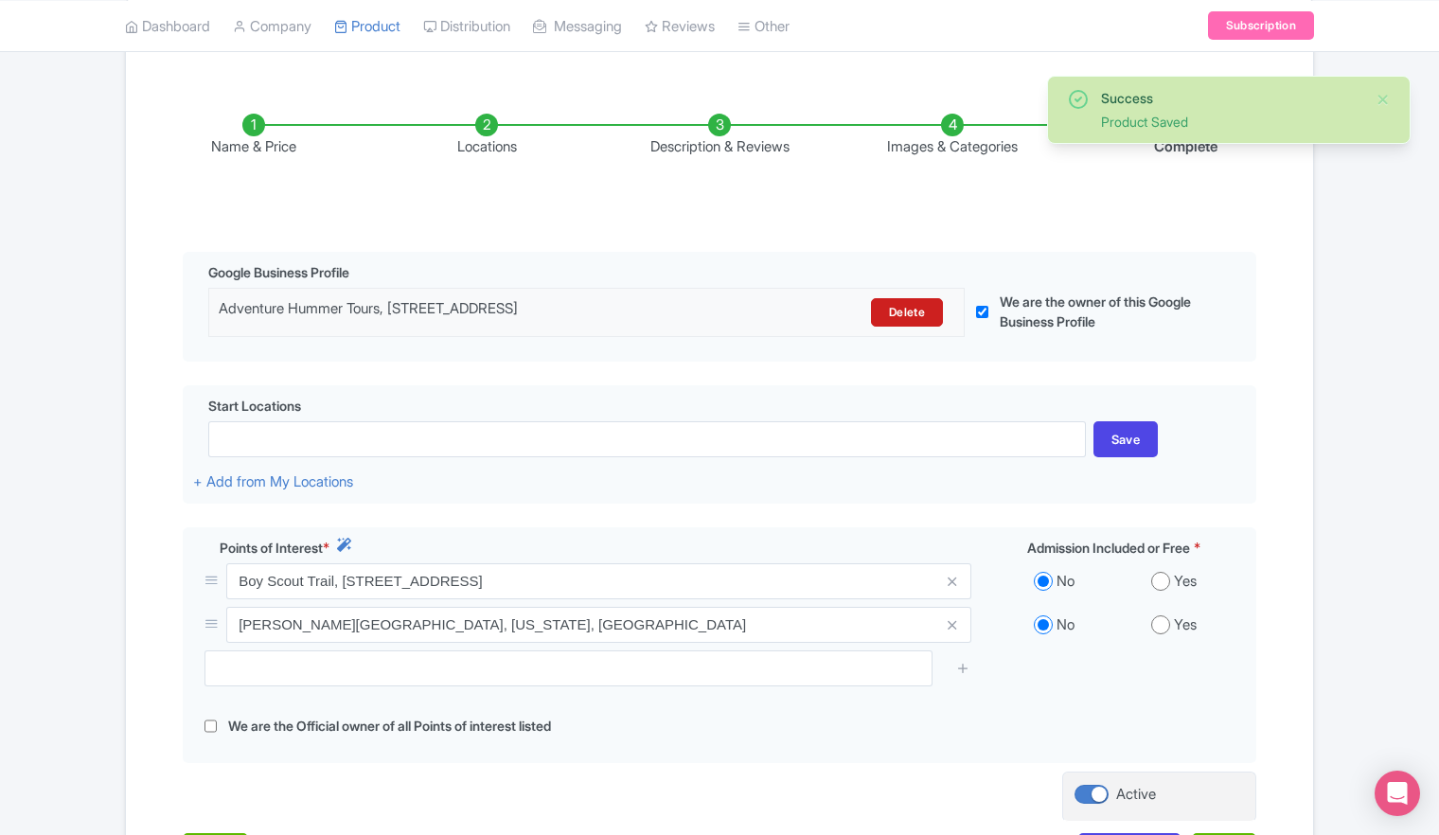
click at [1218, 710] on div "Points of Interest * Admission Included or Free * Boy Scout Trail, [STREET_ADDR…" at bounding box center [720, 645] width 1074 height 237
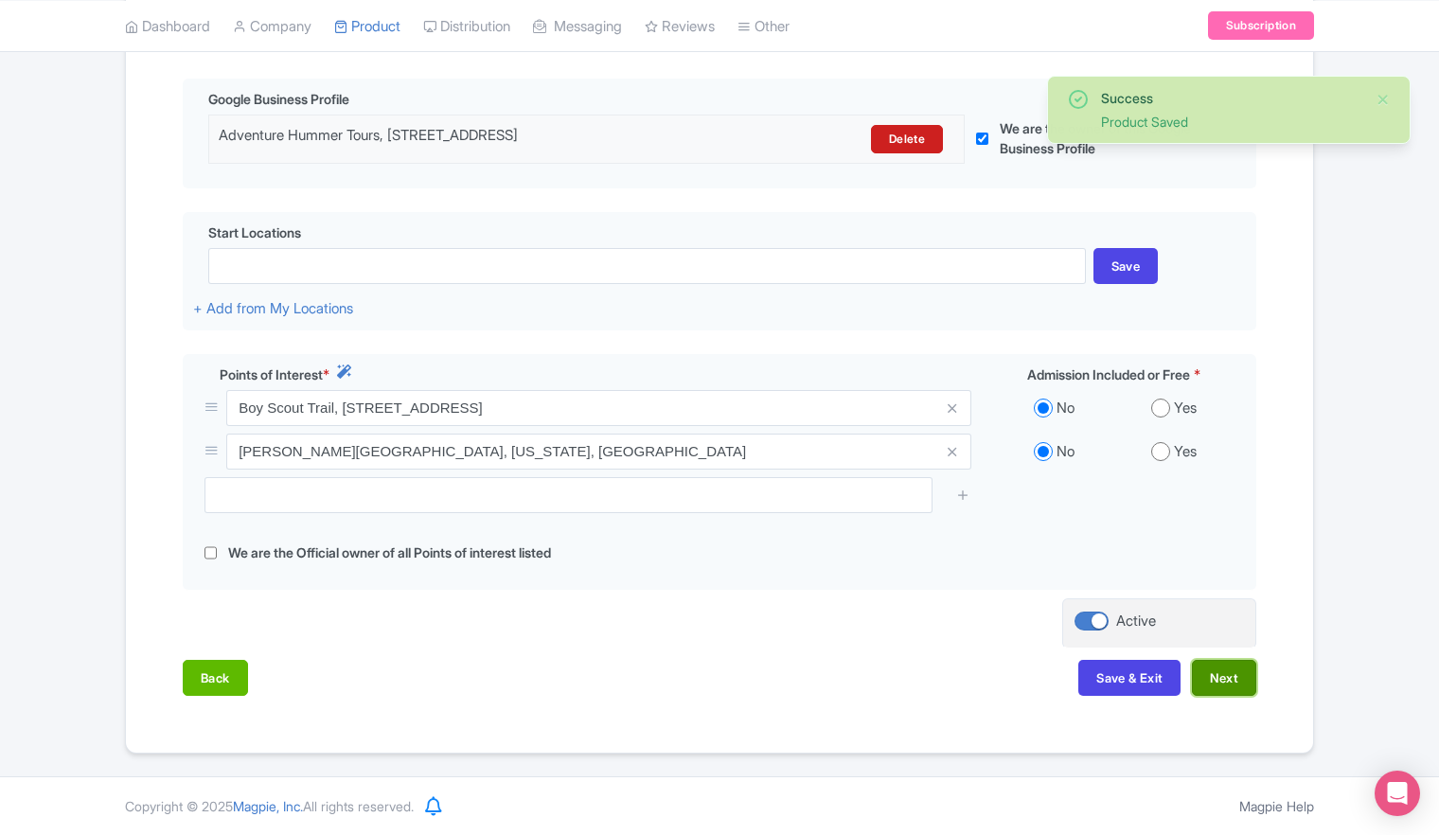
click at [1235, 678] on button "Next" at bounding box center [1224, 678] width 64 height 36
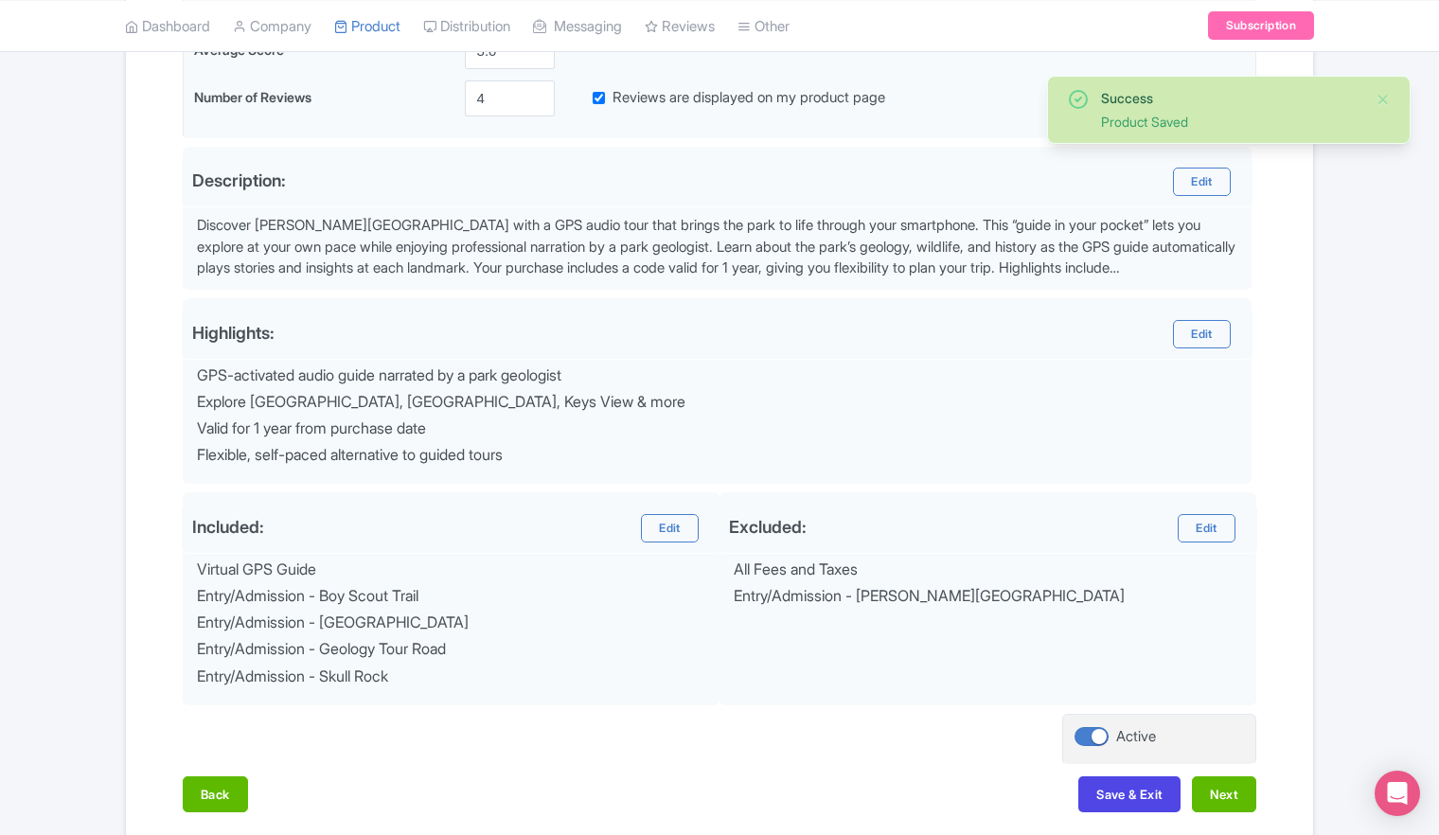
scroll to position [612, 0]
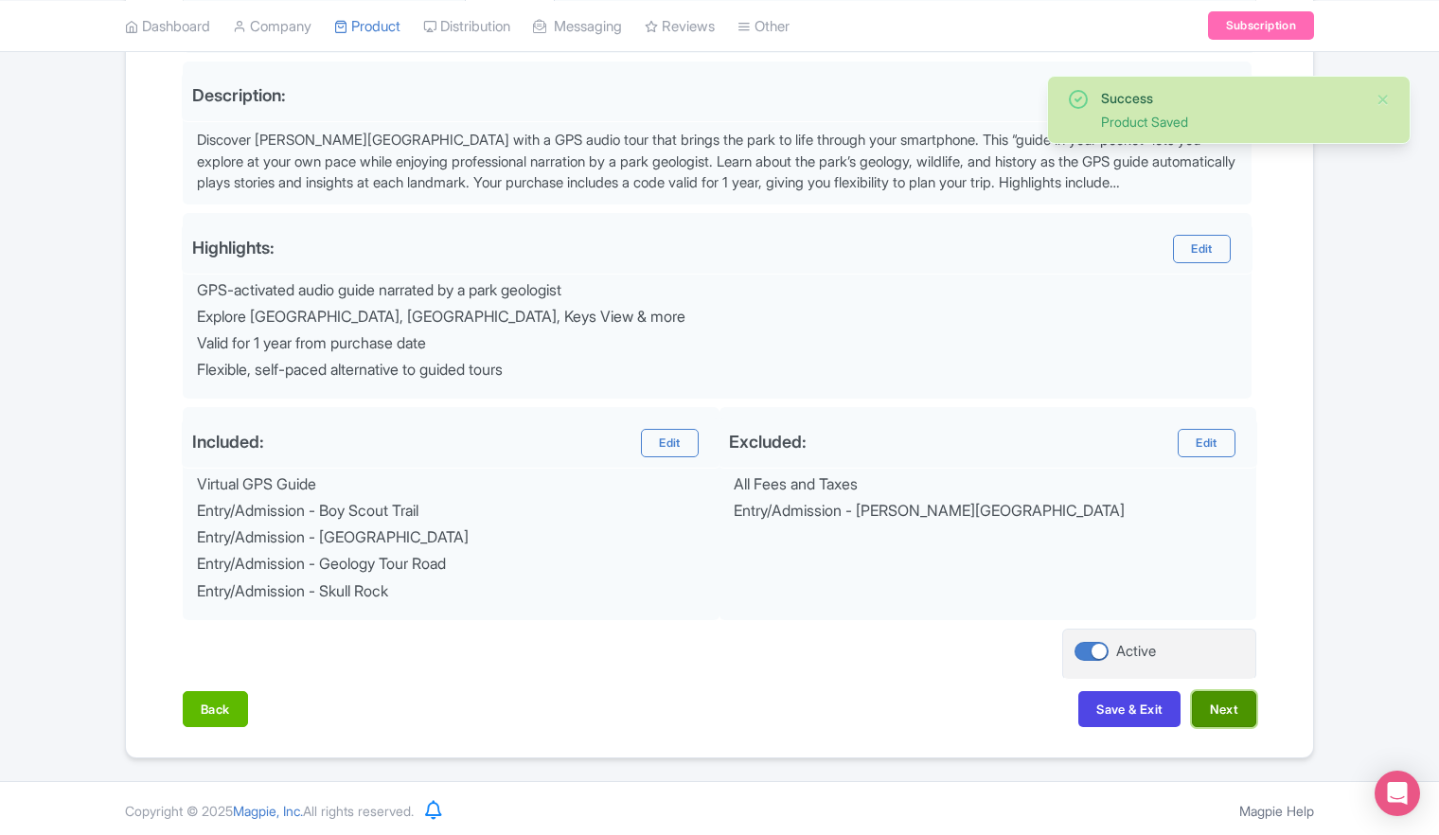
click at [1219, 702] on button "Next" at bounding box center [1224, 709] width 64 height 36
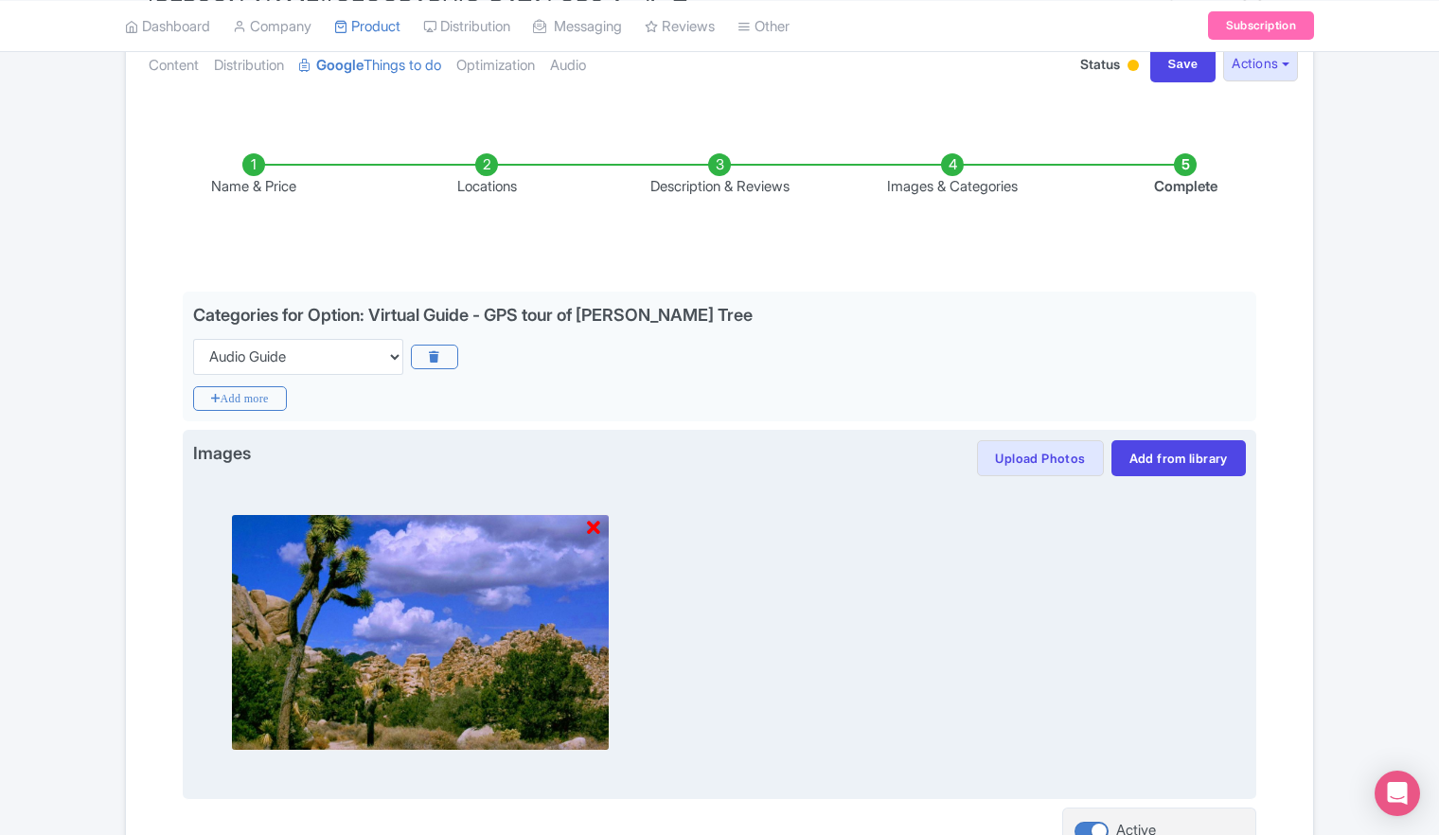
scroll to position [406, 0]
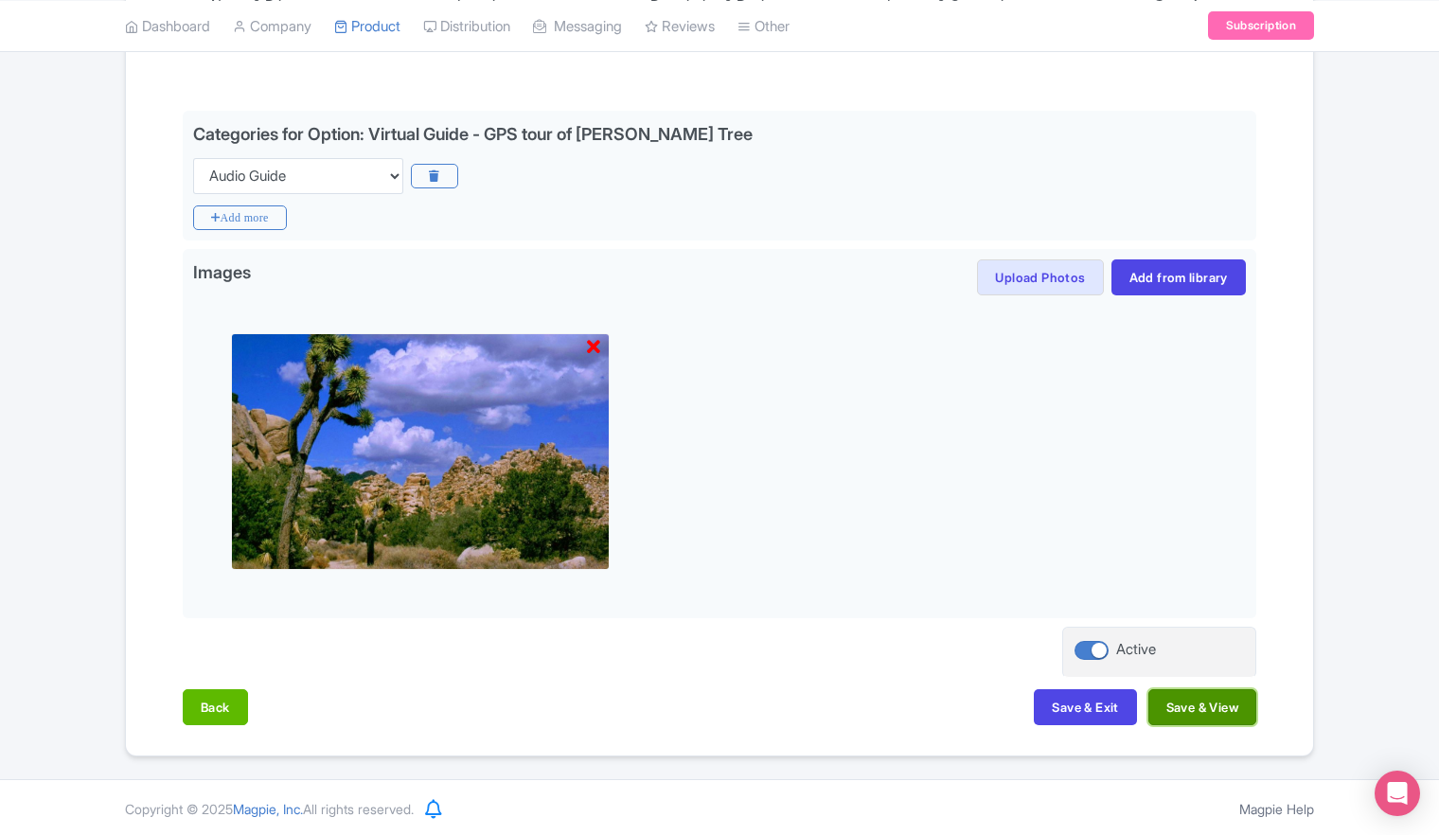
click at [1202, 716] on button "Save & View" at bounding box center [1202, 707] width 108 height 36
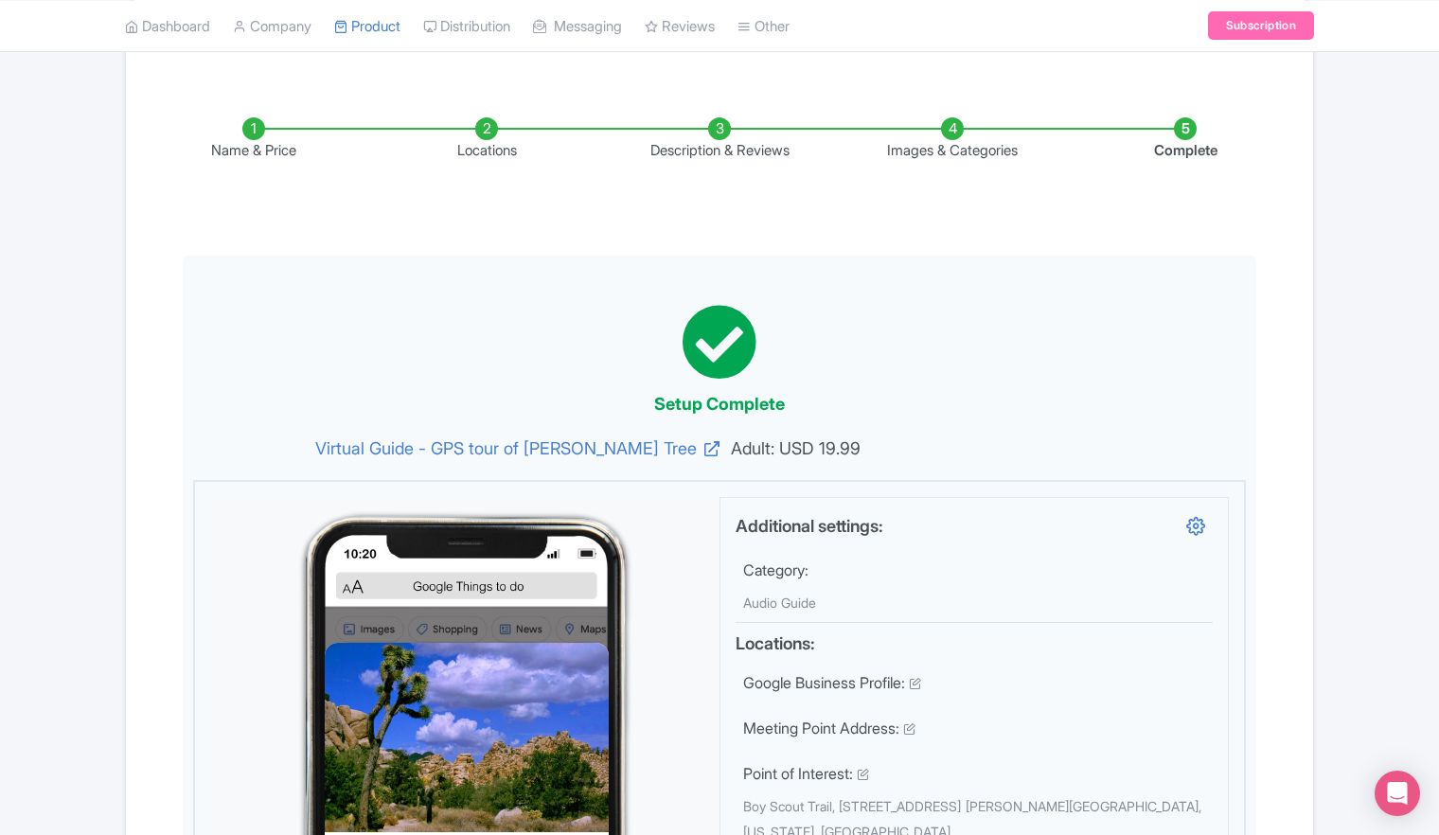
scroll to position [0, 0]
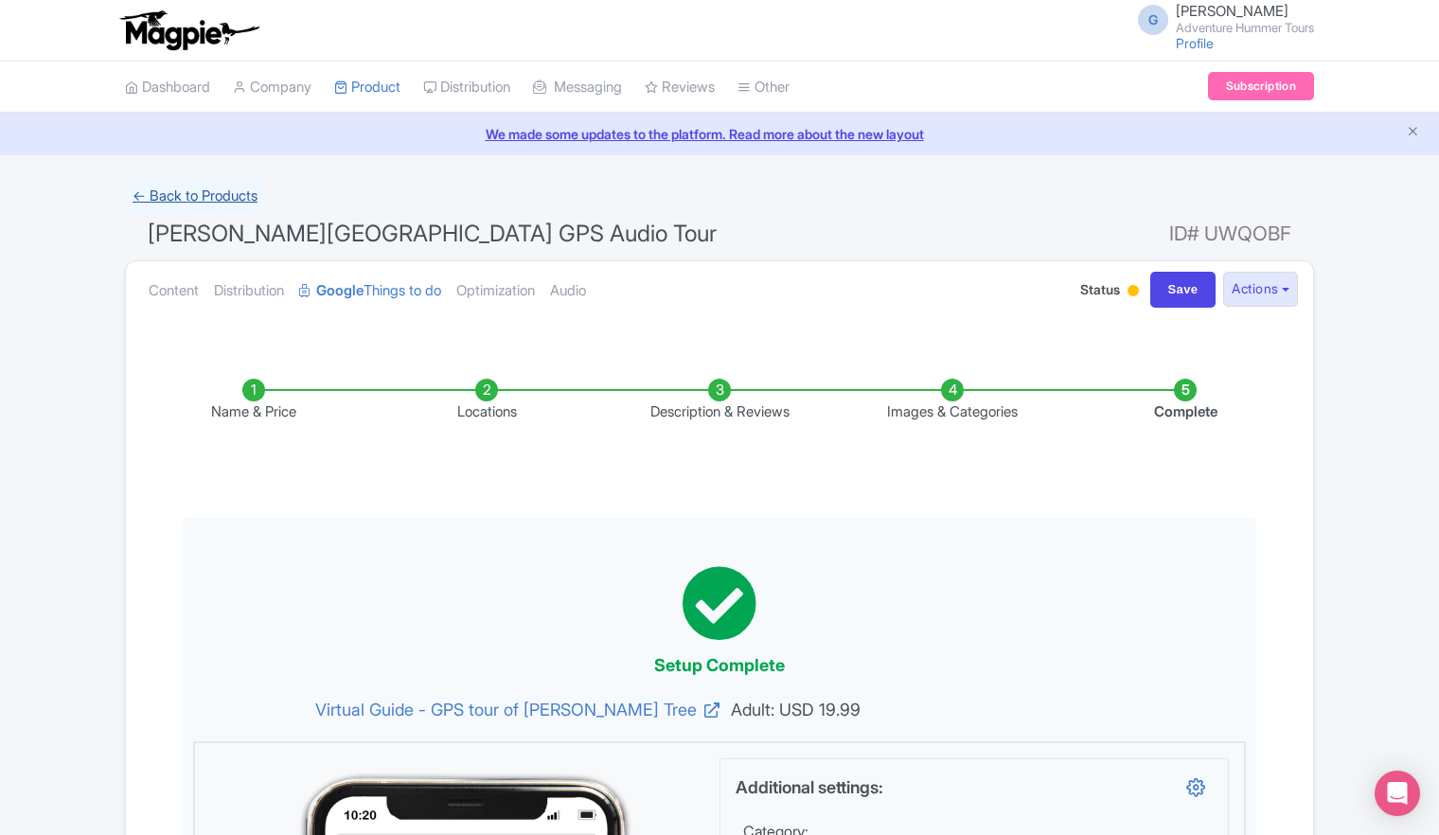
click at [195, 196] on link "← Back to Products" at bounding box center [195, 196] width 140 height 37
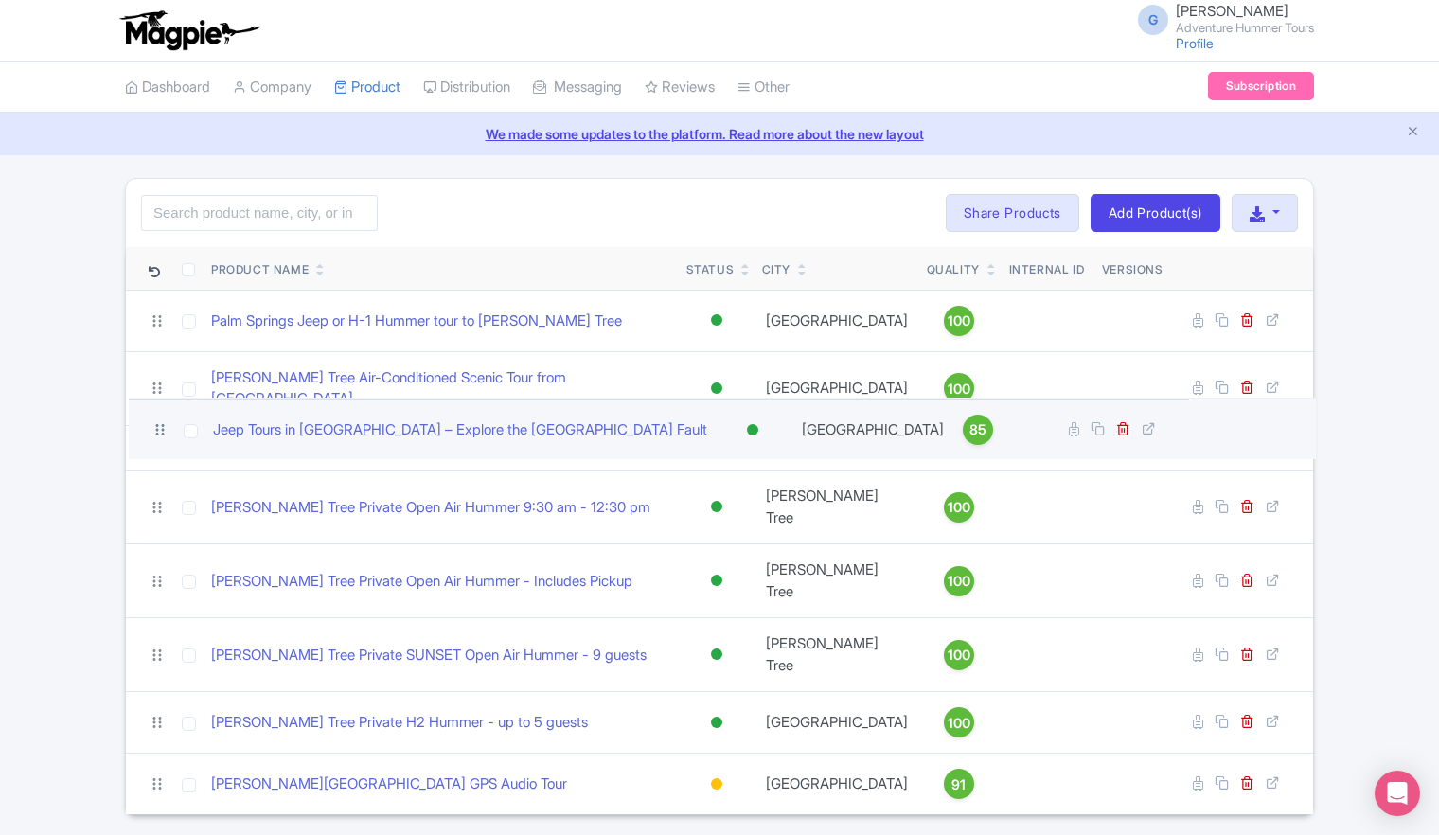
drag, startPoint x: 155, startPoint y: 755, endPoint x: 157, endPoint y: 433, distance: 321.9
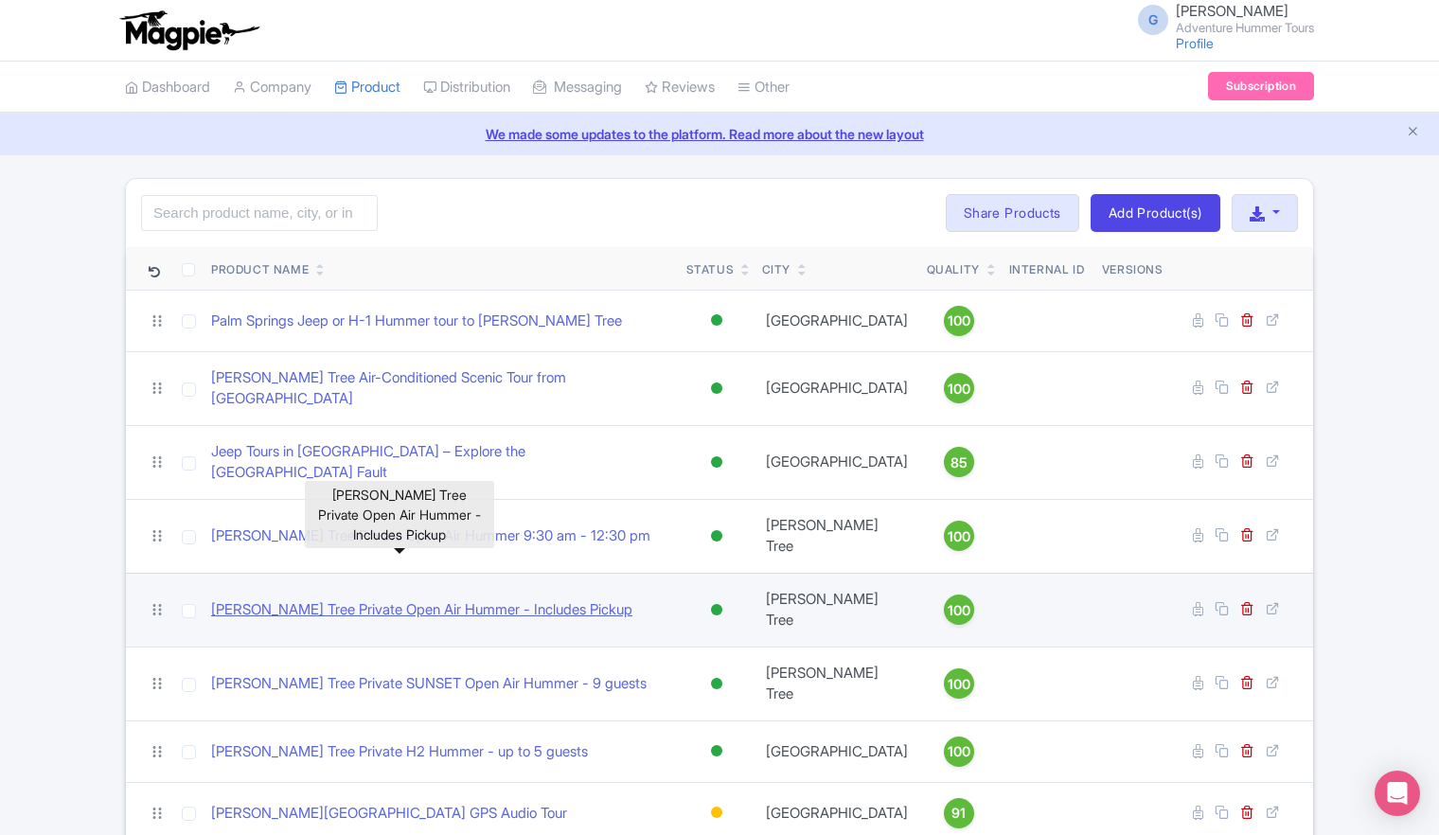
click at [383, 599] on link "[PERSON_NAME] Tree Private Open Air Hummer - Includes Pickup" at bounding box center [421, 610] width 421 height 22
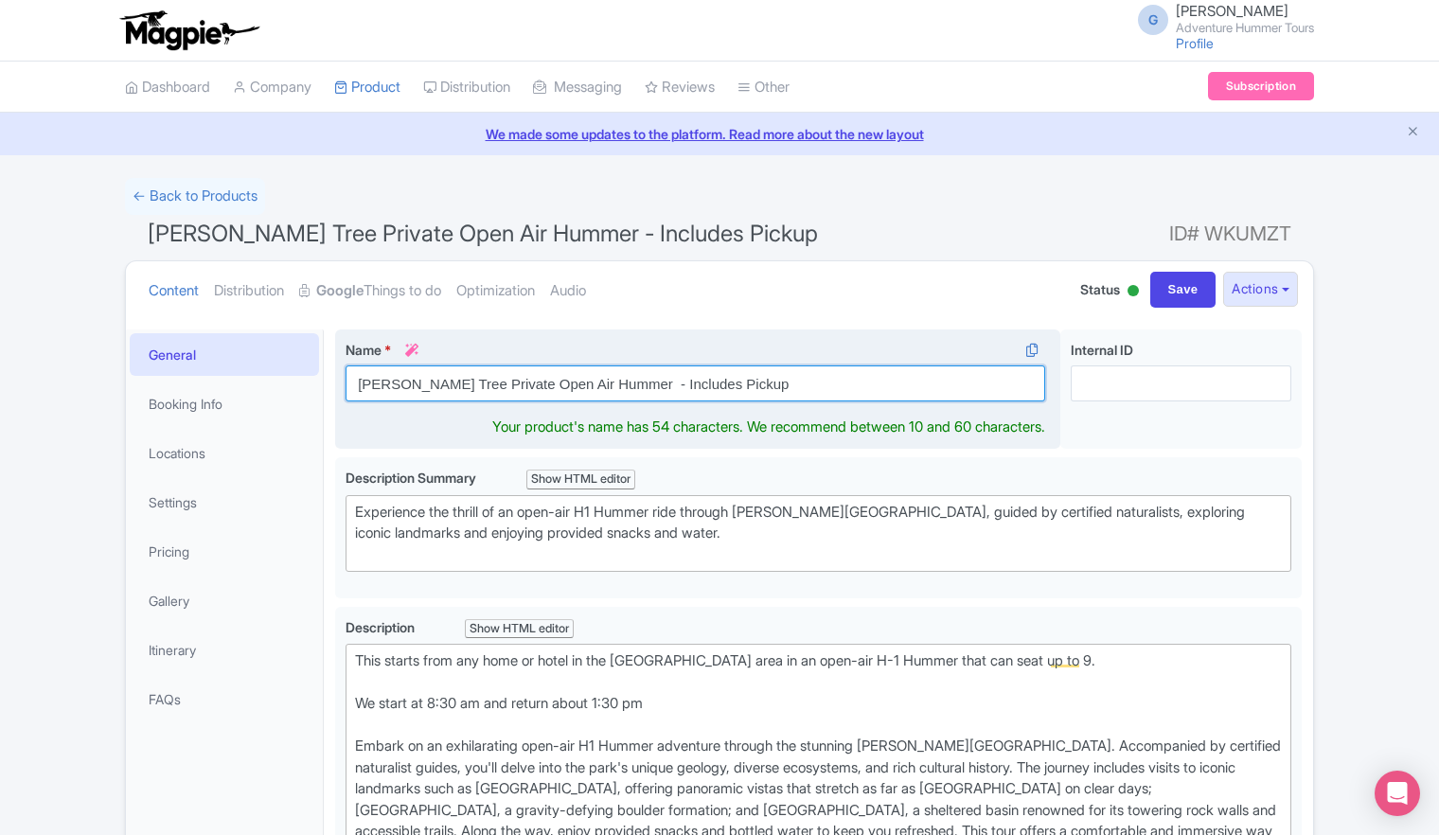
drag, startPoint x: 735, startPoint y: 379, endPoint x: 621, endPoint y: 383, distance: 113.7
click at [621, 383] on input "Joshua Tree Private Open Air Hummer - Includes Pickup" at bounding box center [696, 383] width 700 height 36
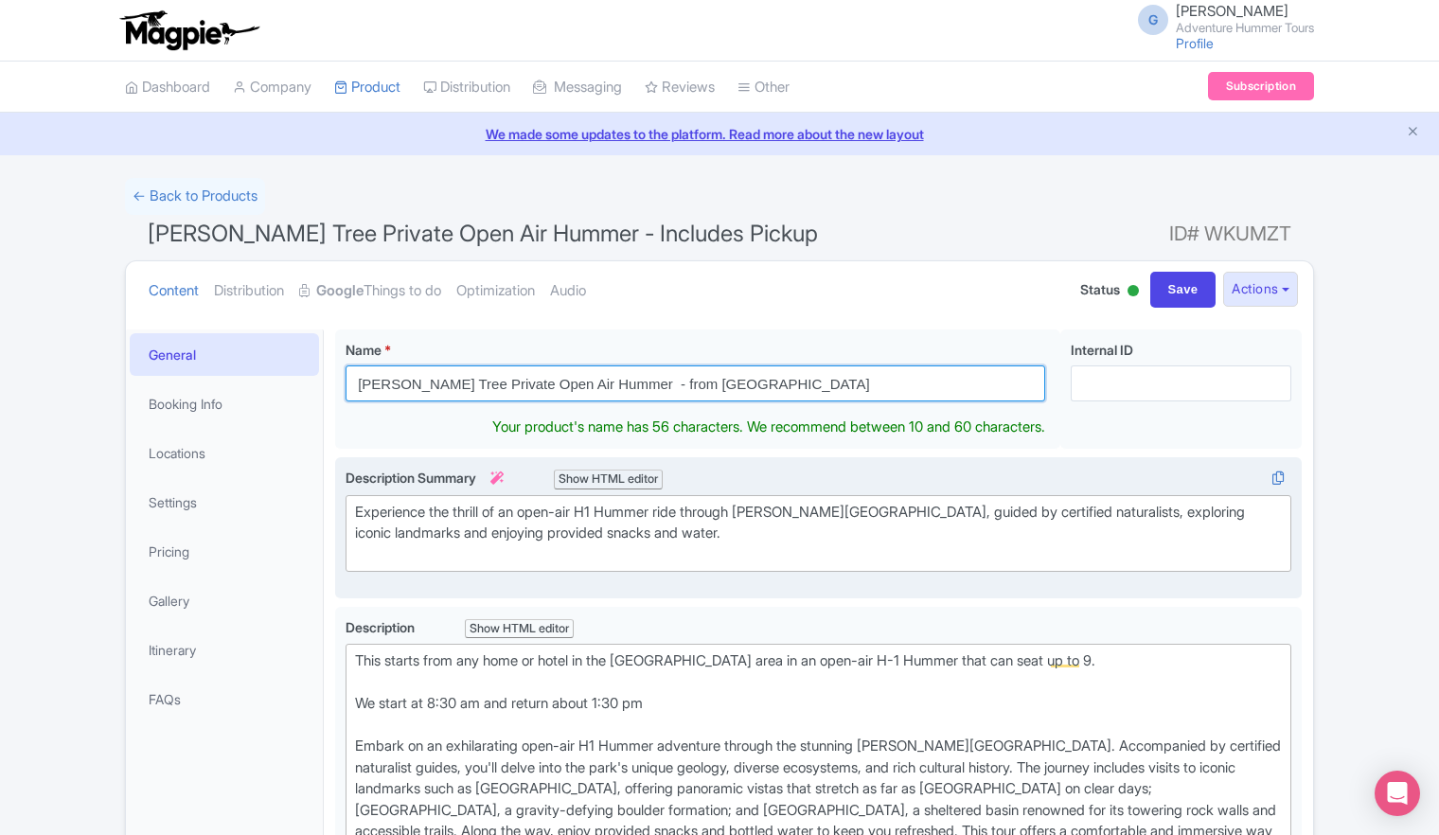
type input "[PERSON_NAME] Tree Private Open Air Hummer - from [GEOGRAPHIC_DATA]"
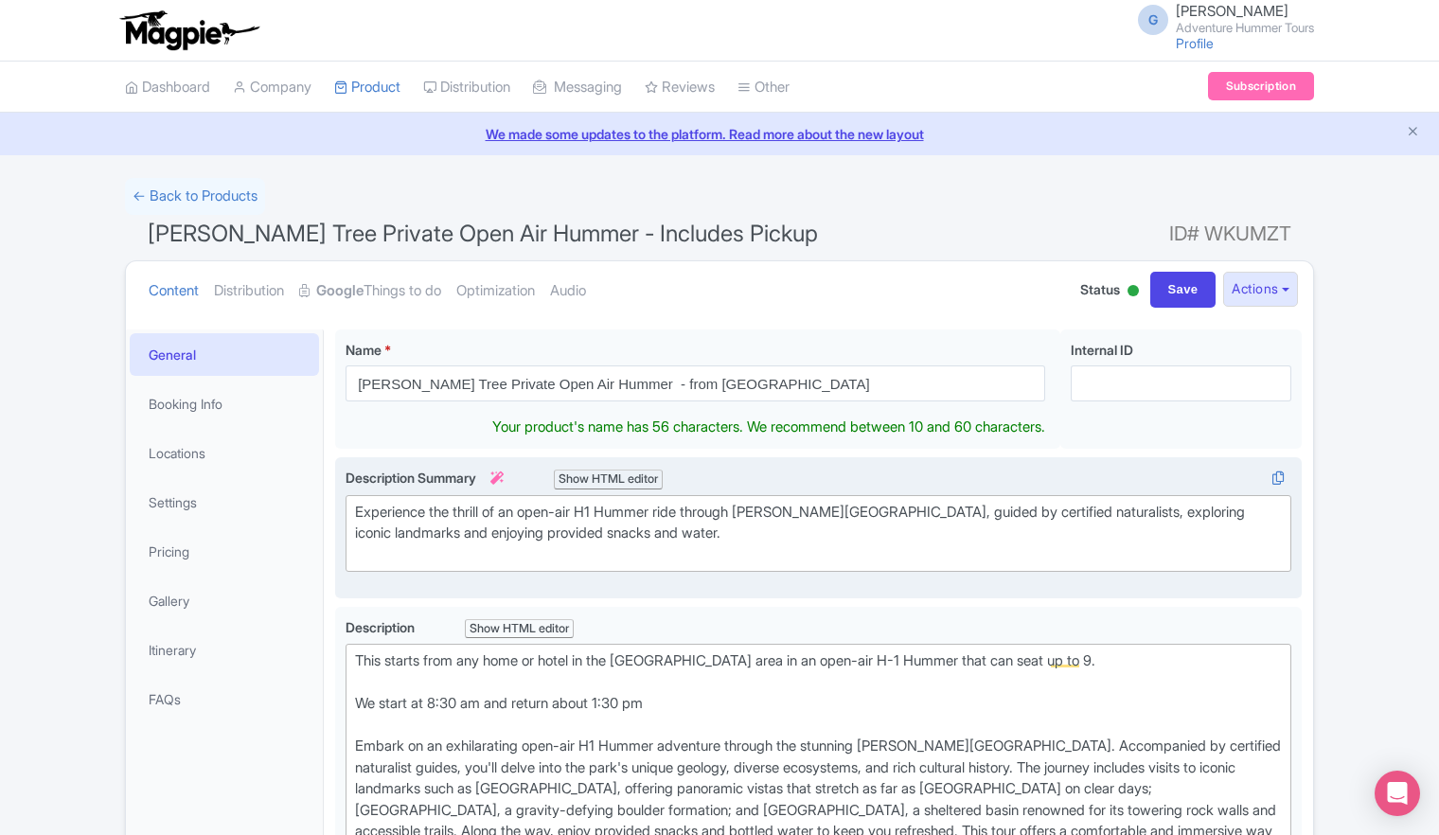
click at [926, 529] on div "Experience the thrill of an open-air H1 Hummer ride through Joshua Tree Nationa…" at bounding box center [818, 534] width 927 height 64
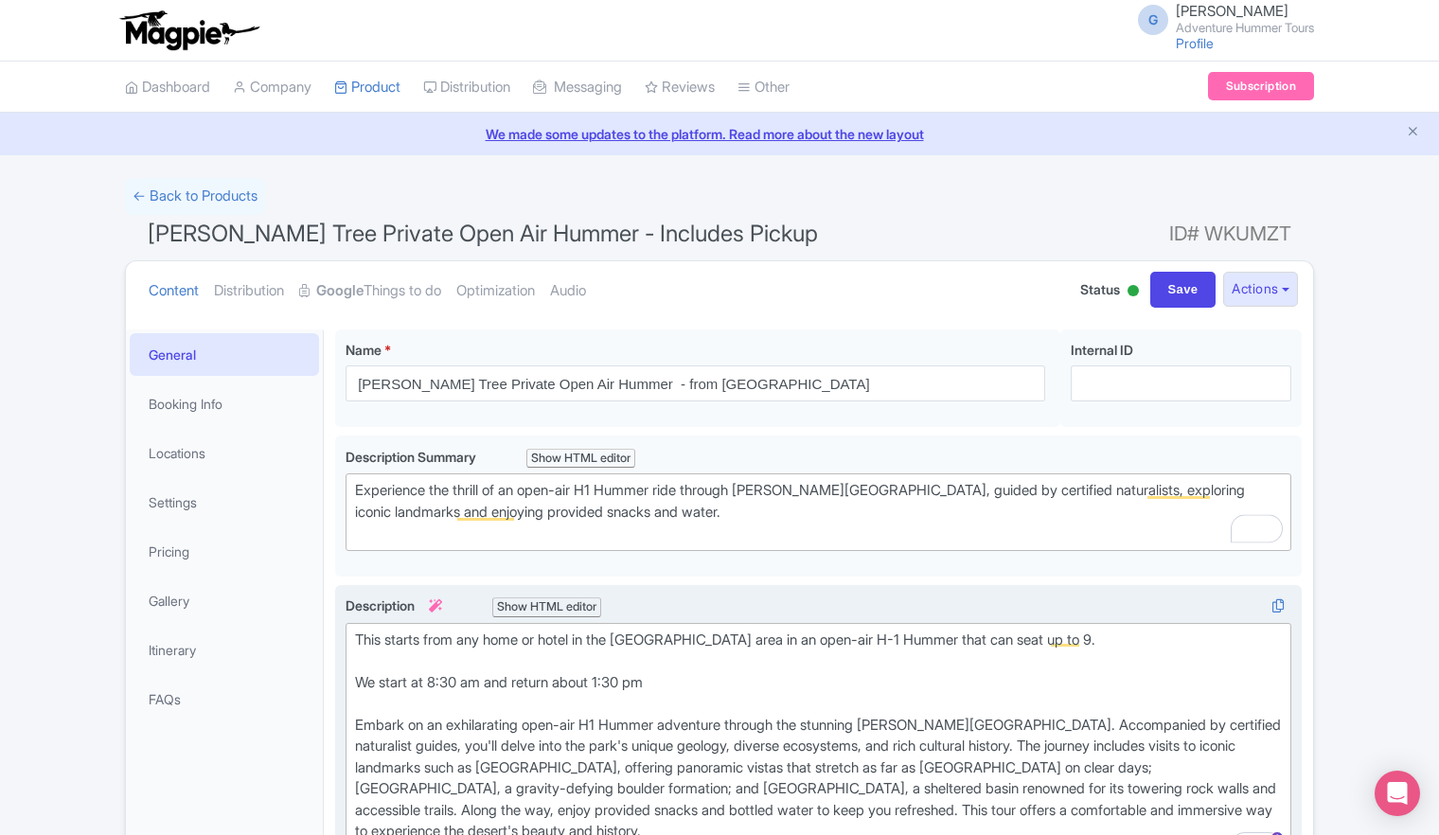
click at [425, 669] on div "This starts from any home or hotel in the Greater Palm Springs area in an open-…" at bounding box center [818, 747] width 927 height 235
click at [826, 689] on div "This starts from any home or hotel in the Greater Palm Springs area in an open-…" at bounding box center [818, 747] width 927 height 235
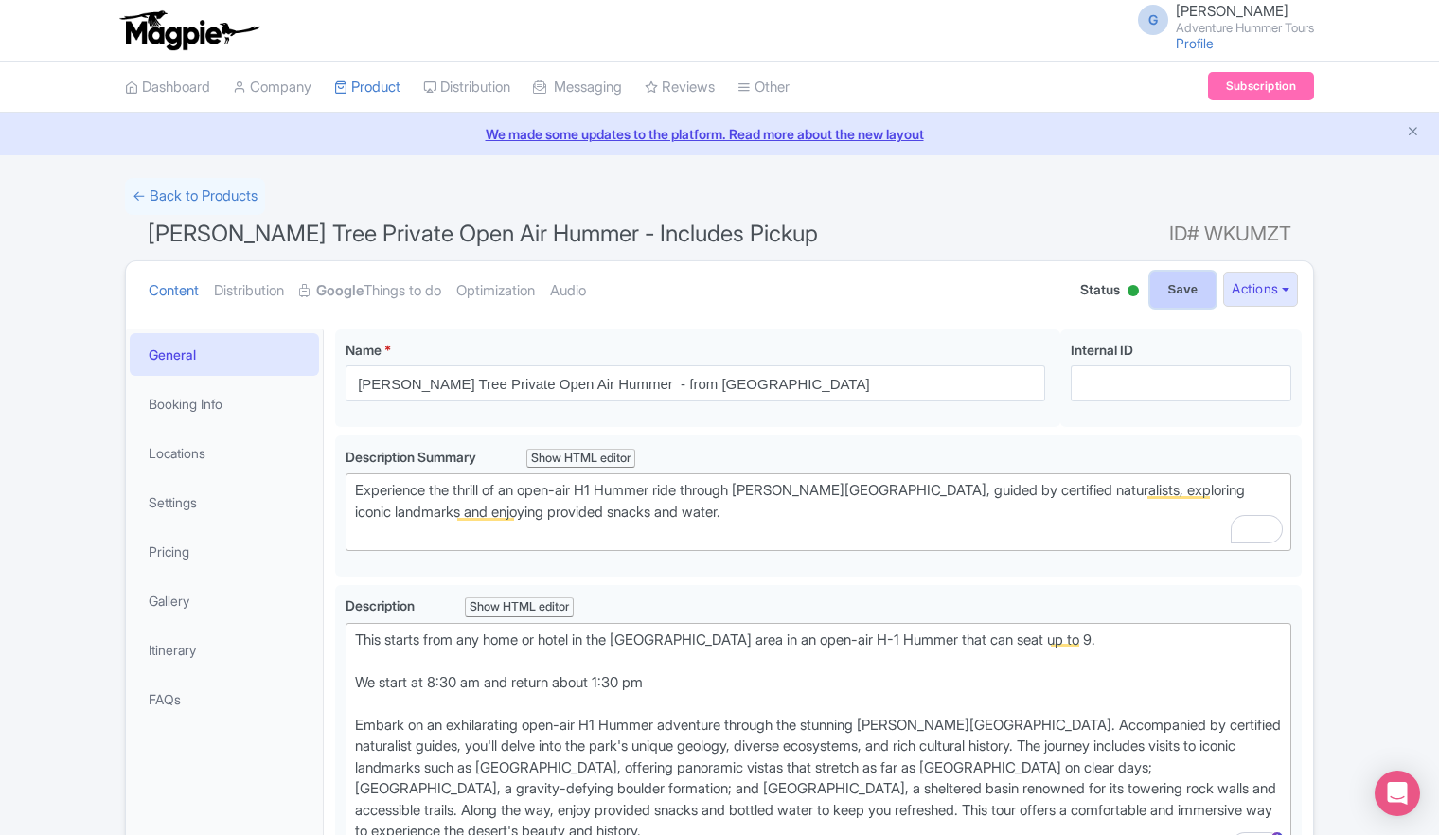
click at [1180, 288] on input "Save" at bounding box center [1183, 290] width 66 height 36
type input "Saving..."
click at [183, 454] on link "Locations" at bounding box center [224, 453] width 189 height 43
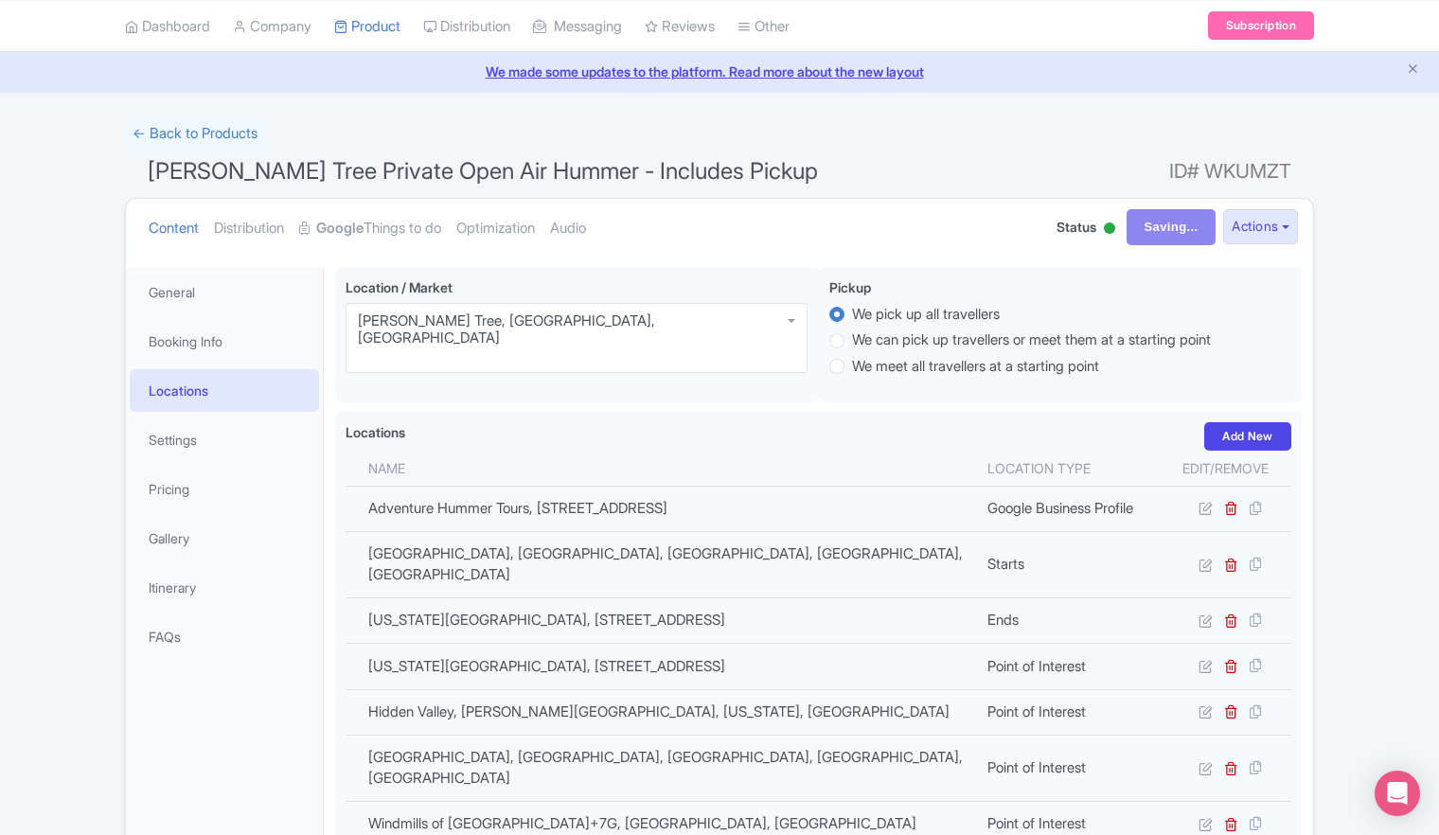
scroll to position [95, 0]
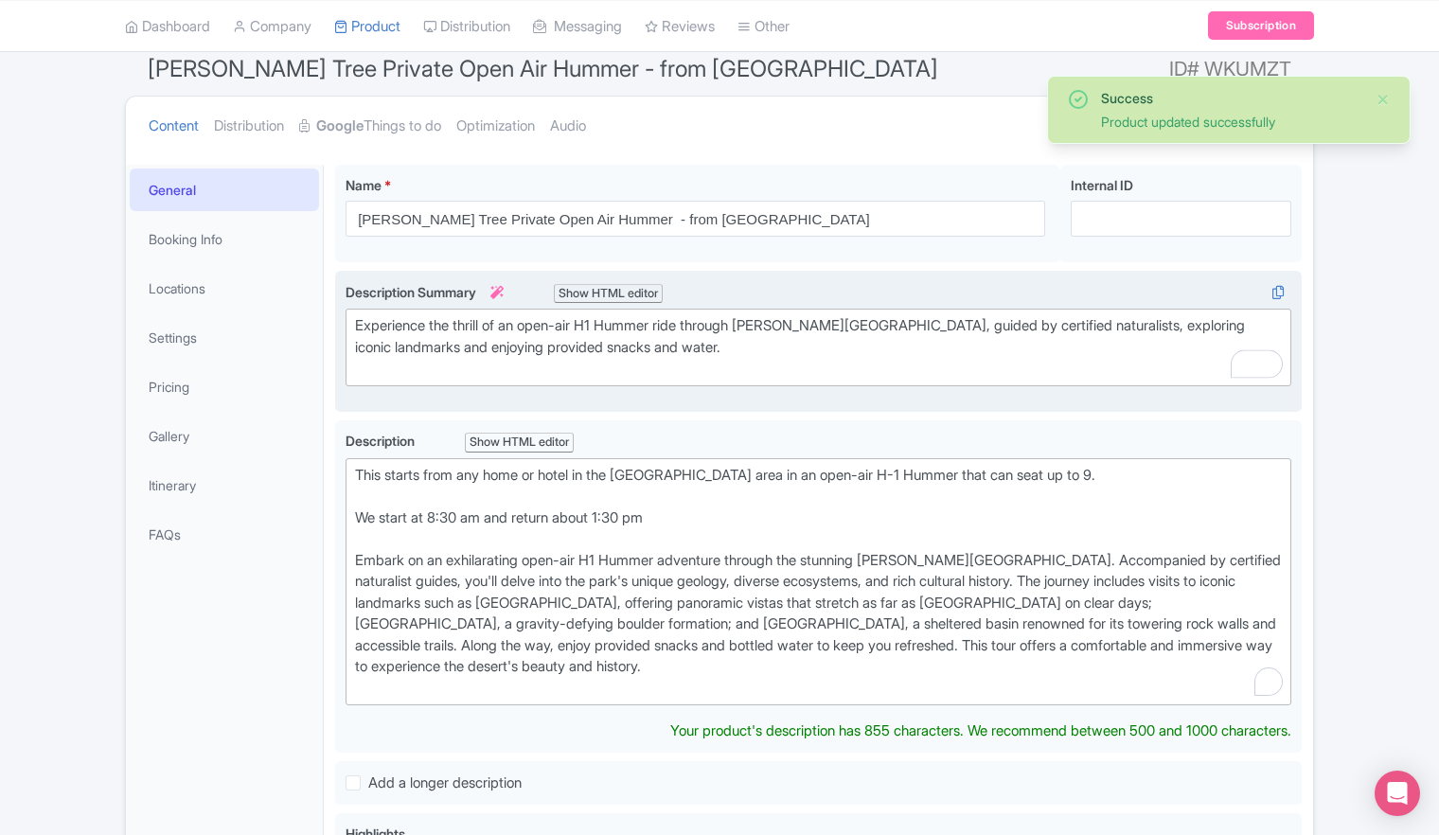
scroll to position [44, 0]
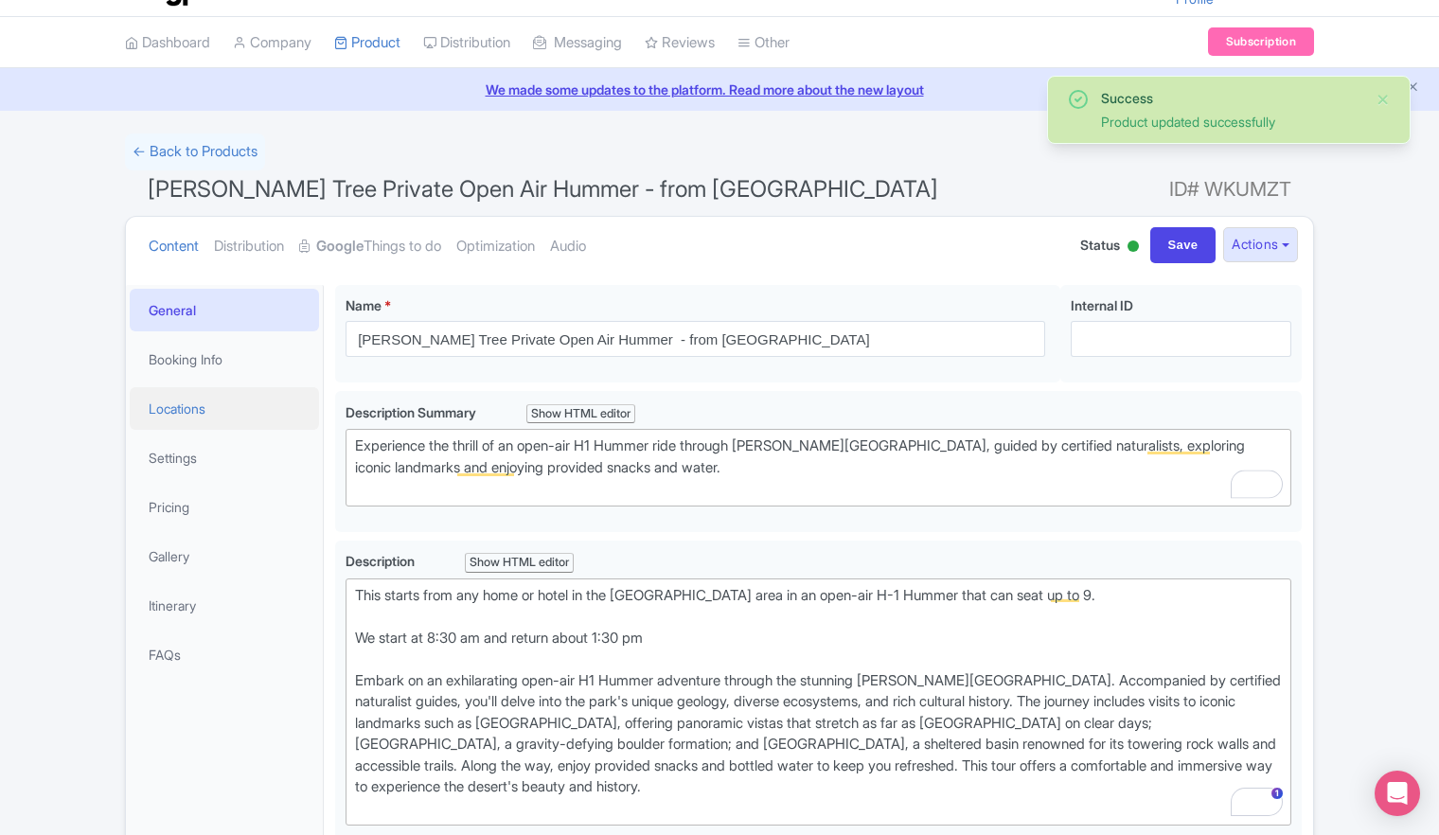
click at [187, 411] on link "Locations" at bounding box center [224, 408] width 189 height 43
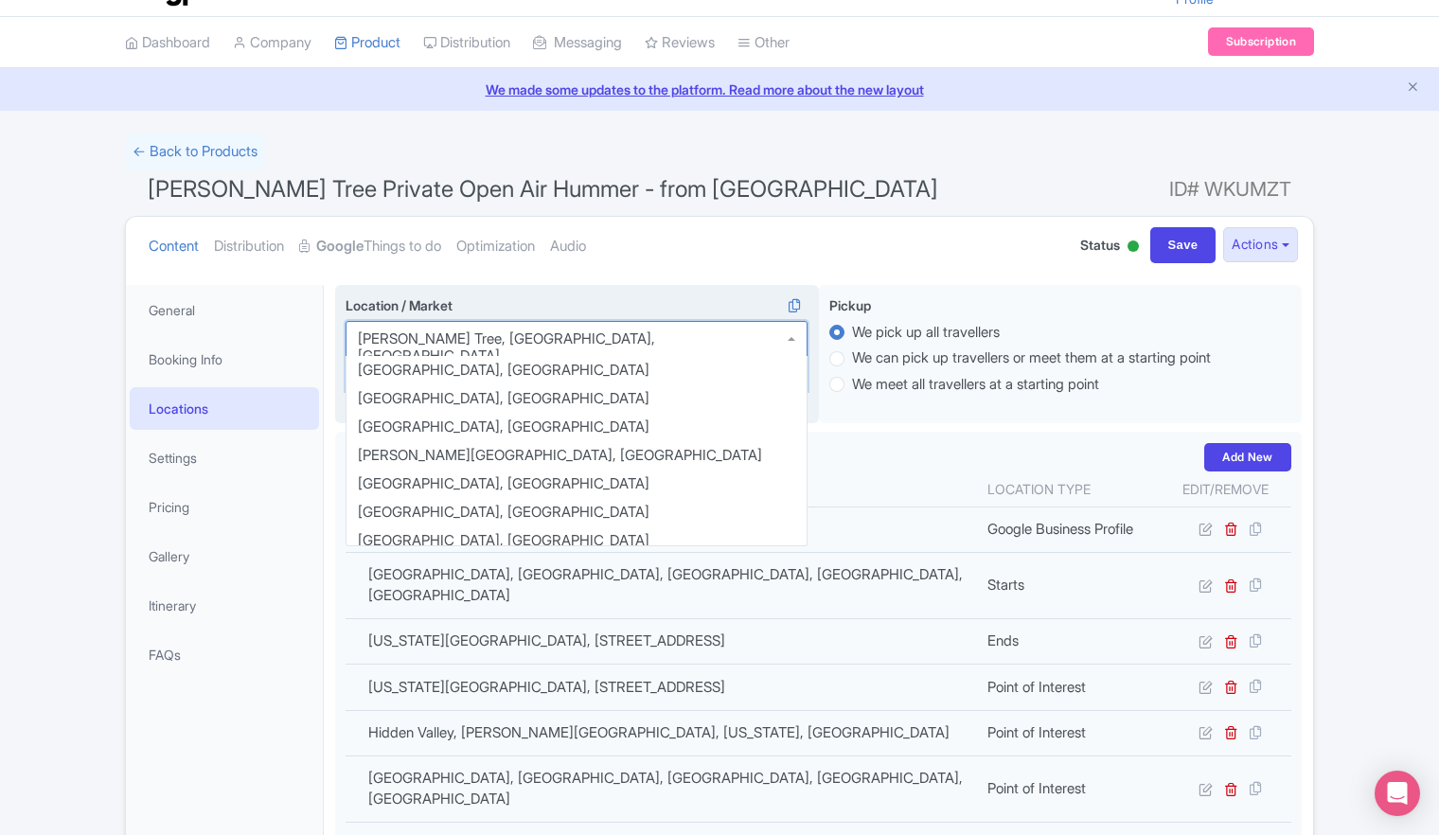
click at [571, 339] on div "Joshua Tree, CA, USA" at bounding box center [577, 356] width 462 height 70
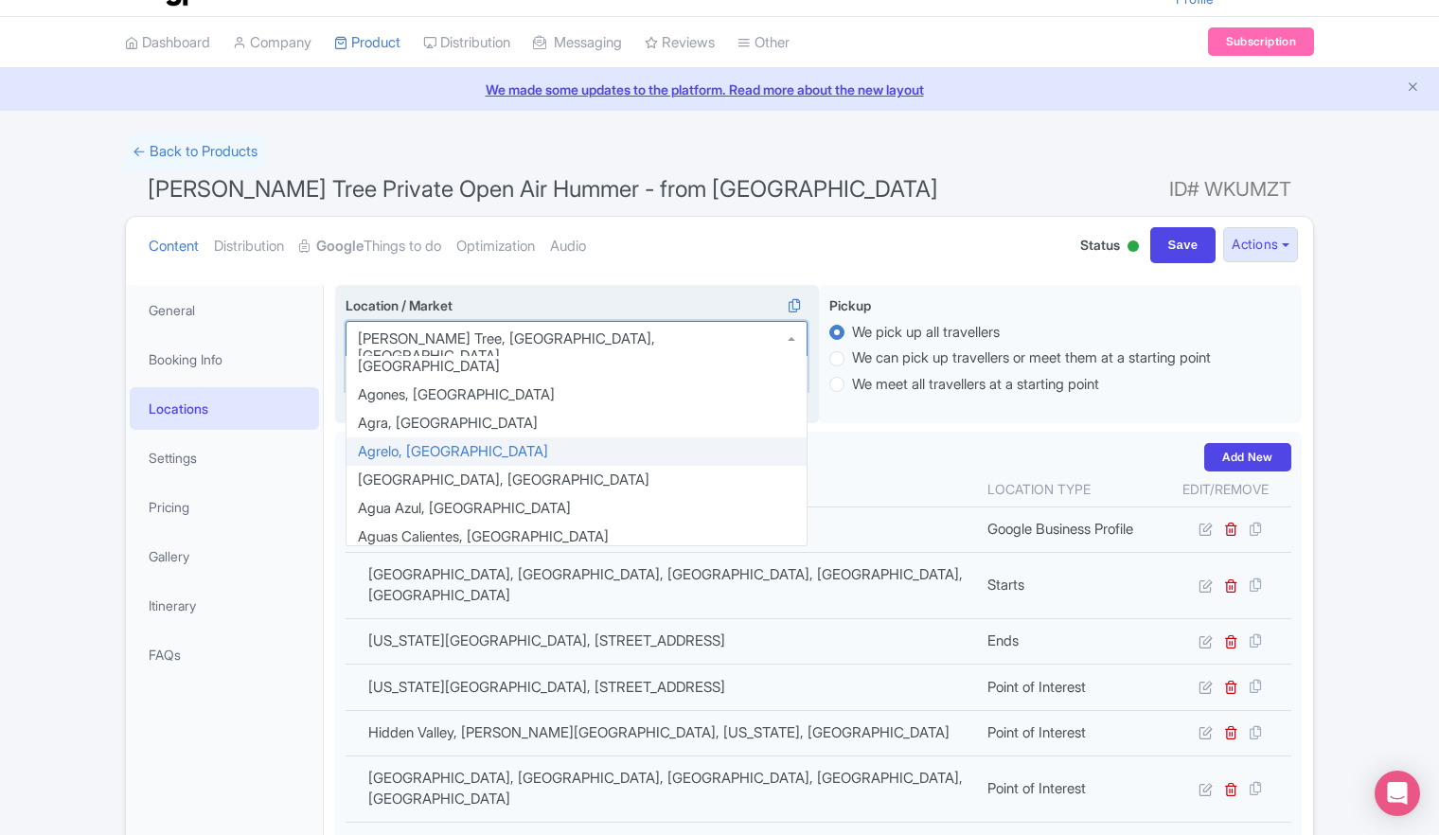
scroll to position [1258, 0]
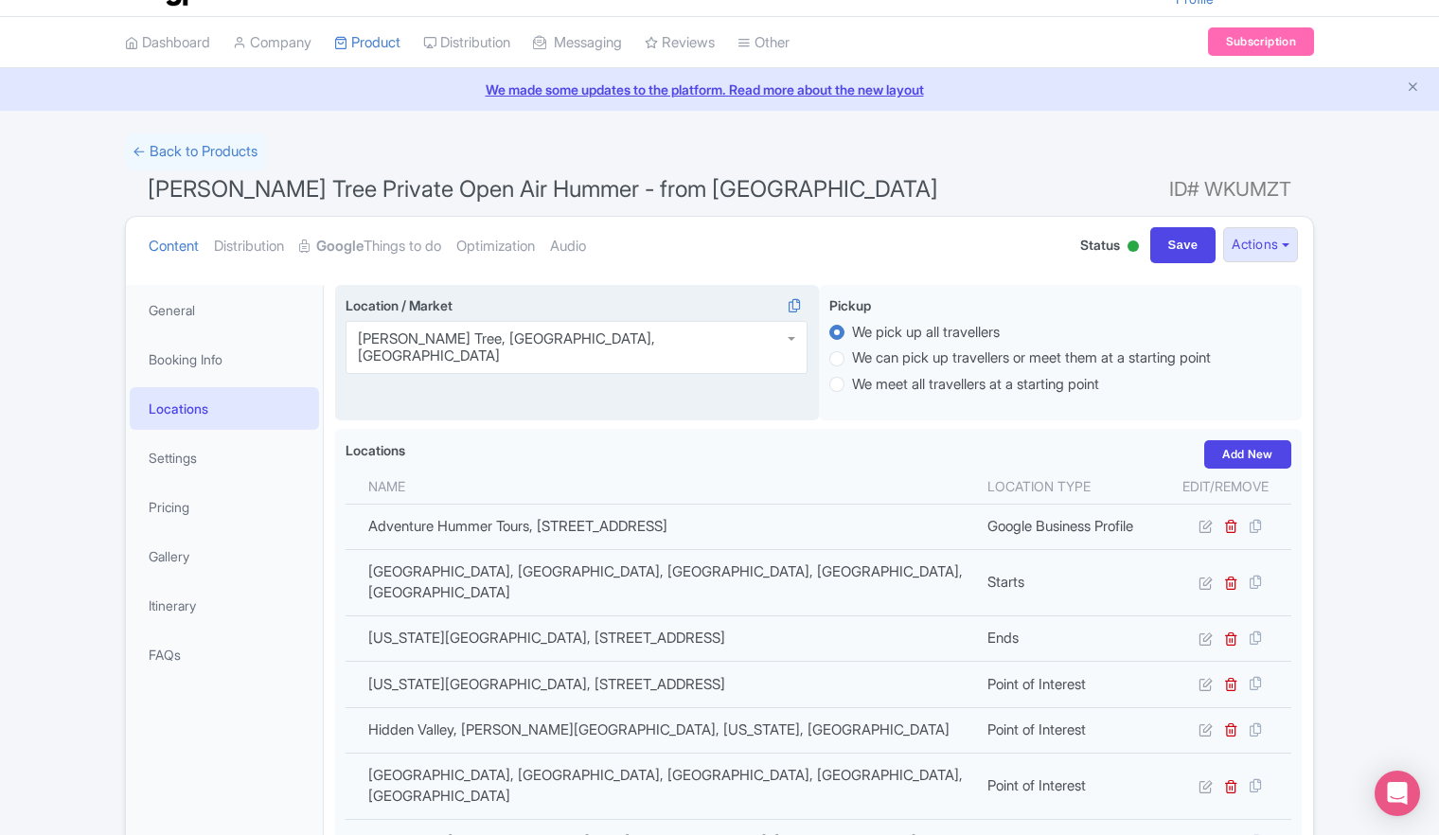
drag, startPoint x: 534, startPoint y: 339, endPoint x: 344, endPoint y: 339, distance: 190.3
click at [344, 339] on div "Location / Market i Joshua Tree, CA, USA Joshua Tree, CA, USA Aarhus, Denmark A…" at bounding box center [577, 353] width 484 height 136
click at [787, 341] on div "Joshua Tree, CA, USA" at bounding box center [577, 347] width 462 height 53
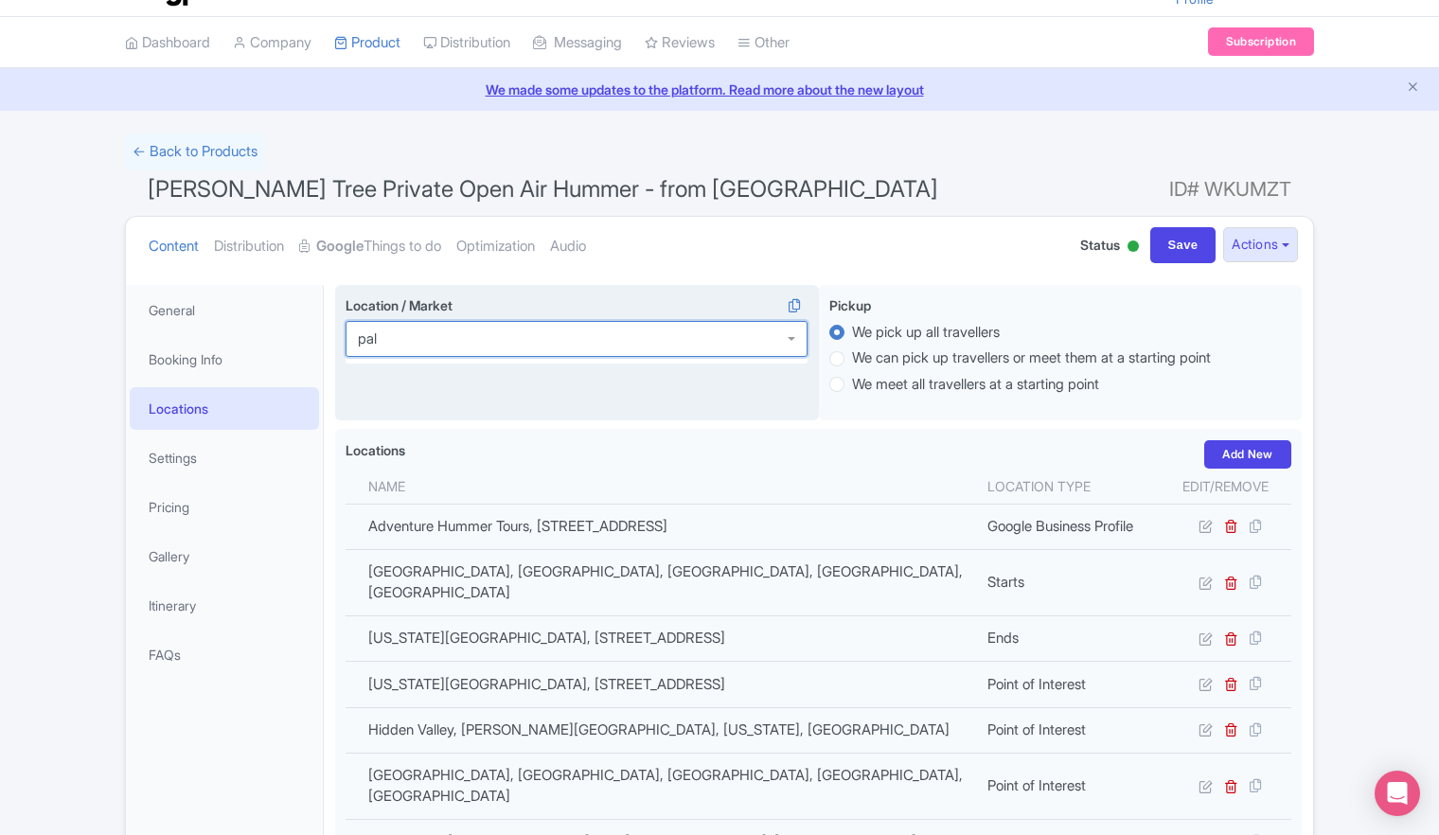
scroll to position [0, 0]
type input "palm springs"
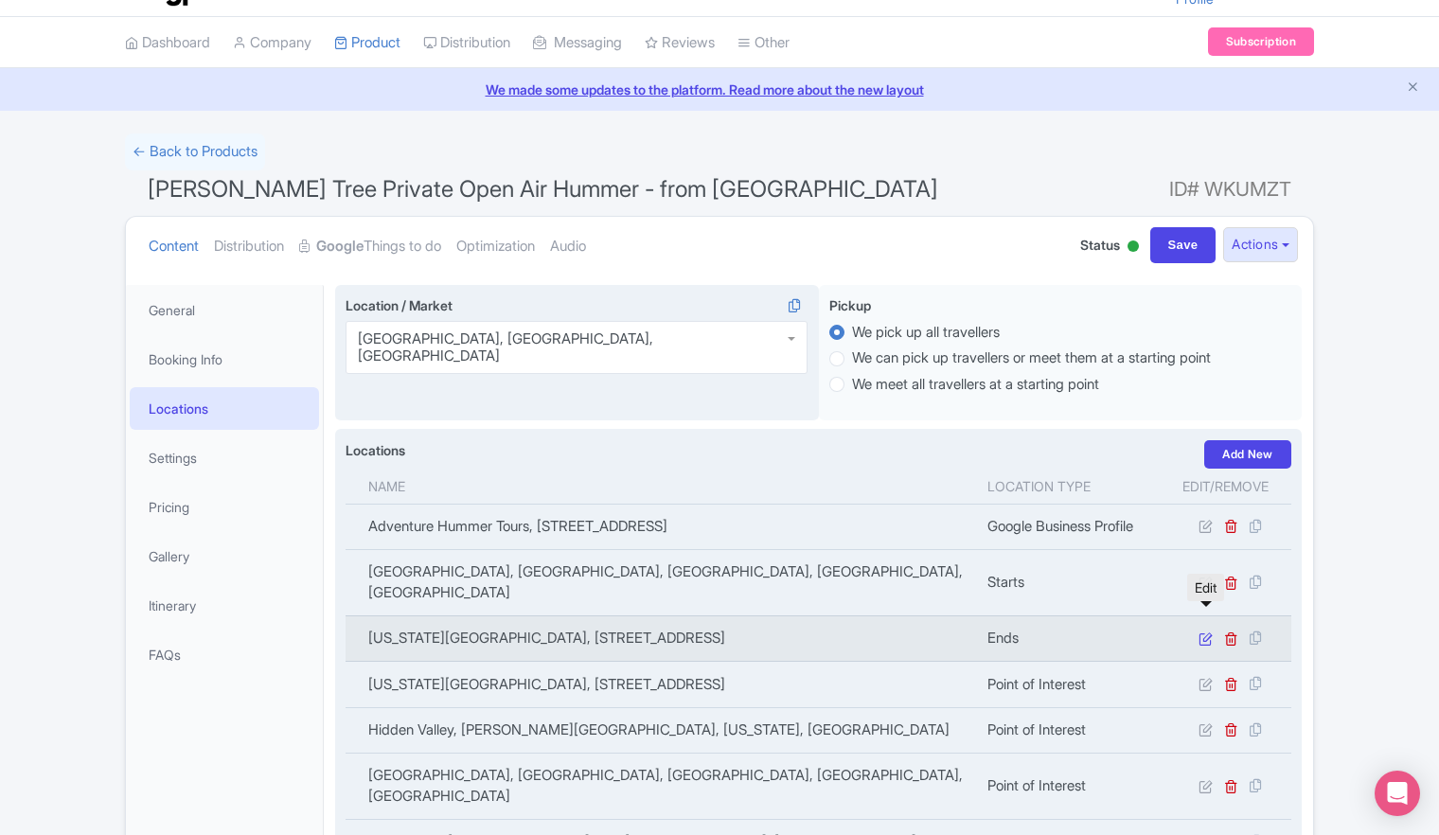
click at [1205, 631] on icon at bounding box center [1206, 638] width 14 height 14
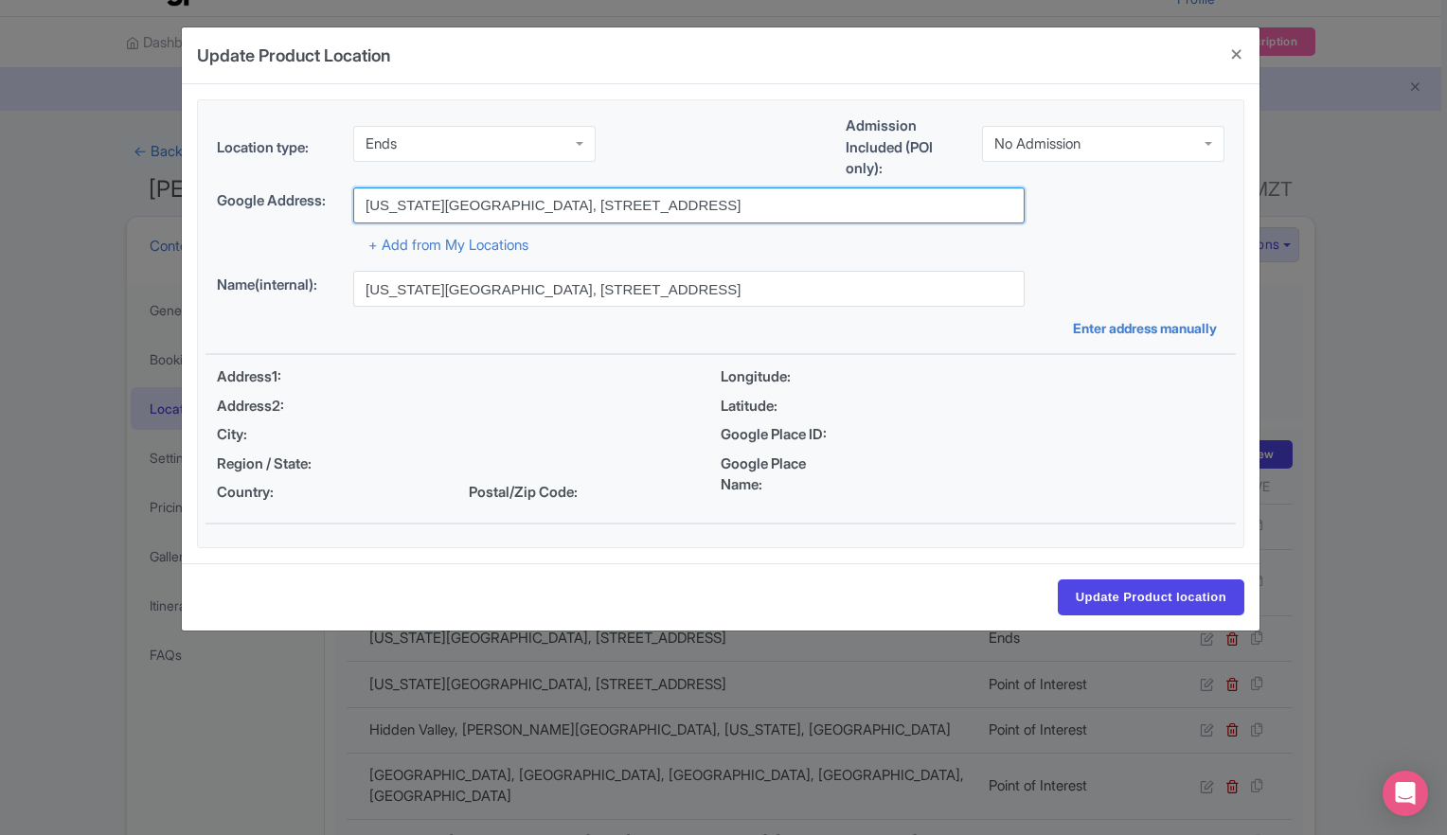
drag, startPoint x: 850, startPoint y: 210, endPoint x: 303, endPoint y: 212, distance: 547.2
click at [303, 212] on div "Google Address: California Welcome Center, 29 Palms Hwy, Yucca Valley, CA, USA" at bounding box center [720, 205] width 1007 height 36
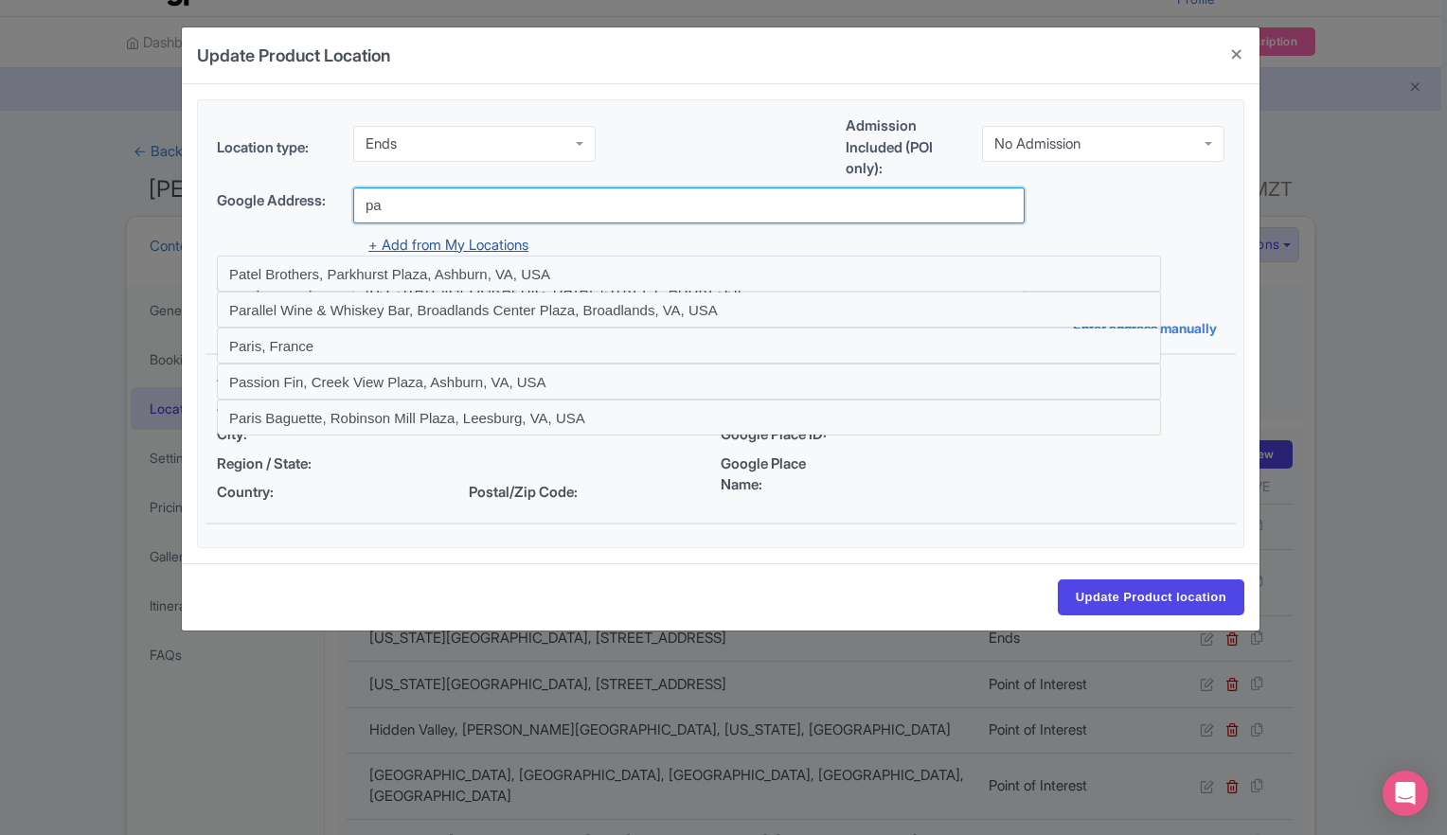
type input "Palm Springs Art Museum, North Museum Drive, Palm Springs, CA, USA"
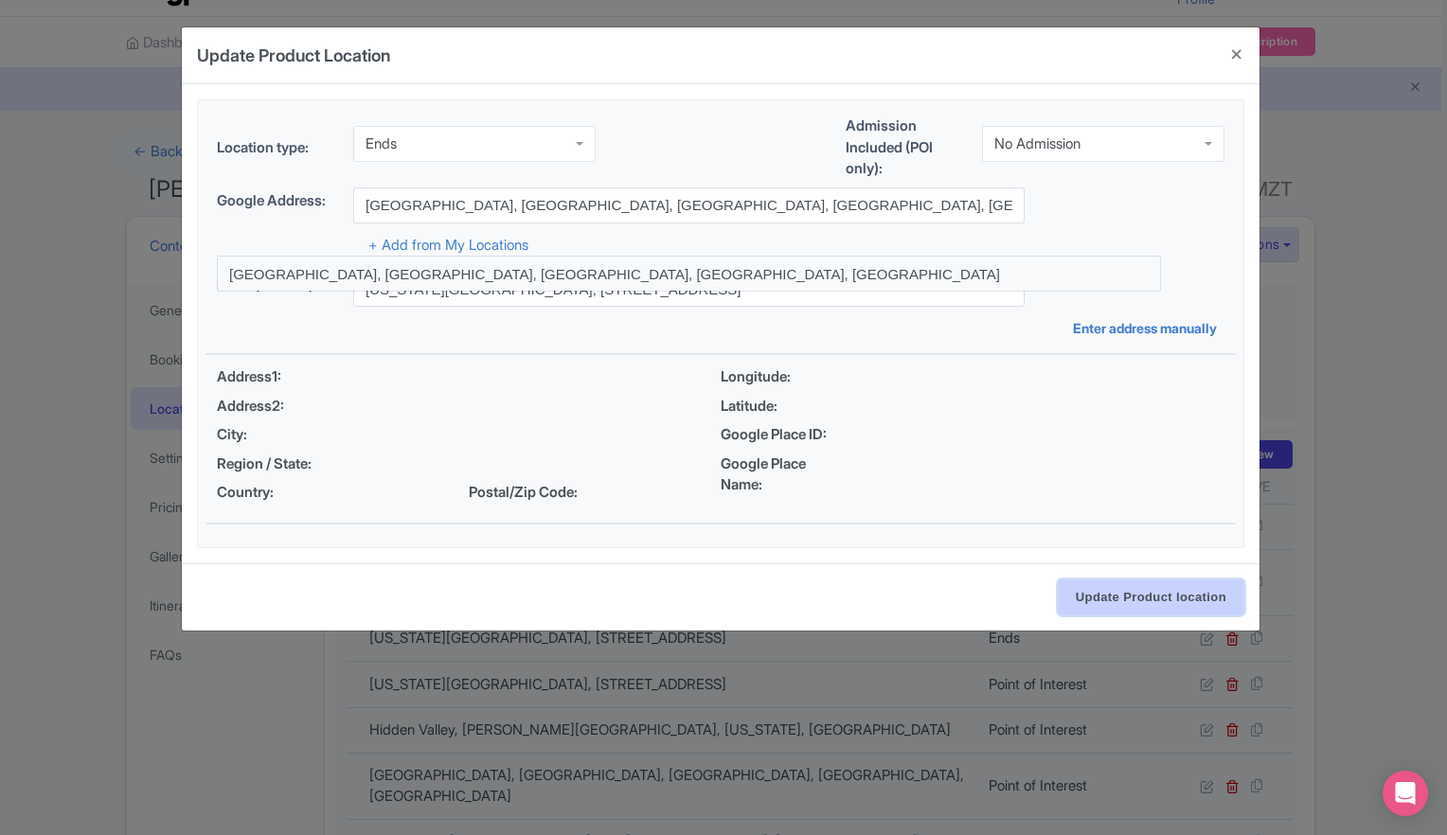
click at [1156, 598] on input "Update Product location" at bounding box center [1151, 597] width 187 height 36
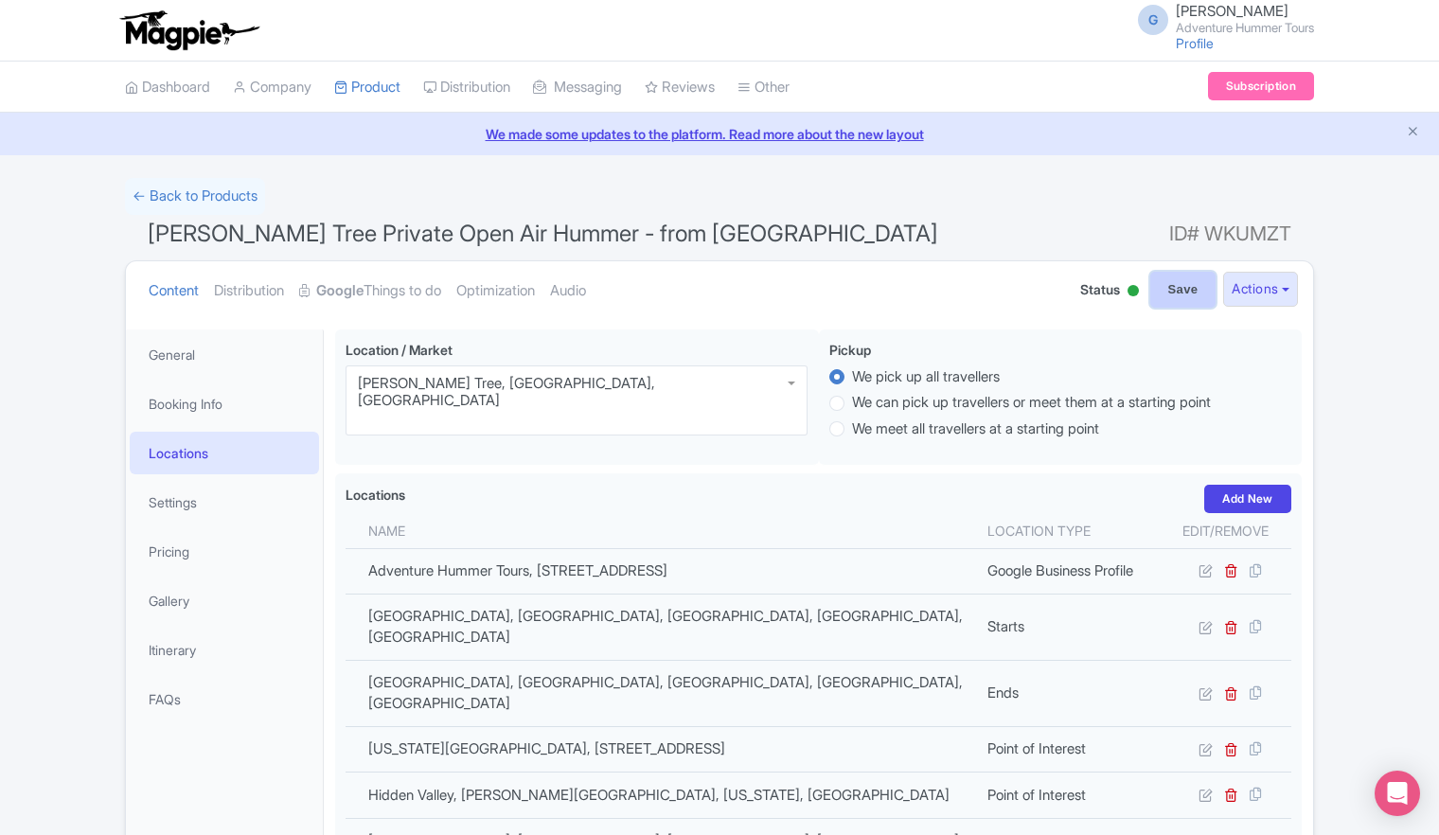
click at [1183, 290] on input "Save" at bounding box center [1183, 290] width 66 height 36
type input "Update Product"
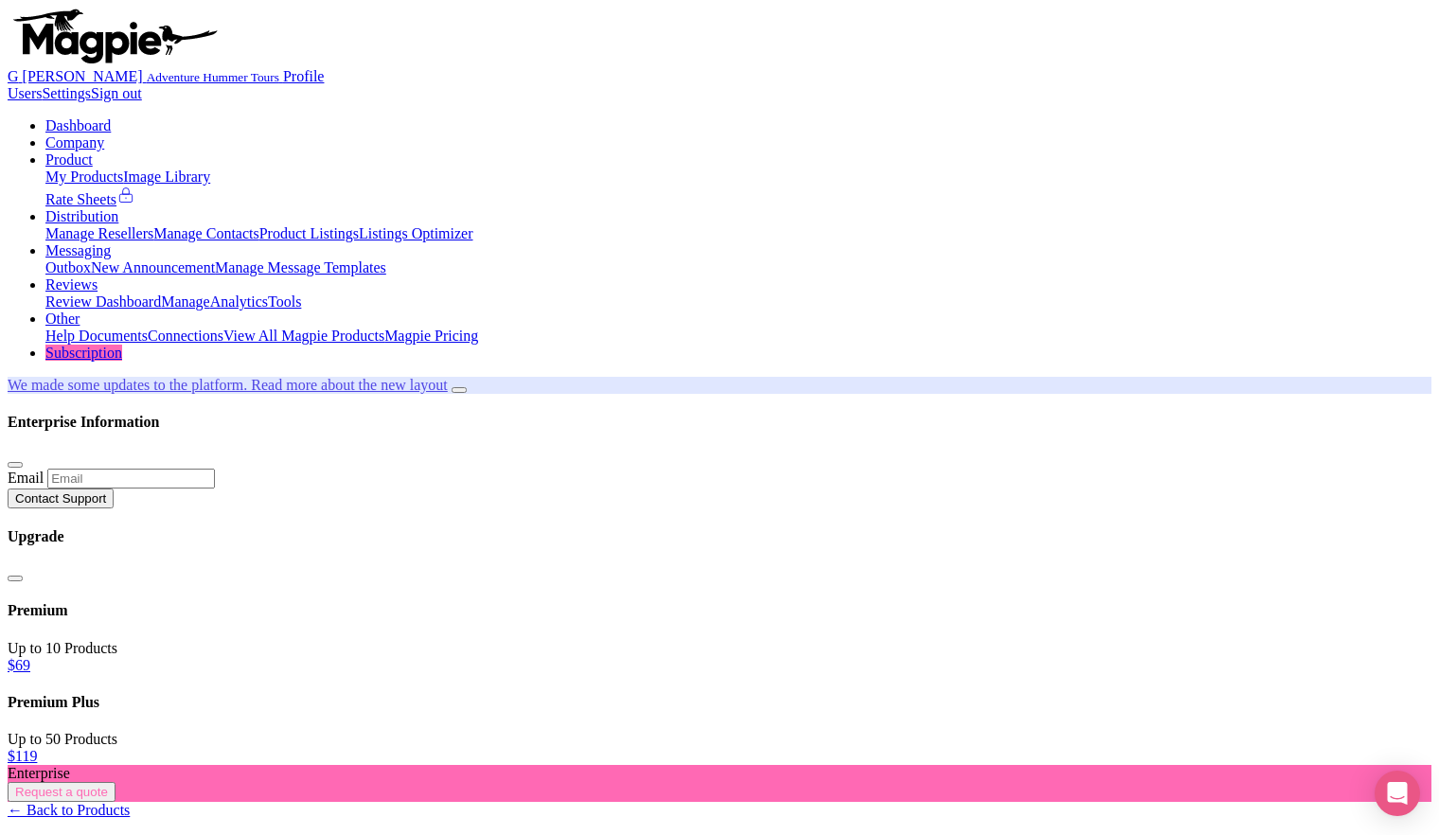
click at [123, 169] on link "My Products" at bounding box center [84, 177] width 78 height 16
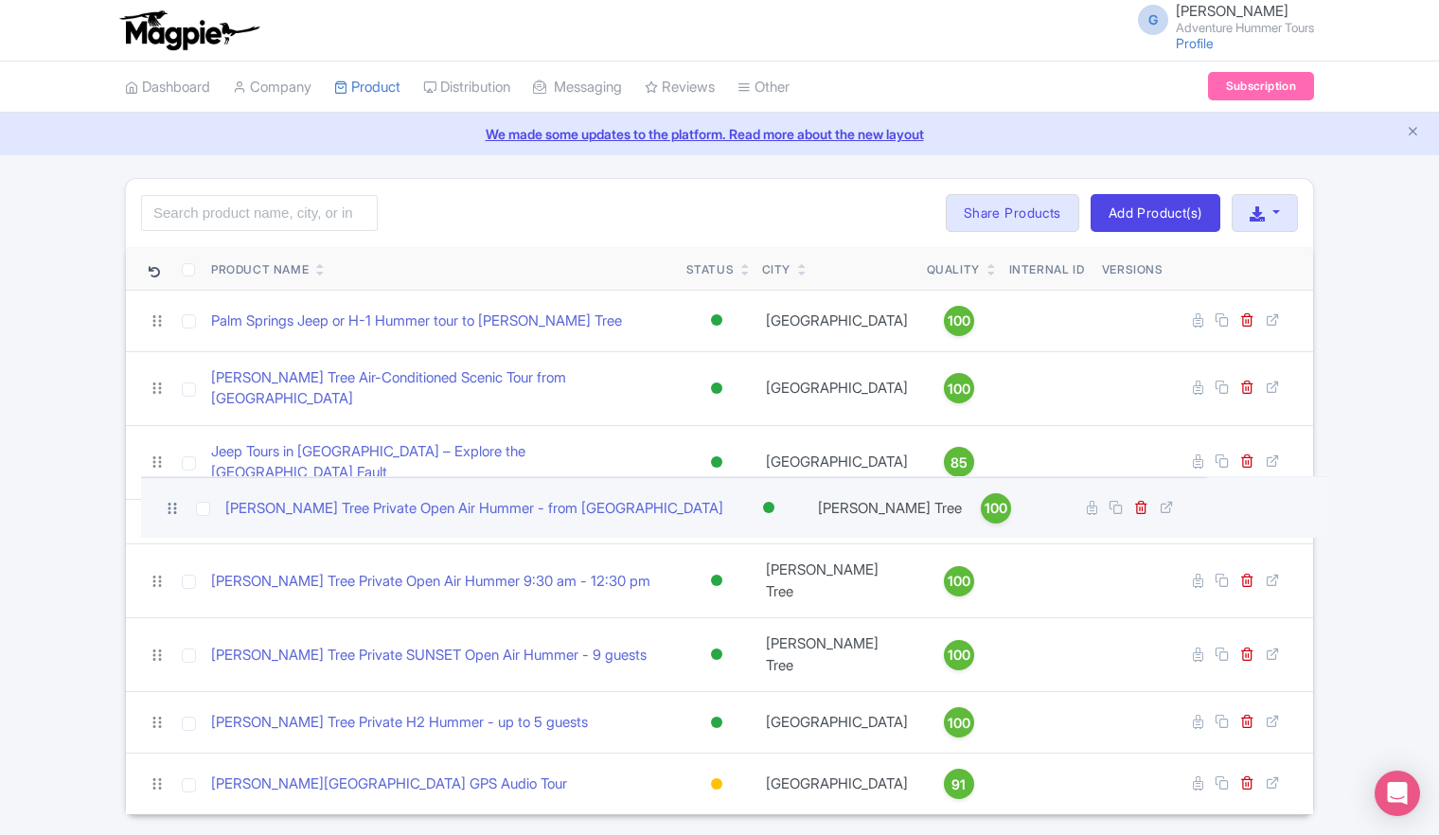
drag, startPoint x: 155, startPoint y: 568, endPoint x: 169, endPoint y: 508, distance: 61.3
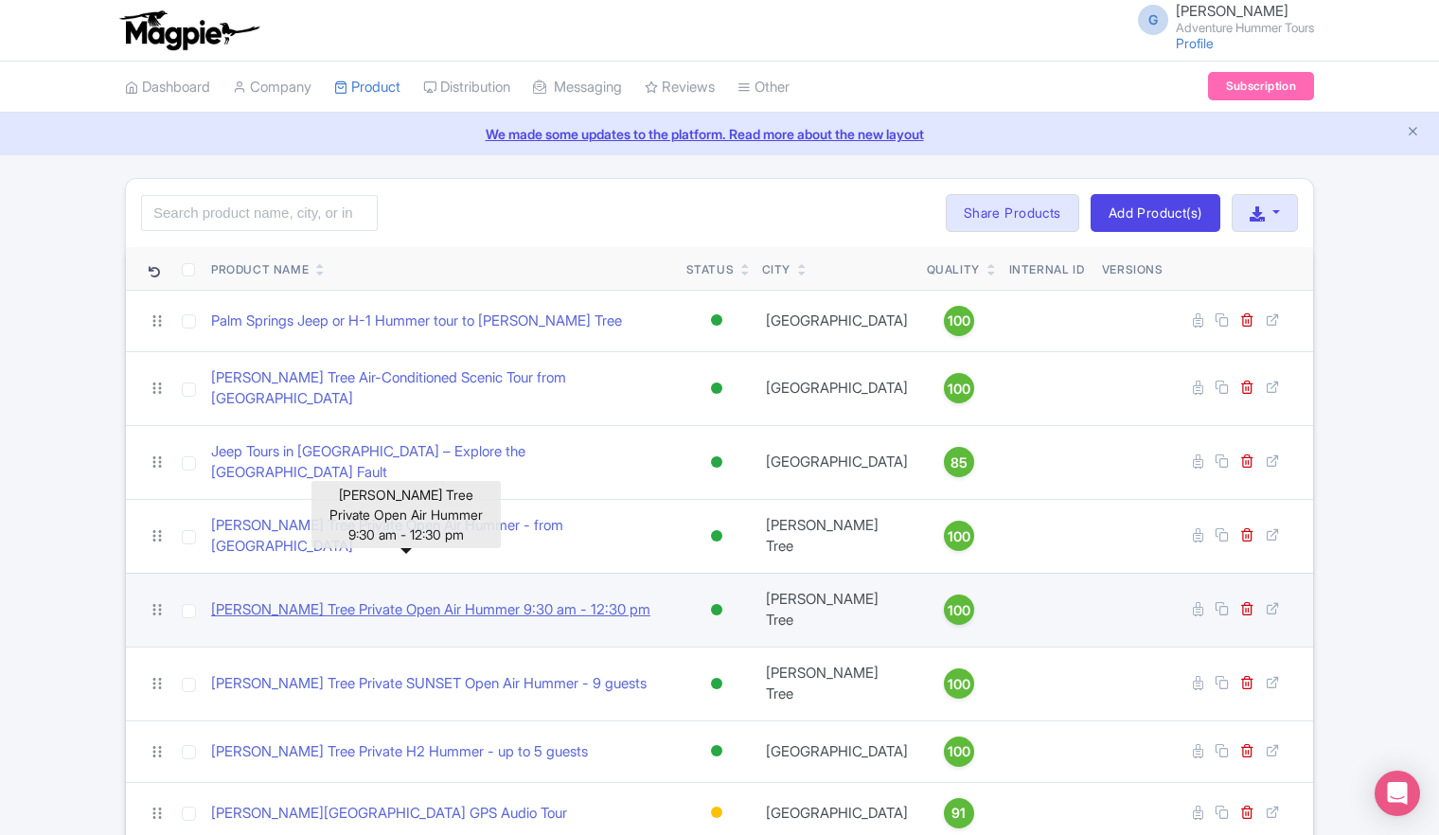
click at [270, 599] on link "[PERSON_NAME] Tree Private Open Air Hummer 9:30 am - 12:30 pm" at bounding box center [430, 610] width 439 height 22
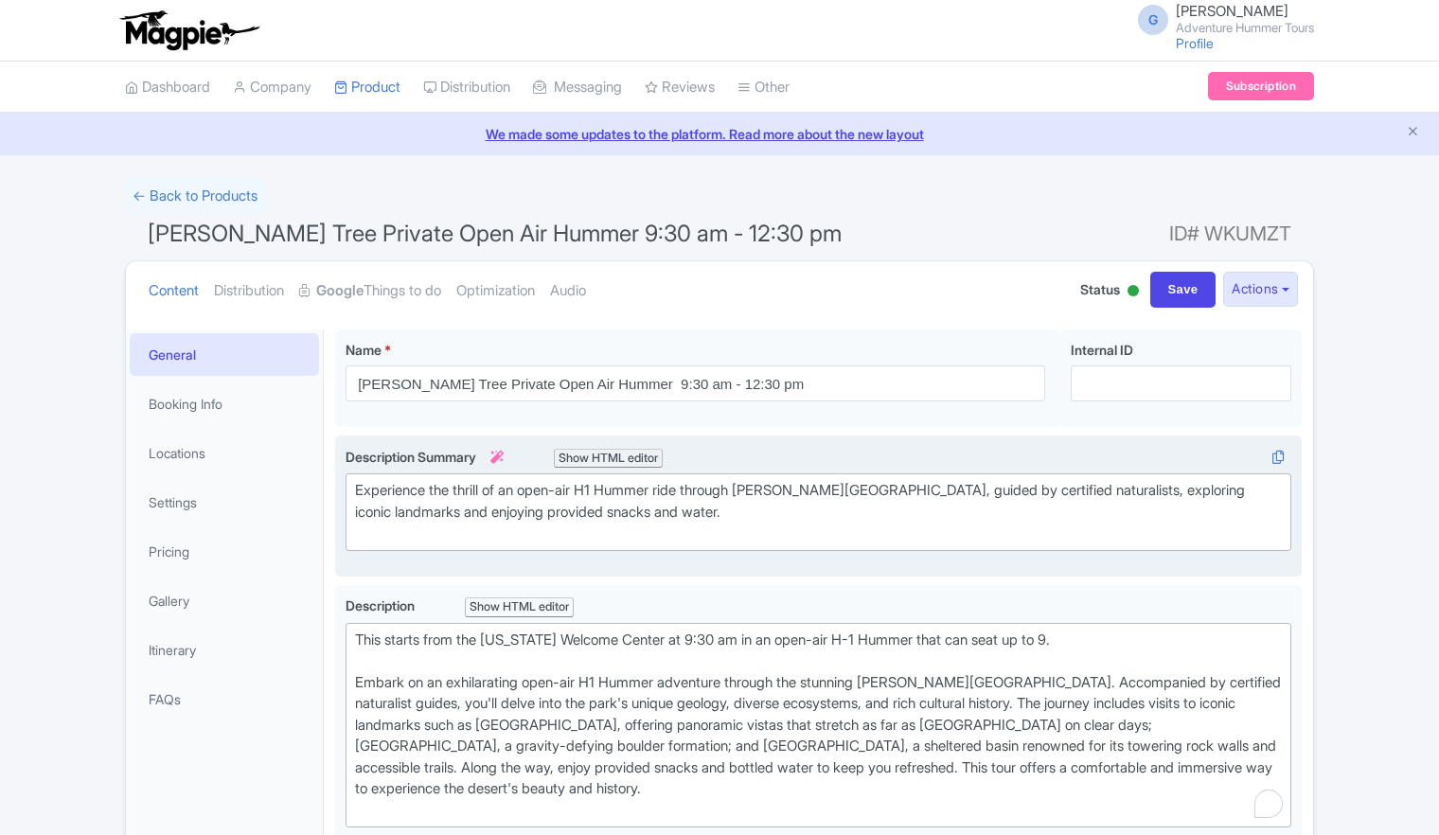
click at [689, 531] on div "Experience the thrill of an open-air H1 Hummer ride through [PERSON_NAME][GEOGR…" at bounding box center [818, 512] width 927 height 64
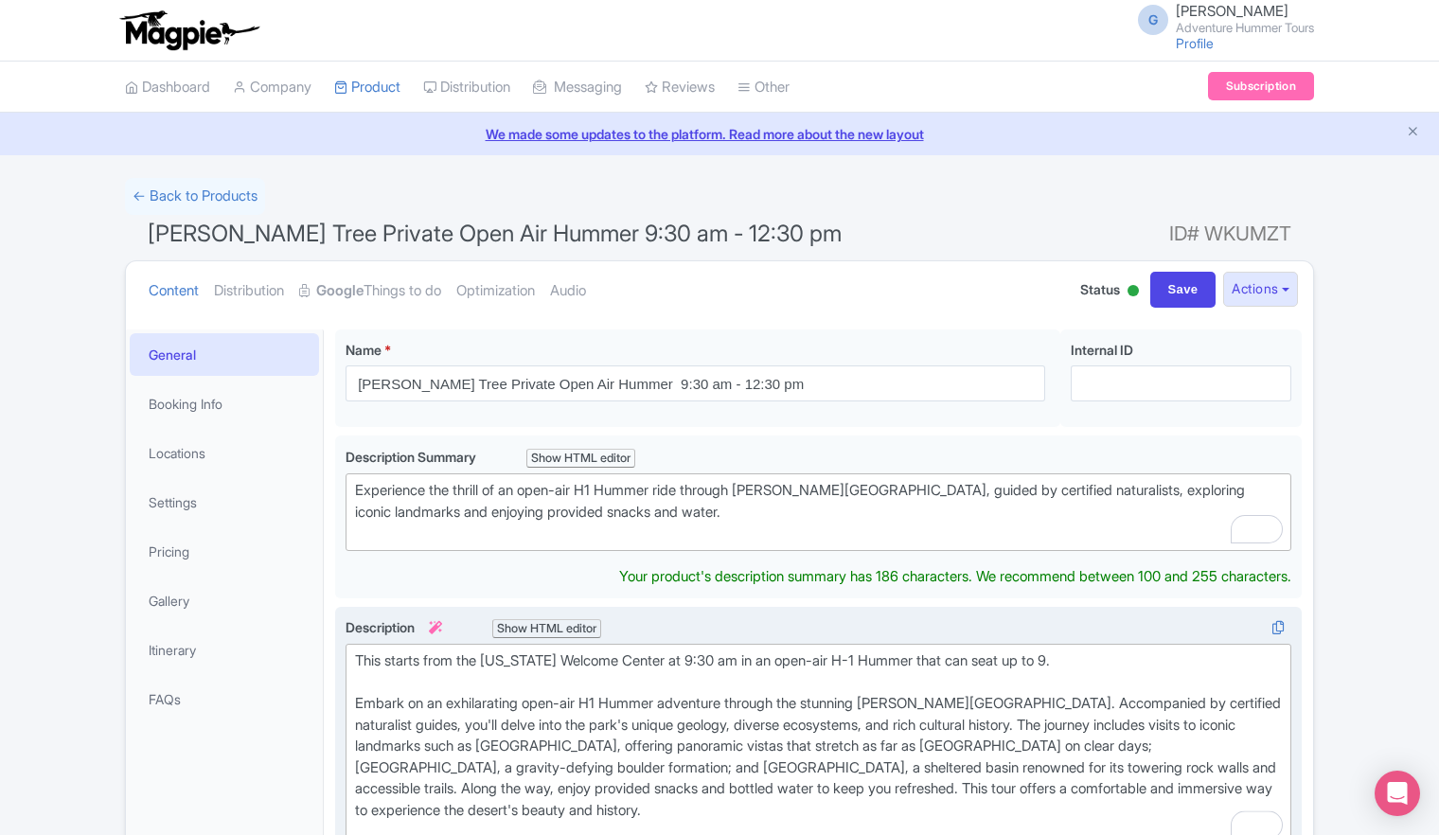
click at [781, 668] on div "This starts from the [US_STATE] Welcome Center at 9:30 am in an open-air H-1 Hu…" at bounding box center [818, 746] width 927 height 192
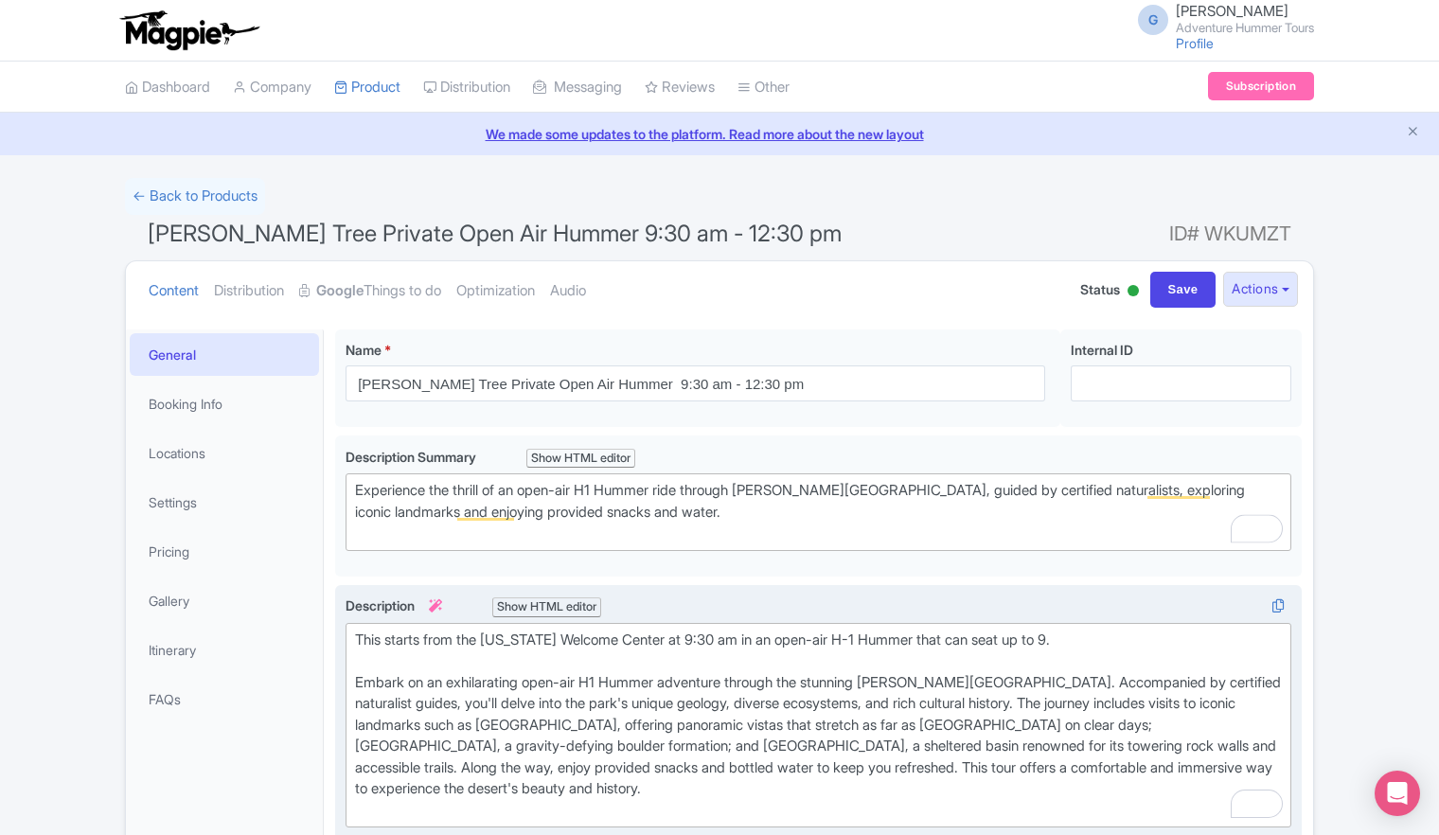
click at [857, 639] on div "This starts from the [US_STATE] Welcome Center at 9:30 am in an open-air H-1 Hu…" at bounding box center [818, 726] width 927 height 192
click at [928, 637] on div "This starts from the [US_STATE] Welcome Center at 9:30 am in an open-air H-1 Hu…" at bounding box center [818, 726] width 927 height 192
click at [462, 715] on div "This starts from the [US_STATE] Welcome Center at 9:30 am in an open-air H-1 Hu…" at bounding box center [818, 726] width 927 height 192
click at [462, 701] on div "This starts from the [US_STATE] Welcome Center at 9:30 am in an open-air H-1 Hu…" at bounding box center [818, 726] width 927 height 192
click at [202, 199] on link "← Back to Products" at bounding box center [195, 196] width 140 height 37
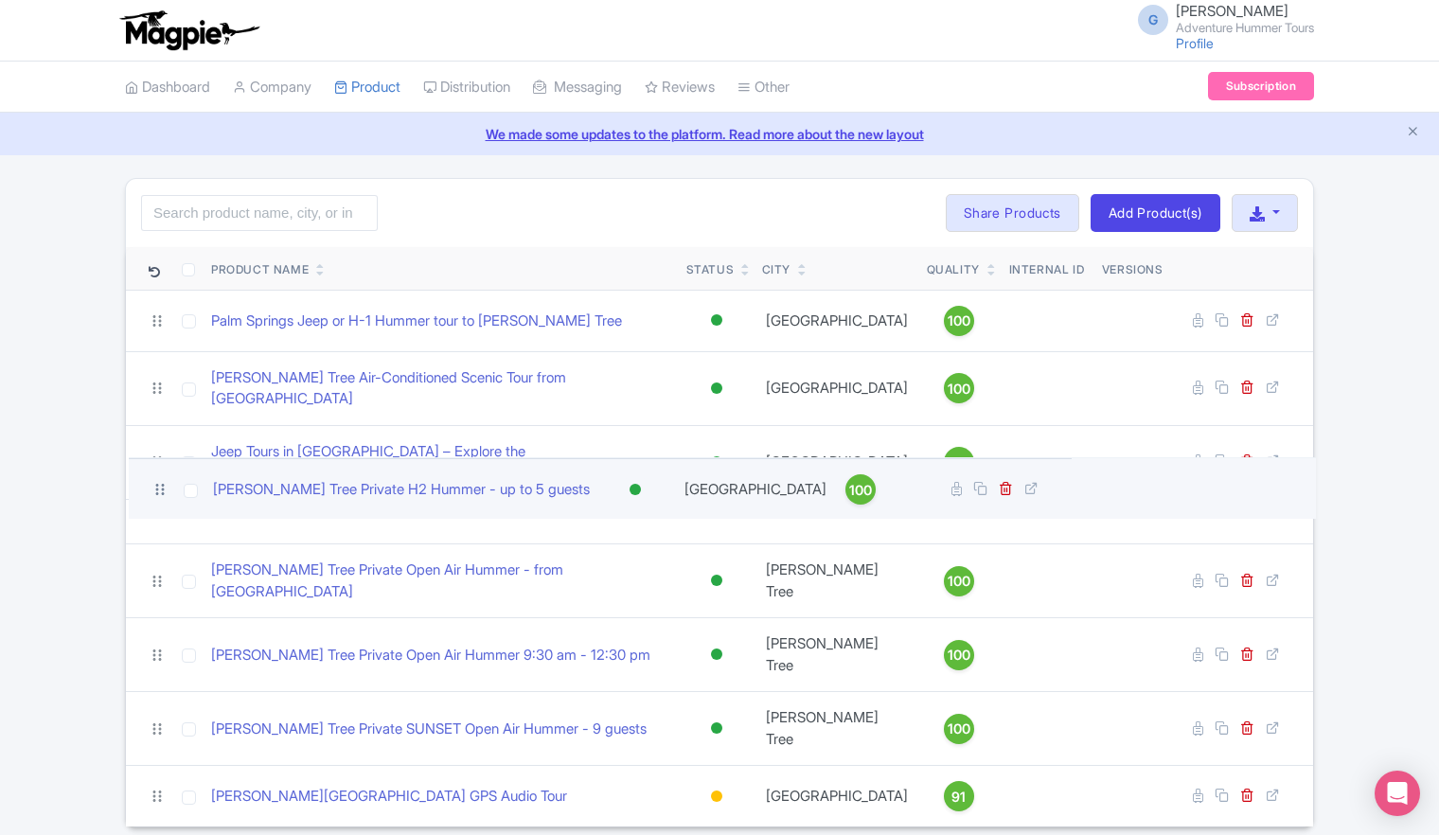
drag, startPoint x: 157, startPoint y: 690, endPoint x: 159, endPoint y: 489, distance: 200.7
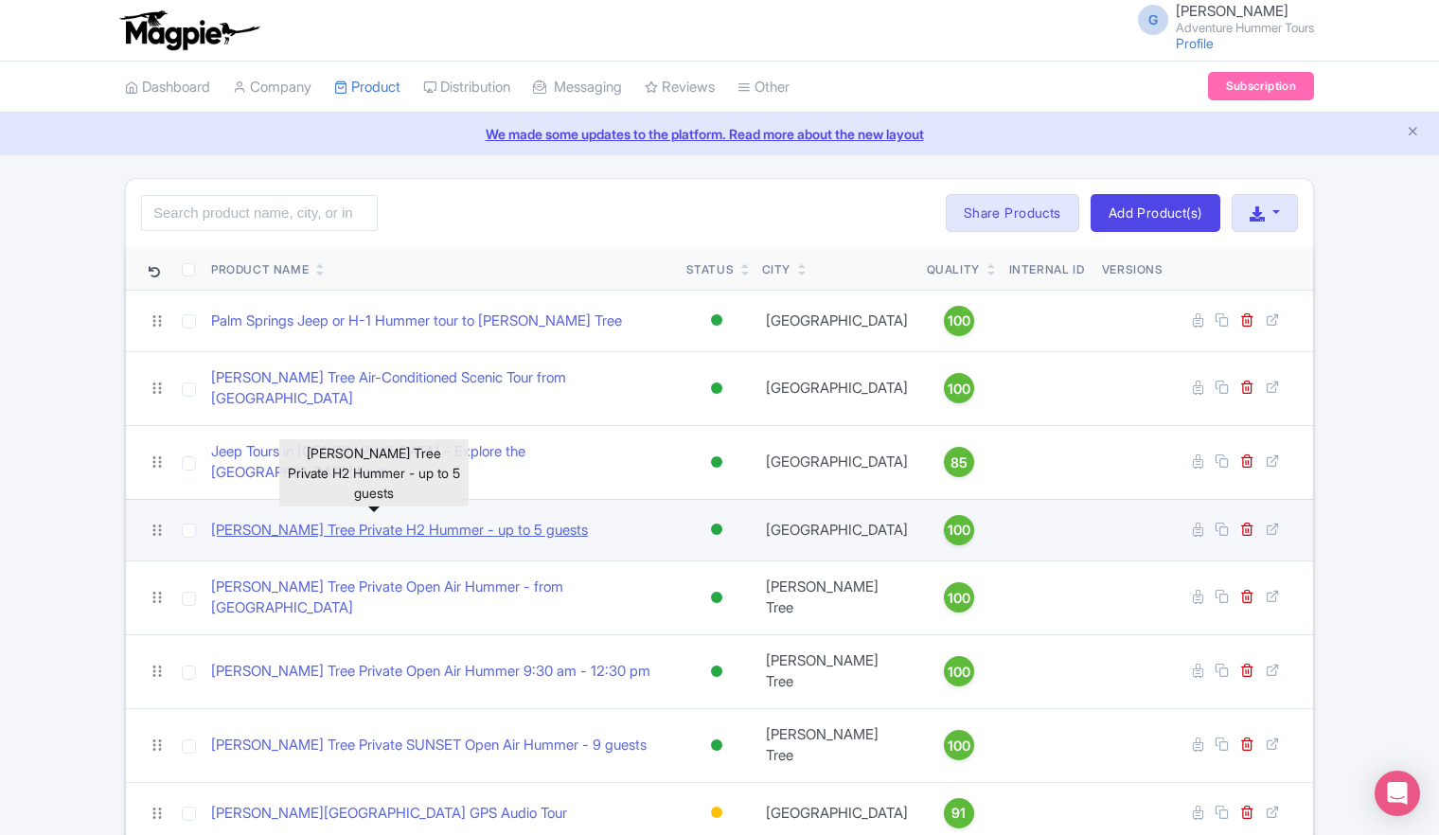
click at [276, 520] on link "[PERSON_NAME] Tree Private H2 Hummer - up to 5 guests" at bounding box center [399, 531] width 377 height 22
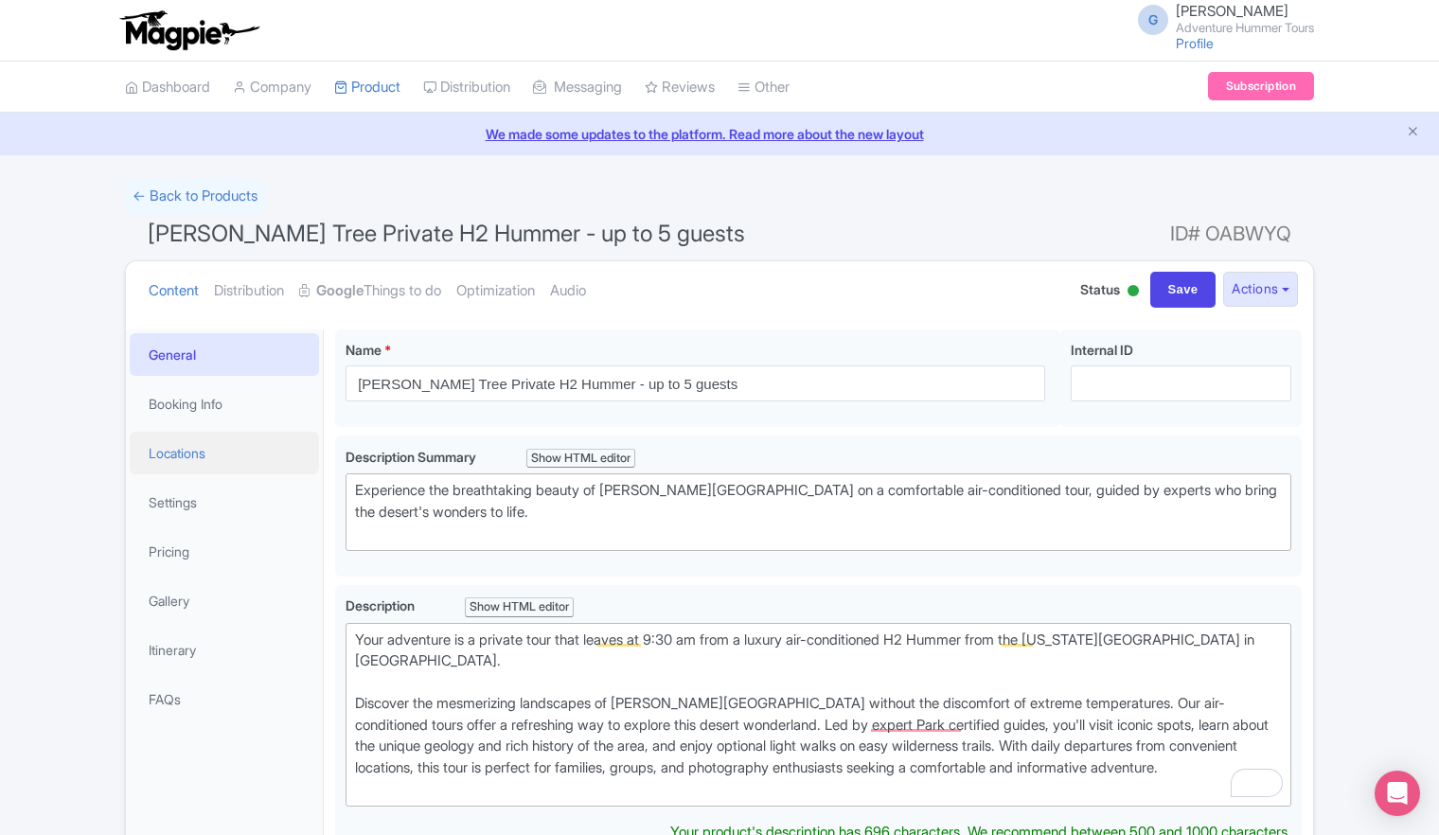
click at [185, 456] on link "Locations" at bounding box center [224, 453] width 189 height 43
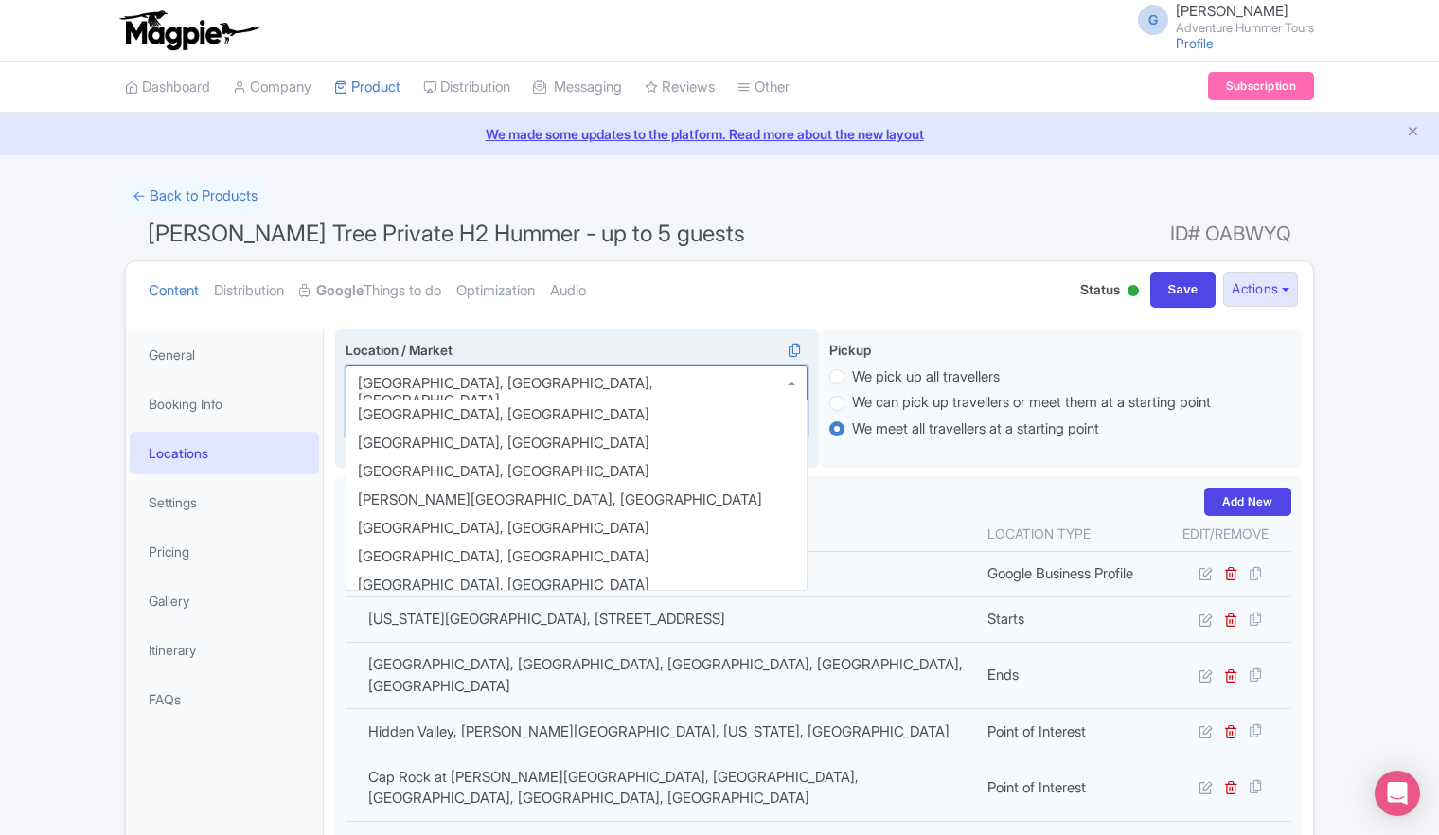
click at [591, 396] on div "Palm Springs, CA, USA" at bounding box center [577, 400] width 462 height 70
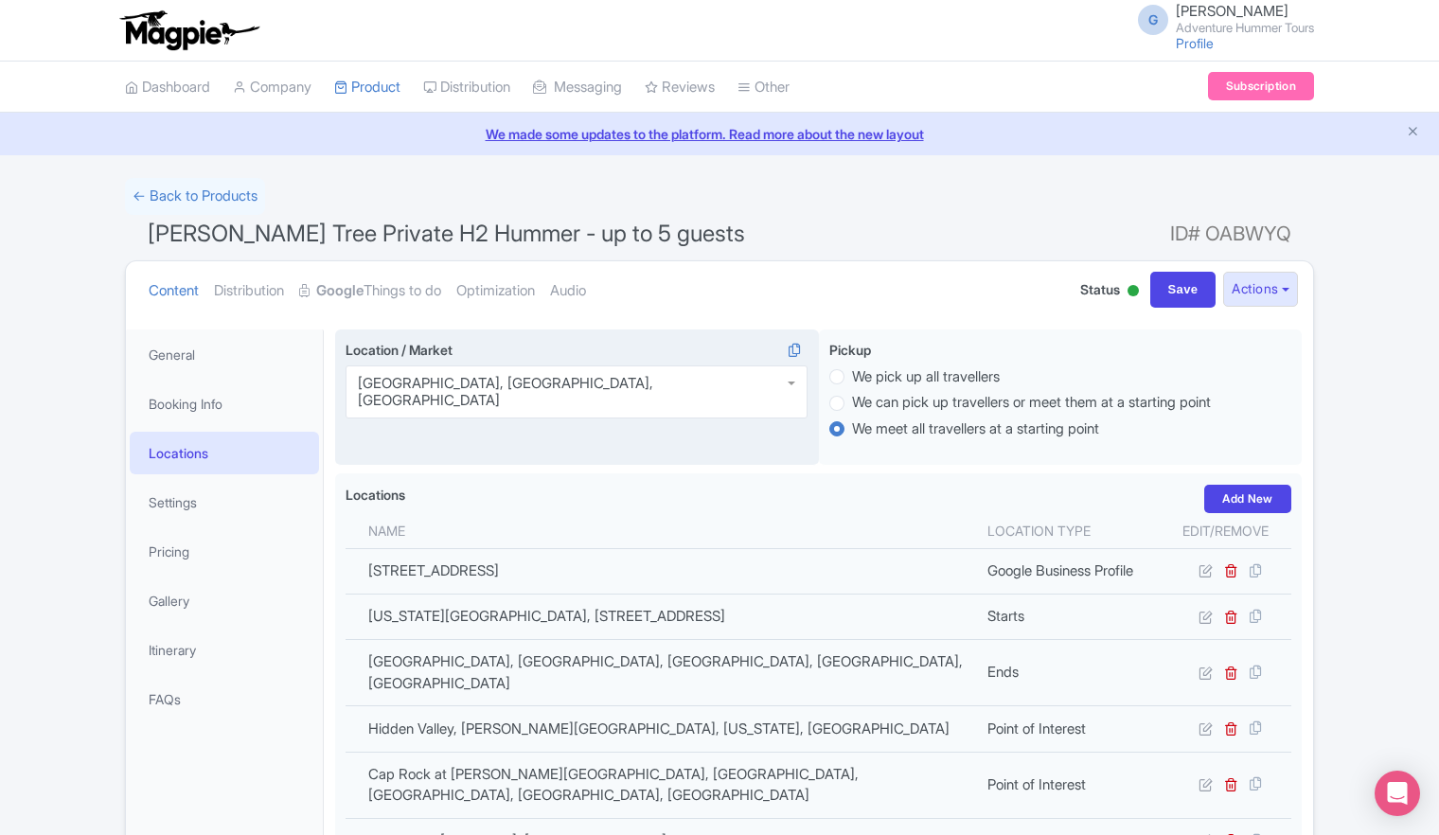
drag, startPoint x: 554, startPoint y: 387, endPoint x: 365, endPoint y: 383, distance: 188.4
click at [365, 384] on div "Palm Springs, CA, USA" at bounding box center [577, 391] width 462 height 53
drag, startPoint x: 516, startPoint y: 384, endPoint x: 457, endPoint y: 396, distance: 59.8
click at [457, 396] on div "[GEOGRAPHIC_DATA], [GEOGRAPHIC_DATA], [GEOGRAPHIC_DATA]" at bounding box center [577, 391] width 462 height 53
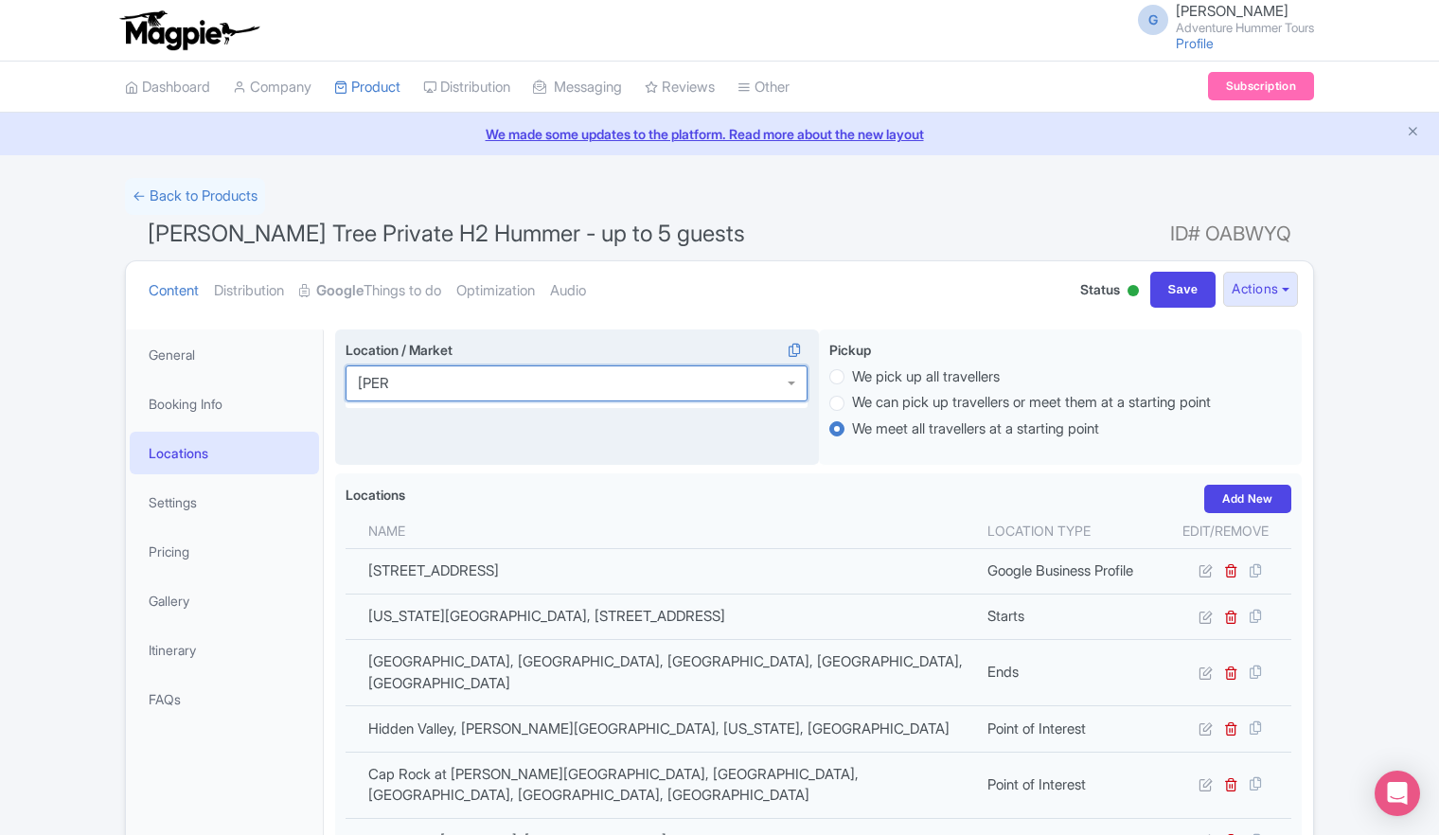
scroll to position [0, 0]
type input "joshua tree"
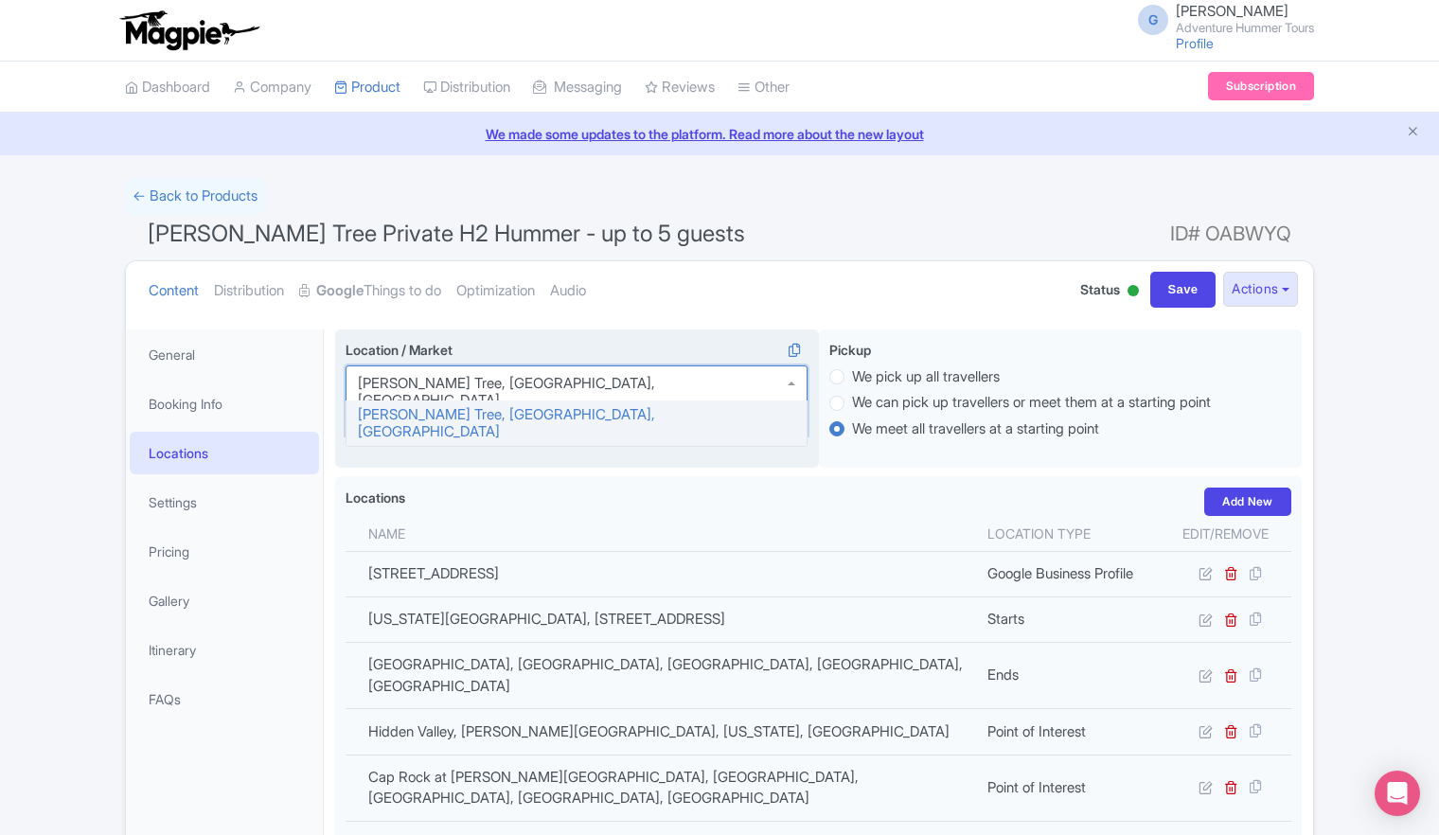
click at [525, 378] on div "Joshua Tree, CA, USA" at bounding box center [577, 400] width 462 height 70
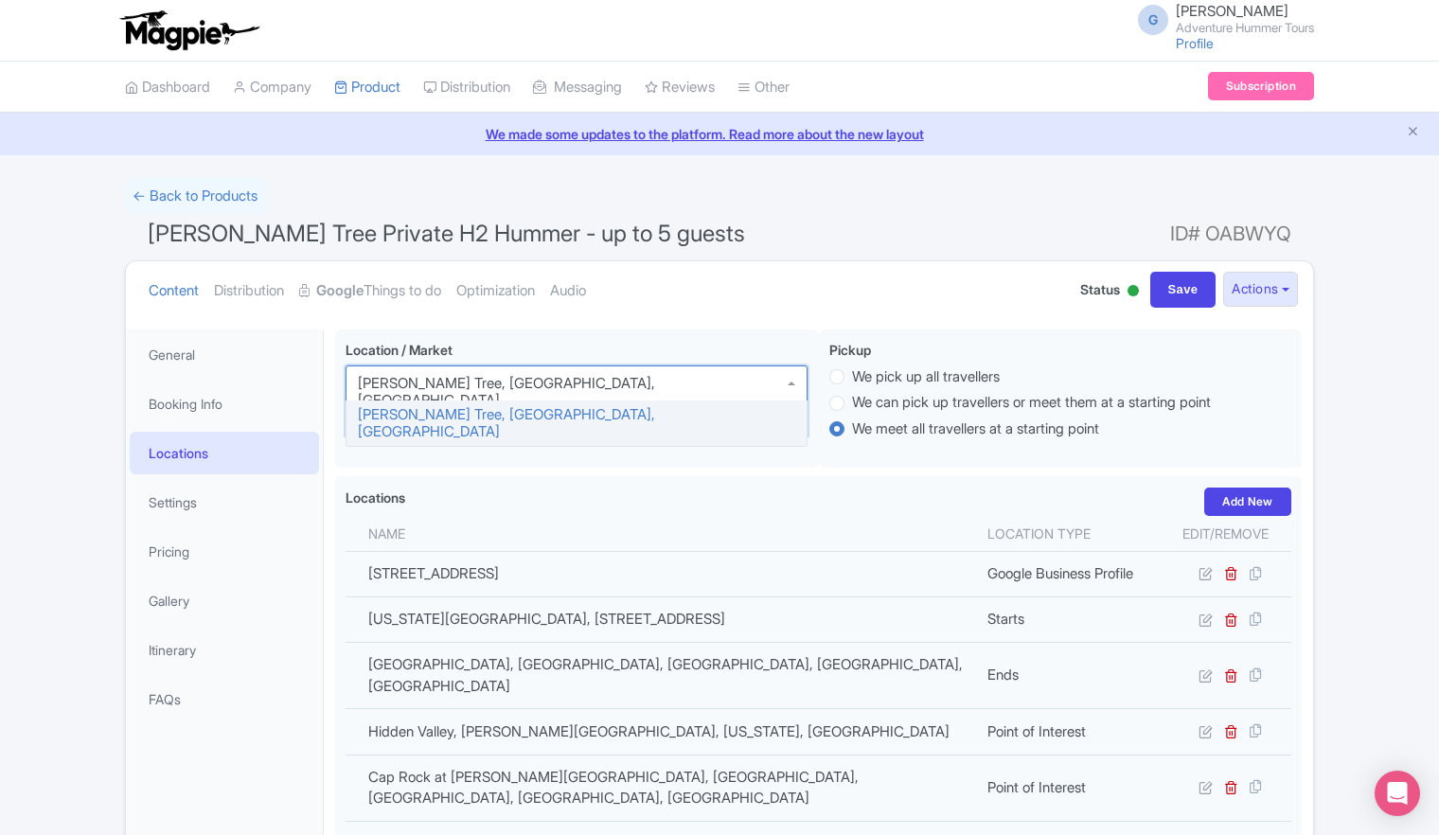
click at [470, 417] on div "Location / Market i Joshua Tree, CA, USA Joshua Tree, CA, USA Joshua Tree, CA, …" at bounding box center [577, 398] width 484 height 139
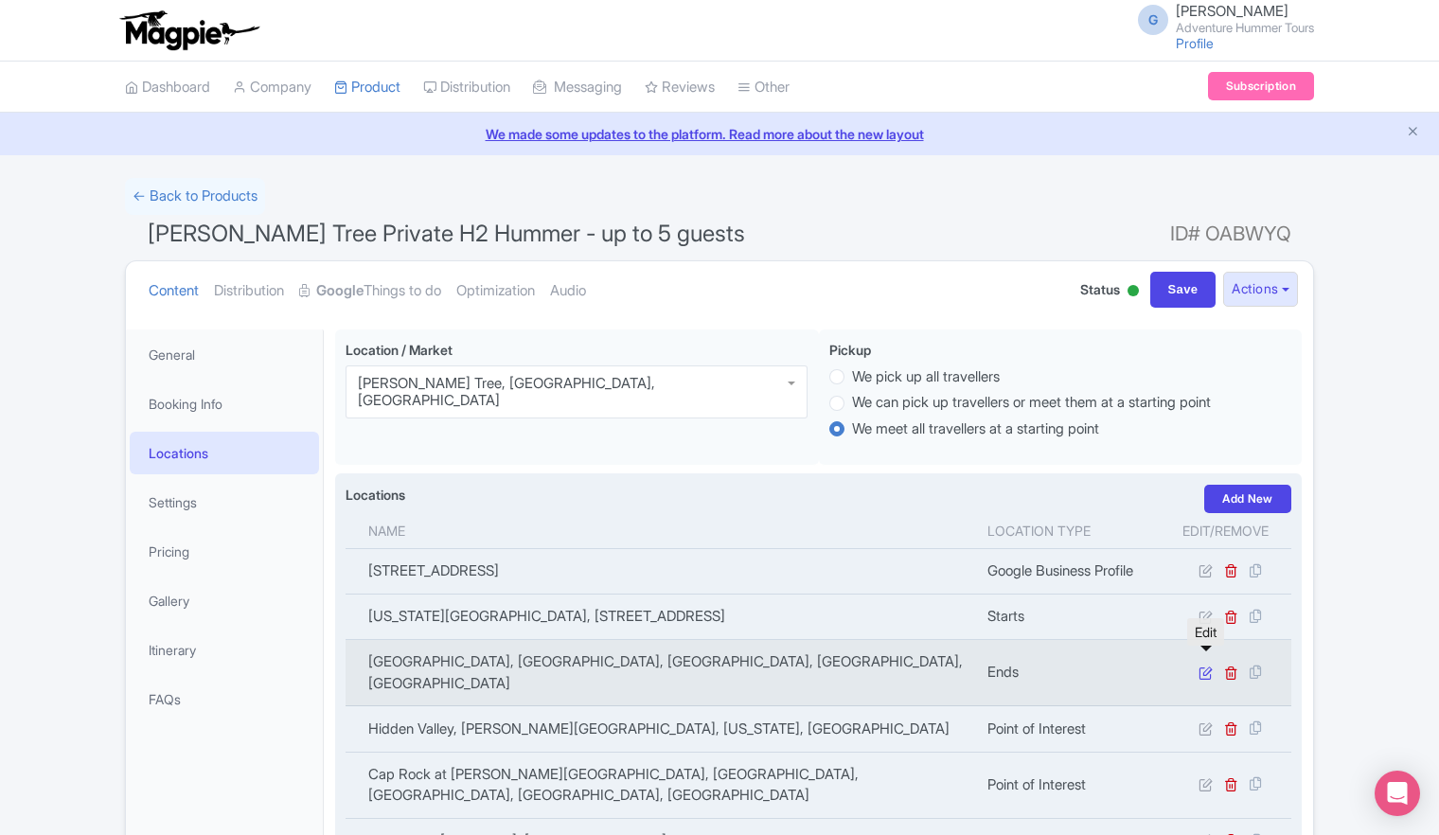
click at [1204, 666] on icon at bounding box center [1206, 673] width 14 height 14
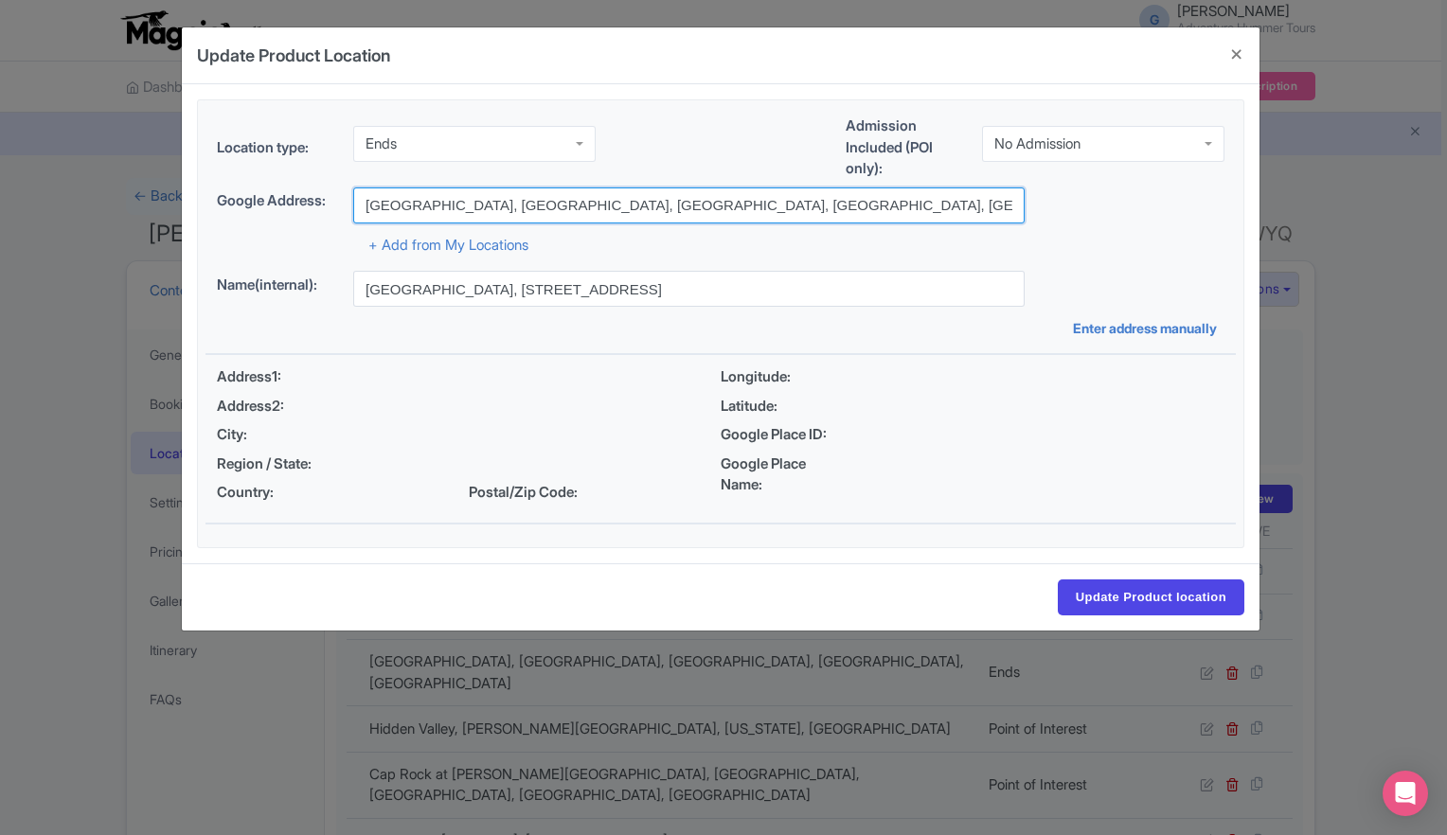
drag, startPoint x: 879, startPoint y: 210, endPoint x: 357, endPoint y: 205, distance: 521.7
click at [357, 205] on input "Palm Springs Art Museum, North Museum Drive, Palm Springs, CA, USA" at bounding box center [688, 205] width 671 height 36
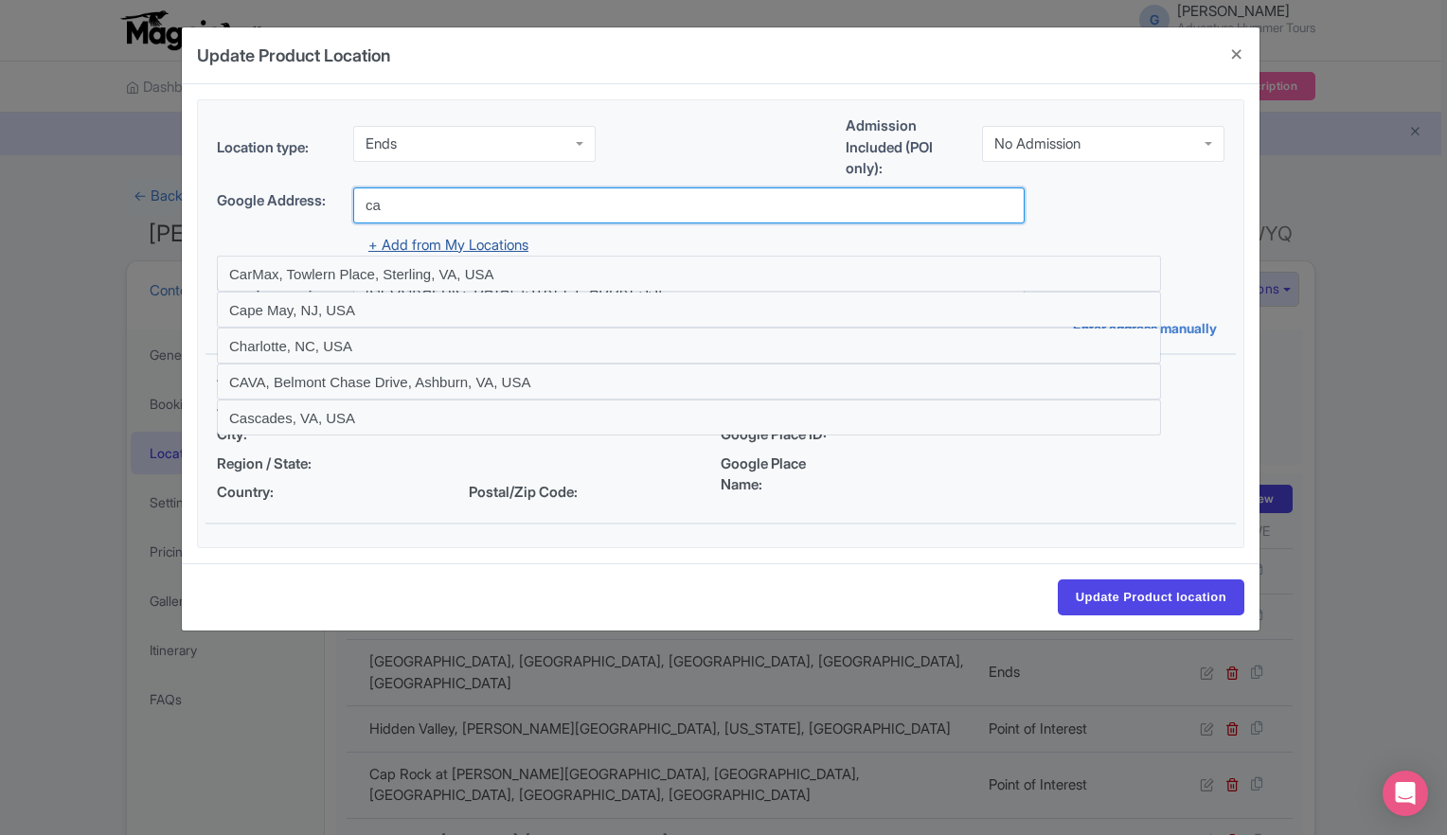
type input "California Welcome Center, 29 Palms Hwy, Yucca Valley, CA, USA"
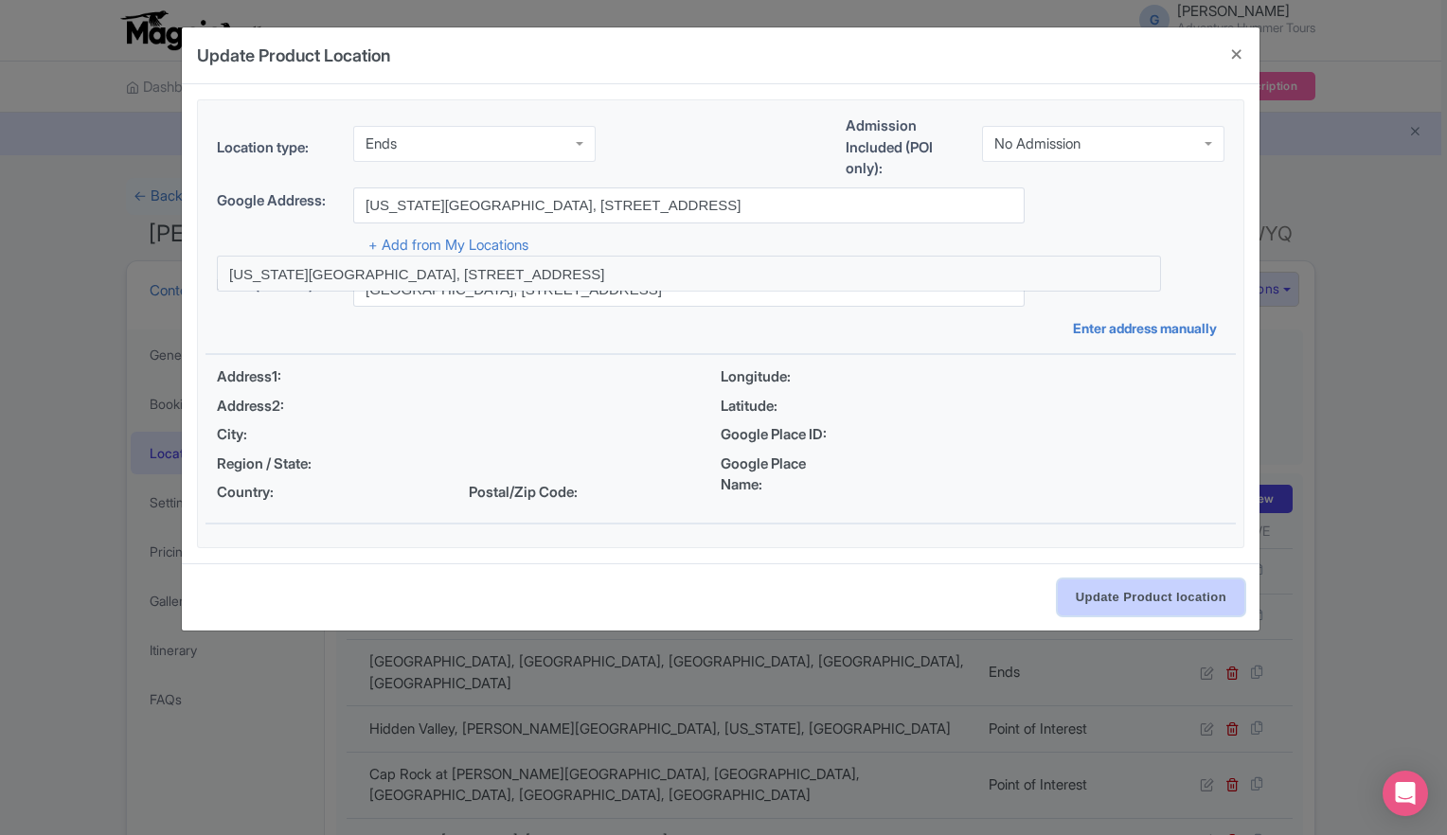
click at [1135, 598] on input "Update Product location" at bounding box center [1151, 597] width 187 height 36
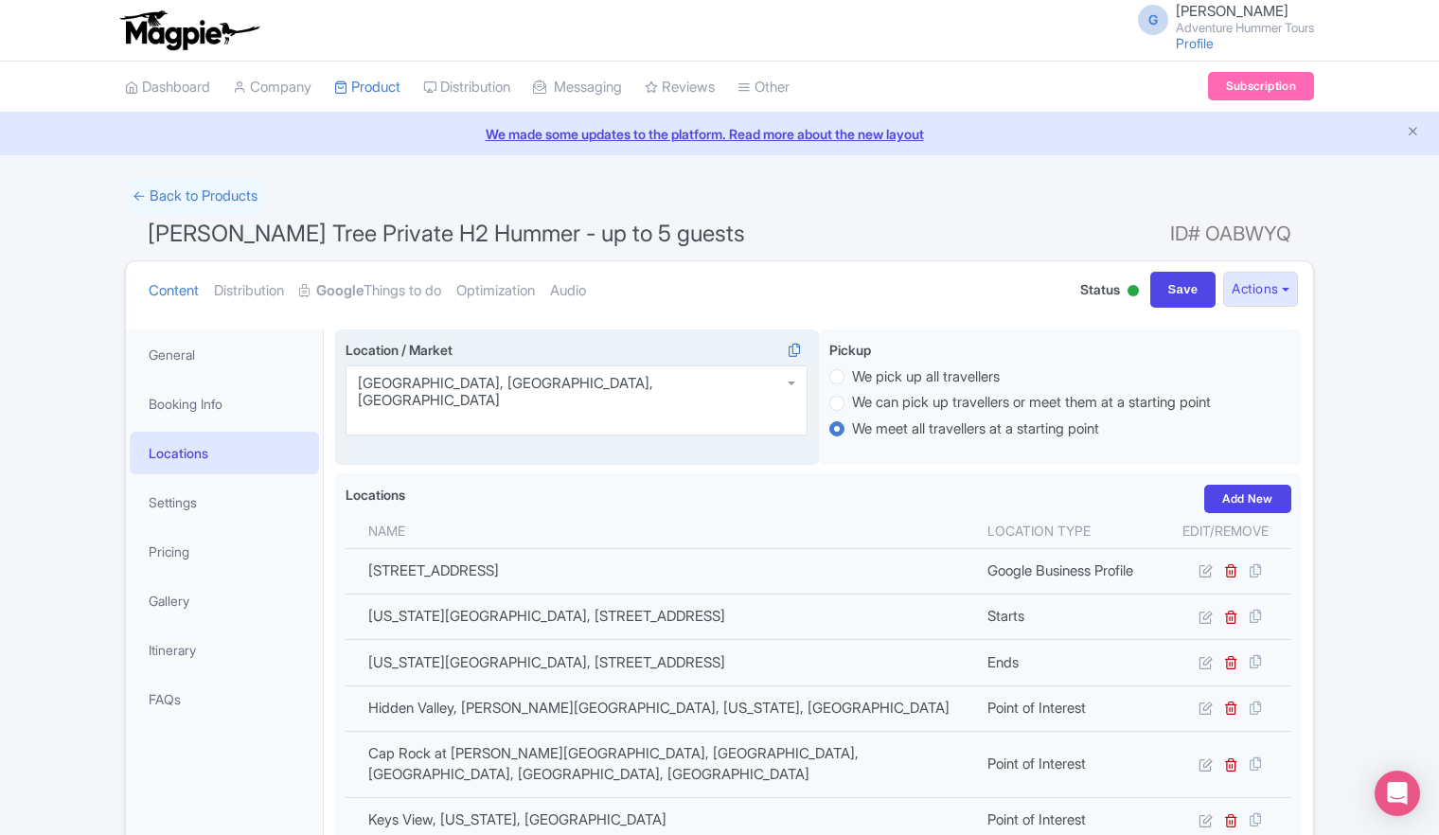
click at [791, 383] on div "Palm Springs, CA, USA" at bounding box center [577, 400] width 462 height 70
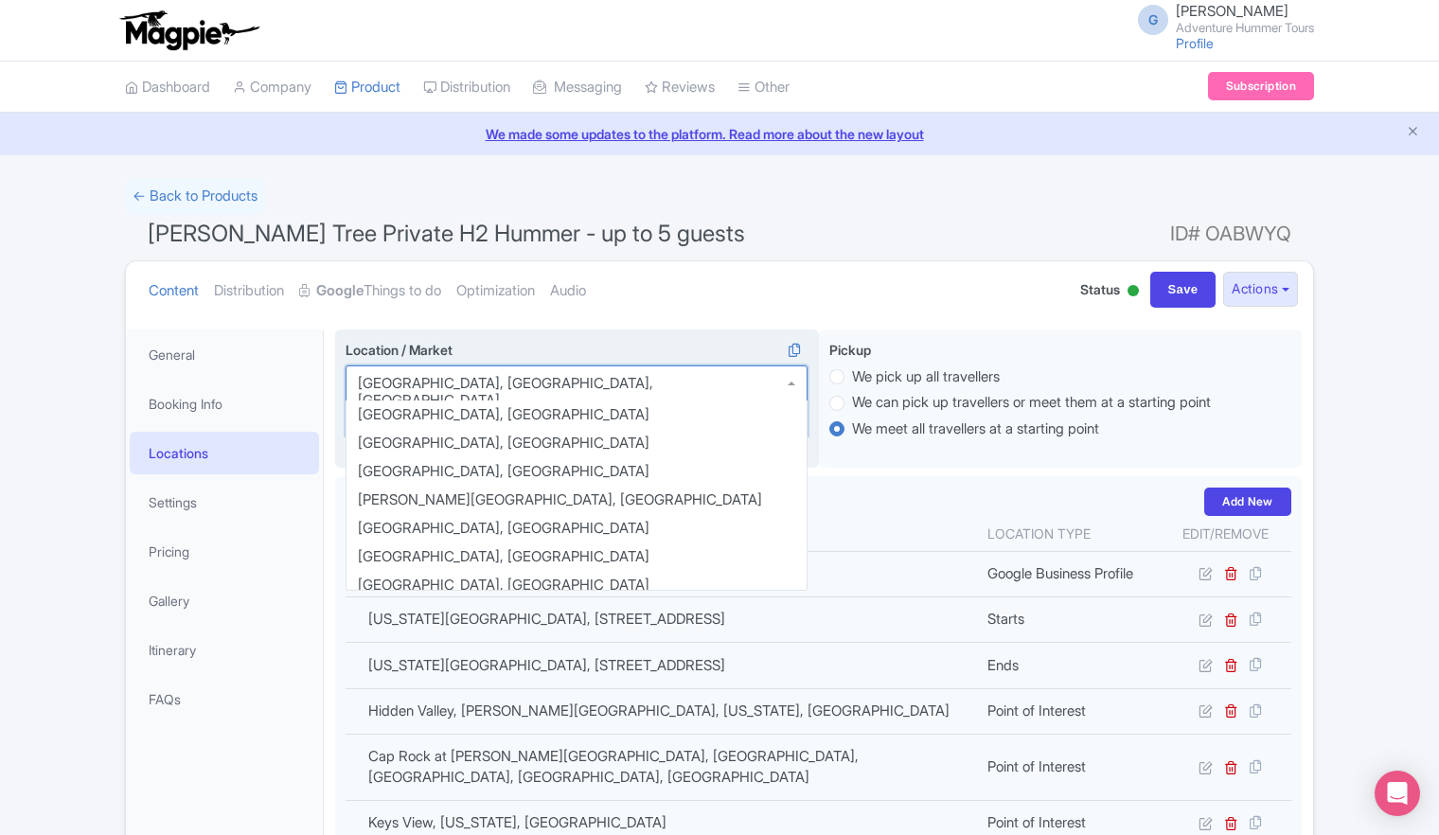
scroll to position [1259, 0]
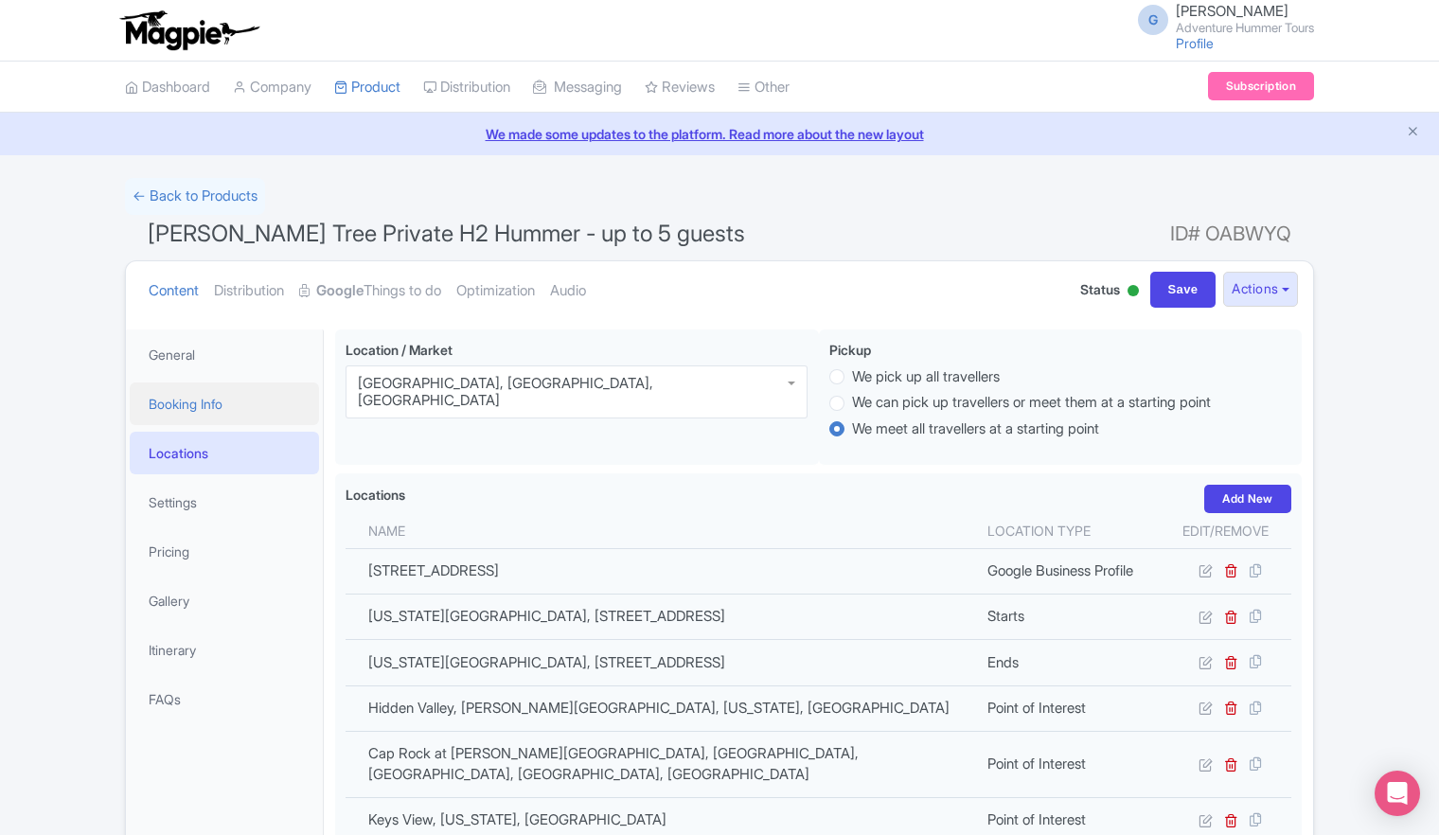
drag, startPoint x: 558, startPoint y: 389, endPoint x: 311, endPoint y: 389, distance: 247.1
click at [311, 389] on div "General Booking Info Locations Settings Pricing Gallery Itinerary FAQs Wear com…" at bounding box center [719, 795] width 1187 height 954
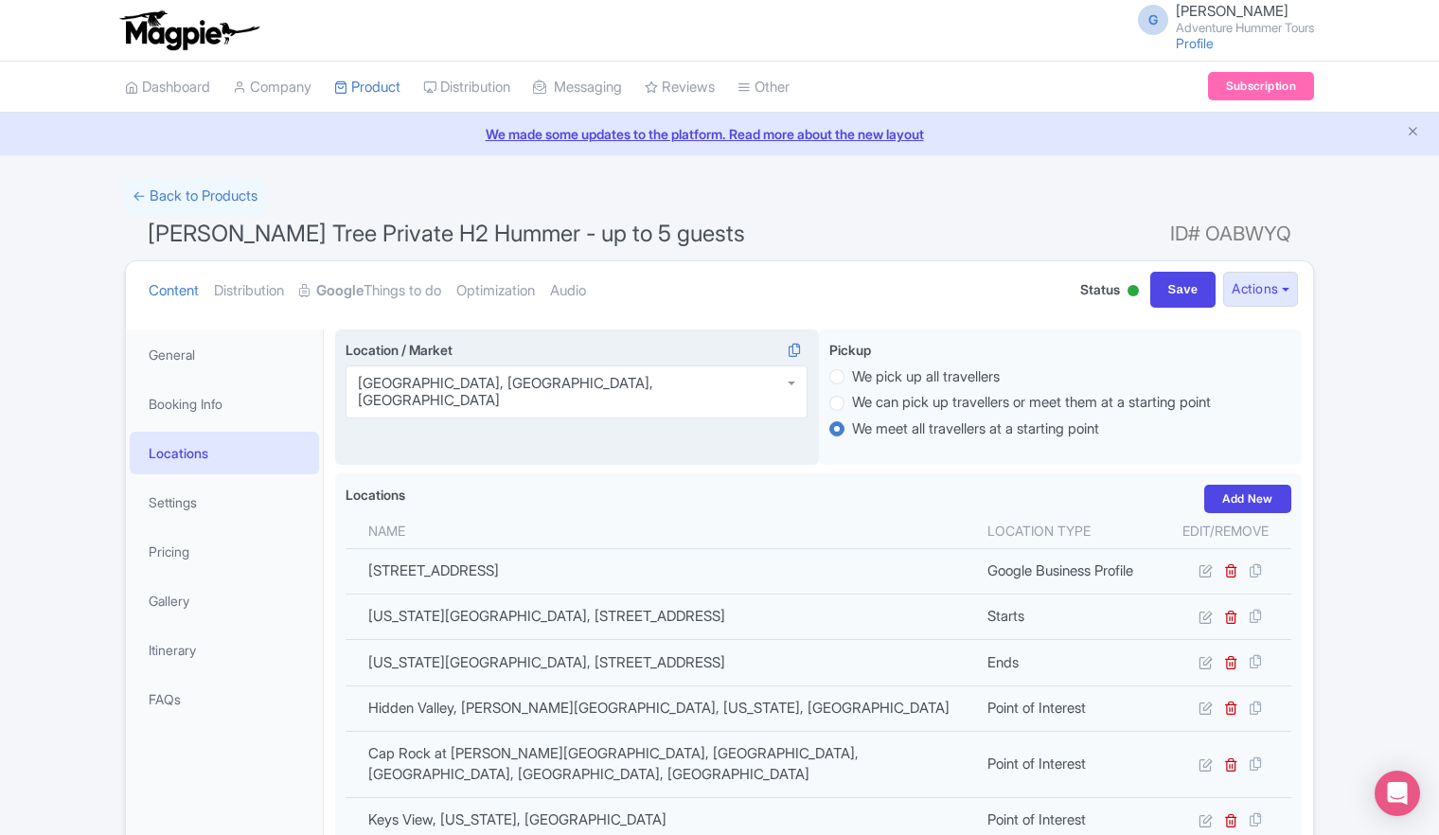
click at [473, 385] on div "Palm Springs, CA, USA" at bounding box center [576, 392] width 437 height 34
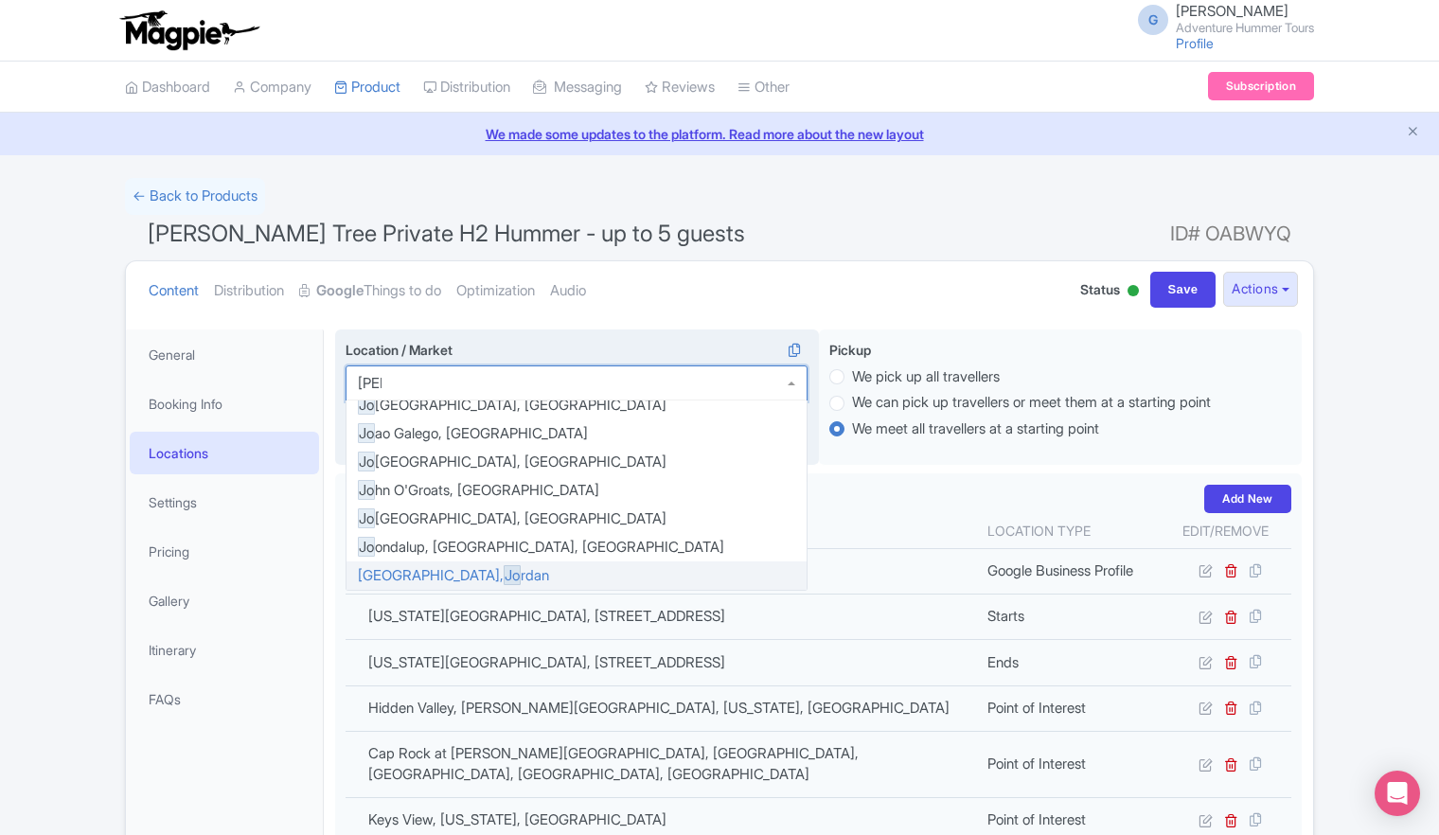
scroll to position [0, 0]
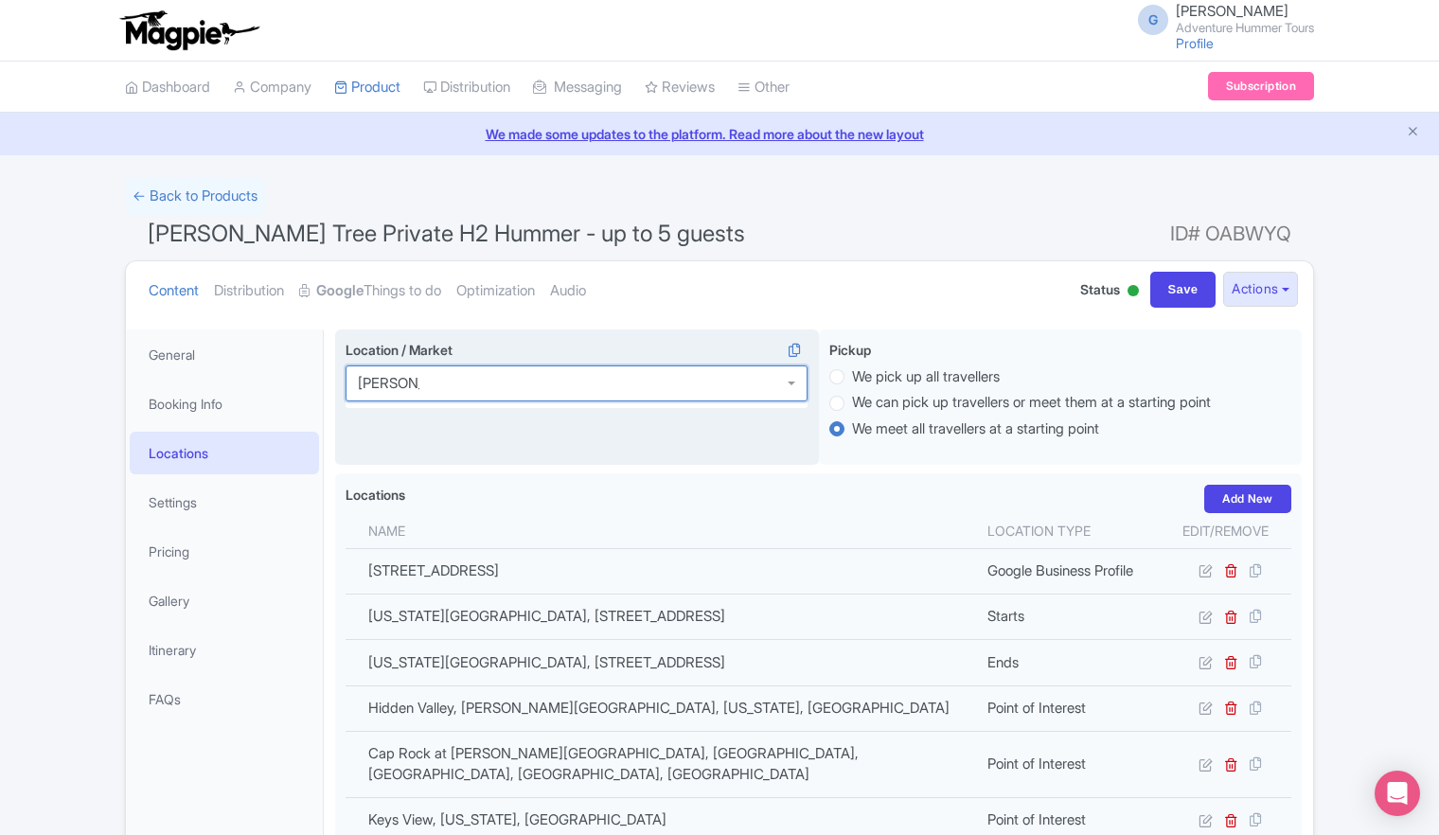
type input "joshua tree"
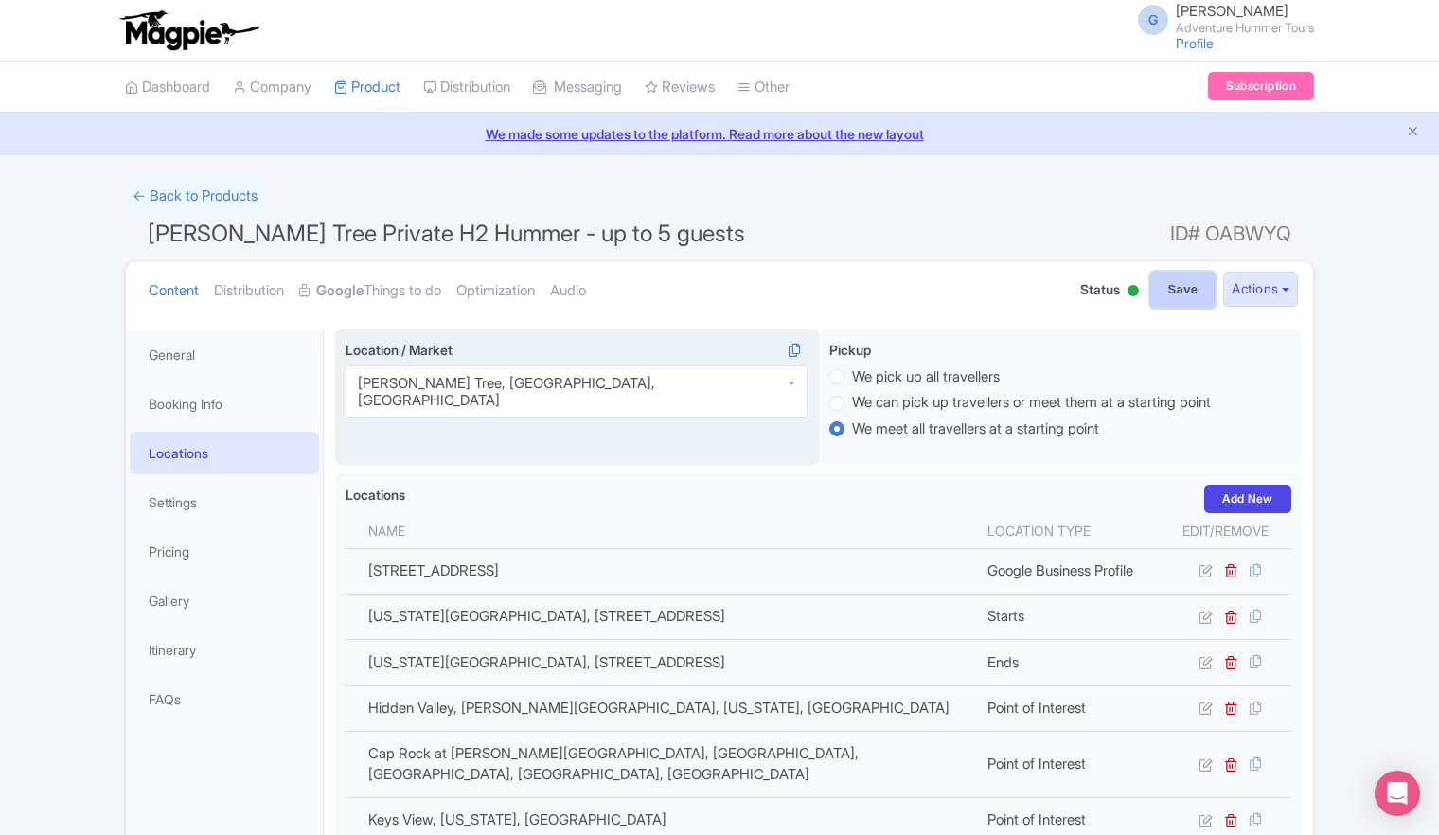
click at [1173, 297] on input "Save" at bounding box center [1183, 290] width 66 height 36
type input "Update Product"
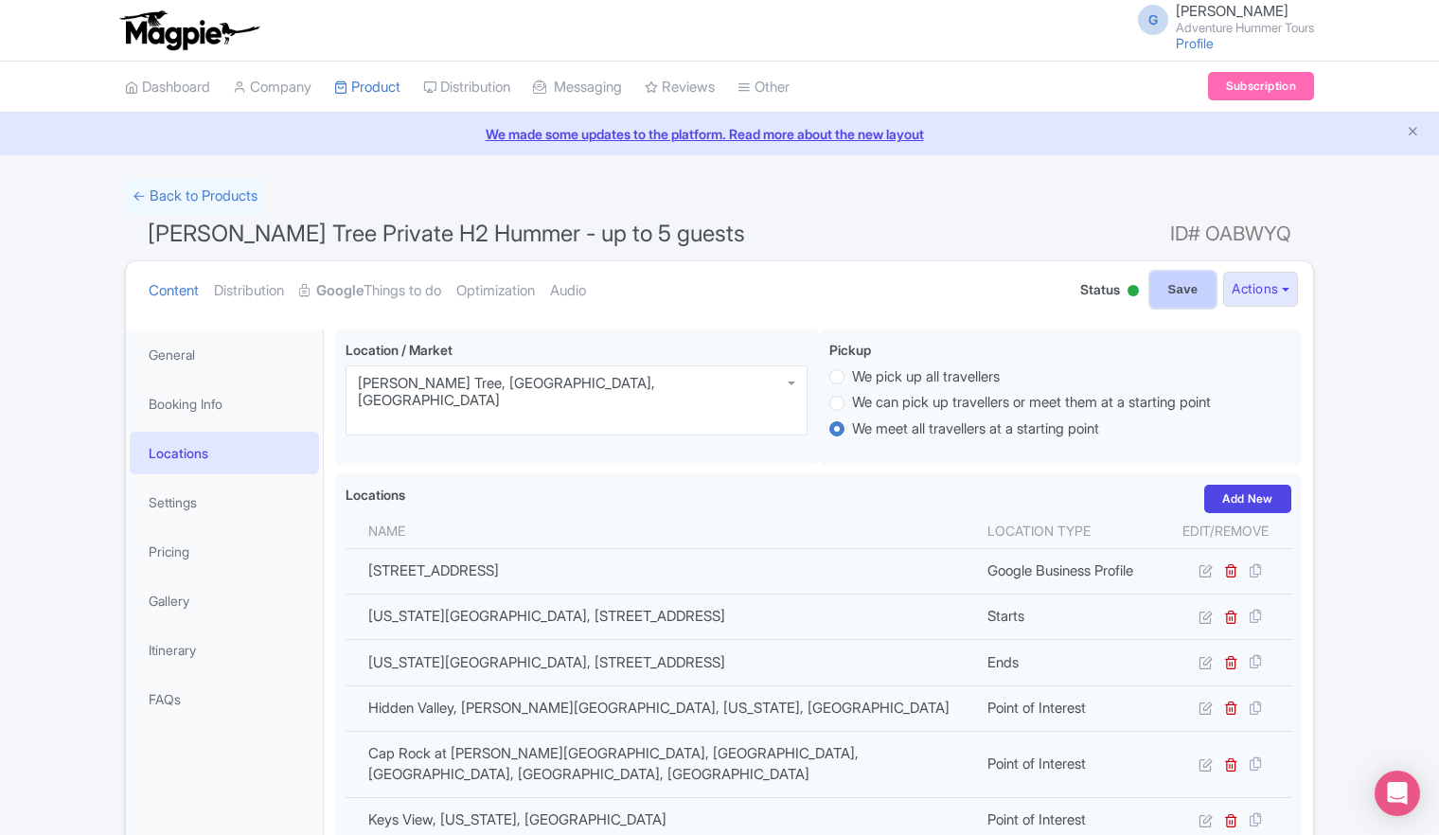
click at [1153, 284] on input "Save" at bounding box center [1183, 290] width 66 height 36
type input "Saving..."
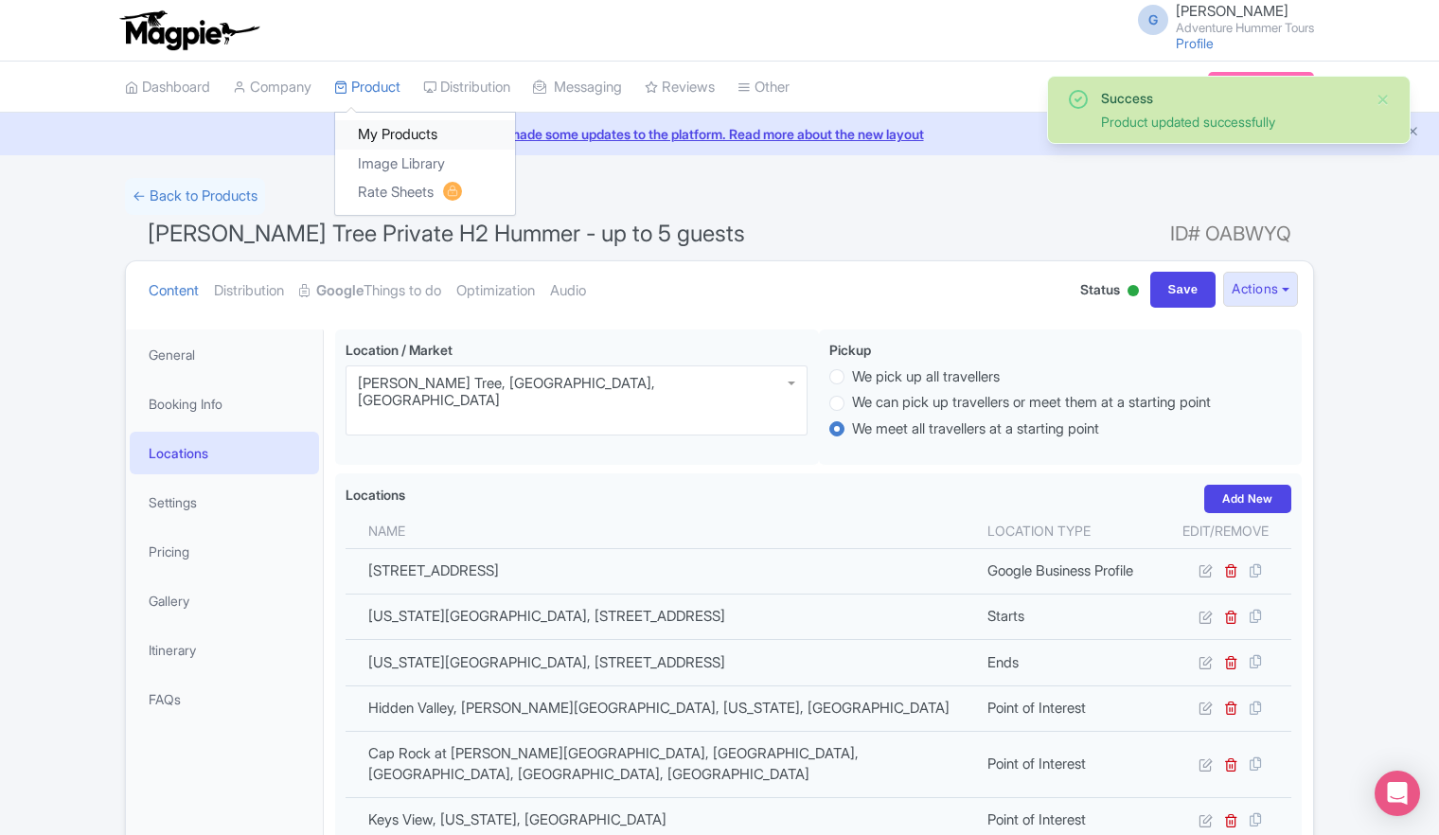
click at [382, 140] on link "My Products" at bounding box center [425, 134] width 180 height 29
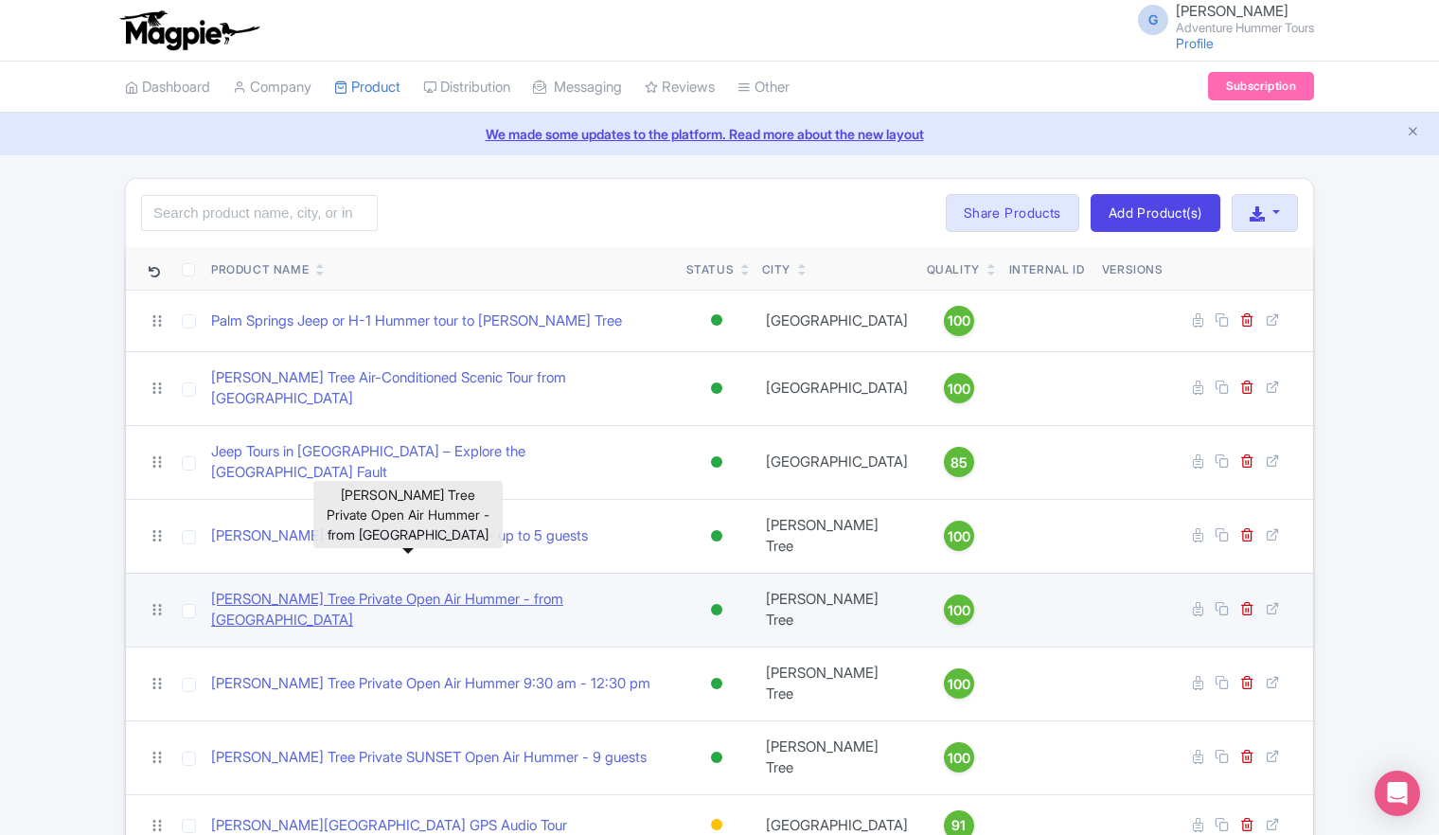
click at [547, 589] on link "[PERSON_NAME] Tree Private Open Air Hummer - from [GEOGRAPHIC_DATA]" at bounding box center [441, 610] width 460 height 43
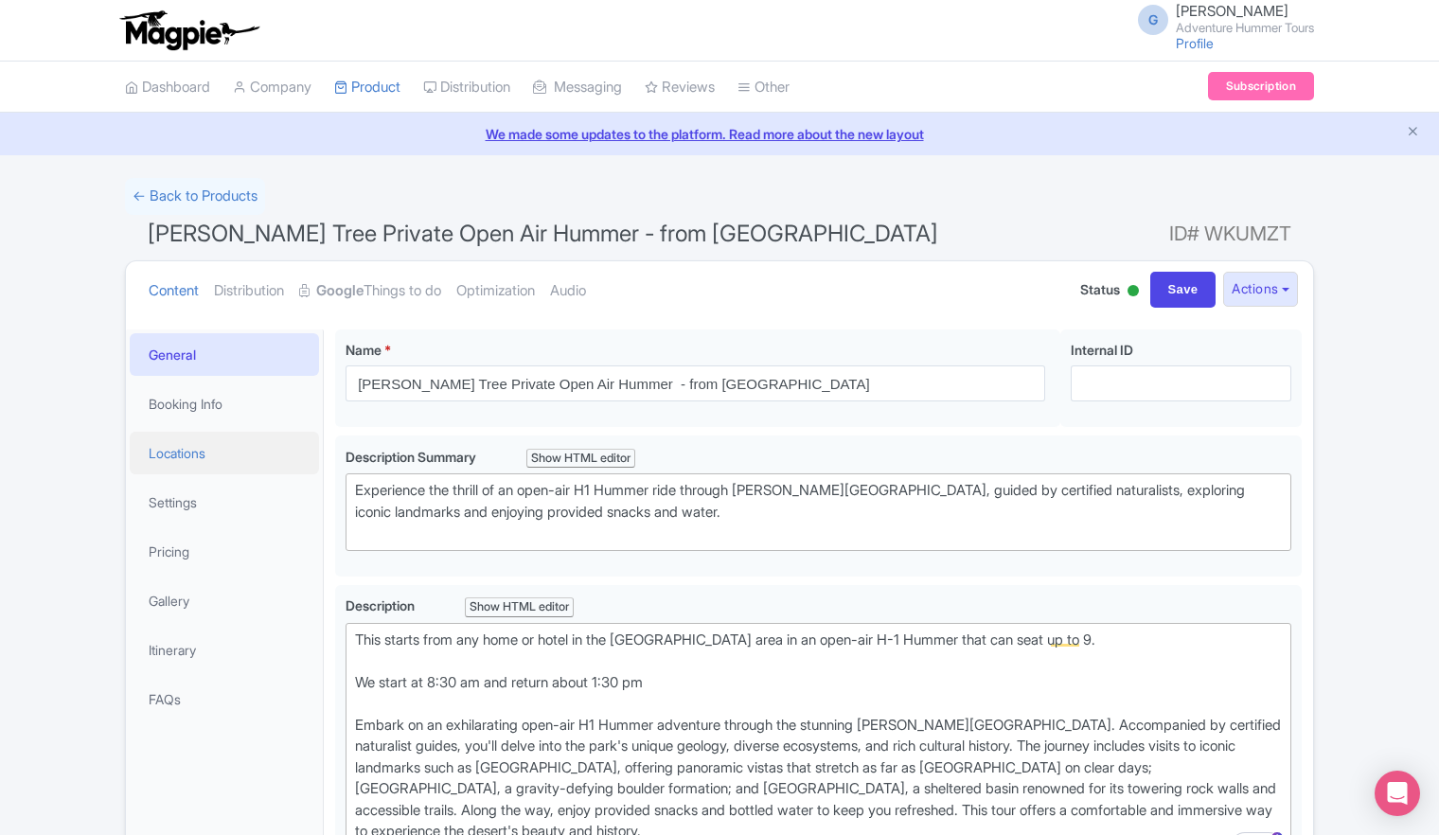
click at [210, 453] on link "Locations" at bounding box center [224, 453] width 189 height 43
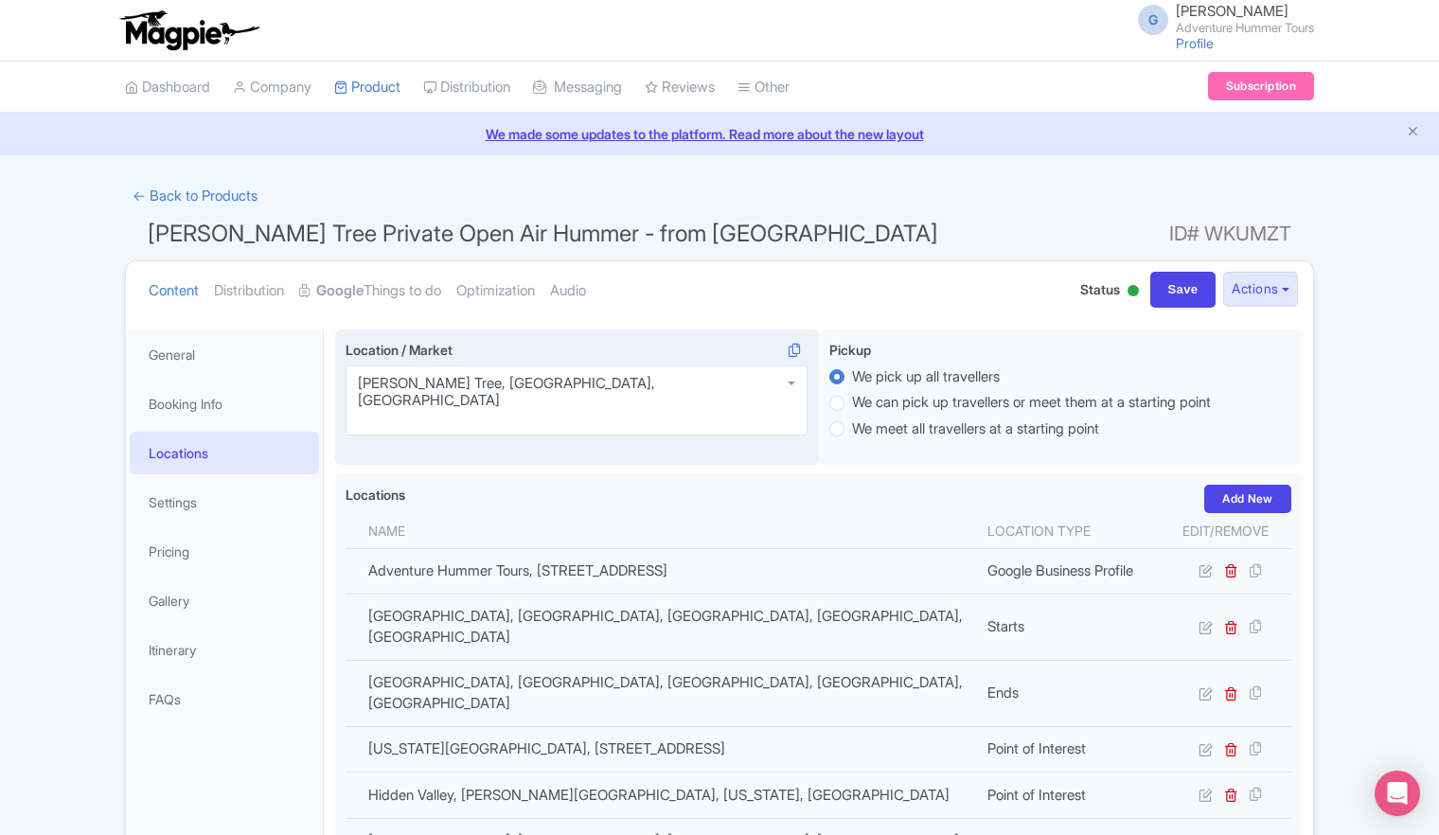
click at [603, 381] on div "Joshua Tree, CA, USA" at bounding box center [577, 400] width 462 height 70
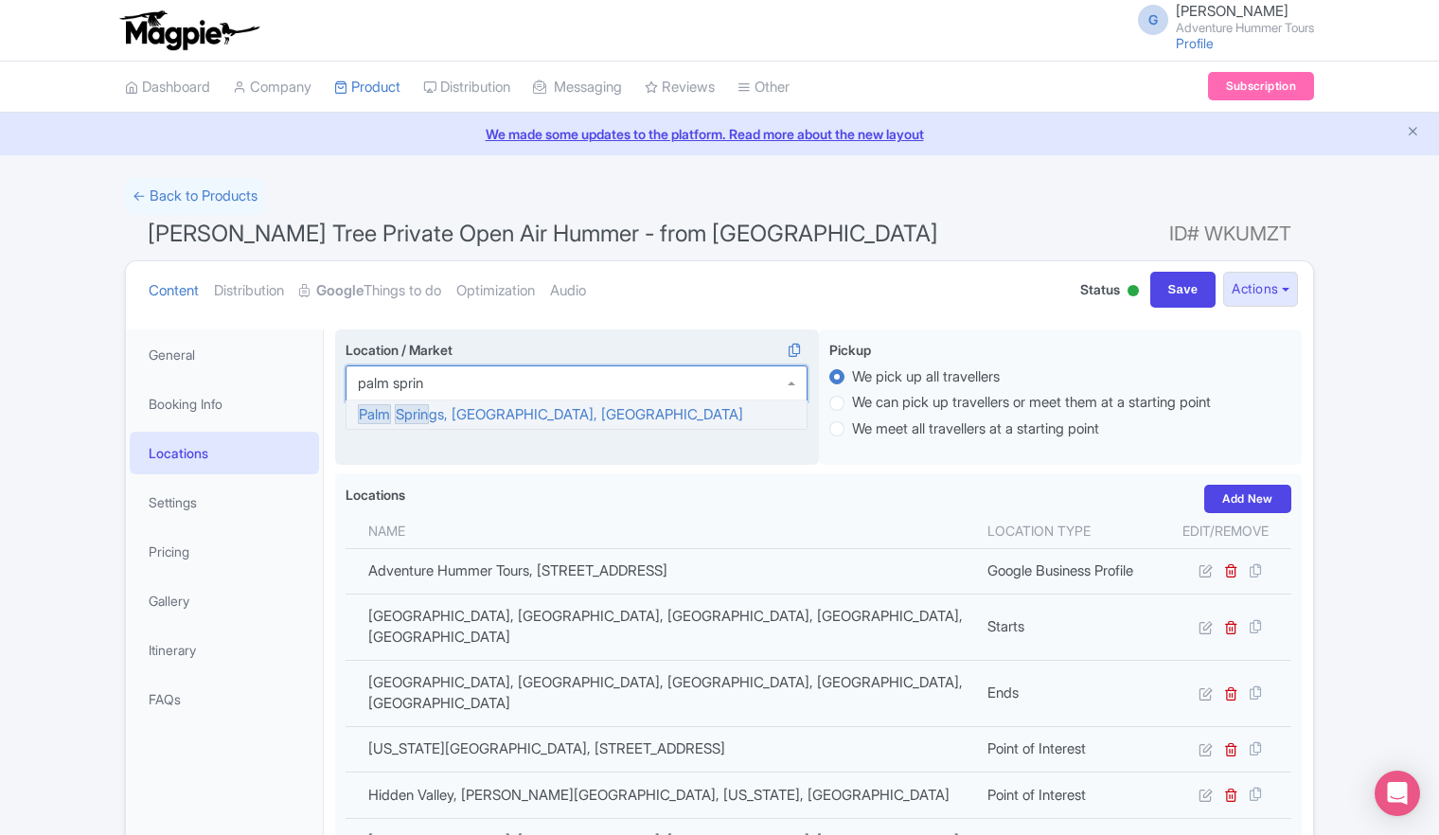
type input "palm spring"
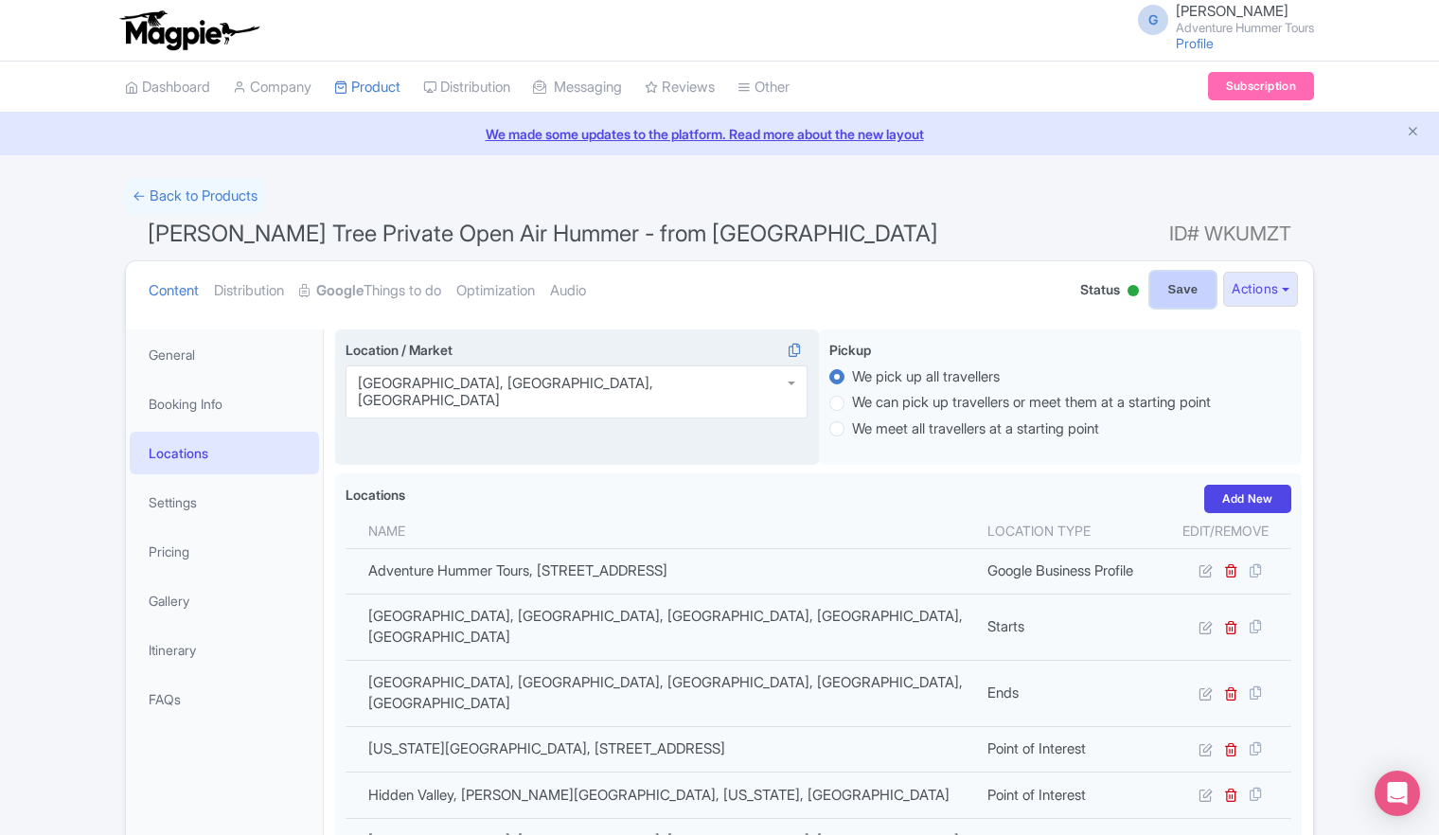
click at [1165, 290] on input "Save" at bounding box center [1183, 290] width 66 height 36
type input "Saving..."
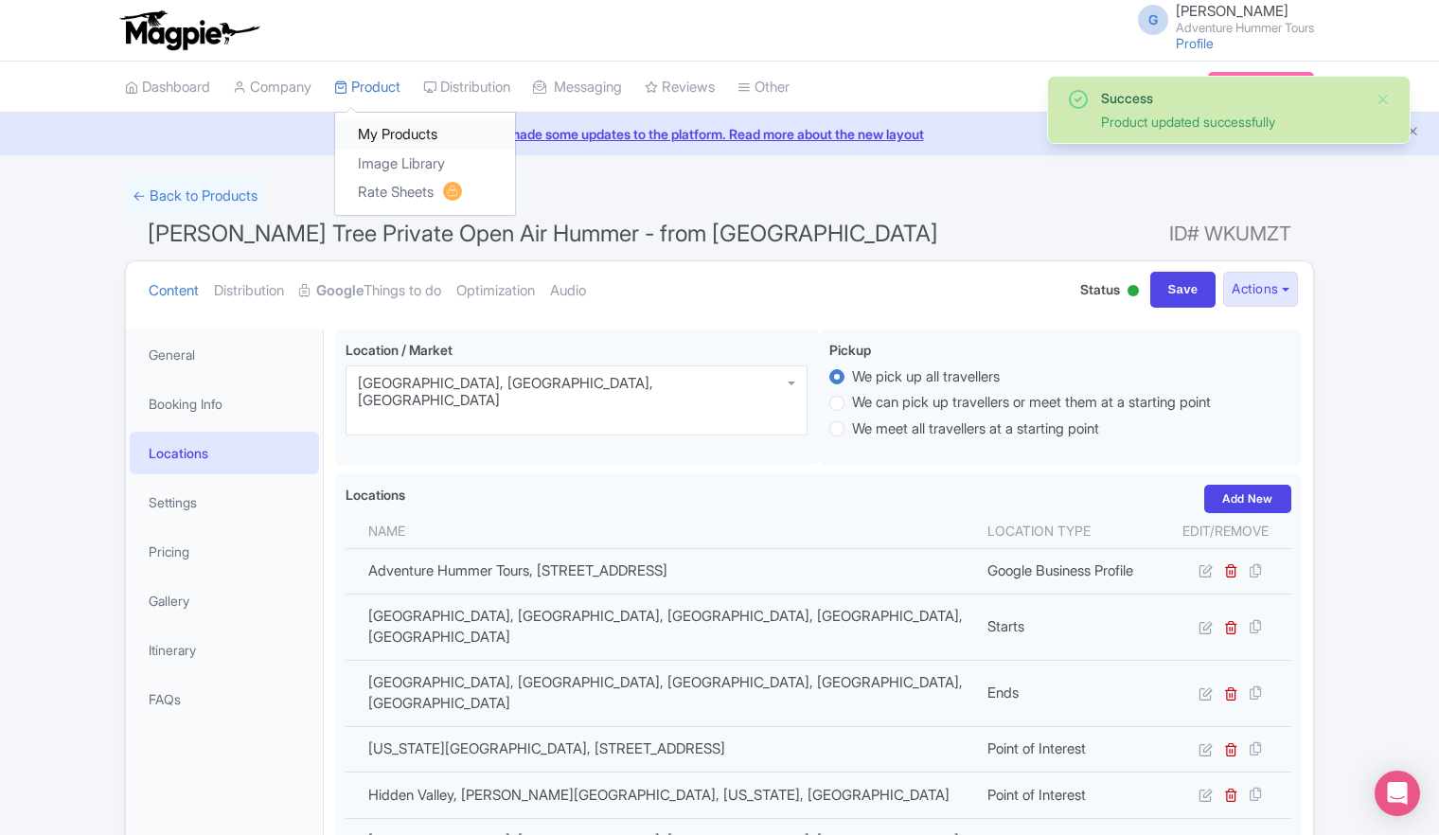
click at [386, 135] on link "My Products" at bounding box center [425, 134] width 180 height 29
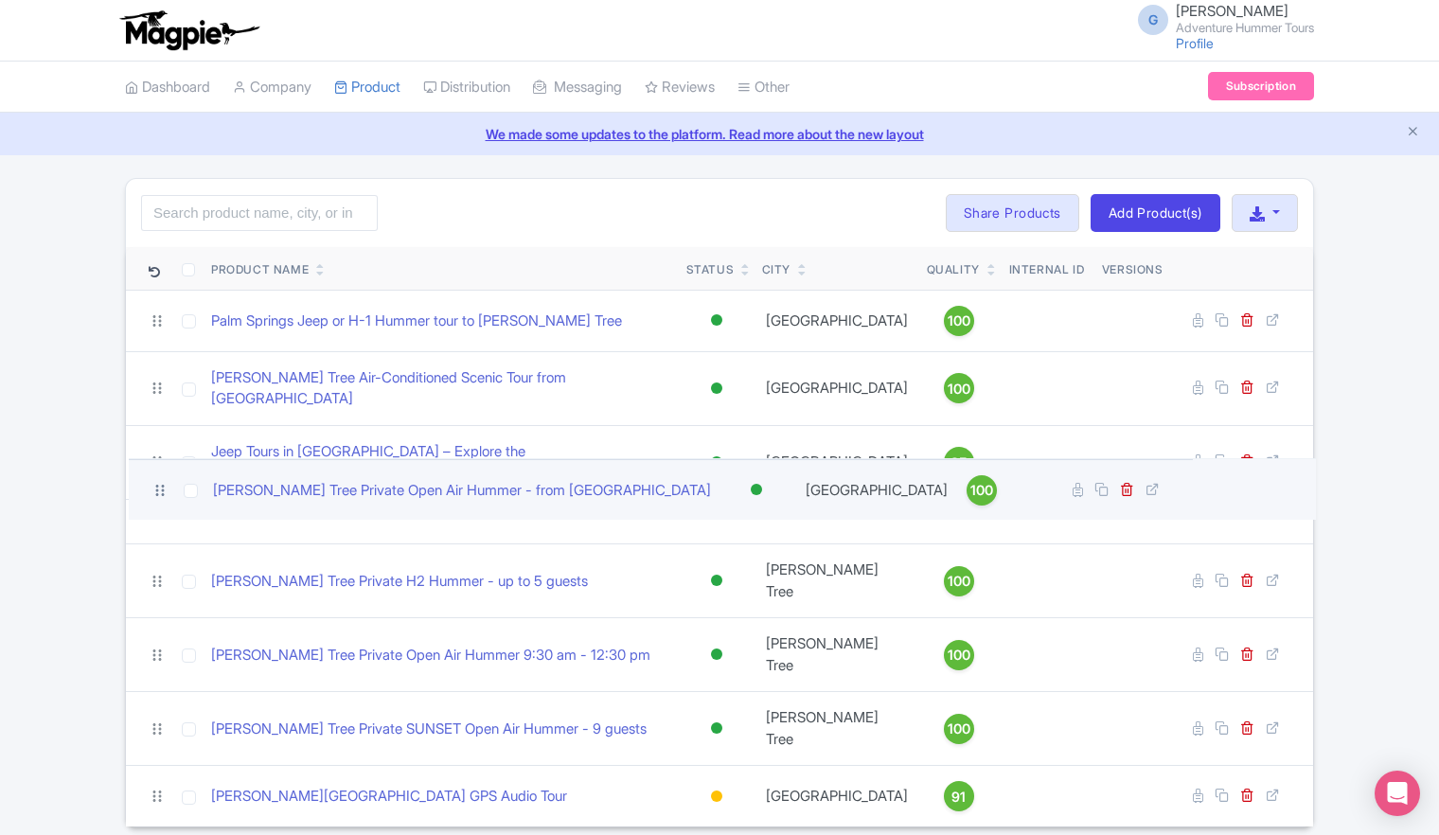
drag, startPoint x: 158, startPoint y: 565, endPoint x: 160, endPoint y: 488, distance: 77.7
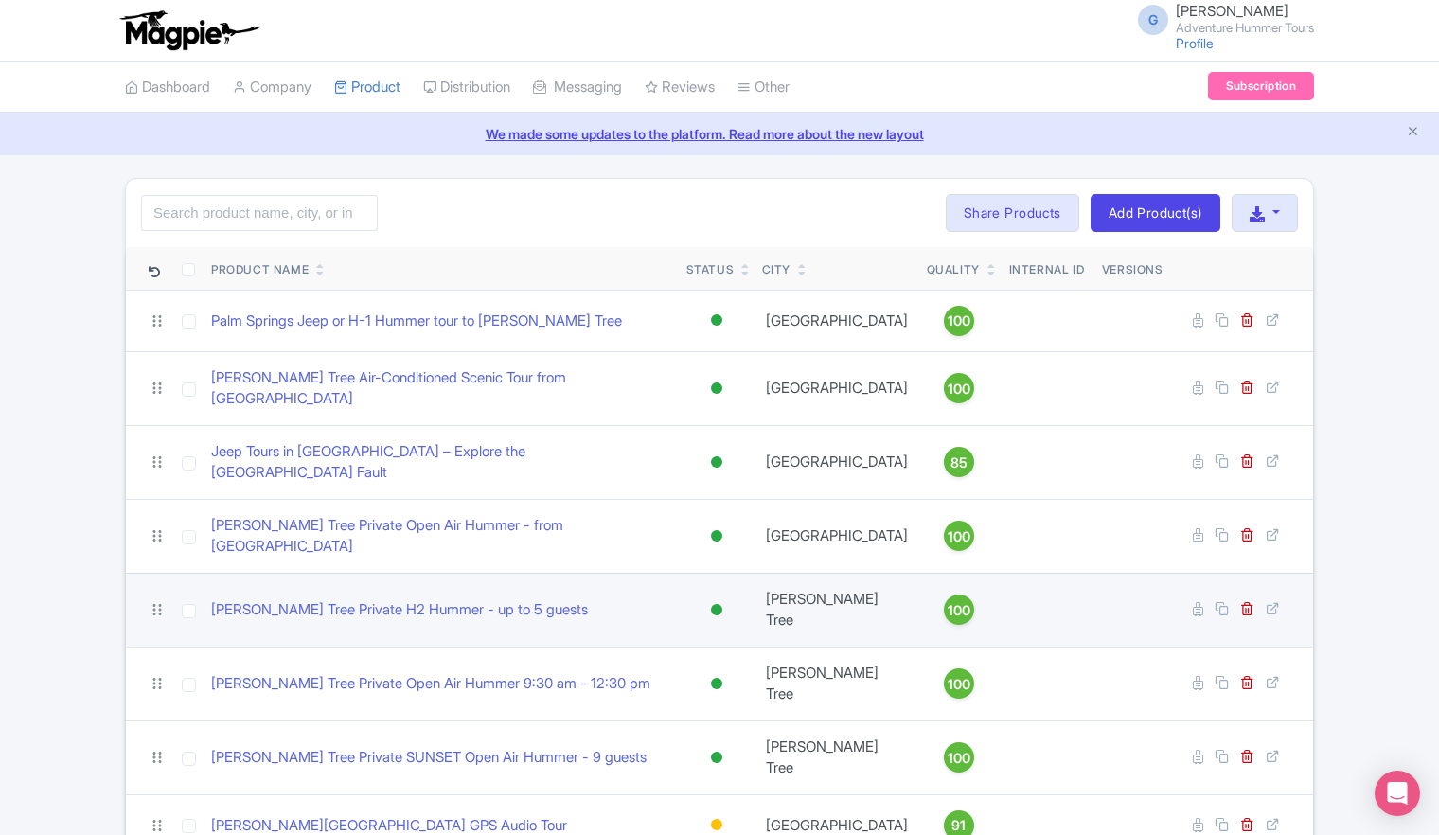
click at [845, 573] on td "[PERSON_NAME] Tree" at bounding box center [837, 610] width 165 height 74
